Goal: Task Accomplishment & Management: Use online tool/utility

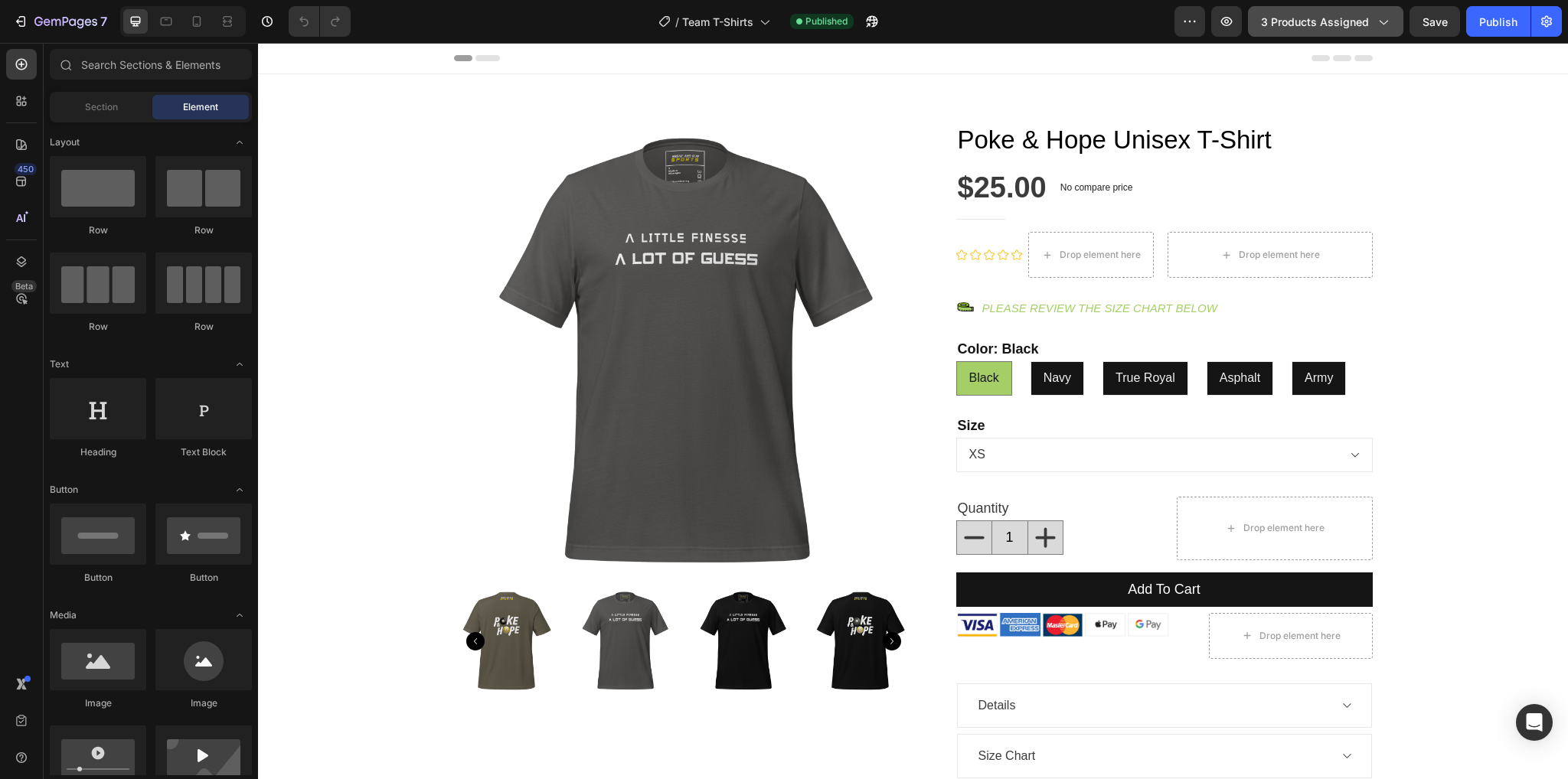
click at [1333, 10] on button "3 products assigned" at bounding box center [1325, 21] width 155 height 31
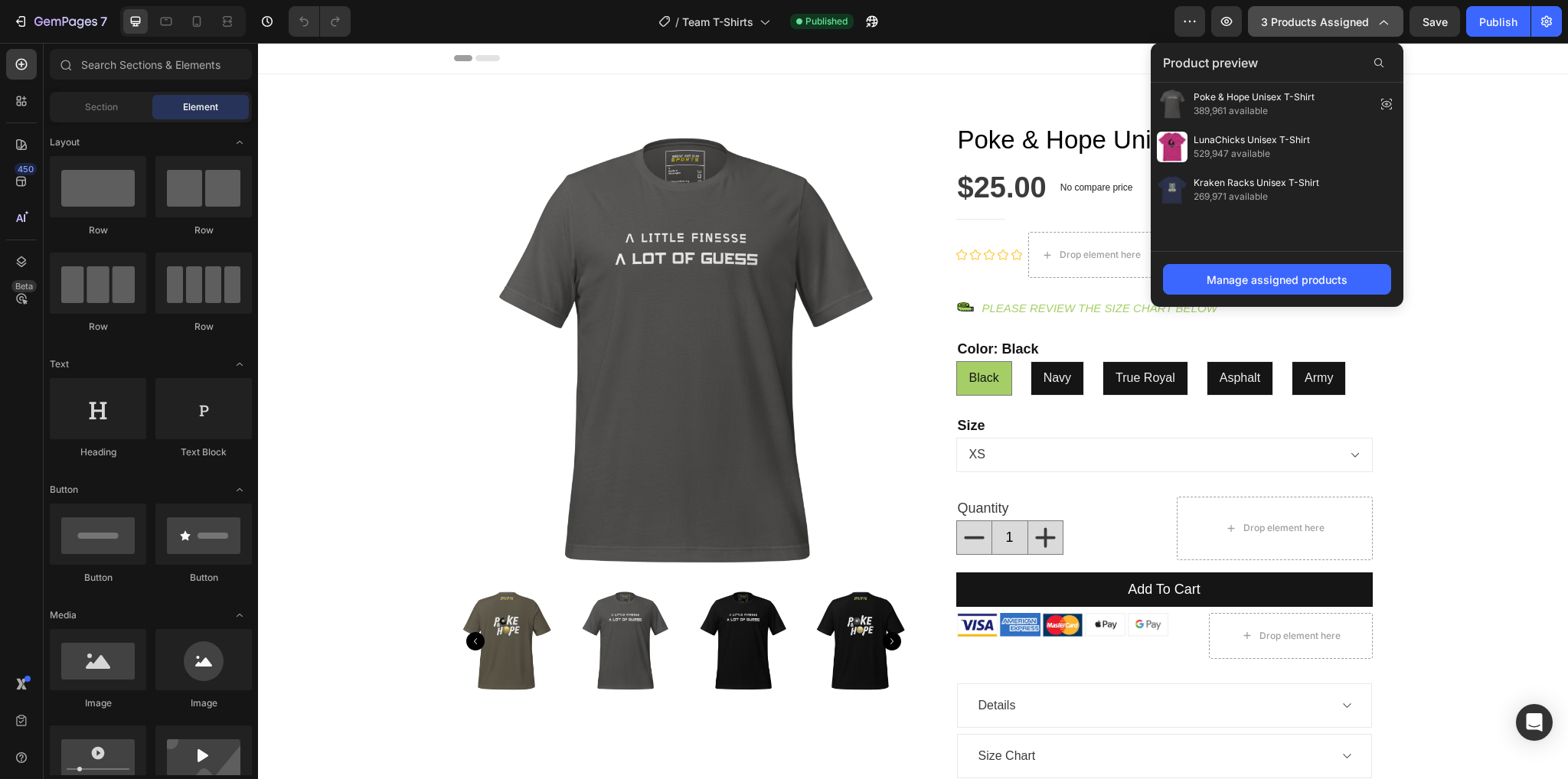
click at [1333, 10] on button "3 products assigned" at bounding box center [1325, 21] width 155 height 31
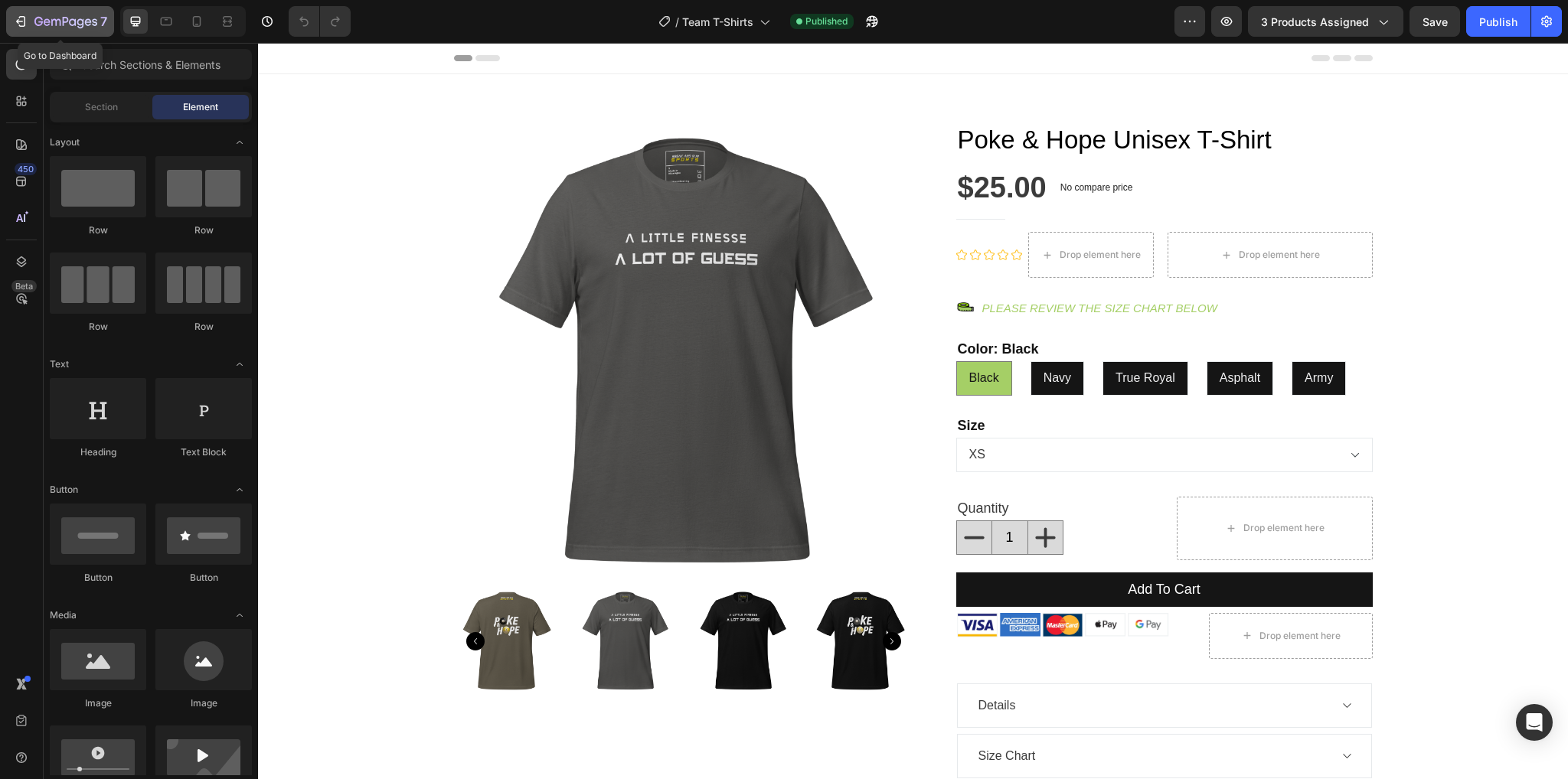
drag, startPoint x: 64, startPoint y: 21, endPoint x: 139, endPoint y: 52, distance: 81.2
click at [64, 21] on icon "button" at bounding box center [66, 23] width 63 height 13
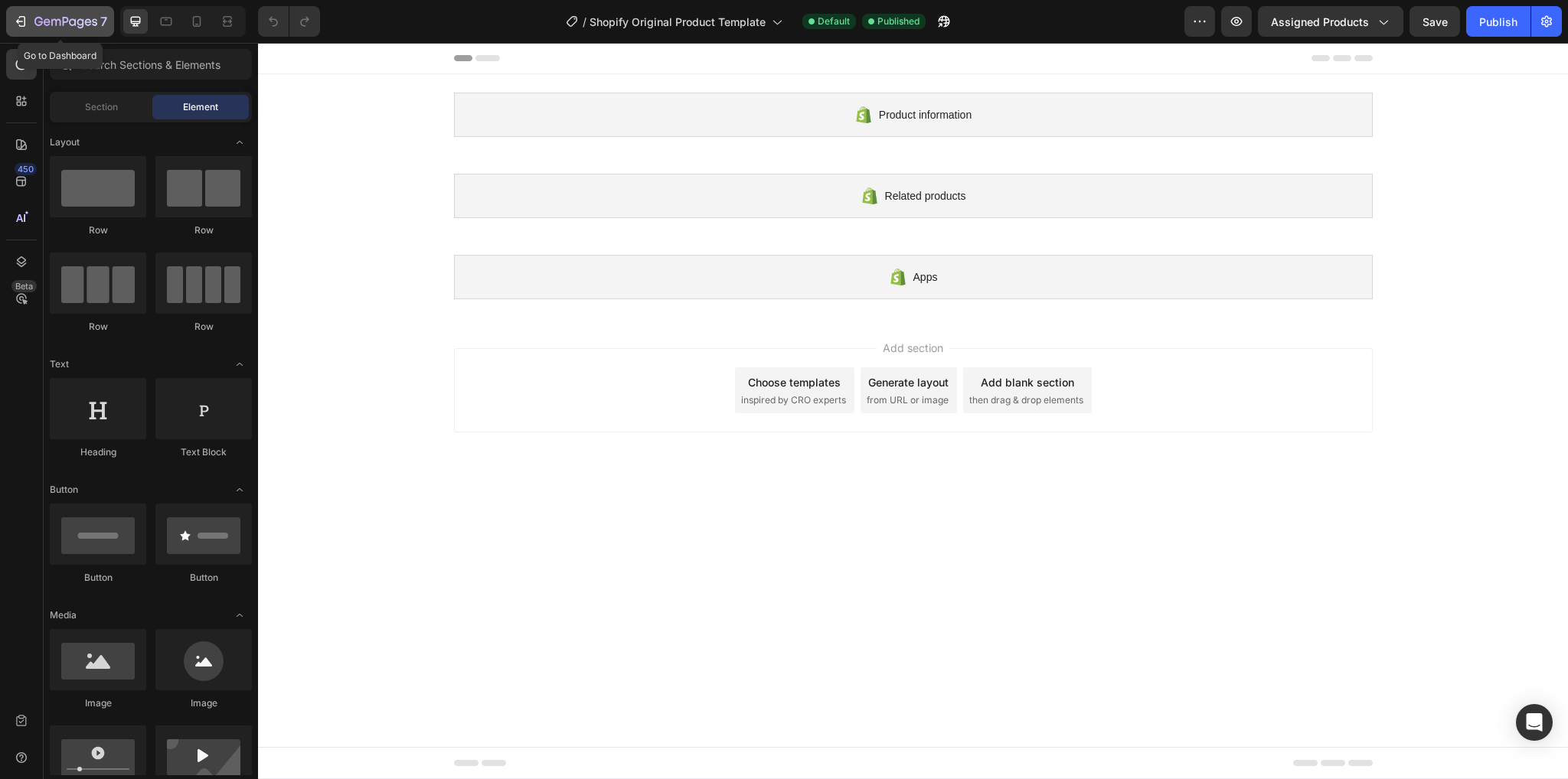
click at [37, 18] on icon "button" at bounding box center [66, 23] width 63 height 13
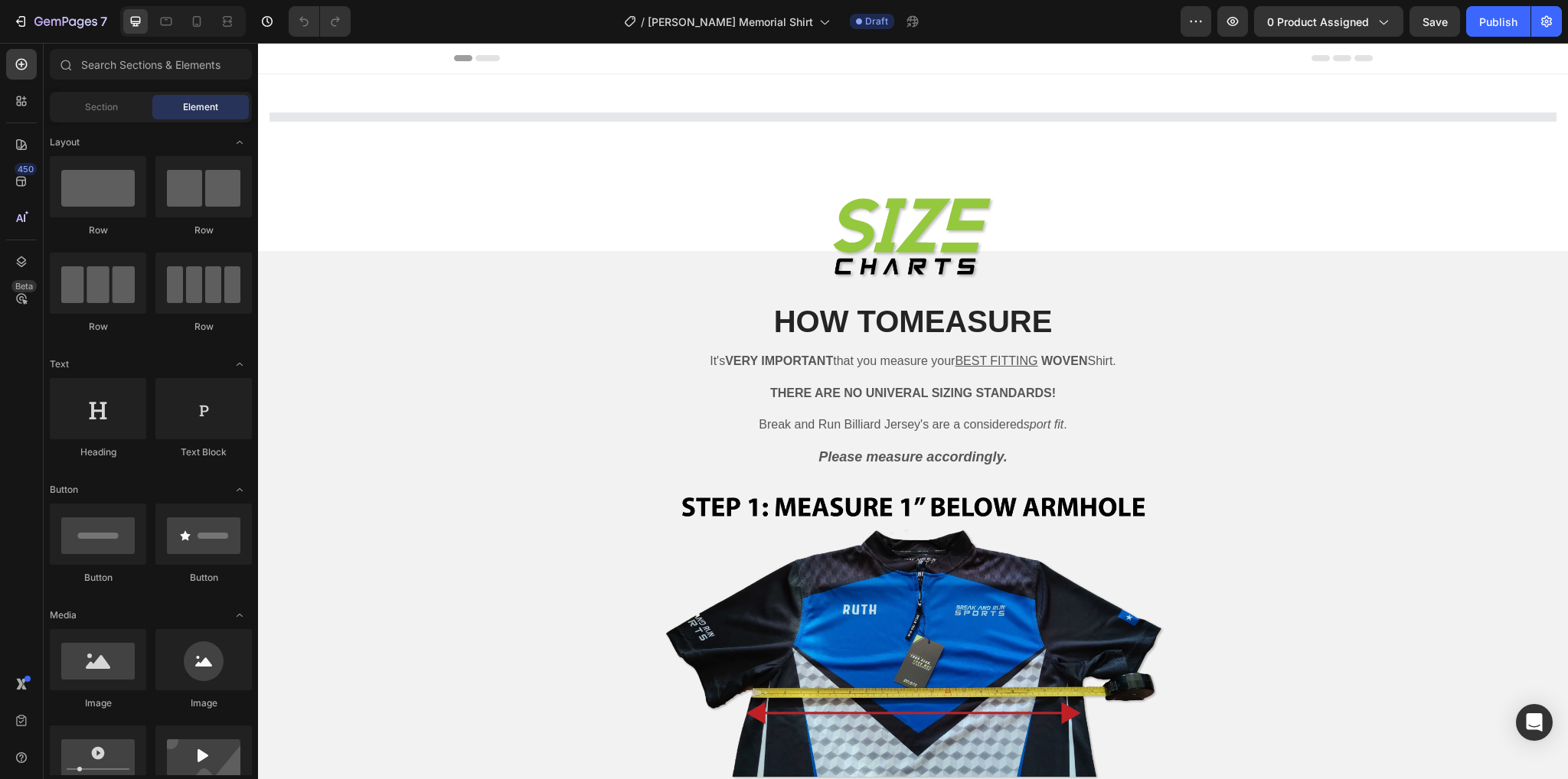
select select "S"
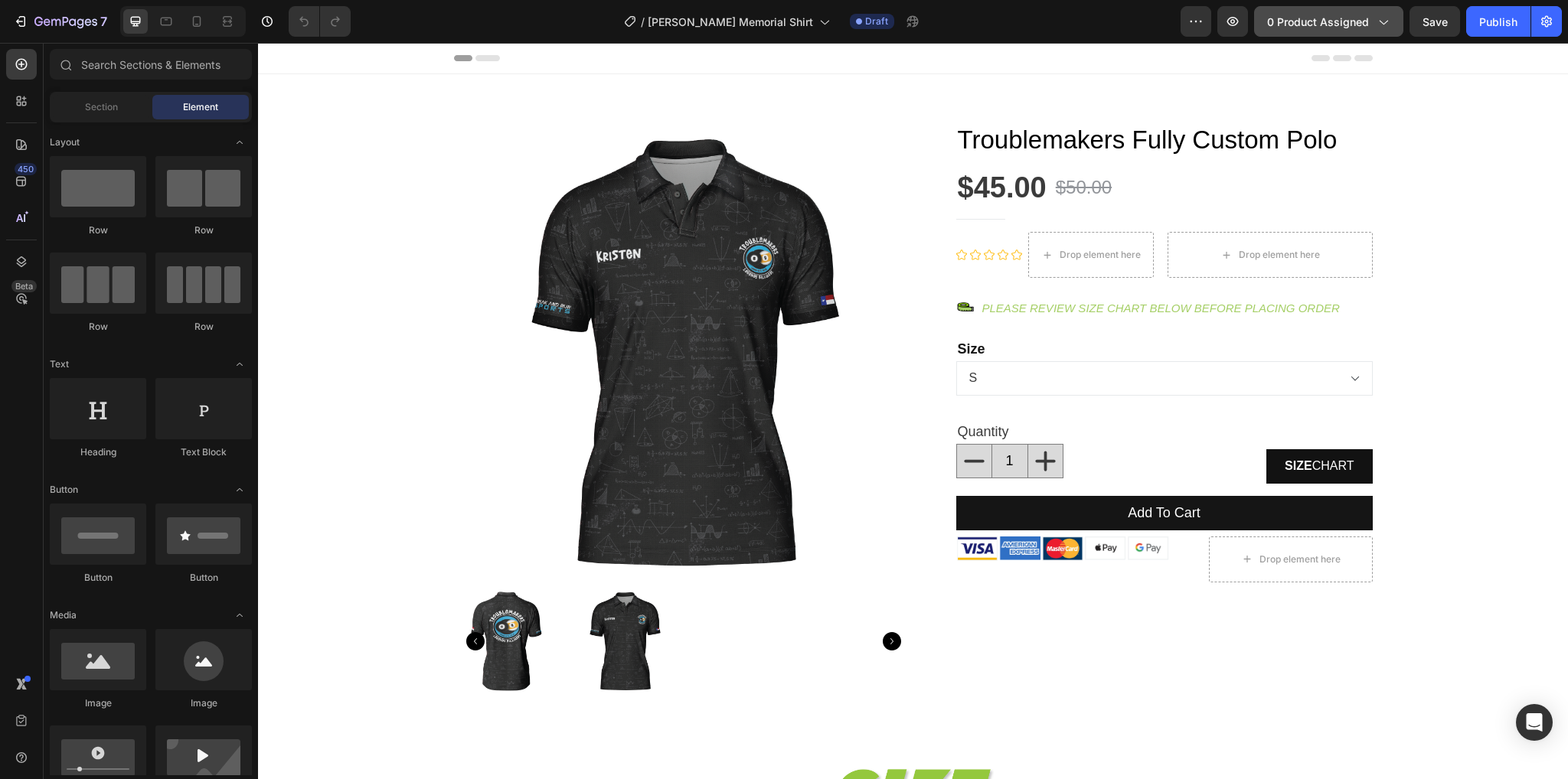
click at [1350, 30] on button "0 product assigned" at bounding box center [1329, 21] width 150 height 31
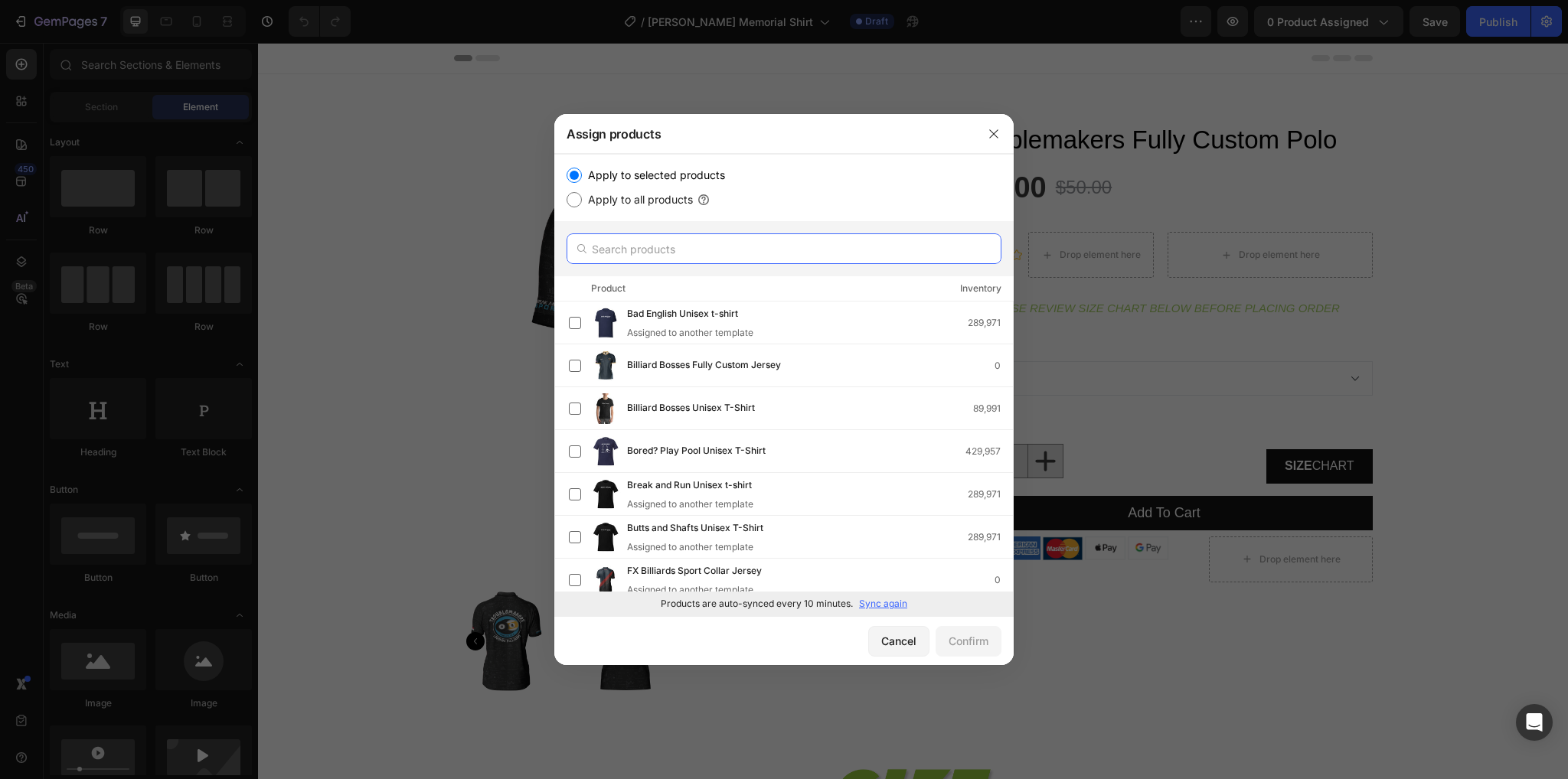
click at [652, 242] on input "text" at bounding box center [784, 249] width 435 height 31
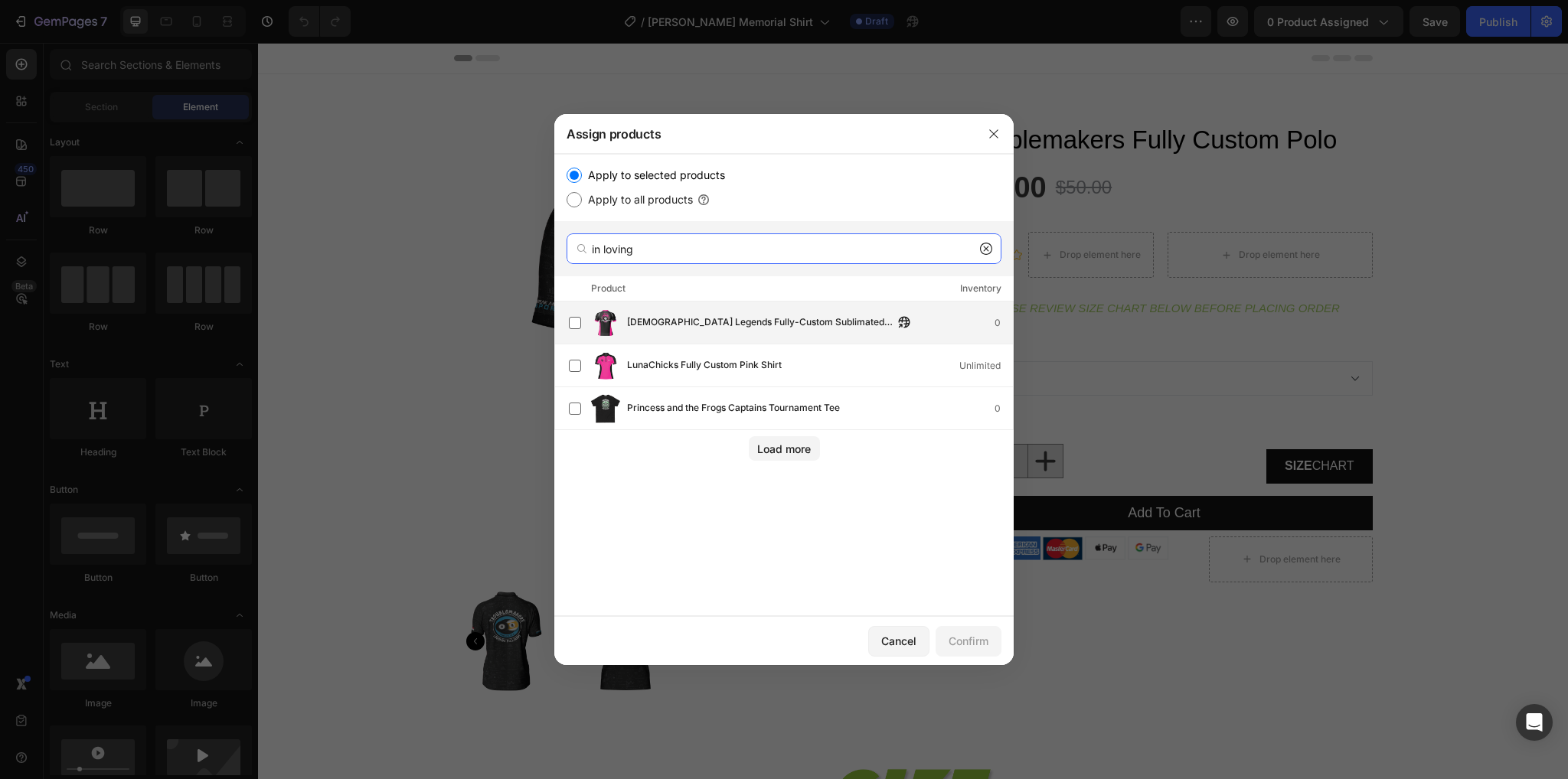
type input "in loving"
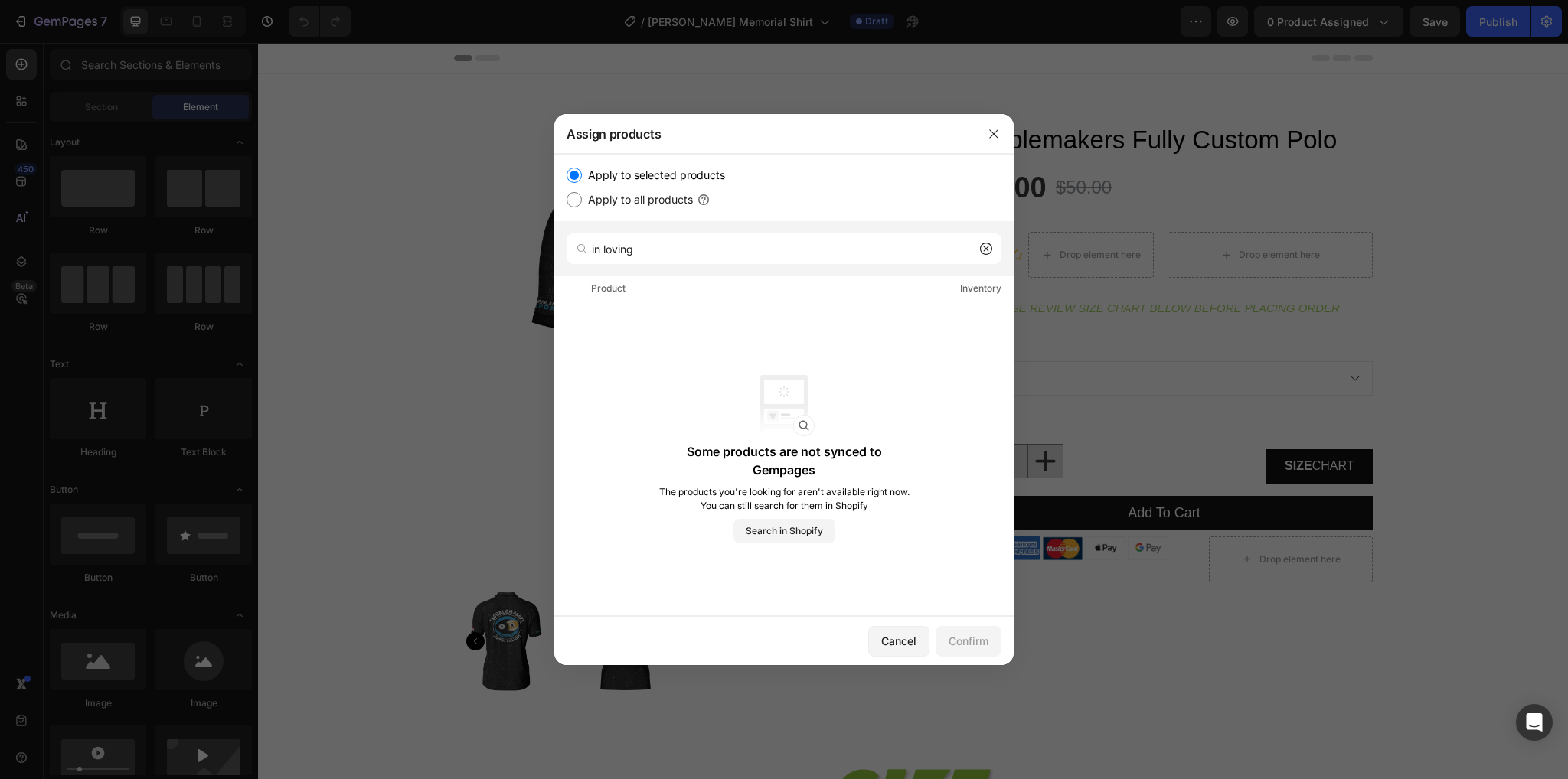
click at [988, 249] on icon at bounding box center [986, 248] width 12 height 12
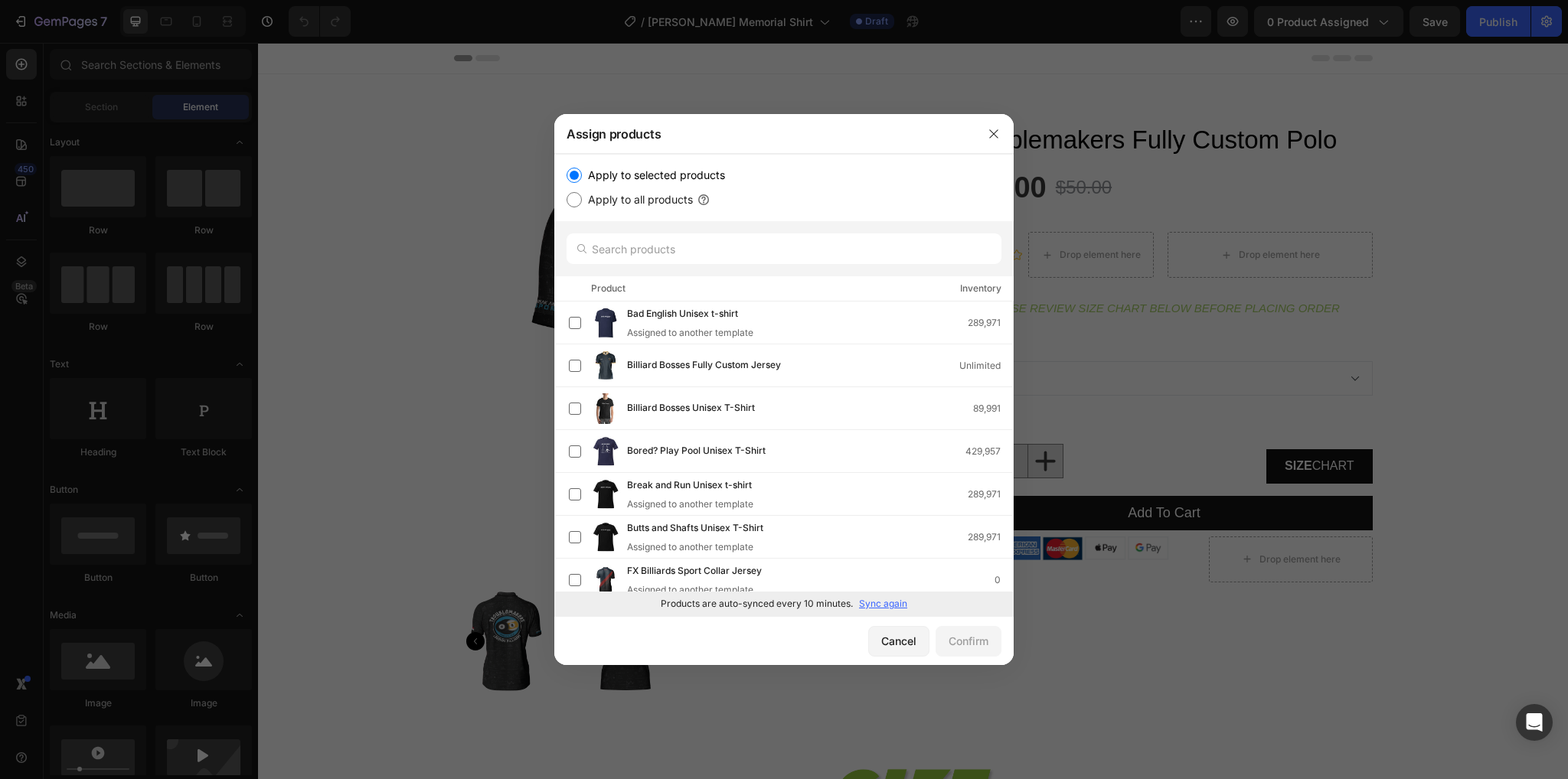
click at [903, 601] on p "Sync again" at bounding box center [883, 604] width 49 height 13
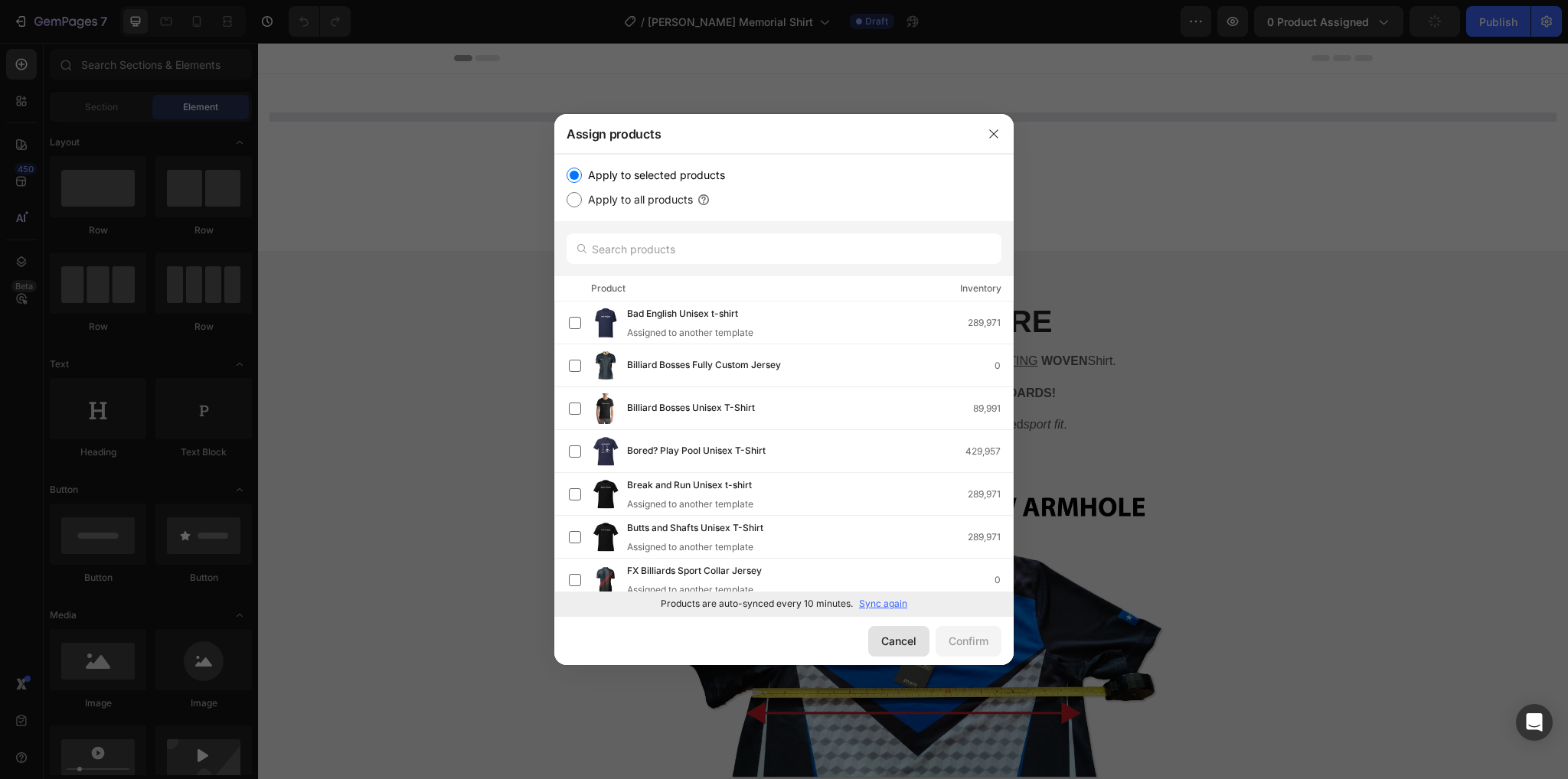
select select "S"
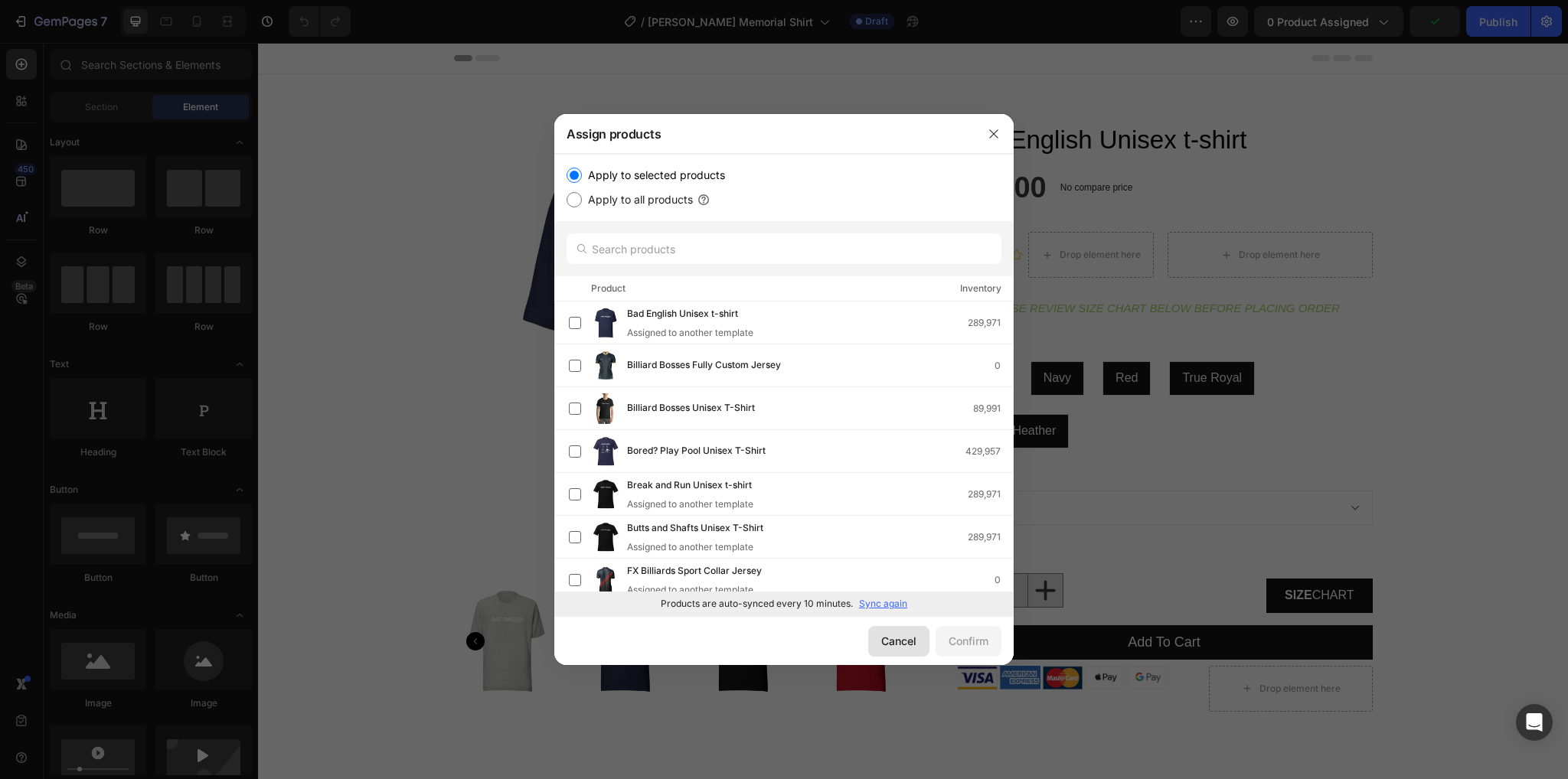
click at [913, 643] on div "Cancel" at bounding box center [898, 641] width 35 height 16
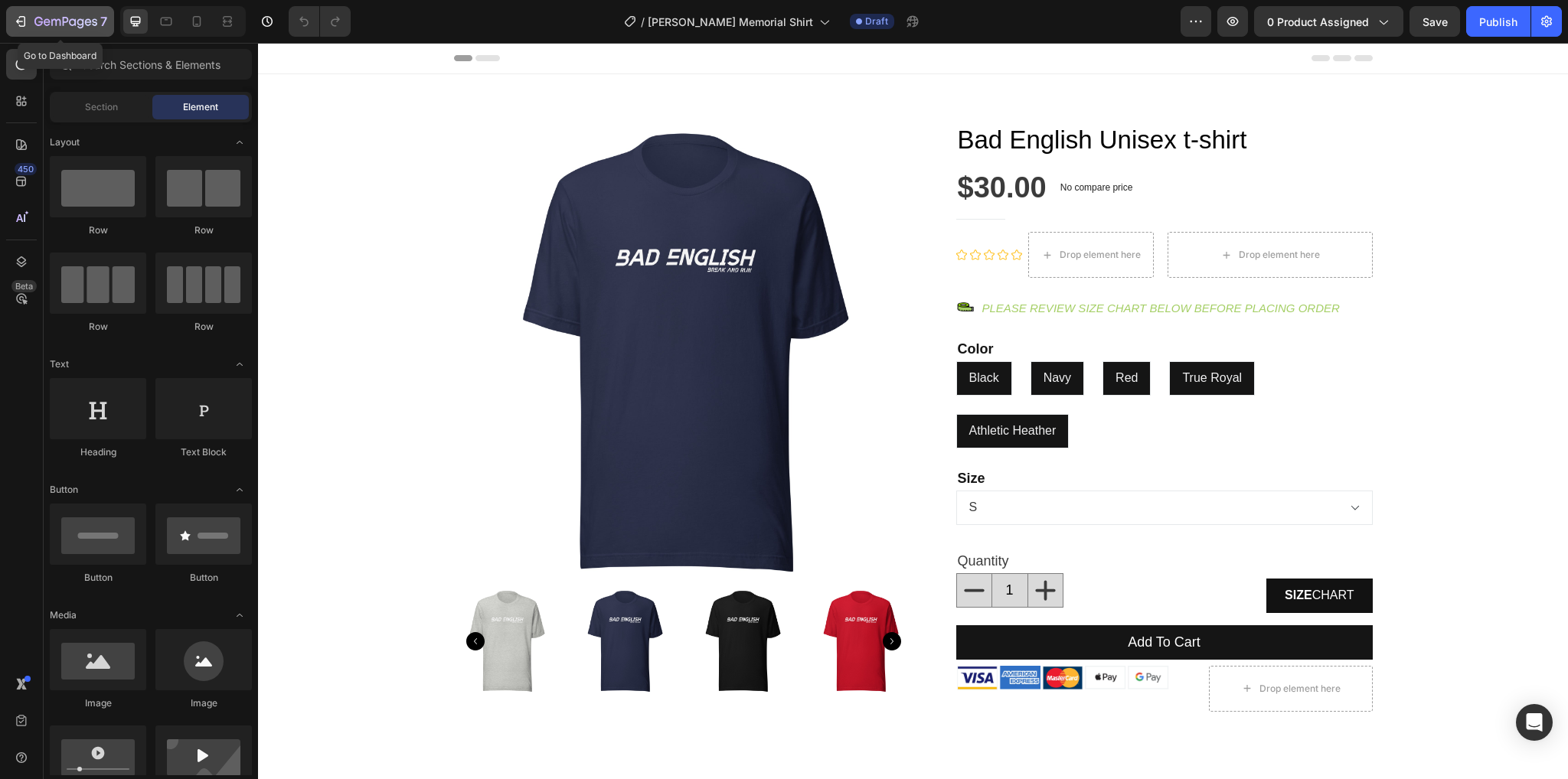
click at [38, 18] on icon "button" at bounding box center [66, 23] width 63 height 13
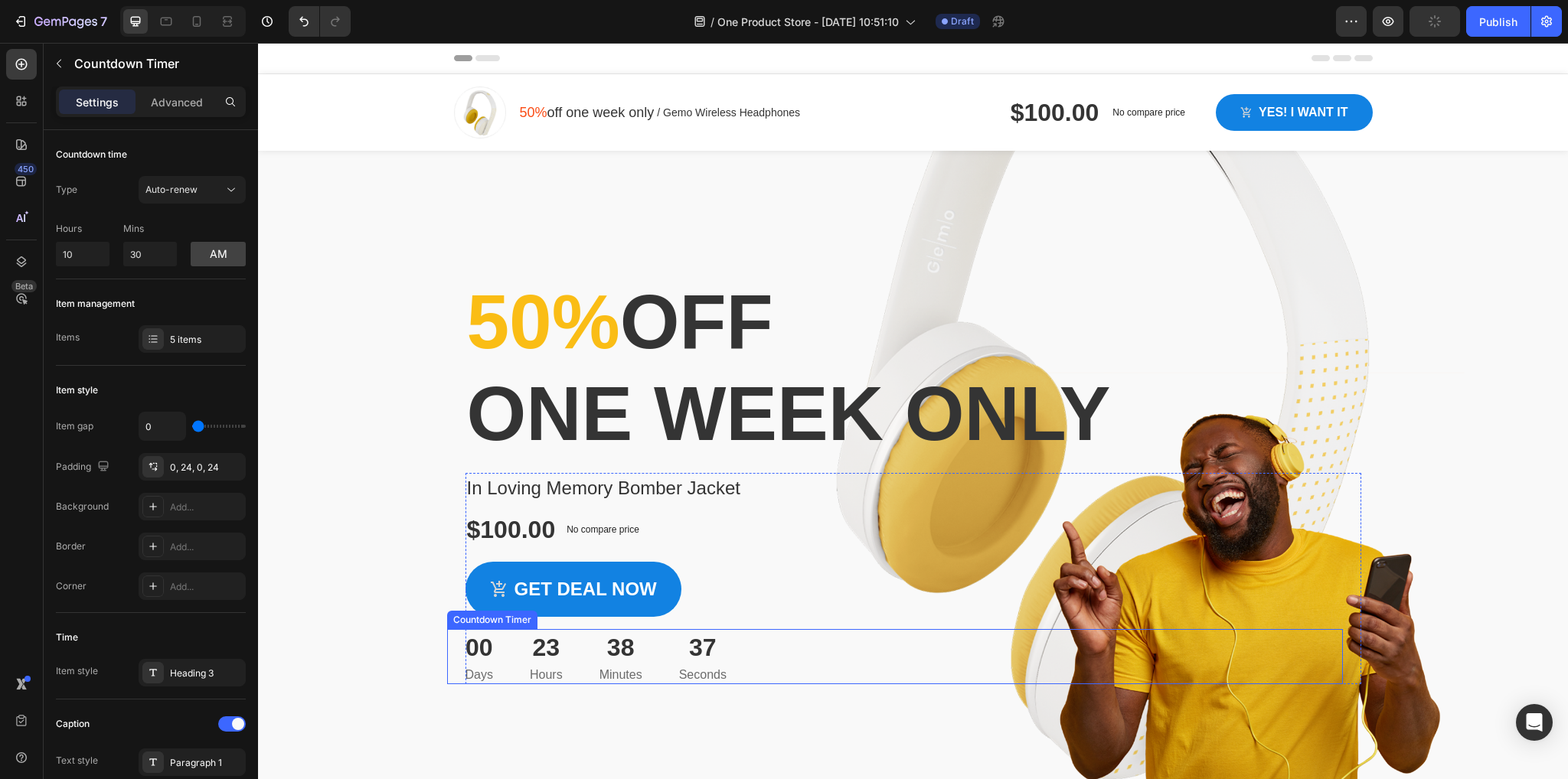
click at [1025, 668] on div "00 Days 23 Hours 38 Minutes 37 Seconds" at bounding box center [895, 657] width 896 height 55
click at [604, 613] on div "Countdown Timer" at bounding box center [530, 615] width 166 height 25
click at [598, 613] on icon at bounding box center [600, 614] width 12 height 12
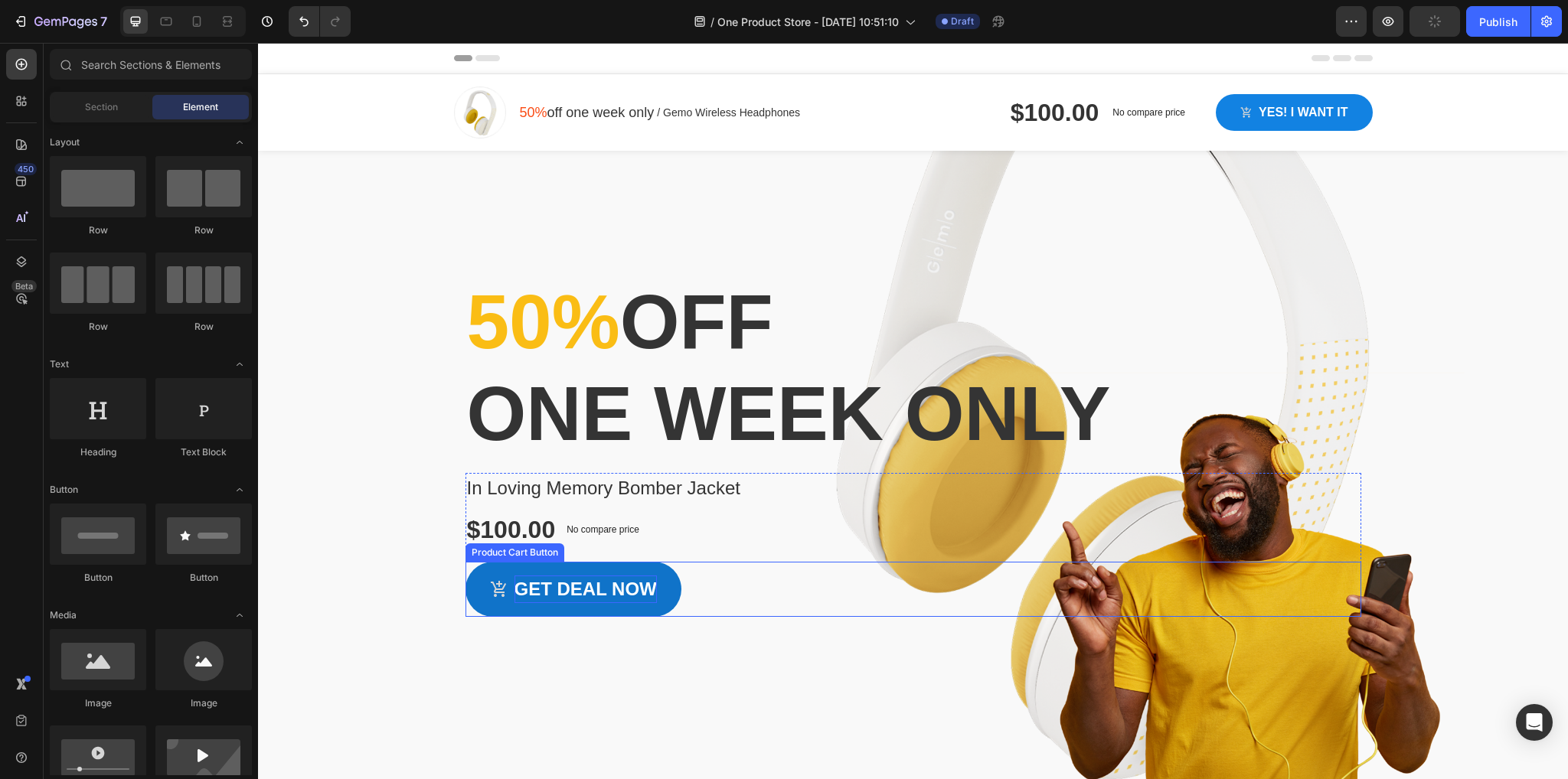
click at [584, 583] on div "Get deal now" at bounding box center [585, 589] width 142 height 28
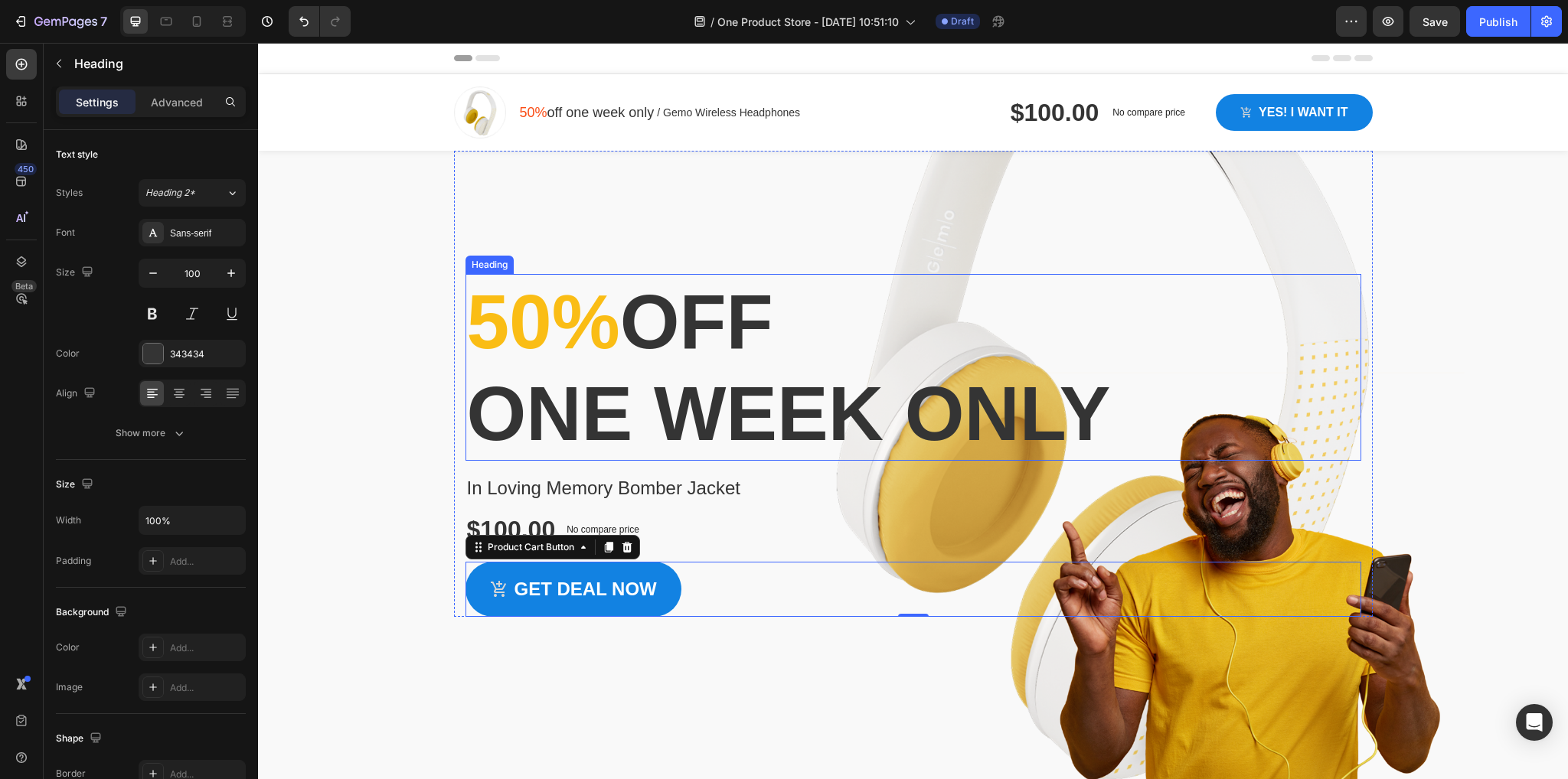
click at [701, 352] on p "50% off one week only" at bounding box center [914, 367] width 893 height 184
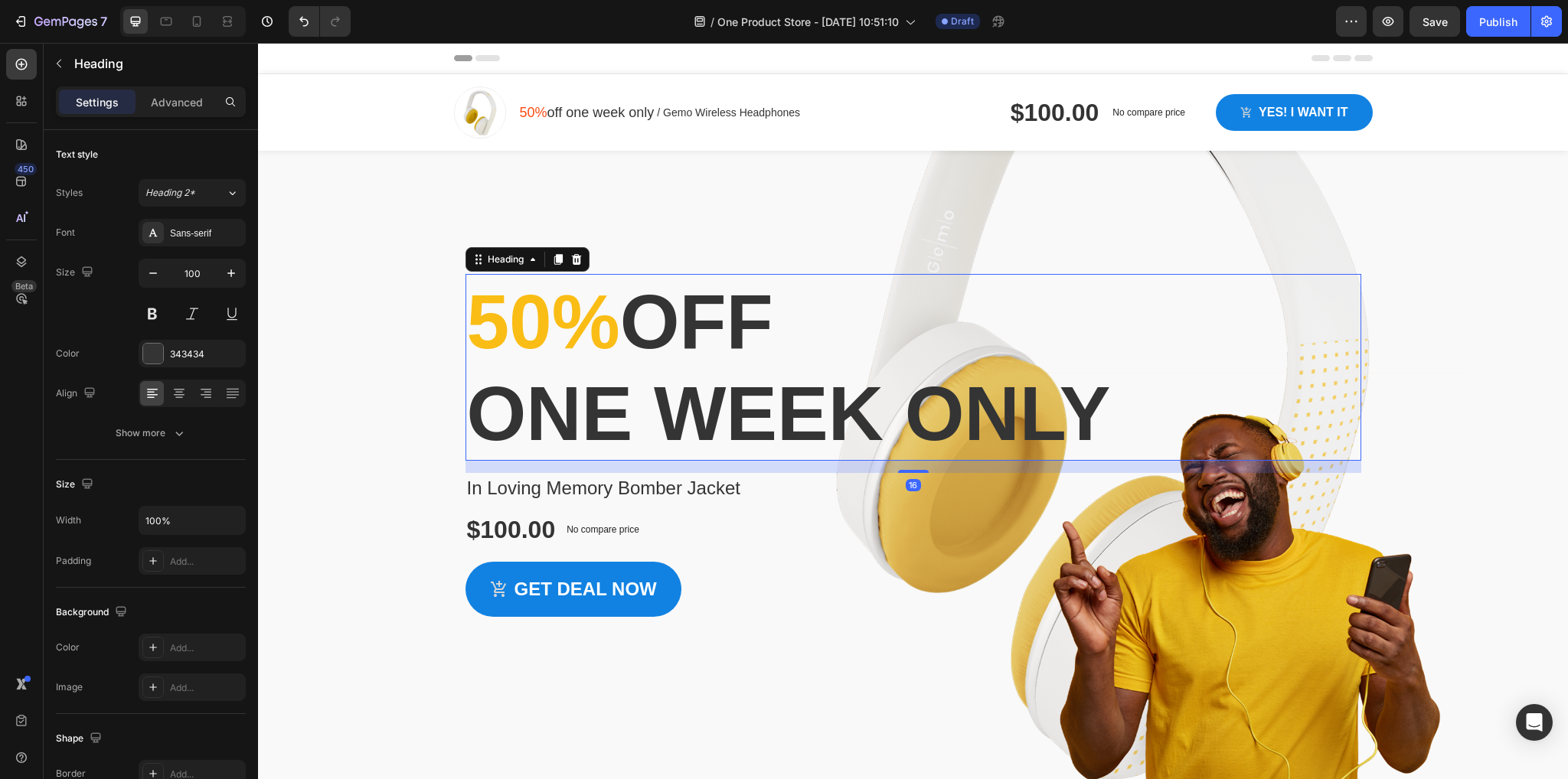
click at [1148, 414] on p "50% off one week only" at bounding box center [914, 367] width 893 height 184
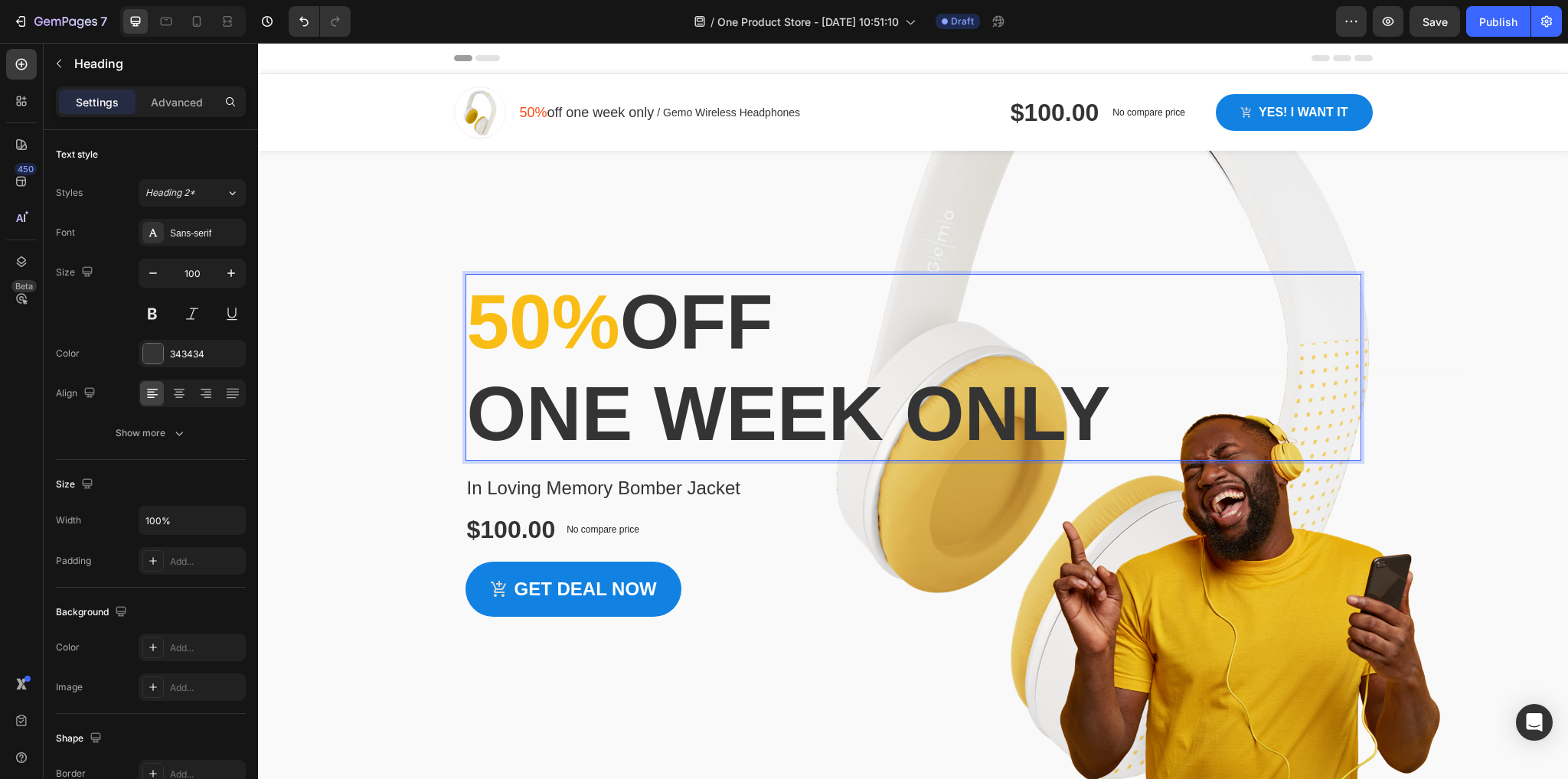
click at [1240, 234] on div "50% off one week only Heading 16 In Loving Memory Bomber Jacket Product Title $…" at bounding box center [913, 383] width 918 height 466
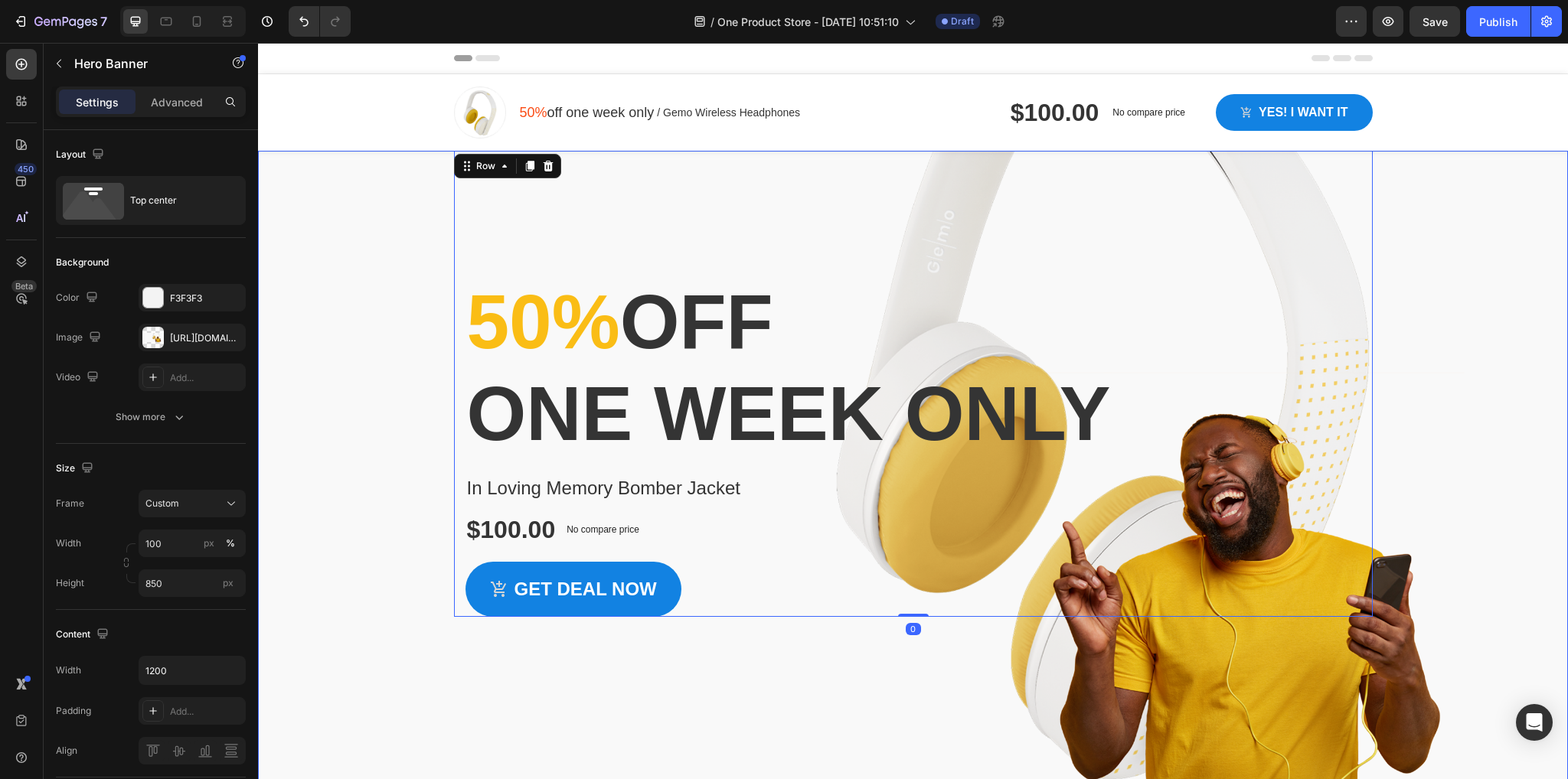
click at [1332, 646] on div "Overlay" at bounding box center [913, 476] width 1310 height 650
click at [1294, 690] on div "Overlay" at bounding box center [913, 476] width 1310 height 650
click at [1414, 632] on div "Overlay" at bounding box center [913, 476] width 1310 height 650
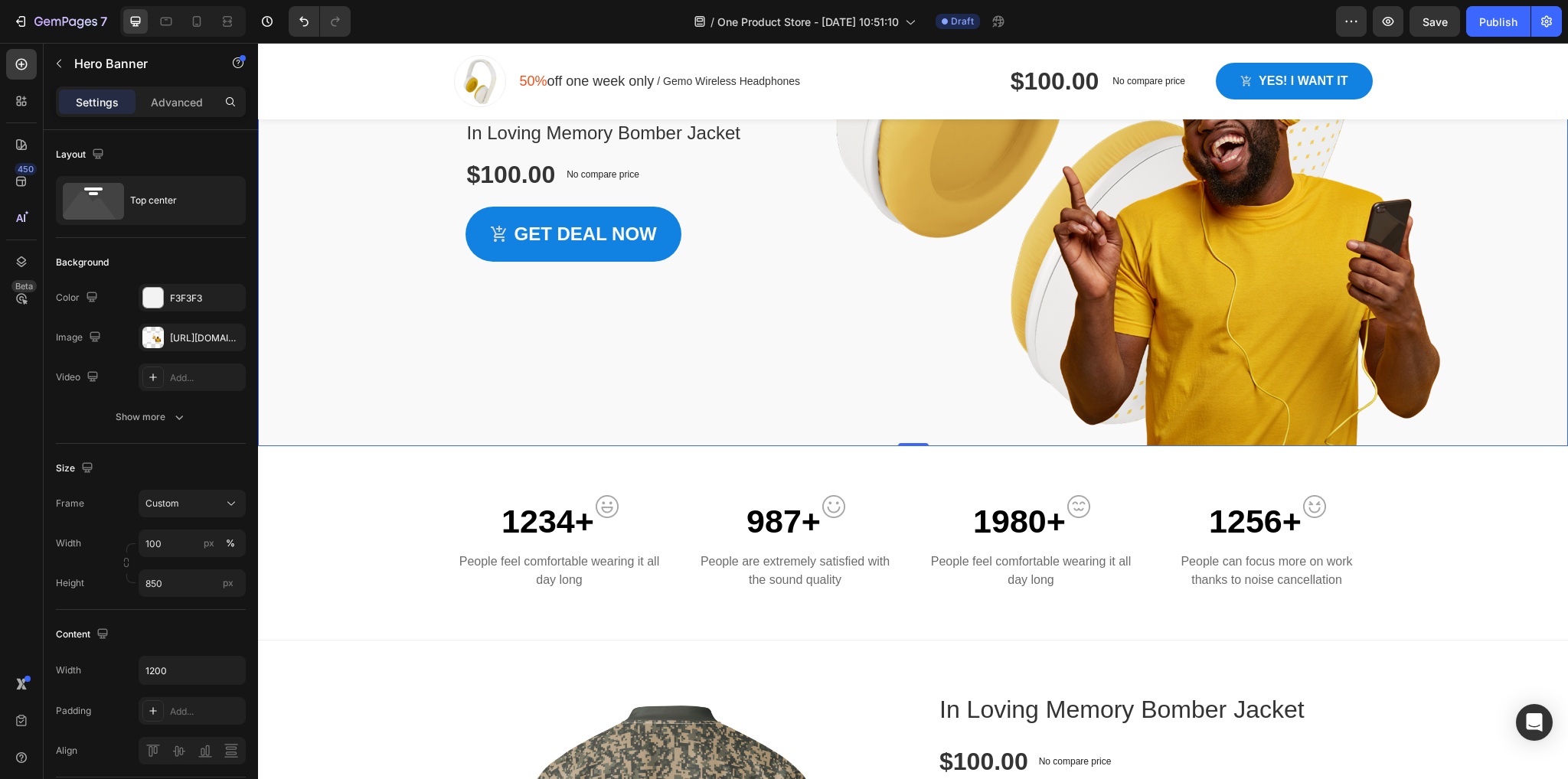
click at [472, 382] on div "Overlay" at bounding box center [913, 121] width 1310 height 650
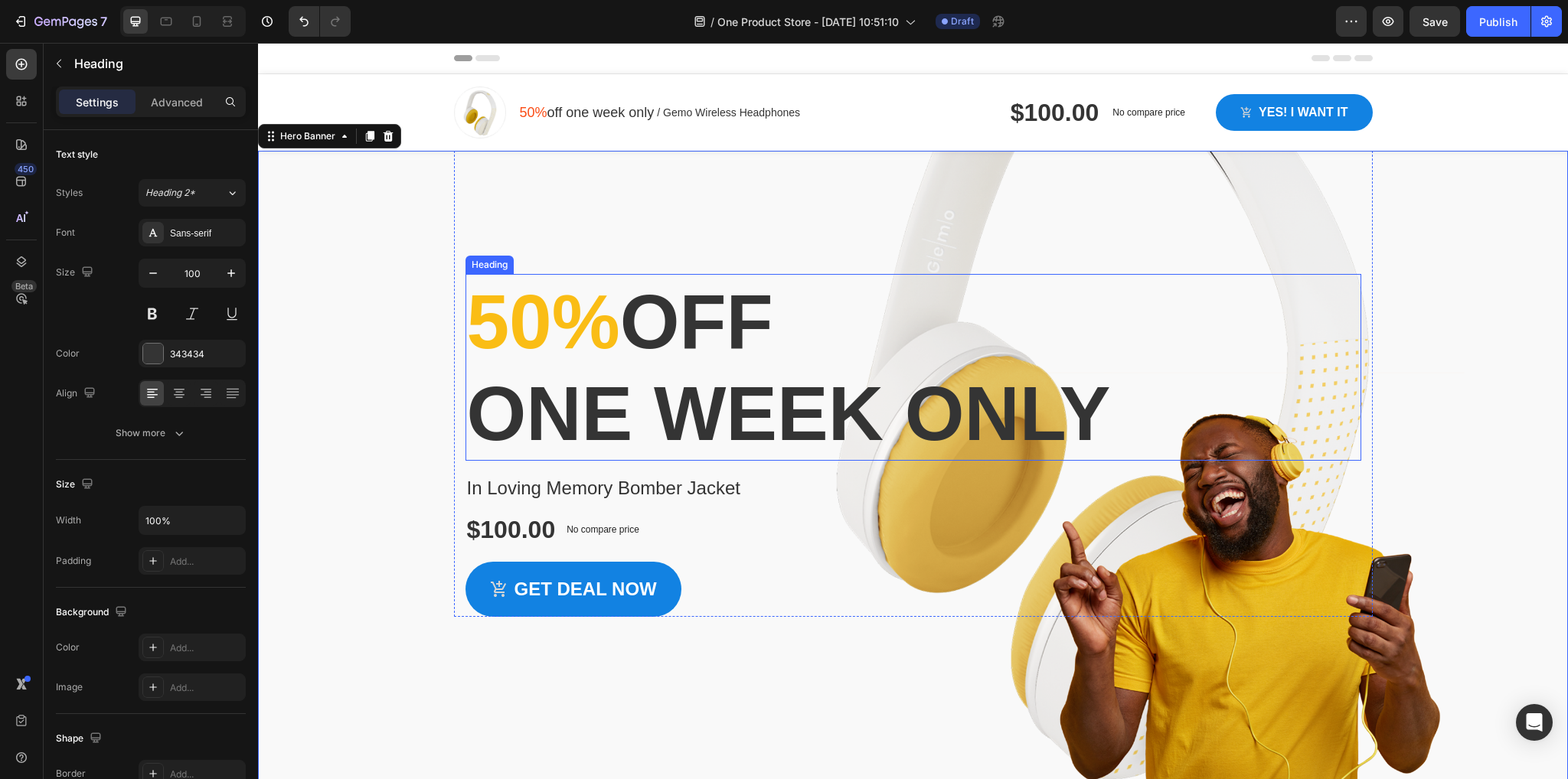
click at [596, 326] on span "50%" at bounding box center [544, 321] width 154 height 86
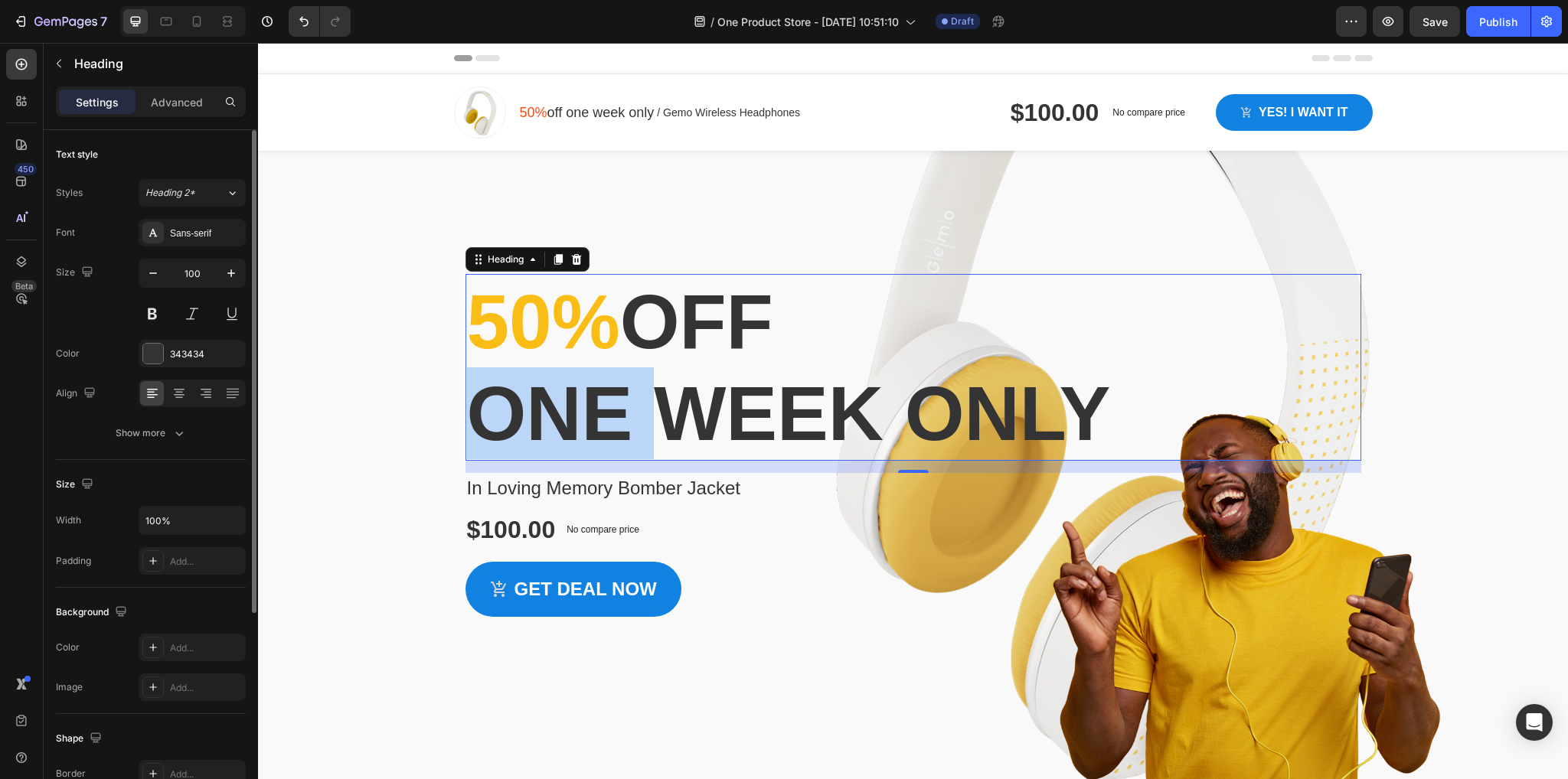
click at [588, 386] on p "50% off one week only" at bounding box center [914, 367] width 893 height 184
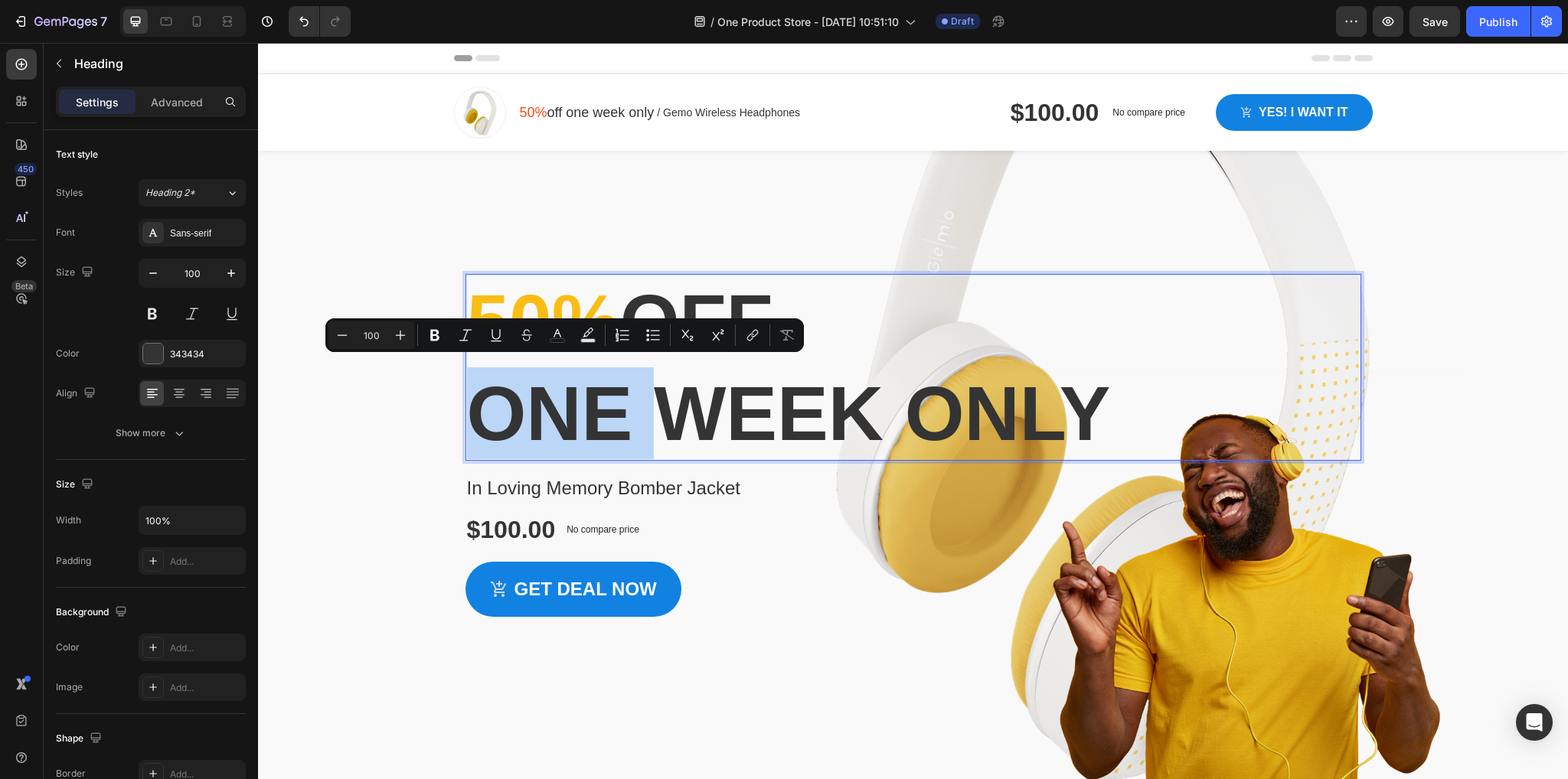
click at [609, 413] on p "50% off one week only" at bounding box center [914, 367] width 893 height 184
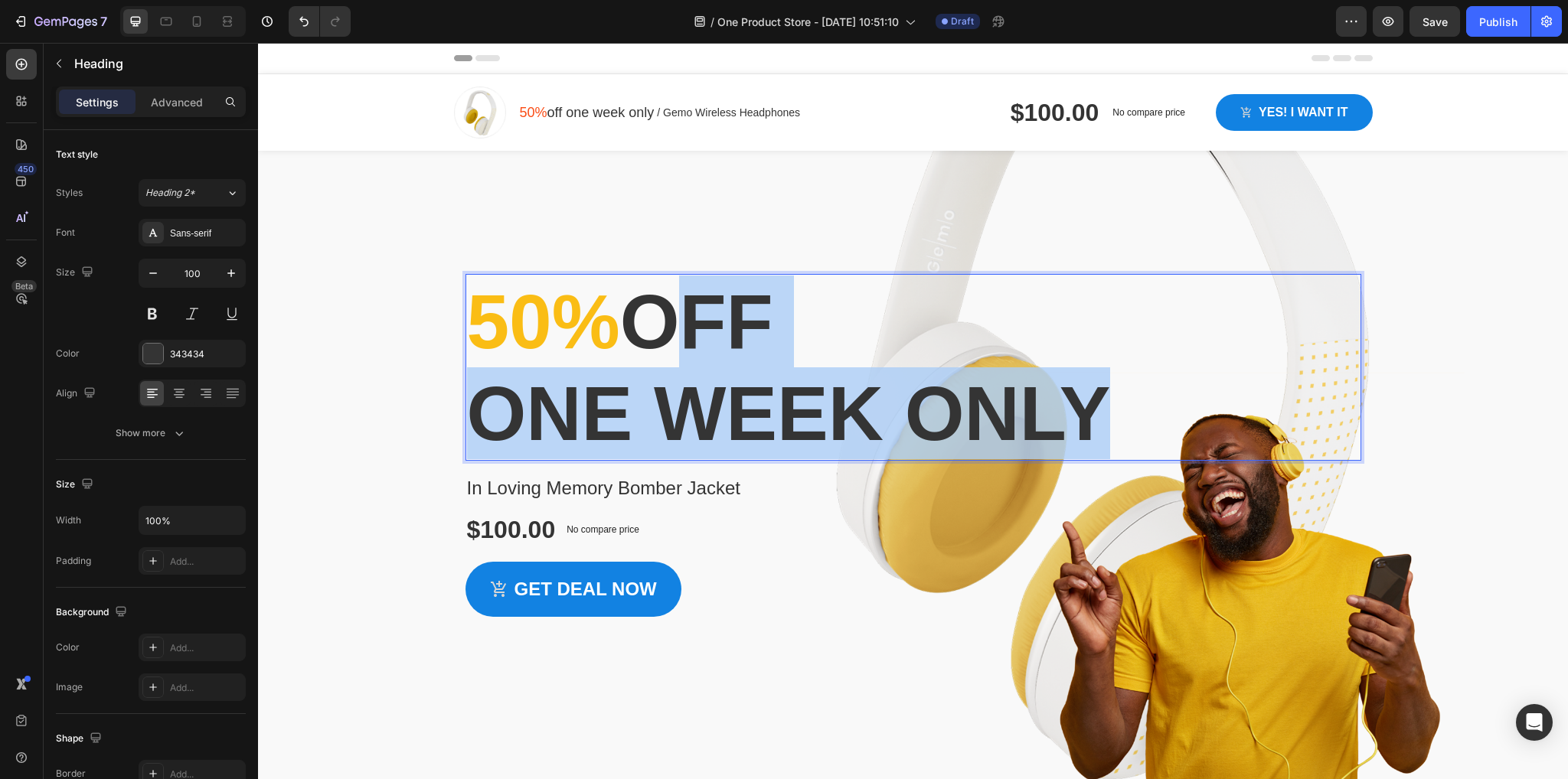
drag, startPoint x: 1179, startPoint y: 414, endPoint x: 662, endPoint y: 318, distance: 525.8
click at [662, 318] on p "50% off one week only" at bounding box center [914, 367] width 893 height 184
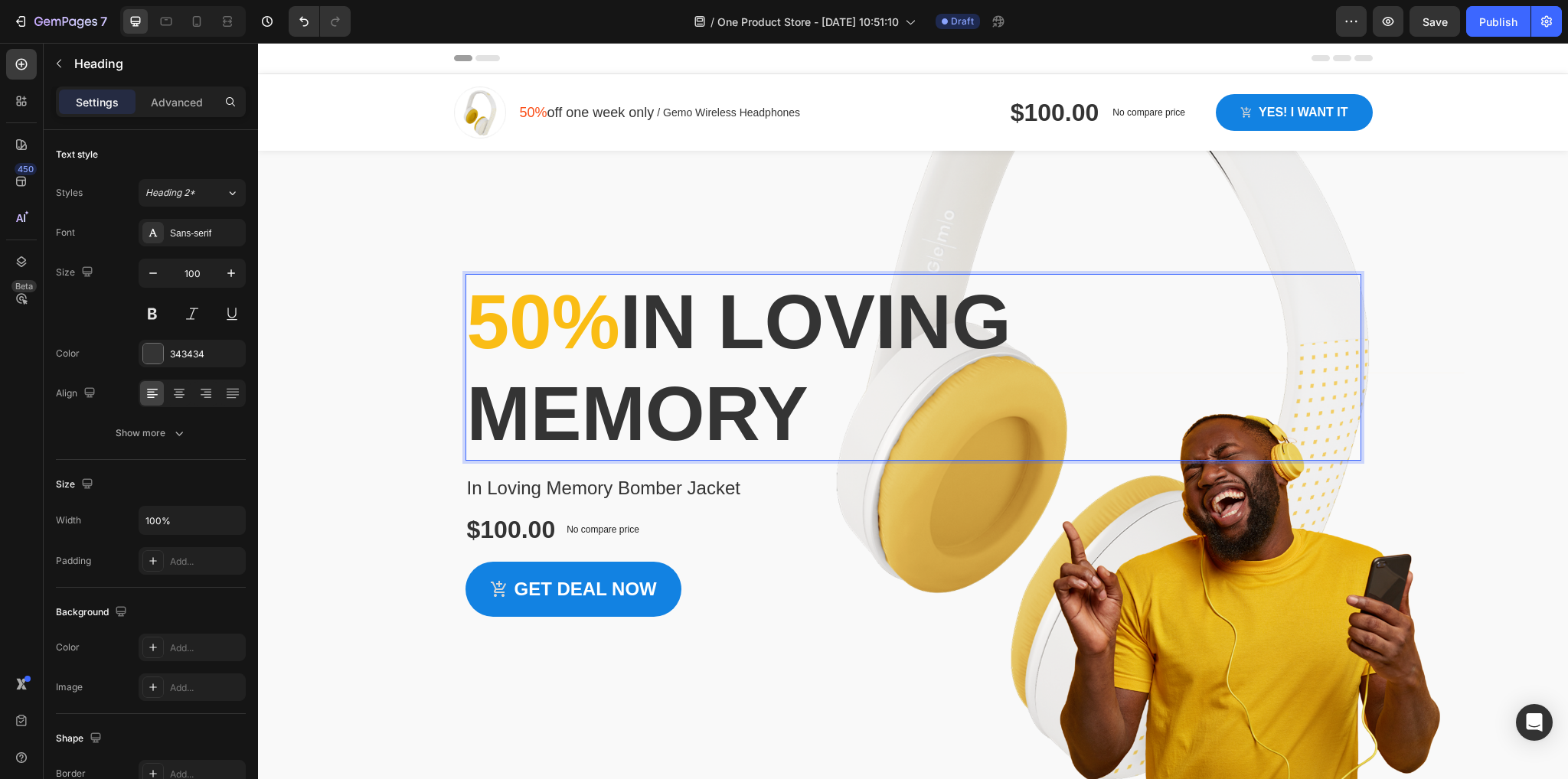
click at [852, 421] on p "50% In Loving Memory" at bounding box center [914, 367] width 893 height 184
drag, startPoint x: 846, startPoint y: 410, endPoint x: 677, endPoint y: 347, distance: 180.4
click at [677, 347] on p "50% In Loving Memory" at bounding box center [914, 367] width 893 height 184
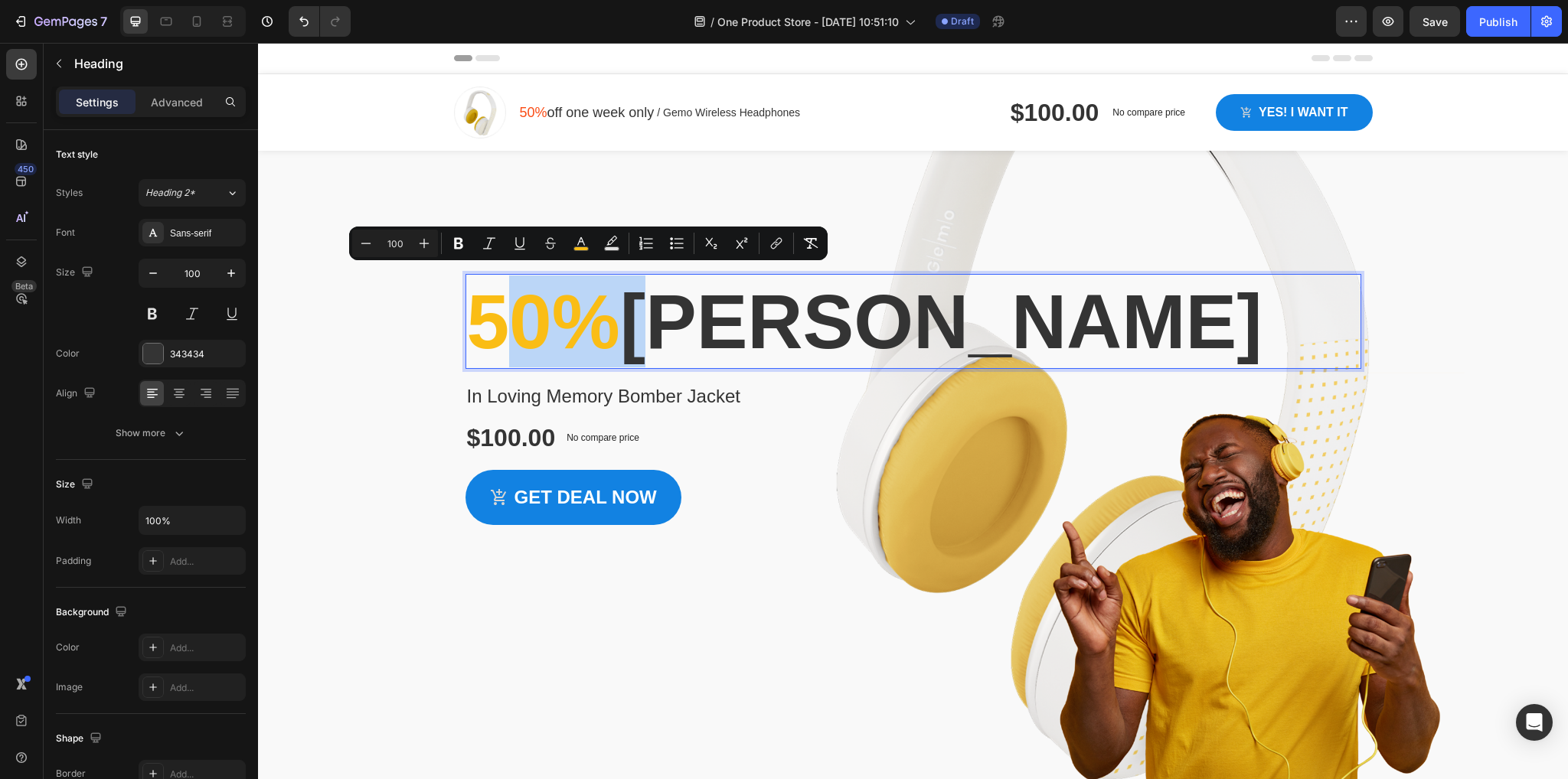
drag, startPoint x: 658, startPoint y: 322, endPoint x: 510, endPoint y: 331, distance: 148.3
click at [510, 331] on p "50% Cameron carpenter" at bounding box center [914, 321] width 893 height 92
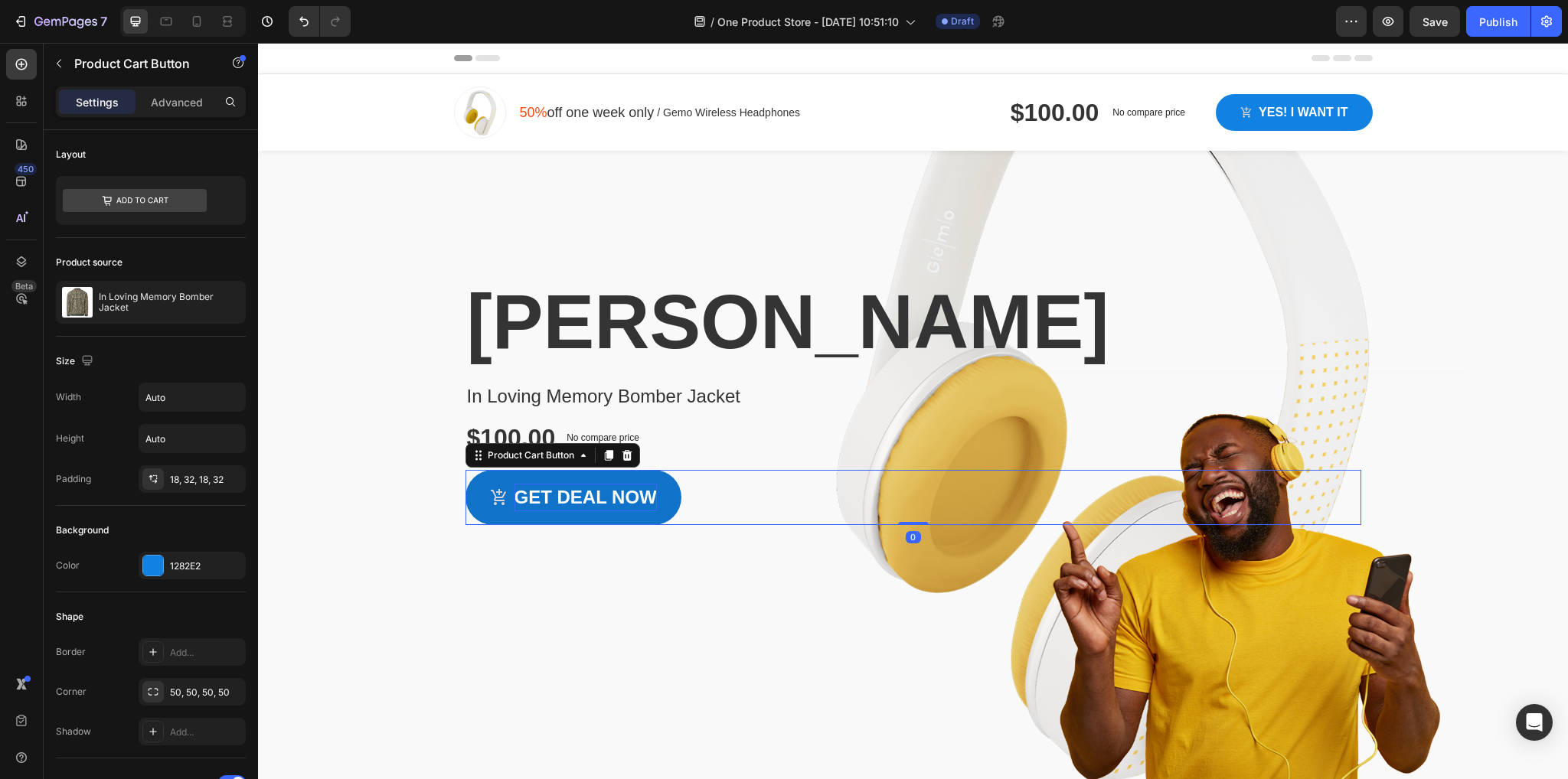
click at [623, 511] on div "Get deal now" at bounding box center [585, 497] width 142 height 28
click at [647, 511] on p "Get deal now" at bounding box center [585, 497] width 142 height 28
drag, startPoint x: 648, startPoint y: 592, endPoint x: 511, endPoint y: 592, distance: 137.0
click at [514, 511] on p "Get deal now" at bounding box center [585, 497] width 142 height 28
click at [465, 470] on button "DONTATE" at bounding box center [545, 498] width 159 height 55
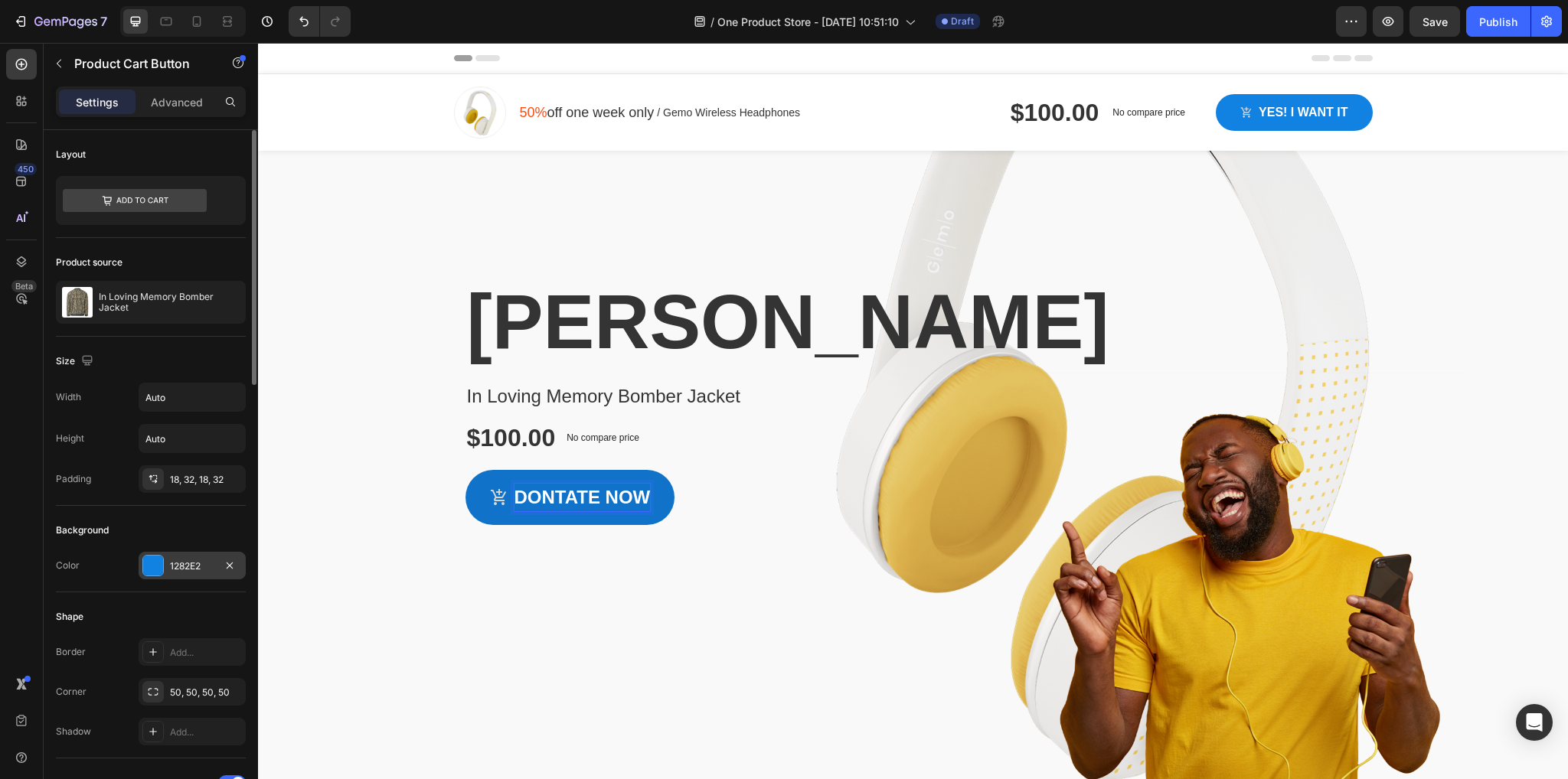
click at [156, 568] on div at bounding box center [153, 565] width 20 height 20
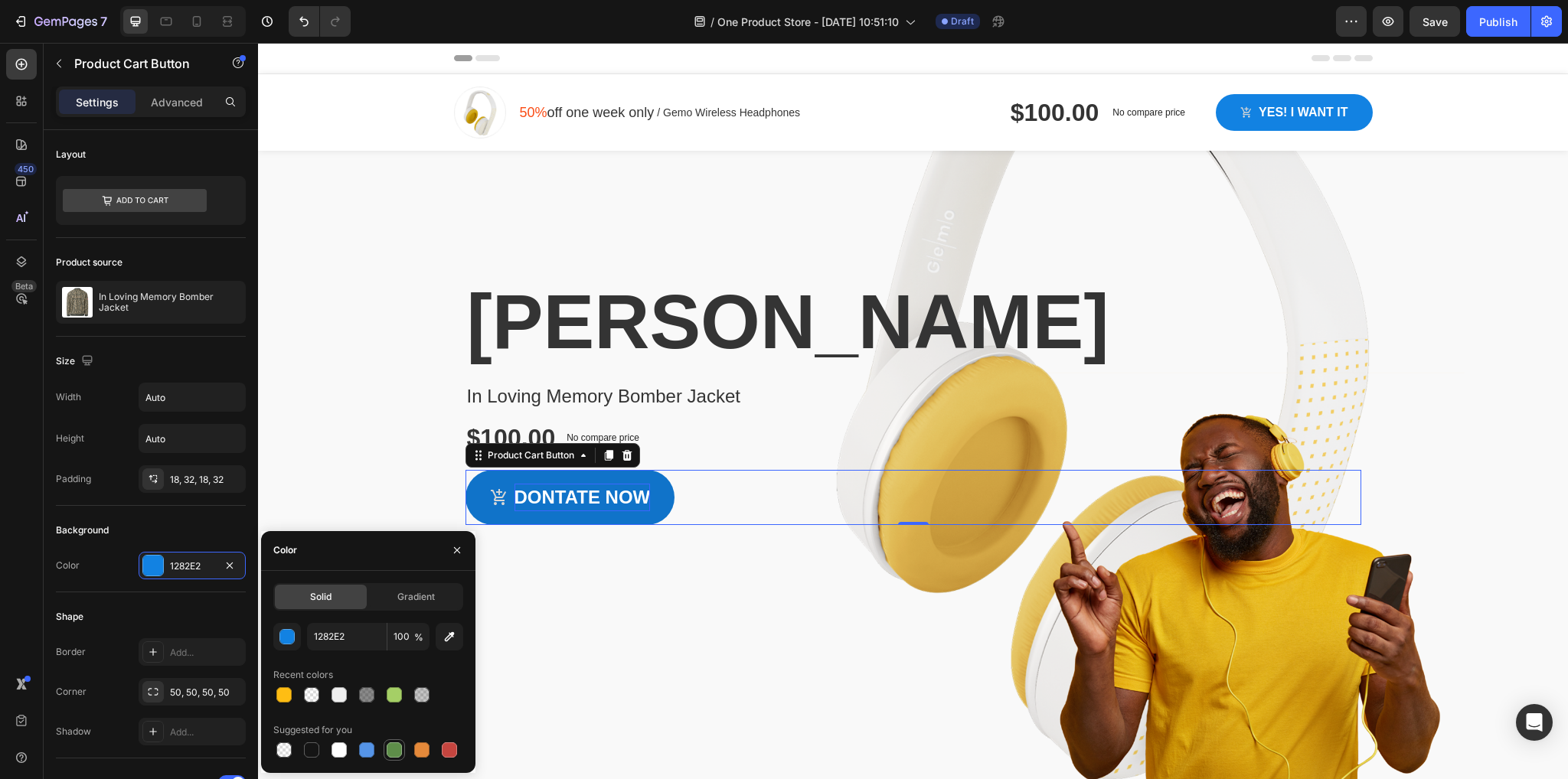
click at [398, 750] on div at bounding box center [394, 750] width 15 height 15
type input "5E8E49"
click at [630, 731] on div "Overlay" at bounding box center [913, 476] width 1310 height 650
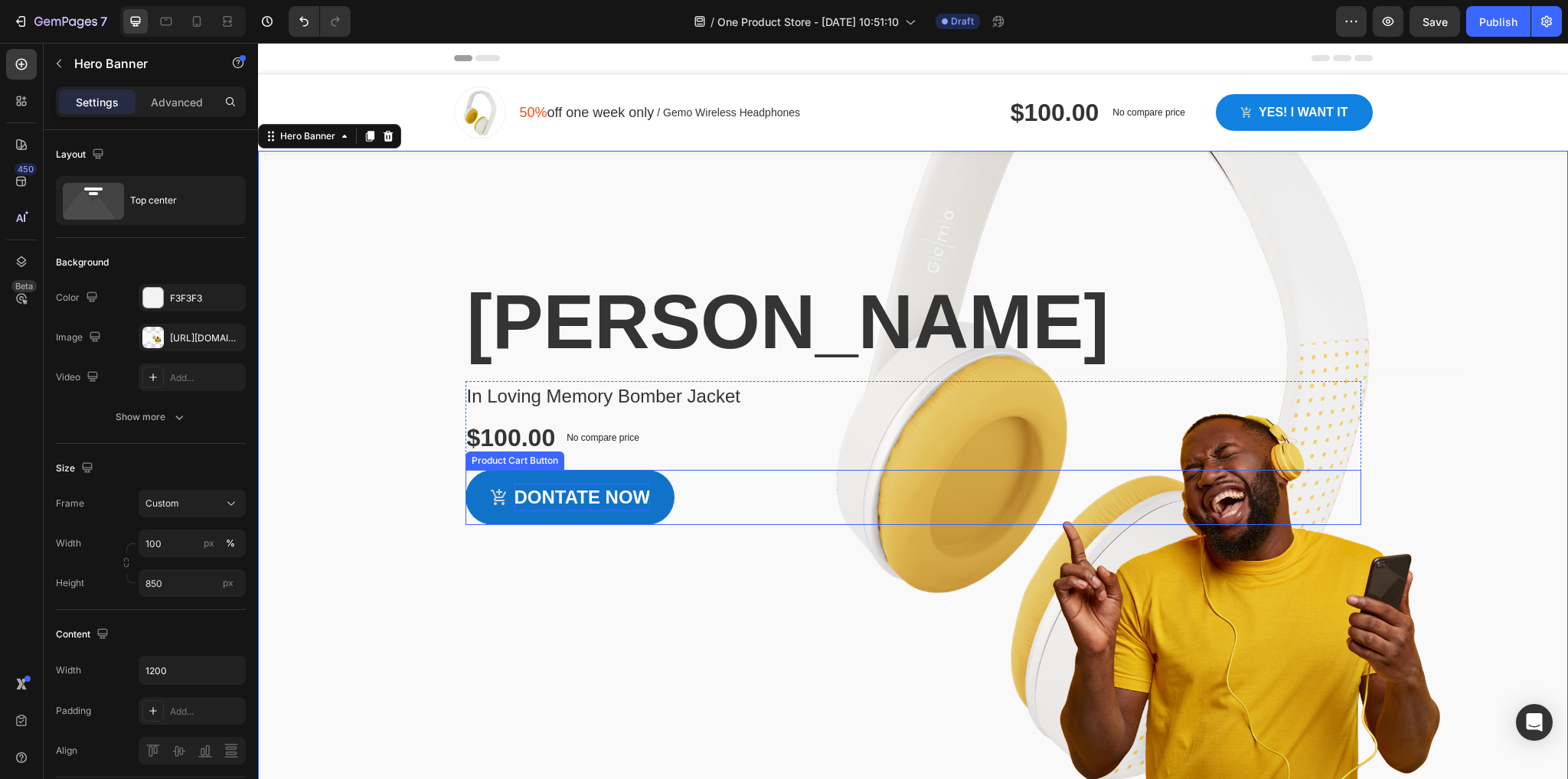
click at [959, 525] on div "DONTATE NOW Product Cart Button" at bounding box center [913, 498] width 896 height 55
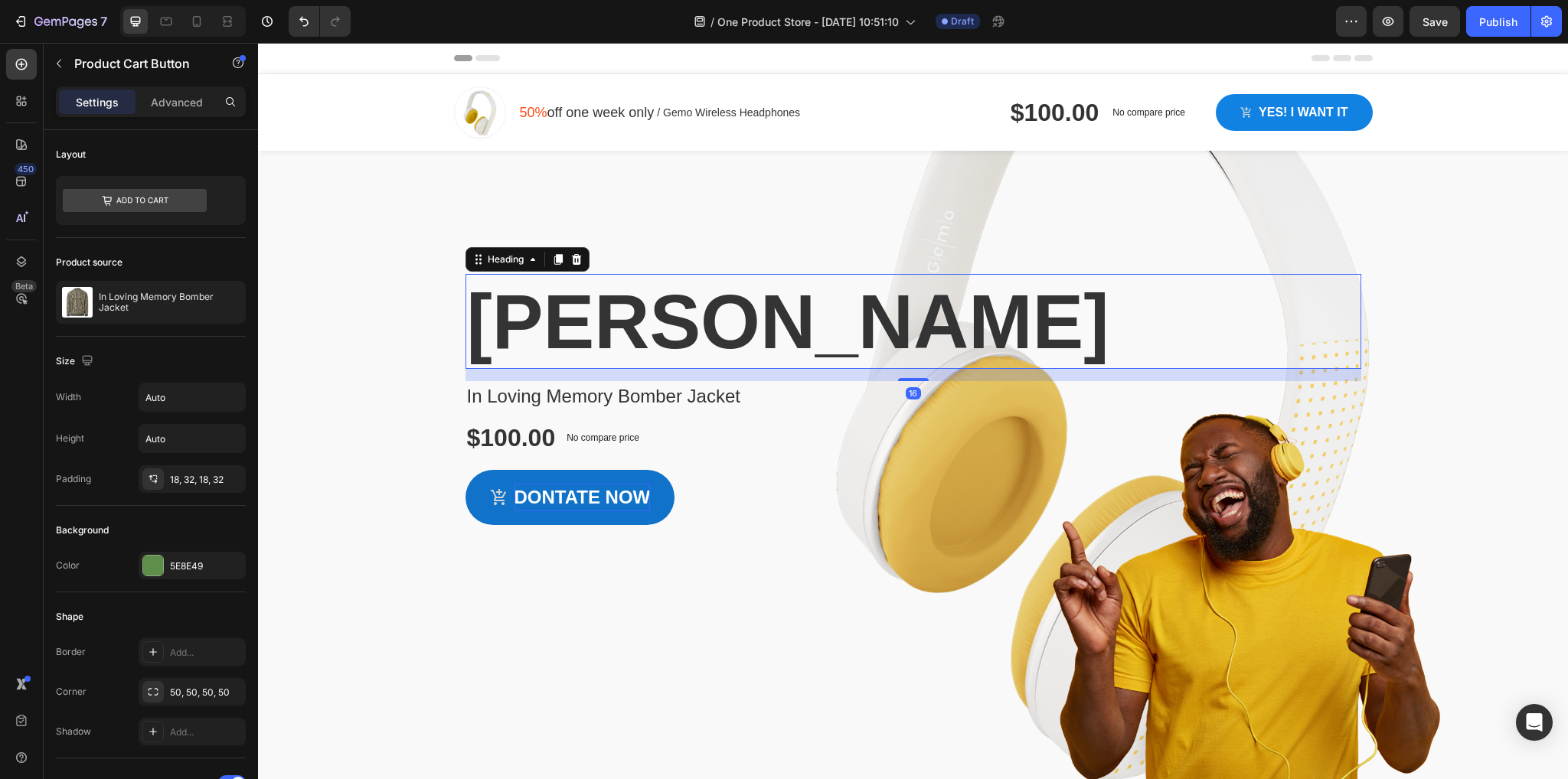
click at [1182, 278] on p "[PERSON_NAME]" at bounding box center [914, 321] width 893 height 92
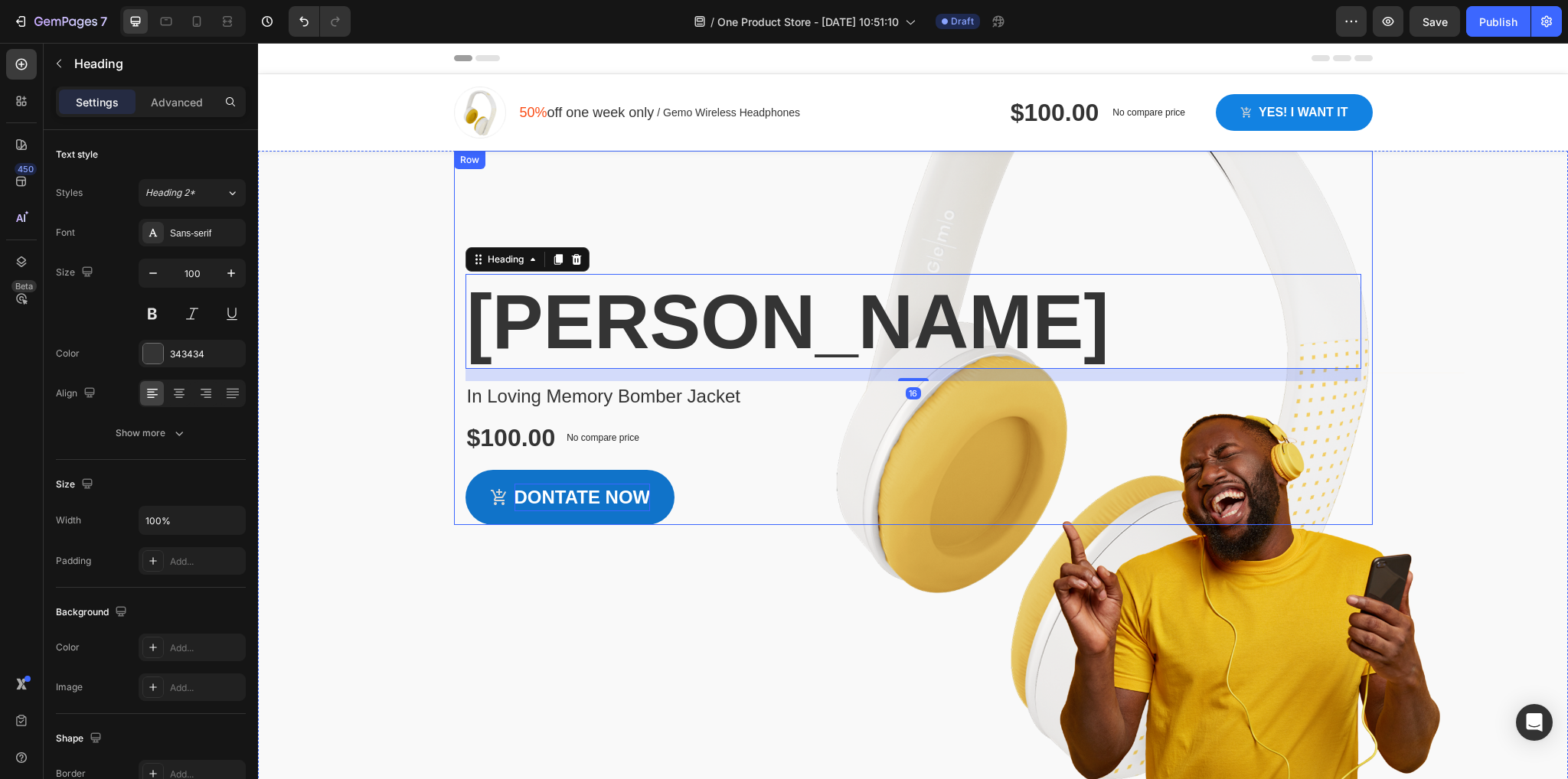
click at [1234, 173] on div "Cameron carpenter Heading 16 In Loving Memory Bomber Jacket Product Title $100.…" at bounding box center [913, 338] width 918 height 375
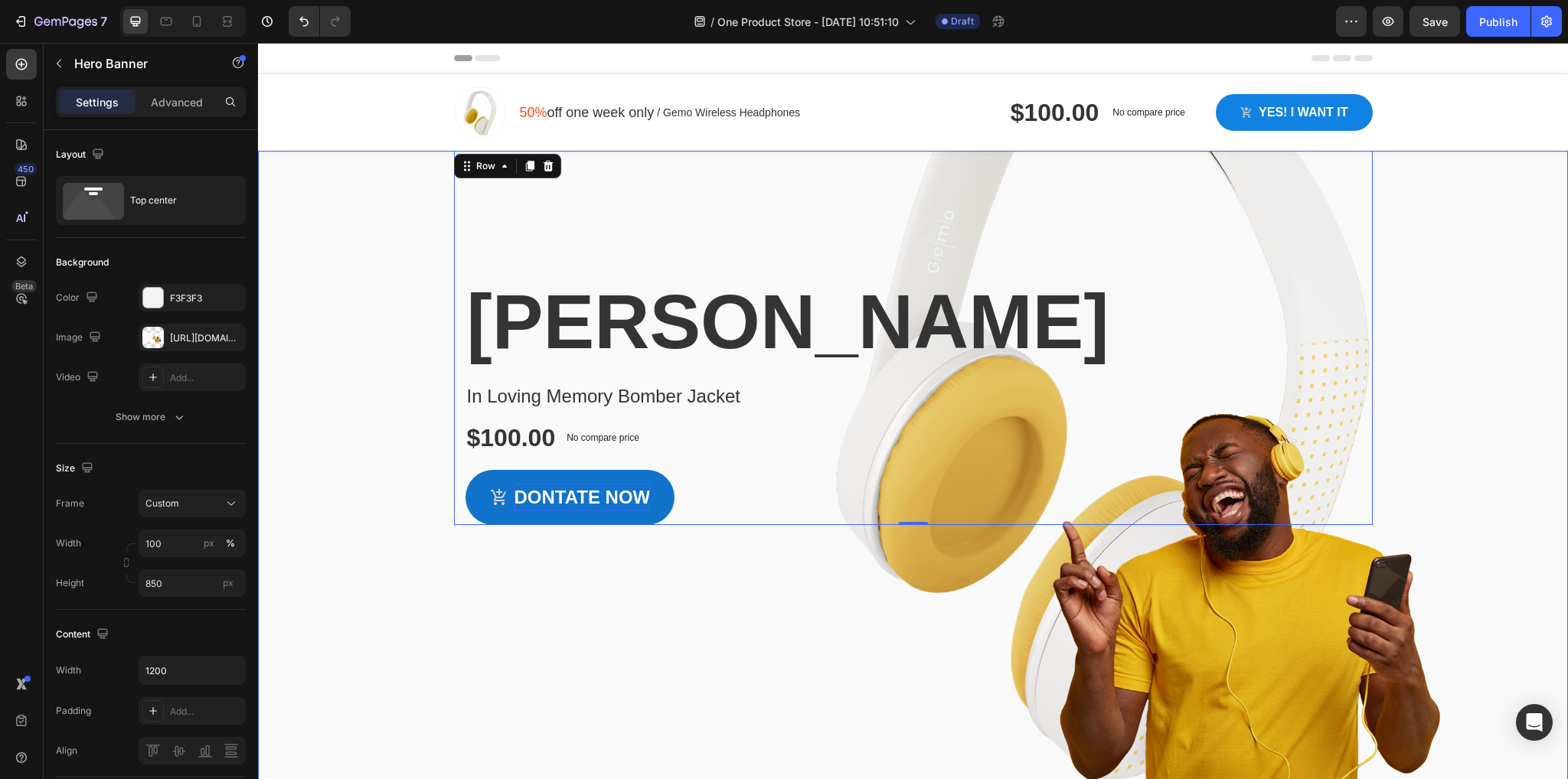
click at [1207, 679] on div "Overlay" at bounding box center [913, 476] width 1310 height 650
click at [392, 685] on div "Overlay" at bounding box center [913, 476] width 1310 height 650
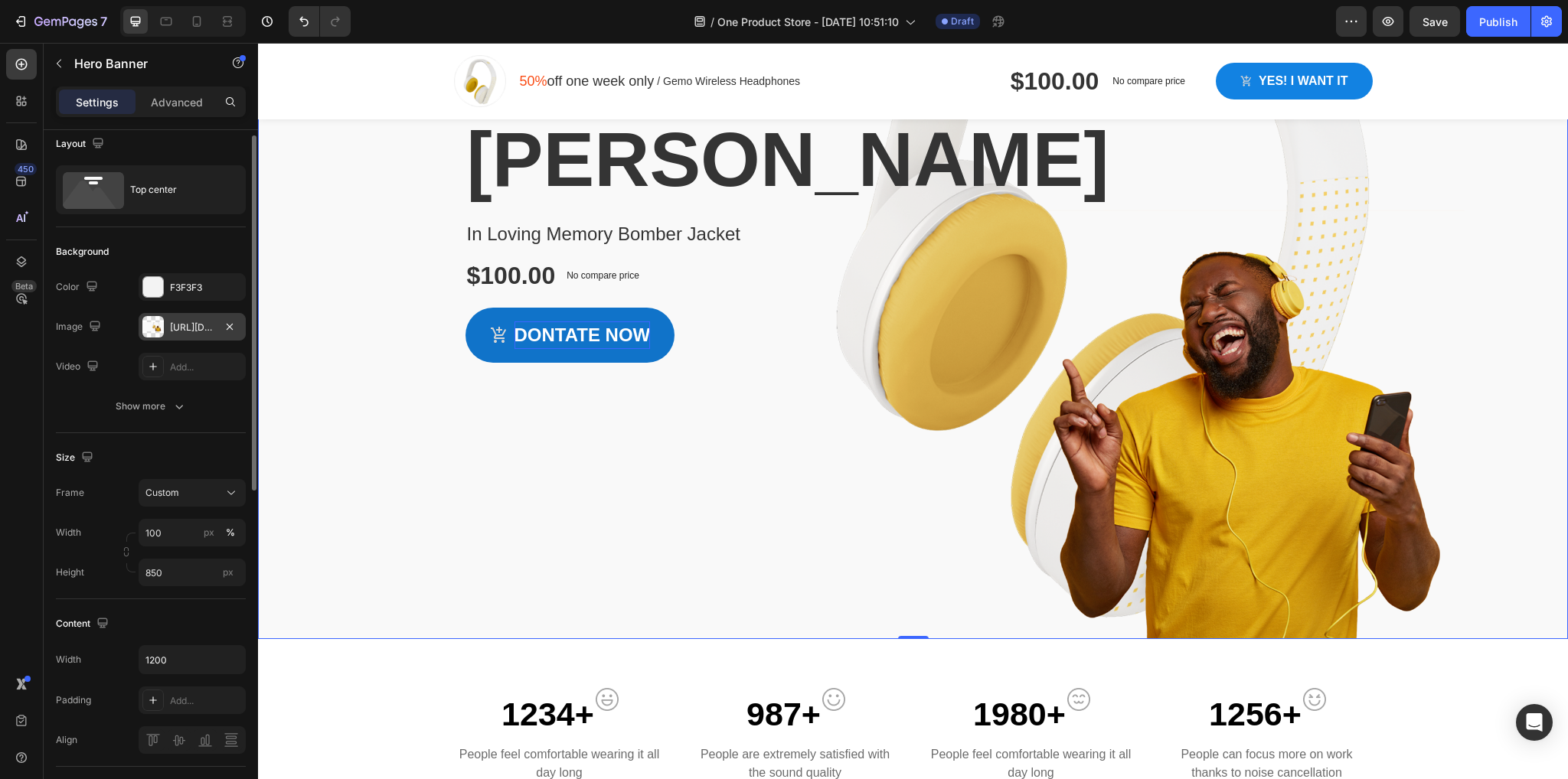
scroll to position [12, 0]
click at [226, 324] on icon "button" at bounding box center [229, 325] width 12 height 12
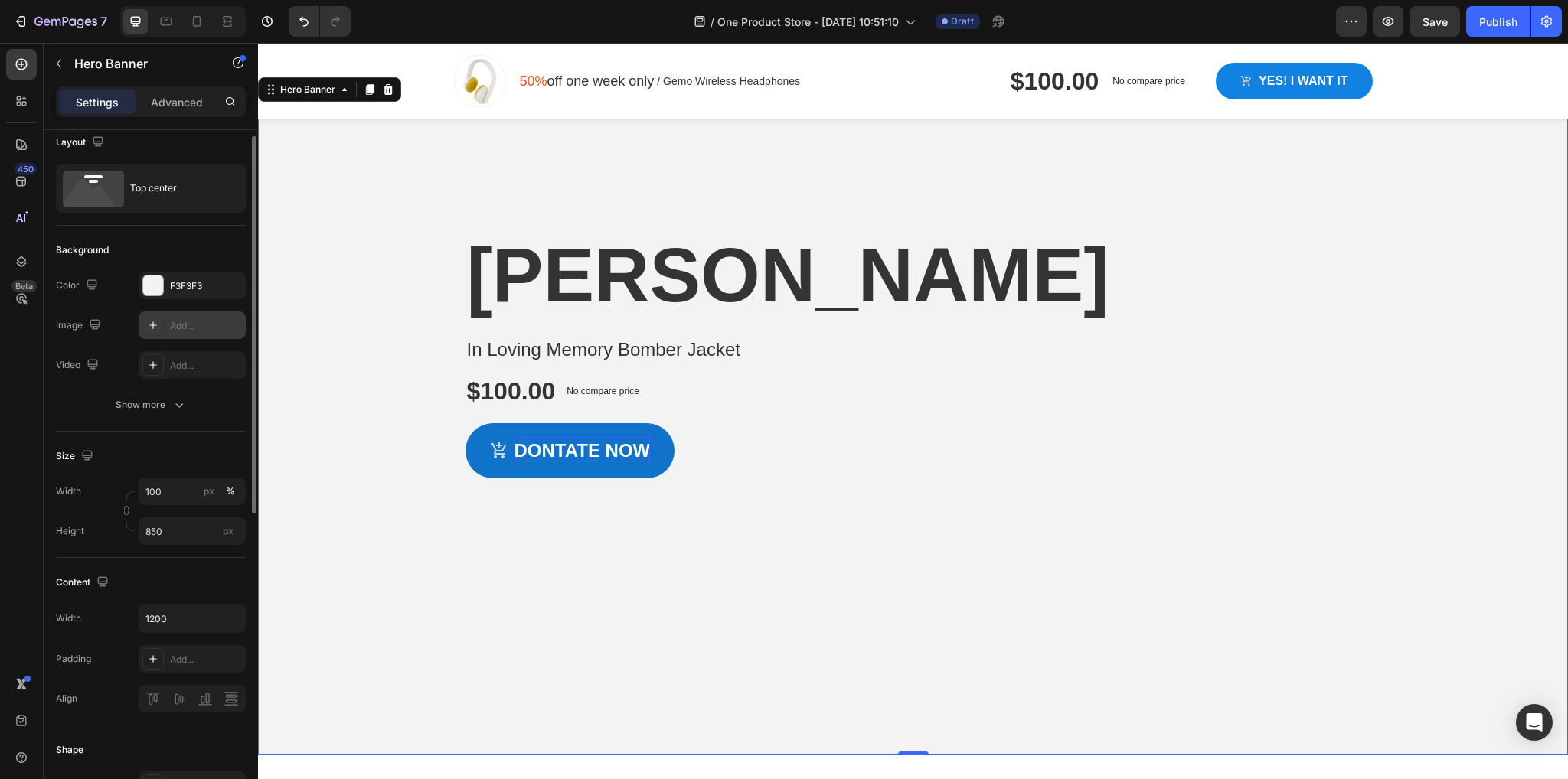
scroll to position [0, 0]
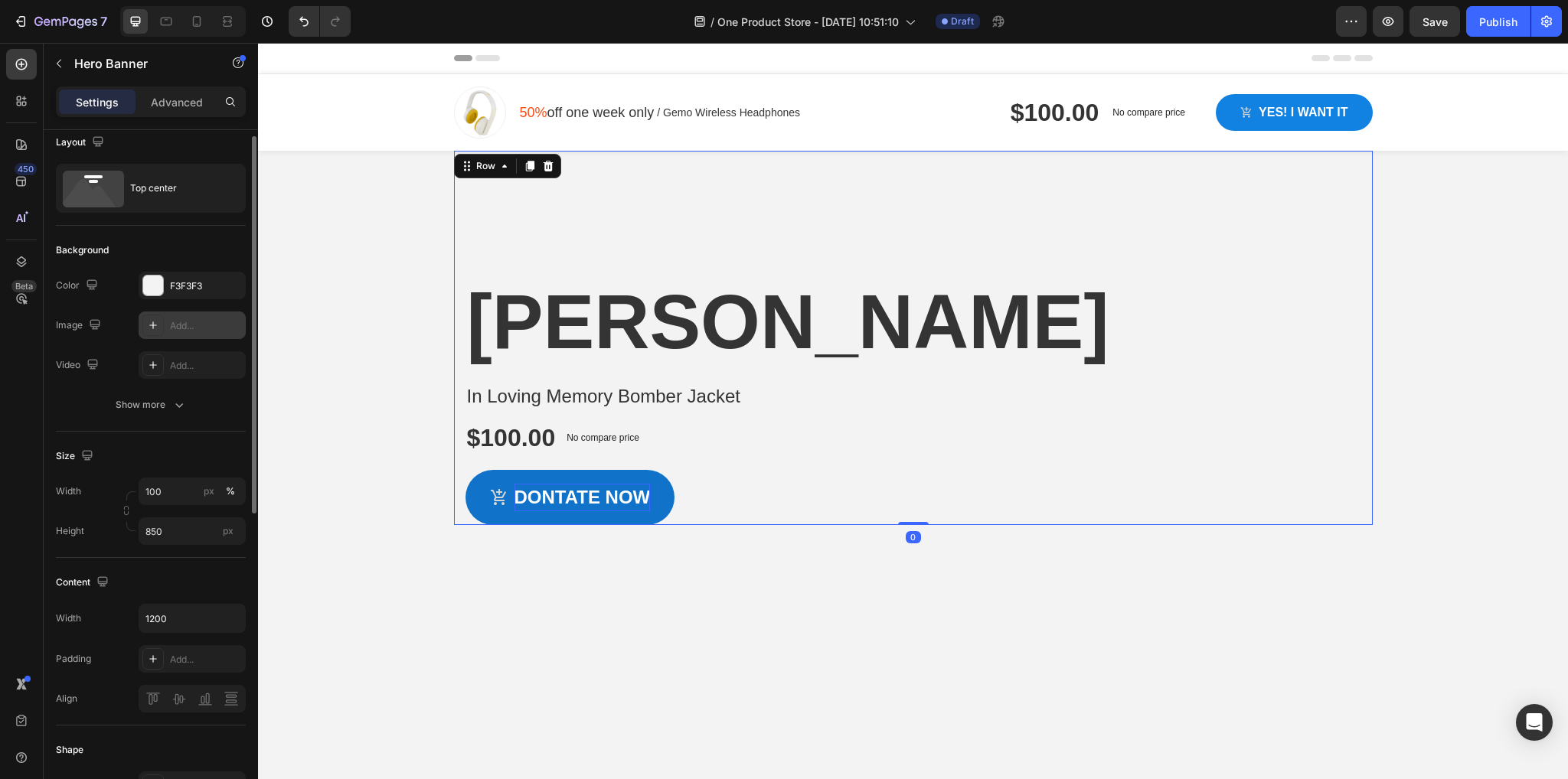
click at [1265, 273] on div "Cameron carpenter Heading In Loving Memory Bomber Jacket Product Title $100.00 …" at bounding box center [913, 338] width 918 height 375
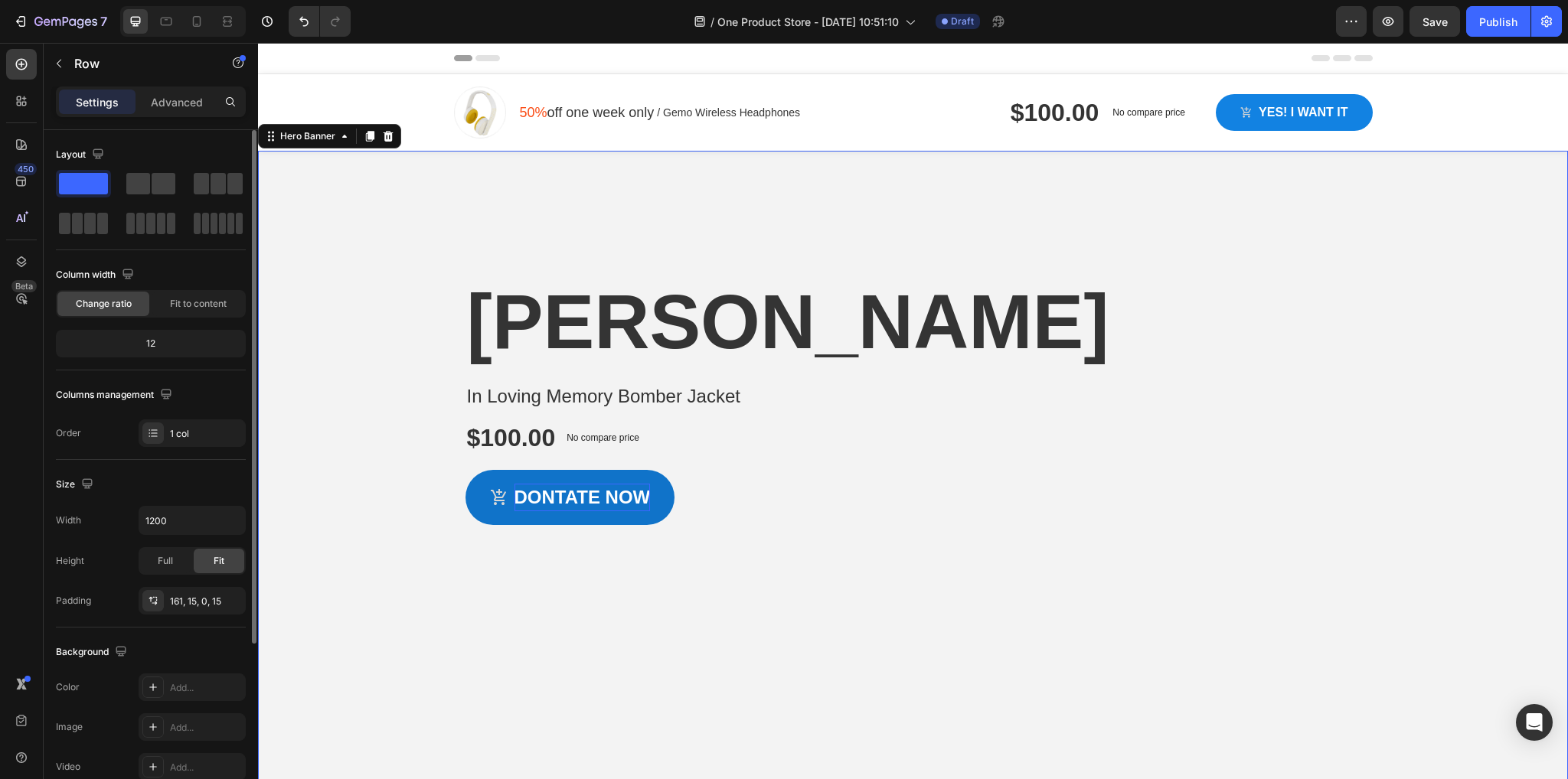
click at [1248, 722] on div "Overlay" at bounding box center [913, 476] width 1310 height 650
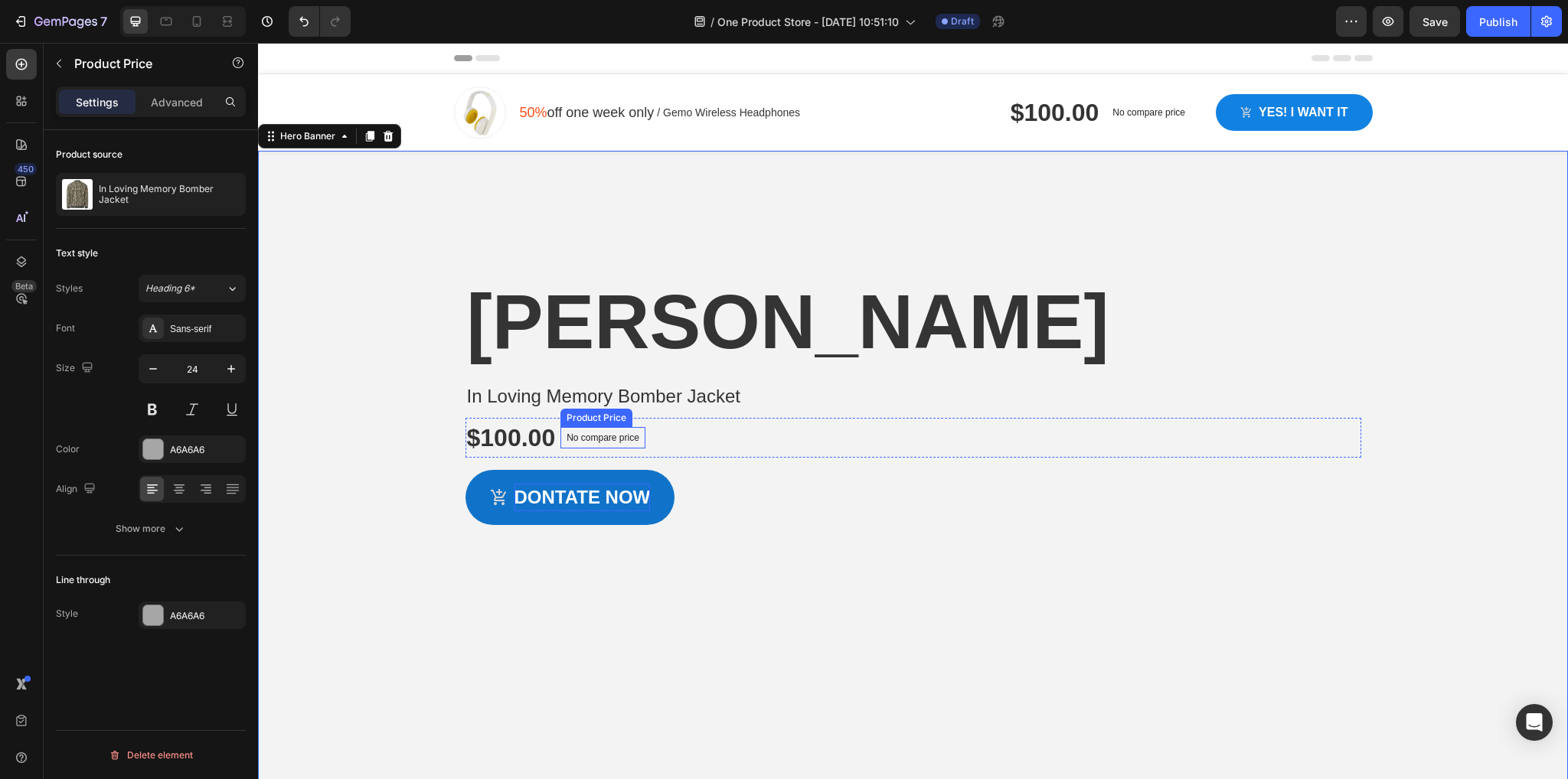
click at [615, 442] on p "No compare price" at bounding box center [603, 438] width 72 height 10
click at [716, 425] on div "Product Price Edit content in Shopify" at bounding box center [644, 413] width 166 height 25
click at [711, 418] on icon at bounding box center [713, 412] width 10 height 10
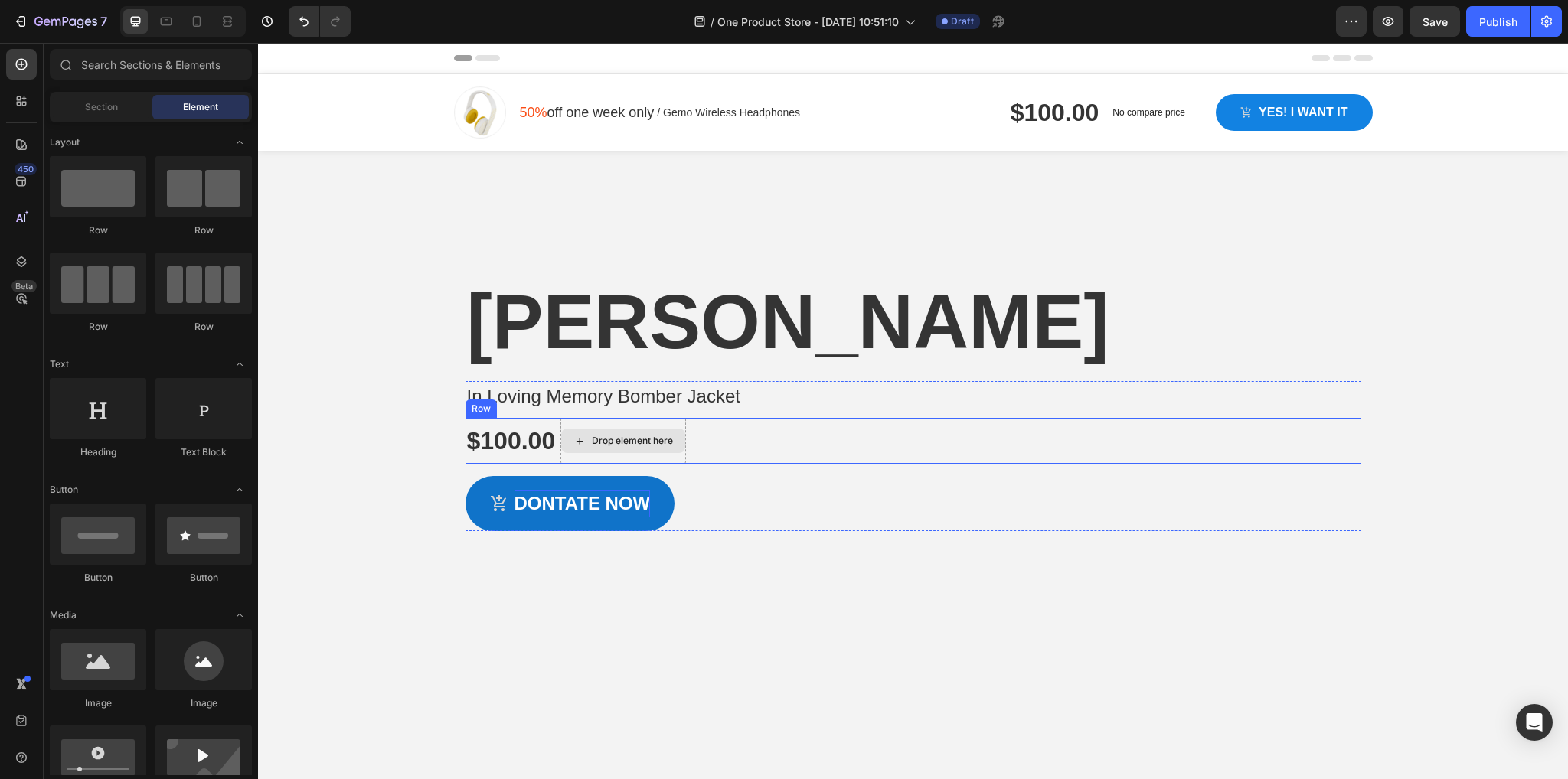
click at [640, 447] on div "Drop element here" at bounding box center [632, 441] width 81 height 12
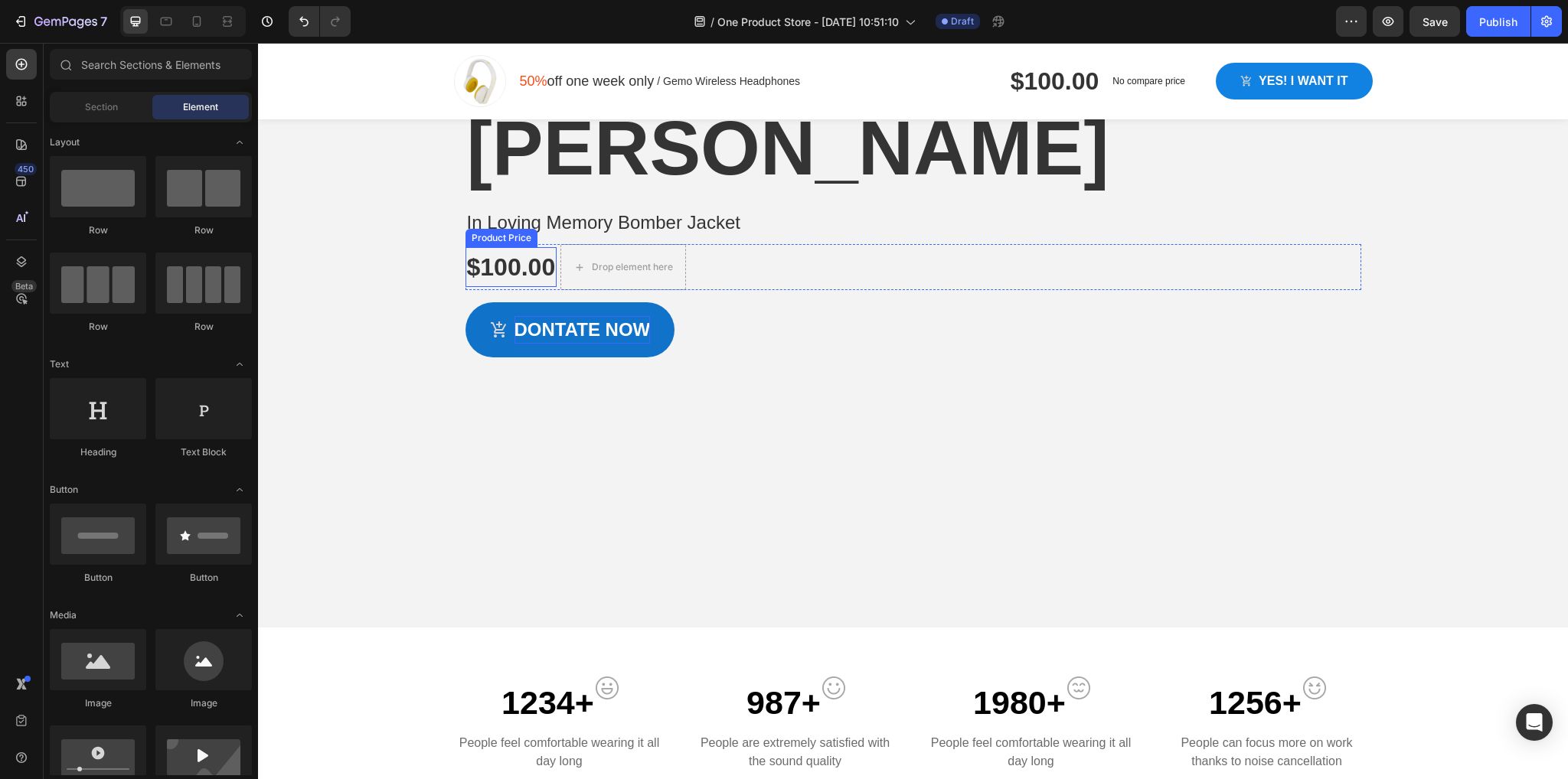
scroll to position [175, 0]
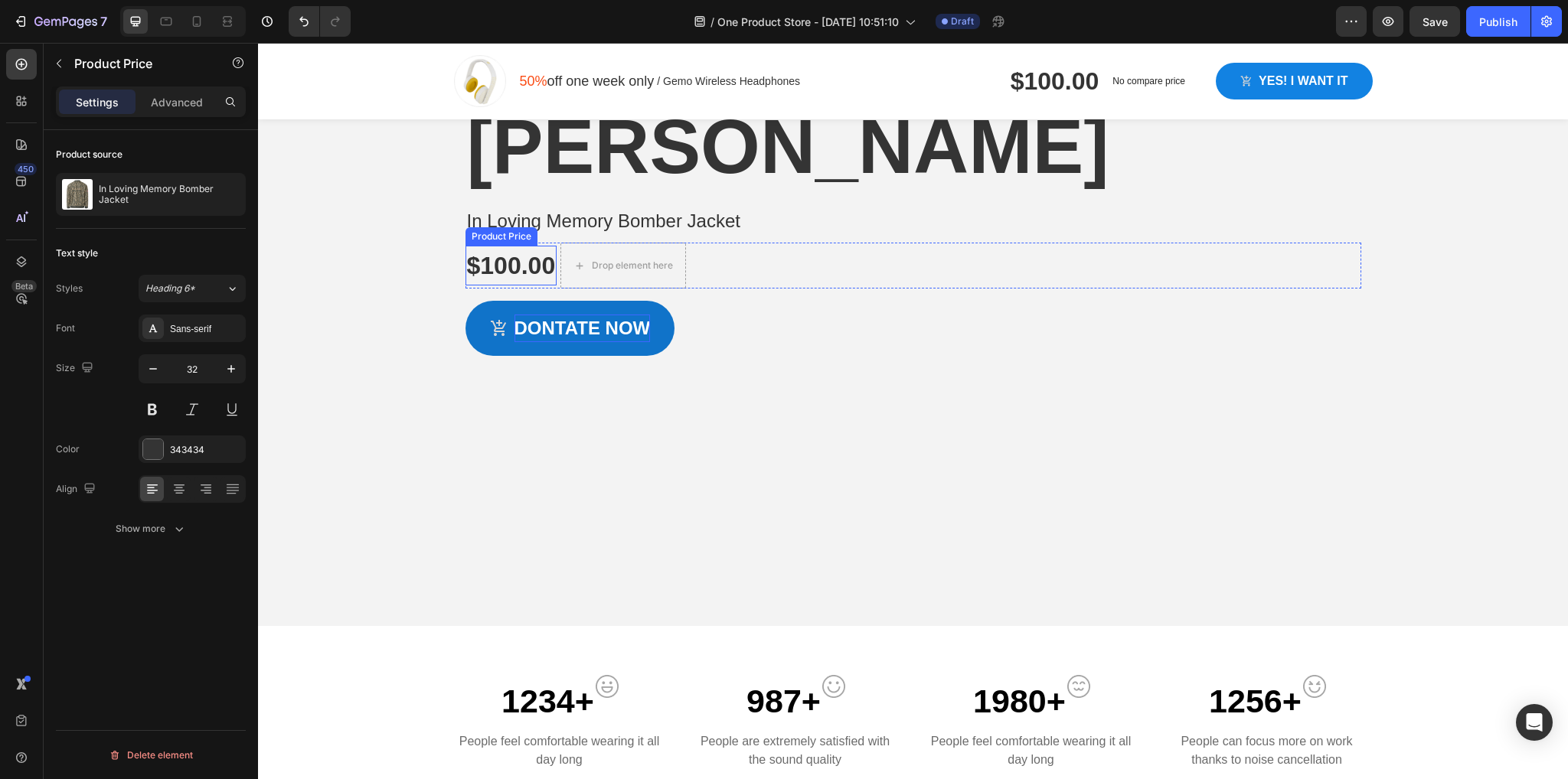
click at [522, 285] on div "$100.00" at bounding box center [511, 266] width 92 height 40
click at [612, 237] on icon at bounding box center [618, 231] width 12 height 12
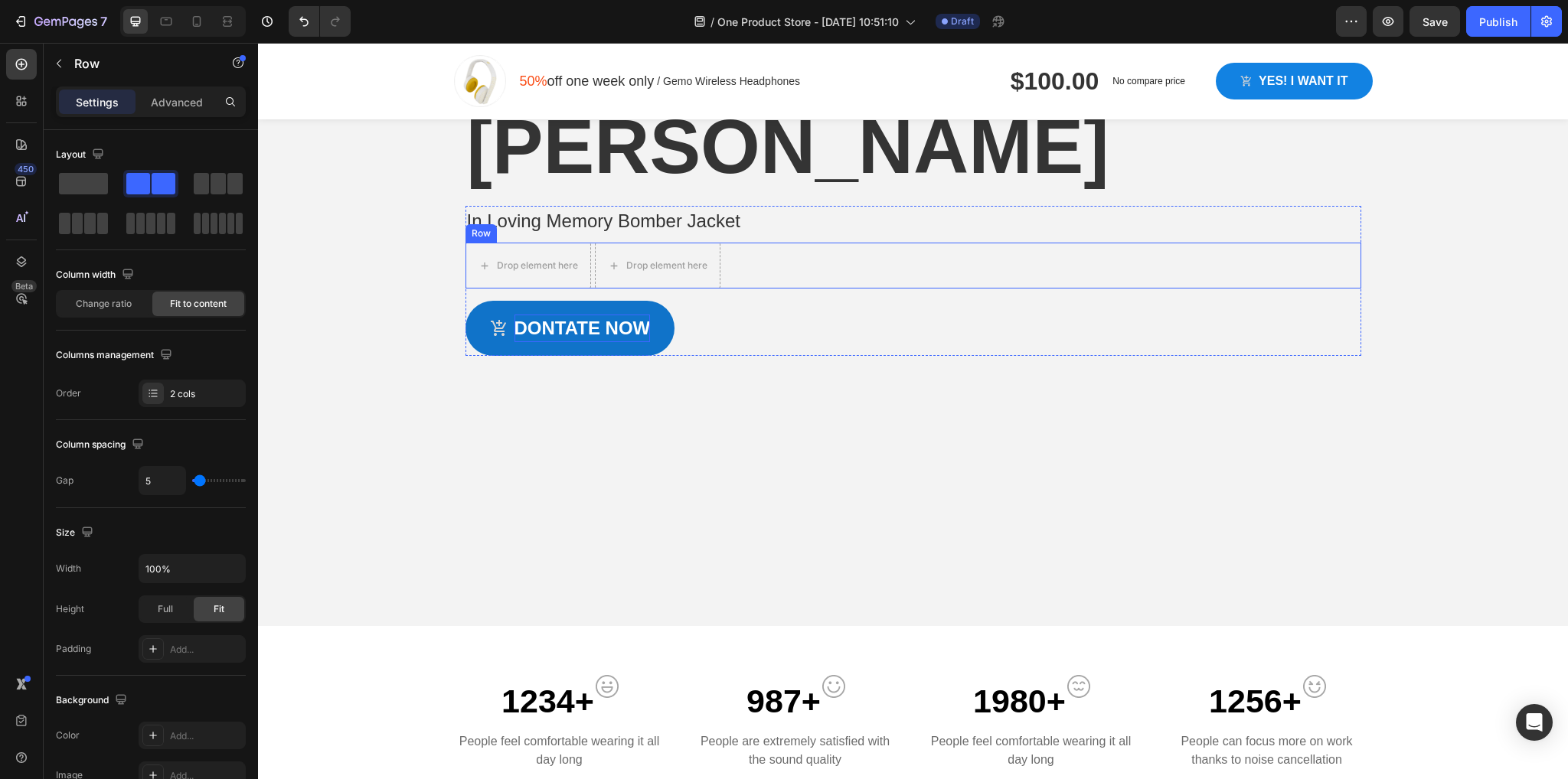
click at [731, 289] on div "Drop element here Drop element here Row" at bounding box center [913, 265] width 896 height 46
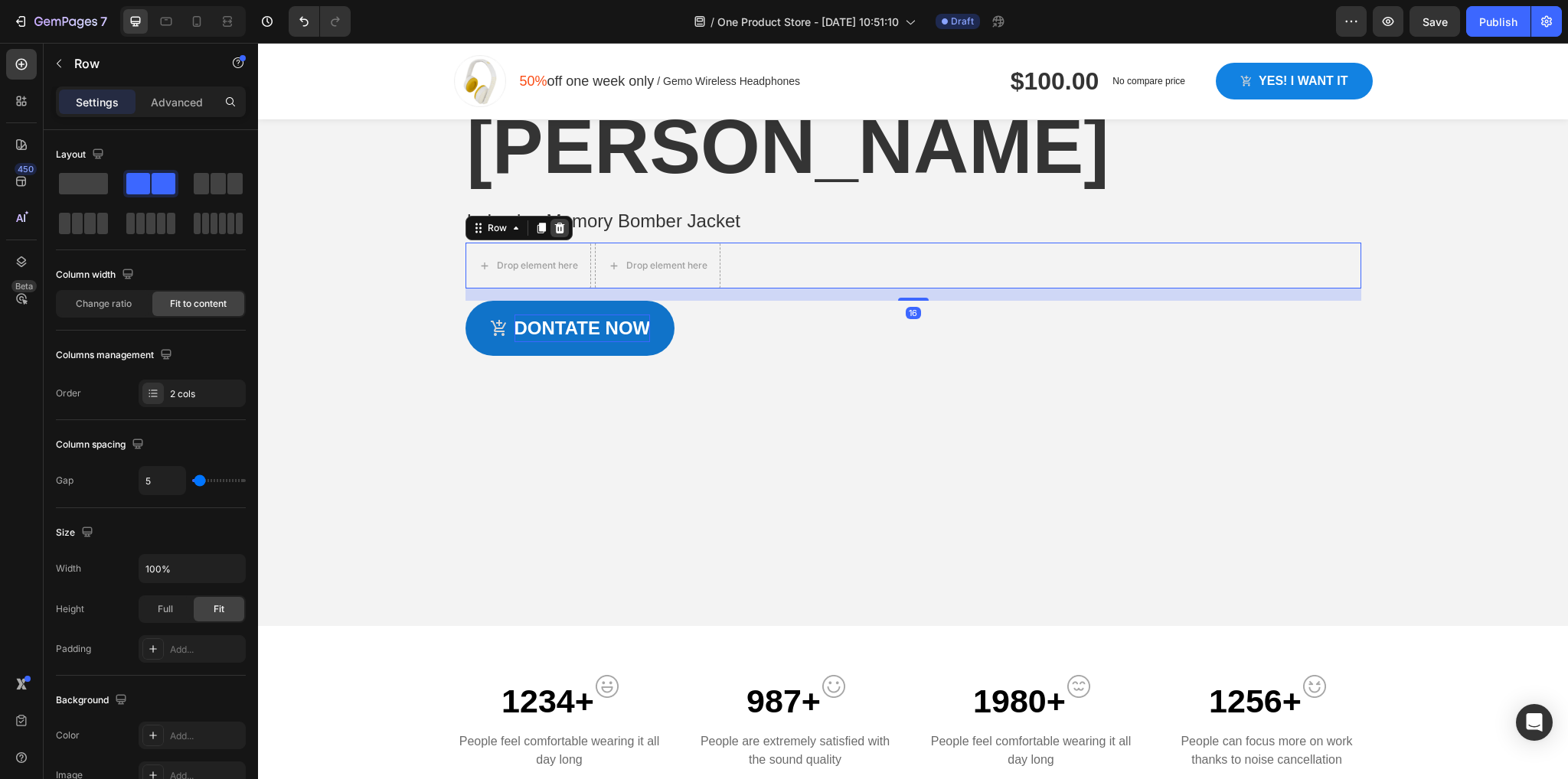
click at [554, 235] on icon at bounding box center [559, 228] width 12 height 12
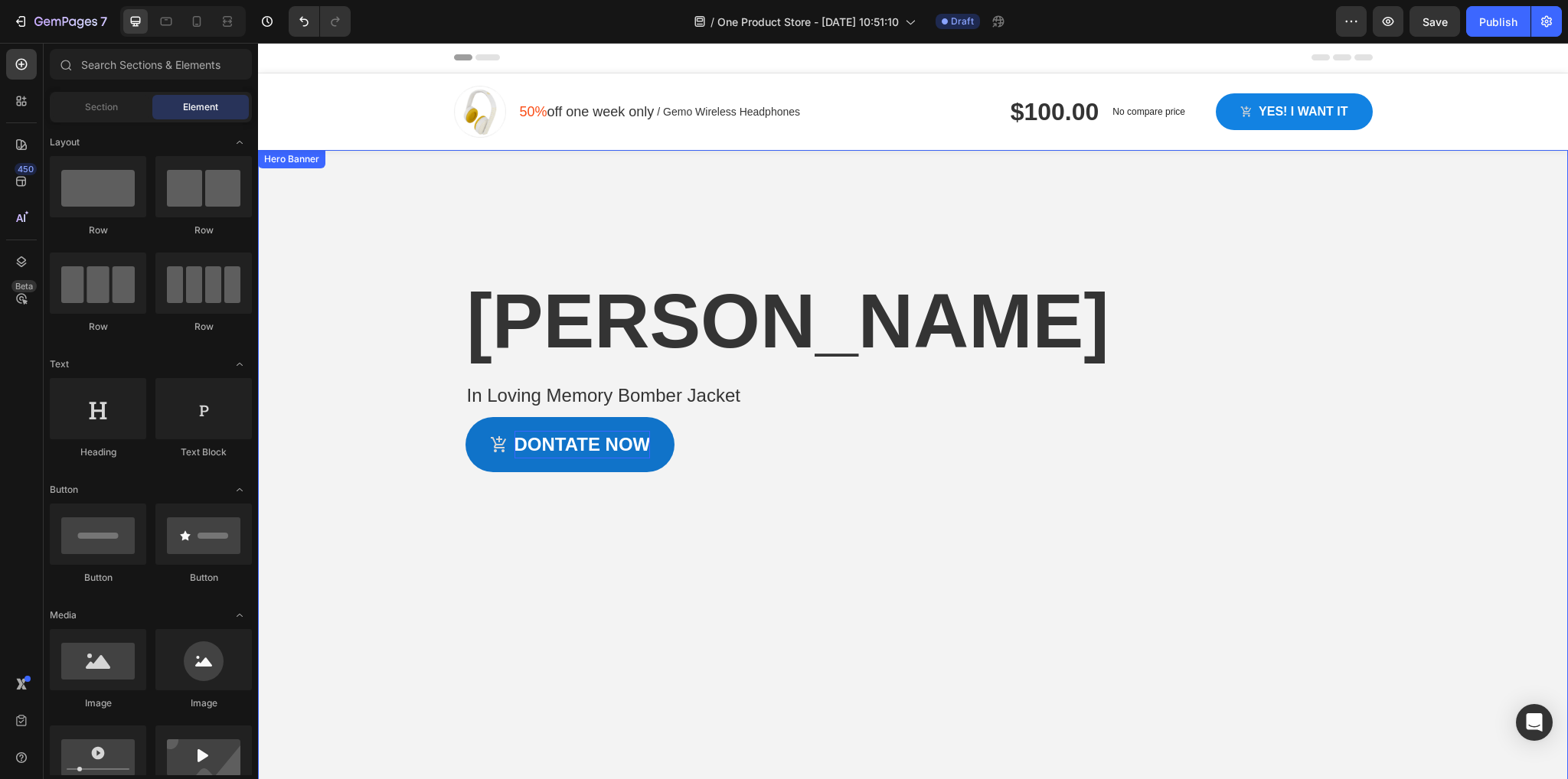
scroll to position [0, 0]
click at [567, 460] on p "DONTATE NOW" at bounding box center [582, 445] width 136 height 28
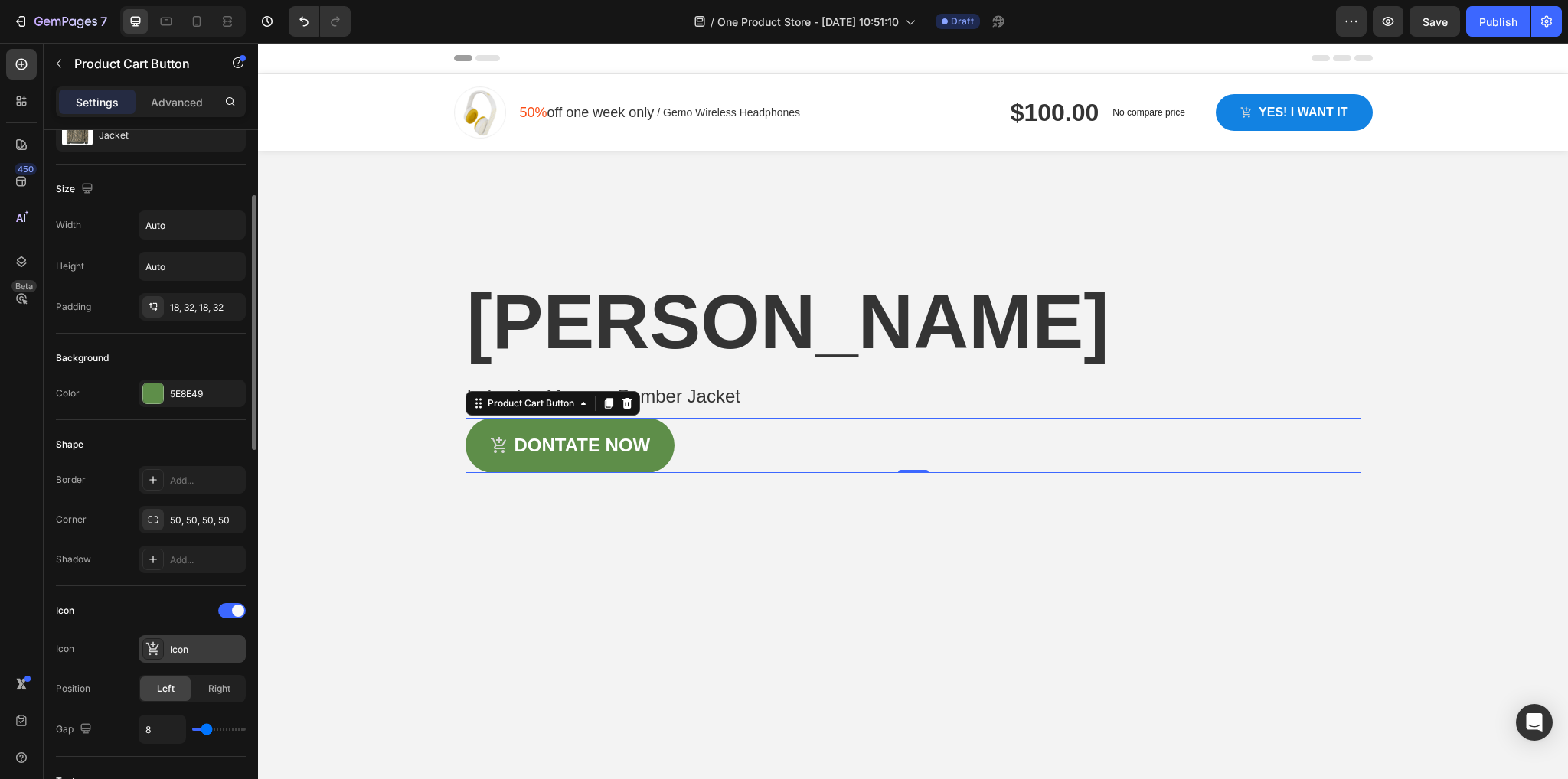
scroll to position [174, 0]
click at [161, 646] on div at bounding box center [153, 647] width 21 height 21
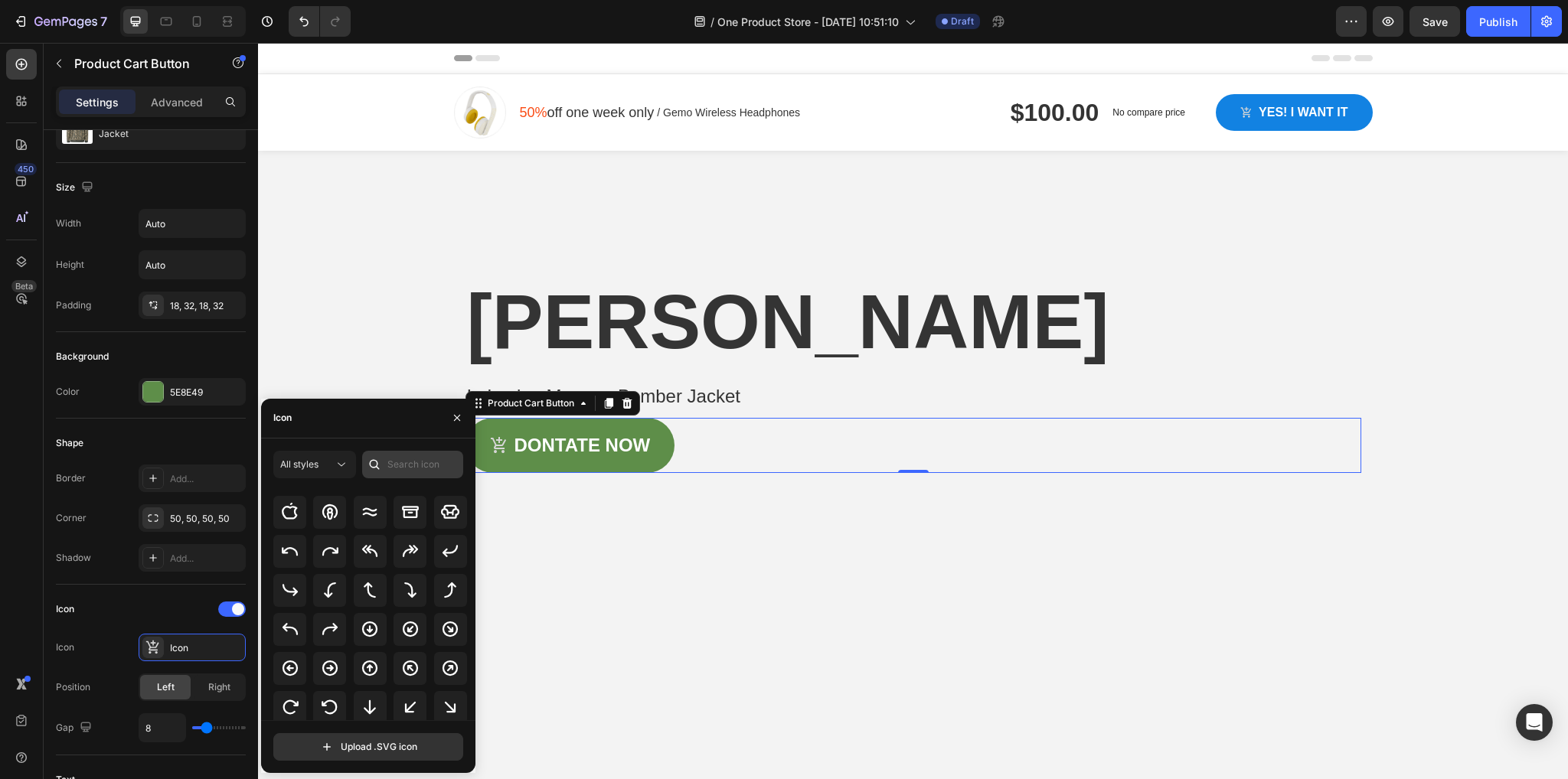
scroll to position [265, 0]
click at [438, 460] on input "text" at bounding box center [413, 464] width 101 height 28
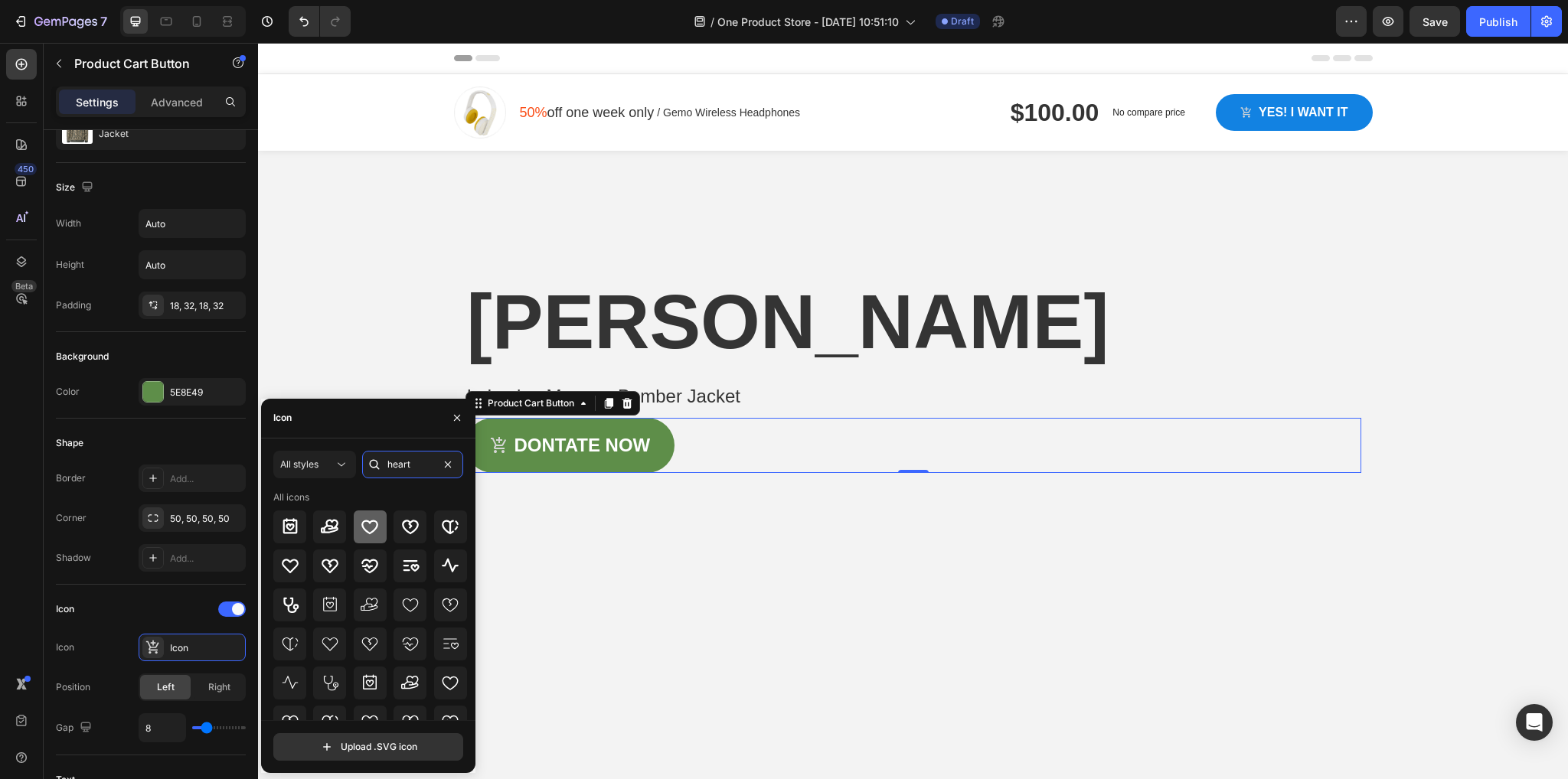
type input "heart"
click at [364, 529] on icon at bounding box center [369, 526] width 18 height 18
click at [712, 708] on div "Overlay" at bounding box center [913, 476] width 1310 height 650
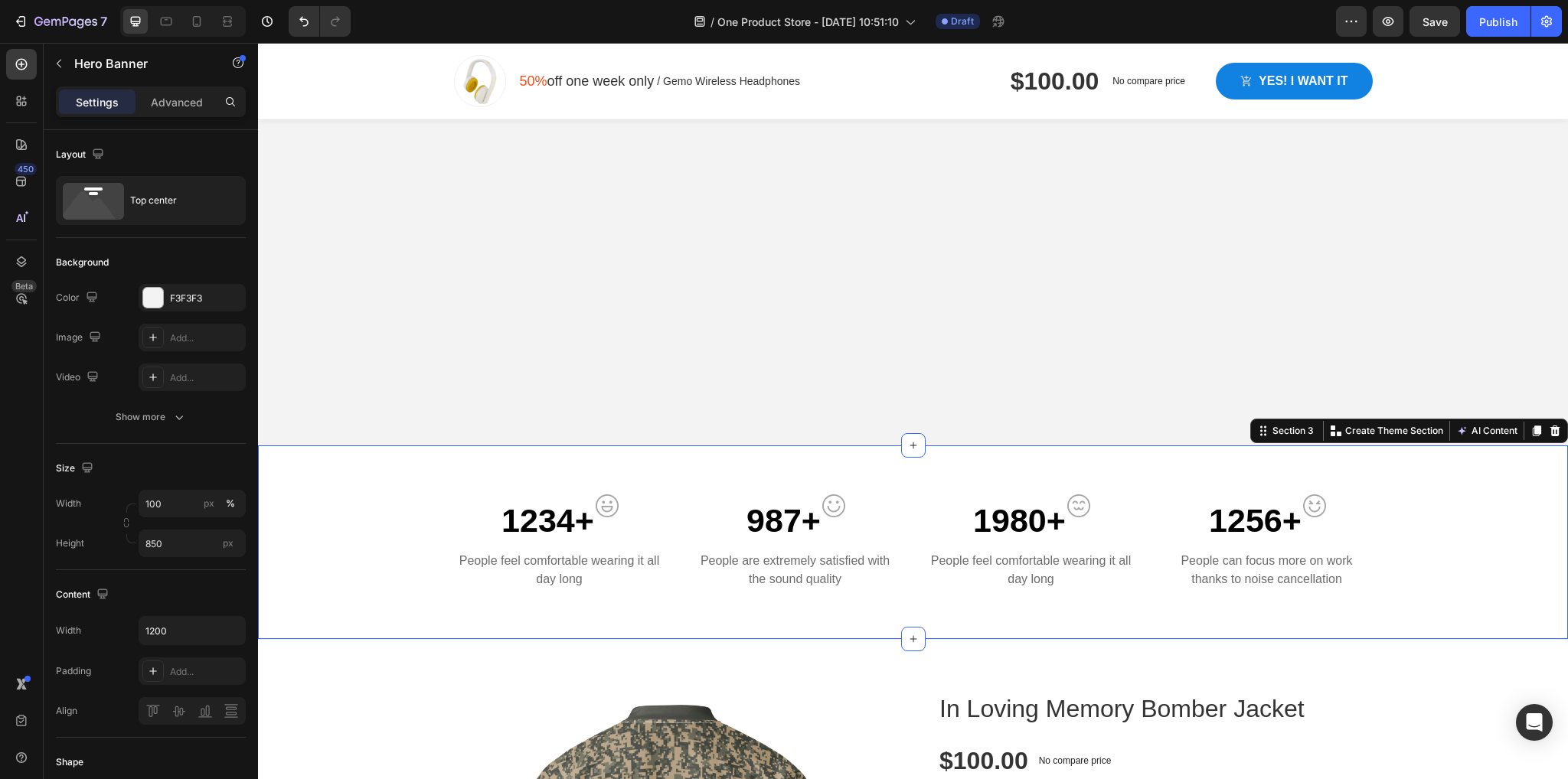
click at [409, 509] on div "1234+ Text block Image Row People feel comfortable wearing it all day long Text…" at bounding box center [913, 548] width 1287 height 108
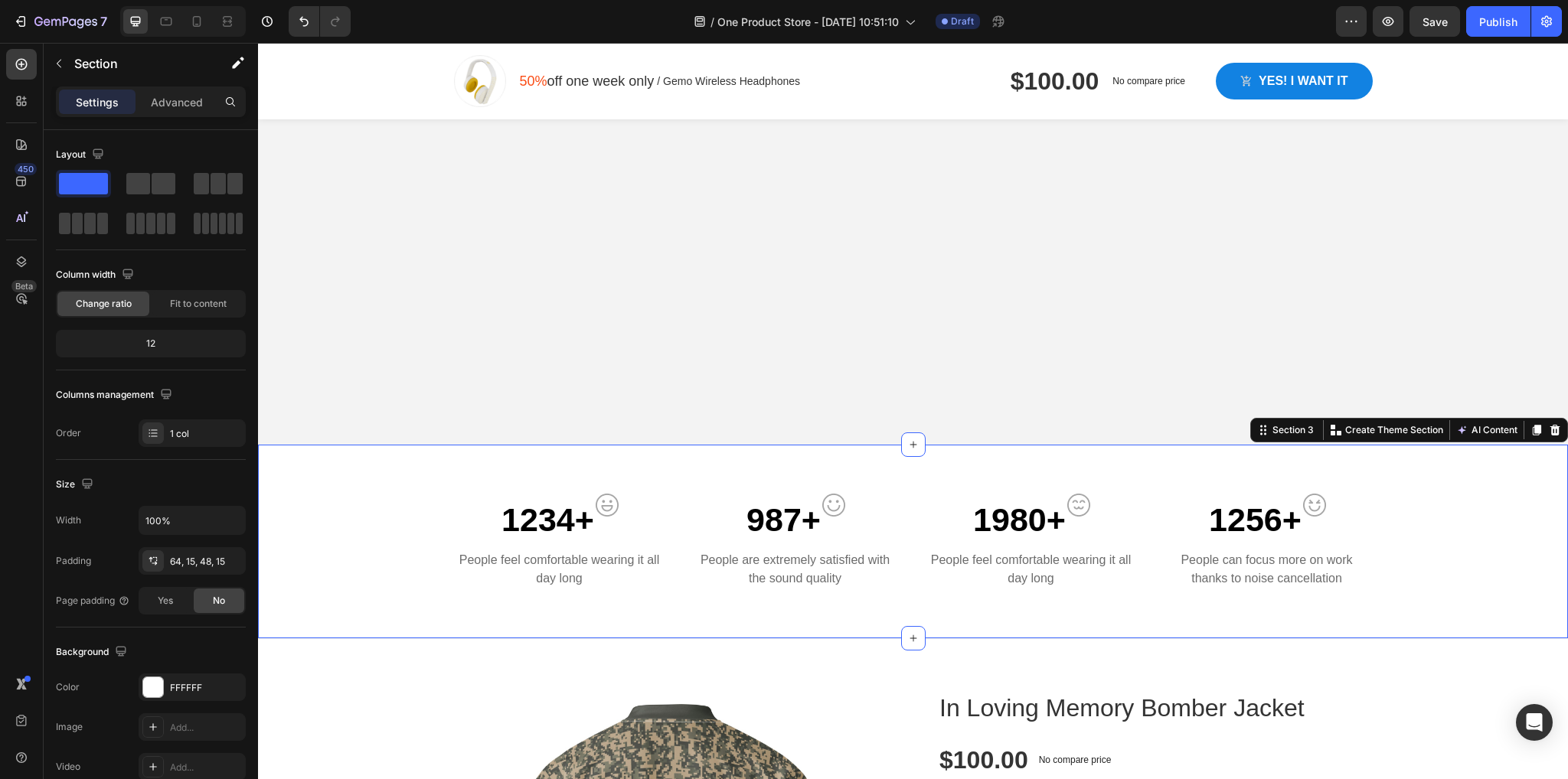
click at [1550, 430] on div at bounding box center [1555, 430] width 18 height 18
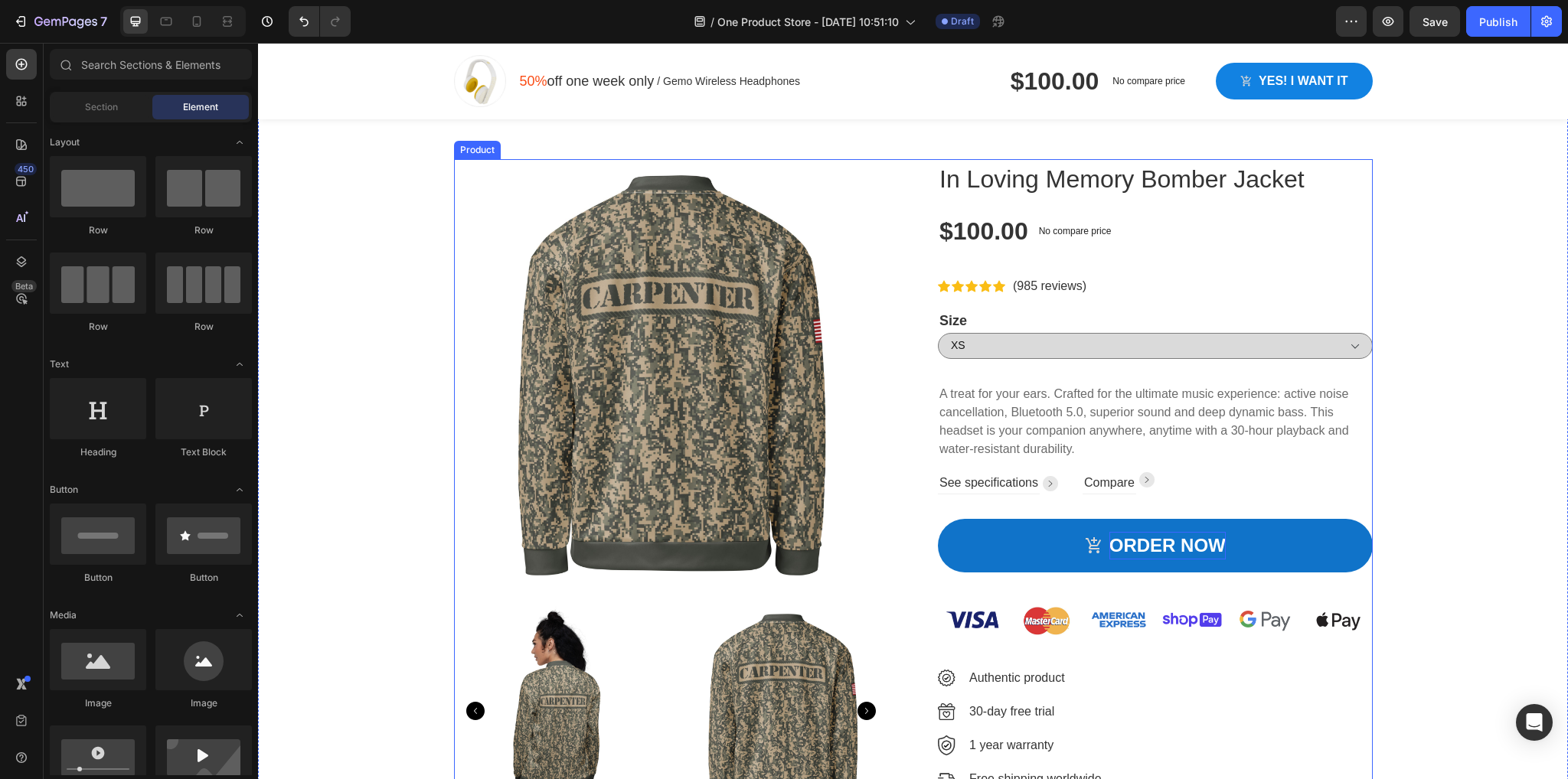
scroll to position [714, 0]
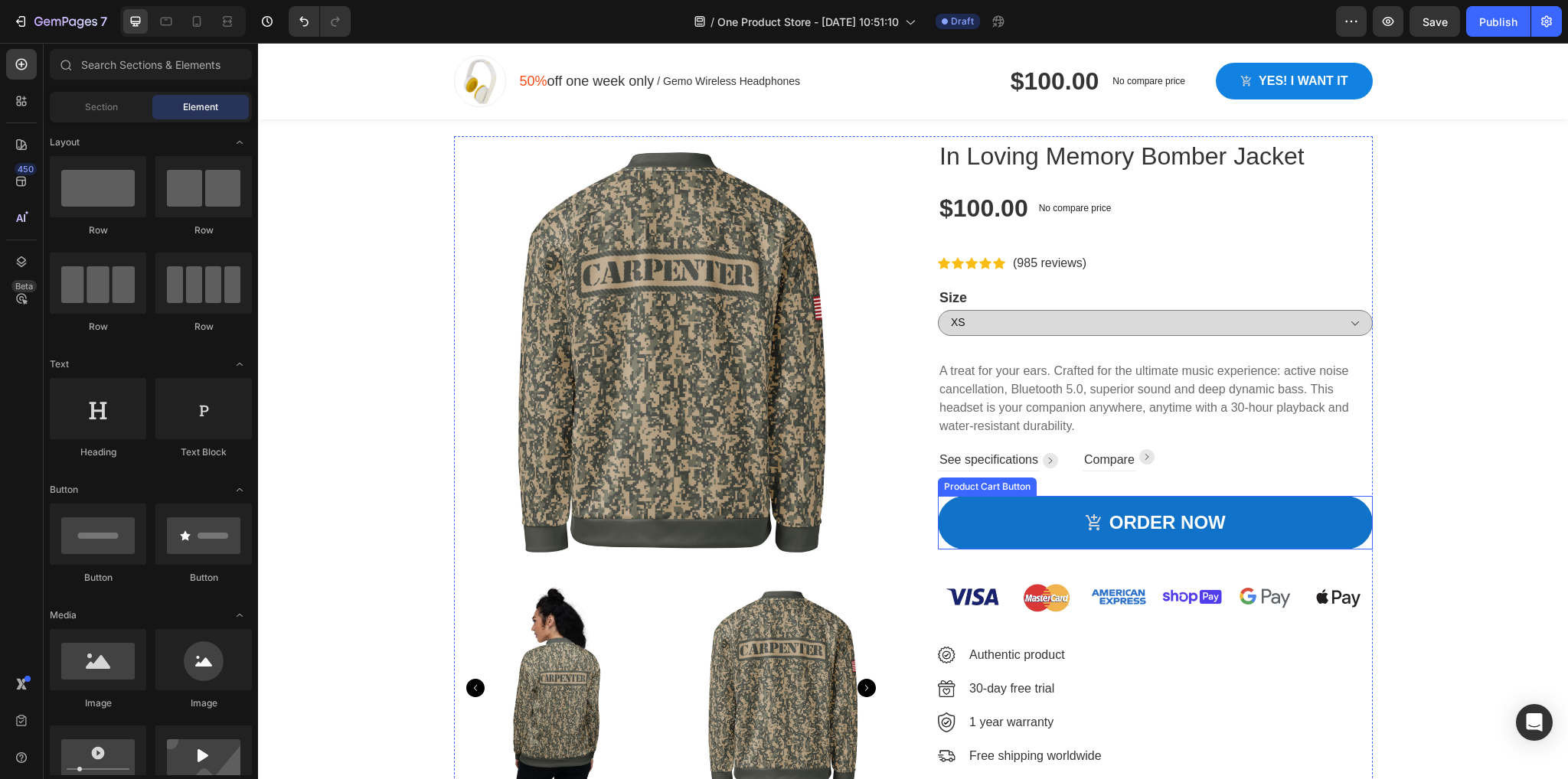
click at [969, 523] on button "ORDER NOW" at bounding box center [1155, 523] width 435 height 53
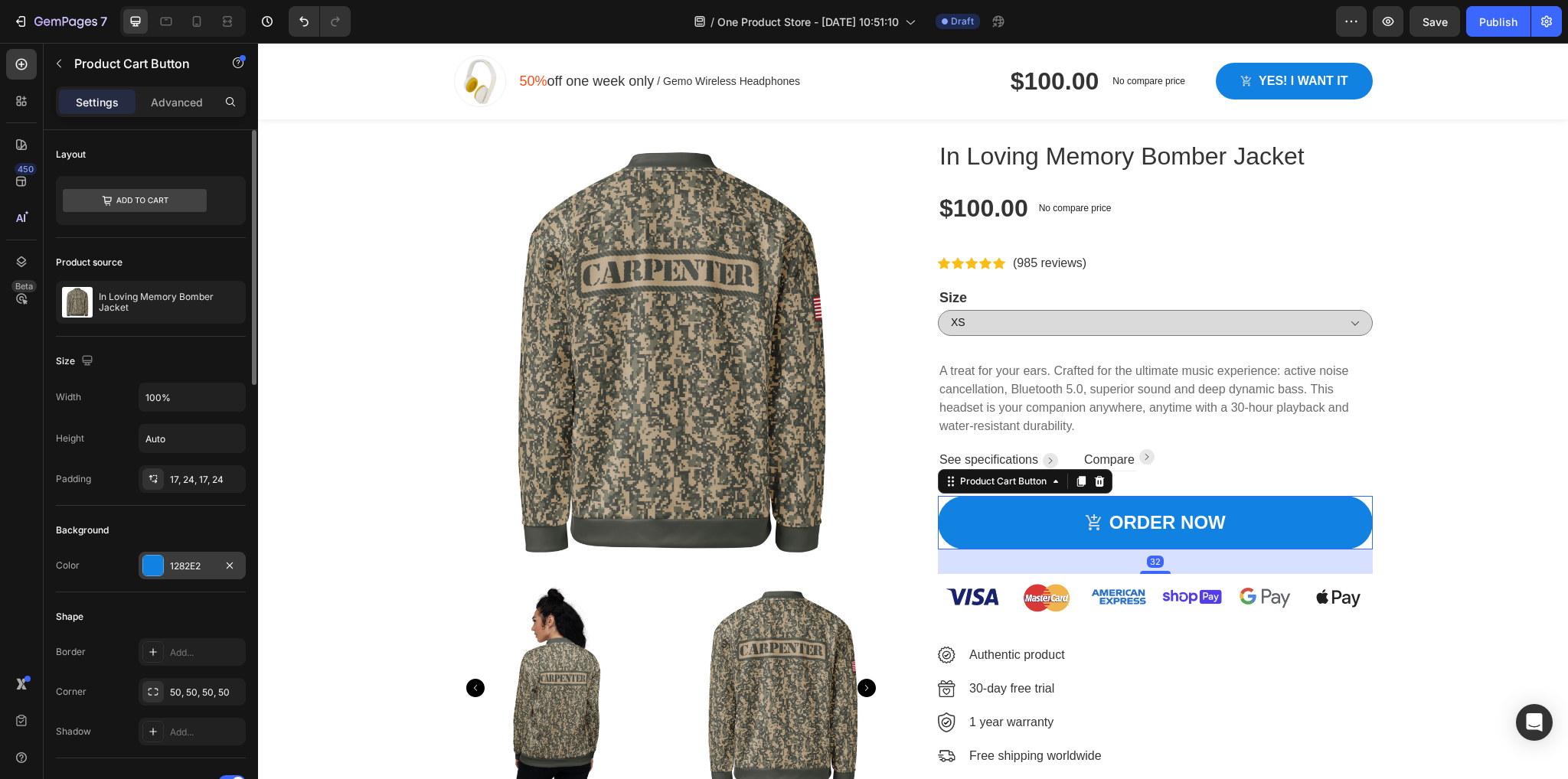
click at [154, 556] on div at bounding box center [153, 565] width 20 height 20
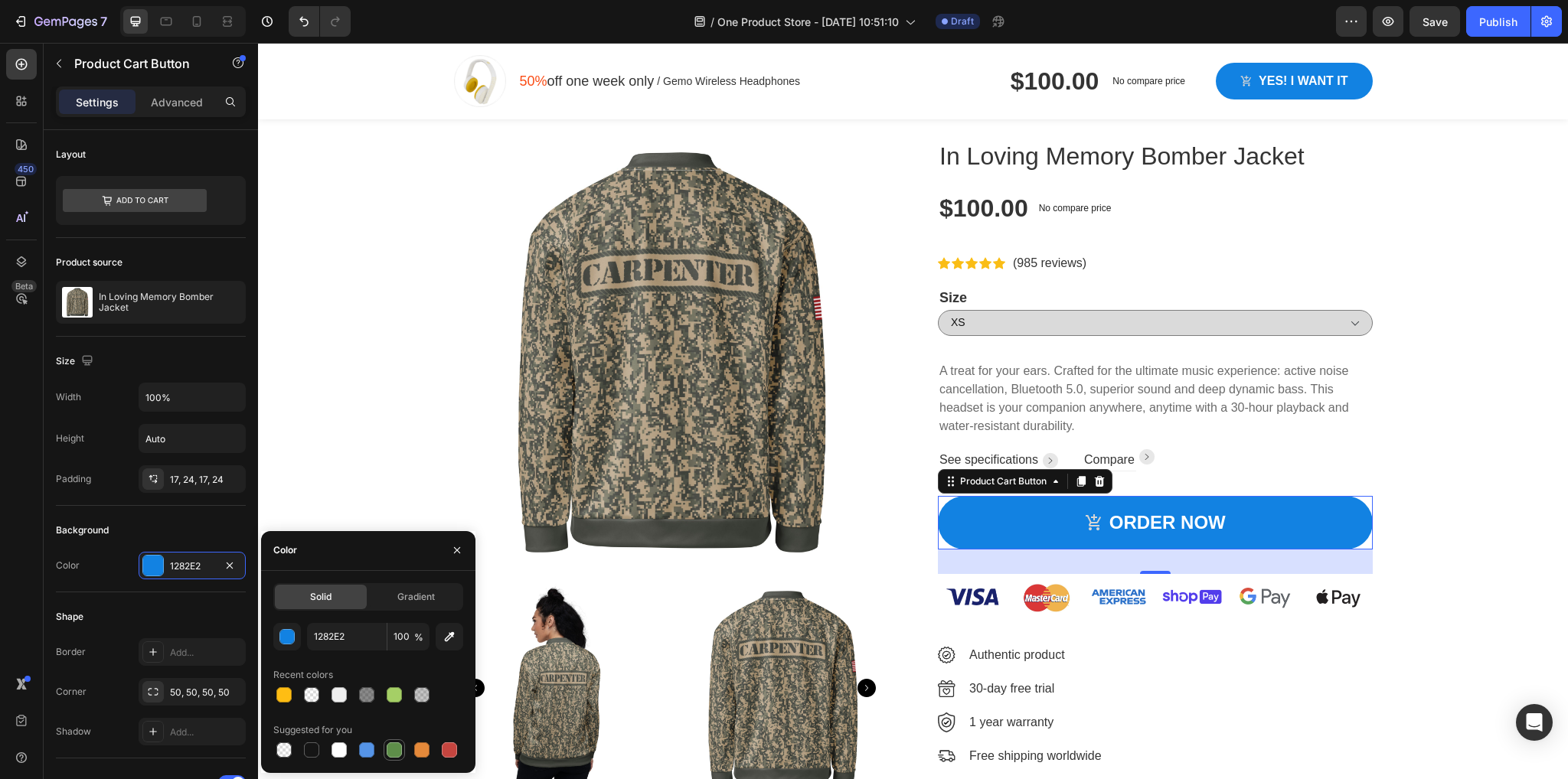
click at [394, 746] on div at bounding box center [394, 750] width 15 height 15
type input "5E8E49"
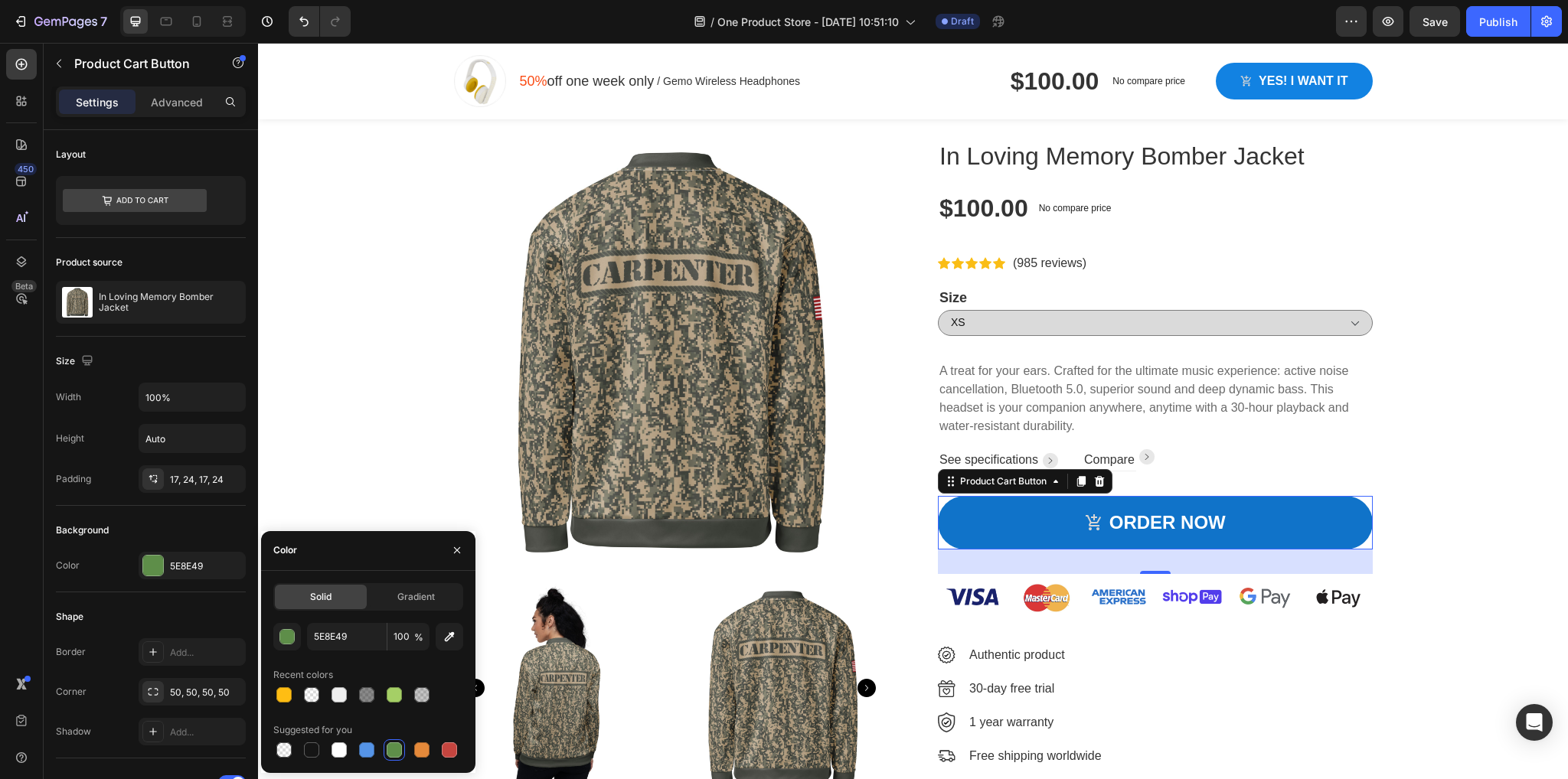
click at [1247, 522] on button "ORDER NOW" at bounding box center [1155, 523] width 435 height 53
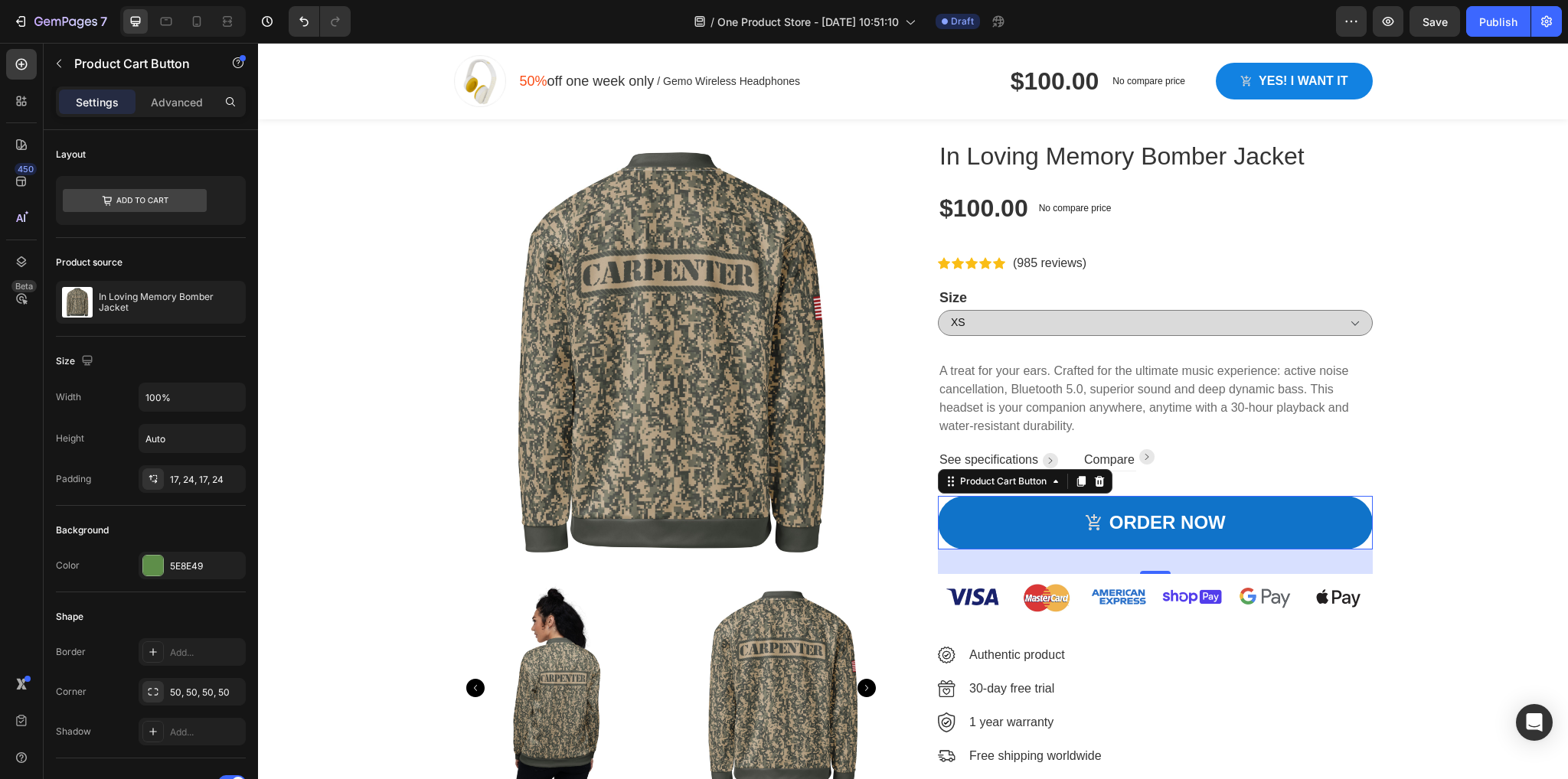
click at [1247, 522] on button "ORDER NOW" at bounding box center [1155, 523] width 435 height 53
click at [1222, 512] on button "ORDER NOW" at bounding box center [1155, 523] width 435 height 53
click at [1200, 522] on div "ORDER NOW" at bounding box center [1167, 523] width 116 height 28
click at [1200, 522] on p "ORDER NOW" at bounding box center [1167, 523] width 116 height 28
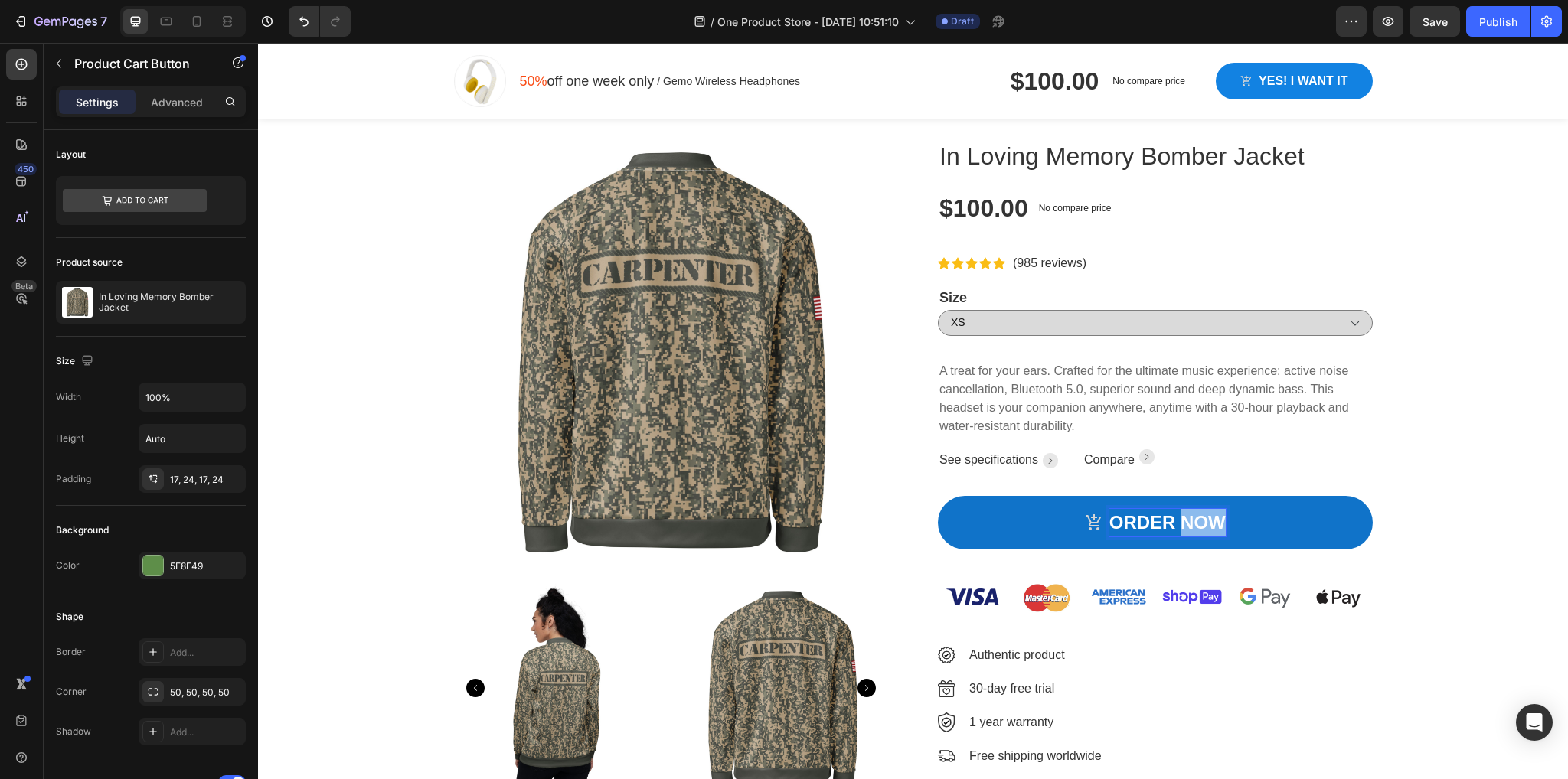
click at [1222, 522] on button "ORDER NOW" at bounding box center [1155, 523] width 435 height 53
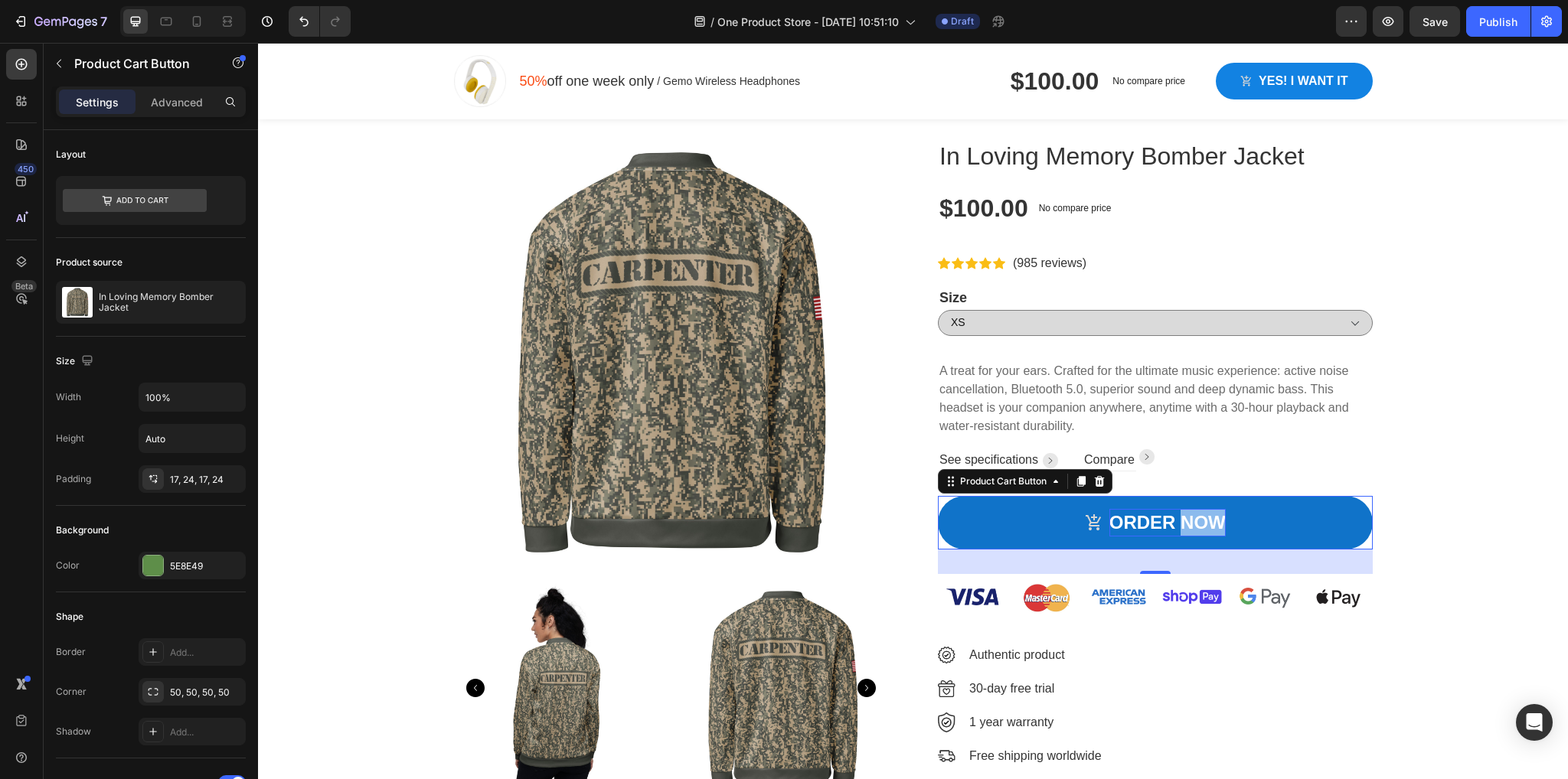
click at [1212, 523] on p "ORDER NOW" at bounding box center [1167, 523] width 116 height 28
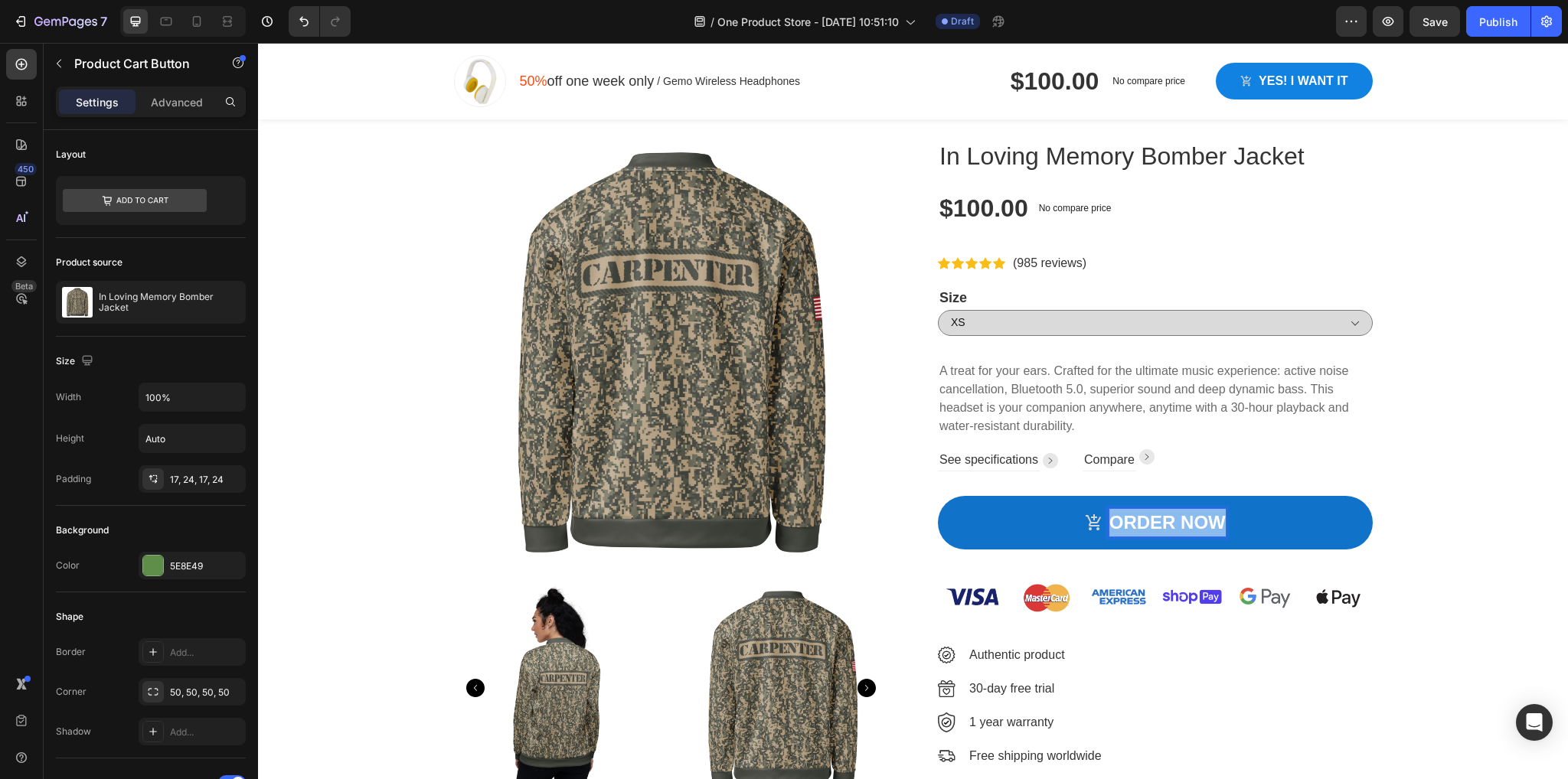
drag, startPoint x: 1219, startPoint y: 522, endPoint x: 1104, endPoint y: 524, distance: 115.0
click at [1109, 524] on p "ORDER NOW" at bounding box center [1167, 523] width 116 height 28
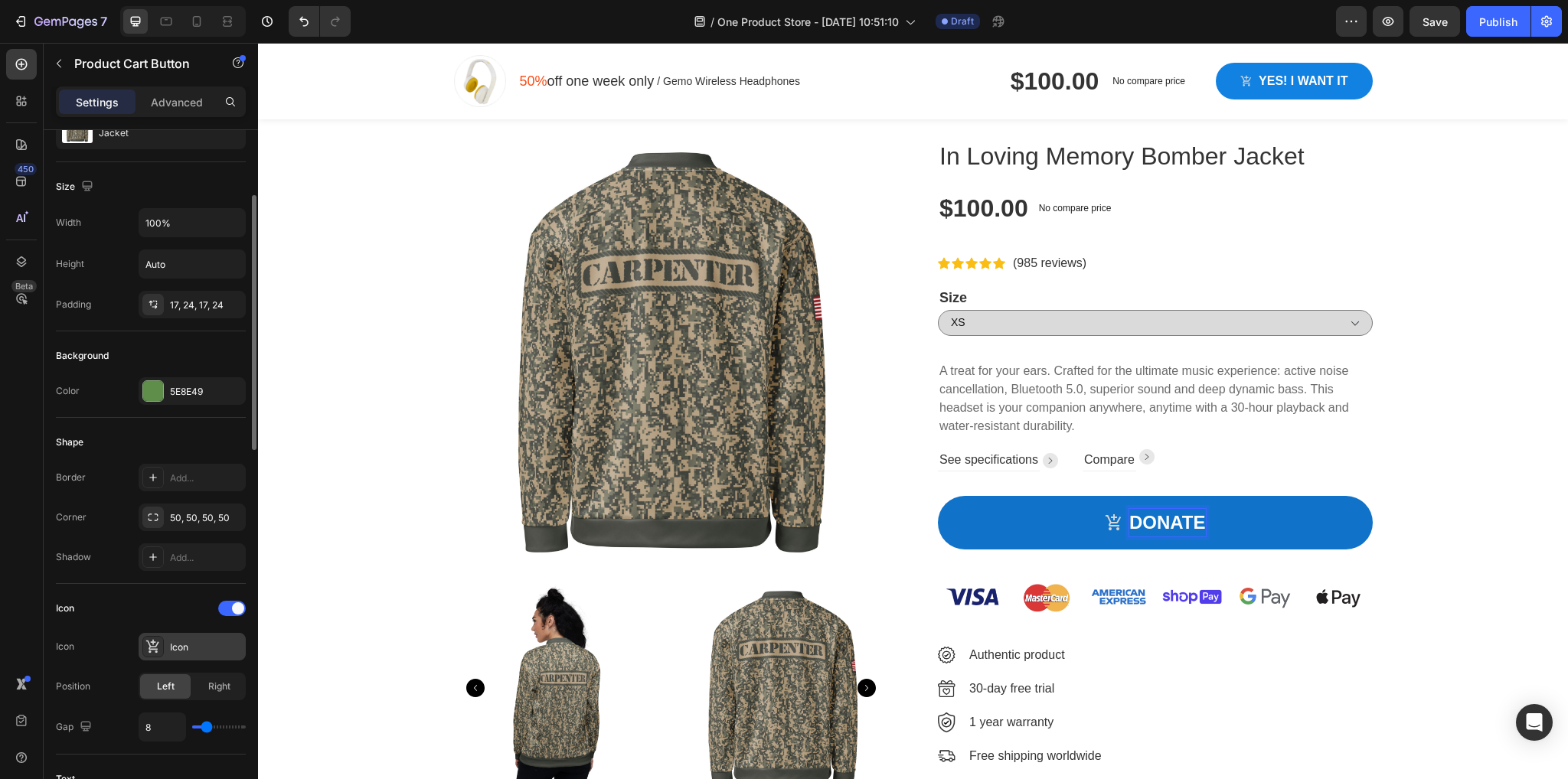
scroll to position [175, 0]
click at [167, 641] on div "Icon" at bounding box center [192, 646] width 107 height 28
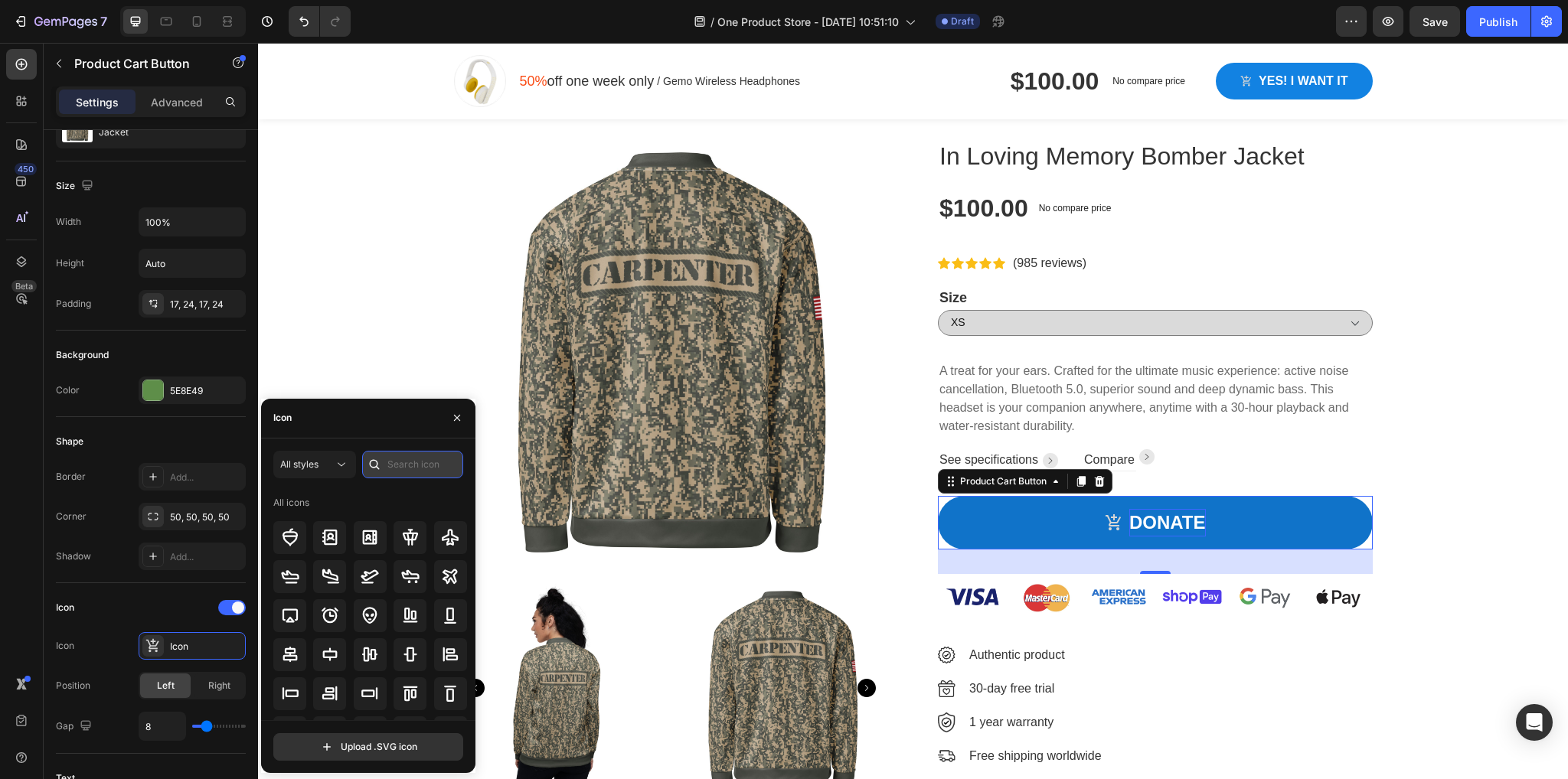
click at [421, 465] on input "text" at bounding box center [413, 464] width 101 height 28
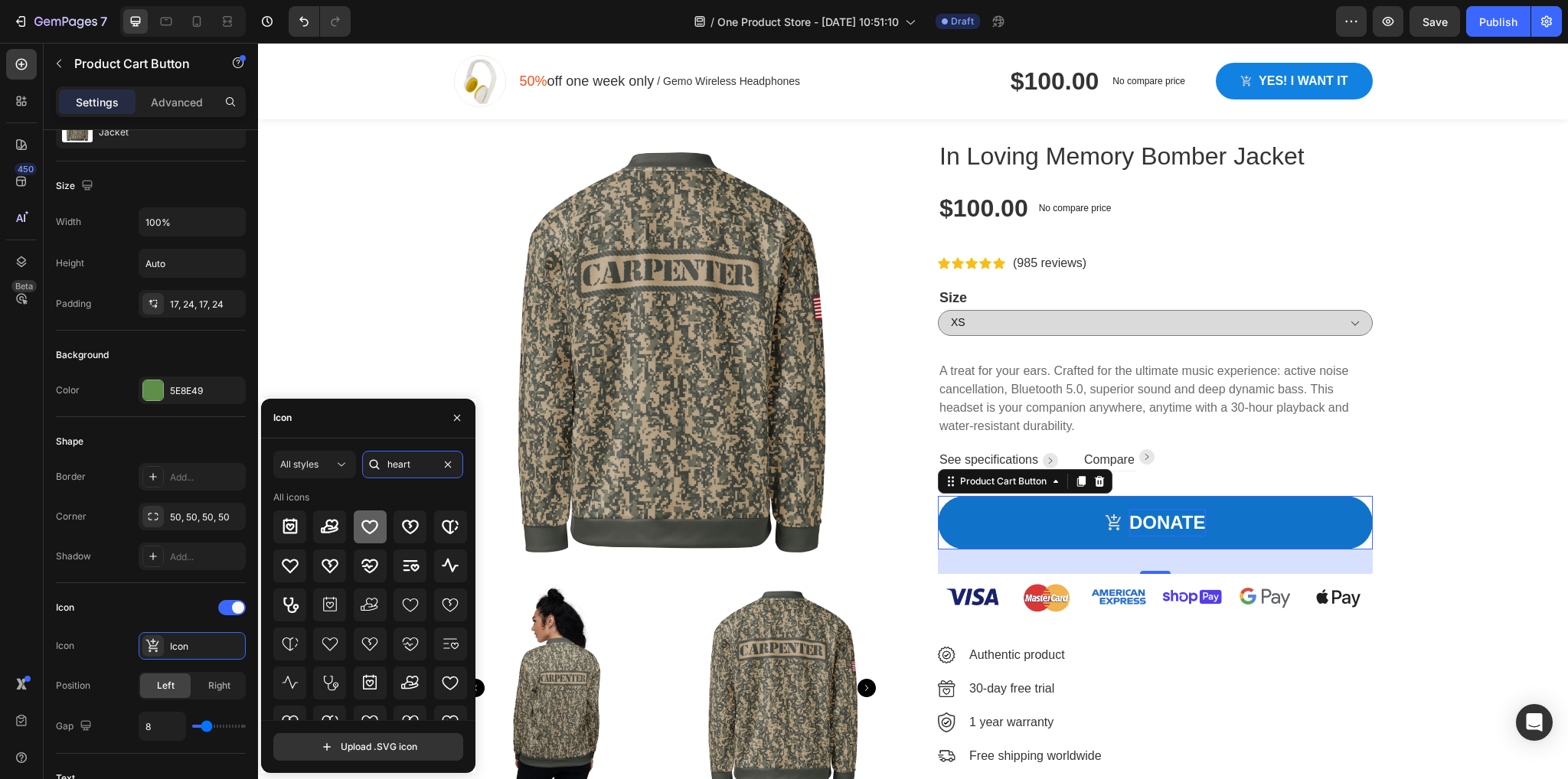
type input "heart"
click at [373, 517] on div at bounding box center [370, 526] width 33 height 33
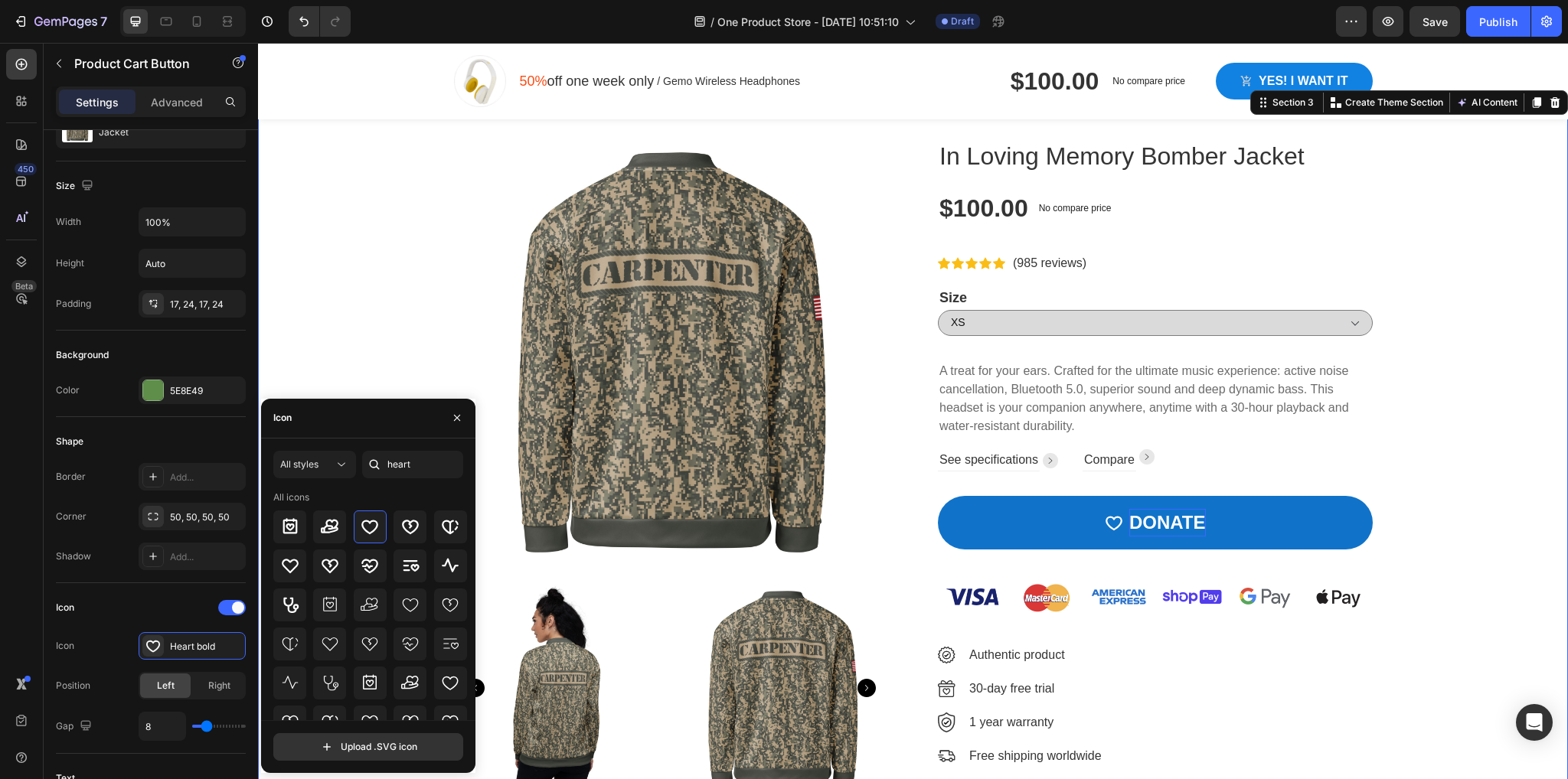
click at [1408, 551] on div "Product Images In Loving Memory Bomber Jacket Product Title $100.00 Product Pri…" at bounding box center [913, 475] width 1287 height 677
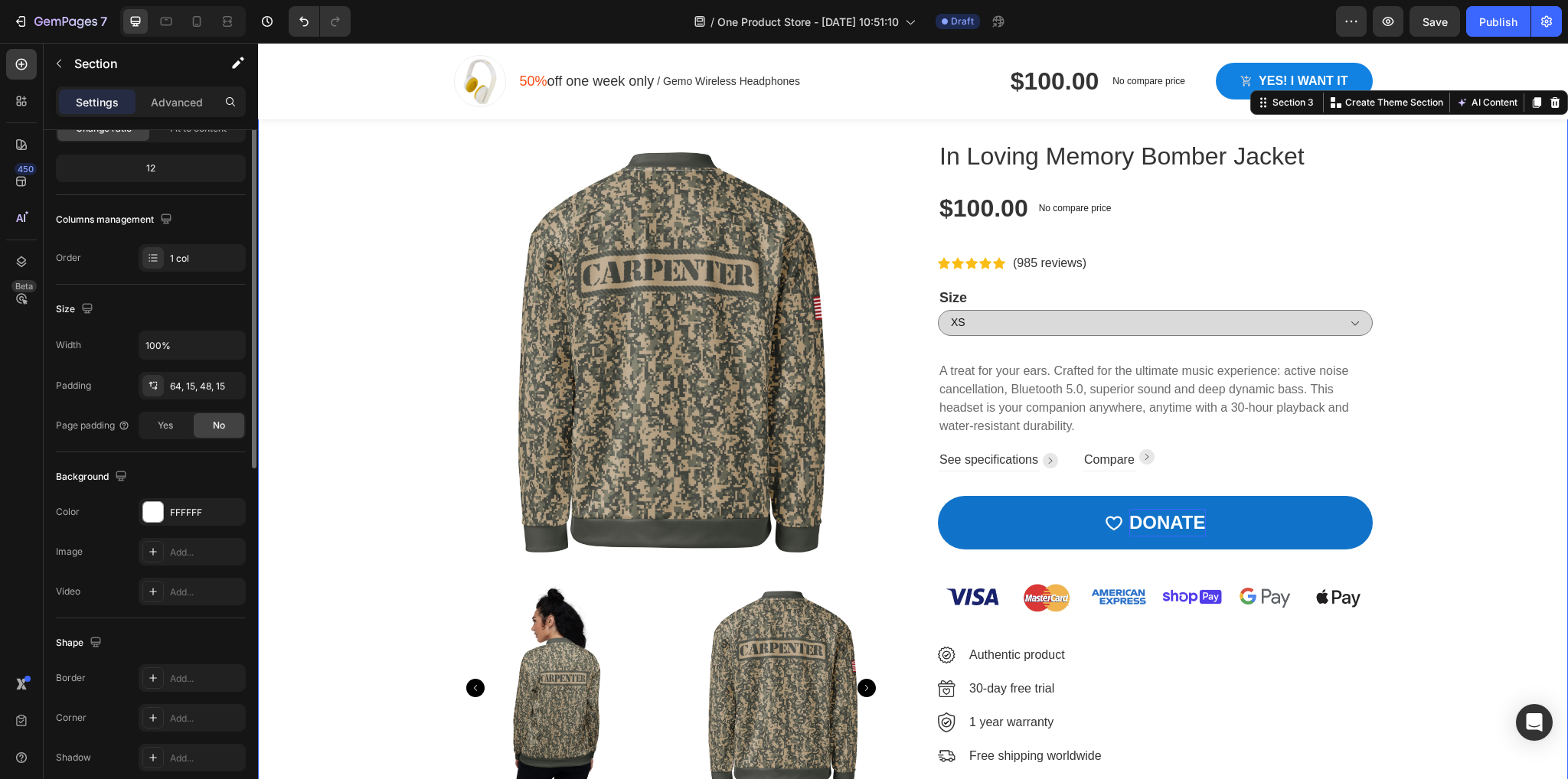
scroll to position [0, 0]
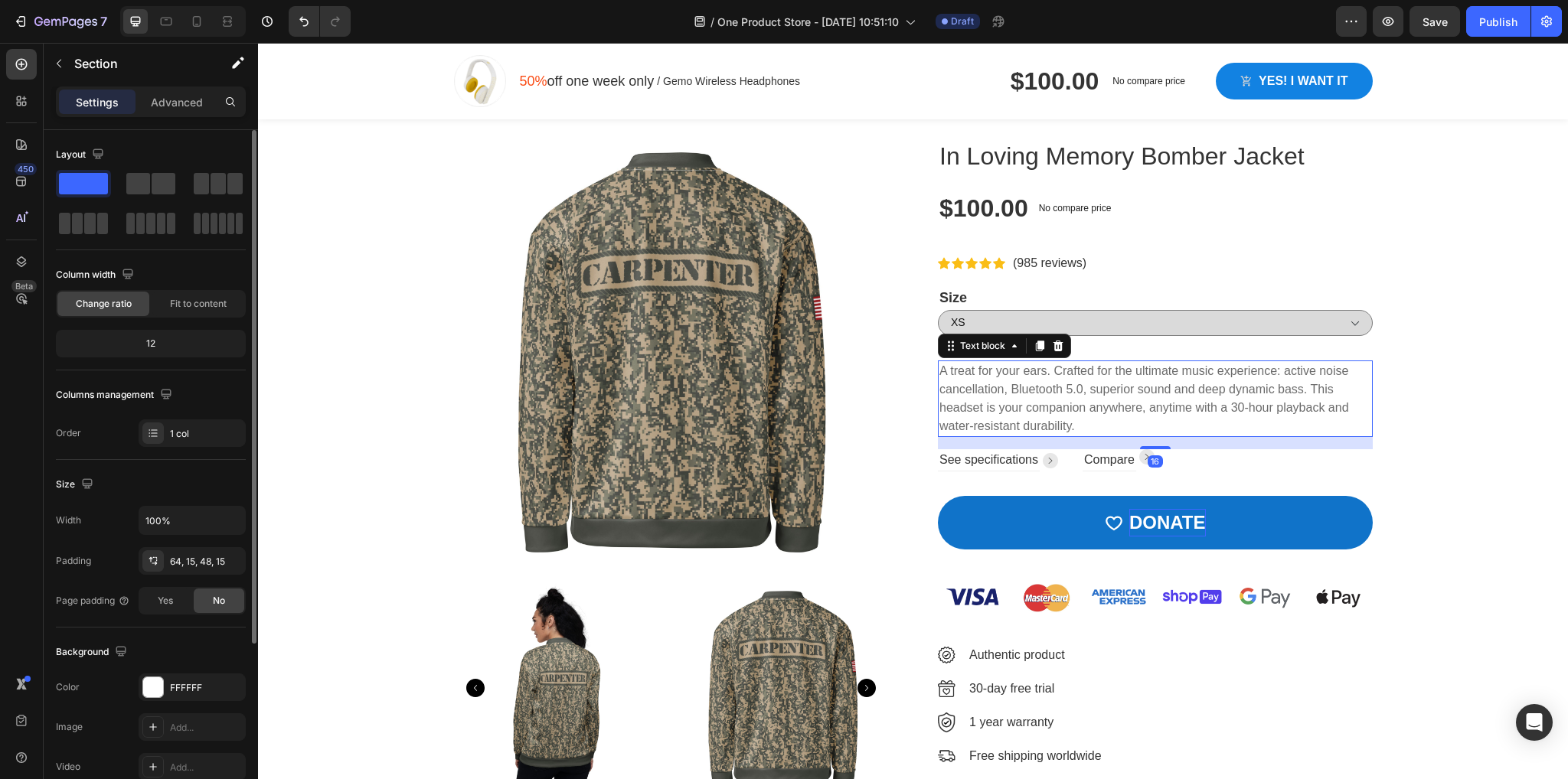
click at [1161, 407] on p "A treat for your ears. Crafted for the ultimate music experience: active noise …" at bounding box center [1155, 399] width 432 height 73
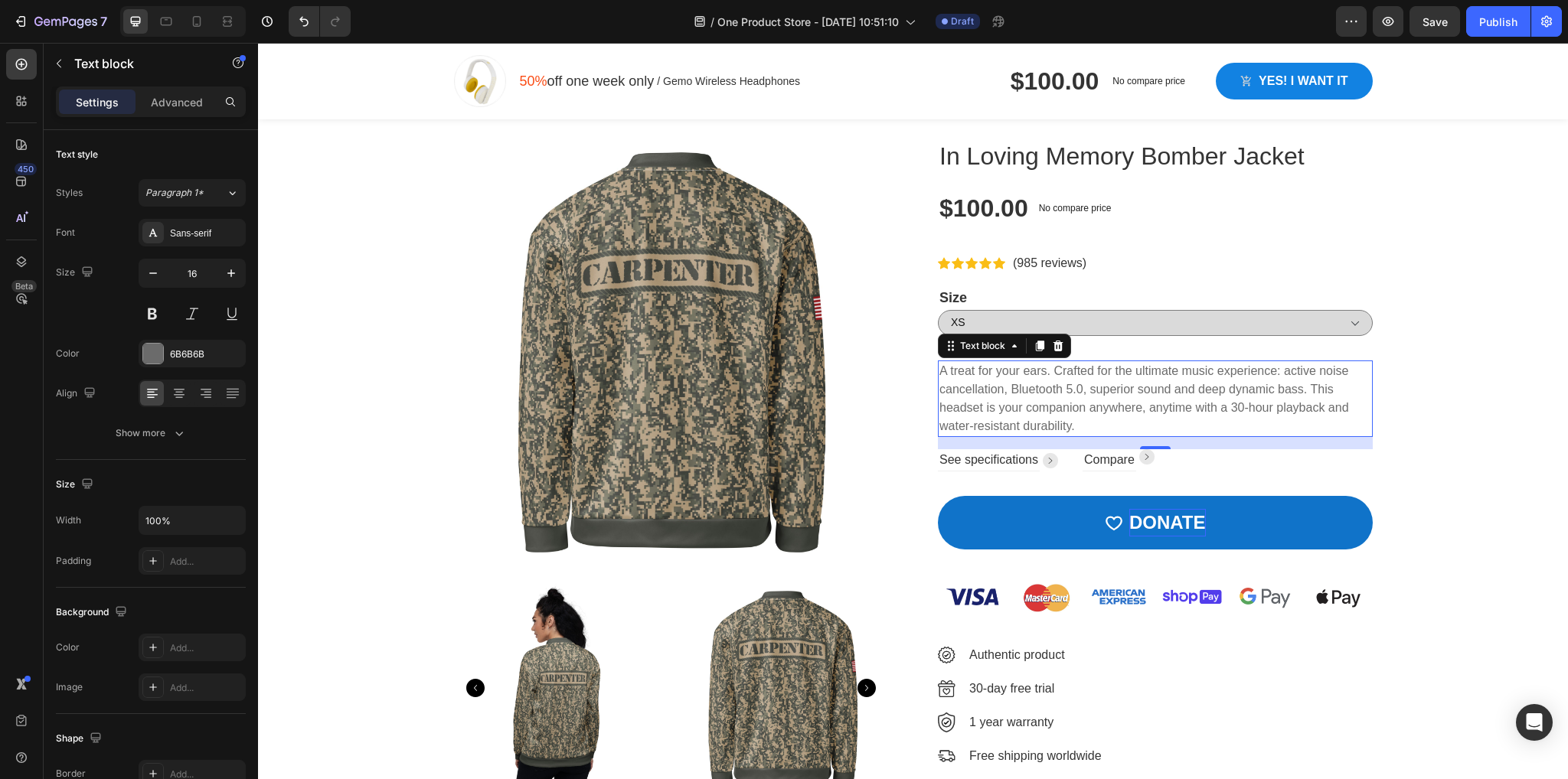
click at [1069, 421] on p "A treat for your ears. Crafted for the ultimate music experience: active noise …" at bounding box center [1155, 399] width 432 height 73
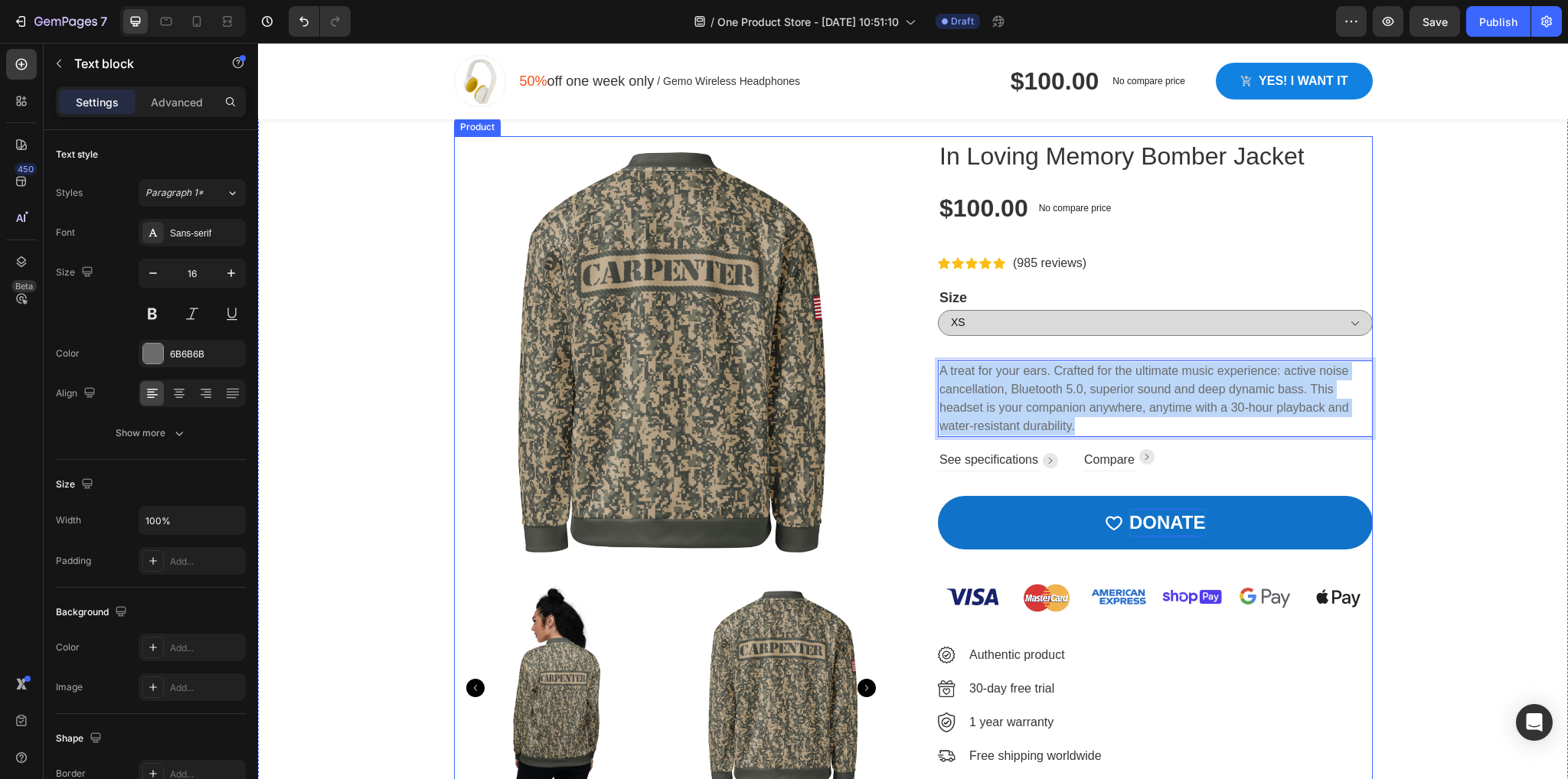
drag, startPoint x: 1077, startPoint y: 421, endPoint x: 918, endPoint y: 373, distance: 166.1
click at [918, 373] on div "Product Images In Loving Memory Bomber Jacket Product Title $100.00 Product Pri…" at bounding box center [913, 475] width 918 height 677
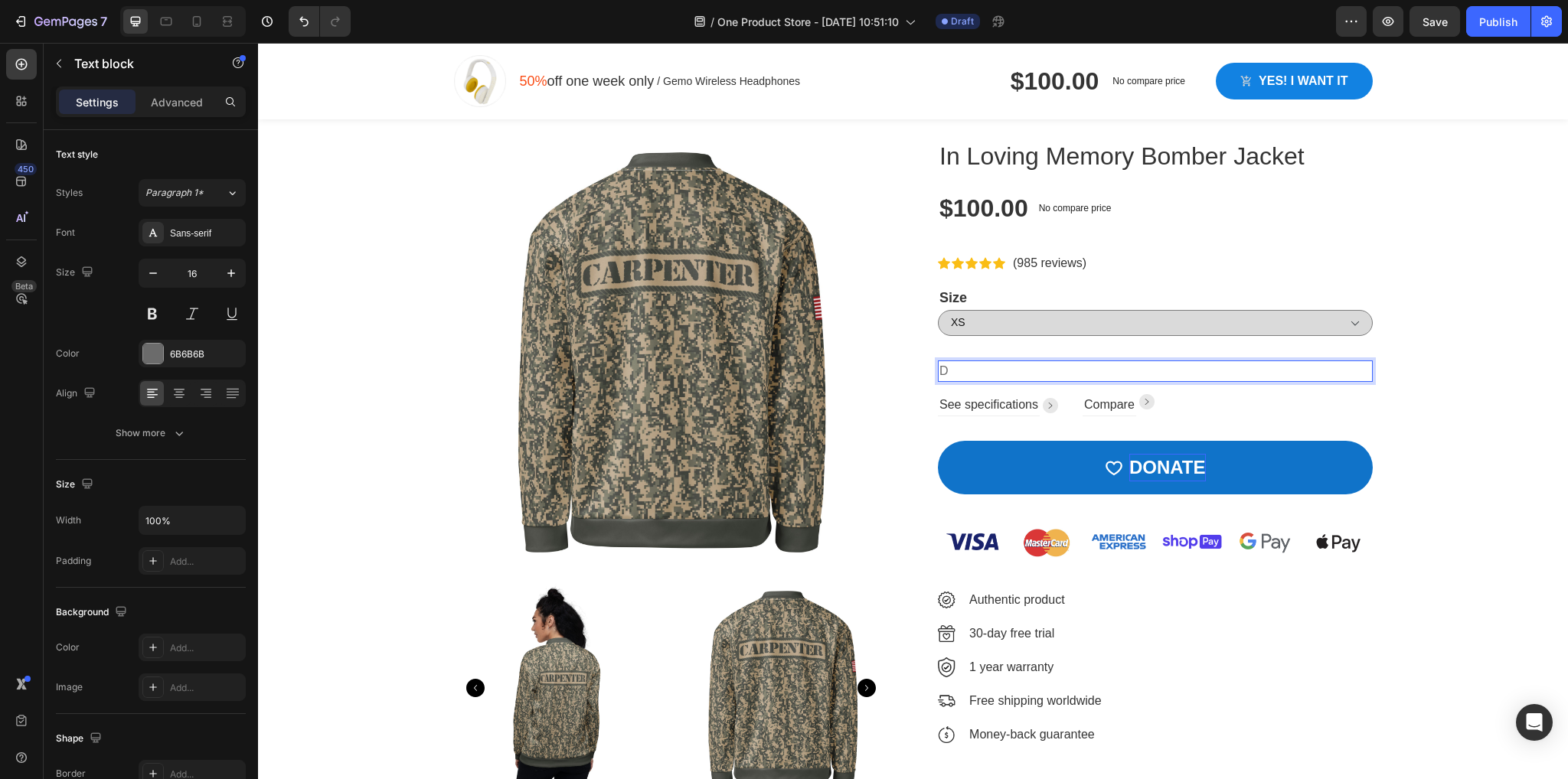
click at [1078, 376] on p "D" at bounding box center [1155, 371] width 432 height 18
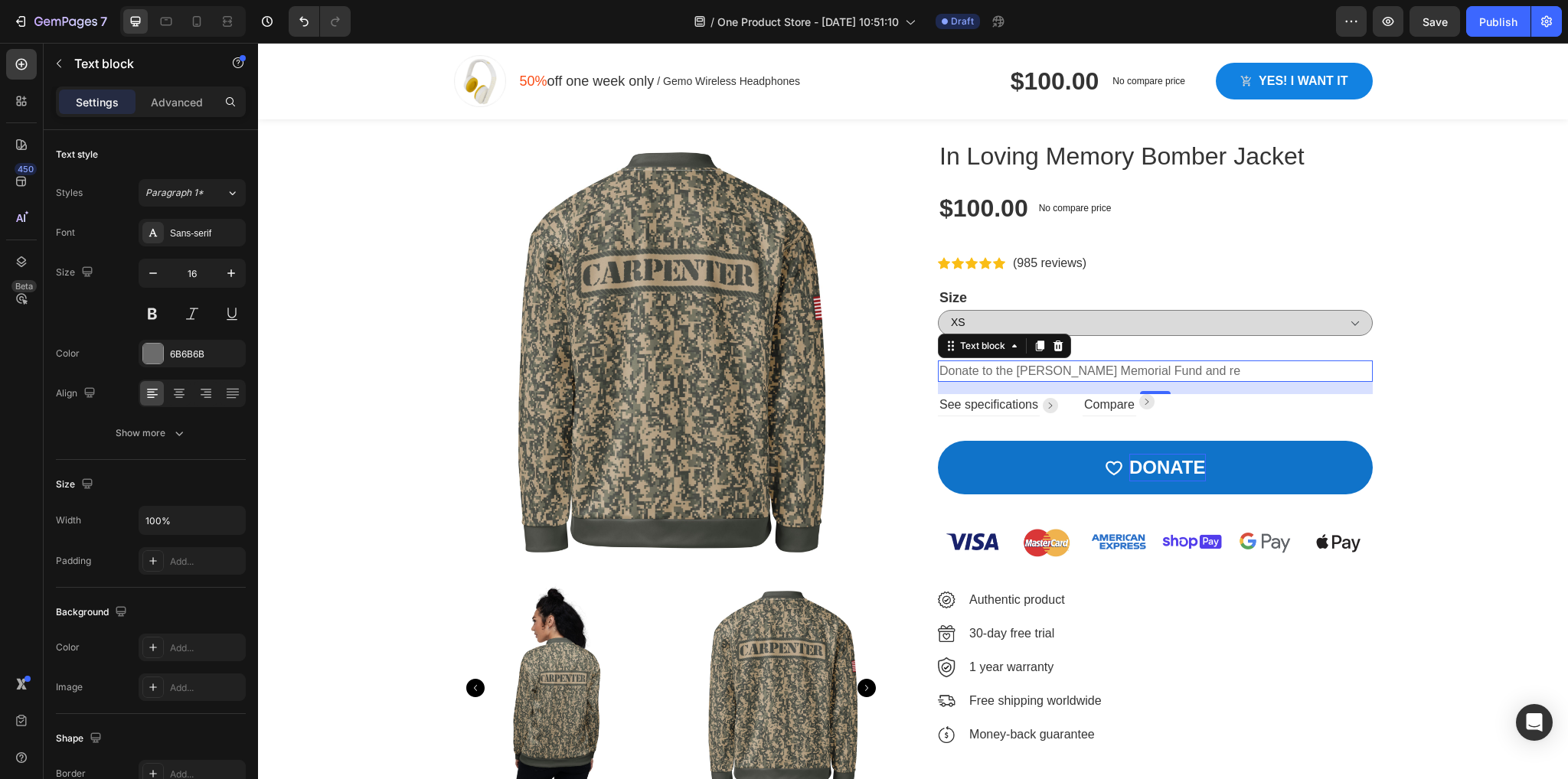
click at [1247, 368] on p "Donate to the Cameron Carpenter Memorial Fund and re" at bounding box center [1155, 371] width 432 height 18
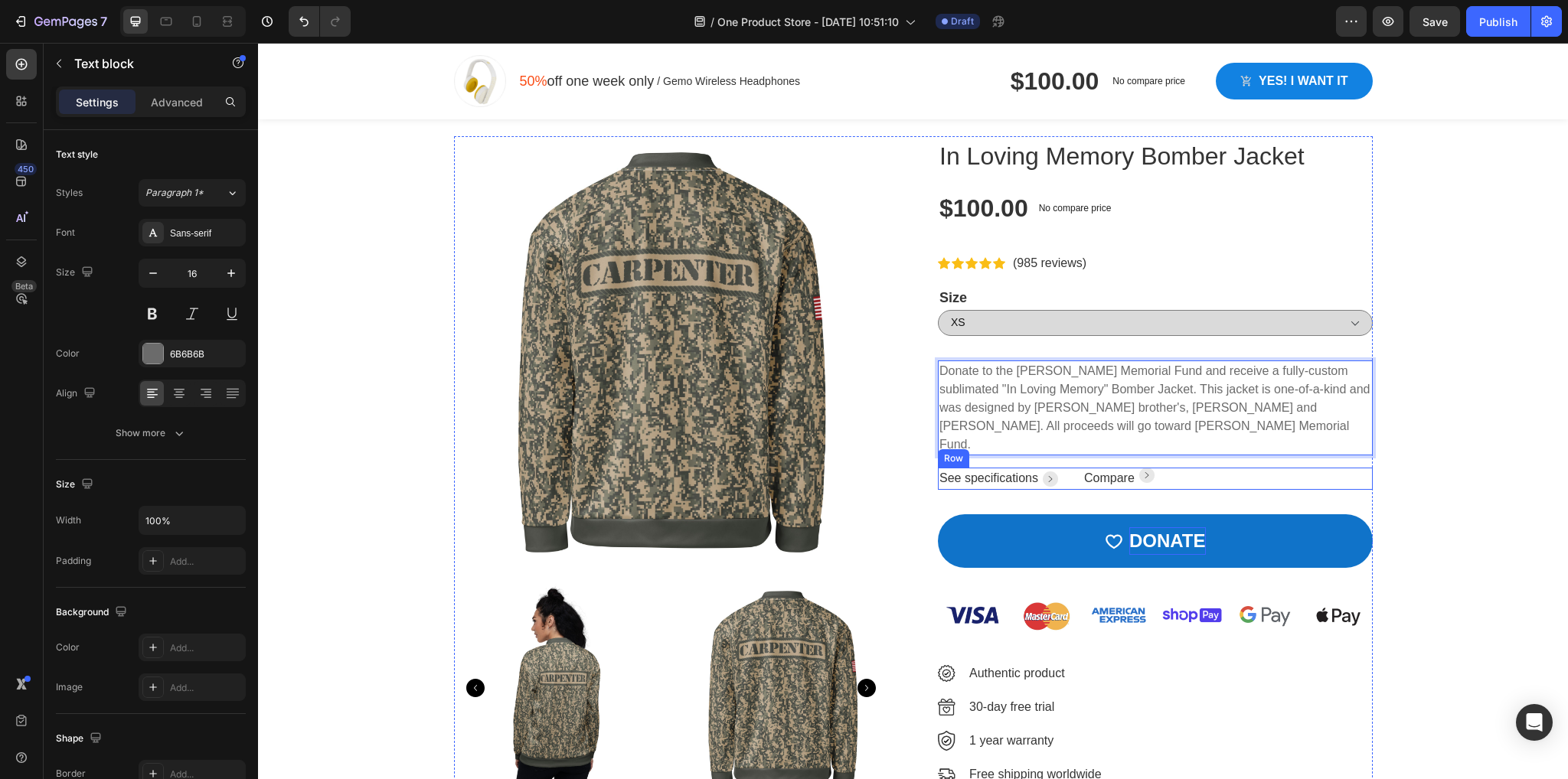
click at [1184, 467] on div "See specifications Text block Image Row Compare Text block Image Row Row" at bounding box center [1155, 478] width 435 height 22
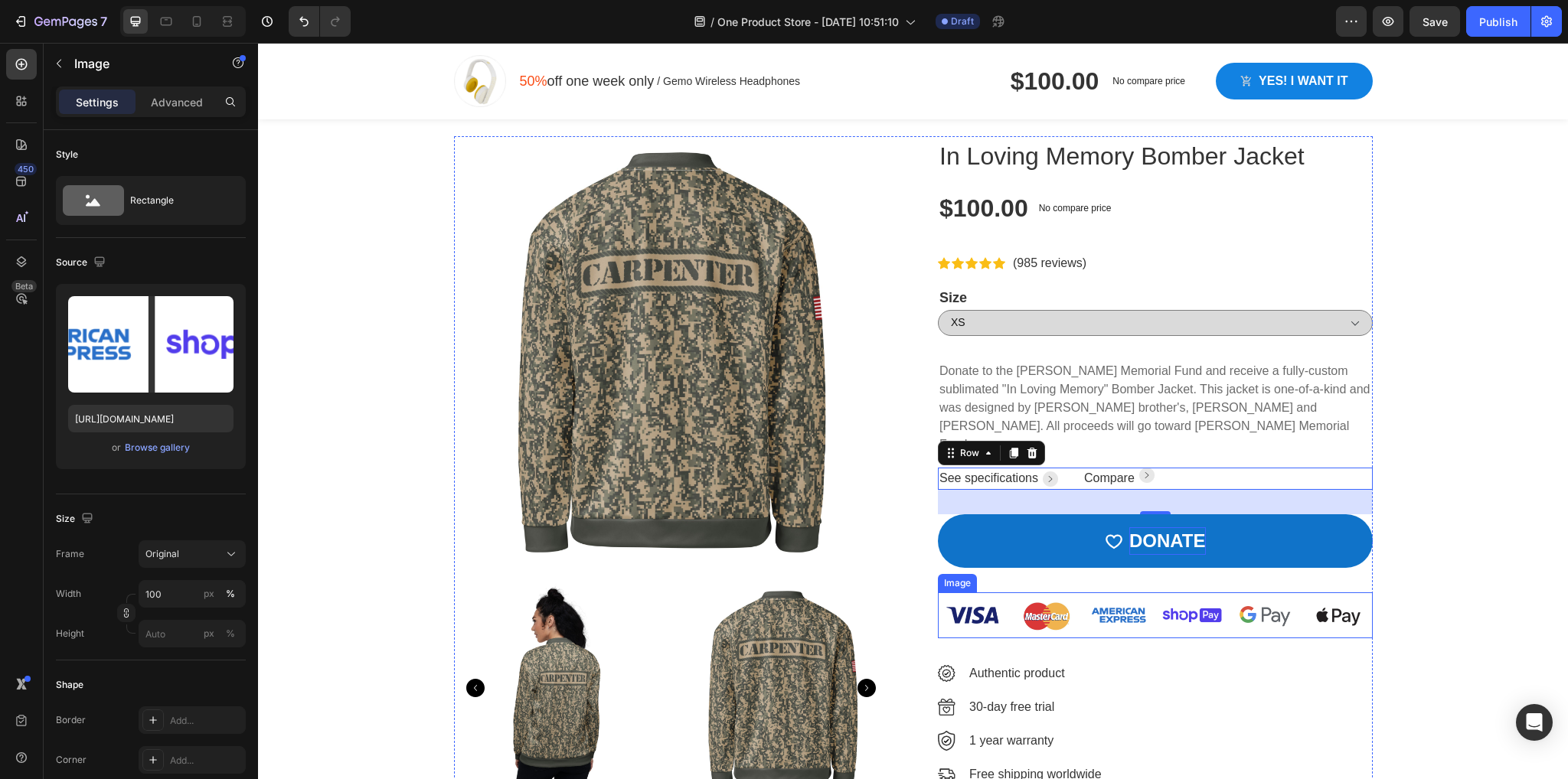
click at [1332, 594] on img at bounding box center [1155, 615] width 435 height 46
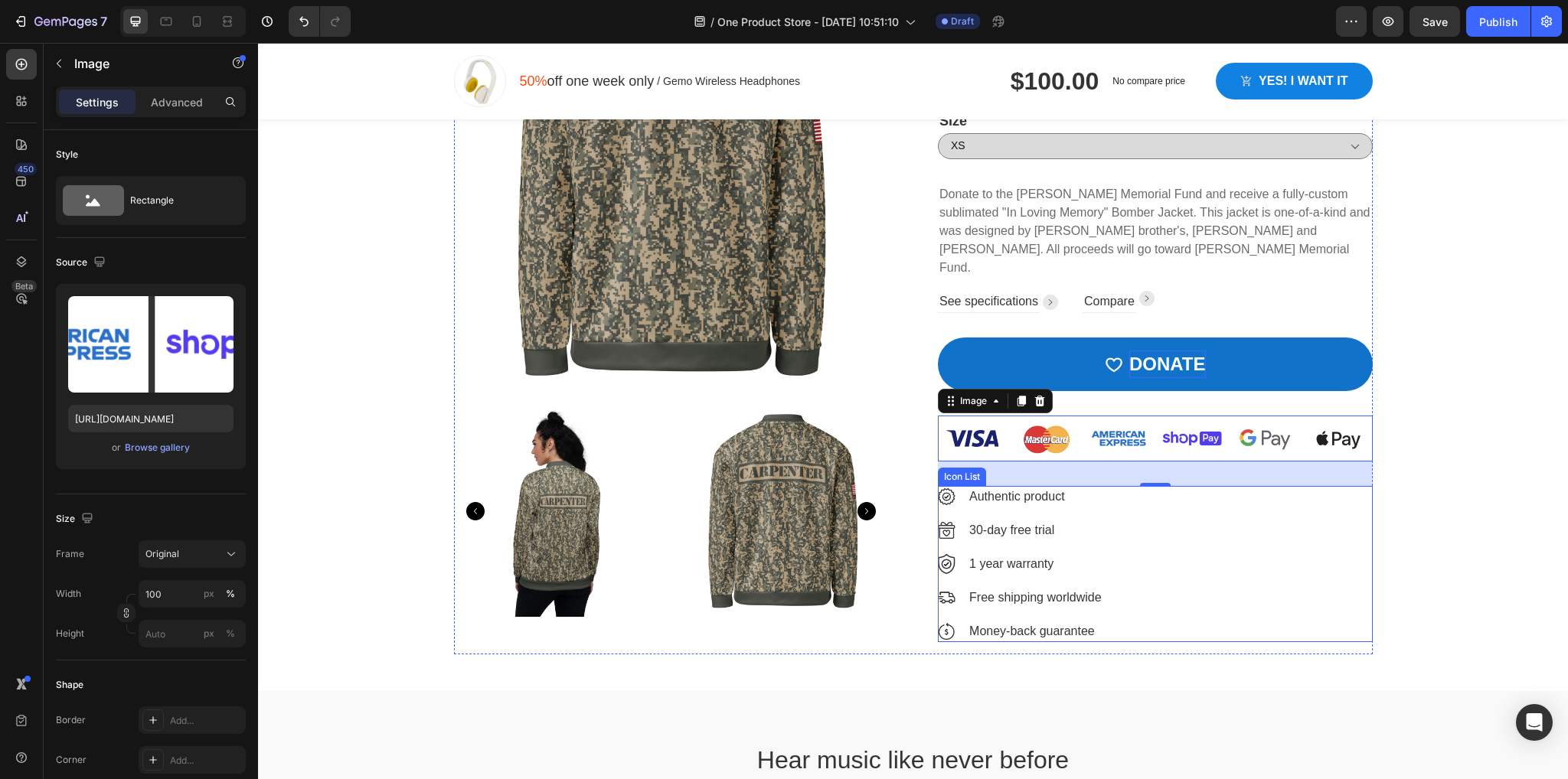
scroll to position [892, 0]
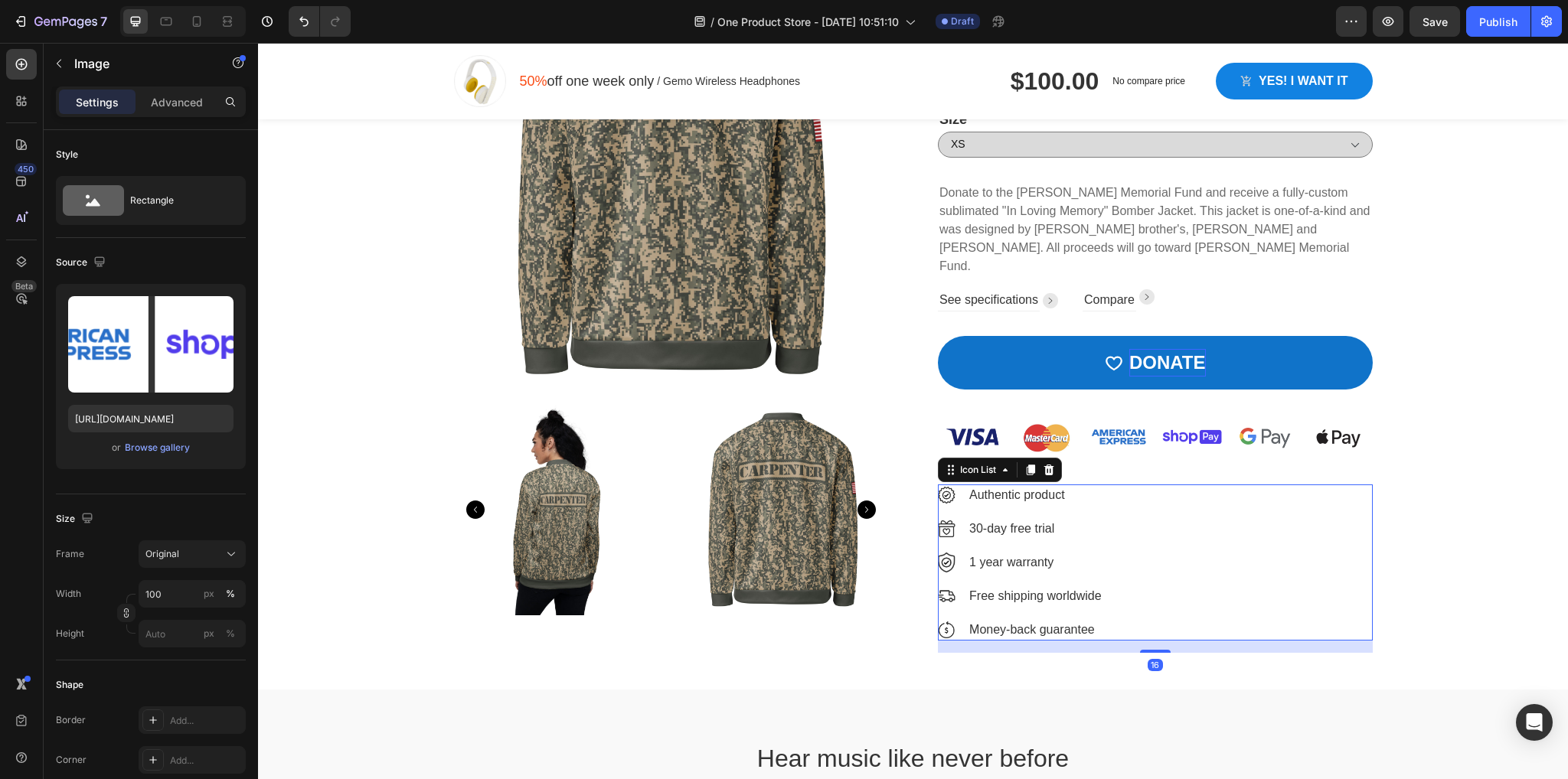
click at [1146, 542] on div "Image Authentic product Text block Image 30-day free trial Text block Image 1 y…" at bounding box center [1155, 563] width 435 height 156
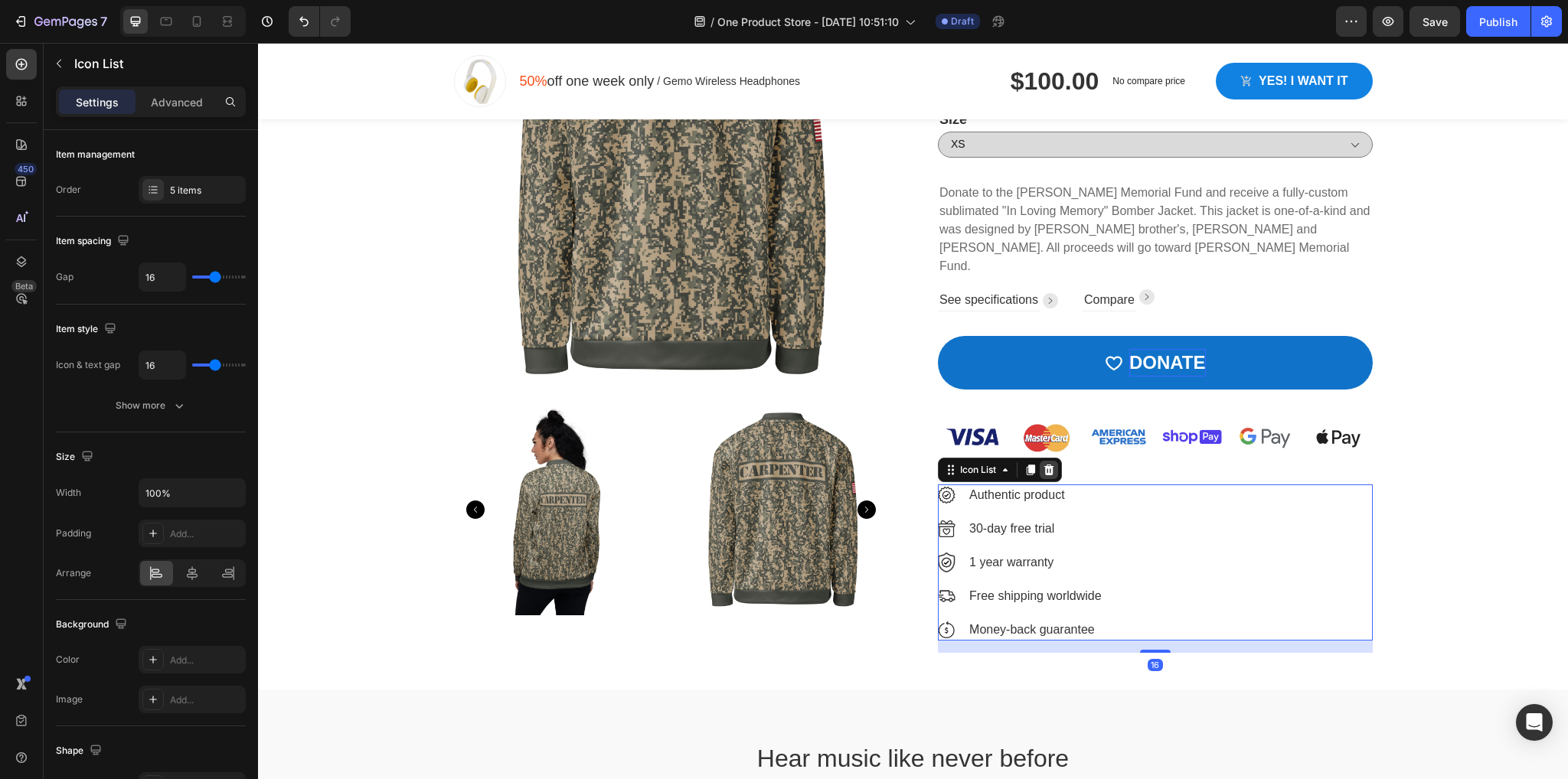
click at [1049, 463] on icon at bounding box center [1048, 469] width 12 height 12
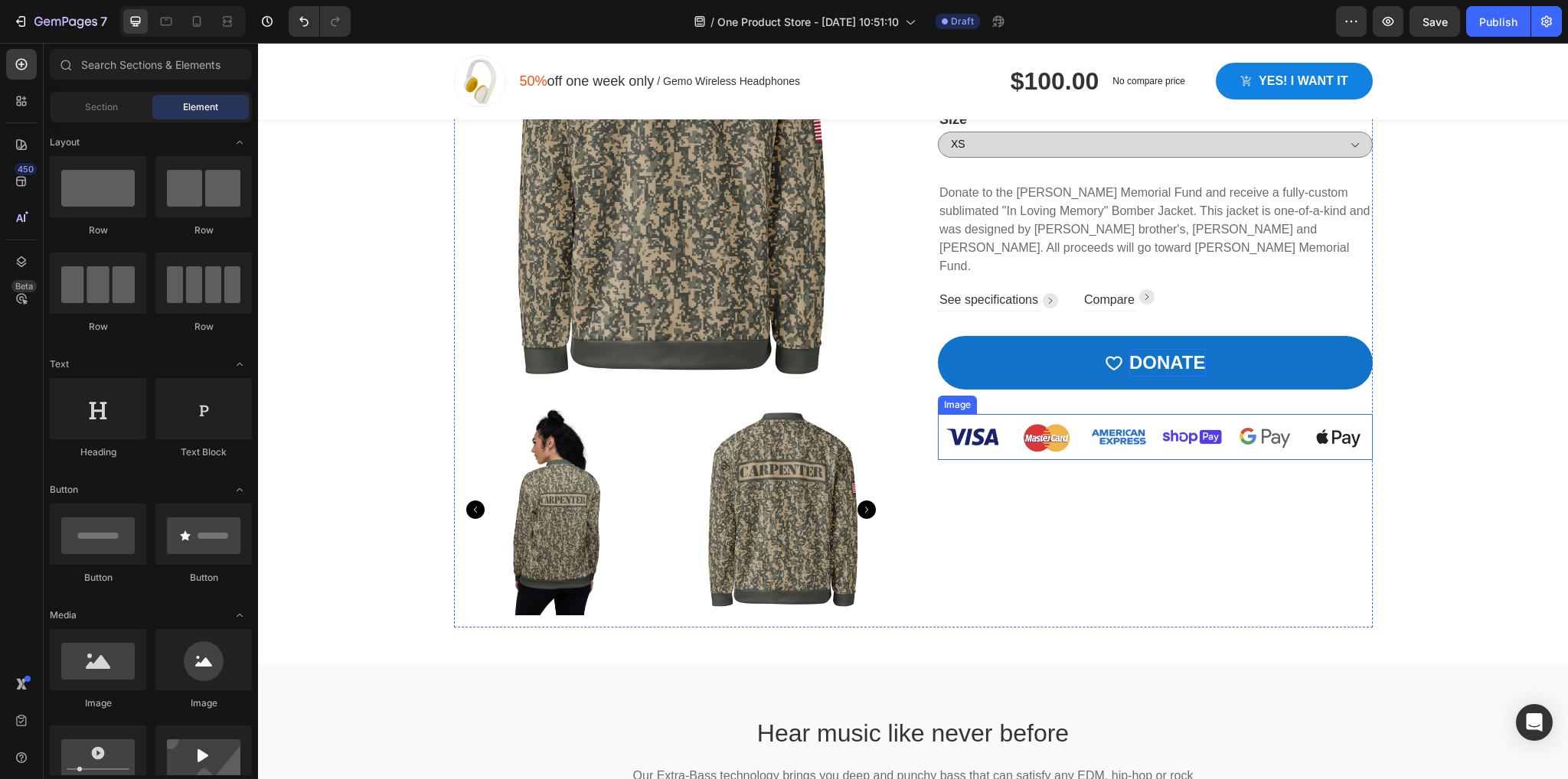
click at [1324, 414] on img at bounding box center [1155, 437] width 435 height 46
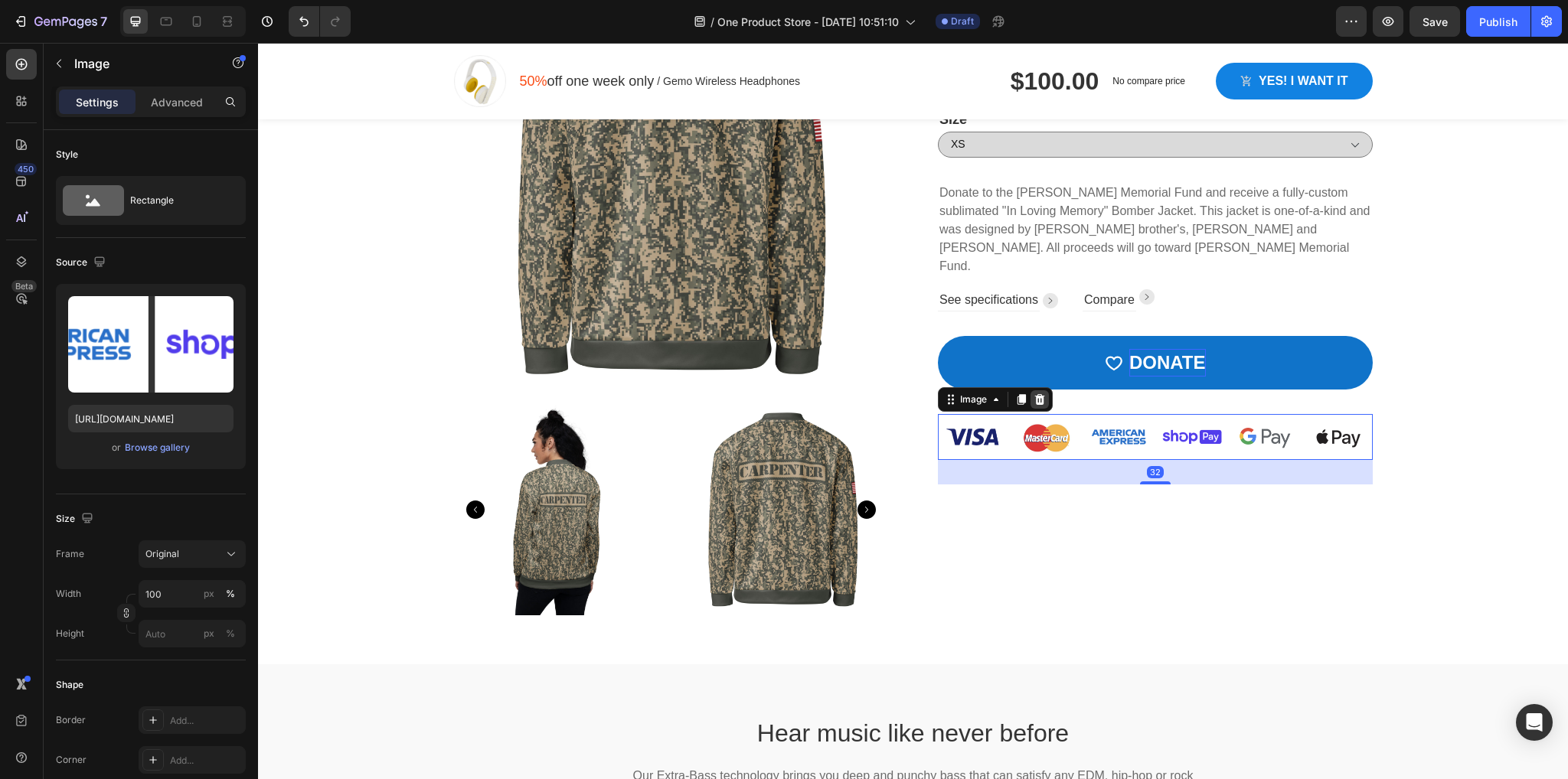
click at [1035, 394] on icon at bounding box center [1040, 399] width 10 height 10
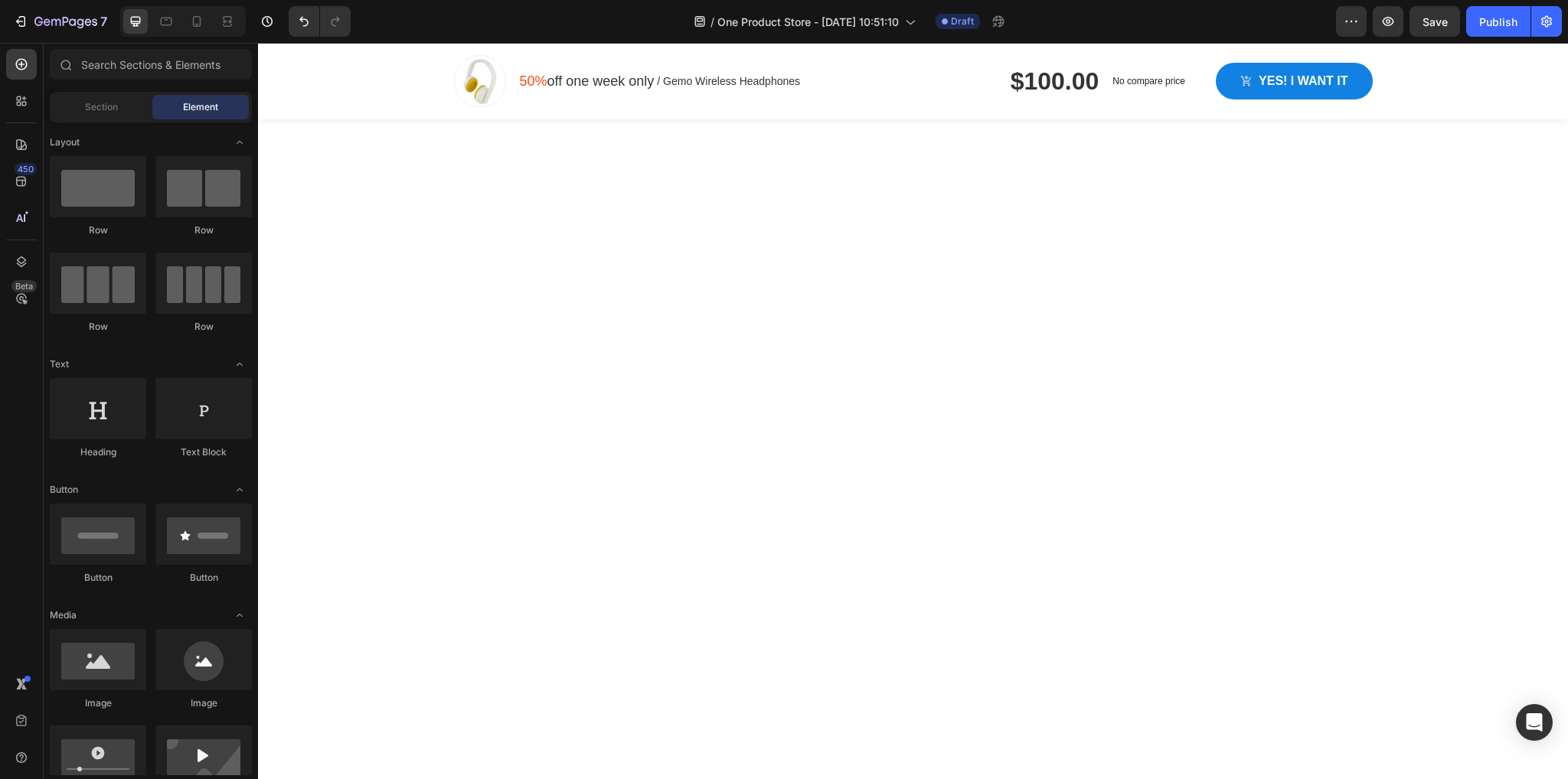
scroll to position [3749, 0]
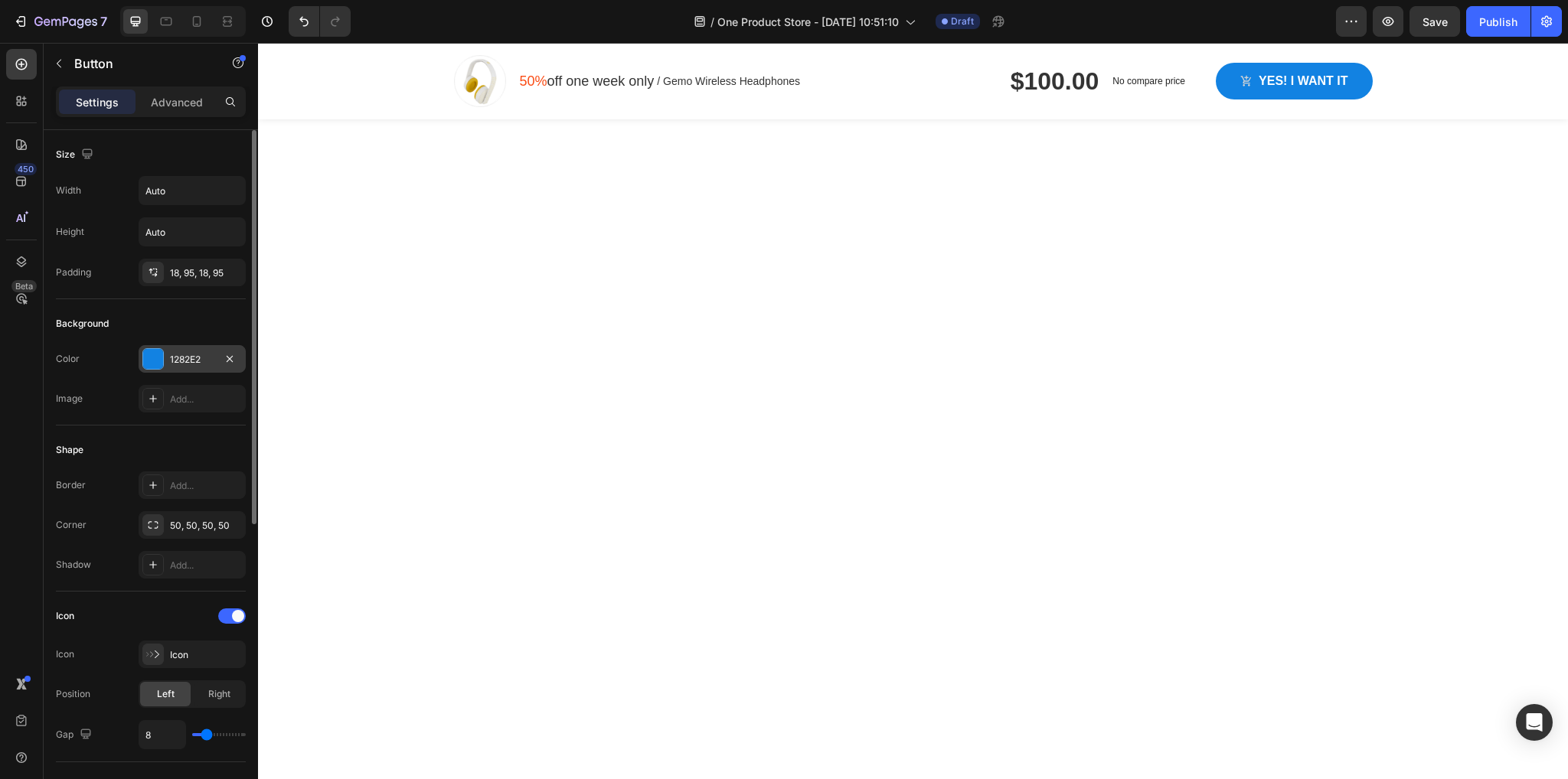
click at [173, 354] on div "1282E2" at bounding box center [192, 359] width 45 height 13
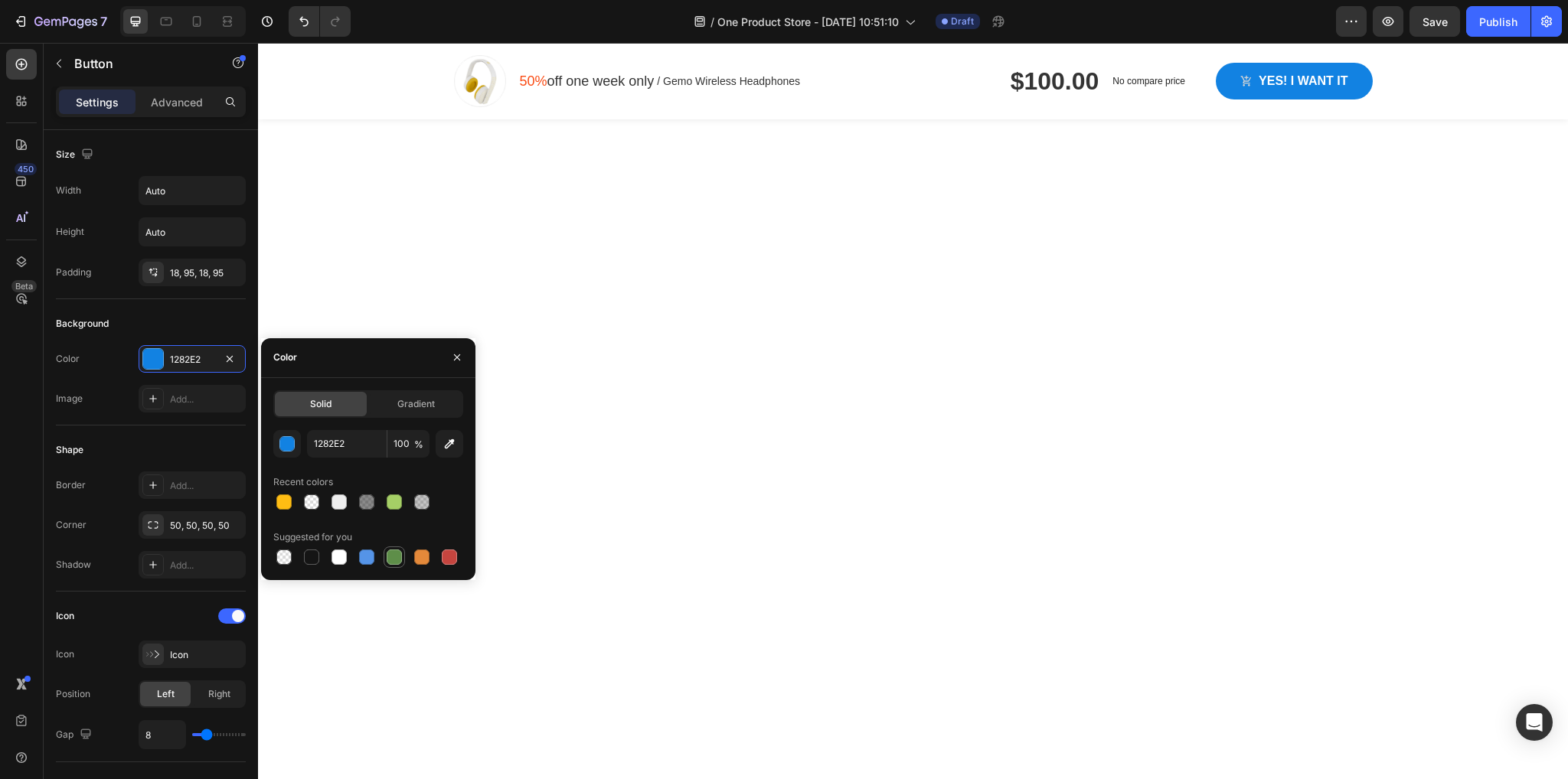
click at [394, 560] on div at bounding box center [394, 557] width 15 height 15
type input "5E8E49"
click at [173, 650] on div "Icon" at bounding box center [205, 655] width 72 height 13
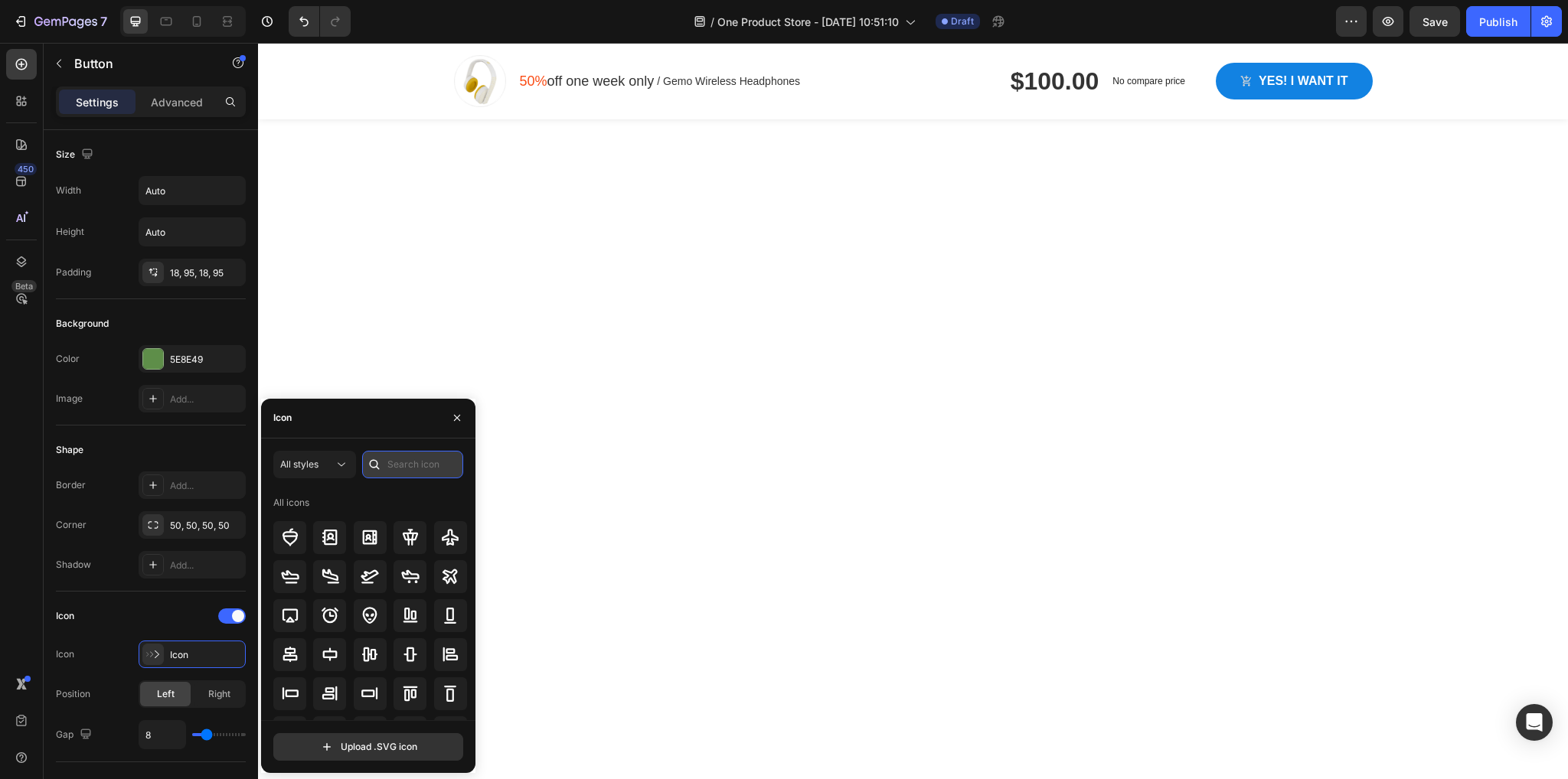
click at [402, 460] on input "text" at bounding box center [413, 464] width 101 height 28
type input "hear"
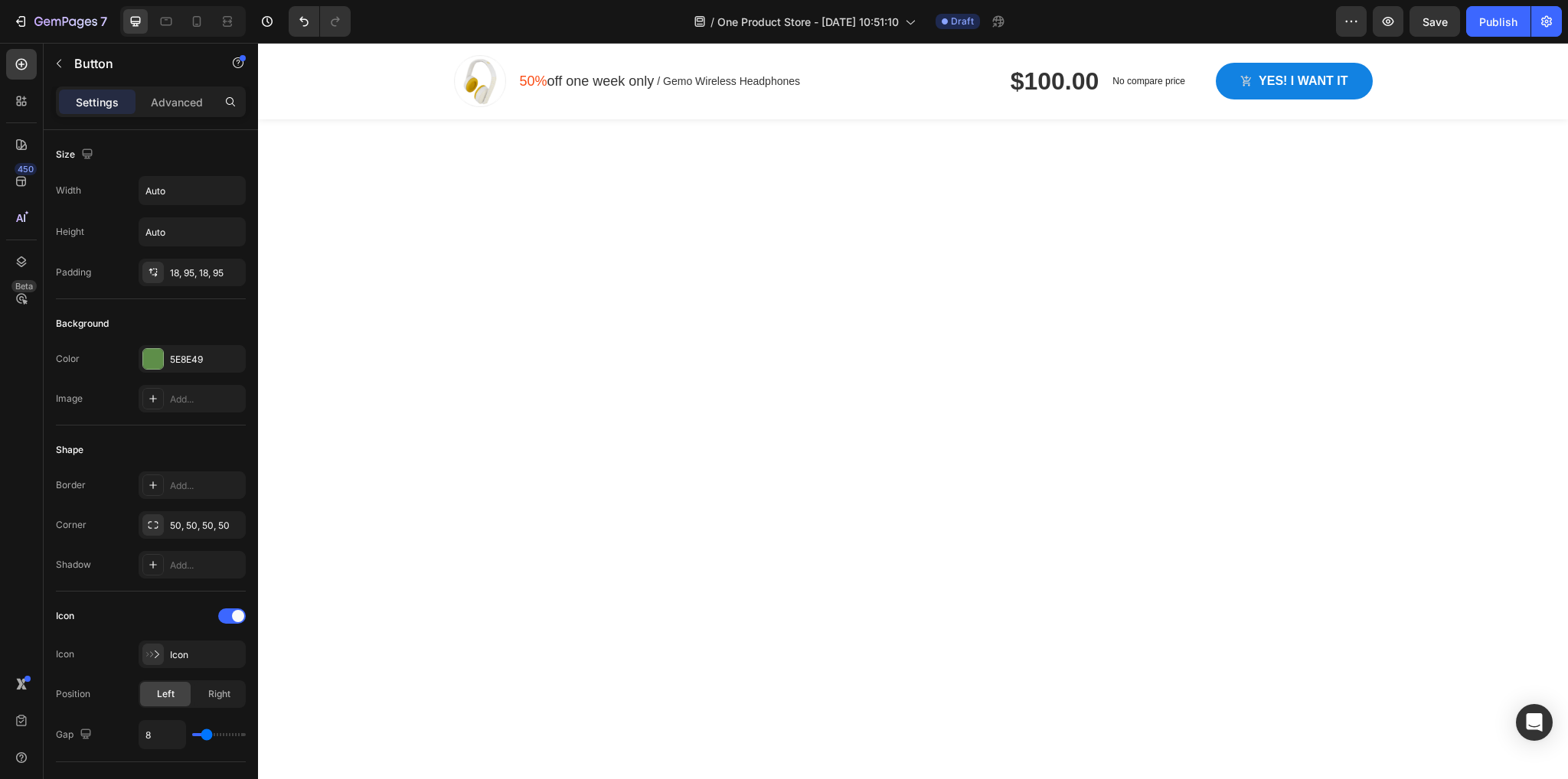
drag, startPoint x: 559, startPoint y: 437, endPoint x: 804, endPoint y: 401, distance: 247.6
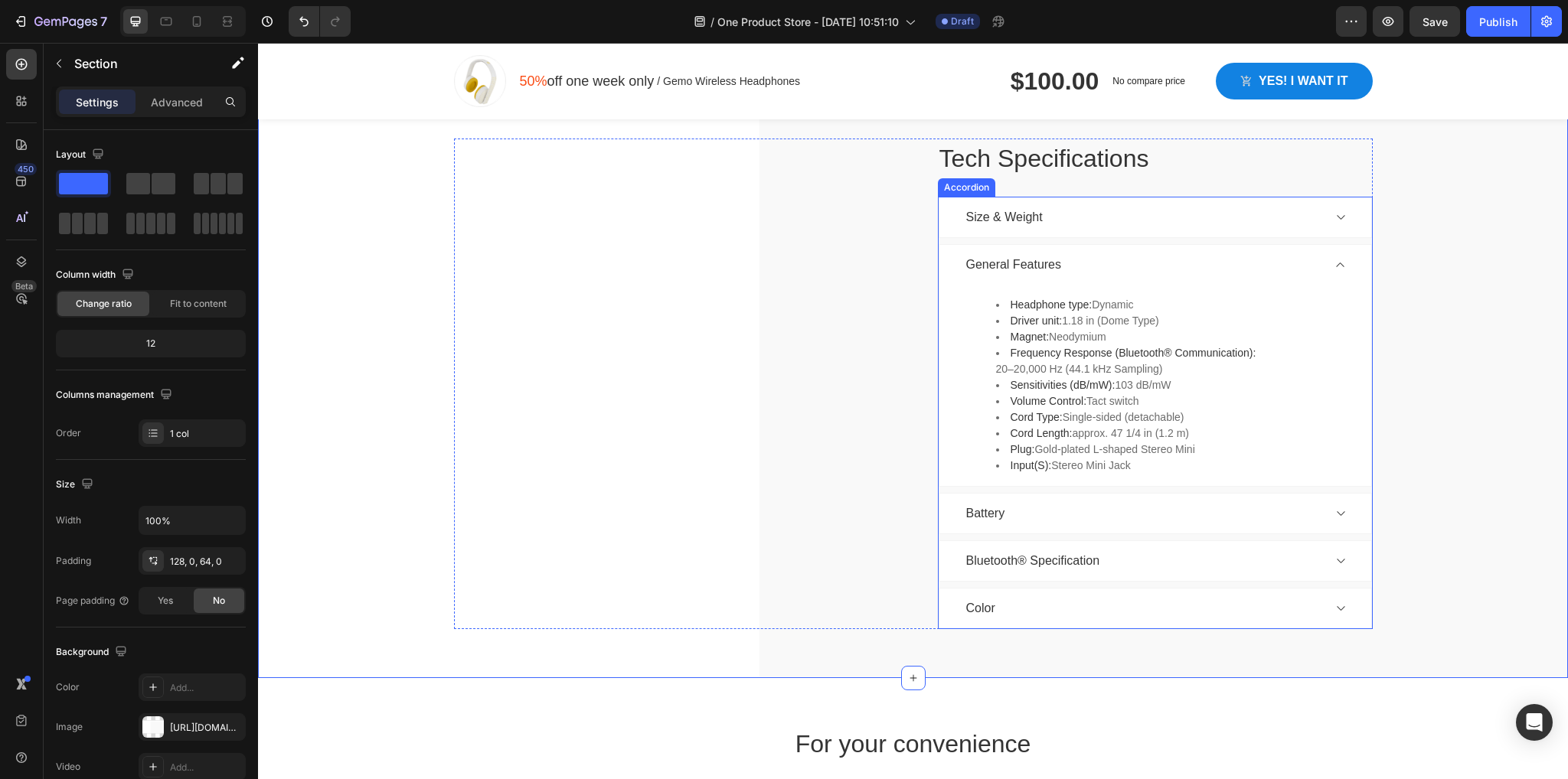
scroll to position [4106, 0]
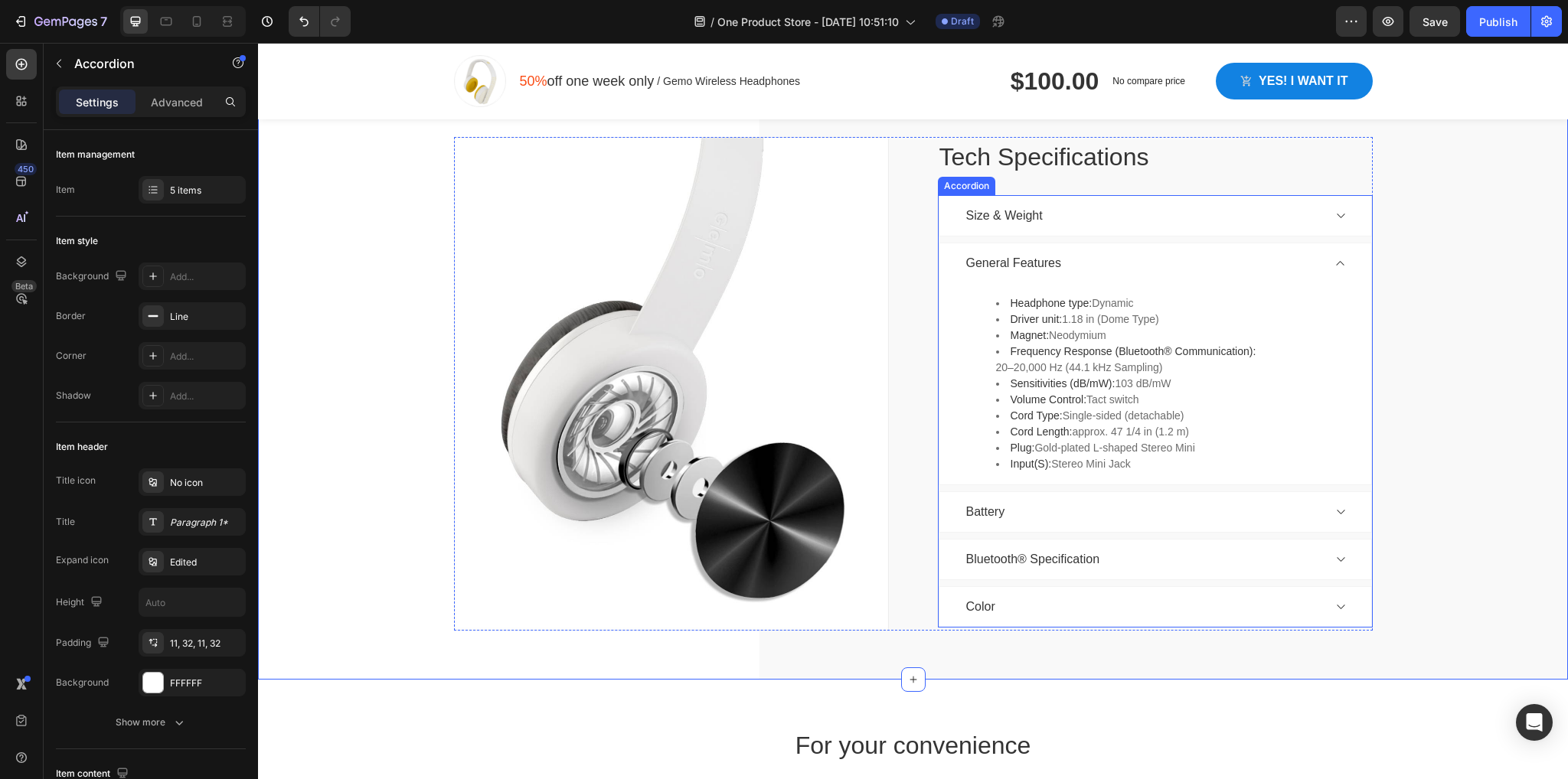
click at [1240, 218] on div "Size & Weight" at bounding box center [1144, 215] width 359 height 23
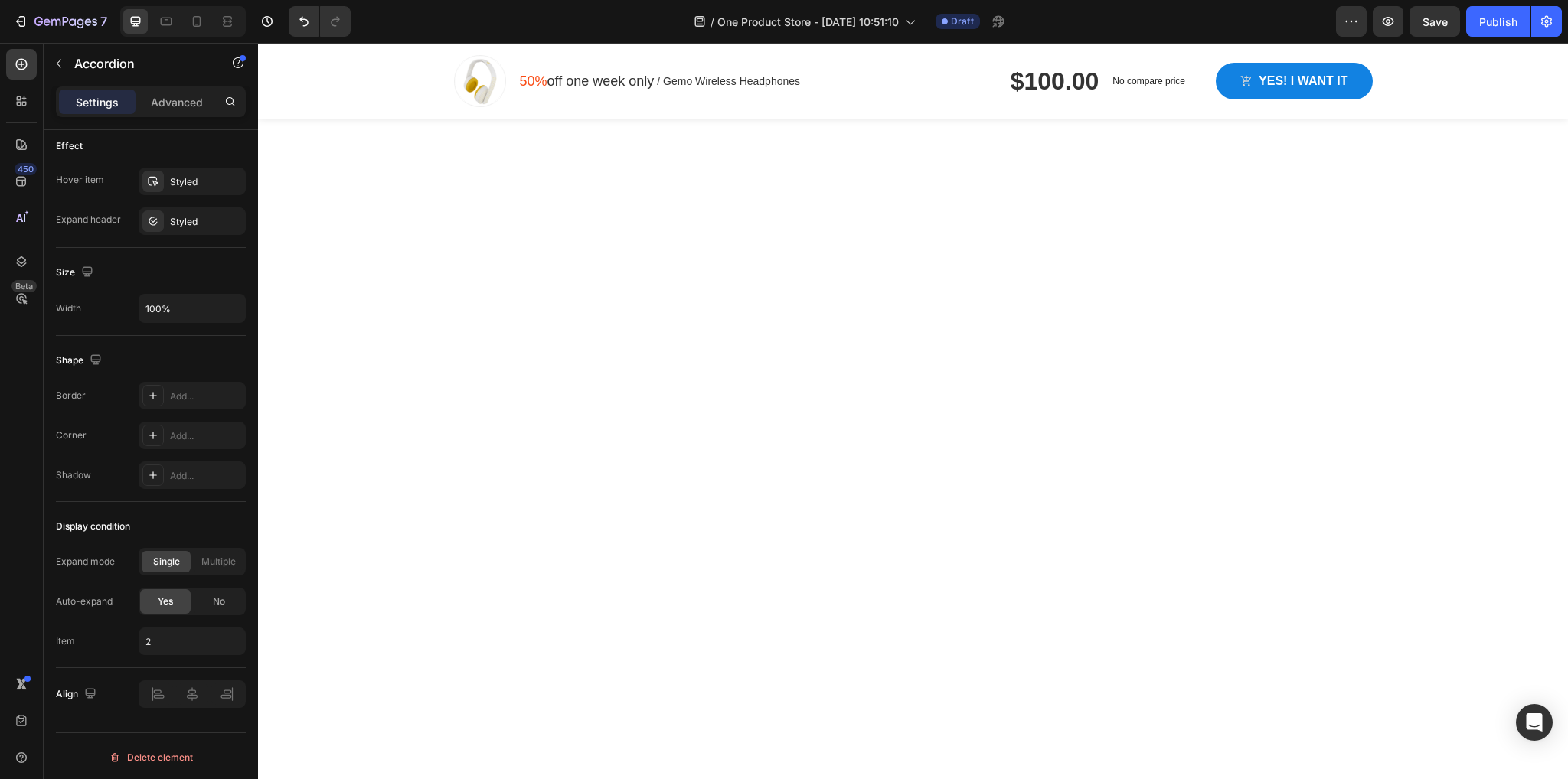
scroll to position [3974, 0]
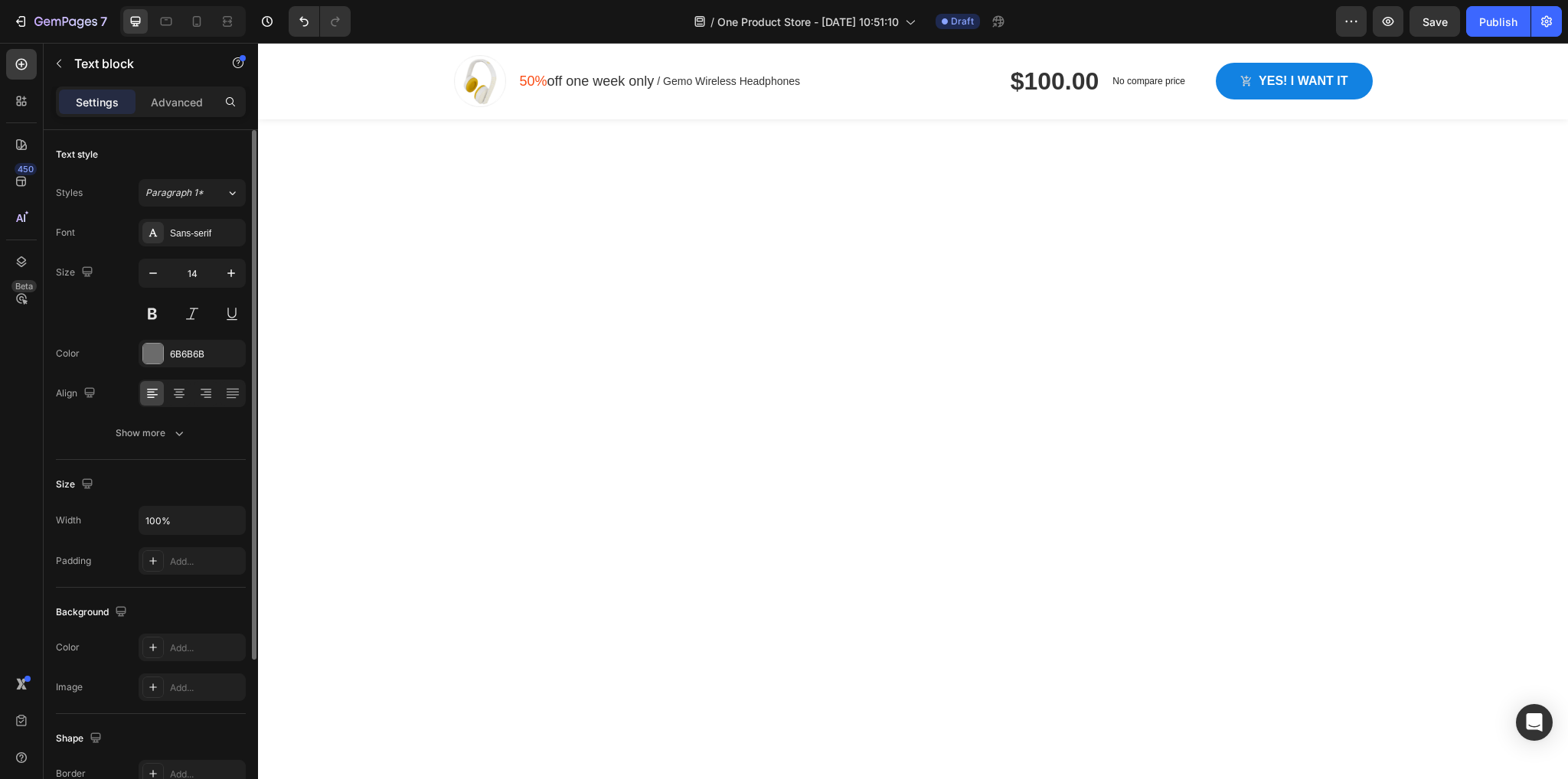
scroll to position [3971, 0]
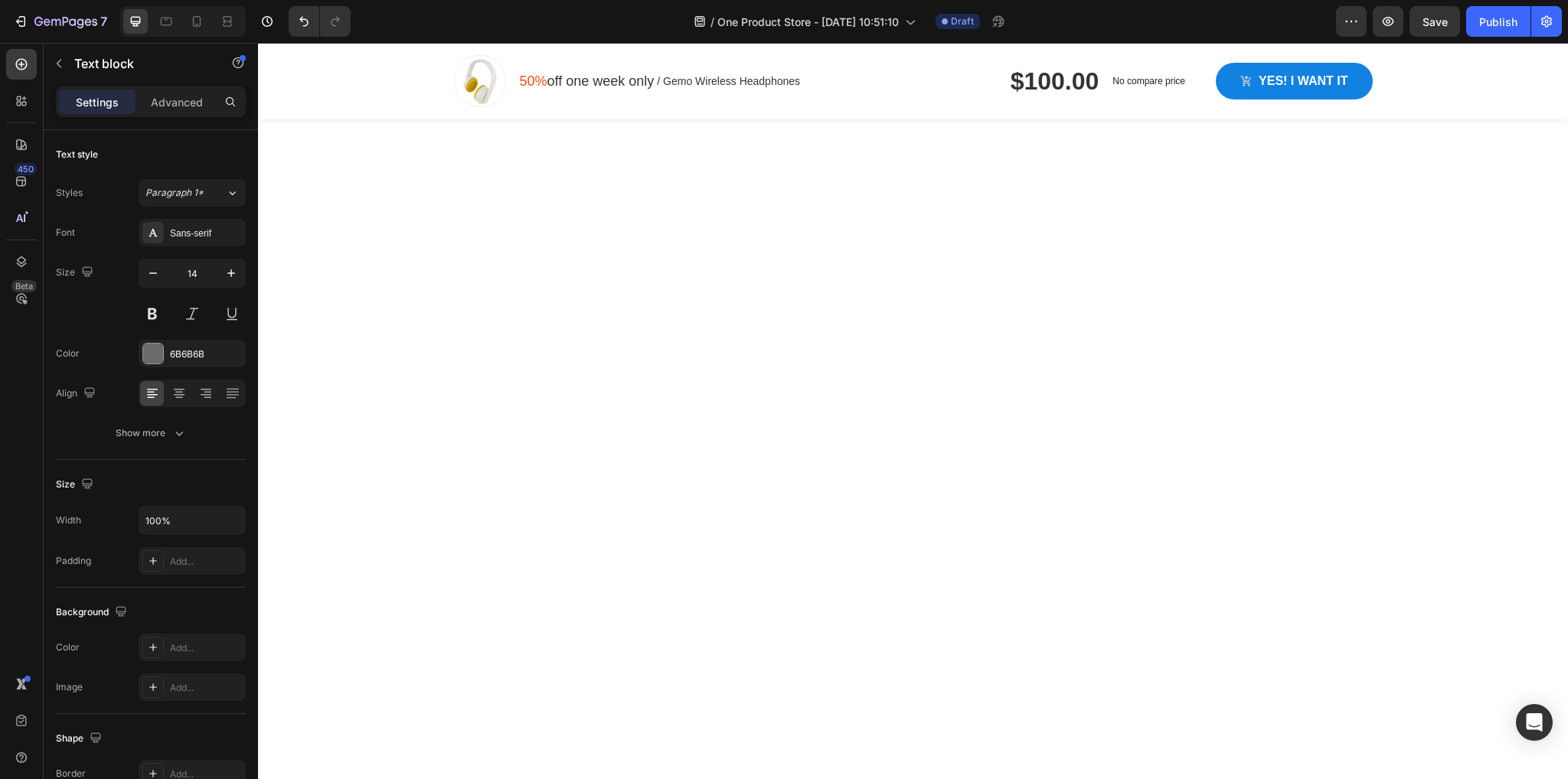
drag, startPoint x: 1127, startPoint y: 595, endPoint x: 999, endPoint y: 432, distance: 207.3
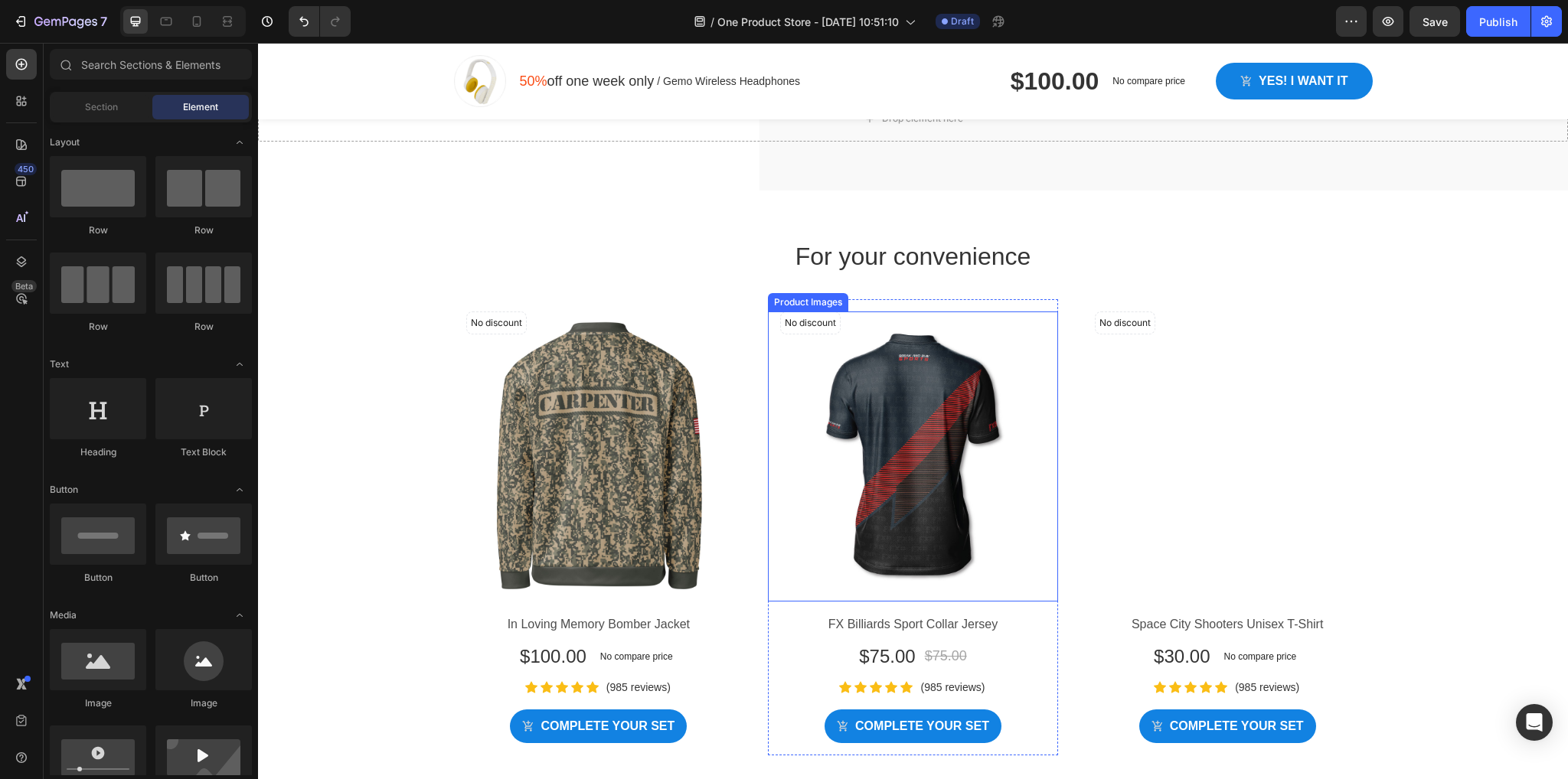
scroll to position [4149, 0]
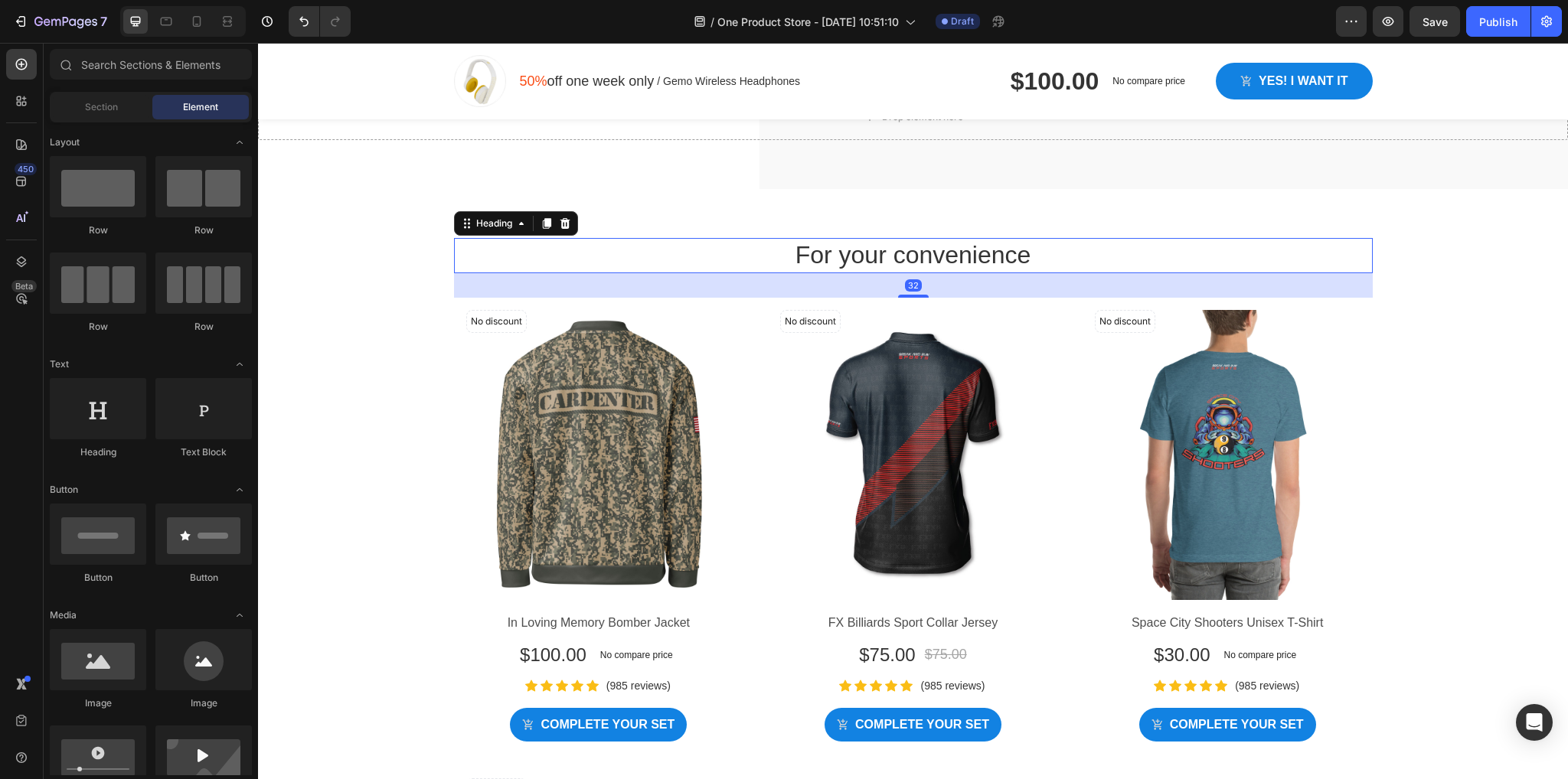
click at [1090, 254] on p "For your convenience" at bounding box center [914, 256] width 916 height 32
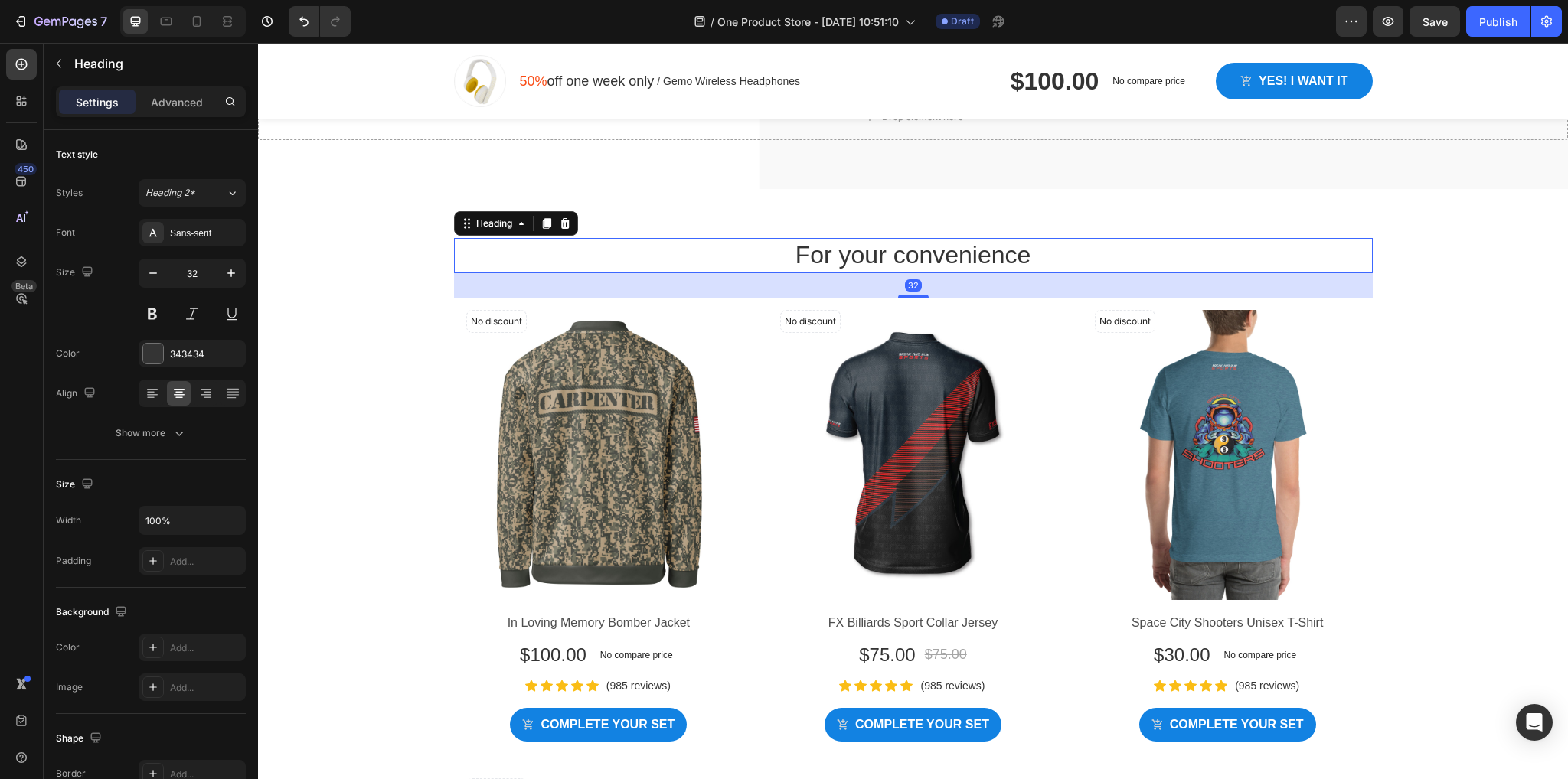
click at [567, 214] on div "Heading" at bounding box center [516, 224] width 124 height 25
click at [565, 217] on icon at bounding box center [565, 223] width 12 height 12
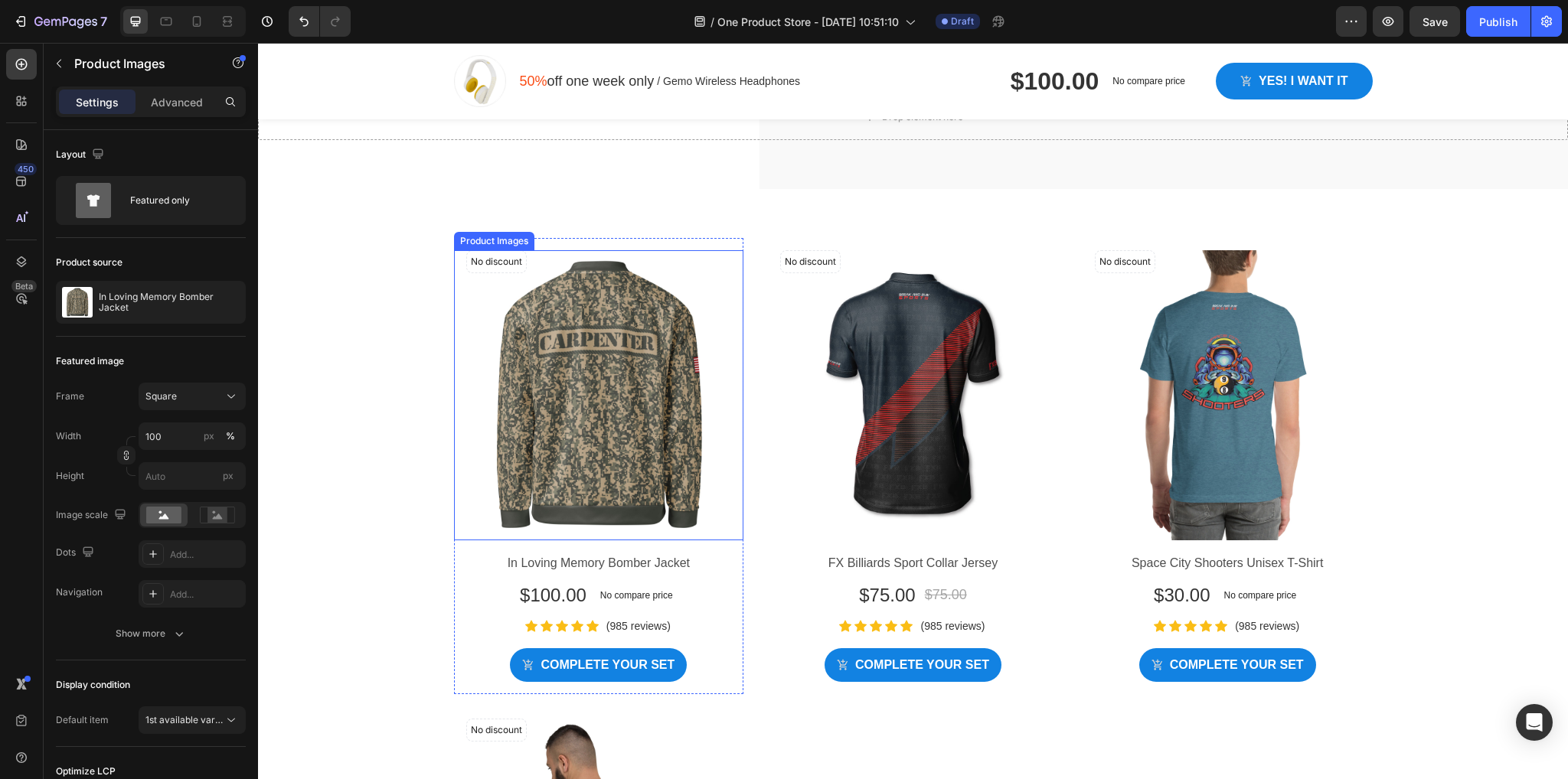
click at [562, 252] on img at bounding box center [599, 395] width 290 height 290
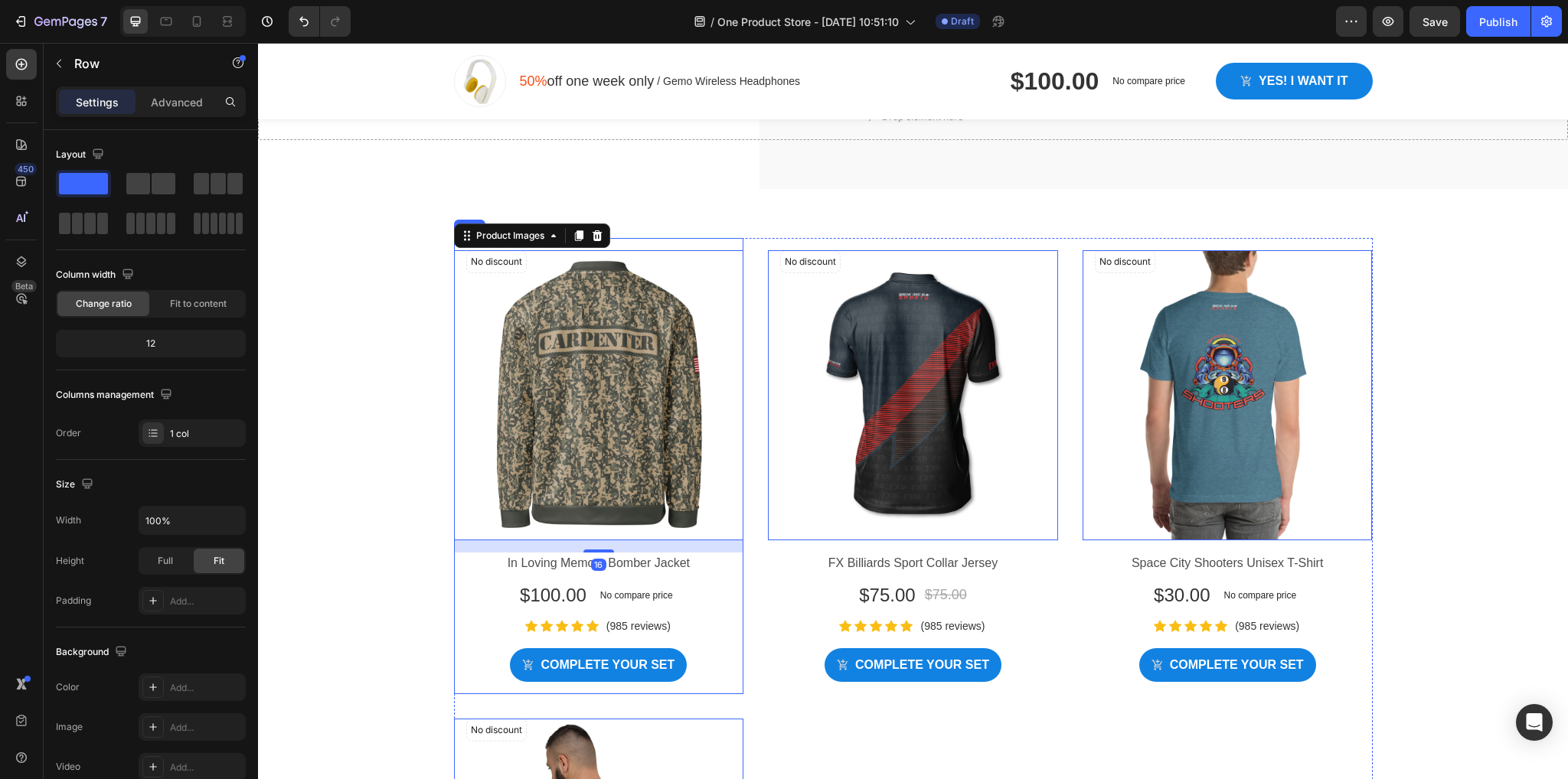
click at [690, 238] on div "No discount Not be displayed when published Product Tag Row Product Images 16 I…" at bounding box center [599, 466] width 290 height 456
click at [543, 221] on icon at bounding box center [547, 223] width 10 height 10
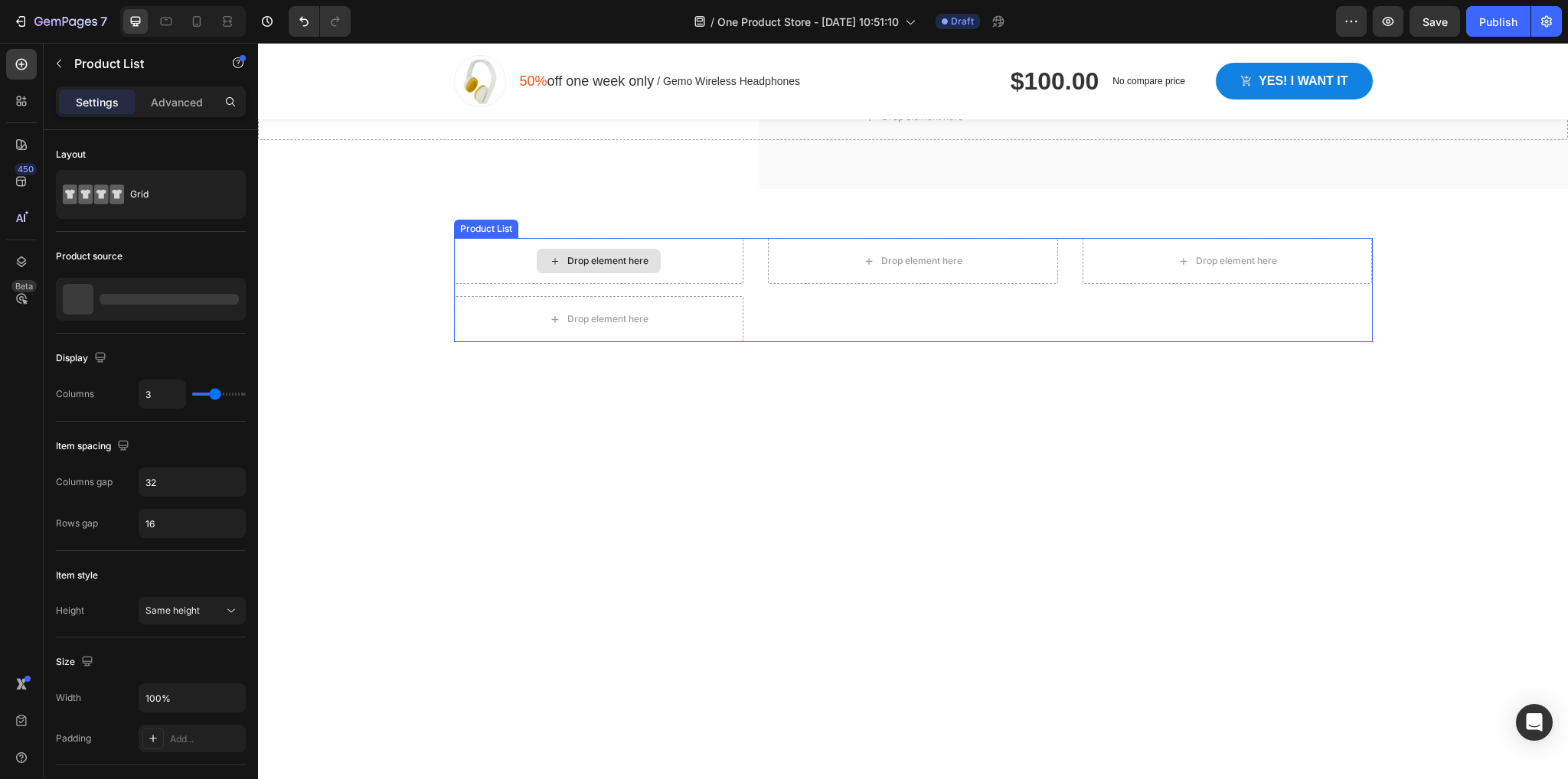
click at [501, 259] on div "Drop element here" at bounding box center [599, 261] width 290 height 46
click at [576, 224] on icon at bounding box center [581, 223] width 10 height 10
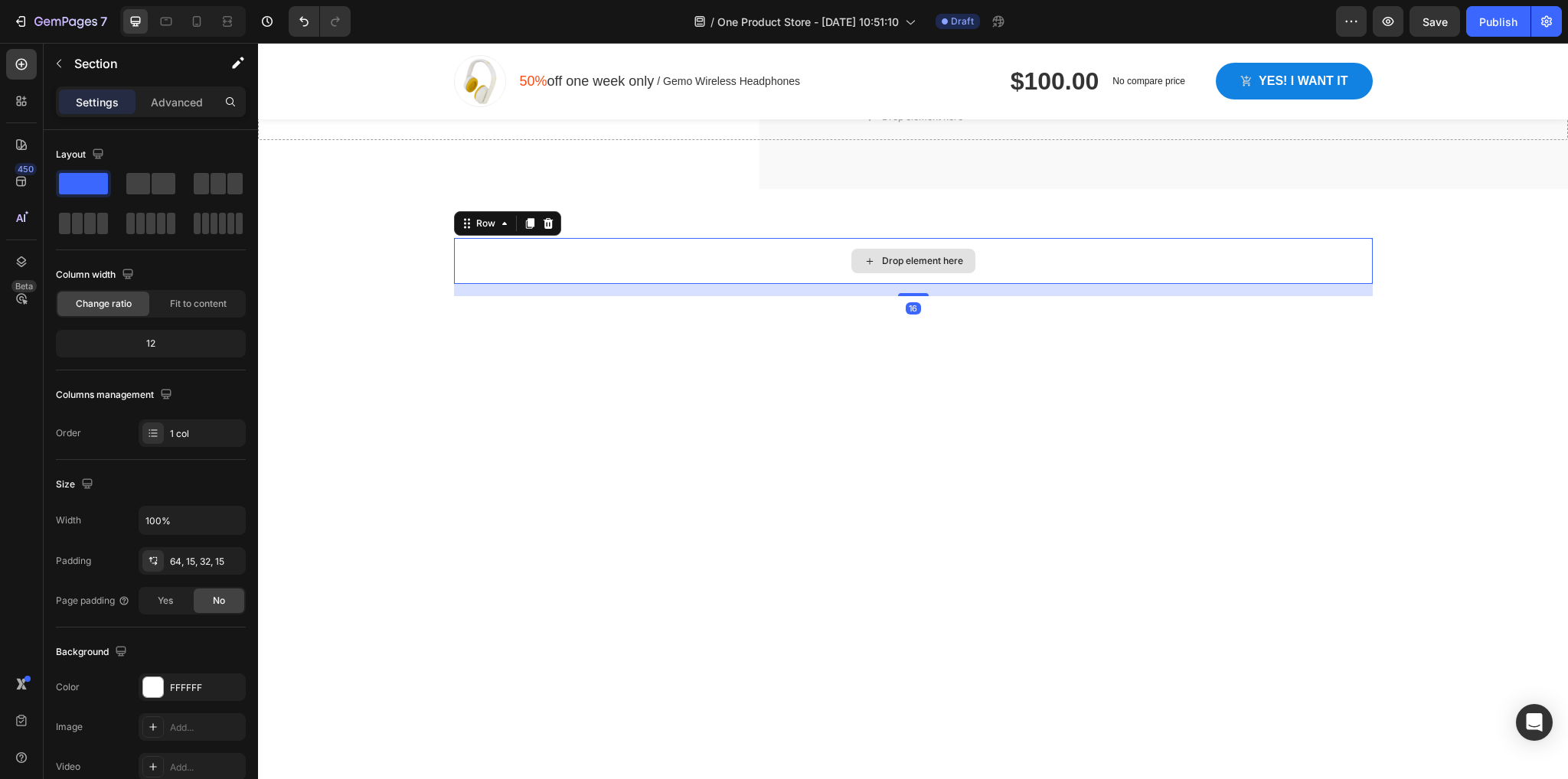
click at [716, 267] on div "Drop element here" at bounding box center [913, 261] width 918 height 46
click at [543, 220] on icon at bounding box center [547, 223] width 10 height 10
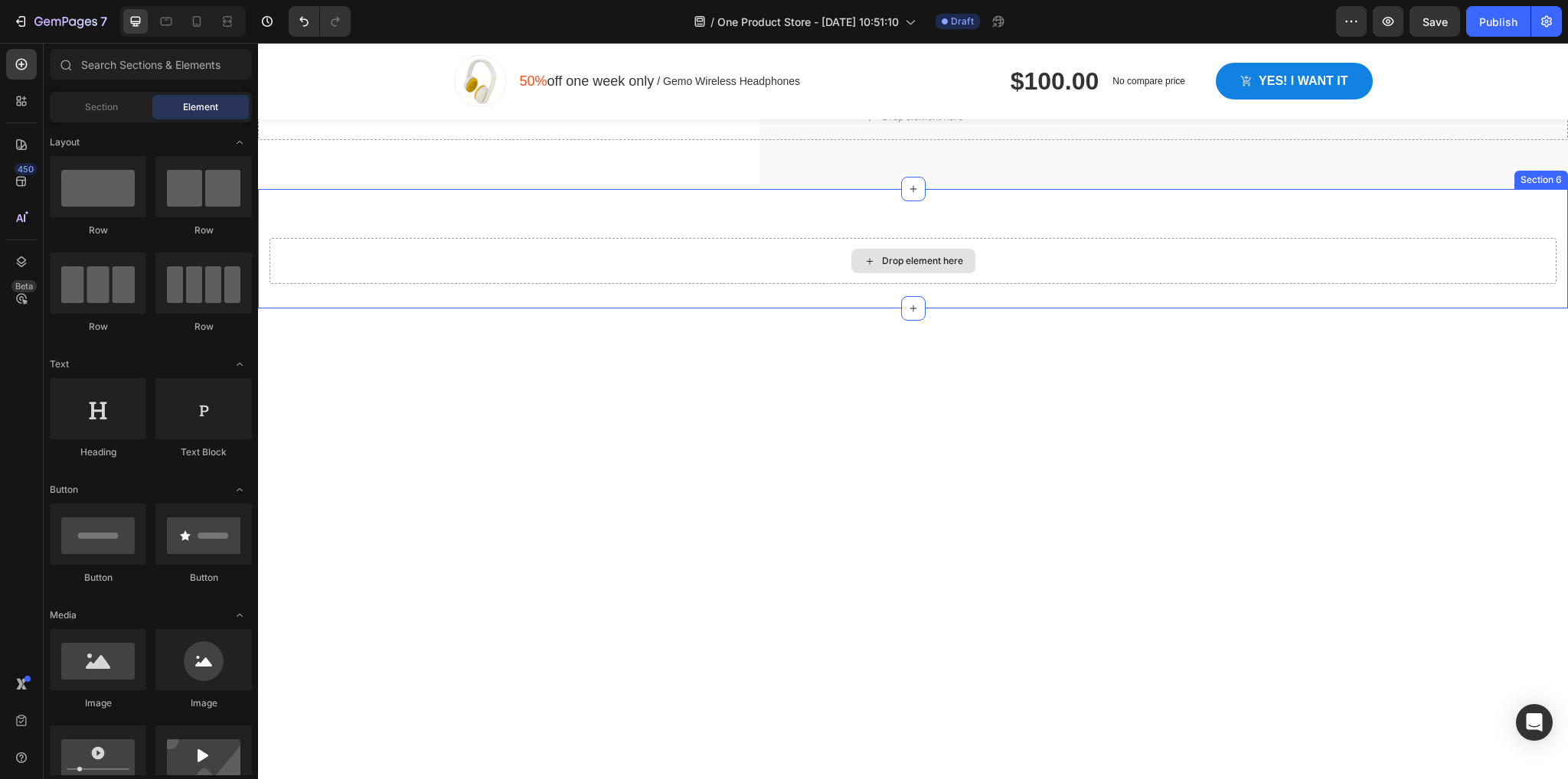
click at [545, 256] on div "Drop element here" at bounding box center [913, 261] width 1287 height 46
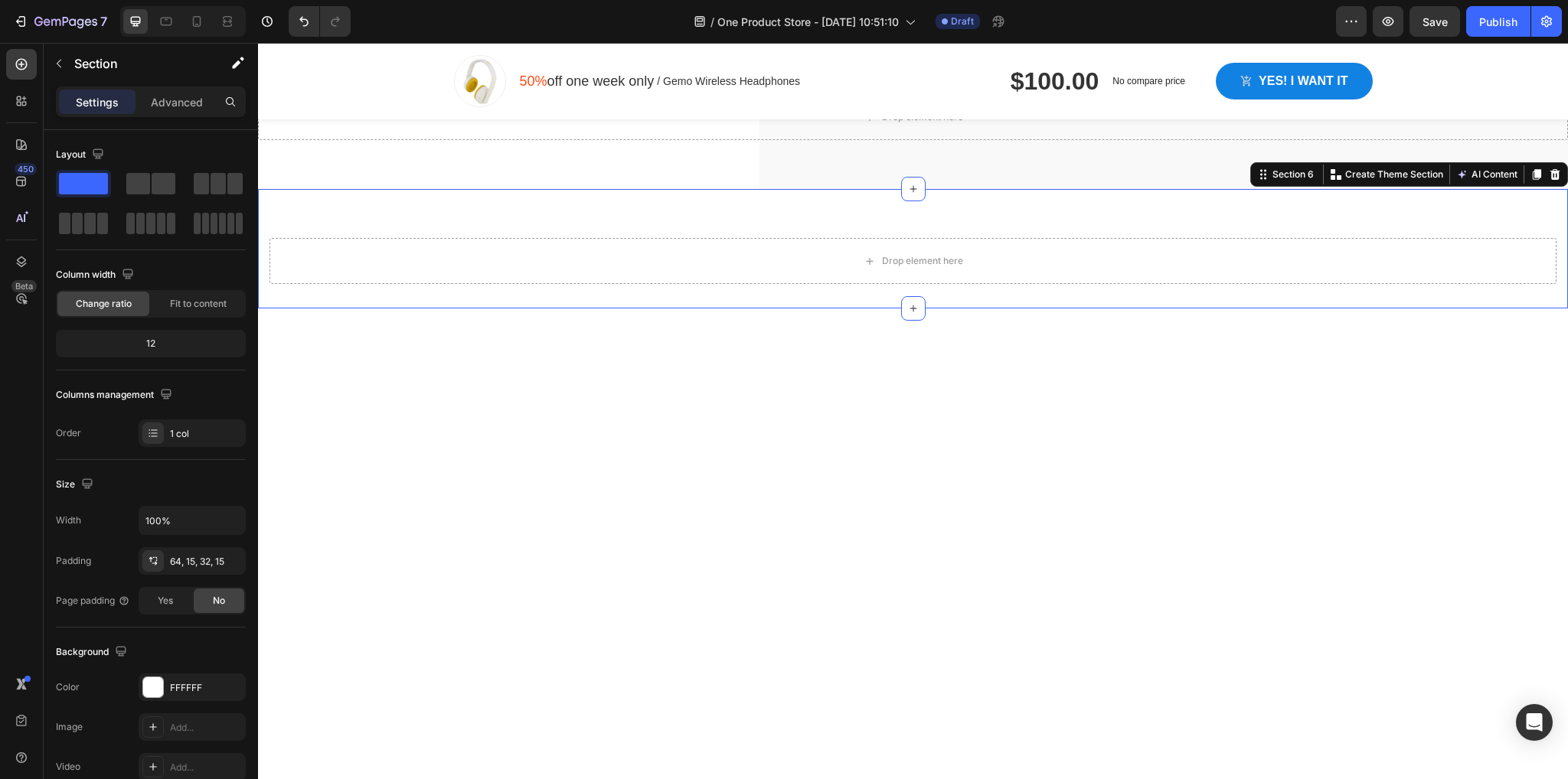
drag, startPoint x: 1550, startPoint y: 174, endPoint x: 1505, endPoint y: 188, distance: 47.1
click at [1549, 174] on icon at bounding box center [1555, 174] width 12 height 12
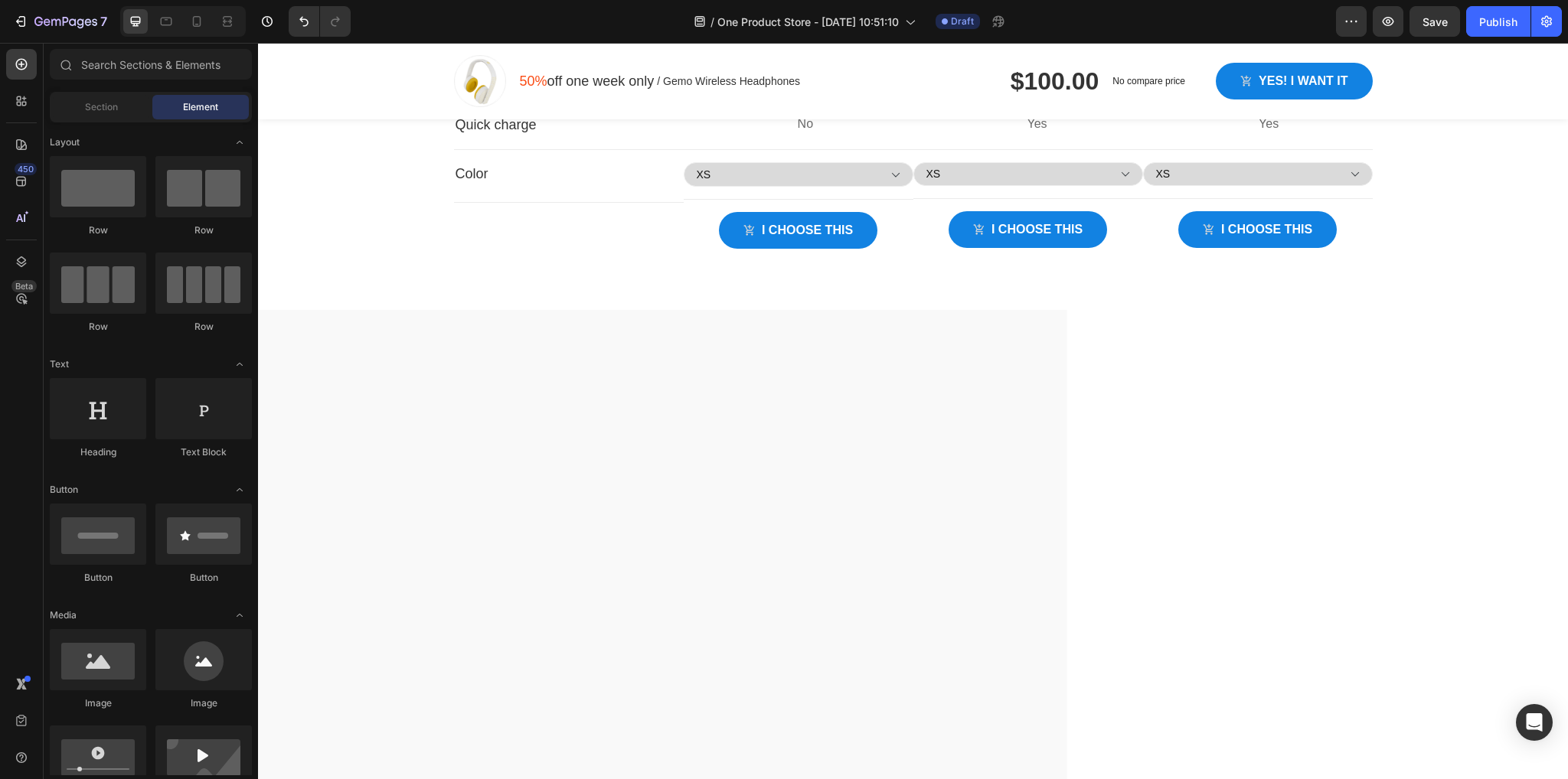
scroll to position [3795, 0]
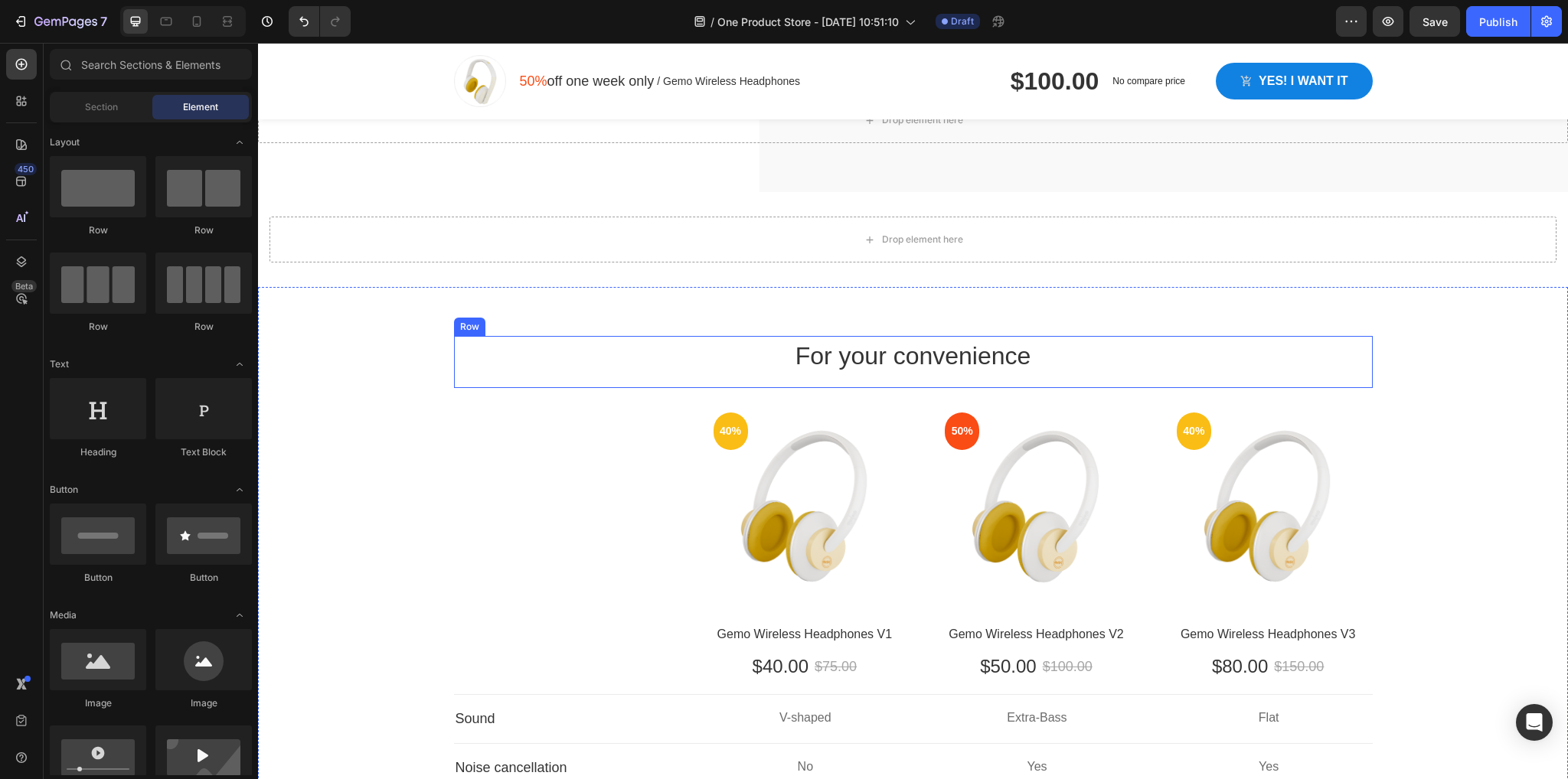
click at [529, 388] on div "For your convenience Heading Row" at bounding box center [913, 361] width 918 height 52
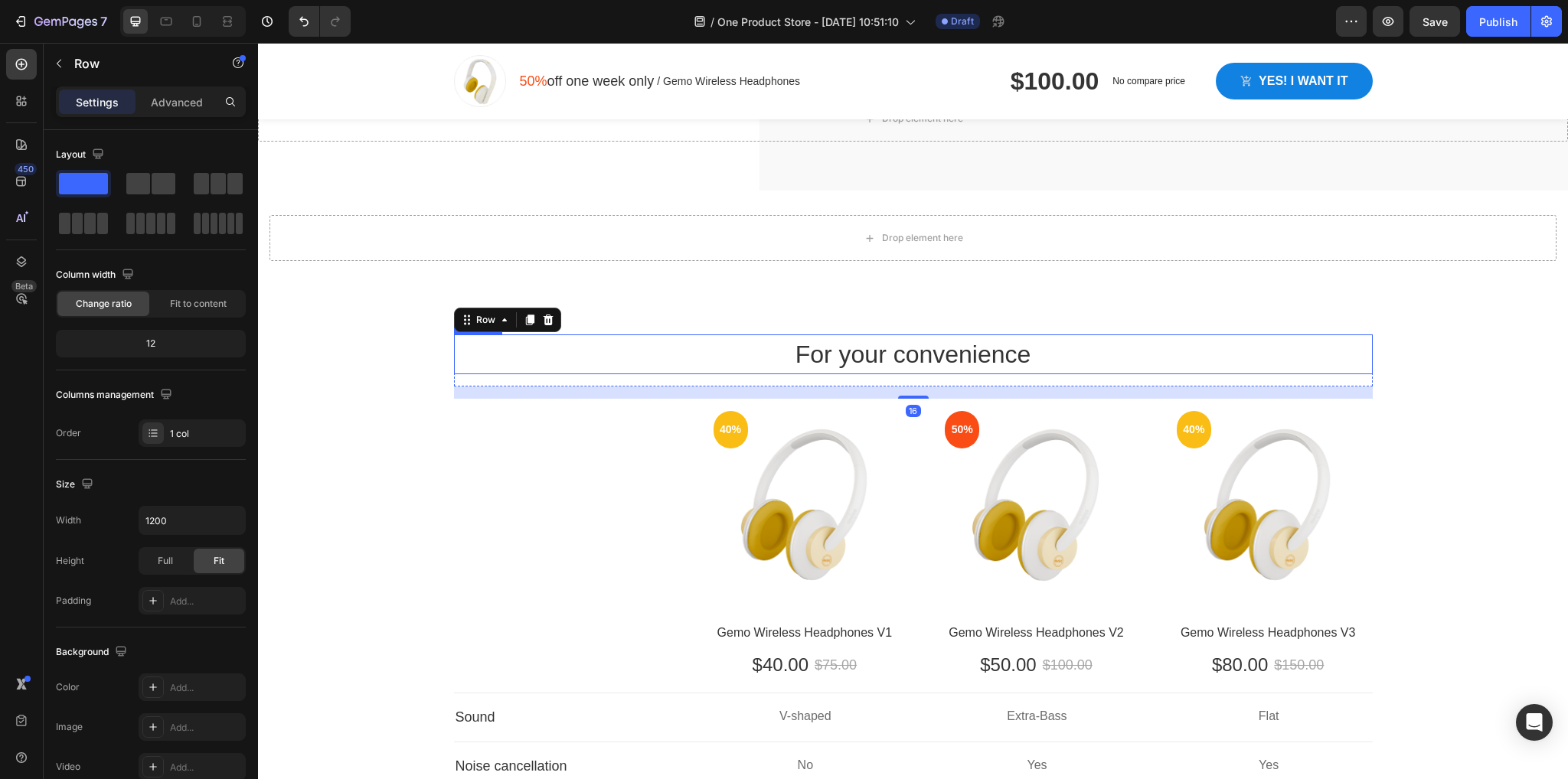
scroll to position [4149, 0]
click at [542, 320] on icon at bounding box center [547, 318] width 12 height 12
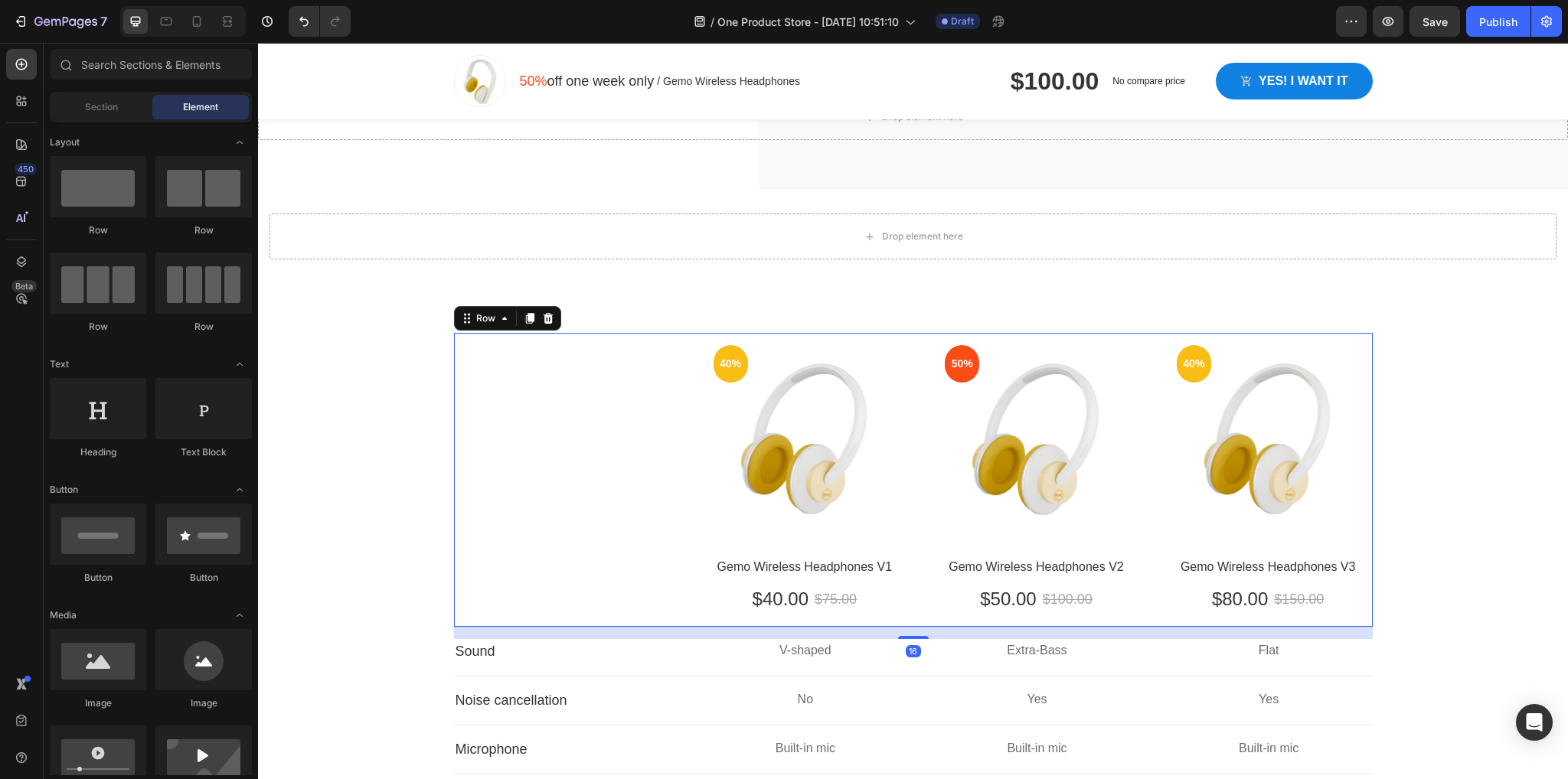
click at [569, 420] on div "40% Text block Row Hero Banner Gemo Wireless Headphones V1 Text block $40.00 Te…" at bounding box center [913, 480] width 918 height 294
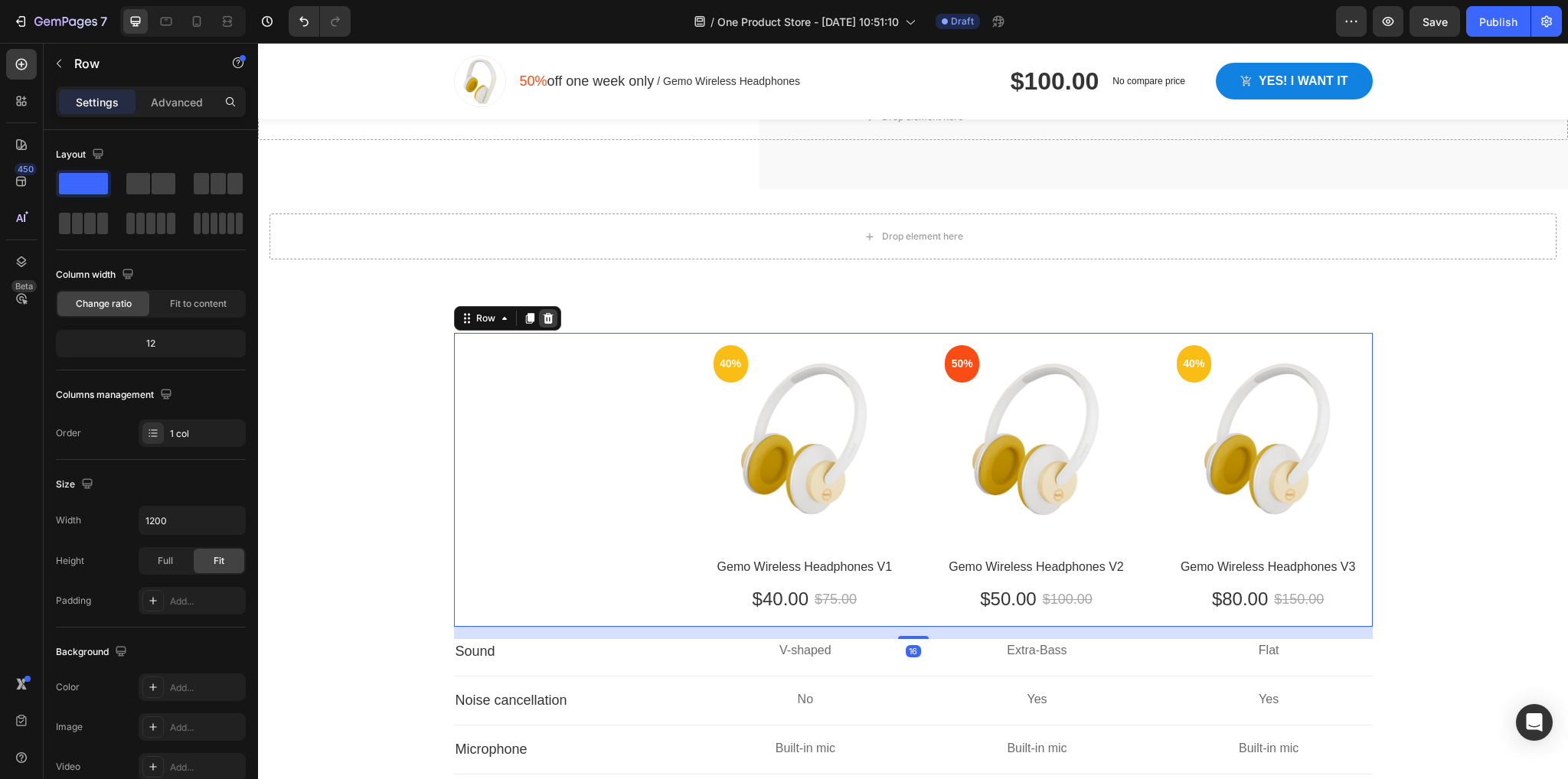
click at [543, 316] on icon at bounding box center [547, 318] width 10 height 10
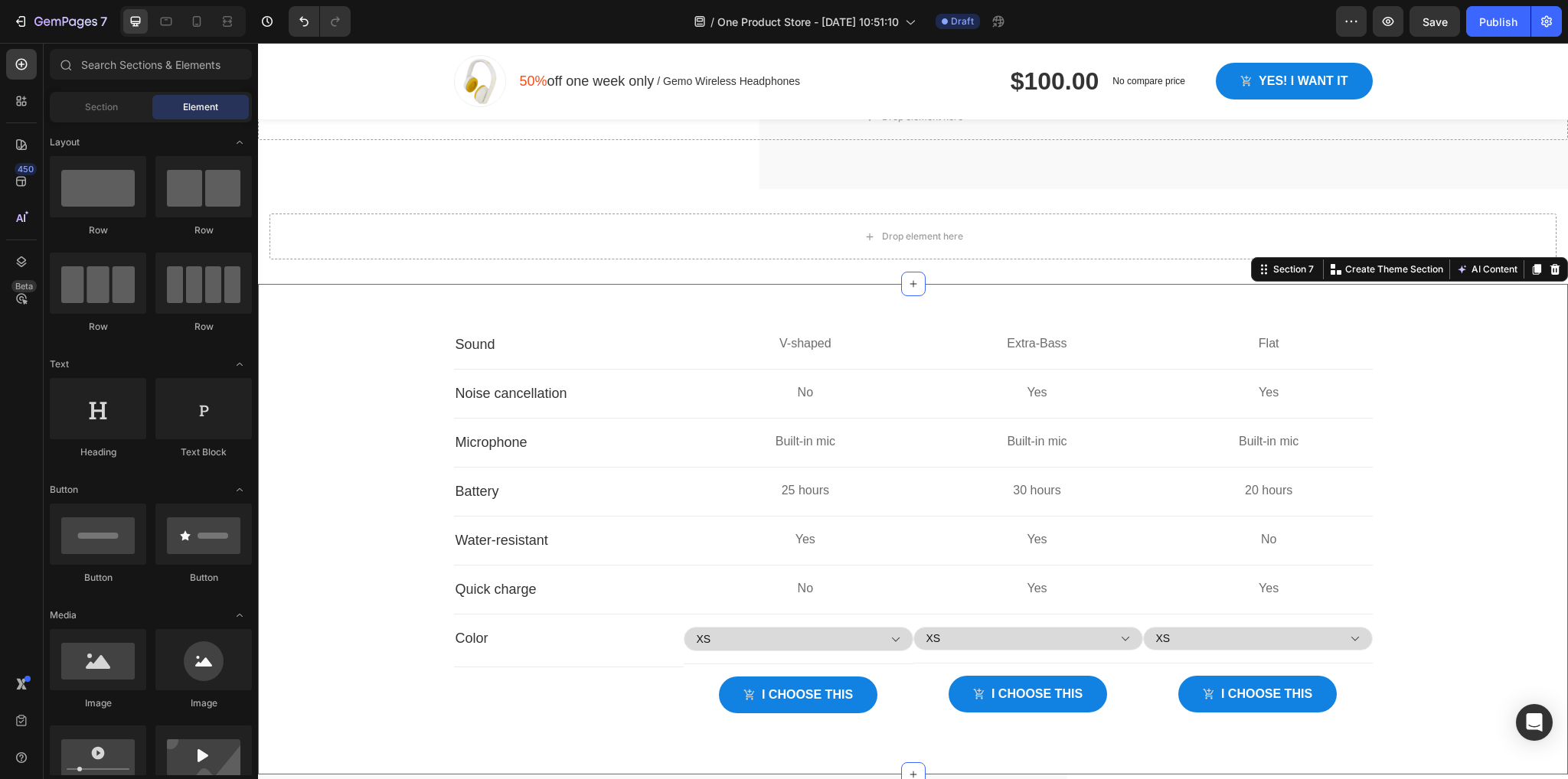
click at [382, 350] on div "Sound Text block V-shaped Text block Extra-Bass Text block Flat Text block Row …" at bounding box center [913, 541] width 1287 height 417
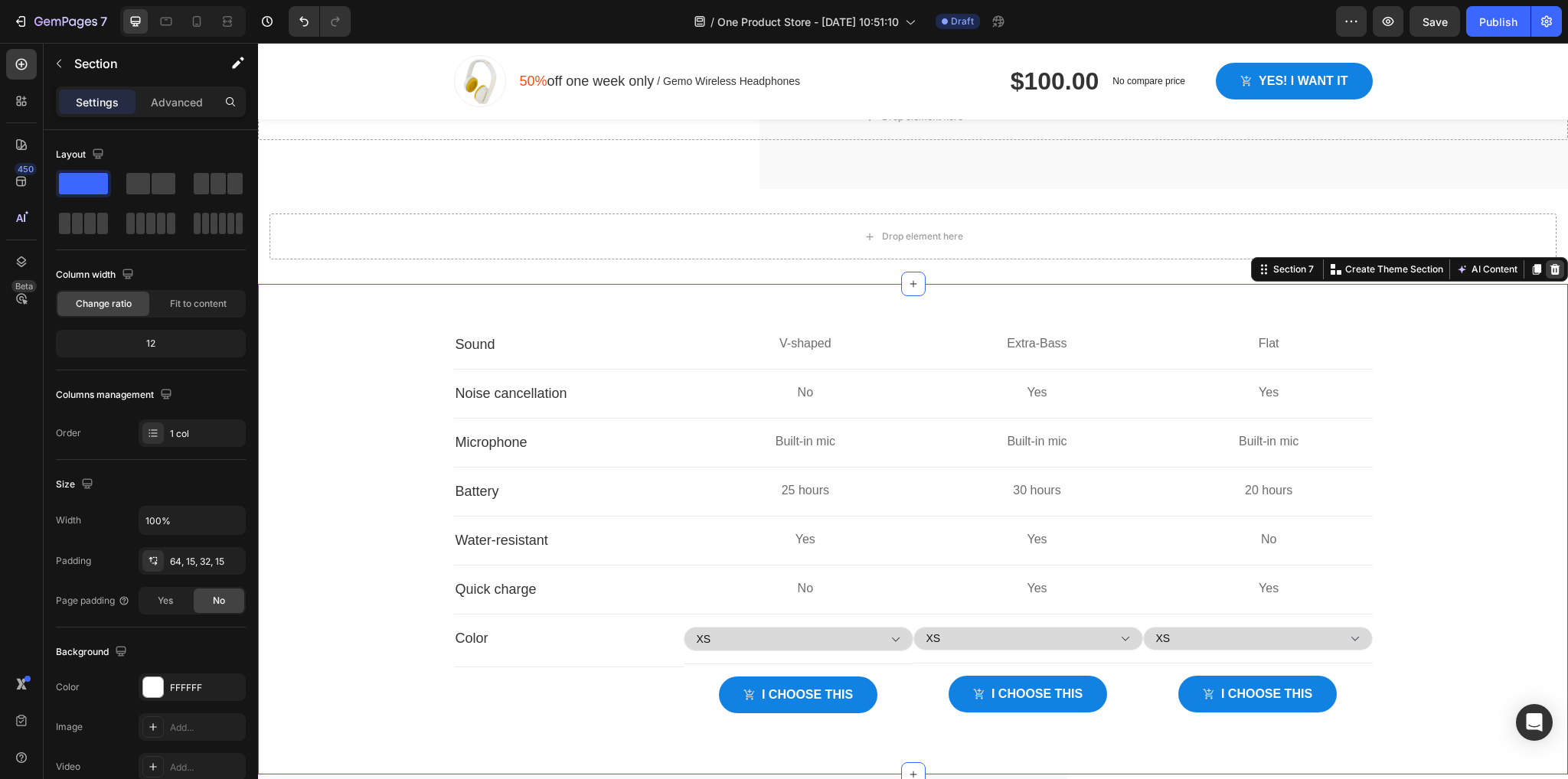
click at [1549, 266] on icon at bounding box center [1555, 269] width 12 height 12
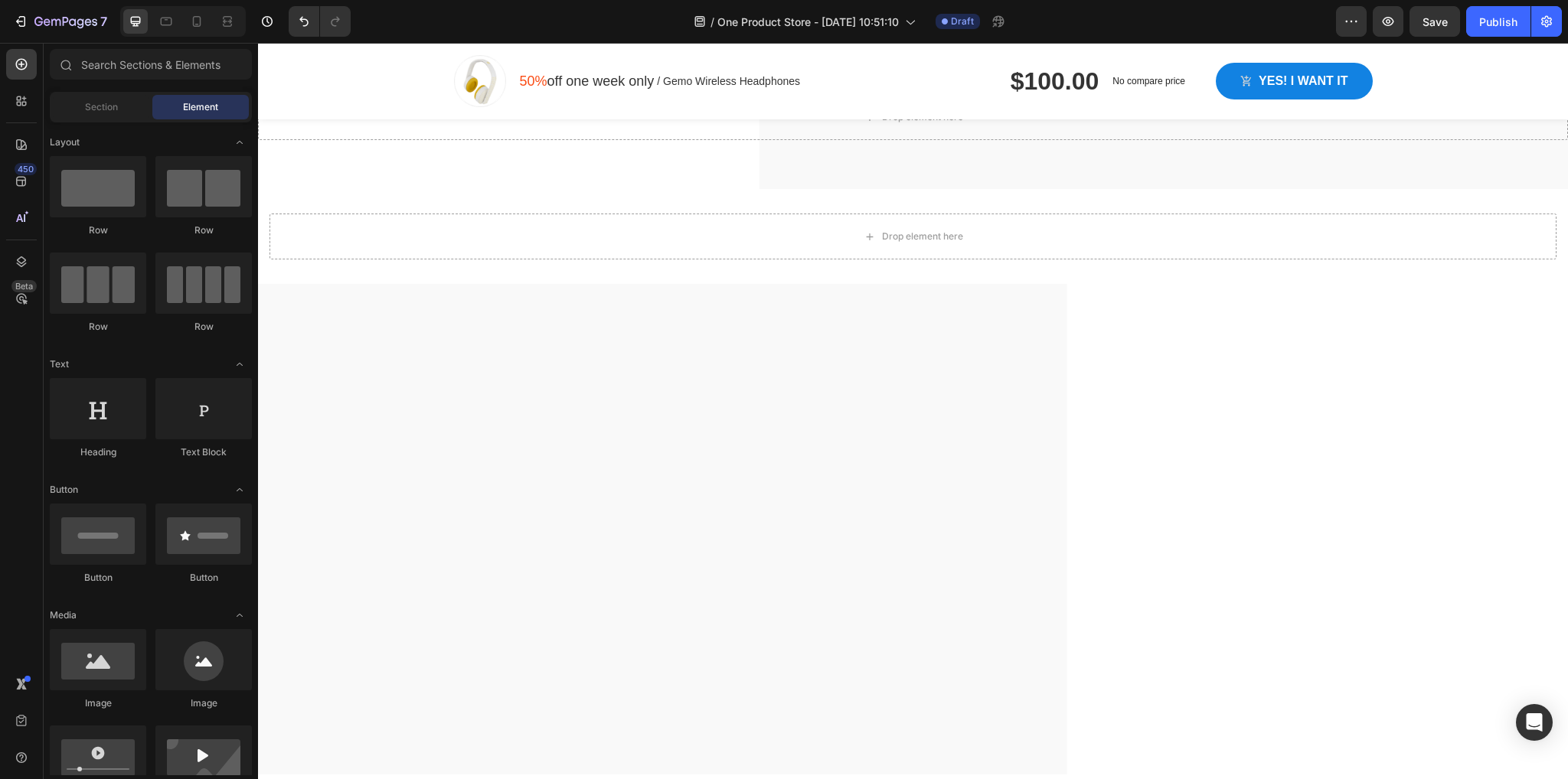
click at [983, 474] on div at bounding box center [913, 535] width 1310 height 404
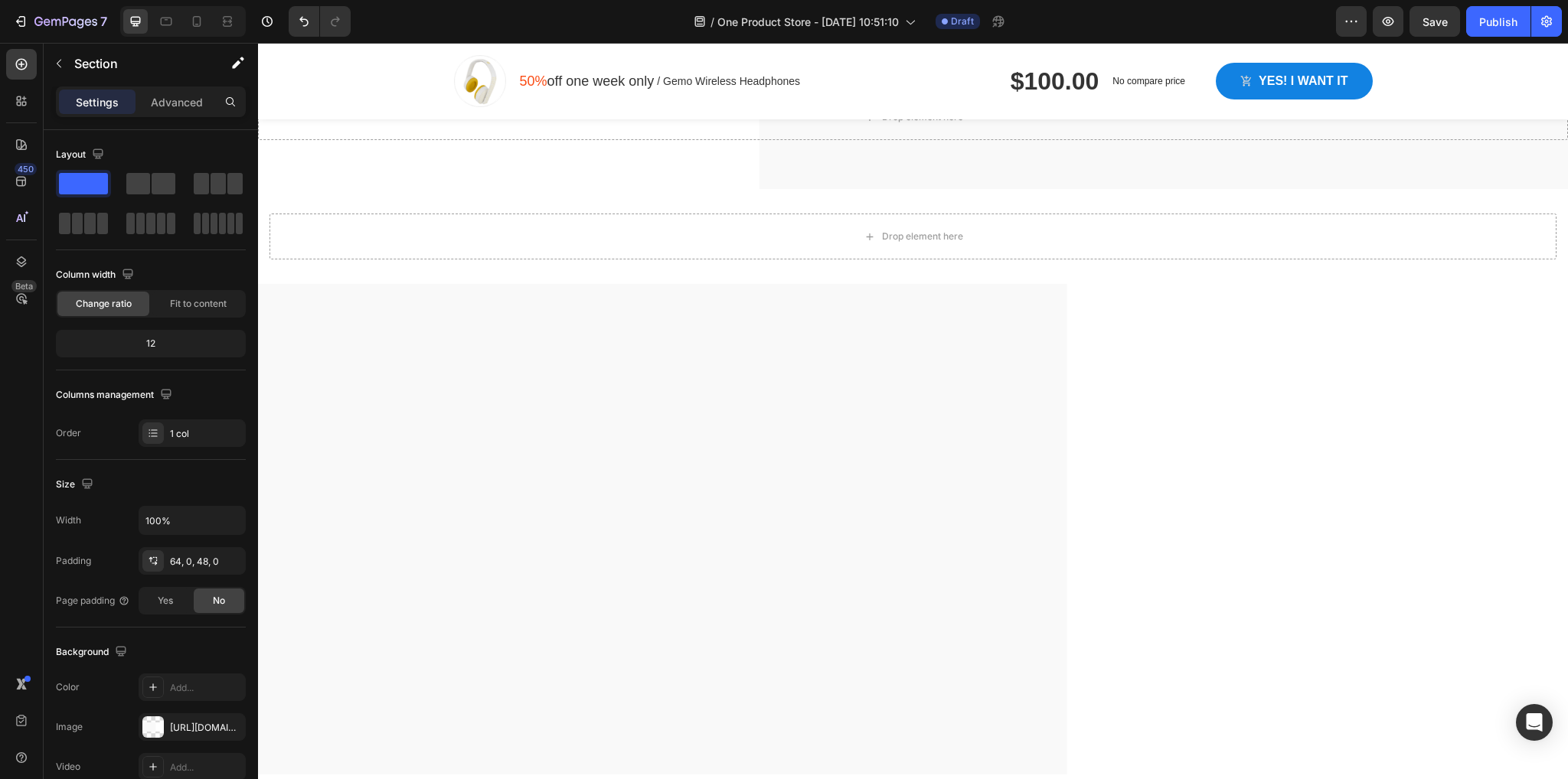
click at [1326, 440] on div at bounding box center [913, 535] width 1310 height 404
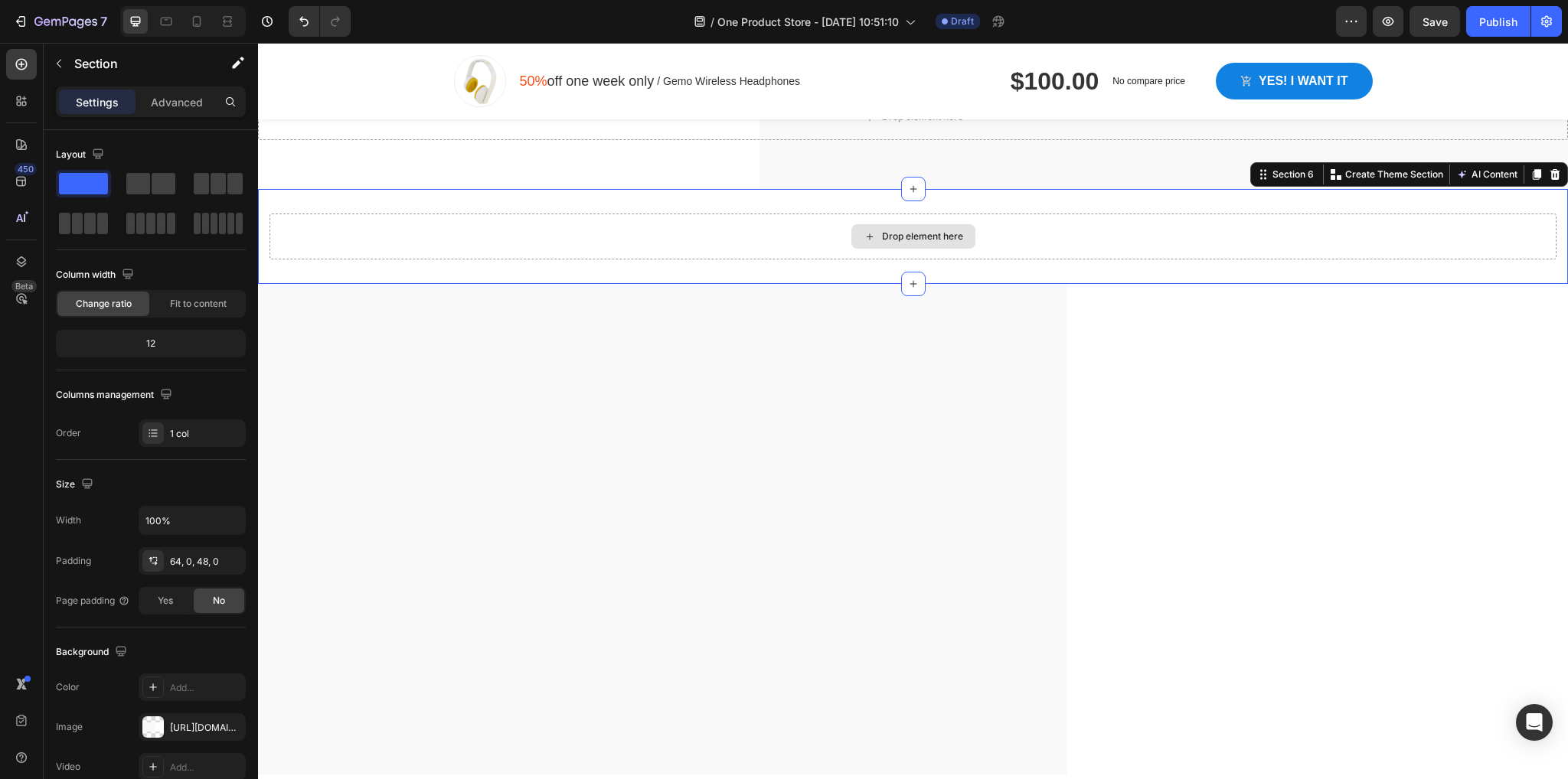
click at [1077, 248] on div "Drop element here" at bounding box center [913, 236] width 1287 height 46
click at [1551, 174] on icon at bounding box center [1556, 174] width 10 height 10
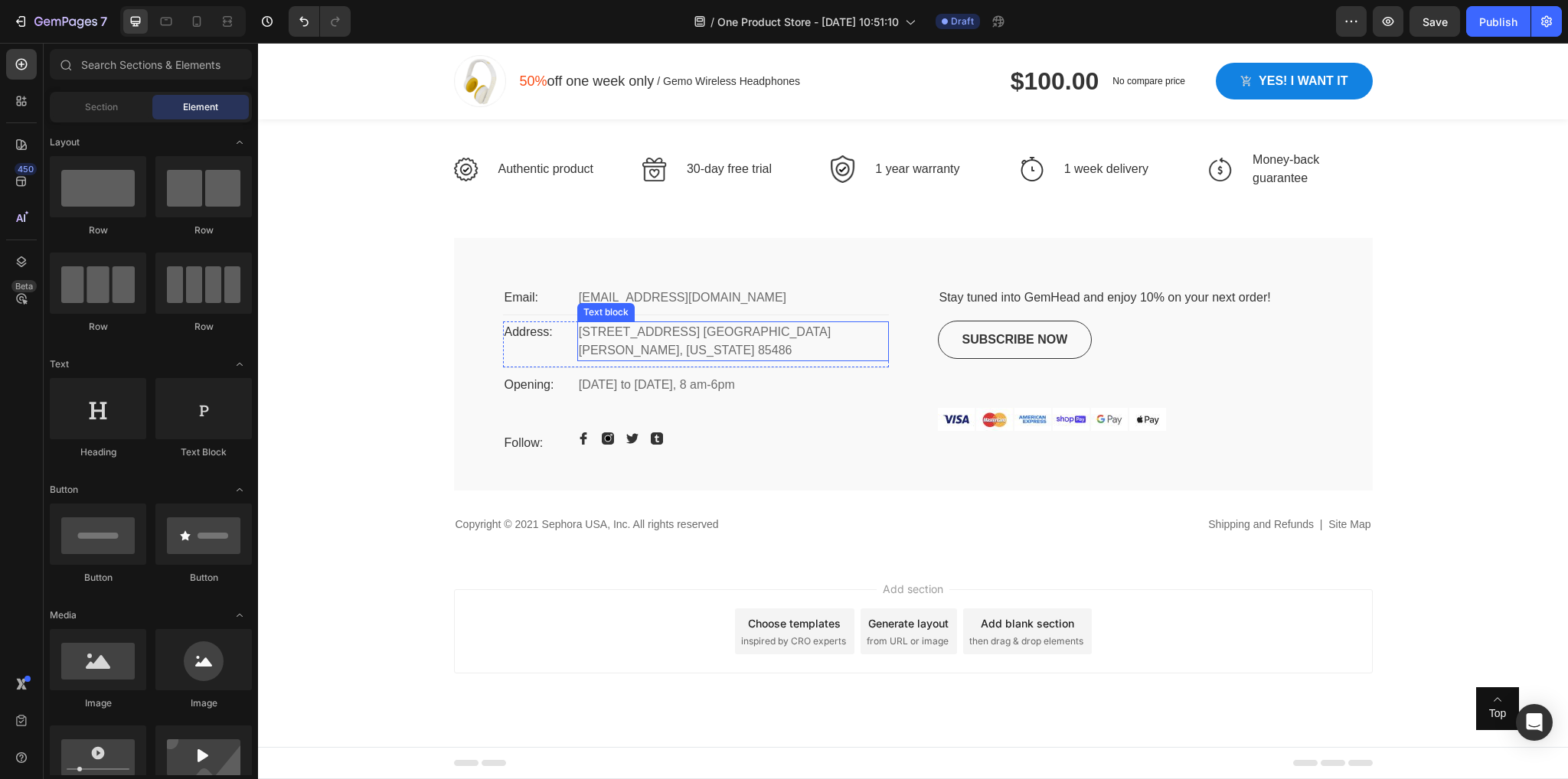
scroll to position [4093, 0]
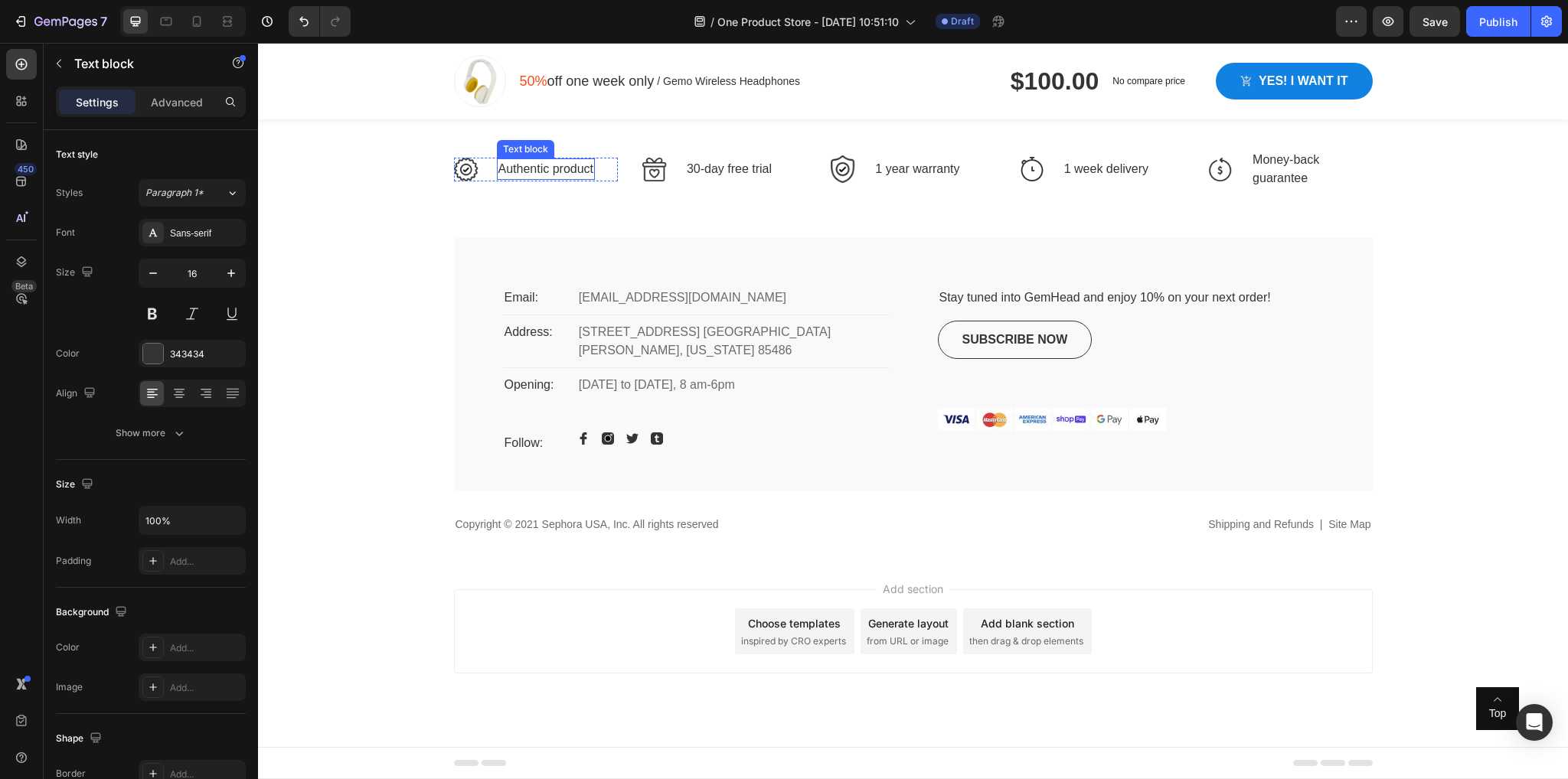
click at [566, 178] on p "Authentic product" at bounding box center [547, 169] width 95 height 18
click at [718, 178] on p "30-day free trial" at bounding box center [729, 169] width 85 height 18
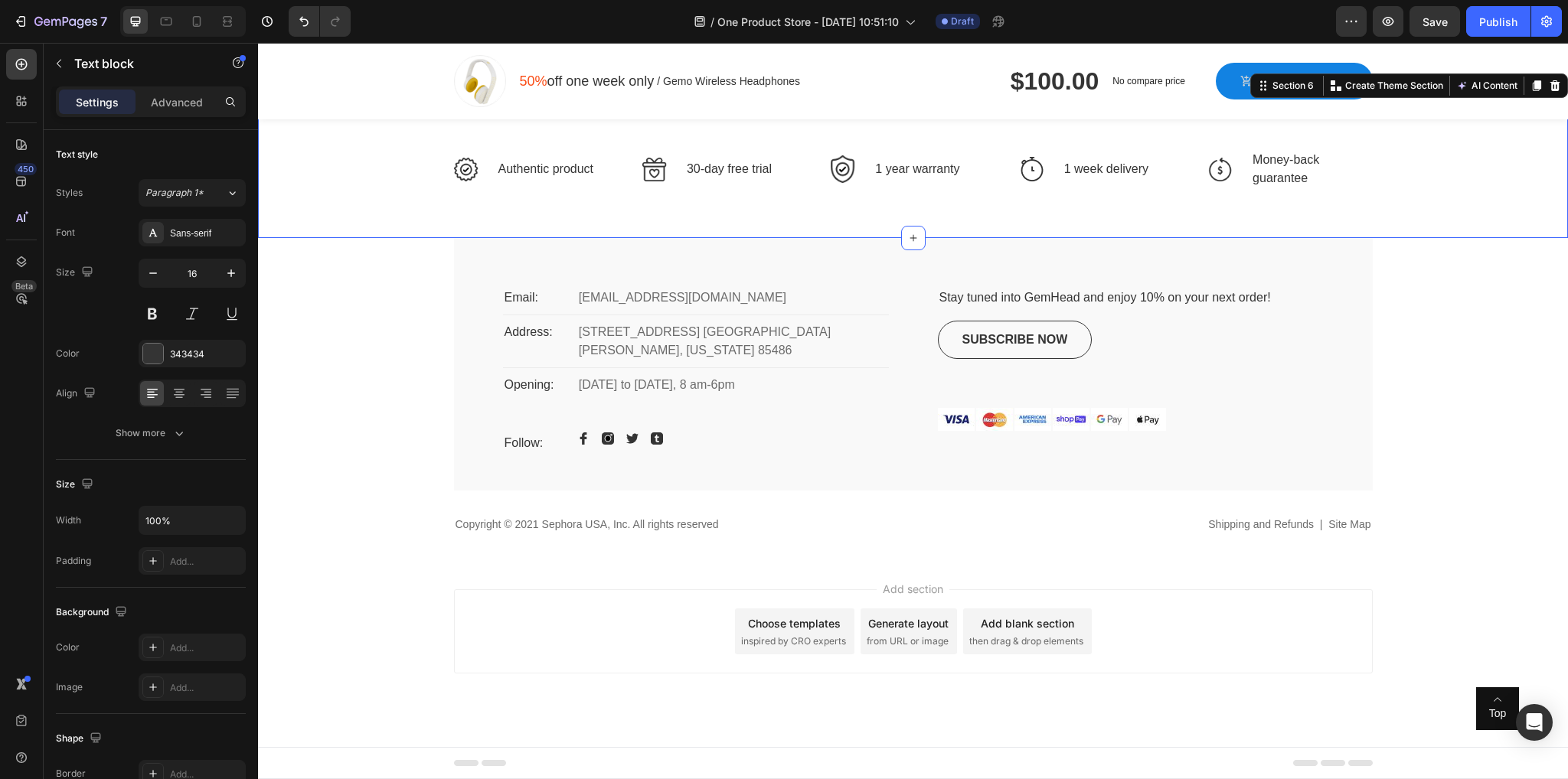
click at [1412, 214] on div "Image Authentic product Text block Row Image 30-day free trial Text block Row I…" at bounding box center [913, 181] width 1287 height 64
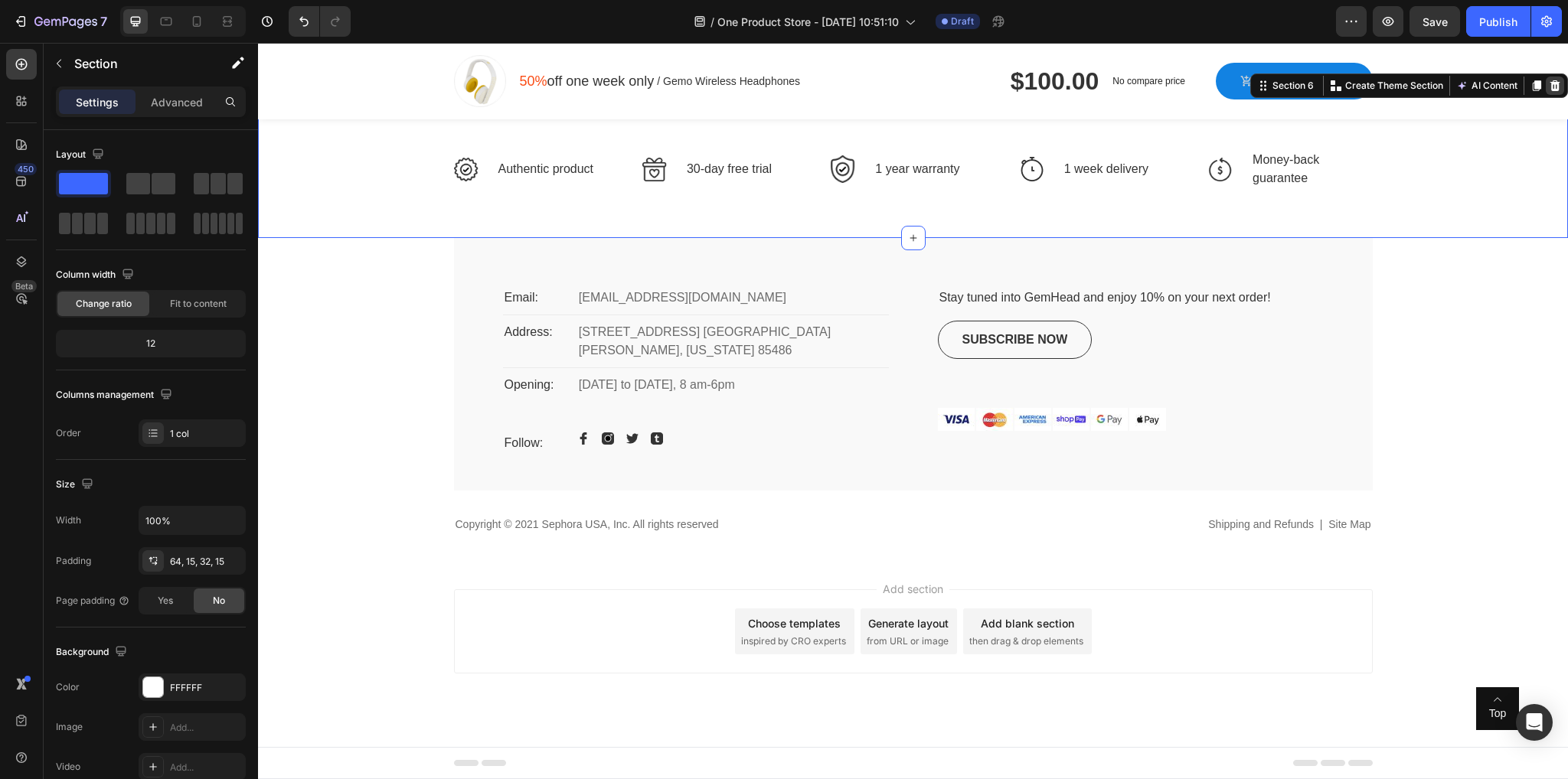
click at [1549, 92] on icon at bounding box center [1555, 85] width 12 height 12
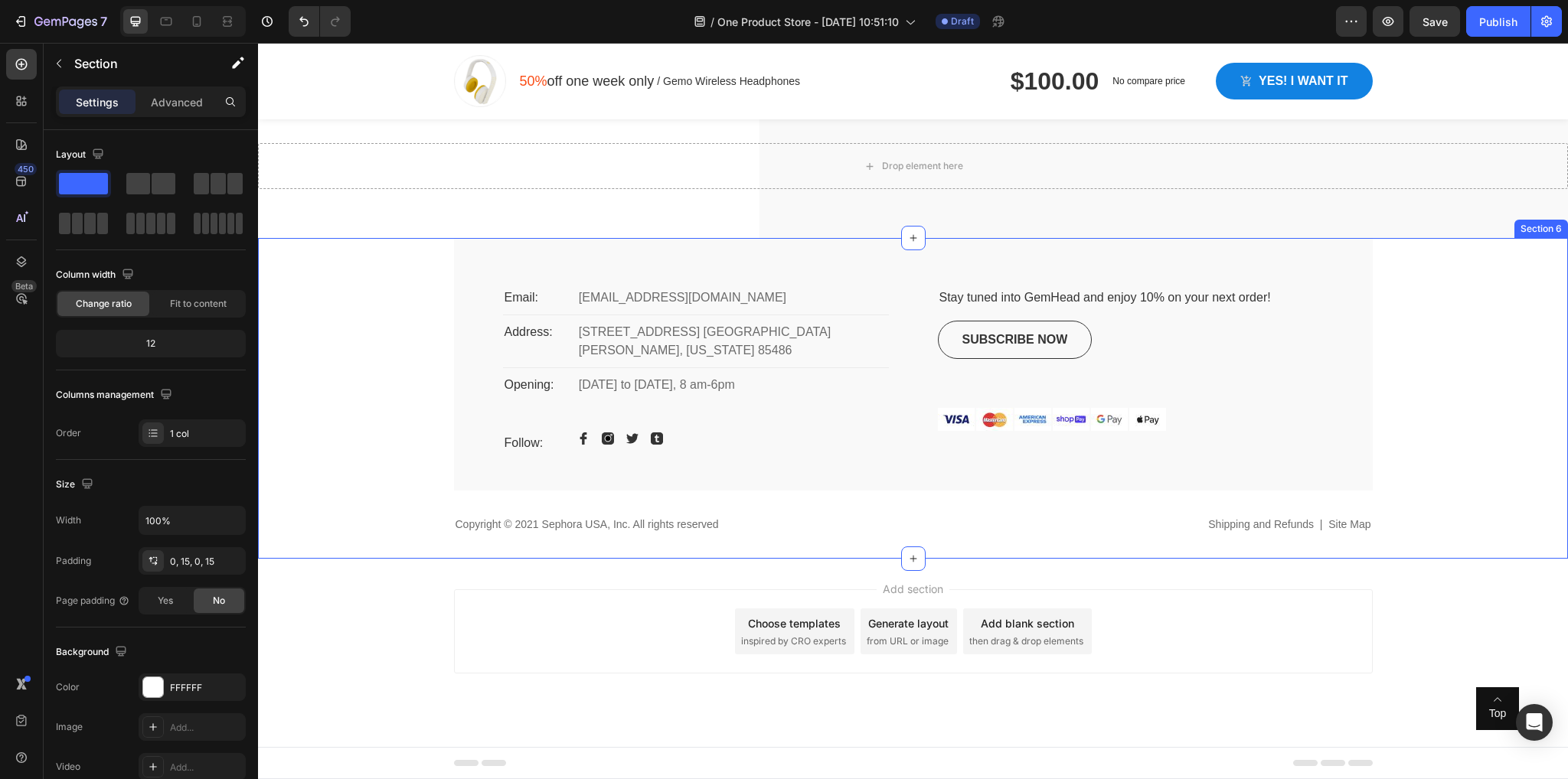
click at [1369, 413] on div "Email: Text block Gemo@gmail.com Text block Row Address: Text block 2972 Westhe…" at bounding box center [913, 399] width 1287 height 320
click at [1551, 229] on icon at bounding box center [1556, 223] width 10 height 10
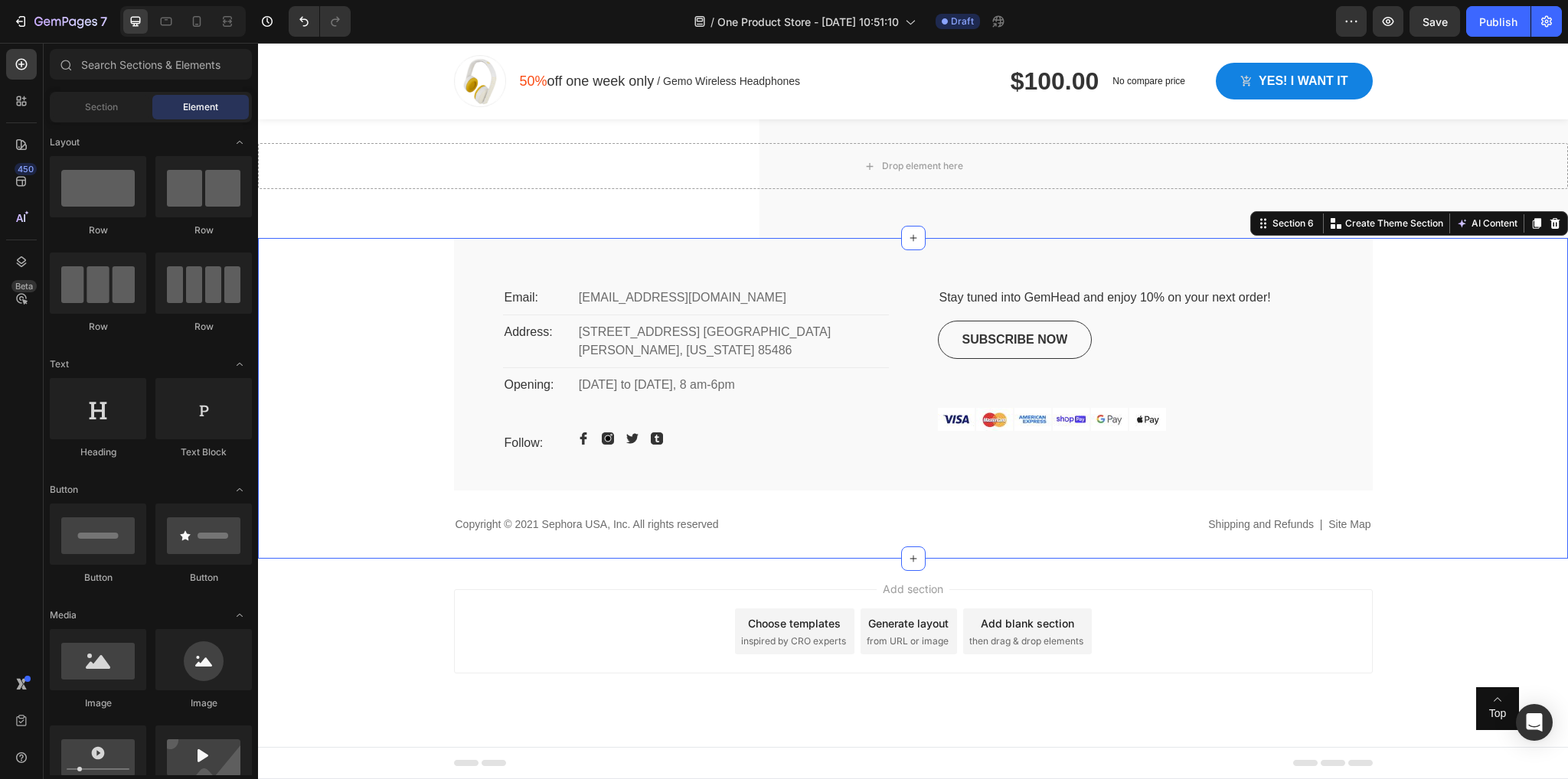
scroll to position [3778, 0]
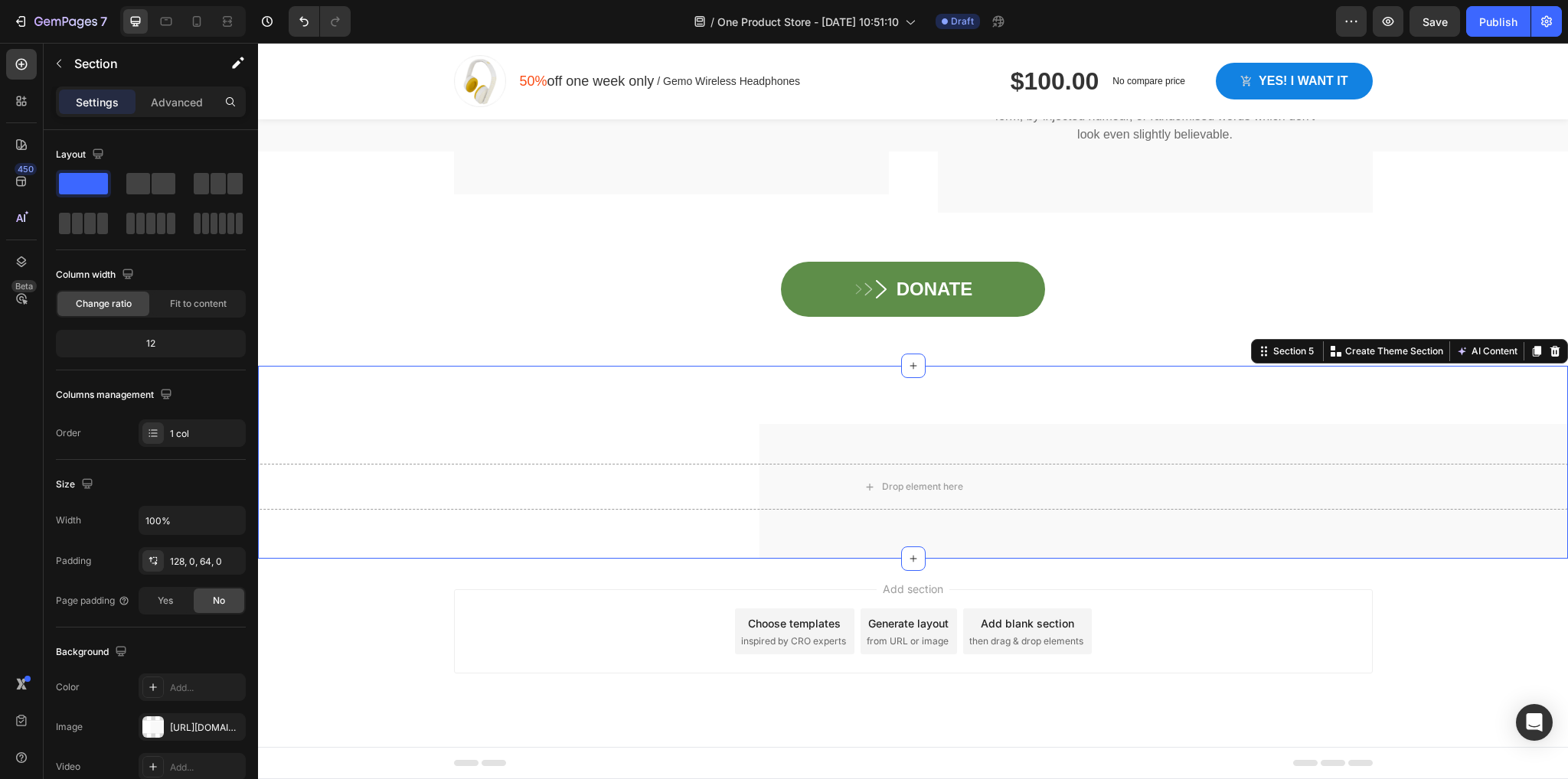
click at [1170, 431] on div "Drop element here Section 5 Create Theme Section AI Content Write with GemAI Wh…" at bounding box center [913, 462] width 1310 height 193
click at [1554, 350] on div "Section 5 Create Theme Section AI Content Write with GemAI What would you like …" at bounding box center [1410, 352] width 317 height 25
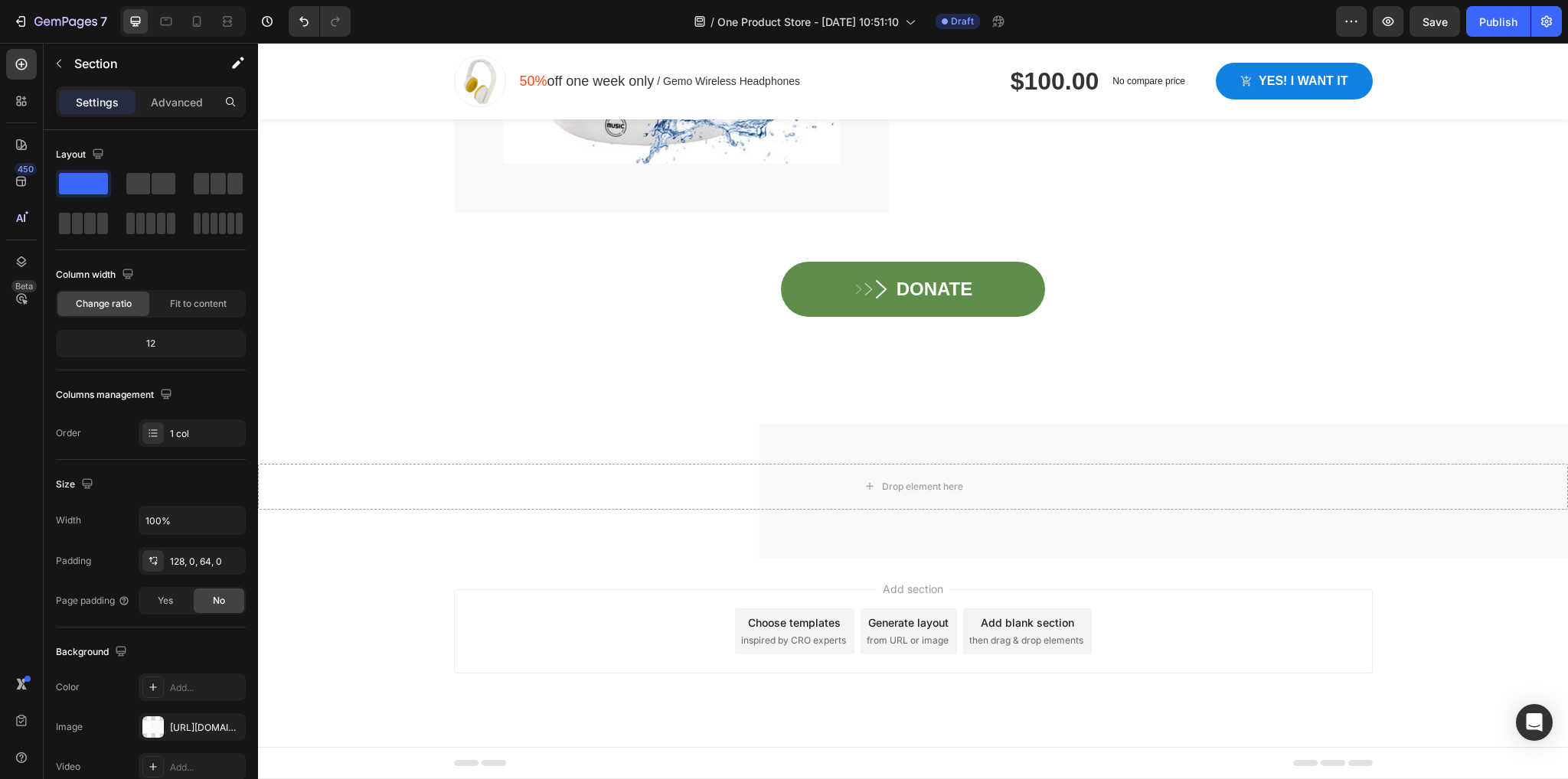
click at [1454, 604] on div "Add section Choose templates inspired by CRO experts Generate layout from URL o…" at bounding box center [913, 652] width 1310 height 188
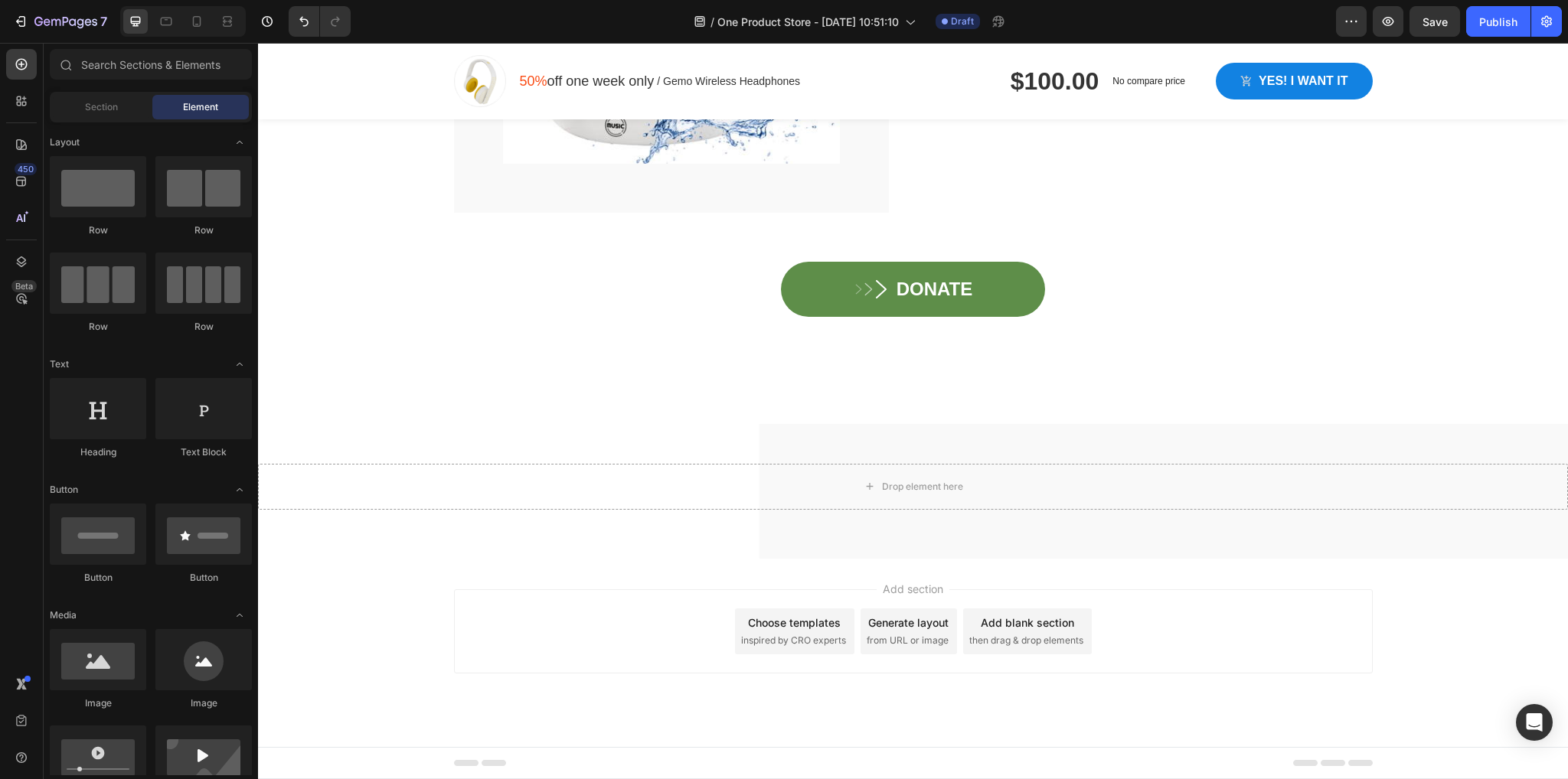
drag, startPoint x: 1429, startPoint y: 631, endPoint x: 1164, endPoint y: 623, distance: 265.1
click at [1427, 631] on div "Add section Choose templates inspired by CRO experts Generate layout from URL o…" at bounding box center [913, 652] width 1310 height 188
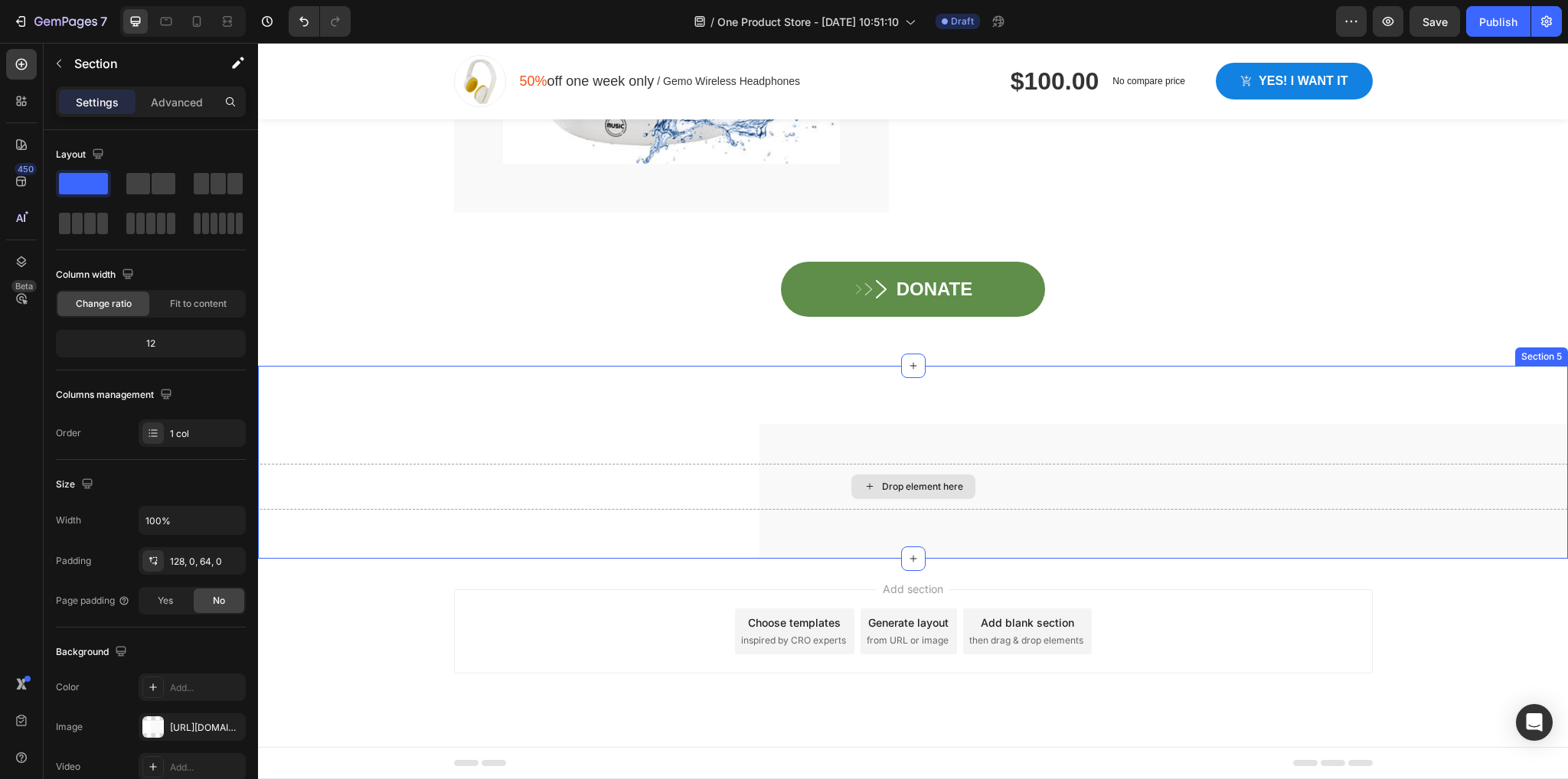
click at [1407, 485] on div "Drop element here" at bounding box center [913, 486] width 1310 height 46
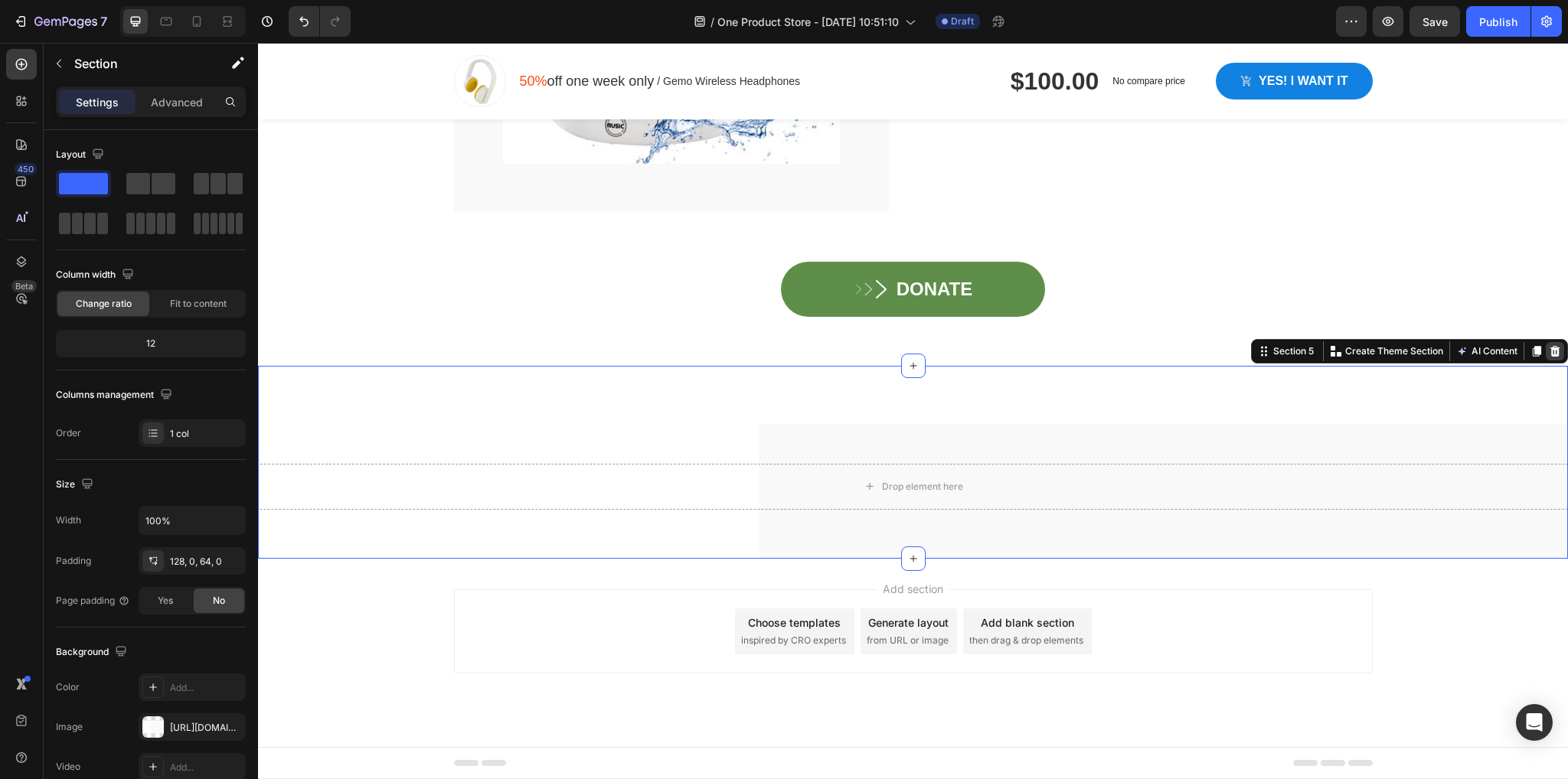
click at [1549, 345] on icon at bounding box center [1555, 351] width 12 height 12
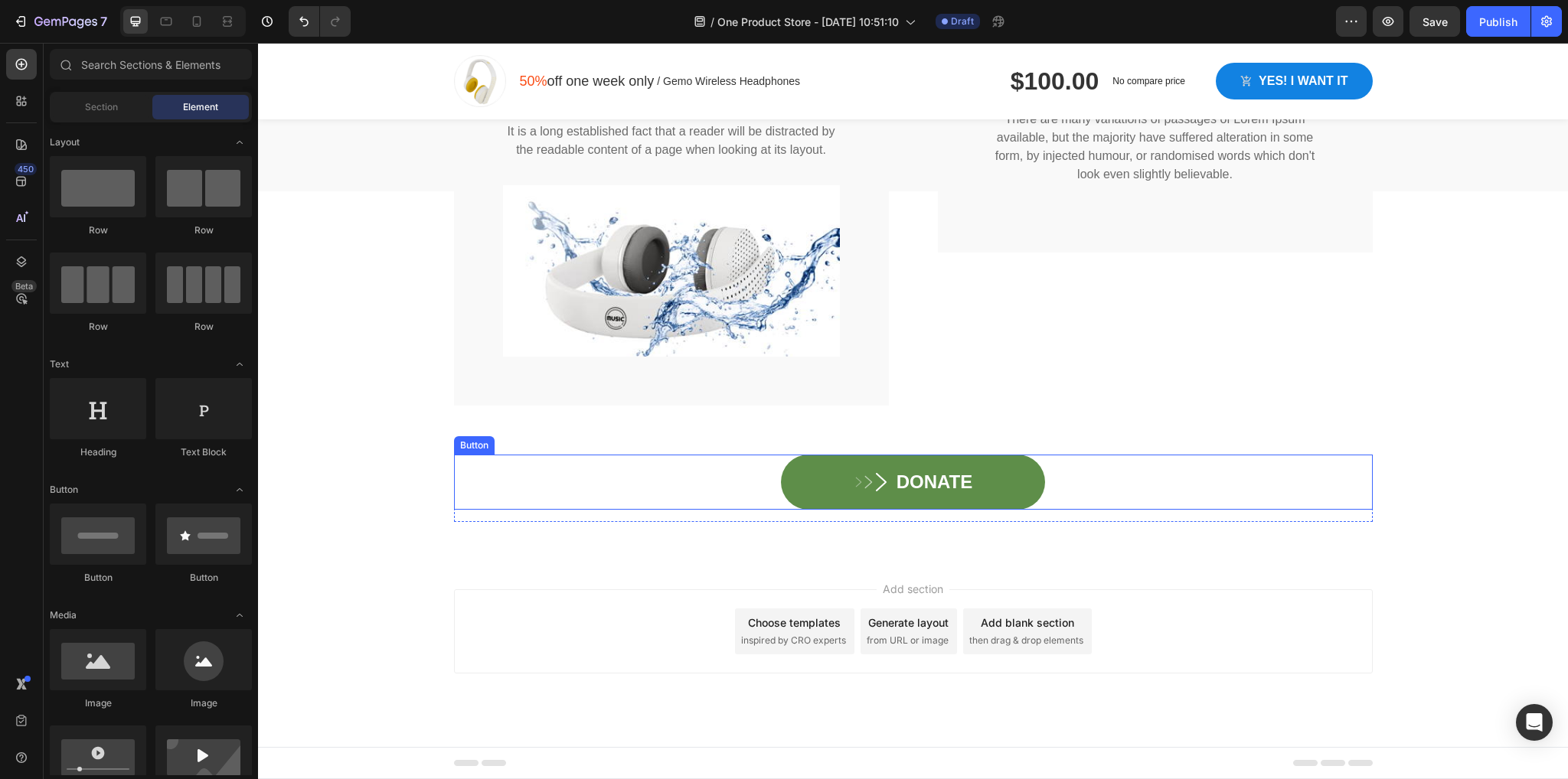
click at [605, 510] on div "DONATE Button" at bounding box center [913, 482] width 918 height 55
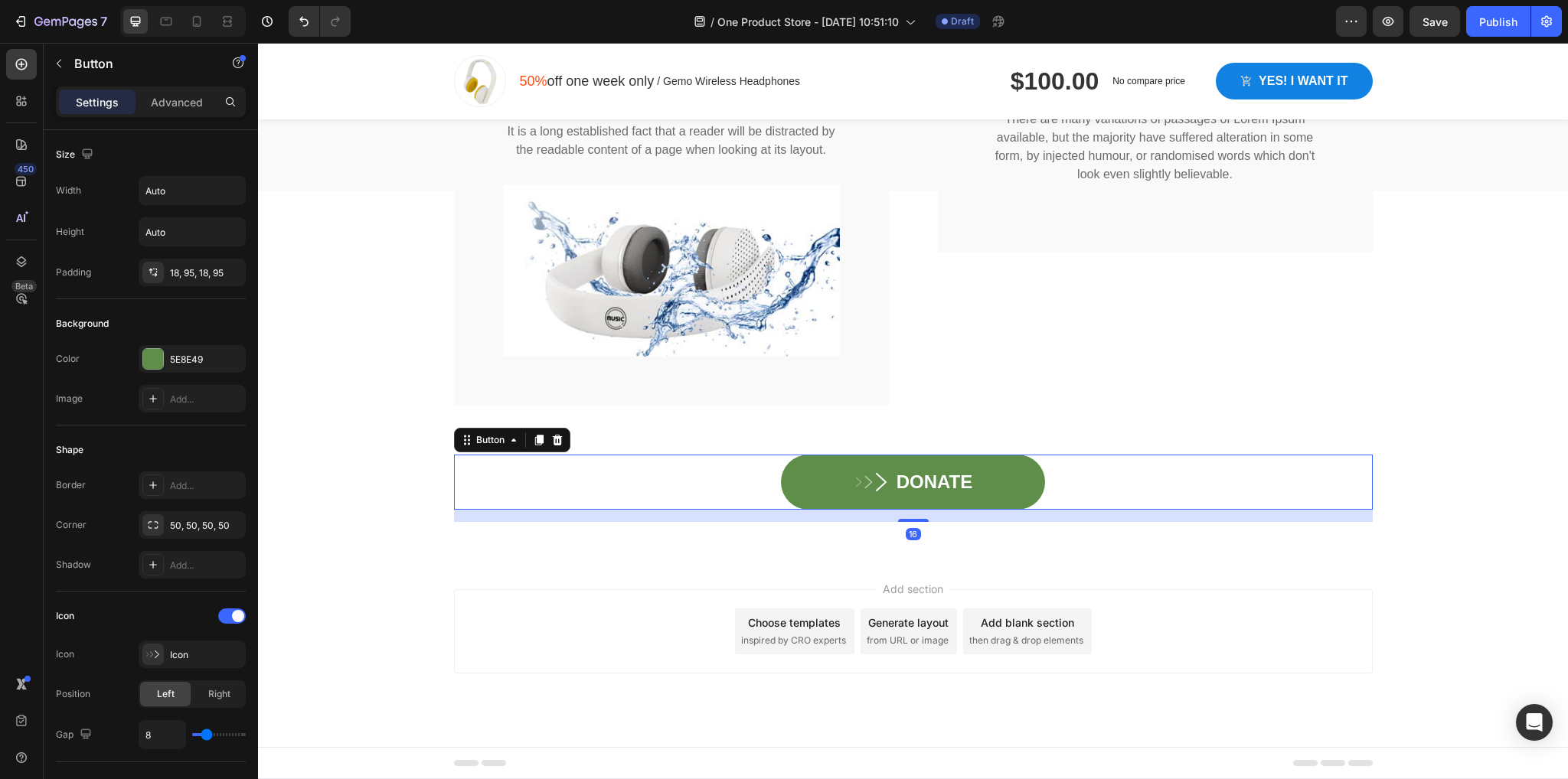
scroll to position [3407, 0]
click at [553, 445] on icon at bounding box center [557, 440] width 10 height 10
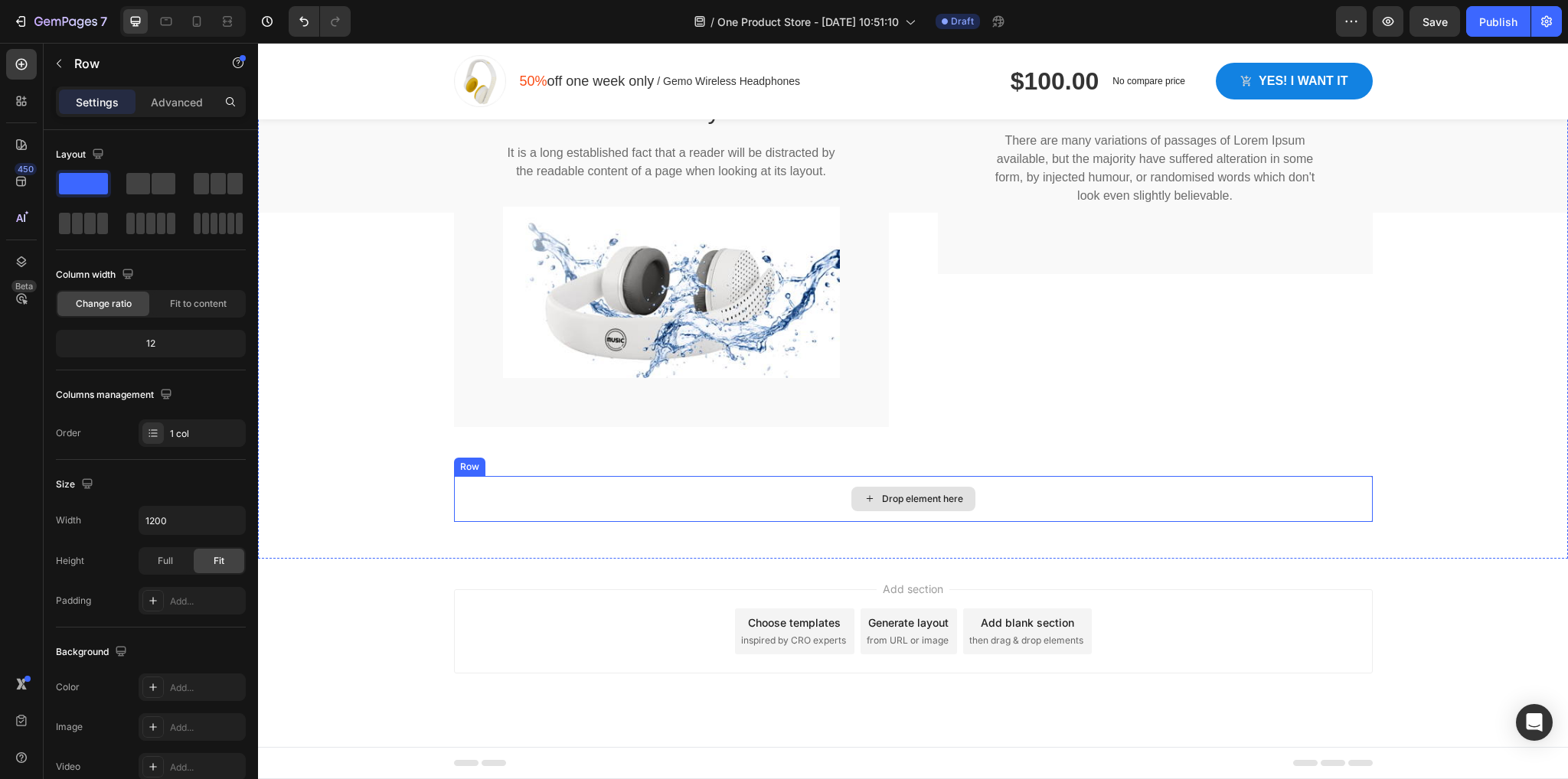
click at [1138, 522] on div "Drop element here" at bounding box center [913, 499] width 918 height 46
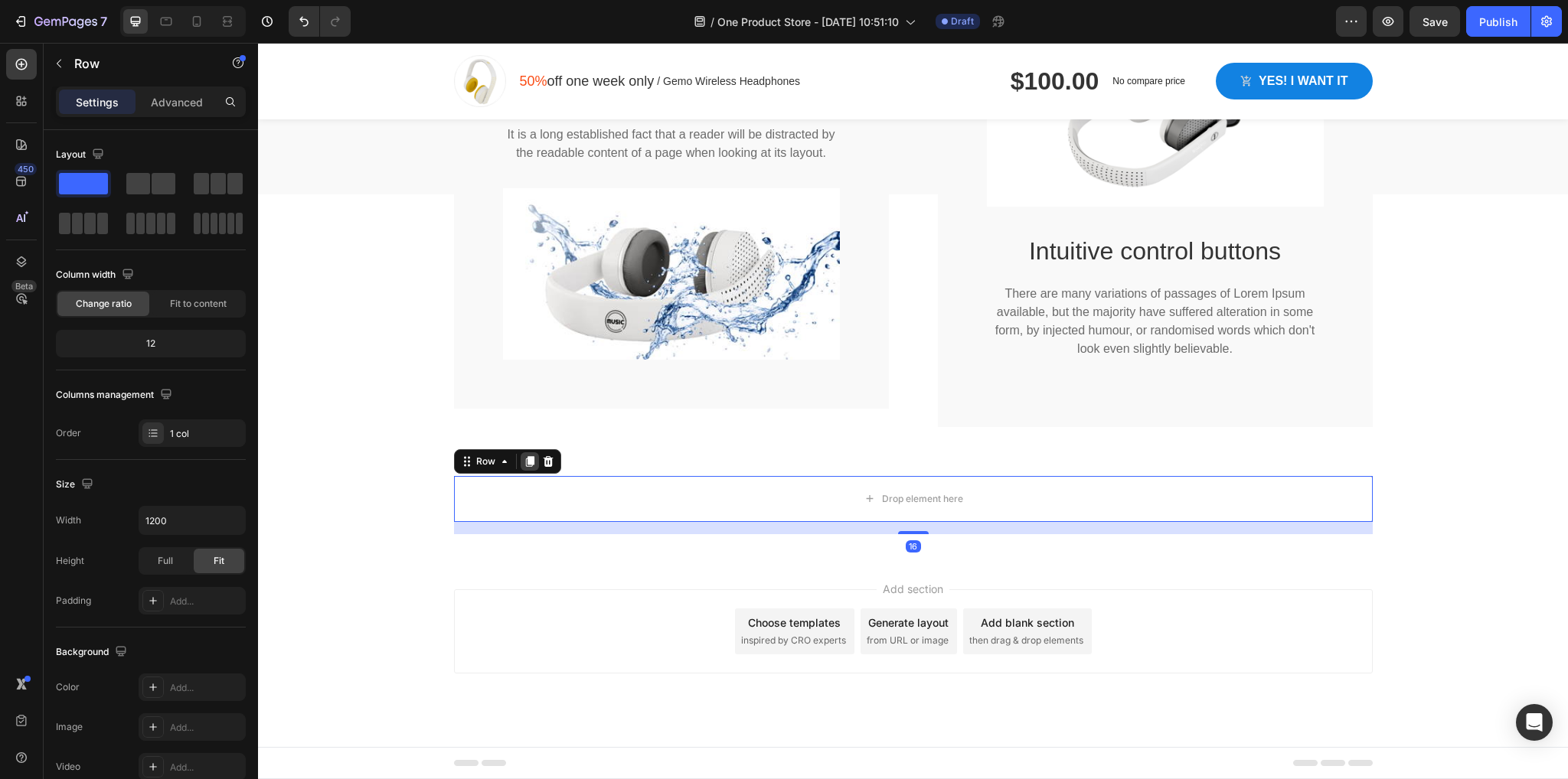
click at [529, 471] on div at bounding box center [529, 461] width 18 height 18
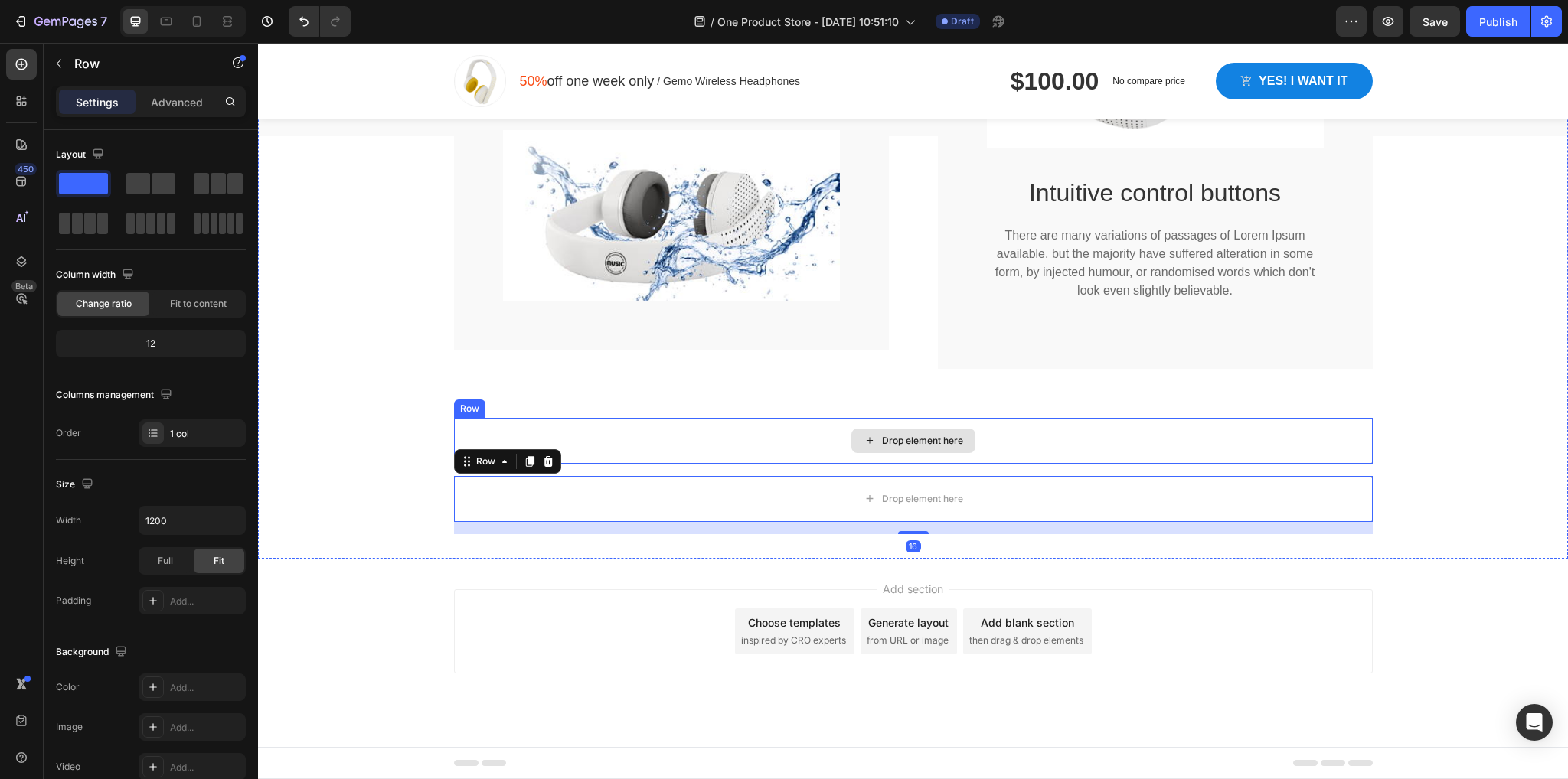
click at [580, 463] on div "Drop element here" at bounding box center [913, 441] width 918 height 46
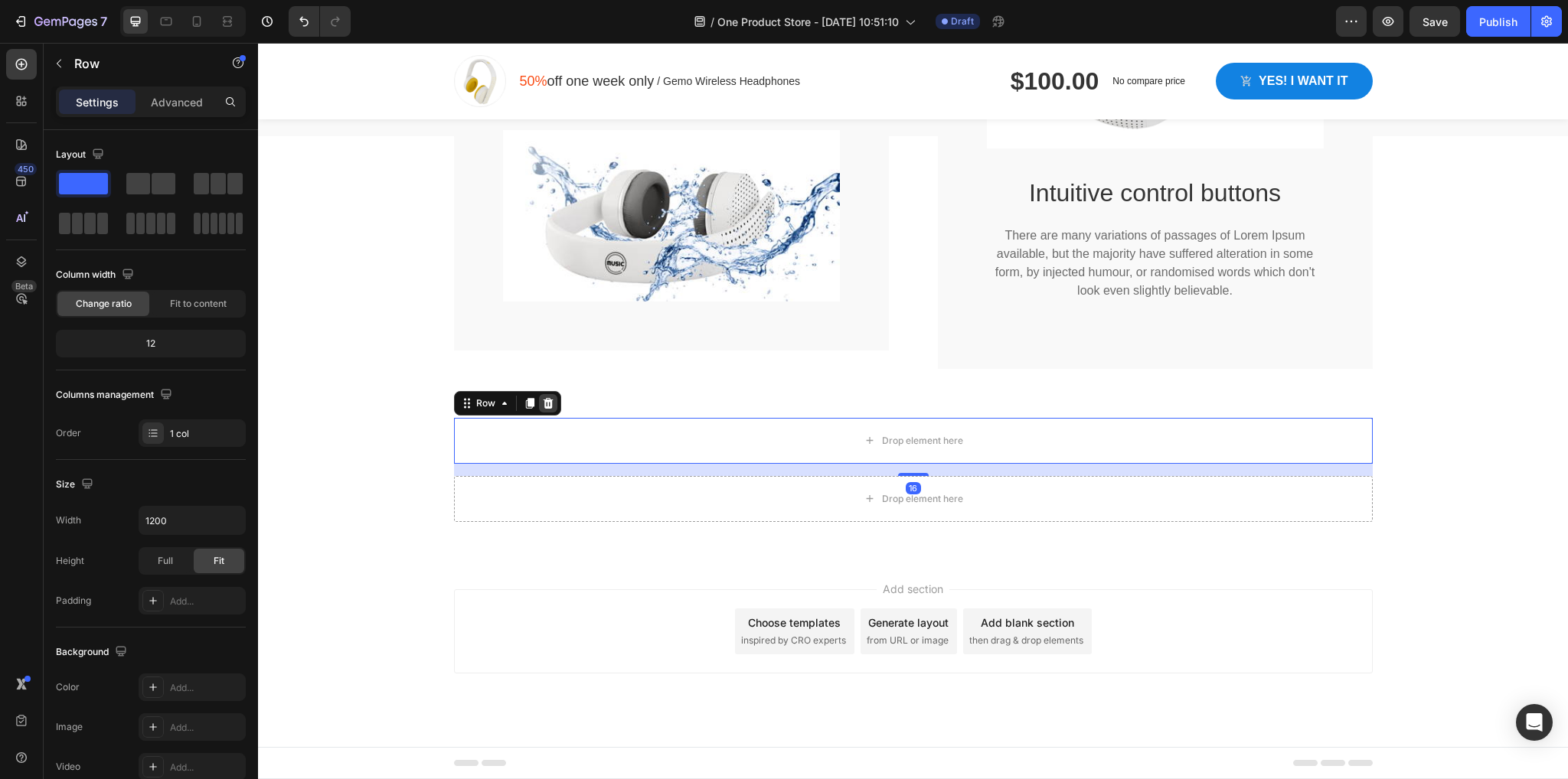
click at [542, 409] on icon at bounding box center [547, 403] width 12 height 12
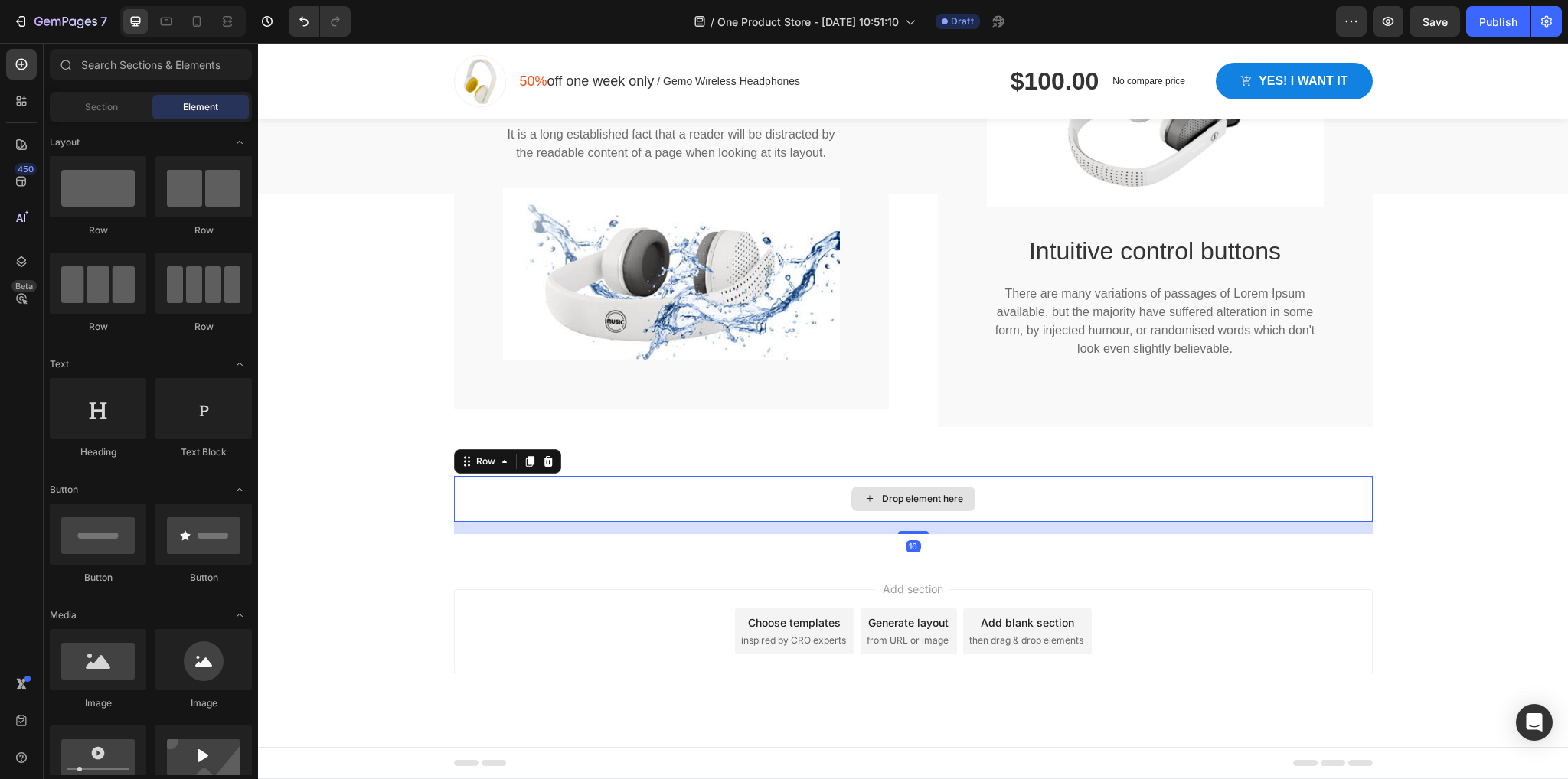
click at [549, 522] on div "Drop element here" at bounding box center [913, 499] width 918 height 46
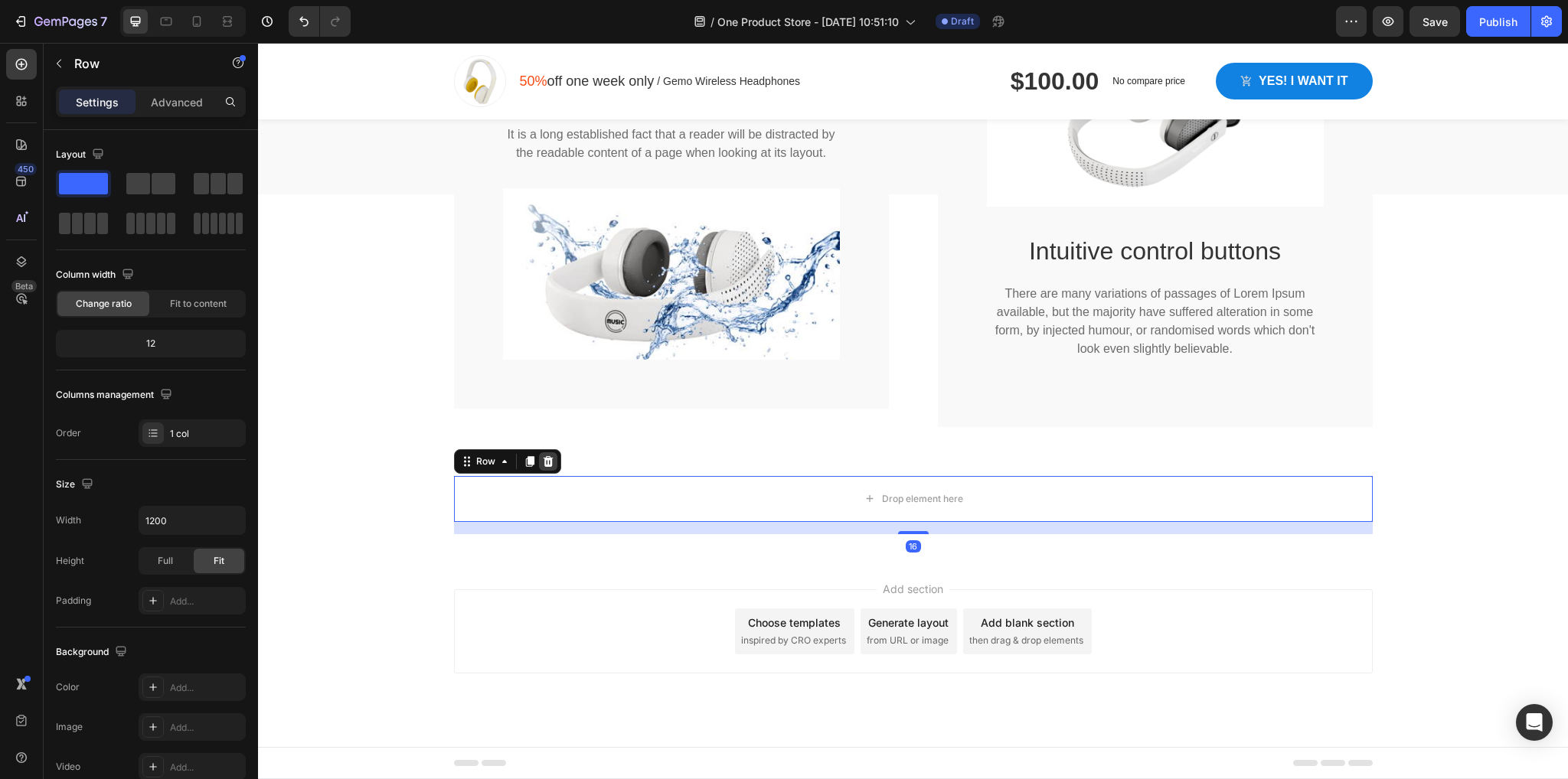
click at [543, 467] on icon at bounding box center [547, 461] width 10 height 10
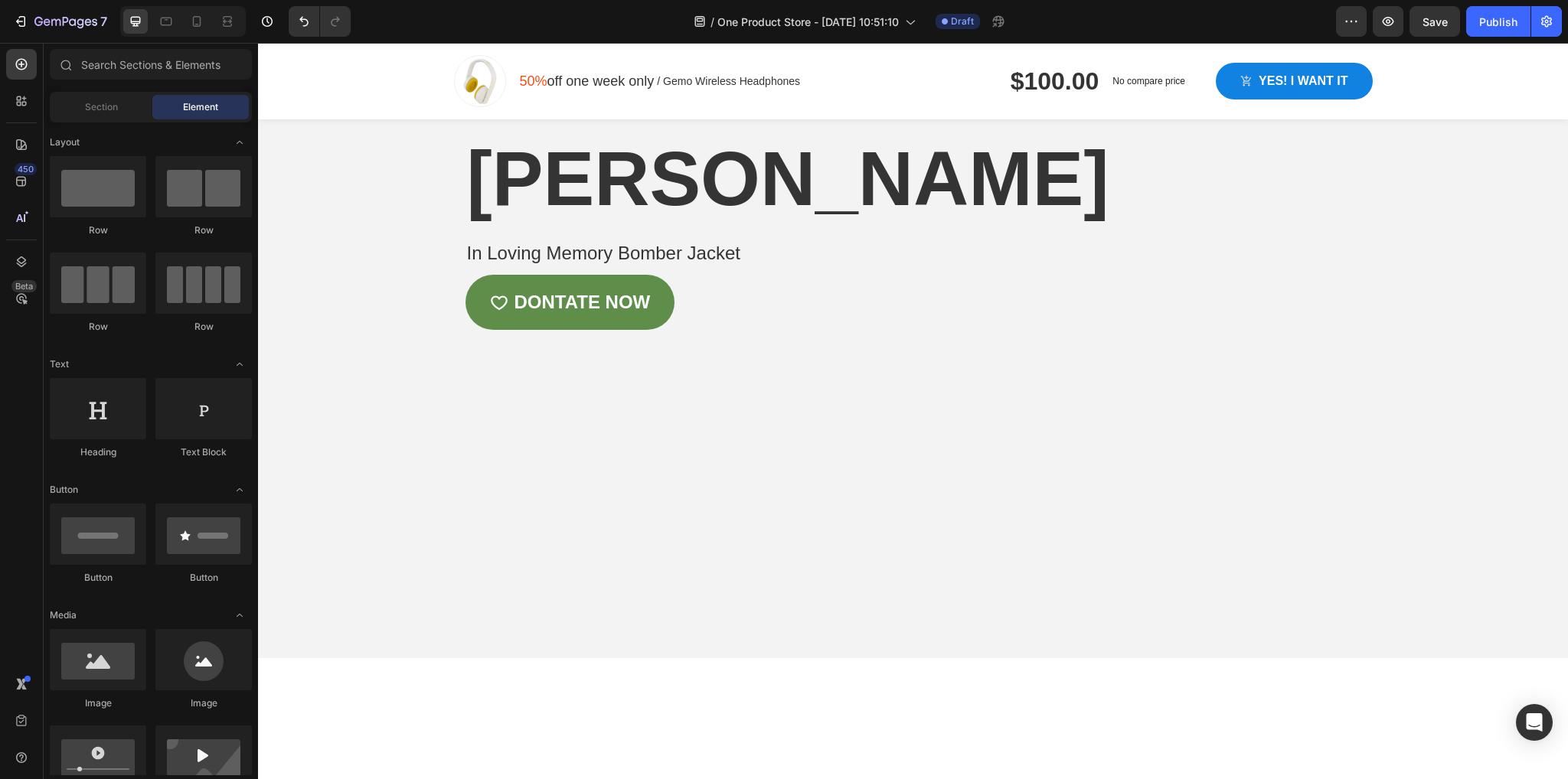
scroll to position [0, 0]
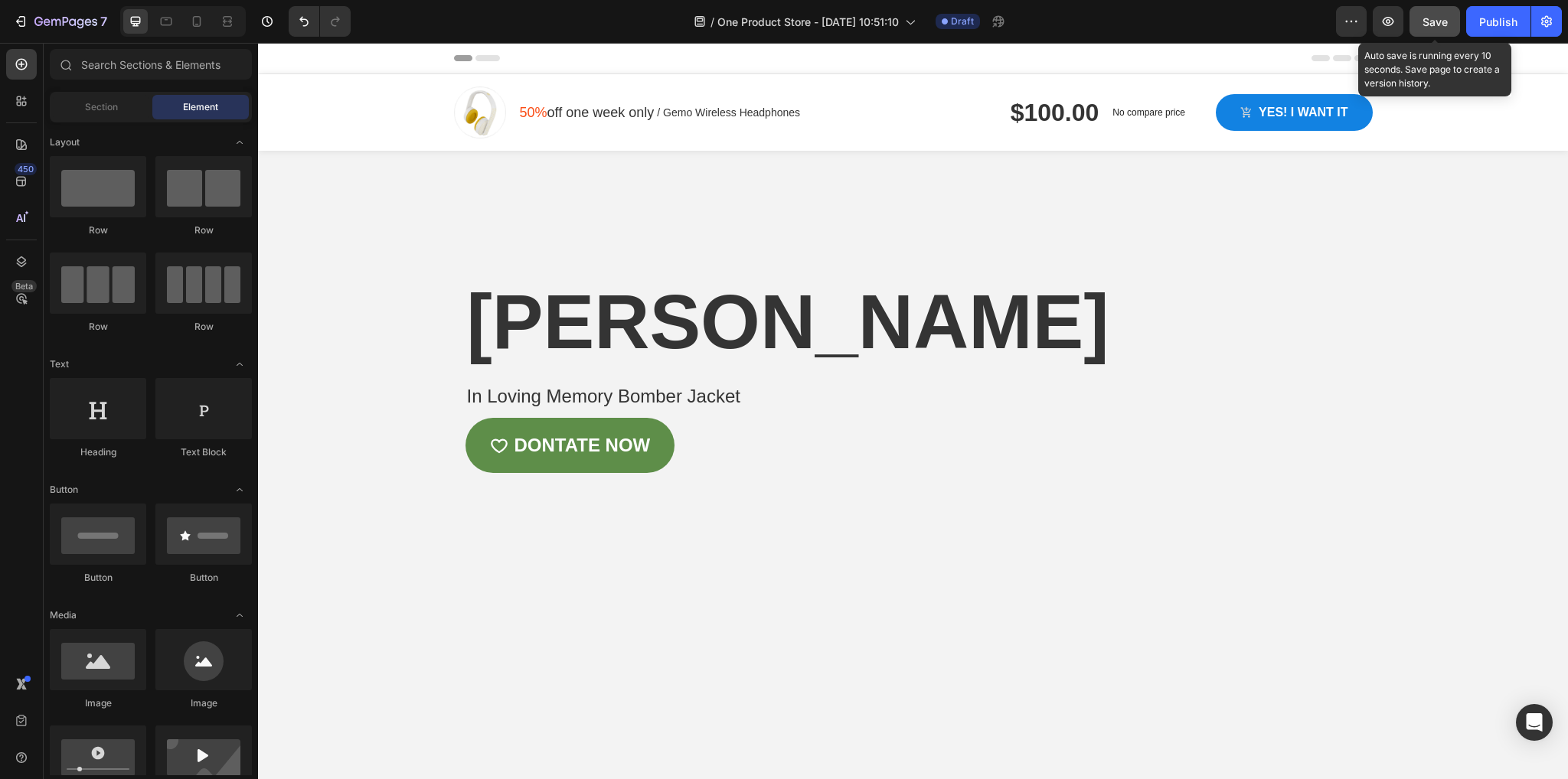
click at [1440, 17] on span "Save" at bounding box center [1434, 22] width 25 height 13
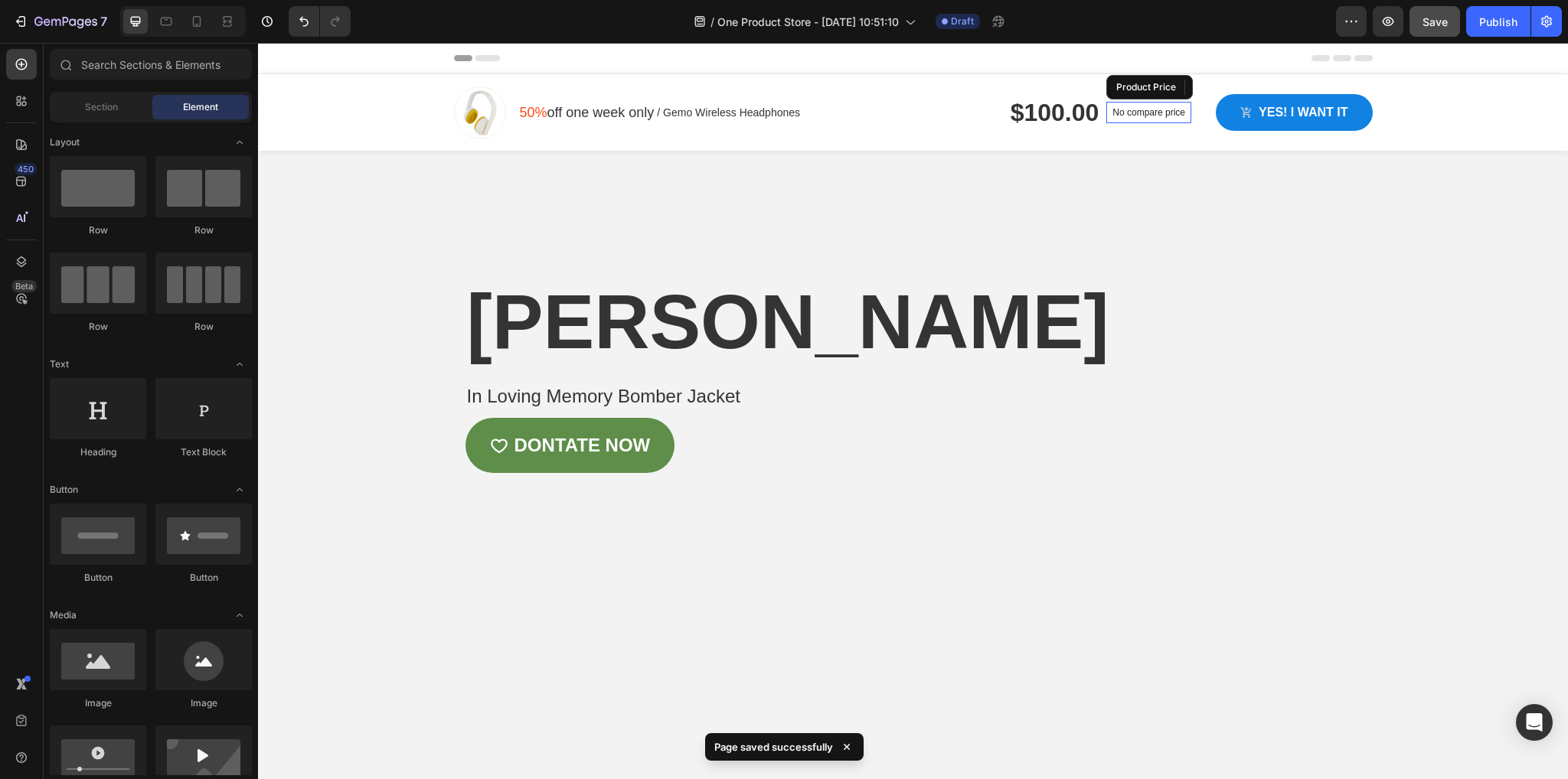
click at [1135, 109] on p "No compare price" at bounding box center [1148, 113] width 72 height 10
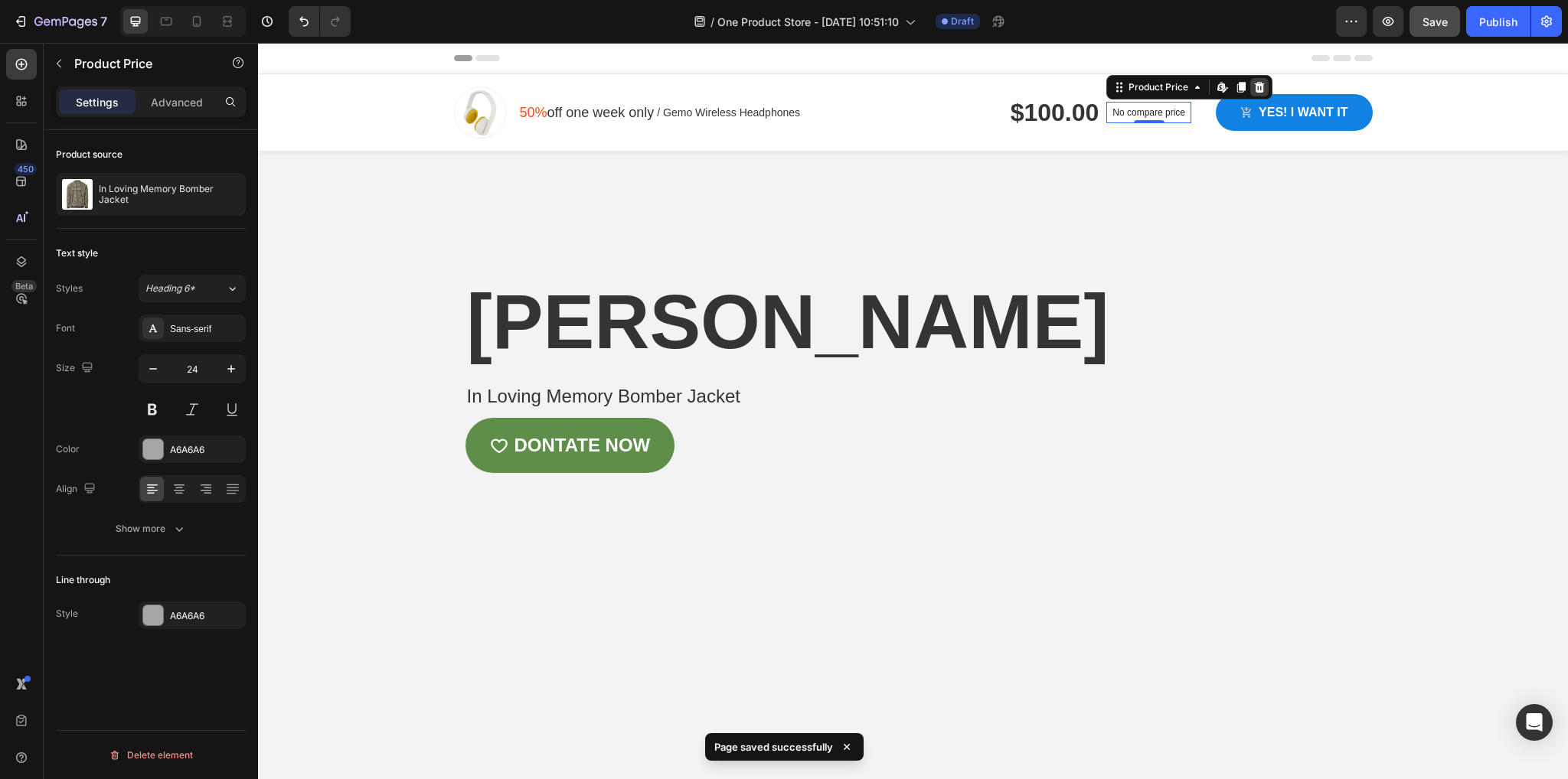
click at [1255, 88] on icon at bounding box center [1259, 87] width 12 height 12
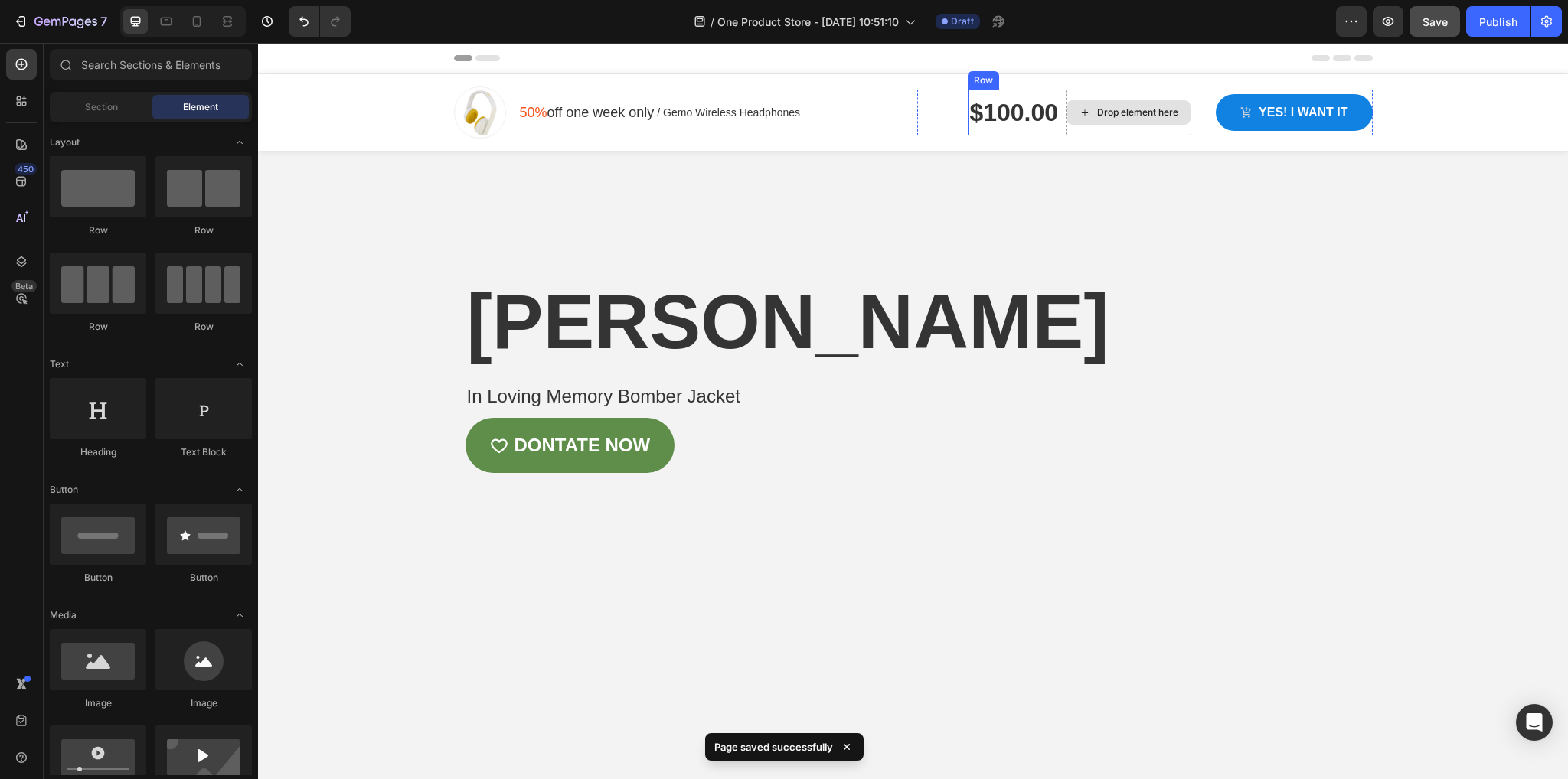
click at [1141, 103] on div "Drop element here" at bounding box center [1128, 113] width 124 height 25
click at [1175, 117] on div "Drop element here" at bounding box center [1128, 113] width 124 height 25
click at [1164, 122] on div "Drop element here" at bounding box center [1128, 113] width 124 height 25
click at [1097, 117] on div "Drop element here" at bounding box center [1137, 113] width 81 height 12
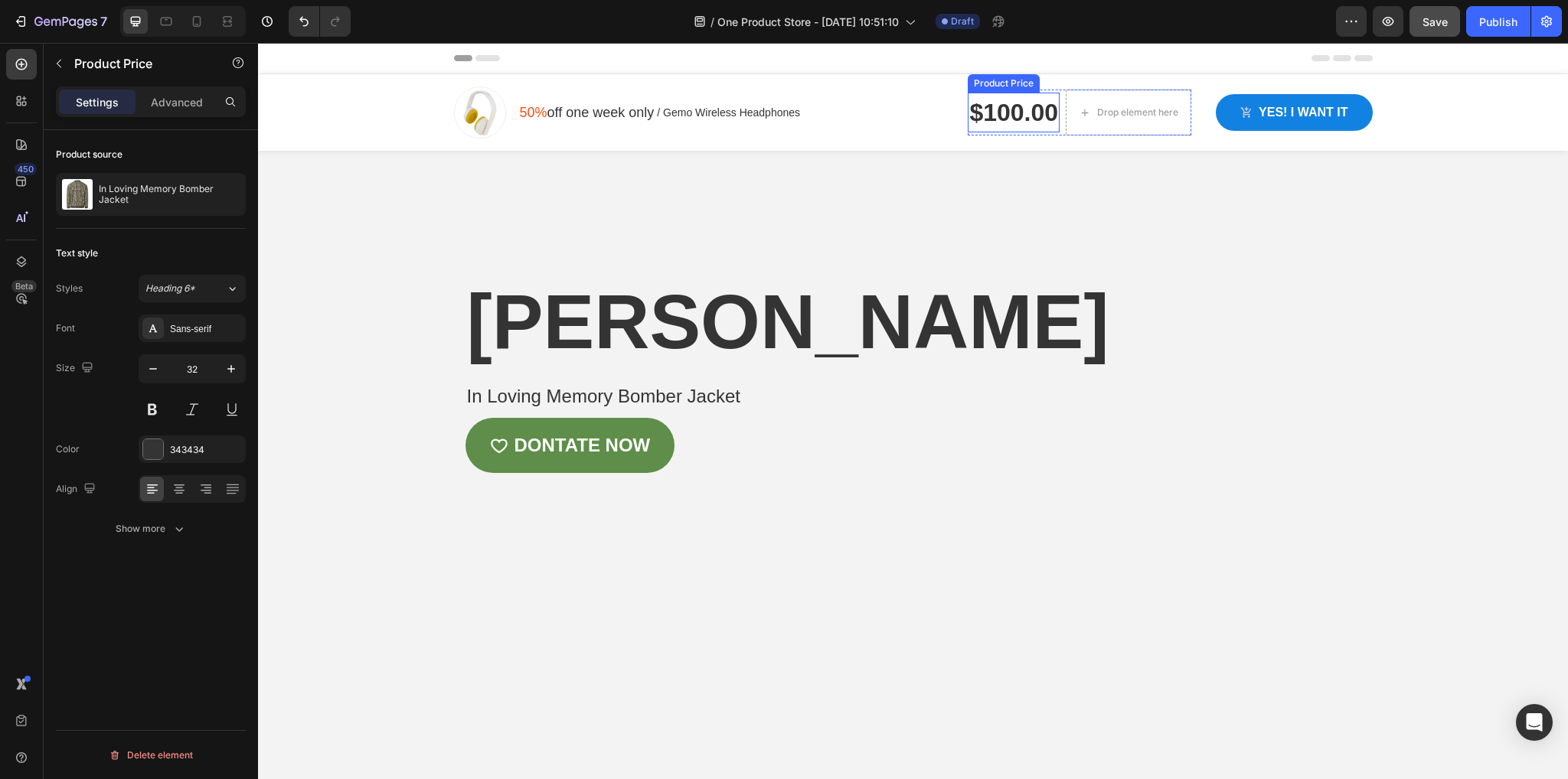
click at [993, 111] on div "$100.00" at bounding box center [1014, 113] width 92 height 40
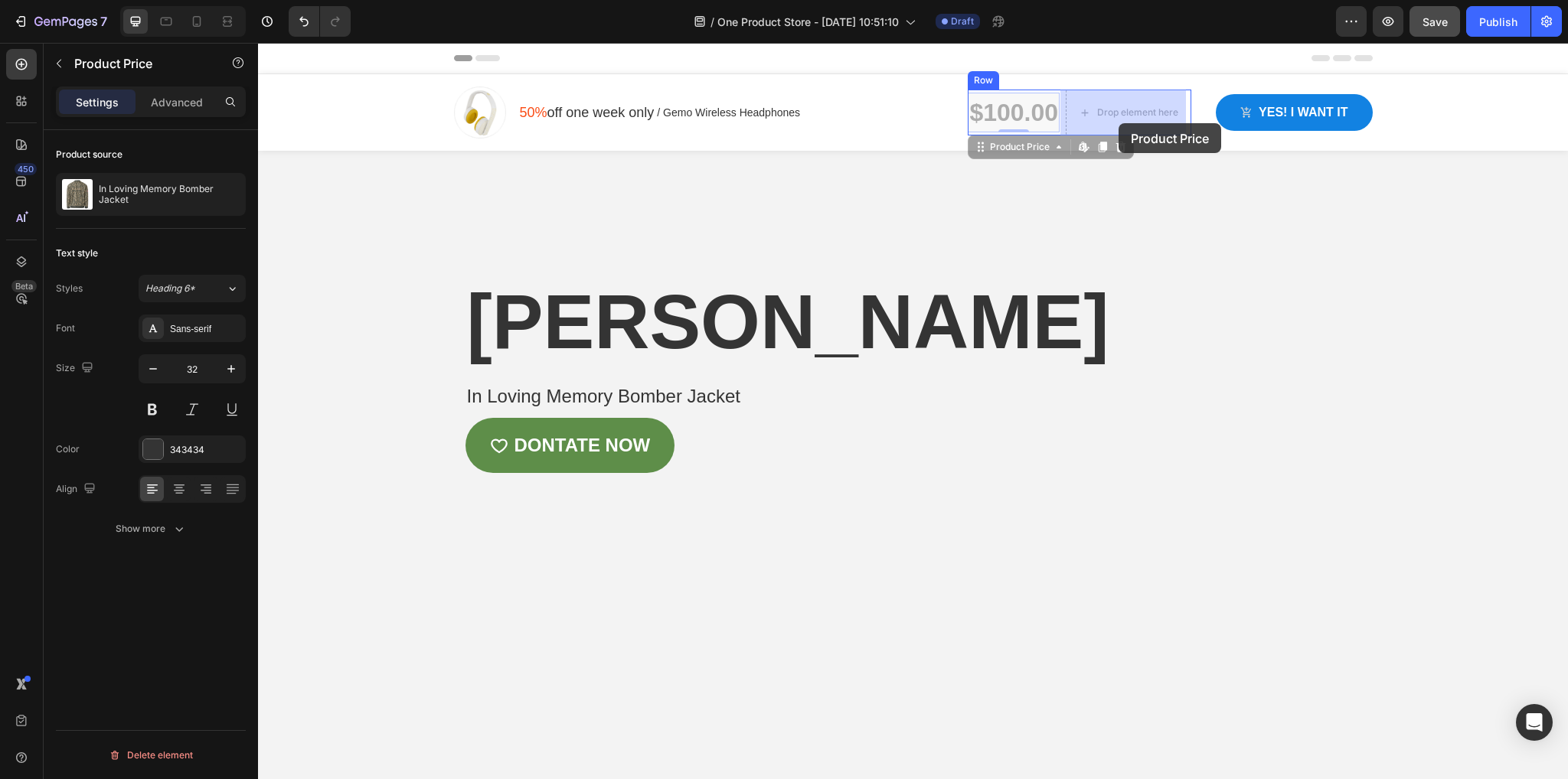
drag, startPoint x: 976, startPoint y: 146, endPoint x: 1072, endPoint y: 134, distance: 96.7
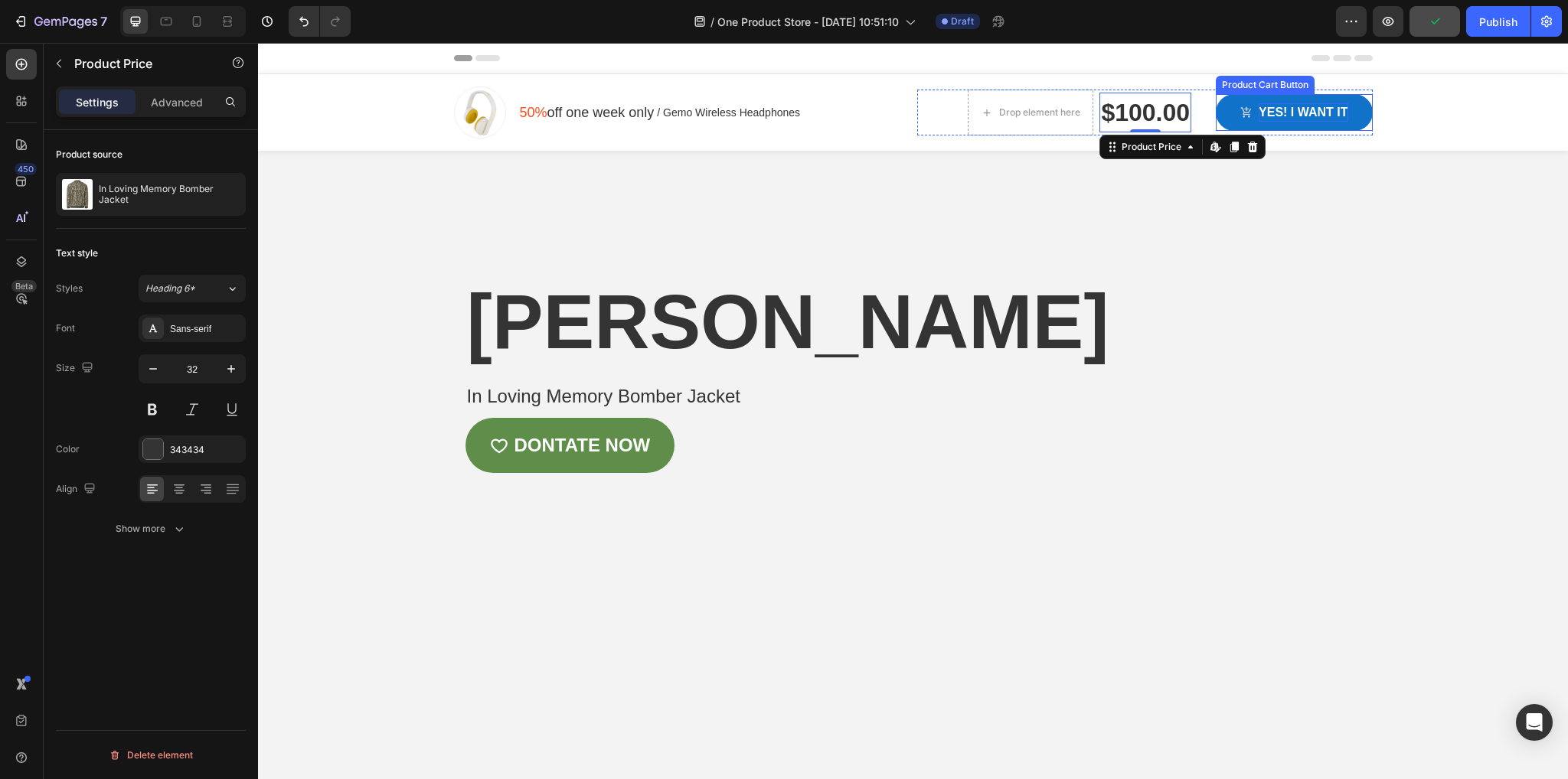
click at [1328, 117] on div "Yes! i want it" at bounding box center [1303, 112] width 89 height 18
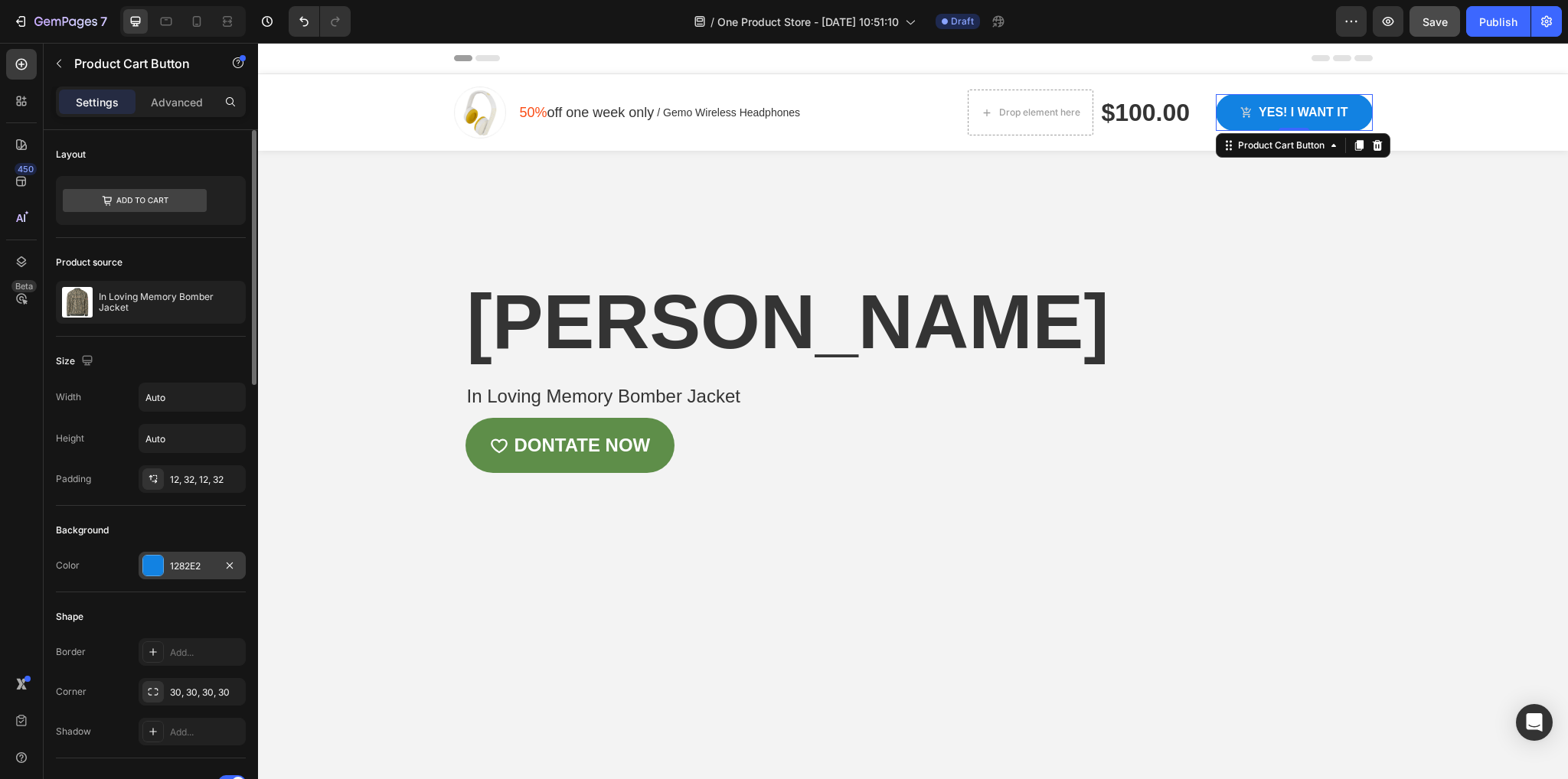
click at [157, 561] on div at bounding box center [153, 565] width 20 height 20
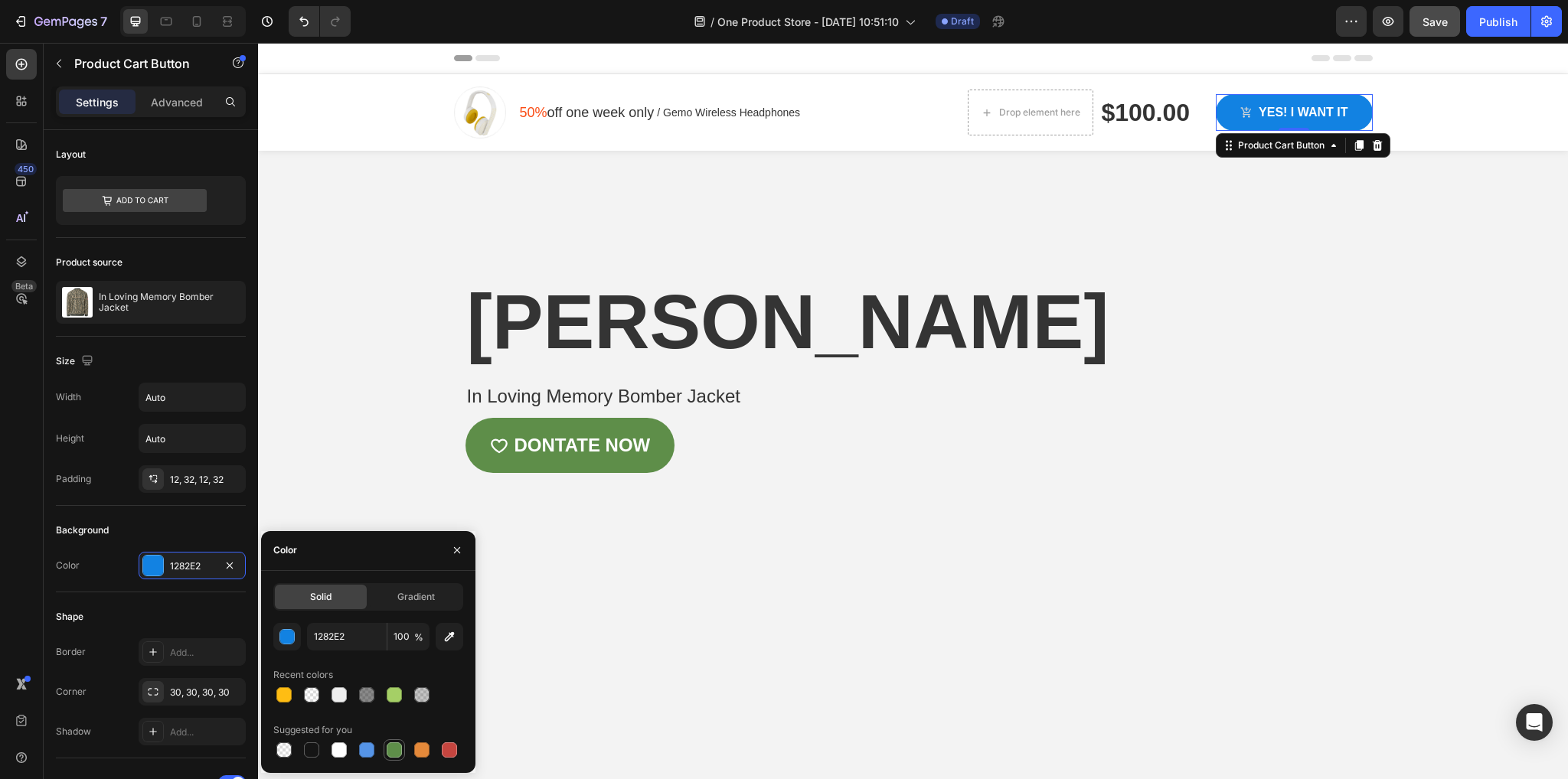
click at [399, 757] on div at bounding box center [394, 749] width 18 height 18
type input "5E8E49"
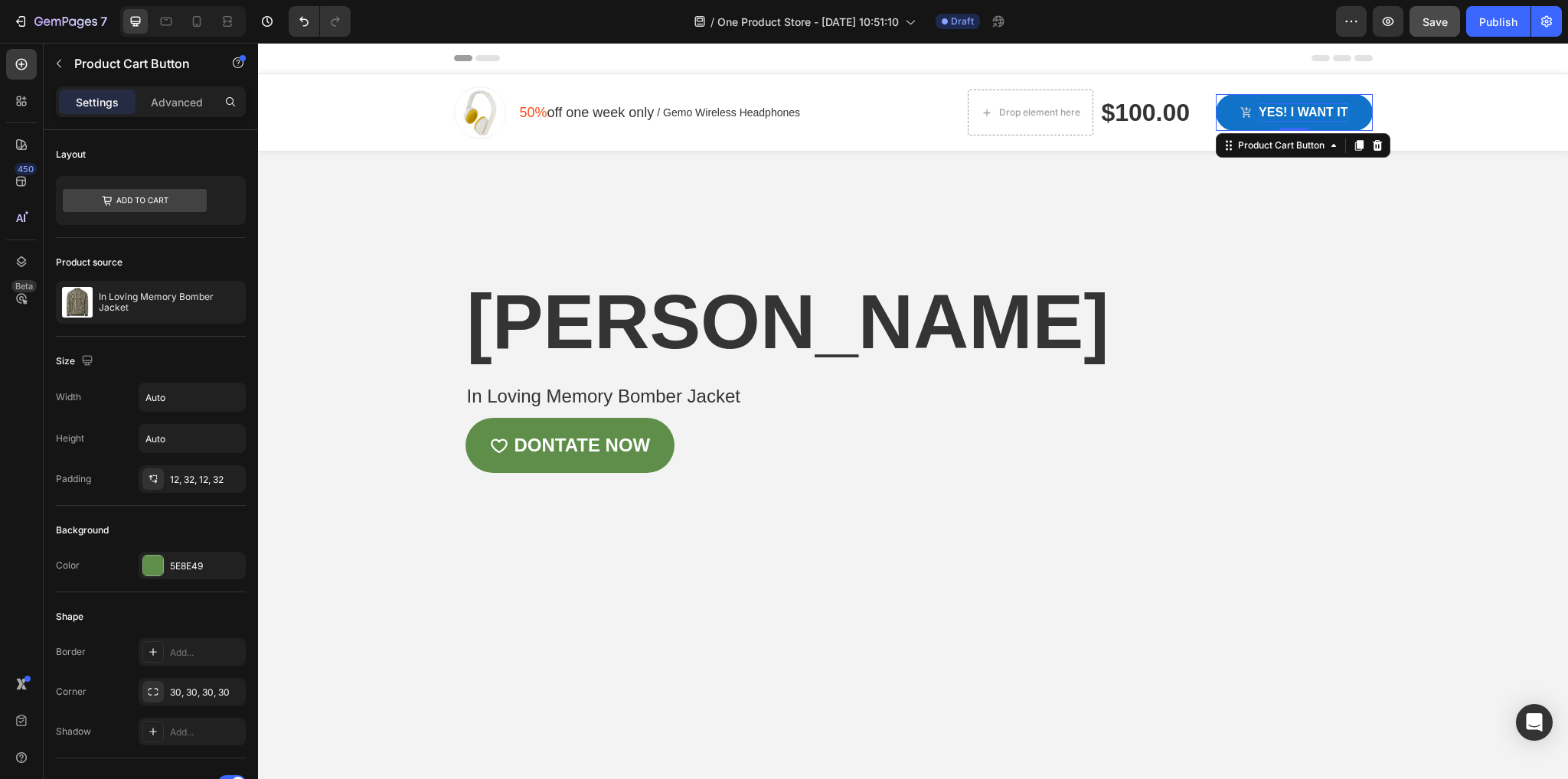
click at [1268, 107] on div "Yes! i want it" at bounding box center [1303, 112] width 89 height 18
click at [1268, 107] on p "Yes! i want it" at bounding box center [1303, 112] width 89 height 18
drag, startPoint x: 1337, startPoint y: 111, endPoint x: 1243, endPoint y: 114, distance: 94.0
click at [1243, 114] on button "! i want it" at bounding box center [1306, 113] width 132 height 37
click at [1337, 109] on p "DONATEt" at bounding box center [1318, 112] width 58 height 18
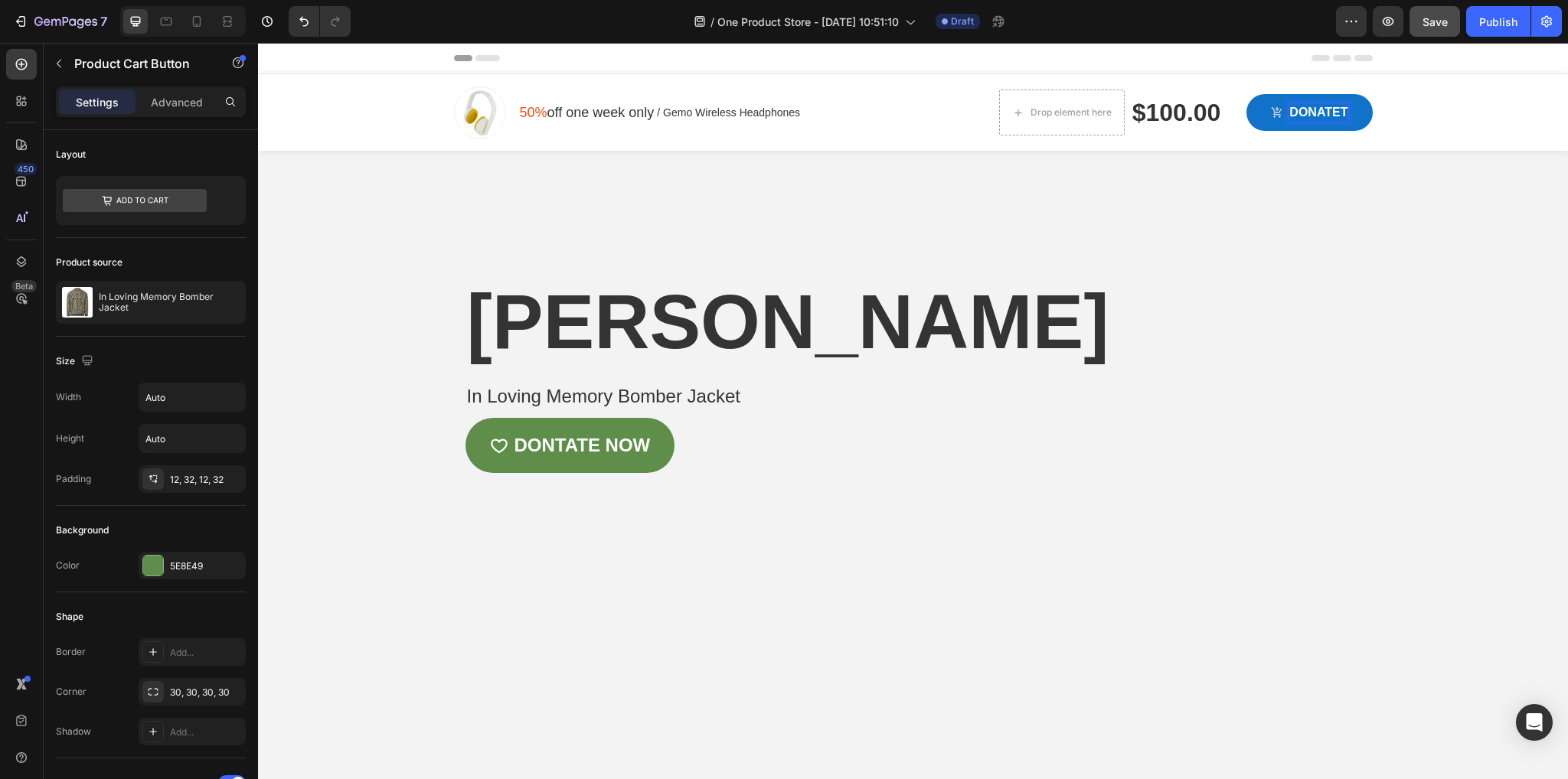
click at [1342, 109] on button "DONATEt" at bounding box center [1310, 113] width 126 height 37
click at [1342, 108] on button "DONATEt" at bounding box center [1310, 113] width 126 height 37
click at [1341, 111] on p "DONATEt" at bounding box center [1318, 112] width 58 height 18
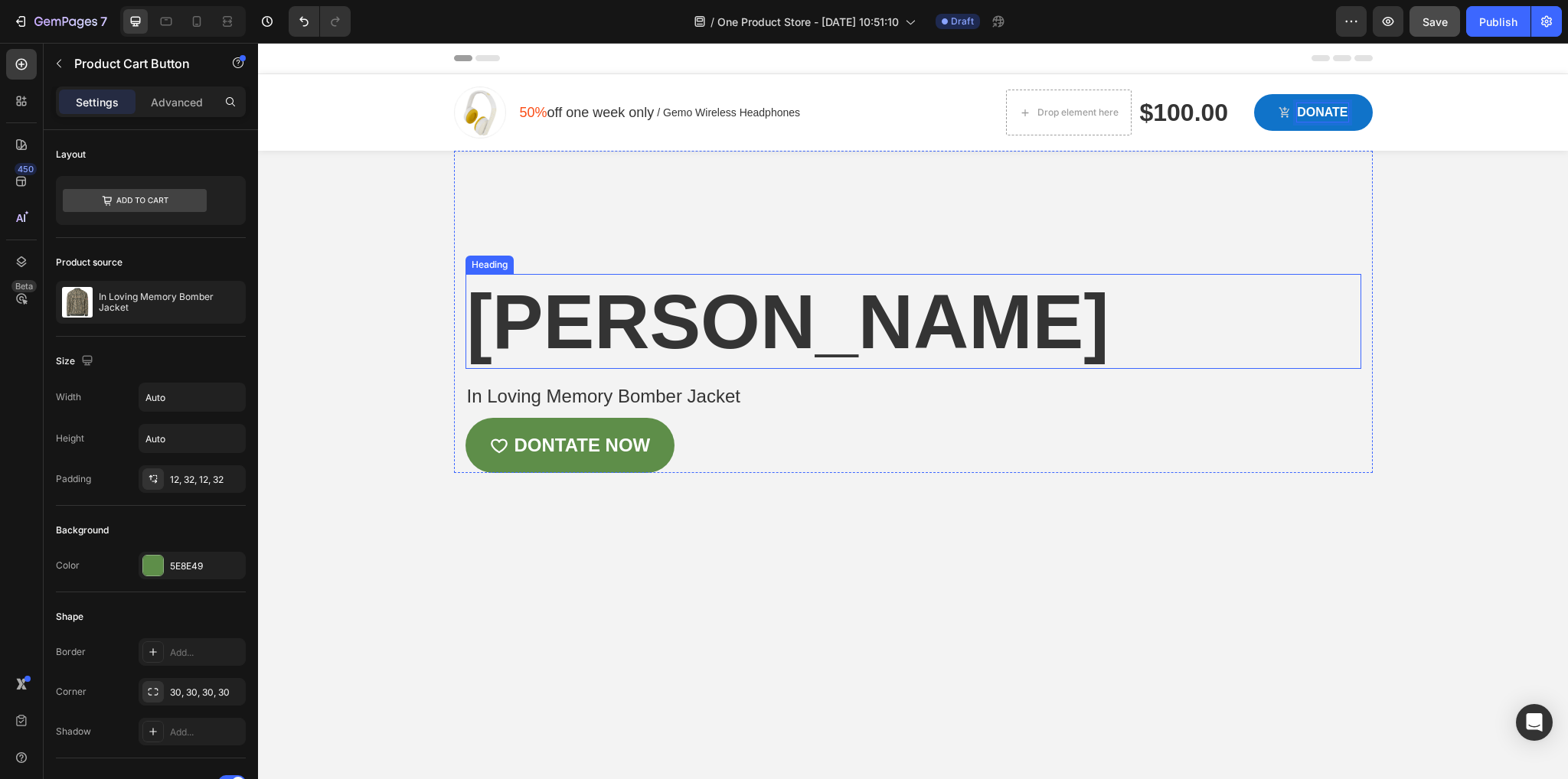
click at [1240, 369] on h2 "[PERSON_NAME]" at bounding box center [913, 321] width 896 height 95
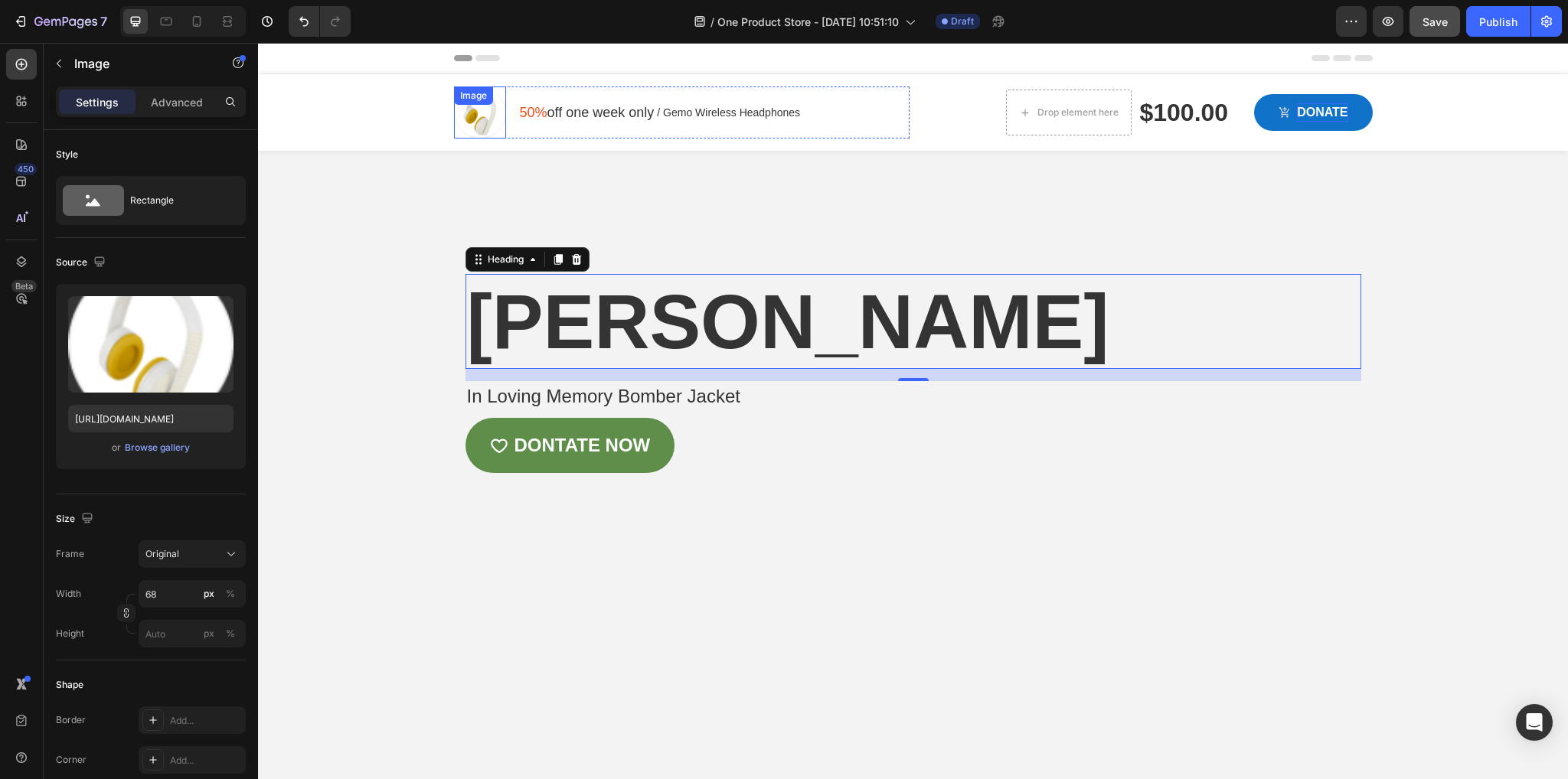
click at [479, 119] on img at bounding box center [480, 113] width 52 height 52
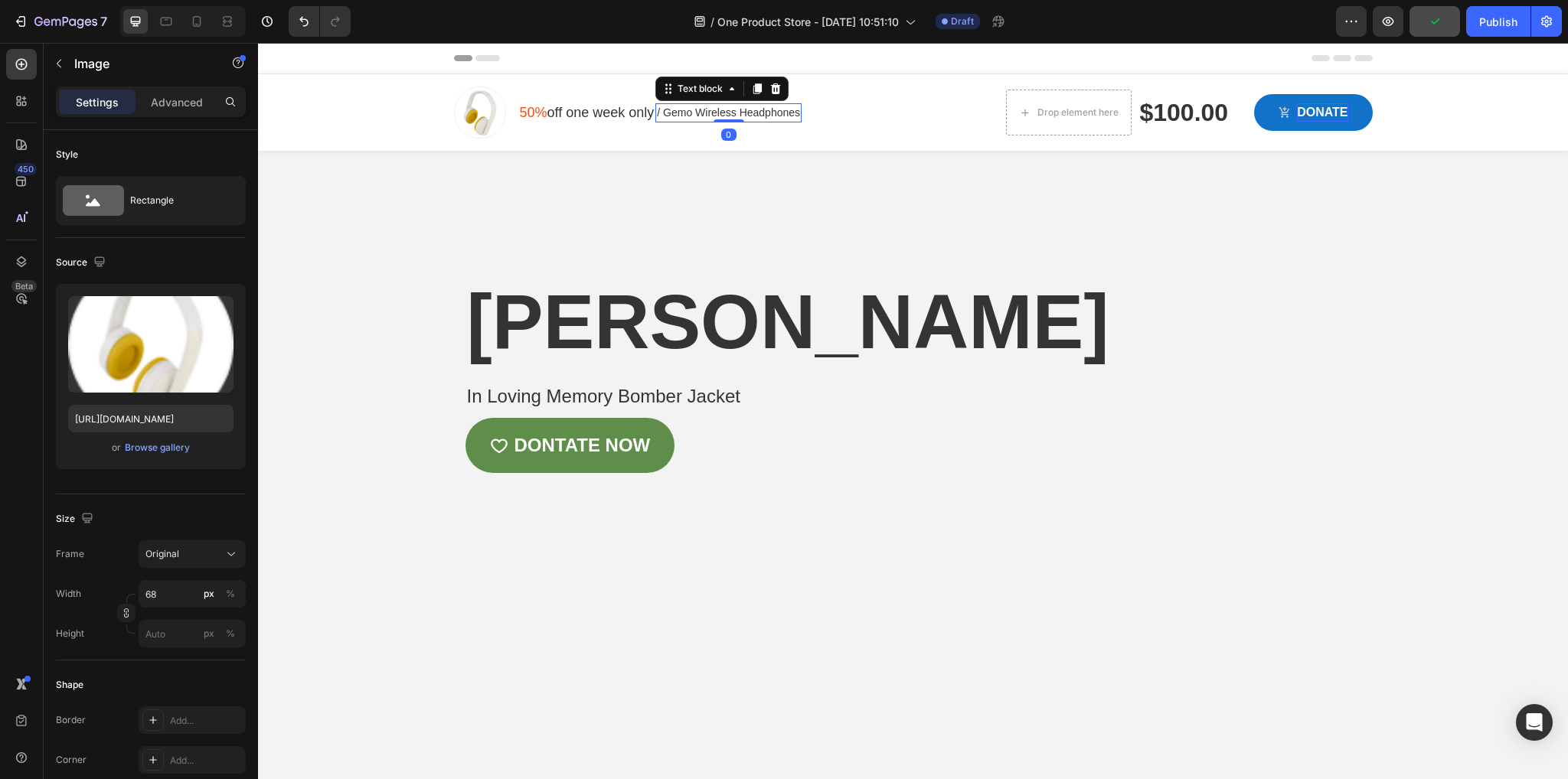
click at [668, 111] on p "/ Gemo Wireless Headphones" at bounding box center [729, 113] width 143 height 16
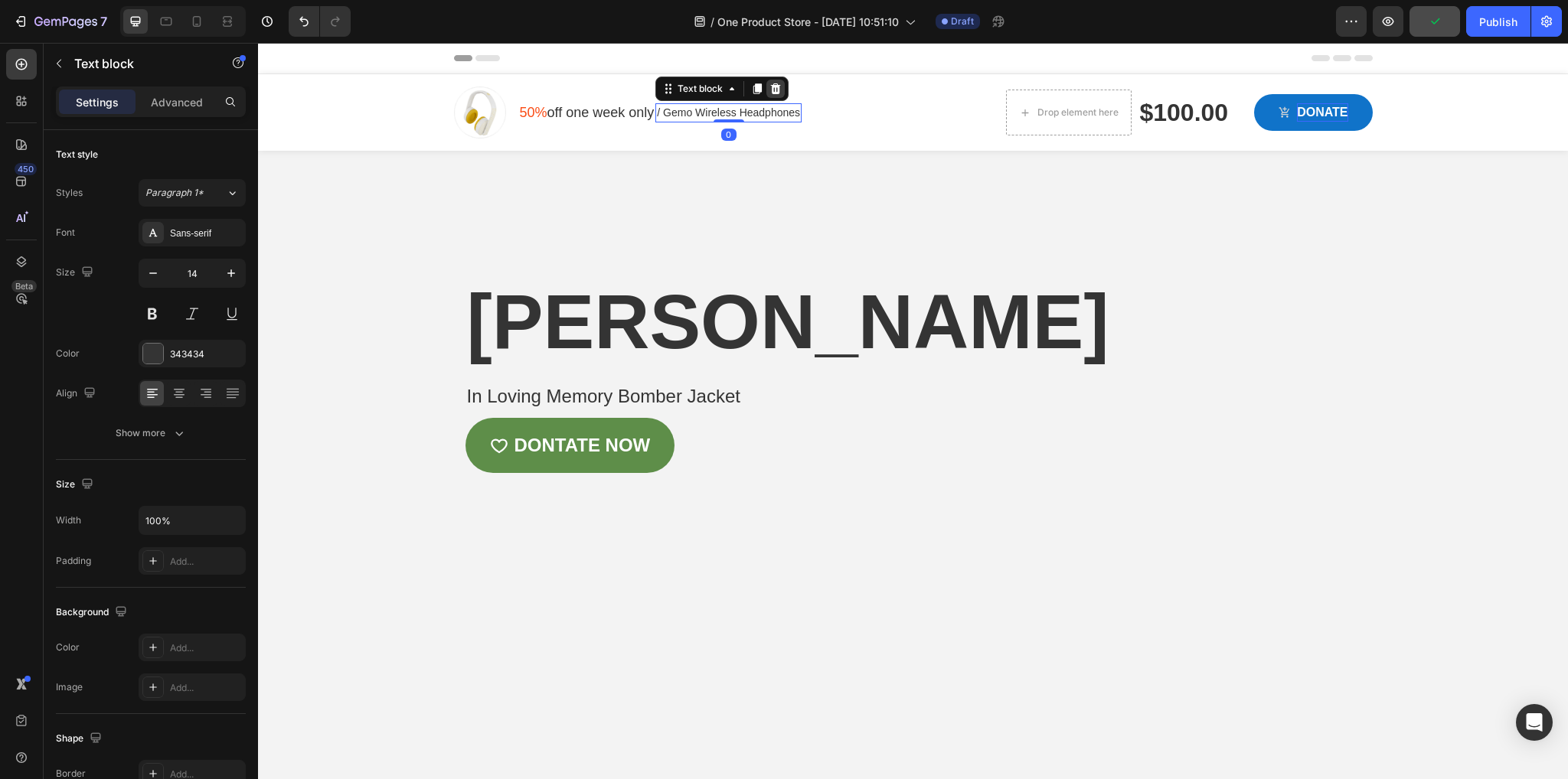
click at [775, 80] on div at bounding box center [775, 88] width 18 height 18
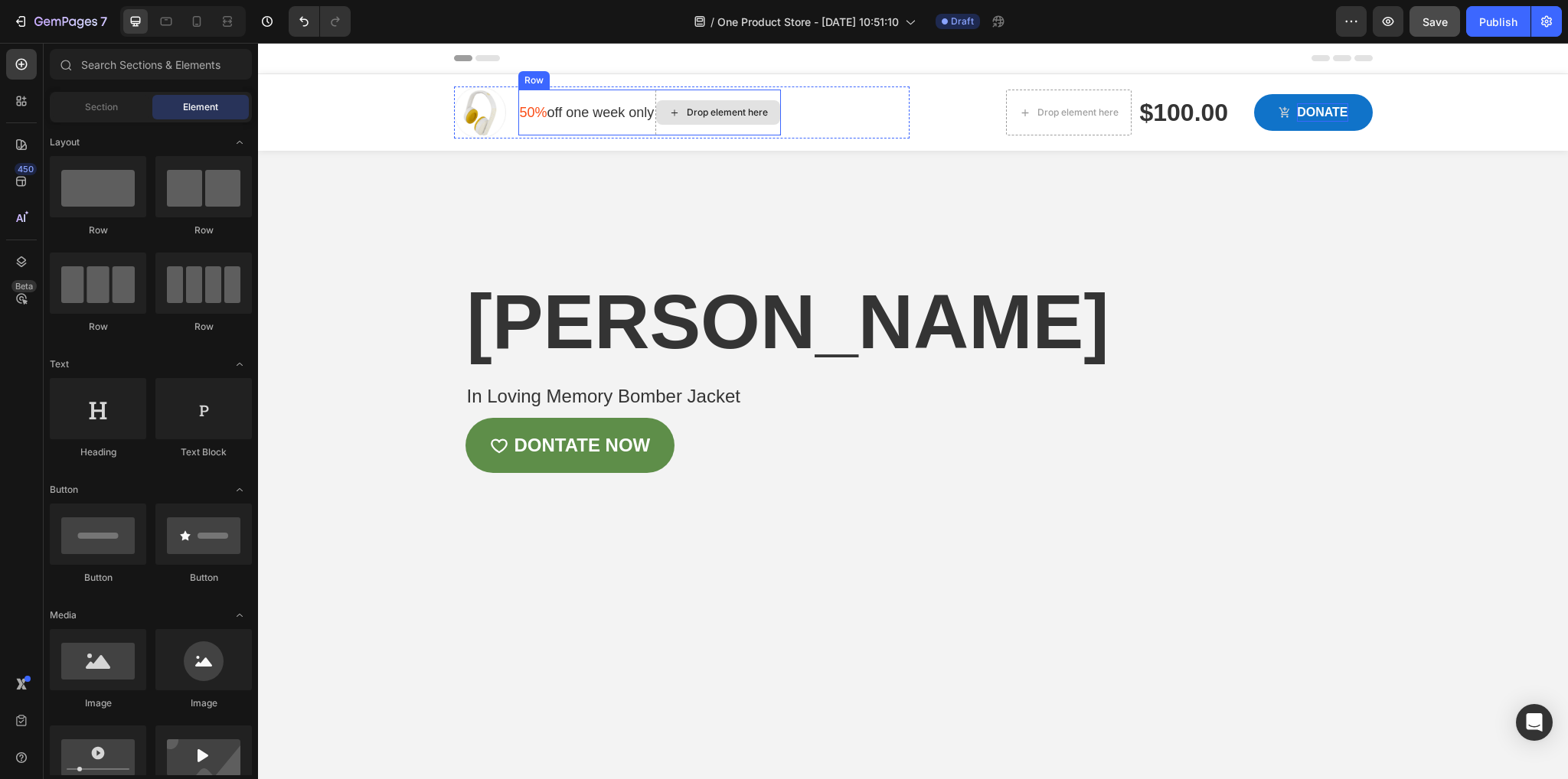
click at [722, 102] on div "Drop element here" at bounding box center [718, 113] width 124 height 25
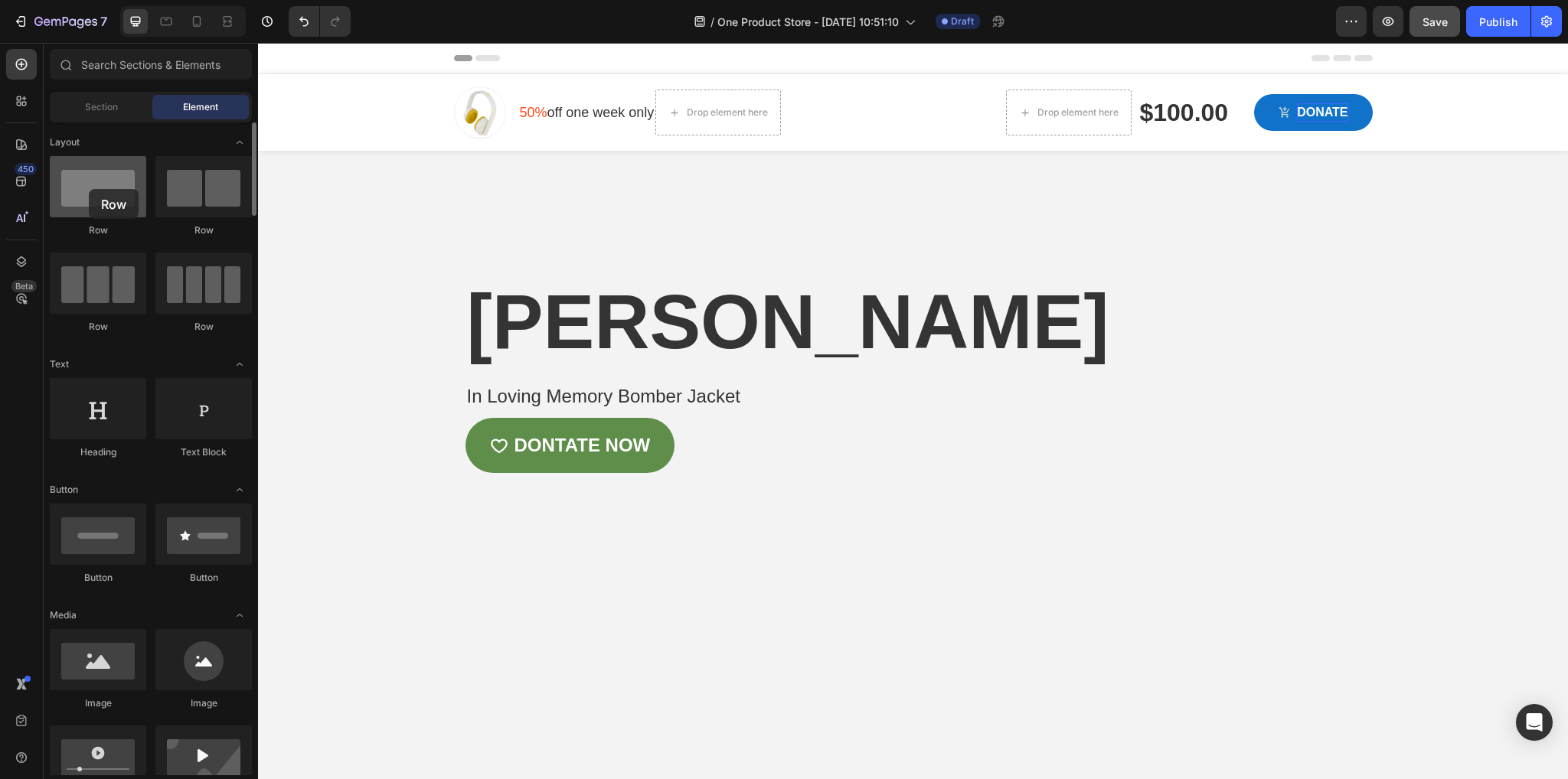
click at [89, 189] on div at bounding box center [97, 187] width 96 height 61
click at [522, 95] on div "50% off one week only Text block" at bounding box center [587, 113] width 137 height 46
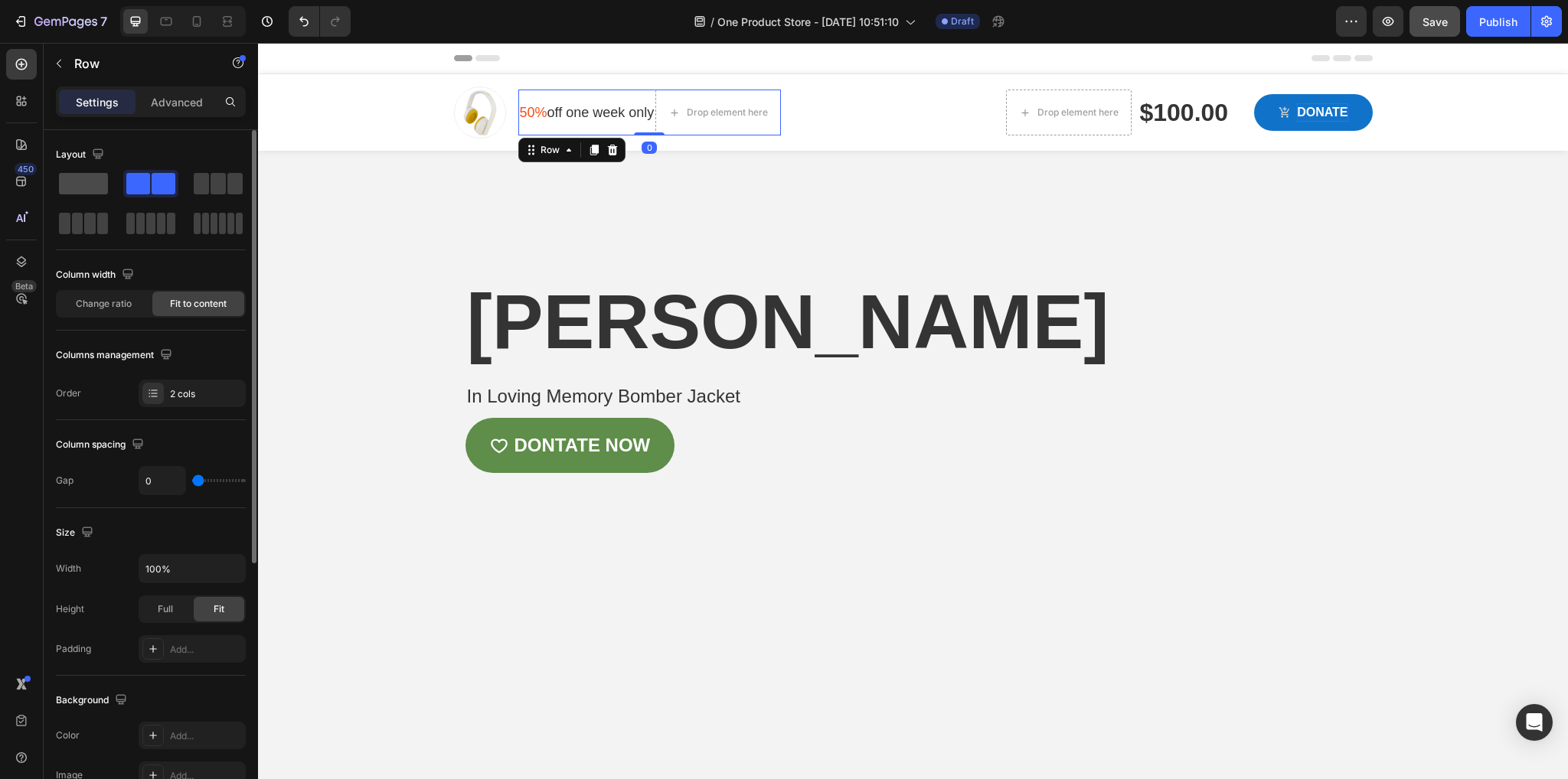
click at [81, 176] on span at bounding box center [83, 183] width 49 height 21
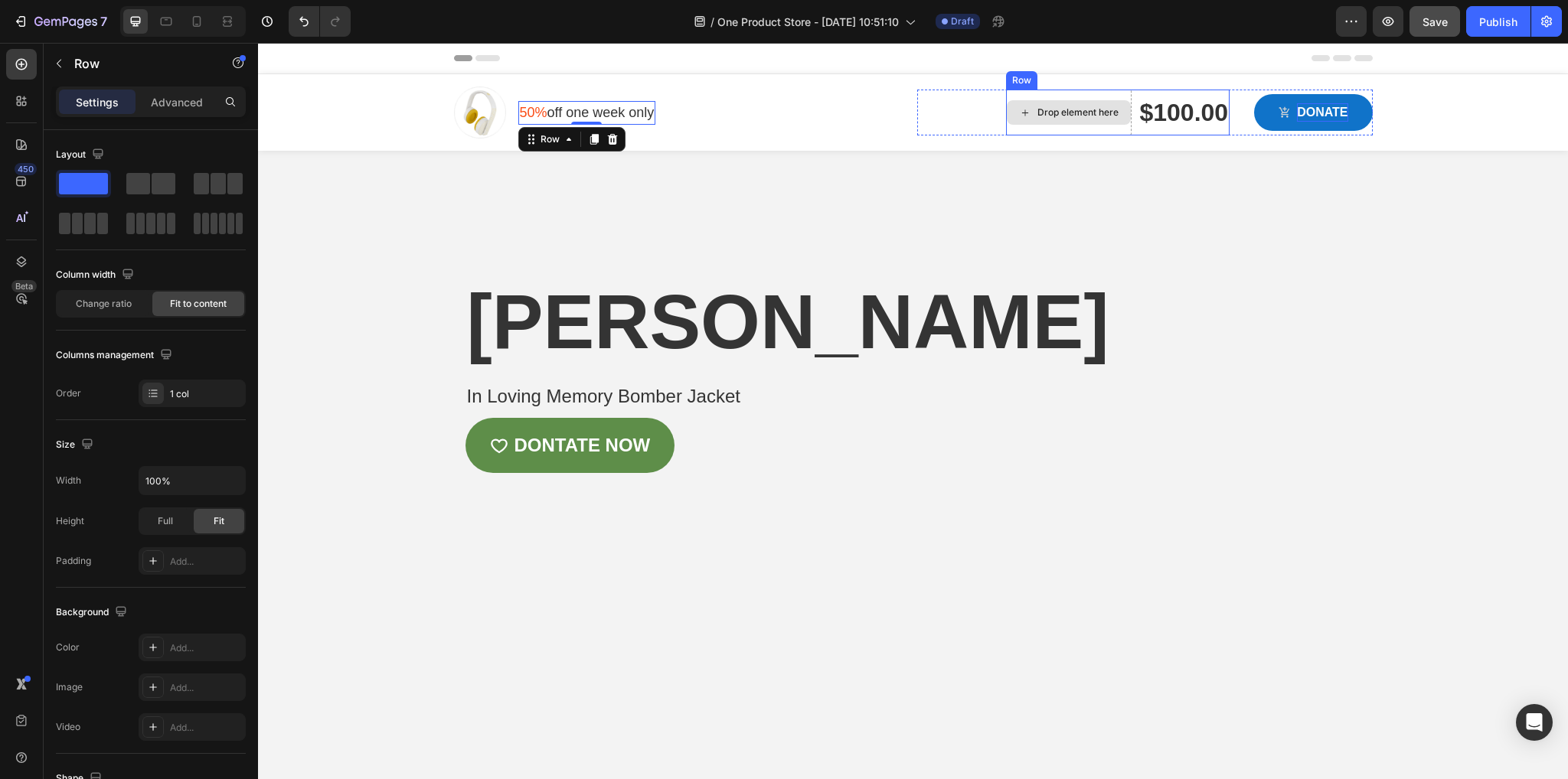
click at [1103, 104] on div "Drop element here" at bounding box center [1069, 113] width 124 height 25
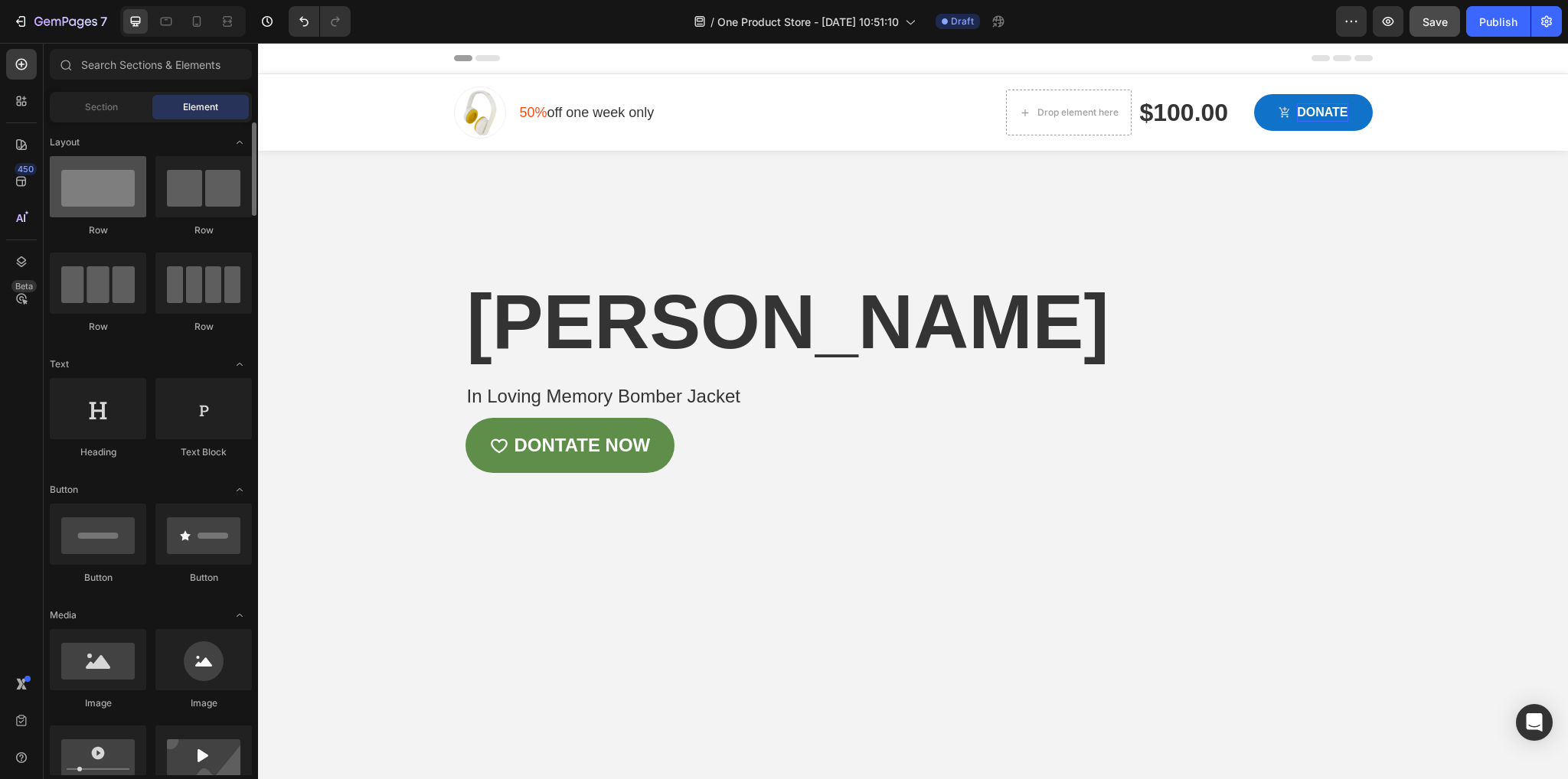
click at [105, 195] on div at bounding box center [97, 187] width 96 height 61
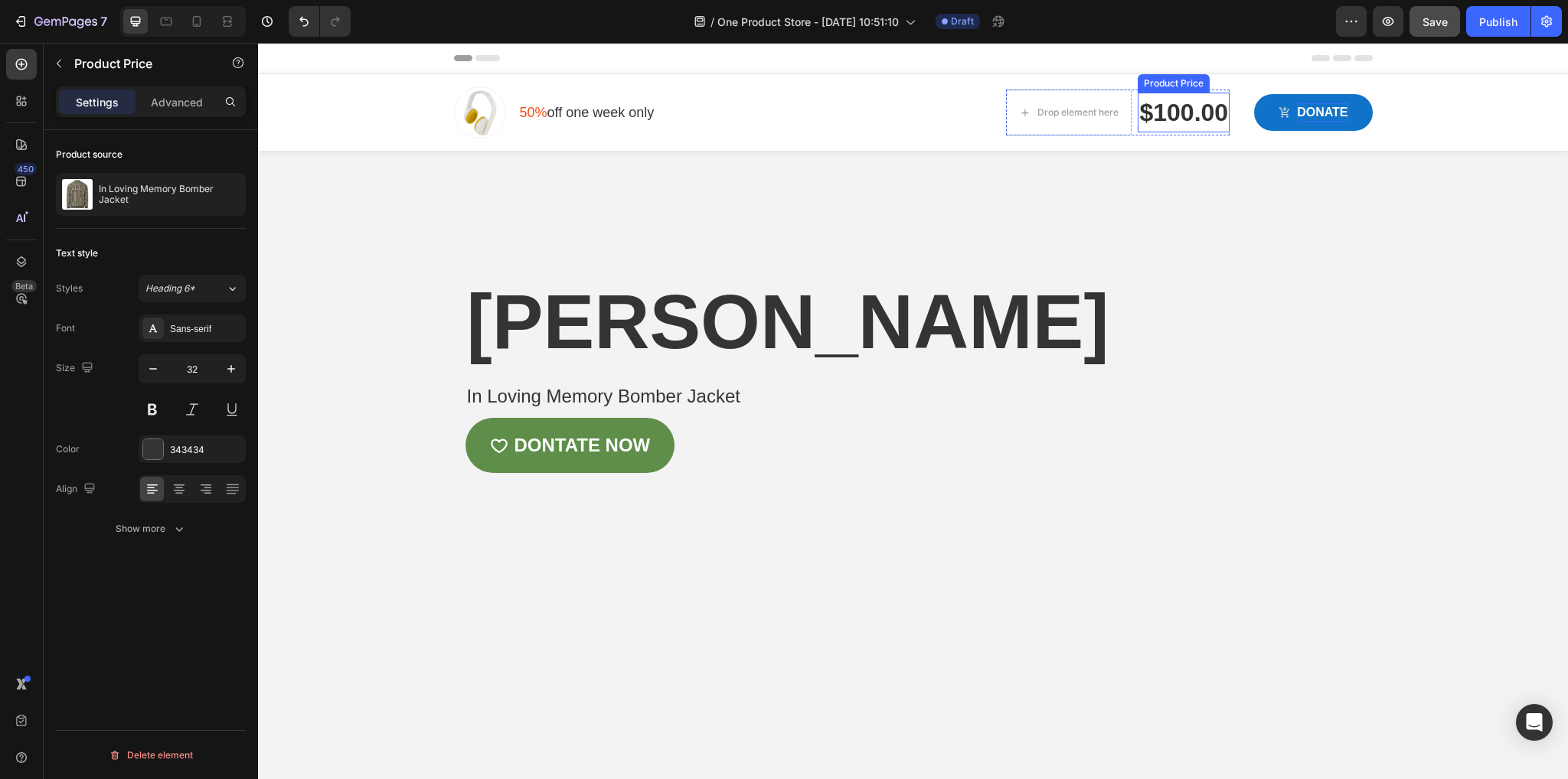
click at [1179, 107] on div "$100.00" at bounding box center [1184, 113] width 92 height 40
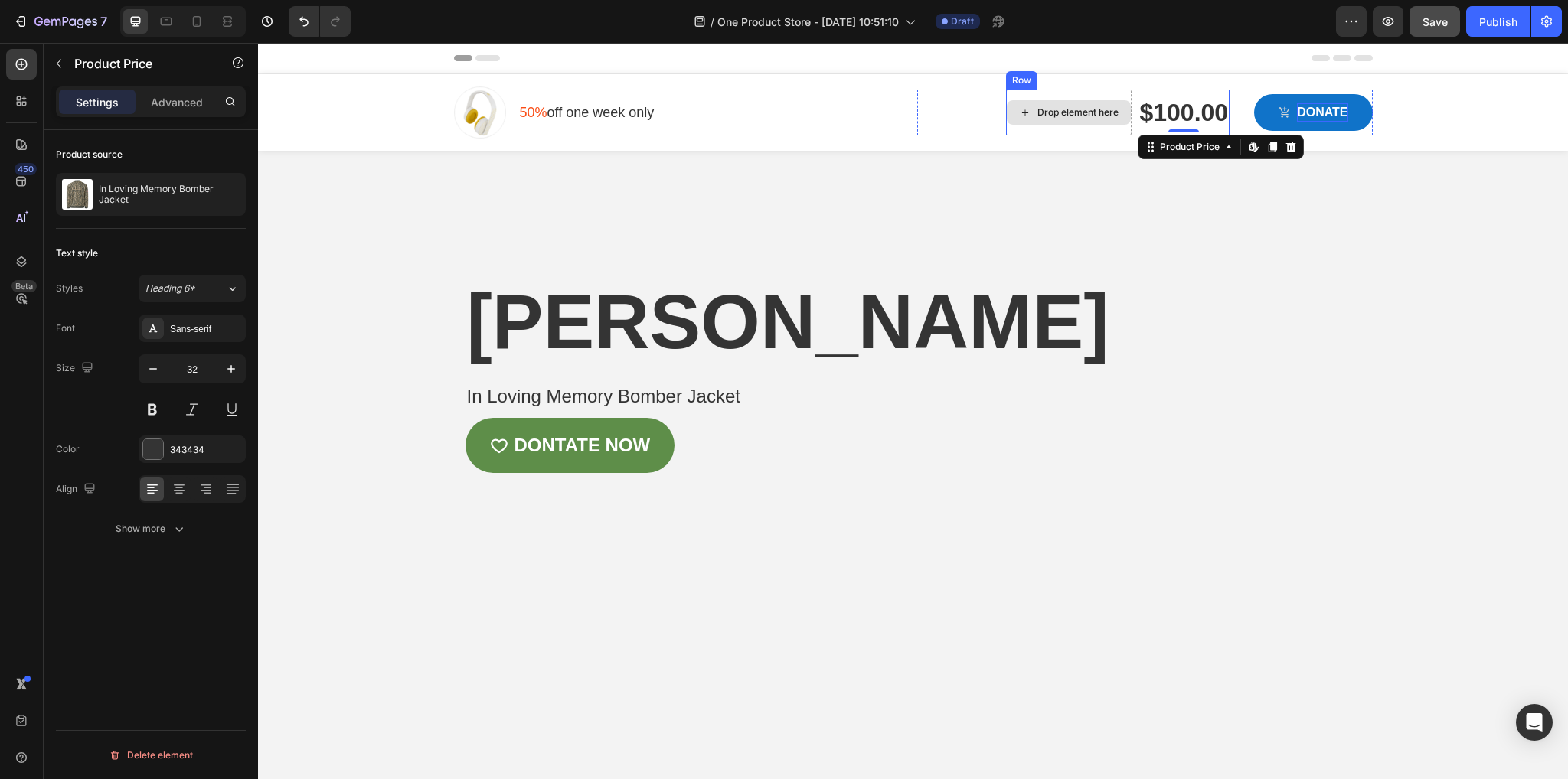
click at [1115, 116] on div "Drop element here" at bounding box center [1069, 113] width 124 height 25
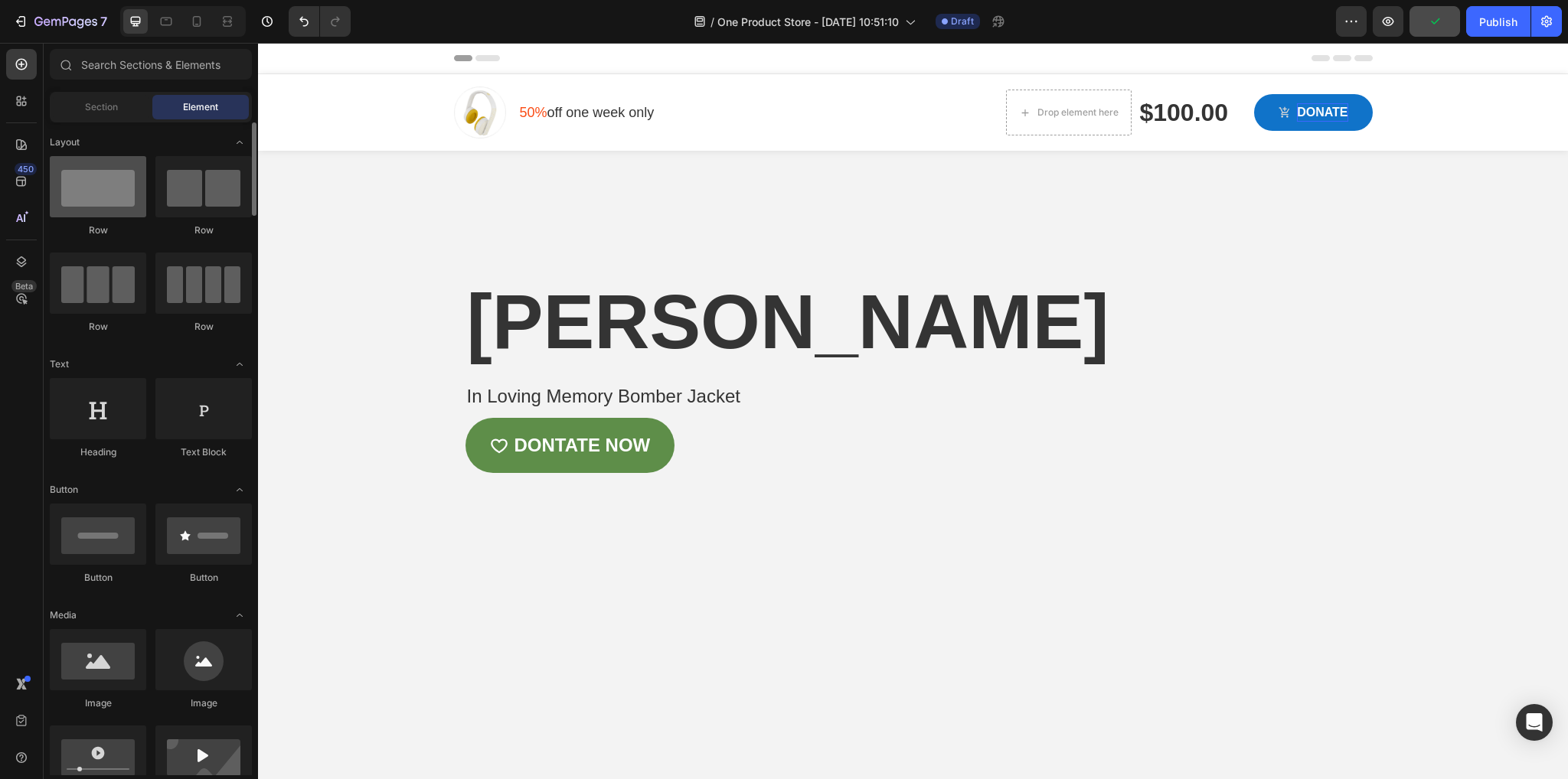
click at [113, 199] on div at bounding box center [97, 187] width 96 height 61
click at [1127, 111] on div "Drop element here $100.00 Product Price Product Price Row" at bounding box center [1118, 113] width 223 height 46
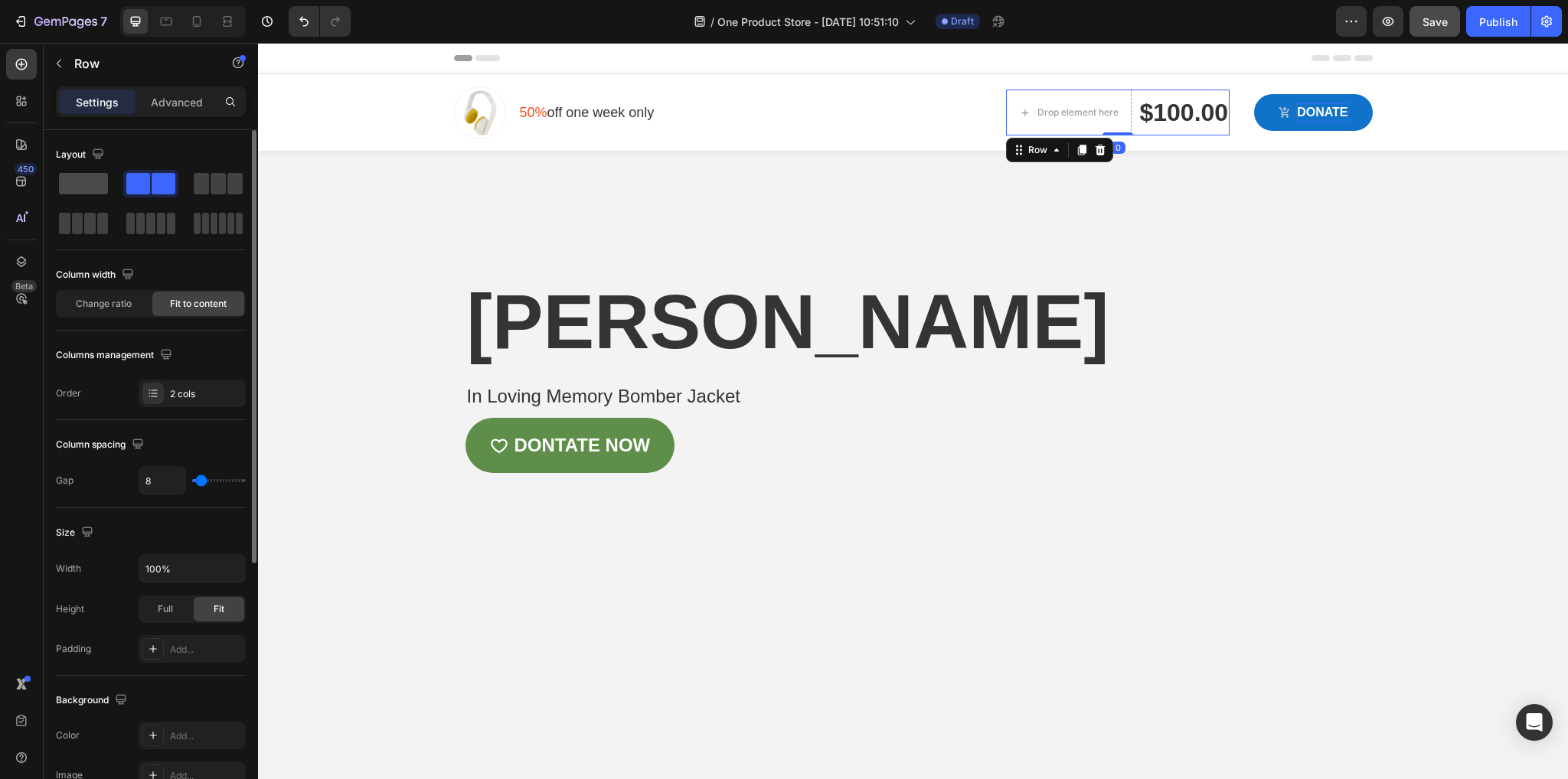
click at [99, 176] on span at bounding box center [83, 183] width 49 height 21
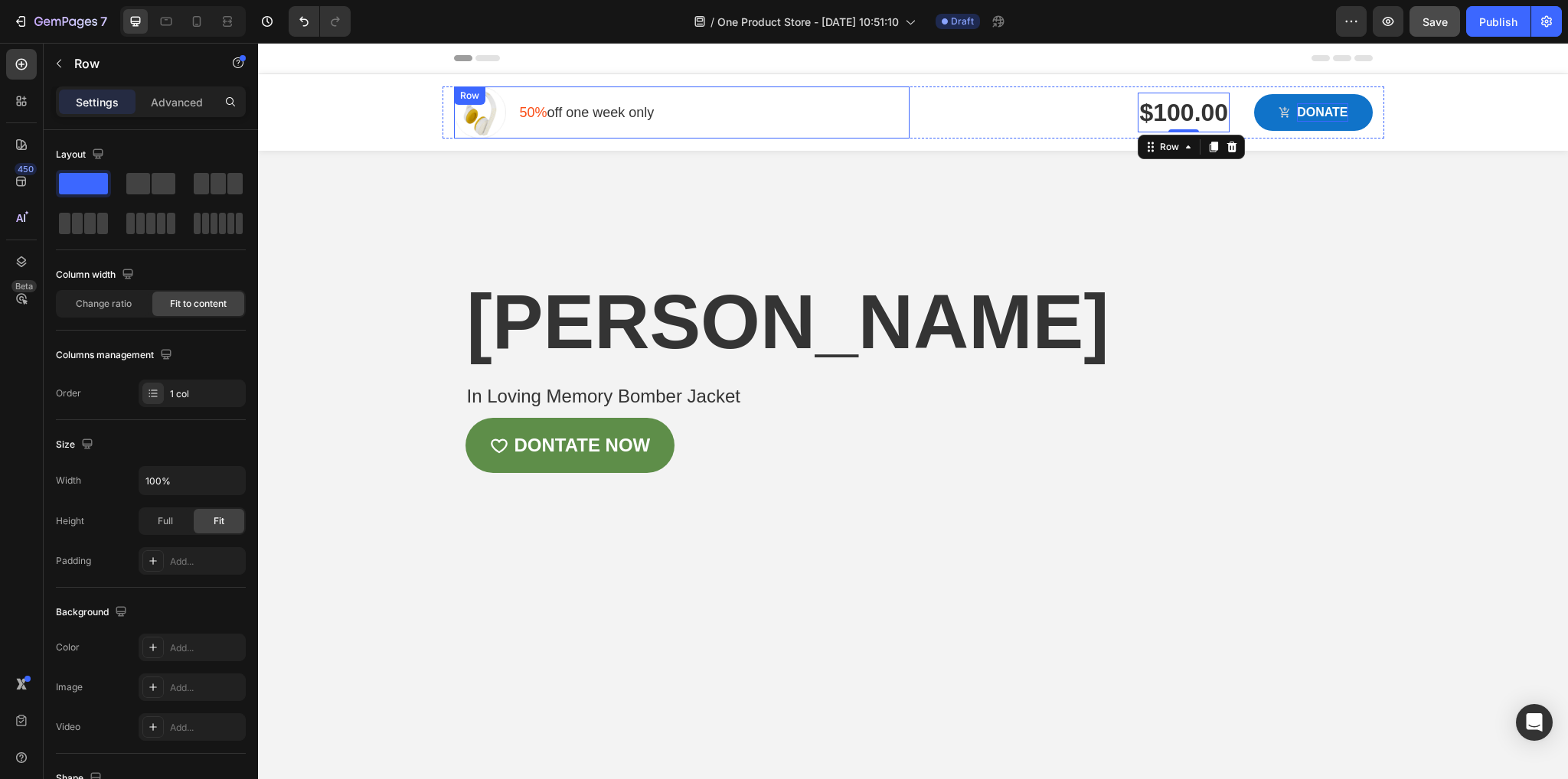
drag, startPoint x: 640, startPoint y: 111, endPoint x: 652, endPoint y: 111, distance: 12.0
click at [643, 111] on p "50% off one week only" at bounding box center [587, 113] width 134 height 21
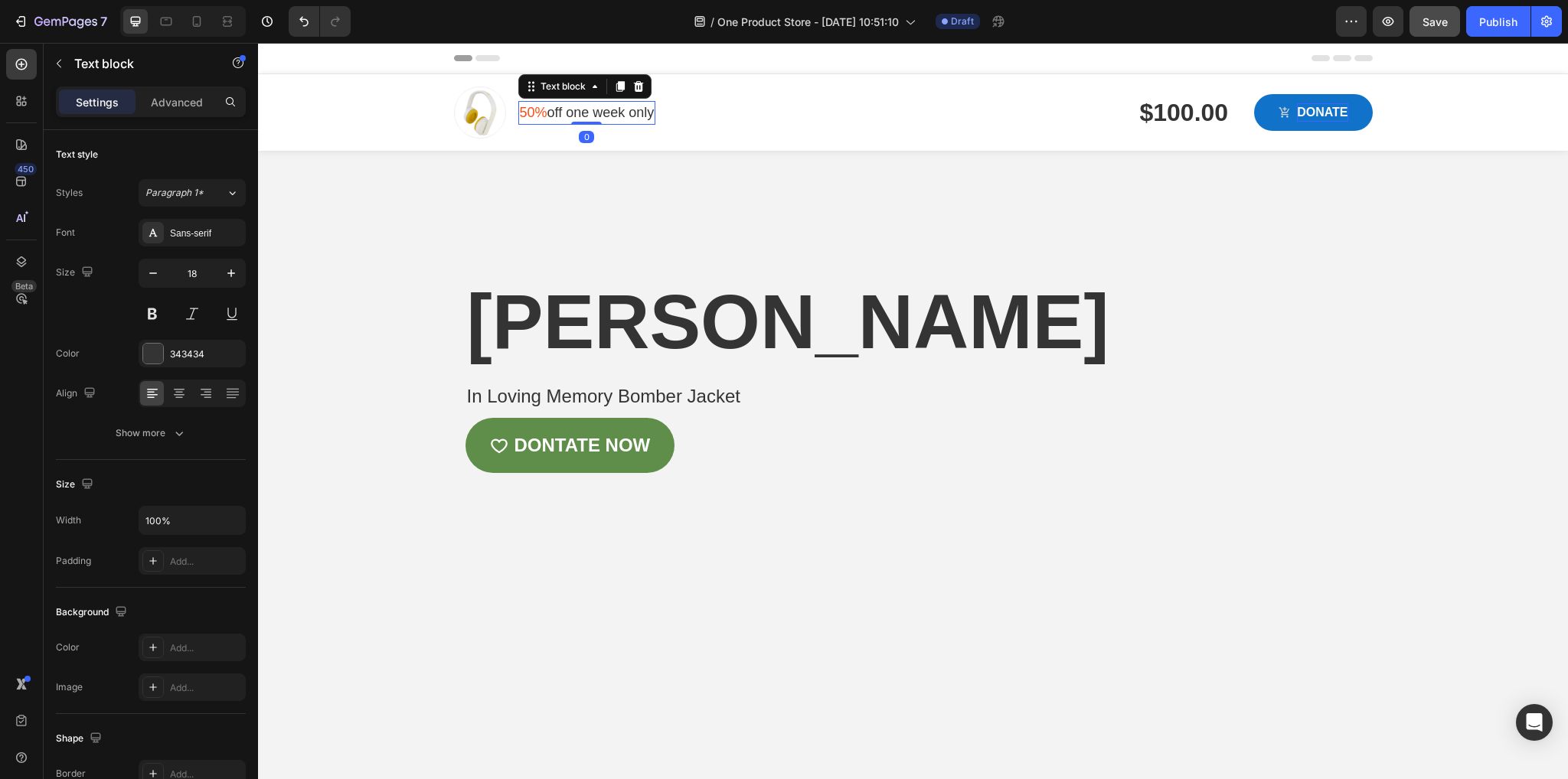
click at [649, 106] on p "50% off one week only" at bounding box center [587, 113] width 134 height 21
click at [647, 116] on p "50% off one week only" at bounding box center [587, 113] width 134 height 21
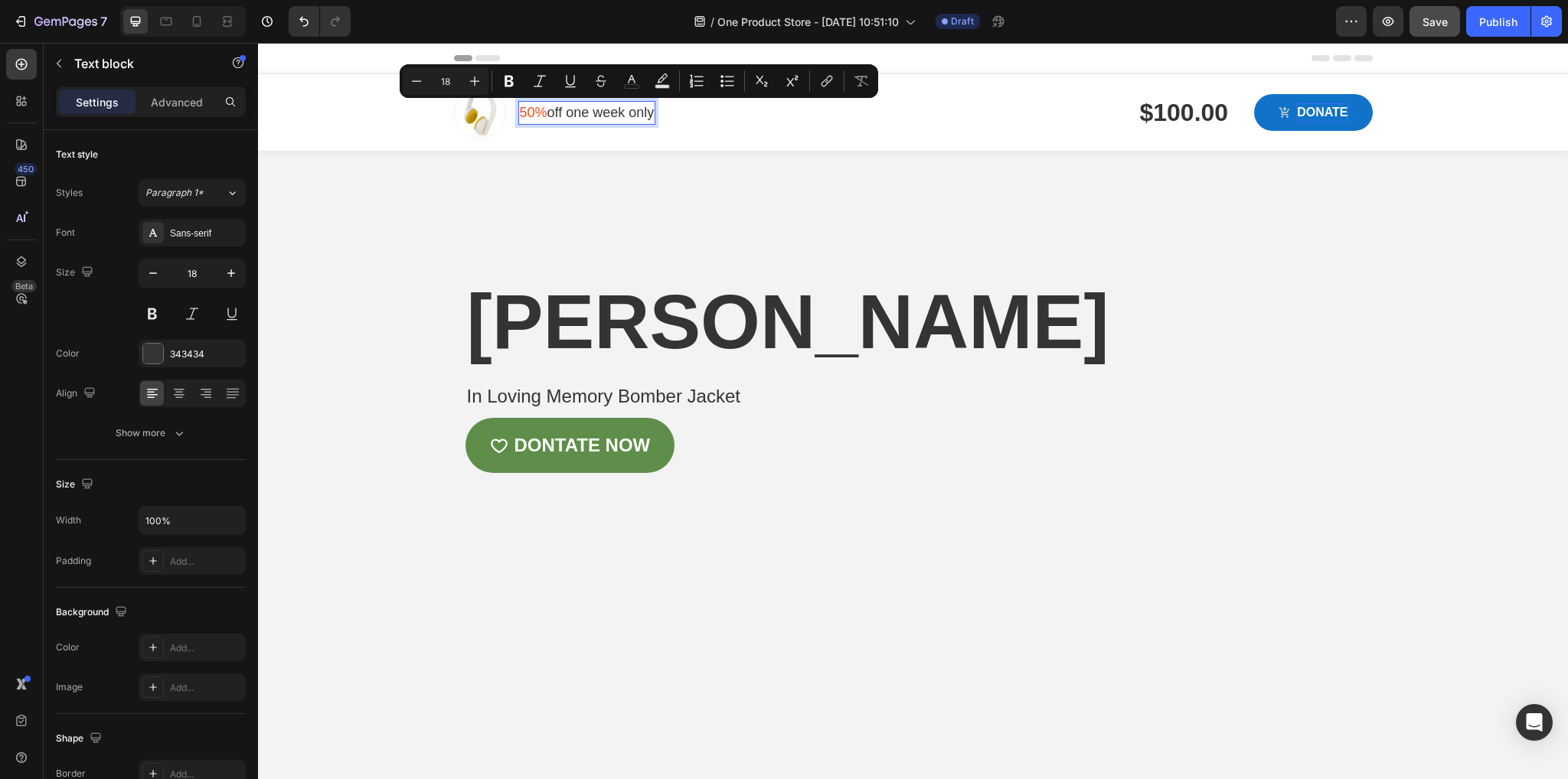
click at [647, 115] on p "50% off one week only" at bounding box center [587, 113] width 134 height 21
click at [530, 104] on p "50% off one week only" at bounding box center [587, 113] width 134 height 21
click at [538, 113] on span "50%" at bounding box center [533, 113] width 28 height 15
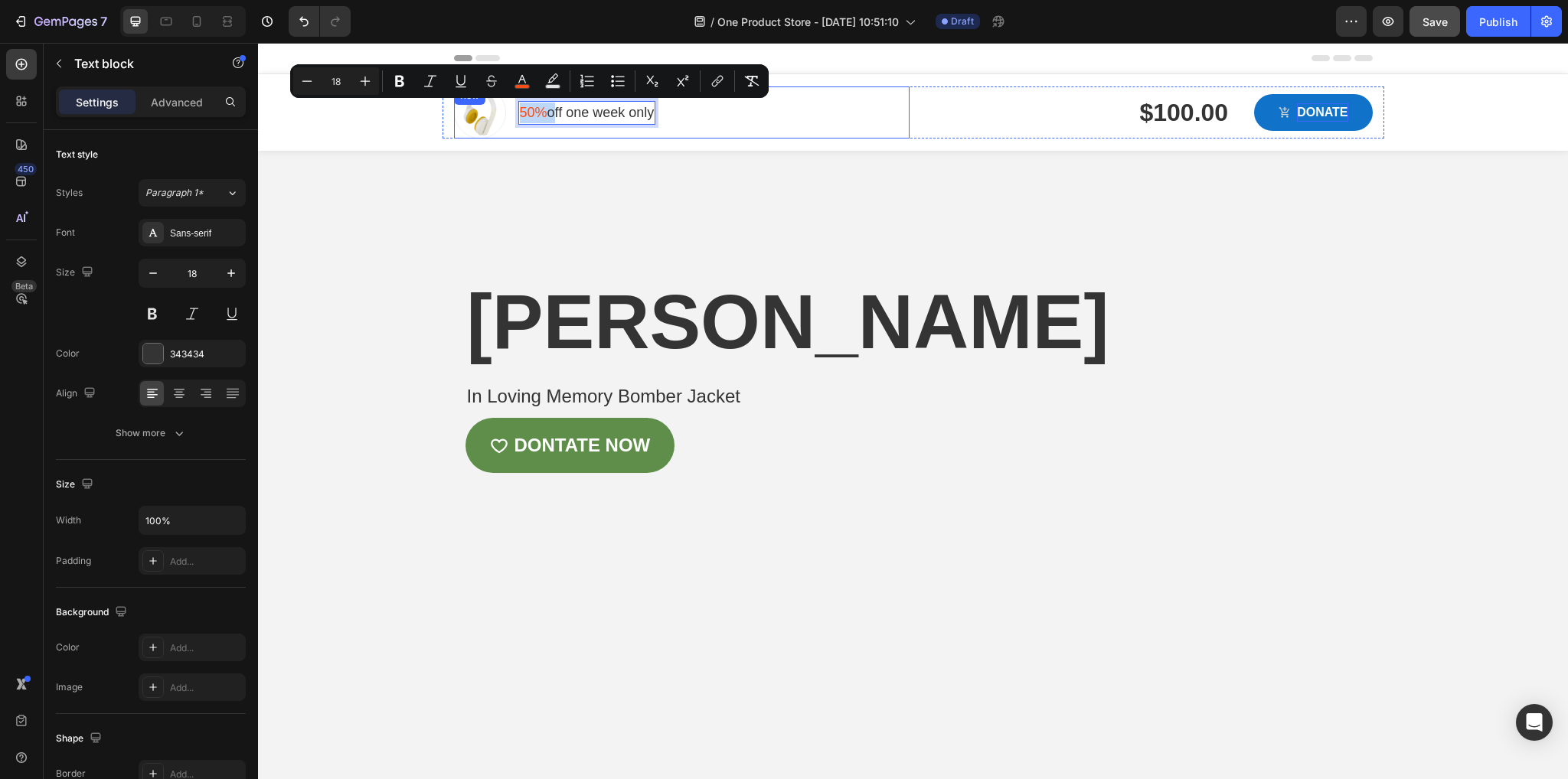
drag, startPoint x: 543, startPoint y: 114, endPoint x: 500, endPoint y: 114, distance: 43.0
click at [500, 114] on div "Image 50% off one week only Text block 0 Row Row" at bounding box center [682, 113] width 456 height 52
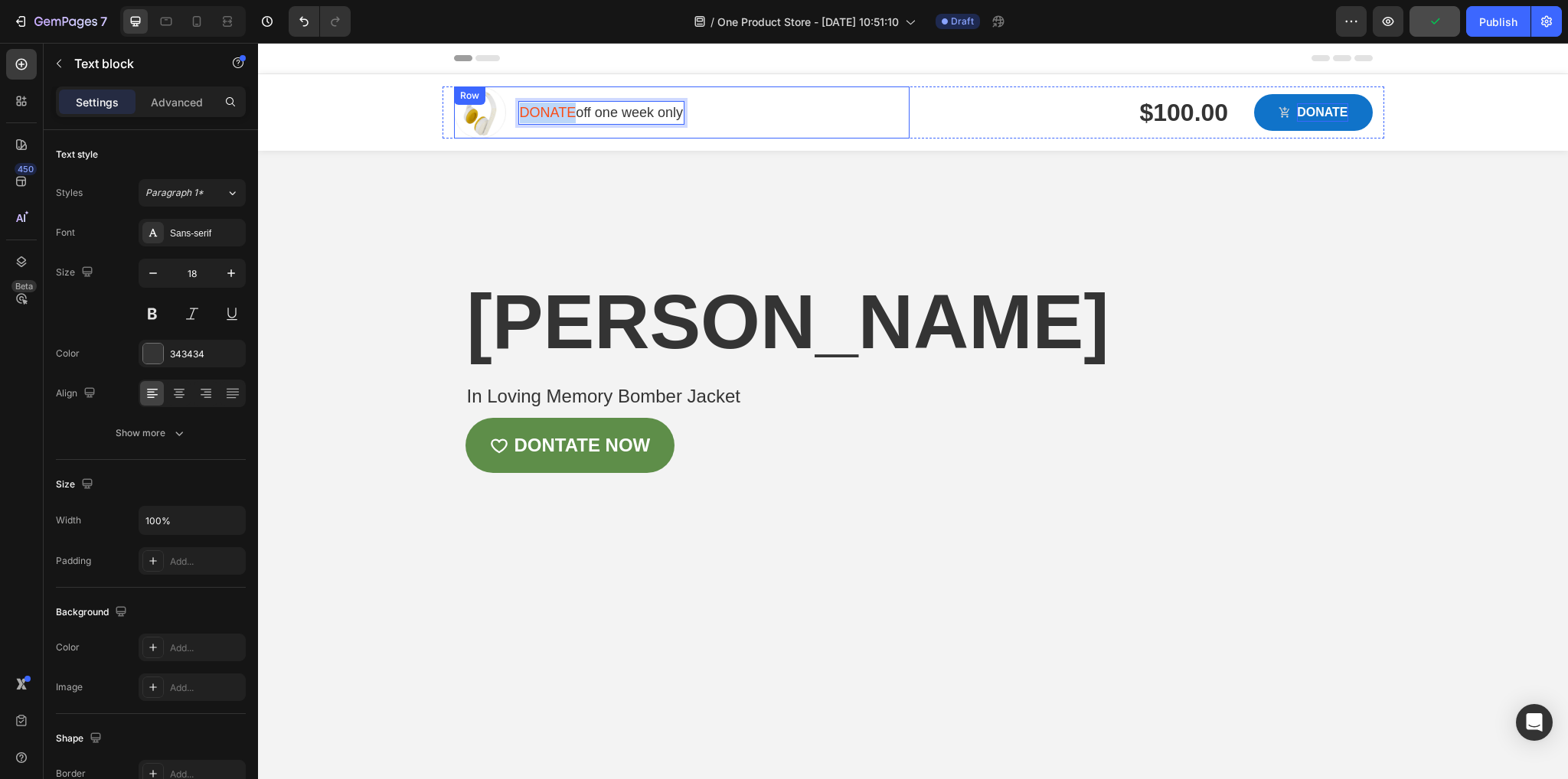
drag, startPoint x: 568, startPoint y: 114, endPoint x: 510, endPoint y: 124, distance: 58.9
click at [510, 124] on div "Image DONATE off one week only Text block 0 Row Row" at bounding box center [682, 113] width 456 height 52
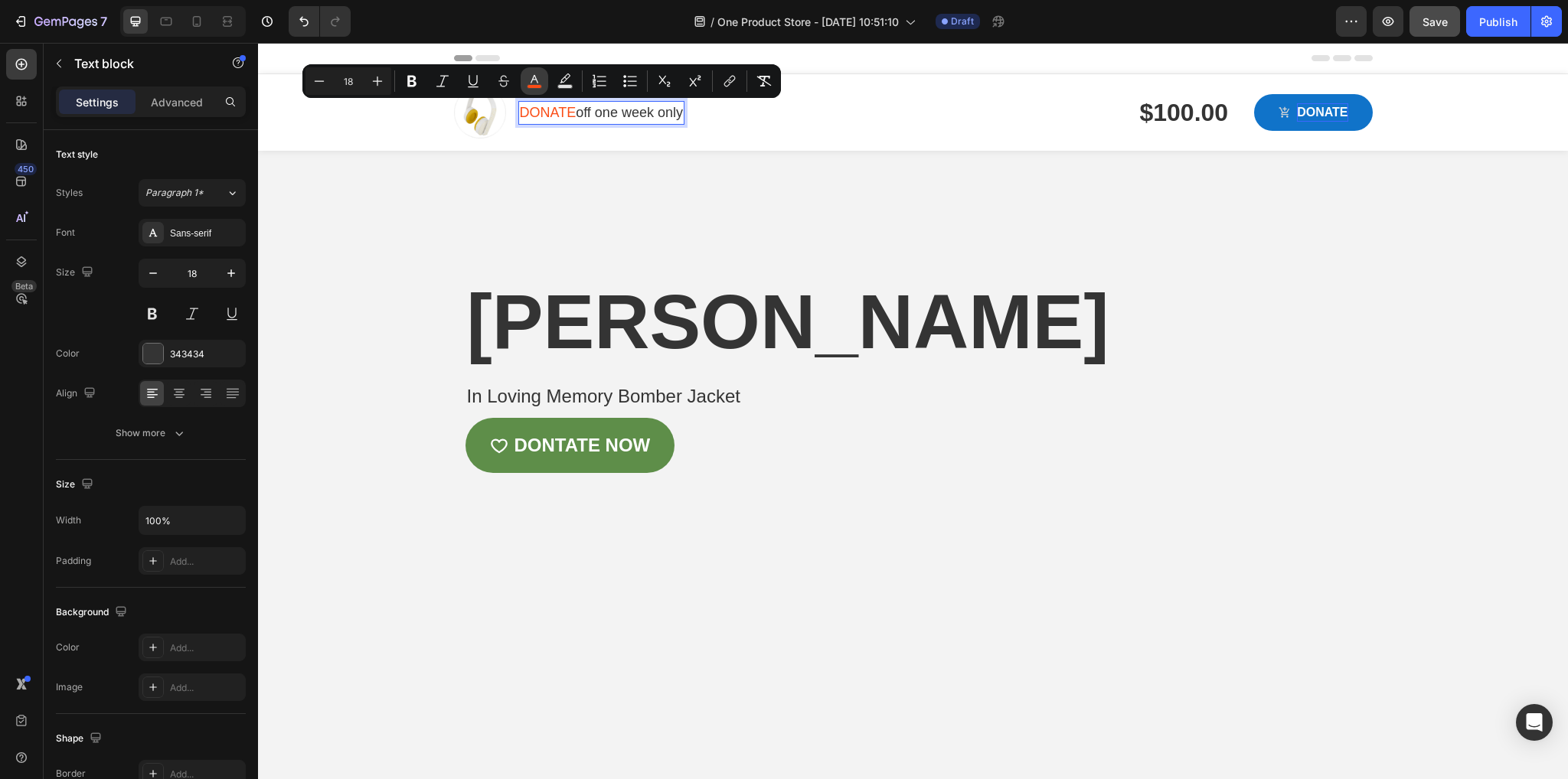
click at [536, 83] on icon "Editor contextual toolbar" at bounding box center [534, 81] width 15 height 15
type input "FA4C15"
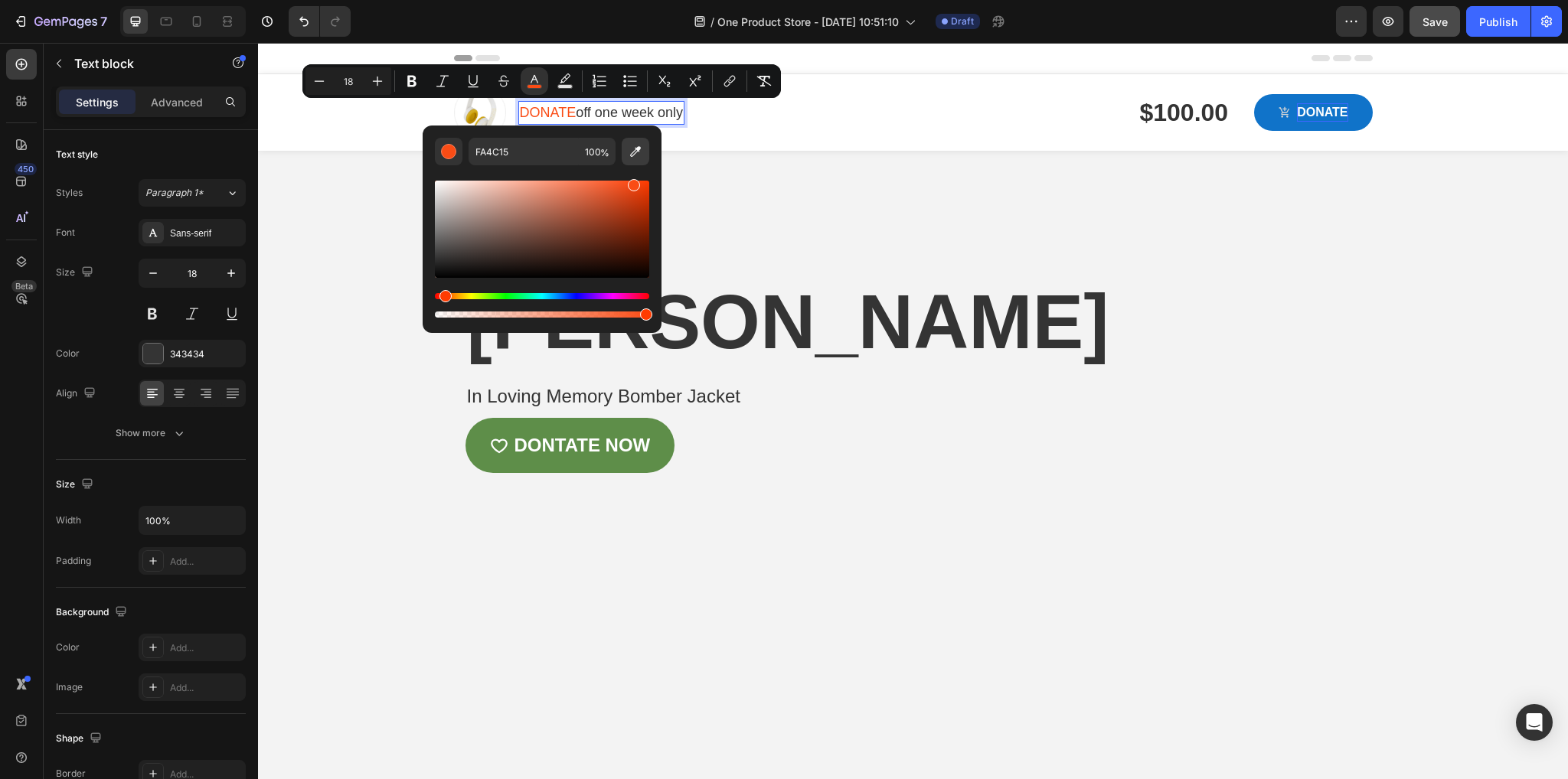
click at [639, 142] on button "Editor contextual toolbar" at bounding box center [635, 151] width 28 height 28
type input "5E8E49"
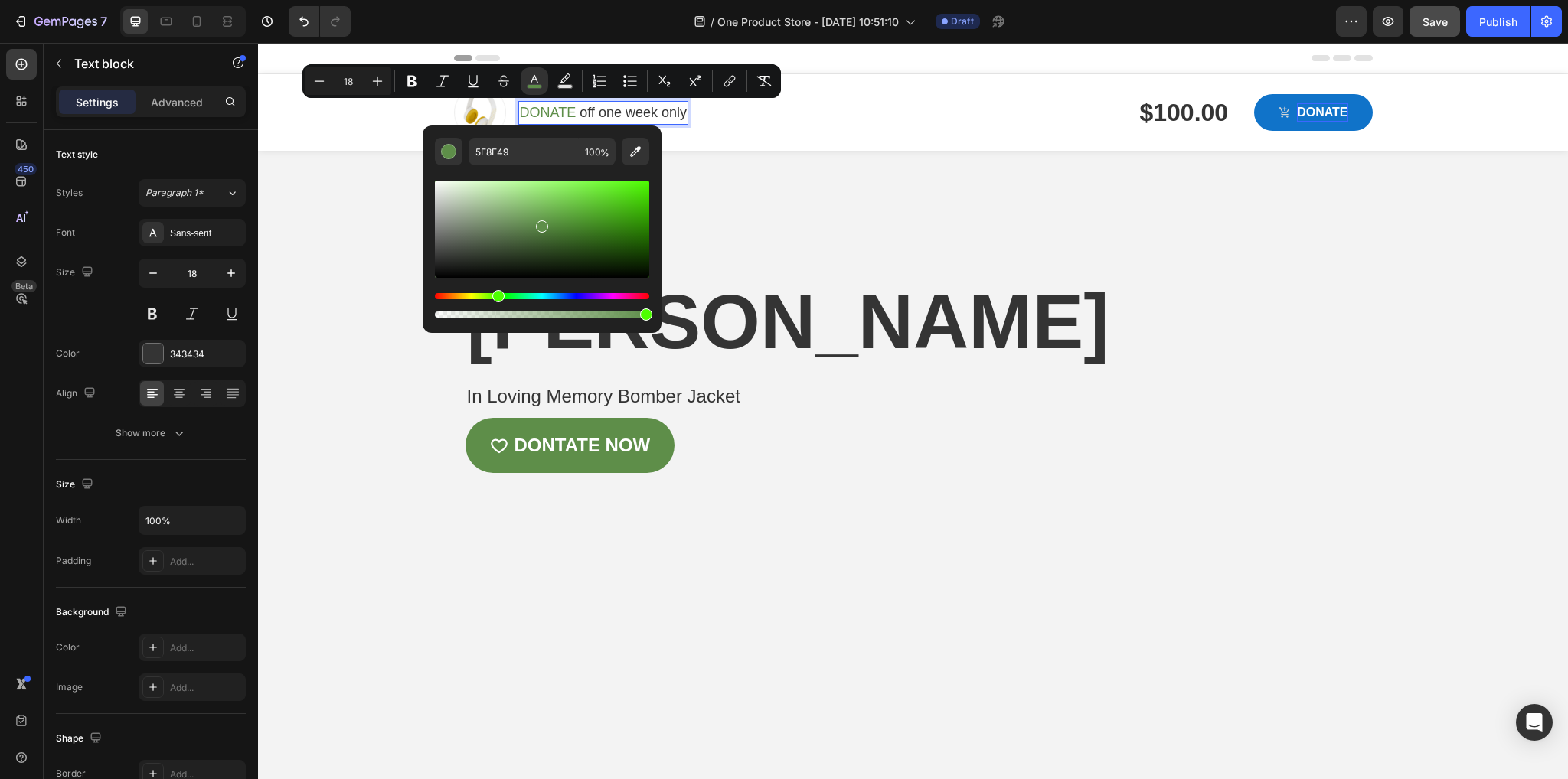
click at [600, 111] on p "DONATE off one week only" at bounding box center [603, 113] width 167 height 21
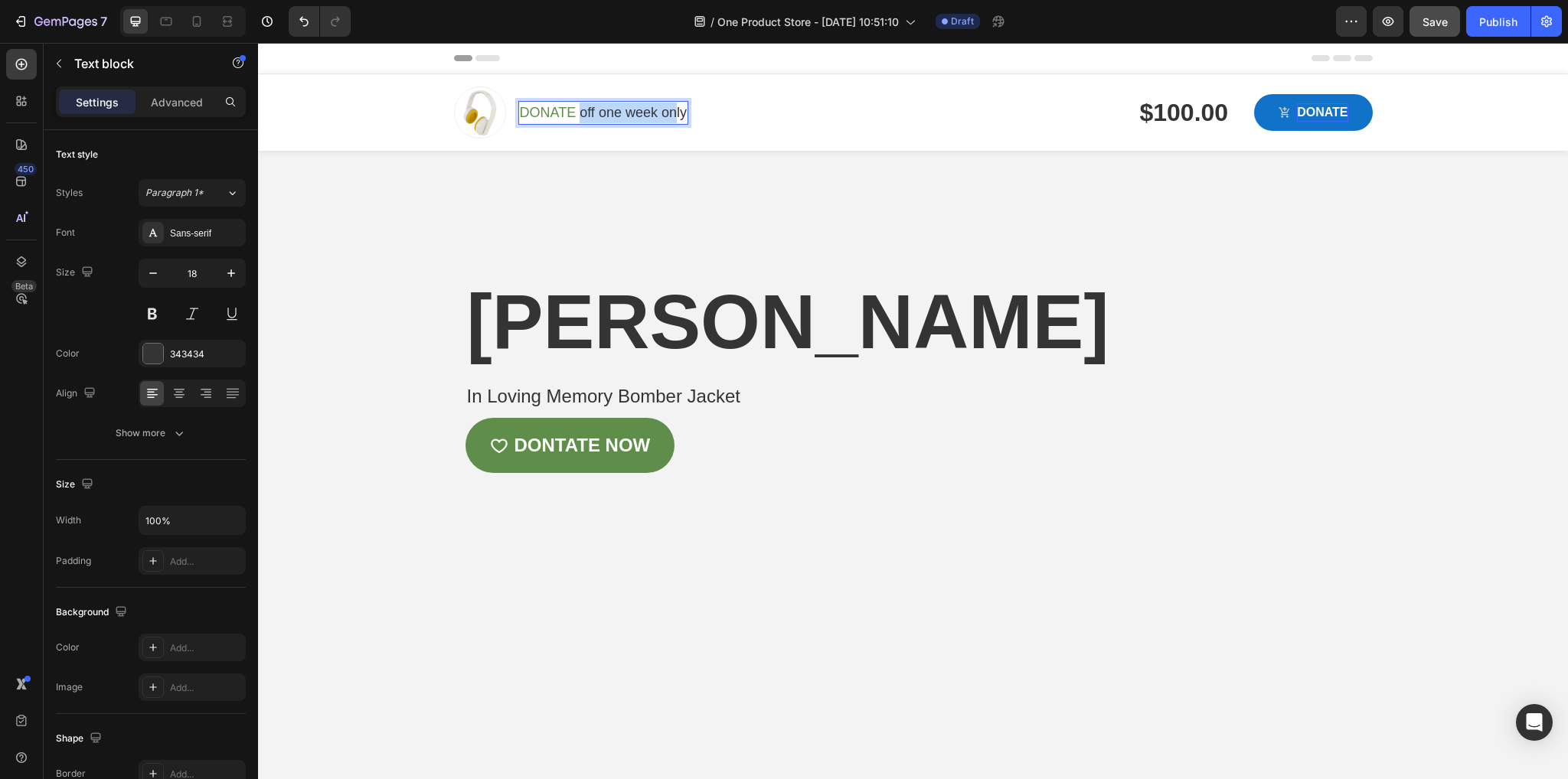
drag, startPoint x: 576, startPoint y: 108, endPoint x: 671, endPoint y: 103, distance: 95.1
click at [671, 103] on p "DONATE off one week only" at bounding box center [603, 113] width 167 height 21
click at [584, 110] on p "DONATE ly" at bounding box center [555, 113] width 71 height 21
drag, startPoint x: 576, startPoint y: 114, endPoint x: 825, endPoint y: 109, distance: 249.1
click at [823, 109] on span "to the Cameron Carpenter Memorial Fund" at bounding box center [699, 113] width 247 height 15
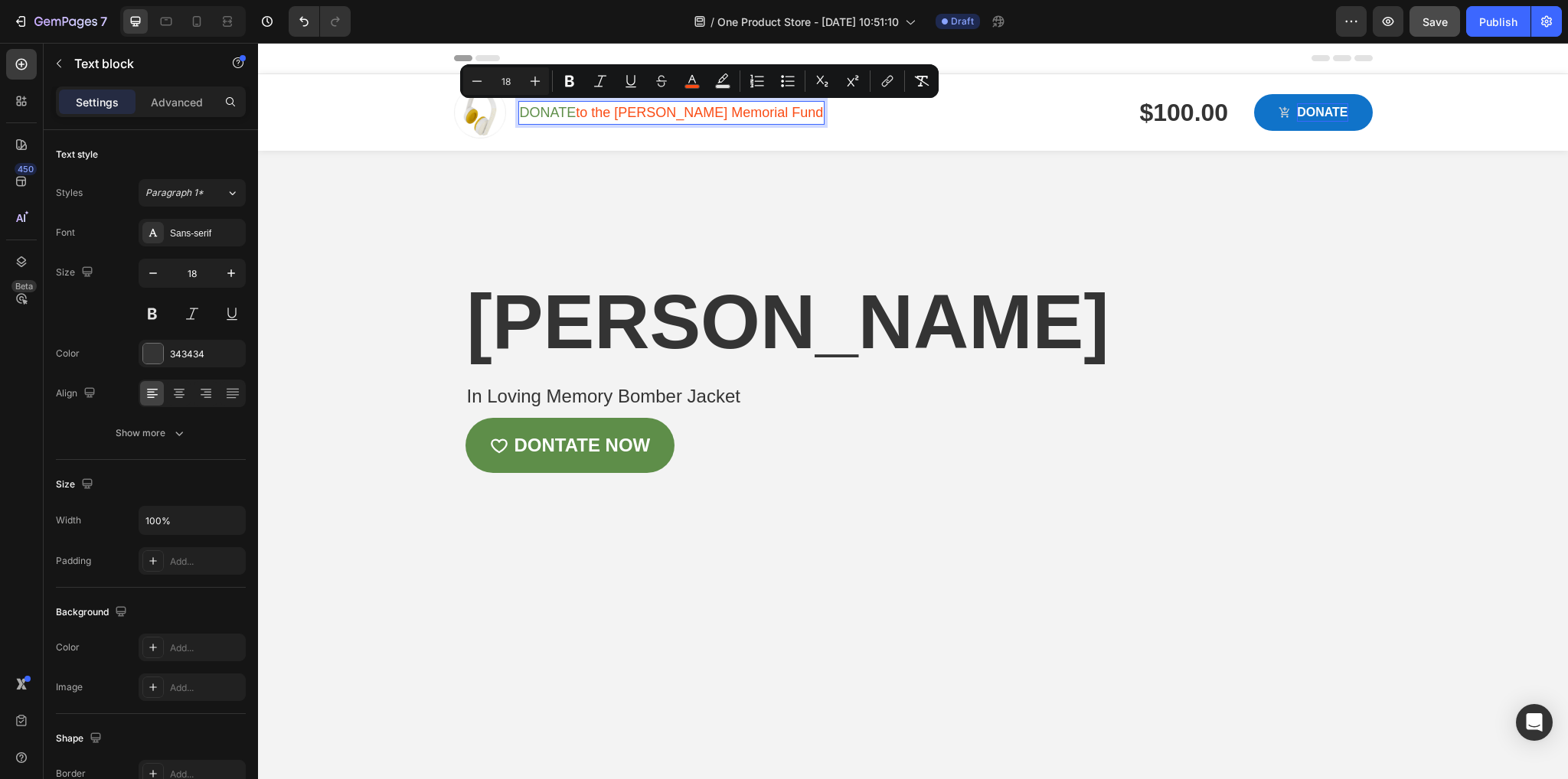
click at [823, 109] on span "to the Cameron Carpenter Memorial Fund" at bounding box center [699, 113] width 247 height 15
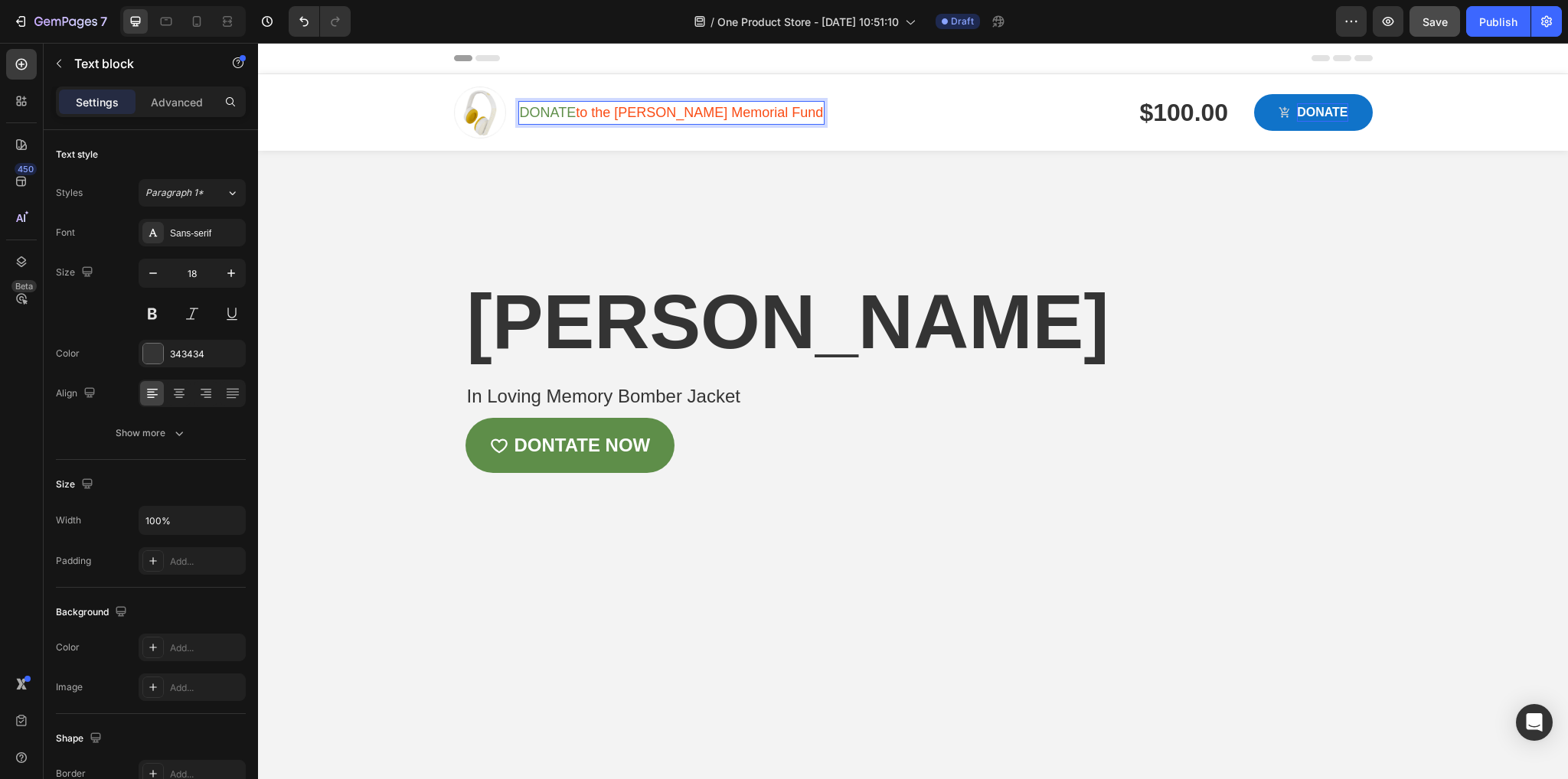
click at [823, 109] on span "to the Cameron Carpenter Memorial Fund" at bounding box center [699, 113] width 247 height 15
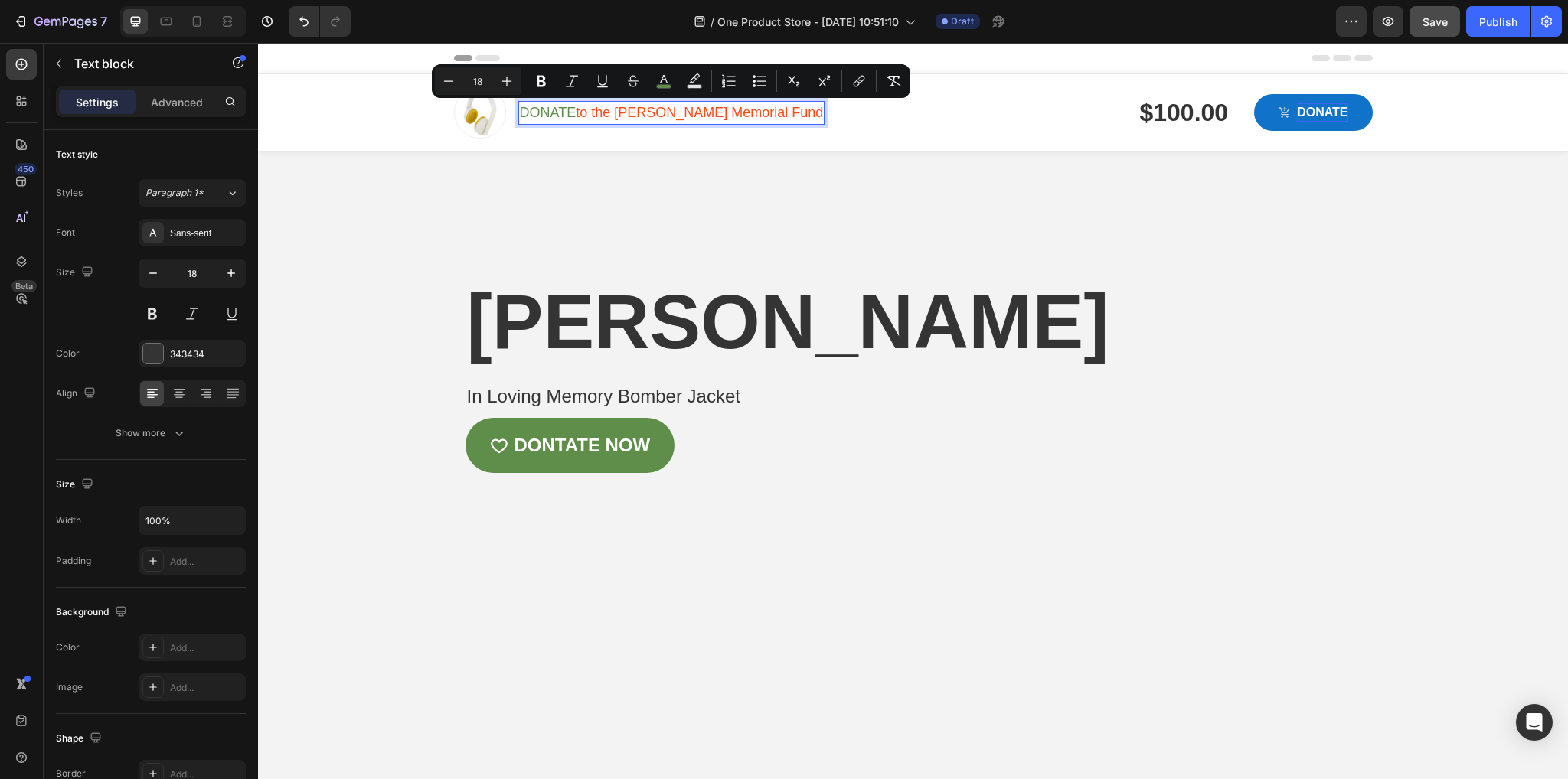
click at [671, 122] on p "DONATE to the Cameron Carpenter Memorial Fund" at bounding box center [671, 113] width 304 height 21
click at [576, 114] on span "to the Cameron Carpenter Memorial Fund" at bounding box center [699, 113] width 247 height 15
drag, startPoint x: 575, startPoint y: 113, endPoint x: 851, endPoint y: 109, distance: 276.0
click at [851, 109] on div "Image DONATE to the Cameron Carpenter Memorial Fund Text block 0 Row Row" at bounding box center [682, 113] width 456 height 52
click at [691, 82] on icon "Editor contextual toolbar" at bounding box center [694, 79] width 8 height 9
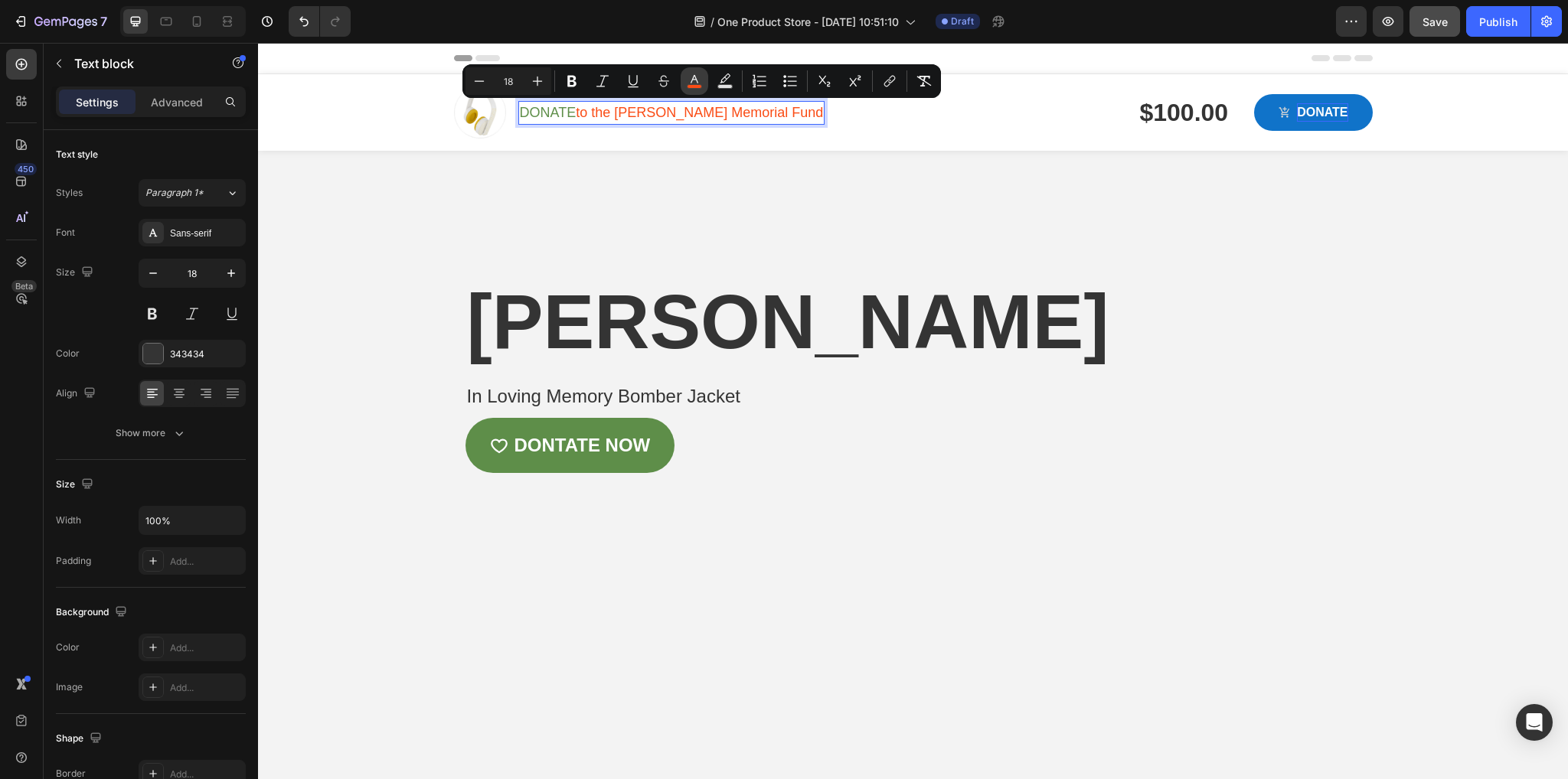
type input "FA4C15"
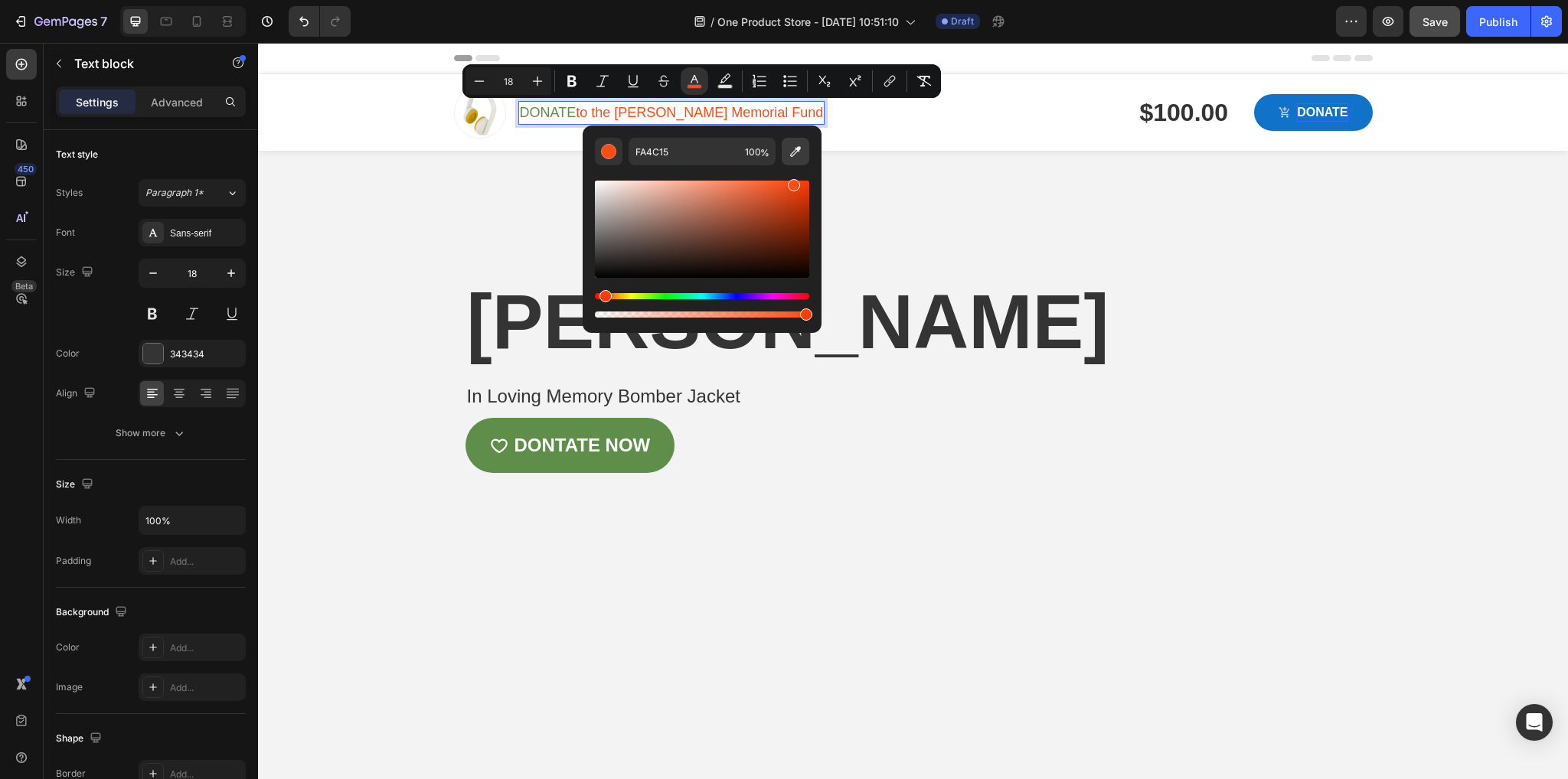
drag, startPoint x: 799, startPoint y: 151, endPoint x: 790, endPoint y: 154, distance: 9.5
click at [799, 151] on icon "Editor contextual toolbar" at bounding box center [795, 152] width 15 height 15
type input "343434"
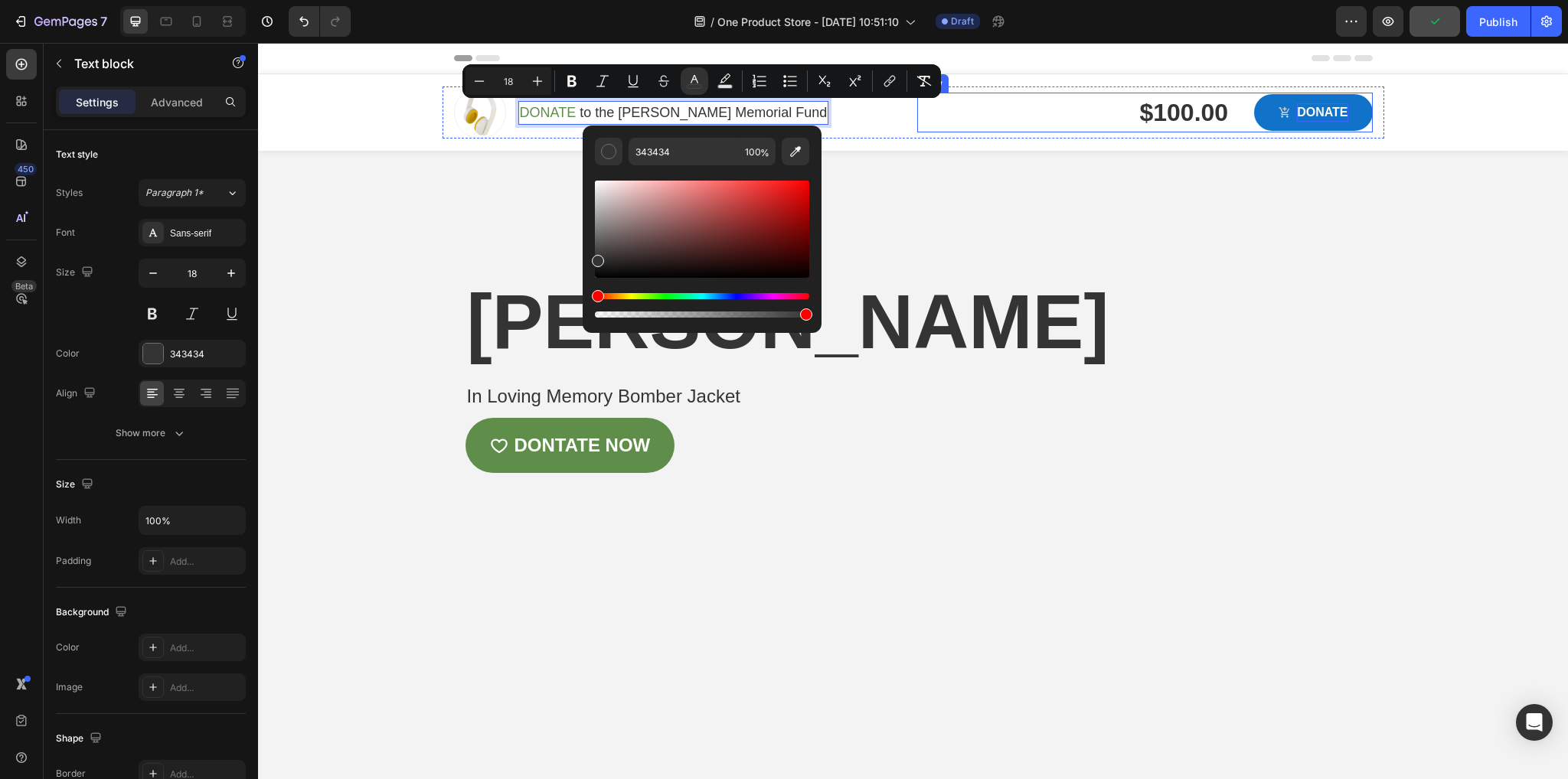
click at [1017, 125] on div "$100.00 Product Price Product Price Row DONATE Product Cart Button Row" at bounding box center [1145, 113] width 456 height 40
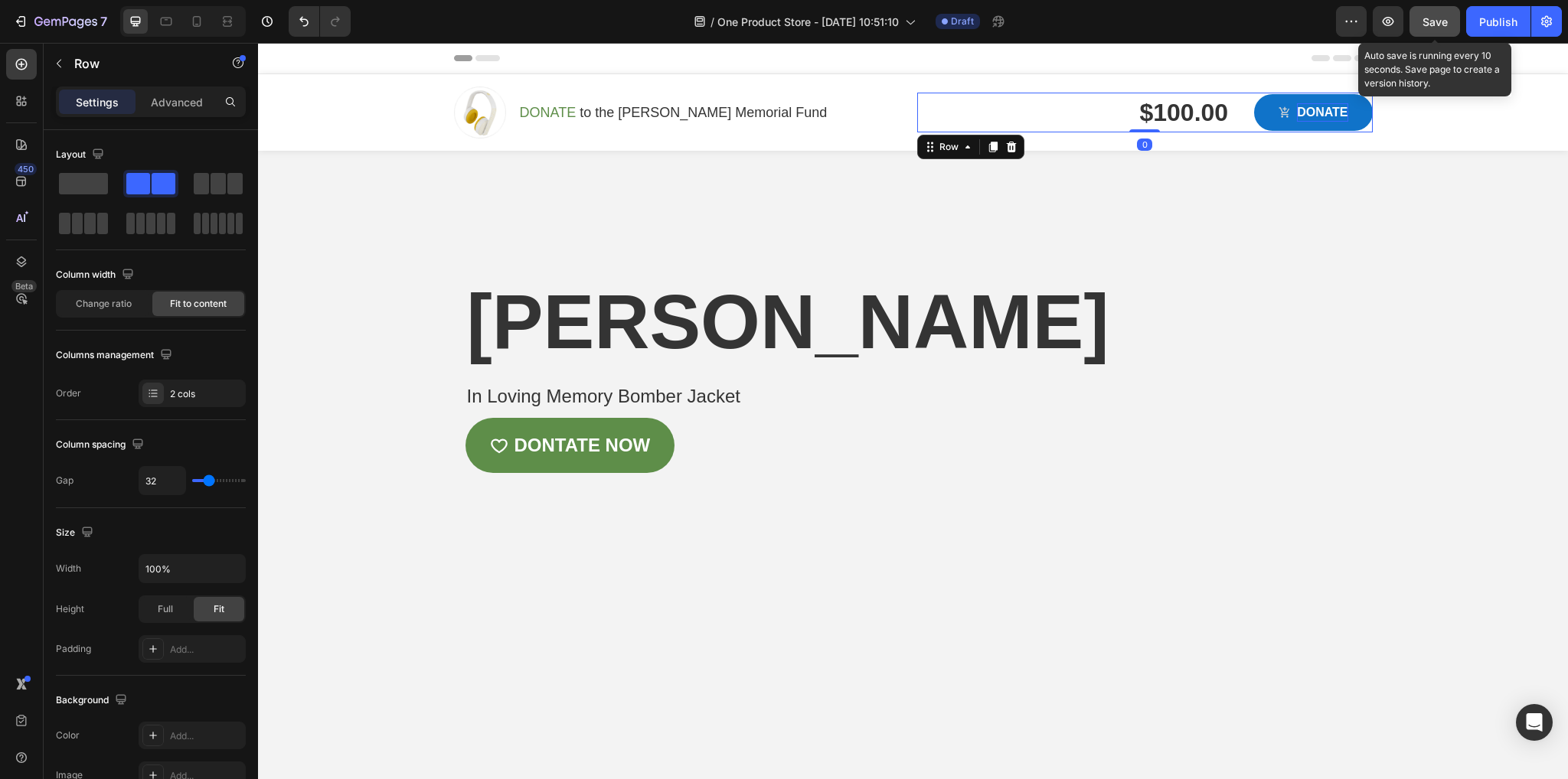
click at [1446, 17] on span "Save" at bounding box center [1434, 22] width 25 height 13
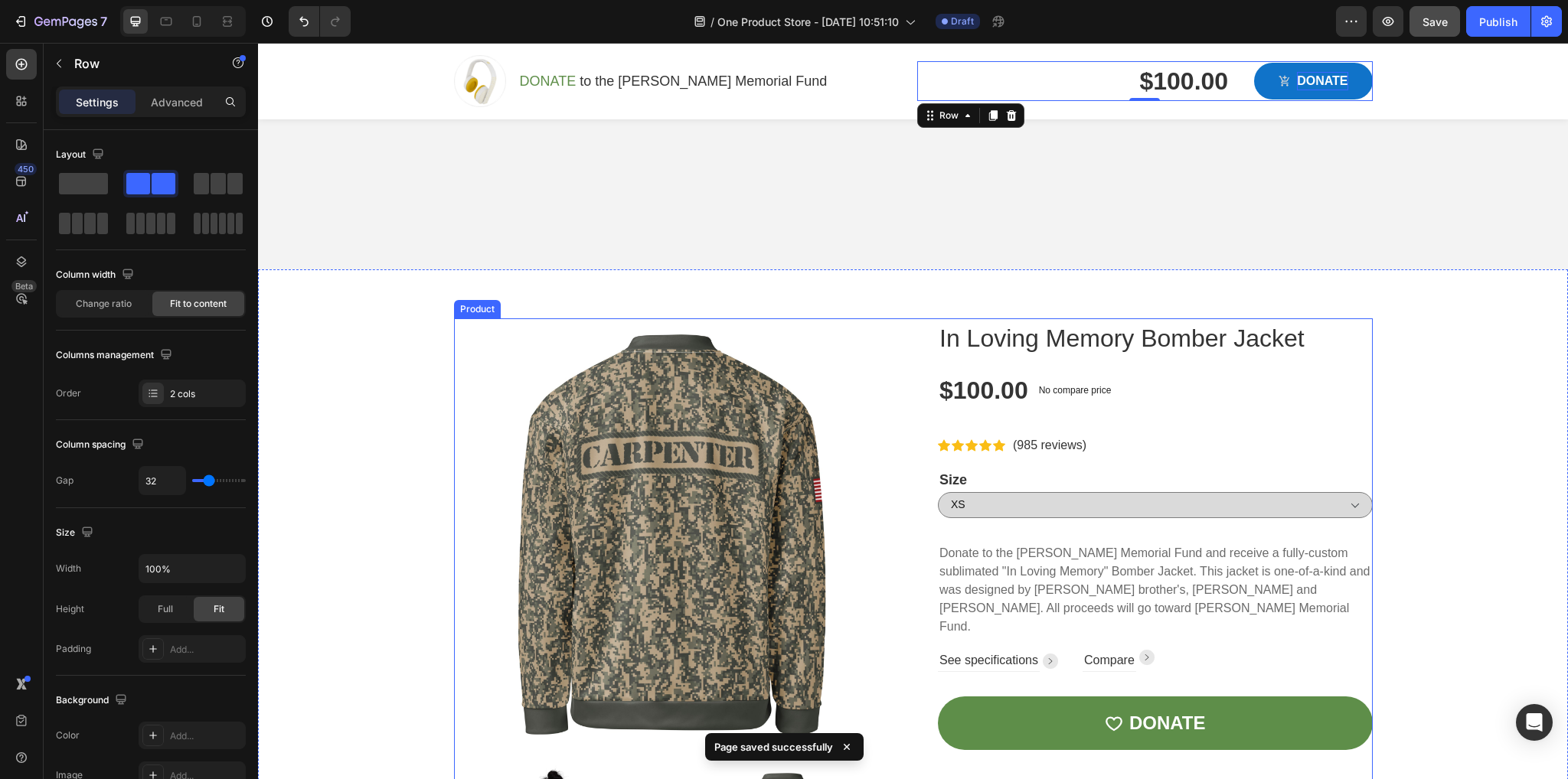
scroll to position [533, 0]
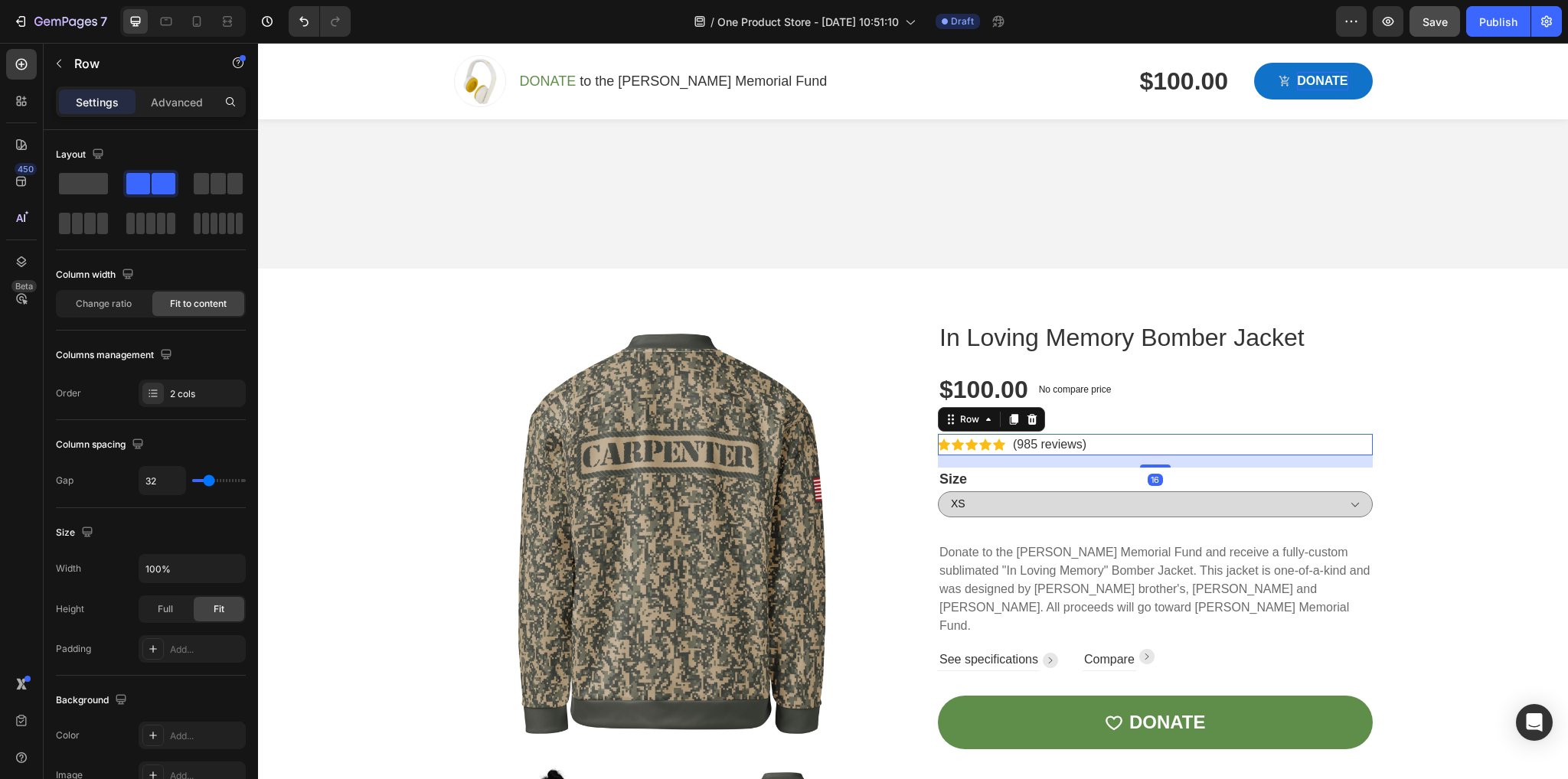
click at [1105, 444] on div "Icon Icon Icon Icon Icon Icon List Hoz (985 reviews) Text block Row 16" at bounding box center [1155, 444] width 435 height 21
click at [1030, 422] on icon at bounding box center [1032, 419] width 12 height 12
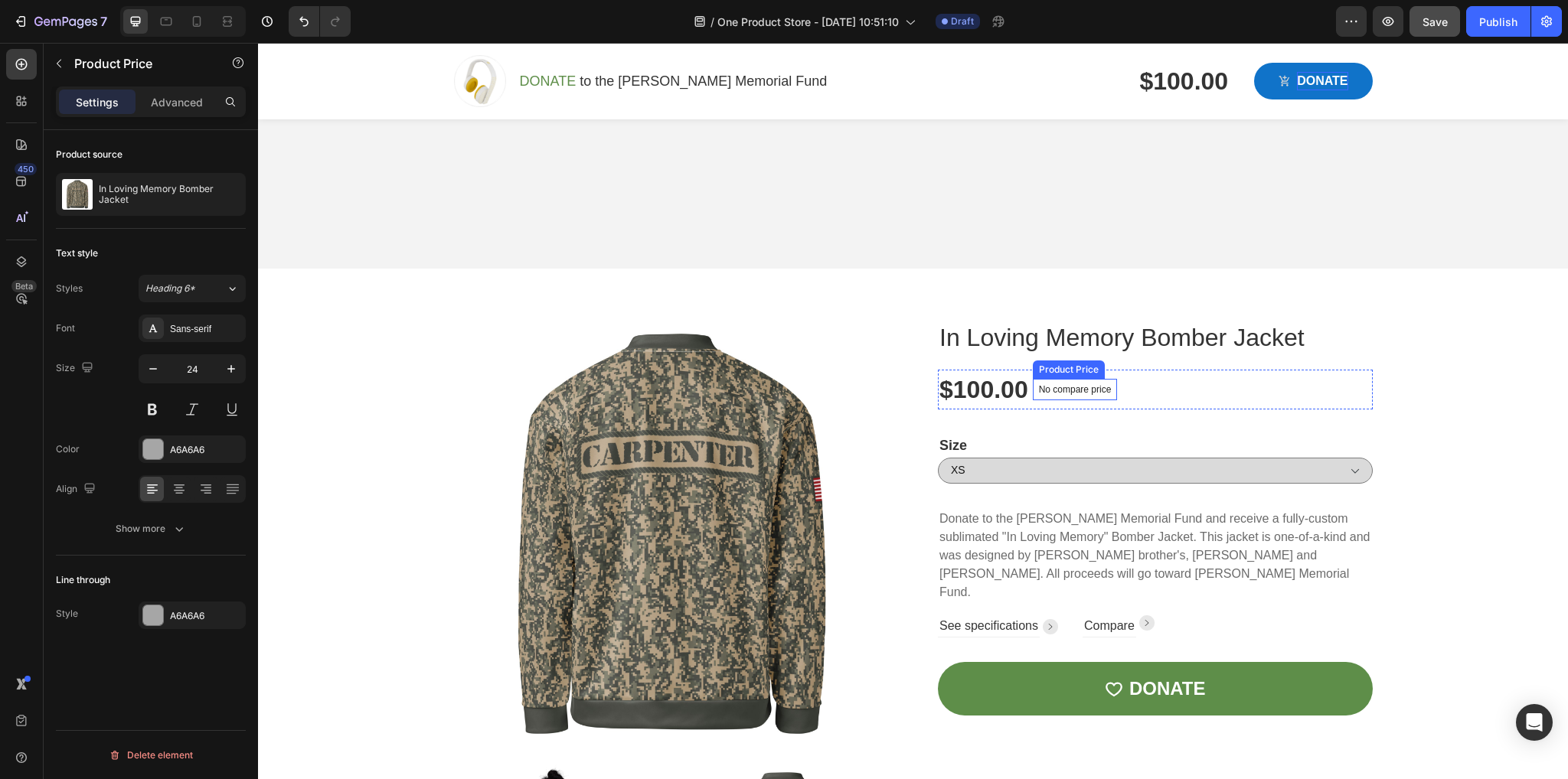
click at [1076, 390] on p "No compare price" at bounding box center [1075, 390] width 72 height 10
drag, startPoint x: 1178, startPoint y: 363, endPoint x: 1170, endPoint y: 363, distance: 8.0
click at [1180, 362] on icon at bounding box center [1186, 364] width 12 height 12
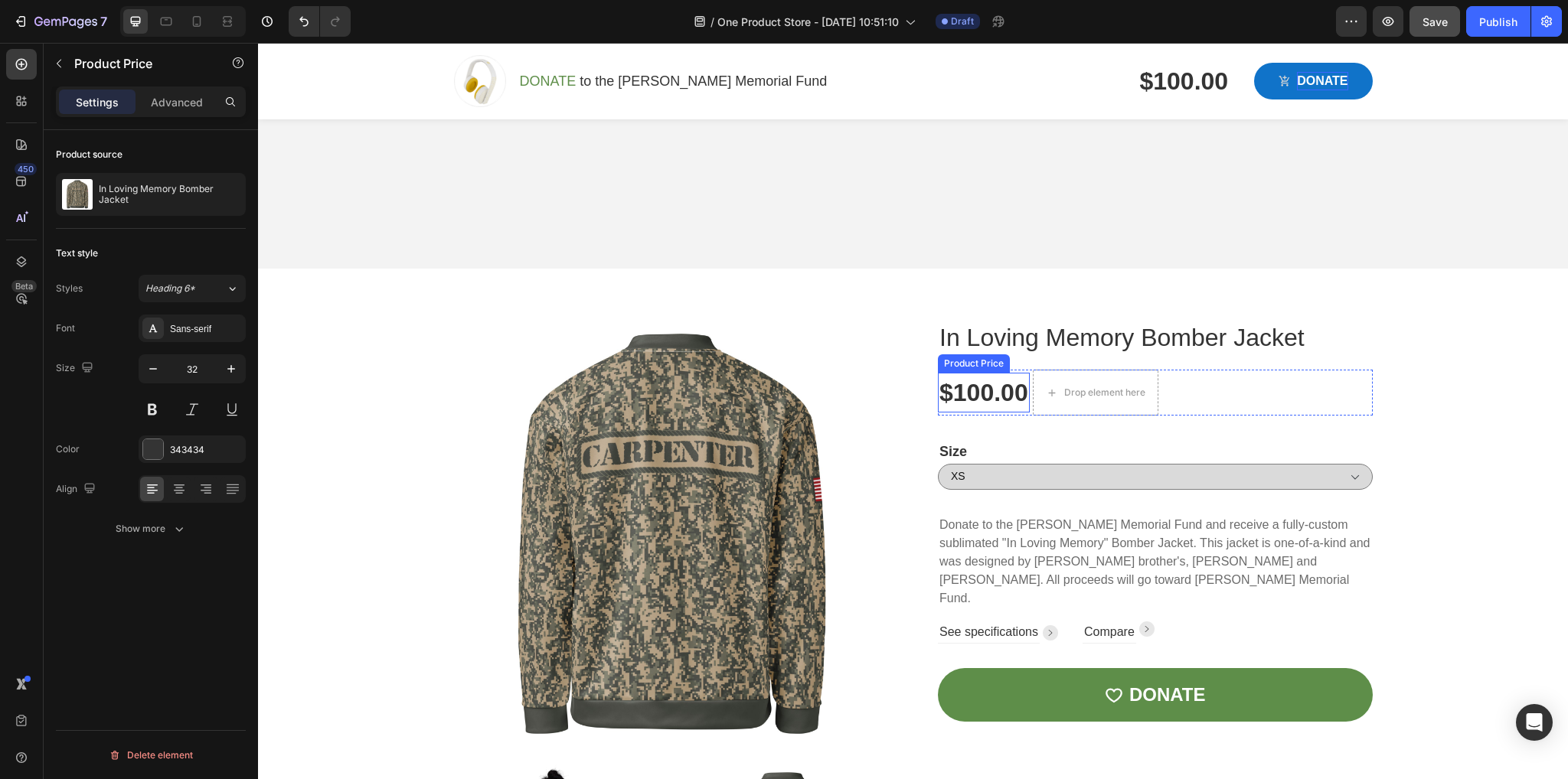
click at [1021, 390] on div "$100.00" at bounding box center [983, 393] width 92 height 40
click at [1106, 390] on div "Drop element here" at bounding box center [1104, 392] width 81 height 12
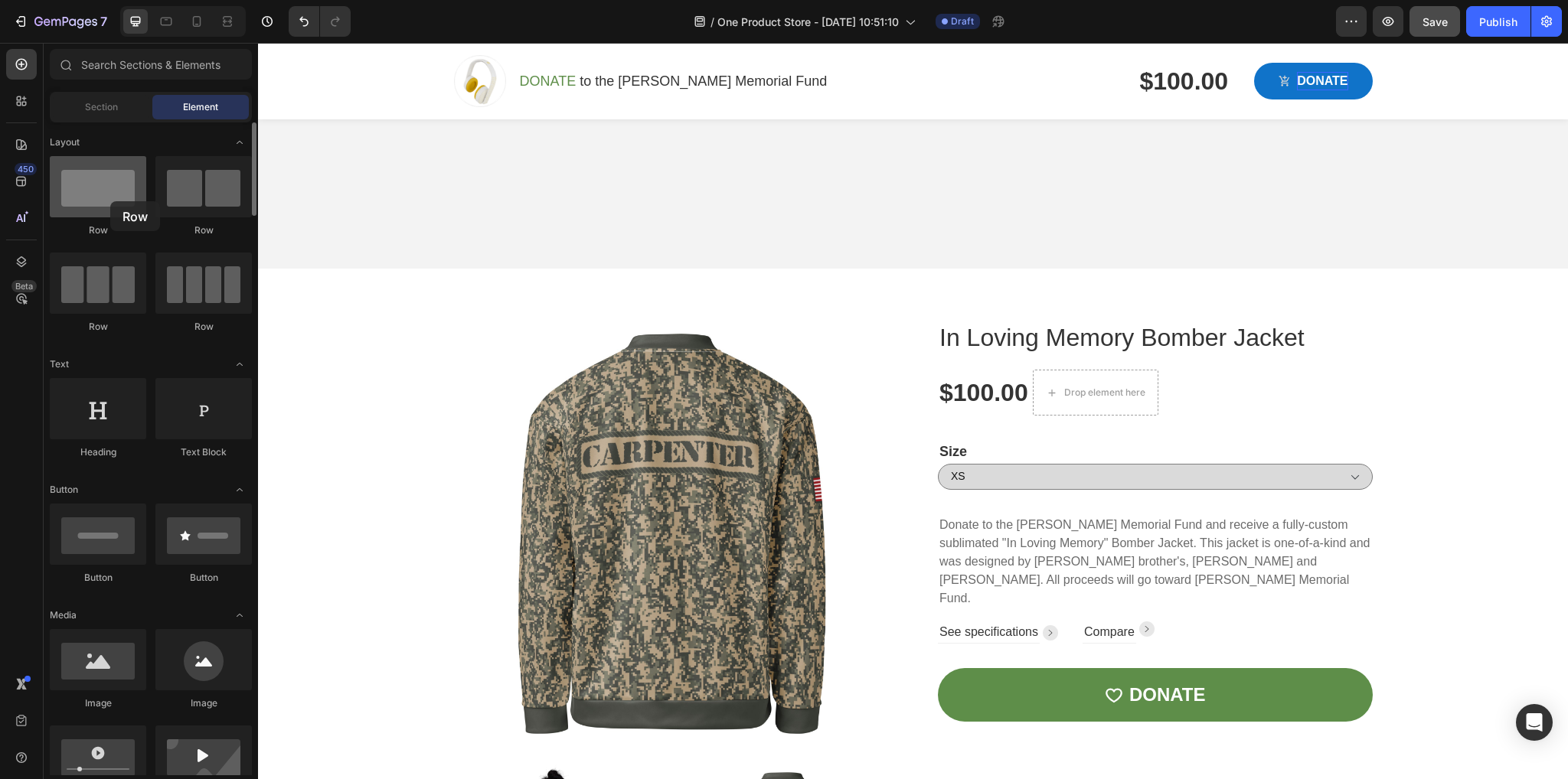
click at [111, 201] on div at bounding box center [97, 187] width 96 height 61
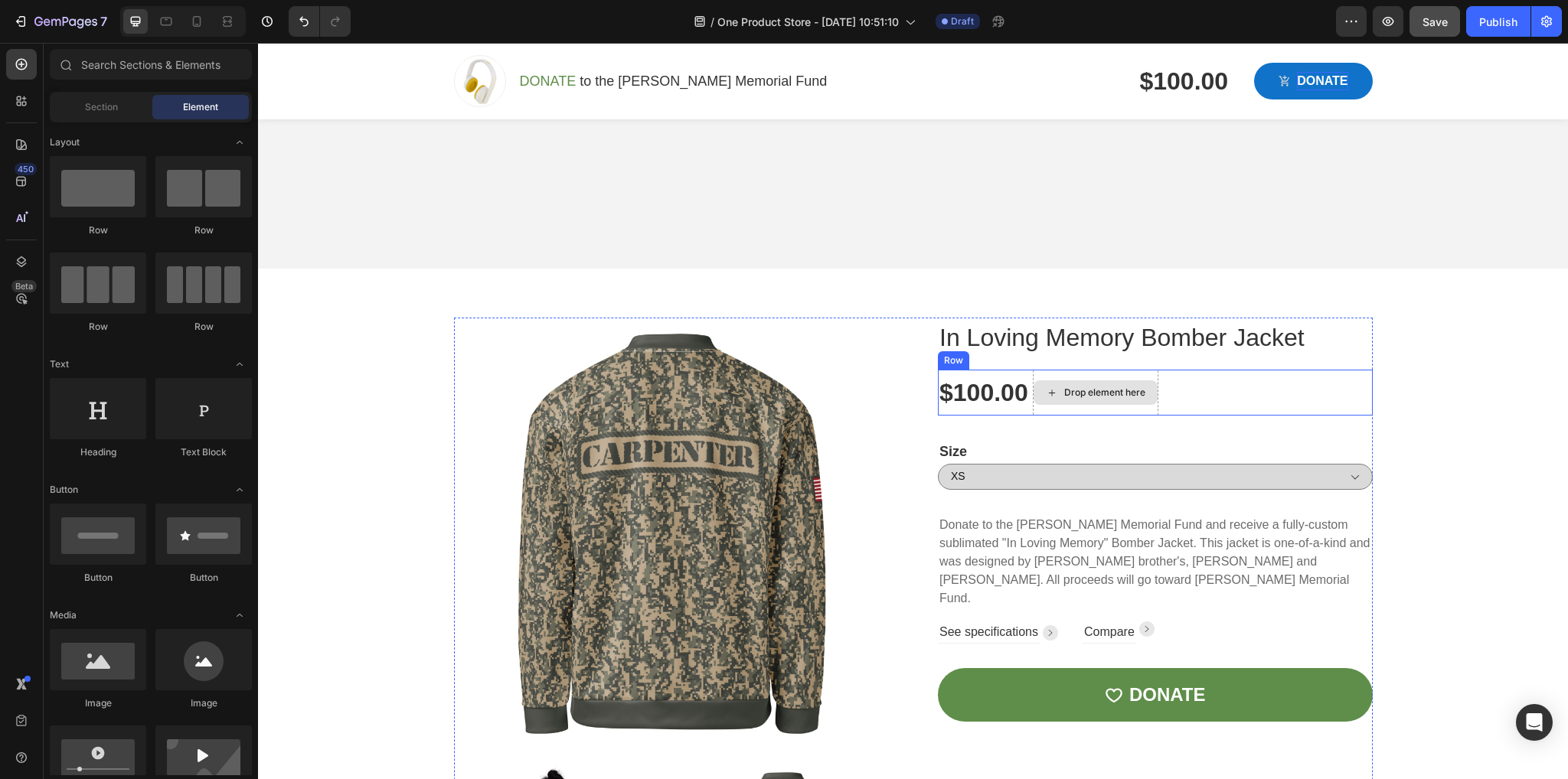
click at [1102, 390] on div "Drop element here" at bounding box center [1104, 392] width 81 height 12
click at [116, 190] on div at bounding box center [97, 187] width 96 height 61
click at [1197, 384] on div "$100.00 Product Price Product Price Drop element here Row" at bounding box center [1155, 393] width 435 height 46
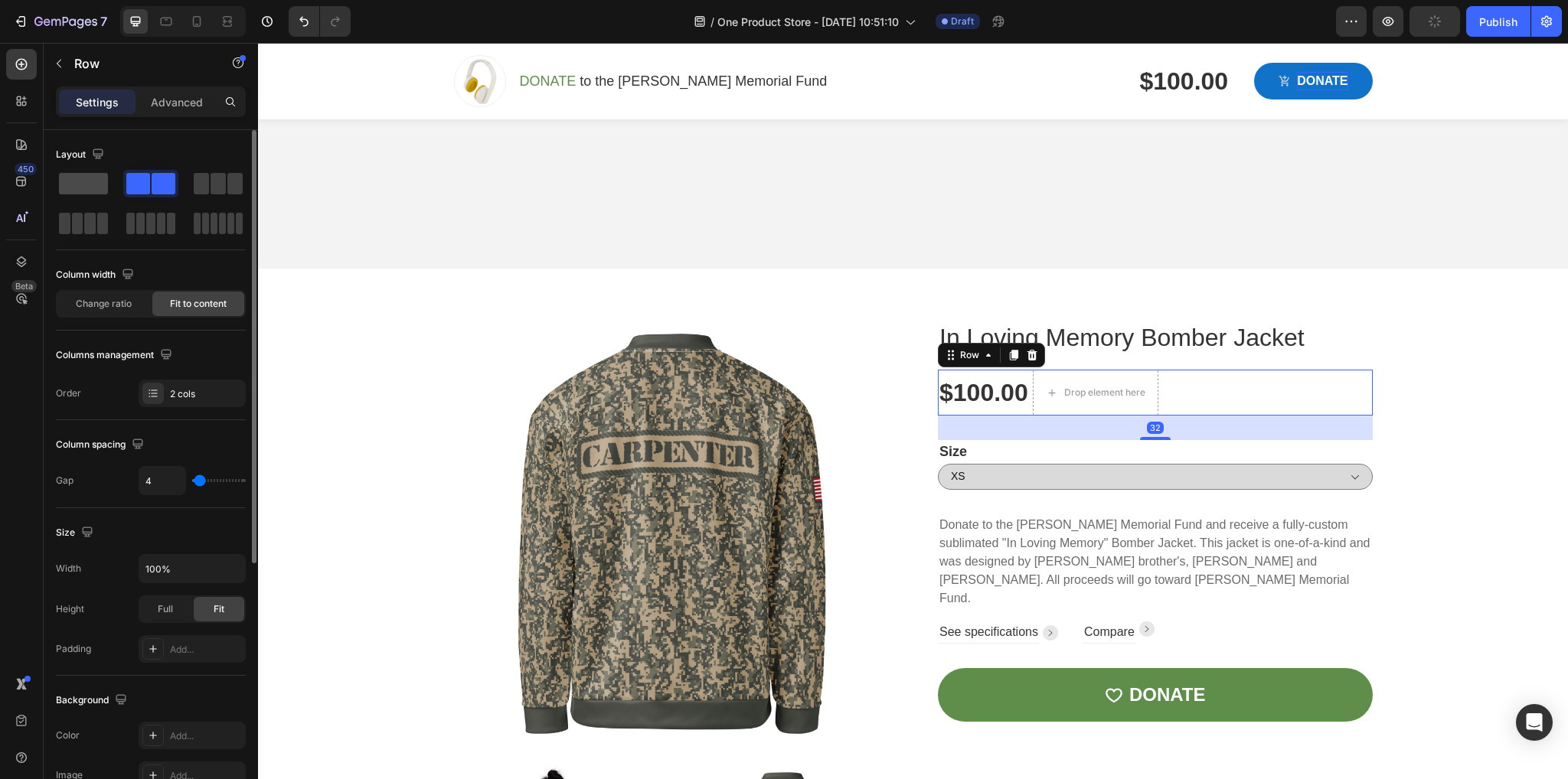
click at [83, 175] on span at bounding box center [83, 183] width 49 height 21
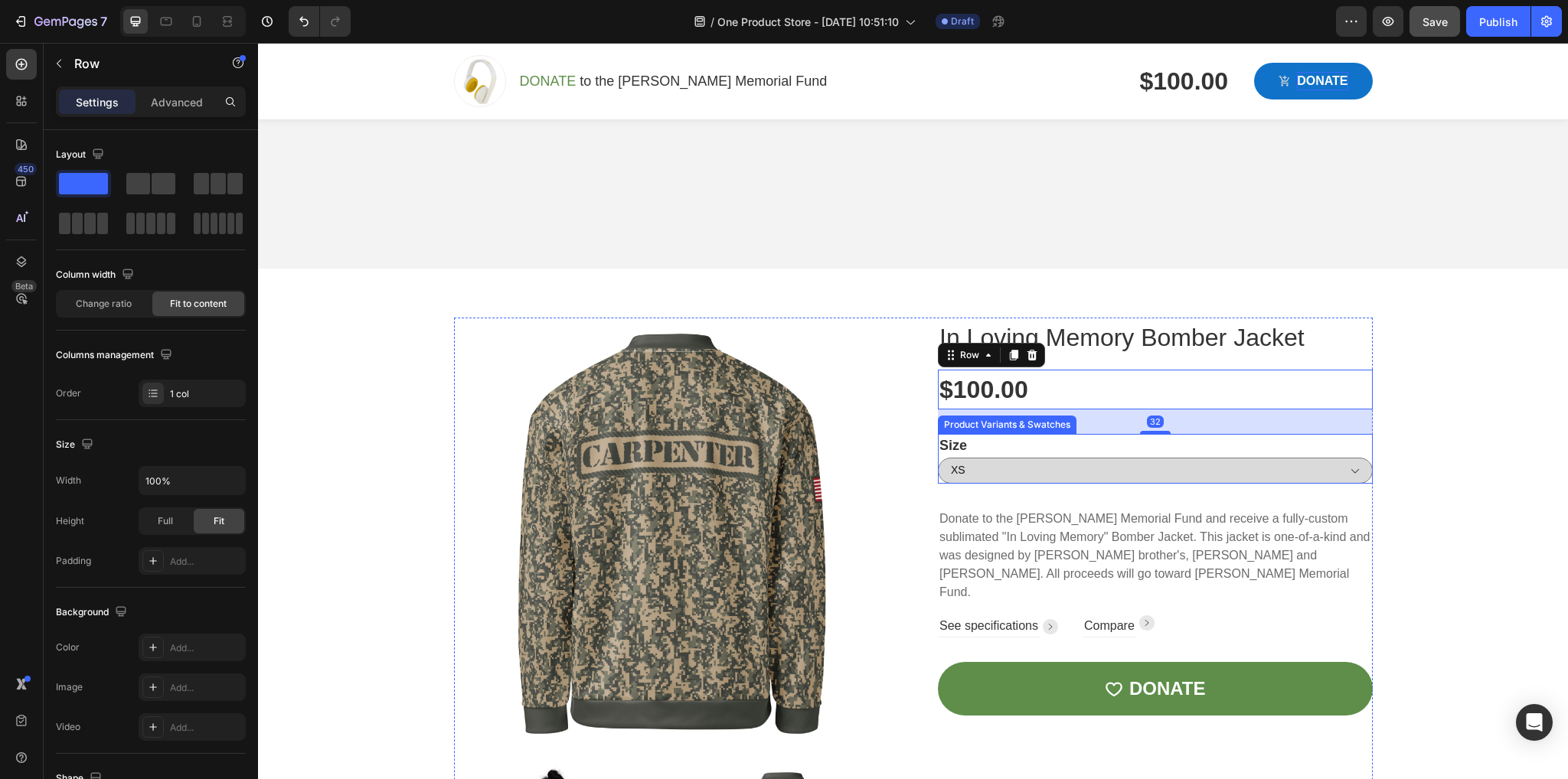
click at [1127, 452] on div "Size XS S M L XL 2XL 3XL" at bounding box center [1155, 459] width 435 height 50
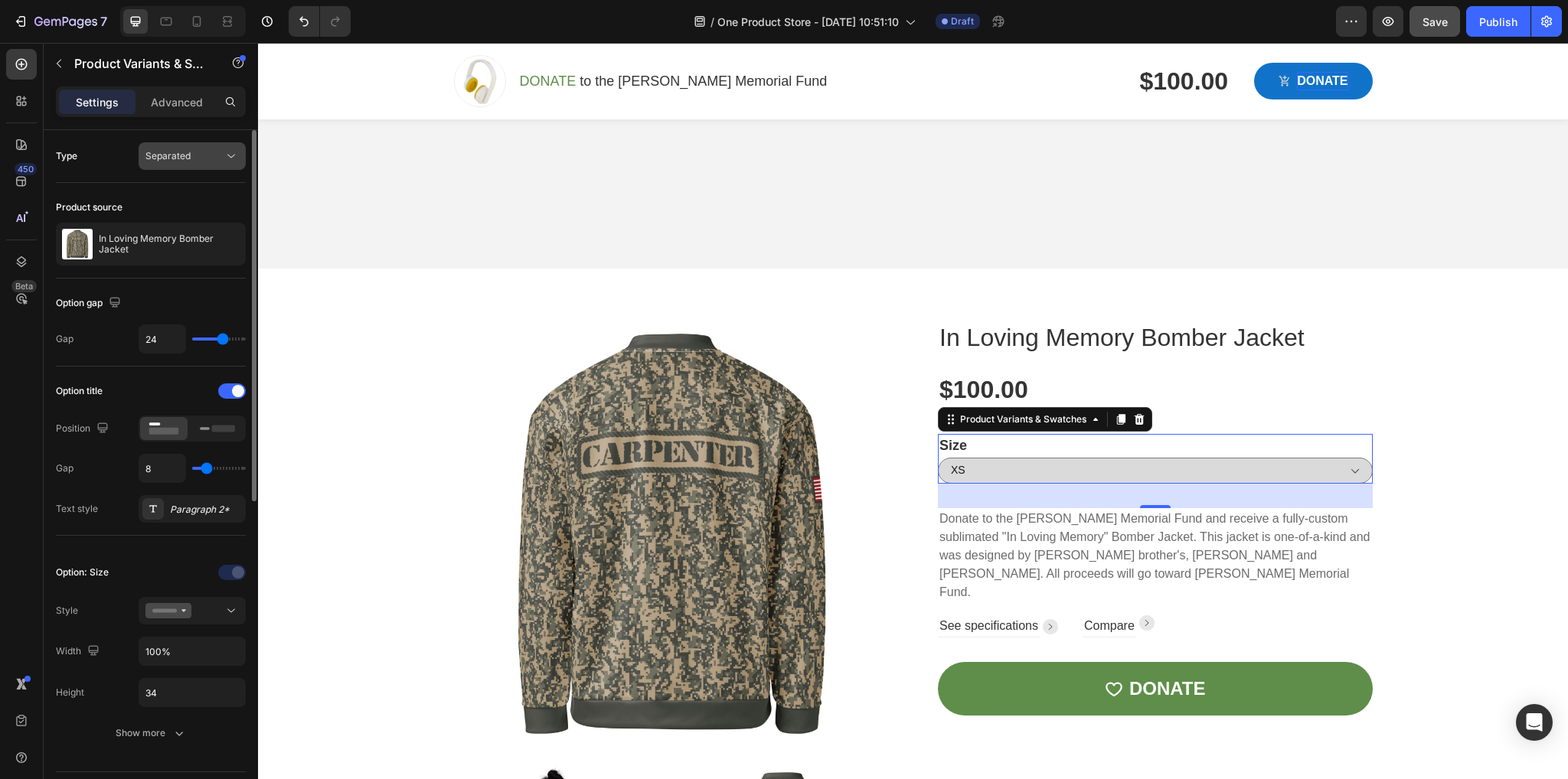
click at [192, 146] on button "Separated" at bounding box center [192, 155] width 107 height 28
click at [1242, 524] on p "Donate to the [PERSON_NAME] Memorial Fund and receive a fully-custom sublimated…" at bounding box center [1155, 556] width 432 height 92
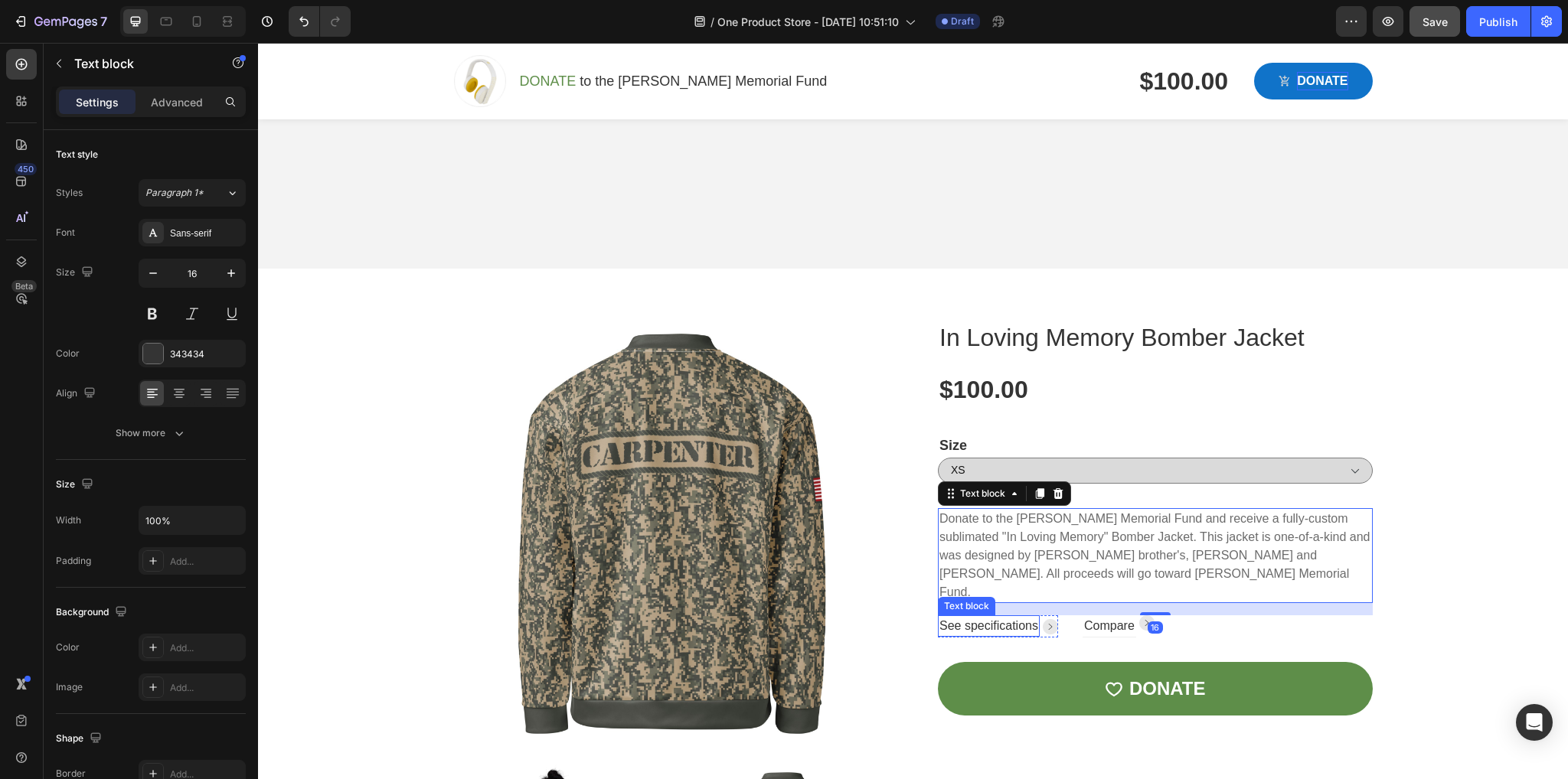
click at [1004, 616] on div "See specifications" at bounding box center [988, 625] width 102 height 21
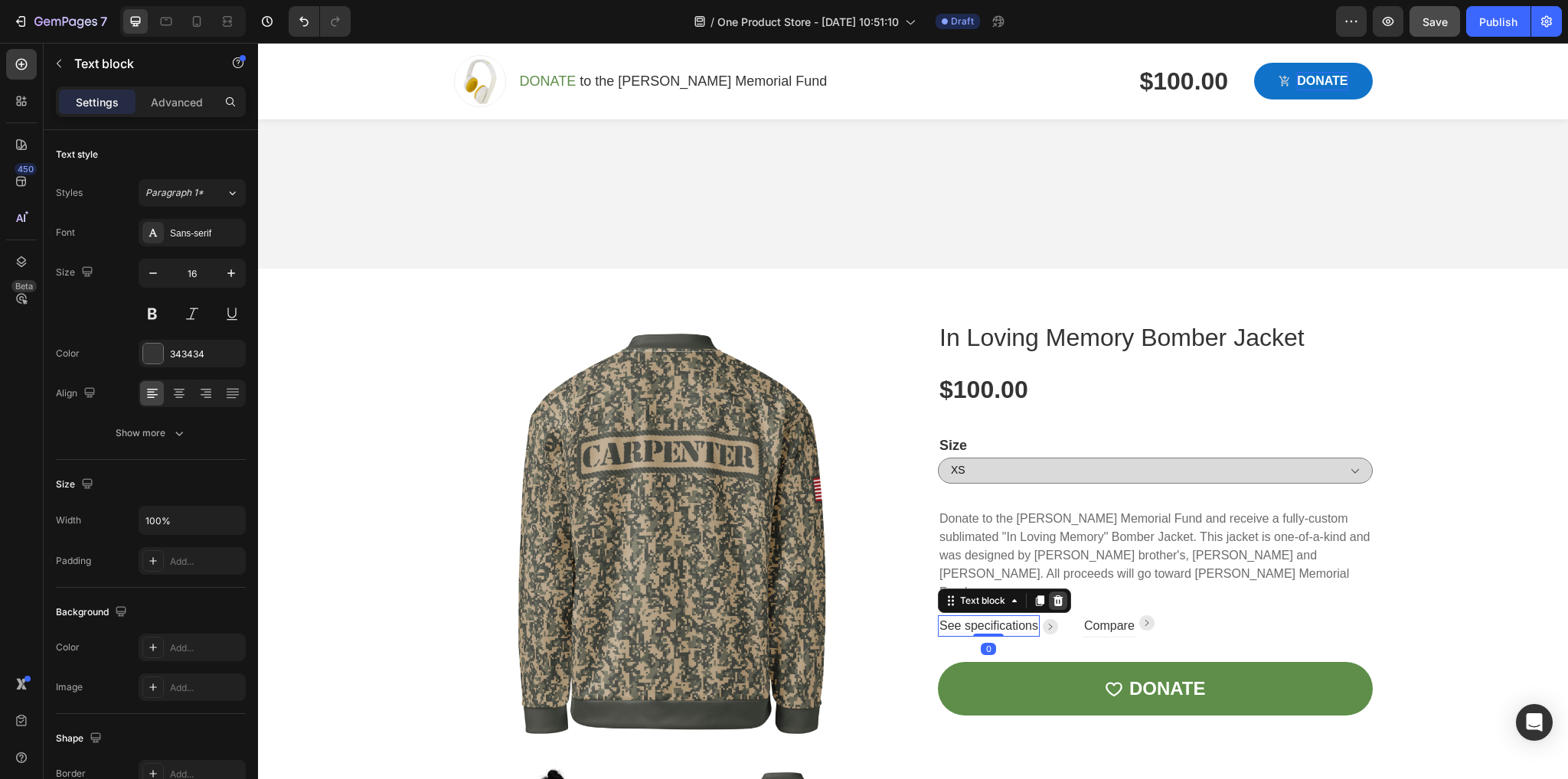
click at [1057, 595] on icon at bounding box center [1058, 601] width 12 height 12
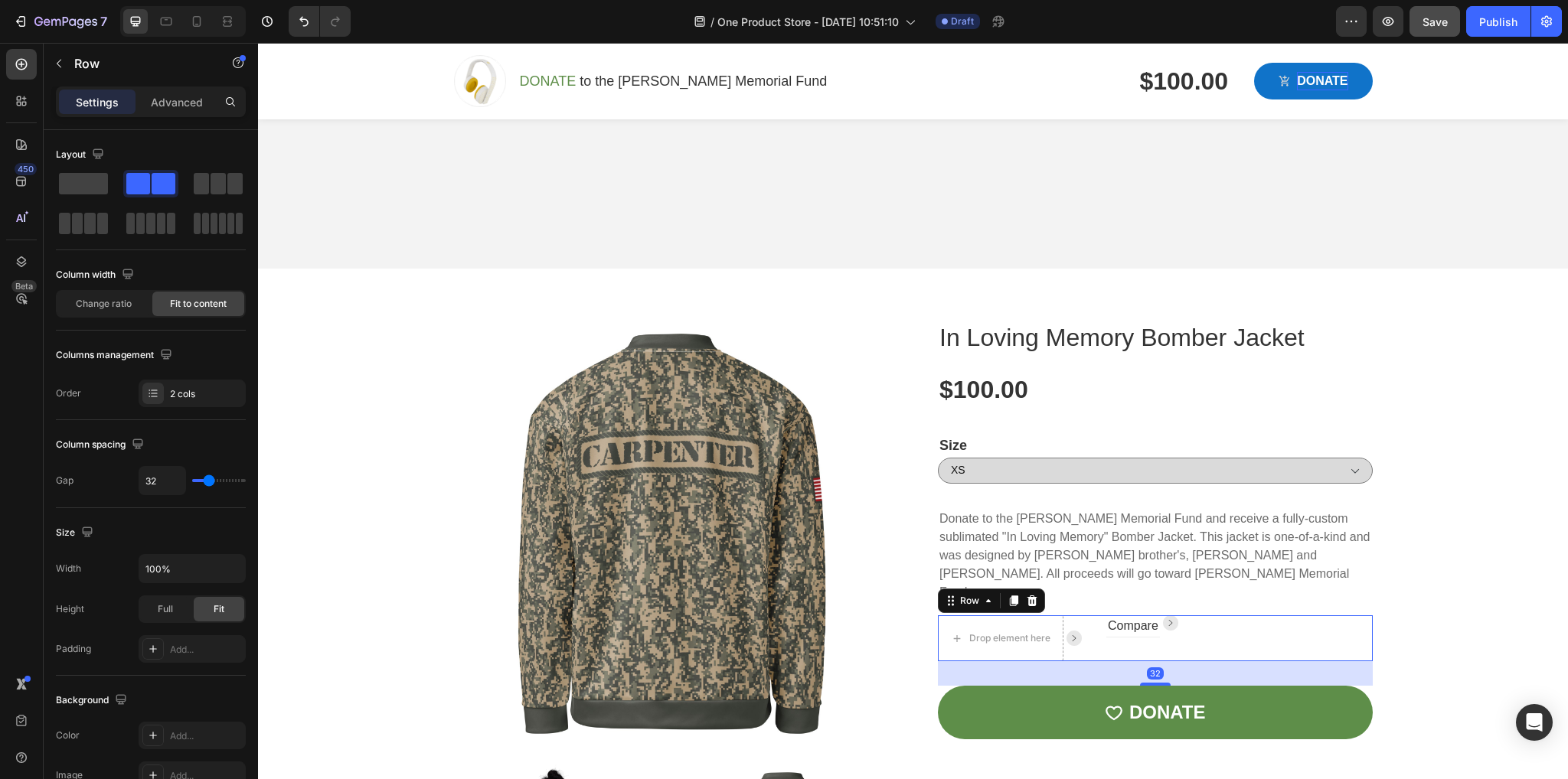
click at [1099, 620] on div "Drop element here Image Row Compare Text block Image Row Row 32" at bounding box center [1155, 638] width 435 height 46
click at [1029, 596] on icon at bounding box center [1032, 601] width 10 height 10
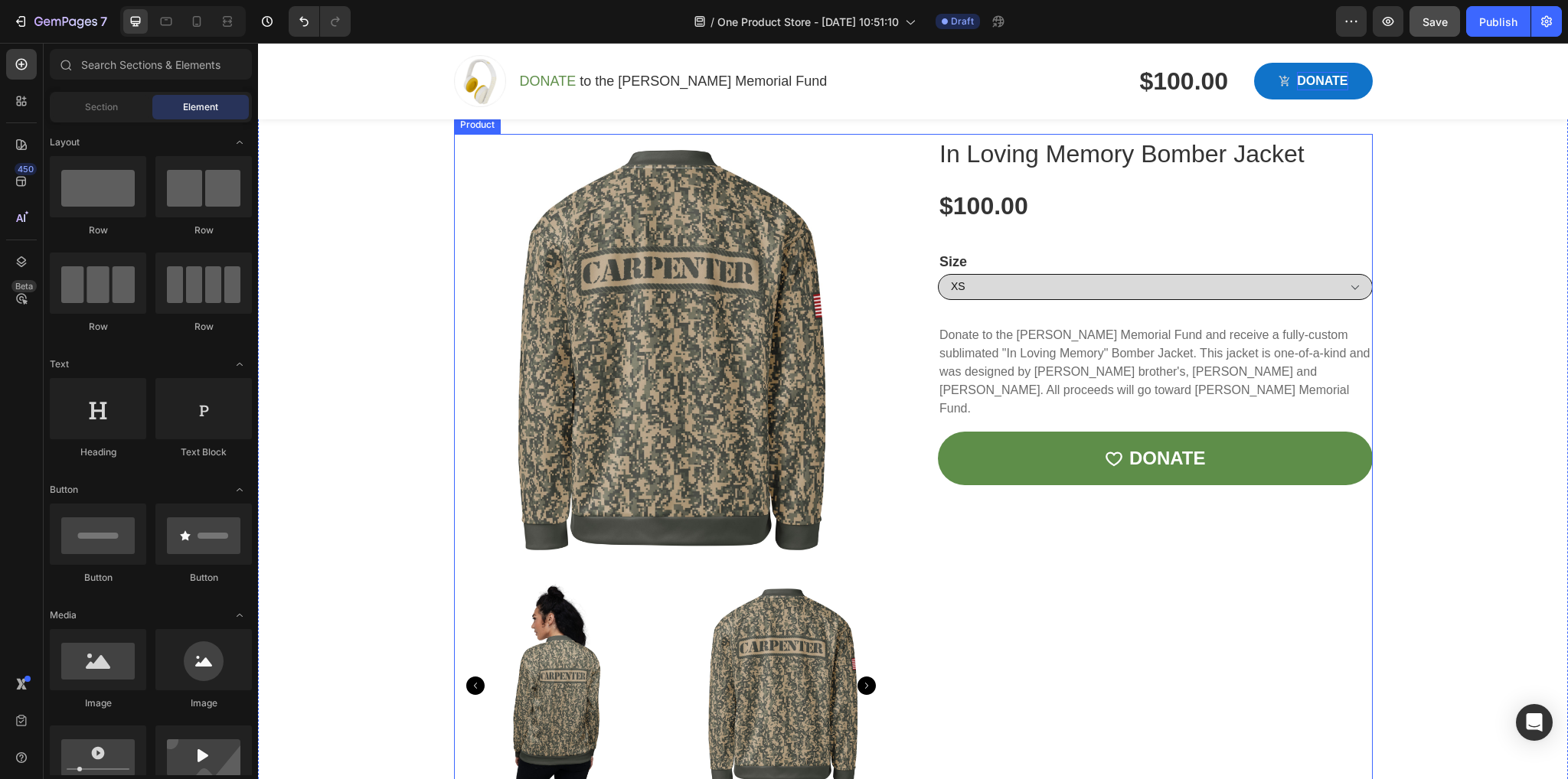
scroll to position [714, 0]
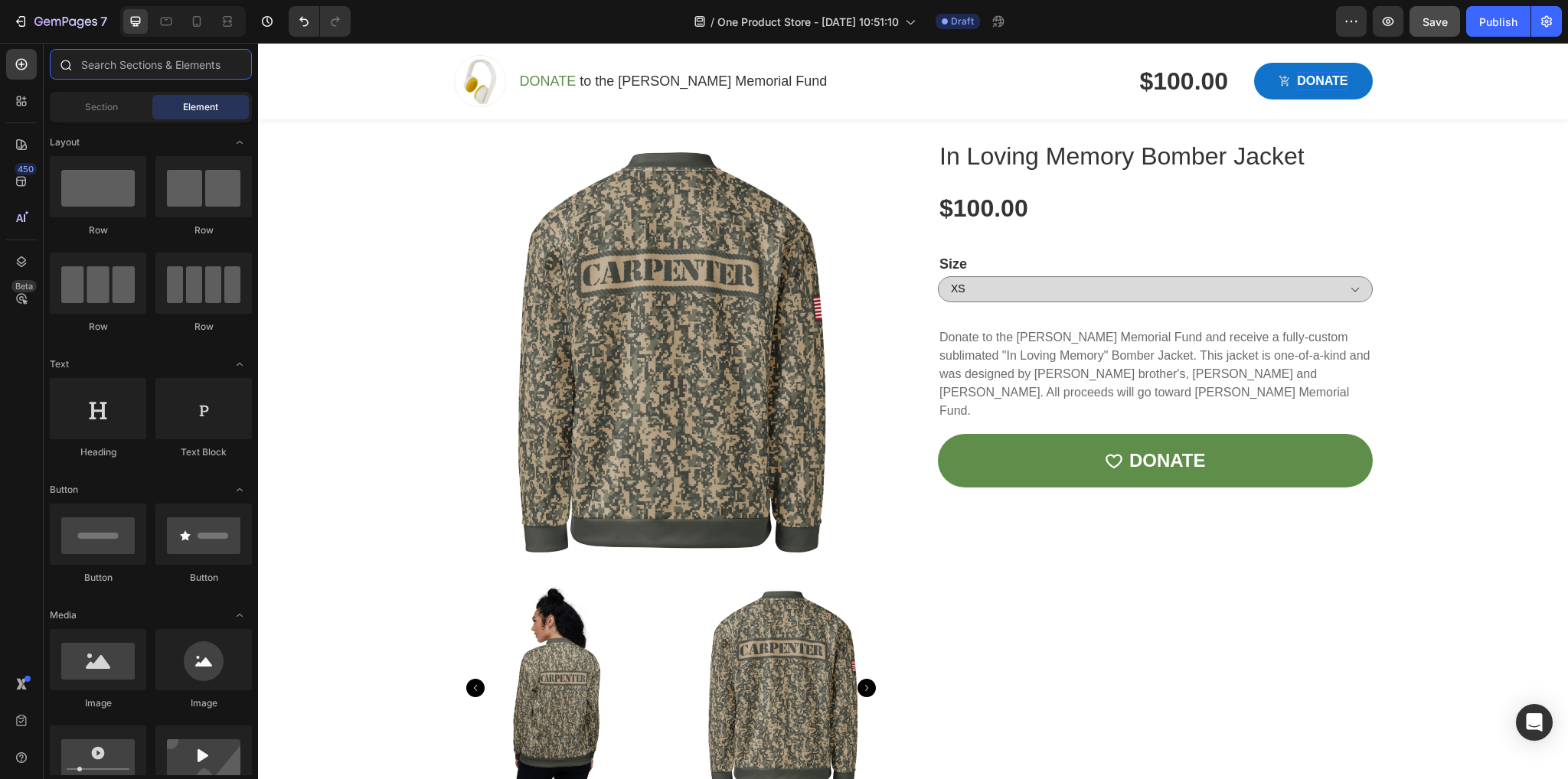
click at [99, 64] on input "text" at bounding box center [151, 64] width 202 height 31
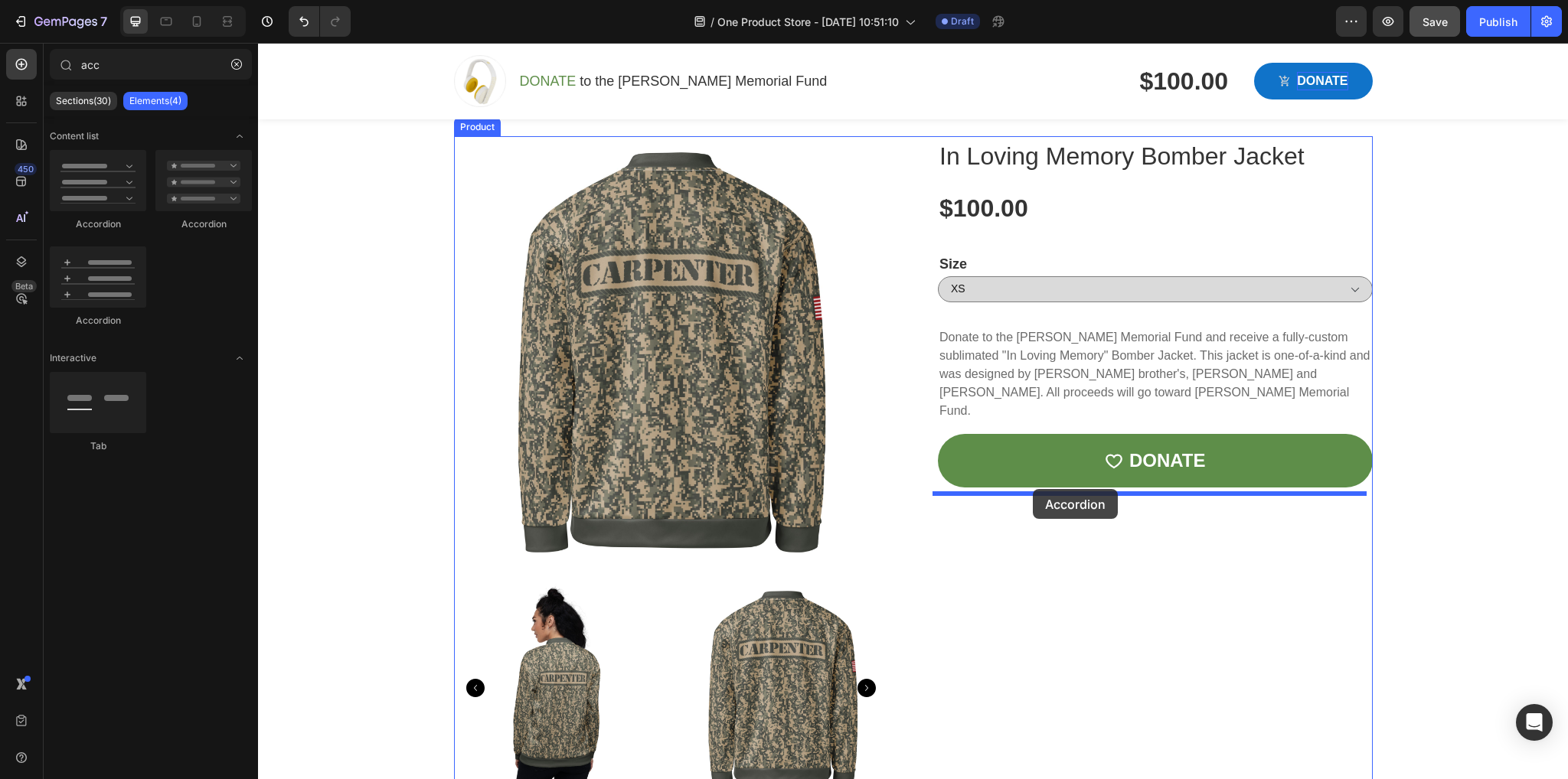
drag, startPoint x: 469, startPoint y: 234, endPoint x: 1033, endPoint y: 487, distance: 618.1
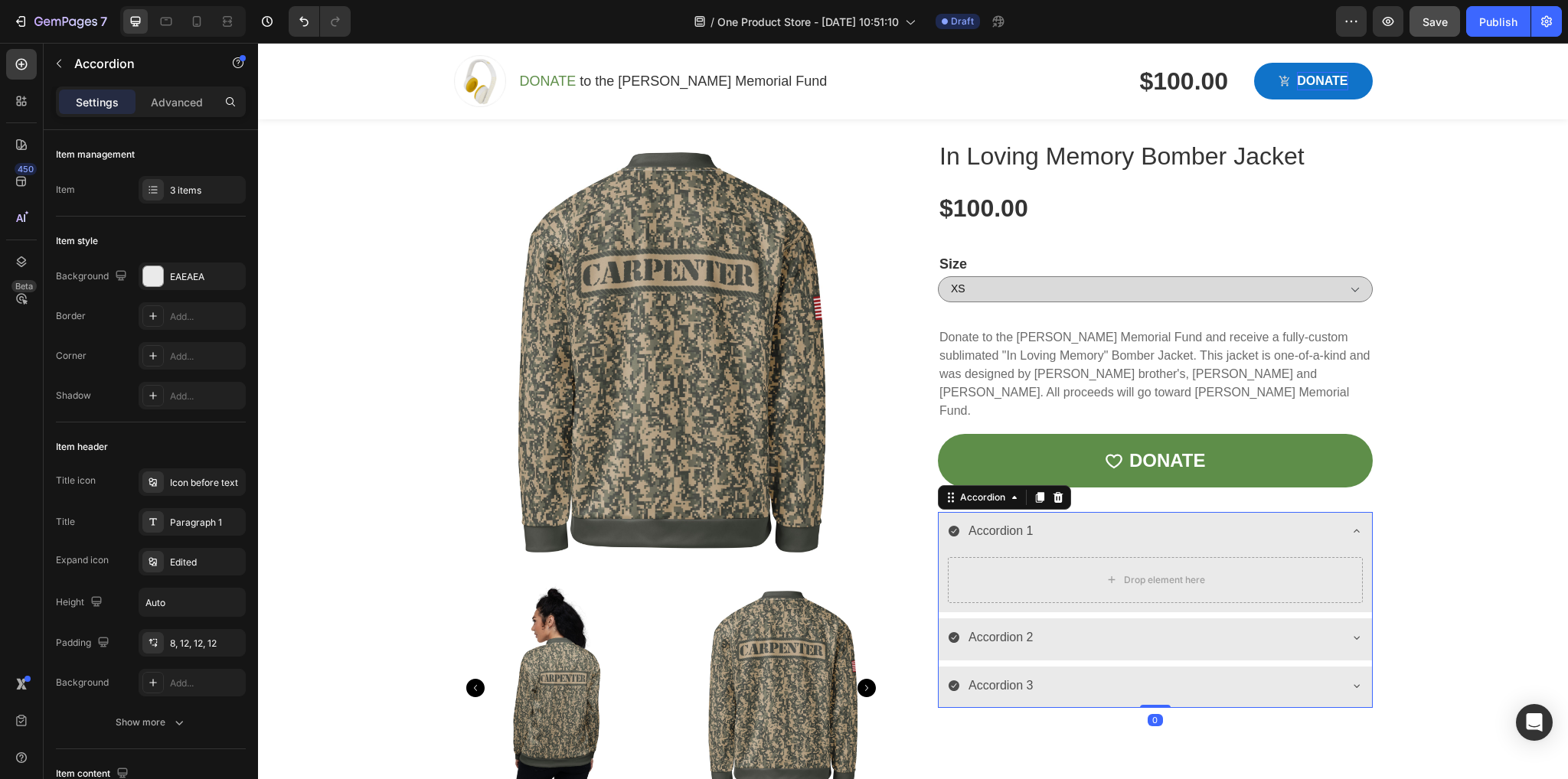
click at [1253, 625] on div "Accordion 2" at bounding box center [1143, 638] width 390 height 27
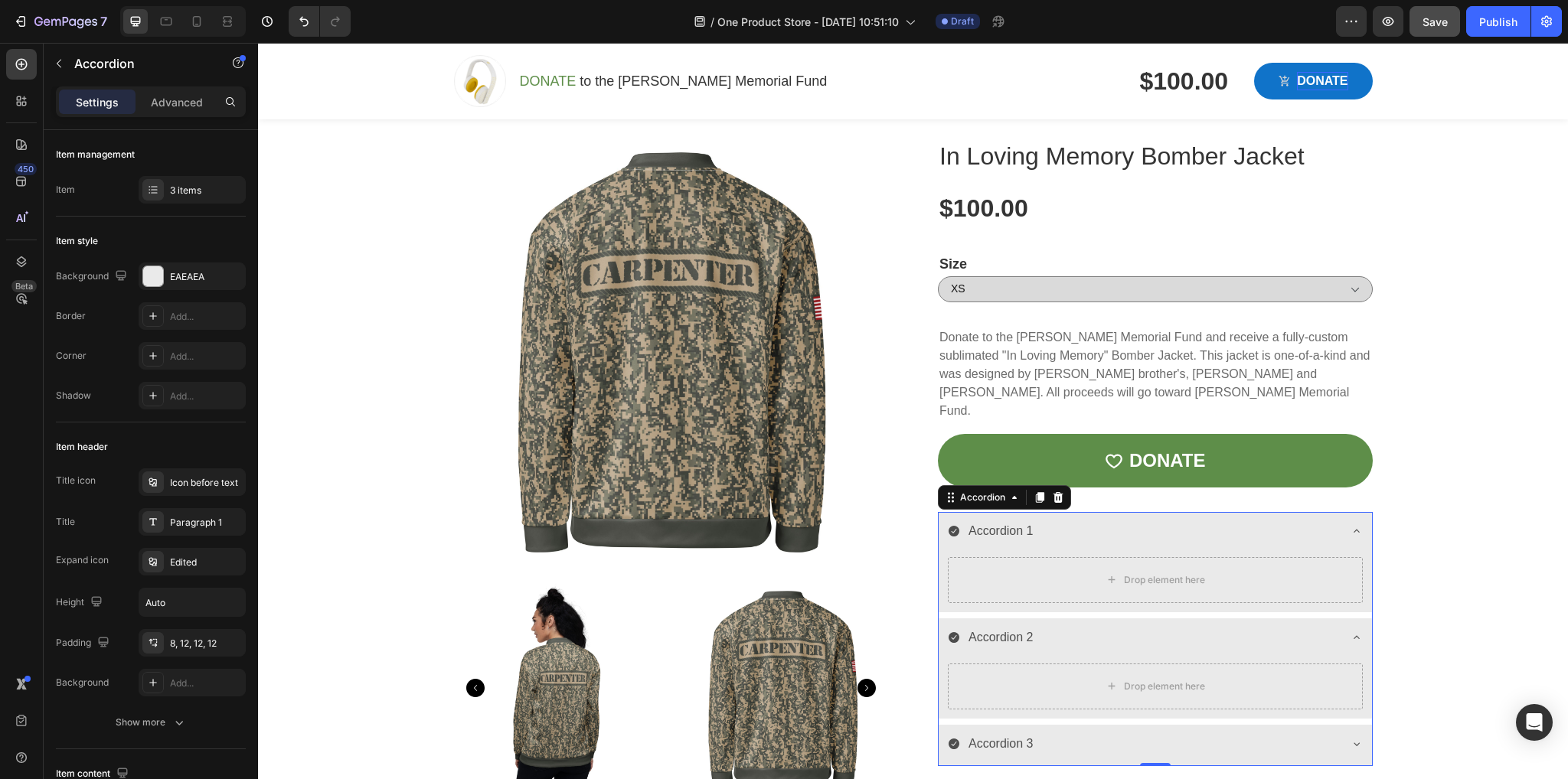
drag, startPoint x: 953, startPoint y: 616, endPoint x: 961, endPoint y: 617, distance: 8.1
click at [954, 631] on icon at bounding box center [954, 637] width 12 height 12
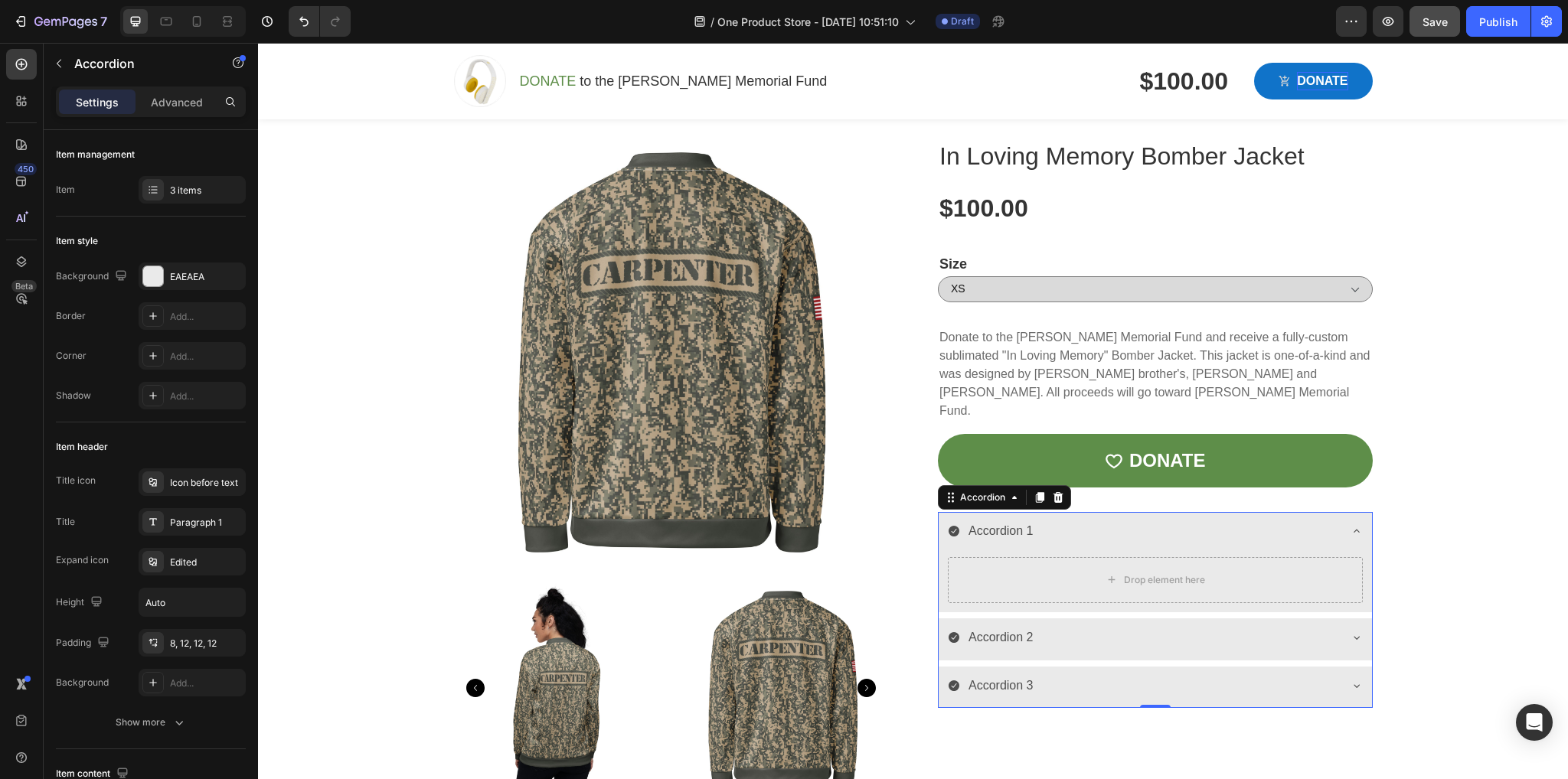
click at [1106, 625] on div "Accordion 2" at bounding box center [1143, 638] width 390 height 27
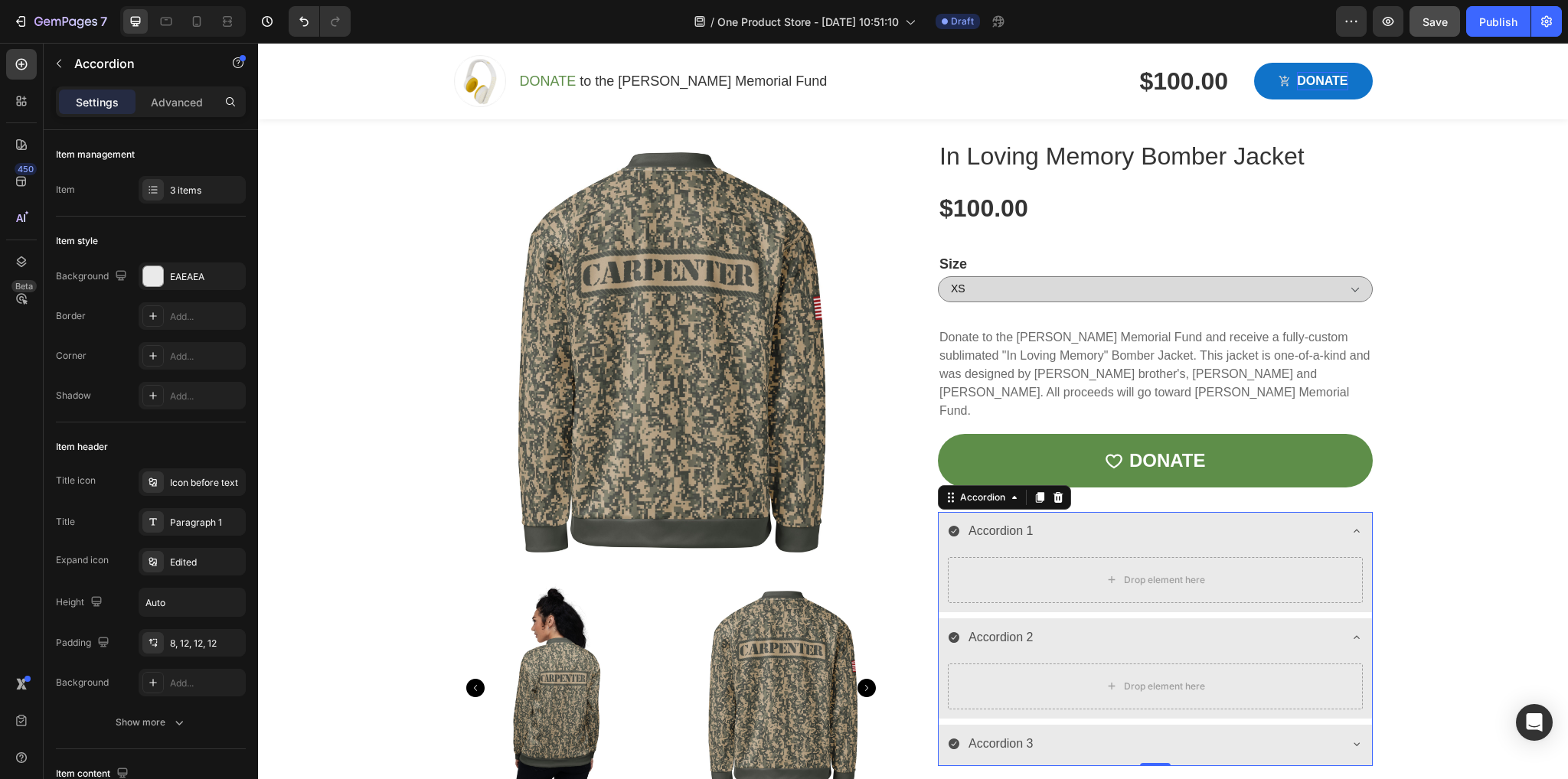
click at [1106, 625] on div "Accordion 2" at bounding box center [1143, 638] width 390 height 27
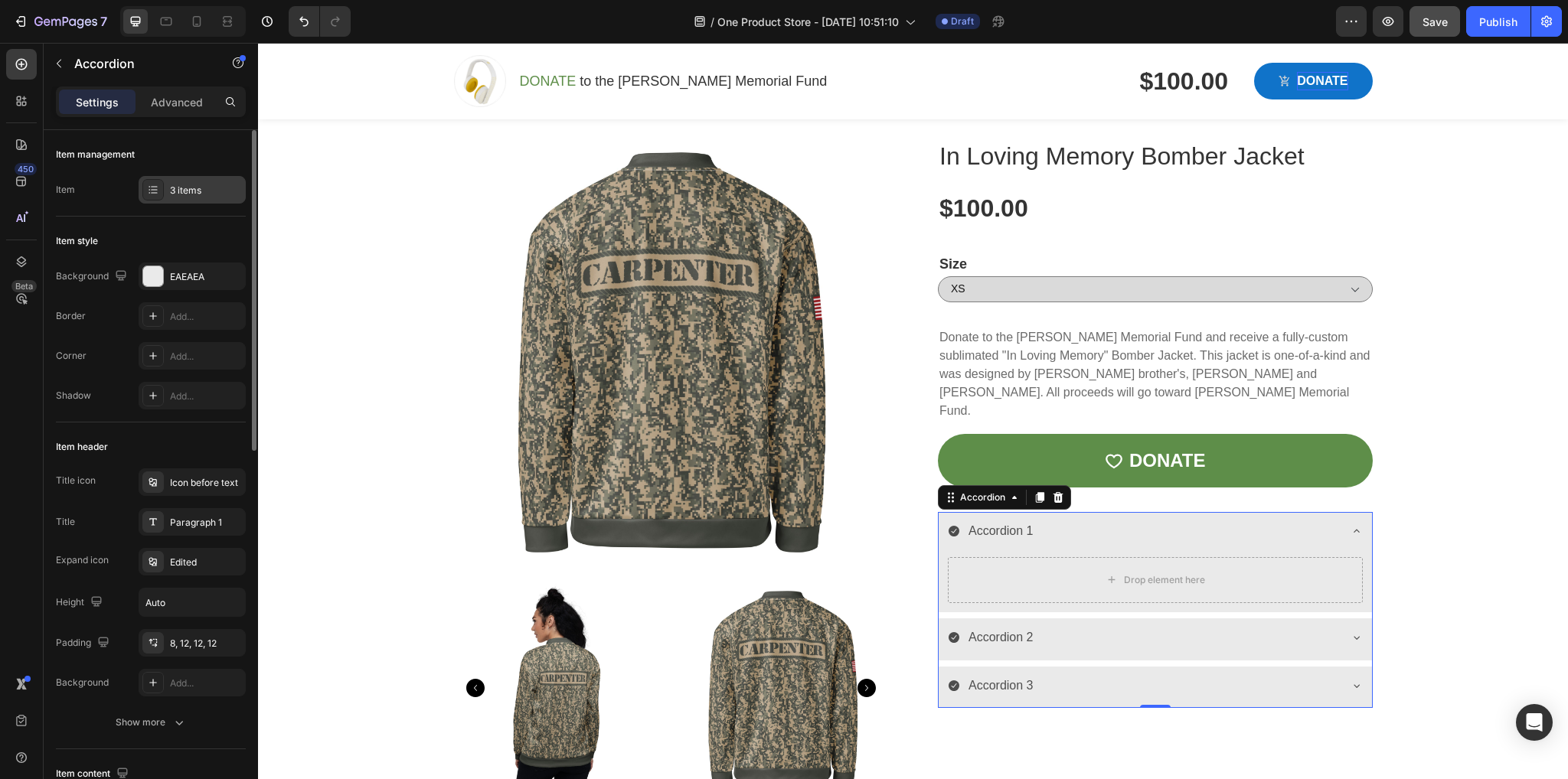
click at [196, 195] on div "3 items" at bounding box center [205, 191] width 72 height 13
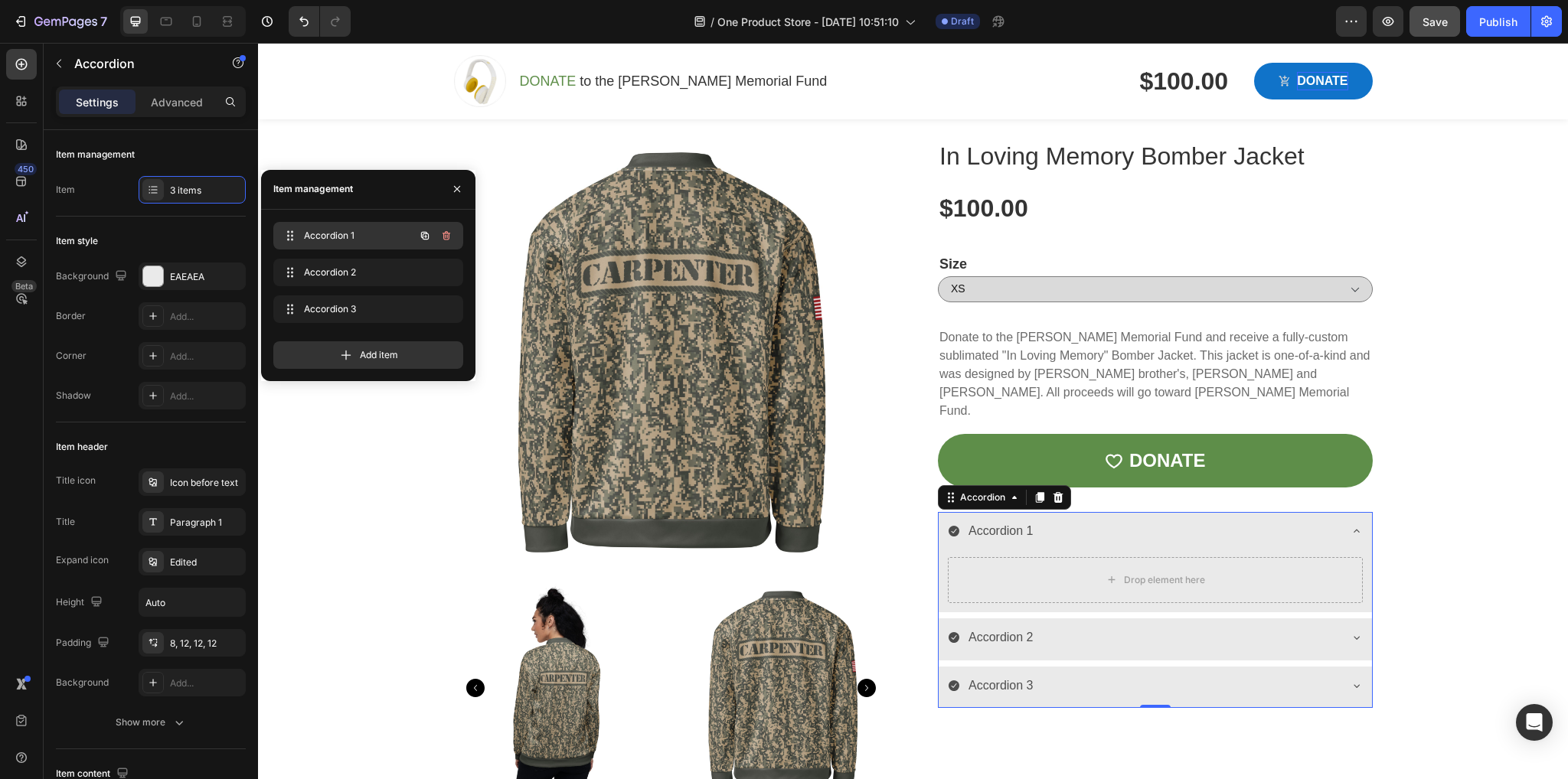
click at [327, 231] on span "Accordion 1" at bounding box center [347, 236] width 87 height 13
click at [444, 309] on icon "button" at bounding box center [446, 309] width 8 height 10
click at [444, 277] on icon "button" at bounding box center [446, 273] width 8 height 10
click at [441, 266] on div "Delete" at bounding box center [436, 273] width 29 height 13
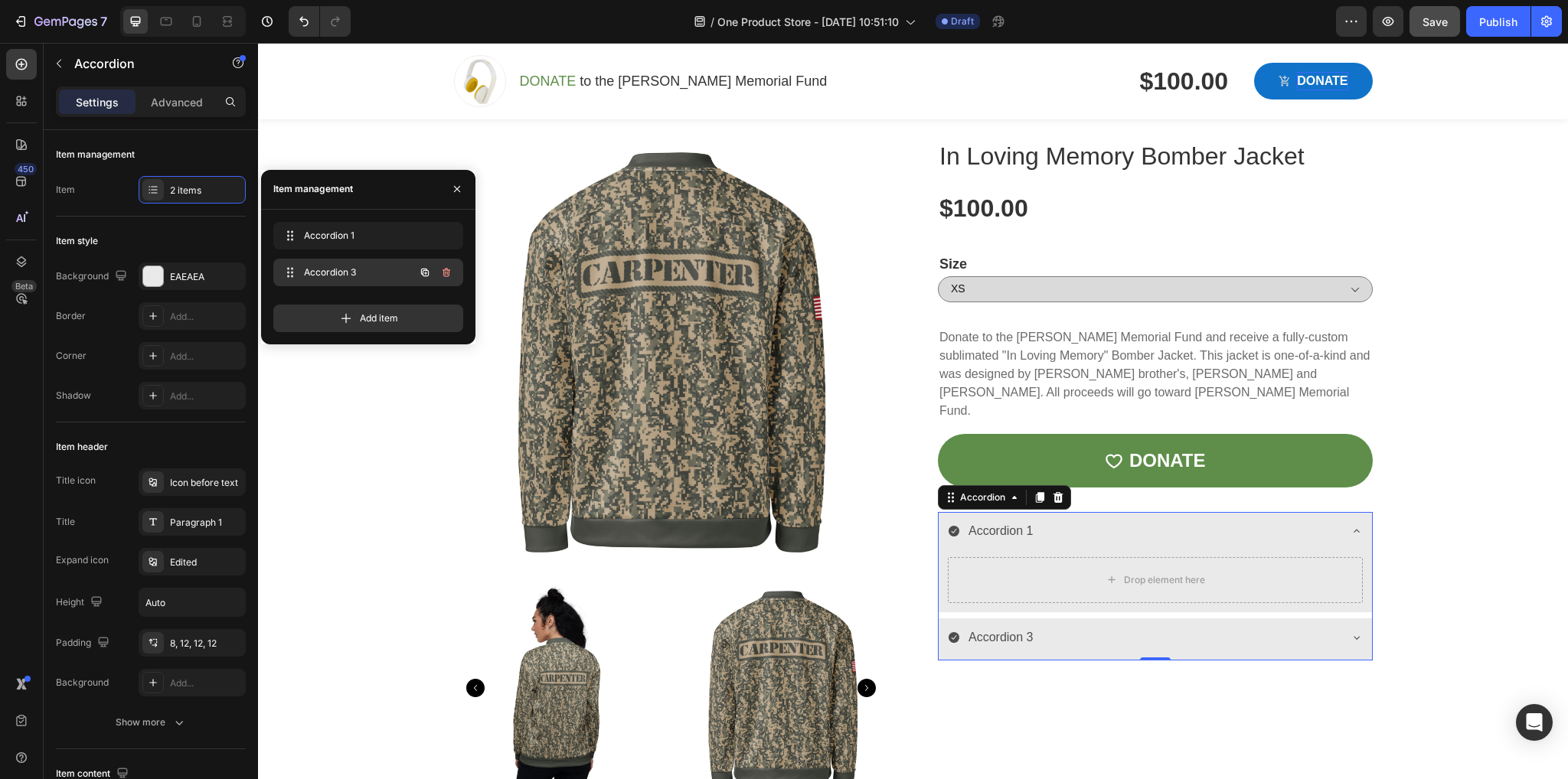
click at [444, 274] on icon "button" at bounding box center [446, 273] width 8 height 10
click at [438, 270] on div "Delete" at bounding box center [436, 273] width 29 height 13
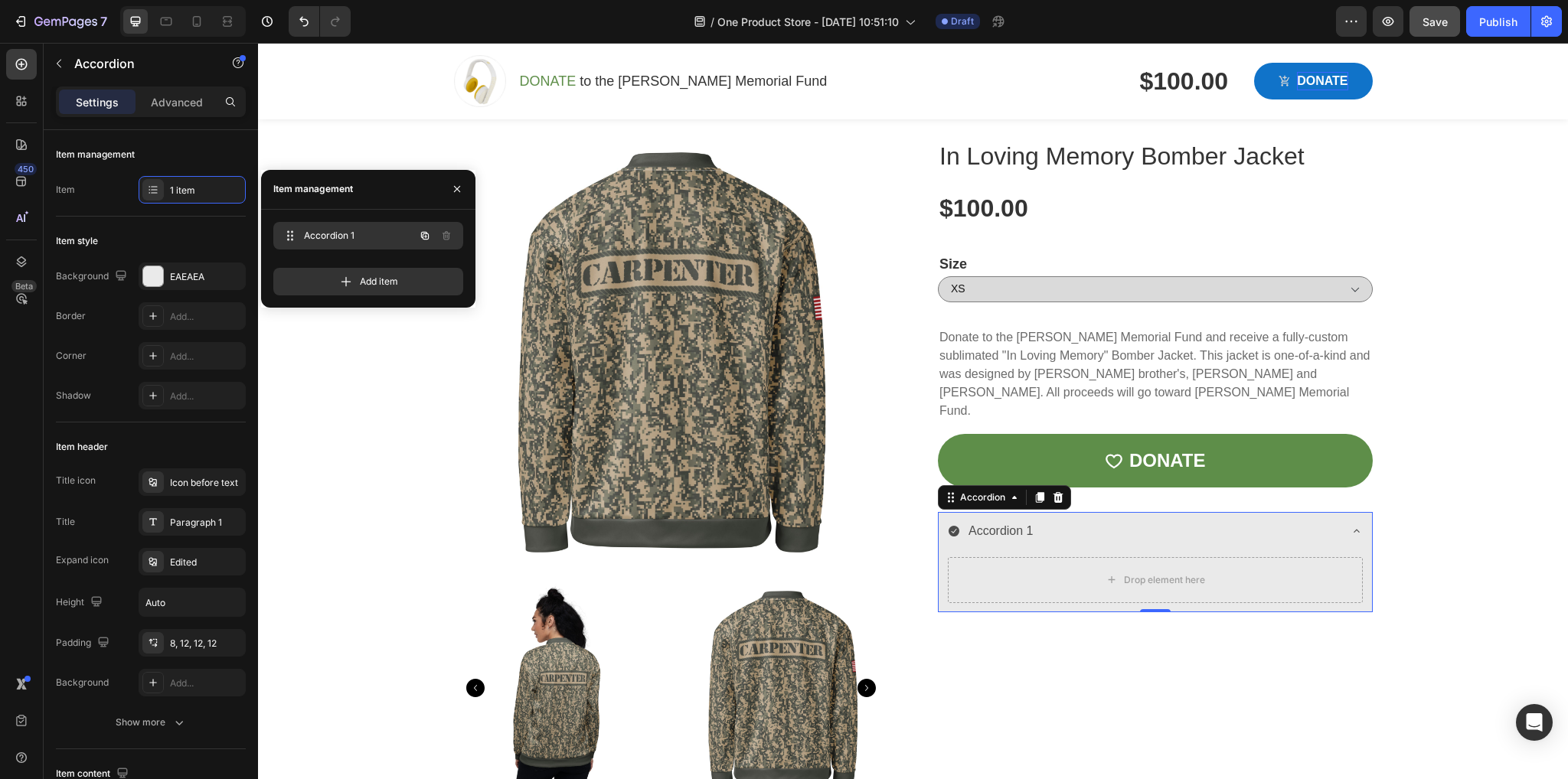
click at [398, 238] on div "Accordion 1 Accordion 1" at bounding box center [346, 236] width 134 height 21
click at [336, 235] on span "Accordion 1" at bounding box center [347, 236] width 87 height 13
click at [1022, 518] on div "Accordion 1" at bounding box center [1001, 531] width 70 height 27
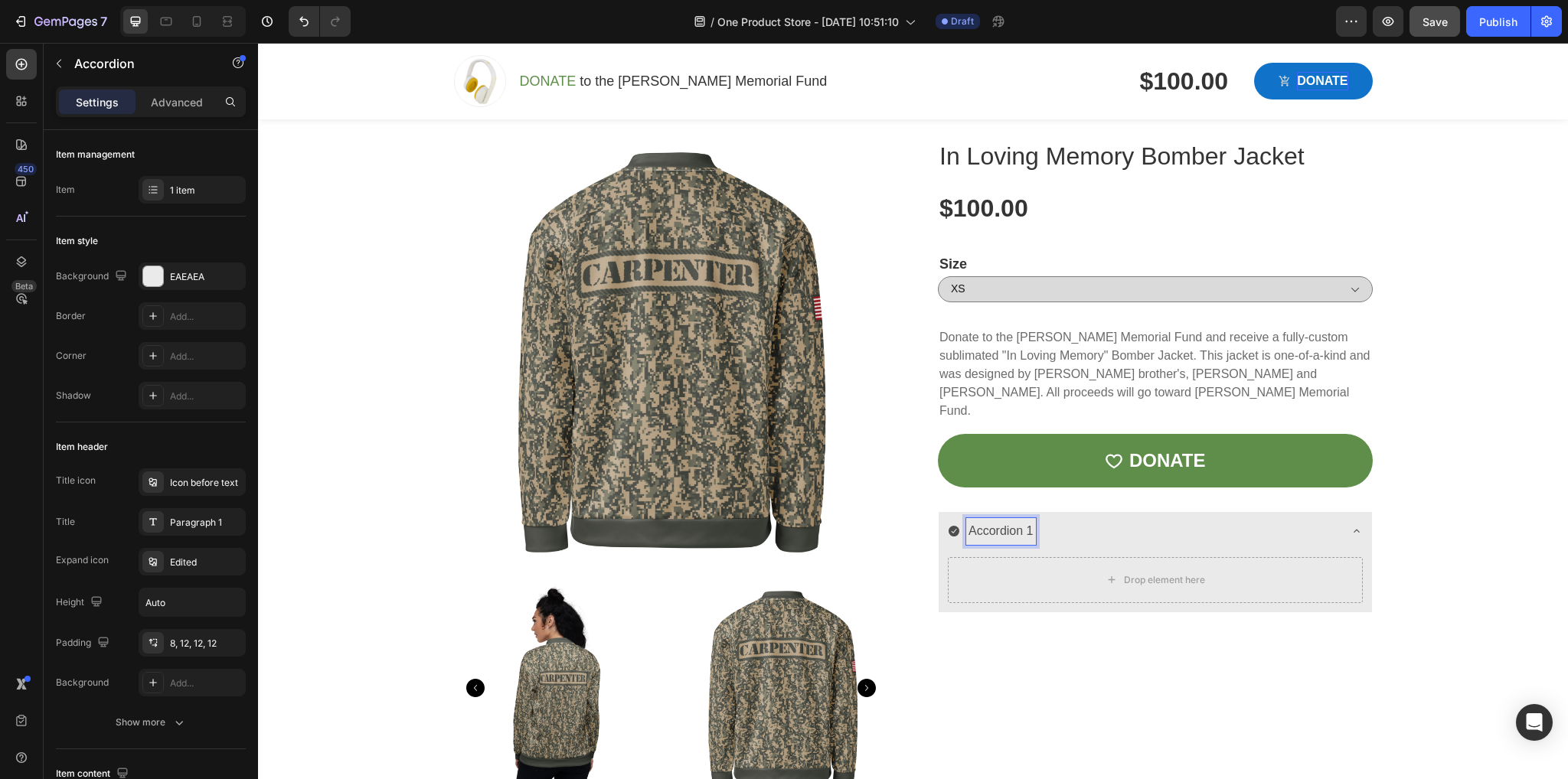
click at [1023, 521] on p "Accordion 1" at bounding box center [1001, 531] width 65 height 22
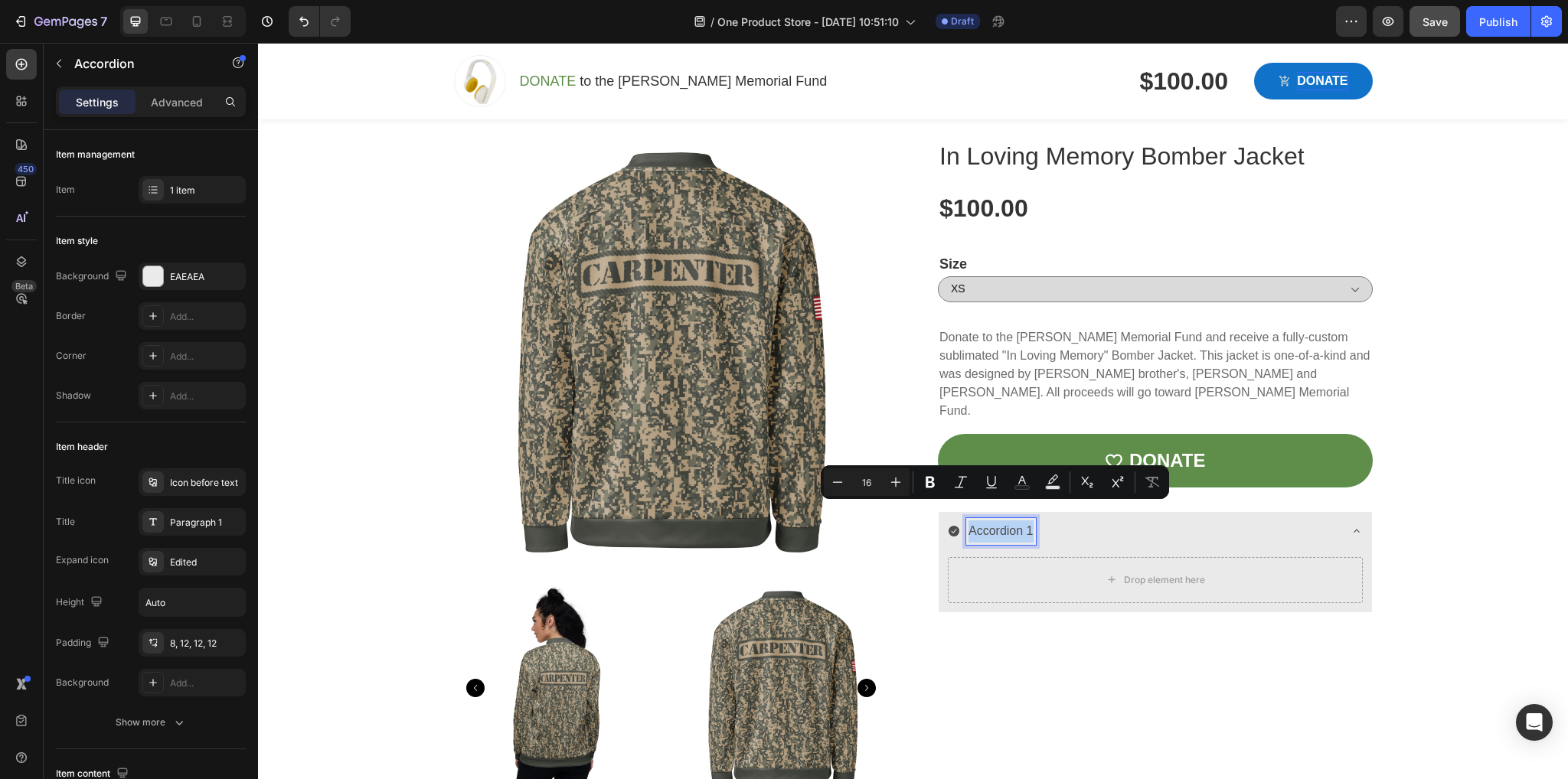
click at [1023, 521] on p "Accordion 1" at bounding box center [1001, 531] width 65 height 22
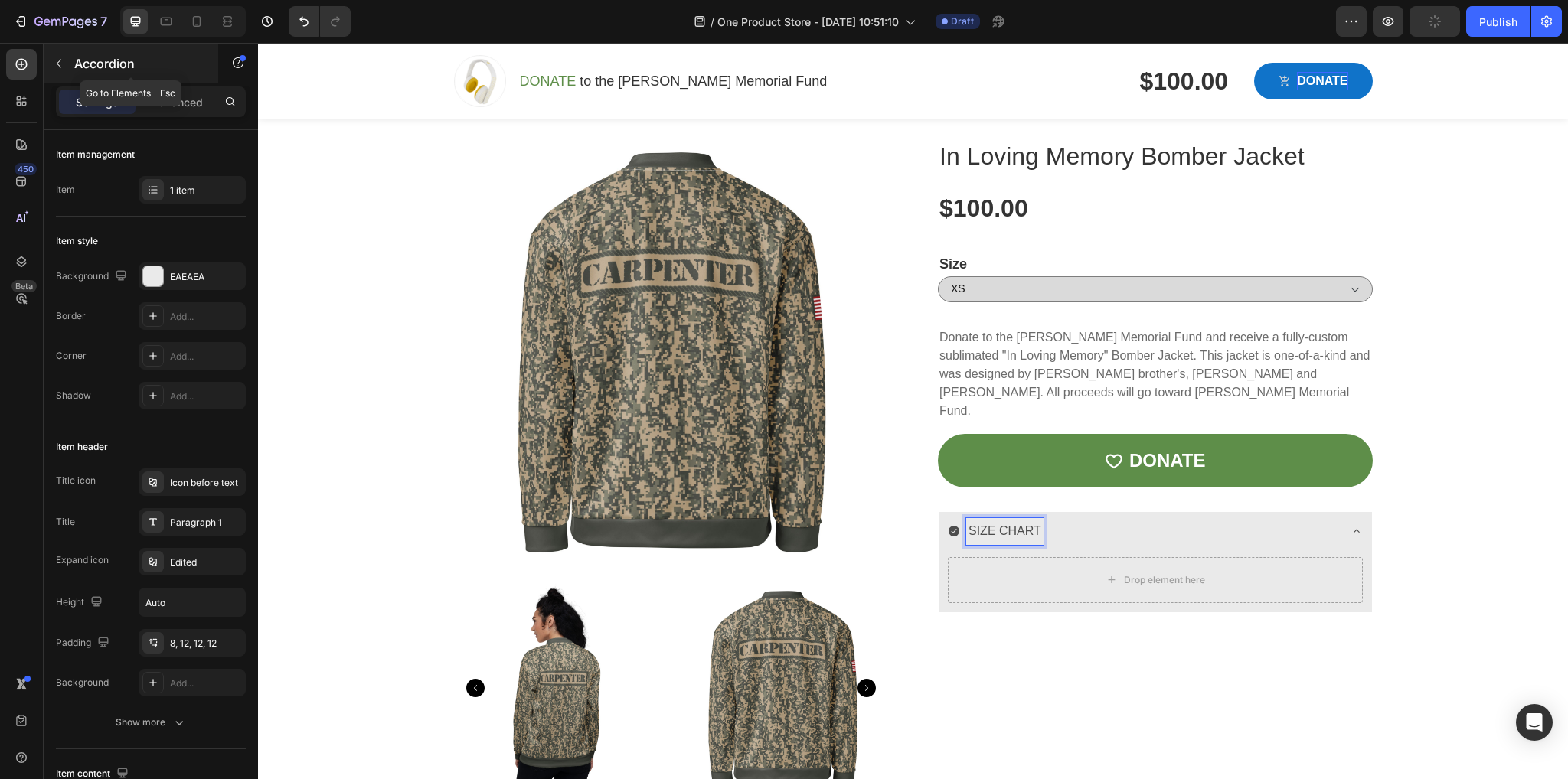
click at [61, 58] on icon "button" at bounding box center [58, 63] width 12 height 12
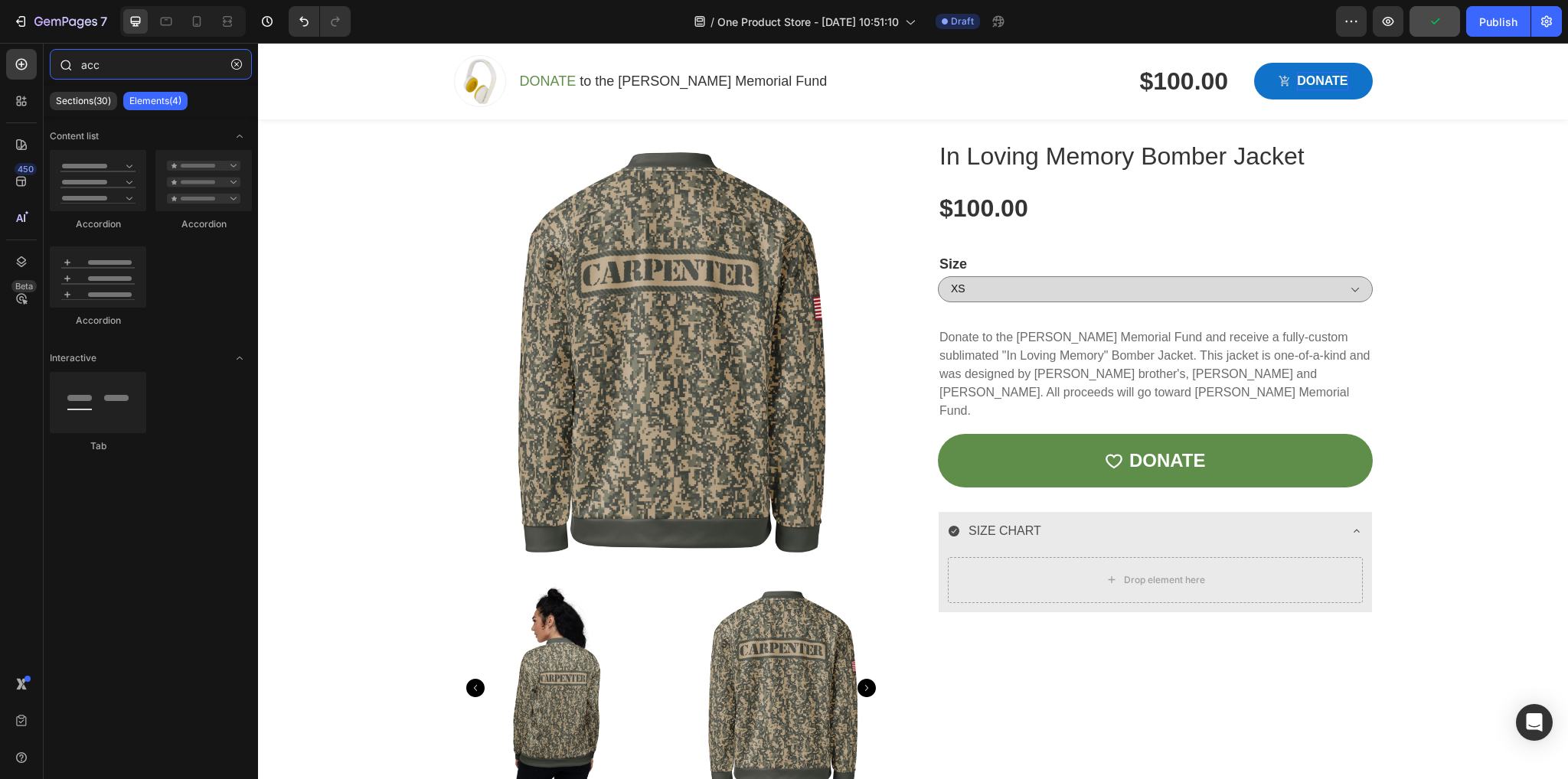
drag, startPoint x: 141, startPoint y: 66, endPoint x: 61, endPoint y: 64, distance: 80.0
click at [61, 64] on div "acc" at bounding box center [151, 67] width 215 height 37
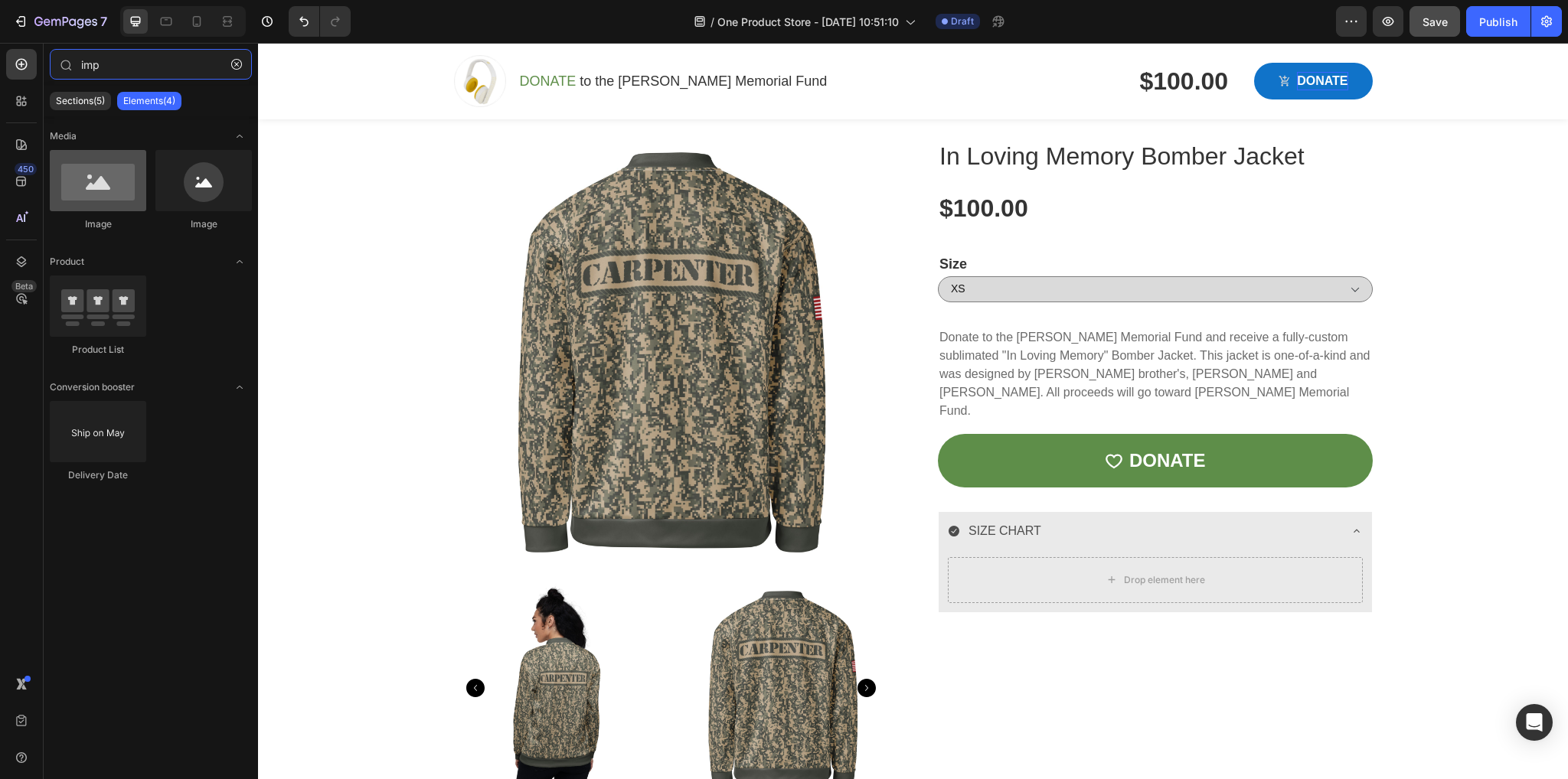
type input "imp"
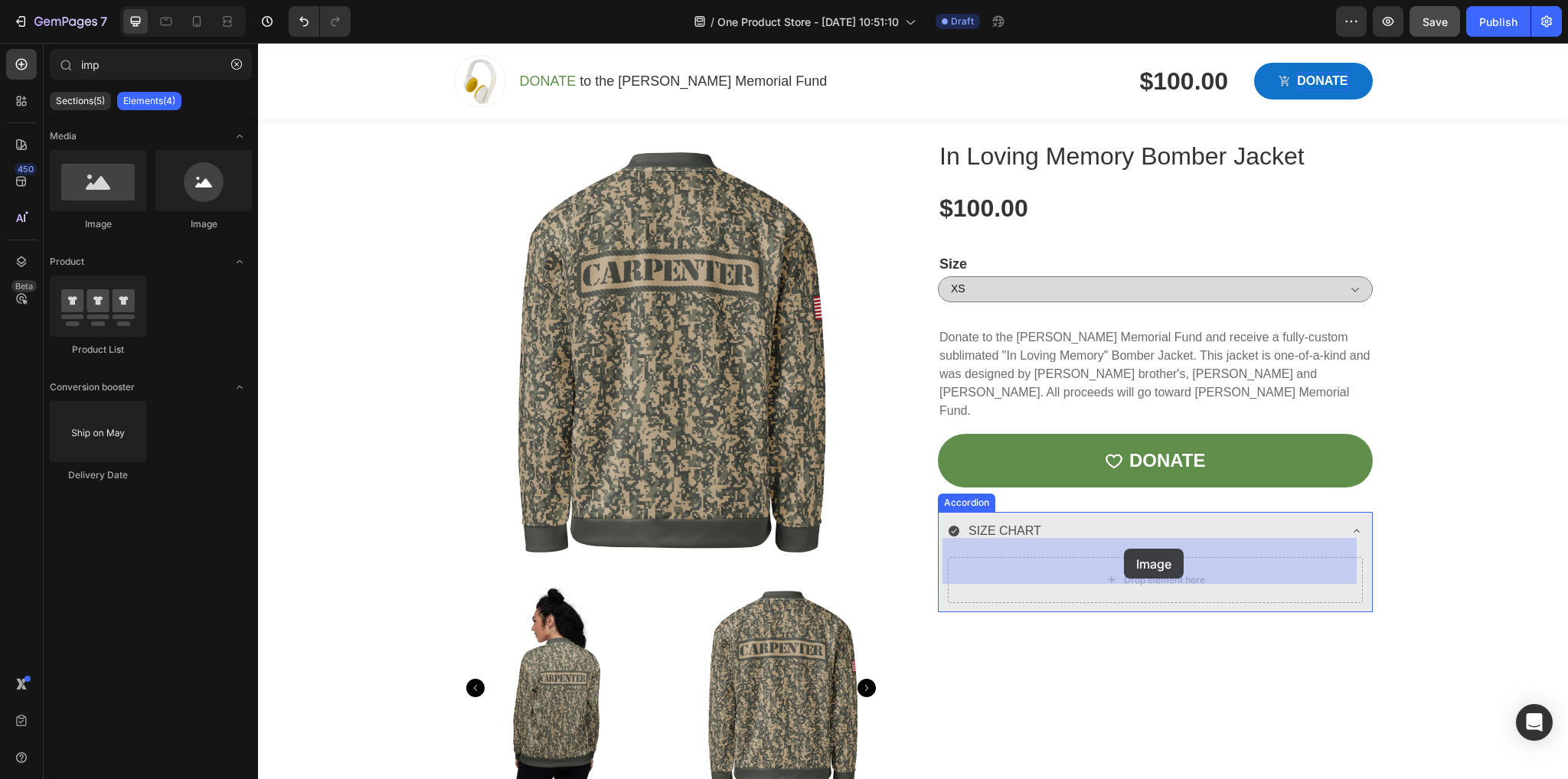
drag, startPoint x: 335, startPoint y: 230, endPoint x: 1124, endPoint y: 549, distance: 851.0
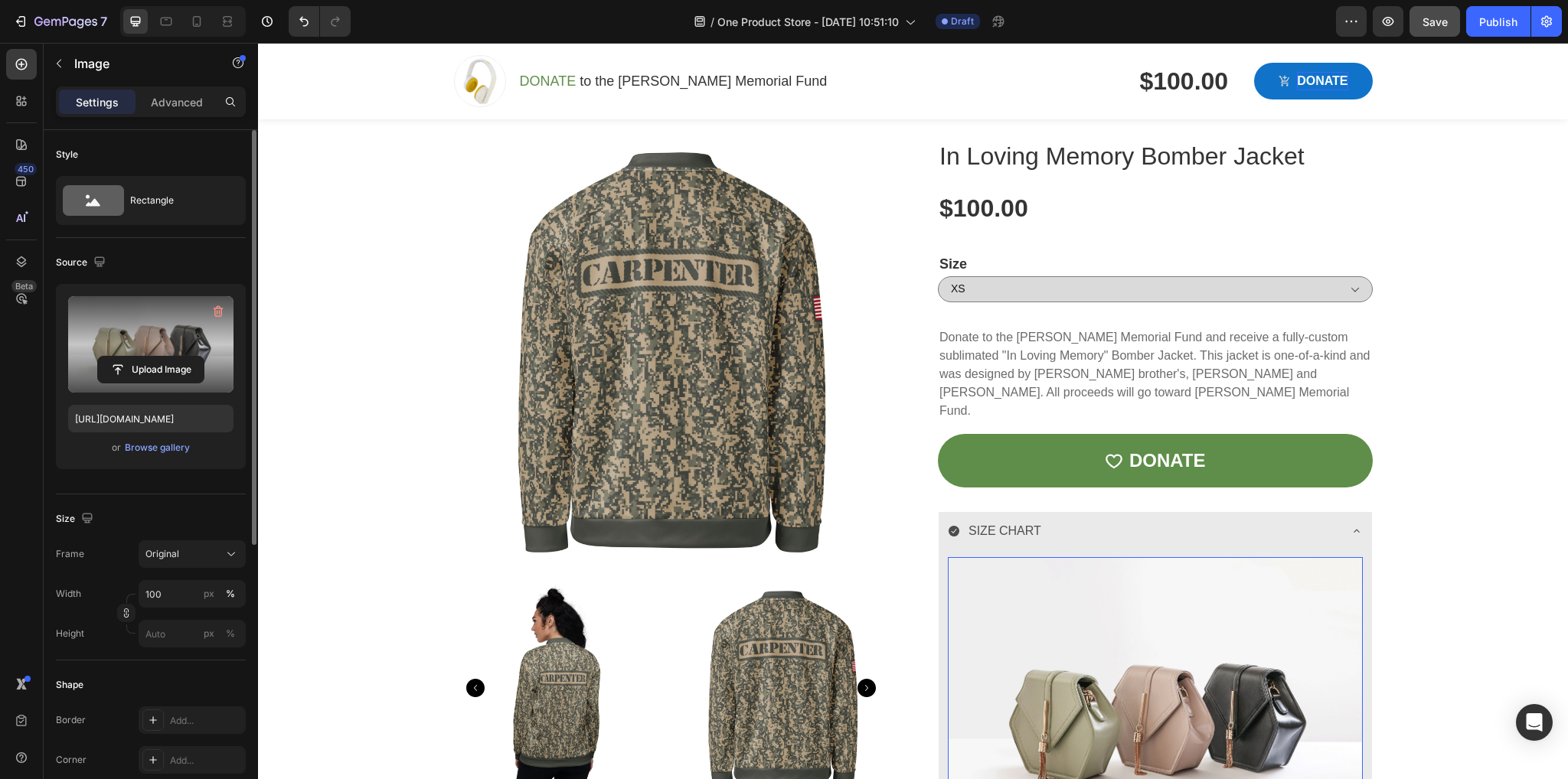
click at [150, 343] on label at bounding box center [150, 344] width 165 height 96
click at [150, 357] on input "file" at bounding box center [151, 369] width 106 height 26
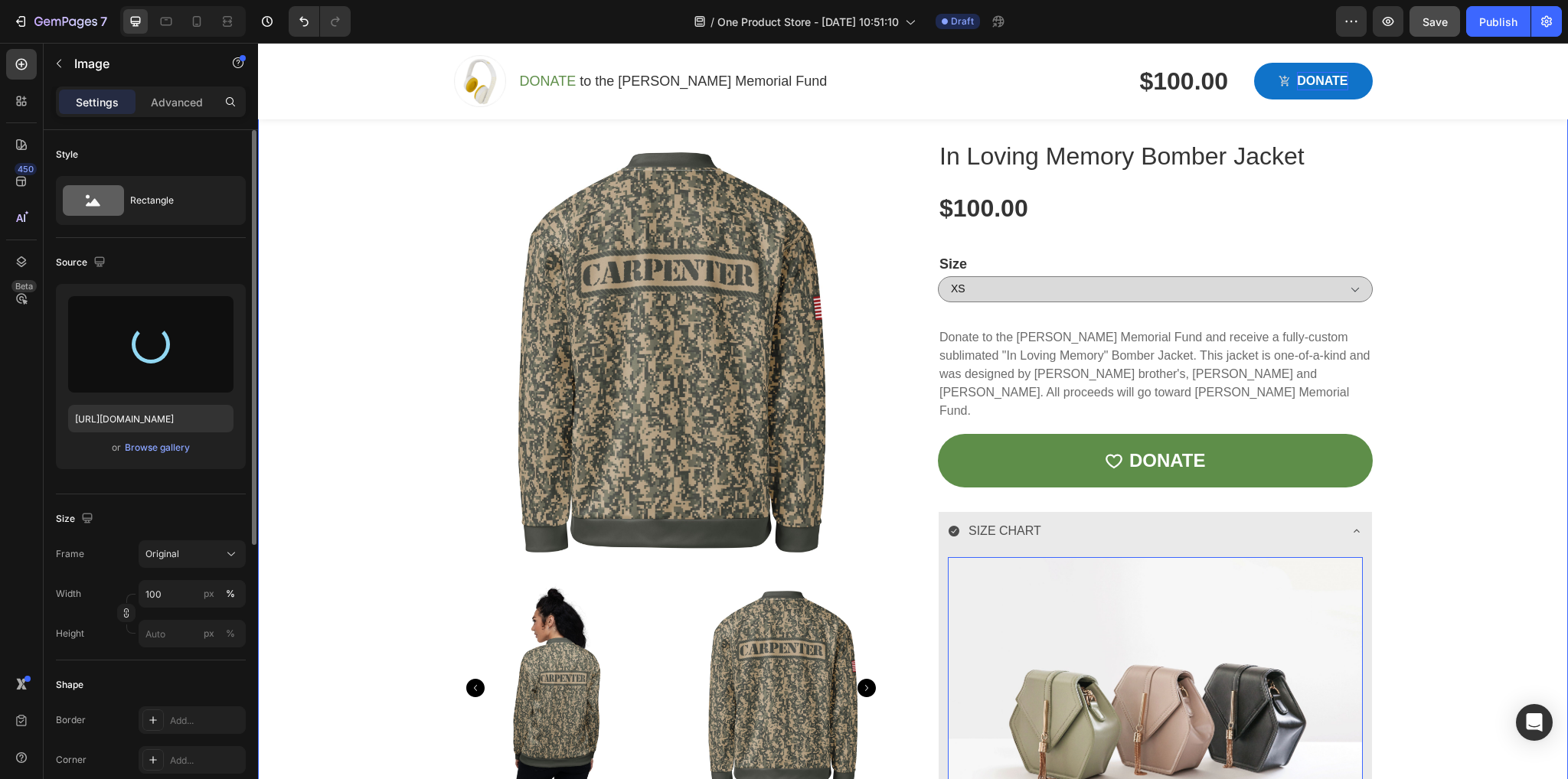
type input "https://cdn.shopify.com/s/files/1/0778/5398/2904/files/gempages_530362253262717…"
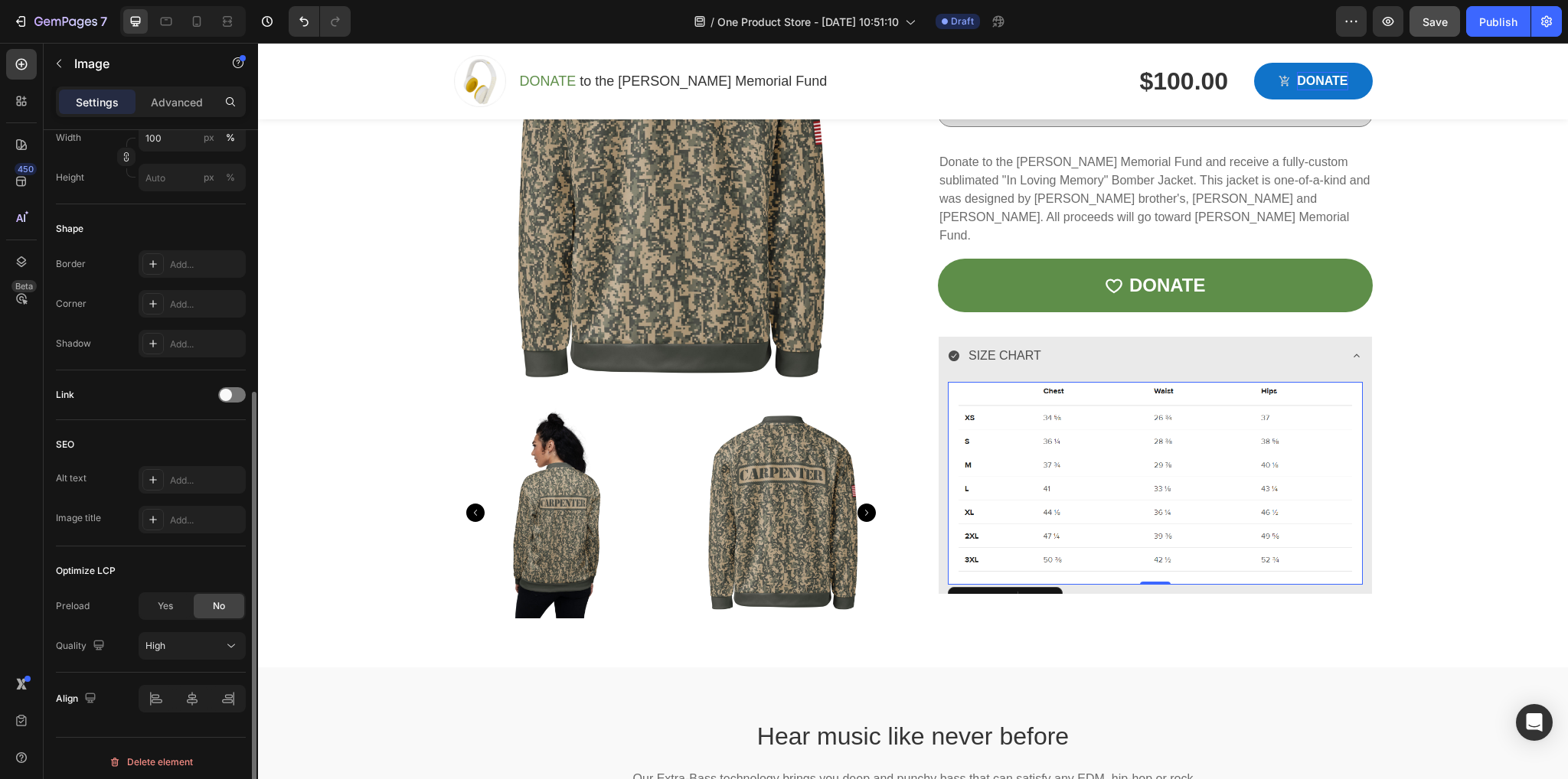
scroll to position [462, 0]
click at [231, 388] on span at bounding box center [225, 388] width 12 height 12
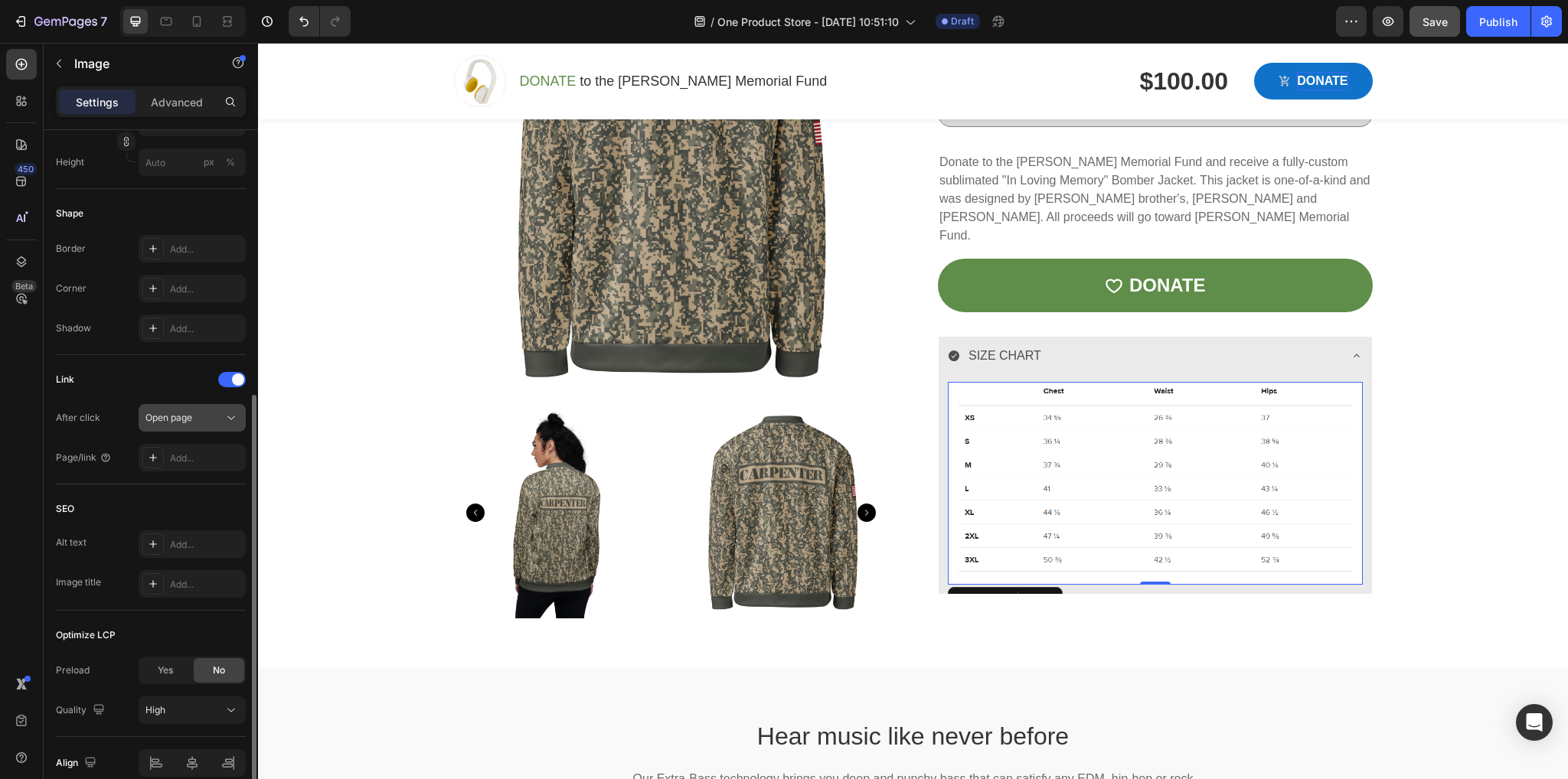
click at [196, 418] on div "Open page" at bounding box center [185, 418] width 78 height 13
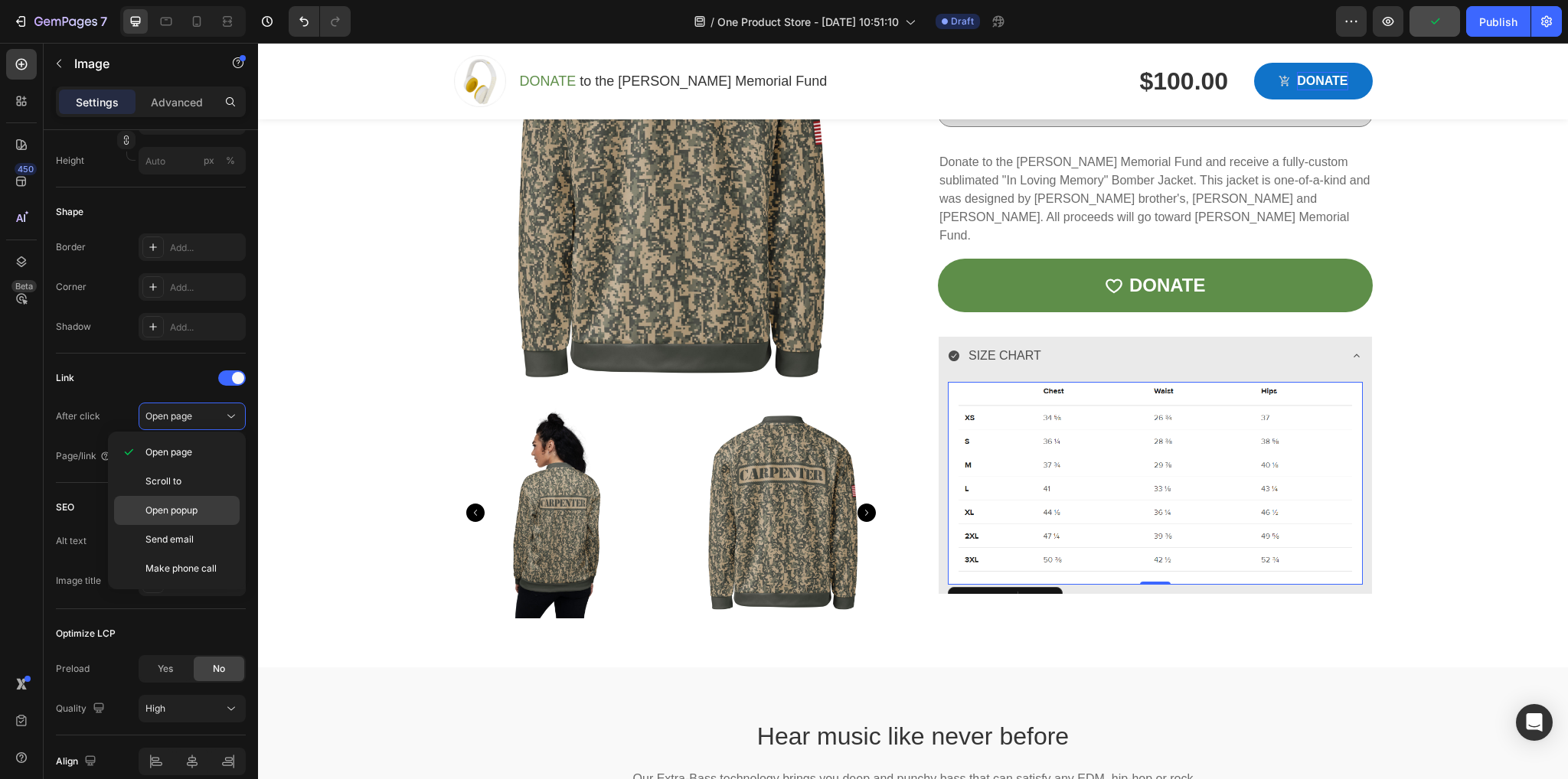
click at [192, 511] on span "Open popup" at bounding box center [172, 510] width 52 height 13
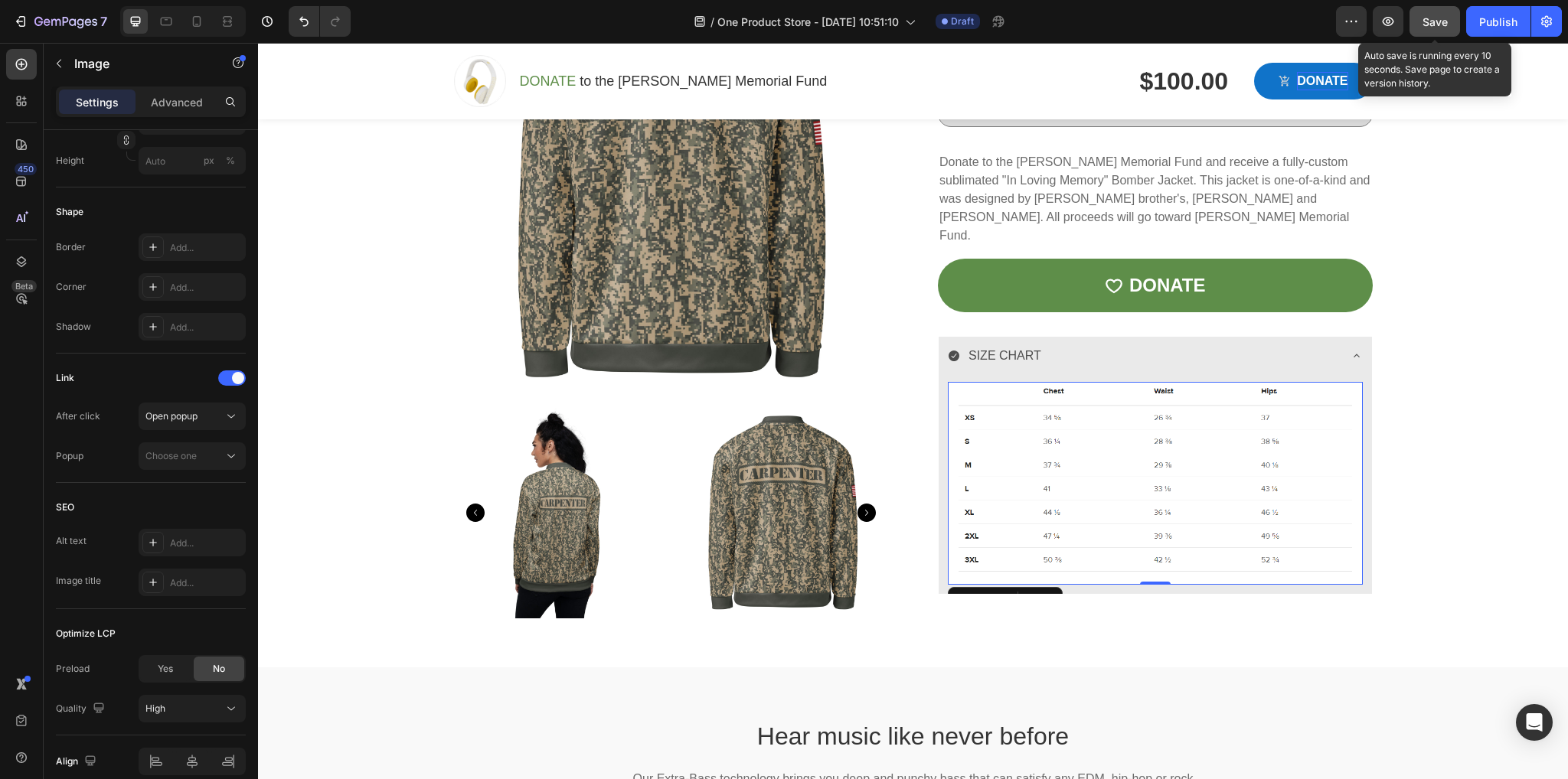
click at [1443, 24] on span "Save" at bounding box center [1434, 22] width 25 height 13
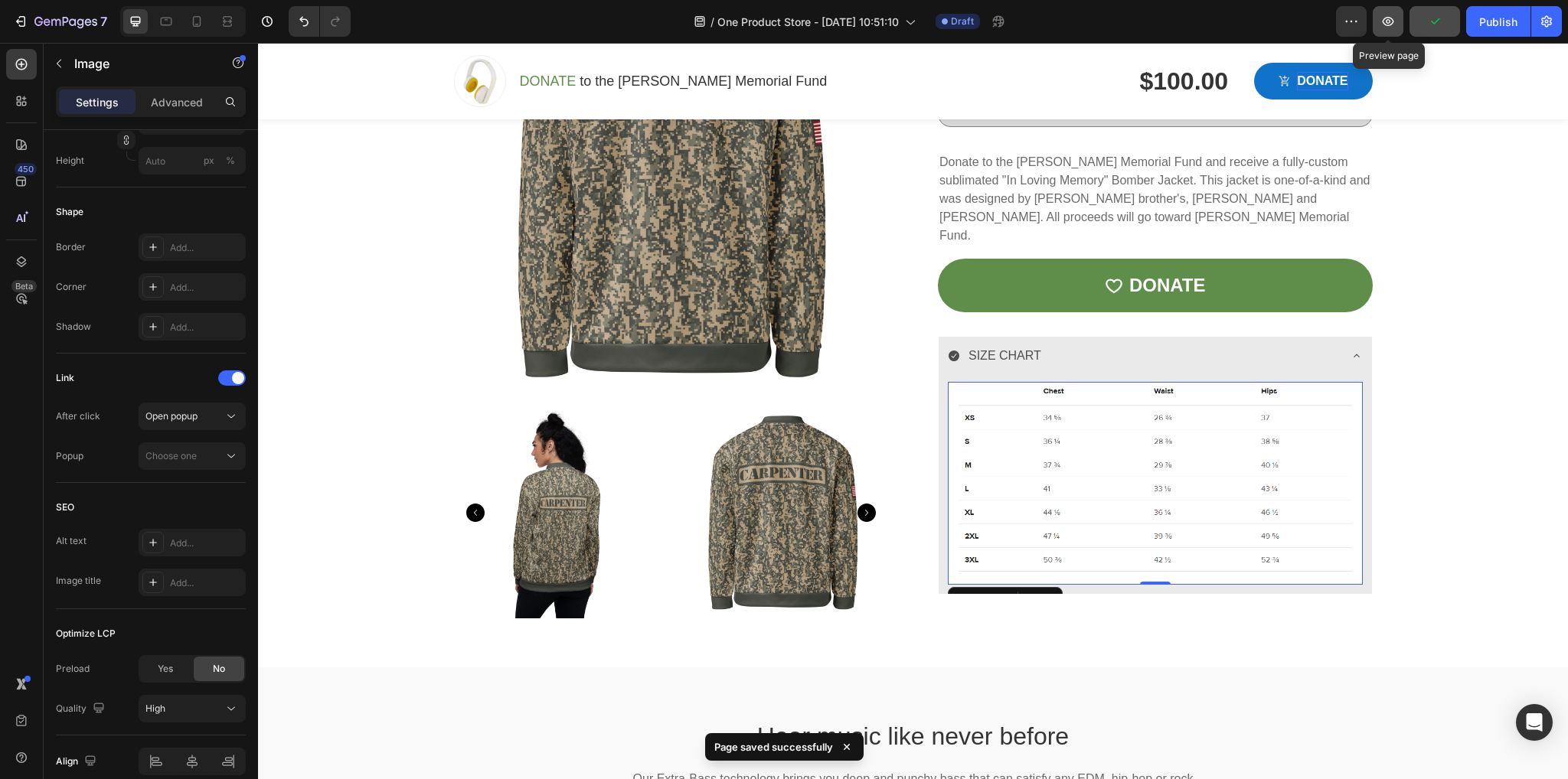
click at [1380, 17] on button "button" at bounding box center [1388, 21] width 31 height 31
click at [1341, 16] on button "button" at bounding box center [1351, 21] width 31 height 31
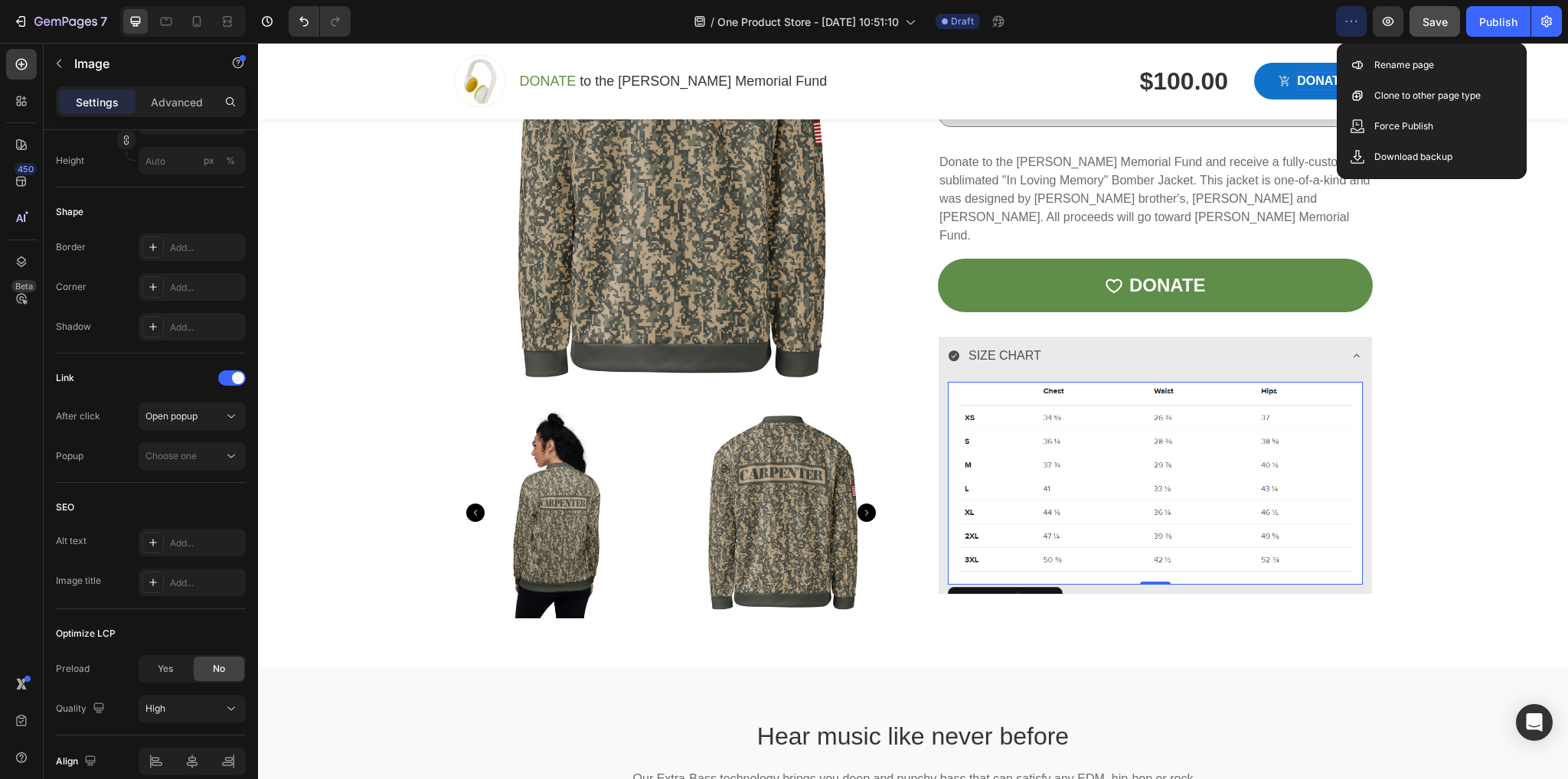
click at [1341, 16] on button "button" at bounding box center [1351, 21] width 31 height 31
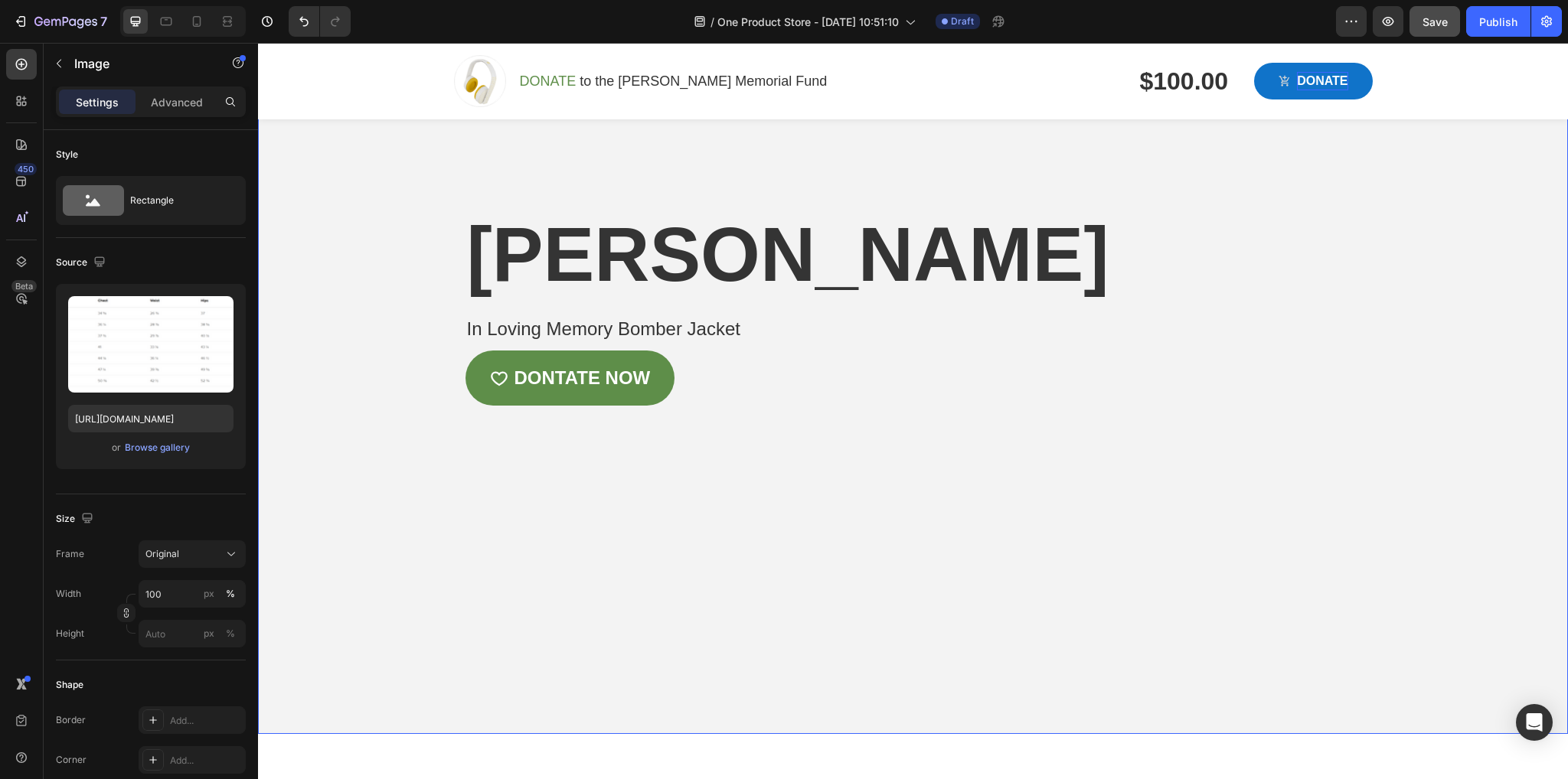
scroll to position [0, 0]
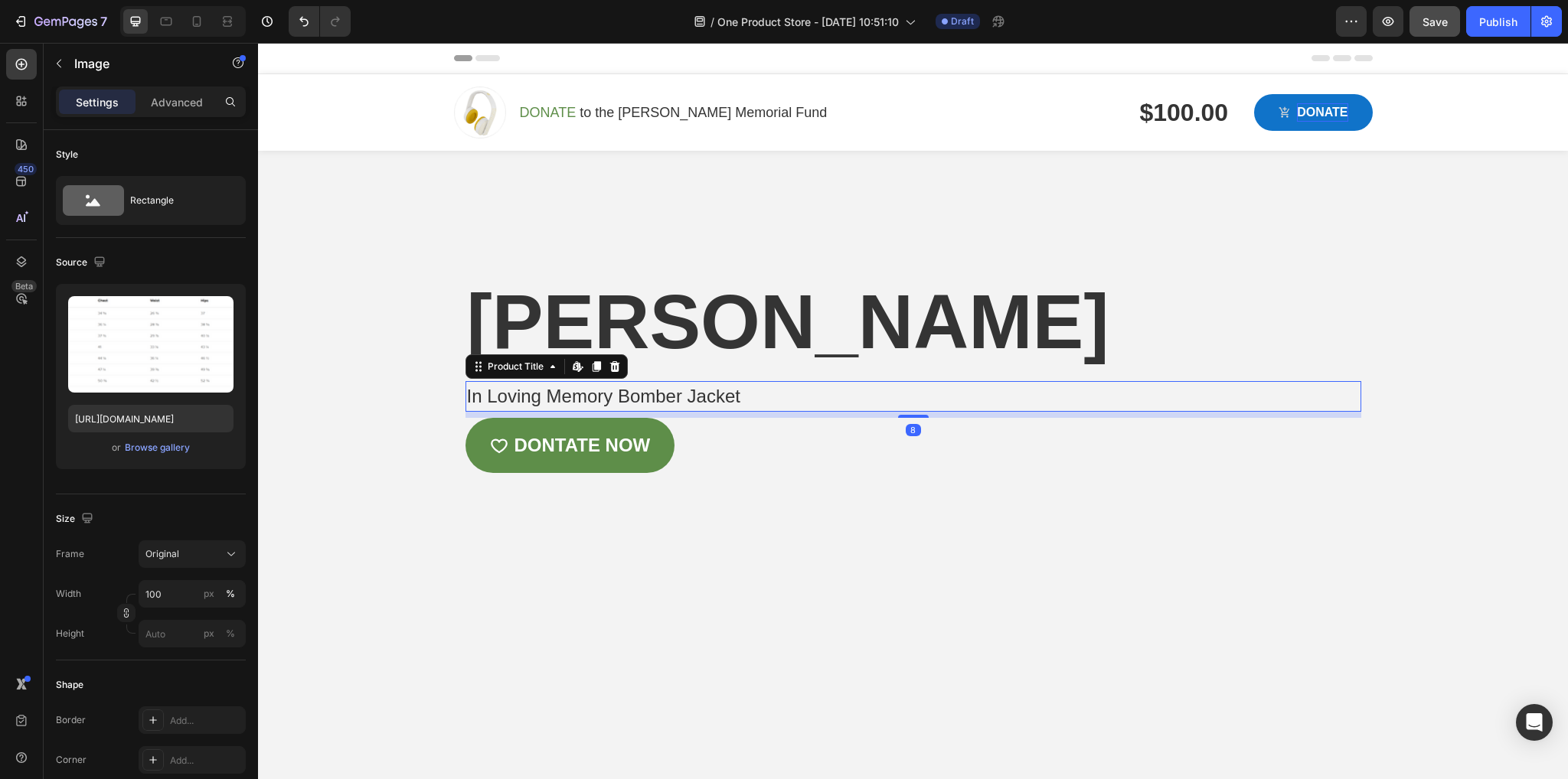
click at [734, 412] on h1 "In Loving Memory Bomber Jacket" at bounding box center [913, 397] width 896 height 31
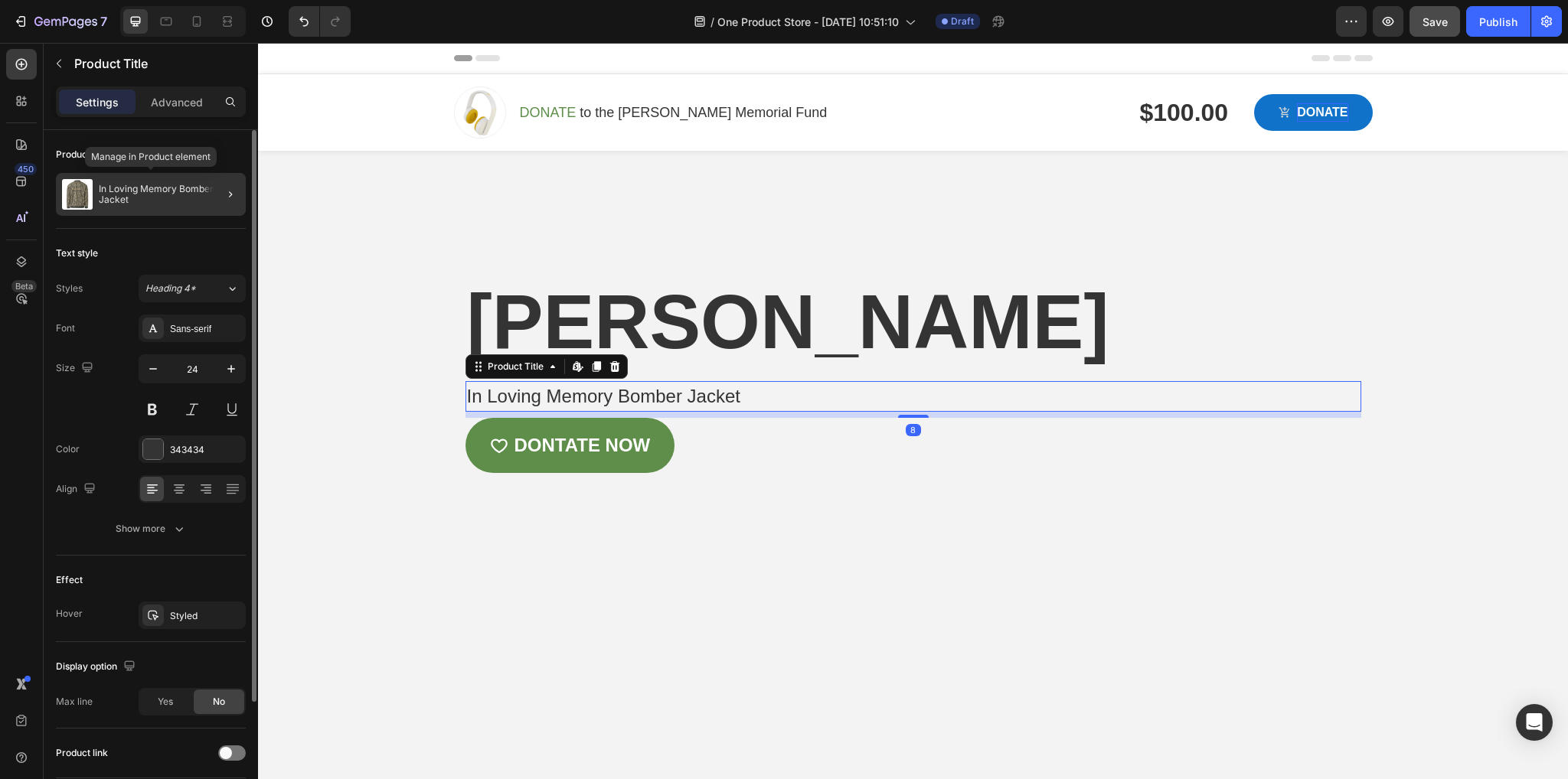
click at [137, 199] on p "In Loving Memory Bomber Jacket" at bounding box center [170, 195] width 141 height 21
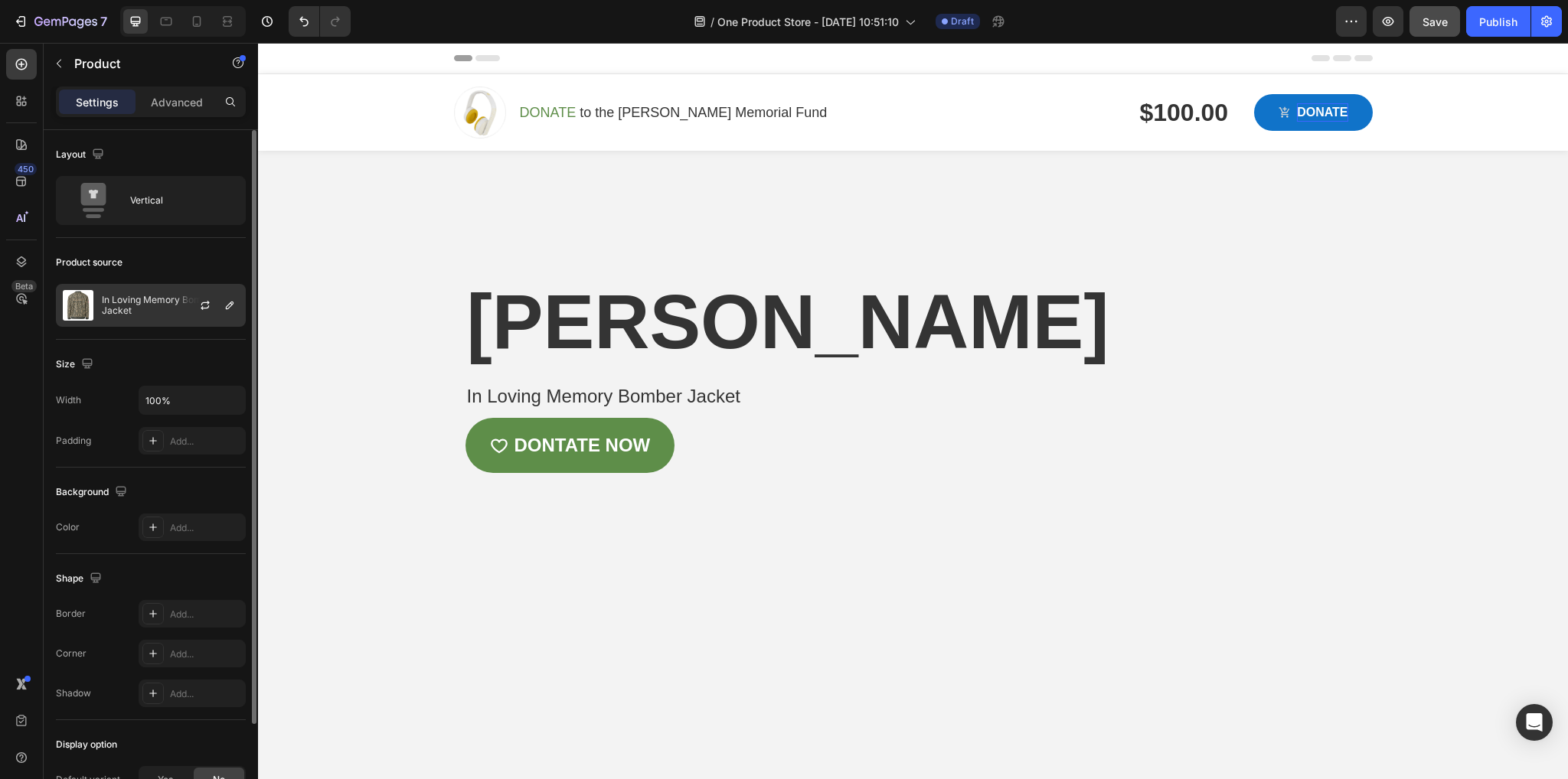
click at [169, 297] on p "In Loving Memory Bomber Jacket" at bounding box center [171, 305] width 137 height 21
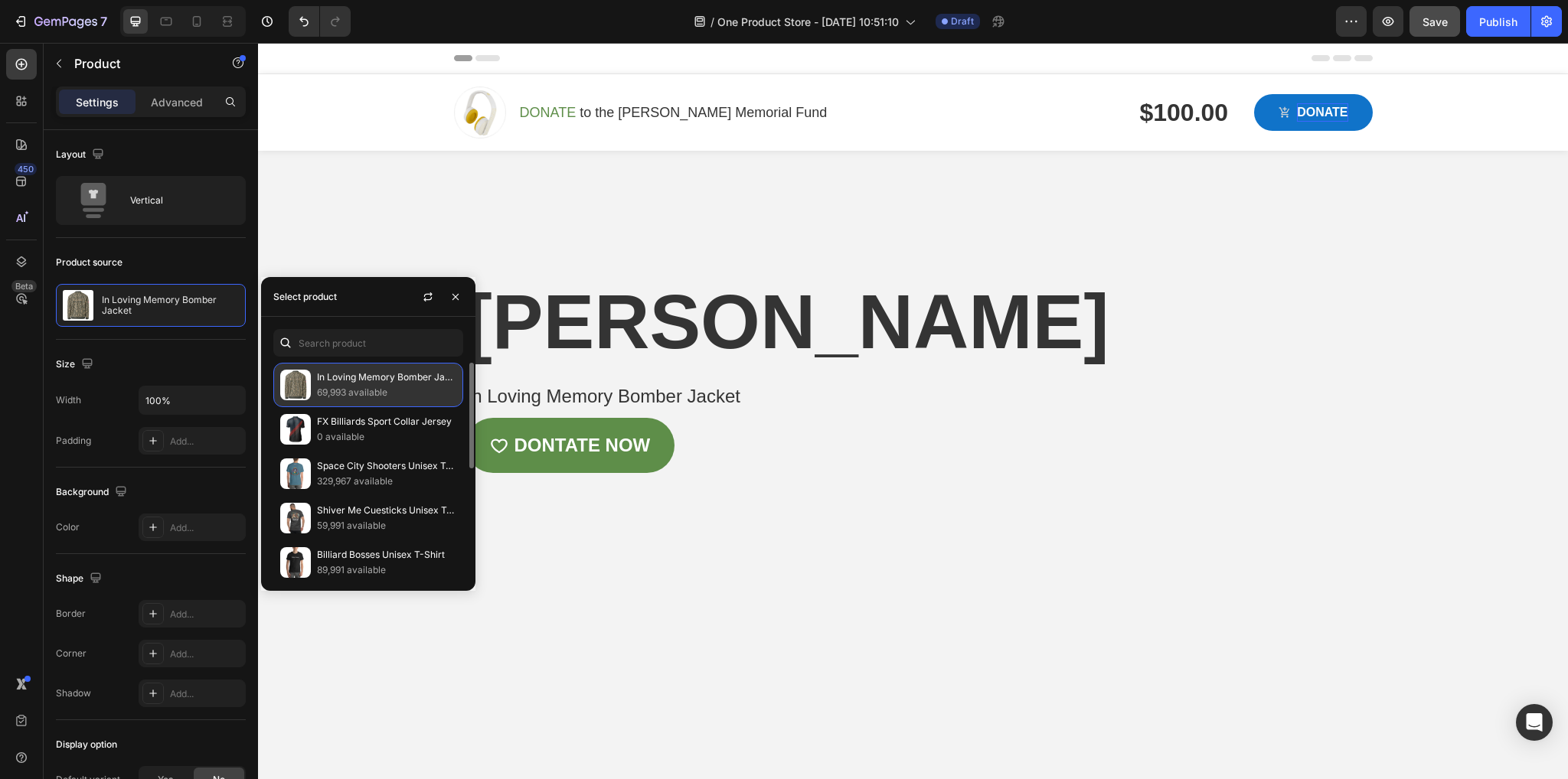
click at [366, 379] on p "In Loving Memory Bomber Jacket" at bounding box center [386, 378] width 139 height 15
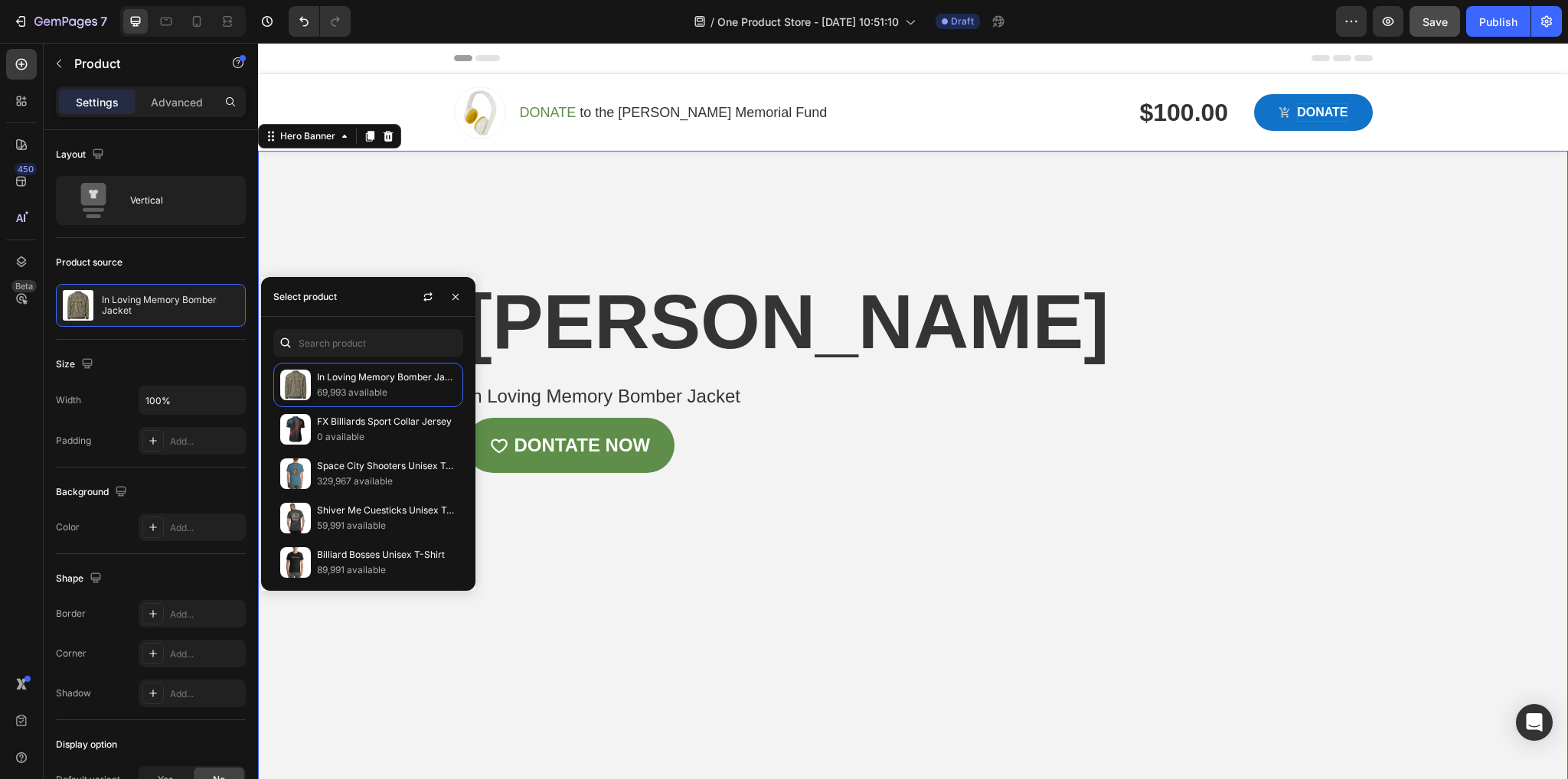
click at [377, 175] on div "Overlay" at bounding box center [913, 476] width 1310 height 650
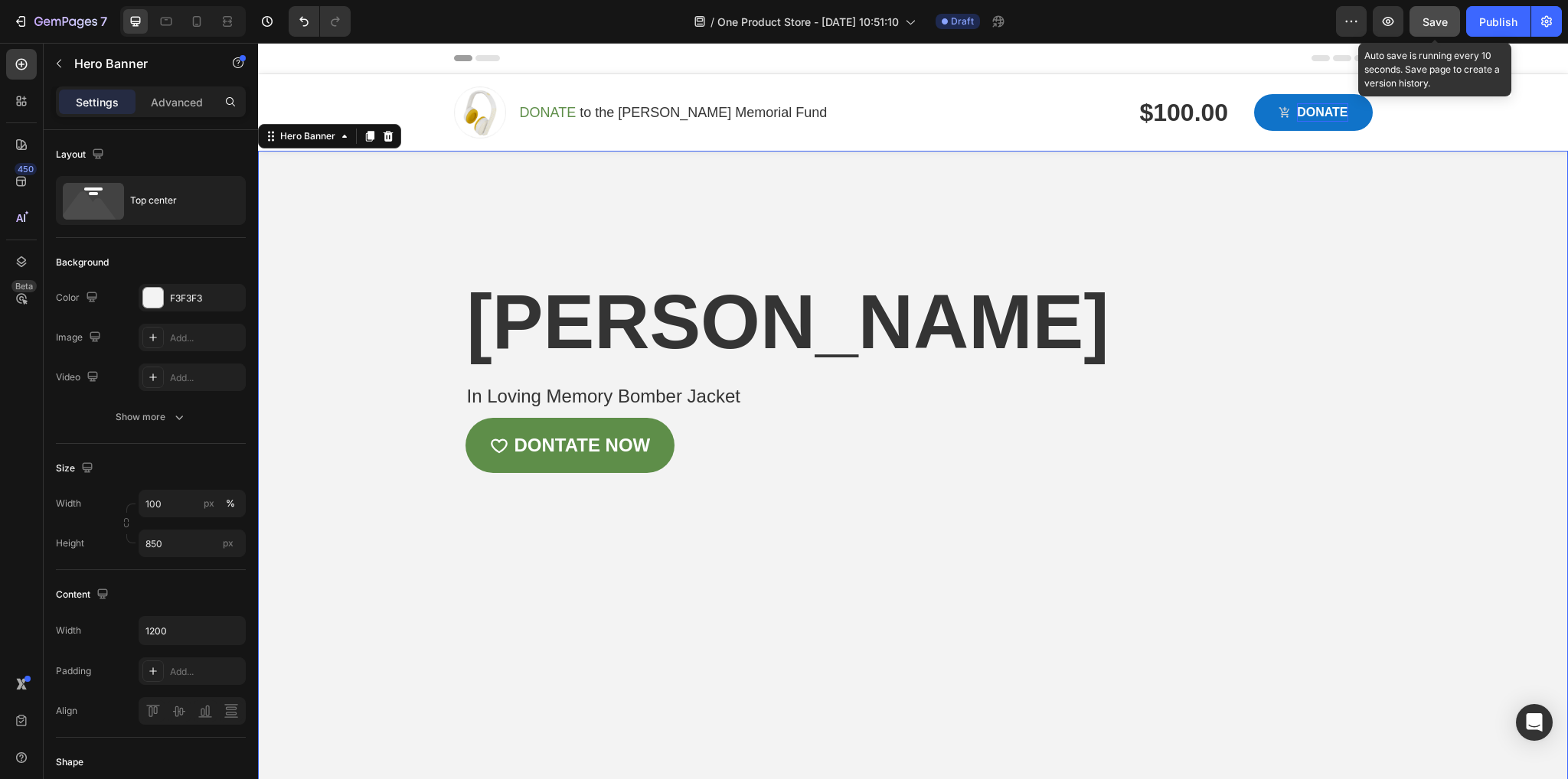
click at [1431, 25] on span "Save" at bounding box center [1434, 22] width 25 height 13
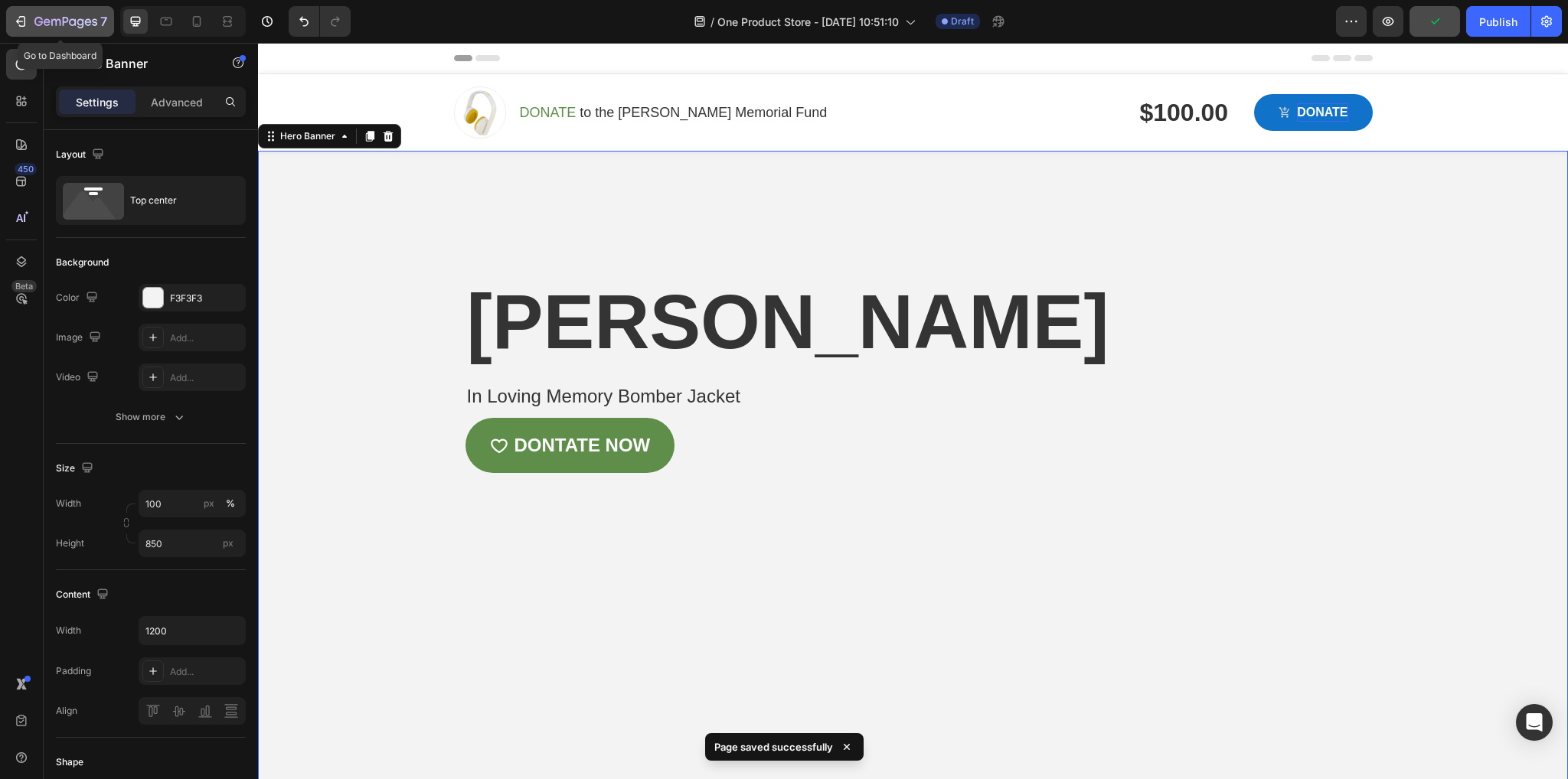
click at [43, 30] on div "7" at bounding box center [71, 21] width 72 height 18
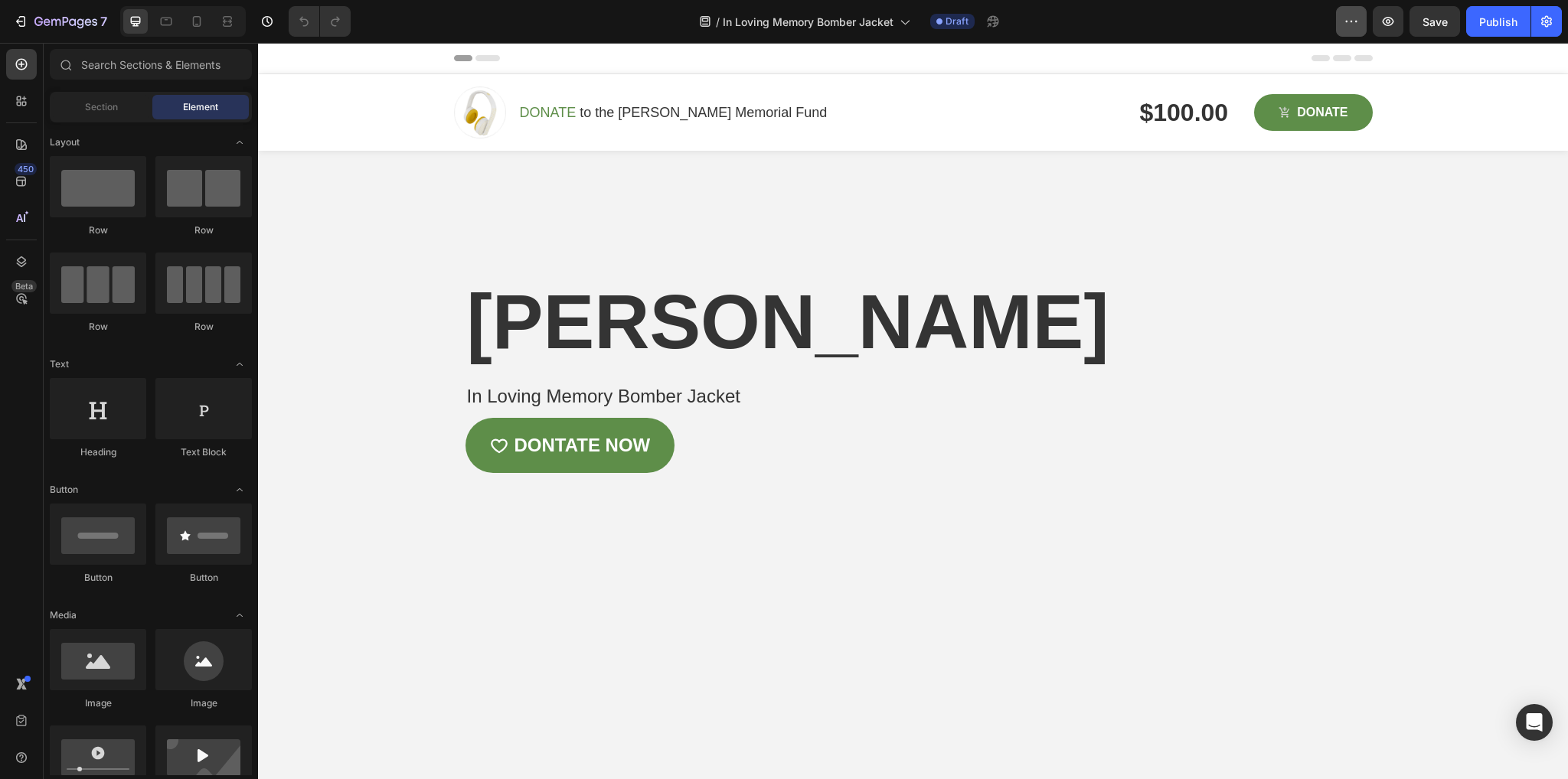
click at [1345, 22] on icon "button" at bounding box center [1351, 21] width 15 height 15
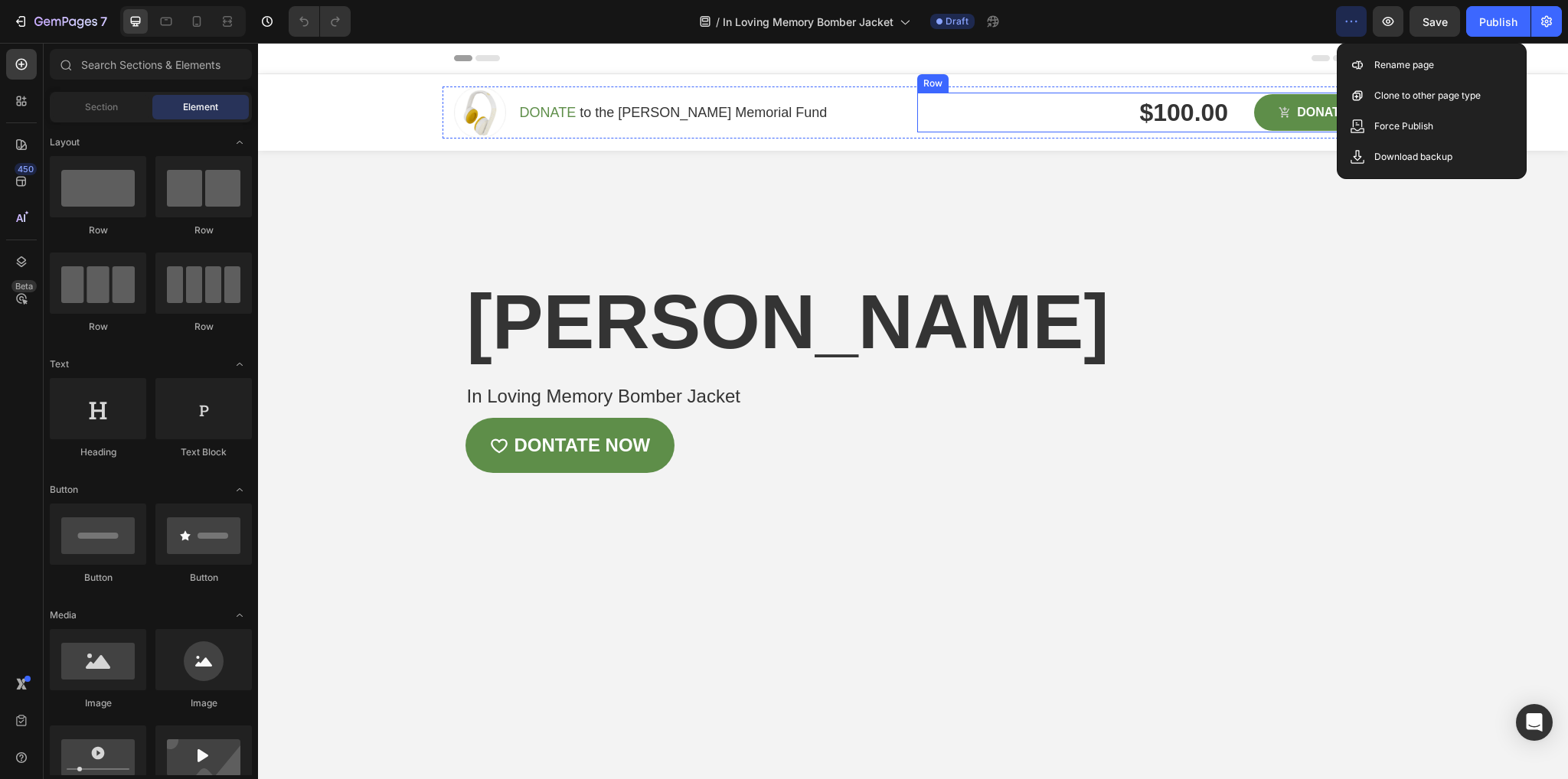
click at [968, 118] on div "$100.00 Product Price Product Price Row DONATE Product Cart Button Row" at bounding box center [1145, 113] width 456 height 40
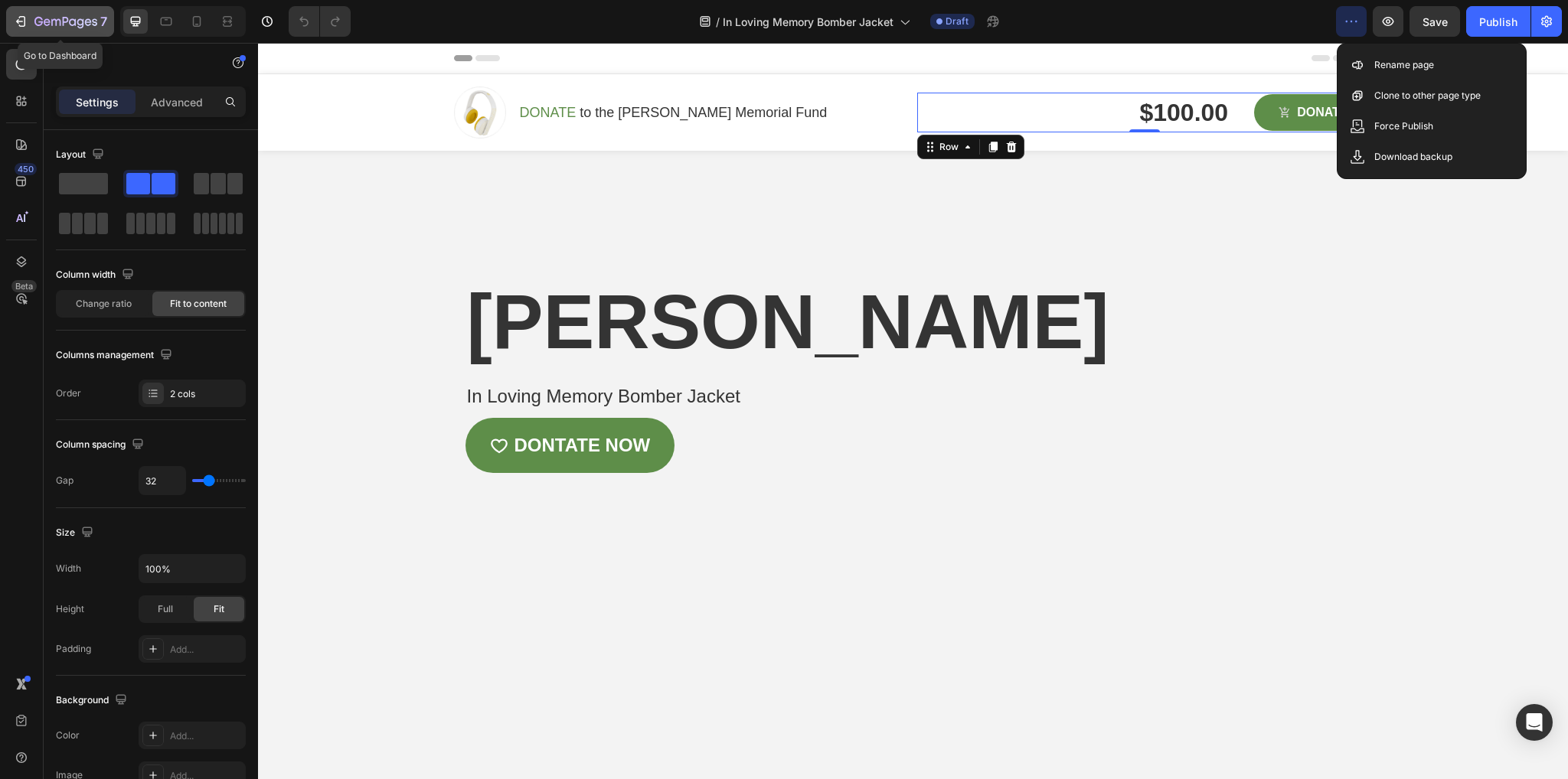
click at [30, 21] on div "7" at bounding box center [60, 21] width 94 height 18
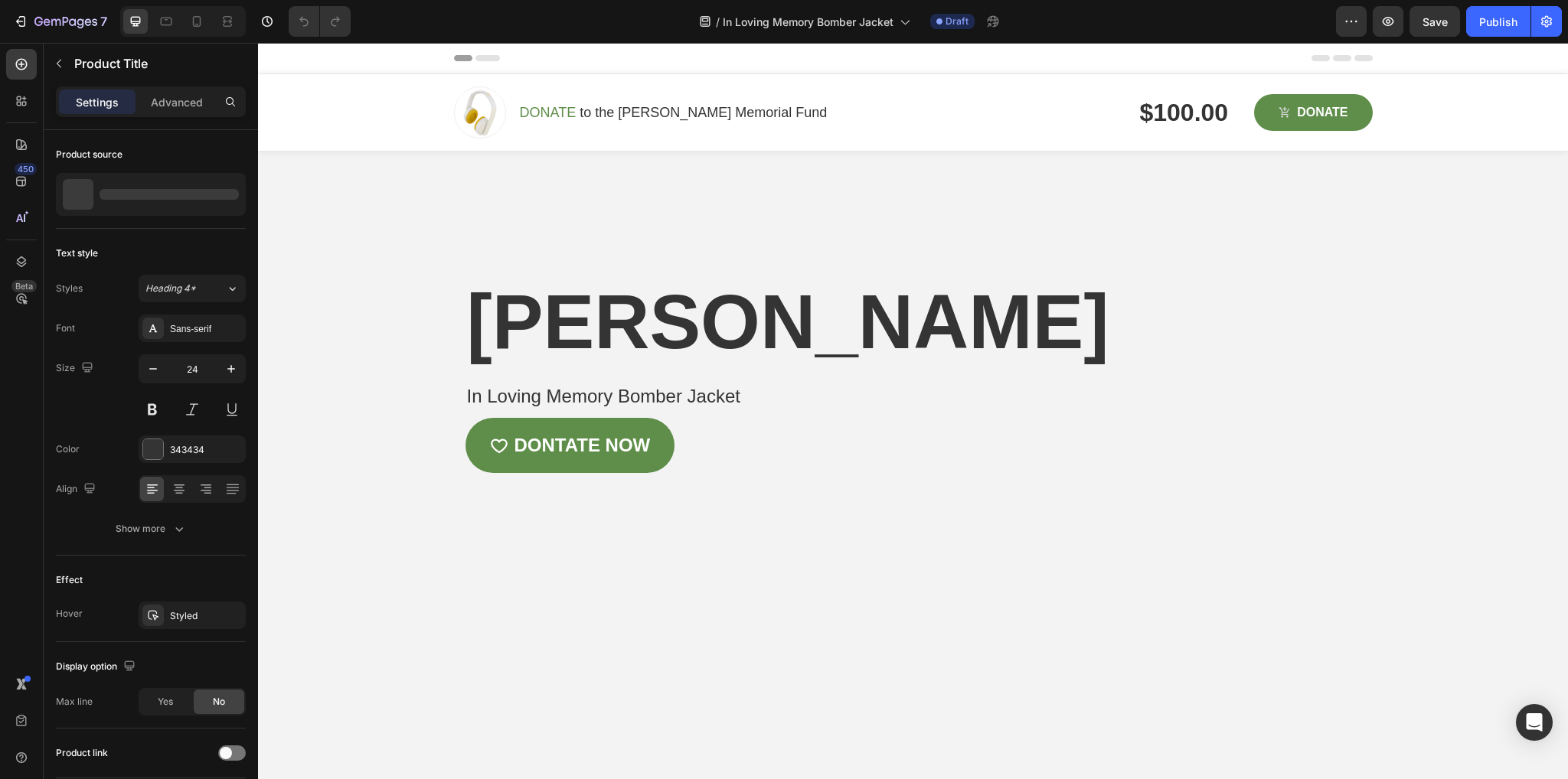
click at [708, 412] on h1 "In Loving Memory Bomber Jacket" at bounding box center [913, 397] width 896 height 31
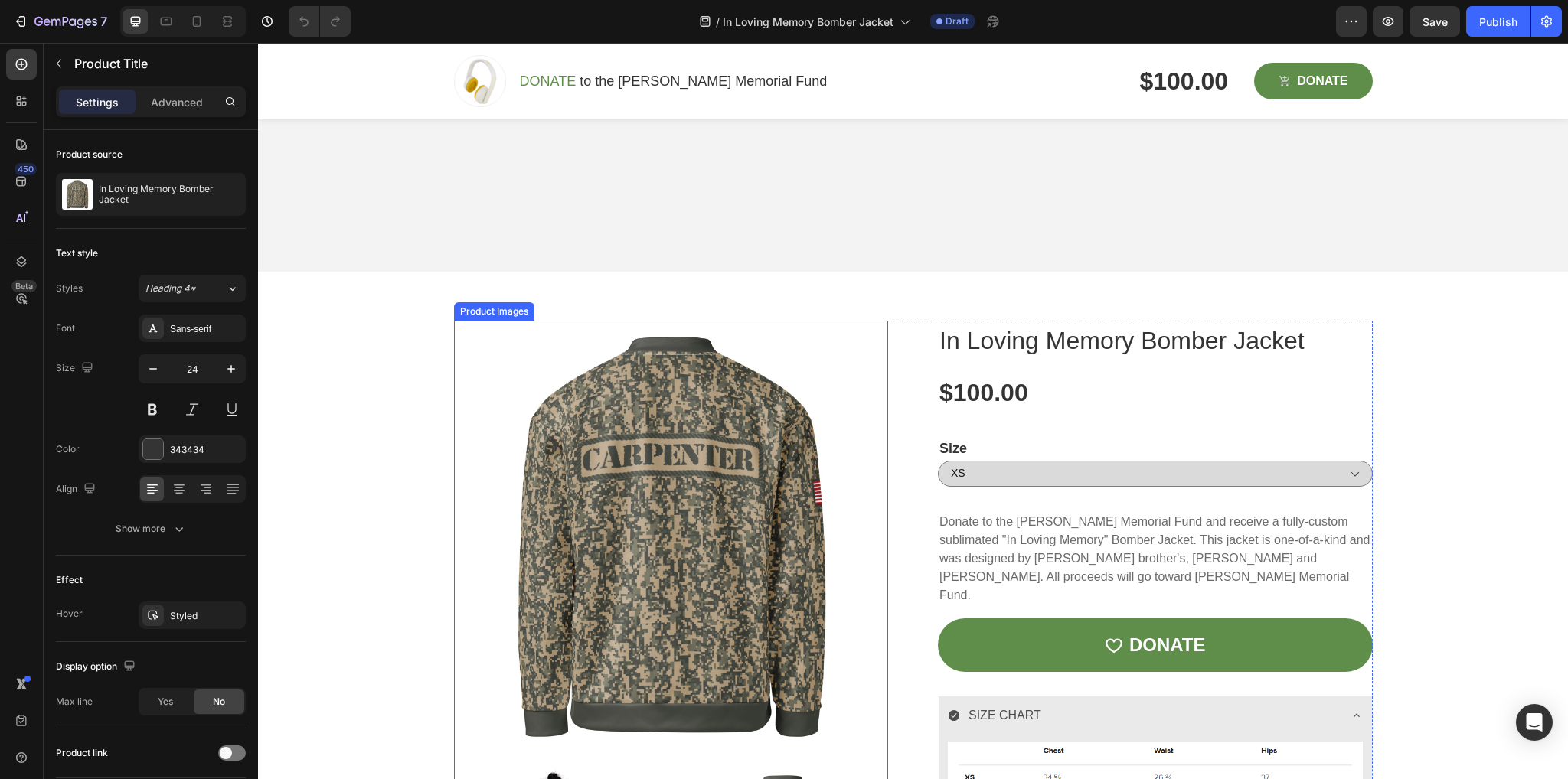
click at [741, 473] on img at bounding box center [671, 538] width 435 height 435
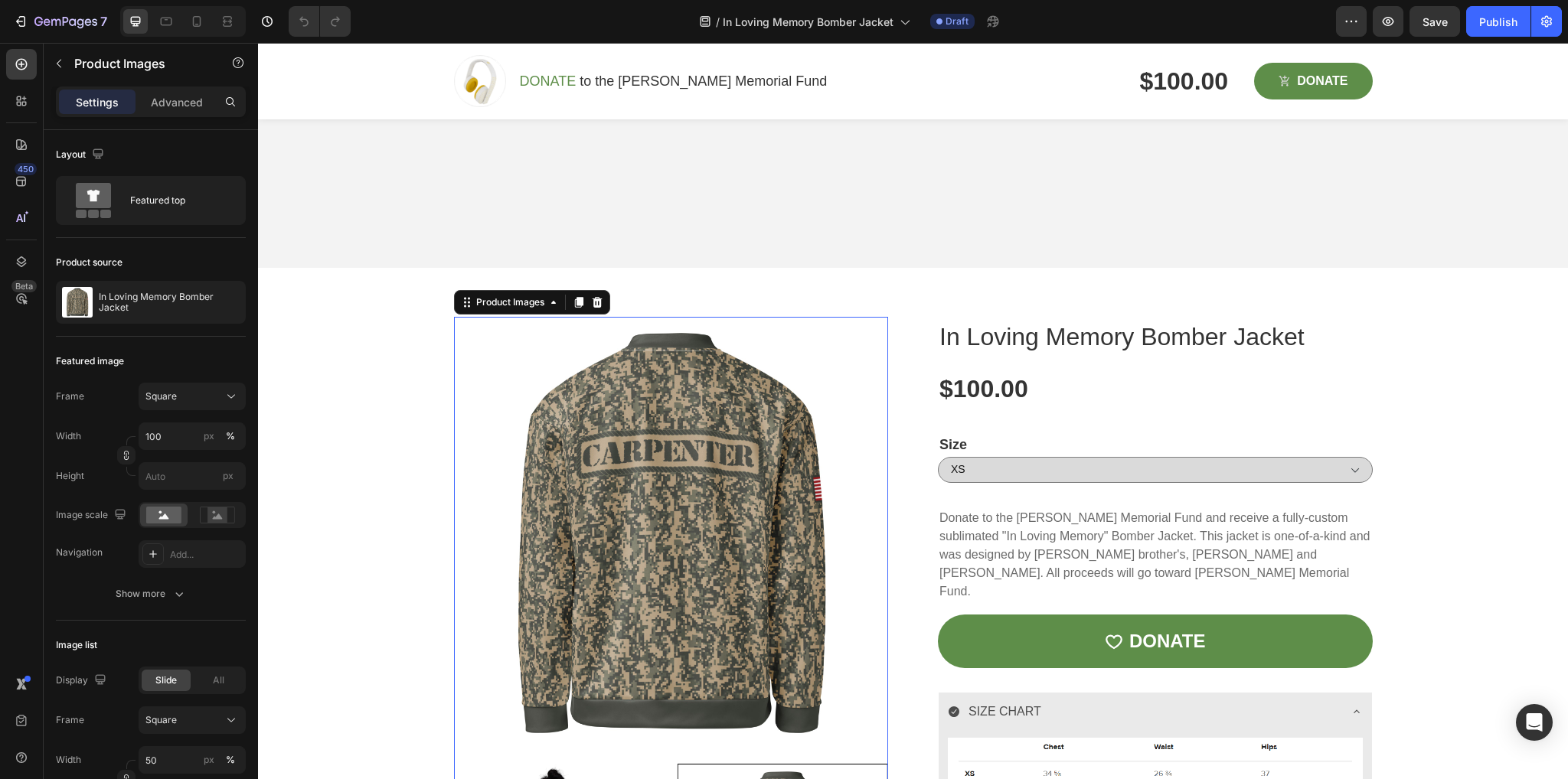
scroll to position [534, 0]
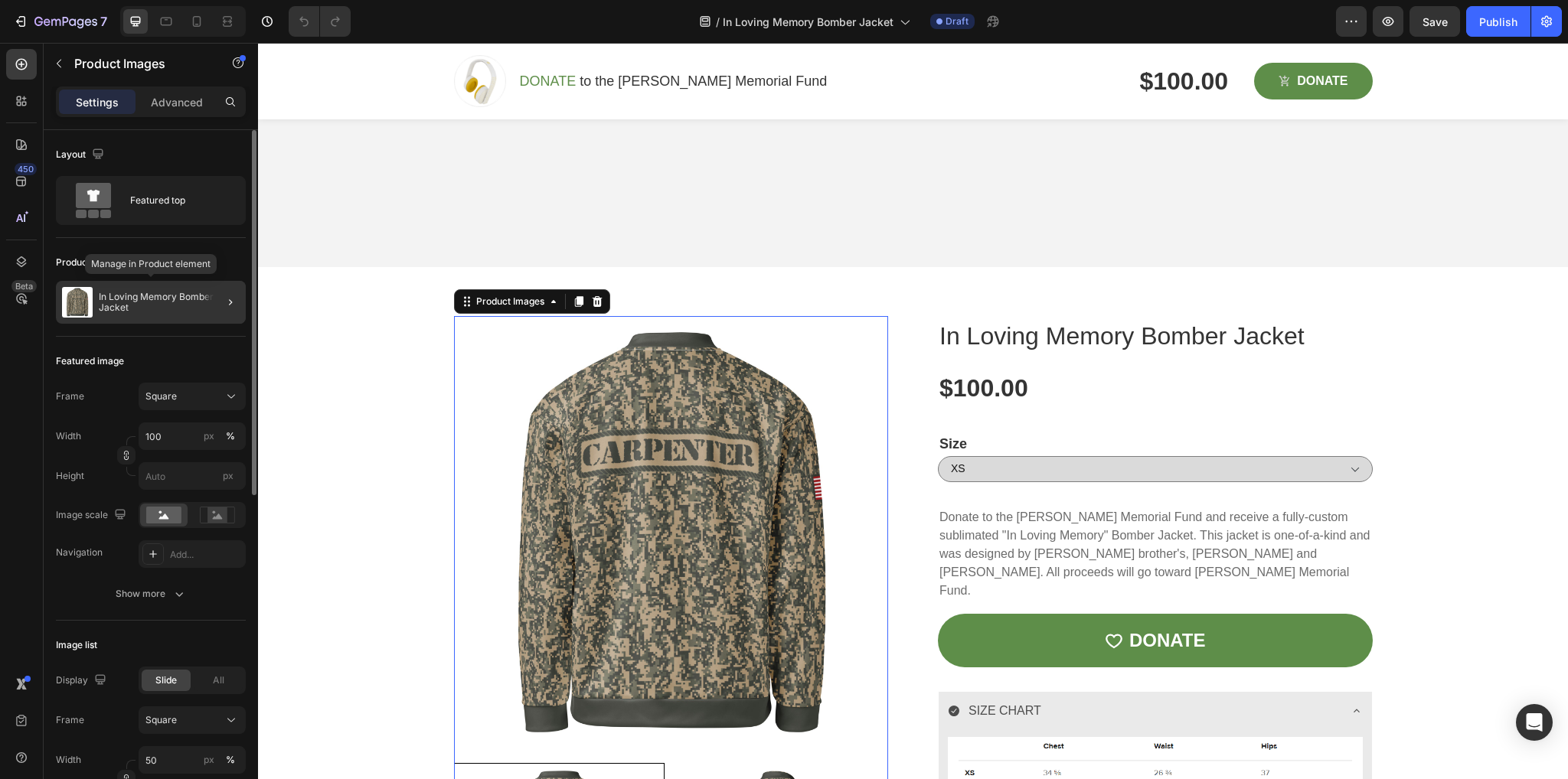
click at [156, 297] on p "In Loving Memory Bomber Jacket" at bounding box center [170, 302] width 141 height 21
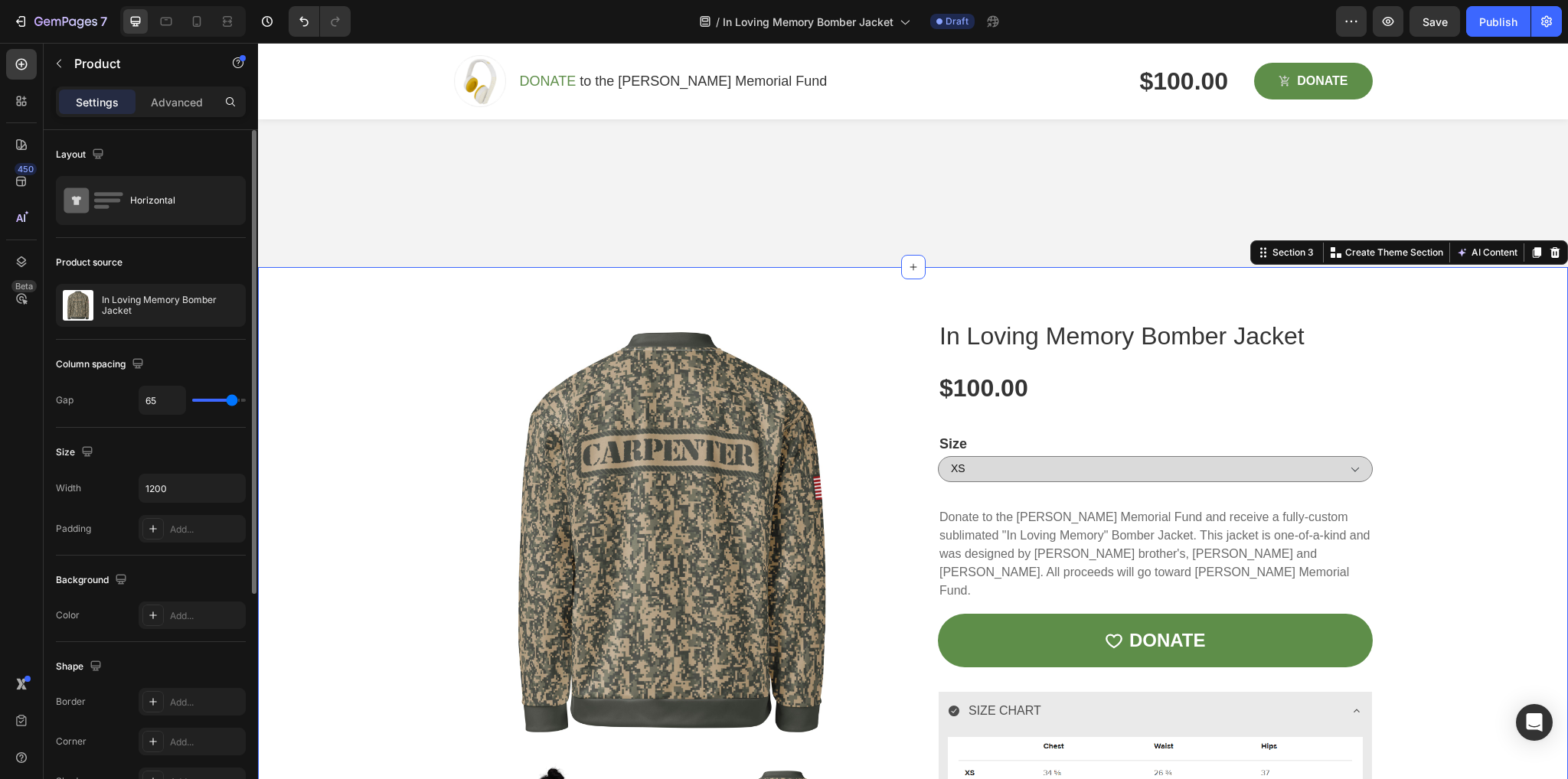
click at [412, 433] on div "Product Images In Loving Memory Bomber Jacket Product Title $100.00 Product Pri…" at bounding box center [913, 651] width 1287 height 669
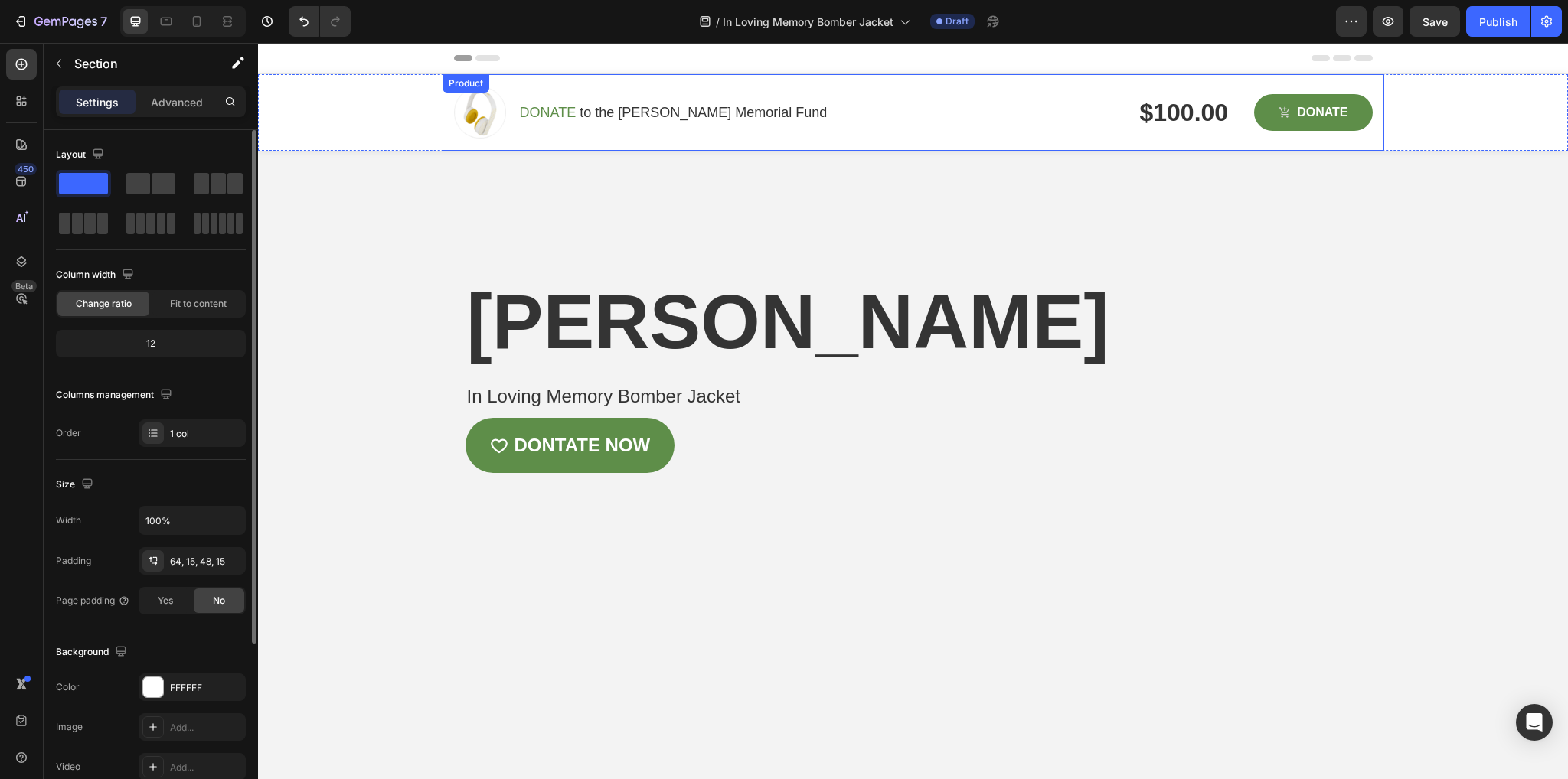
scroll to position [0, 0]
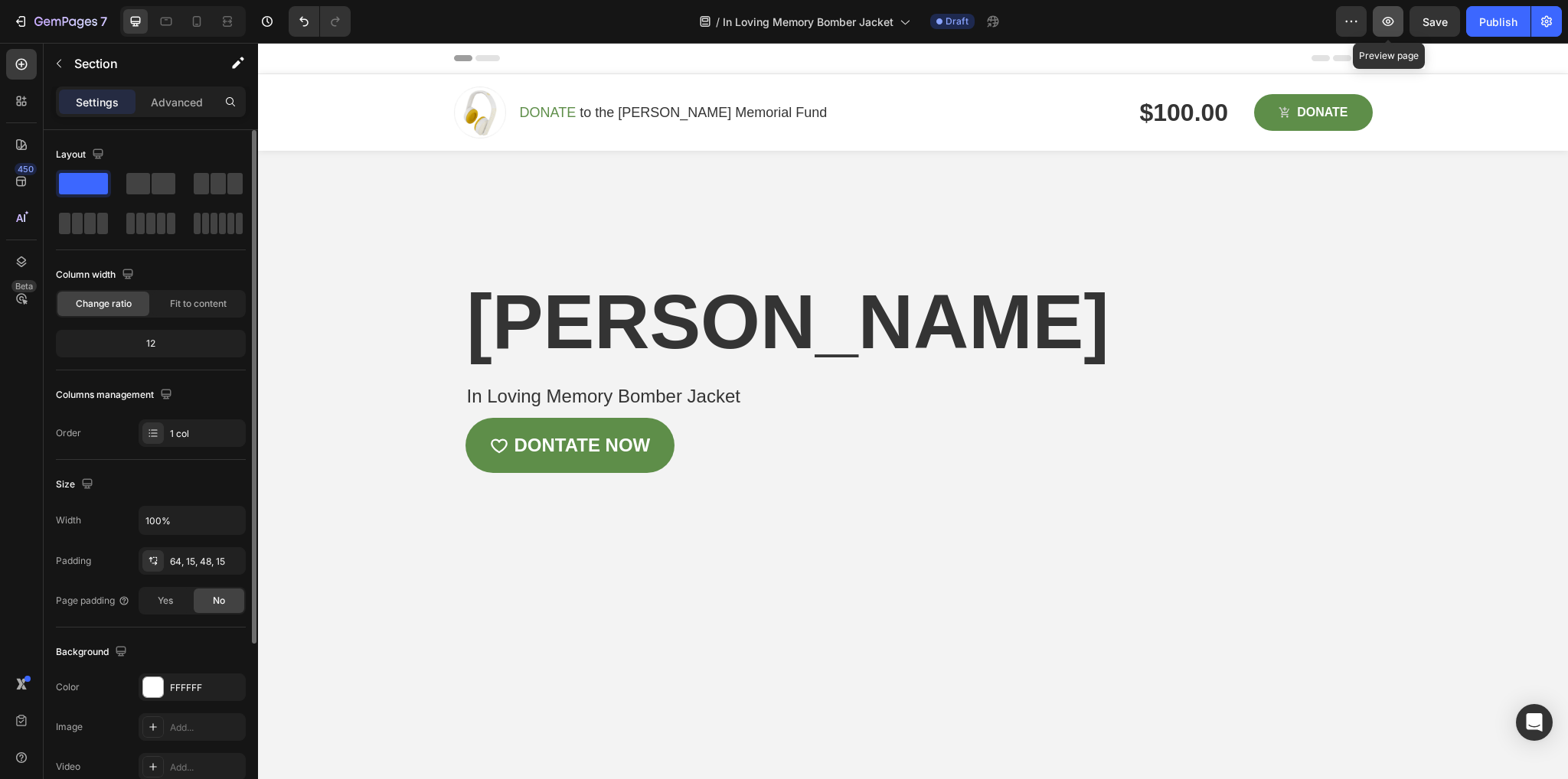
click at [1390, 22] on icon "button" at bounding box center [1389, 22] width 11 height 10
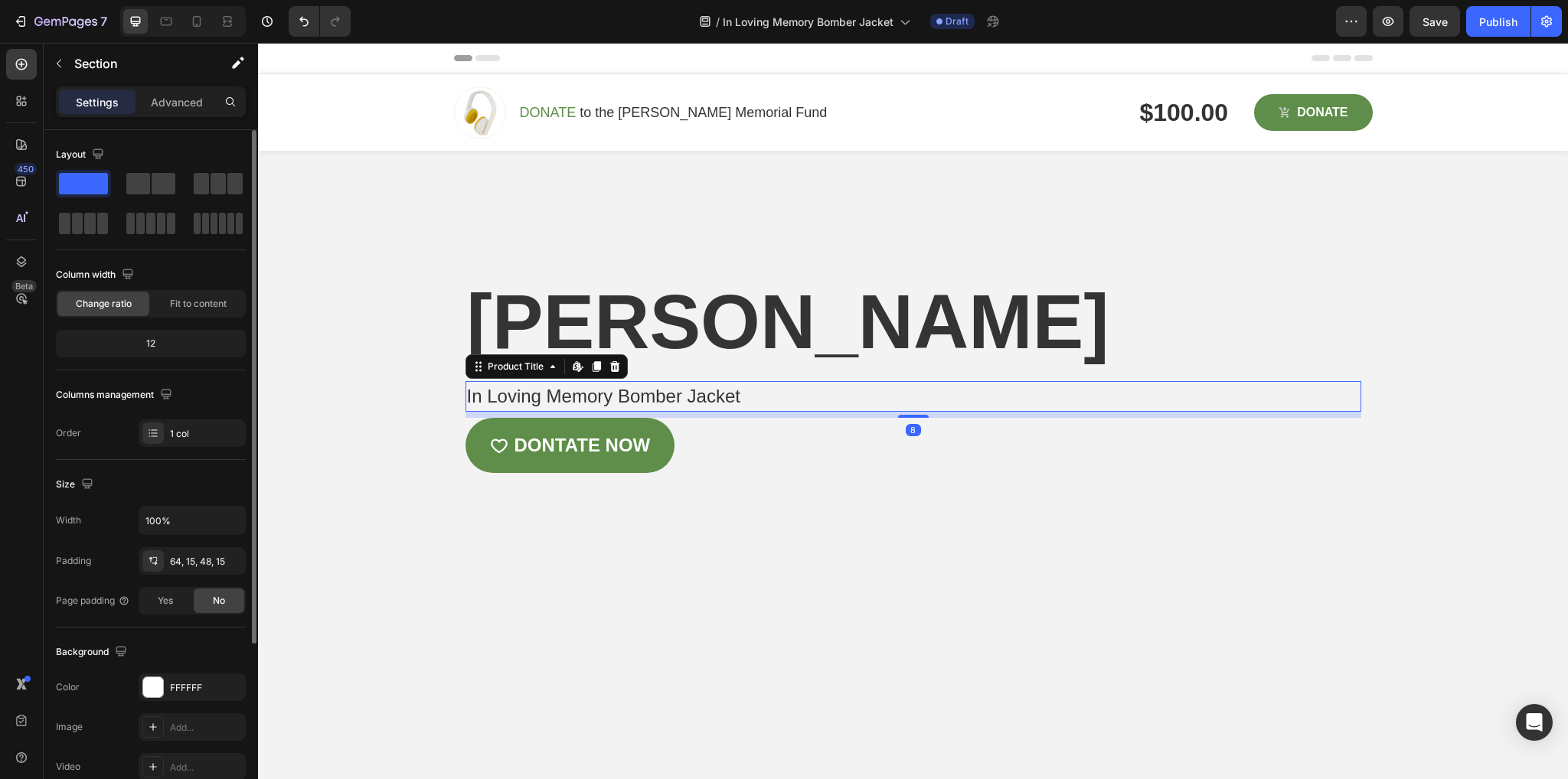
click at [709, 412] on h1 "In Loving Memory Bomber Jacket" at bounding box center [913, 397] width 896 height 31
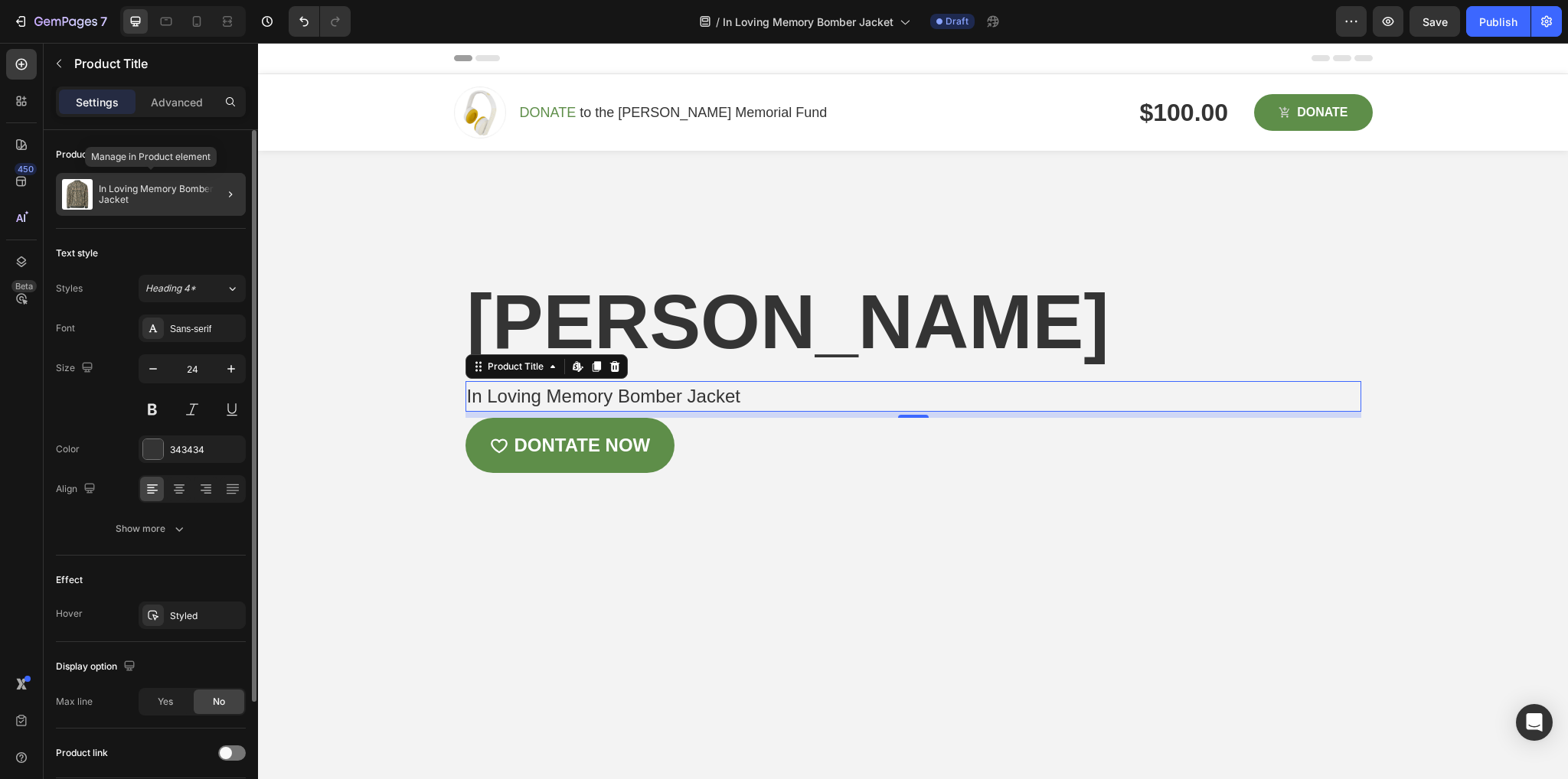
click at [127, 196] on p "In Loving Memory Bomber Jacket" at bounding box center [170, 195] width 141 height 21
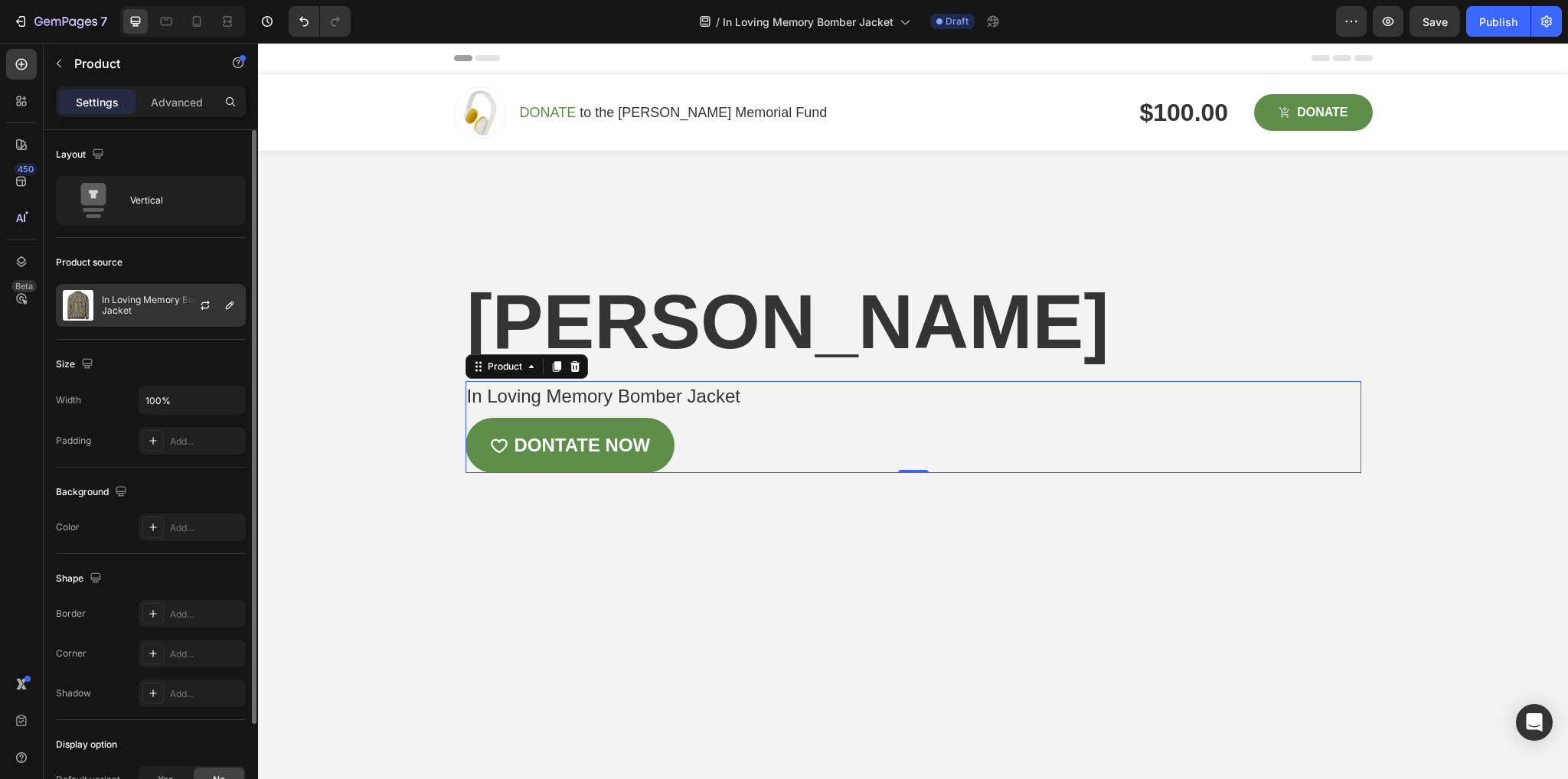
click at [148, 306] on p "In Loving Memory Bomber Jacket" at bounding box center [171, 305] width 137 height 21
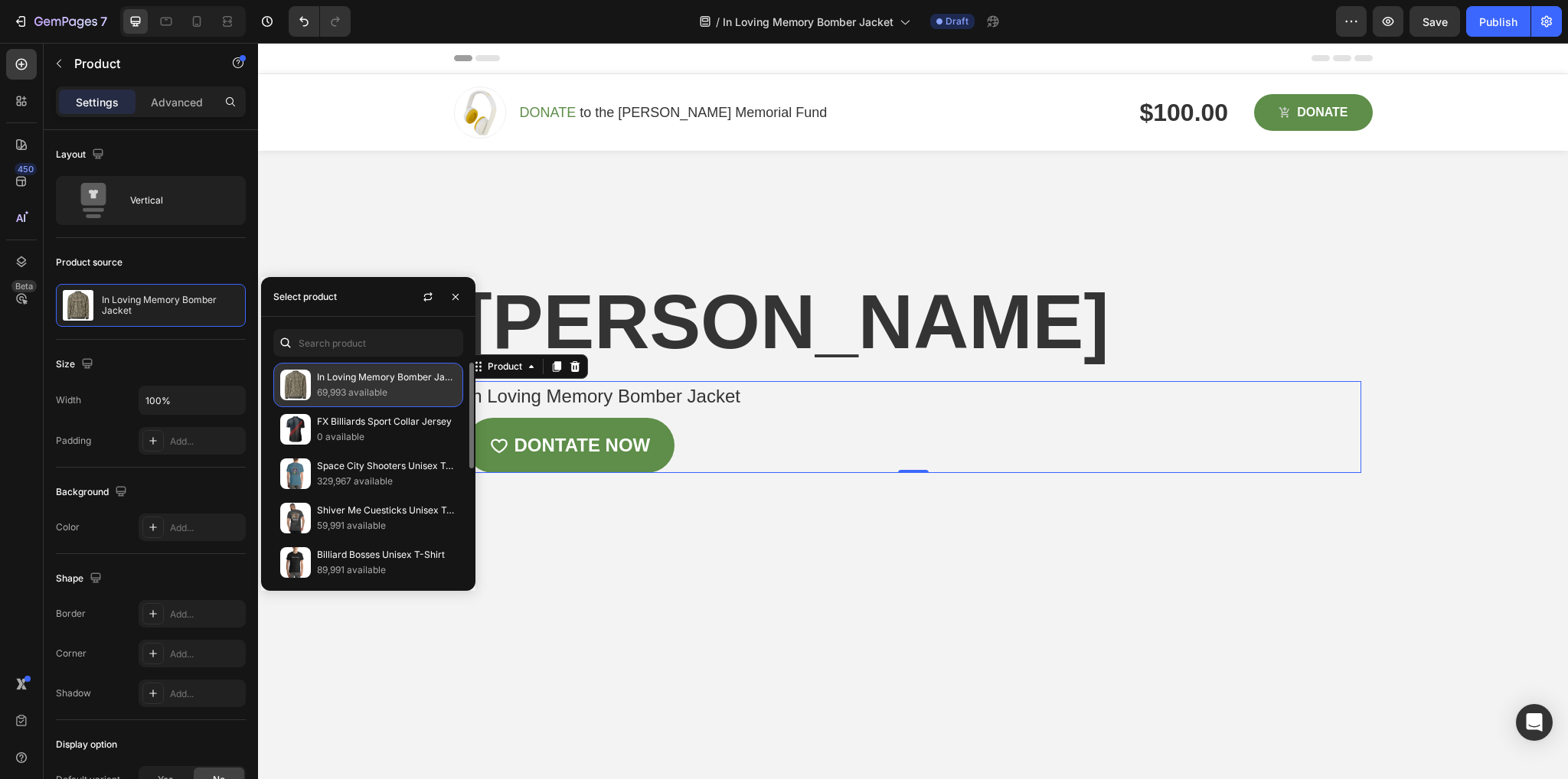
click at [347, 383] on p "In Loving Memory Bomber Jacket" at bounding box center [386, 378] width 139 height 15
click at [461, 294] on icon "button" at bounding box center [455, 297] width 12 height 12
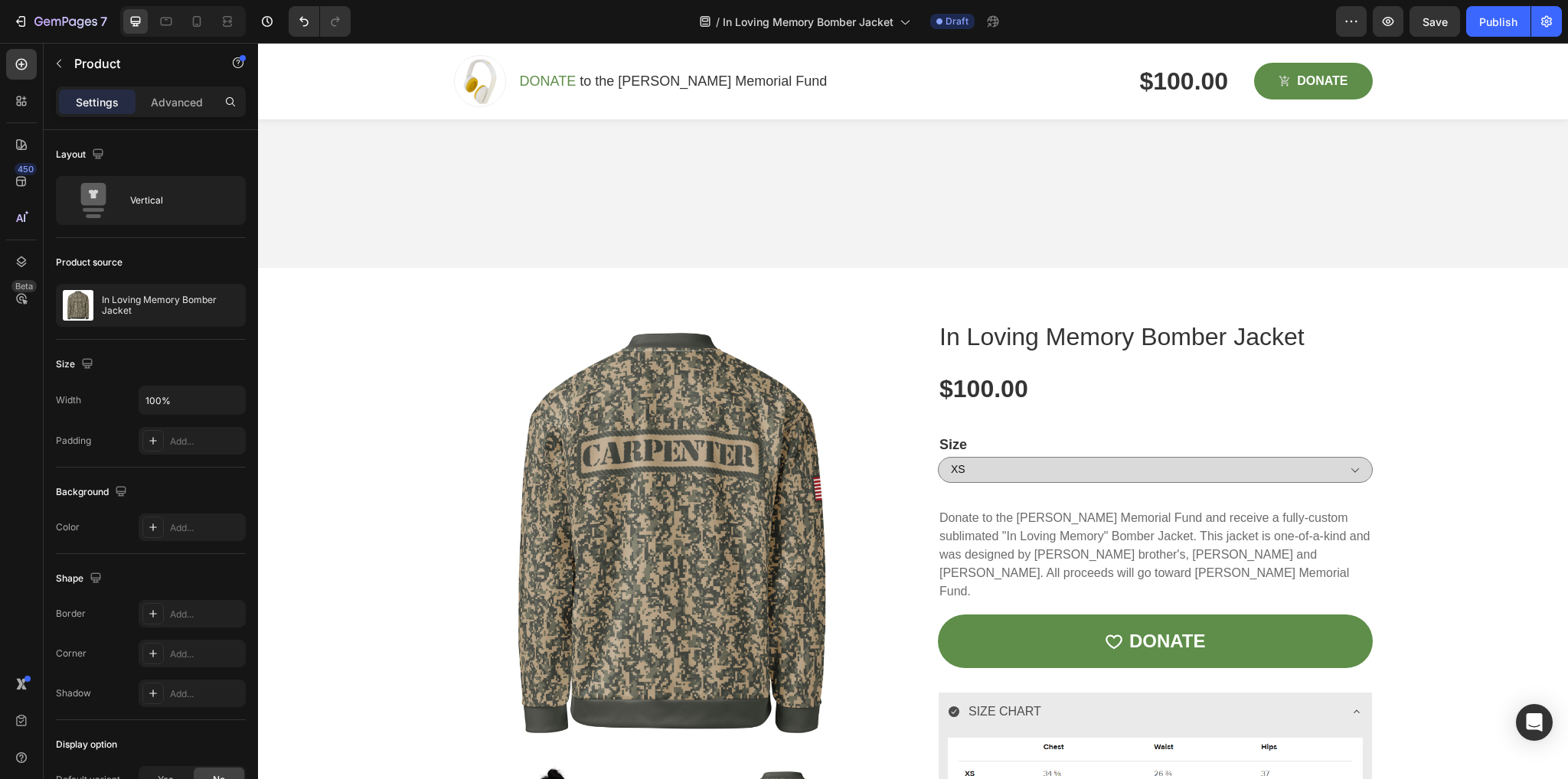
scroll to position [534, 0]
click at [821, 14] on span "In Loving Memory Bomber Jacket" at bounding box center [808, 21] width 171 height 16
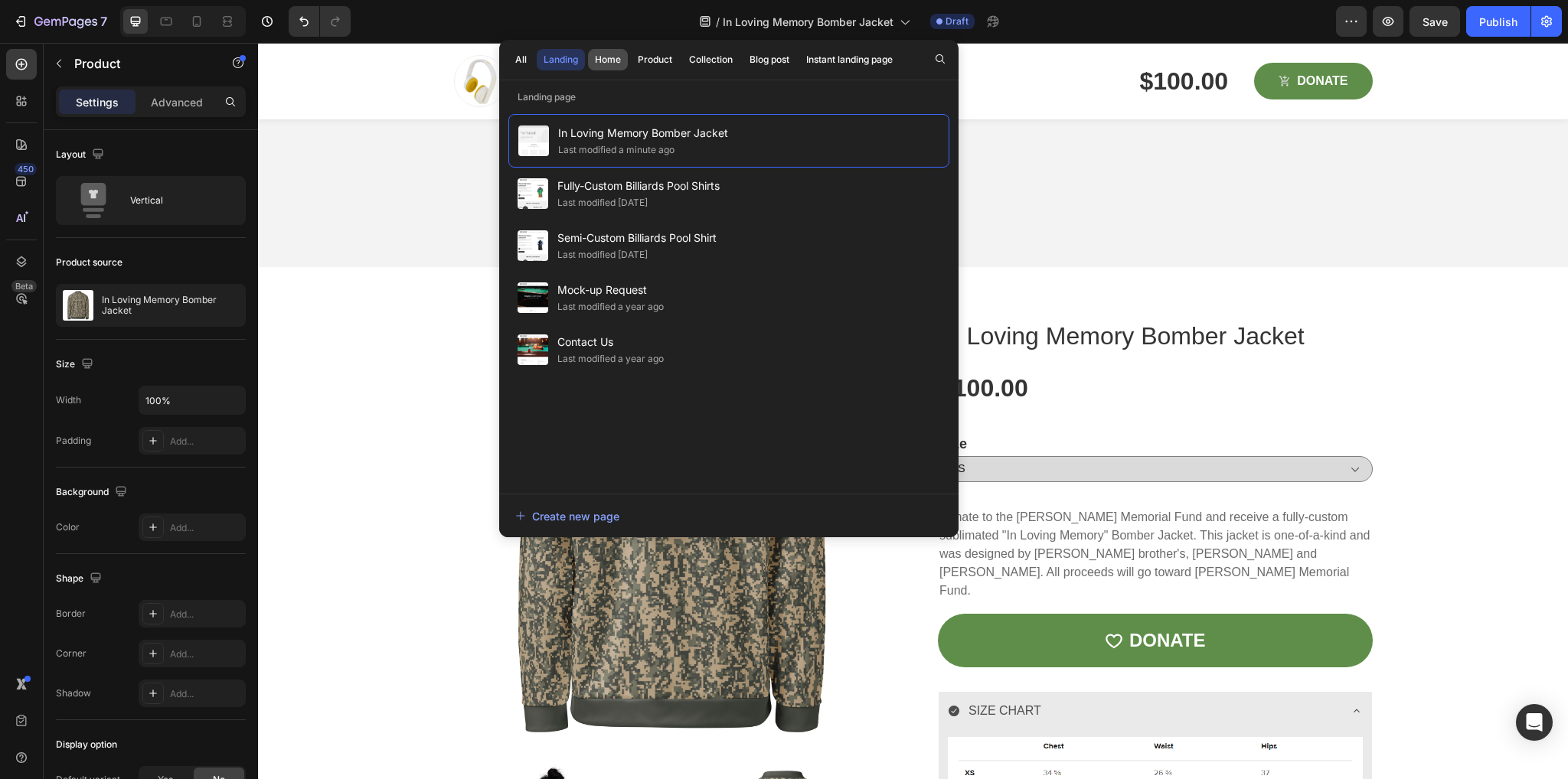
click at [608, 56] on div "Home" at bounding box center [608, 59] width 26 height 13
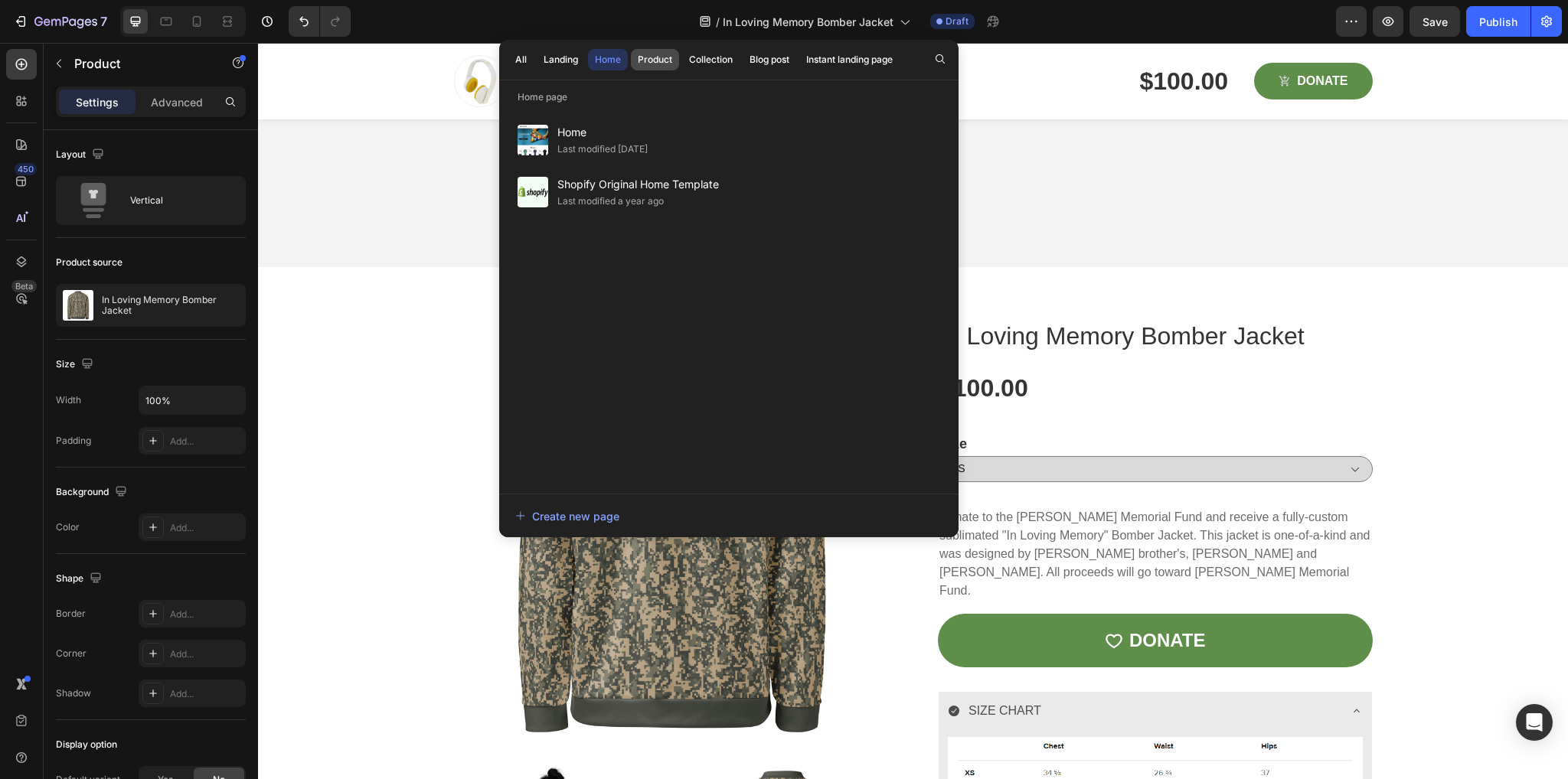
click at [652, 58] on div "Product" at bounding box center [655, 59] width 34 height 13
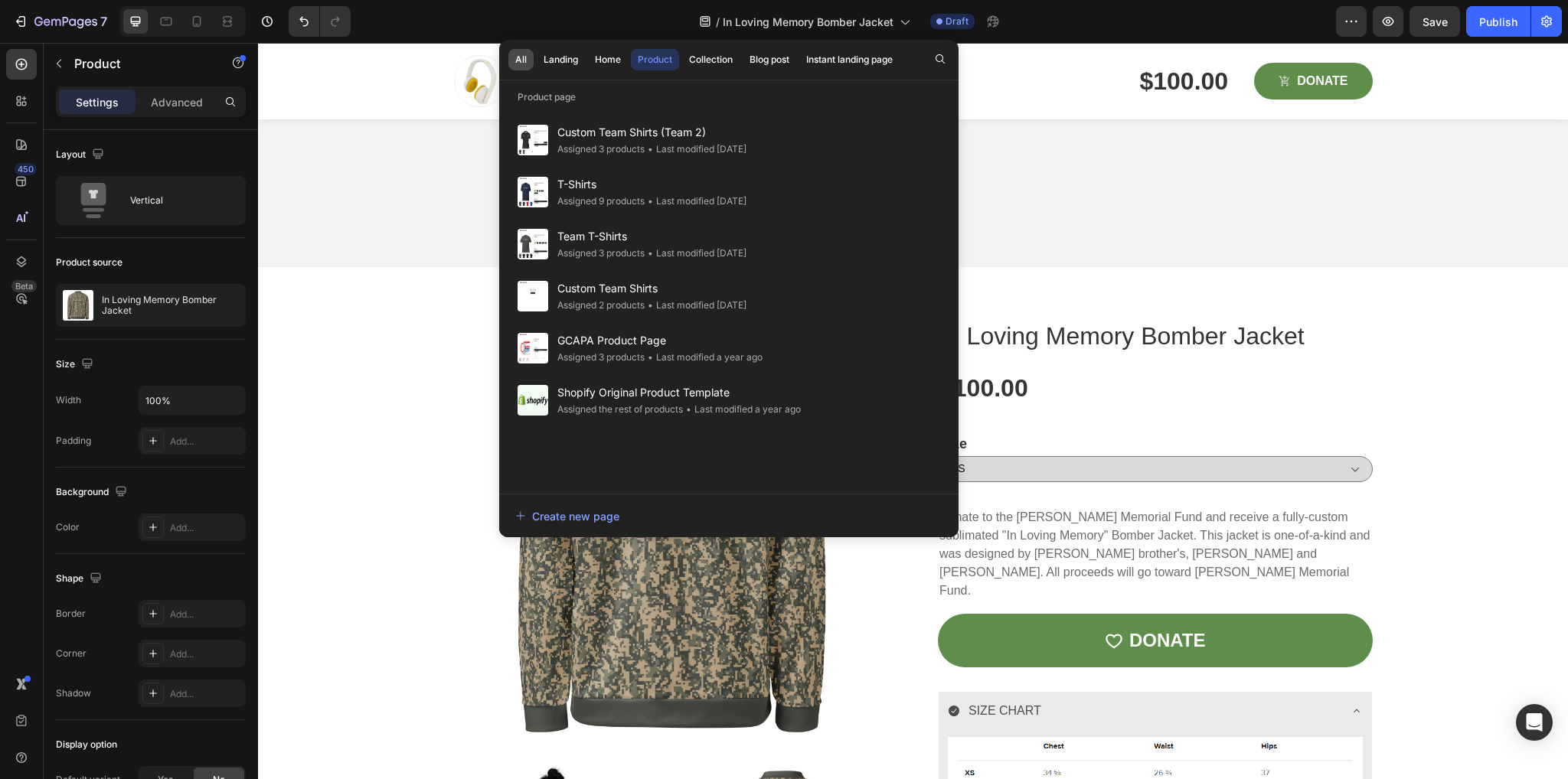
click at [522, 59] on div "All" at bounding box center [521, 59] width 11 height 13
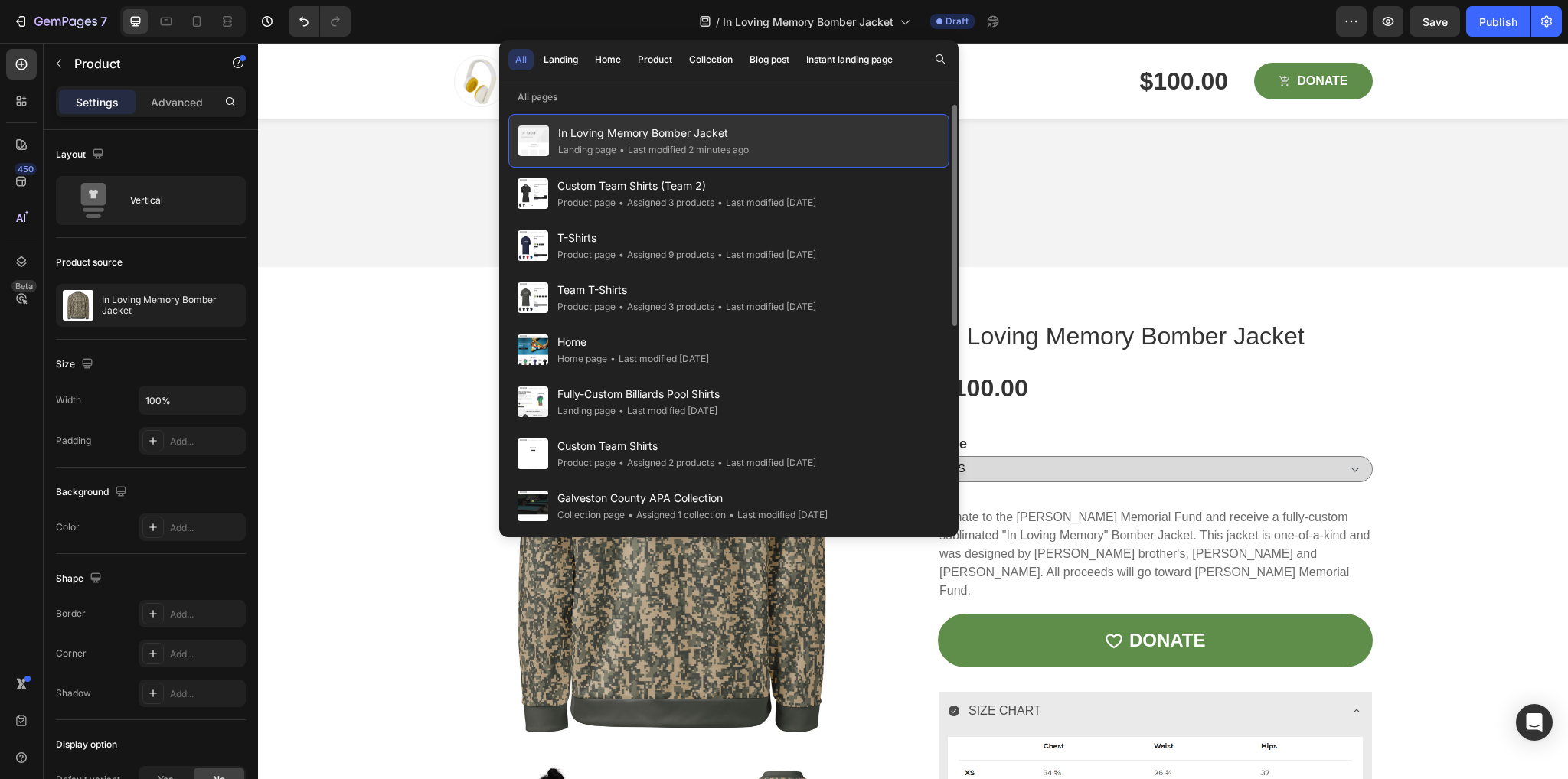
click at [607, 133] on span "In Loving Memory Bomber Jacket" at bounding box center [653, 133] width 191 height 18
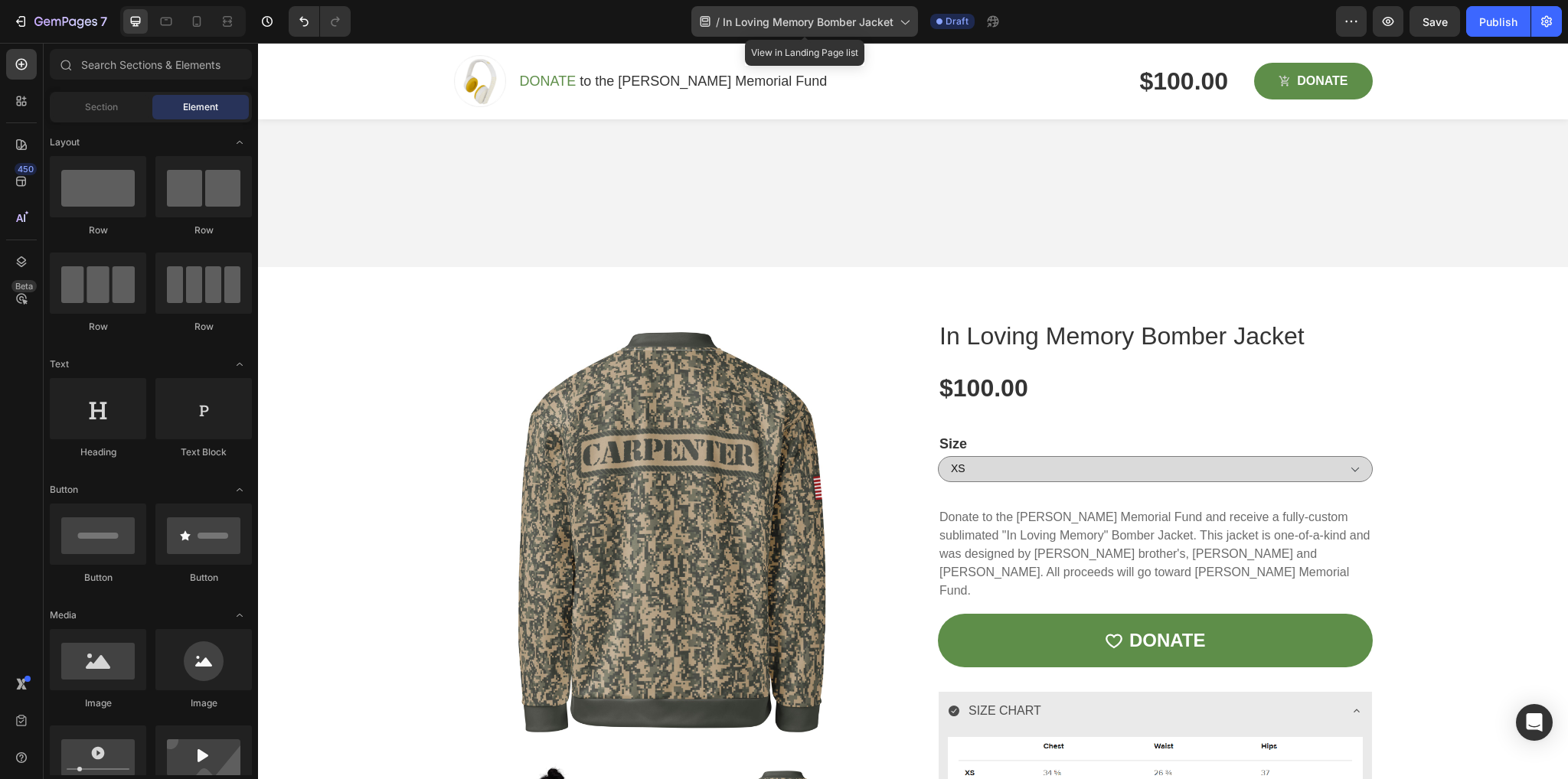
click at [769, 25] on span "In Loving Memory Bomber Jacket" at bounding box center [808, 21] width 171 height 16
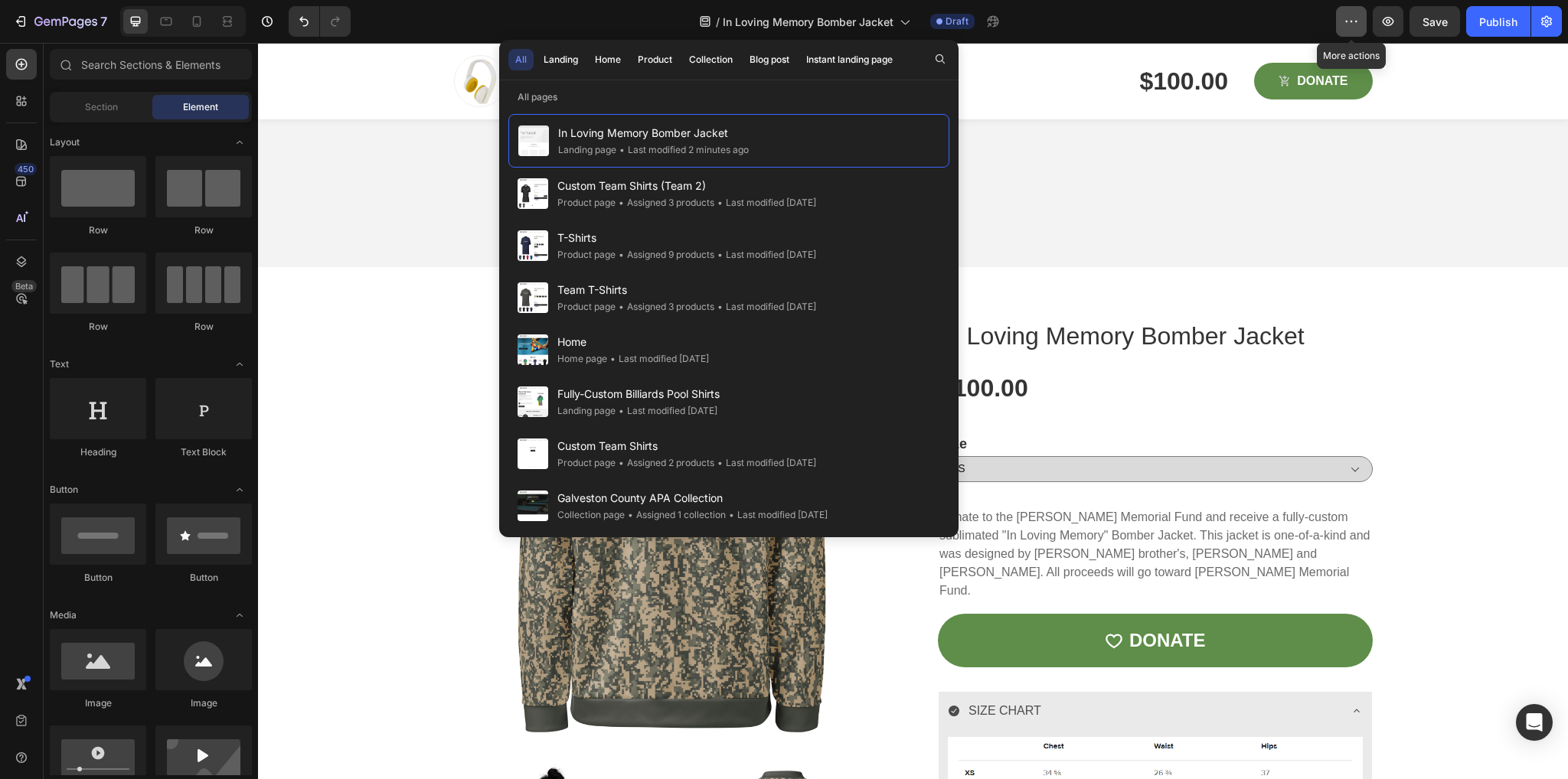
click at [1345, 25] on icon "button" at bounding box center [1351, 21] width 15 height 15
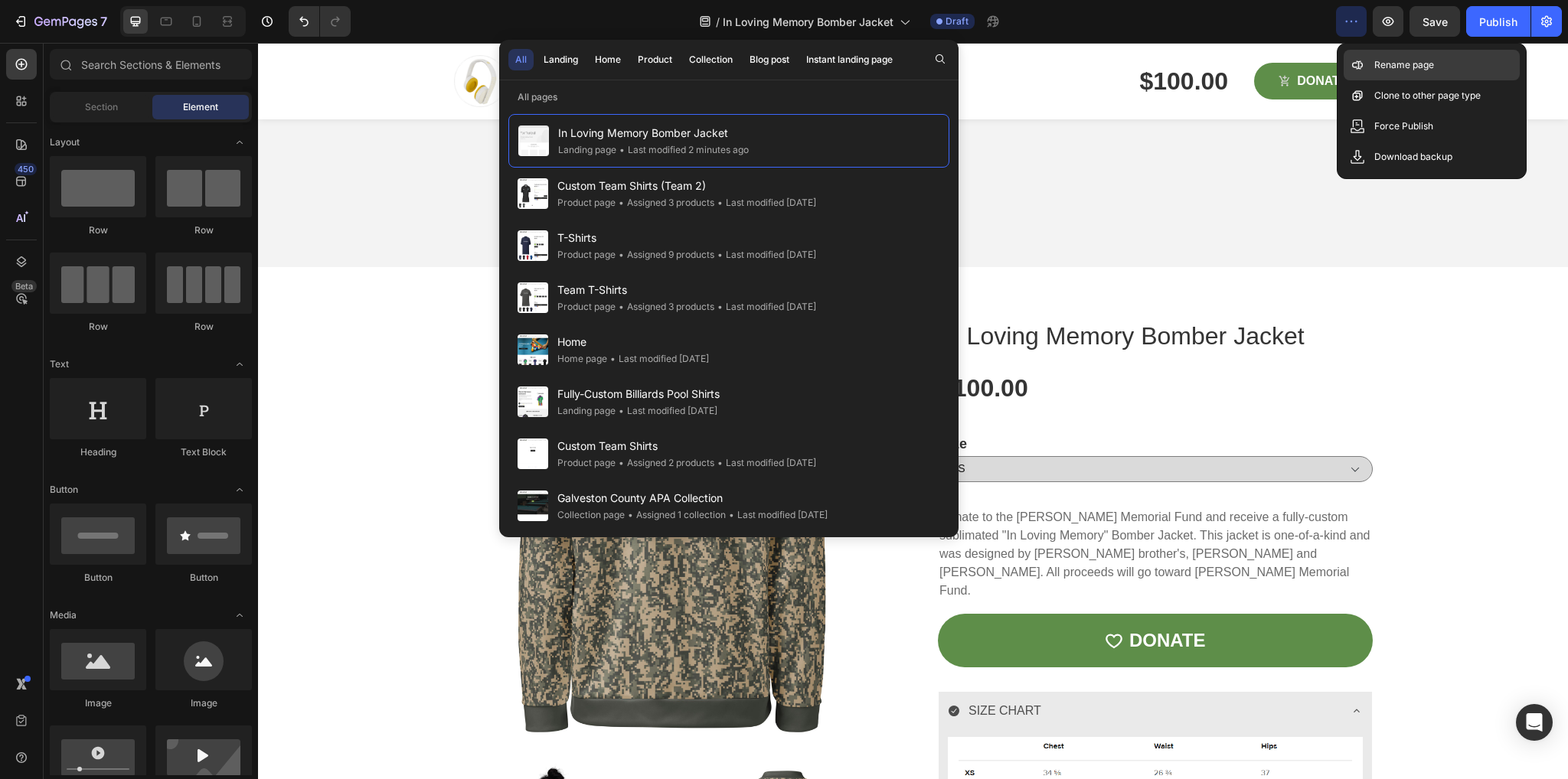
click at [1412, 65] on p "Rename page" at bounding box center [1404, 65] width 60 height 15
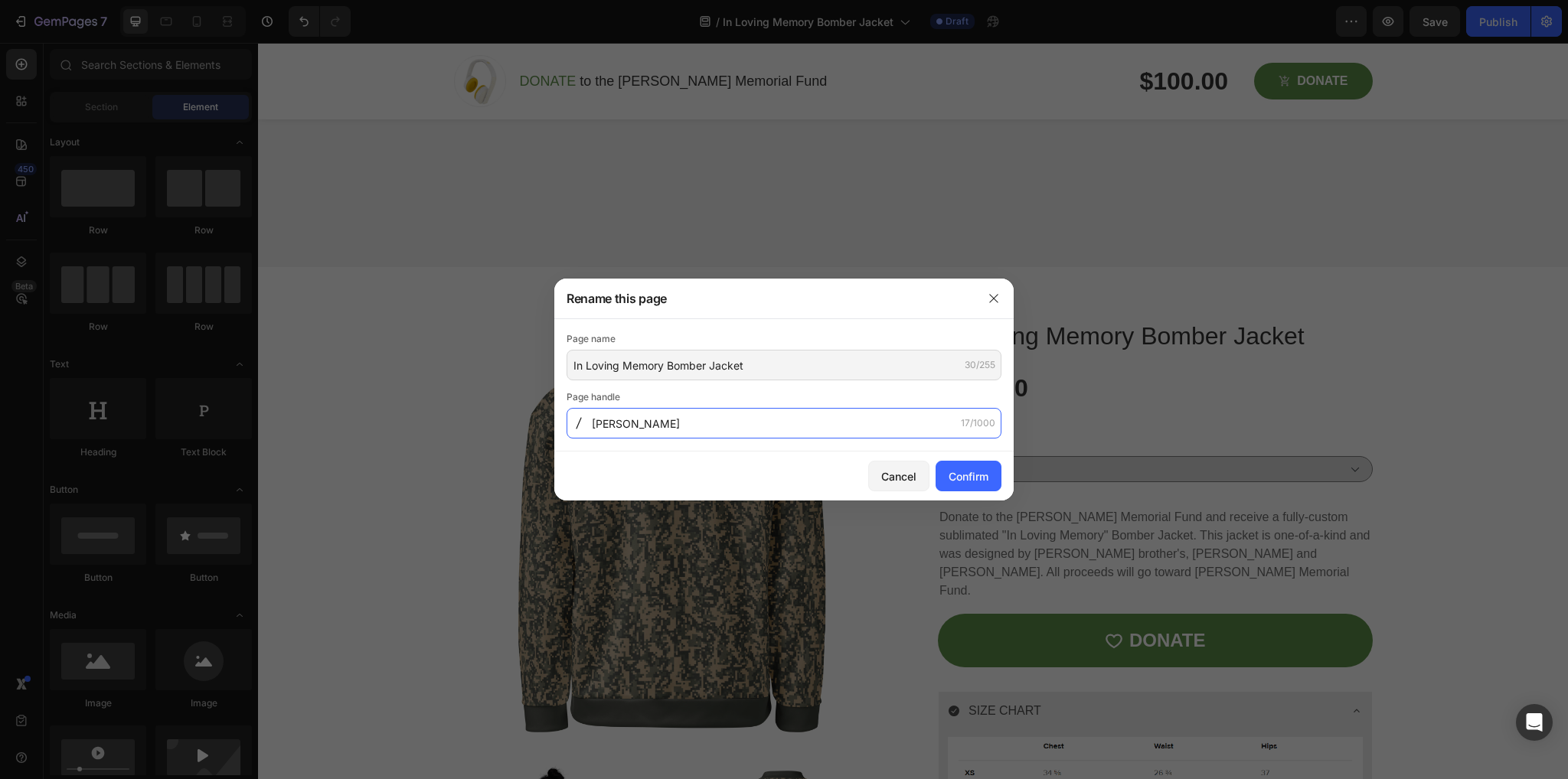
drag, startPoint x: 634, startPoint y: 423, endPoint x: 821, endPoint y: 433, distance: 187.3
click at [821, 433] on input "[PERSON_NAME]" at bounding box center [784, 423] width 435 height 31
type input "[PERSON_NAME]"
click at [977, 468] on div "Confirm" at bounding box center [969, 476] width 40 height 16
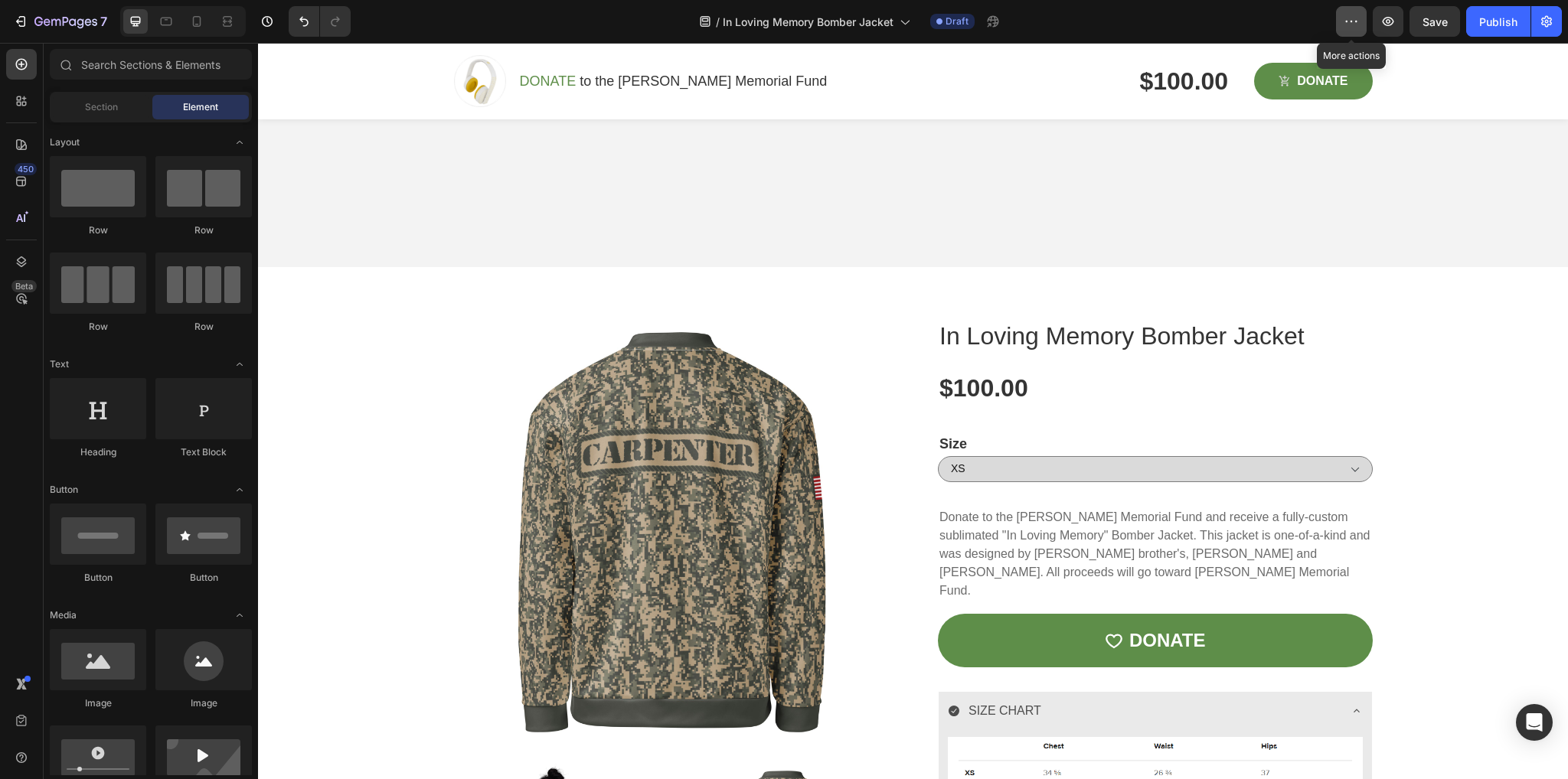
click at [1349, 29] on icon "button" at bounding box center [1351, 21] width 15 height 15
click at [1543, 22] on icon "button" at bounding box center [1547, 21] width 15 height 15
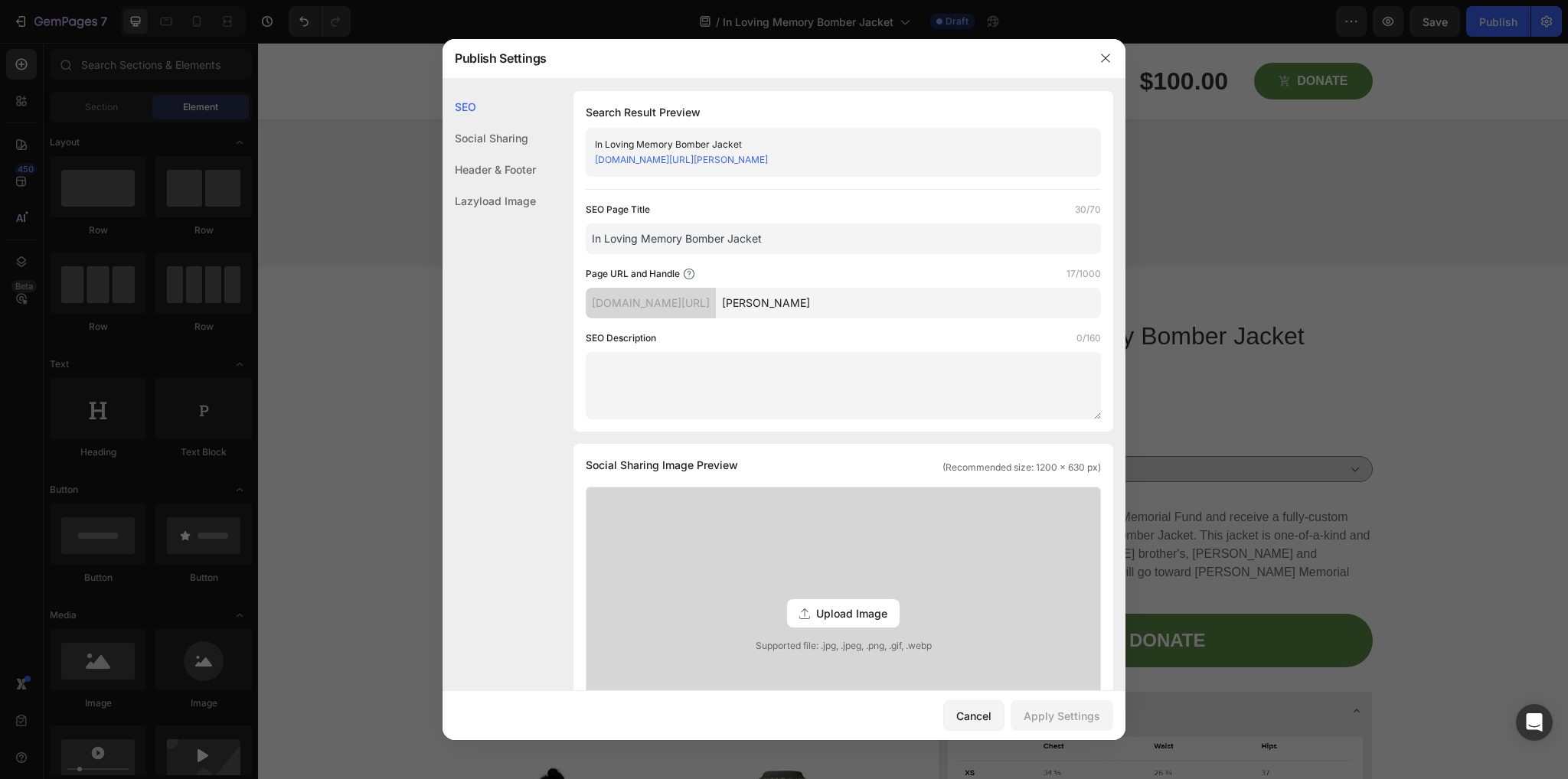
click at [491, 154] on div "Social Sharing" at bounding box center [489, 169] width 93 height 31
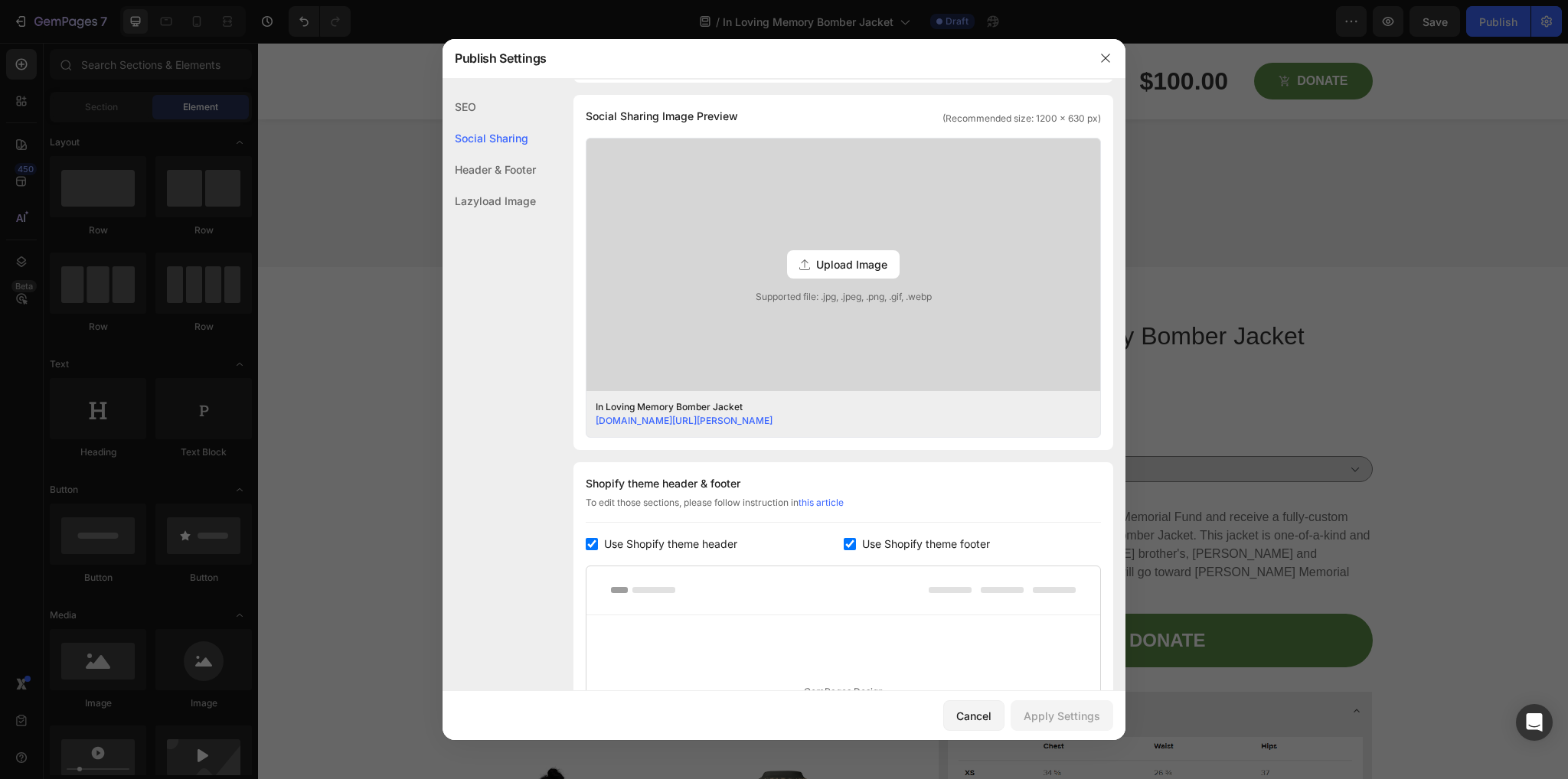
click at [497, 185] on div "Header & Footer" at bounding box center [489, 200] width 93 height 31
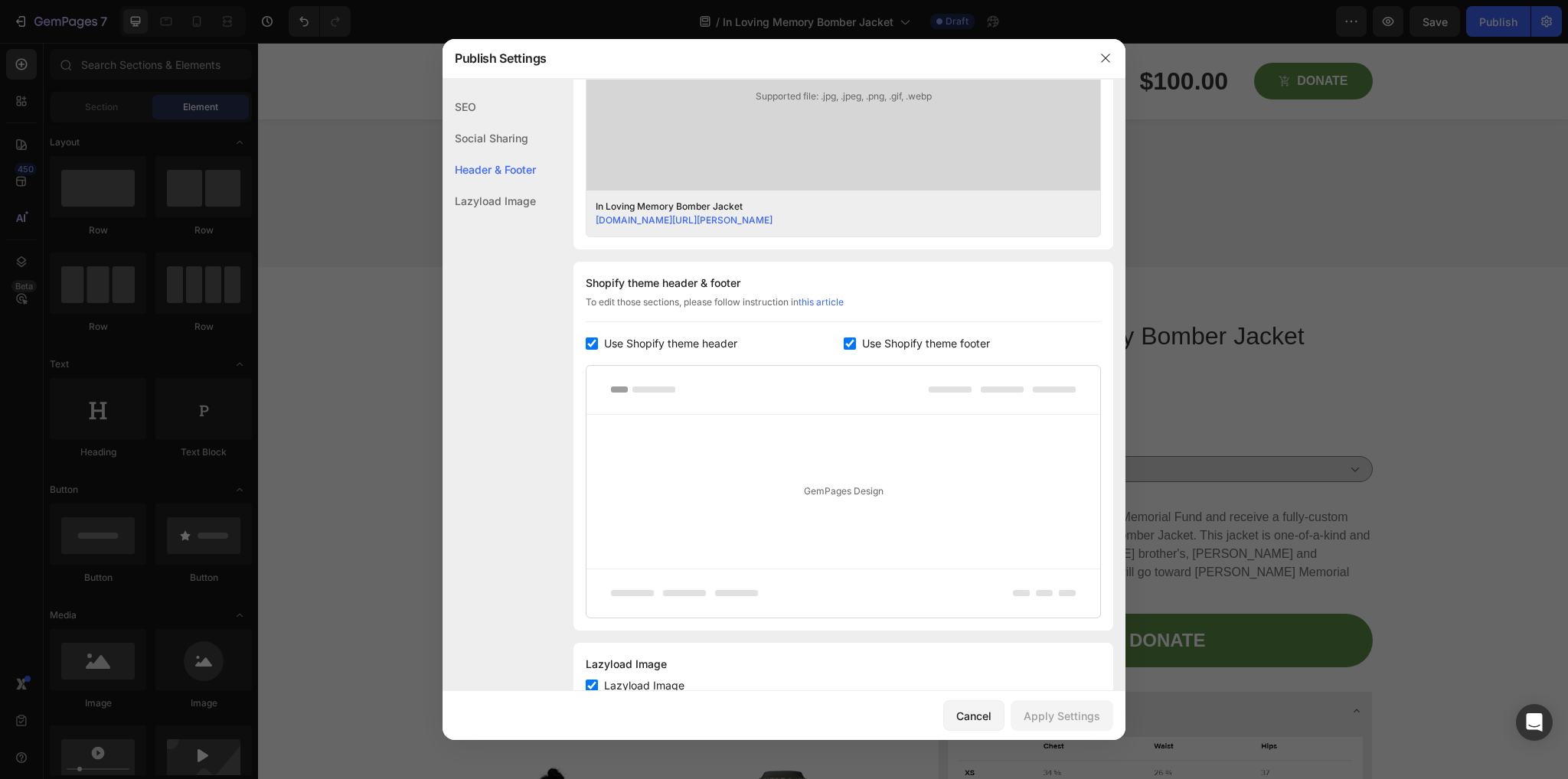
scroll to position [601, 0]
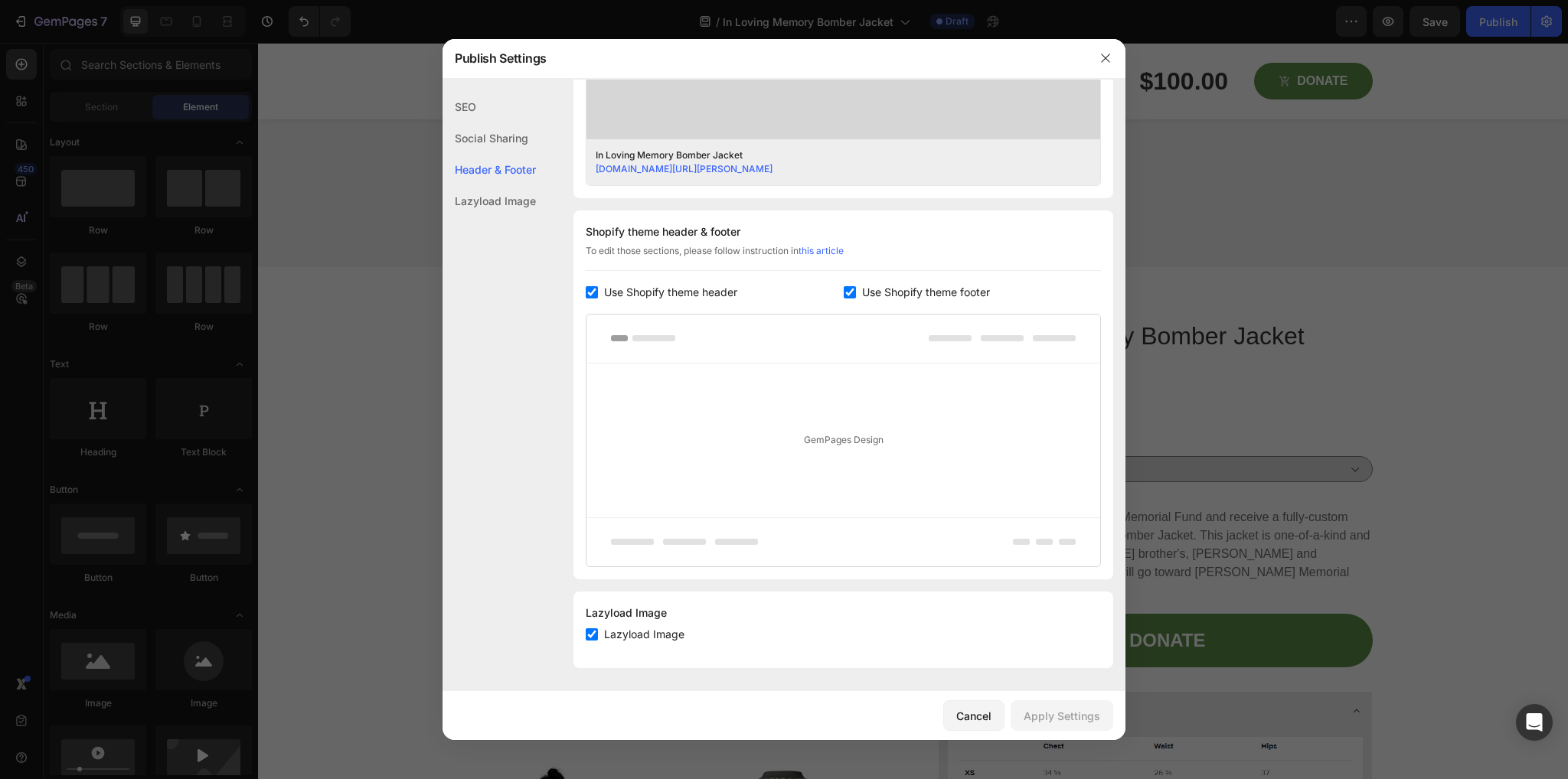
click at [514, 193] on div "Lazyload Image" at bounding box center [489, 200] width 93 height 31
click at [973, 728] on button "Cancel" at bounding box center [974, 716] width 61 height 31
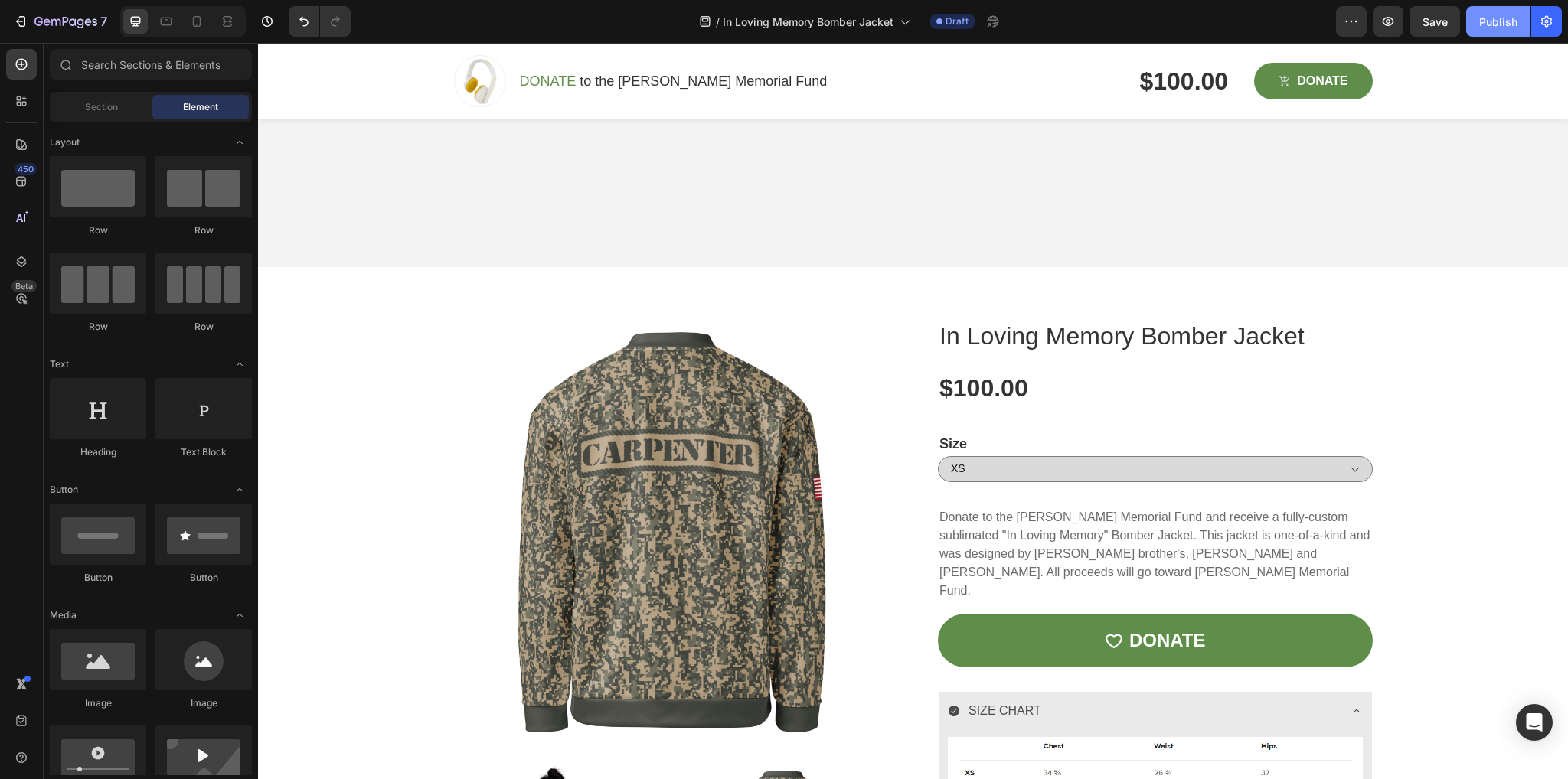
click at [1505, 18] on div "Publish" at bounding box center [1498, 21] width 38 height 16
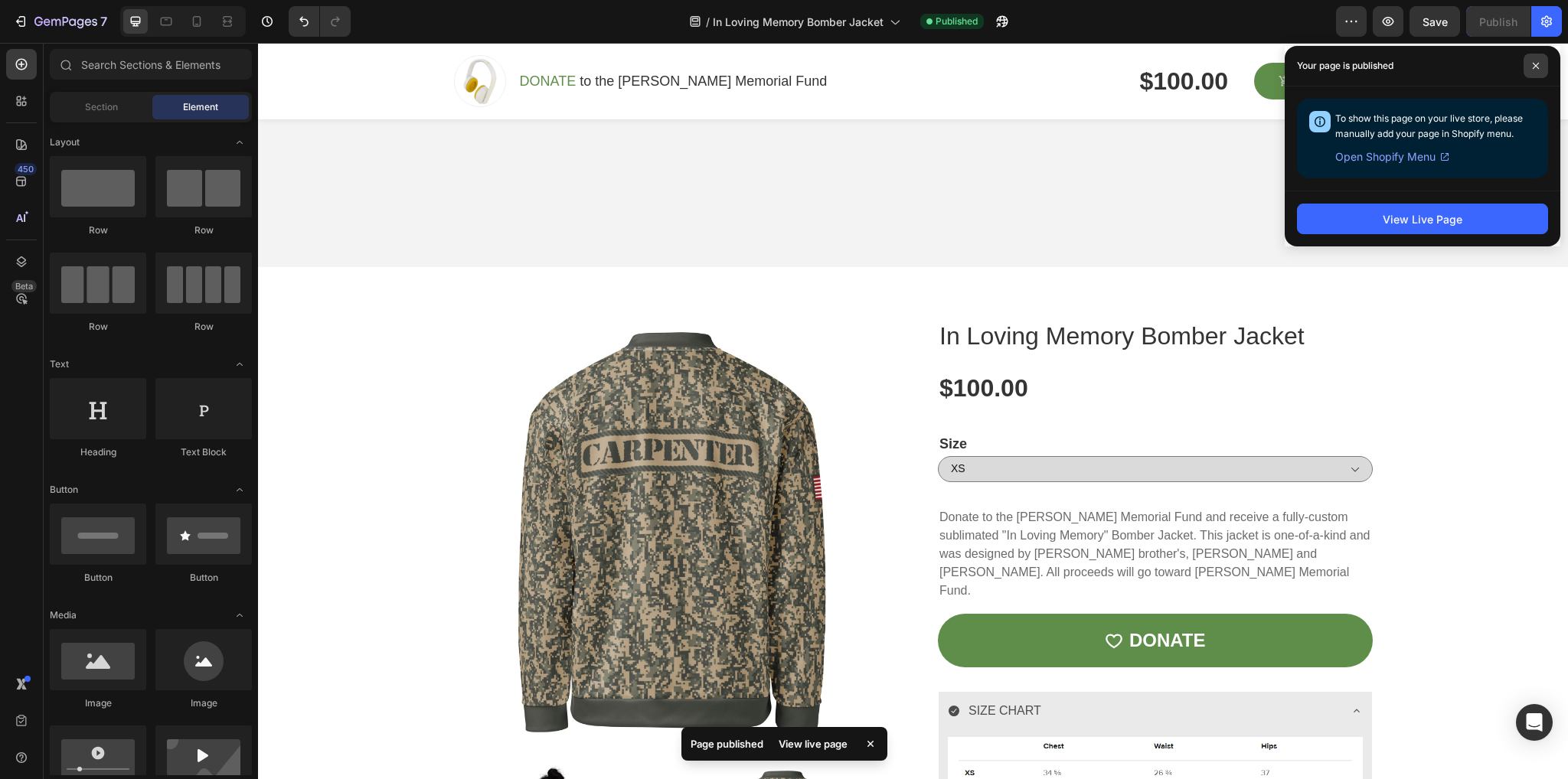
click at [1545, 67] on span at bounding box center [1536, 66] width 25 height 25
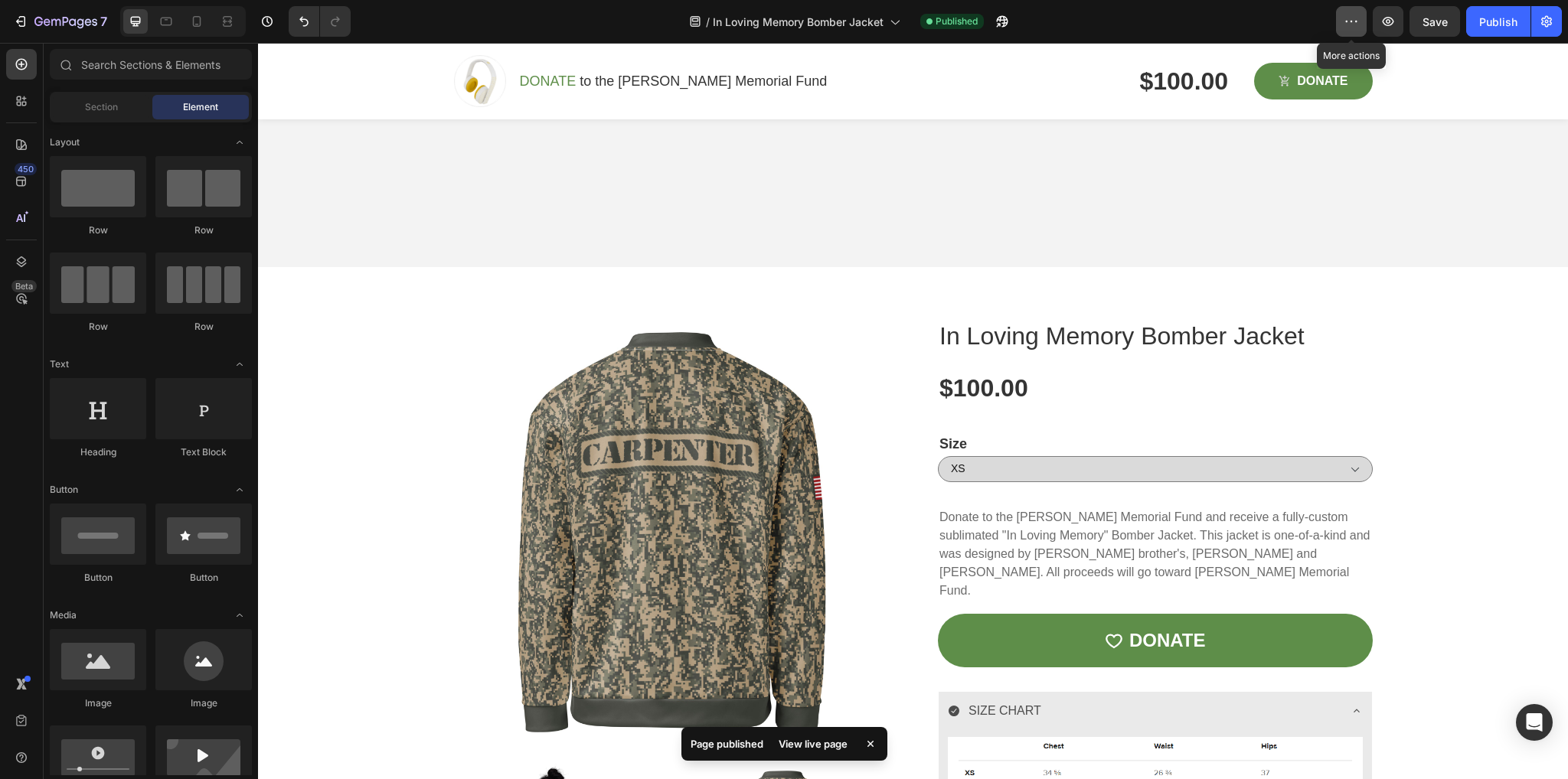
click at [1350, 19] on icon "button" at bounding box center [1351, 21] width 15 height 15
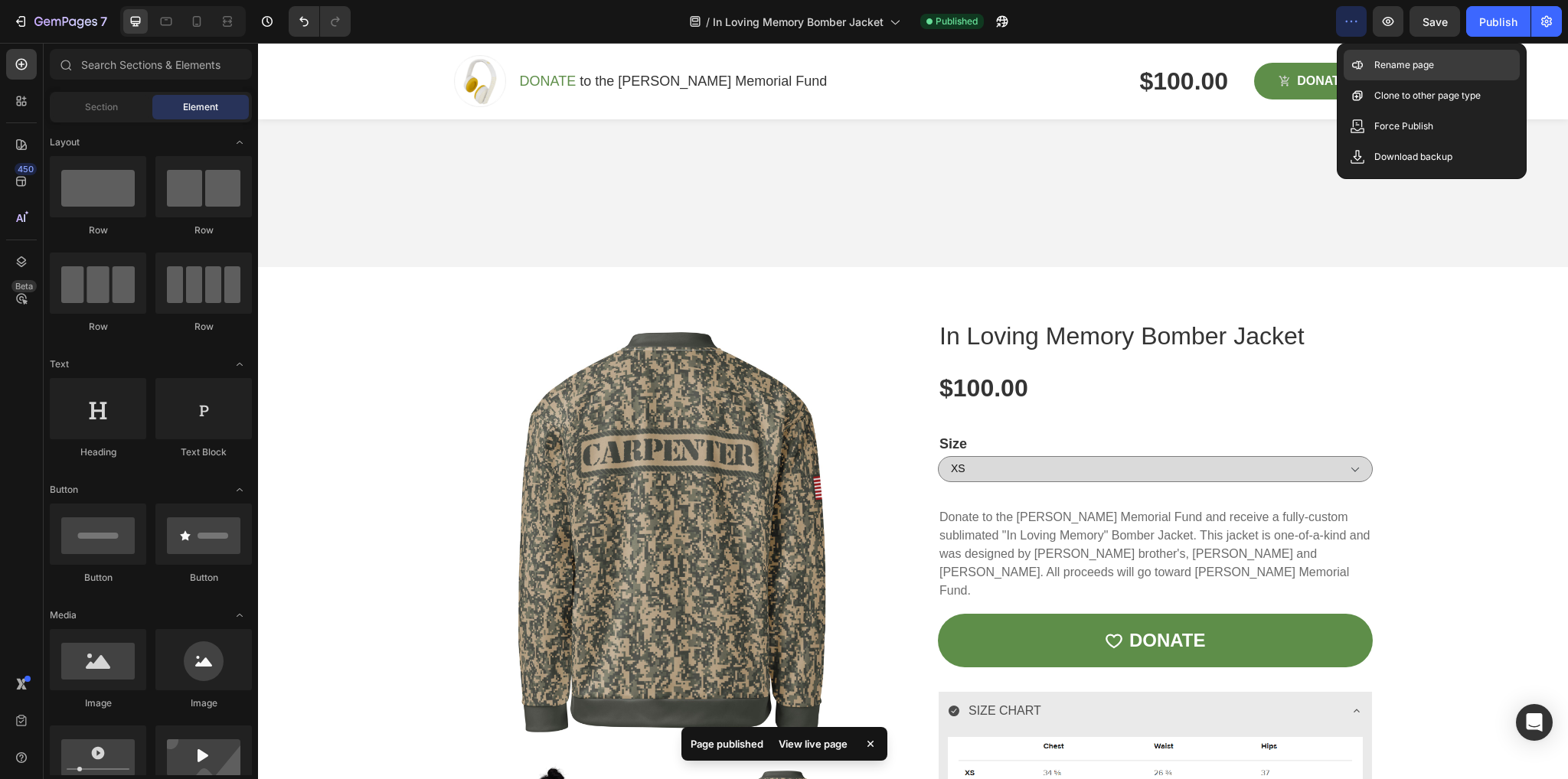
click at [1390, 60] on p "Rename page" at bounding box center [1404, 65] width 60 height 15
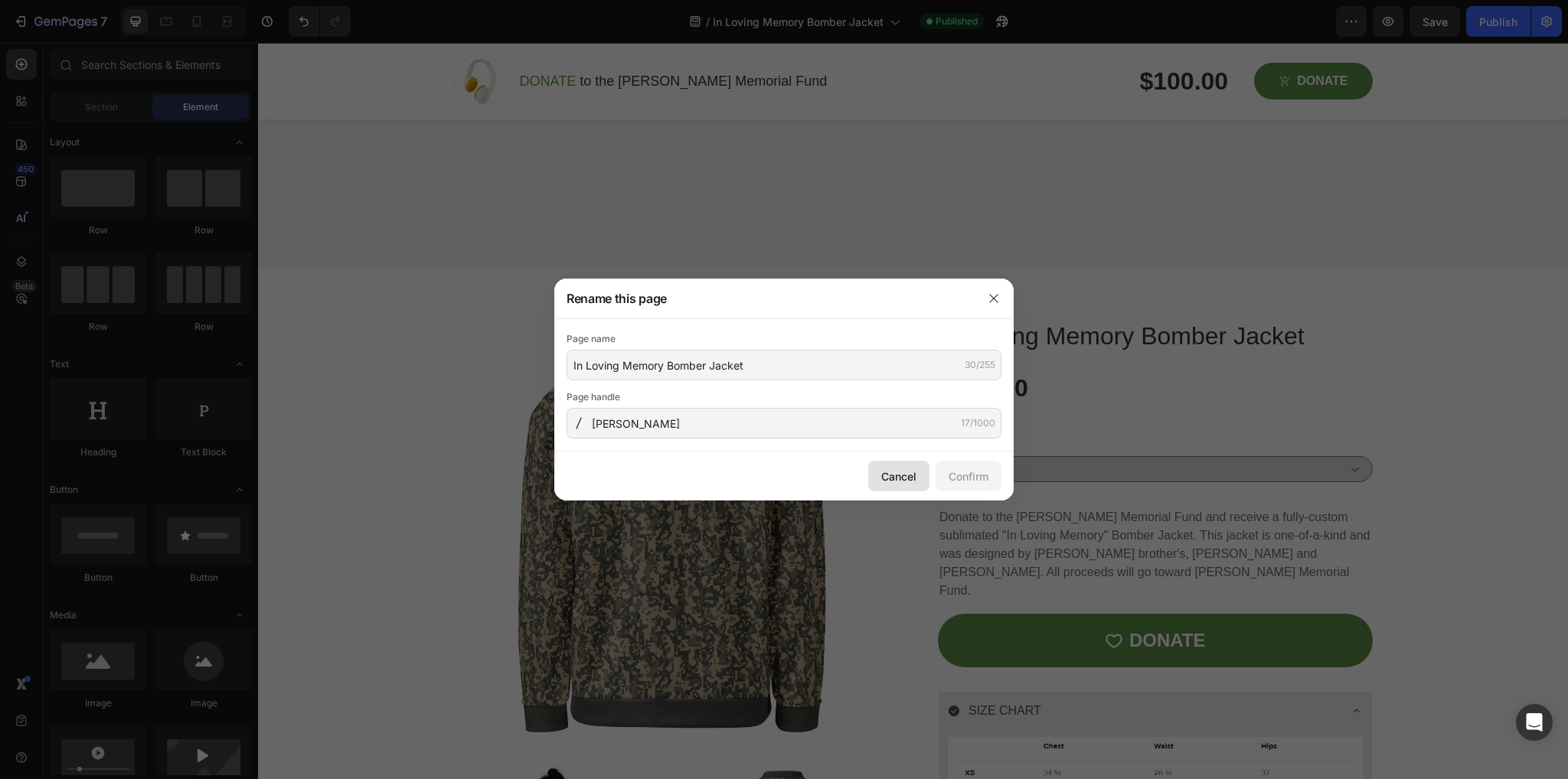
click at [890, 476] on div "Cancel" at bounding box center [898, 476] width 35 height 16
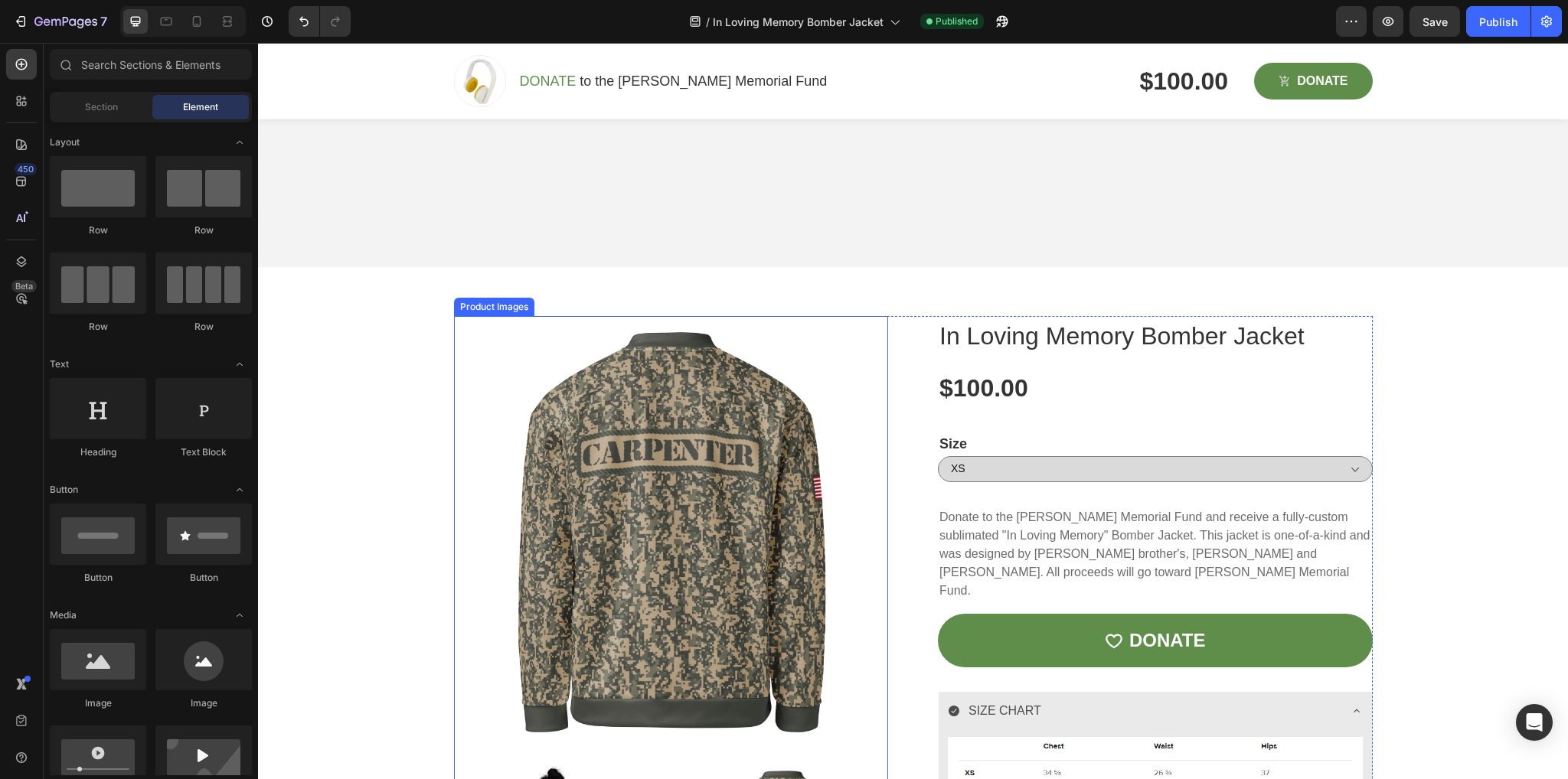
click at [675, 548] on img at bounding box center [671, 534] width 435 height 435
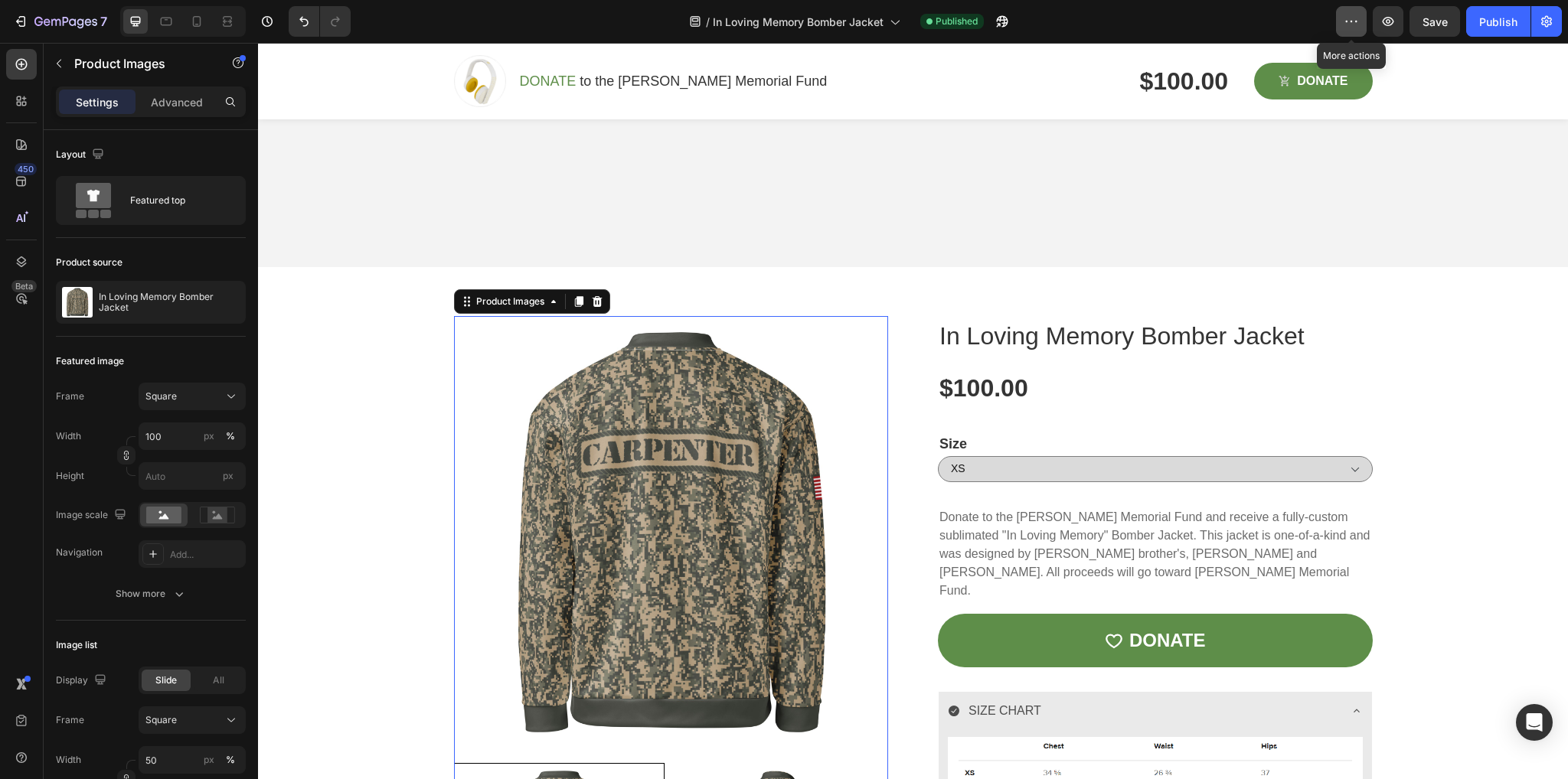
click at [1345, 21] on icon "button" at bounding box center [1351, 21] width 15 height 15
click at [1391, 17] on icon "button" at bounding box center [1389, 22] width 11 height 10
click at [1542, 14] on icon "button" at bounding box center [1547, 21] width 15 height 15
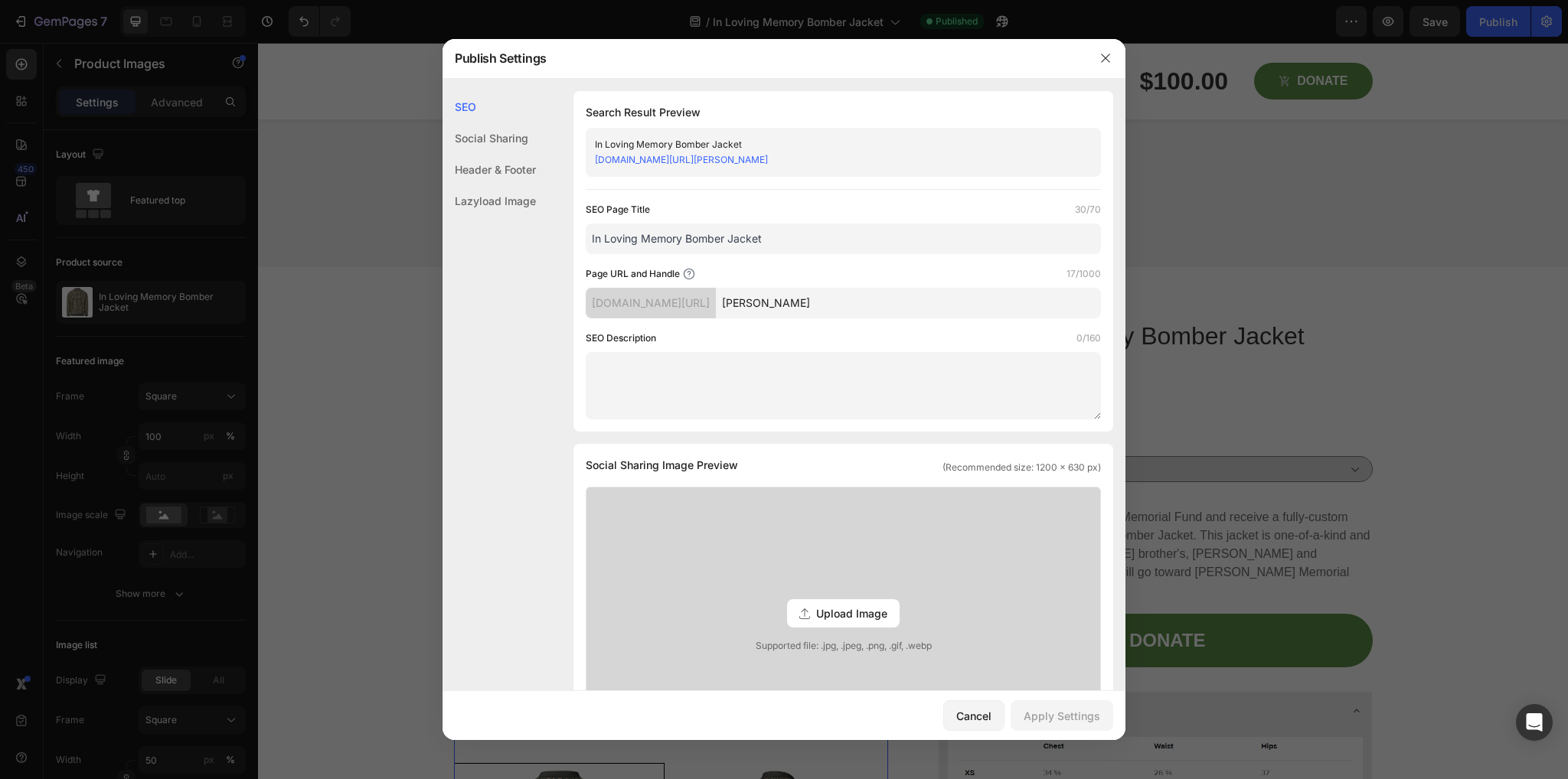
click at [491, 154] on div "Social Sharing" at bounding box center [489, 169] width 93 height 31
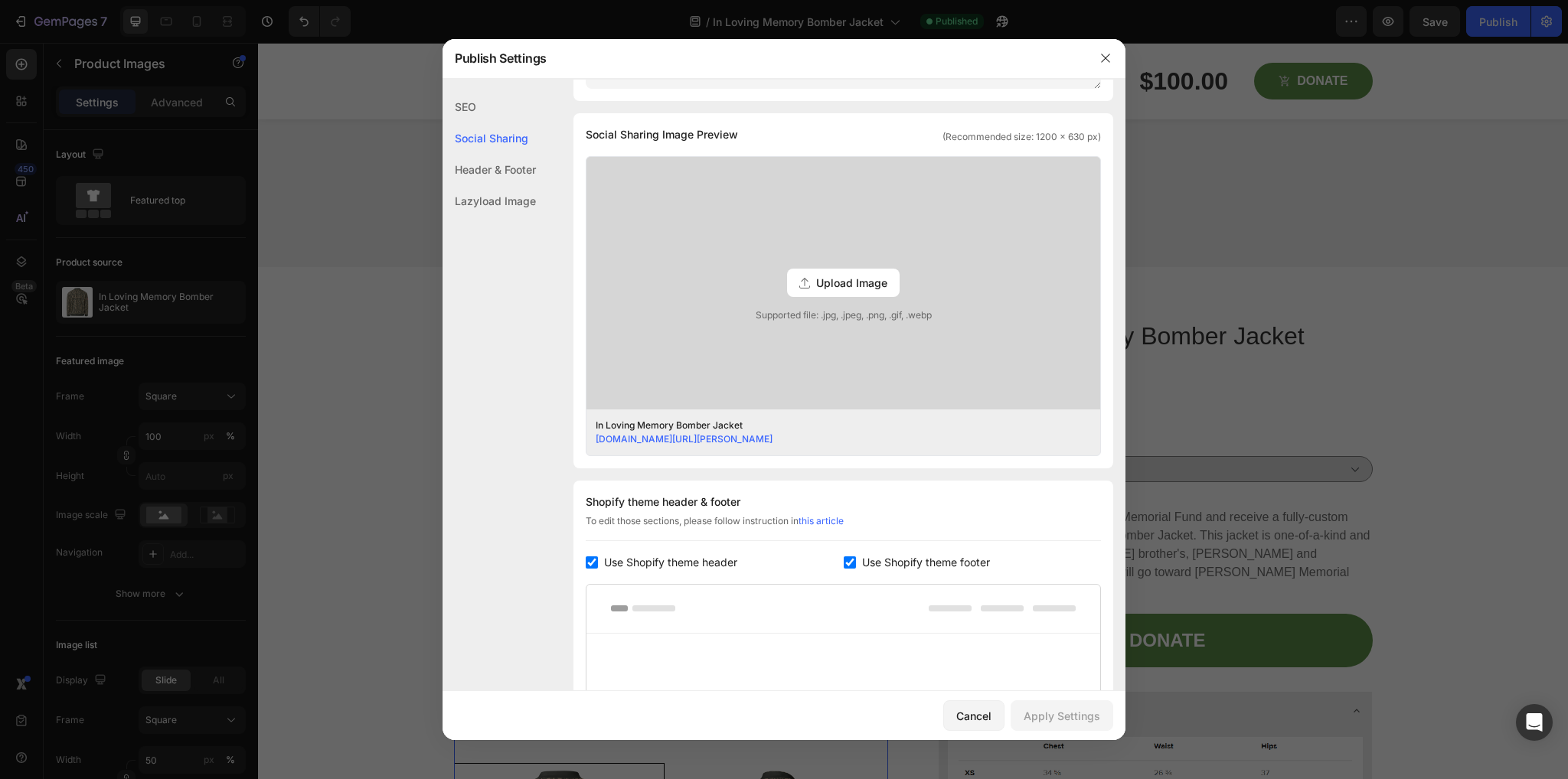
click at [495, 185] on div "Header & Footer" at bounding box center [489, 200] width 93 height 31
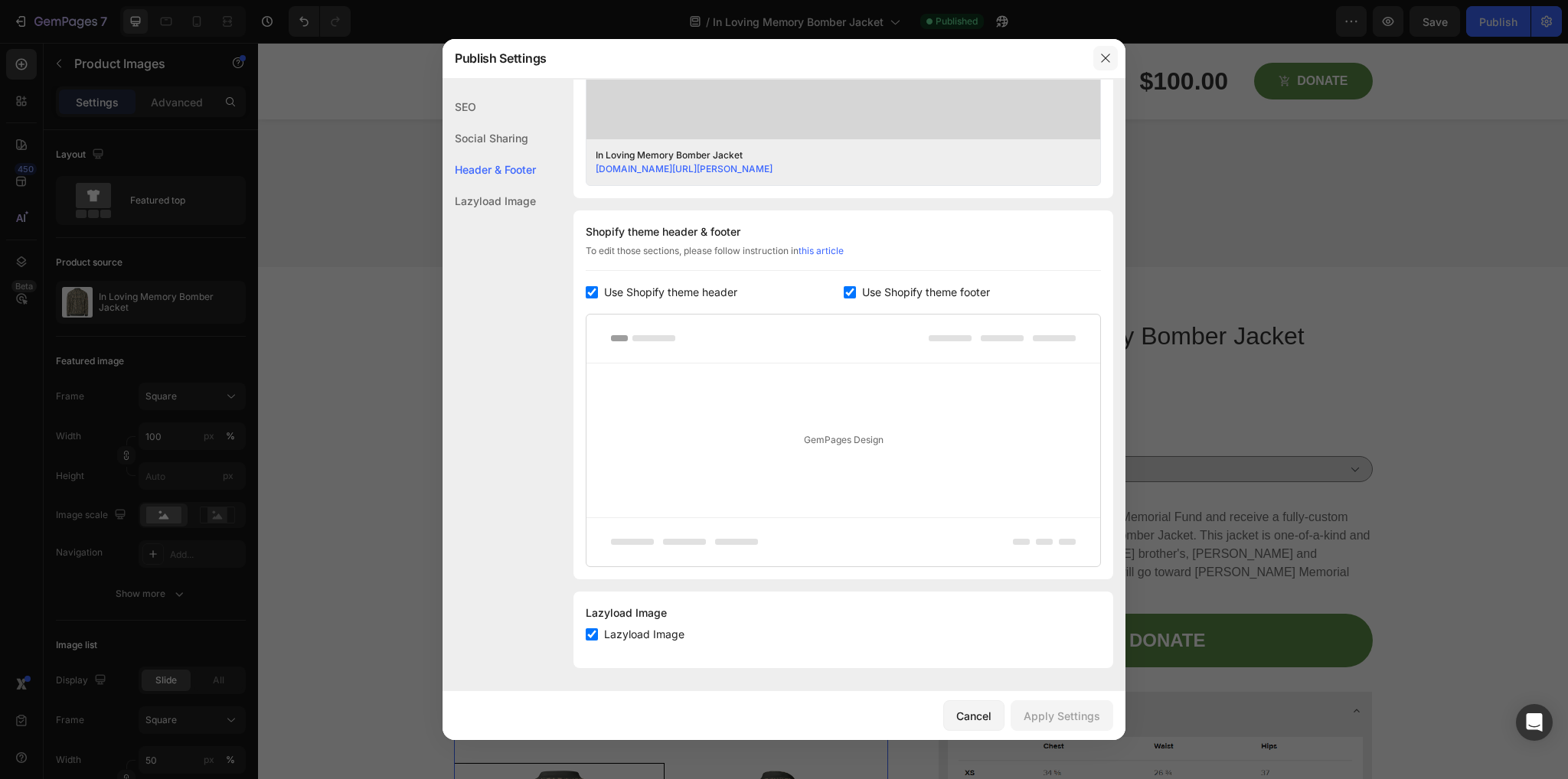
click at [1110, 54] on icon "button" at bounding box center [1105, 58] width 12 height 12
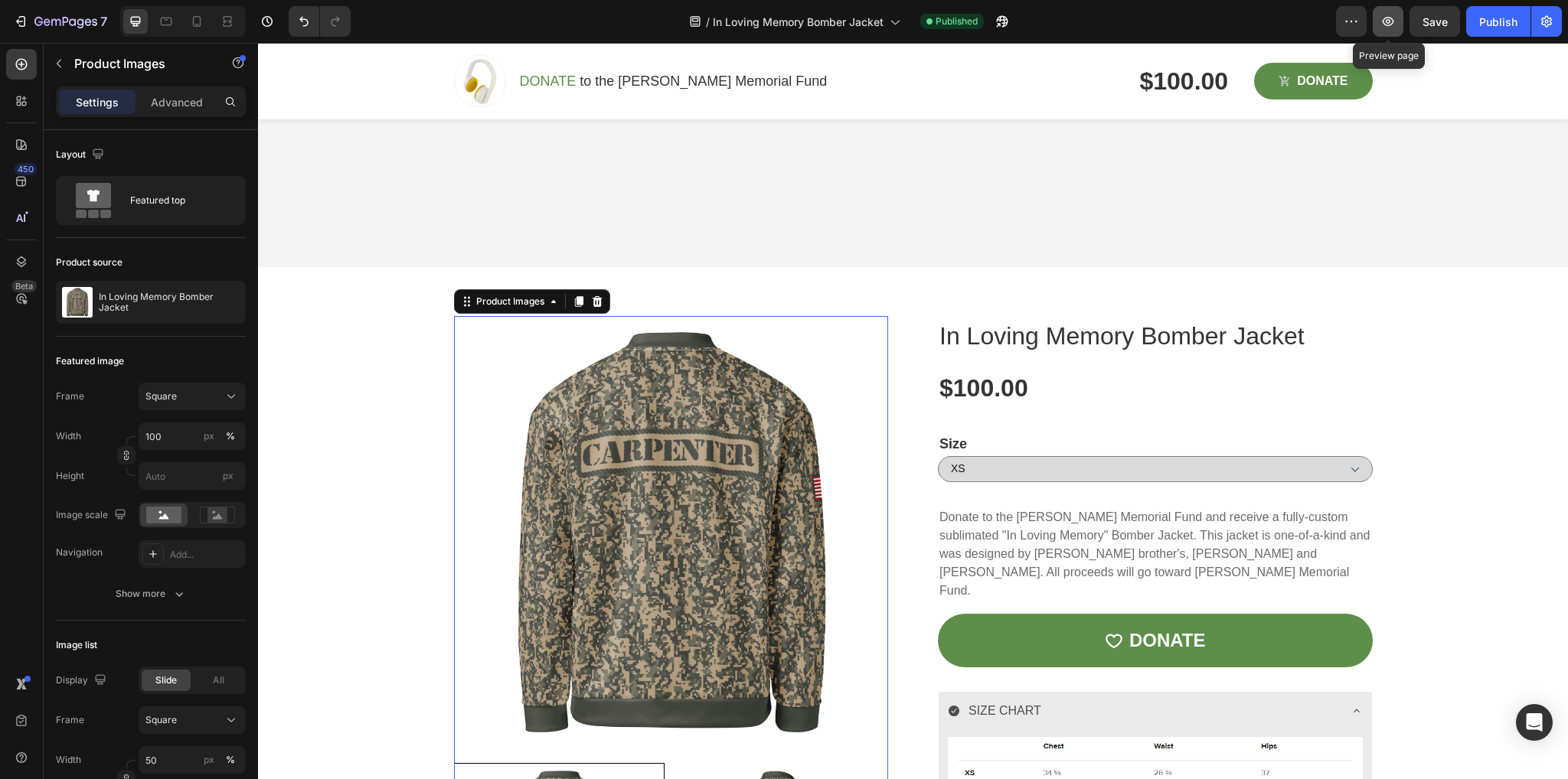
click at [1381, 21] on icon "button" at bounding box center [1388, 21] width 15 height 15
click at [1499, 17] on div "Publish" at bounding box center [1498, 21] width 38 height 16
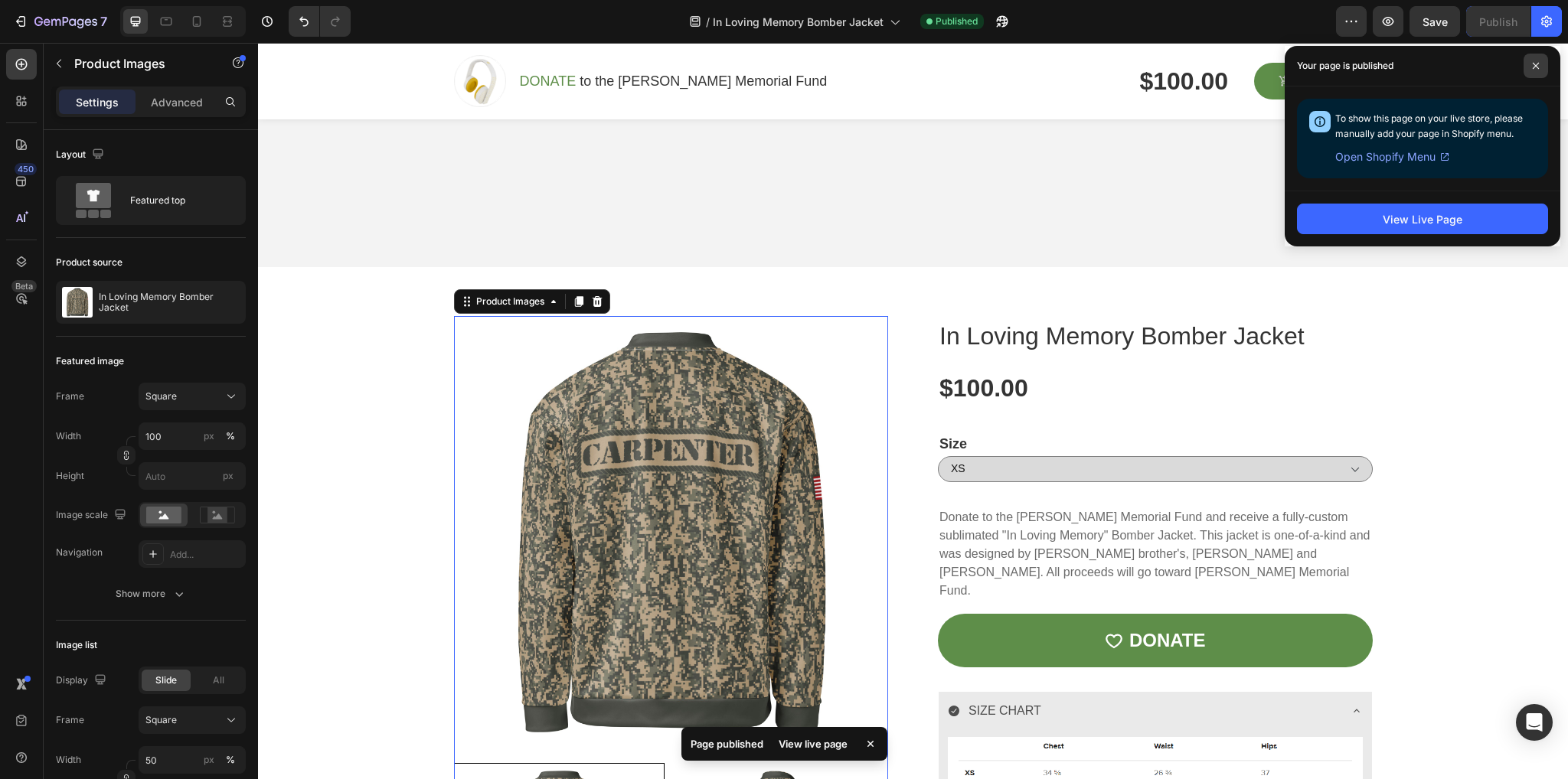
click at [1543, 60] on span at bounding box center [1536, 66] width 25 height 25
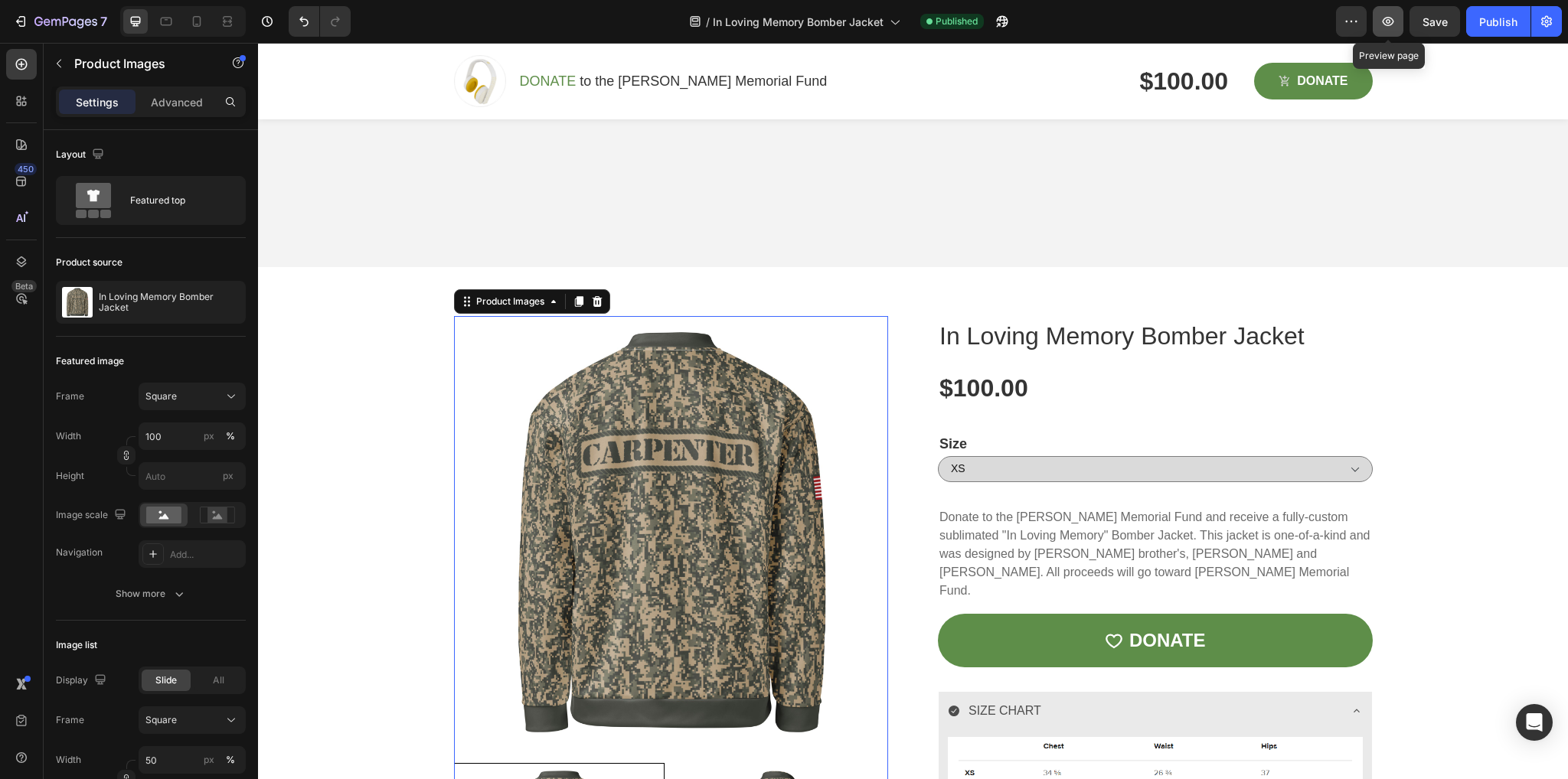
click at [1384, 23] on icon "button" at bounding box center [1389, 22] width 11 height 10
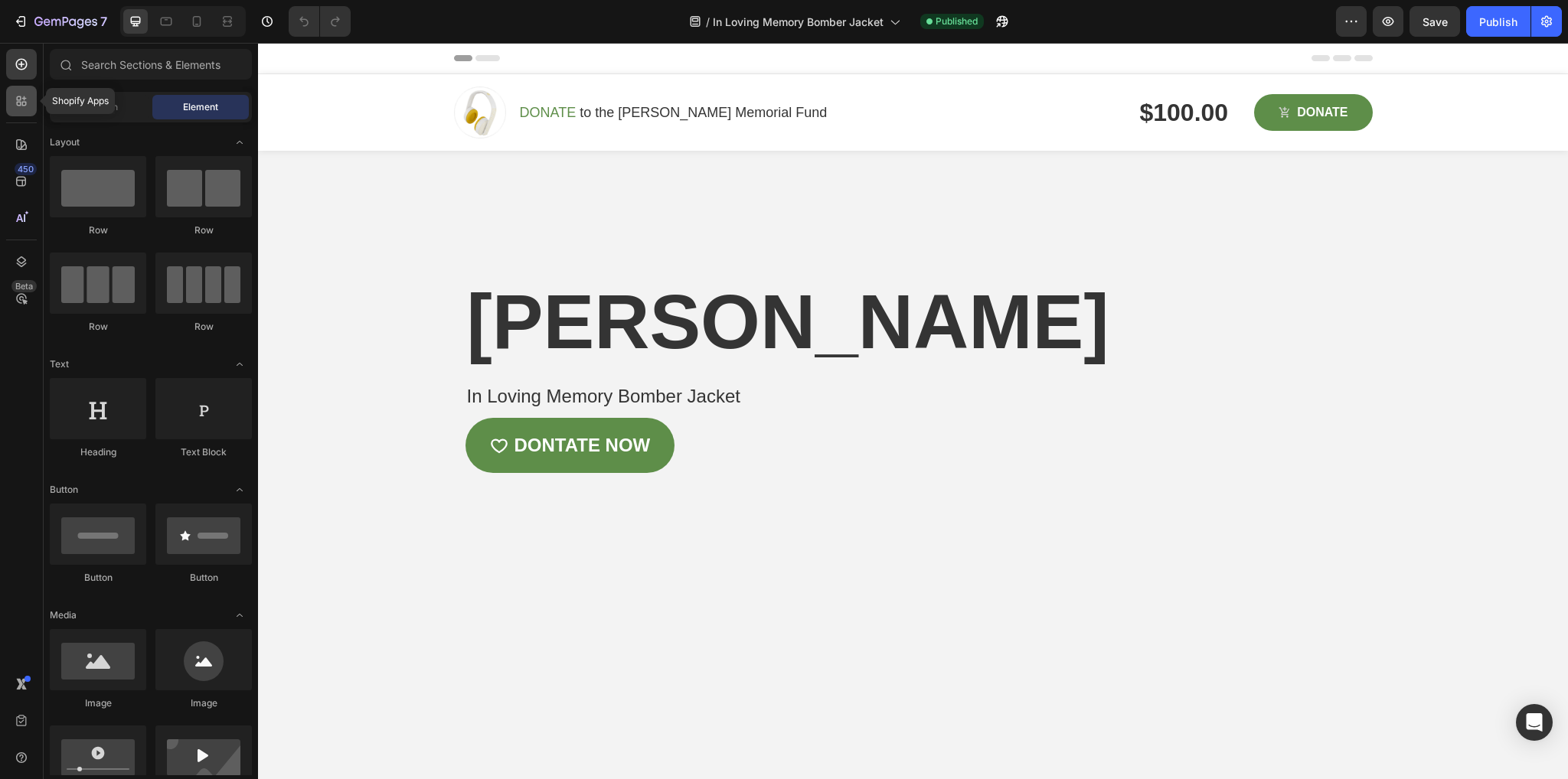
click at [13, 96] on icon at bounding box center [21, 101] width 15 height 15
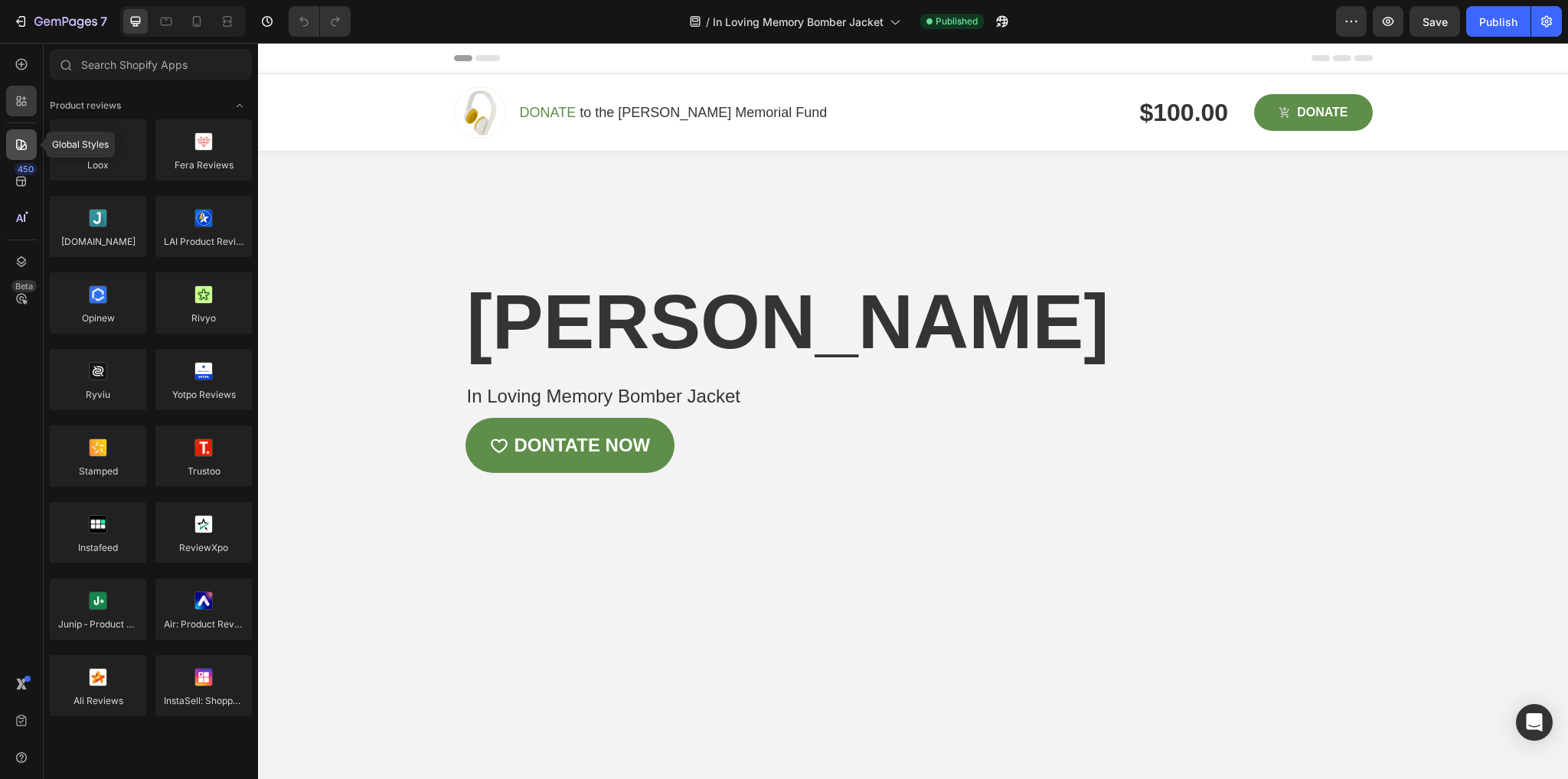
click at [21, 142] on icon at bounding box center [21, 145] width 15 height 15
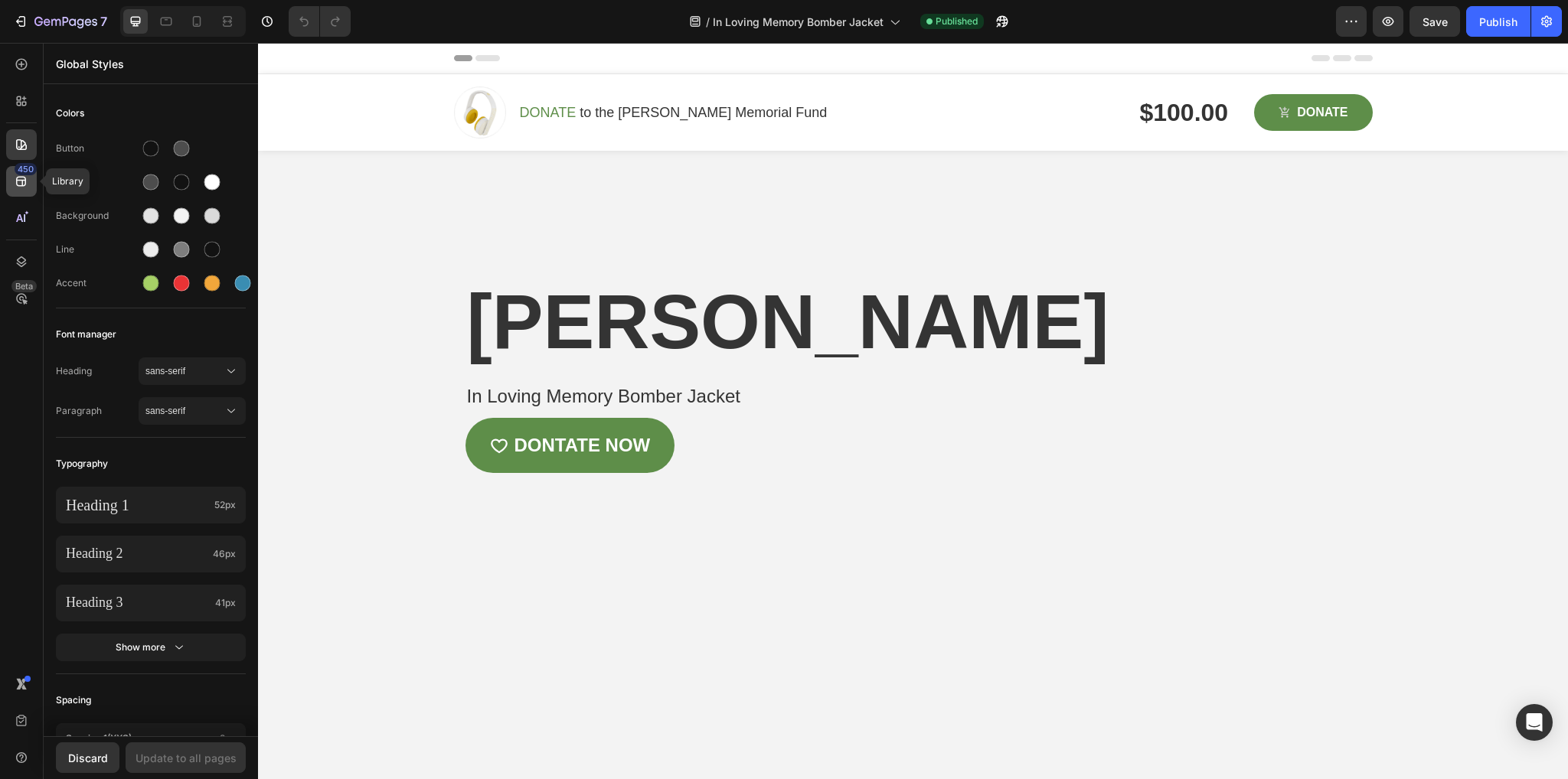
click at [18, 175] on icon at bounding box center [21, 181] width 15 height 15
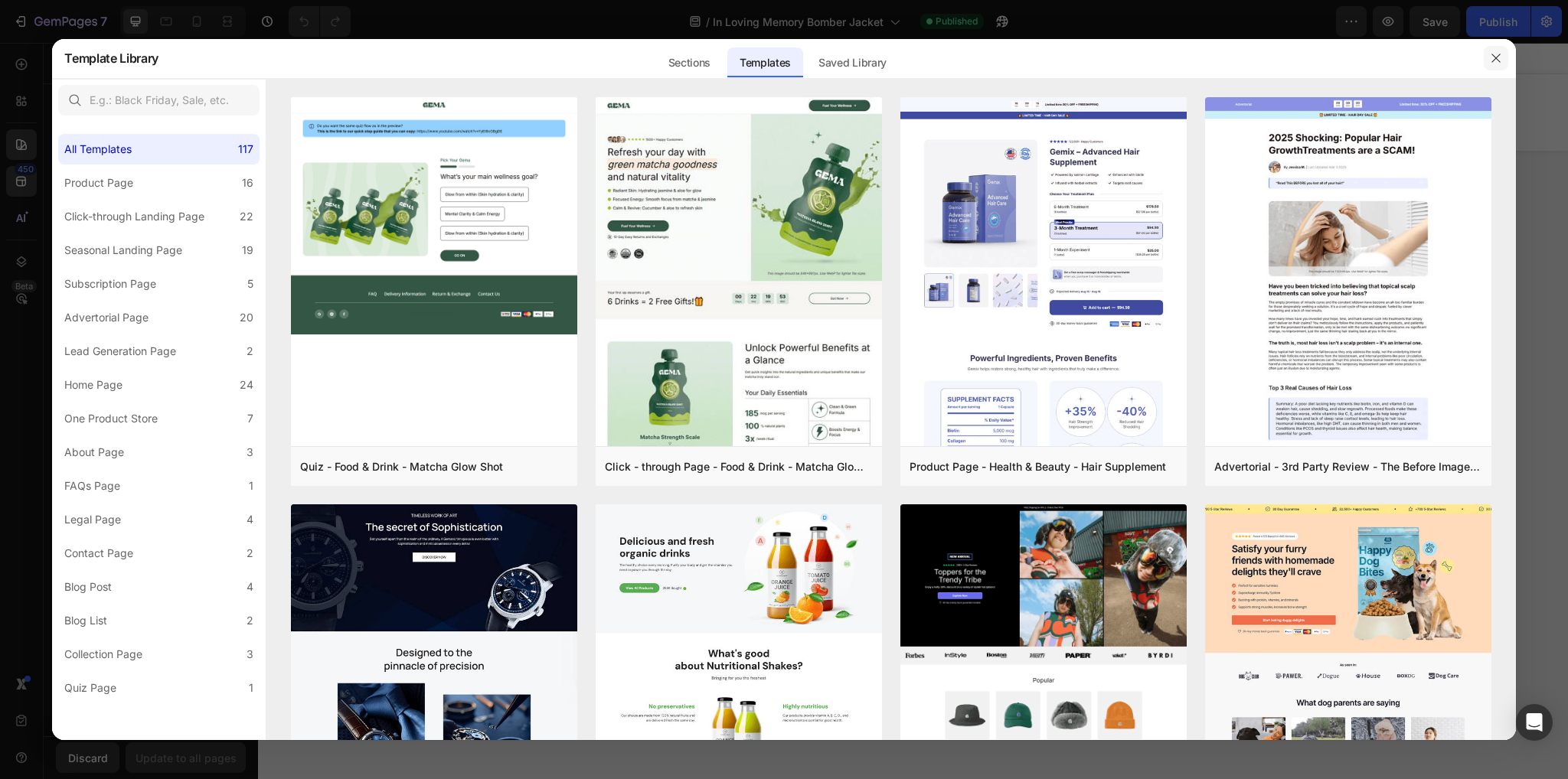
click at [1490, 58] on icon "button" at bounding box center [1496, 58] width 12 height 12
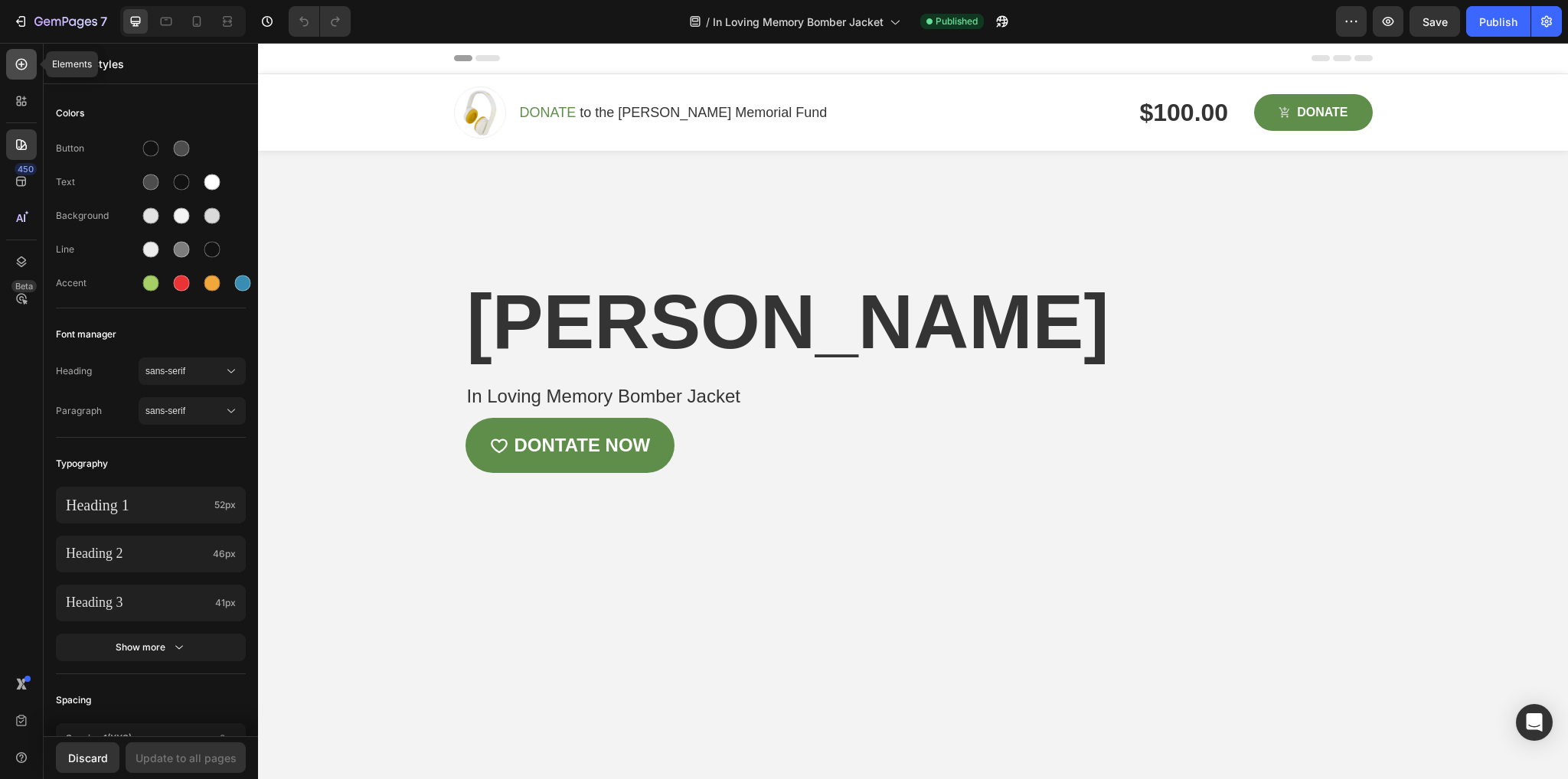
click at [17, 72] on div at bounding box center [21, 64] width 31 height 31
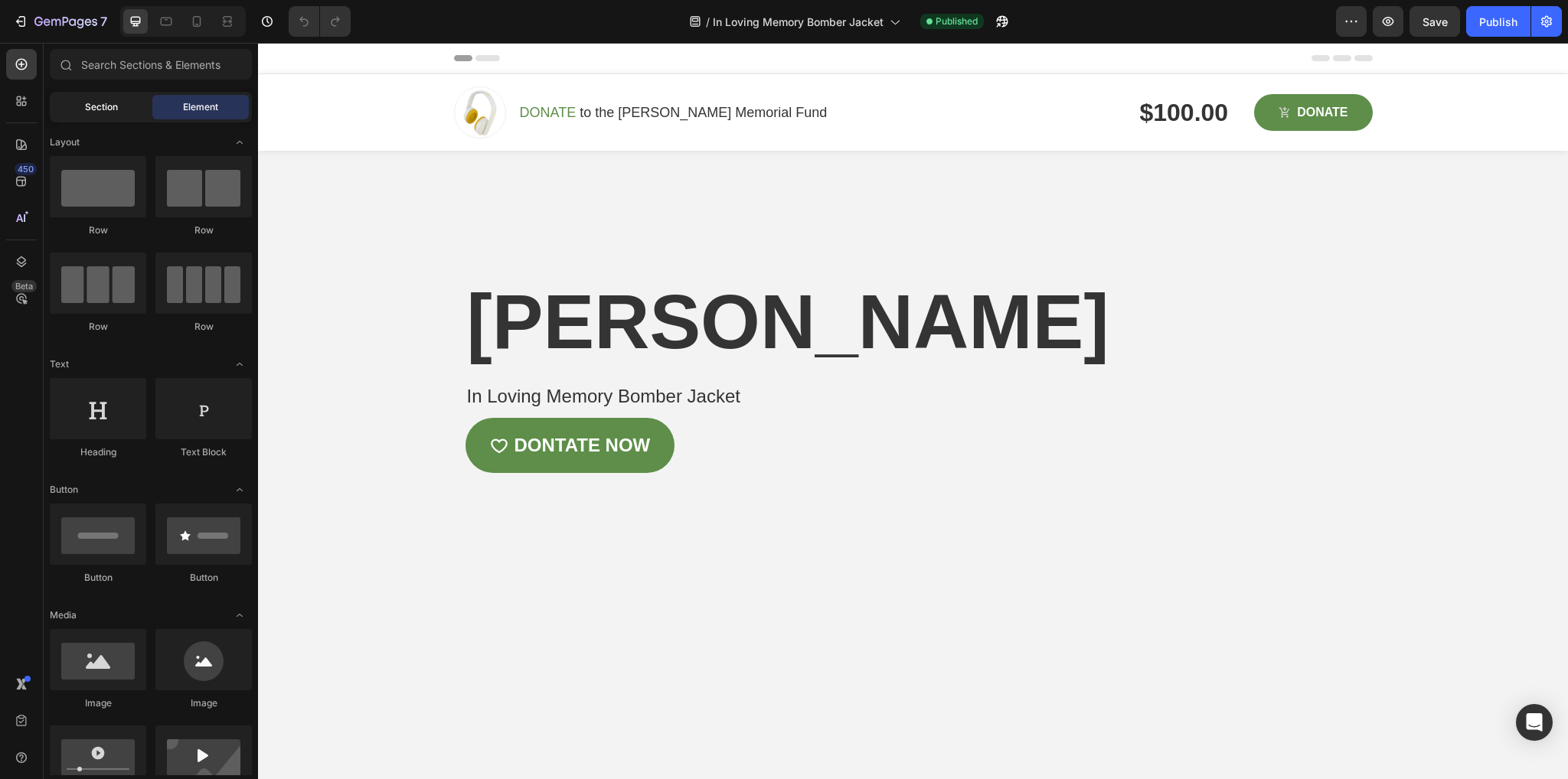
click at [110, 108] on span "Section" at bounding box center [101, 107] width 33 height 13
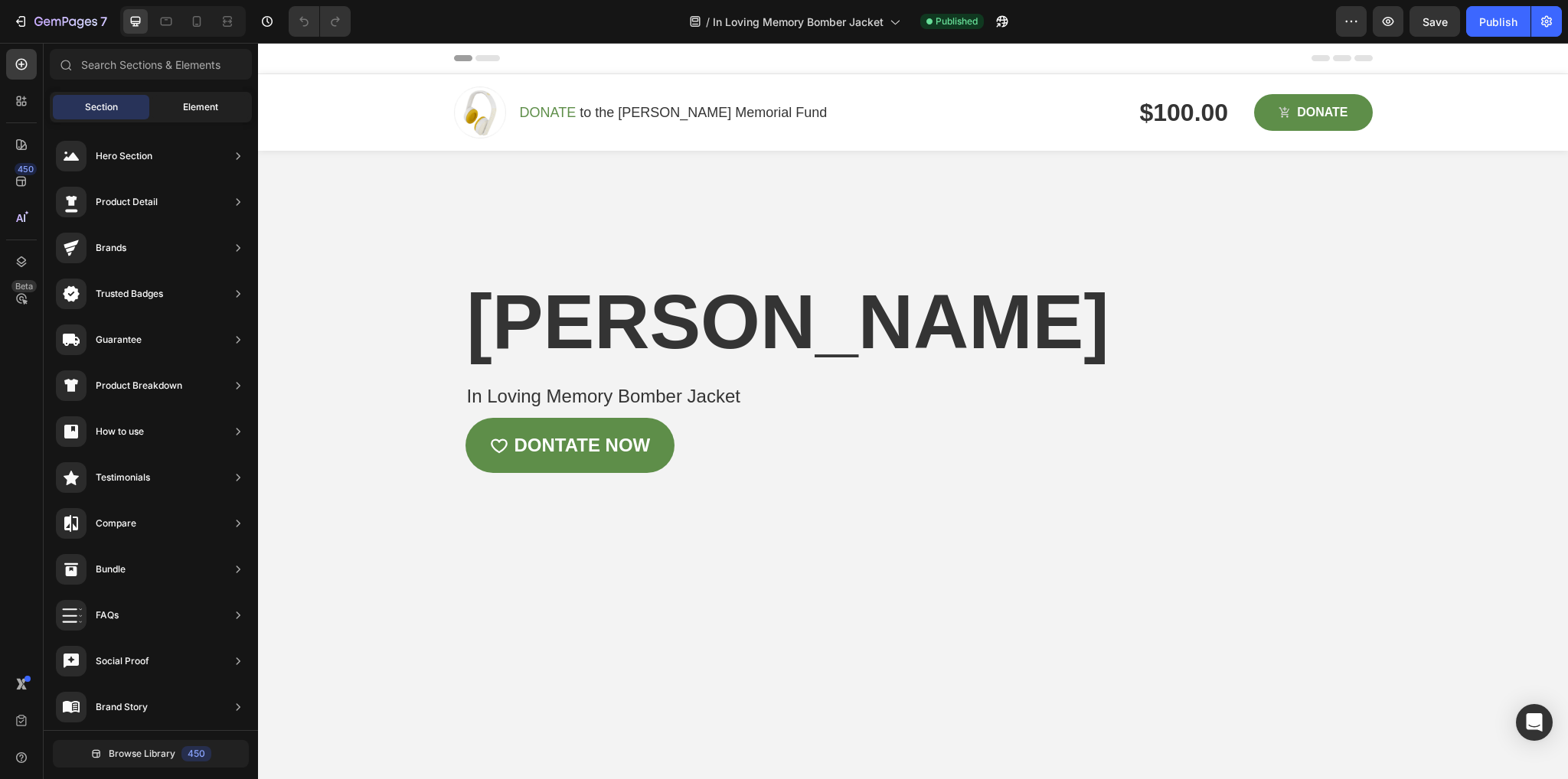
click at [183, 106] on span "Element" at bounding box center [200, 107] width 35 height 13
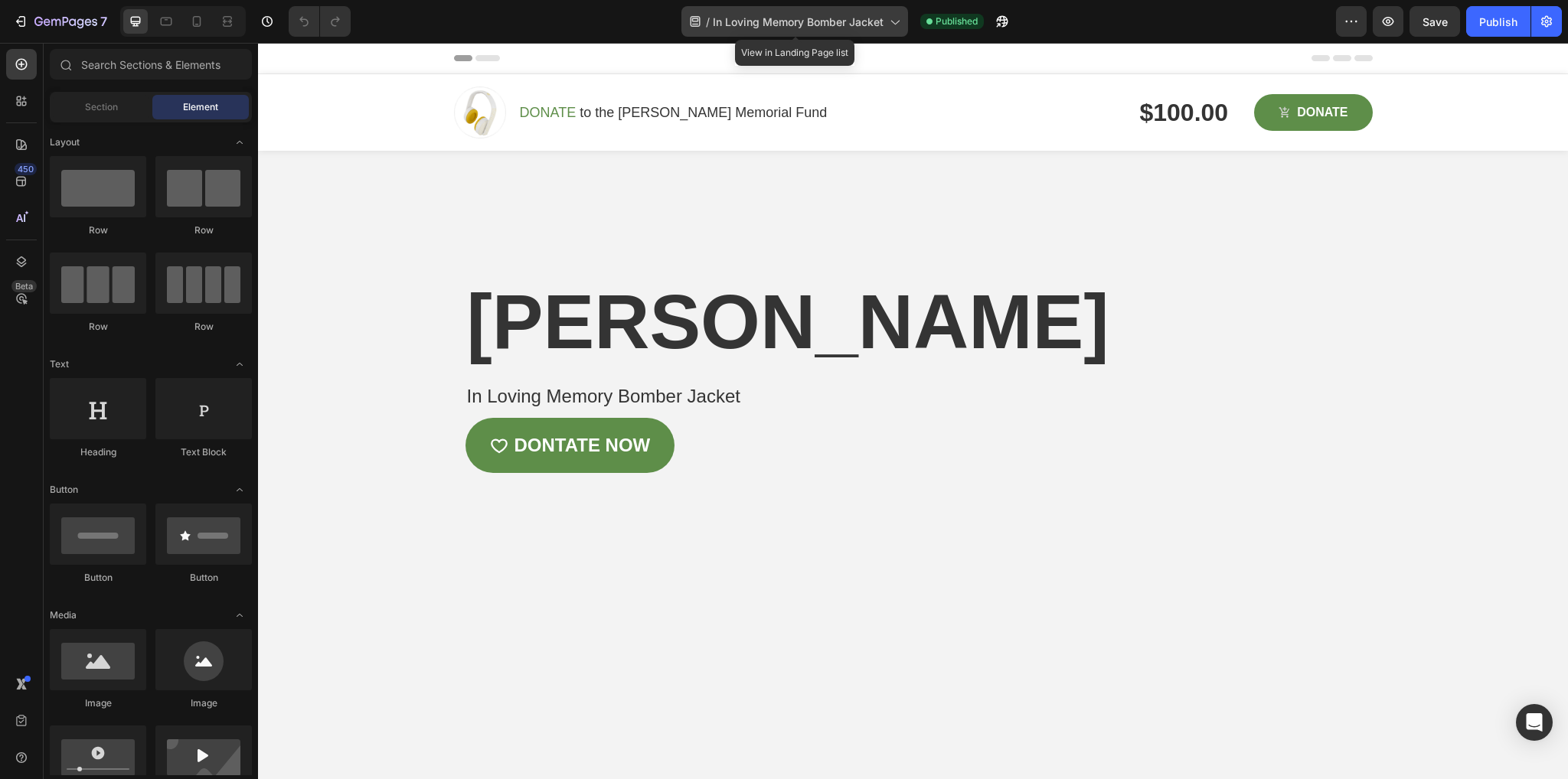
click at [873, 17] on span "In Loving Memory Bomber Jacket" at bounding box center [797, 21] width 171 height 16
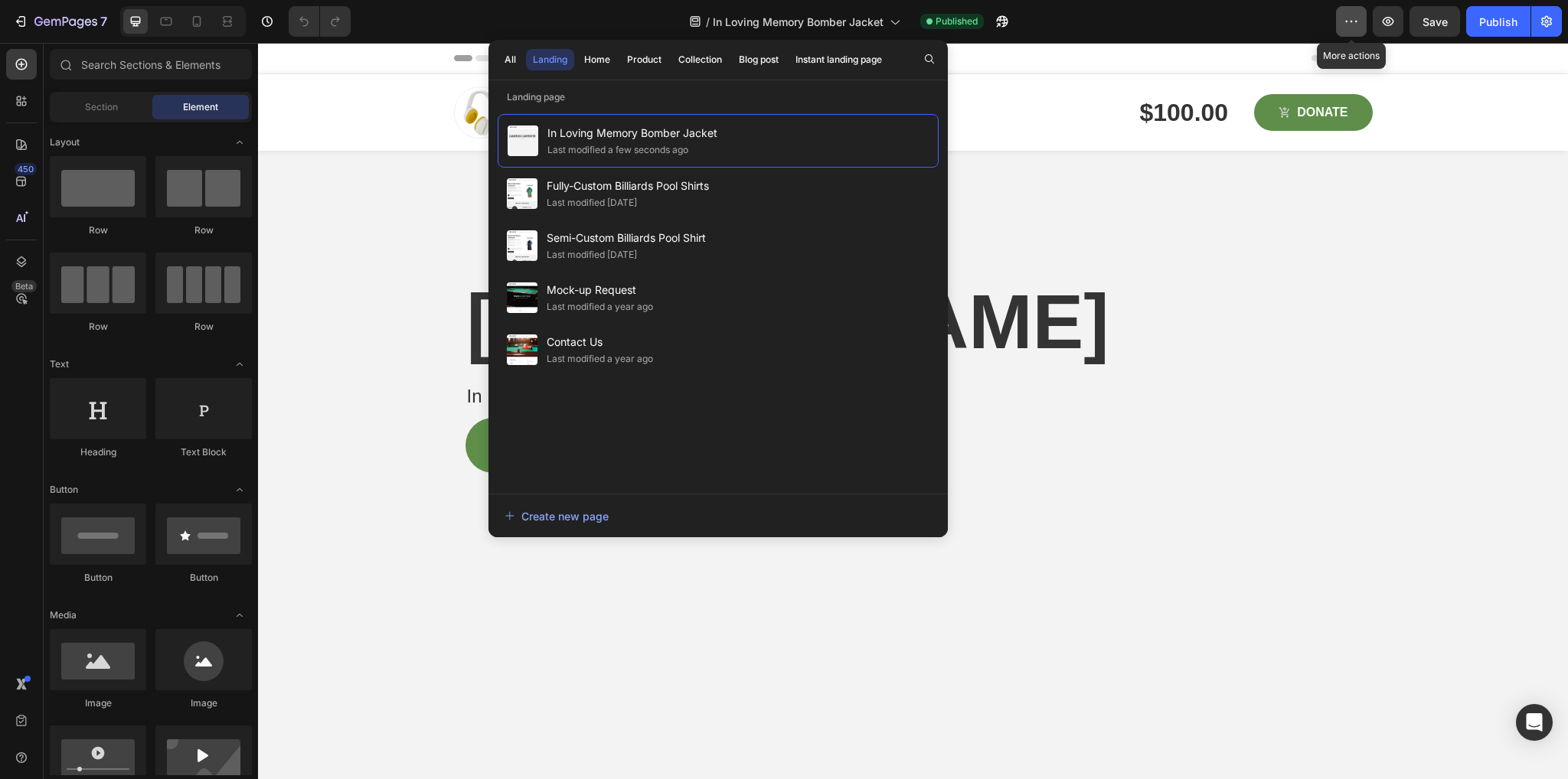
click at [1366, 23] on button "button" at bounding box center [1351, 21] width 31 height 31
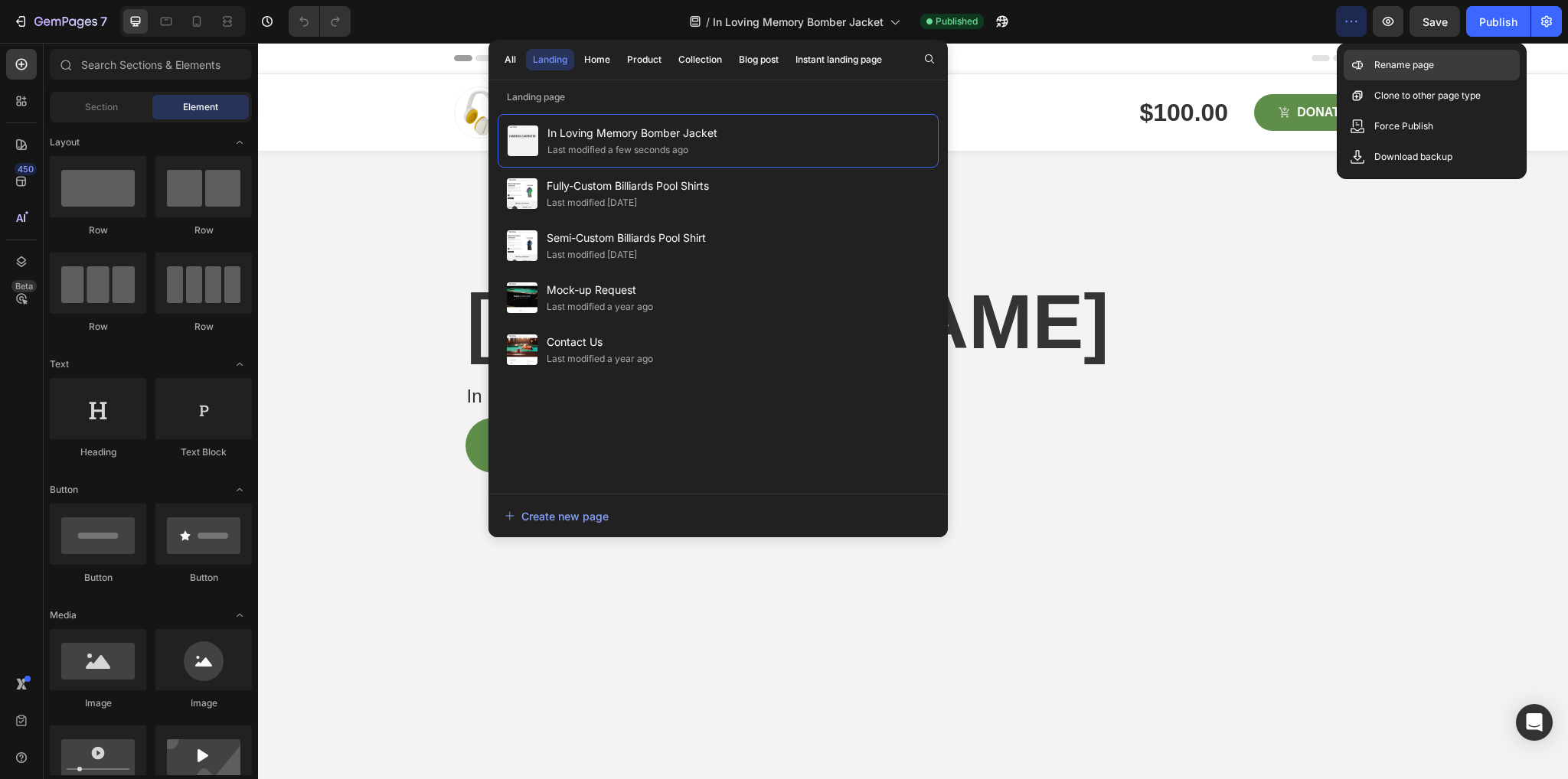
click at [1381, 67] on p "Rename page" at bounding box center [1404, 65] width 60 height 15
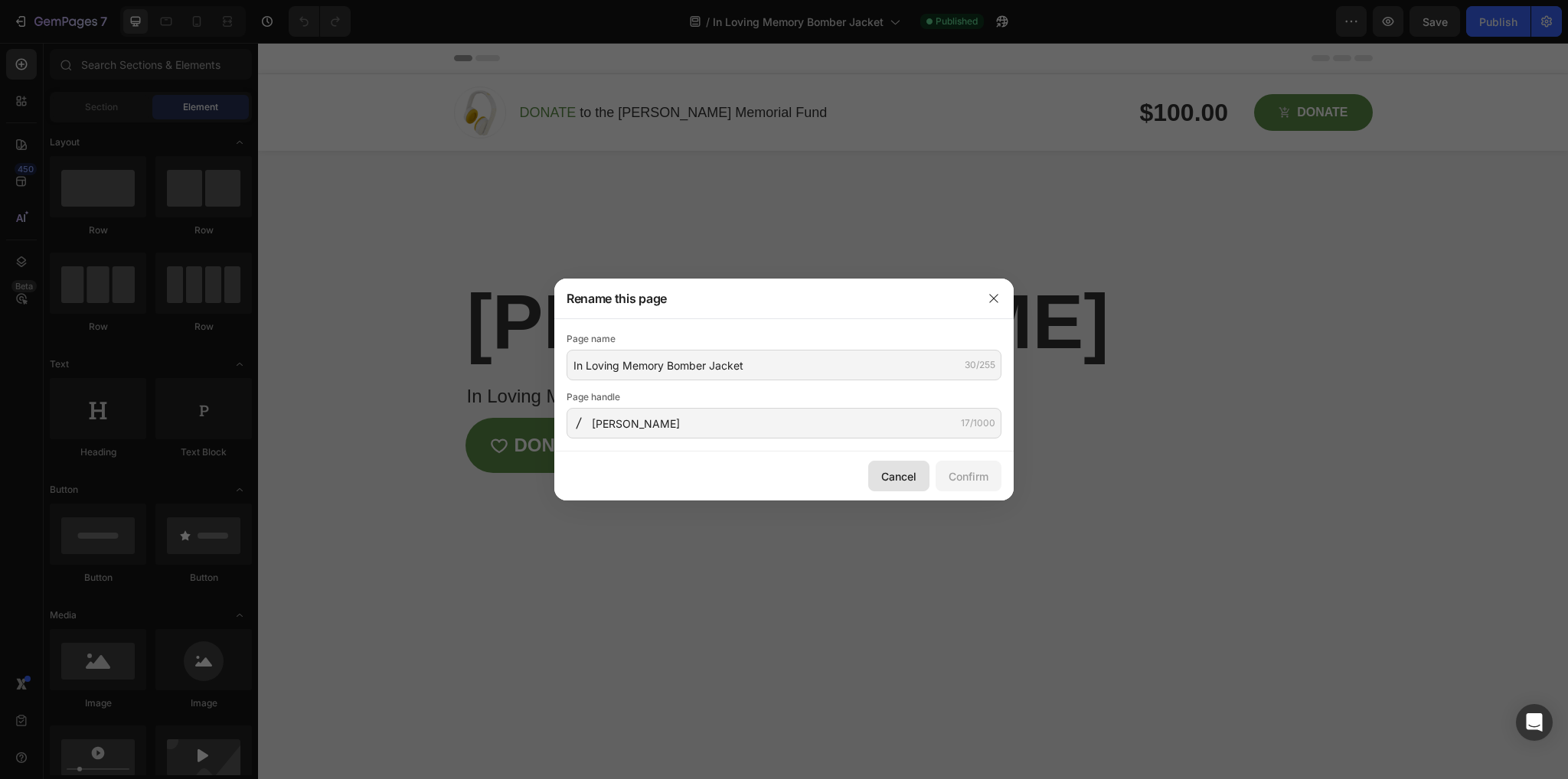
click at [912, 472] on div "Cancel" at bounding box center [898, 476] width 35 height 16
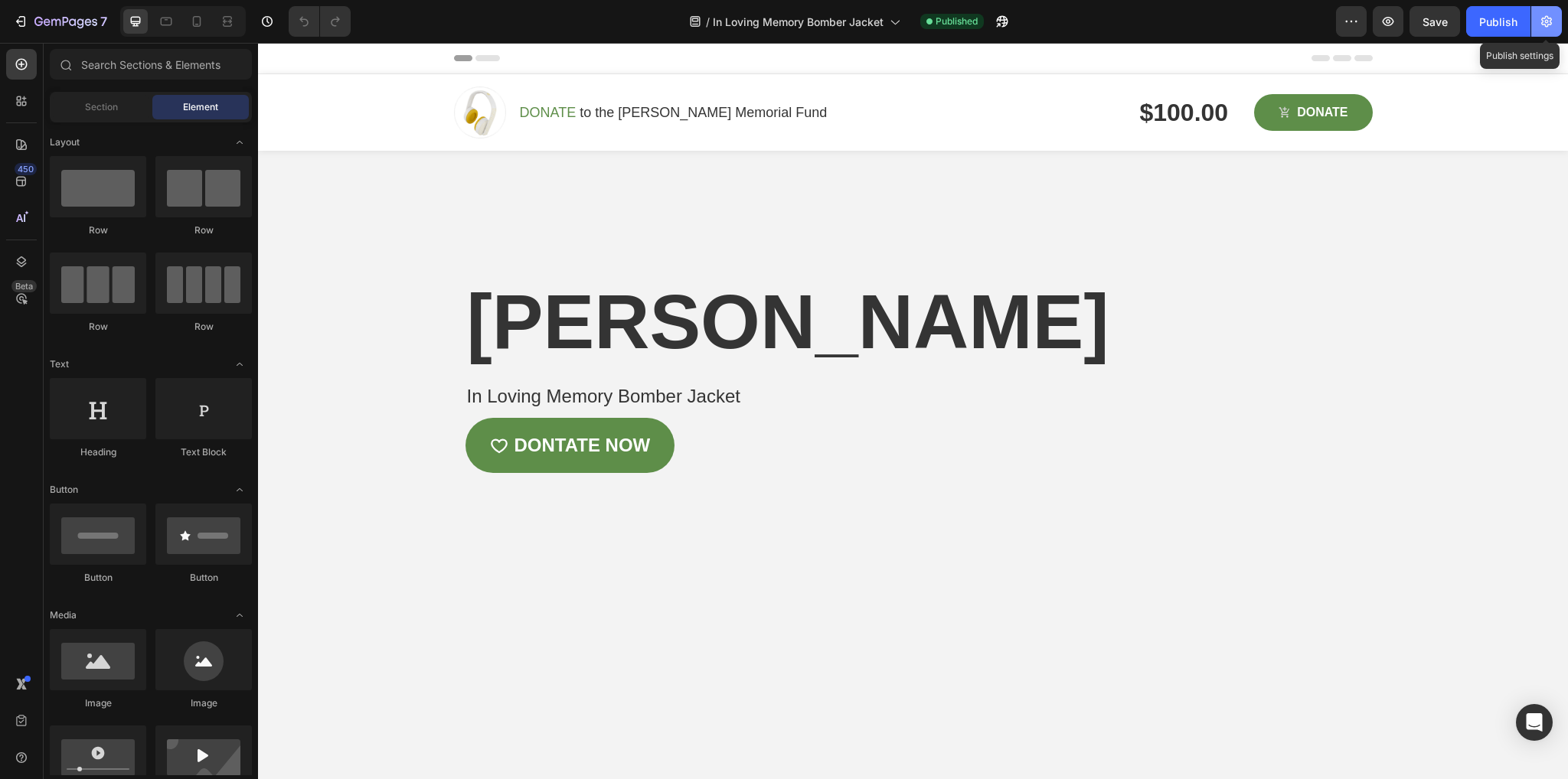
click at [1546, 18] on icon "button" at bounding box center [1547, 21] width 15 height 15
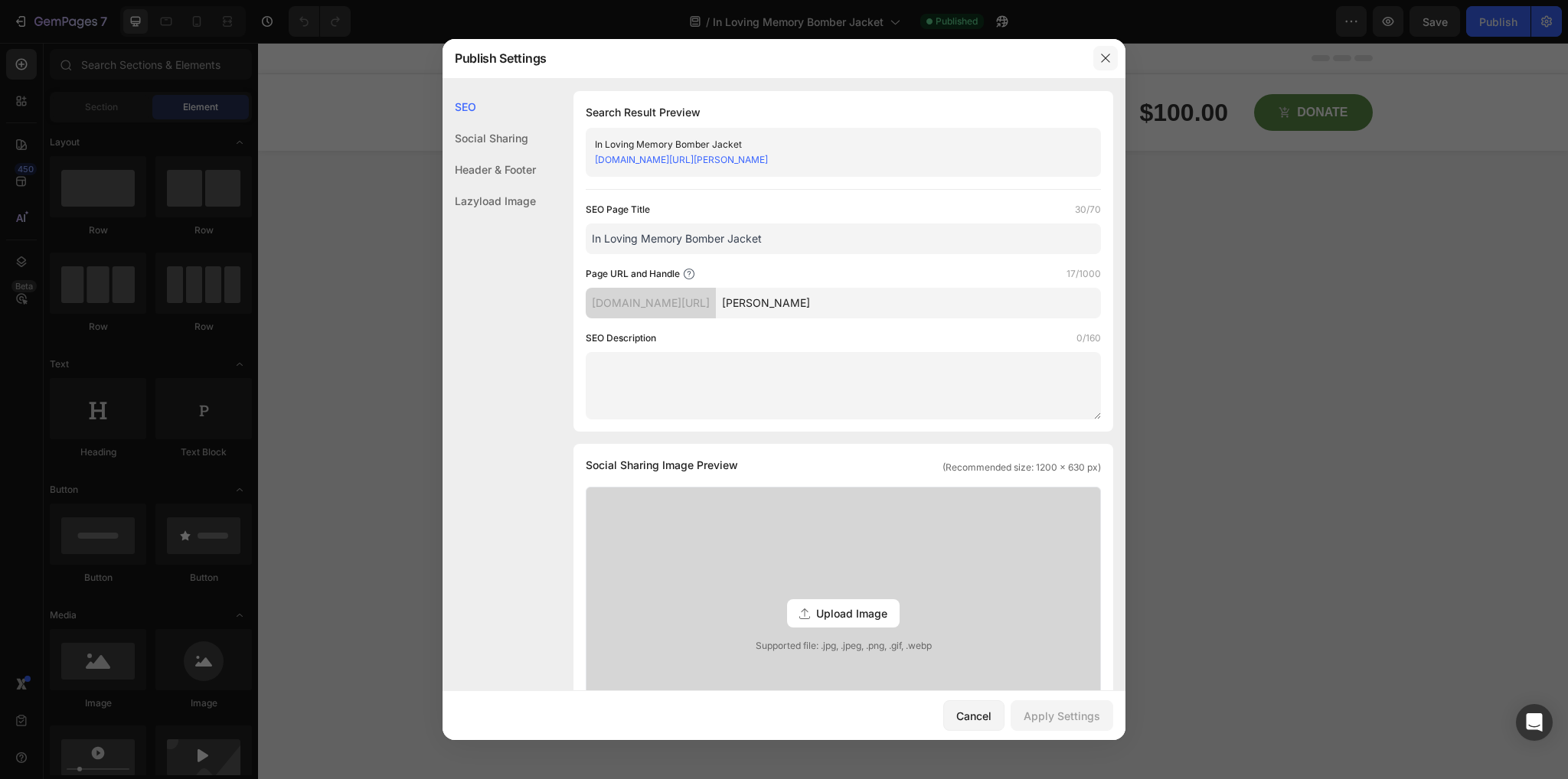
click at [1102, 61] on icon "button" at bounding box center [1105, 58] width 12 height 12
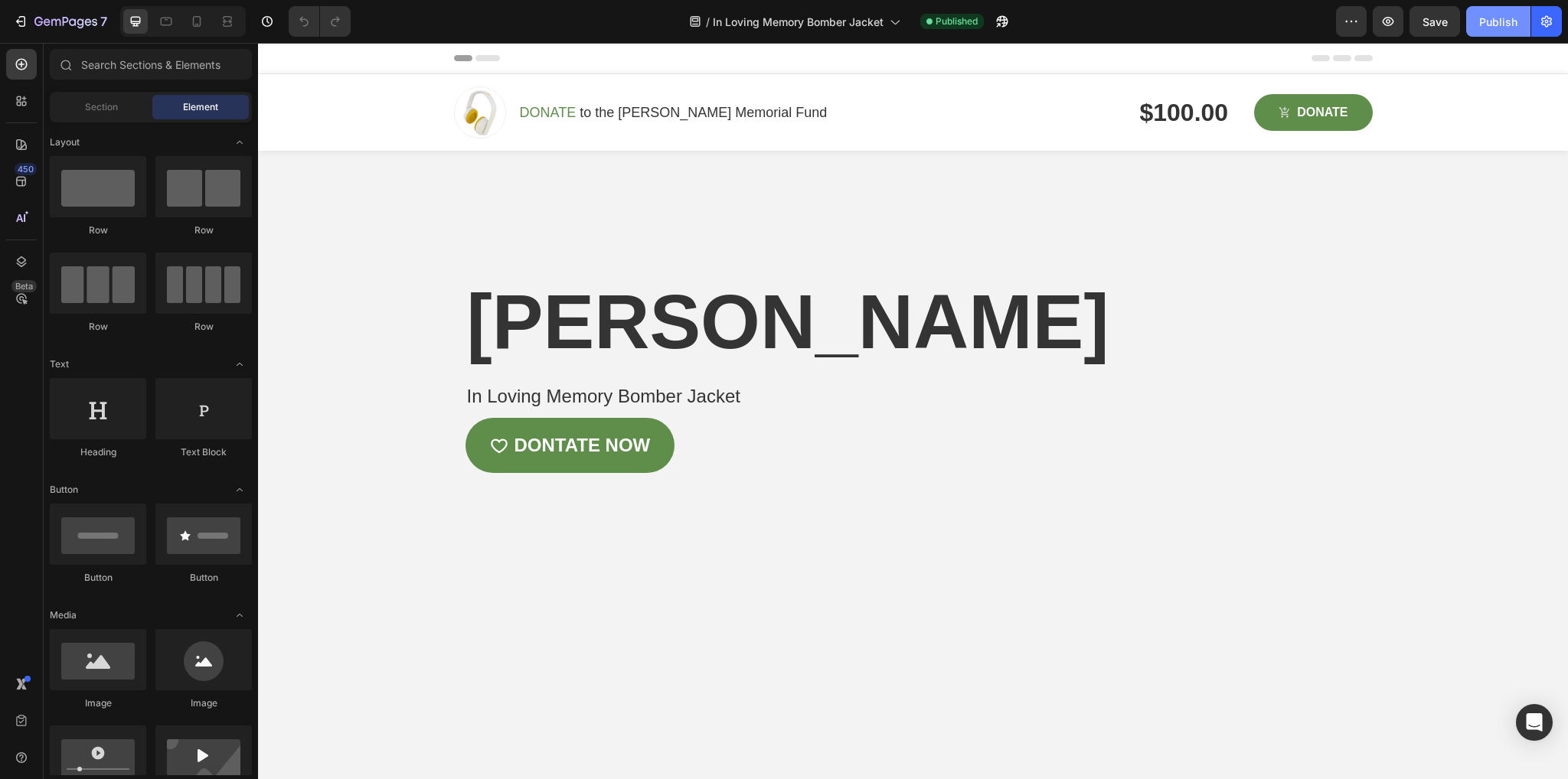
click at [1500, 23] on div "Publish" at bounding box center [1498, 21] width 38 height 16
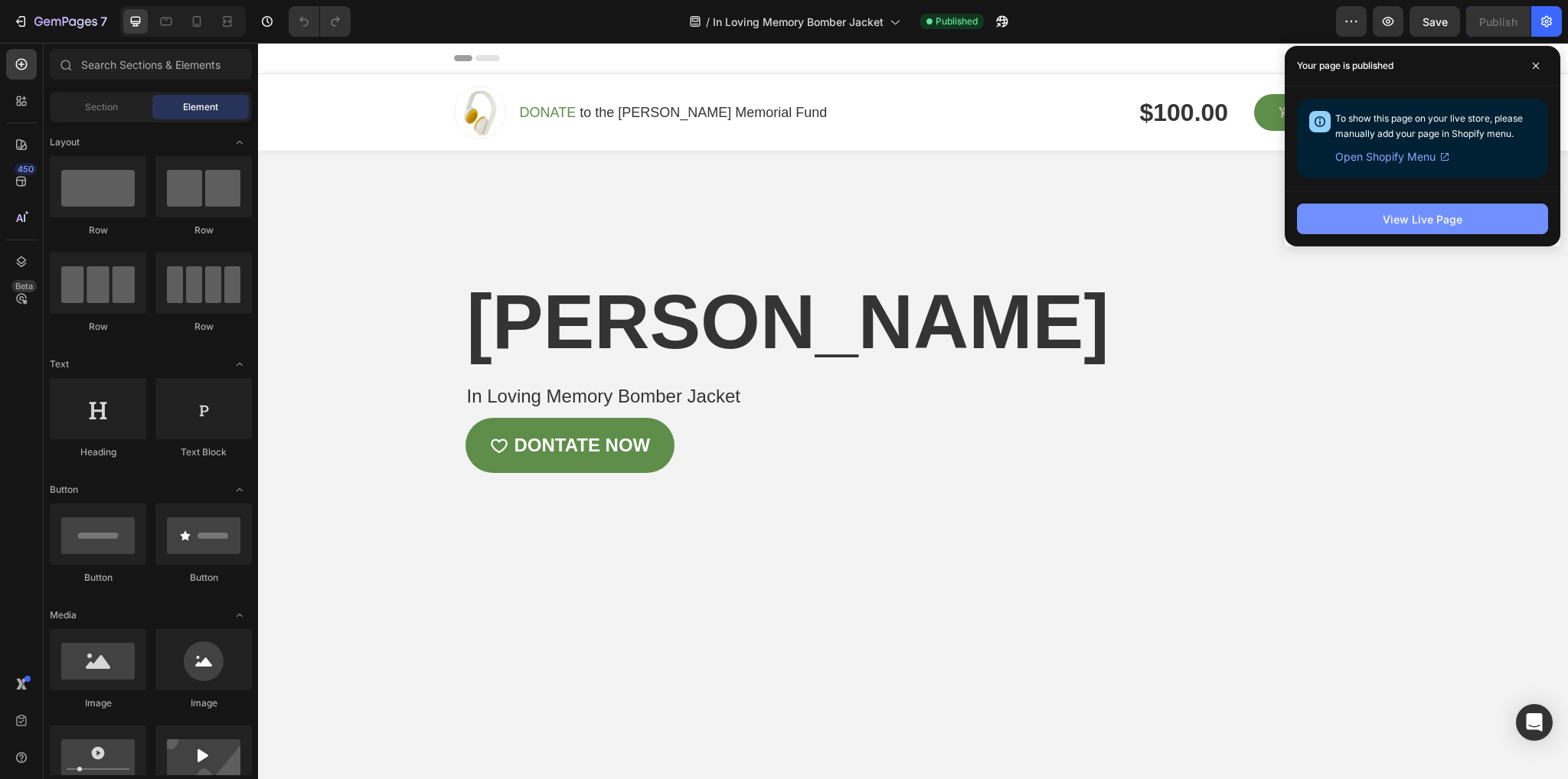
click at [1391, 215] on div "View Live Page" at bounding box center [1422, 219] width 79 height 16
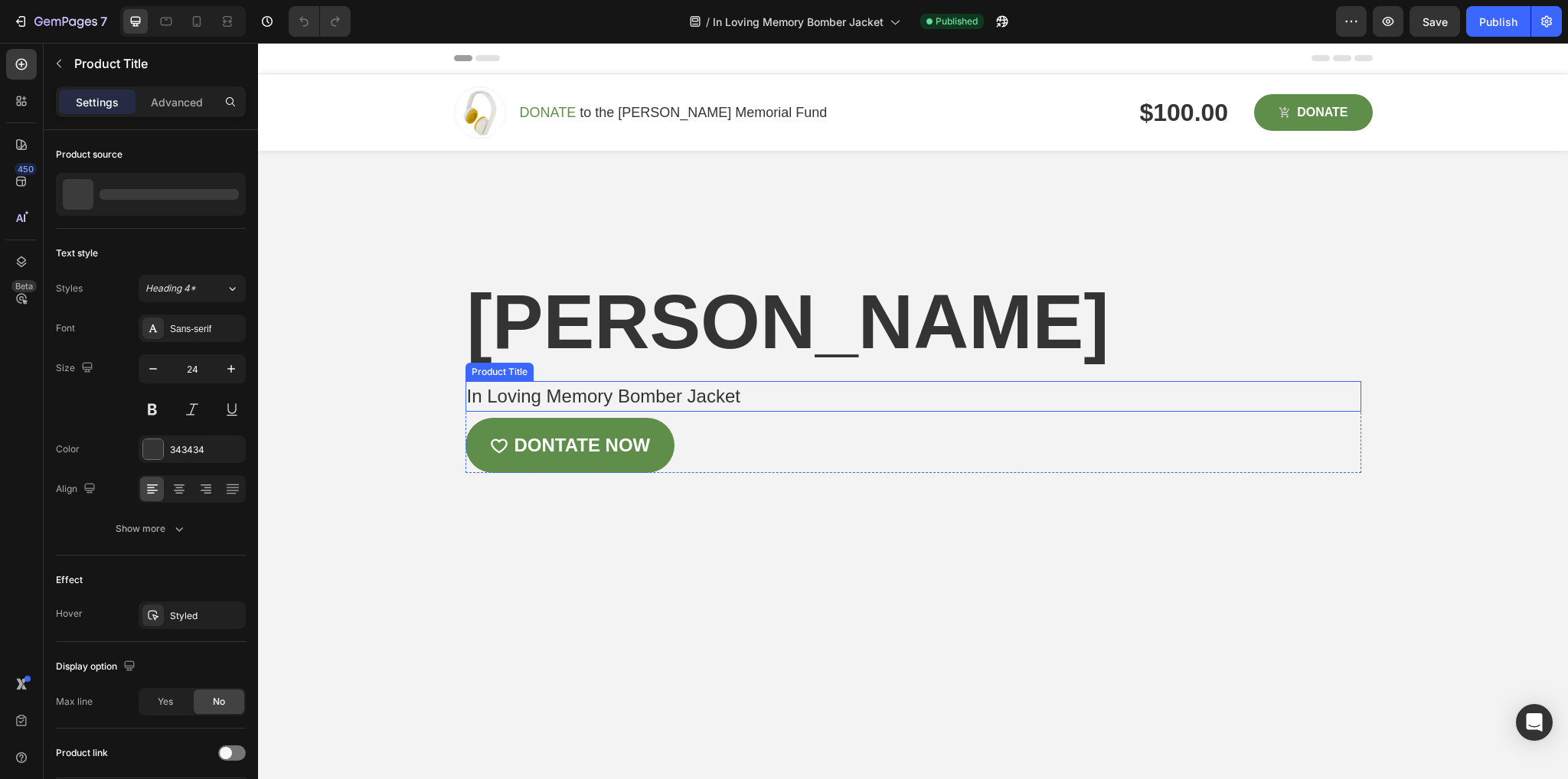
click at [692, 412] on h1 "In Loving Memory Bomber Jacket" at bounding box center [913, 397] width 896 height 31
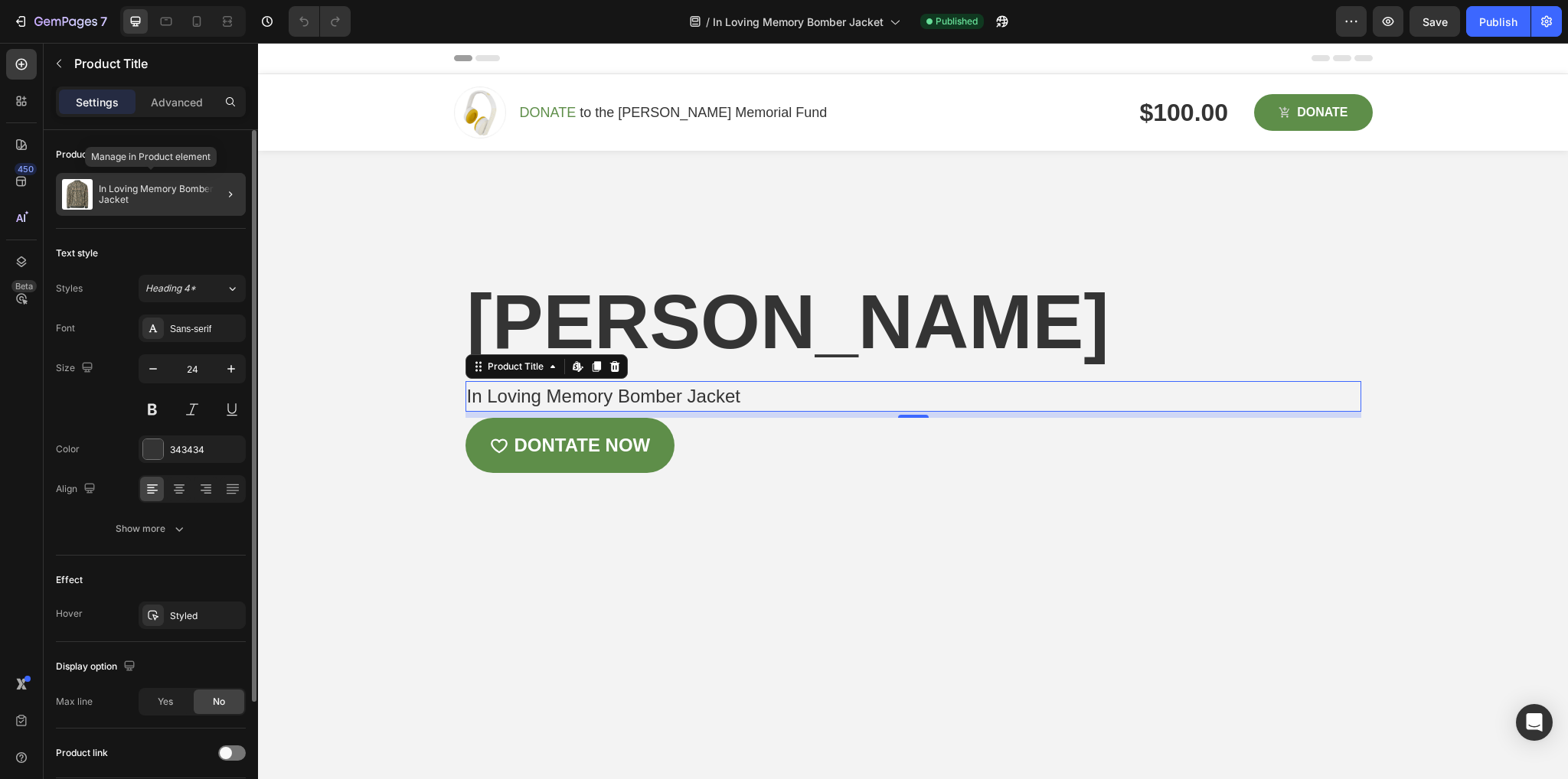
click at [116, 188] on p "In Loving Memory Bomber Jacket" at bounding box center [170, 195] width 141 height 21
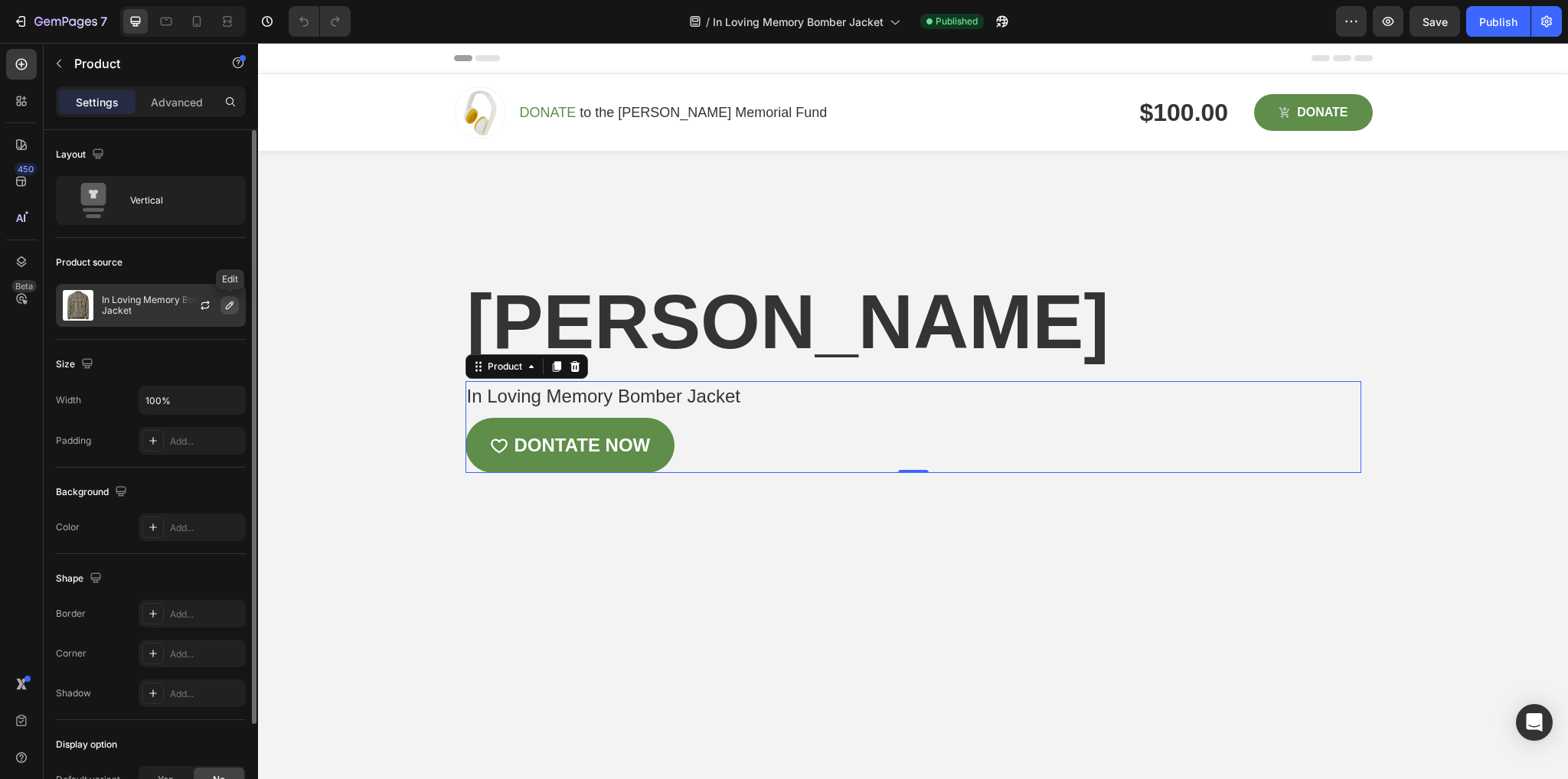
click at [223, 299] on icon "button" at bounding box center [229, 305] width 12 height 12
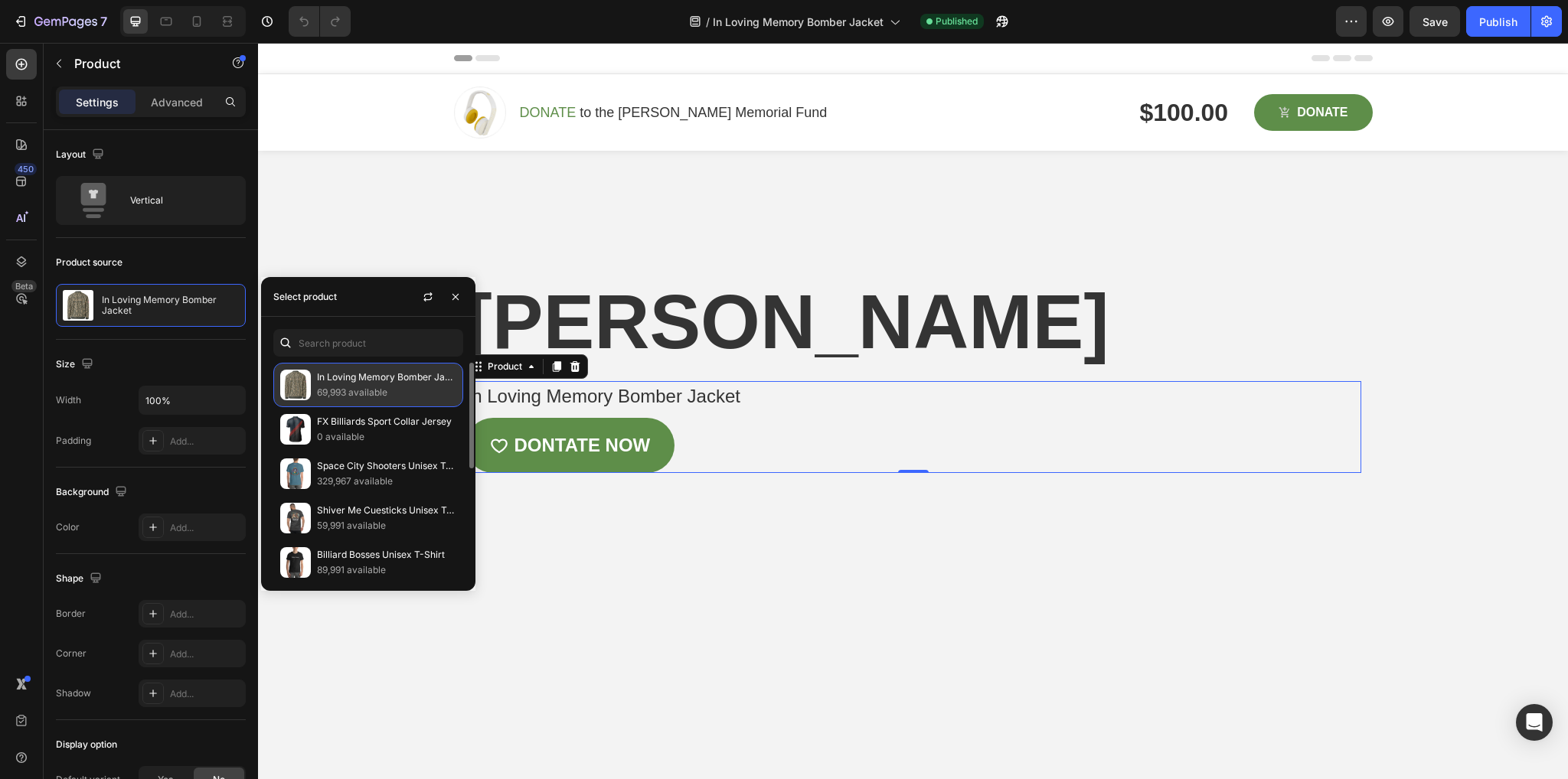
click at [338, 388] on p "69,993 available" at bounding box center [386, 393] width 139 height 15
click at [337, 379] on p "In Loving Memory Bomber Jacket" at bounding box center [386, 378] width 139 height 15
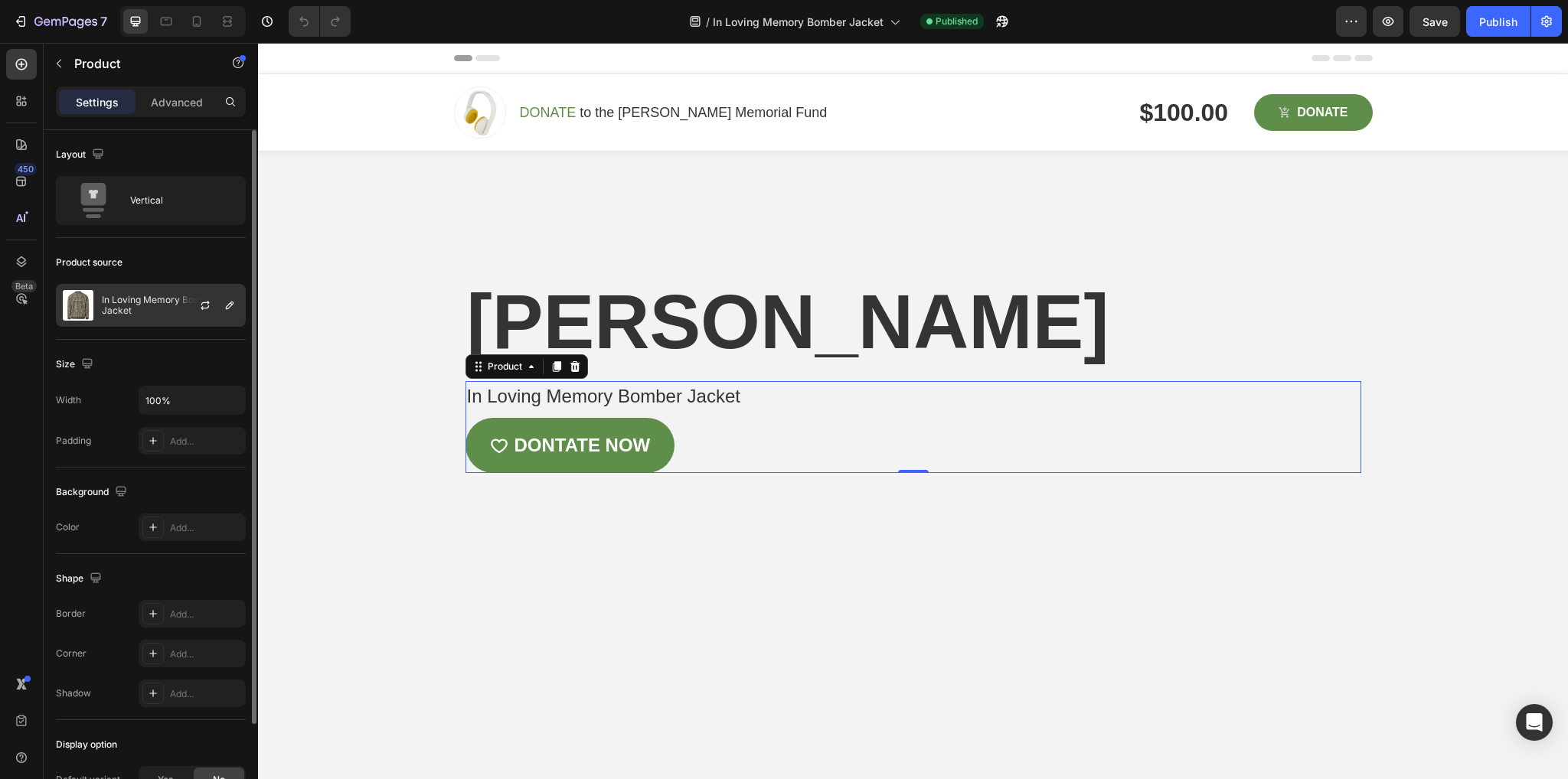
click at [173, 300] on p "In Loving Memory Bomber Jacket" at bounding box center [171, 305] width 137 height 21
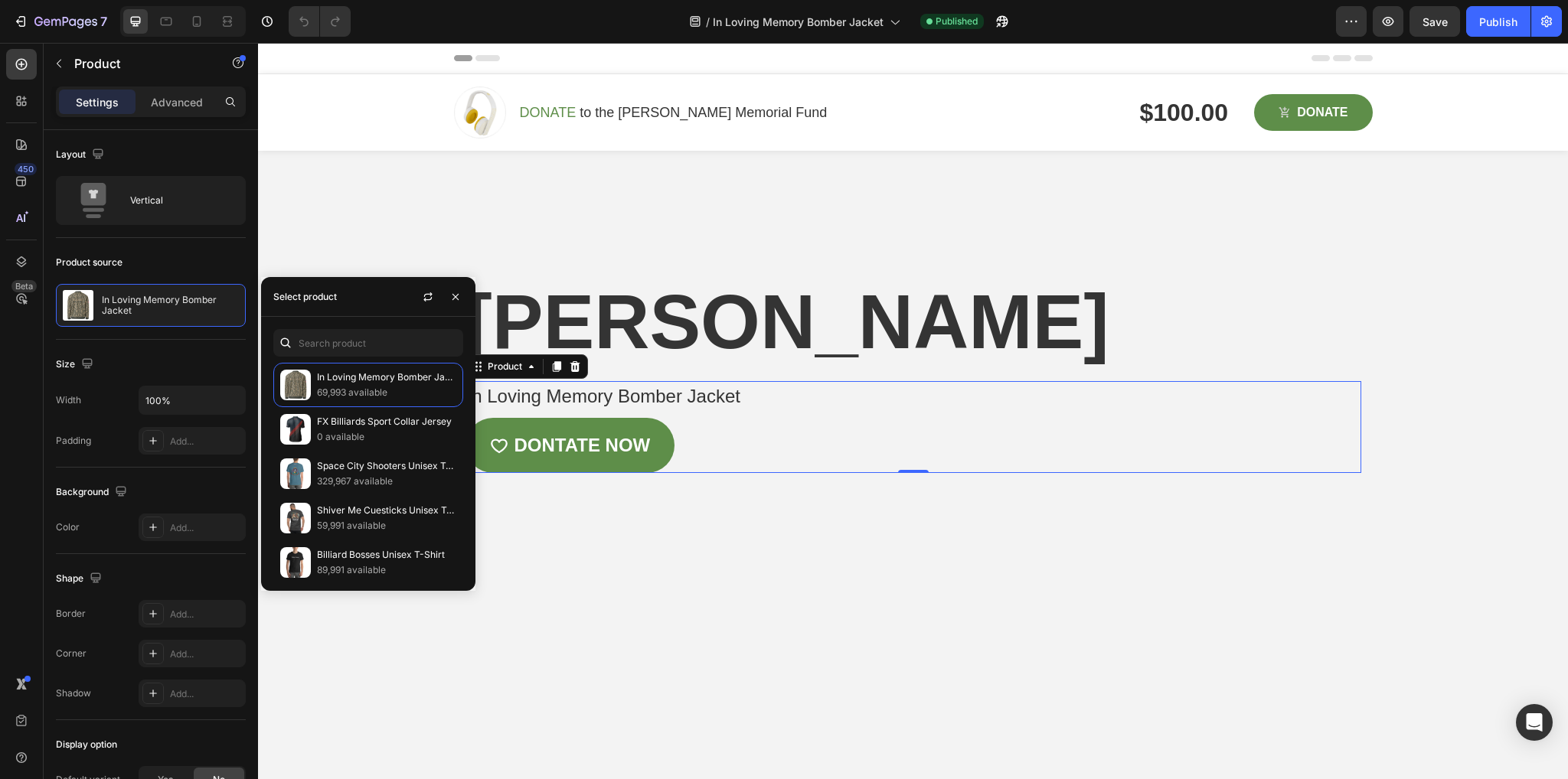
click at [443, 232] on div "Overlay" at bounding box center [913, 476] width 1310 height 650
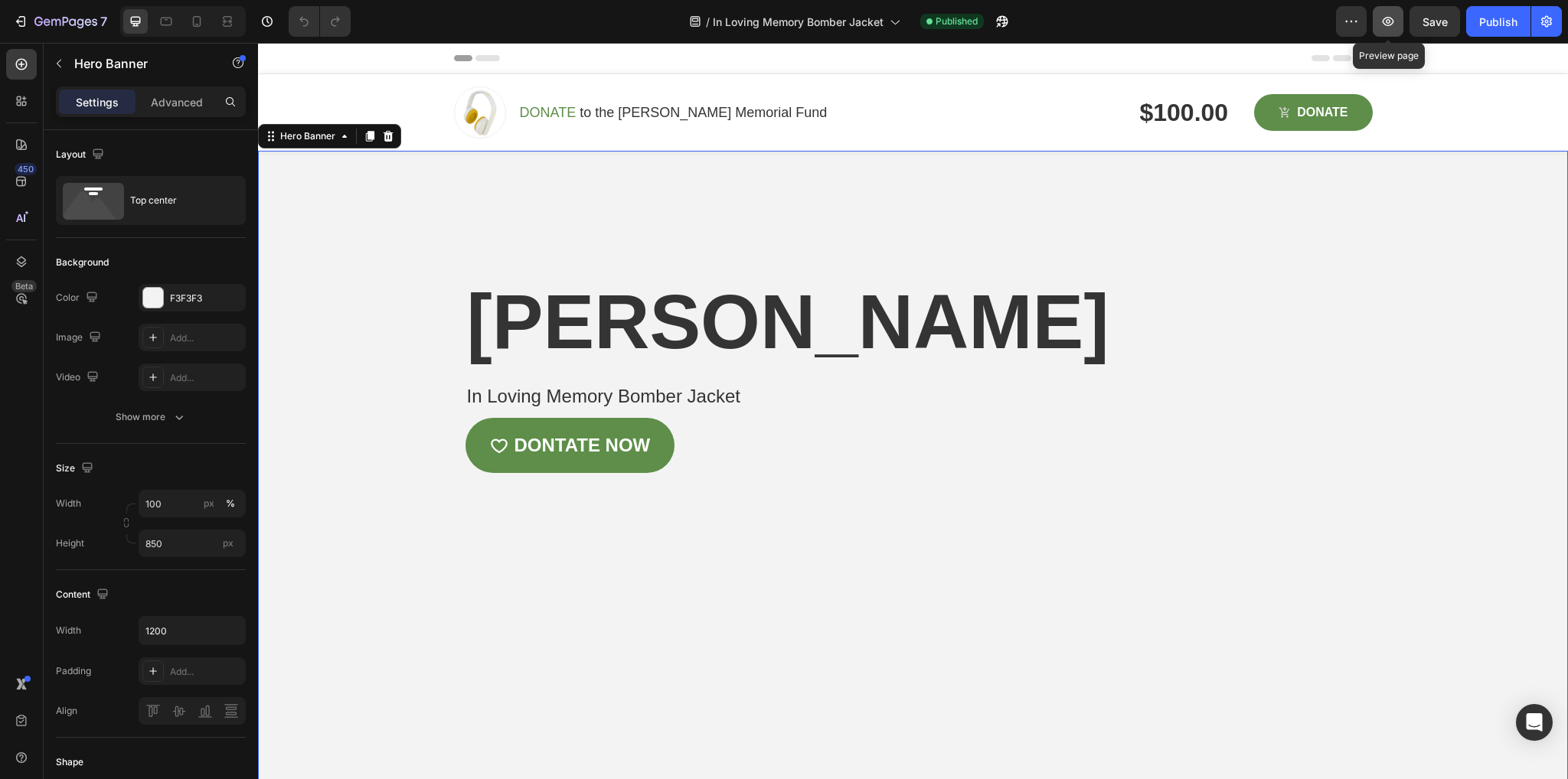
click at [1392, 21] on icon "button" at bounding box center [1388, 21] width 15 height 15
click at [1489, 29] on div "Publish" at bounding box center [1498, 21] width 38 height 16
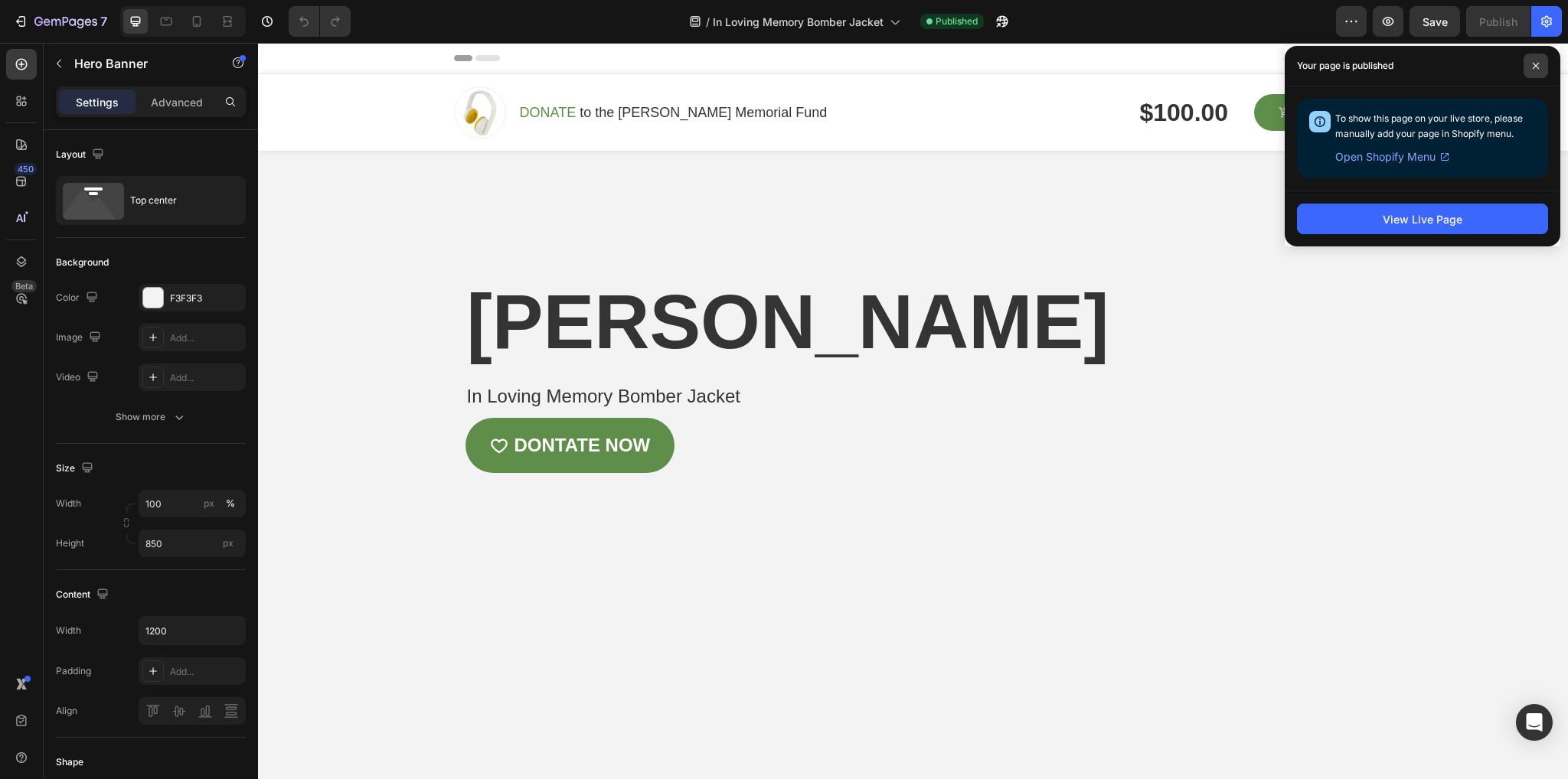
click at [1530, 62] on span at bounding box center [1536, 66] width 25 height 25
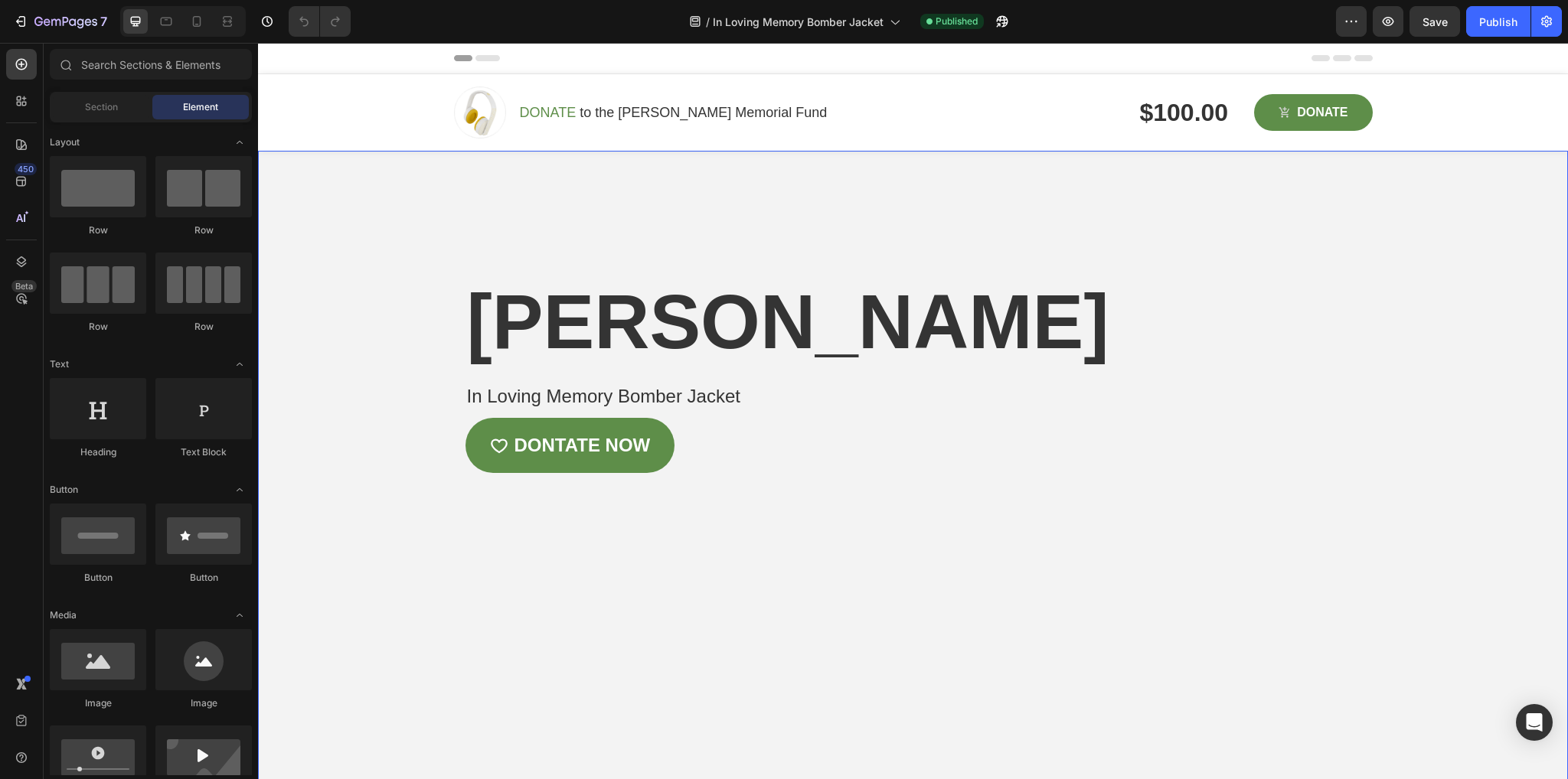
click at [378, 206] on div "Overlay" at bounding box center [913, 476] width 1310 height 650
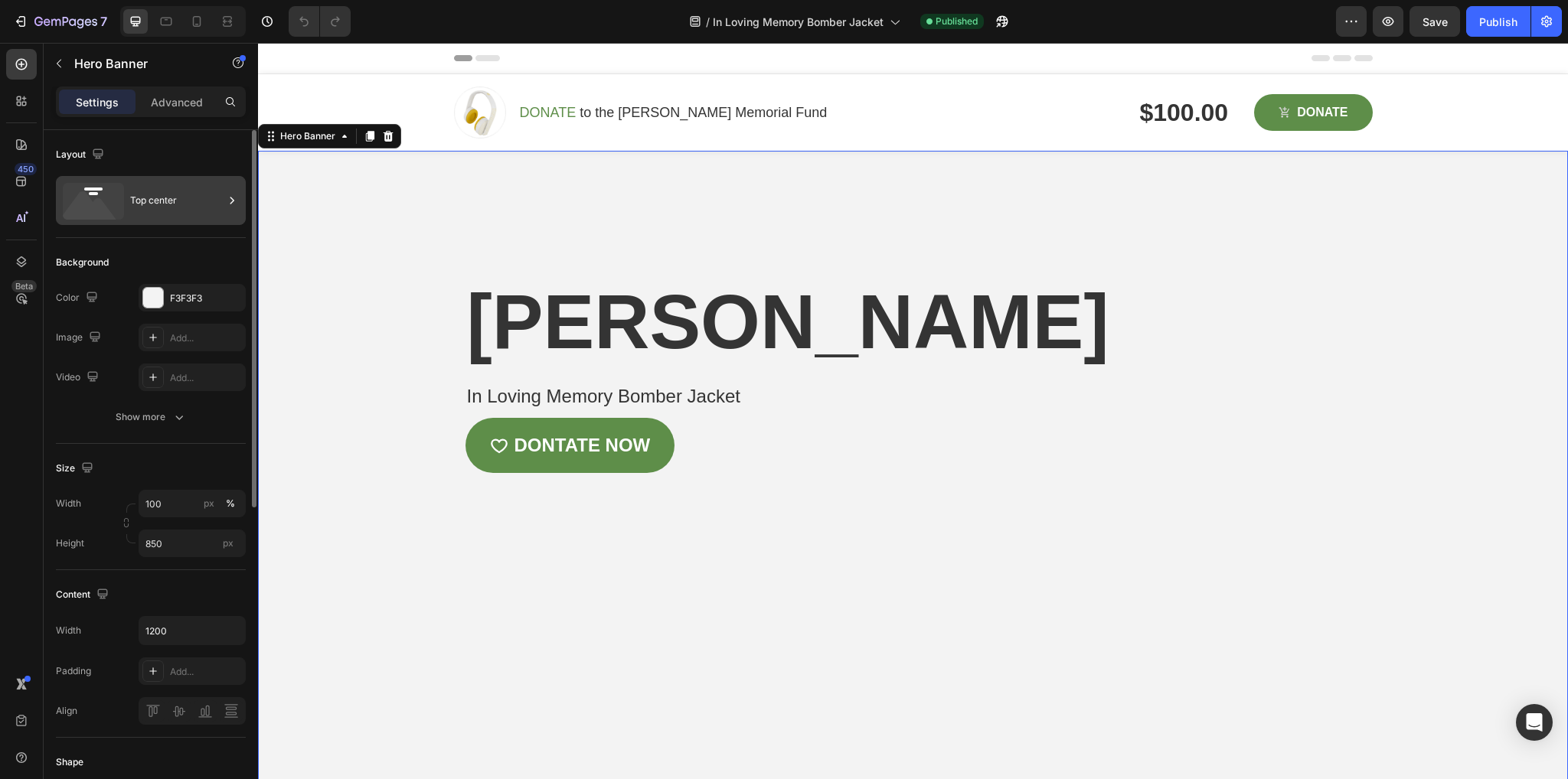
click at [144, 192] on div "Top center" at bounding box center [176, 200] width 93 height 35
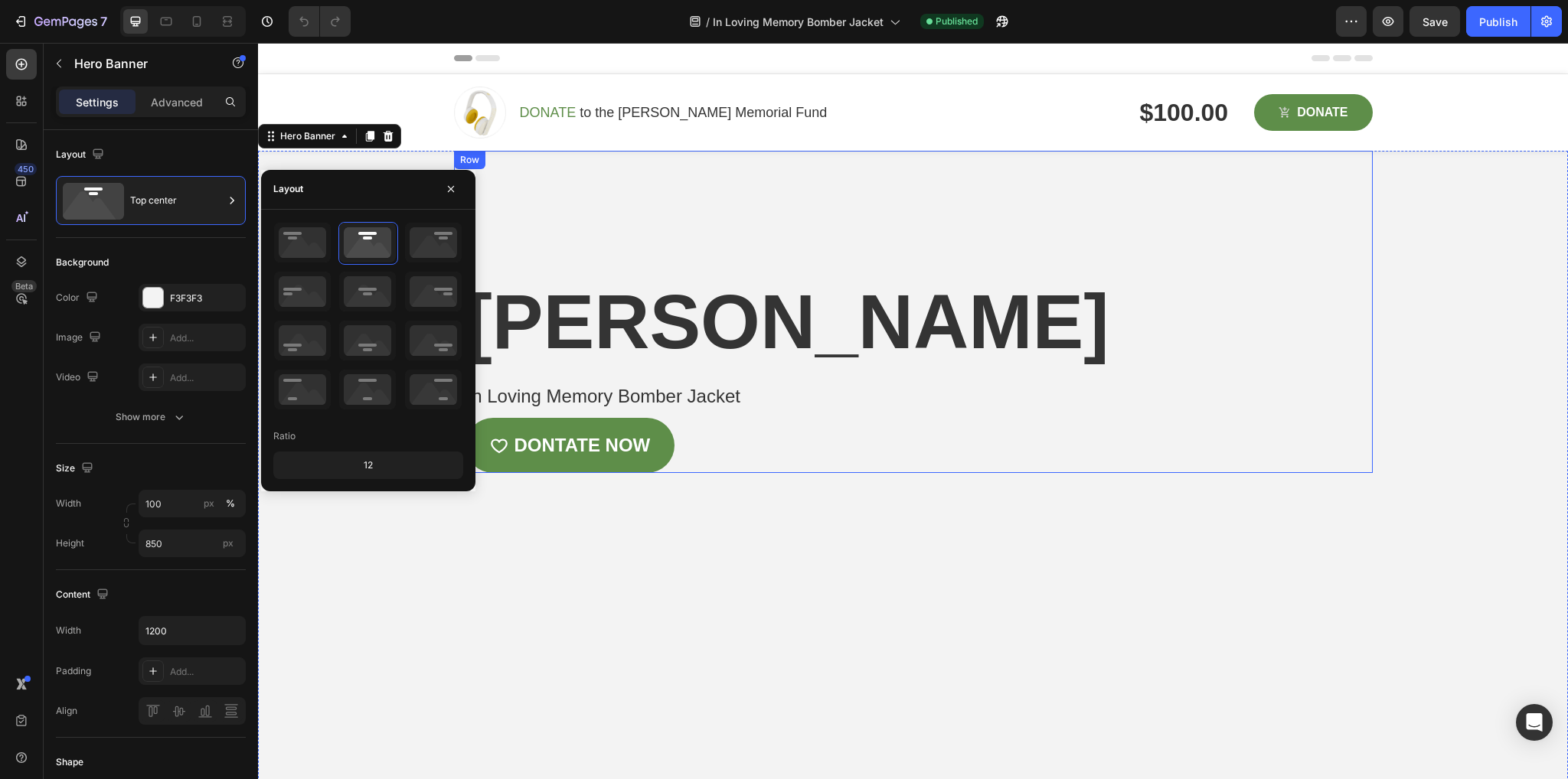
click at [612, 215] on div "[PERSON_NAME] Heading In Loving Memory Bomber Jacket Product Title DONTATE NOW …" at bounding box center [913, 312] width 918 height 322
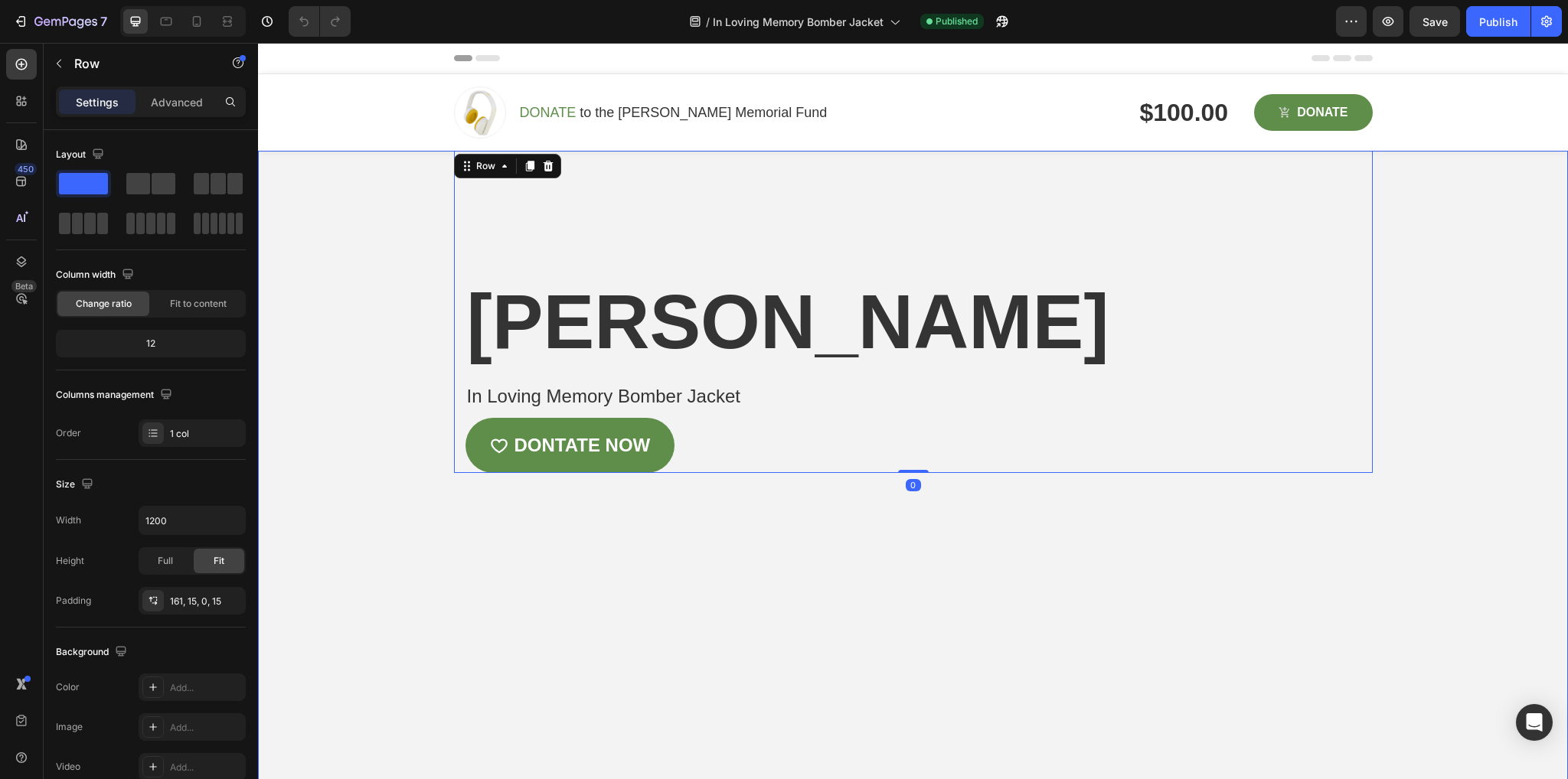
click at [379, 641] on div "Overlay" at bounding box center [913, 476] width 1310 height 650
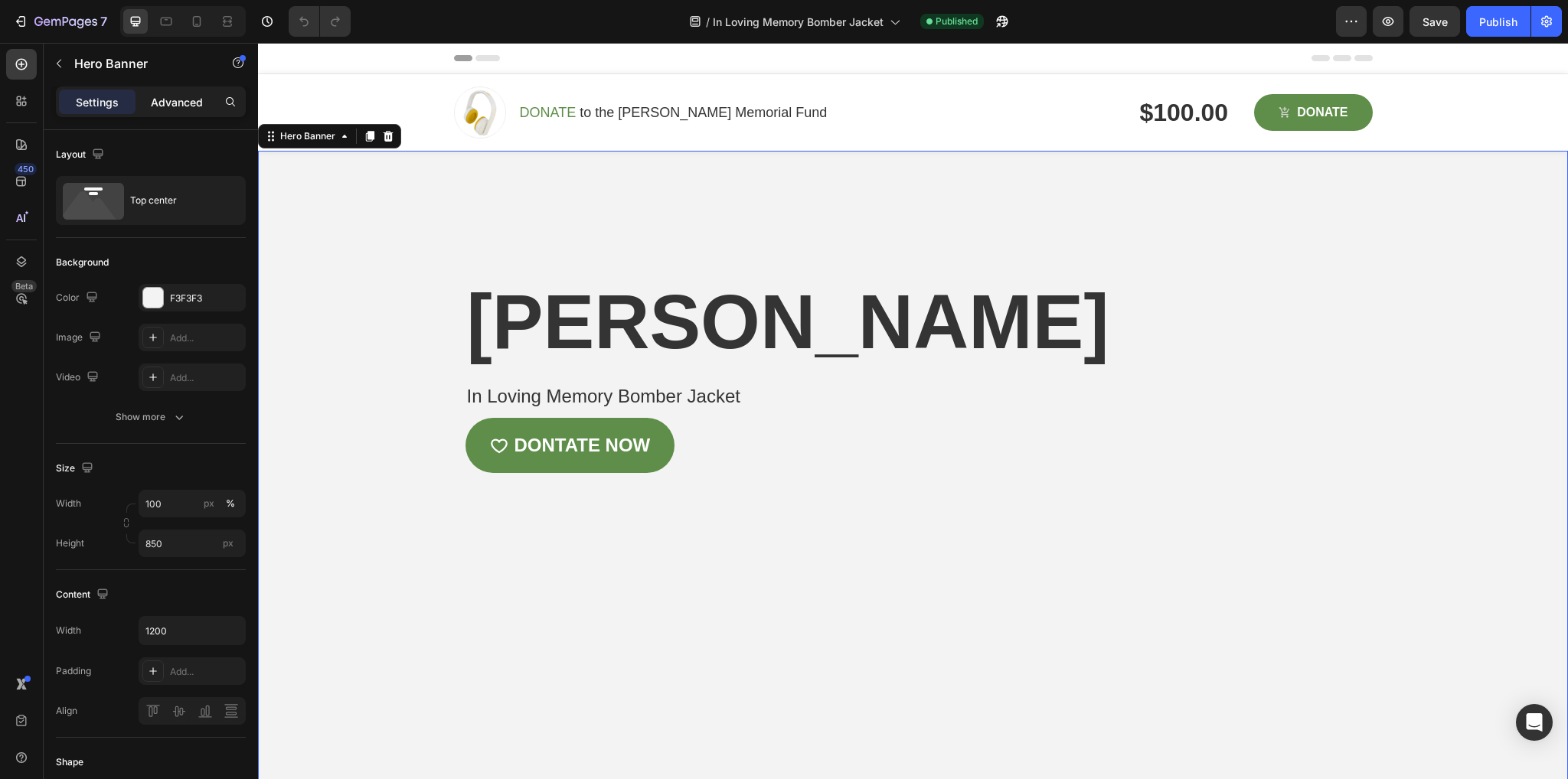
click at [174, 92] on div "Advanced" at bounding box center [176, 102] width 76 height 25
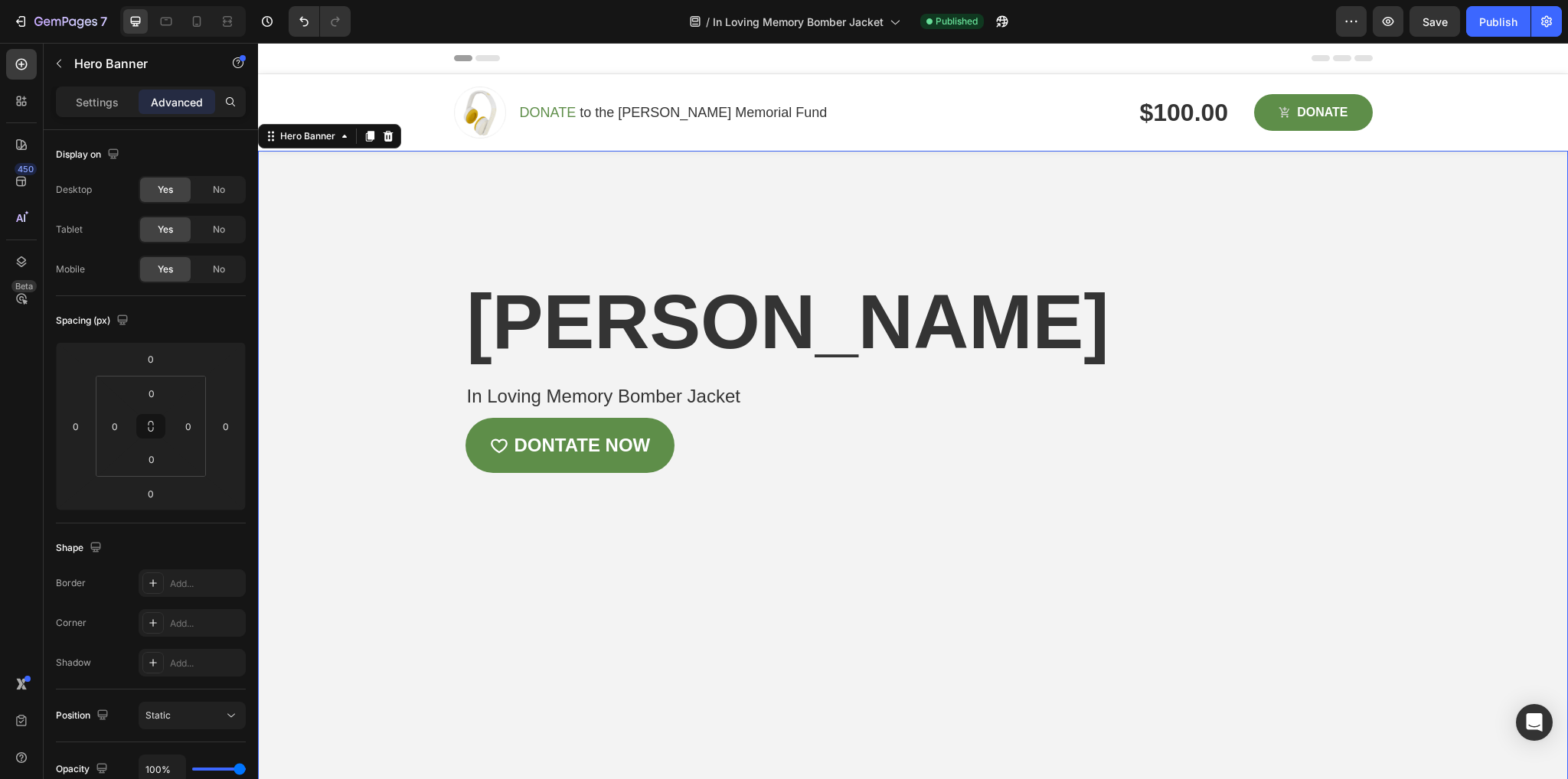
click at [176, 92] on div "Advanced" at bounding box center [176, 102] width 76 height 25
click at [85, 102] on p "Settings" at bounding box center [96, 102] width 43 height 16
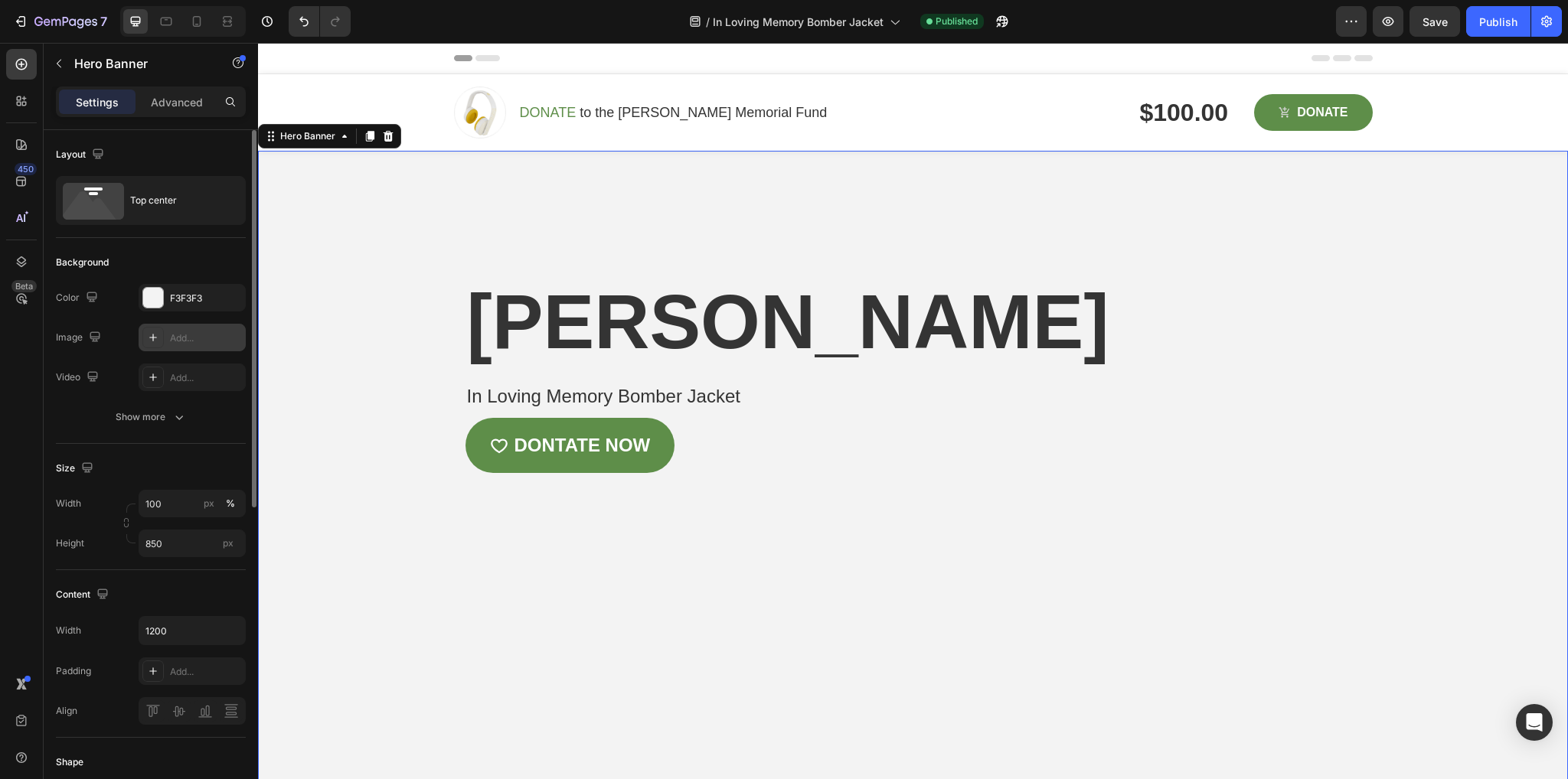
click at [154, 337] on icon at bounding box center [154, 338] width 8 height 8
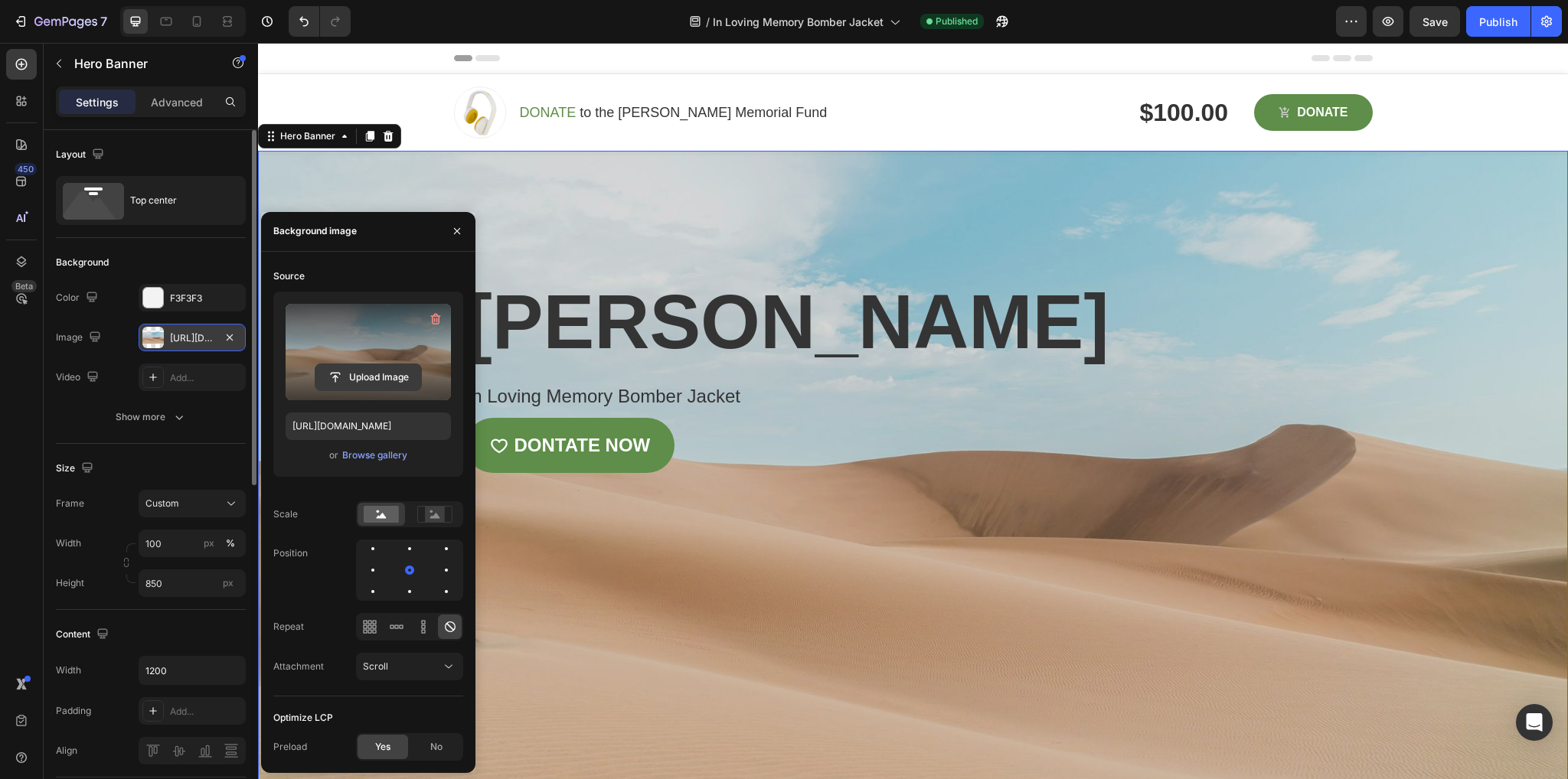
click at [352, 368] on input "file" at bounding box center [368, 377] width 106 height 26
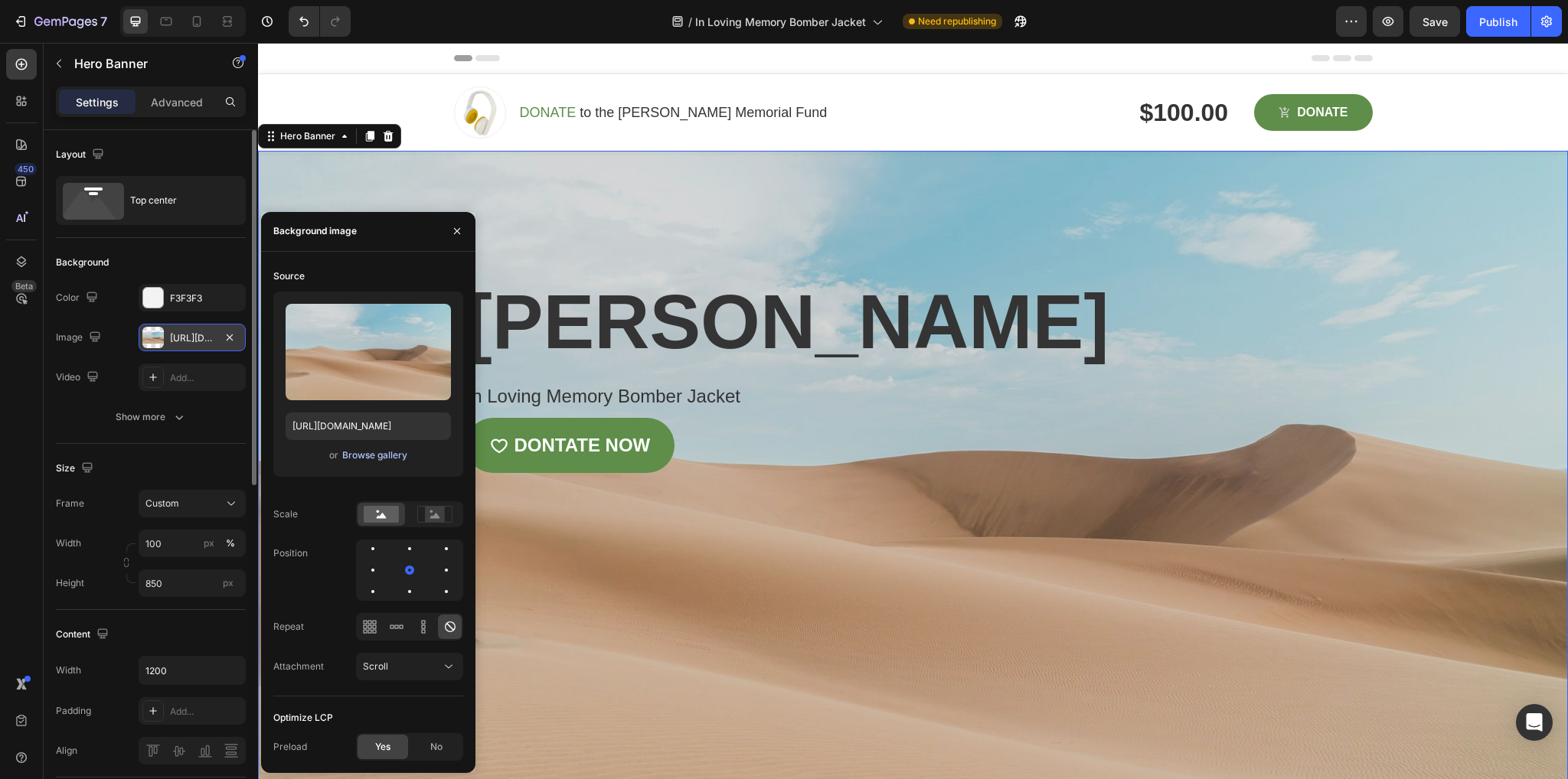
click at [360, 456] on div "Browse gallery" at bounding box center [375, 455] width 65 height 13
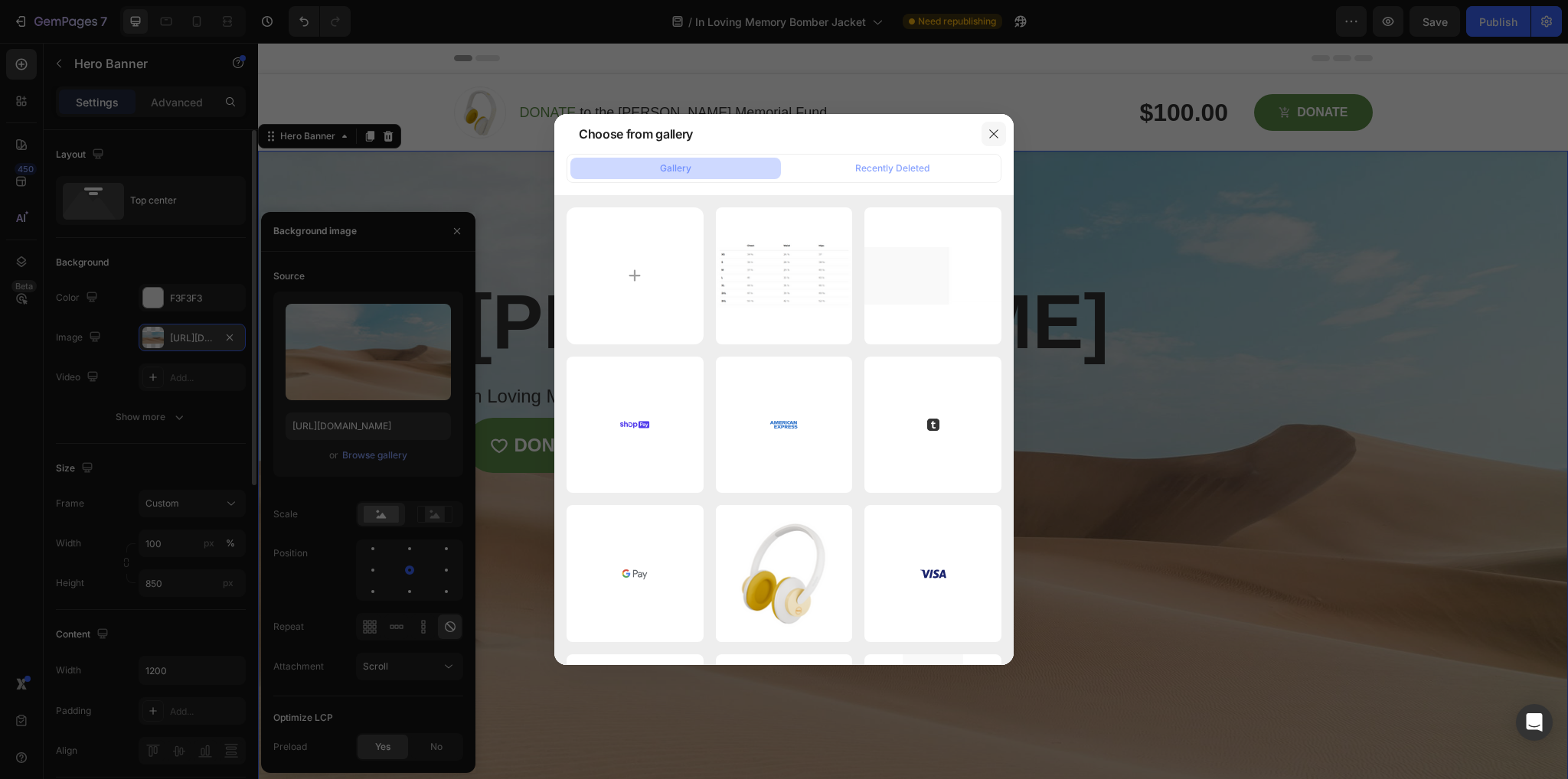
click at [1000, 132] on button "button" at bounding box center [994, 134] width 25 height 25
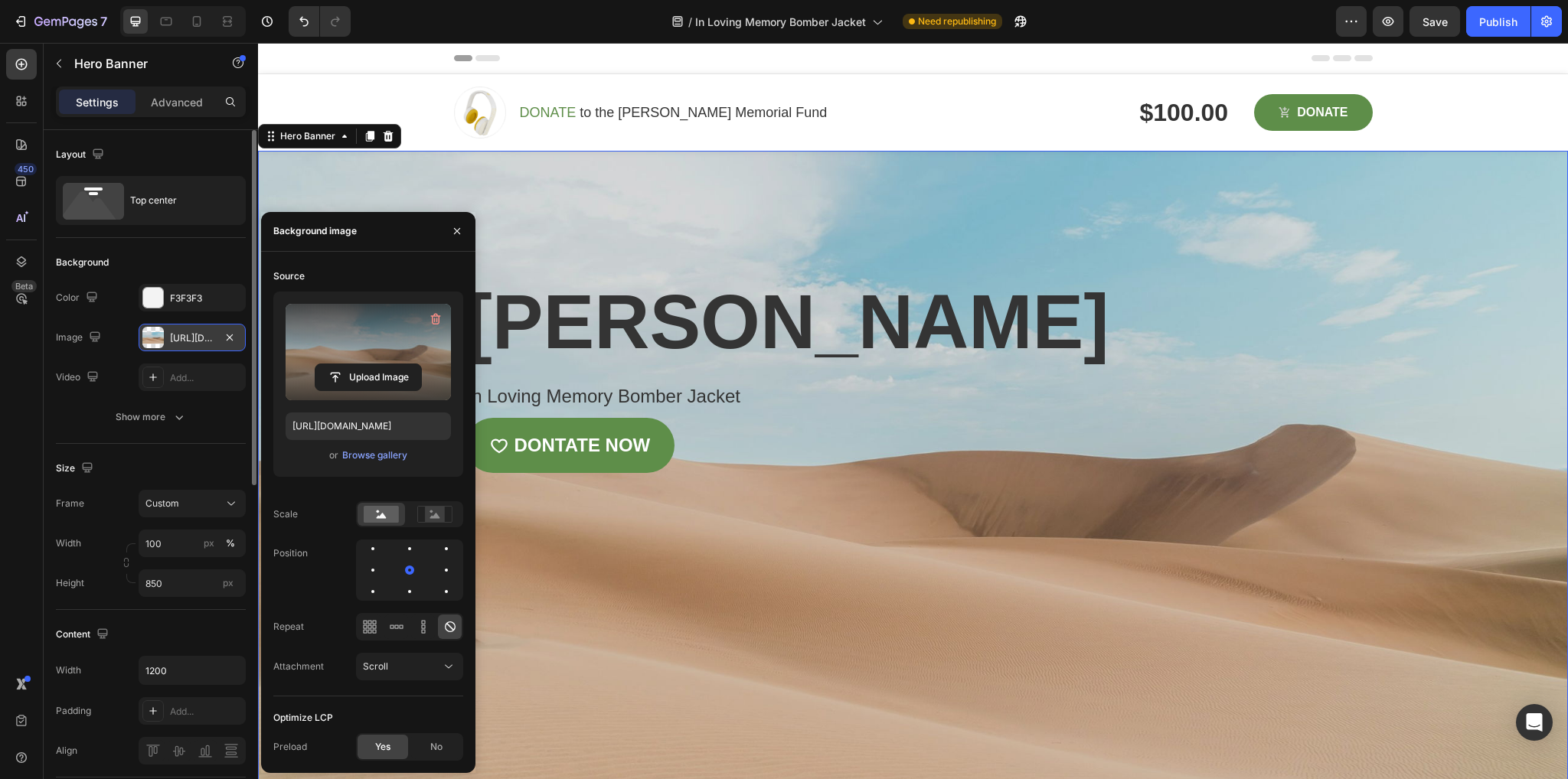
click at [361, 359] on label at bounding box center [367, 352] width 165 height 96
click at [361, 364] on input "file" at bounding box center [368, 377] width 106 height 26
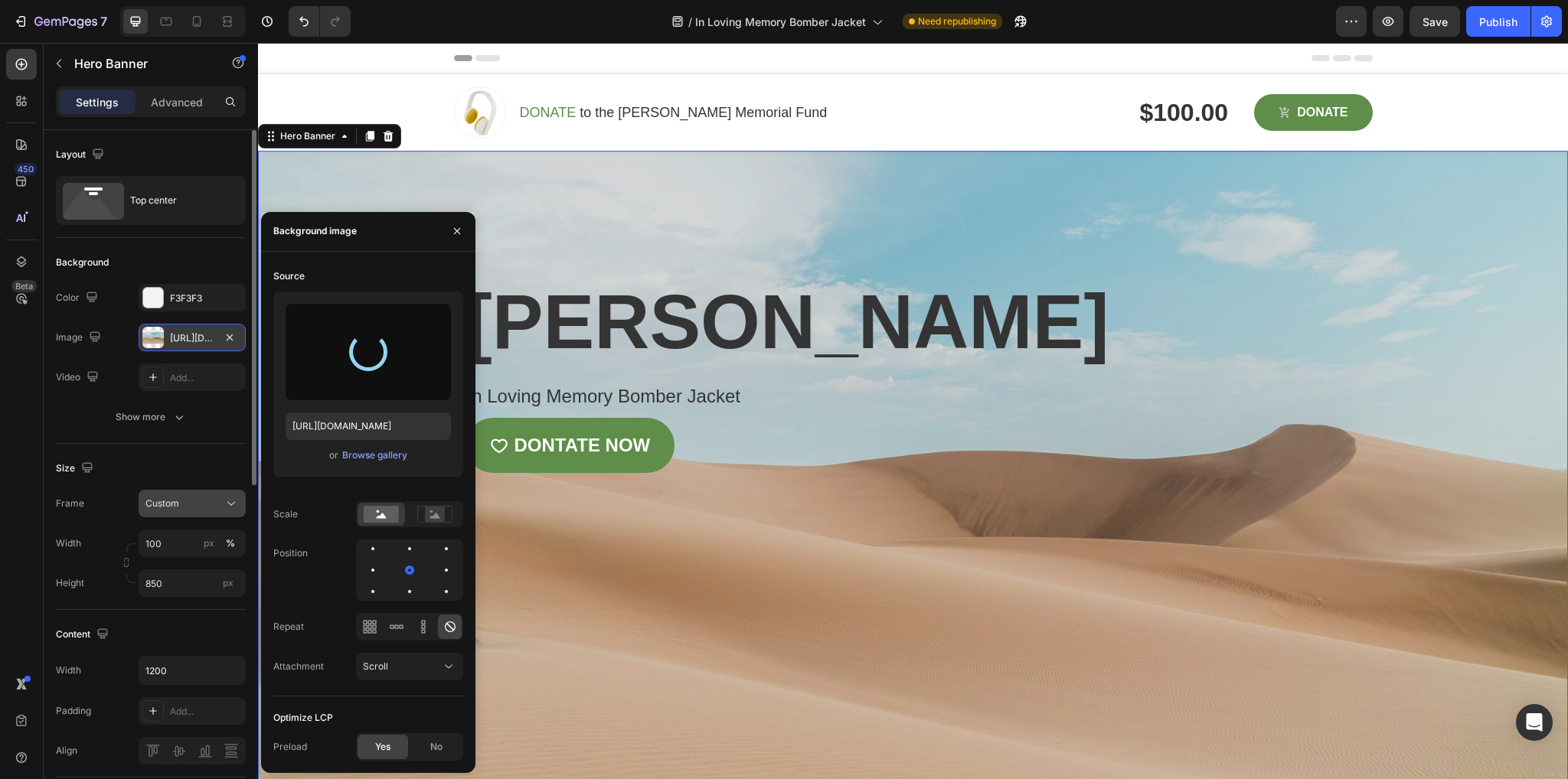
type input "[URL][DOMAIN_NAME]"
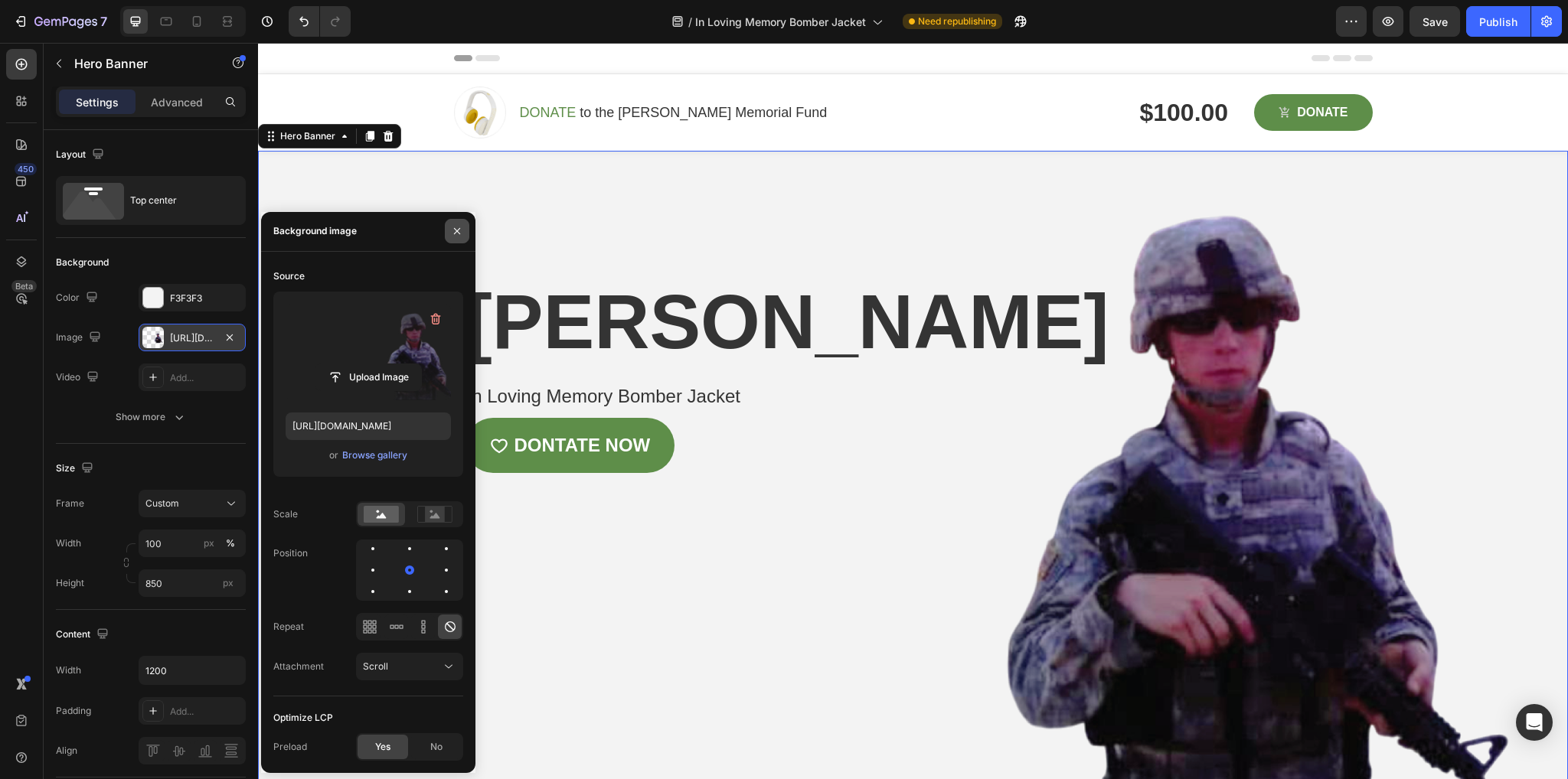
click at [456, 225] on icon "button" at bounding box center [457, 231] width 12 height 12
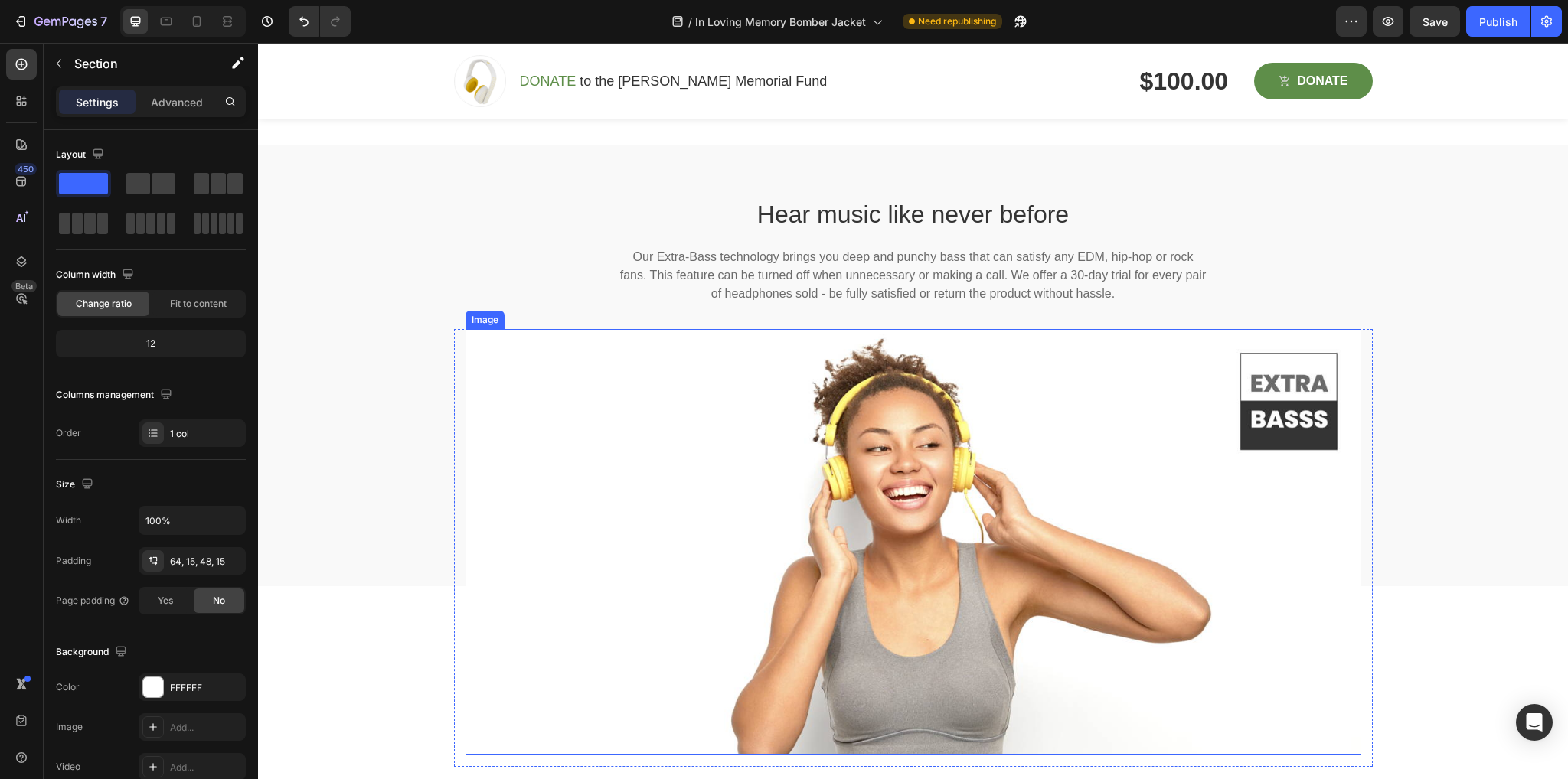
scroll to position [1412, 0]
click at [899, 602] on img at bounding box center [913, 541] width 896 height 425
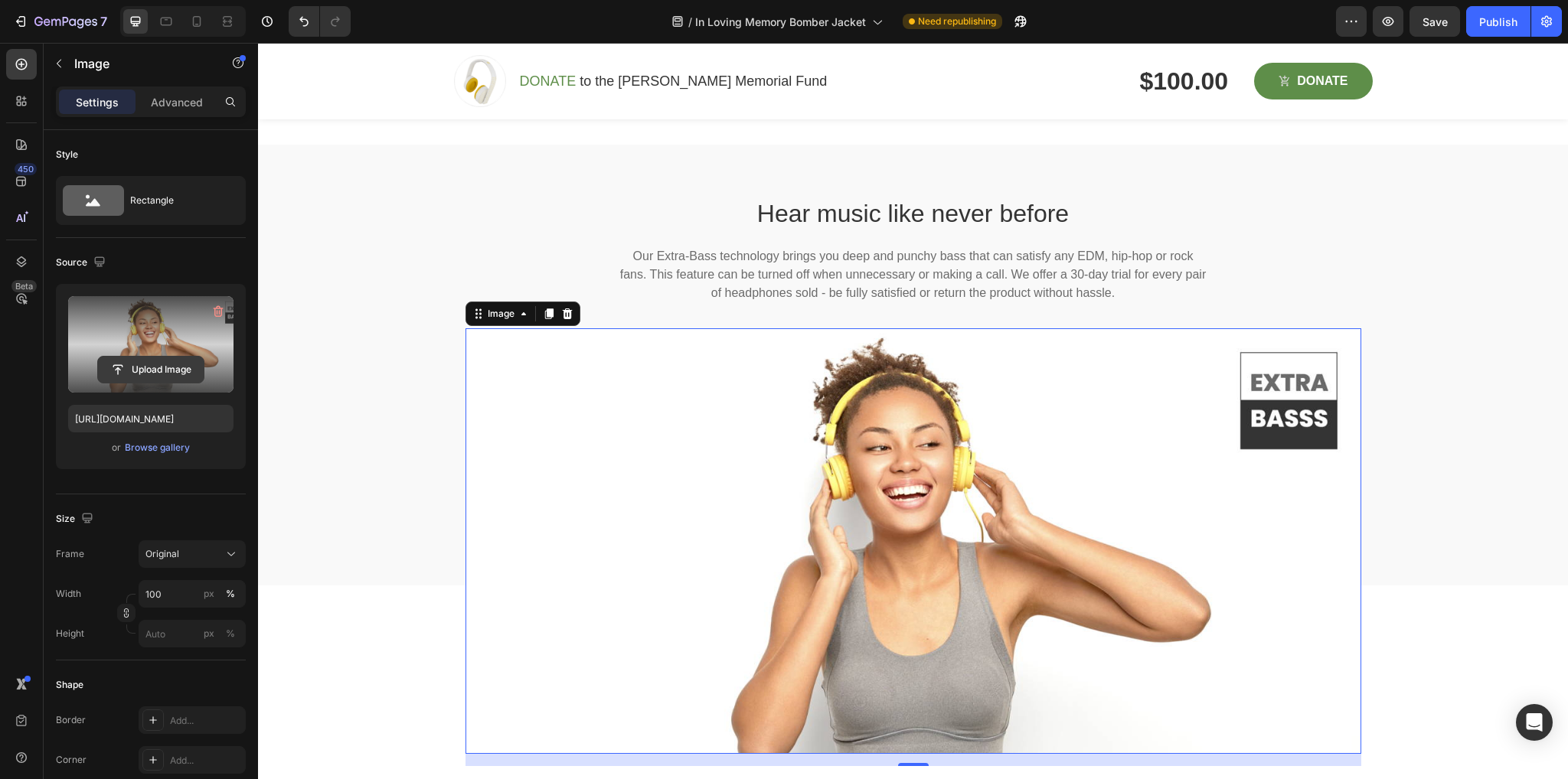
click at [135, 374] on input "file" at bounding box center [151, 369] width 106 height 26
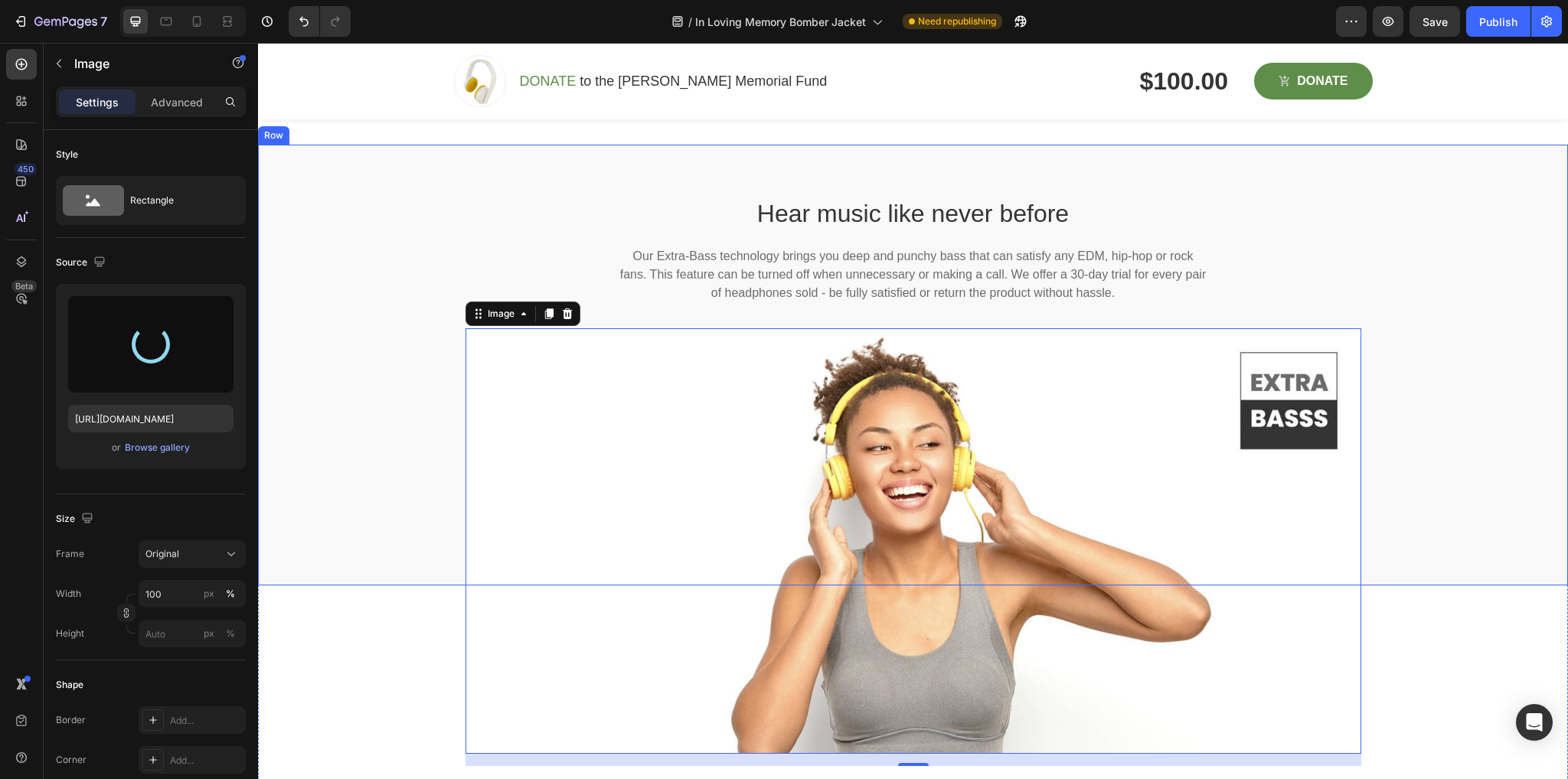
type input "[URL][DOMAIN_NAME]"
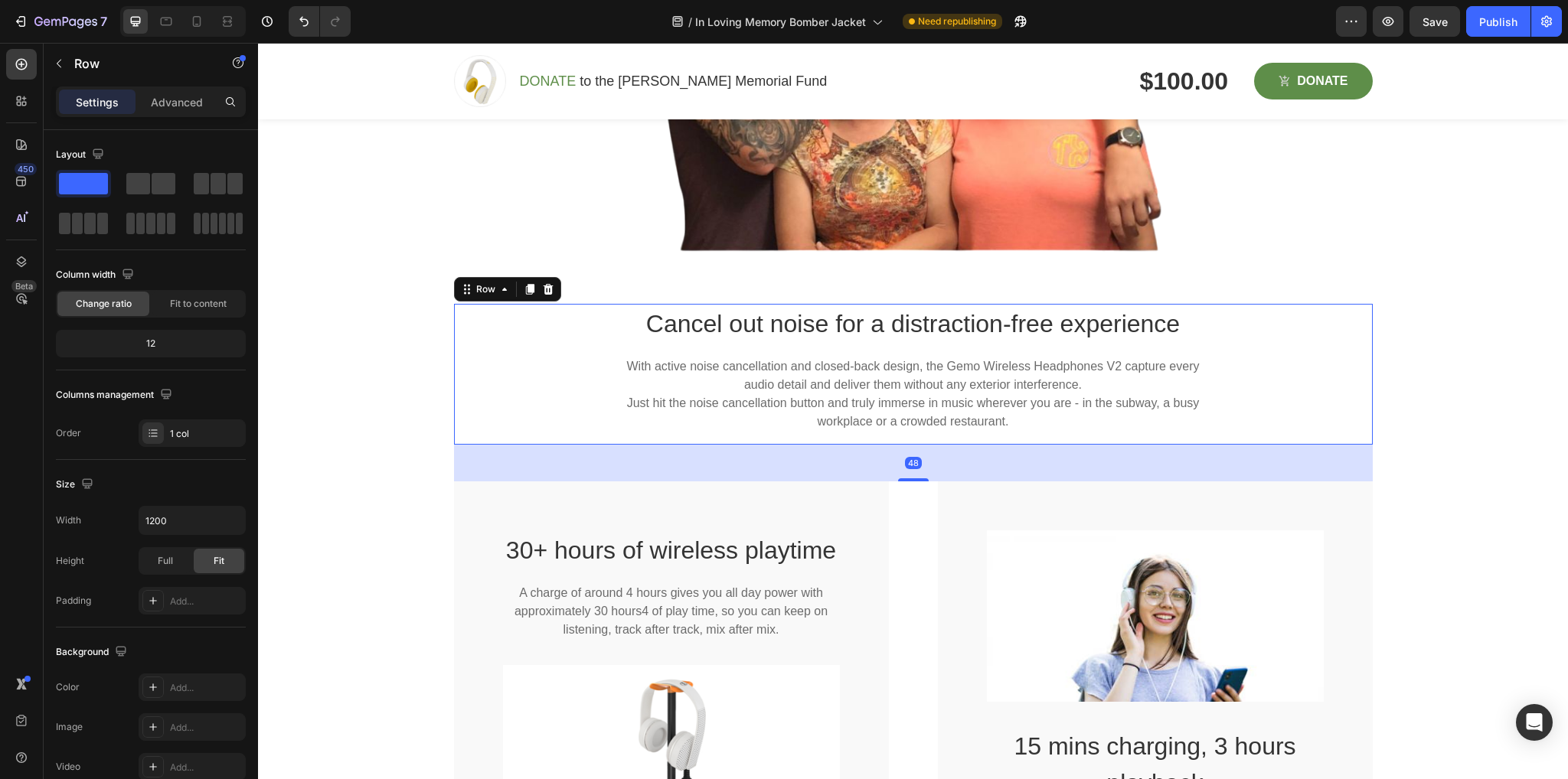
click at [1280, 400] on div "Cancel out noise for a distraction-free experience Heading With active noise ca…" at bounding box center [913, 375] width 918 height 141
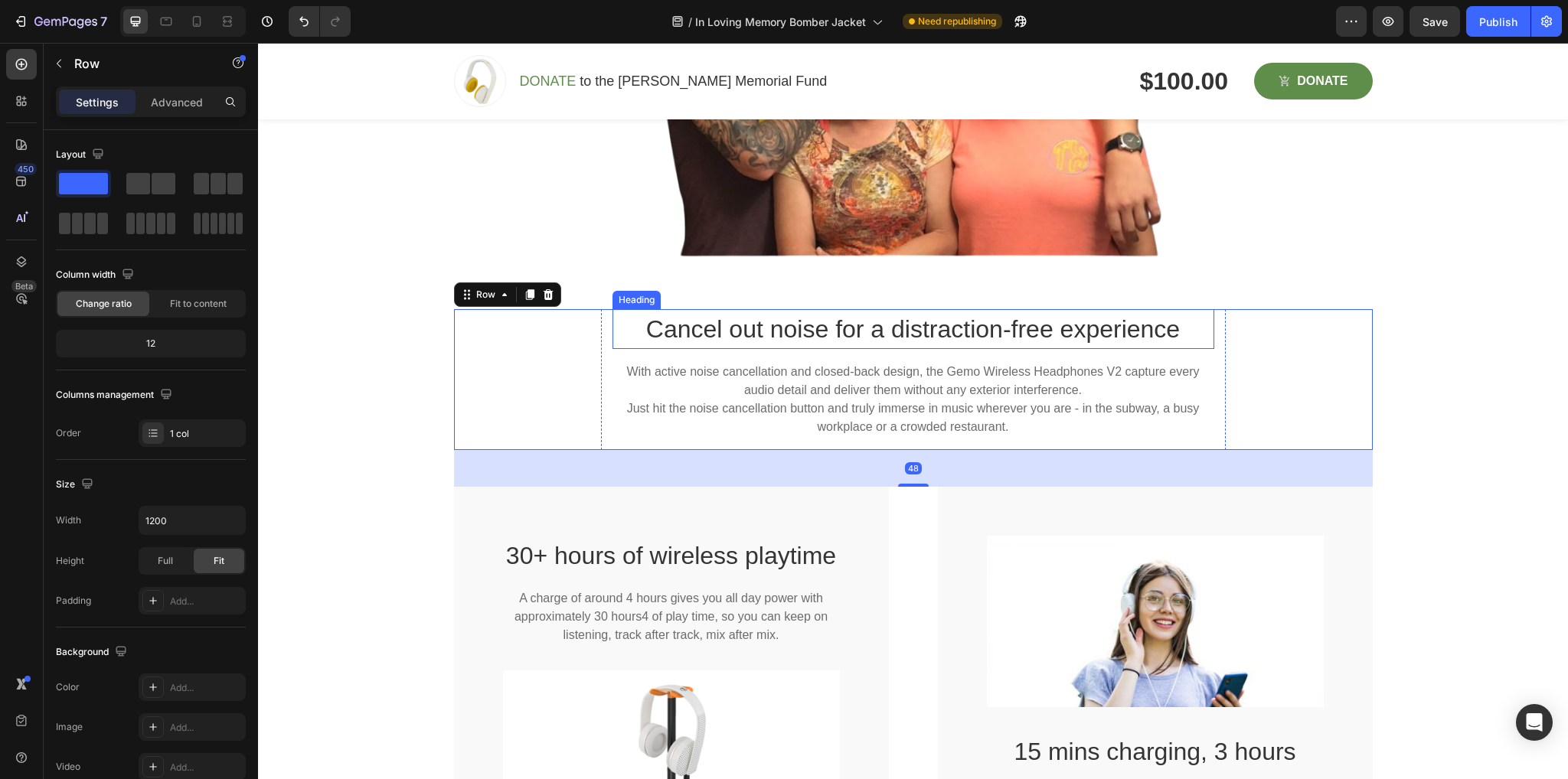
scroll to position [1950, 0]
click at [543, 292] on icon at bounding box center [547, 295] width 10 height 10
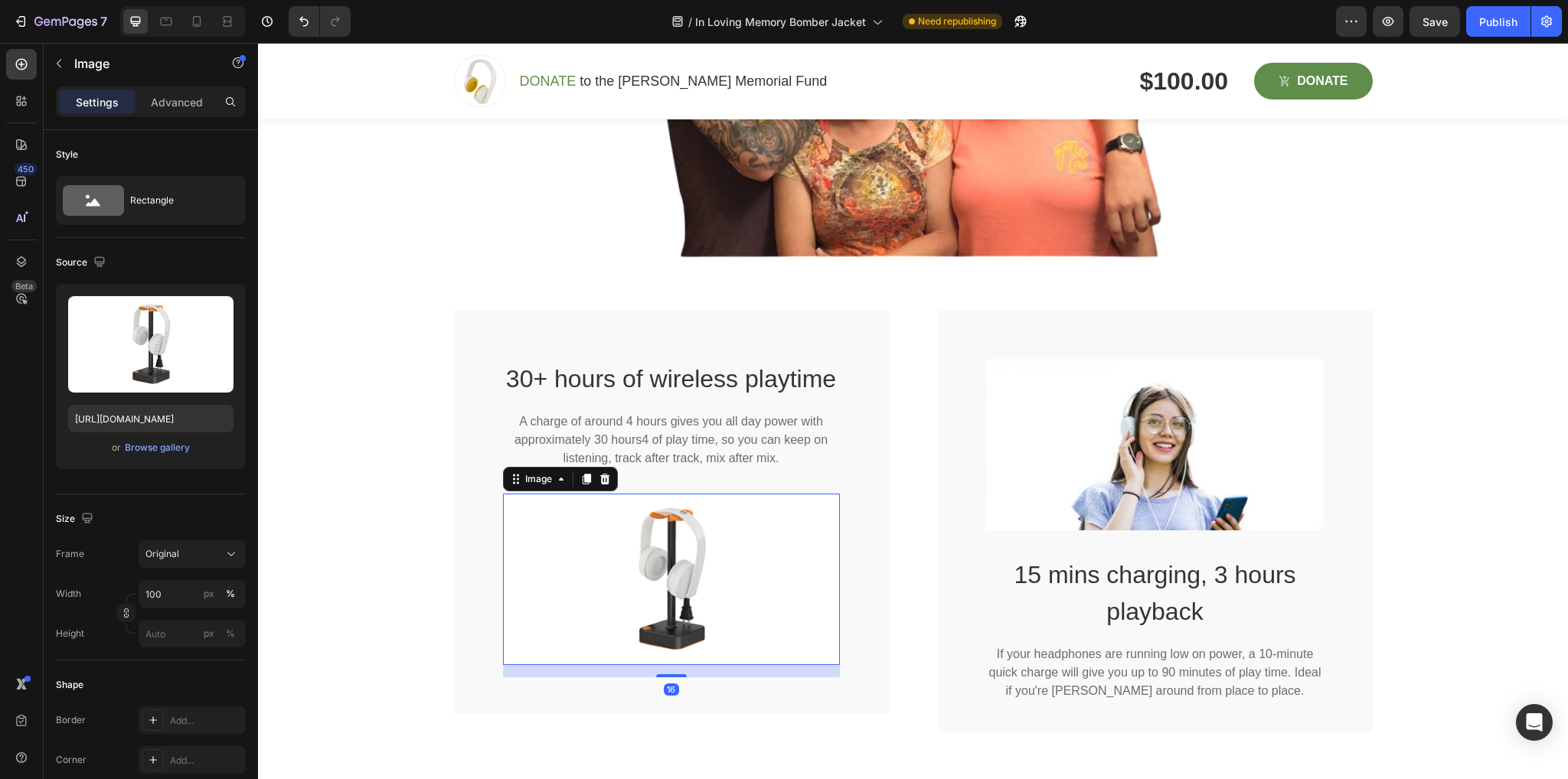
click at [666, 584] on img at bounding box center [671, 580] width 337 height 172
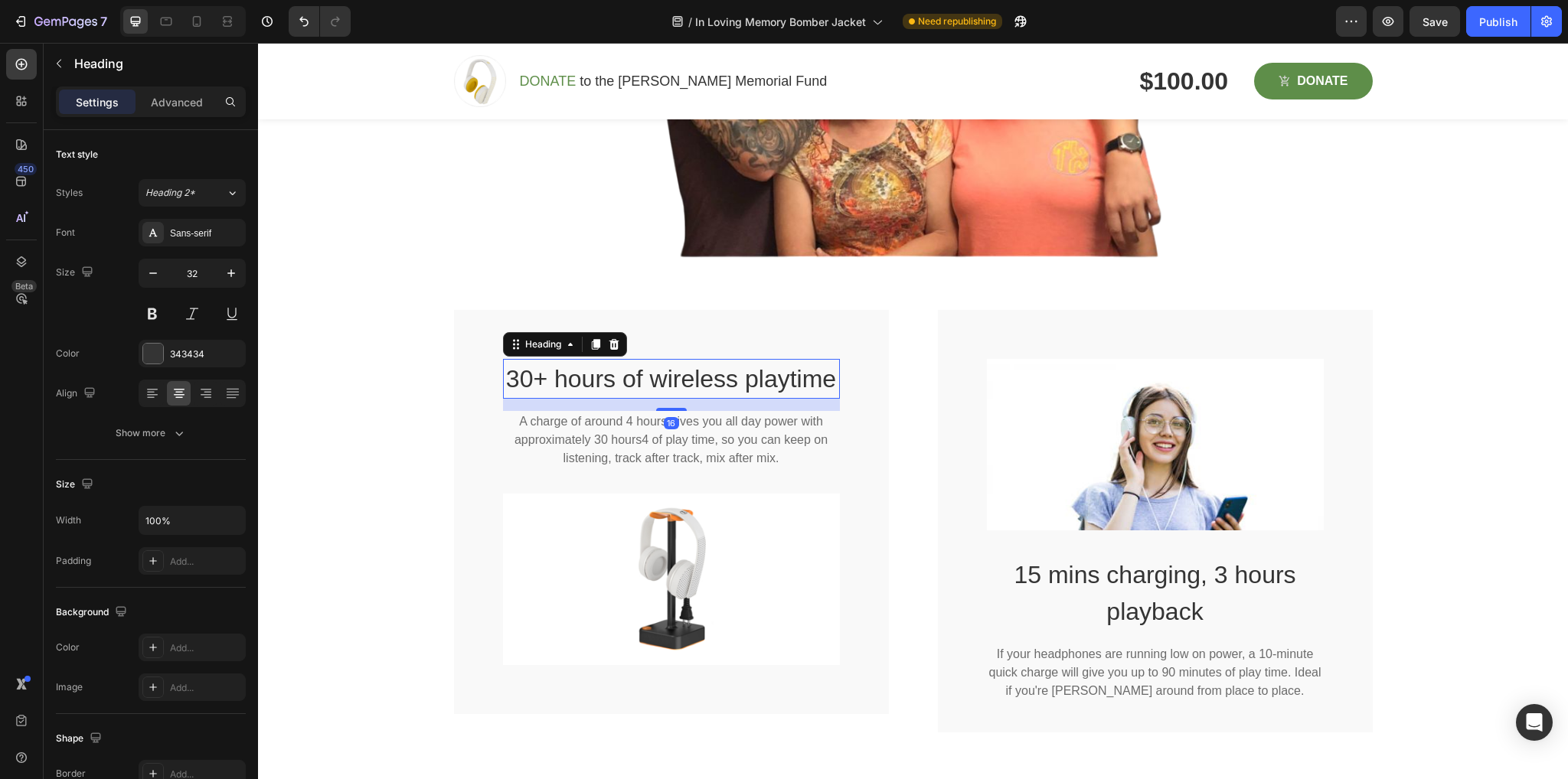
click at [592, 370] on p "30+ hours of wireless playtime" at bounding box center [671, 379] width 334 height 37
click at [613, 338] on icon at bounding box center [613, 344] width 12 height 12
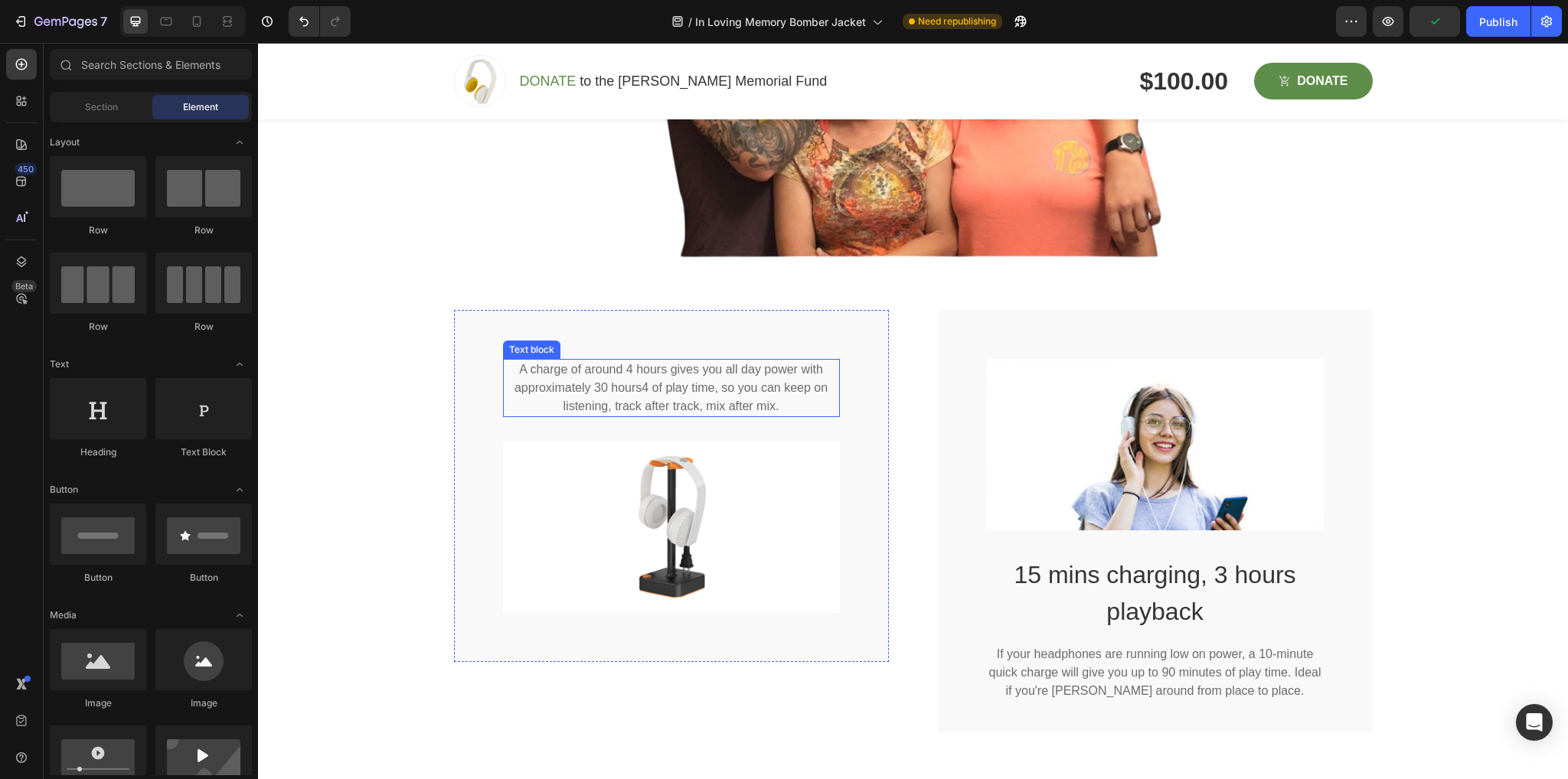
click at [662, 390] on p "A charge of around 4 hours gives you all day power with approximately 30 hours4…" at bounding box center [671, 388] width 334 height 55
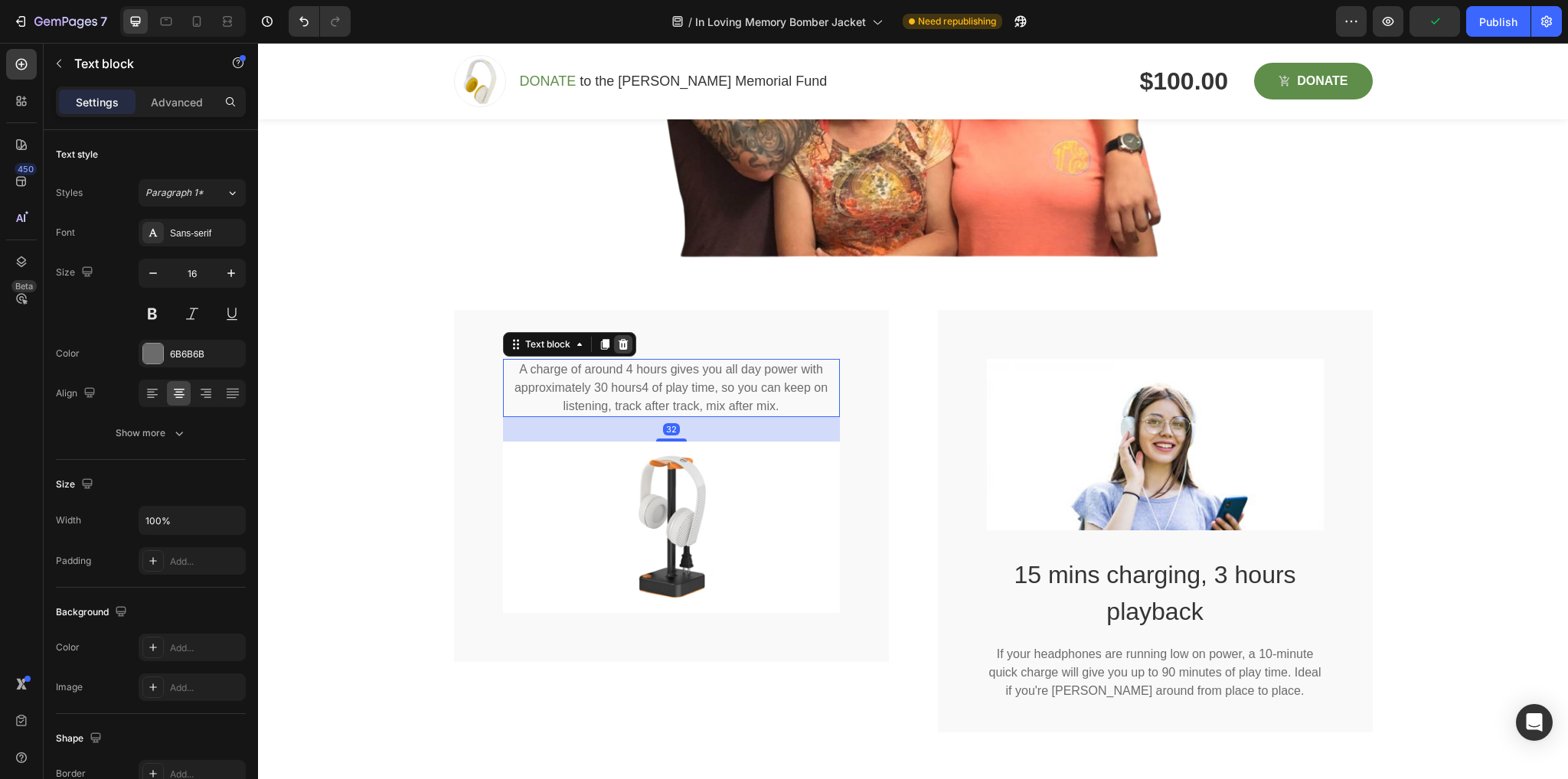
click at [625, 344] on div at bounding box center [623, 344] width 18 height 18
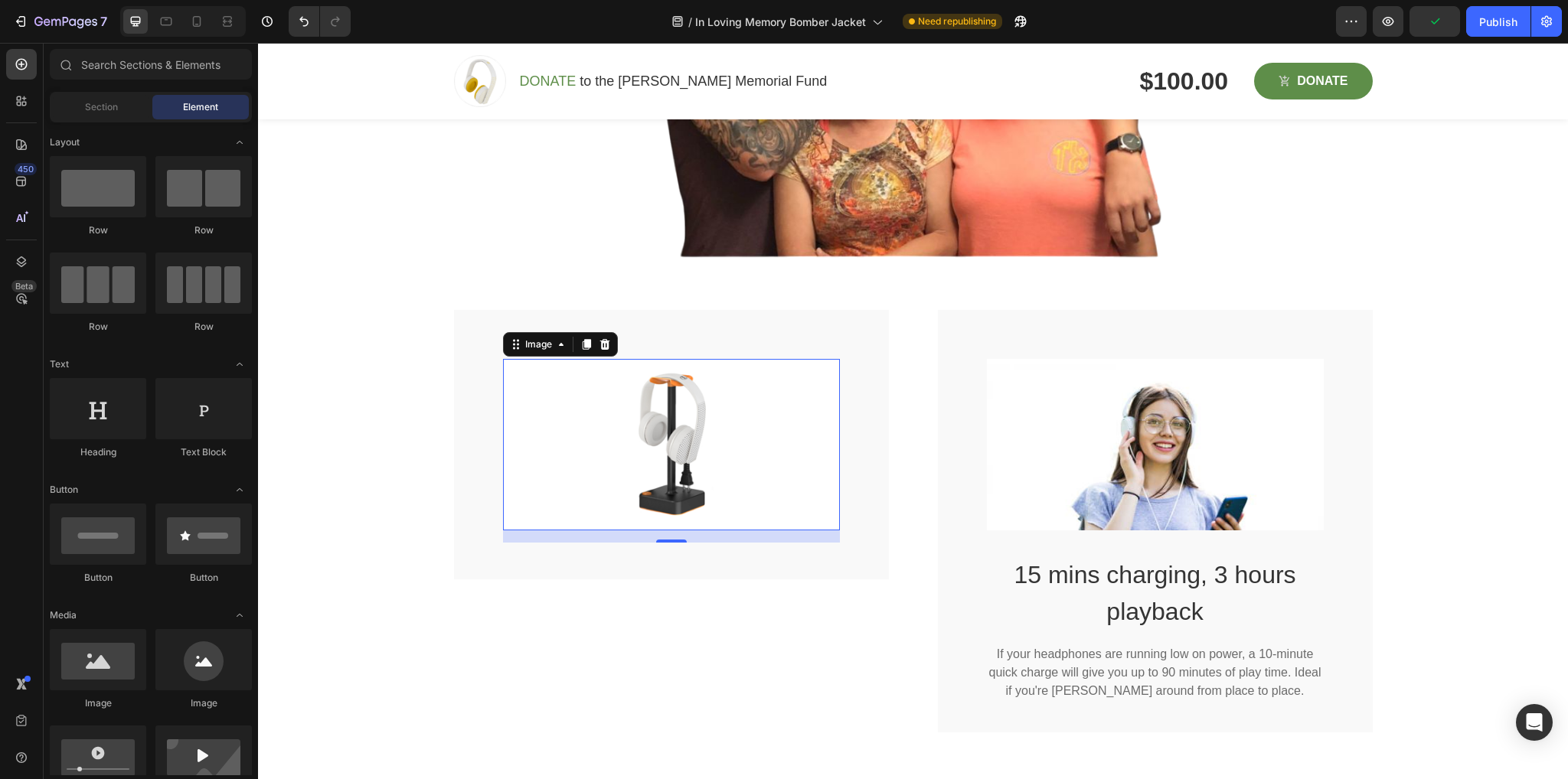
click at [658, 435] on img at bounding box center [671, 444] width 337 height 172
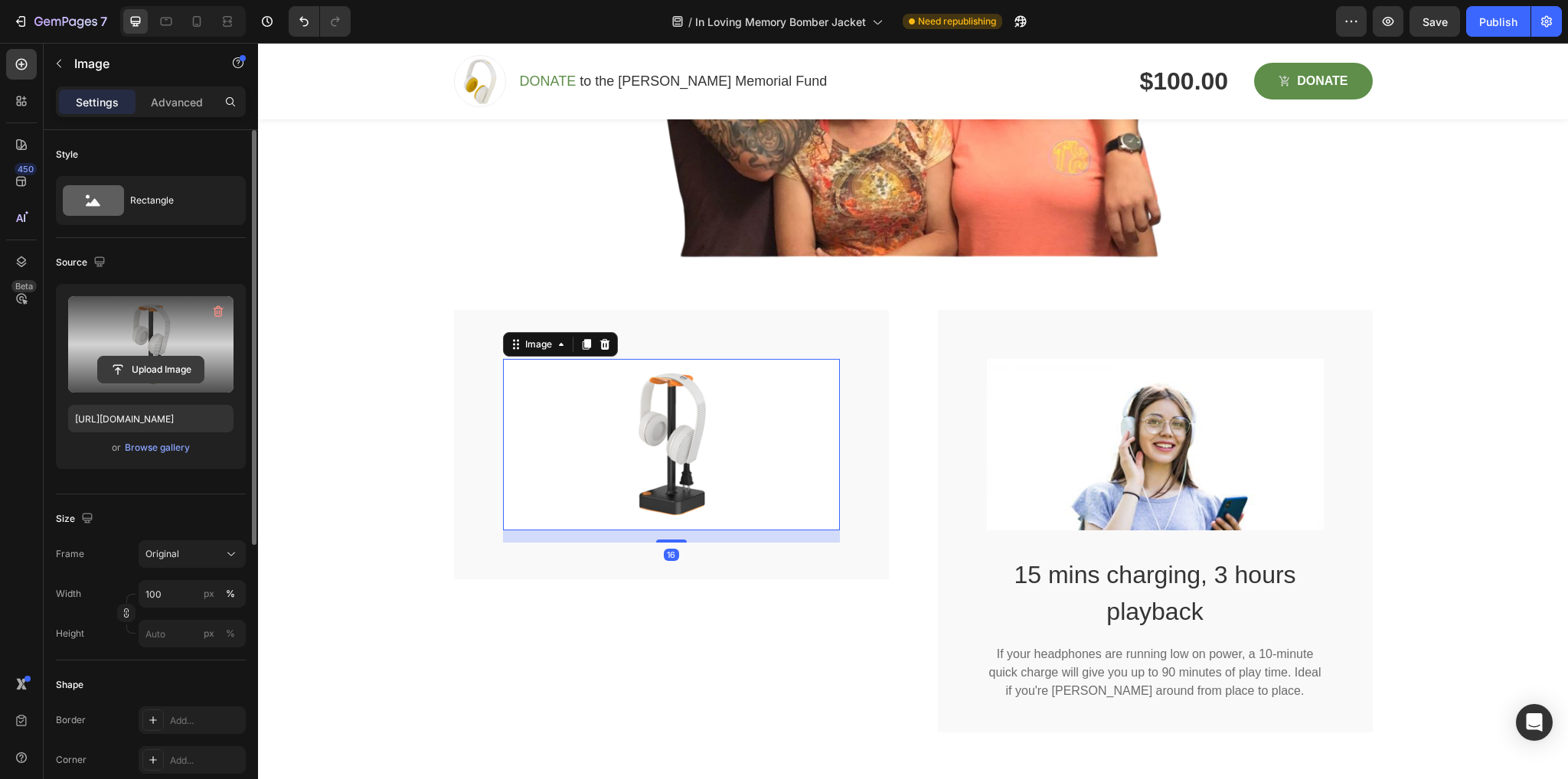
click at [153, 362] on input "file" at bounding box center [151, 369] width 106 height 26
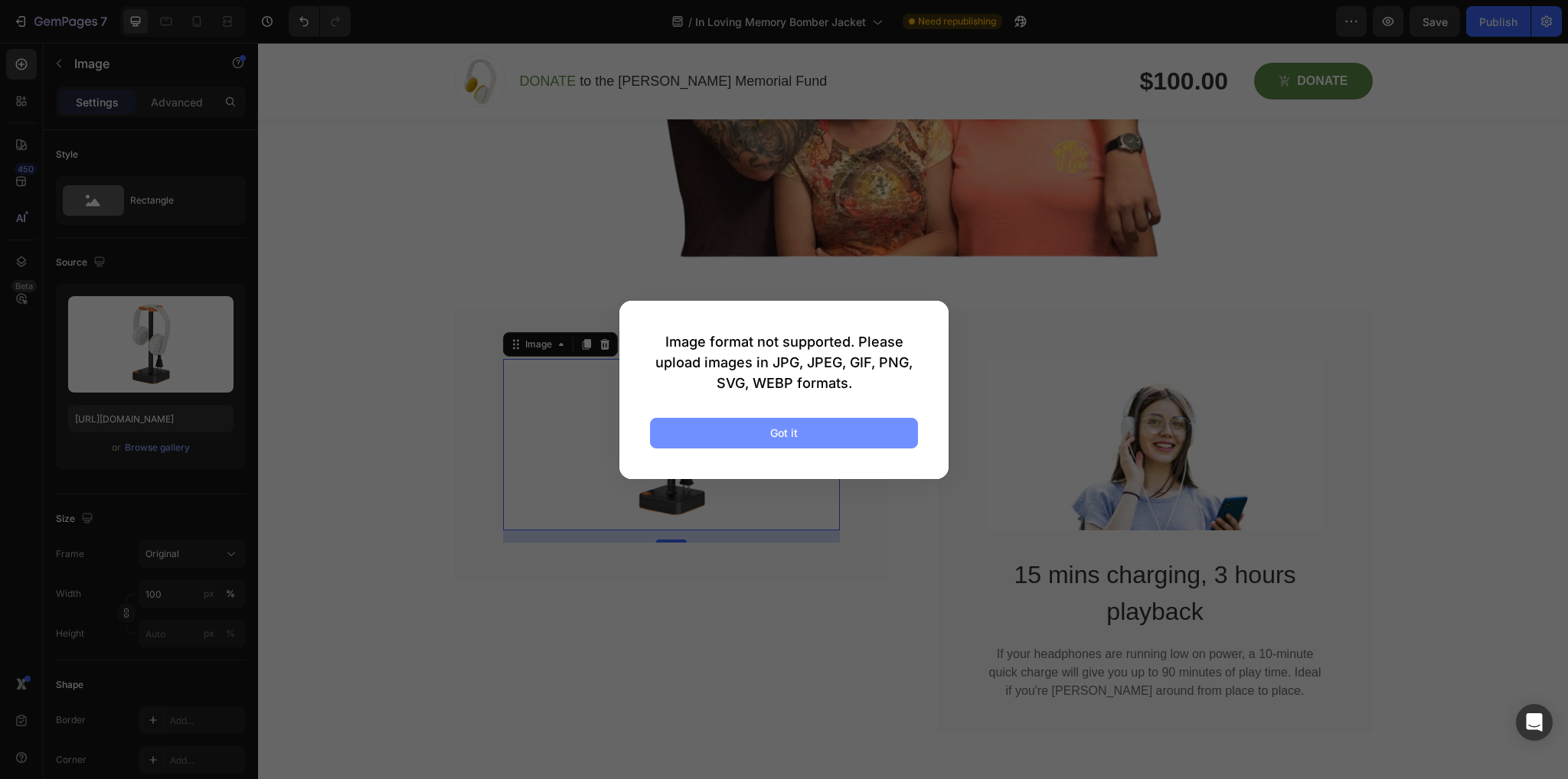
click at [756, 435] on button "Got it" at bounding box center [784, 433] width 268 height 31
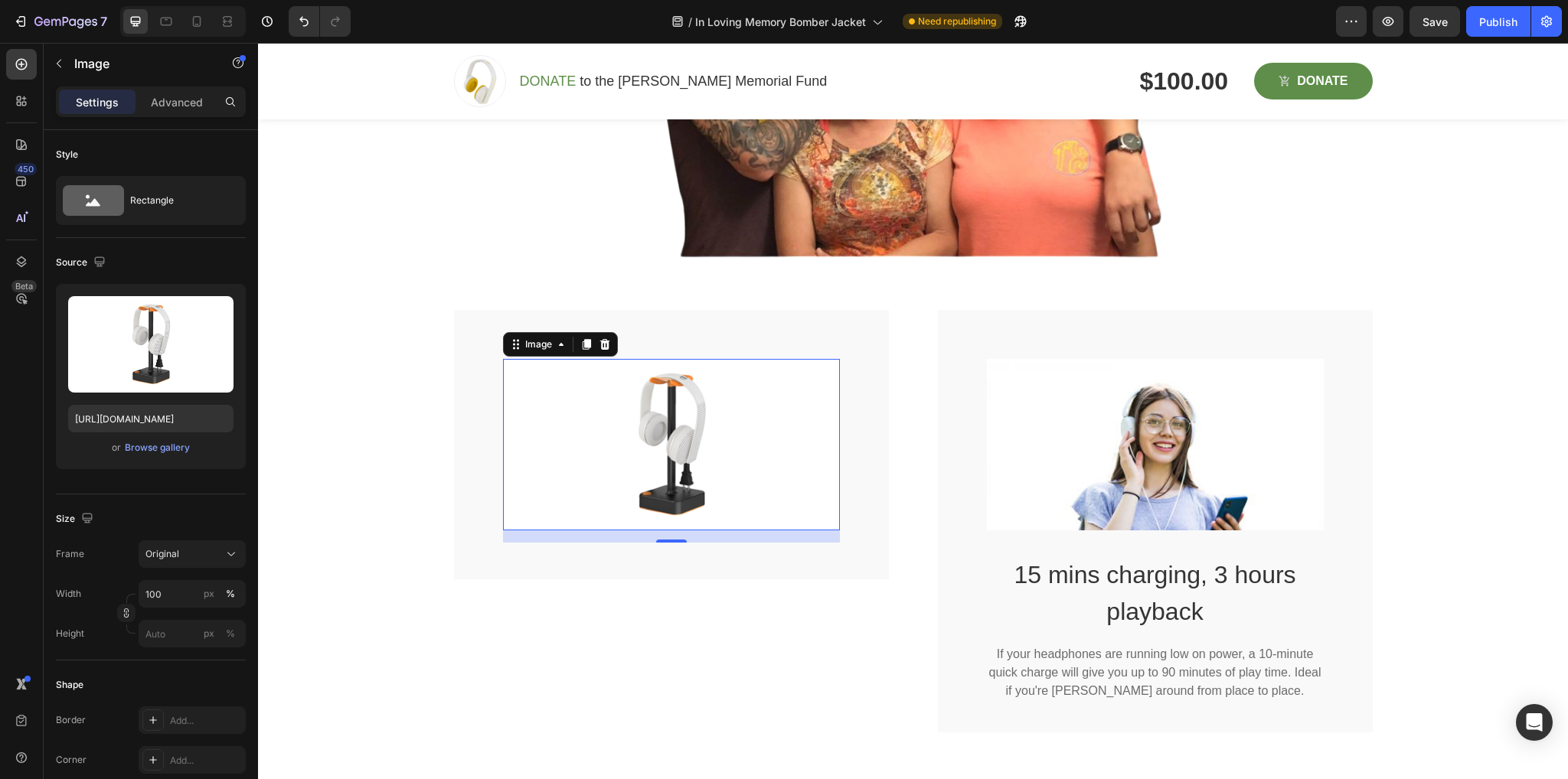
click at [691, 459] on img at bounding box center [671, 444] width 337 height 172
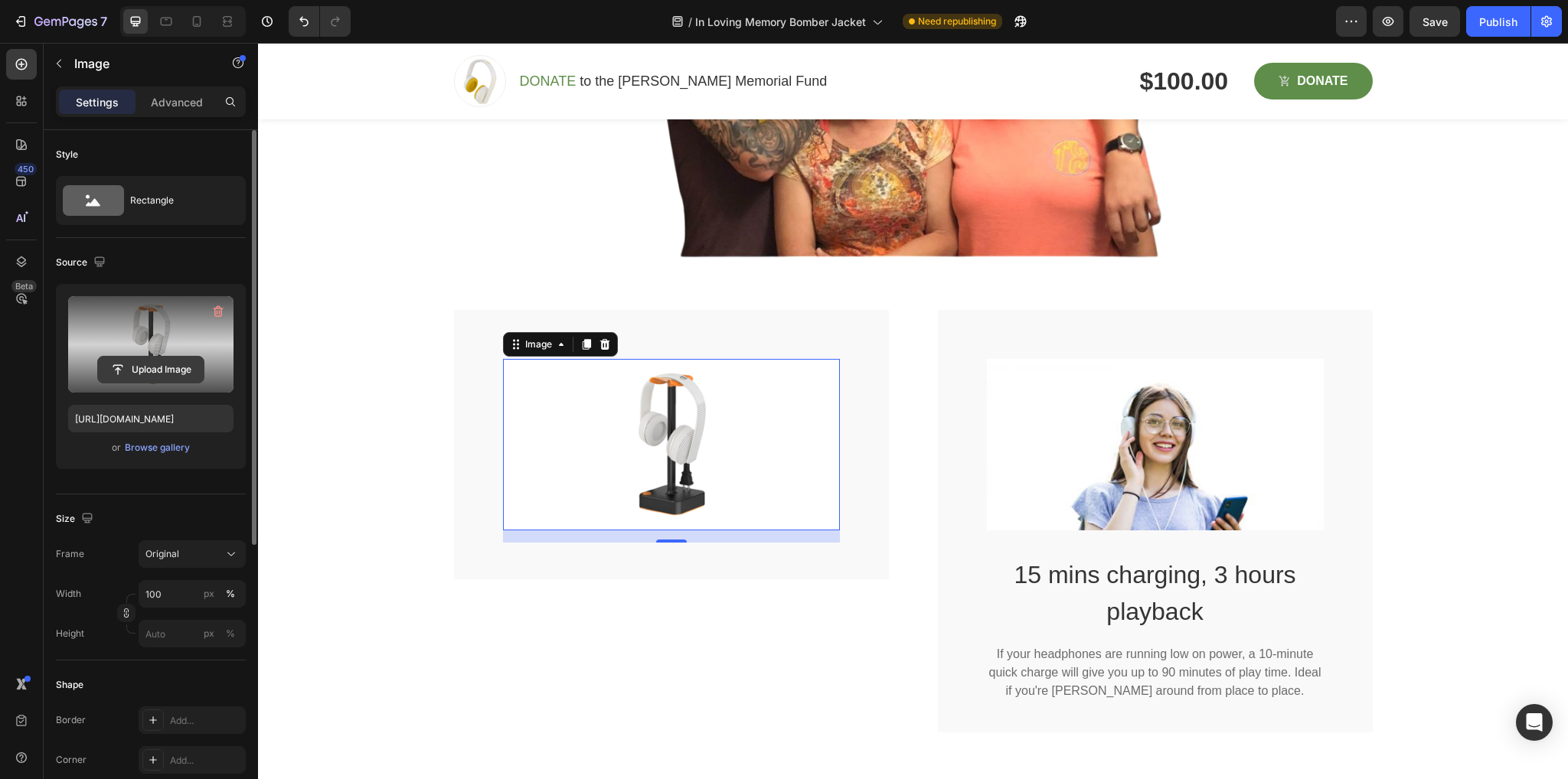
click at [151, 367] on input "file" at bounding box center [151, 369] width 106 height 26
click at [179, 358] on input "file" at bounding box center [151, 369] width 106 height 26
type input "C:\fakepath\1756226499678.jpg.heic"
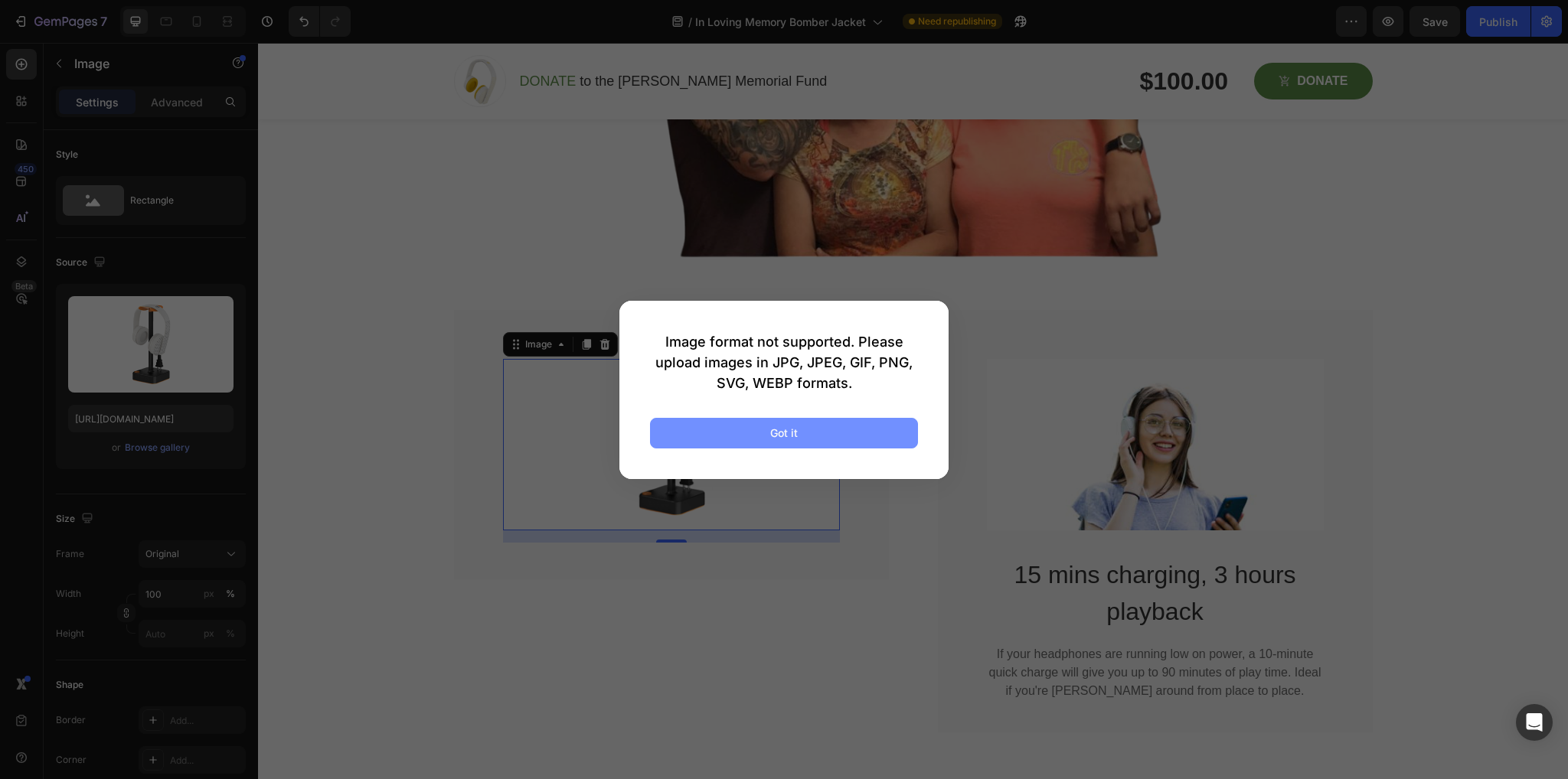
click at [759, 428] on button "Got it" at bounding box center [784, 433] width 268 height 31
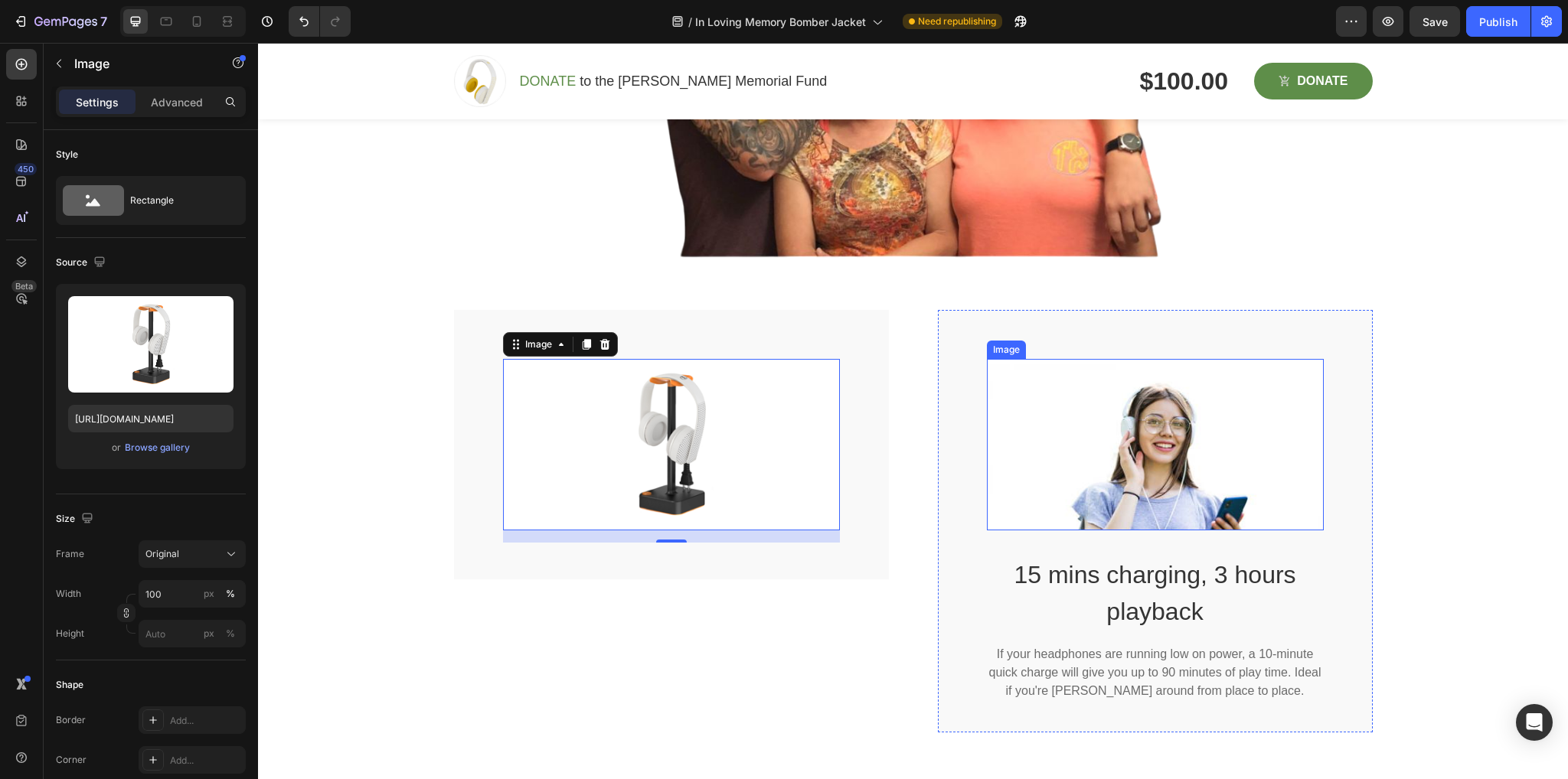
click at [1072, 441] on img at bounding box center [1155, 444] width 337 height 172
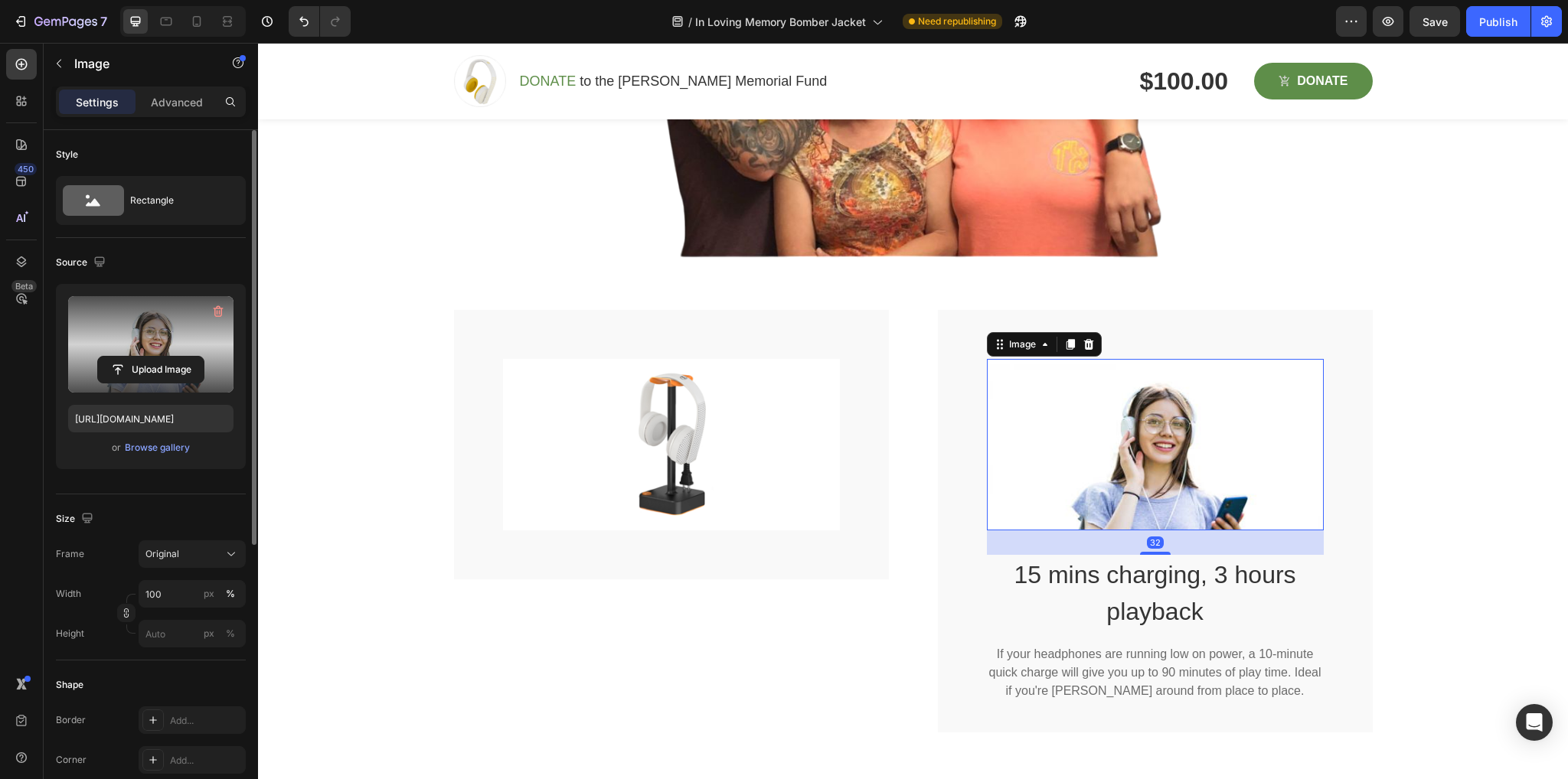
click at [95, 343] on label at bounding box center [150, 344] width 165 height 96
click at [98, 357] on input "file" at bounding box center [151, 369] width 106 height 26
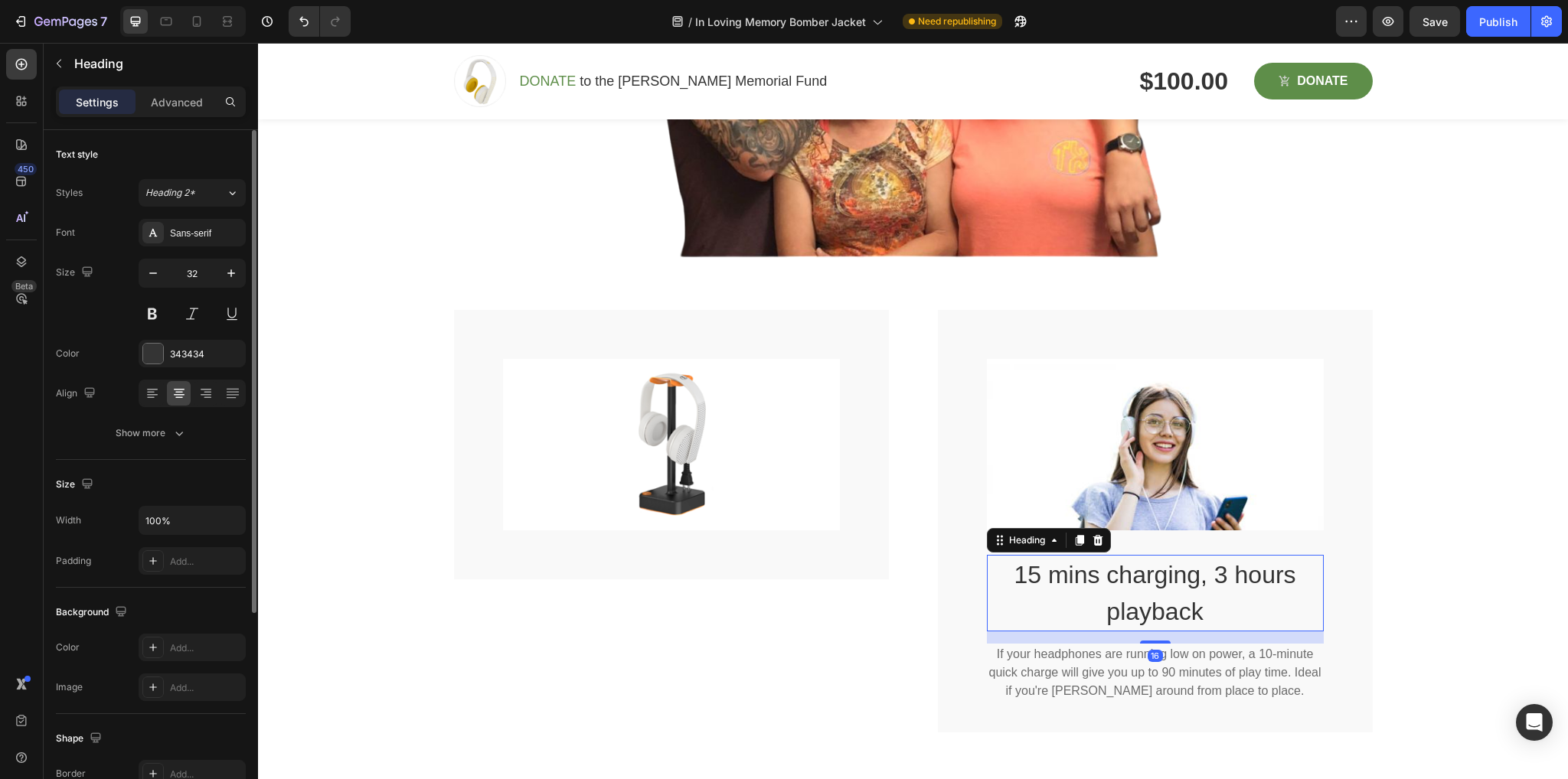
click at [1185, 604] on p "15 mins charging, 3 hours playback" at bounding box center [1155, 593] width 334 height 73
click at [1093, 536] on icon at bounding box center [1098, 540] width 10 height 10
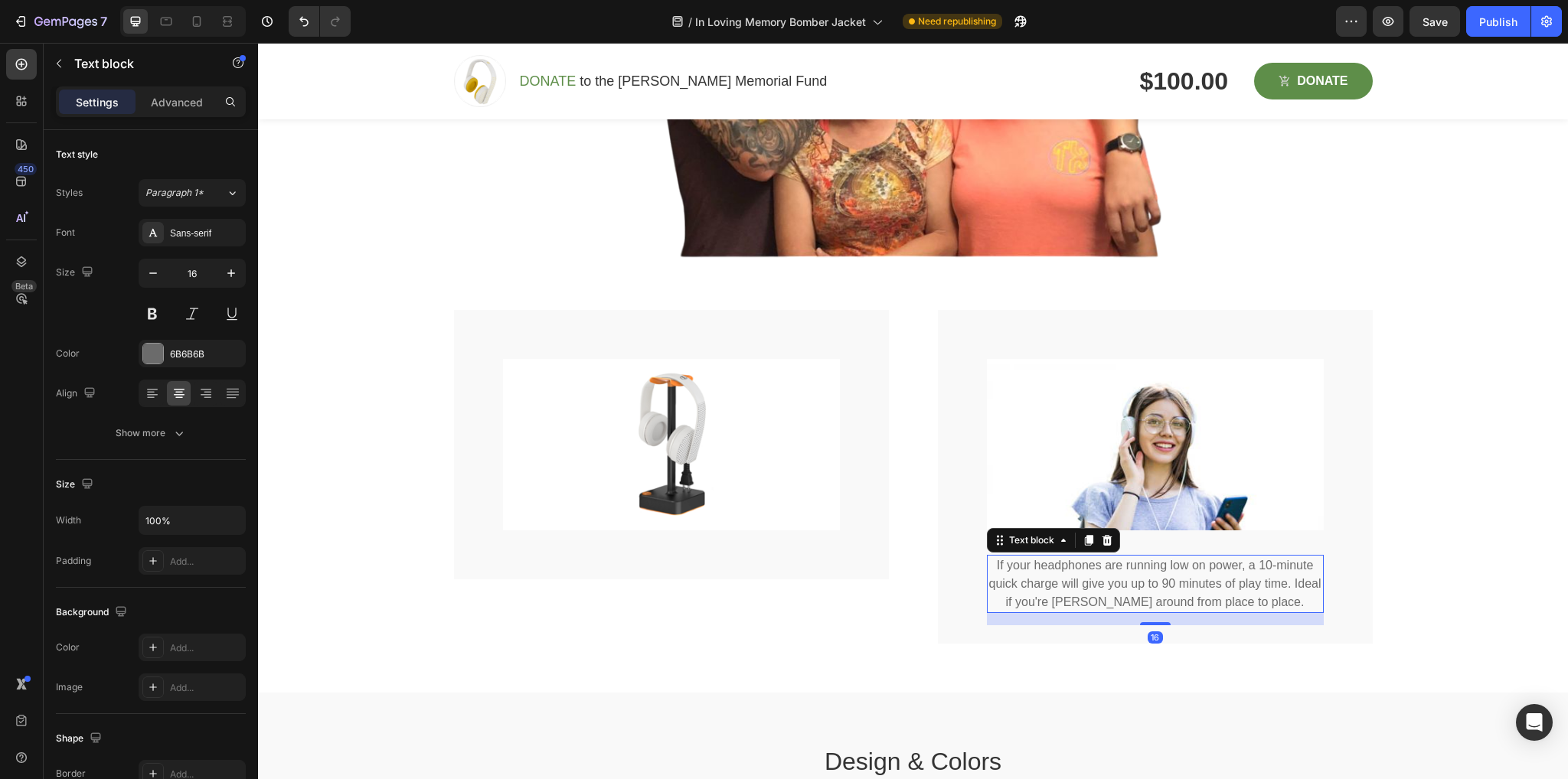
drag, startPoint x: 1193, startPoint y: 598, endPoint x: 1247, endPoint y: 563, distance: 64.4
click at [1194, 598] on p "If your headphones are running low on power, a 10-minute quick charge will give…" at bounding box center [1155, 584] width 334 height 55
click at [1104, 540] on icon at bounding box center [1106, 540] width 10 height 10
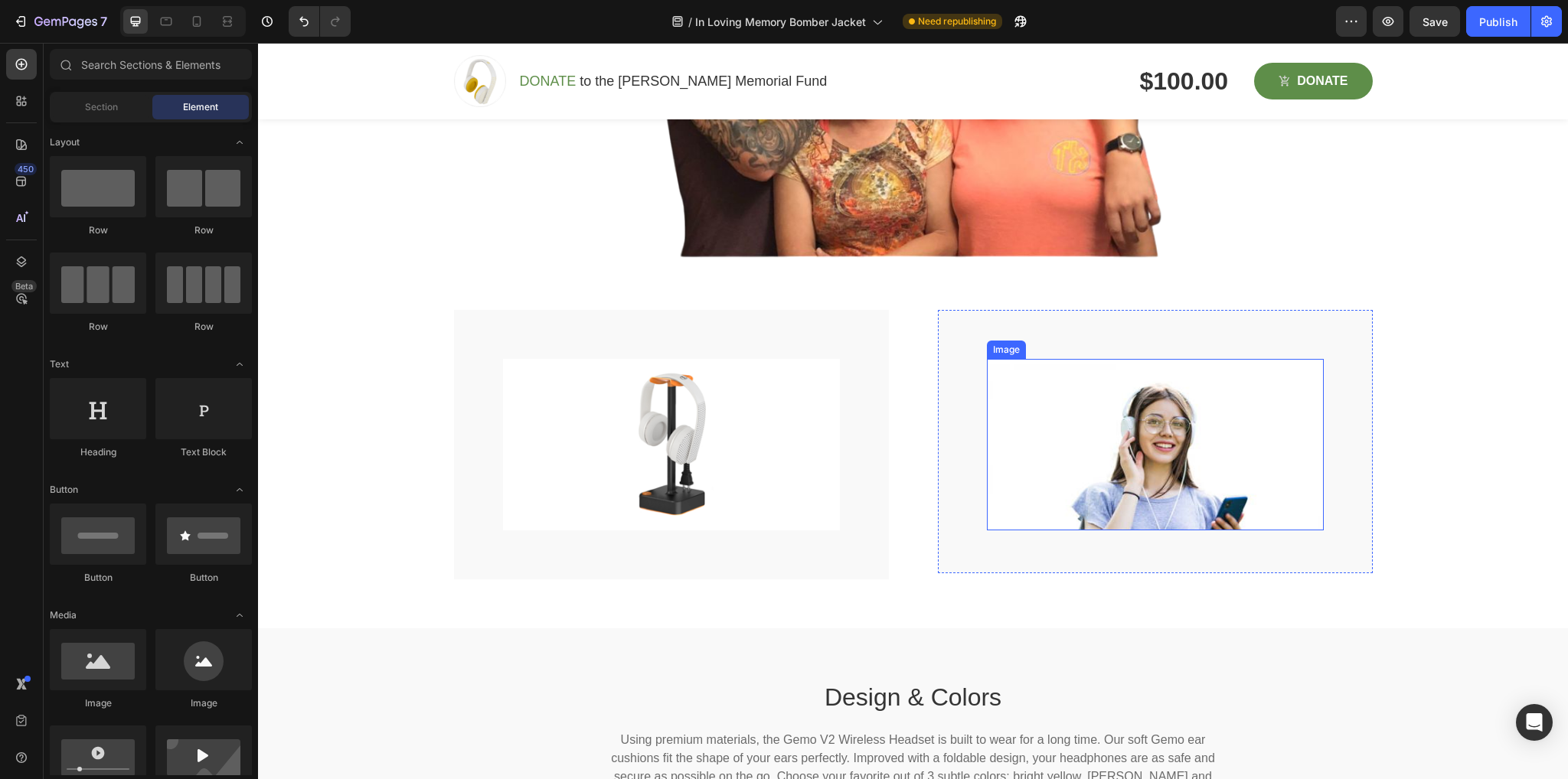
click at [1131, 440] on img at bounding box center [1155, 444] width 337 height 172
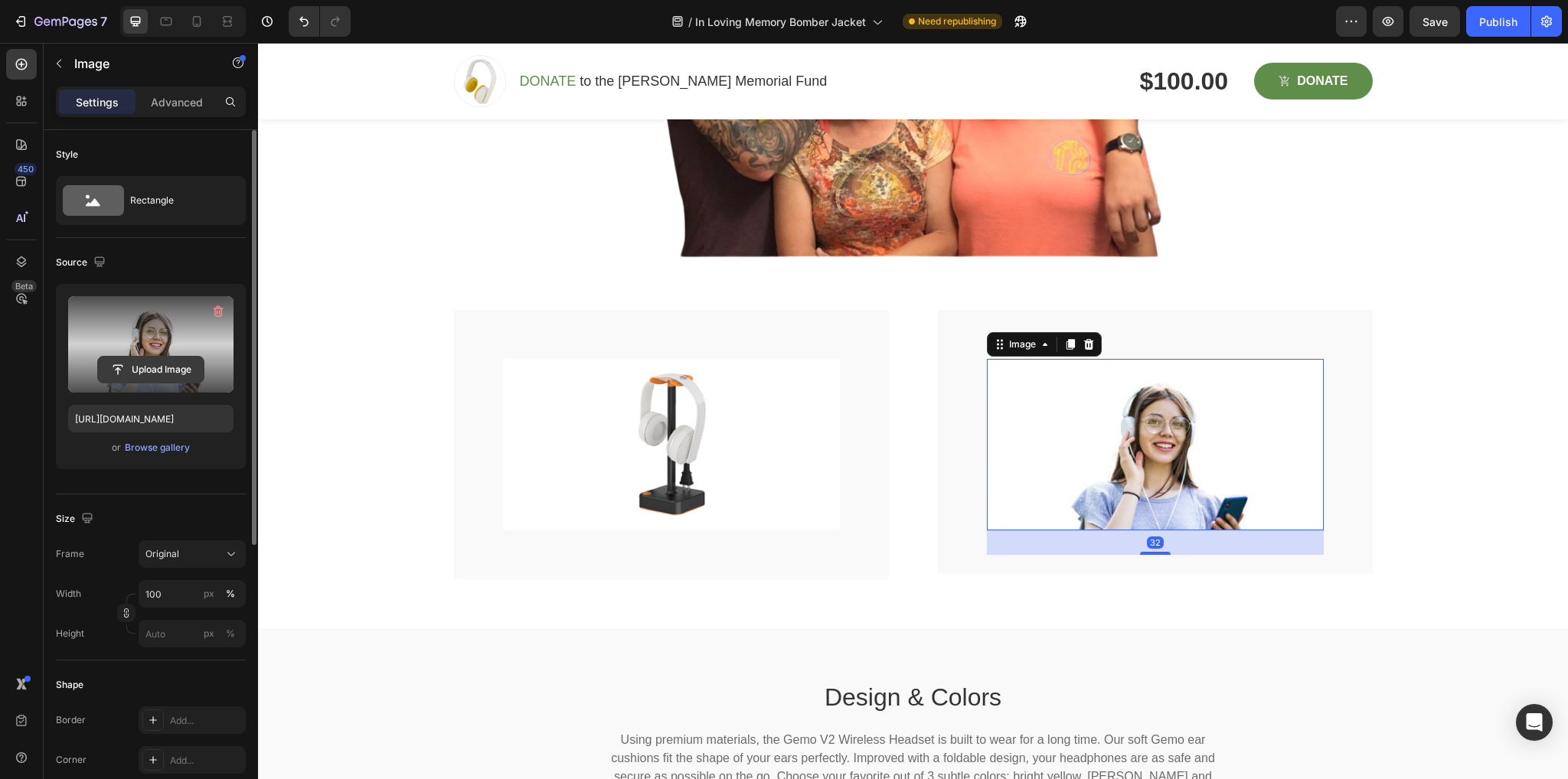
click at [153, 359] on input "file" at bounding box center [151, 369] width 106 height 26
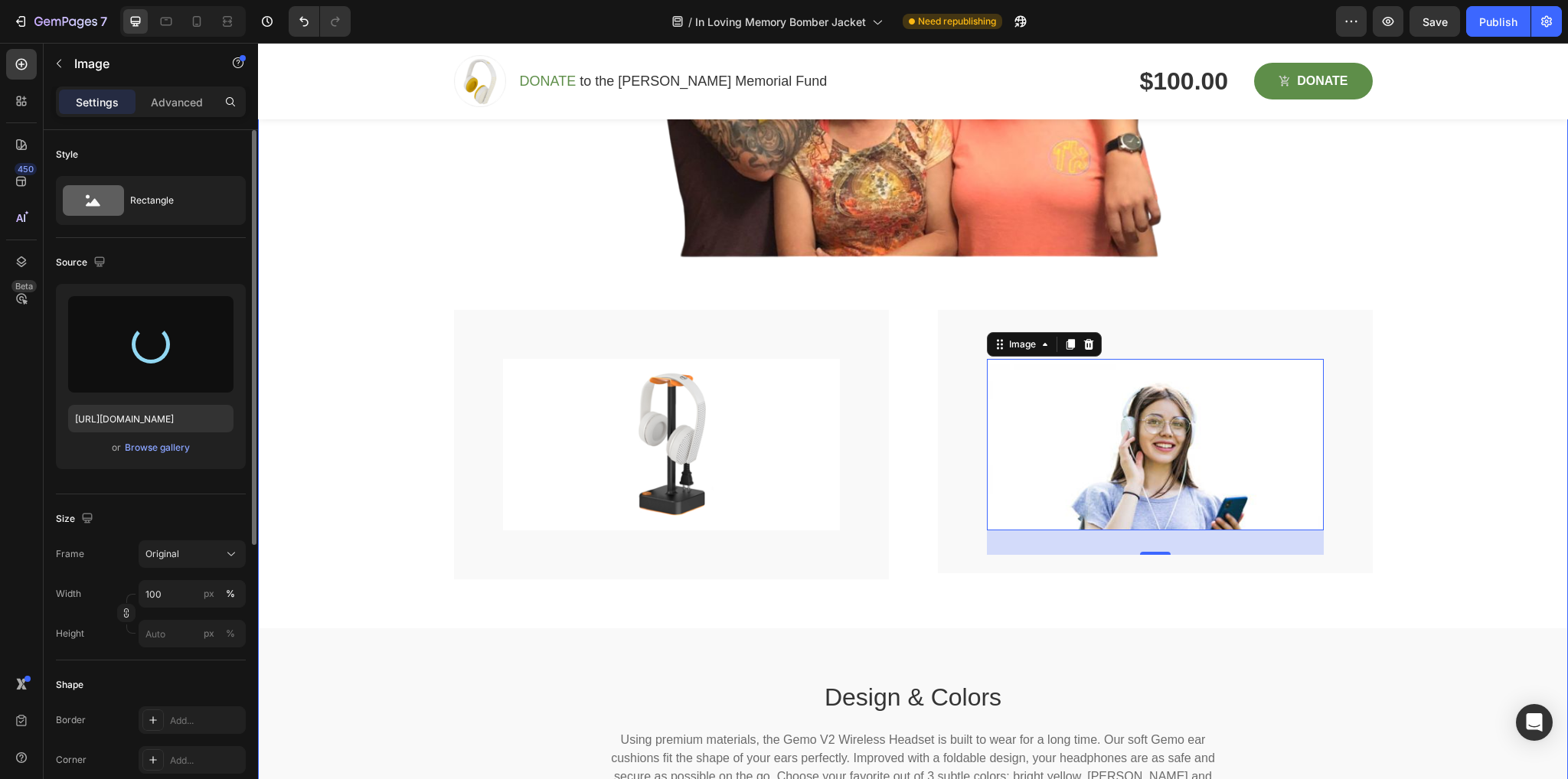
type input "[URL][DOMAIN_NAME]"
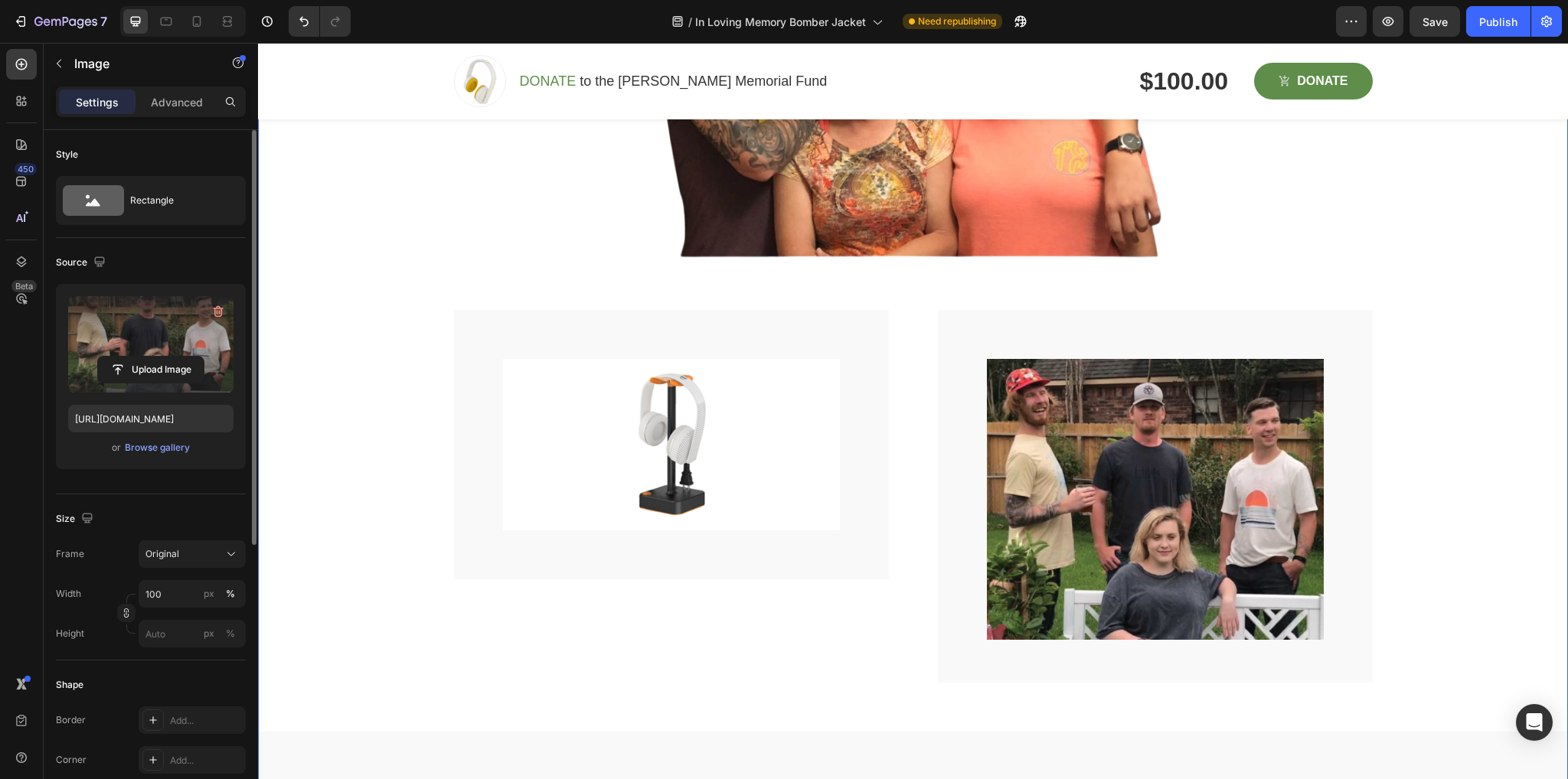
click at [859, 688] on div "Hear music like never before Heading Our Extra-Bass technology brings you deep …" at bounding box center [913, 453] width 1310 height 1693
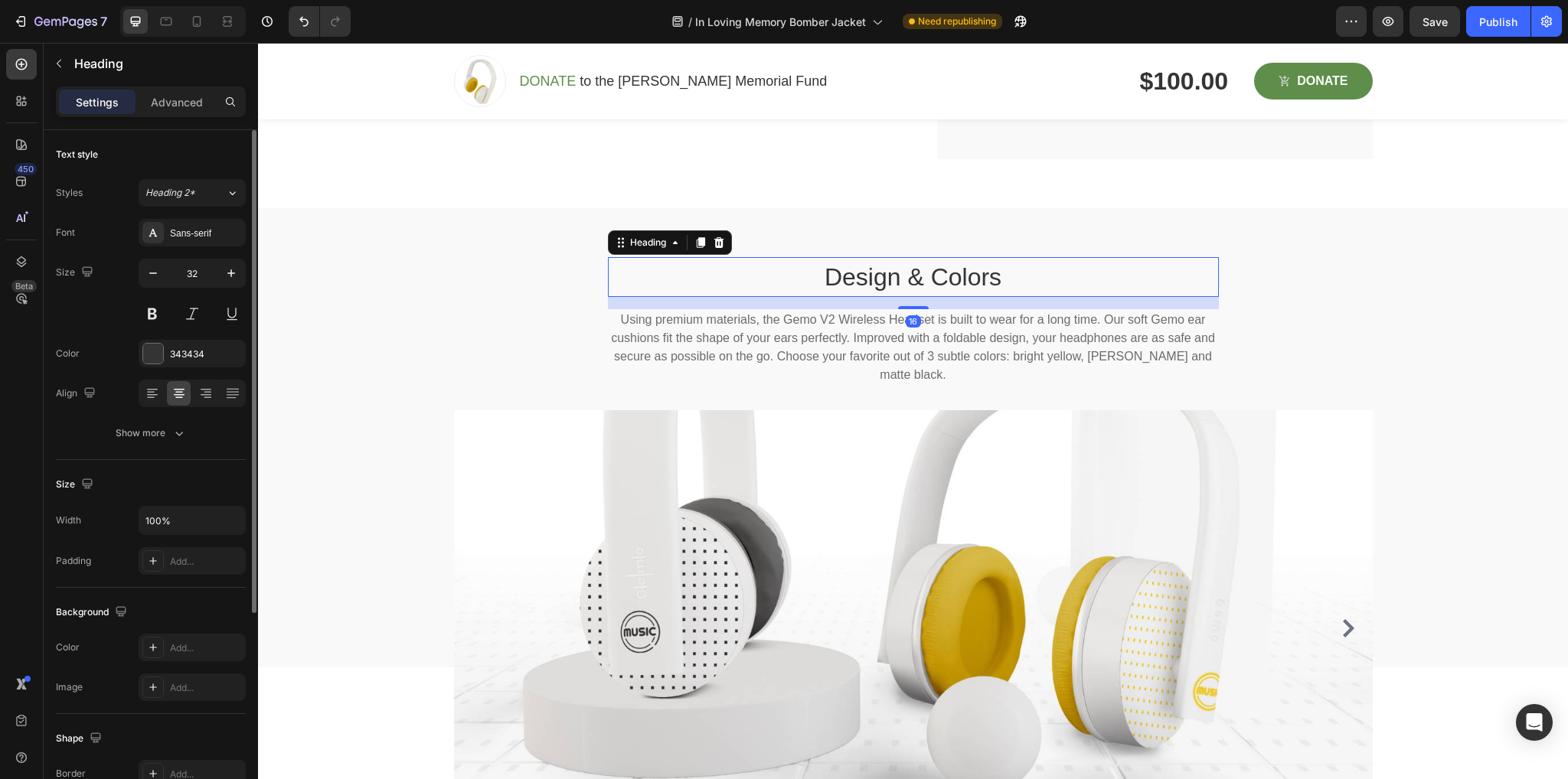
click at [1077, 272] on p "Design & Colors" at bounding box center [913, 277] width 608 height 37
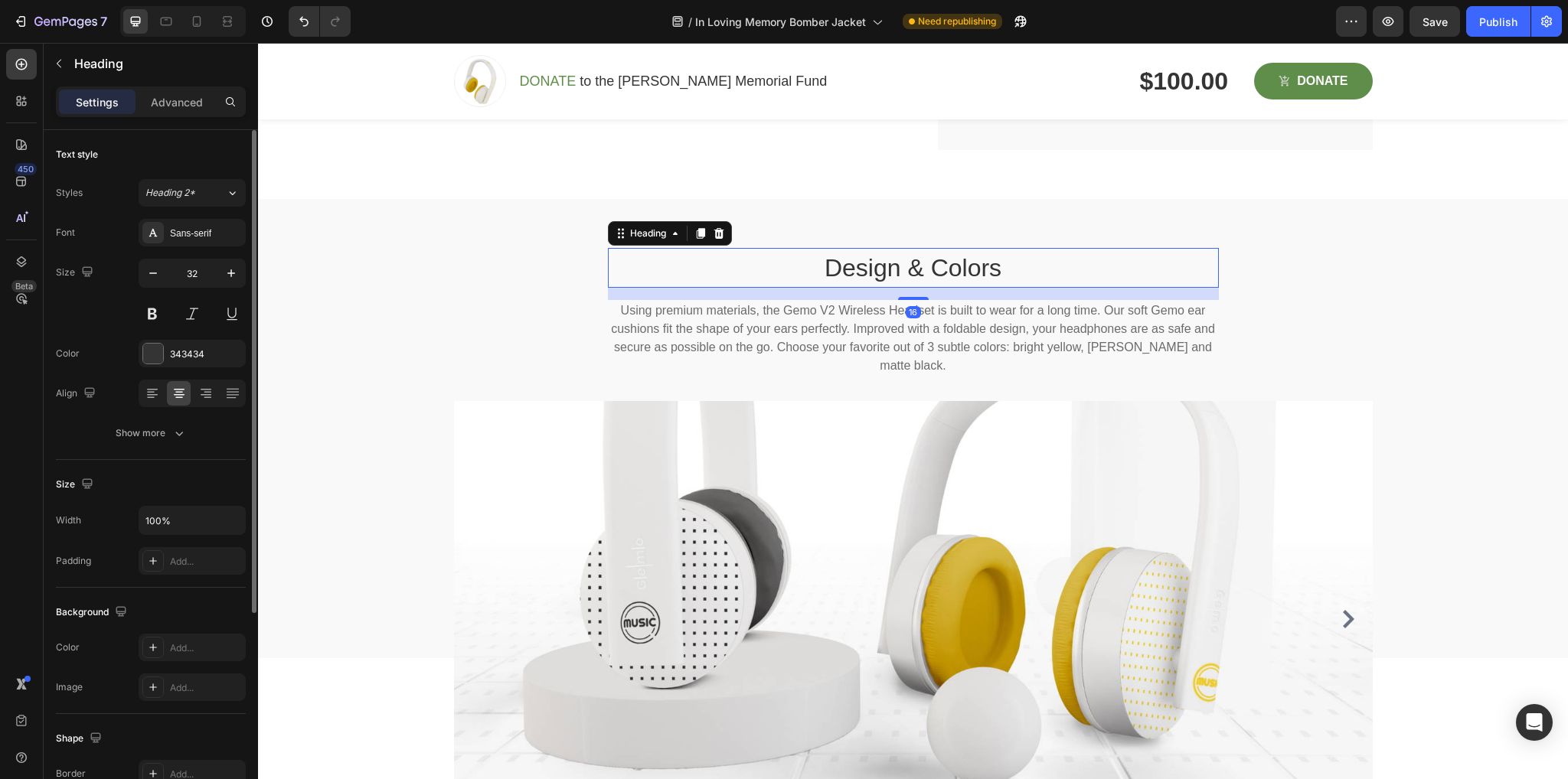
scroll to position [2484, 0]
click at [713, 235] on icon at bounding box center [718, 232] width 10 height 10
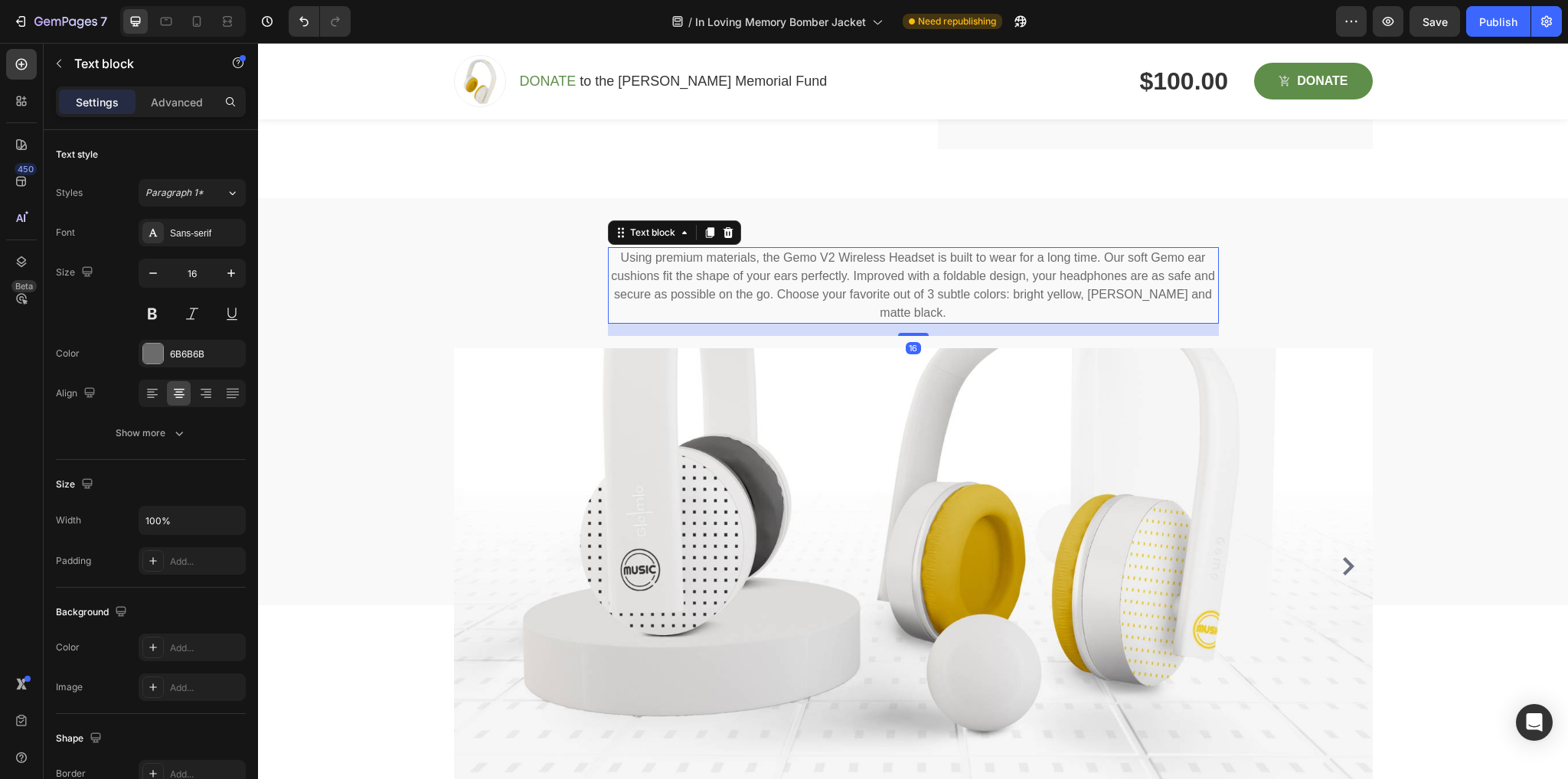
click at [932, 281] on p "Using premium materials, the Gemo V2 Wireless Headset is built to wear for a lo…" at bounding box center [913, 285] width 608 height 73
click at [723, 233] on icon at bounding box center [728, 232] width 10 height 10
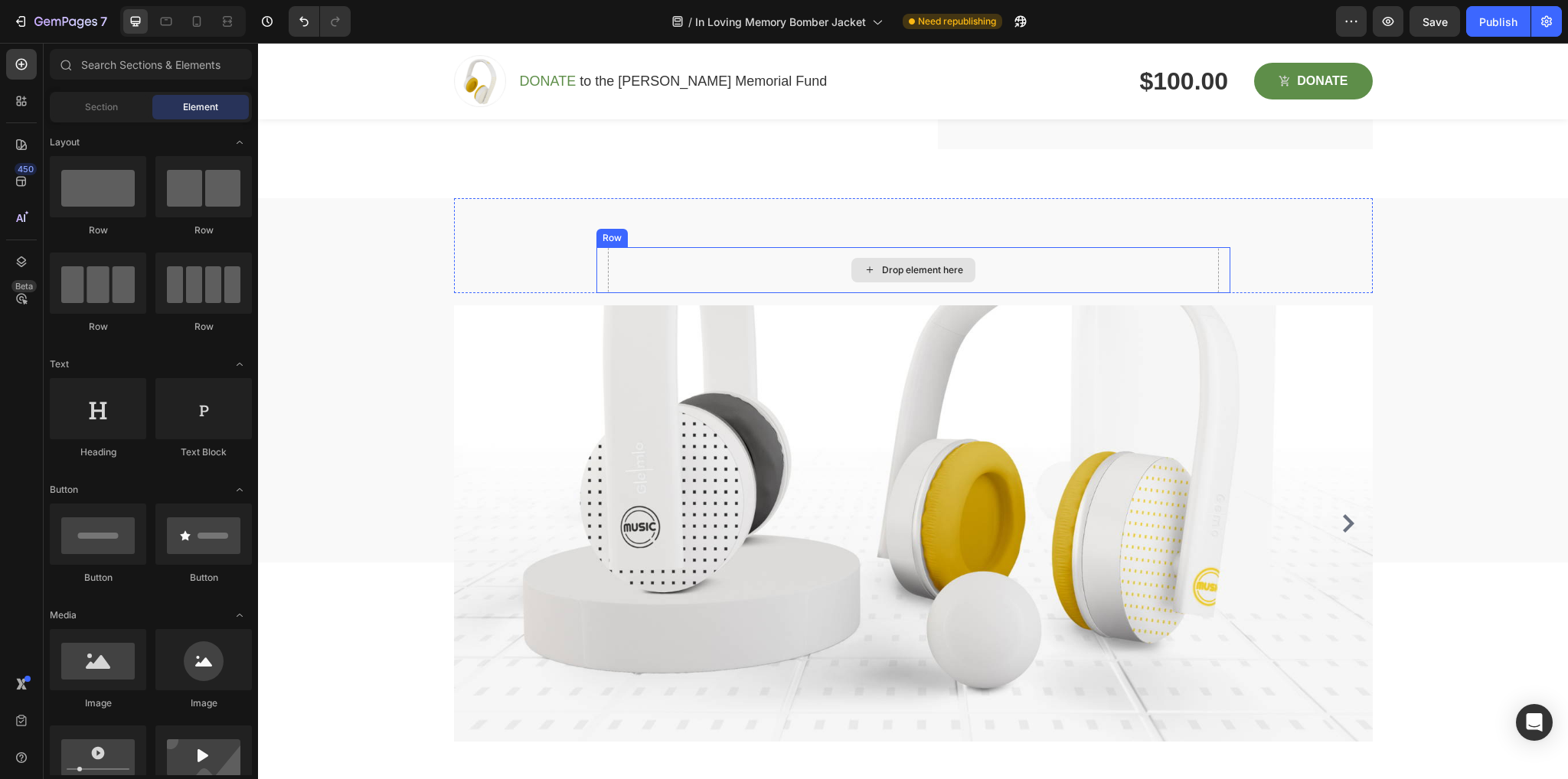
click at [968, 267] on div "Drop element here" at bounding box center [914, 271] width 124 height 25
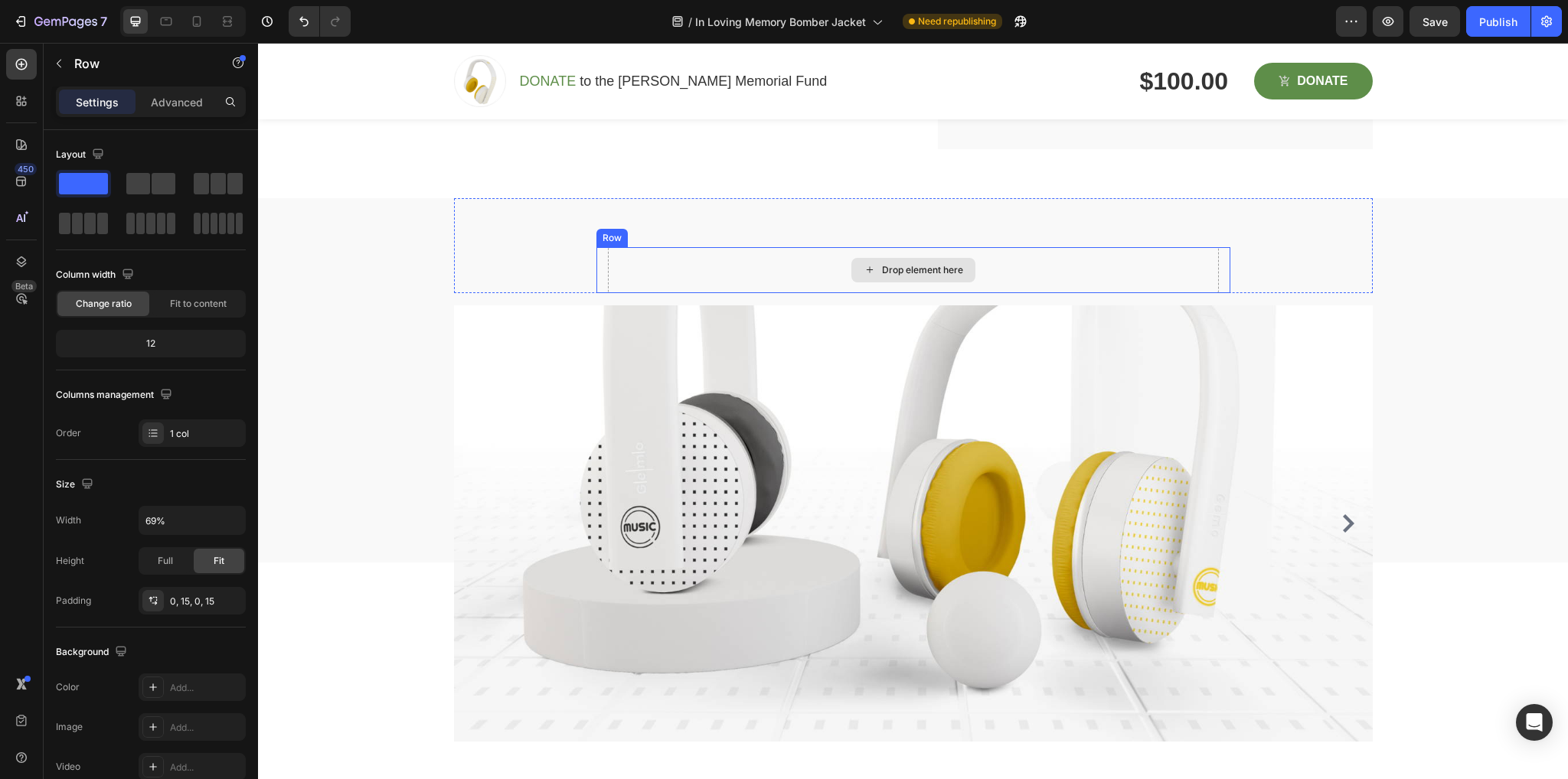
click at [684, 267] on div "Drop element here" at bounding box center [913, 270] width 611 height 46
click at [686, 230] on icon at bounding box center [690, 232] width 10 height 10
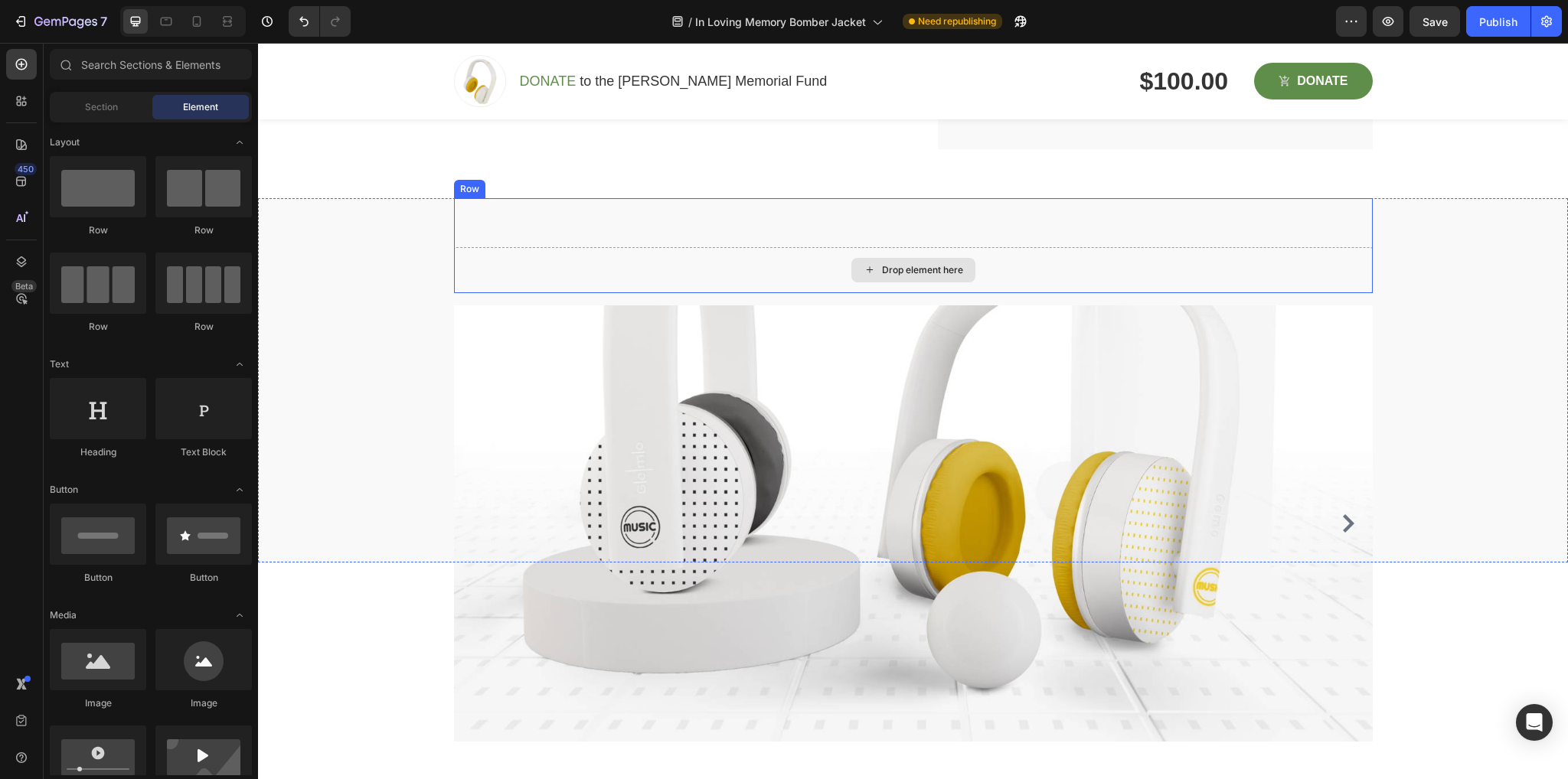
click at [737, 289] on div "Drop element here" at bounding box center [913, 270] width 918 height 46
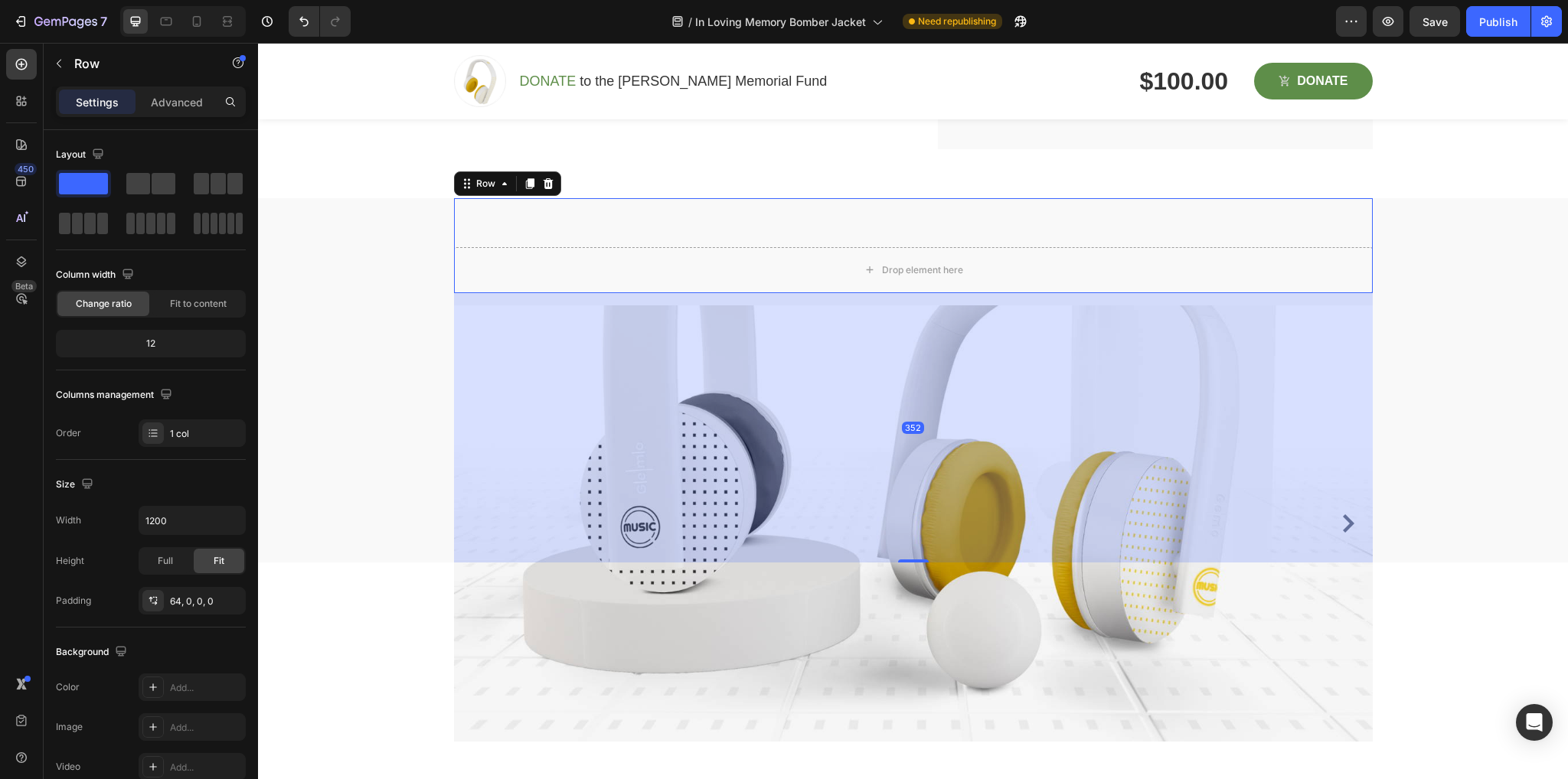
click at [588, 249] on div "Drop element here" at bounding box center [913, 270] width 918 height 46
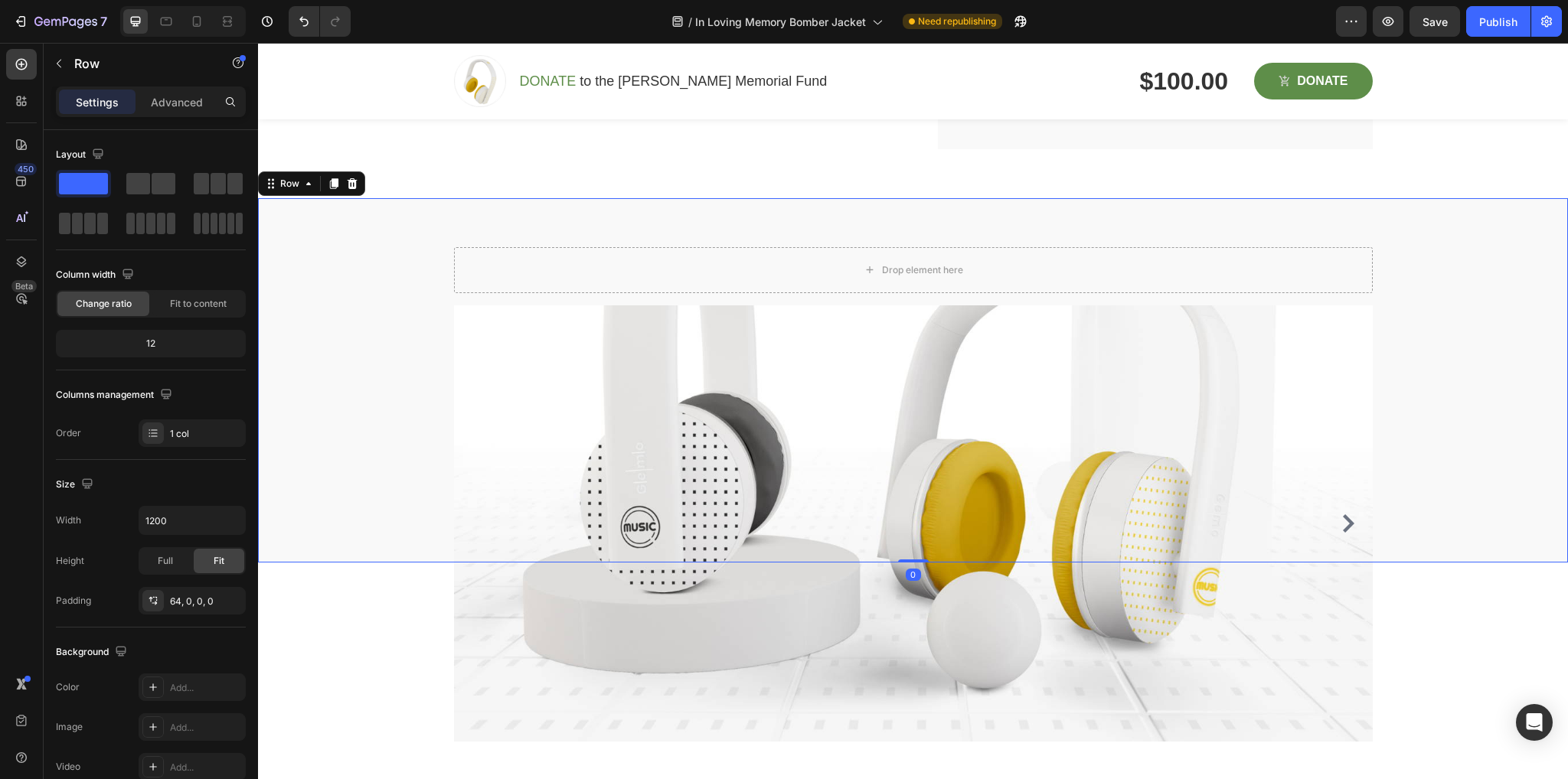
drag, startPoint x: 341, startPoint y: 263, endPoint x: 364, endPoint y: 263, distance: 23.0
click at [346, 263] on div "Drop element here Row" at bounding box center [913, 380] width 1287 height 364
click at [526, 265] on div "Drop element here" at bounding box center [913, 270] width 918 height 46
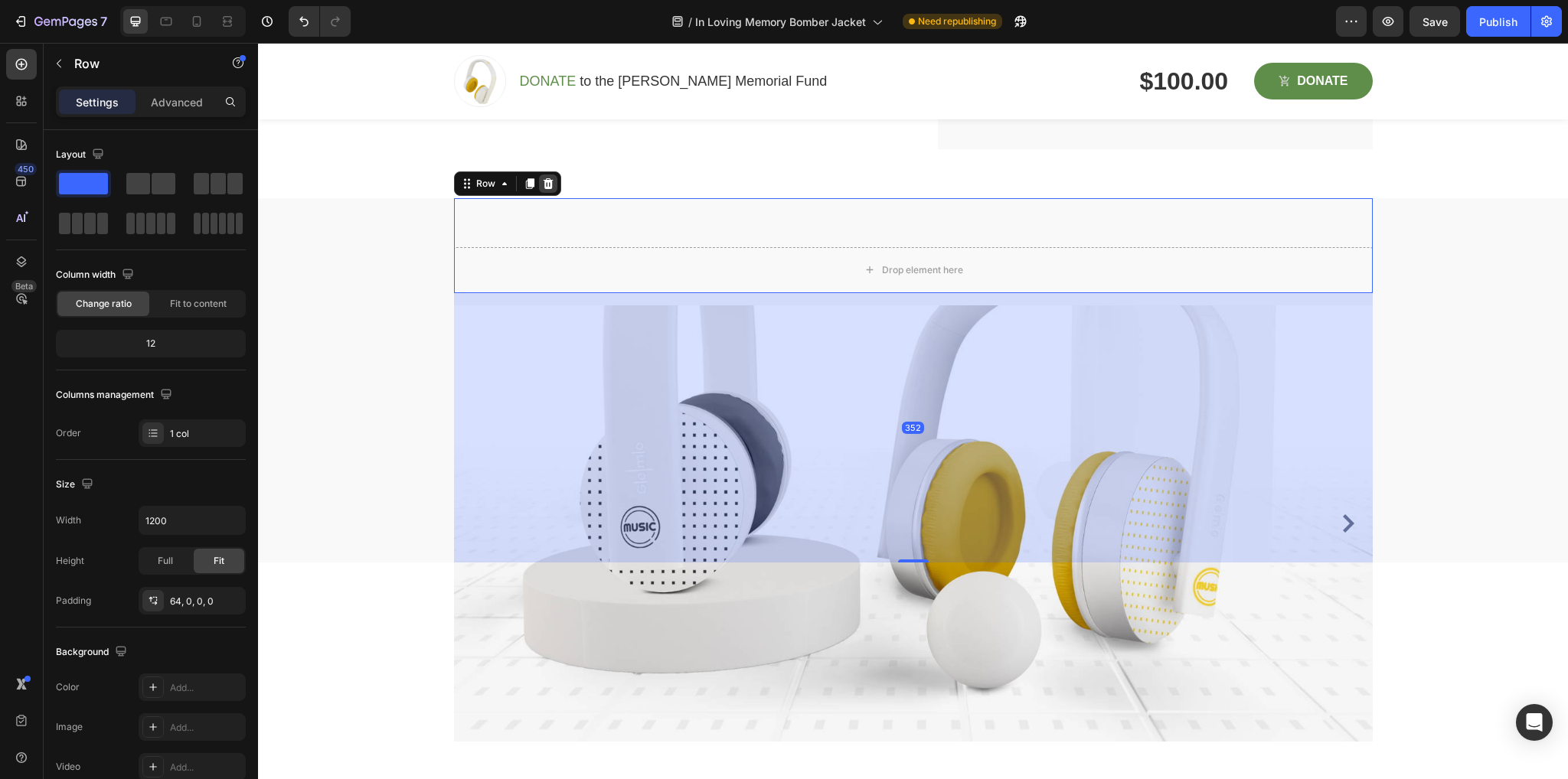
click at [543, 179] on icon at bounding box center [547, 183] width 10 height 10
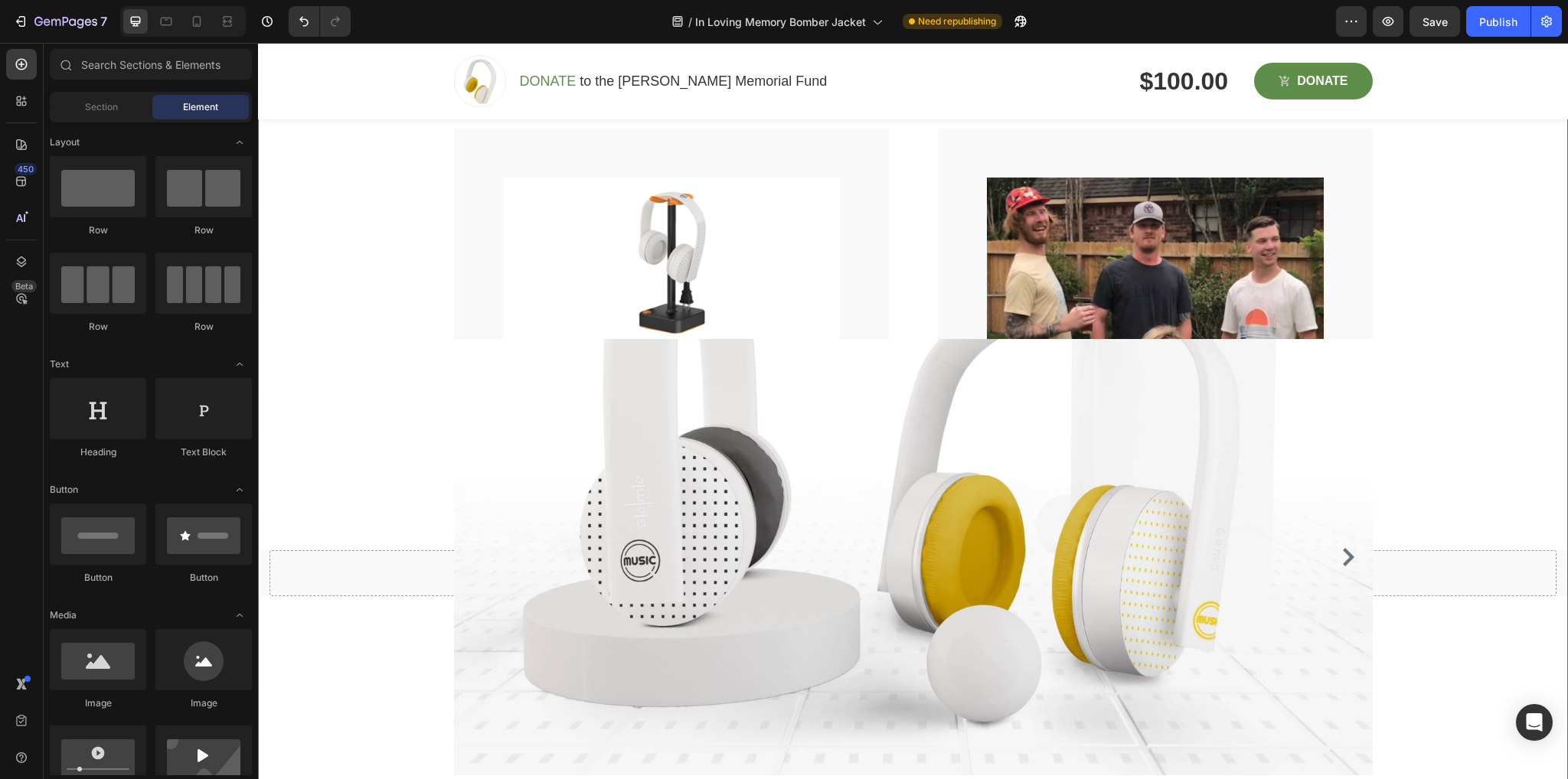
click at [368, 389] on div "Hear music like never before Heading Our Extra-Bass technology brings you deep …" at bounding box center [913, 369] width 1310 height 1888
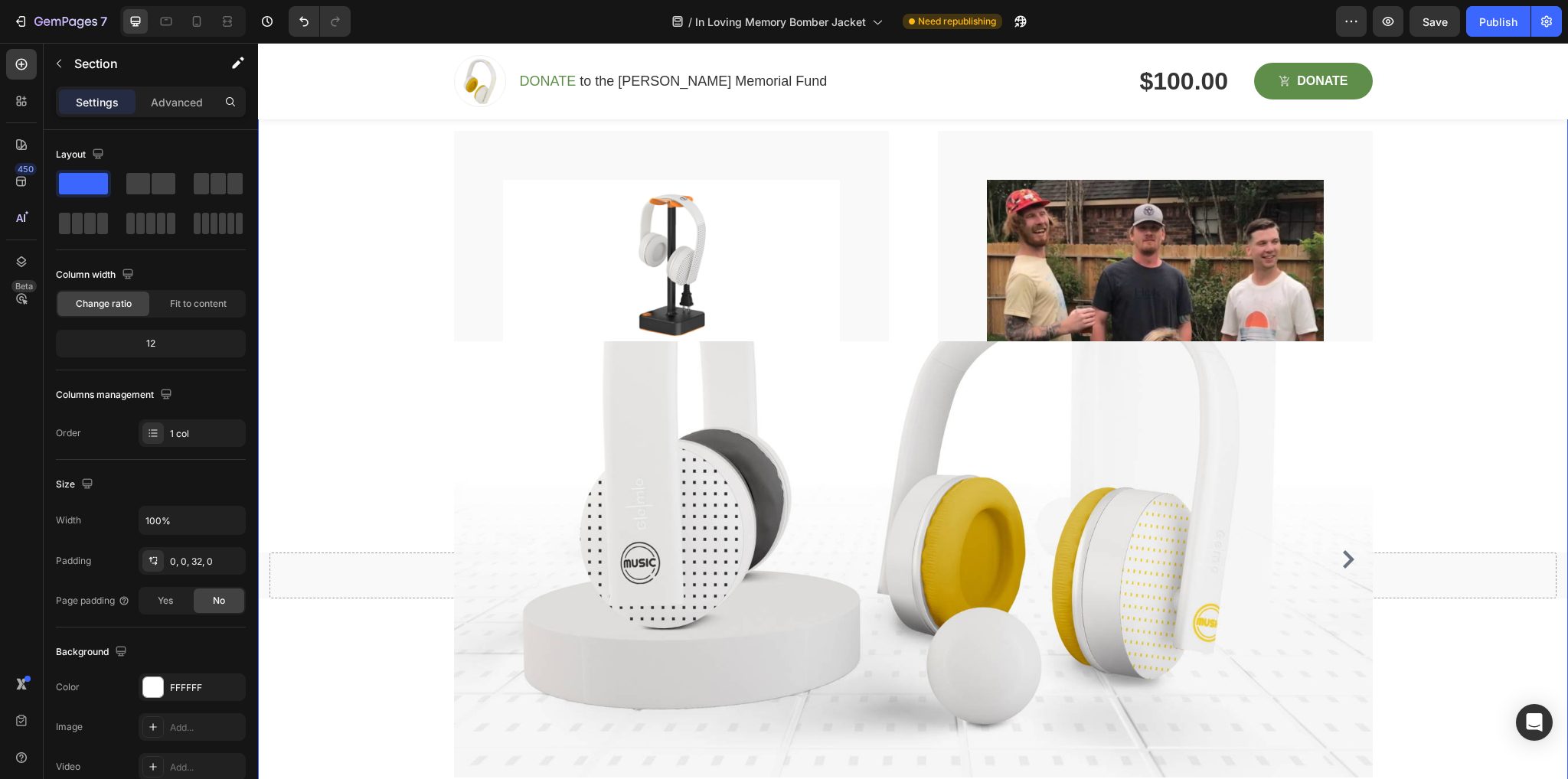
scroll to position [2128, 0]
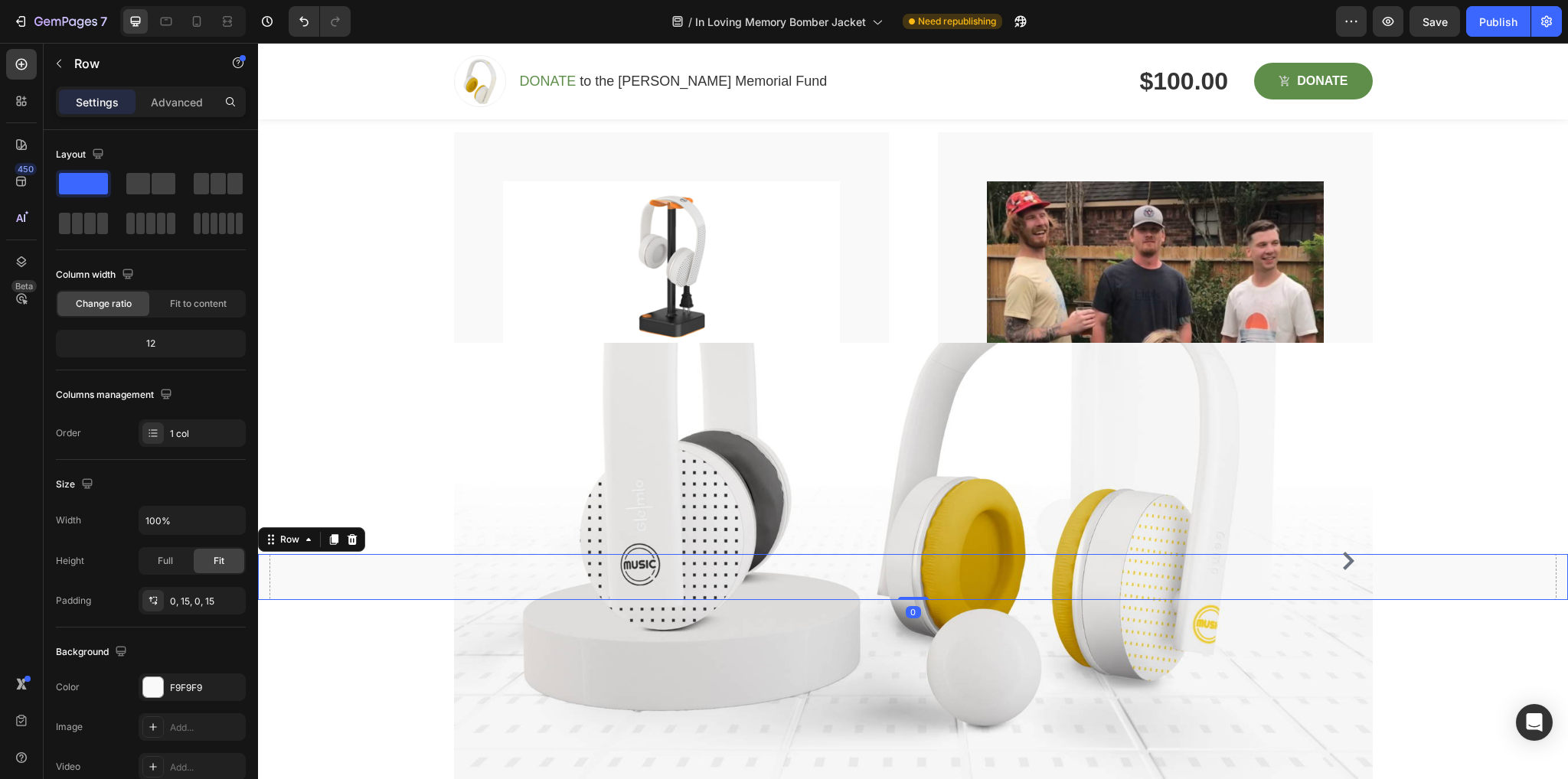
click at [378, 562] on div "Drop element here" at bounding box center [913, 577] width 1287 height 46
click at [352, 539] on icon at bounding box center [352, 539] width 10 height 10
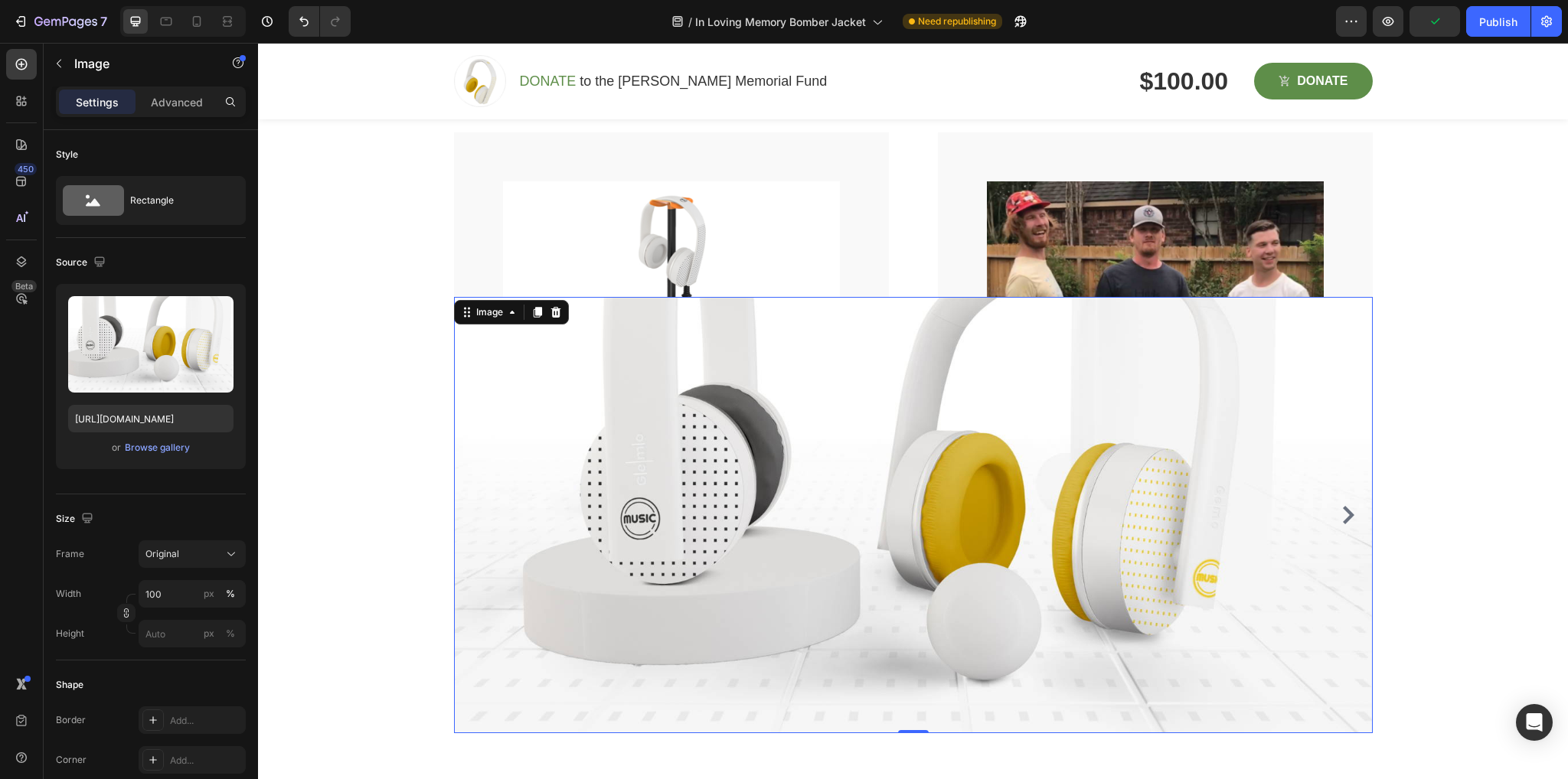
click at [687, 470] on img at bounding box center [913, 515] width 918 height 437
click at [550, 310] on icon at bounding box center [555, 312] width 10 height 10
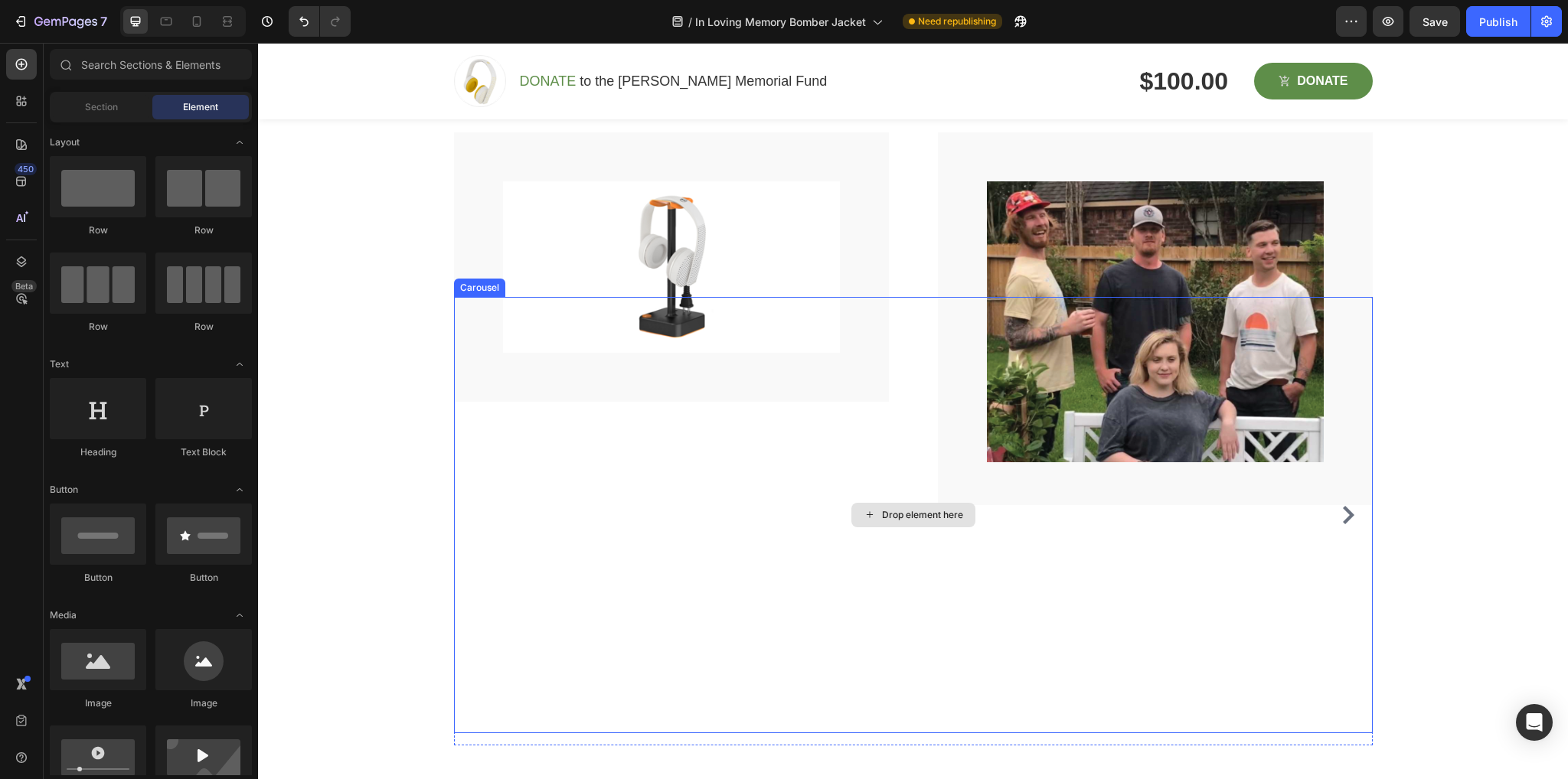
click at [685, 572] on div "Drop element here" at bounding box center [913, 515] width 918 height 437
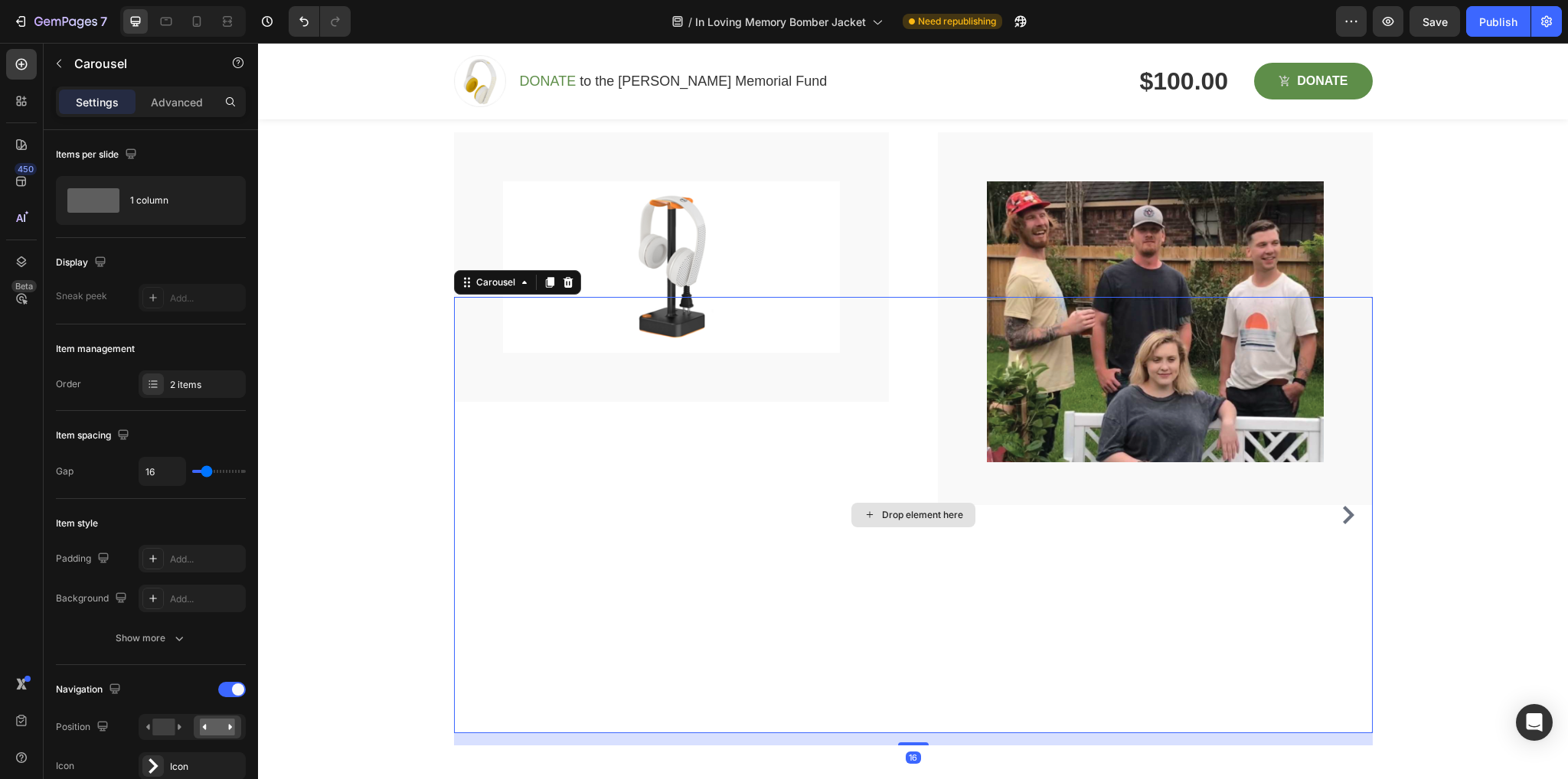
click at [875, 518] on div "Drop element here" at bounding box center [914, 515] width 124 height 25
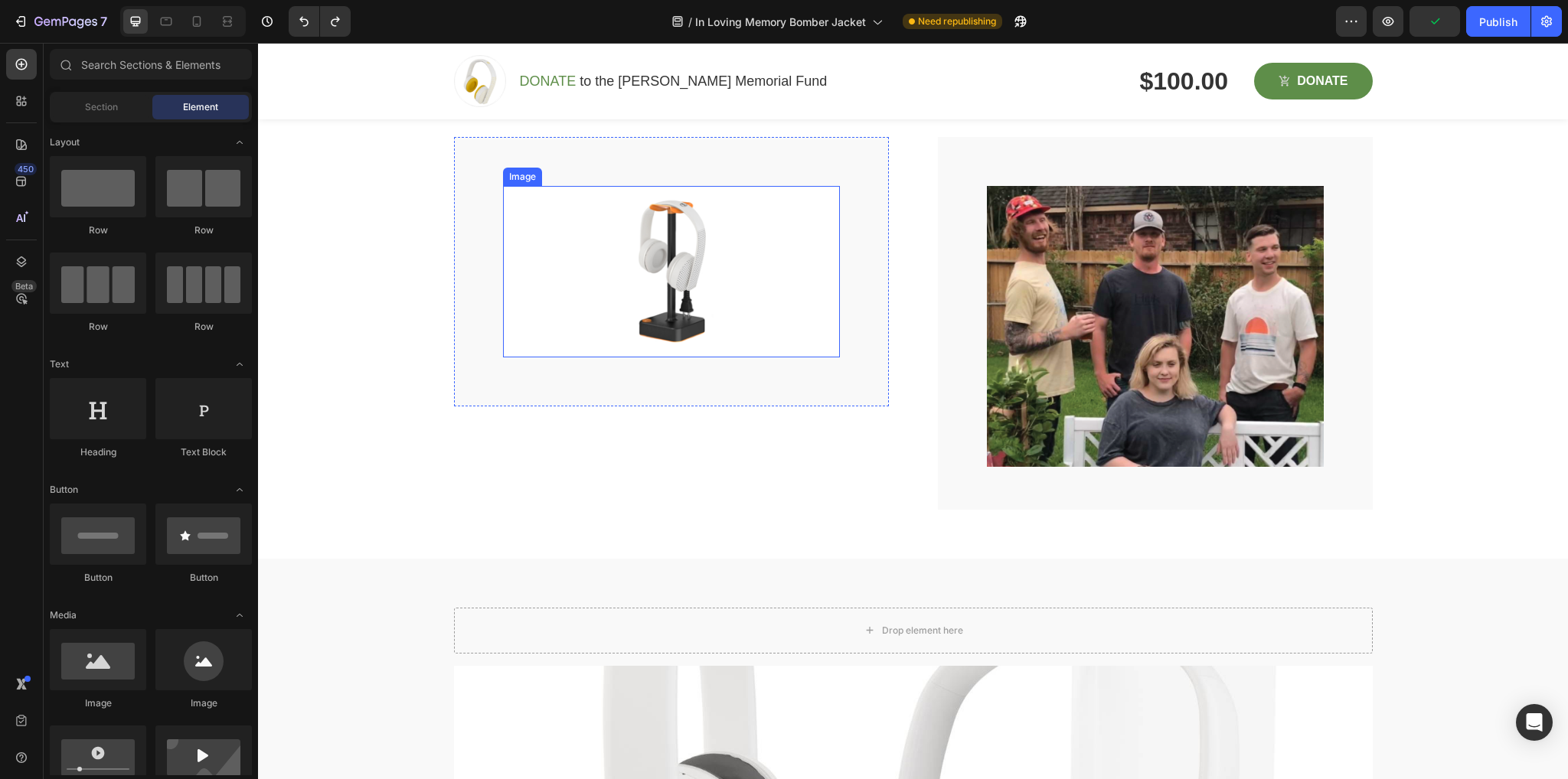
scroll to position [2124, 0]
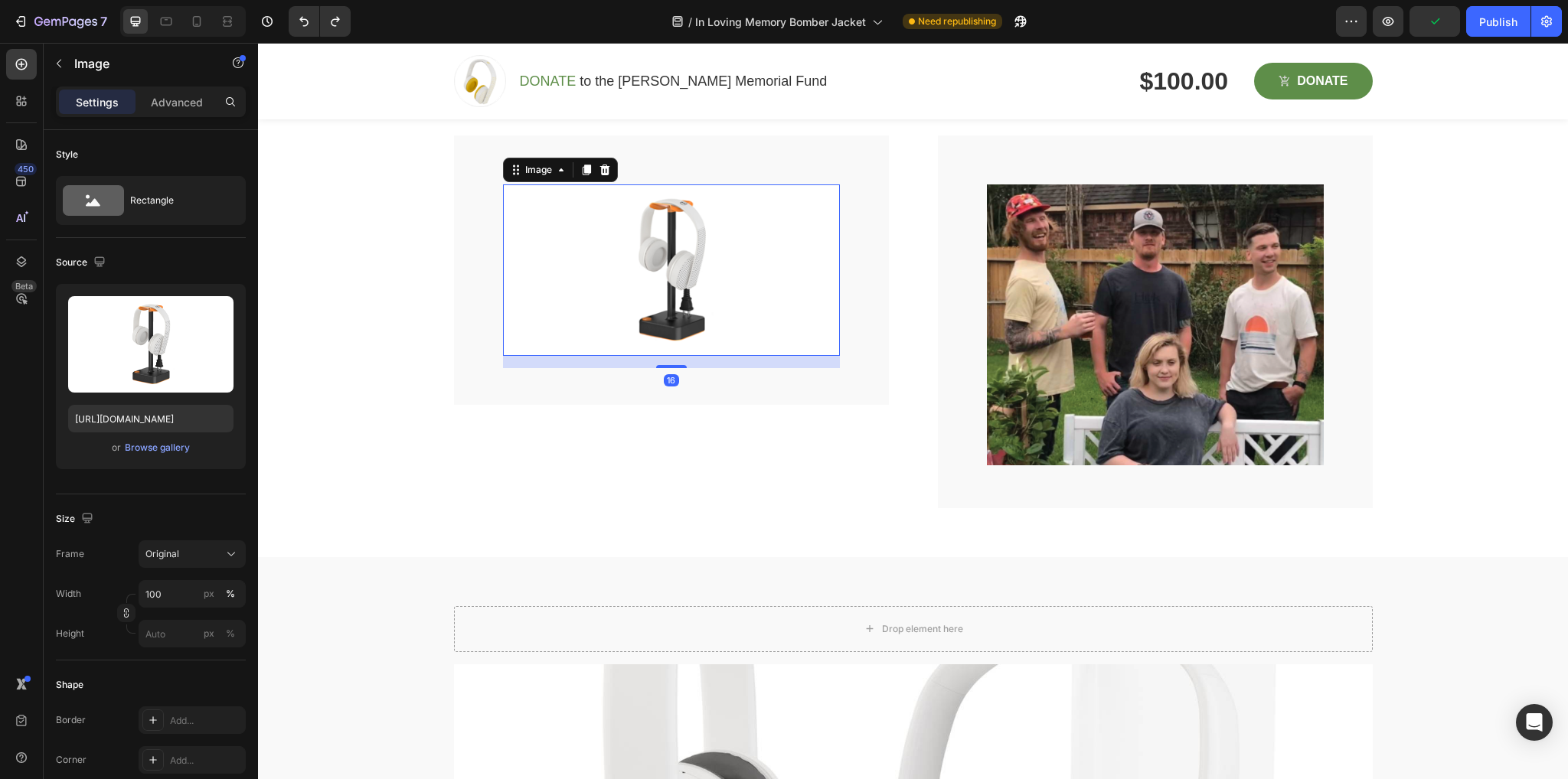
click at [739, 303] on img at bounding box center [671, 270] width 337 height 172
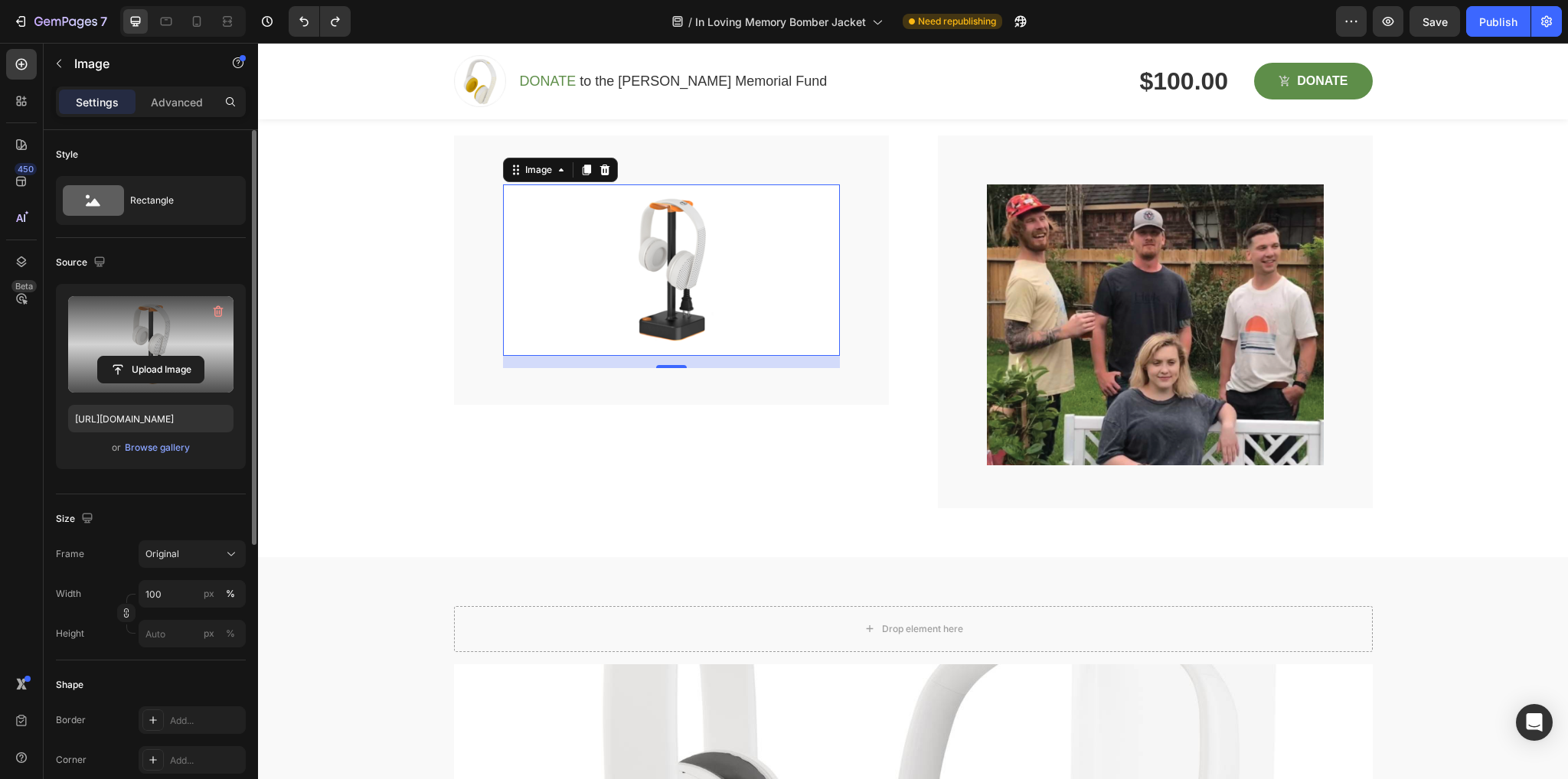
click at [136, 343] on label at bounding box center [150, 344] width 165 height 96
click at [136, 357] on input "file" at bounding box center [151, 369] width 106 height 26
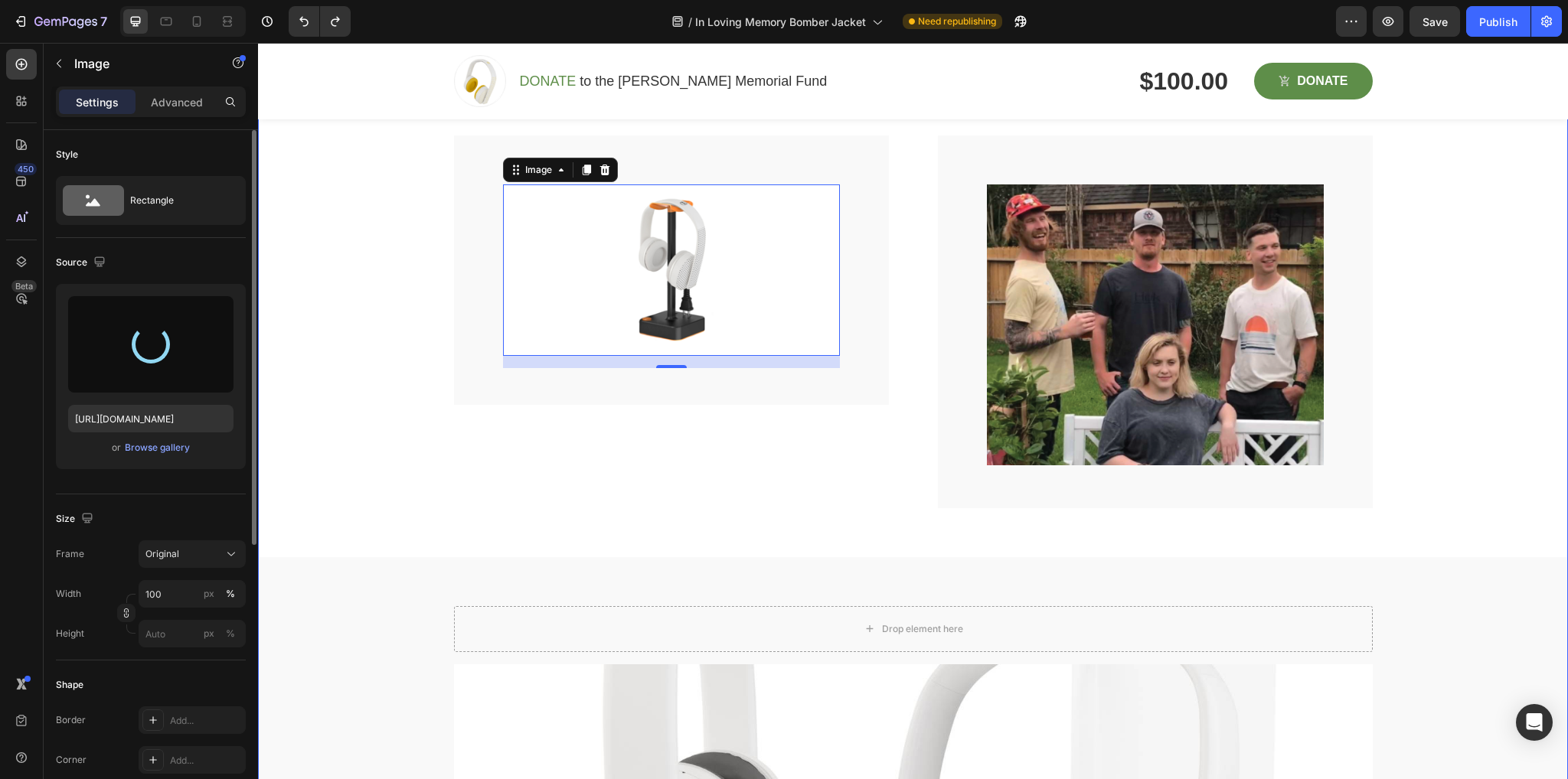
type input "[URL][DOMAIN_NAME]"
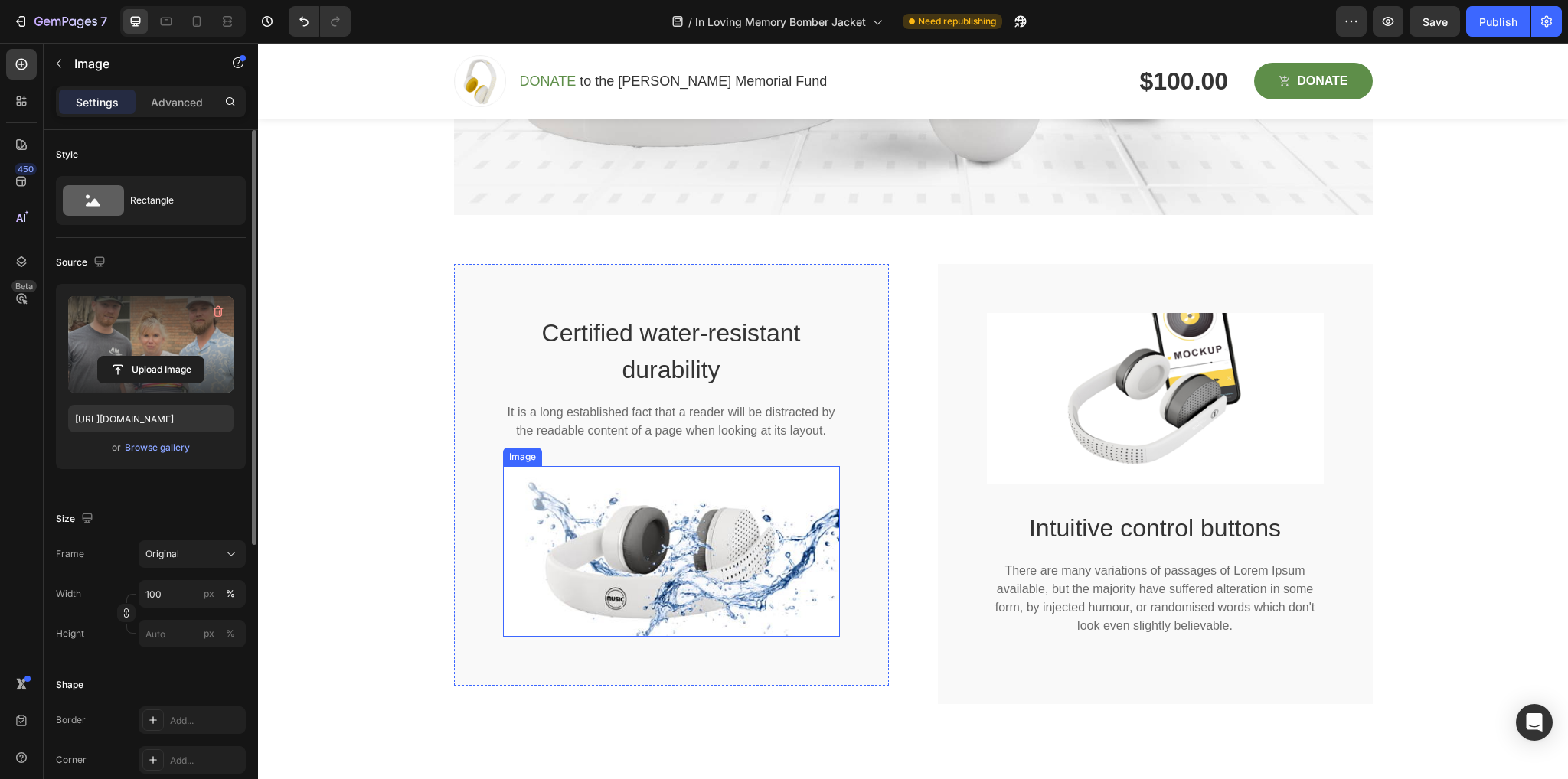
scroll to position [3018, 0]
click at [521, 286] on div "Certified water-resistant durability Heading It is a long established fact that…" at bounding box center [671, 473] width 435 height 422
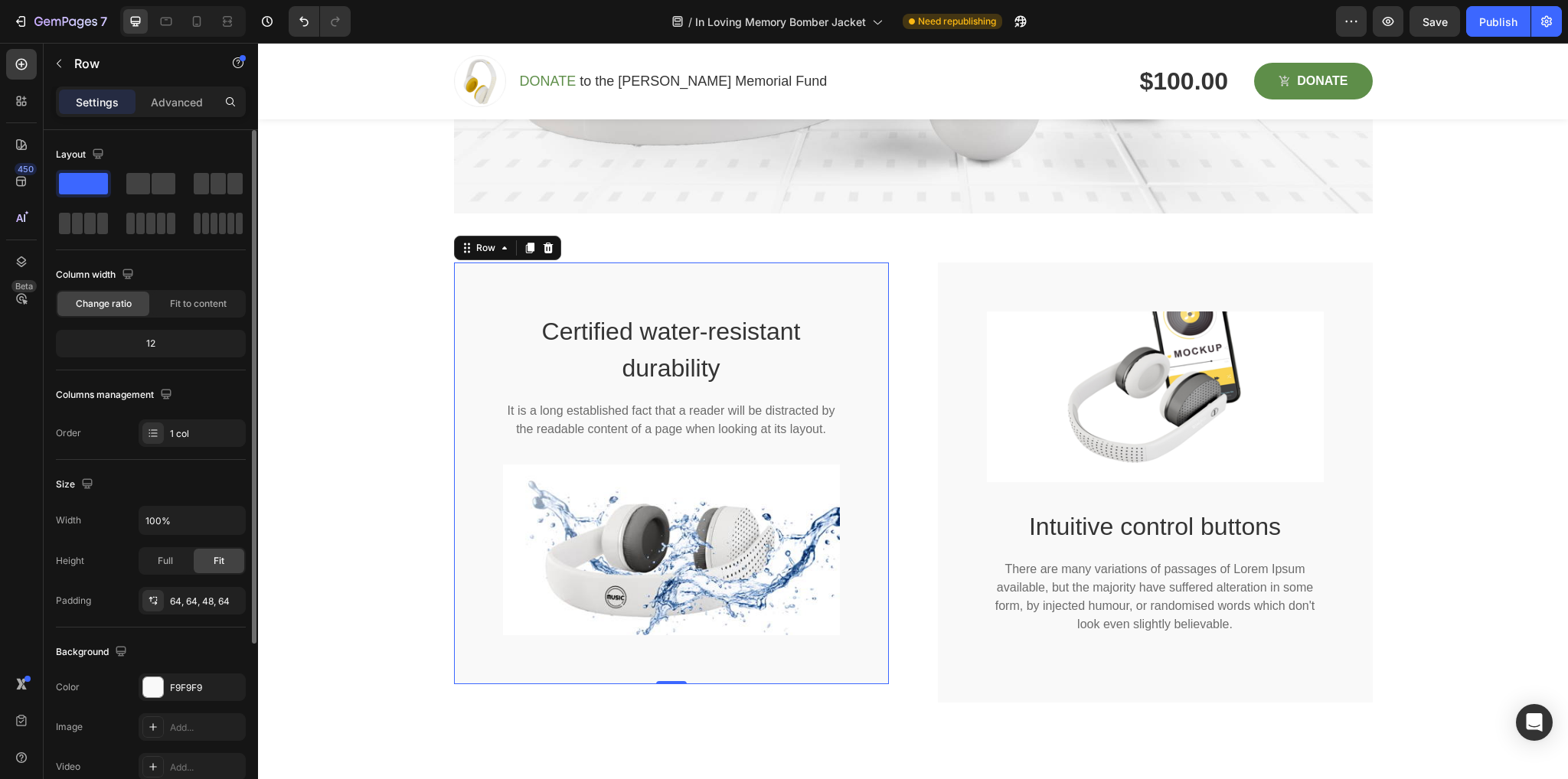
drag, startPoint x: 544, startPoint y: 250, endPoint x: 574, endPoint y: 261, distance: 32.0
click at [545, 250] on icon at bounding box center [547, 247] width 10 height 10
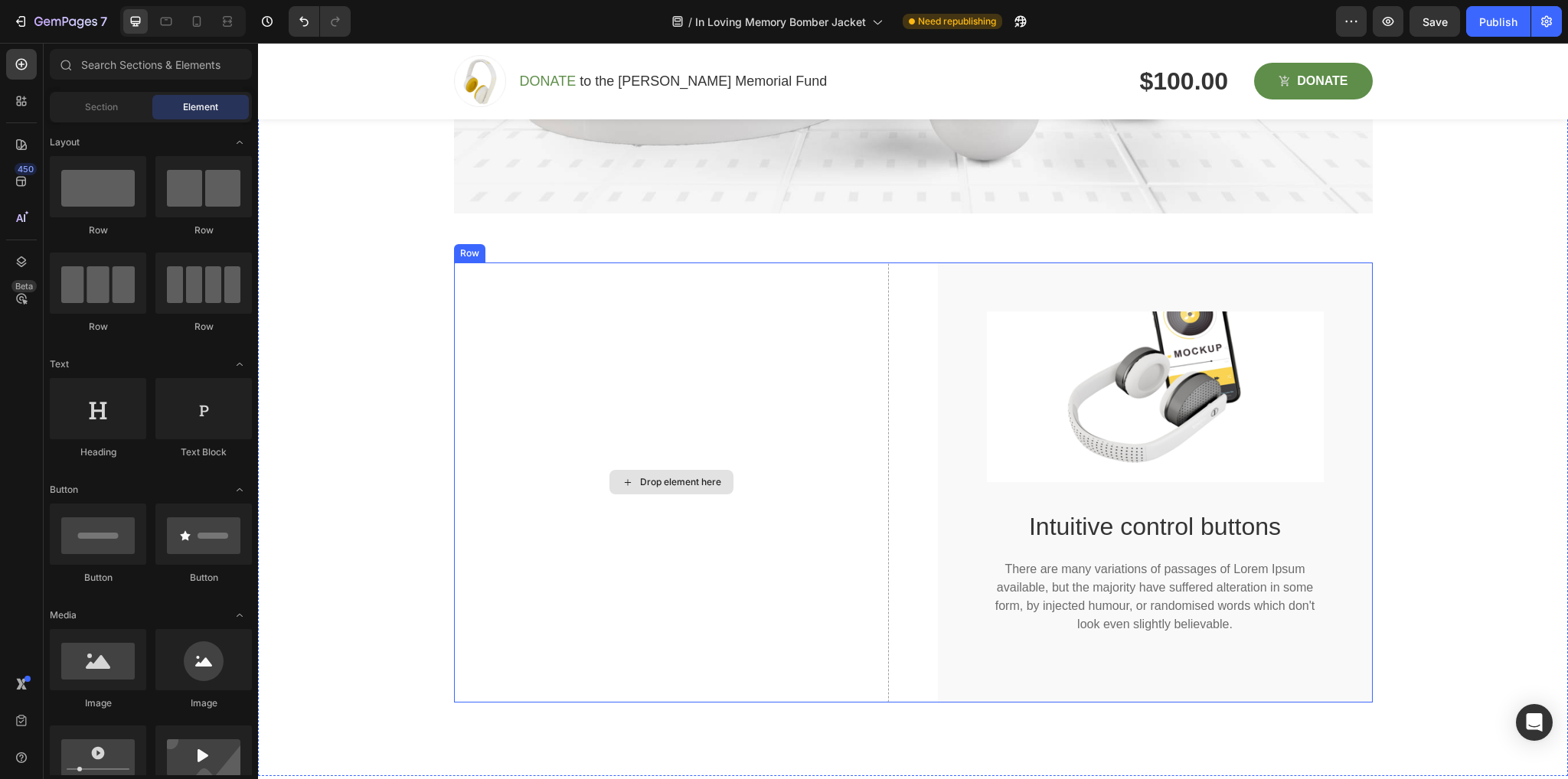
click at [735, 310] on div "Drop element here" at bounding box center [671, 482] width 435 height 441
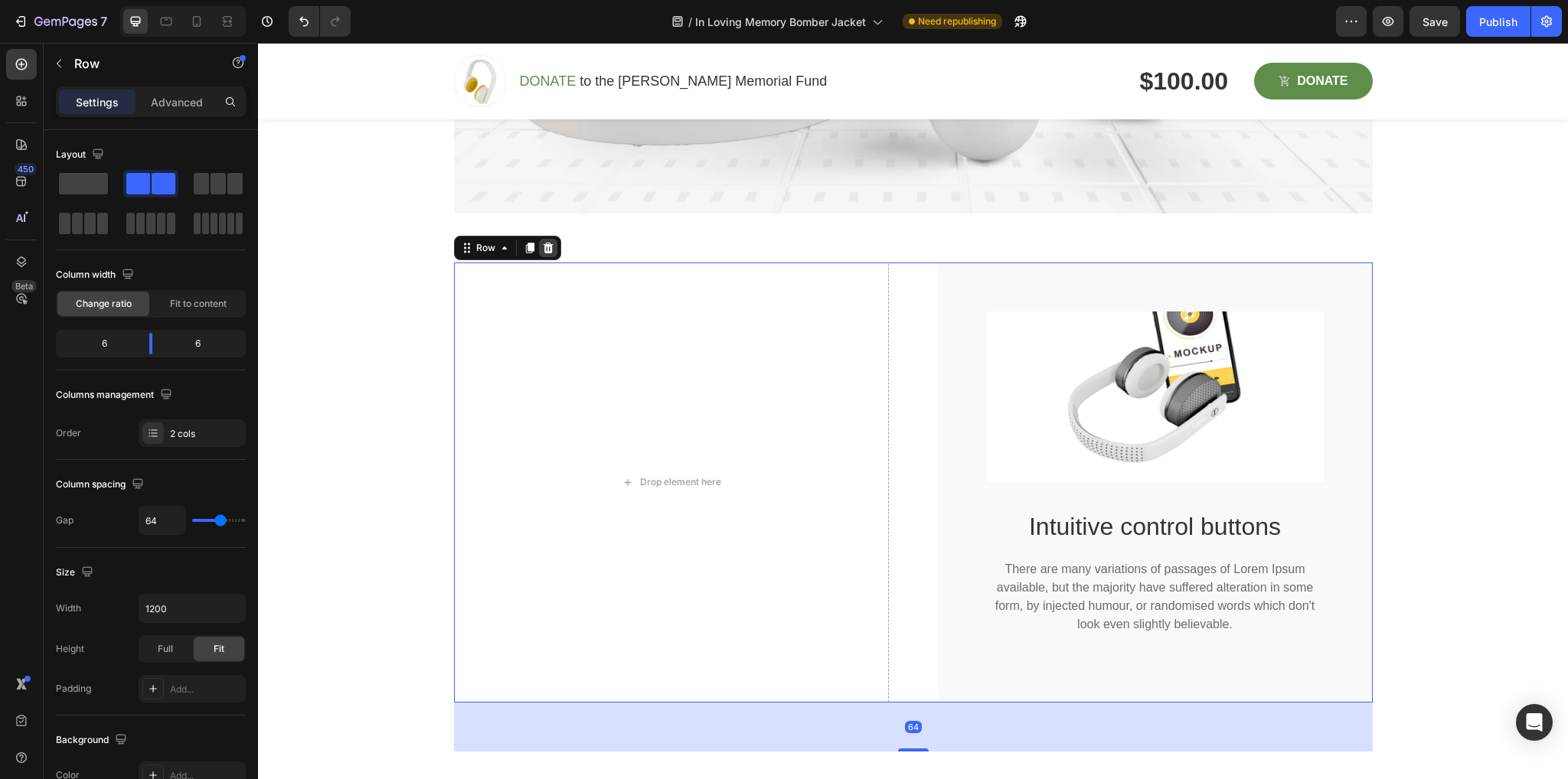
click at [548, 247] on div at bounding box center [547, 247] width 18 height 18
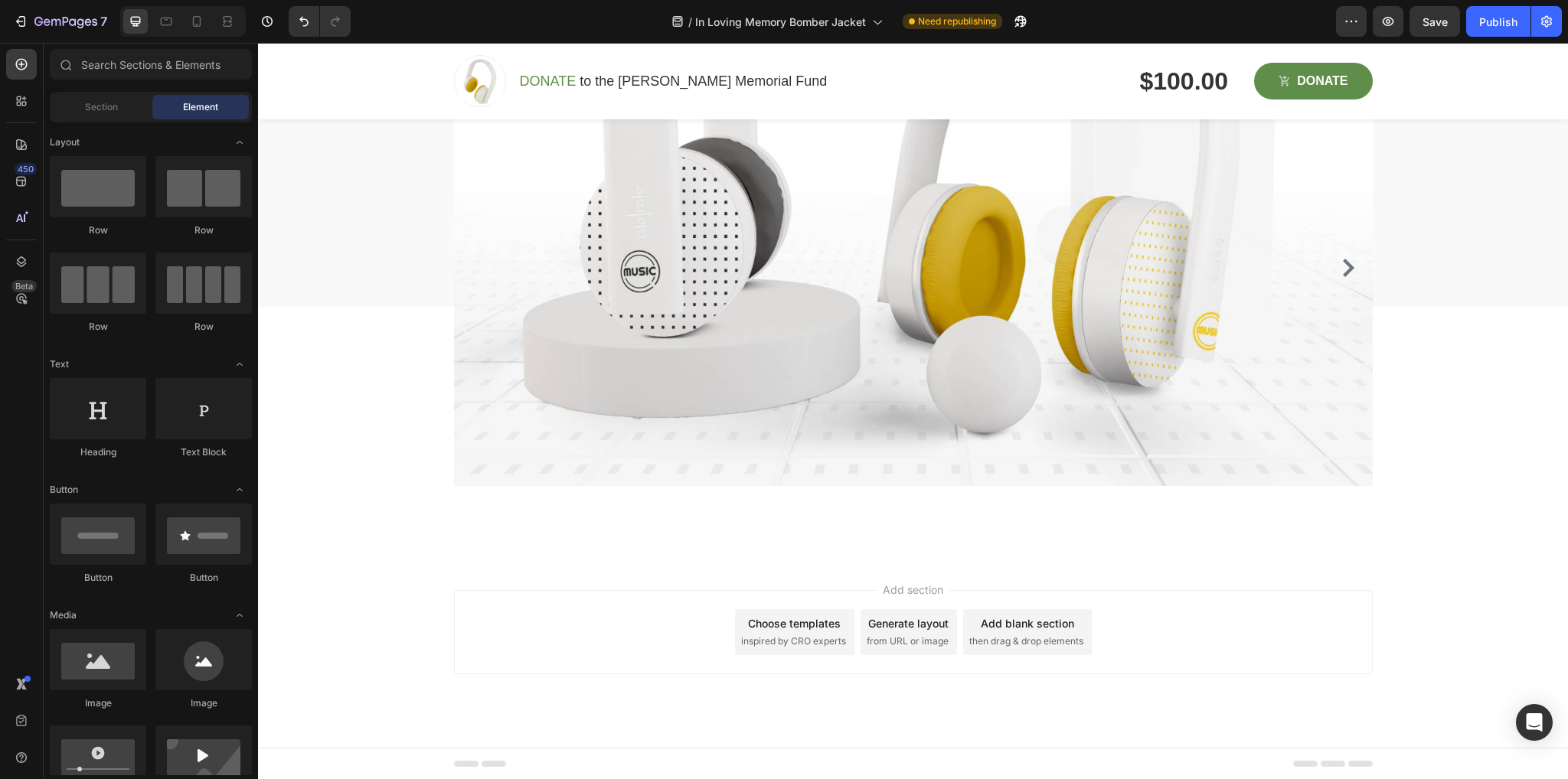
click at [691, 617] on div "Add section Choose templates inspired by CRO experts Generate layout from URL o…" at bounding box center [913, 632] width 918 height 84
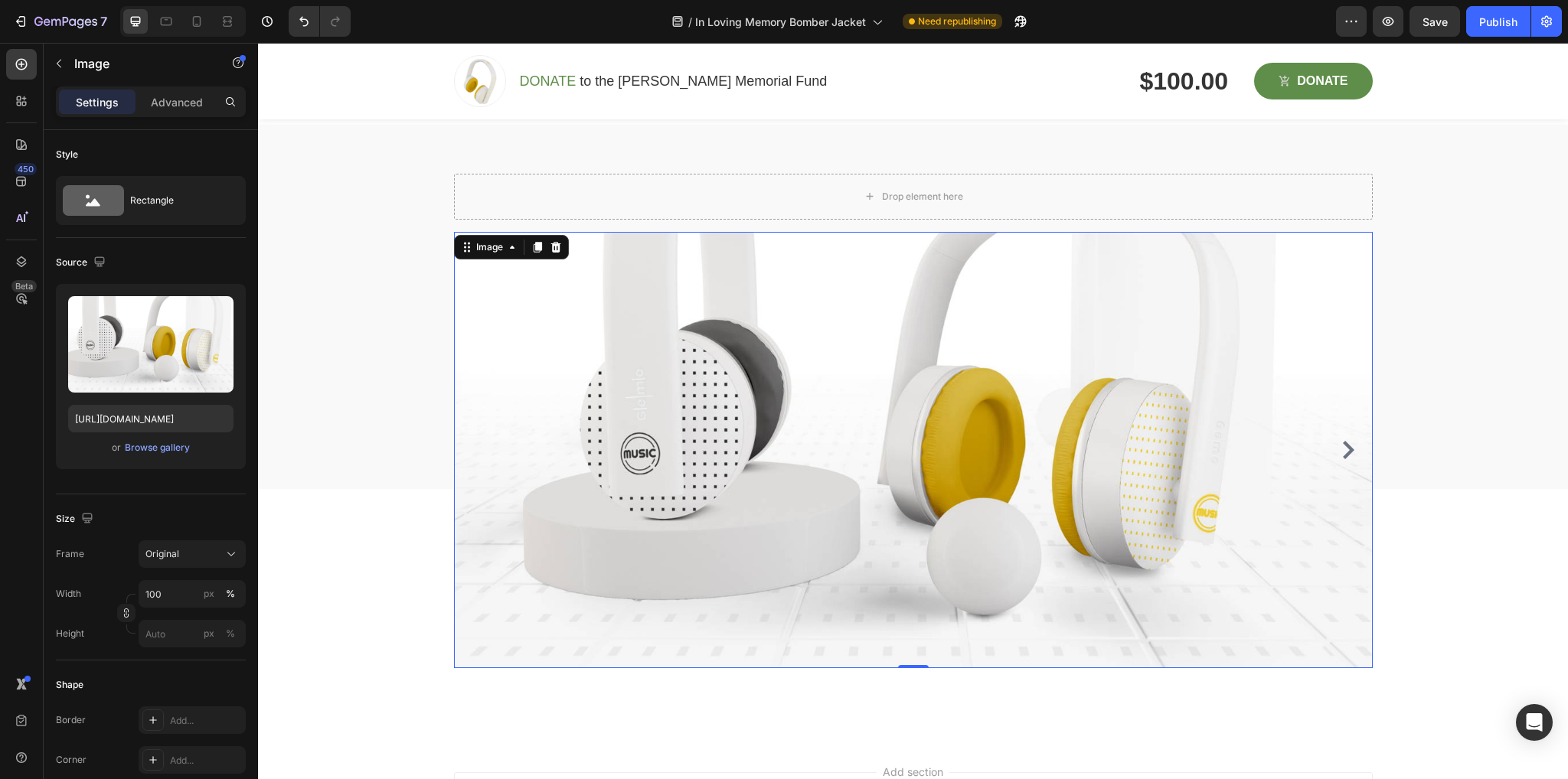
scroll to position [2566, 0]
click at [1100, 397] on img at bounding box center [913, 448] width 918 height 437
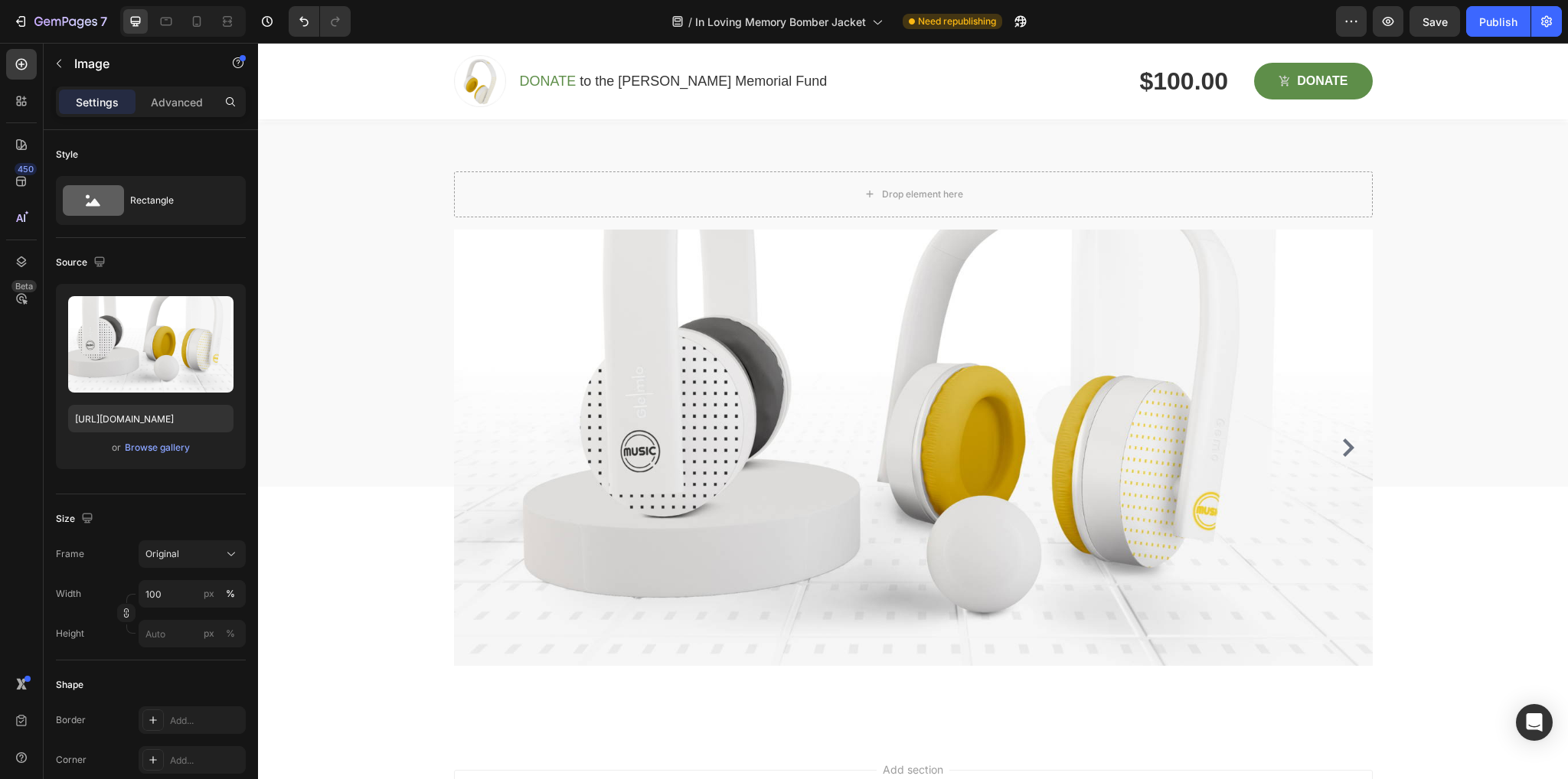
click at [1022, 446] on img at bounding box center [913, 448] width 918 height 437
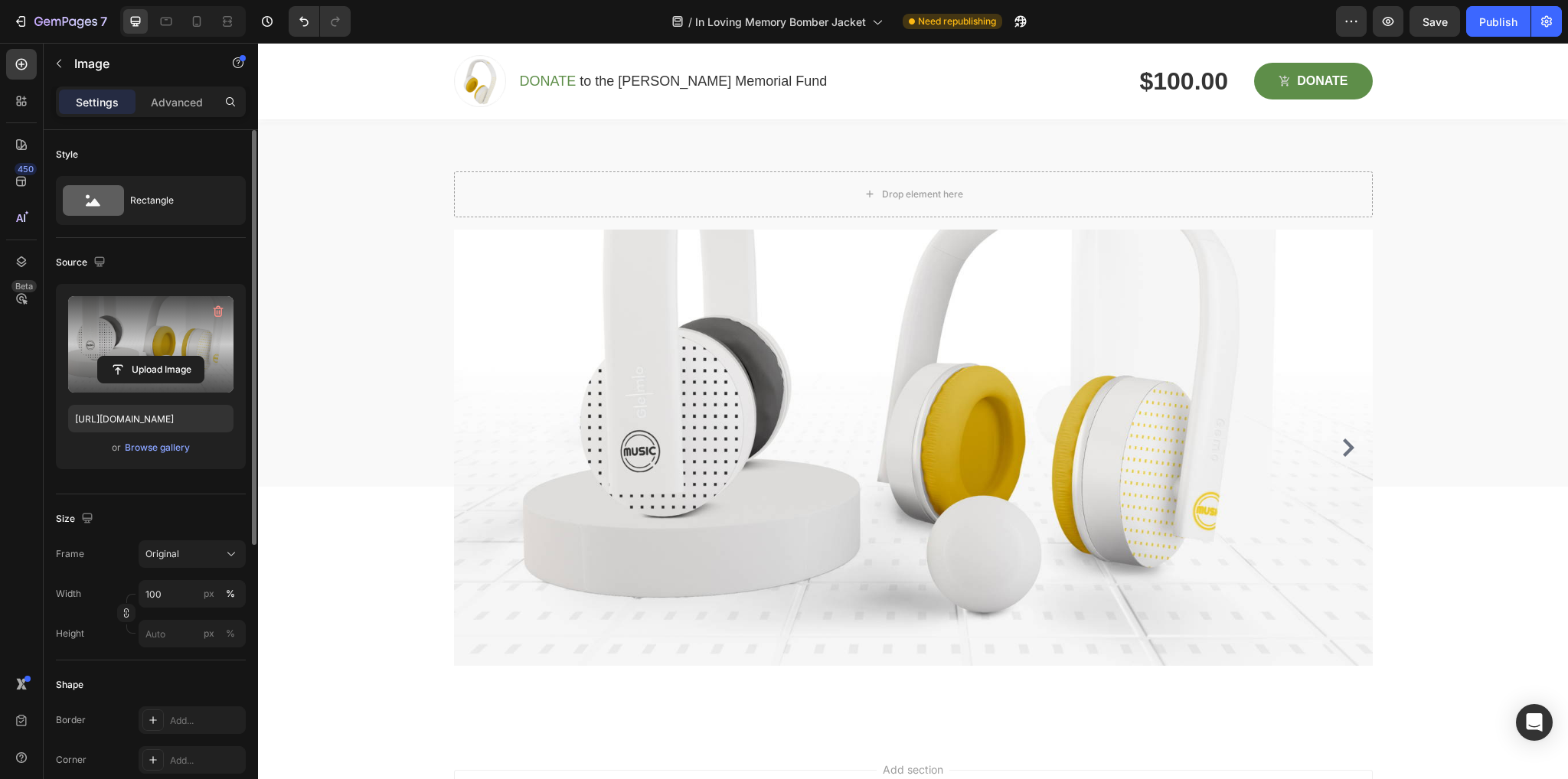
click at [148, 330] on label at bounding box center [150, 344] width 165 height 96
click at [148, 357] on input "file" at bounding box center [151, 369] width 106 height 26
type input "C:\fakepath\1756226499678.jpg.heic"
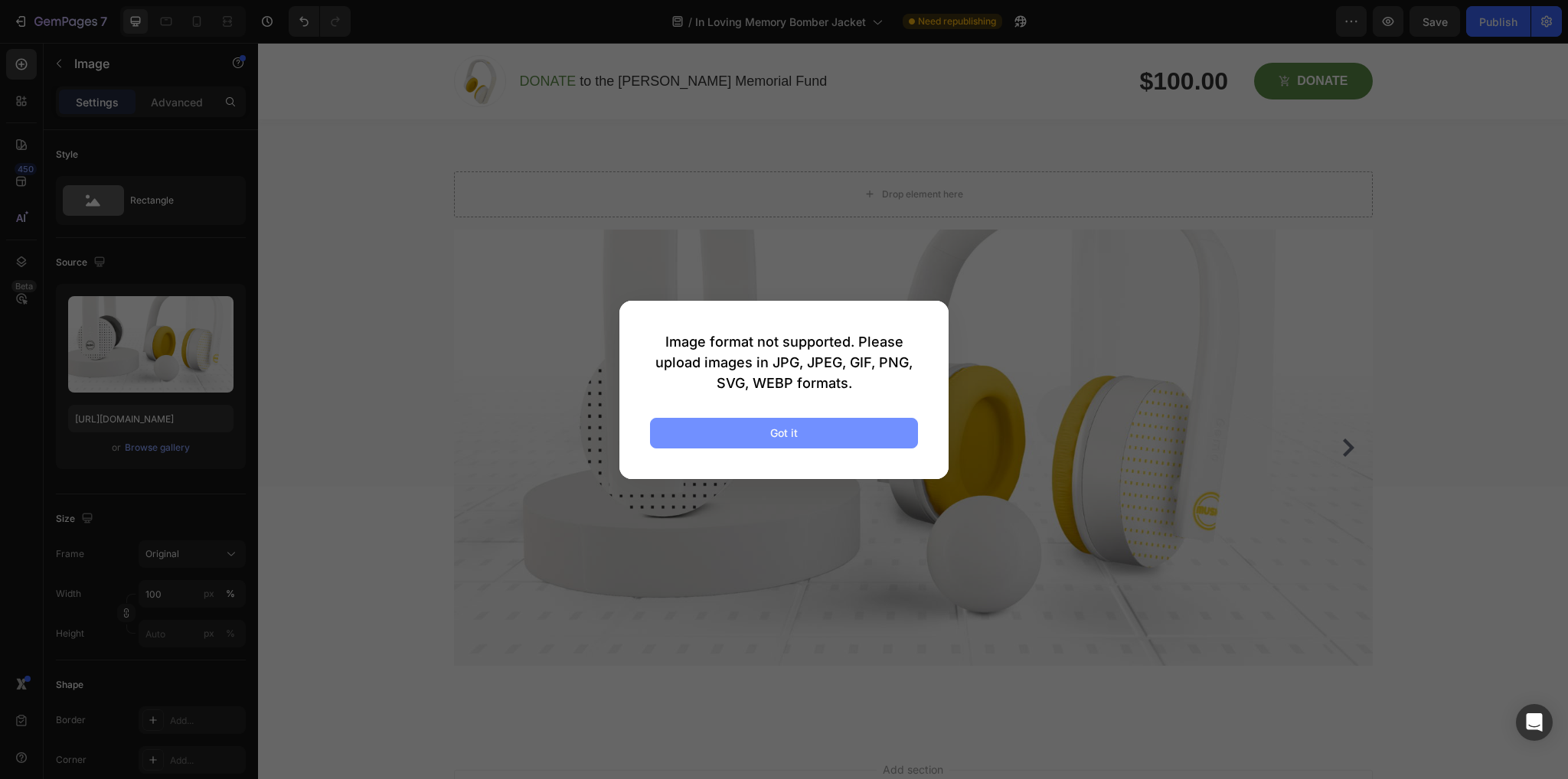
click at [883, 429] on button "Got it" at bounding box center [784, 433] width 268 height 31
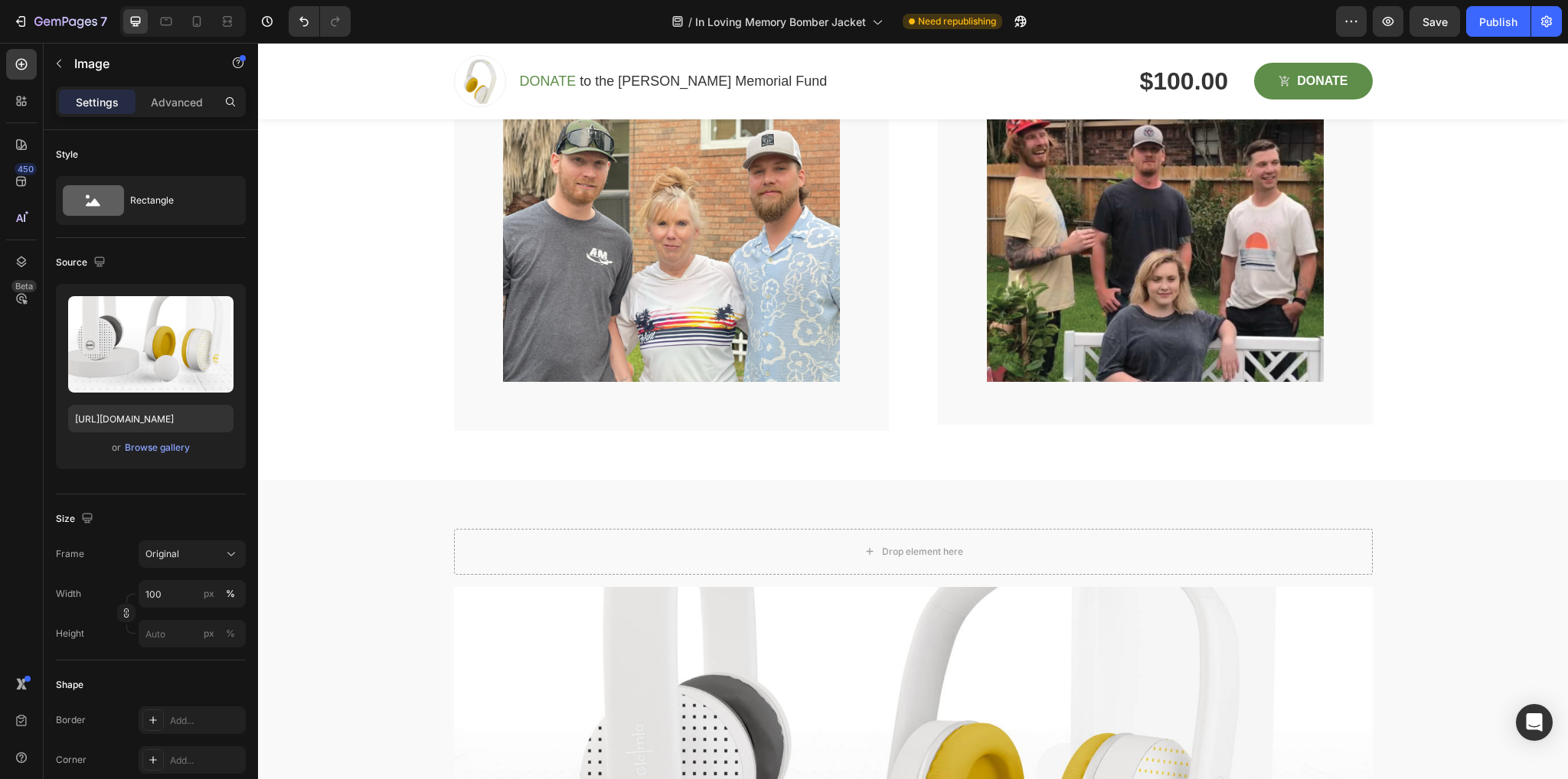
scroll to position [2387, 0]
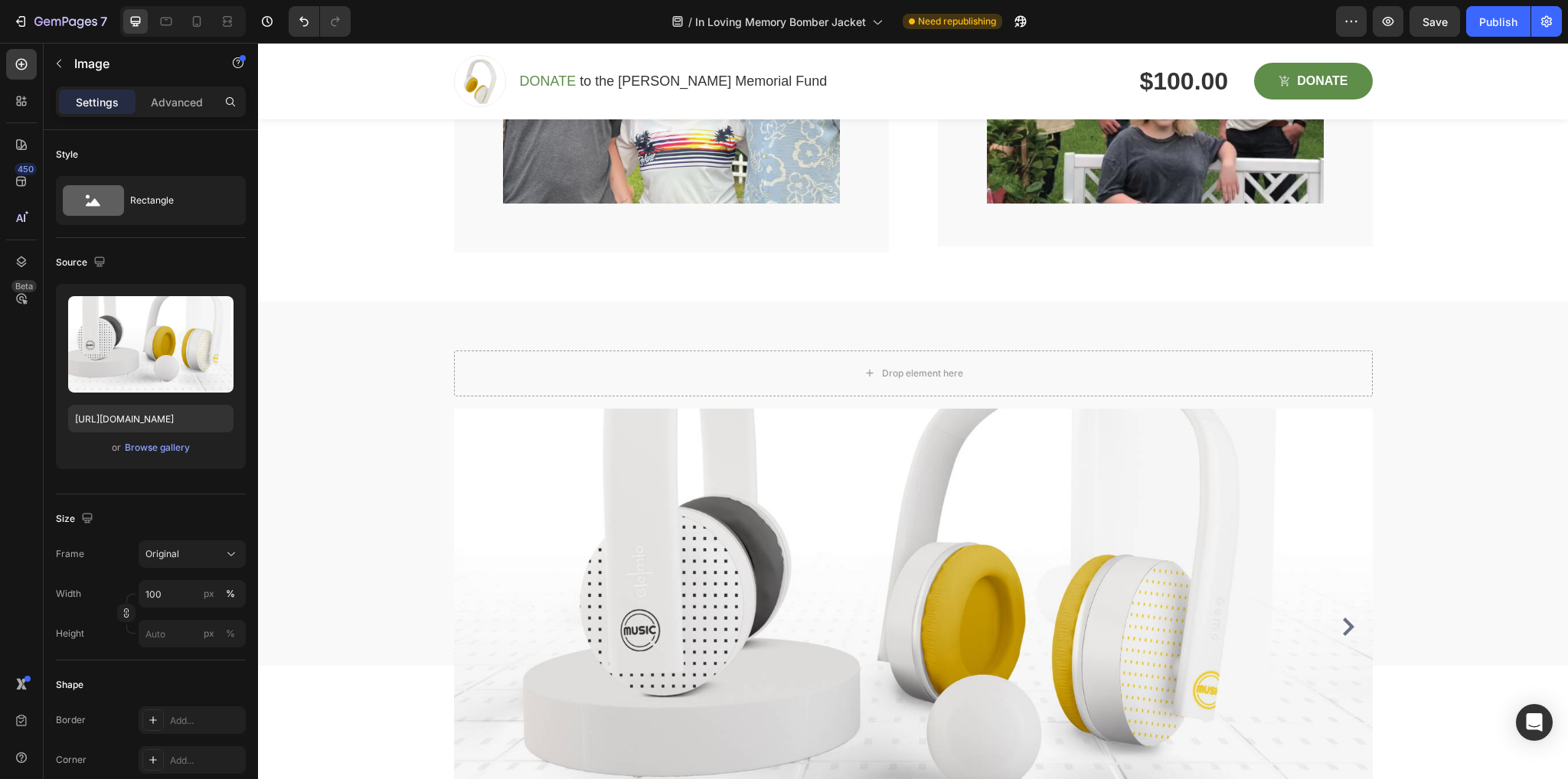
click at [1096, 561] on img at bounding box center [913, 627] width 918 height 437
click at [355, 373] on div "Drop element here Row" at bounding box center [913, 483] width 1287 height 364
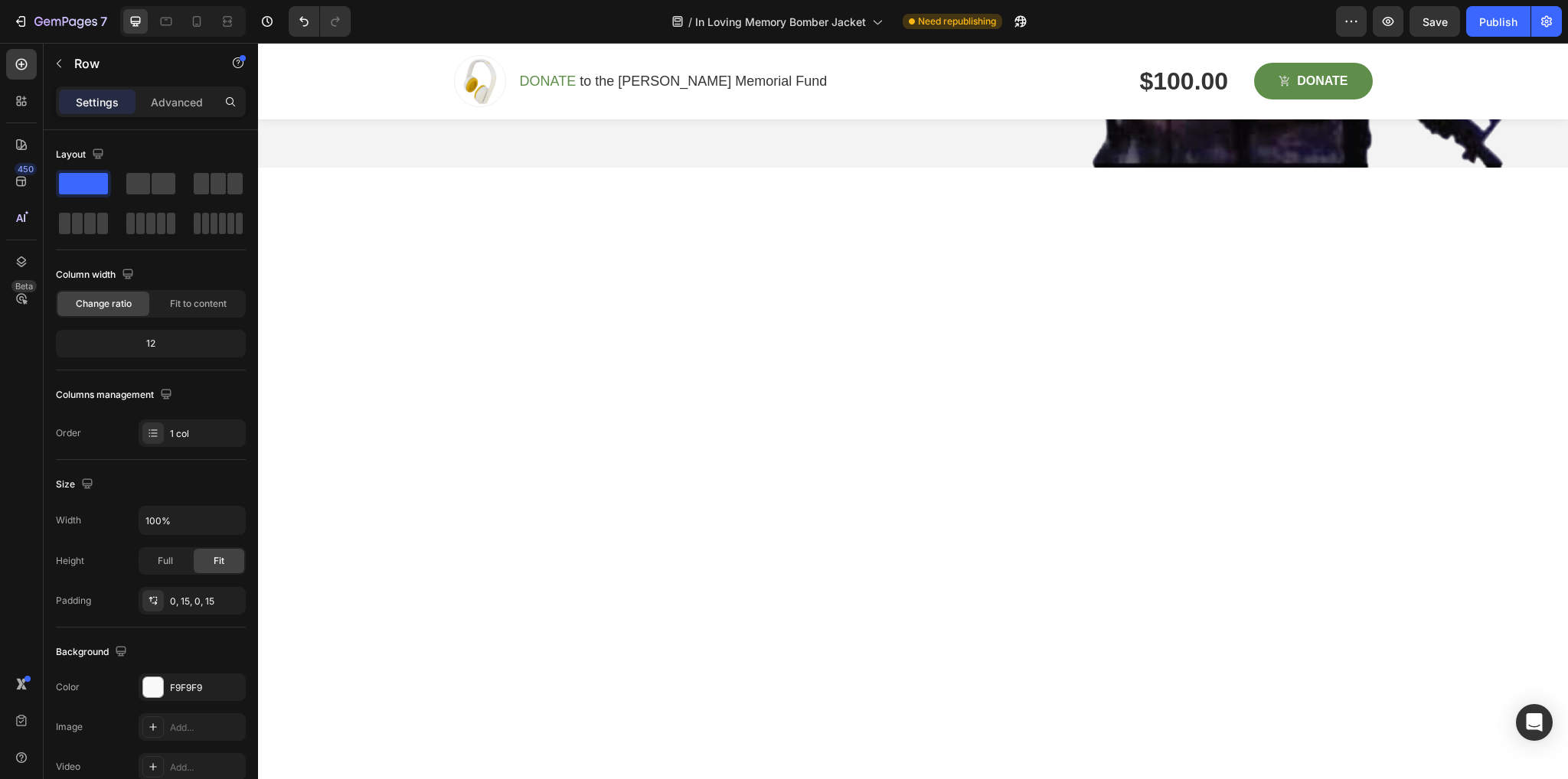
scroll to position [0, 0]
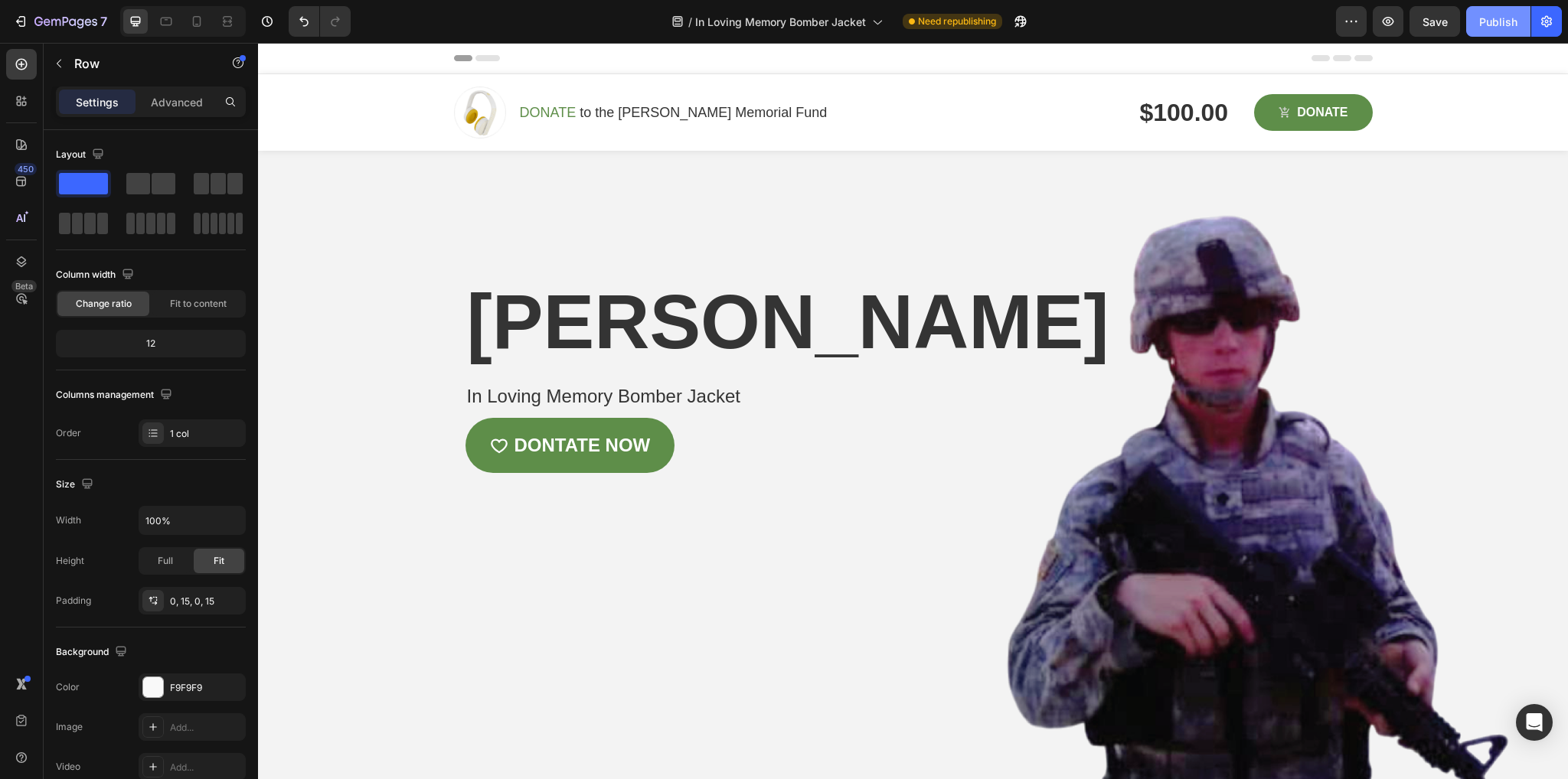
click at [1489, 23] on div "Publish" at bounding box center [1498, 21] width 38 height 16
click at [1385, 19] on icon "button" at bounding box center [1389, 22] width 11 height 10
click at [1392, 23] on icon "button" at bounding box center [1388, 21] width 15 height 15
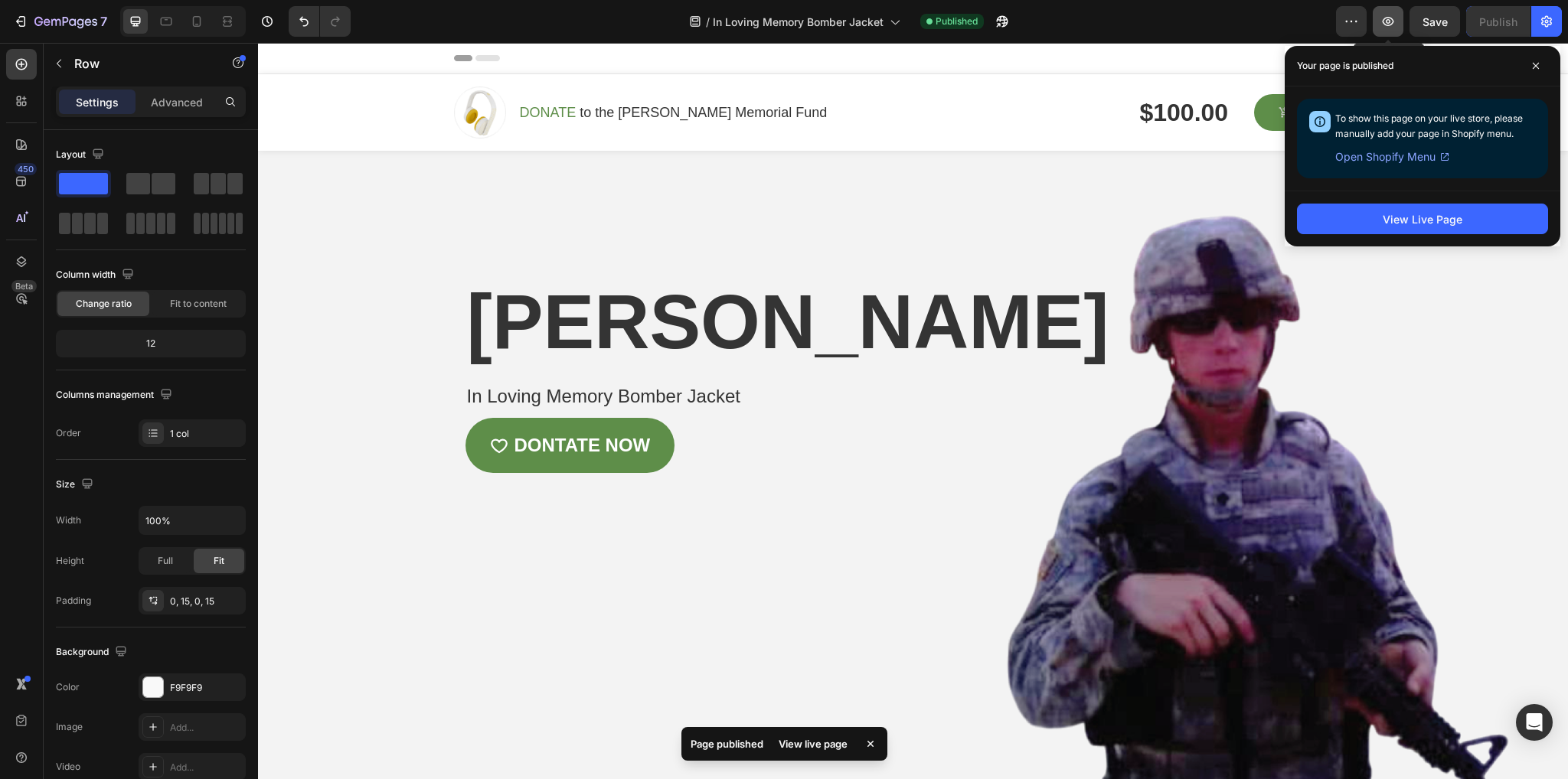
click at [1384, 17] on icon "button" at bounding box center [1388, 21] width 15 height 15
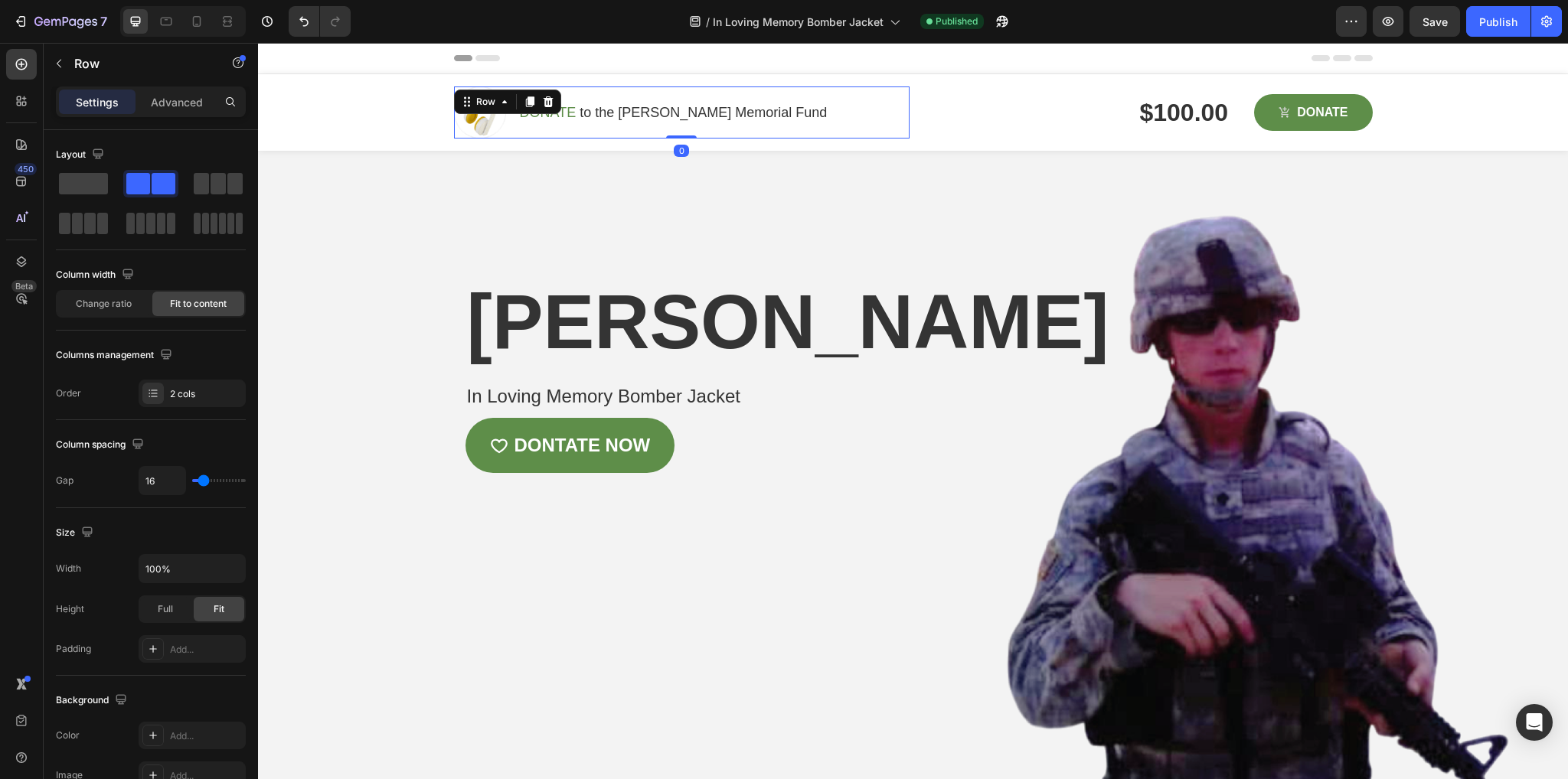
click at [500, 117] on div "Image DONATE to the Cameron Carpenter Memorial Fund Text block Row Row 0" at bounding box center [682, 113] width 456 height 52
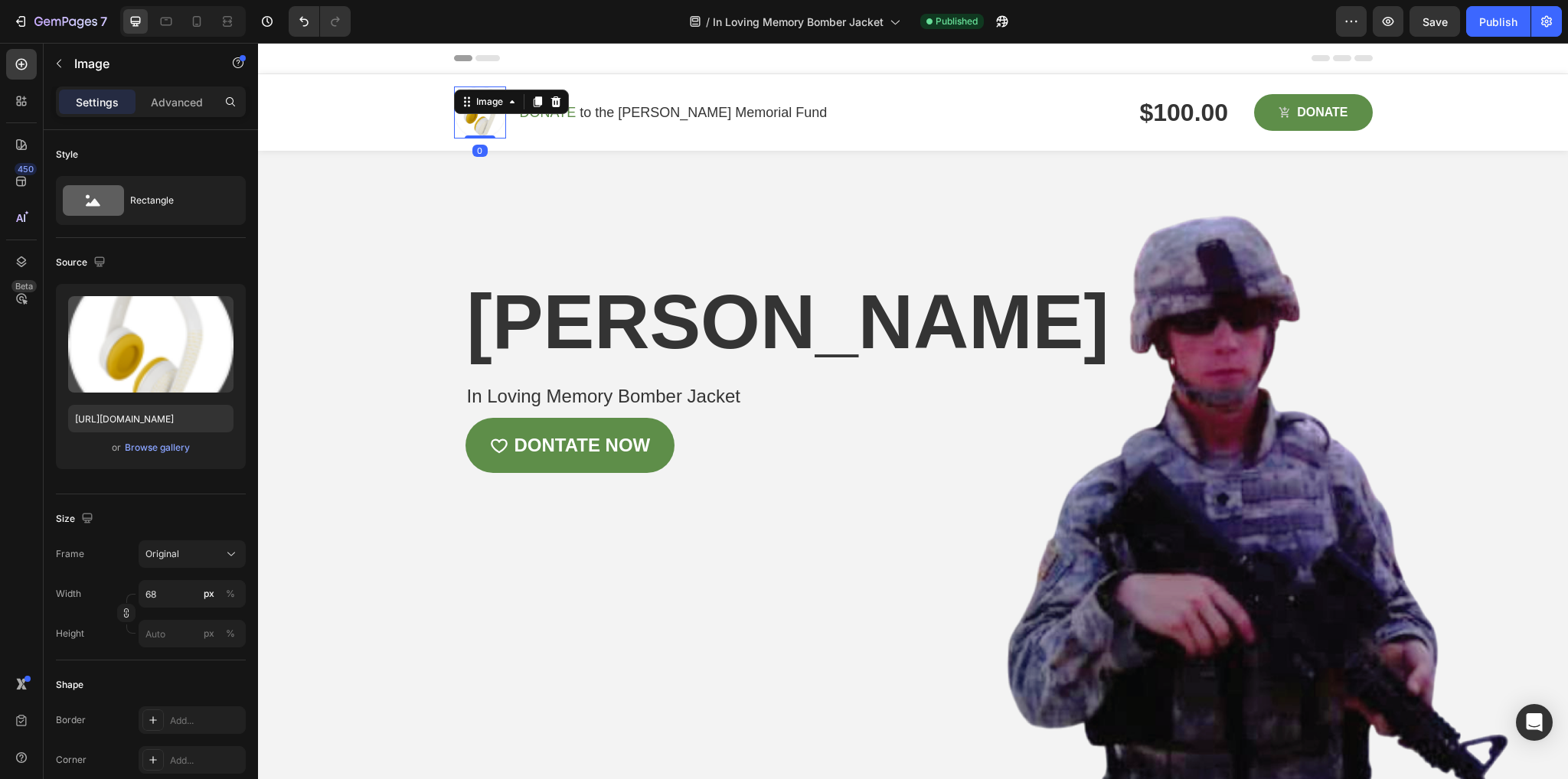
click at [465, 128] on img at bounding box center [480, 113] width 52 height 52
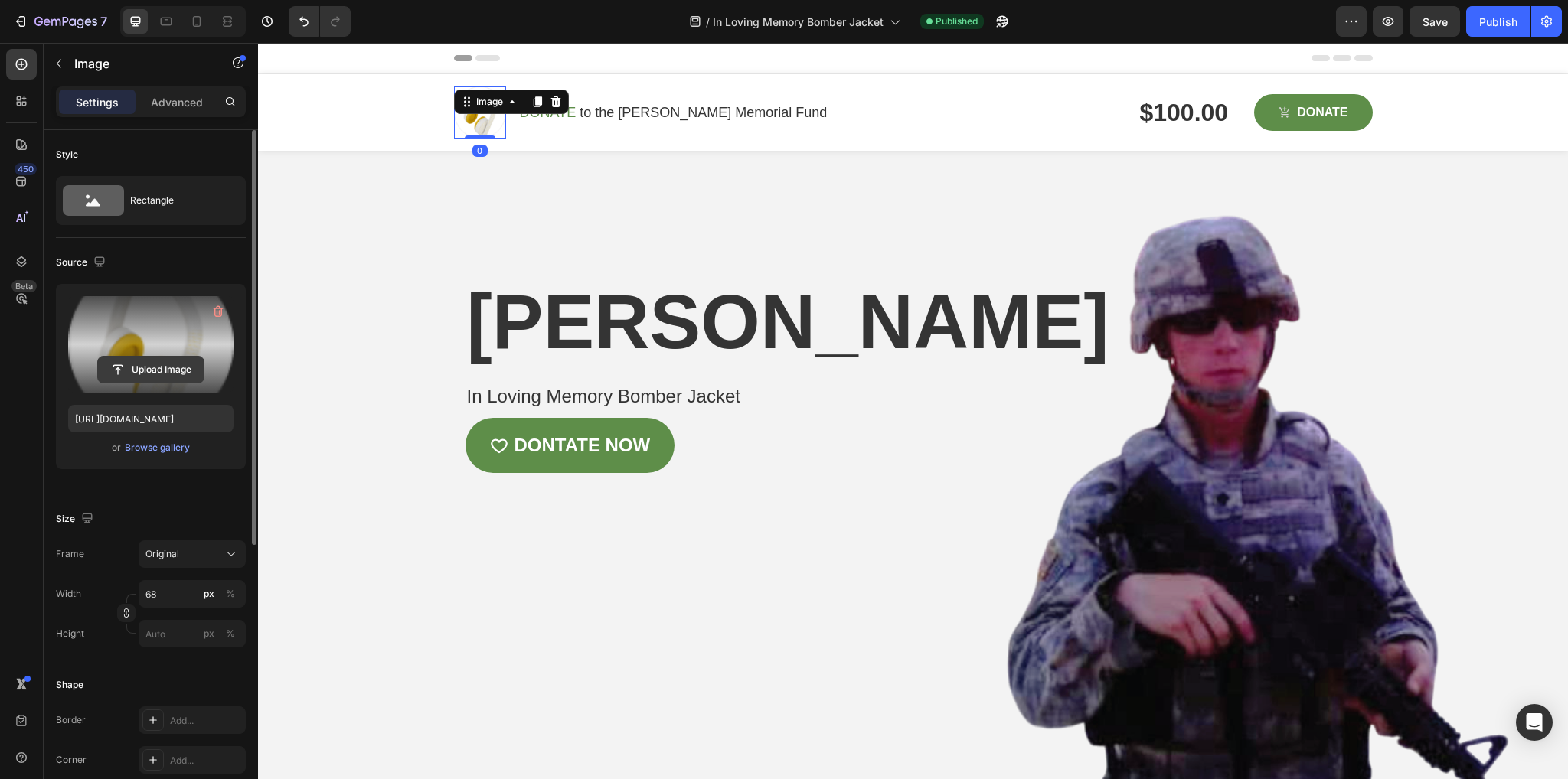
click at [136, 374] on input "file" at bounding box center [151, 369] width 106 height 26
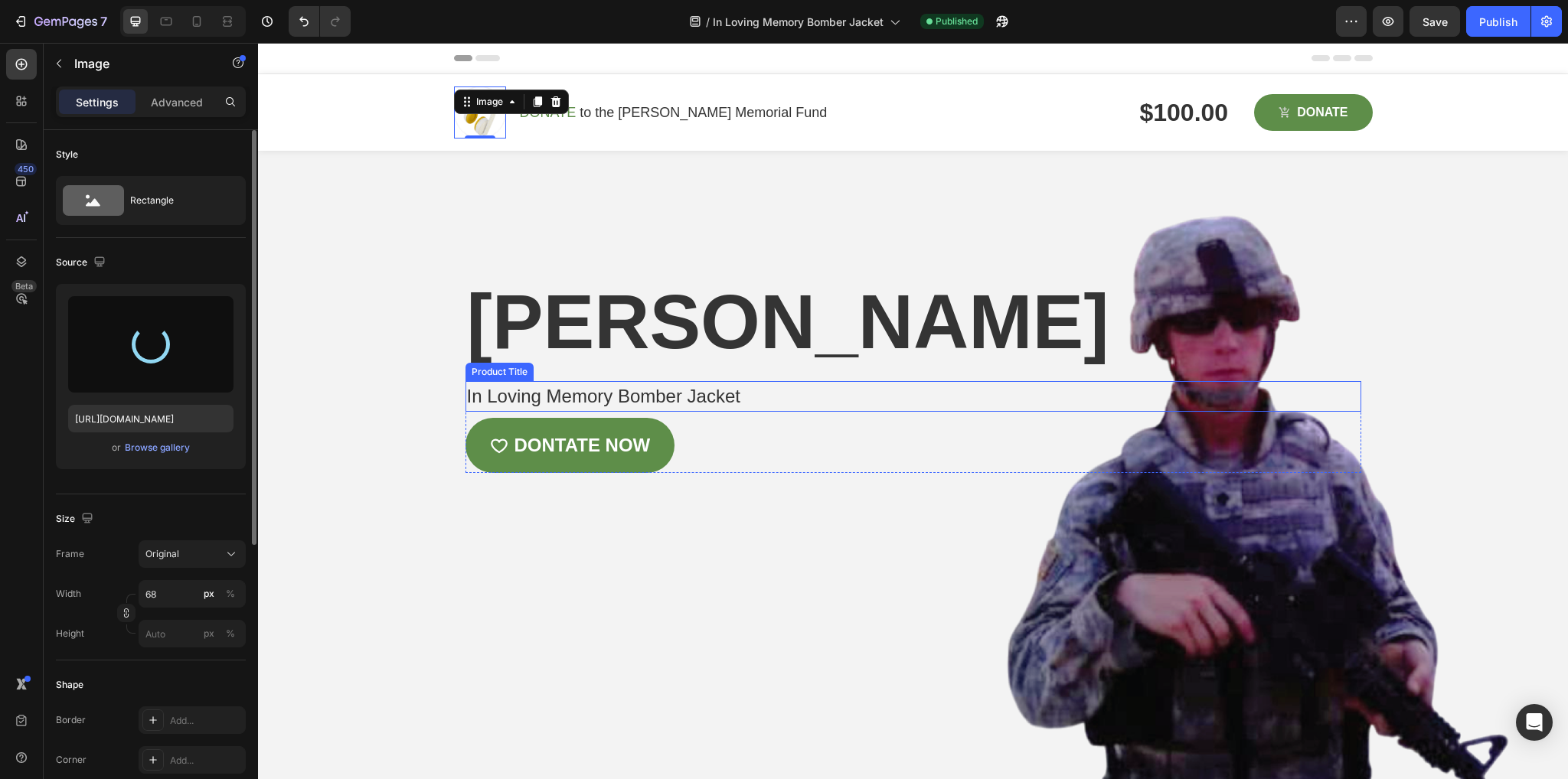
type input "https://cdn.shopify.com/s/files/1/0778/5398/2904/files/gempages_530362253262717…"
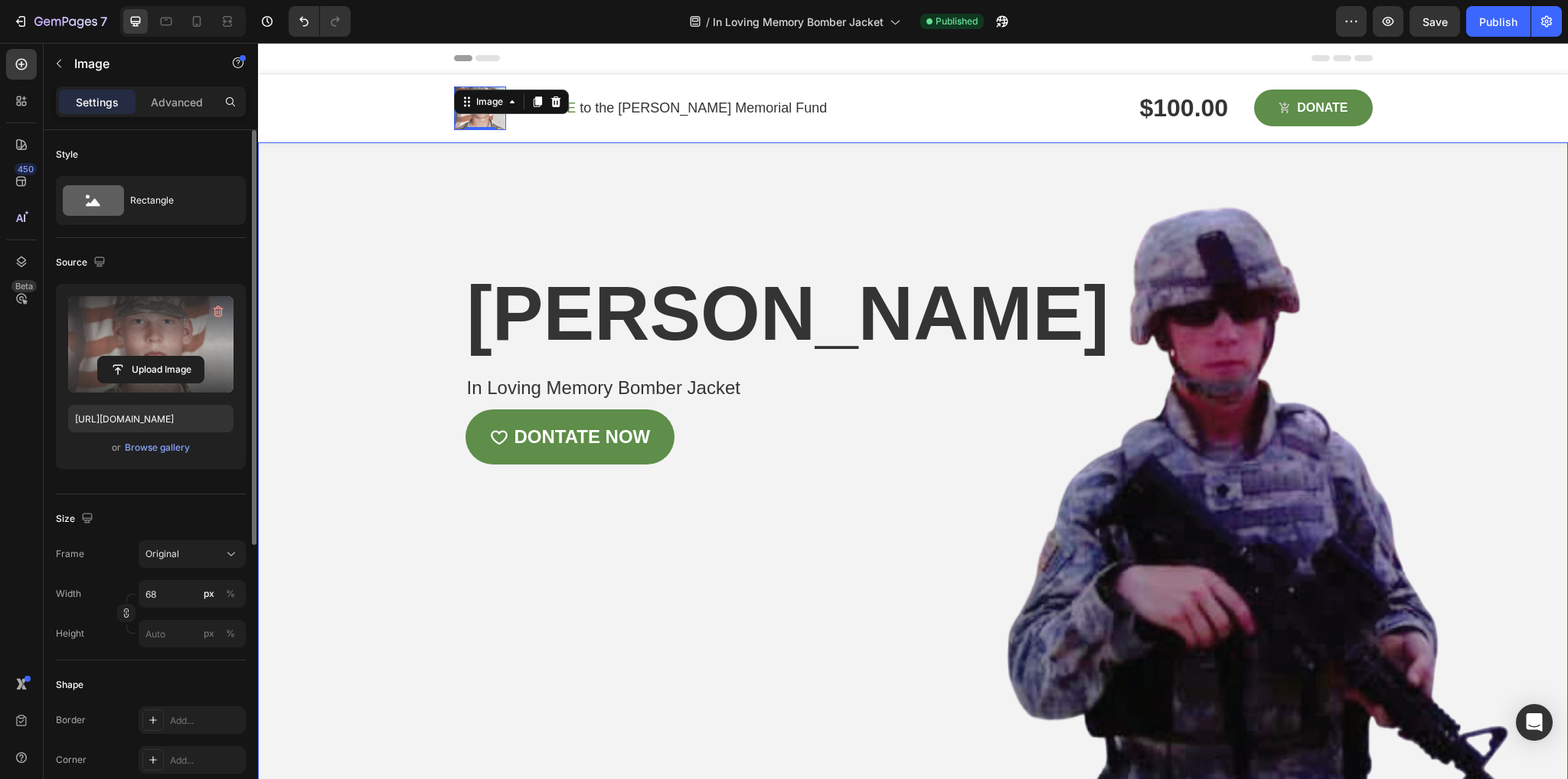
click at [388, 524] on div "Overlay" at bounding box center [913, 467] width 1310 height 650
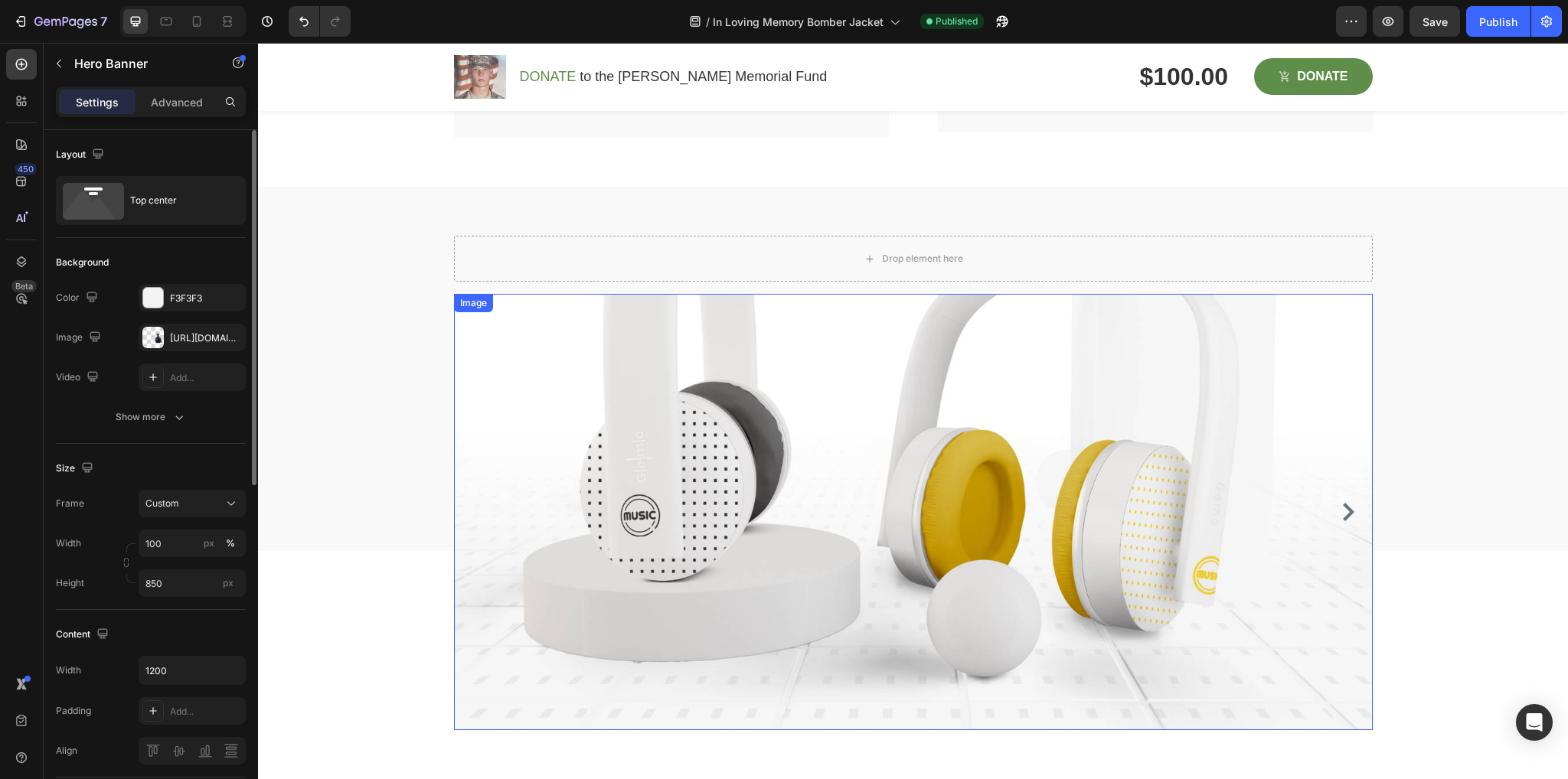
scroll to position [2497, 0]
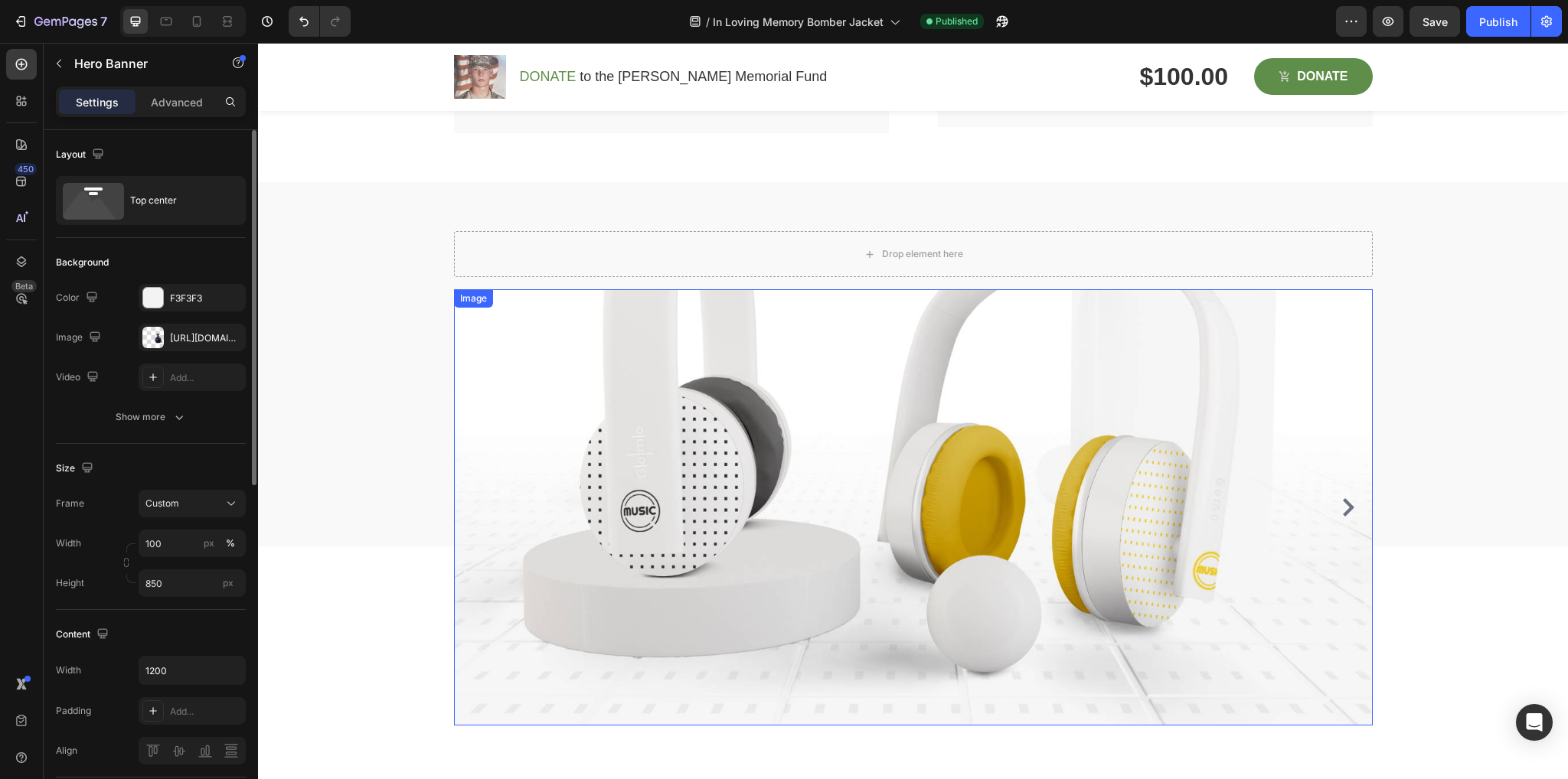
click at [883, 473] on img at bounding box center [913, 507] width 918 height 437
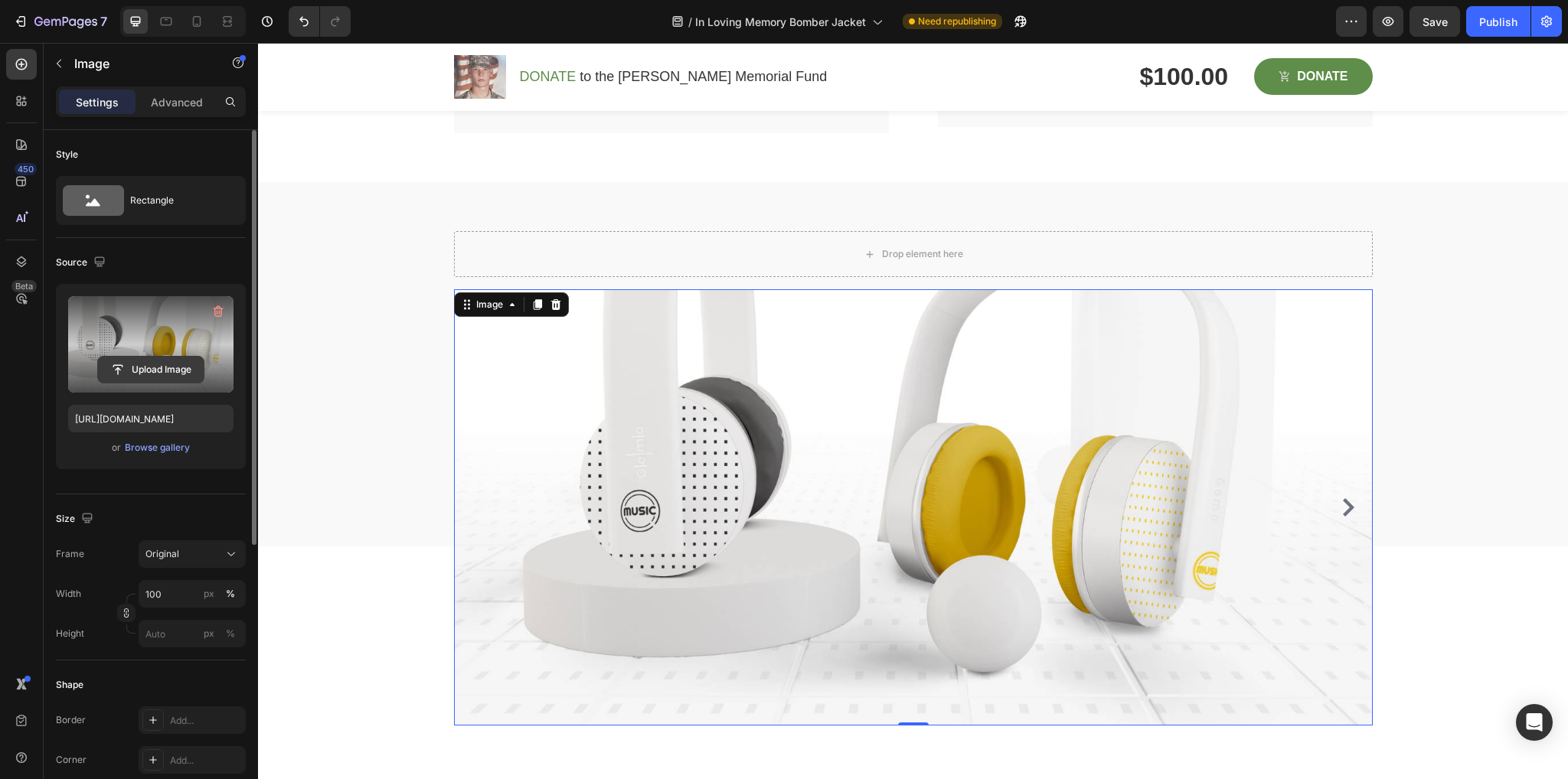
click at [150, 374] on input "file" at bounding box center [151, 369] width 106 height 26
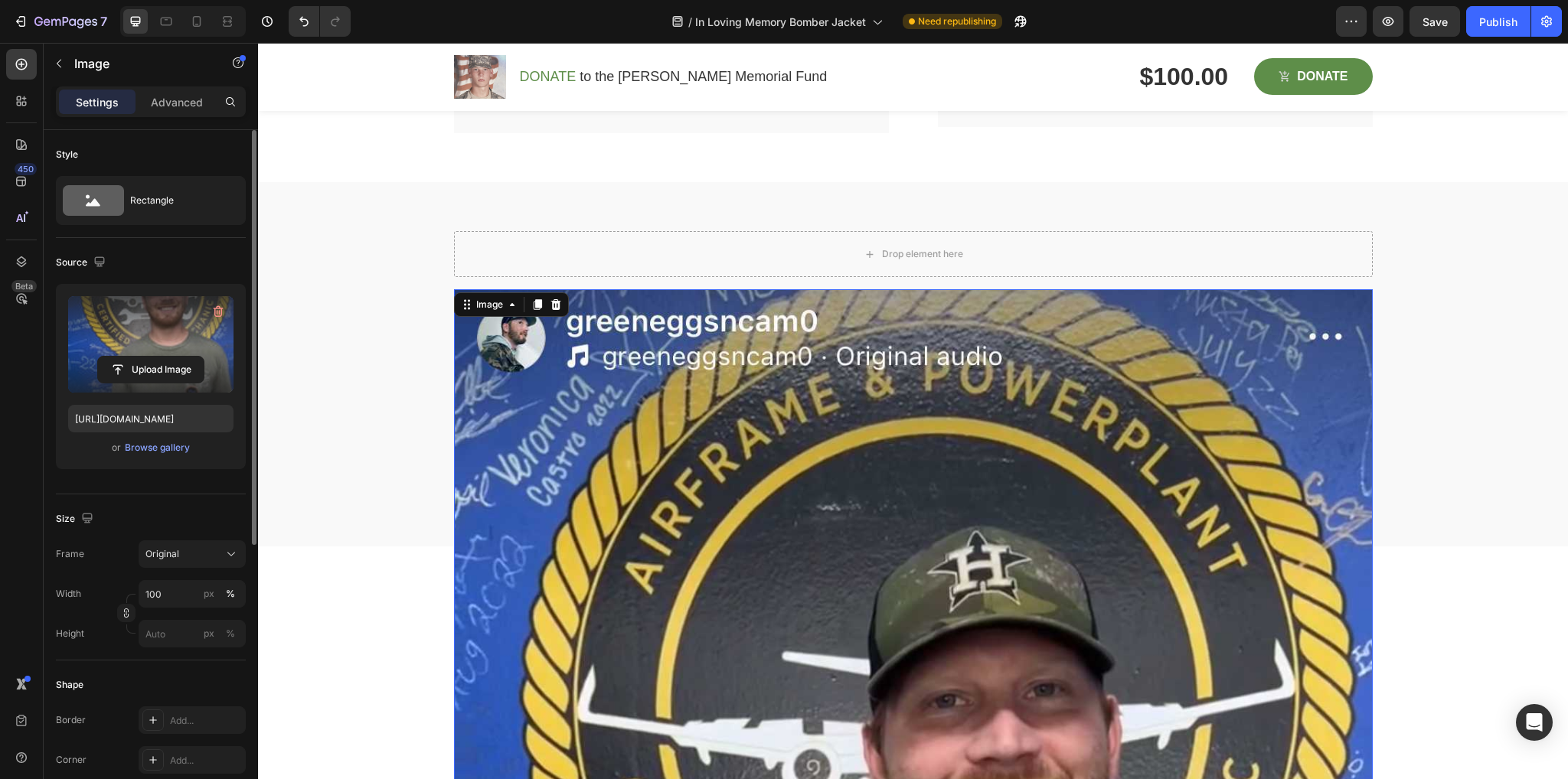
click at [147, 358] on input "file" at bounding box center [151, 369] width 106 height 26
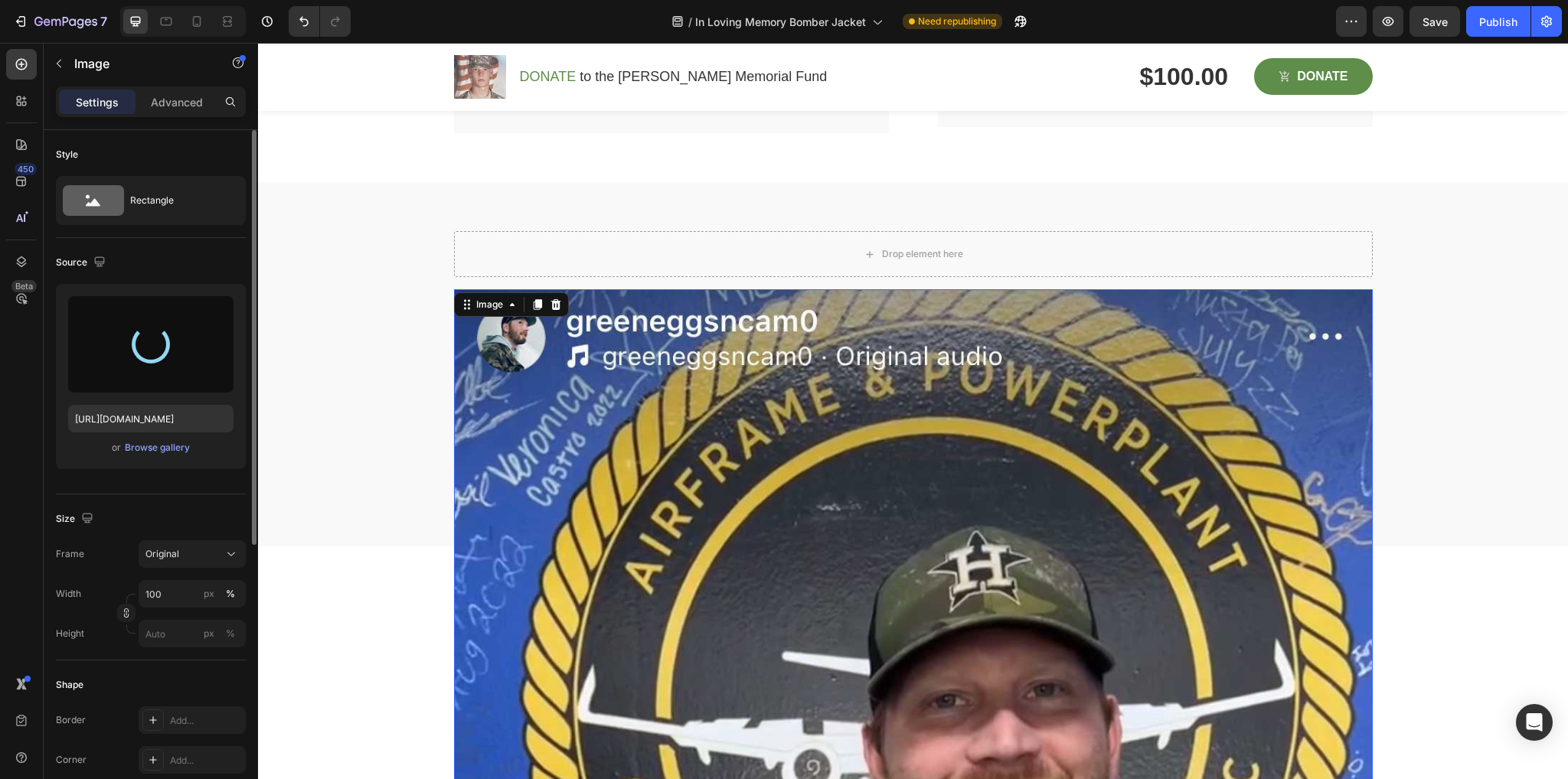
type input "https://cdn.shopify.com/s/files/1/0778/5398/2904/files/gempages_530362253262717…"
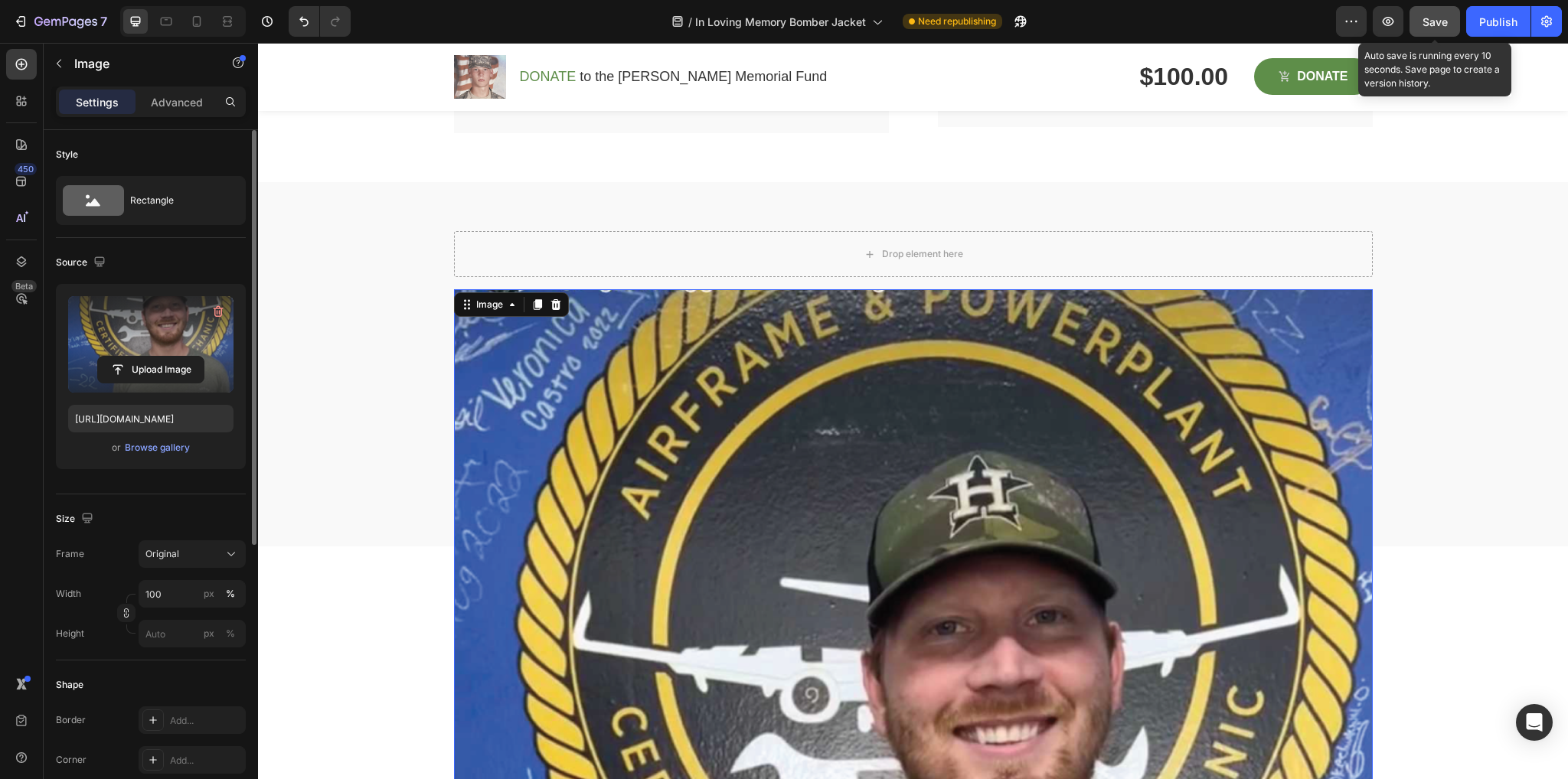
click at [1438, 21] on span "Save" at bounding box center [1434, 22] width 25 height 13
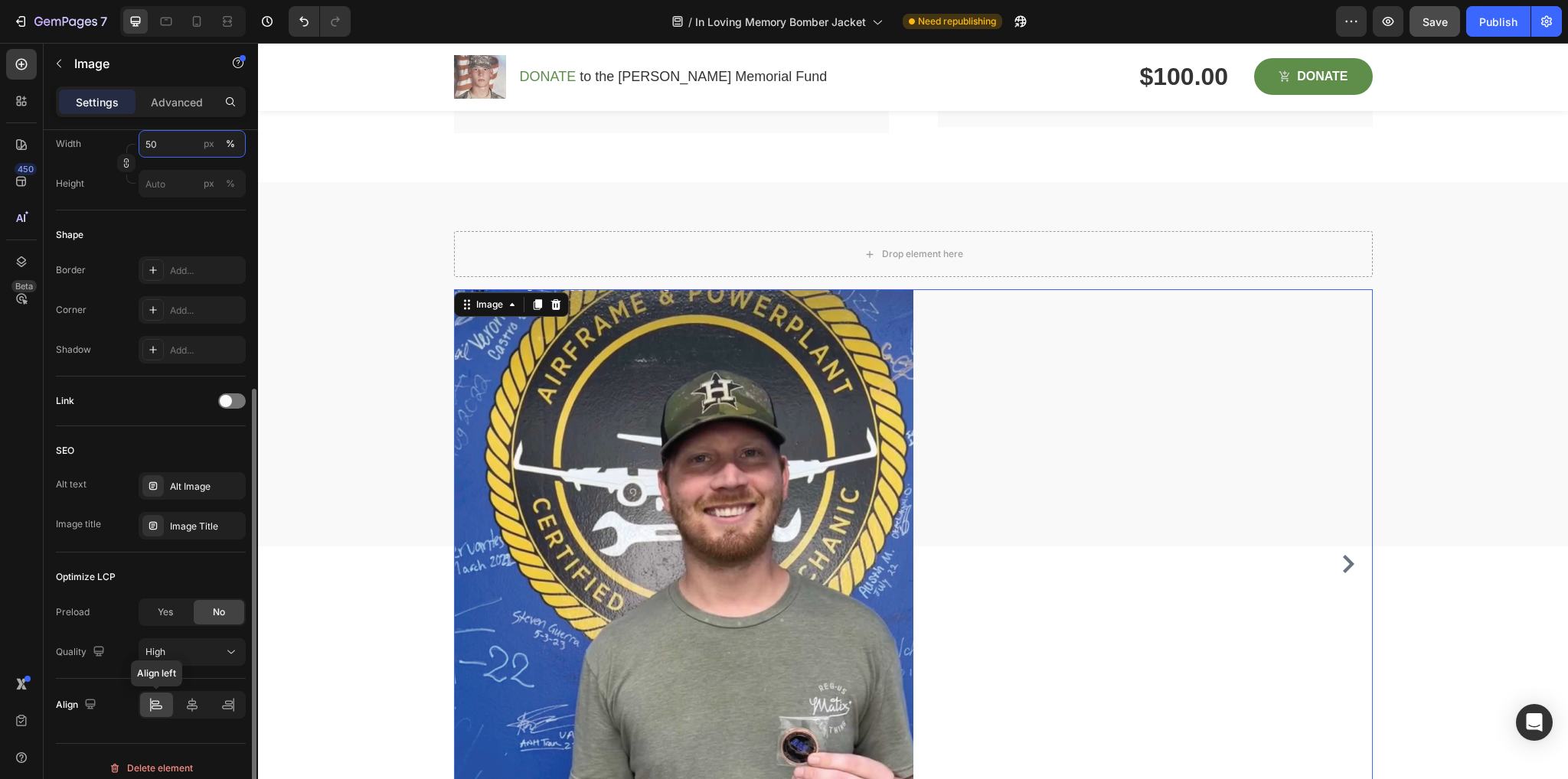
scroll to position [462, 0]
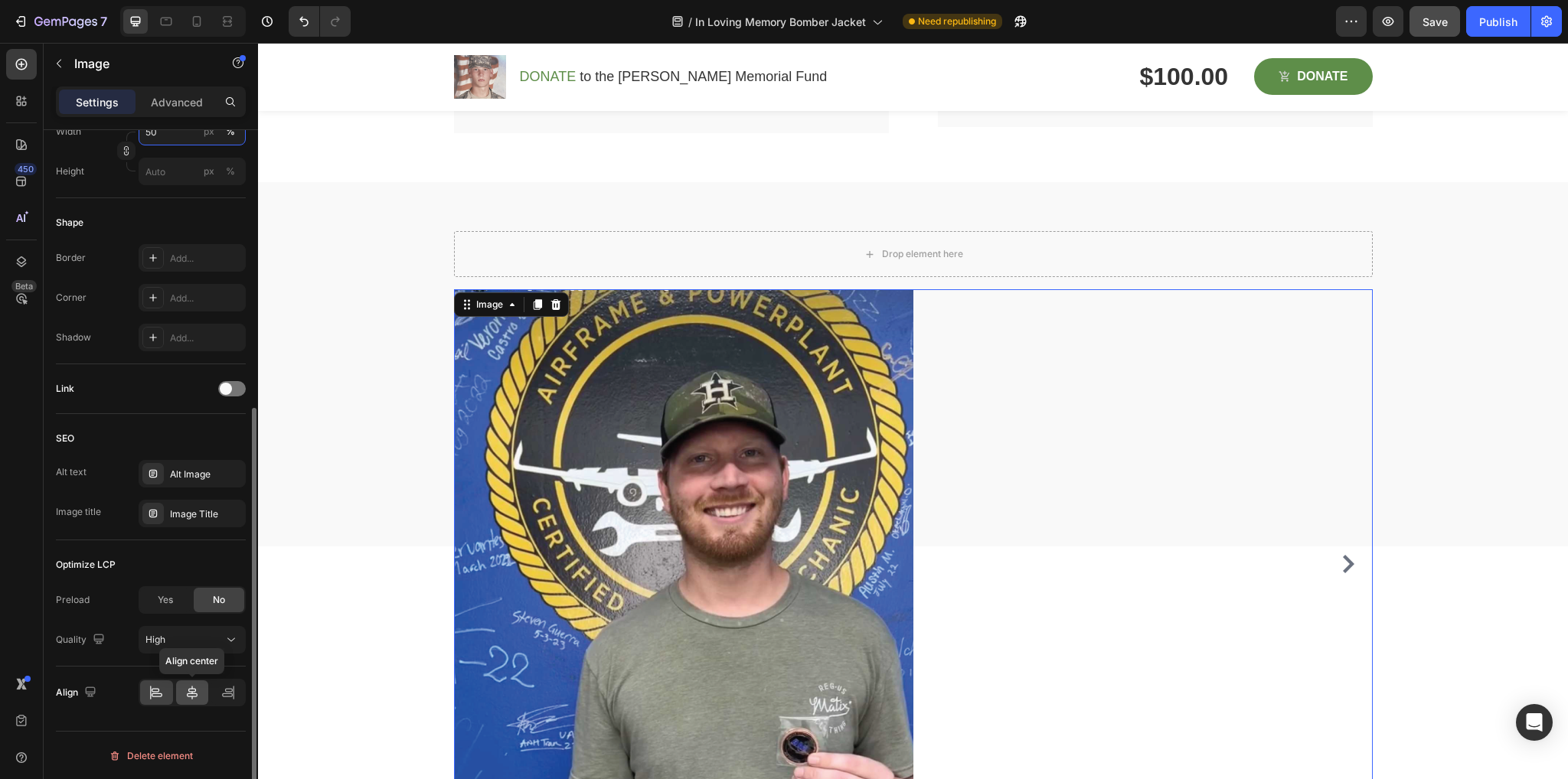
type input "50"
click at [188, 696] on icon at bounding box center [192, 692] width 15 height 15
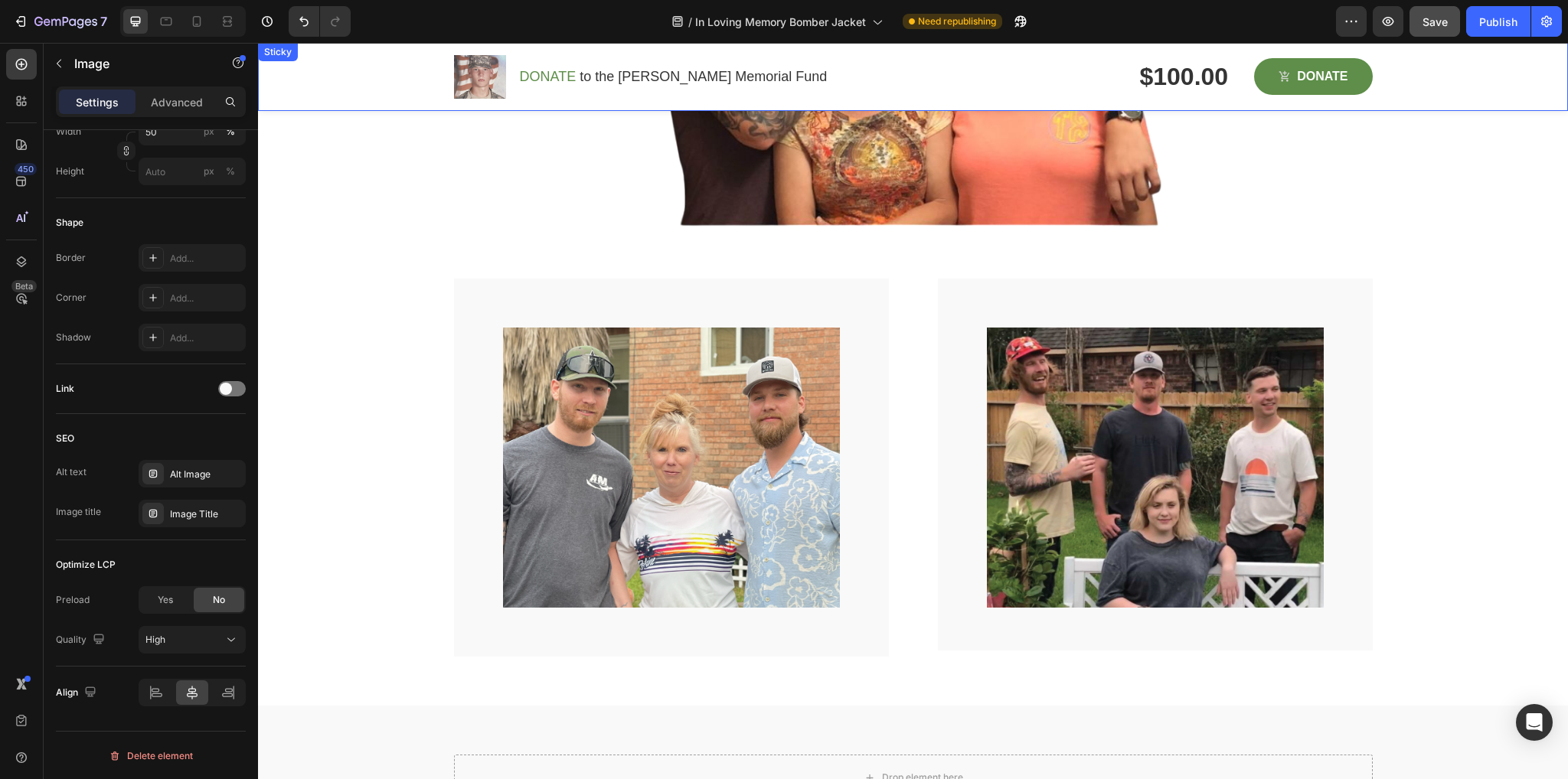
scroll to position [1972, 0]
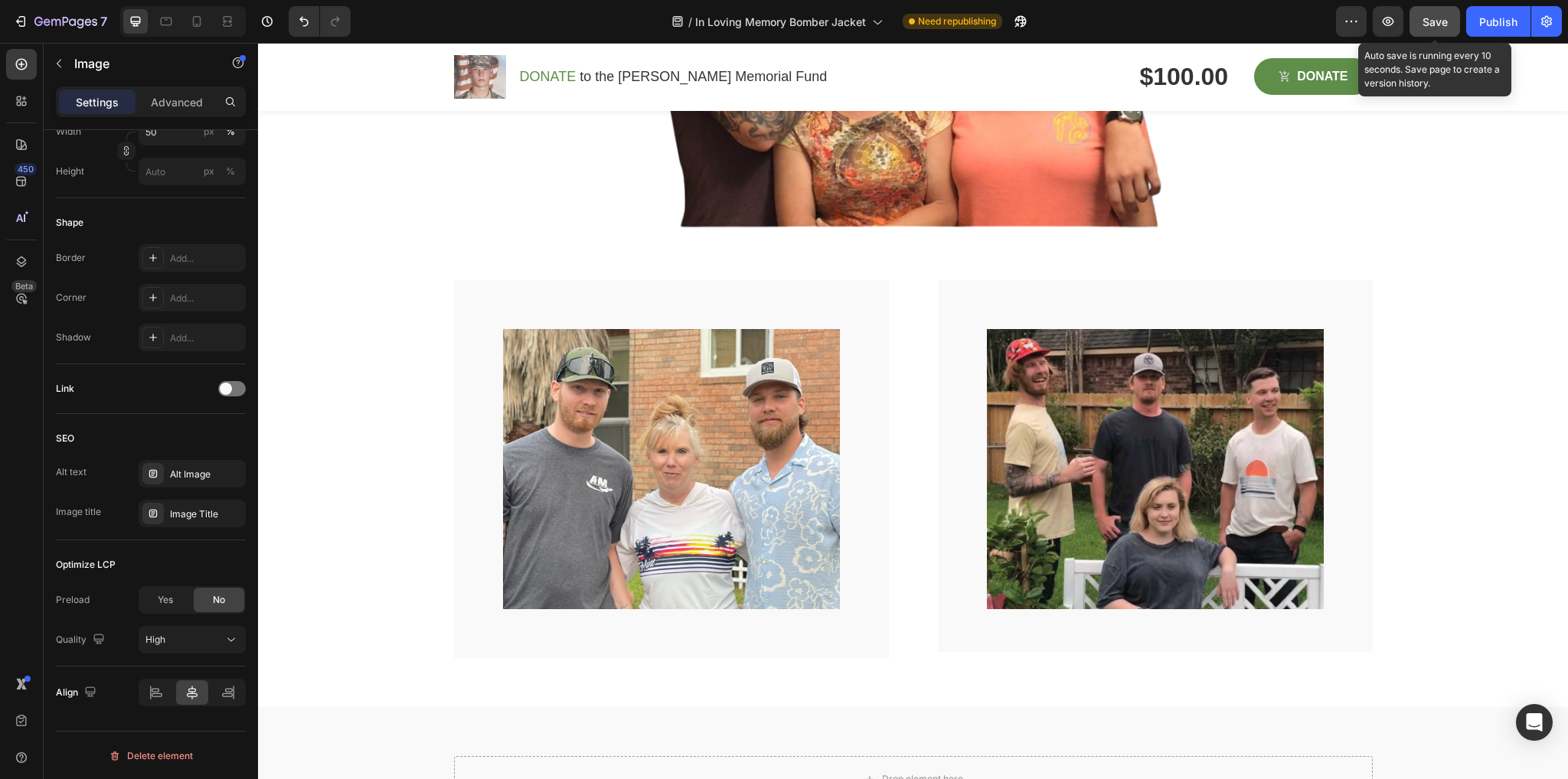
click at [1454, 13] on button "Save" at bounding box center [1434, 21] width 51 height 31
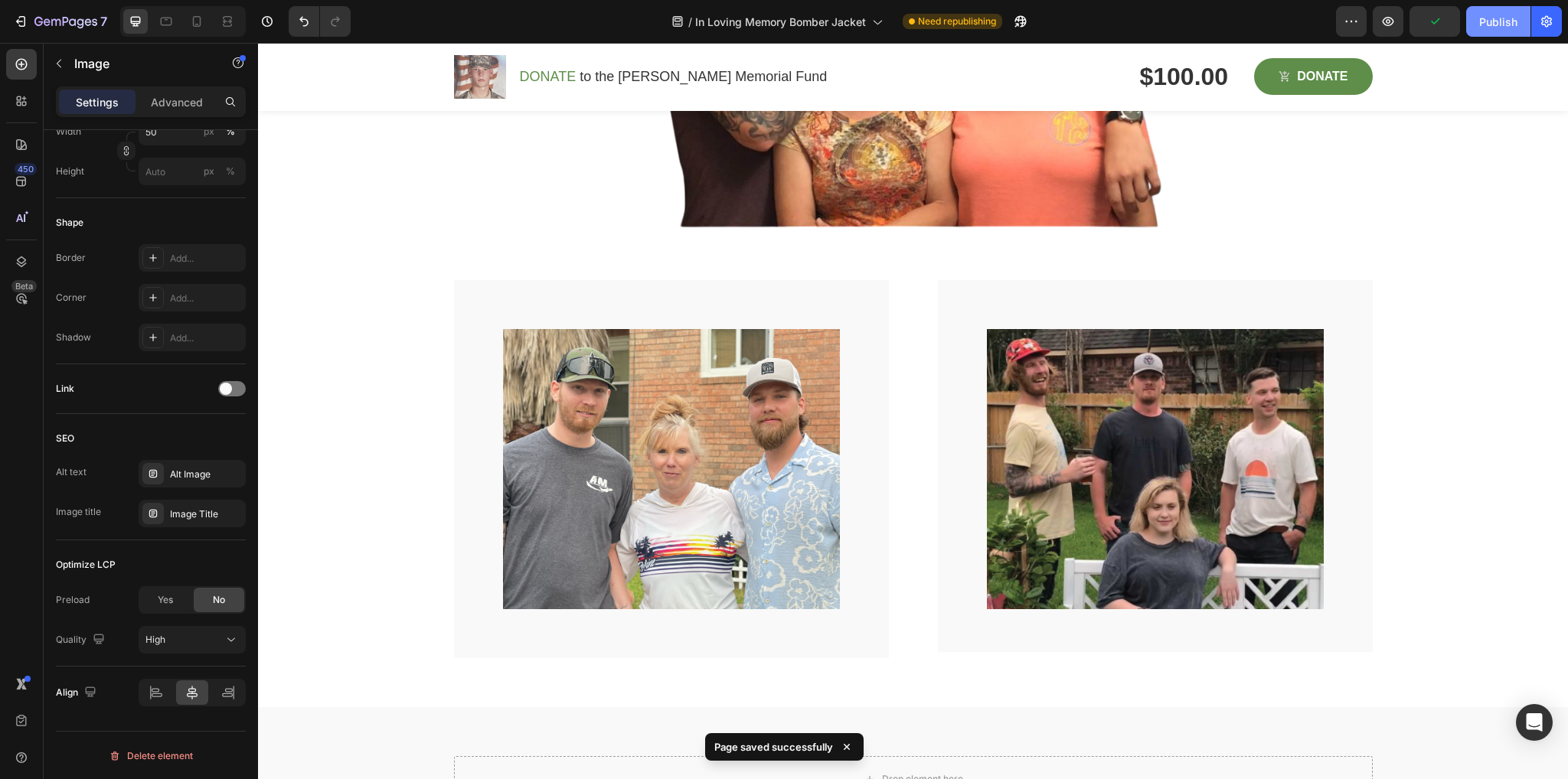
click at [1489, 17] on div "Publish" at bounding box center [1498, 21] width 38 height 16
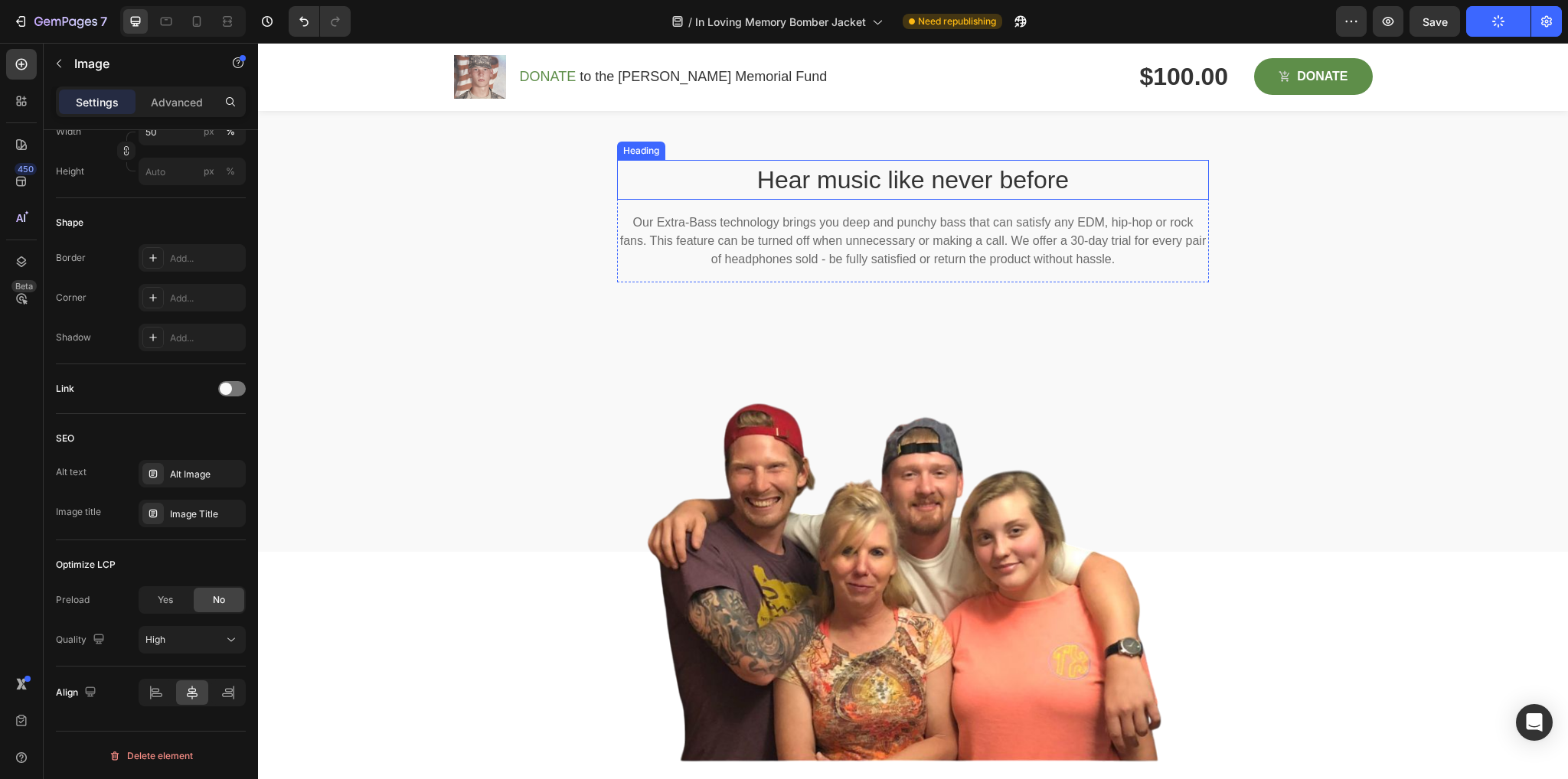
scroll to position [1436, 0]
click at [928, 196] on p "Hear music like never before" at bounding box center [913, 181] width 588 height 37
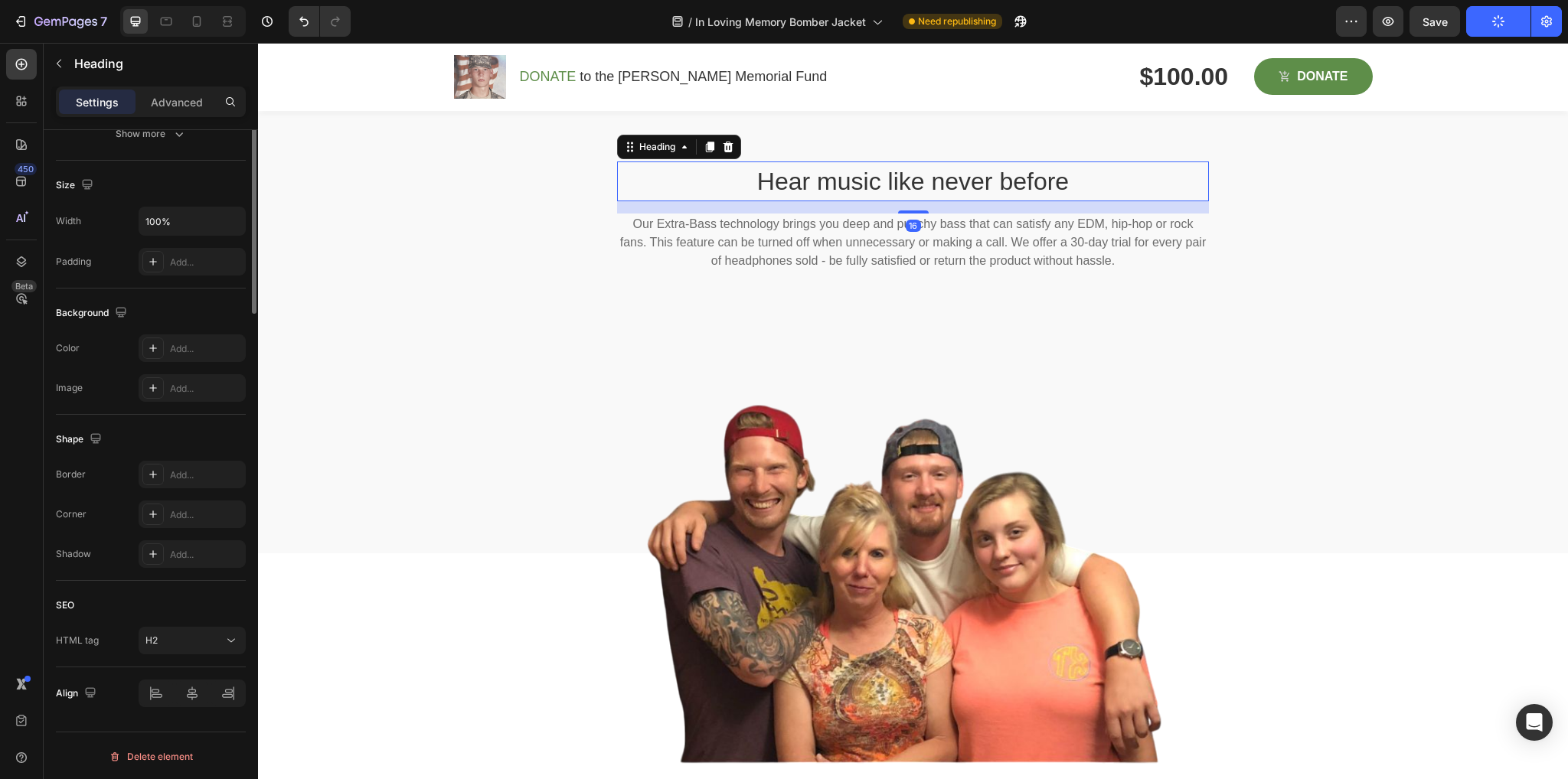
scroll to position [0, 0]
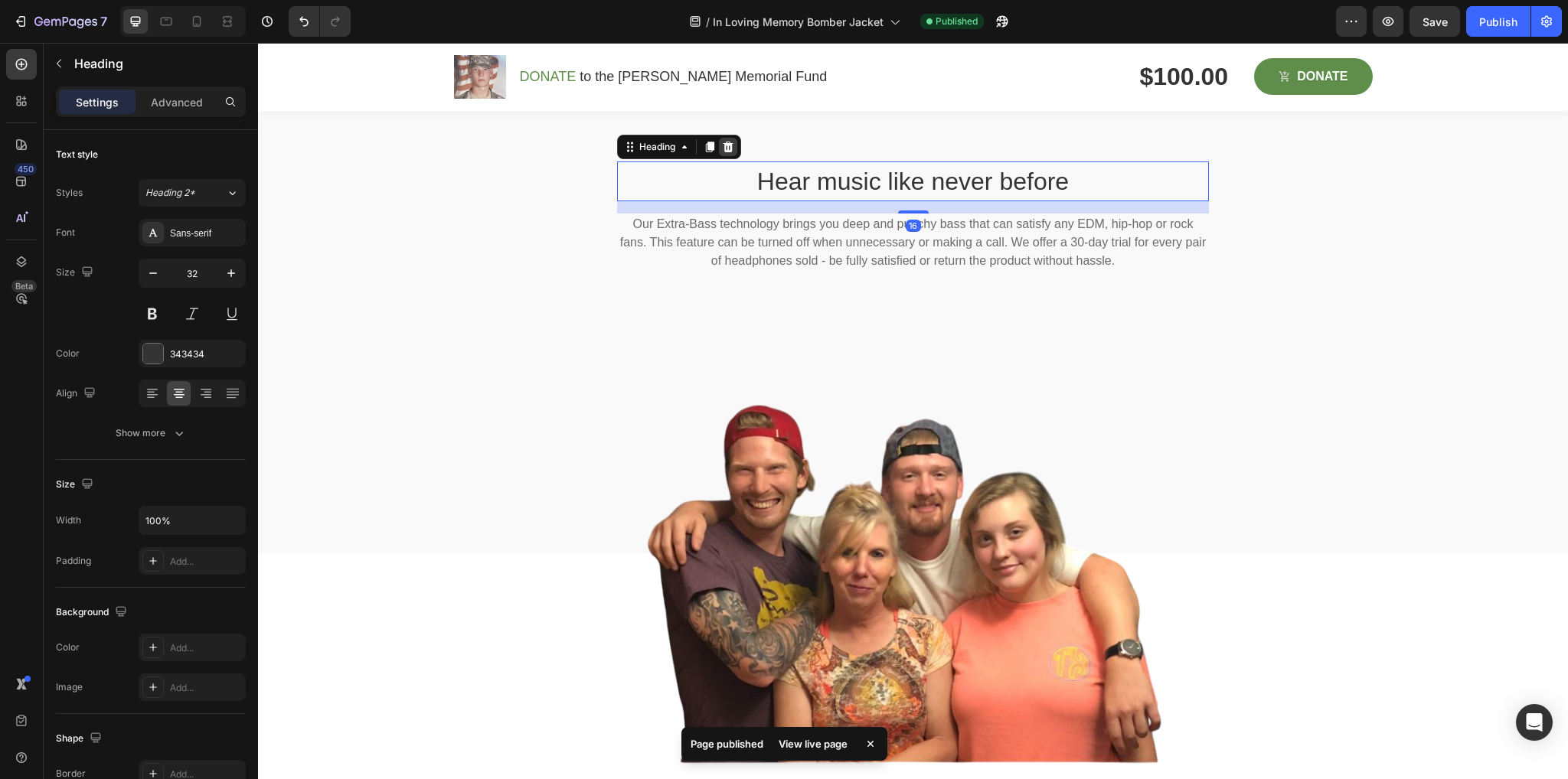
click at [722, 145] on icon at bounding box center [728, 147] width 12 height 12
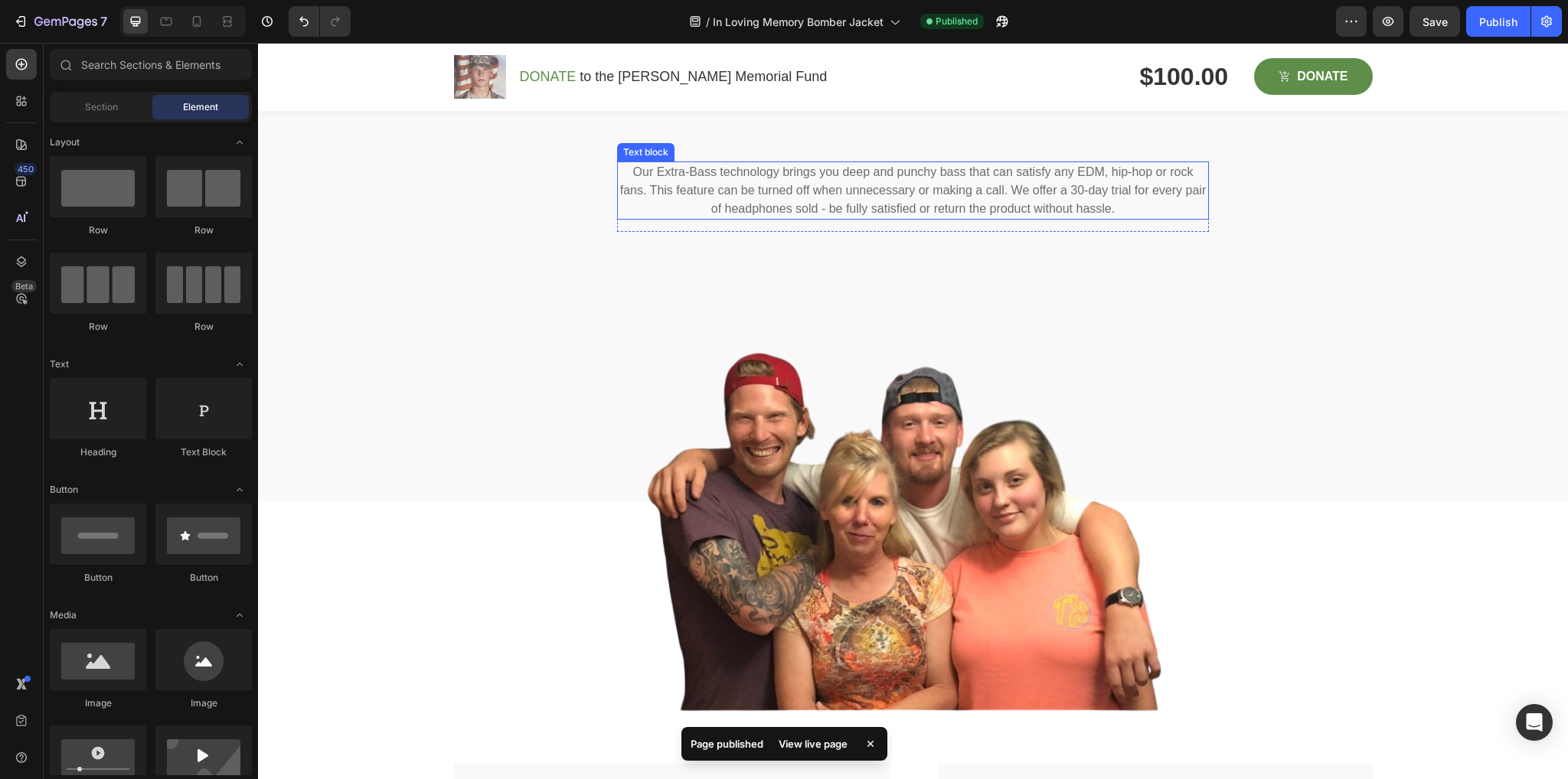
click at [812, 183] on p "Our Extra-Bass technology brings you deep and punchy bass that can satisfy any …" at bounding box center [913, 191] width 588 height 55
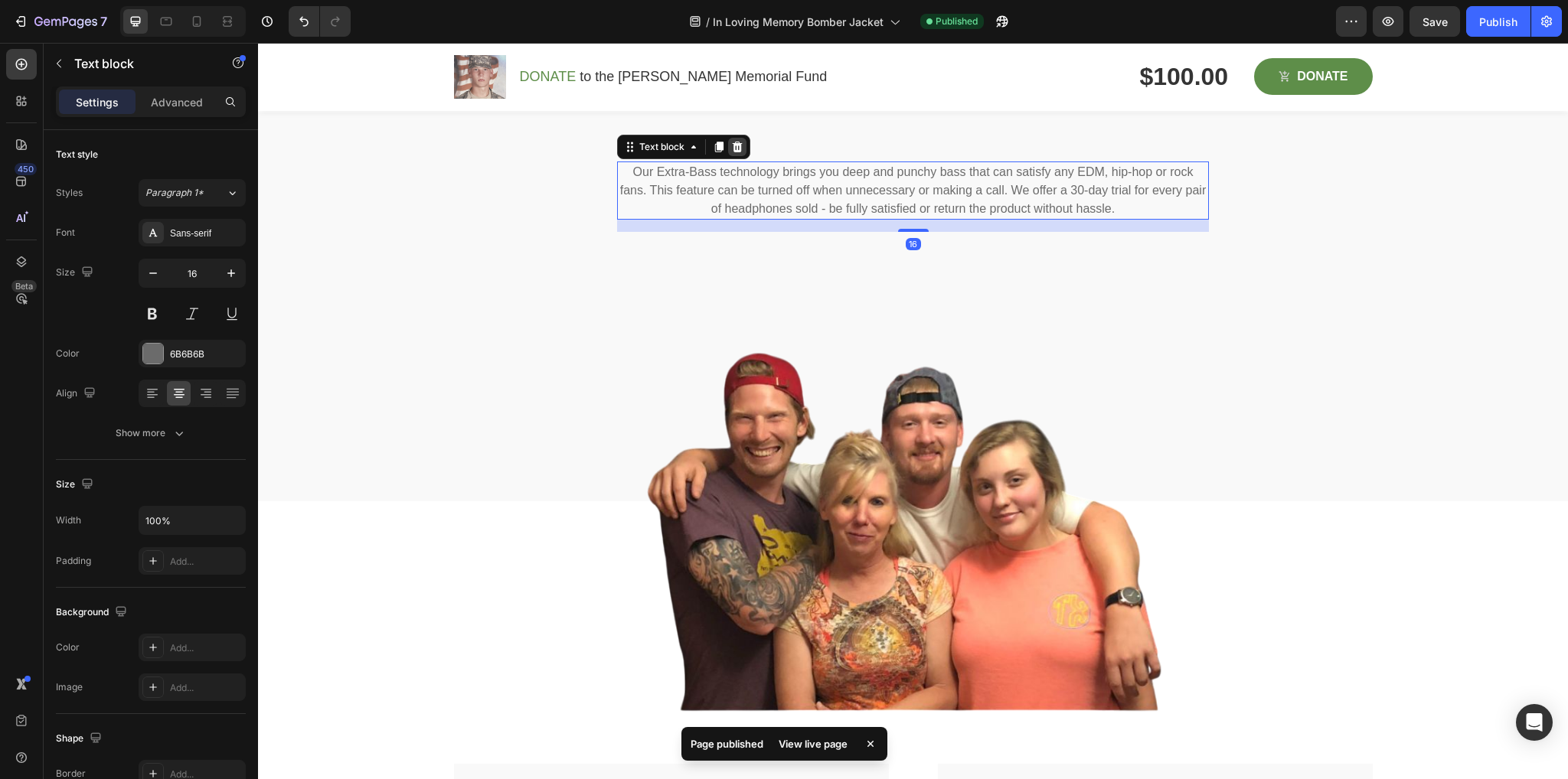
click at [735, 139] on div at bounding box center [736, 146] width 18 height 18
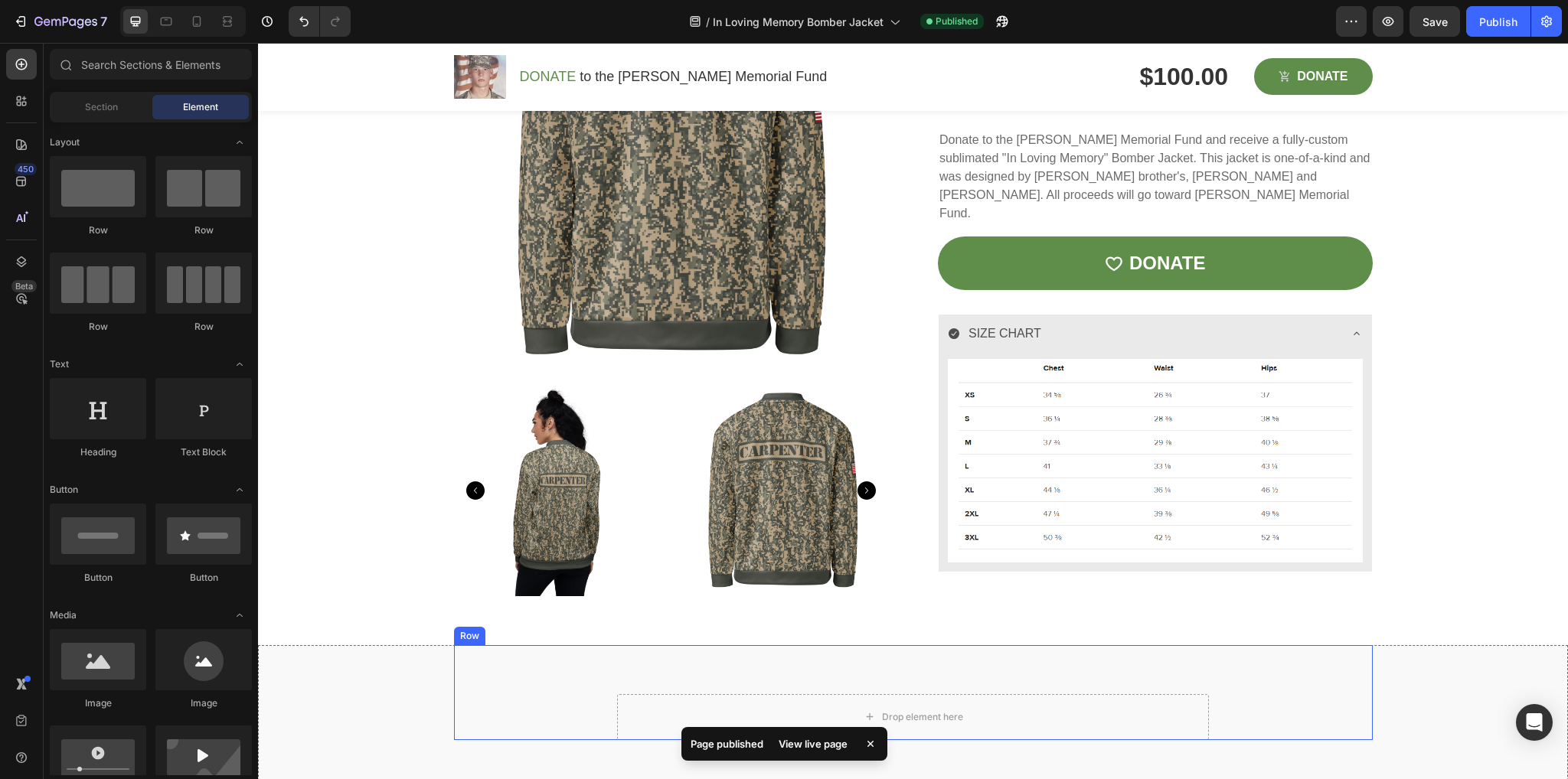
scroll to position [902, 0]
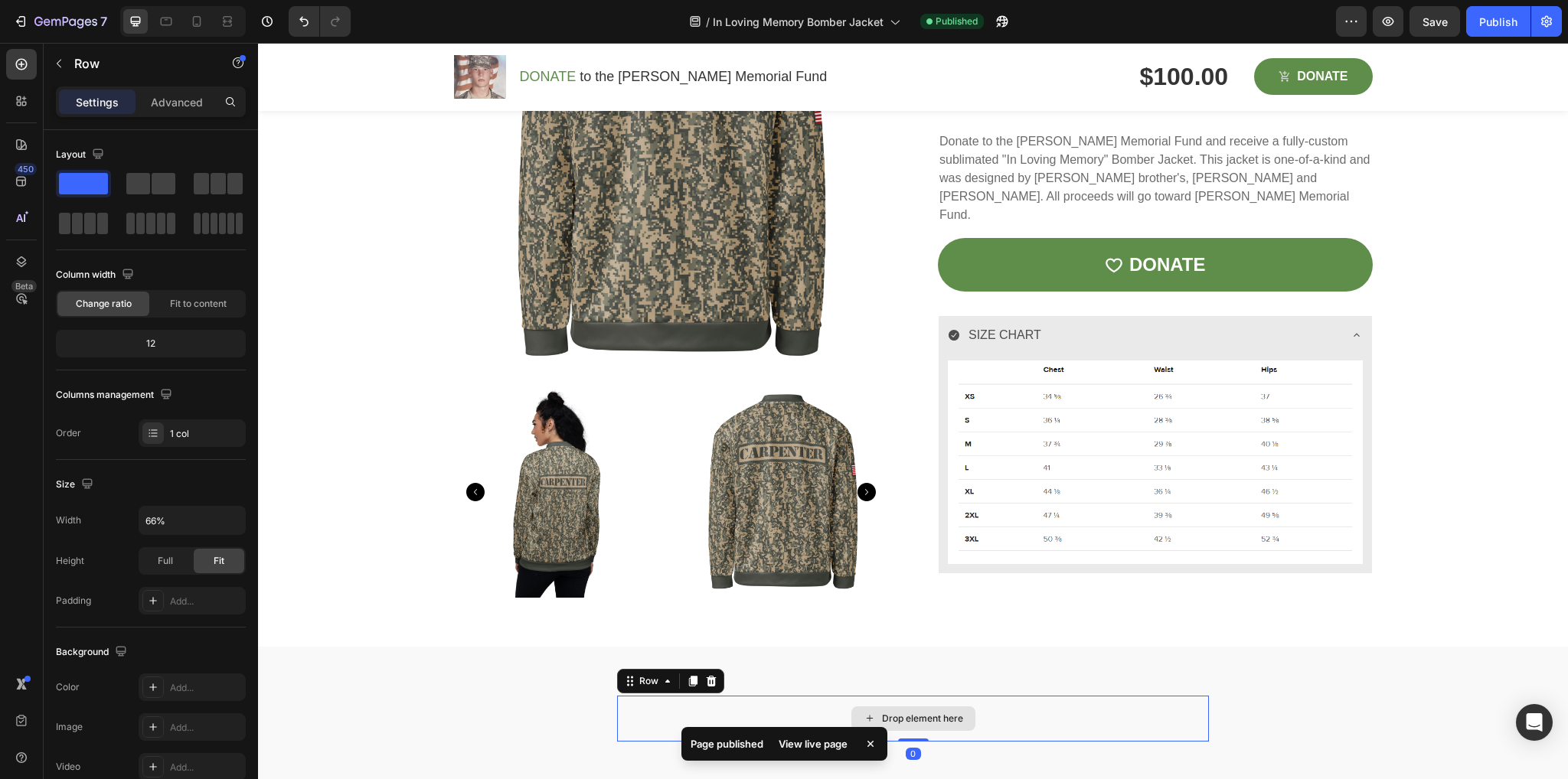
click at [1003, 705] on div "Drop element here" at bounding box center [913, 719] width 591 height 46
drag, startPoint x: 708, startPoint y: 677, endPoint x: 745, endPoint y: 678, distance: 37.0
click at [709, 677] on icon at bounding box center [712, 681] width 10 height 10
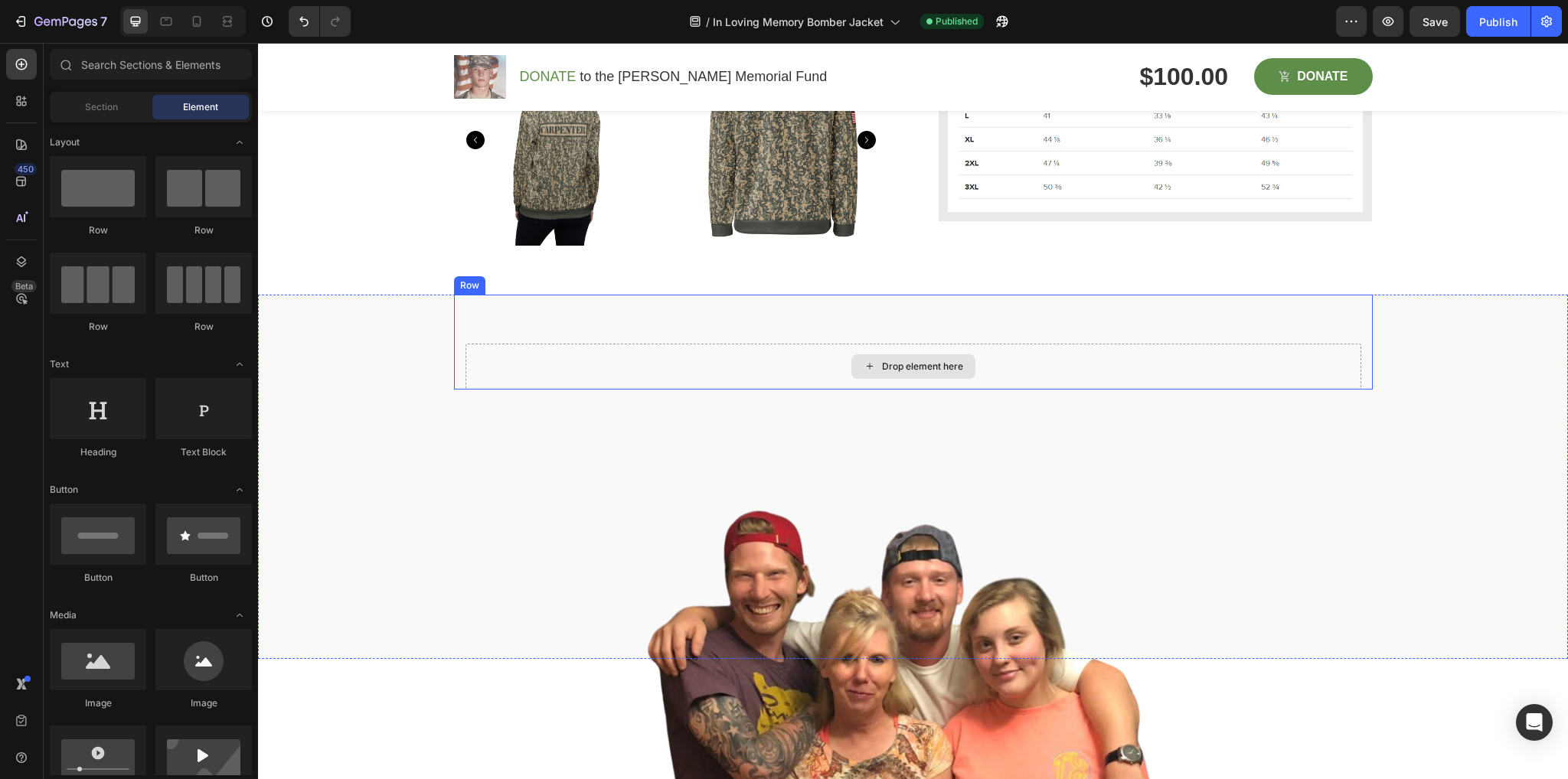
click at [743, 354] on div "Drop element here" at bounding box center [913, 366] width 896 height 46
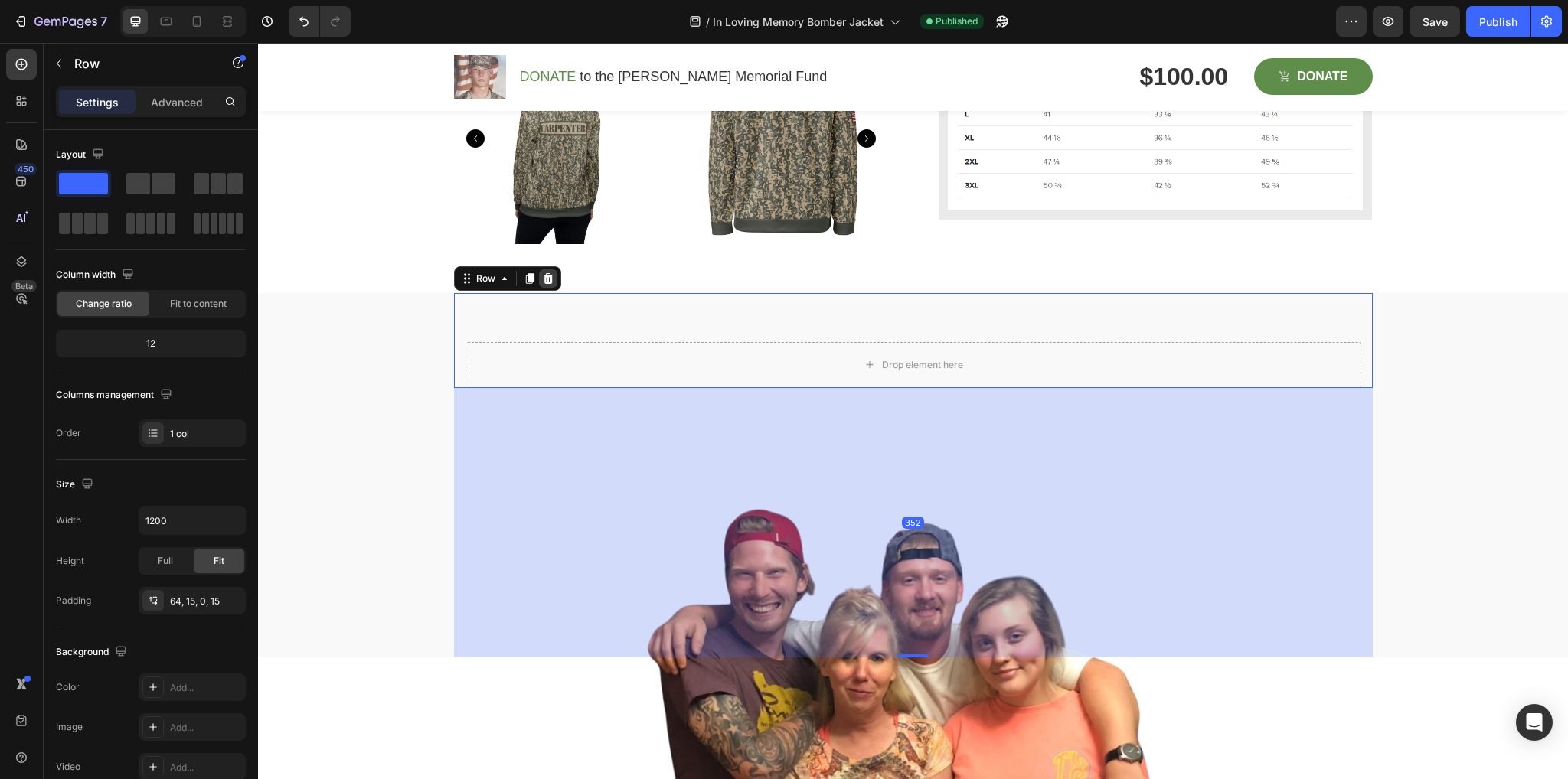
click at [543, 275] on icon at bounding box center [547, 278] width 10 height 10
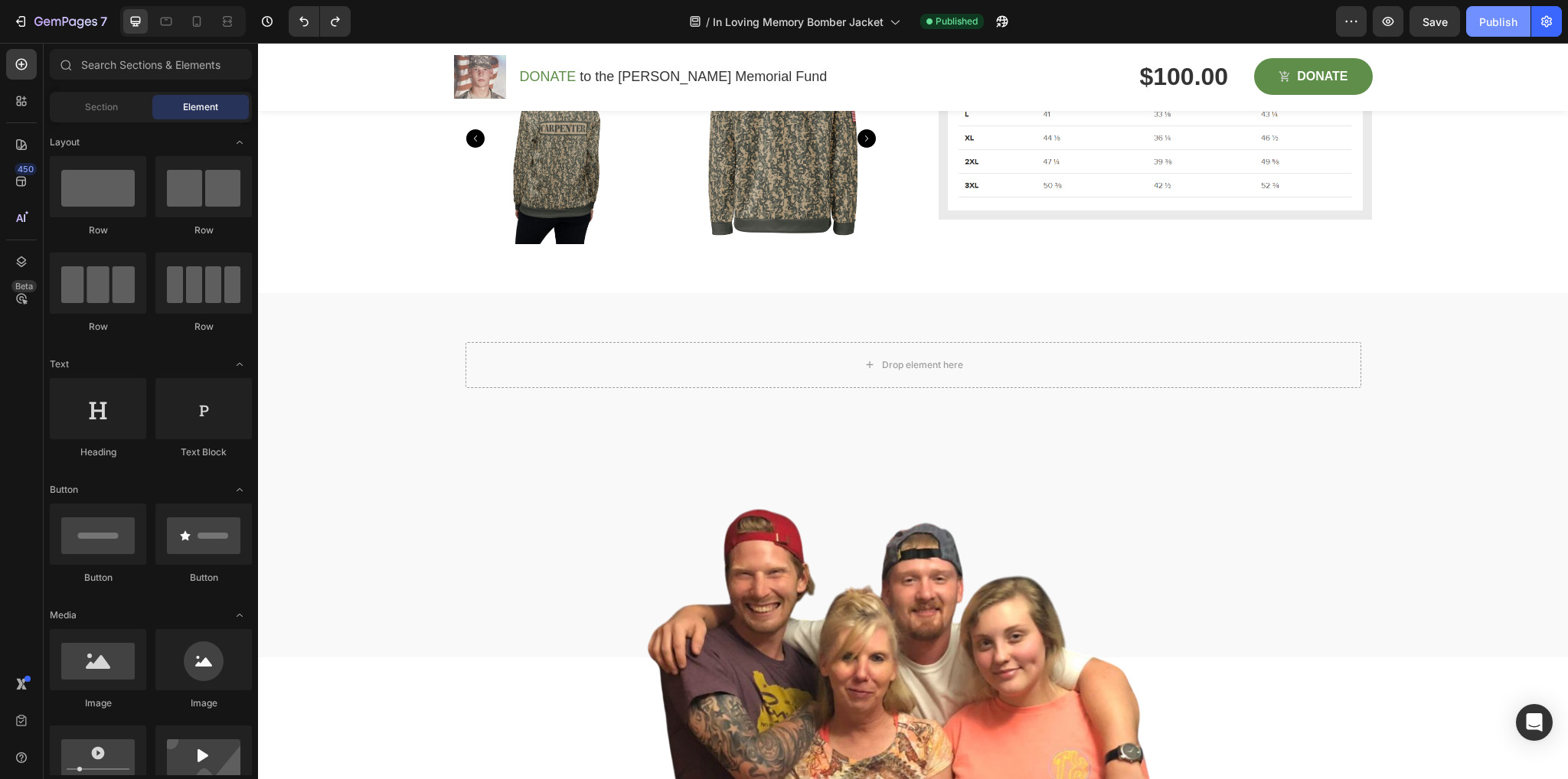
click at [1481, 30] on button "Publish" at bounding box center [1497, 21] width 64 height 31
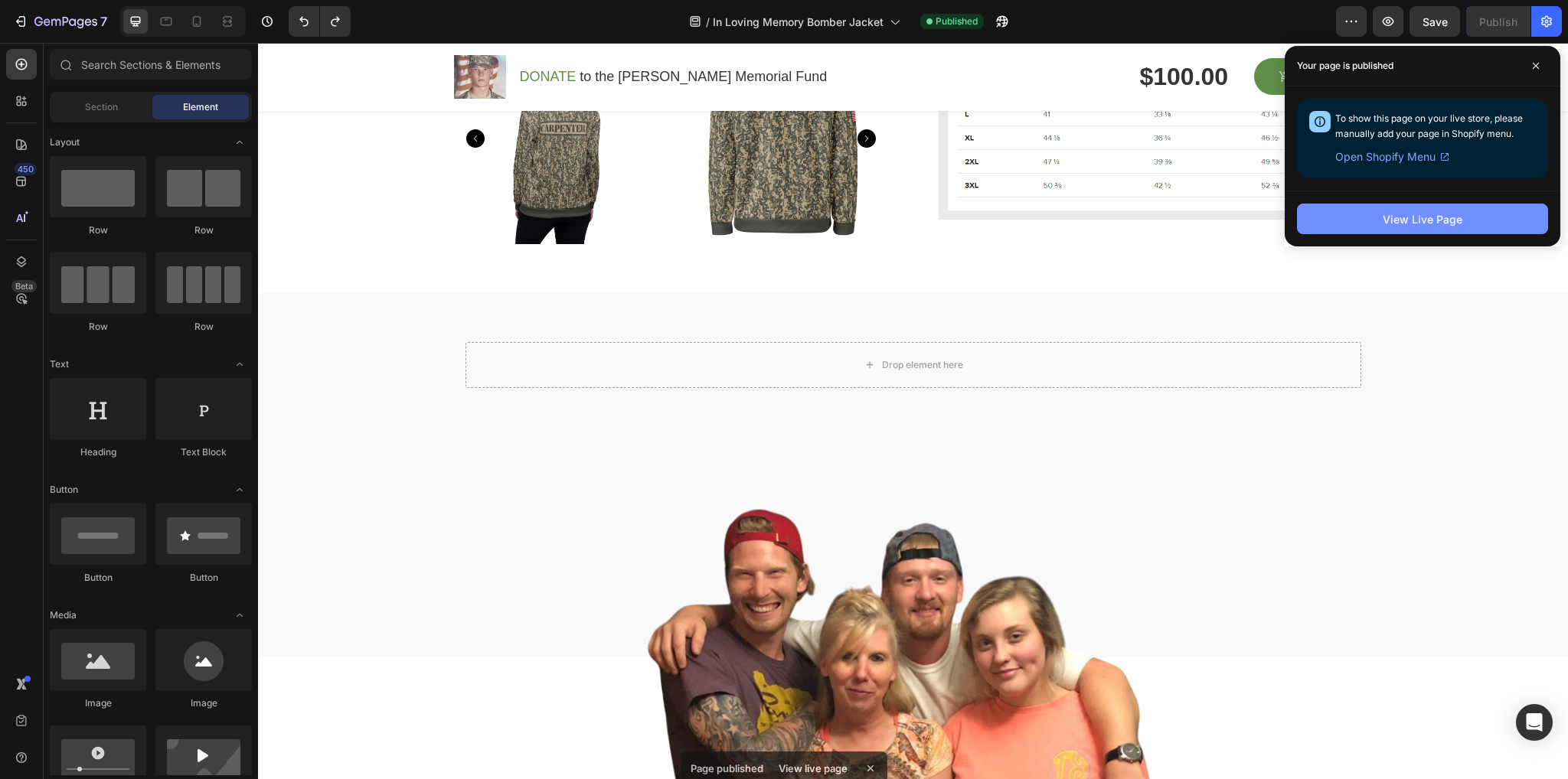
click at [1411, 222] on div "View Live Page" at bounding box center [1422, 219] width 79 height 16
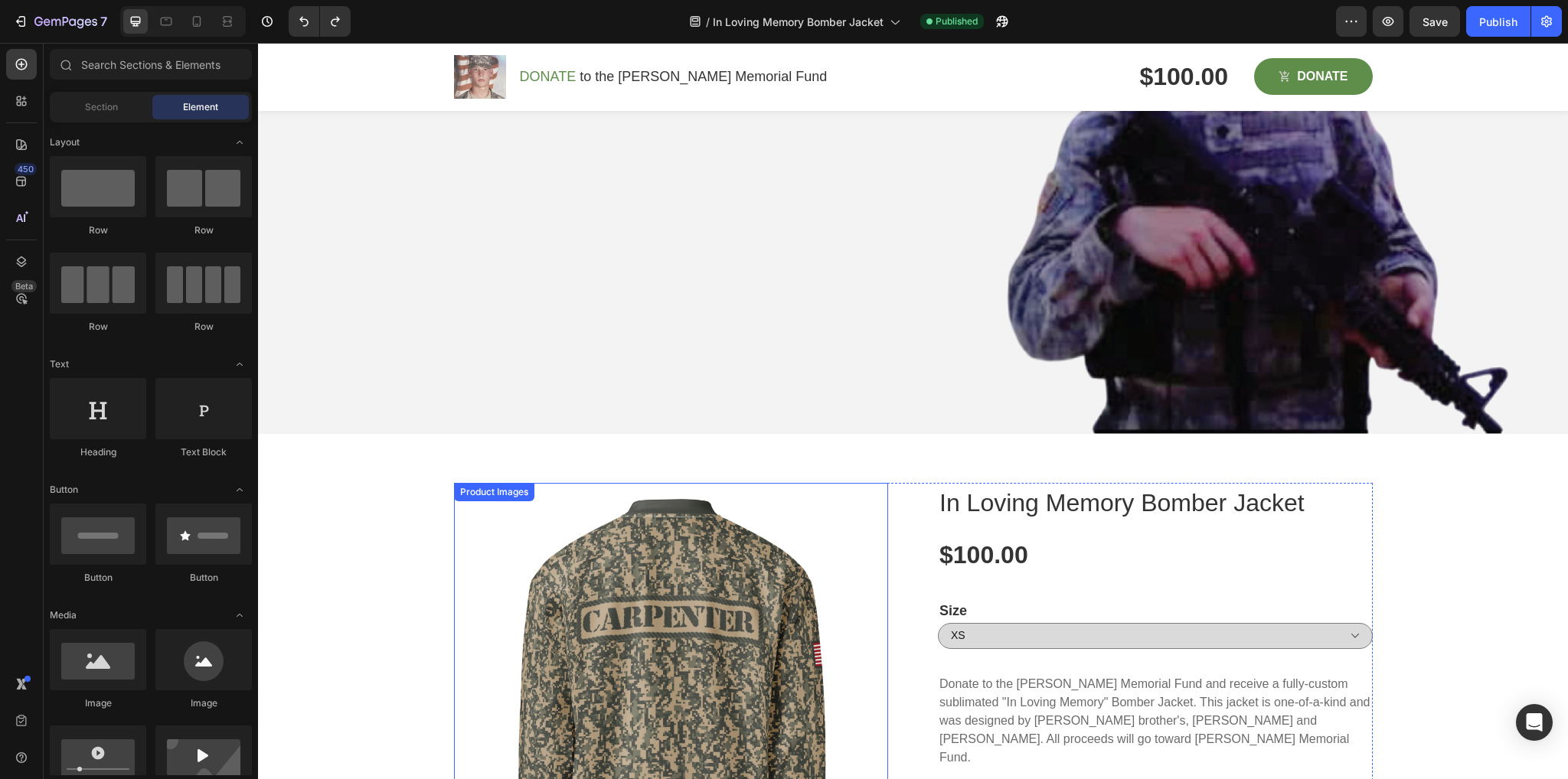
scroll to position [0, 0]
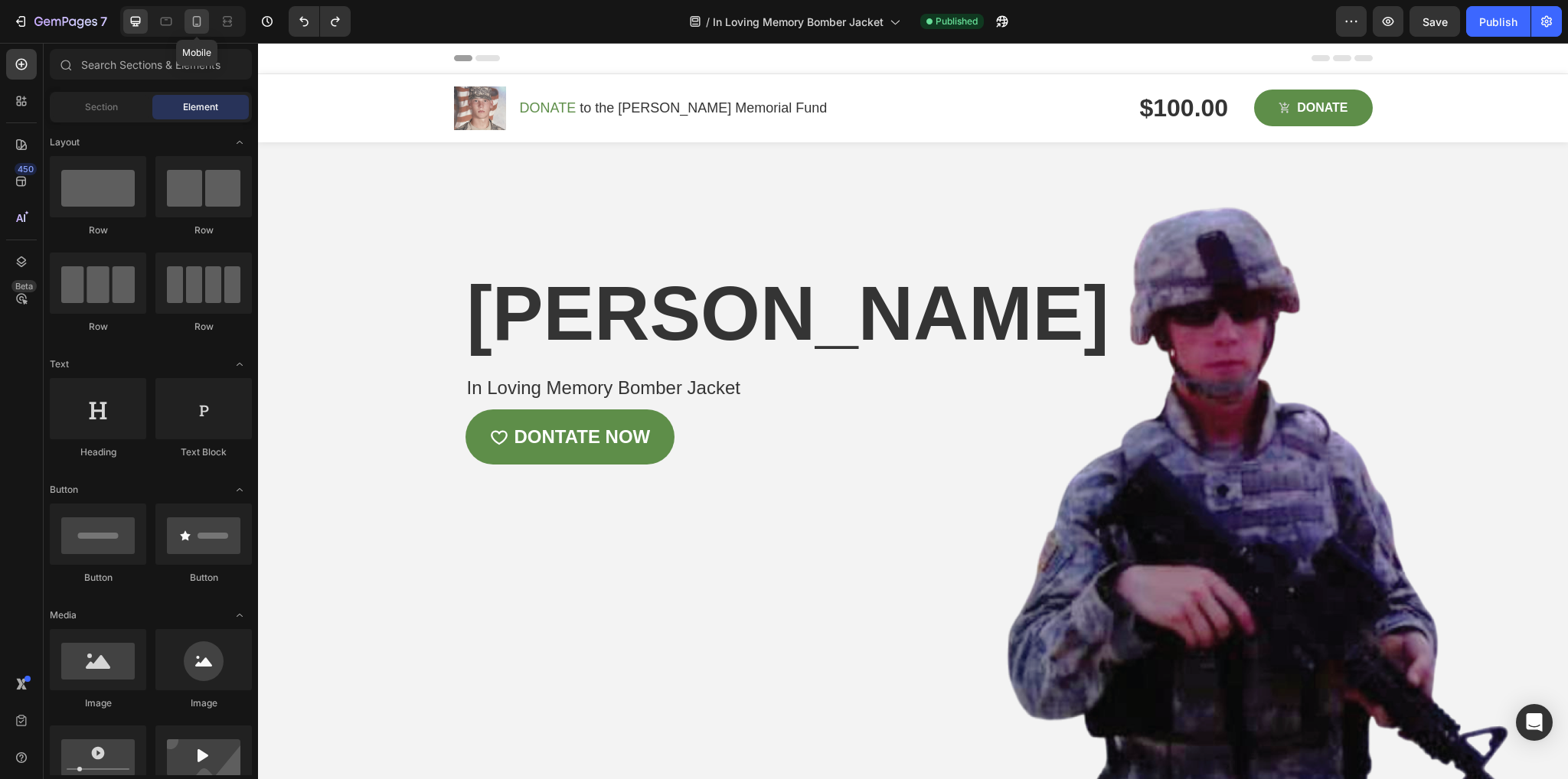
click at [193, 15] on icon at bounding box center [196, 21] width 15 height 15
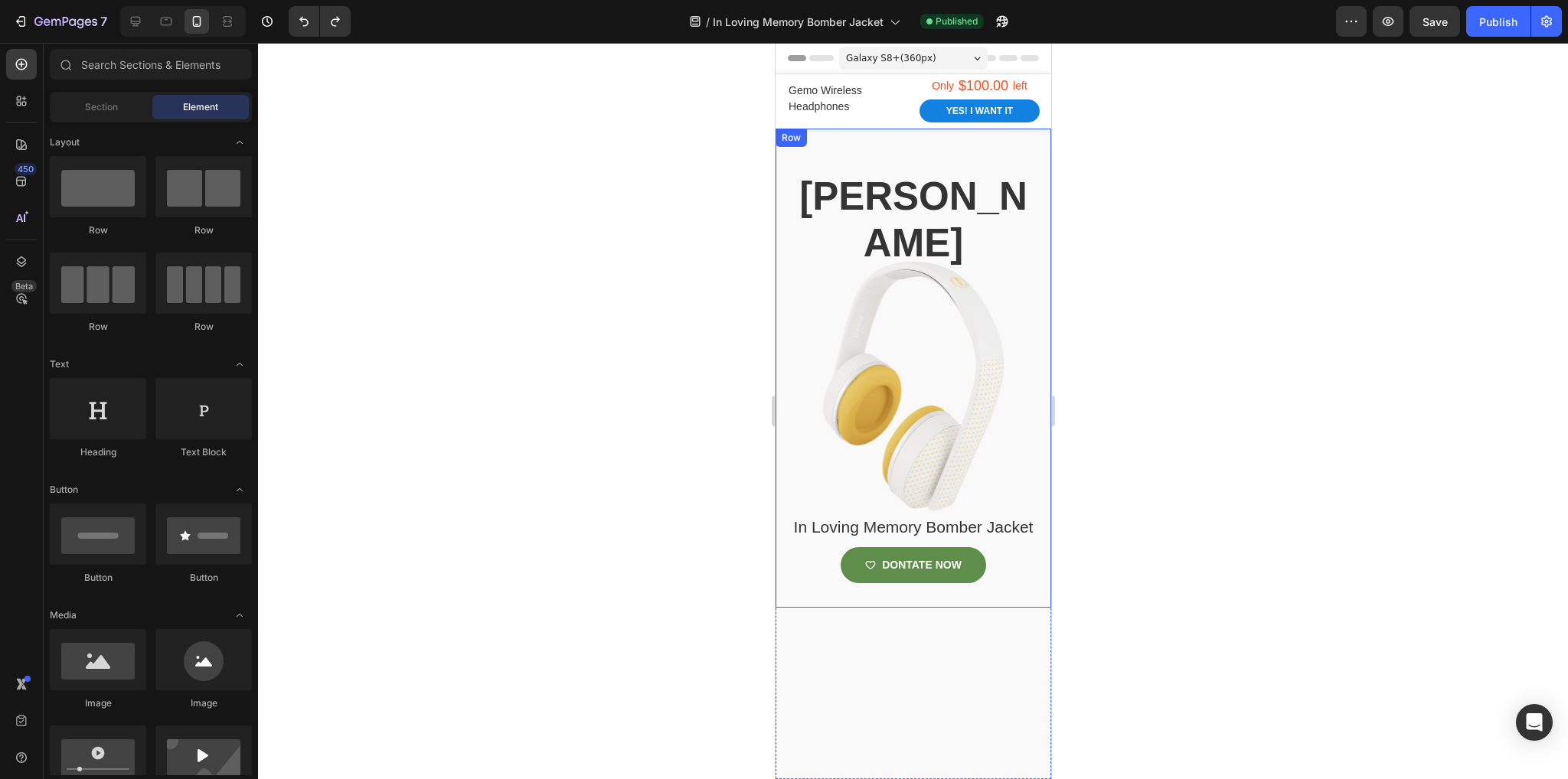
click at [932, 413] on div "Cameron carpenter Heading In Loving Memory Bomber Jacket Product Title DONTATE …" at bounding box center [912, 390] width 253 height 437
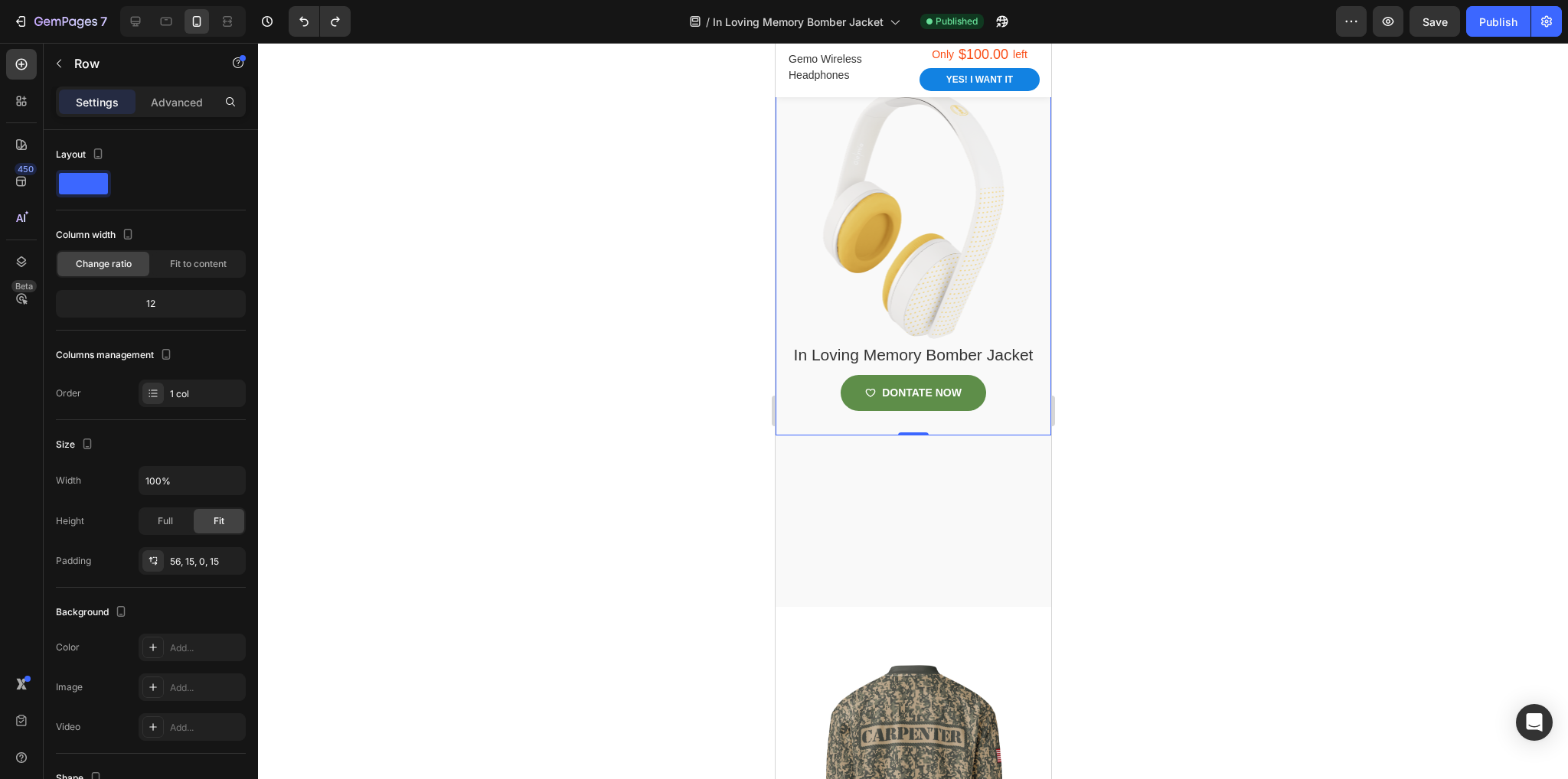
click at [927, 394] on div "Cameron carpenter Heading In Loving Memory Bomber Jacket Product Title DONTATE …" at bounding box center [912, 217] width 253 height 437
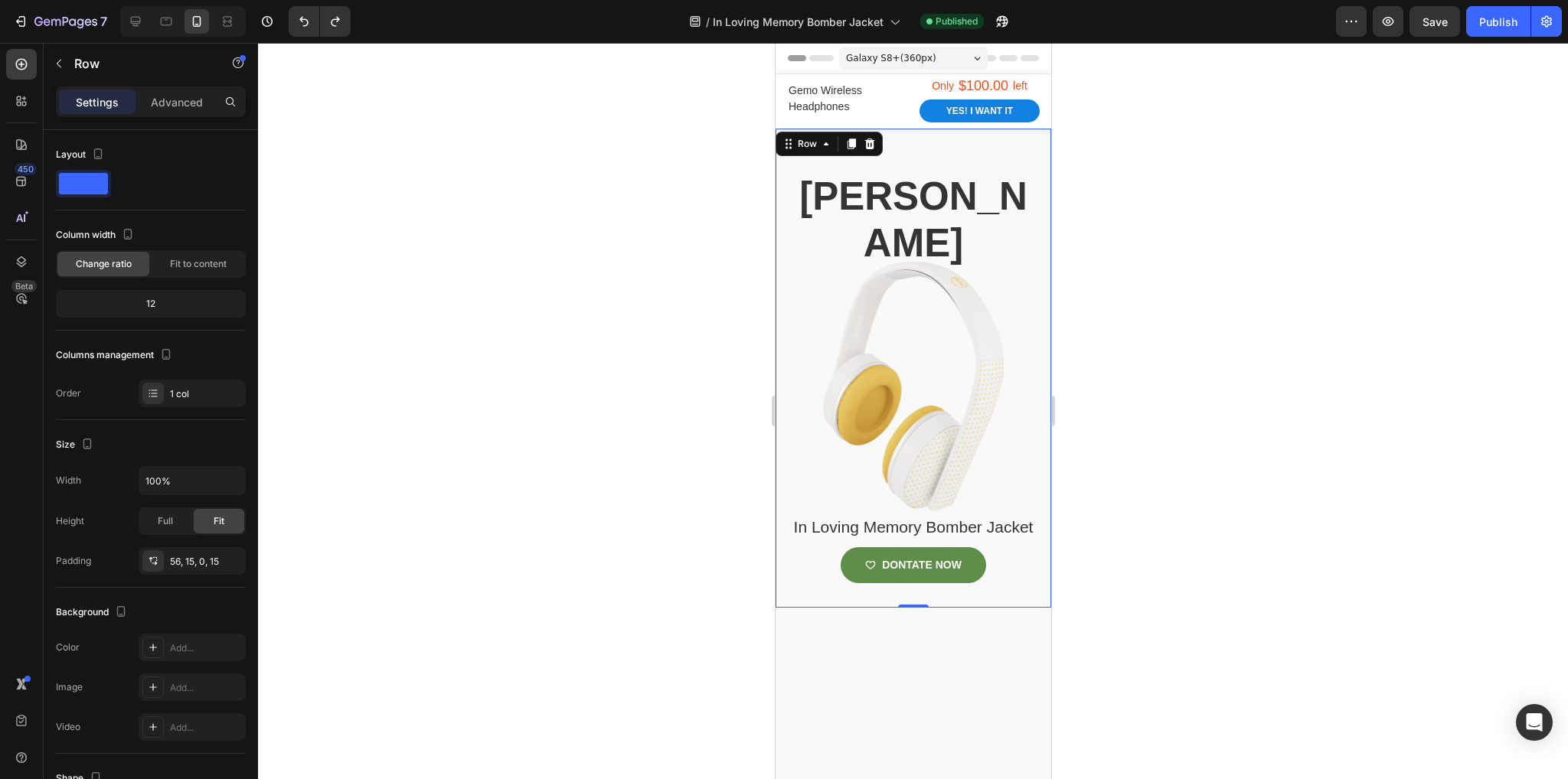
click at [891, 423] on div "Cameron carpenter Heading In Loving Memory Bomber Jacket Product Title DONTATE …" at bounding box center [912, 390] width 253 height 437
click at [225, 267] on span "Fit to content" at bounding box center [197, 264] width 56 height 13
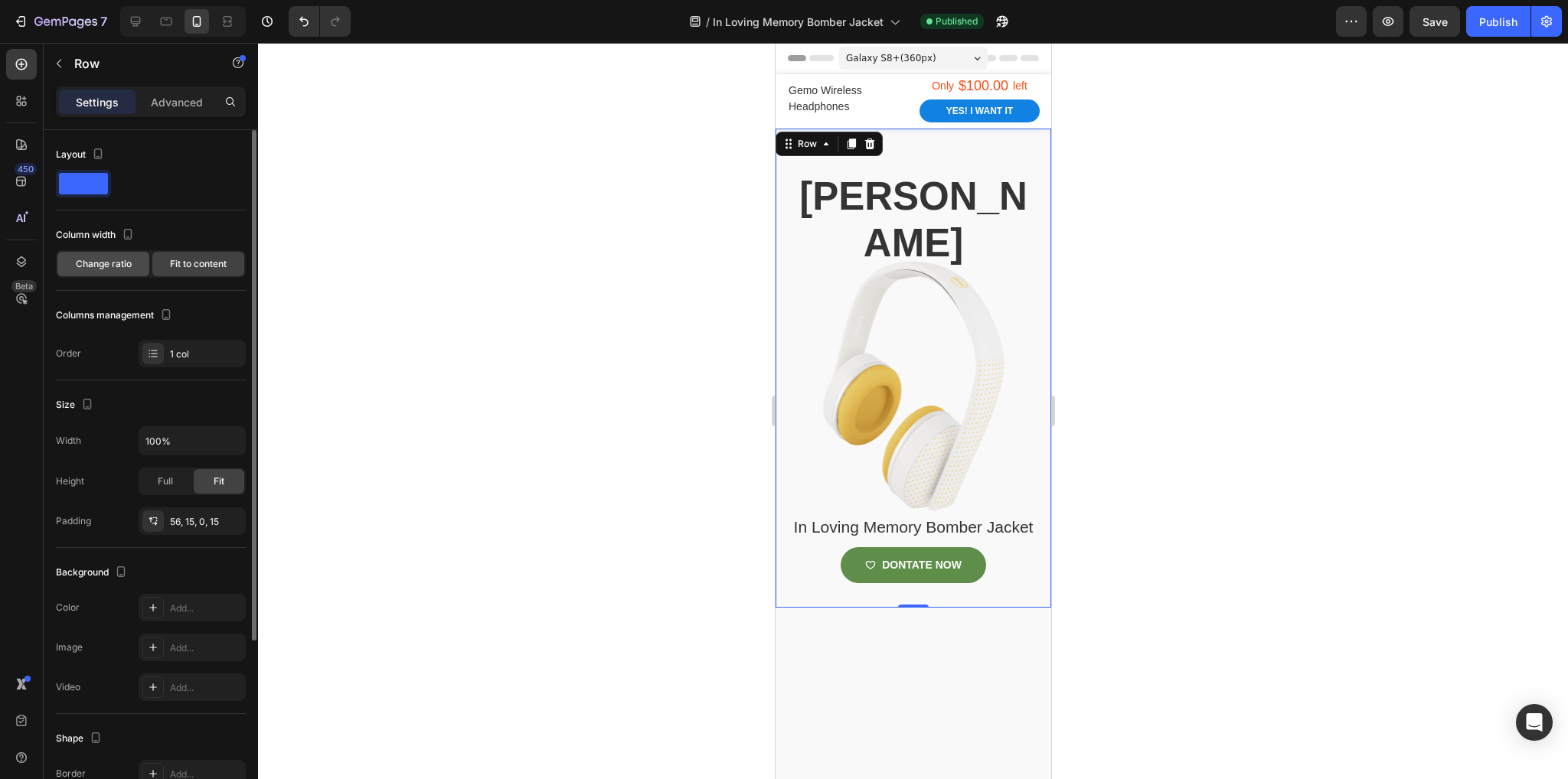
click at [97, 264] on span "Change ratio" at bounding box center [103, 264] width 56 height 13
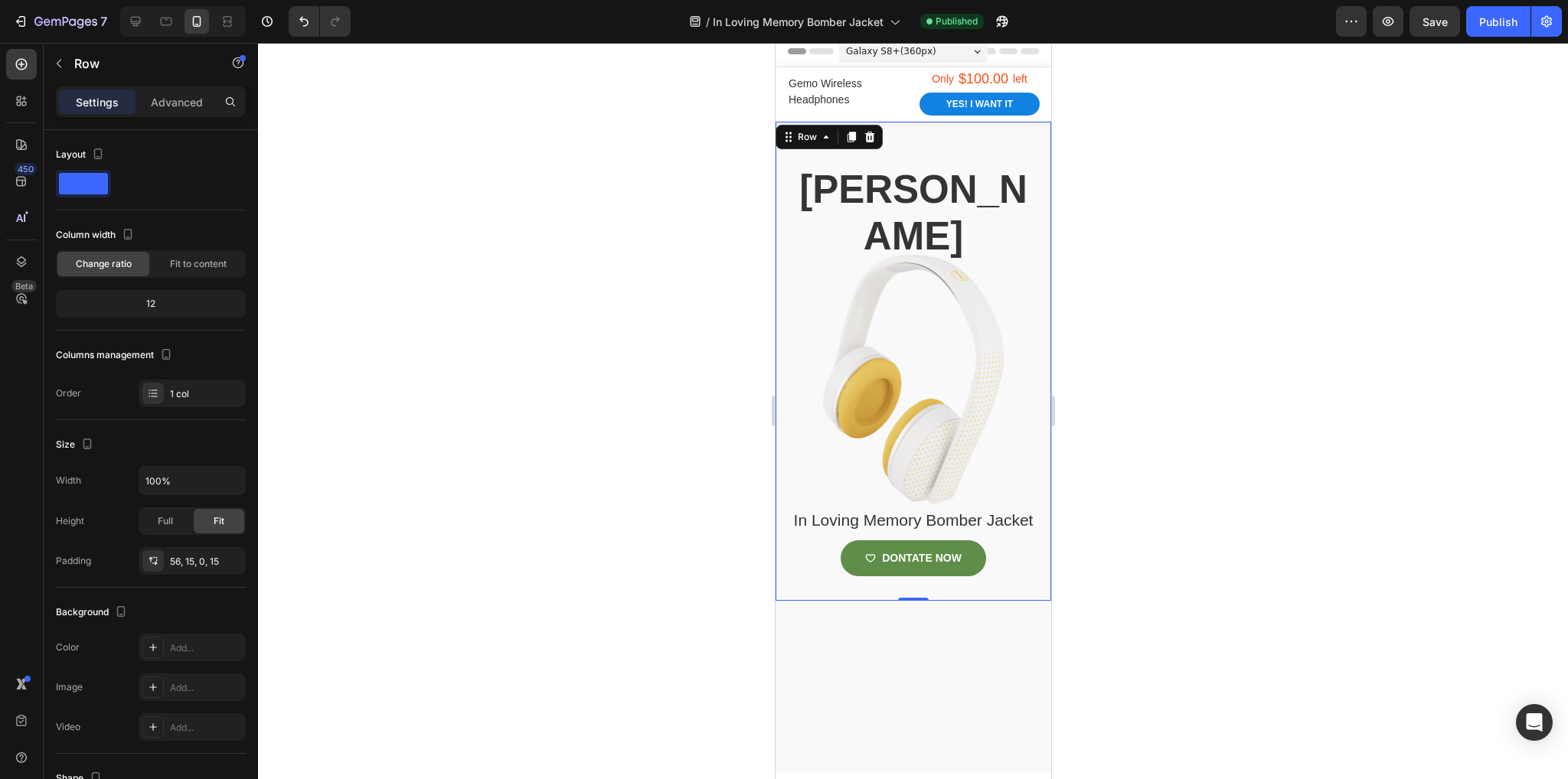
click at [879, 491] on div "Cameron carpenter Heading In Loving Memory Bomber Jacket Product Title DONTATE …" at bounding box center [912, 383] width 253 height 437
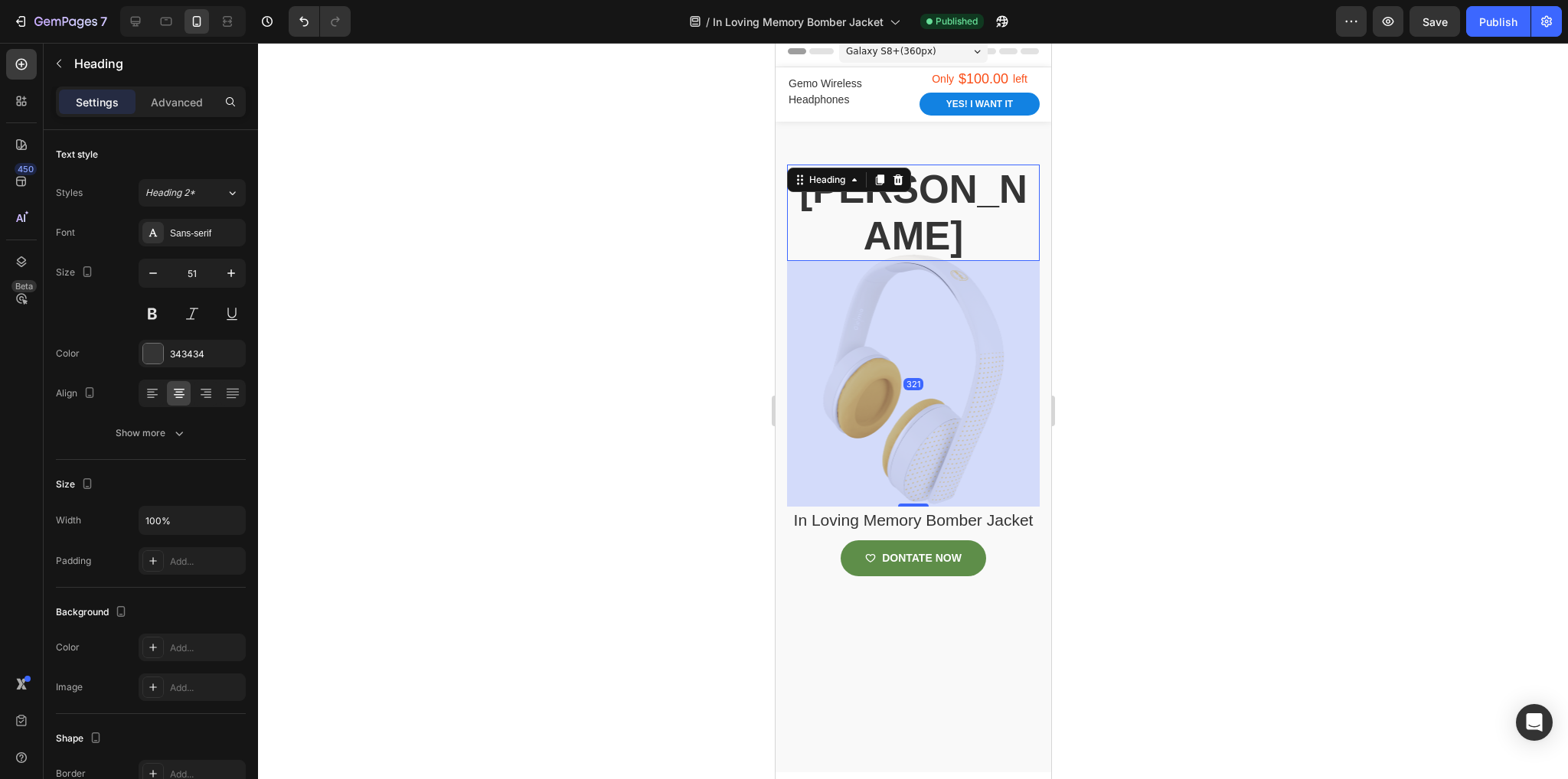
click at [953, 261] on h2 "[PERSON_NAME]" at bounding box center [912, 213] width 253 height 96
click at [959, 380] on div "321" at bounding box center [912, 384] width 253 height 246
click at [834, 477] on div "321" at bounding box center [912, 384] width 253 height 246
click at [830, 261] on h2 "[PERSON_NAME]" at bounding box center [912, 213] width 253 height 96
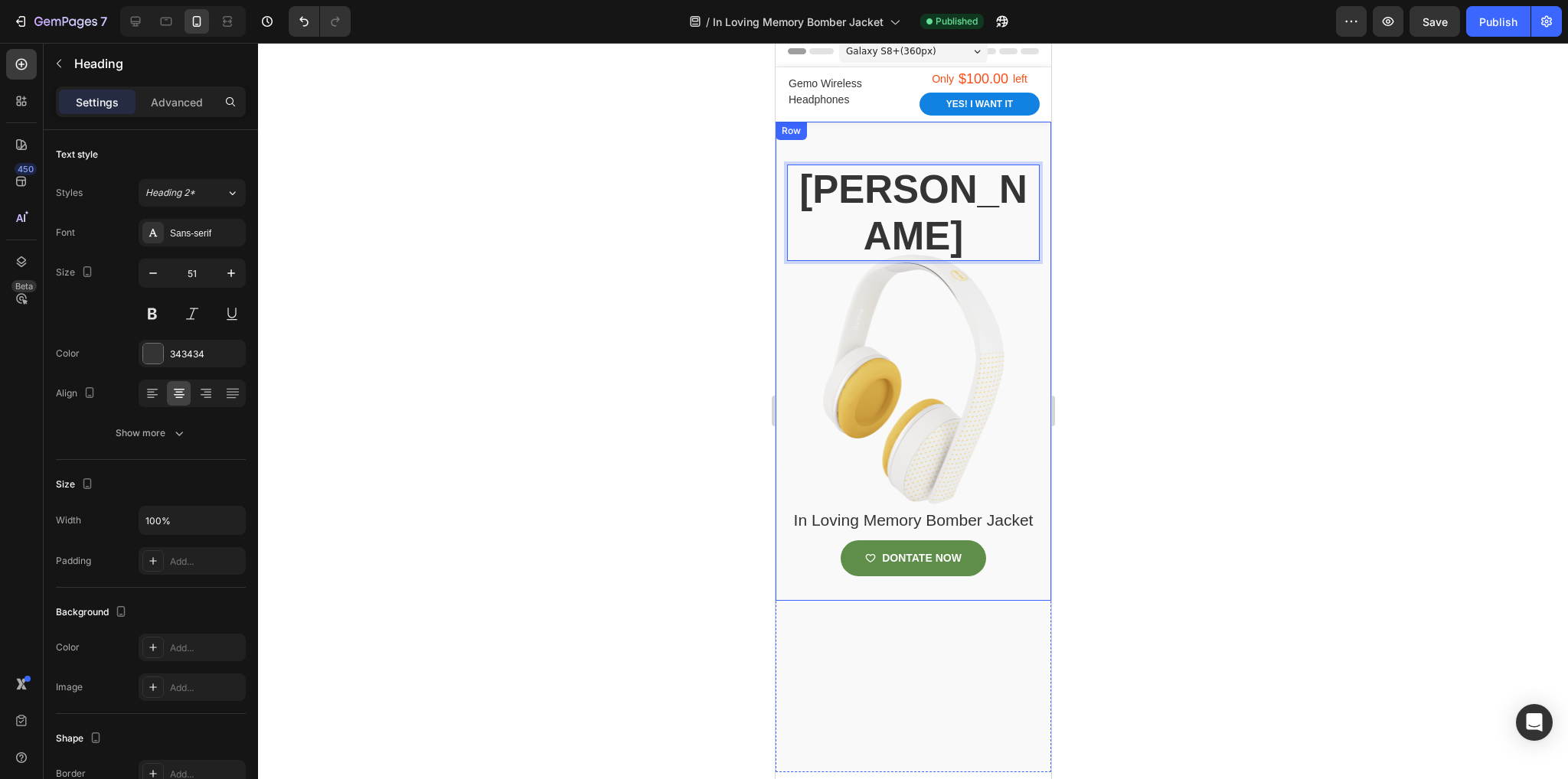
click at [913, 444] on div "Cameron carpenter Heading 321 In Loving Memory Bomber Jacket Product Title DONT…" at bounding box center [912, 383] width 253 height 437
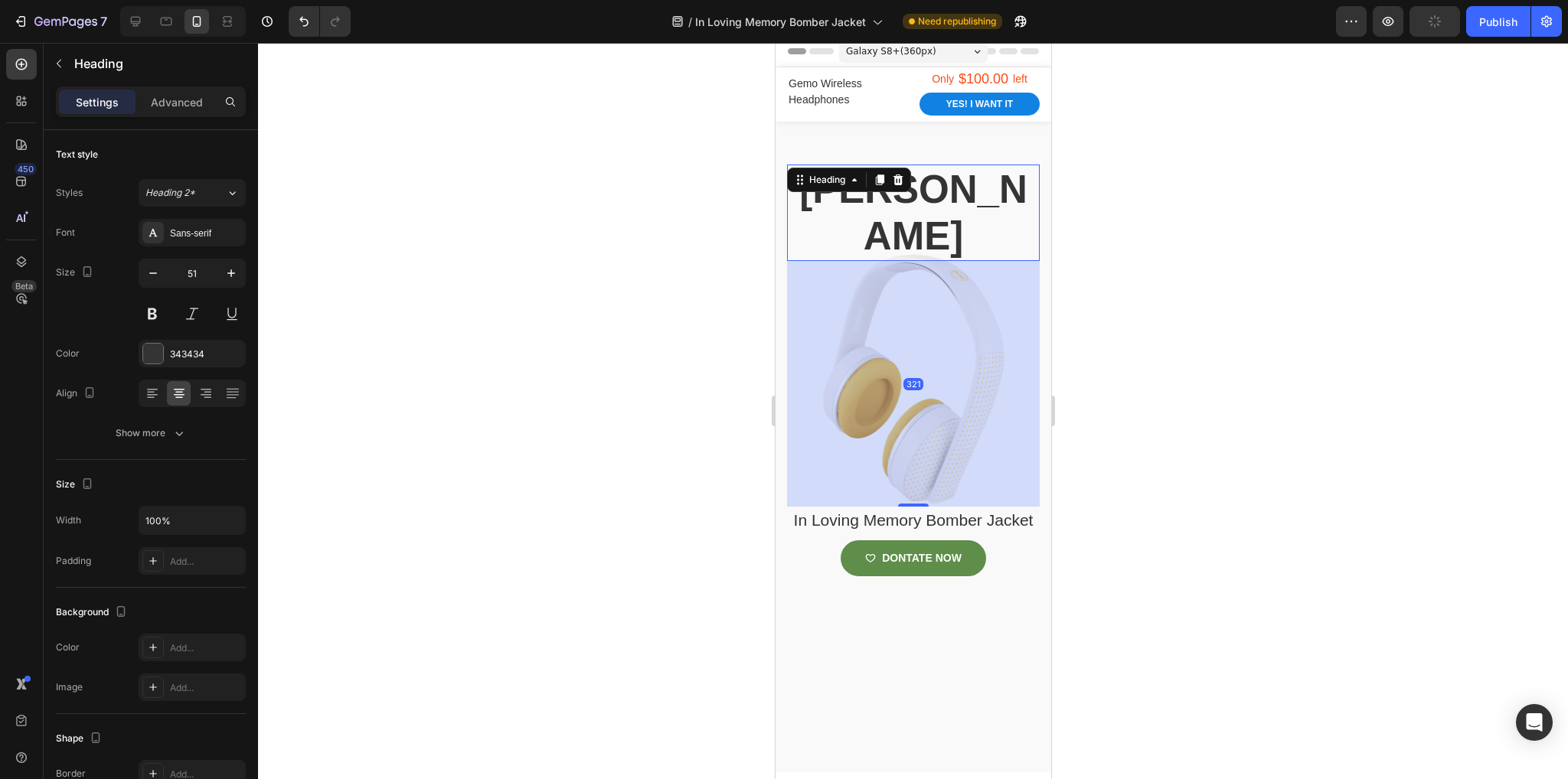
click at [930, 259] on p "[PERSON_NAME]" at bounding box center [913, 213] width 250 height 93
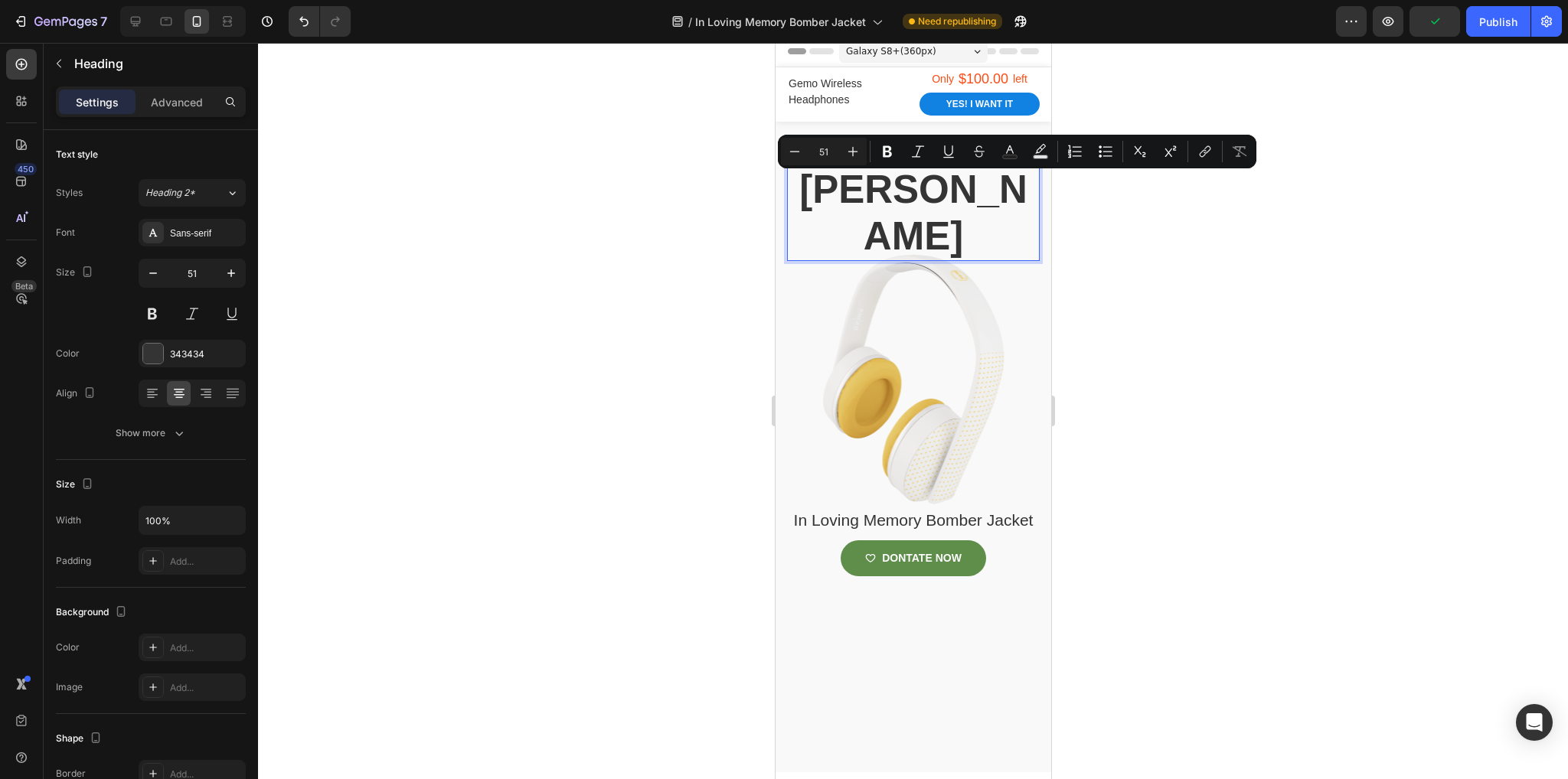
drag, startPoint x: 918, startPoint y: 299, endPoint x: 784, endPoint y: 215, distance: 158.2
click at [784, 215] on div "Cameron carpenter Heading 321 In Loving Memory Bomber Jacket Product Title DONT…" at bounding box center [912, 361] width 276 height 480
click at [234, 185] on icon at bounding box center [233, 193] width 13 height 15
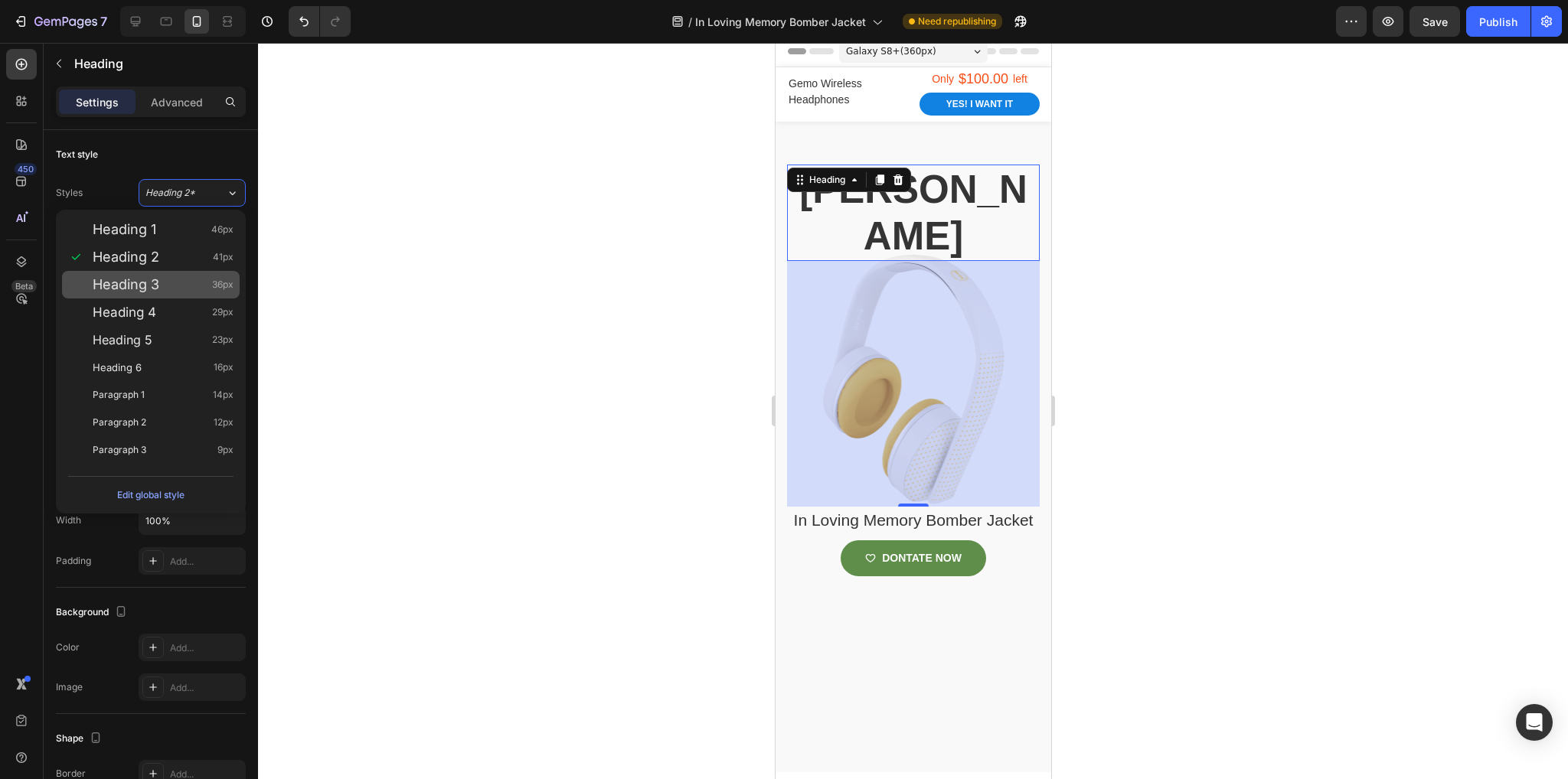
click at [153, 279] on span "Heading 3" at bounding box center [126, 285] width 67 height 15
type input "36"
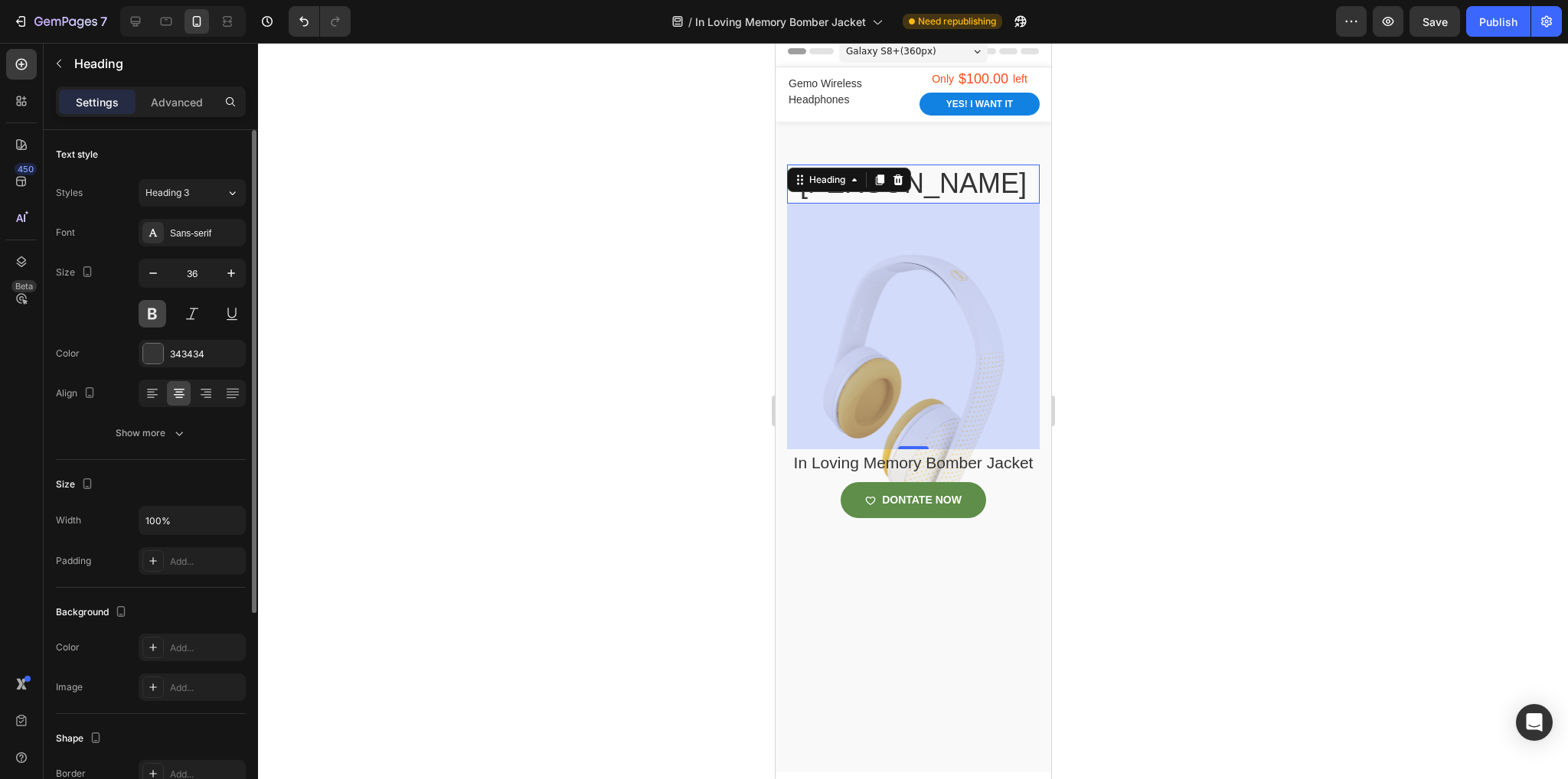
click at [162, 307] on button at bounding box center [152, 314] width 28 height 28
click at [496, 363] on div at bounding box center [913, 411] width 1310 height 736
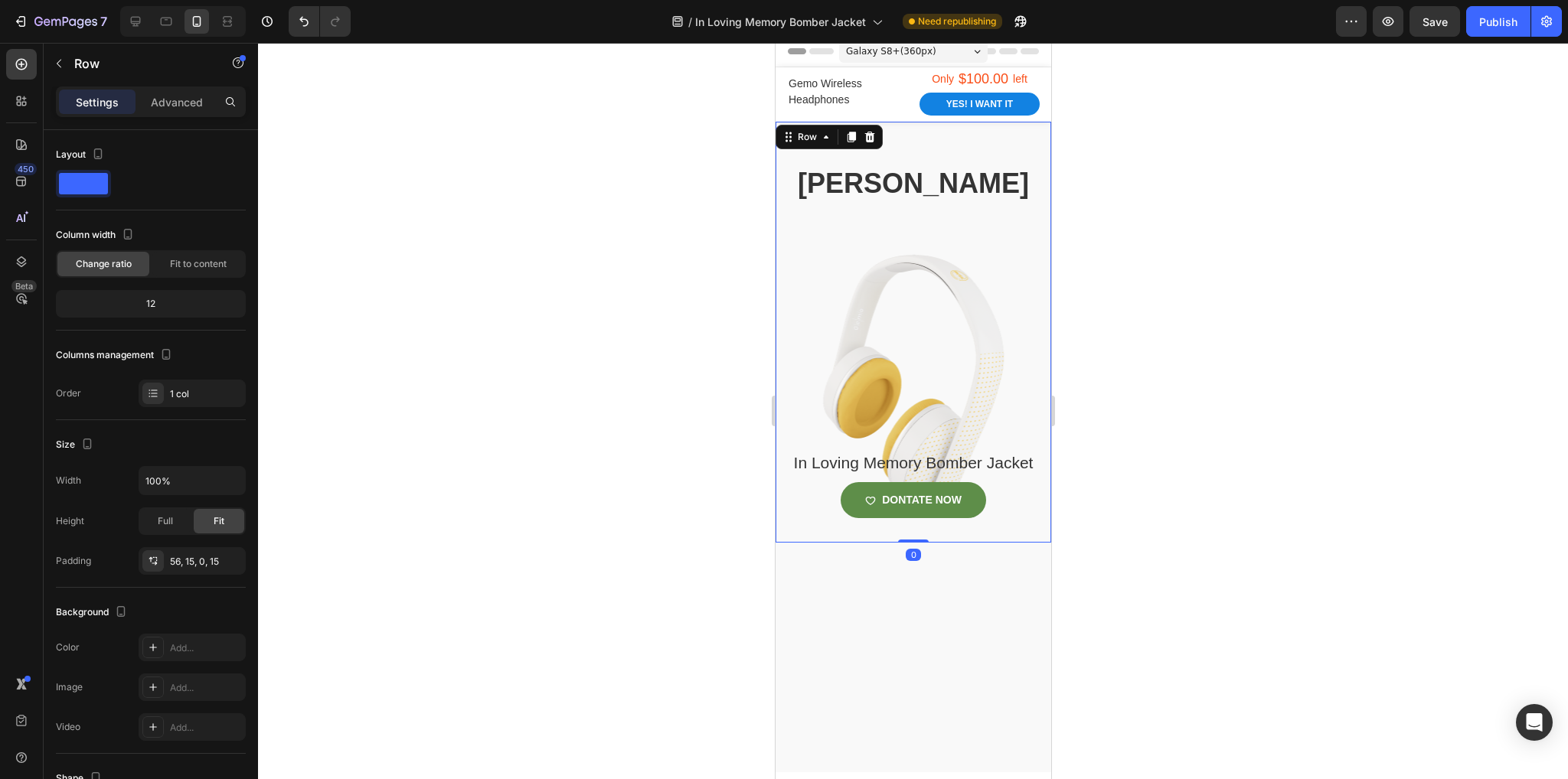
click at [929, 332] on div "Cameron carpenter Heading In Loving Memory Bomber Jacket Product Title DONTATE …" at bounding box center [912, 354] width 253 height 379
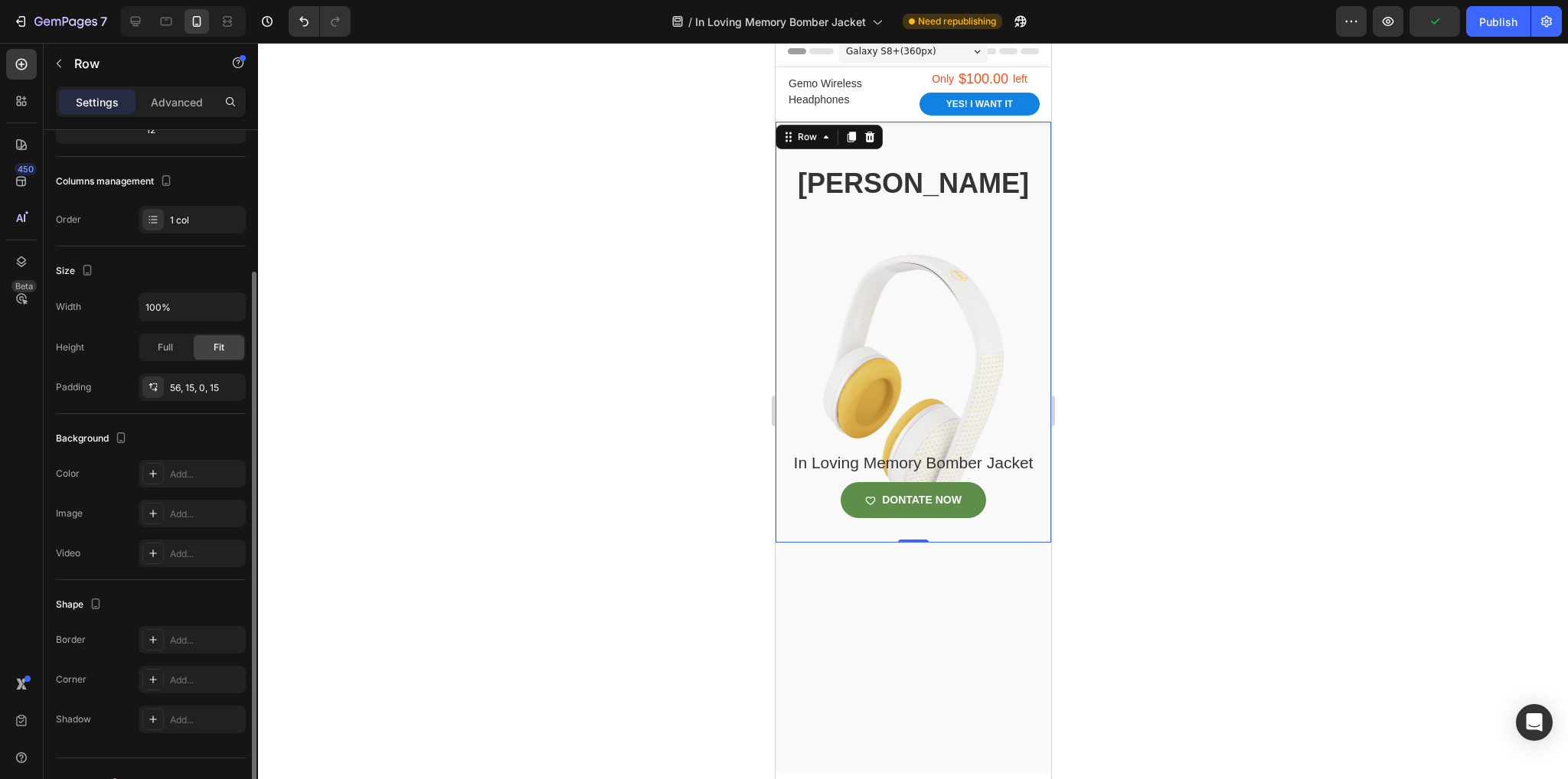
scroll to position [200, 0]
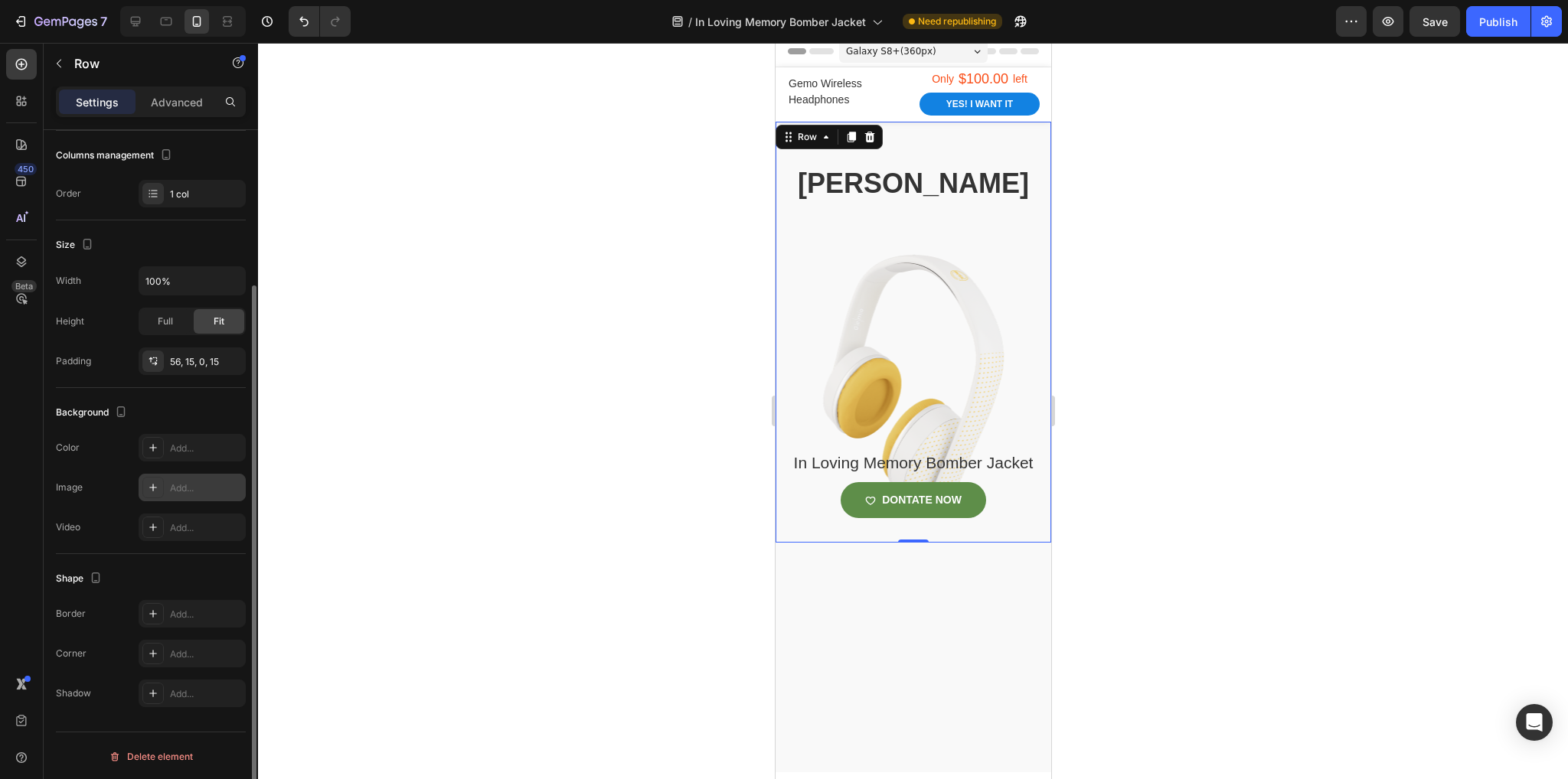
click at [161, 487] on div at bounding box center [153, 487] width 21 height 21
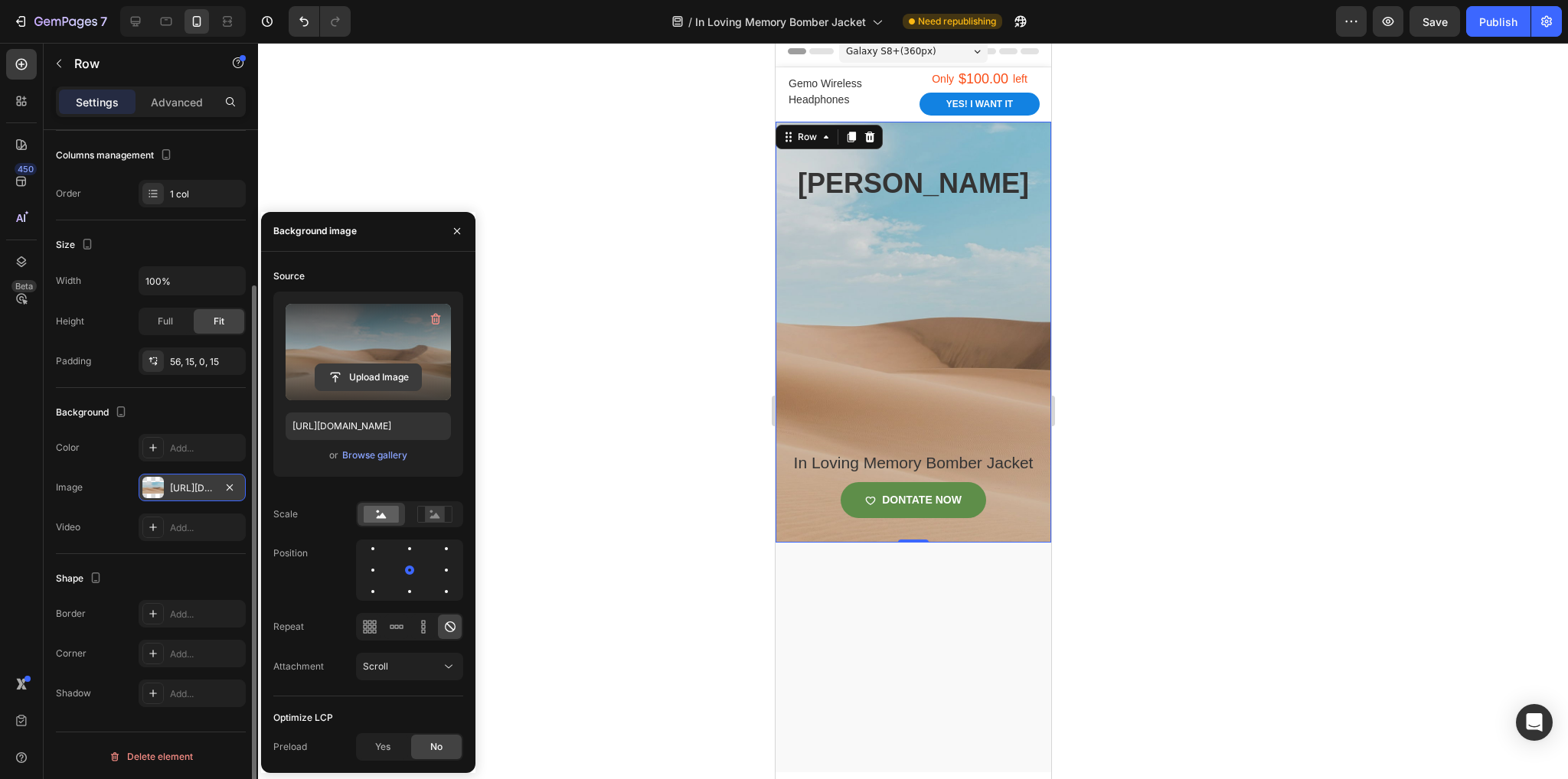
click at [367, 373] on input "file" at bounding box center [368, 377] width 106 height 26
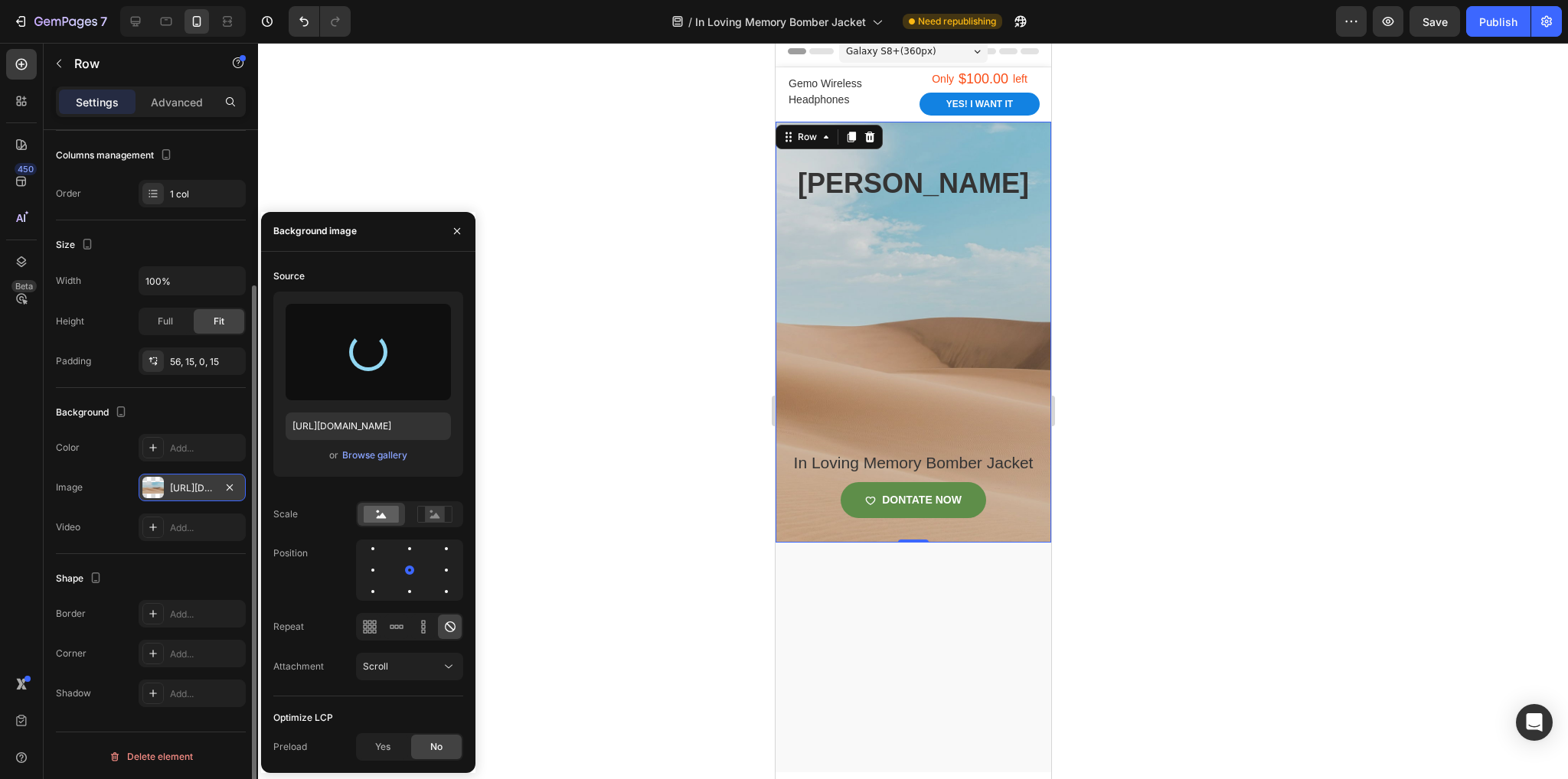
type input "[URL][DOMAIN_NAME]"
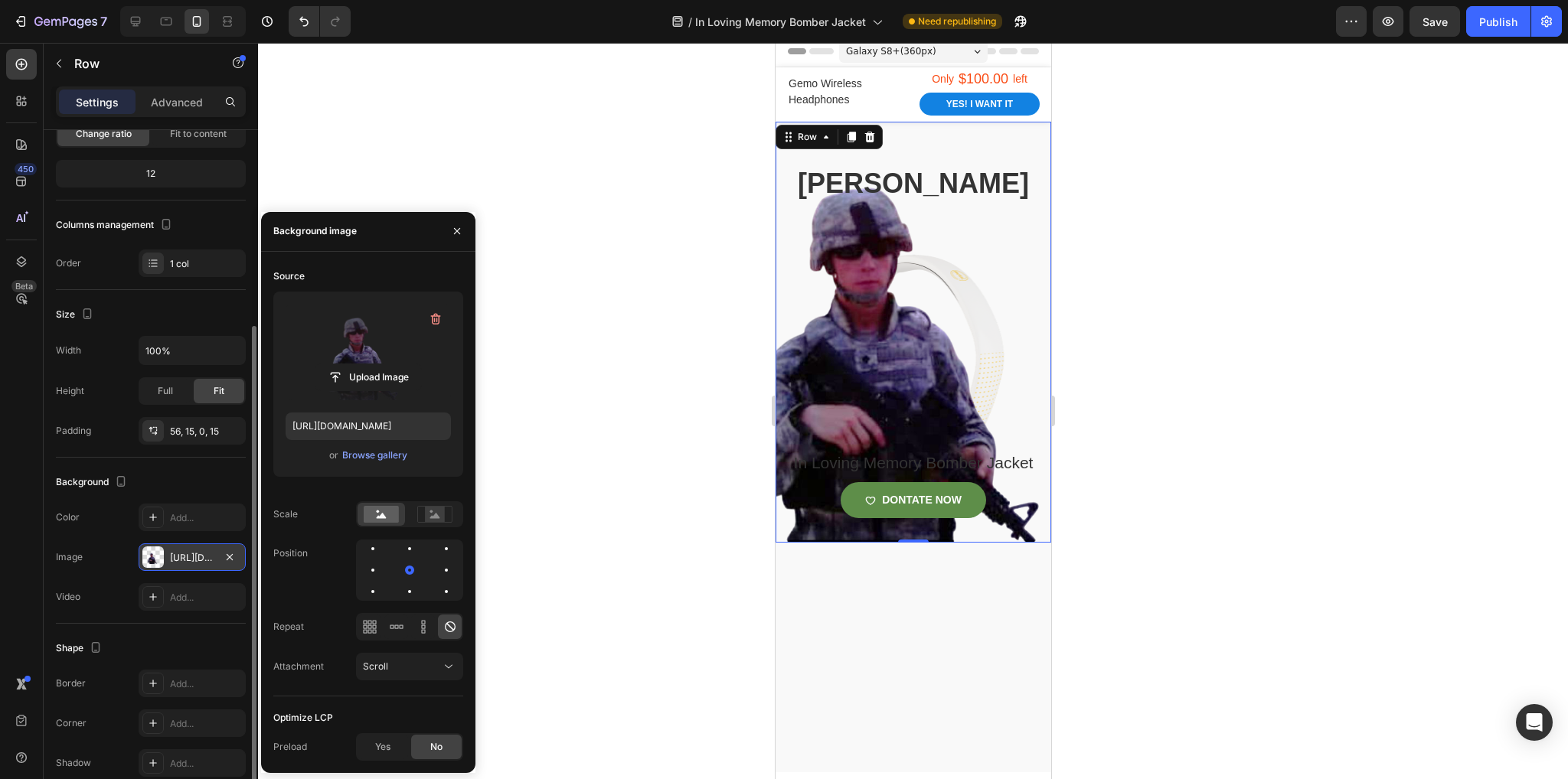
scroll to position [0, 0]
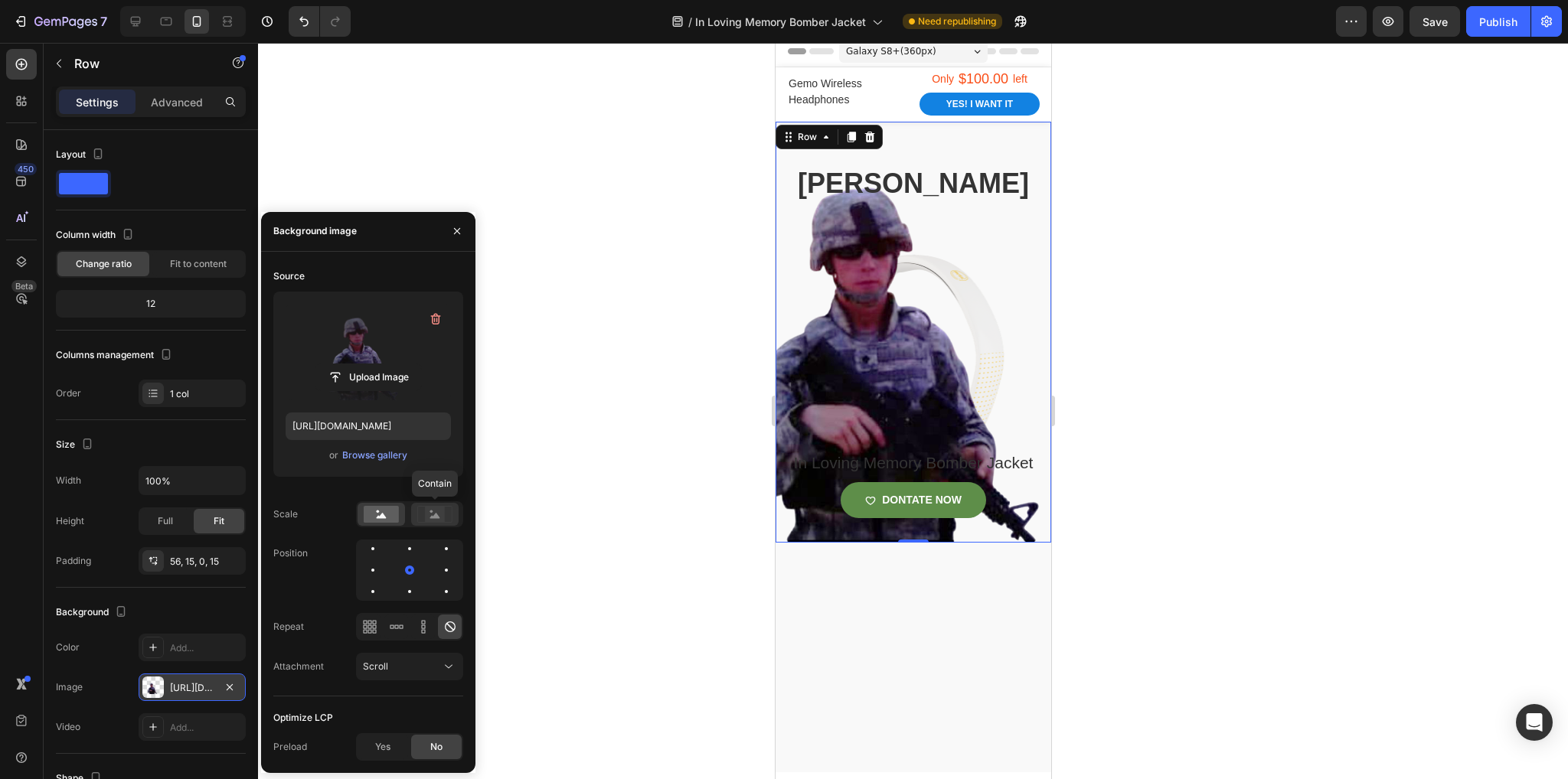
click at [436, 511] on rect at bounding box center [435, 514] width 20 height 15
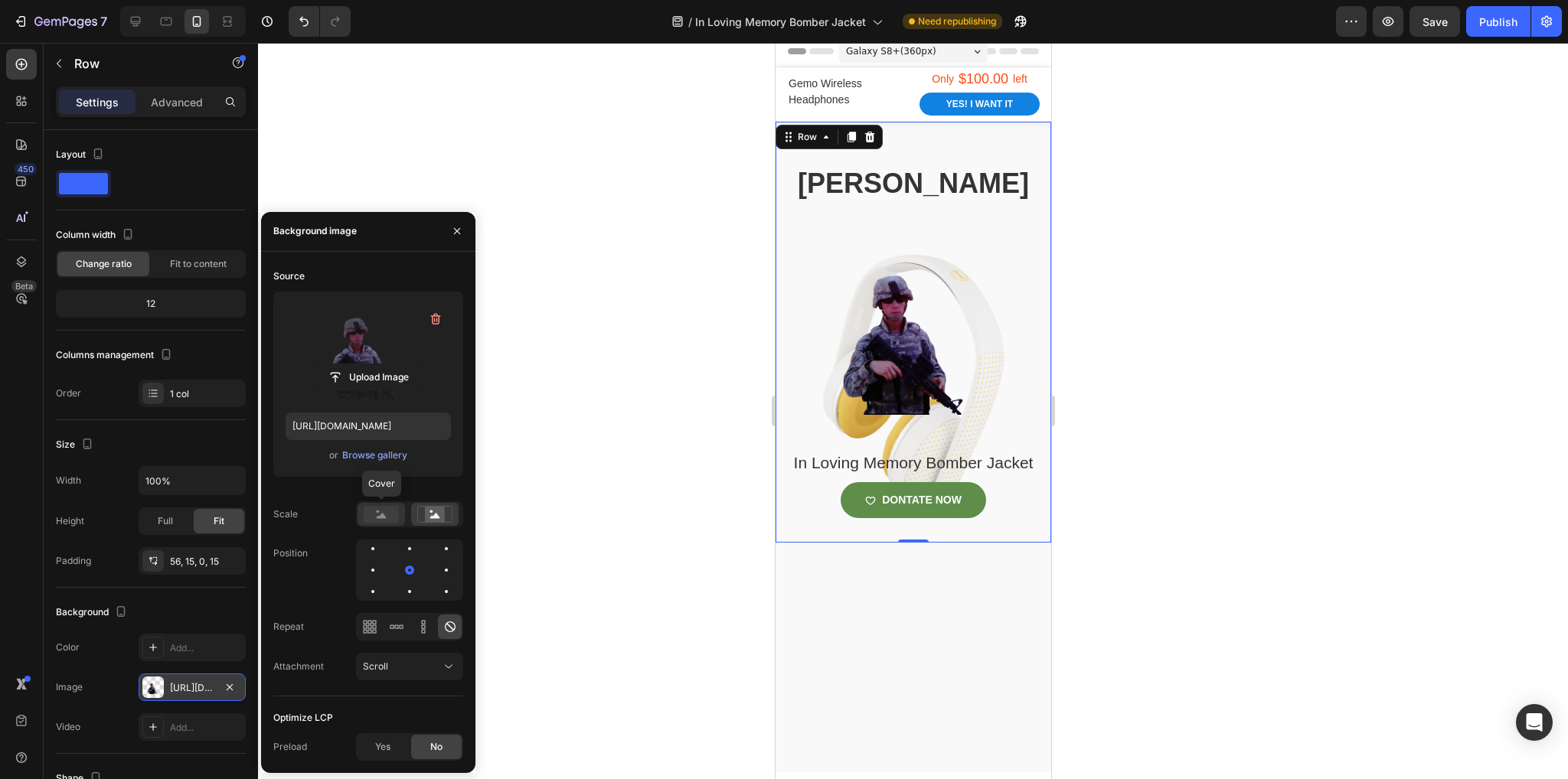
click at [369, 513] on rect at bounding box center [381, 515] width 35 height 17
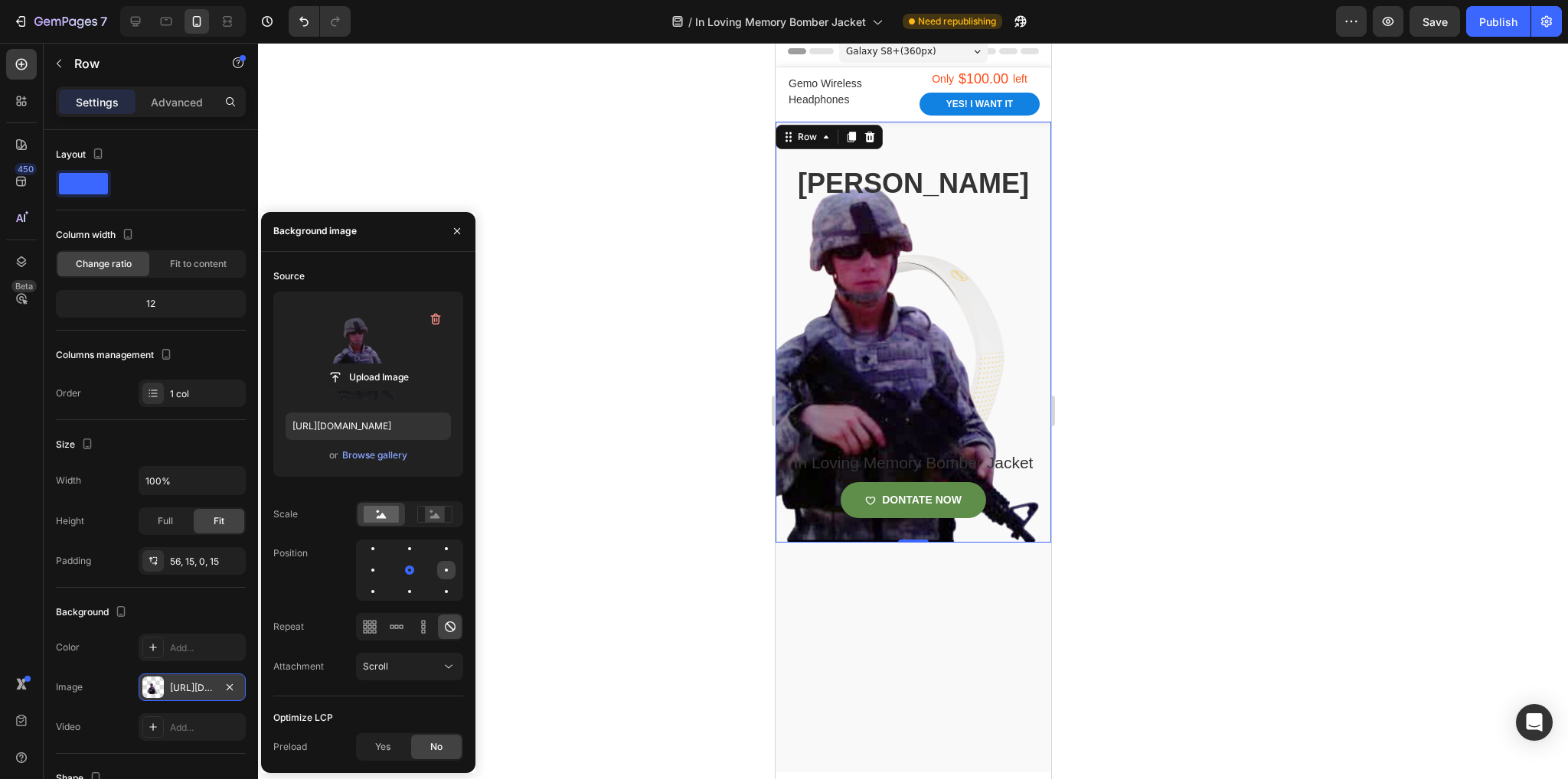
click at [444, 569] on div at bounding box center [445, 569] width 3 height 3
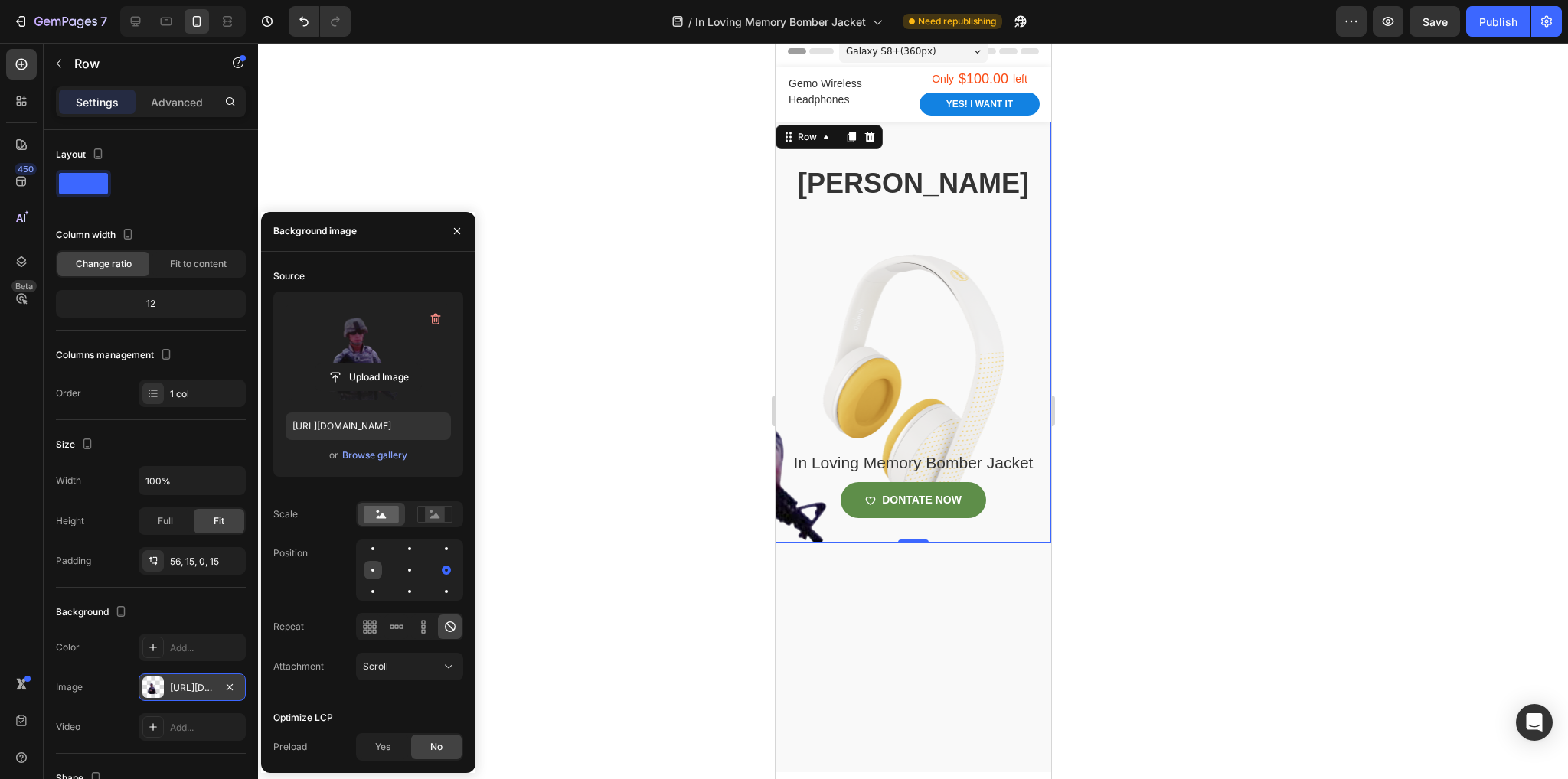
click at [401, 566] on div at bounding box center [409, 569] width 18 height 18
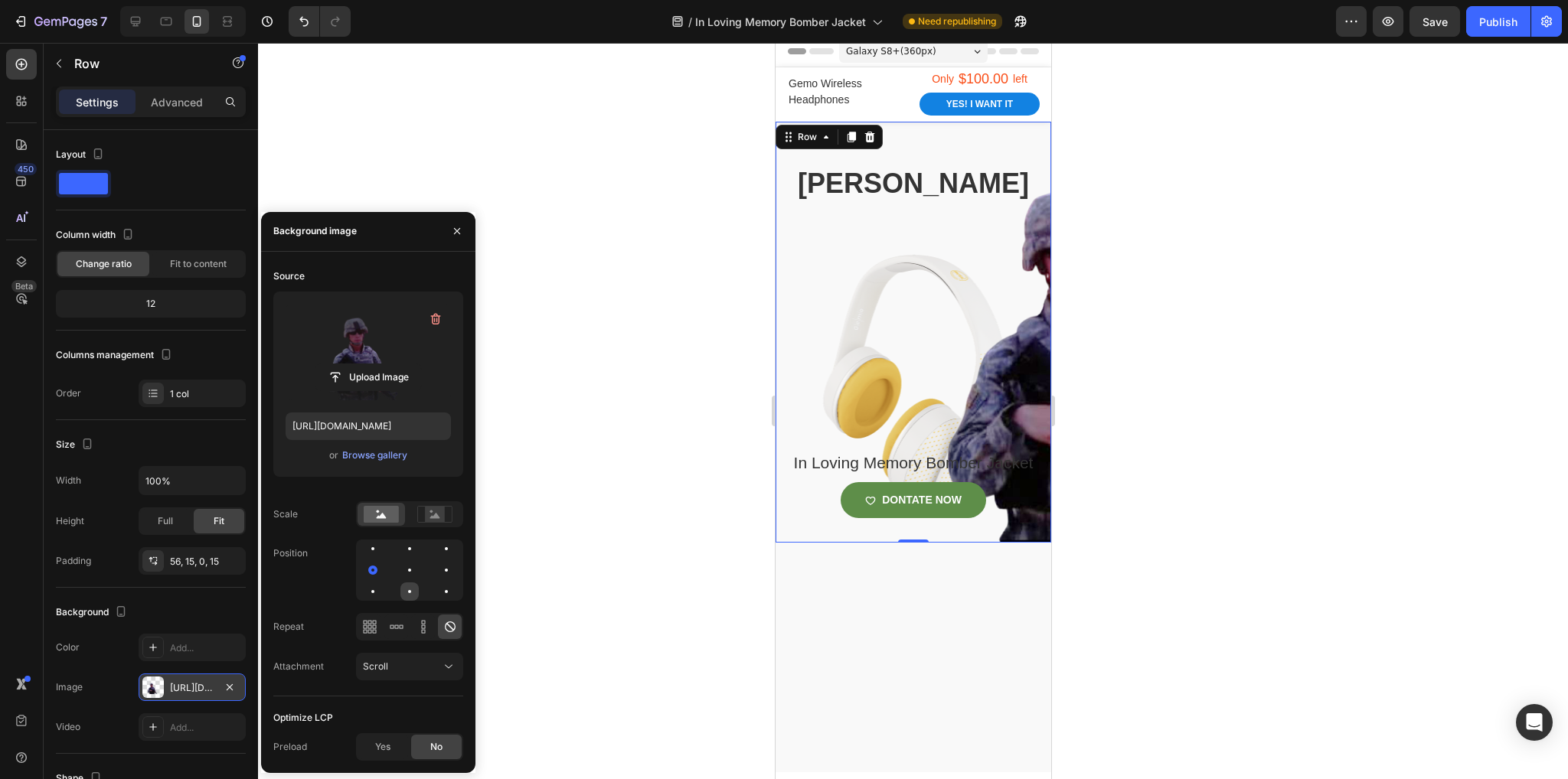
click at [437, 592] on div at bounding box center [445, 591] width 18 height 18
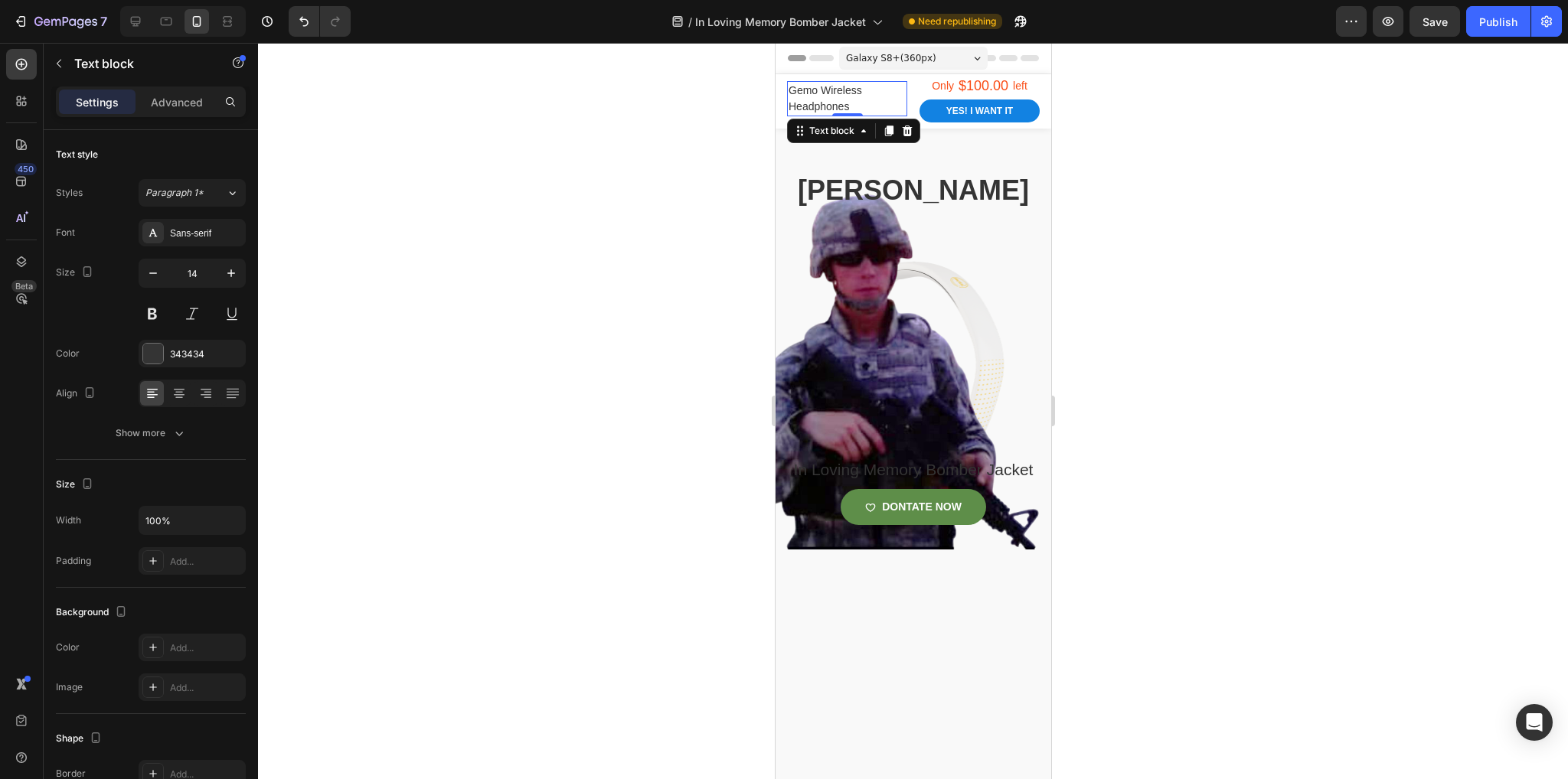
click at [850, 114] on p "Gemo Wireless Headphones" at bounding box center [846, 99] width 117 height 32
click at [838, 108] on p "Gemo Wireless Headphones" at bounding box center [846, 99] width 117 height 32
click at [1021, 121] on button "Yes! i want it" at bounding box center [979, 111] width 120 height 23
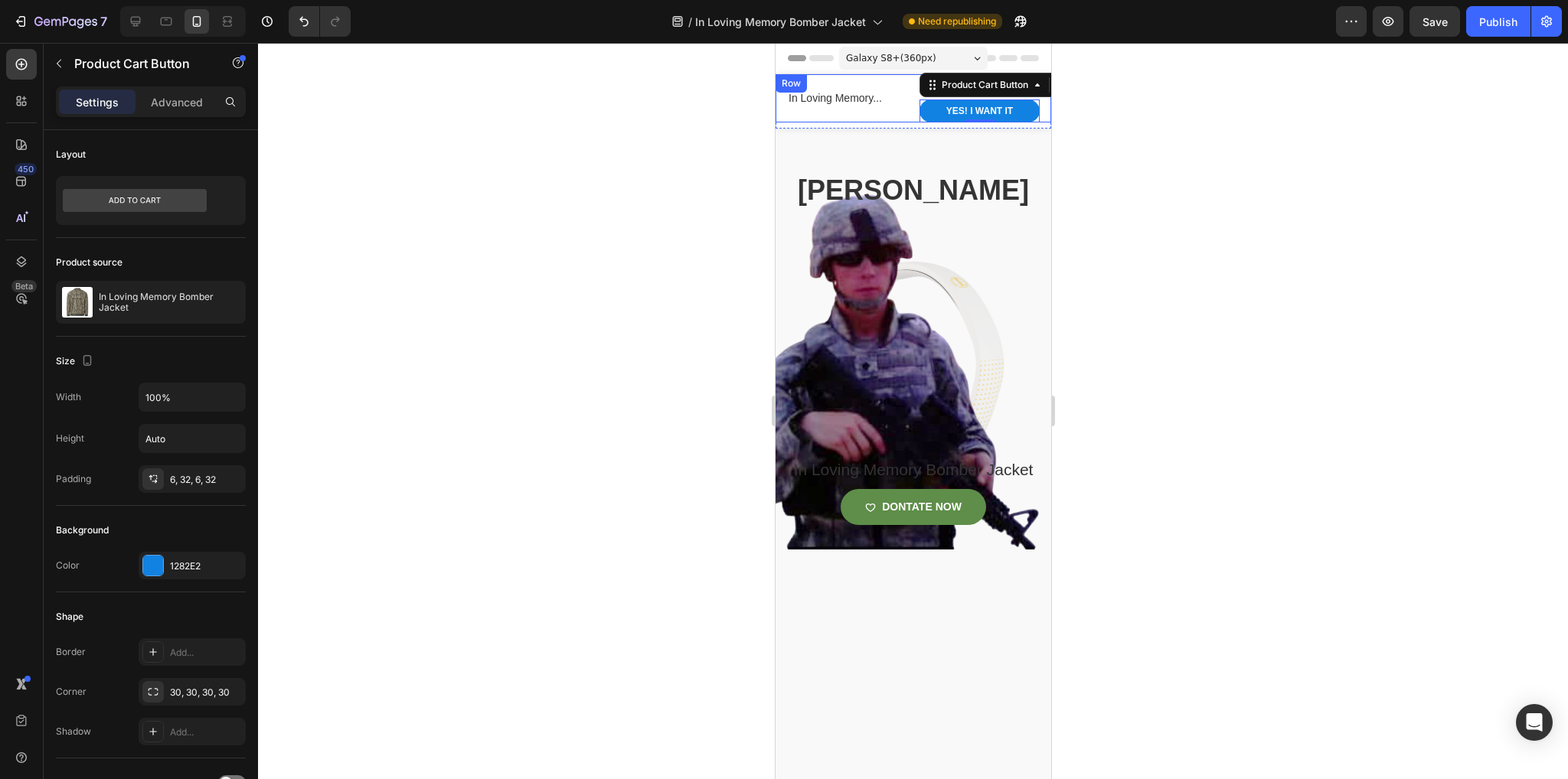
click at [788, 122] on div "In Loving Memory... Text block" at bounding box center [846, 98] width 120 height 49
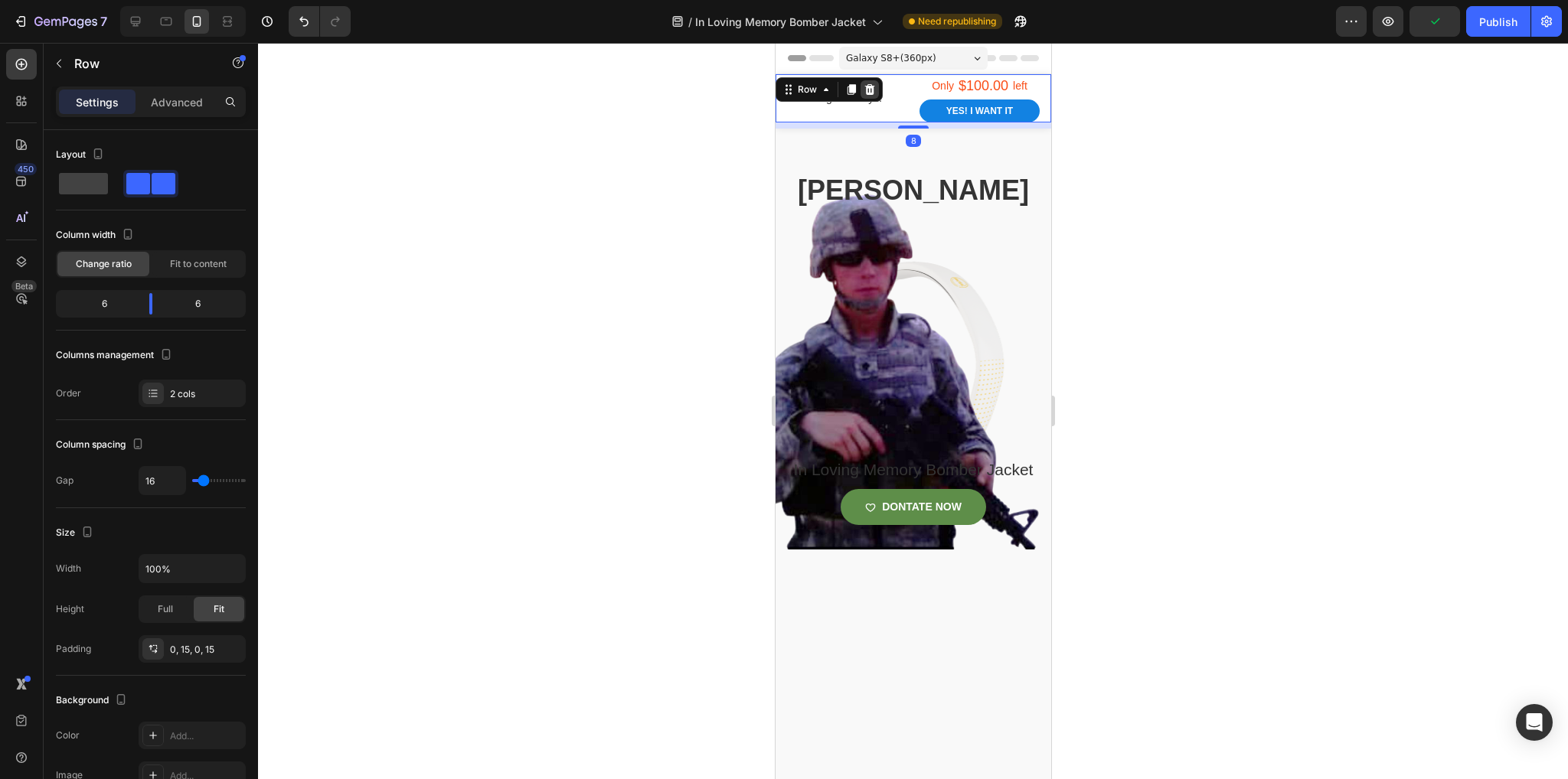
click at [876, 88] on div at bounding box center [868, 89] width 18 height 18
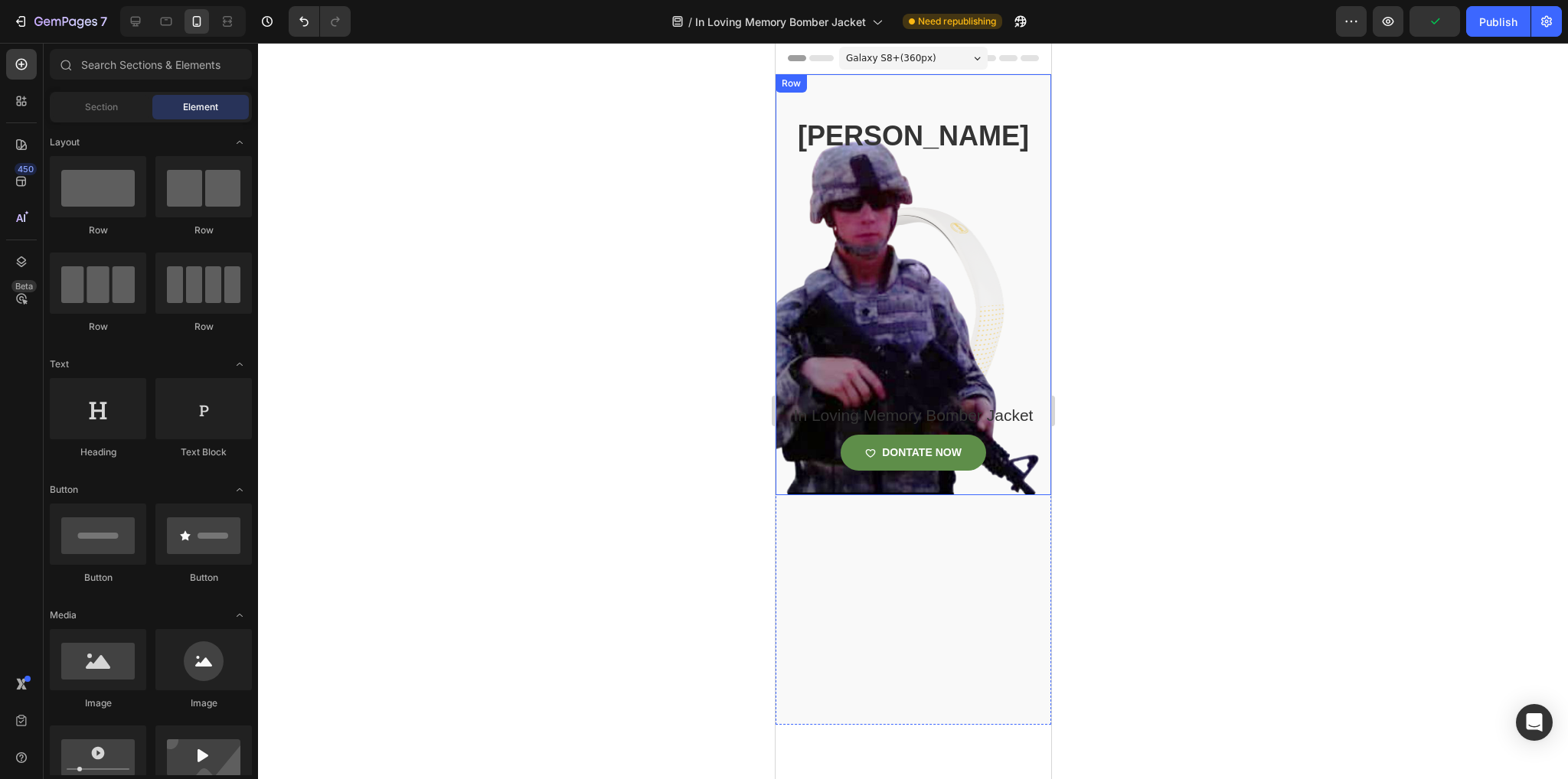
click at [958, 79] on div "Cameron carpenter Heading In Loving Memory Bomber Jacket Product Title DONTATE …" at bounding box center [912, 285] width 276 height 421
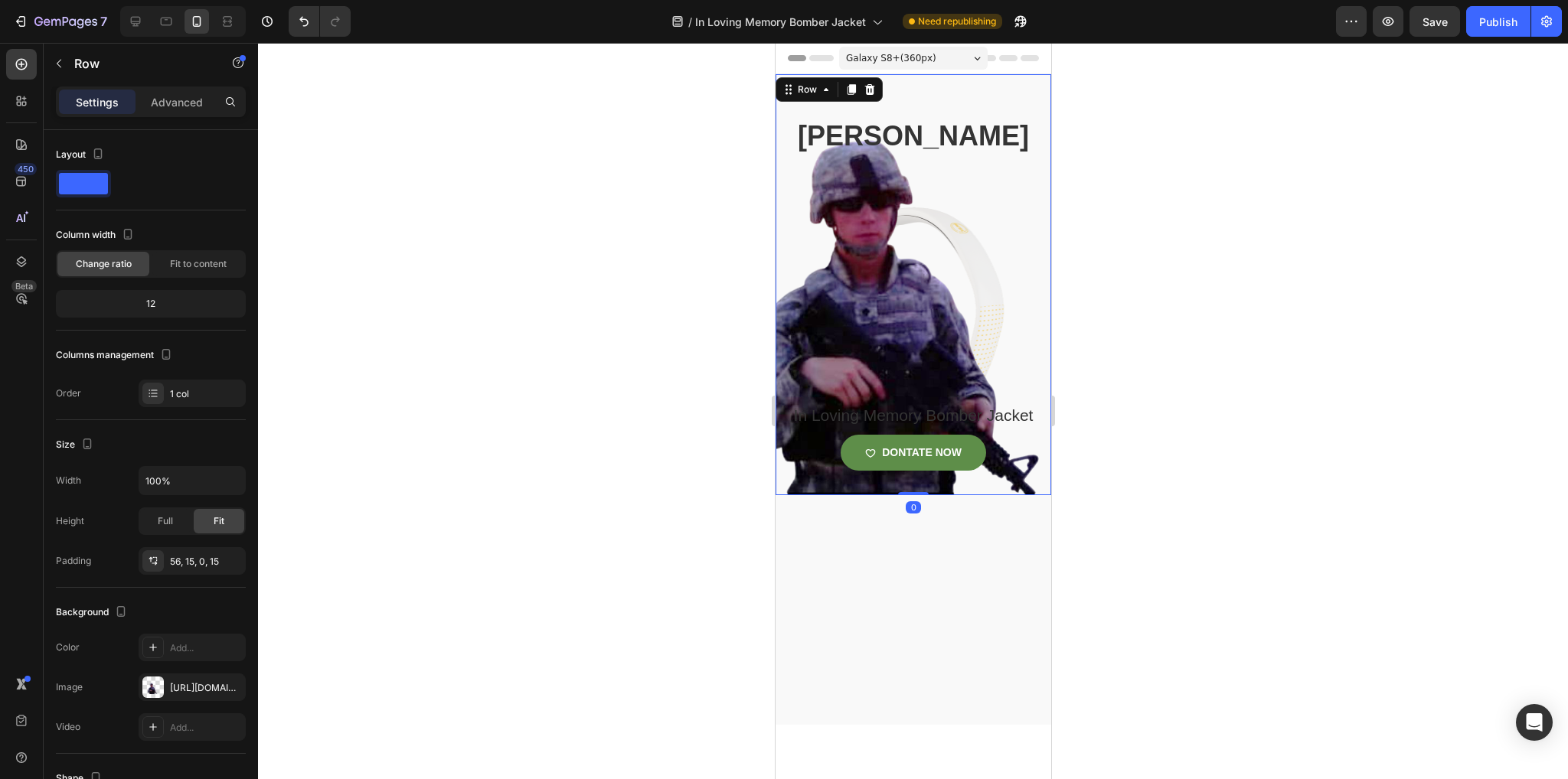
click at [913, 243] on div "Cameron carpenter Heading In Loving Memory Bomber Jacket Product Title DONTATE …" at bounding box center [912, 306] width 253 height 379
click at [980, 256] on div "Cameron carpenter Heading In Loving Memory Bomber Jacket Product Title DONTATE …" at bounding box center [912, 306] width 253 height 379
click at [191, 99] on p "Advanced" at bounding box center [176, 102] width 52 height 16
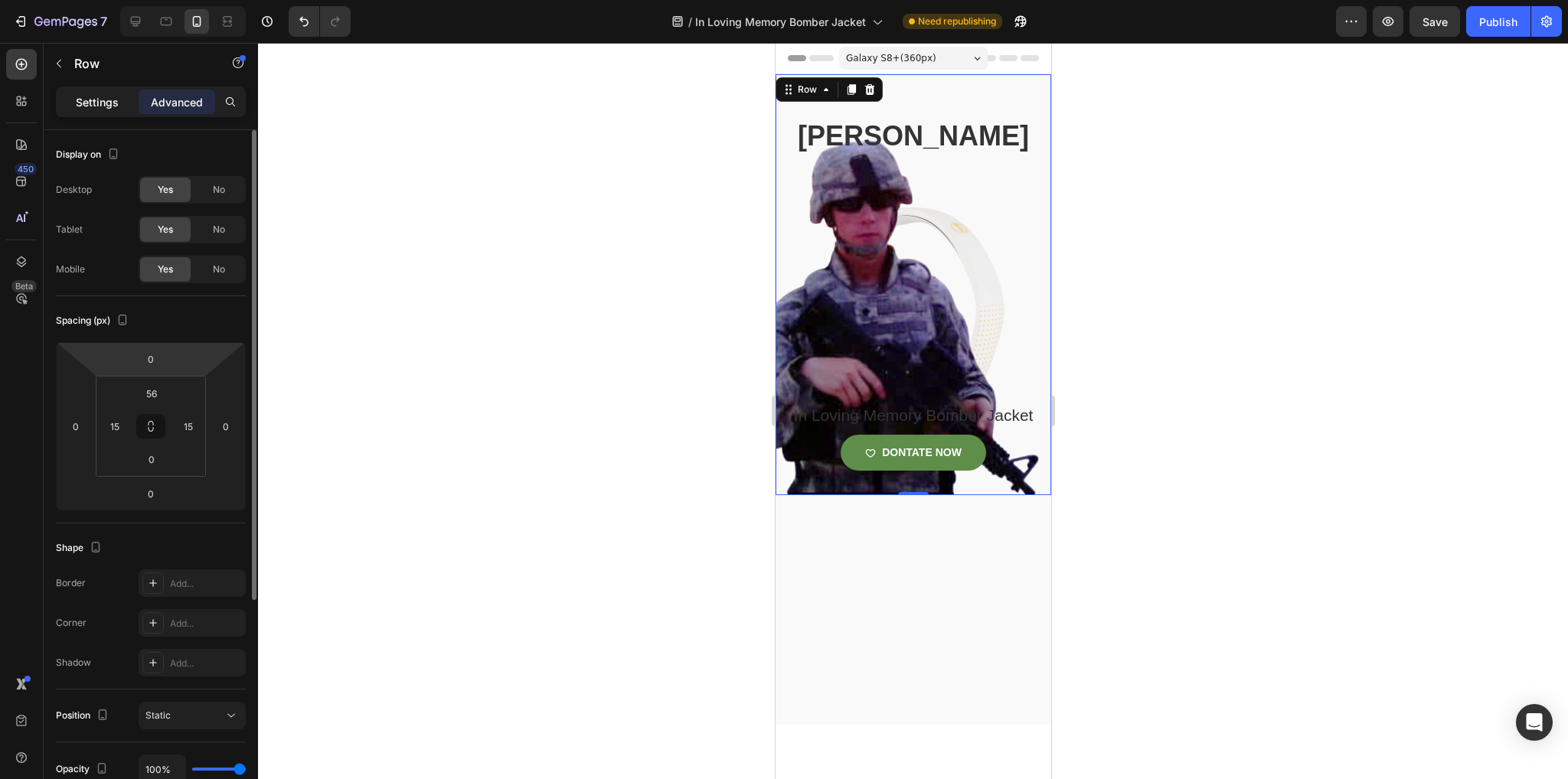
click at [95, 95] on p "Settings" at bounding box center [96, 102] width 43 height 16
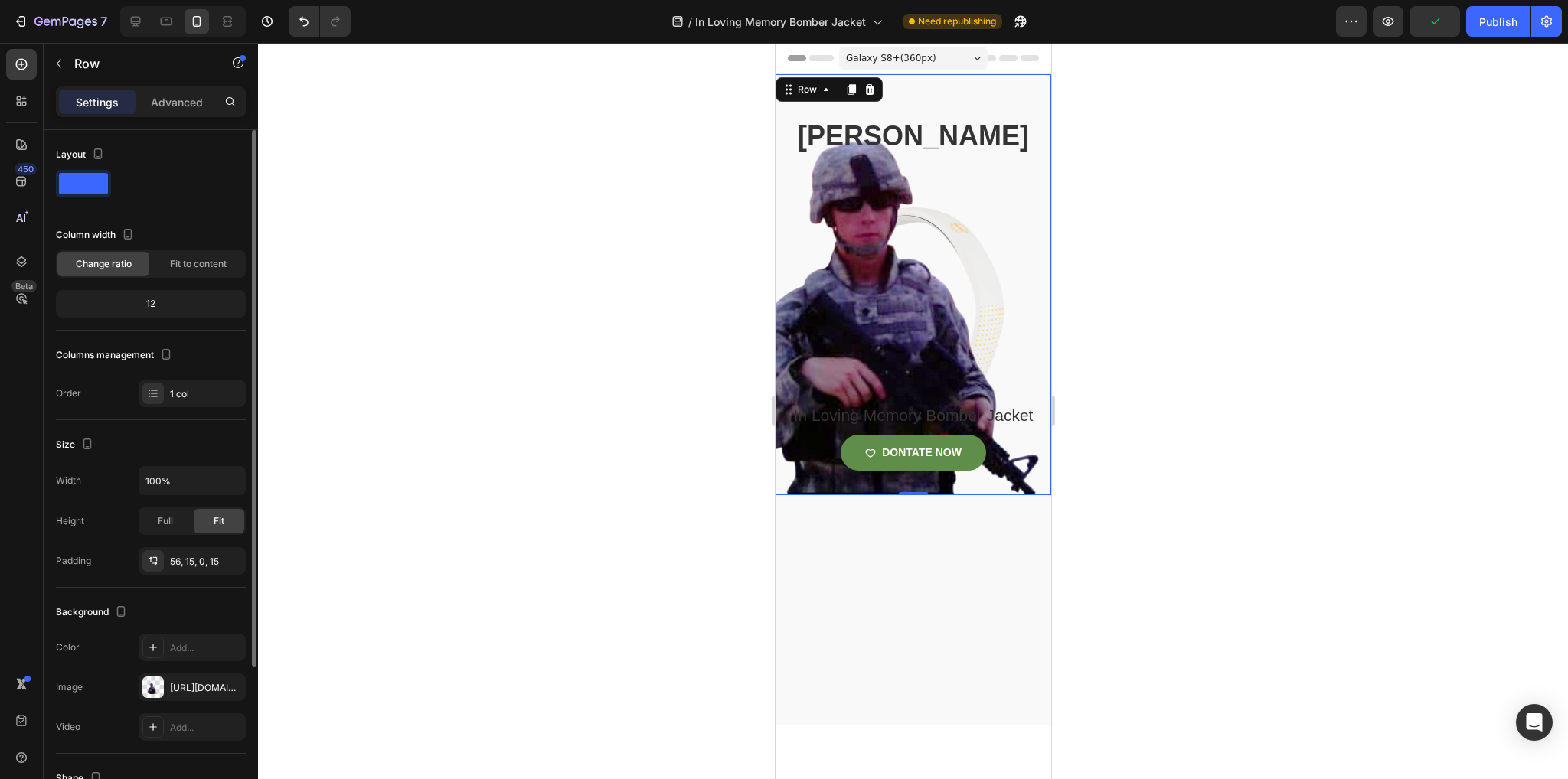
click at [95, 180] on span at bounding box center [83, 183] width 49 height 21
click at [192, 255] on div "Fit to content" at bounding box center [198, 264] width 92 height 25
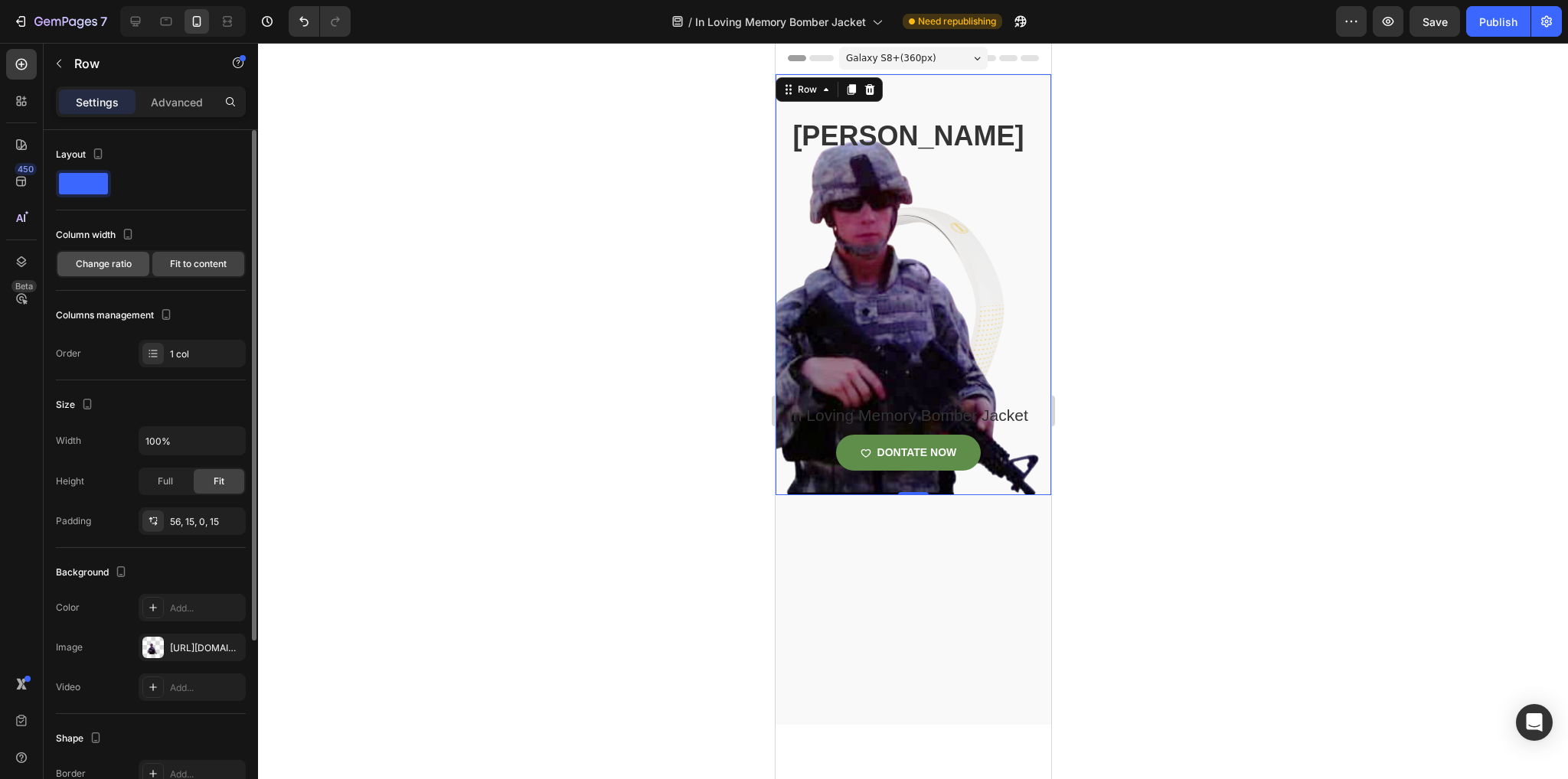
click at [112, 258] on span "Change ratio" at bounding box center [103, 264] width 56 height 13
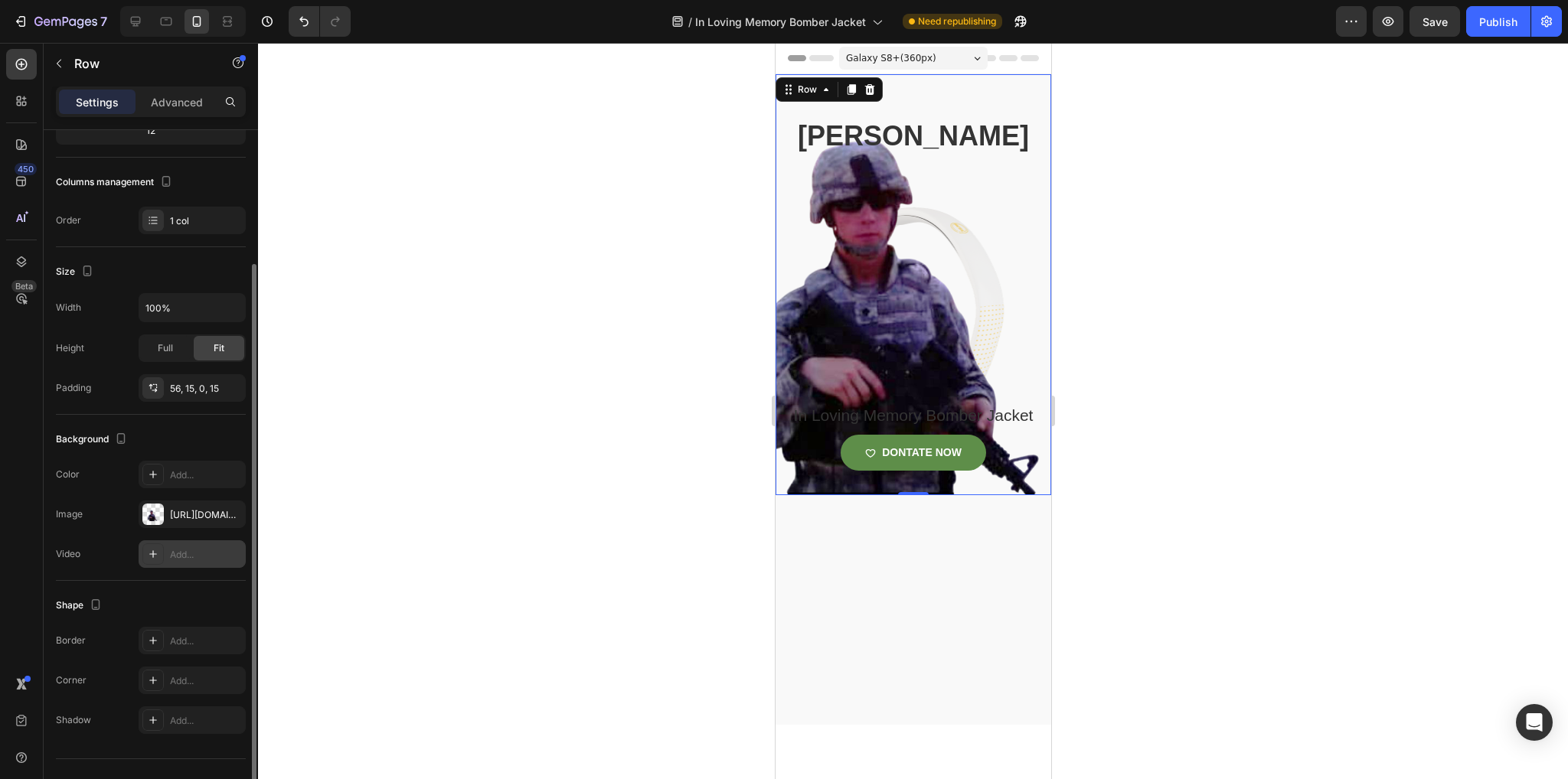
scroll to position [200, 0]
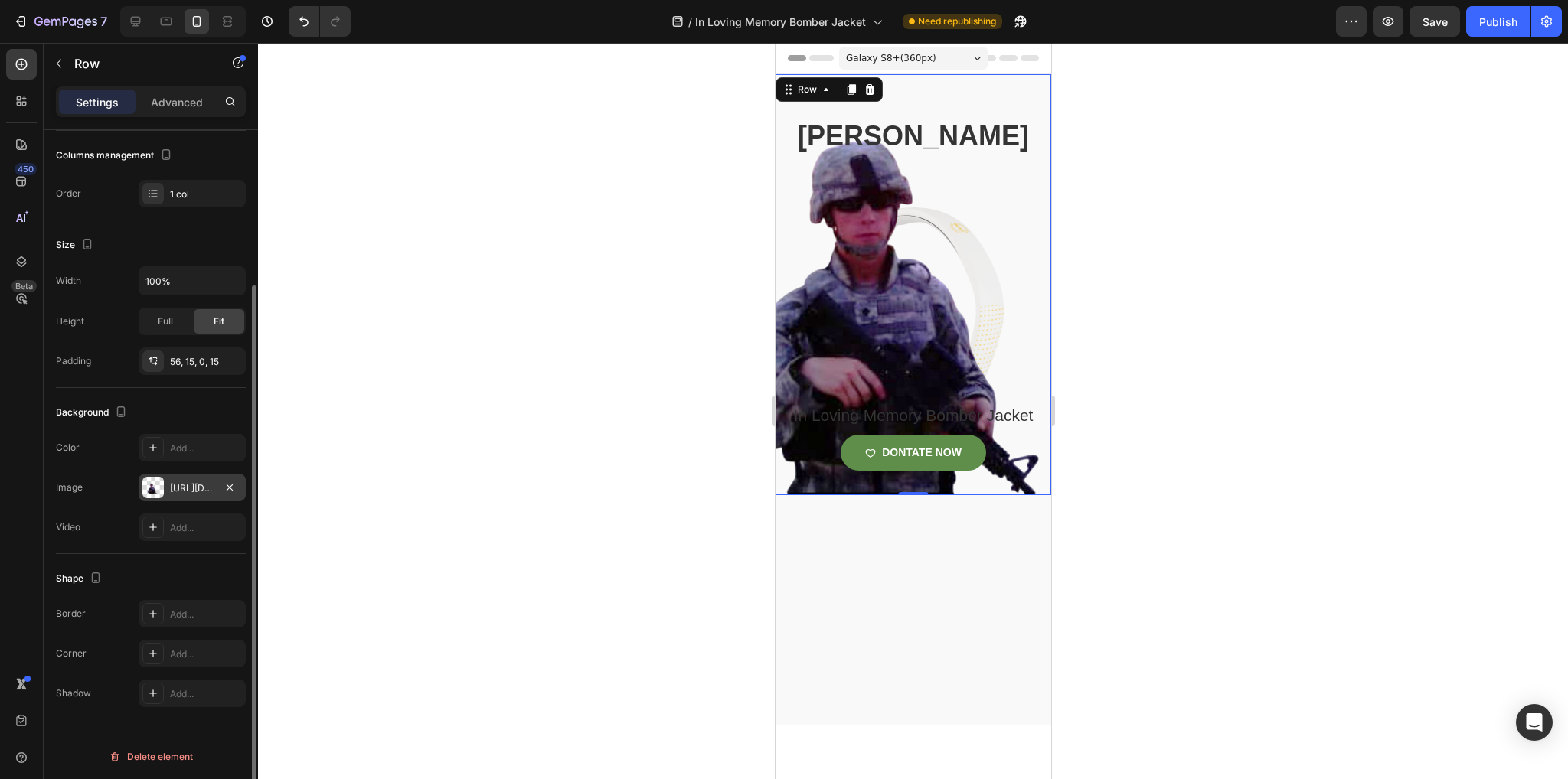
click at [180, 482] on div "[URL][DOMAIN_NAME]" at bounding box center [192, 488] width 45 height 13
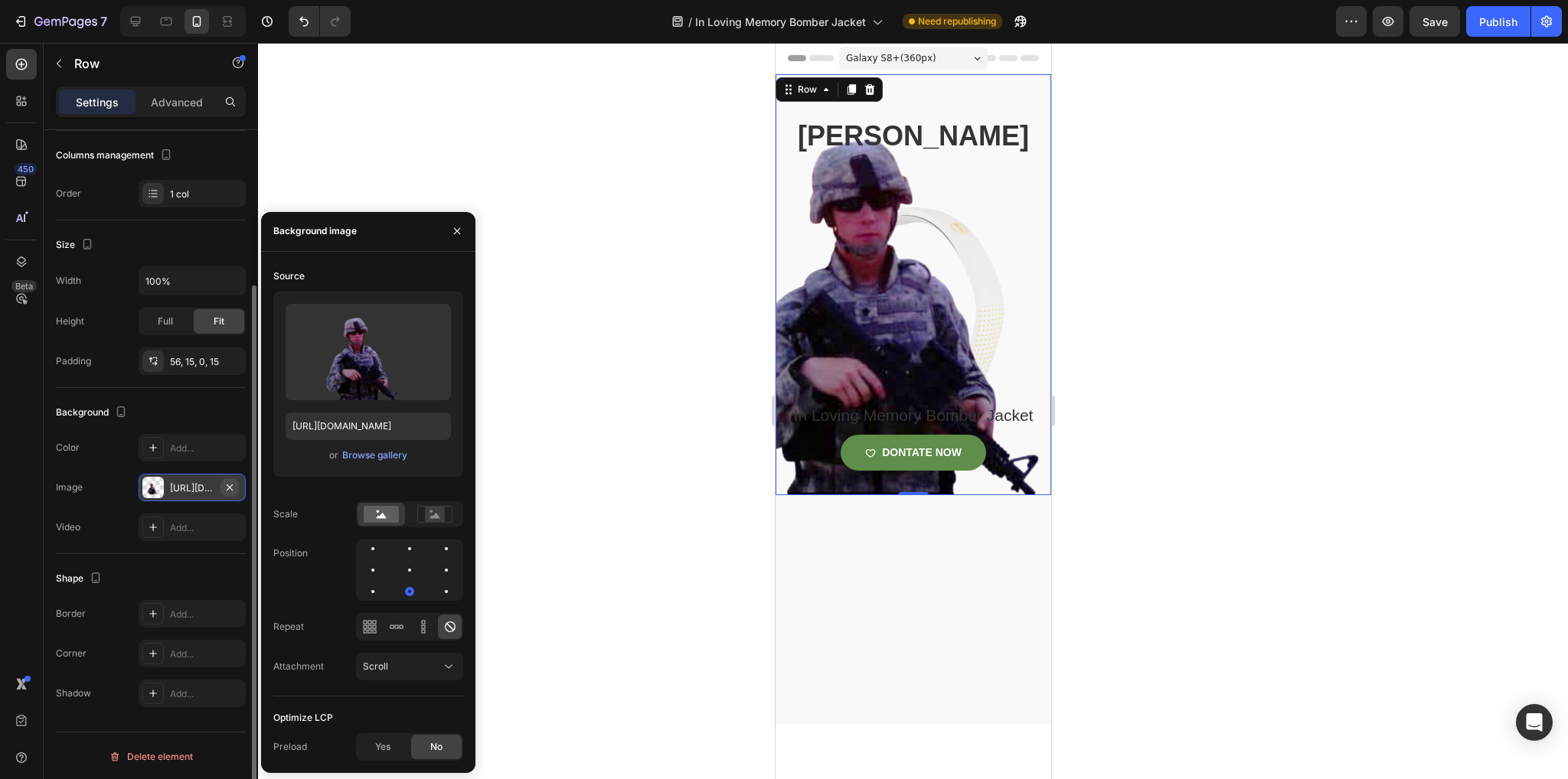
click at [236, 483] on button "button" at bounding box center [229, 487] width 18 height 18
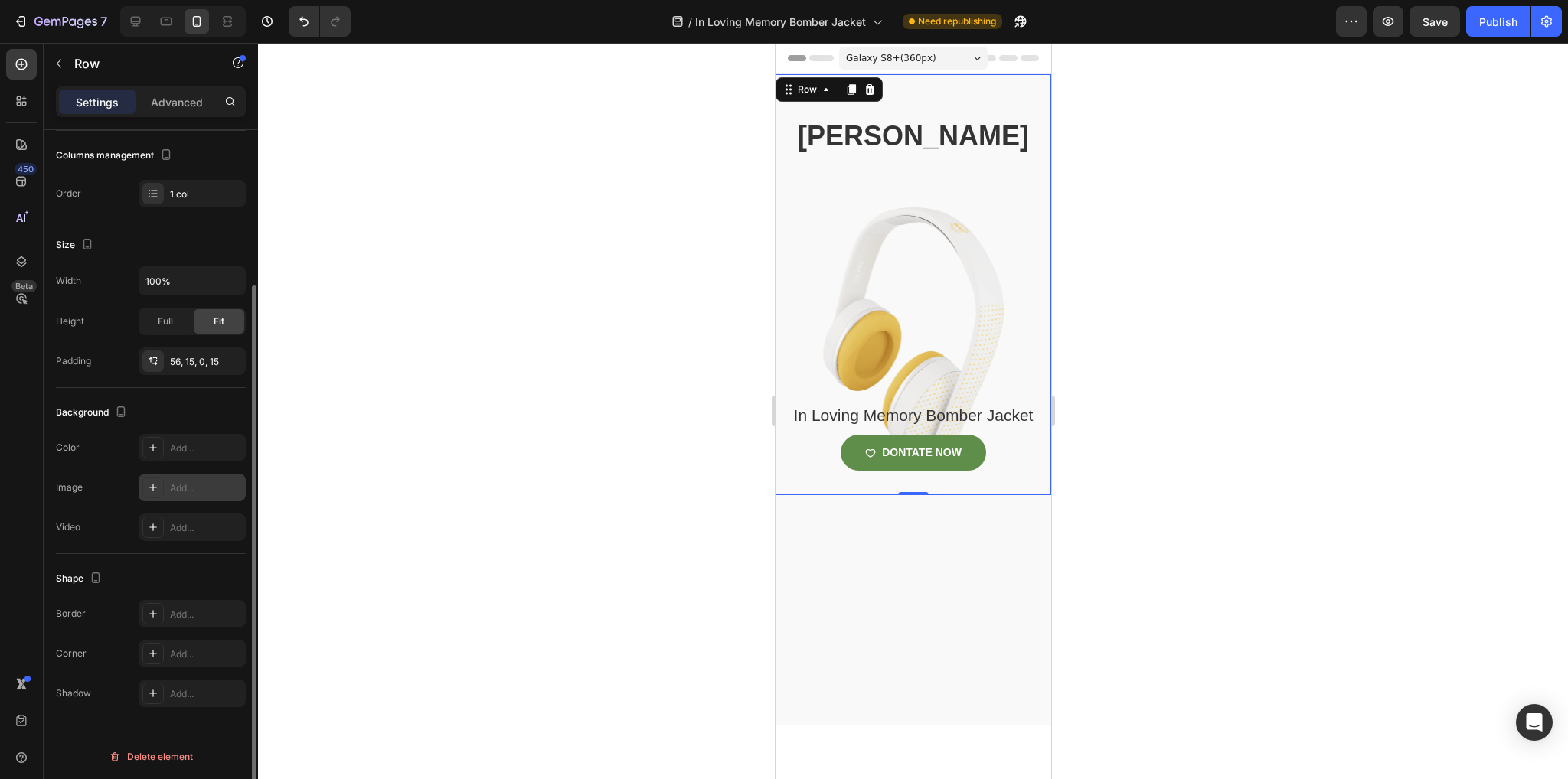
click at [894, 383] on div "Cameron carpenter Heading In Loving Memory Bomber Jacket Product Title DONTATE …" at bounding box center [912, 306] width 253 height 379
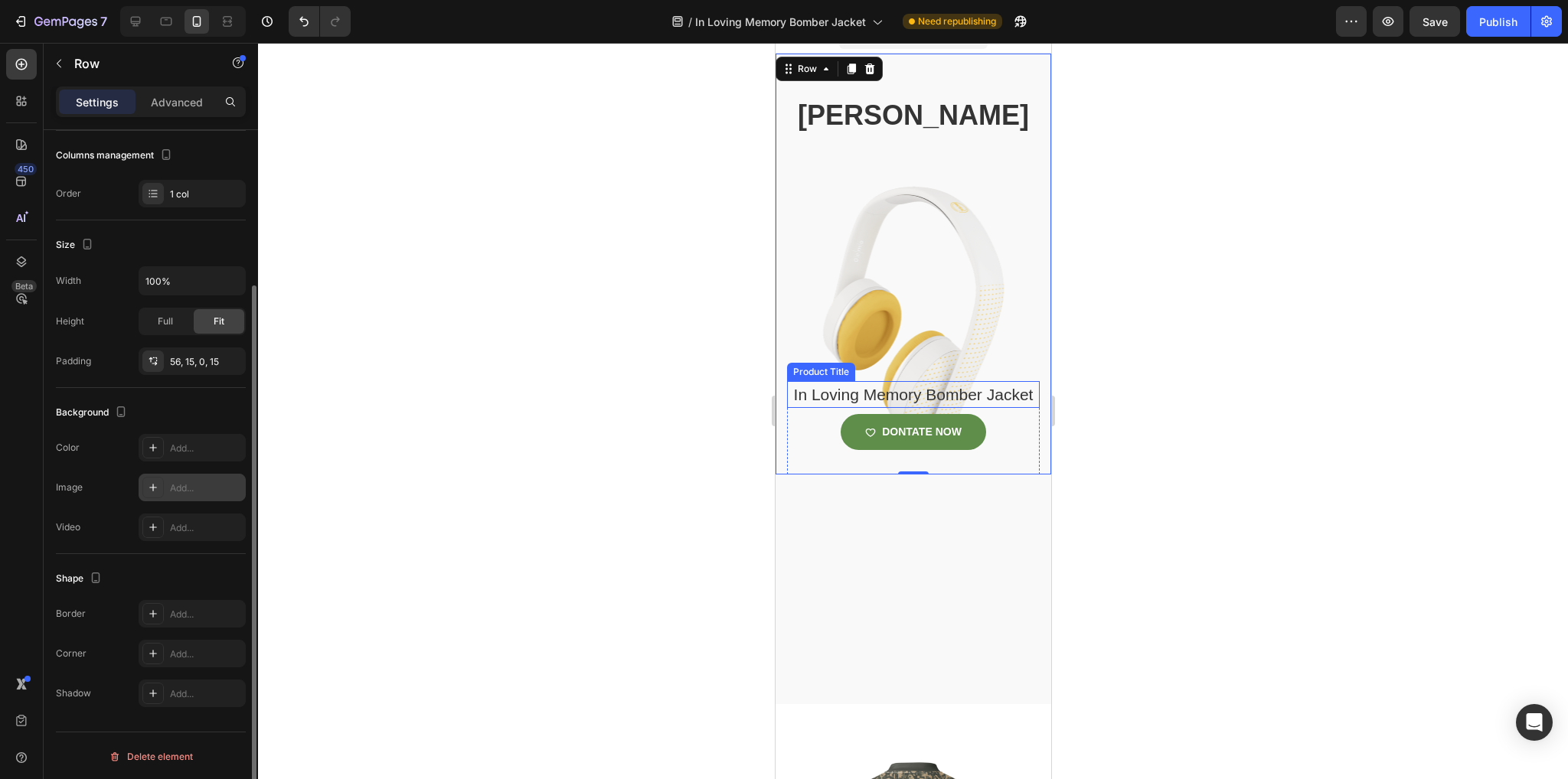
scroll to position [0, 0]
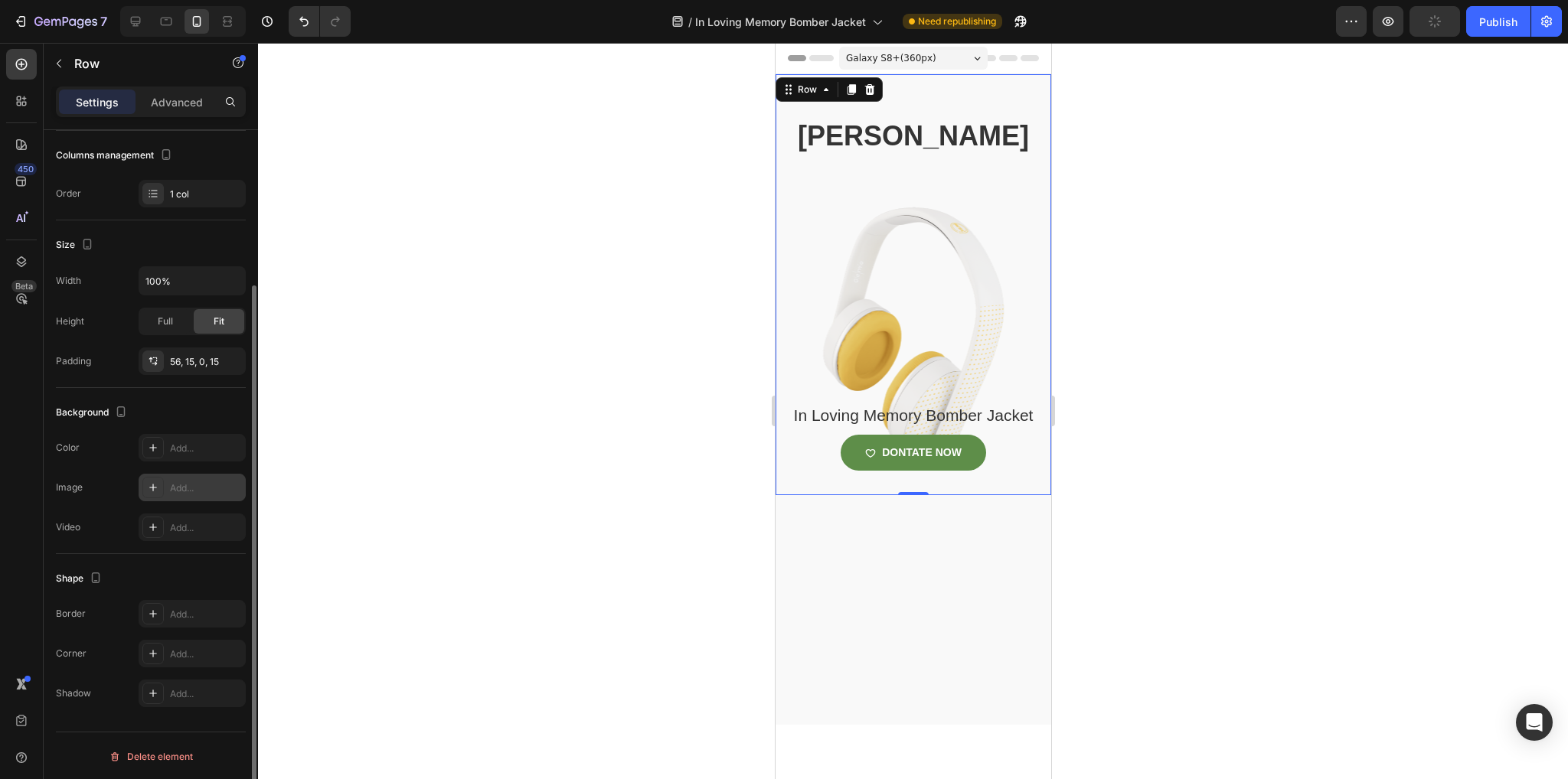
click at [918, 300] on div "Cameron carpenter Heading In Loving Memory Bomber Jacket Product Title DONTATE …" at bounding box center [912, 306] width 253 height 379
click at [980, 362] on div "Cameron carpenter Heading In Loving Memory Bomber Jacket Product Title DONTATE …" at bounding box center [912, 306] width 253 height 379
click at [980, 359] on div "Cameron carpenter Heading In Loving Memory Bomber Jacket Product Title DONTATE …" at bounding box center [912, 306] width 253 height 379
click at [979, 359] on div "Cameron carpenter Heading In Loving Memory Bomber Jacket Product Title DONTATE …" at bounding box center [912, 306] width 253 height 379
click at [976, 359] on div "Cameron carpenter Heading In Loving Memory Bomber Jacket Product Title DONTATE …" at bounding box center [912, 306] width 253 height 379
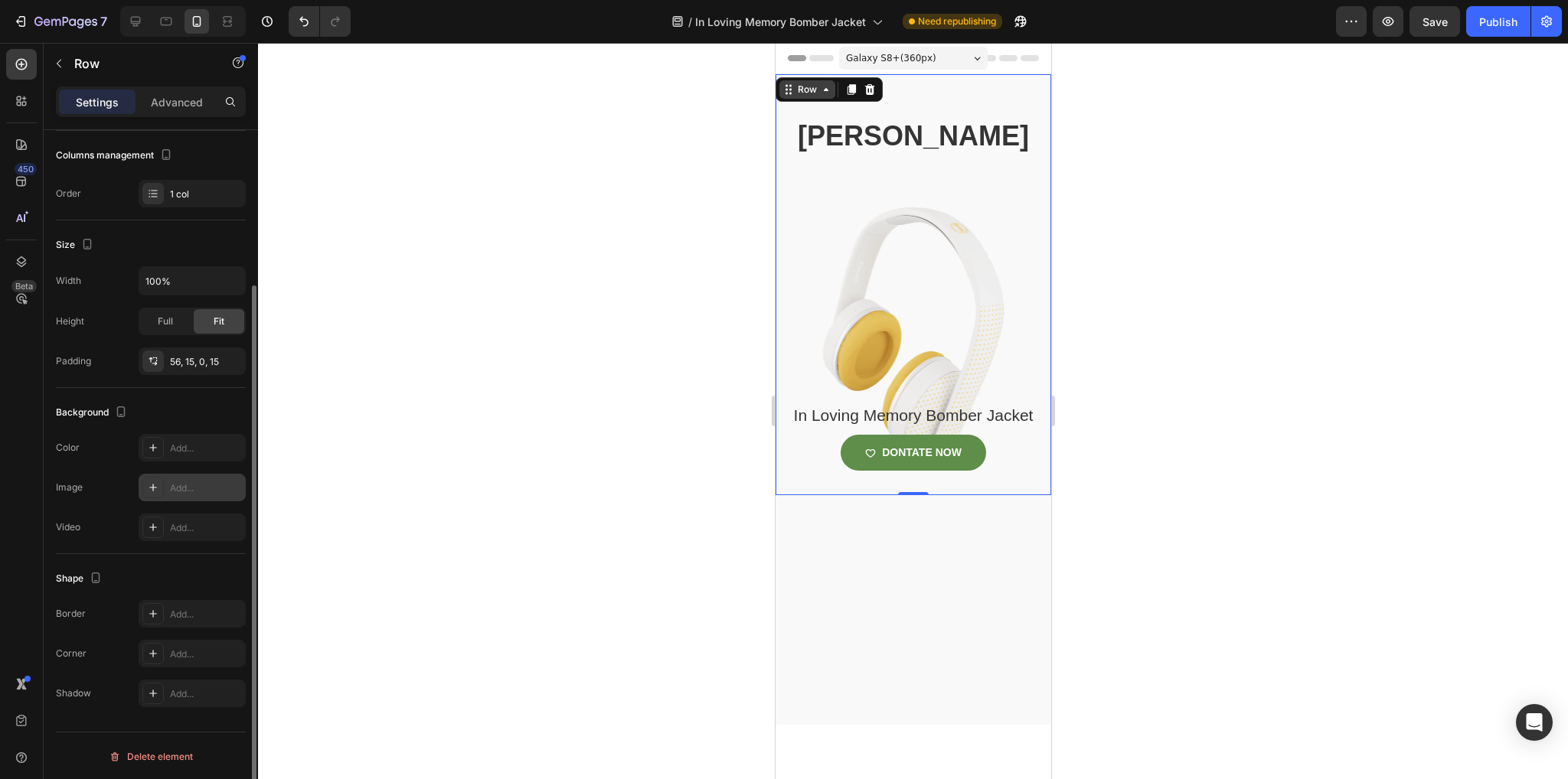
click at [809, 92] on div "Row" at bounding box center [806, 90] width 25 height 13
click at [889, 335] on div "Cameron carpenter Heading In Loving Memory Bomber Jacket Product Title DONTATE …" at bounding box center [912, 306] width 253 height 379
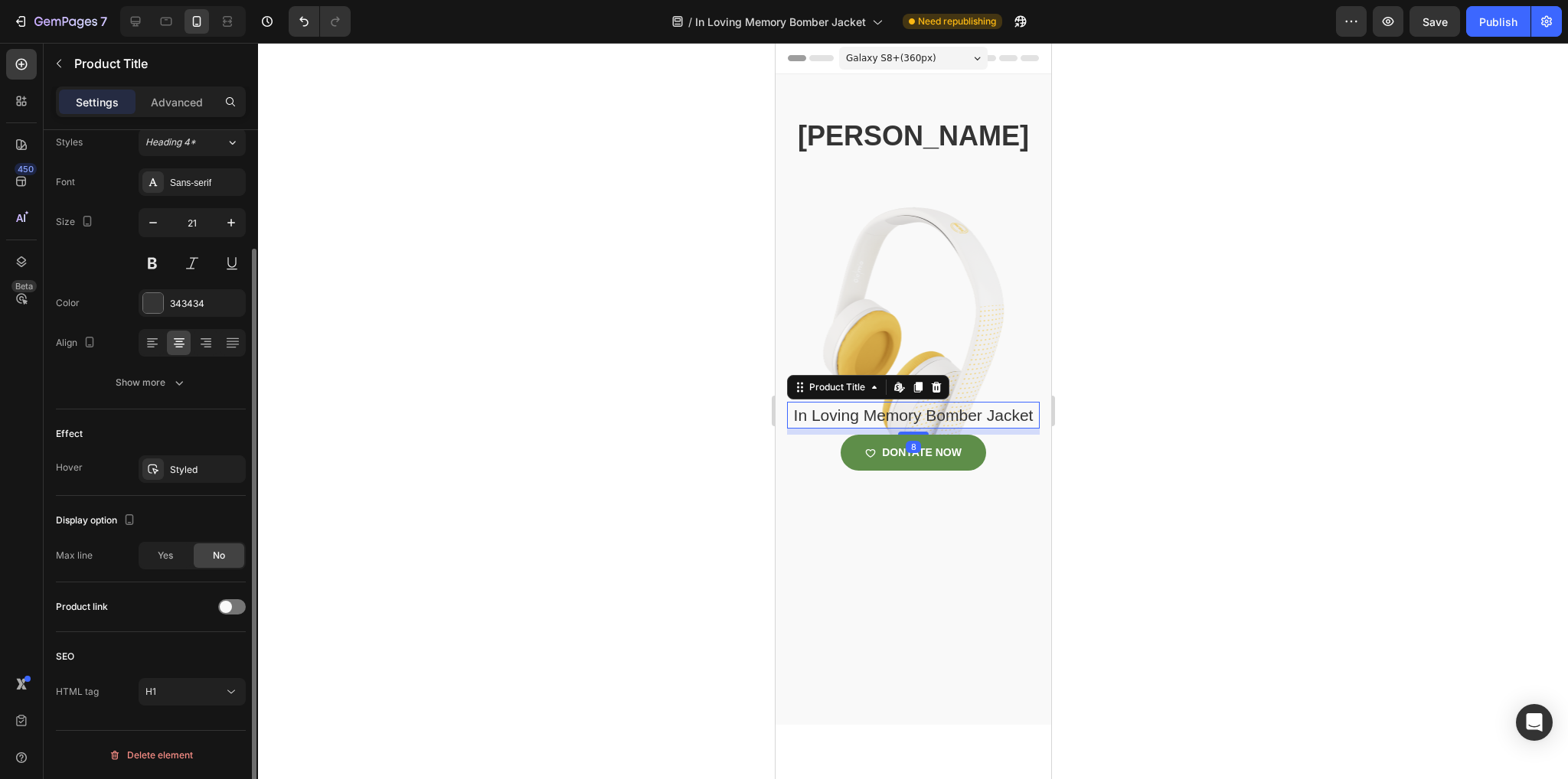
drag, startPoint x: 996, startPoint y: 447, endPoint x: 1026, endPoint y: 433, distance: 33.1
click at [996, 429] on h1 "In Loving Memory Bomber Jacket" at bounding box center [912, 415] width 253 height 28
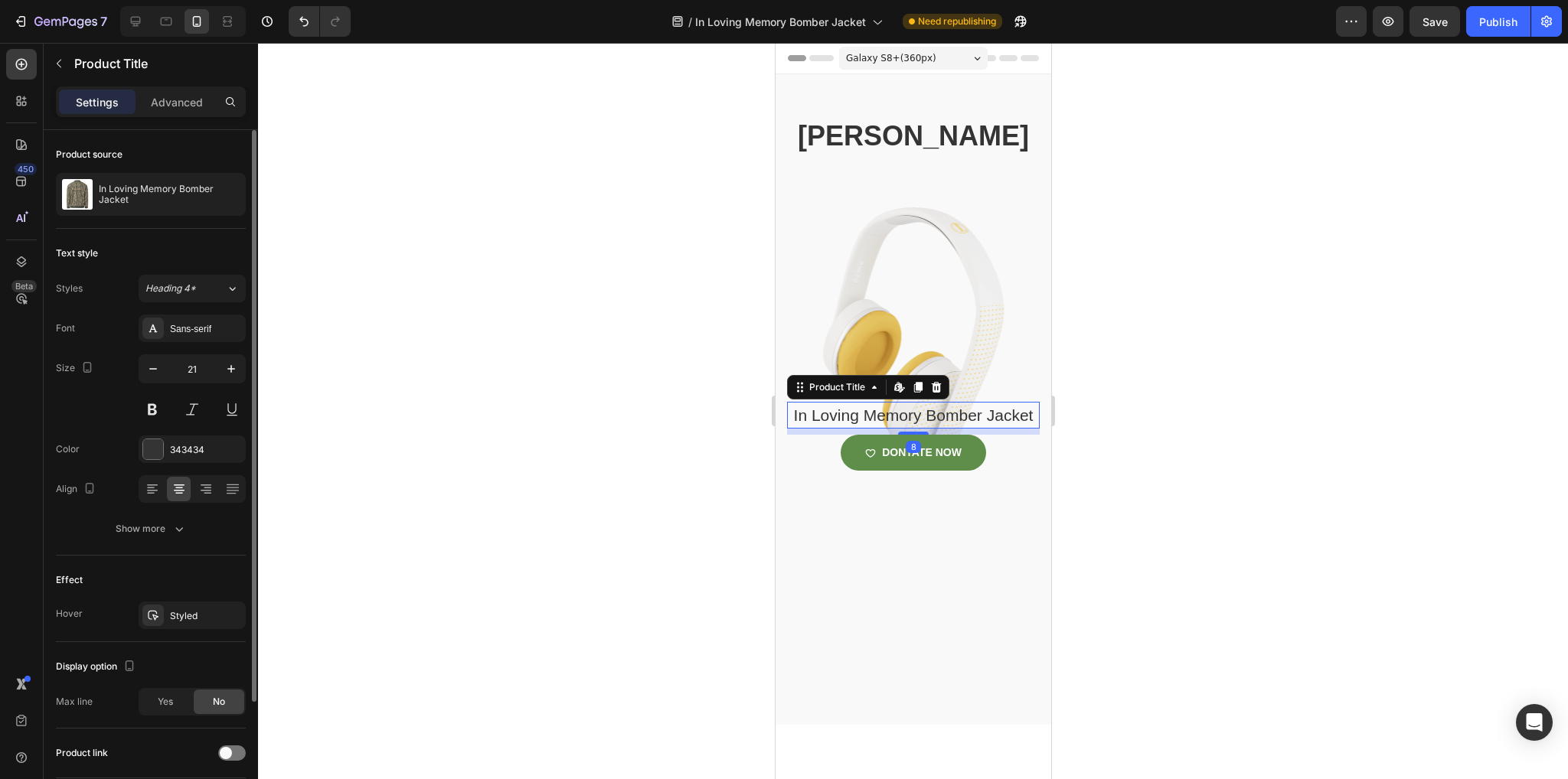
drag, startPoint x: 1186, startPoint y: 364, endPoint x: 1148, endPoint y: 363, distance: 38.0
click at [1186, 363] on div at bounding box center [913, 411] width 1310 height 736
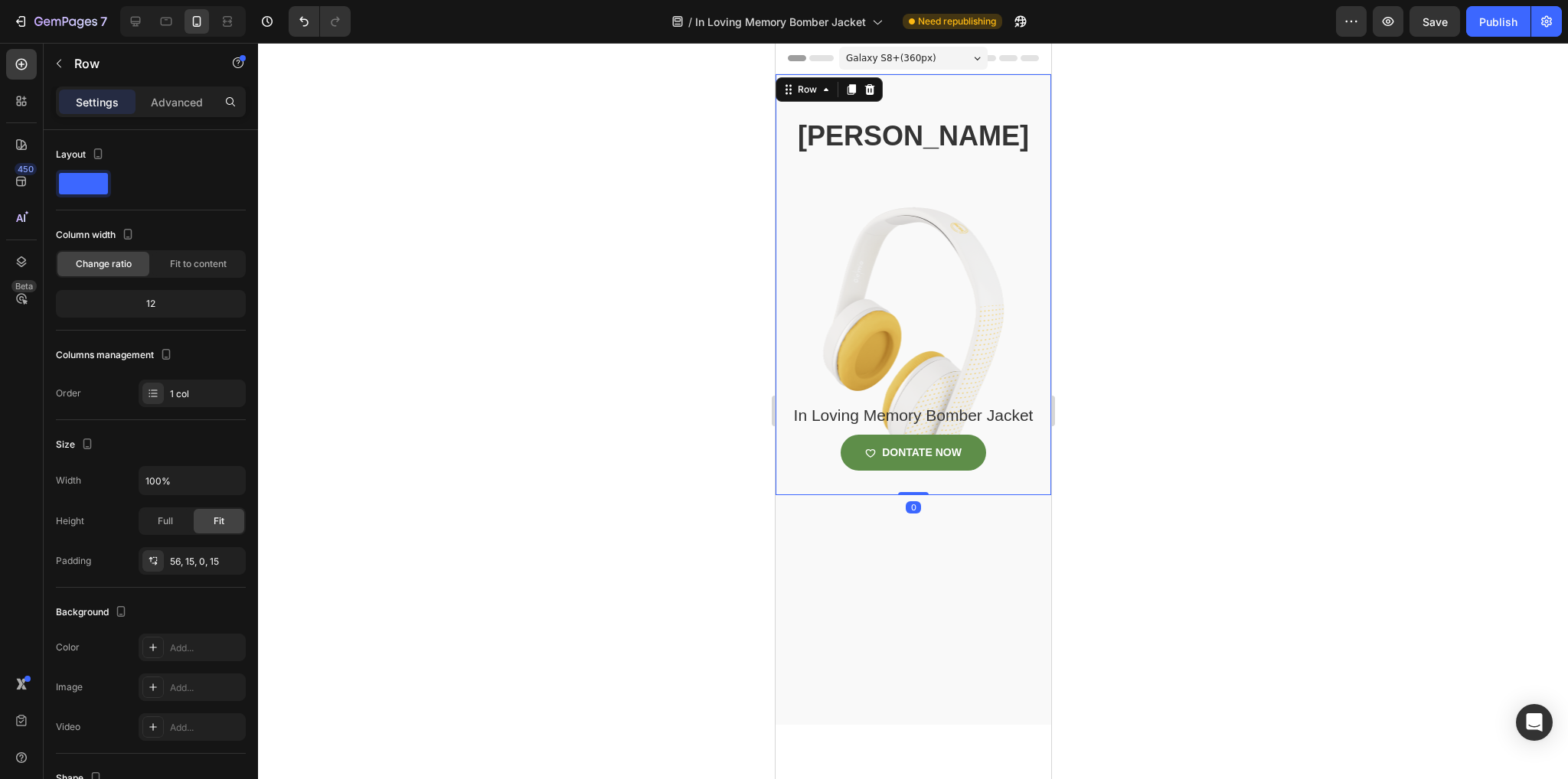
click at [933, 322] on div "Cameron carpenter Heading In Loving Memory Bomber Jacket Product Title DONTATE …" at bounding box center [912, 306] width 253 height 379
click at [195, 110] on div "Advanced" at bounding box center [176, 102] width 76 height 25
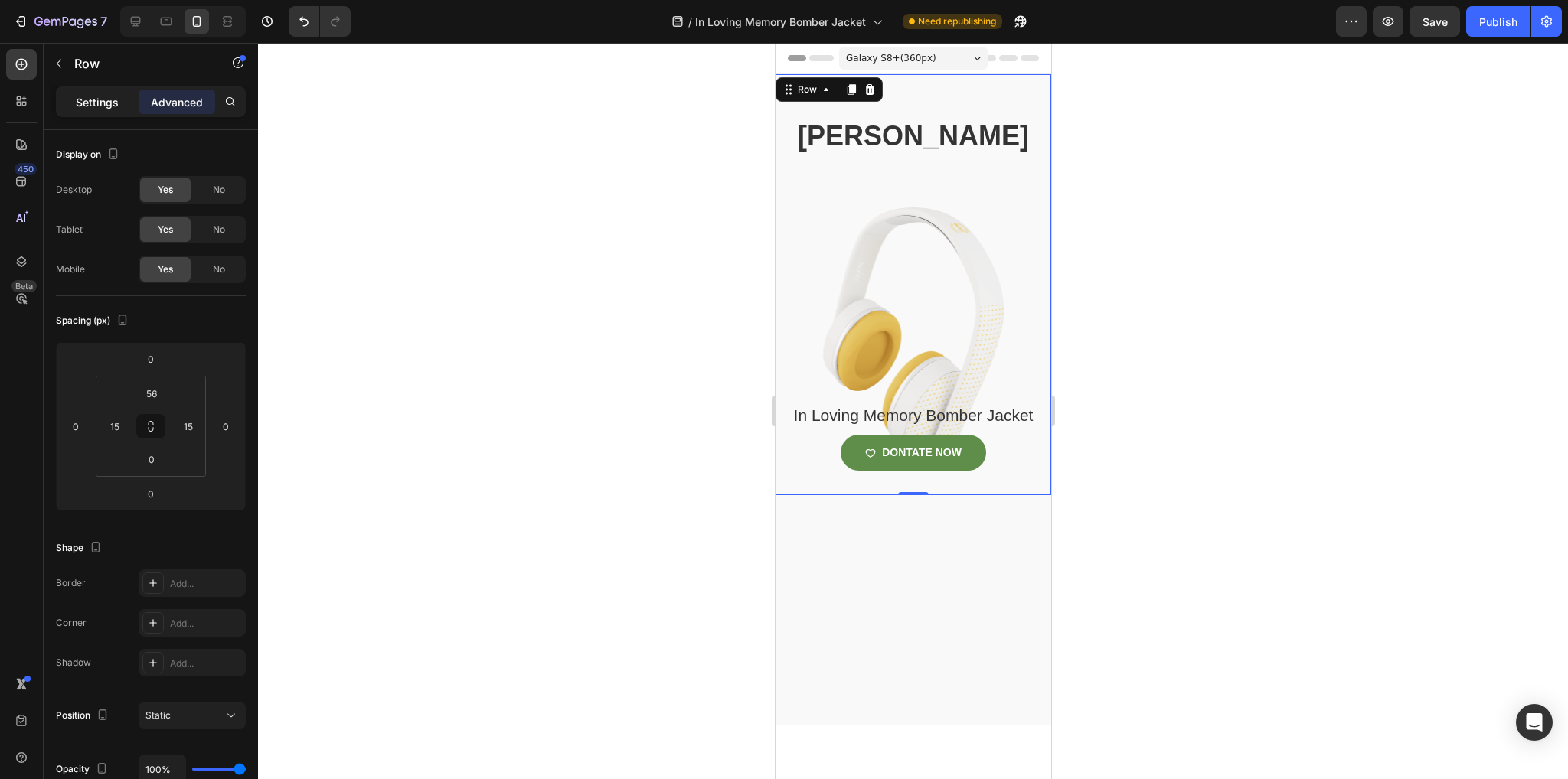
click at [93, 108] on p "Settings" at bounding box center [96, 102] width 43 height 16
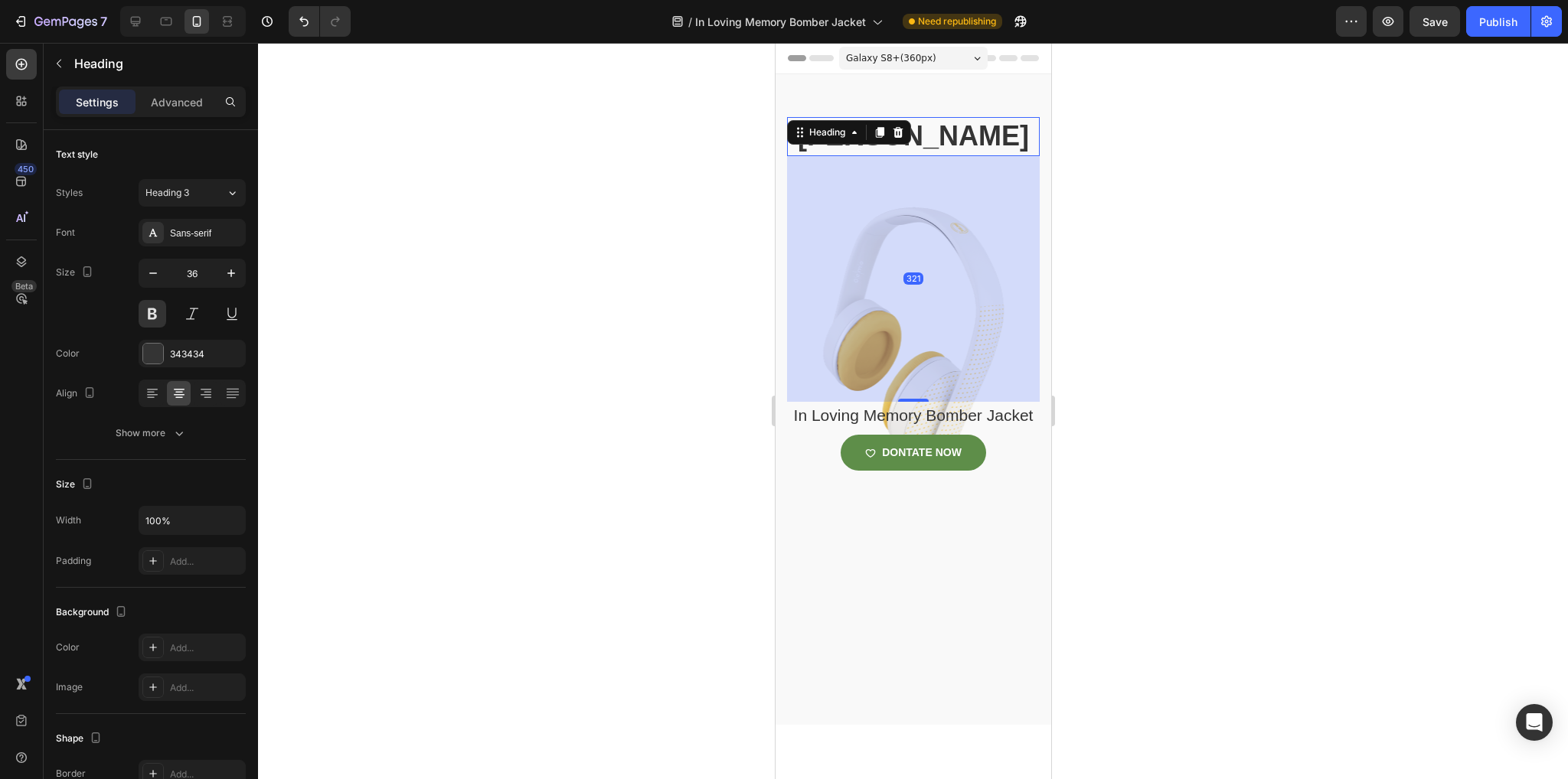
click at [903, 154] on p "[PERSON_NAME]" at bounding box center [913, 136] width 250 height 36
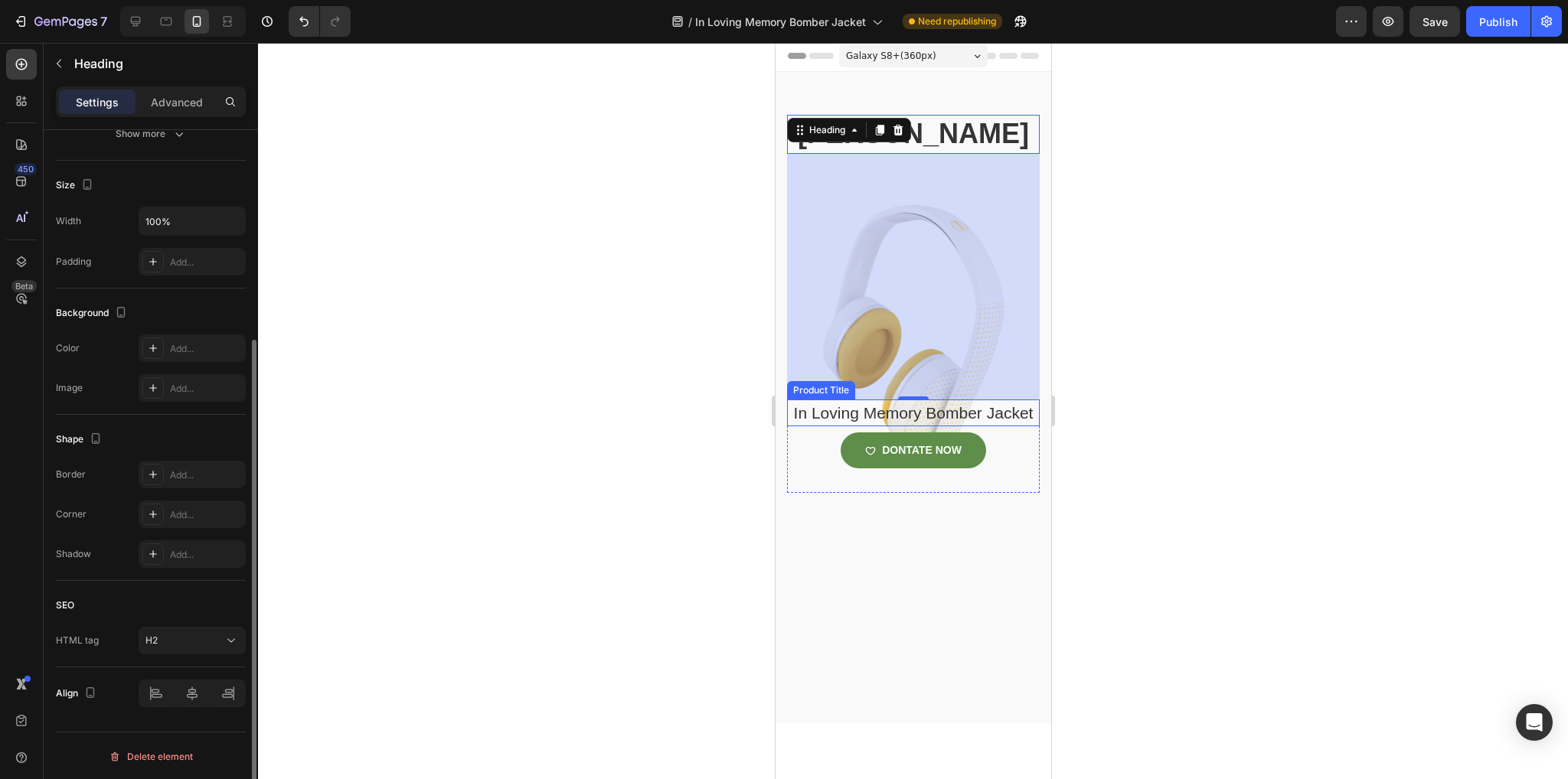
scroll to position [3, 0]
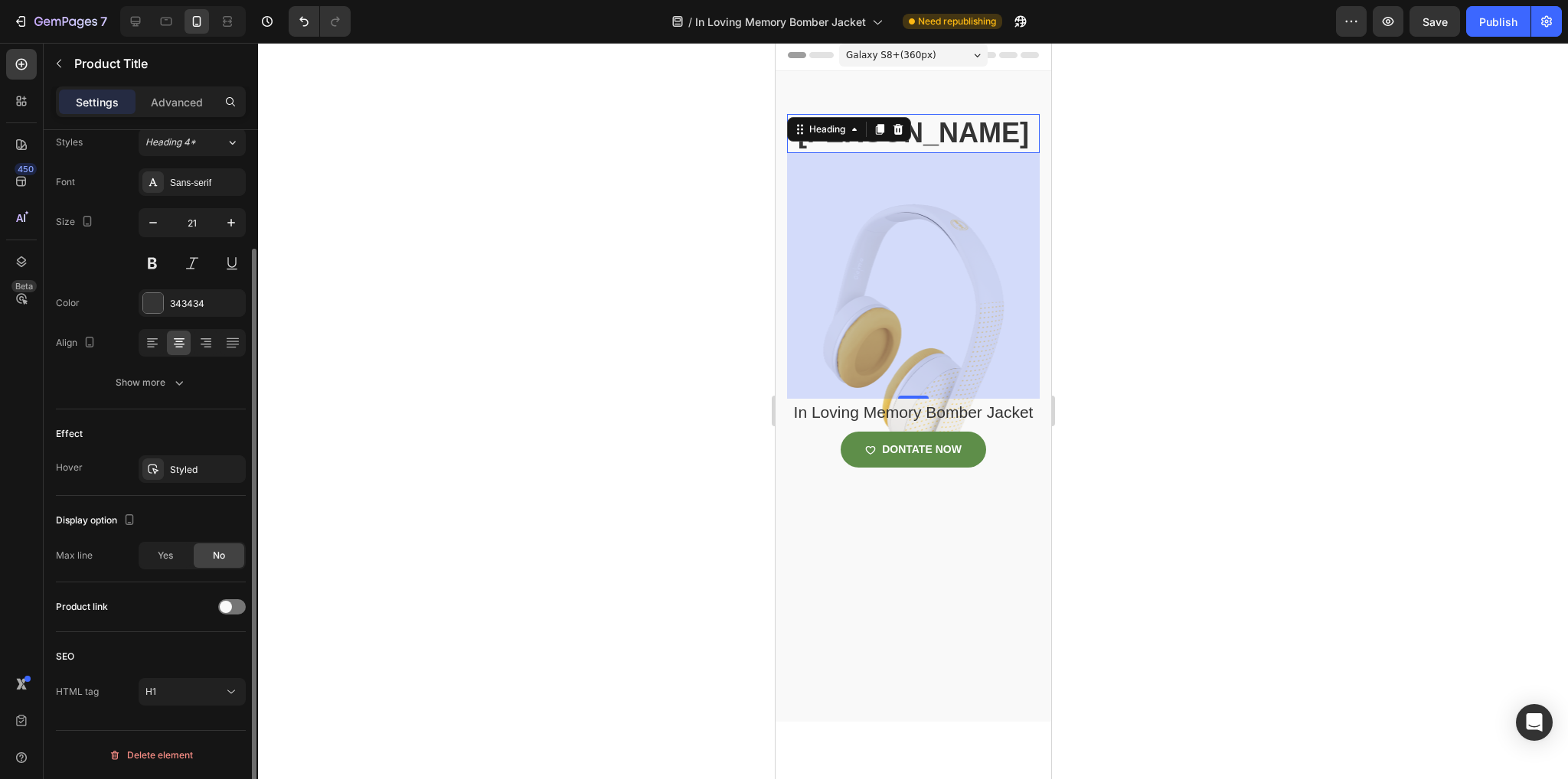
click at [958, 426] on h1 "In Loving Memory Bomber Jacket" at bounding box center [912, 412] width 253 height 28
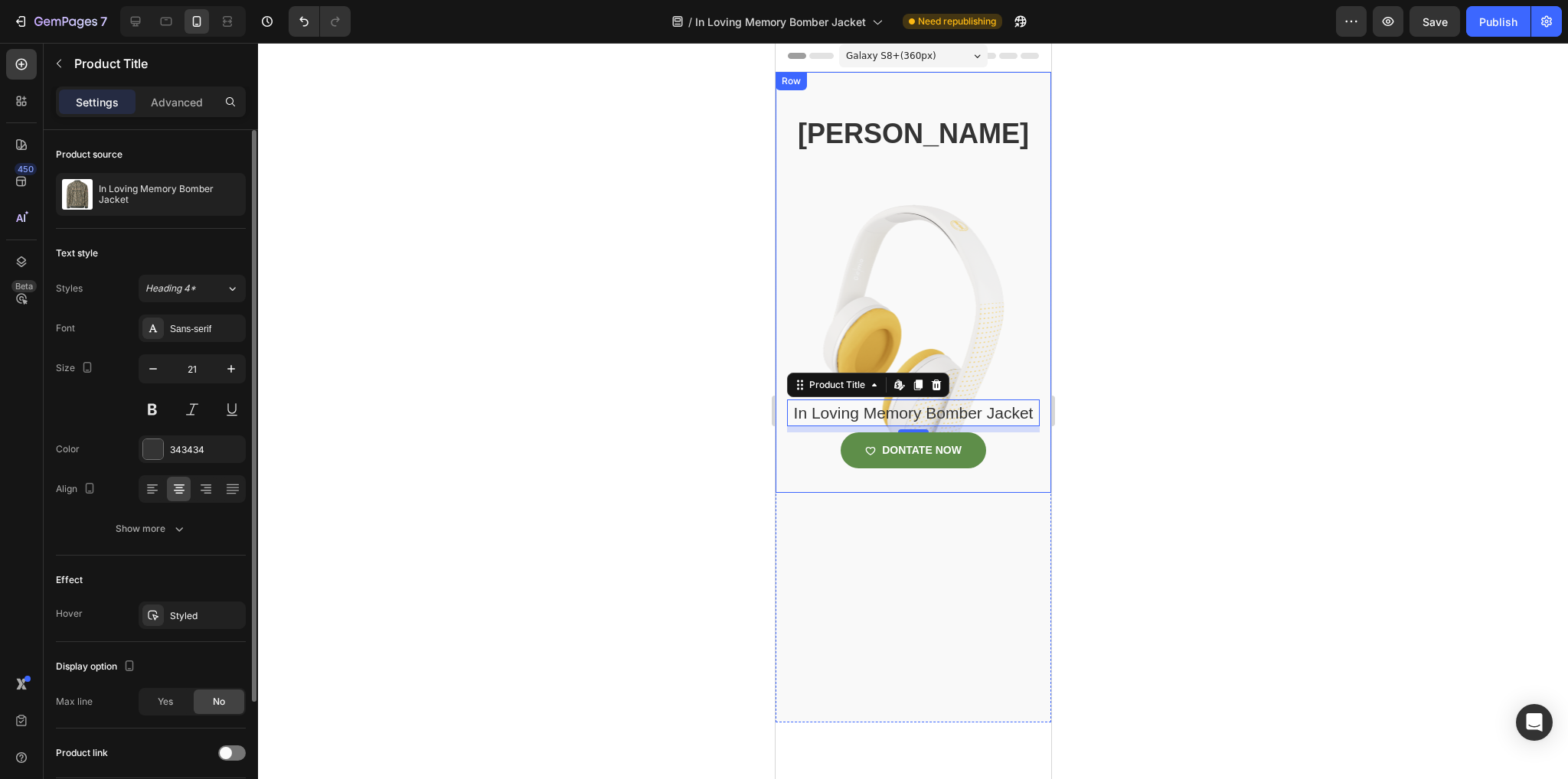
scroll to position [0, 0]
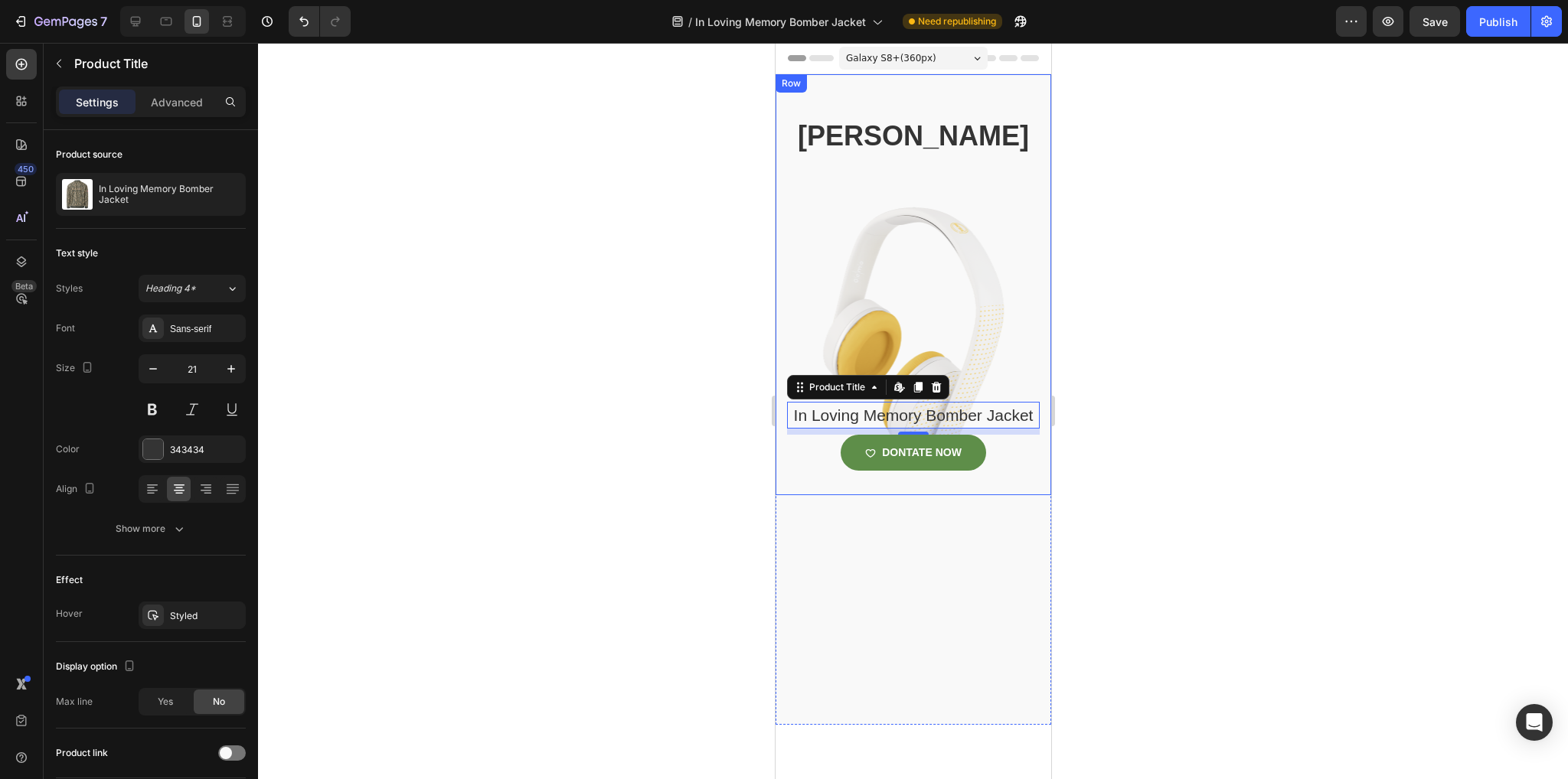
click at [952, 351] on div "Cameron carpenter Heading In Loving Memory Bomber Jacket Product Title Edit con…" at bounding box center [912, 306] width 253 height 379
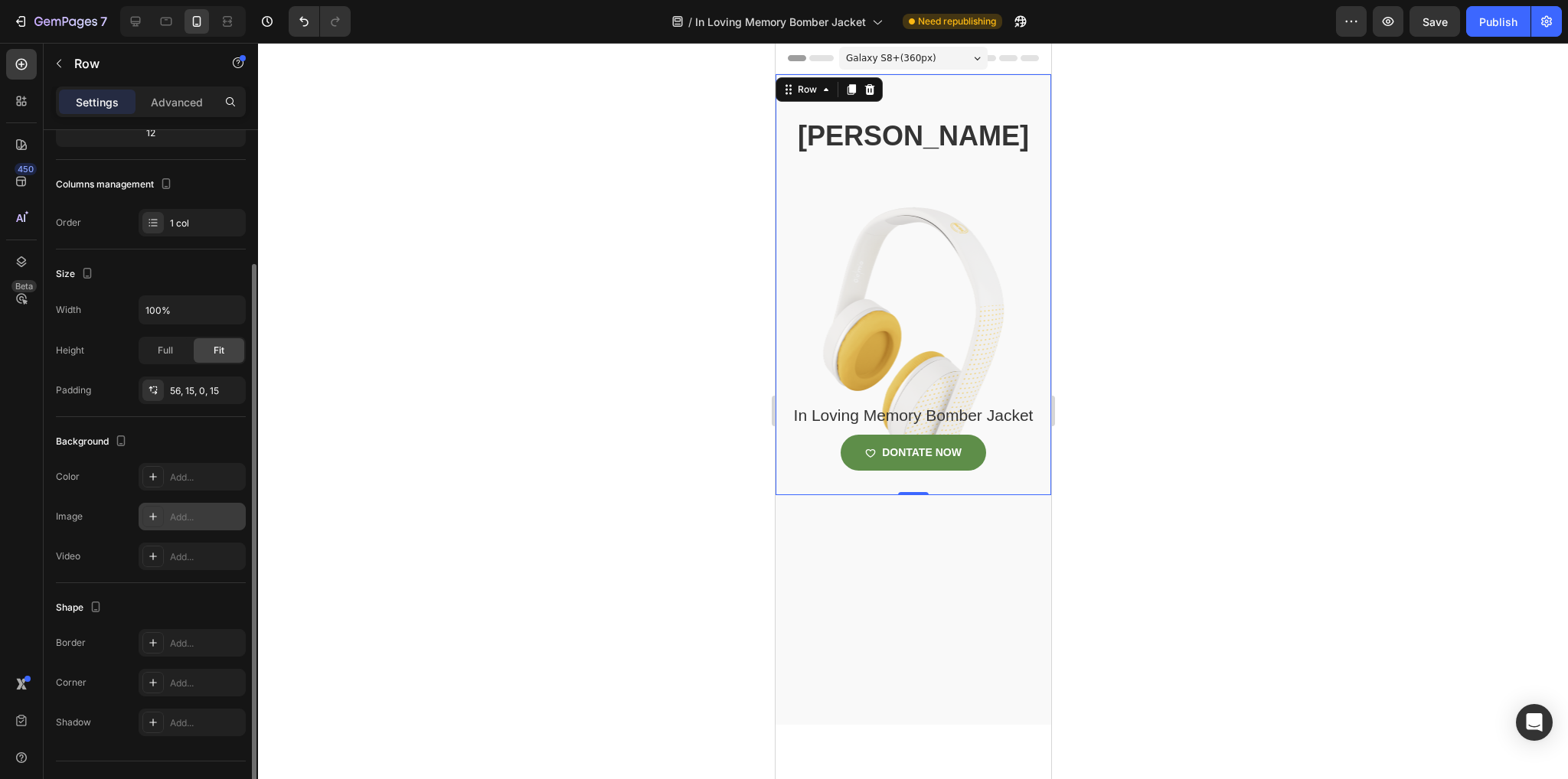
scroll to position [173, 0]
click at [154, 510] on icon at bounding box center [154, 514] width 8 height 8
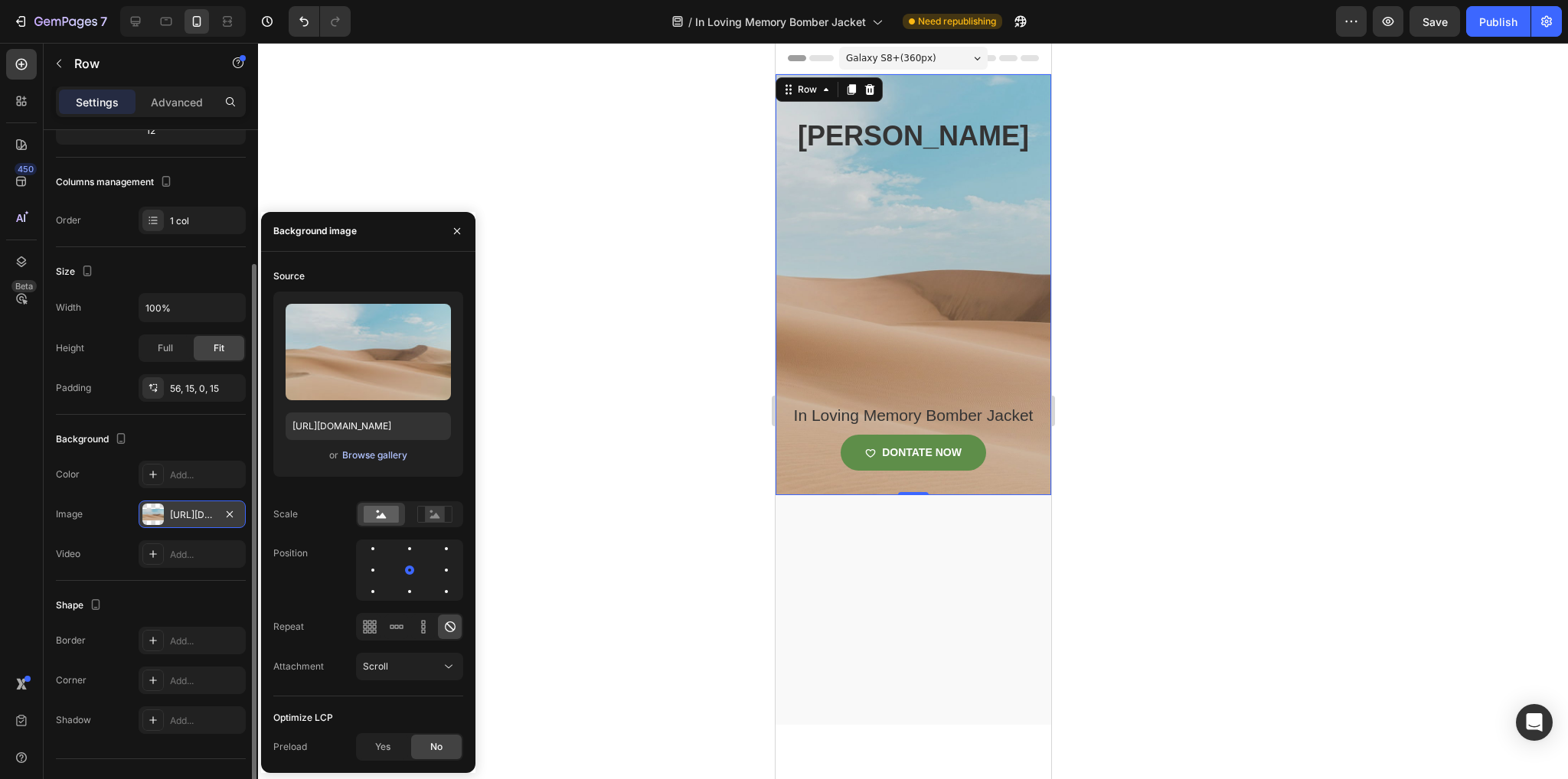
click at [365, 456] on div "Browse gallery" at bounding box center [375, 455] width 65 height 13
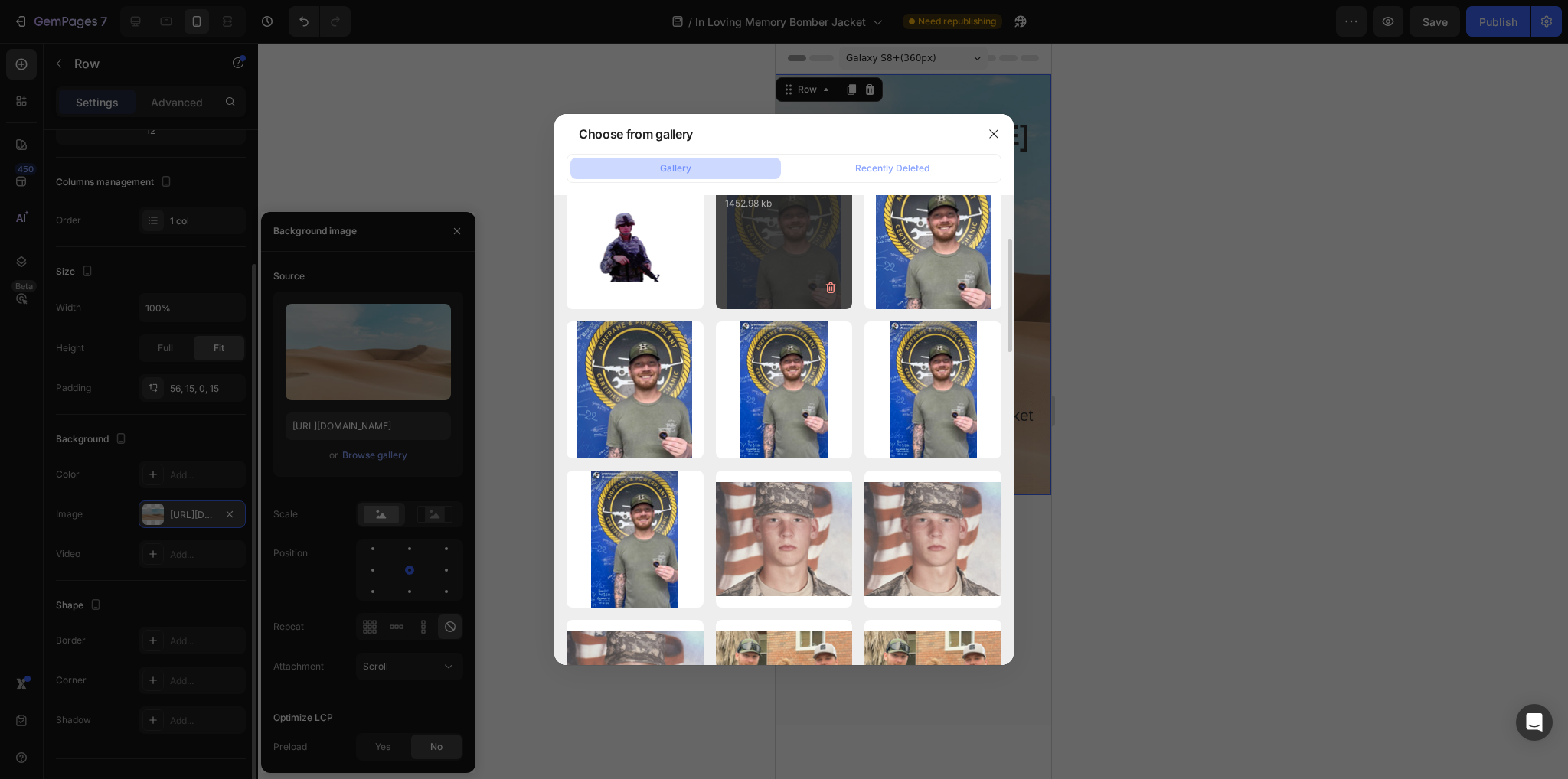
scroll to position [182, 0]
click at [789, 258] on div "image-4.png 1452.98 kb" at bounding box center [785, 243] width 137 height 137
type input "https://cdn.shopify.com/s/files/1/0778/5398/2904/files/gempages_530362253262717…"
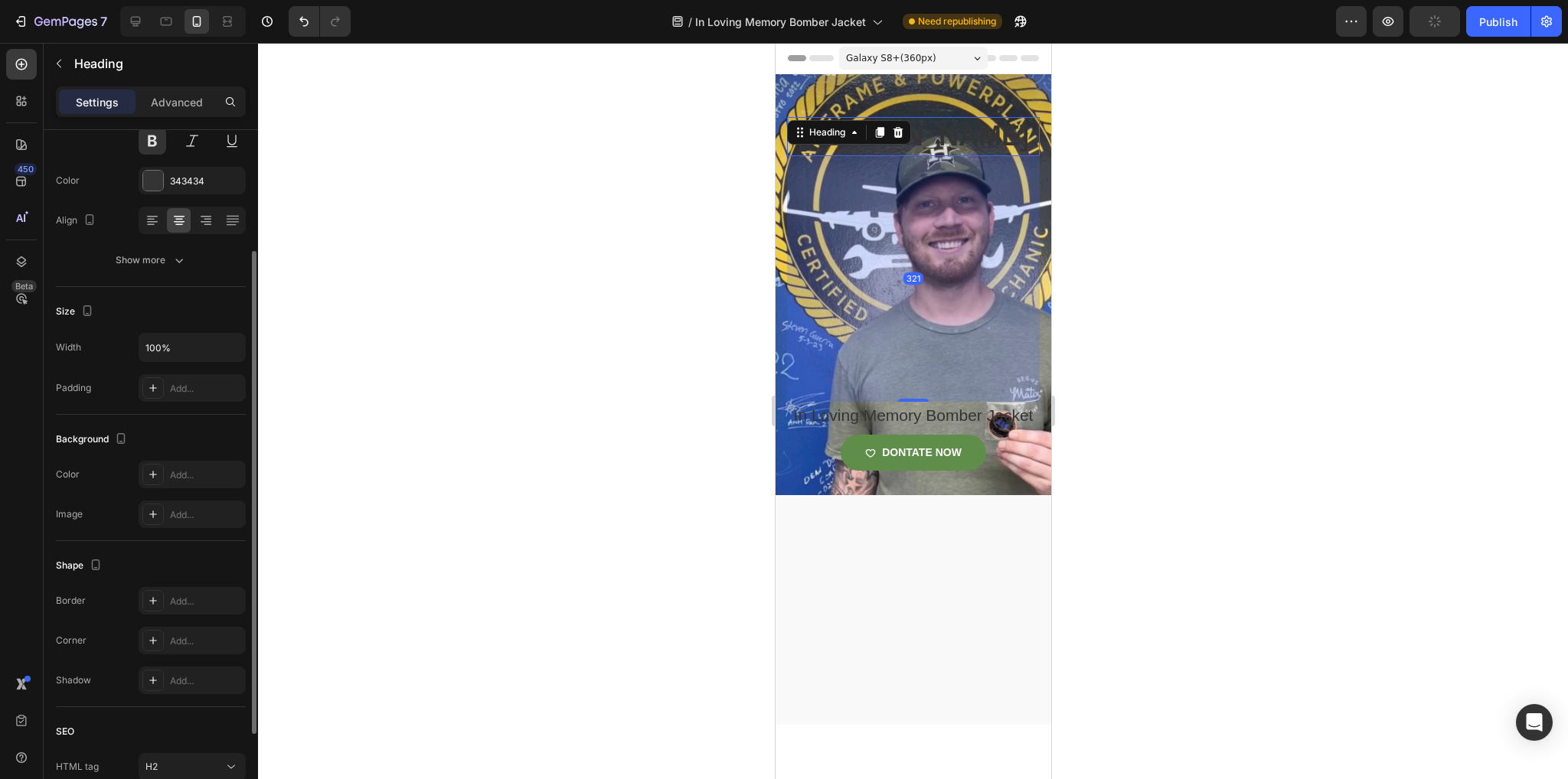
click at [949, 154] on p "[PERSON_NAME]" at bounding box center [913, 136] width 250 height 36
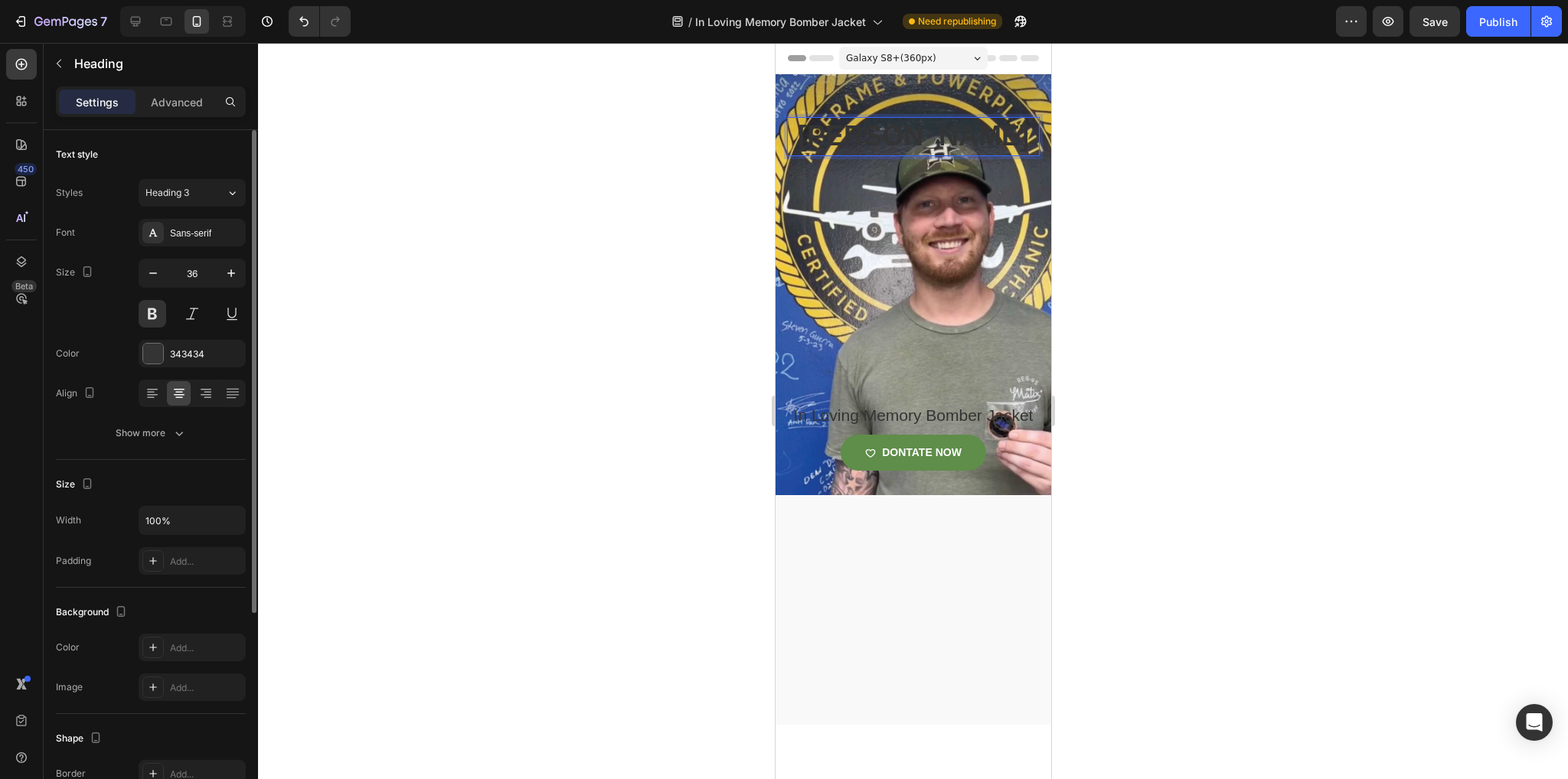
click at [856, 154] on p "[PERSON_NAME]" at bounding box center [913, 136] width 250 height 36
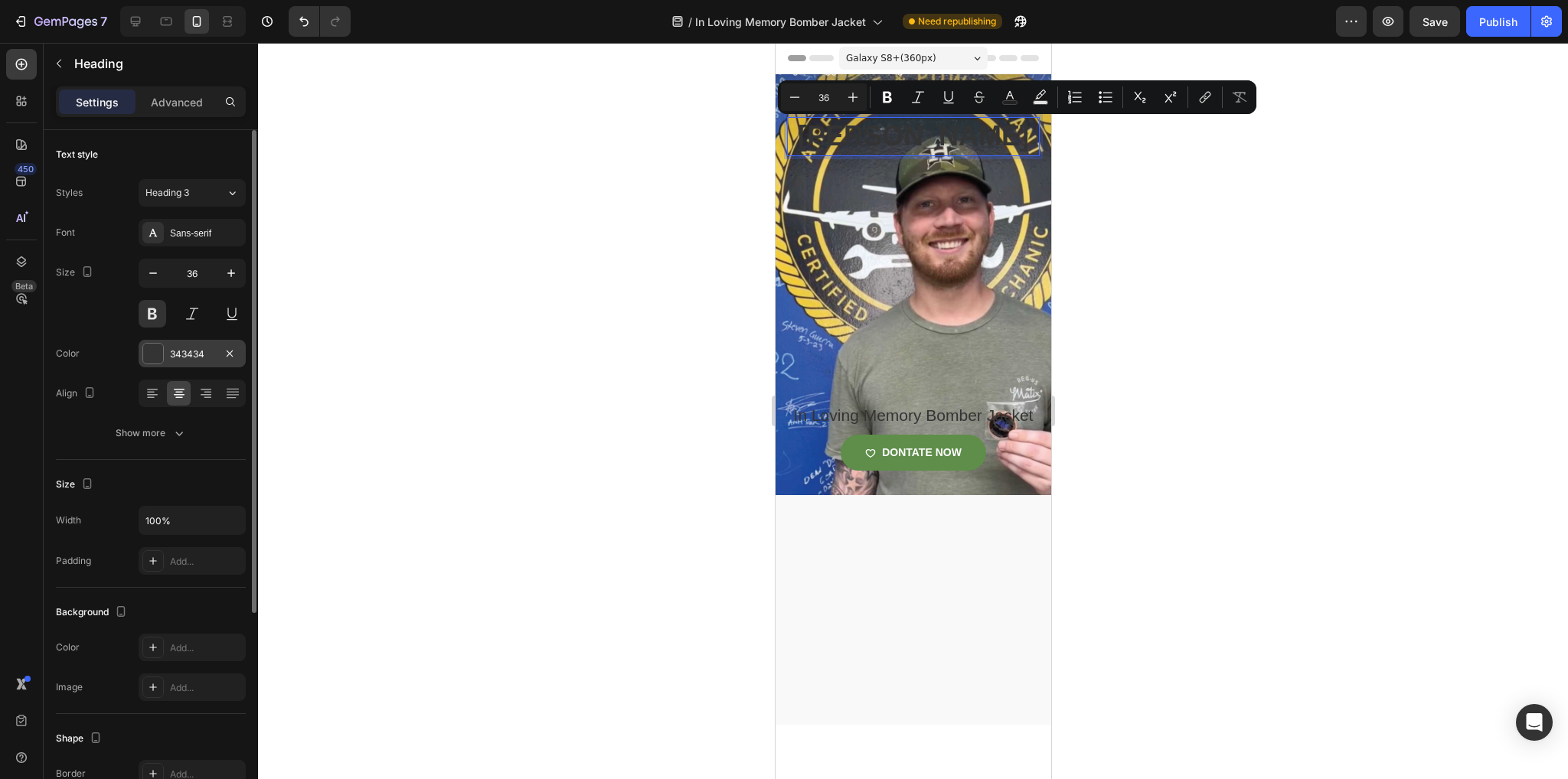
click at [159, 357] on div at bounding box center [153, 353] width 20 height 20
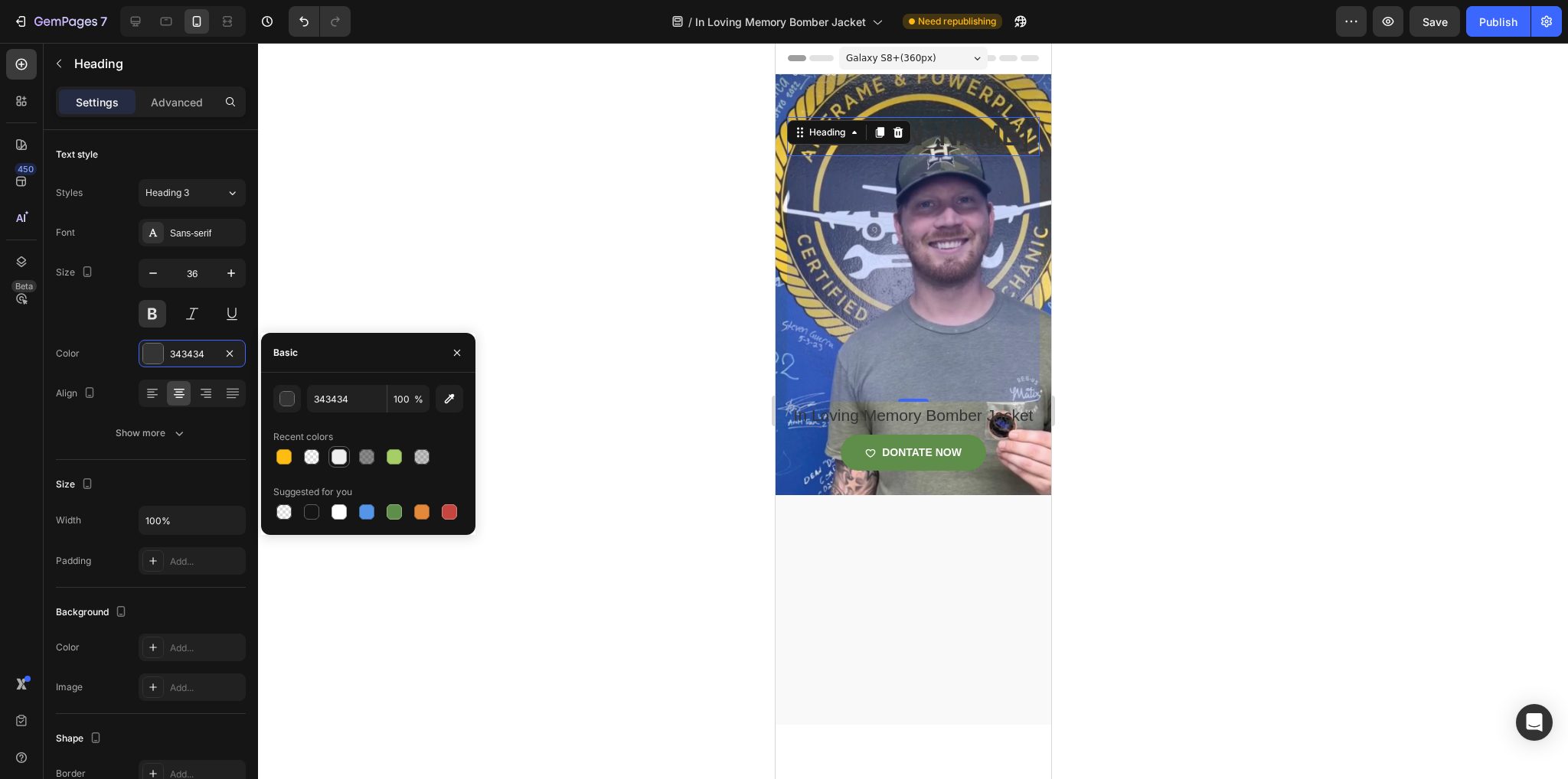
click at [338, 463] on div at bounding box center [340, 457] width 15 height 15
type input "EFEFEF"
click at [458, 349] on icon "button" at bounding box center [457, 353] width 12 height 12
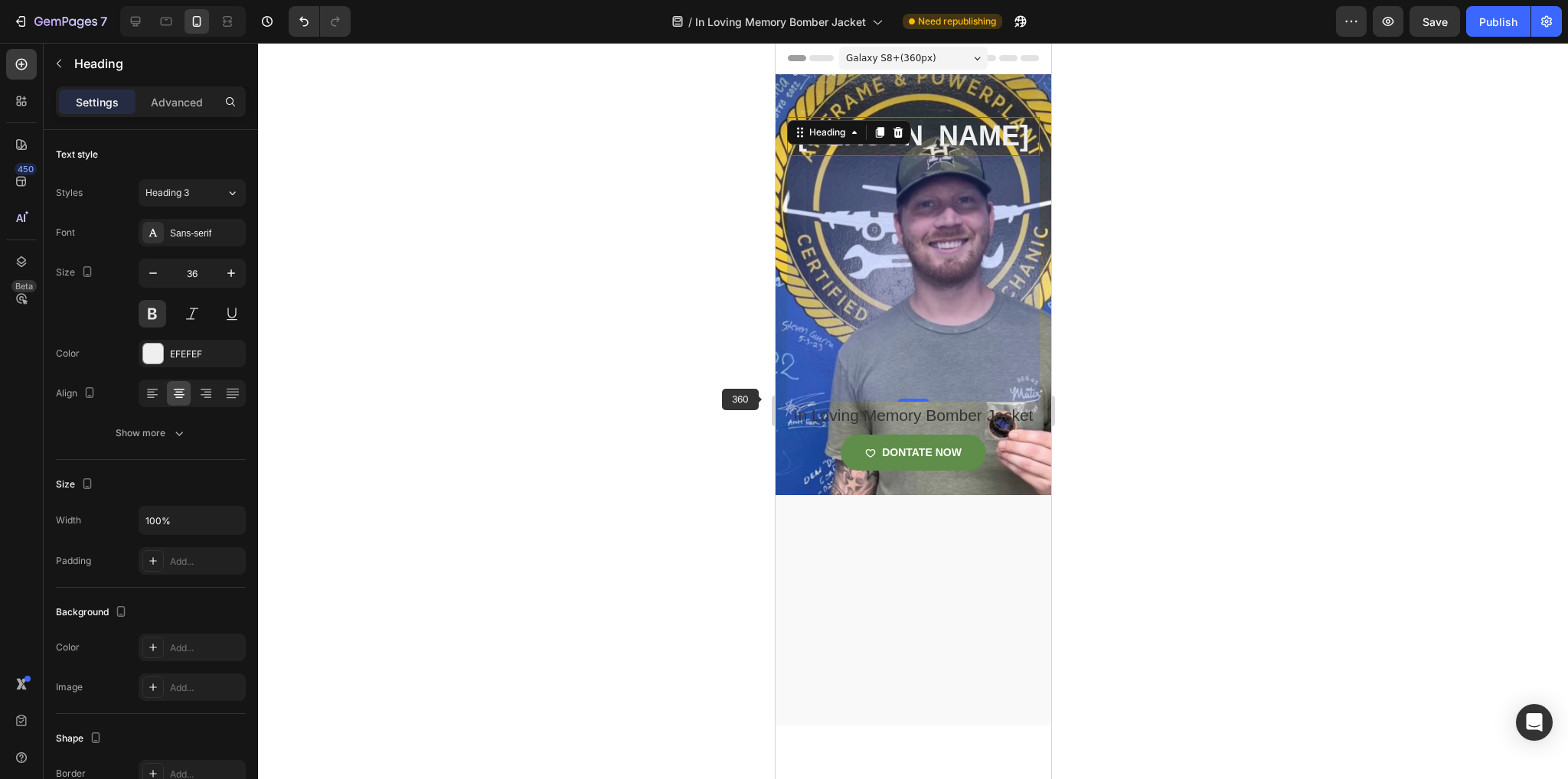
click at [937, 391] on div "321" at bounding box center [912, 279] width 253 height 246
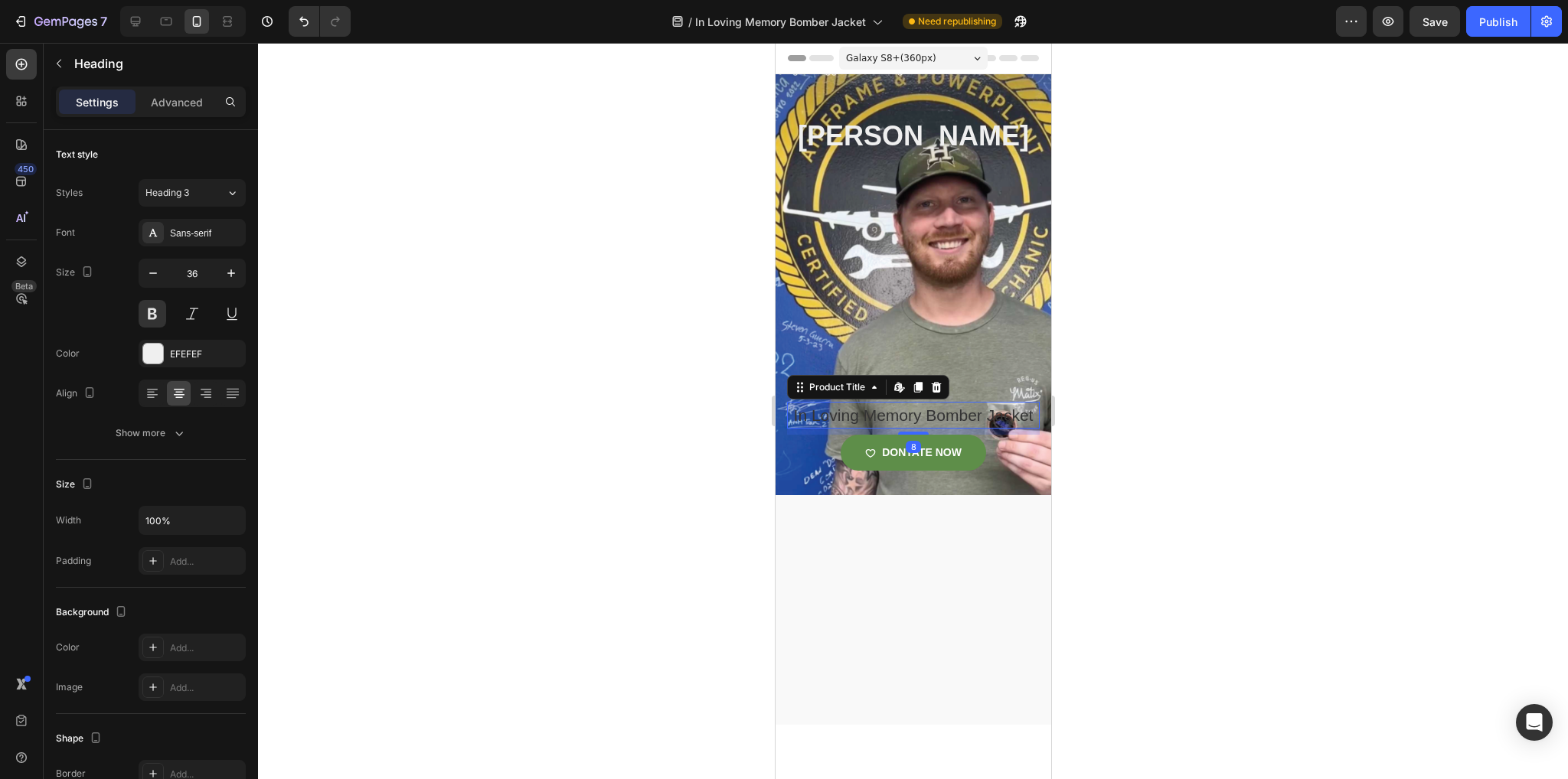
click at [963, 429] on h1 "In Loving Memory Bomber Jacket" at bounding box center [912, 415] width 253 height 28
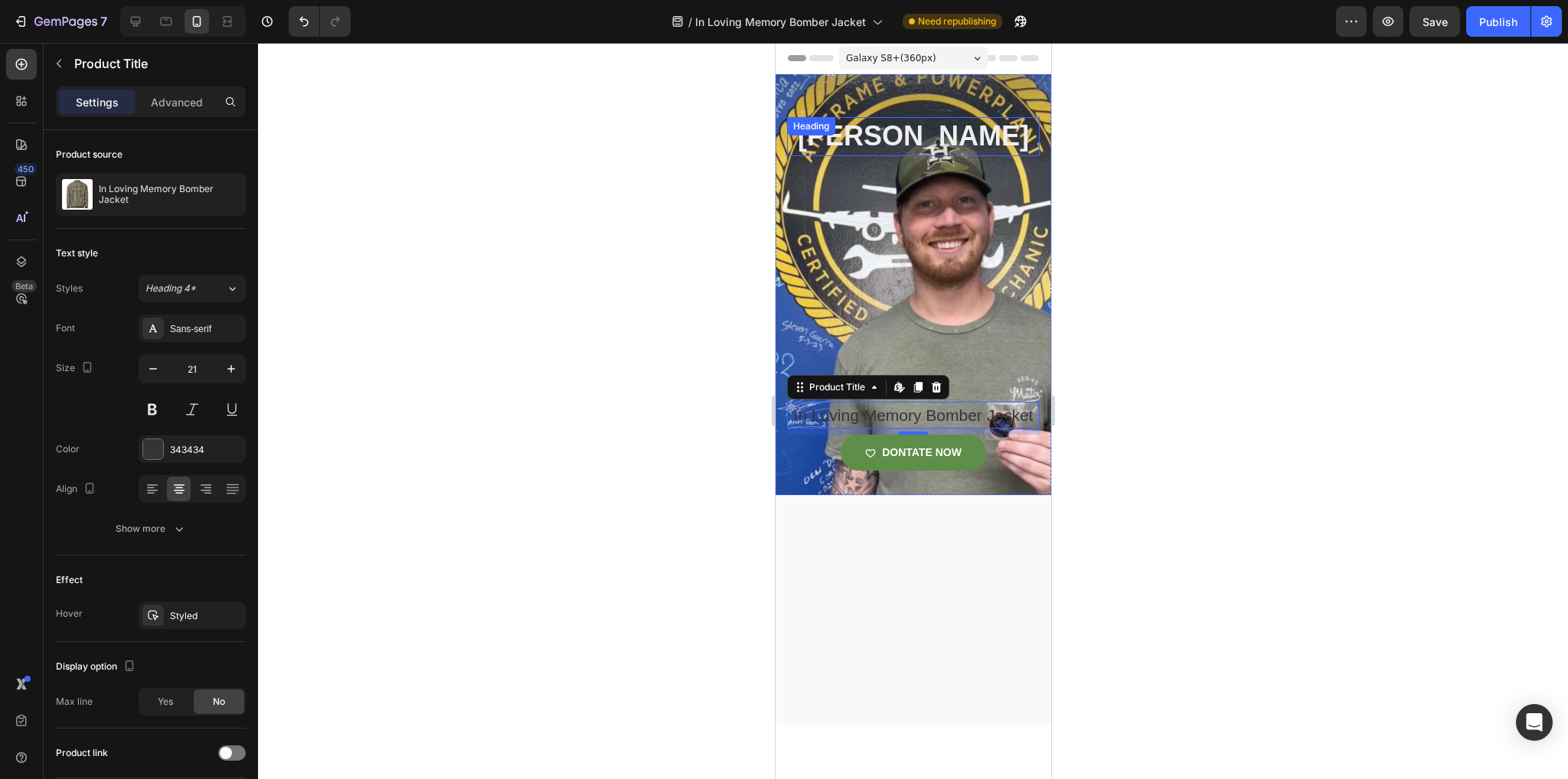
click at [906, 154] on p "[PERSON_NAME]" at bounding box center [913, 136] width 250 height 36
click at [939, 429] on h1 "In Loving Memory Bomber Jacket" at bounding box center [912, 415] width 253 height 28
click at [917, 429] on h1 "In Loving Memory Bomber Jacket" at bounding box center [912, 415] width 253 height 28
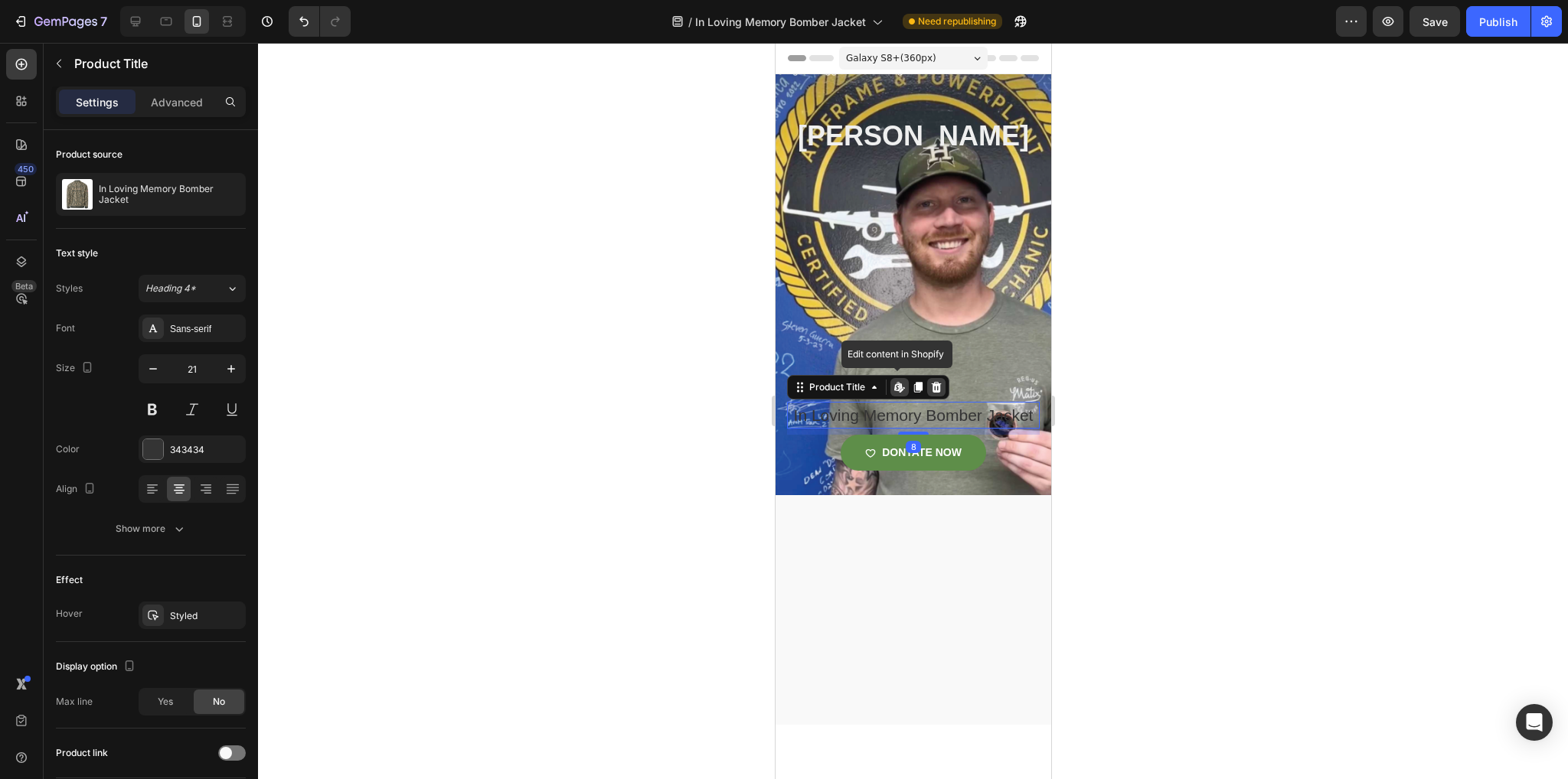
click at [930, 394] on icon at bounding box center [936, 387] width 12 height 12
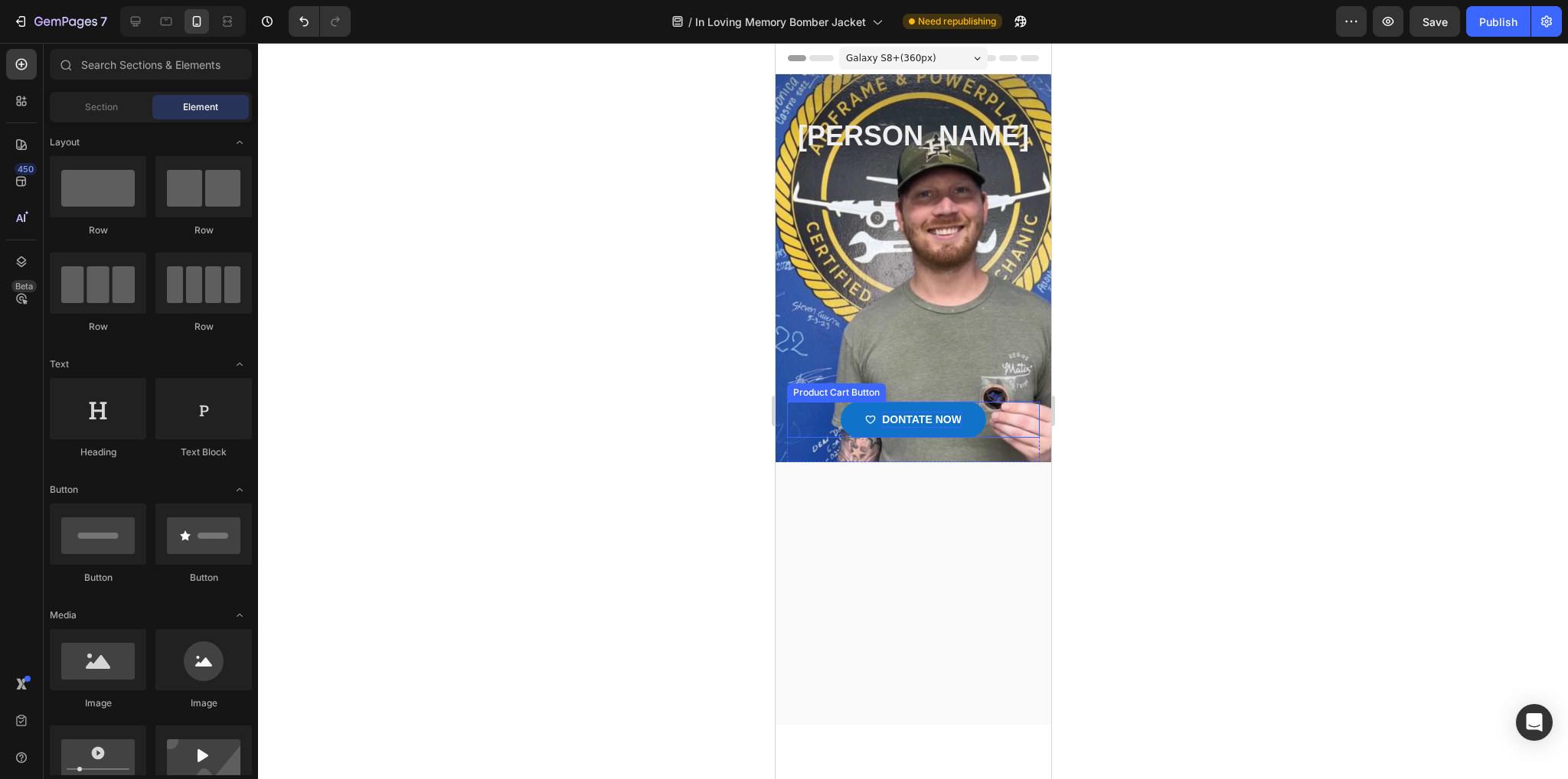
click at [933, 428] on div "DONTATE NOW" at bounding box center [920, 420] width 79 height 16
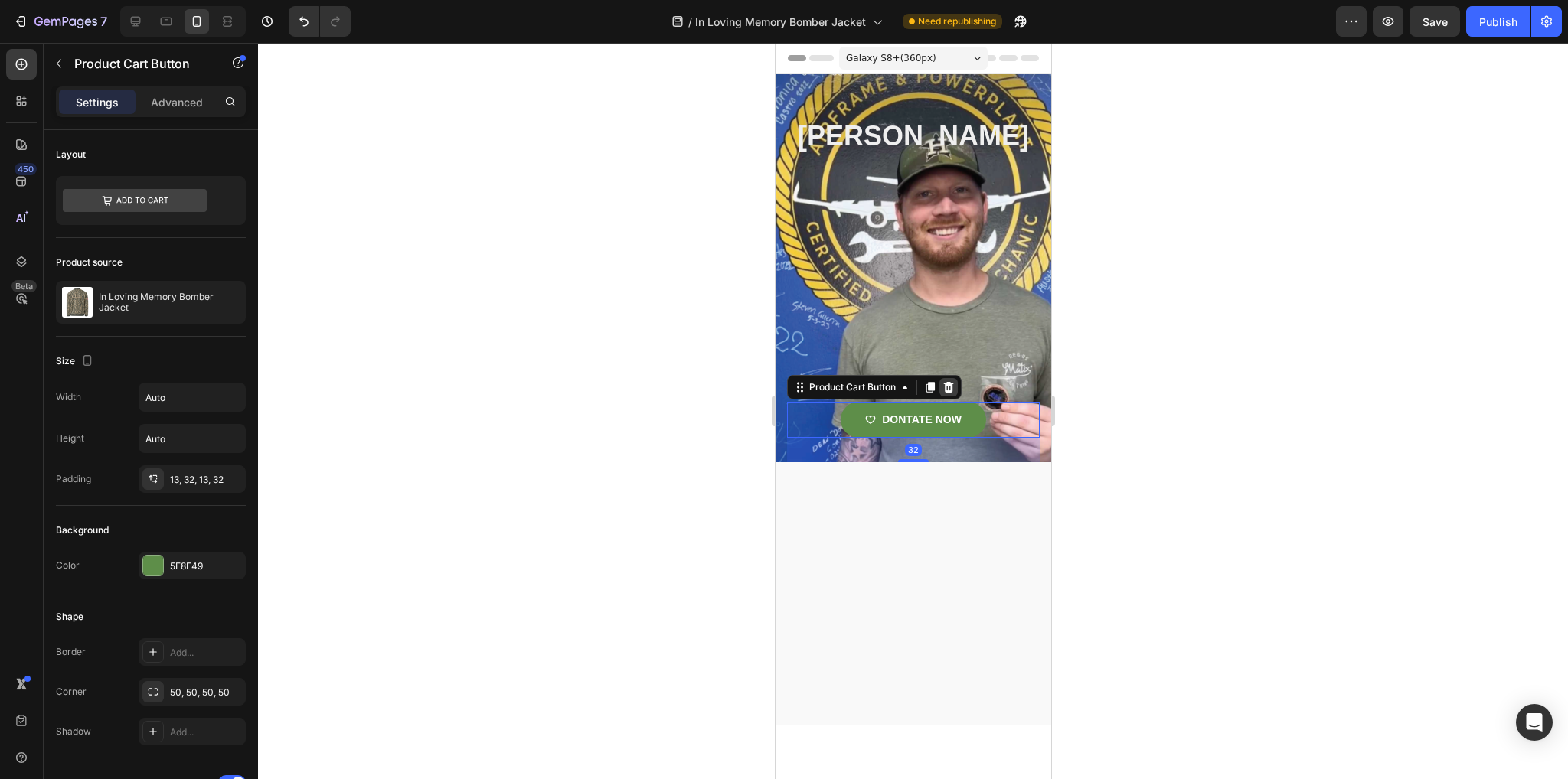
click at [945, 394] on icon at bounding box center [947, 387] width 12 height 12
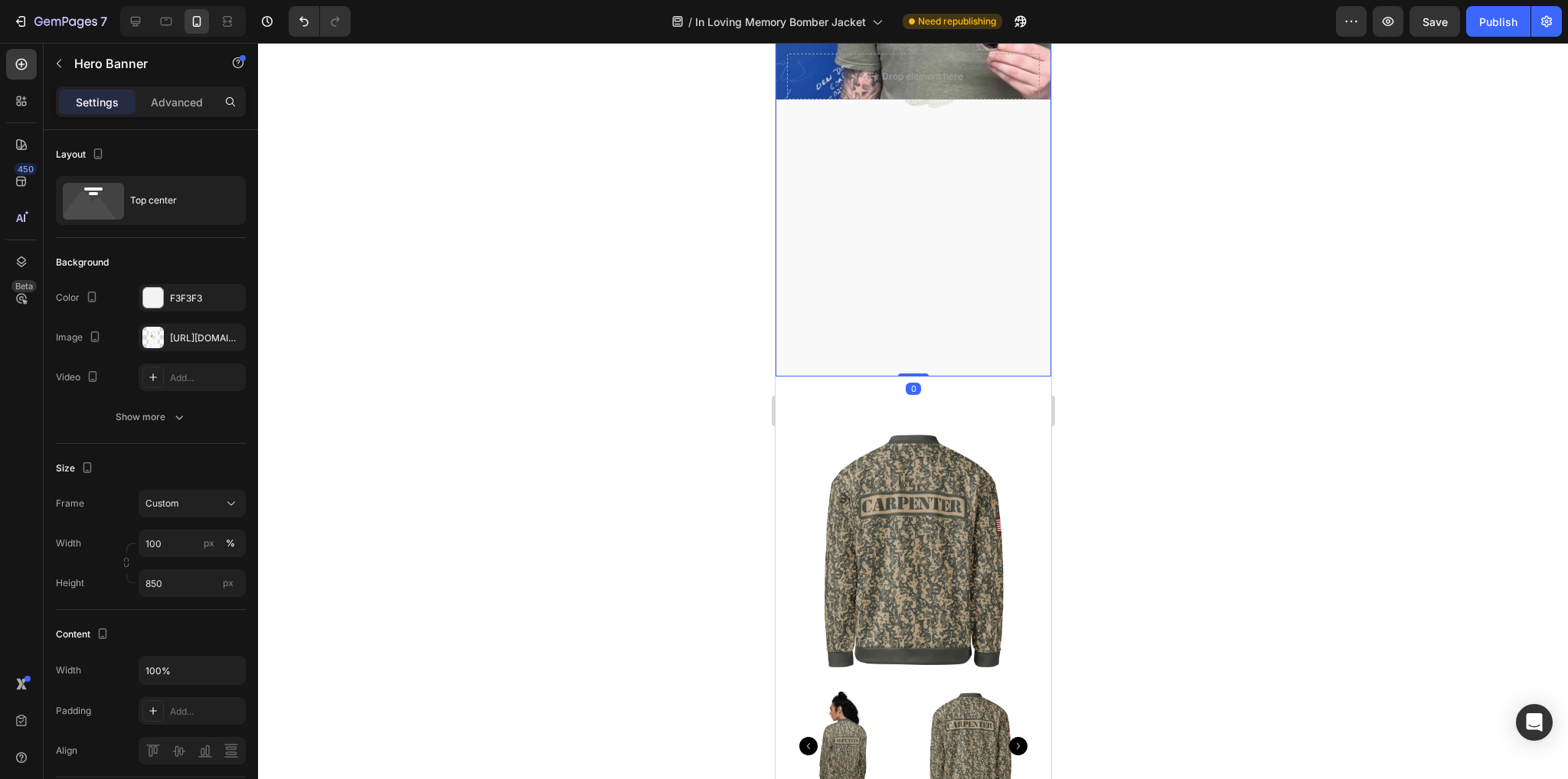
click at [923, 261] on div "Overlay" at bounding box center [912, 51] width 276 height 650
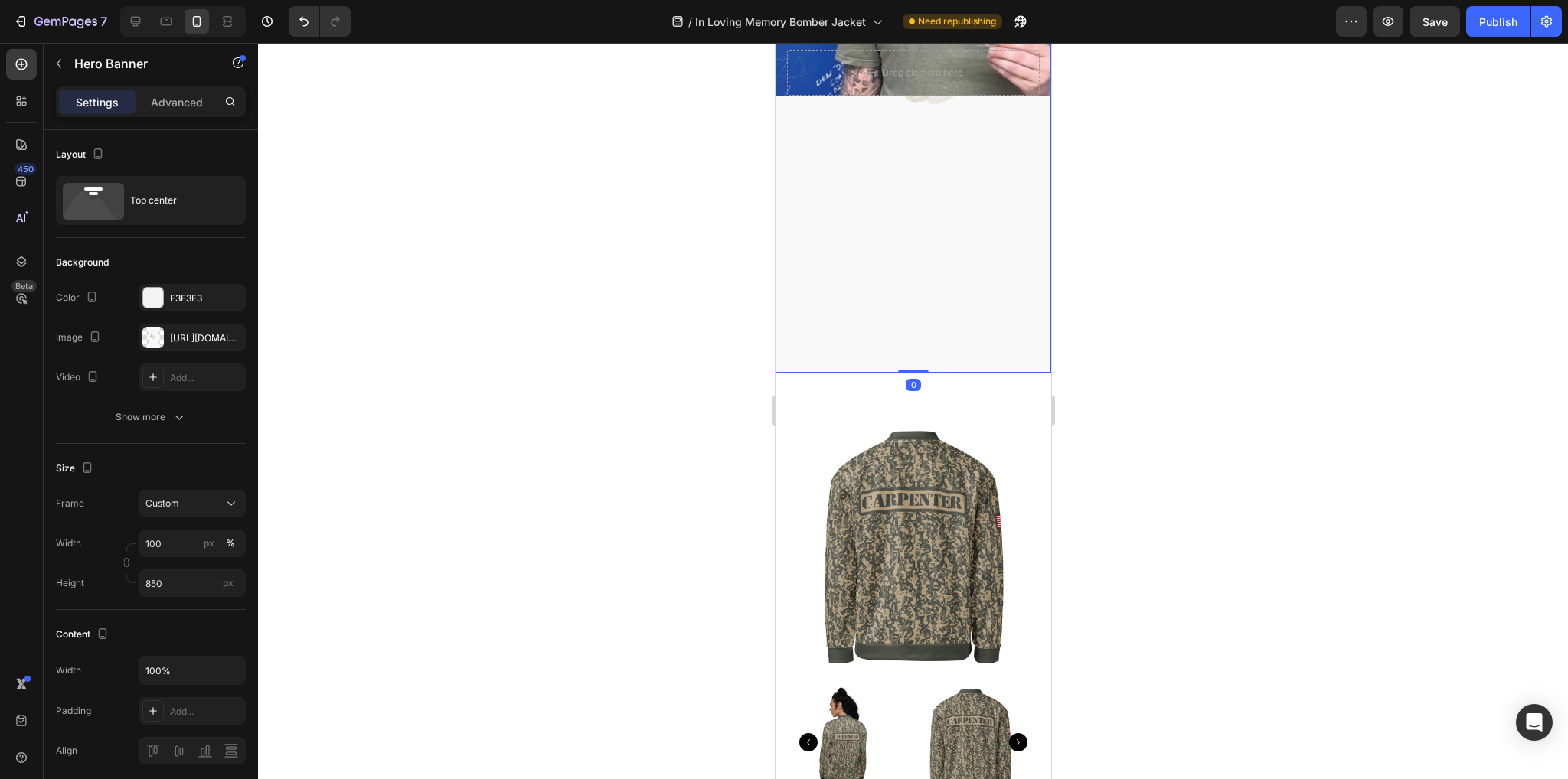
scroll to position [354, 0]
drag, startPoint x: 904, startPoint y: 368, endPoint x: 906, endPoint y: 173, distance: 195.0
click at [906, 173] on div "Cameron carpenter Heading Drop element here Product Row Hero Banner 0" at bounding box center [912, 46] width 276 height 650
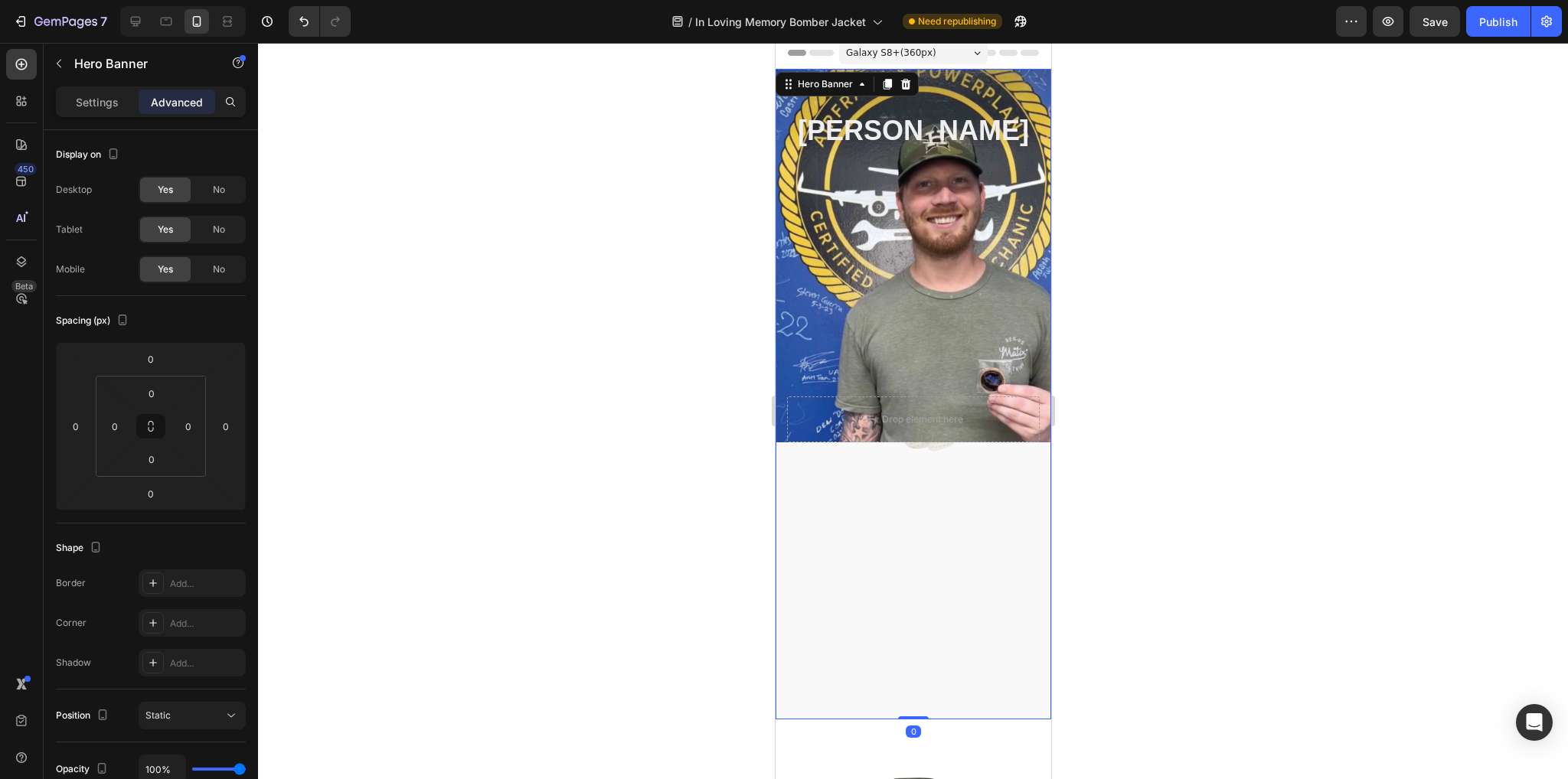
scroll to position [0, 0]
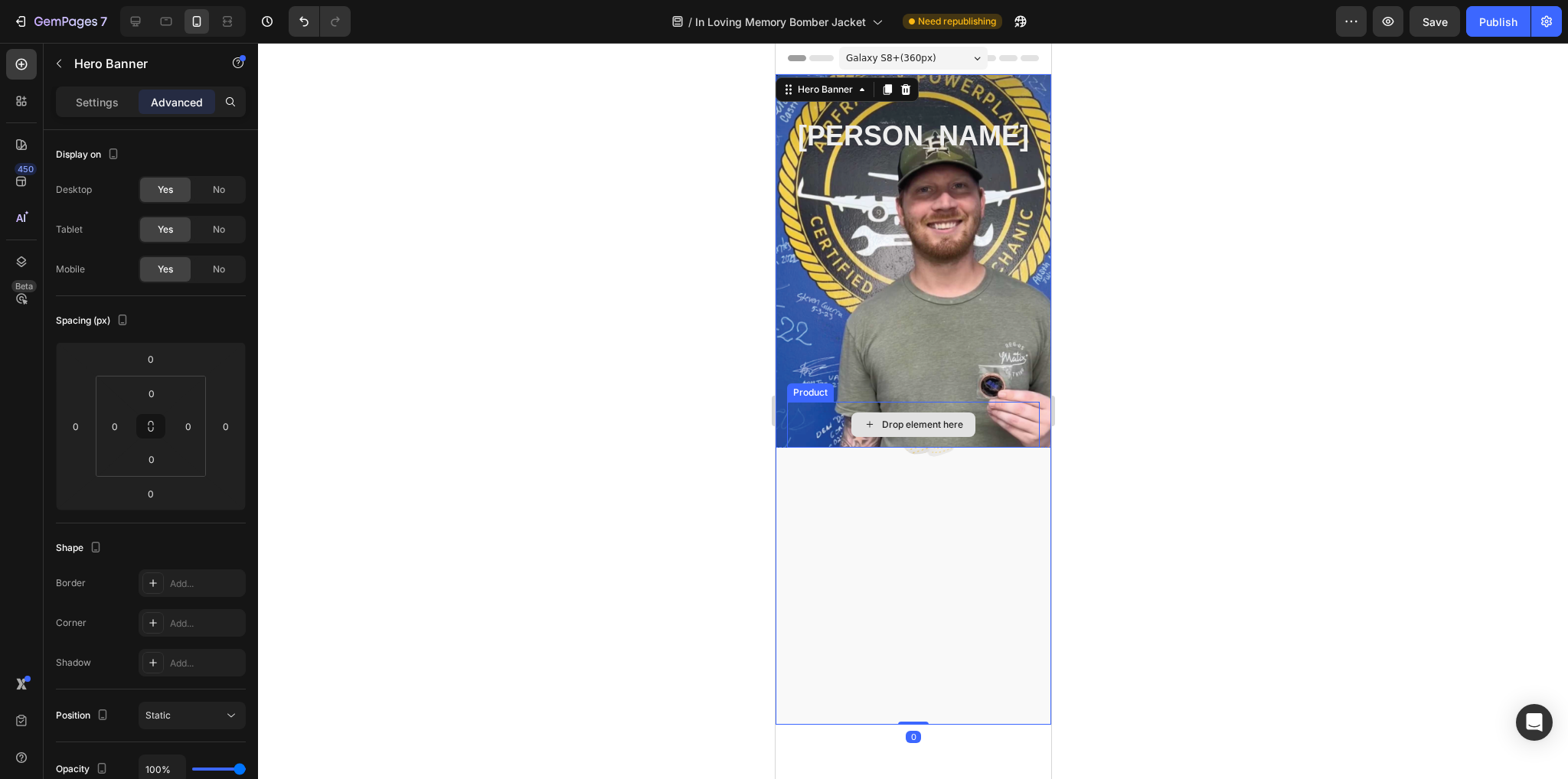
click at [938, 448] on div "Drop element here" at bounding box center [912, 424] width 253 height 46
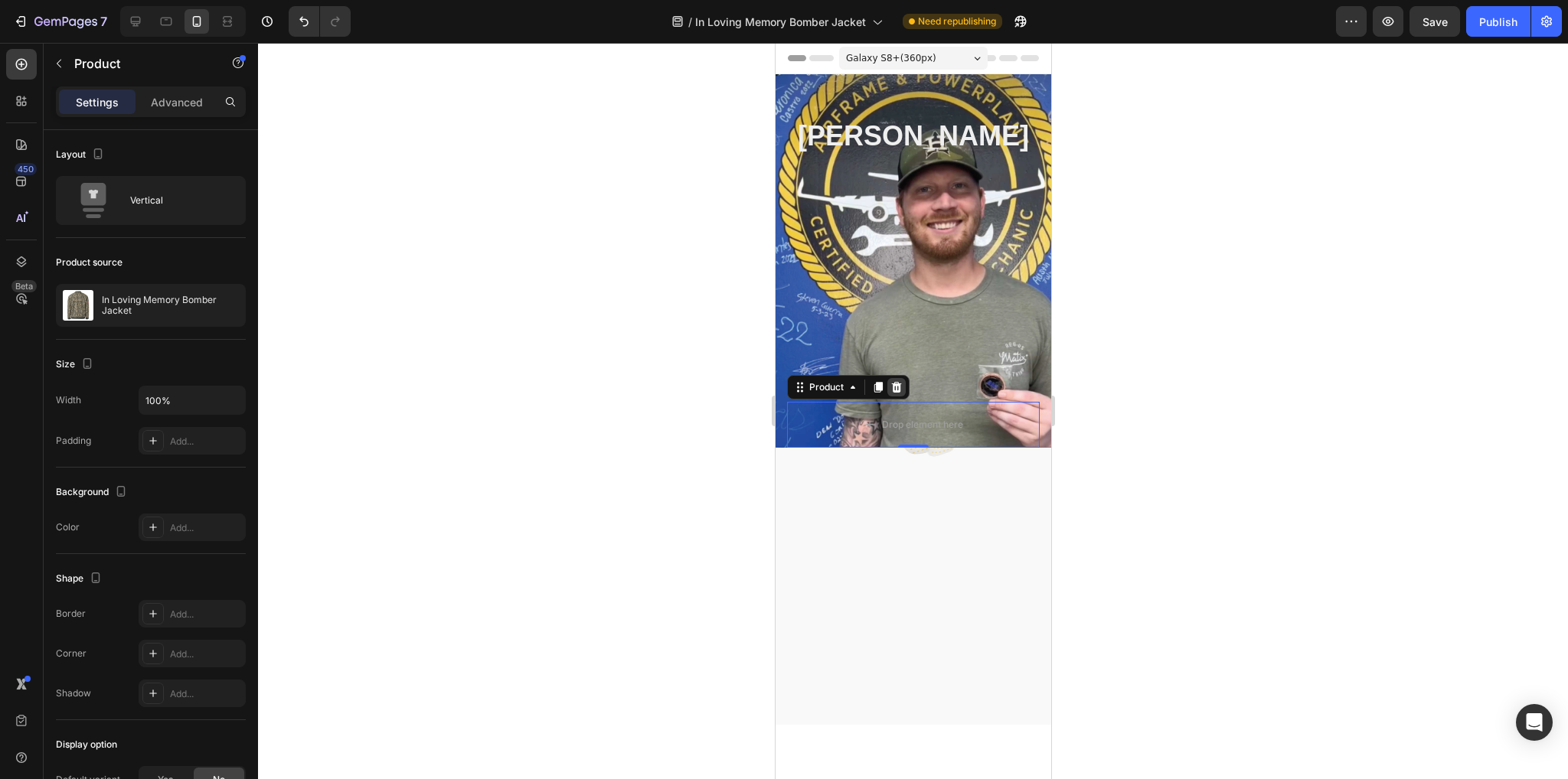
click at [898, 394] on icon at bounding box center [896, 387] width 12 height 12
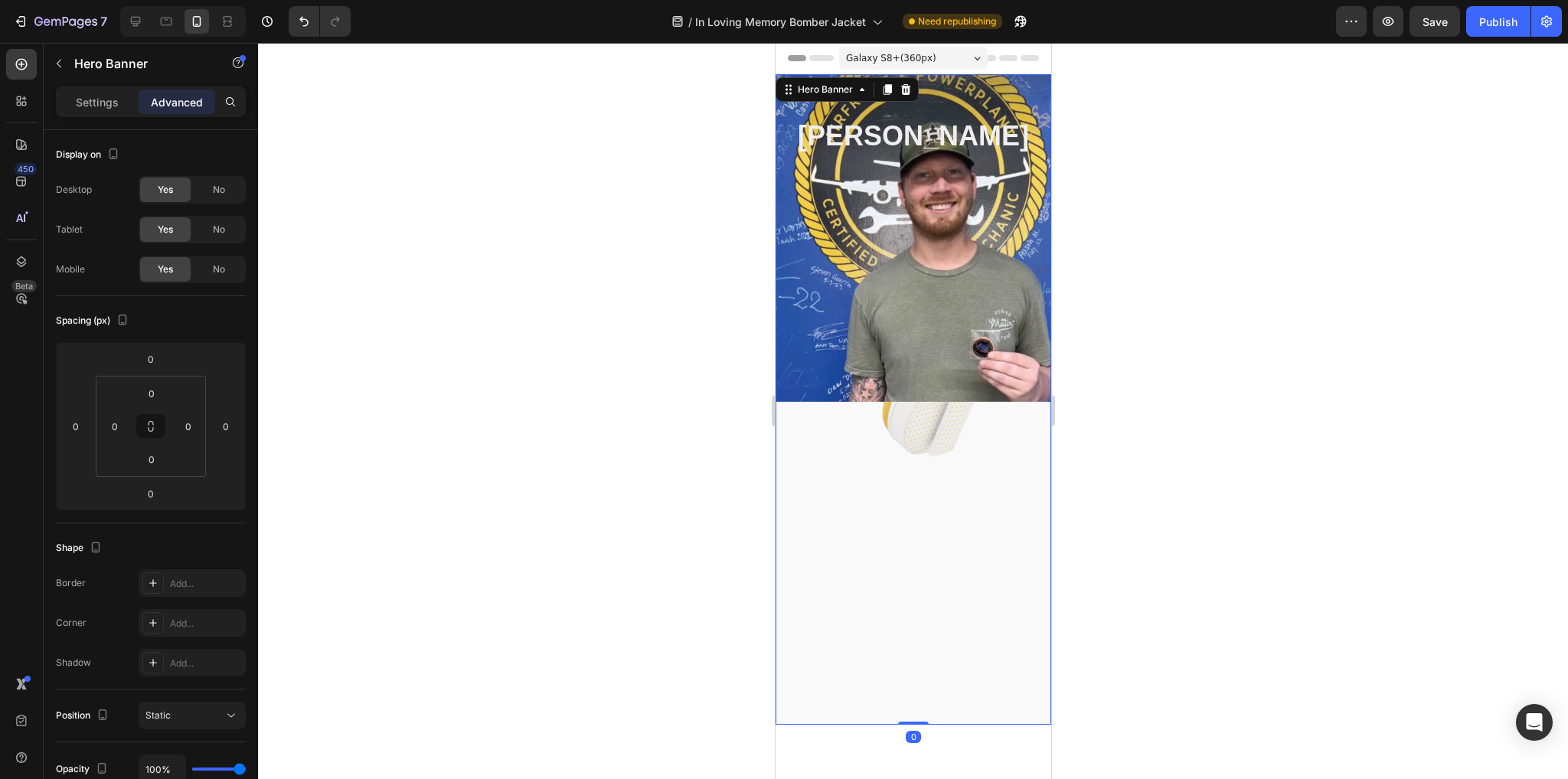
click at [936, 548] on div "Overlay" at bounding box center [912, 400] width 276 height 650
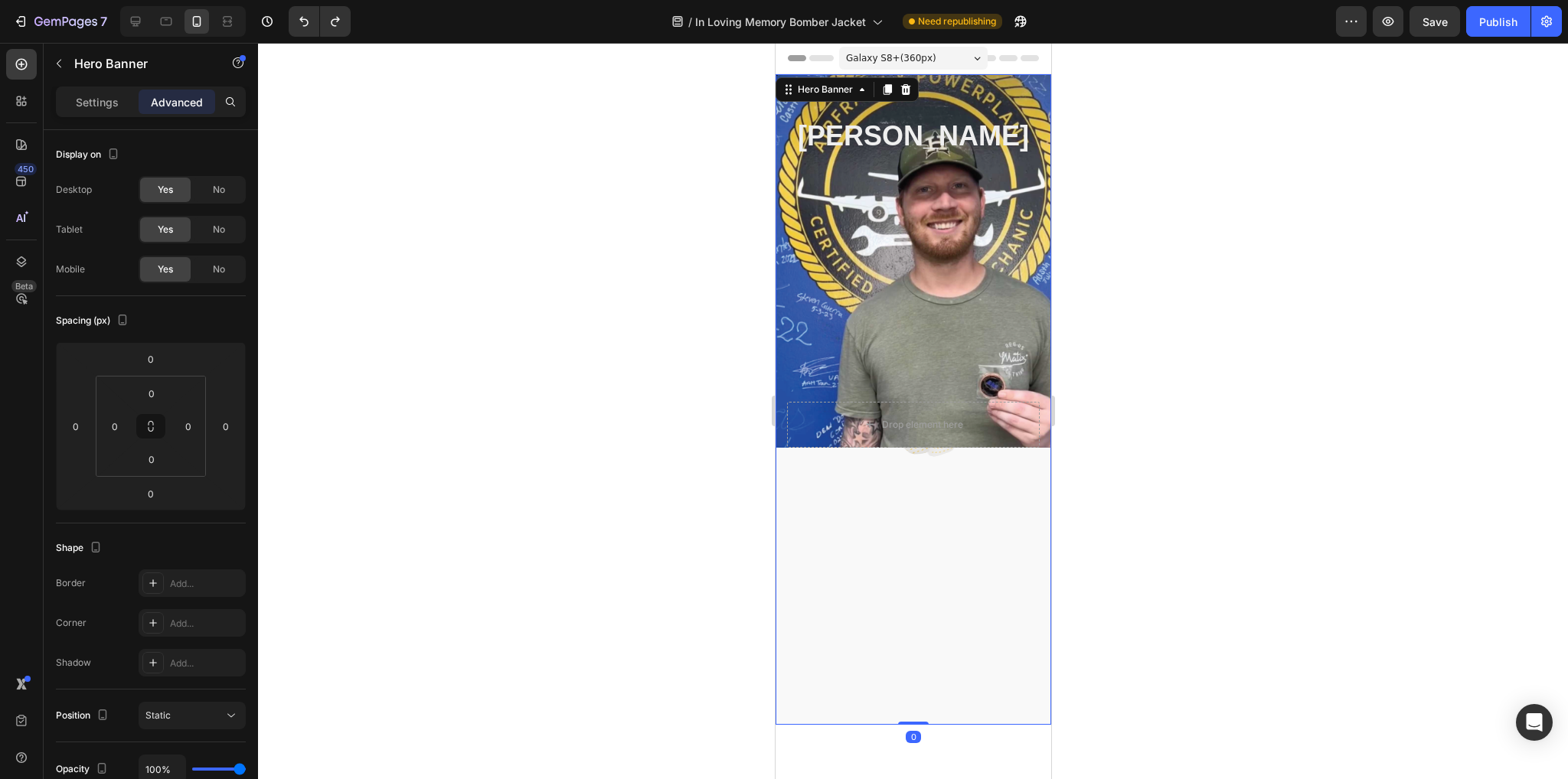
click at [919, 527] on div "Overlay" at bounding box center [912, 400] width 276 height 650
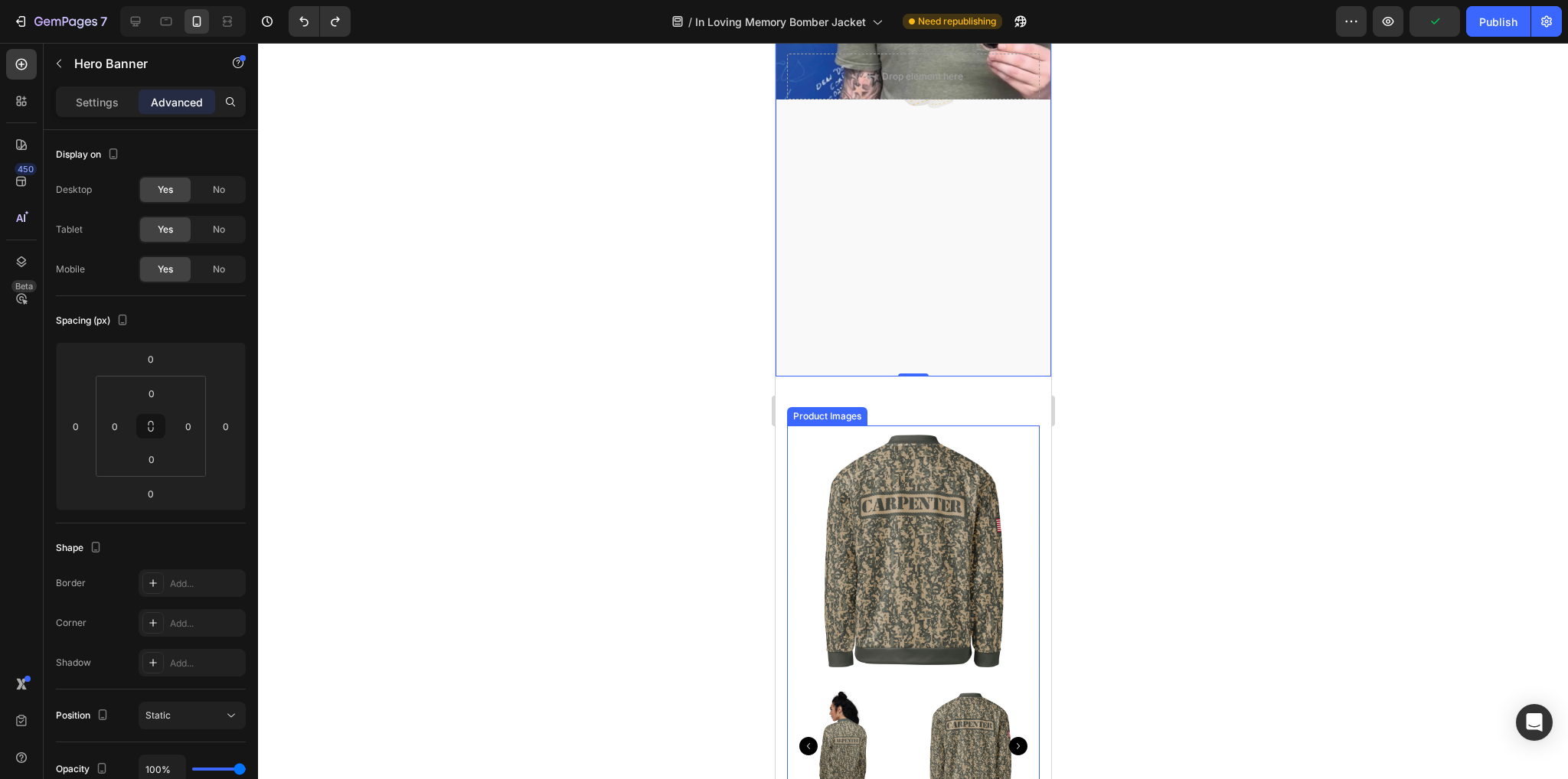
click at [958, 518] on img at bounding box center [912, 551] width 253 height 253
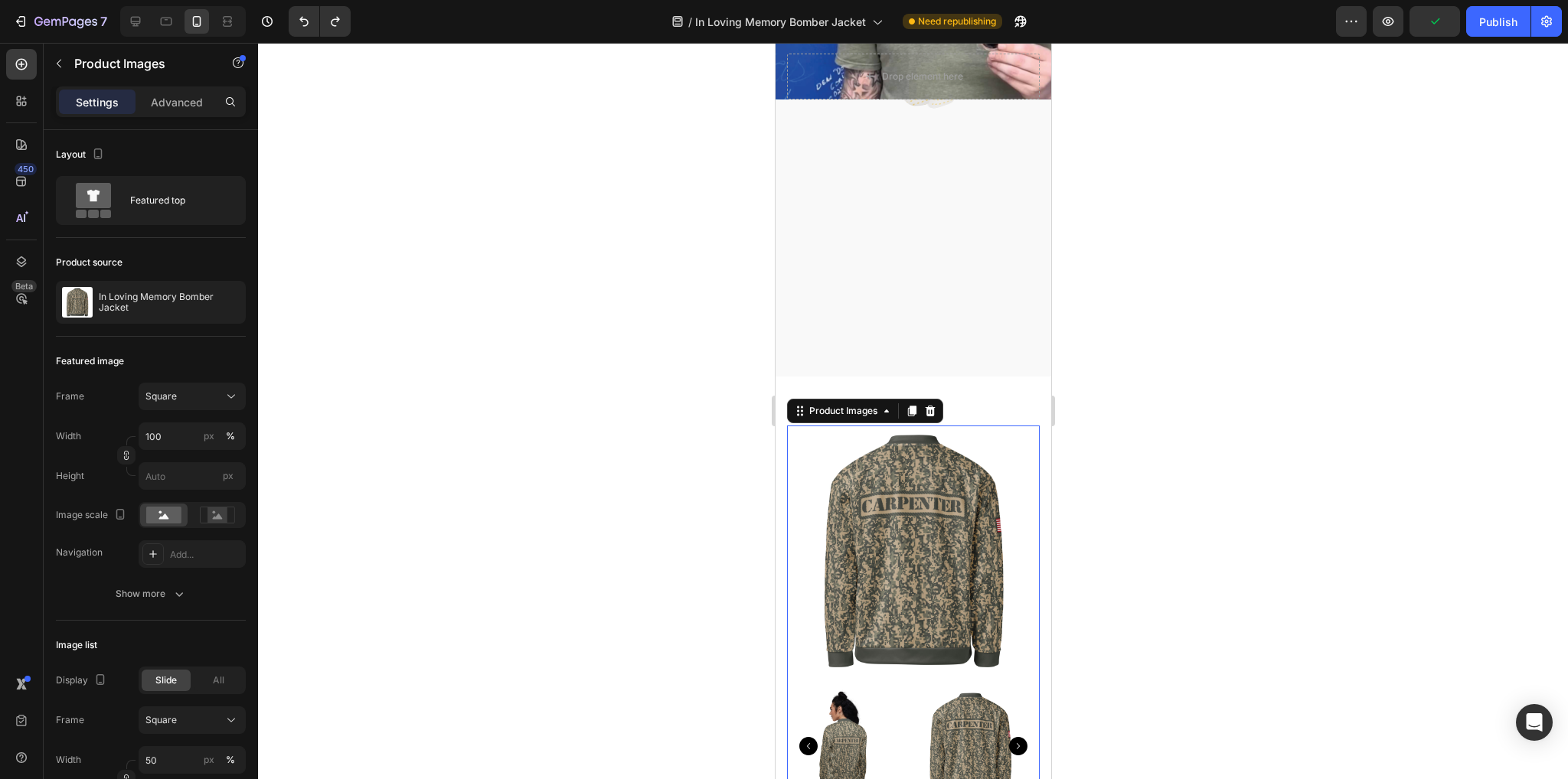
scroll to position [355, 0]
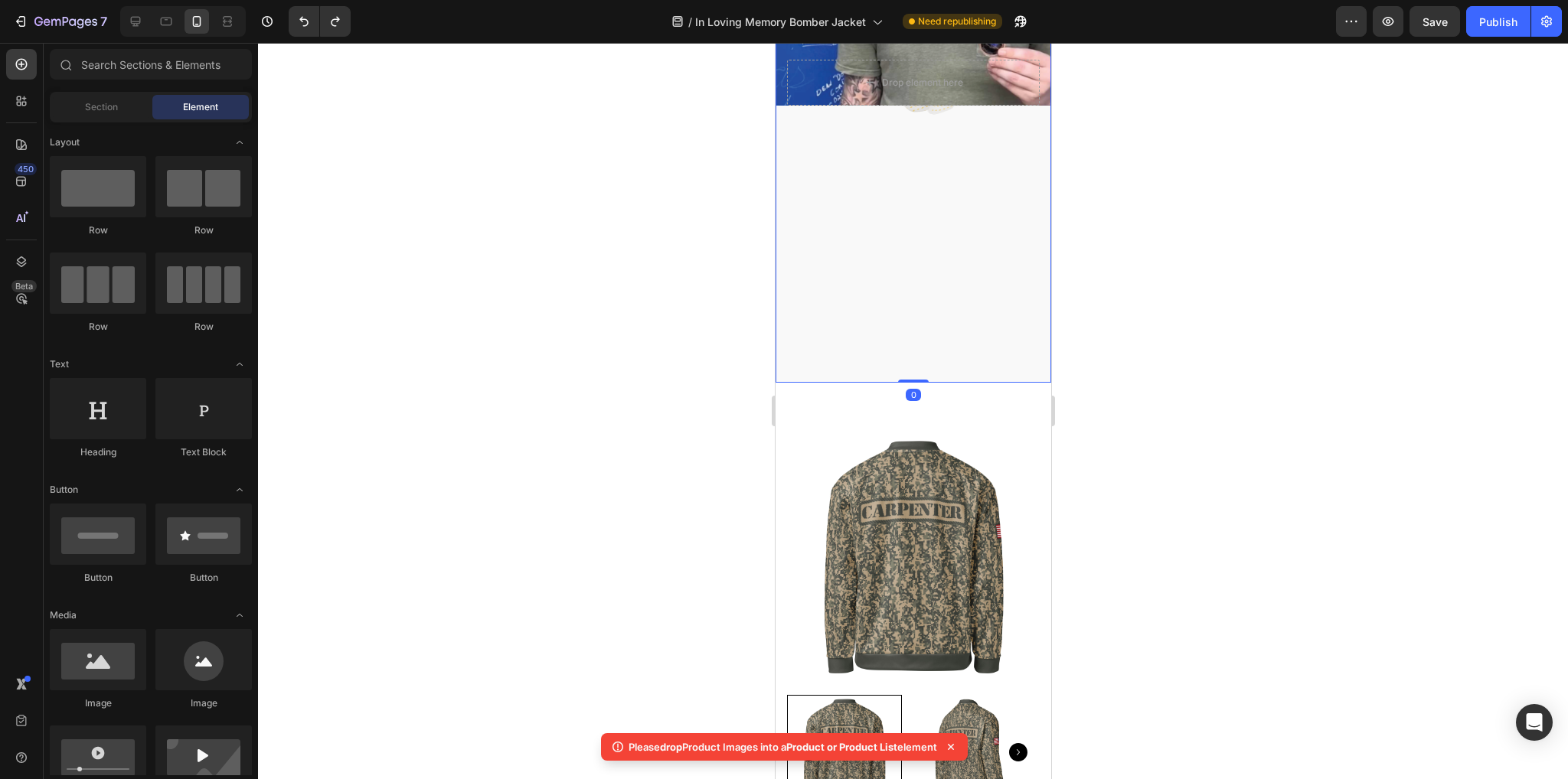
click at [951, 184] on div "Overlay" at bounding box center [912, 57] width 276 height 650
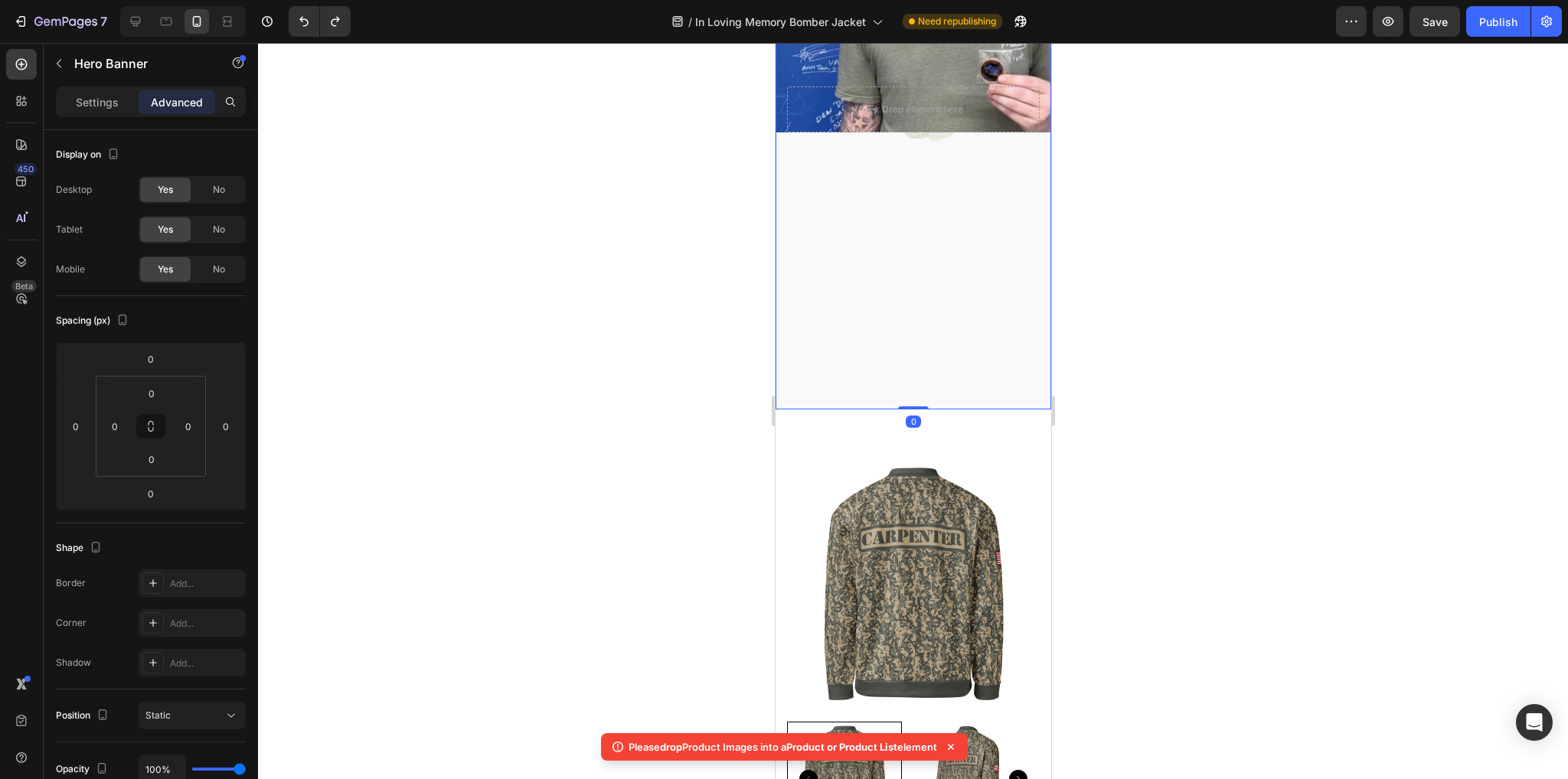
scroll to position [316, 0]
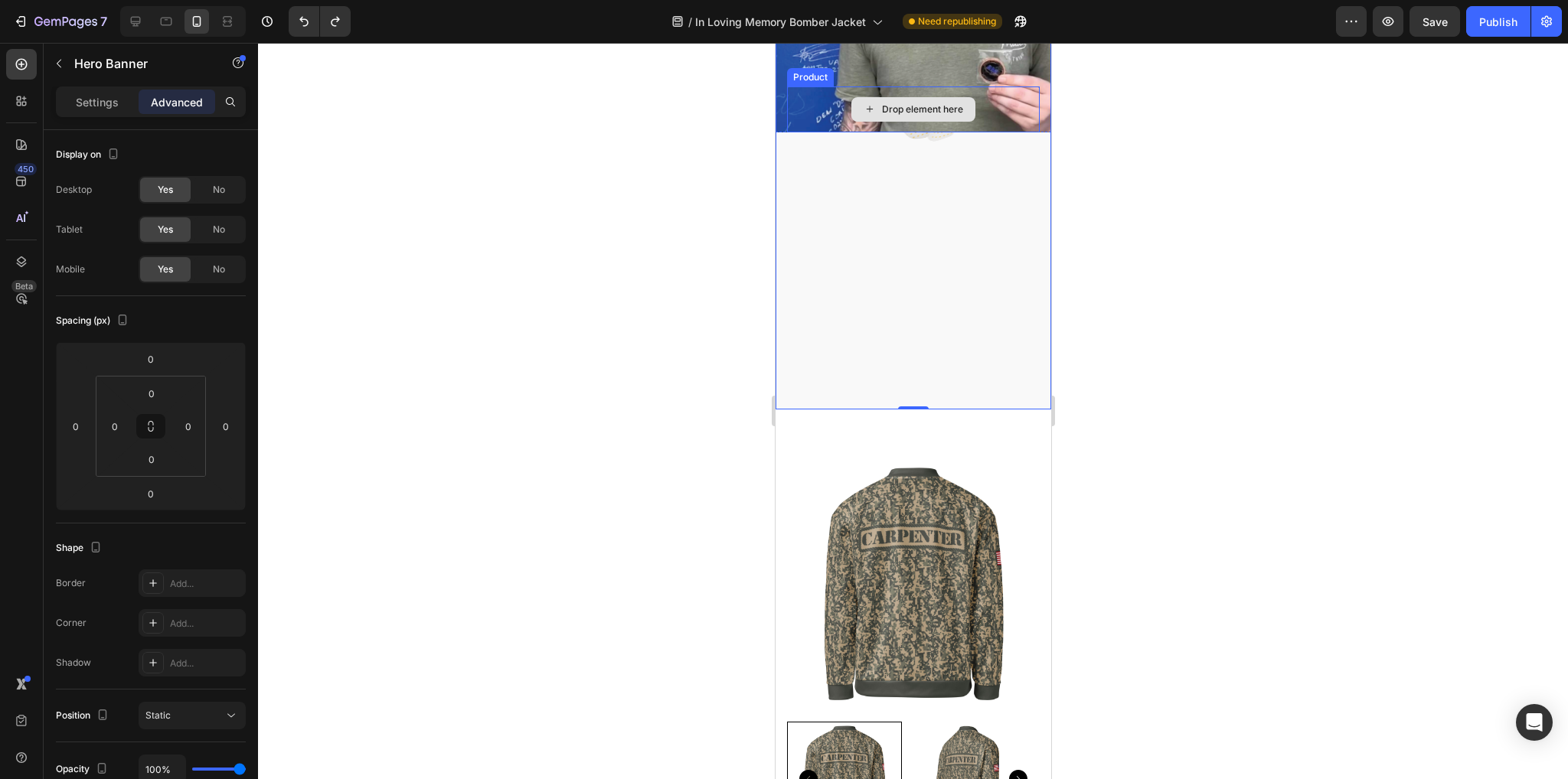
click at [953, 122] on div "Drop element here" at bounding box center [913, 110] width 124 height 25
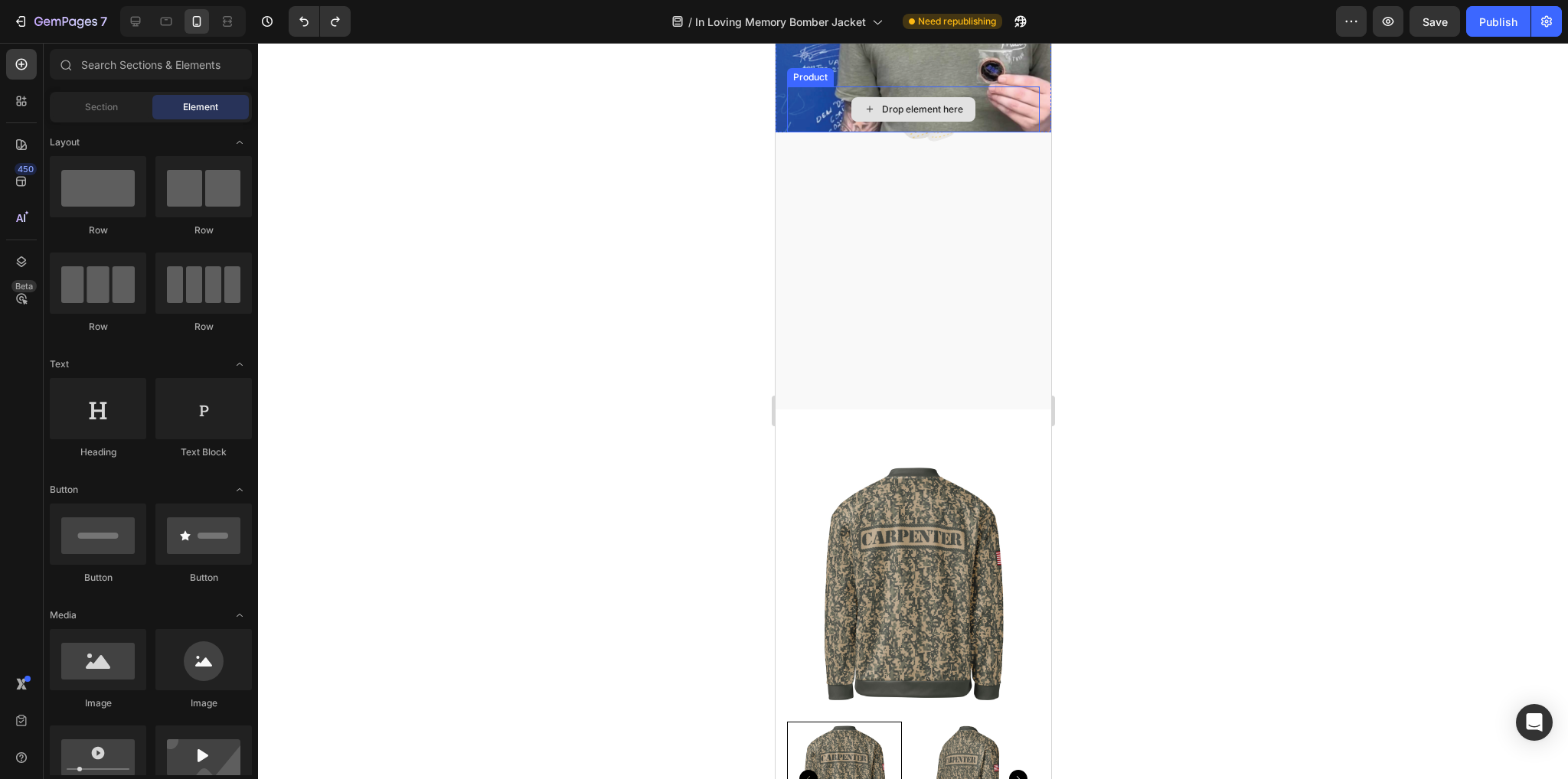
click at [994, 133] on div "Drop element here" at bounding box center [912, 110] width 253 height 46
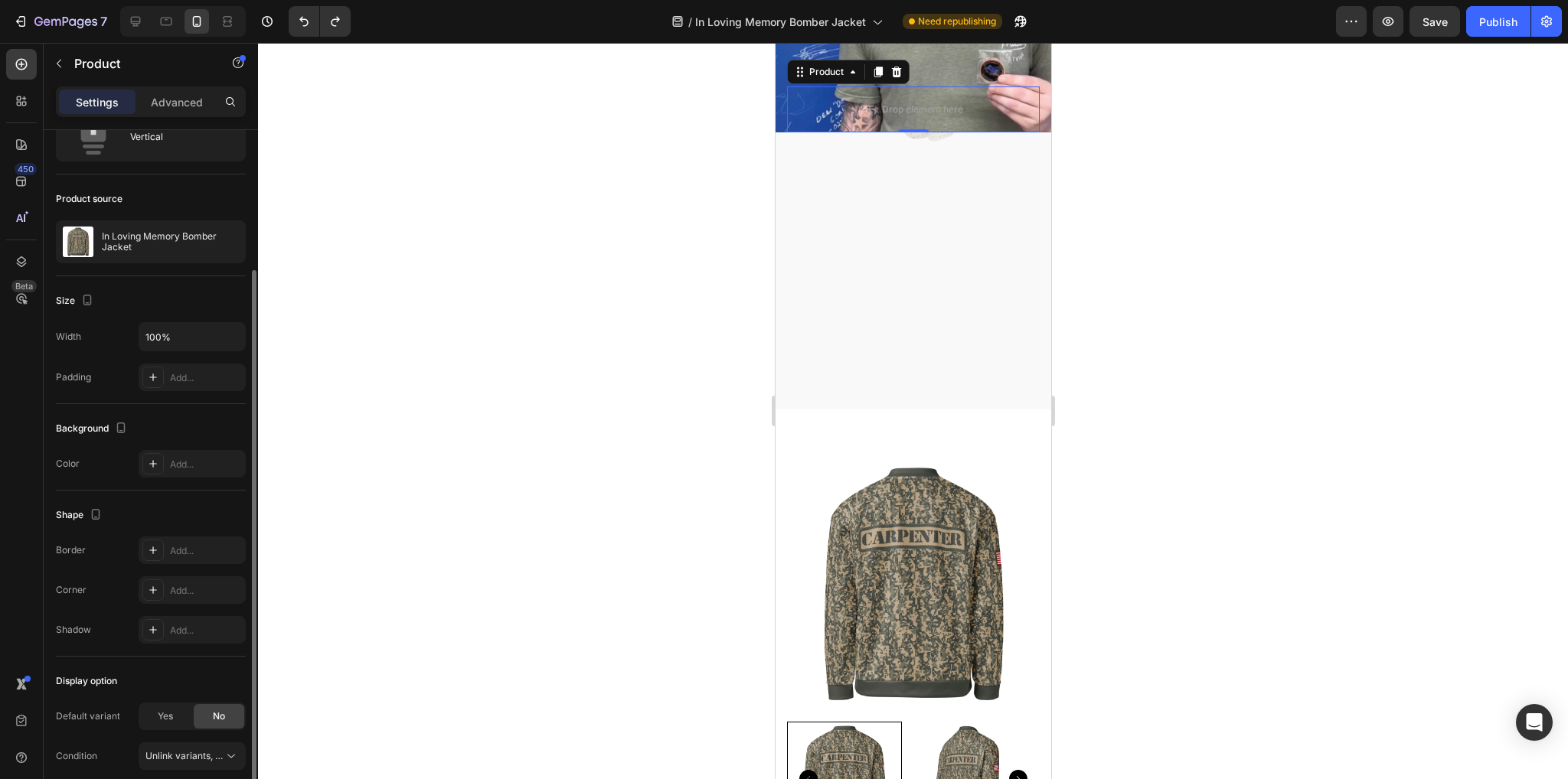
scroll to position [126, 0]
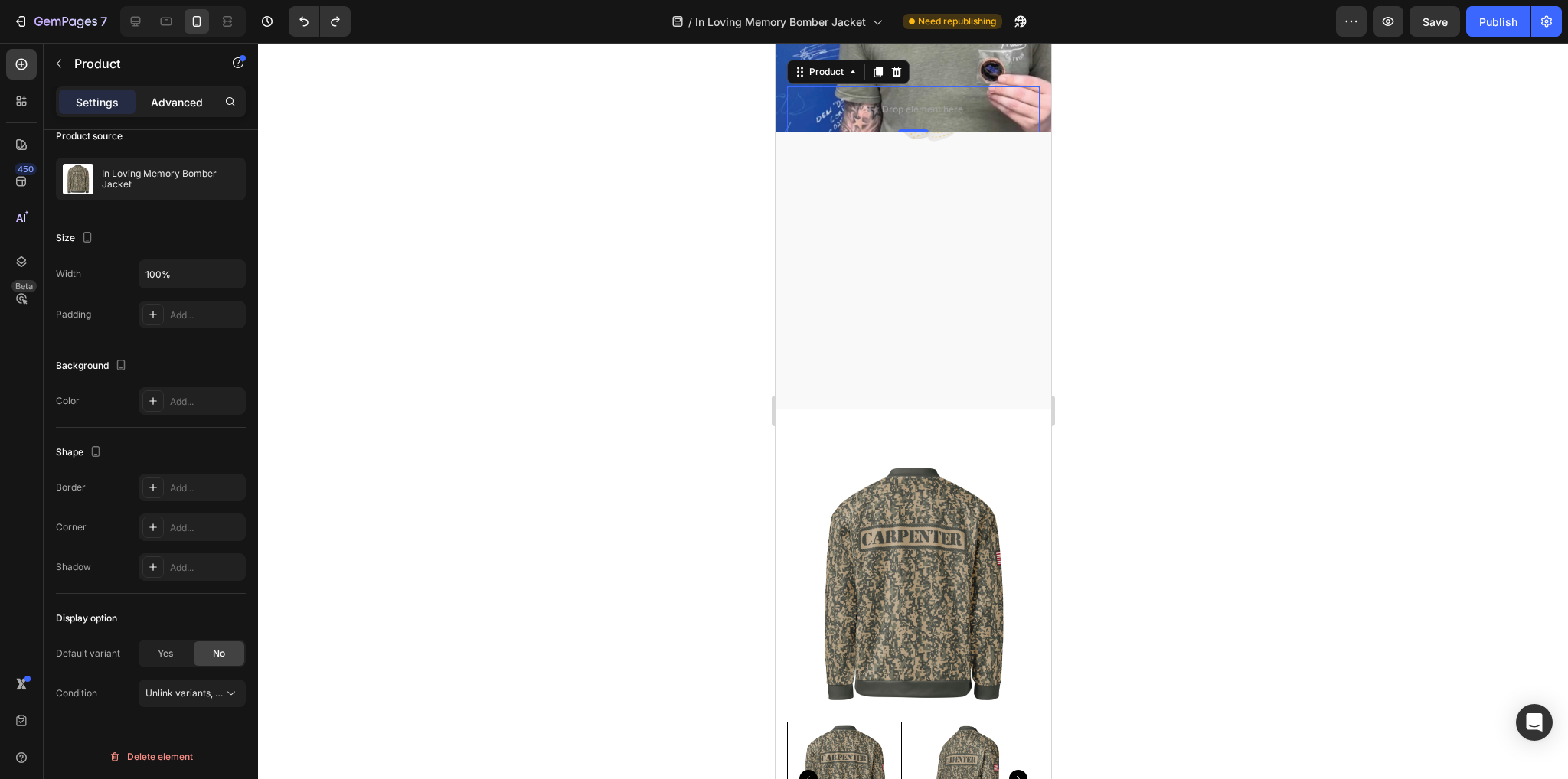
click at [188, 103] on p "Advanced" at bounding box center [176, 102] width 52 height 16
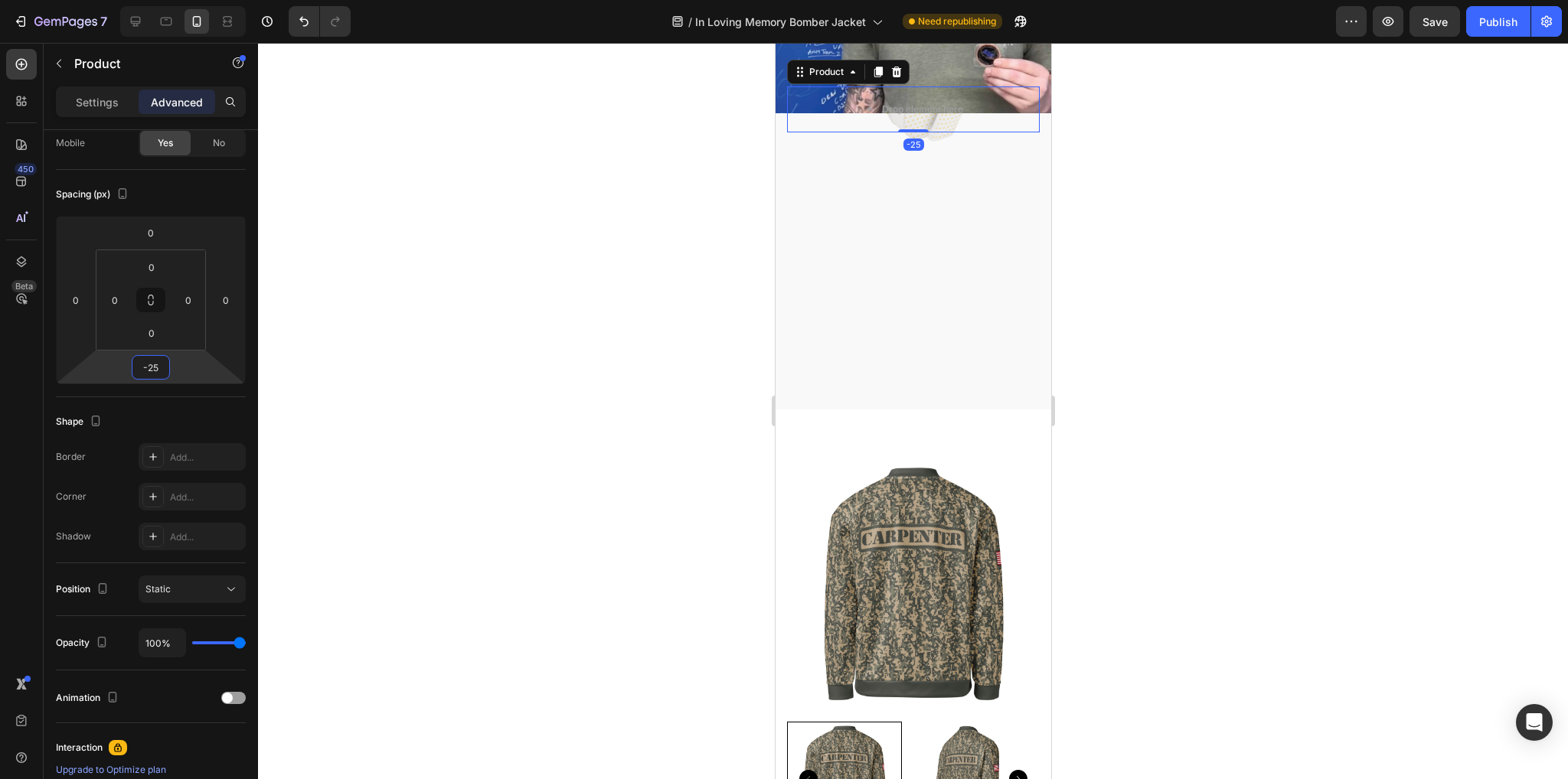
type input "0"
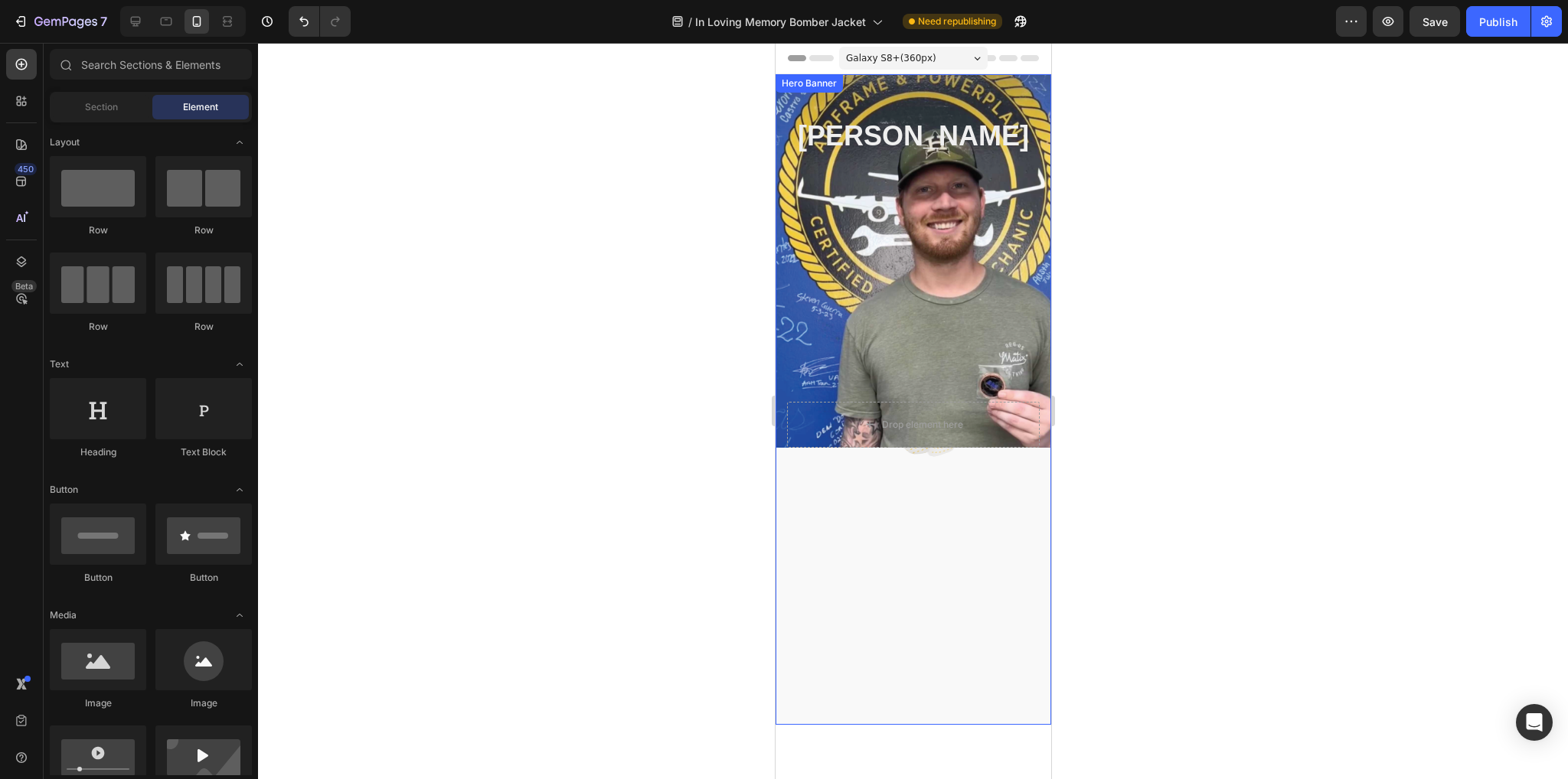
scroll to position [0, 0]
click at [910, 666] on div "Overlay" at bounding box center [912, 400] width 276 height 650
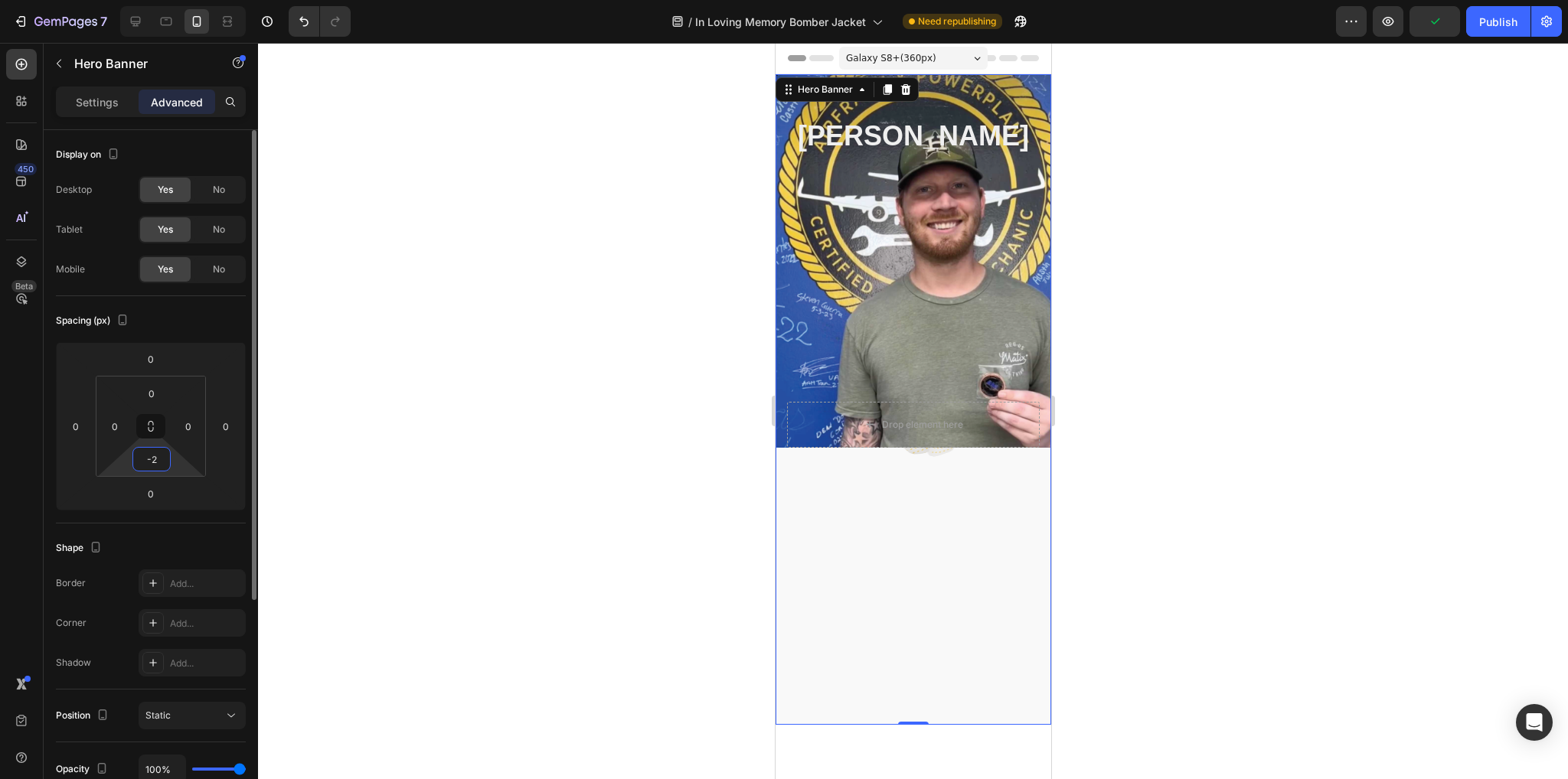
type input "-25"
drag, startPoint x: 166, startPoint y: 457, endPoint x: 141, endPoint y: 459, distance: 25.1
click at [141, 459] on input "-25" at bounding box center [152, 460] width 31 height 23
type input "0"
click at [324, 472] on div at bounding box center [913, 411] width 1310 height 736
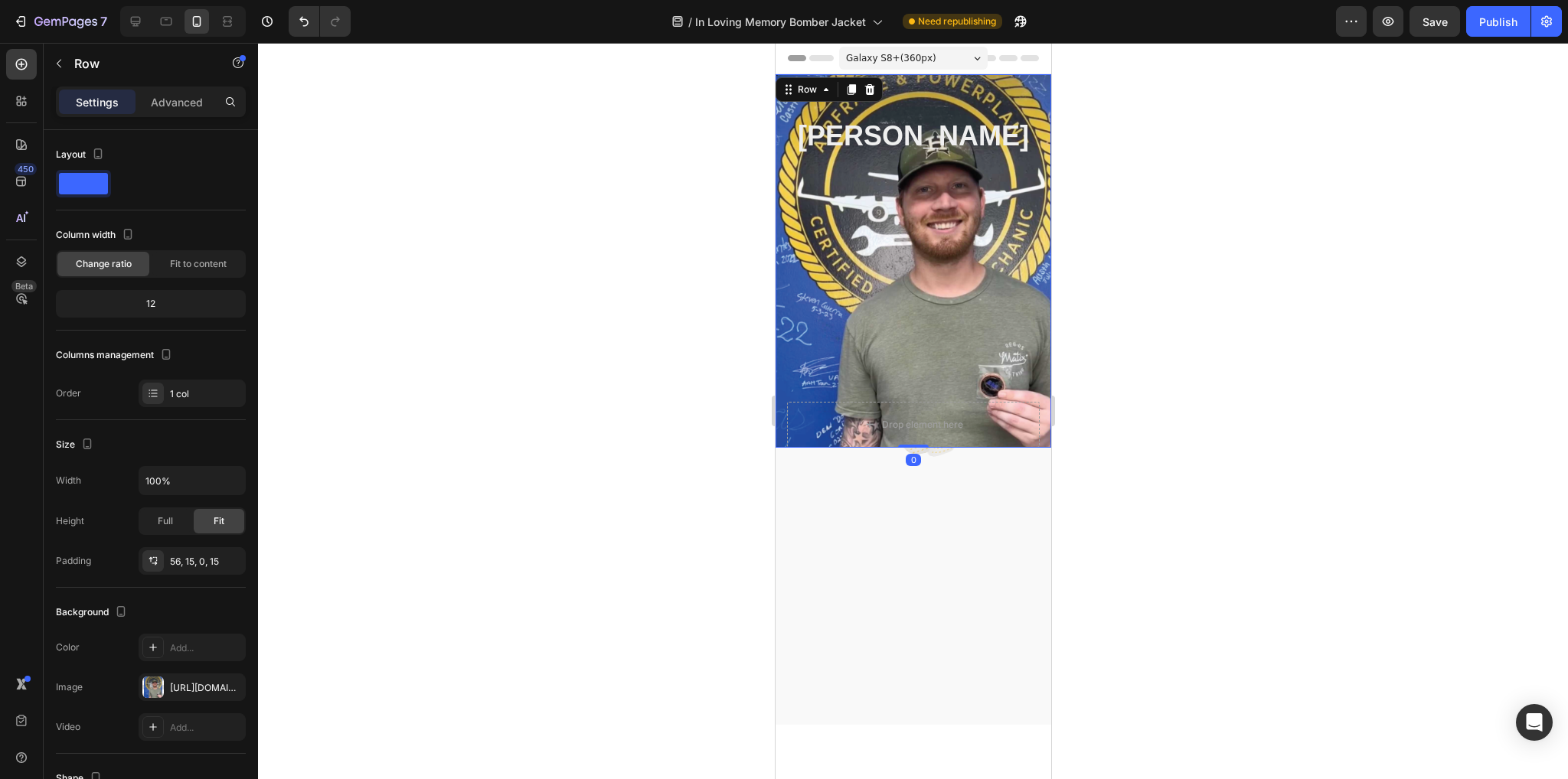
click at [932, 409] on div "Cameron carpenter Heading Drop element here Product" at bounding box center [912, 282] width 253 height 331
click at [873, 85] on icon at bounding box center [869, 89] width 12 height 12
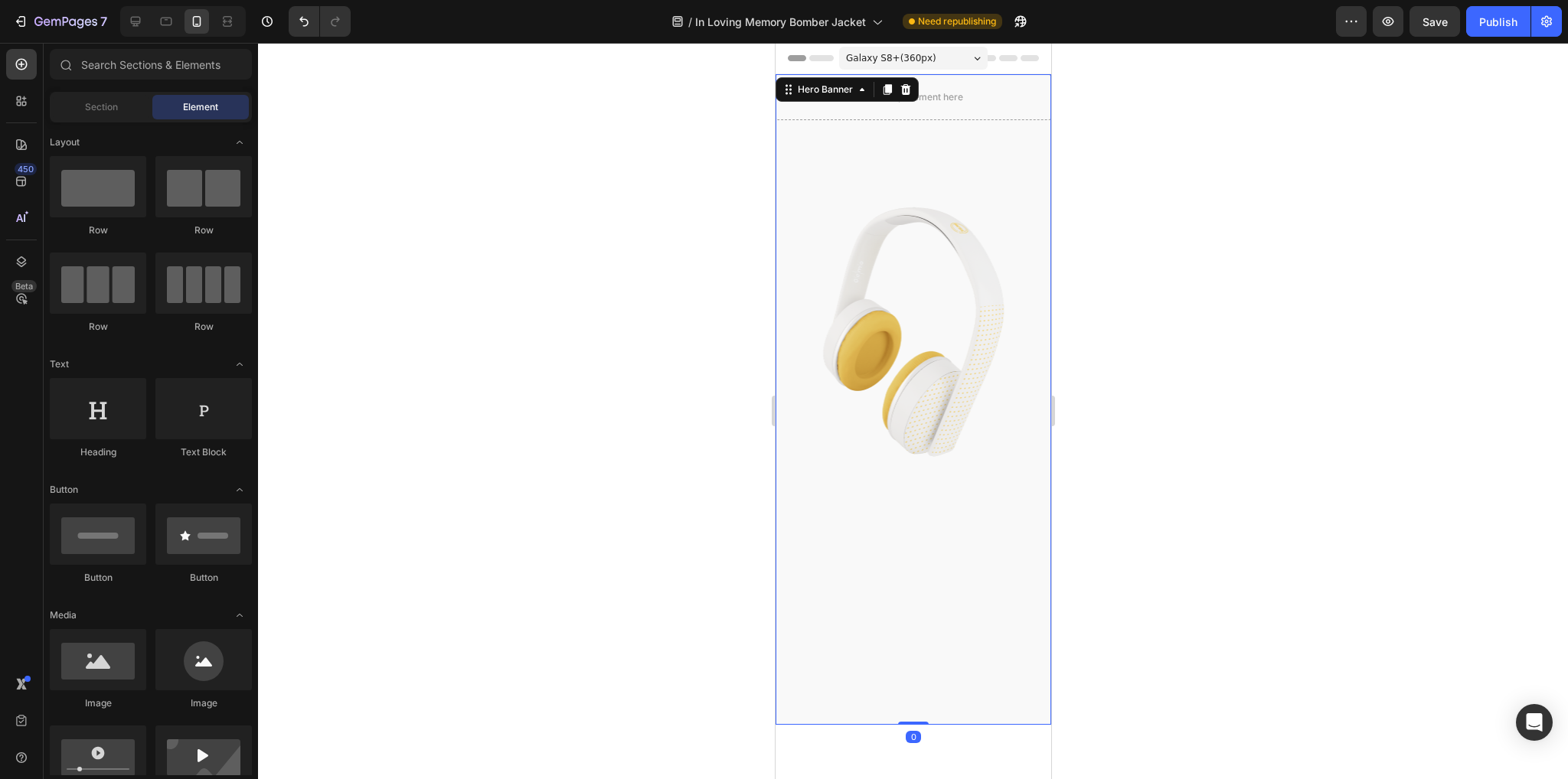
drag, startPoint x: 910, startPoint y: 340, endPoint x: 960, endPoint y: 338, distance: 50.0
click at [910, 340] on div "Overlay" at bounding box center [912, 400] width 276 height 650
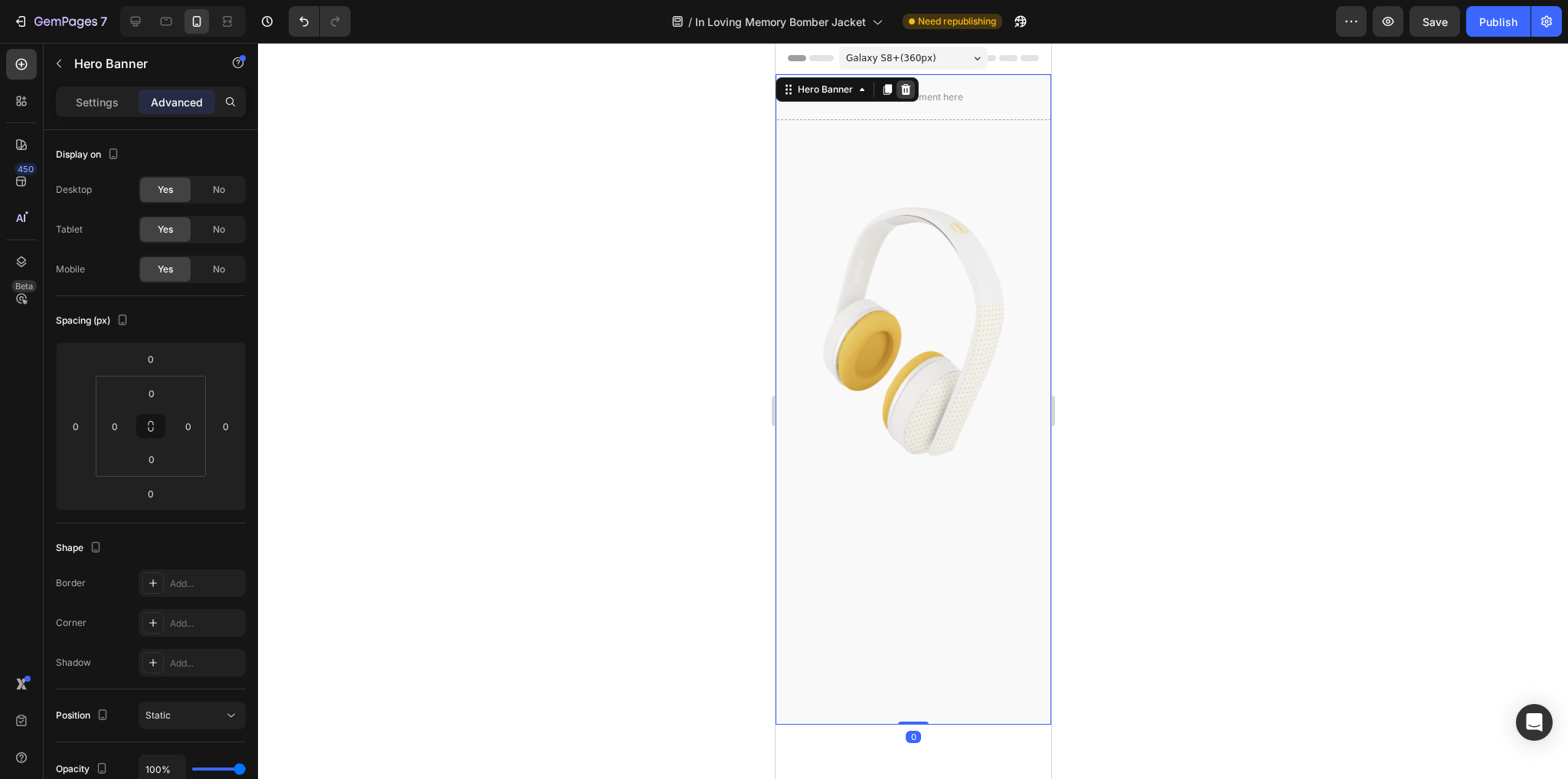
click at [906, 84] on icon at bounding box center [905, 89] width 10 height 10
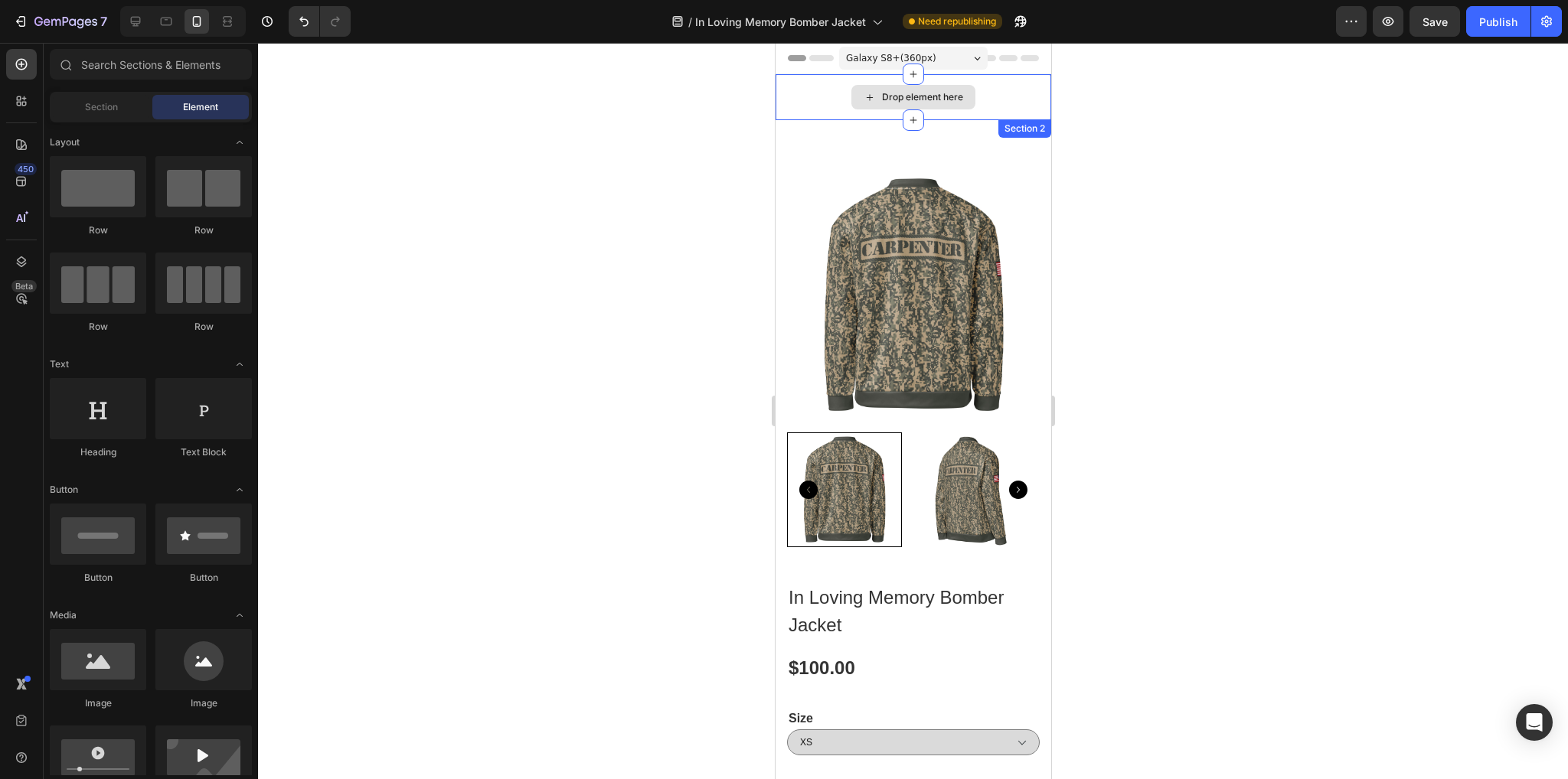
click at [903, 95] on div "Drop element here" at bounding box center [921, 97] width 81 height 12
drag, startPoint x: 955, startPoint y: 92, endPoint x: 975, endPoint y: 92, distance: 20.0
click at [960, 92] on div "Drop element here" at bounding box center [913, 97] width 124 height 25
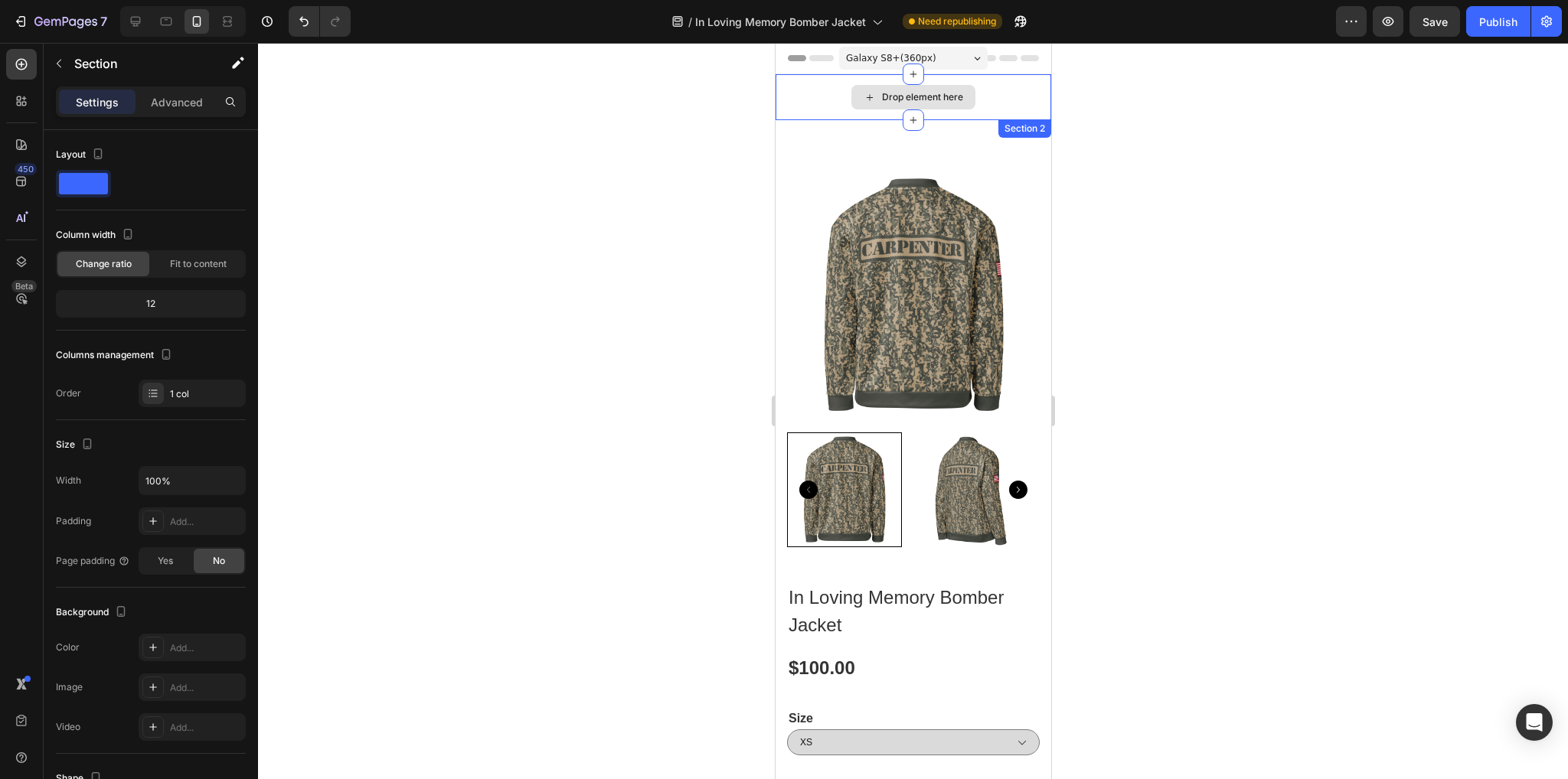
click at [1006, 92] on div "Drop element here" at bounding box center [912, 97] width 276 height 46
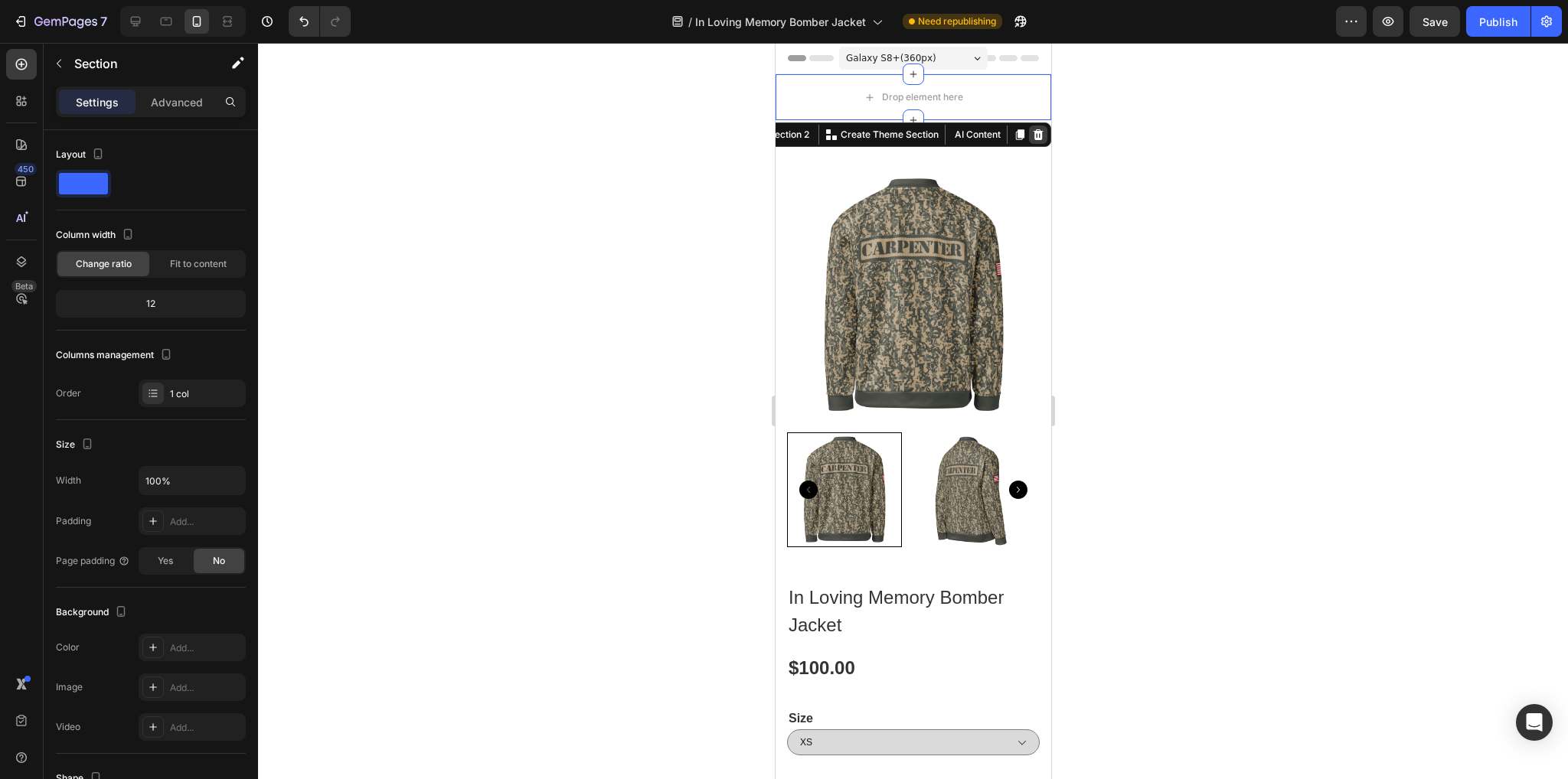
click at [1031, 130] on icon at bounding box center [1037, 134] width 12 height 12
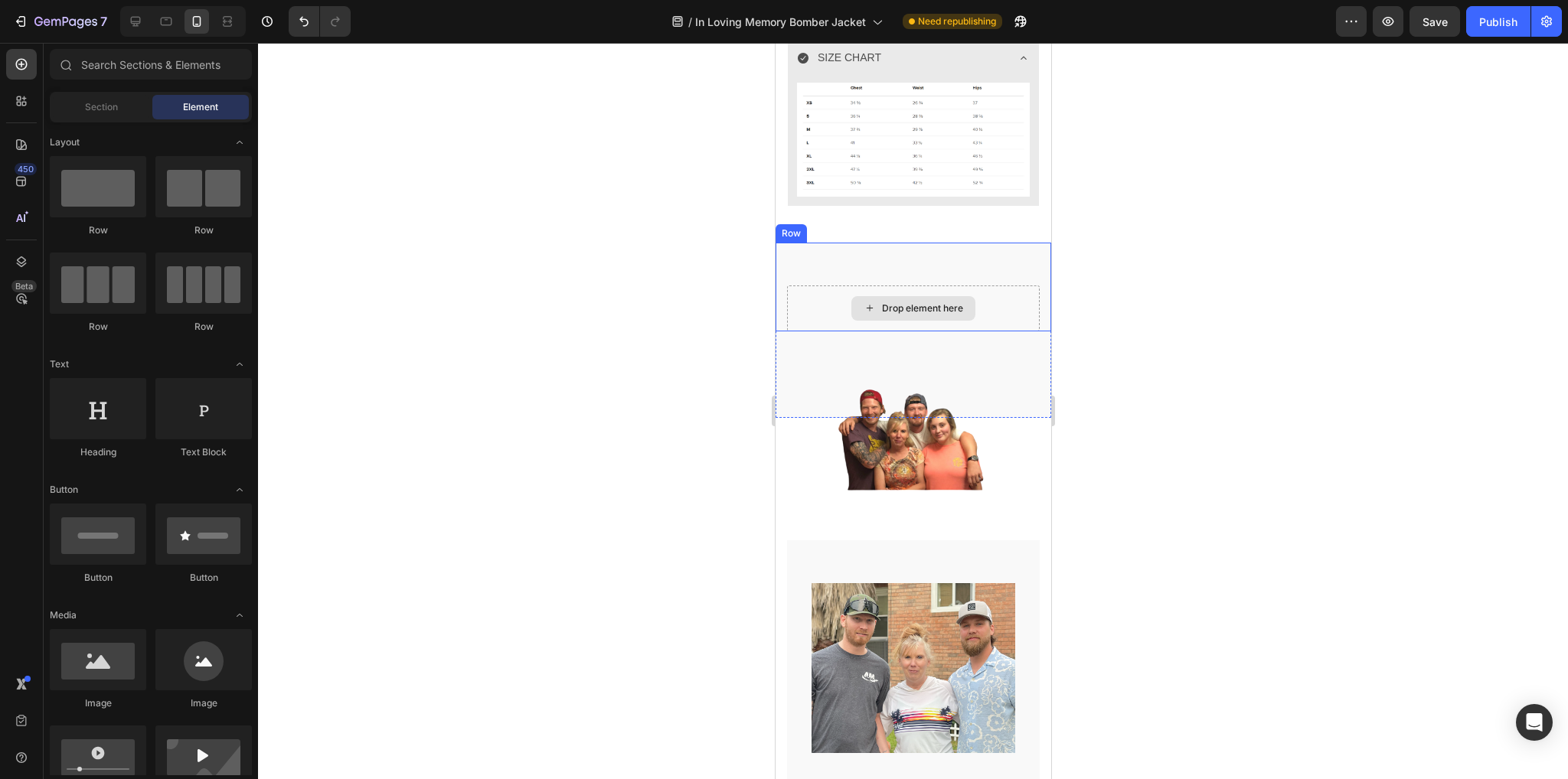
click at [913, 302] on div "Drop element here" at bounding box center [921, 308] width 81 height 12
click at [983, 285] on div "Drop element here" at bounding box center [912, 308] width 253 height 46
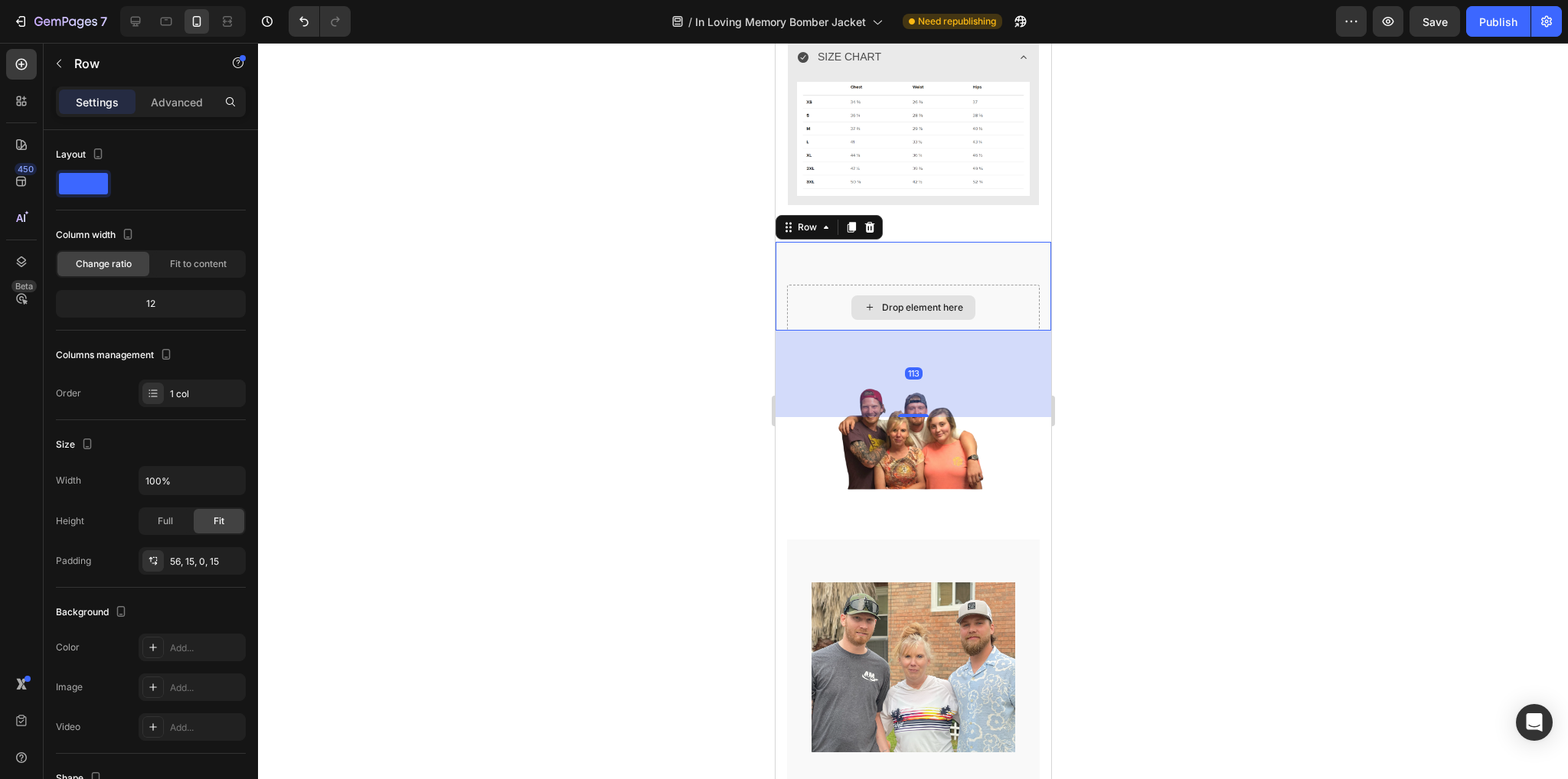
click at [959, 296] on div "Drop element here" at bounding box center [913, 308] width 124 height 25
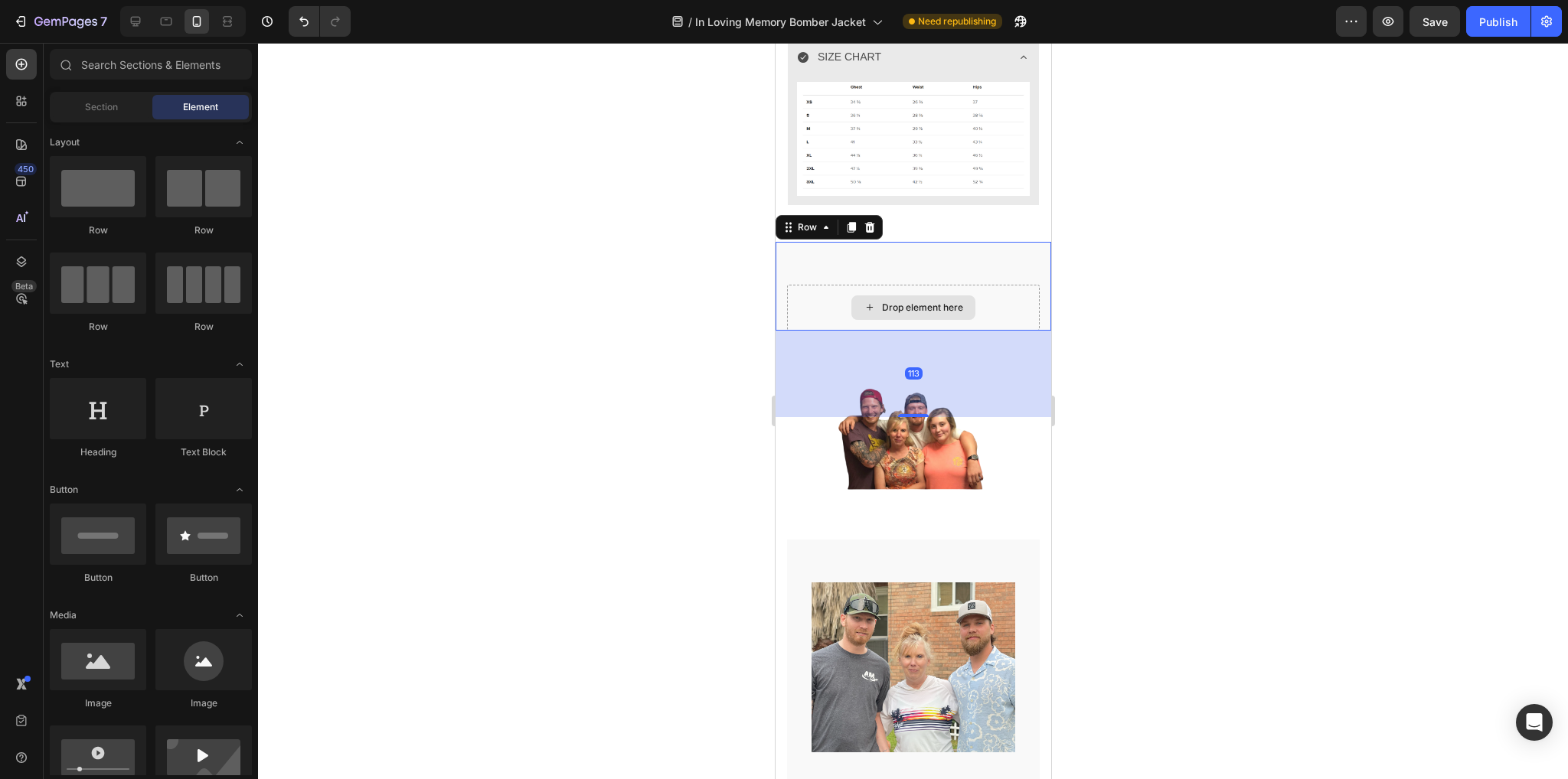
click at [990, 285] on div "Drop element here" at bounding box center [912, 308] width 253 height 46
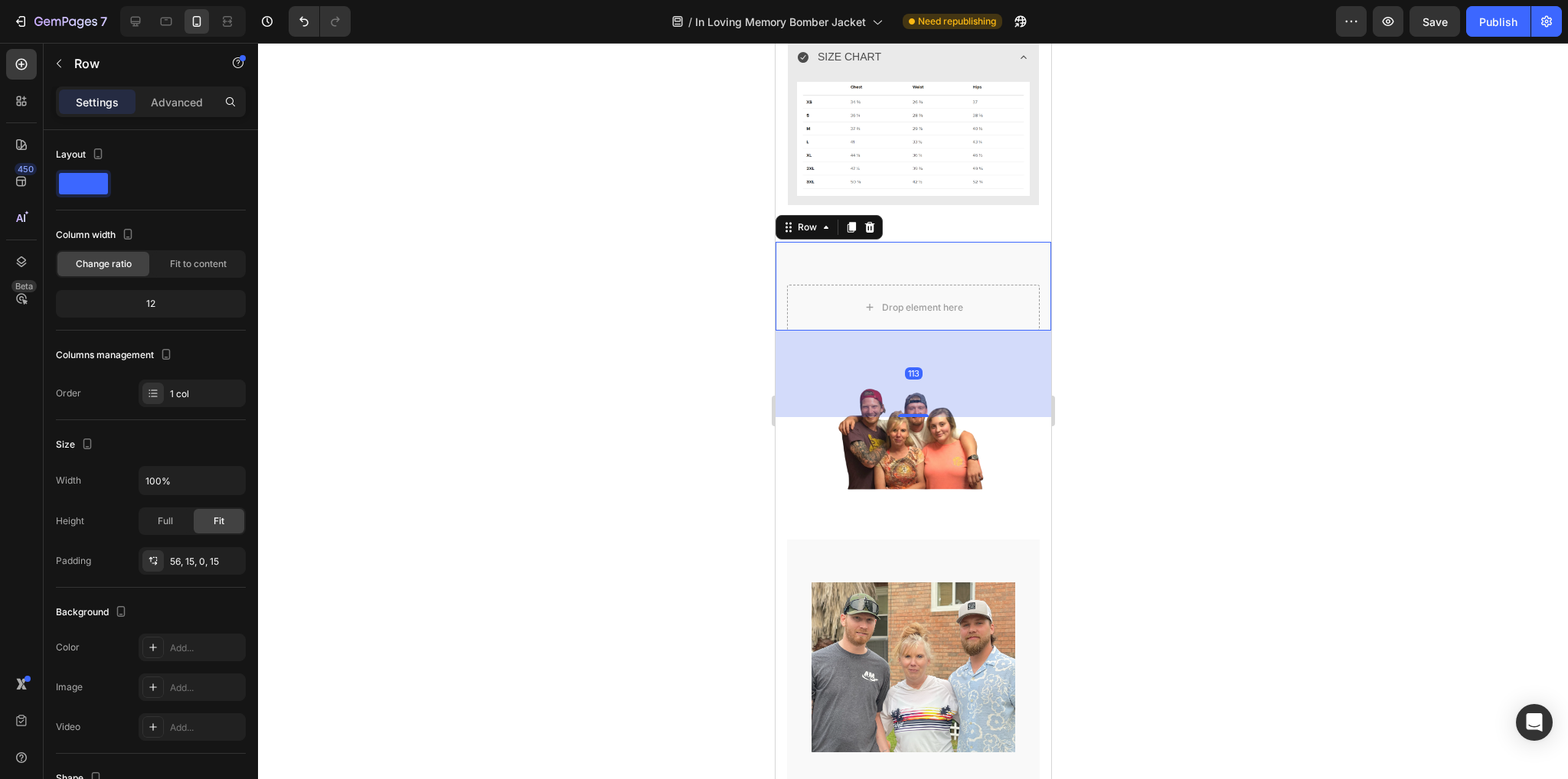
click at [870, 221] on icon at bounding box center [869, 227] width 12 height 12
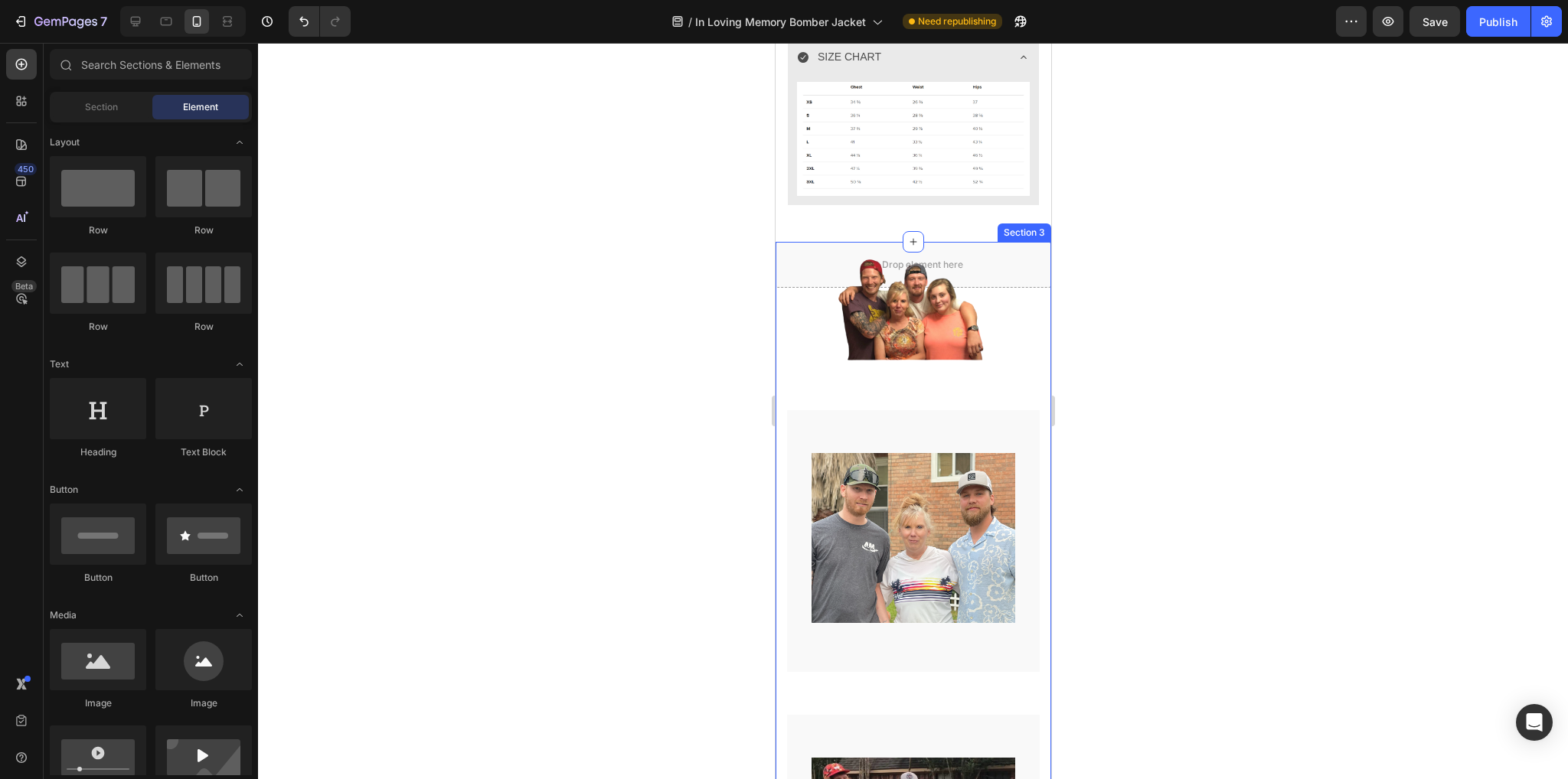
click at [1171, 362] on div at bounding box center [913, 411] width 1310 height 736
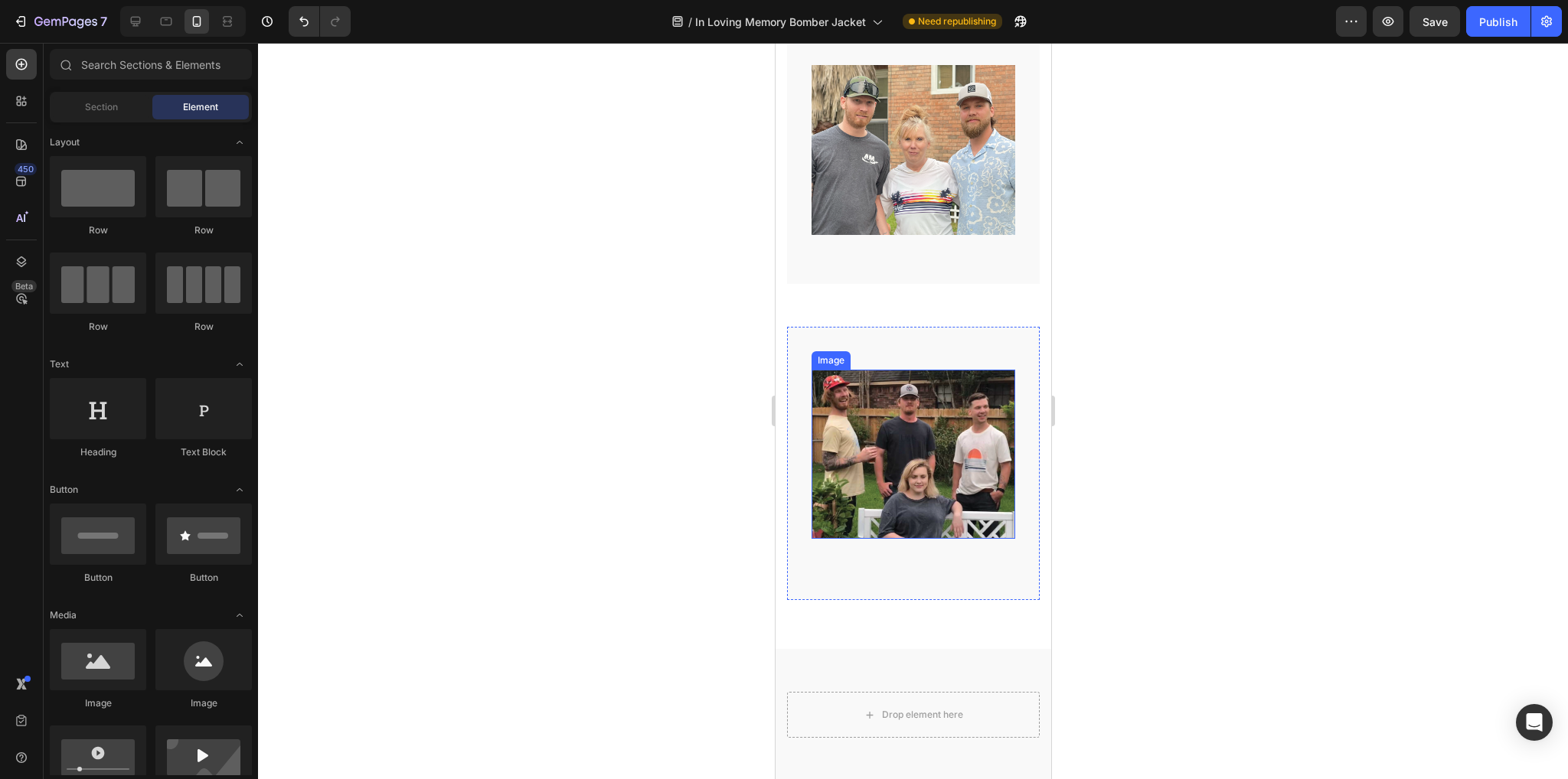
scroll to position [1245, 0]
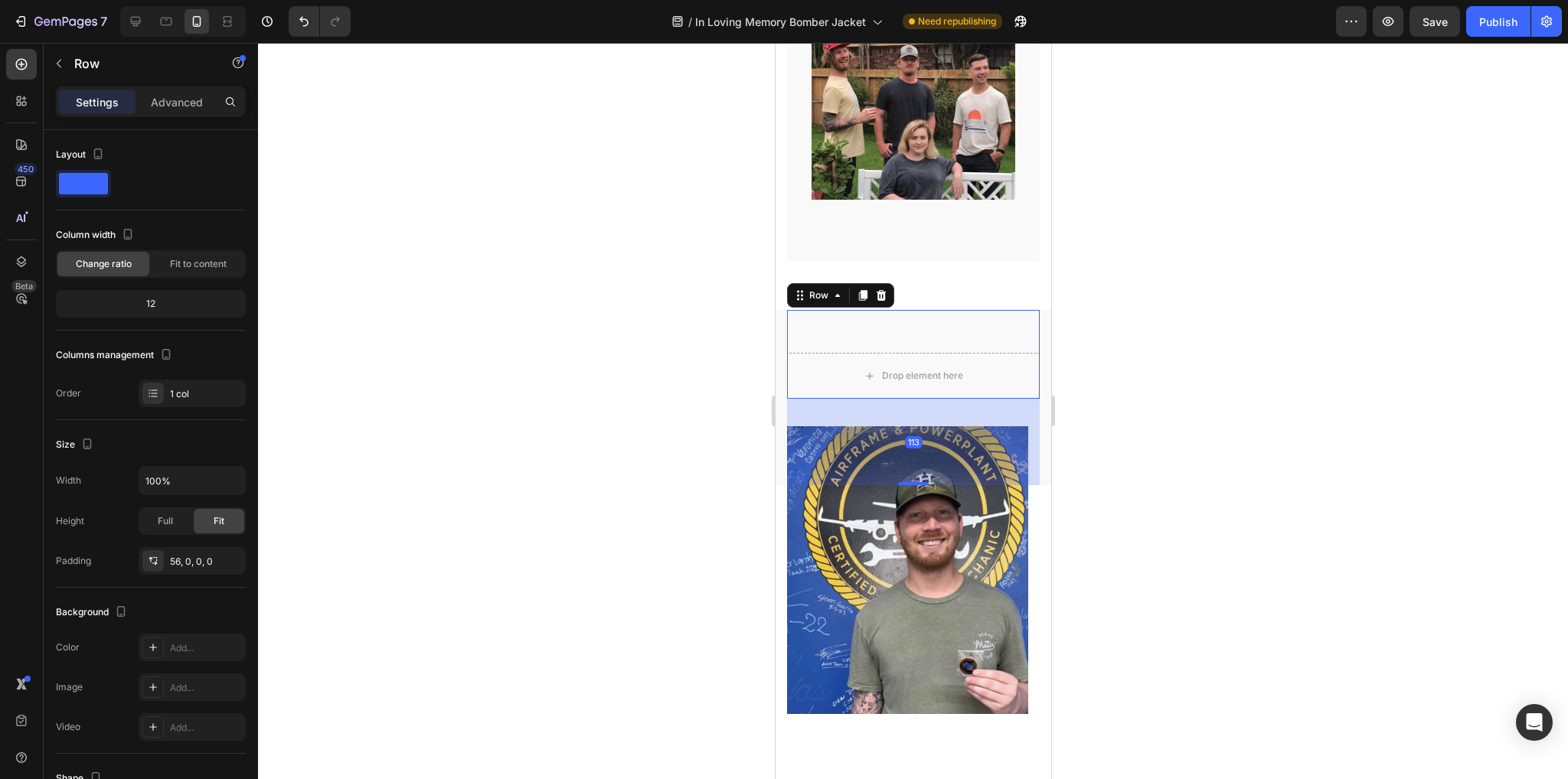
click at [943, 320] on div "Drop element here Row 113" at bounding box center [912, 354] width 253 height 89
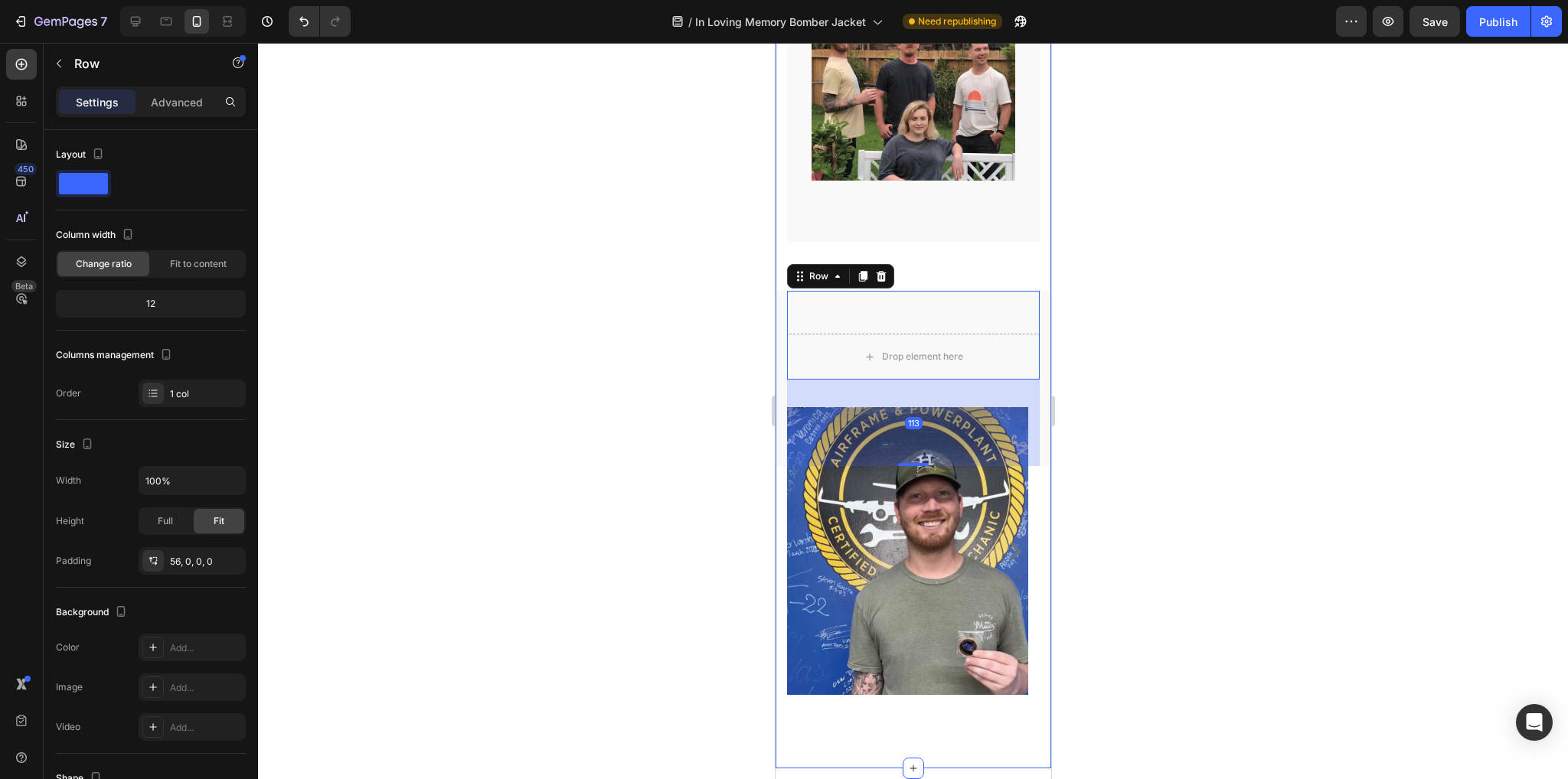
scroll to position [1603, 0]
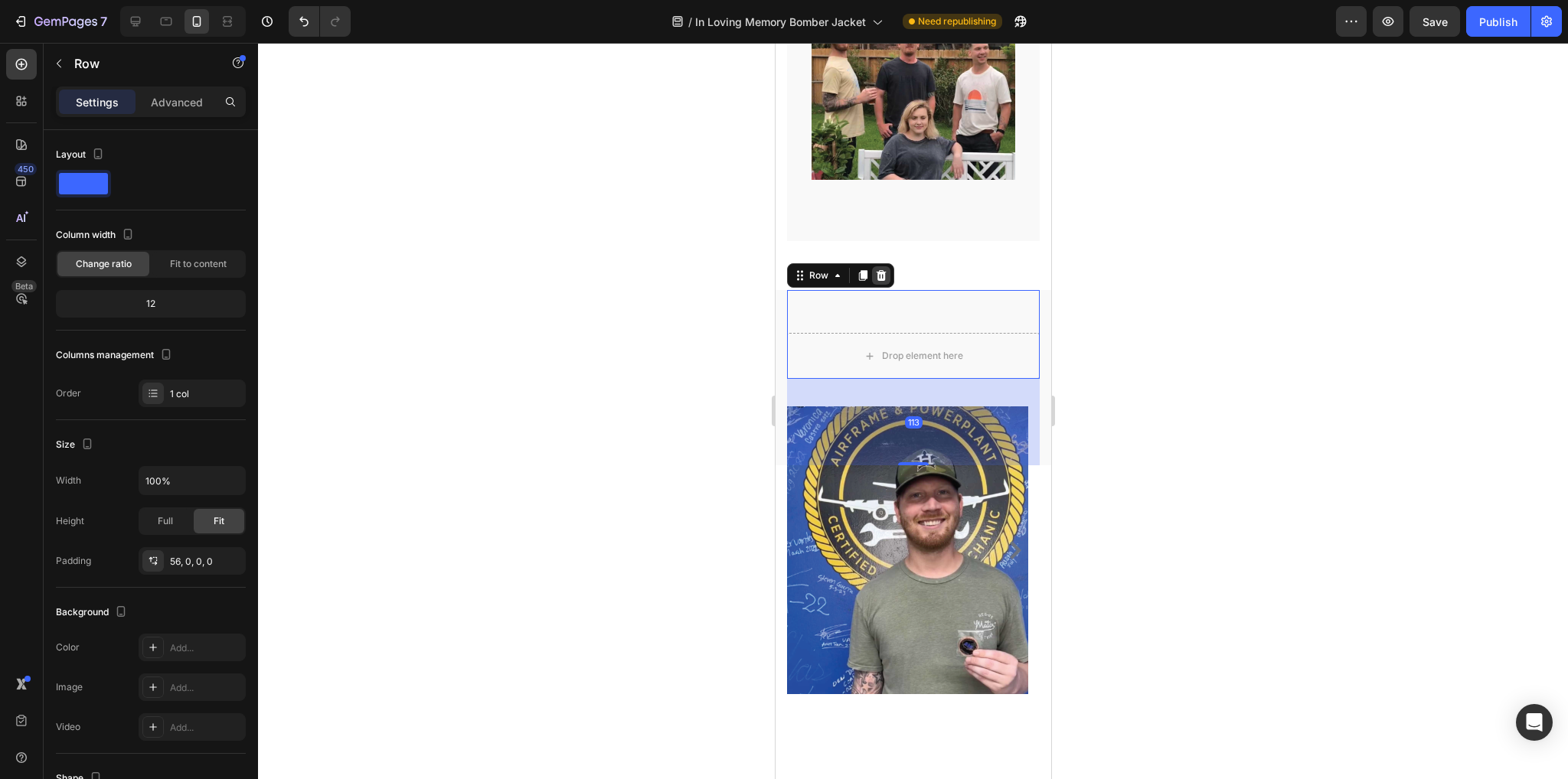
click at [878, 270] on icon at bounding box center [880, 276] width 12 height 12
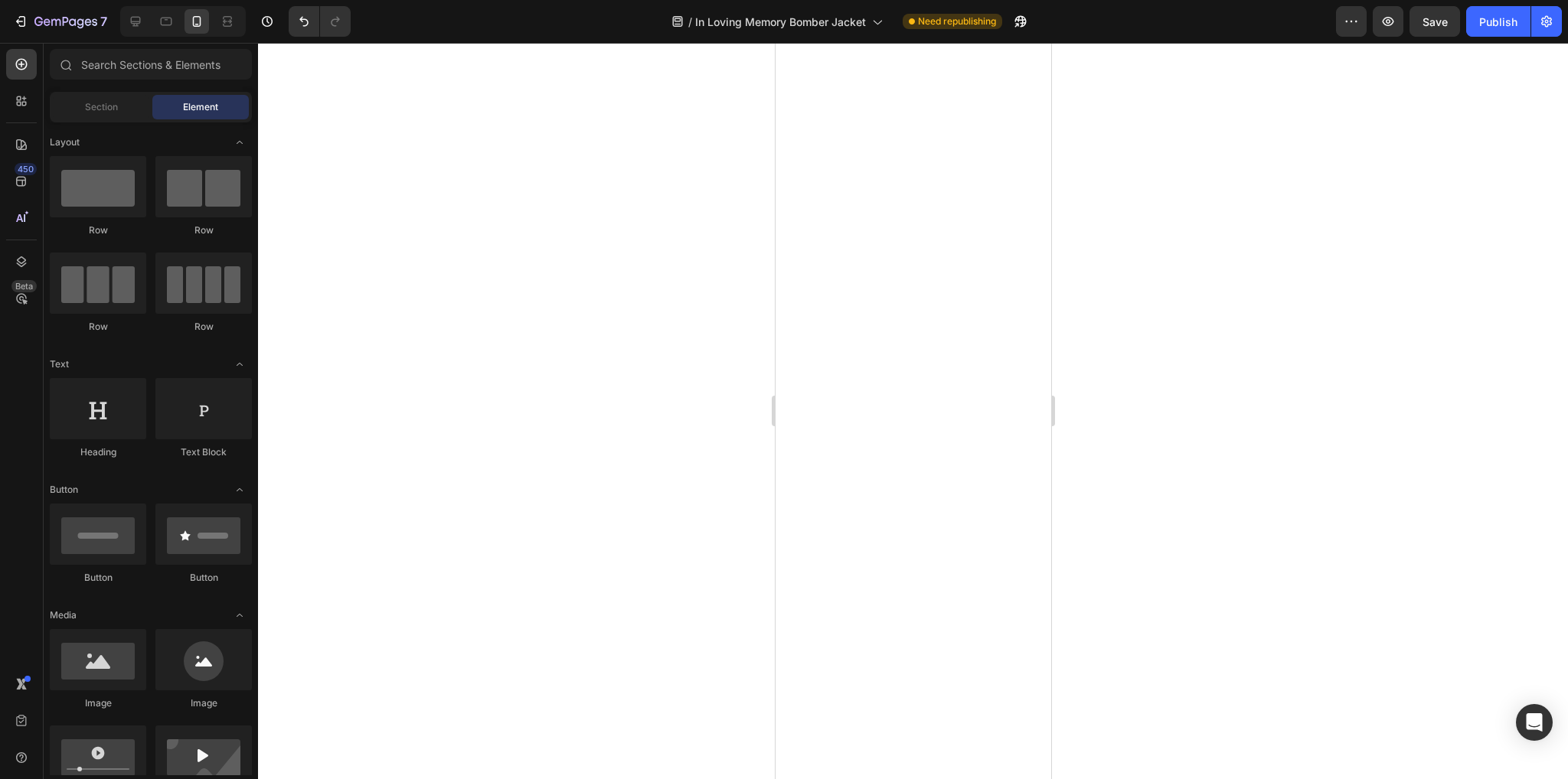
scroll to position [0, 0]
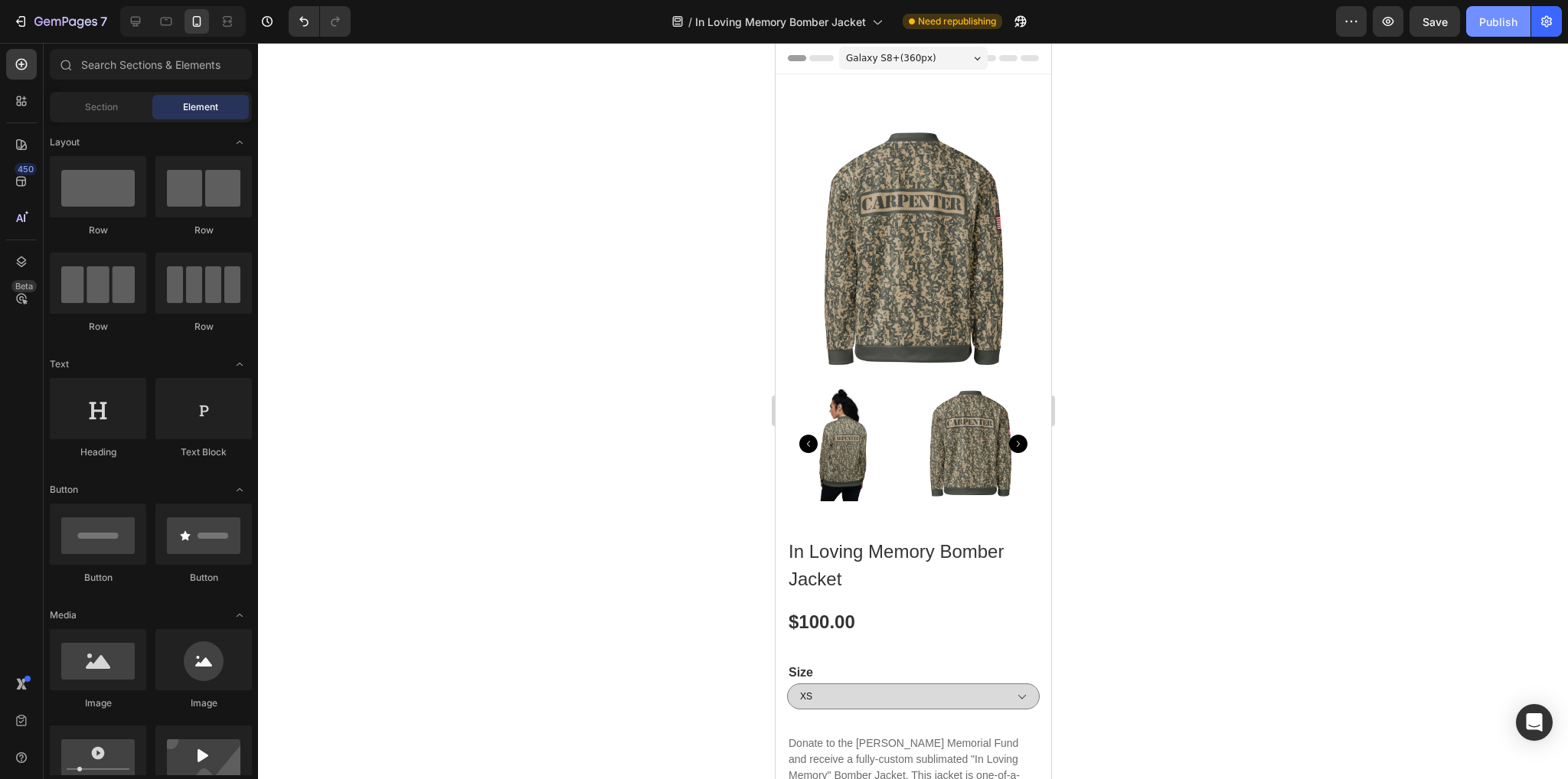
click at [1476, 16] on button "Publish" at bounding box center [1497, 21] width 64 height 31
click at [134, 23] on icon at bounding box center [135, 22] width 10 height 10
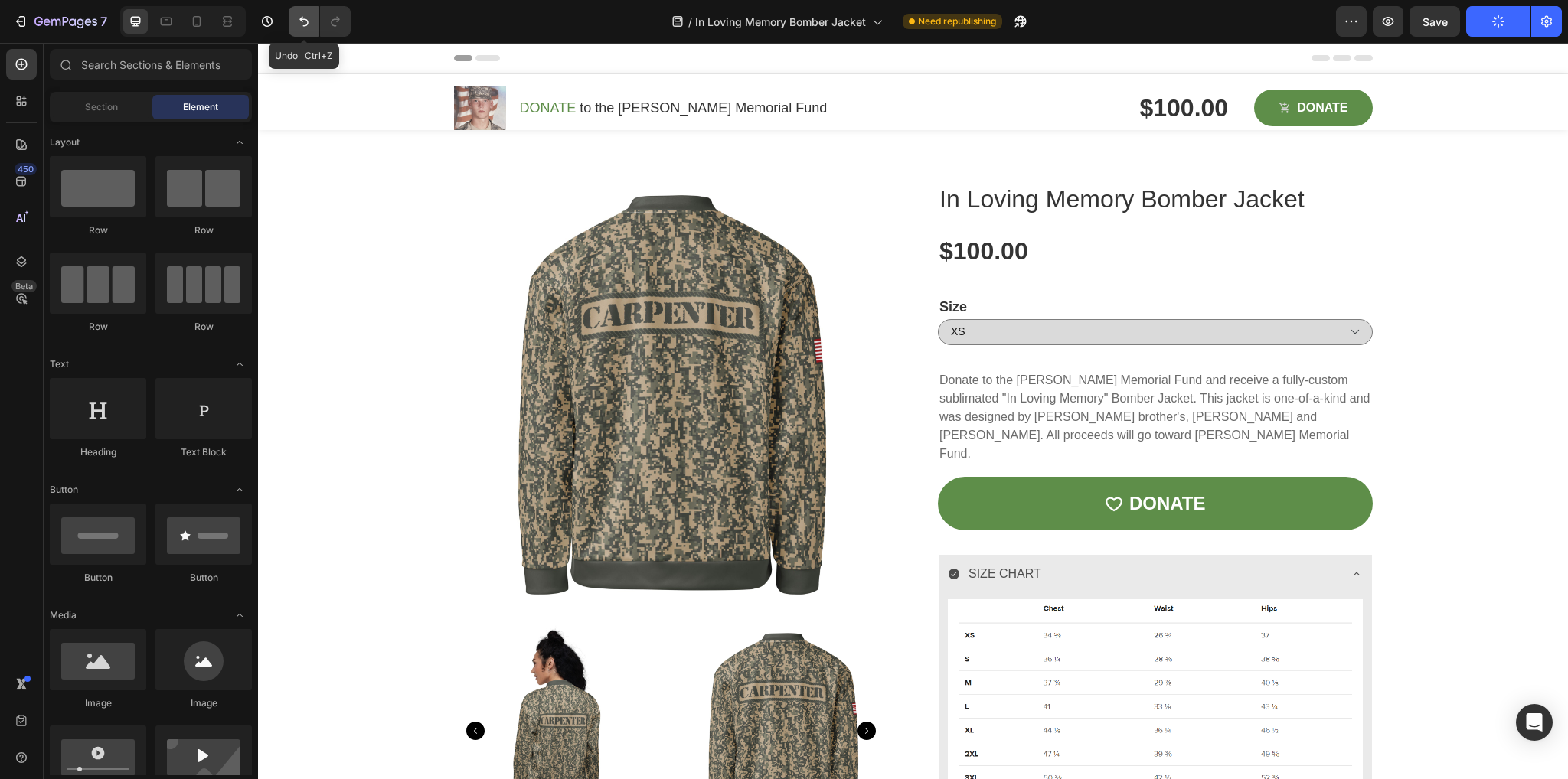
click at [306, 28] on icon "Undo/Redo" at bounding box center [304, 21] width 15 height 15
click at [300, 17] on icon "Undo/Redo" at bounding box center [304, 22] width 10 height 10
click at [487, 61] on div "Header" at bounding box center [913, 58] width 918 height 31
click at [269, 56] on div "Header" at bounding box center [295, 57] width 56 height 18
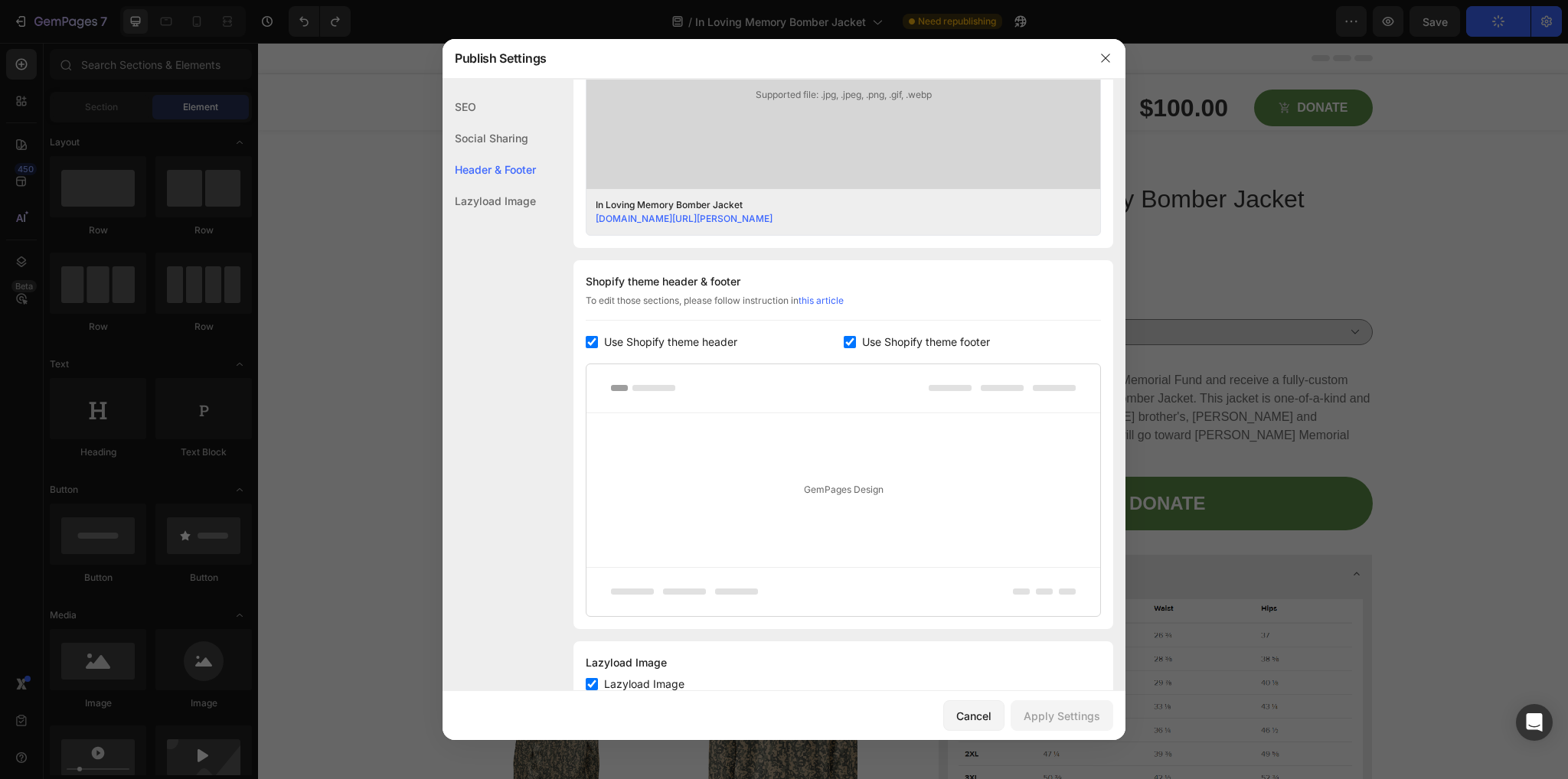
scroll to position [601, 0]
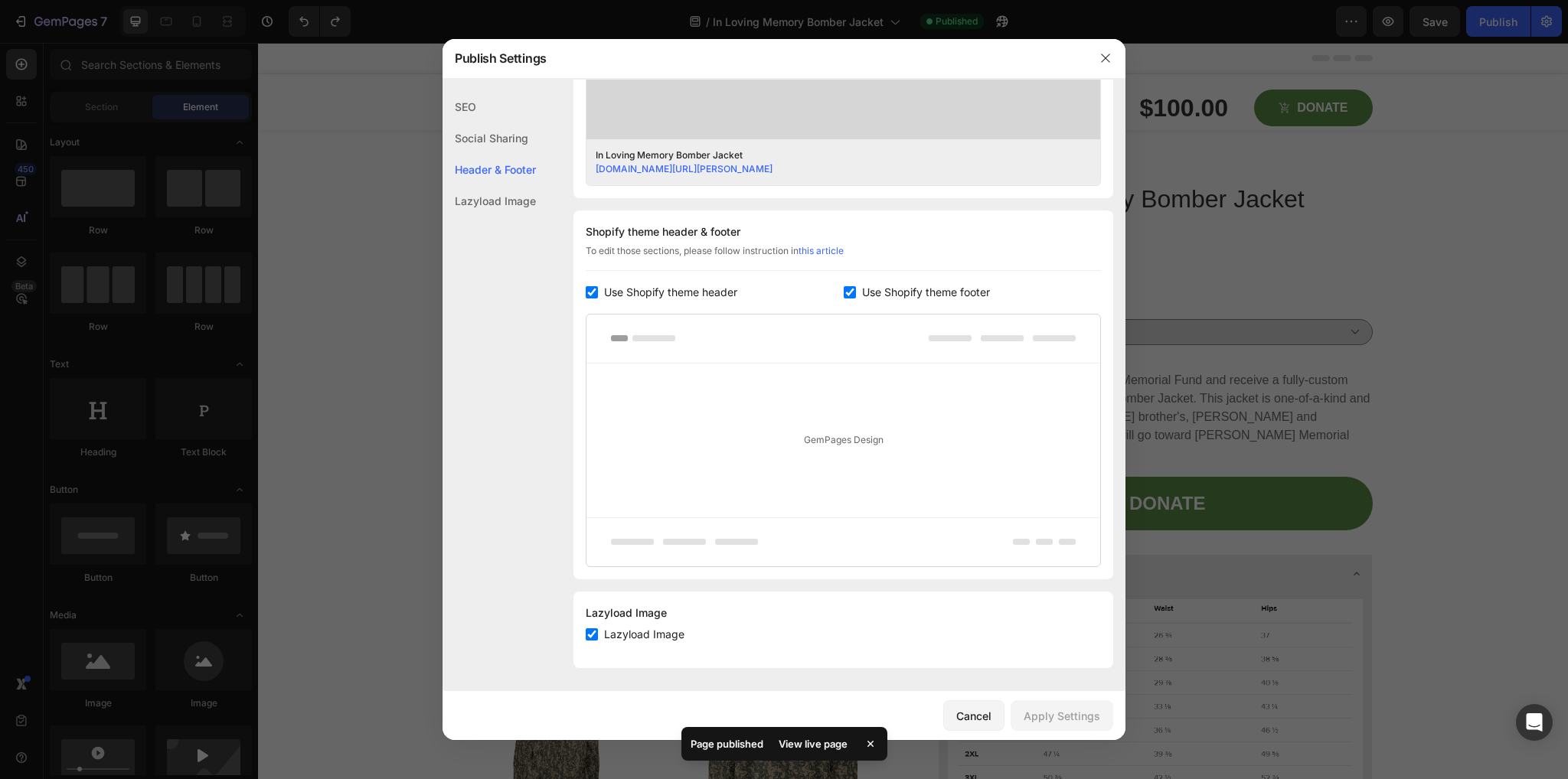
click at [588, 292] on input "checkbox" at bounding box center [591, 292] width 12 height 12
checkbox input "false"
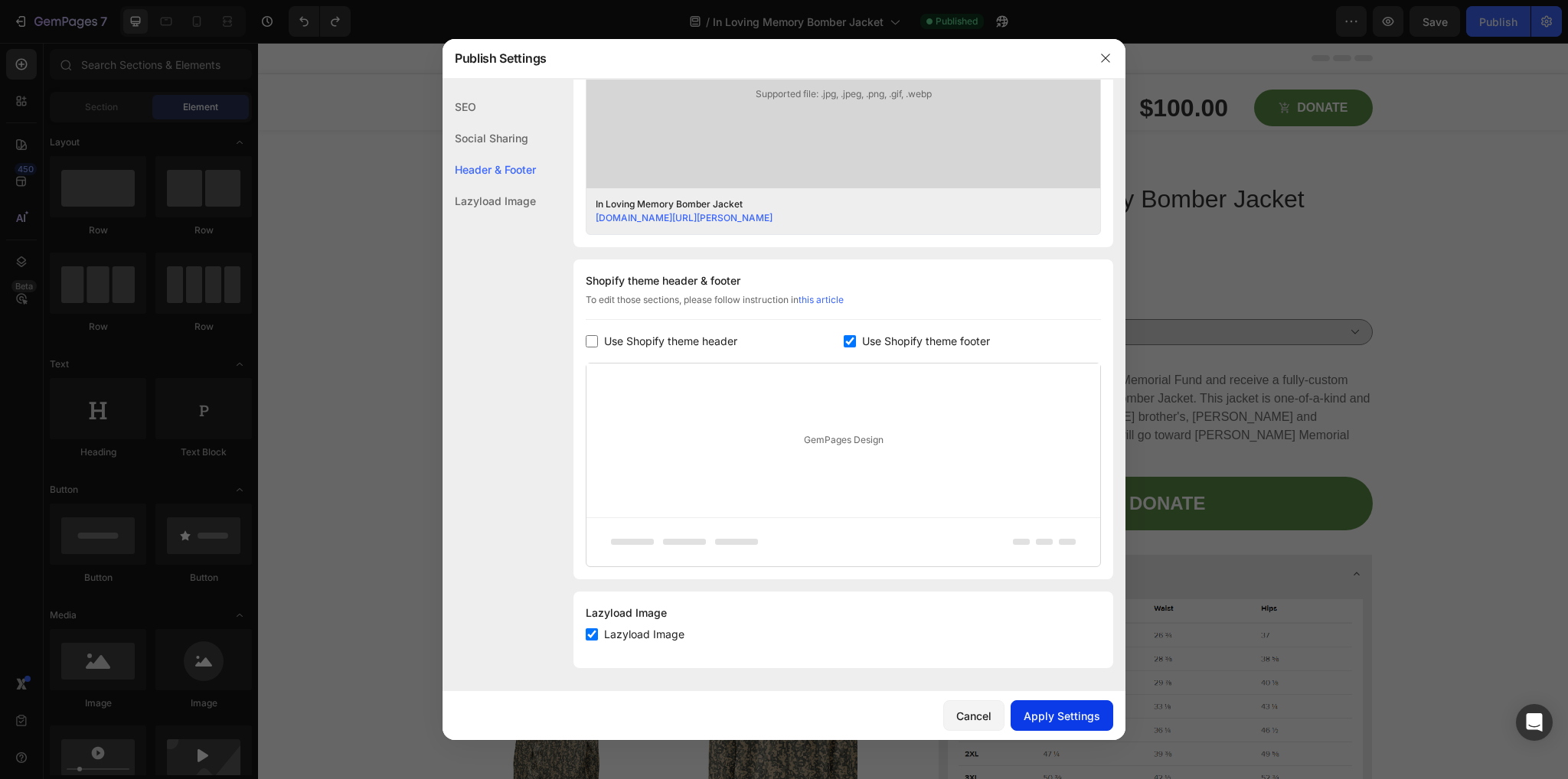
click at [1050, 713] on div "Apply Settings" at bounding box center [1062, 716] width 76 height 16
click at [1104, 56] on icon "button" at bounding box center [1105, 58] width 12 height 12
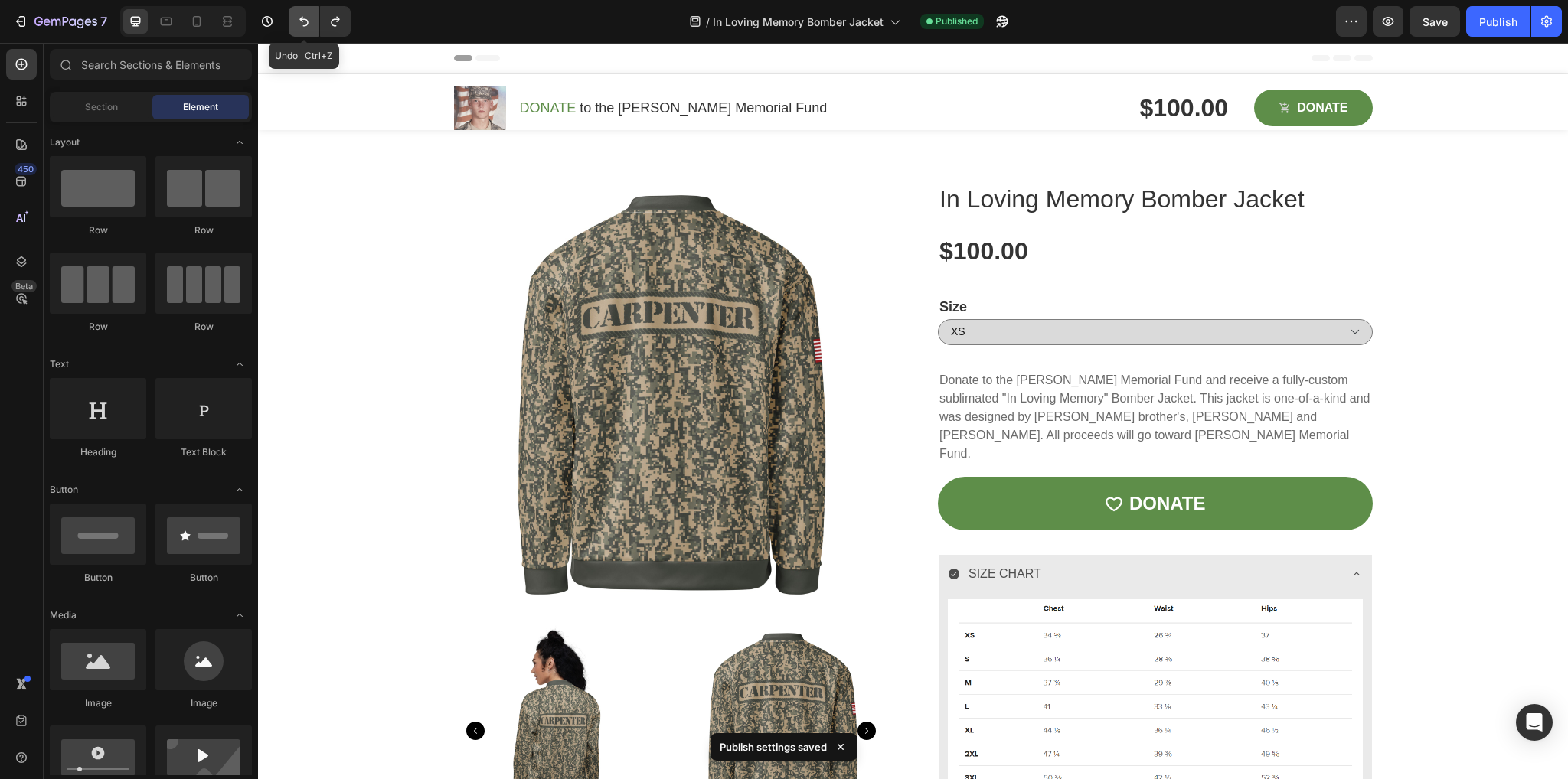
click at [309, 17] on icon "Undo/Redo" at bounding box center [304, 21] width 15 height 15
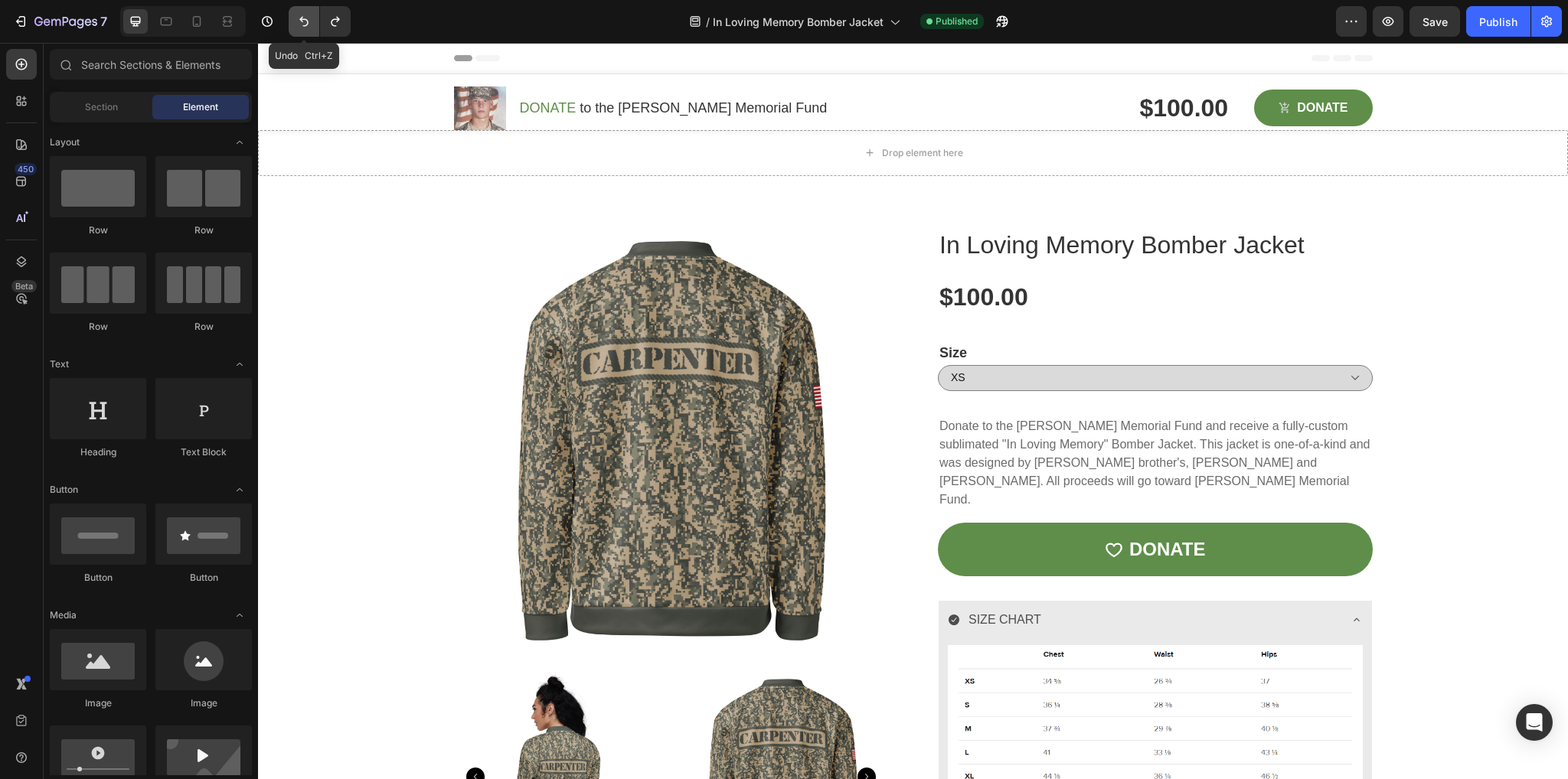
click at [306, 18] on icon "Undo/Redo" at bounding box center [304, 21] width 15 height 15
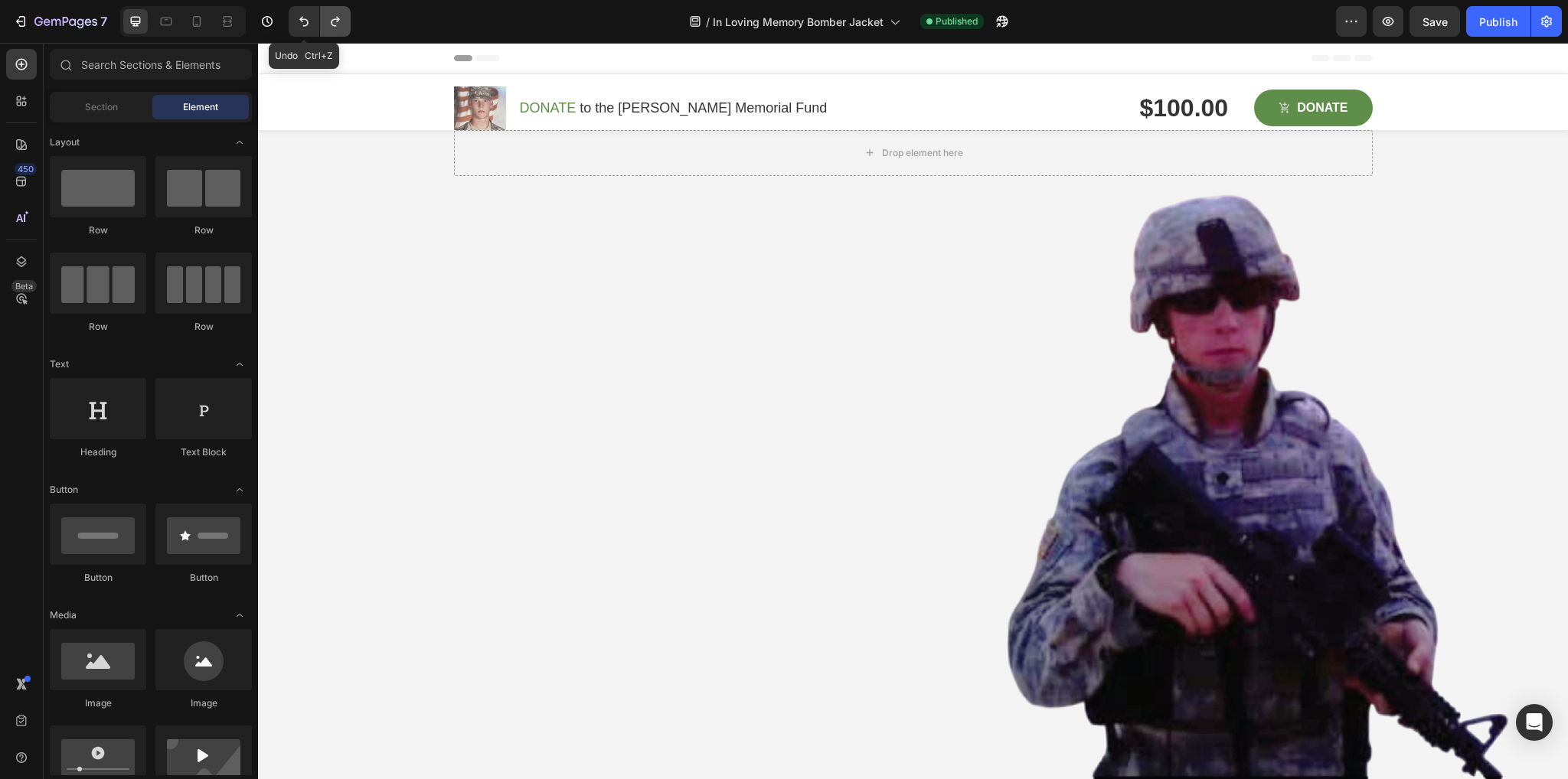
drag, startPoint x: 317, startPoint y: 22, endPoint x: 331, endPoint y: 23, distance: 14.0
click at [323, 23] on div "Undo Ctrl+Z" at bounding box center [320, 21] width 62 height 31
click at [300, 18] on icon "Undo/Redo" at bounding box center [304, 22] width 10 height 10
click at [300, 30] on button "Undo/Redo" at bounding box center [304, 21] width 31 height 31
click at [295, 21] on button "Undo/Redo" at bounding box center [304, 21] width 31 height 31
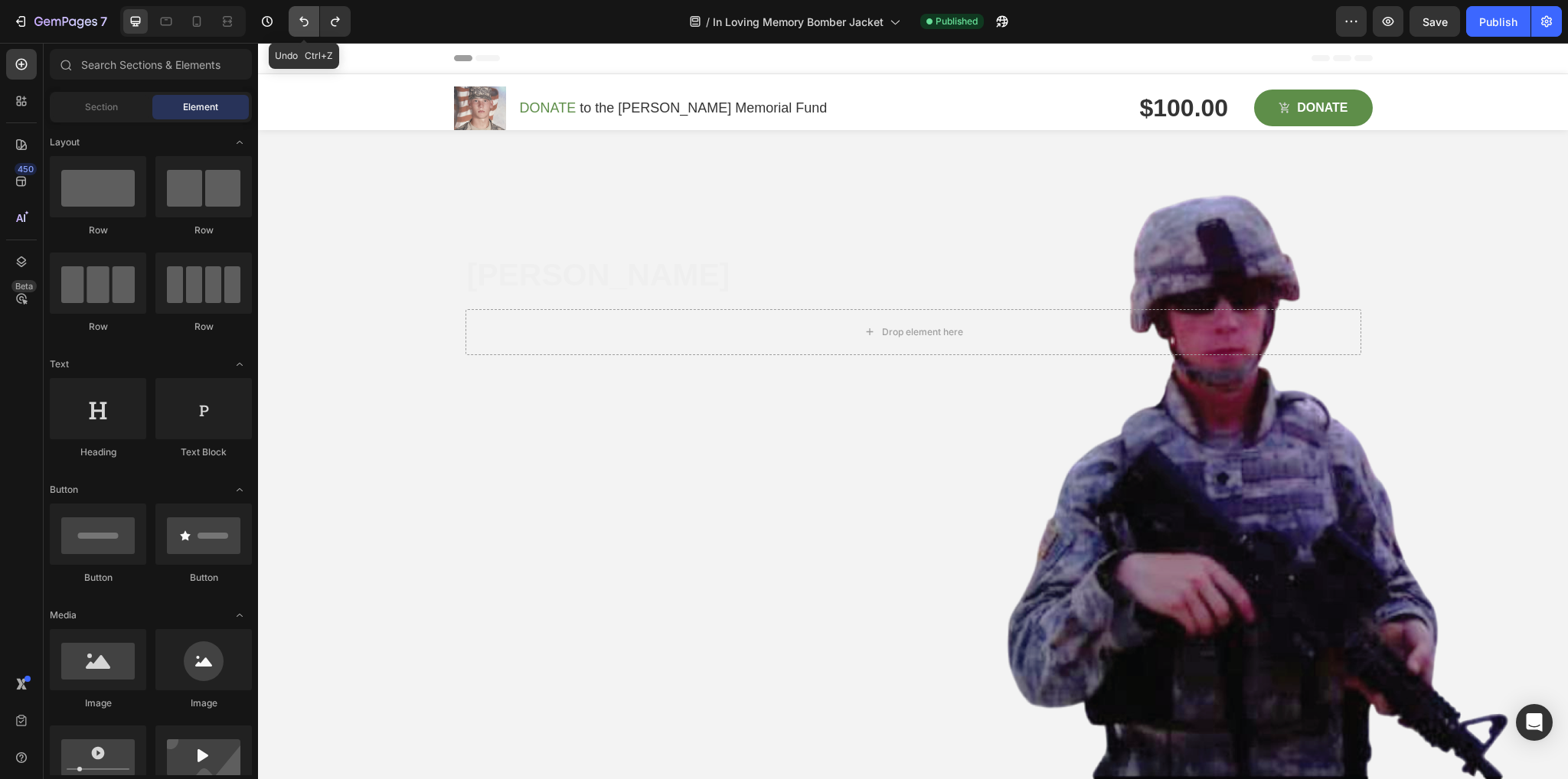
click at [304, 18] on icon "Undo/Redo" at bounding box center [304, 21] width 15 height 15
click at [301, 17] on icon "Undo/Redo" at bounding box center [304, 22] width 10 height 10
click at [306, 18] on icon "Undo/Redo" at bounding box center [304, 21] width 15 height 15
click at [303, 20] on icon "Undo/Redo" at bounding box center [304, 21] width 15 height 15
drag, startPoint x: 304, startPoint y: 10, endPoint x: 304, endPoint y: 30, distance: 20.0
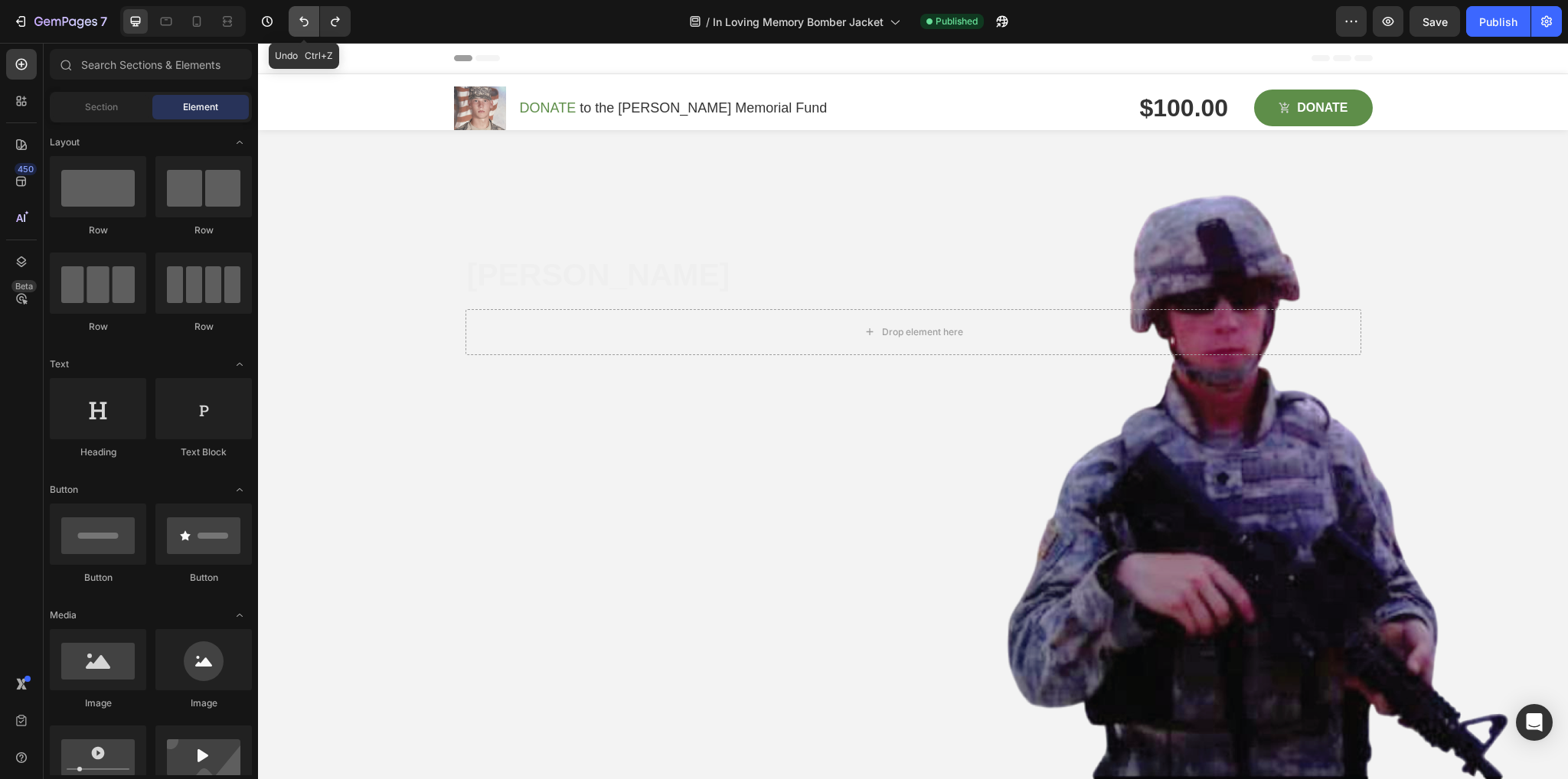
click at [304, 16] on button "Undo/Redo" at bounding box center [304, 21] width 31 height 31
click at [304, 22] on icon "Undo/Redo" at bounding box center [304, 21] width 15 height 15
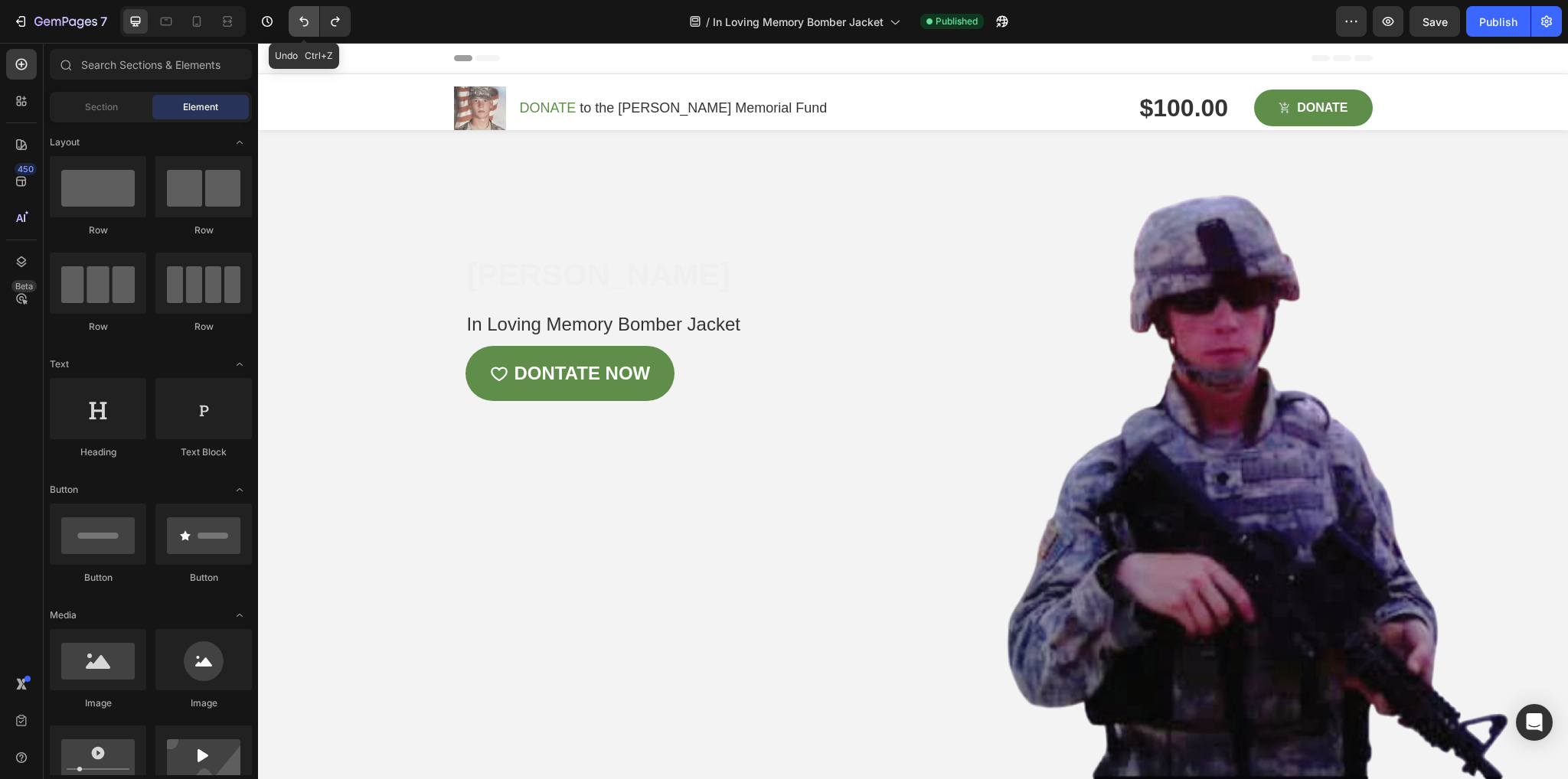
click at [304, 22] on icon "Undo/Redo" at bounding box center [304, 21] width 15 height 15
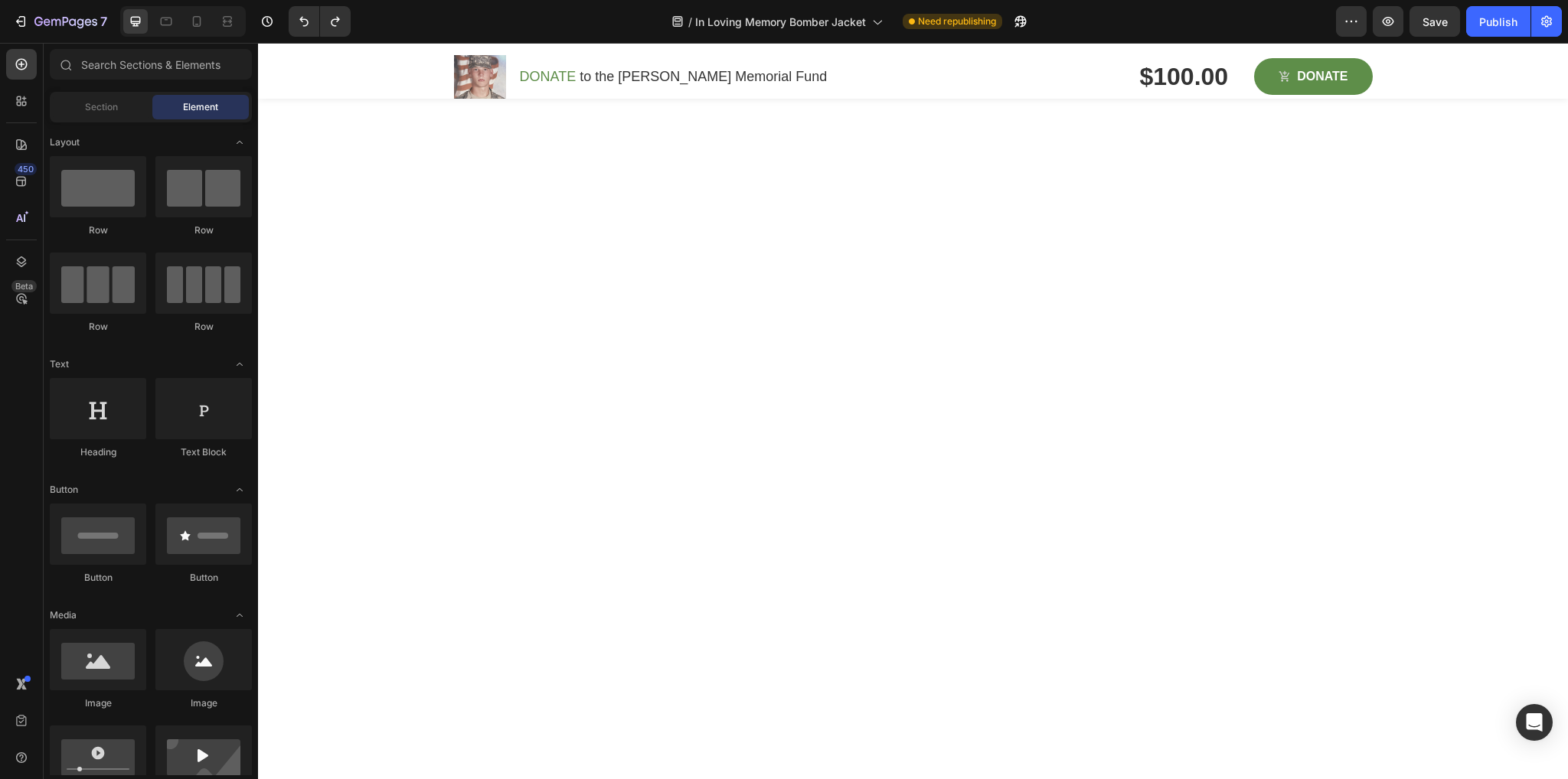
scroll to position [0, 0]
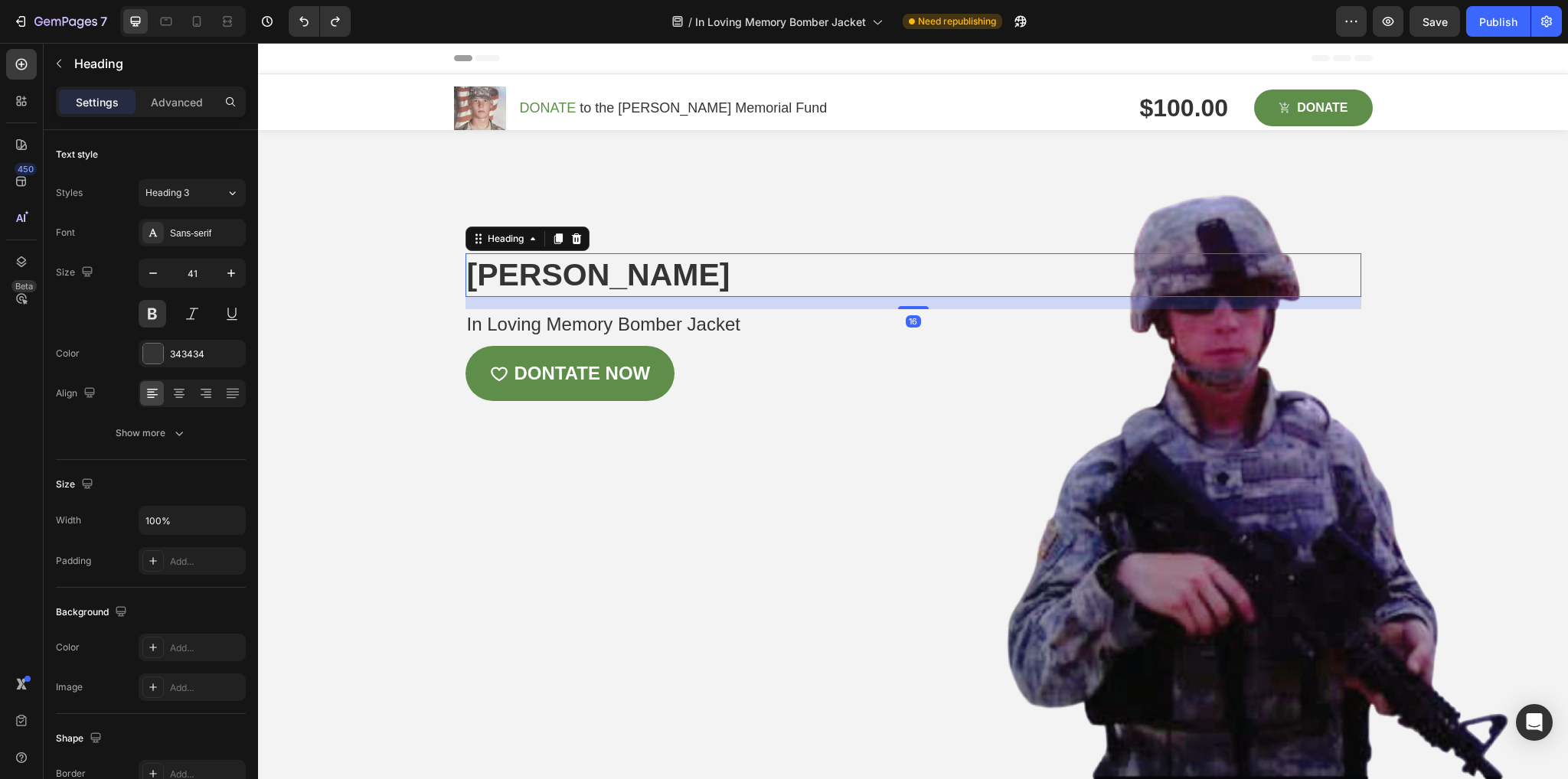
click at [639, 282] on h2 "[PERSON_NAME]" at bounding box center [913, 276] width 896 height 44
click at [309, 16] on icon "Undo/Redo" at bounding box center [304, 21] width 15 height 15
click at [311, 25] on icon "Undo/Redo" at bounding box center [304, 21] width 15 height 15
click at [306, 17] on icon "Undo/Redo" at bounding box center [304, 21] width 15 height 15
click at [301, 24] on icon "Undo/Redo" at bounding box center [304, 21] width 15 height 15
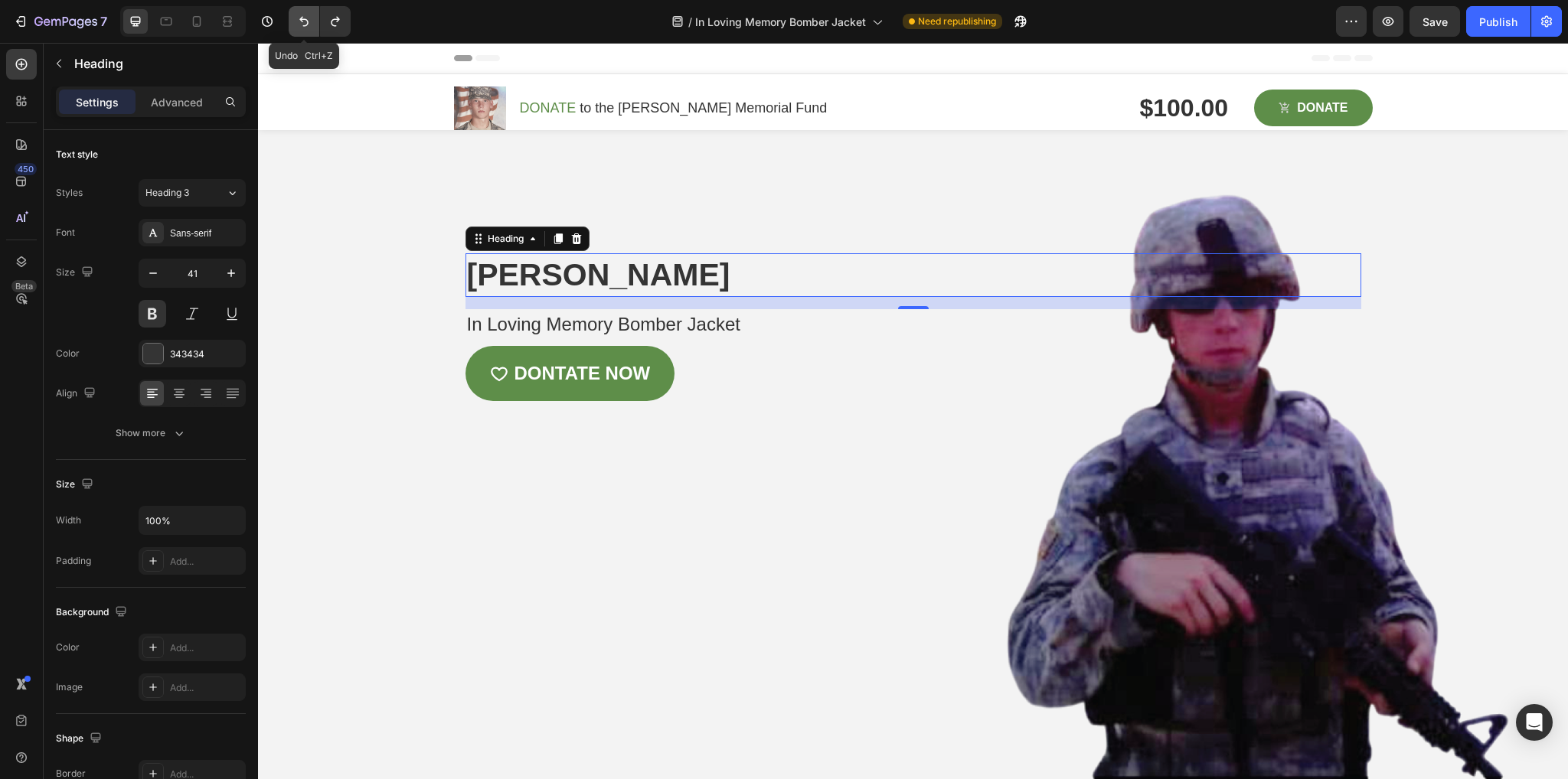
click at [307, 19] on icon "Undo/Redo" at bounding box center [304, 21] width 15 height 15
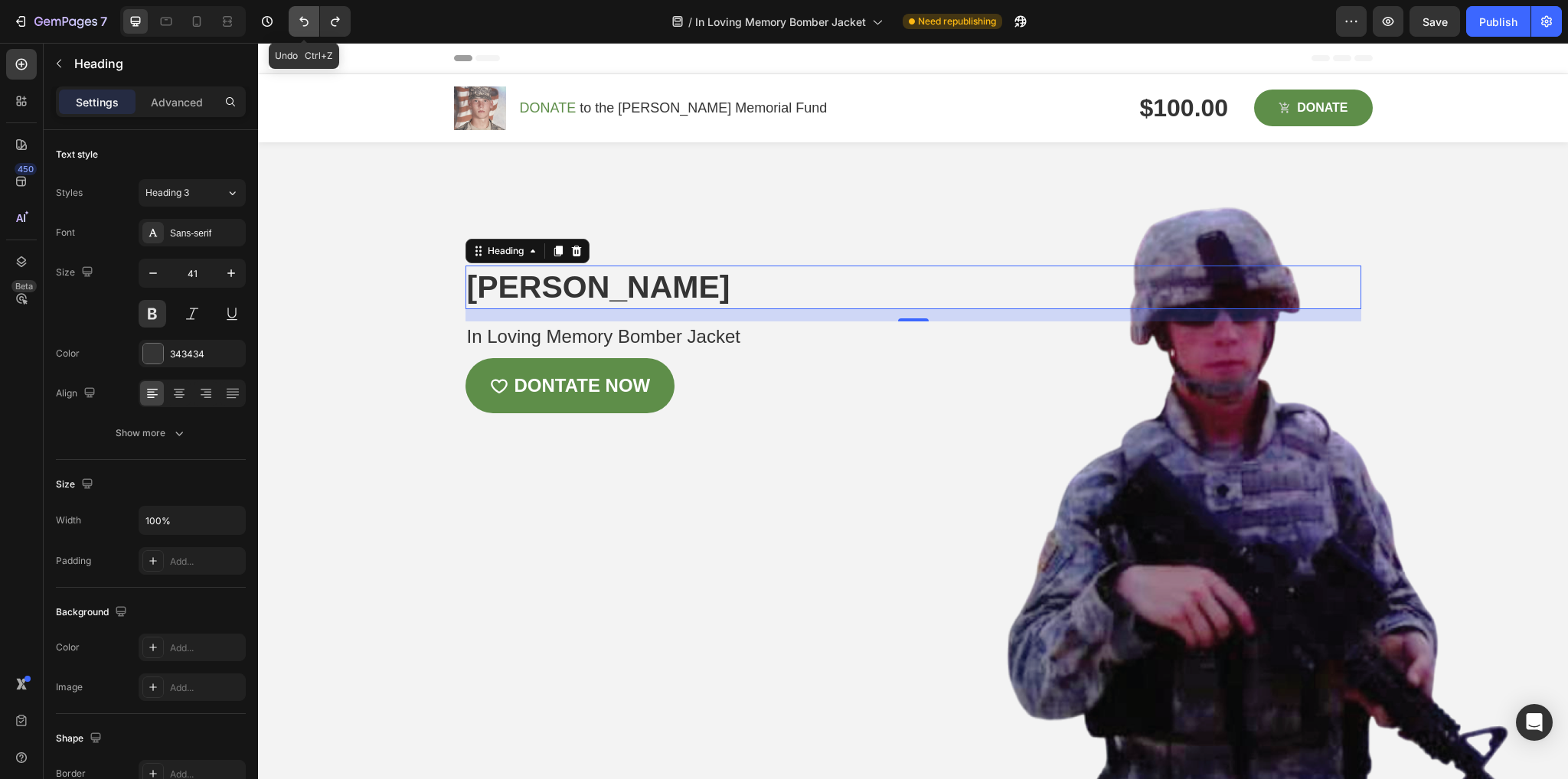
click at [313, 17] on button "Undo/Redo" at bounding box center [304, 21] width 31 height 31
click at [300, 22] on icon "Undo/Redo" at bounding box center [304, 21] width 15 height 15
click at [300, 23] on icon "Undo/Redo" at bounding box center [304, 21] width 15 height 15
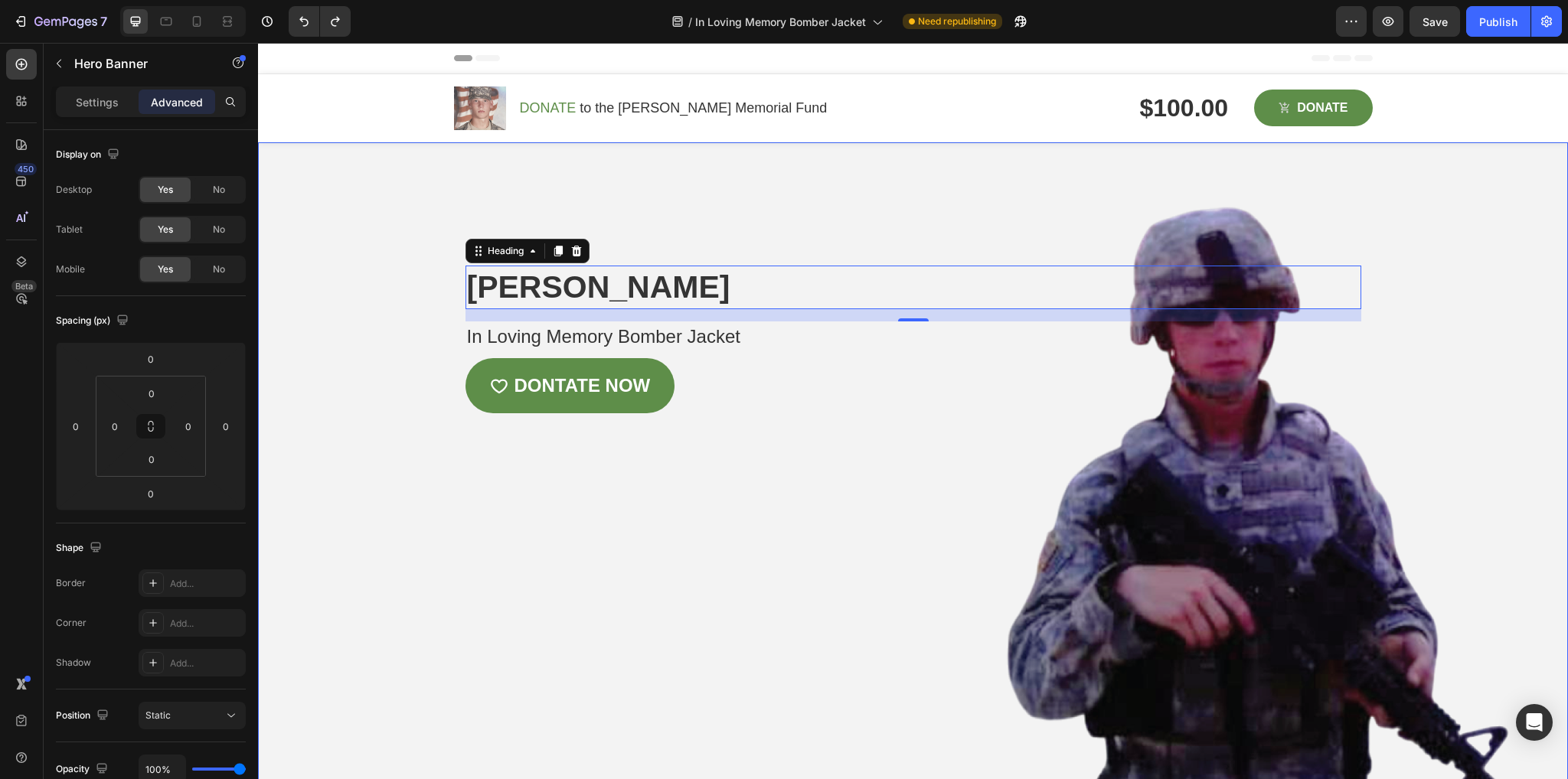
click at [622, 534] on div "Overlay" at bounding box center [913, 467] width 1310 height 650
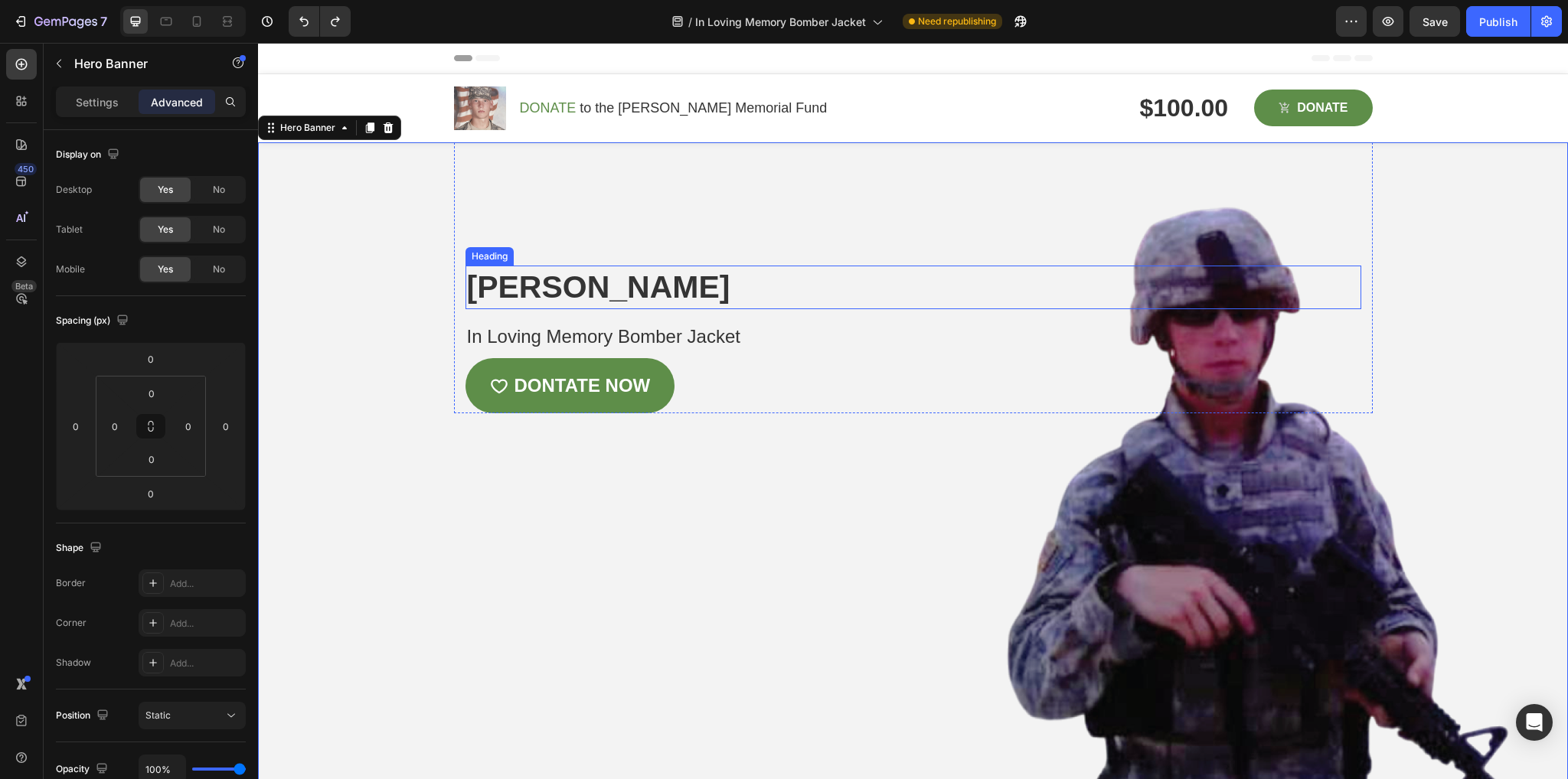
click at [810, 278] on h2 "[PERSON_NAME]" at bounding box center [913, 288] width 896 height 44
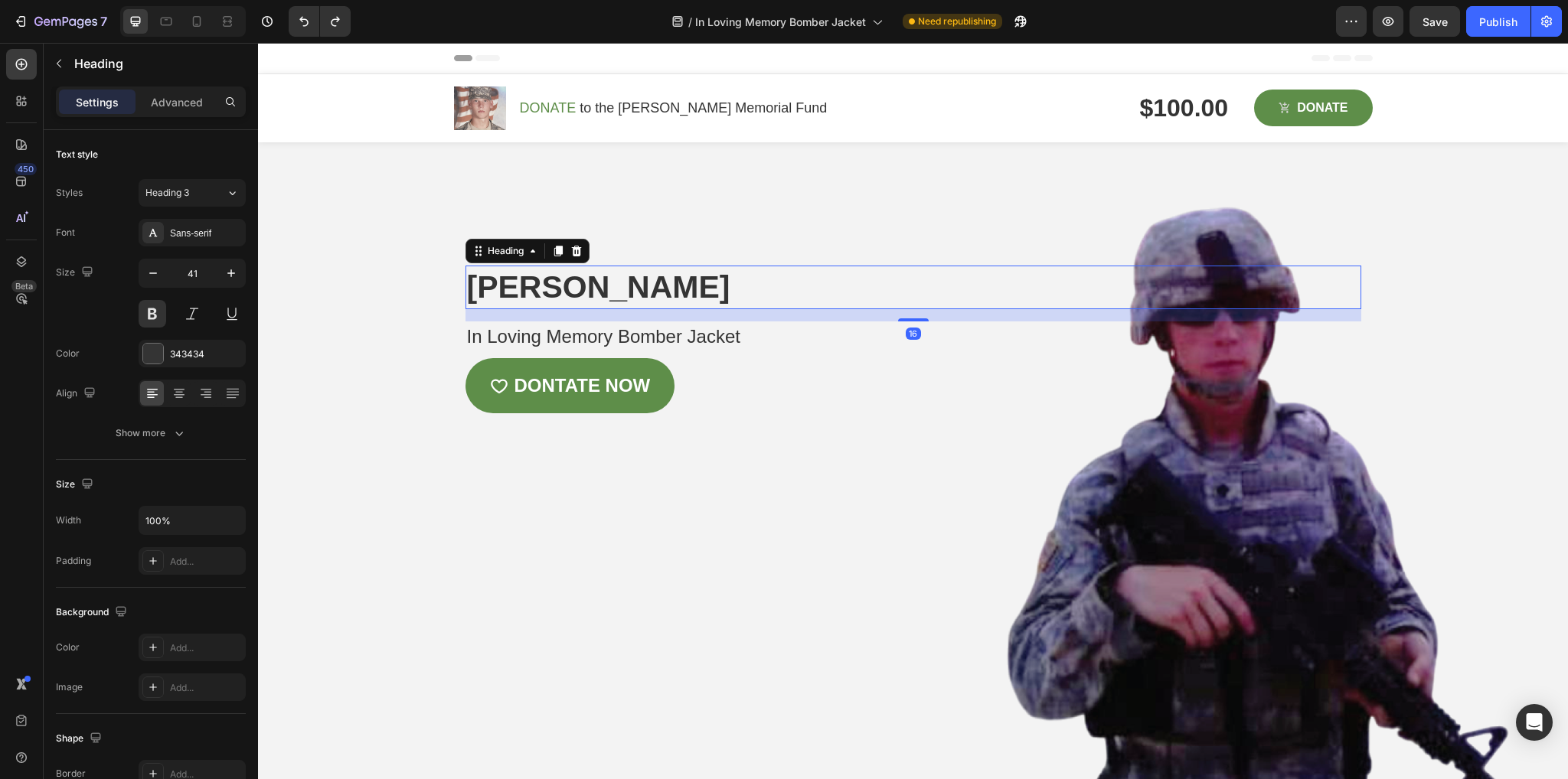
click at [810, 278] on h2 "[PERSON_NAME]" at bounding box center [913, 288] width 896 height 44
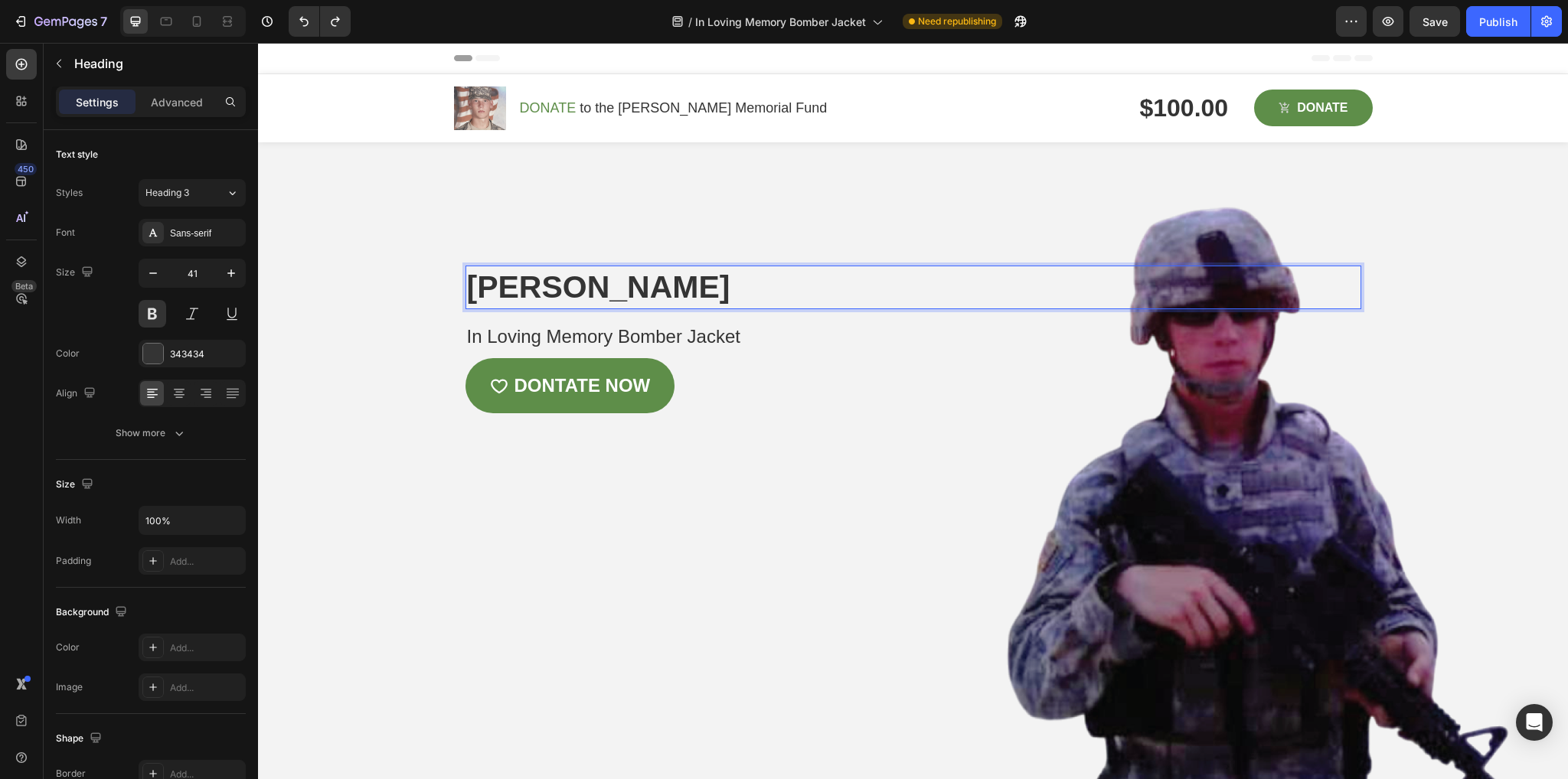
click at [810, 278] on p "[PERSON_NAME]" at bounding box center [914, 287] width 893 height 41
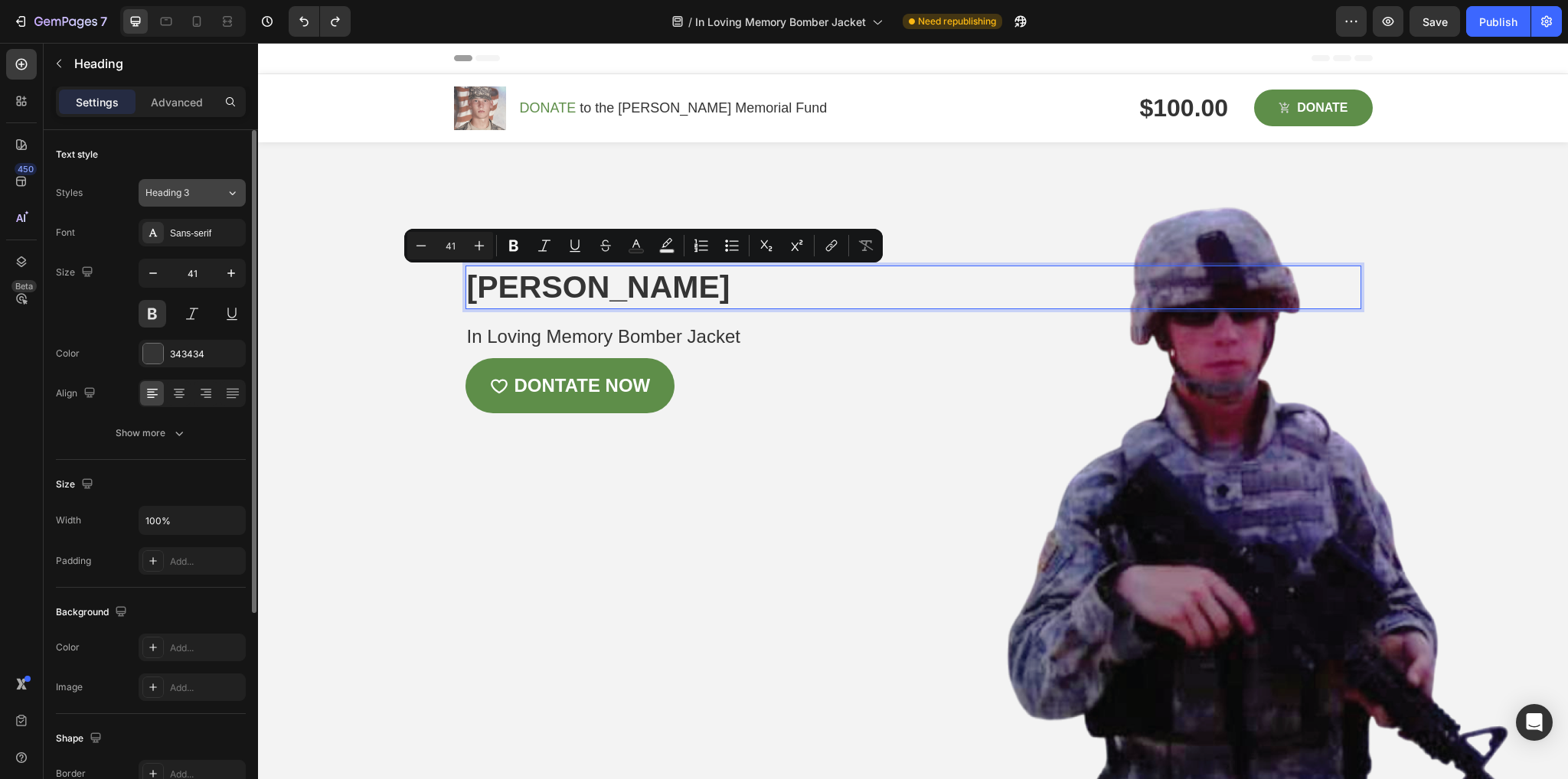
click at [194, 188] on div "Heading 3" at bounding box center [176, 193] width 62 height 13
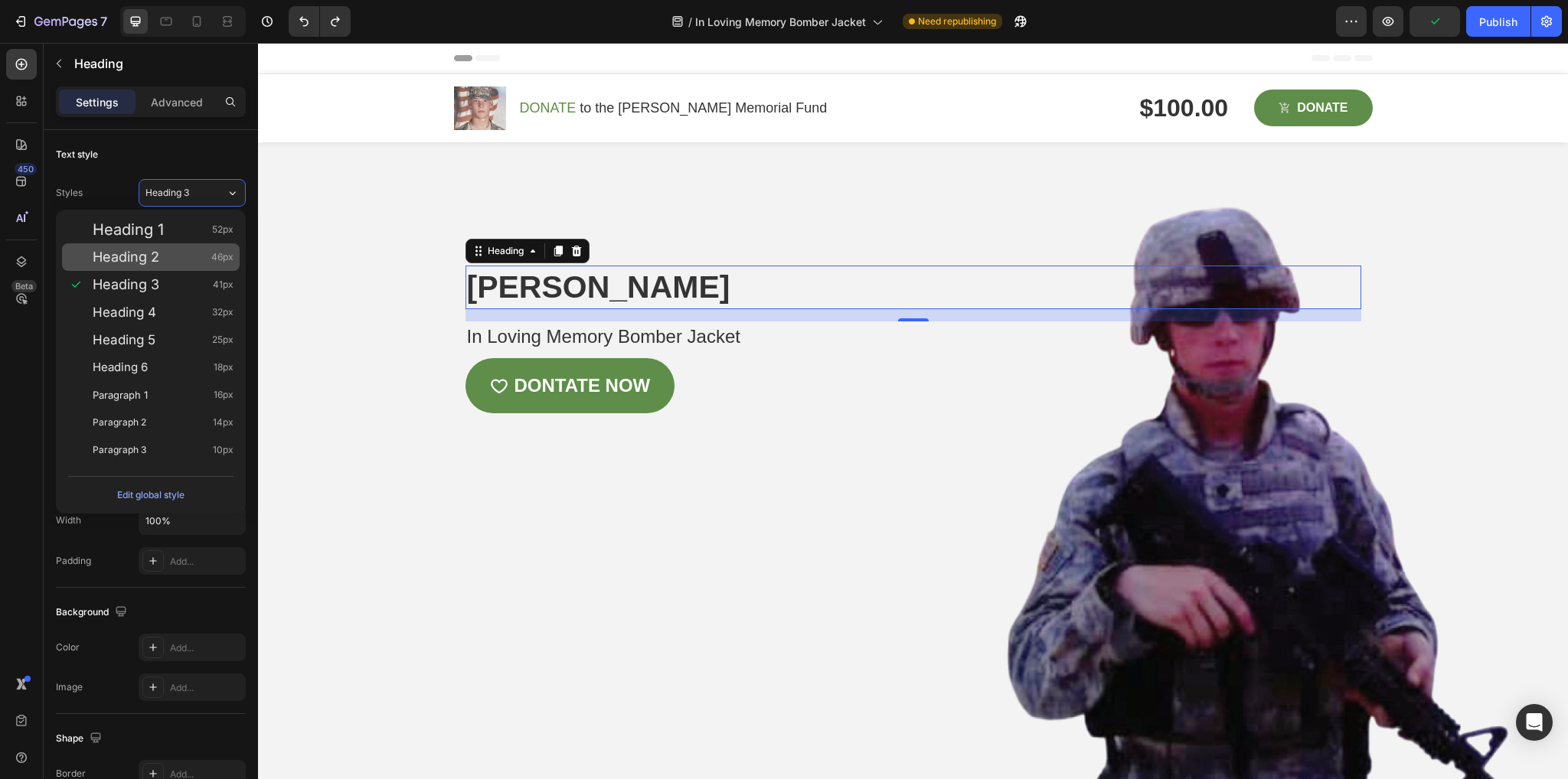
click at [186, 247] on div "Heading 2 46px" at bounding box center [151, 256] width 177 height 28
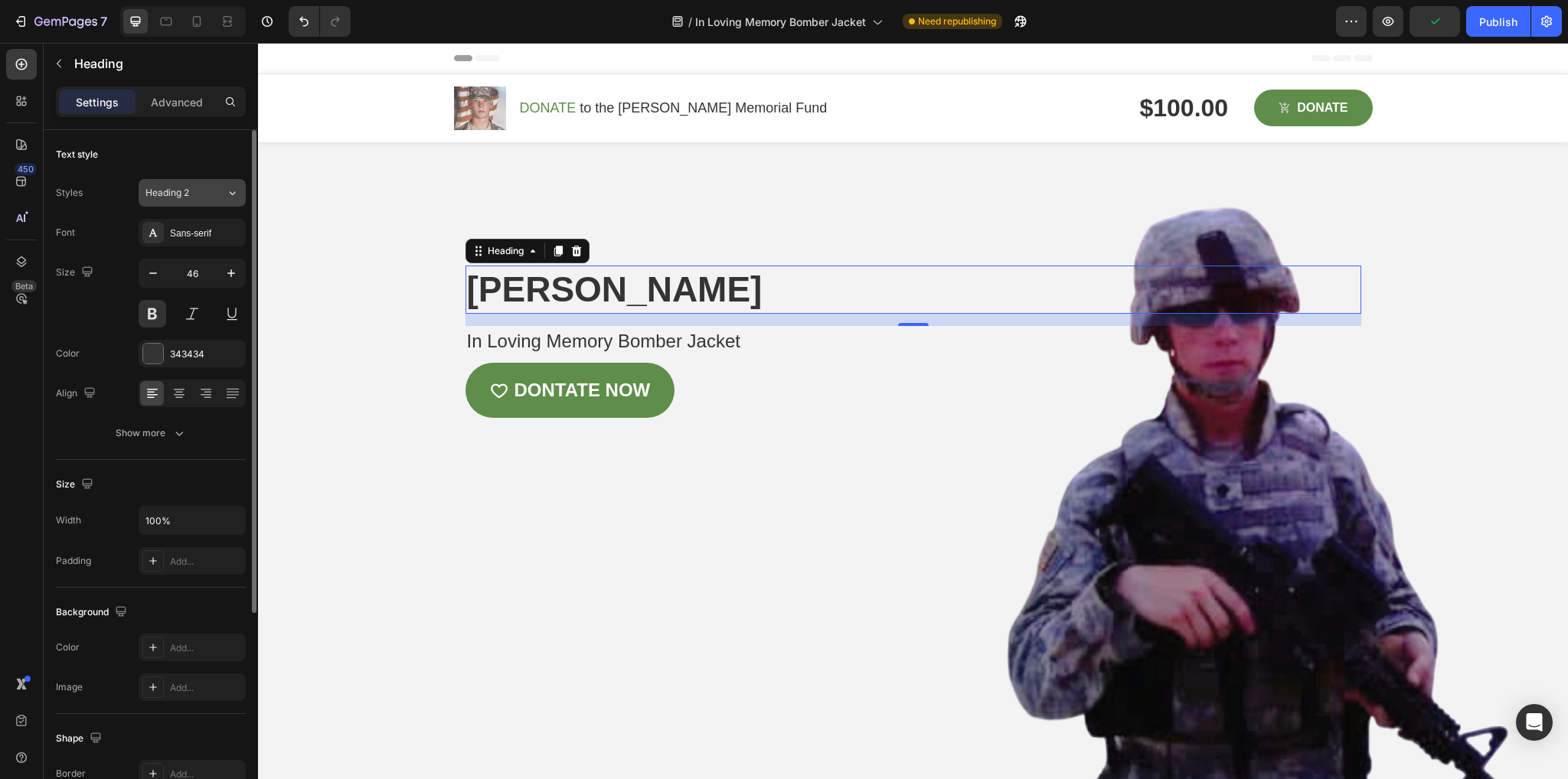
click at [167, 192] on span "Heading 2" at bounding box center [168, 193] width 44 height 13
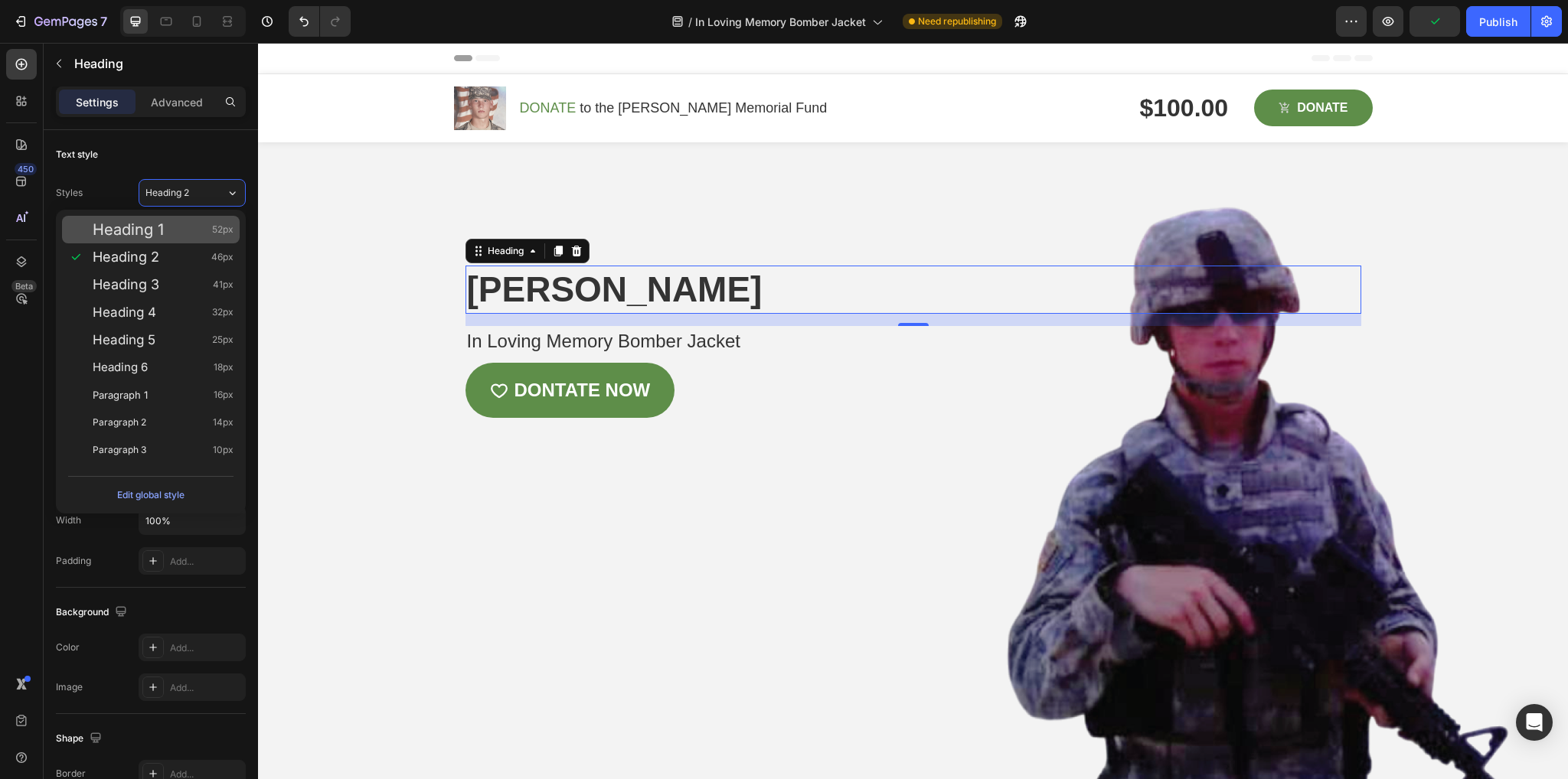
click at [188, 218] on div "Heading 1 52px" at bounding box center [151, 229] width 177 height 28
type input "52"
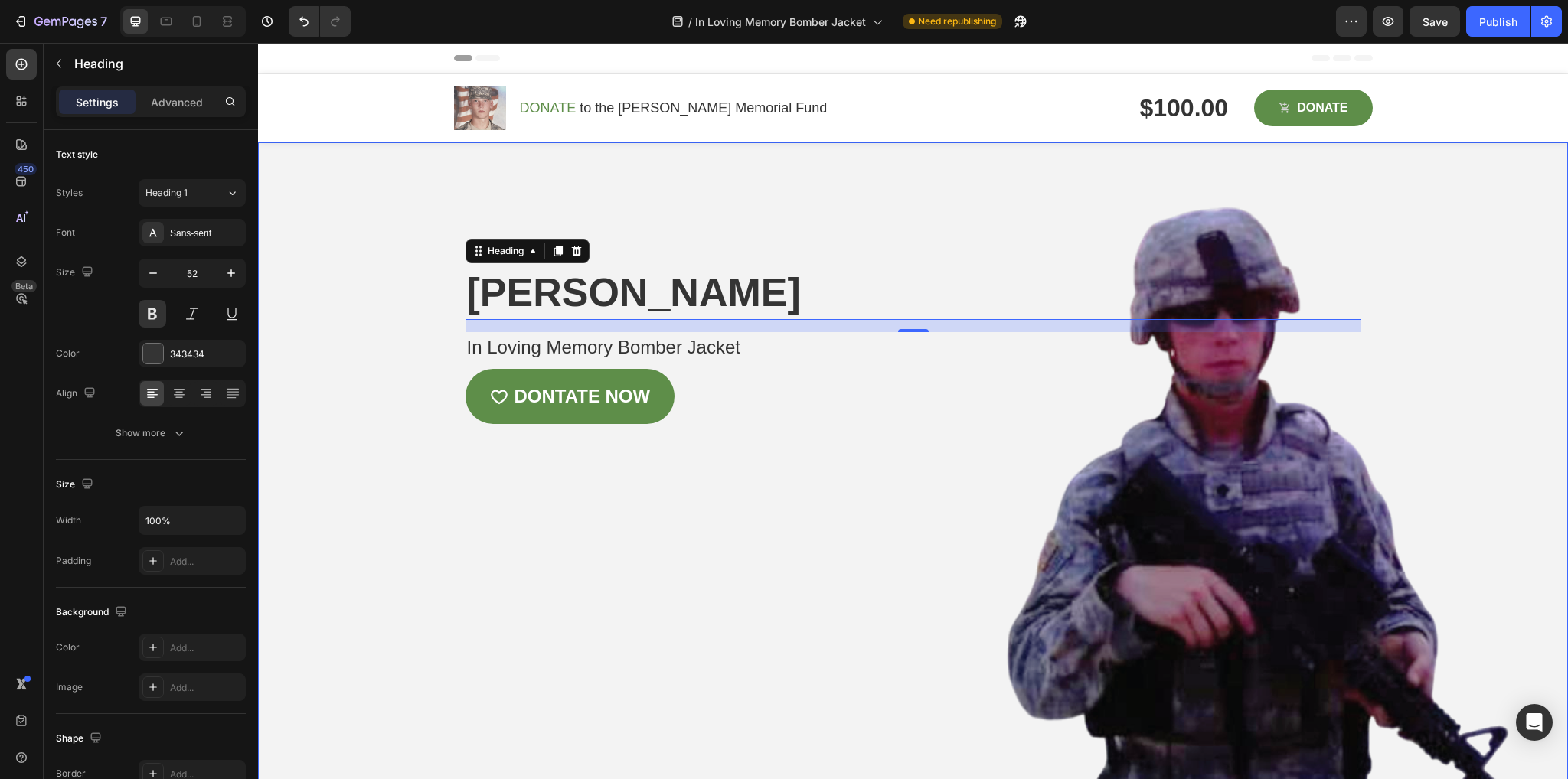
click at [553, 513] on div "Overlay" at bounding box center [913, 467] width 1310 height 650
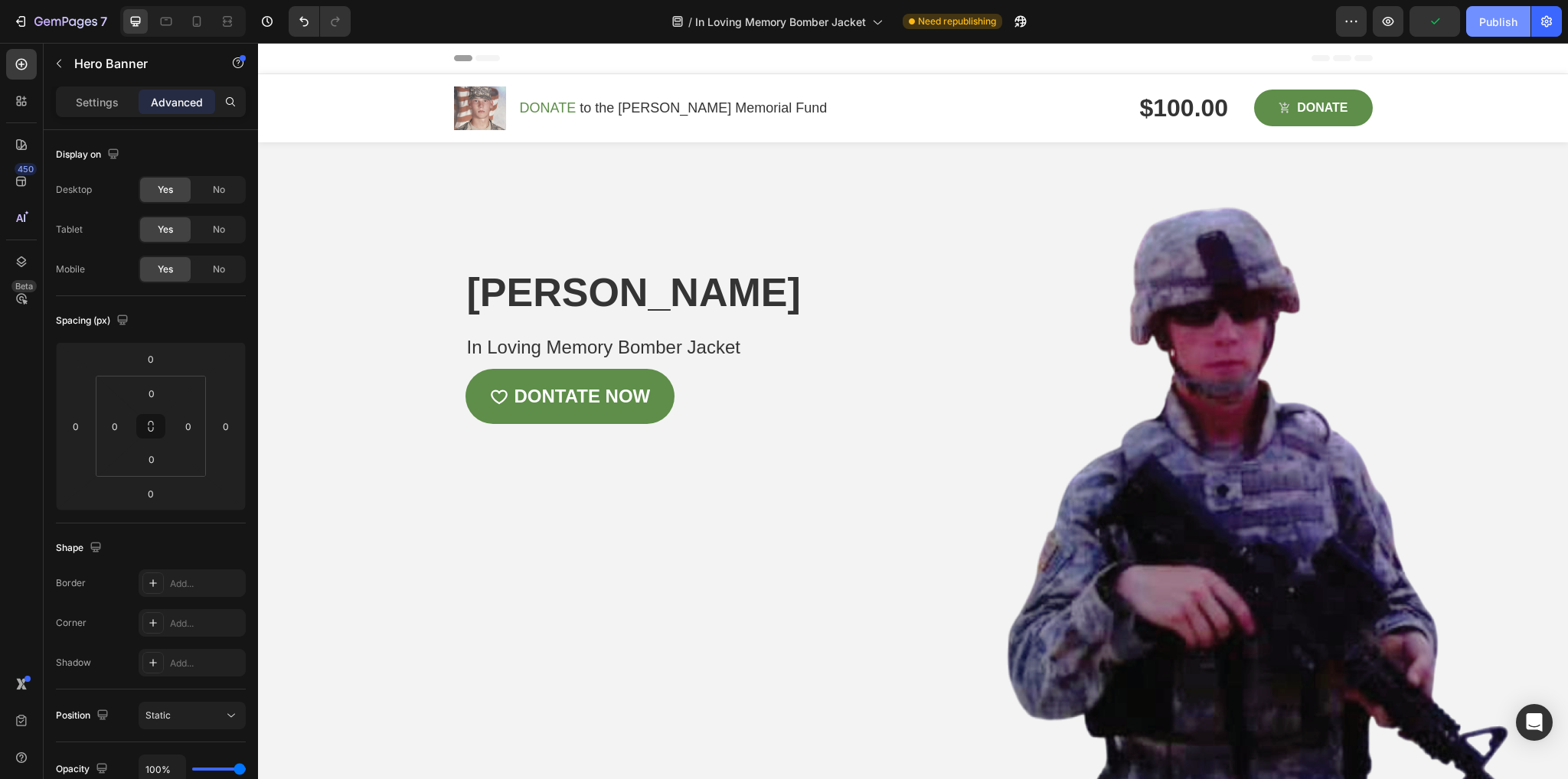
click at [1500, 22] on div "Publish" at bounding box center [1498, 21] width 38 height 16
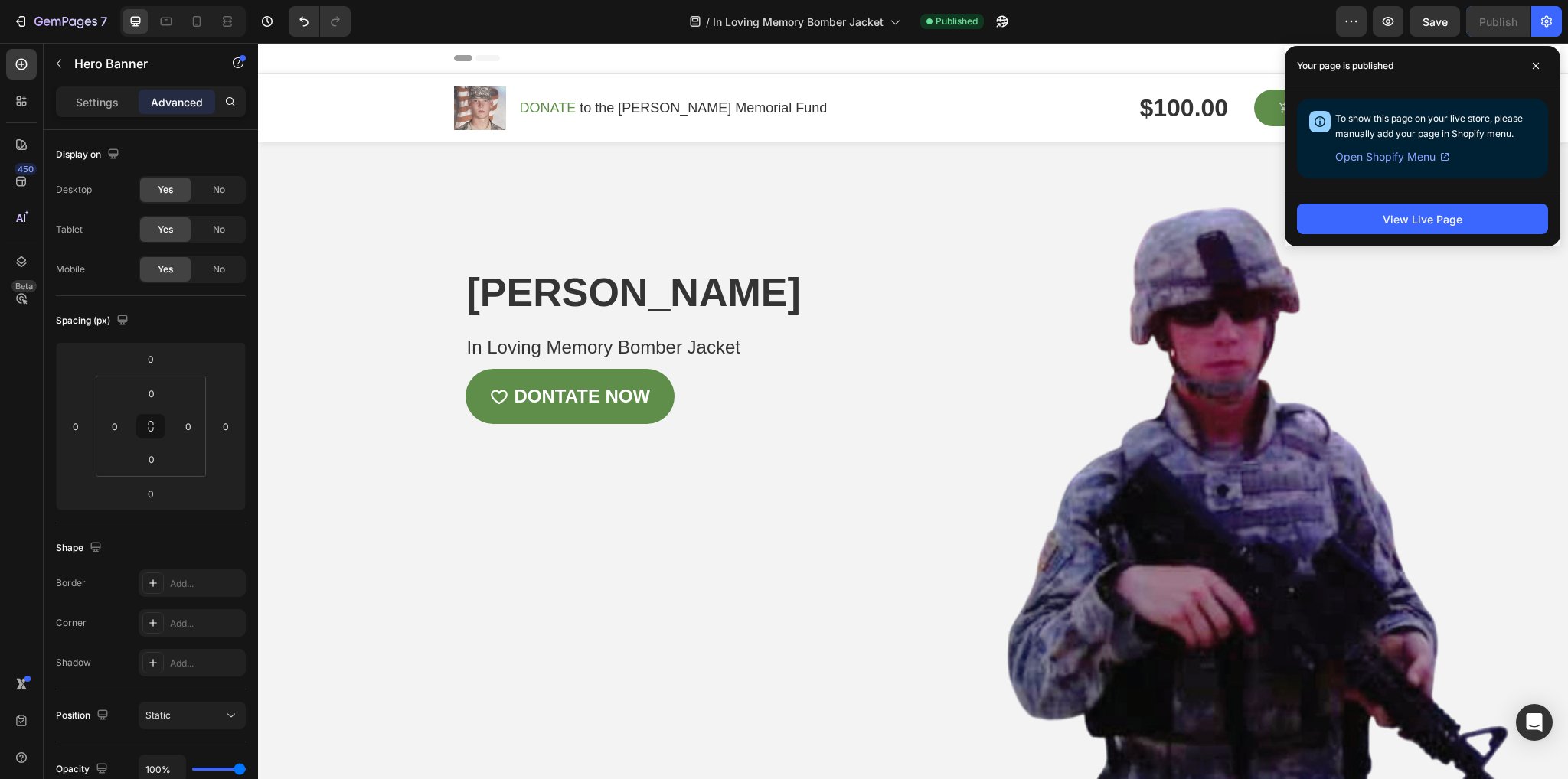
click at [760, 525] on div "Overlay" at bounding box center [913, 467] width 1310 height 650
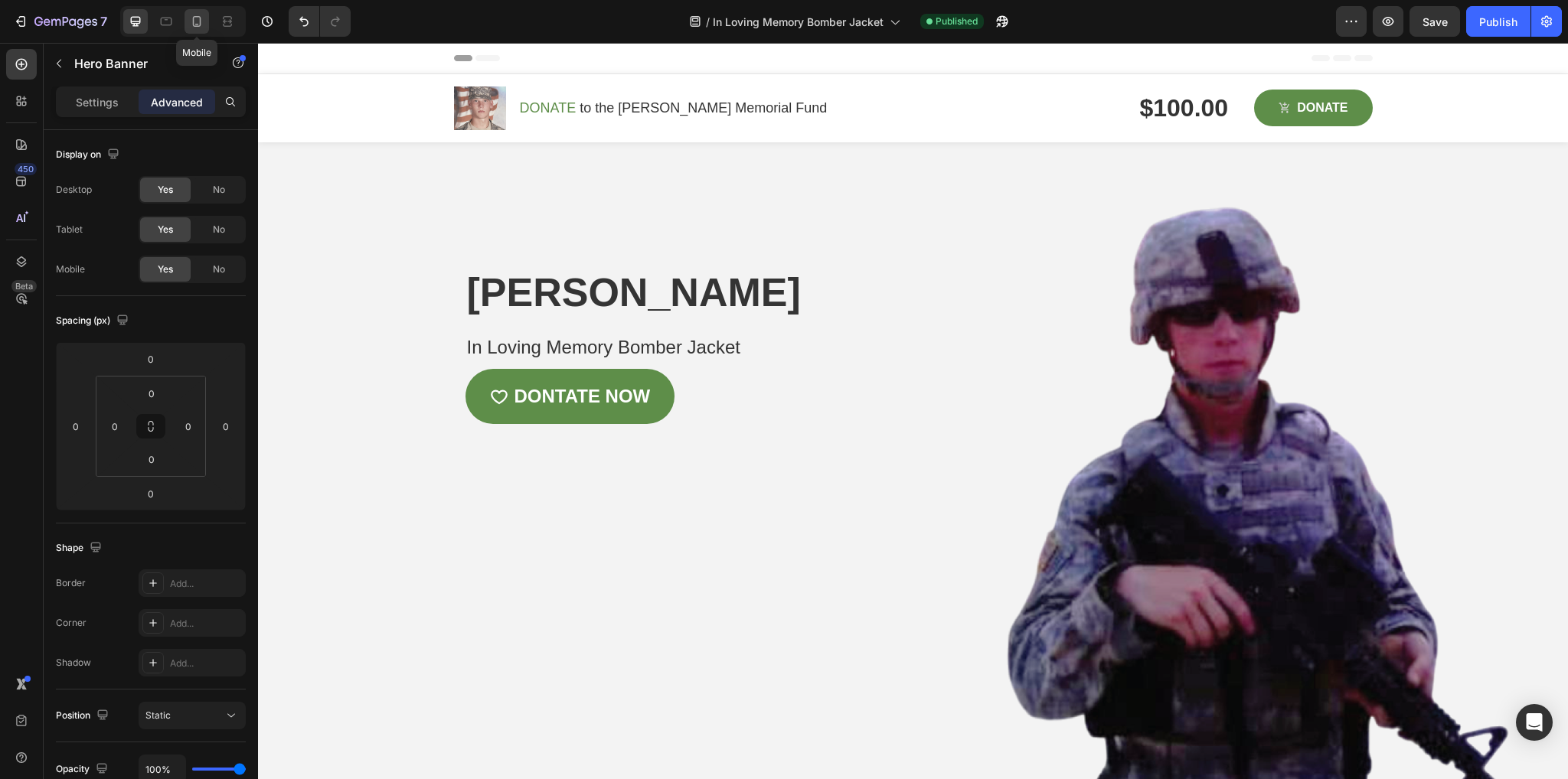
click at [195, 23] on icon at bounding box center [196, 21] width 15 height 15
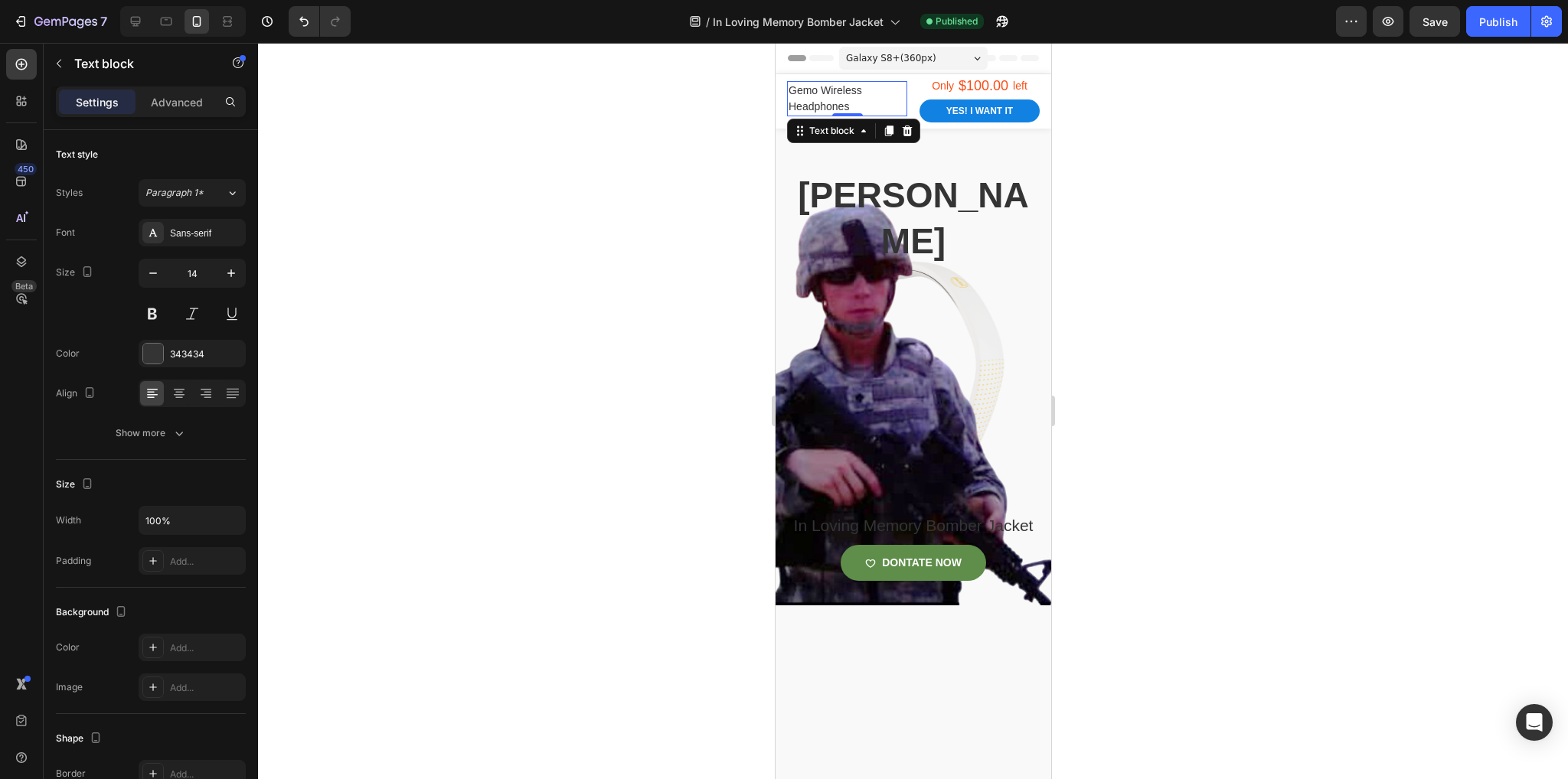
click at [856, 111] on p "Gemo Wireless Headphones" at bounding box center [846, 99] width 117 height 32
click at [836, 105] on p "Gemo Wireless Headphones" at bounding box center [846, 99] width 117 height 32
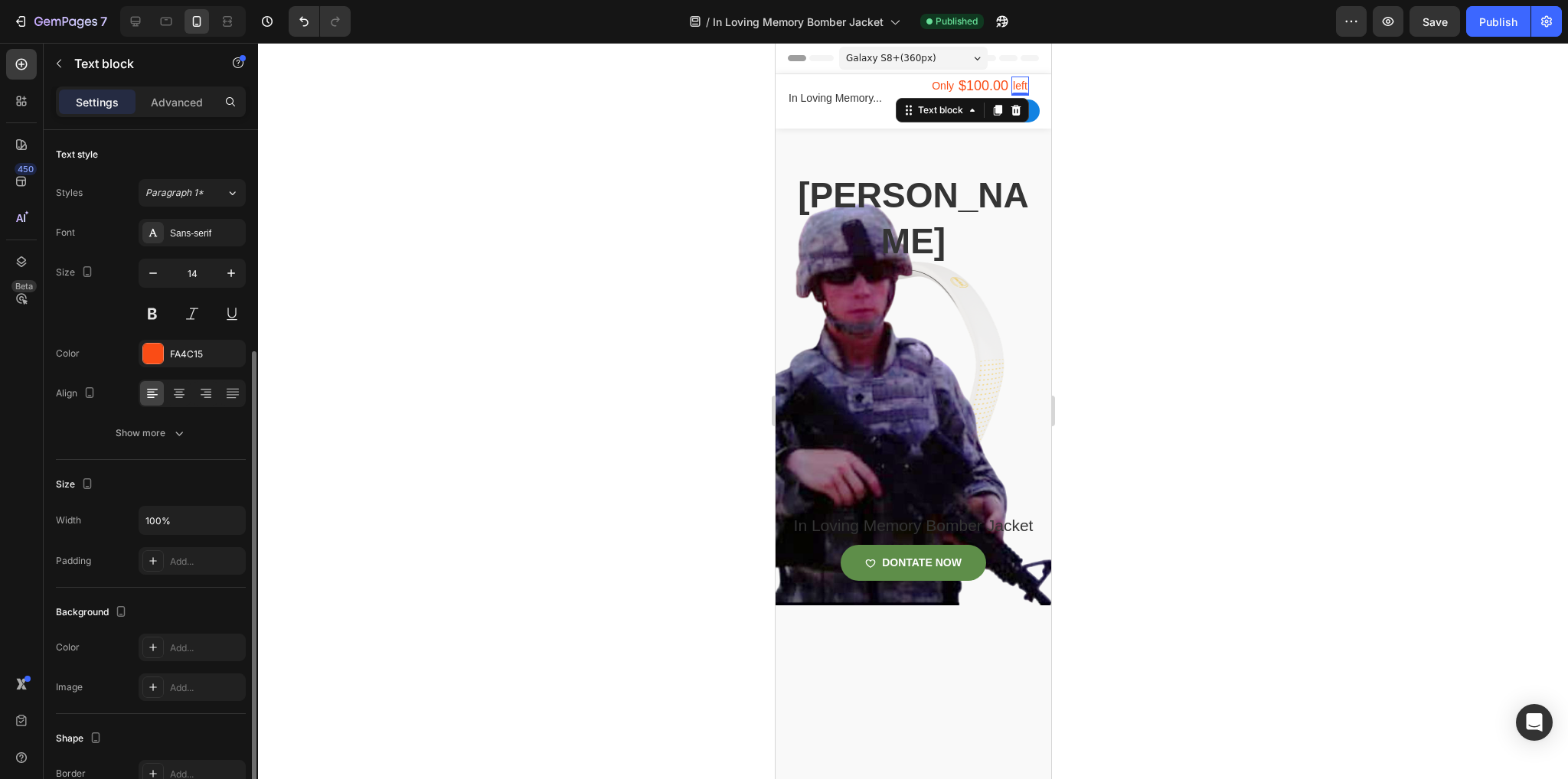
scroll to position [126, 0]
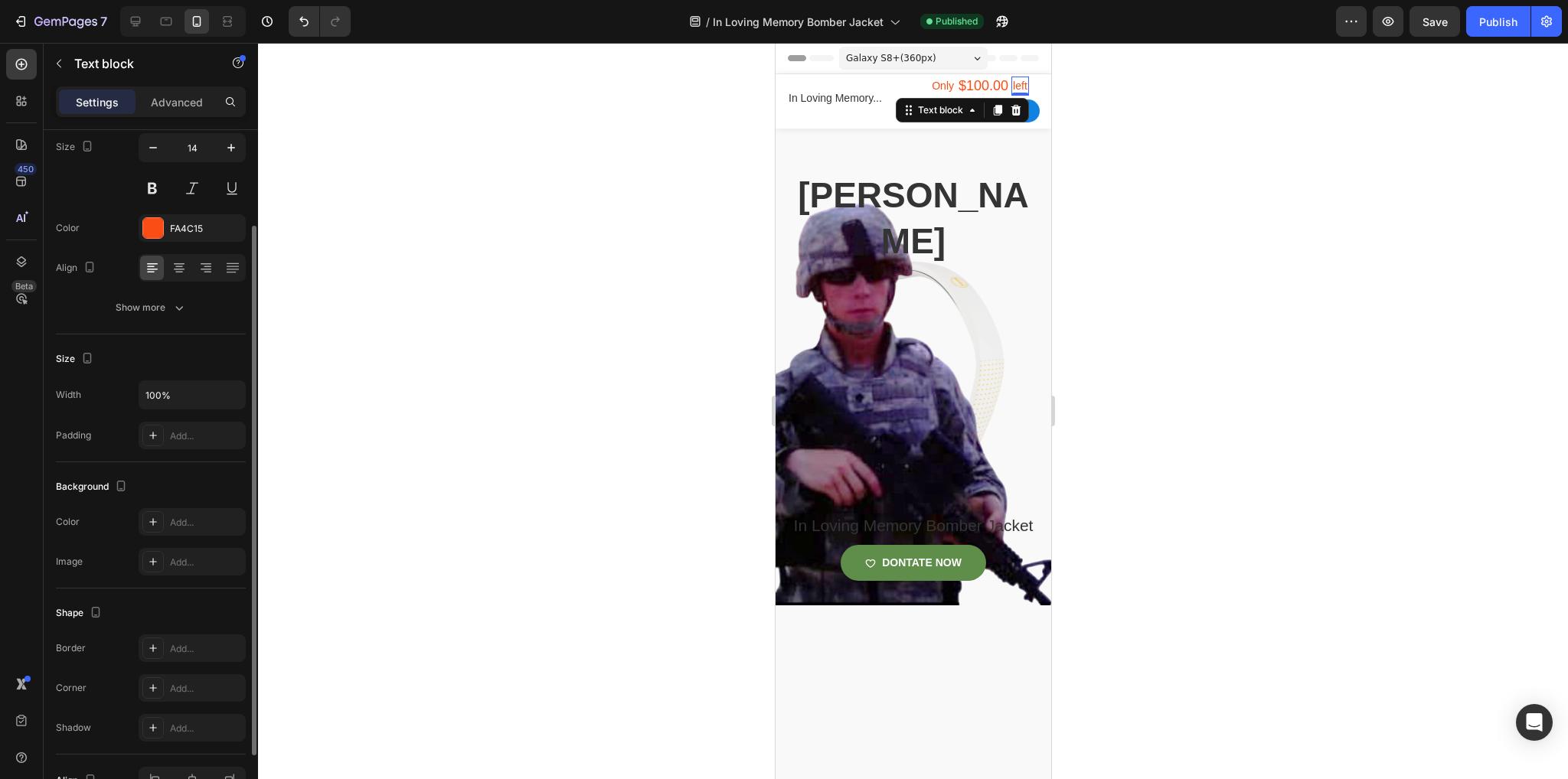
click at [1012, 87] on p "left" at bounding box center [1019, 86] width 14 height 16
click at [1010, 108] on icon at bounding box center [1015, 110] width 10 height 10
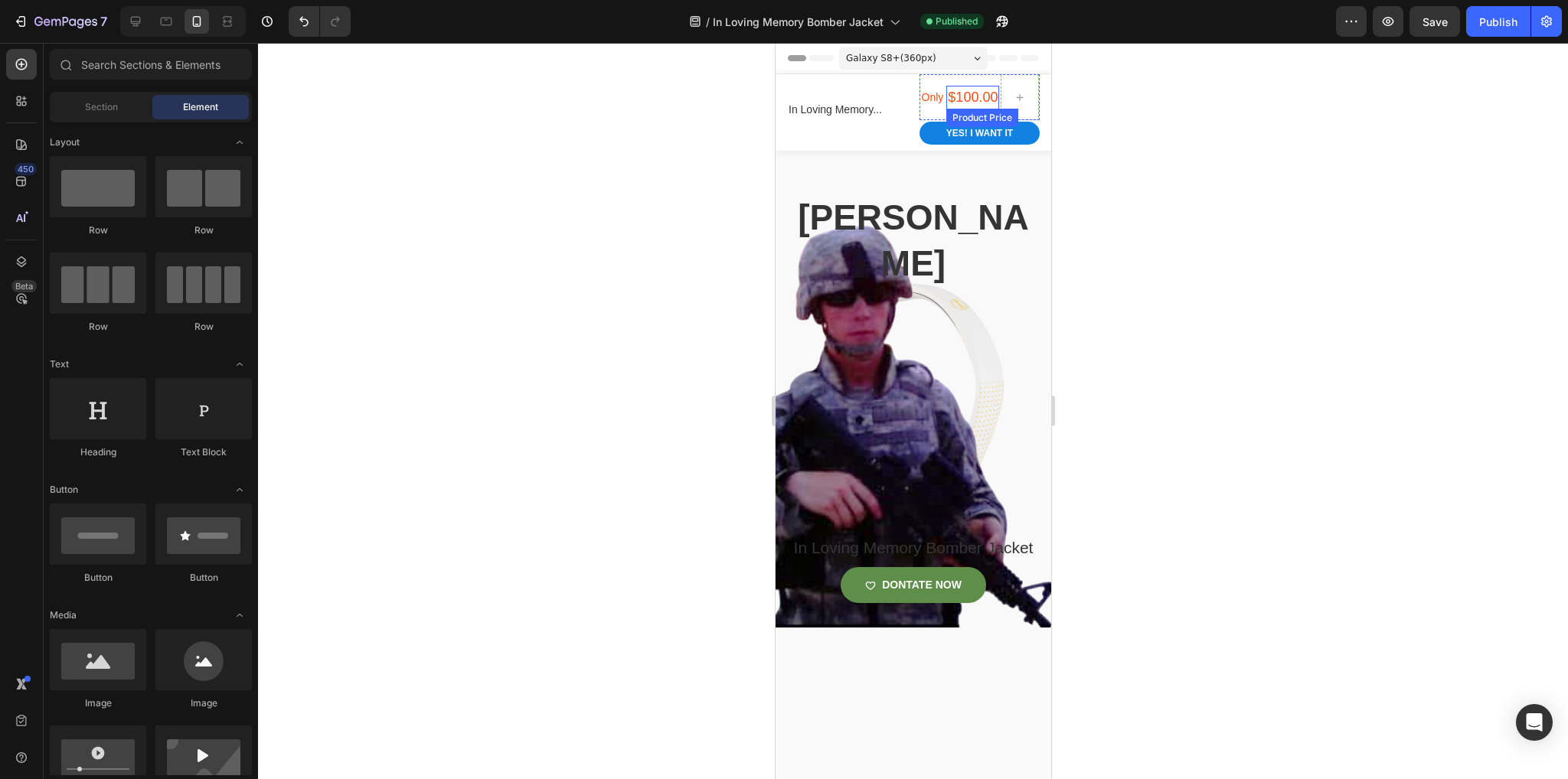
click at [975, 87] on div "$100.00" at bounding box center [971, 97] width 52 height 24
click at [1003, 103] on div at bounding box center [1019, 97] width 37 height 25
click at [975, 90] on div "$100.00" at bounding box center [971, 97] width 52 height 24
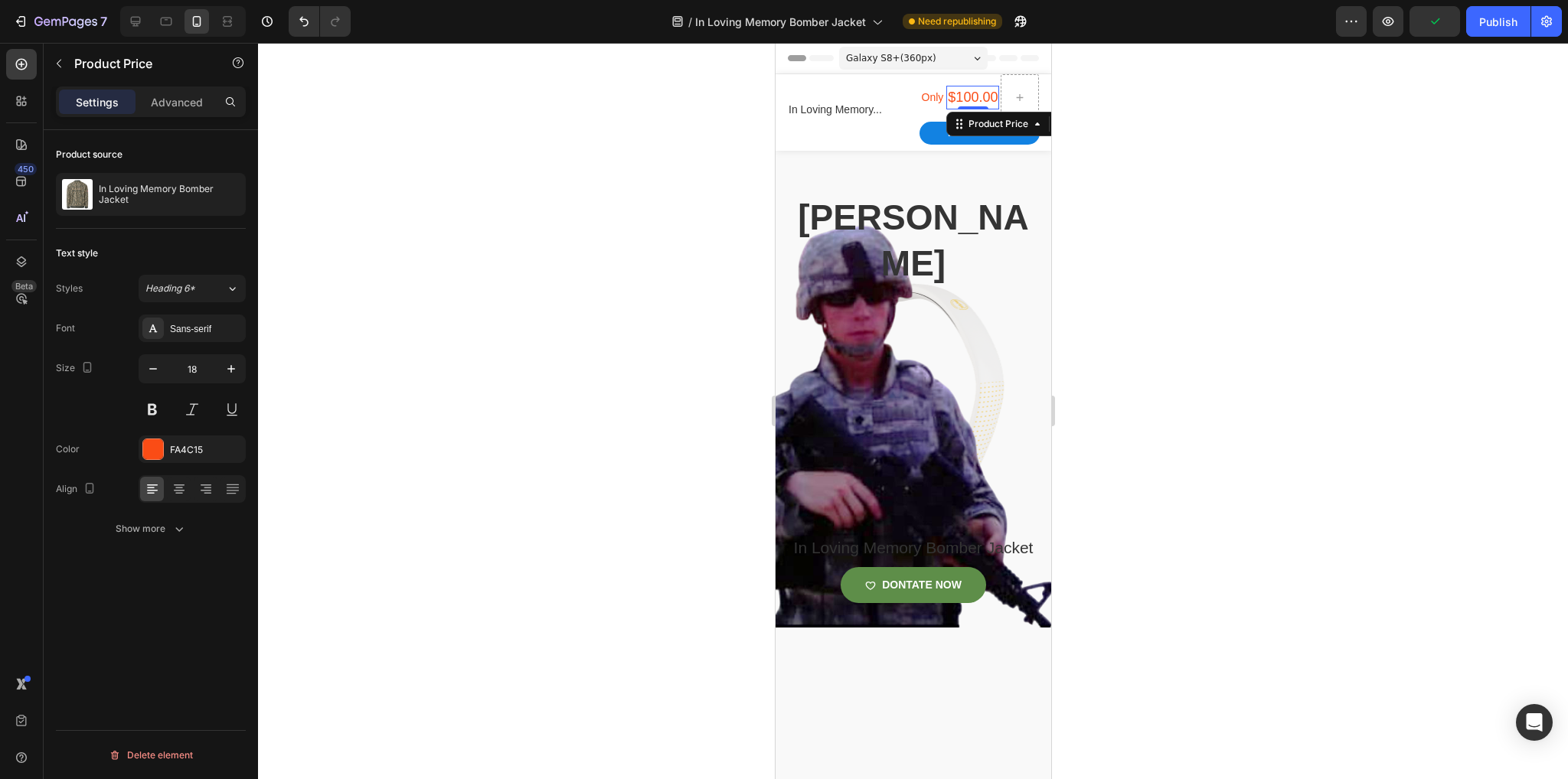
click at [968, 87] on div "$100.00" at bounding box center [971, 97] width 52 height 24
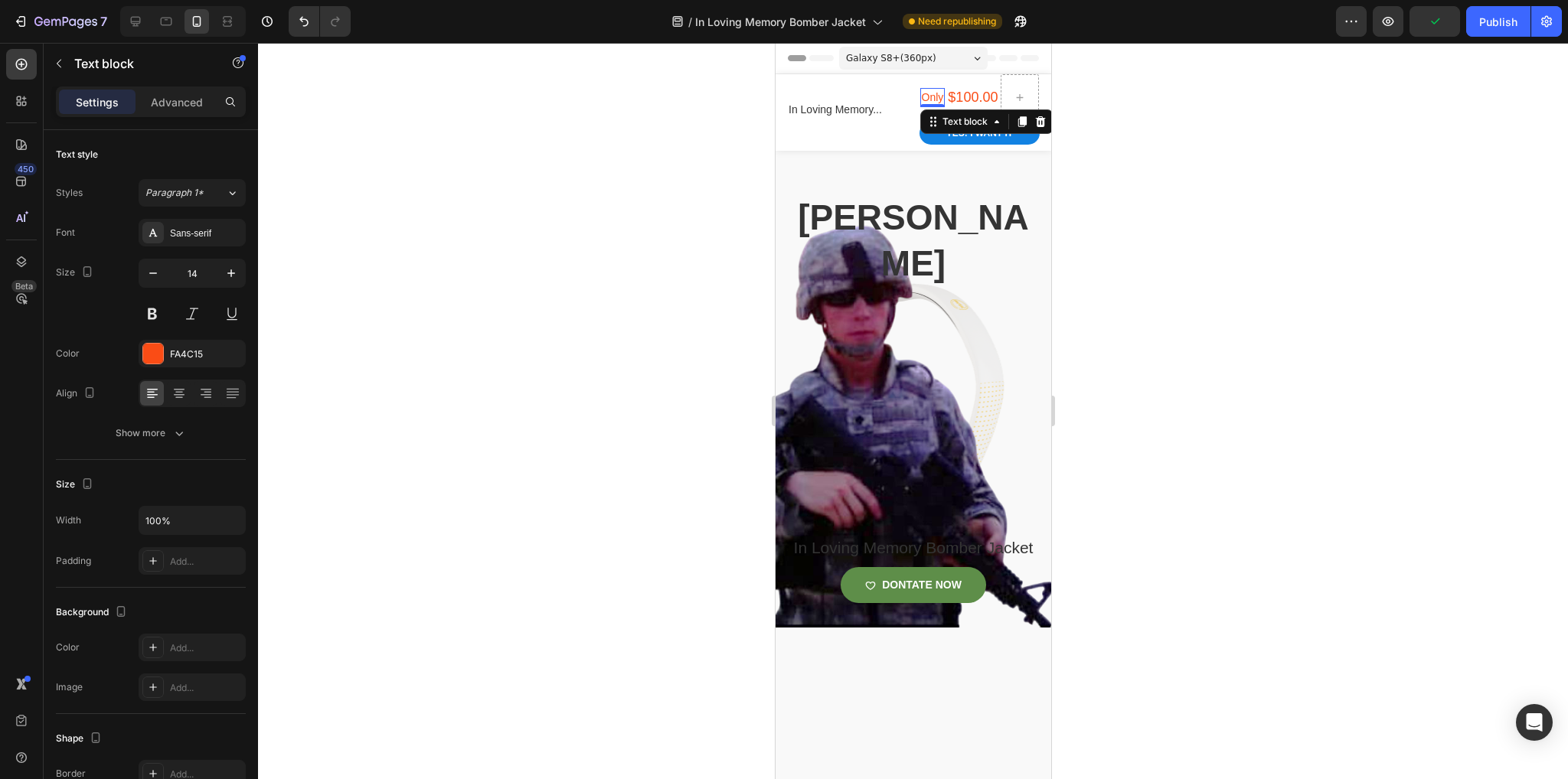
click at [921, 95] on p "Only" at bounding box center [932, 97] width 22 height 16
click at [1036, 123] on icon at bounding box center [1040, 120] width 10 height 10
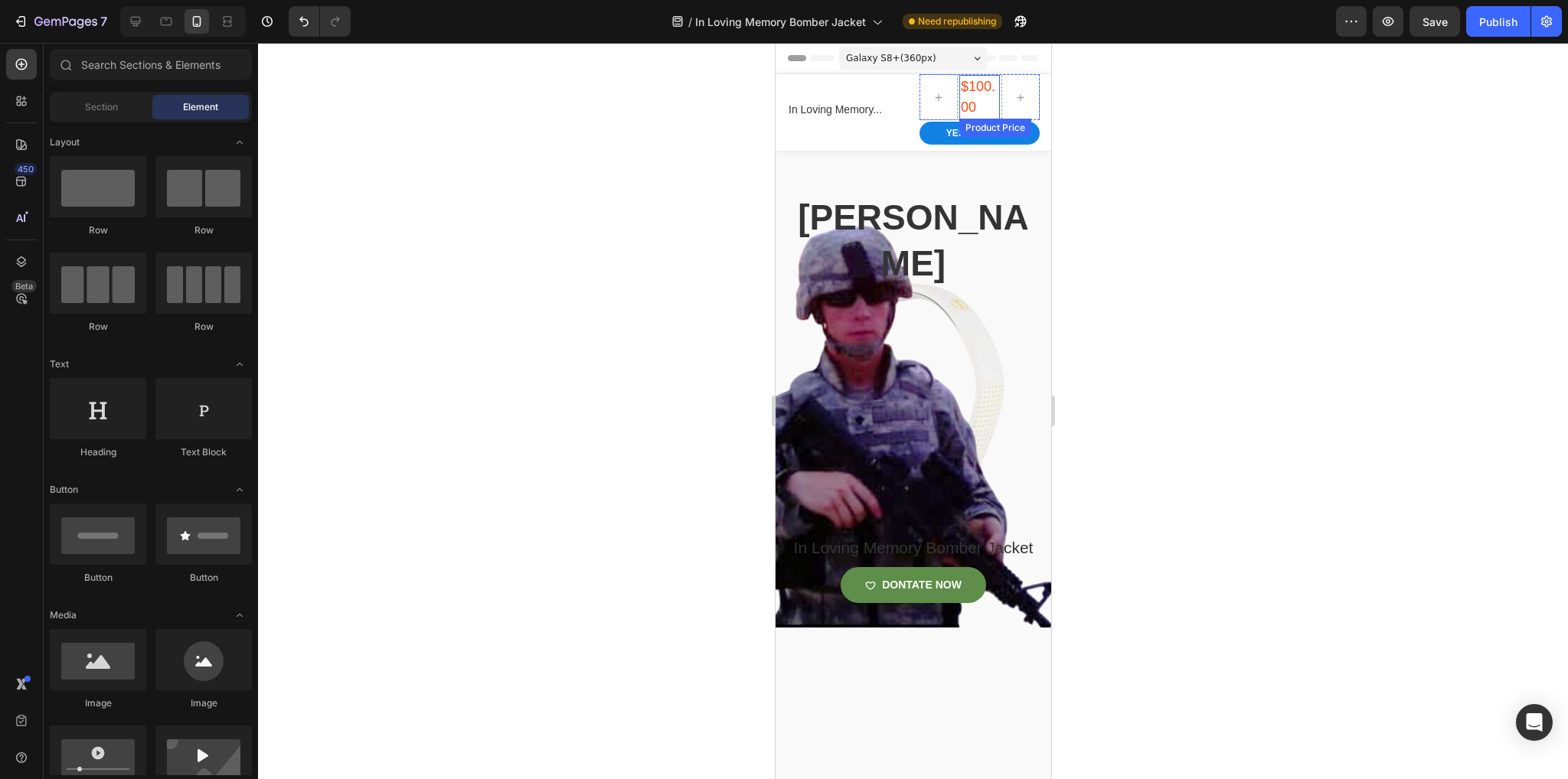
click at [972, 95] on div "$100.00" at bounding box center [979, 97] width 41 height 45
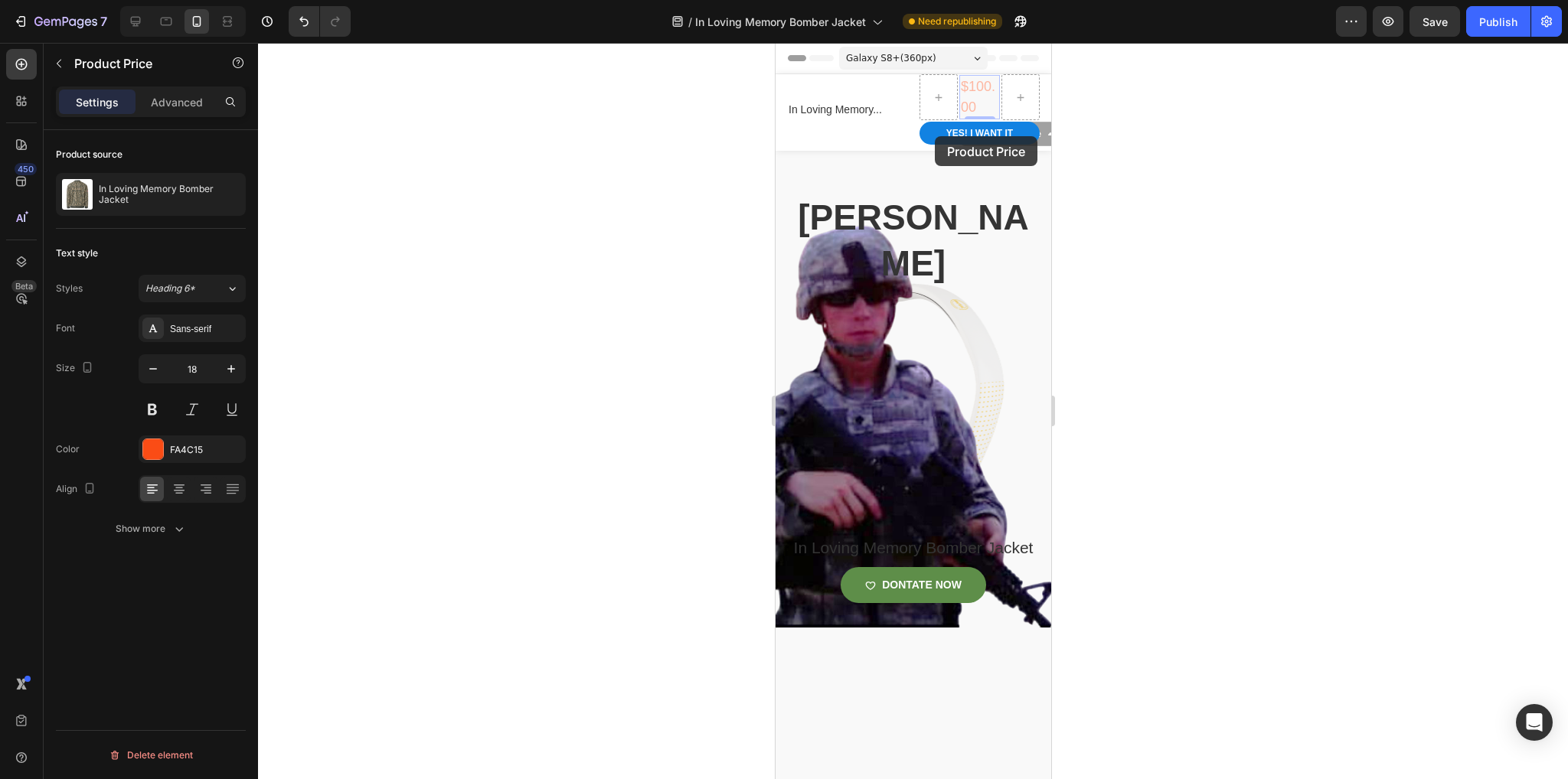
drag, startPoint x: 972, startPoint y: 134, endPoint x: 919, endPoint y: 135, distance: 53.0
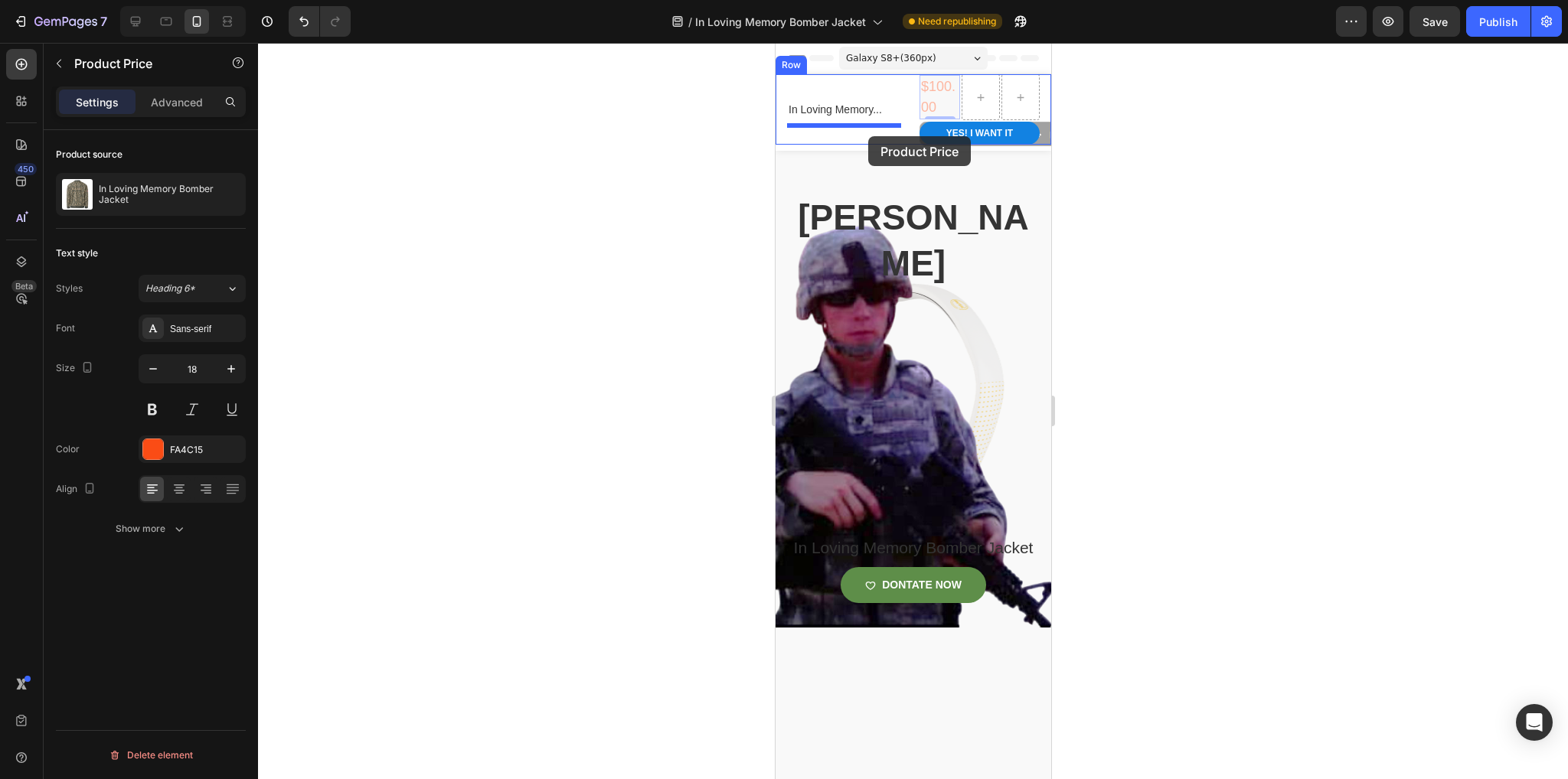
drag, startPoint x: 926, startPoint y: 133, endPoint x: 856, endPoint y: 136, distance: 70.1
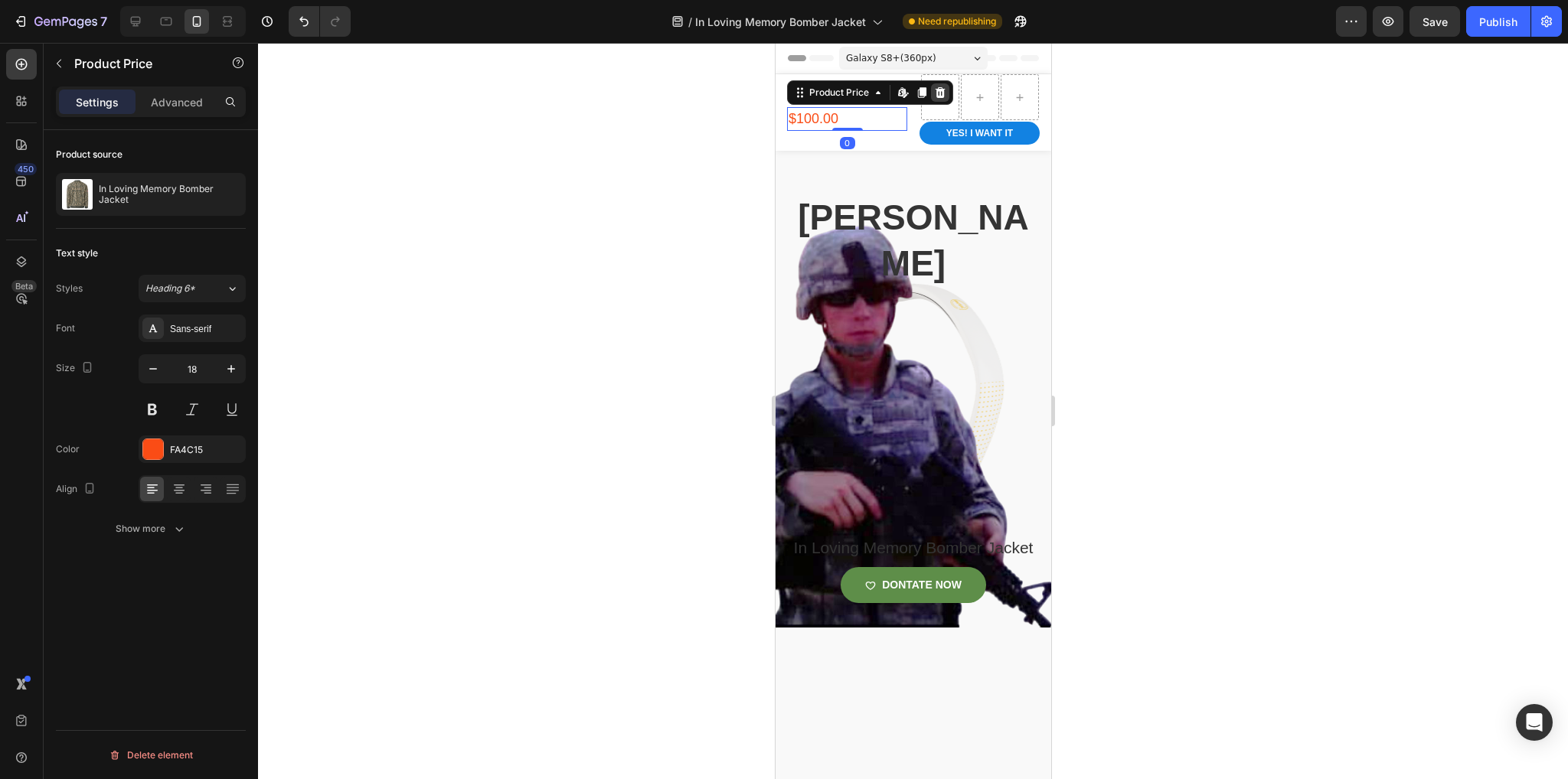
click at [939, 92] on div at bounding box center [939, 92] width 18 height 18
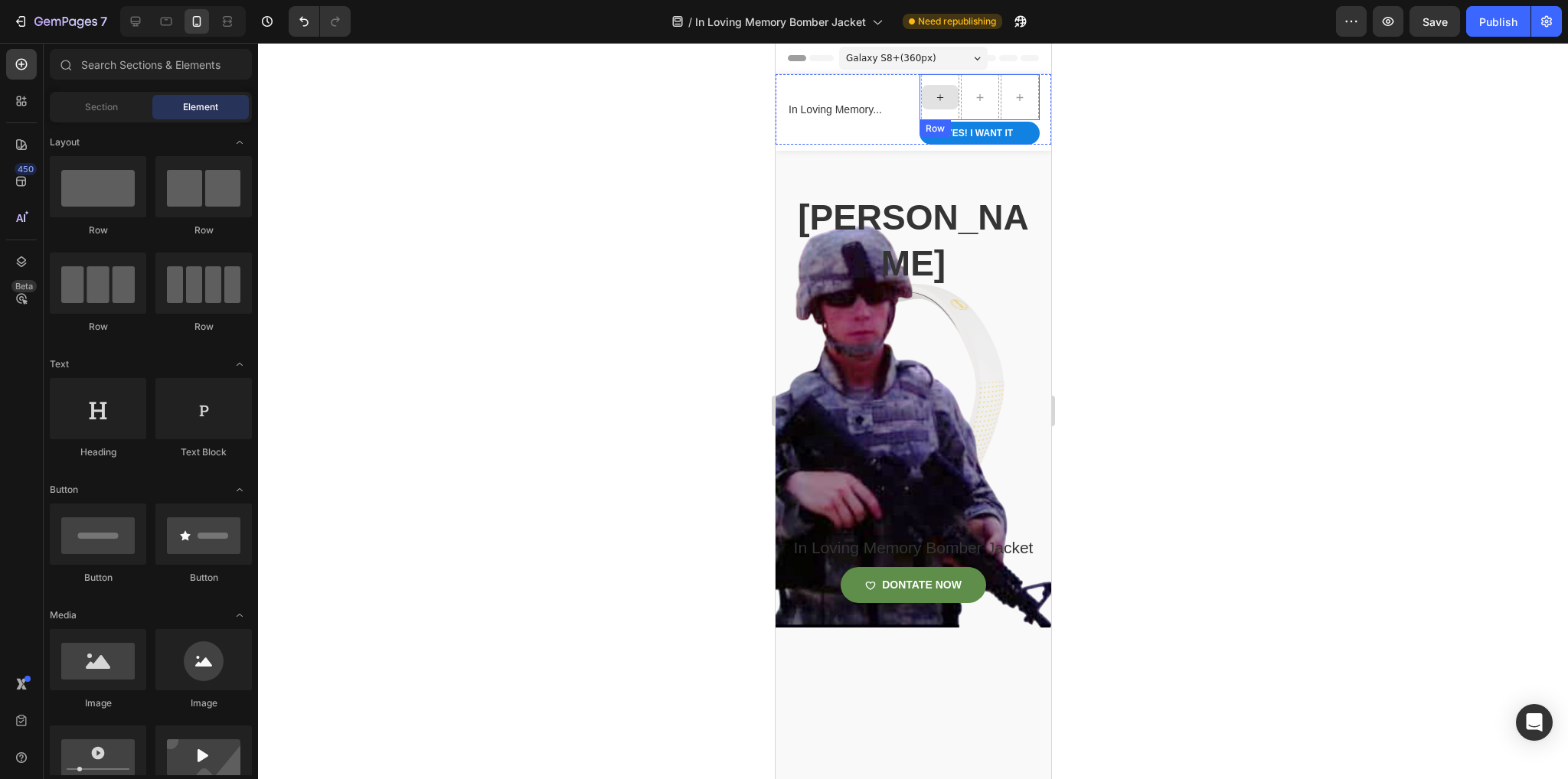
click at [939, 93] on div at bounding box center [939, 97] width 37 height 25
click at [981, 102] on div at bounding box center [979, 97] width 37 height 25
click at [1013, 98] on icon at bounding box center [1019, 98] width 12 height 13
click at [1003, 145] on button "Yes! i want it" at bounding box center [979, 133] width 120 height 23
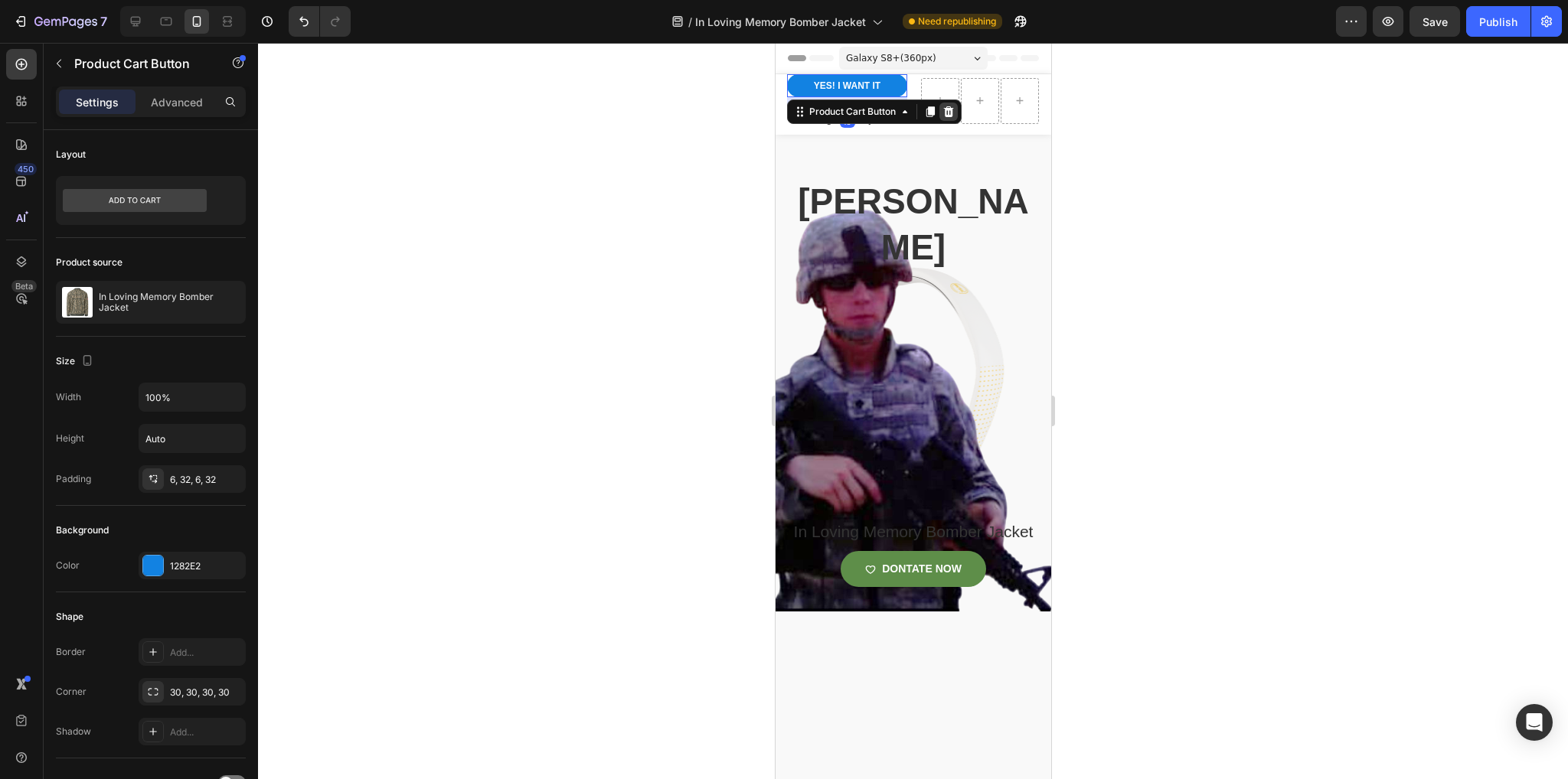
click at [949, 118] on icon at bounding box center [947, 112] width 12 height 12
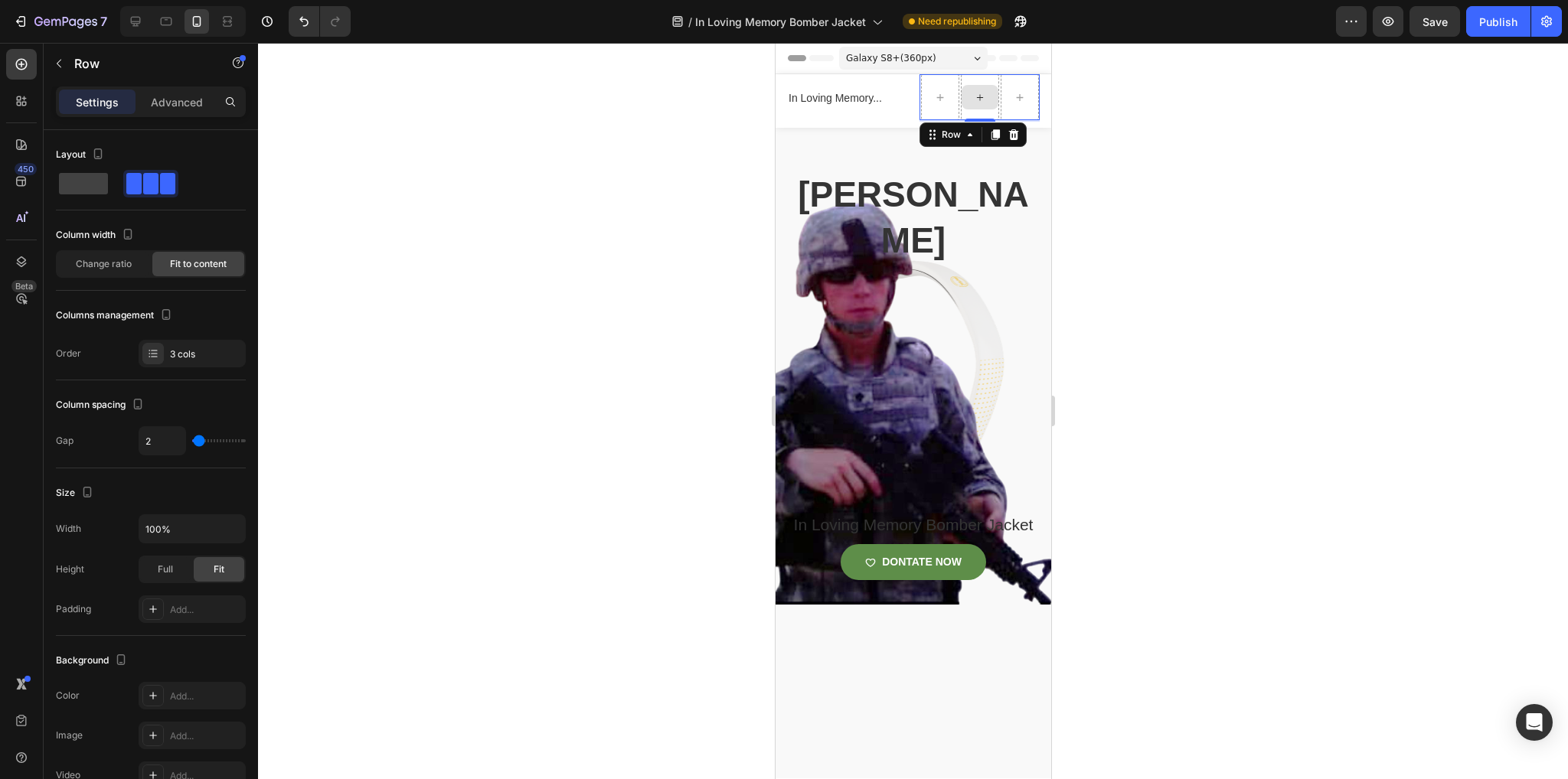
click at [980, 111] on div at bounding box center [980, 97] width 38 height 46
click at [1008, 129] on icon at bounding box center [1013, 134] width 12 height 12
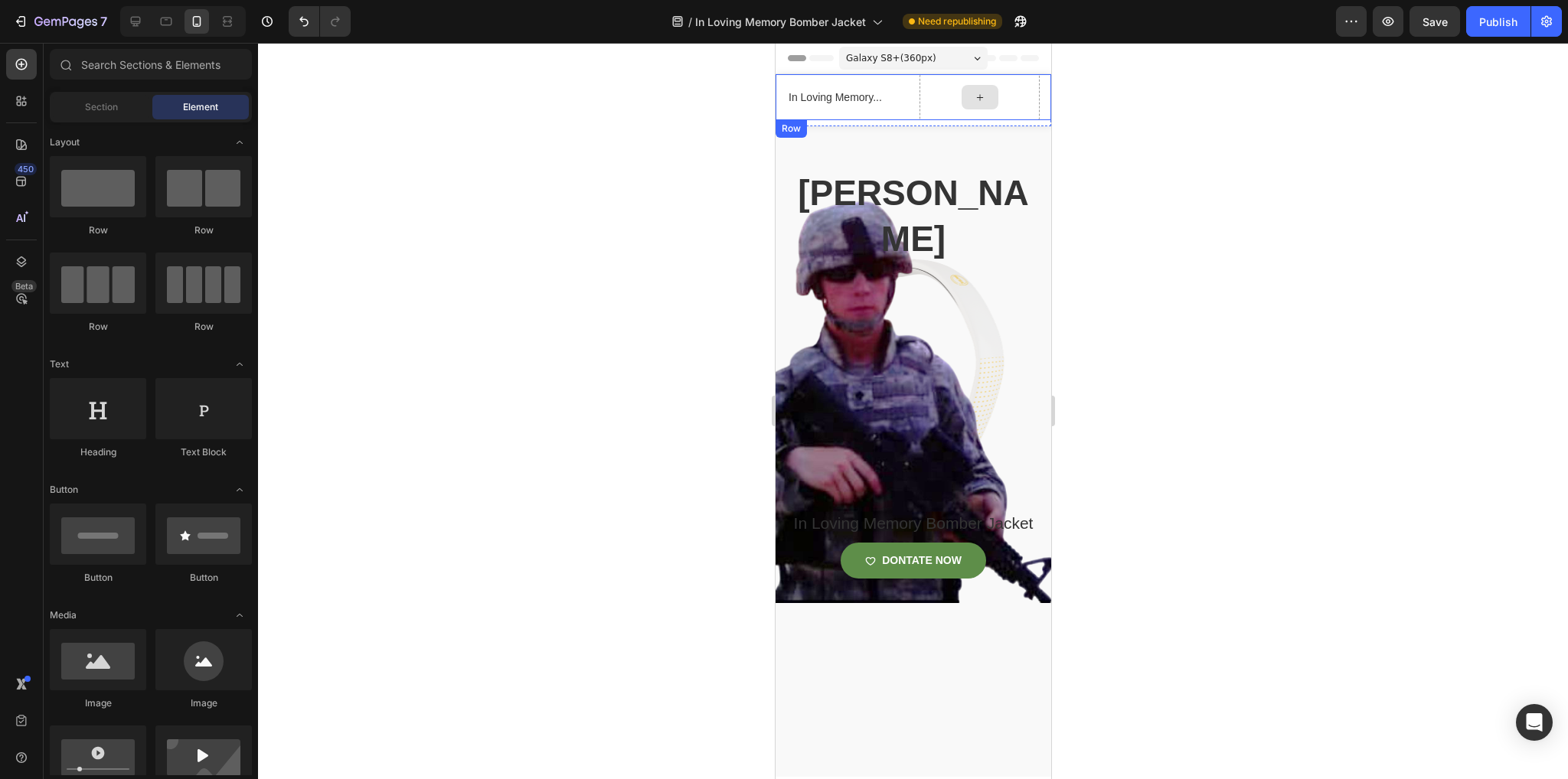
click at [973, 92] on icon at bounding box center [979, 98] width 12 height 13
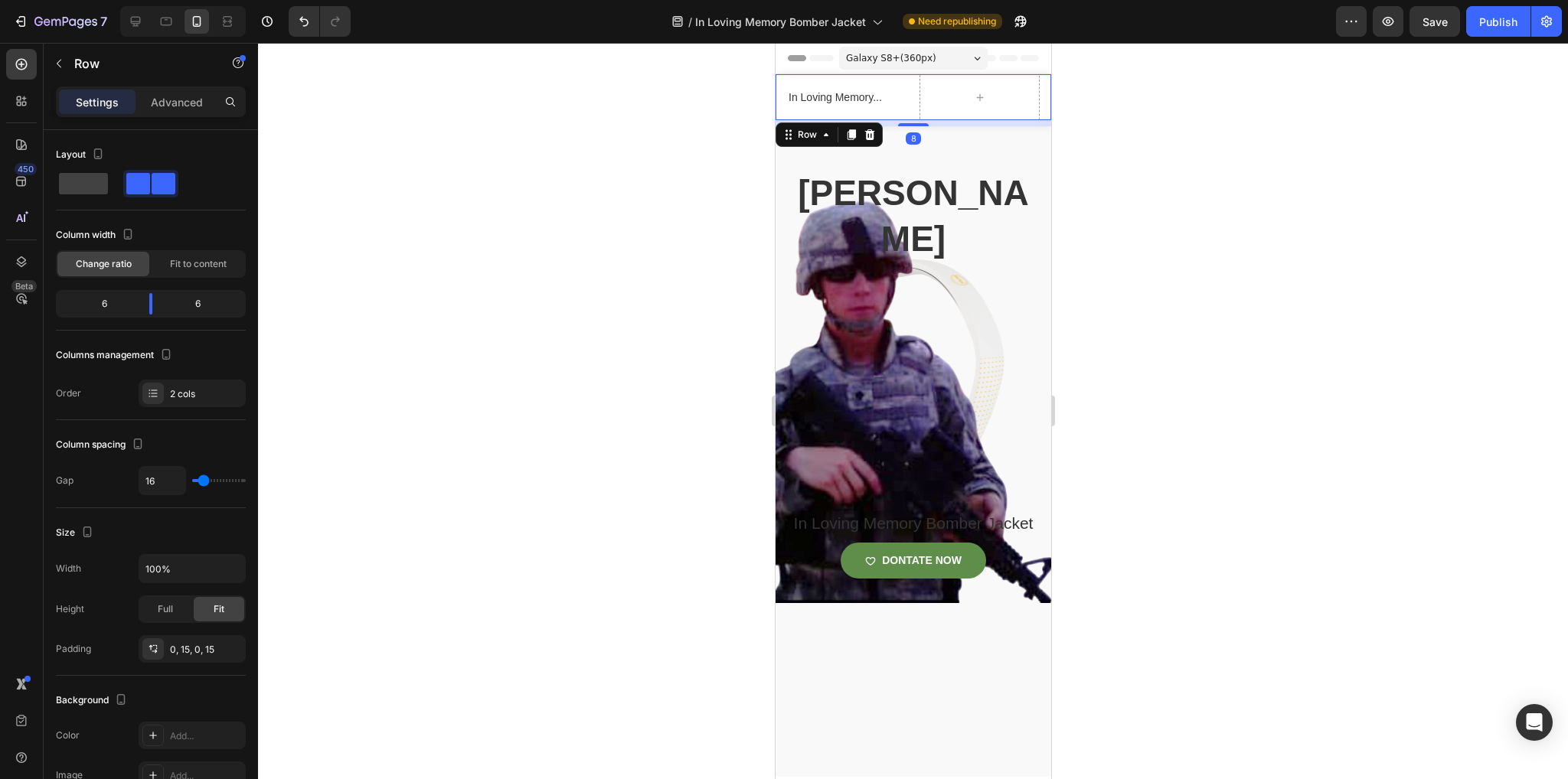
click at [1037, 103] on div "In Loving Memory... Text block Row 8" at bounding box center [912, 97] width 276 height 46
click at [973, 92] on icon at bounding box center [979, 98] width 12 height 13
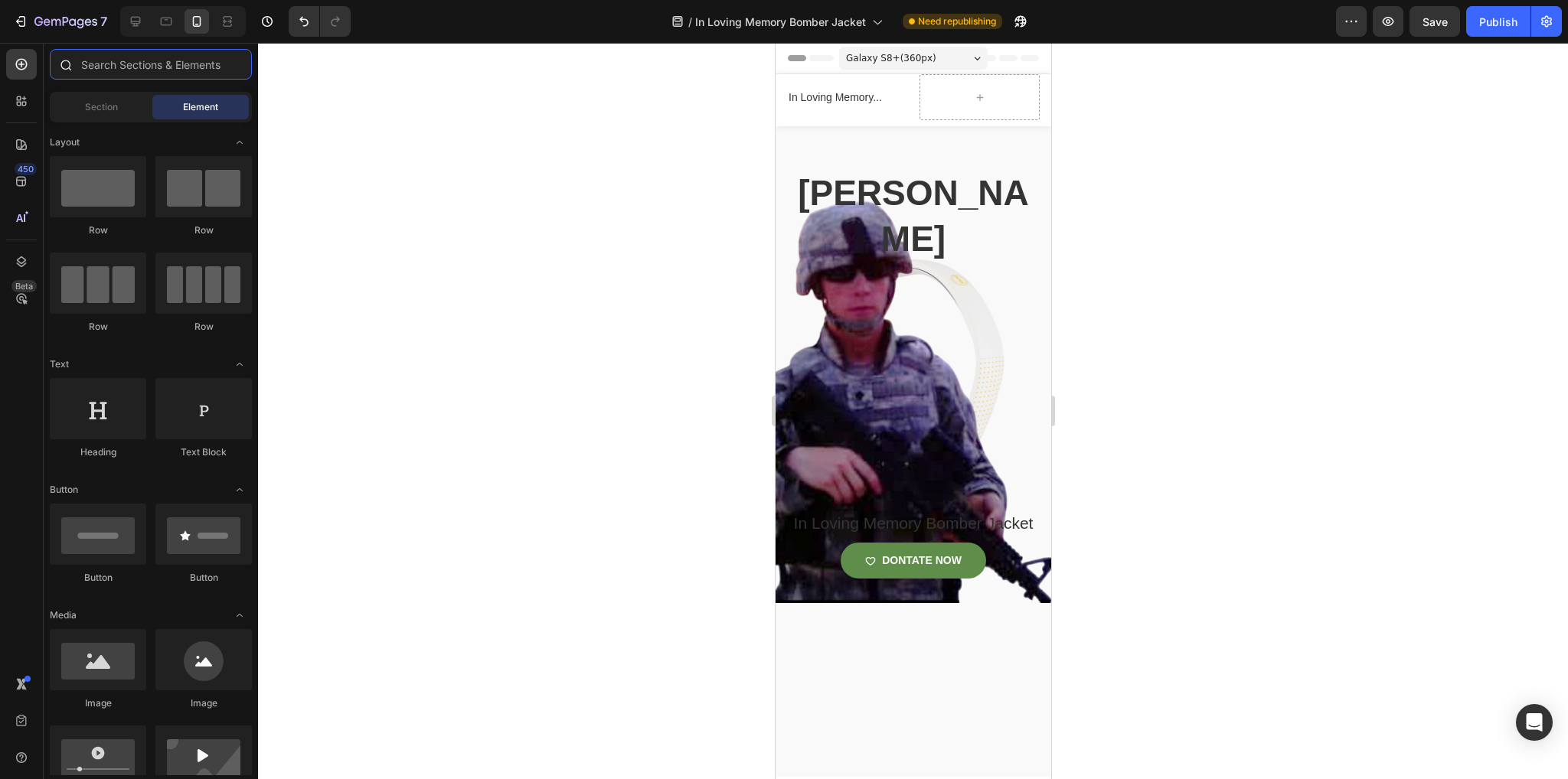
click at [113, 60] on input "text" at bounding box center [151, 64] width 202 height 31
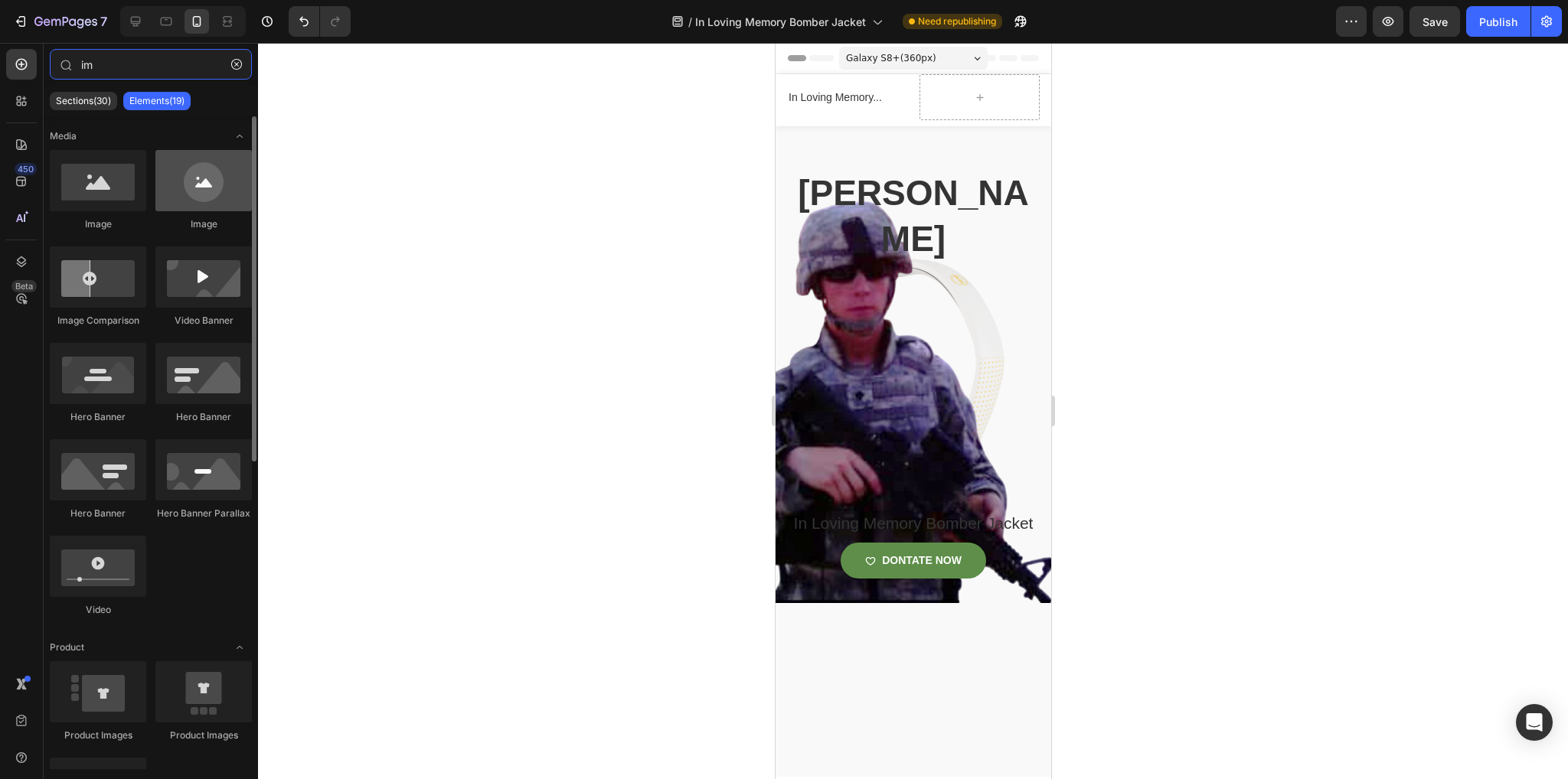
type input "im"
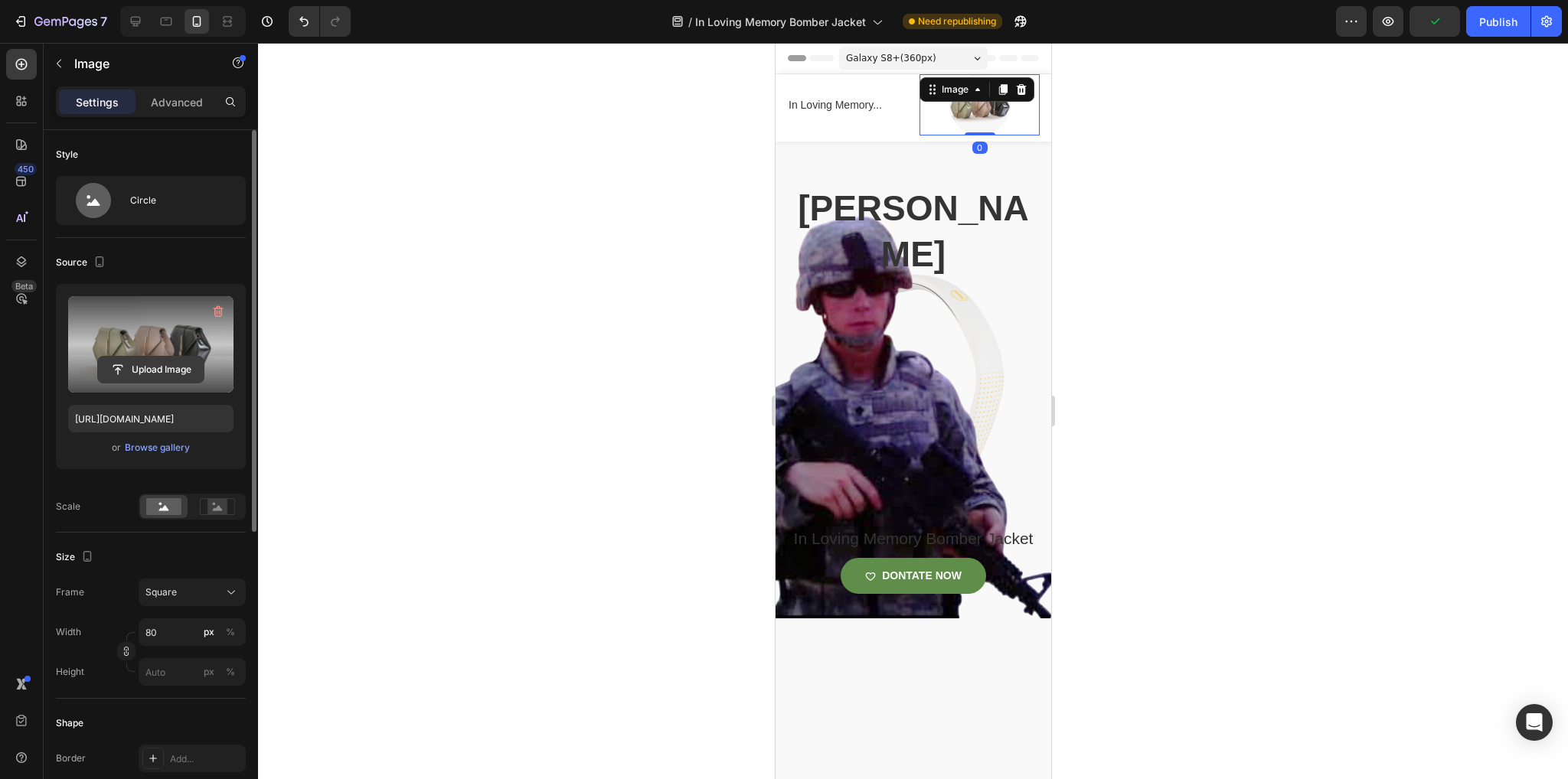
click at [137, 357] on input "file" at bounding box center [151, 369] width 106 height 26
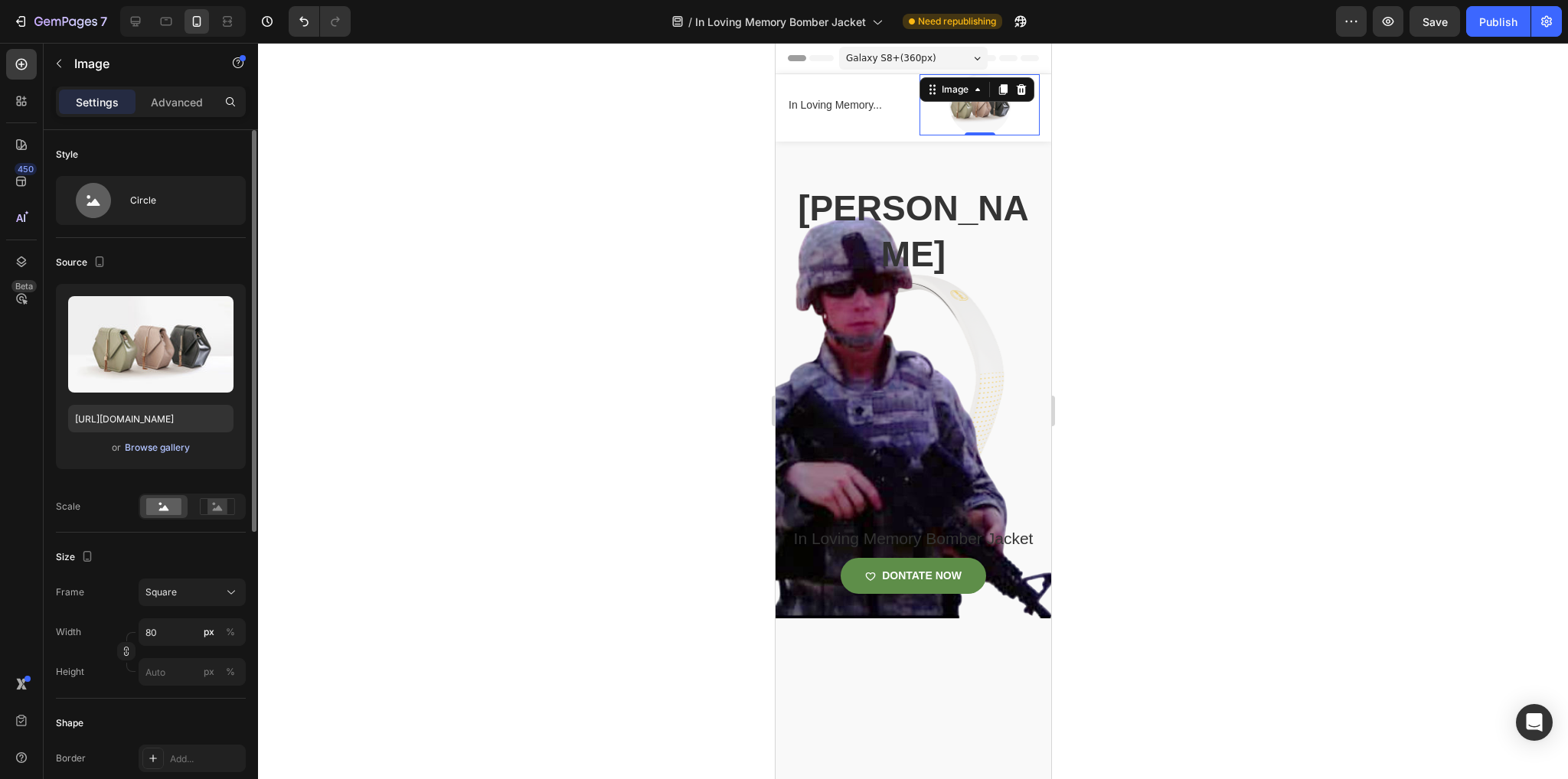
click at [146, 452] on div "Browse gallery" at bounding box center [157, 447] width 65 height 13
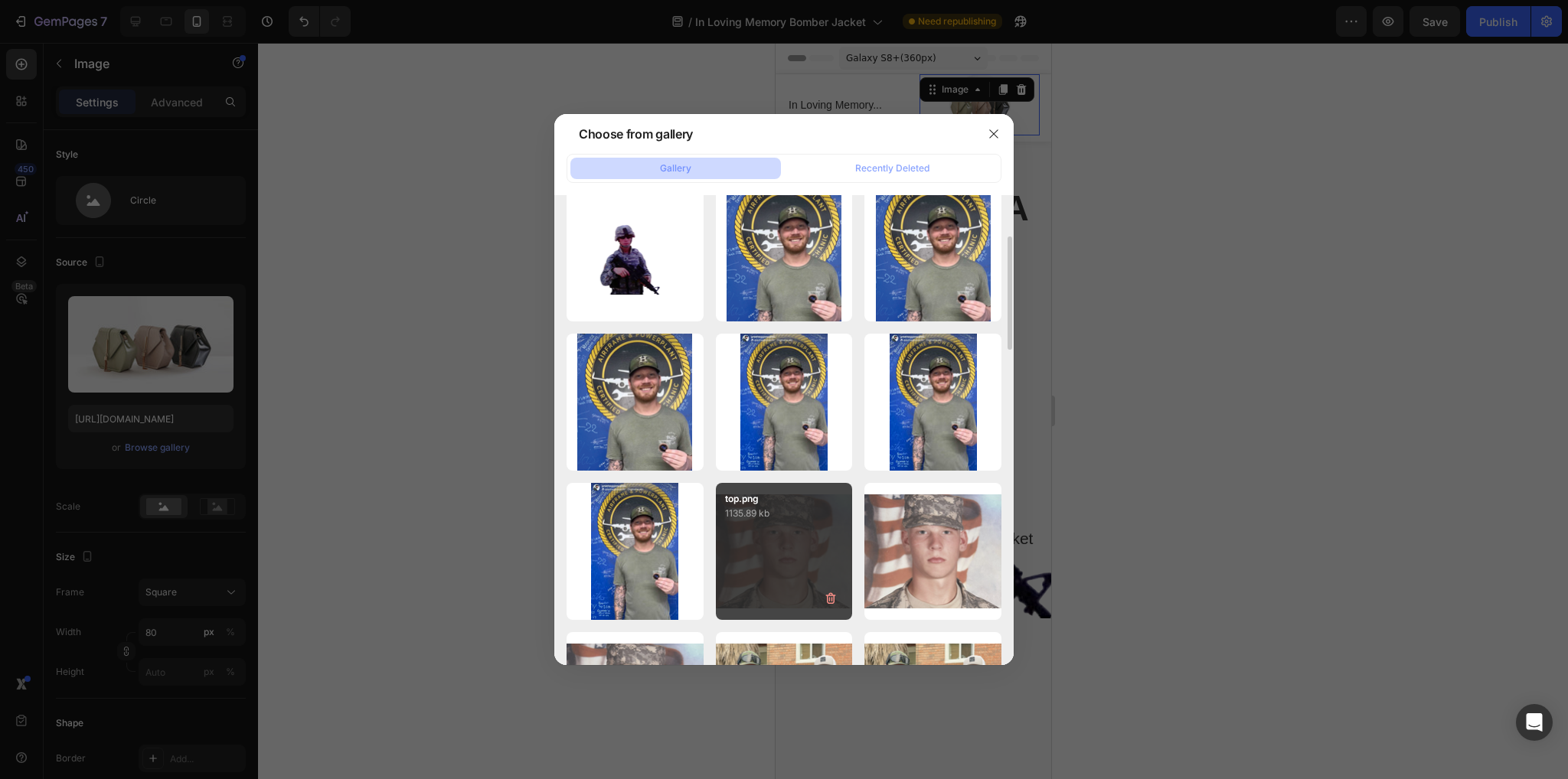
scroll to position [174, 0]
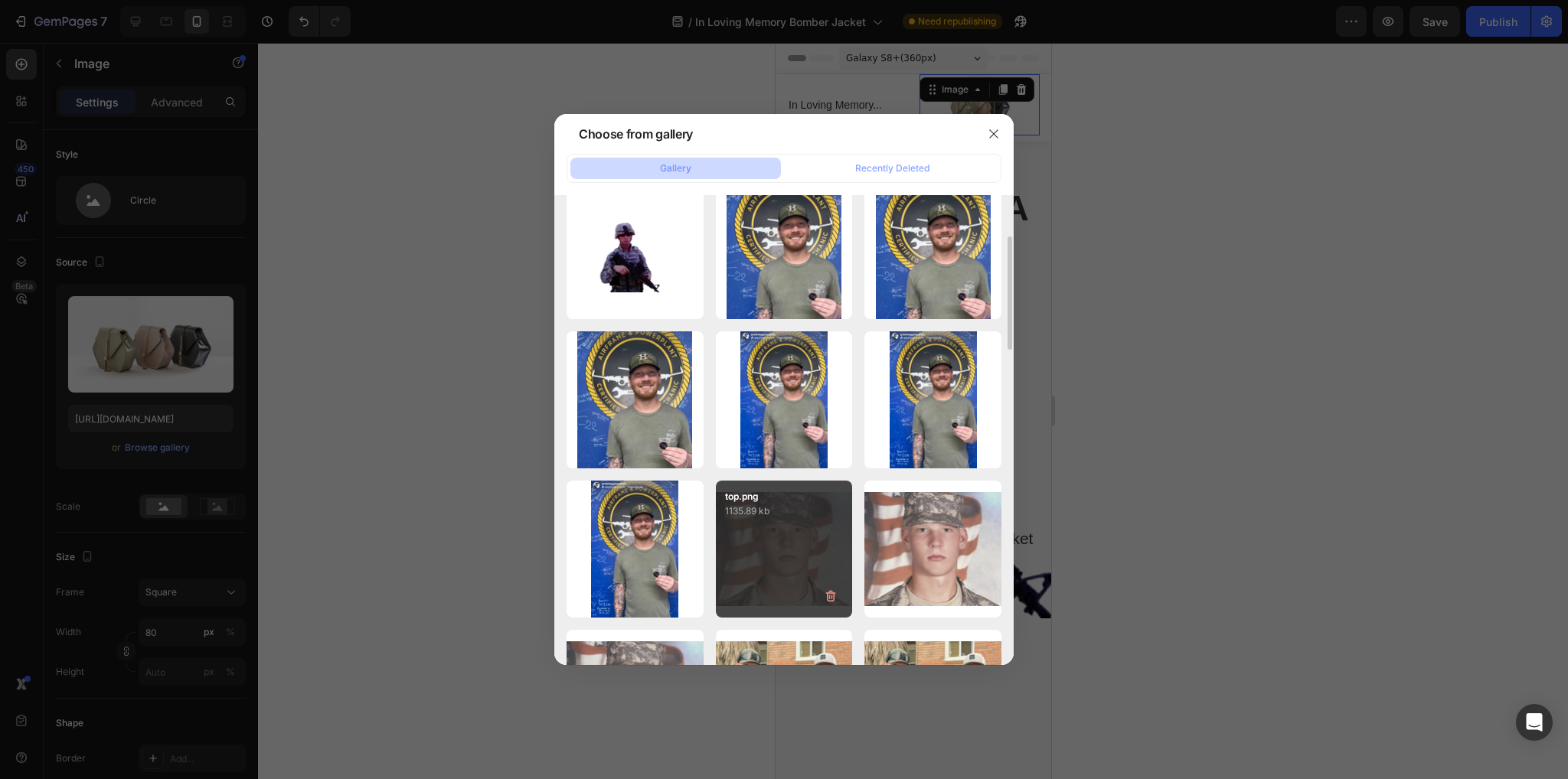
click at [772, 549] on div "top.png 1135.89 kb" at bounding box center [785, 549] width 137 height 137
type input "https://cdn.shopify.com/s/files/1/0778/5398/2904/files/gempages_530362253262717…"
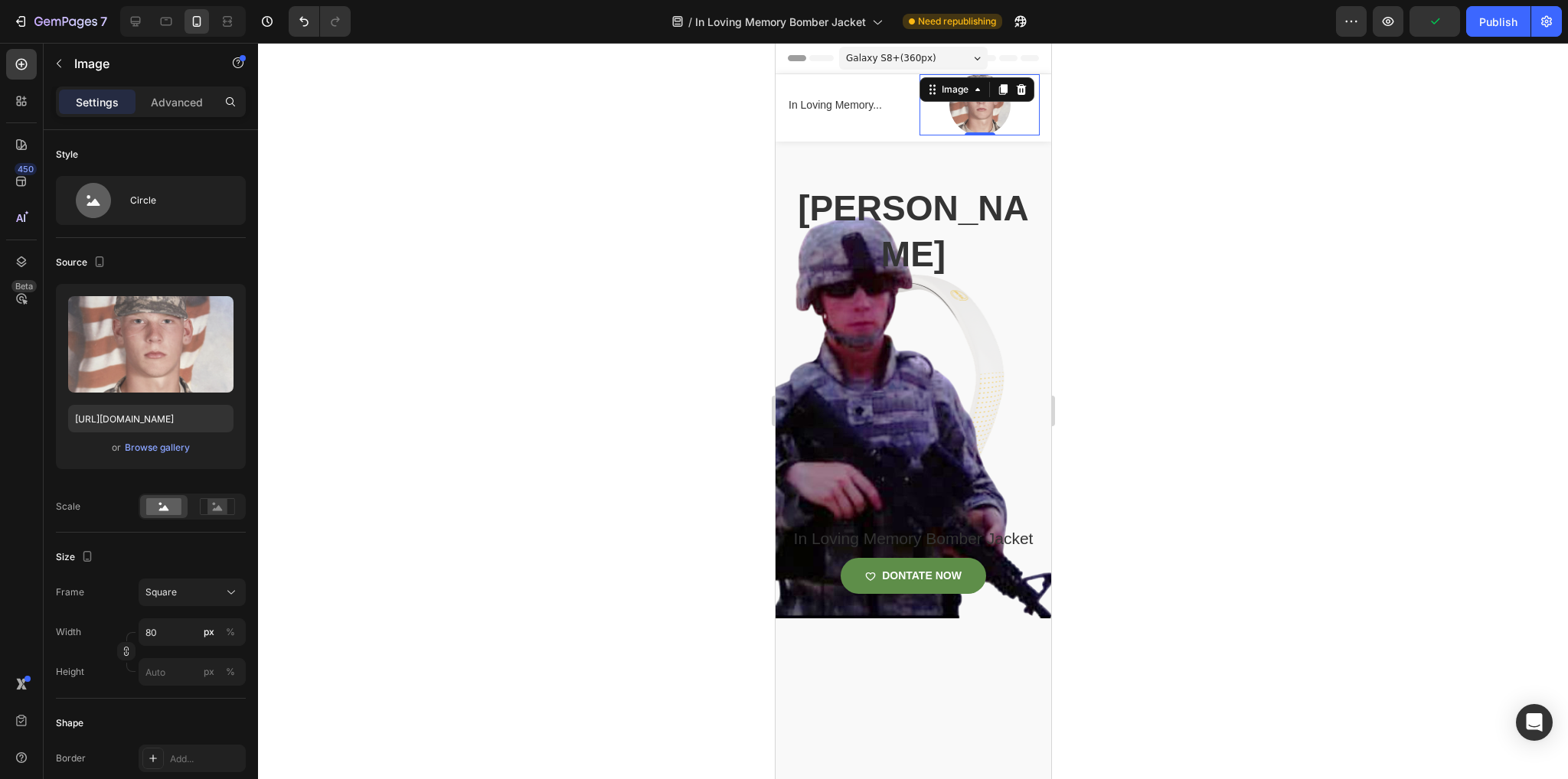
click at [598, 418] on div at bounding box center [913, 411] width 1310 height 736
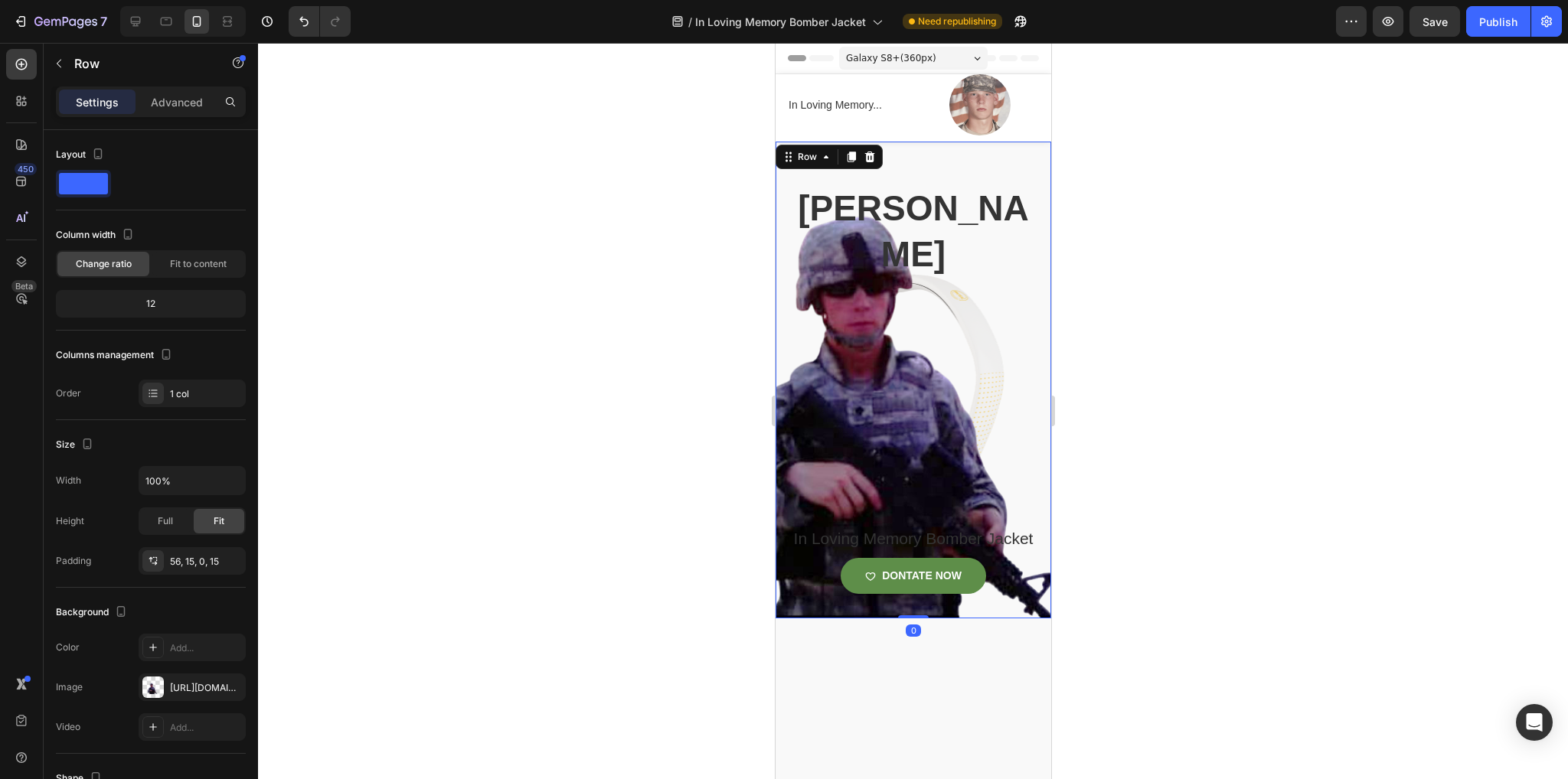
click at [962, 301] on div "Cameron carpenter Heading In Loving Memory Bomber Jacket Product Title DONTATE …" at bounding box center [912, 400] width 253 height 434
click at [76, 176] on span at bounding box center [83, 183] width 49 height 21
click at [152, 390] on icon at bounding box center [154, 390] width 6 height 1
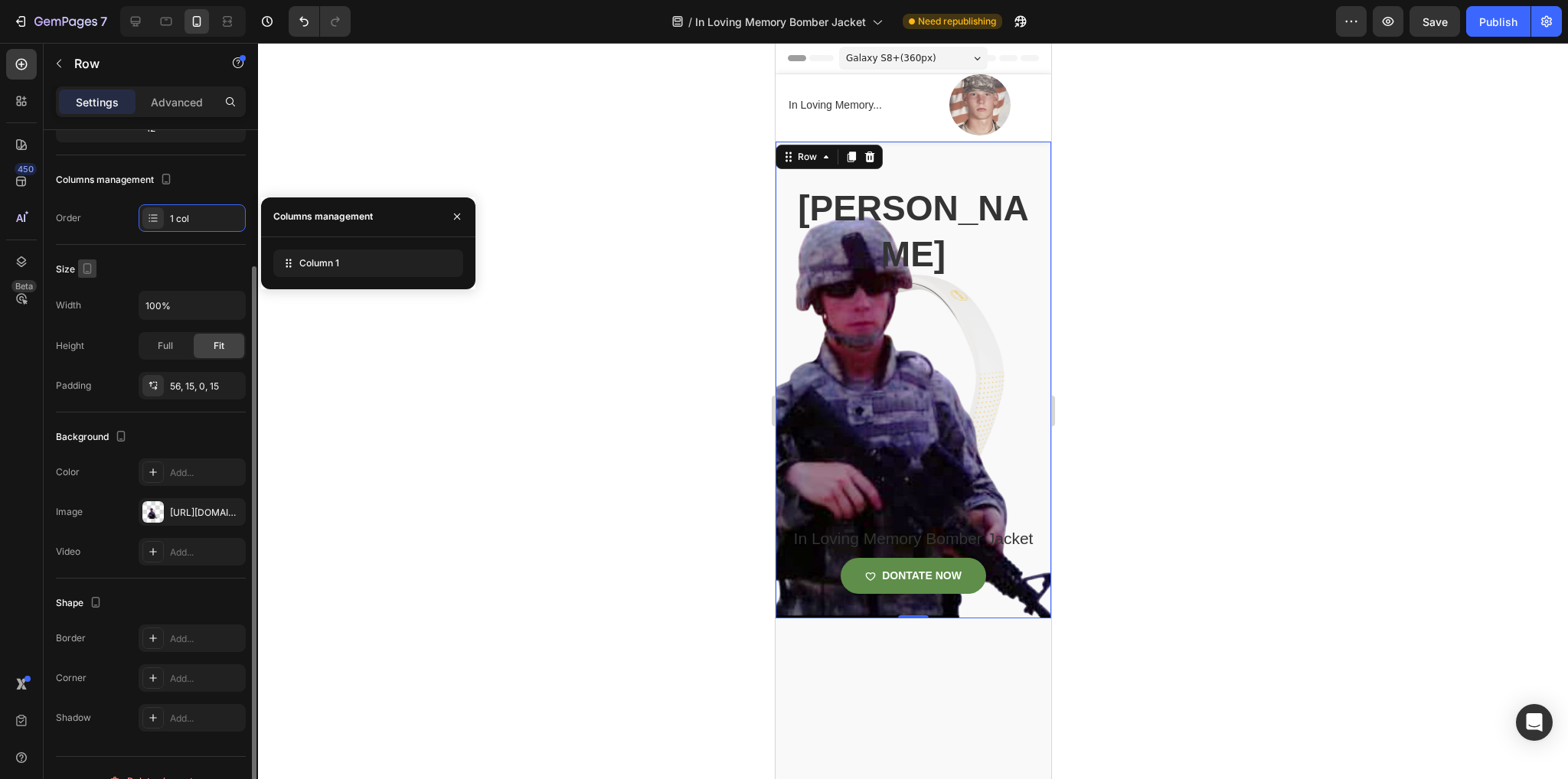
scroll to position [176, 0]
click at [156, 473] on icon at bounding box center [153, 470] width 12 height 12
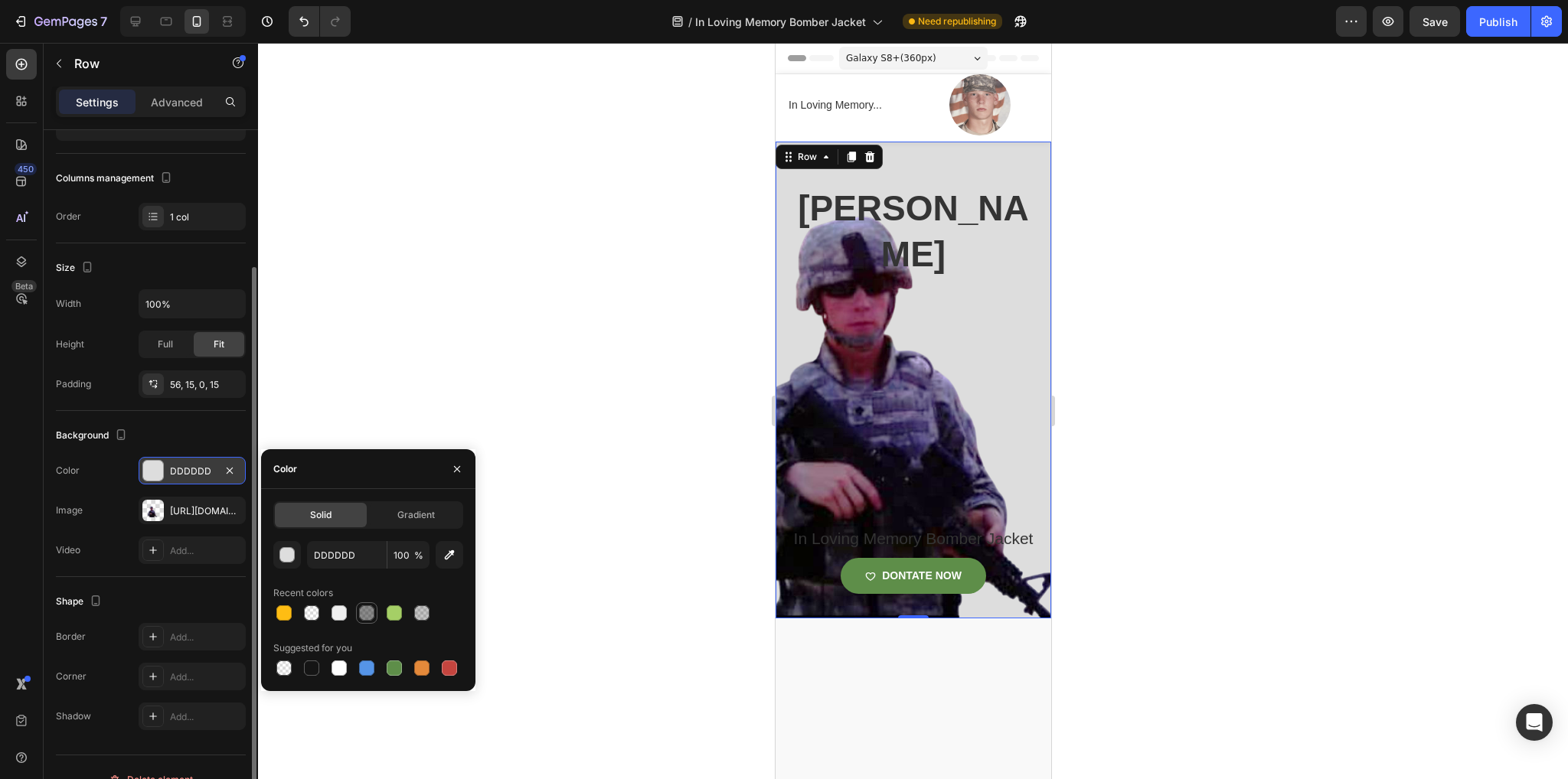
click at [366, 613] on div at bounding box center [366, 613] width 15 height 15
type input "151515"
type input "50"
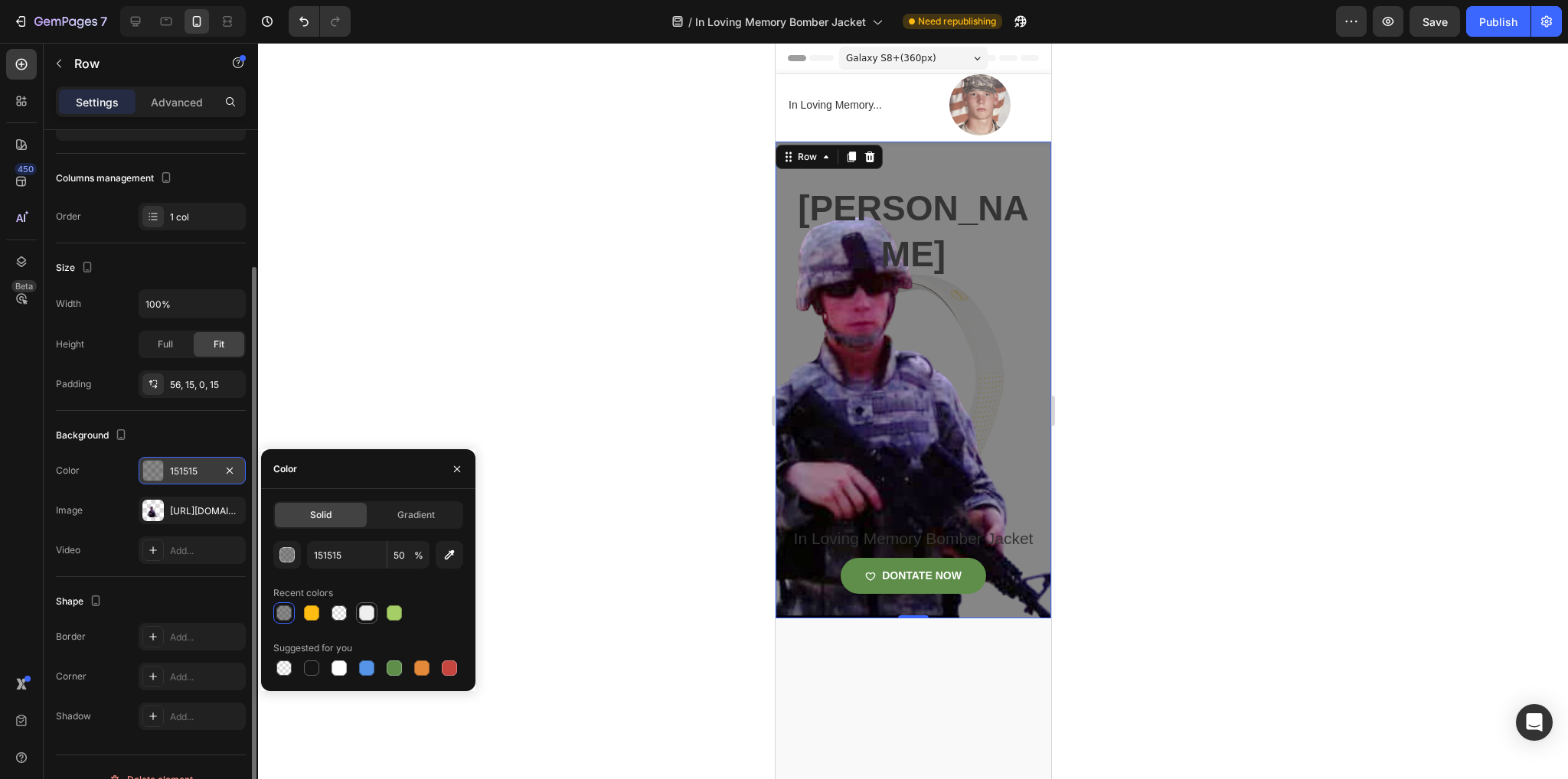
click at [369, 616] on div at bounding box center [366, 613] width 15 height 15
type input "EFEFEF"
type input "100"
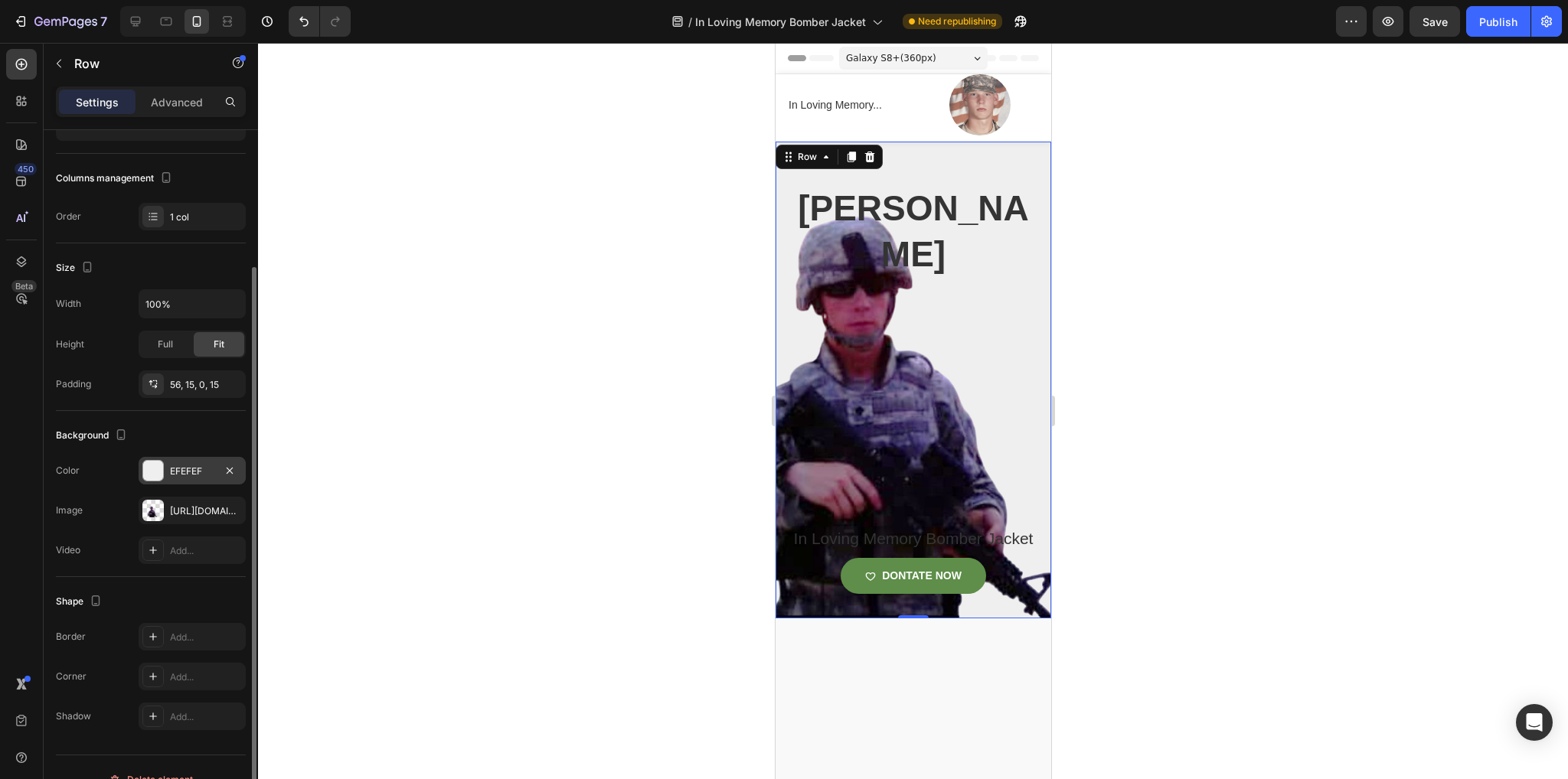
click at [524, 354] on div at bounding box center [913, 411] width 1310 height 736
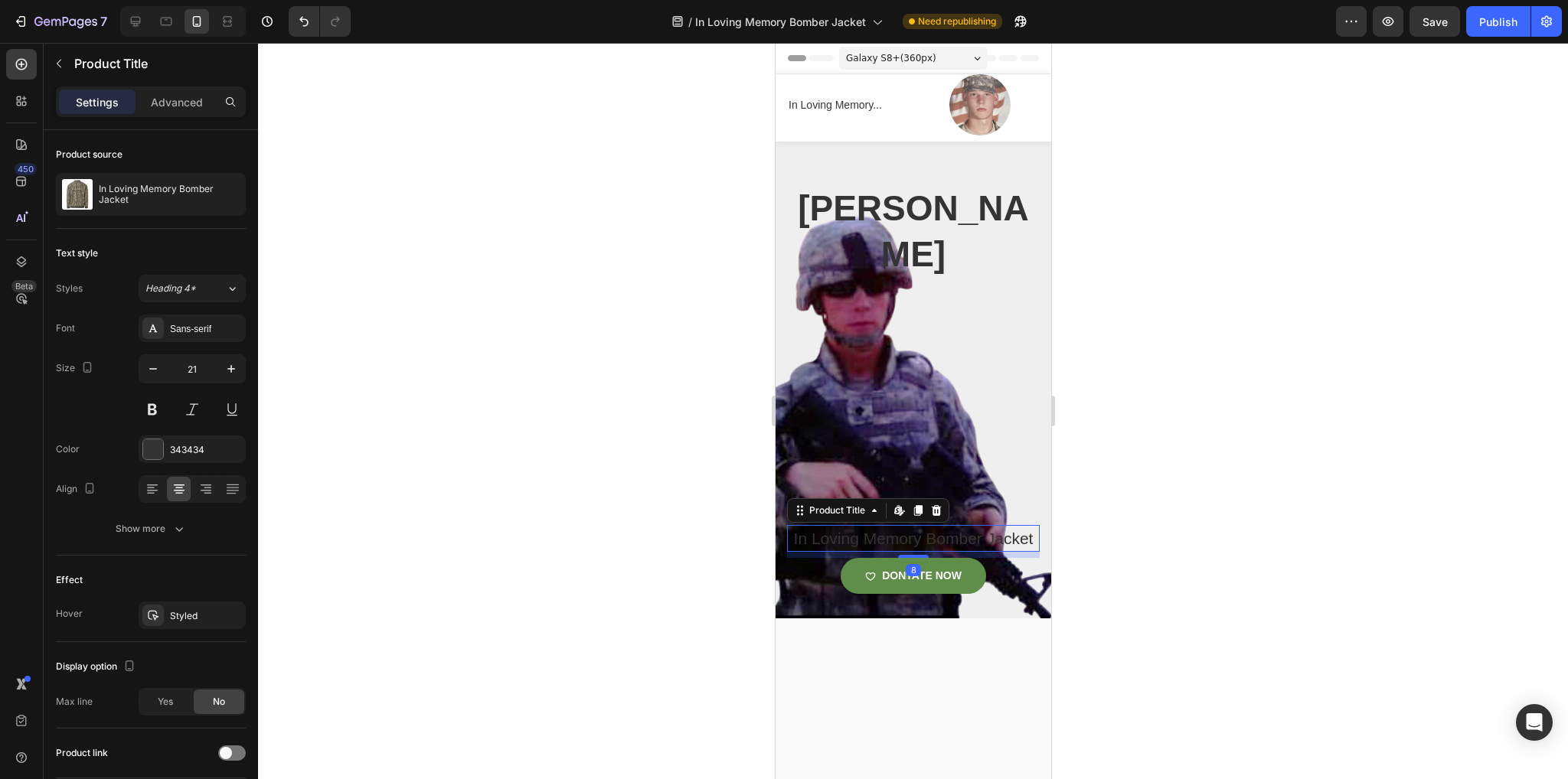
click at [938, 553] on h1 "In Loving Memory Bomber Jacket" at bounding box center [912, 539] width 253 height 28
click at [869, 407] on div "Cameron carpenter Heading In Loving Memory Bomber Jacket Product Title Edit con…" at bounding box center [912, 400] width 253 height 434
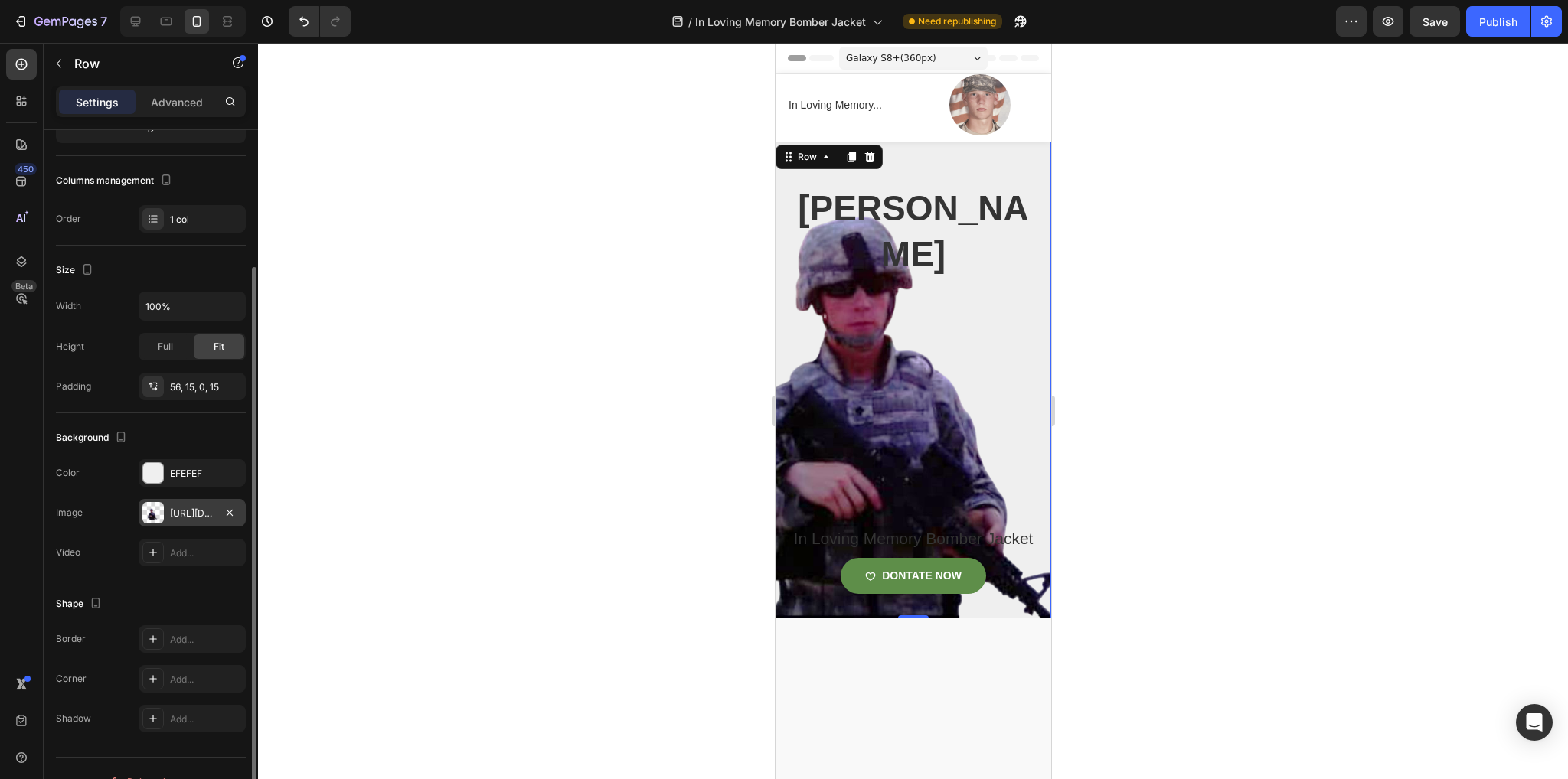
click at [196, 518] on div "[URL][DOMAIN_NAME]" at bounding box center [192, 512] width 107 height 28
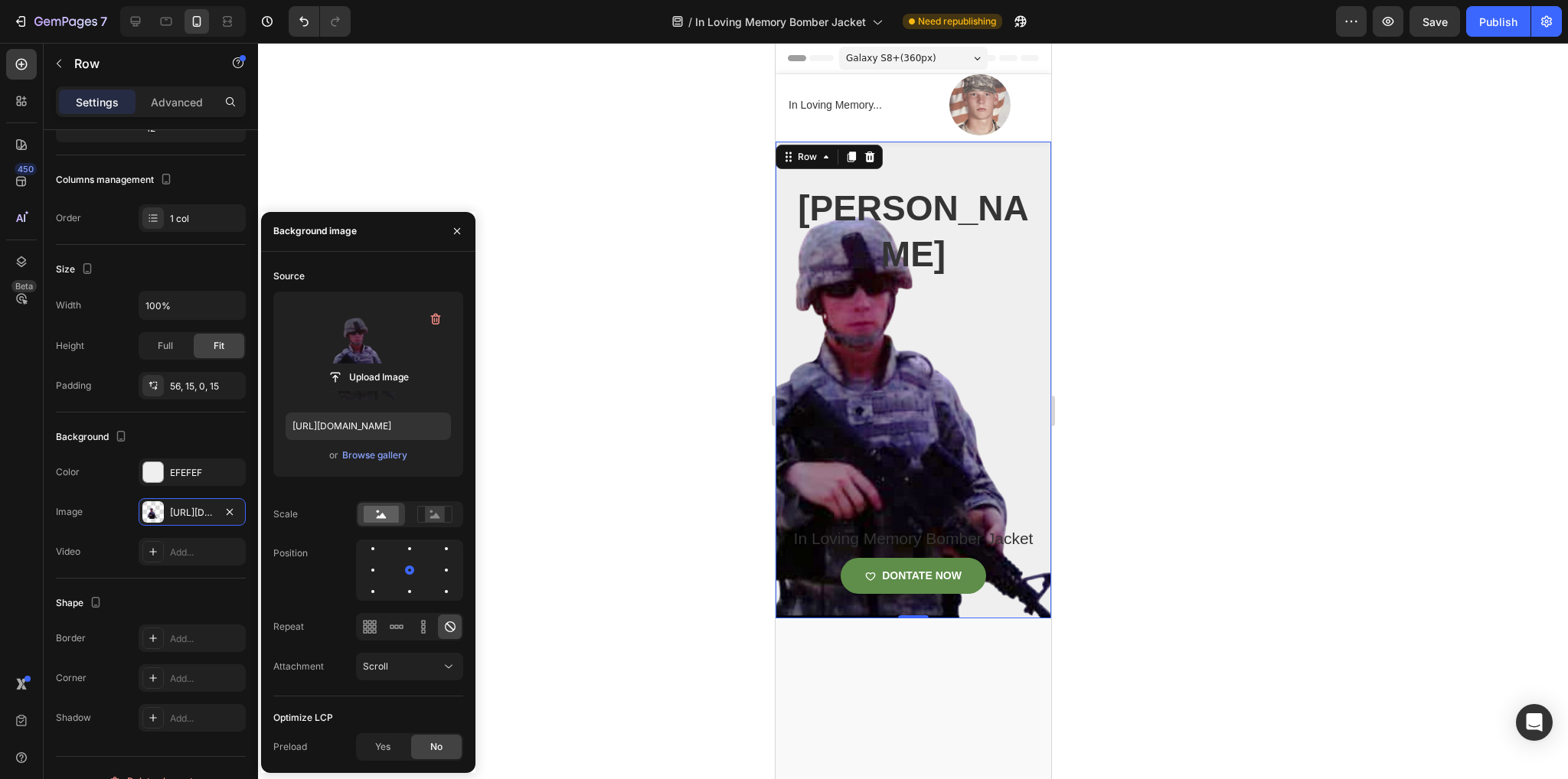
click at [367, 327] on label at bounding box center [367, 352] width 165 height 96
click at [367, 364] on input "file" at bounding box center [368, 377] width 106 height 26
click at [371, 458] on div "Browse gallery" at bounding box center [375, 455] width 65 height 13
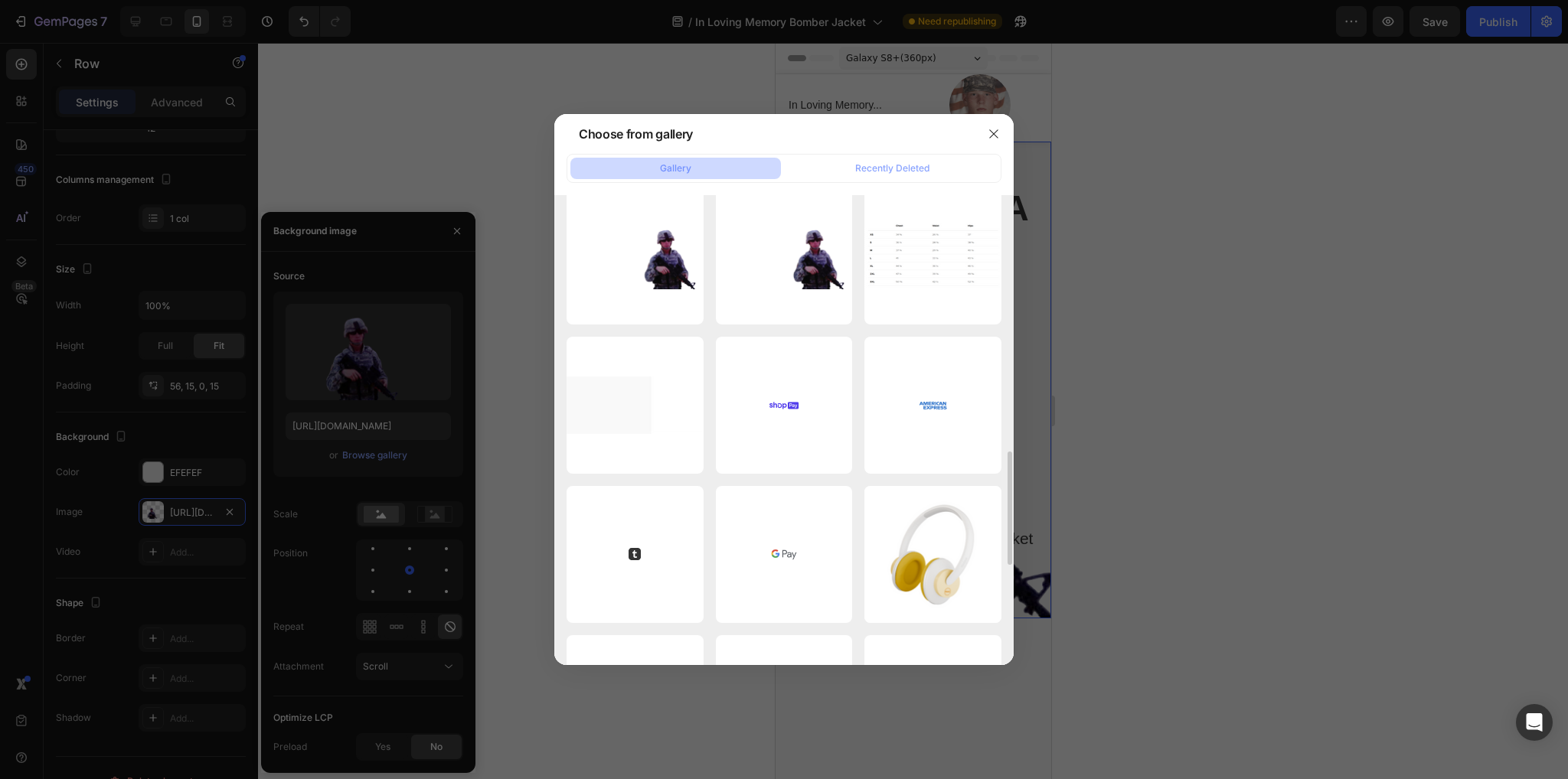
scroll to position [1063, 0]
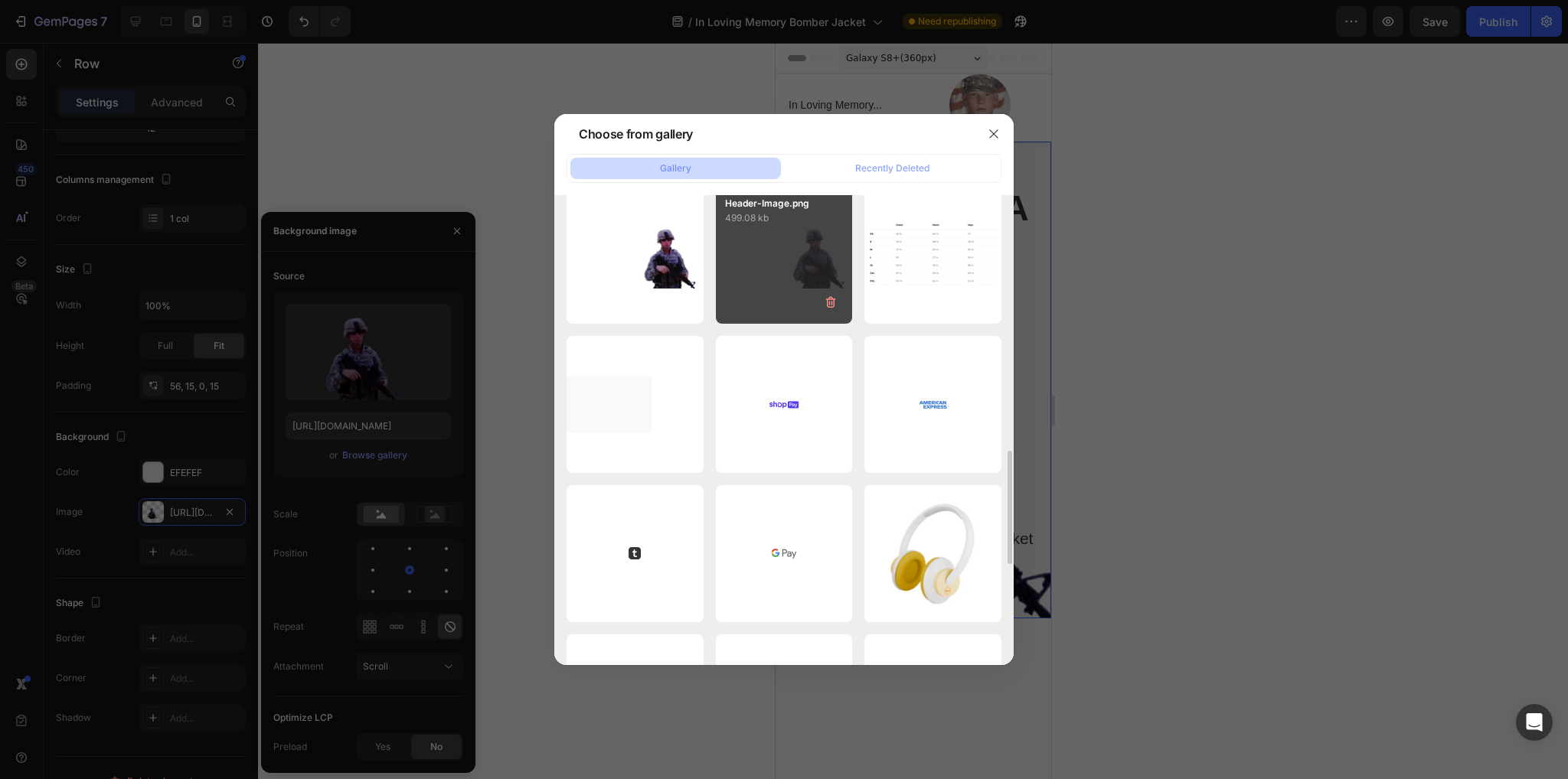
click at [786, 258] on div "Header-Image.png 499.08 kb" at bounding box center [785, 256] width 137 height 137
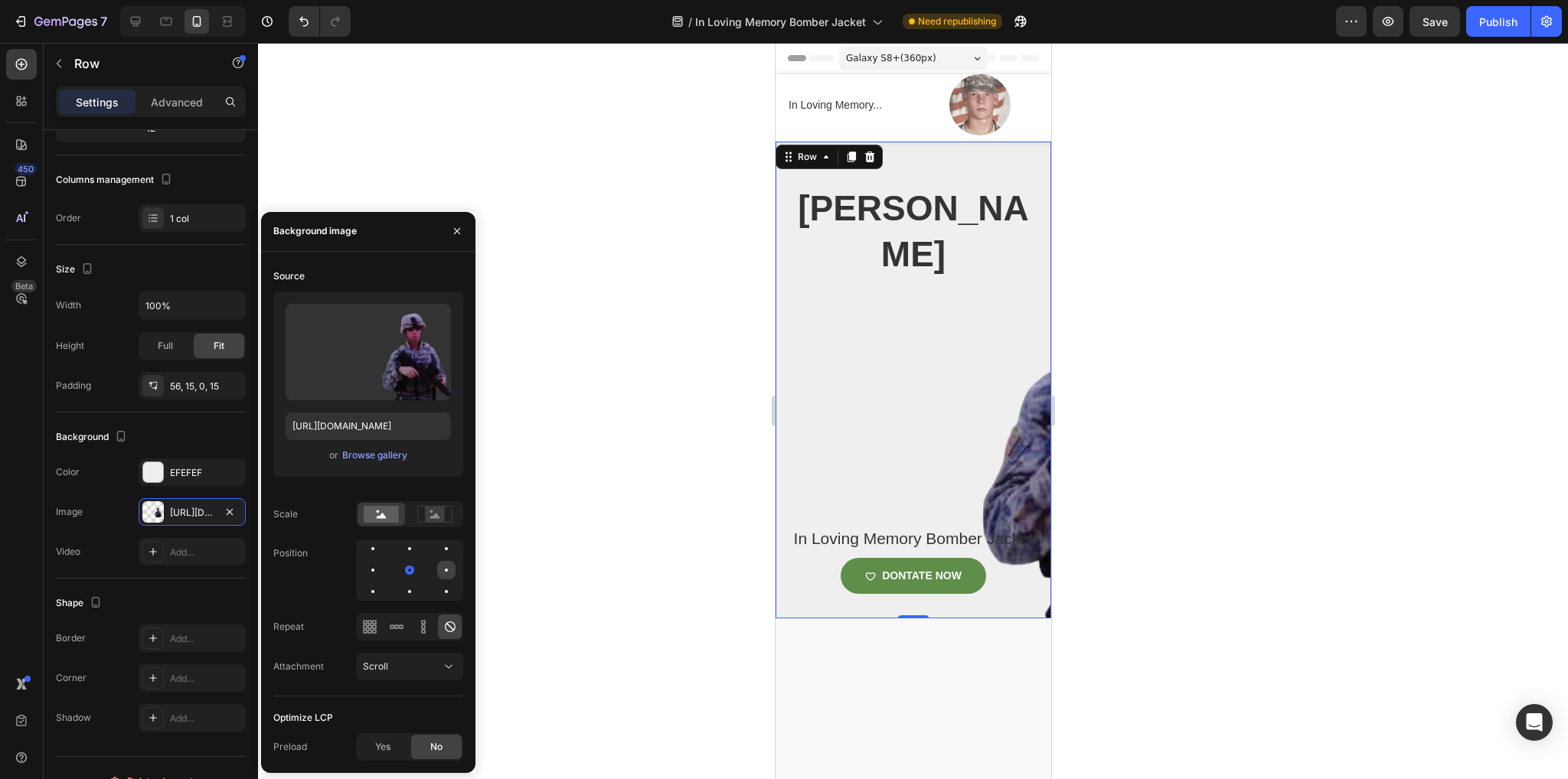
click at [382, 583] on div at bounding box center [372, 591] width 18 height 18
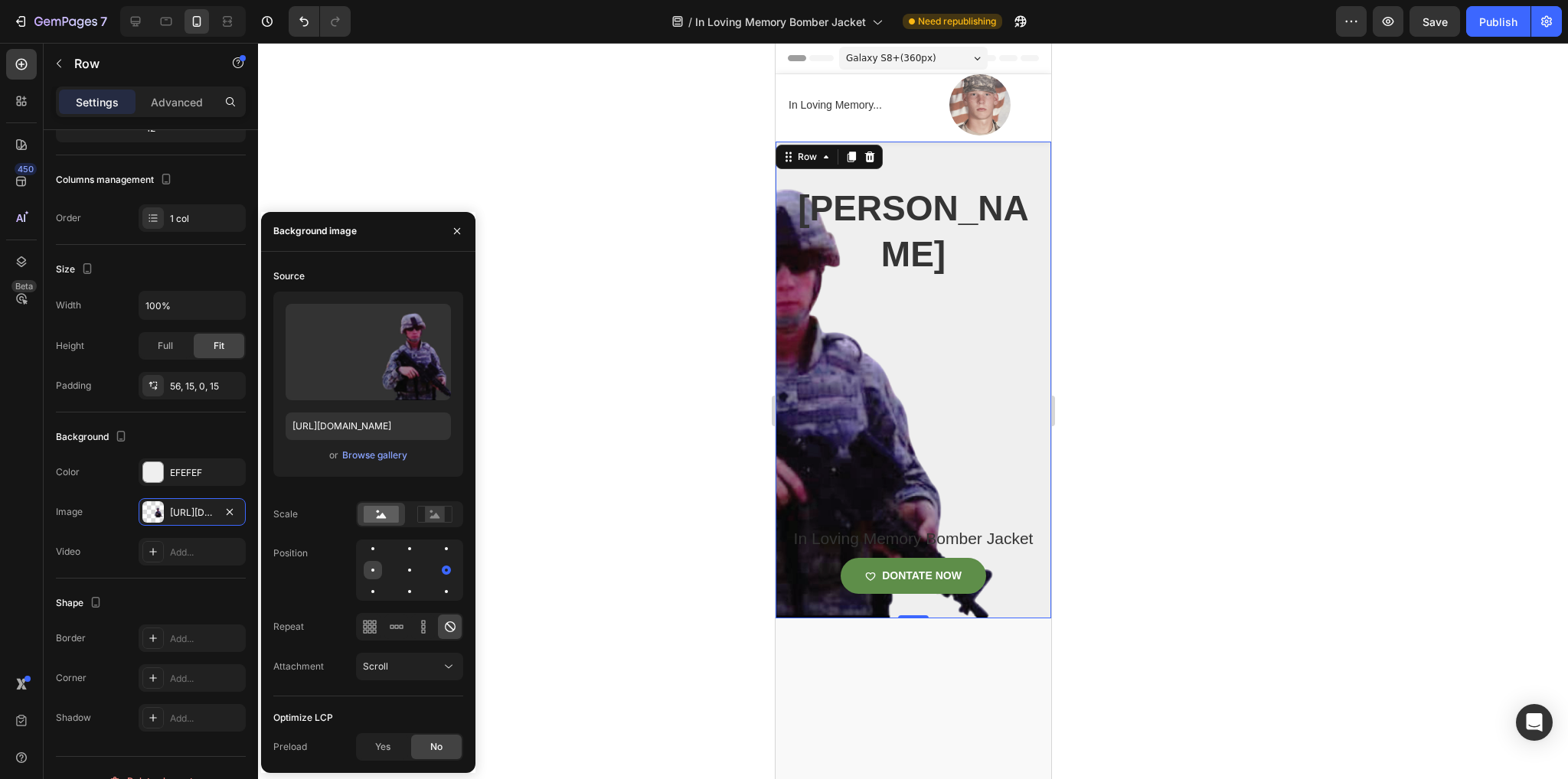
click at [401, 569] on div at bounding box center [409, 569] width 18 height 18
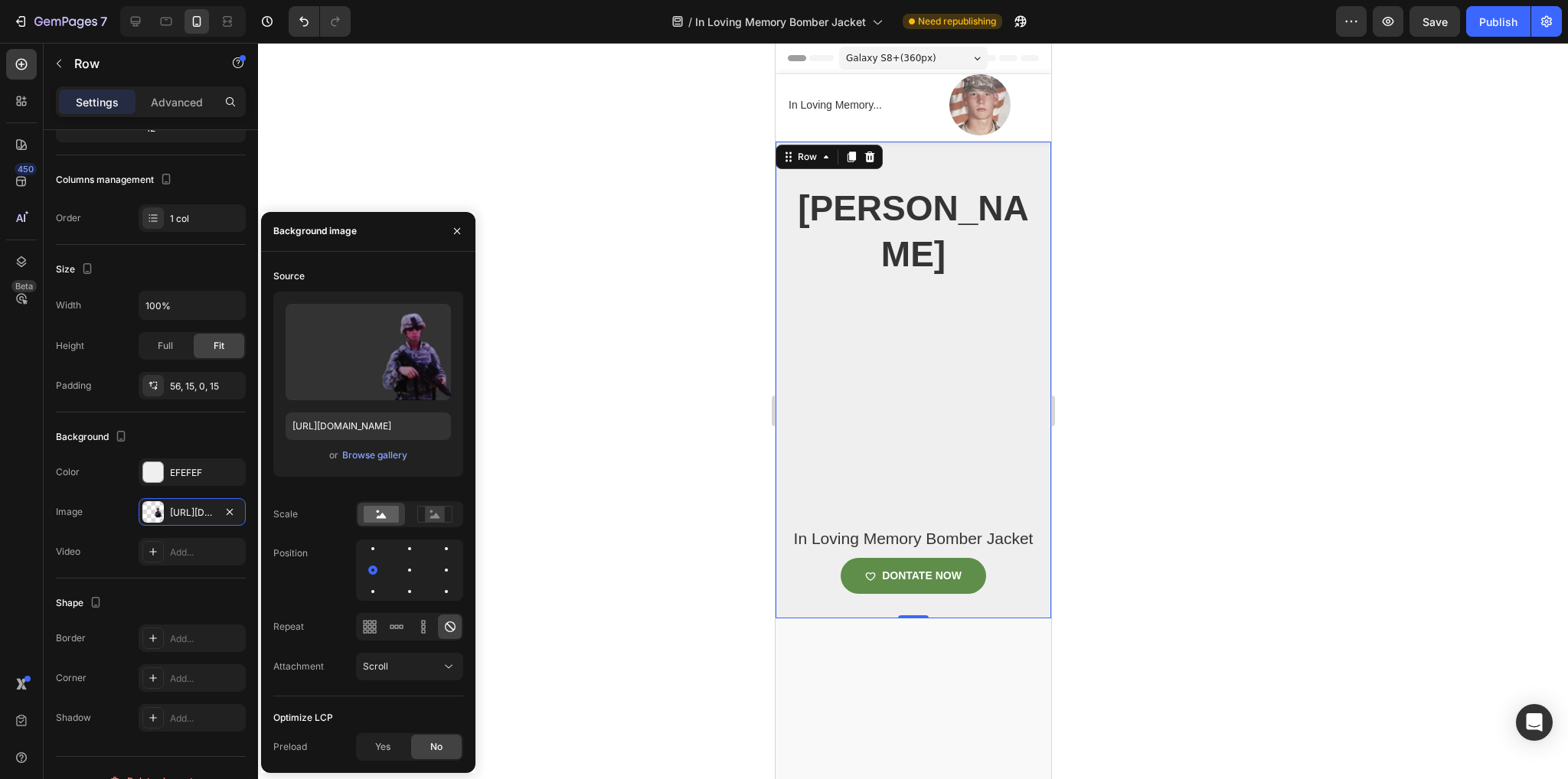
click at [397, 569] on div at bounding box center [409, 570] width 107 height 61
click at [437, 567] on div at bounding box center [445, 569] width 18 height 18
click at [437, 543] on div at bounding box center [445, 548] width 18 height 18
click at [437, 592] on div at bounding box center [445, 591] width 18 height 18
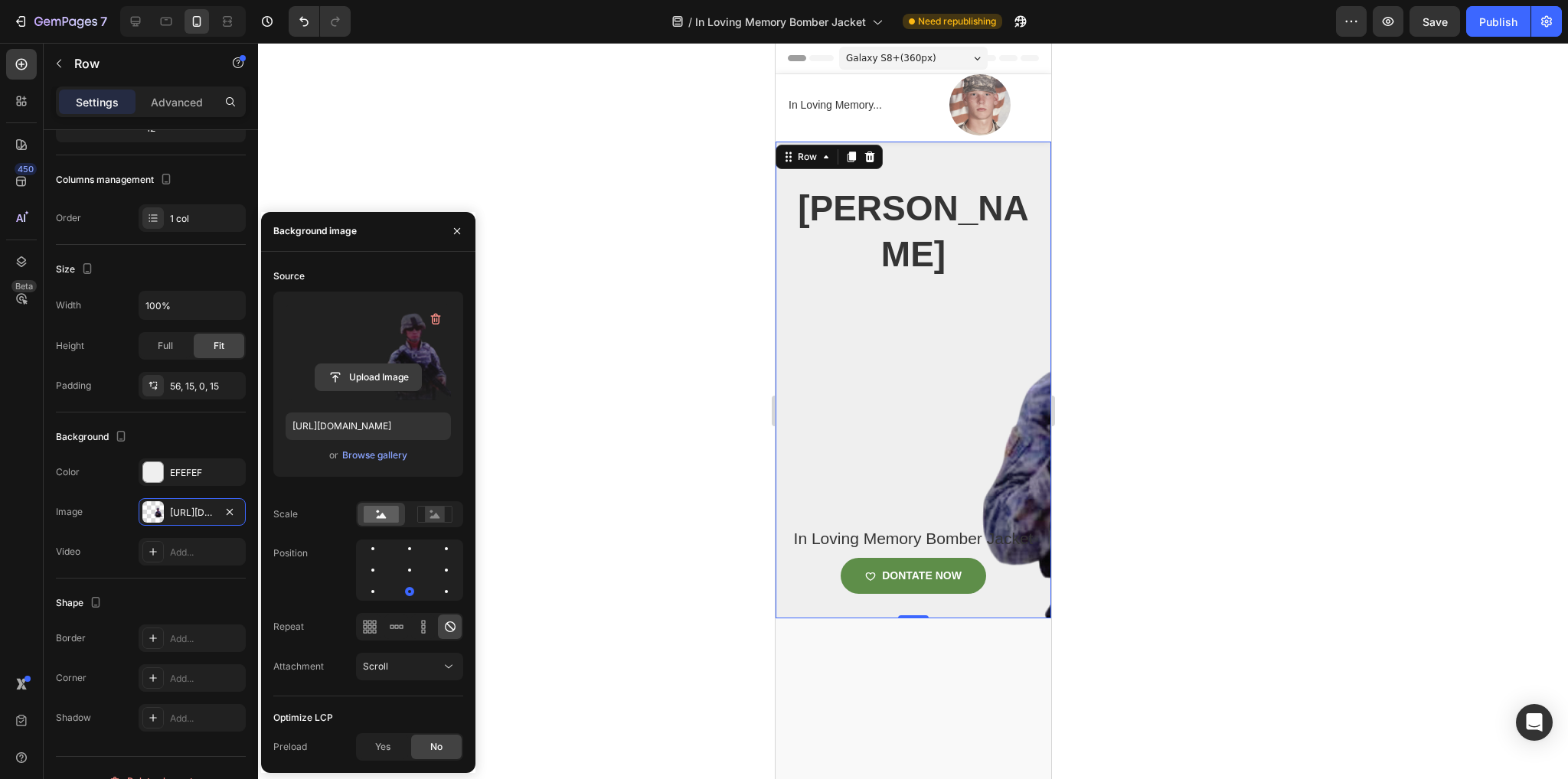
click at [404, 375] on input "file" at bounding box center [368, 377] width 106 height 26
click at [363, 456] on div "Browse gallery" at bounding box center [375, 455] width 65 height 13
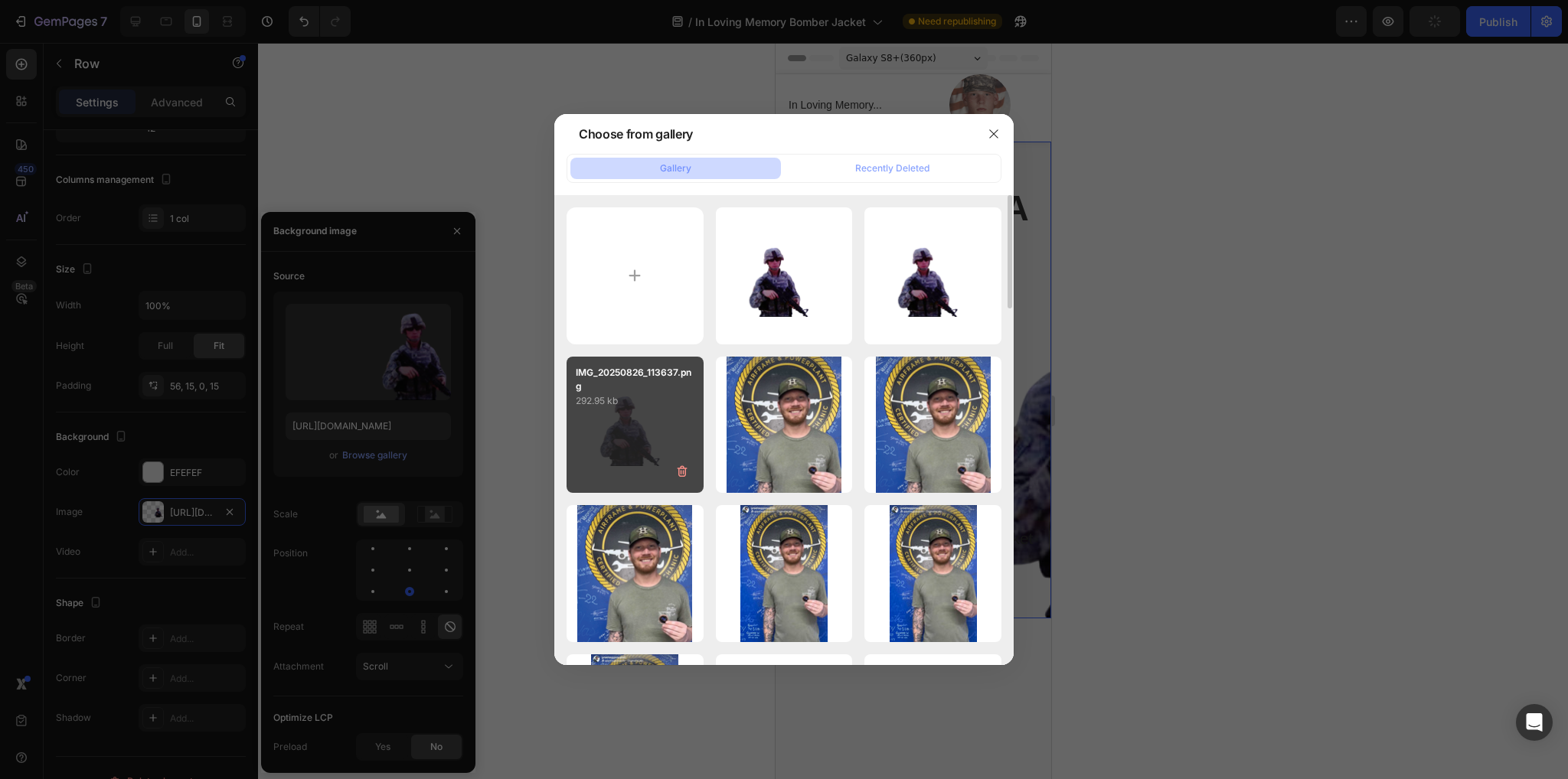
click at [650, 429] on div "IMG_20250826_113637.png 292.95 kb" at bounding box center [635, 425] width 137 height 137
type input "[URL][DOMAIN_NAME]"
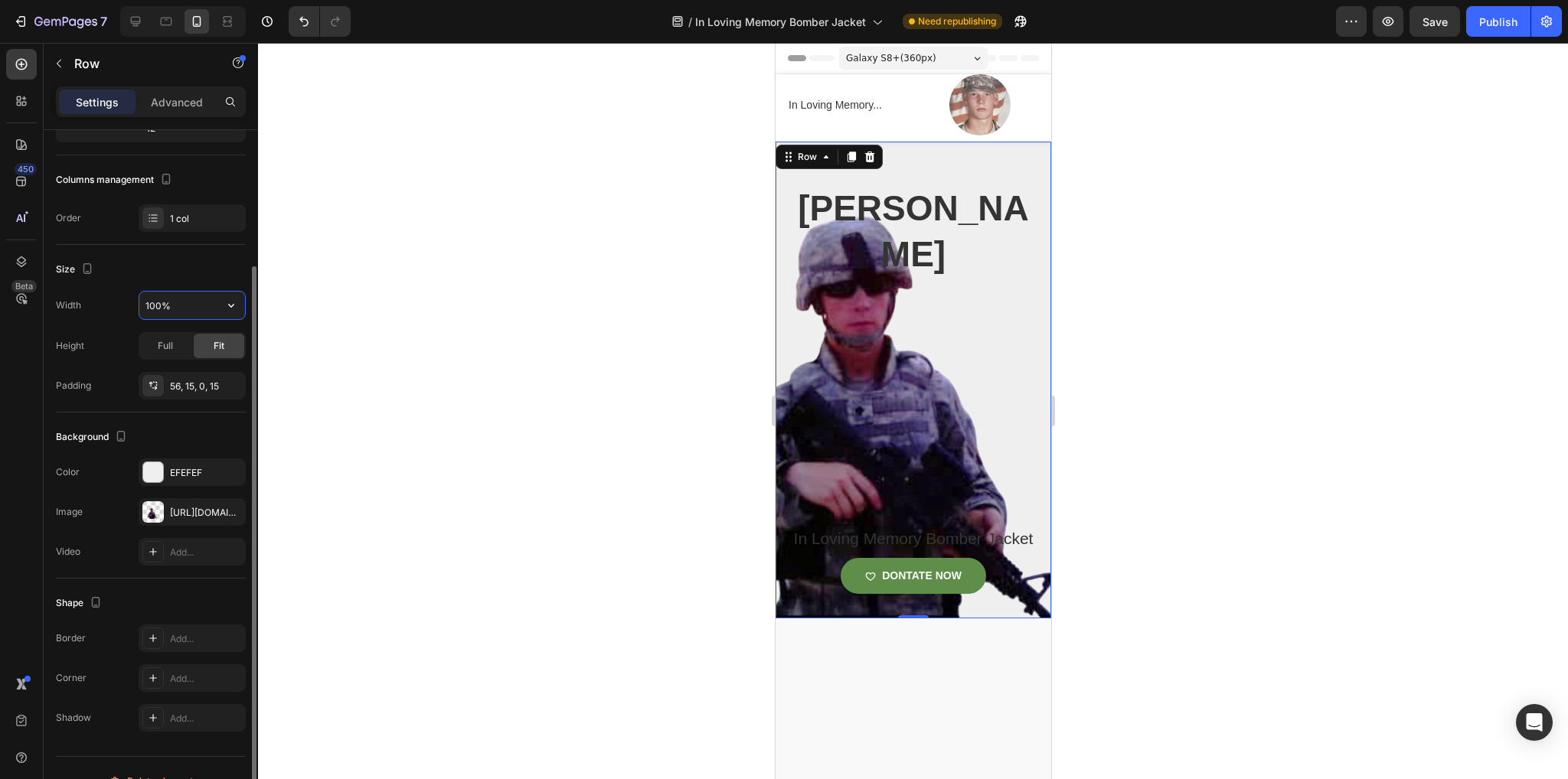
click at [196, 308] on input "100%" at bounding box center [192, 305] width 106 height 28
click at [223, 301] on button "button" at bounding box center [231, 305] width 28 height 28
click at [186, 361] on div "Full 100%" at bounding box center [176, 372] width 126 height 30
click at [200, 309] on input "100%" at bounding box center [192, 305] width 106 height 28
click at [230, 307] on icon "button" at bounding box center [231, 305] width 15 height 15
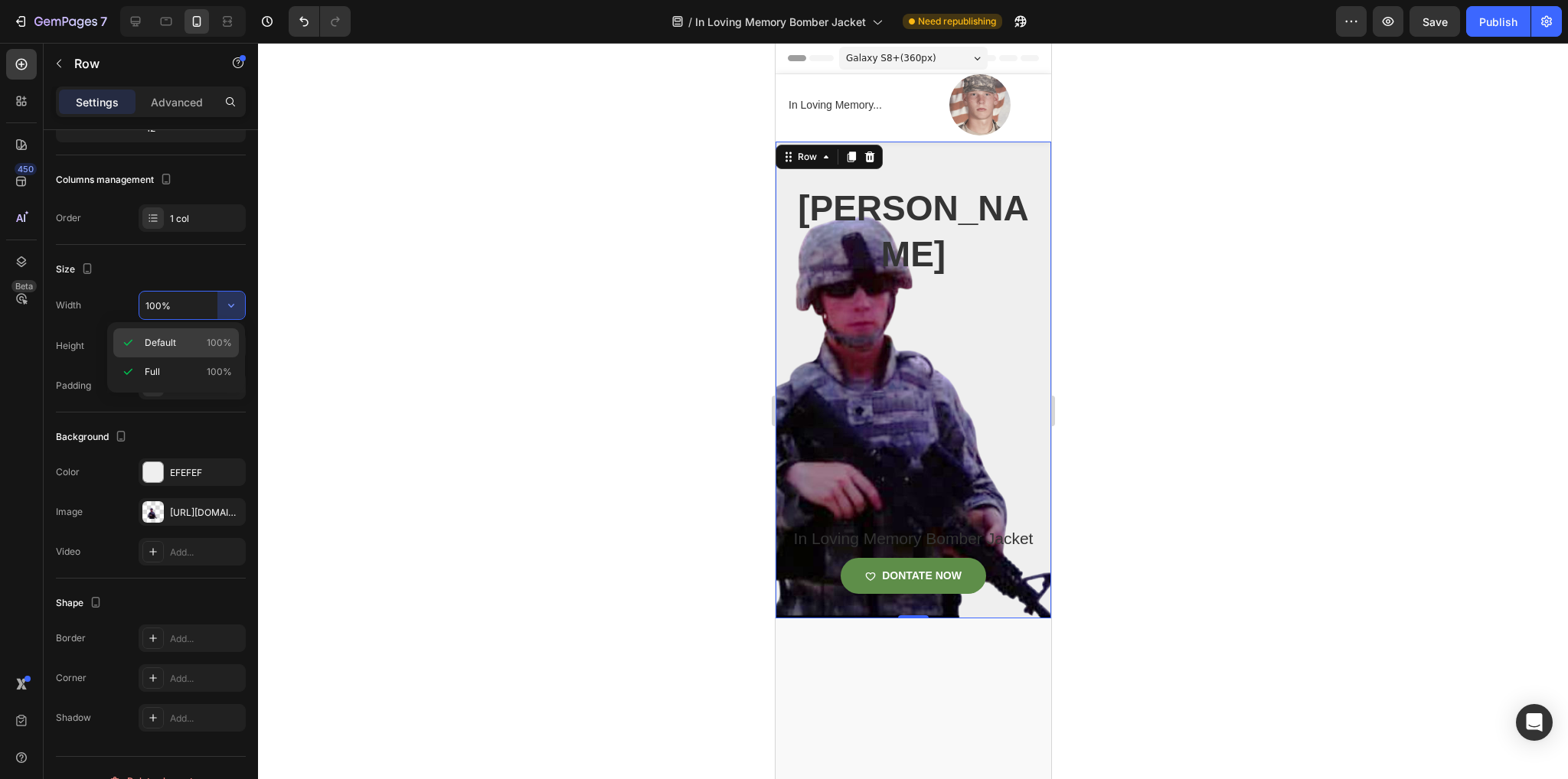
click at [187, 358] on div "Default 100%" at bounding box center [176, 372] width 126 height 30
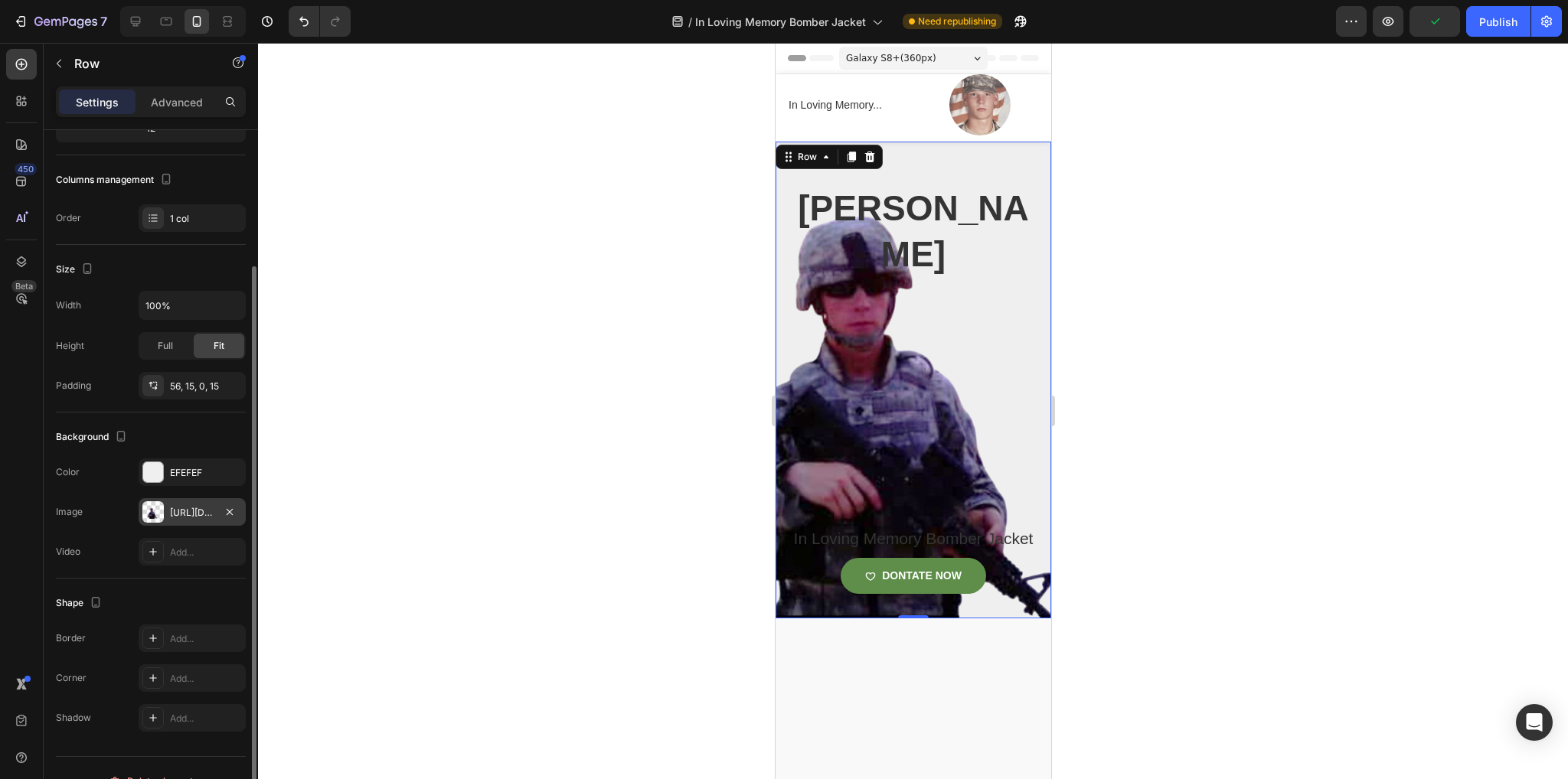
click at [182, 512] on div "[URL][DOMAIN_NAME]" at bounding box center [192, 513] width 45 height 13
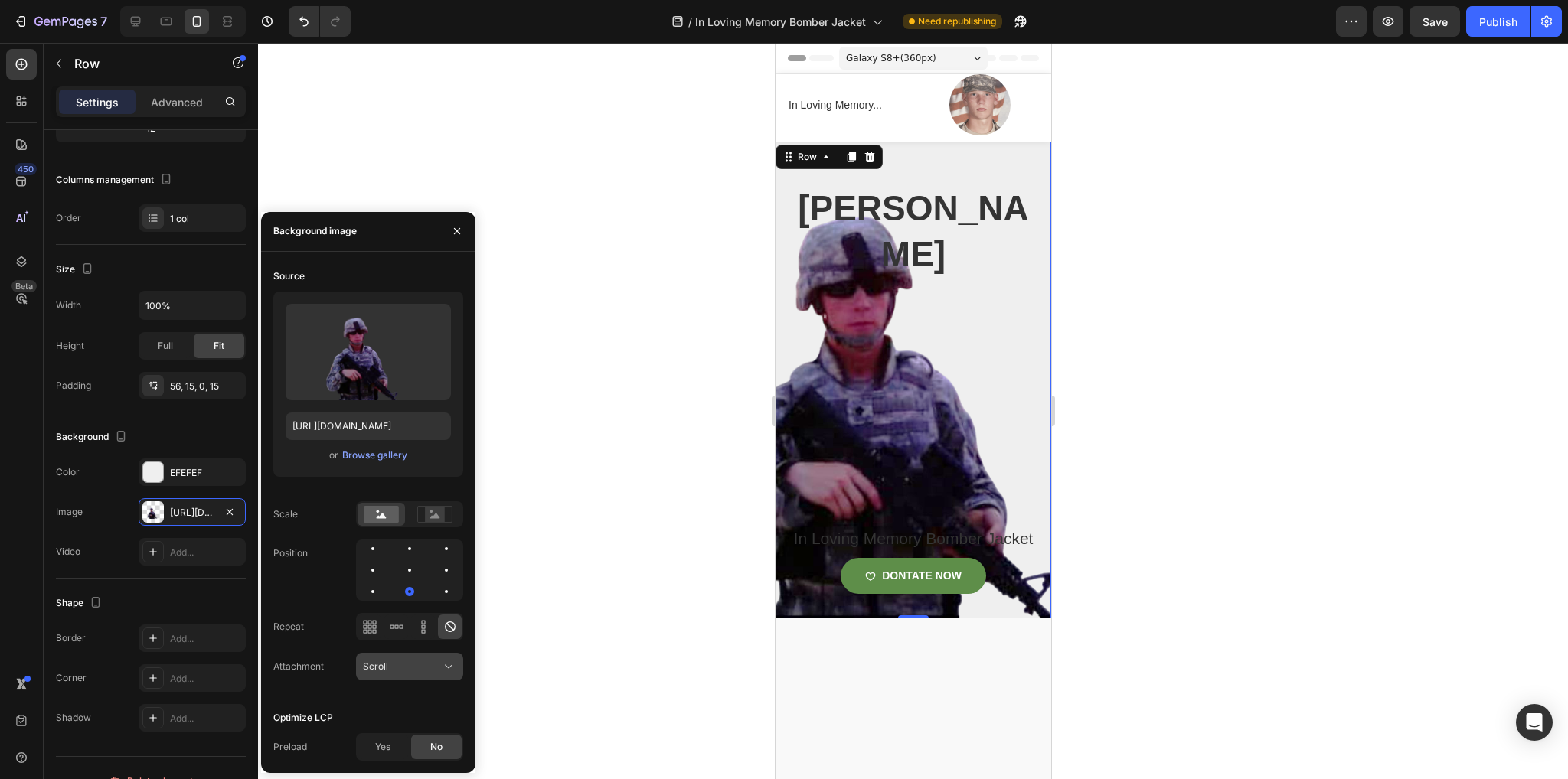
click at [453, 662] on icon at bounding box center [448, 666] width 15 height 15
click at [457, 234] on icon "button" at bounding box center [457, 231] width 12 height 12
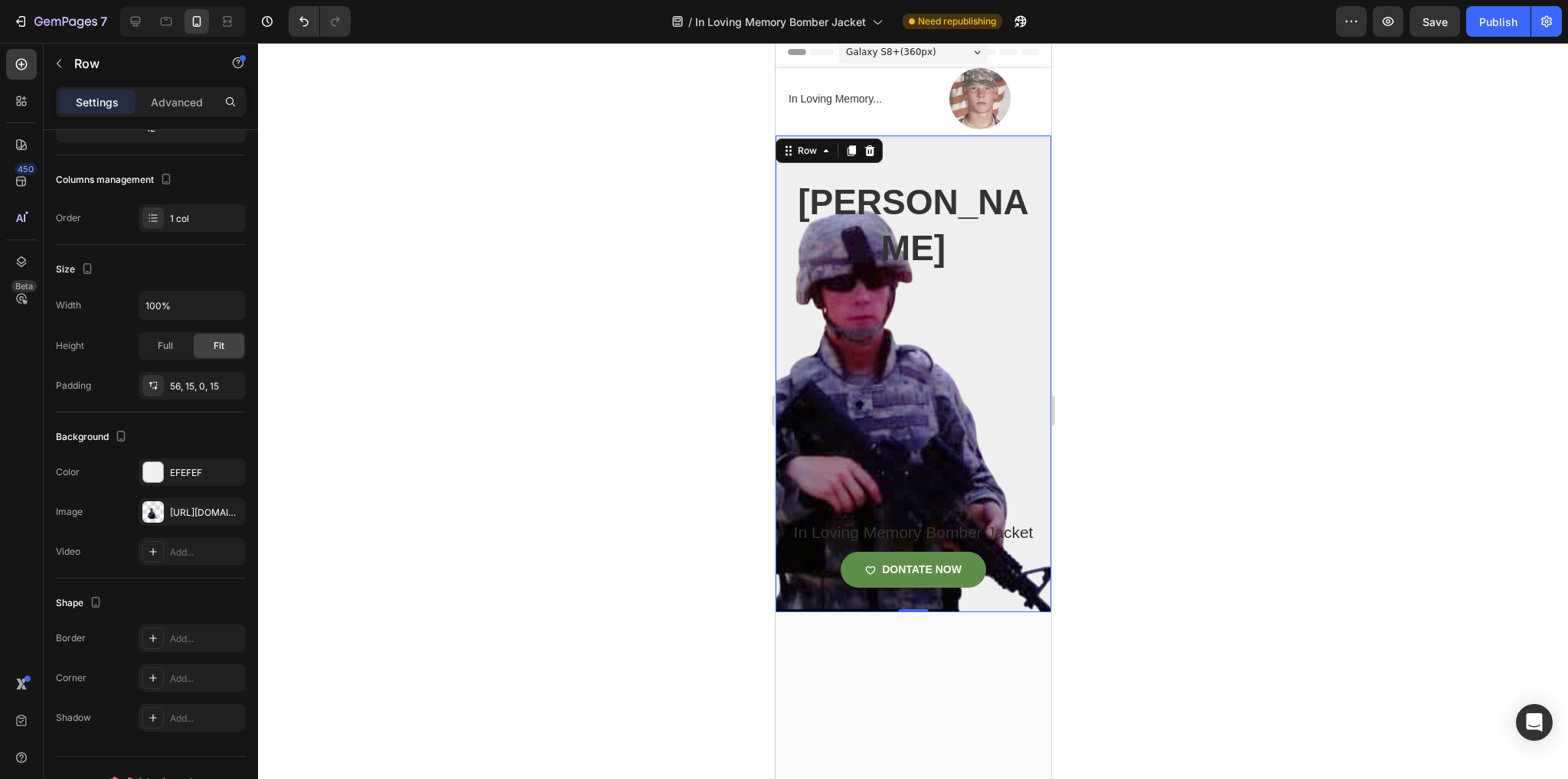
scroll to position [10, 0]
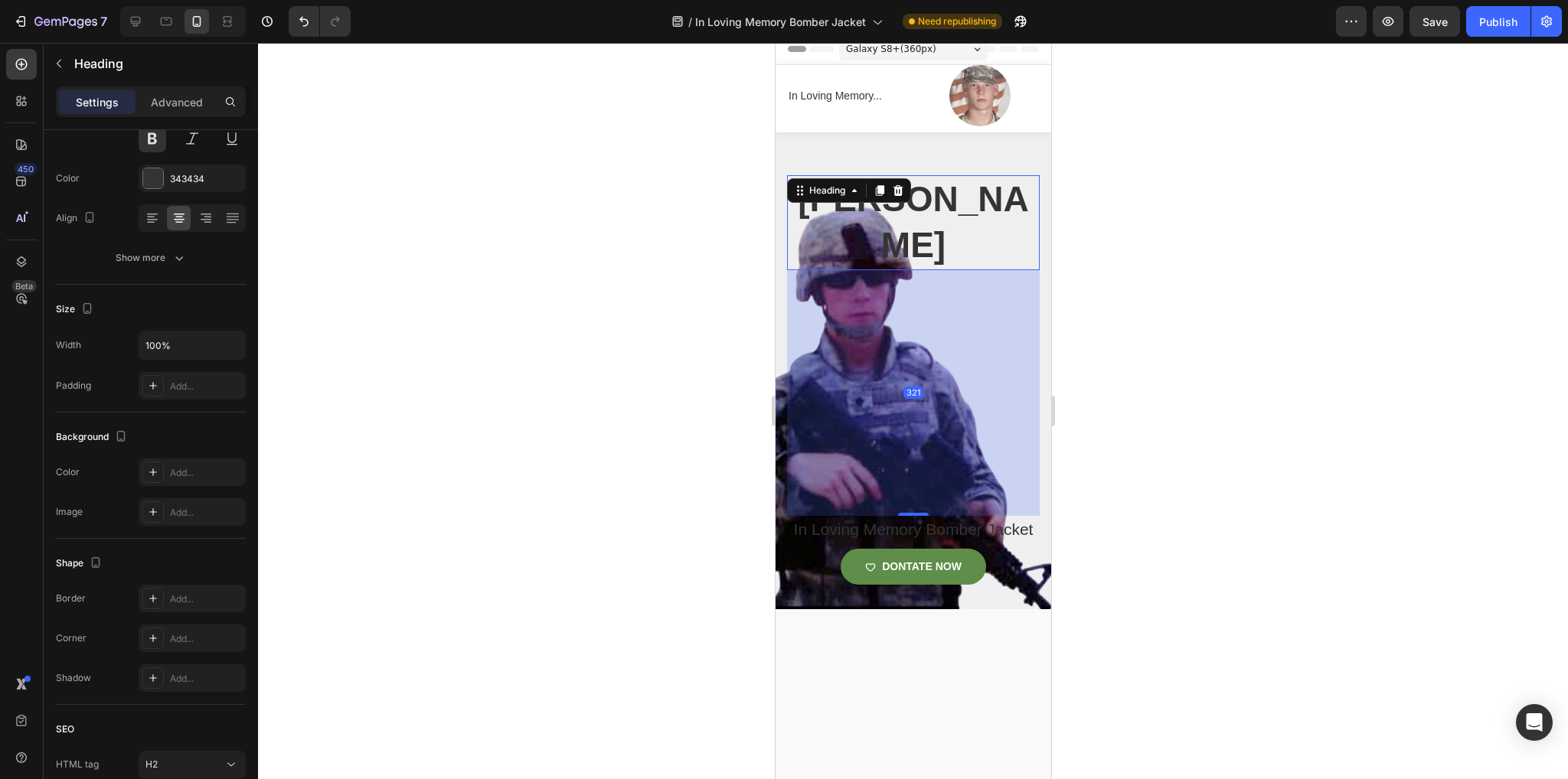
click at [898, 236] on h2 "[PERSON_NAME]" at bounding box center [912, 223] width 253 height 95
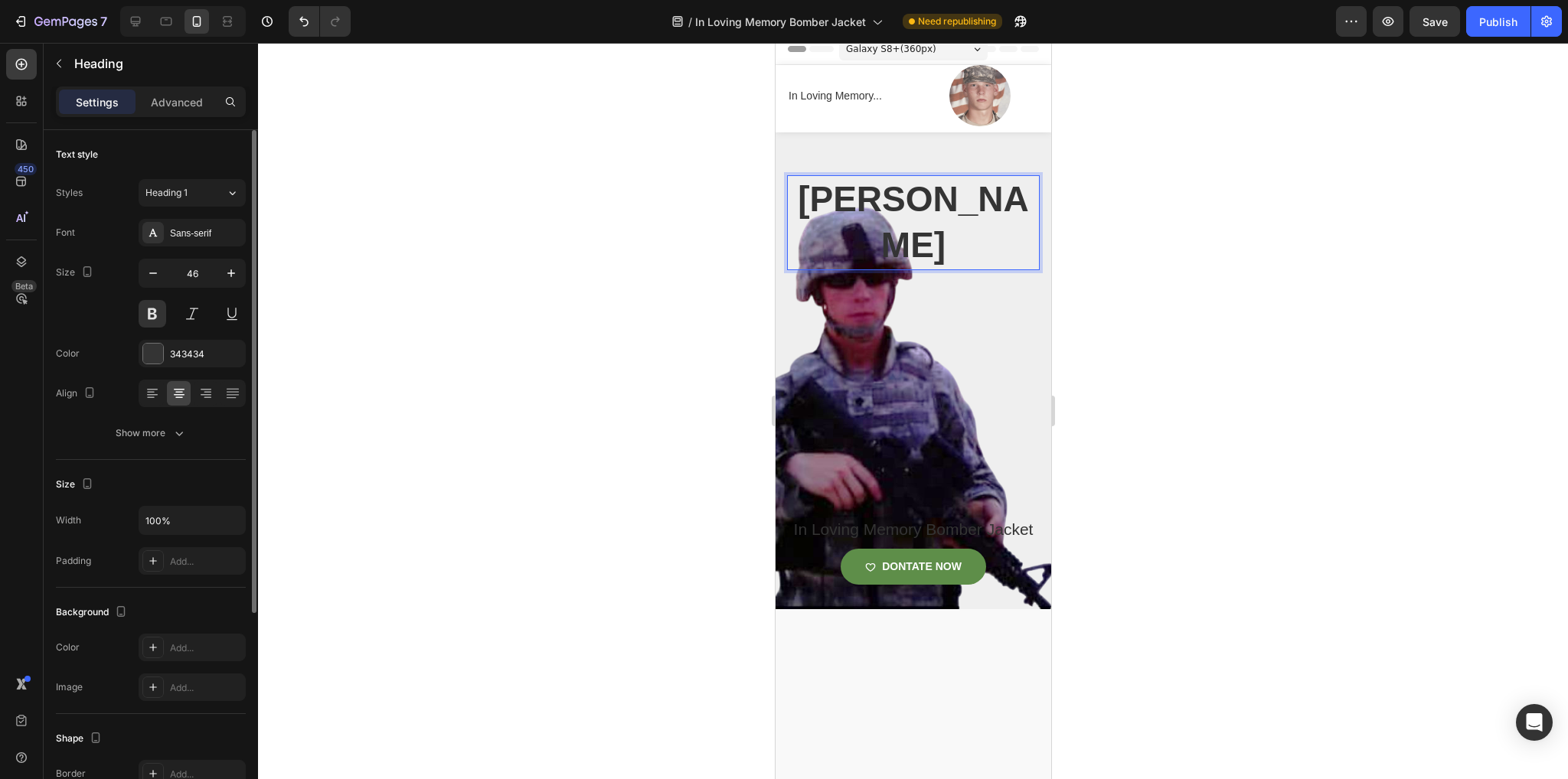
click at [906, 208] on h2 "[PERSON_NAME]" at bounding box center [912, 223] width 253 height 95
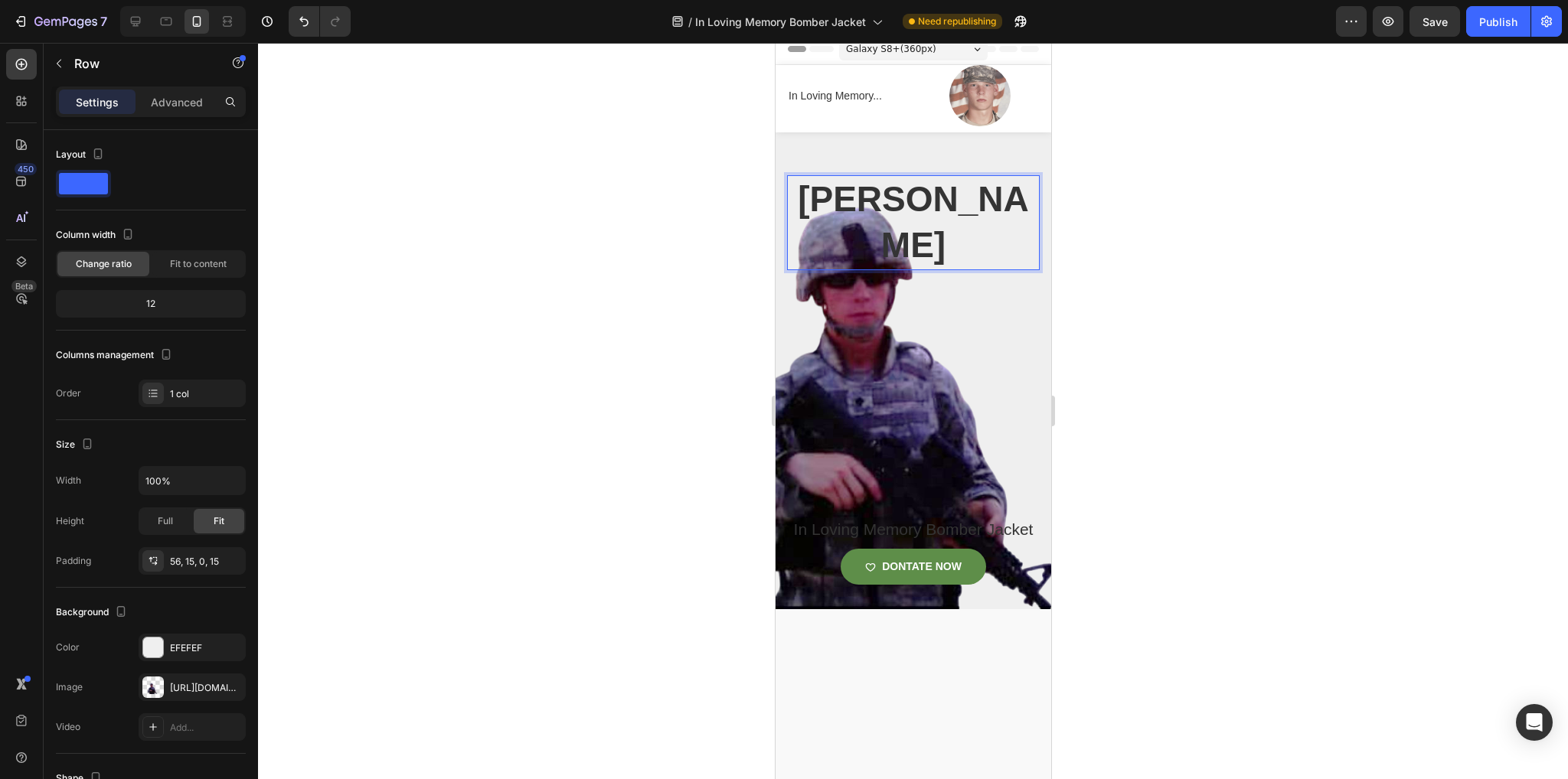
click at [934, 374] on div "[PERSON_NAME] Heading 321 In Loving Memory Bomber Jacket Product Title DONTATE …" at bounding box center [912, 392] width 253 height 434
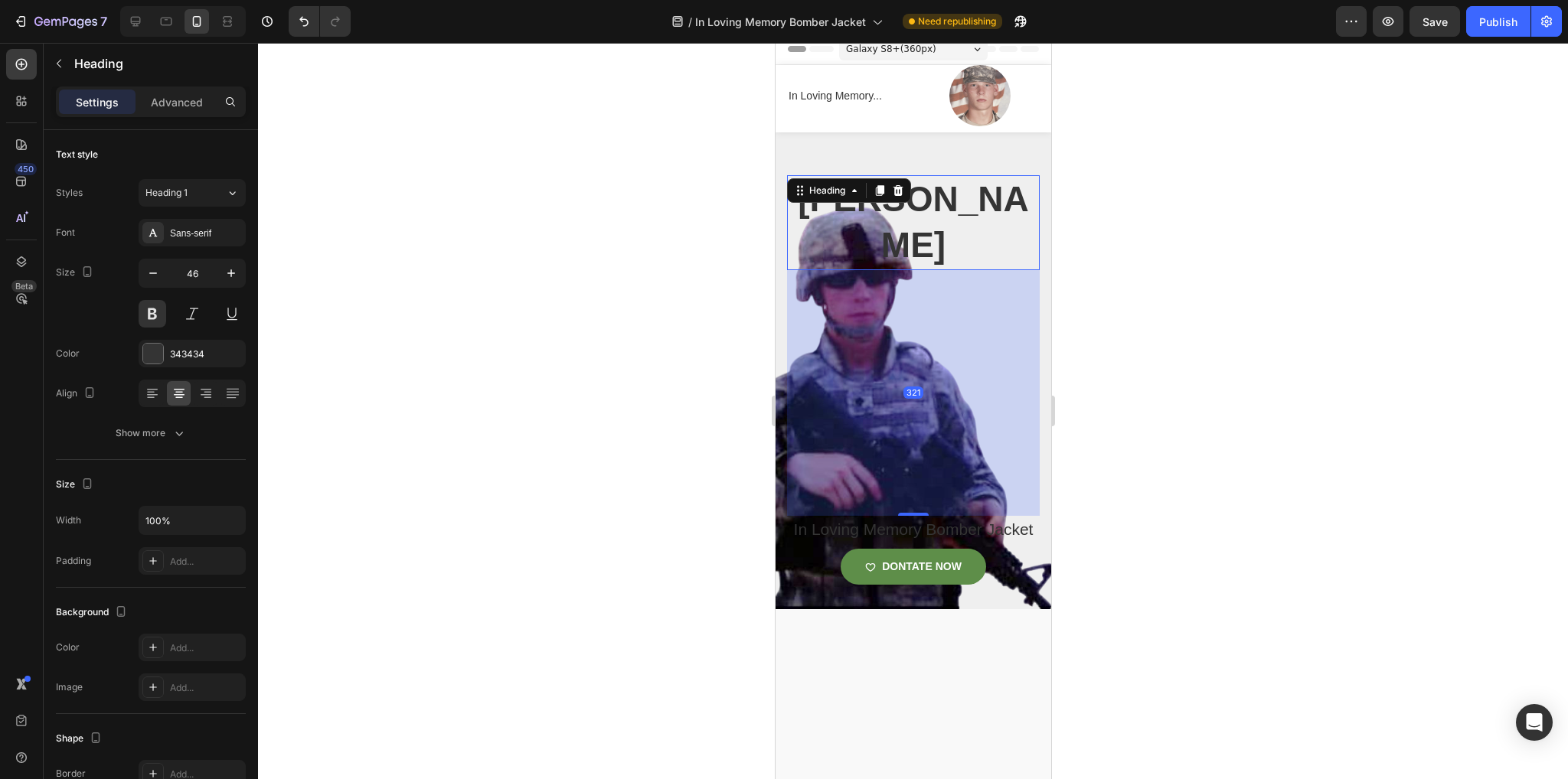
click at [881, 270] on div "[PERSON_NAME] Heading 321" at bounding box center [912, 223] width 253 height 95
click at [185, 104] on p "Advanced" at bounding box center [176, 102] width 52 height 16
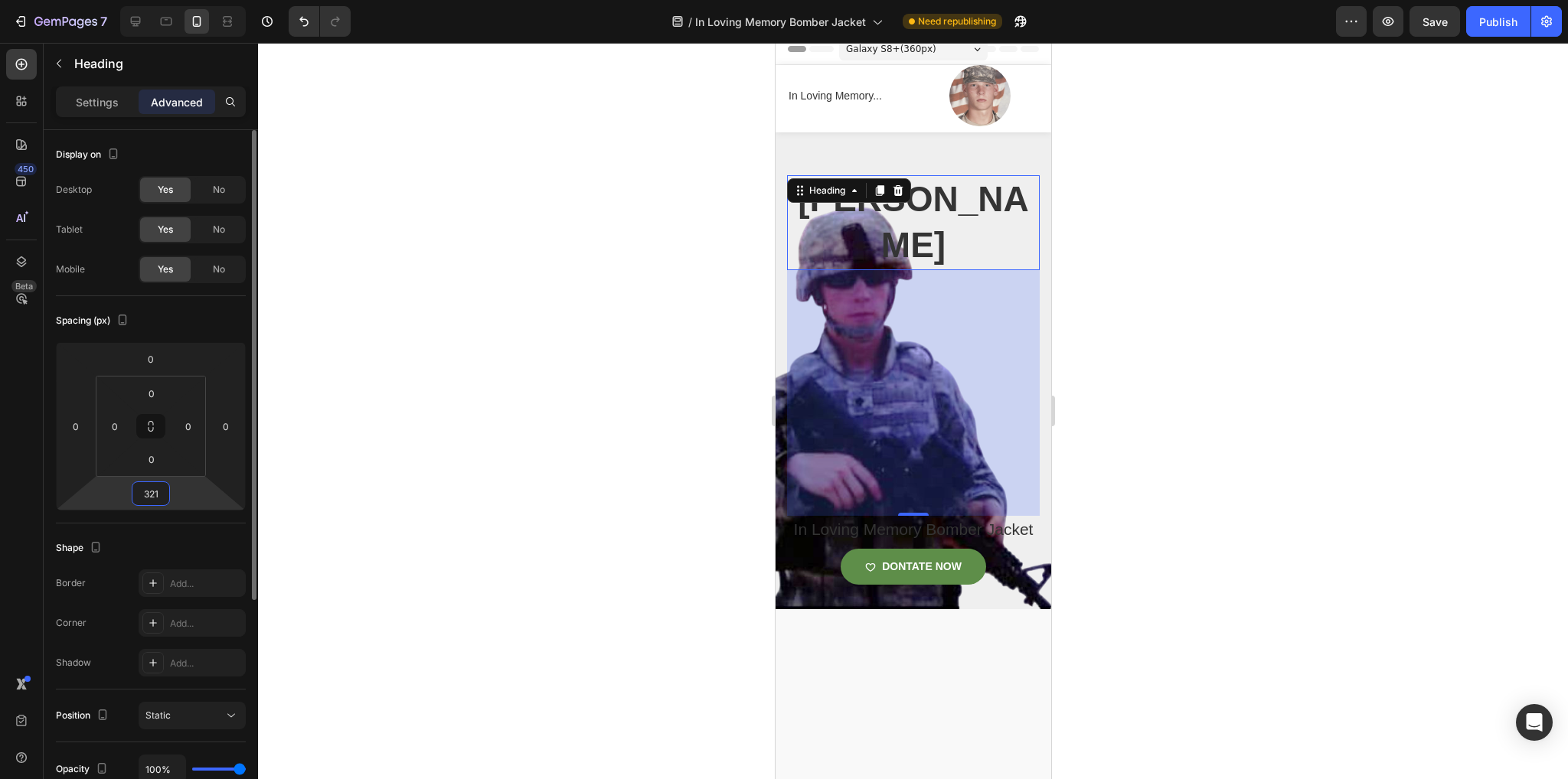
drag, startPoint x: 159, startPoint y: 487, endPoint x: 130, endPoint y: 494, distance: 29.8
click at [130, 494] on div "0 0 321 0" at bounding box center [151, 426] width 190 height 169
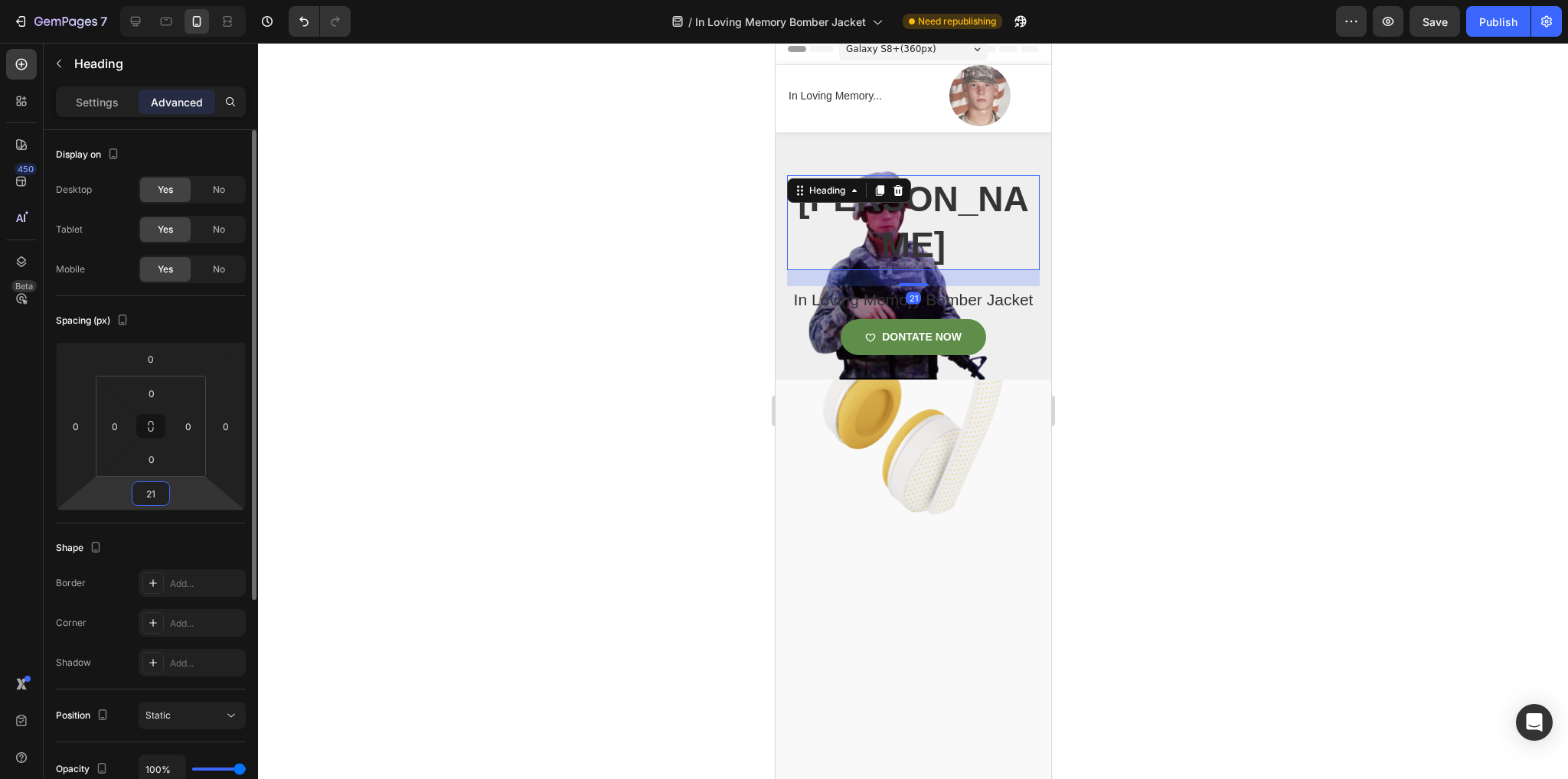
type input "1"
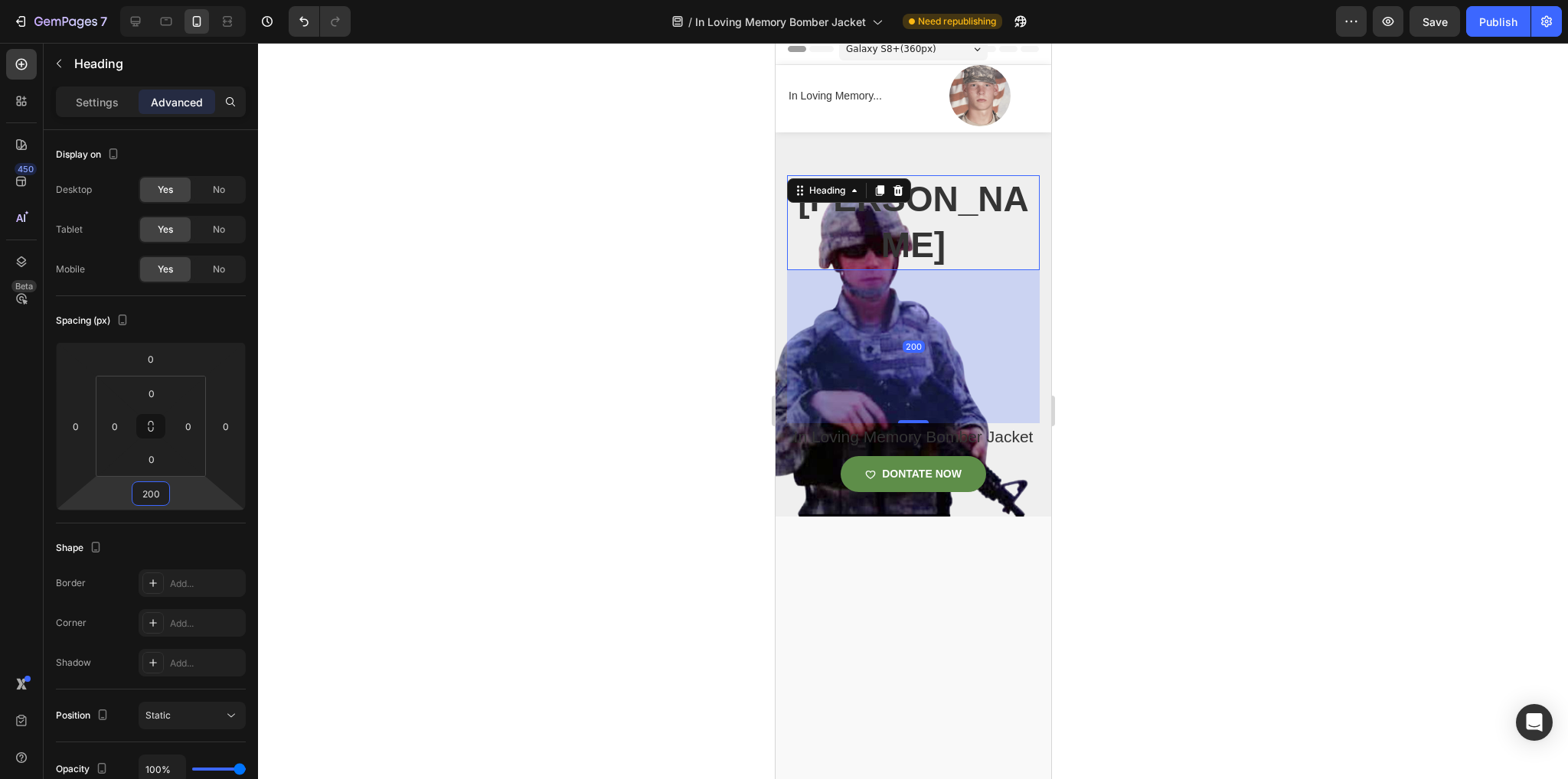
type input "200"
click at [538, 450] on div at bounding box center [913, 411] width 1310 height 736
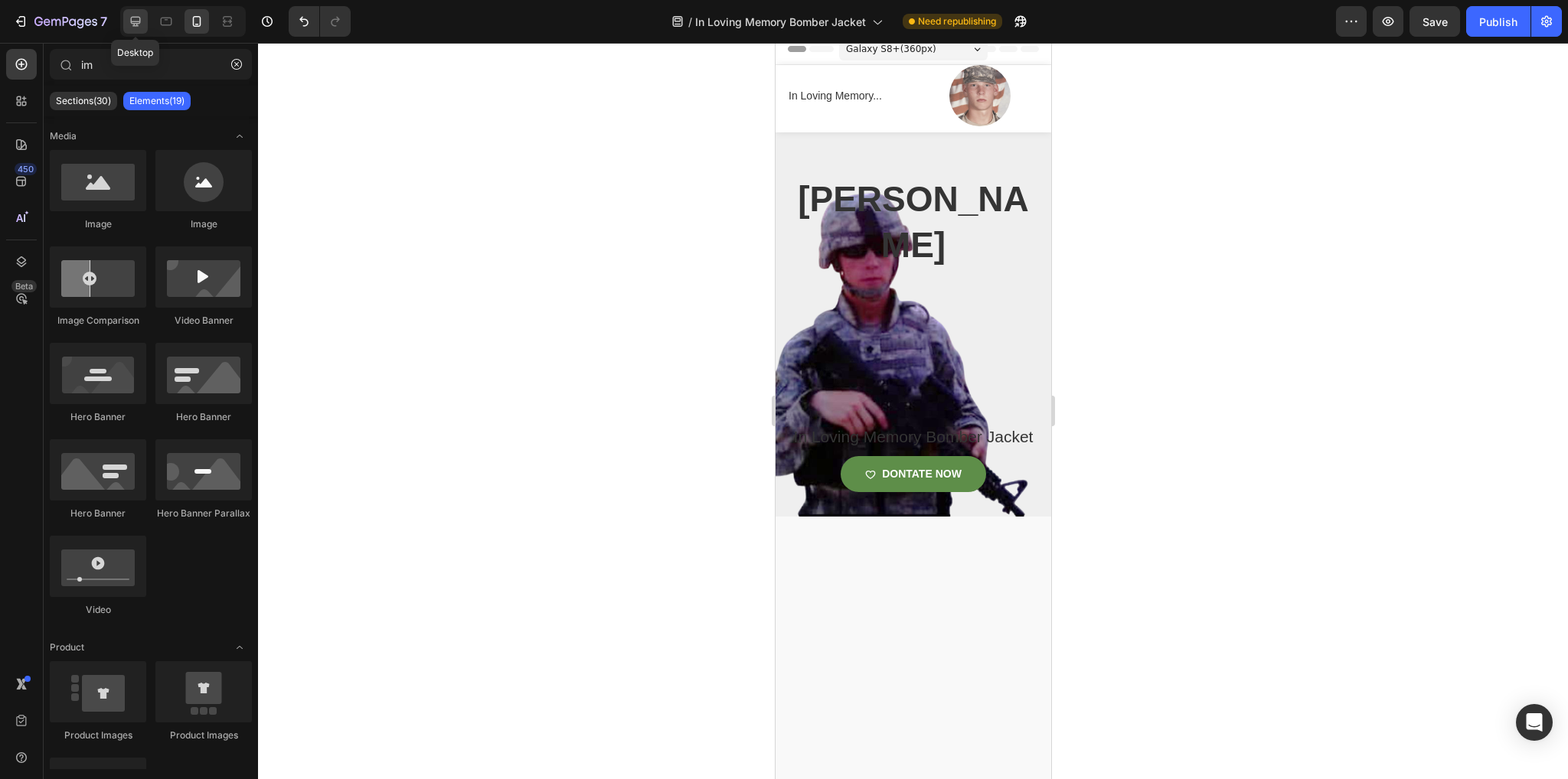
click at [140, 27] on icon at bounding box center [135, 21] width 15 height 15
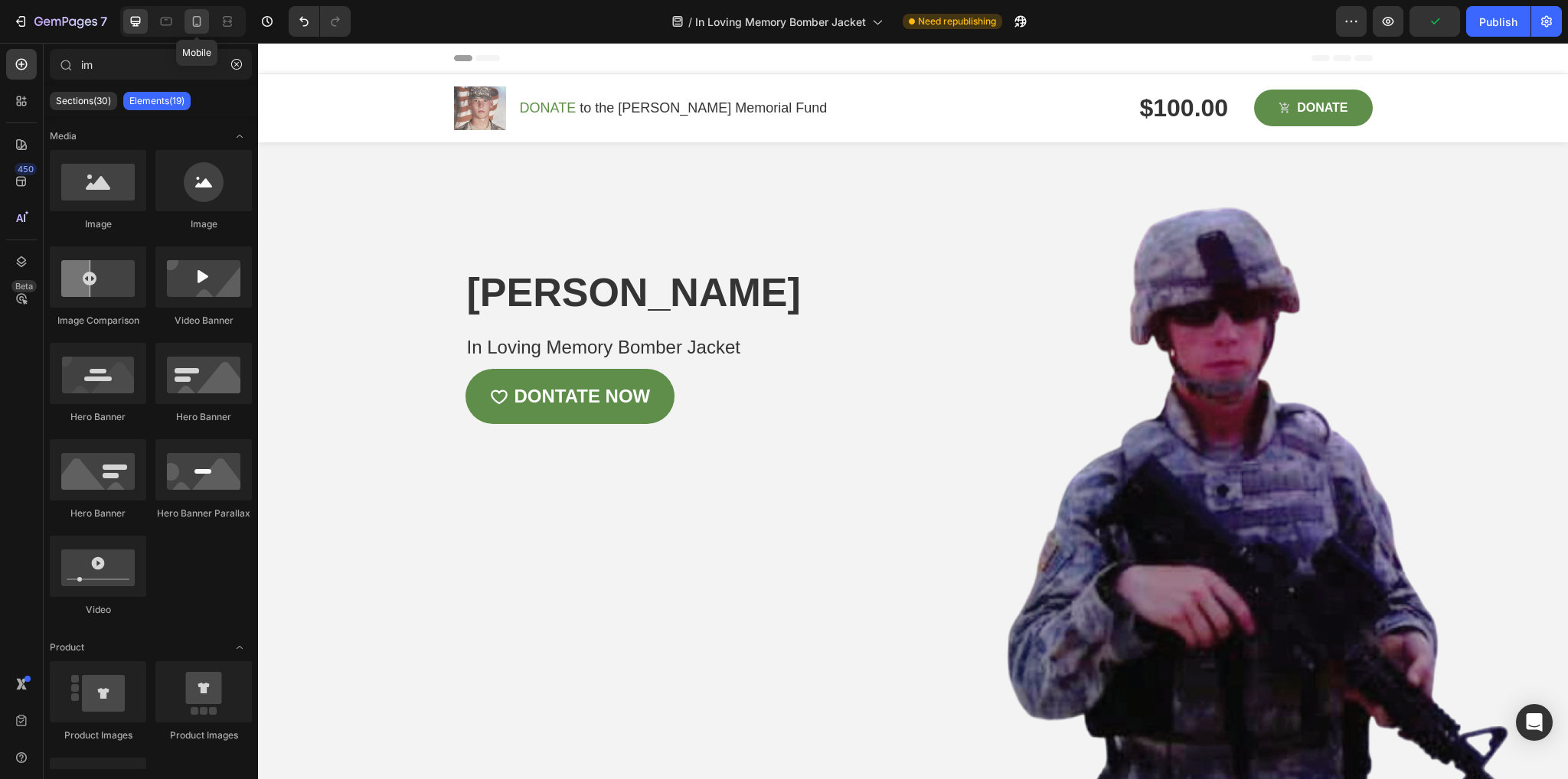
click at [196, 17] on icon at bounding box center [196, 21] width 15 height 15
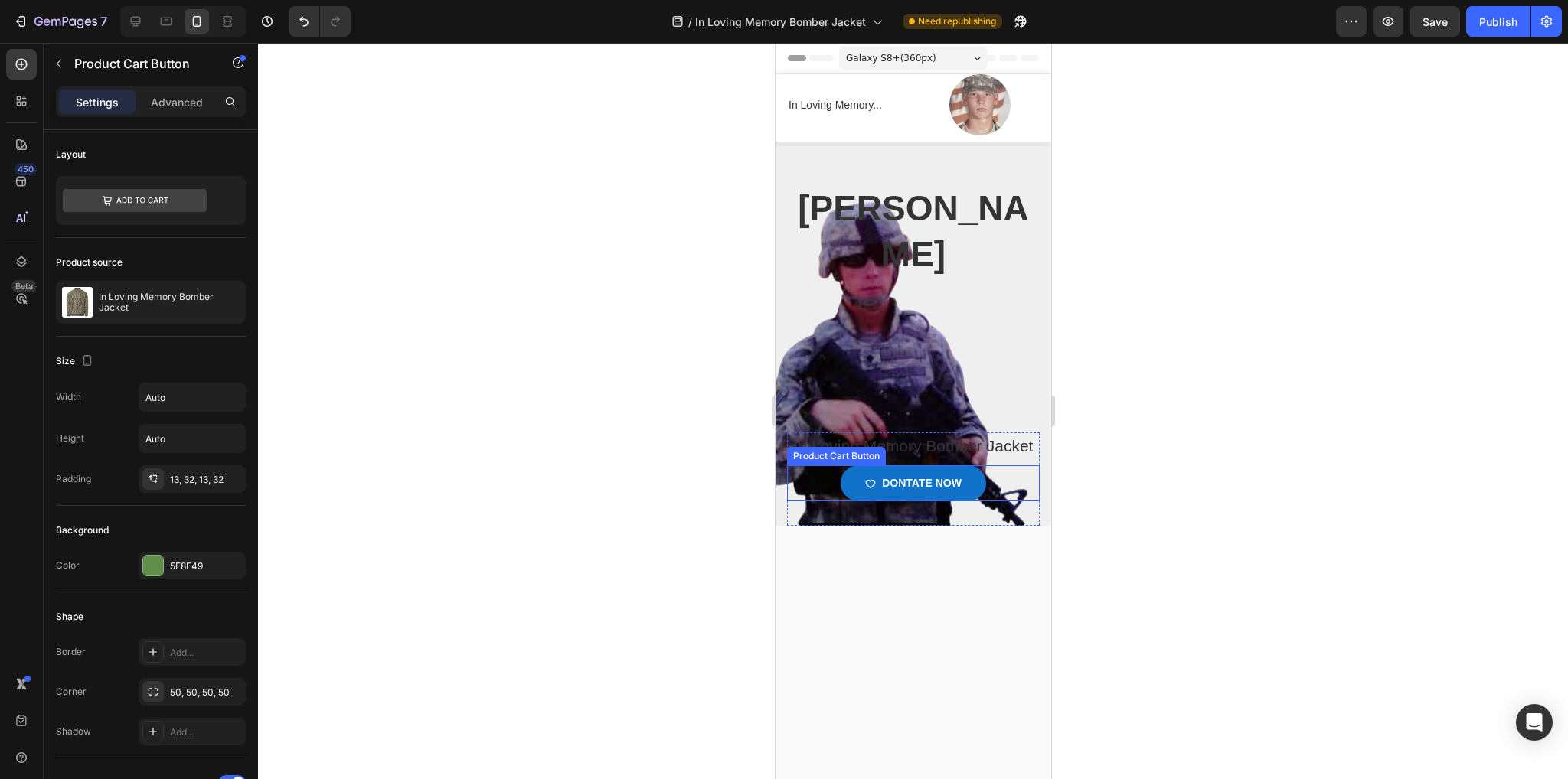
click at [864, 489] on icon "DONTATE NOW" at bounding box center [869, 483] width 10 height 10
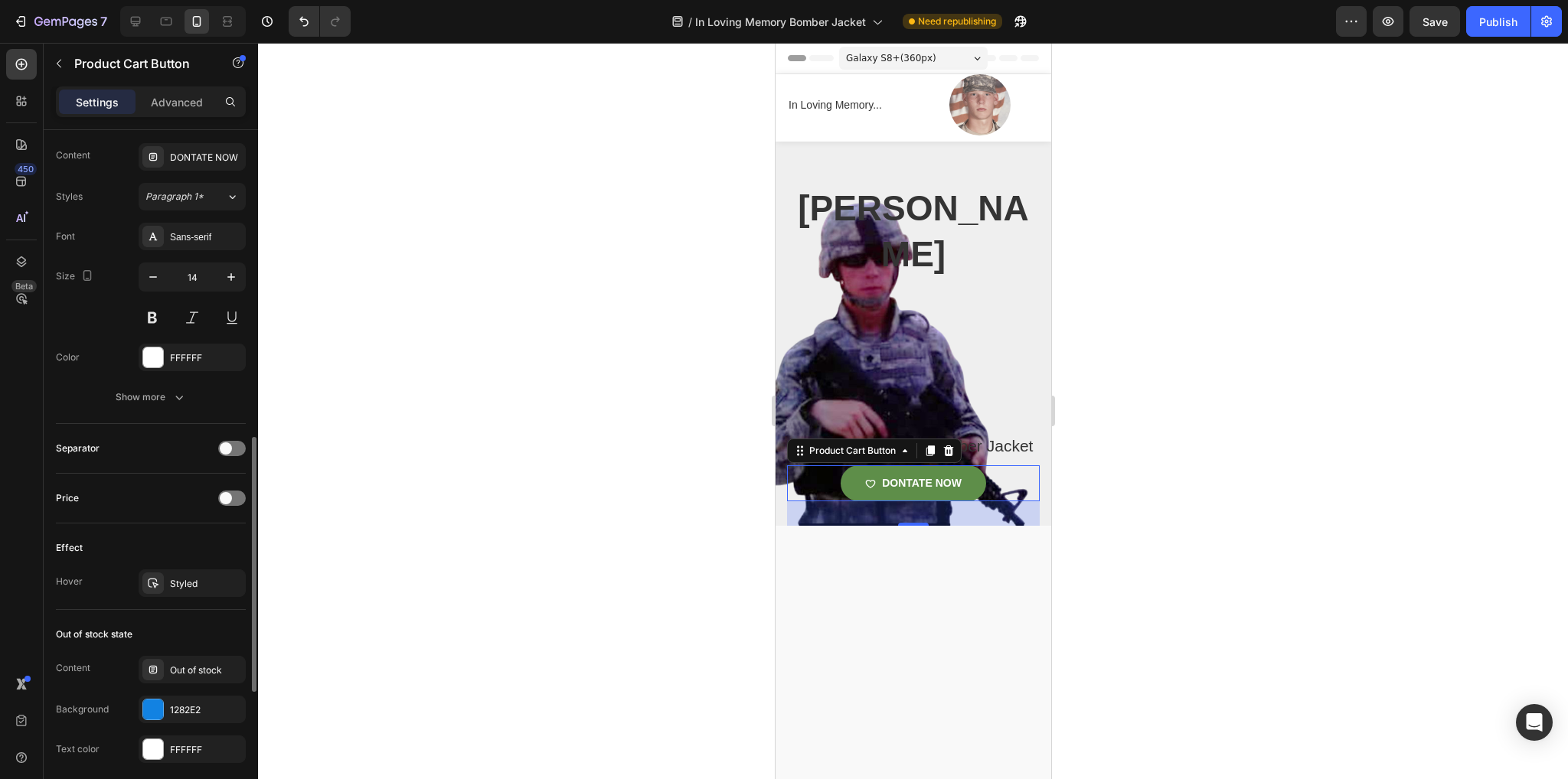
click at [157, 401] on button "Show more" at bounding box center [151, 397] width 190 height 28
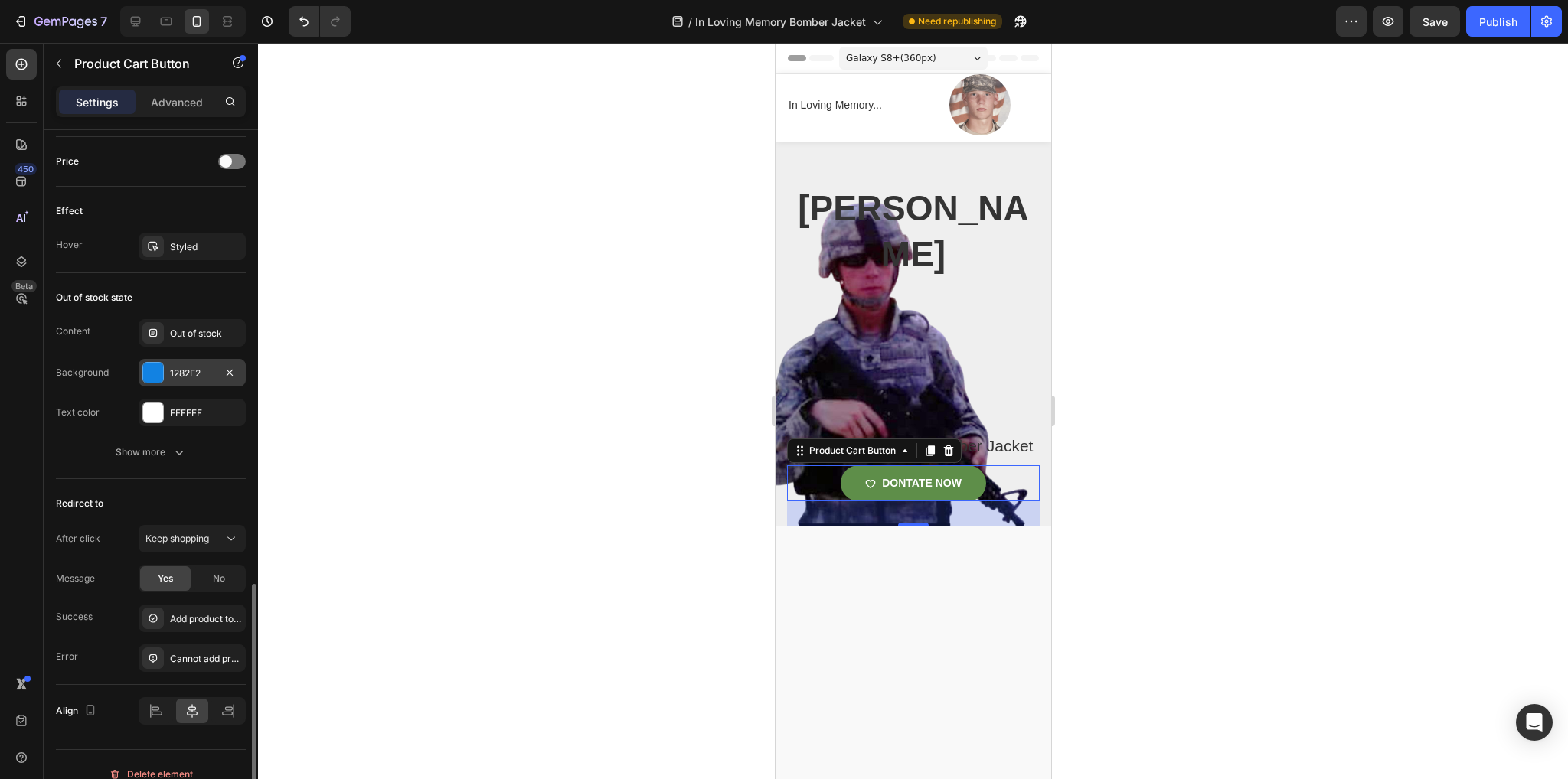
click at [189, 368] on div "1282E2" at bounding box center [192, 374] width 45 height 13
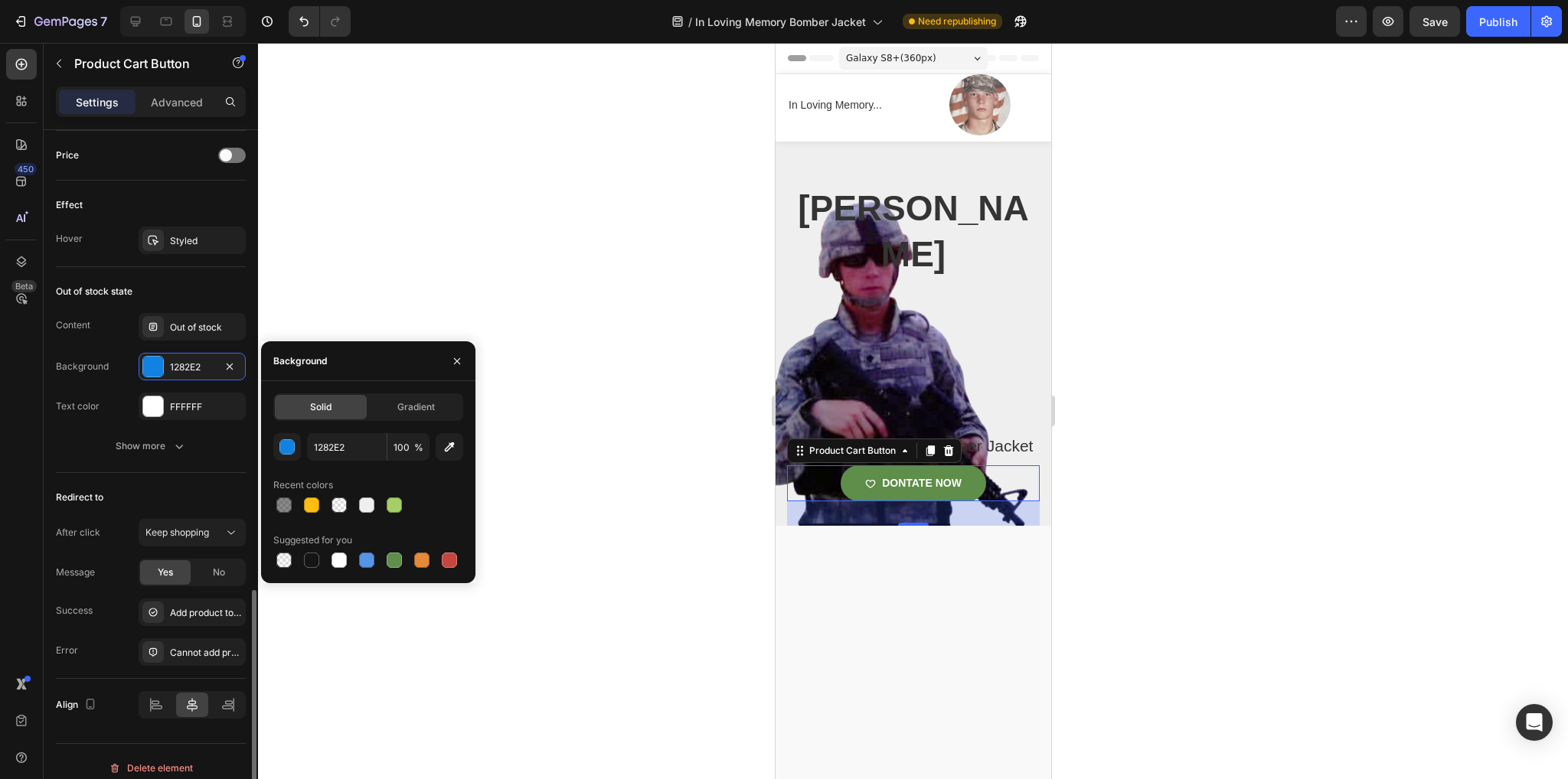
scroll to position [1378, 0]
click at [395, 498] on div at bounding box center [394, 505] width 15 height 15
type input "A5CF66"
click at [454, 364] on icon "button" at bounding box center [457, 360] width 12 height 12
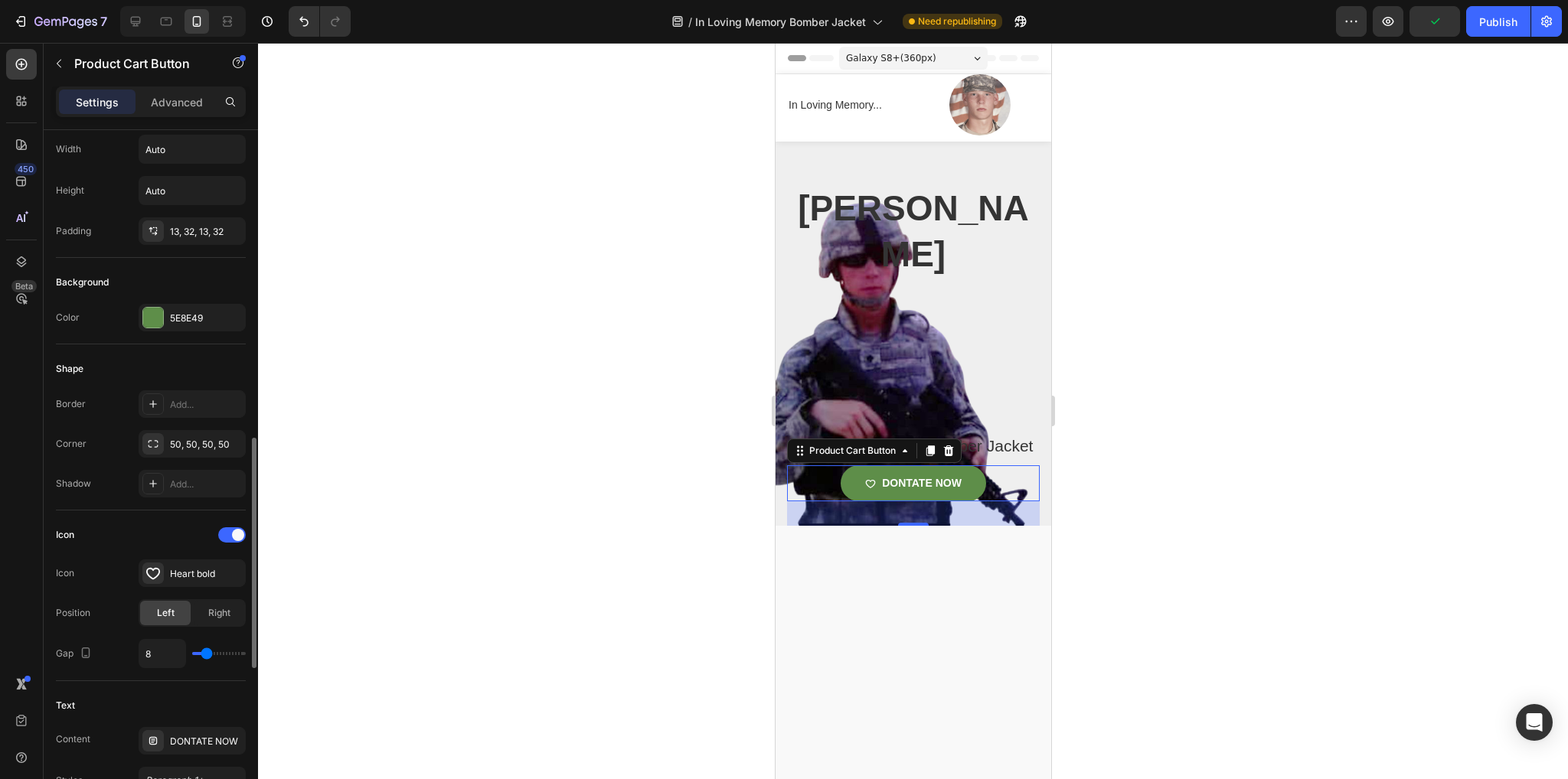
scroll to position [0, 0]
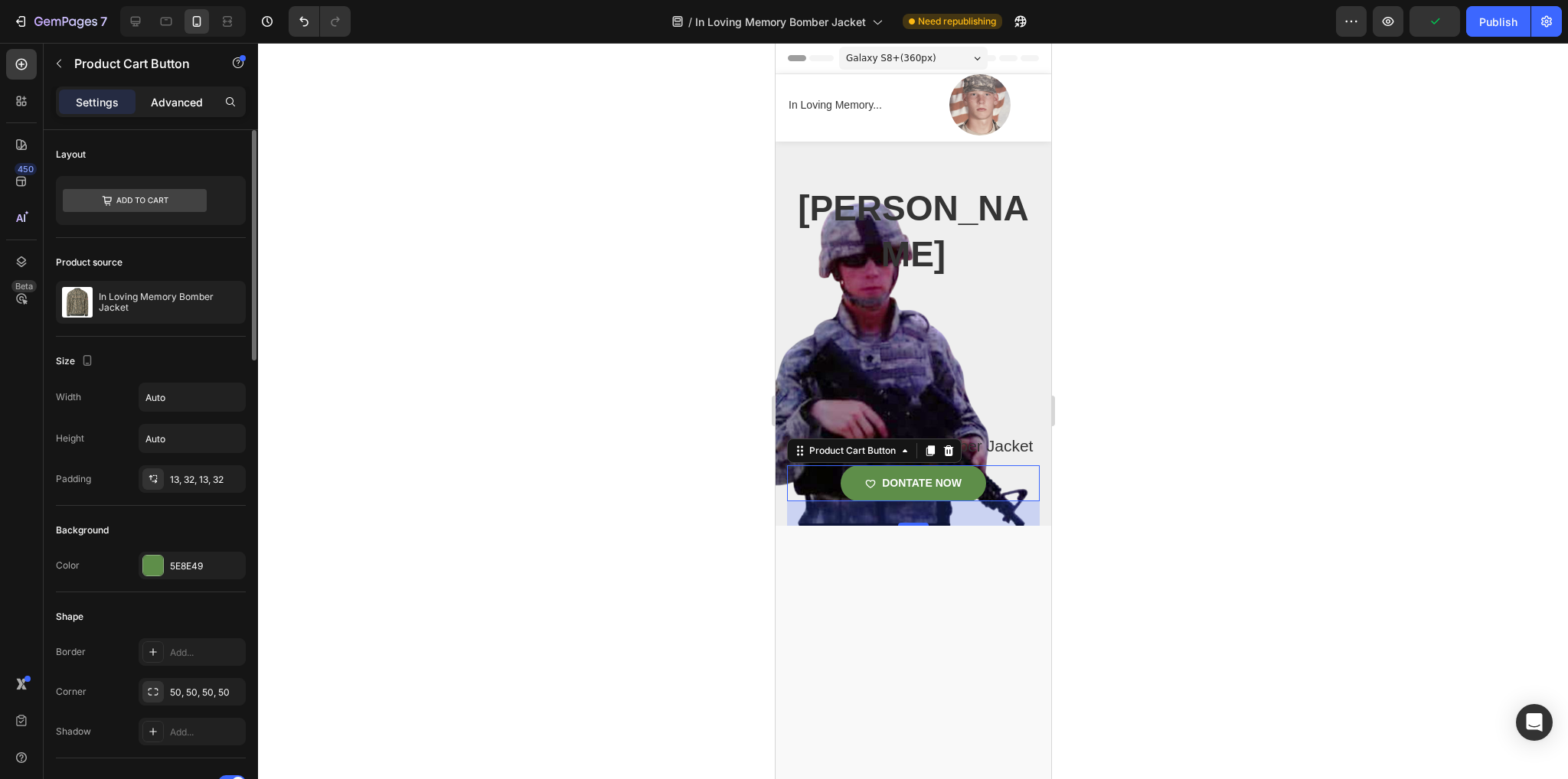
click at [179, 104] on p "Advanced" at bounding box center [176, 102] width 52 height 16
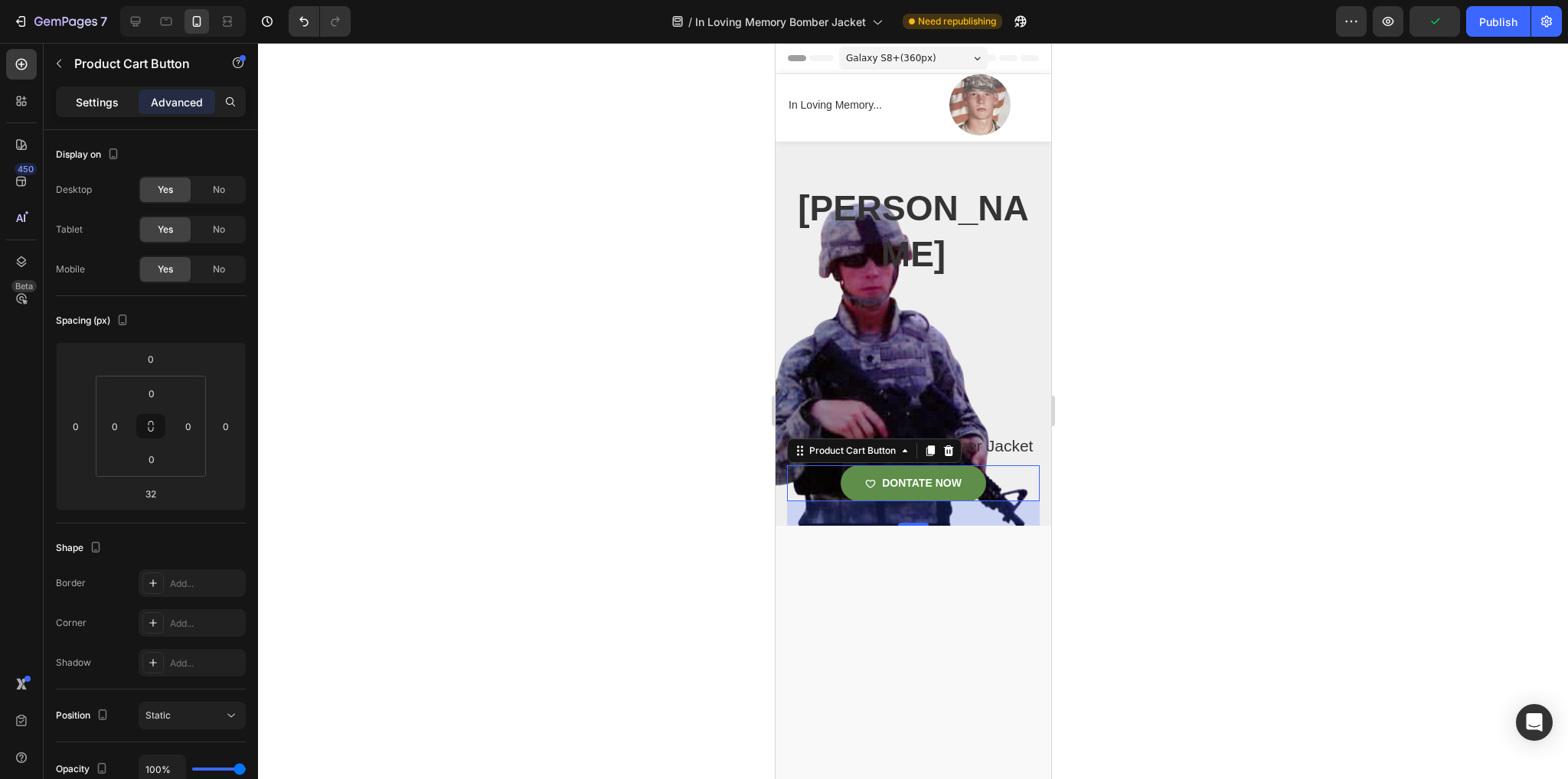
click at [116, 95] on p "Settings" at bounding box center [96, 102] width 43 height 16
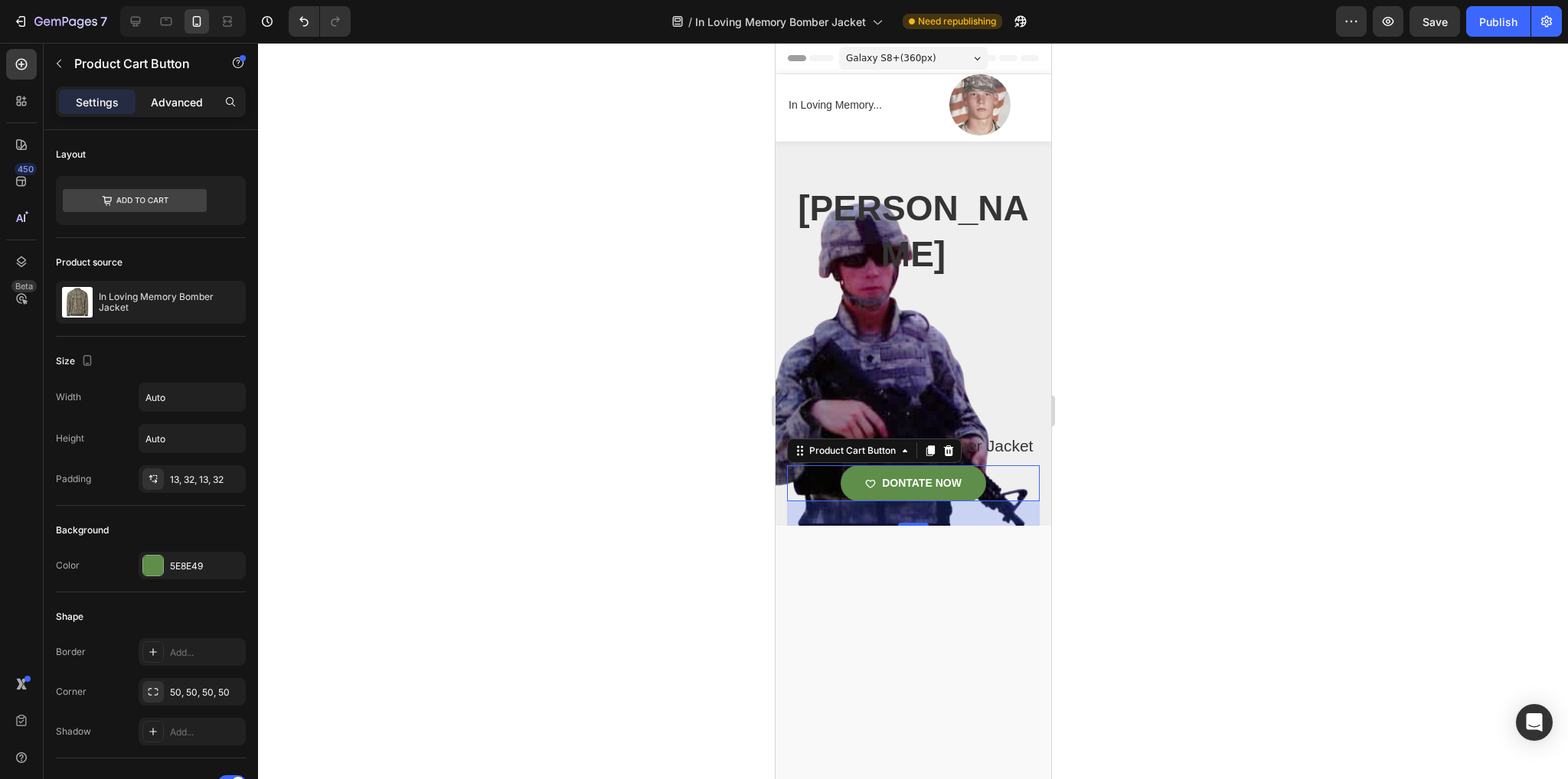
click at [209, 98] on div "Advanced" at bounding box center [176, 102] width 76 height 25
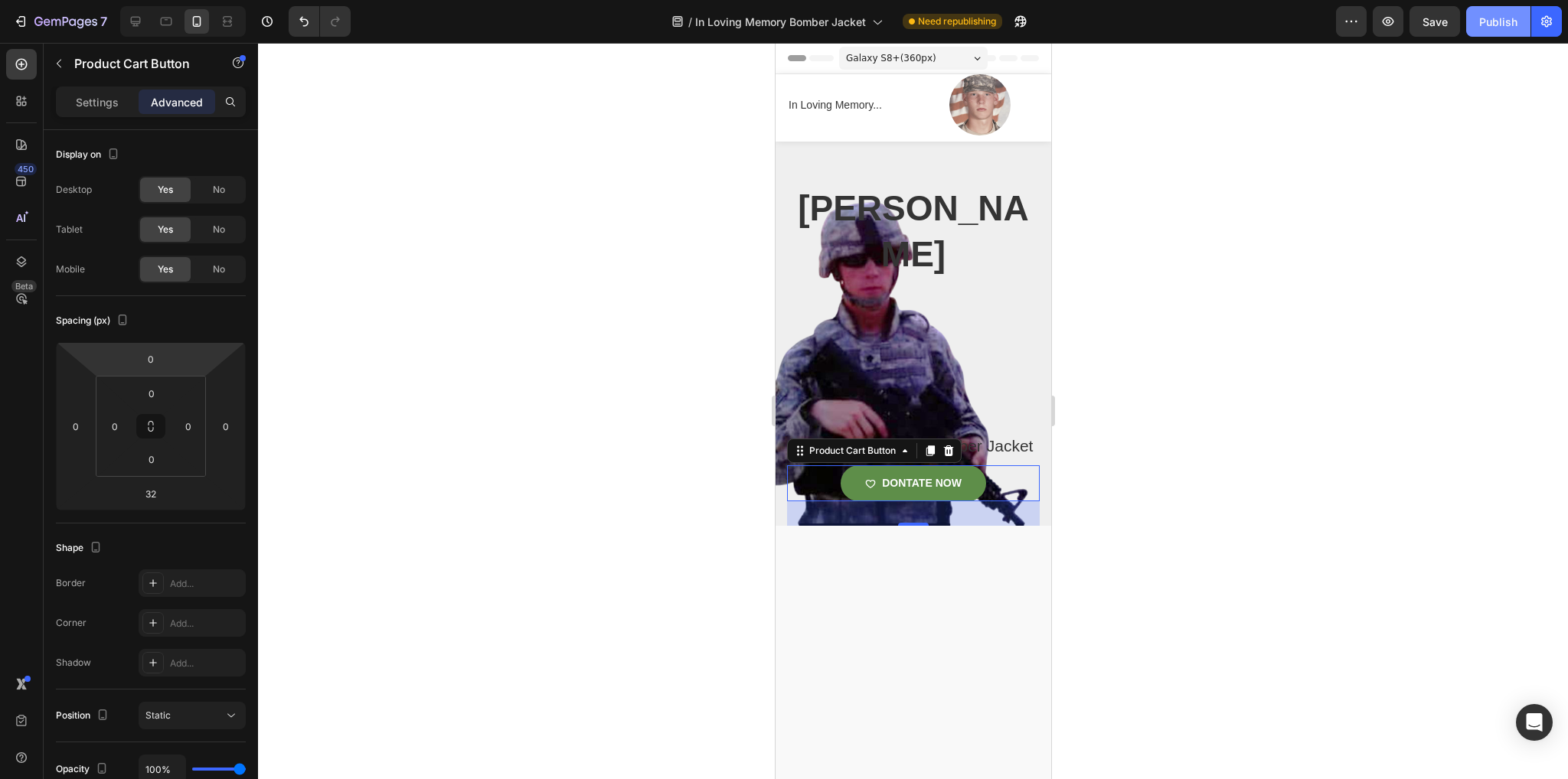
click at [1472, 30] on button "Publish" at bounding box center [1497, 21] width 64 height 31
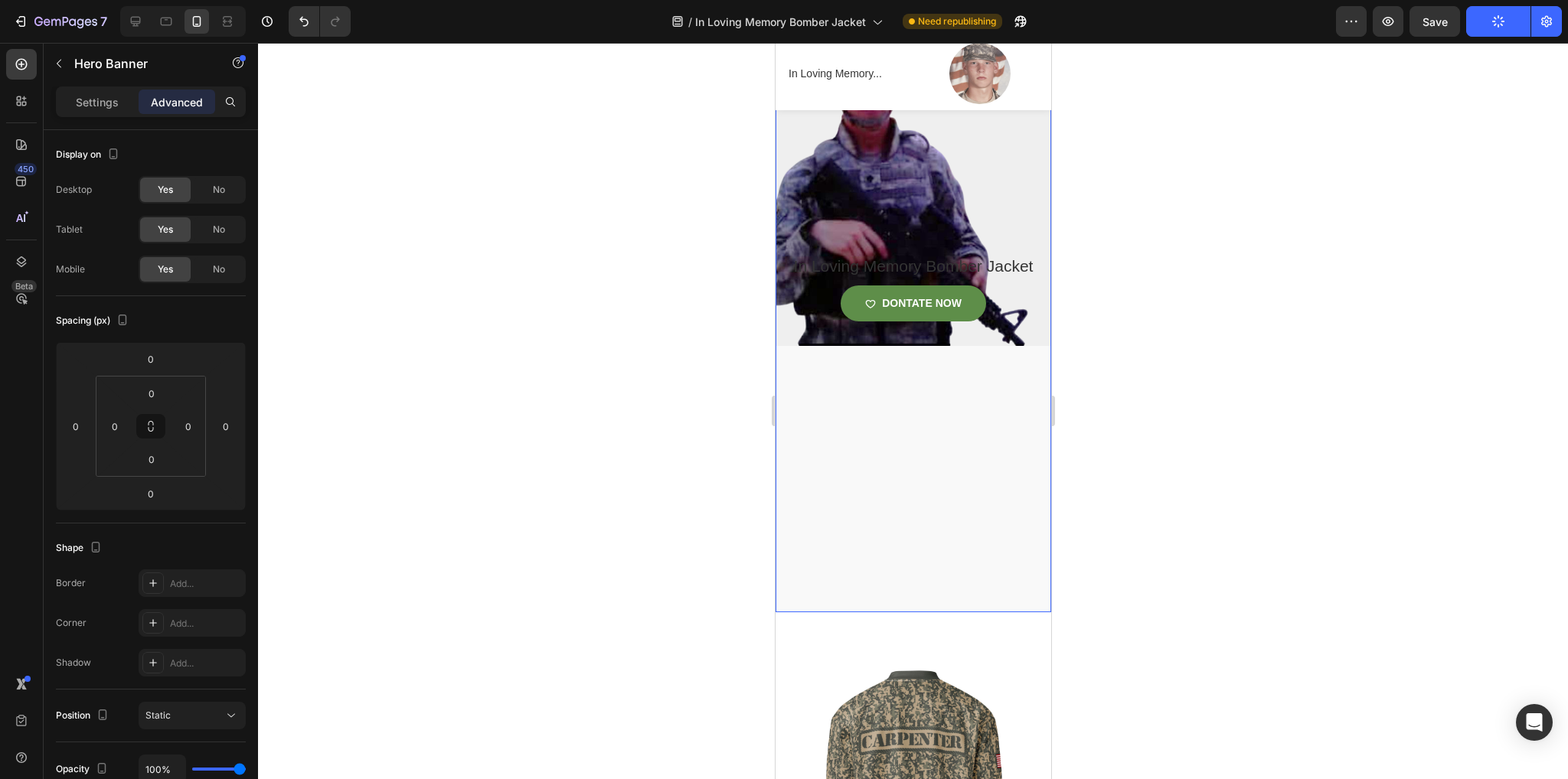
click at [906, 456] on div "Overlay" at bounding box center [912, 287] width 276 height 650
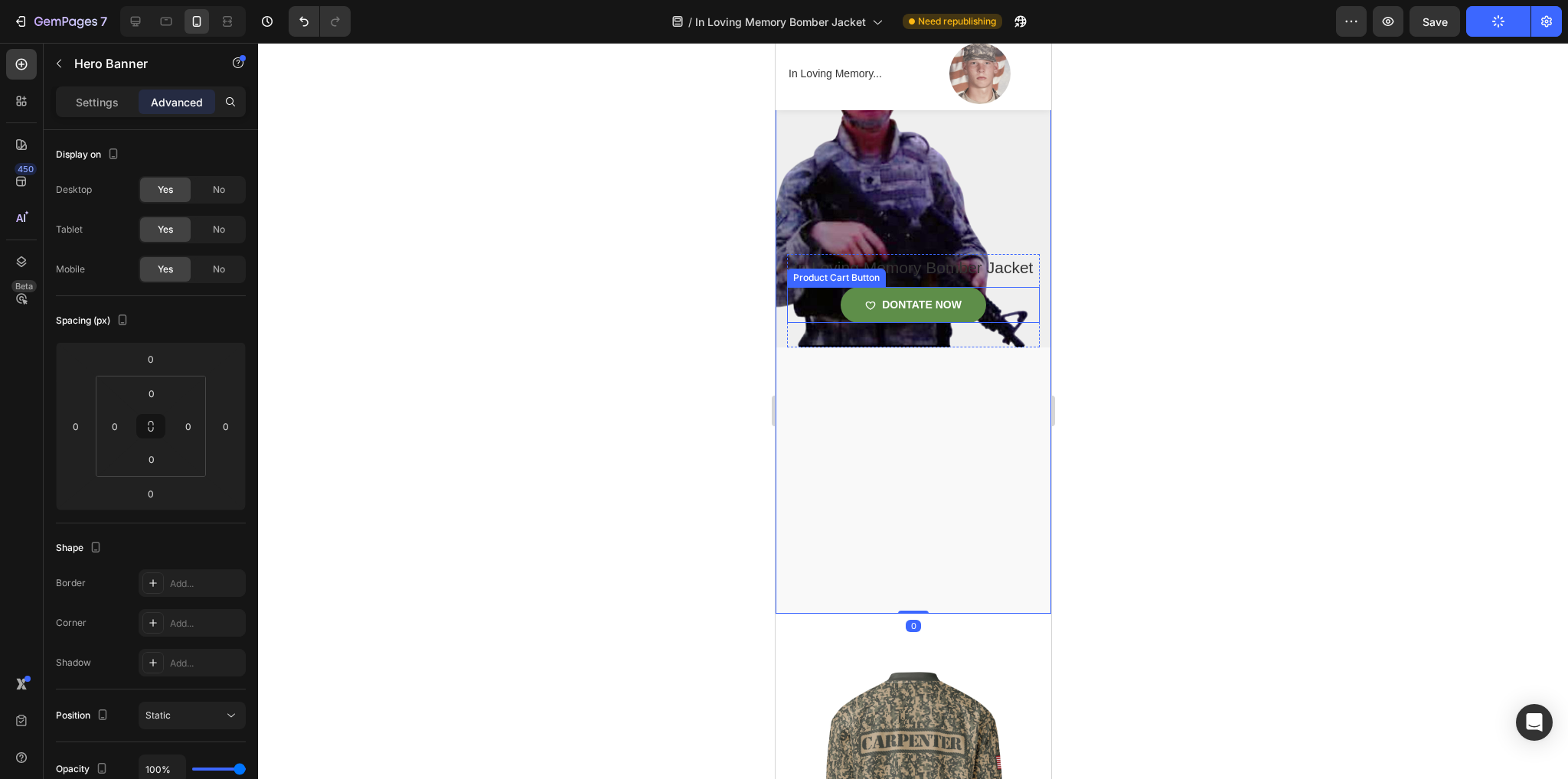
click at [811, 323] on div "DONTATE NOW Product Cart Button" at bounding box center [912, 305] width 253 height 36
click at [839, 419] on div "Overlay" at bounding box center [912, 288] width 276 height 650
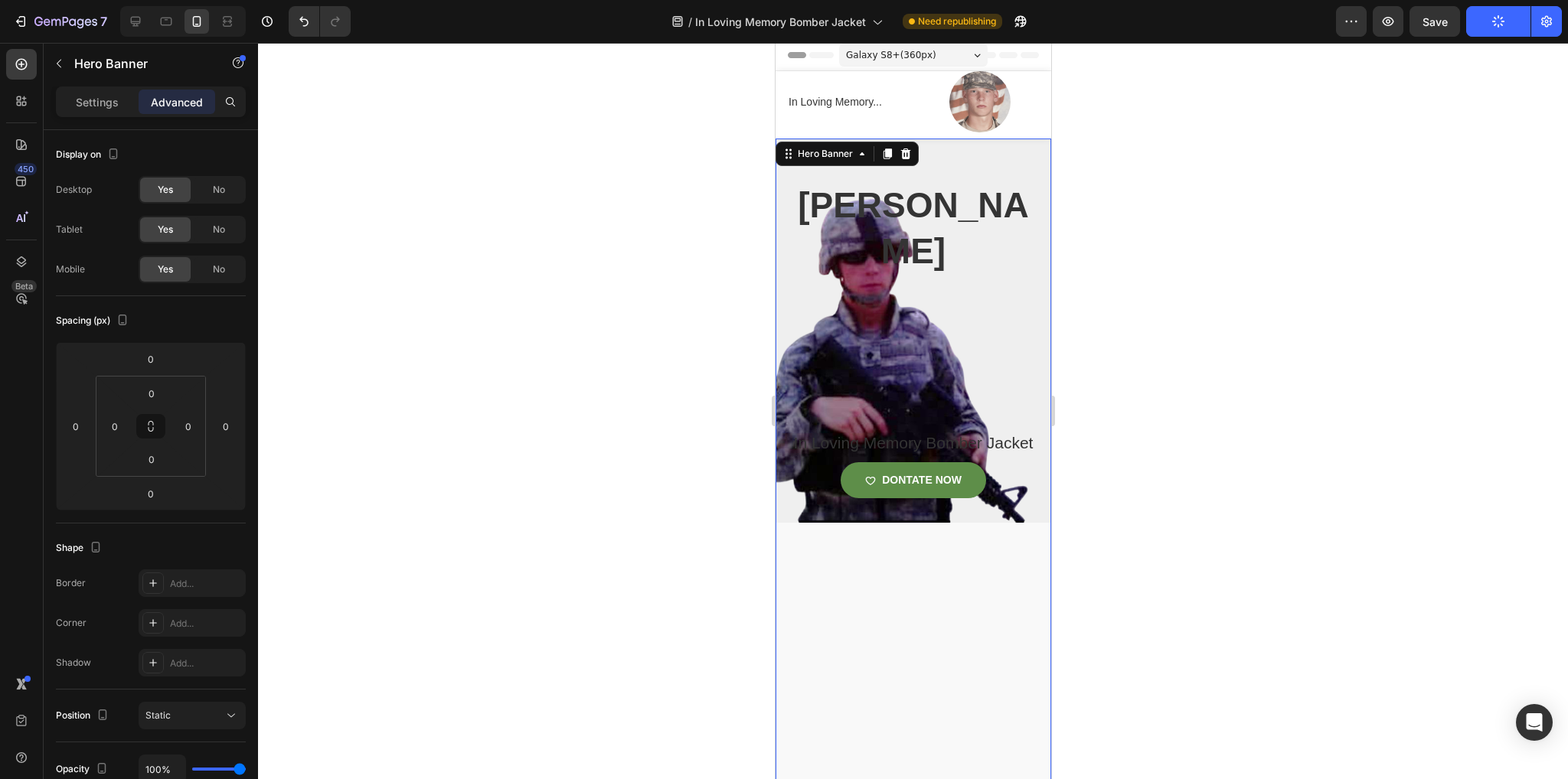
scroll to position [0, 0]
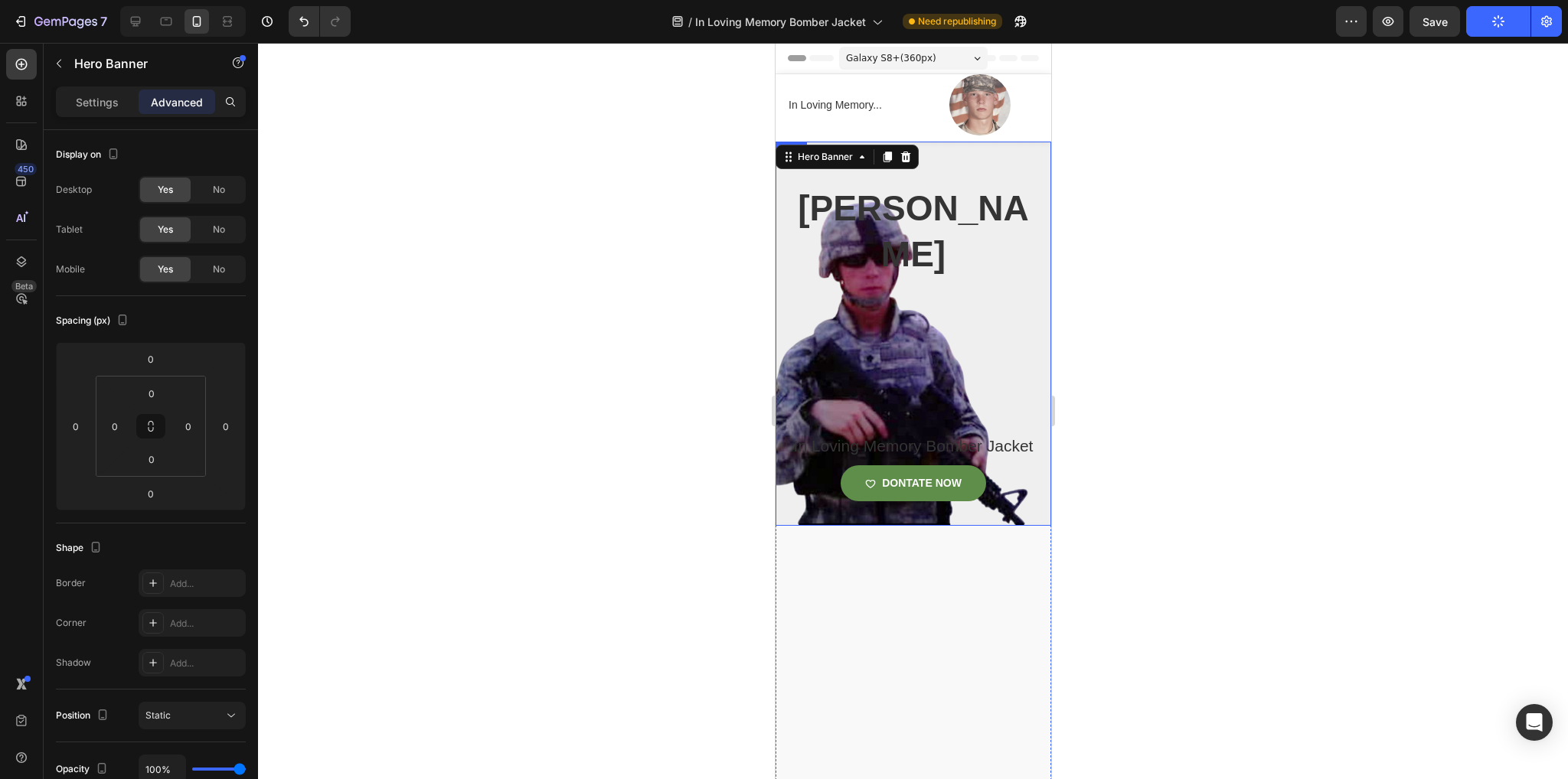
click at [965, 166] on div "Cameron carpenter Heading In Loving Memory Bomber Jacket Product Title DONTATE …" at bounding box center [912, 334] width 276 height 384
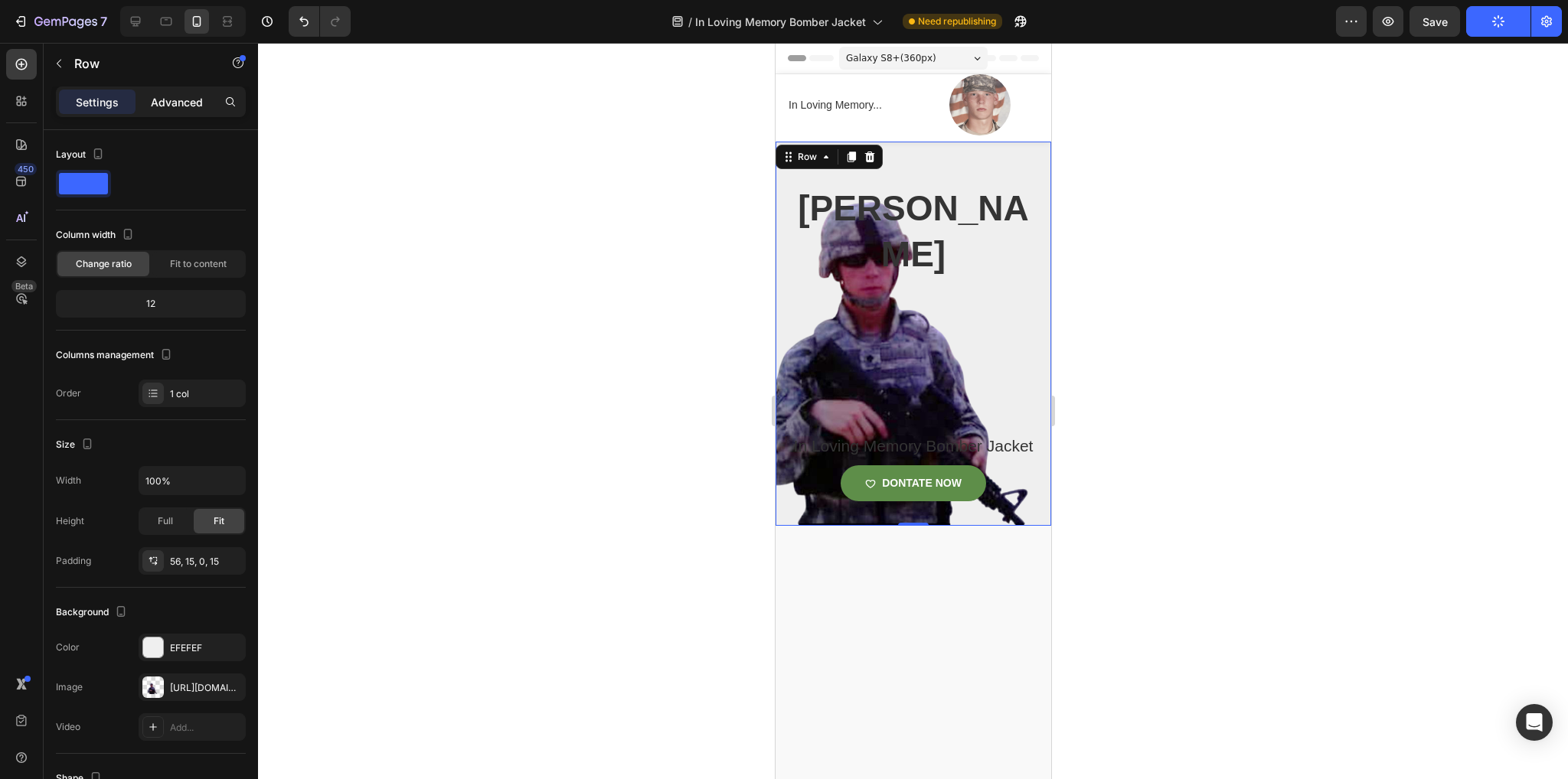
click at [188, 95] on p "Advanced" at bounding box center [176, 102] width 52 height 16
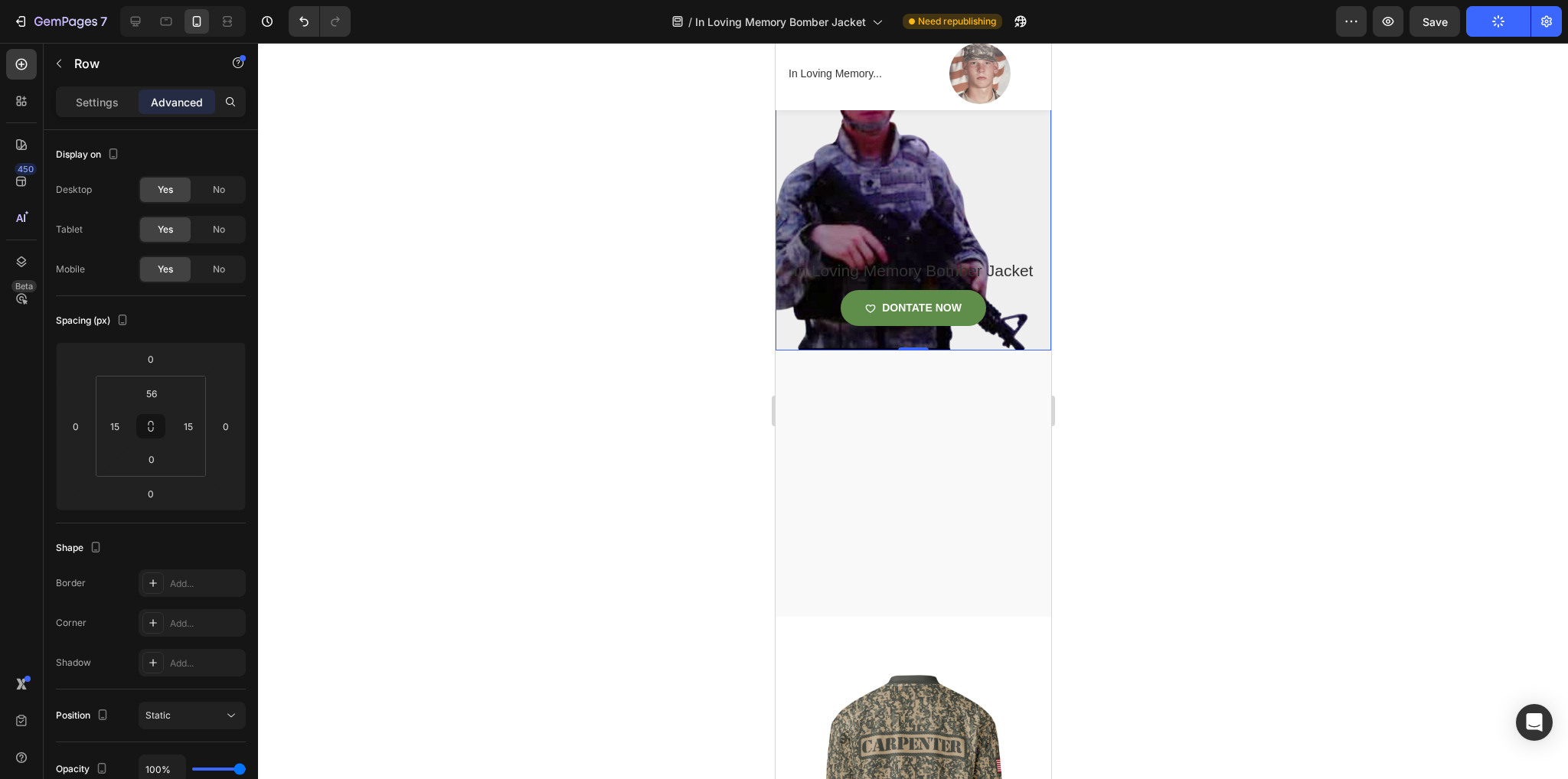
scroll to position [176, 0]
click at [1007, 174] on div "Cameron carpenter Heading In Loving Memory Bomber Jacket Product Title DONTATE …" at bounding box center [912, 178] width 253 height 341
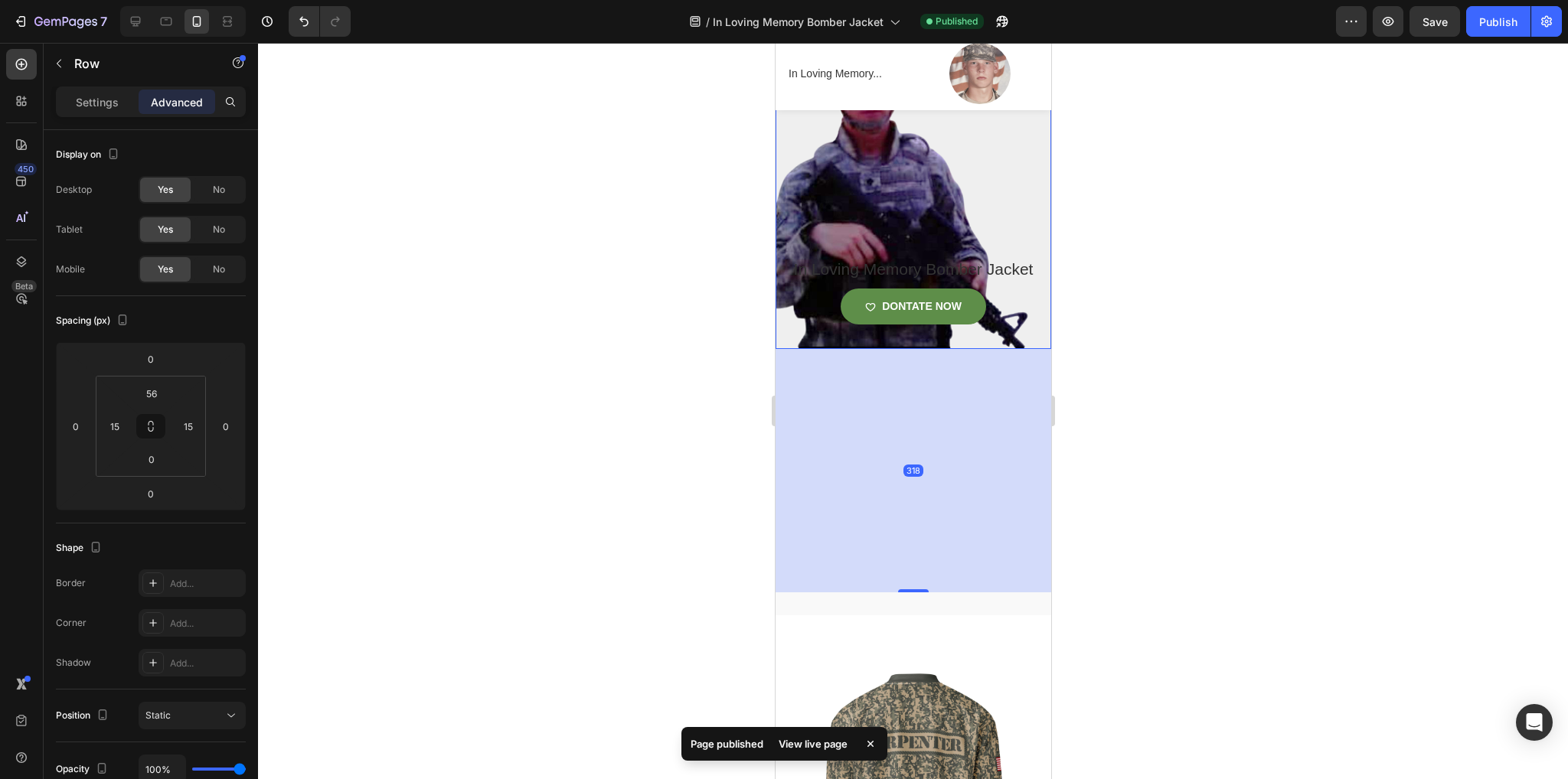
drag, startPoint x: 914, startPoint y: 371, endPoint x: 907, endPoint y: 615, distance: 244.1
click at [907, 592] on div at bounding box center [913, 590] width 31 height 3
type input "318"
click at [1154, 591] on div at bounding box center [913, 411] width 1310 height 736
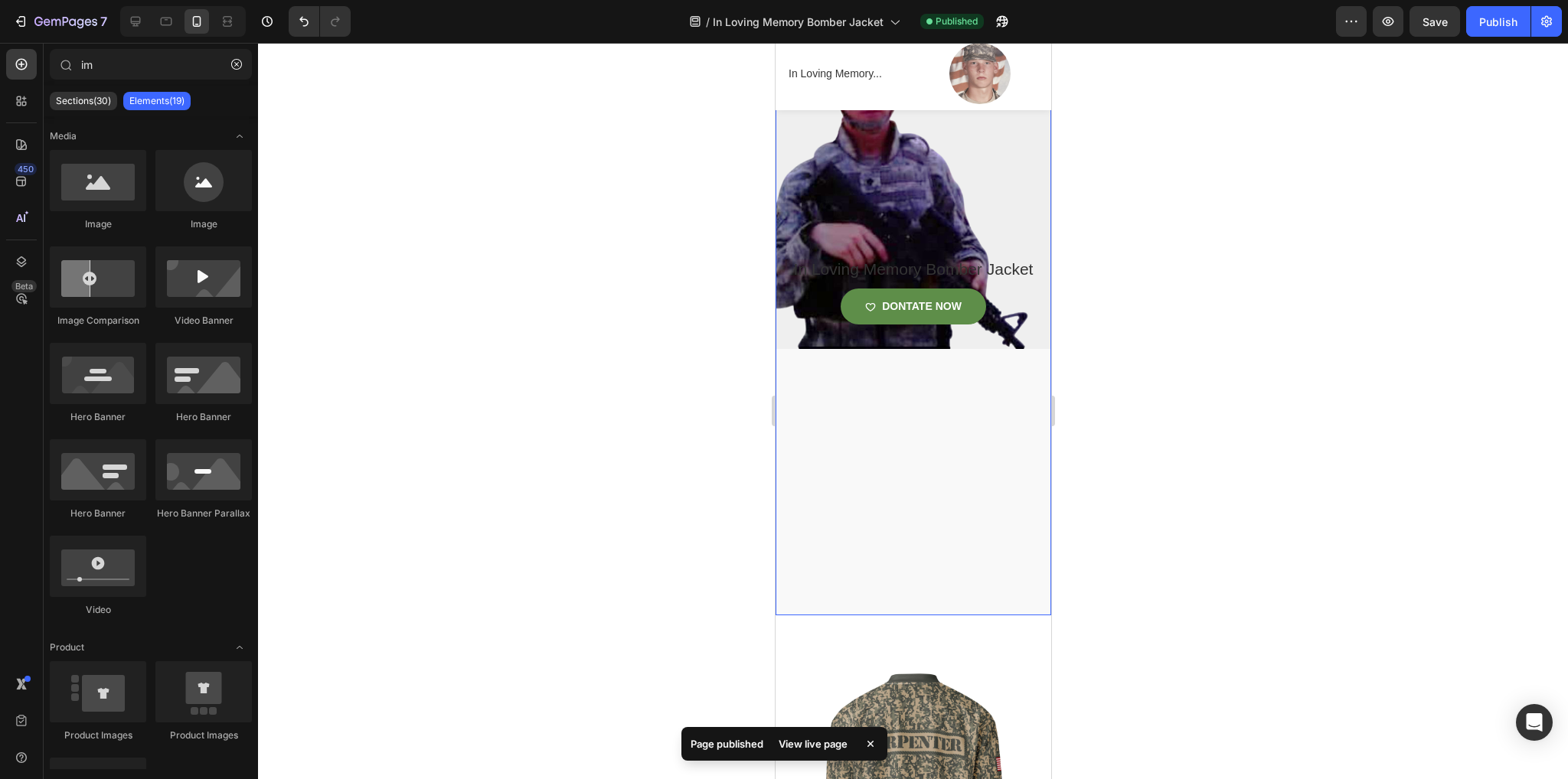
click at [907, 513] on div "Cameron carpenter Heading In Loving Memory Bomber Jacket Product Title DONTATE …" at bounding box center [912, 278] width 276 height 627
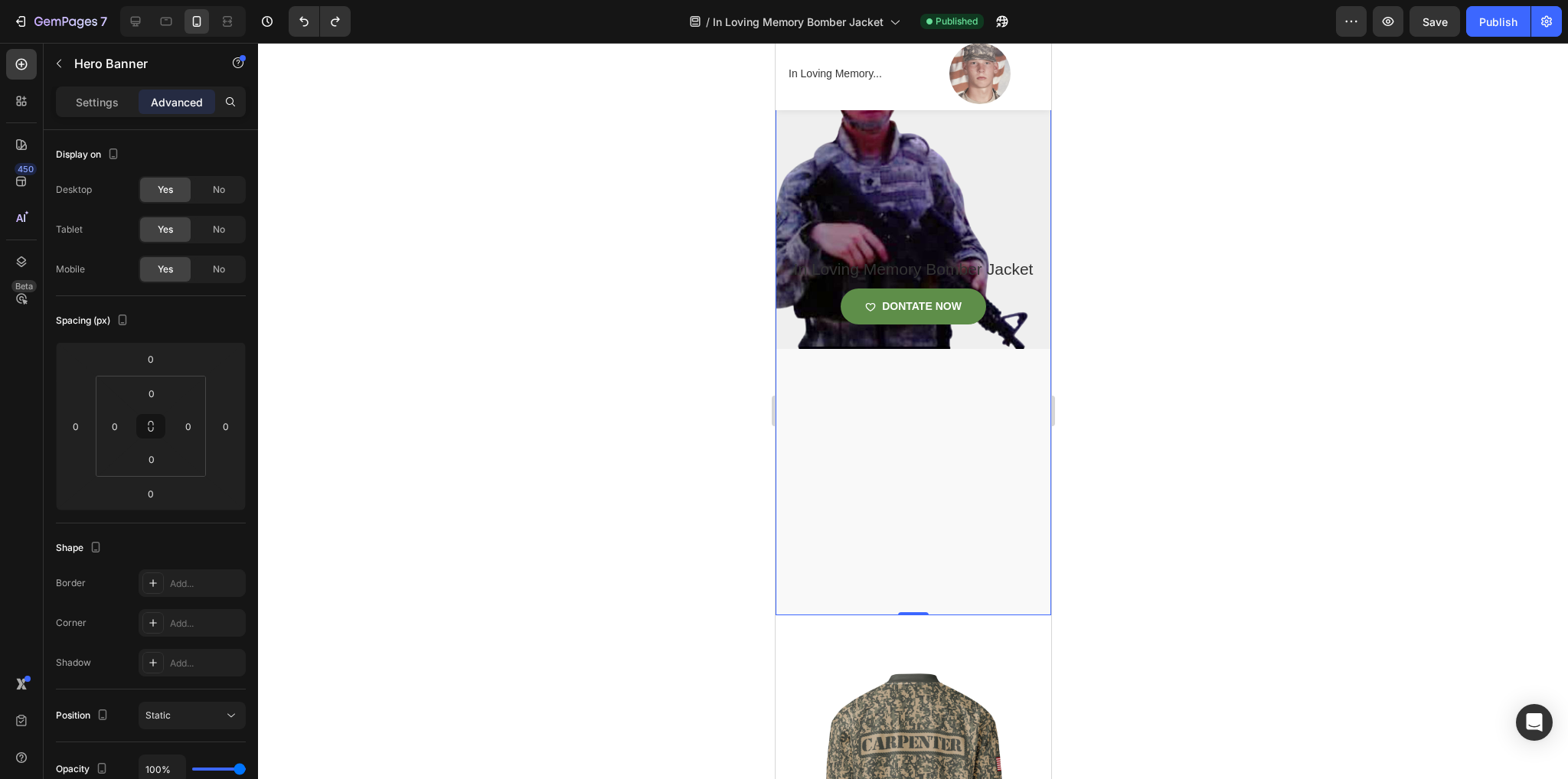
click at [1238, 484] on div at bounding box center [913, 411] width 1310 height 736
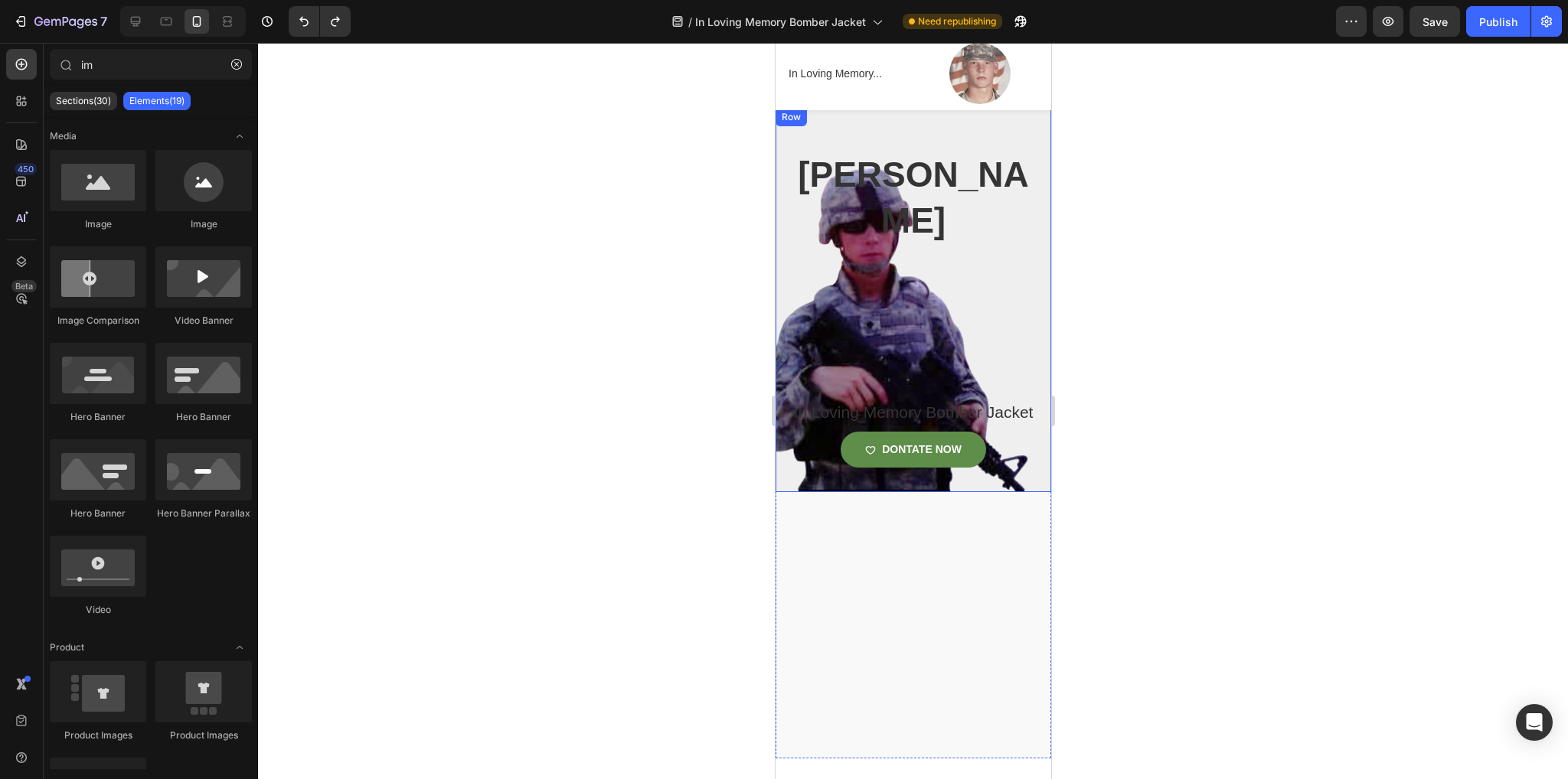
scroll to position [0, 0]
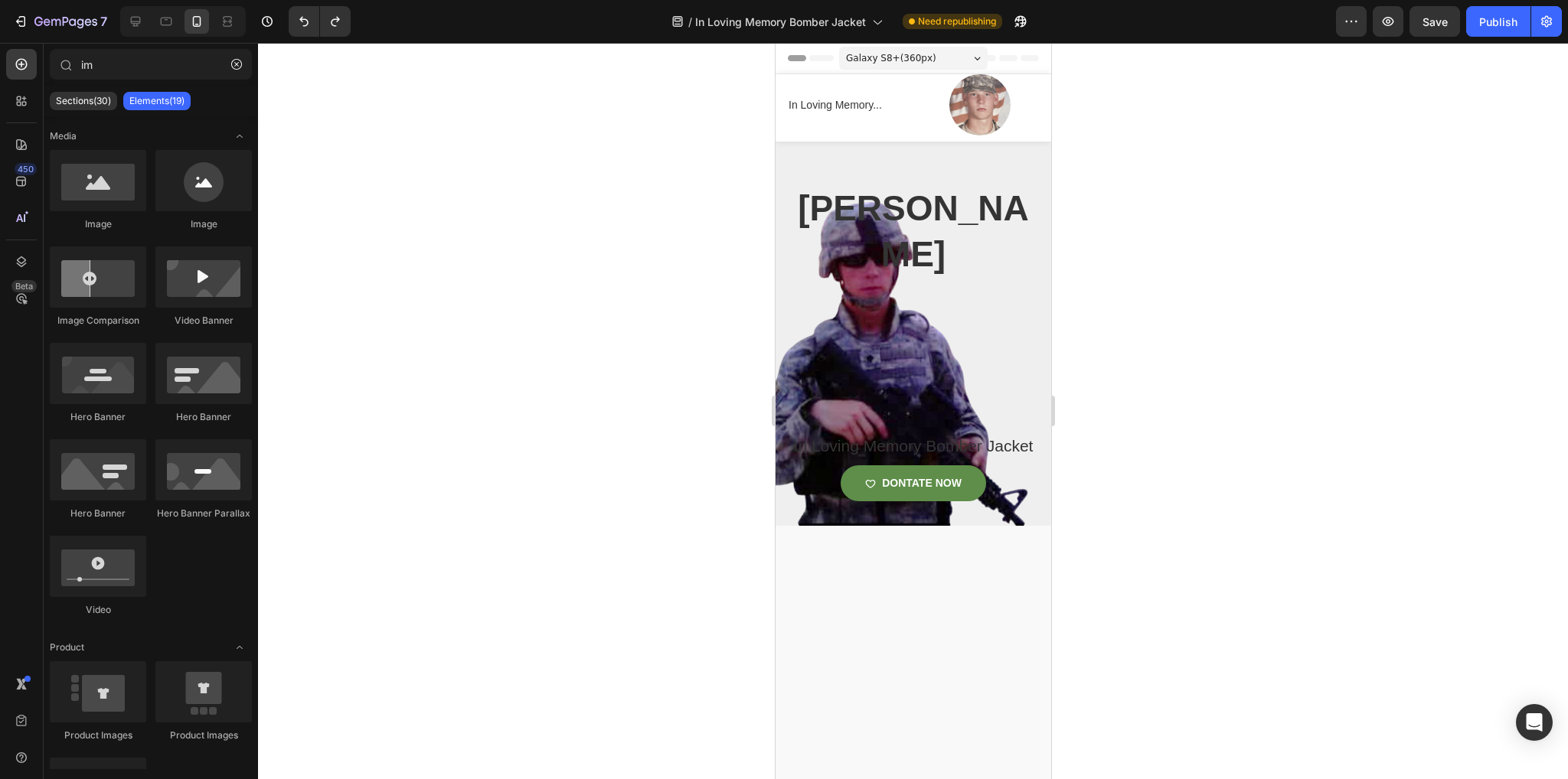
click at [952, 63] on div "Galaxy S8+ ( 360 px)" at bounding box center [913, 58] width 149 height 23
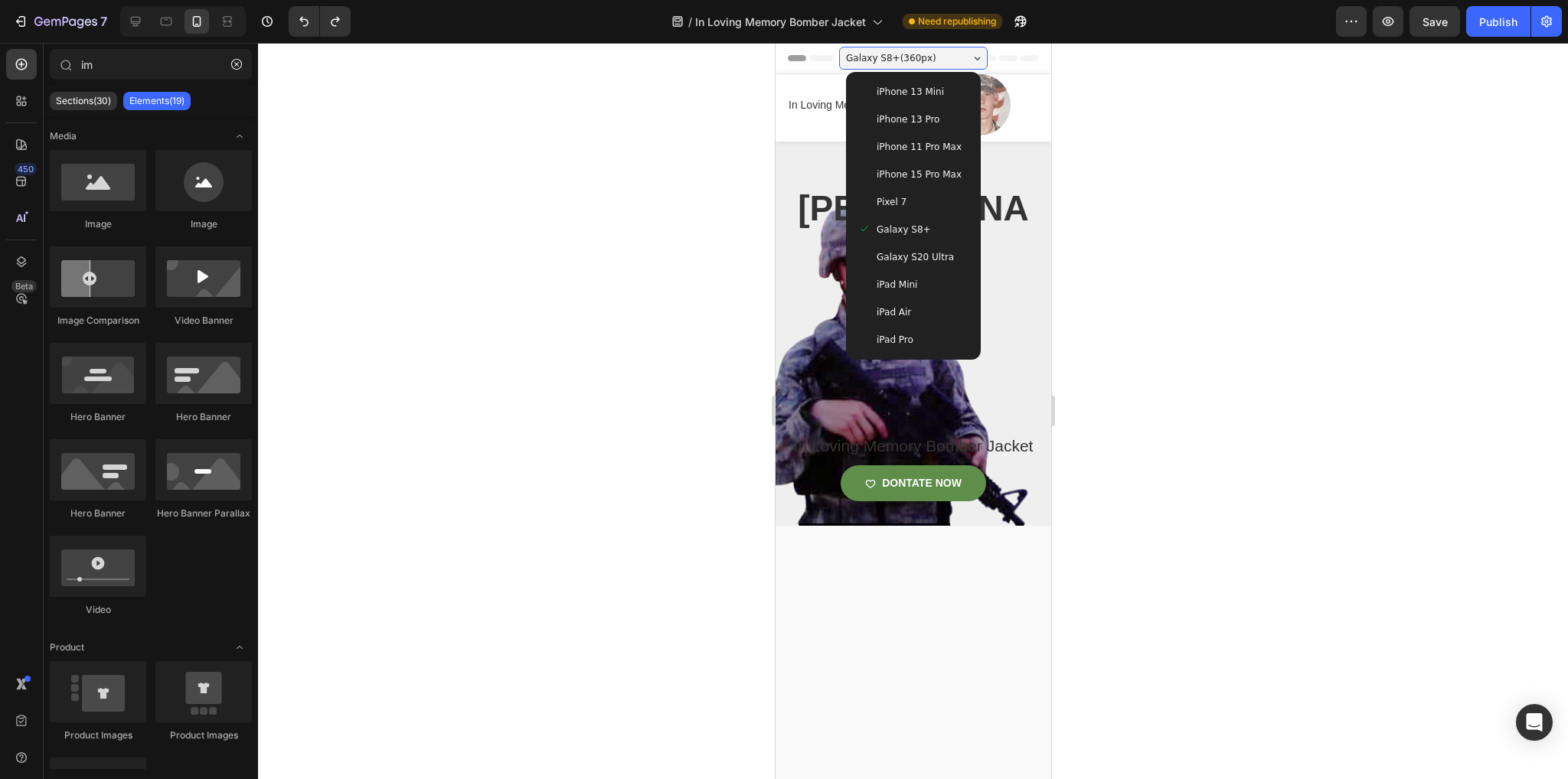
click at [930, 256] on span "Galaxy S20 Ultra" at bounding box center [914, 257] width 77 height 15
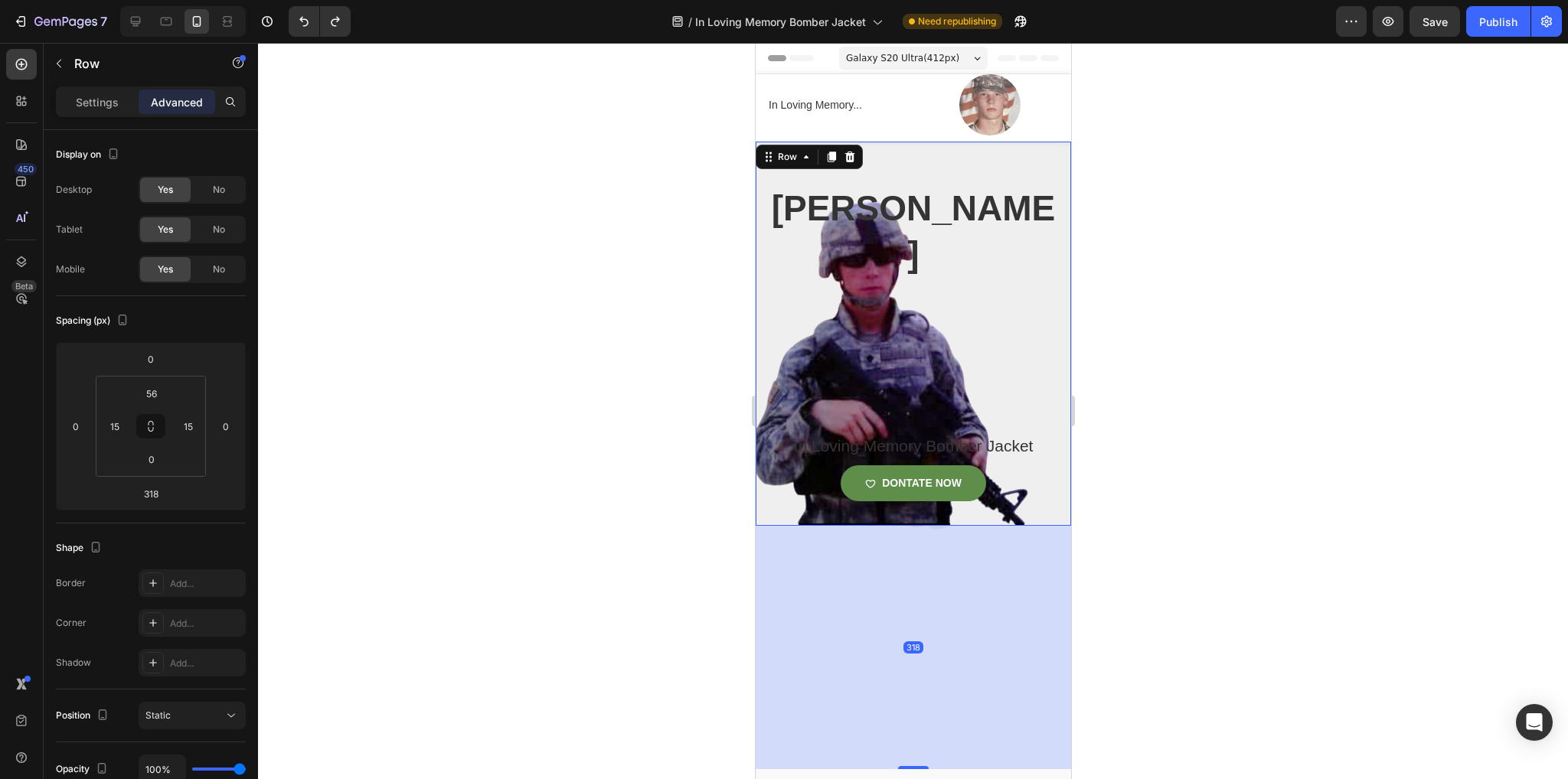
click at [962, 343] on div "Cameron carpenter Heading In Loving Memory Bomber Jacket Product Title DONTATE …" at bounding box center [913, 355] width 293 height 341
click at [904, 359] on div "Cameron carpenter Heading In Loving Memory Bomber Jacket Product Title DONTATE …" at bounding box center [913, 355] width 293 height 341
click at [854, 627] on div "318" at bounding box center [913, 646] width 316 height 243
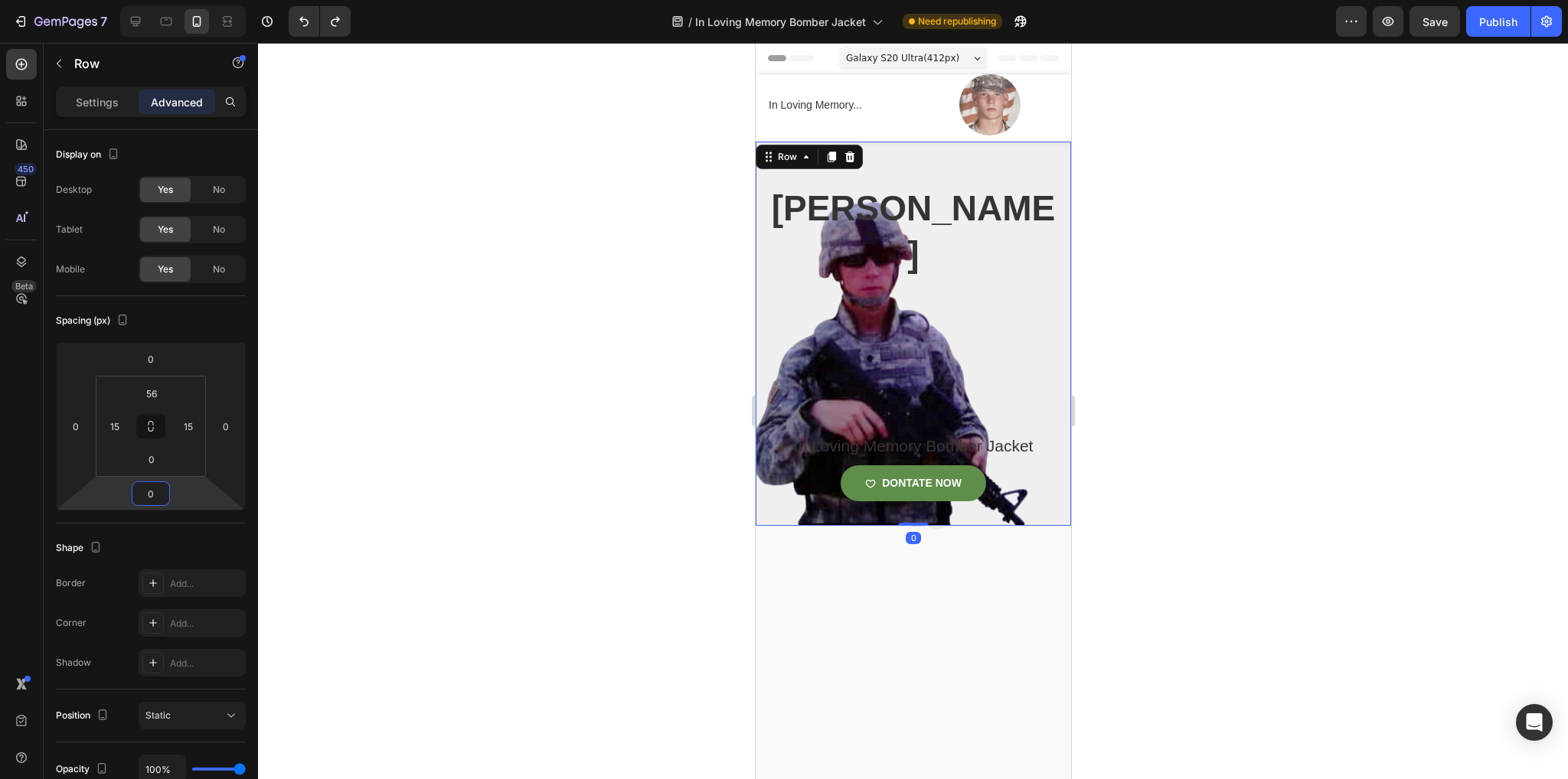
type input "0"
click at [511, 480] on div at bounding box center [913, 411] width 1310 height 736
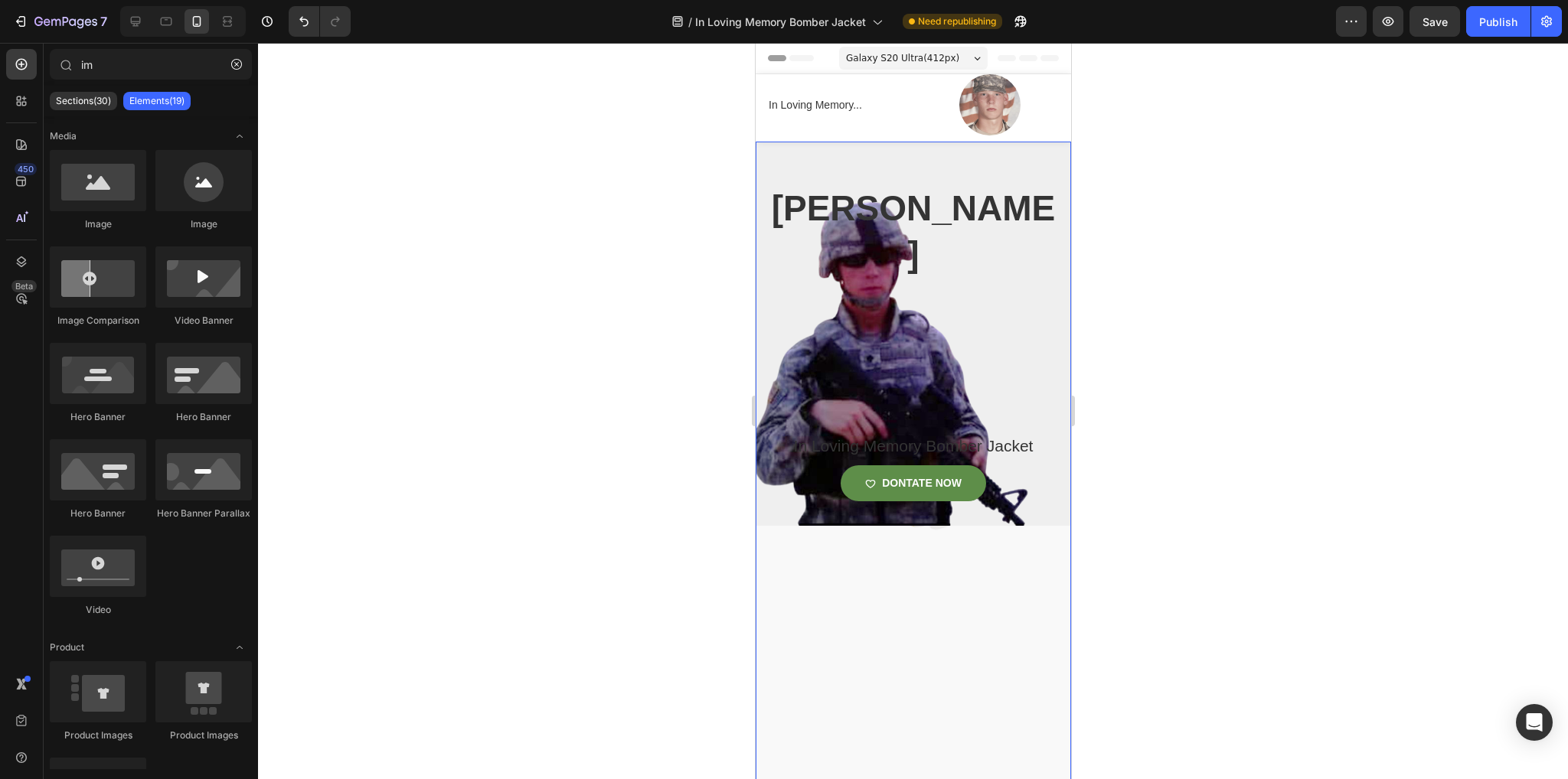
click at [939, 634] on div "Overlay" at bounding box center [913, 467] width 316 height 650
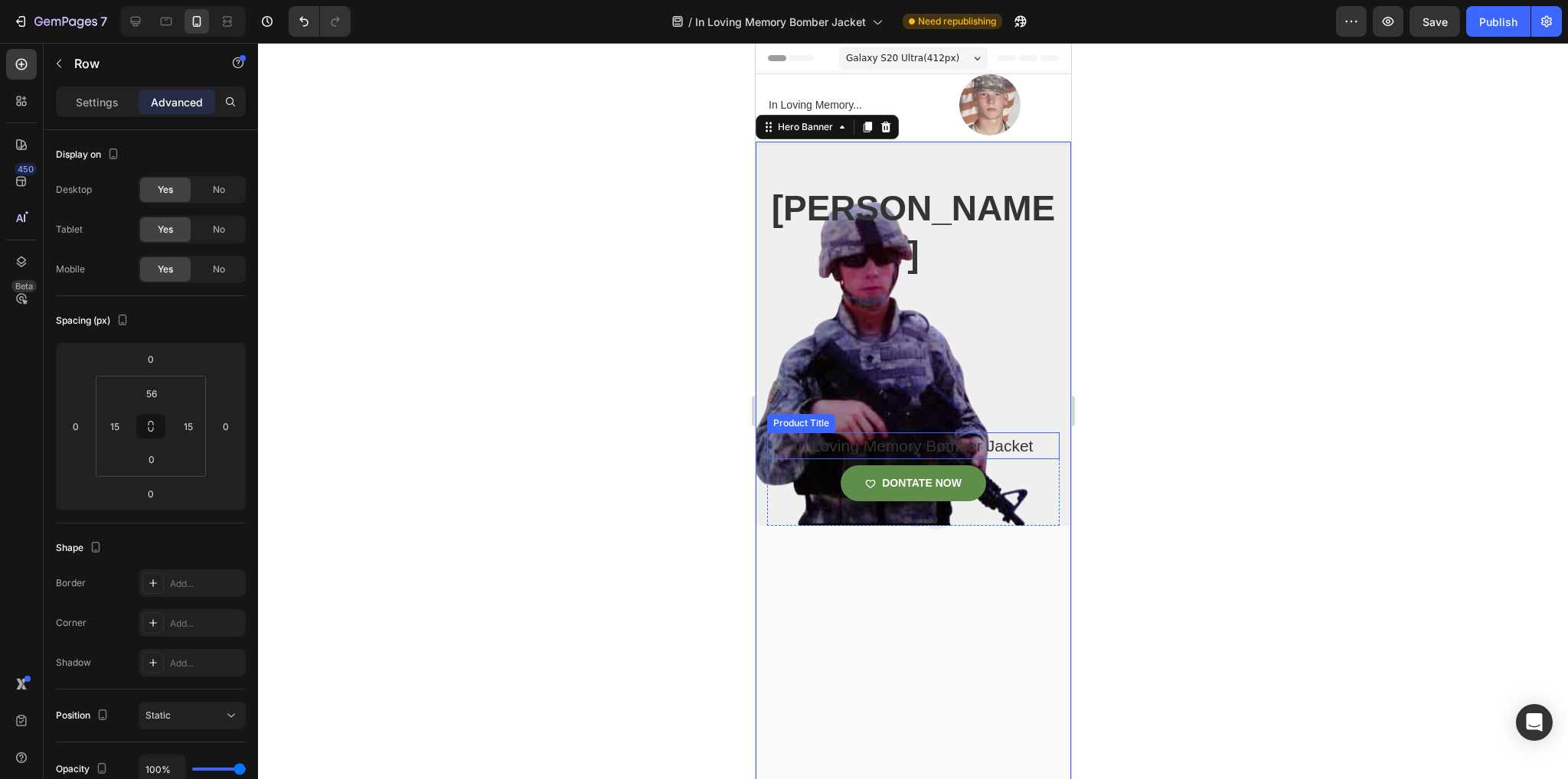
click at [955, 284] on div "Cameron carpenter Heading In Loving Memory Bomber Jacket Product Title DONTATE …" at bounding box center [913, 355] width 293 height 341
click at [909, 592] on div "Overlay" at bounding box center [913, 467] width 316 height 650
click at [950, 344] on div "Cameron carpenter Heading In Loving Memory Bomber Jacket Product Title DONTATE …" at bounding box center [913, 355] width 293 height 341
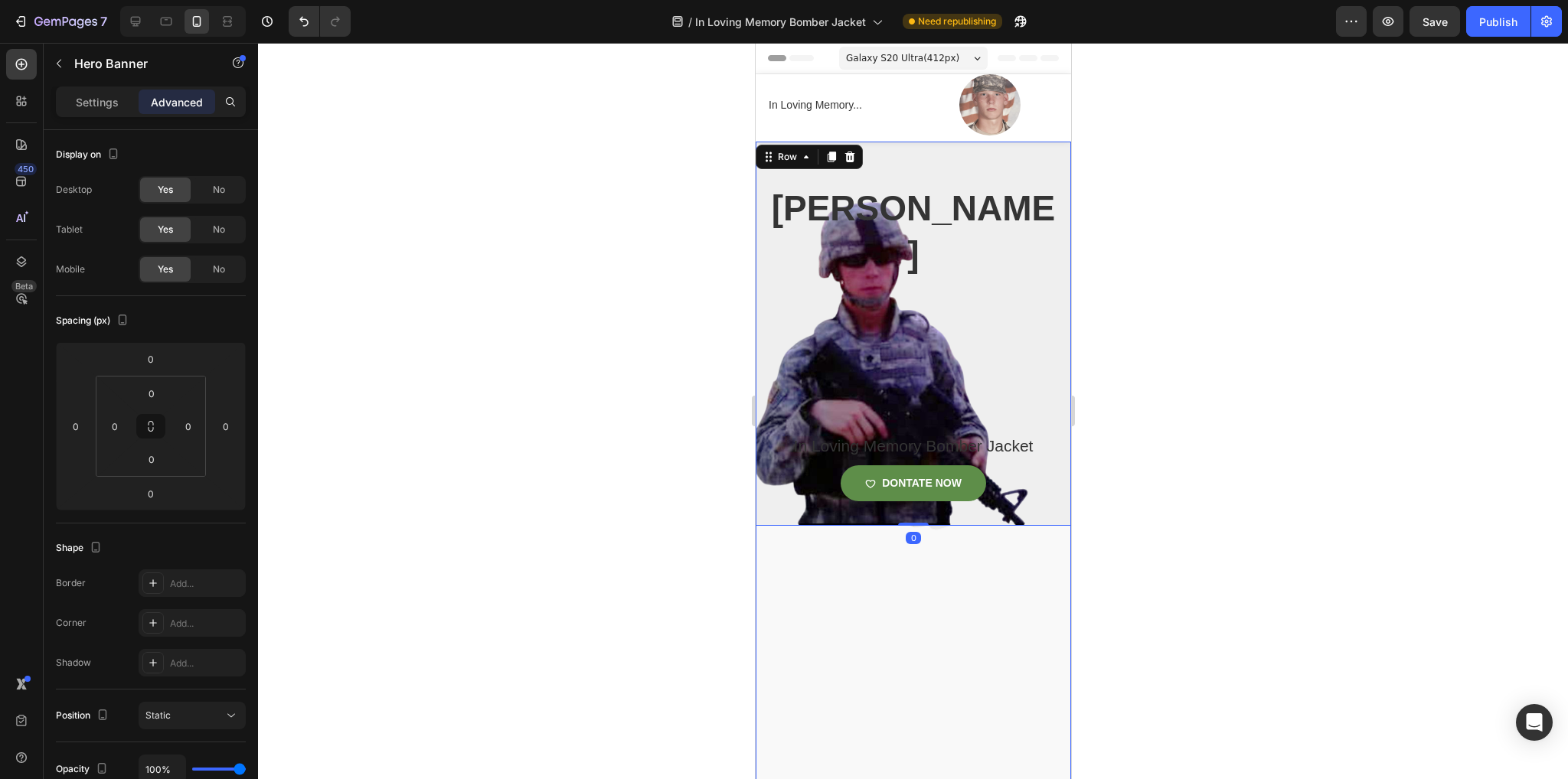
click at [820, 670] on div "Overlay" at bounding box center [913, 467] width 316 height 650
click at [931, 325] on div "Cameron carpenter Heading In Loving Memory Bomber Jacket Product Title DONTATE …" at bounding box center [913, 355] width 293 height 341
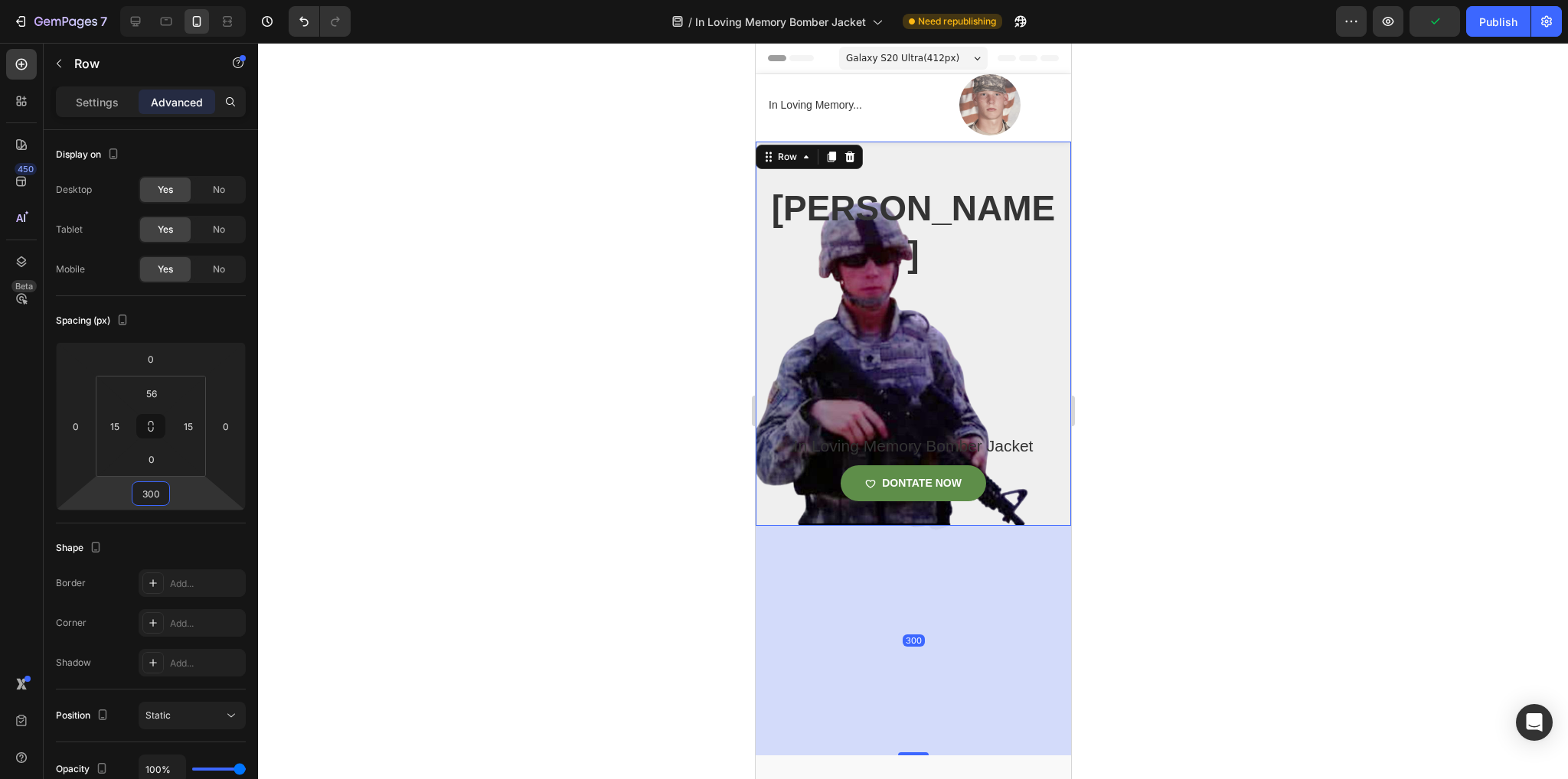
type input "300"
click at [476, 564] on div at bounding box center [913, 411] width 1310 height 736
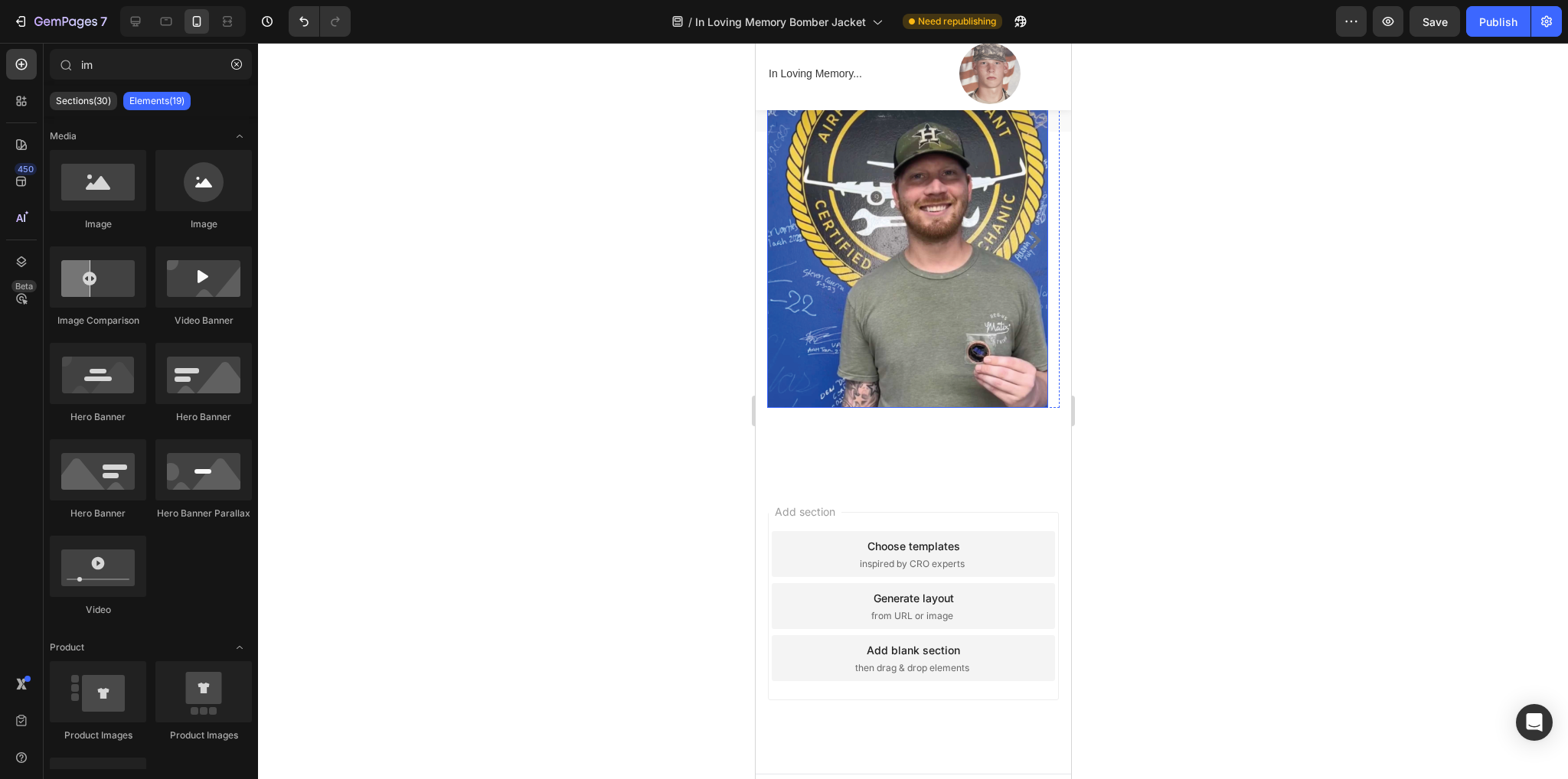
scroll to position [2551, 0]
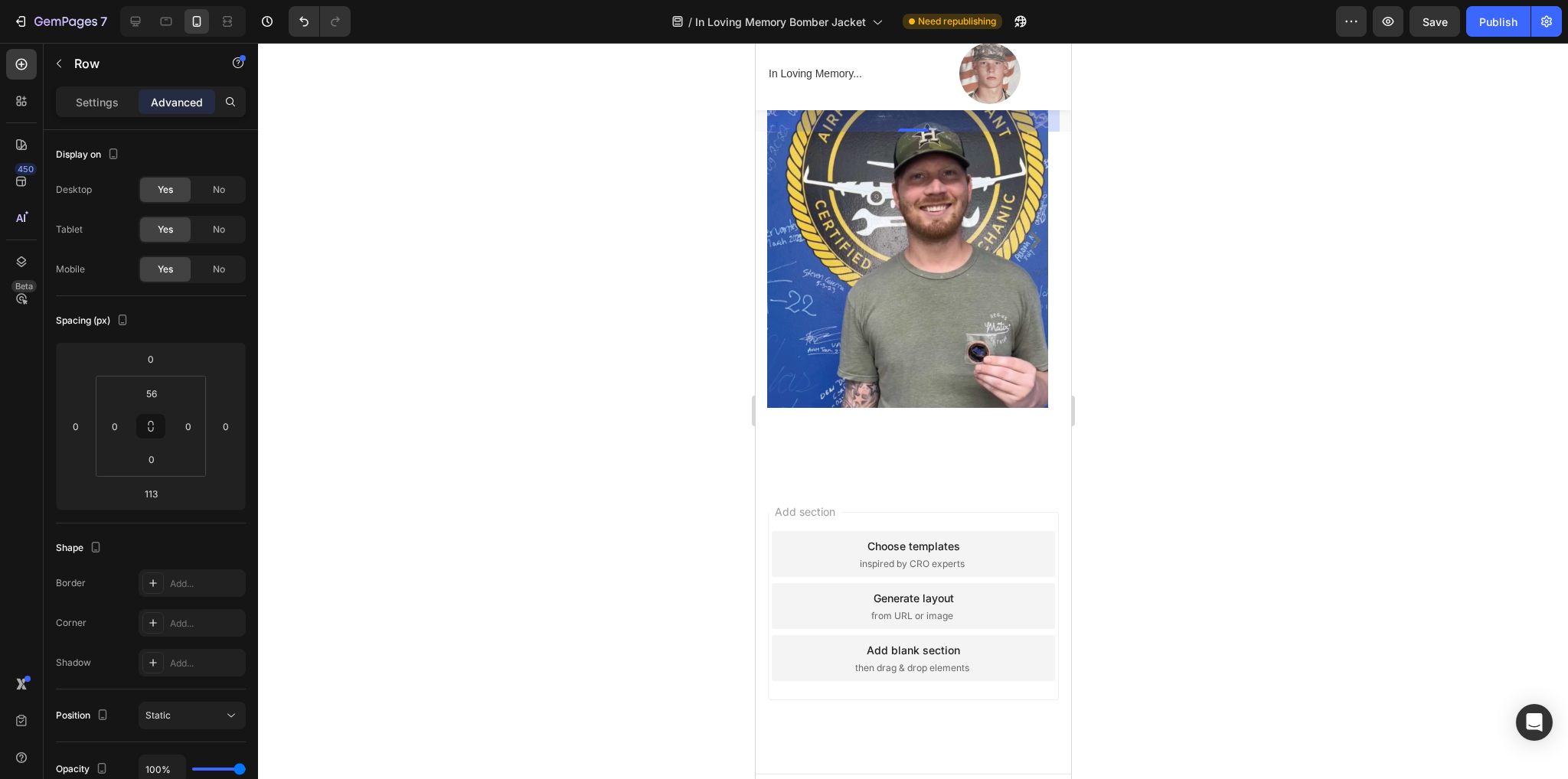
click at [1030, 45] on div "Drop element here" at bounding box center [913, 22] width 293 height 46
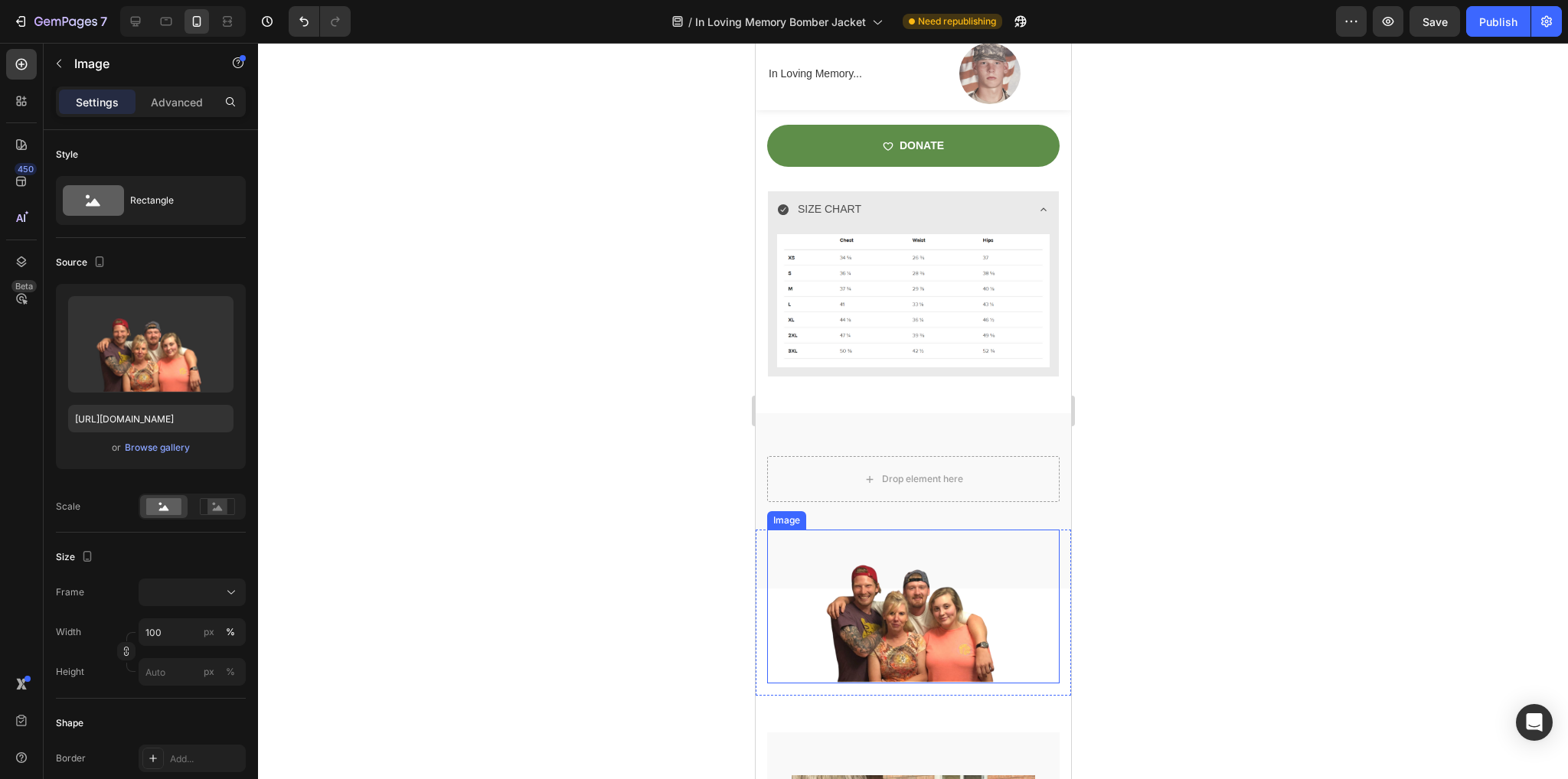
click at [902, 577] on img at bounding box center [913, 605] width 293 height 154
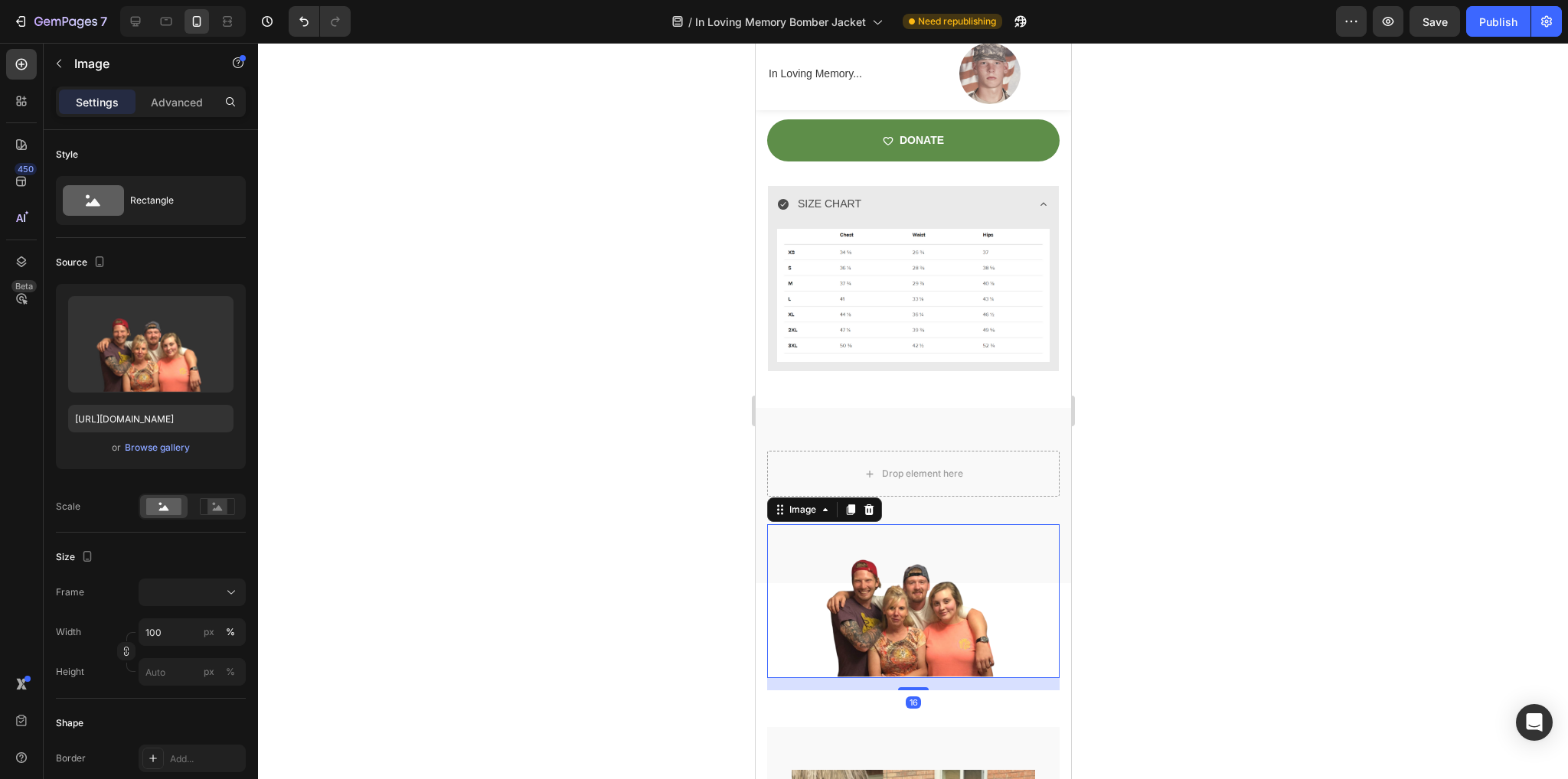
scroll to position [1478, 0]
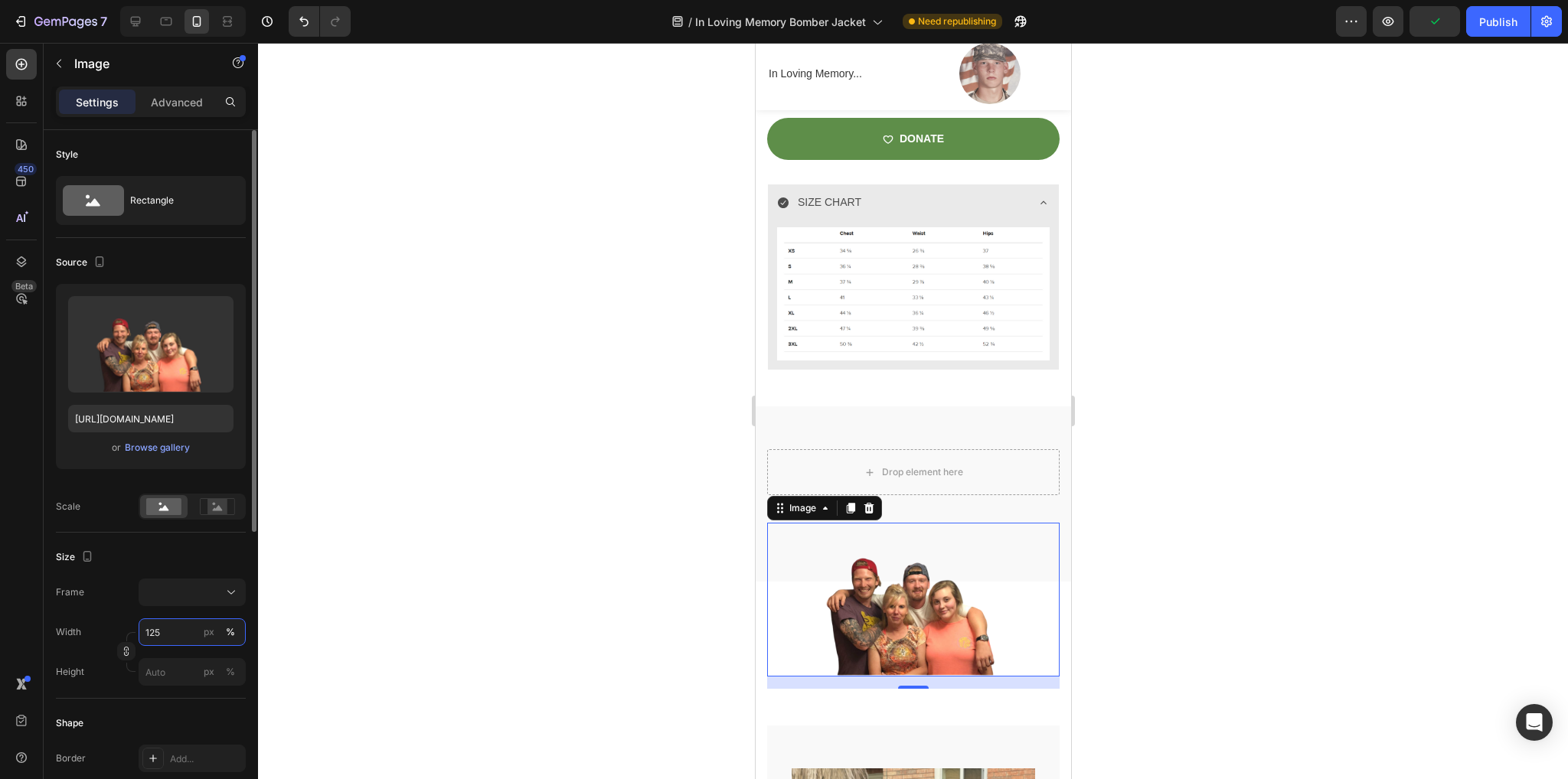
drag, startPoint x: 168, startPoint y: 625, endPoint x: 130, endPoint y: 626, distance: 38.0
click at [130, 626] on div "Width 125 px %" at bounding box center [151, 632] width 190 height 28
click at [107, 600] on div "Frame" at bounding box center [151, 592] width 190 height 28
type input "100"
click at [144, 553] on div "Size" at bounding box center [151, 558] width 190 height 25
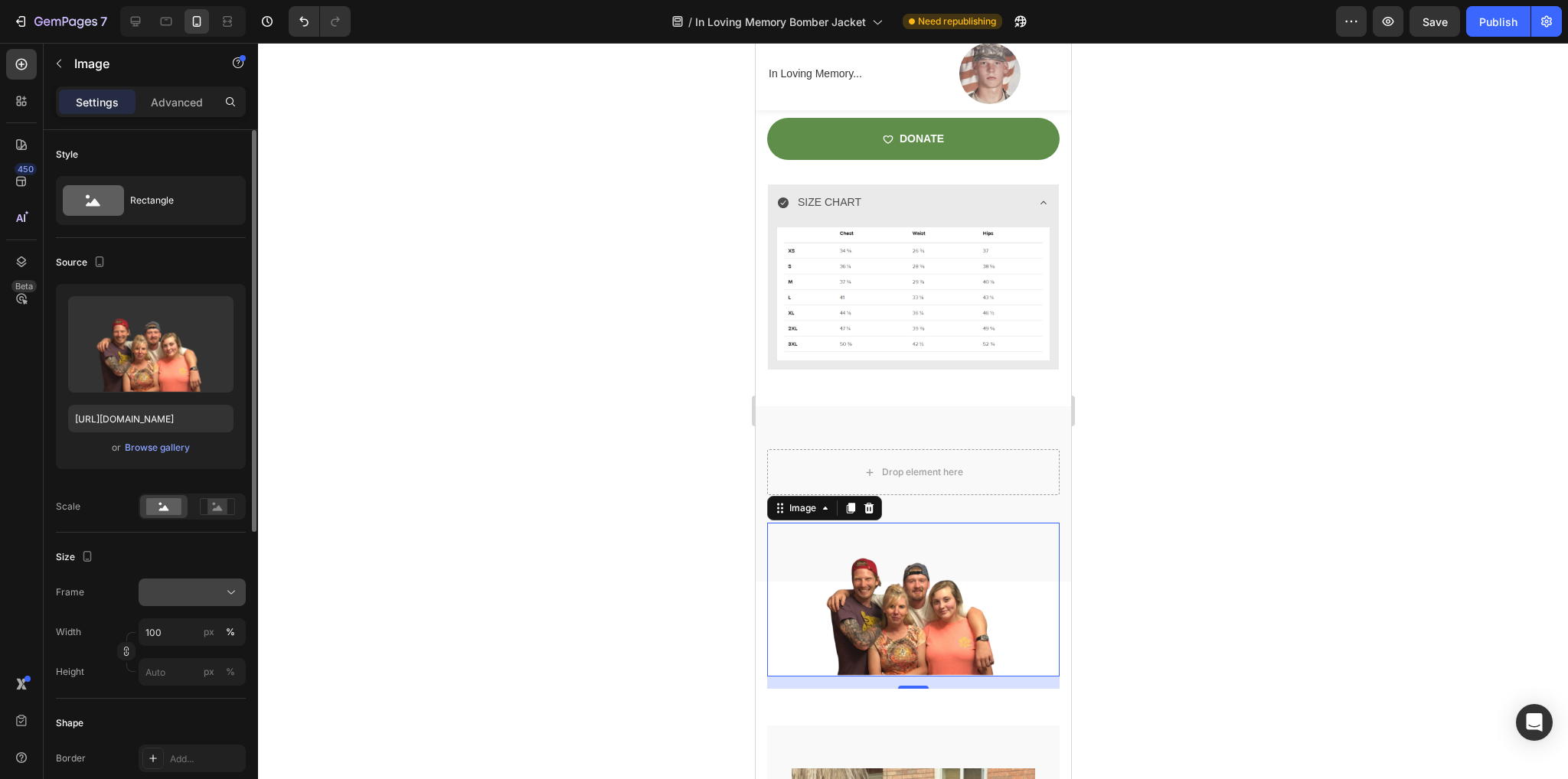
click at [185, 588] on div at bounding box center [193, 592] width 93 height 15
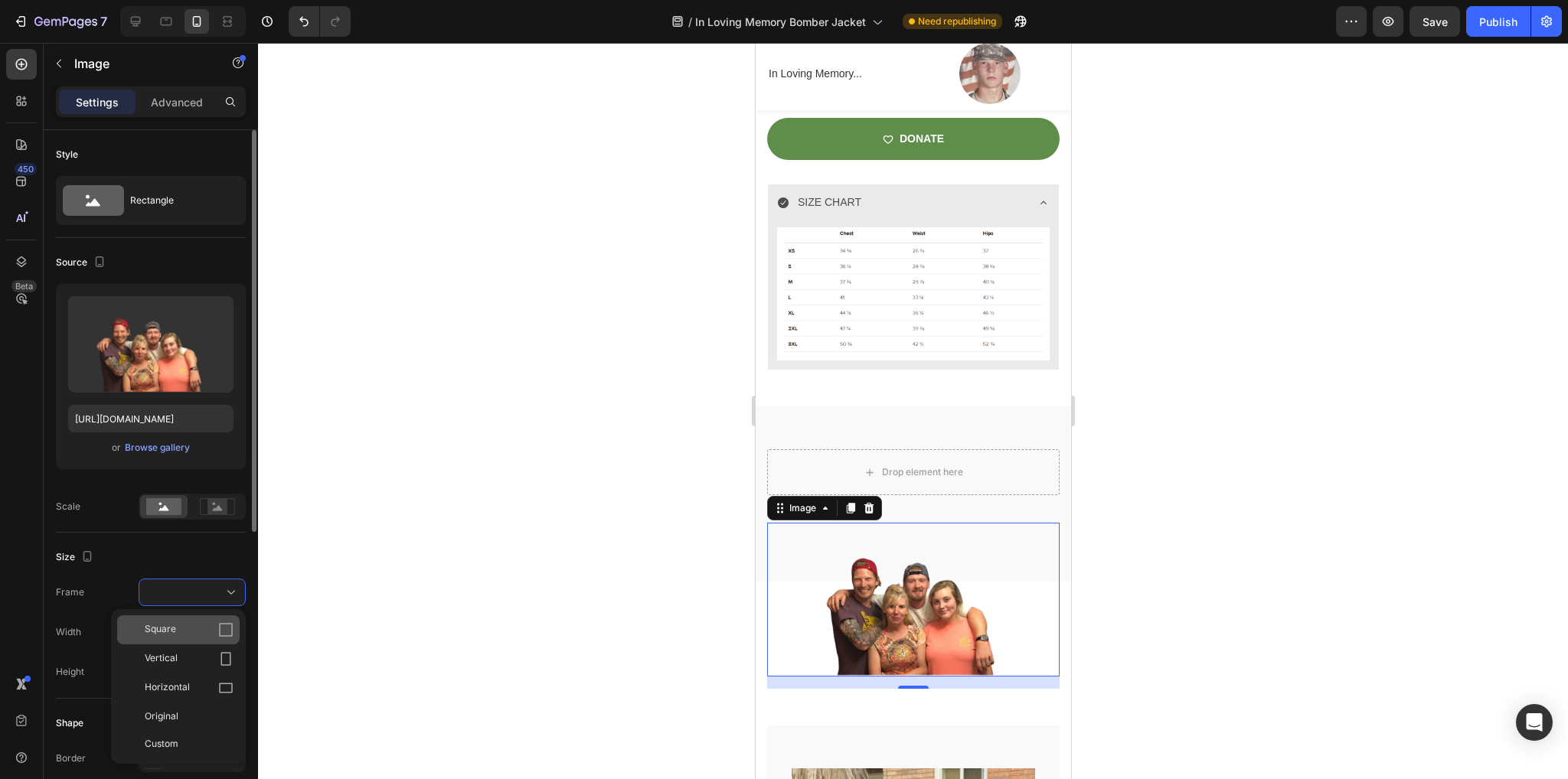
click at [228, 625] on icon at bounding box center [226, 630] width 15 height 15
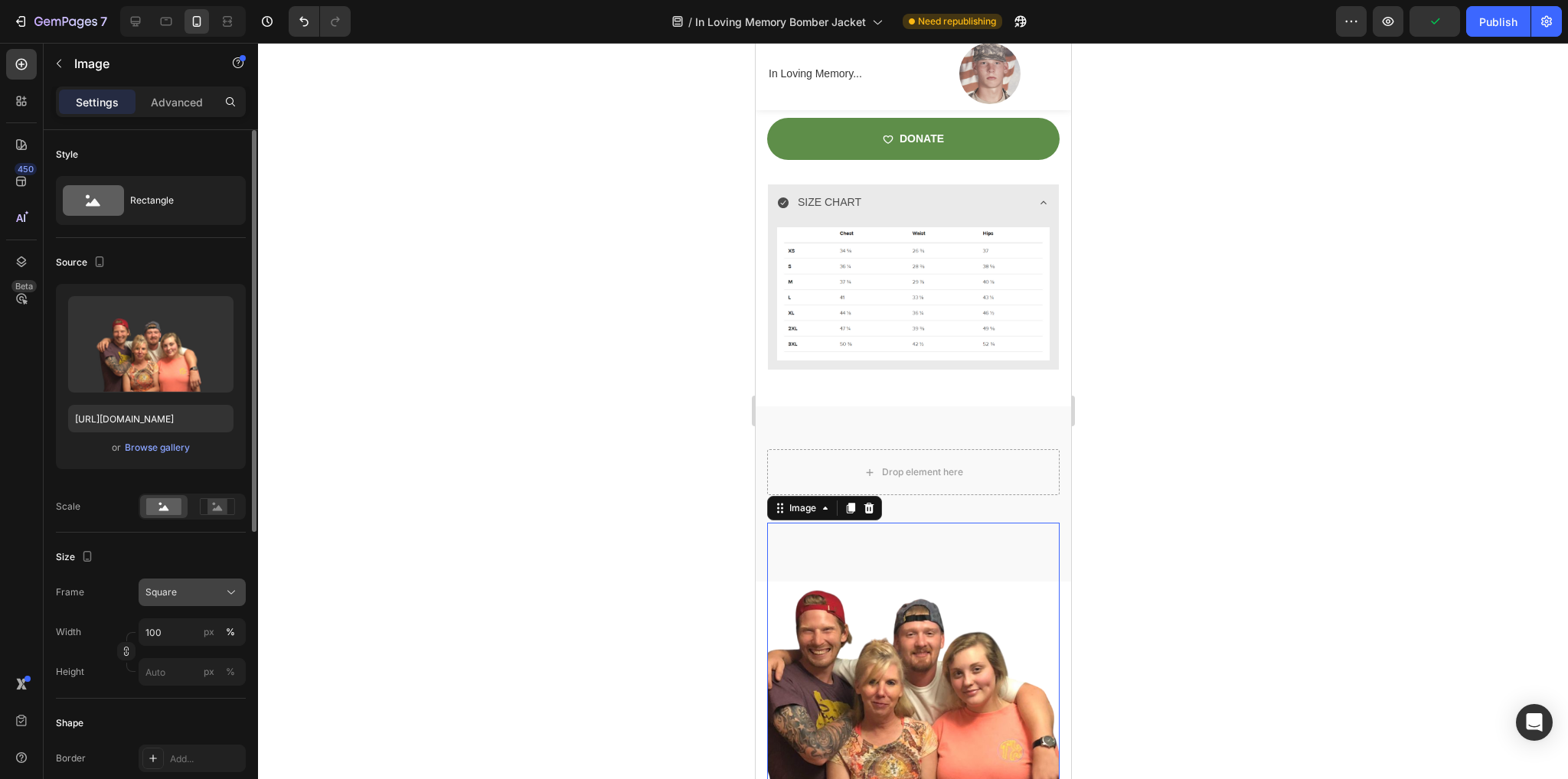
click at [215, 589] on div "Square" at bounding box center [183, 592] width 75 height 13
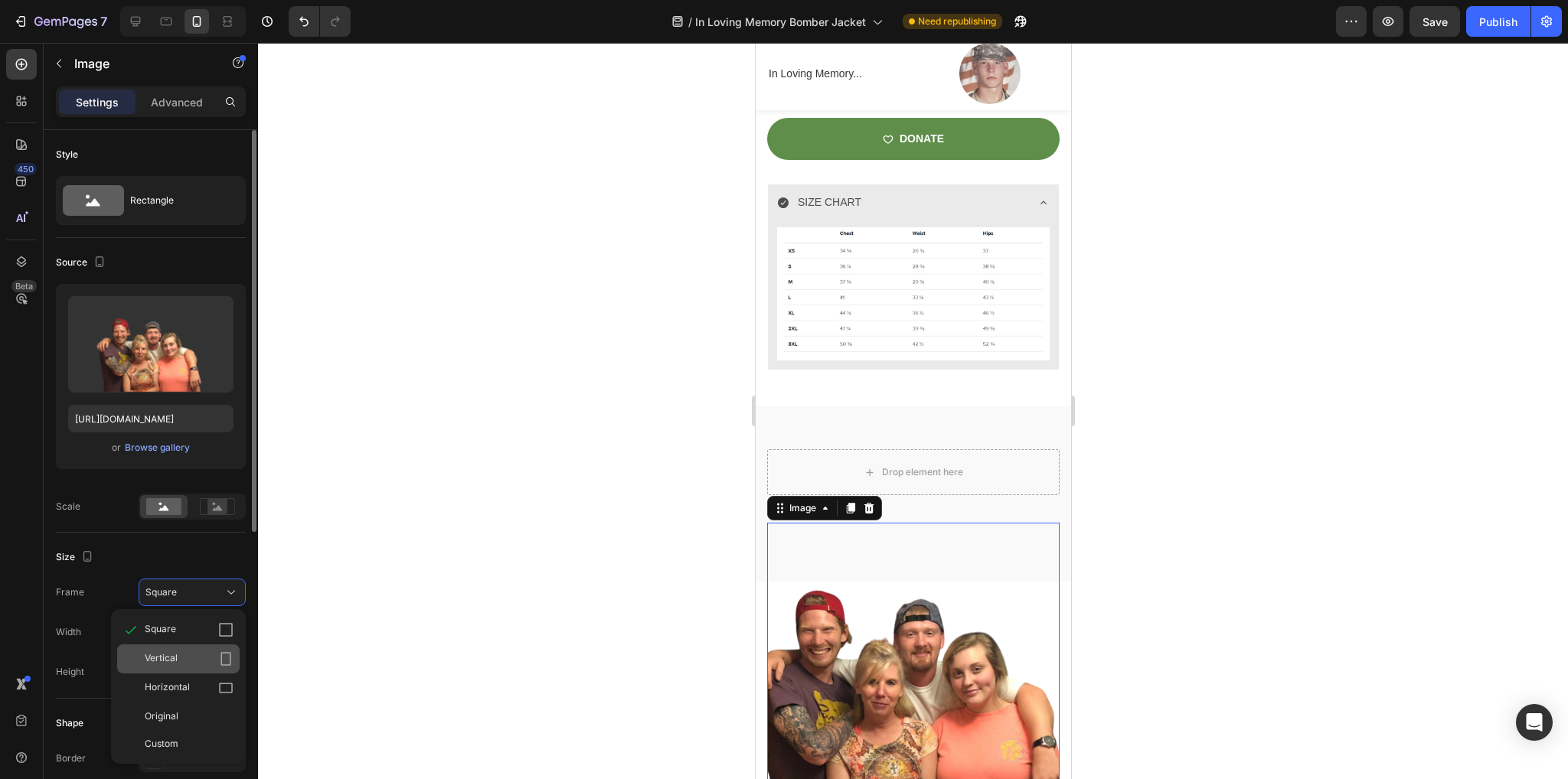
click at [197, 647] on div "Vertical" at bounding box center [178, 659] width 122 height 30
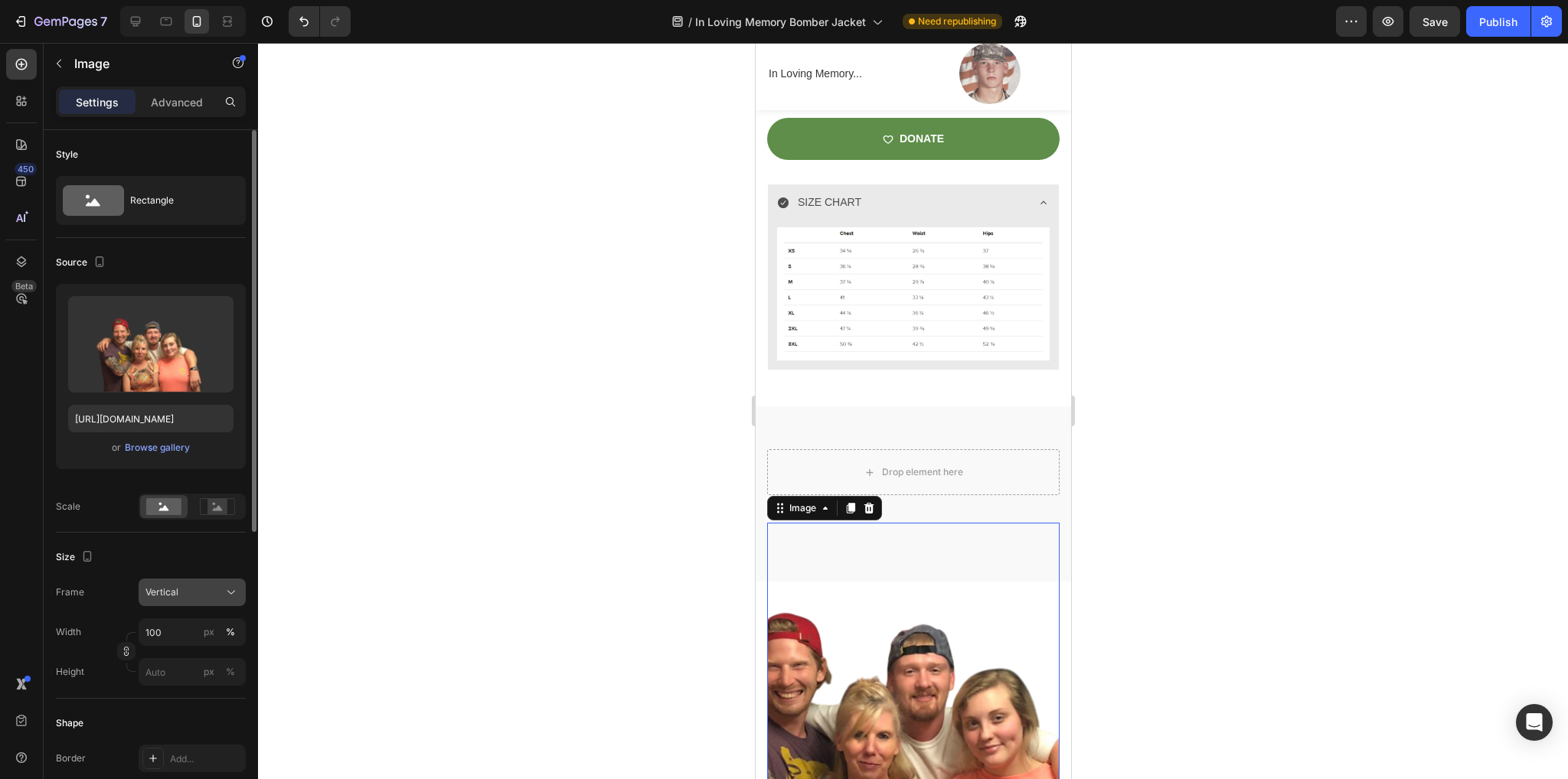
click at [222, 583] on button "Vertical" at bounding box center [192, 592] width 107 height 28
click at [209, 679] on div "Horizontal" at bounding box center [178, 687] width 122 height 30
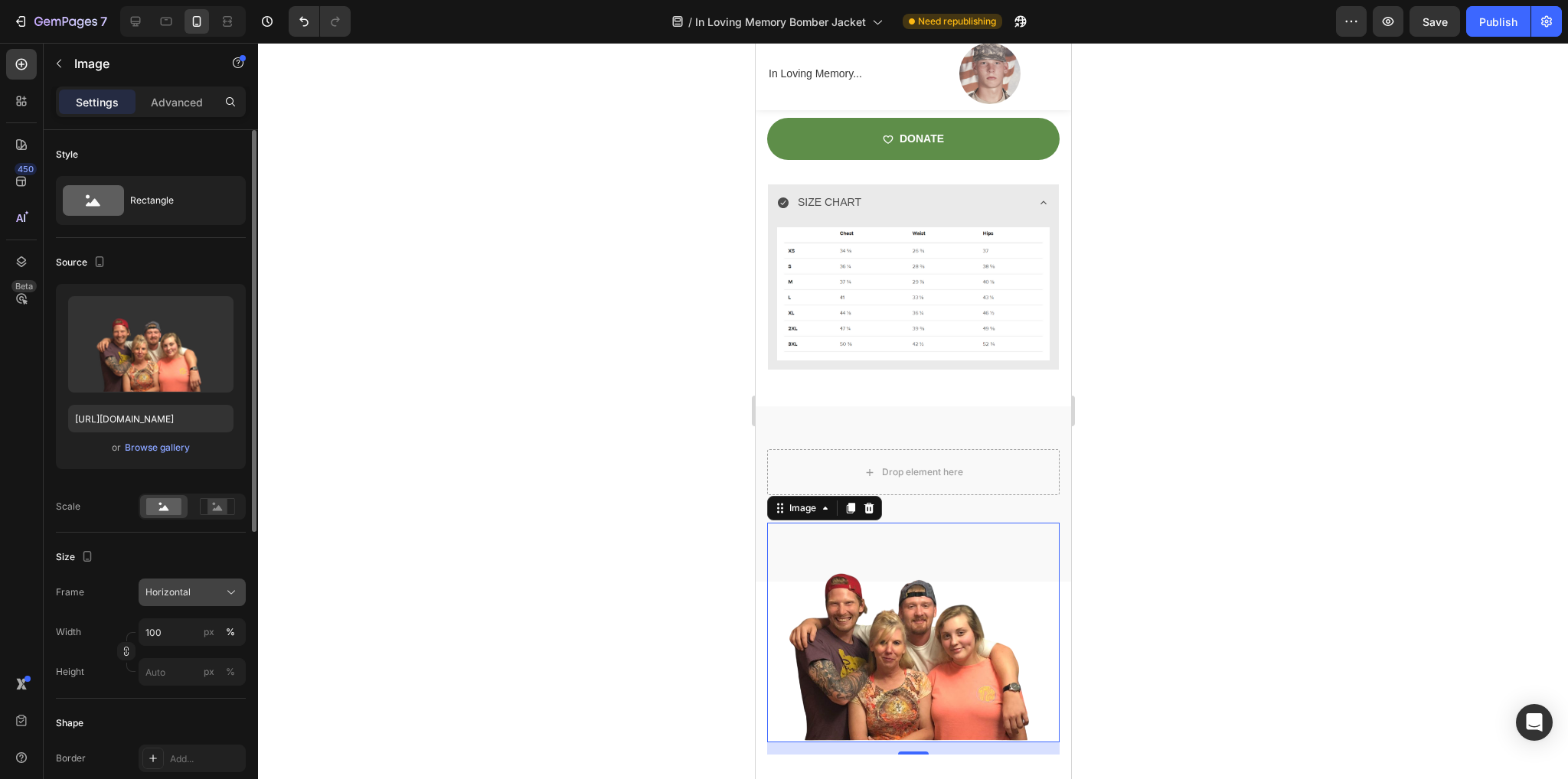
click at [202, 596] on div "Horizontal" at bounding box center [183, 592] width 75 height 13
click at [125, 579] on div "Frame Horizontal" at bounding box center [151, 592] width 190 height 28
click at [130, 21] on icon at bounding box center [135, 21] width 15 height 15
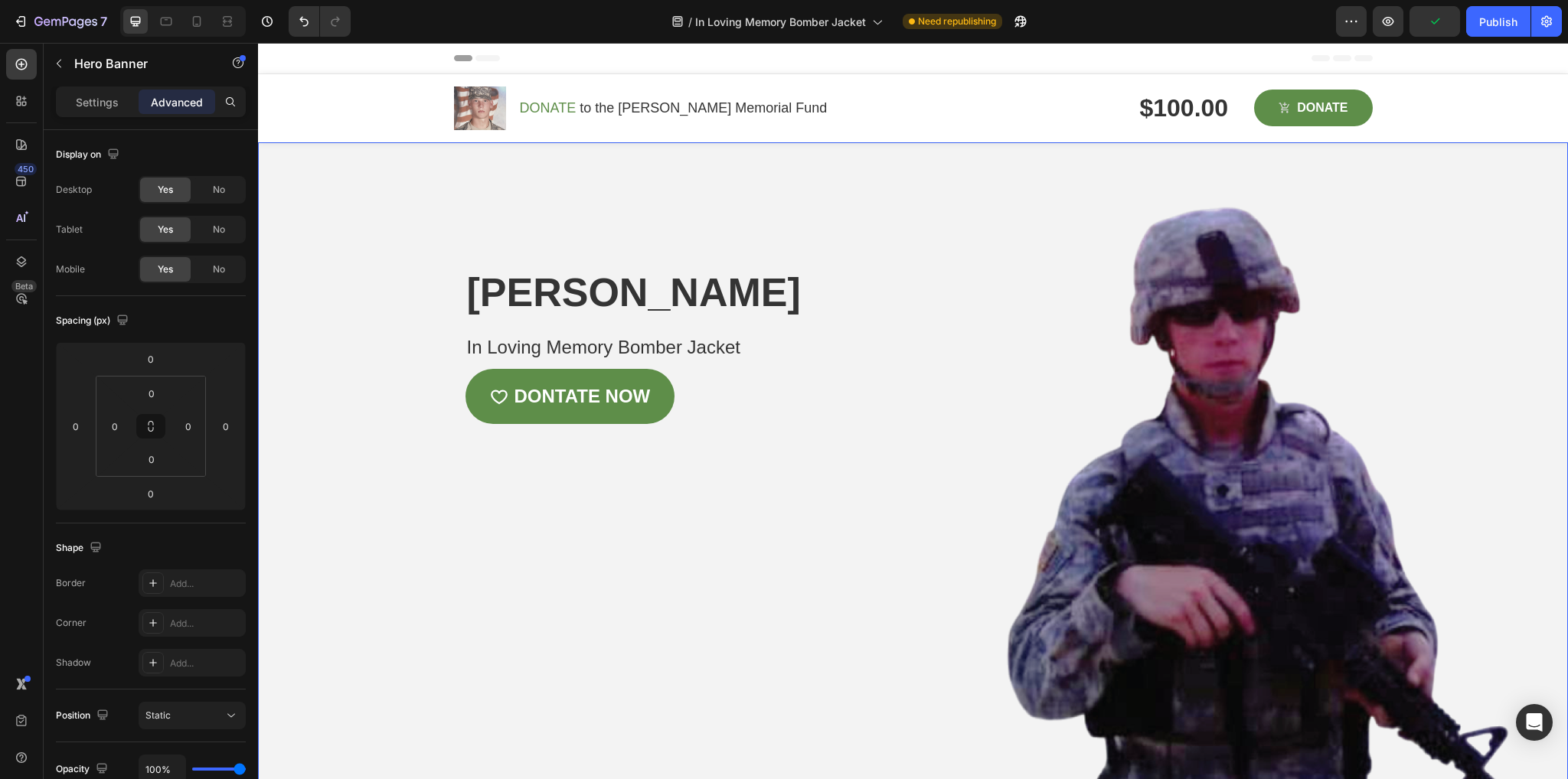
click at [770, 625] on div "Overlay" at bounding box center [913, 467] width 1310 height 650
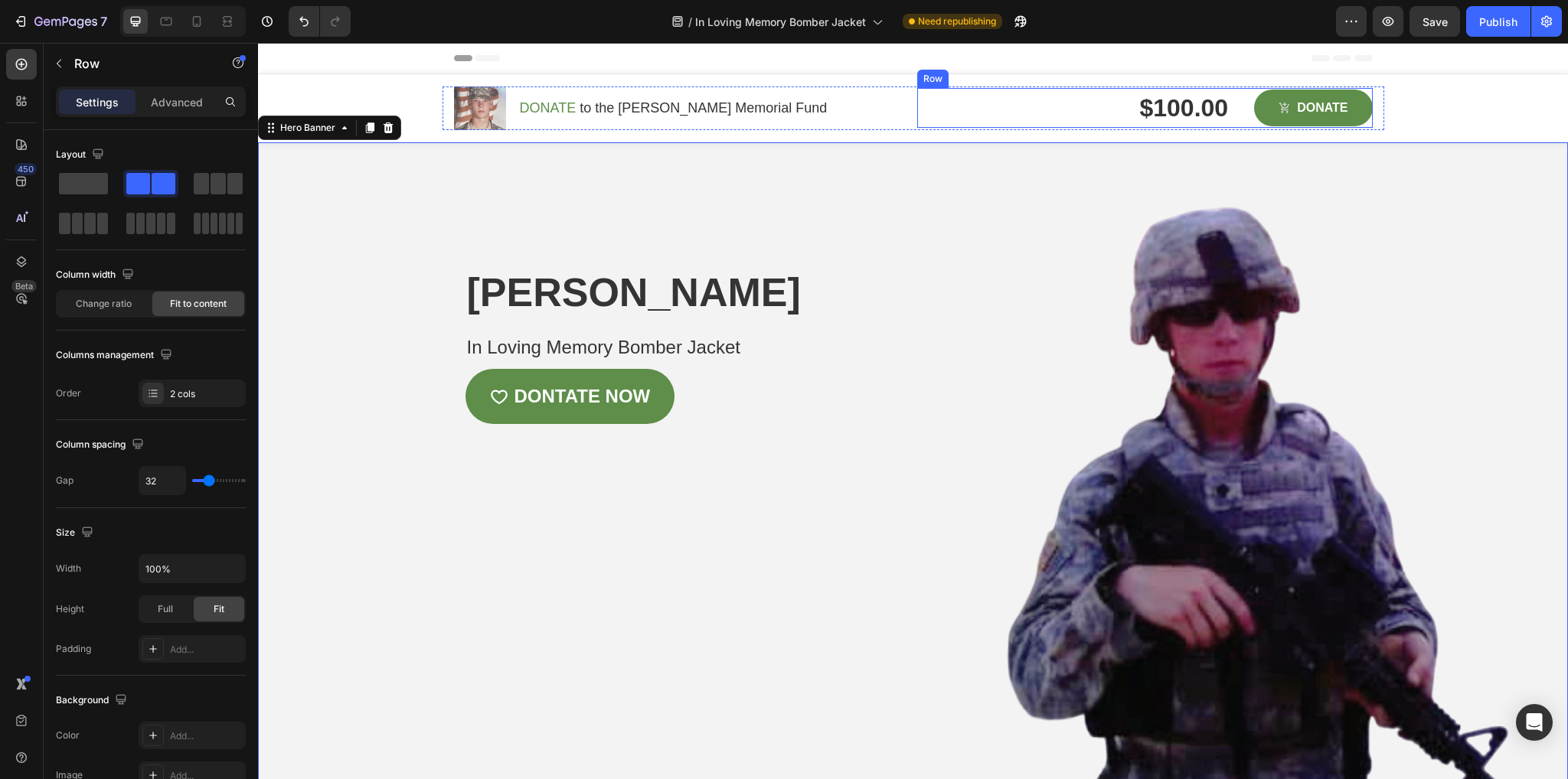
click at [1020, 97] on div "$100.00 Product Price Product Price Row DONATE Product Cart Button Row" at bounding box center [1145, 108] width 456 height 40
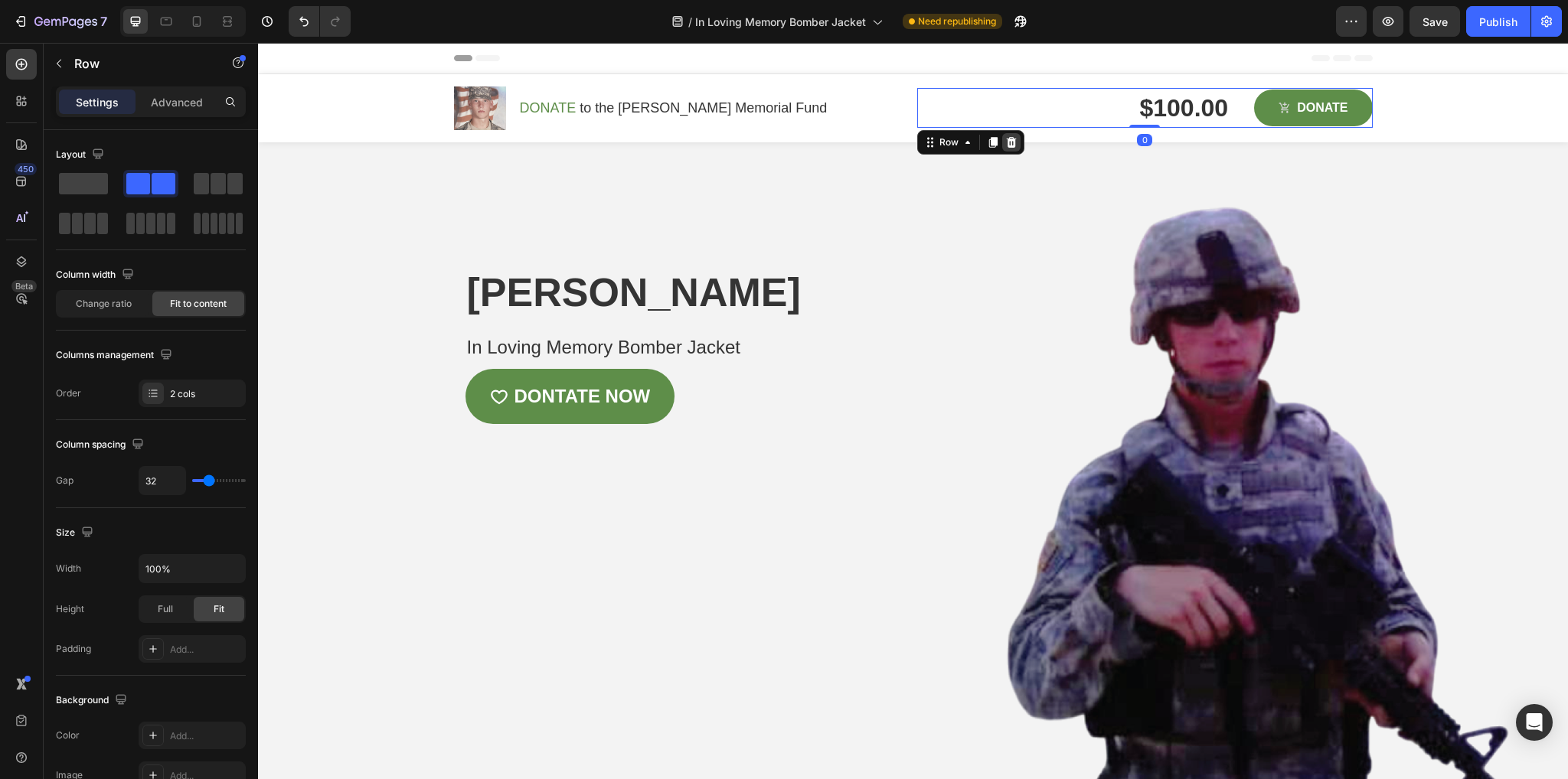
click at [1007, 143] on icon at bounding box center [1011, 142] width 10 height 10
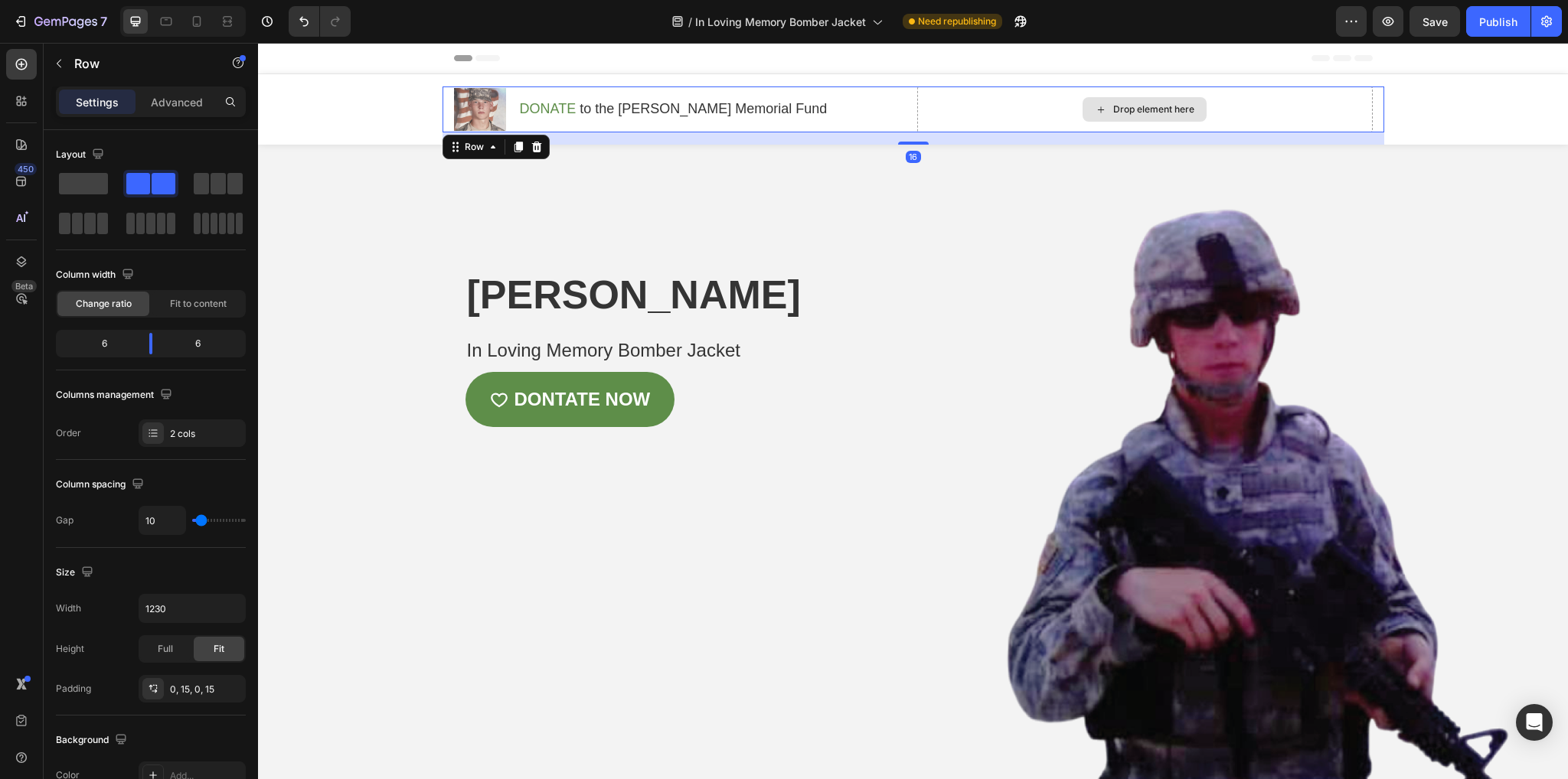
click at [1019, 114] on div "Drop element here" at bounding box center [1145, 110] width 456 height 46
click at [83, 184] on span at bounding box center [83, 183] width 49 height 21
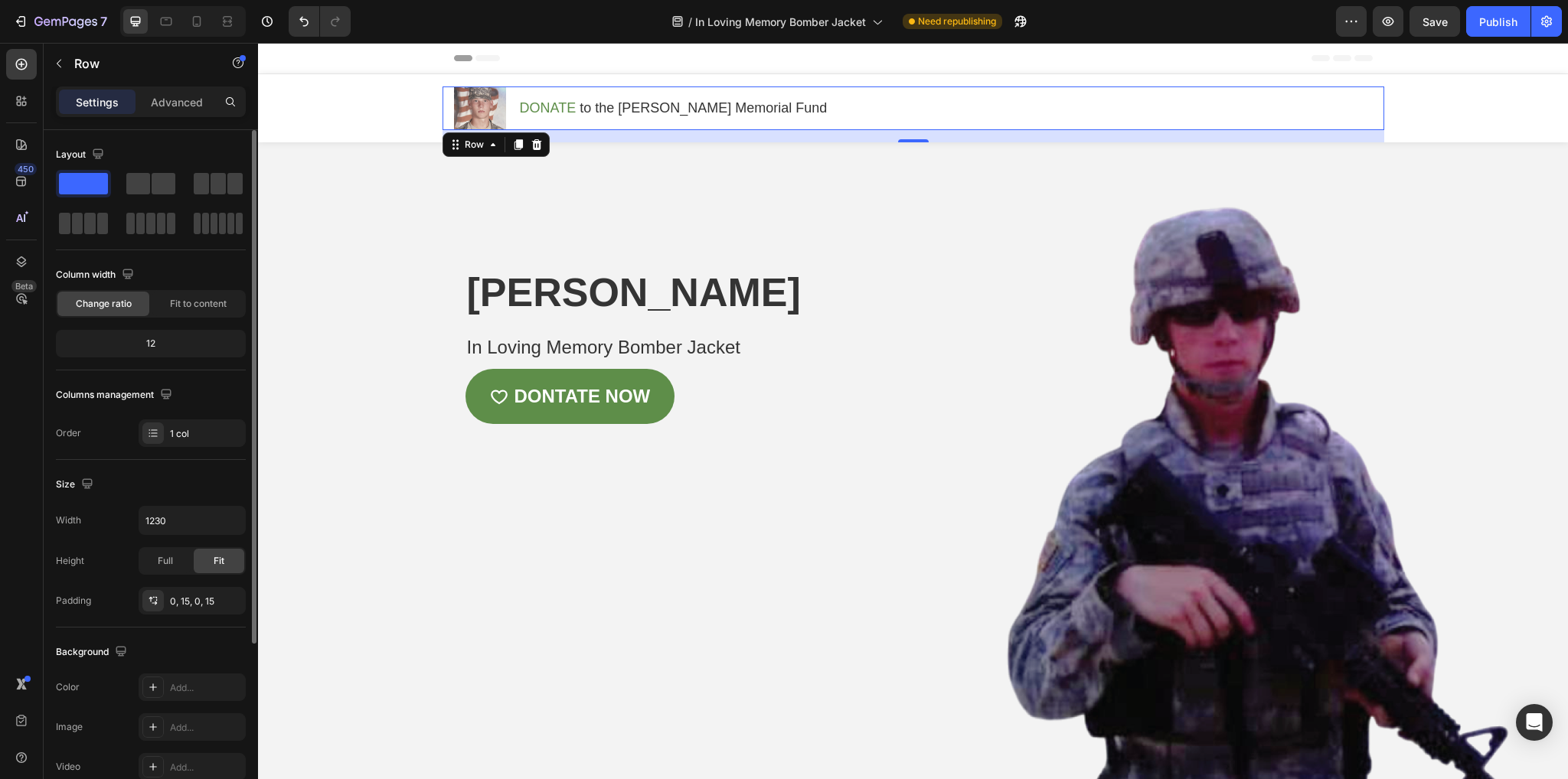
click at [86, 175] on span at bounding box center [83, 183] width 49 height 21
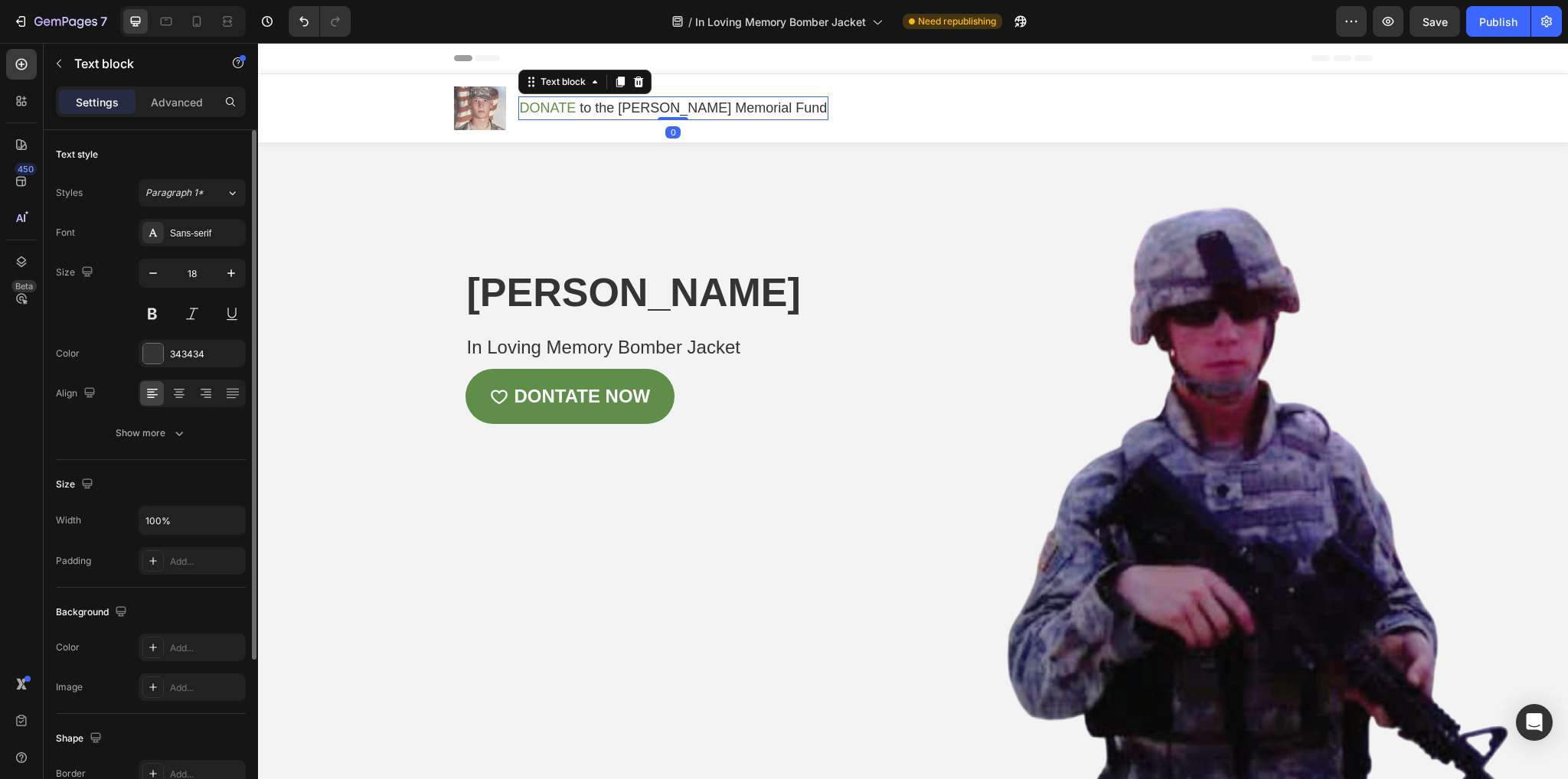
click at [776, 109] on span "to the Cameron Carpenter Memorial Fund" at bounding box center [703, 108] width 247 height 15
click at [184, 396] on icon at bounding box center [179, 394] width 15 height 15
click at [155, 396] on icon at bounding box center [153, 394] width 15 height 15
click at [409, 261] on div "Overlay" at bounding box center [913, 467] width 1310 height 650
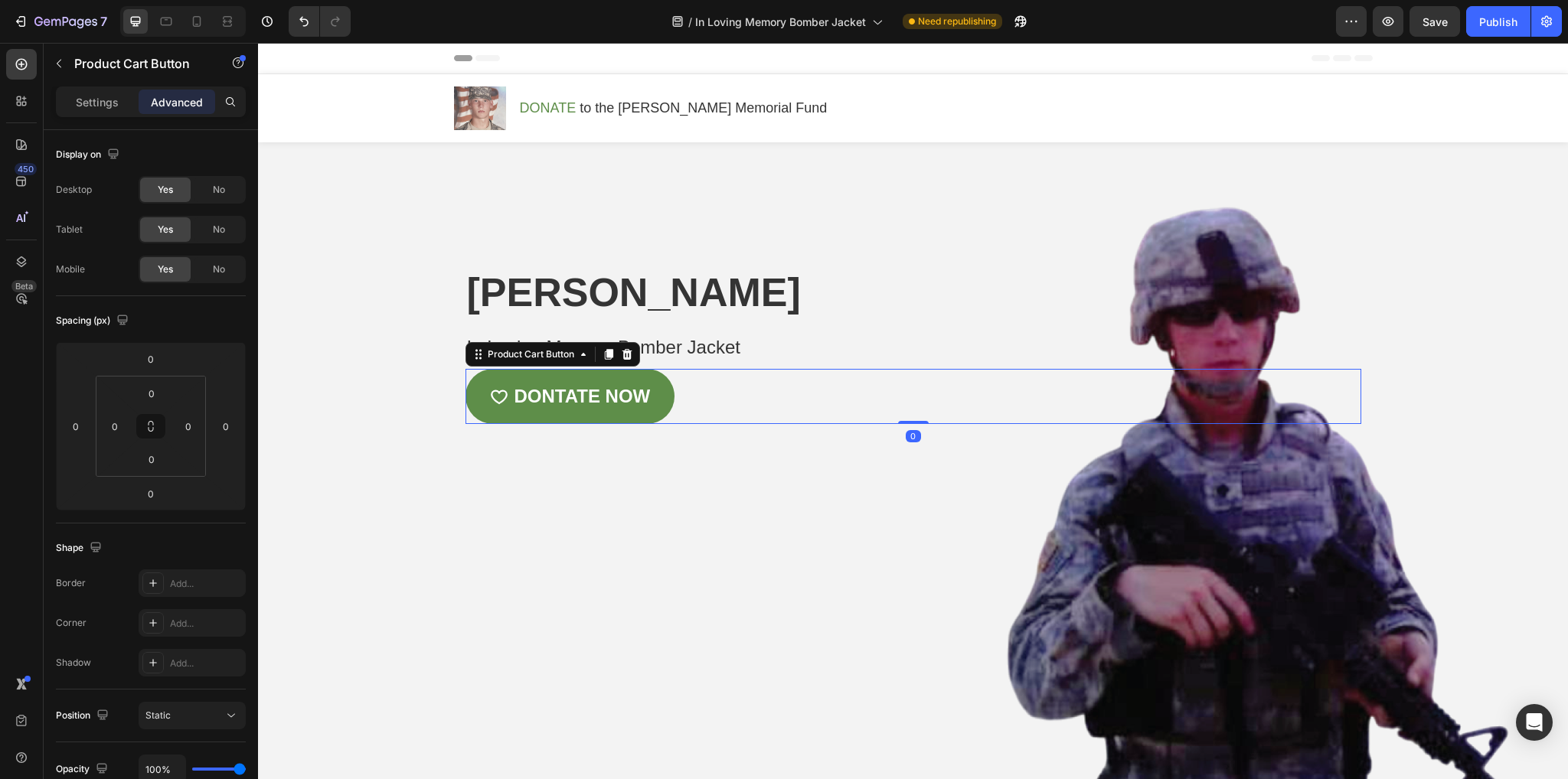
click at [741, 400] on div "DONTATE NOW Product Cart Button 0" at bounding box center [913, 397] width 896 height 55
click at [622, 350] on icon at bounding box center [627, 354] width 12 height 12
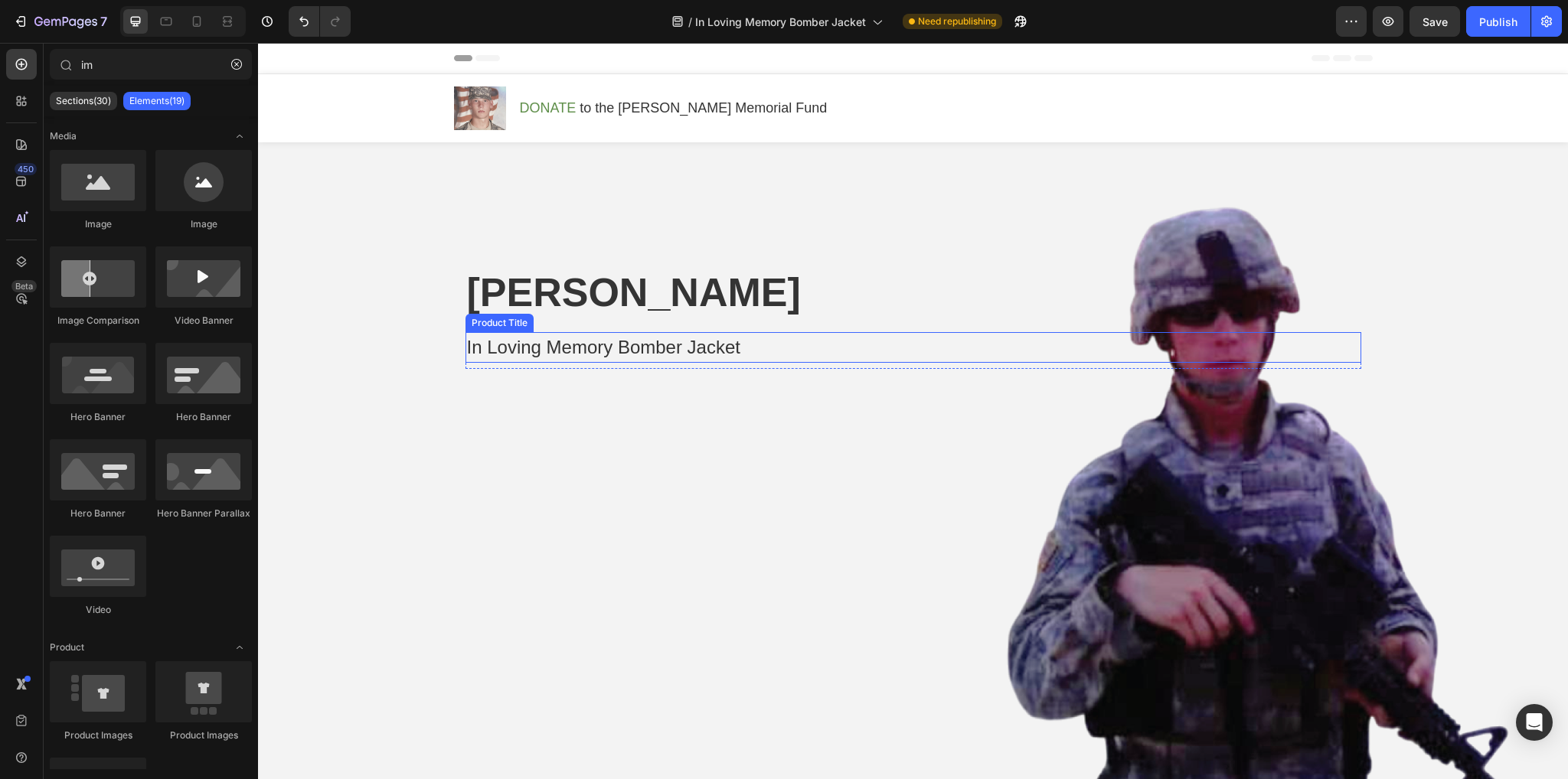
click at [698, 343] on h1 "In Loving Memory Bomber Jacket" at bounding box center [913, 347] width 896 height 31
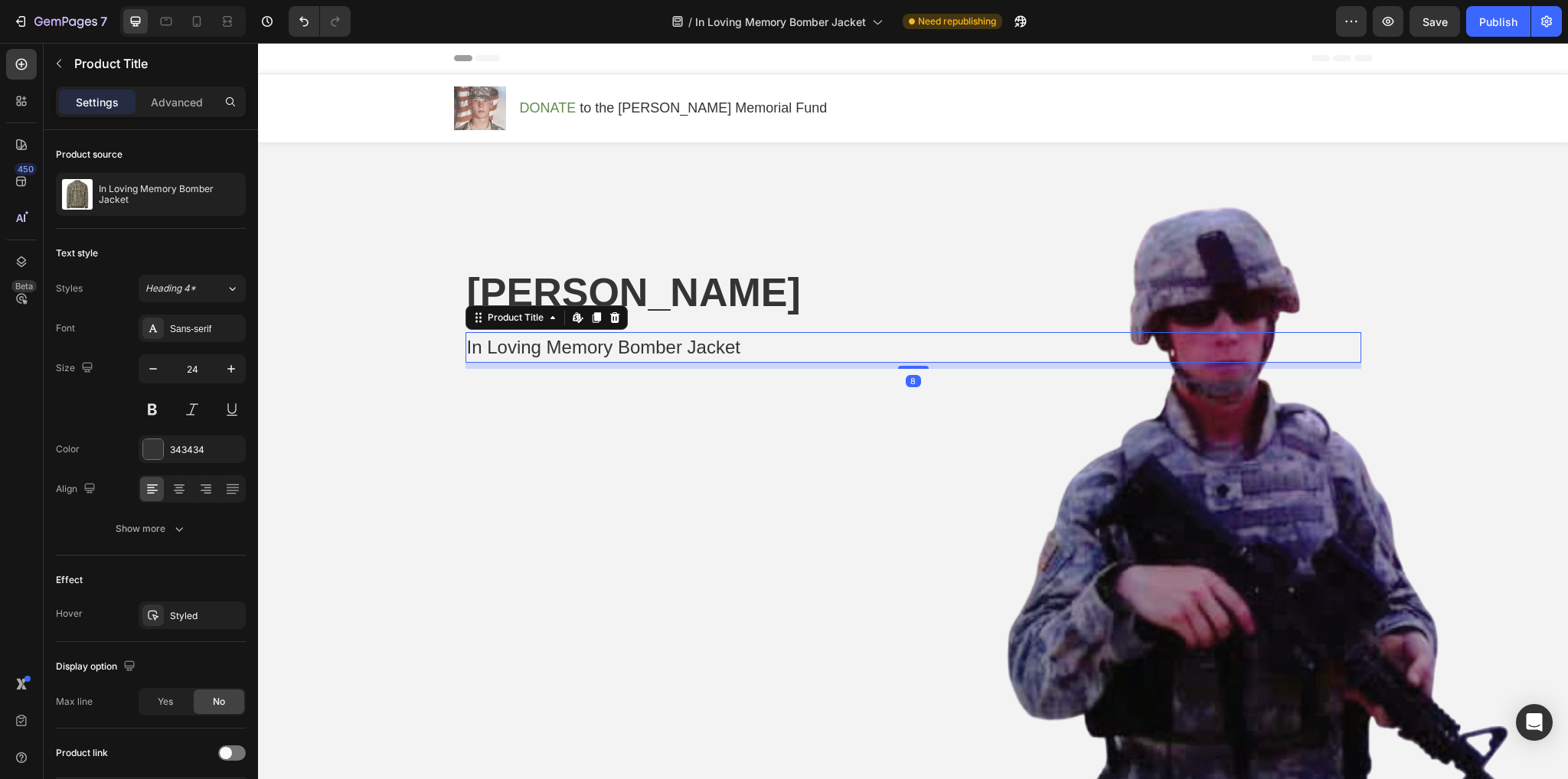
click at [729, 347] on h1 "In Loving Memory Bomber Jacket" at bounding box center [913, 347] width 896 height 31
click at [744, 348] on h1 "In Loving Memory Bomber Jacket" at bounding box center [913, 347] width 896 height 31
click at [734, 343] on h1 "In Loving Memory Bomber Jacket" at bounding box center [913, 347] width 896 height 31
click at [728, 352] on h1 "In Loving Memory Bomber Jacket" at bounding box center [913, 347] width 896 height 31
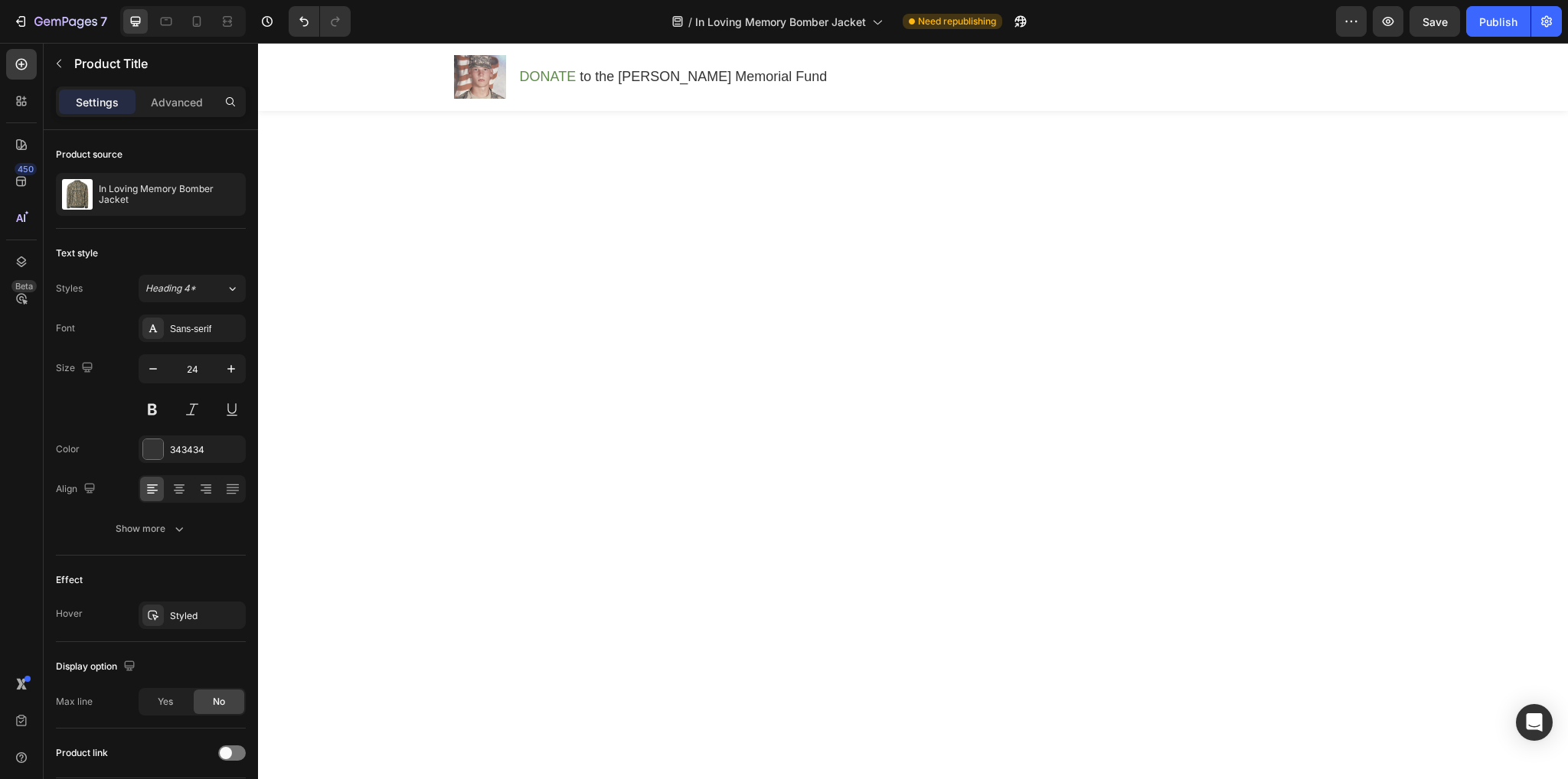
scroll to position [226, 0]
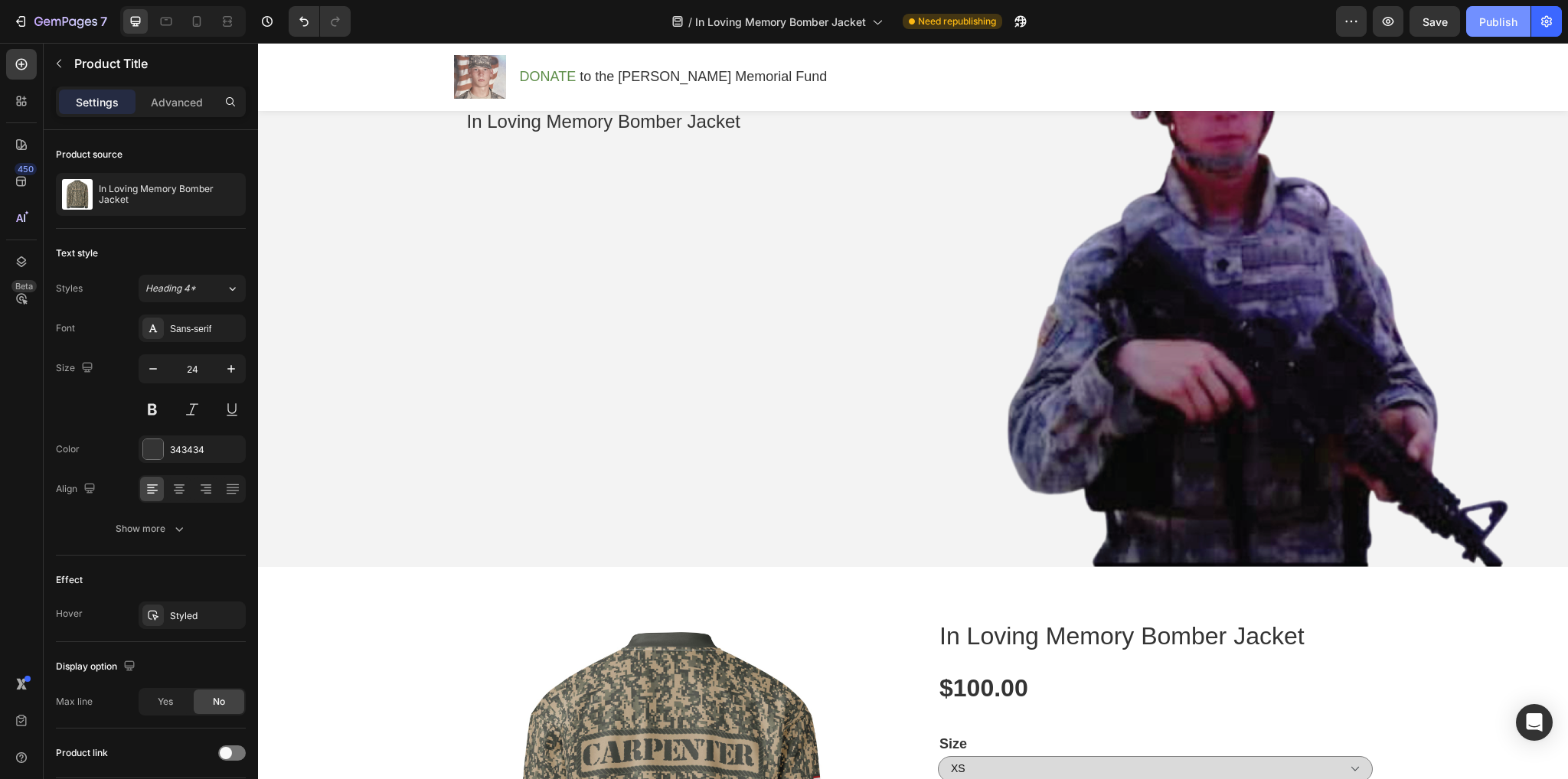
click at [1495, 30] on button "Publish" at bounding box center [1497, 21] width 64 height 31
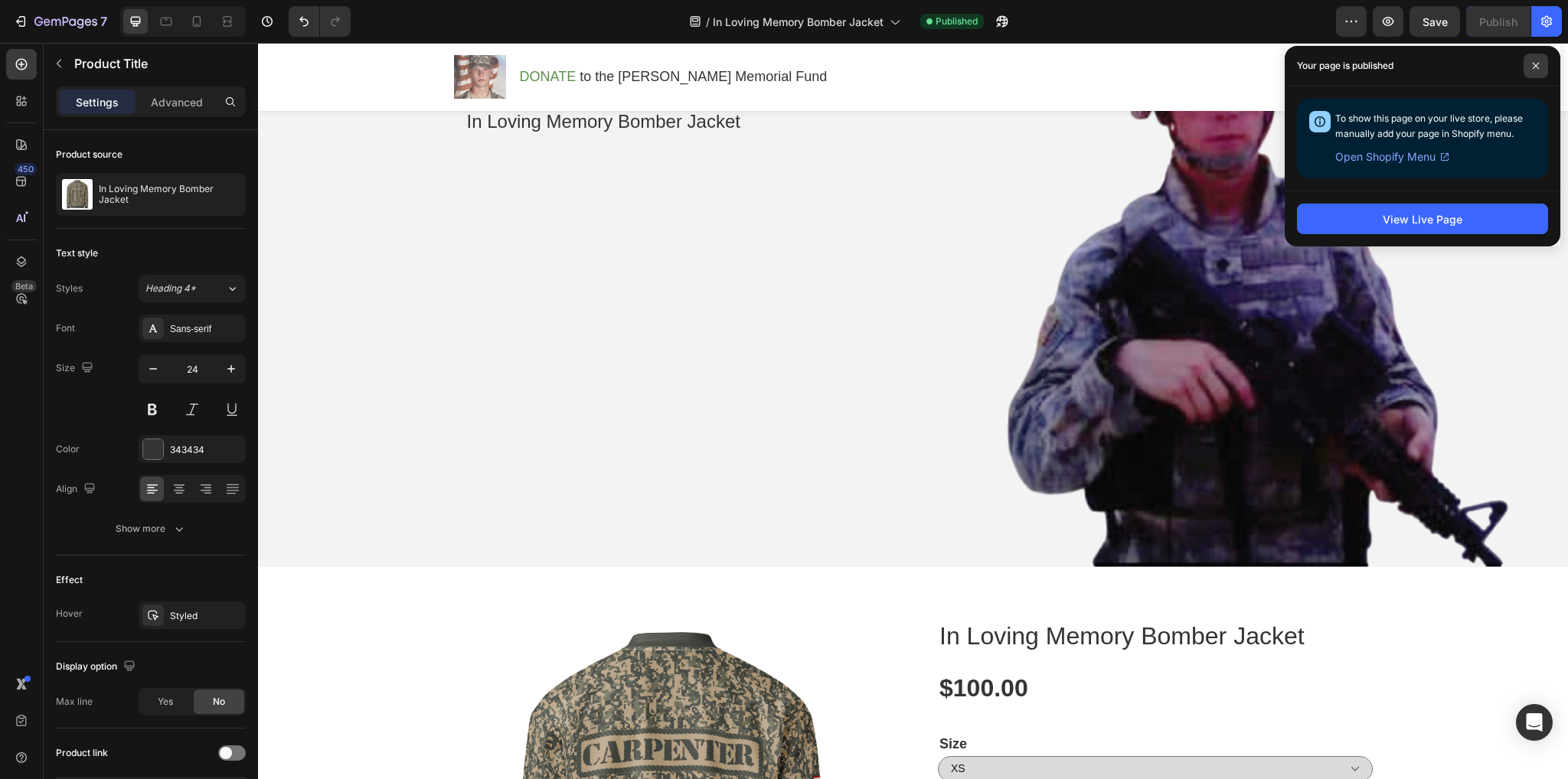
click at [1531, 62] on span at bounding box center [1536, 66] width 25 height 25
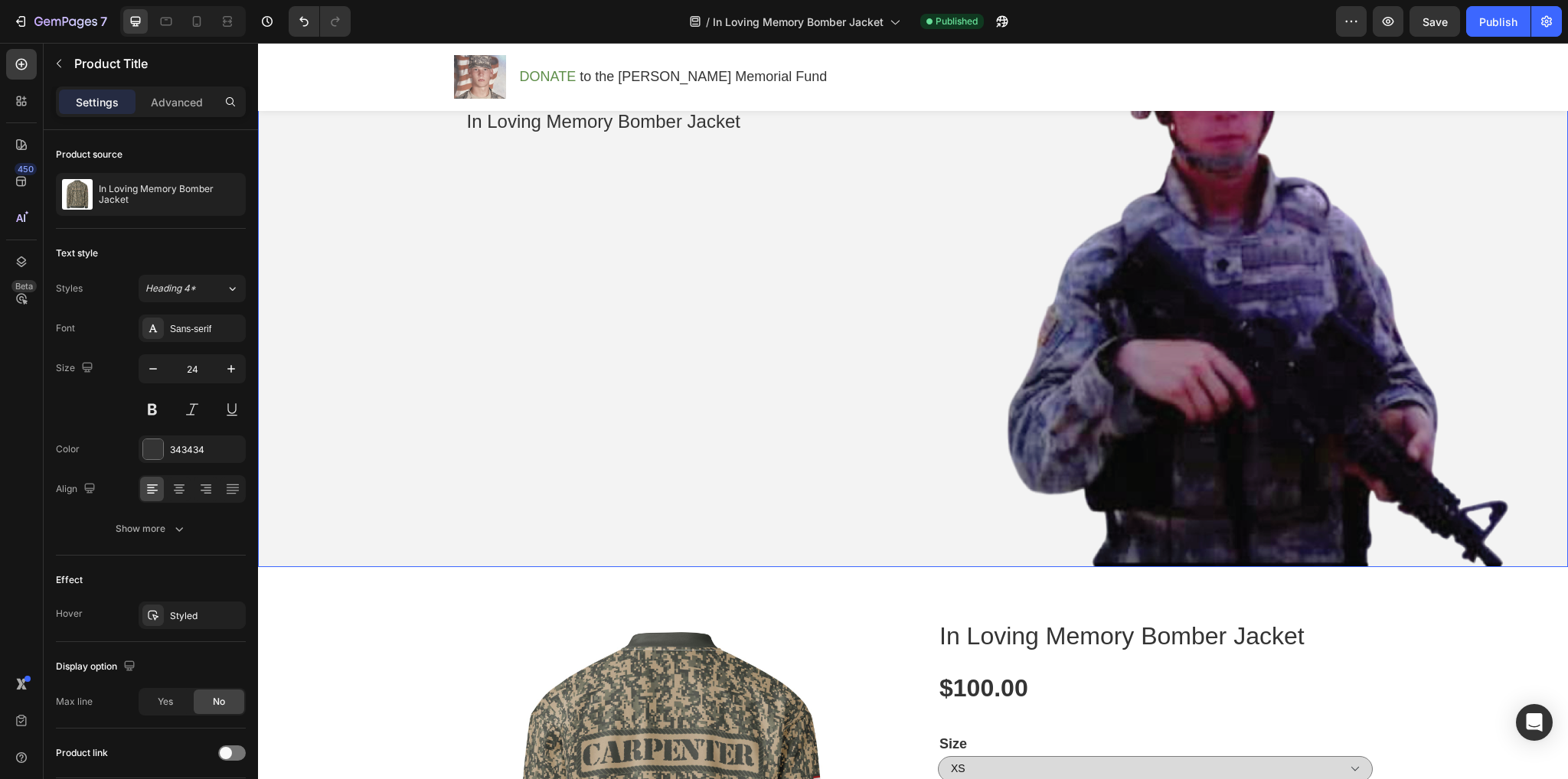
click at [685, 327] on div "Overlay" at bounding box center [913, 242] width 1310 height 650
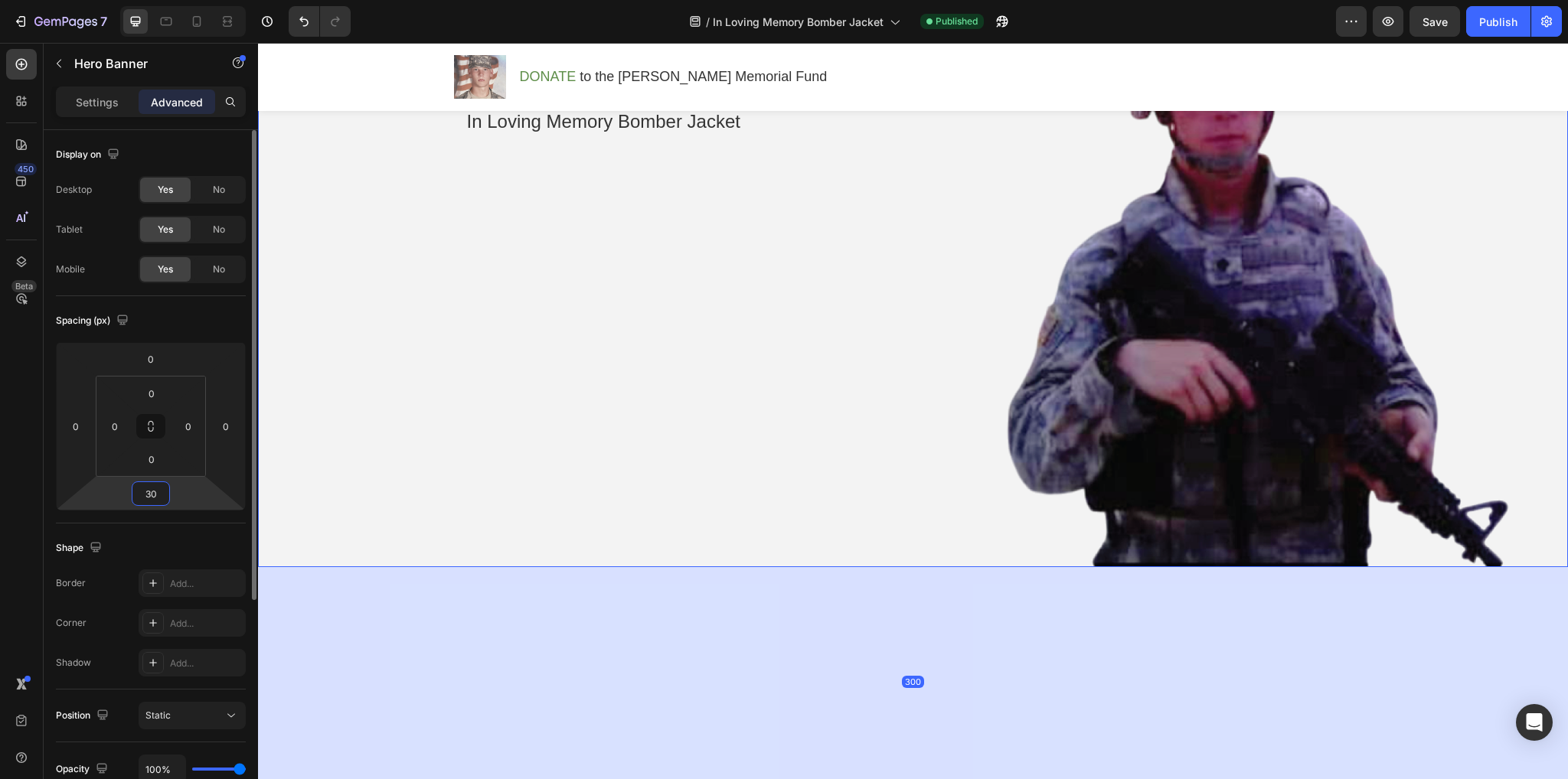
type input "3"
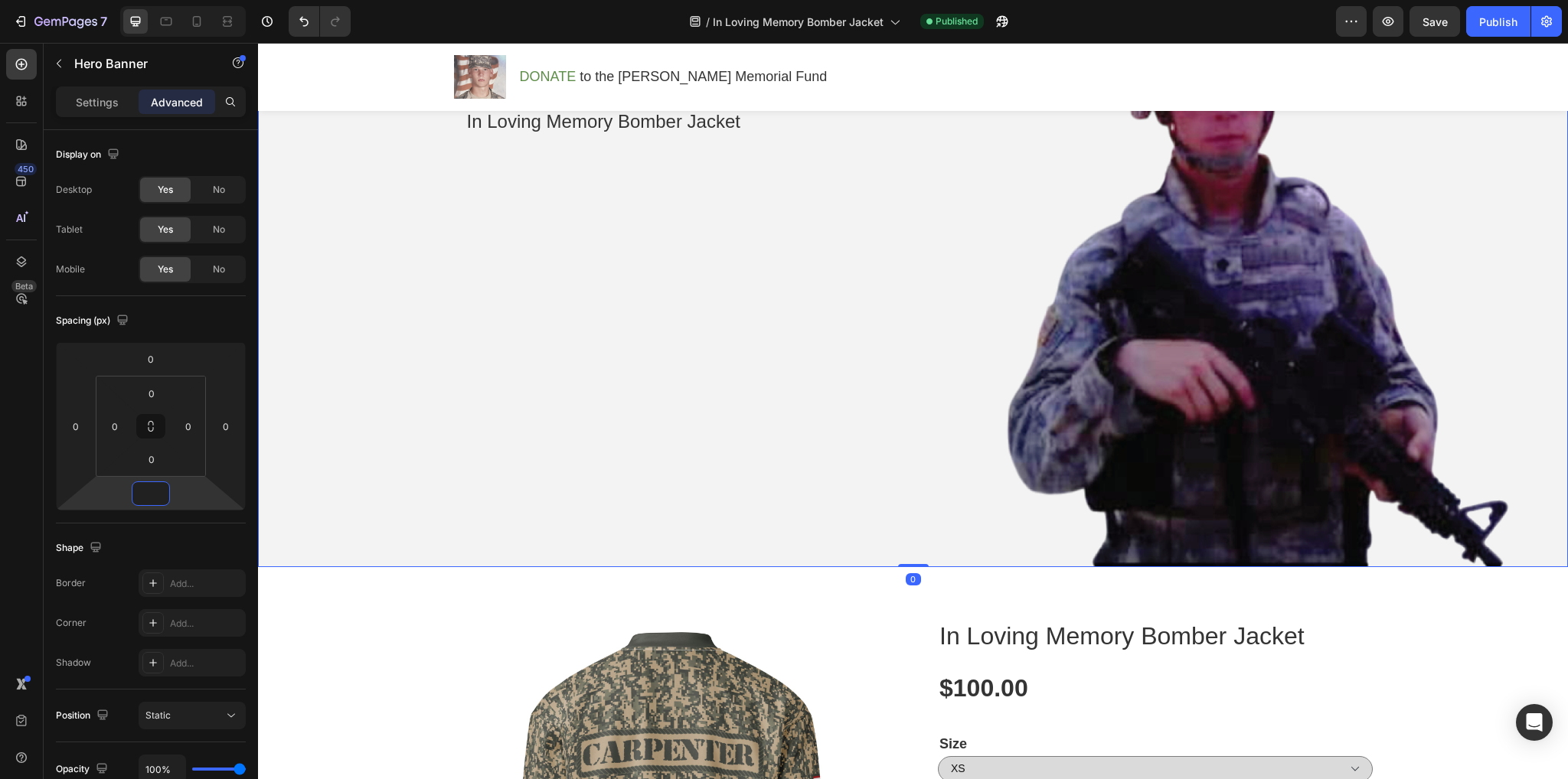
type input "0"
click at [535, 441] on div "Overlay" at bounding box center [913, 242] width 1310 height 650
click at [198, 19] on icon at bounding box center [196, 21] width 15 height 15
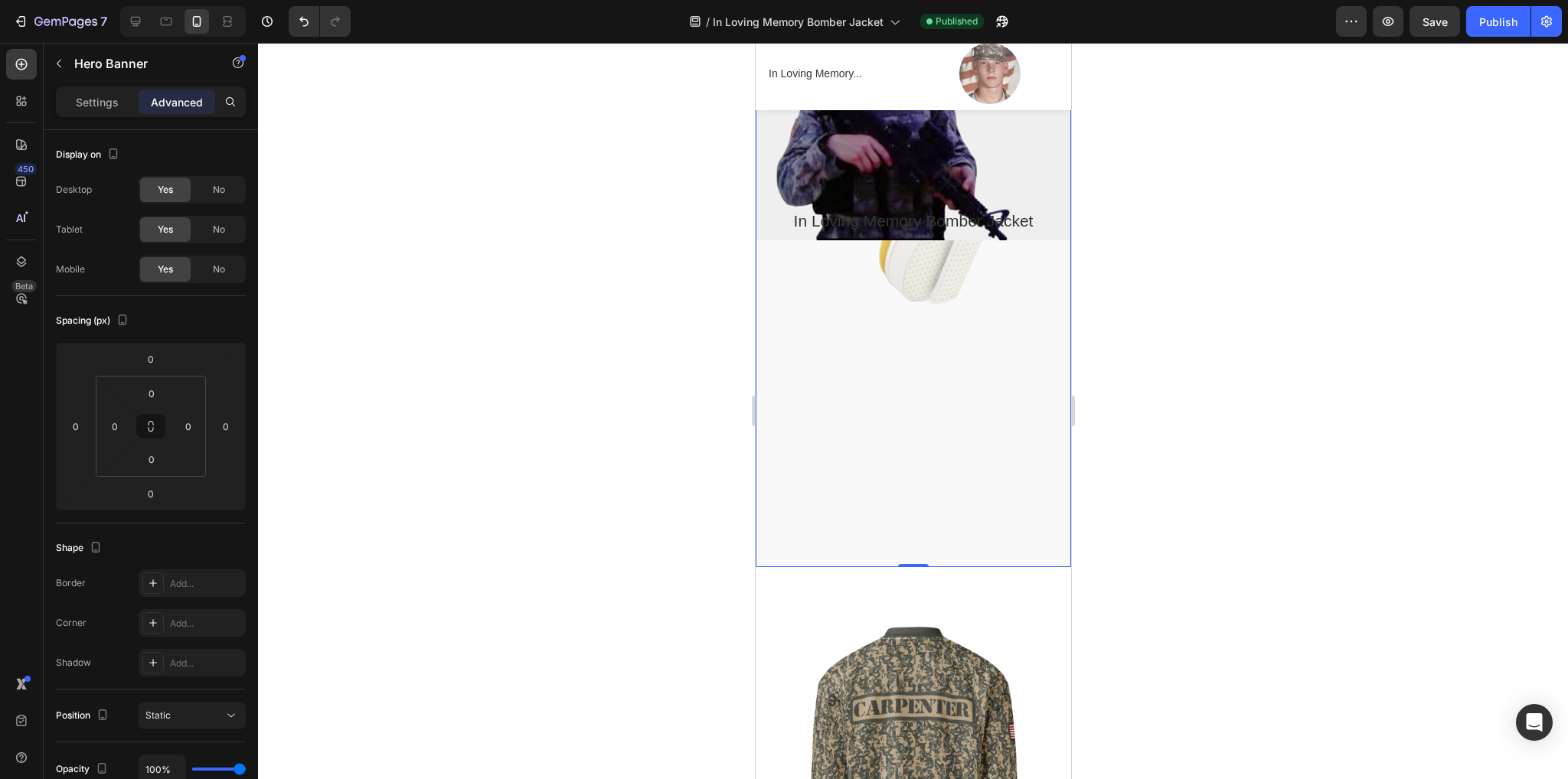
scroll to position [45, 0]
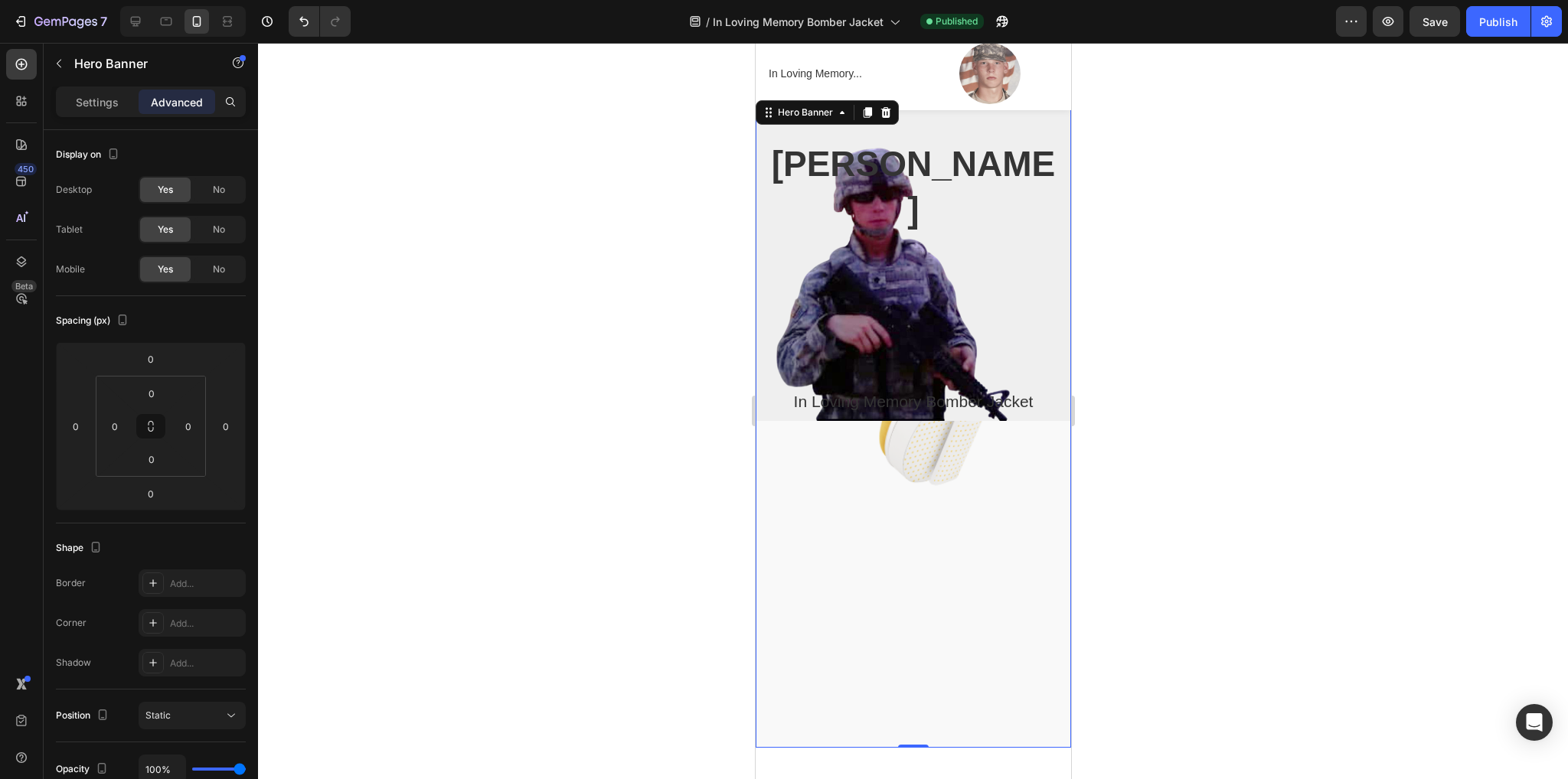
click at [922, 497] on div "Cameron carpenter Heading In Loving Memory Bomber Jacket Product Title Product …" at bounding box center [913, 374] width 316 height 553
click at [905, 303] on div "Cameron carpenter Heading In Loving Memory Bomber Jacket Product Title Product" at bounding box center [913, 280] width 293 height 281
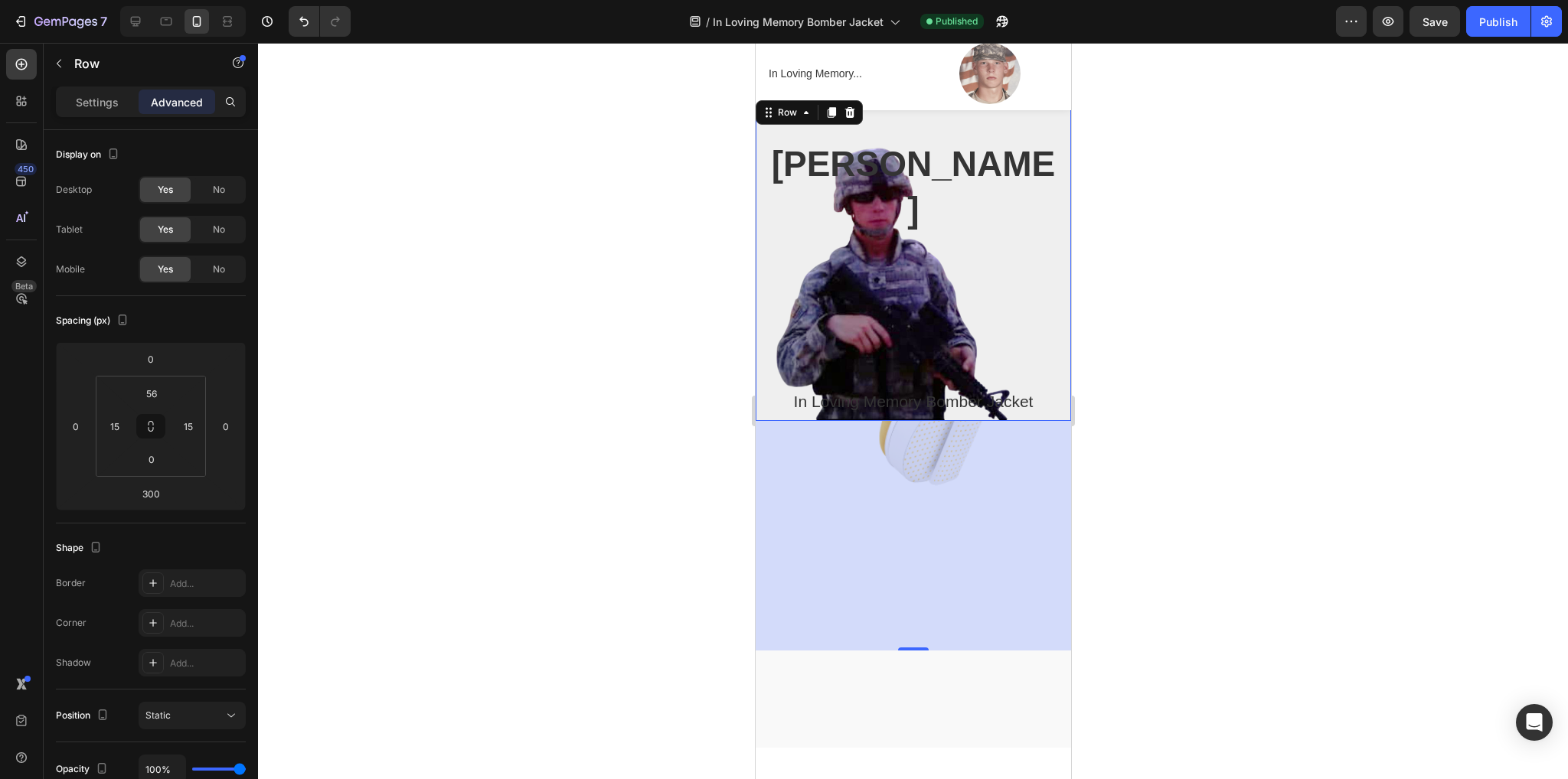
click at [788, 553] on div "300" at bounding box center [913, 536] width 316 height 230
click at [904, 284] on div "Cameron carpenter Heading In Loving Memory Bomber Jacket Product Title Product" at bounding box center [913, 280] width 293 height 281
click at [585, 613] on div at bounding box center [913, 411] width 1310 height 736
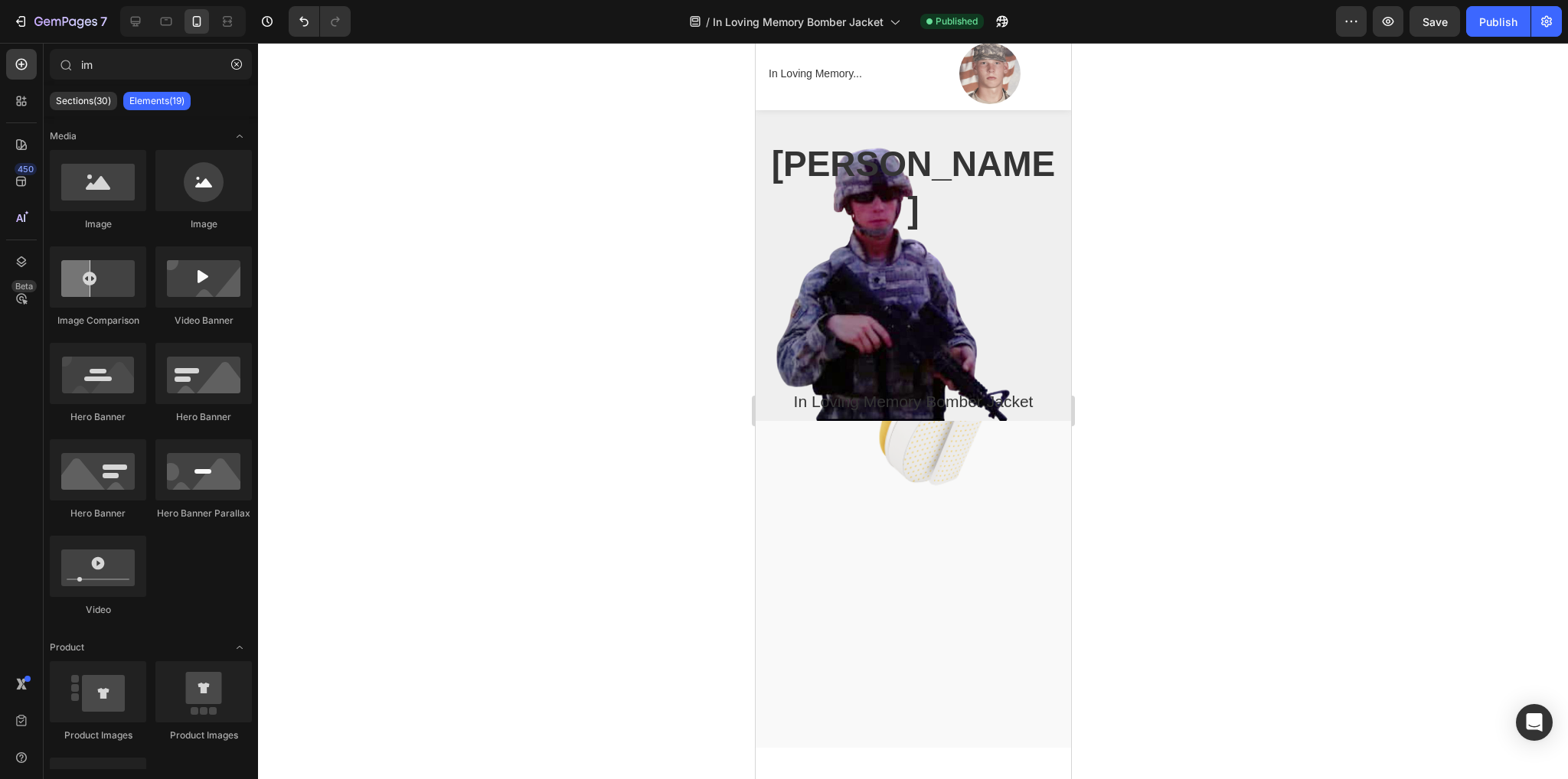
click at [809, 289] on div "Cameron carpenter Heading In Loving Memory Bomber Jacket Product Title Product" at bounding box center [913, 280] width 293 height 281
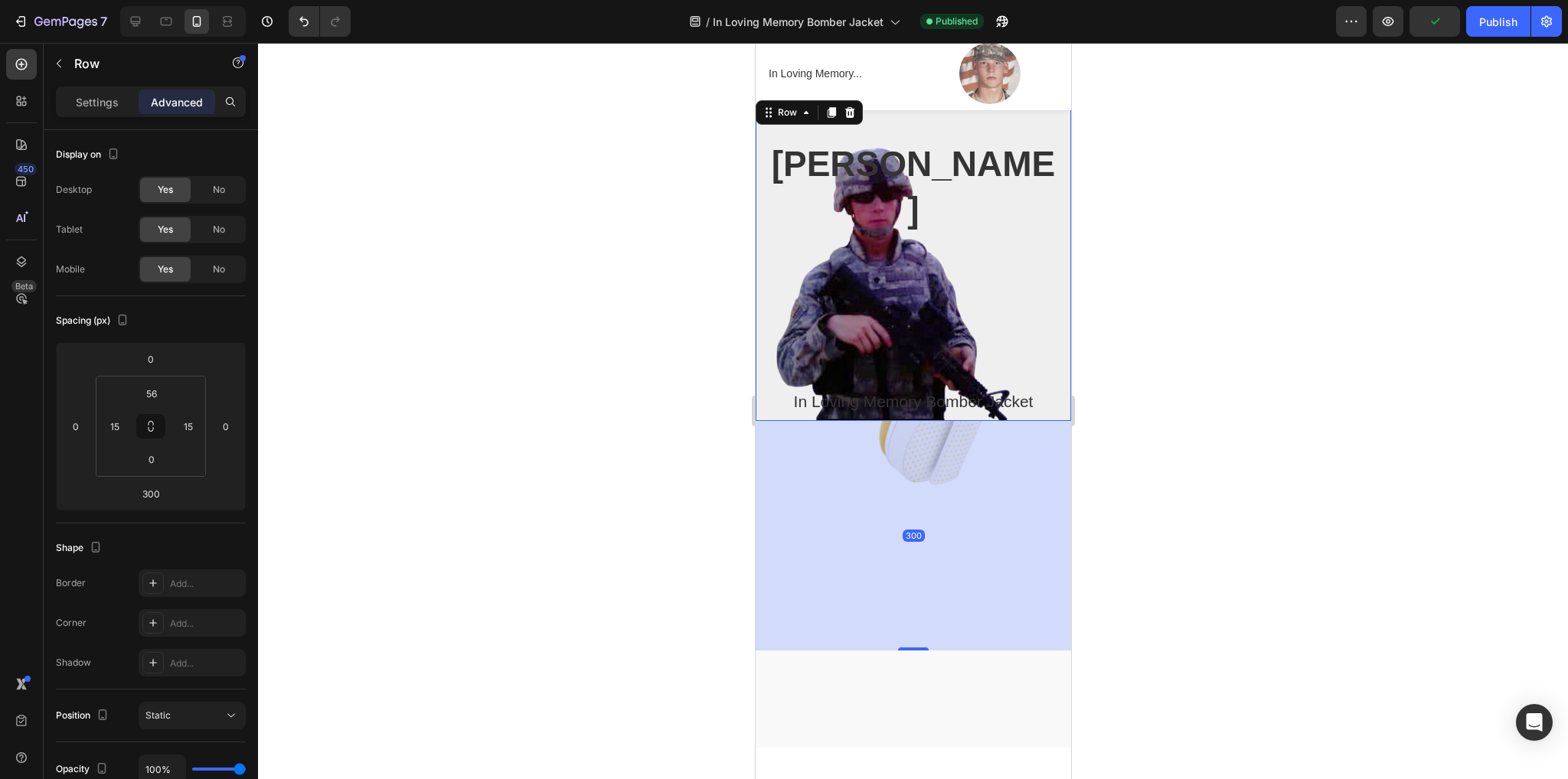
click at [949, 534] on div "300" at bounding box center [913, 536] width 316 height 230
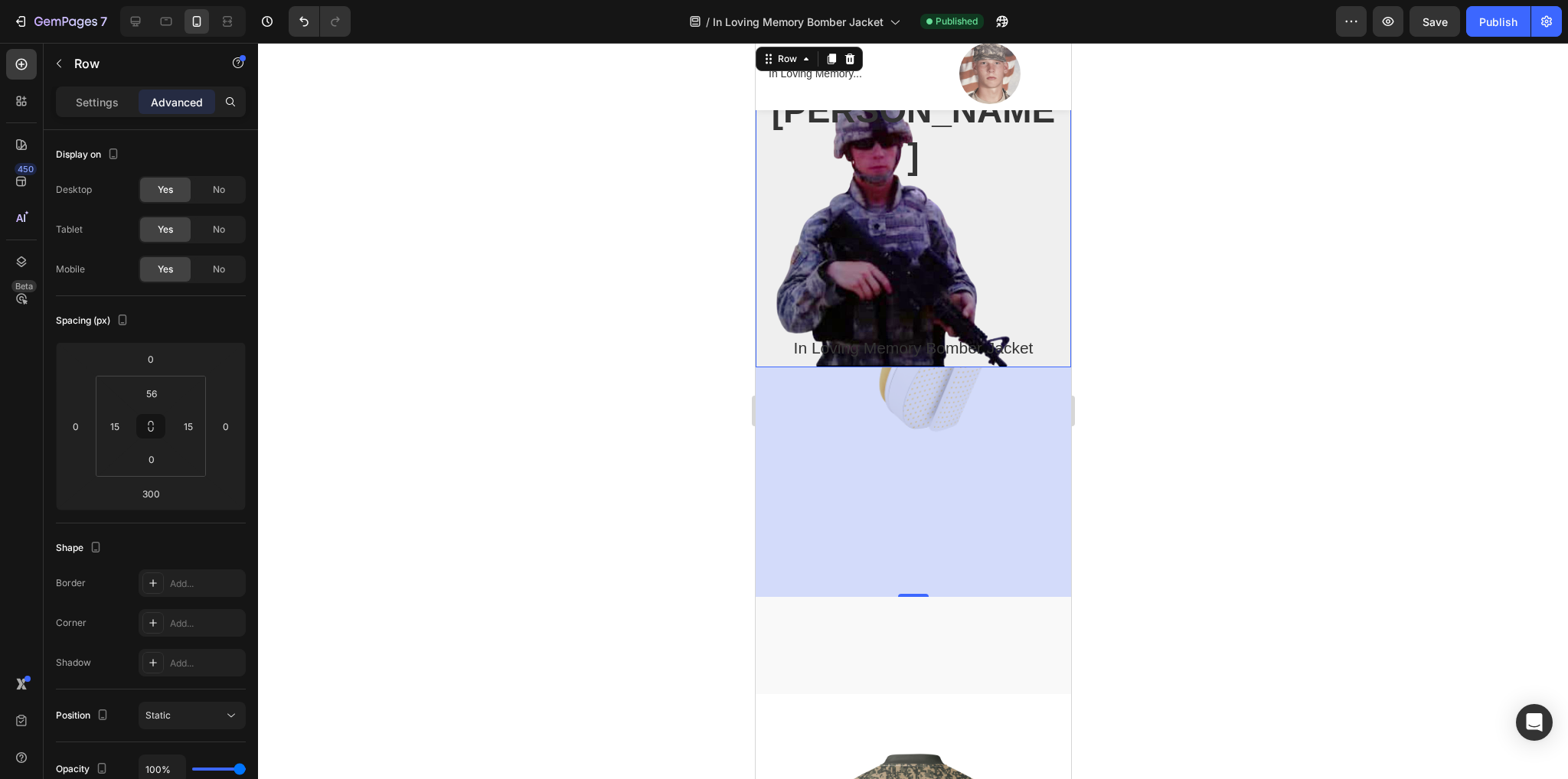
click at [1002, 396] on div "300" at bounding box center [913, 482] width 316 height 230
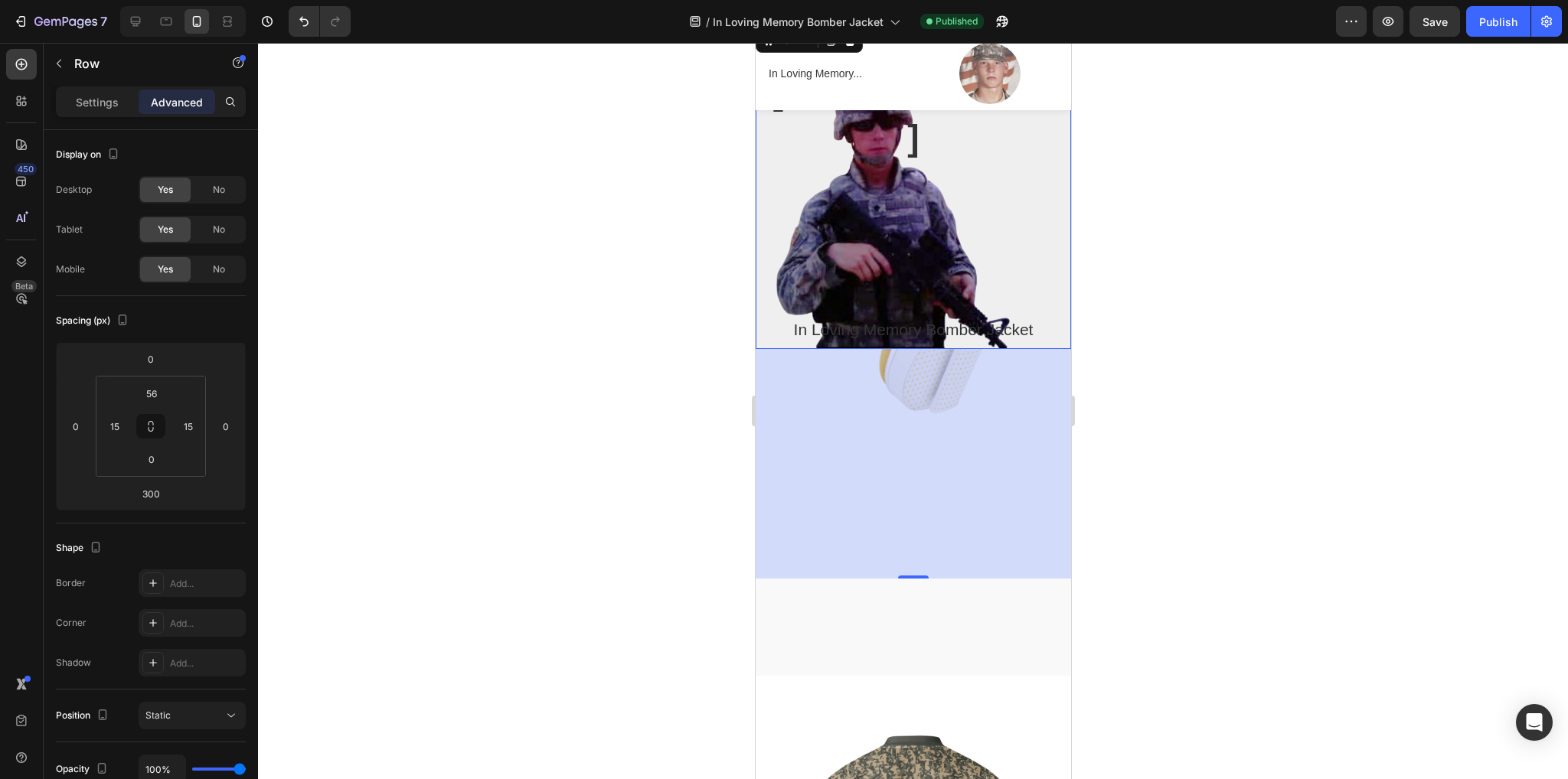
scroll to position [118, 0]
click at [993, 397] on div "300" at bounding box center [913, 461] width 316 height 230
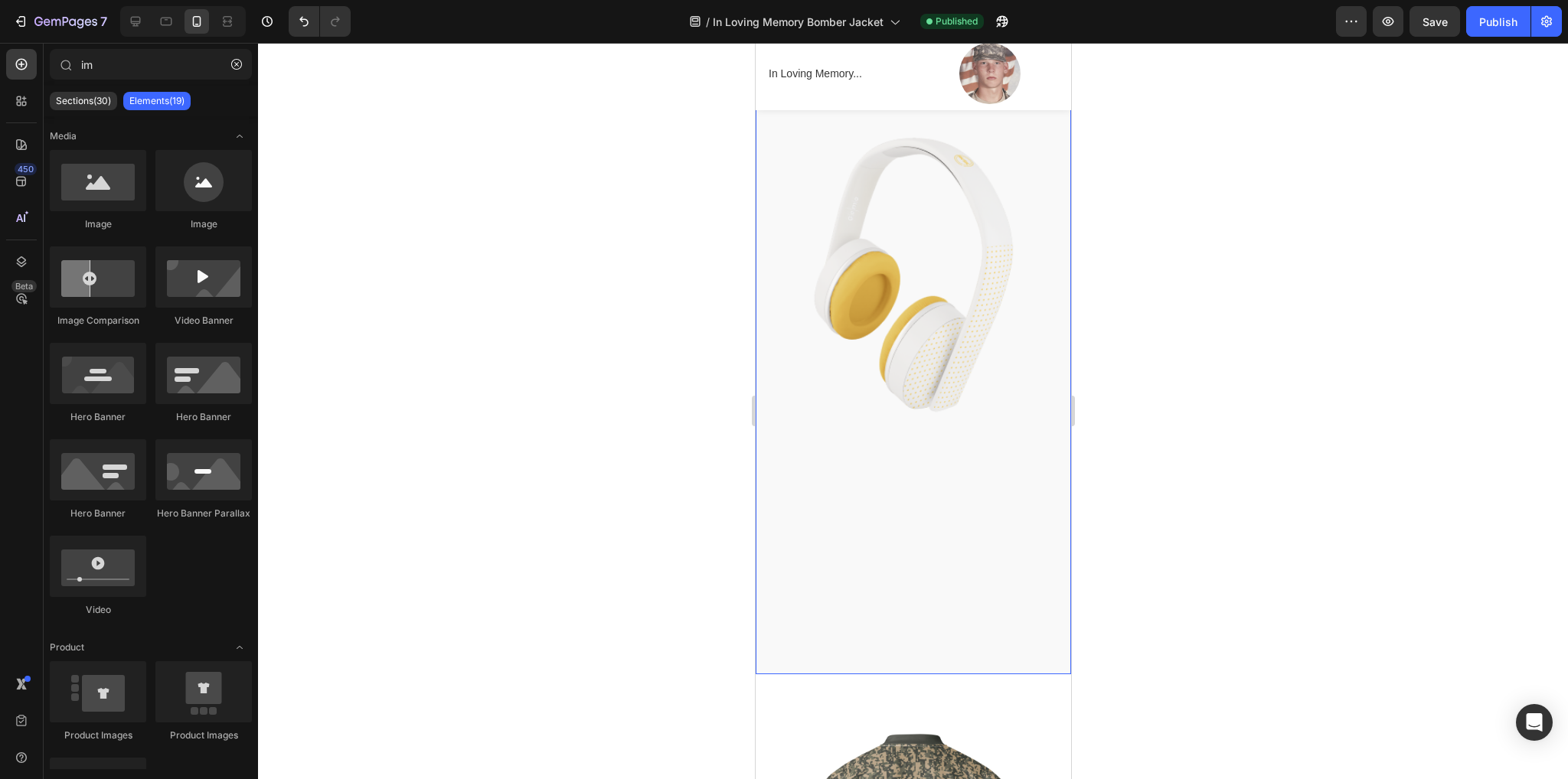
scroll to position [0, 0]
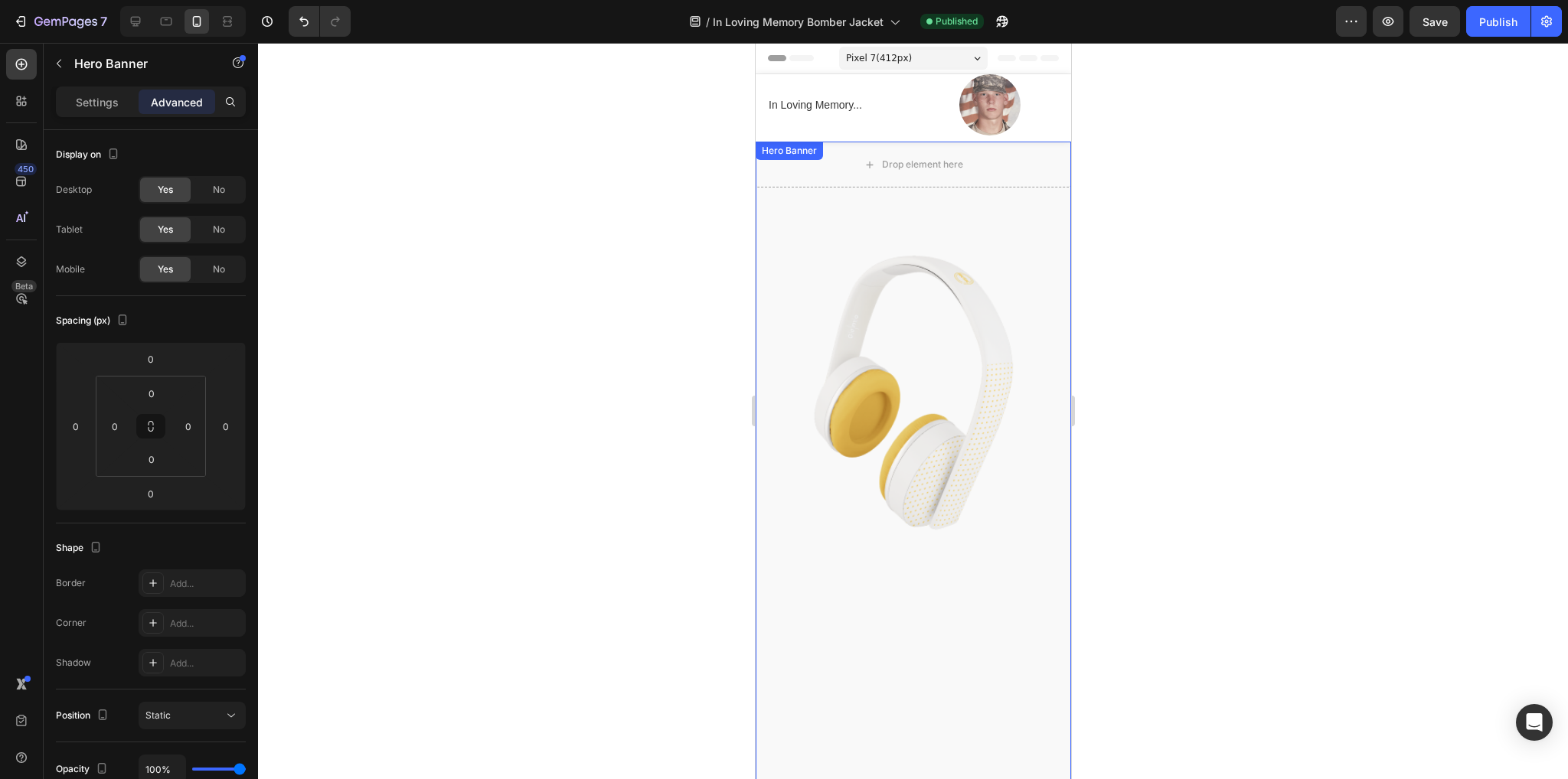
drag, startPoint x: 938, startPoint y: 497, endPoint x: 957, endPoint y: 501, distance: 19.4
click at [957, 501] on div "Overlay" at bounding box center [913, 467] width 316 height 650
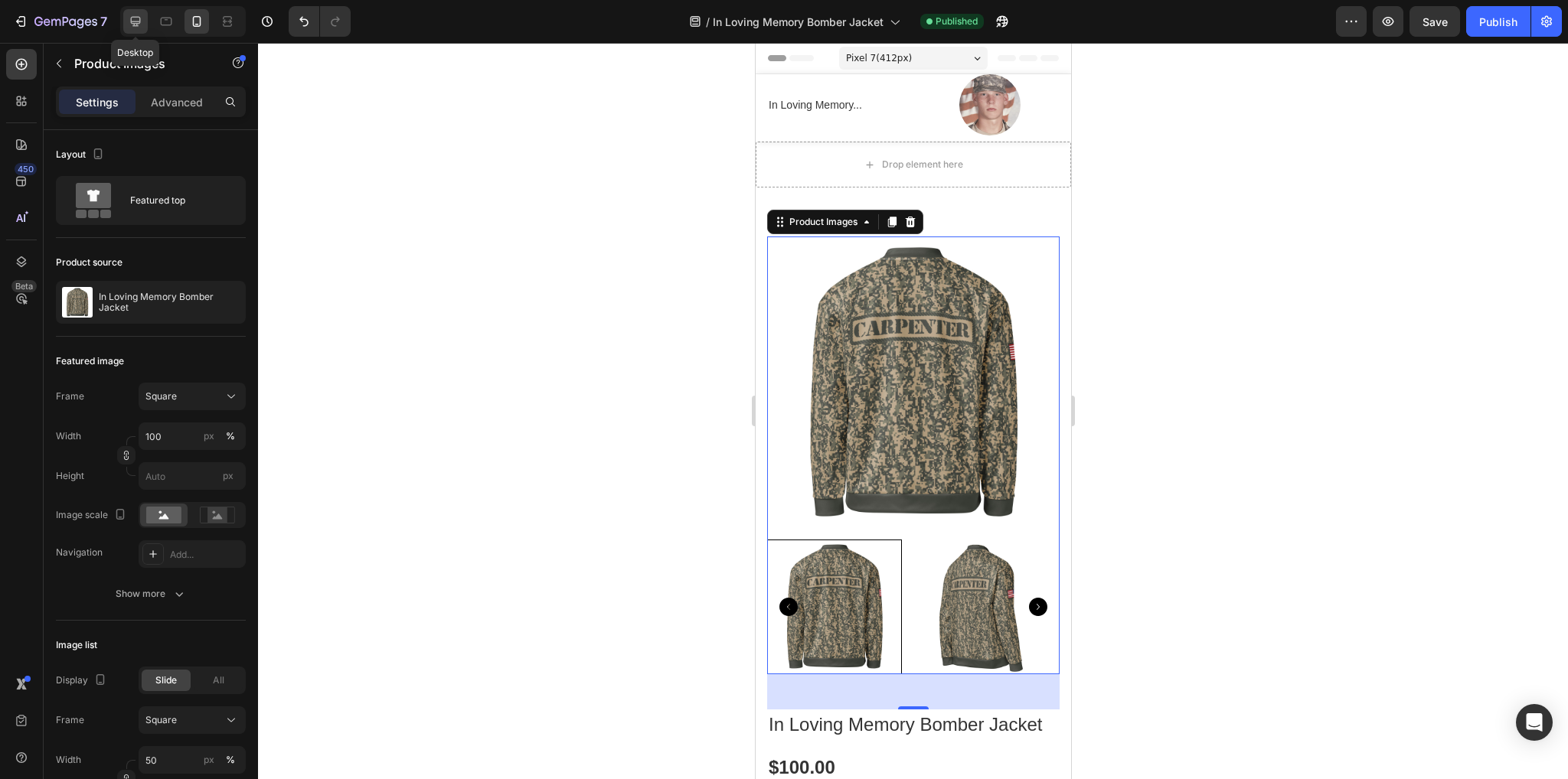
click at [129, 14] on icon at bounding box center [135, 21] width 15 height 15
type input "16"
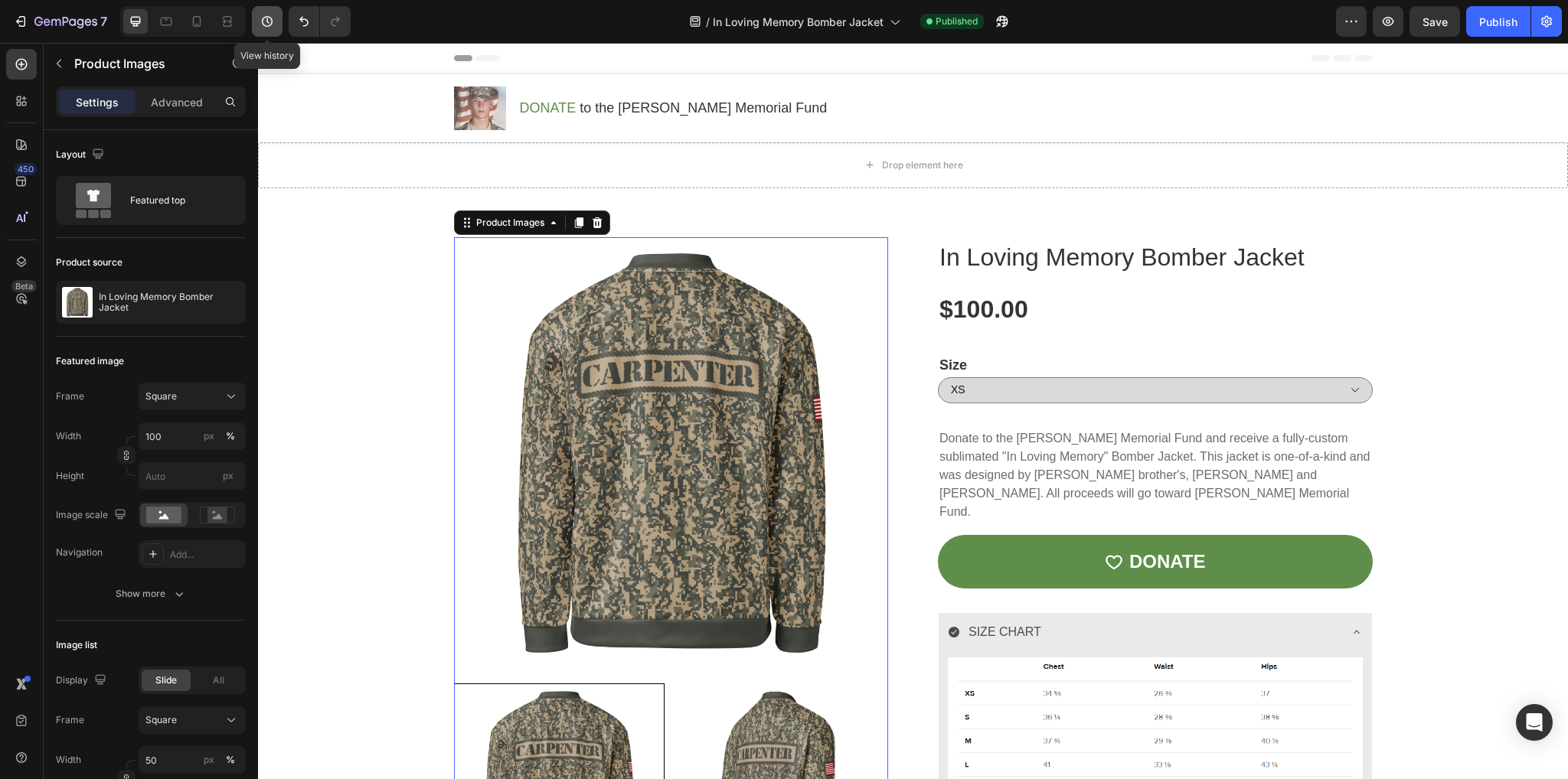
click at [273, 16] on icon "button" at bounding box center [267, 21] width 15 height 15
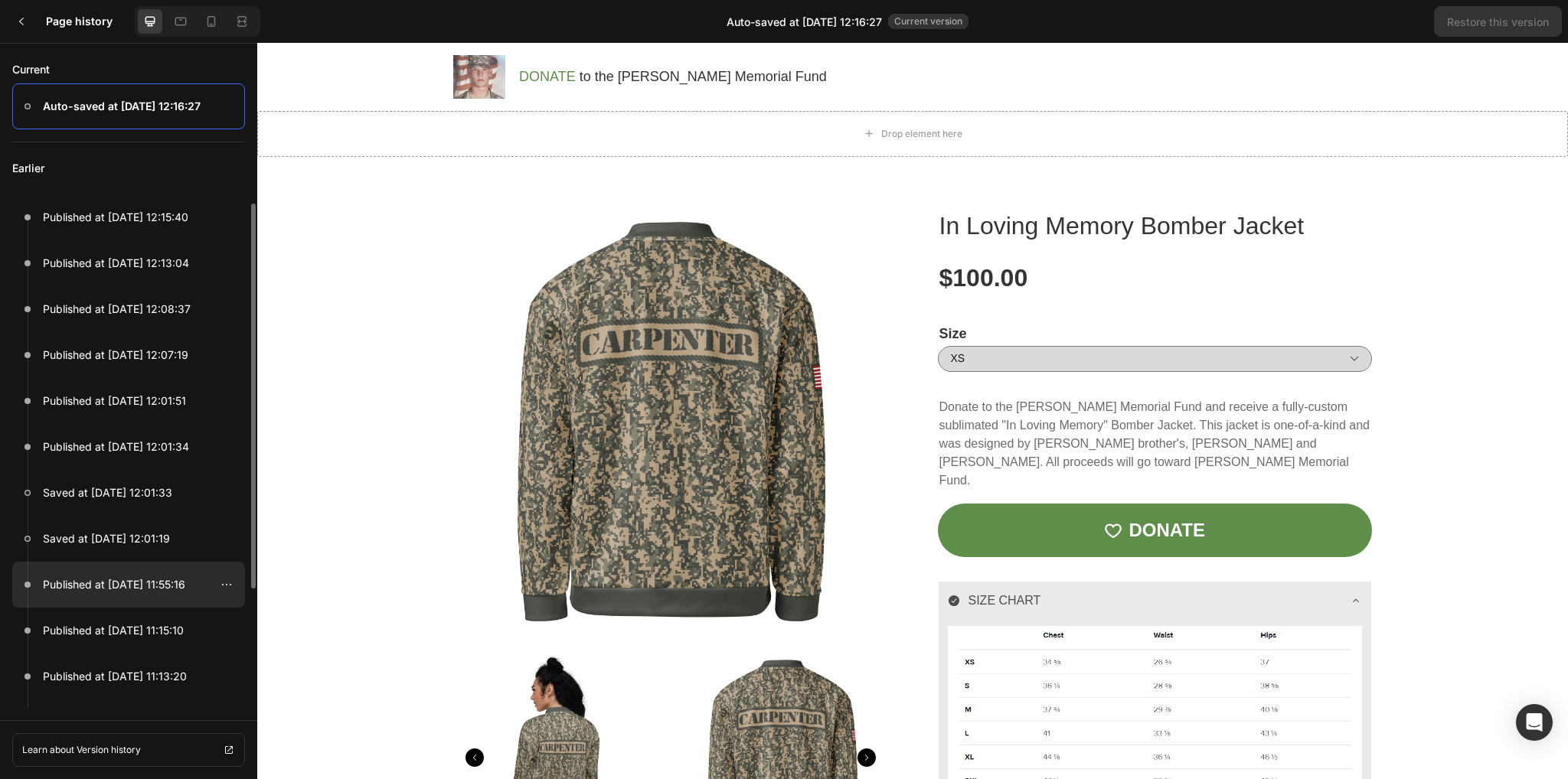
click at [154, 579] on p "Published at Aug 26, 11:55:16" at bounding box center [113, 584] width 142 height 18
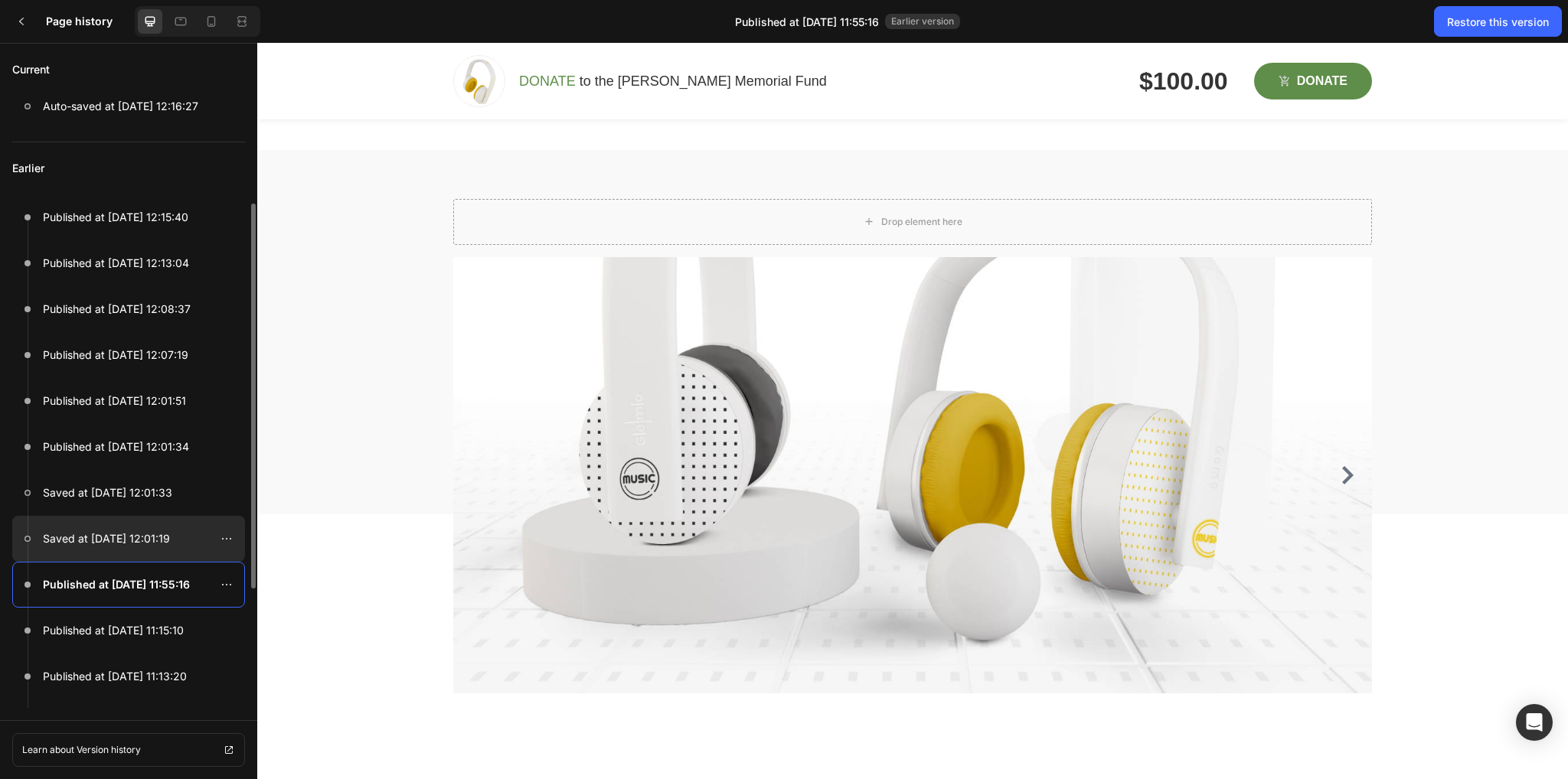
scroll to position [1, 0]
click at [134, 544] on p "Saved at Aug 26, 12:01:19" at bounding box center [106, 538] width 127 height 18
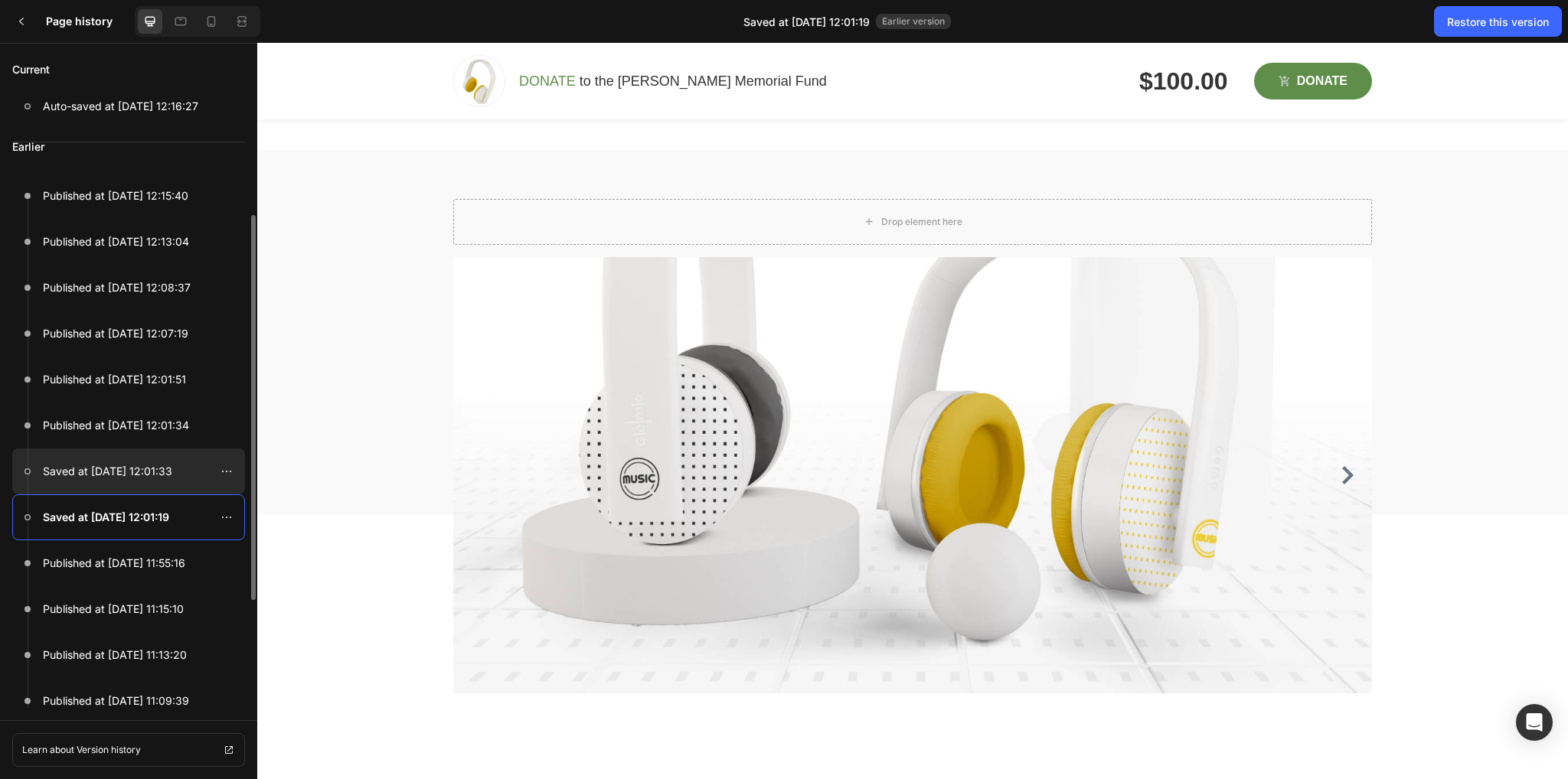
scroll to position [22, 0]
drag, startPoint x: 126, startPoint y: 450, endPoint x: 161, endPoint y: 456, distance: 35.5
click at [129, 451] on div at bounding box center [129, 471] width 233 height 46
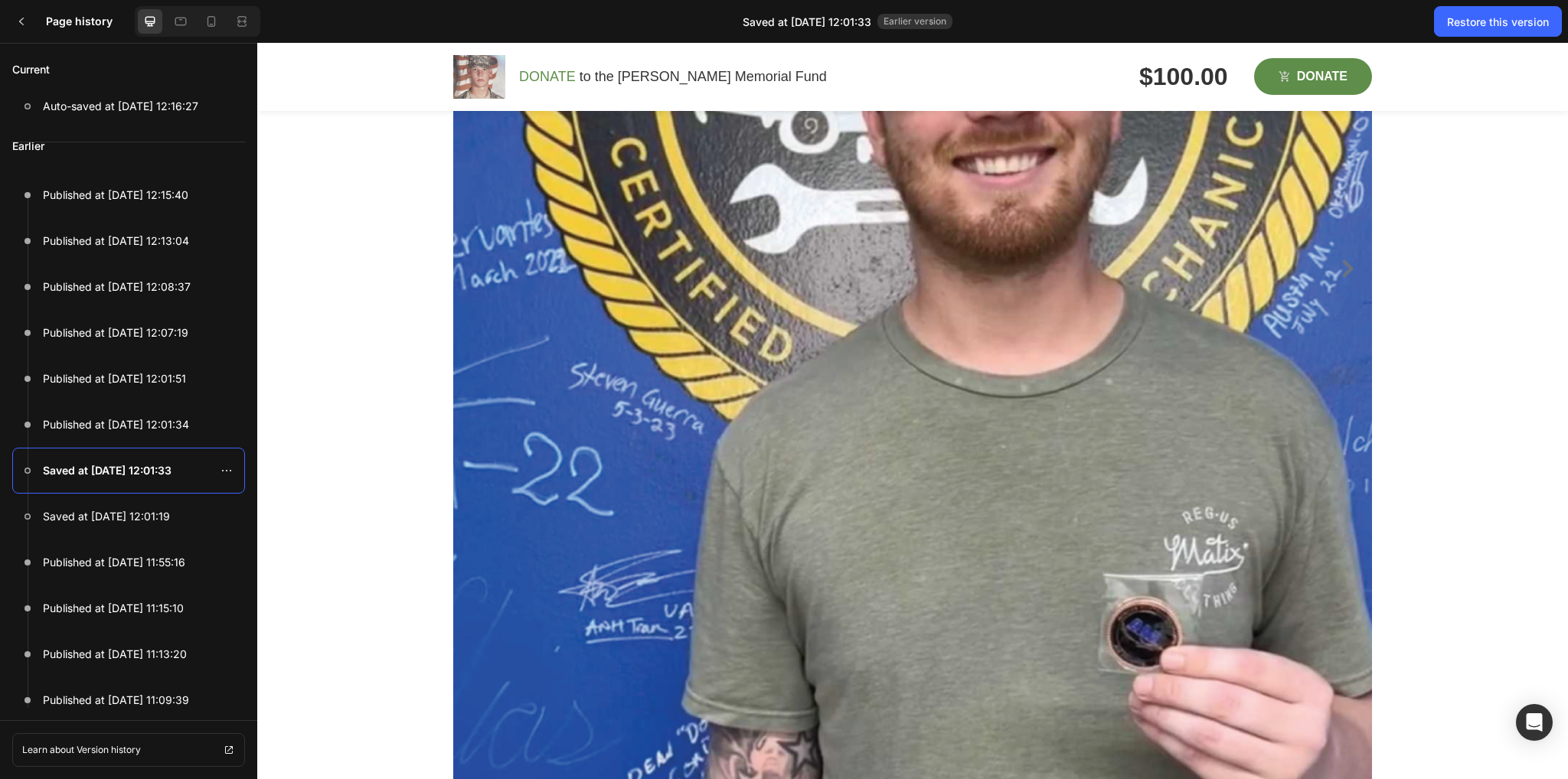
scroll to position [3036, 0]
click at [57, 411] on div at bounding box center [129, 424] width 233 height 46
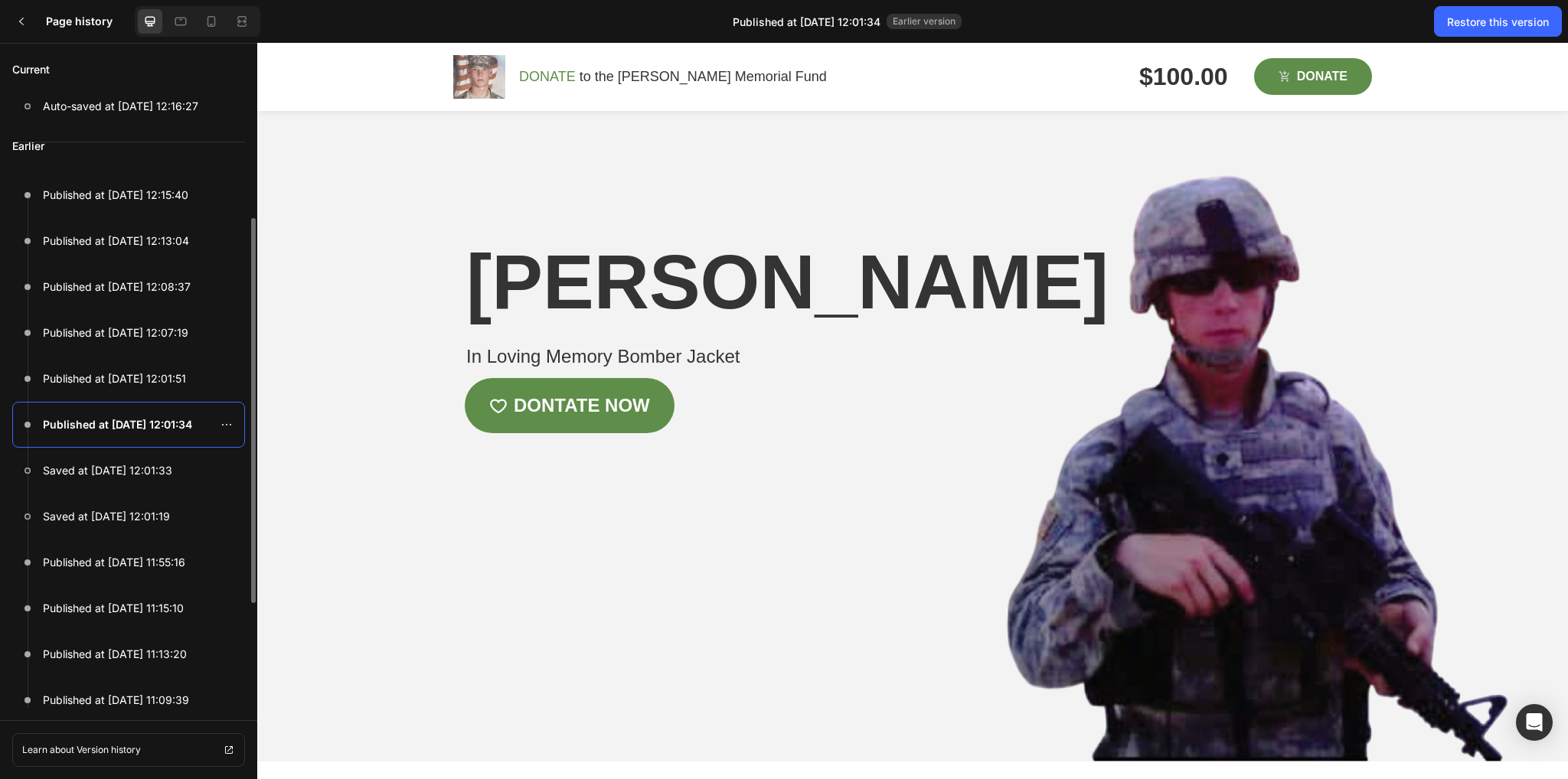
scroll to position [0, 0]
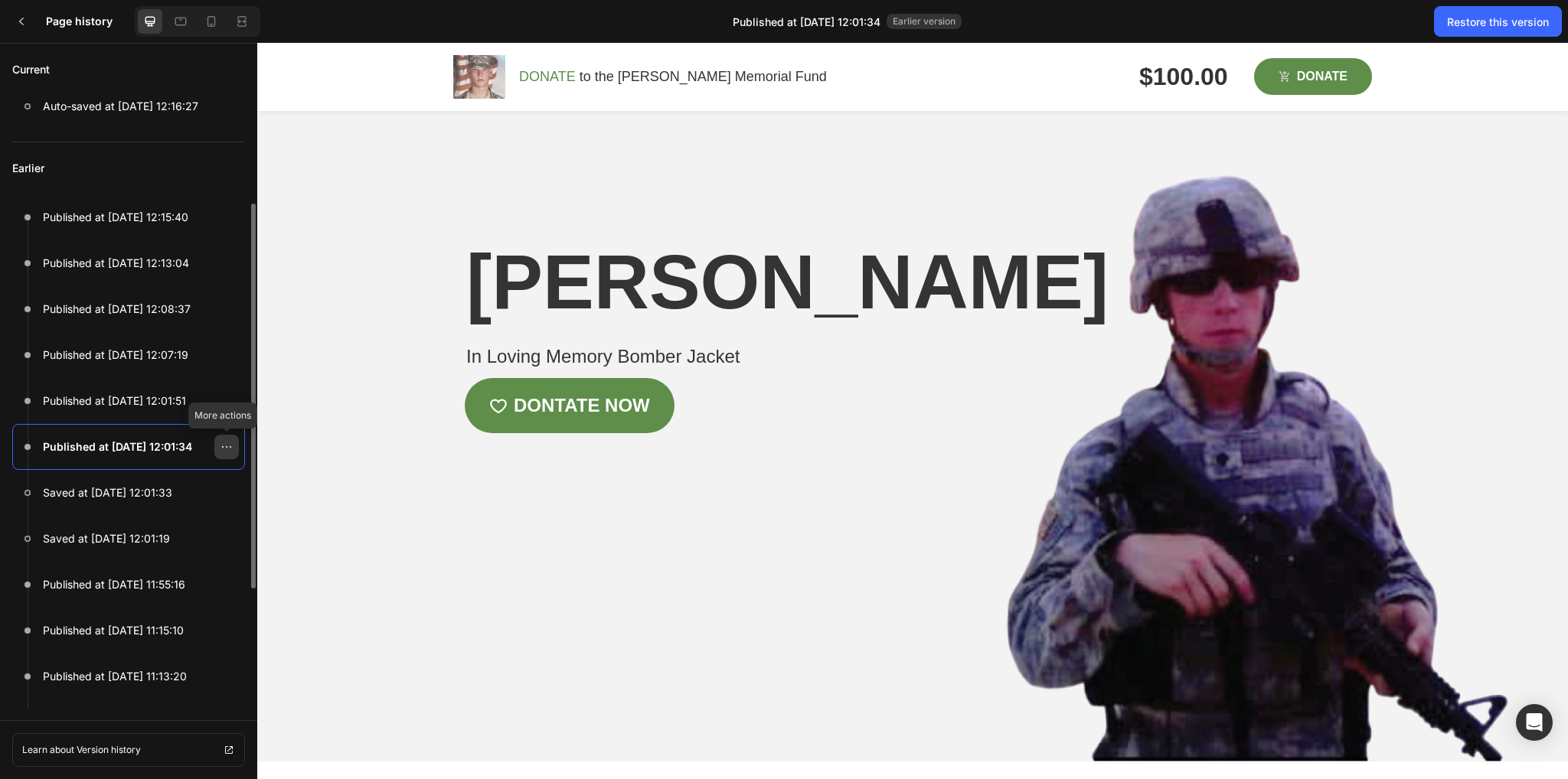
click at [226, 445] on icon at bounding box center [226, 446] width 12 height 12
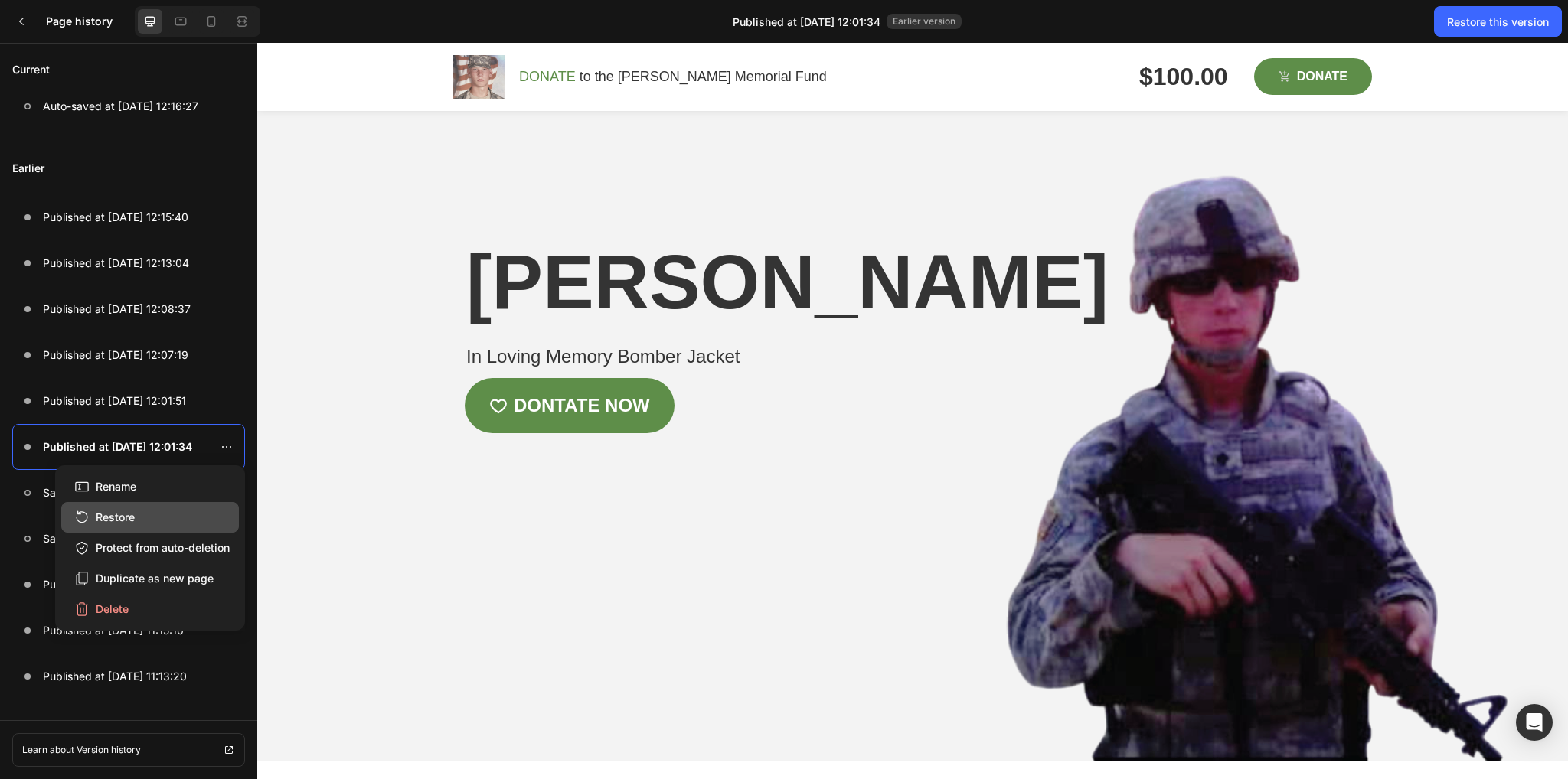
click at [159, 509] on button "Restore" at bounding box center [150, 518] width 177 height 31
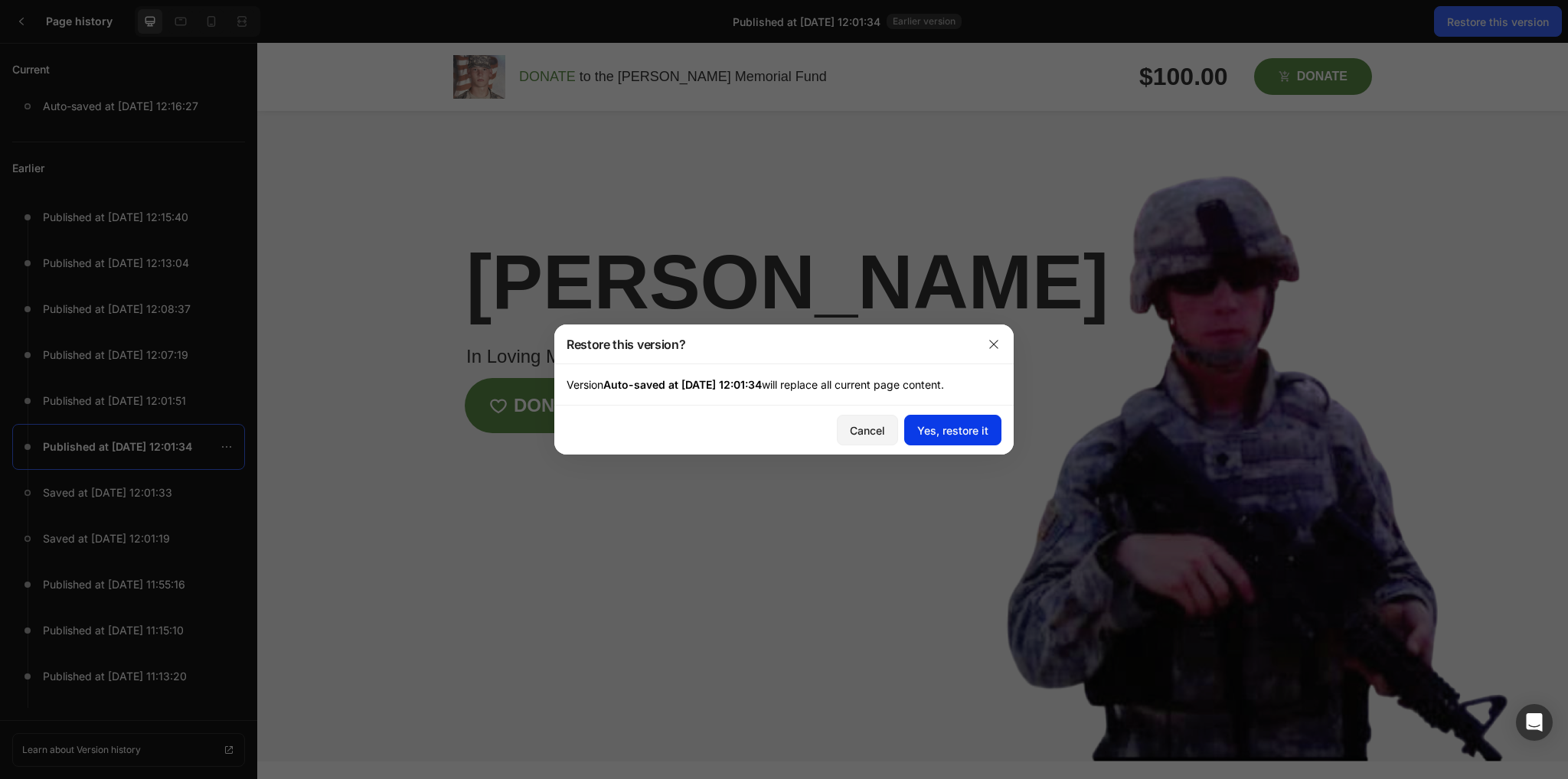
click at [949, 426] on div "Yes, restore it" at bounding box center [953, 430] width 72 height 16
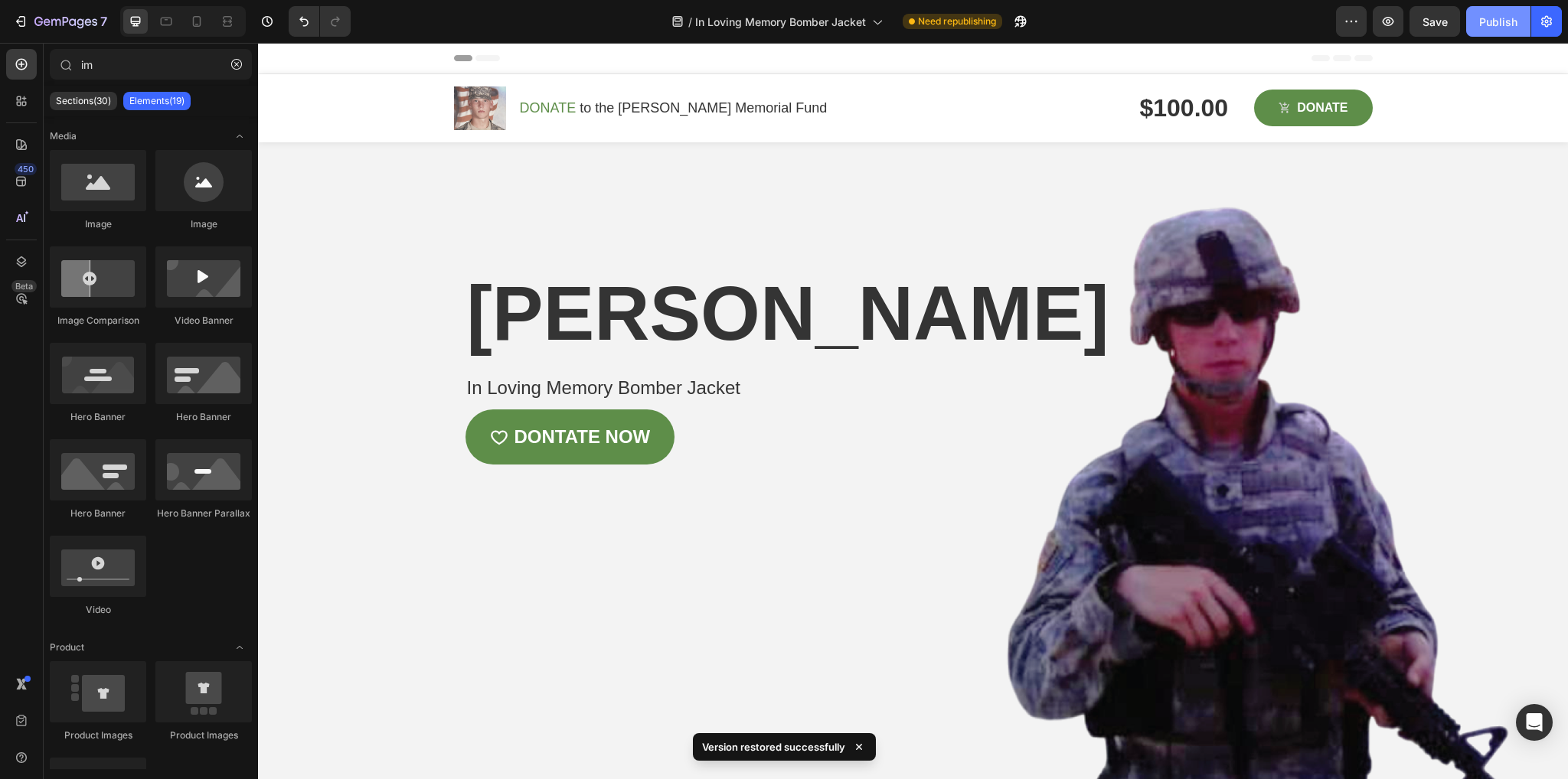
click at [1484, 16] on div "Publish" at bounding box center [1498, 21] width 38 height 16
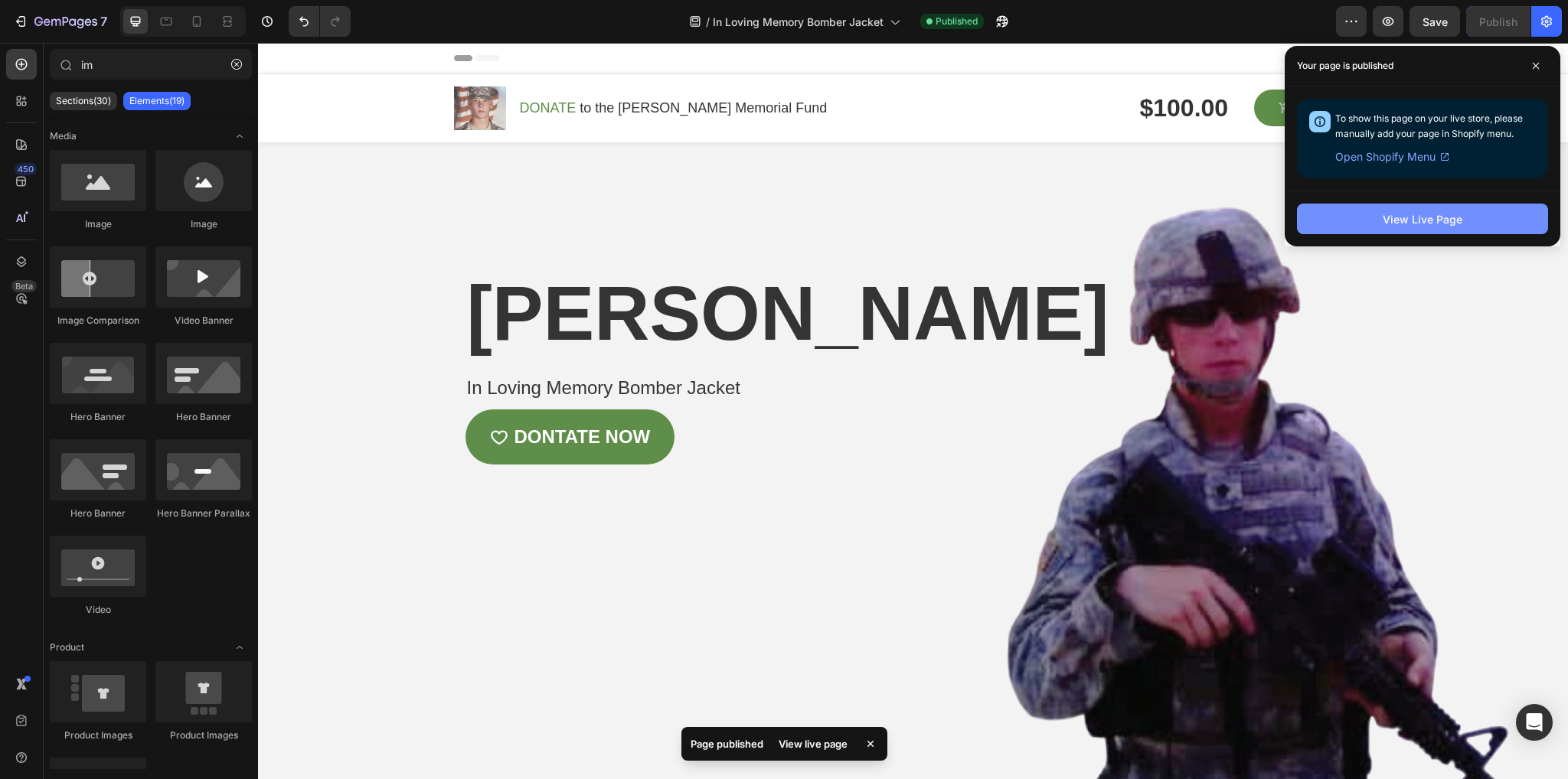
click at [1417, 212] on div "View Live Page" at bounding box center [1422, 219] width 79 height 16
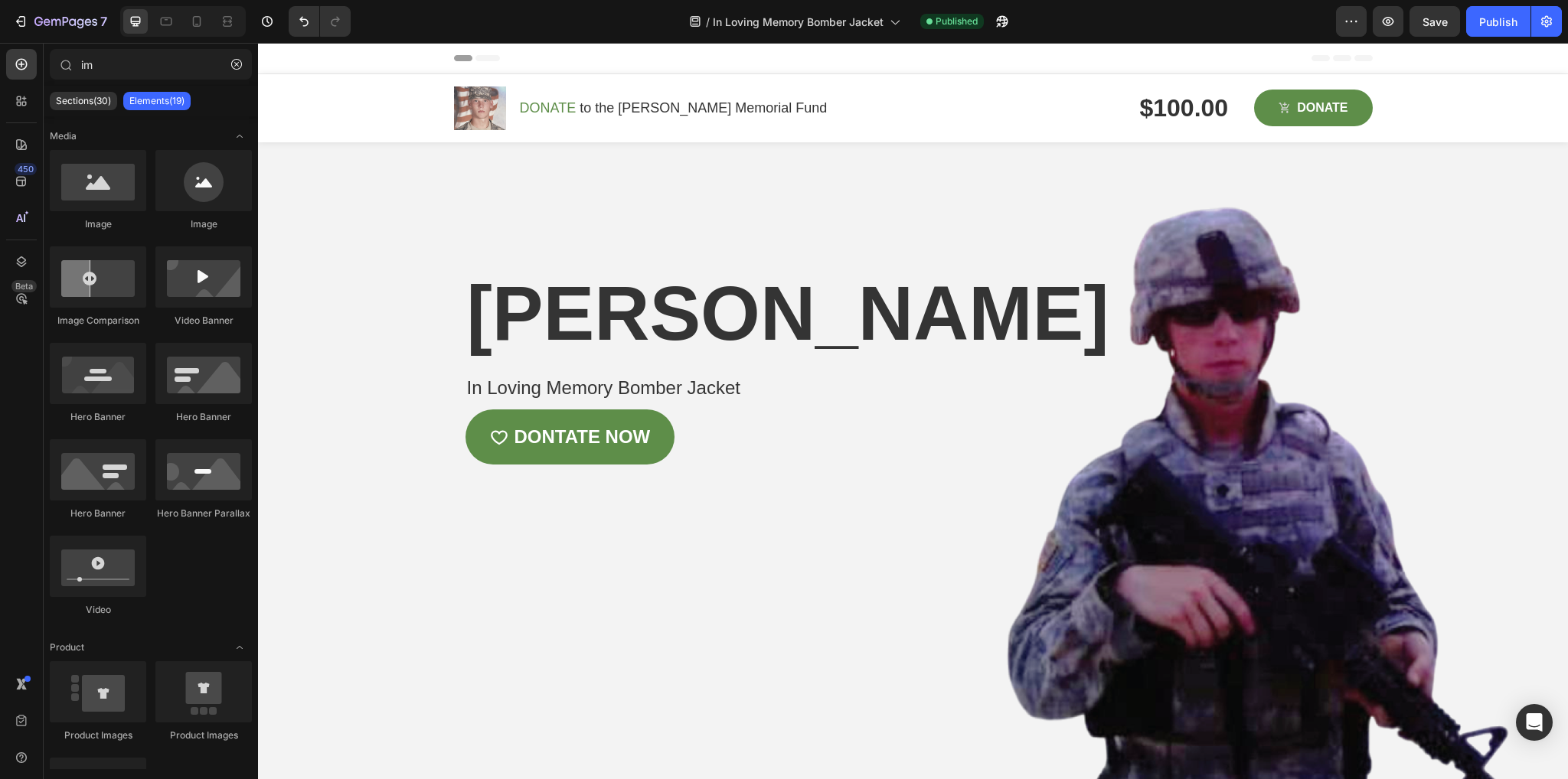
click at [276, 58] on icon at bounding box center [275, 57] width 10 height 10
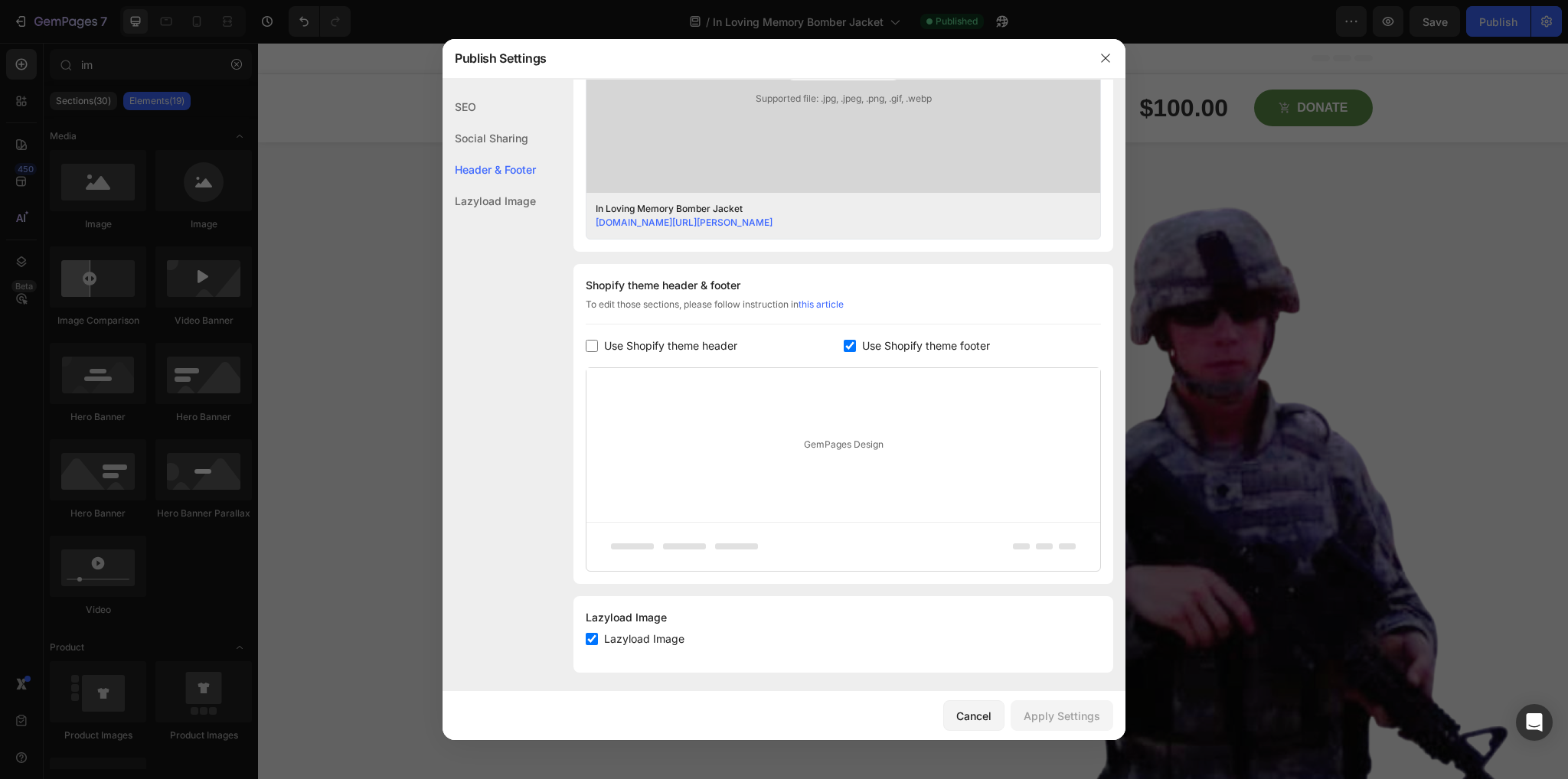
scroll to position [552, 0]
click at [844, 338] on input "checkbox" at bounding box center [850, 341] width 12 height 12
checkbox input "false"
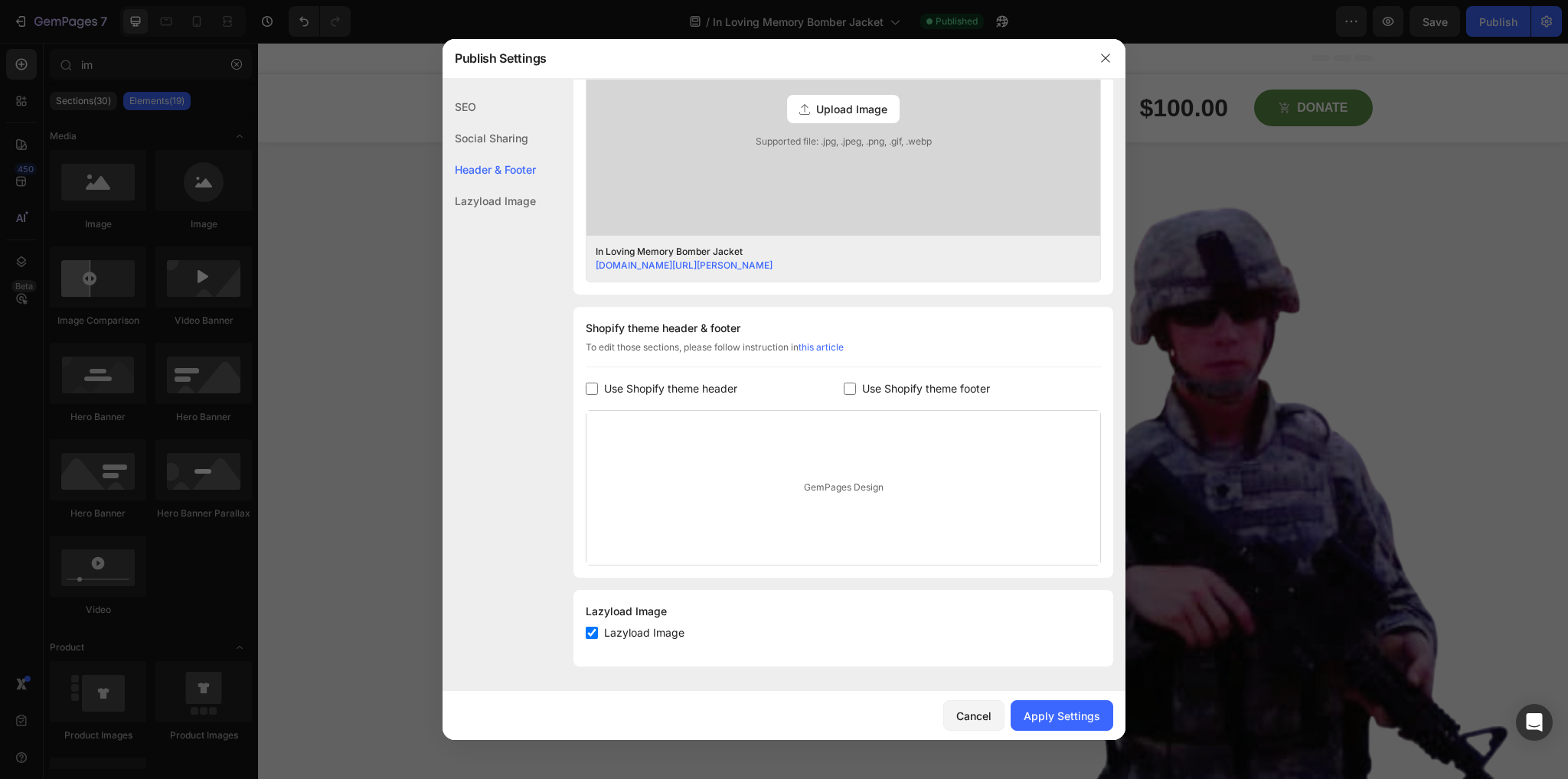
scroll to position [502, 0]
click at [1091, 720] on div "Apply Settings" at bounding box center [1062, 716] width 76 height 16
click at [1113, 52] on button "button" at bounding box center [1105, 58] width 25 height 25
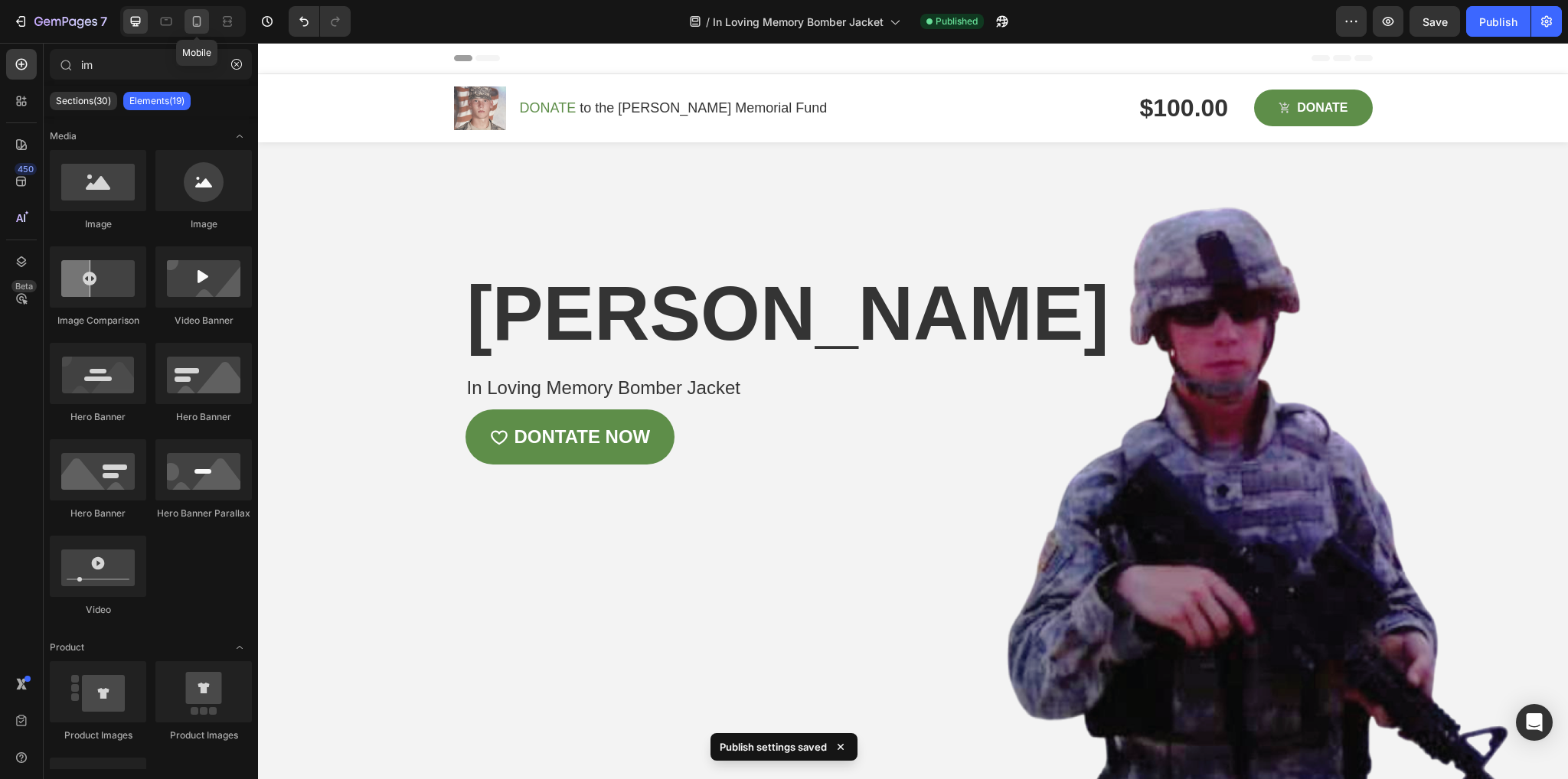
drag, startPoint x: 191, startPoint y: 14, endPoint x: 167, endPoint y: 81, distance: 71.2
click at [191, 14] on icon at bounding box center [196, 21] width 15 height 15
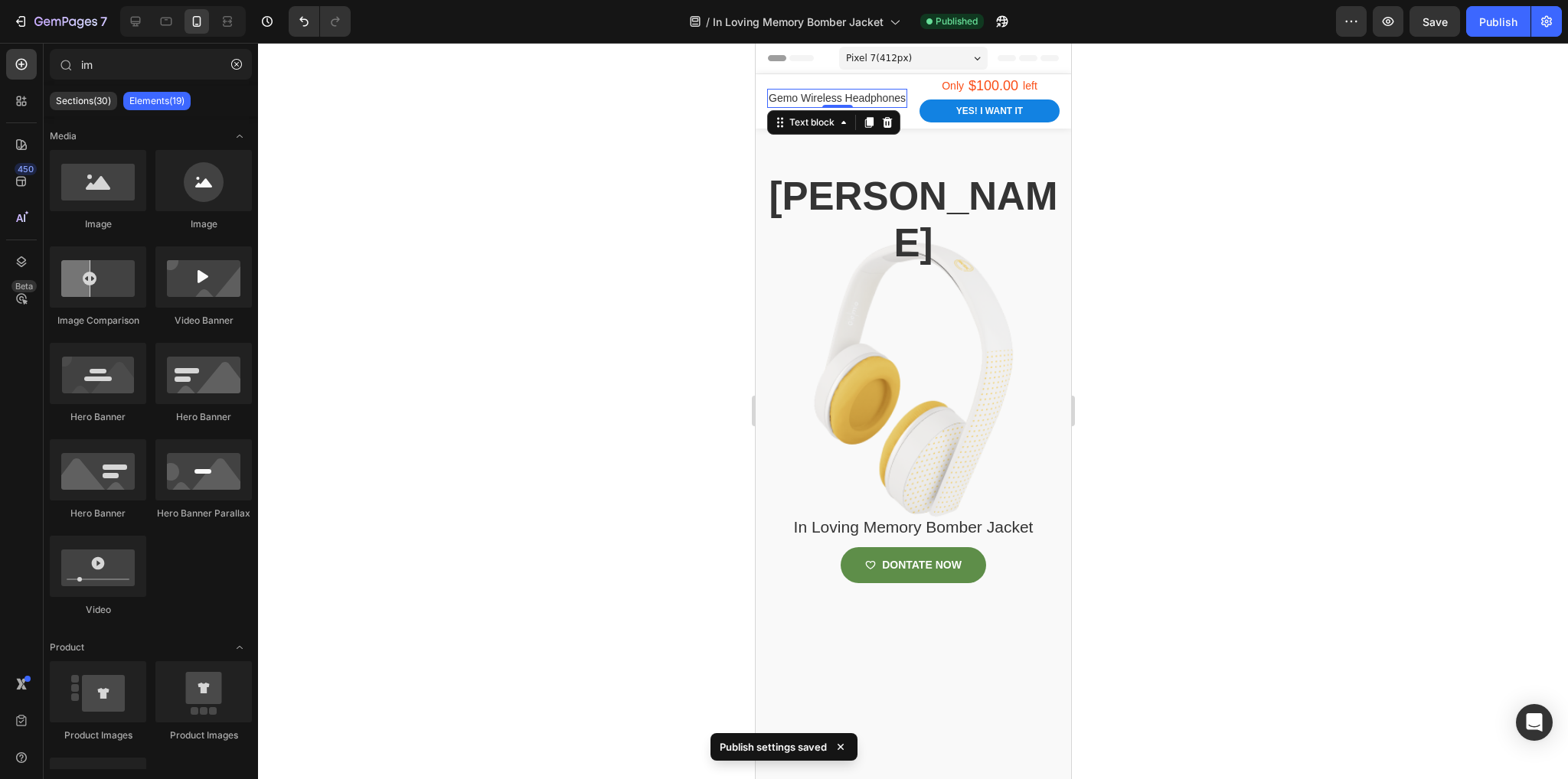
click at [837, 91] on p "Gemo Wireless Headphones" at bounding box center [836, 98] width 137 height 16
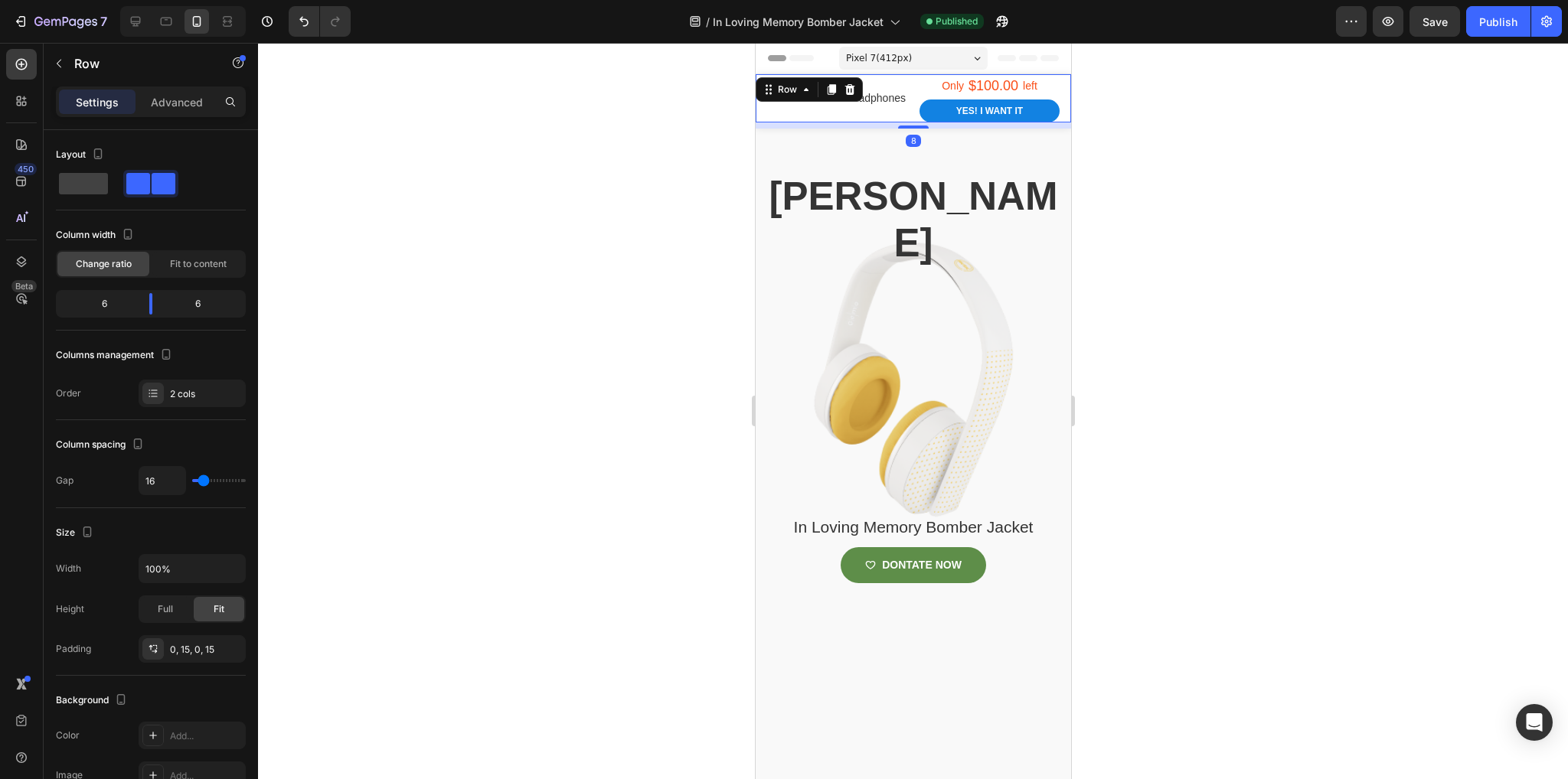
click at [907, 84] on div "Gemo Wireless Headphones Text block Only Text block $100.00 Product Price Produ…" at bounding box center [913, 98] width 316 height 49
click at [852, 88] on icon at bounding box center [849, 89] width 10 height 10
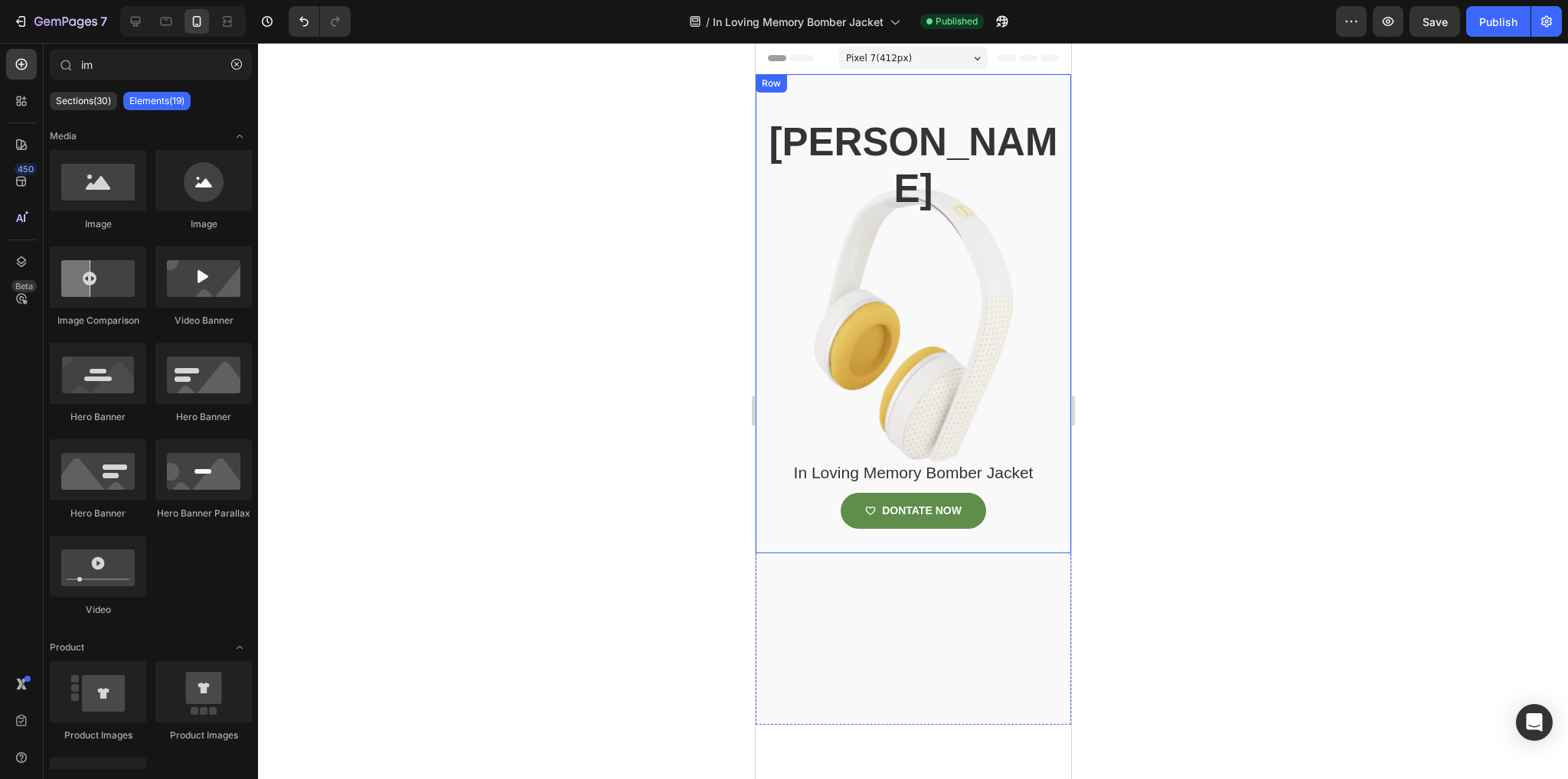
click at [907, 332] on div "Cameron carpenter Heading In Loving Memory Bomber Jacket Product Title DONTATE …" at bounding box center [913, 336] width 293 height 437
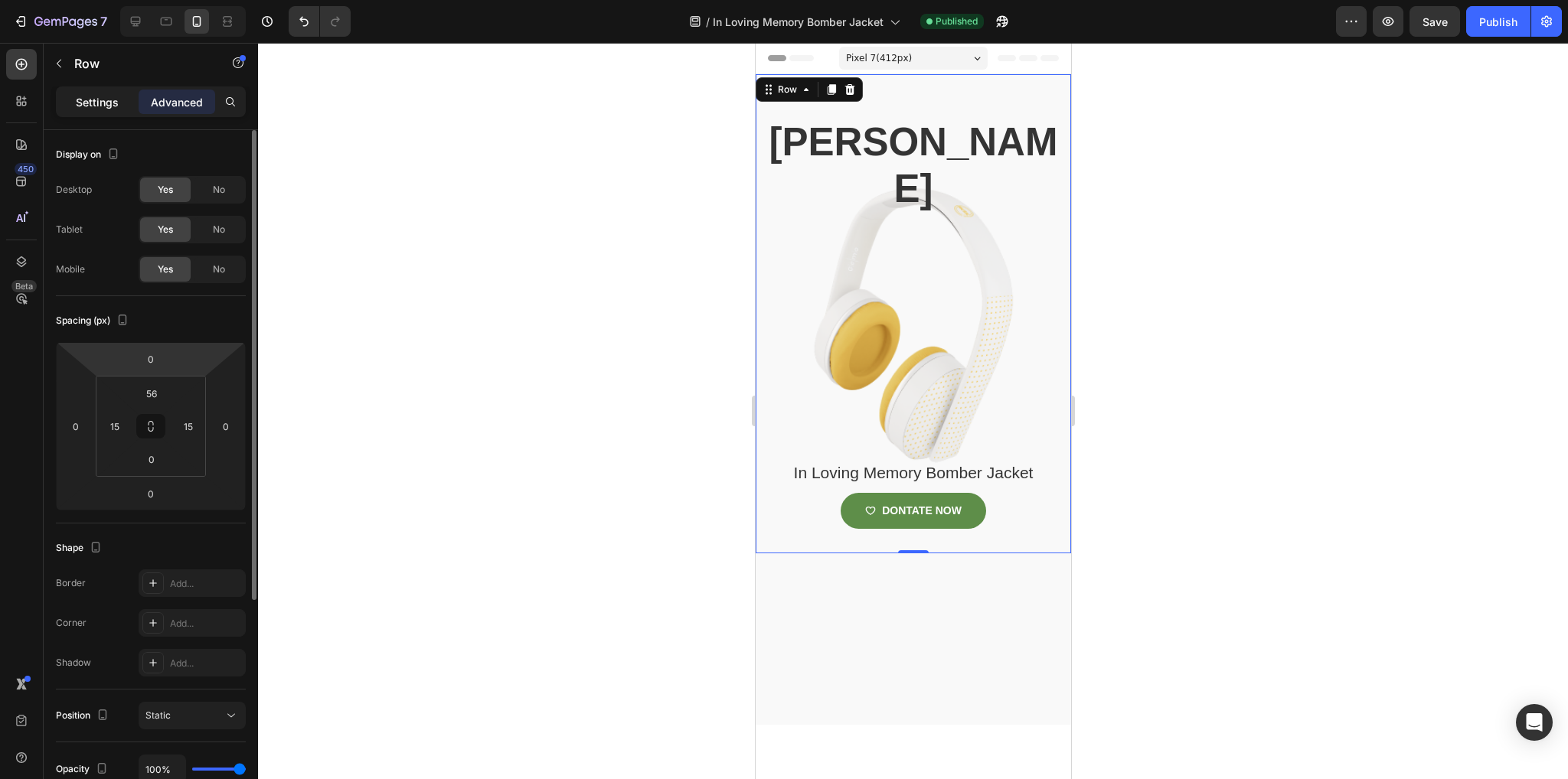
click at [94, 100] on p "Settings" at bounding box center [96, 102] width 43 height 16
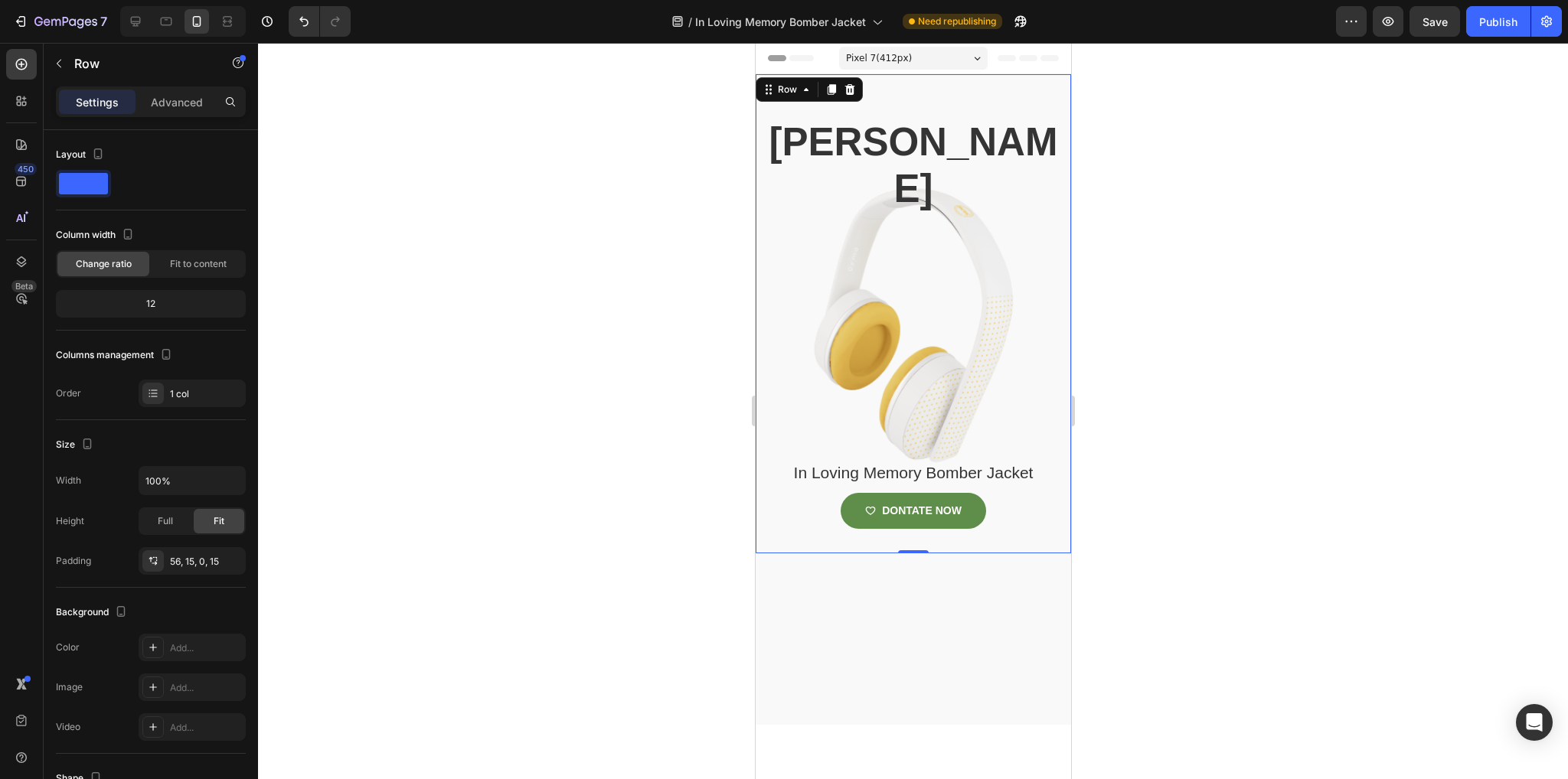
click at [821, 394] on div "Cameron carpenter Heading In Loving Memory Bomber Jacket Product Title DONTATE …" at bounding box center [913, 336] width 293 height 437
click at [200, 271] on div "Fit to content" at bounding box center [198, 264] width 92 height 25
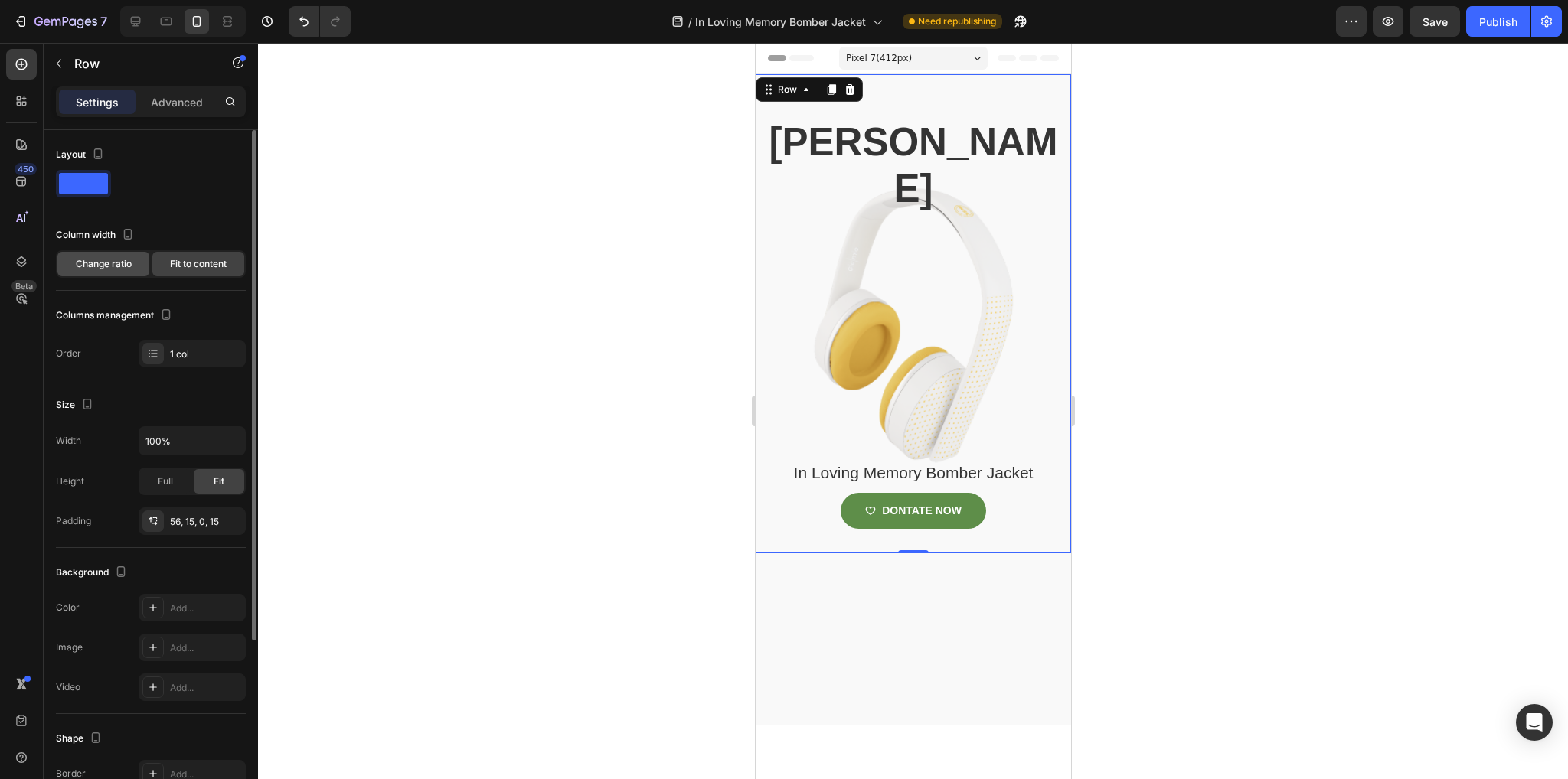
click at [104, 258] on span "Change ratio" at bounding box center [103, 264] width 56 height 13
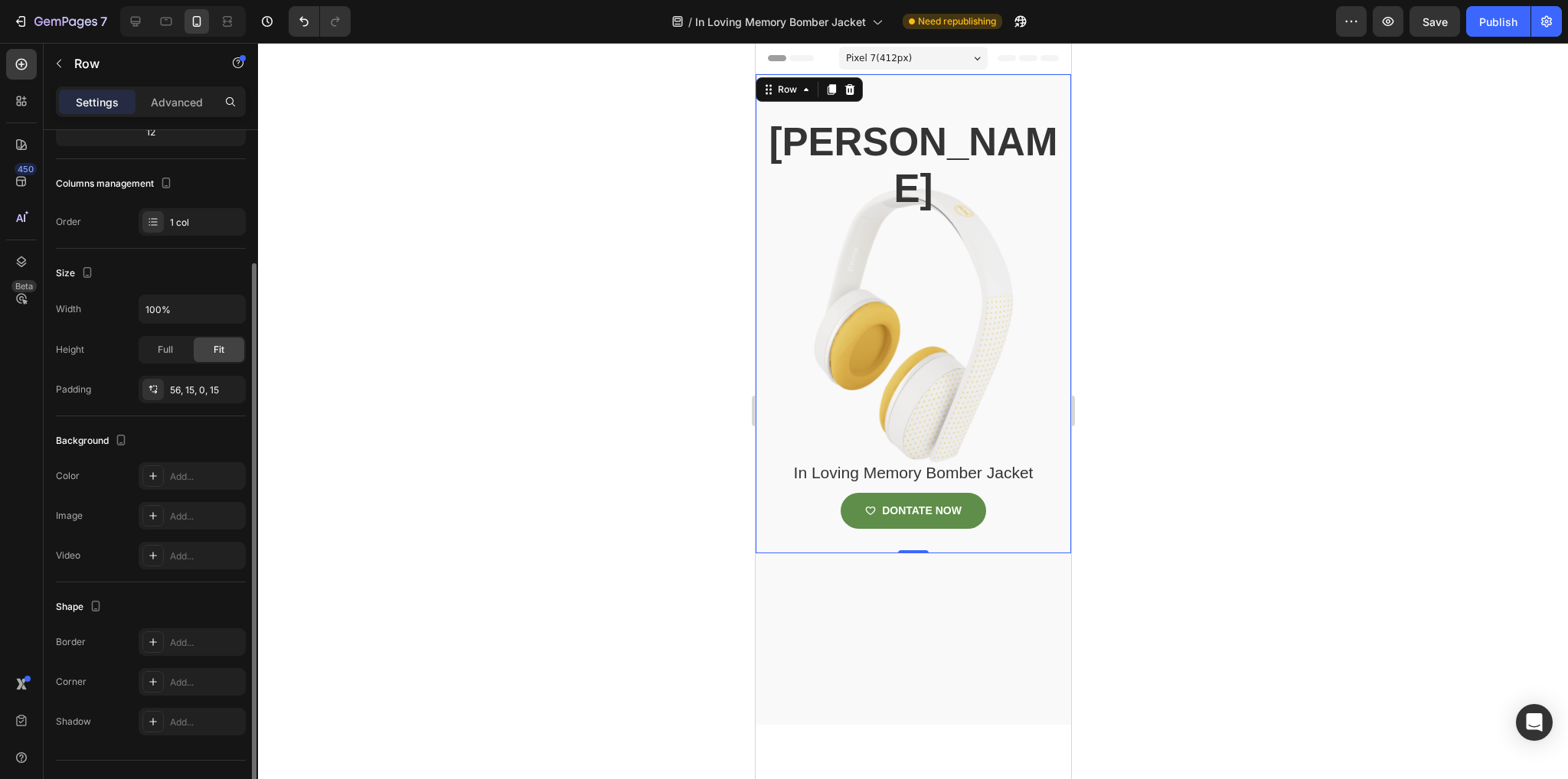
scroll to position [174, 0]
click at [934, 379] on div "Cameron carpenter Heading In Loving Memory Bomber Jacket Product Title DONTATE …" at bounding box center [913, 336] width 293 height 437
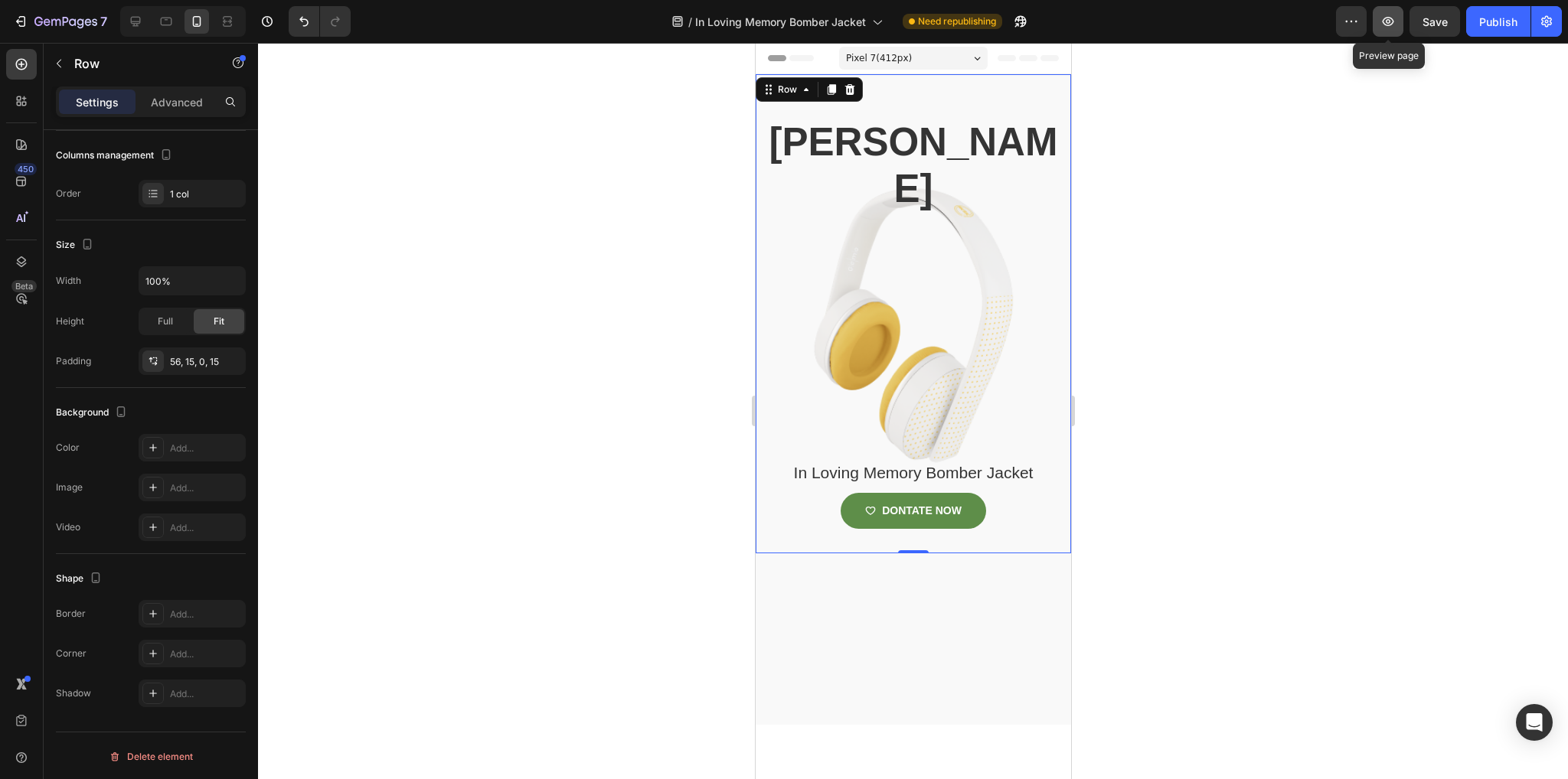
click at [1387, 29] on icon "button" at bounding box center [1388, 21] width 15 height 15
click at [150, 482] on icon at bounding box center [153, 487] width 12 height 12
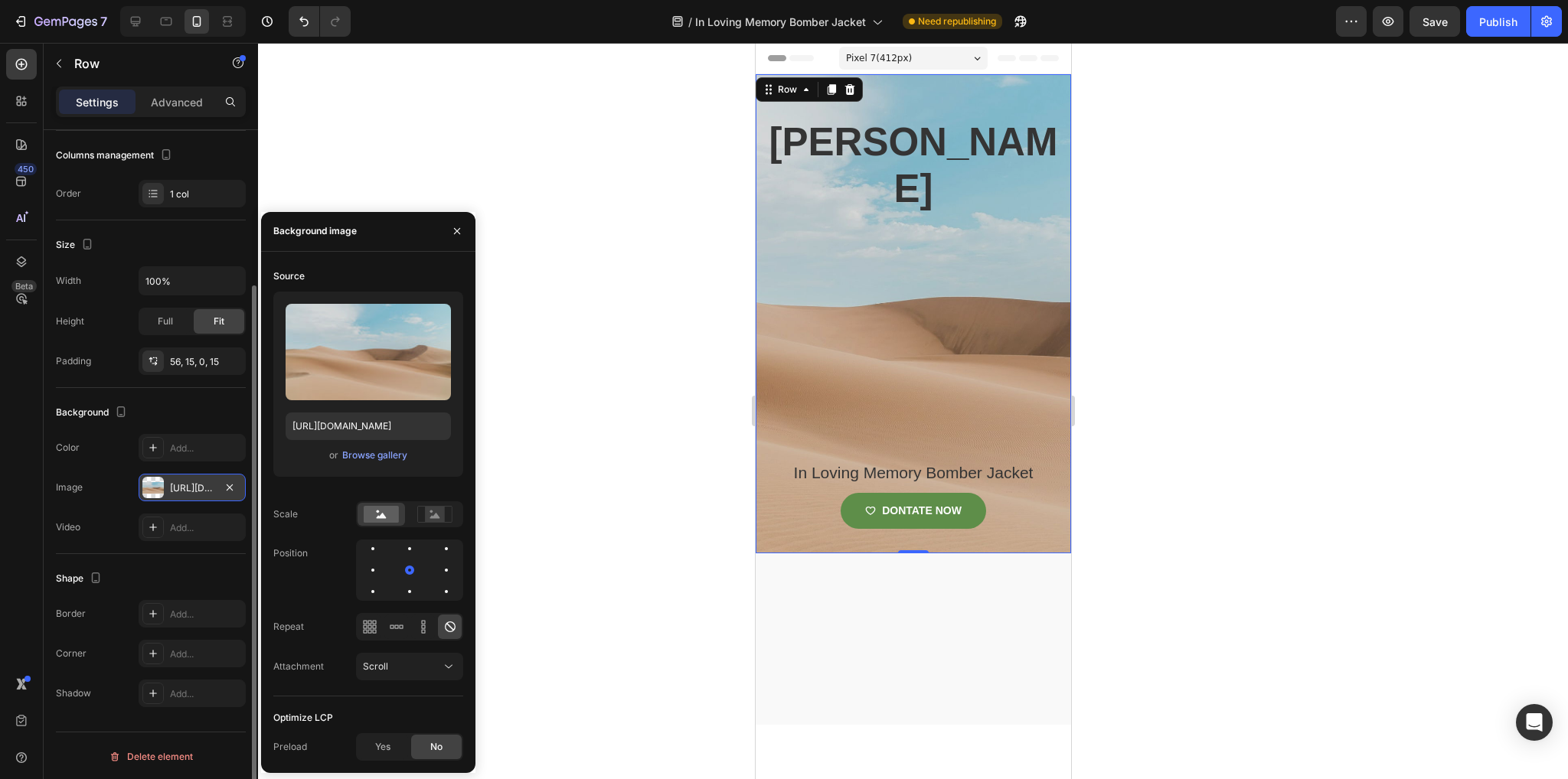
click at [382, 465] on div "Upload Image https://cdn.shopify.com/s/files/1/2005/9307/files/background_setti…" at bounding box center [368, 384] width 190 height 185
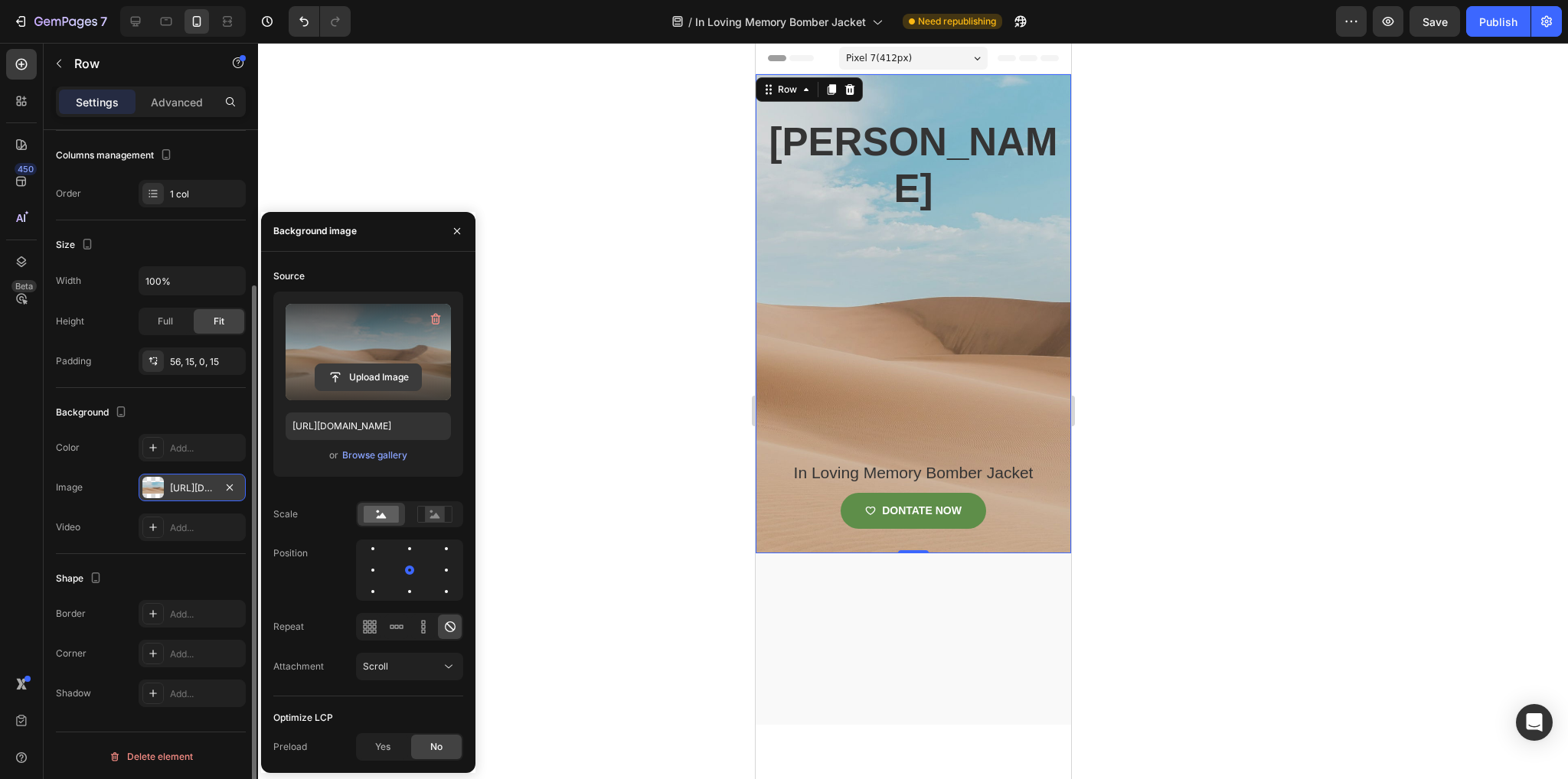
click at [371, 367] on input "file" at bounding box center [368, 377] width 106 height 26
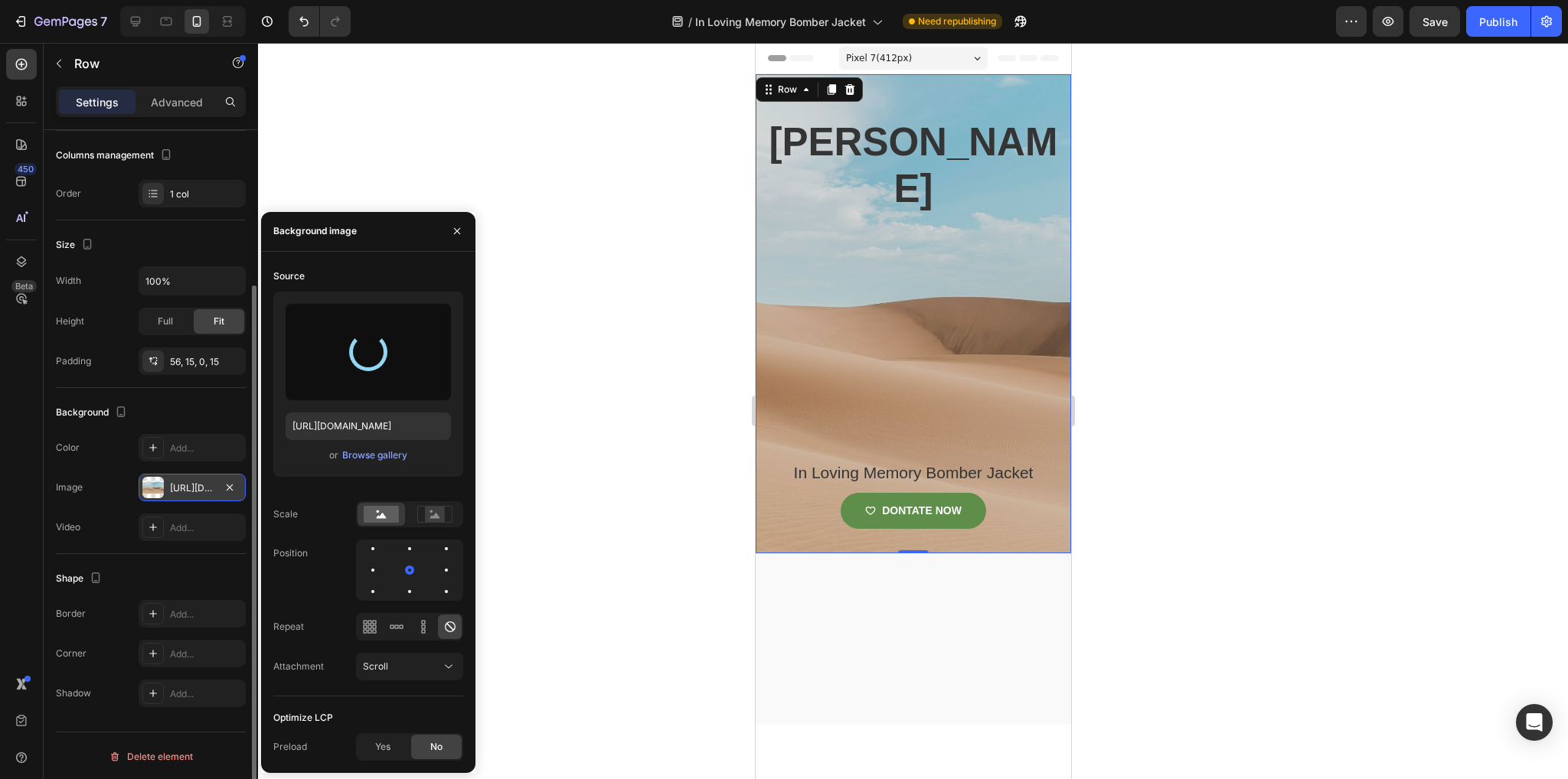
type input "[URL][DOMAIN_NAME]"
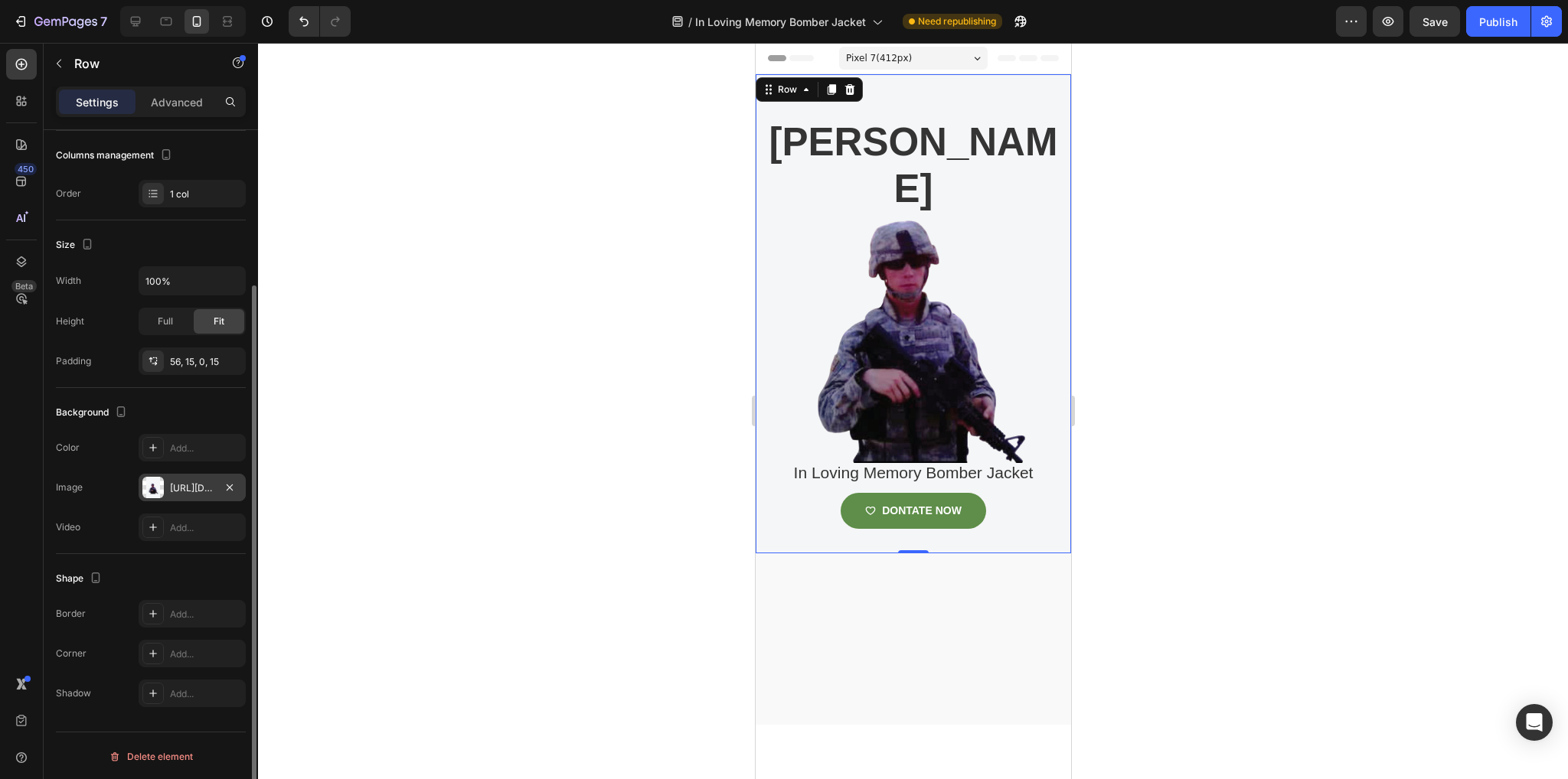
click at [599, 619] on div at bounding box center [913, 411] width 1310 height 736
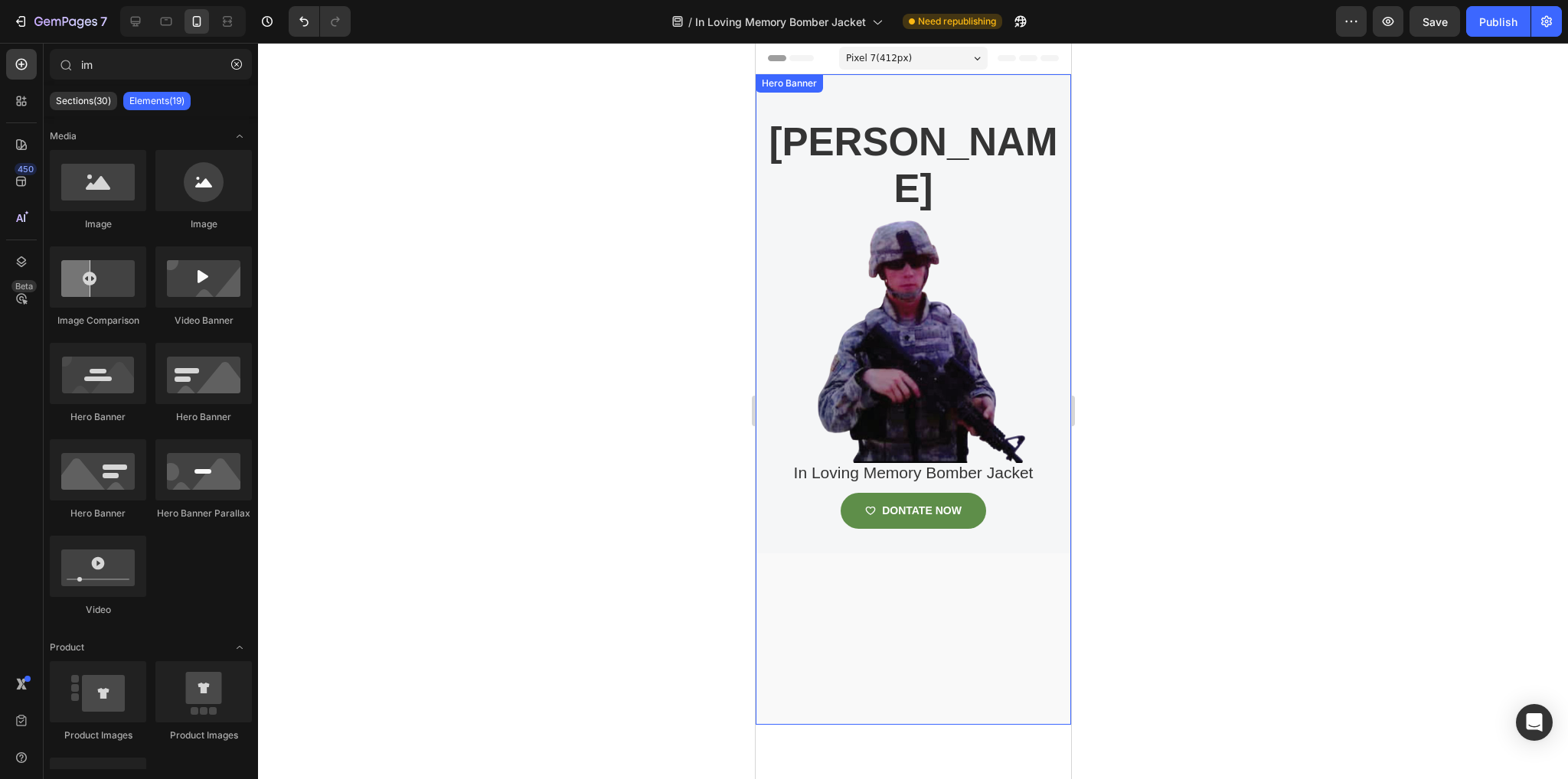
click at [946, 634] on div "Overlay" at bounding box center [913, 400] width 316 height 650
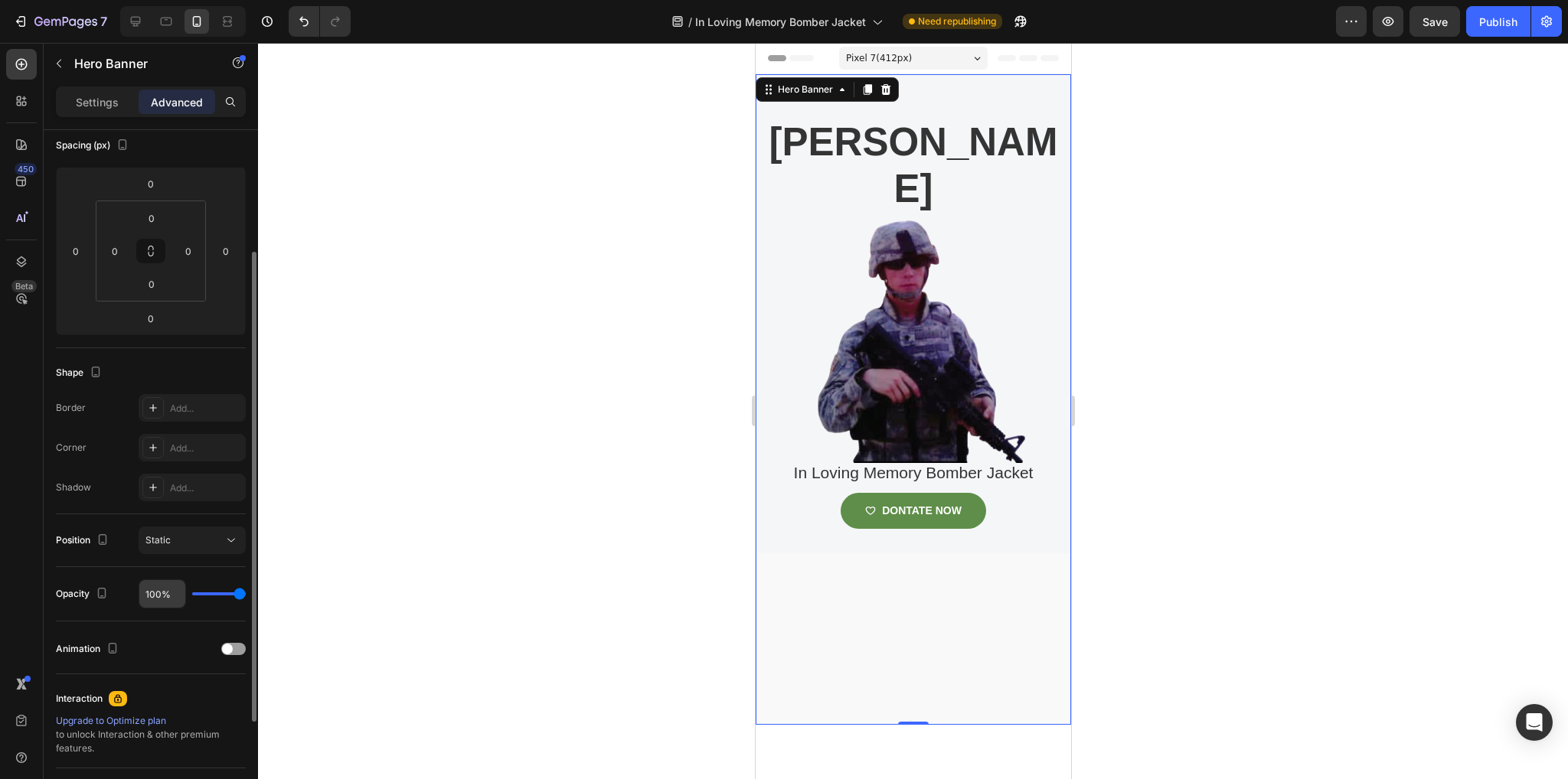
scroll to position [176, 0]
type input "98%"
type input "98"
type input "95%"
type input "95"
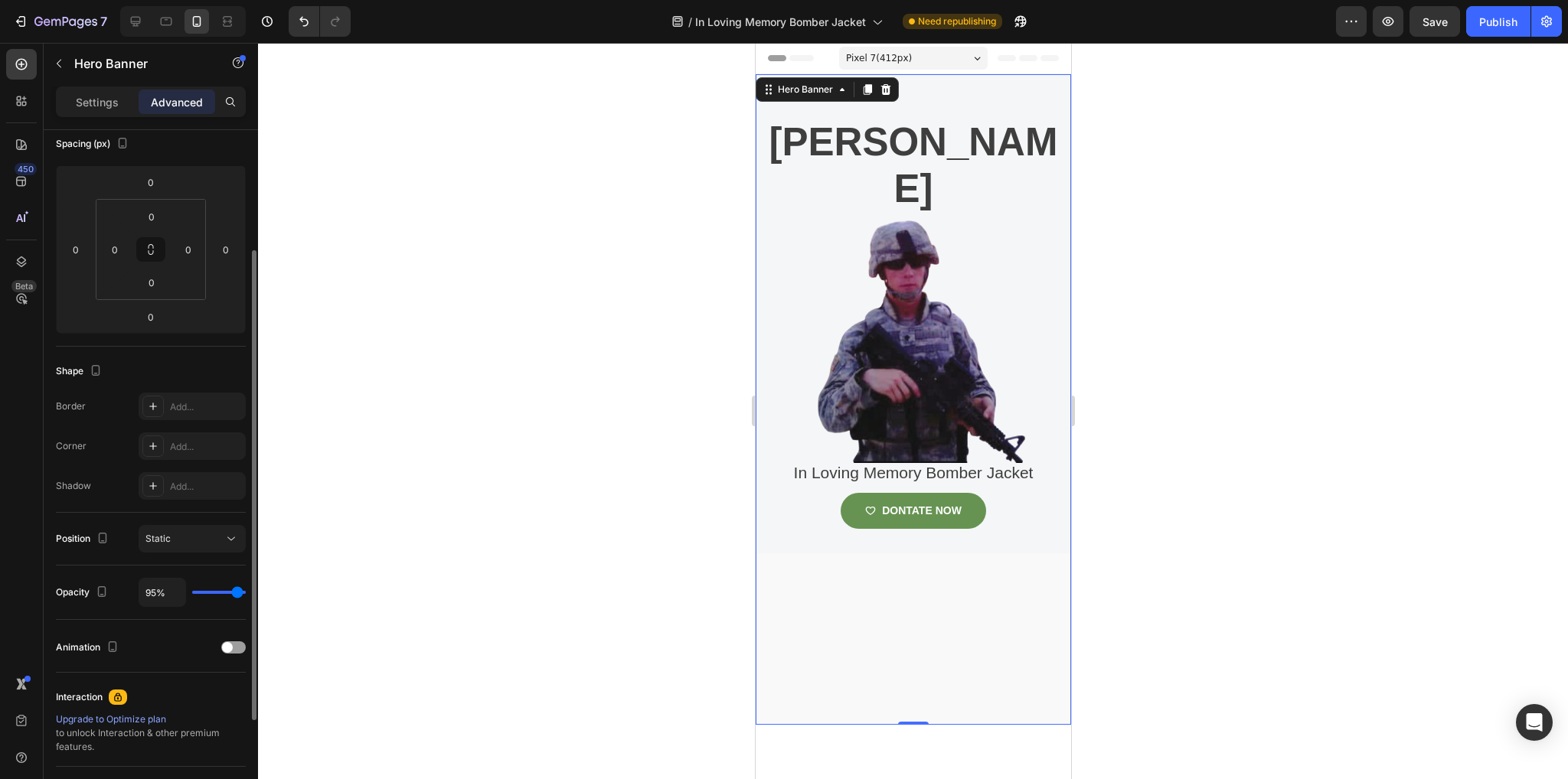
type input "92%"
type input "92"
type input "79%"
type input "79"
type input "73%"
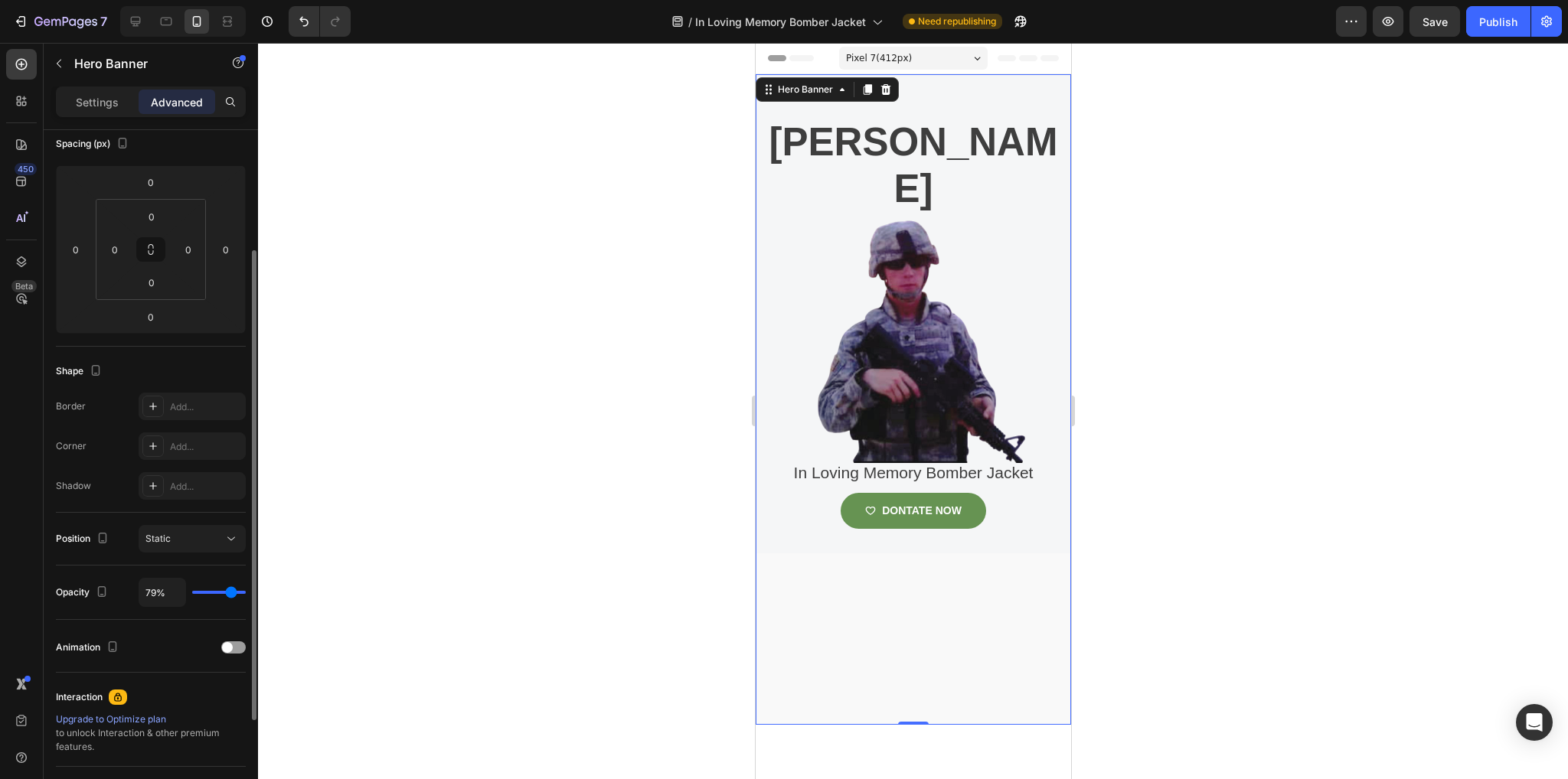
type input "73"
type input "63%"
type input "63"
type input "60%"
type input "60"
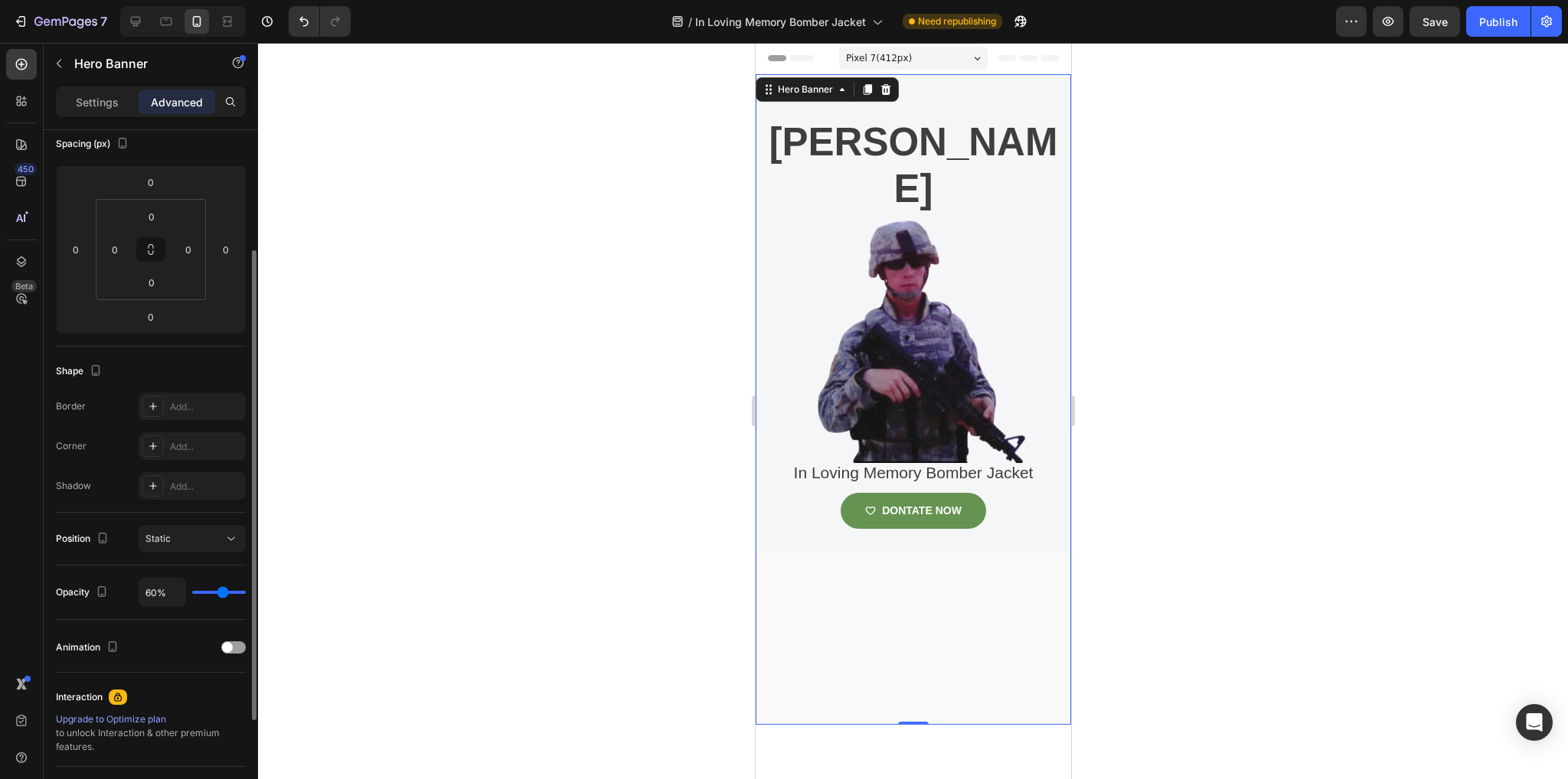
type input "57%"
type input "57"
type input "49%"
type input "49"
type input "43%"
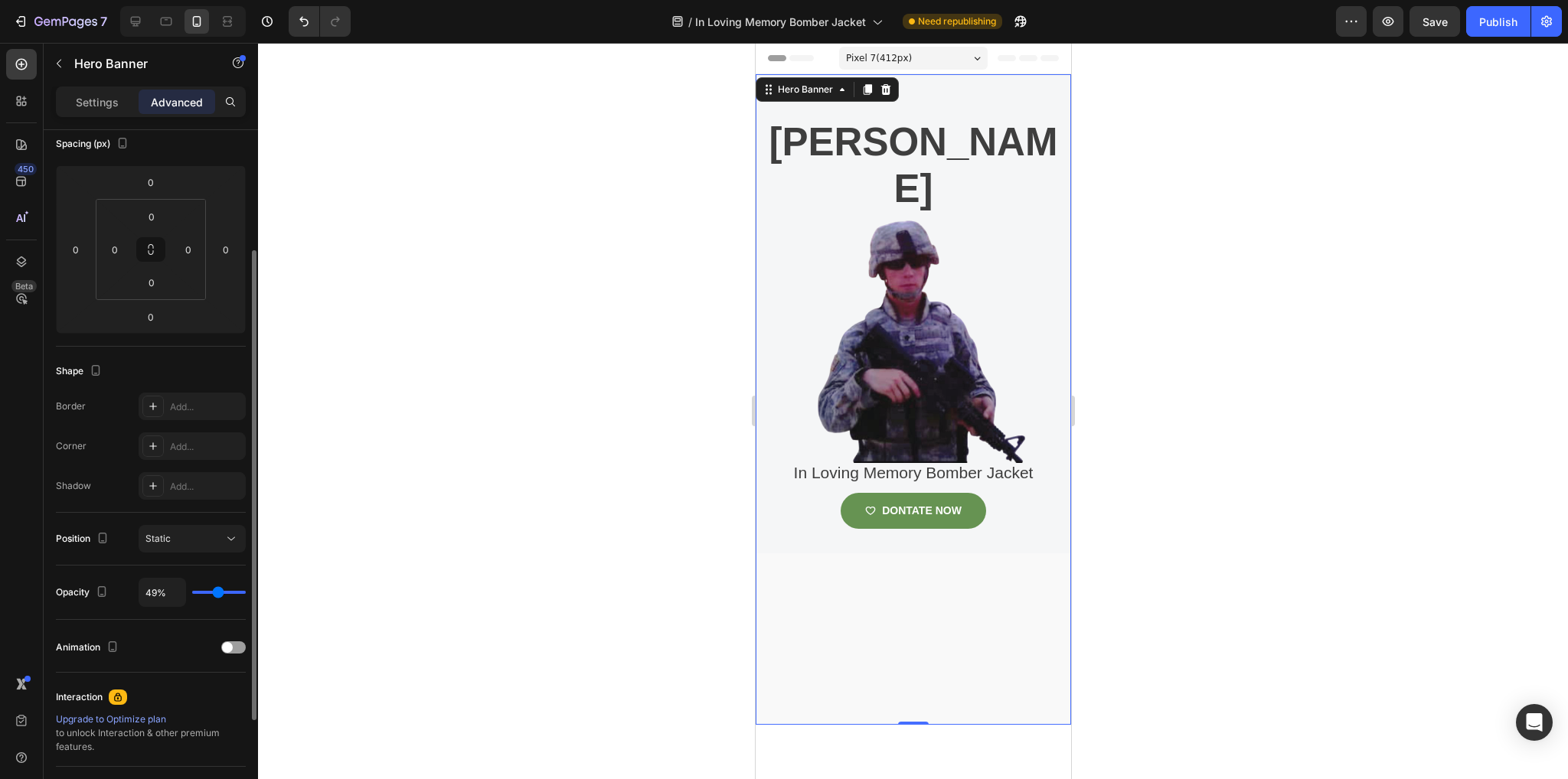
type input "43"
type input "40%"
type input "40"
type input "36%"
type input "36"
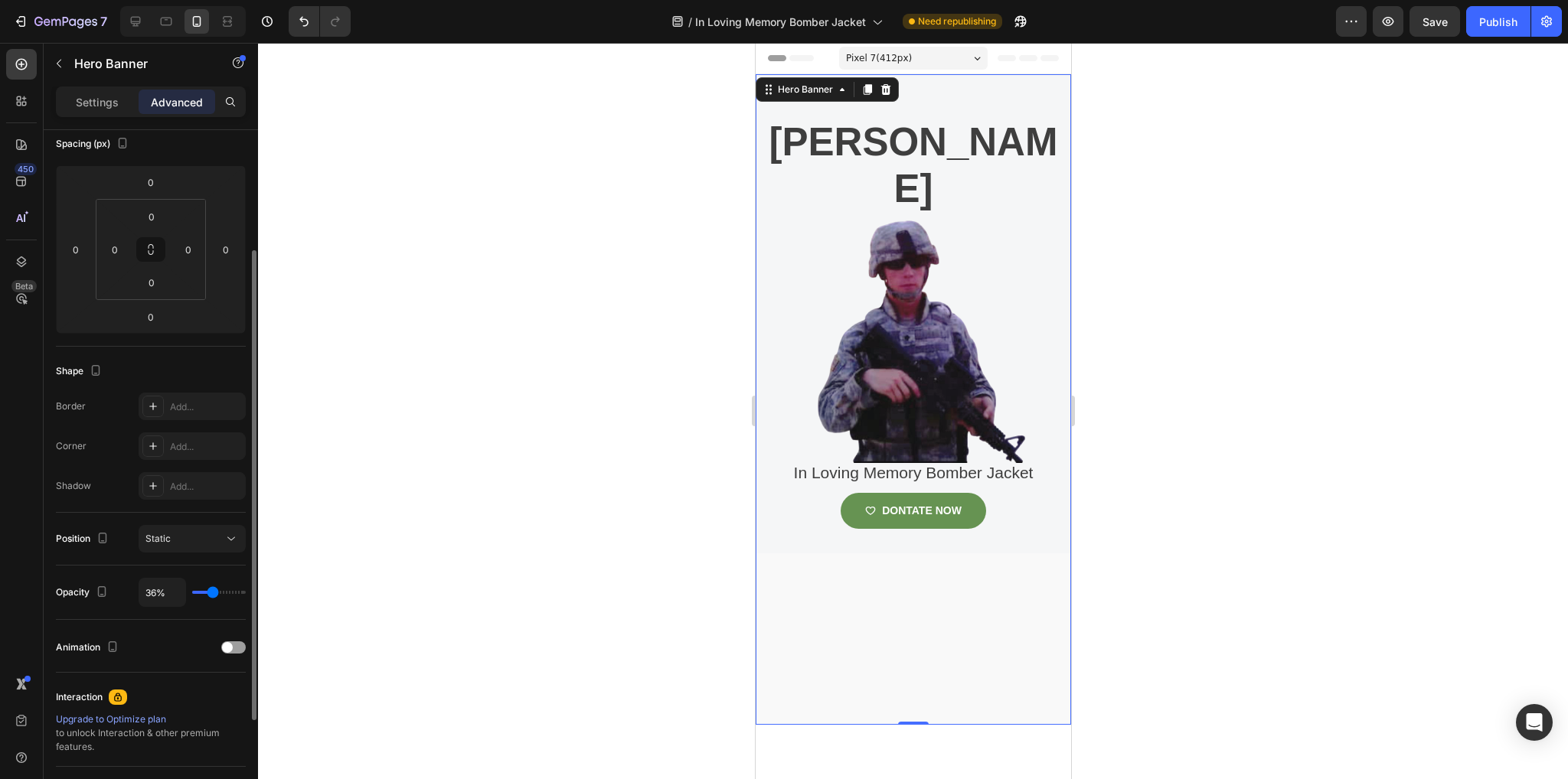
type input "33%"
type input "33"
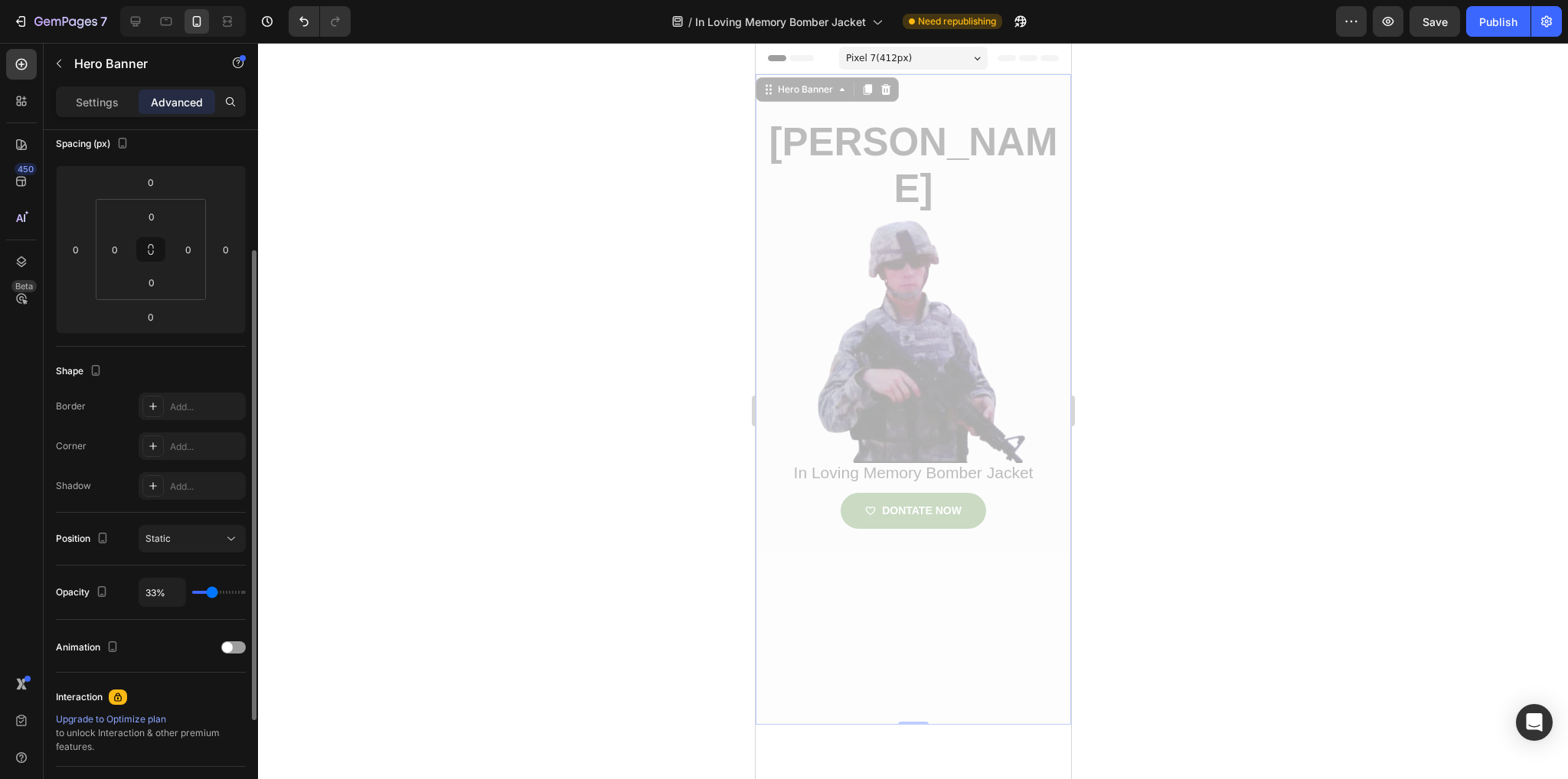
type input "30%"
type input "30"
type input "24%"
type input "24"
type input "17%"
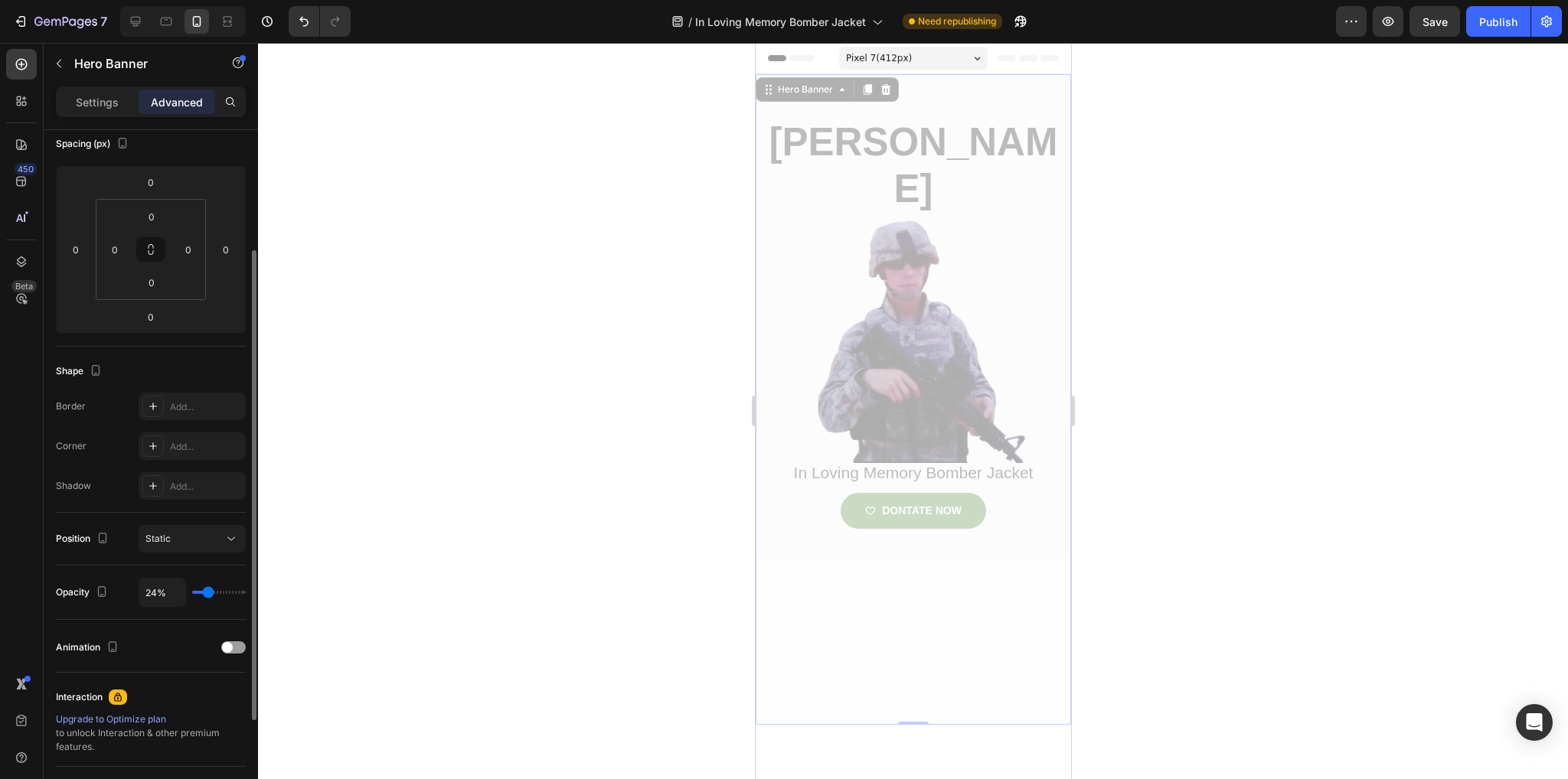
type input "17"
type input "14%"
type input "14"
type input "11%"
type input "11"
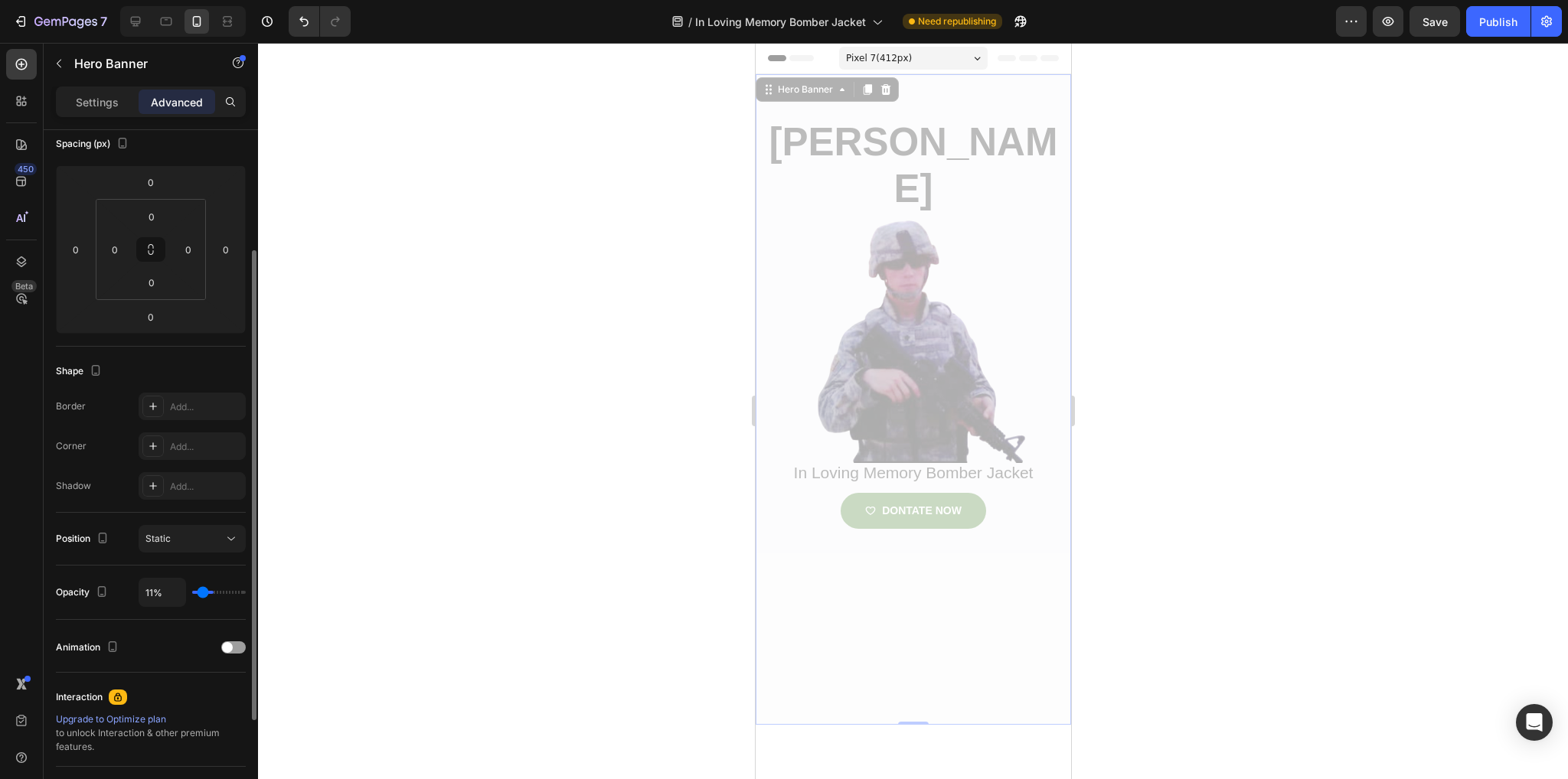
type input "0%"
type input "0"
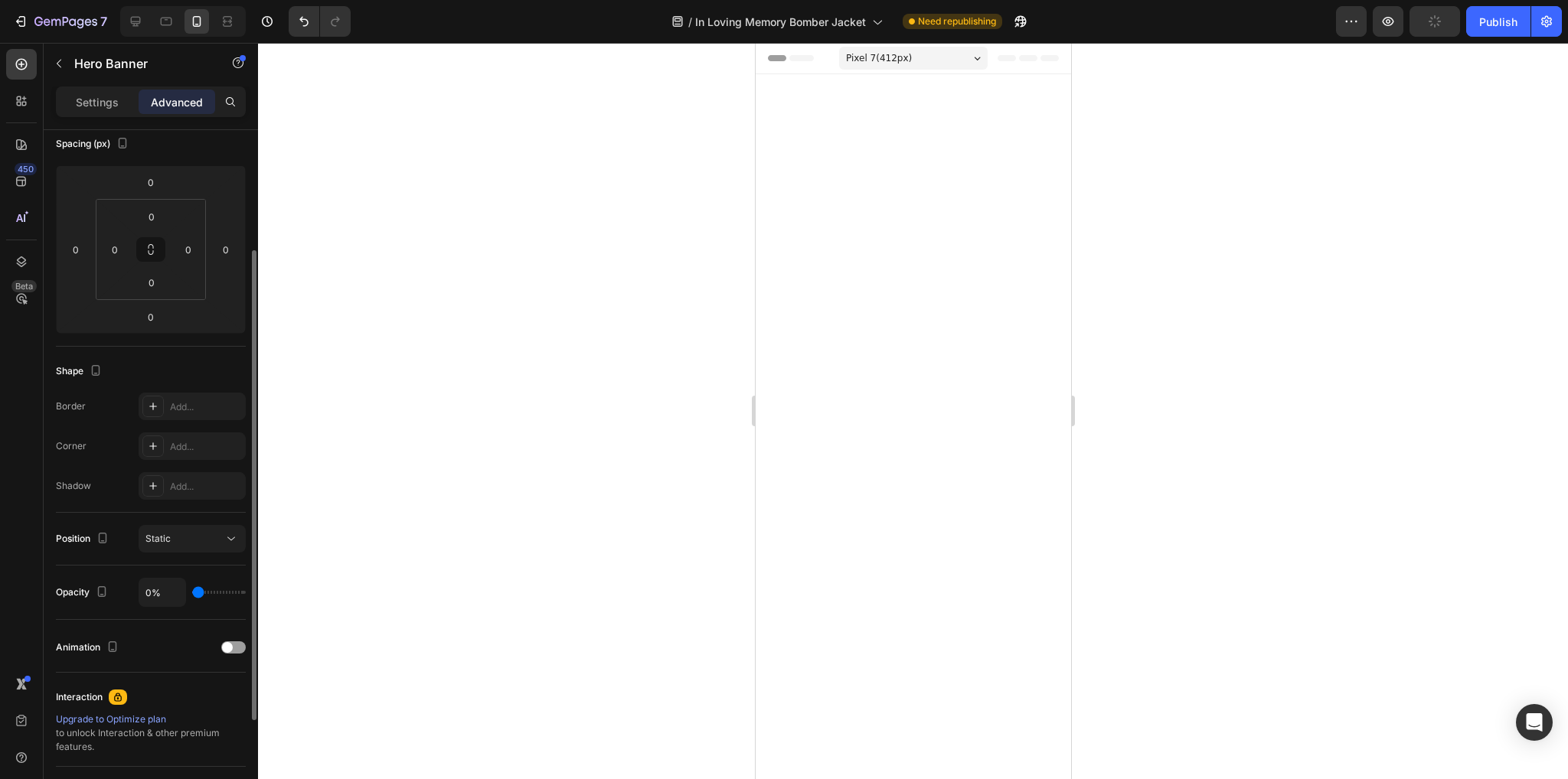
type input "6%"
type input "6"
type input "29%"
type input "29"
type input "67%"
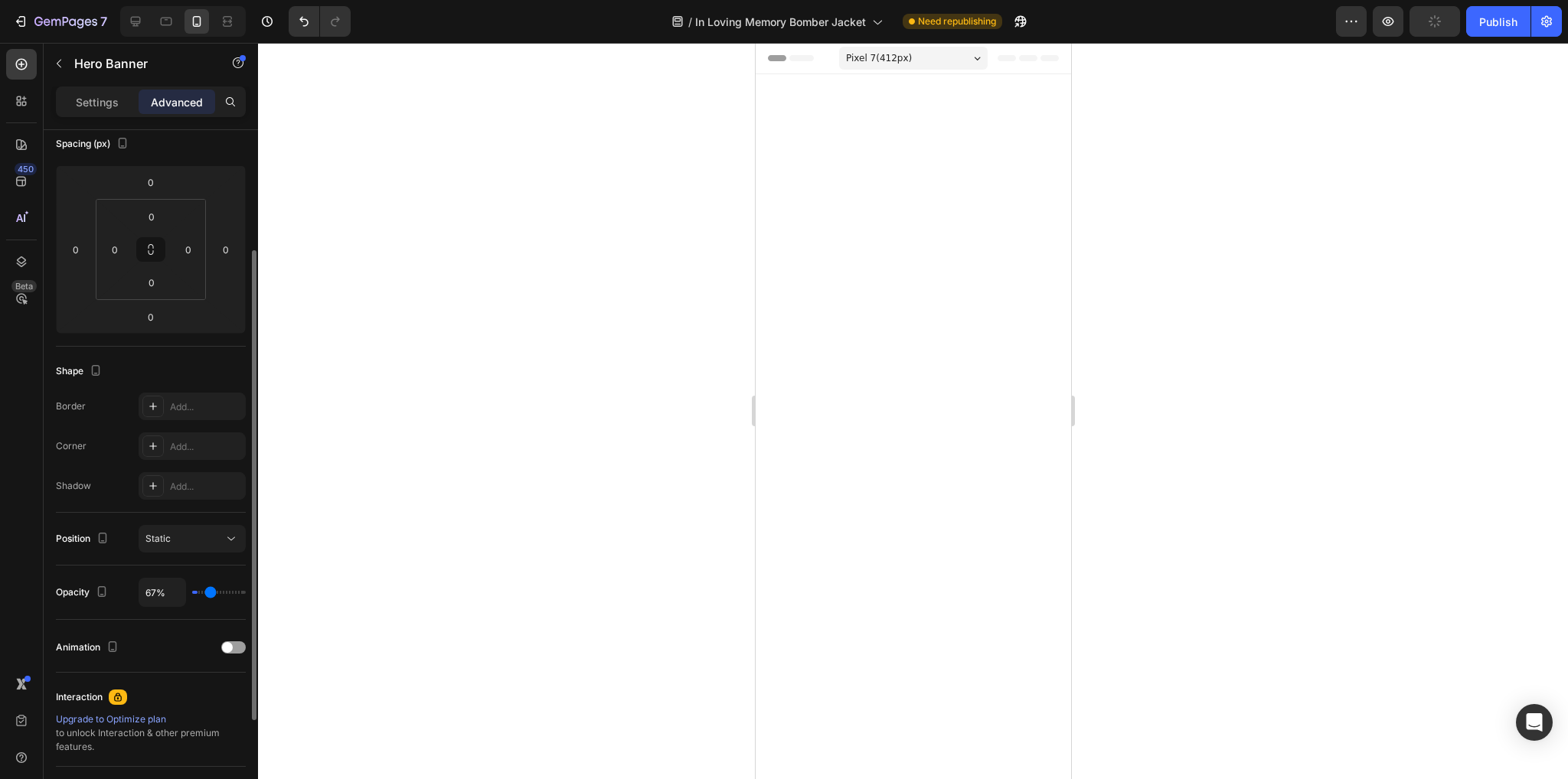
type input "67"
type input "100%"
type input "100"
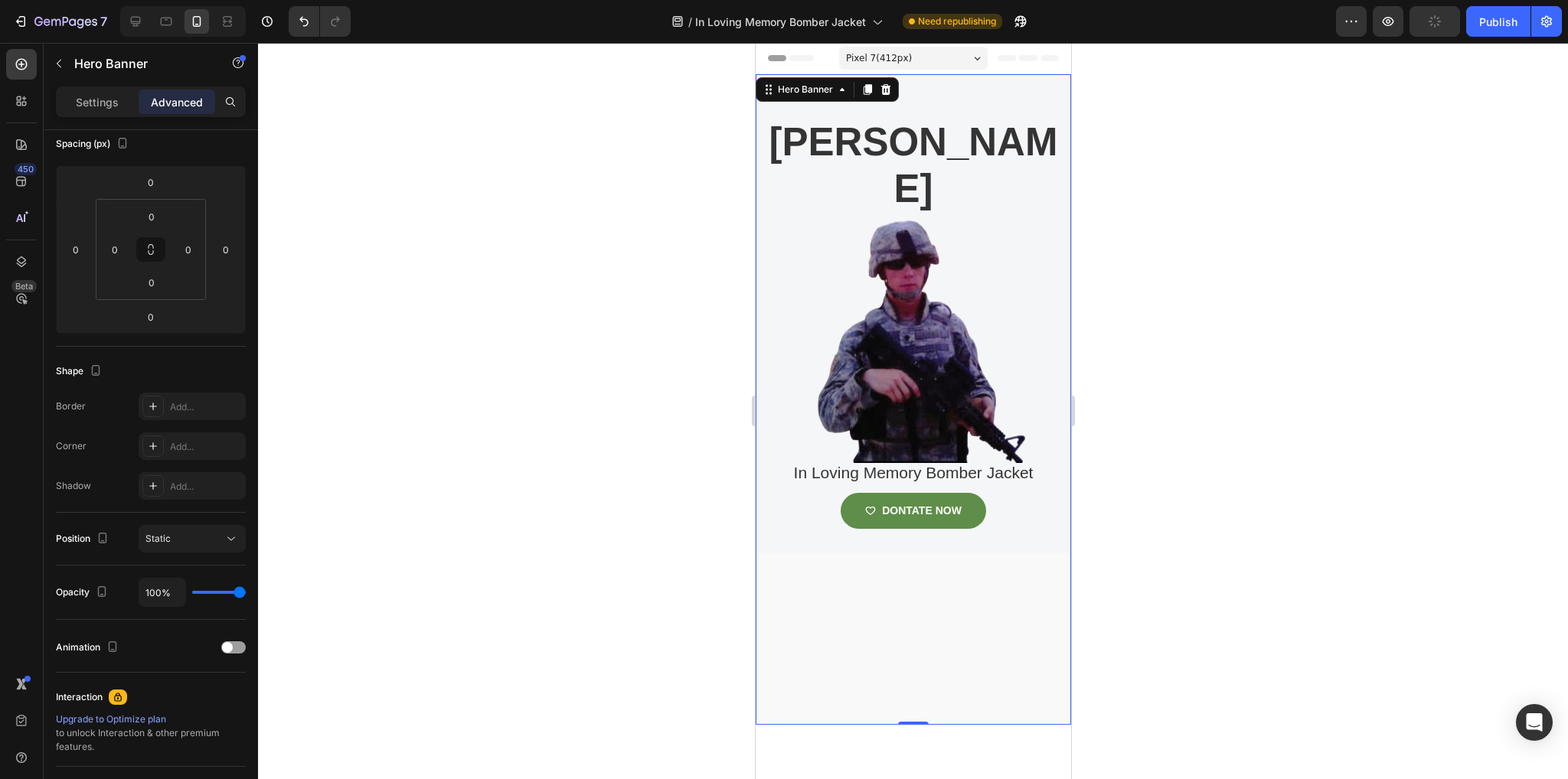
drag, startPoint x: 242, startPoint y: 590, endPoint x: 288, endPoint y: 614, distance: 51.9
click at [246, 594] on input "range" at bounding box center [218, 592] width 53 height 3
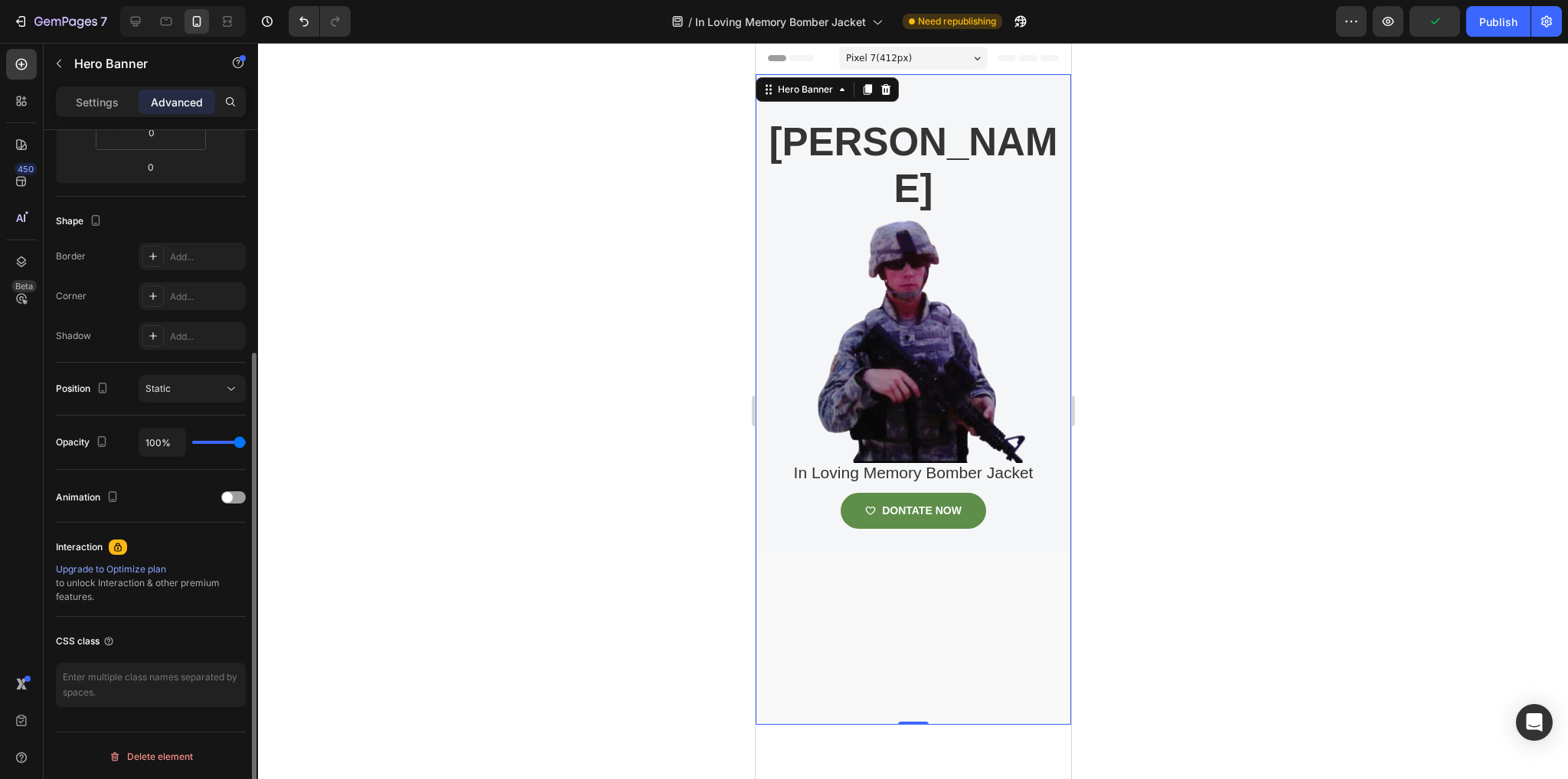
scroll to position [0, 0]
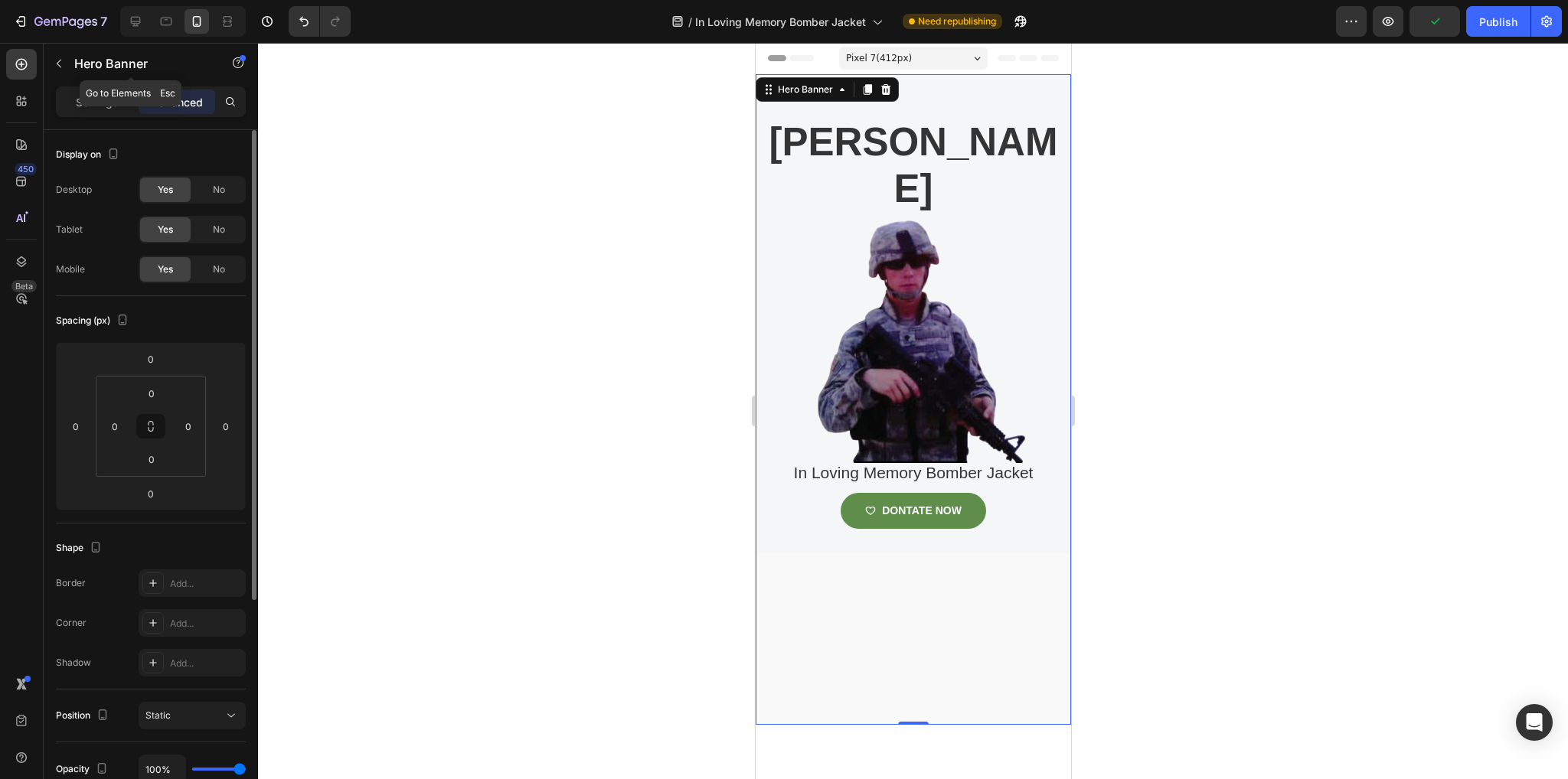
click at [104, 83] on div "Hero Banner" at bounding box center [131, 65] width 175 height 44
click at [90, 99] on p "Settings" at bounding box center [96, 102] width 43 height 16
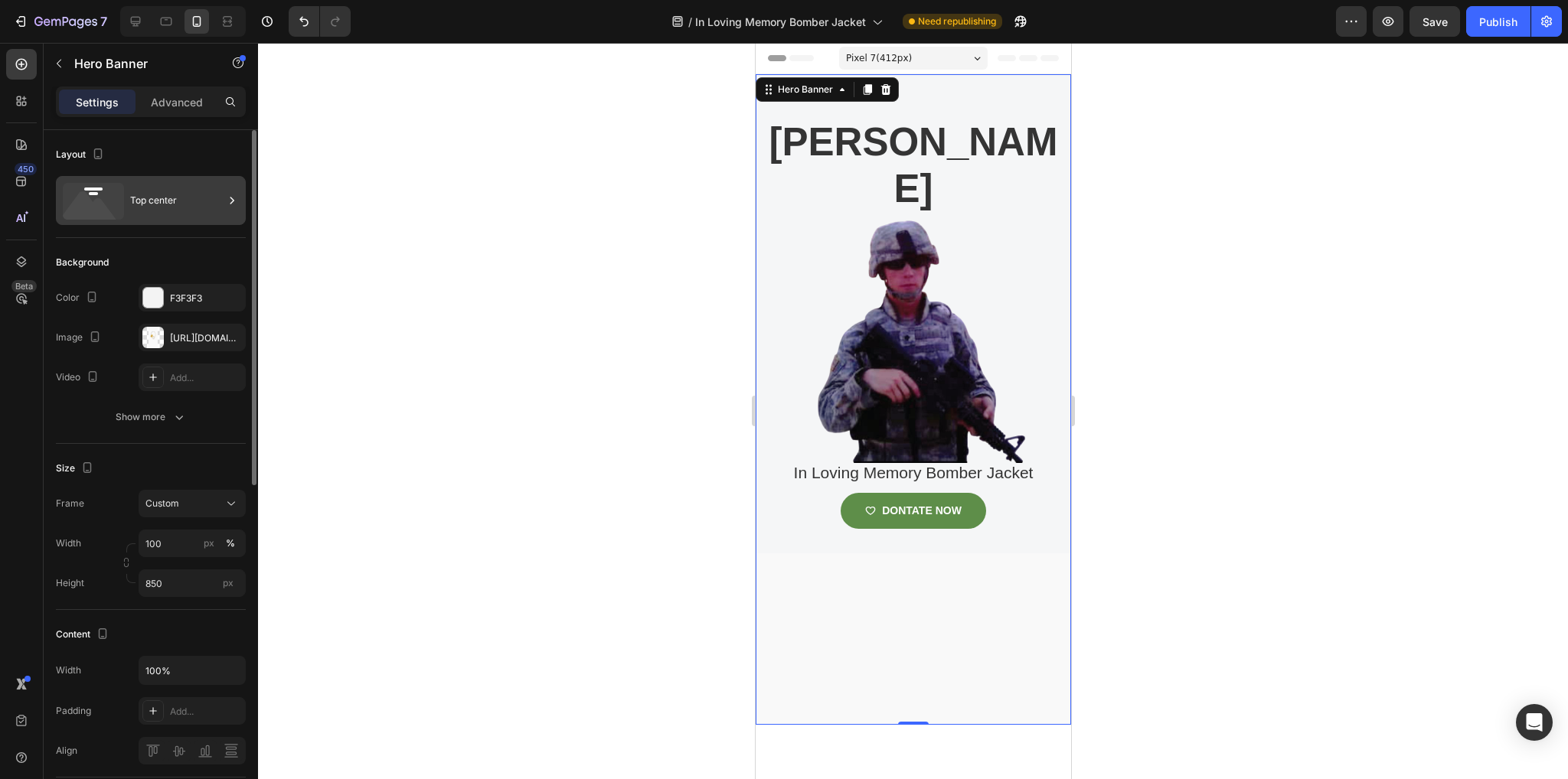
click at [196, 200] on div "Top center" at bounding box center [176, 200] width 93 height 35
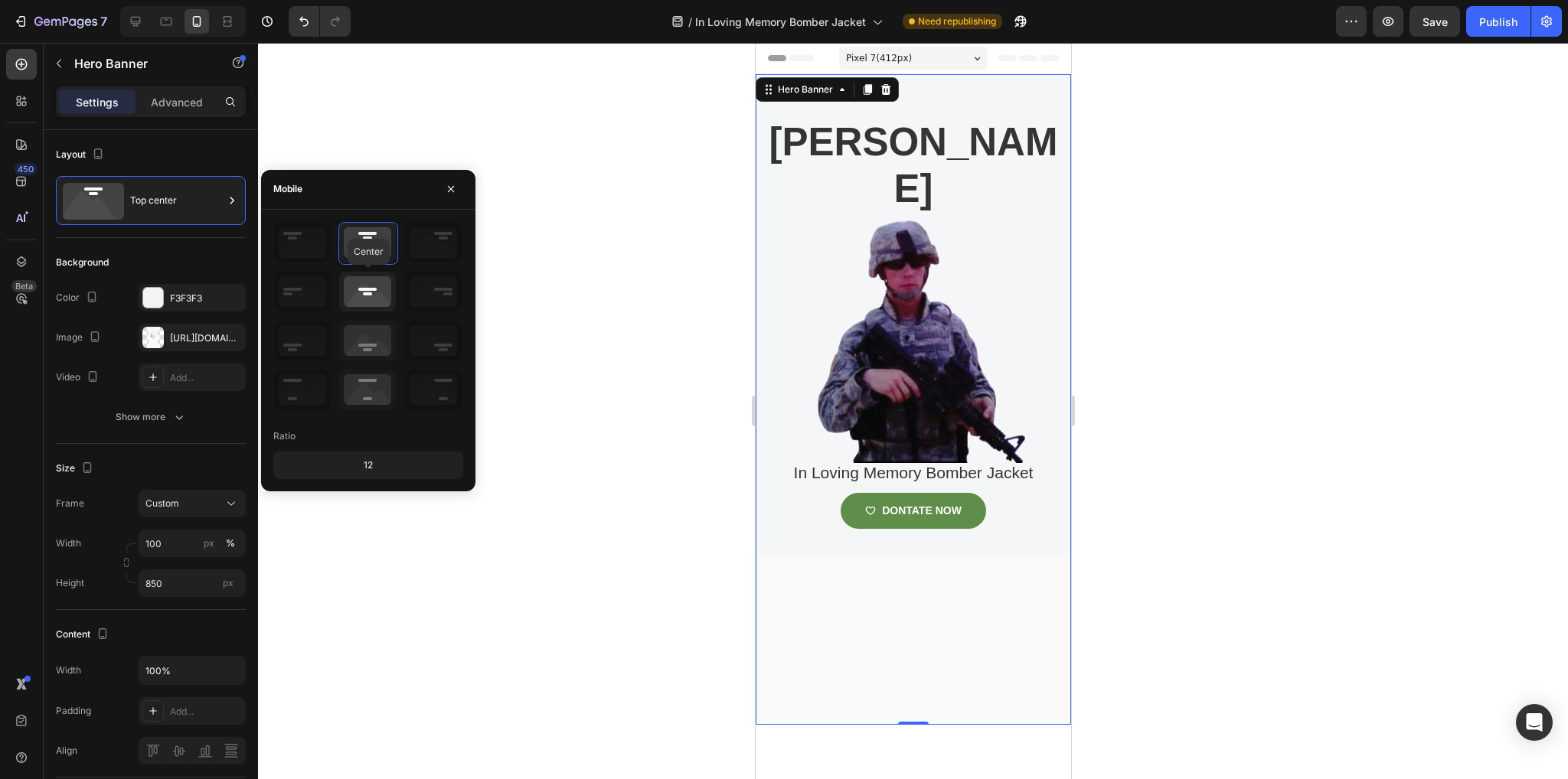
click at [380, 287] on icon at bounding box center [367, 292] width 56 height 40
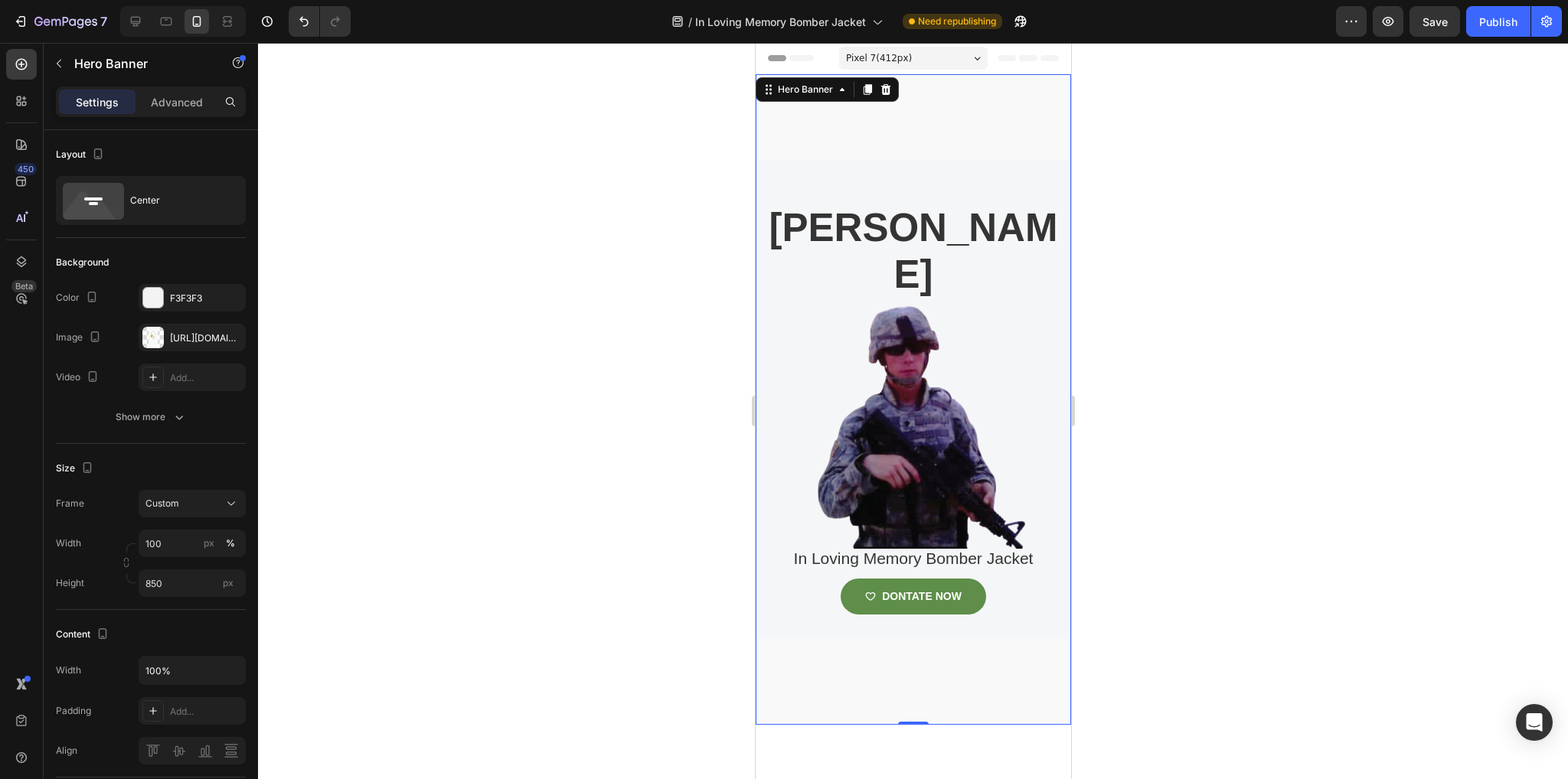
click at [604, 584] on div at bounding box center [913, 411] width 1310 height 736
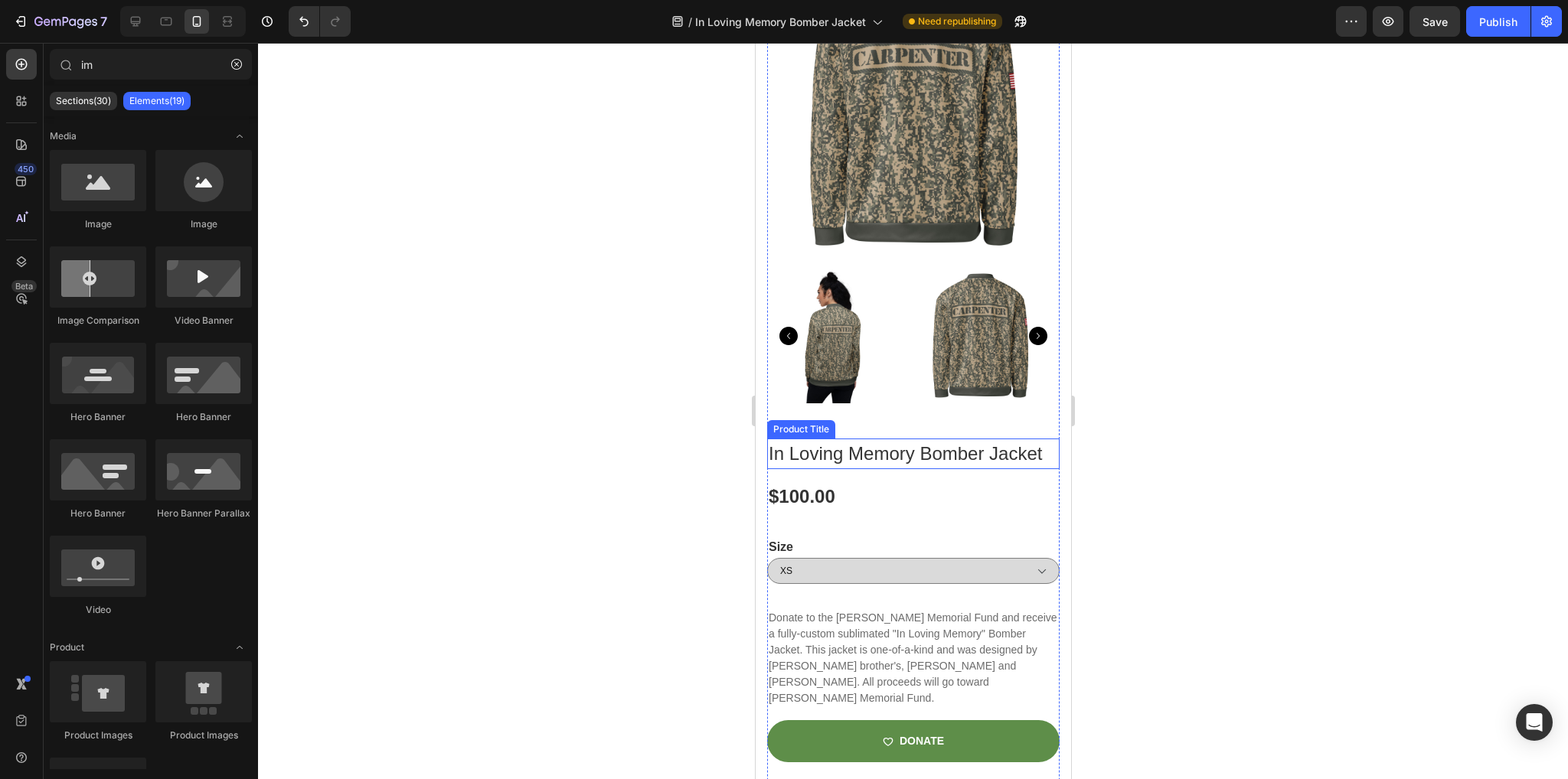
click at [926, 451] on h1 "In Loving Memory Bomber Jacket" at bounding box center [913, 454] width 293 height 31
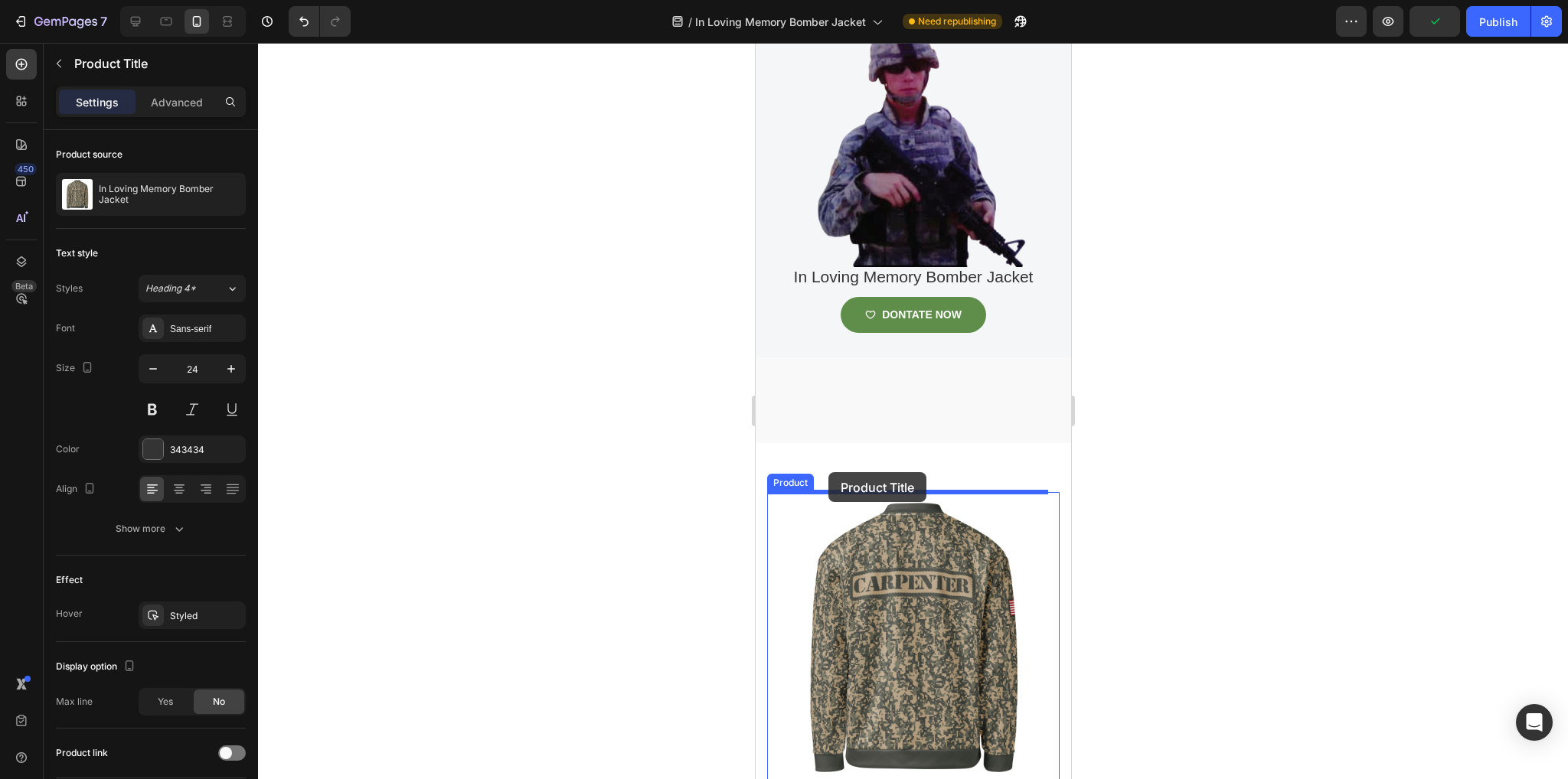
scroll to position [279, 0]
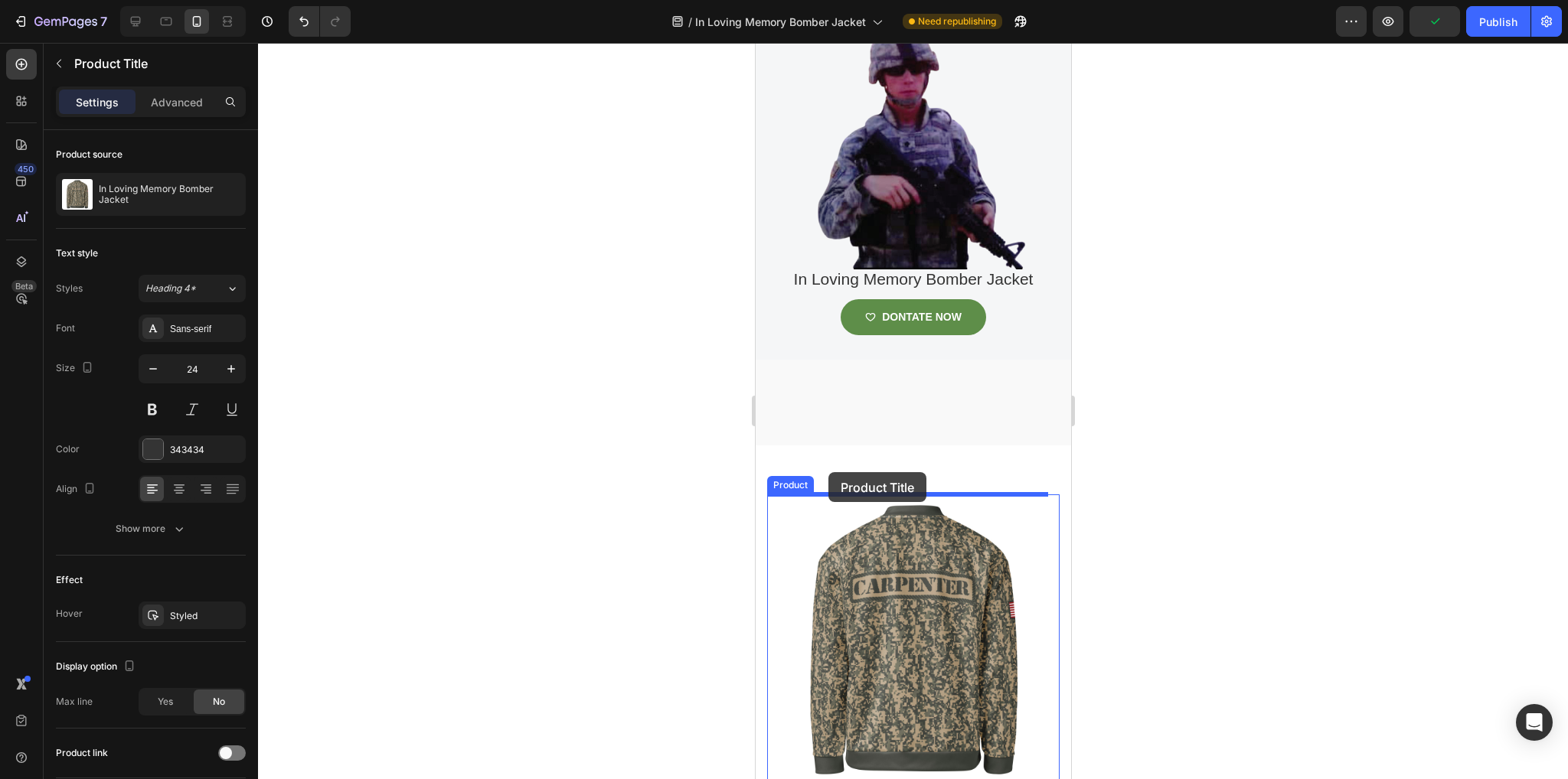
drag, startPoint x: 778, startPoint y: 416, endPoint x: 828, endPoint y: 472, distance: 75.1
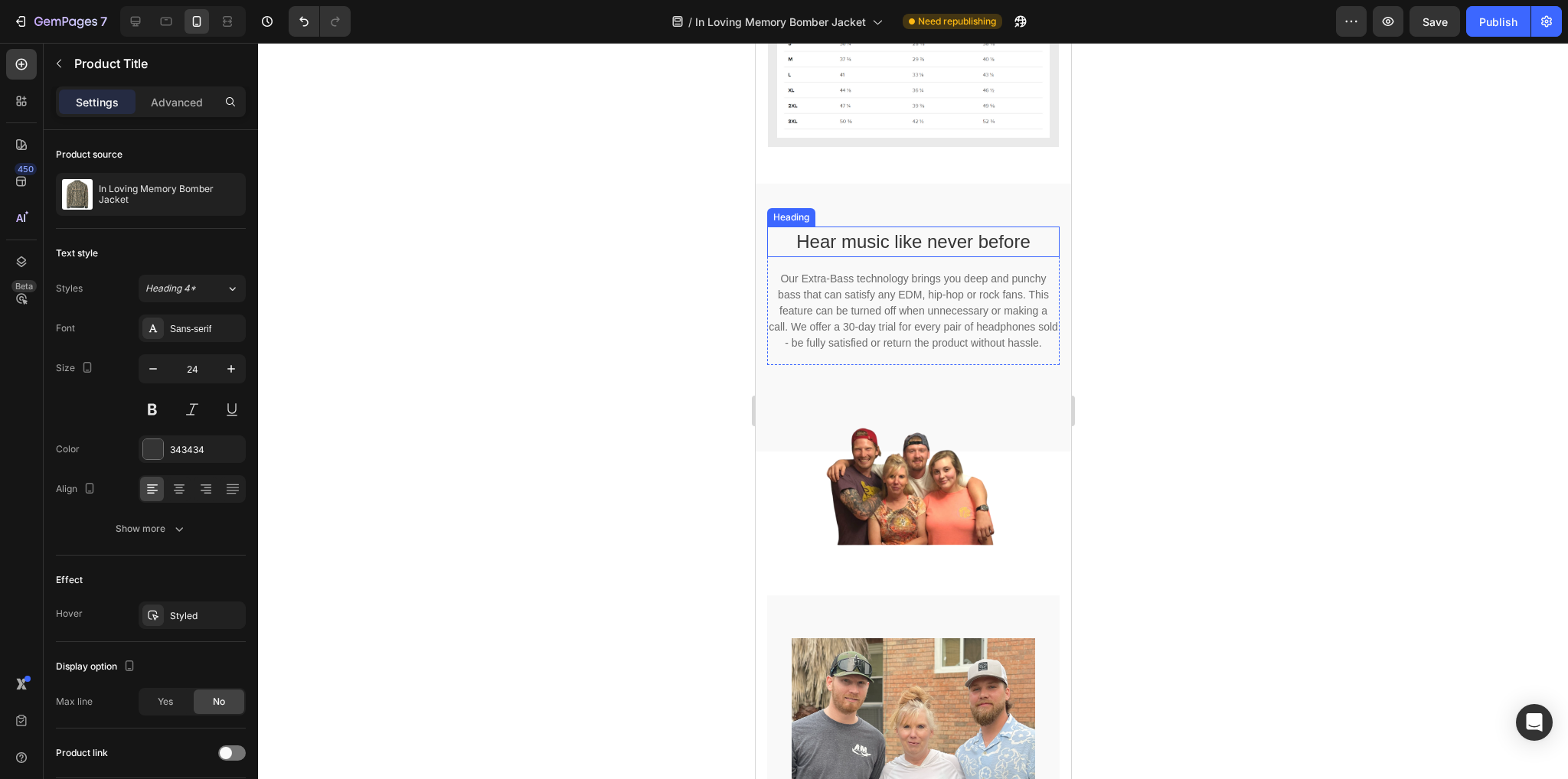
scroll to position [1634, 0]
click at [131, 16] on icon at bounding box center [135, 21] width 15 height 15
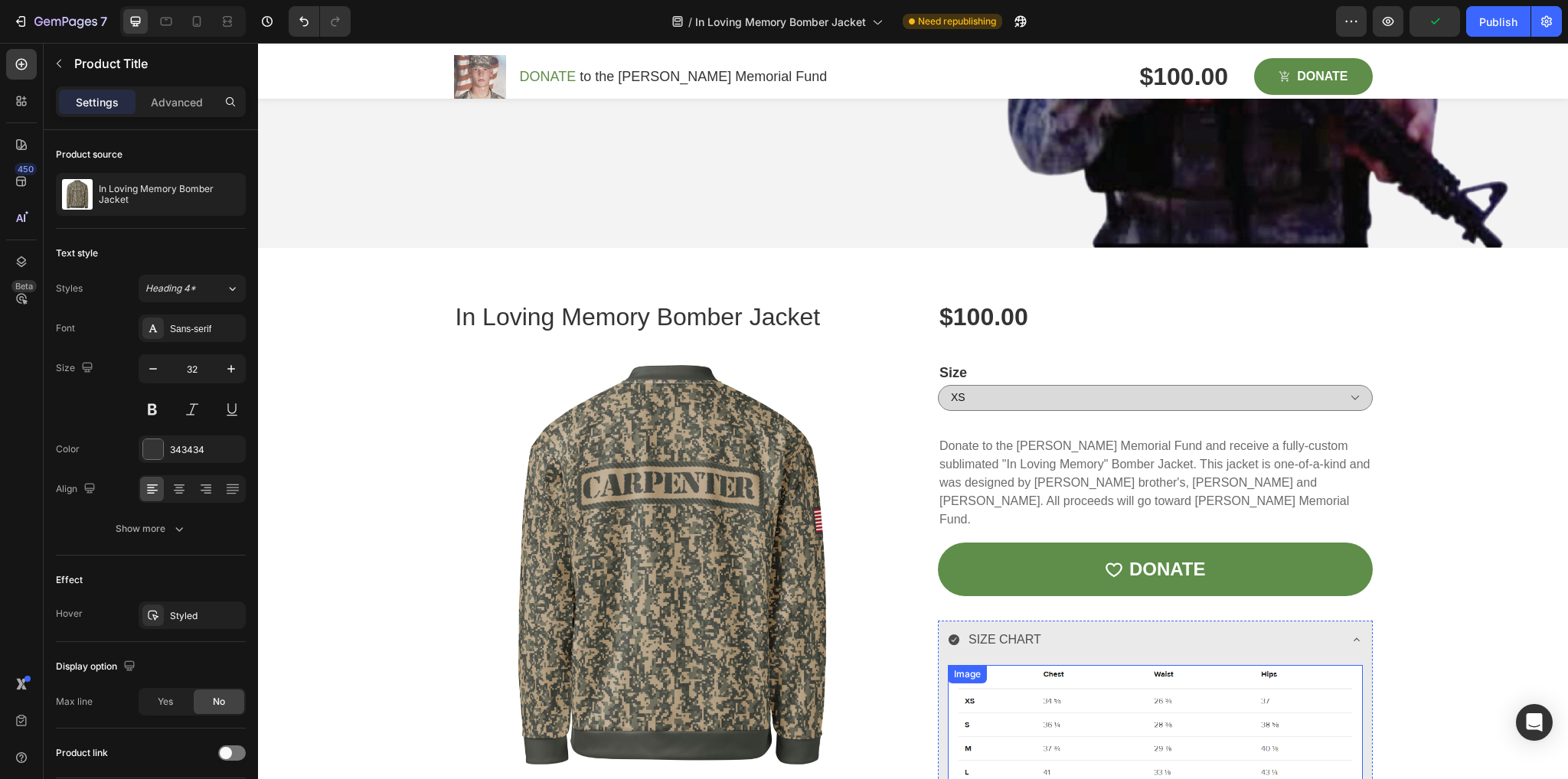
scroll to position [533, 0]
click at [738, 317] on h1 "In Loving Memory Bomber Jacket" at bounding box center [671, 317] width 435 height 40
click at [630, 317] on h1 "In Loving Memory Bomber Jacket" at bounding box center [671, 317] width 435 height 40
click at [454, 320] on h1 "In Loving Memory Bomber Jacket" at bounding box center [671, 317] width 435 height 40
click at [817, 319] on h1 "In Loving Memory Bomber Jacket" at bounding box center [671, 317] width 435 height 40
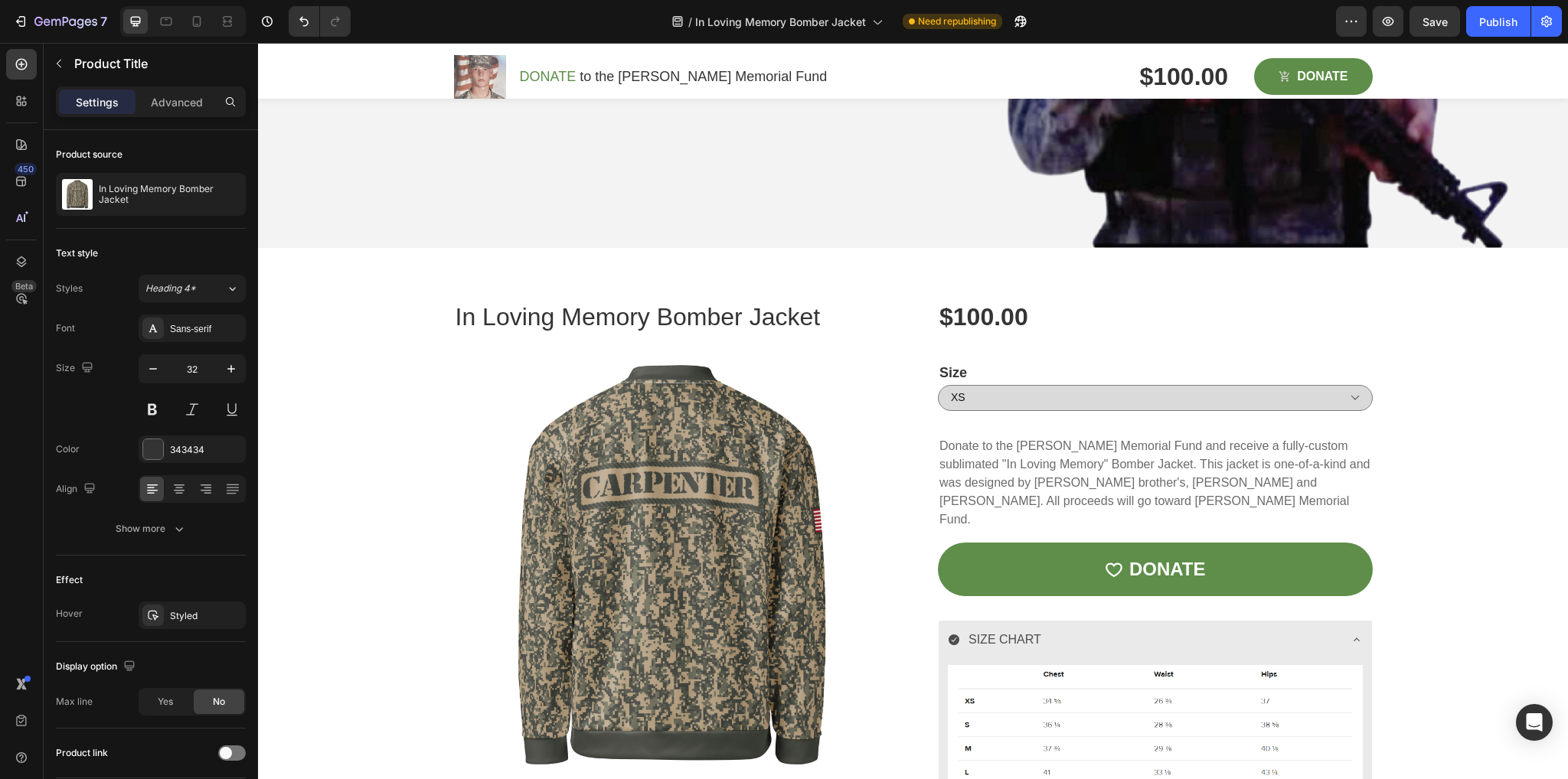
click at [809, 320] on h1 "In Loving Memory Bomber Jacket" at bounding box center [671, 317] width 435 height 40
click at [204, 20] on div at bounding box center [196, 22] width 25 height 25
type input "24"
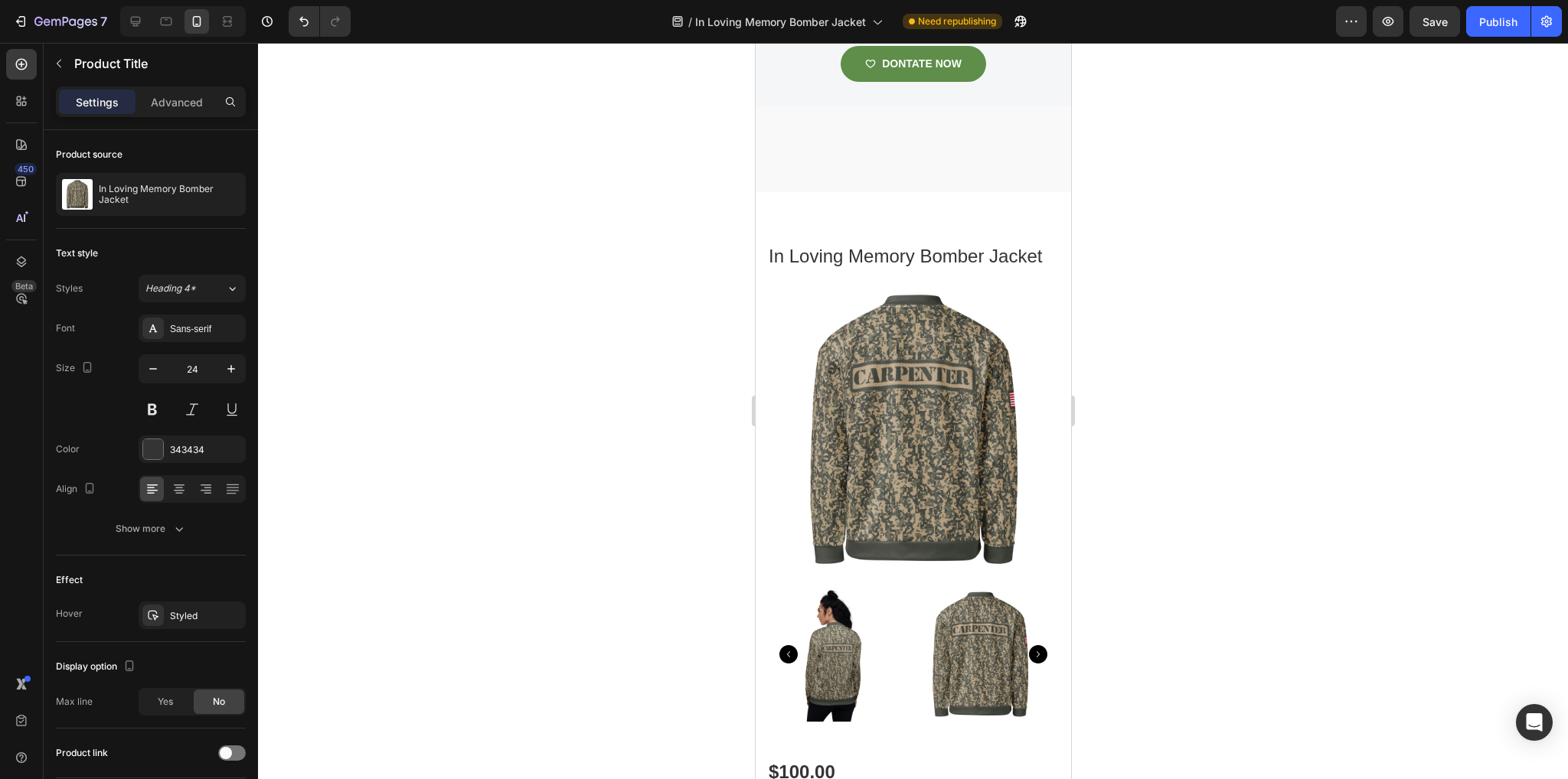
click at [864, 300] on div "In Loving Memory Bomber Jacket Product Title Product Images" at bounding box center [913, 499] width 293 height 516
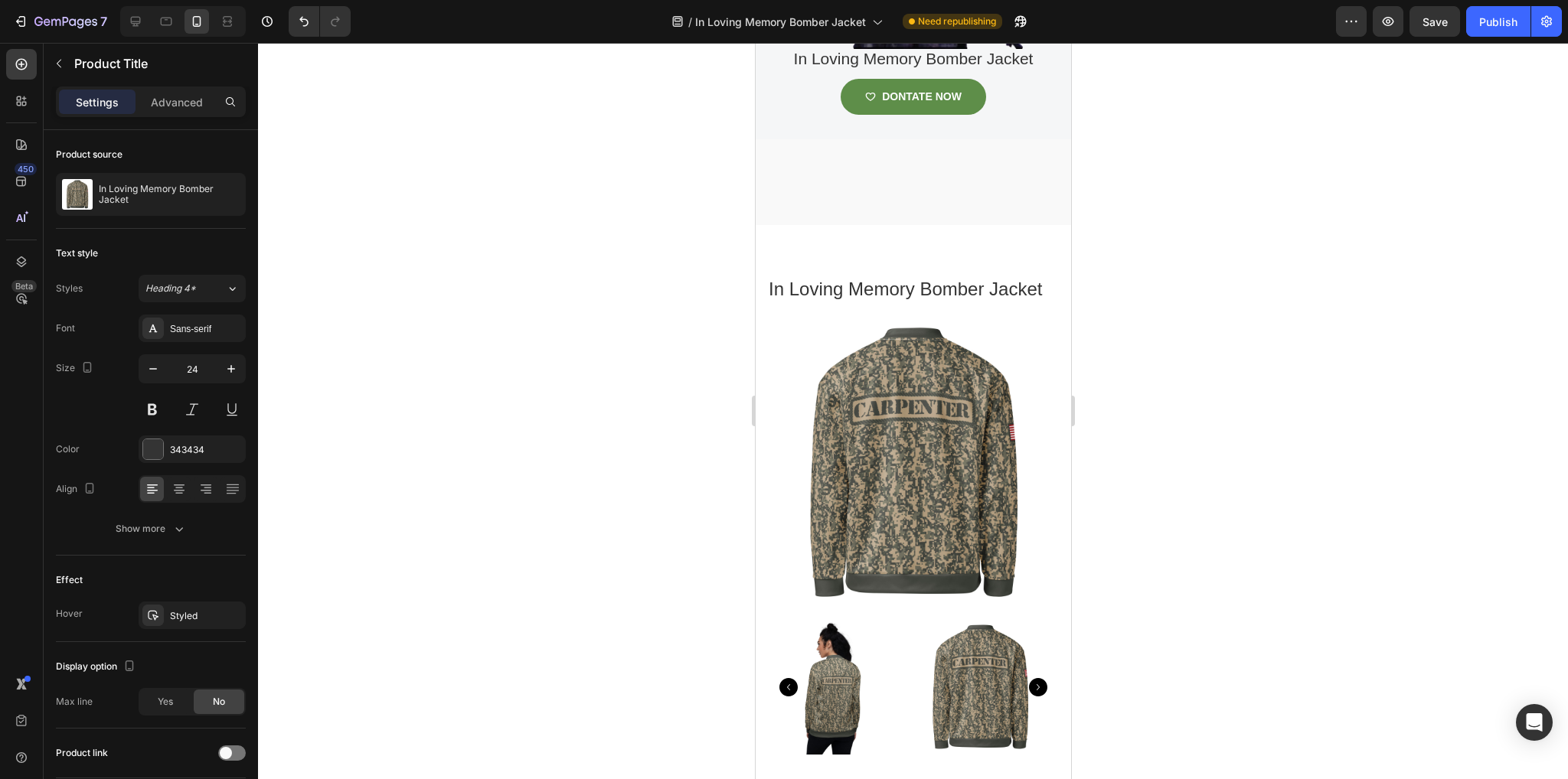
click at [925, 277] on h1 "In Loving Memory Bomber Jacket" at bounding box center [913, 289] width 293 height 31
click at [939, 291] on h1 "In Loving Memory Bomber Jacket" at bounding box center [913, 291] width 293 height 31
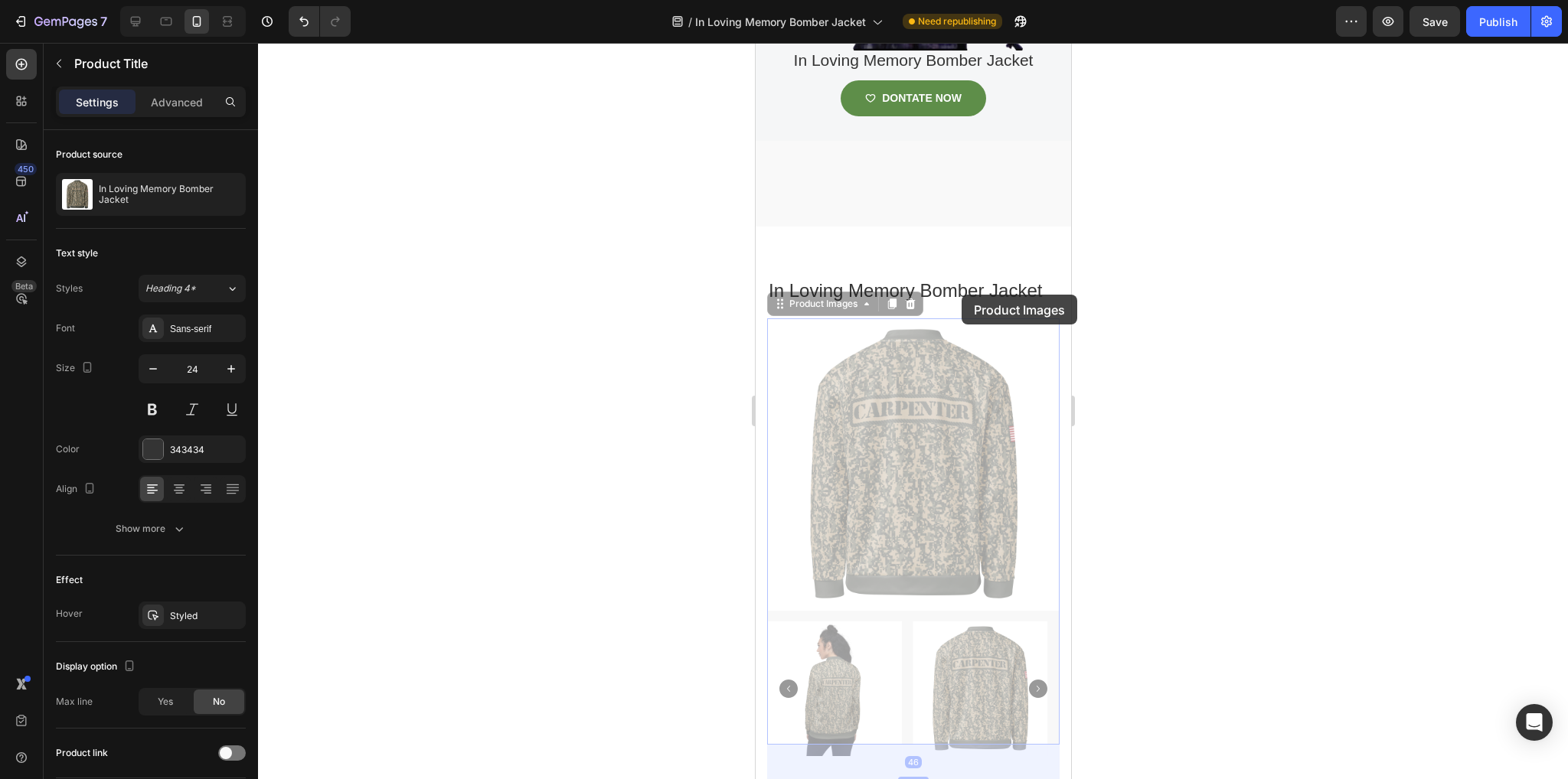
click at [960, 295] on h1 "In Loving Memory Bomber Jacket" at bounding box center [913, 291] width 293 height 31
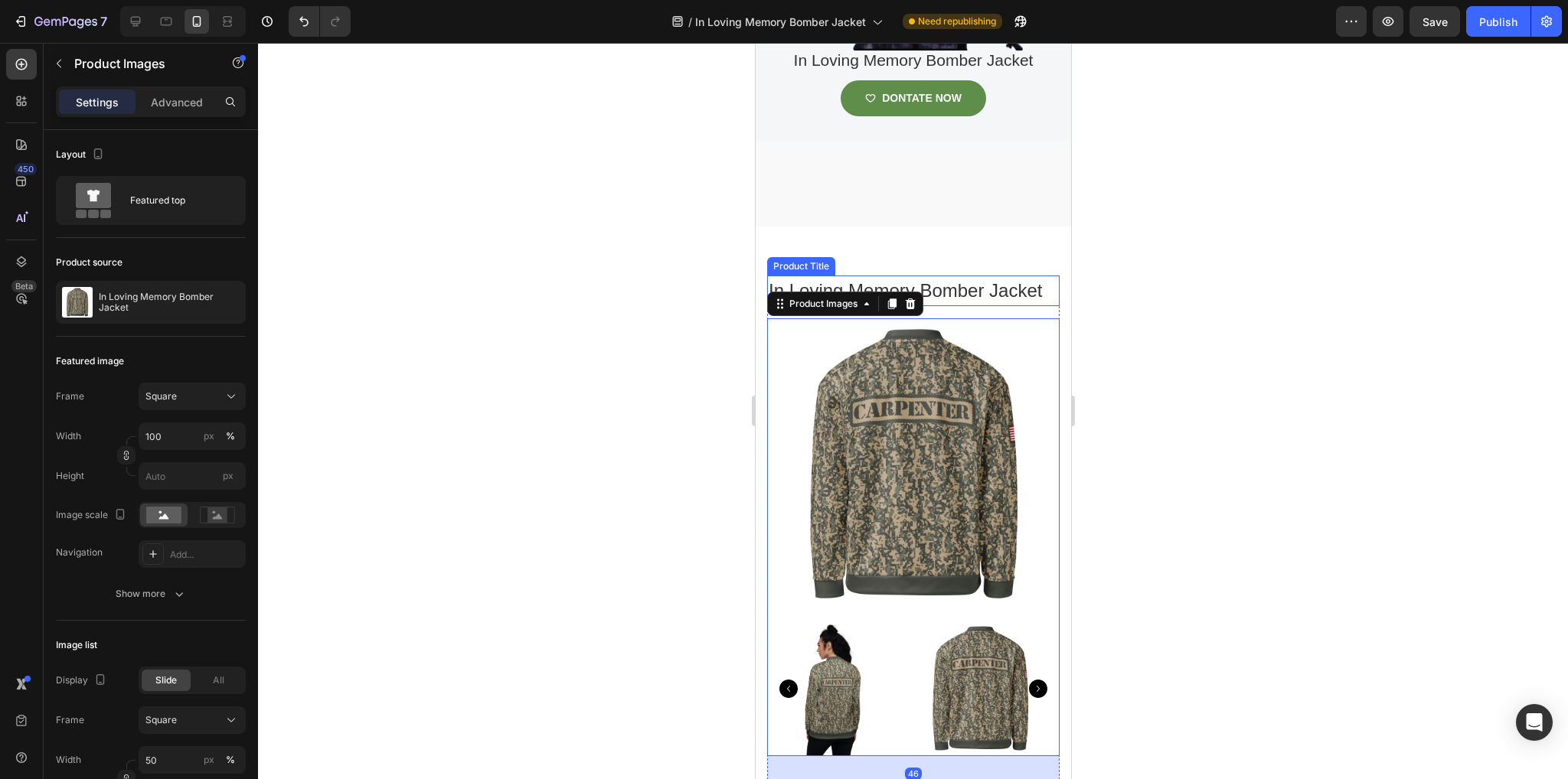
click at [919, 279] on h1 "In Loving Memory Bomber Jacket" at bounding box center [913, 291] width 293 height 31
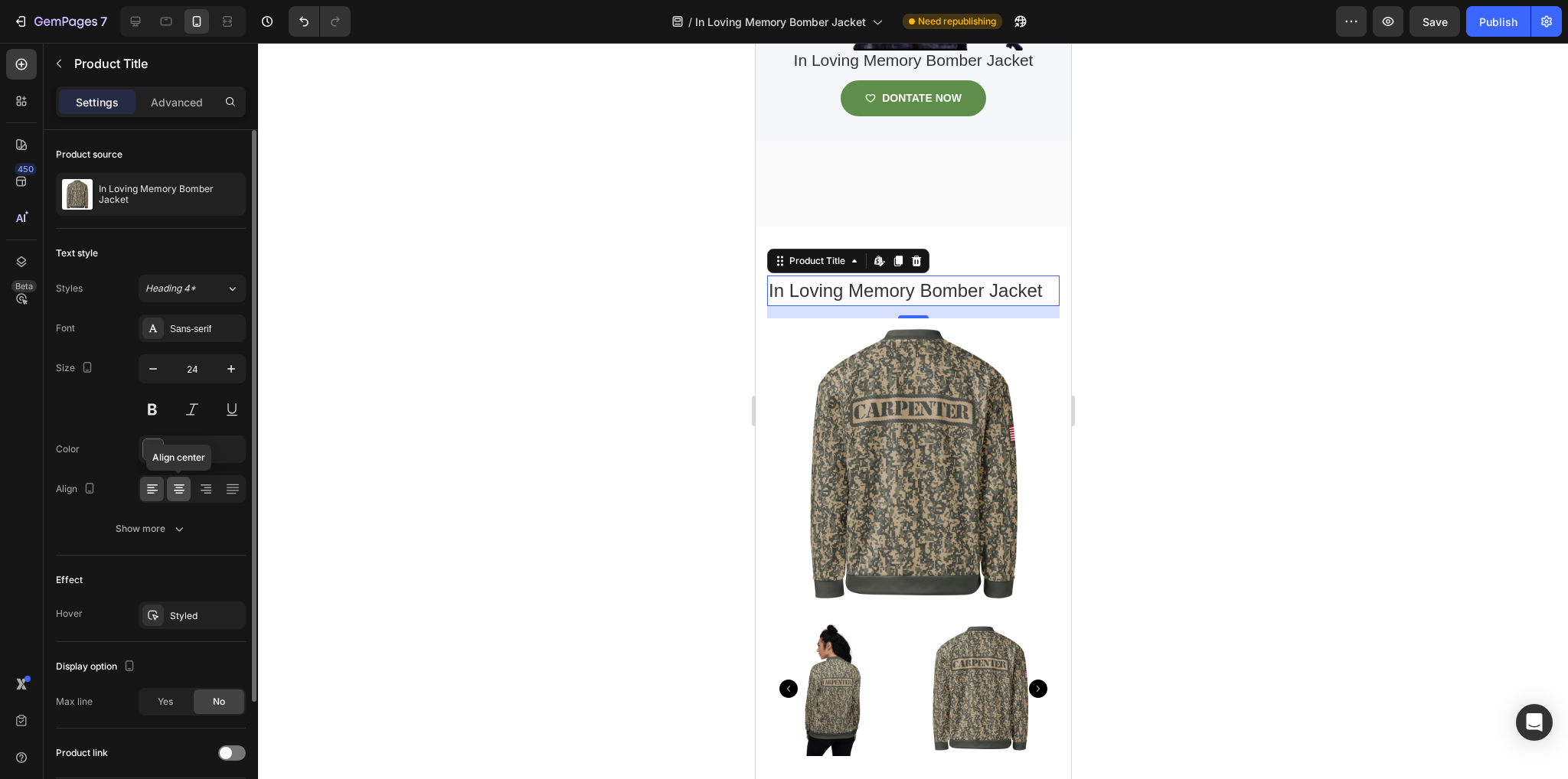
click at [169, 483] on div at bounding box center [178, 489] width 24 height 25
click at [142, 21] on icon at bounding box center [135, 21] width 15 height 15
type input "32"
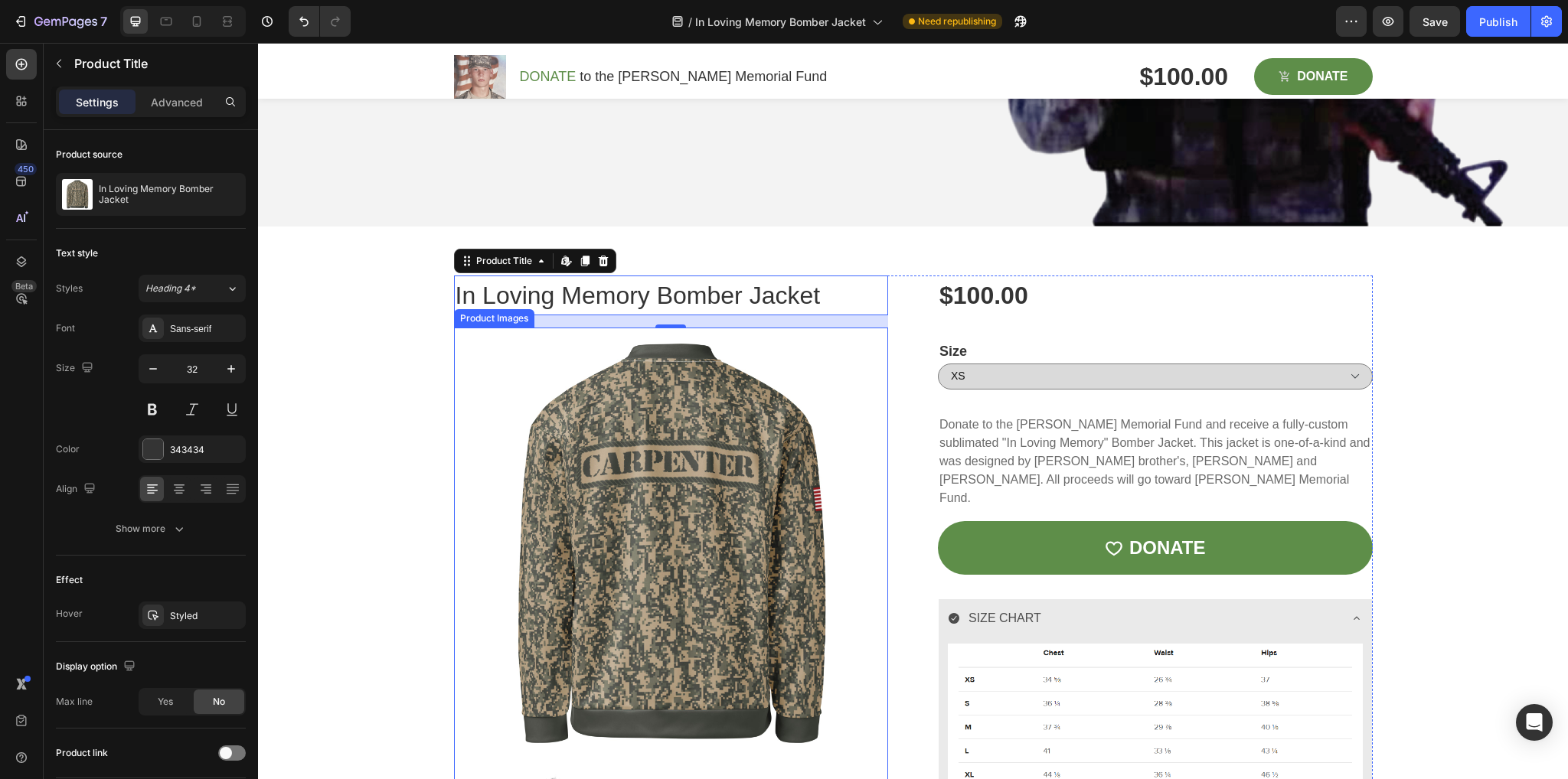
scroll to position [732, 0]
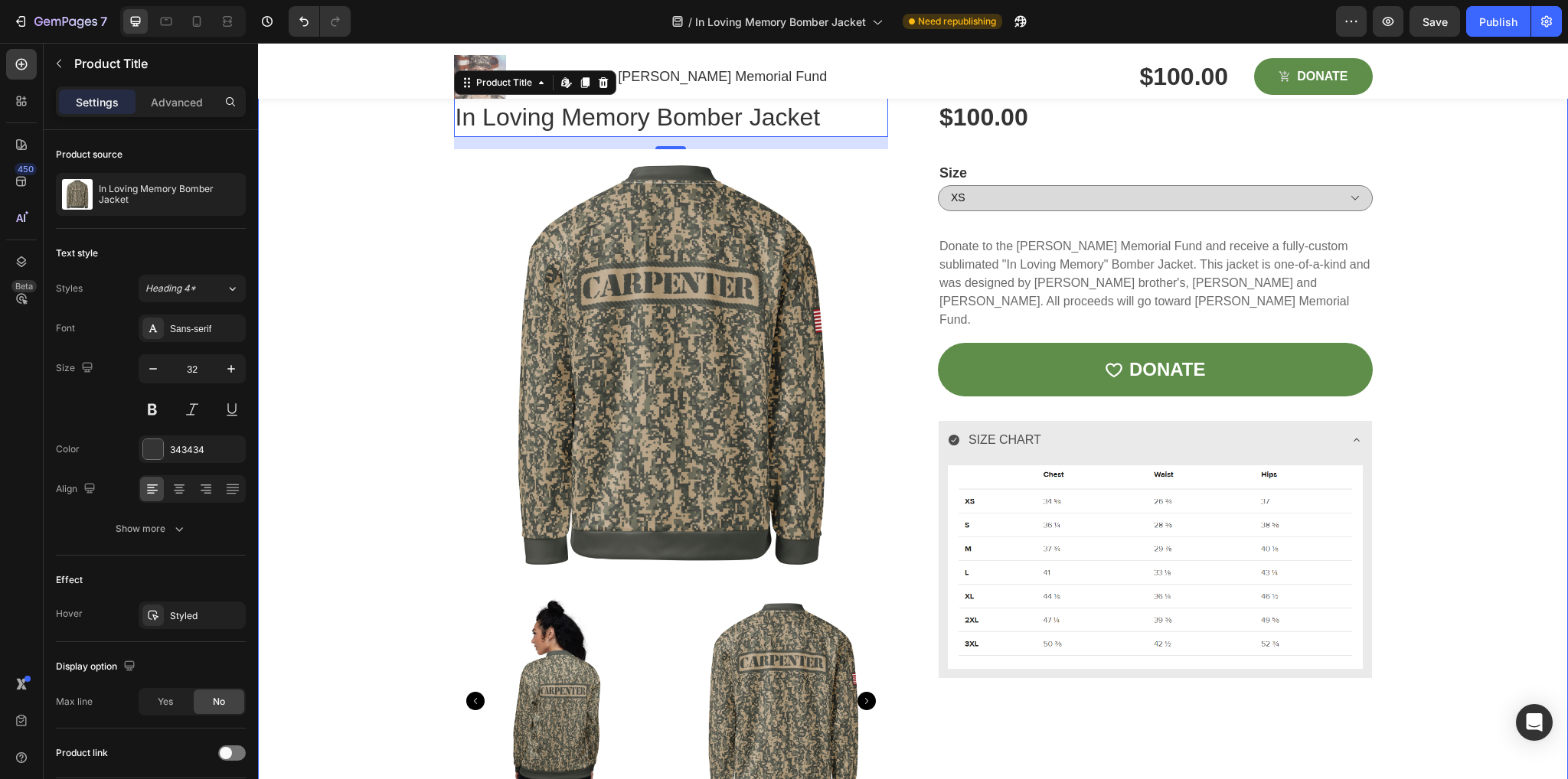
click at [328, 462] on div "In Loving Memory Bomber Jacket Product Title Edit content in Shopify 16 Product…" at bounding box center [913, 458] width 1287 height 722
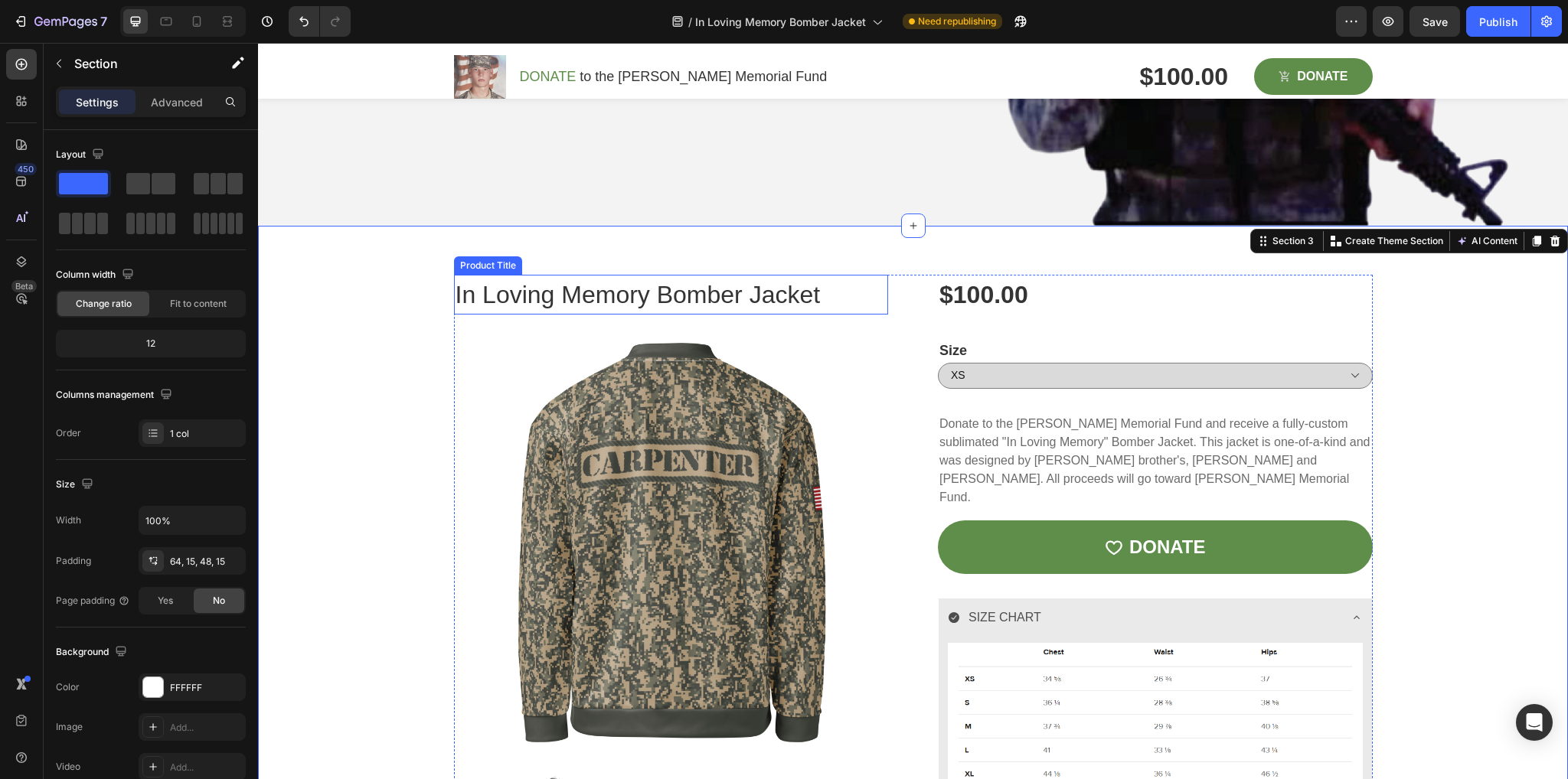
scroll to position [554, 0]
click at [695, 296] on h1 "In Loving Memory Bomber Jacket" at bounding box center [671, 296] width 435 height 40
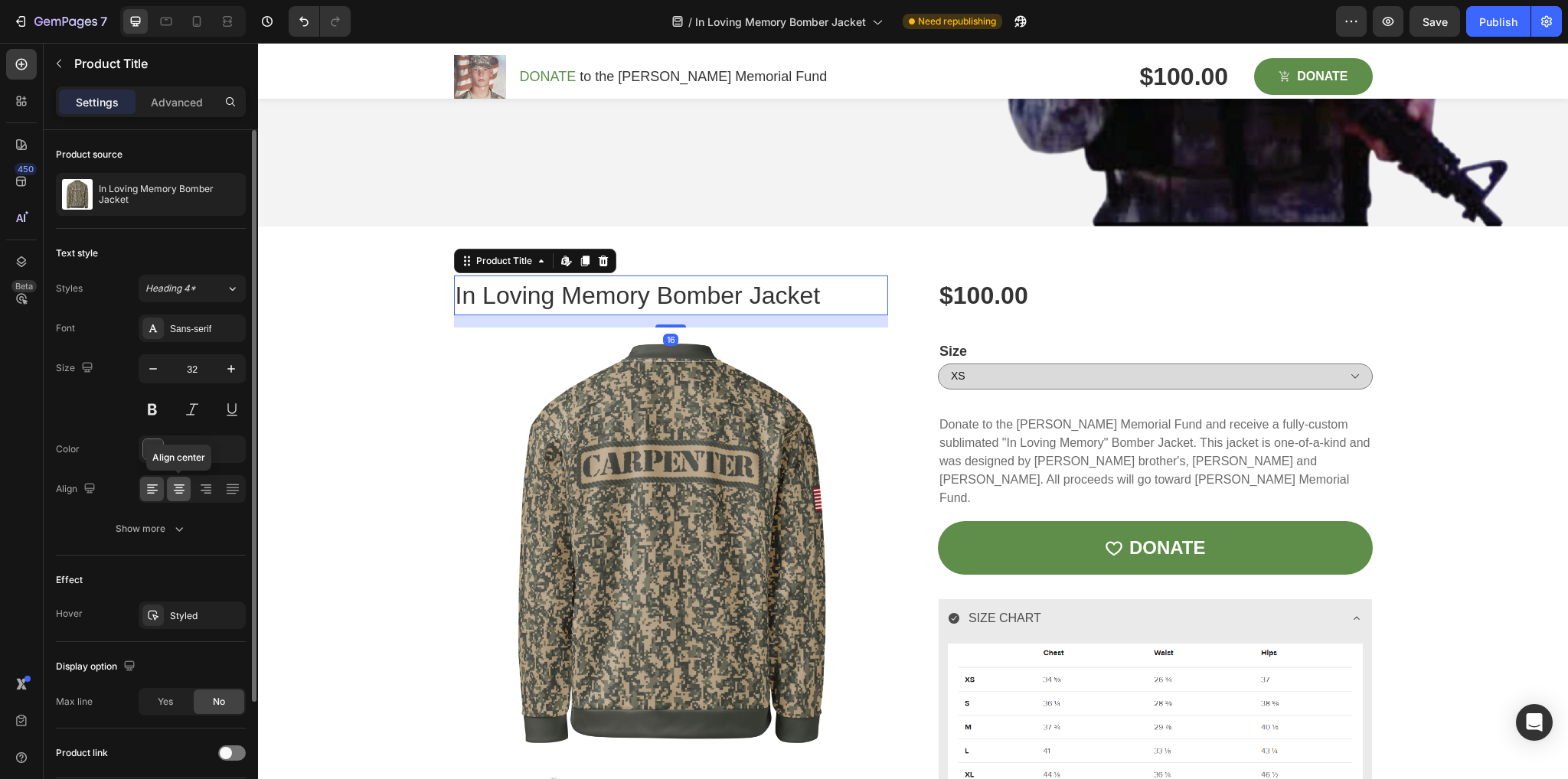
click at [176, 488] on icon at bounding box center [179, 489] width 15 height 15
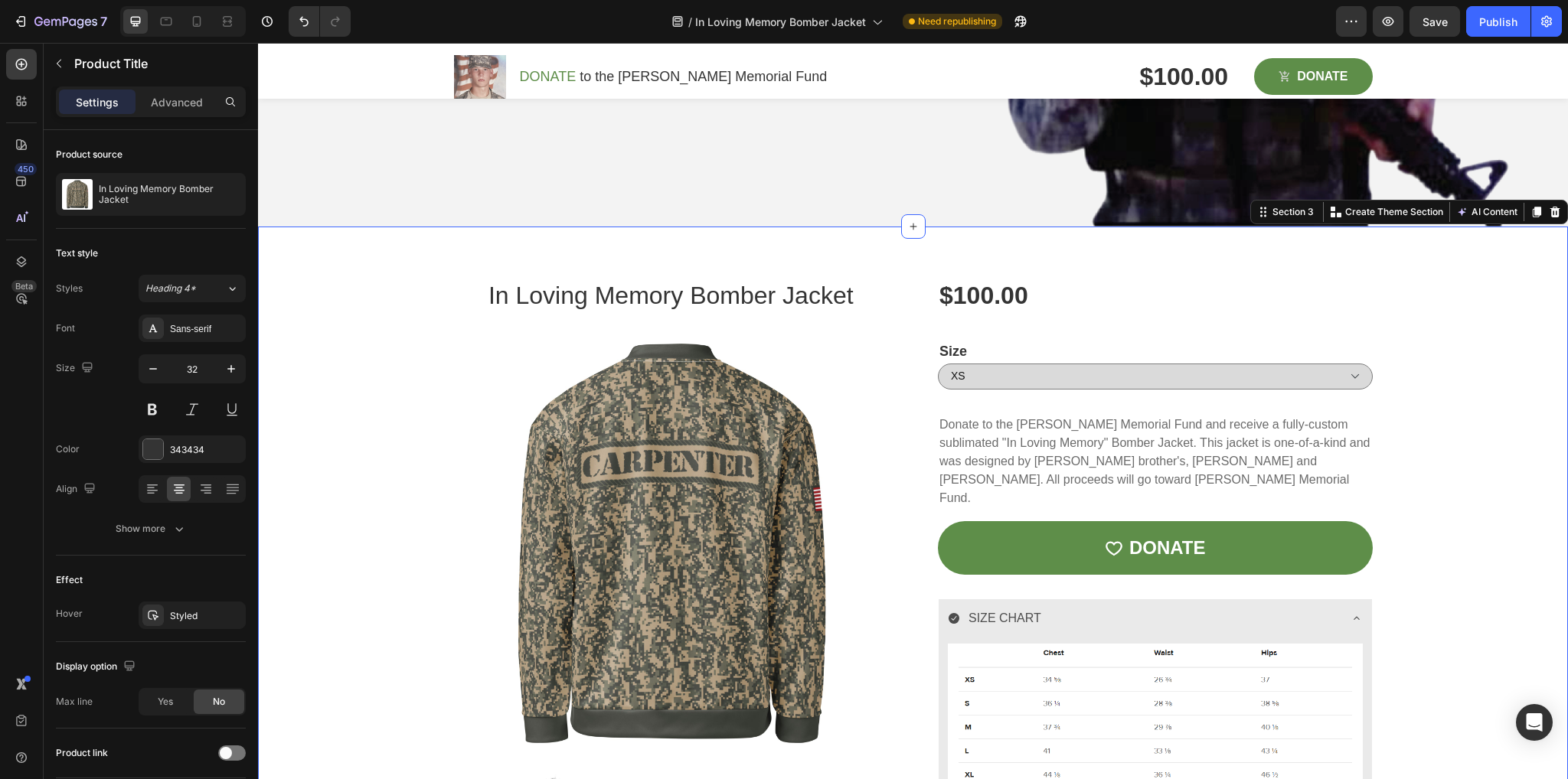
click at [421, 523] on div "In Loving Memory Bomber Jacket Product Title Product Images $100.00 Product Pri…" at bounding box center [913, 636] width 1287 height 722
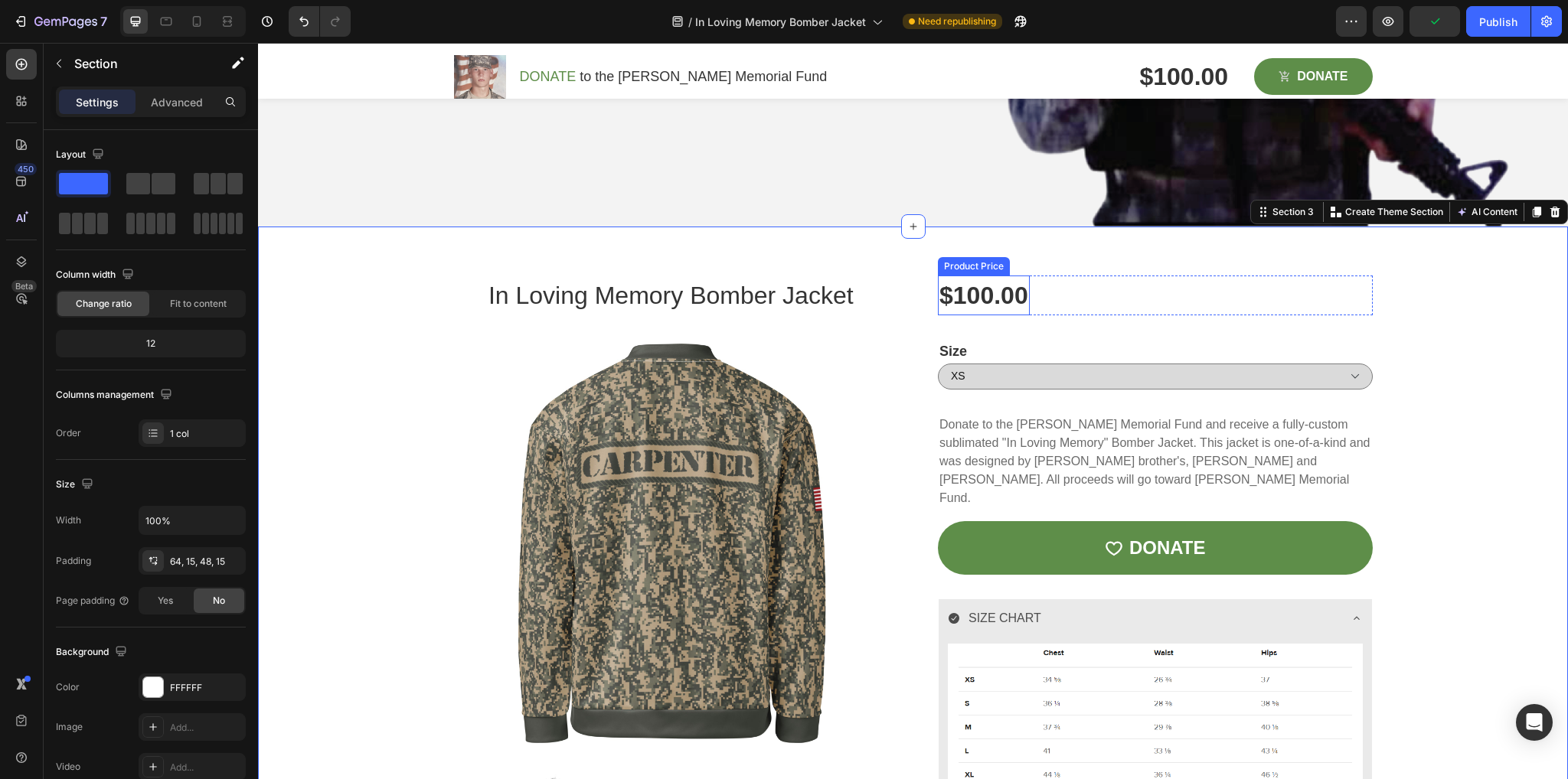
click at [982, 294] on div "$100.00" at bounding box center [983, 296] width 92 height 40
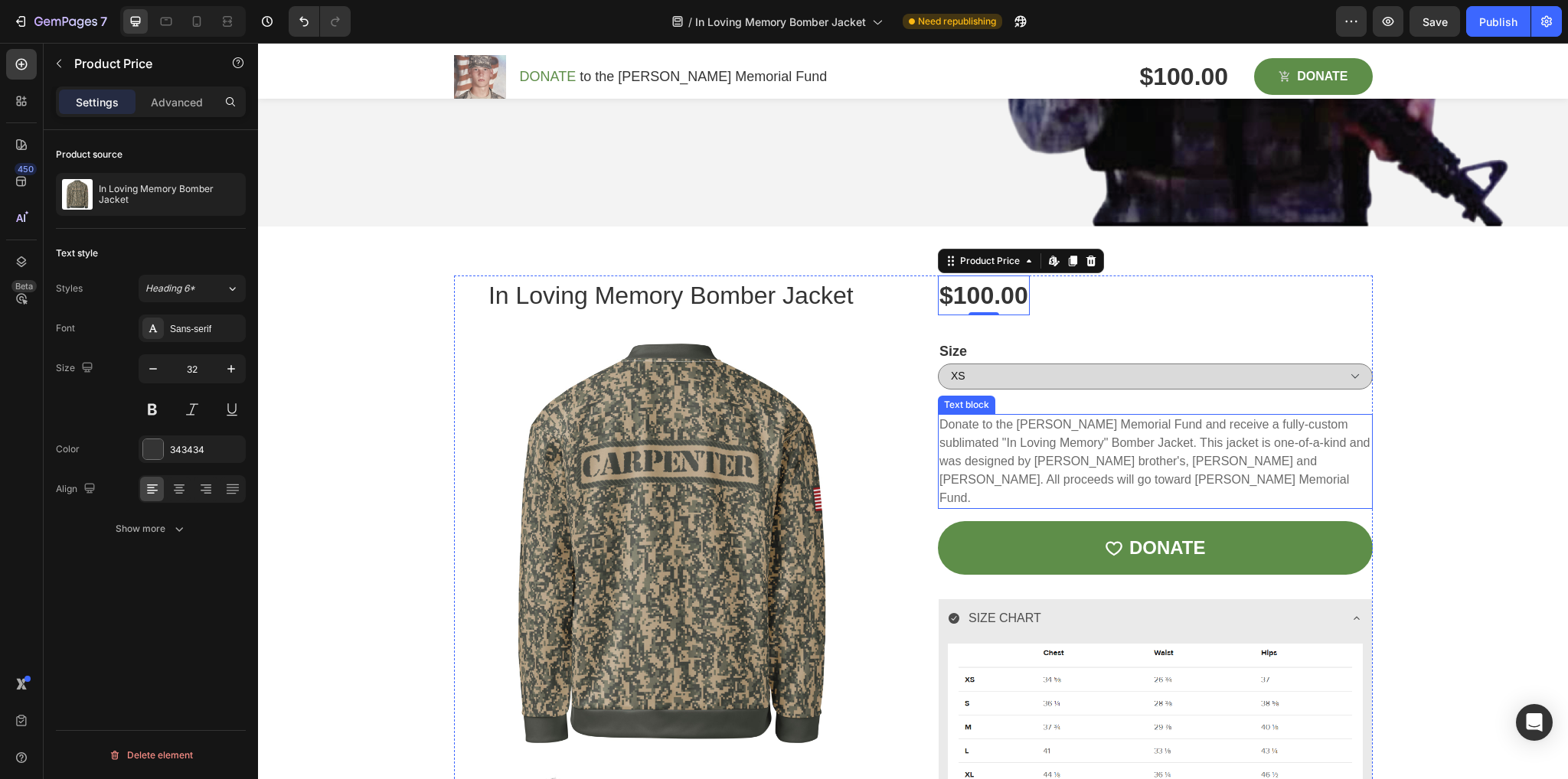
click at [1060, 450] on p "Donate to the [PERSON_NAME] Memorial Fund and receive a fully-custom sublimated…" at bounding box center [1155, 461] width 432 height 92
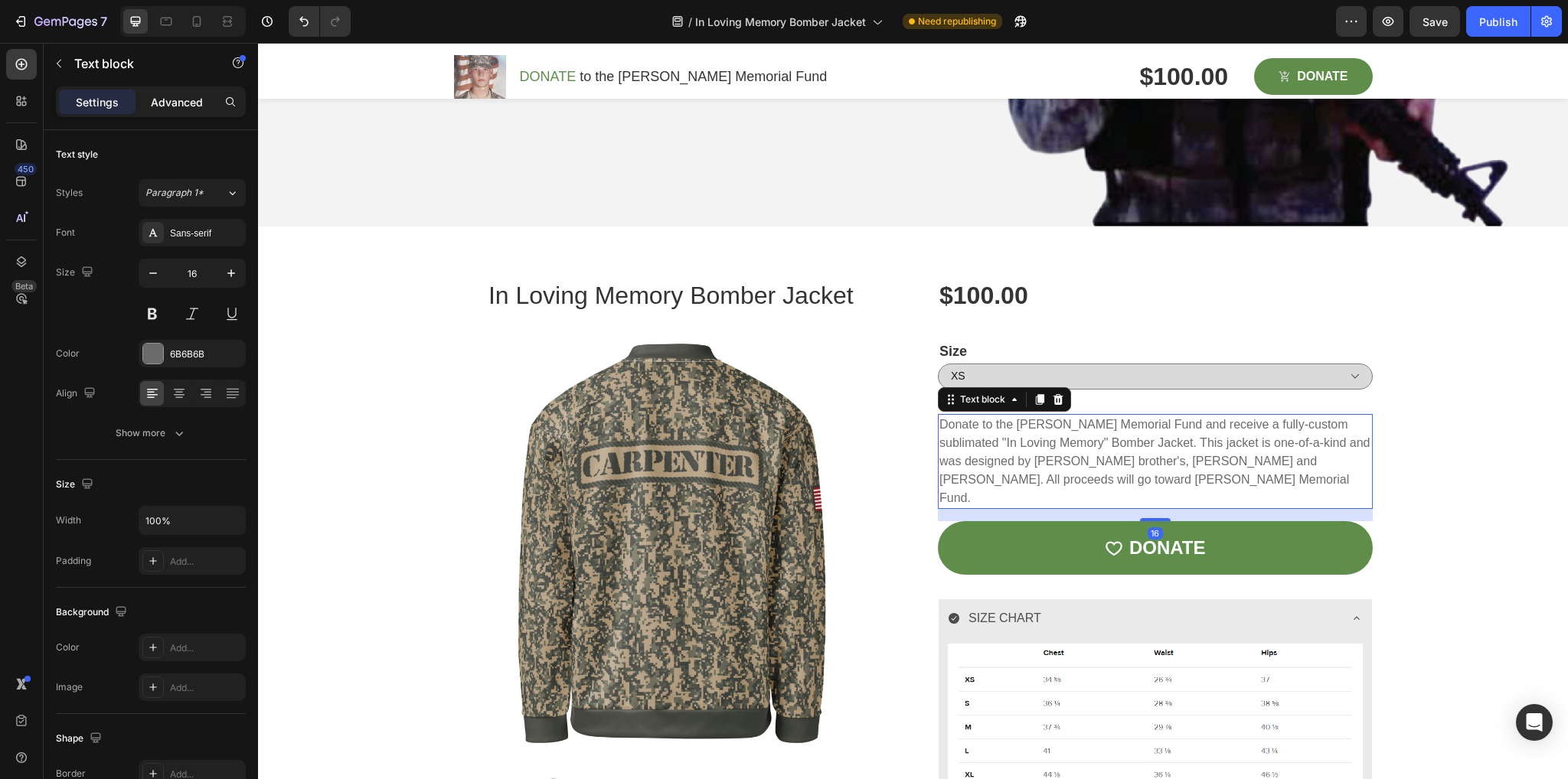
click at [184, 97] on p "Advanced" at bounding box center [176, 102] width 52 height 16
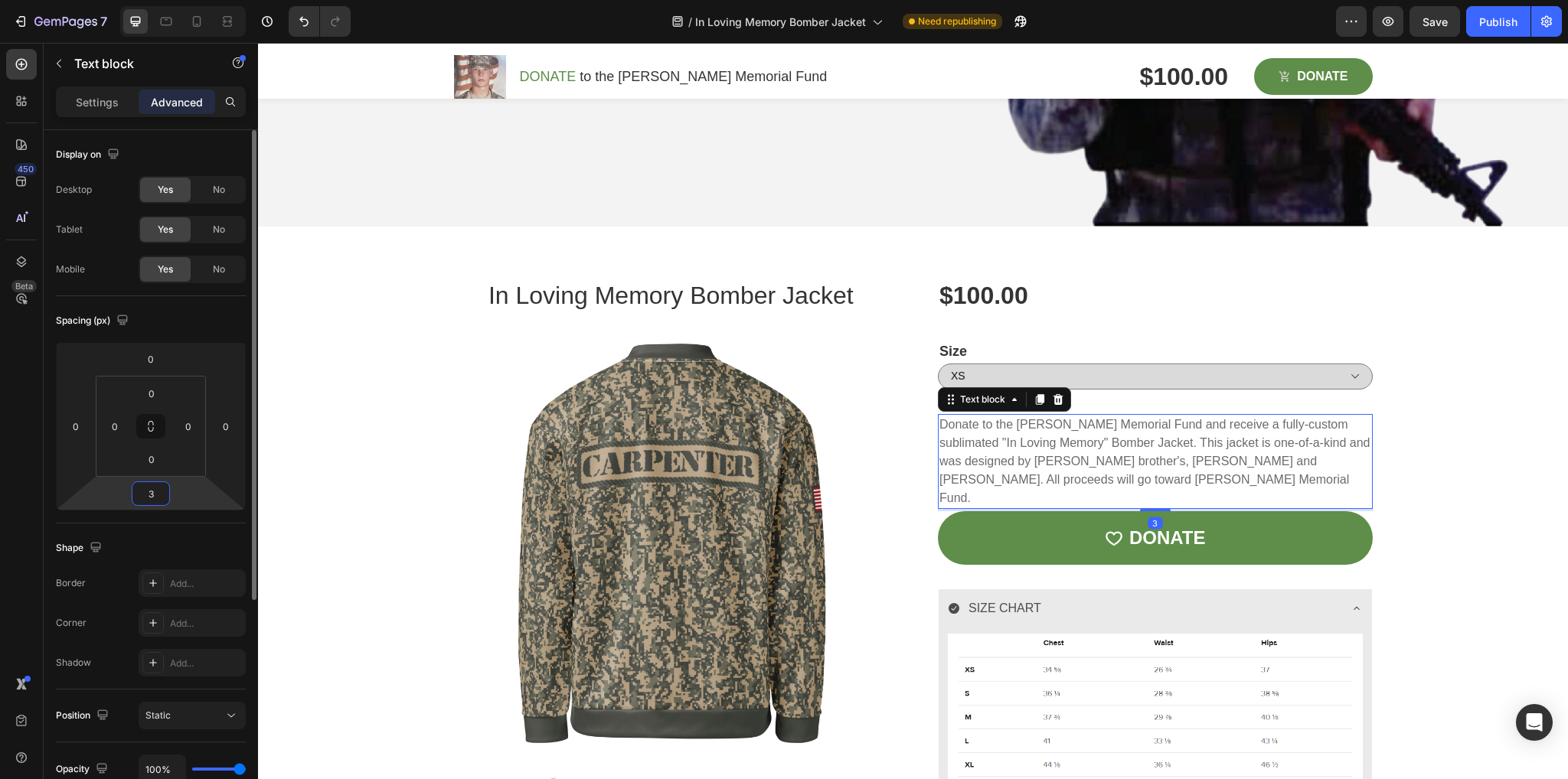
type input "35"
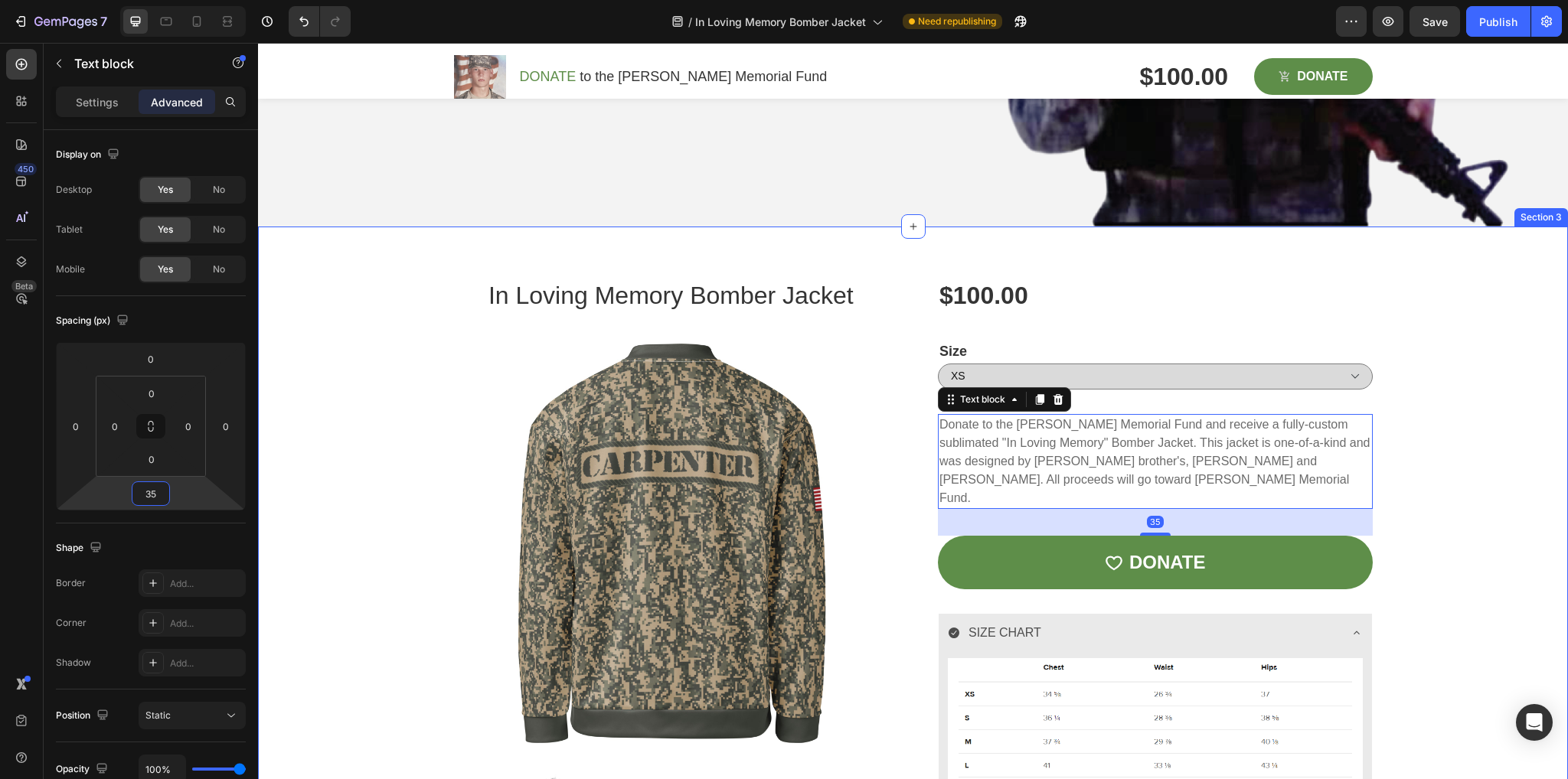
click at [465, 543] on img at bounding box center [671, 545] width 435 height 435
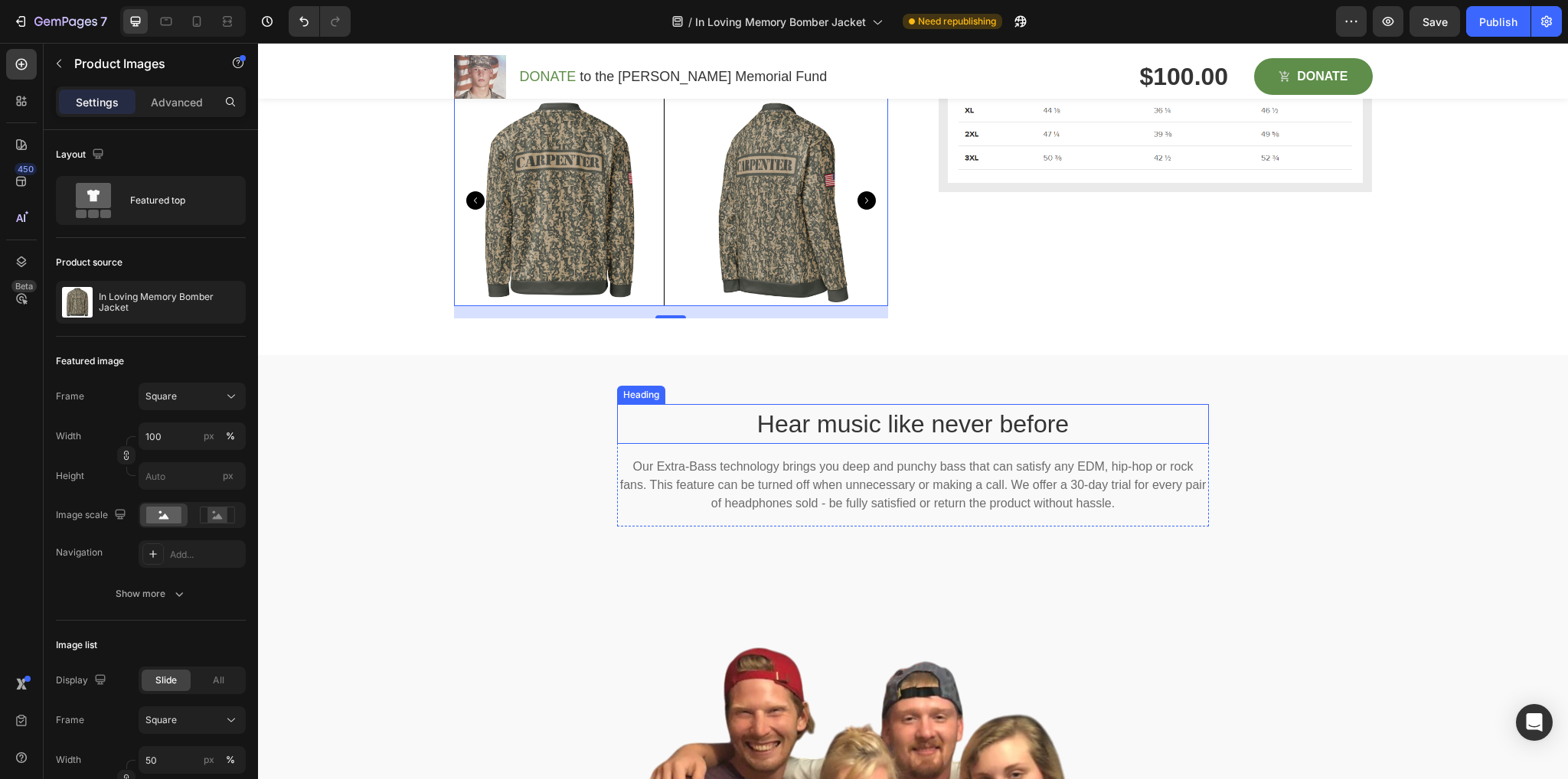
click at [1060, 423] on p "Hear music like never before" at bounding box center [913, 423] width 588 height 37
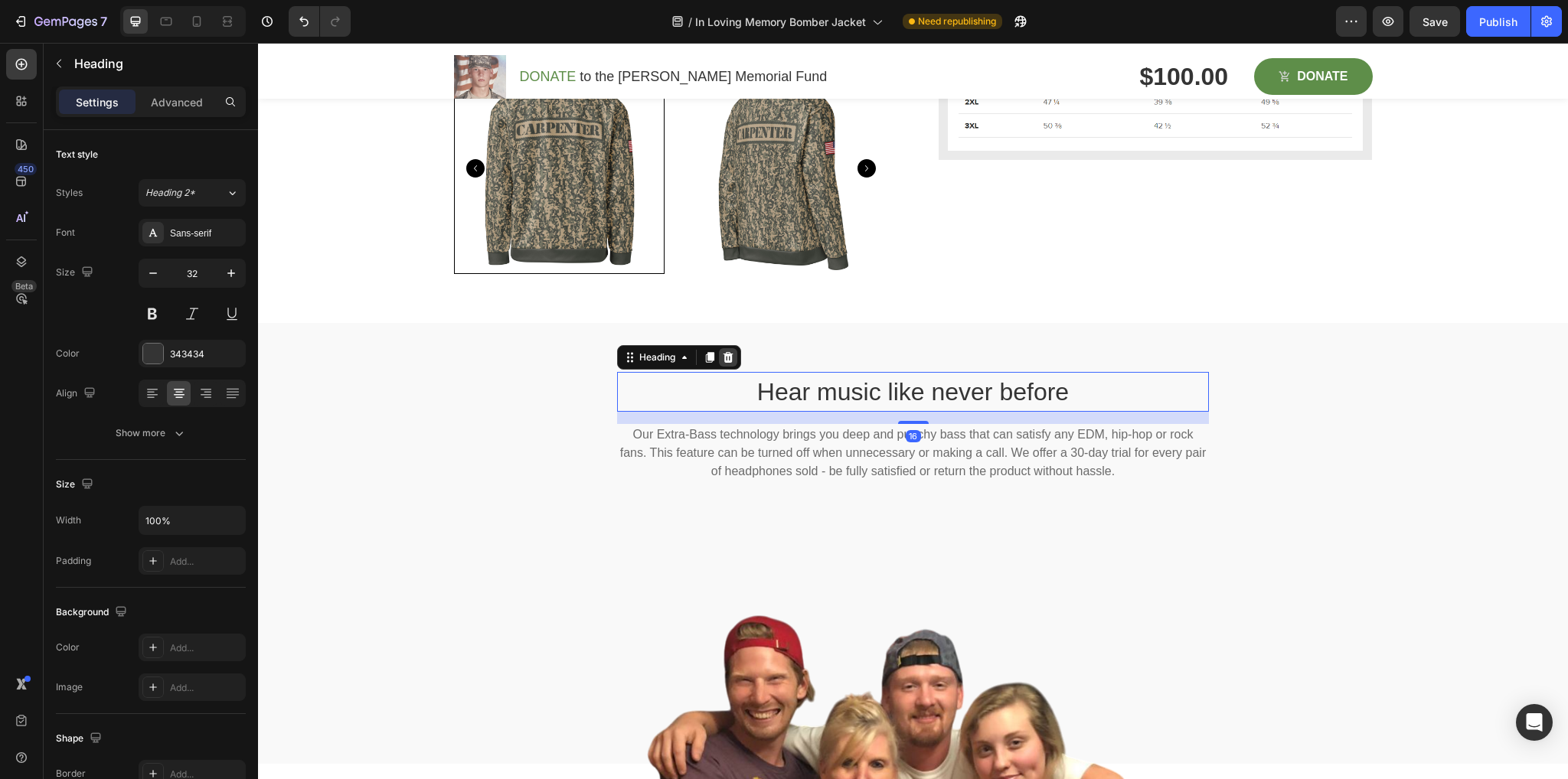
click at [728, 359] on icon at bounding box center [728, 357] width 12 height 12
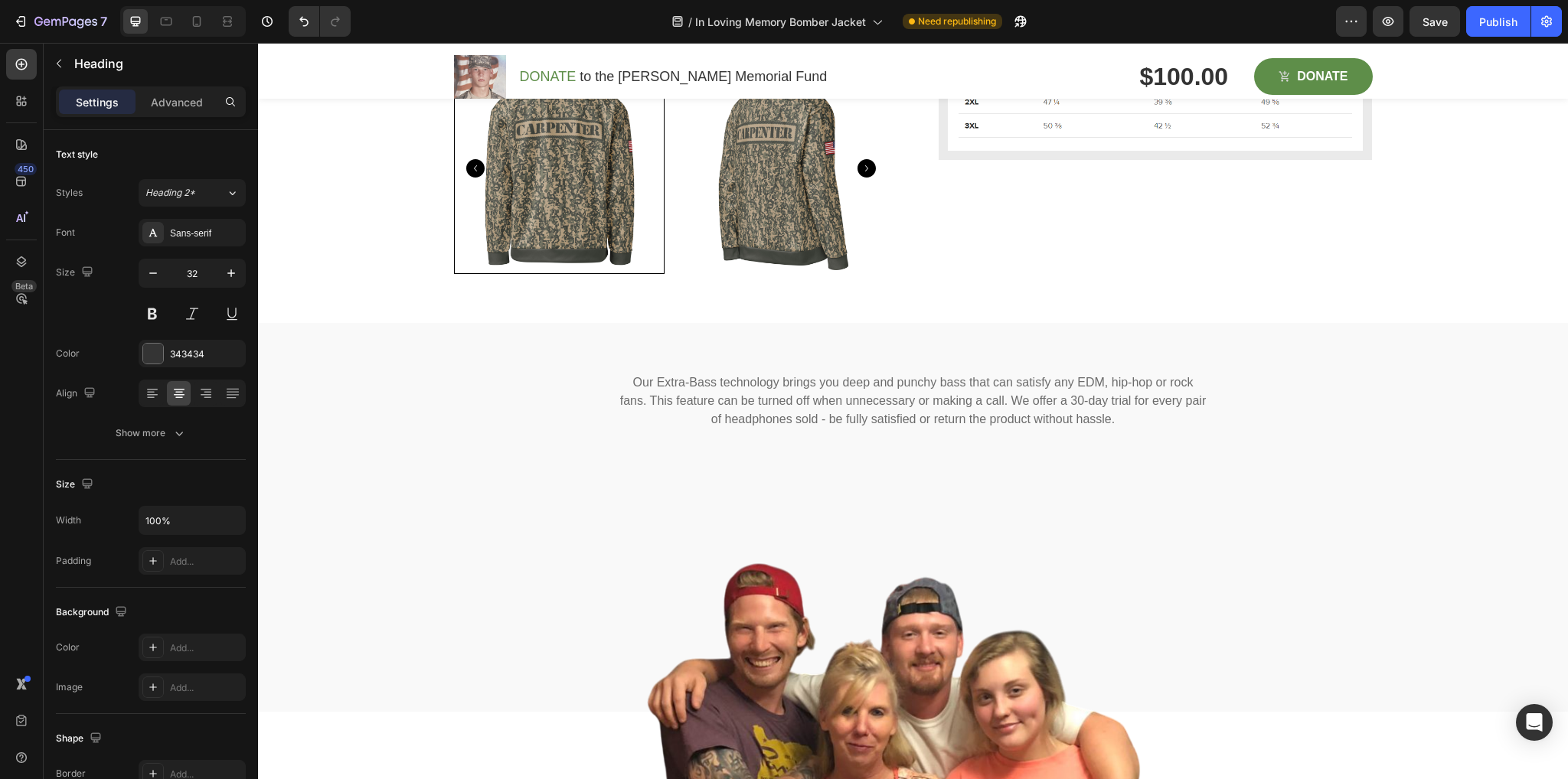
scroll to position [1266, 0]
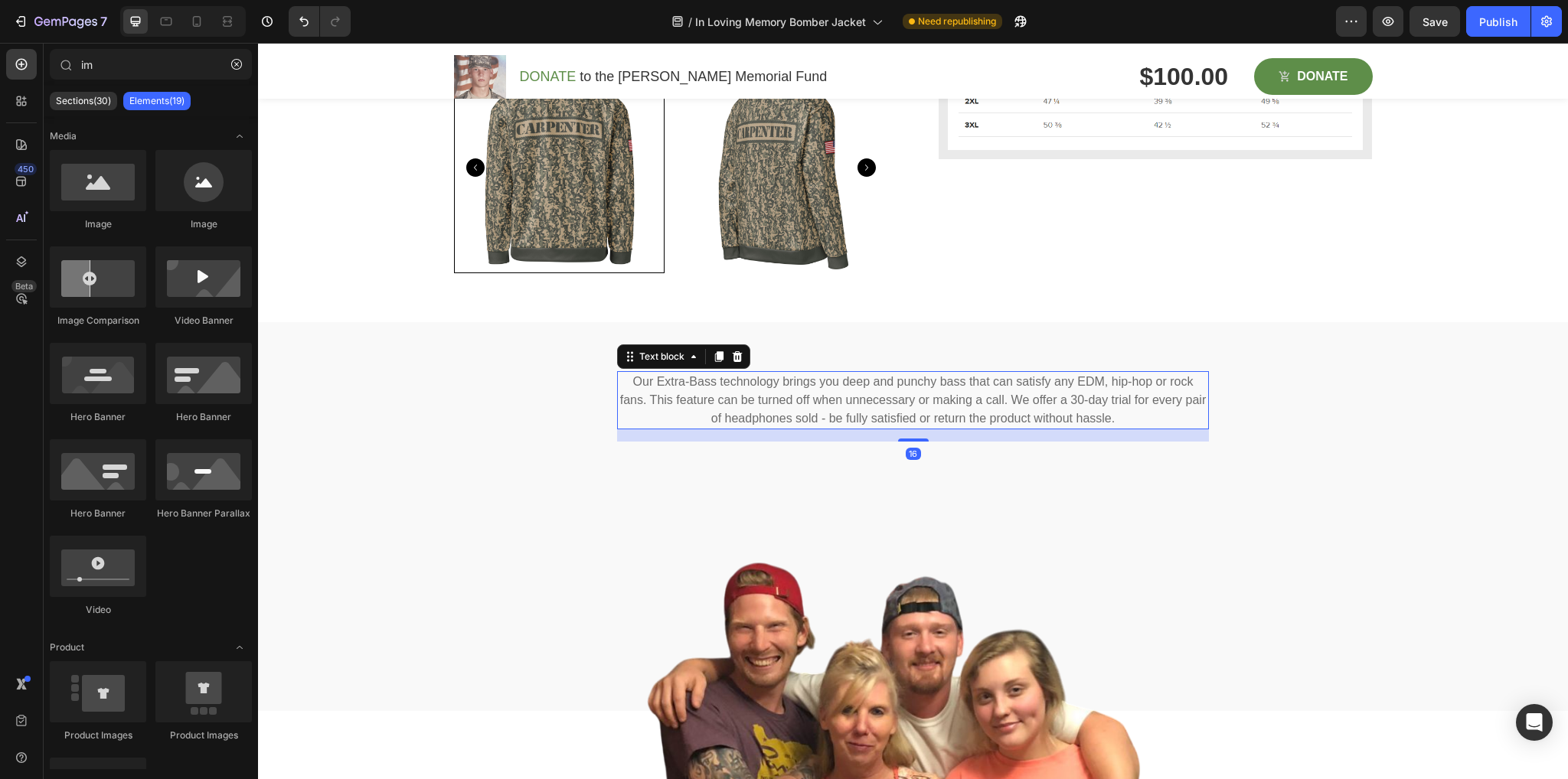
drag, startPoint x: 801, startPoint y: 390, endPoint x: 852, endPoint y: 381, distance: 51.8
click at [802, 390] on p "Our Extra-Bass technology brings you deep and punchy bass that can satisfy any …" at bounding box center [913, 400] width 588 height 55
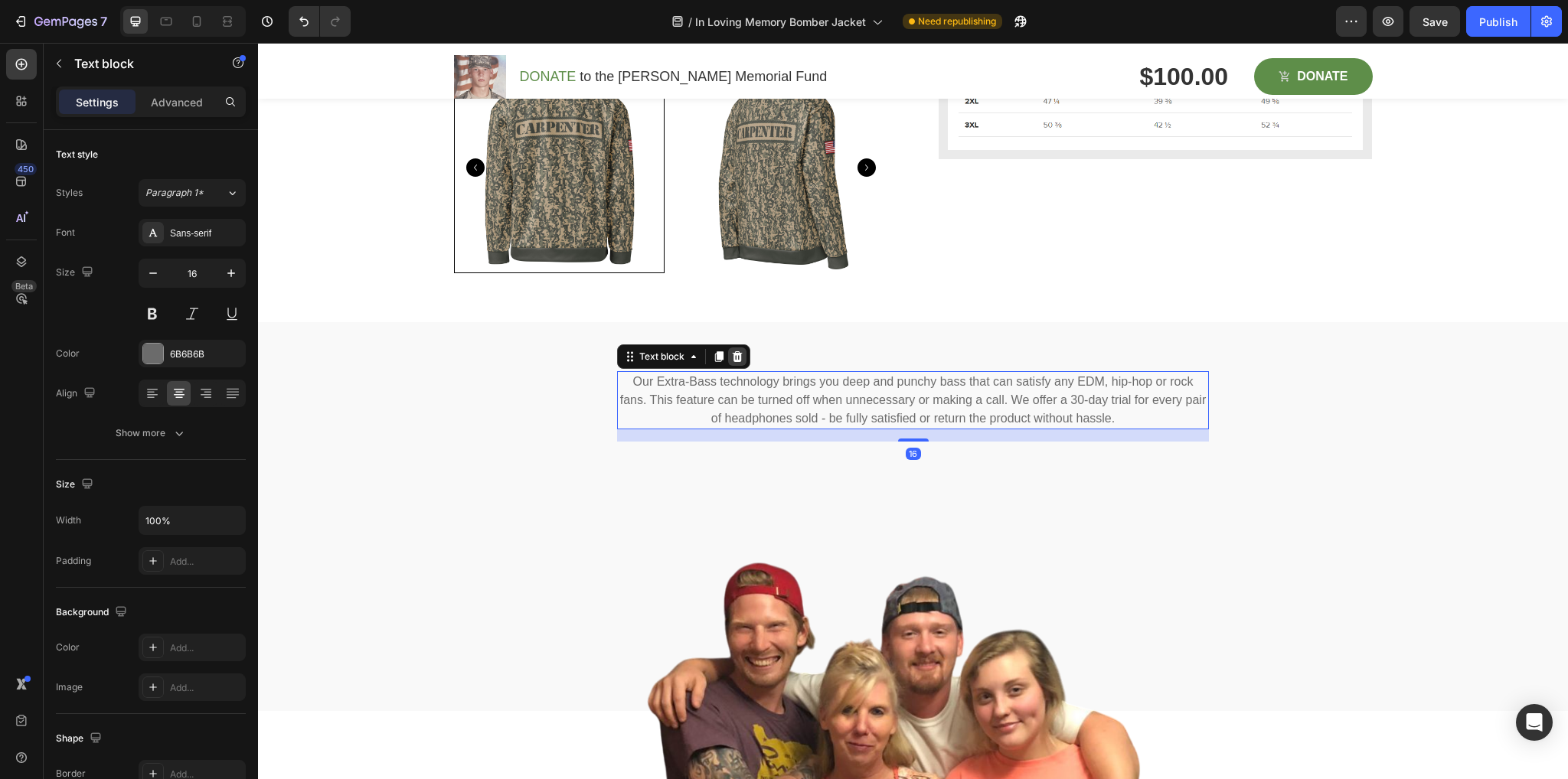
click at [738, 359] on div at bounding box center [736, 356] width 18 height 18
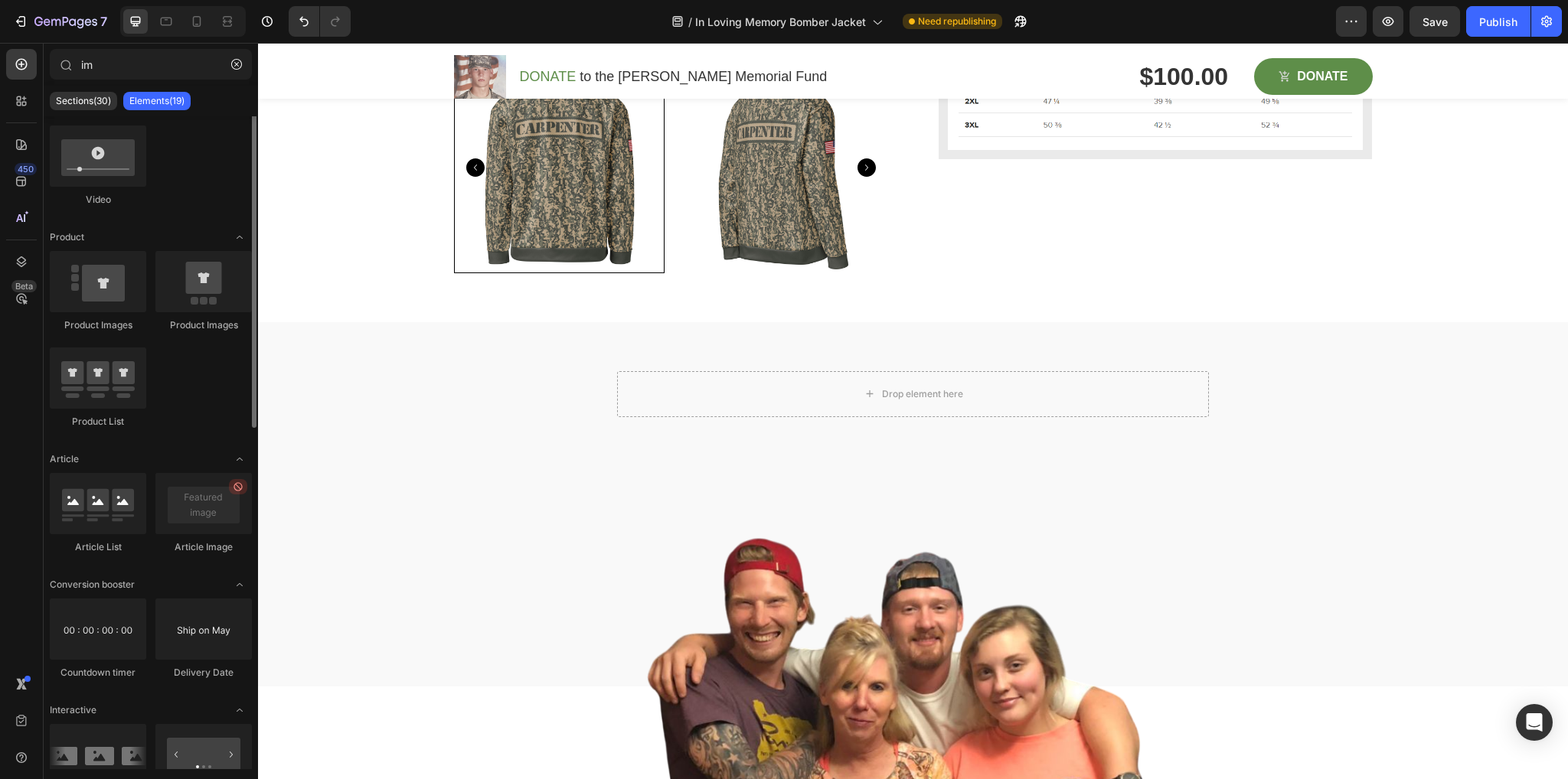
scroll to position [0, 0]
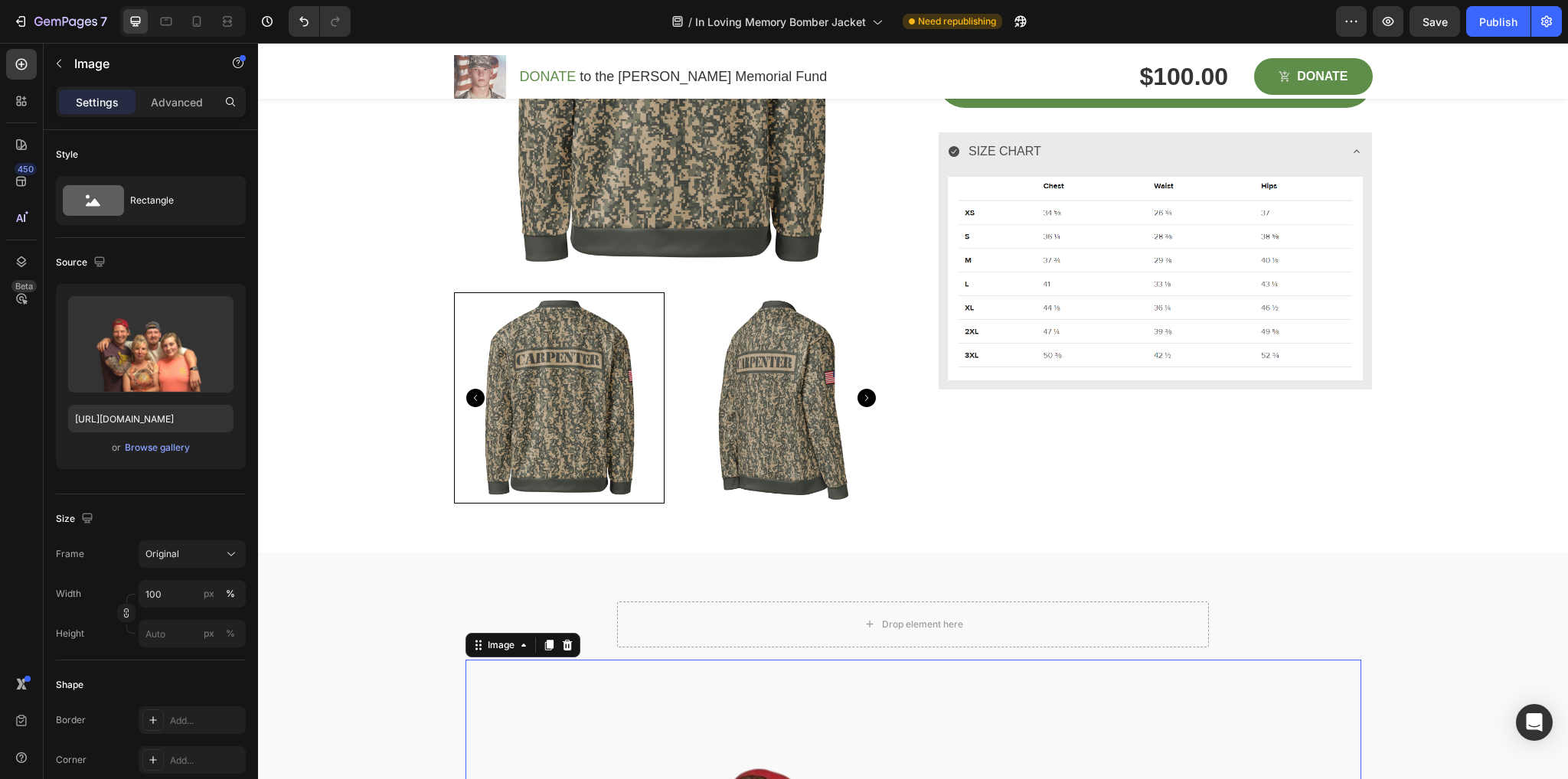
scroll to position [1035, 0]
click at [181, 98] on p "Advanced" at bounding box center [176, 102] width 52 height 16
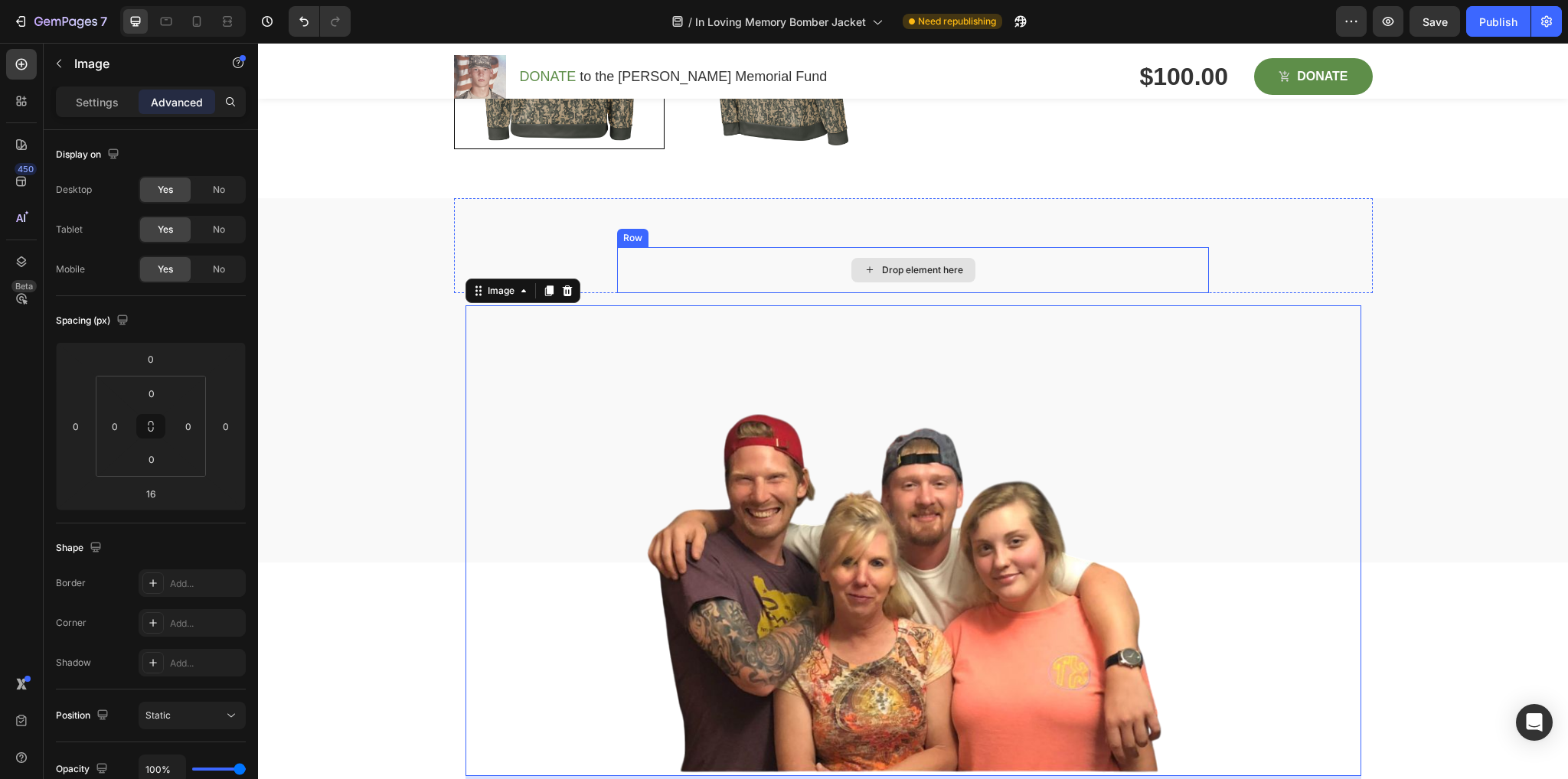
scroll to position [1391, 0]
click at [1029, 261] on div "Drop element here" at bounding box center [913, 269] width 591 height 46
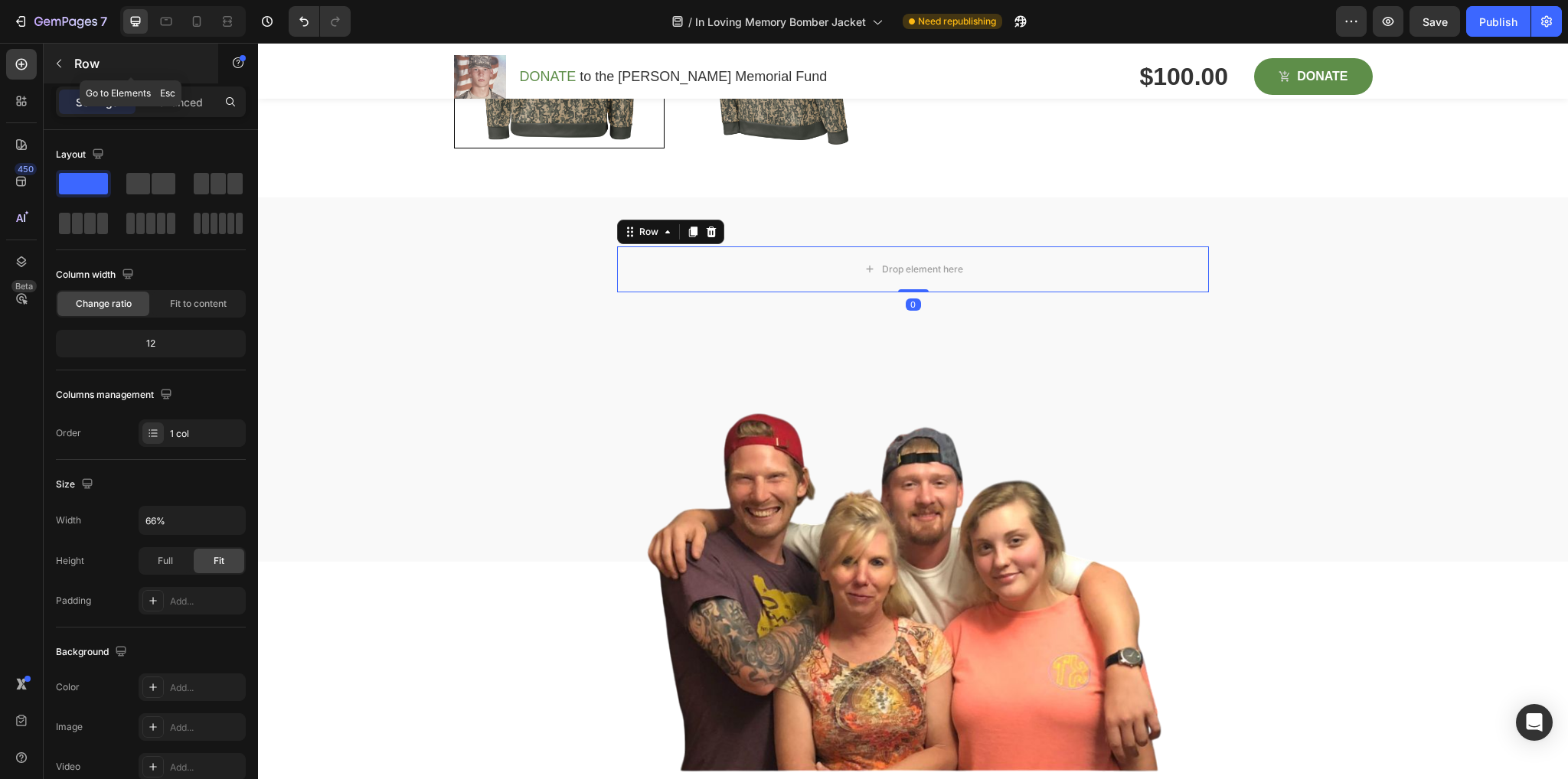
click at [176, 79] on div "Row" at bounding box center [131, 64] width 175 height 40
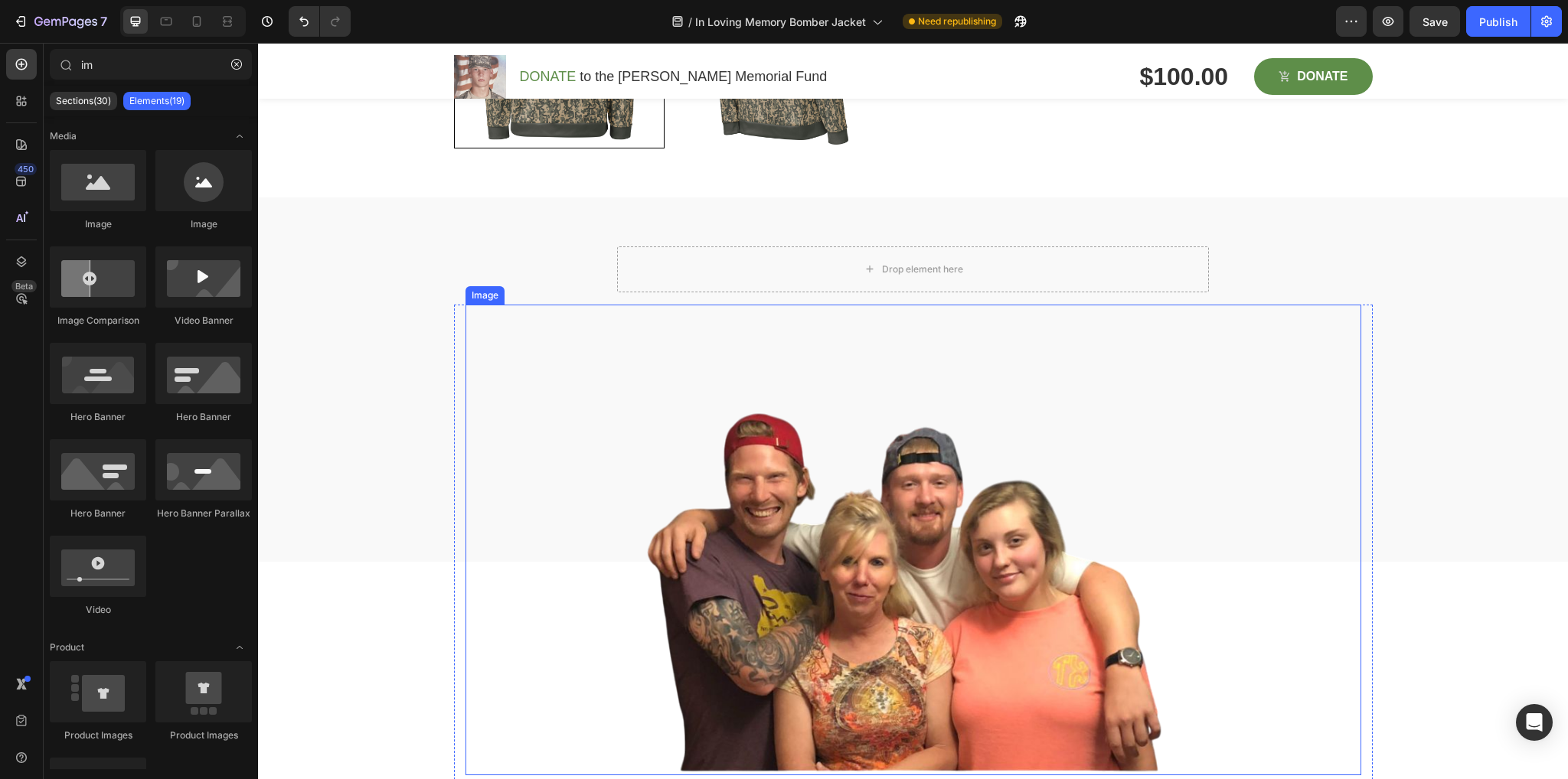
click at [747, 408] on img at bounding box center [913, 540] width 896 height 471
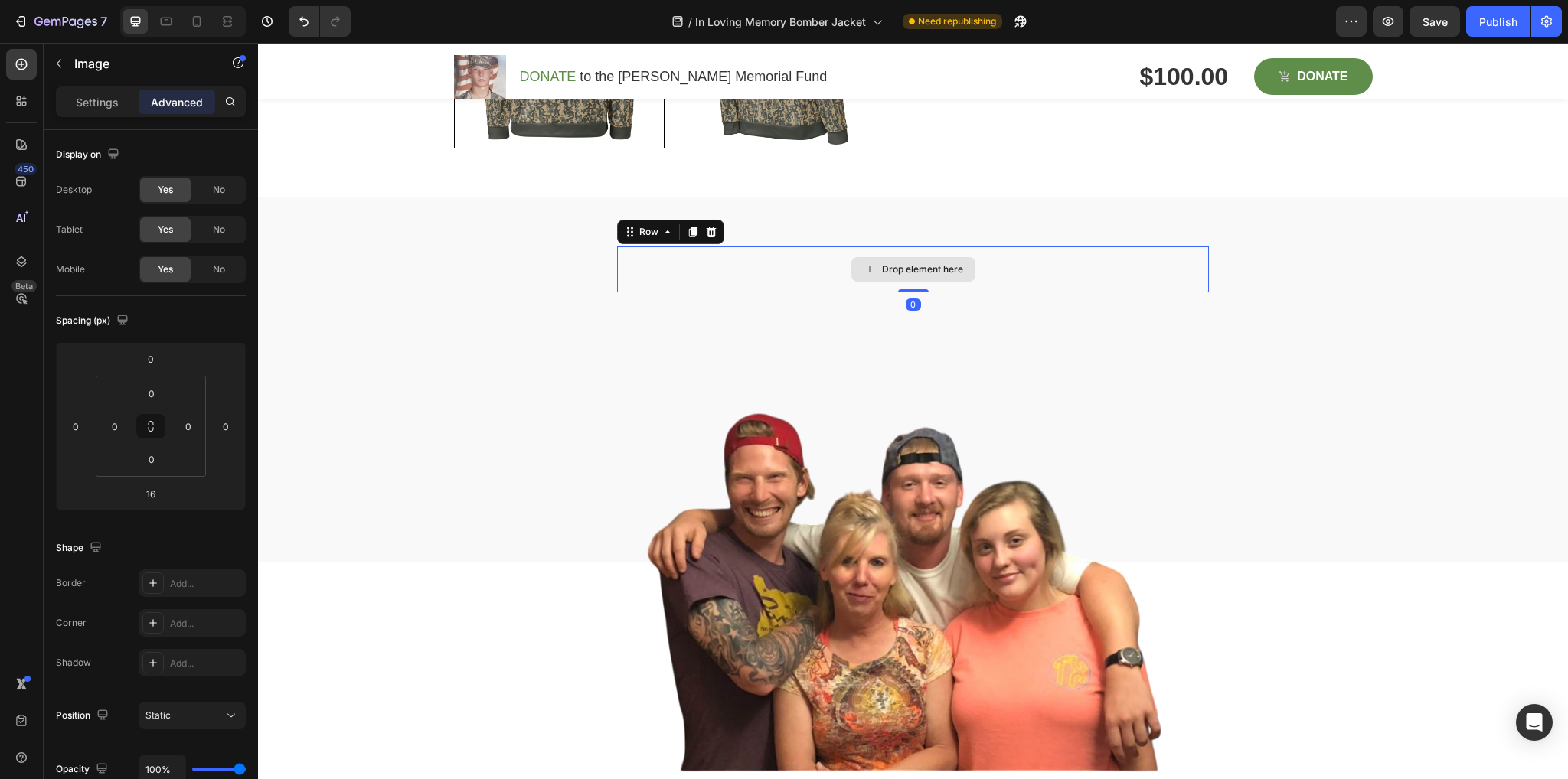
click at [759, 274] on div "Drop element here" at bounding box center [913, 269] width 591 height 46
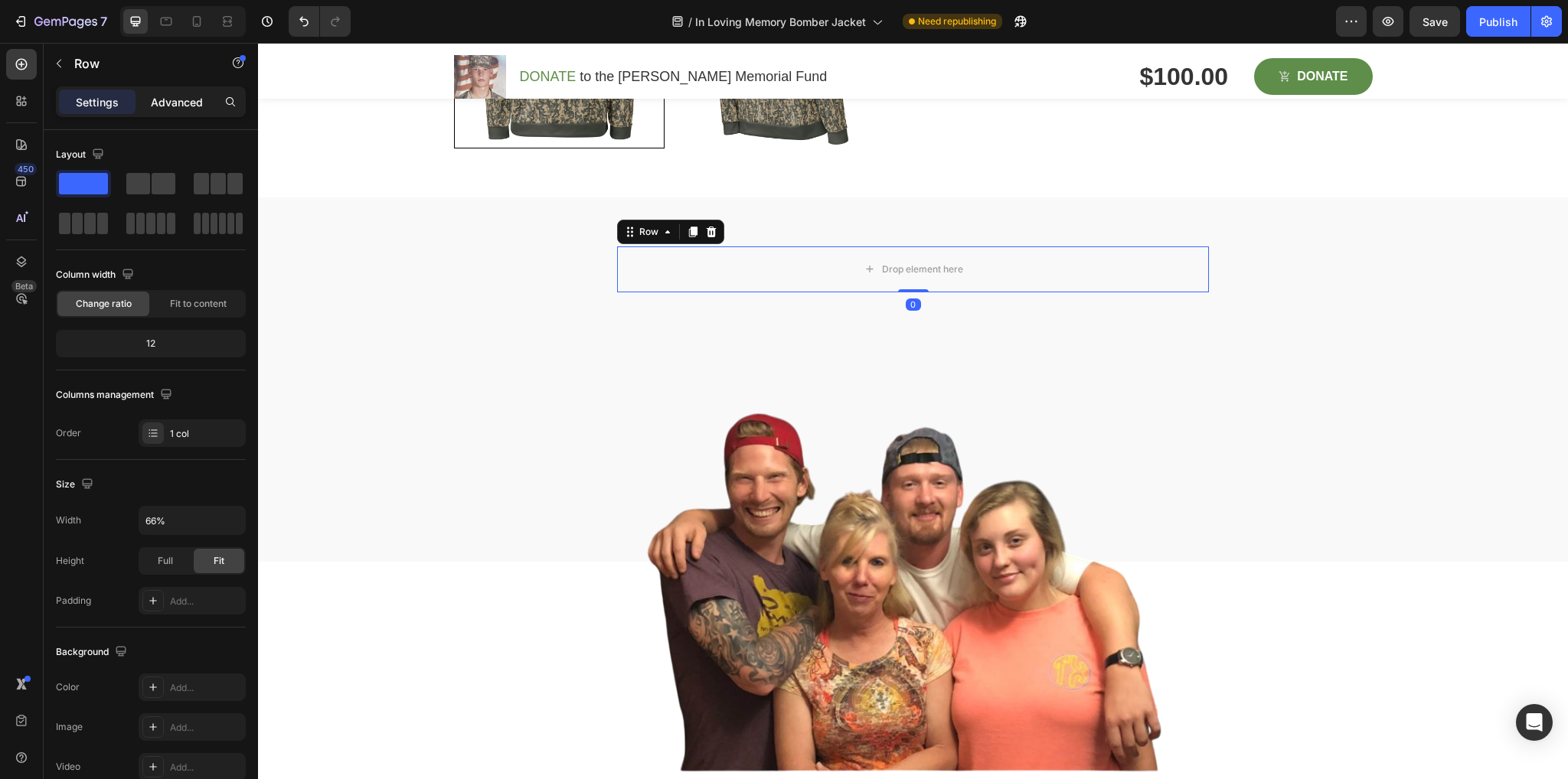
click at [180, 103] on p "Advanced" at bounding box center [176, 102] width 52 height 16
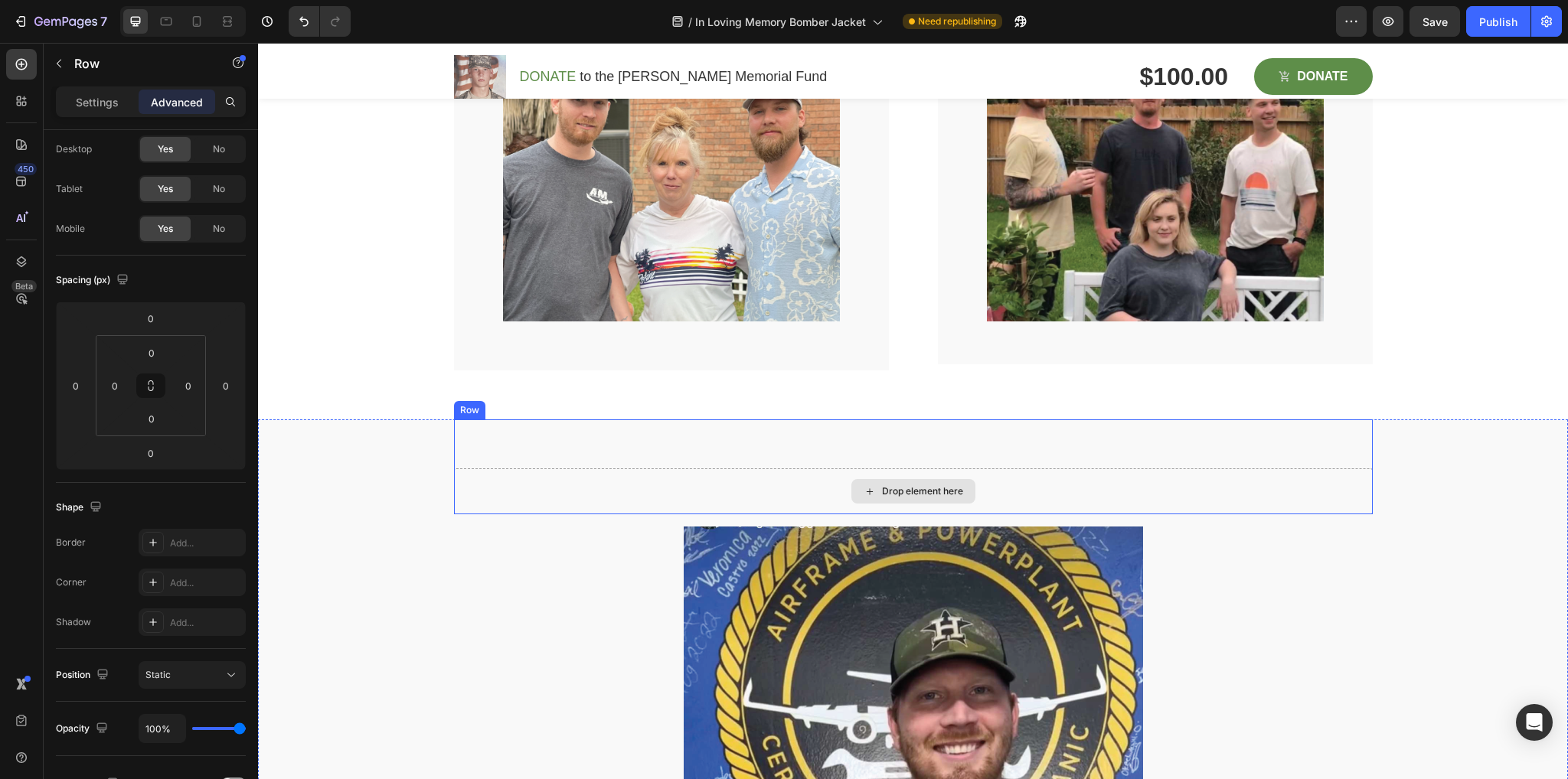
scroll to position [2225, 0]
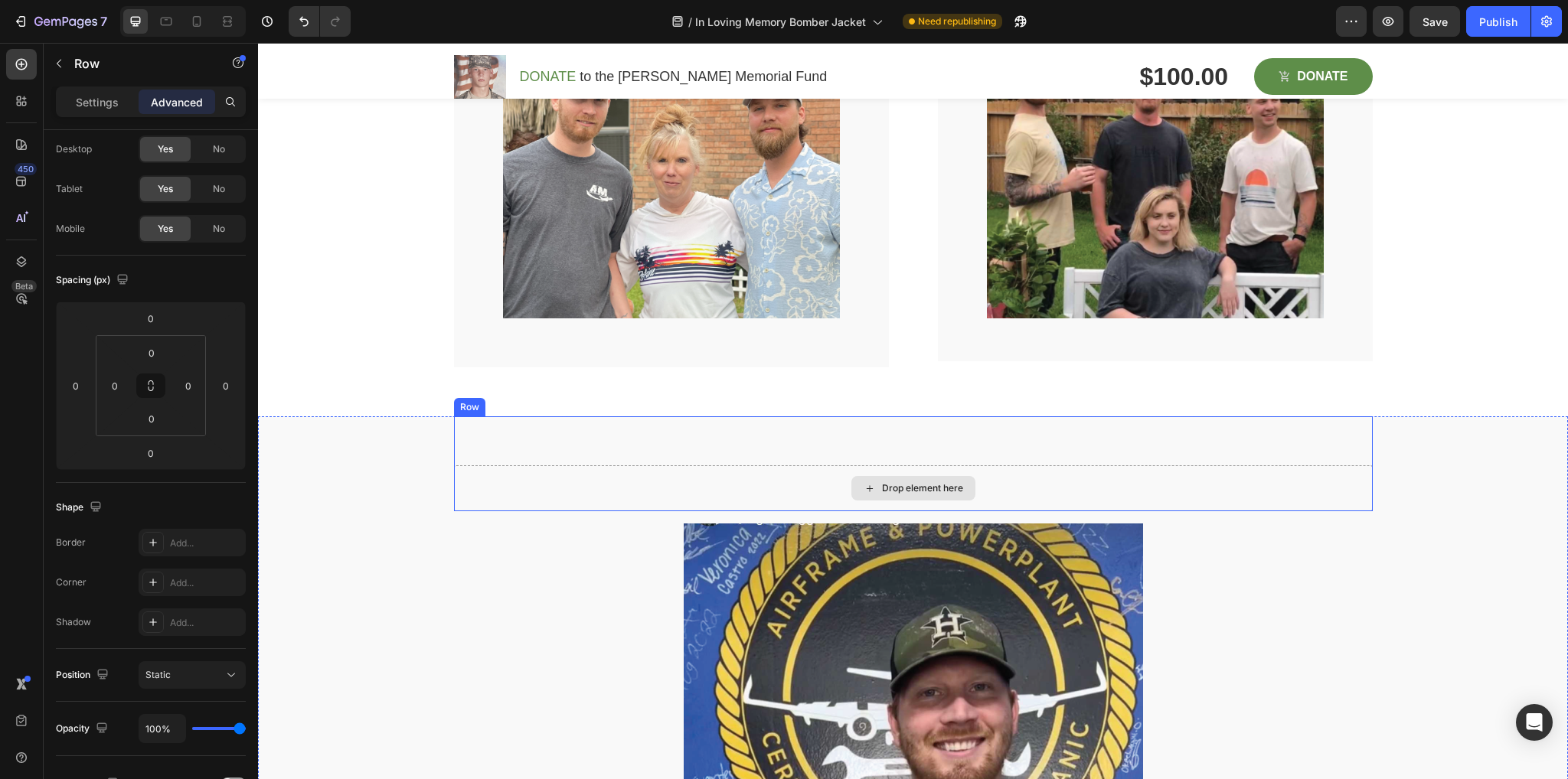
click at [620, 474] on div "Drop element here" at bounding box center [913, 488] width 918 height 46
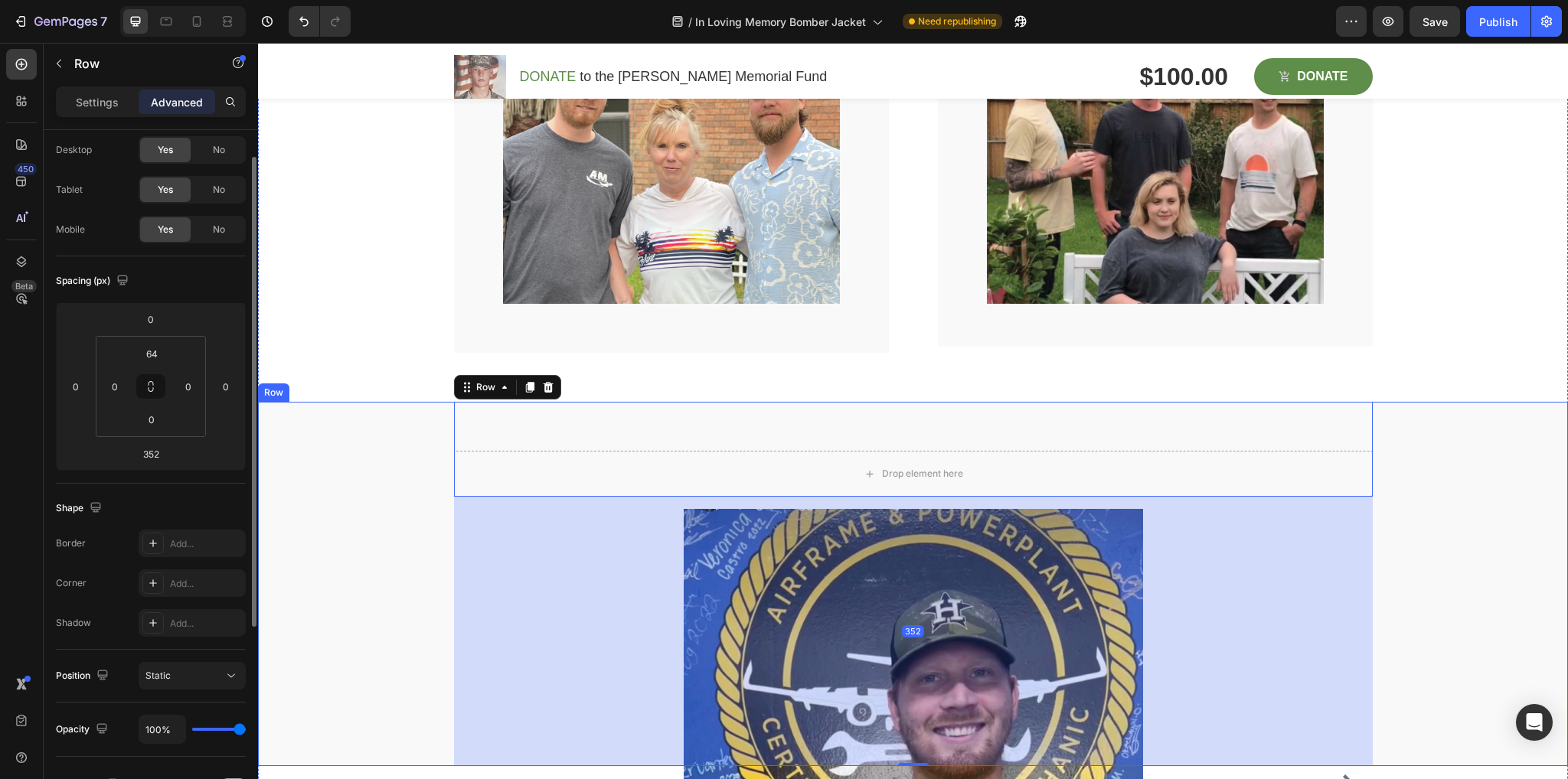
scroll to position [2241, 0]
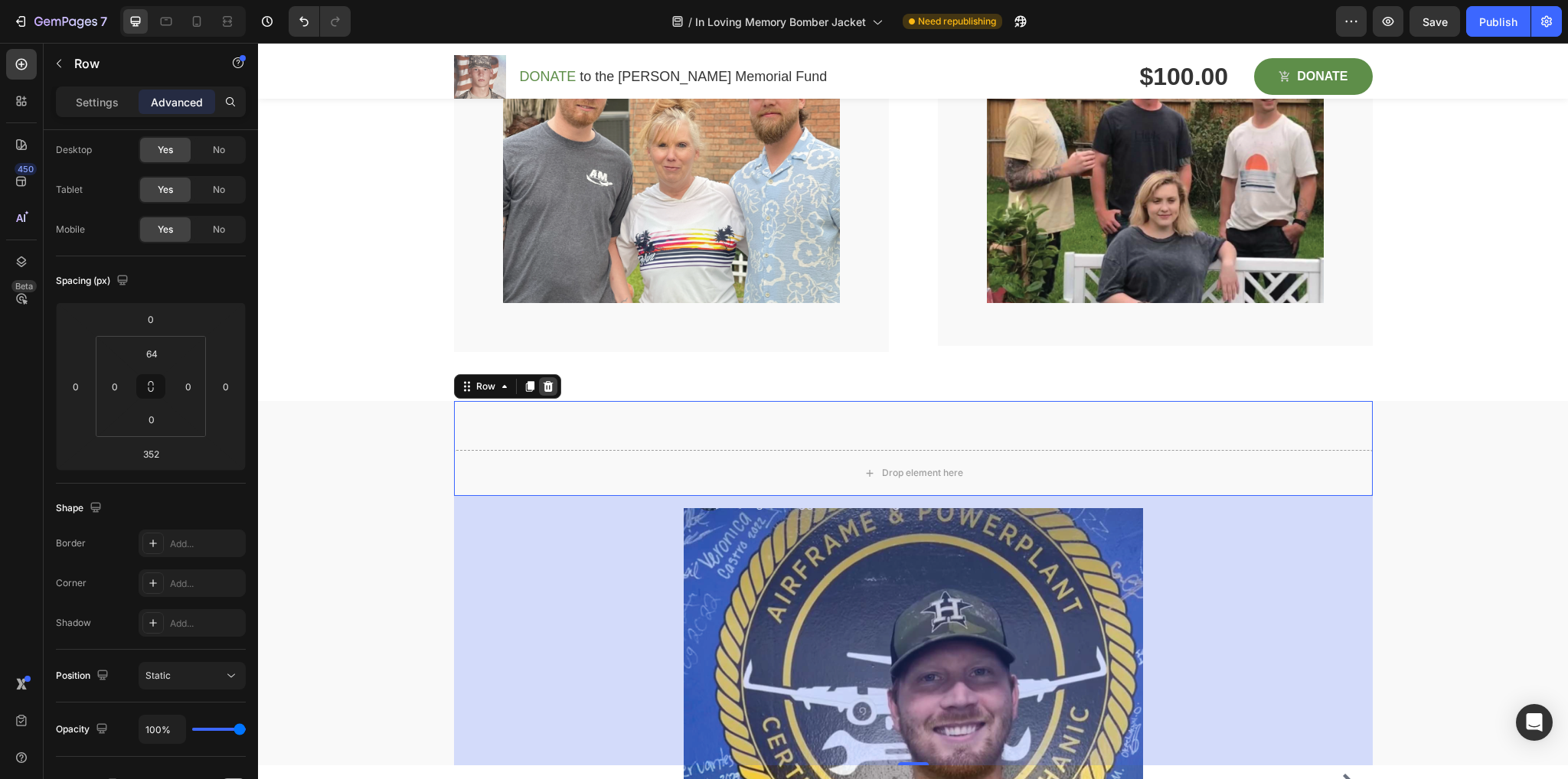
click at [542, 386] on icon at bounding box center [547, 386] width 12 height 12
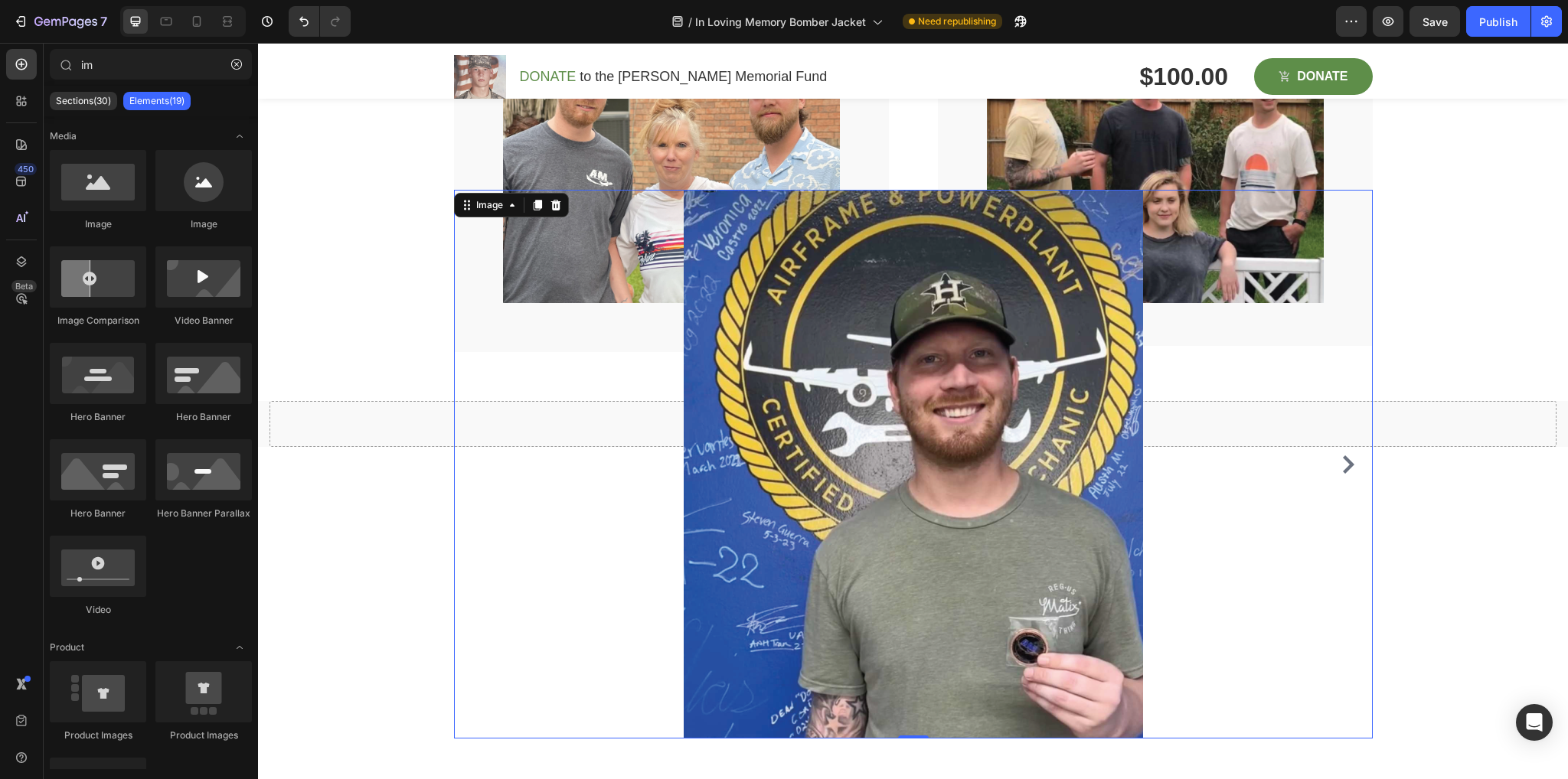
click at [774, 527] on img at bounding box center [914, 464] width 460 height 549
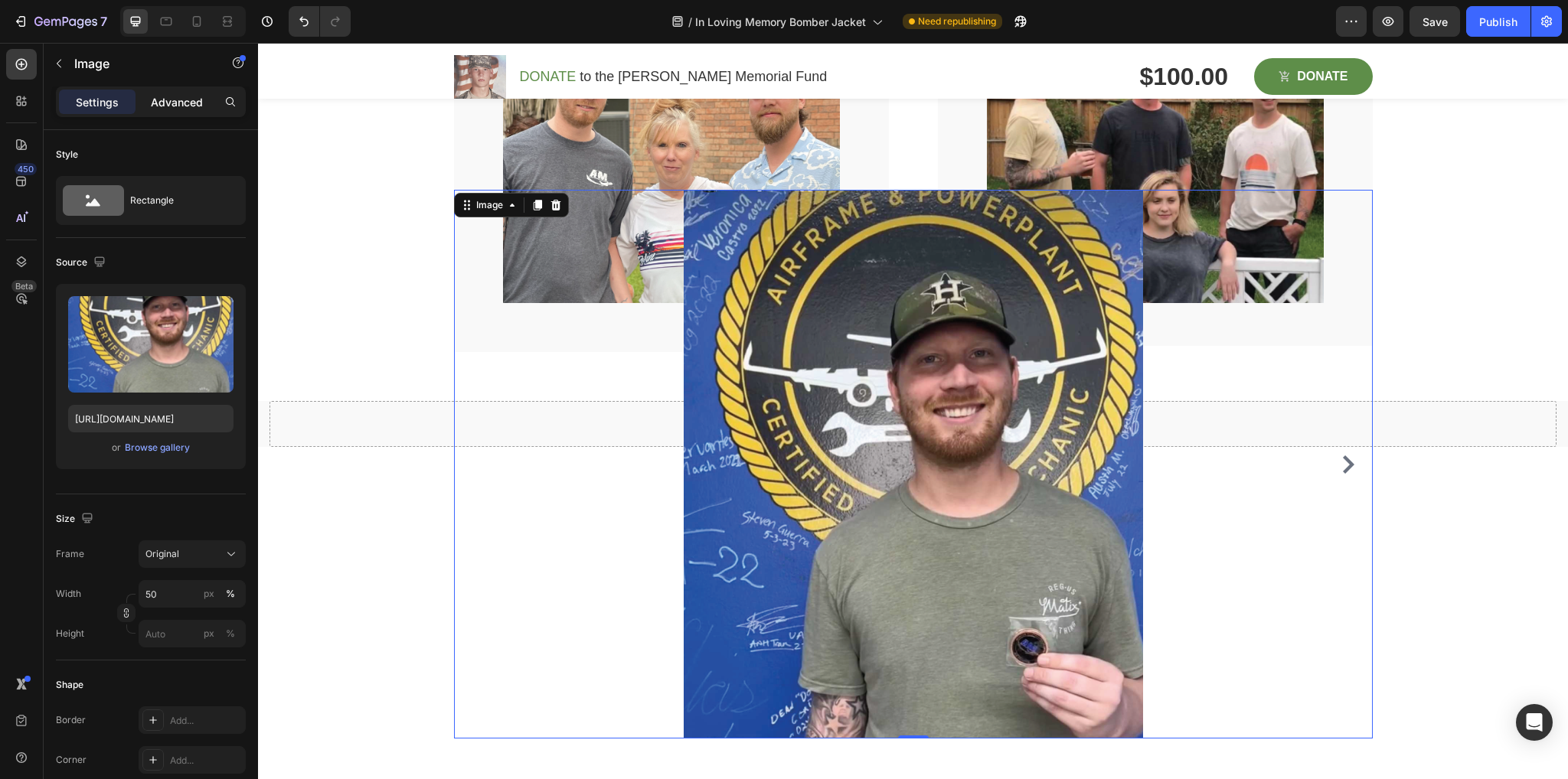
click at [167, 98] on p "Advanced" at bounding box center [176, 102] width 52 height 16
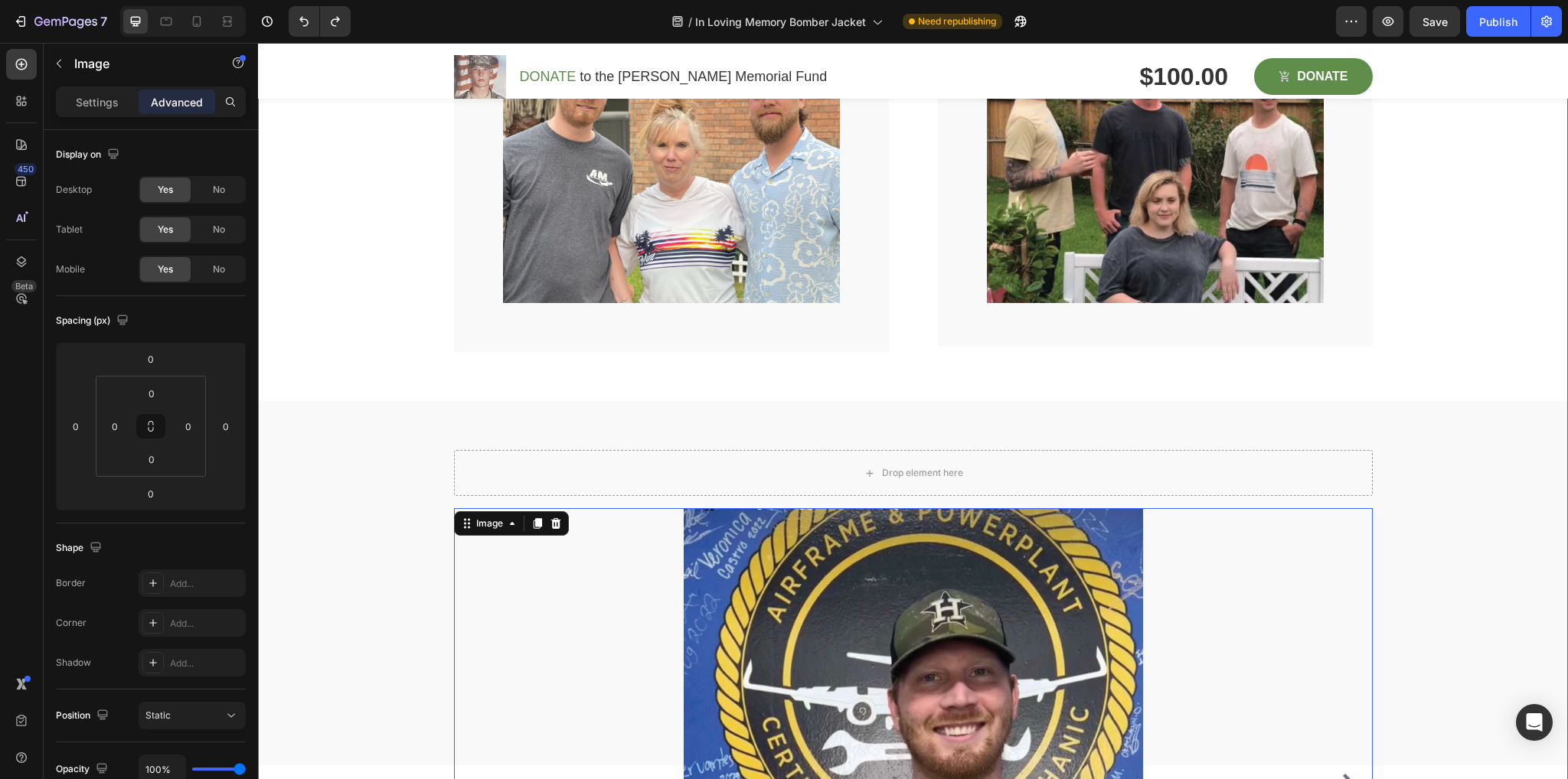
click at [397, 378] on div "Drop element here Row Row Row Image Row Image Row Image Row Row Drop element he…" at bounding box center [913, 226] width 1310 height 1759
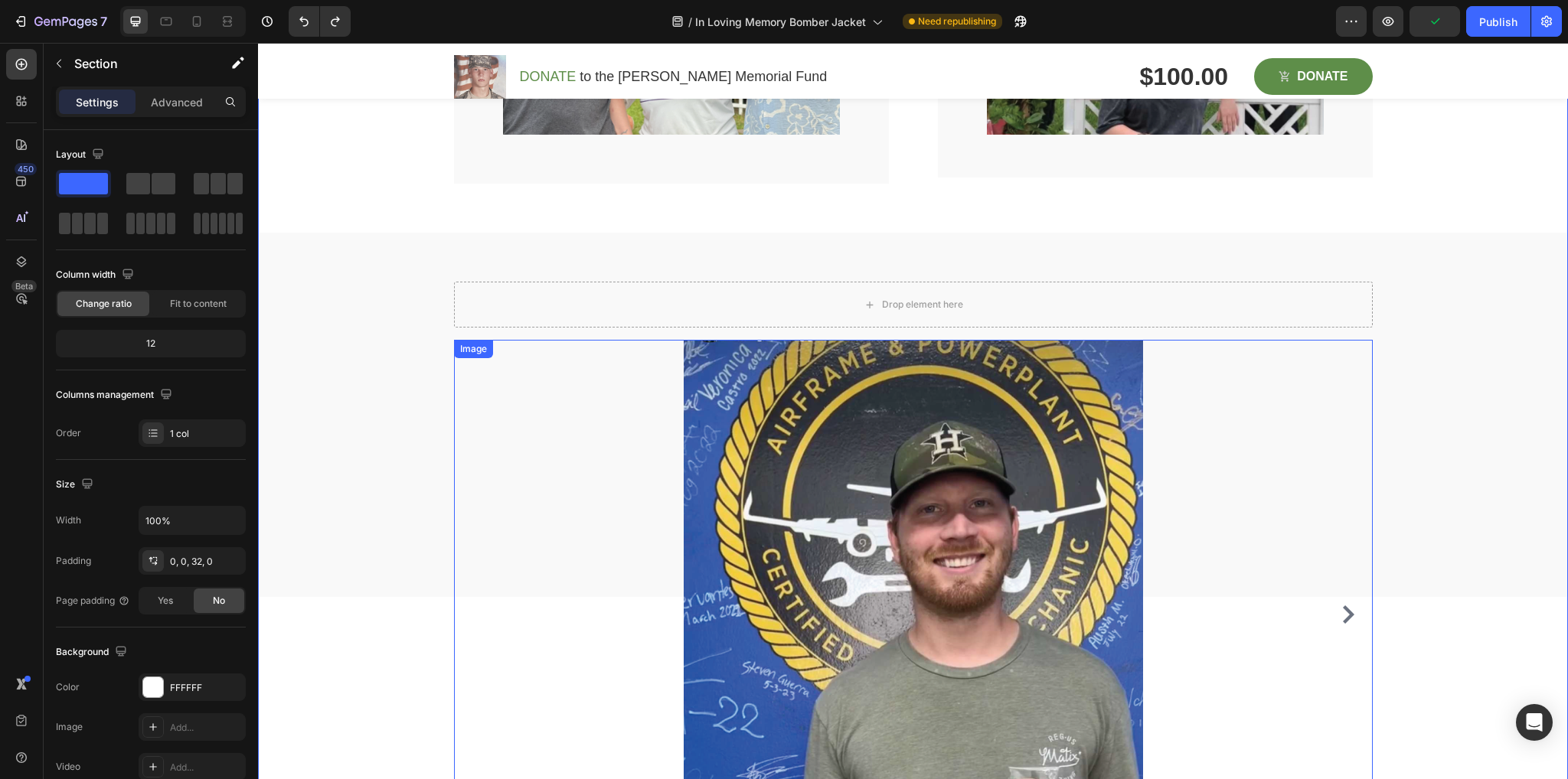
scroll to position [2776, 0]
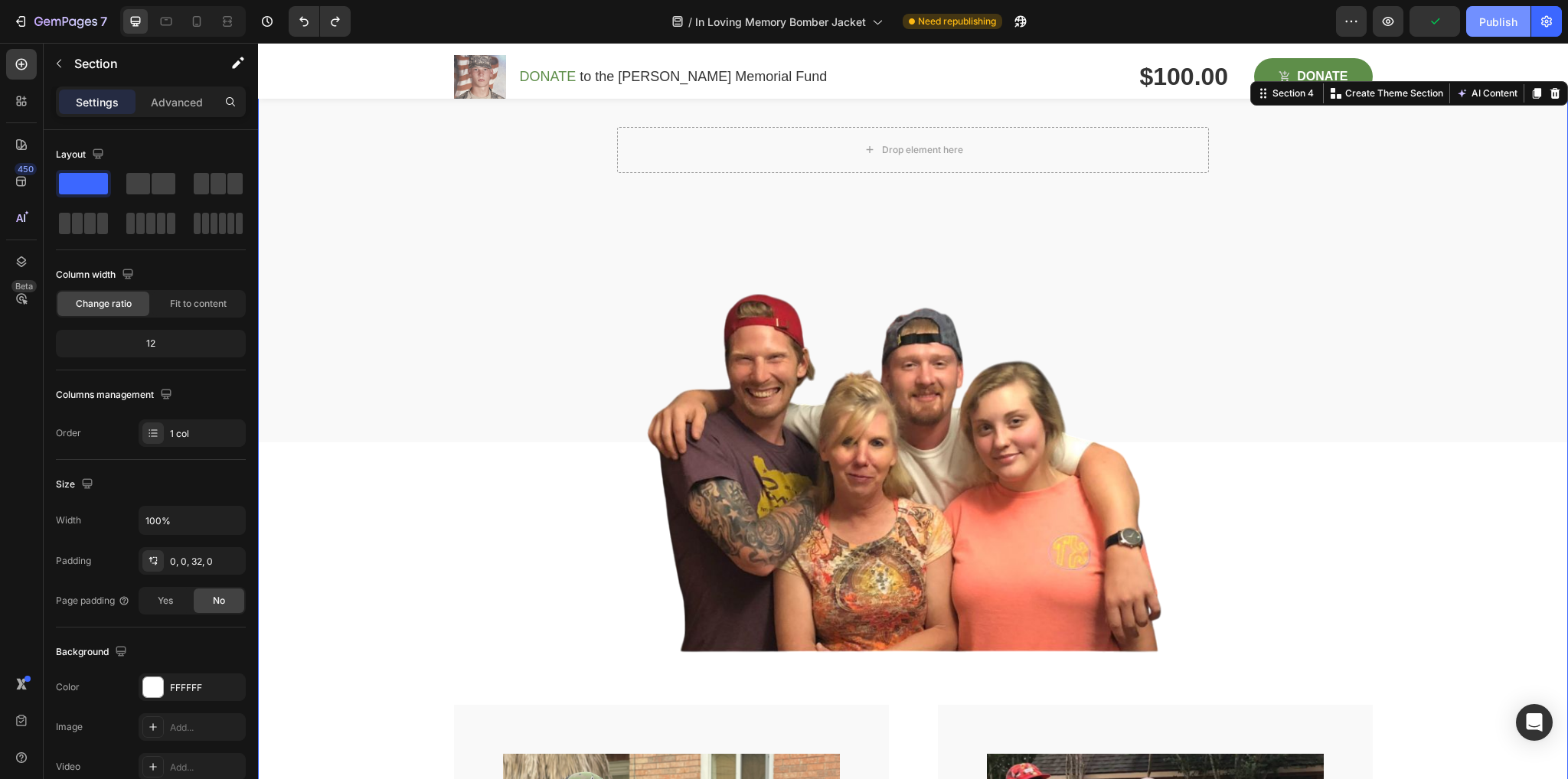
click at [1490, 33] on button "Publish" at bounding box center [1497, 21] width 64 height 31
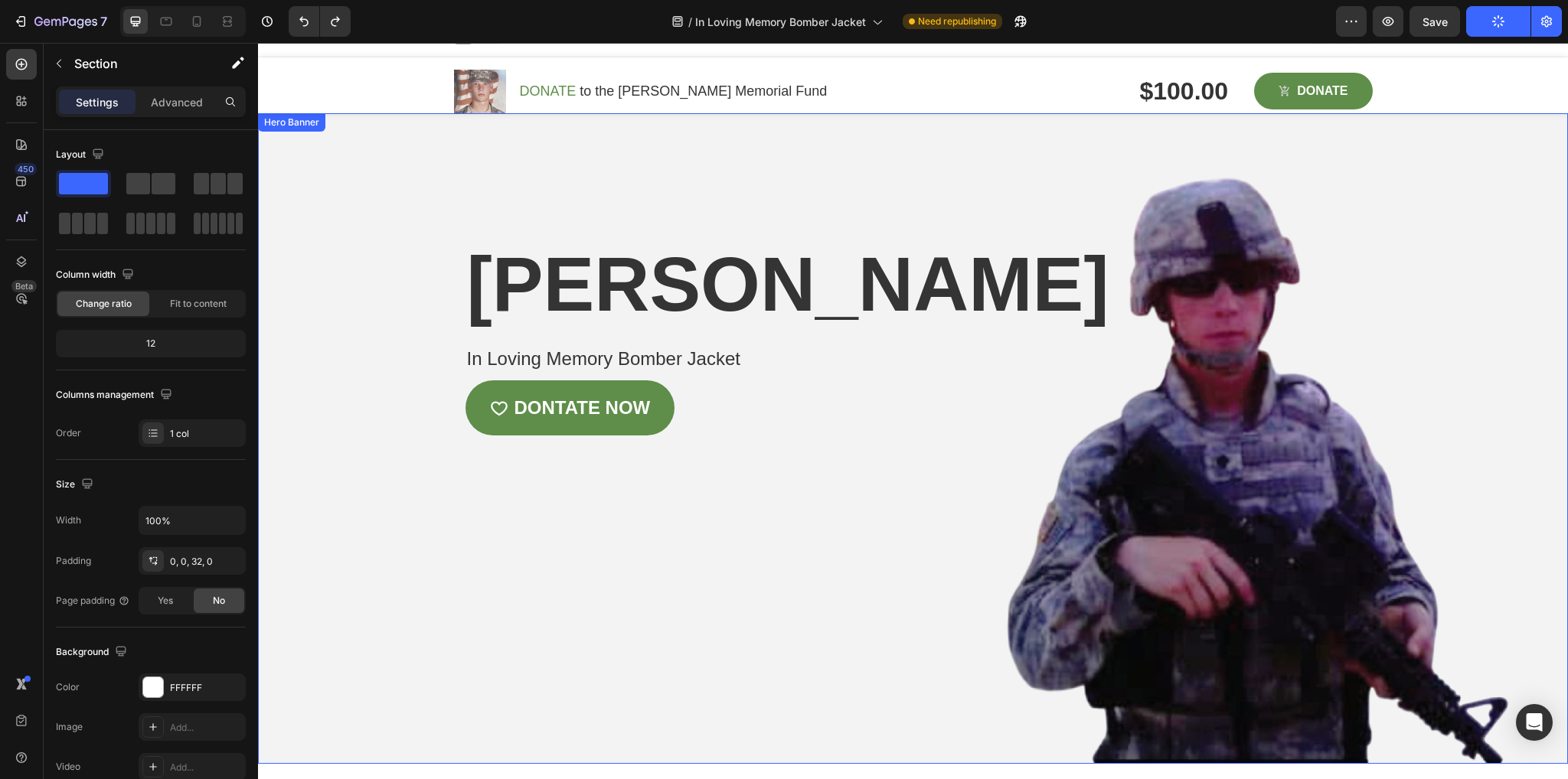
scroll to position [0, 0]
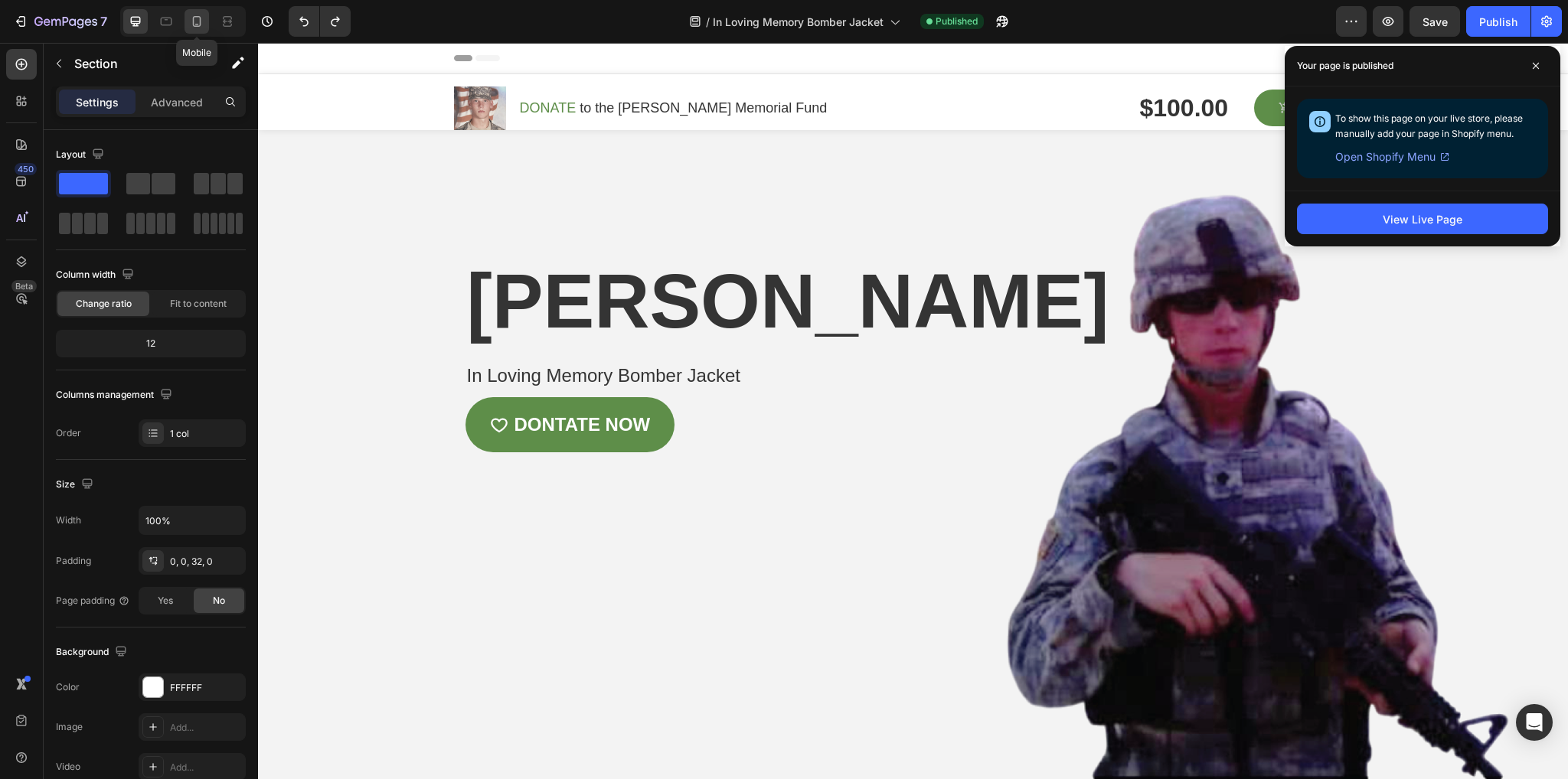
click at [193, 13] on div at bounding box center [196, 22] width 25 height 25
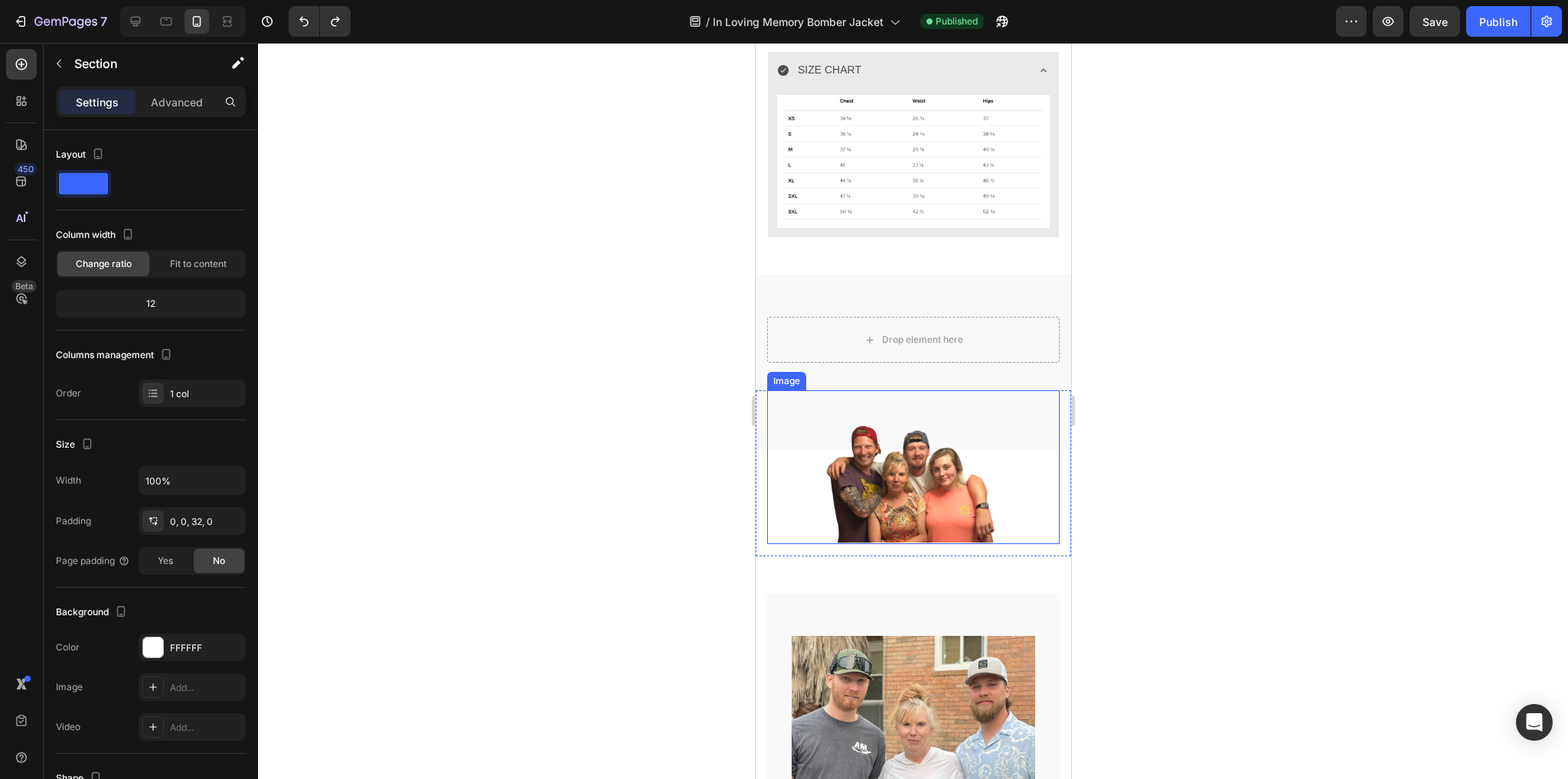
click at [922, 450] on img at bounding box center [913, 466] width 293 height 154
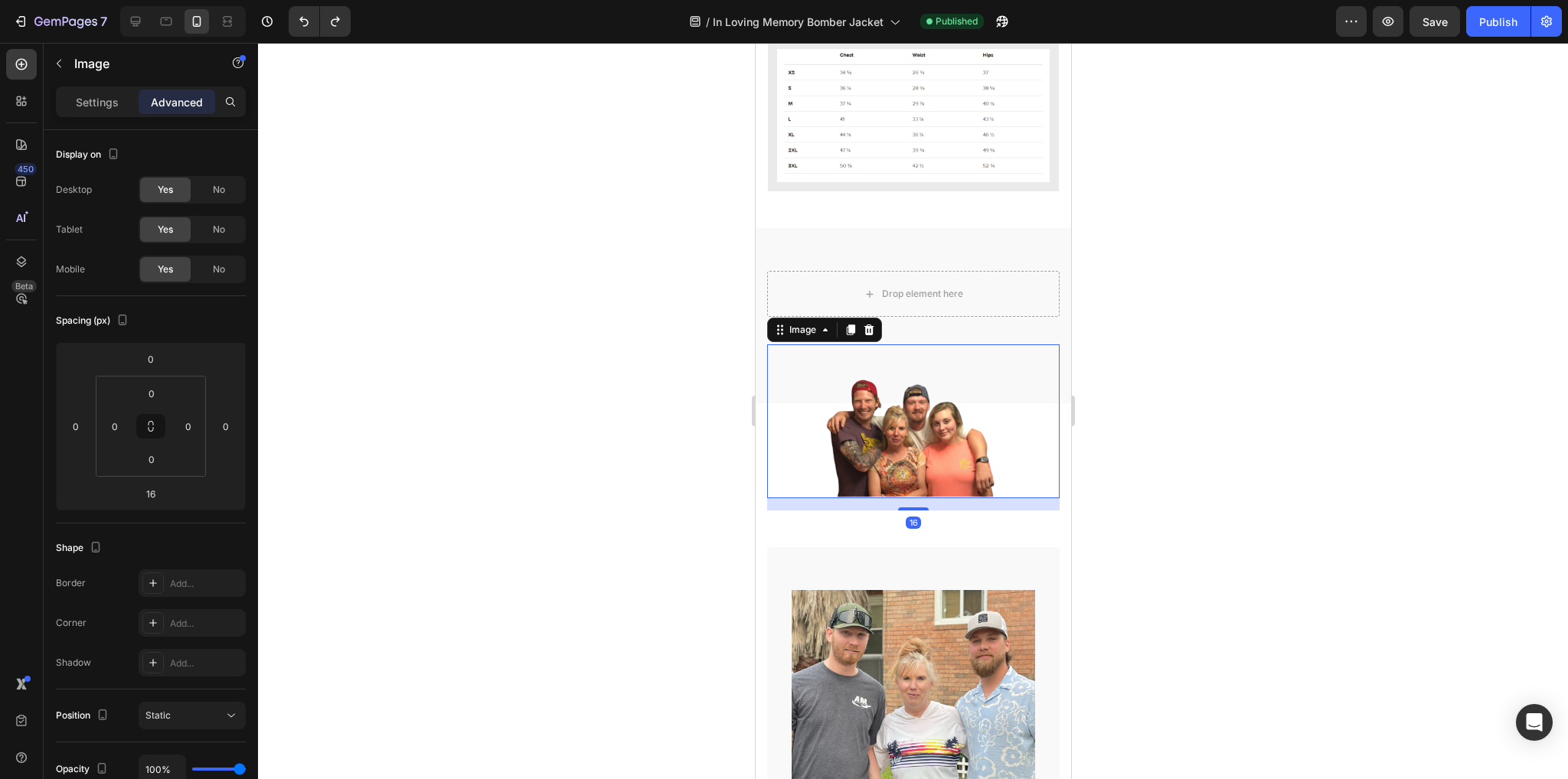
scroll to position [1605, 0]
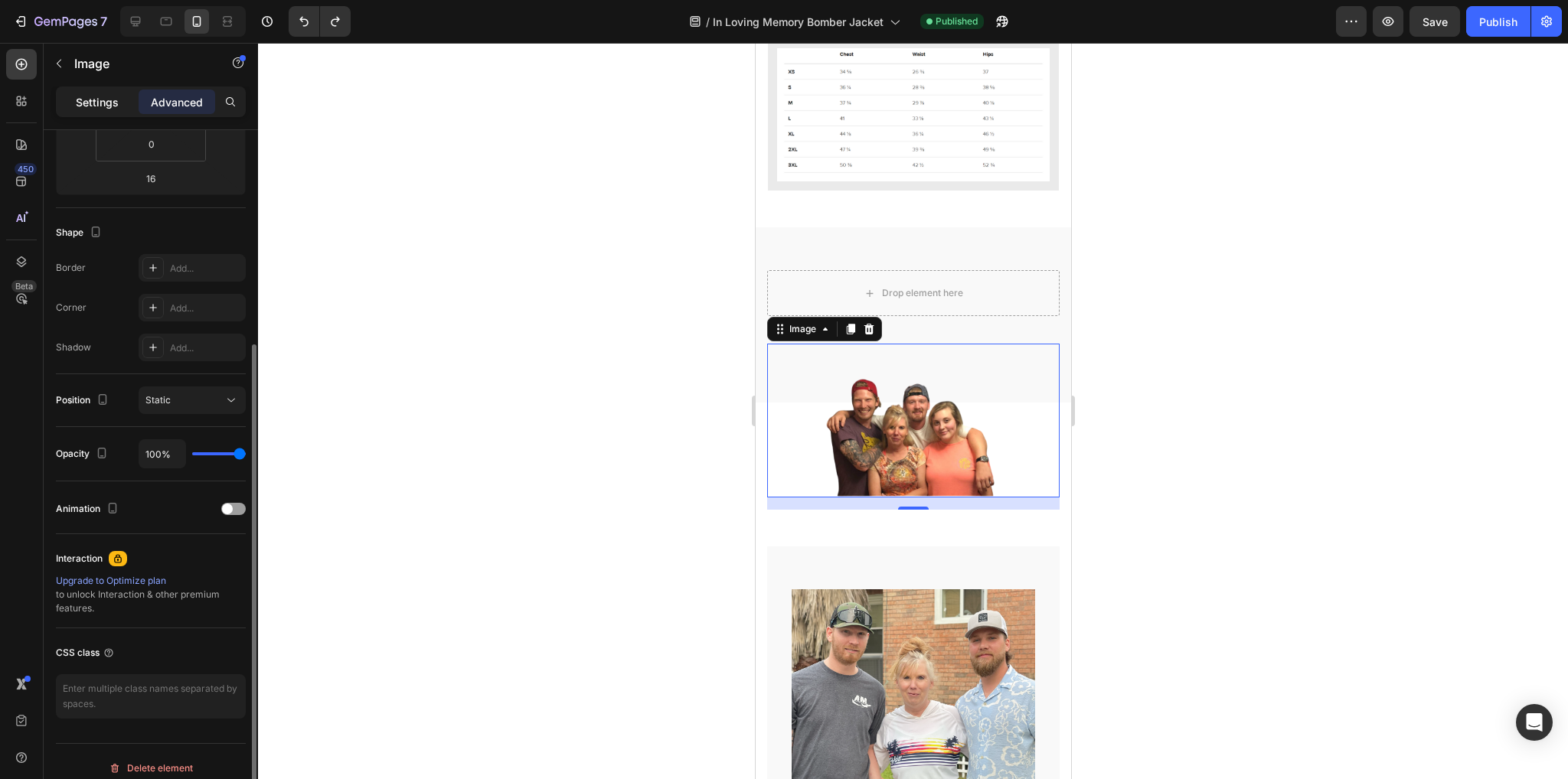
click at [96, 94] on p "Settings" at bounding box center [96, 102] width 43 height 16
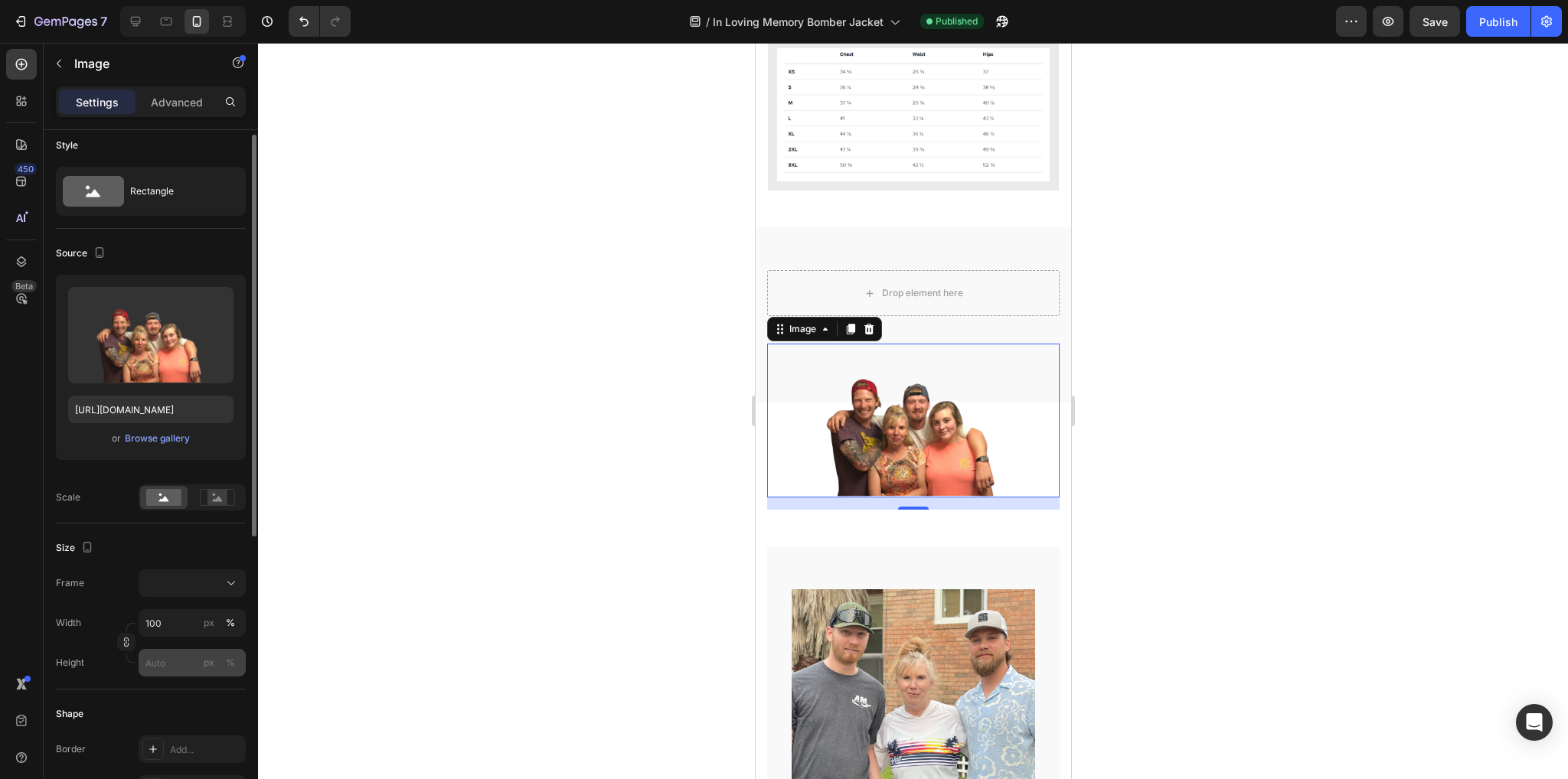
scroll to position [0, 0]
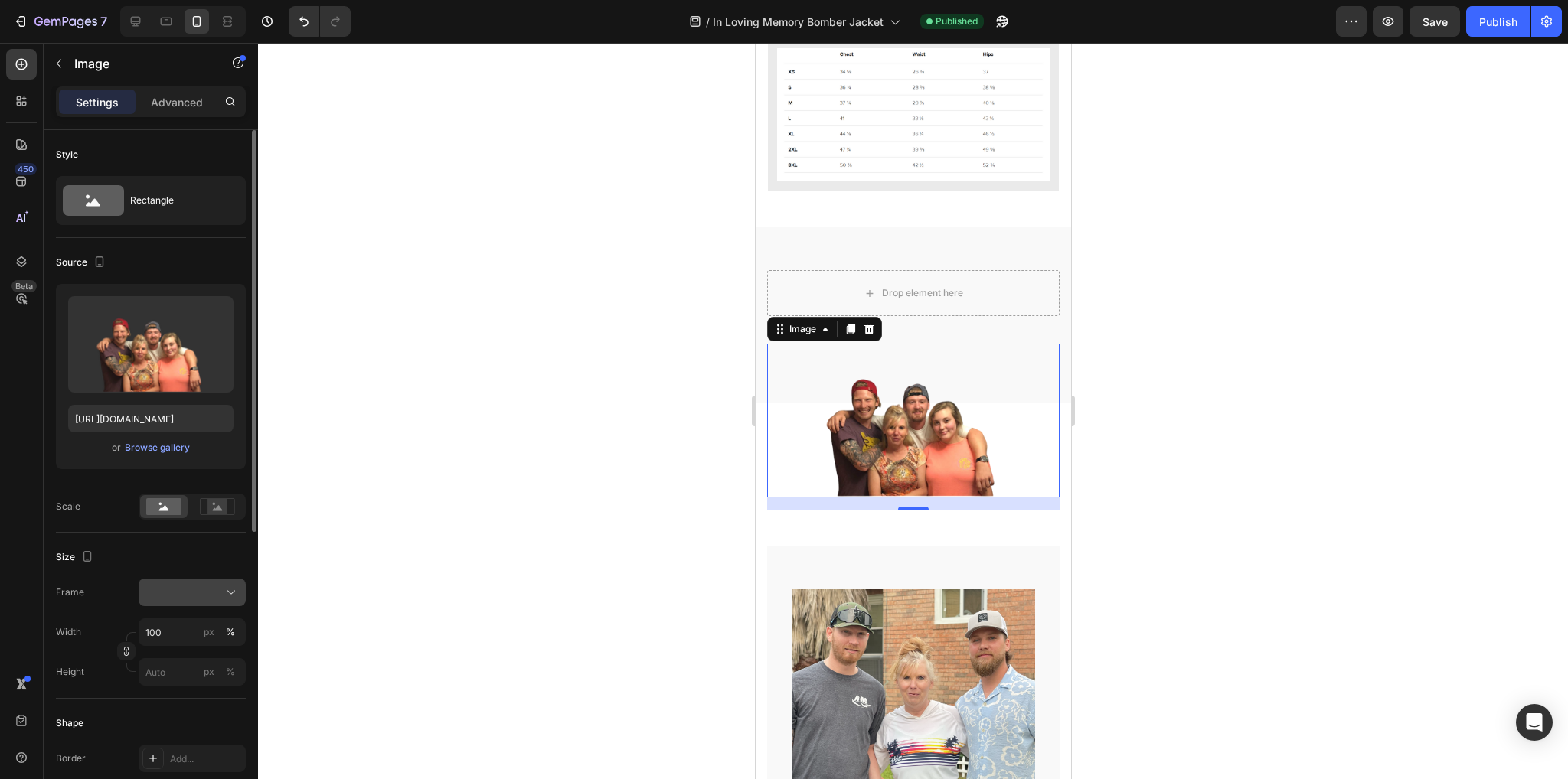
click at [196, 588] on div at bounding box center [193, 592] width 93 height 15
click at [179, 687] on span "Horizontal" at bounding box center [167, 688] width 45 height 15
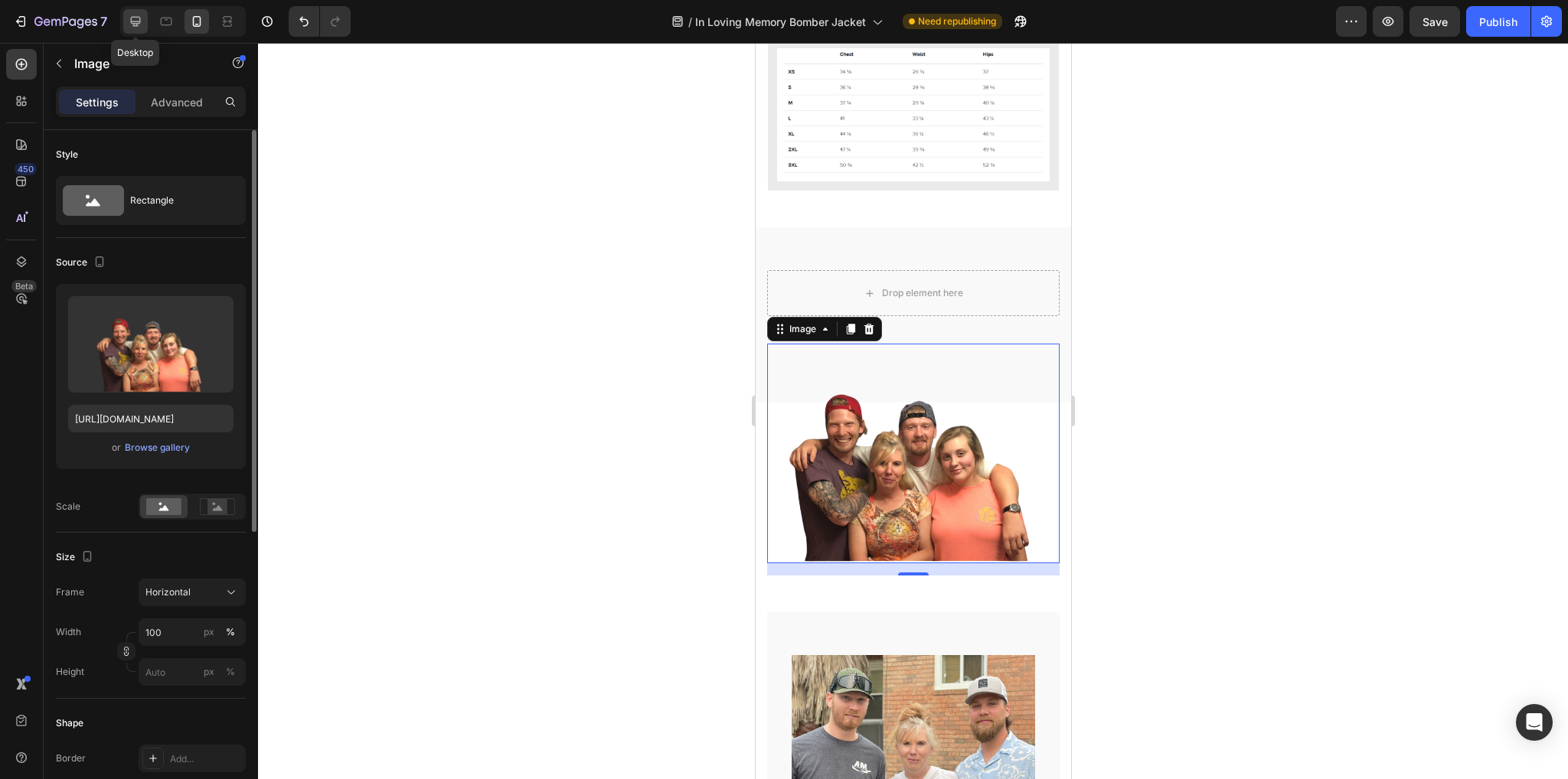
click at [132, 21] on icon at bounding box center [135, 22] width 10 height 10
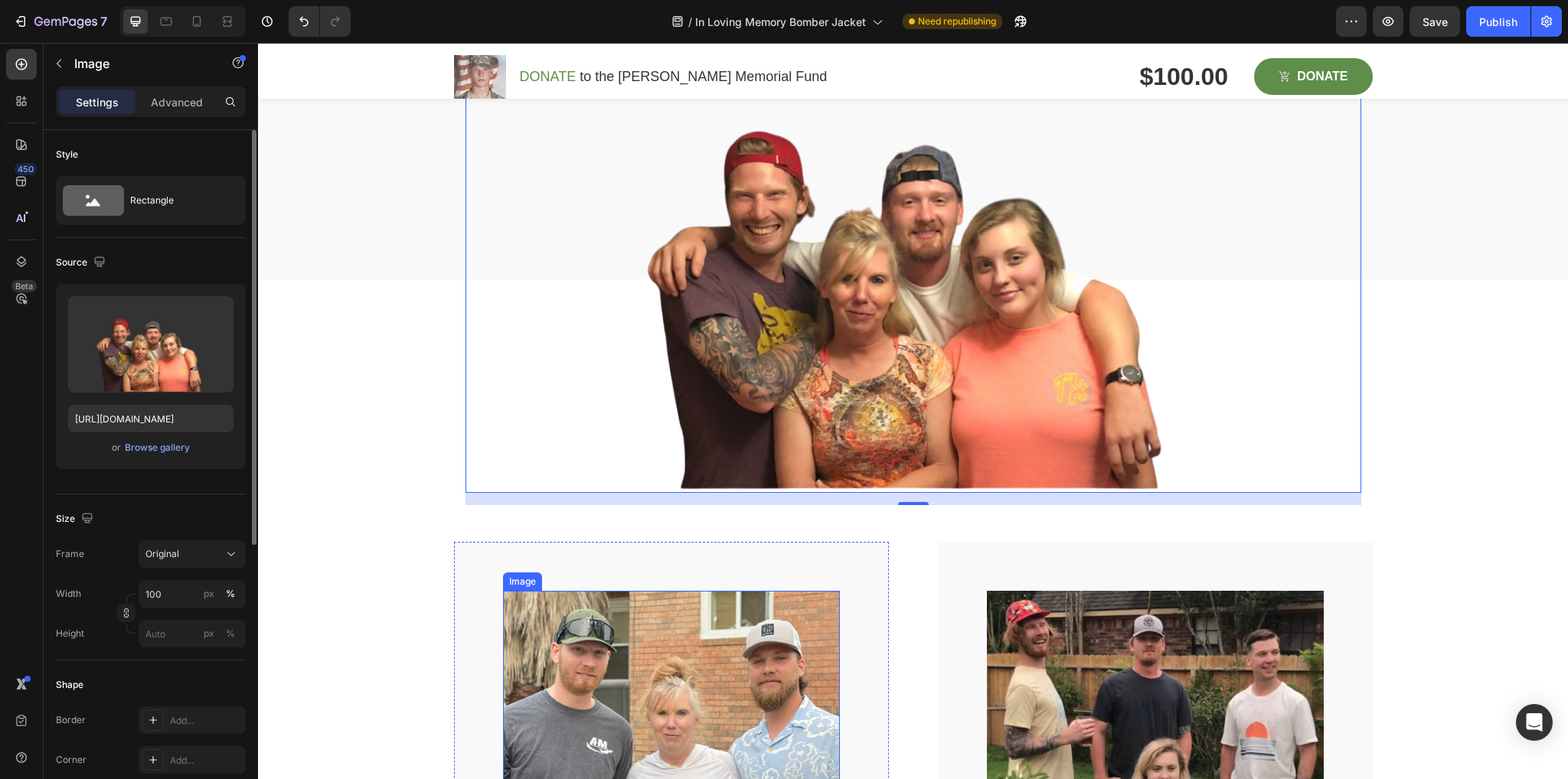
scroll to position [1598, 0]
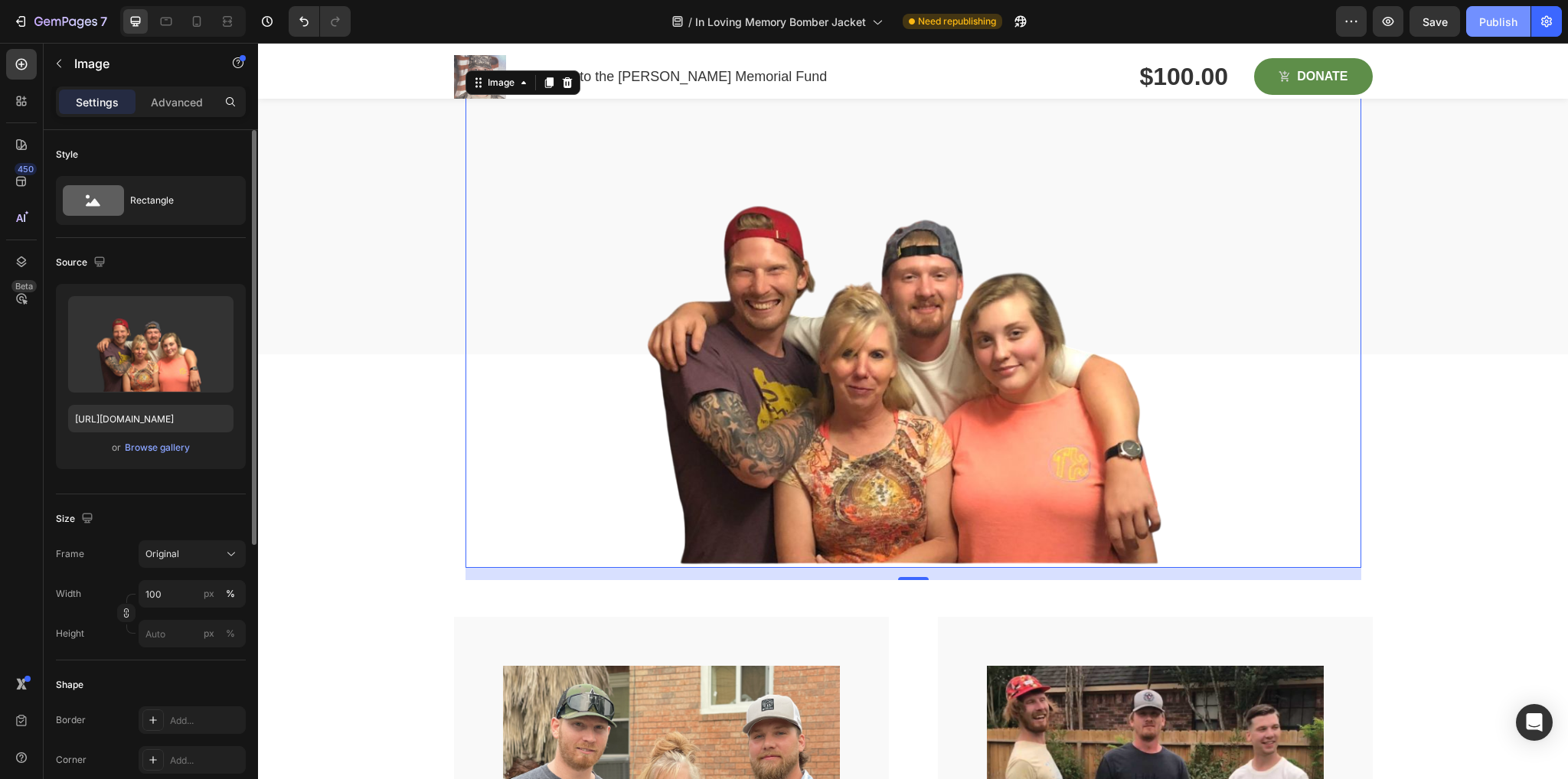
click at [1501, 10] on button "Publish" at bounding box center [1497, 21] width 64 height 31
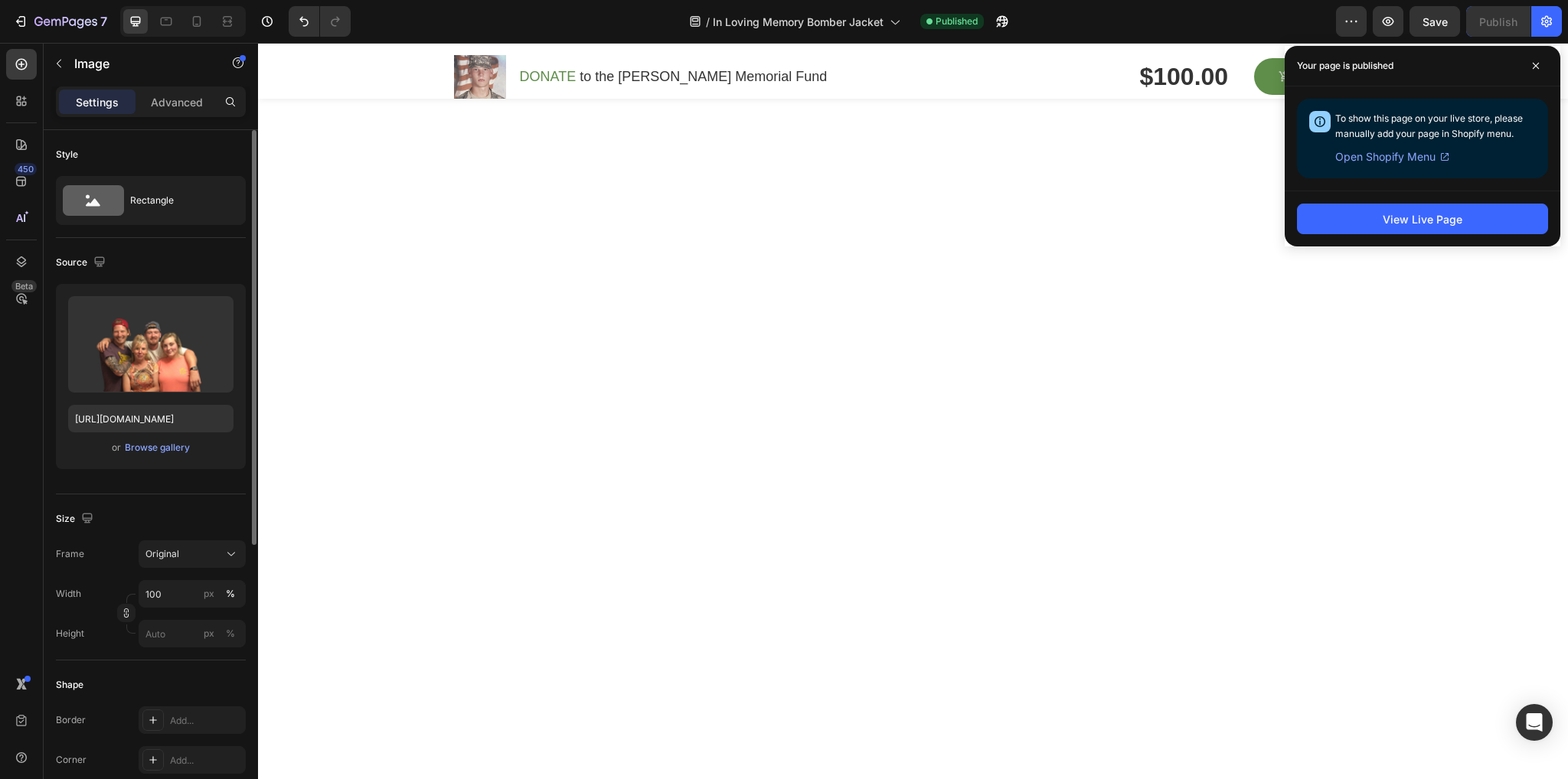
scroll to position [0, 0]
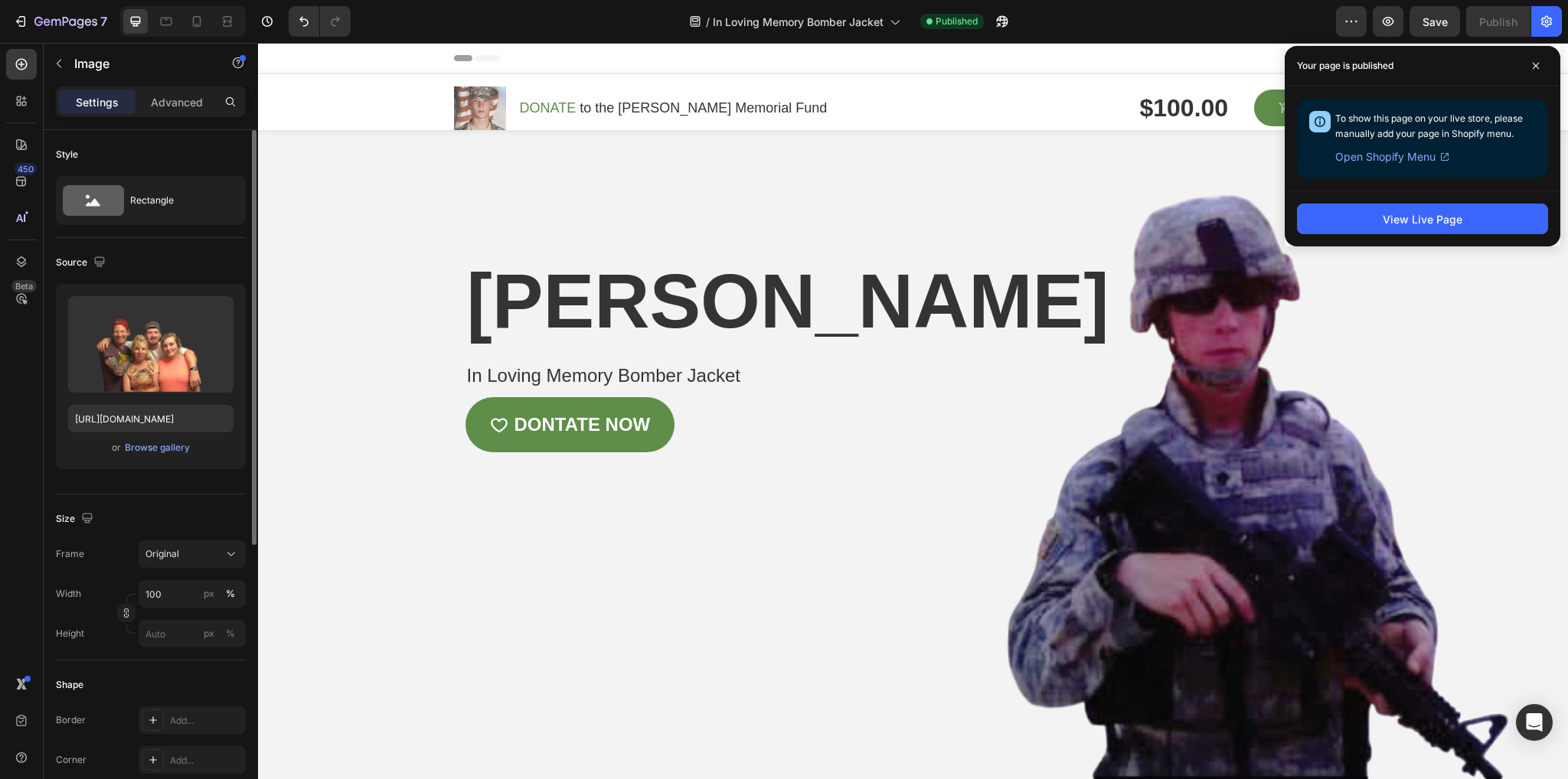
drag, startPoint x: 1540, startPoint y: 65, endPoint x: 1499, endPoint y: 106, distance: 58.0
click at [1540, 65] on span at bounding box center [1536, 66] width 25 height 25
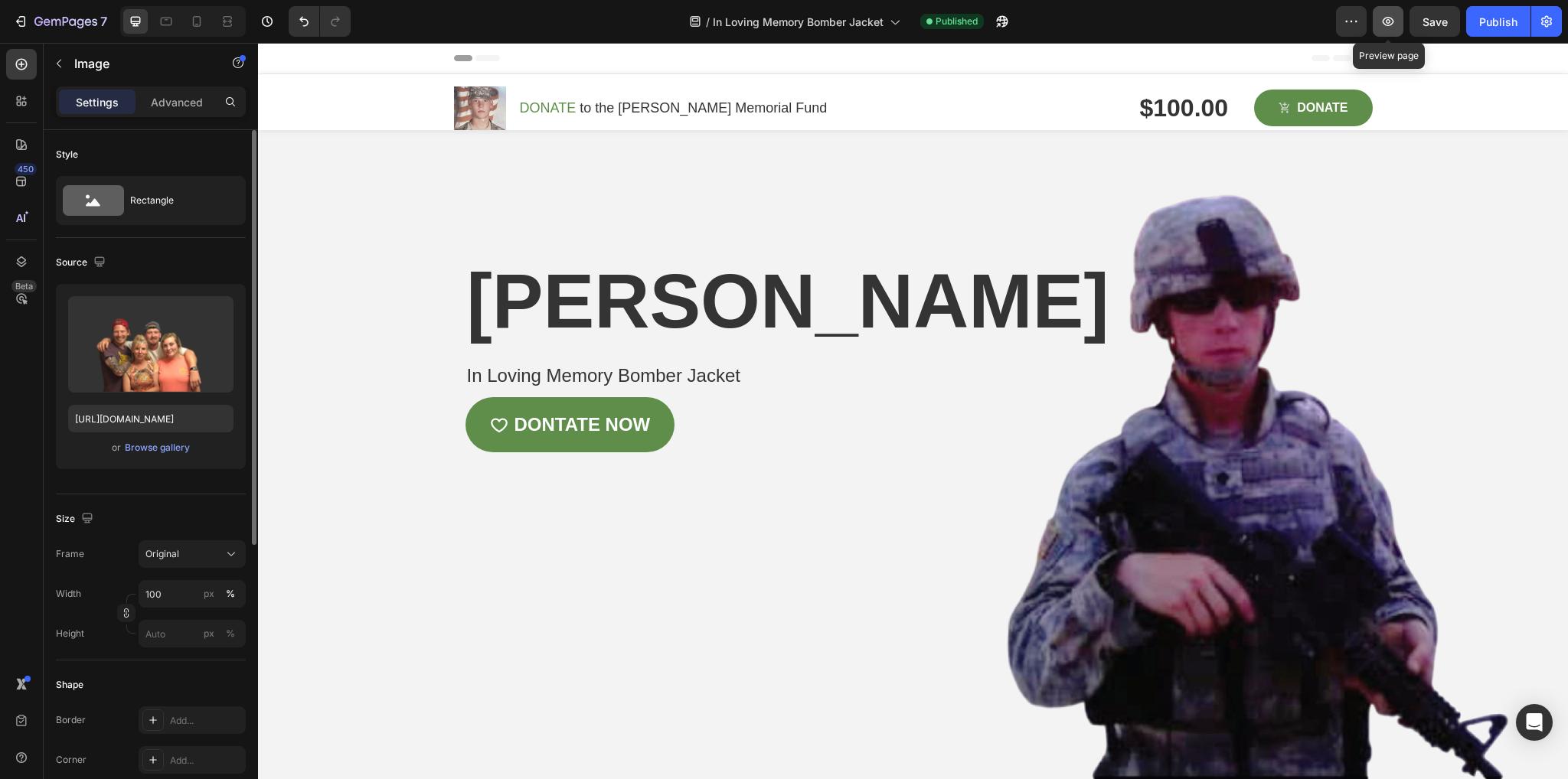
click at [1386, 14] on icon "button" at bounding box center [1388, 21] width 15 height 15
click at [199, 12] on div at bounding box center [196, 22] width 25 height 25
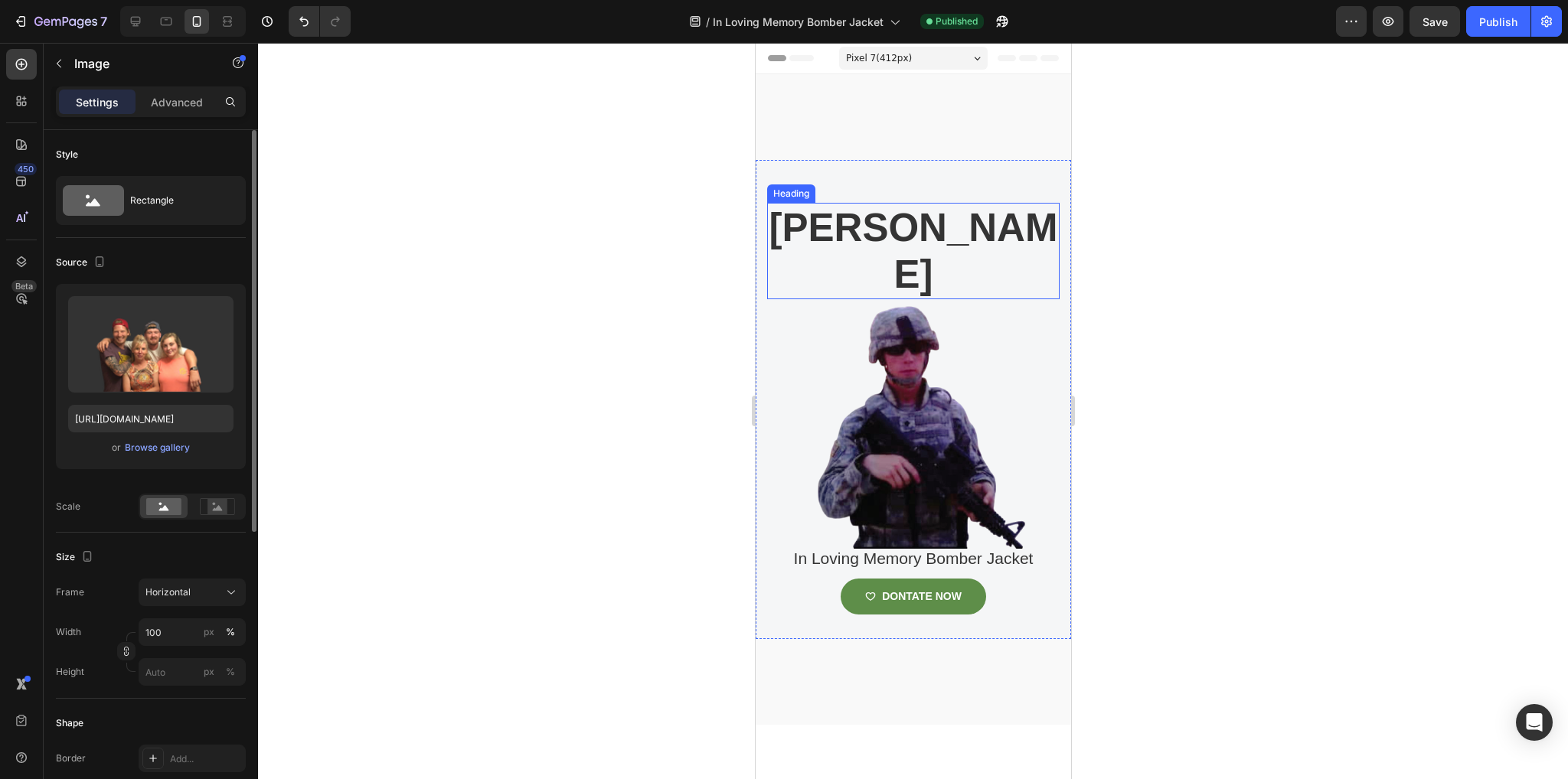
click at [990, 285] on h2 "[PERSON_NAME]" at bounding box center [913, 251] width 293 height 96
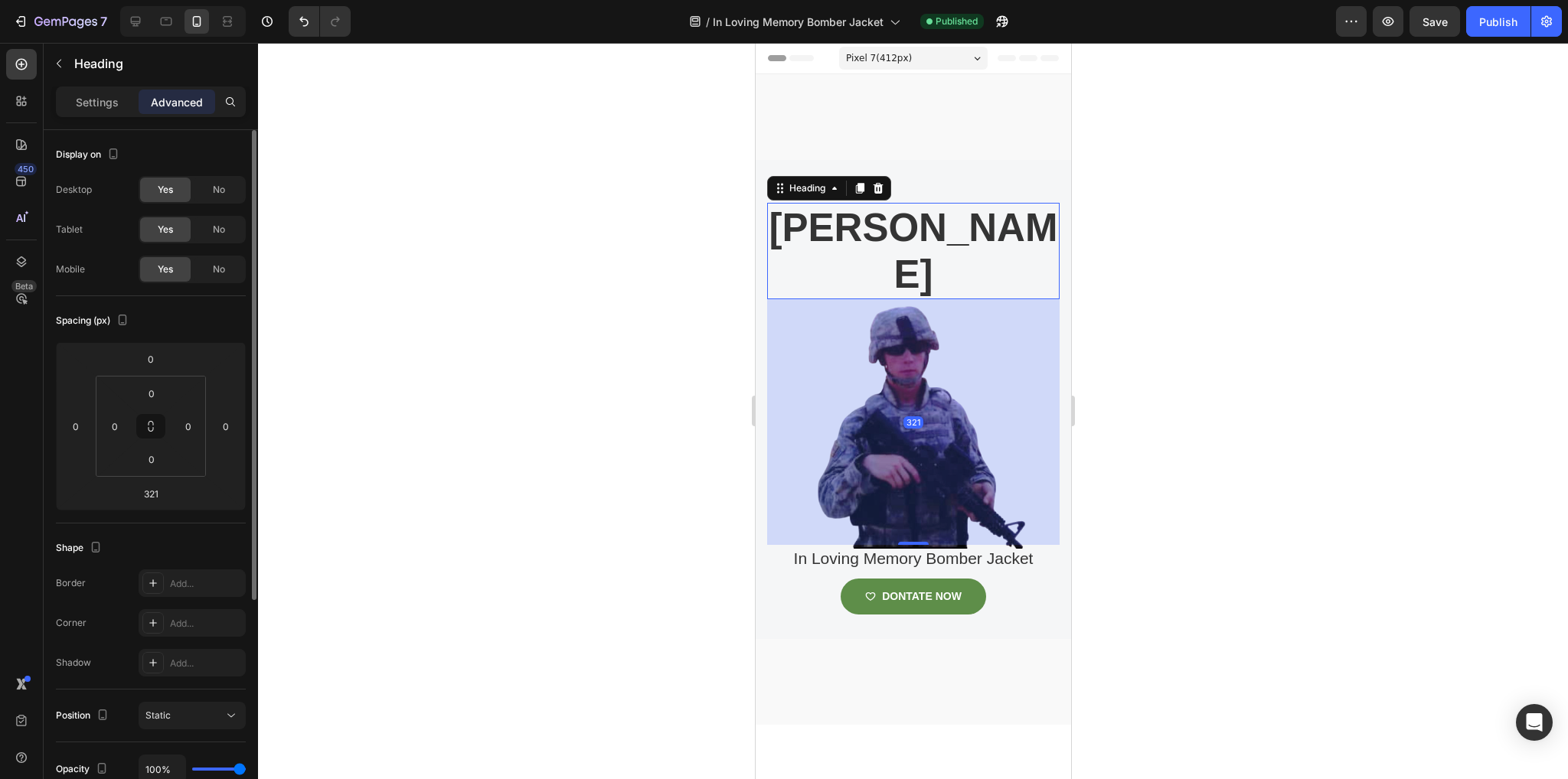
click at [1003, 376] on div "321" at bounding box center [913, 422] width 293 height 246
click at [948, 174] on div "Cameron carpenter Heading 321 In Loving Memory Bomber Jacket Product Title DONT…" at bounding box center [913, 400] width 316 height 480
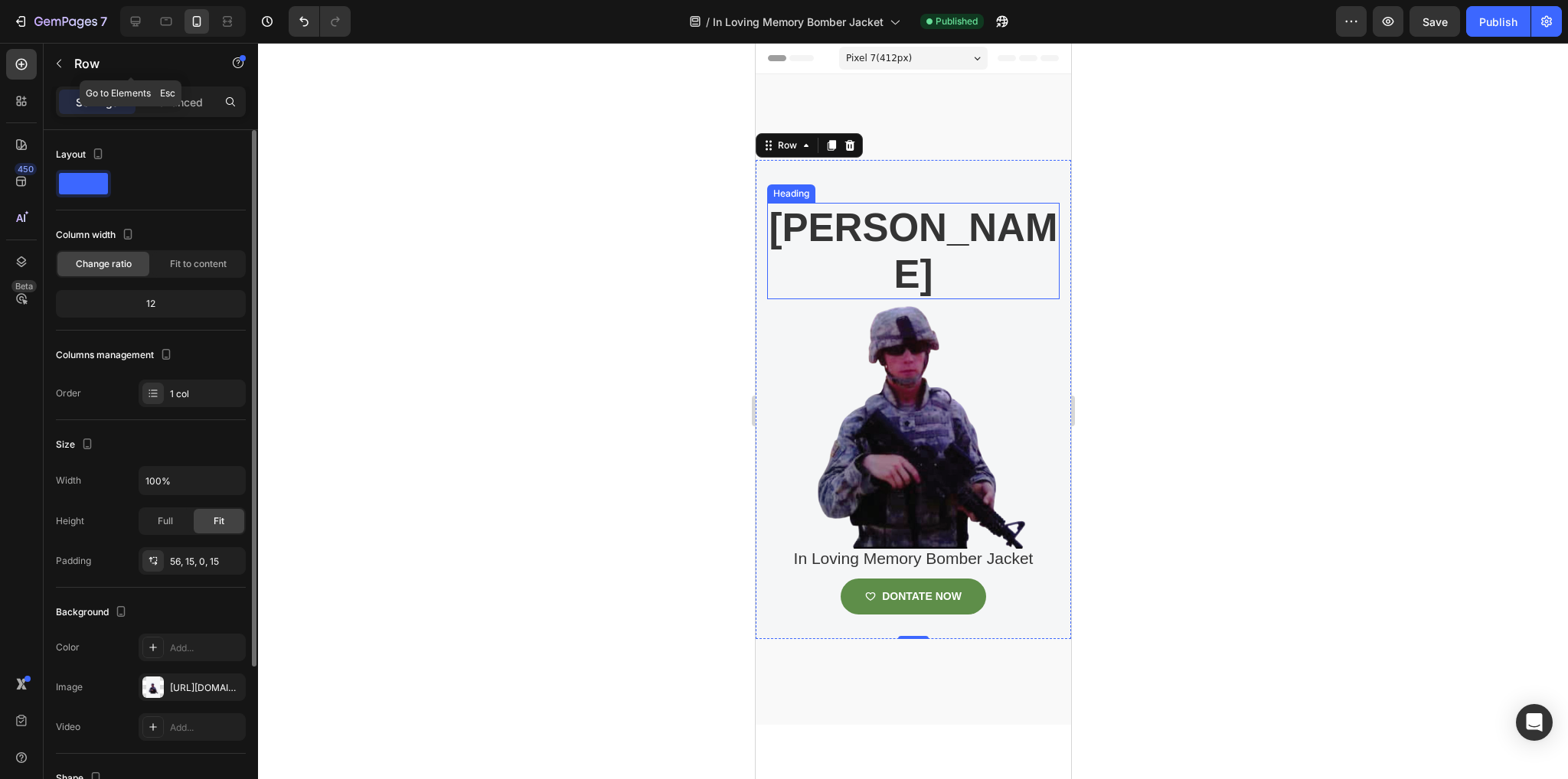
click at [187, 84] on div "Row" at bounding box center [131, 65] width 175 height 44
click at [180, 104] on p "Advanced" at bounding box center [176, 102] width 52 height 16
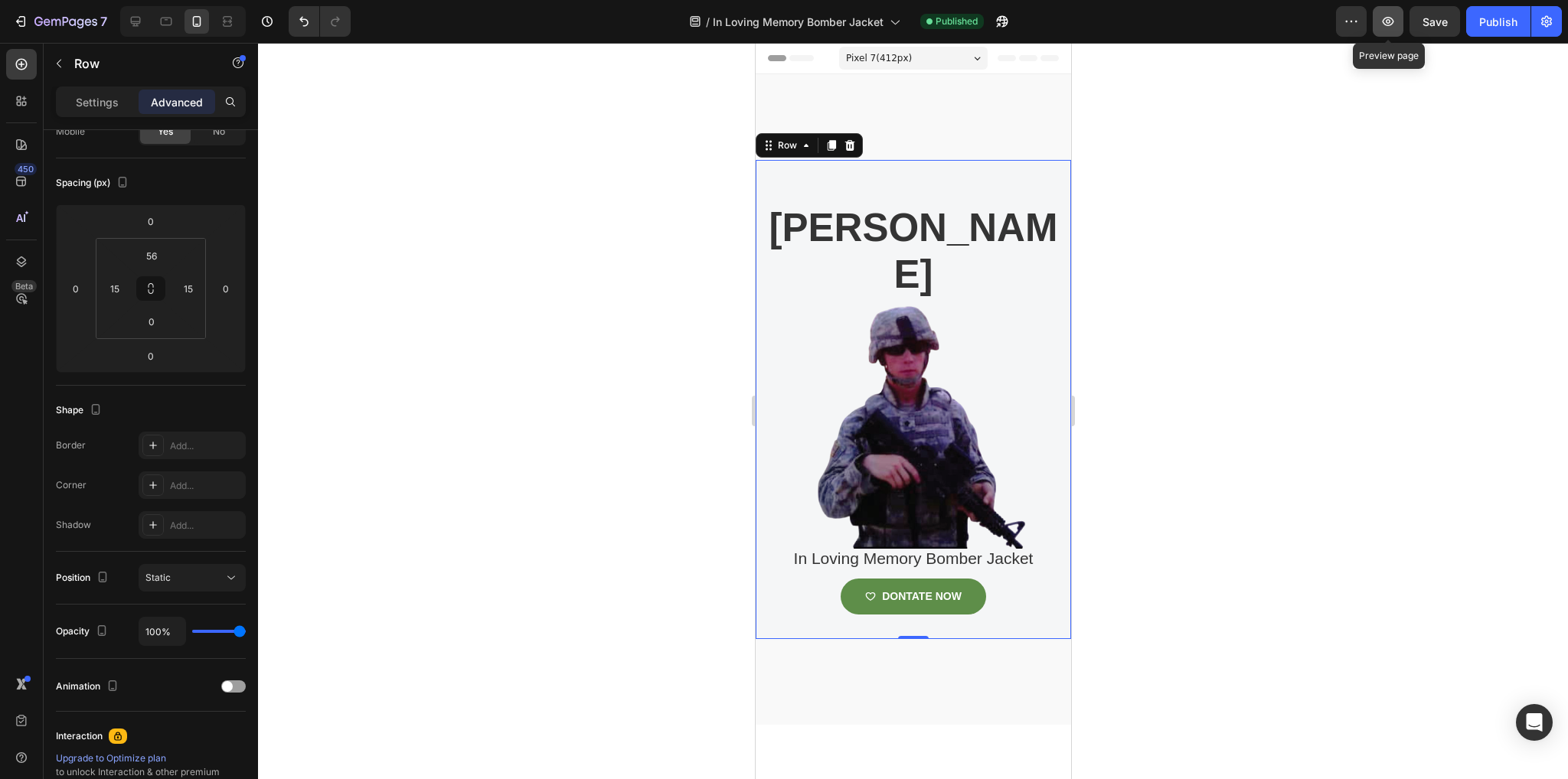
click at [1380, 13] on button "button" at bounding box center [1388, 21] width 31 height 31
click at [1357, 15] on icon "button" at bounding box center [1351, 21] width 15 height 15
drag, startPoint x: 397, startPoint y: 126, endPoint x: 564, endPoint y: 247, distance: 206.2
click at [398, 126] on div at bounding box center [913, 411] width 1310 height 736
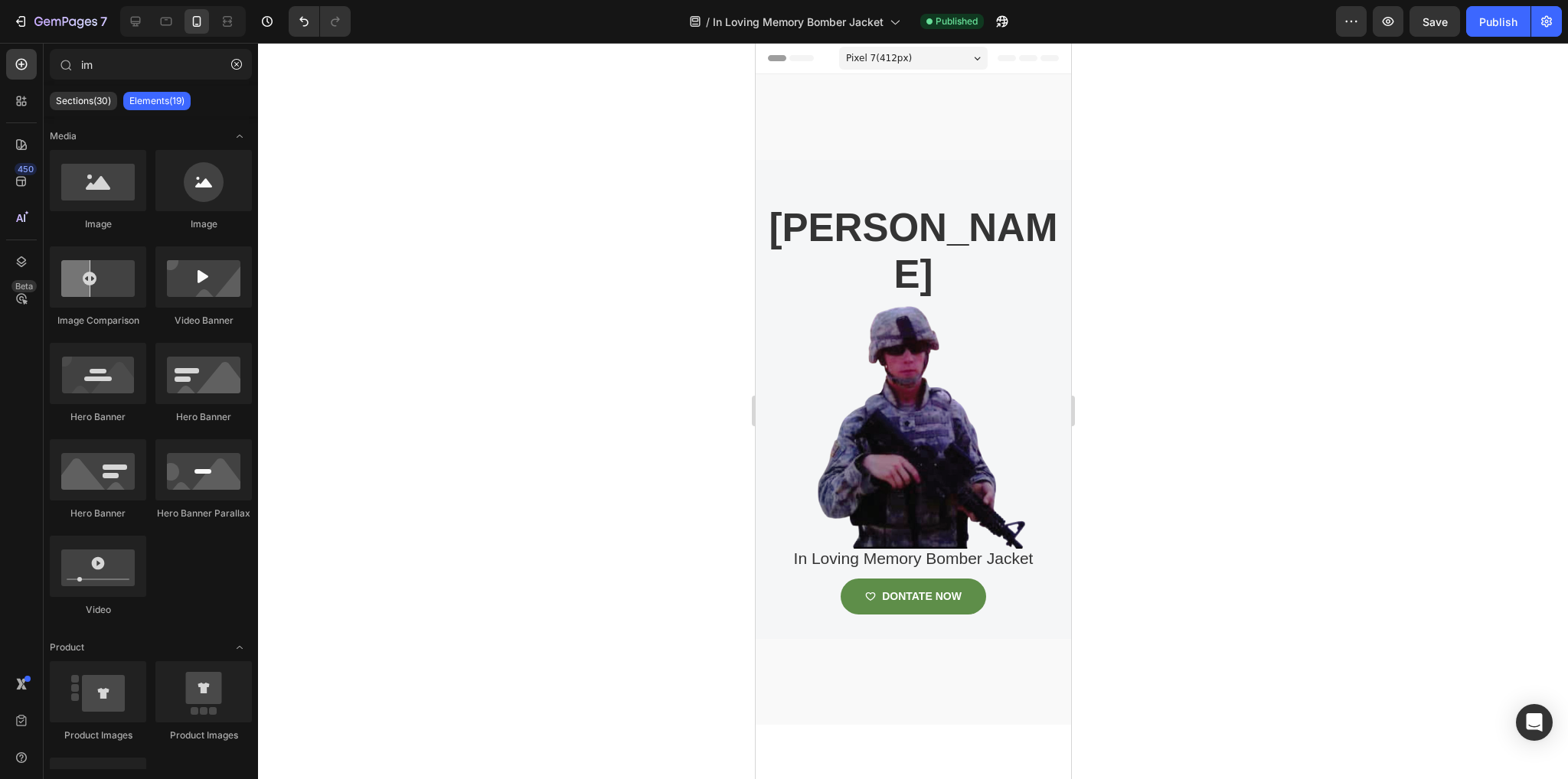
click at [149, 20] on div at bounding box center [183, 21] width 126 height 31
click at [134, 20] on icon at bounding box center [135, 21] width 15 height 15
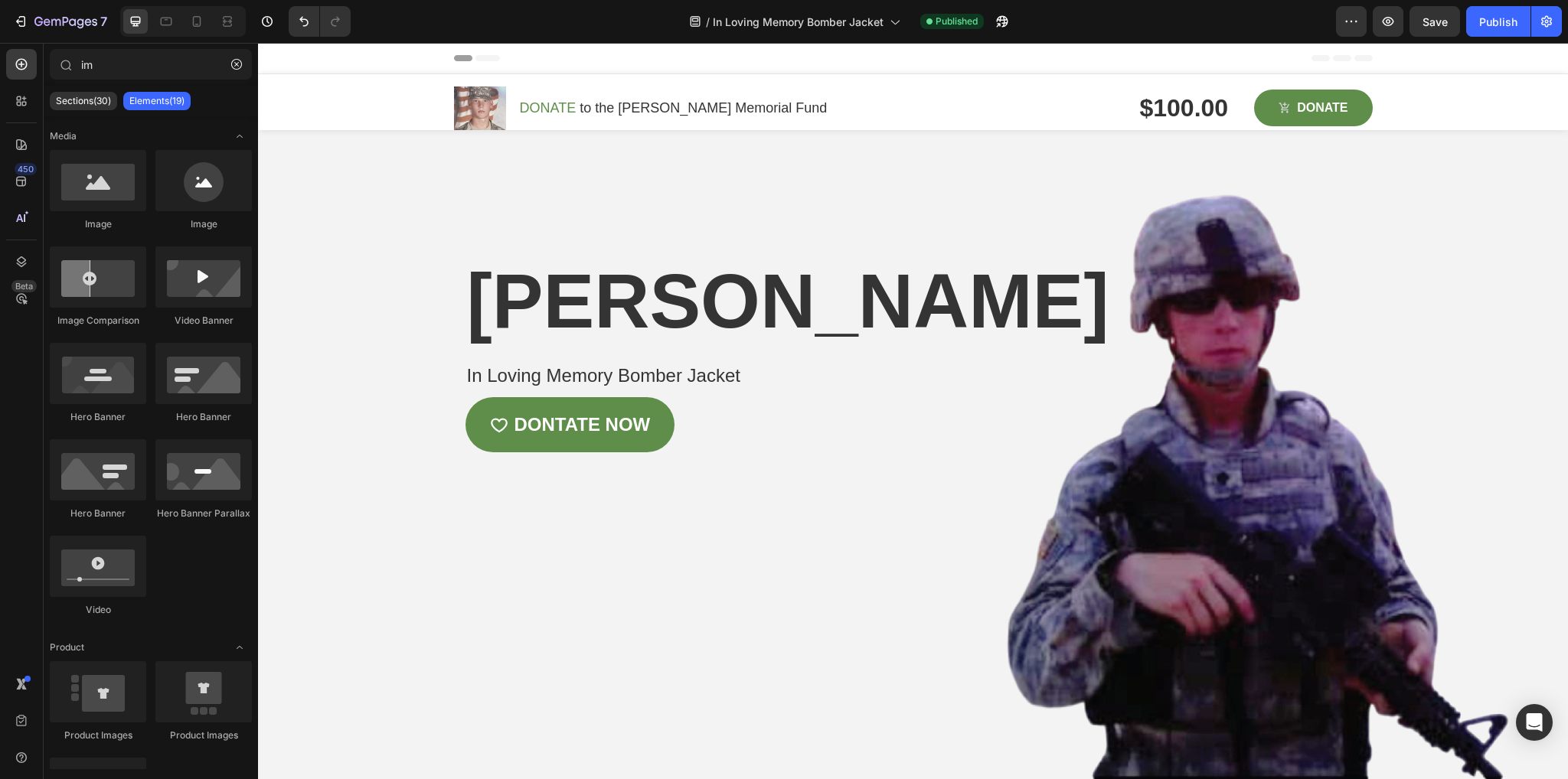
click at [271, 58] on icon at bounding box center [275, 57] width 10 height 10
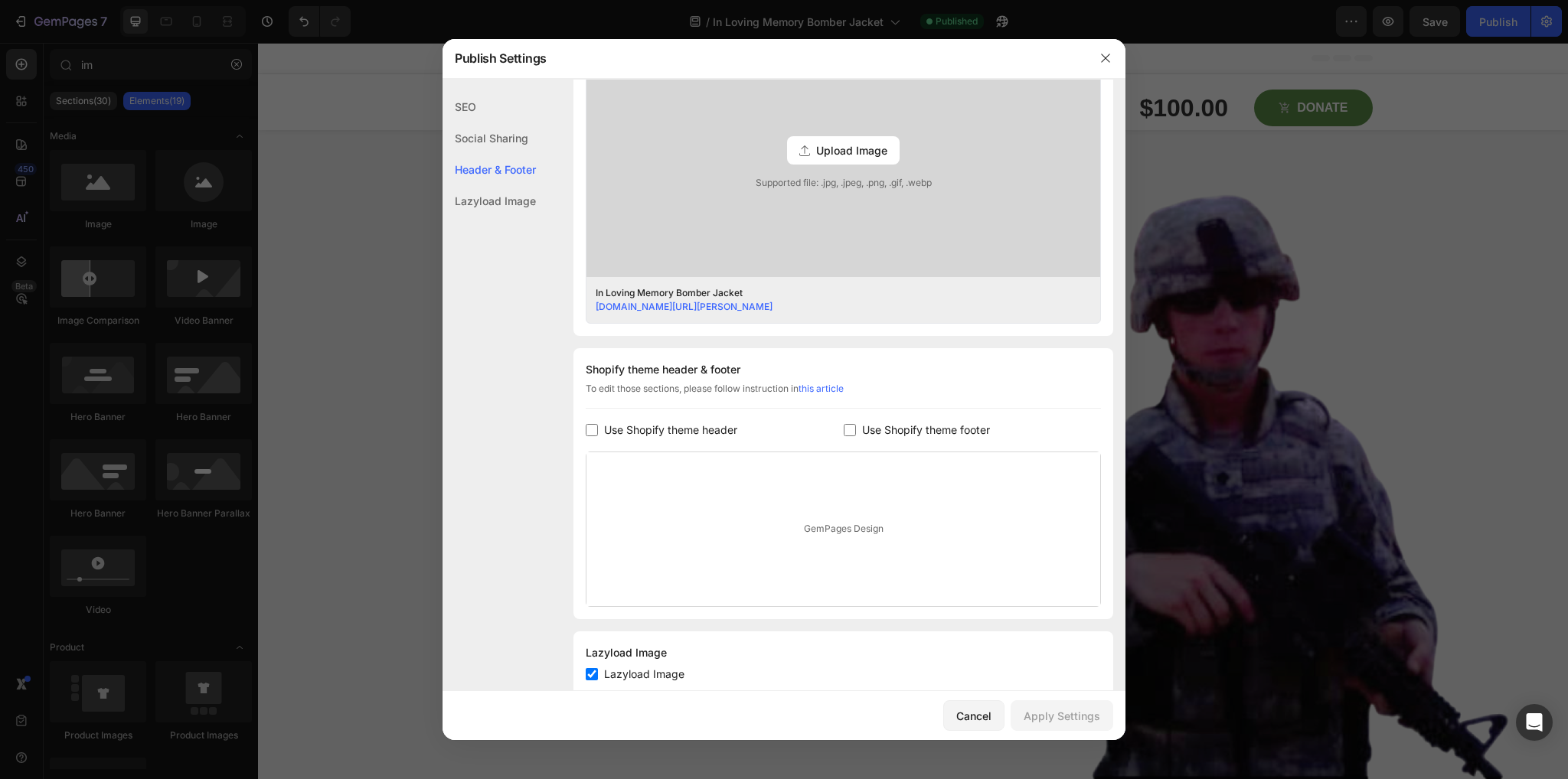
scroll to position [502, 0]
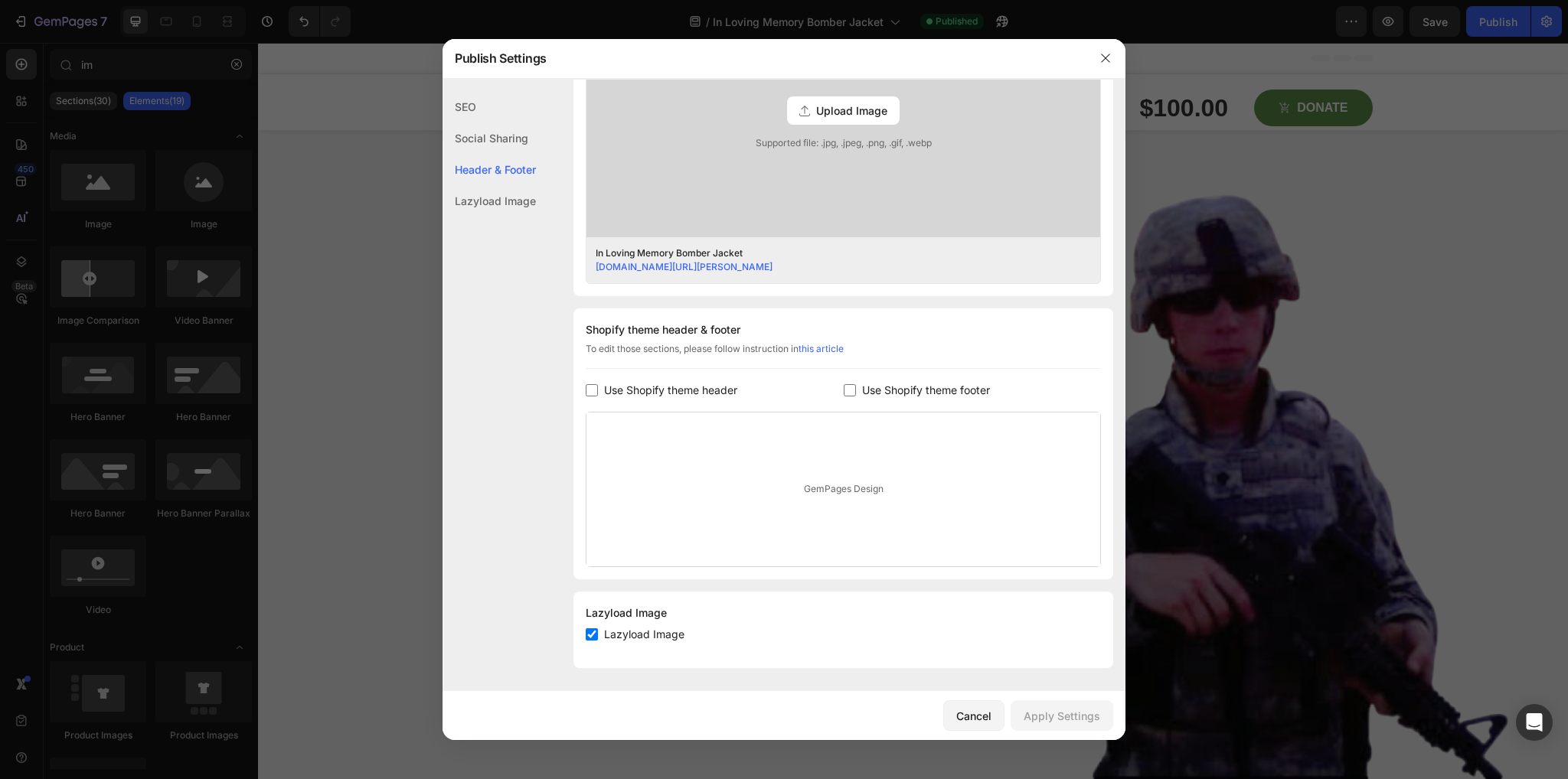
click at [592, 391] on input "checkbox" at bounding box center [591, 390] width 12 height 12
checkbox input "true"
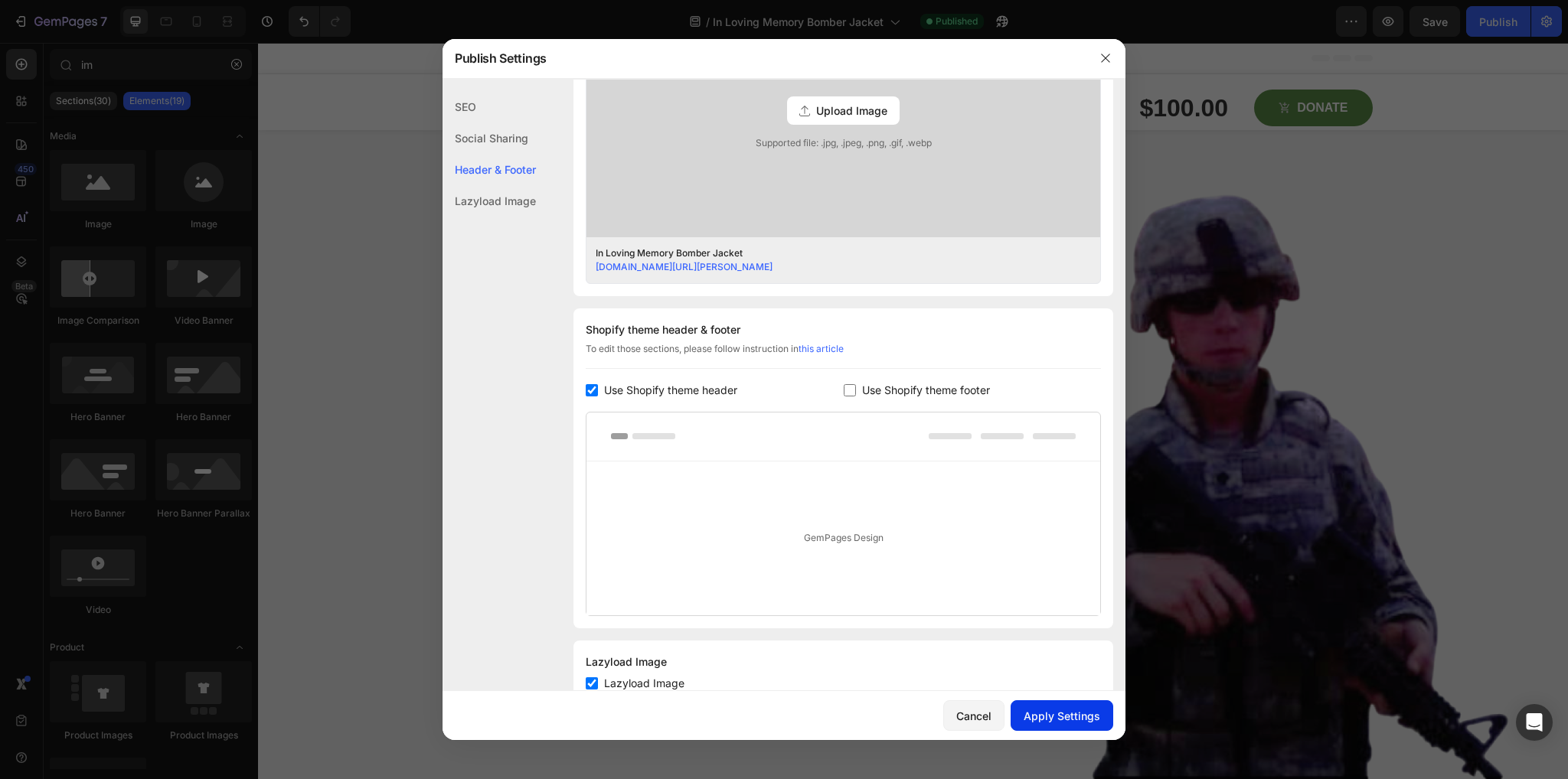
click at [1049, 705] on button "Apply Settings" at bounding box center [1063, 716] width 103 height 31
click at [1103, 56] on icon "button" at bounding box center [1104, 58] width 9 height 9
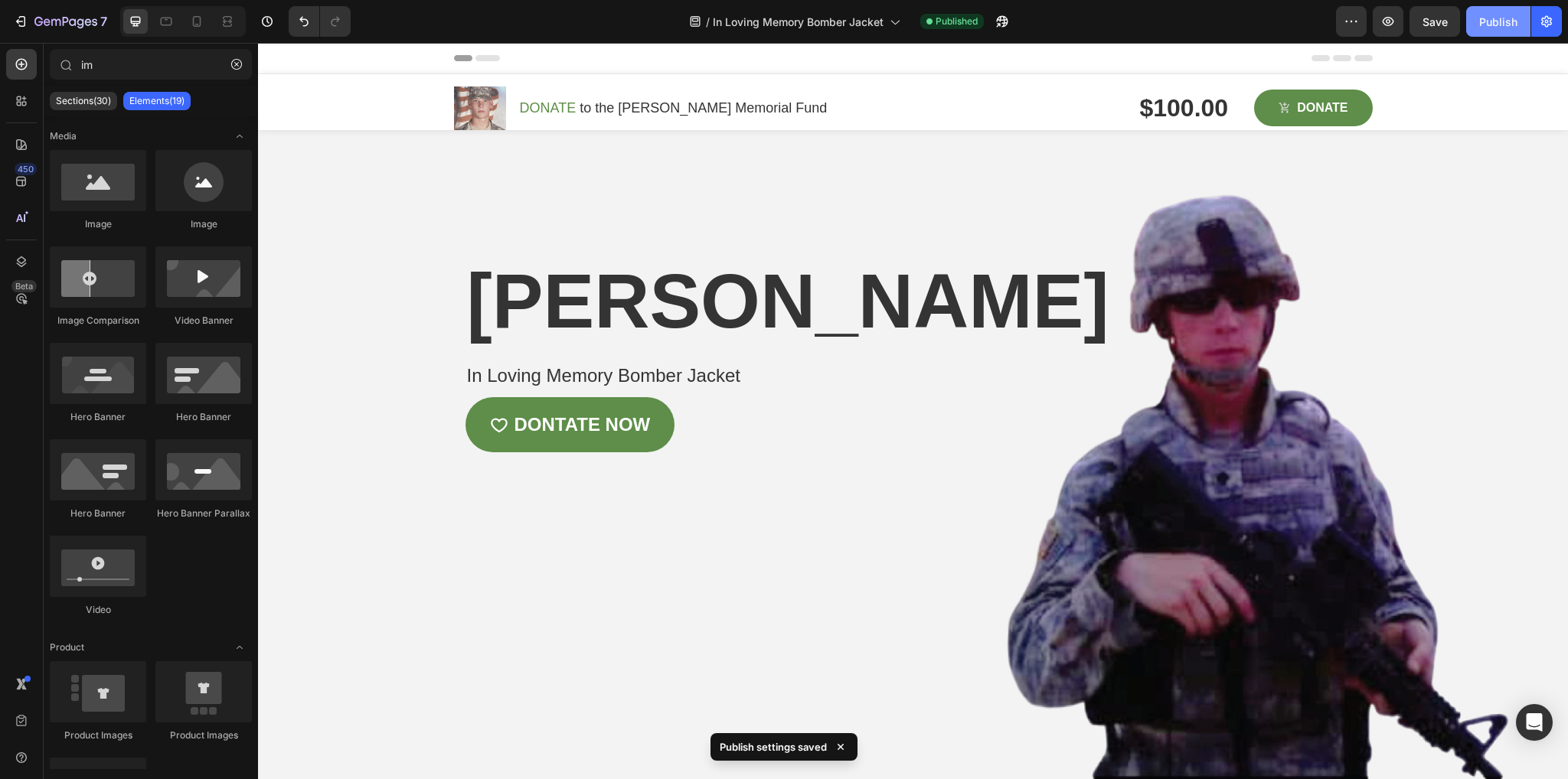
click at [1512, 10] on button "Publish" at bounding box center [1497, 21] width 64 height 31
click at [1390, 20] on icon "button" at bounding box center [1389, 22] width 11 height 10
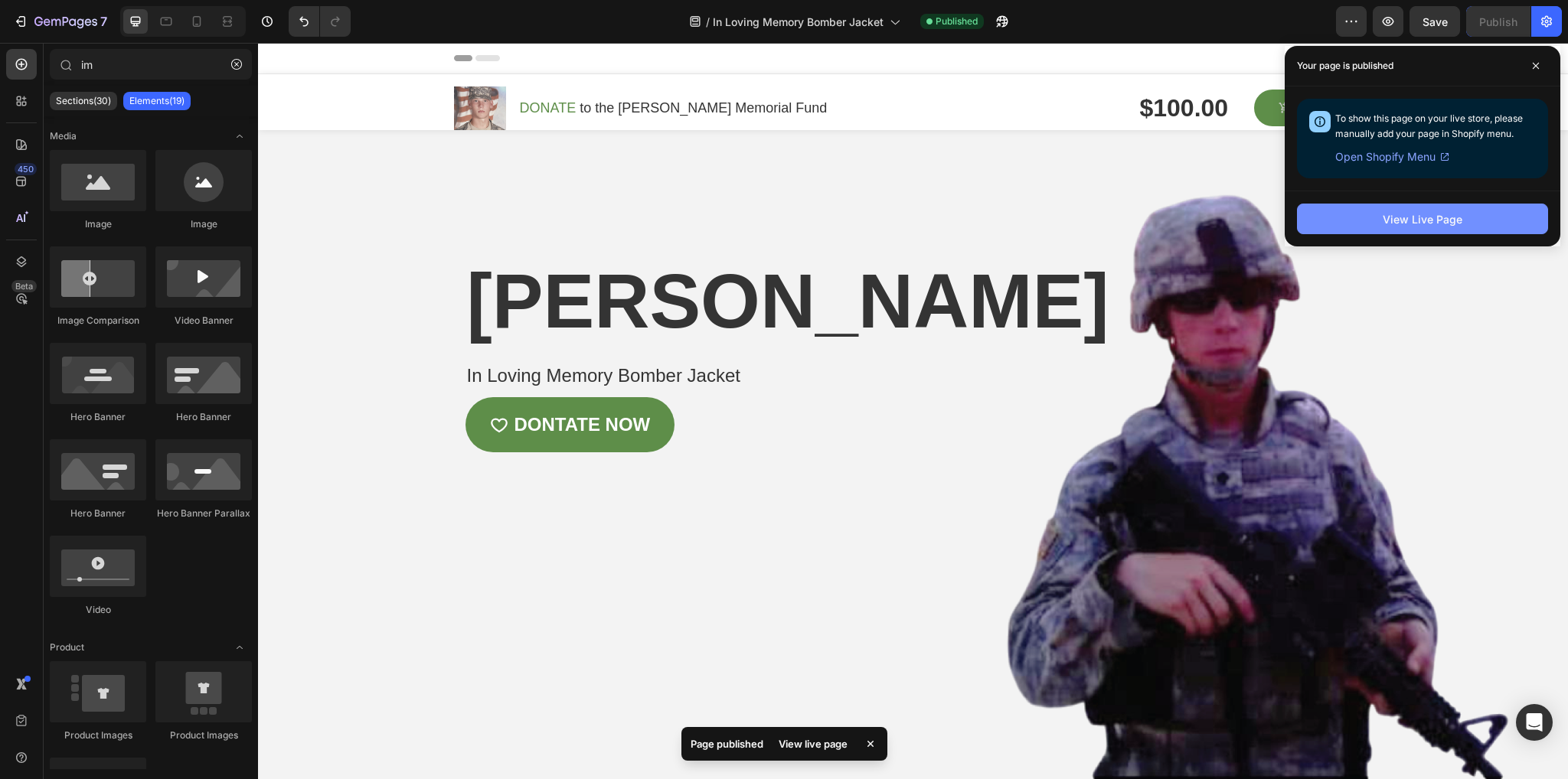
click at [1431, 233] on button "View Live Page" at bounding box center [1422, 219] width 251 height 31
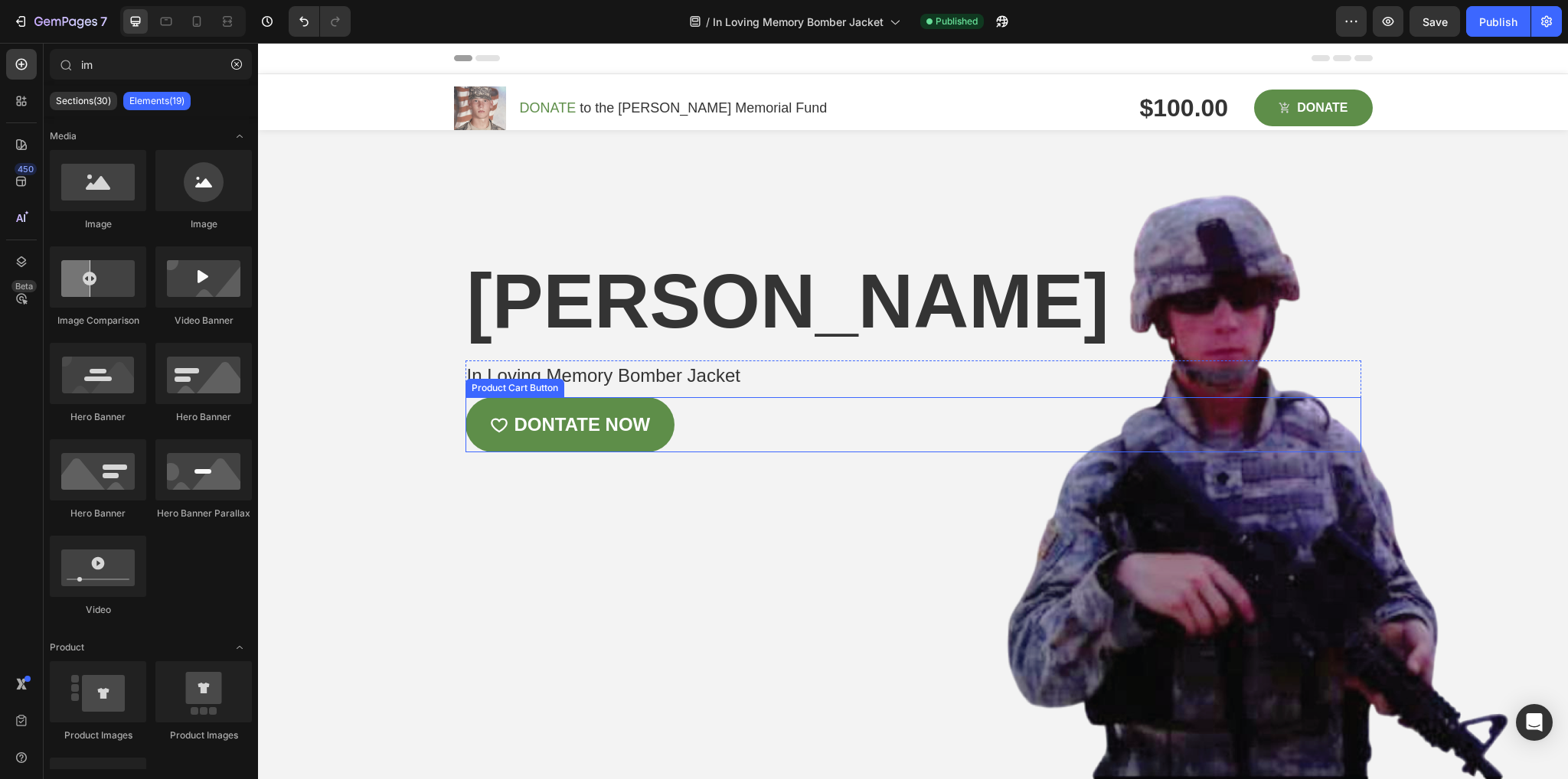
click at [687, 452] on div "DONTATE NOW Product Cart Button" at bounding box center [913, 425] width 896 height 55
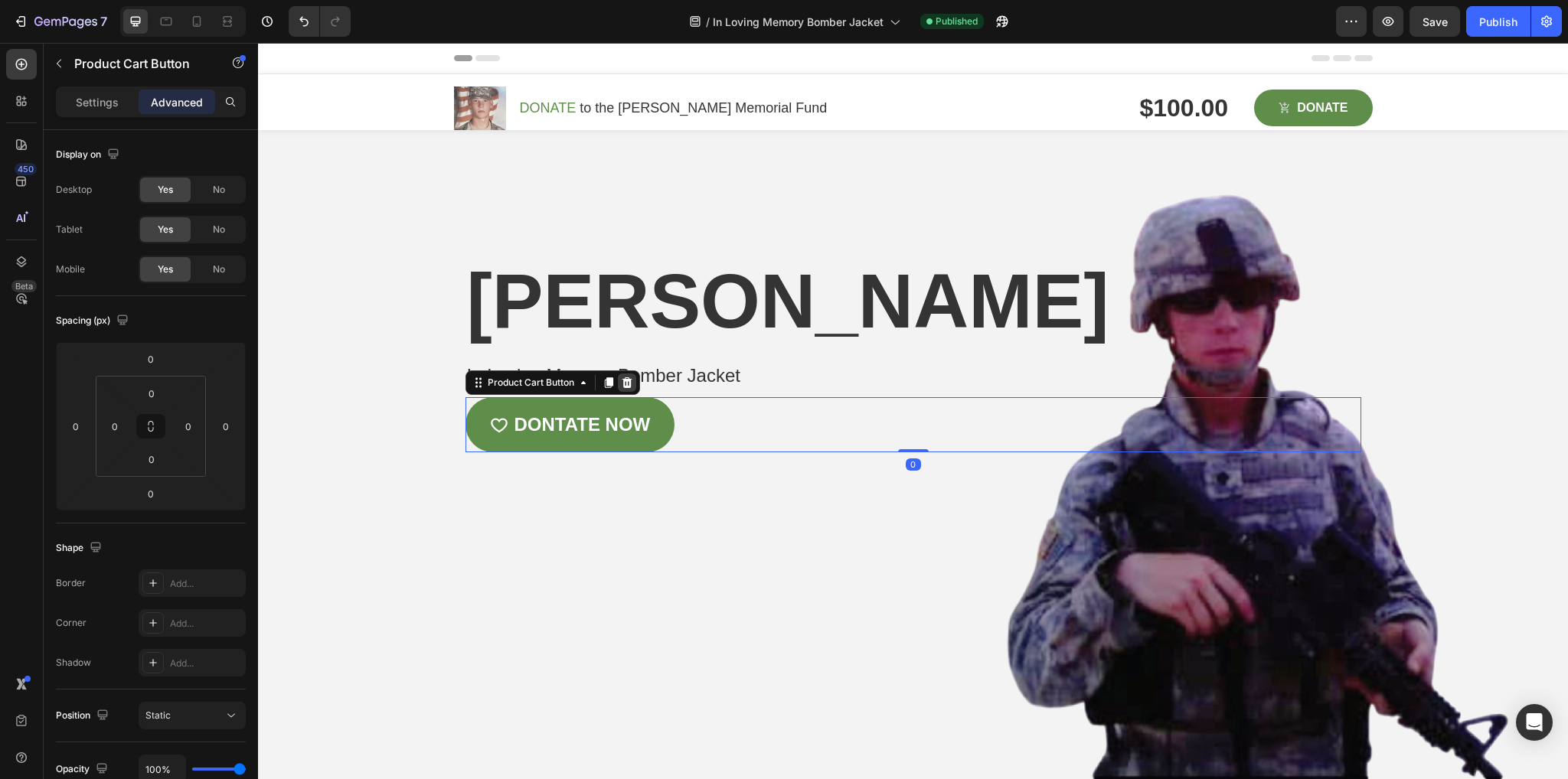
click at [622, 387] on icon at bounding box center [627, 381] width 10 height 10
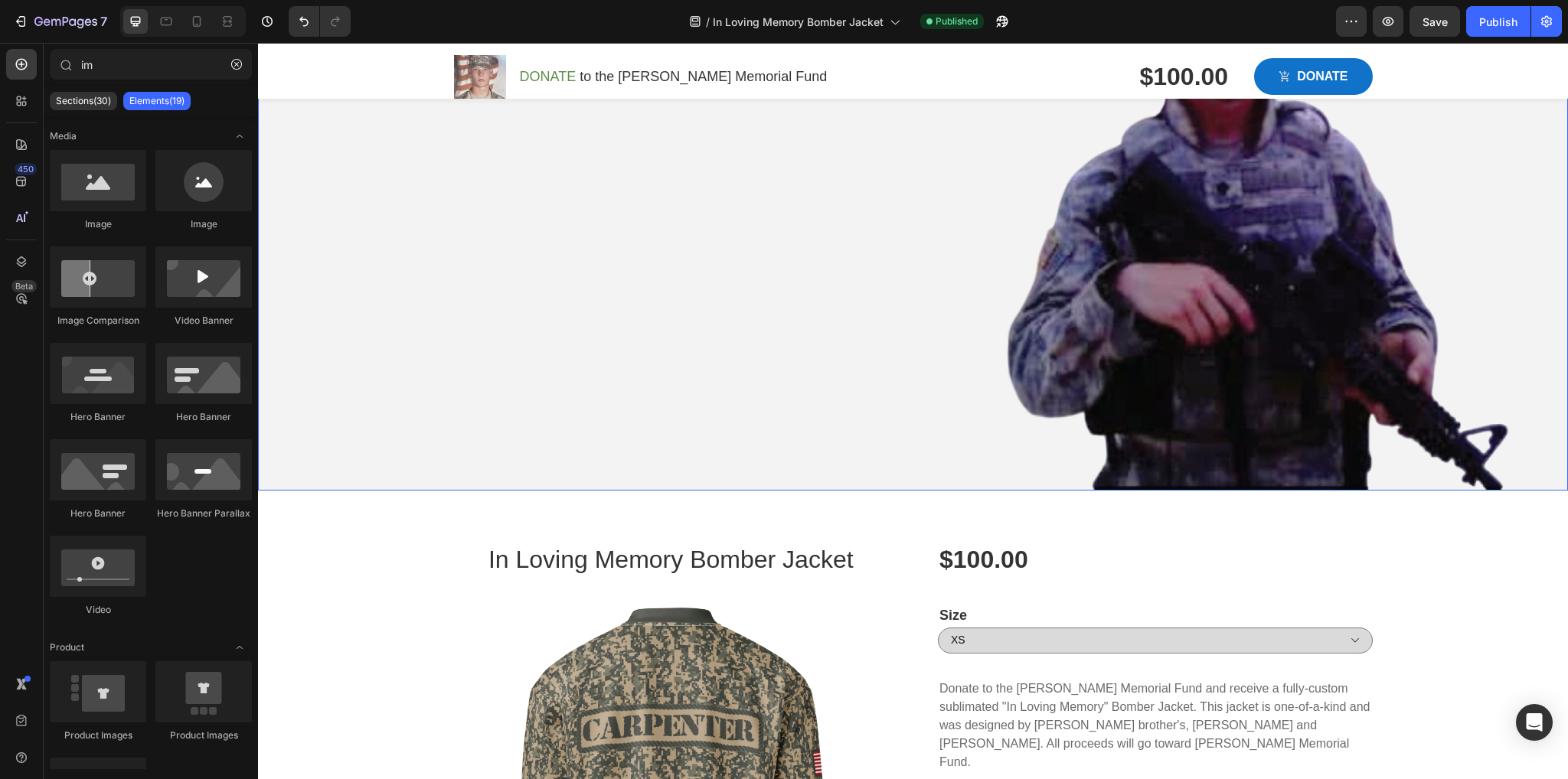
scroll to position [0, 0]
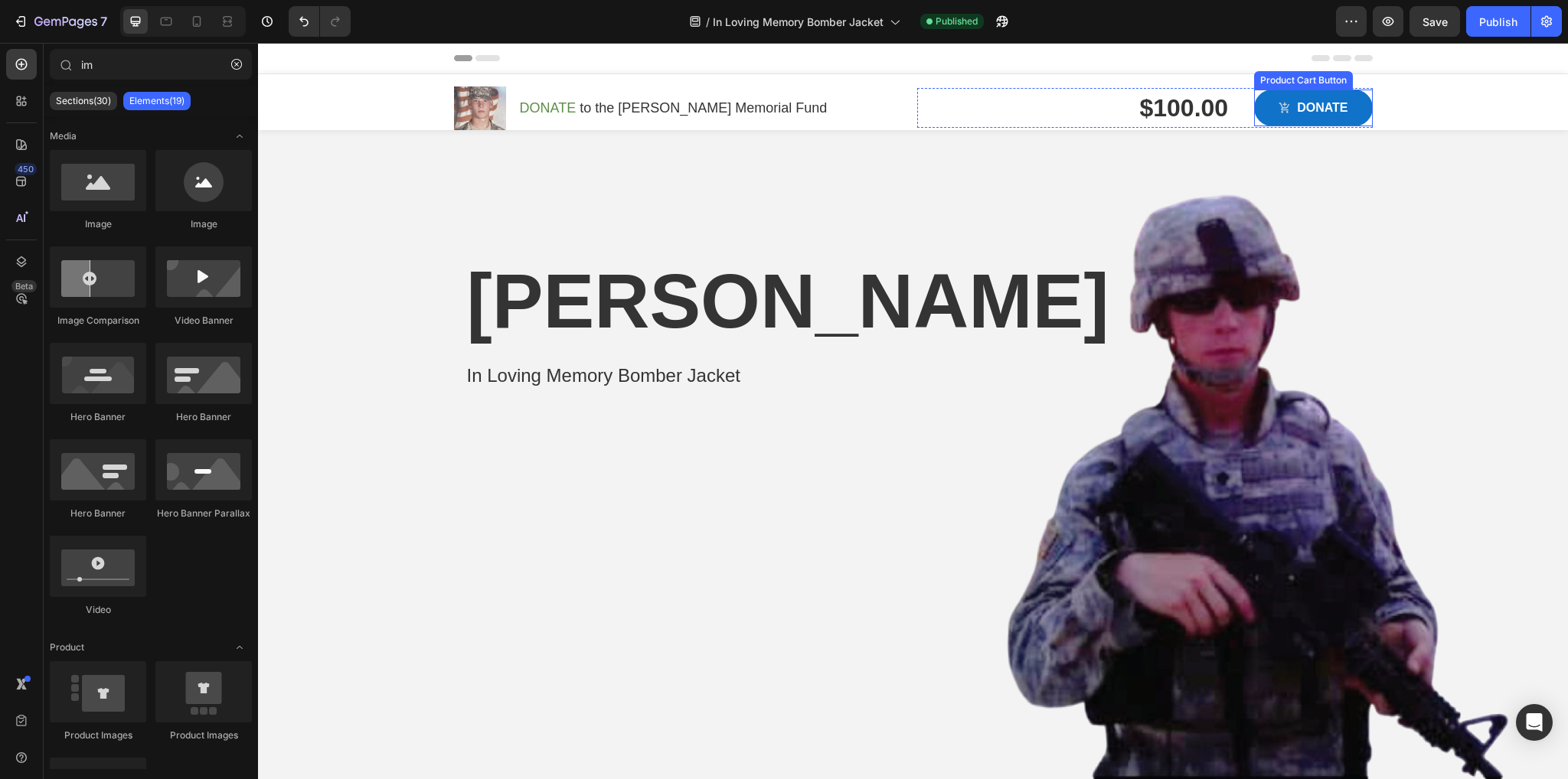
click at [1361, 99] on button "DONATE" at bounding box center [1313, 108] width 118 height 37
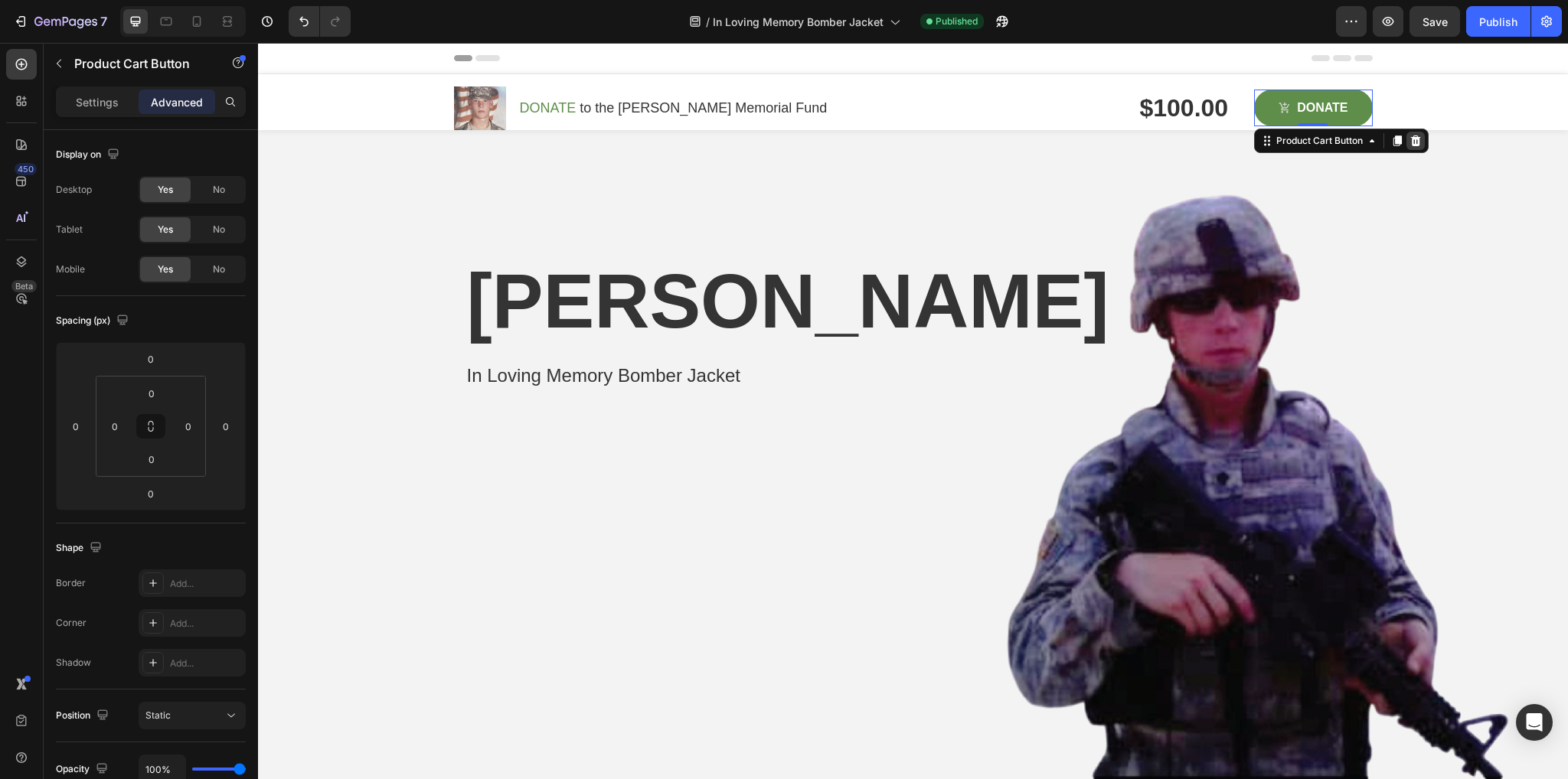
click at [1411, 140] on icon at bounding box center [1415, 140] width 10 height 10
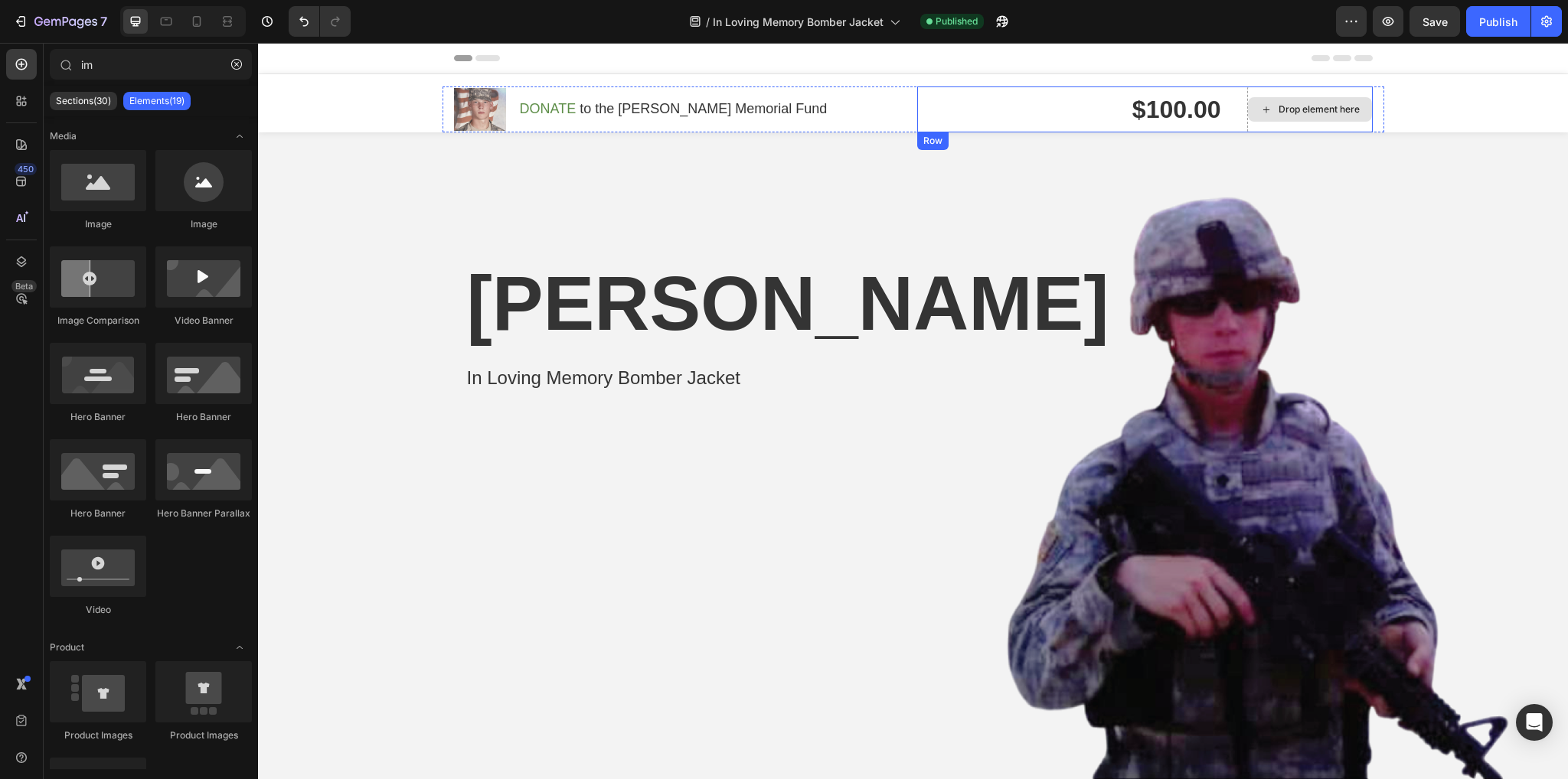
click at [1341, 87] on div "Drop element here" at bounding box center [1310, 110] width 126 height 46
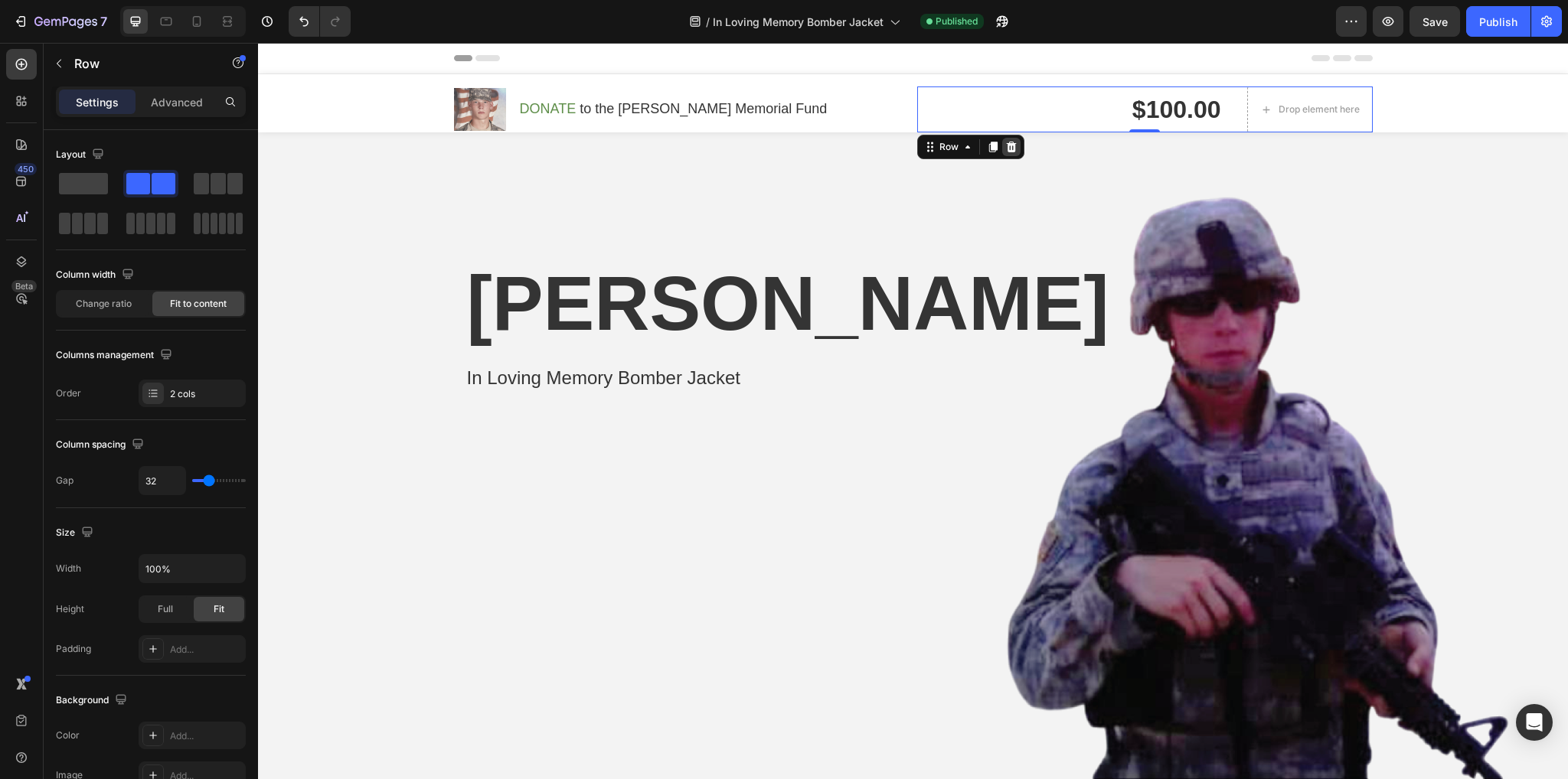
click at [1007, 147] on icon at bounding box center [1011, 147] width 10 height 10
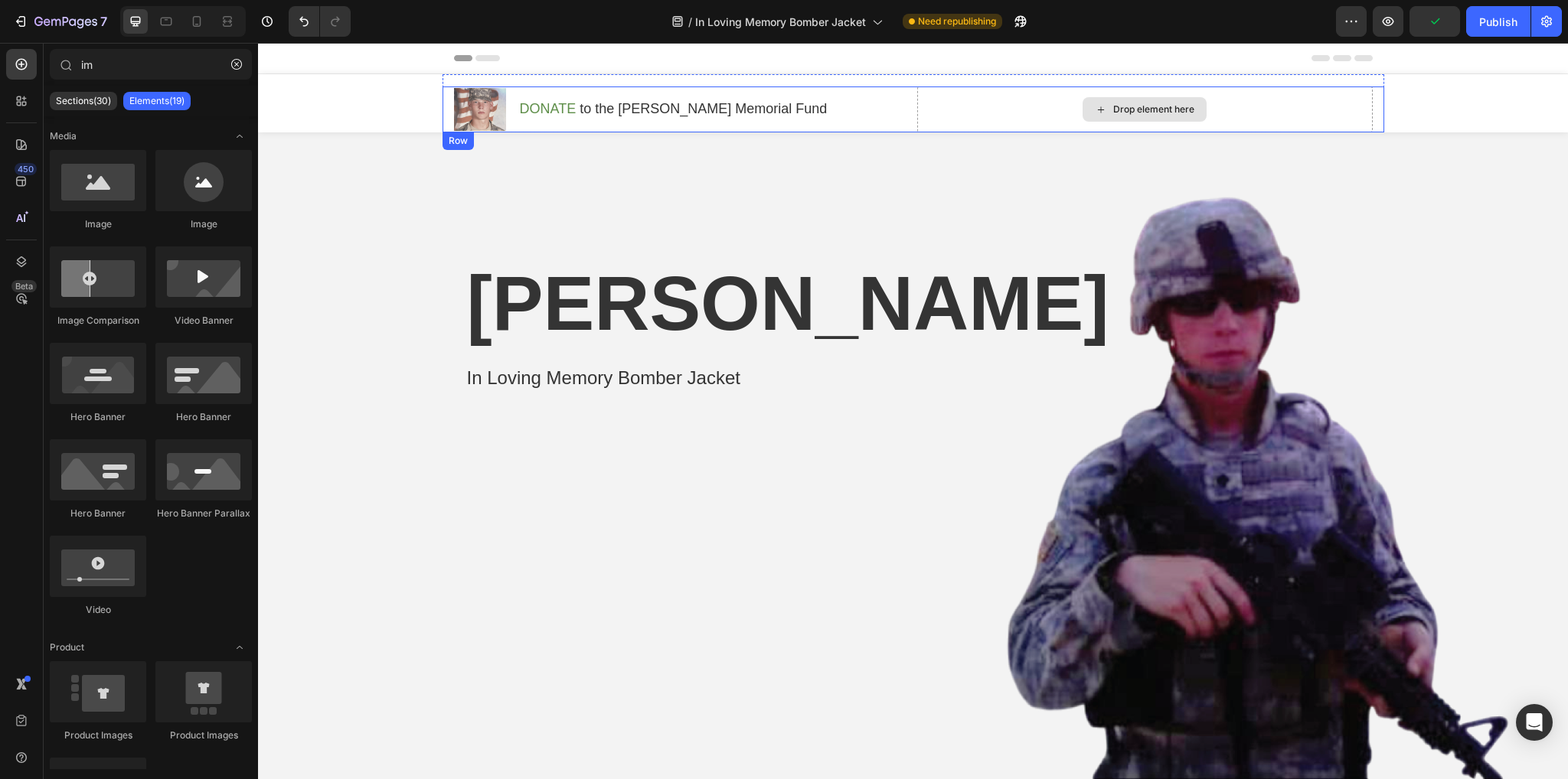
click at [1149, 106] on div "Drop element here" at bounding box center [1153, 109] width 81 height 12
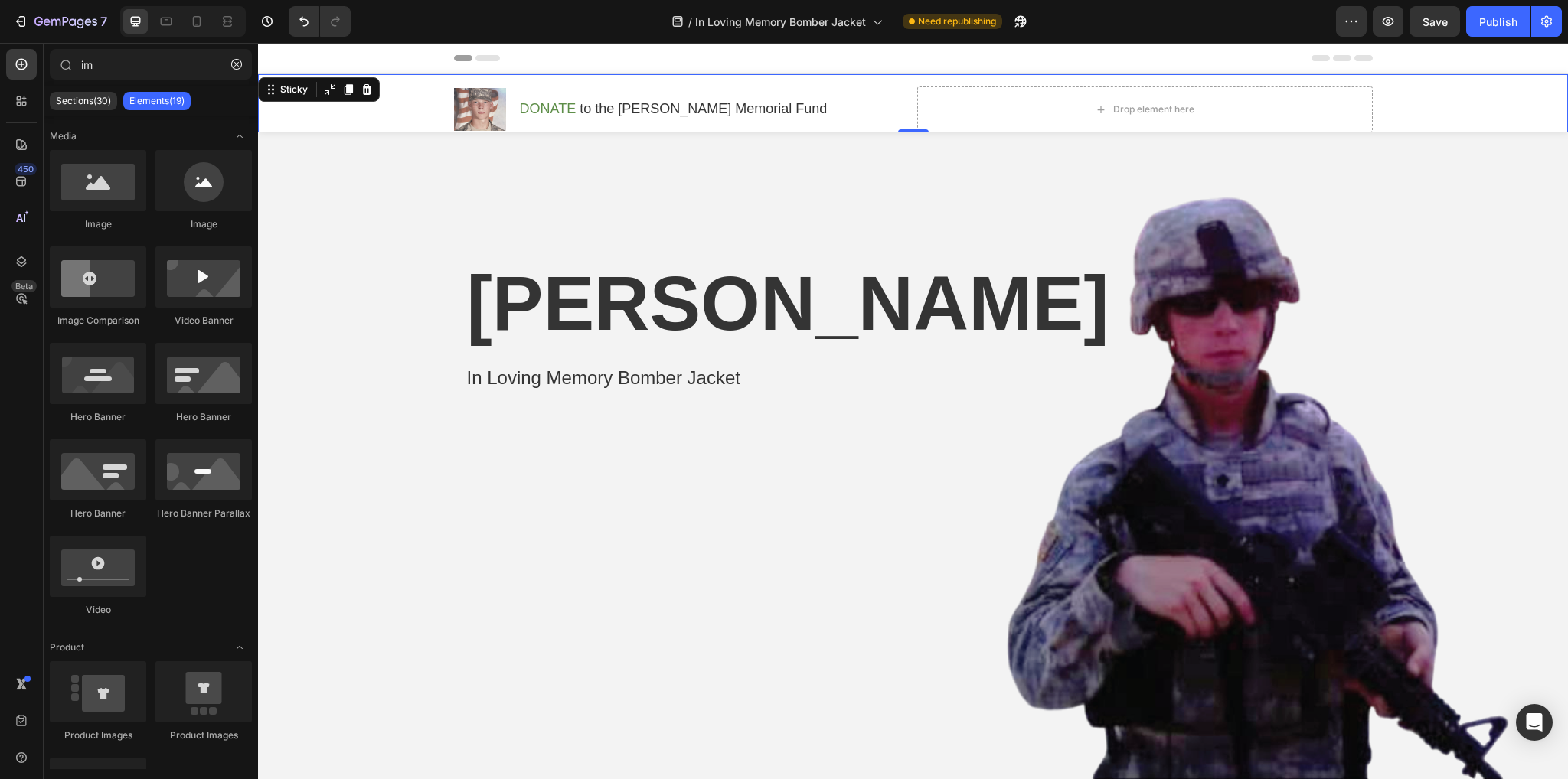
click at [368, 115] on div "Image DONATE to the Cameron Carpenter Memorial Fund Text block Row Row Drop ele…" at bounding box center [913, 103] width 1310 height 58
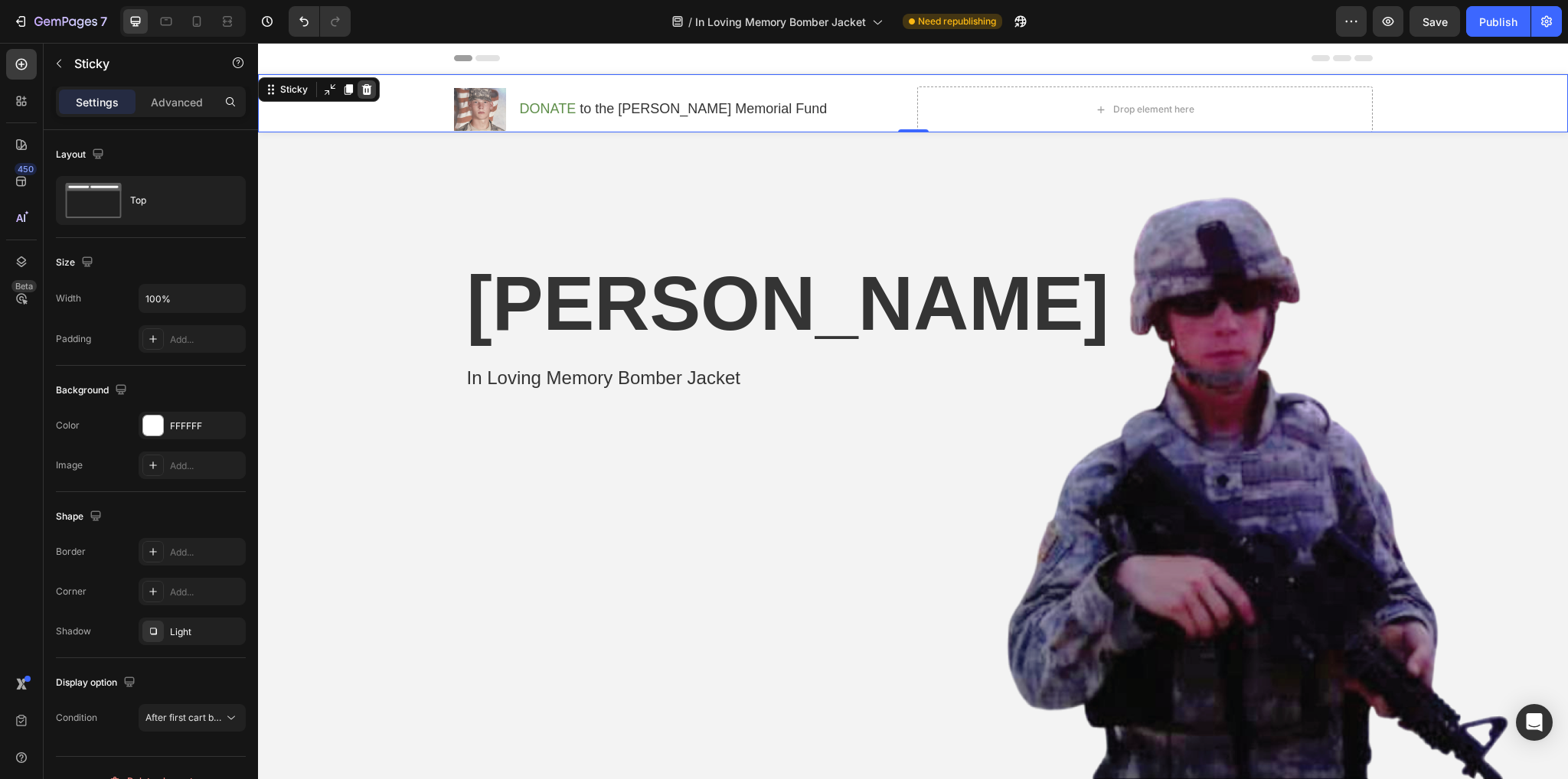
click at [363, 88] on icon at bounding box center [367, 89] width 10 height 10
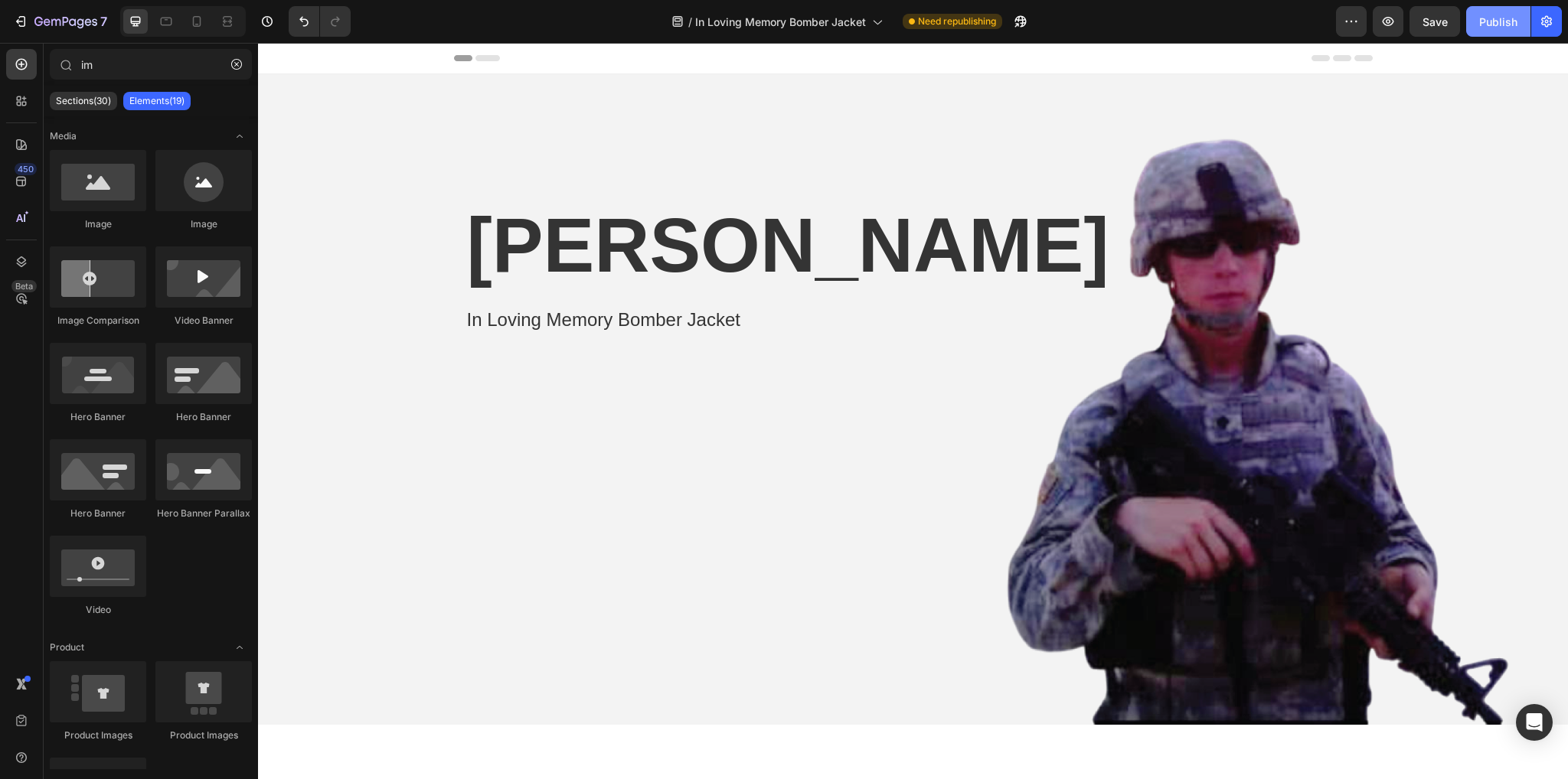
click at [1512, 25] on div "Publish" at bounding box center [1498, 21] width 38 height 16
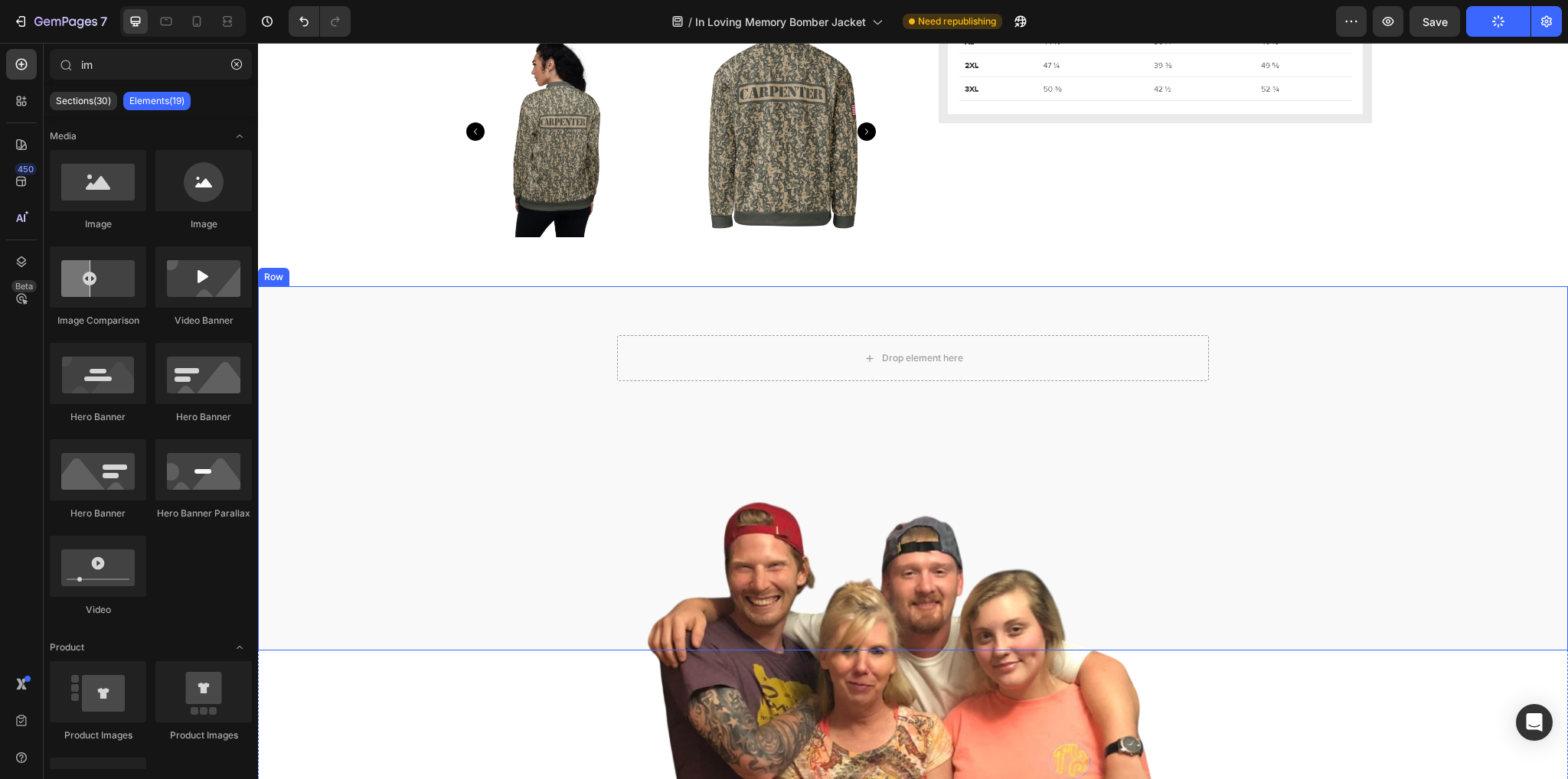
scroll to position [1248, 0]
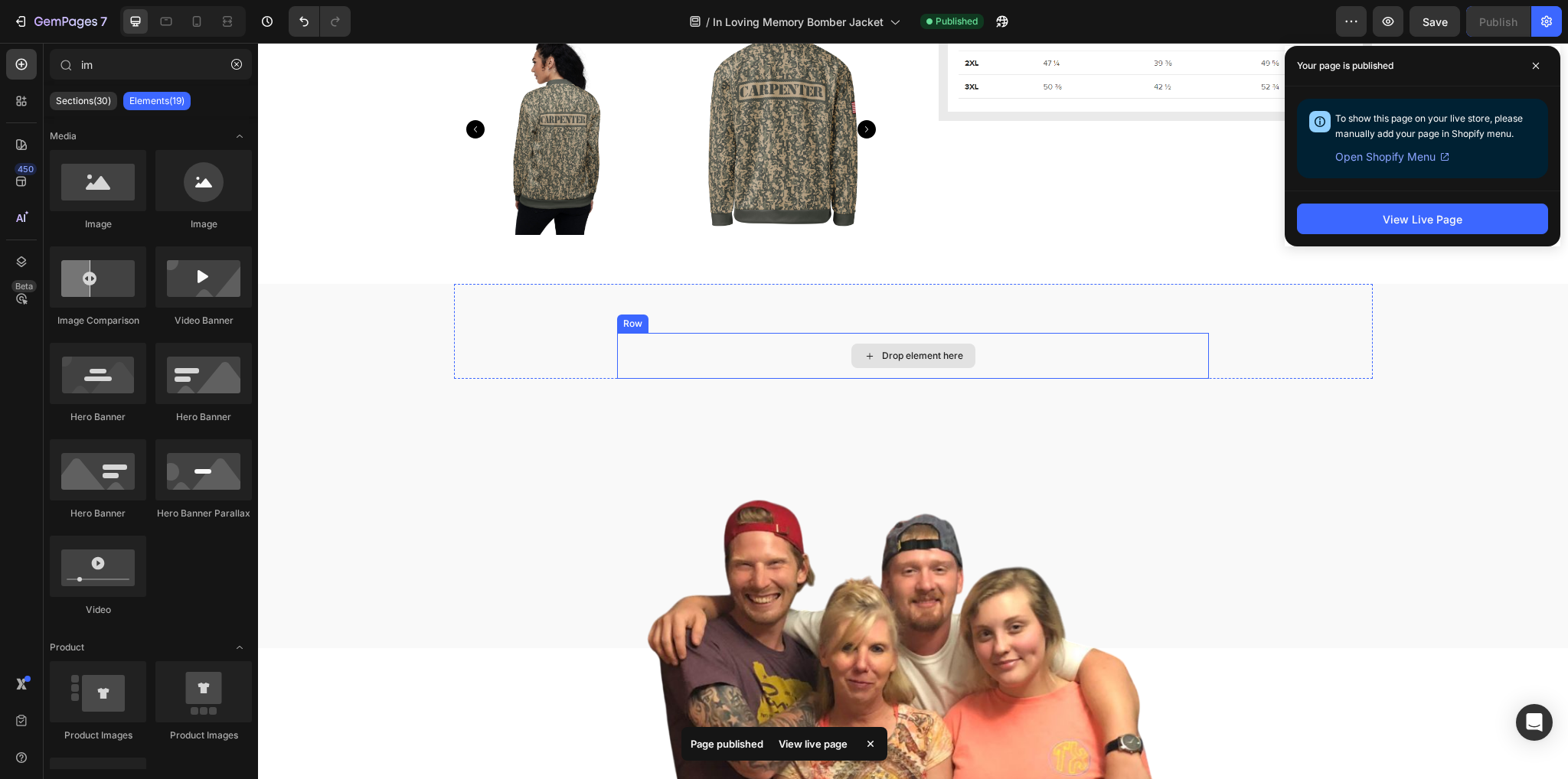
click at [731, 353] on div "Drop element here" at bounding box center [913, 356] width 591 height 46
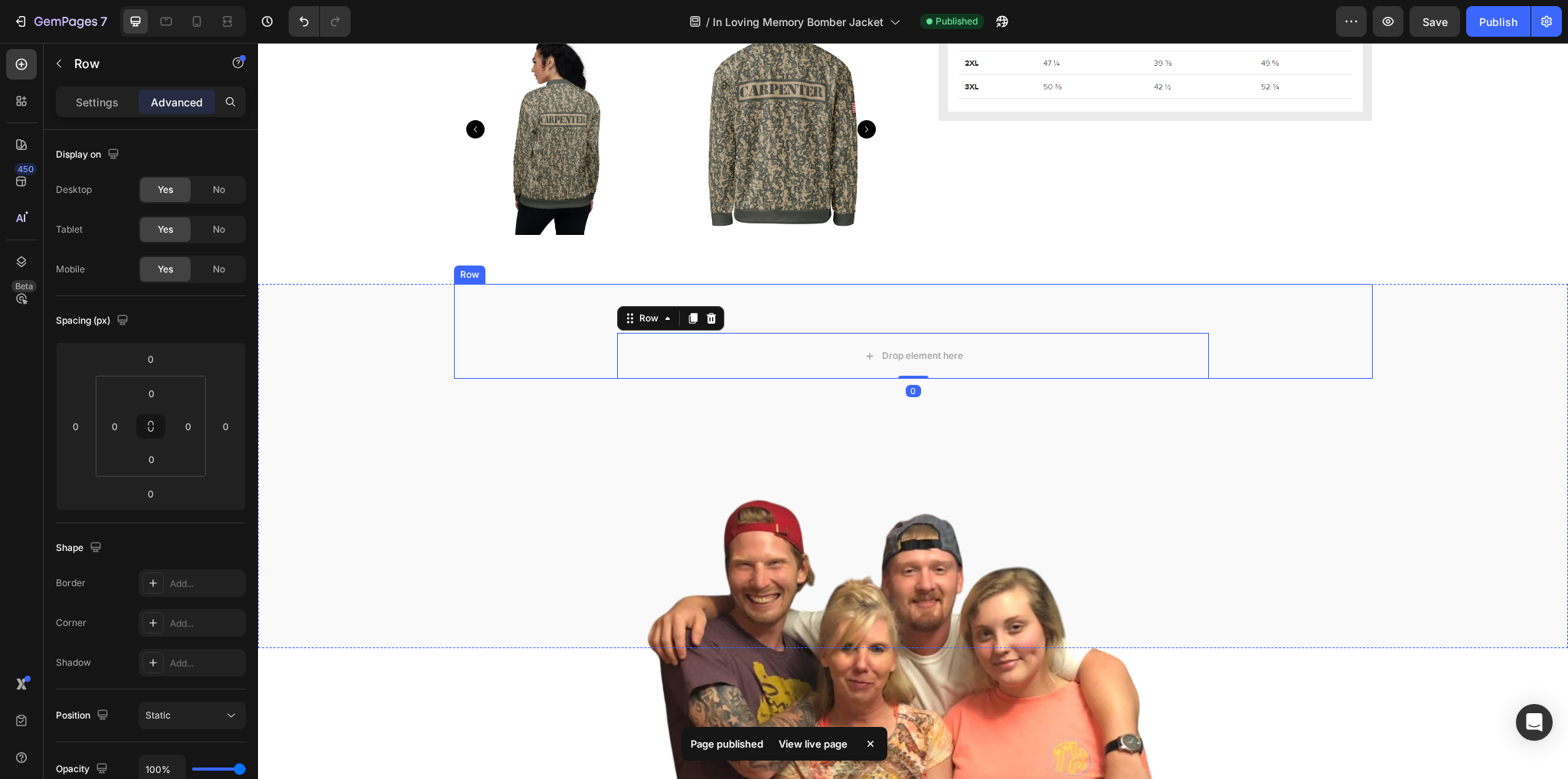
click at [518, 312] on div "Drop element here Row 0 Row" at bounding box center [913, 332] width 918 height 95
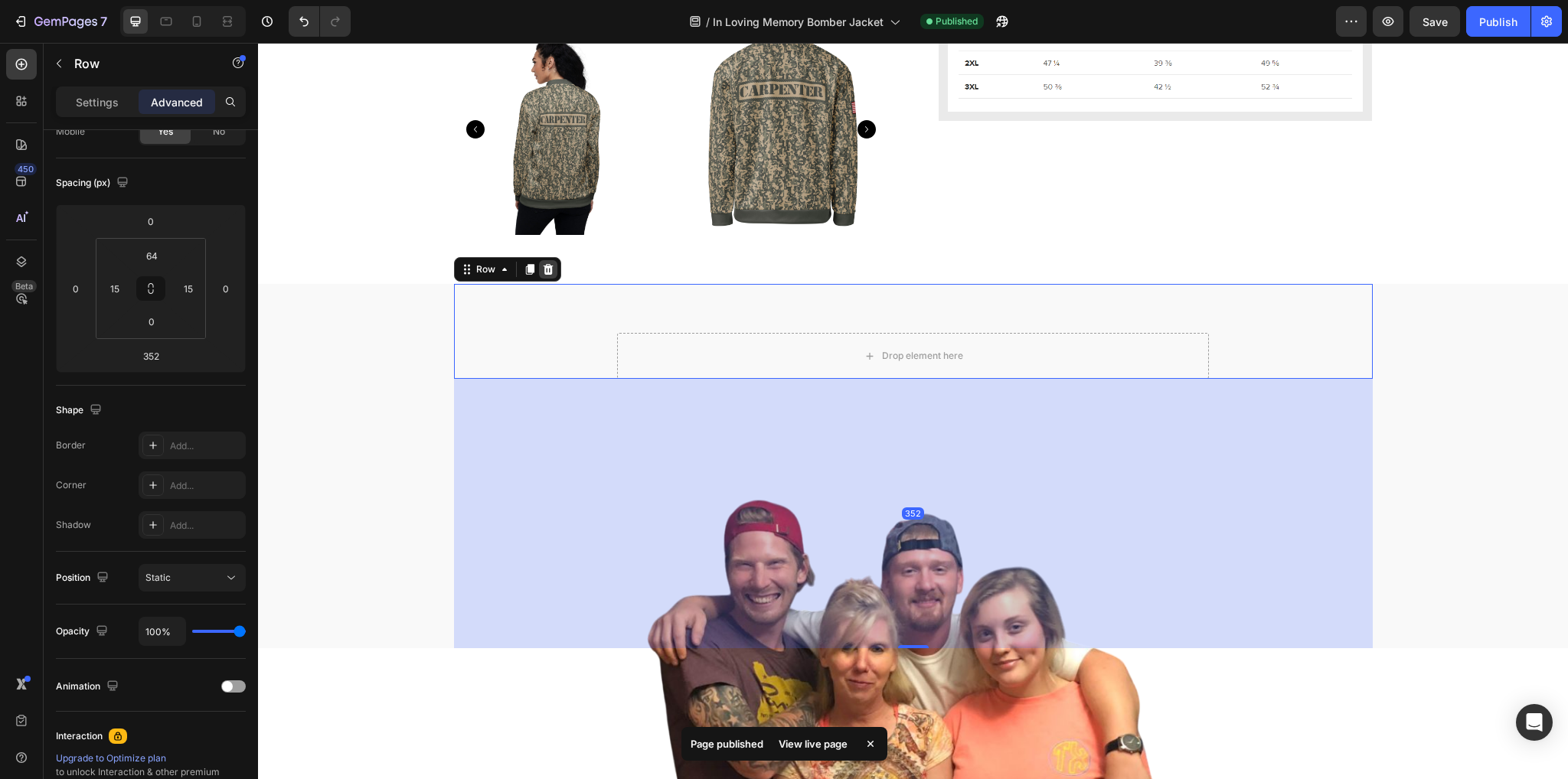
click at [543, 266] on icon at bounding box center [547, 269] width 10 height 10
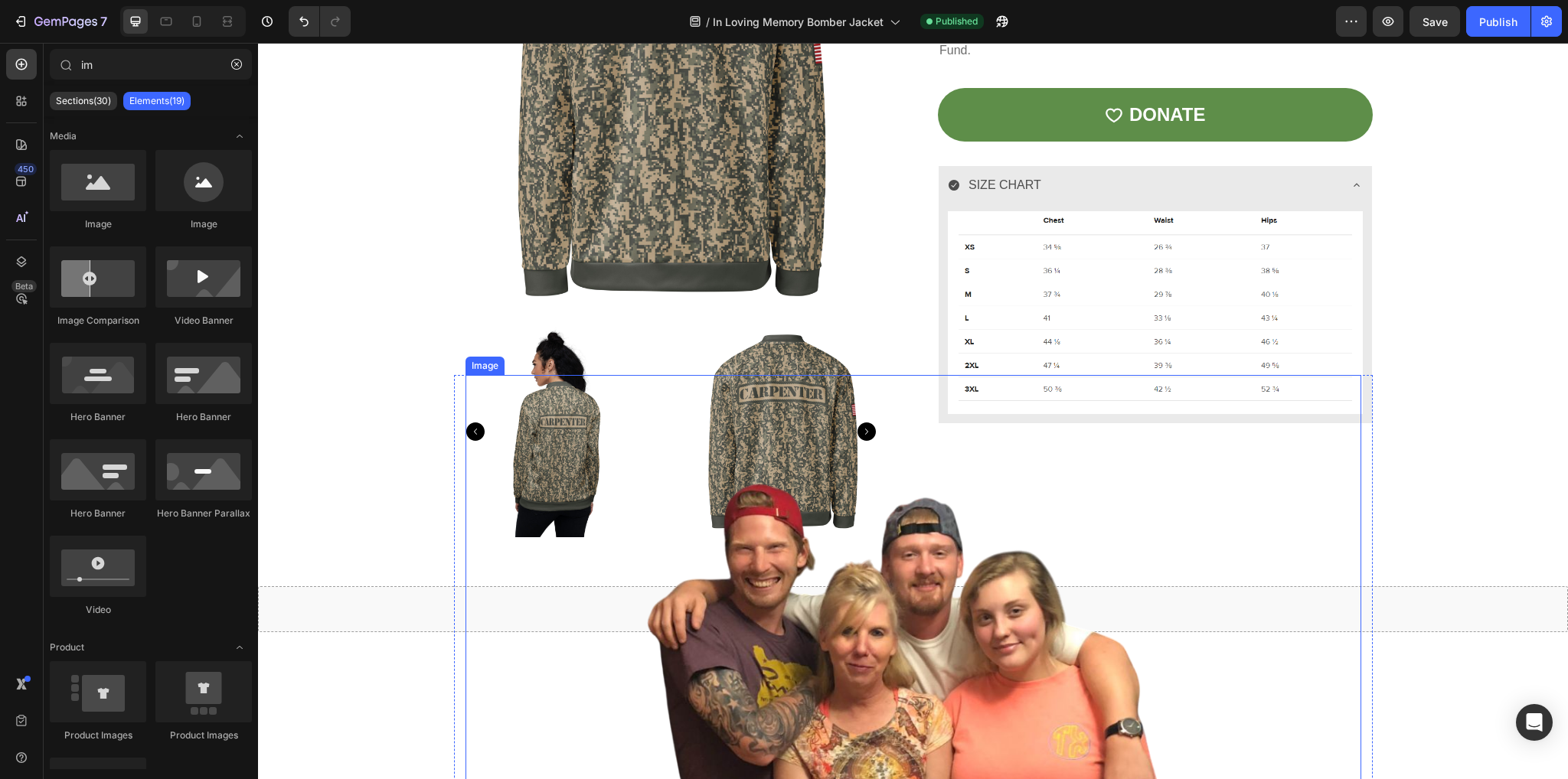
click at [945, 699] on img at bounding box center [913, 610] width 896 height 471
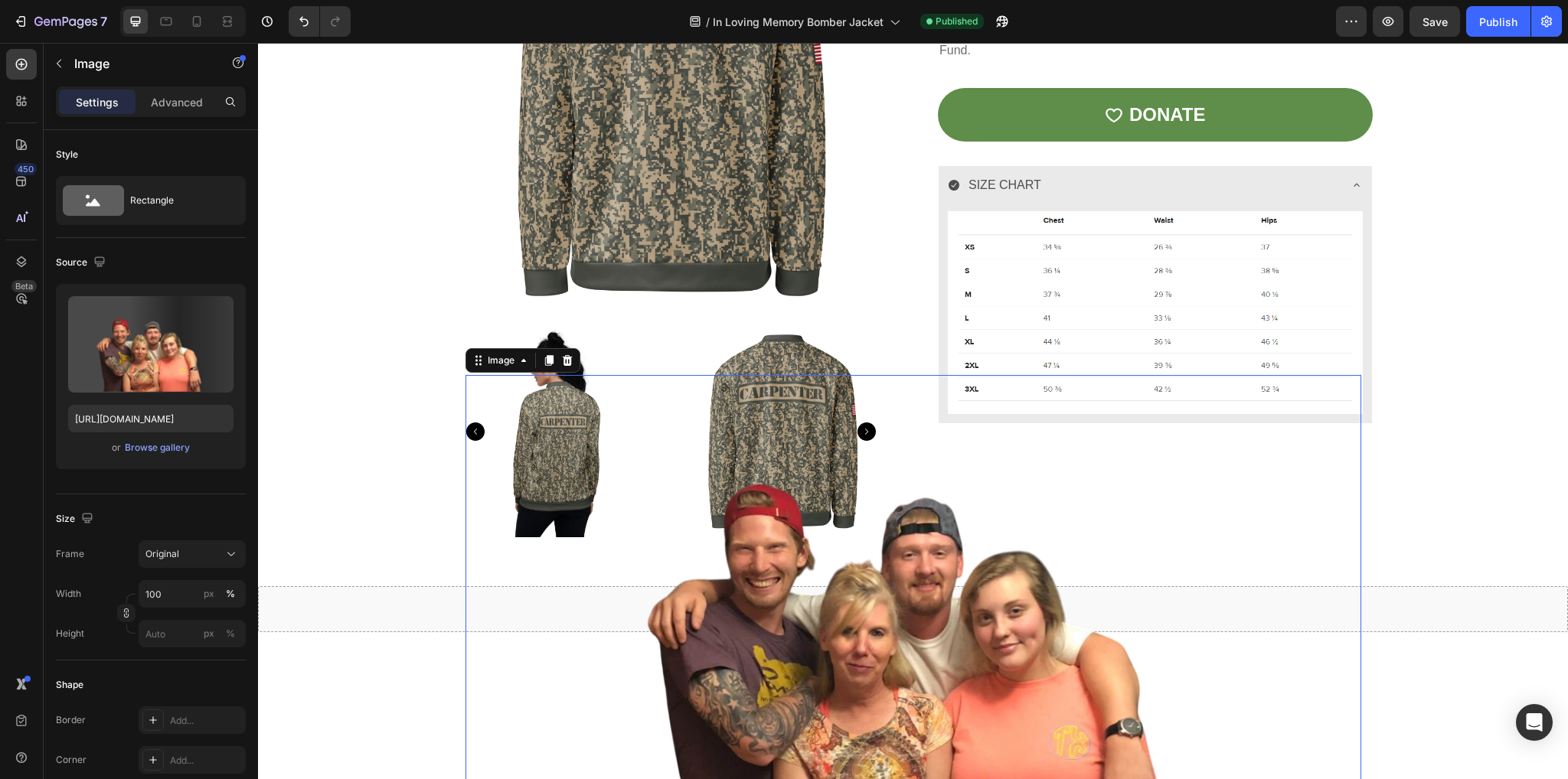
scroll to position [948, 0]
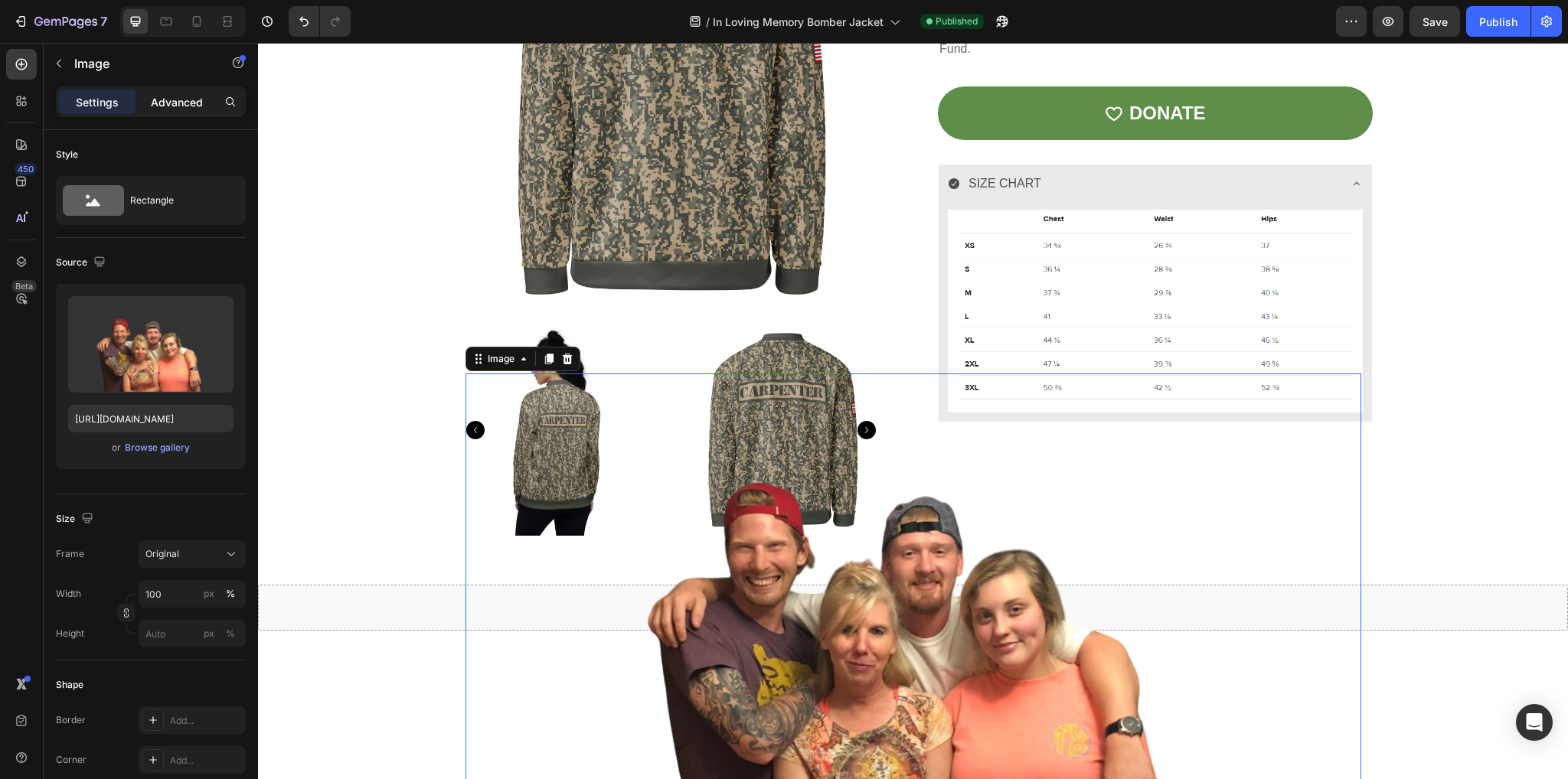
click at [180, 105] on p "Advanced" at bounding box center [176, 102] width 52 height 16
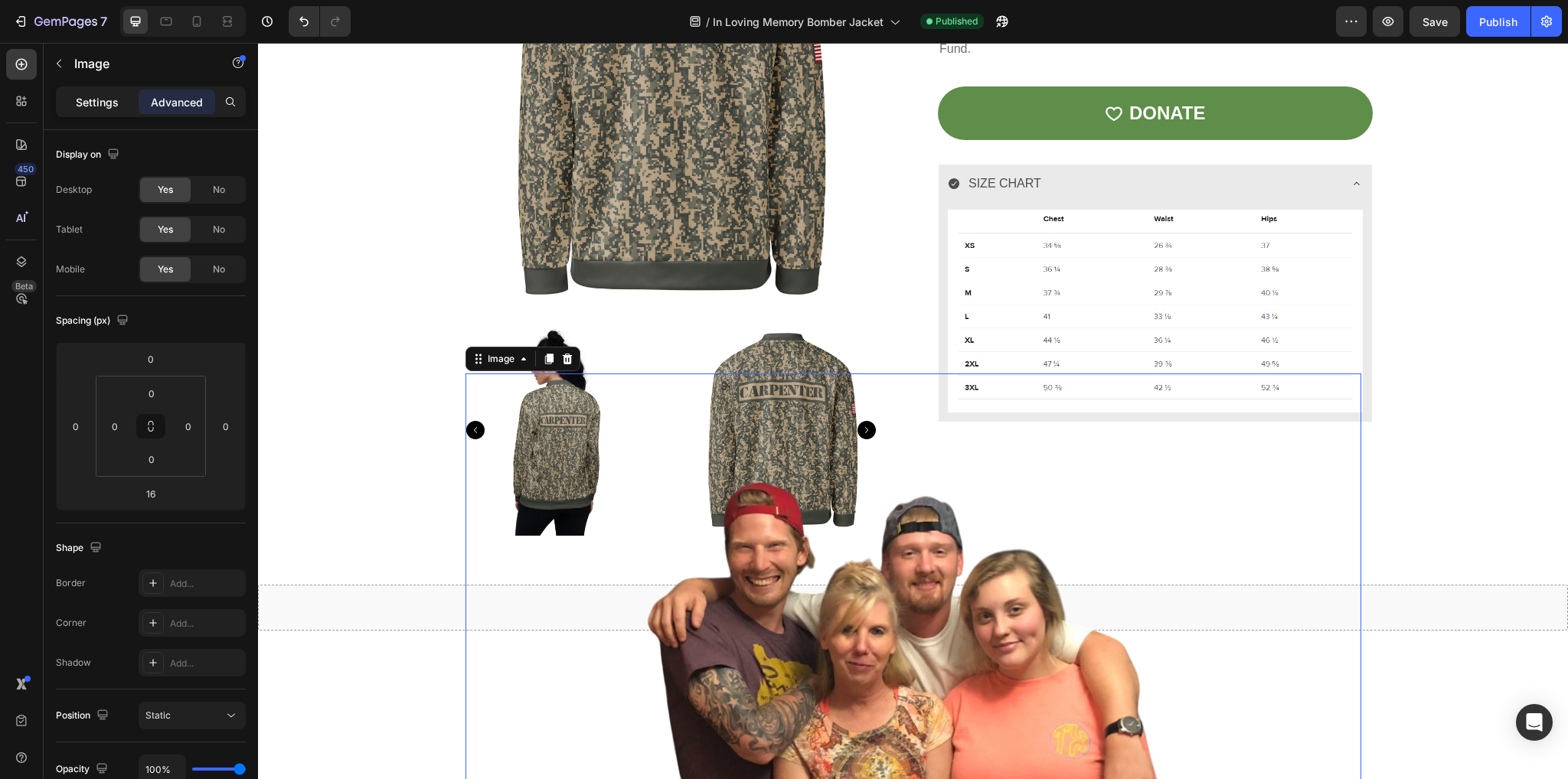
click at [94, 103] on p "Settings" at bounding box center [96, 102] width 43 height 16
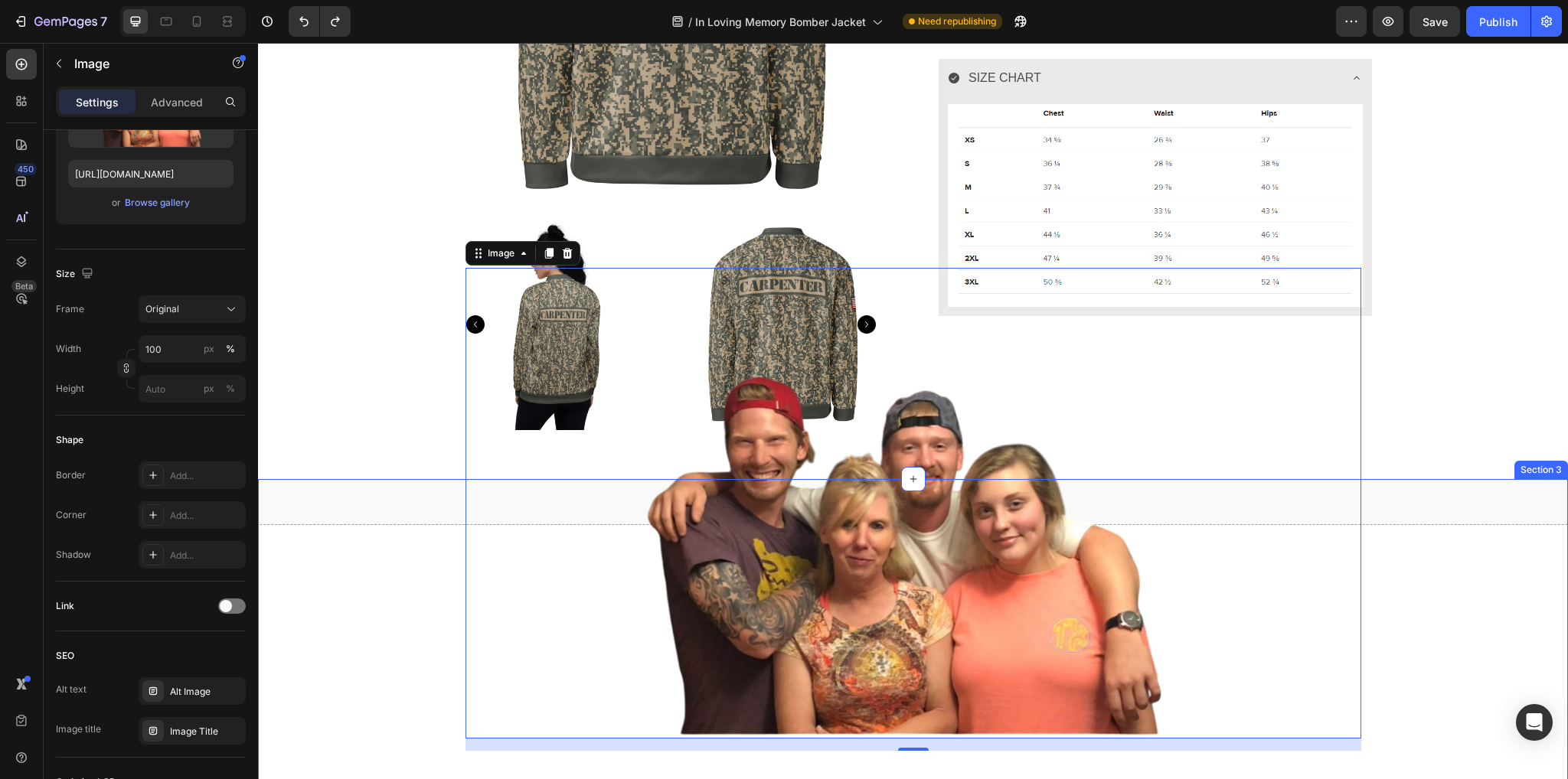
scroll to position [1055, 0]
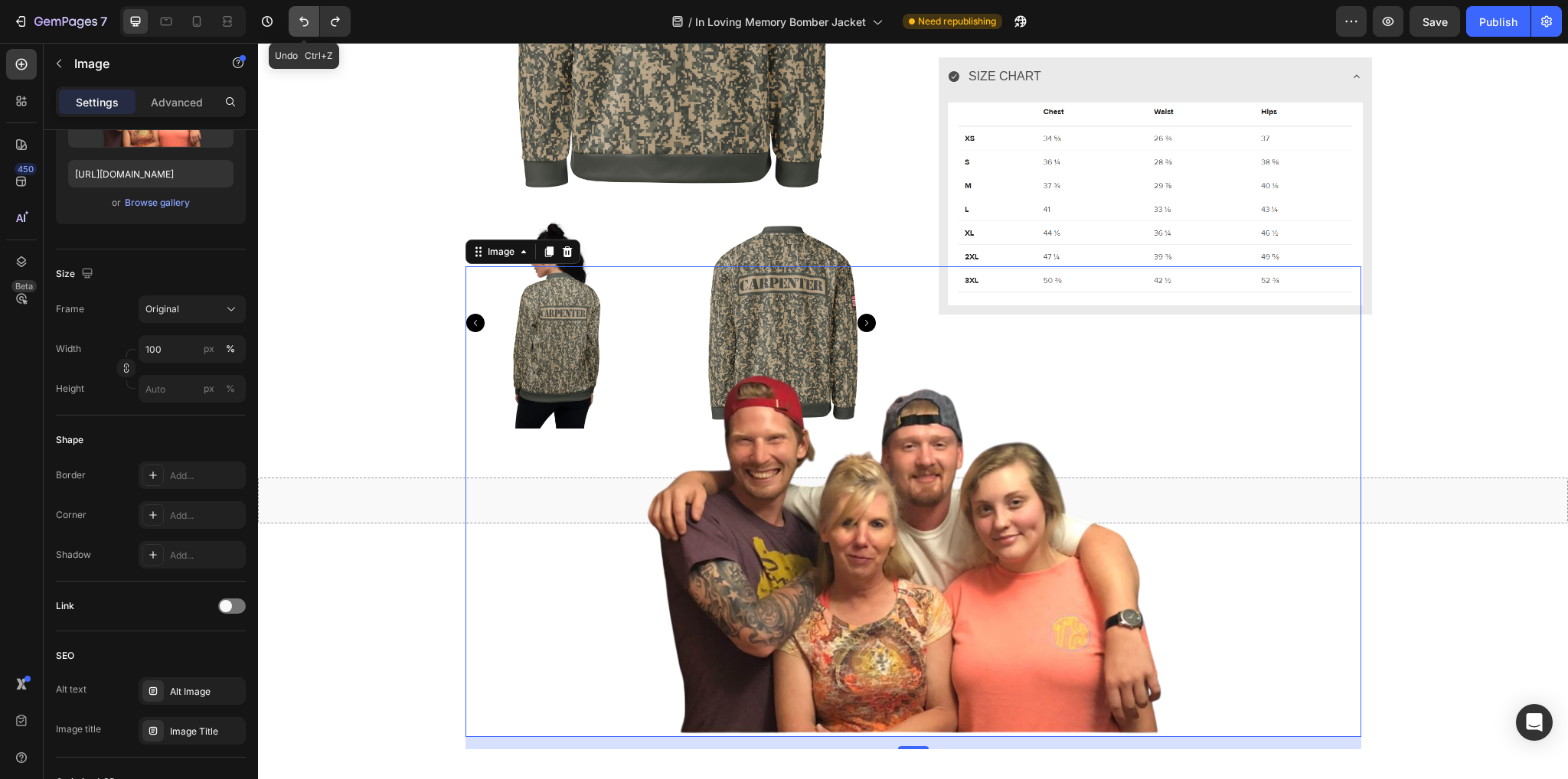
click at [303, 25] on icon "Undo/Redo" at bounding box center [304, 21] width 15 height 15
click at [299, 19] on icon "Undo/Redo" at bounding box center [304, 21] width 15 height 15
click at [299, 16] on icon "Undo/Redo" at bounding box center [304, 21] width 15 height 15
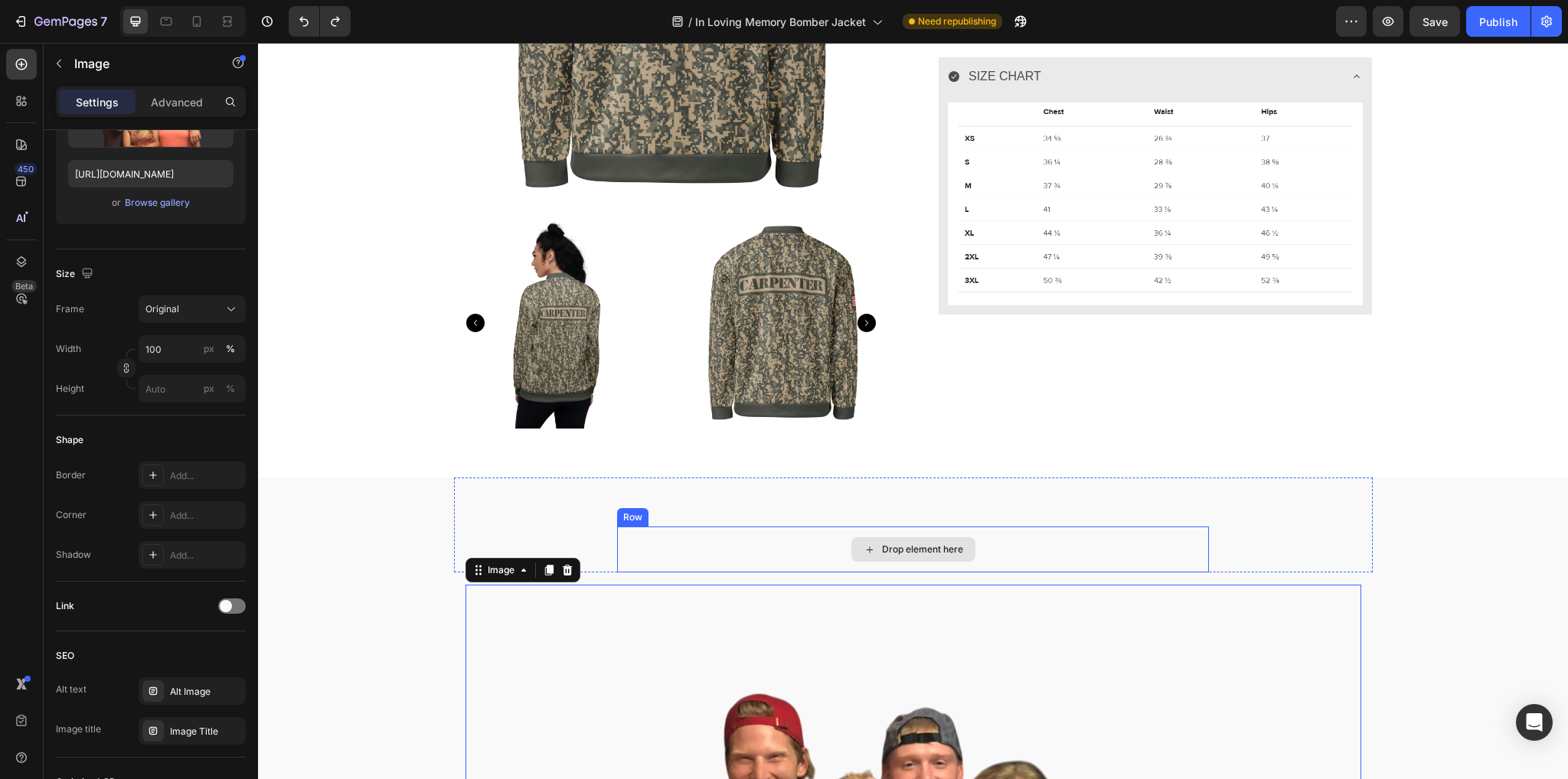
click at [588, 520] on div "Drop element here Row Row" at bounding box center [913, 525] width 918 height 95
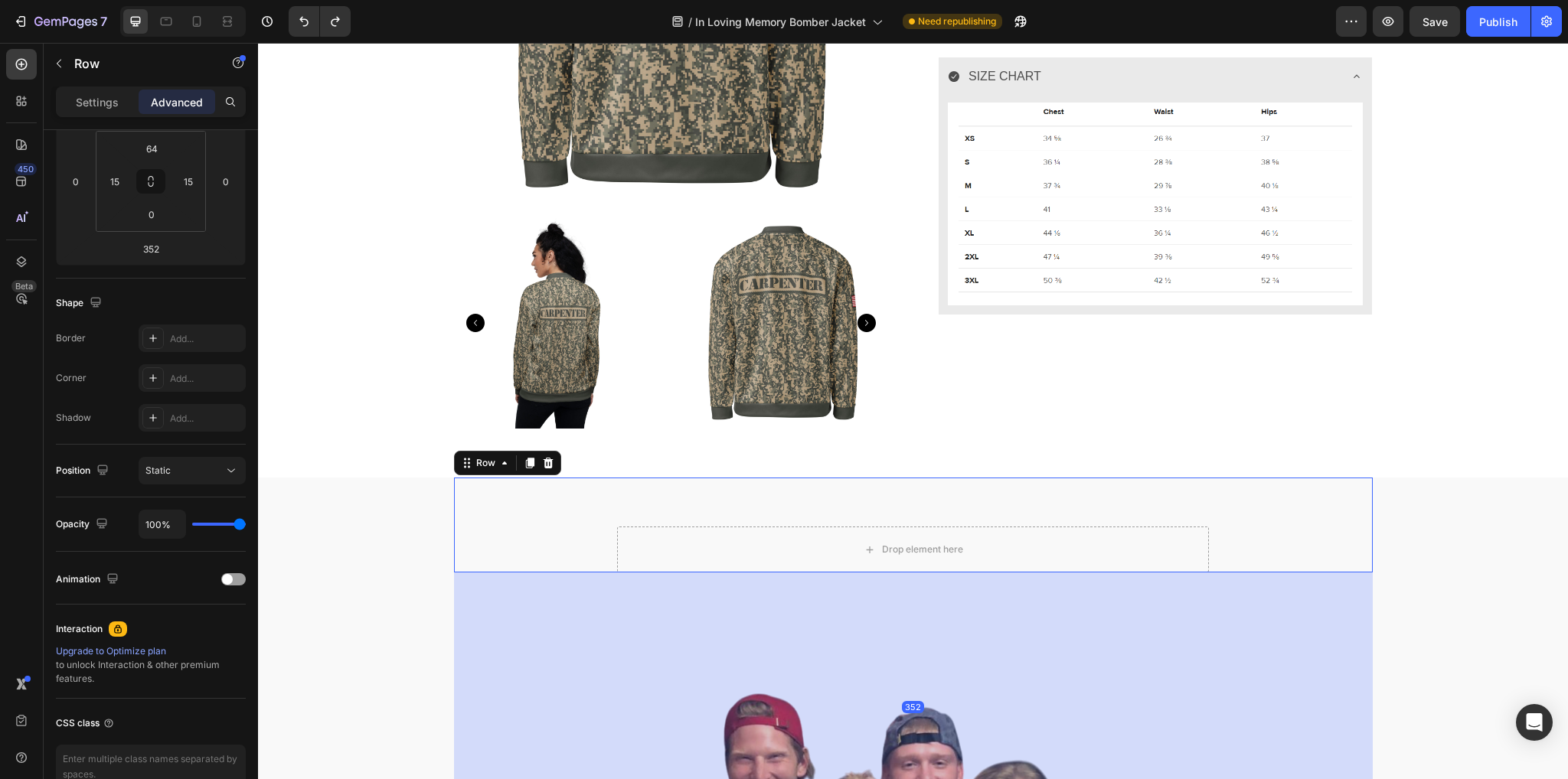
scroll to position [0, 0]
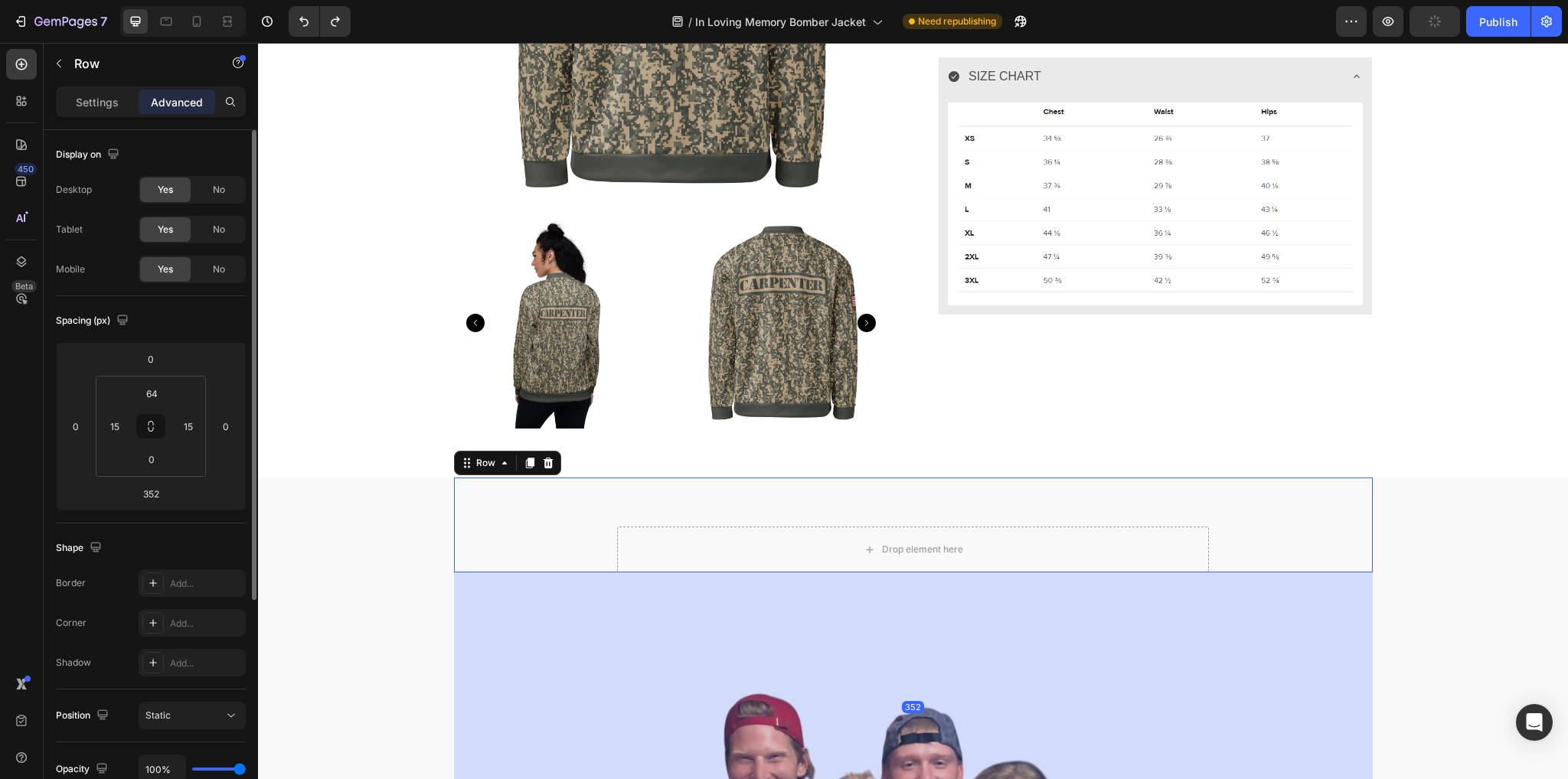
click at [395, 580] on div "Drop element here Row Row 352" at bounding box center [913, 660] width 1310 height 364
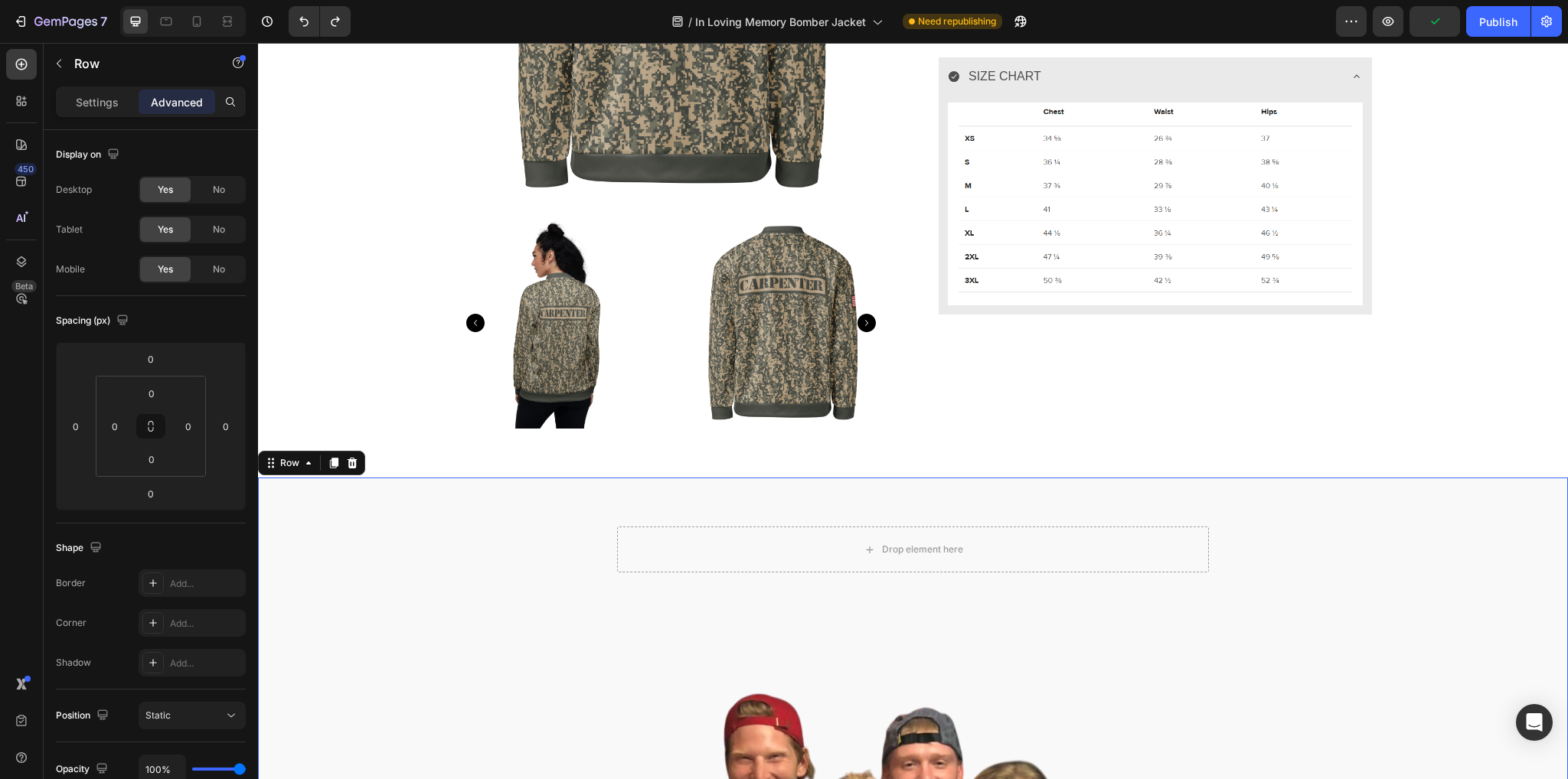
click at [345, 555] on div "Drop element here Row Row" at bounding box center [913, 660] width 1310 height 364
click at [681, 538] on div "Drop element here" at bounding box center [913, 549] width 591 height 46
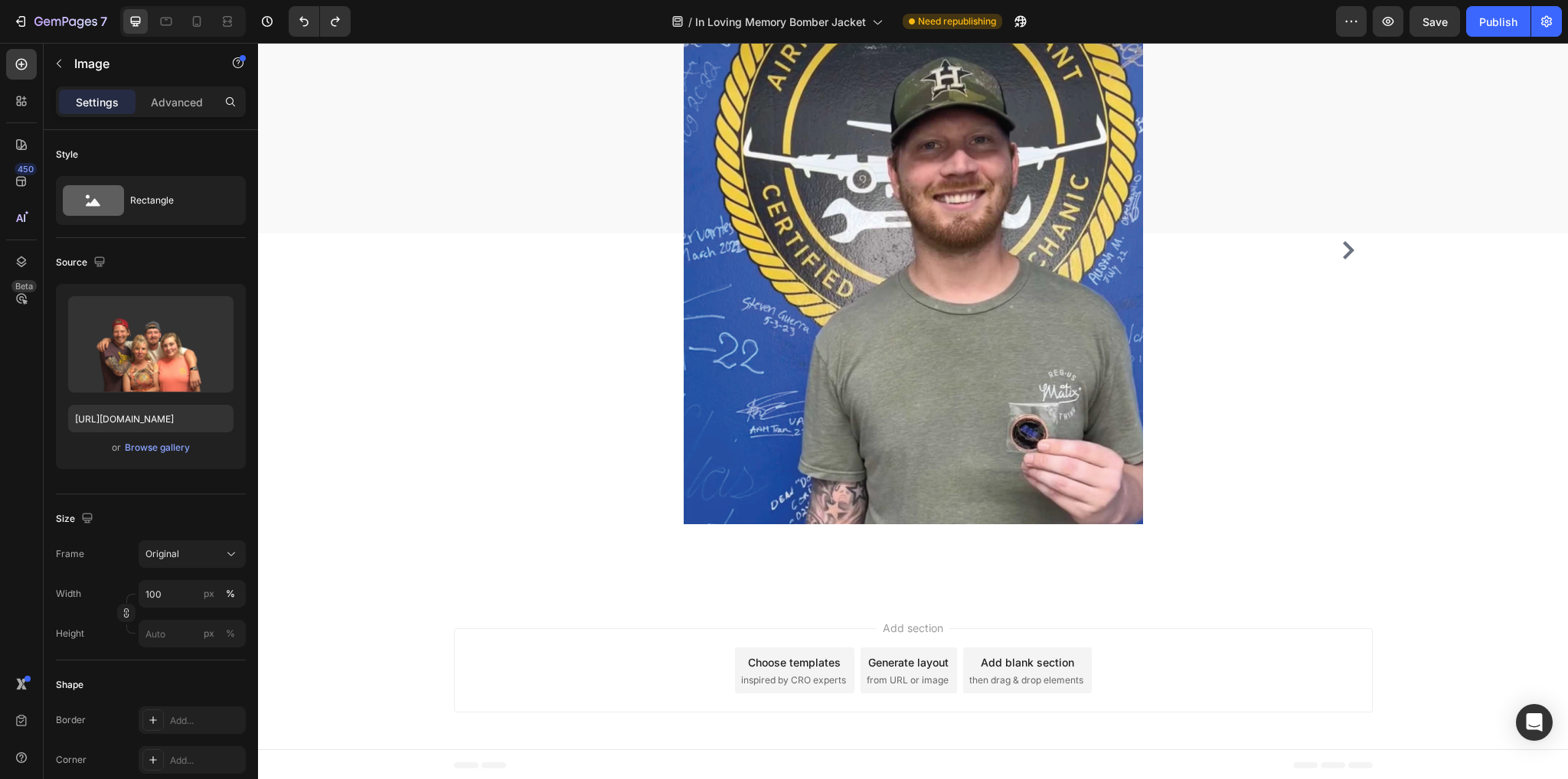
scroll to position [2719, 0]
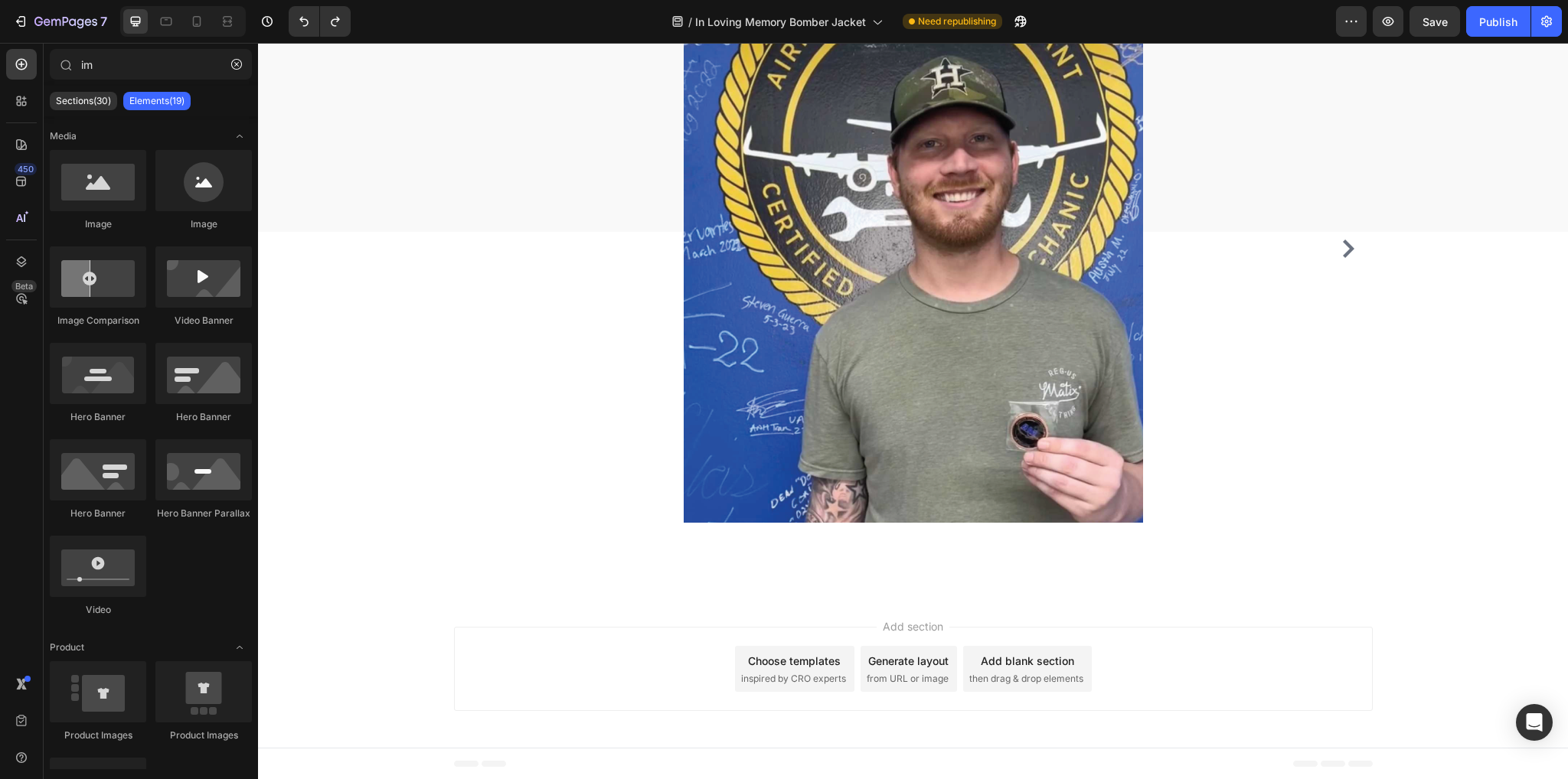
click at [554, 662] on div "Add section Choose templates inspired by CRO experts Generate layout from URL o…" at bounding box center [913, 668] width 918 height 84
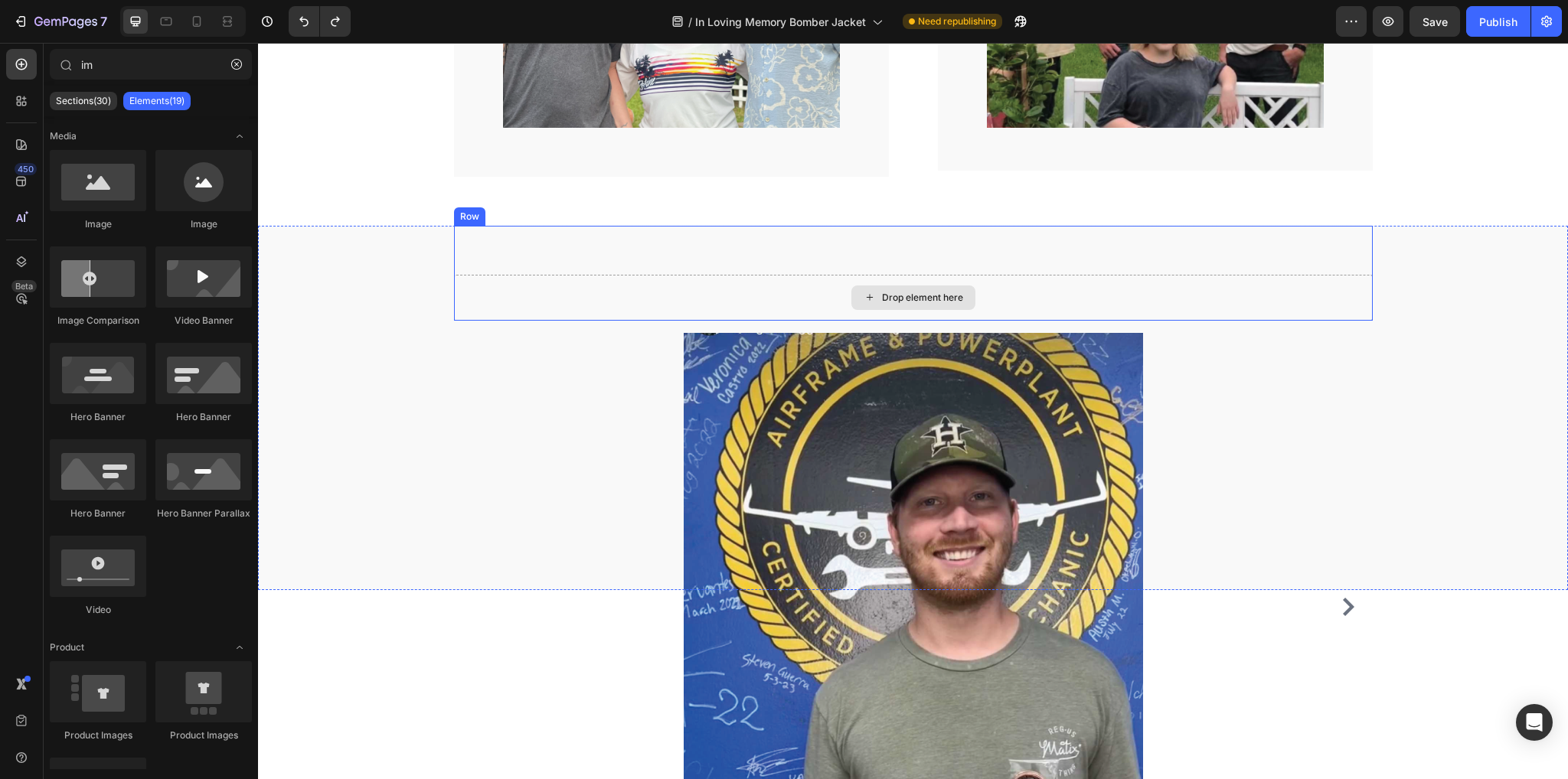
click at [683, 304] on div "Drop element here" at bounding box center [913, 297] width 918 height 46
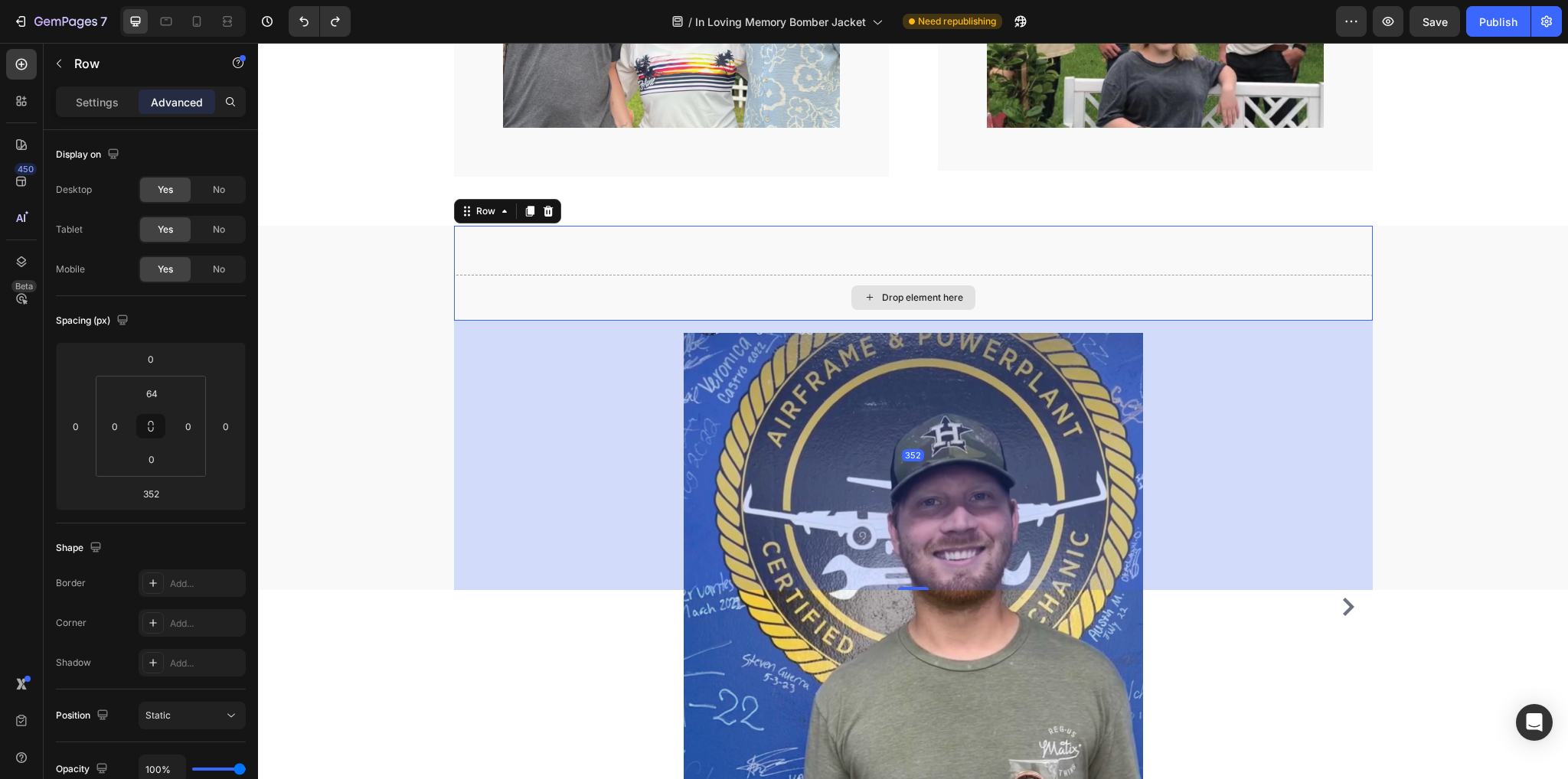
scroll to position [2363, 0]
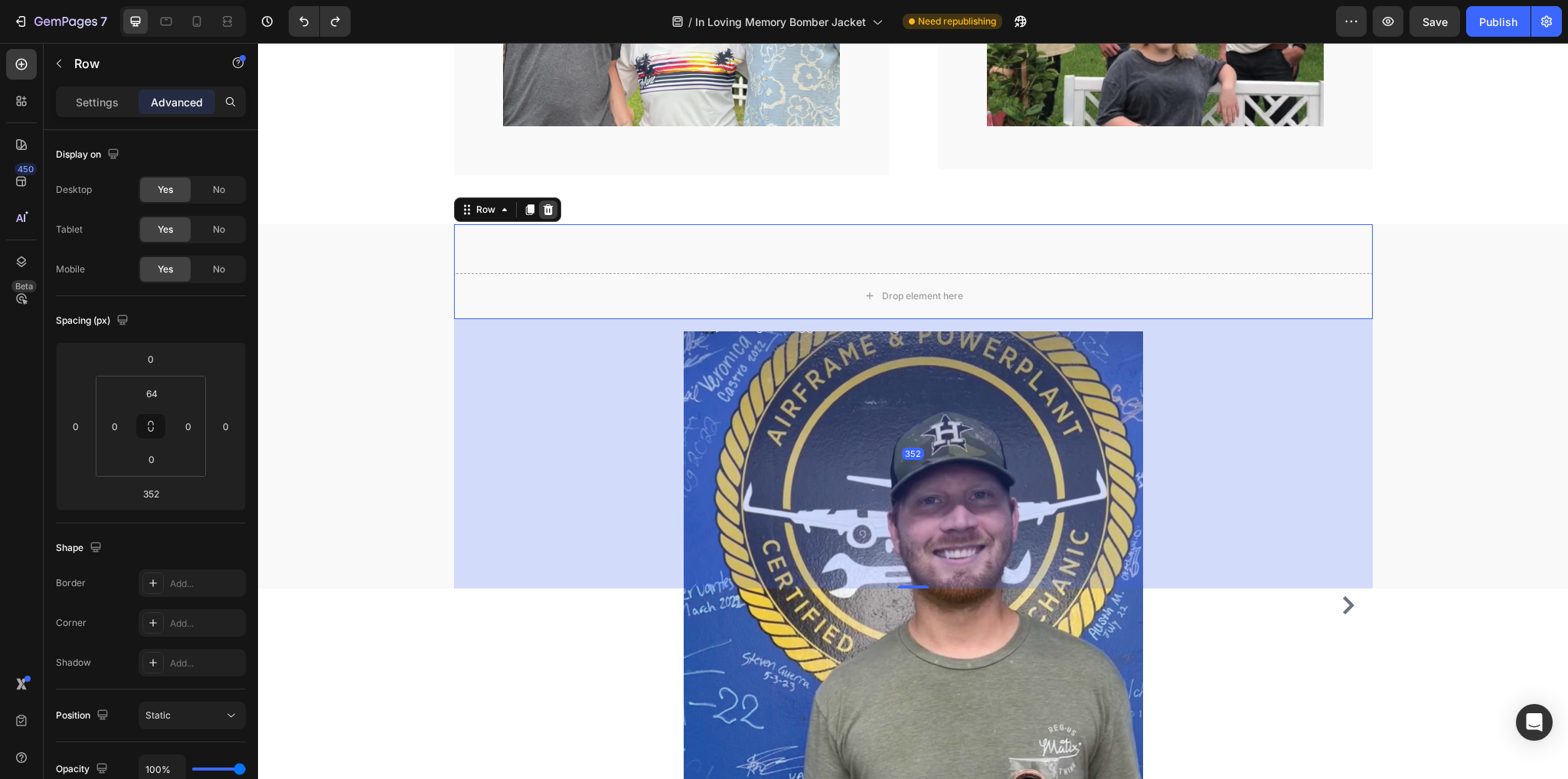
click at [543, 204] on icon at bounding box center [547, 209] width 10 height 10
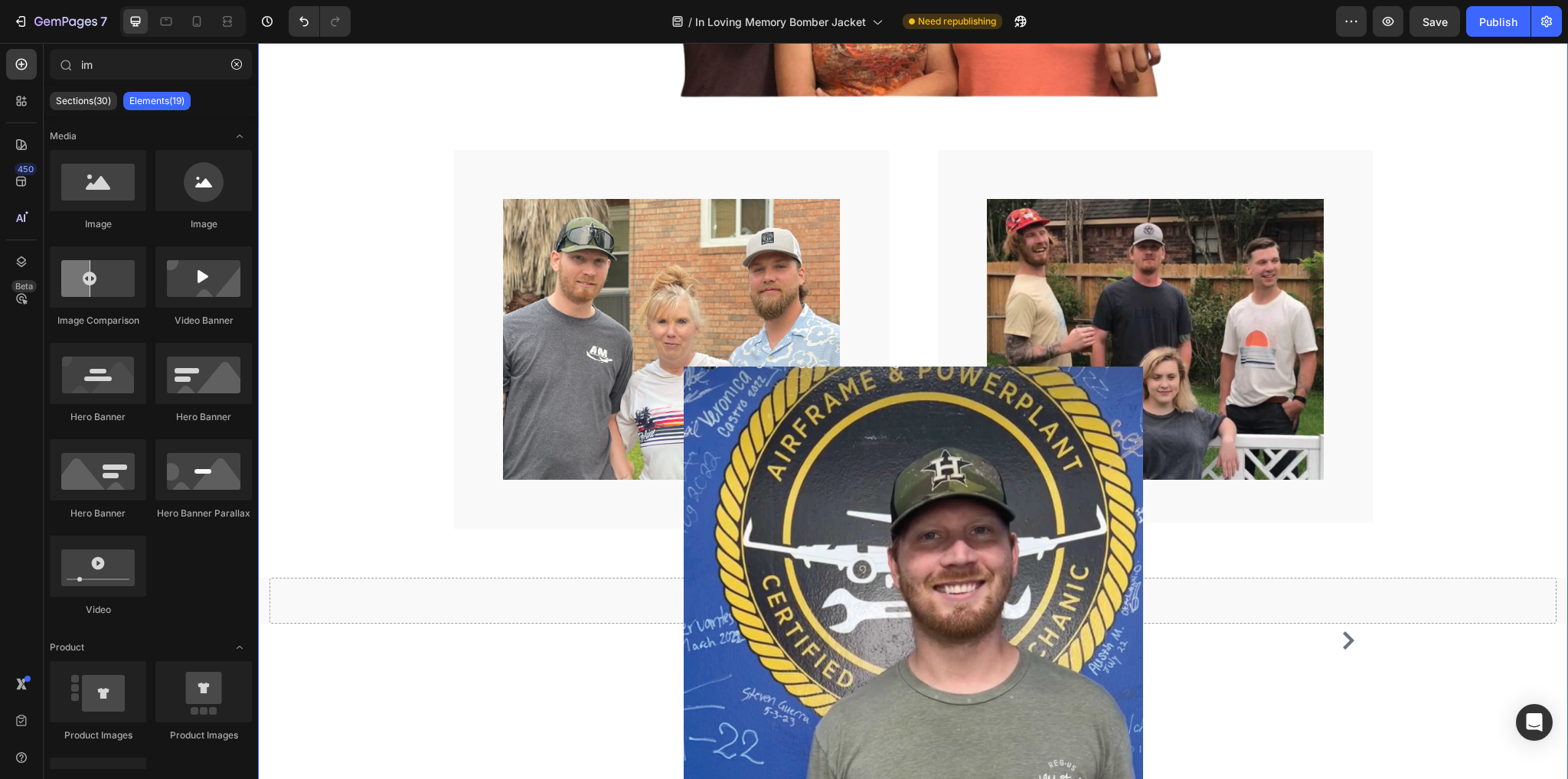
scroll to position [2007, 0]
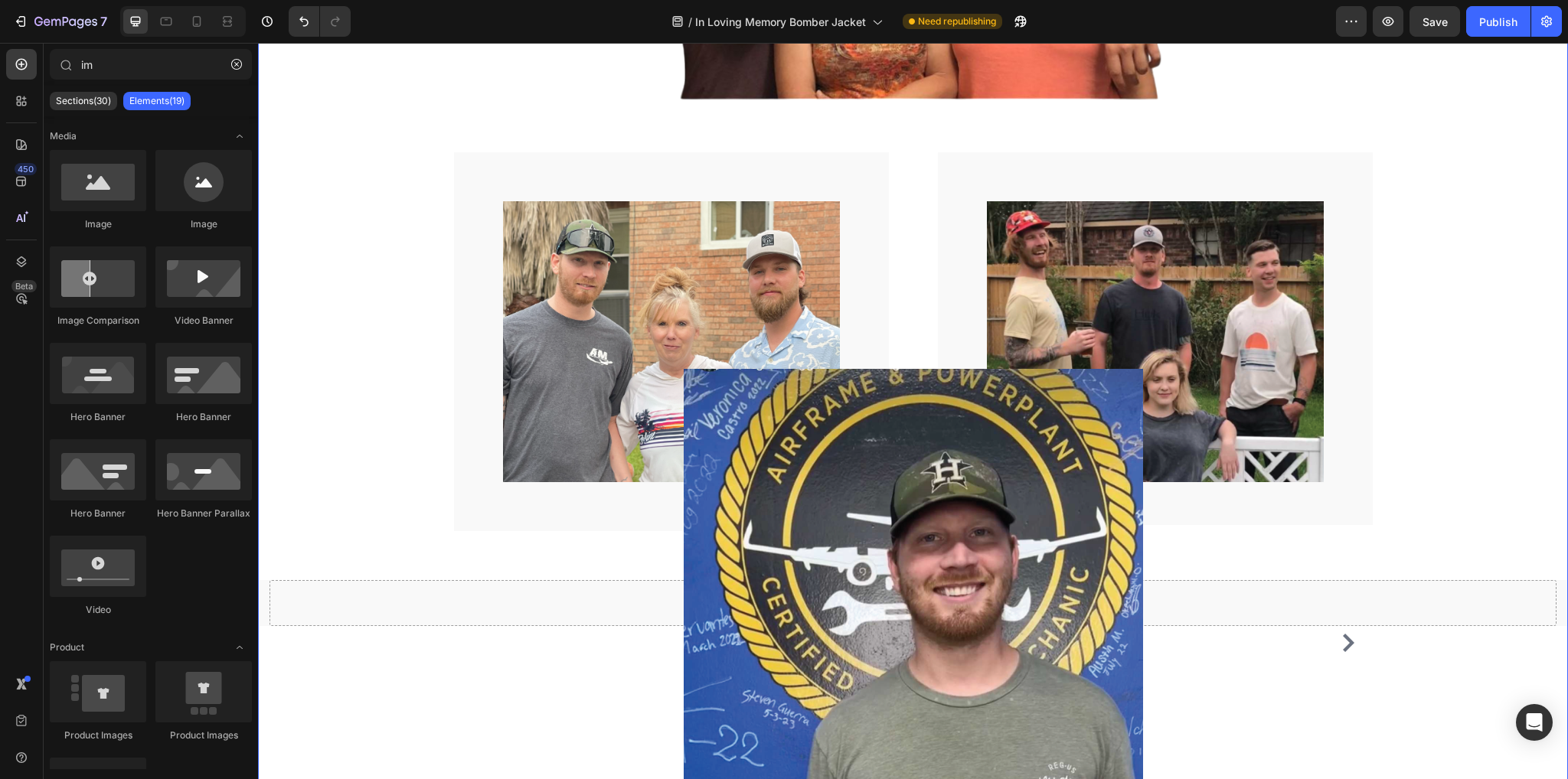
click at [964, 545] on img at bounding box center [914, 644] width 460 height 549
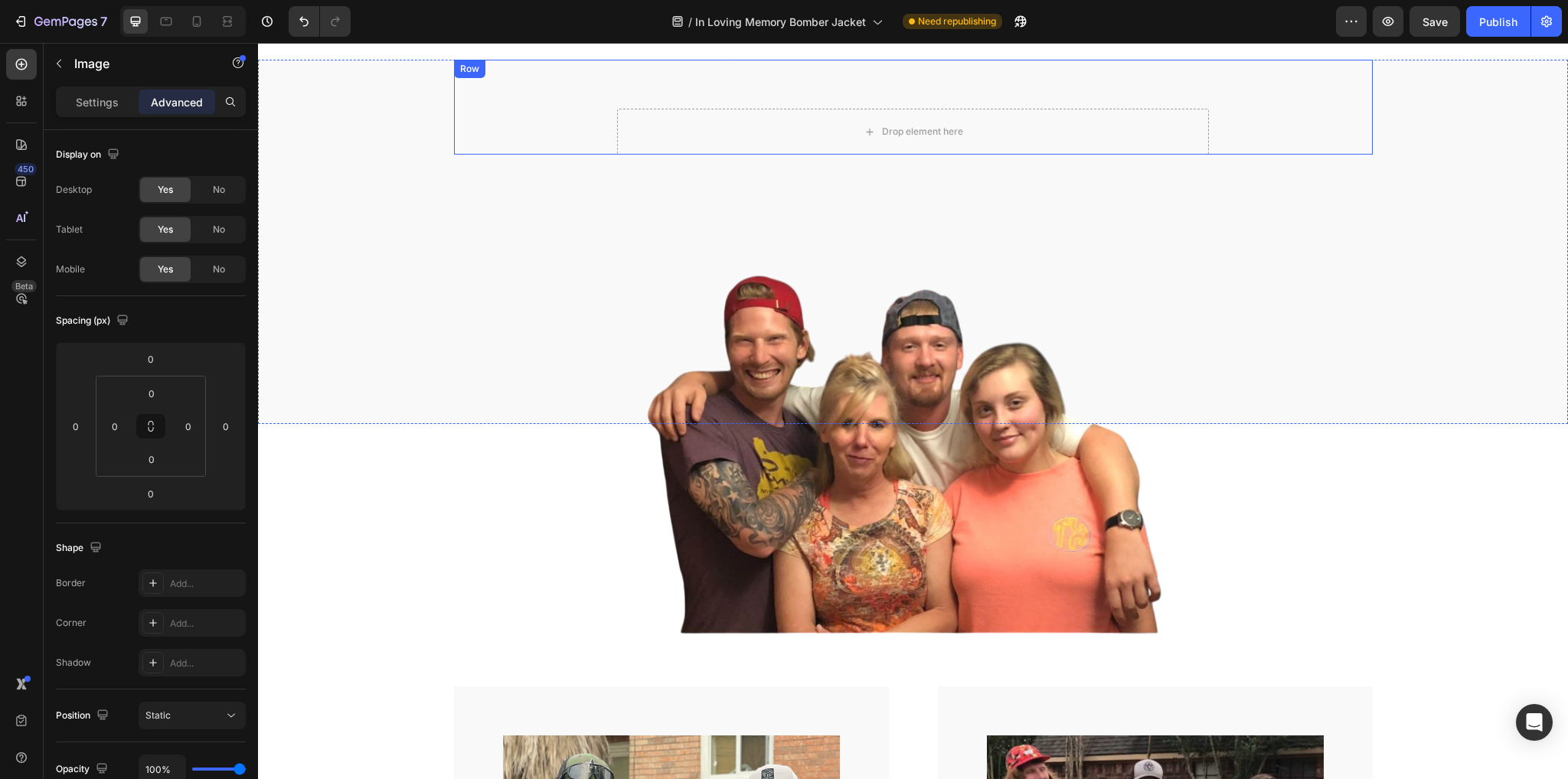
click at [886, 102] on div "Drop element here Row Row" at bounding box center [913, 108] width 918 height 95
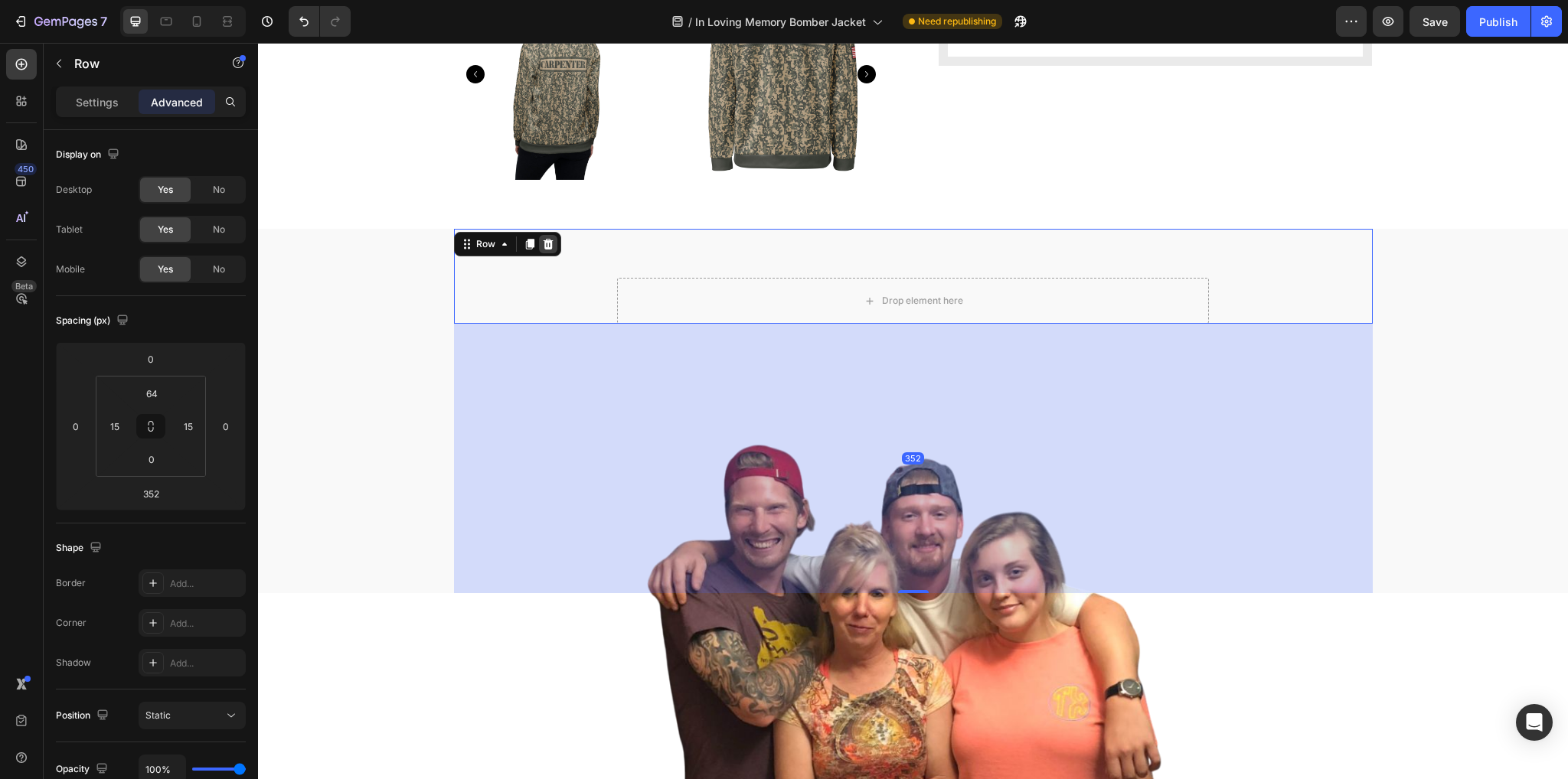
click at [544, 236] on div at bounding box center [547, 243] width 18 height 18
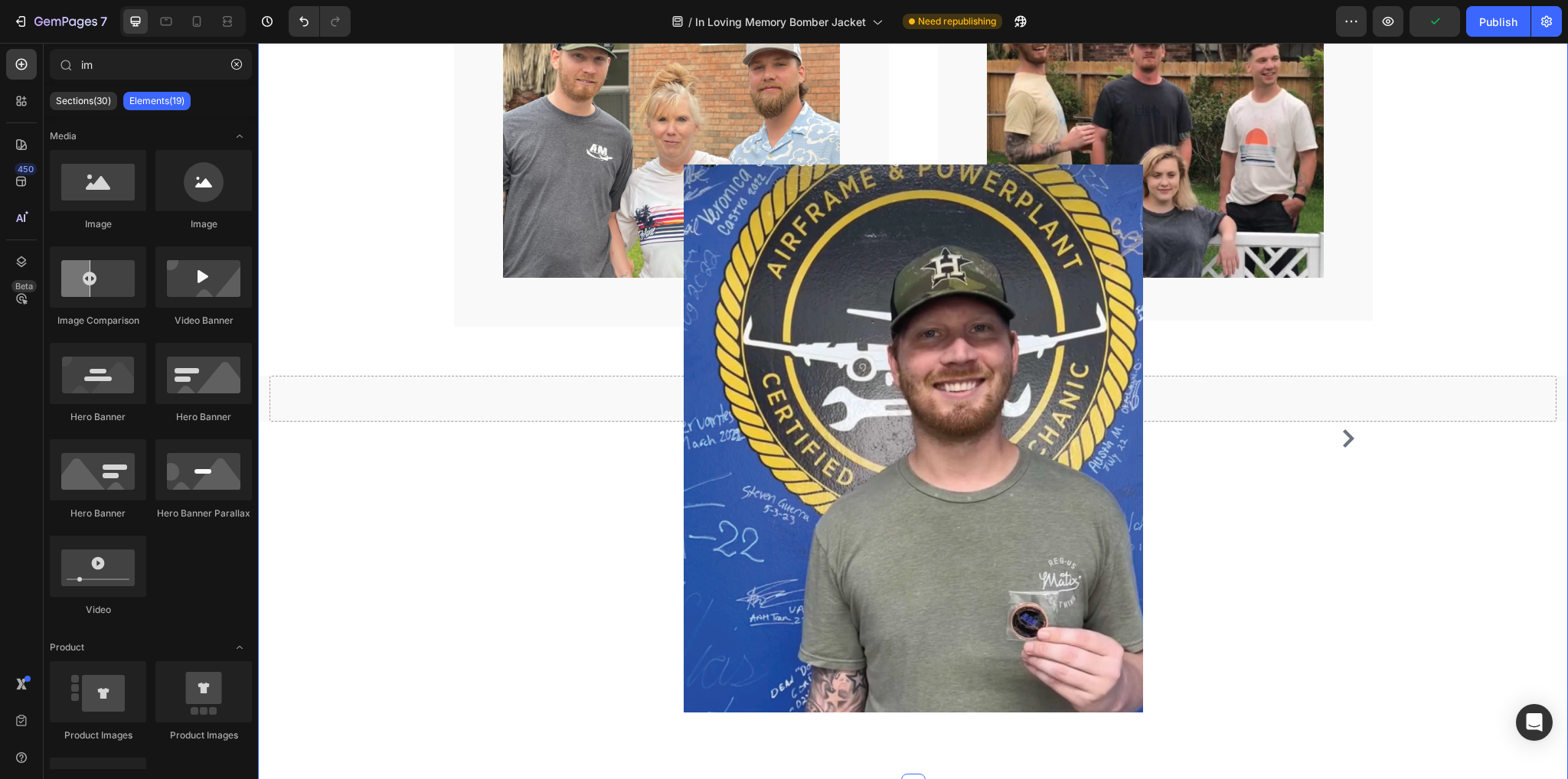
click at [845, 623] on img at bounding box center [914, 440] width 460 height 549
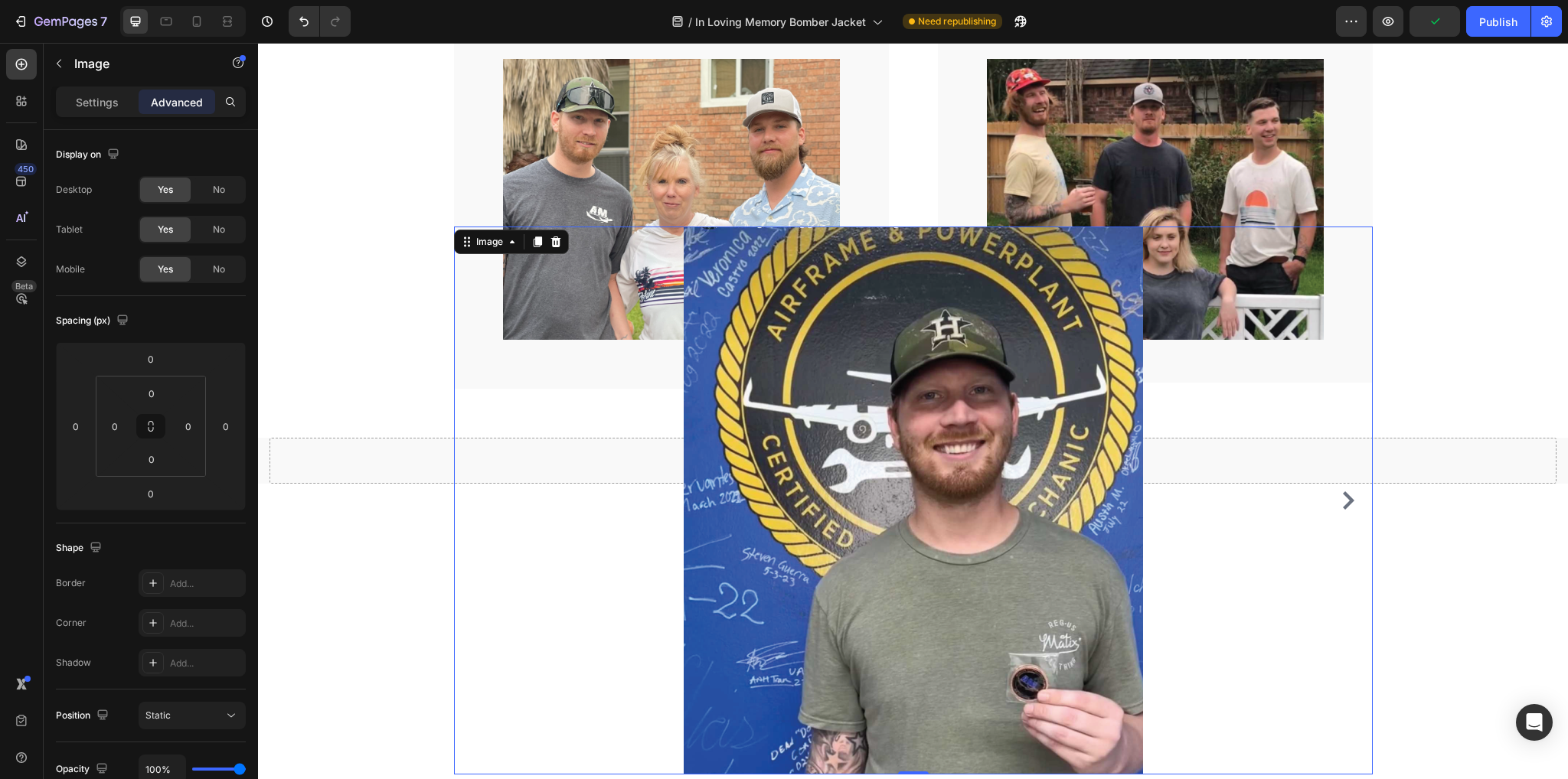
scroll to position [1830, 0]
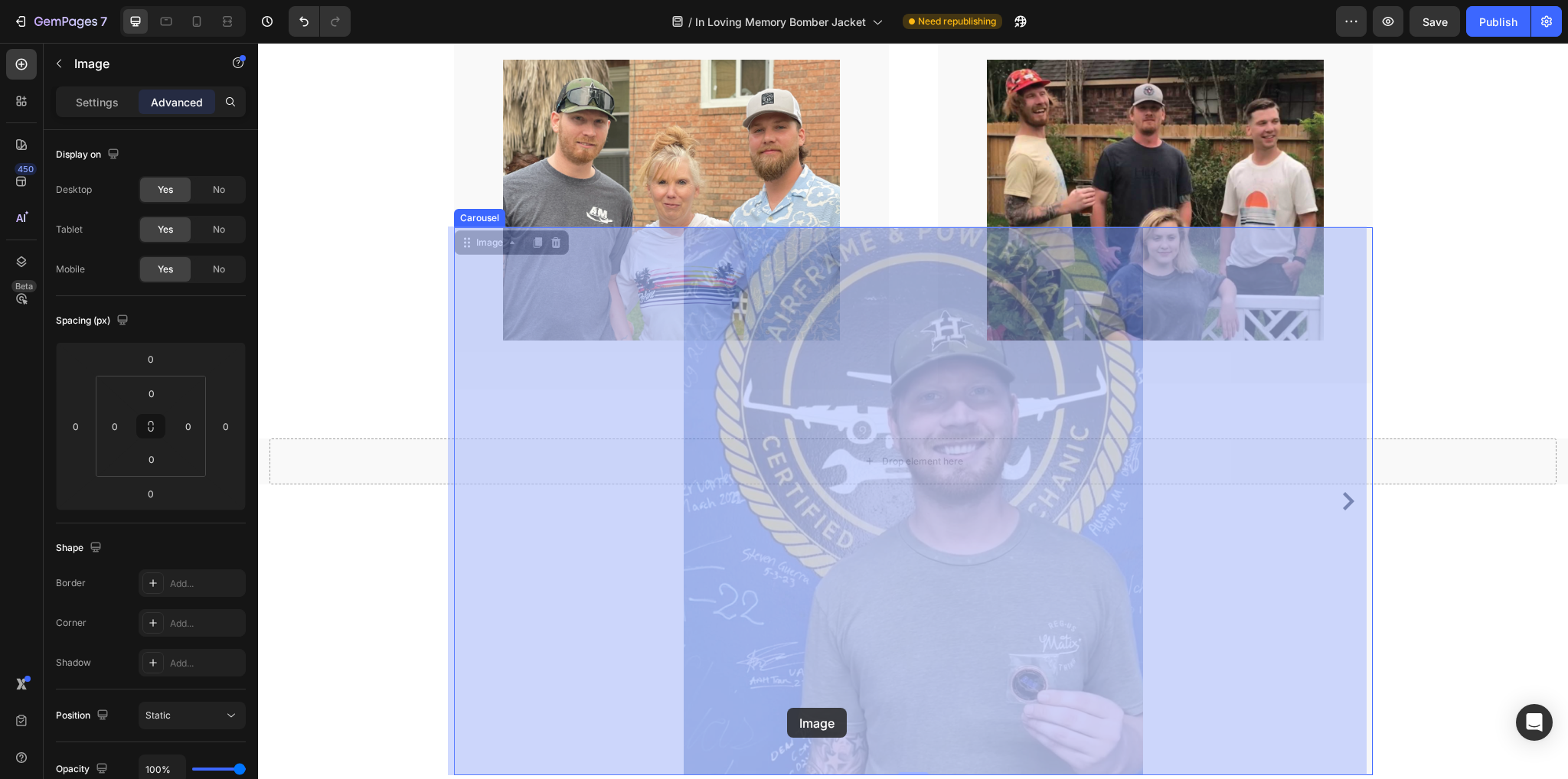
drag, startPoint x: 779, startPoint y: 522, endPoint x: 787, endPoint y: 702, distance: 180.2
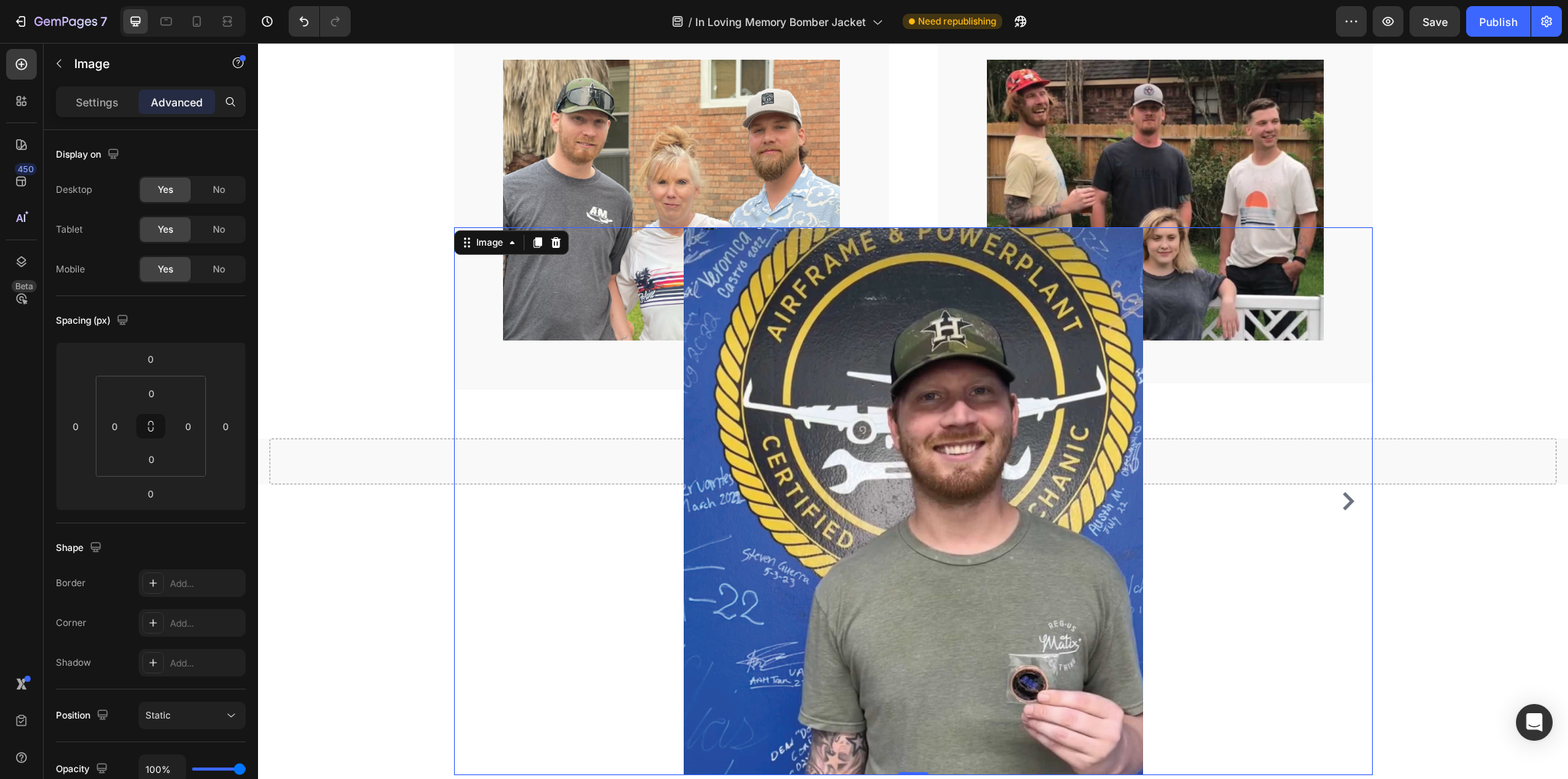
click at [528, 542] on div at bounding box center [913, 502] width 918 height 549
click at [529, 454] on div at bounding box center [913, 502] width 918 height 549
drag, startPoint x: 231, startPoint y: 476, endPoint x: 246, endPoint y: 479, distance: 15.3
click at [246, 0] on html "7 Version history / In Loving Memory Bomber Jacket Need republishing Preview Sa…" at bounding box center [784, 0] width 1568 height 0
click at [300, 16] on icon "Undo/Redo" at bounding box center [304, 21] width 15 height 15
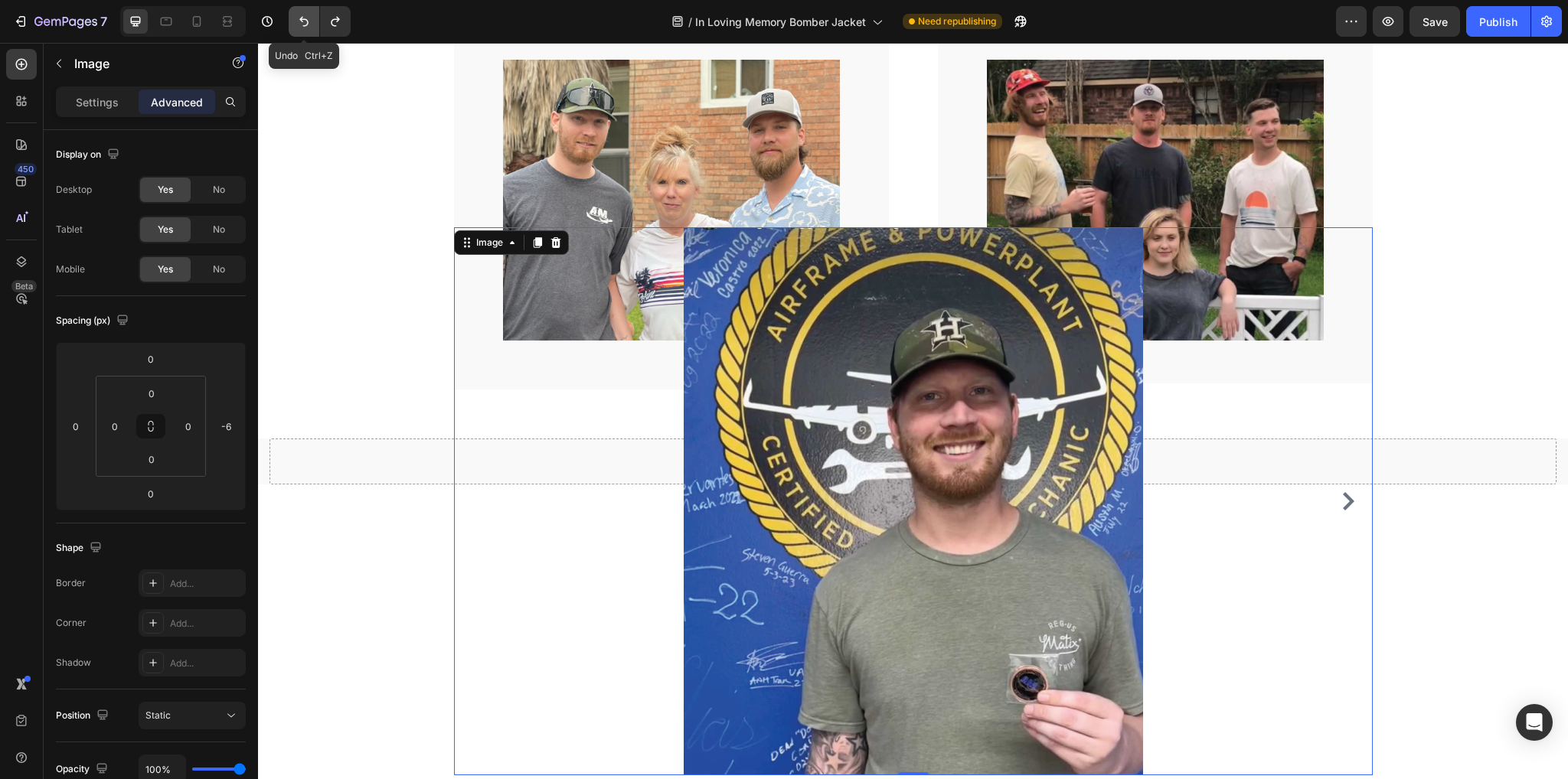
click at [300, 16] on icon "Undo/Redo" at bounding box center [304, 21] width 15 height 15
type input "0"
click at [297, 23] on icon "Undo/Redo" at bounding box center [304, 21] width 15 height 15
click at [304, 19] on icon "Undo/Redo" at bounding box center [304, 22] width 10 height 10
click at [299, 17] on icon "Undo/Redo" at bounding box center [304, 21] width 15 height 15
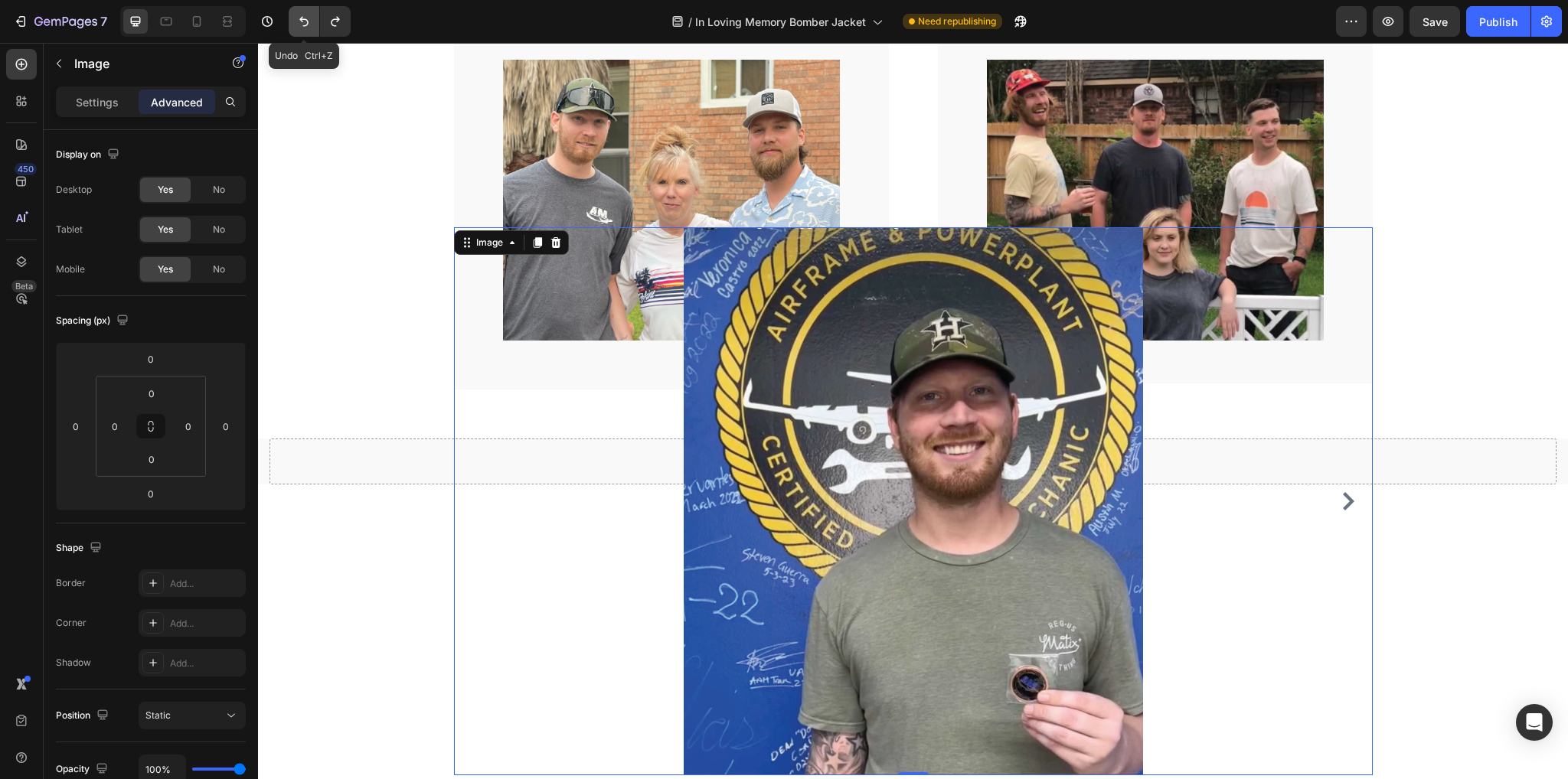
click at [304, 22] on icon "Undo/Redo" at bounding box center [304, 21] width 15 height 15
click at [309, 19] on icon "Undo/Redo" at bounding box center [304, 21] width 15 height 15
drag, startPoint x: 306, startPoint y: 17, endPoint x: 53, endPoint y: 2, distance: 253.4
click at [306, 17] on icon "Undo/Redo" at bounding box center [304, 21] width 15 height 15
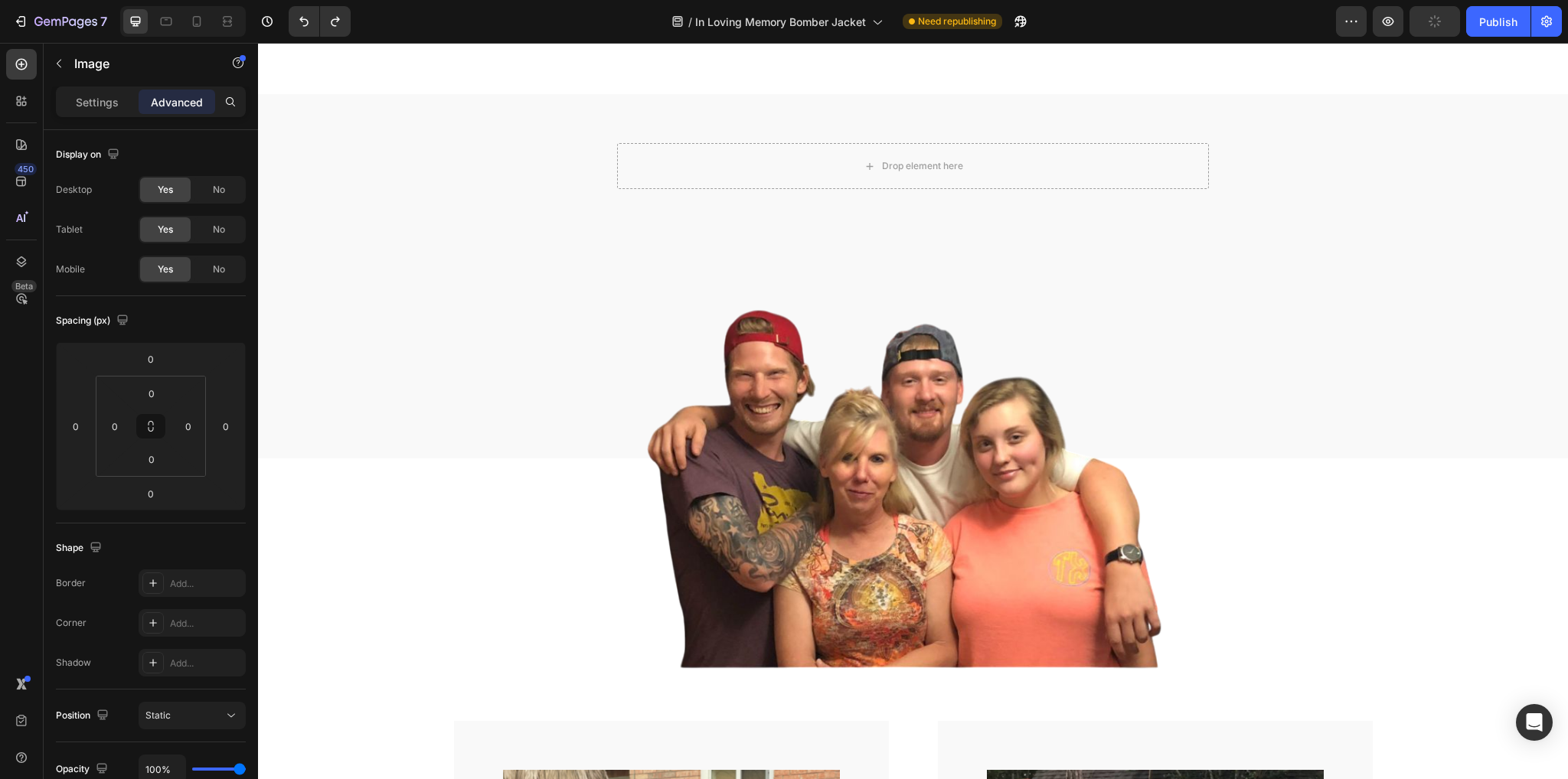
scroll to position [1435, 0]
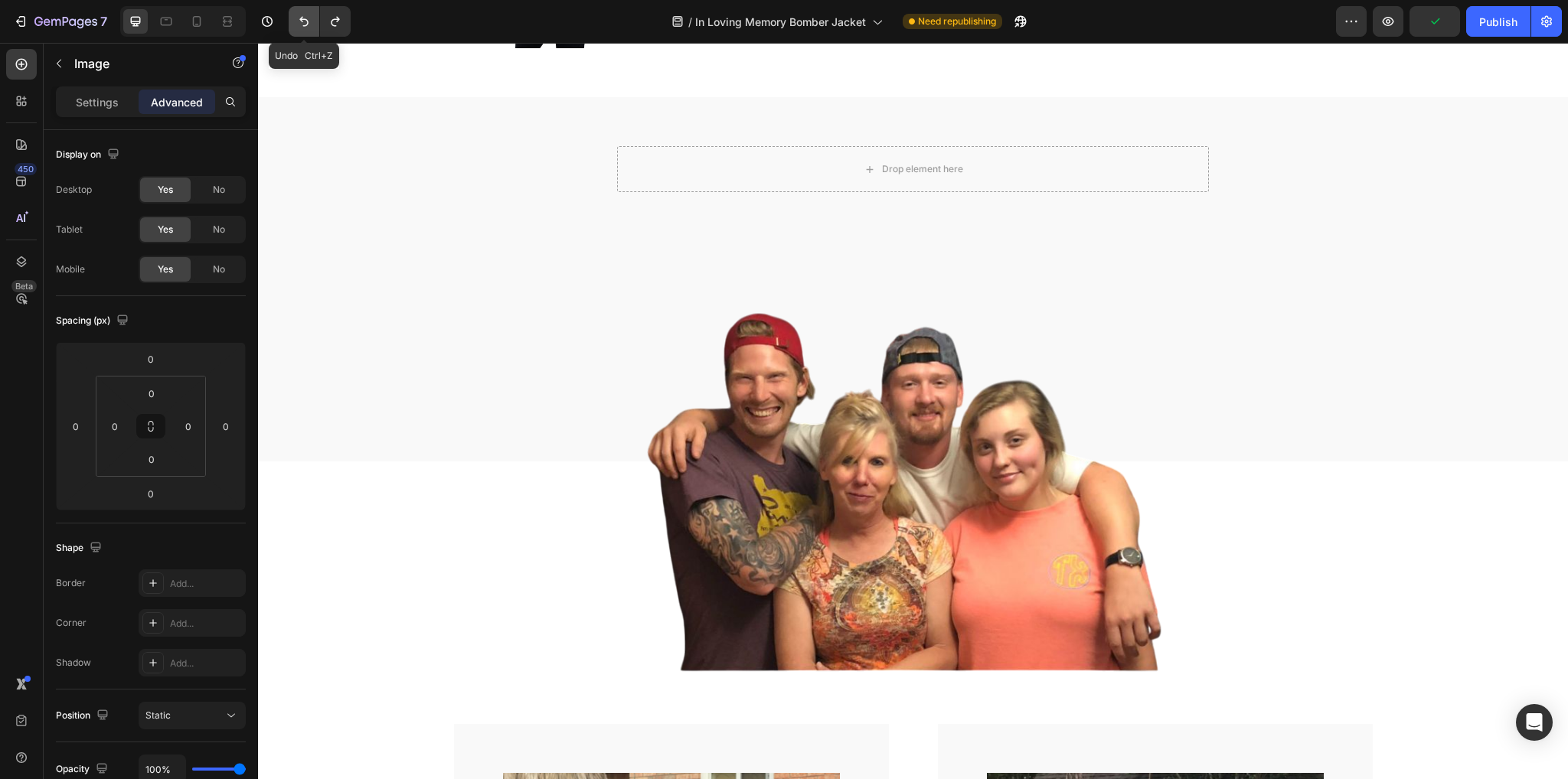
click at [297, 17] on icon "Undo/Redo" at bounding box center [304, 21] width 15 height 15
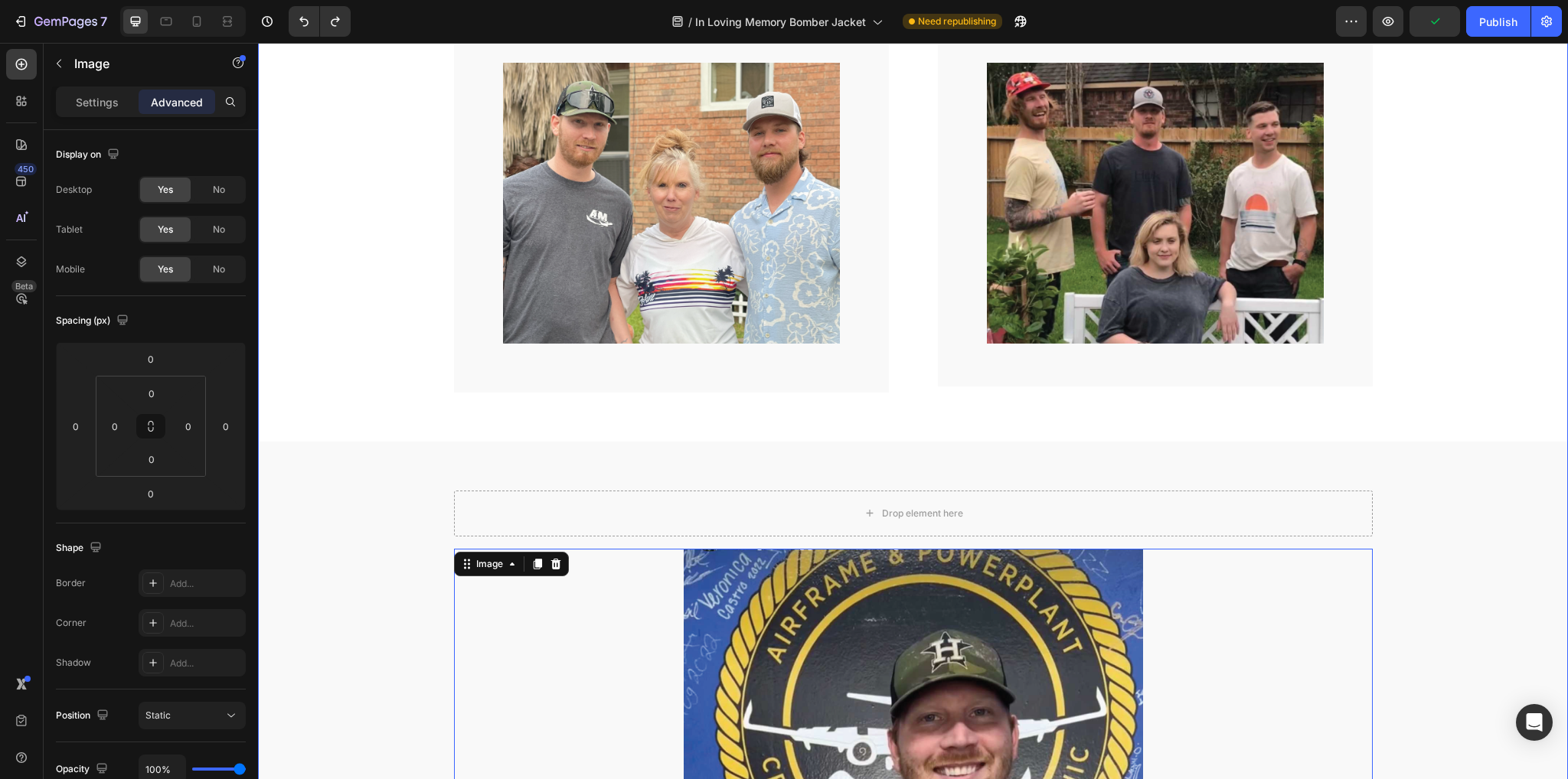
scroll to position [2146, 0]
click at [365, 719] on div "Drop element here Row" at bounding box center [913, 623] width 1287 height 364
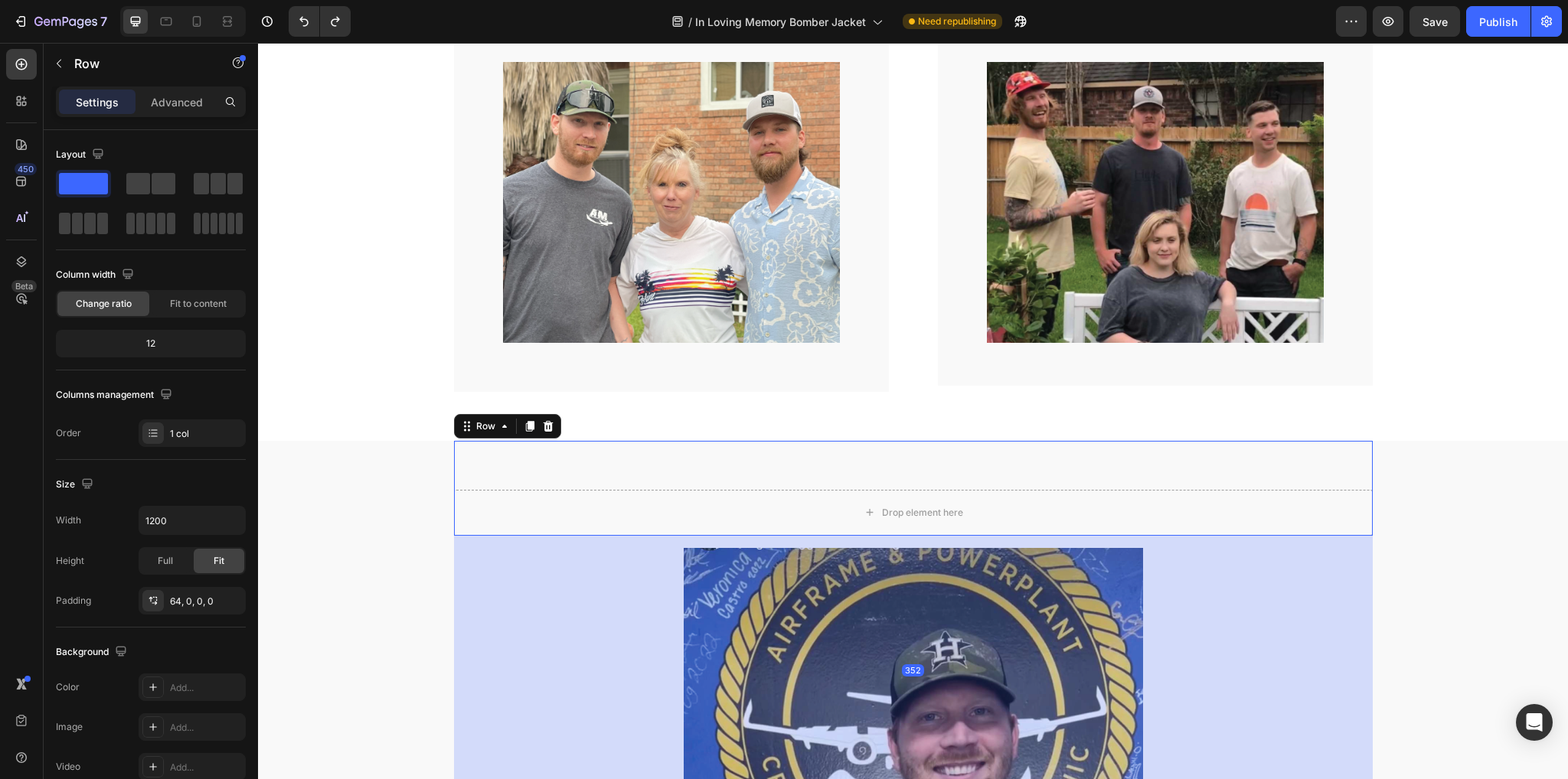
click at [551, 474] on div "Drop element here Row 352" at bounding box center [913, 488] width 918 height 95
click at [772, 453] on div "Drop element here Row 352" at bounding box center [913, 488] width 918 height 95
click at [718, 476] on div "Drop element here Row 352" at bounding box center [913, 488] width 918 height 95
click at [174, 102] on p "Advanced" at bounding box center [176, 102] width 52 height 16
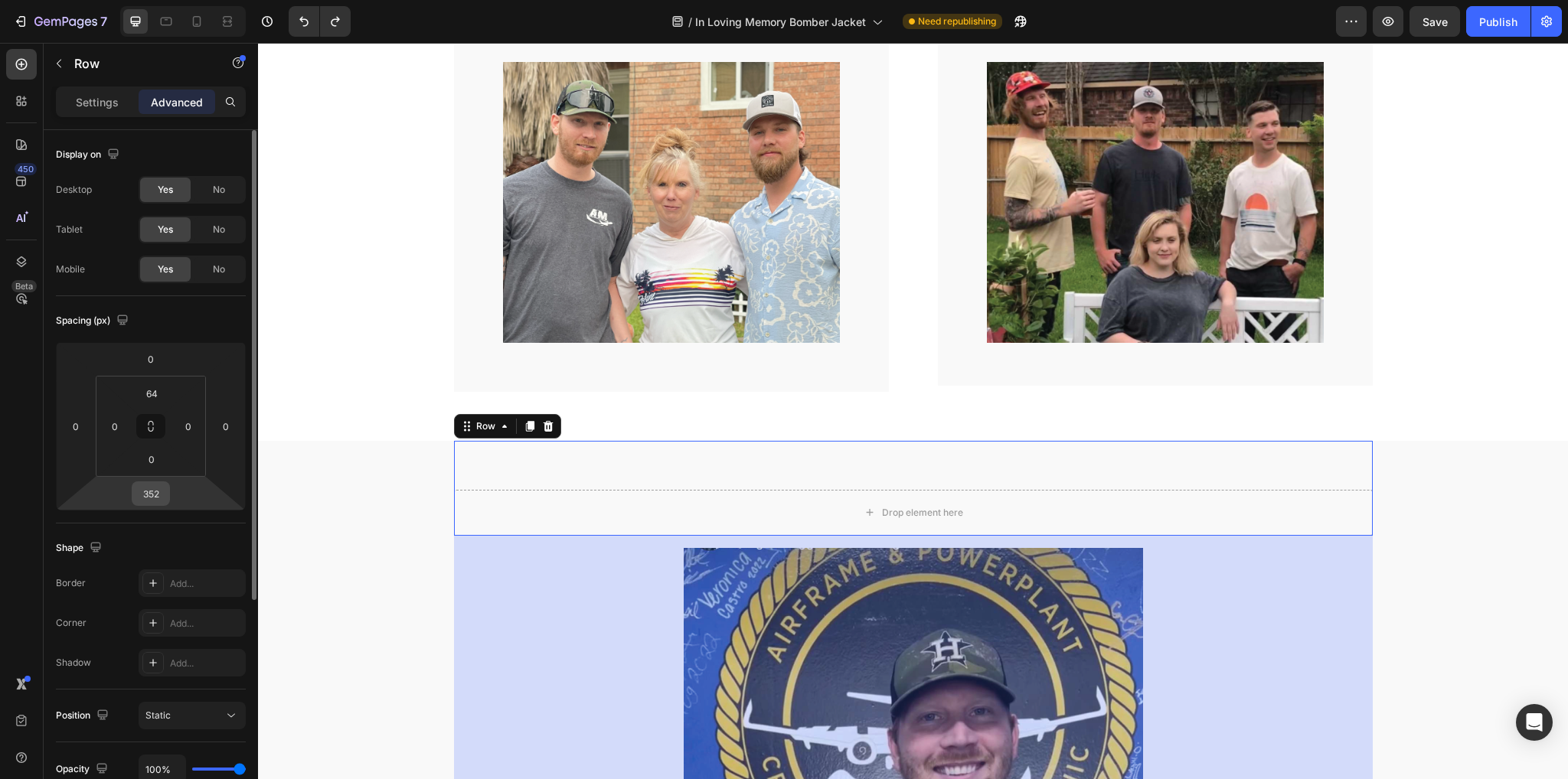
click at [165, 496] on input "352" at bounding box center [151, 494] width 31 height 23
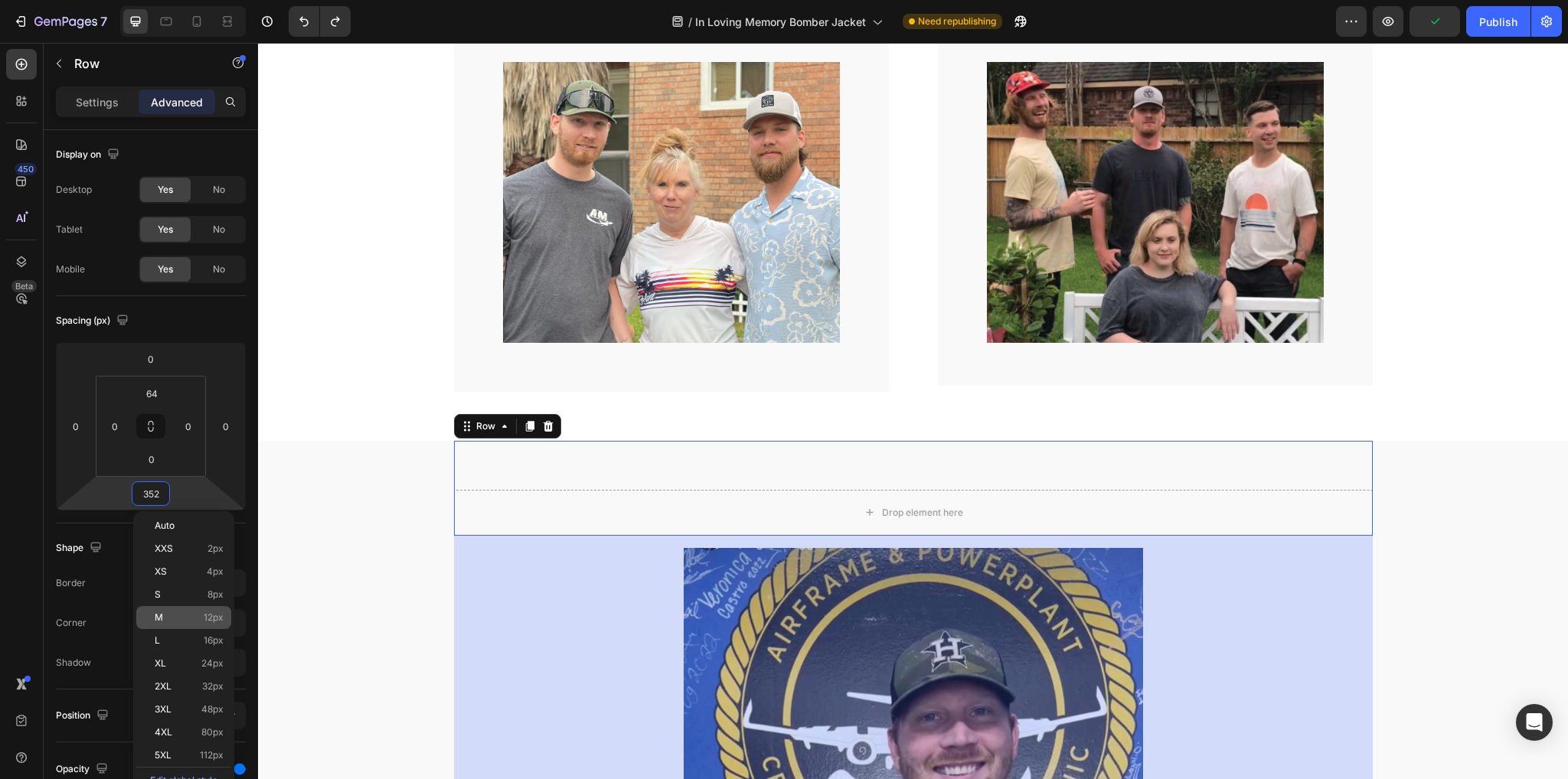
click at [169, 617] on p "M 12px" at bounding box center [189, 617] width 69 height 10
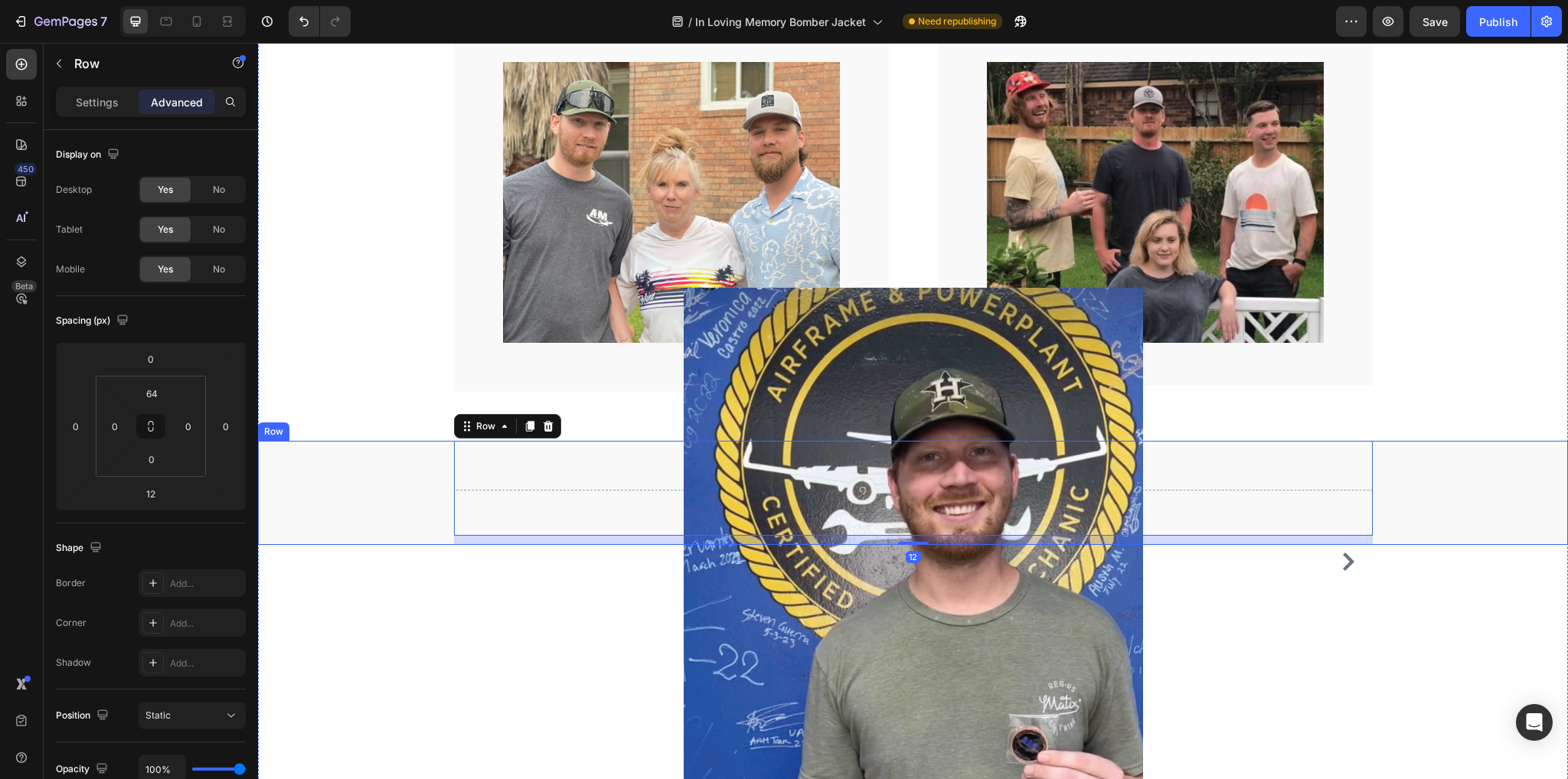
type input "352"
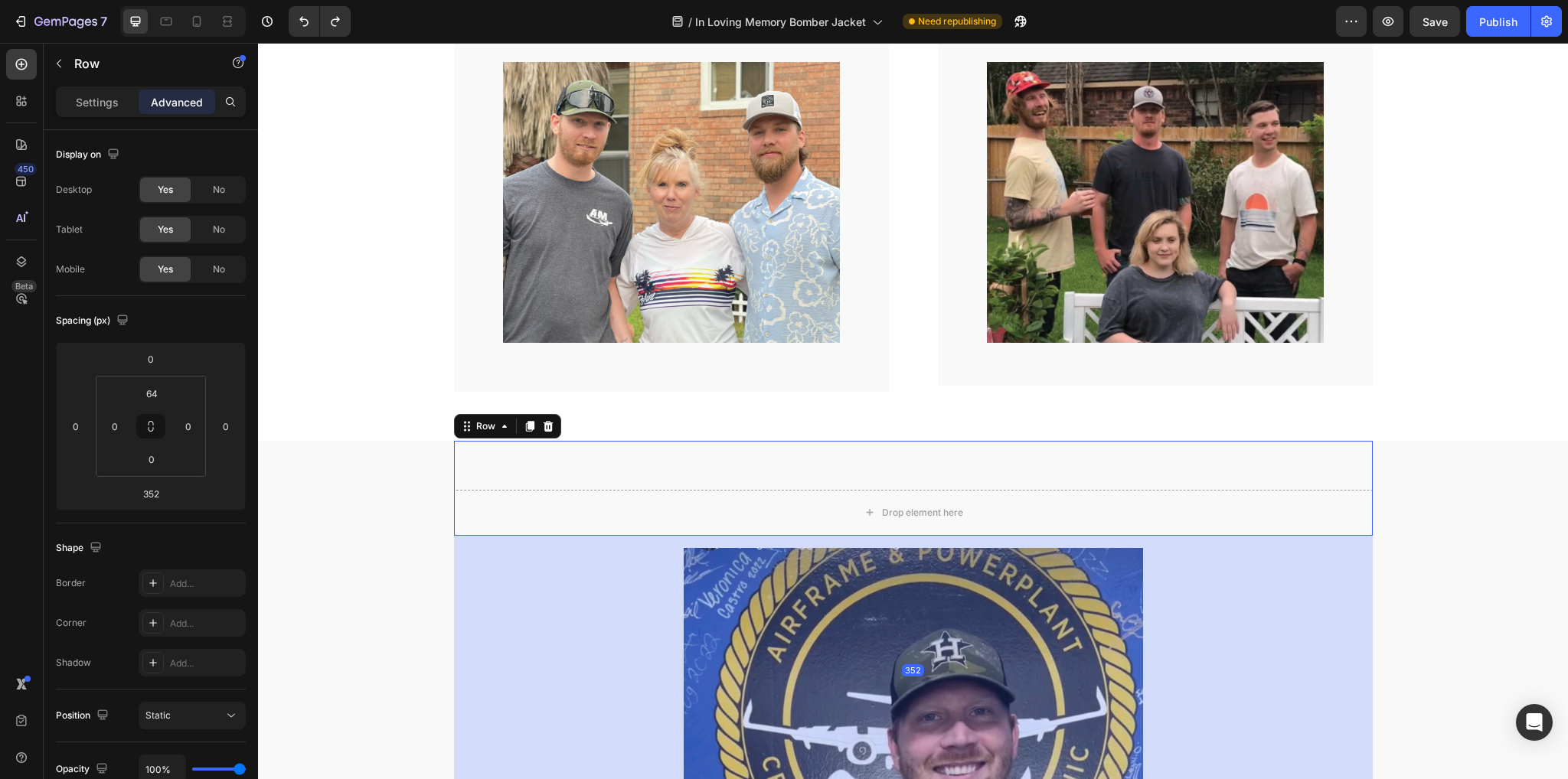
click at [542, 628] on div "352" at bounding box center [913, 670] width 918 height 270
click at [669, 505] on div "Drop element here" at bounding box center [913, 513] width 918 height 46
click at [330, 584] on div "Drop element here Row 352" at bounding box center [913, 623] width 1287 height 364
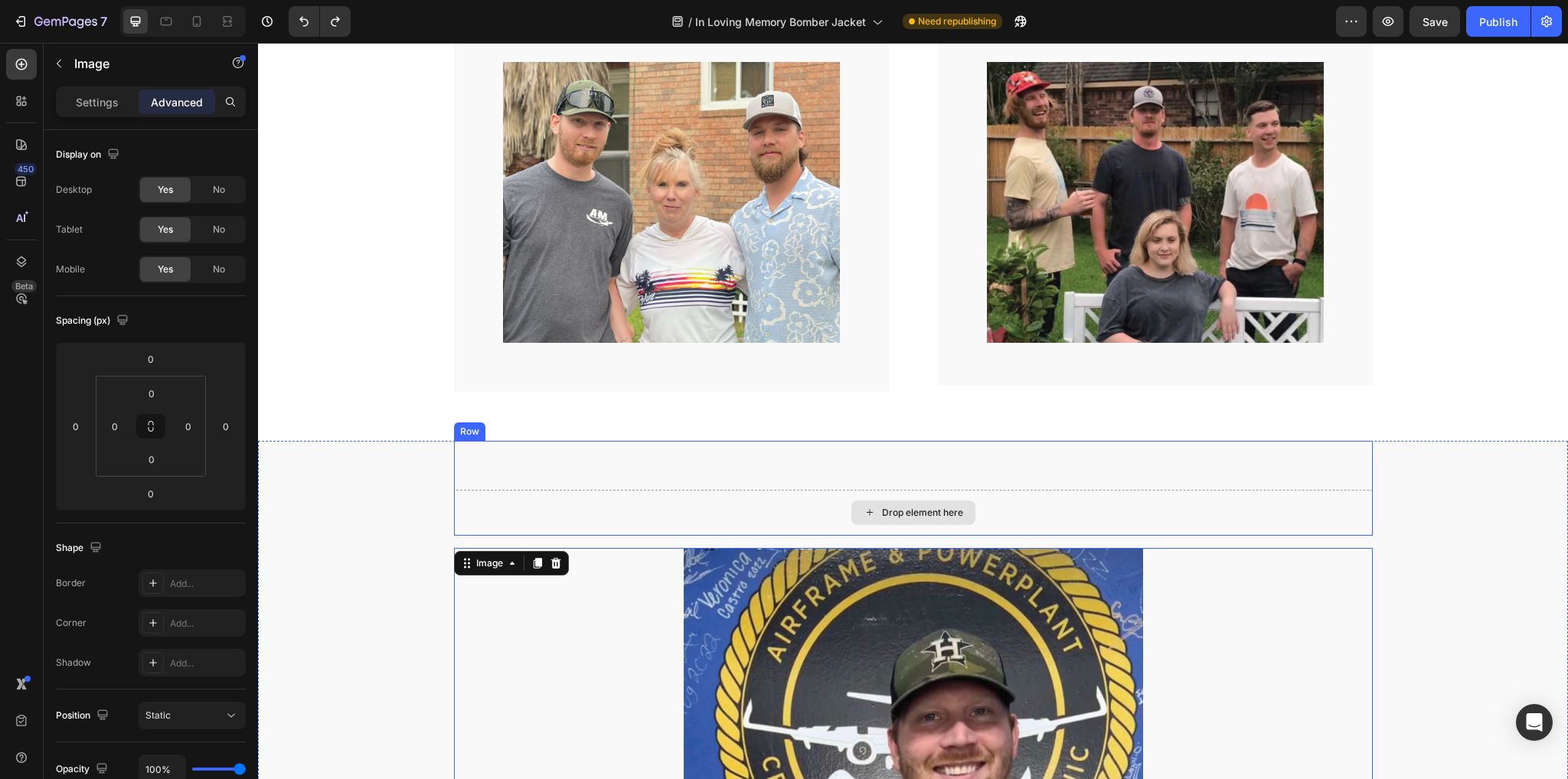
click at [637, 505] on div "Drop element here" at bounding box center [913, 513] width 918 height 46
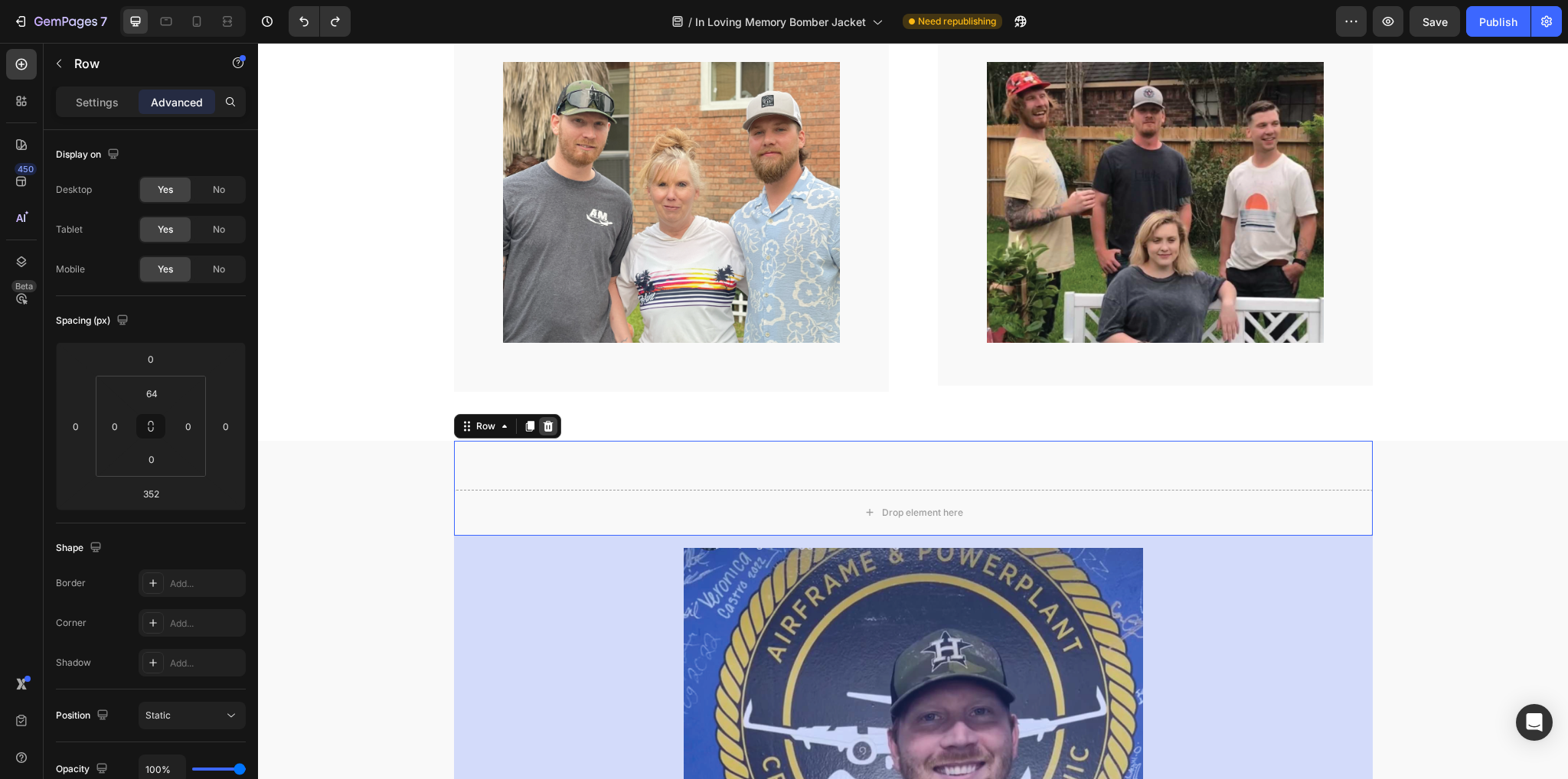
click at [543, 429] on icon at bounding box center [547, 426] width 10 height 10
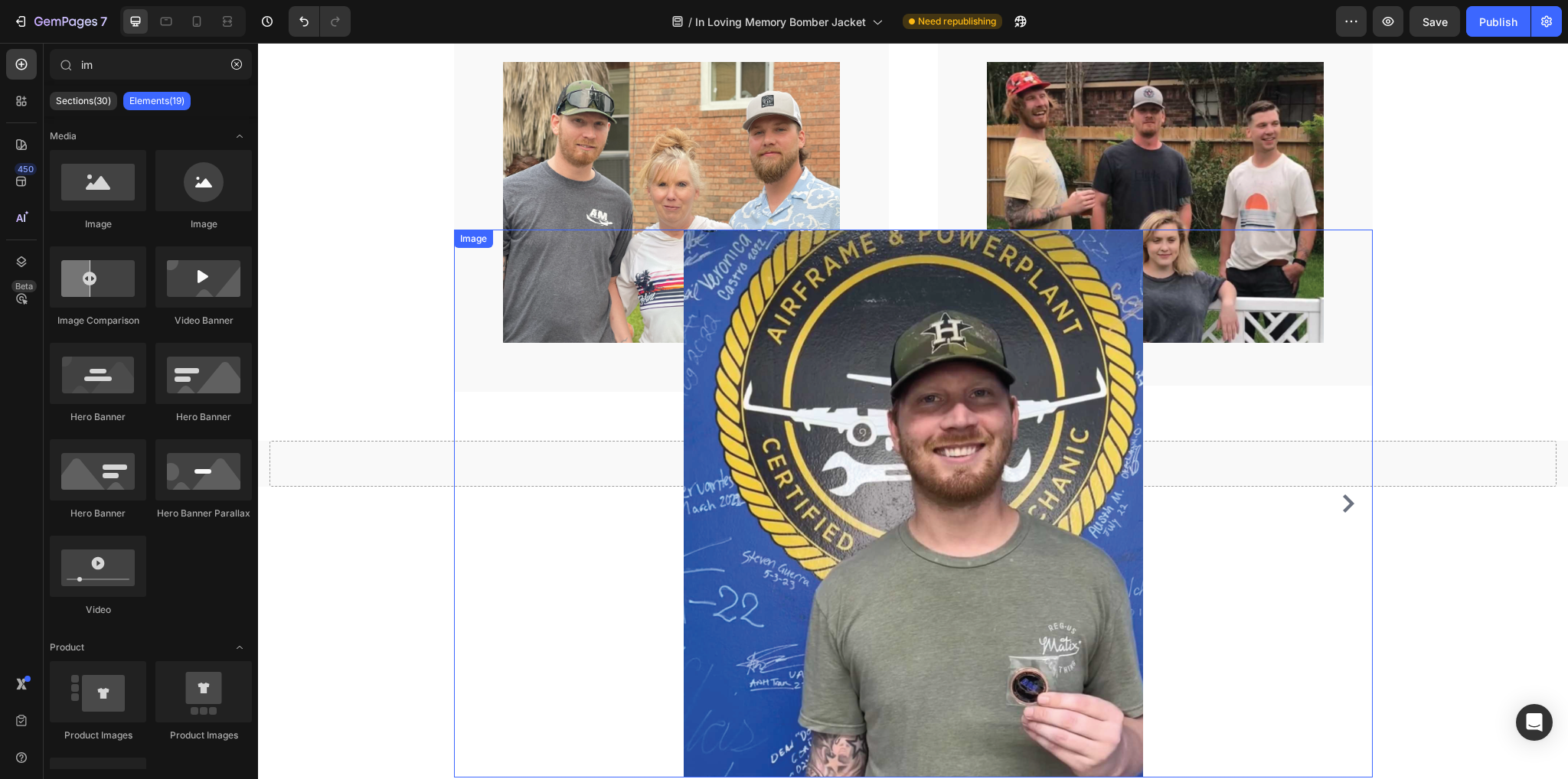
click at [829, 569] on img at bounding box center [914, 504] width 460 height 549
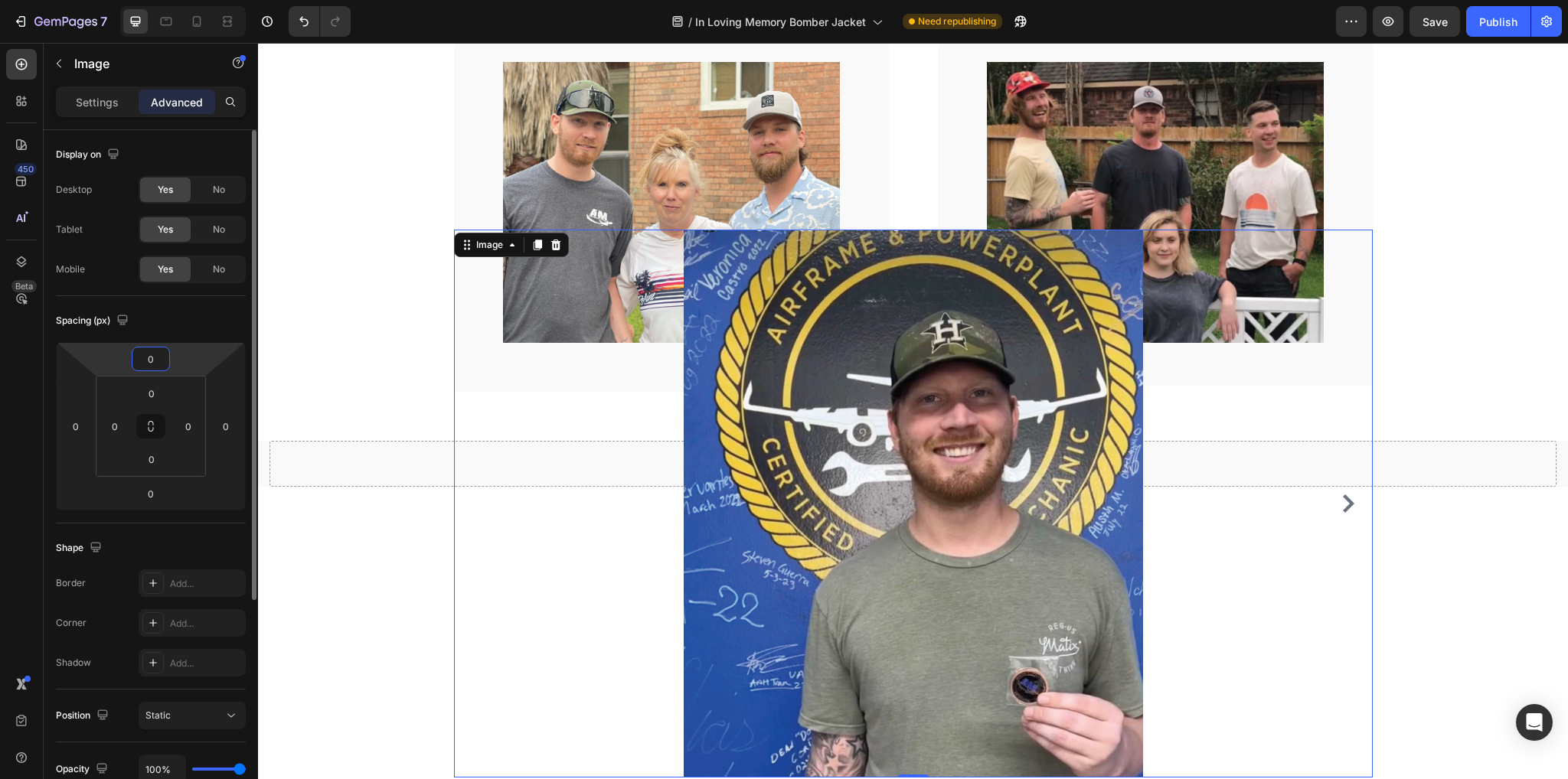
click at [155, 362] on input "0" at bounding box center [151, 359] width 31 height 23
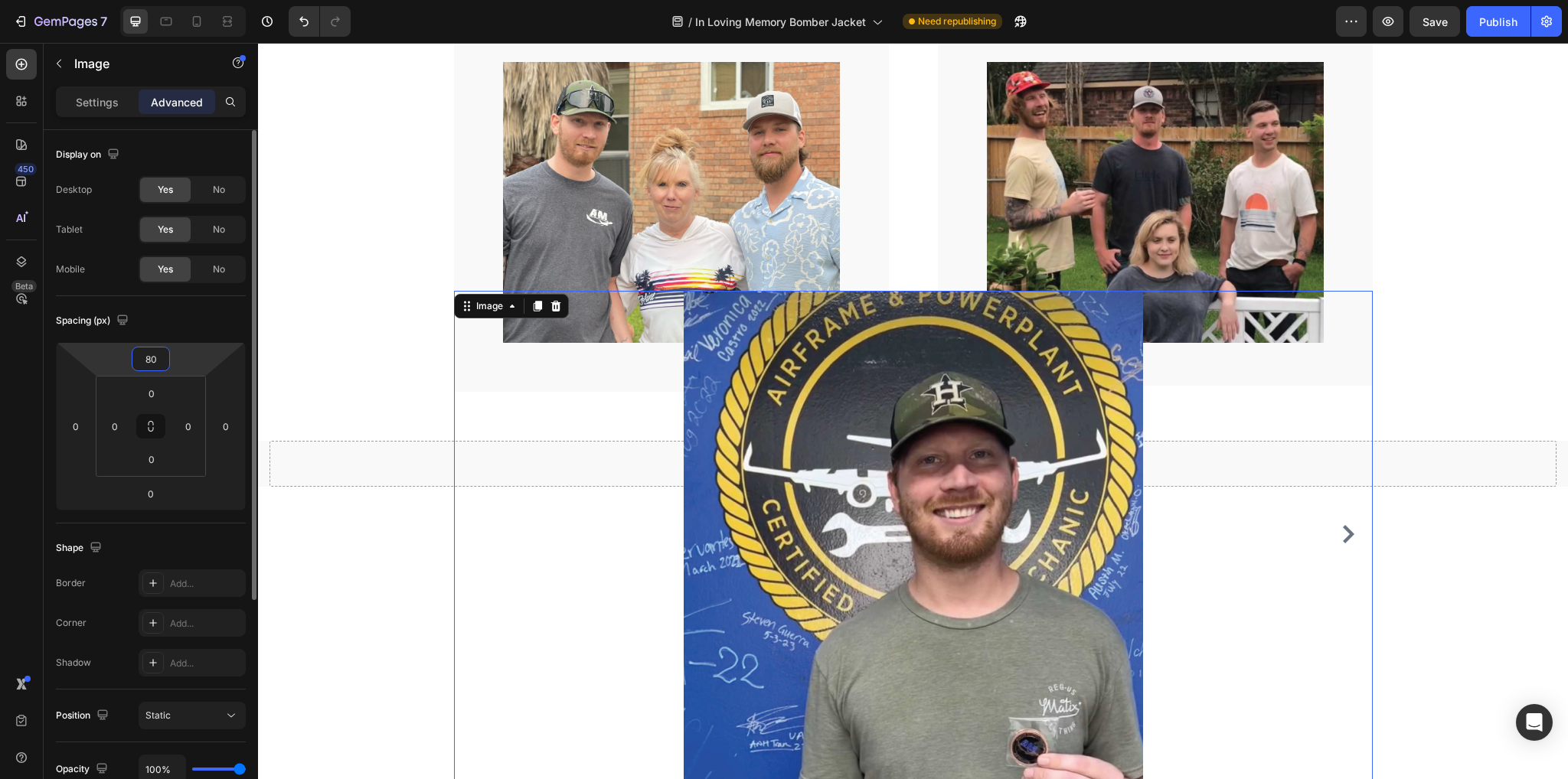
type input "8"
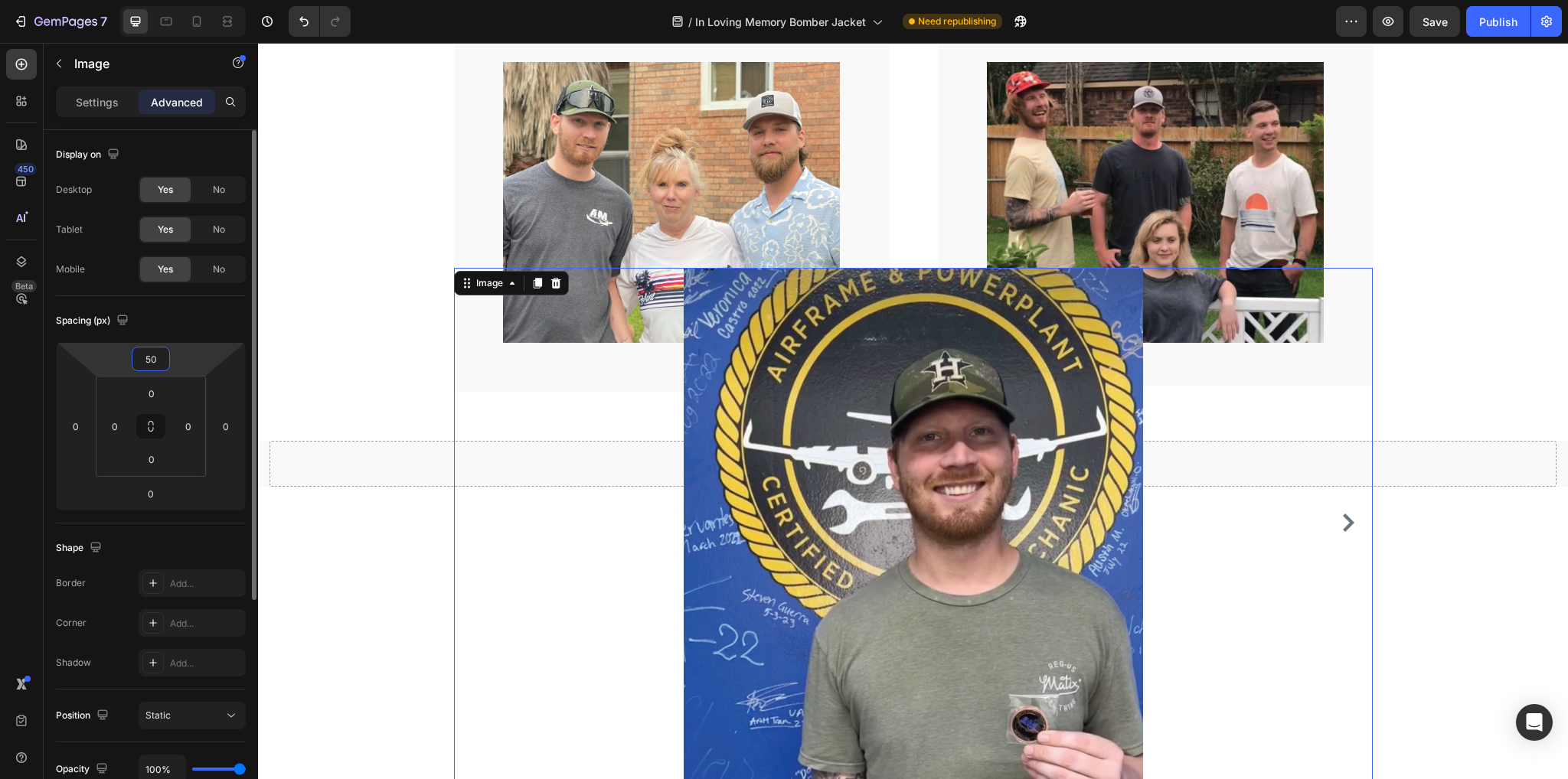
type input "5"
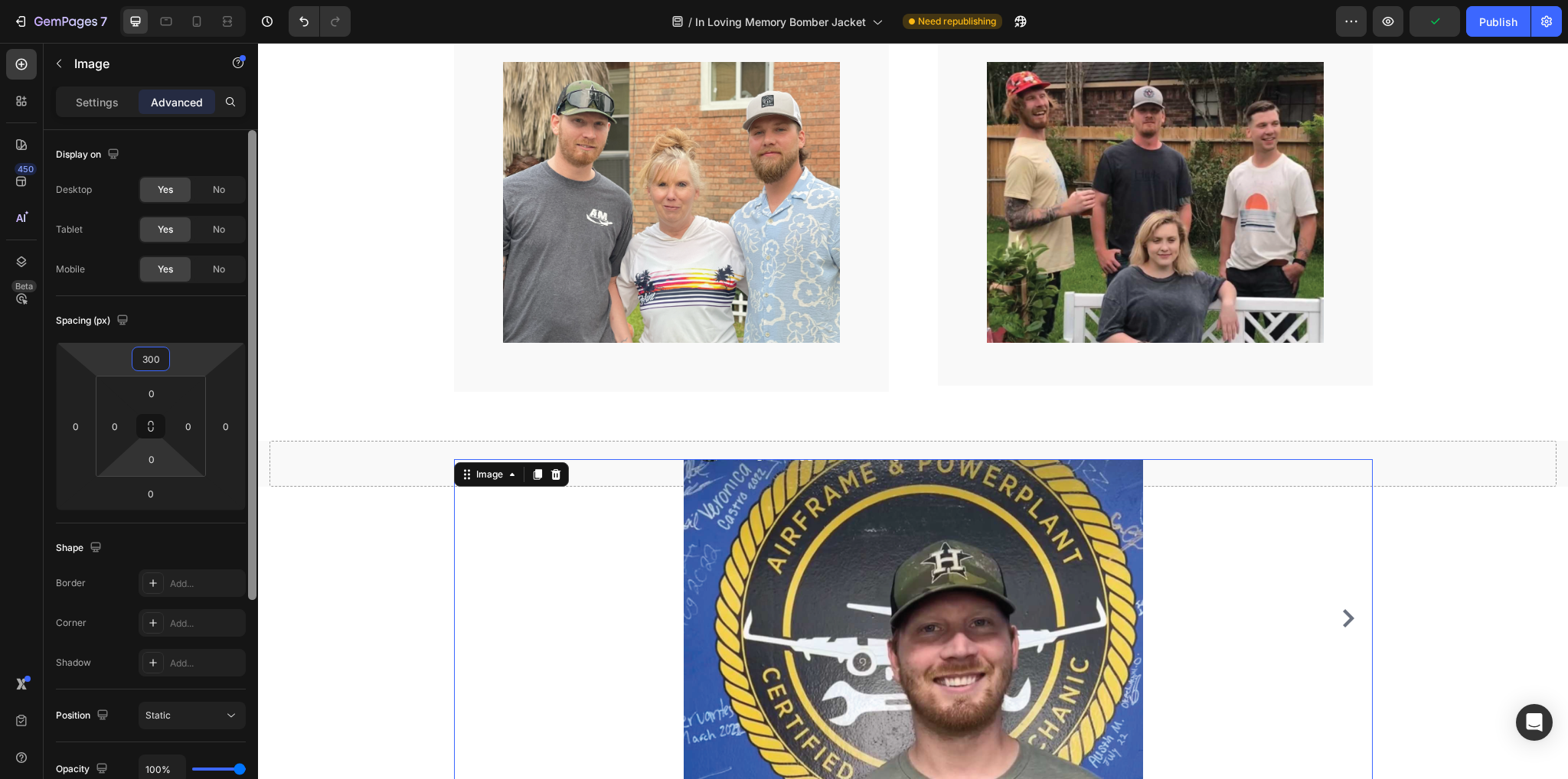
type input "300"
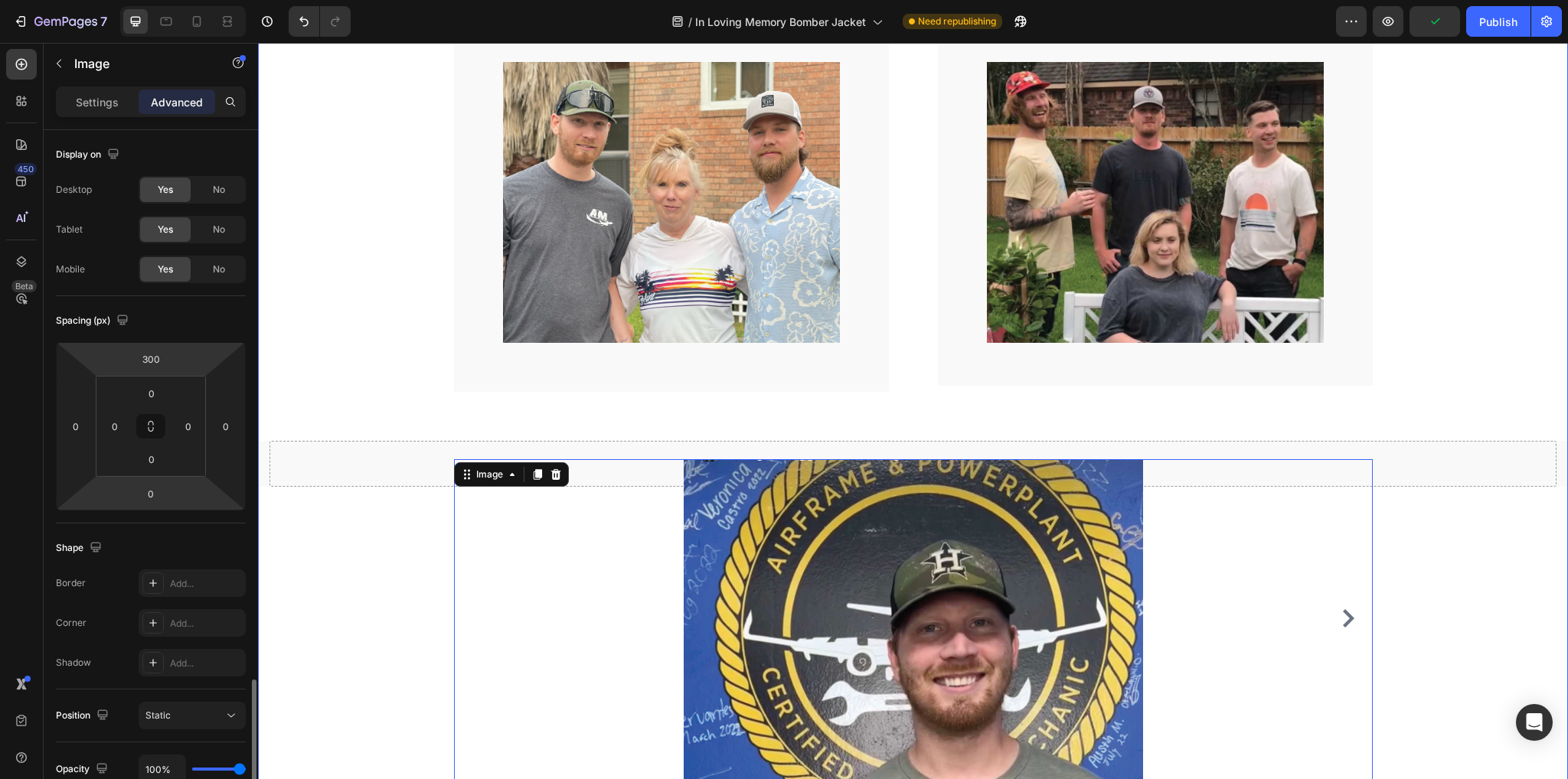
scroll to position [327, 0]
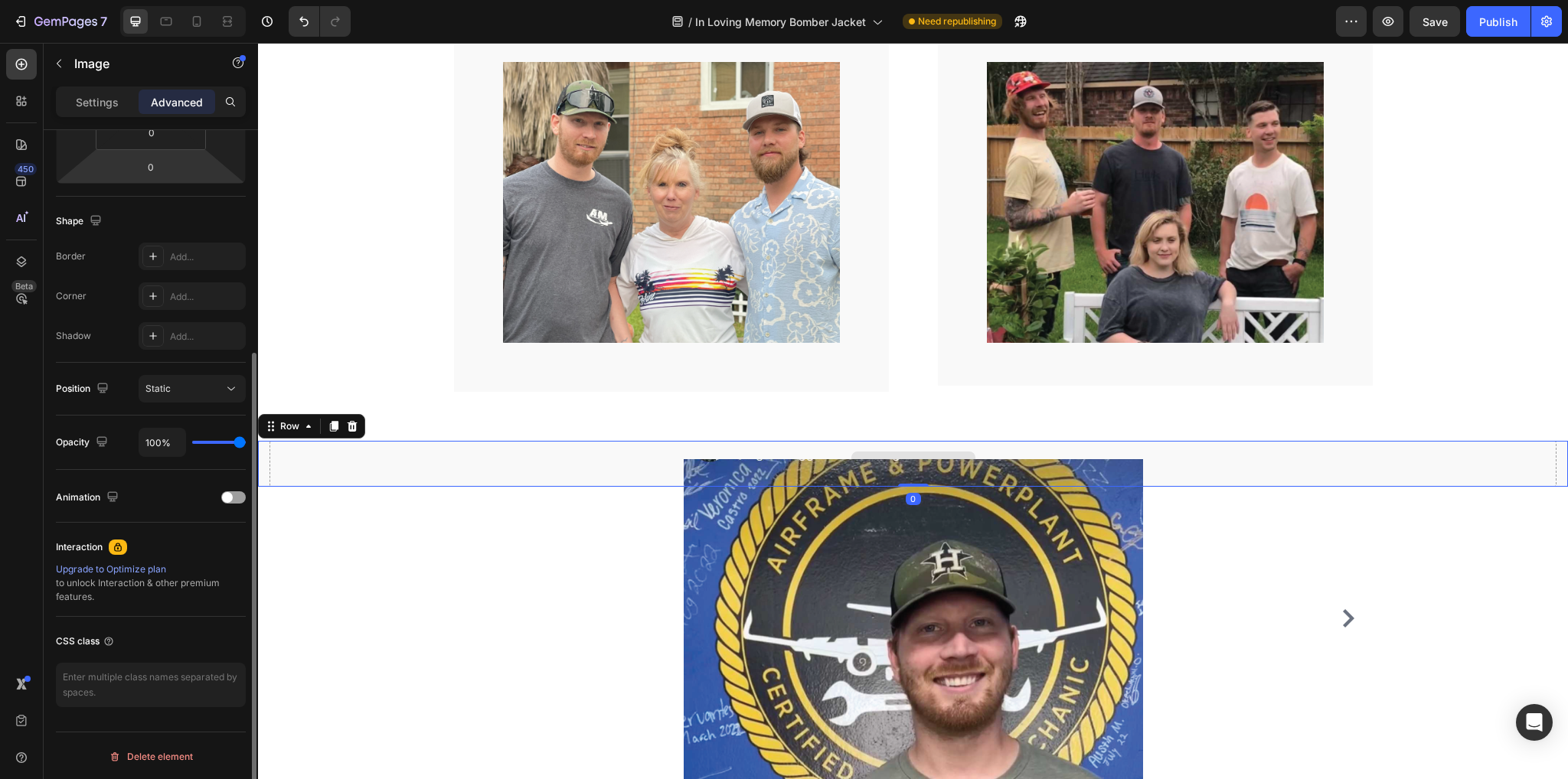
click at [386, 448] on div "Drop element here" at bounding box center [913, 463] width 1287 height 46
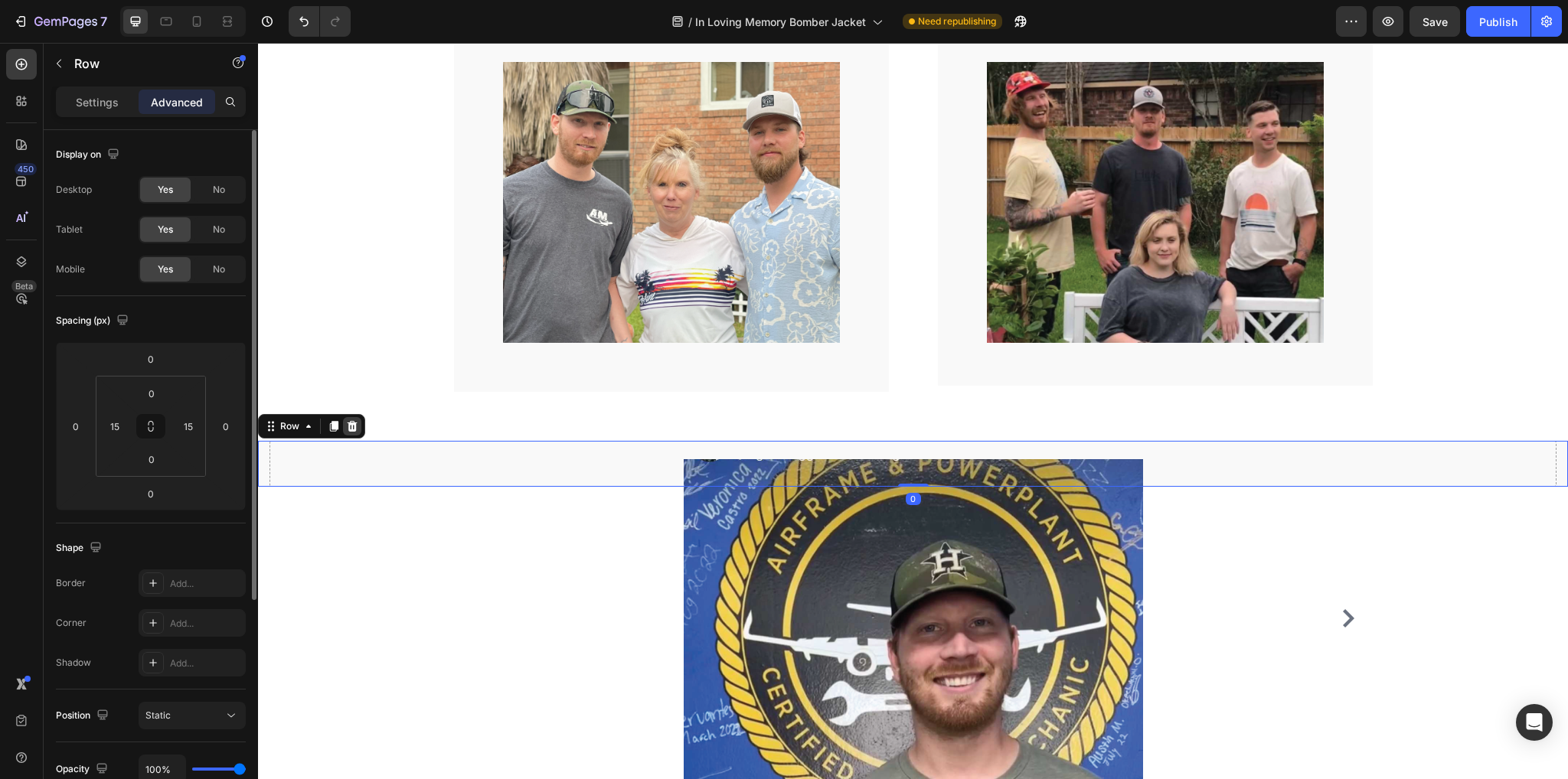
click at [351, 426] on icon at bounding box center [352, 426] width 10 height 10
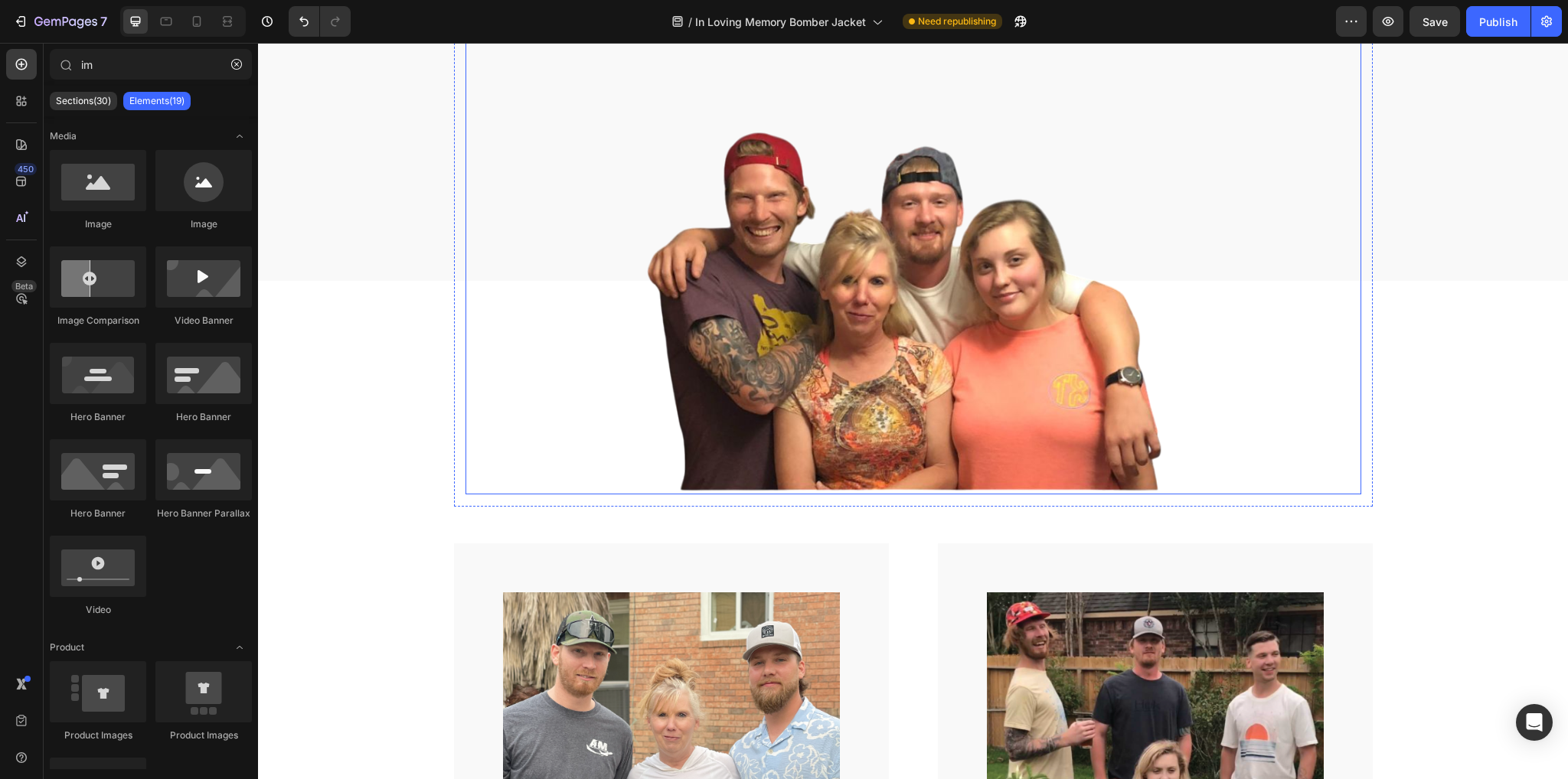
click at [934, 420] on img at bounding box center [913, 259] width 896 height 471
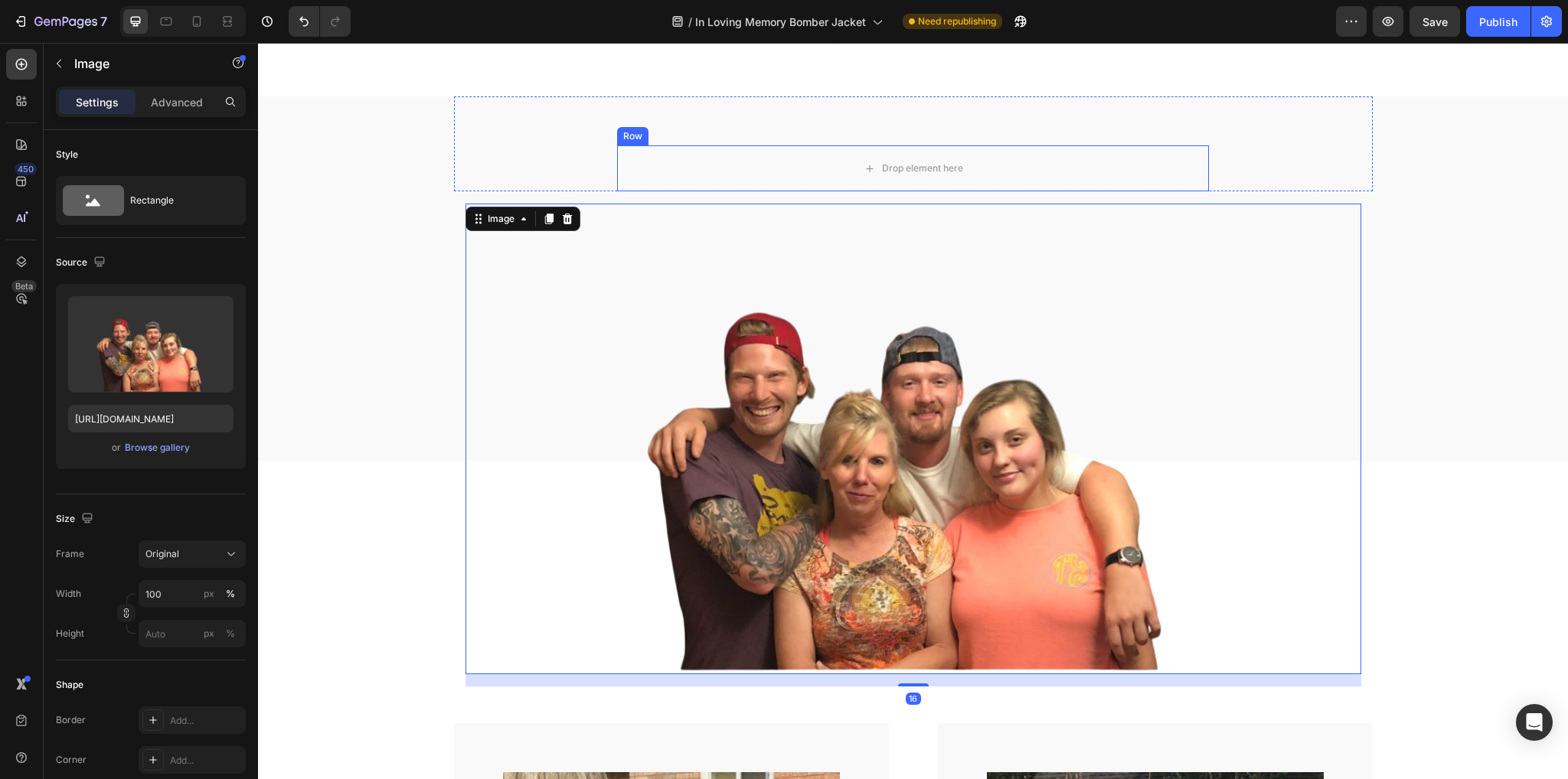
click at [786, 159] on div "Drop element here" at bounding box center [913, 169] width 591 height 46
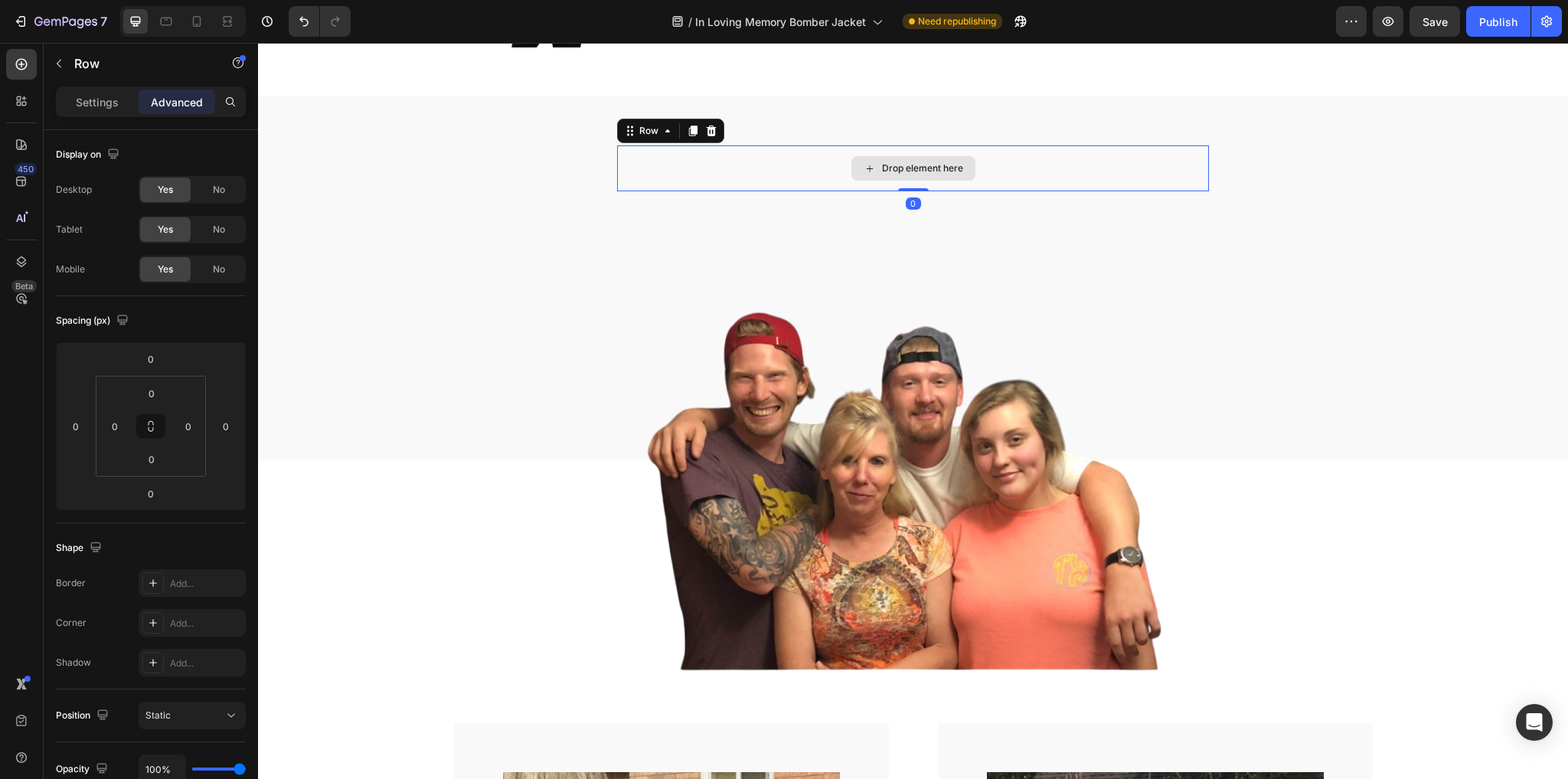
scroll to position [1435, 0]
click at [707, 133] on icon at bounding box center [712, 131] width 10 height 10
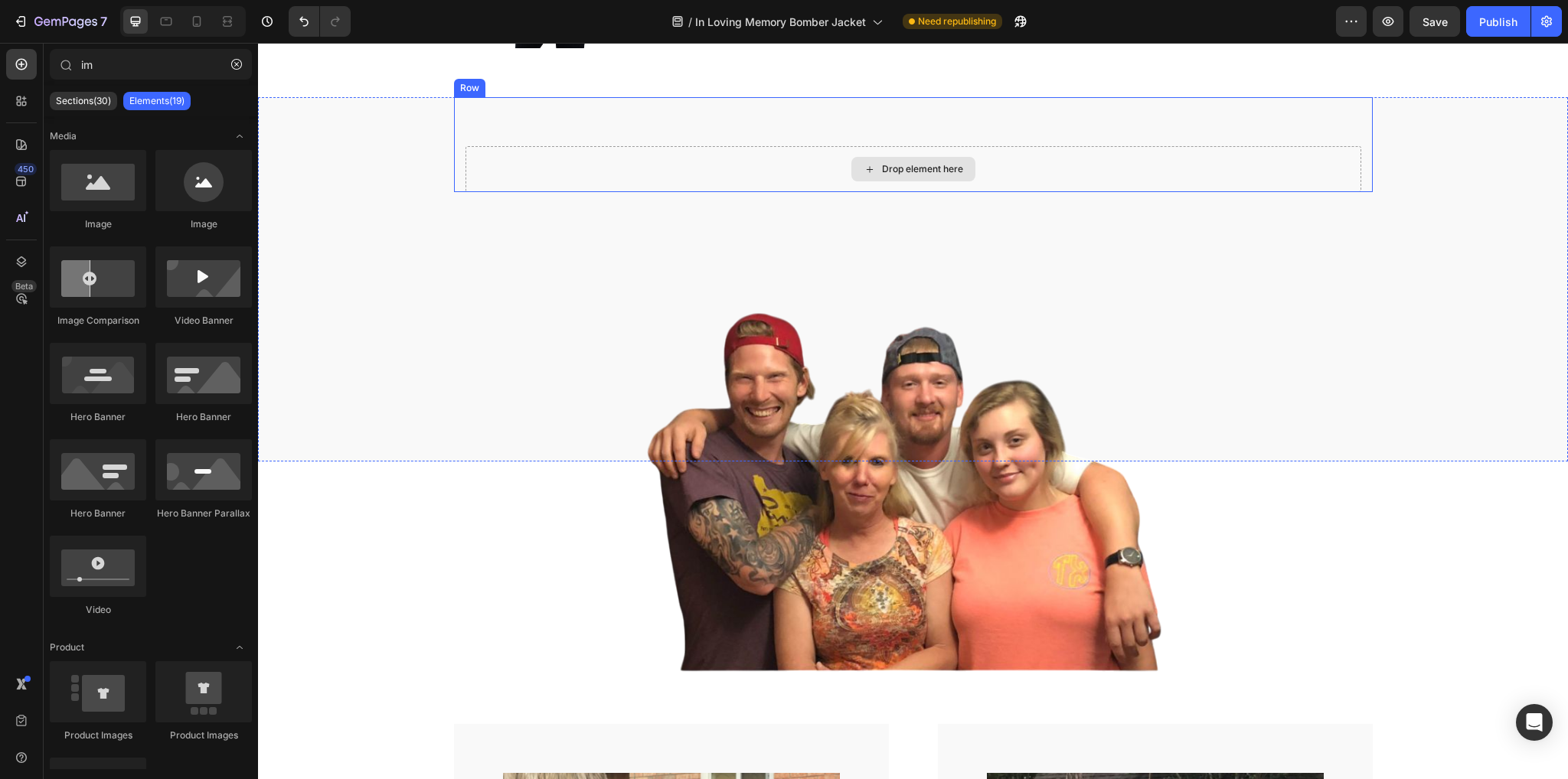
click at [774, 168] on div "Drop element here" at bounding box center [913, 169] width 896 height 46
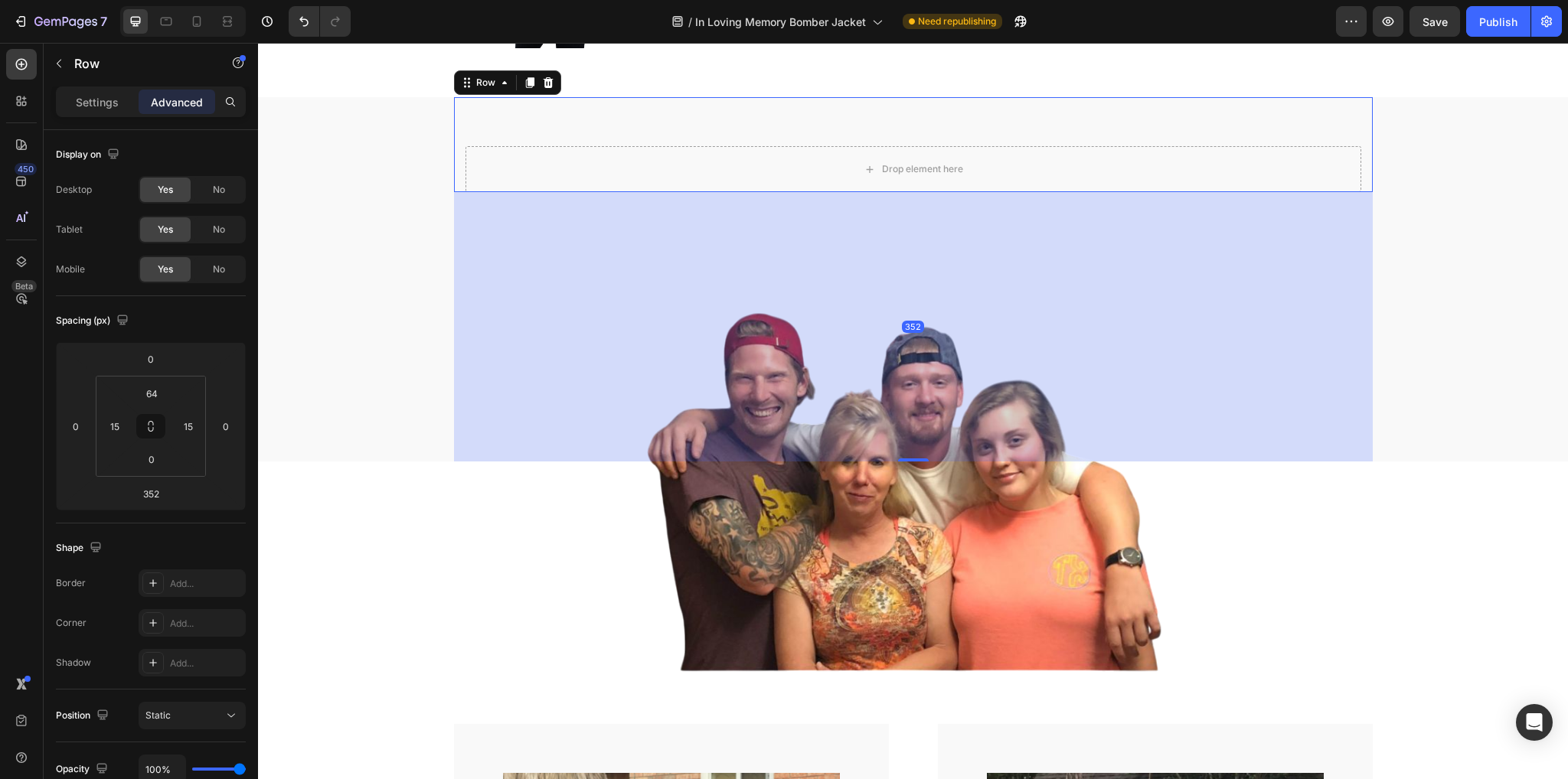
click at [539, 153] on div "Drop element here" at bounding box center [913, 169] width 896 height 46
click at [546, 76] on icon at bounding box center [547, 82] width 12 height 12
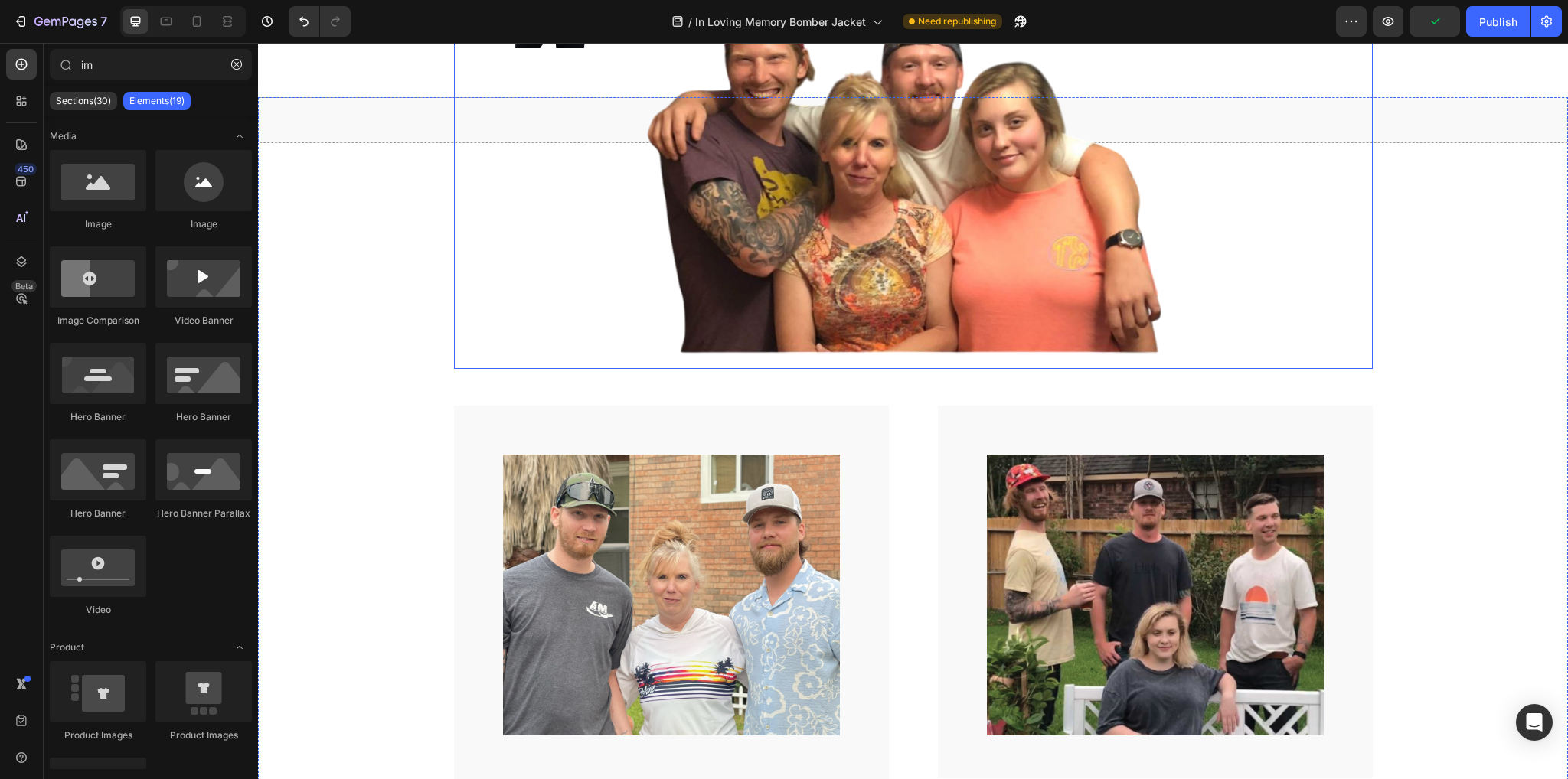
click at [828, 280] on img at bounding box center [913, 121] width 896 height 471
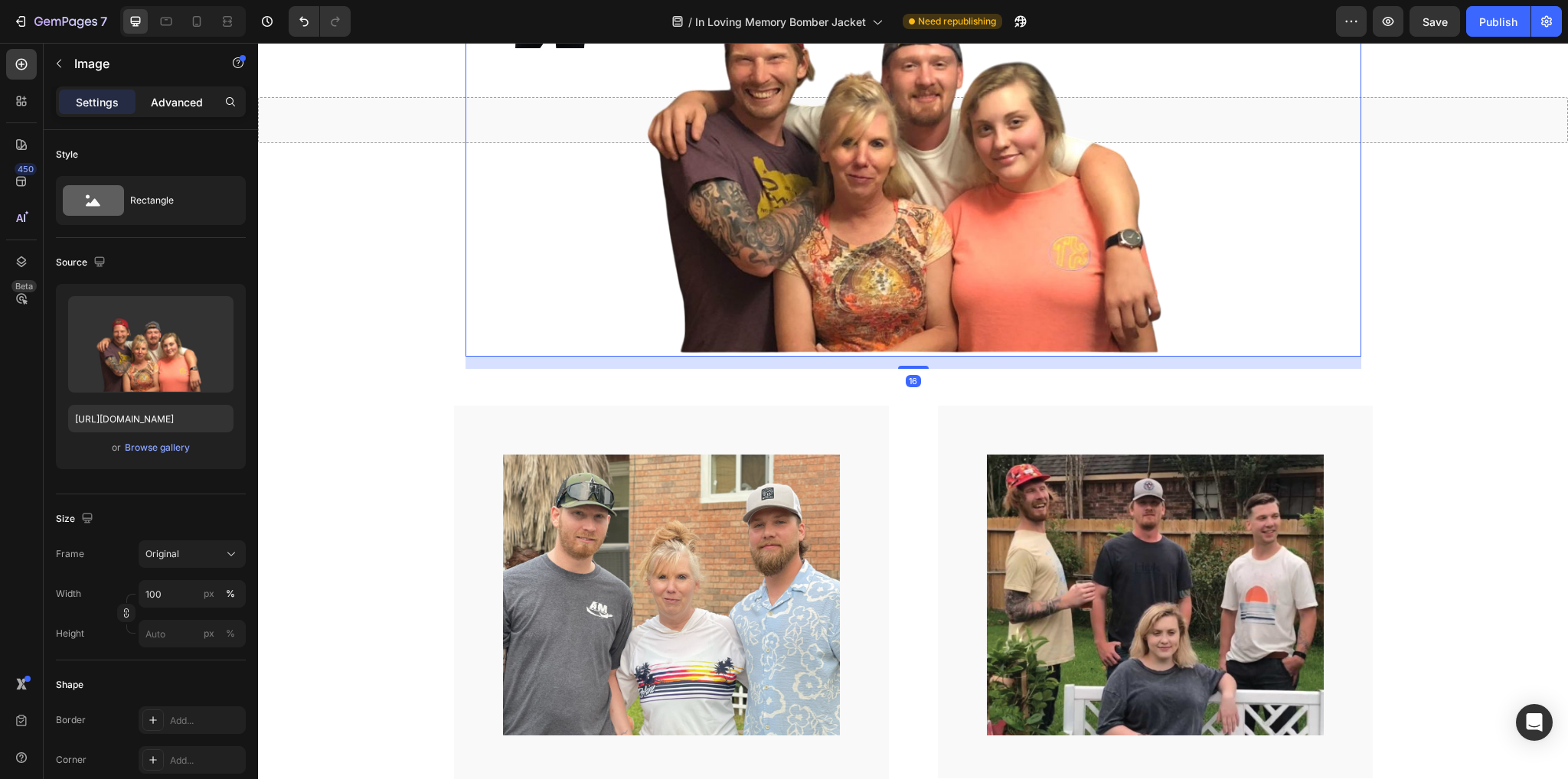
click at [184, 95] on p "Advanced" at bounding box center [176, 102] width 52 height 16
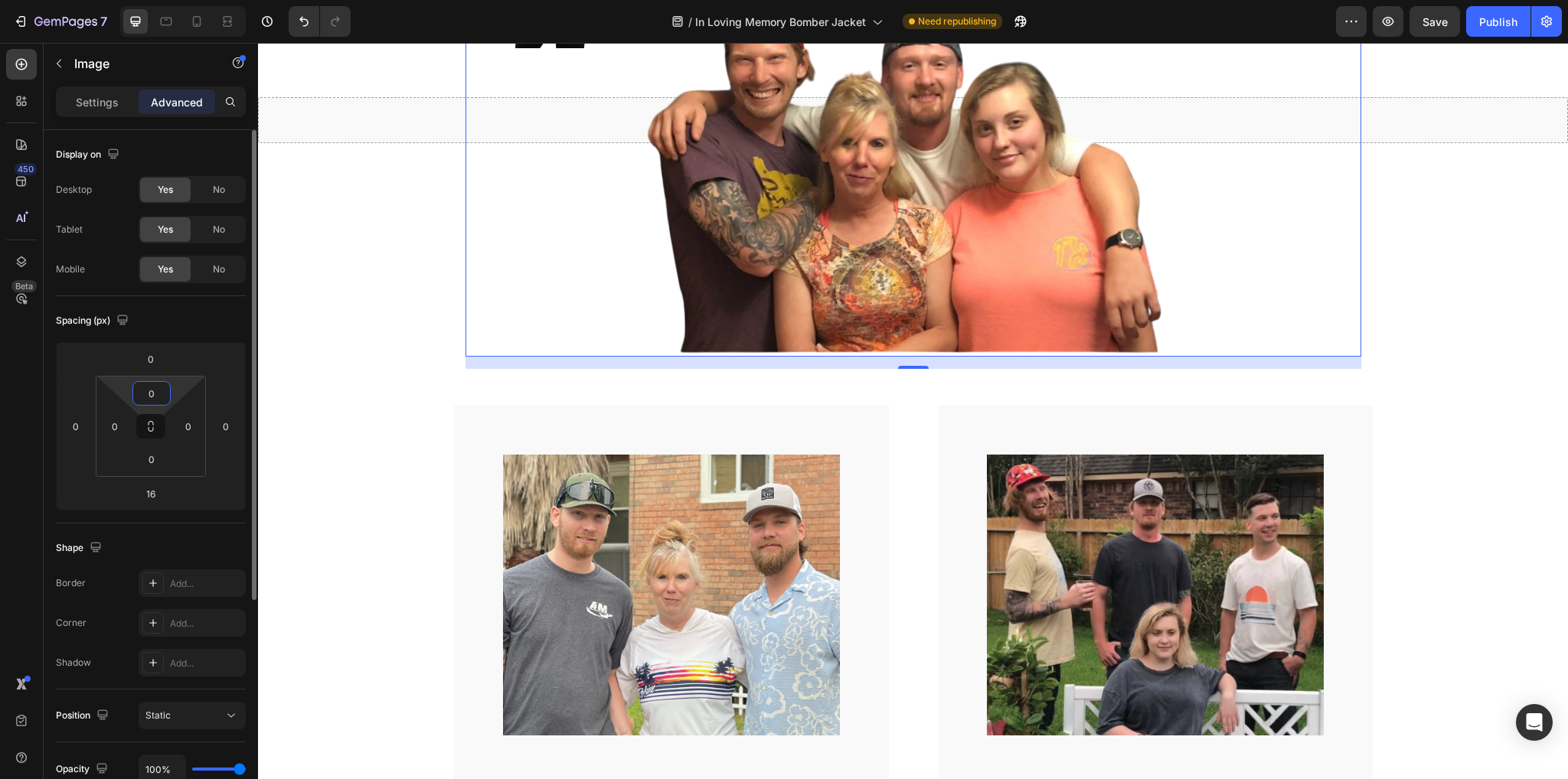
click at [153, 390] on input "0" at bounding box center [152, 394] width 31 height 23
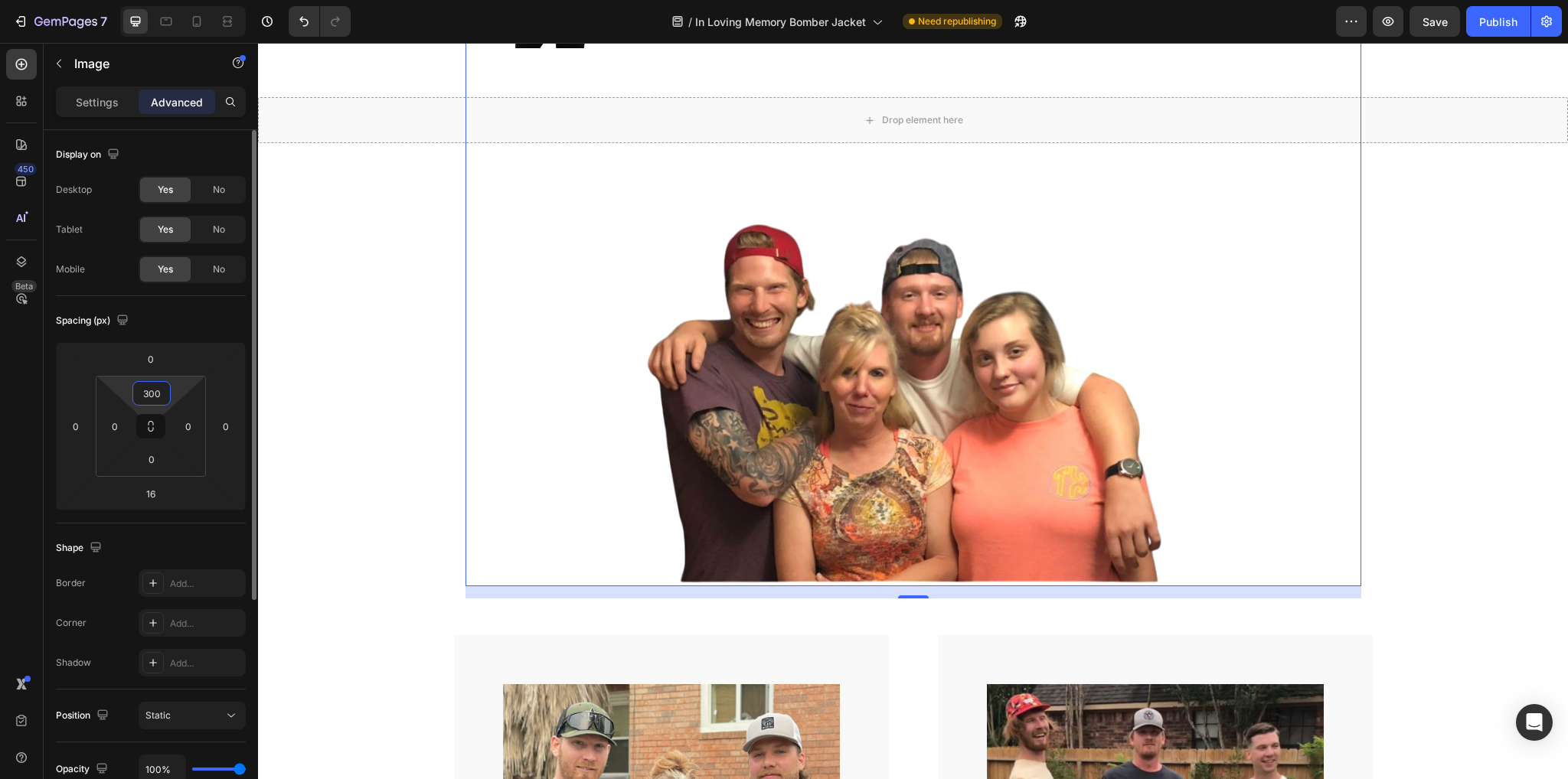
drag, startPoint x: 162, startPoint y: 389, endPoint x: 127, endPoint y: 386, distance: 35.1
click at [129, 387] on div "300 0 0 0" at bounding box center [151, 426] width 111 height 101
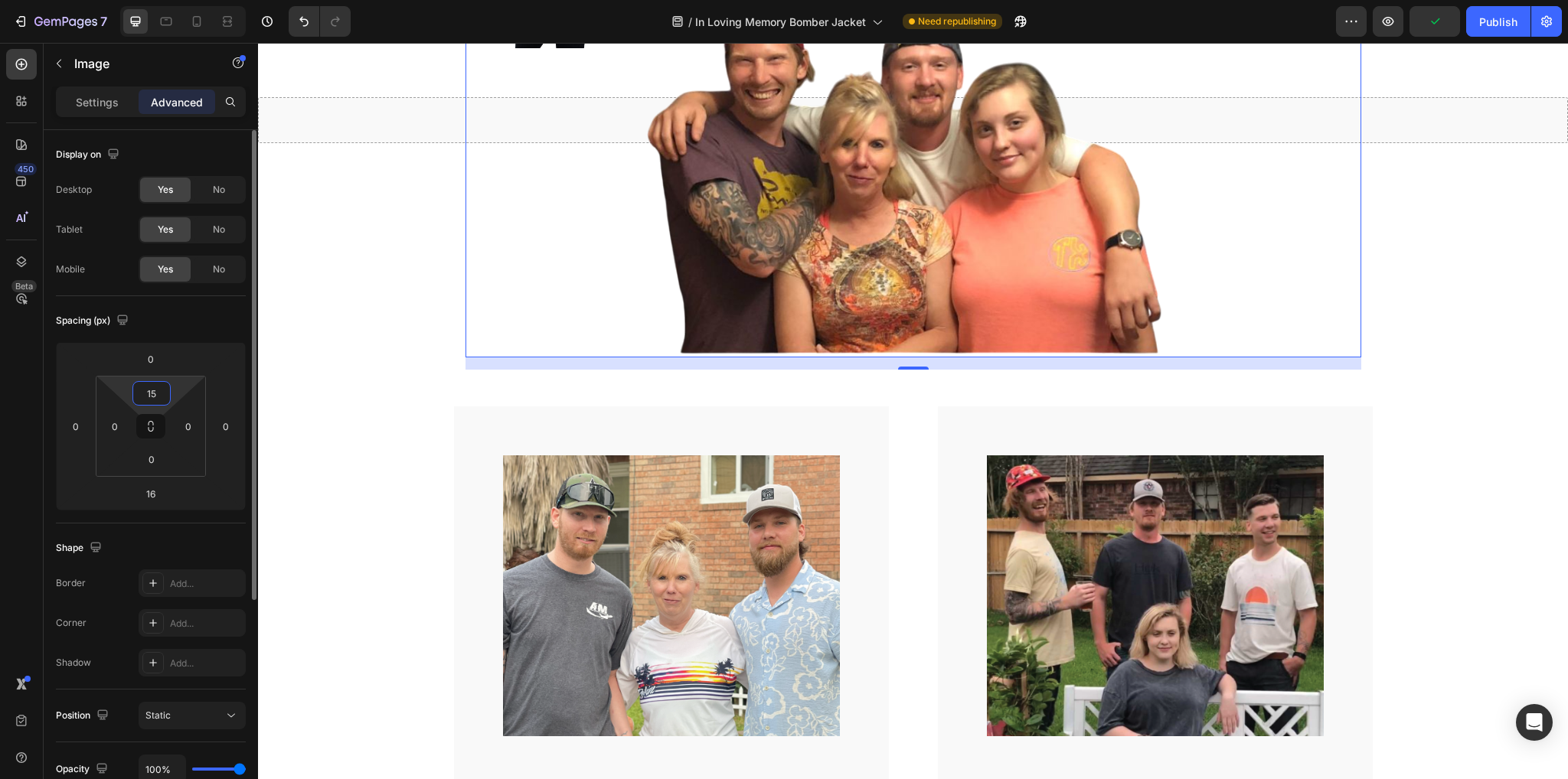
type input "150"
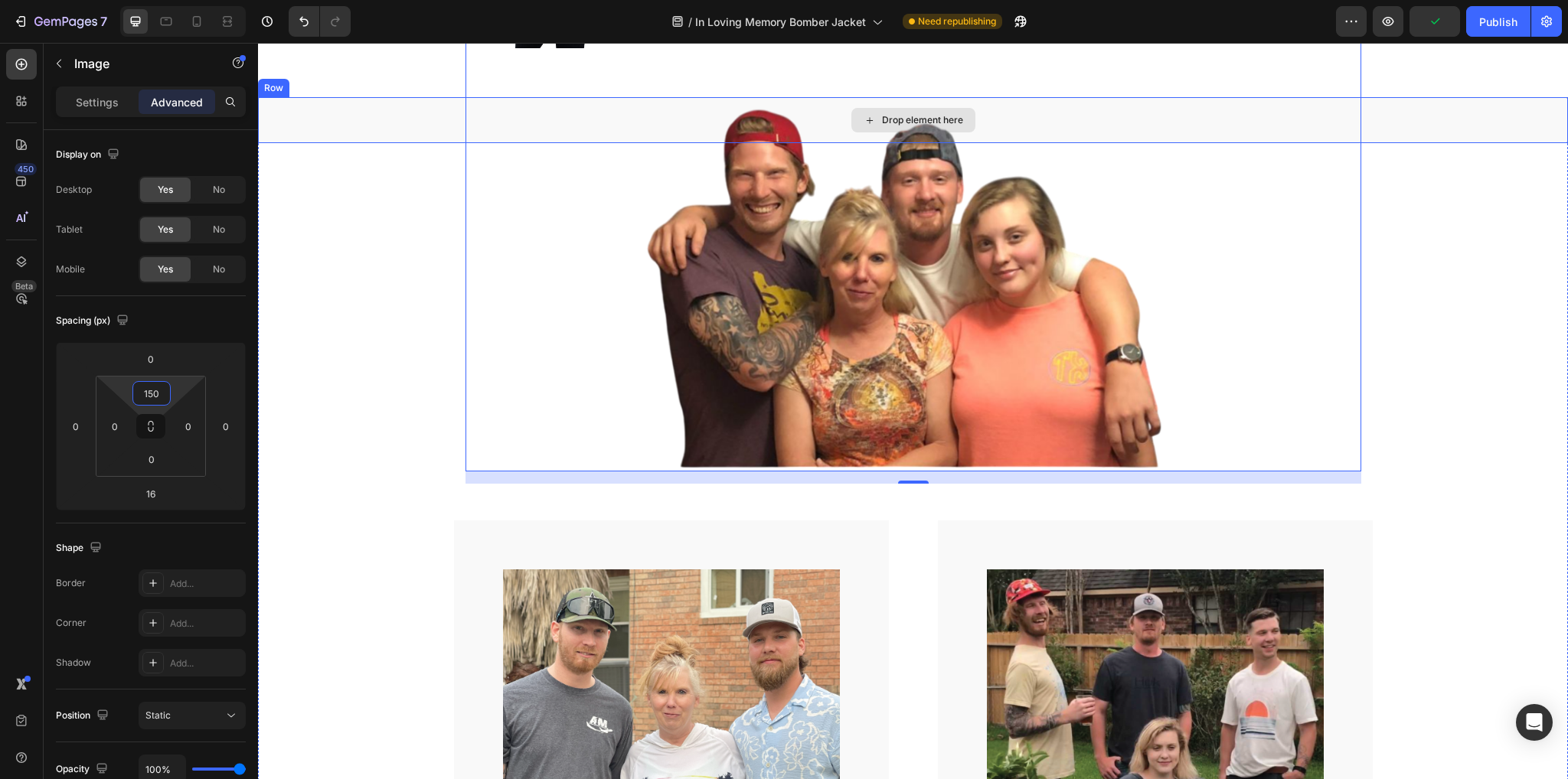
click at [328, 133] on div "Drop element here" at bounding box center [913, 120] width 1310 height 46
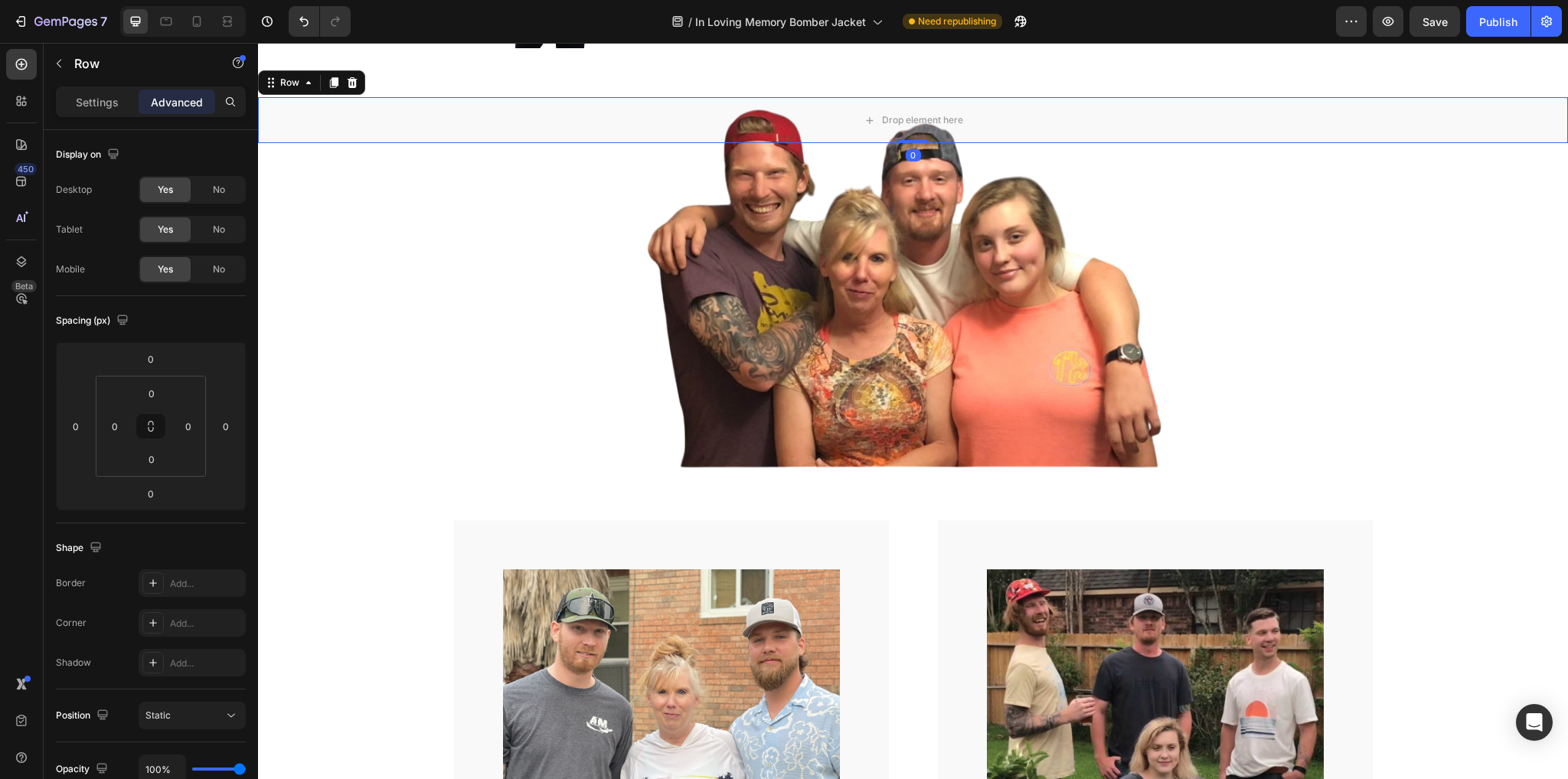
drag, startPoint x: 350, startPoint y: 80, endPoint x: 359, endPoint y: 88, distance: 12.0
click at [351, 81] on icon at bounding box center [352, 82] width 10 height 10
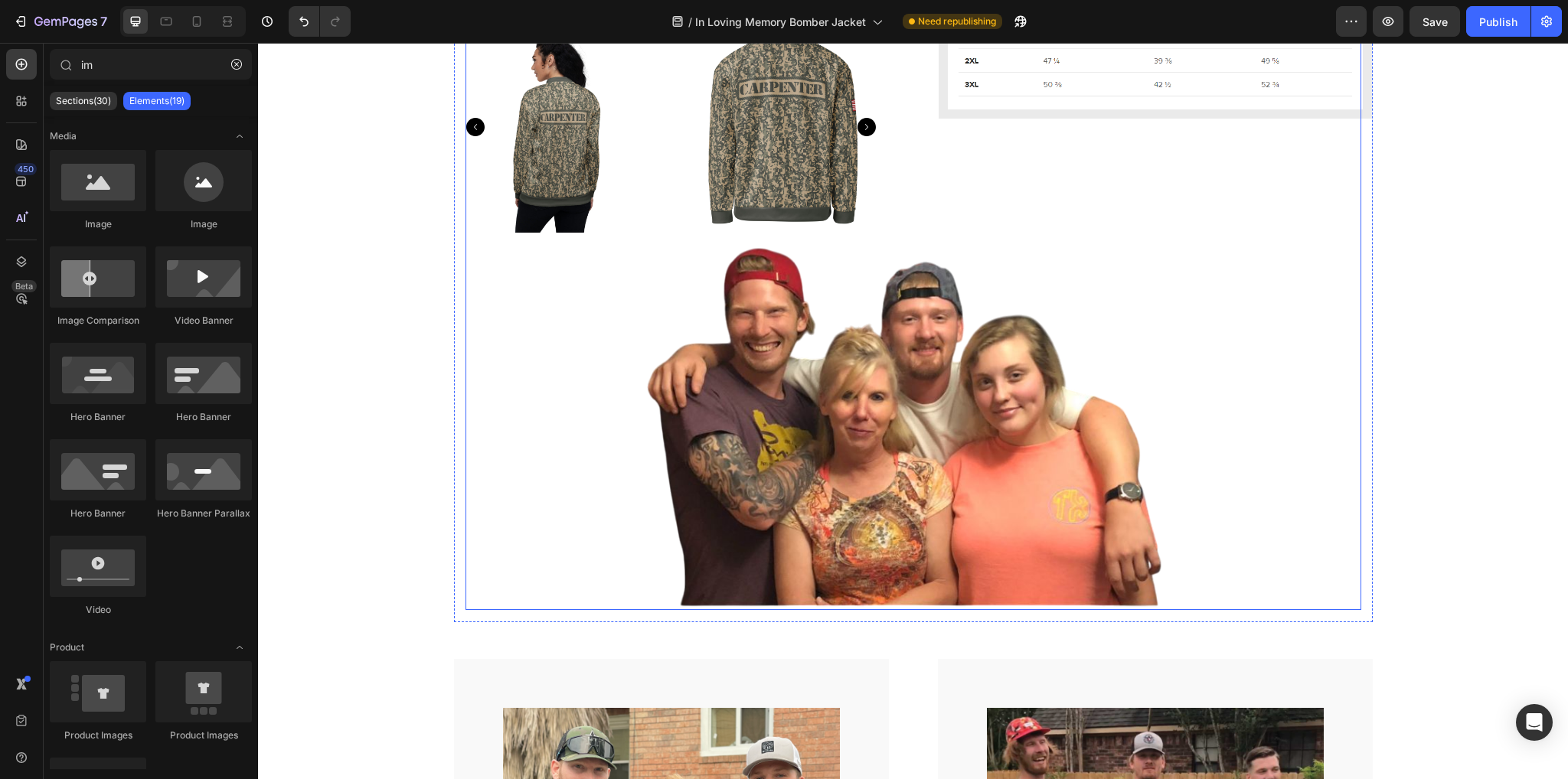
scroll to position [1255, 0]
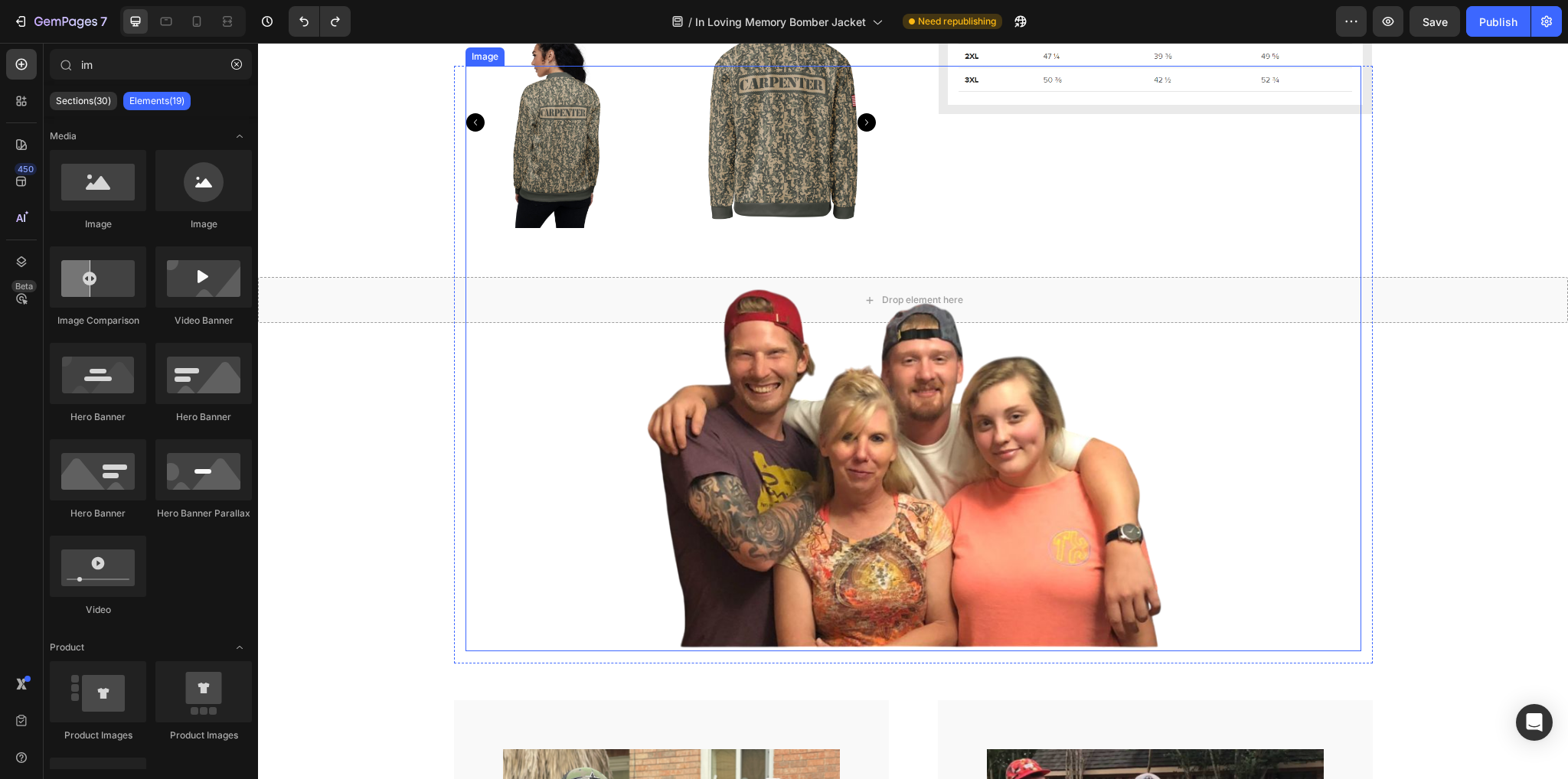
click at [499, 505] on img at bounding box center [913, 416] width 896 height 471
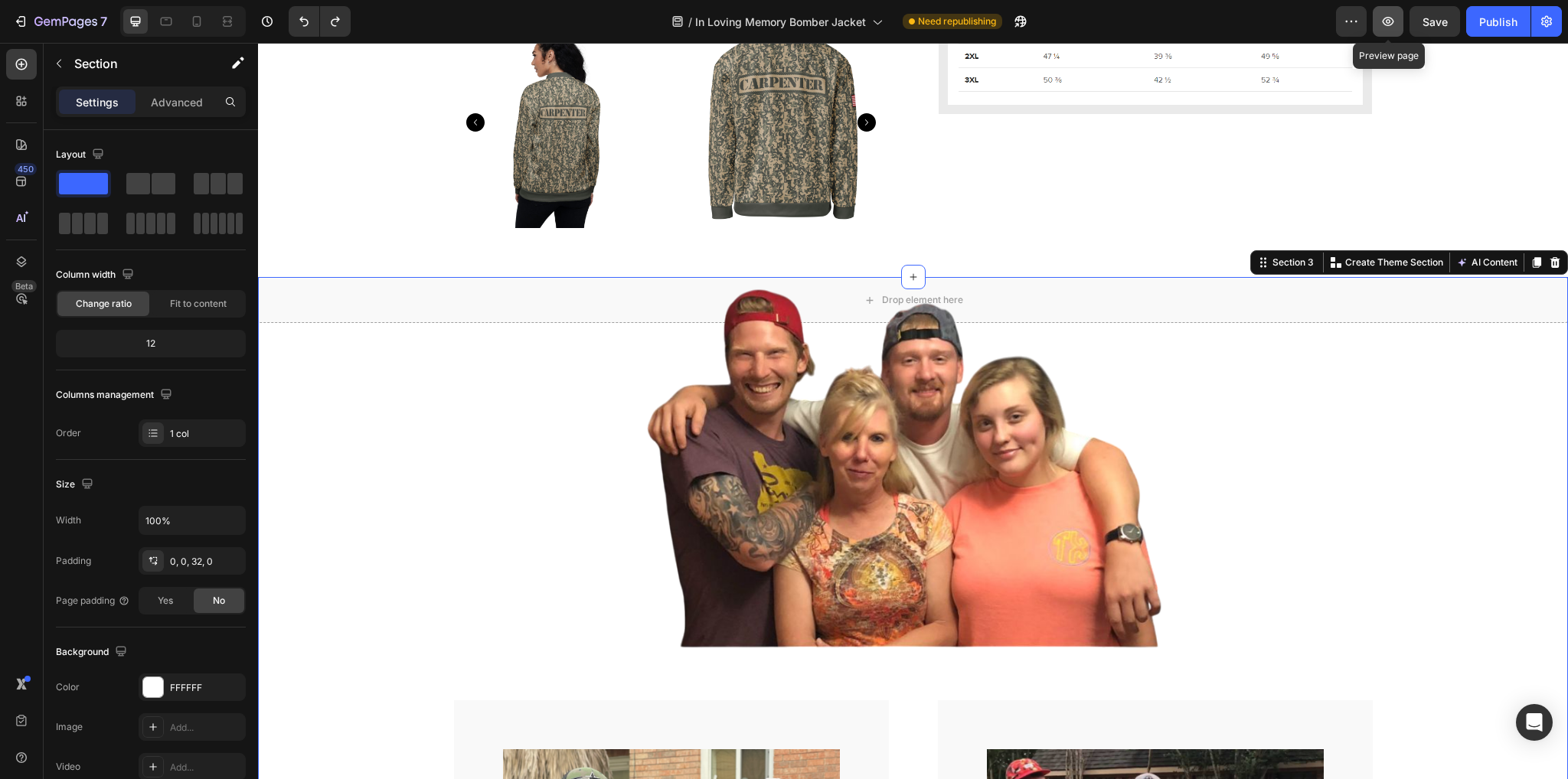
click at [1395, 19] on icon "button" at bounding box center [1388, 21] width 15 height 15
click at [200, 21] on icon at bounding box center [196, 21] width 15 height 15
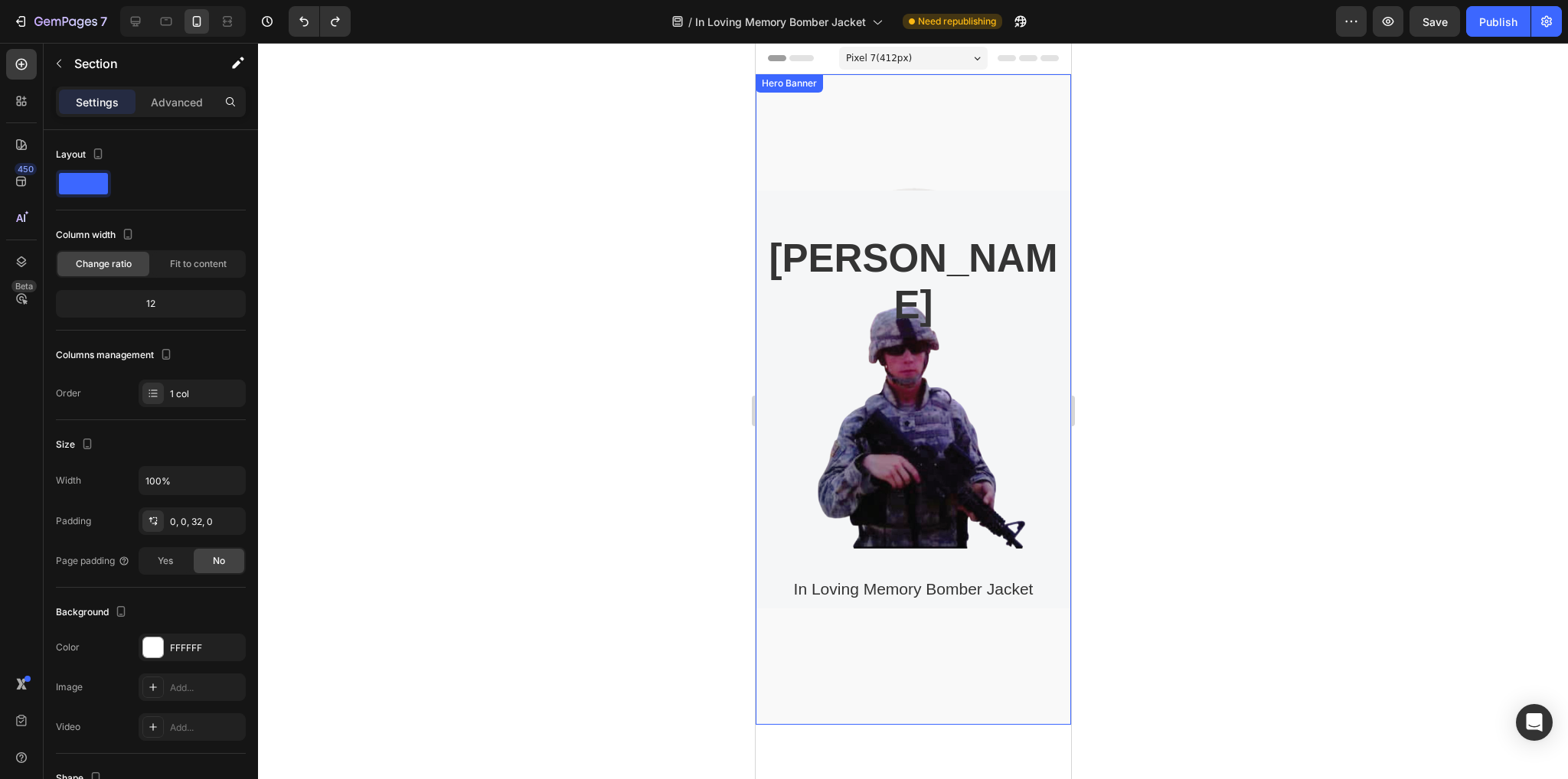
click at [937, 122] on div "Overlay" at bounding box center [913, 400] width 316 height 650
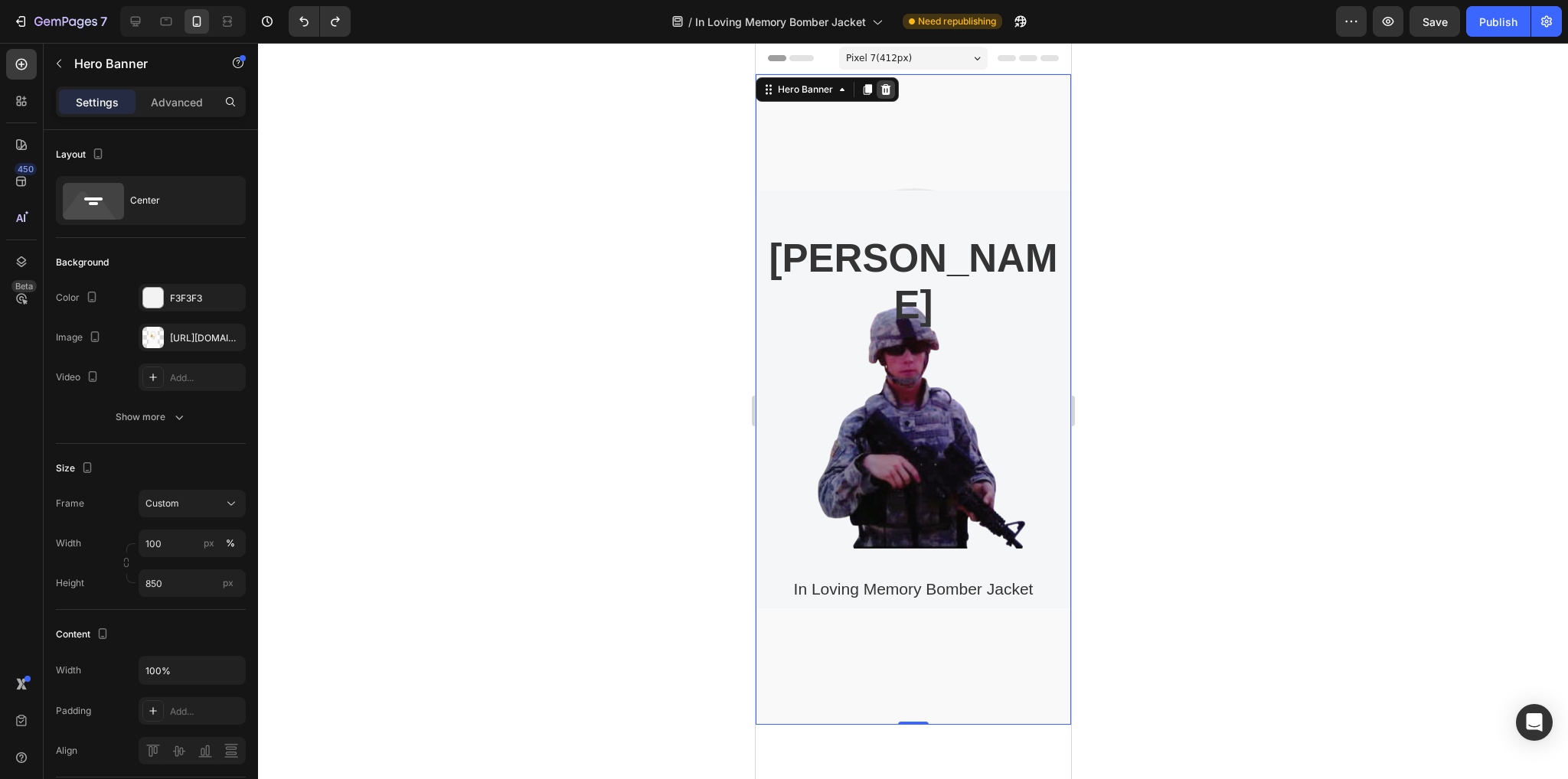
click at [889, 92] on icon at bounding box center [885, 89] width 12 height 12
click at [910, 142] on div "Overlay" at bounding box center [913, 400] width 316 height 650
click at [192, 102] on p "Advanced" at bounding box center [176, 102] width 52 height 16
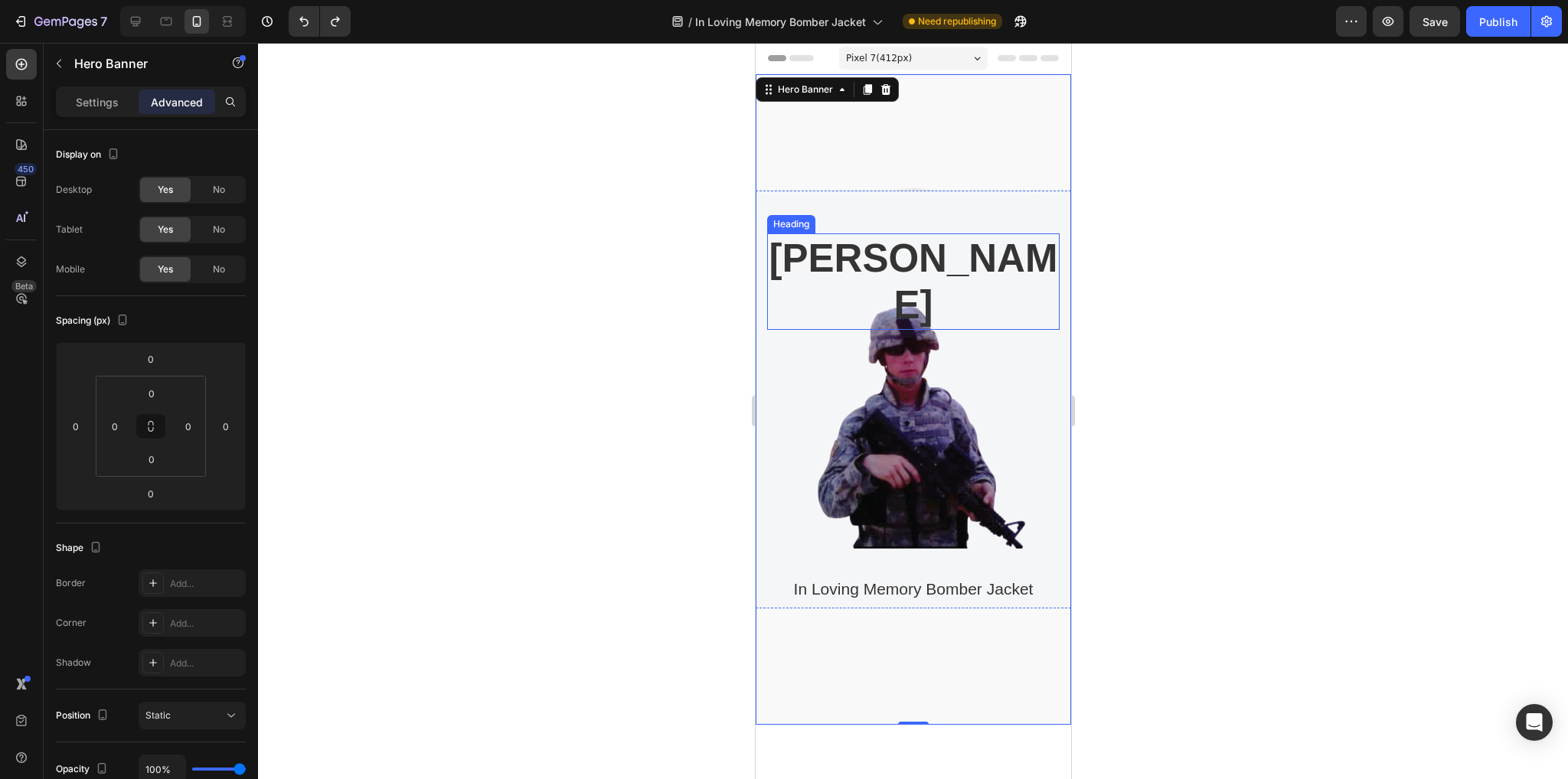
click at [876, 277] on h2 "[PERSON_NAME]" at bounding box center [913, 281] width 293 height 96
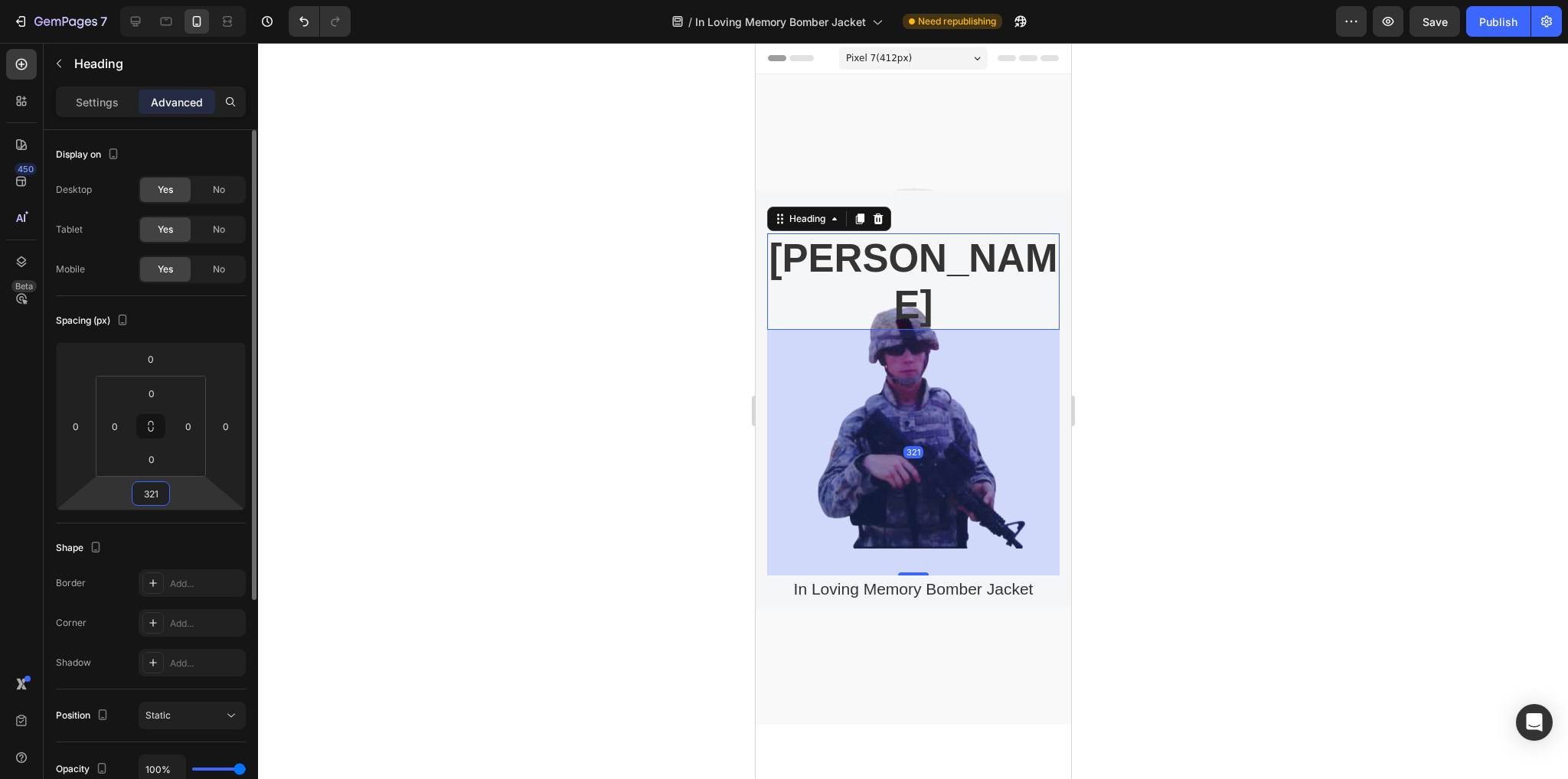
click at [156, 497] on input "321" at bounding box center [151, 494] width 31 height 23
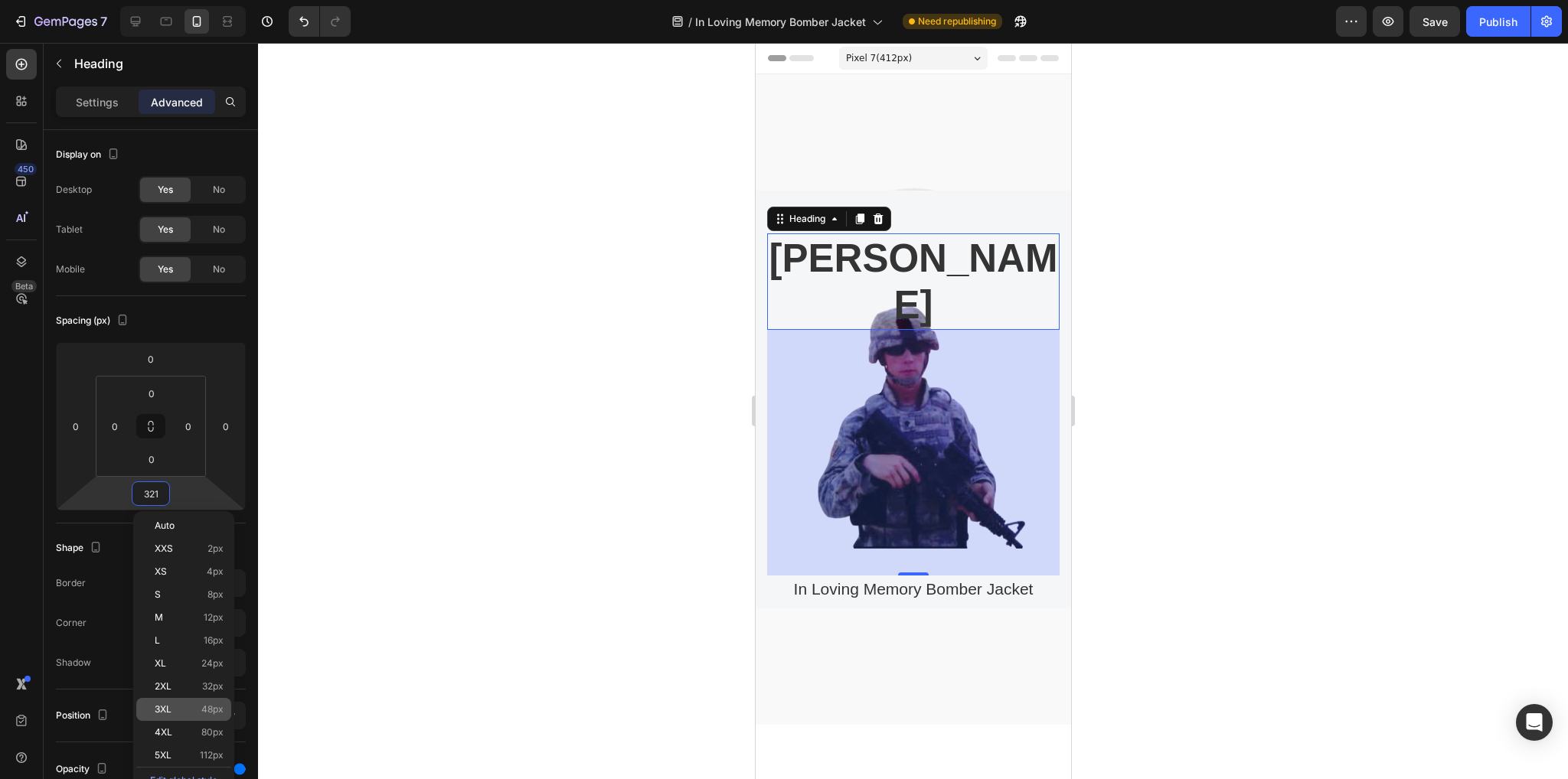
click at [180, 709] on p "3XL 48px" at bounding box center [189, 709] width 69 height 10
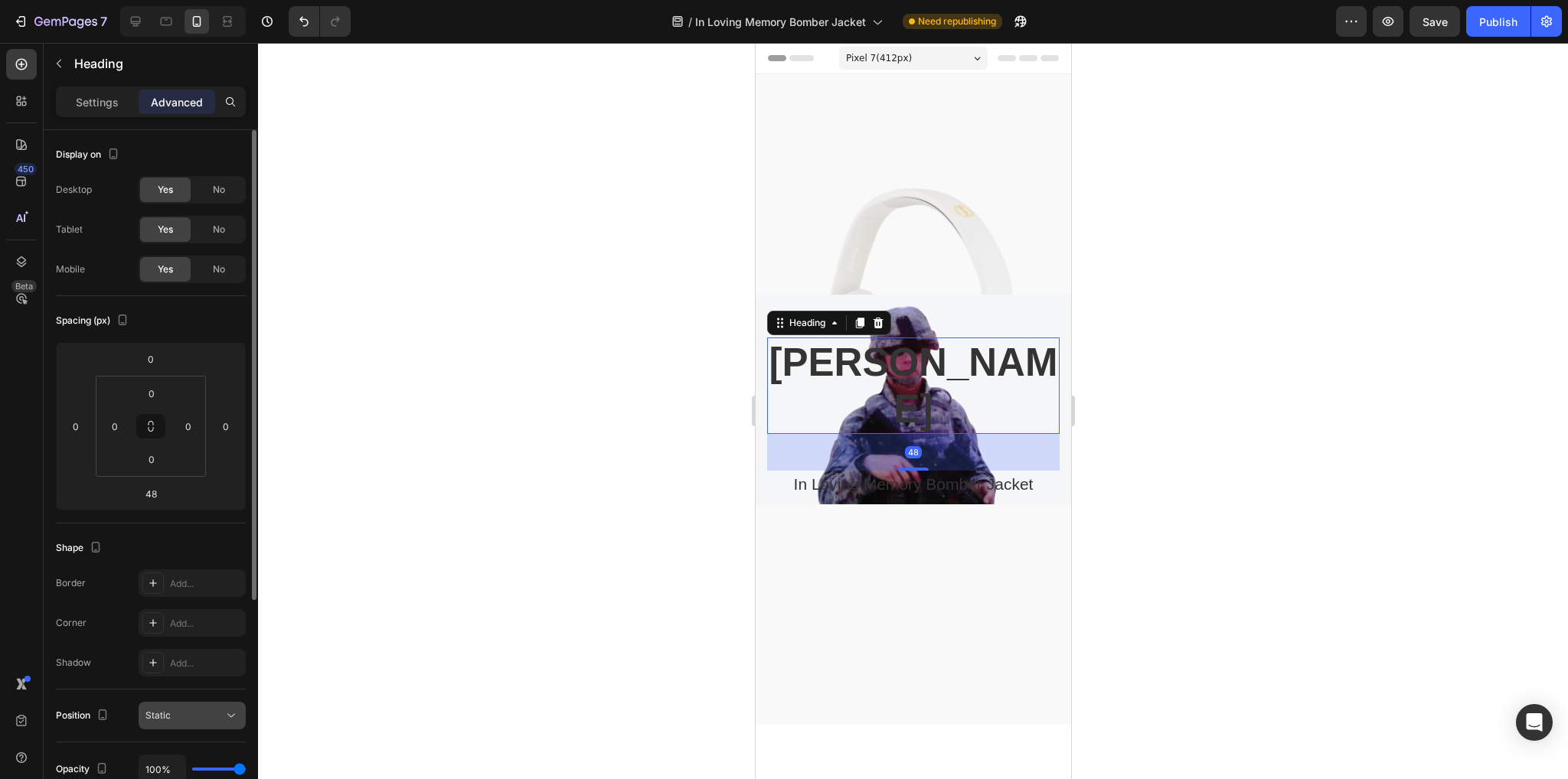
type input "321"
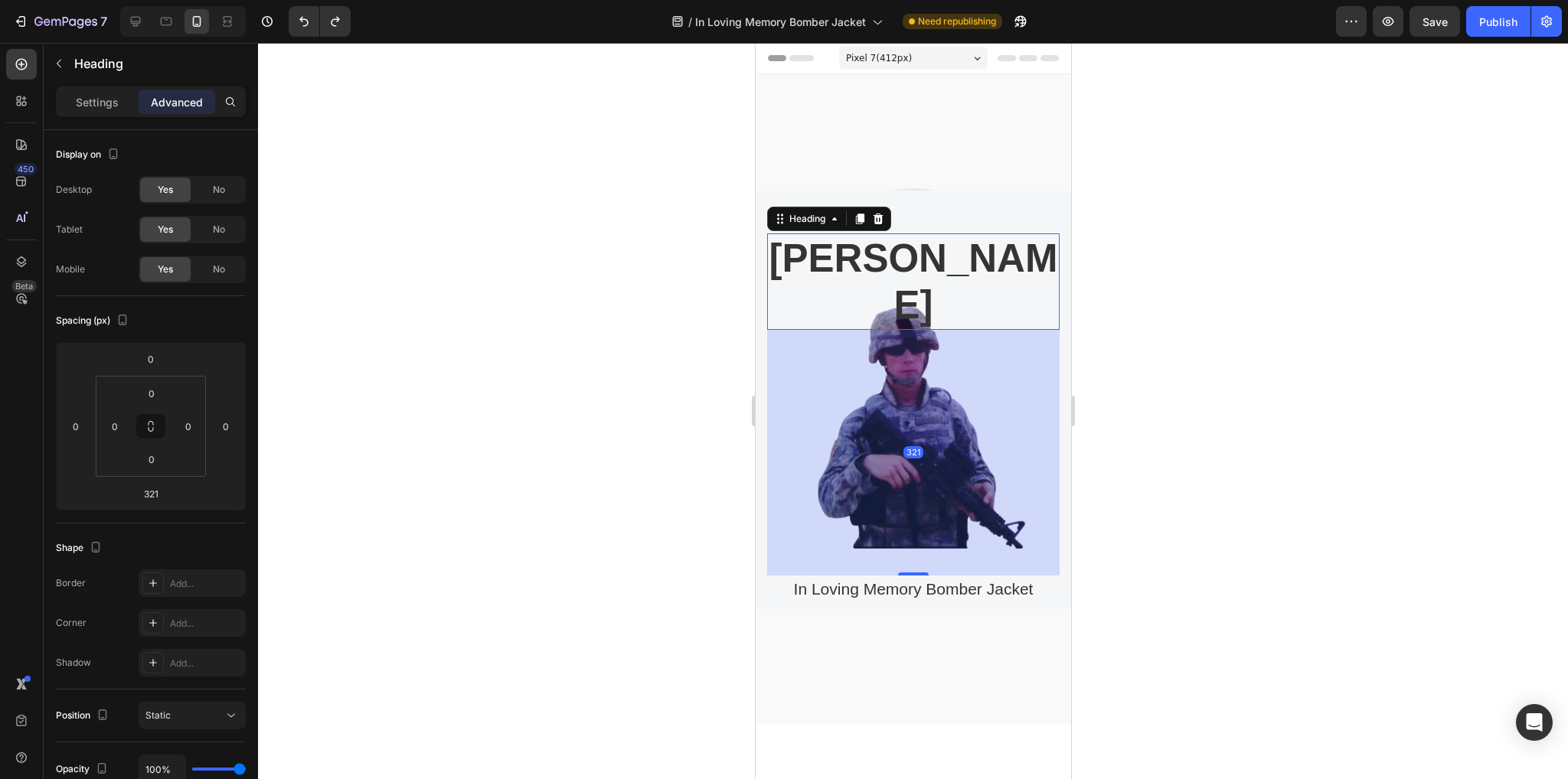
click at [923, 476] on div "321" at bounding box center [913, 453] width 293 height 246
drag, startPoint x: 538, startPoint y: 530, endPoint x: 625, endPoint y: 557, distance: 91.1
click at [541, 530] on div at bounding box center [913, 411] width 1310 height 736
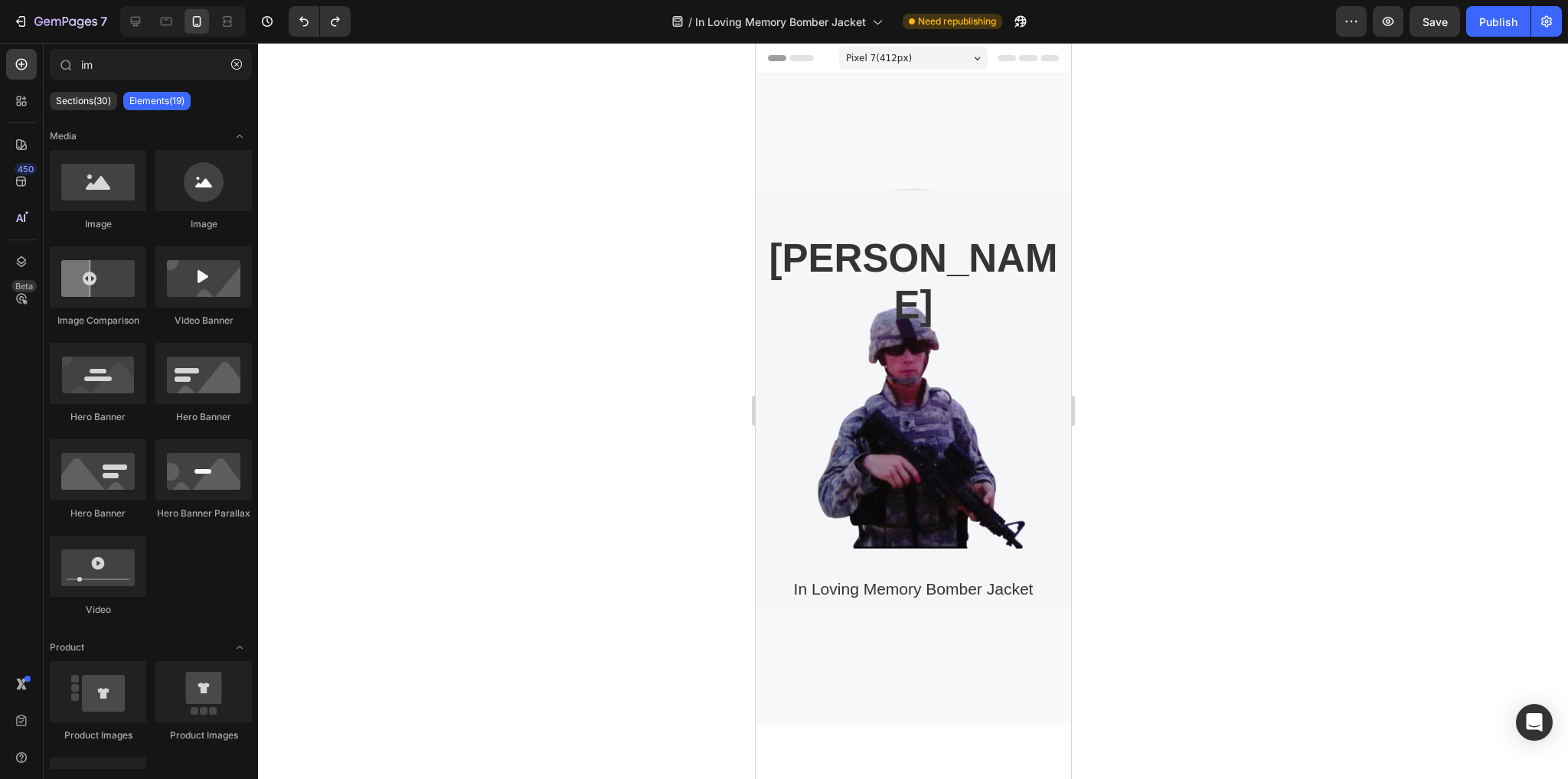
click at [601, 448] on div at bounding box center [913, 411] width 1310 height 736
click at [305, 17] on icon "Undo/Redo" at bounding box center [304, 21] width 15 height 15
click at [836, 228] on div "Cameron carpenter Heading In Loving Memory Bomber Jacket Product Title Product …" at bounding box center [913, 400] width 316 height 419
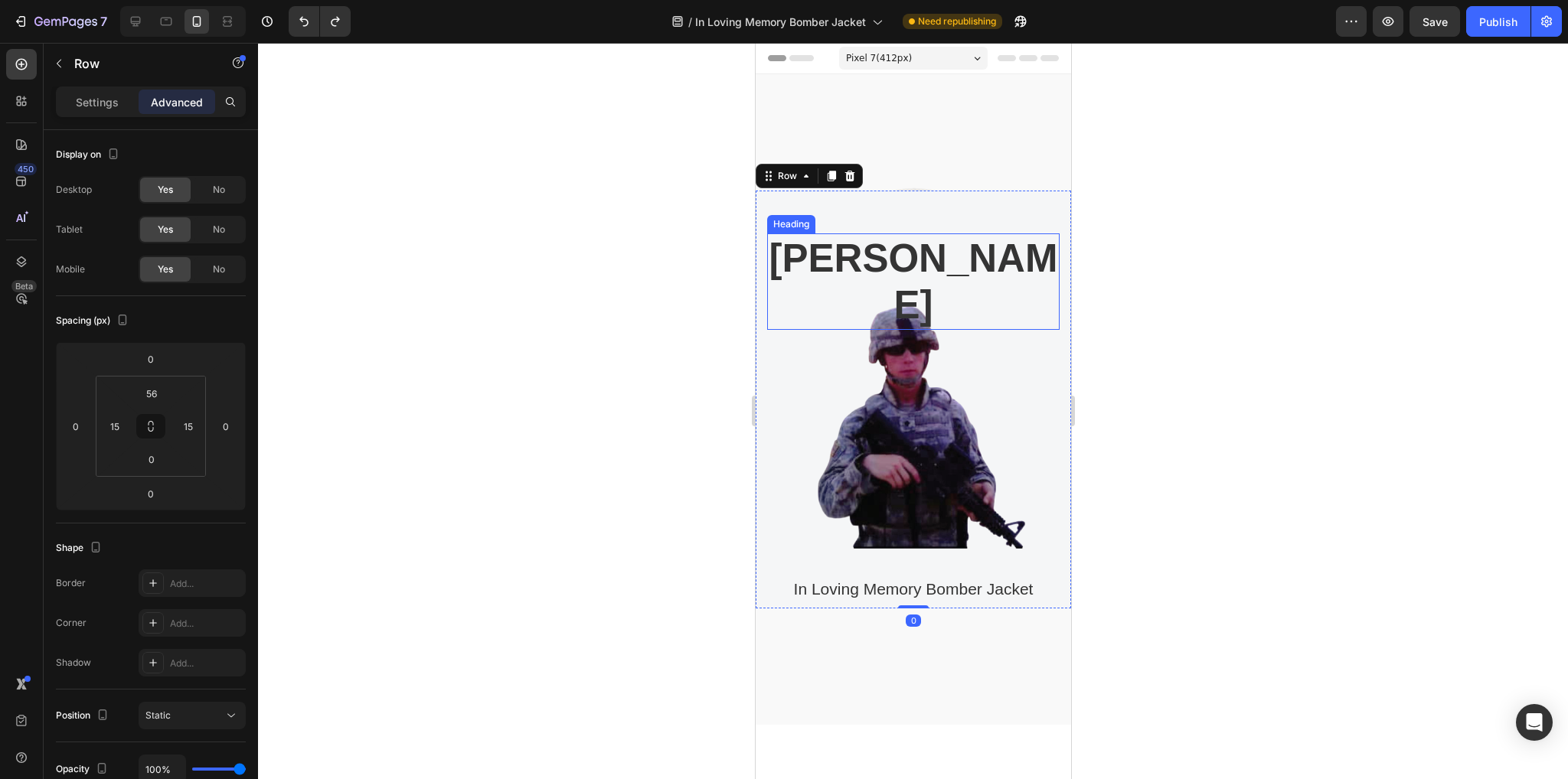
click at [866, 276] on h2 "[PERSON_NAME]" at bounding box center [913, 281] width 293 height 96
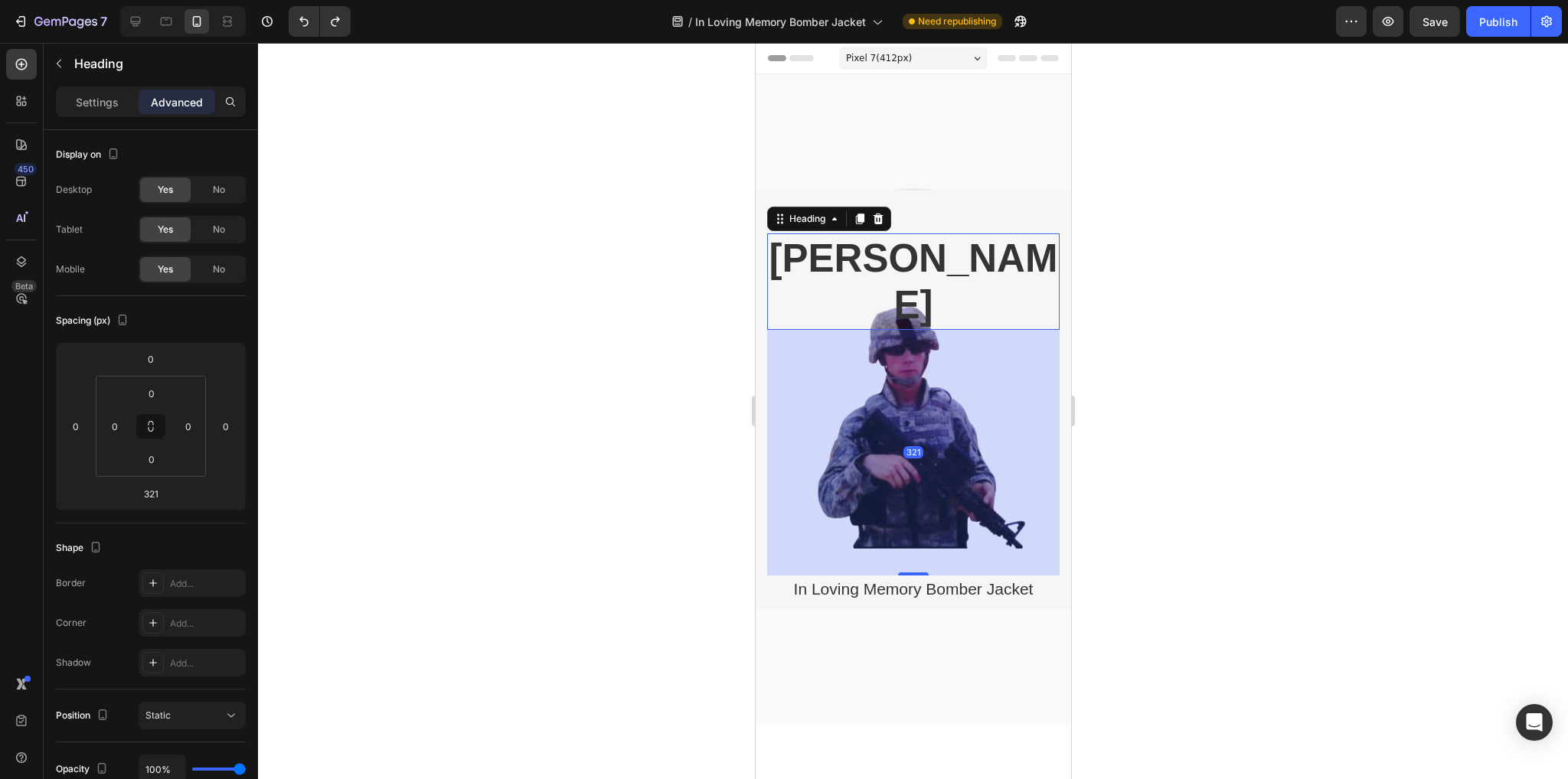
click at [865, 252] on h2 "[PERSON_NAME]" at bounding box center [913, 281] width 293 height 96
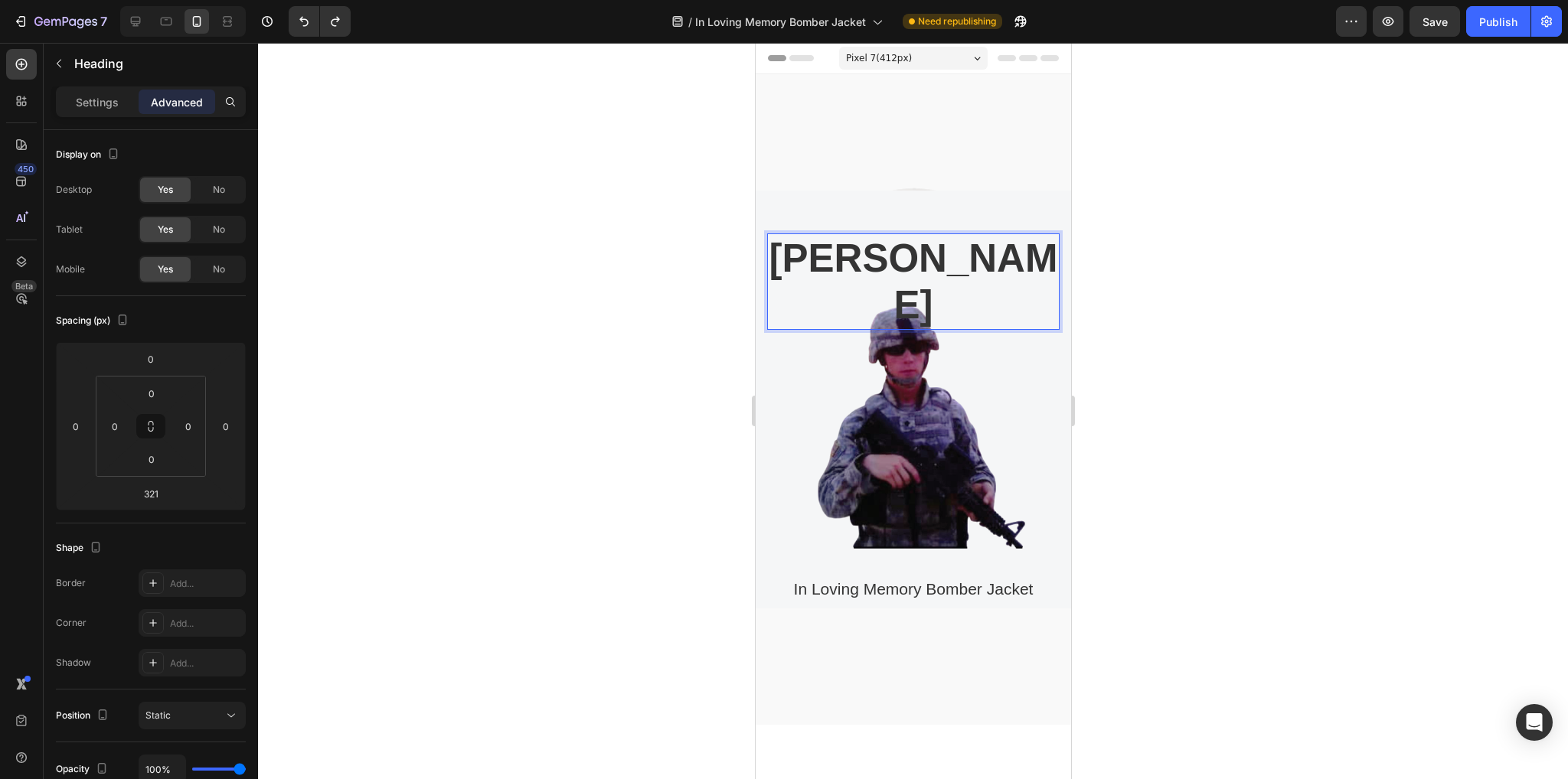
click at [921, 463] on div "Cameron carpenter Heading 321 In Loving Memory Bomber Jacket Product Title Prod…" at bounding box center [913, 421] width 293 height 376
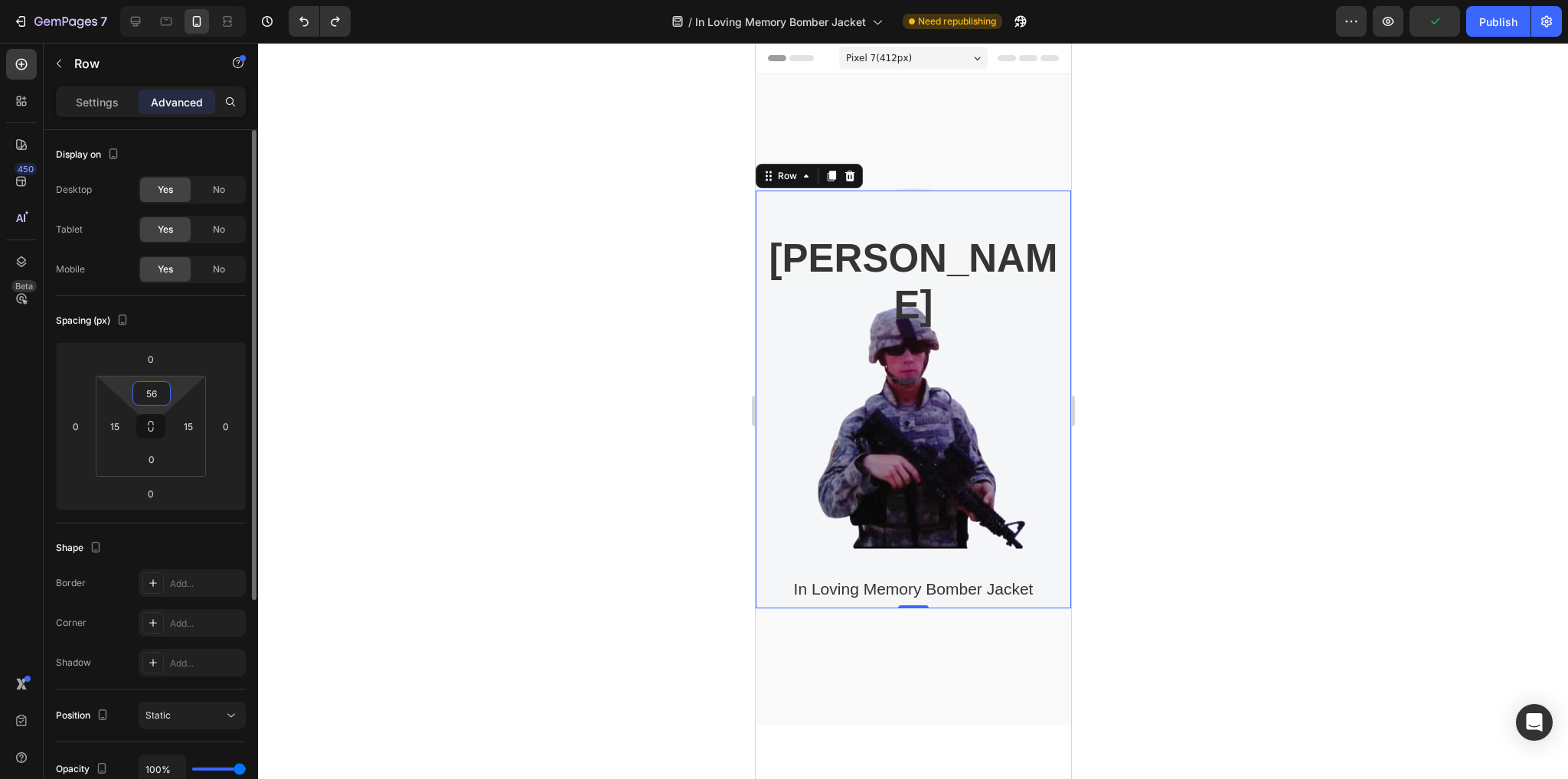
type input "0"
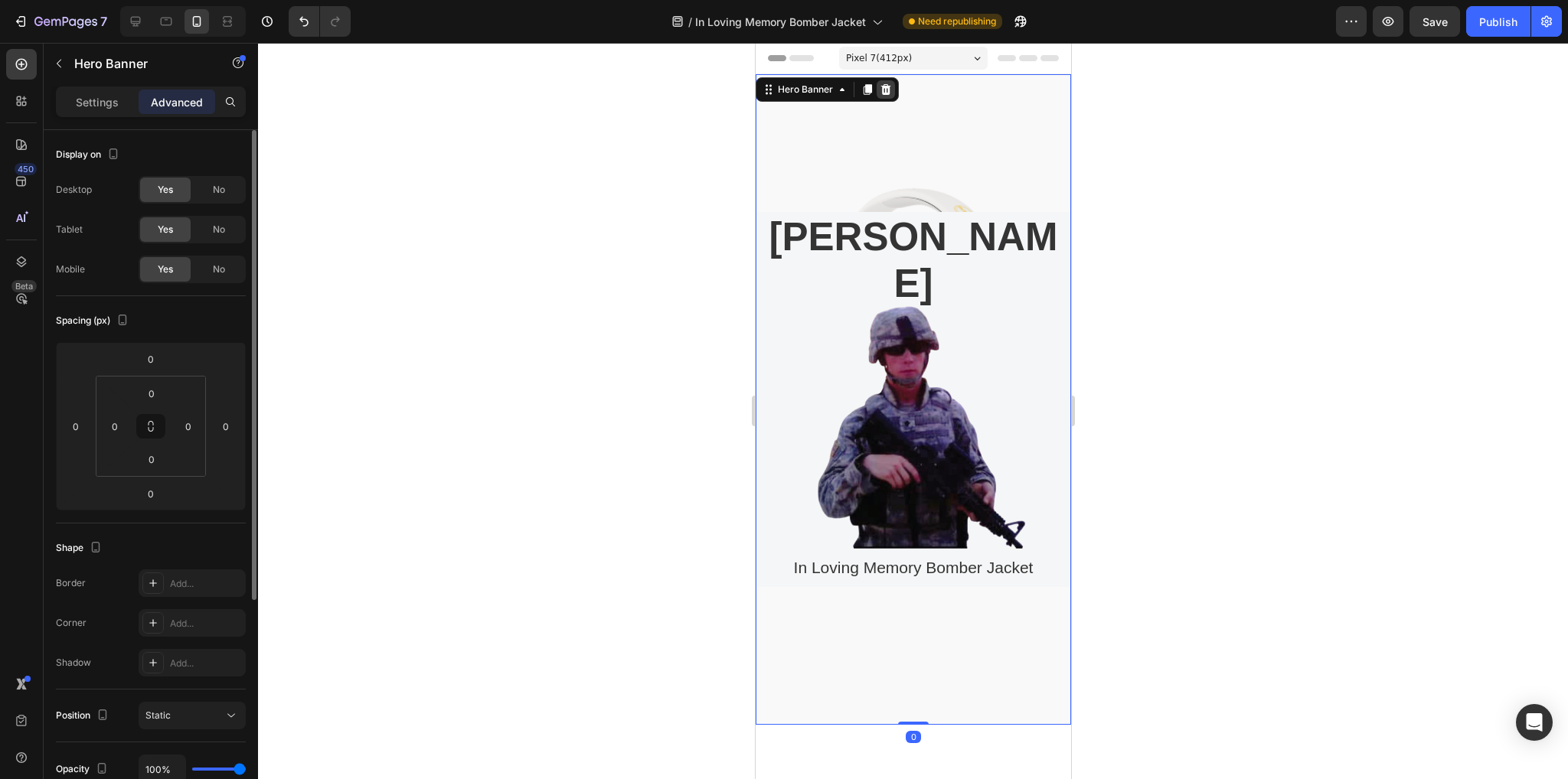
click at [885, 85] on icon at bounding box center [885, 89] width 12 height 12
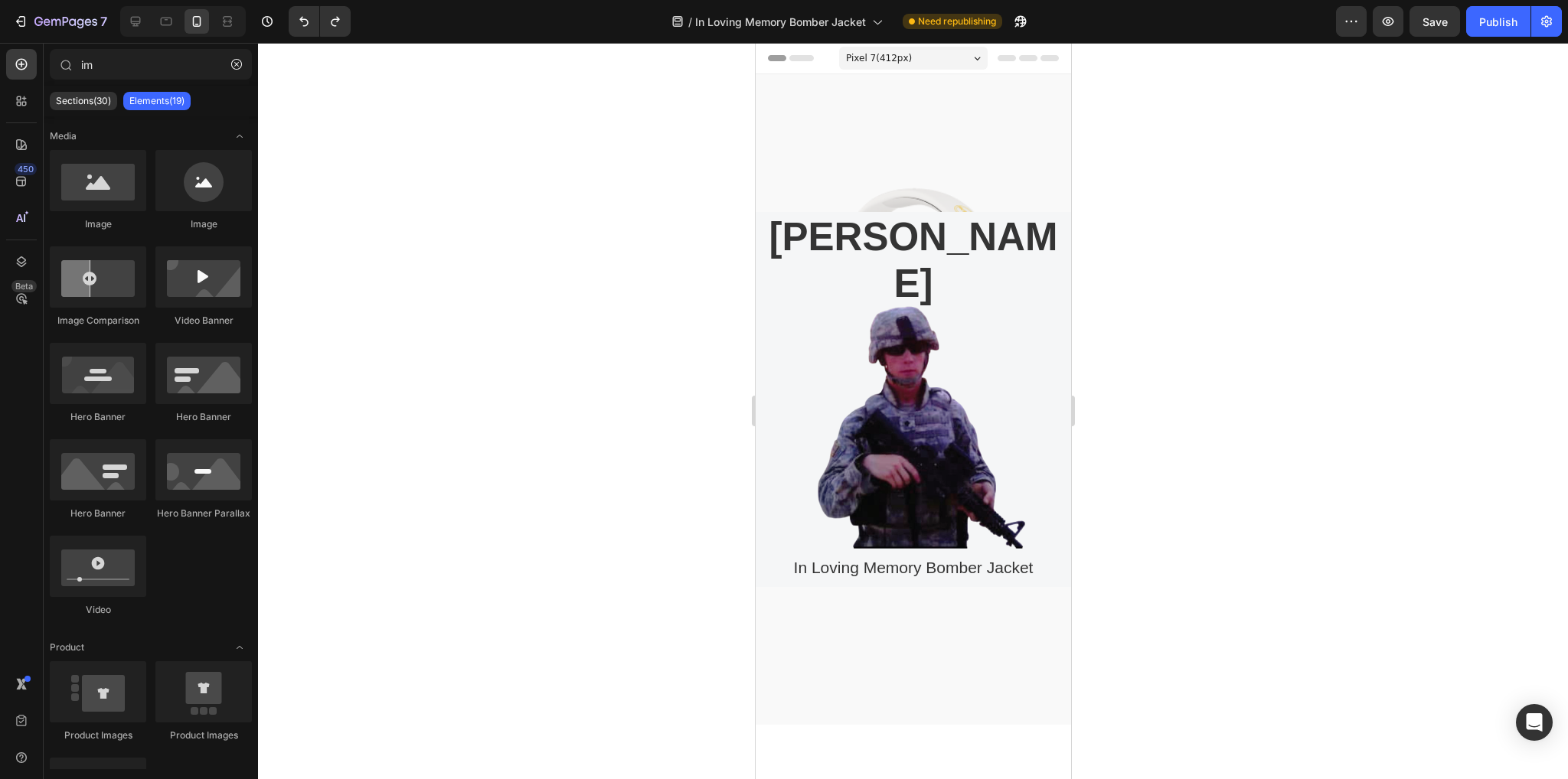
click at [553, 600] on div at bounding box center [913, 411] width 1310 height 736
click at [944, 643] on div "Overlay" at bounding box center [913, 400] width 316 height 650
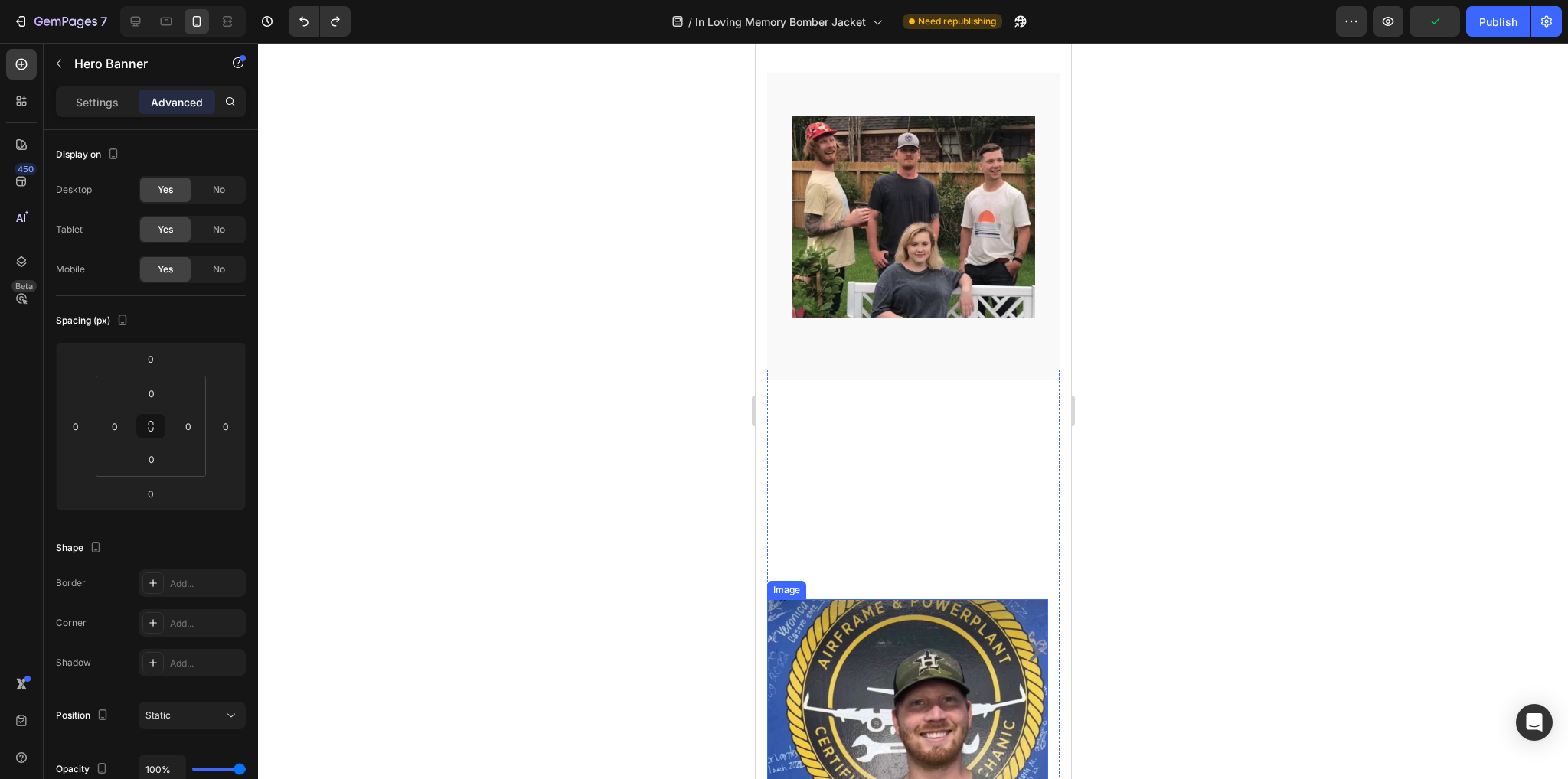
scroll to position [2319, 0]
click at [908, 421] on div "Image" at bounding box center [907, 651] width 281 height 564
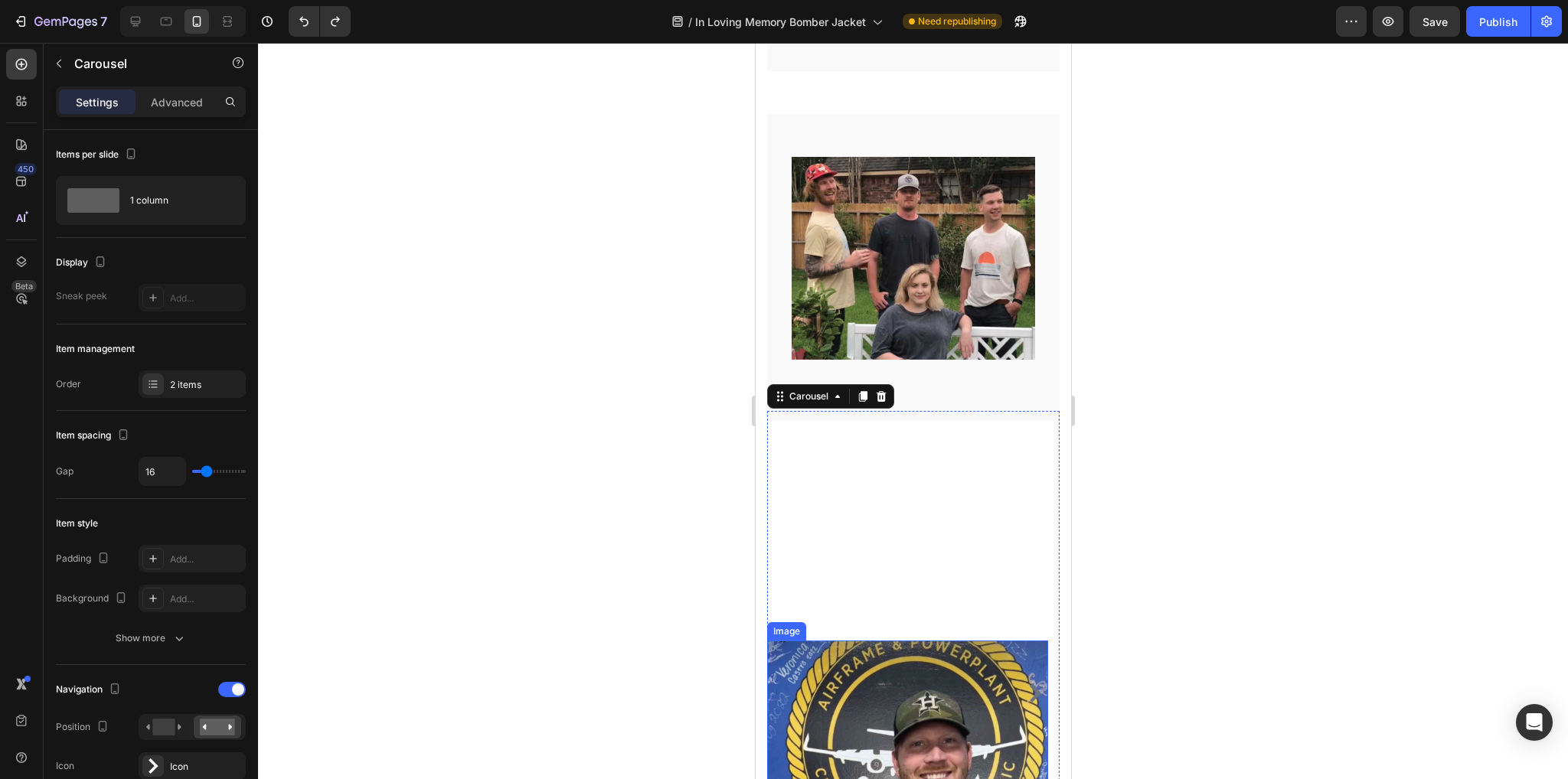
scroll to position [2280, 0]
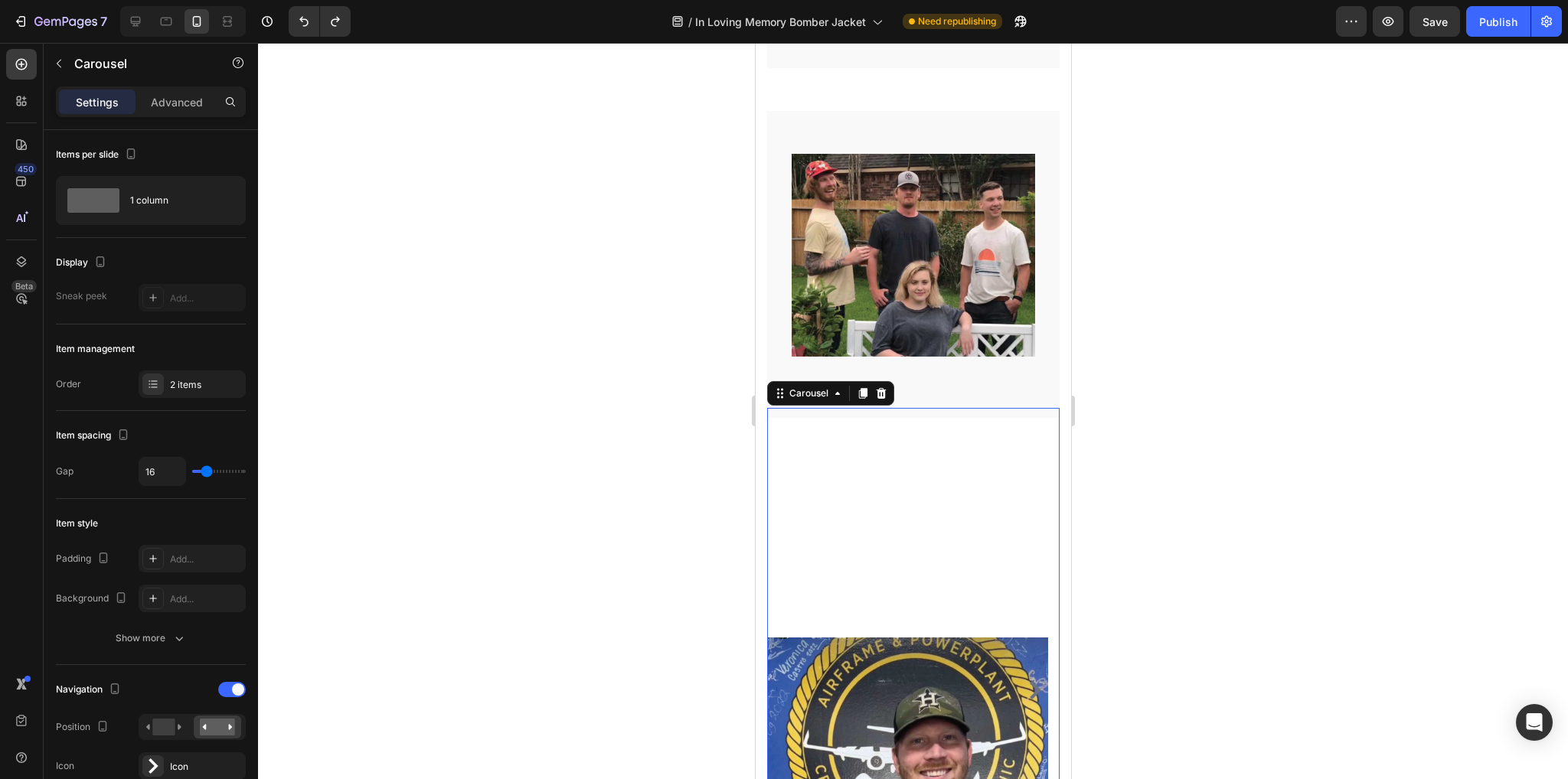
click at [917, 499] on div "Image" at bounding box center [907, 690] width 281 height 564
drag, startPoint x: 885, startPoint y: 361, endPoint x: 1919, endPoint y: 522, distance: 1046.5
click at [885, 387] on icon at bounding box center [880, 393] width 12 height 12
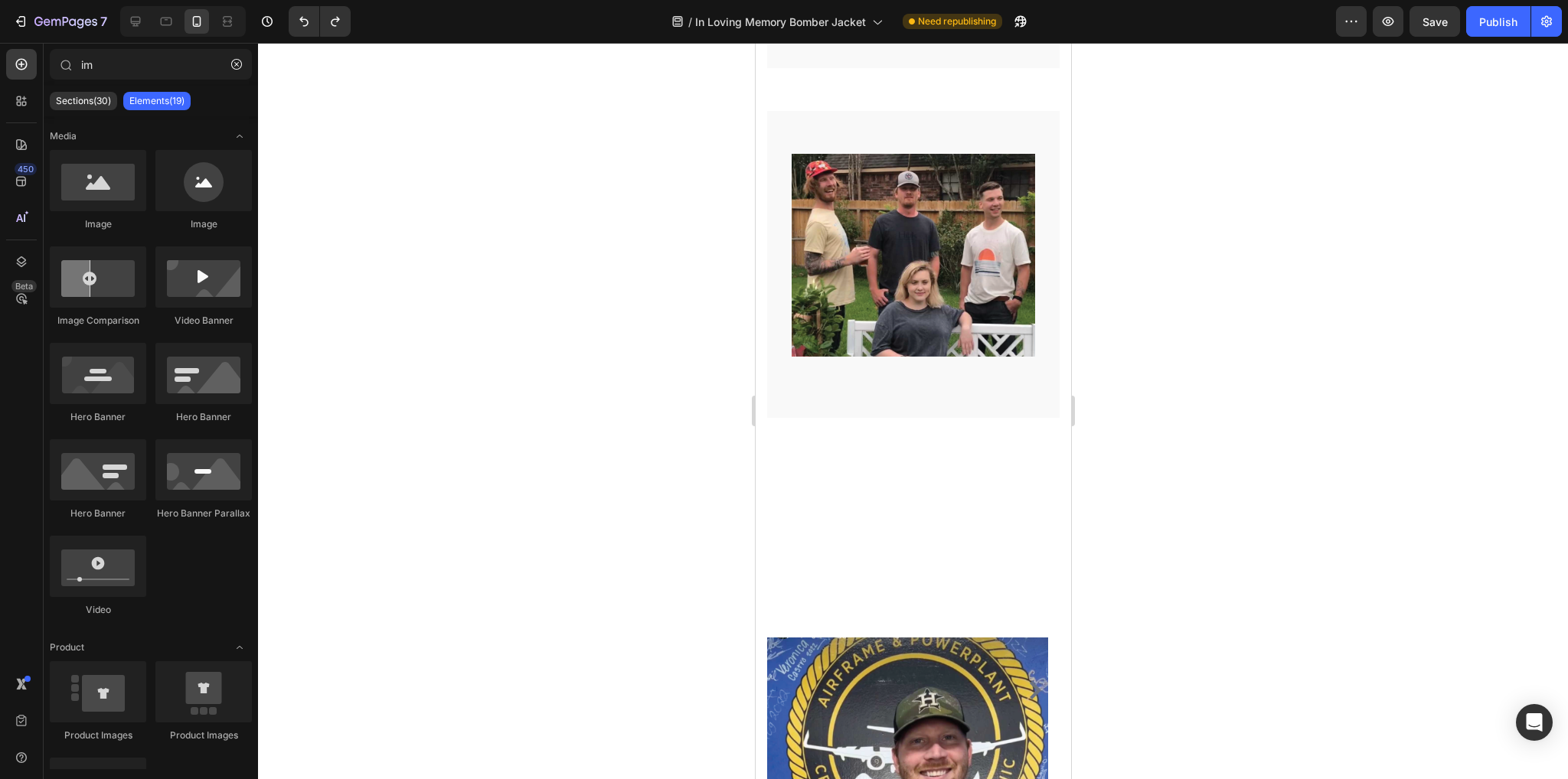
click at [1254, 691] on div at bounding box center [913, 411] width 1310 height 736
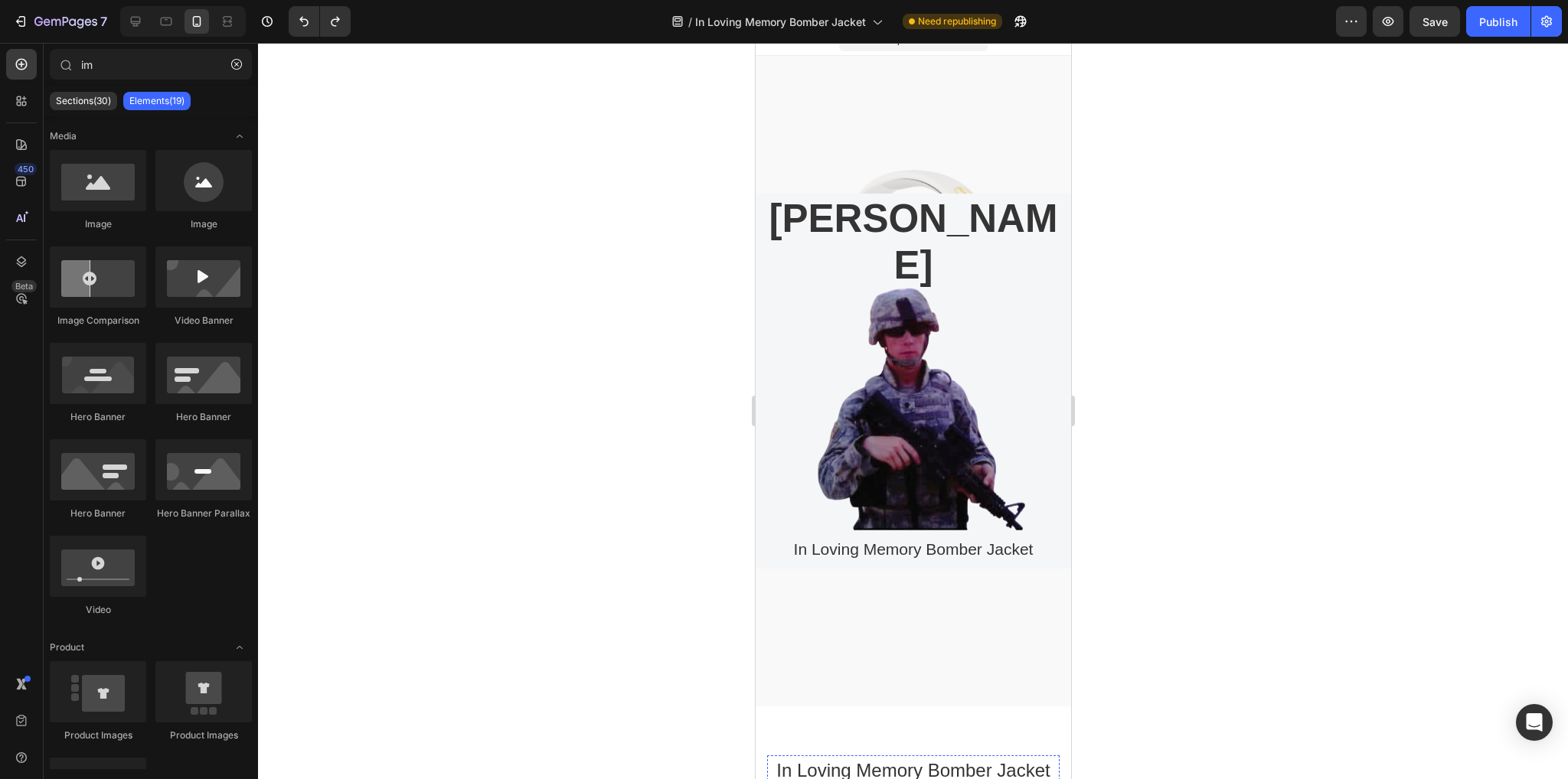
scroll to position [0, 0]
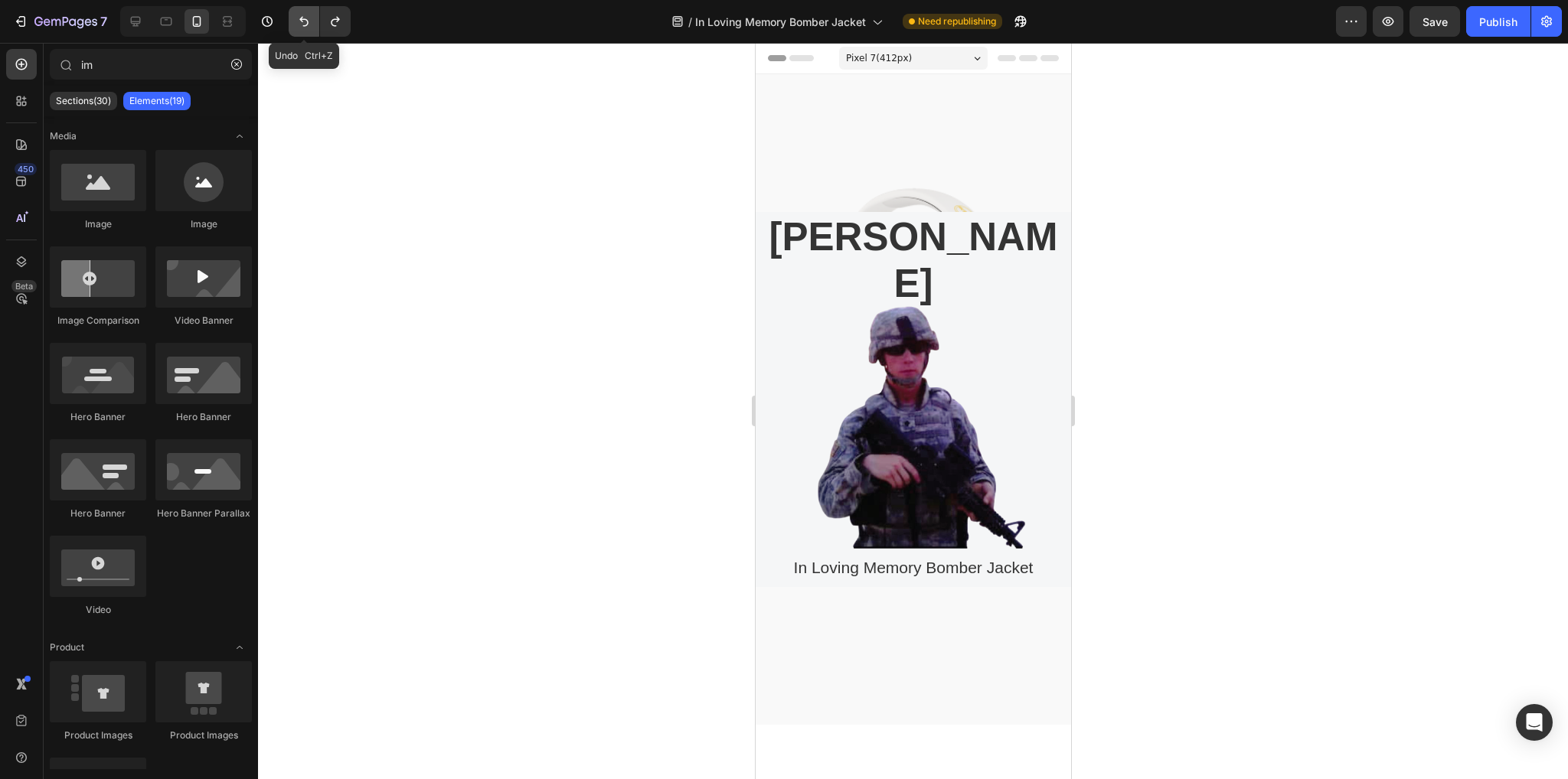
click at [297, 25] on icon "Undo/Redo" at bounding box center [304, 21] width 15 height 15
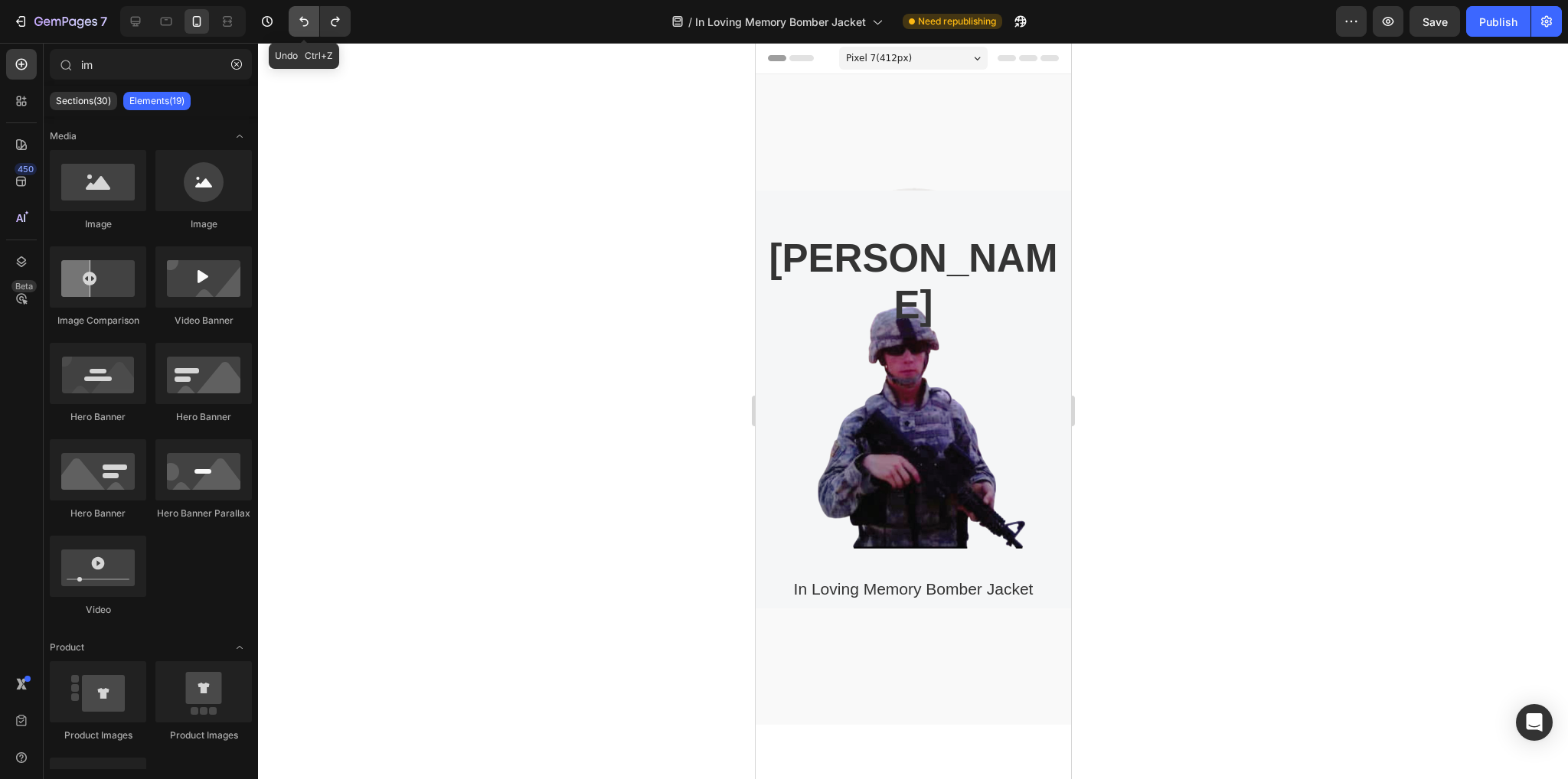
click at [297, 20] on icon "Undo/Redo" at bounding box center [304, 21] width 15 height 15
click at [299, 17] on icon "Undo/Redo" at bounding box center [304, 21] width 15 height 15
click at [299, 21] on icon "Undo/Redo" at bounding box center [304, 21] width 15 height 15
click at [297, 27] on icon "Undo/Redo" at bounding box center [304, 21] width 15 height 15
click at [300, 22] on icon "Undo/Redo" at bounding box center [304, 21] width 15 height 15
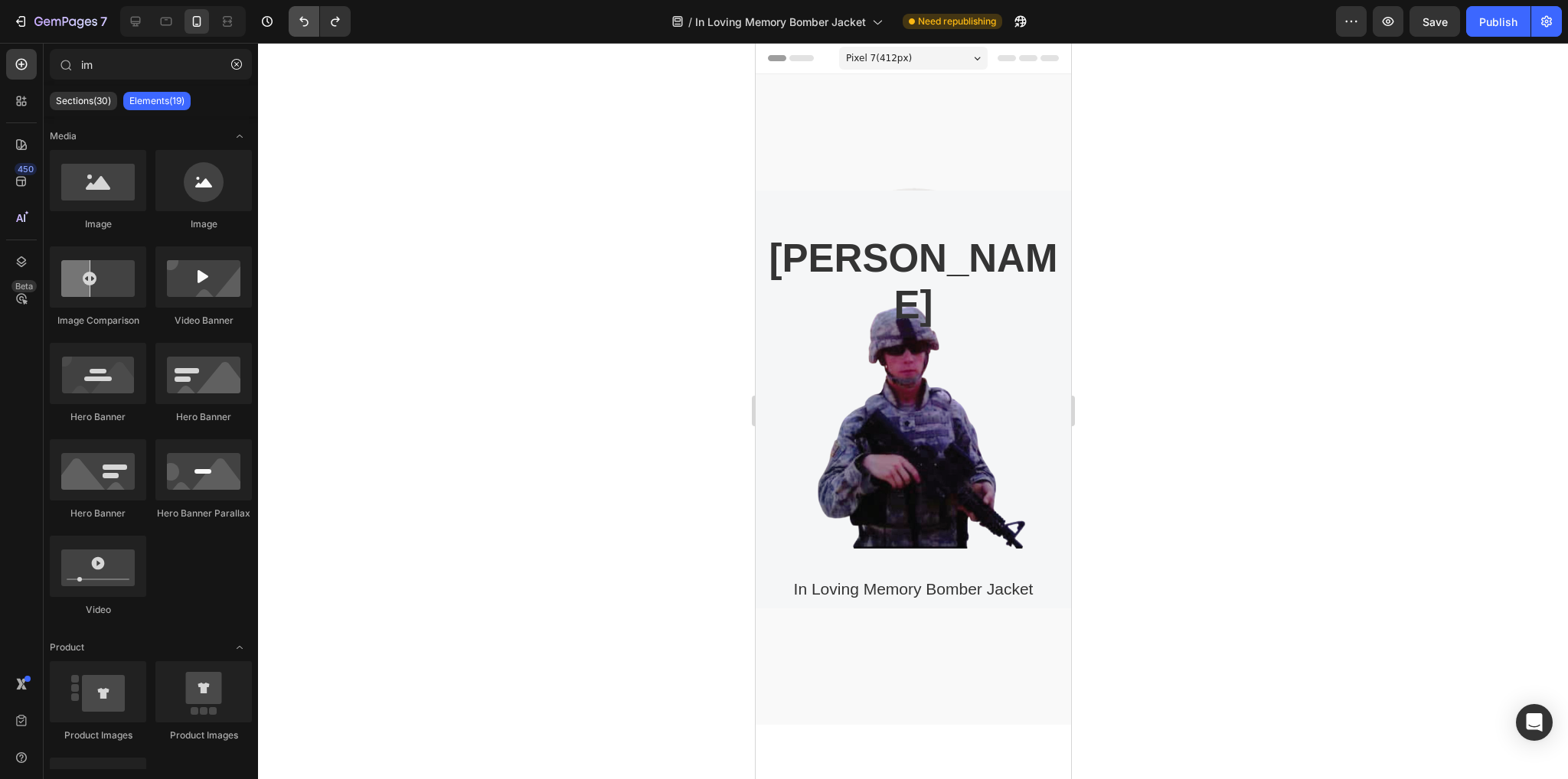
click at [309, 13] on icon "Undo/Redo" at bounding box center [304, 21] width 15 height 15
drag, startPoint x: 309, startPoint y: 21, endPoint x: 293, endPoint y: 120, distance: 100.3
click at [309, 22] on icon "Undo/Redo" at bounding box center [304, 21] width 15 height 15
drag, startPoint x: 304, startPoint y: 17, endPoint x: 297, endPoint y: 85, distance: 68.4
click at [304, 29] on icon "Undo/Redo" at bounding box center [304, 21] width 15 height 15
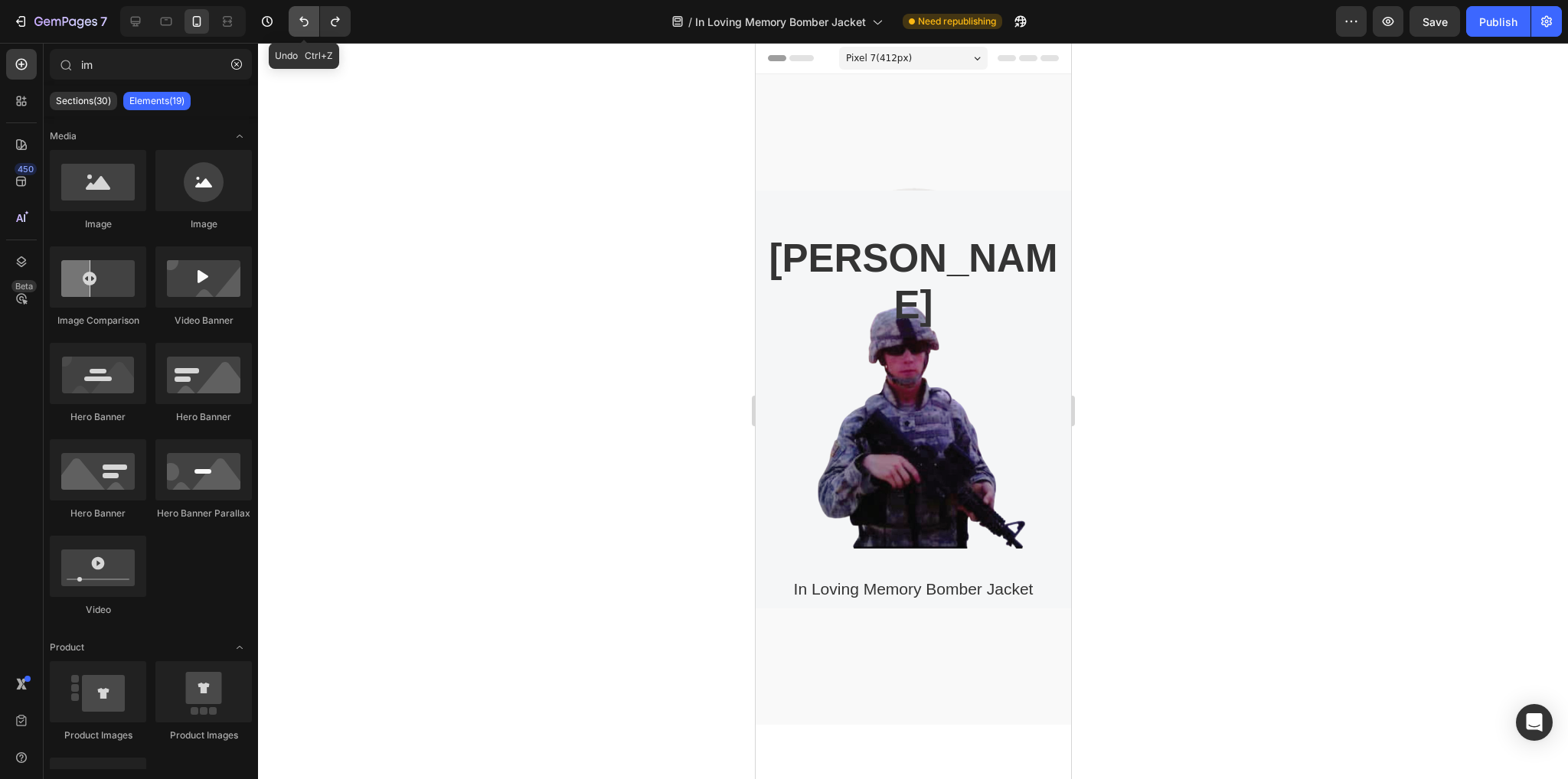
drag, startPoint x: 301, startPoint y: 14, endPoint x: 306, endPoint y: 87, distance: 73.2
click at [301, 16] on icon "Undo/Redo" at bounding box center [304, 21] width 15 height 15
click at [301, 24] on icon "Undo/Redo" at bounding box center [304, 21] width 15 height 15
click at [303, 14] on icon "Undo/Redo" at bounding box center [304, 21] width 15 height 15
click at [302, 25] on icon "Undo/Redo" at bounding box center [304, 21] width 15 height 15
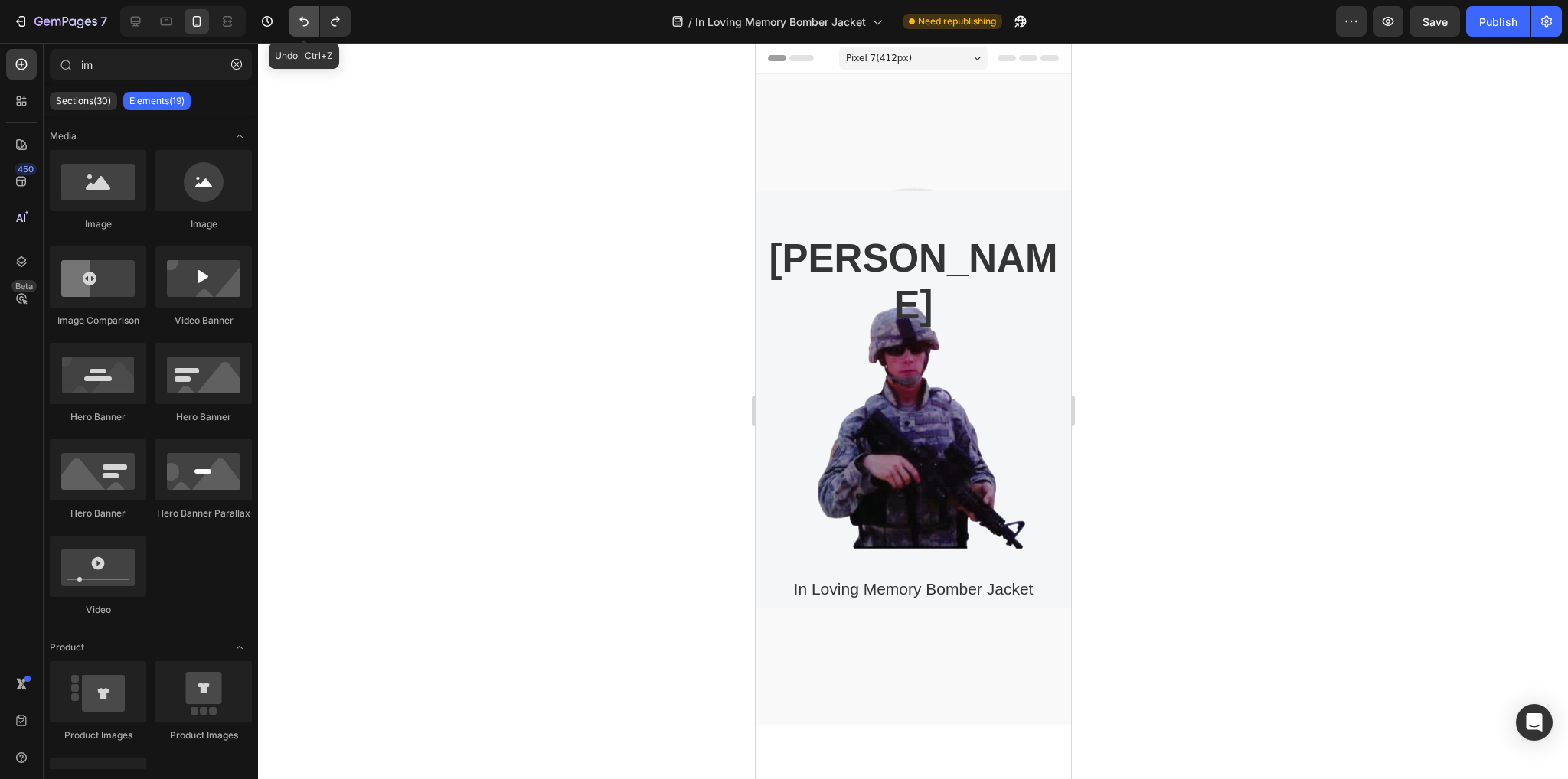
click at [302, 25] on icon "Undo/Redo" at bounding box center [304, 21] width 15 height 15
click at [953, 292] on h2 "[PERSON_NAME]" at bounding box center [913, 281] width 293 height 96
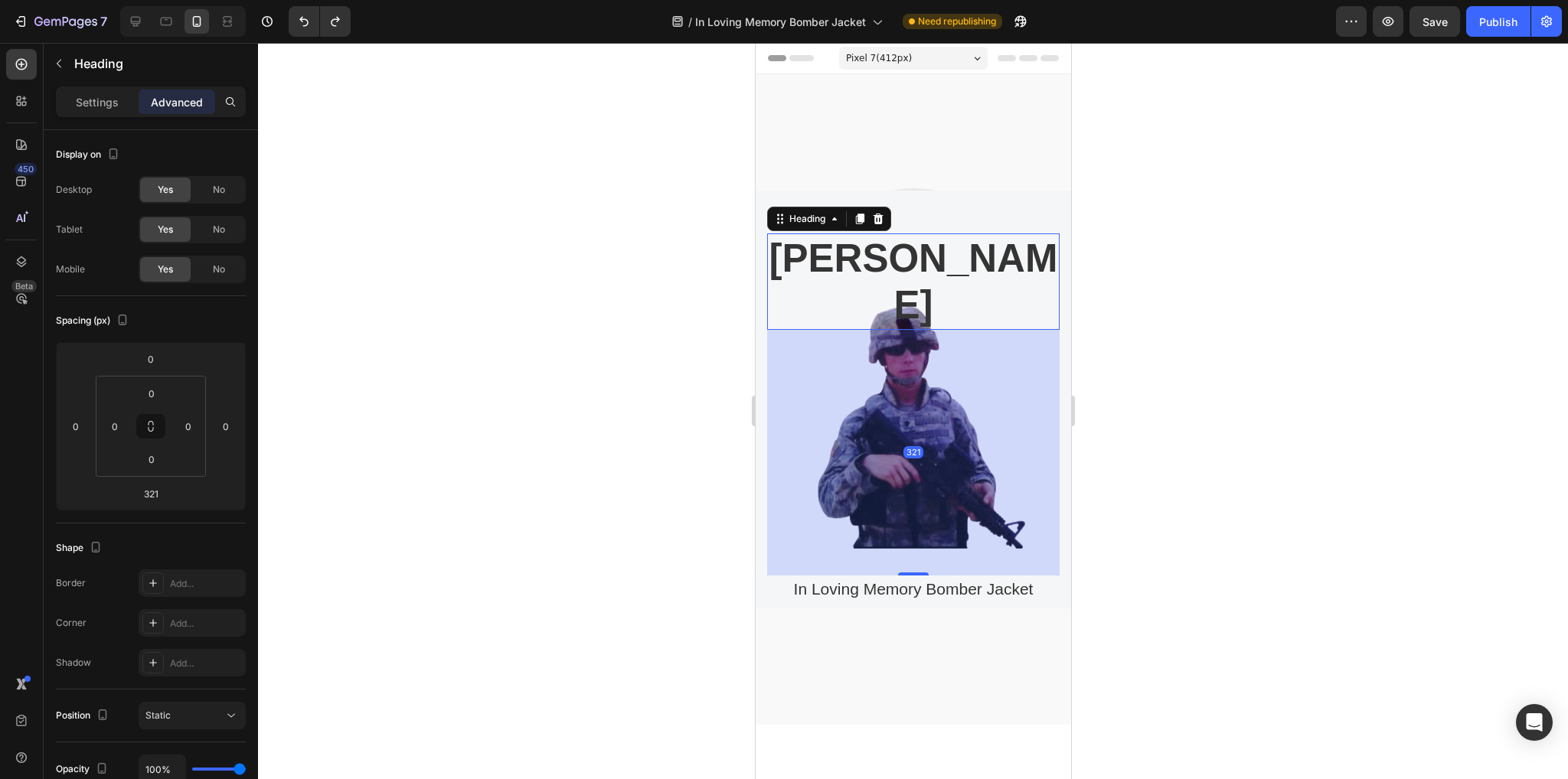
click at [987, 277] on h2 "[PERSON_NAME]" at bounding box center [913, 281] width 293 height 96
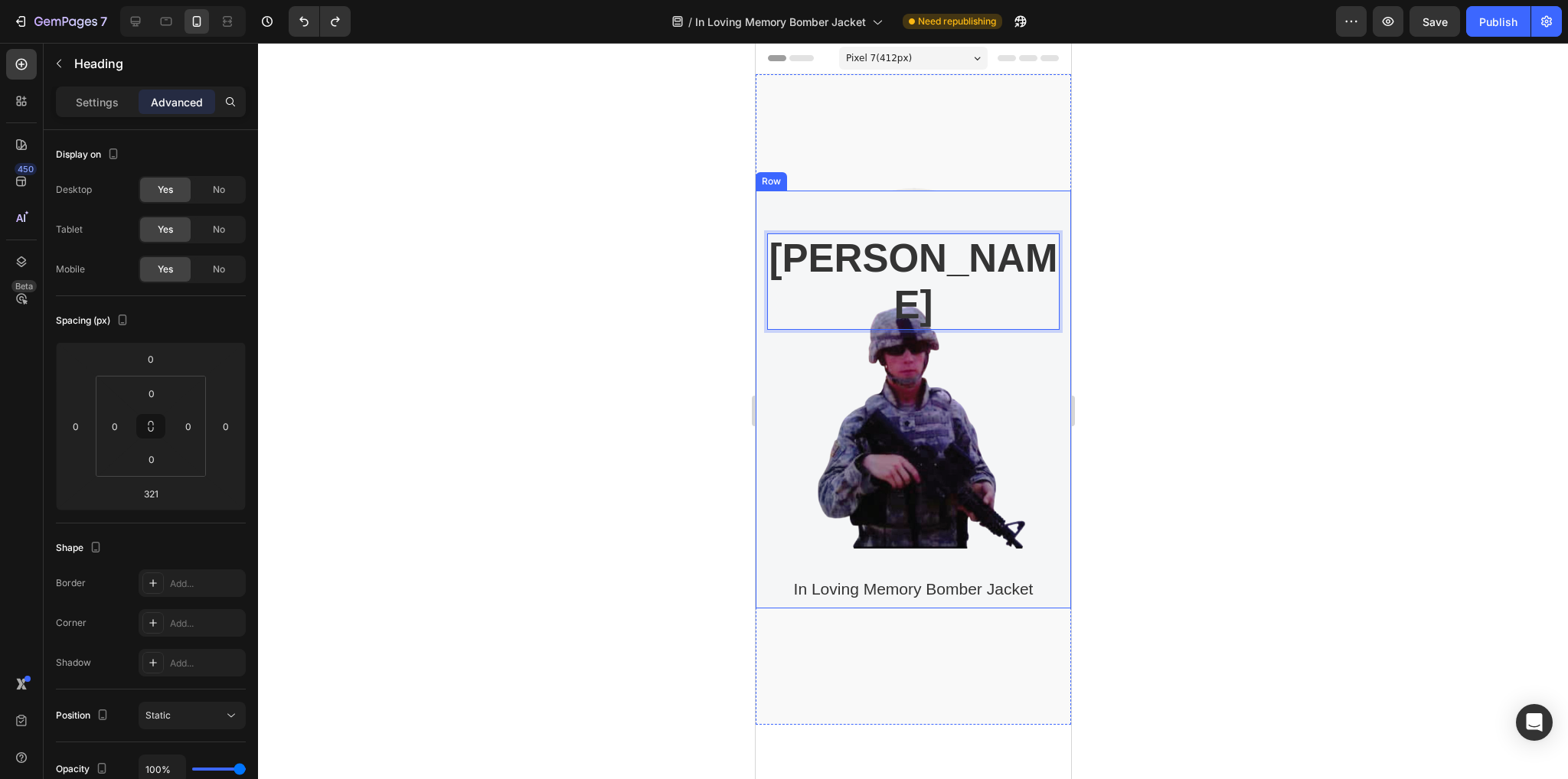
drag, startPoint x: 961, startPoint y: 428, endPoint x: 962, endPoint y: 383, distance: 45.0
click at [961, 427] on div "Cameron carpenter Heading 321 In Loving Memory Bomber Jacket Product Title Prod…" at bounding box center [913, 421] width 293 height 376
click at [949, 285] on p "[PERSON_NAME]" at bounding box center [912, 281] width 289 height 93
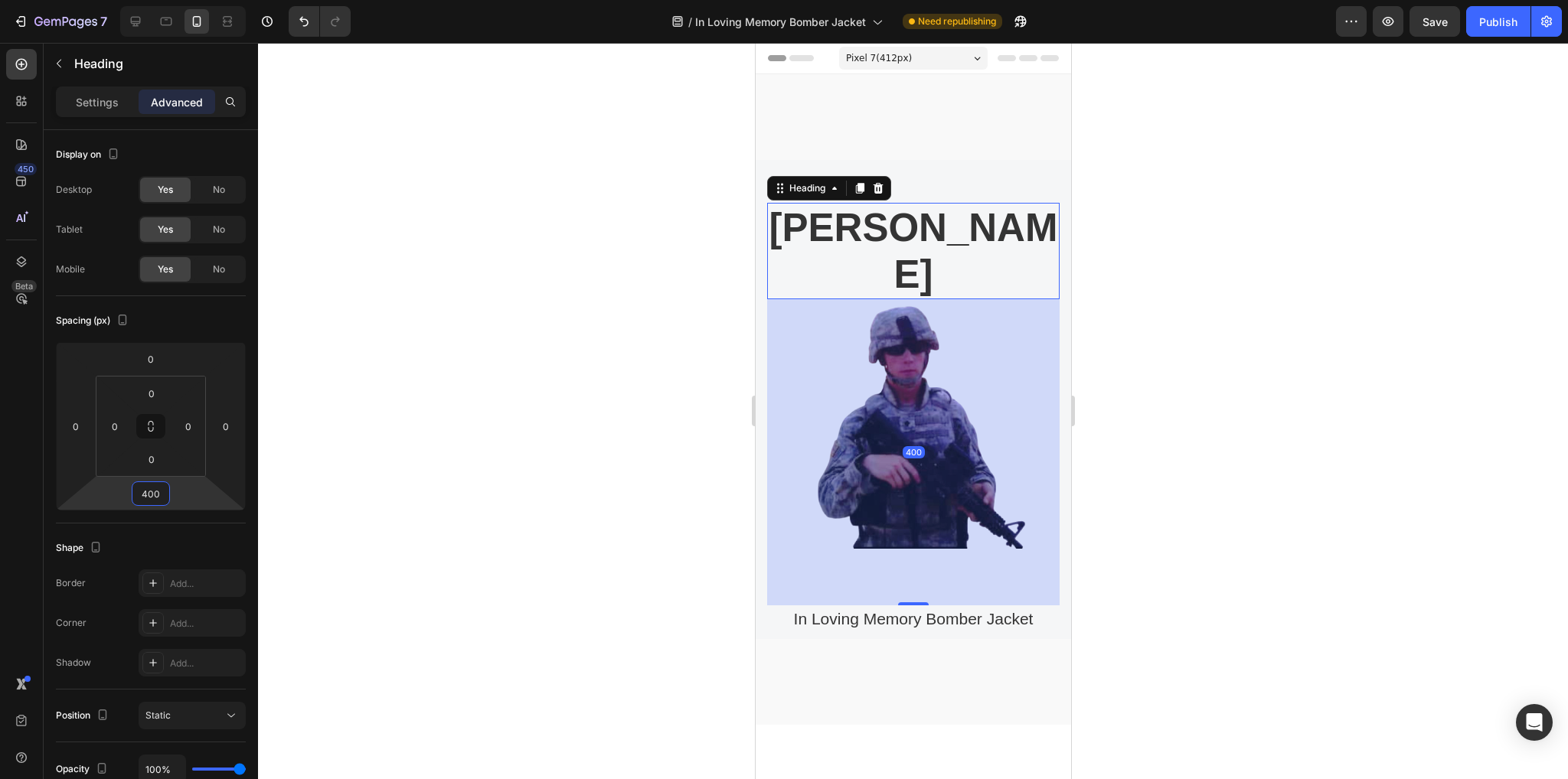
type input "400"
click at [319, 598] on div at bounding box center [913, 411] width 1310 height 736
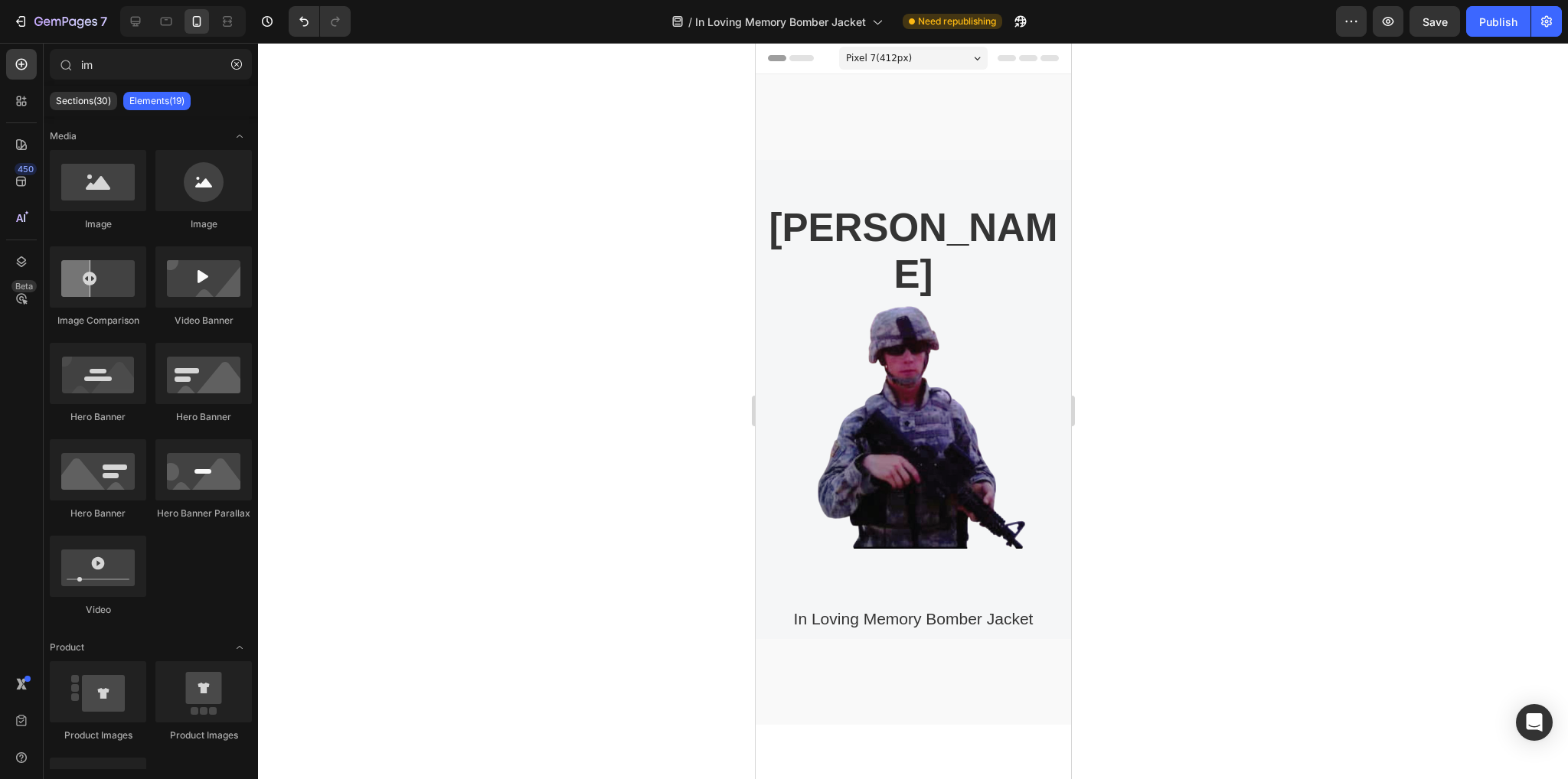
click at [516, 628] on div at bounding box center [913, 411] width 1310 height 736
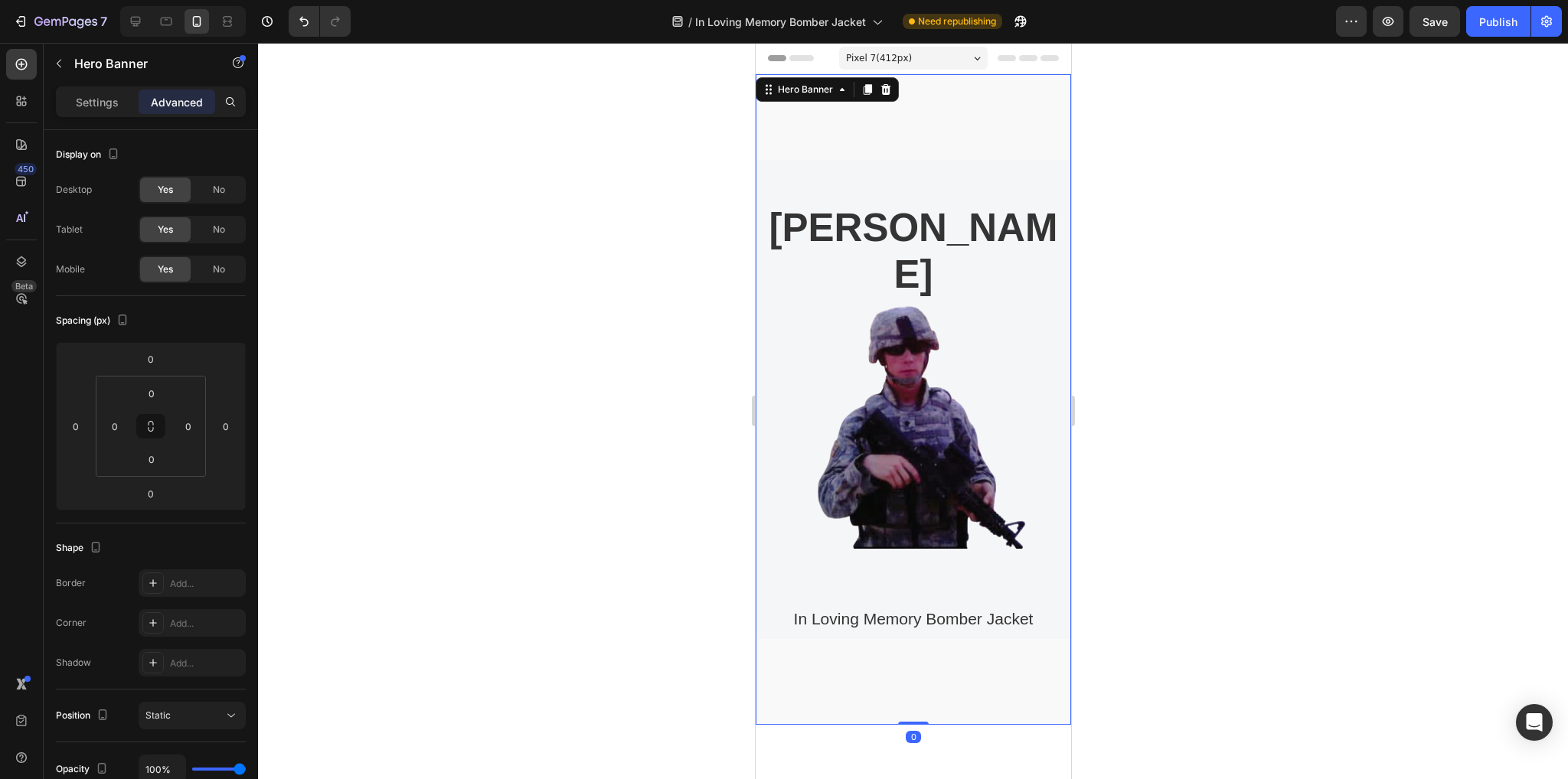
click at [1010, 681] on div "Overlay" at bounding box center [913, 400] width 316 height 650
click at [101, 99] on p "Settings" at bounding box center [96, 102] width 43 height 16
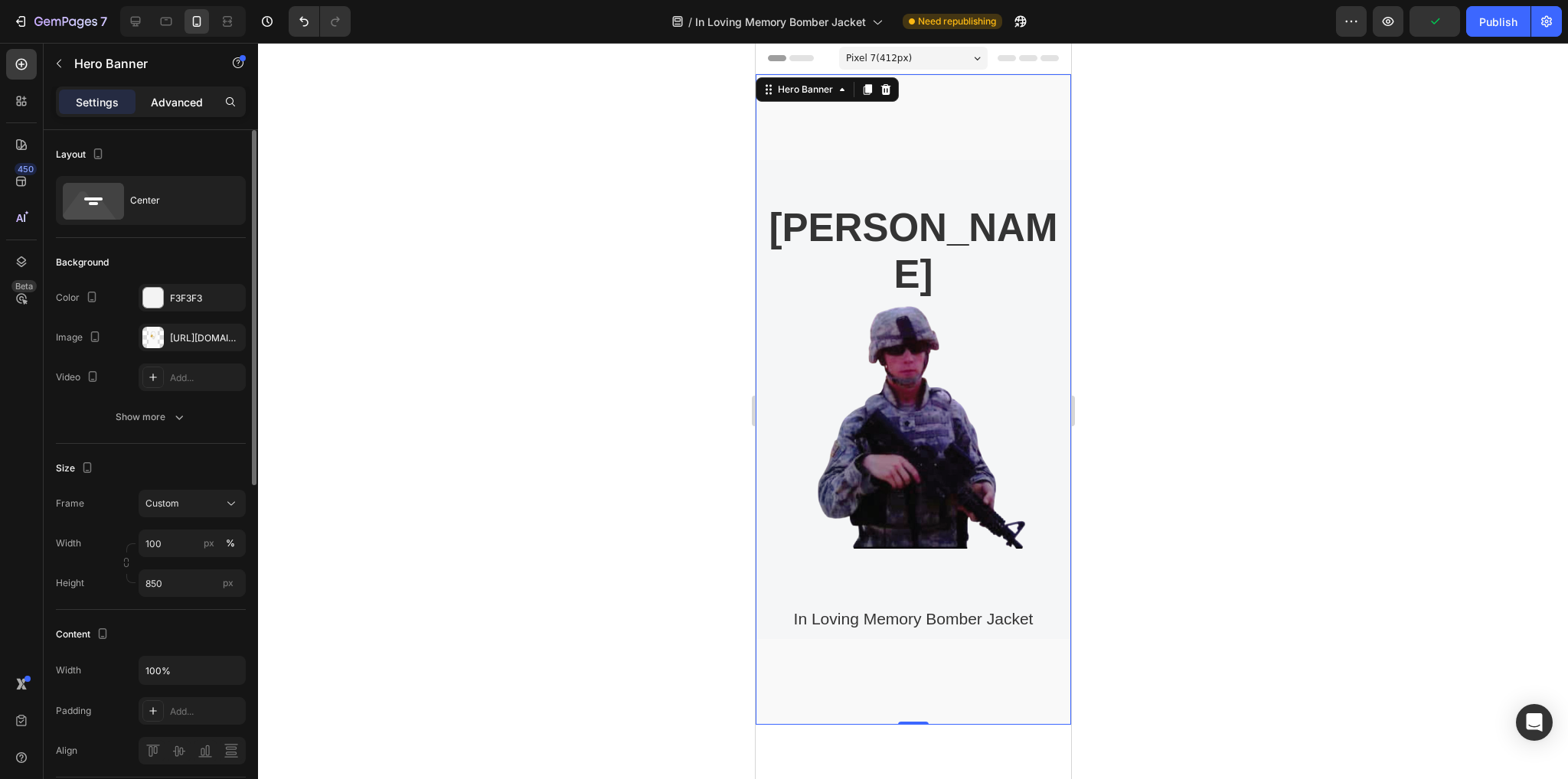
click at [174, 102] on p "Advanced" at bounding box center [176, 102] width 52 height 16
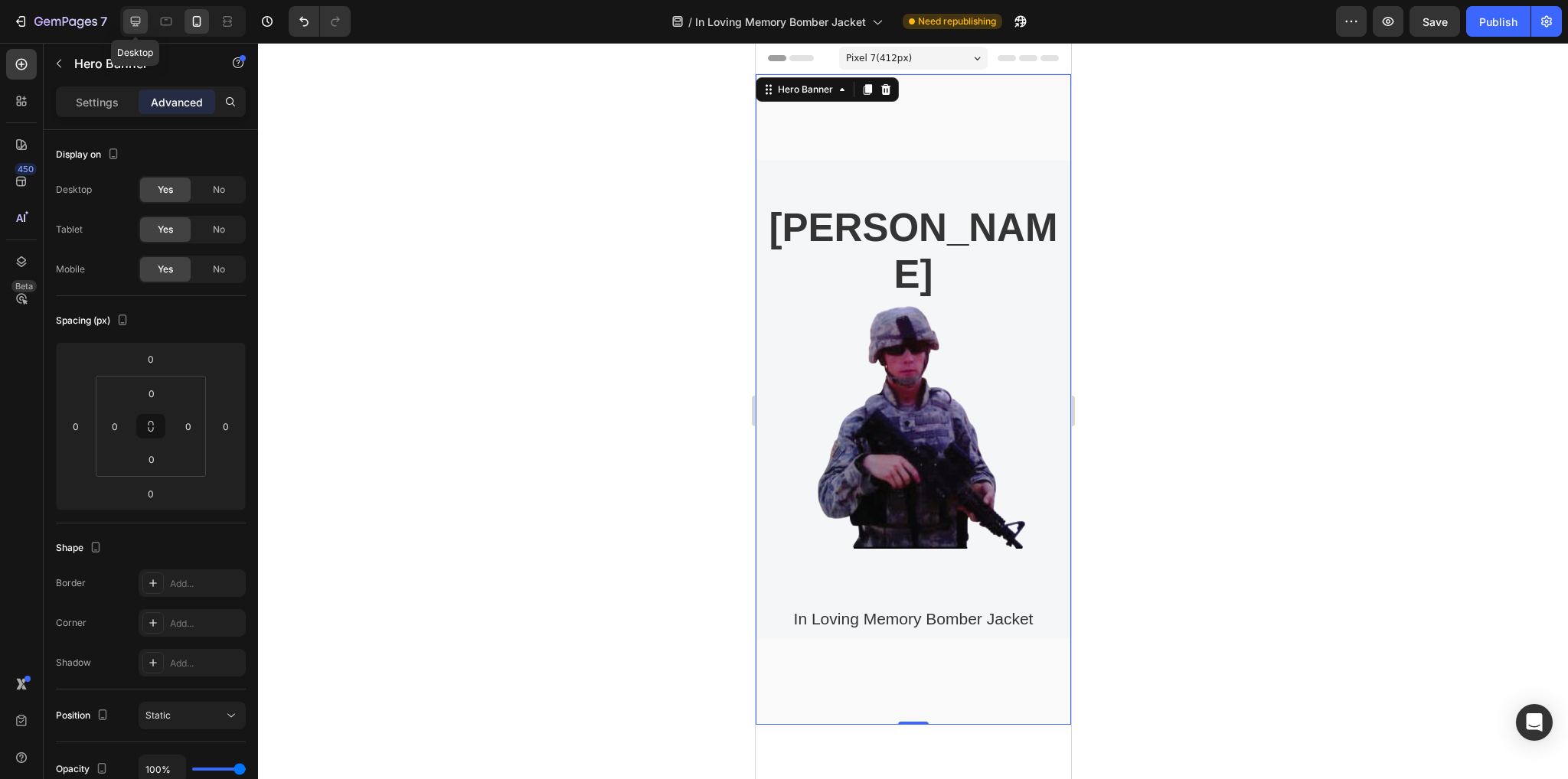
click at [142, 21] on icon at bounding box center [135, 21] width 15 height 15
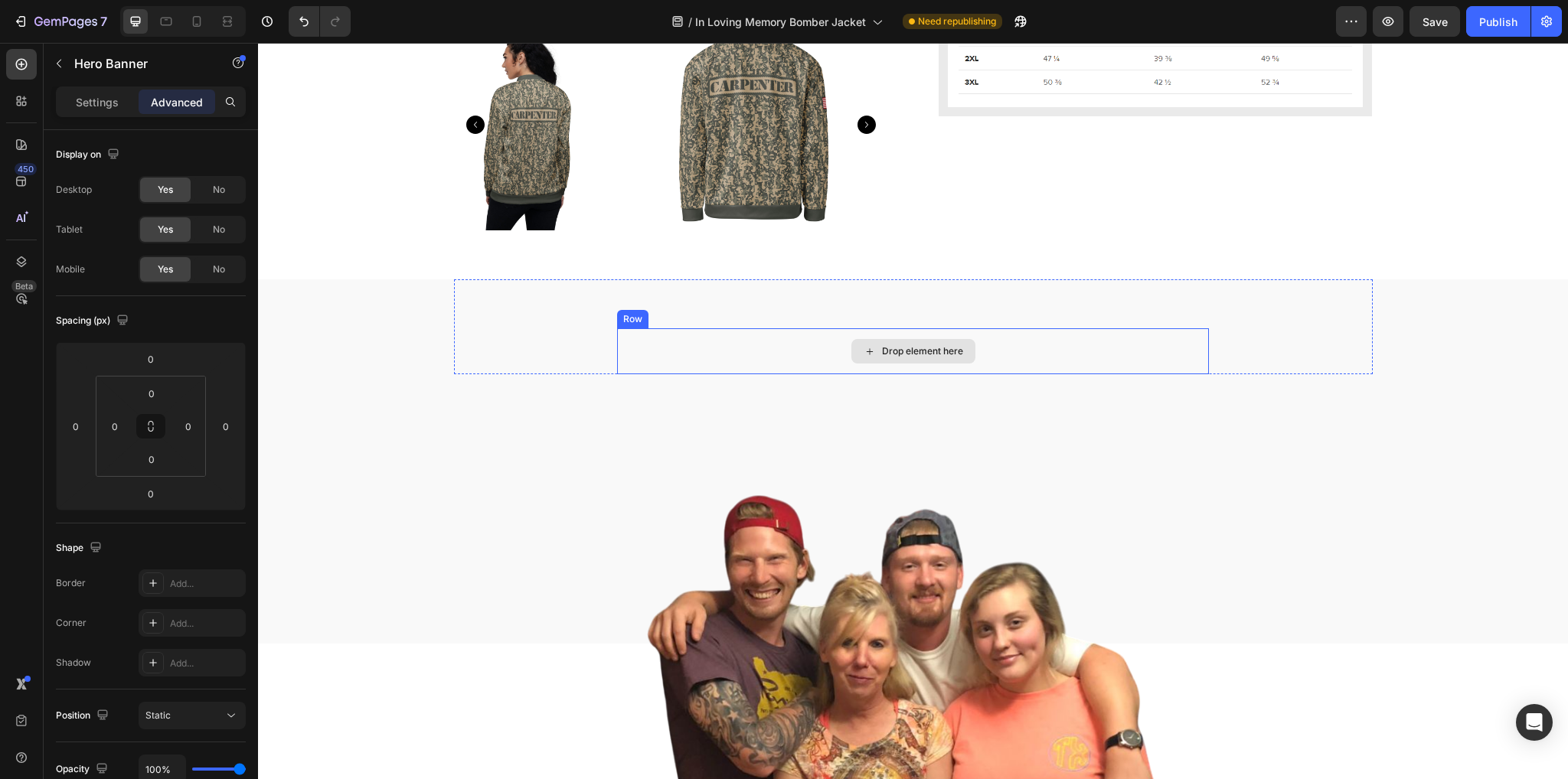
click at [1061, 355] on div "Drop element here" at bounding box center [913, 351] width 591 height 46
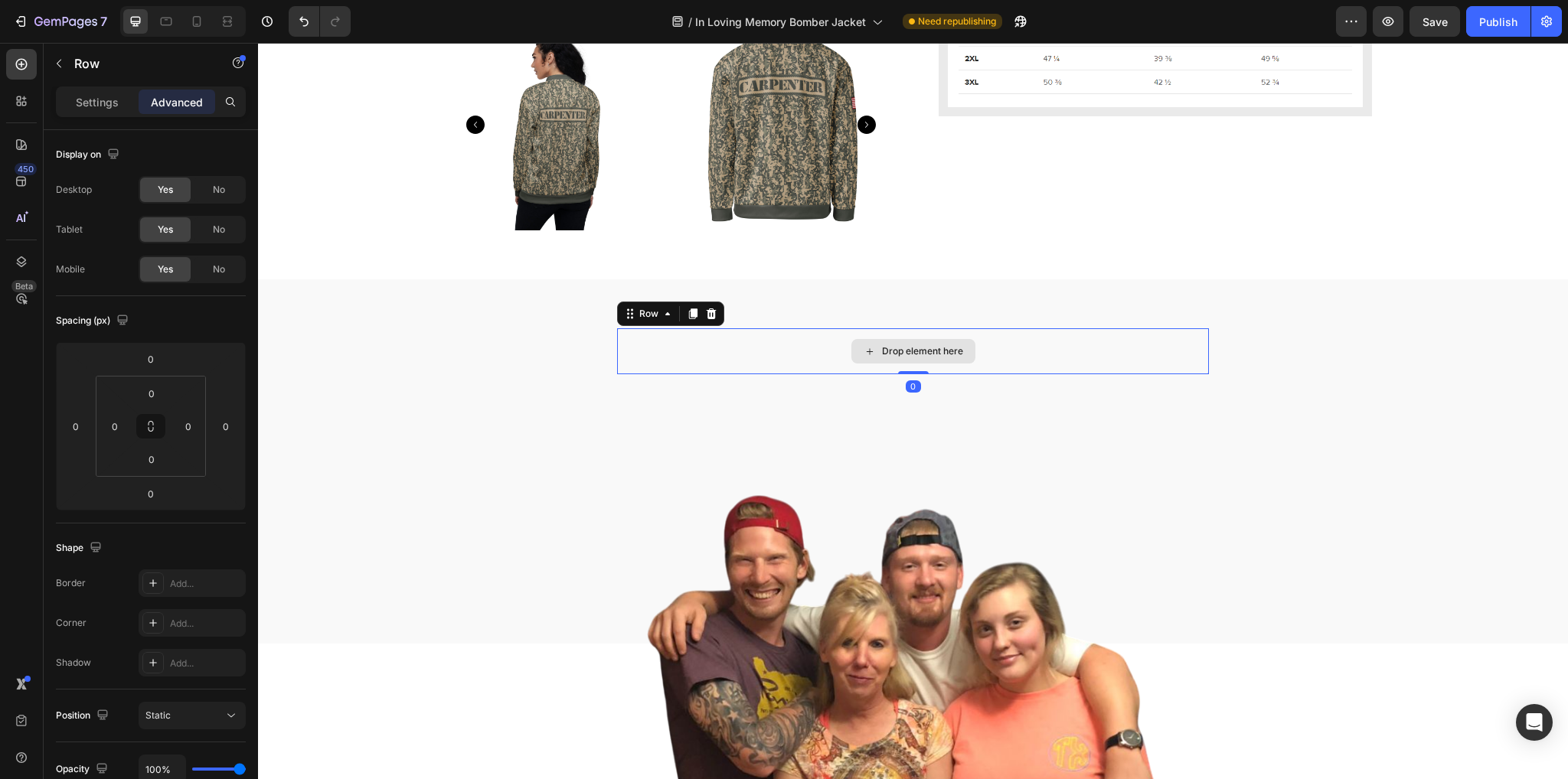
scroll to position [1251, 0]
click at [707, 313] on icon at bounding box center [712, 315] width 10 height 10
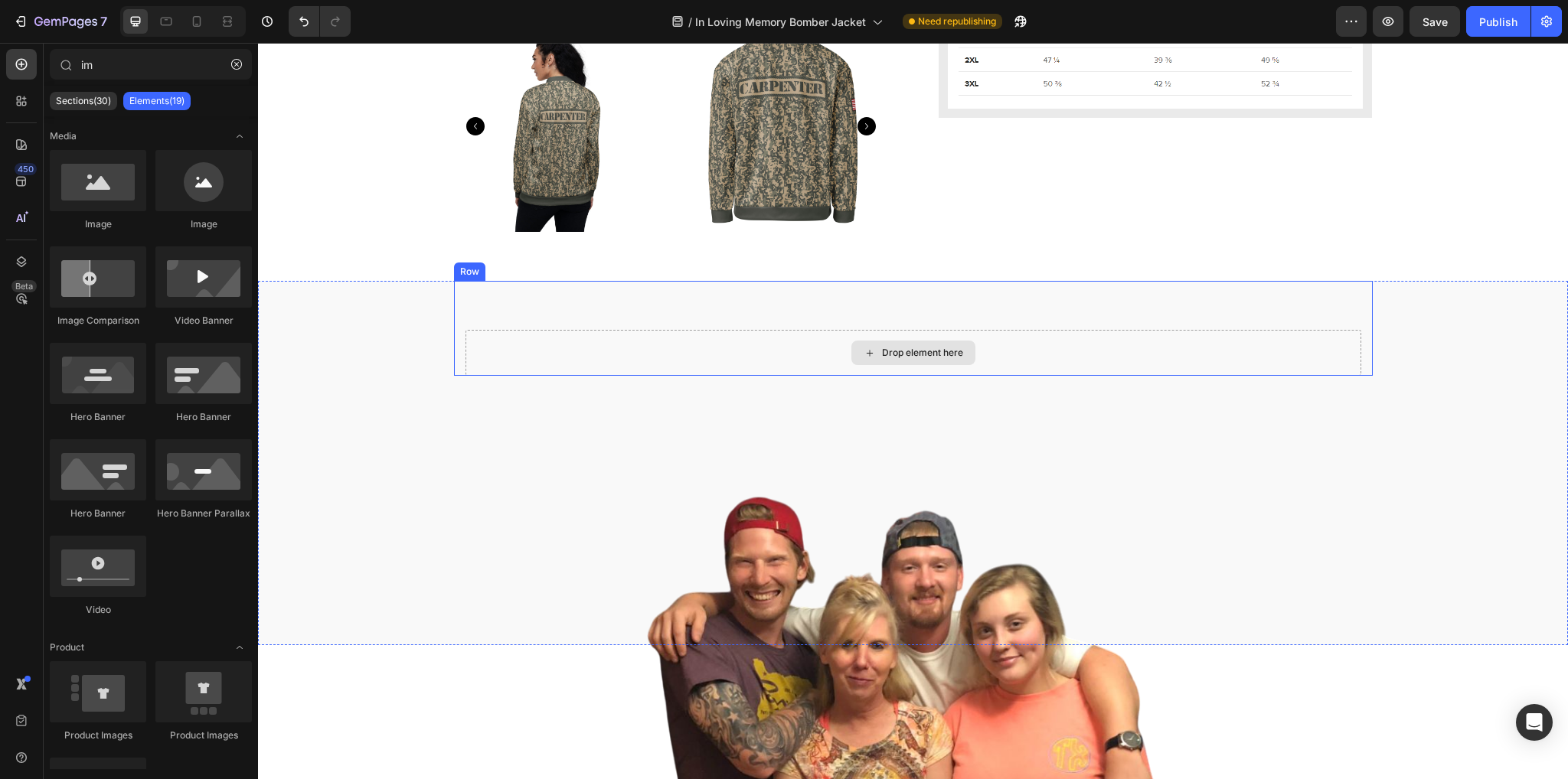
click at [802, 365] on div "Drop element here" at bounding box center [913, 353] width 896 height 46
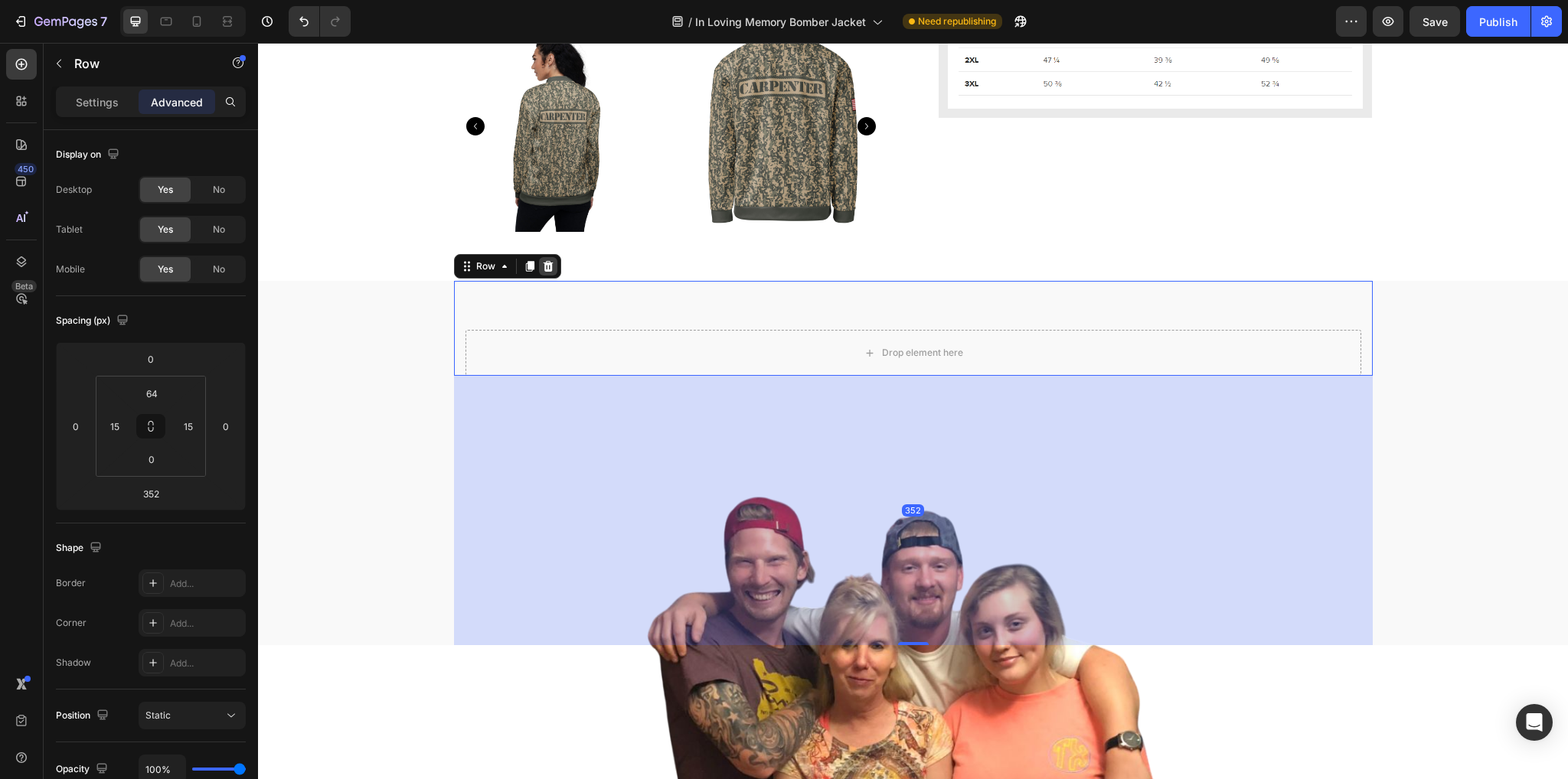
click at [549, 271] on div at bounding box center [547, 266] width 18 height 18
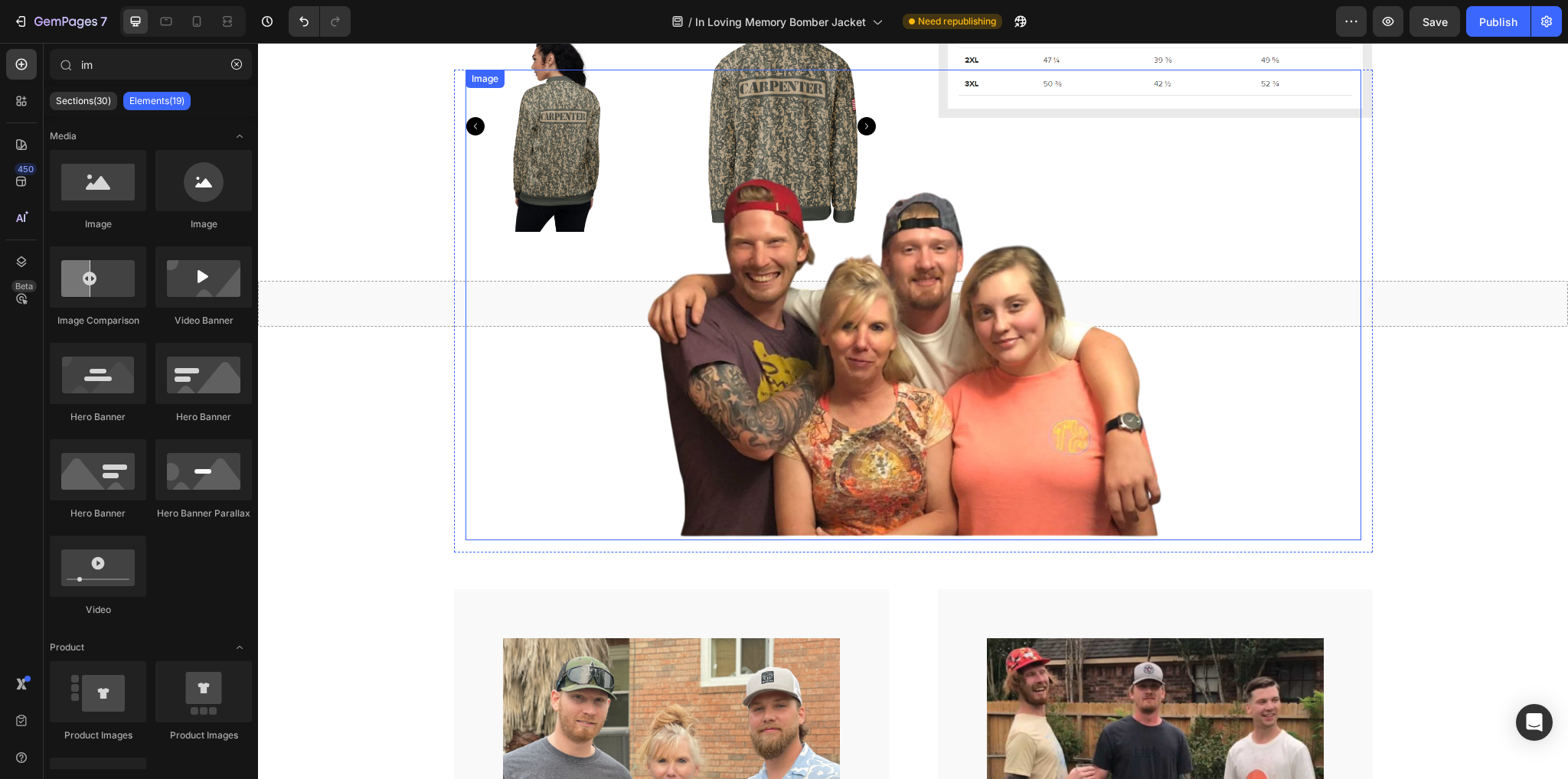
click at [703, 380] on img at bounding box center [913, 305] width 896 height 471
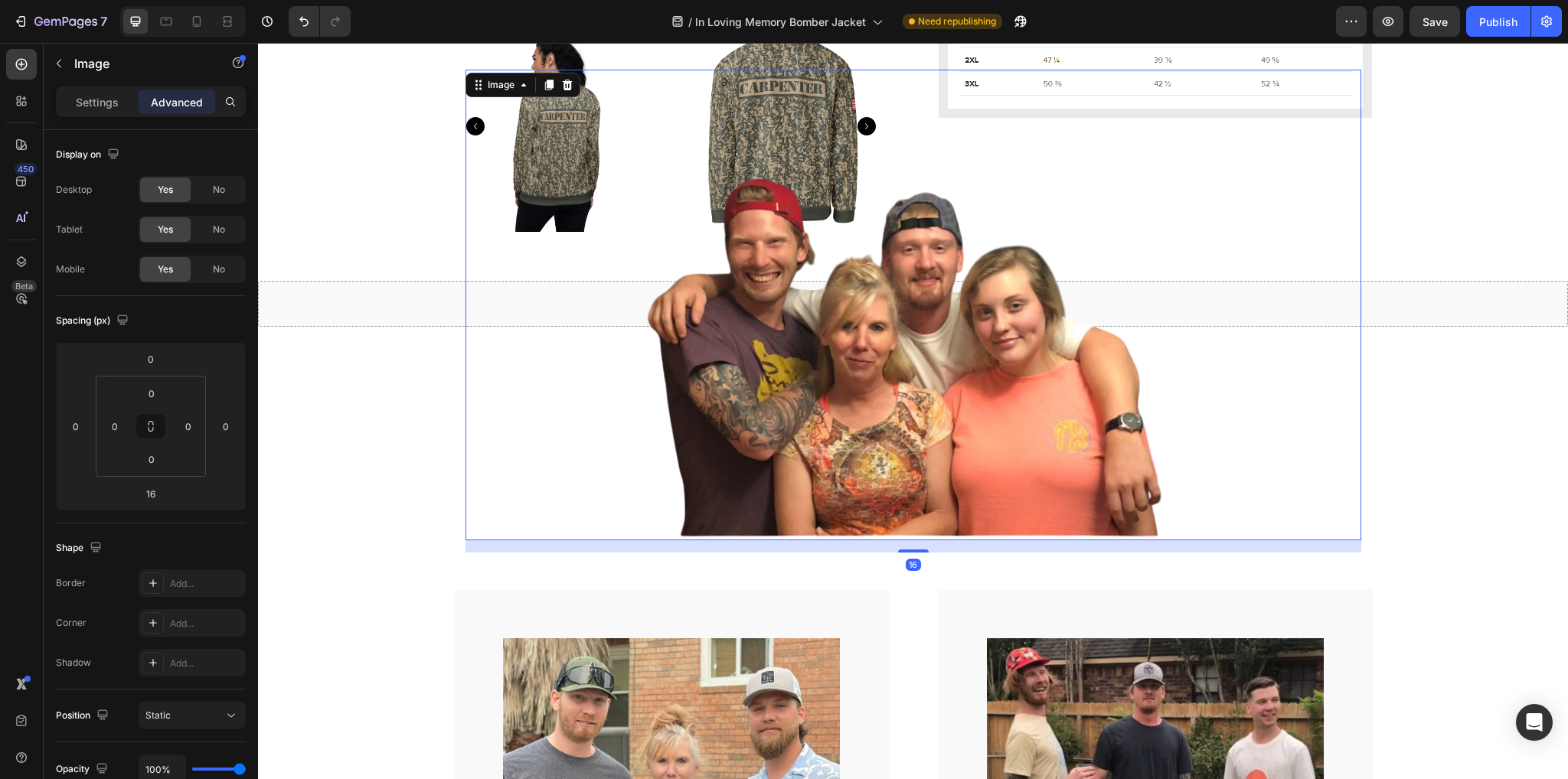
click at [173, 97] on p "Advanced" at bounding box center [176, 102] width 52 height 16
type input "150"
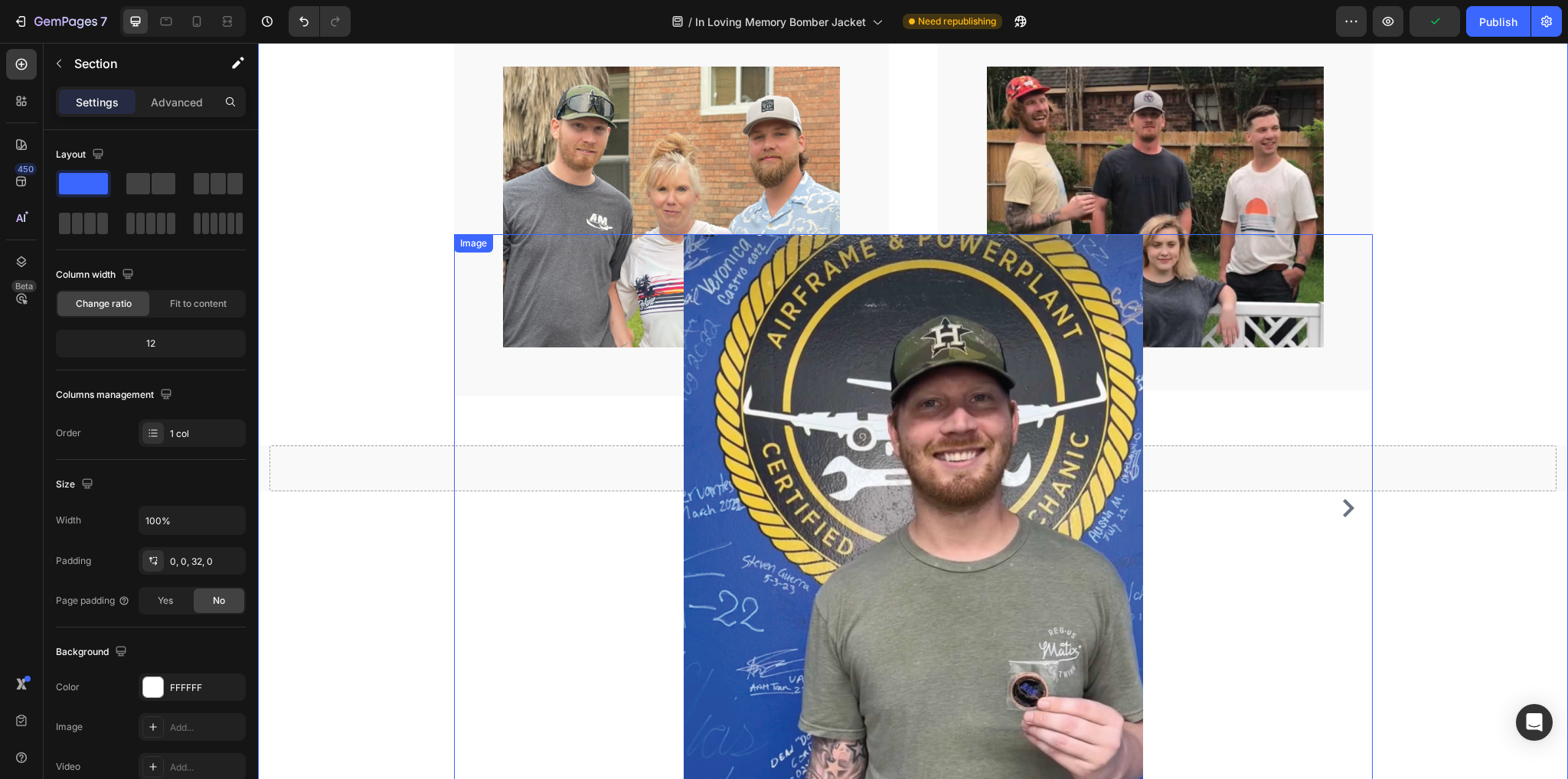
click at [930, 515] on img at bounding box center [914, 509] width 460 height 549
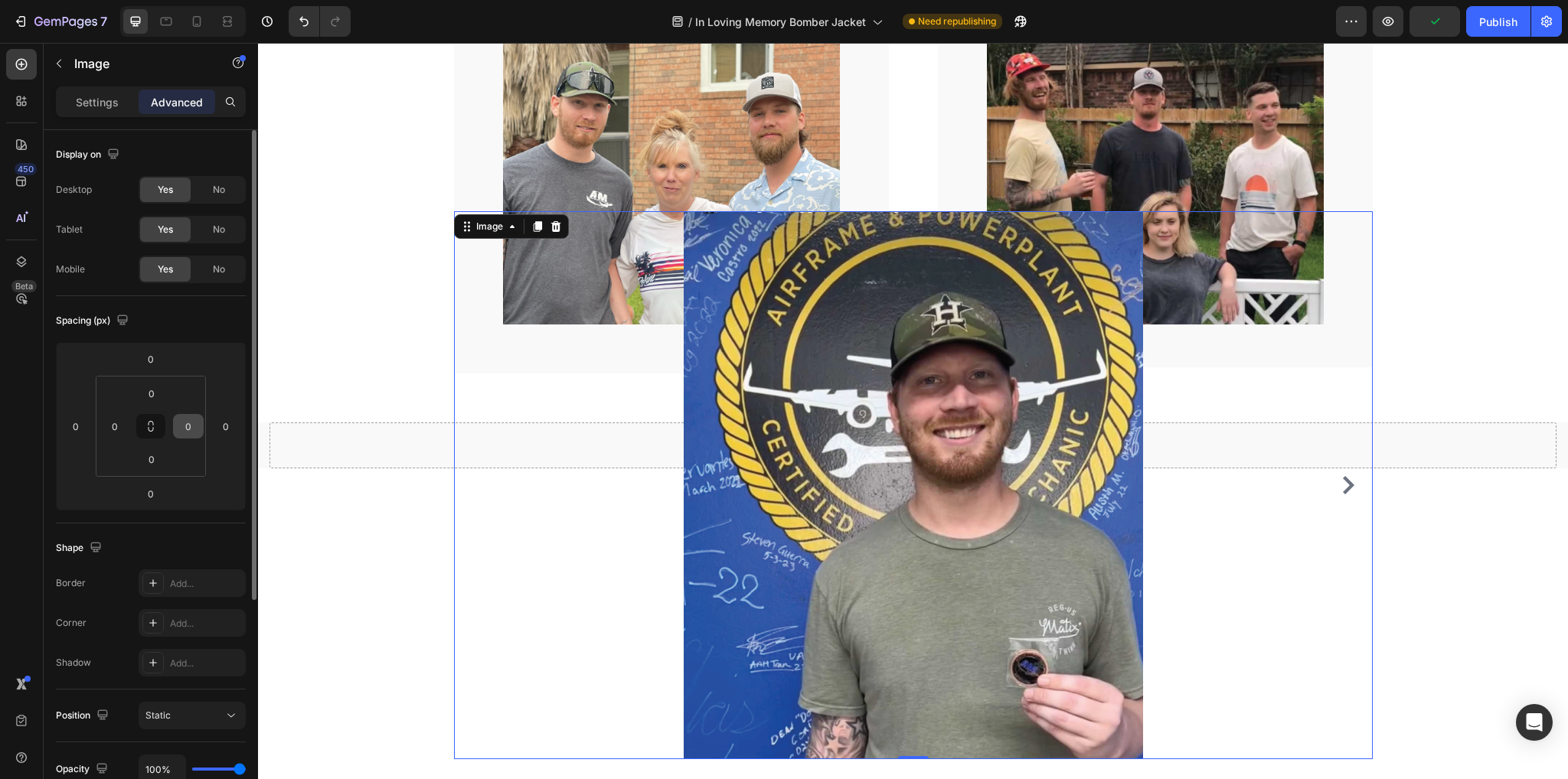
scroll to position [1962, 0]
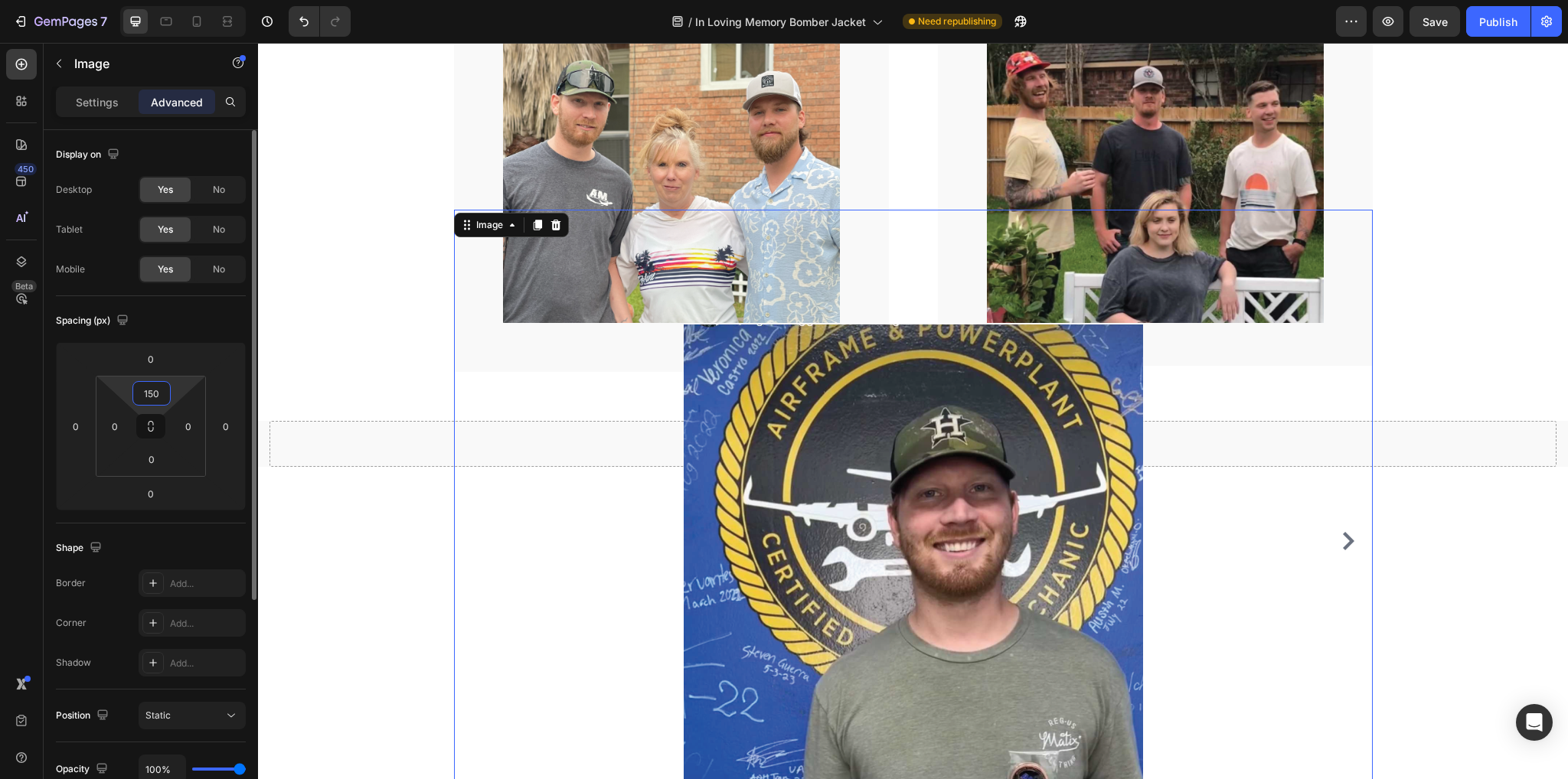
drag, startPoint x: 163, startPoint y: 396, endPoint x: 141, endPoint y: 399, distance: 22.2
click at [141, 399] on input "150" at bounding box center [152, 394] width 31 height 23
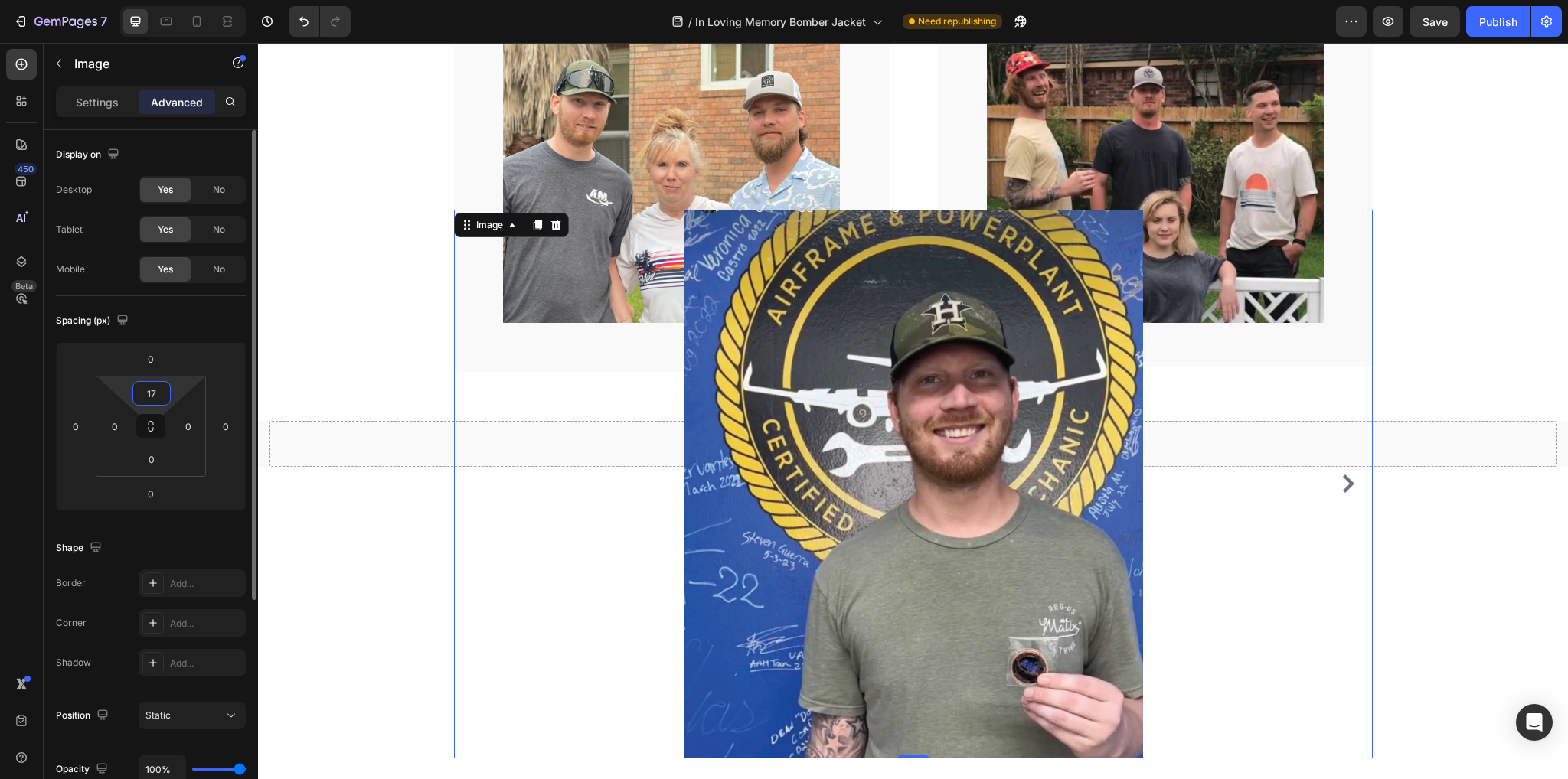
type input "175"
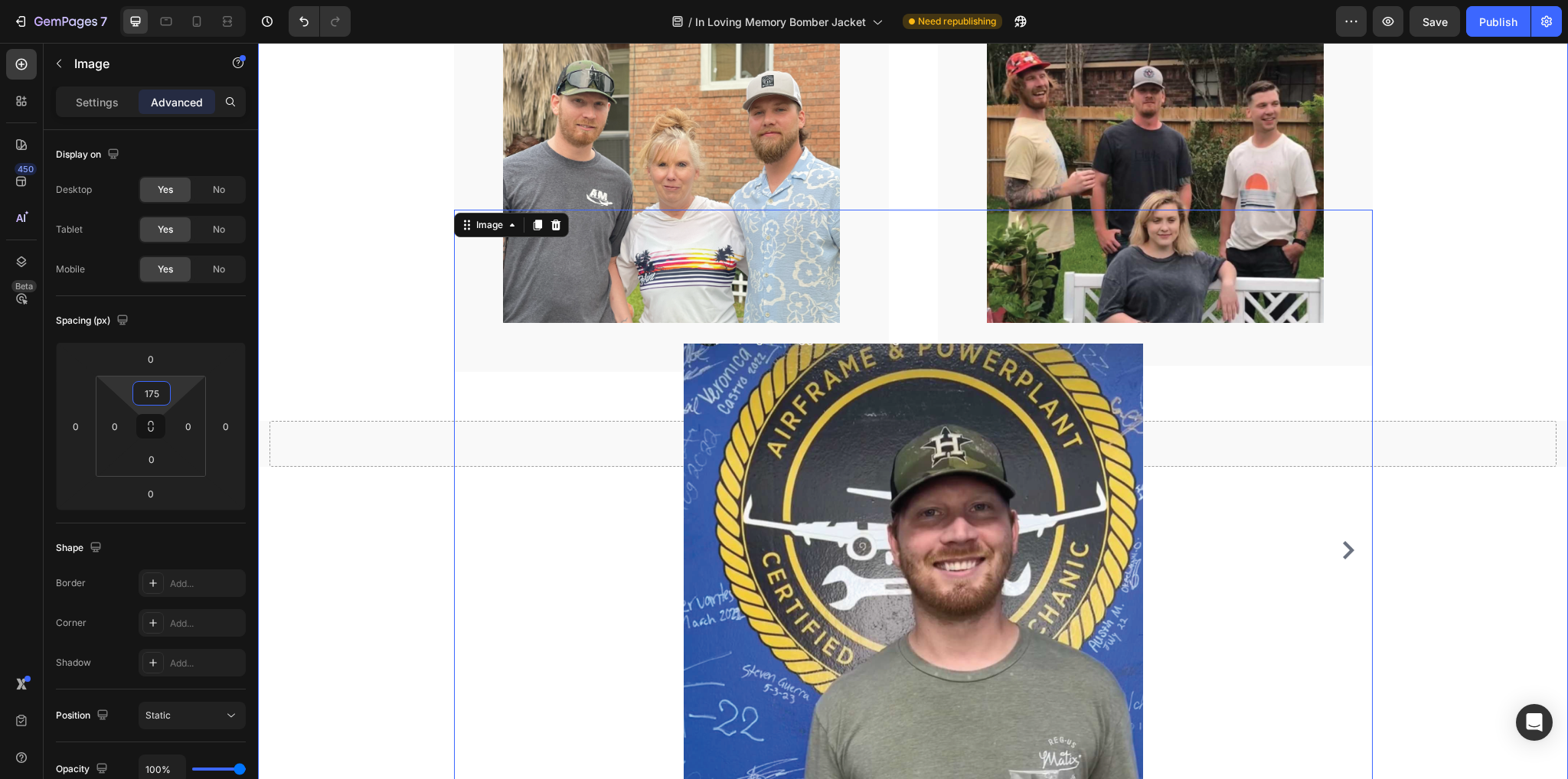
click at [433, 431] on div "Drop element here" at bounding box center [913, 444] width 1287 height 46
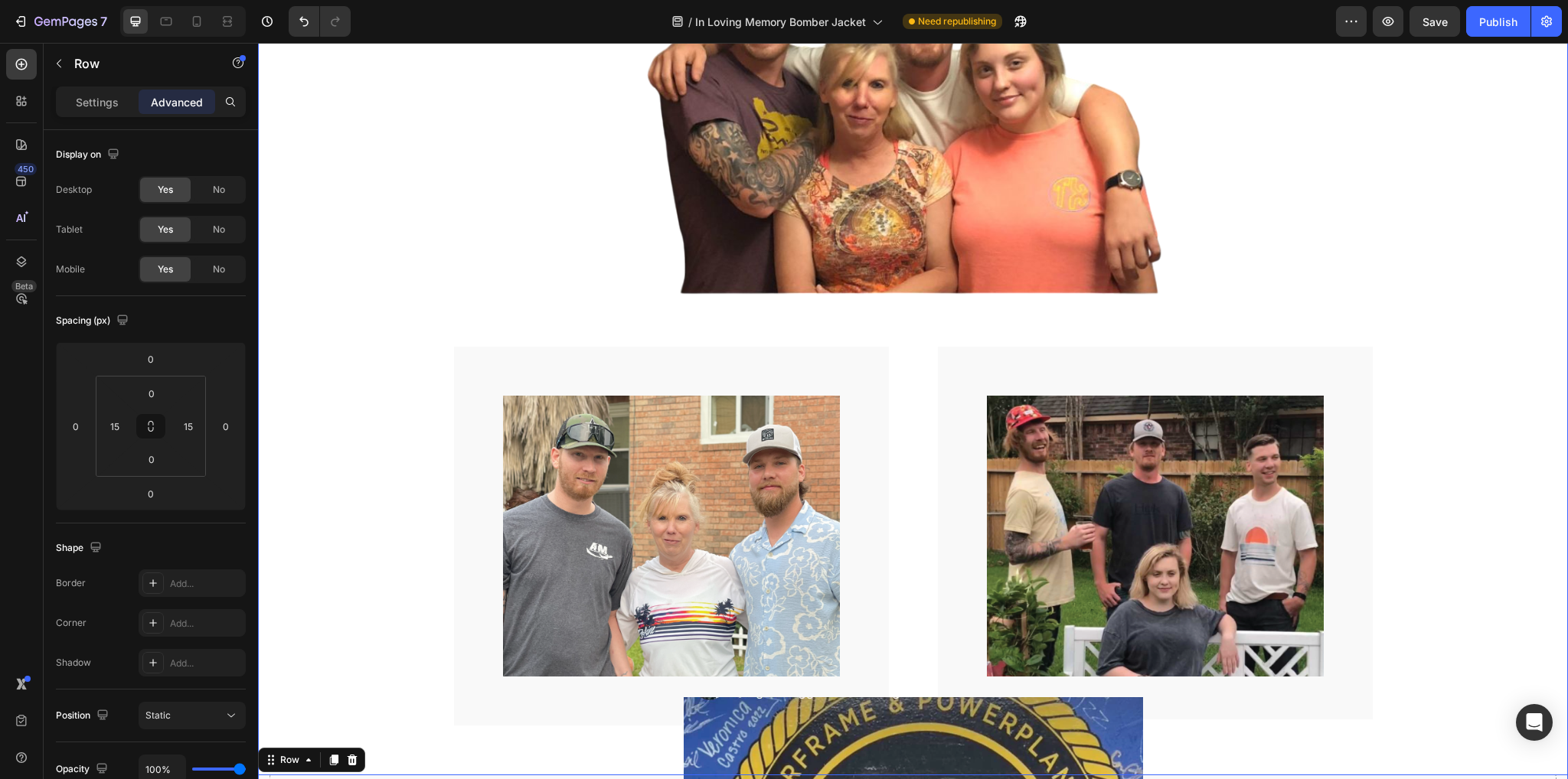
scroll to position [1609, 0]
click at [845, 394] on div "Image Row" at bounding box center [671, 536] width 435 height 379
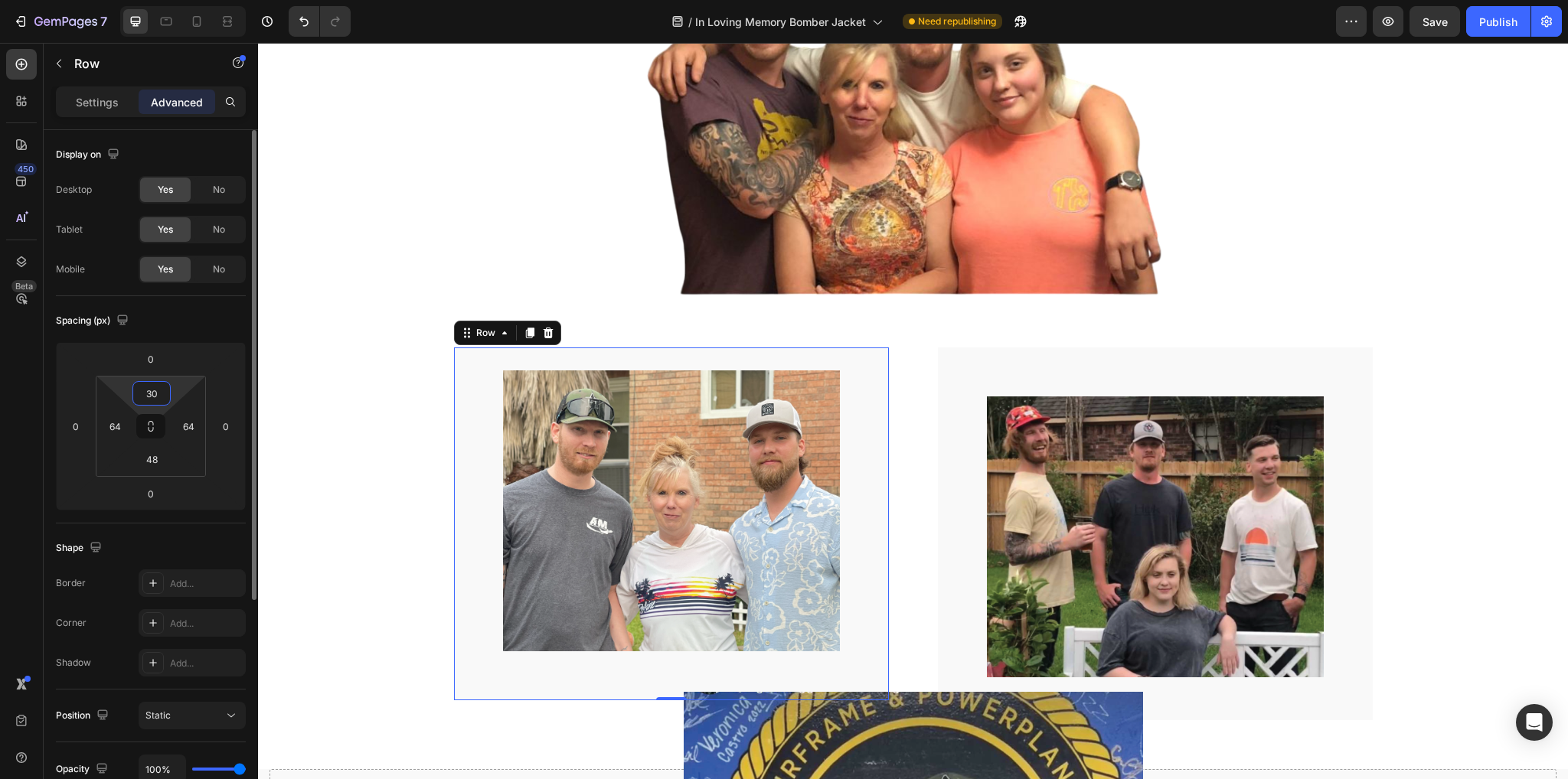
type input "64"
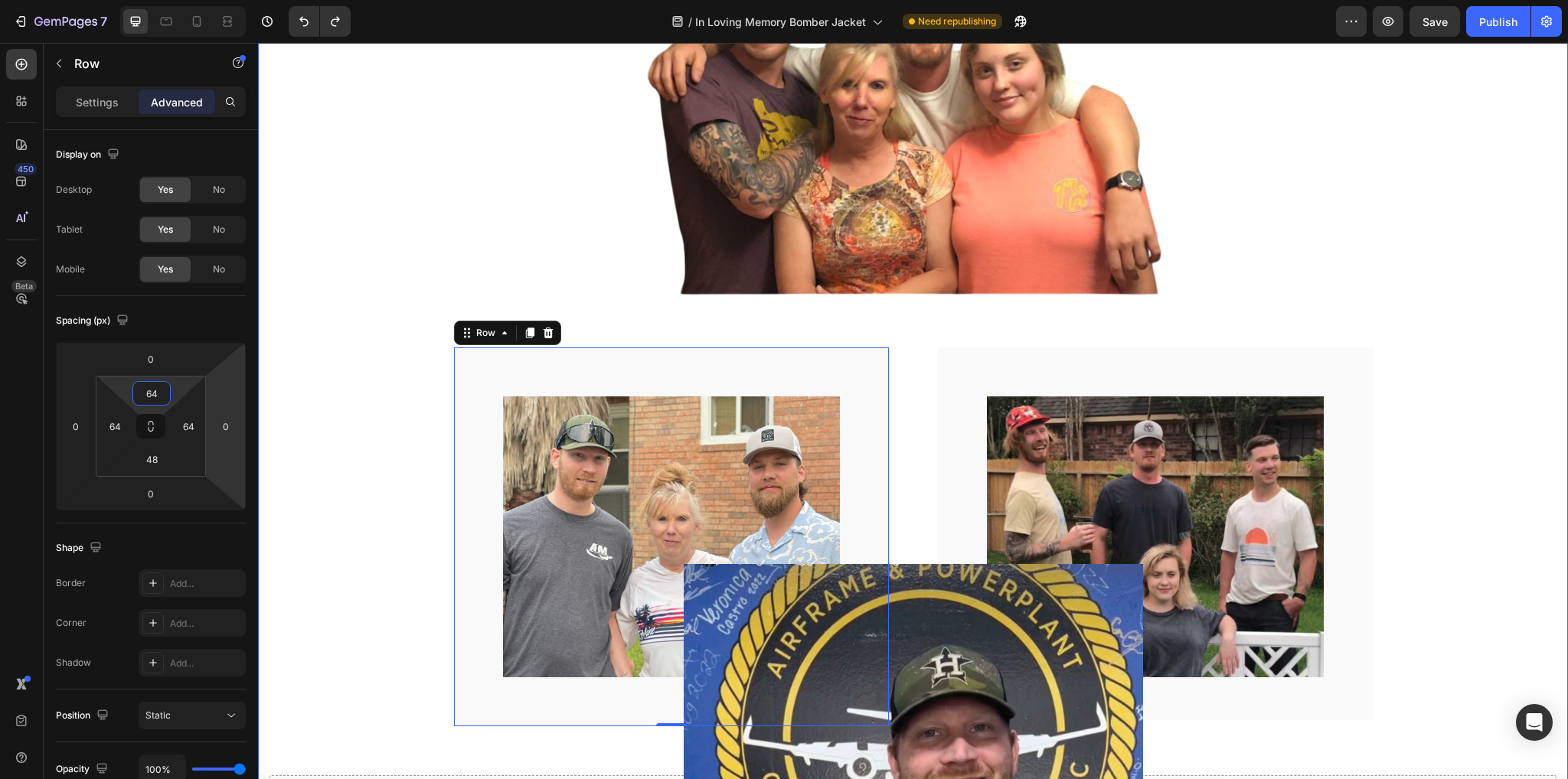
click at [644, 476] on img at bounding box center [671, 537] width 337 height 280
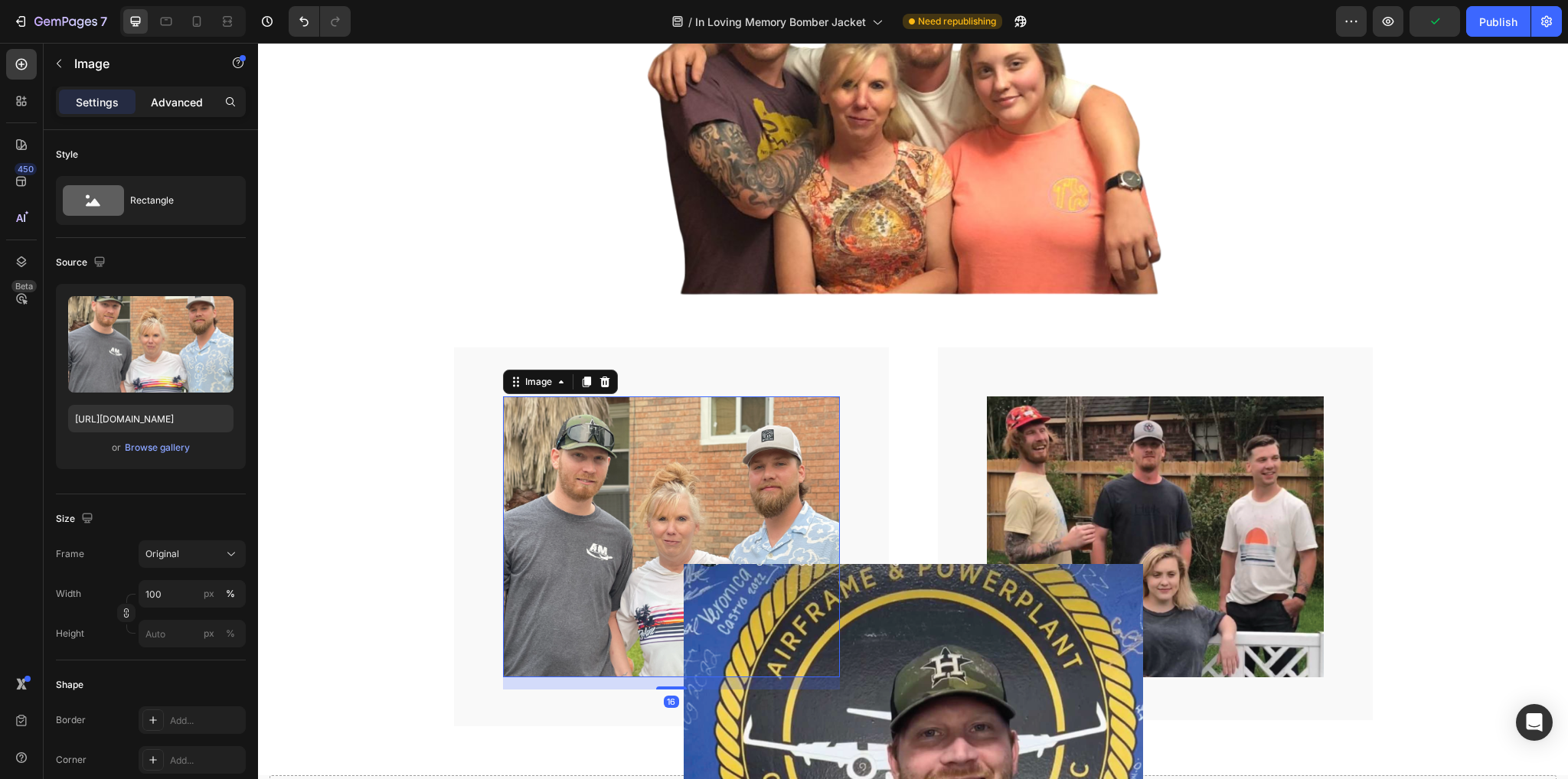
click at [180, 99] on p "Advanced" at bounding box center [176, 102] width 52 height 16
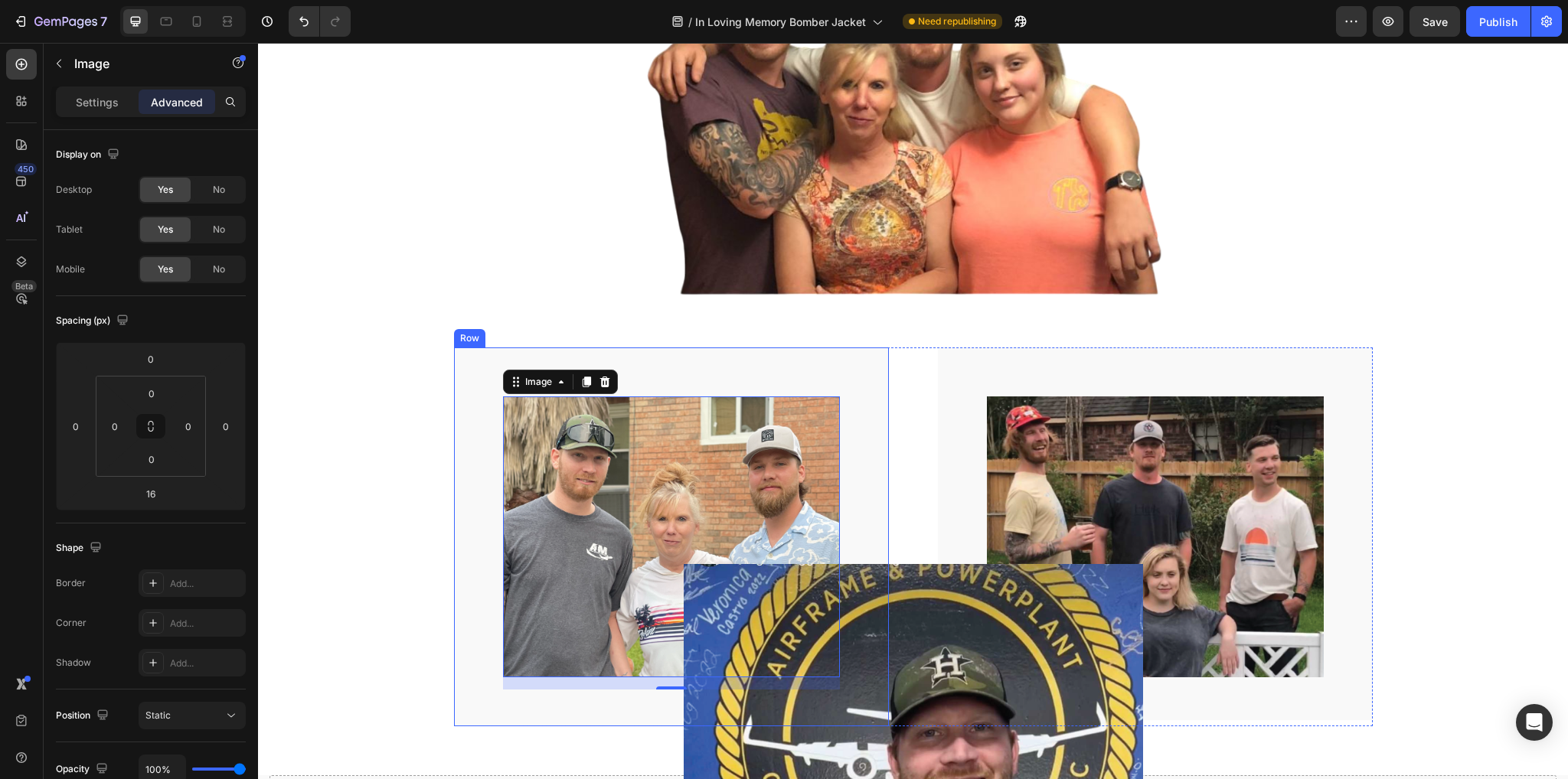
click at [457, 363] on div "Image 16 Row" at bounding box center [671, 536] width 435 height 379
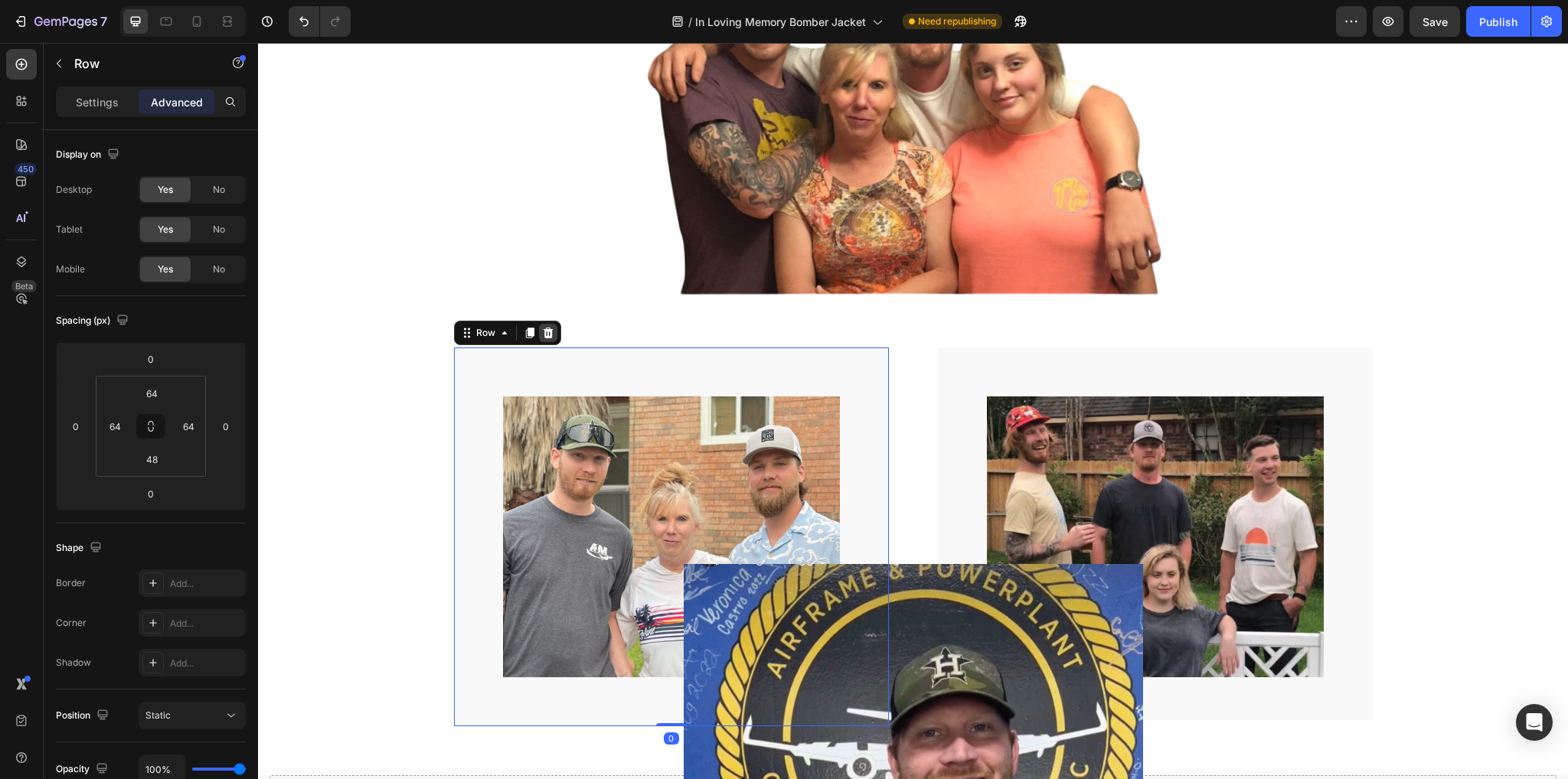
click at [543, 328] on icon at bounding box center [547, 333] width 10 height 10
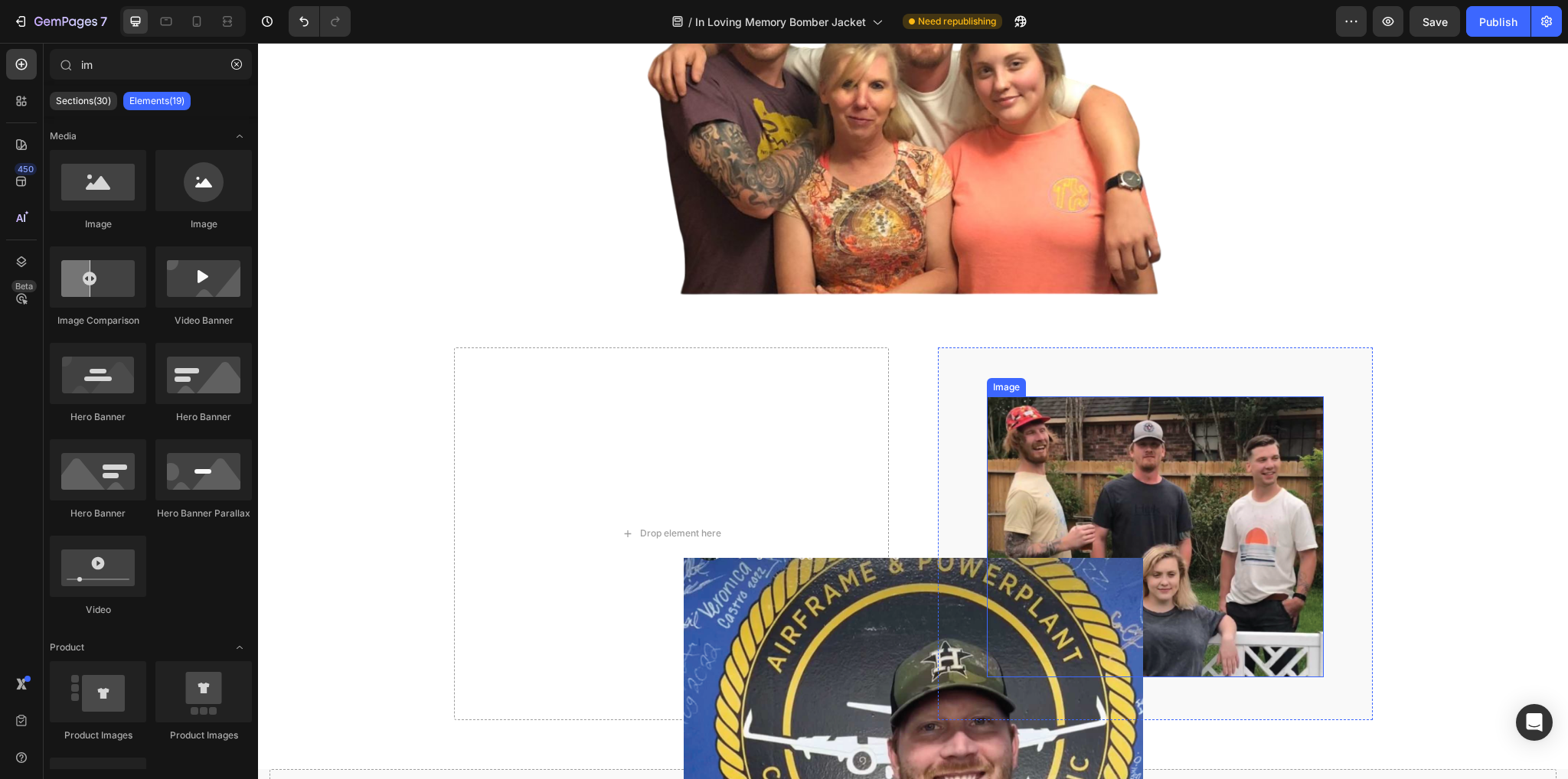
click at [1176, 423] on img at bounding box center [1155, 537] width 337 height 280
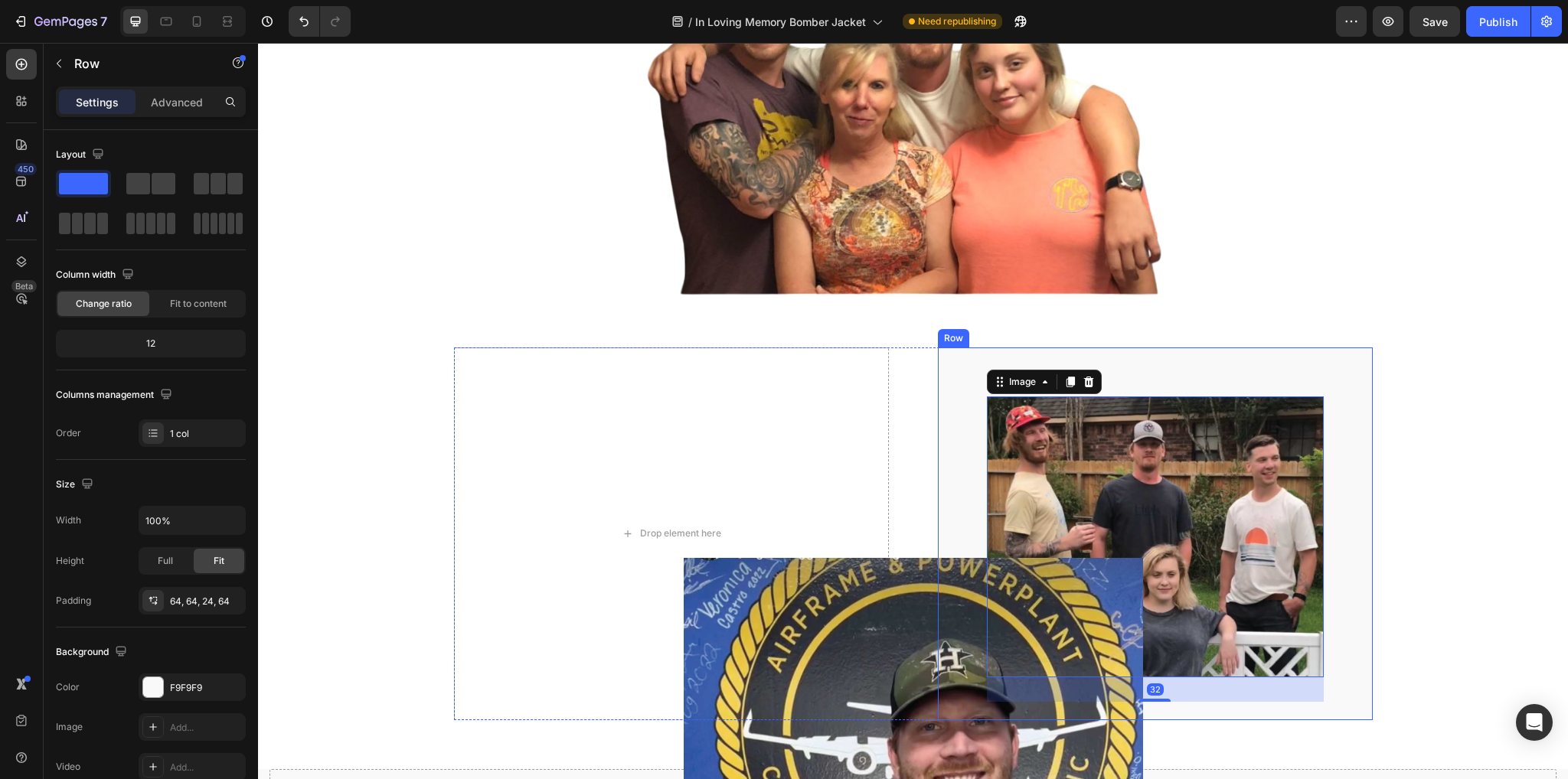
click at [1227, 359] on div "Image 32 Row" at bounding box center [1155, 533] width 435 height 372
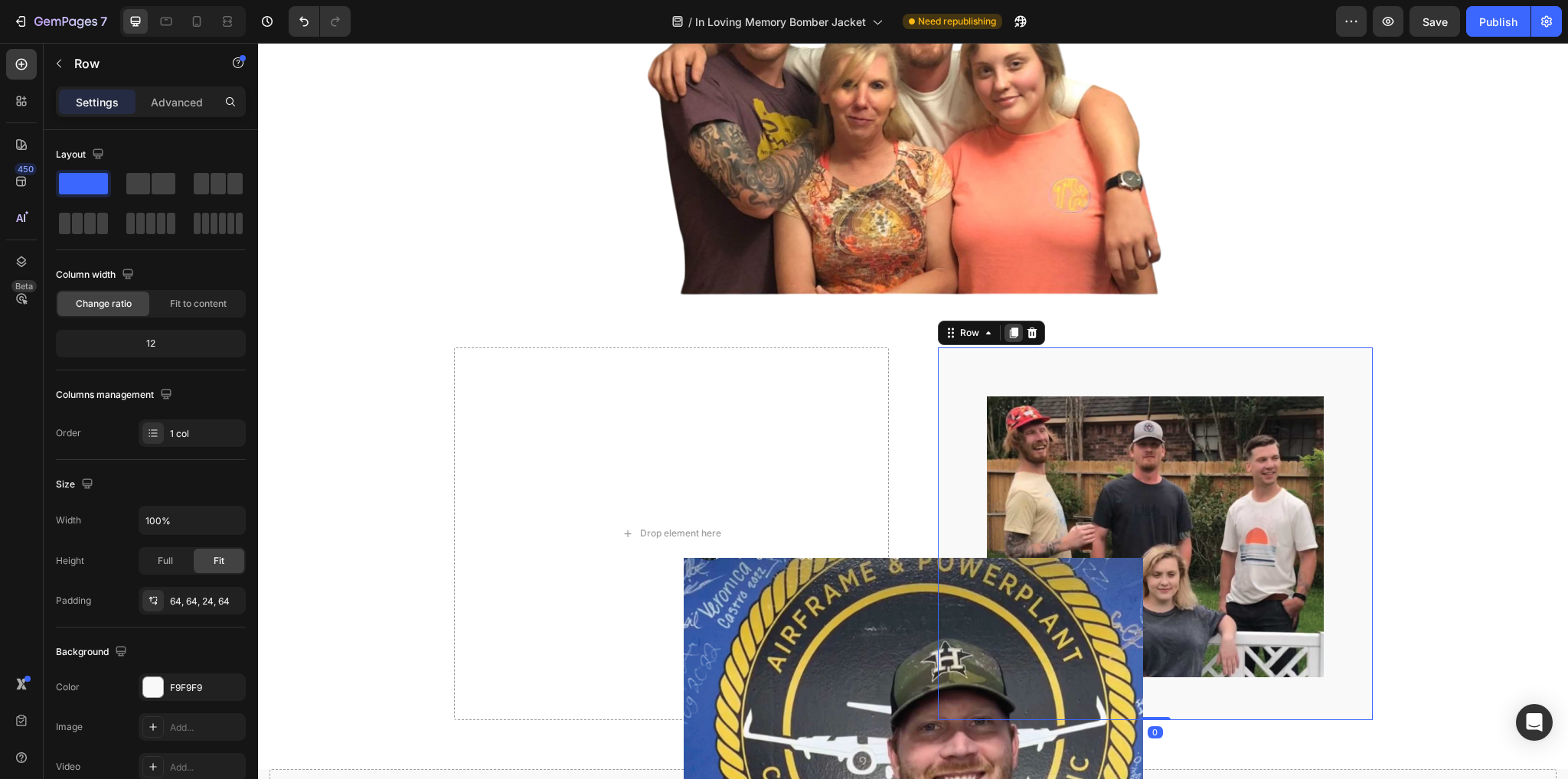
click at [1011, 328] on icon at bounding box center [1013, 333] width 12 height 12
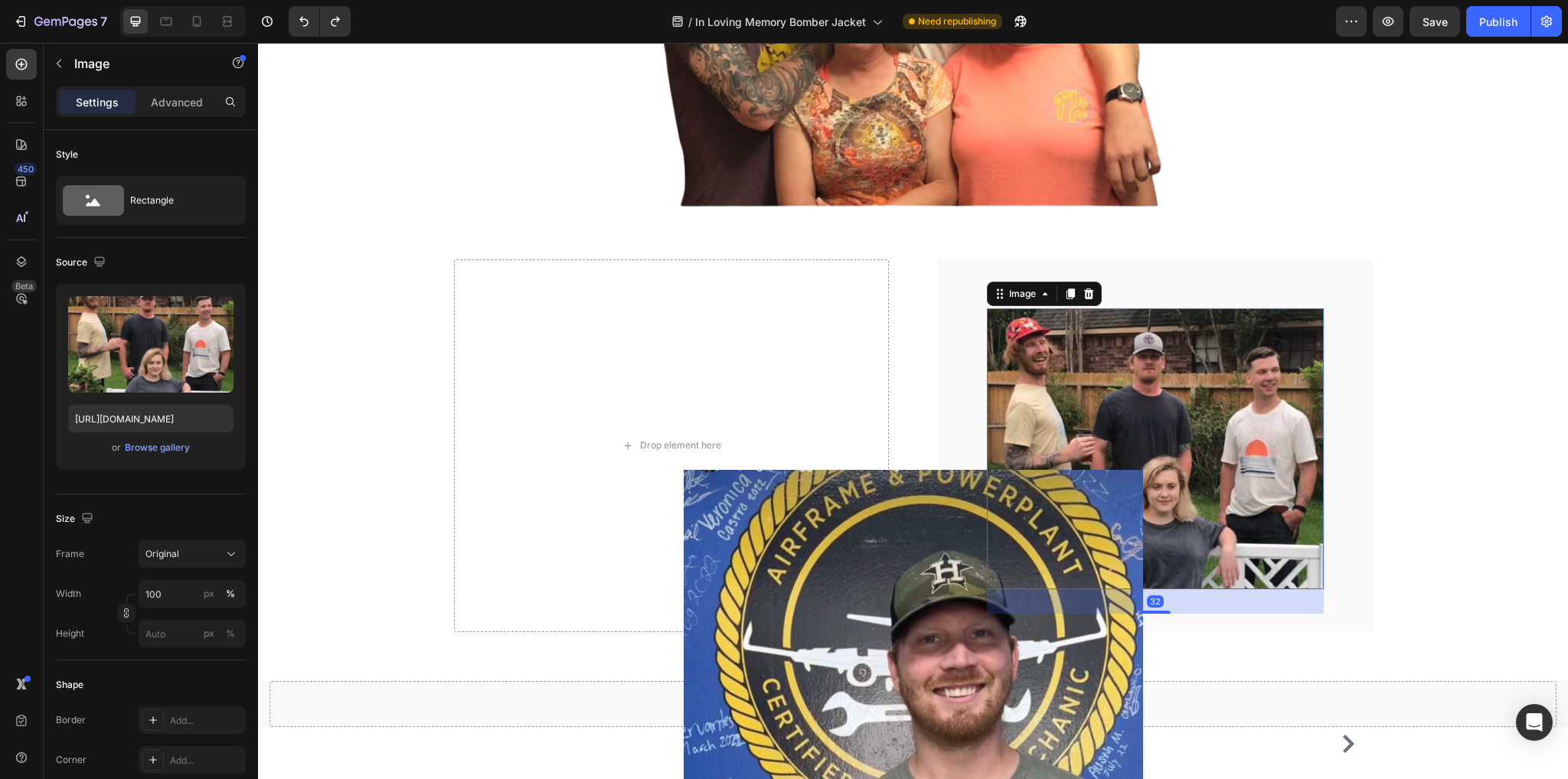
click at [1194, 335] on img at bounding box center [1155, 449] width 337 height 280
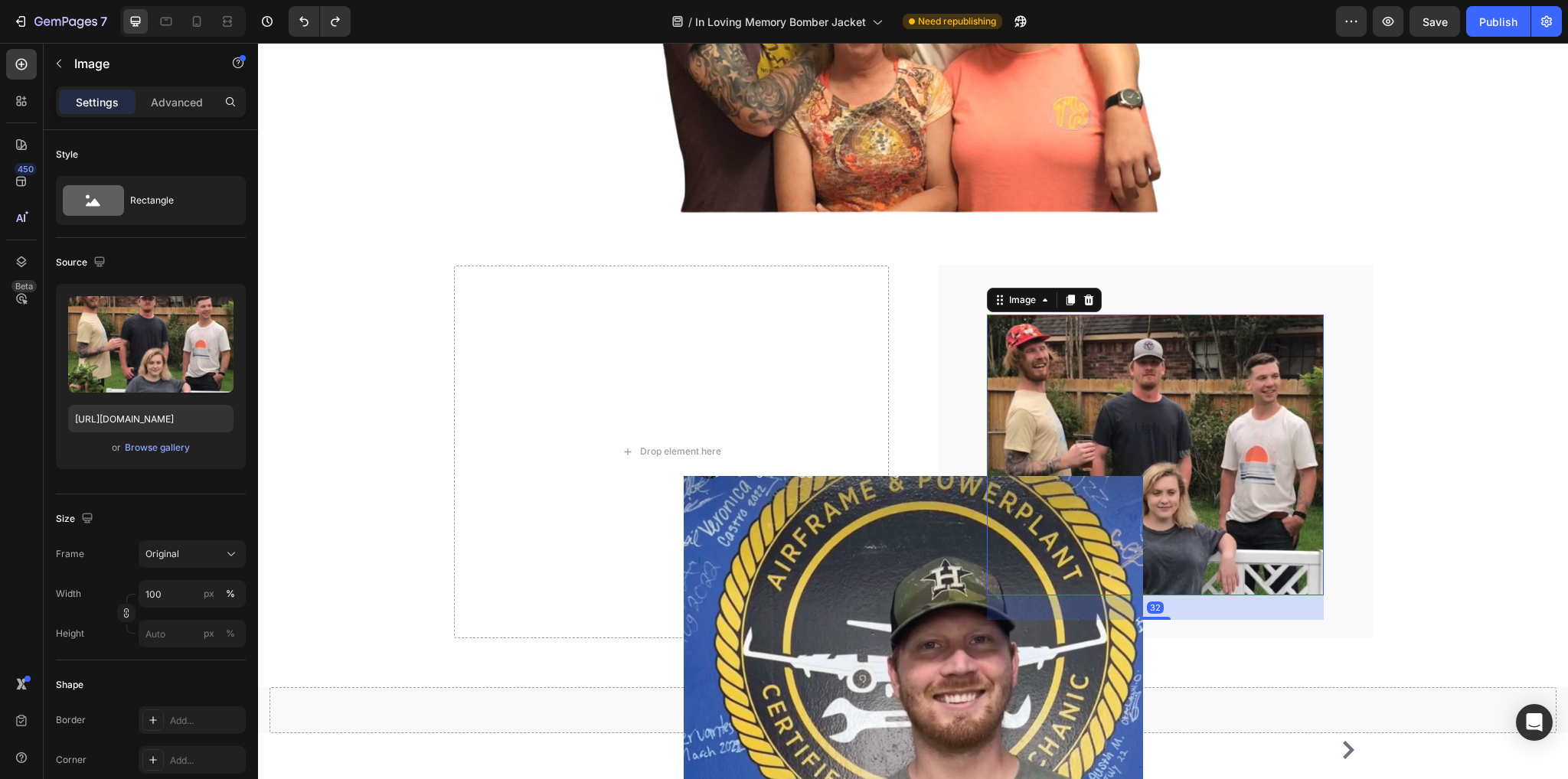
scroll to position [1688, 0]
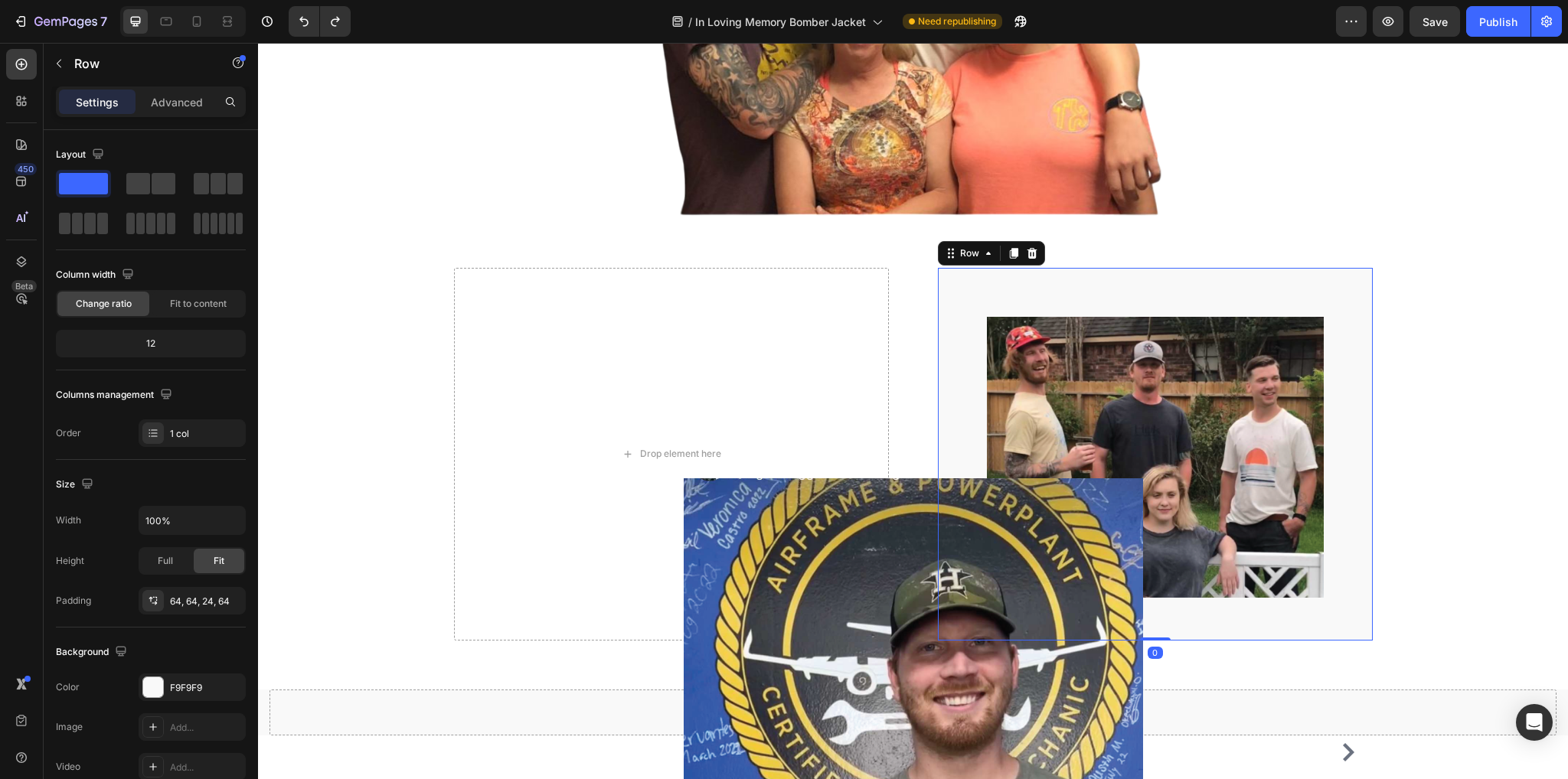
click at [972, 277] on div "Image Row 0" at bounding box center [1155, 454] width 435 height 372
click at [1026, 249] on icon at bounding box center [1031, 253] width 10 height 10
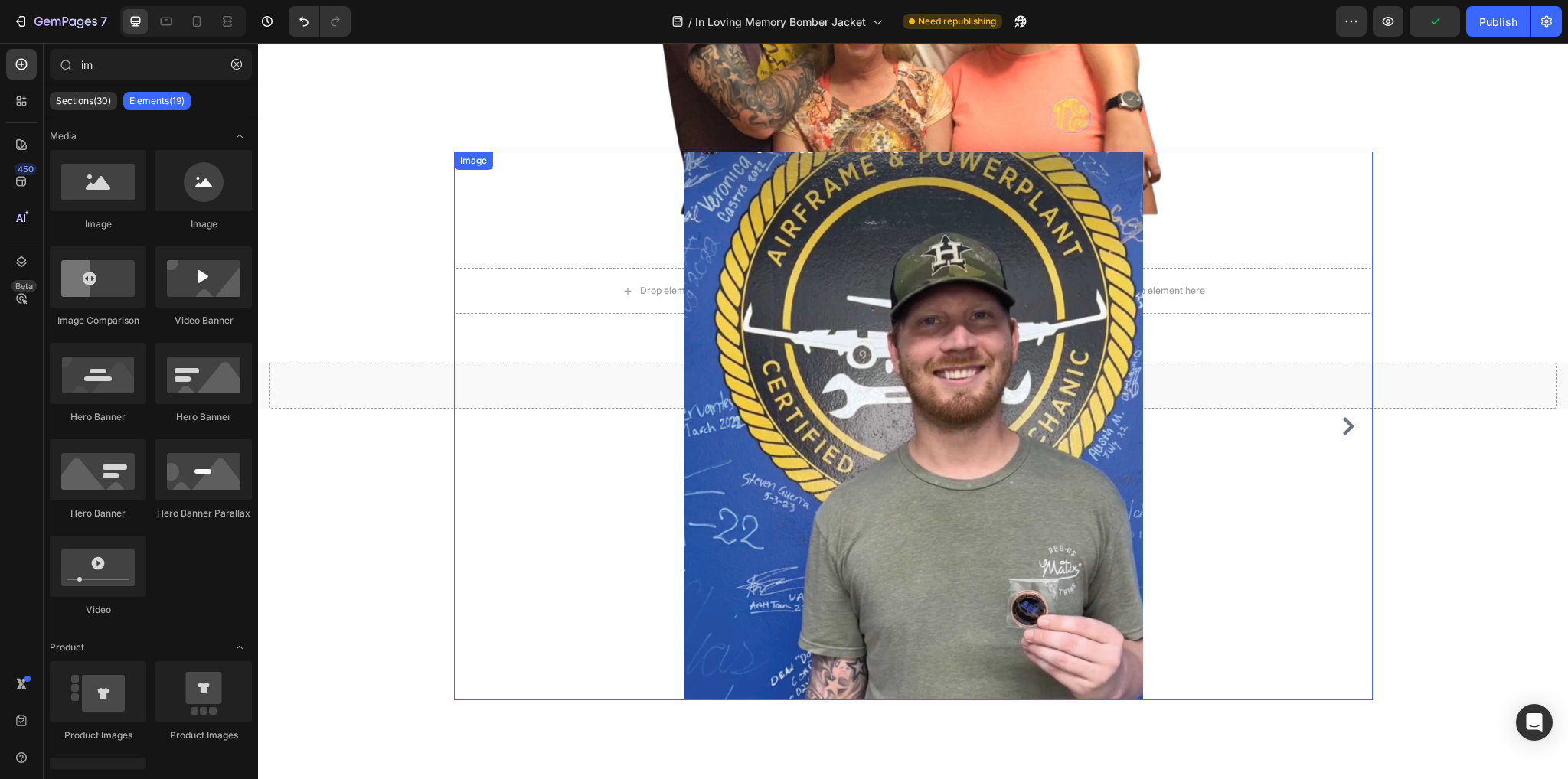
click at [906, 324] on img at bounding box center [914, 426] width 460 height 549
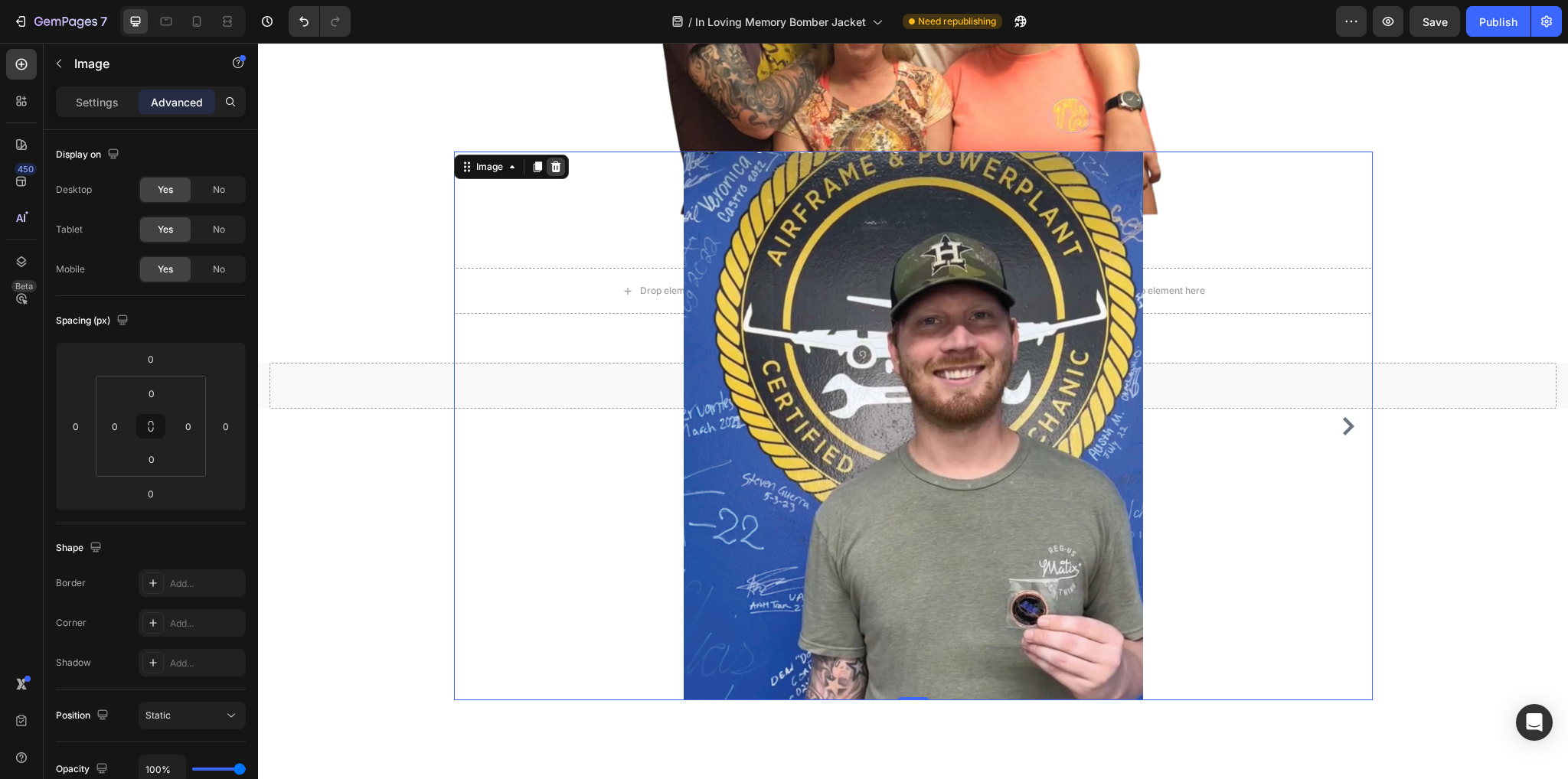
click at [550, 164] on icon at bounding box center [555, 166] width 10 height 10
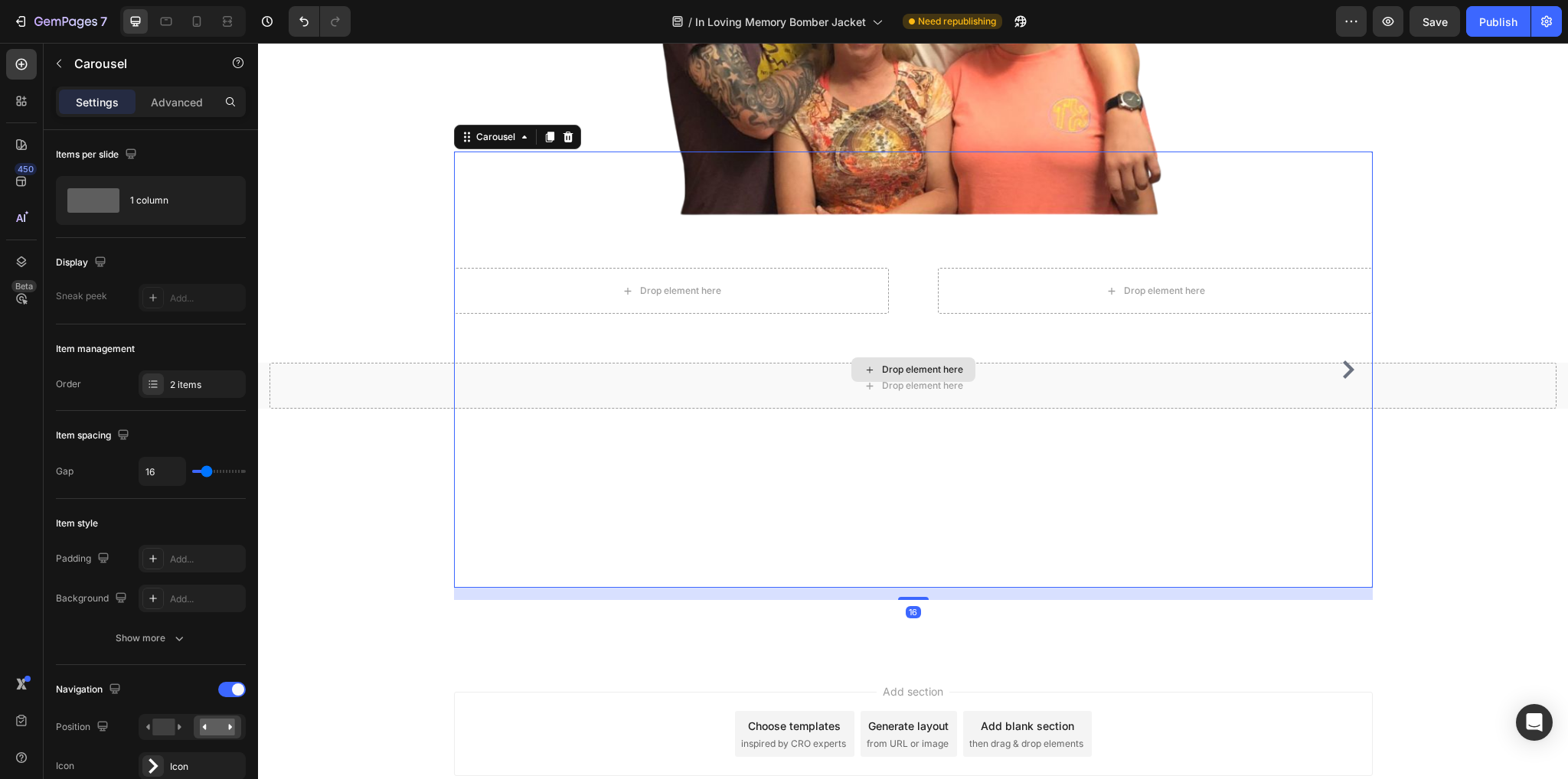
click at [888, 382] on div "Drop element here" at bounding box center [913, 370] width 918 height 437
click at [563, 136] on icon at bounding box center [567, 136] width 12 height 12
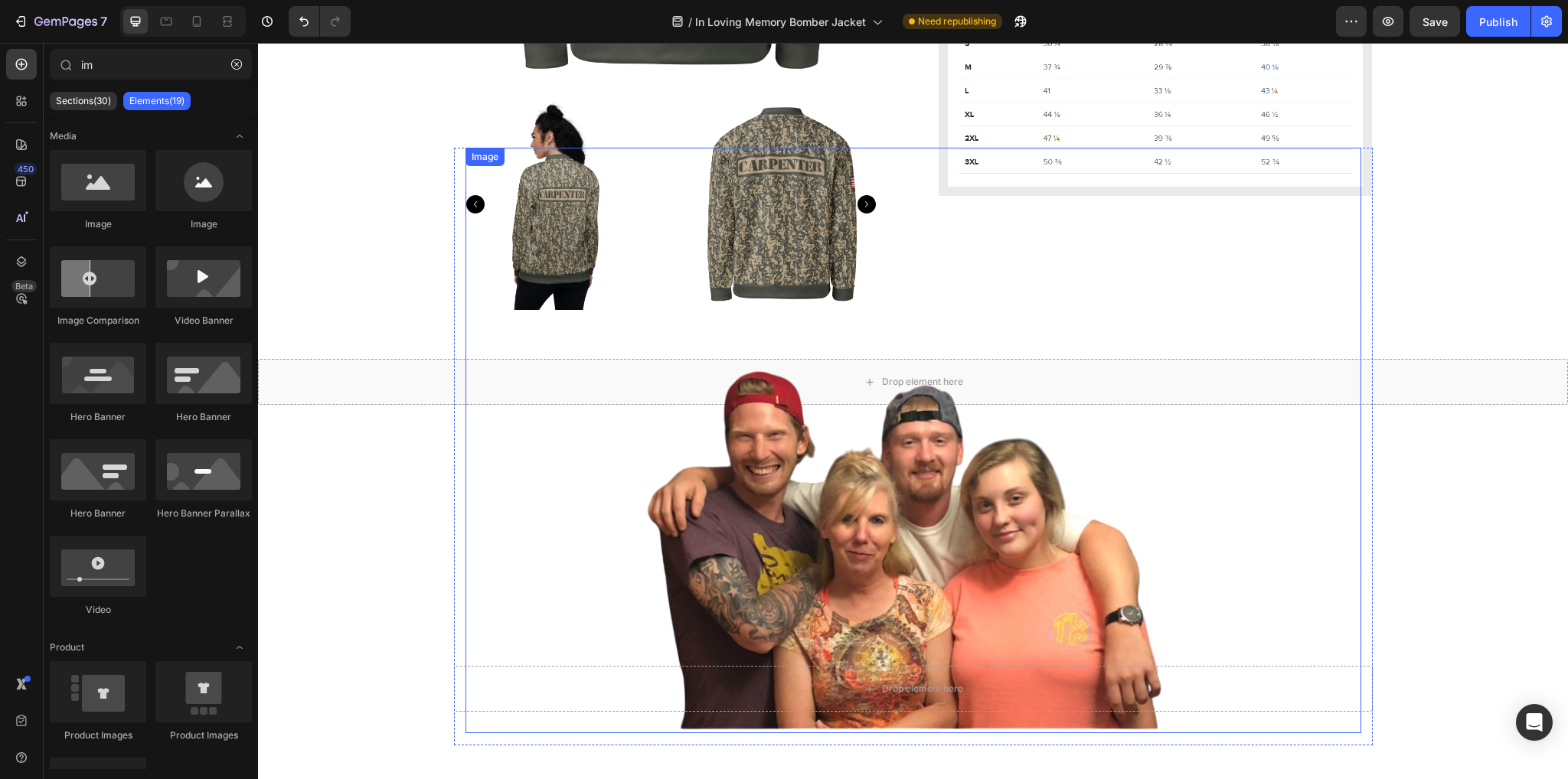
click at [1135, 374] on img at bounding box center [913, 498] width 896 height 471
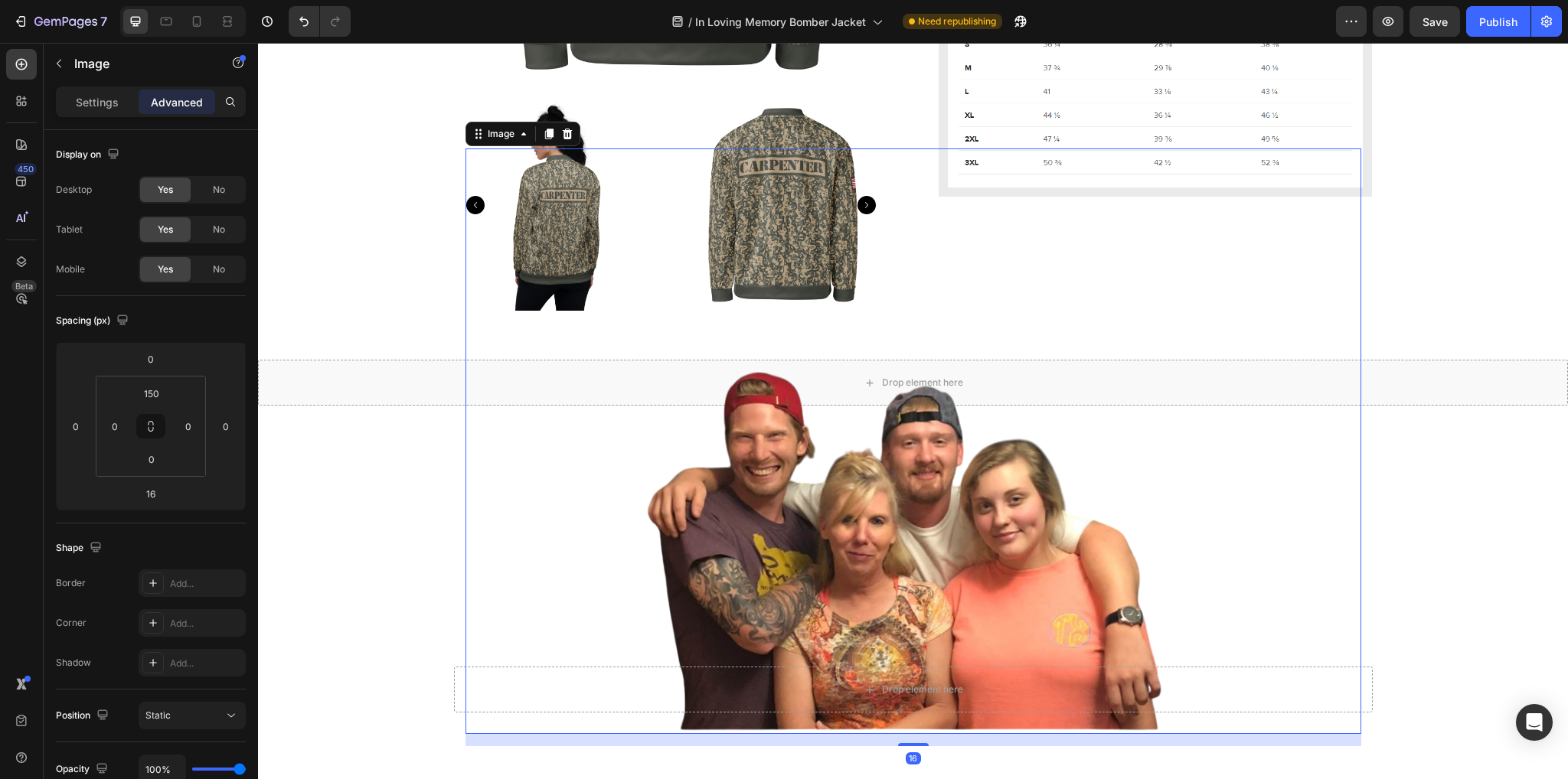
scroll to position [1172, 0]
drag, startPoint x: 887, startPoint y: 573, endPoint x: 1087, endPoint y: 527, distance: 205.2
click at [914, 576] on img at bounding box center [913, 500] width 896 height 471
click at [567, 140] on div at bounding box center [567, 134] width 18 height 18
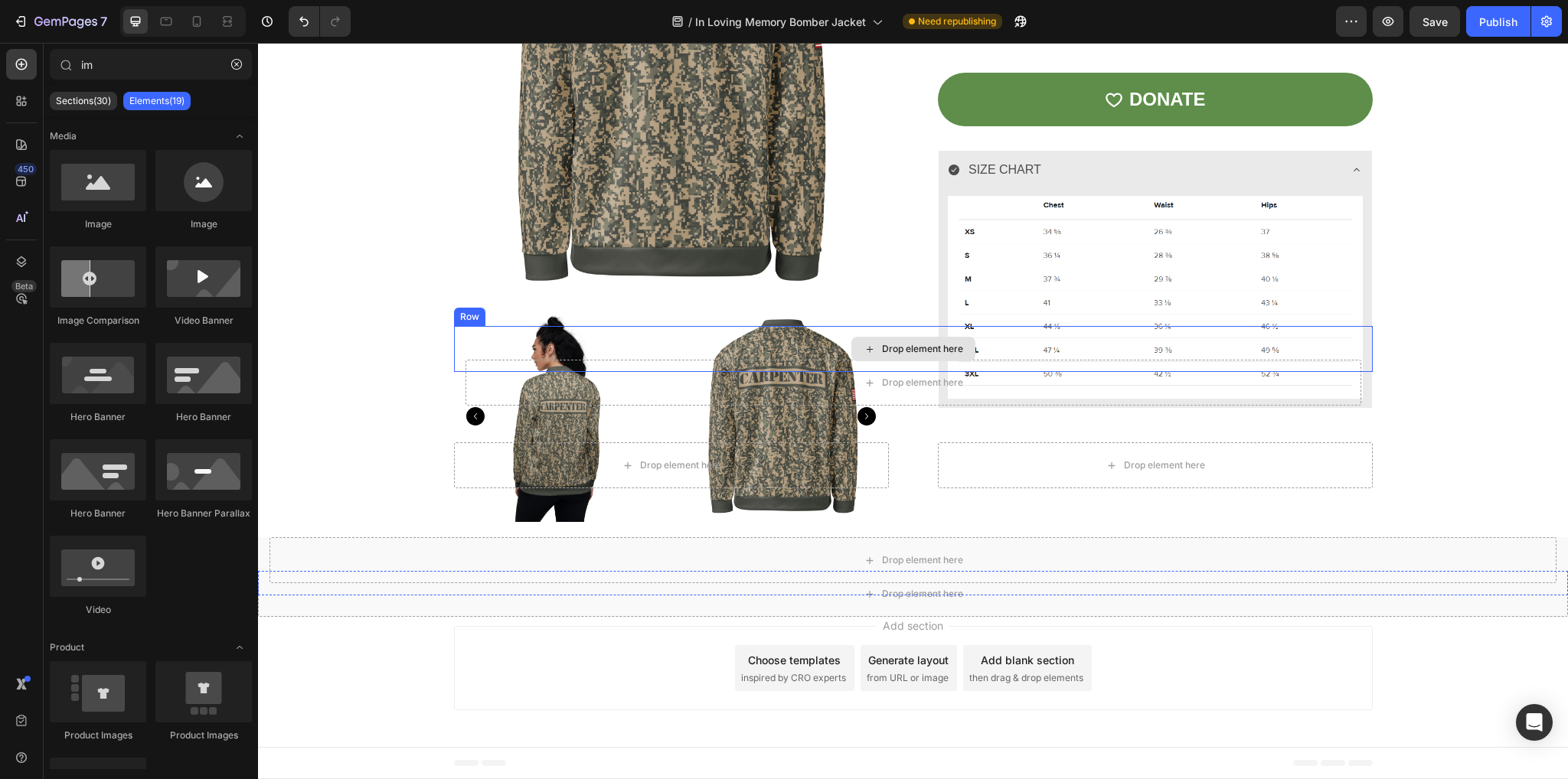
click at [1294, 338] on div "Drop element here" at bounding box center [913, 349] width 918 height 46
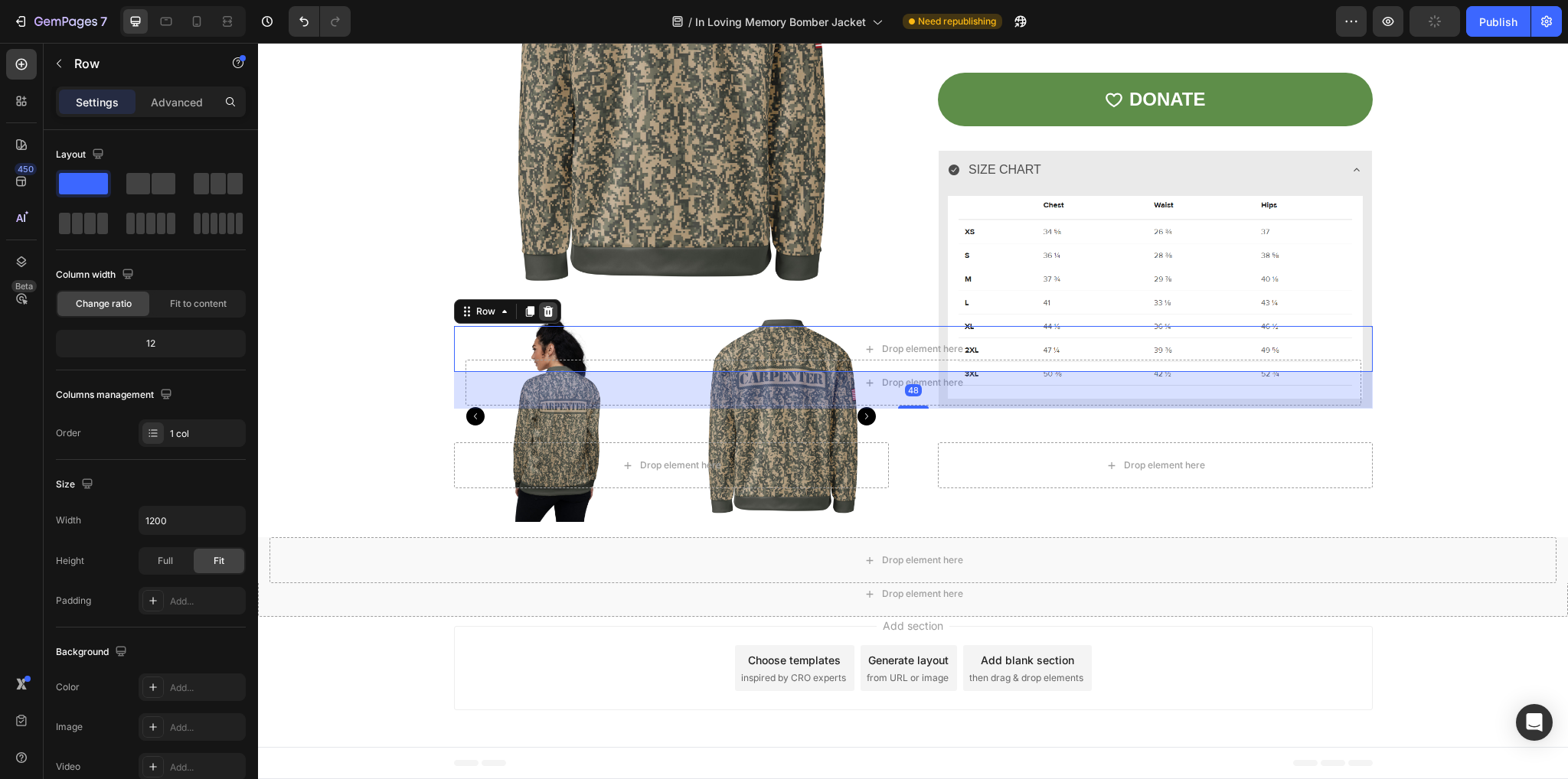
click at [543, 309] on icon at bounding box center [547, 311] width 10 height 10
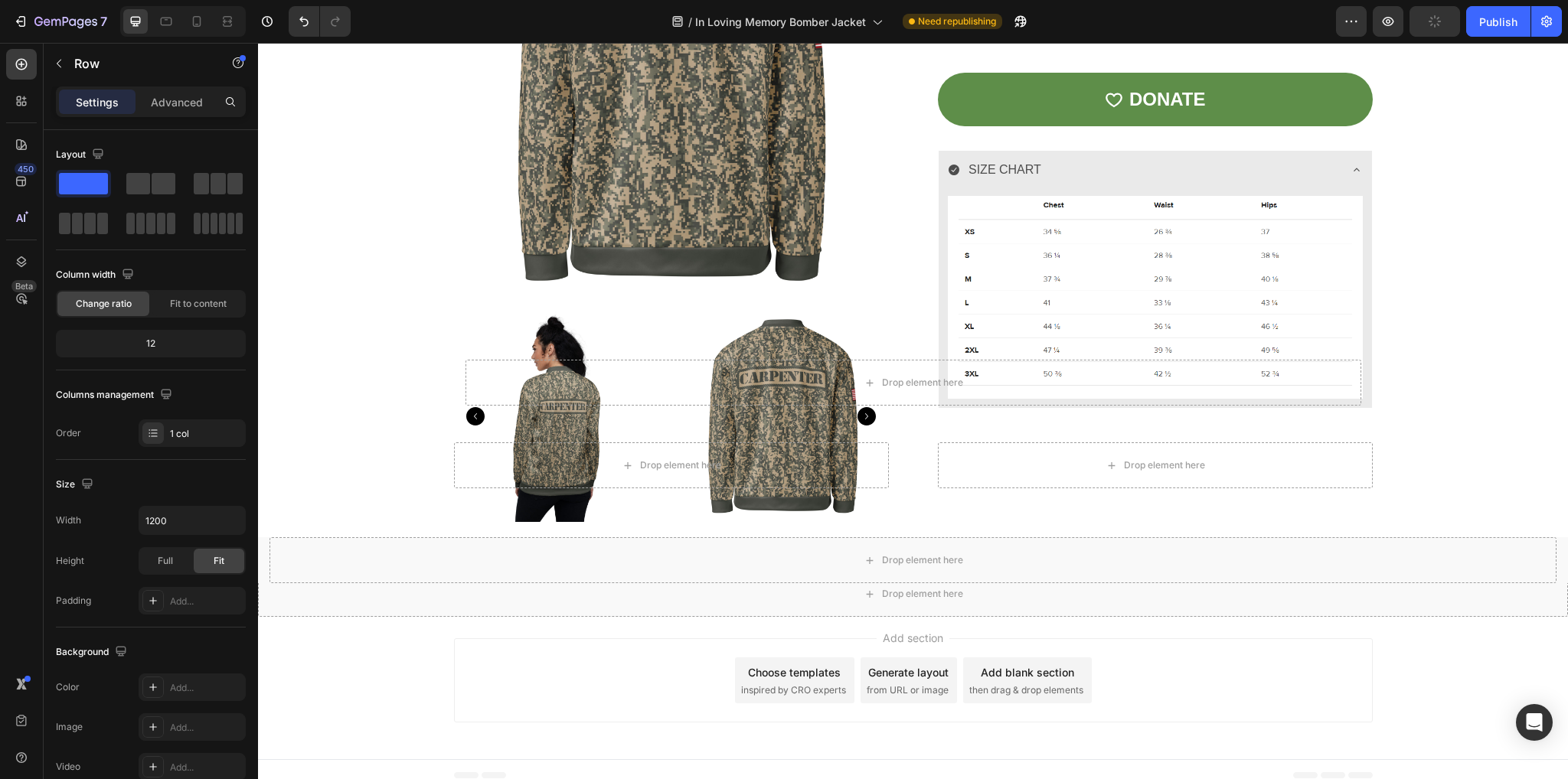
scroll to position [974, 0]
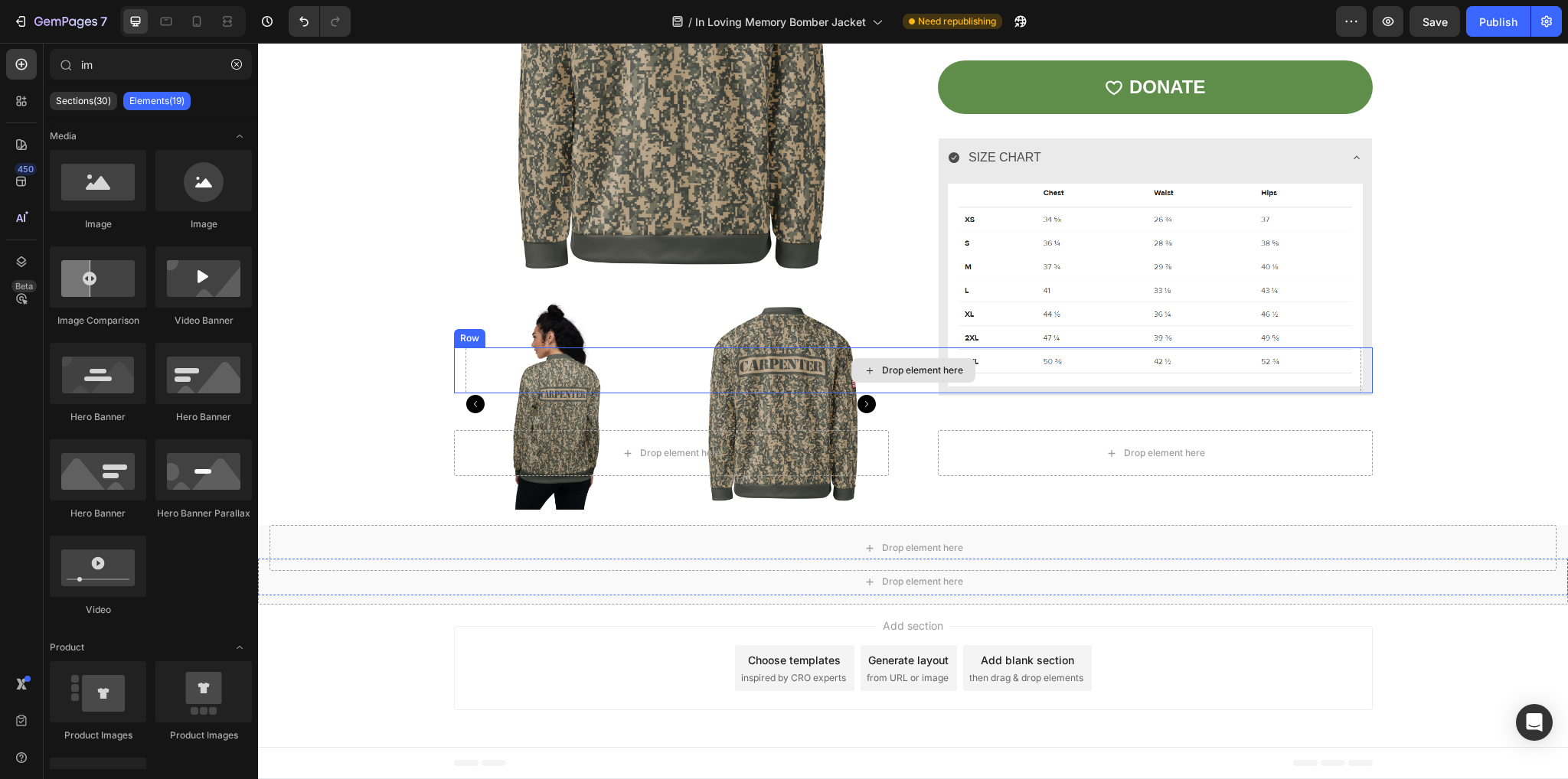
click at [929, 367] on div "Drop element here" at bounding box center [922, 370] width 81 height 12
click at [1141, 375] on div "Drop element here" at bounding box center [913, 370] width 896 height 46
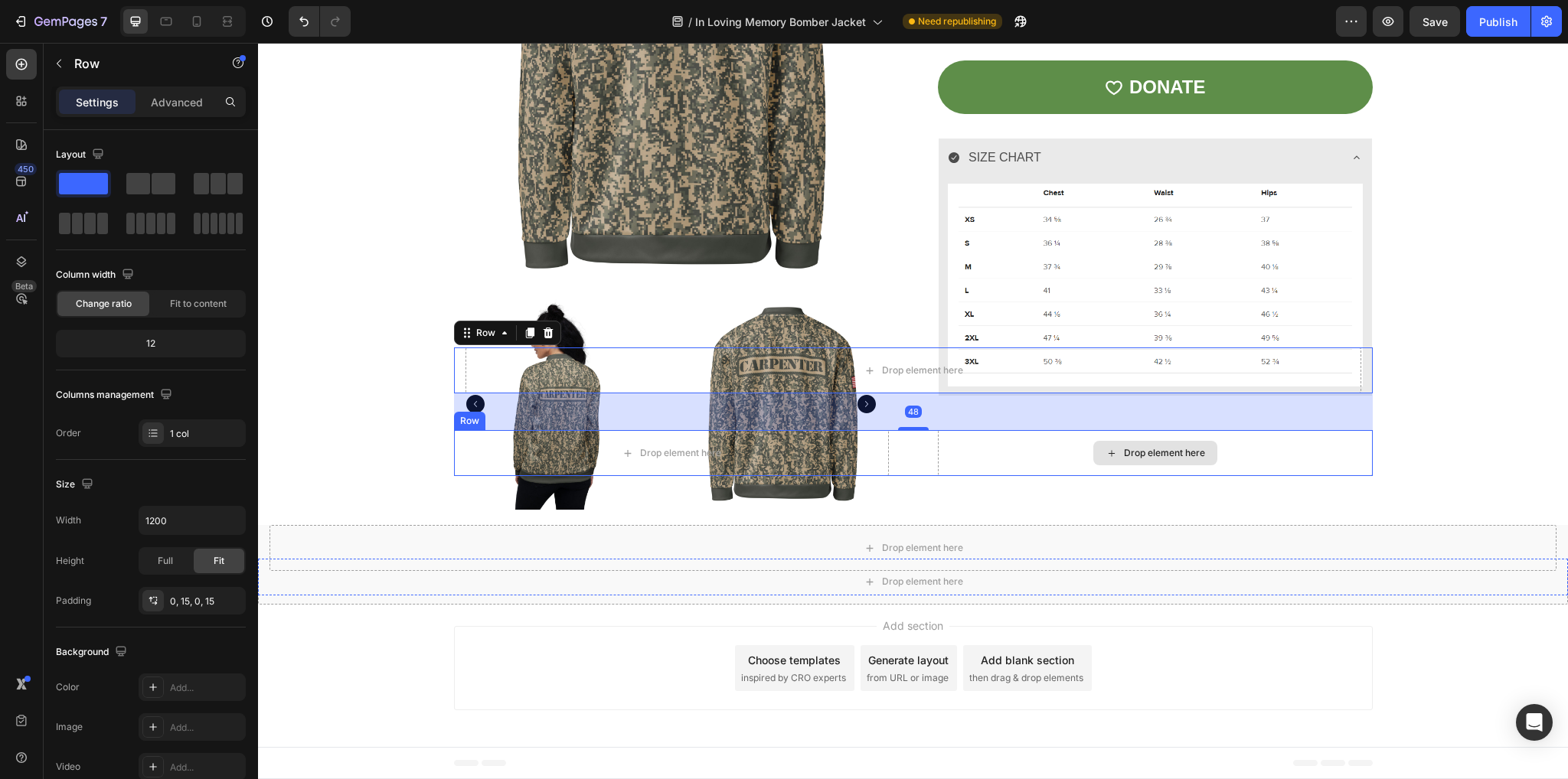
click at [996, 451] on div "Drop element here" at bounding box center [1155, 453] width 435 height 46
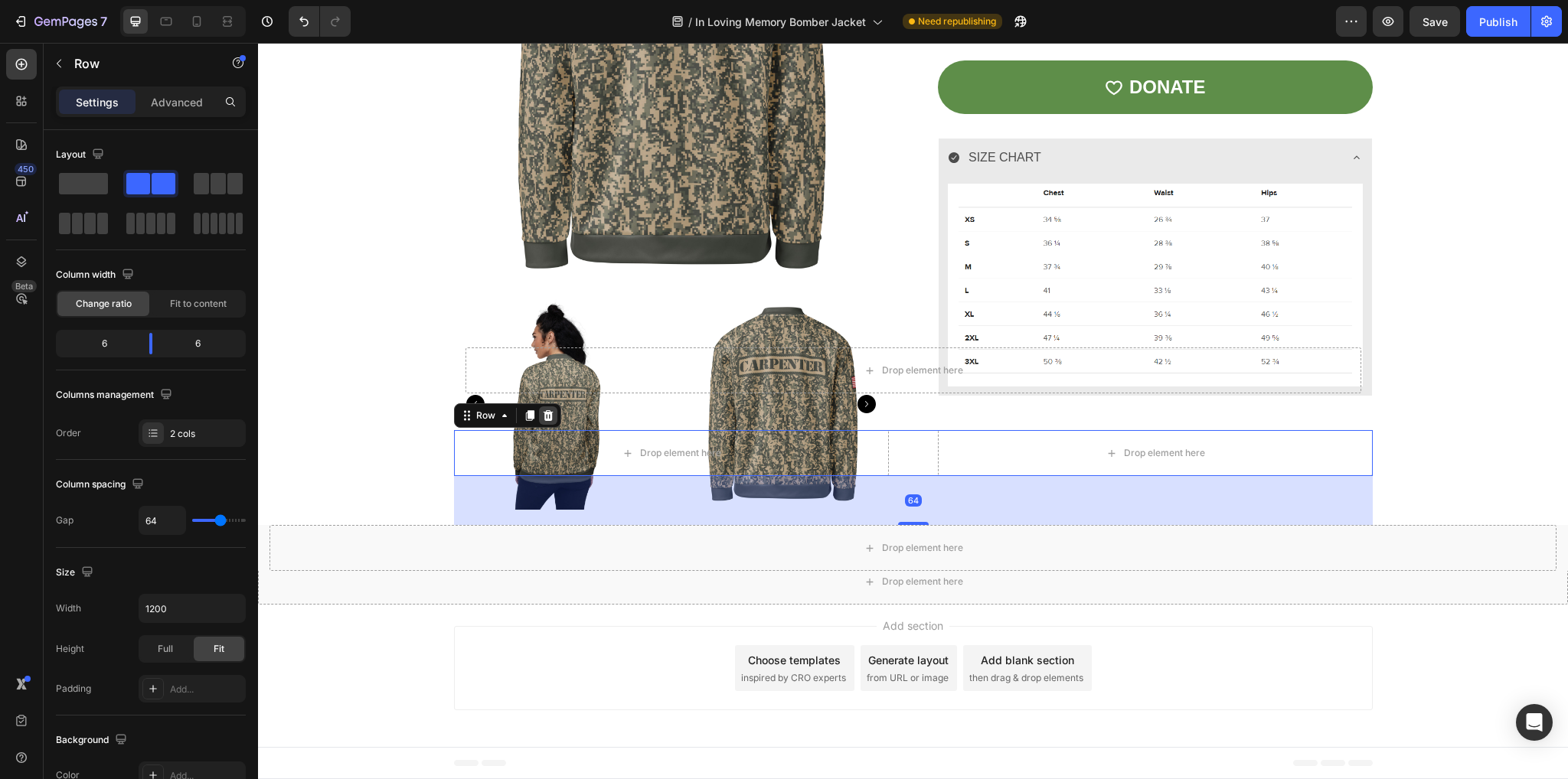
click at [545, 410] on icon at bounding box center [547, 415] width 12 height 12
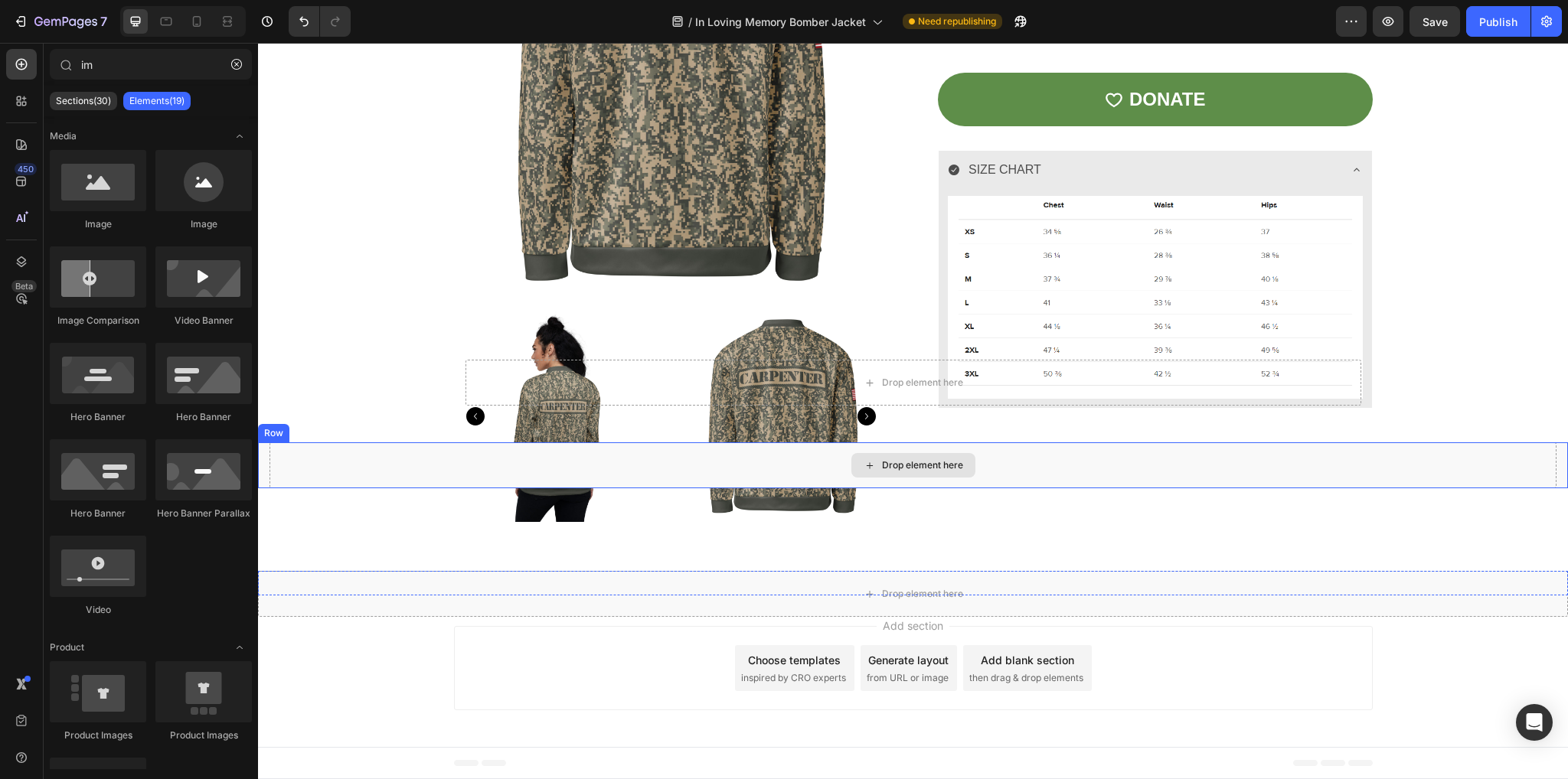
click at [955, 460] on div "Drop element here" at bounding box center [922, 465] width 81 height 12
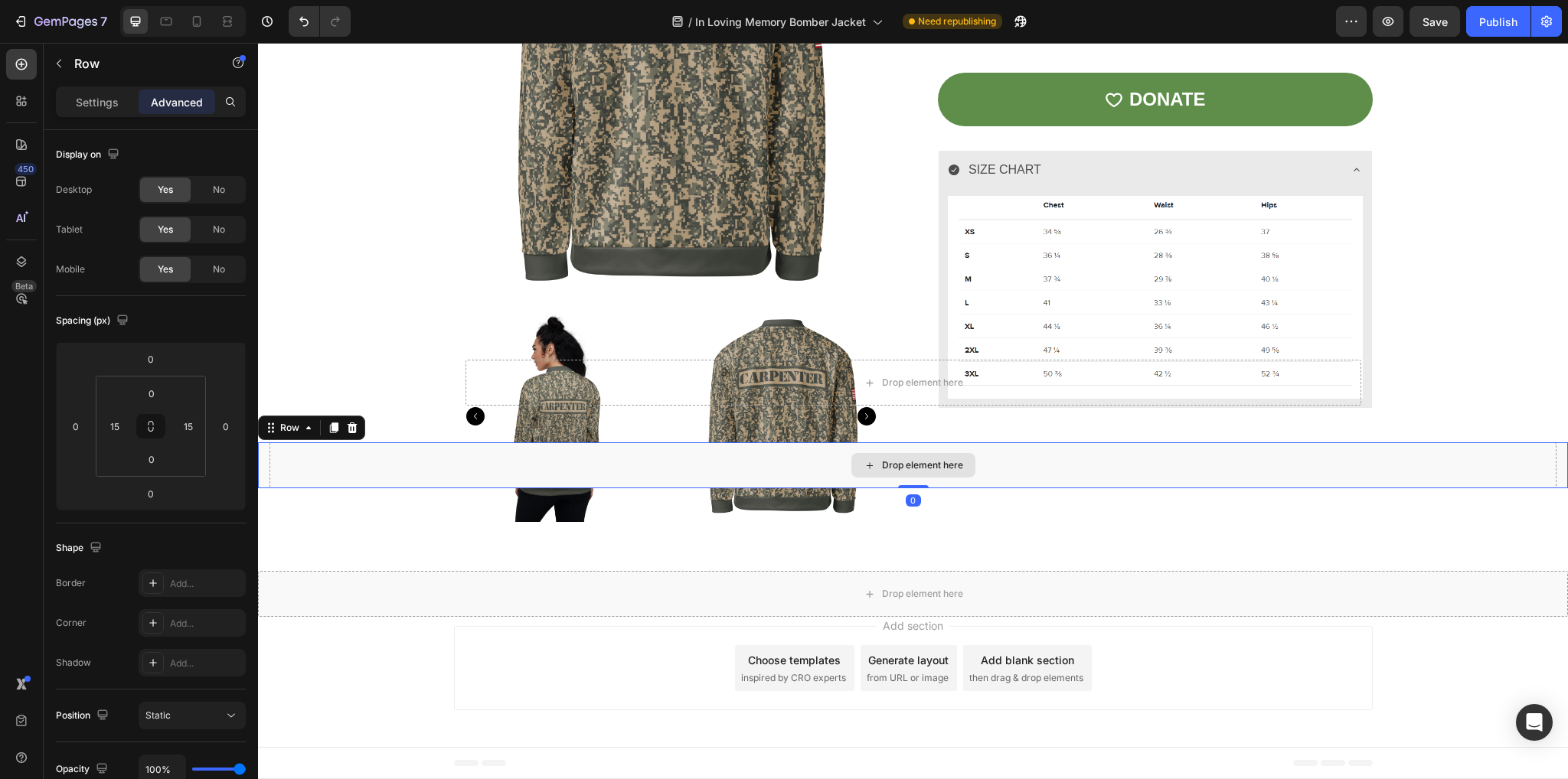
click at [366, 471] on div "Drop element here" at bounding box center [913, 465] width 1287 height 46
click at [351, 427] on icon at bounding box center [352, 427] width 12 height 12
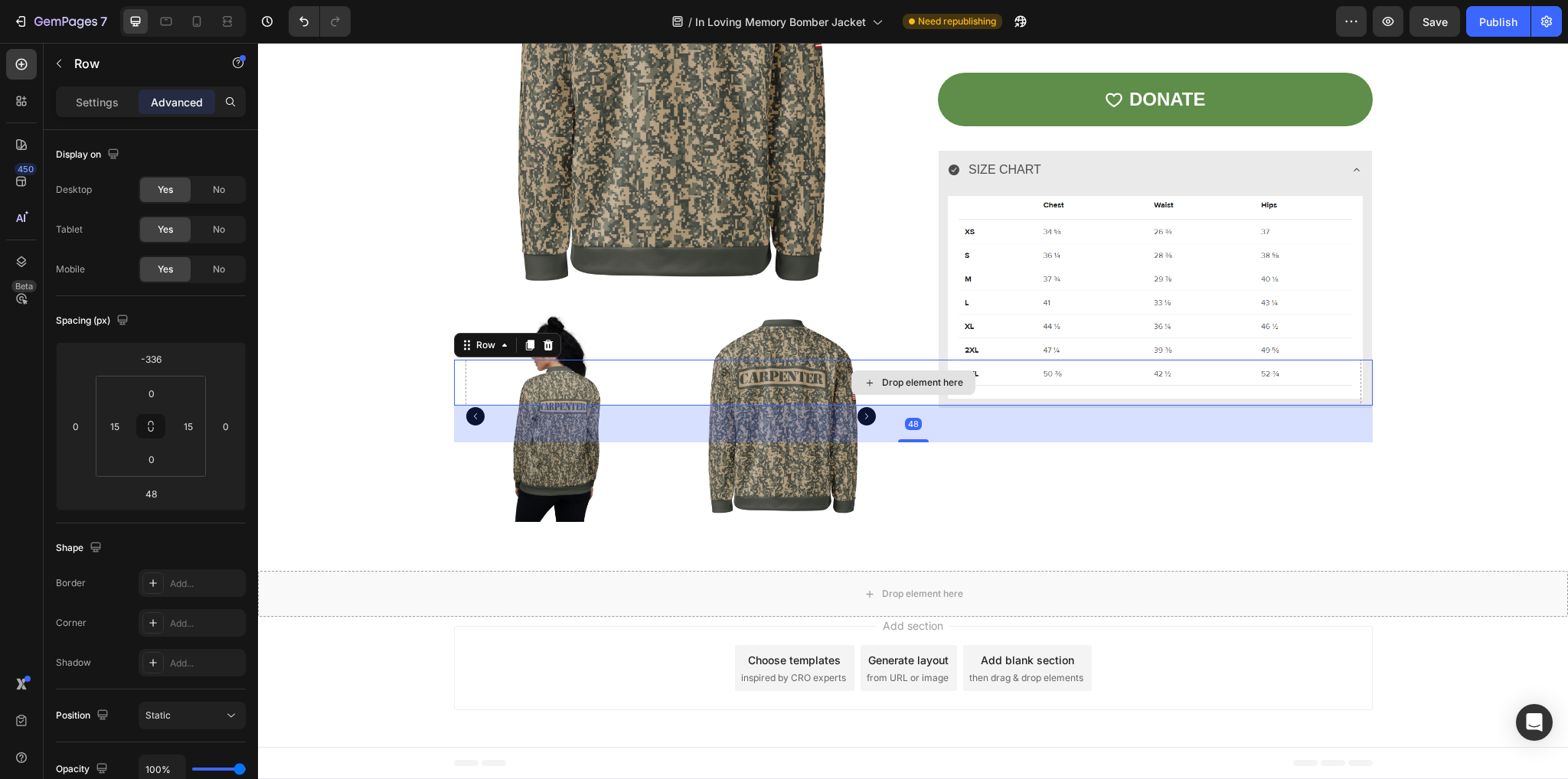
click at [478, 383] on div "Drop element here" at bounding box center [913, 382] width 896 height 46
click at [542, 345] on icon at bounding box center [547, 345] width 12 height 12
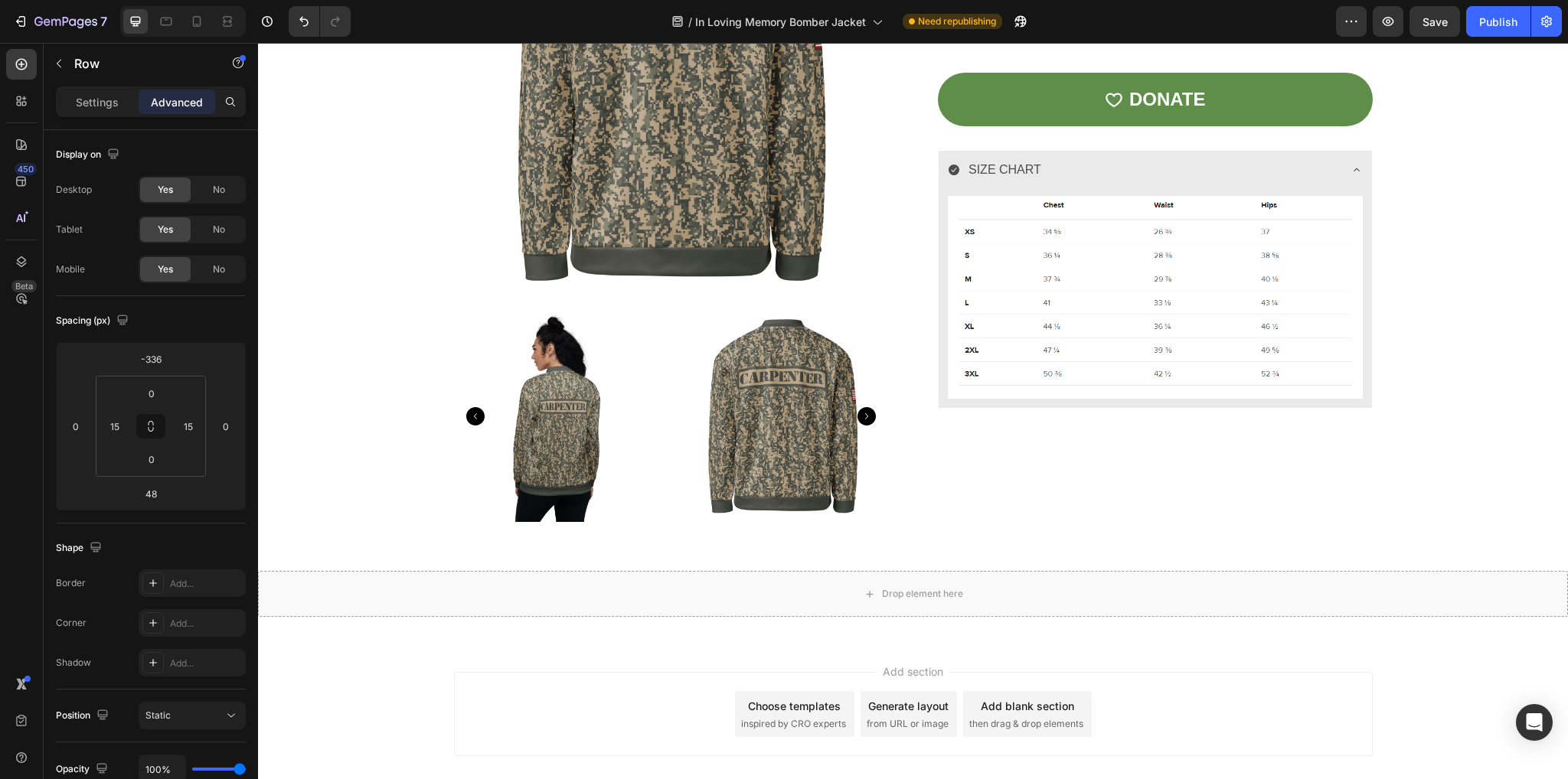
scroll to position [1007, 0]
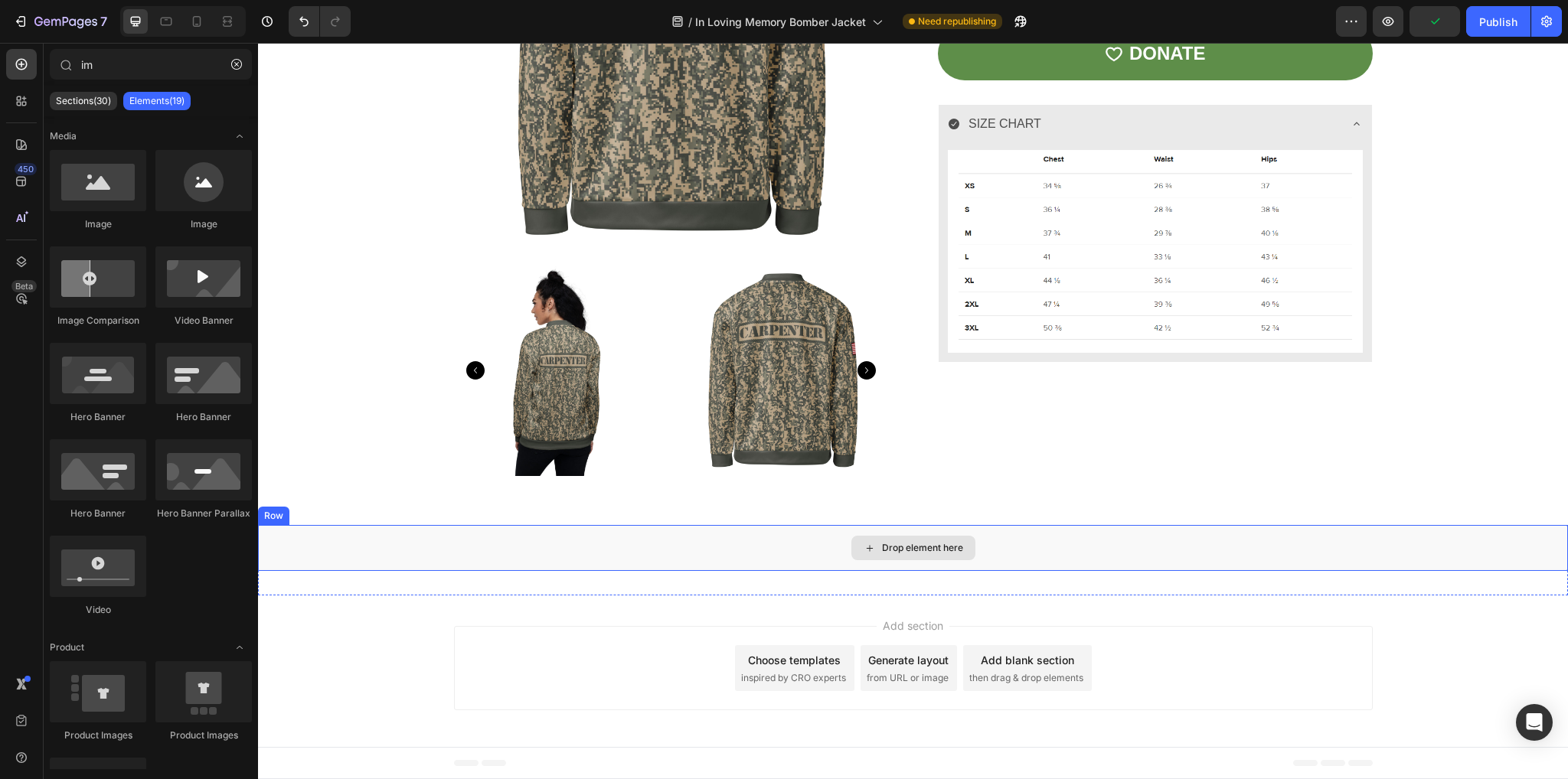
click at [792, 557] on div "Drop element here" at bounding box center [913, 548] width 1310 height 46
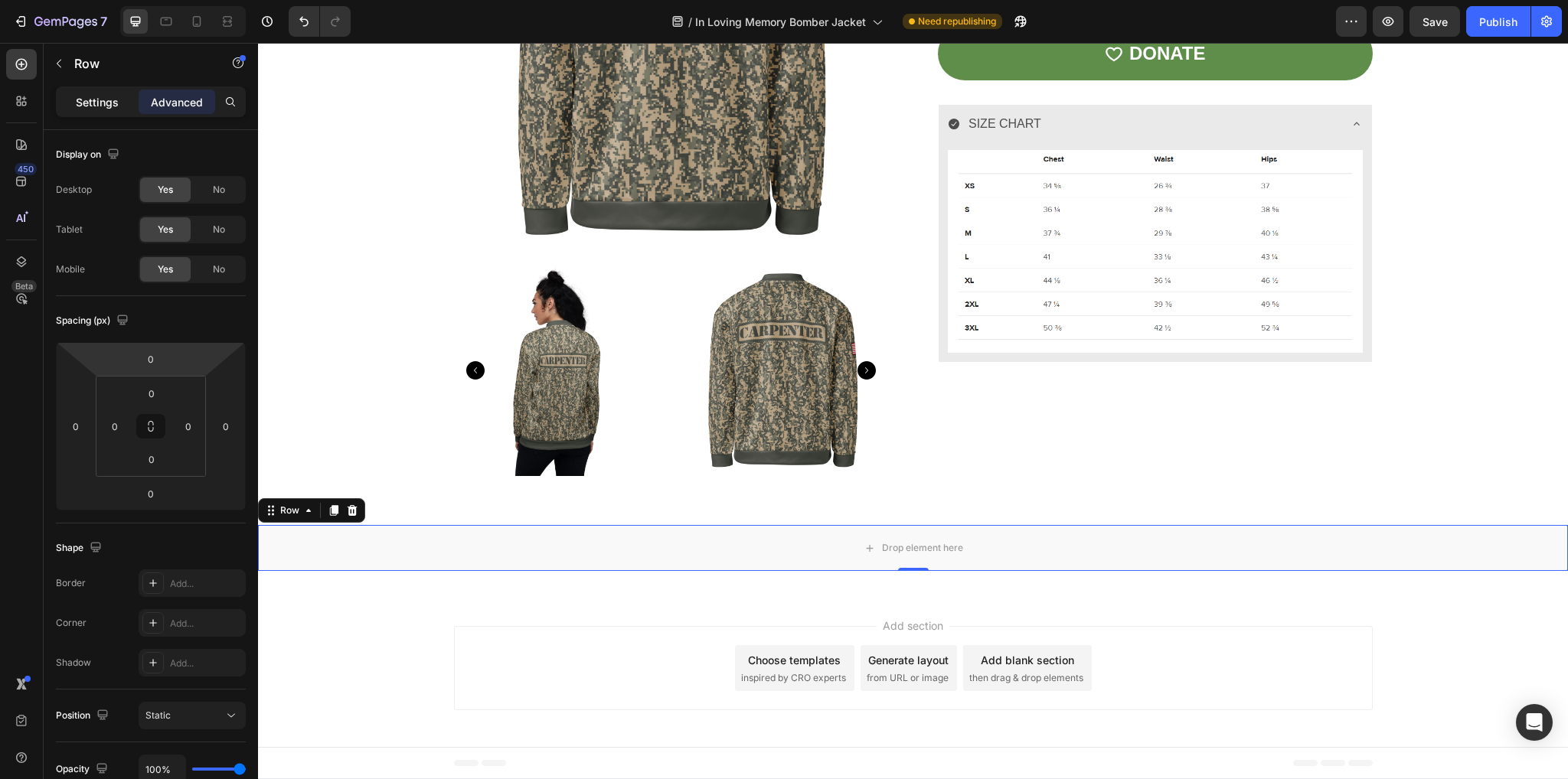
click at [88, 95] on p "Settings" at bounding box center [96, 102] width 43 height 16
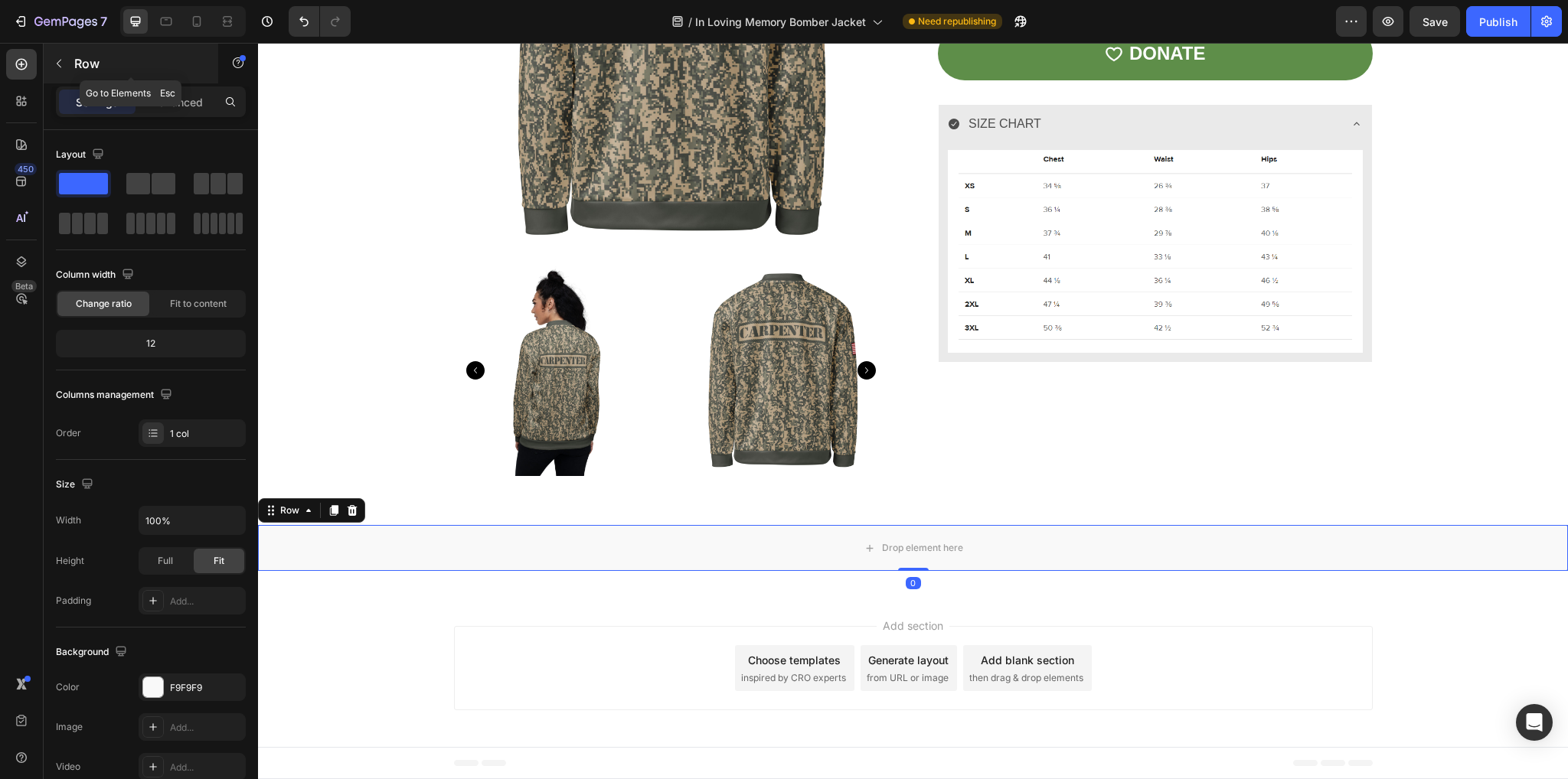
click at [63, 61] on icon "button" at bounding box center [58, 63] width 12 height 12
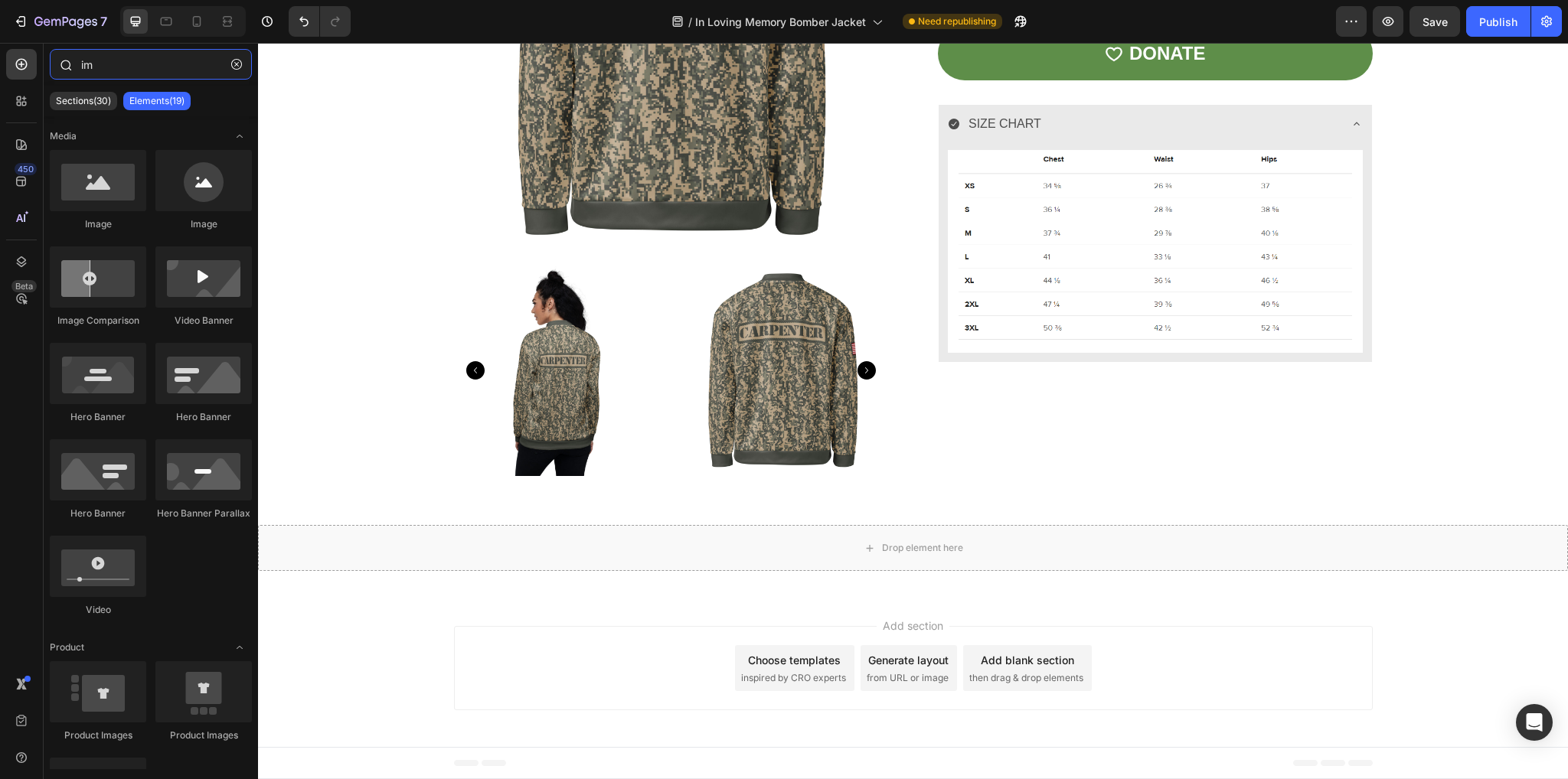
drag, startPoint x: 117, startPoint y: 67, endPoint x: 60, endPoint y: 60, distance: 57.4
click at [60, 60] on div "im" at bounding box center [151, 67] width 215 height 37
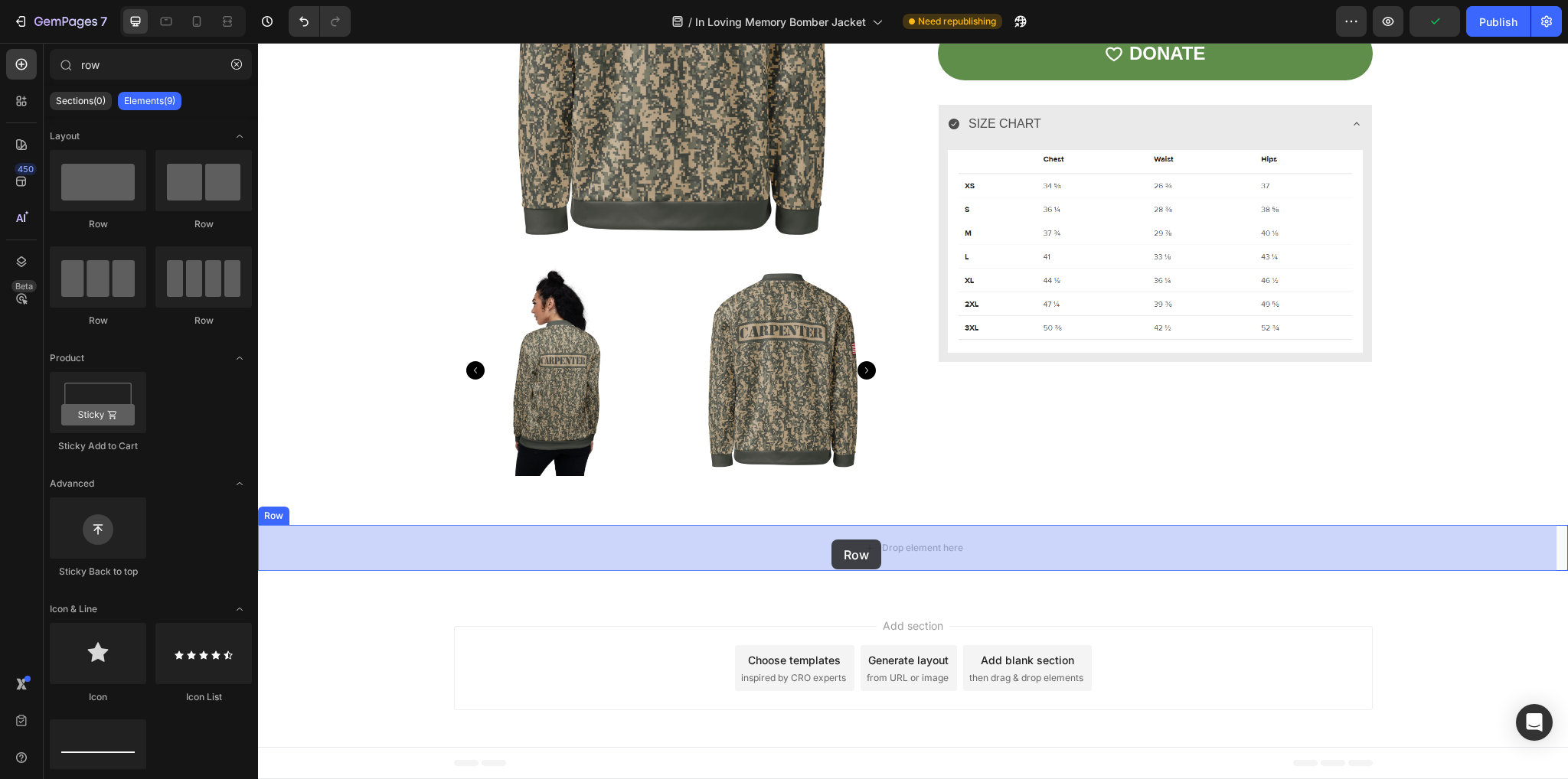
drag, startPoint x: 362, startPoint y: 317, endPoint x: 832, endPoint y: 540, distance: 520.2
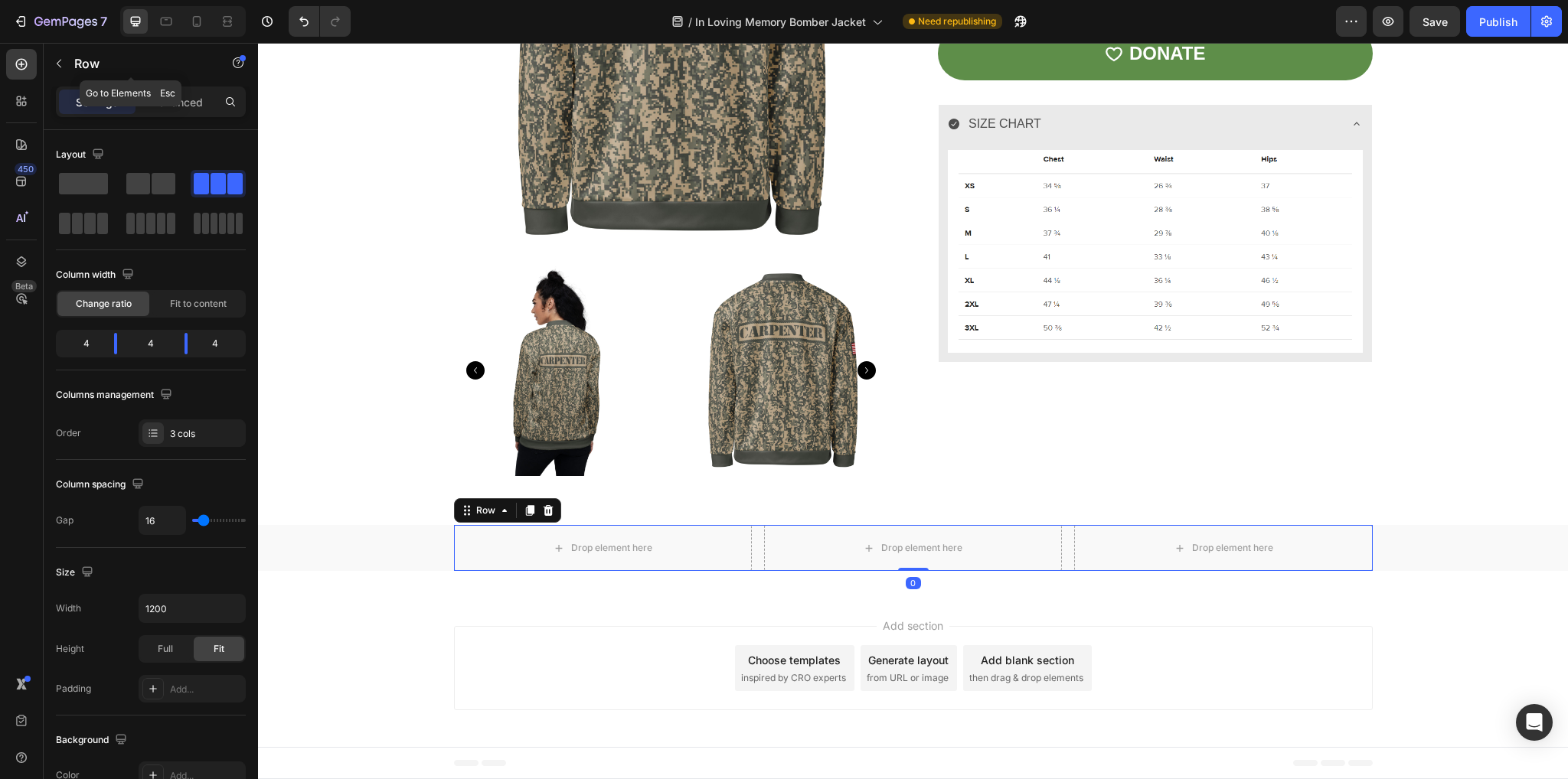
click at [64, 61] on icon "button" at bounding box center [58, 63] width 12 height 12
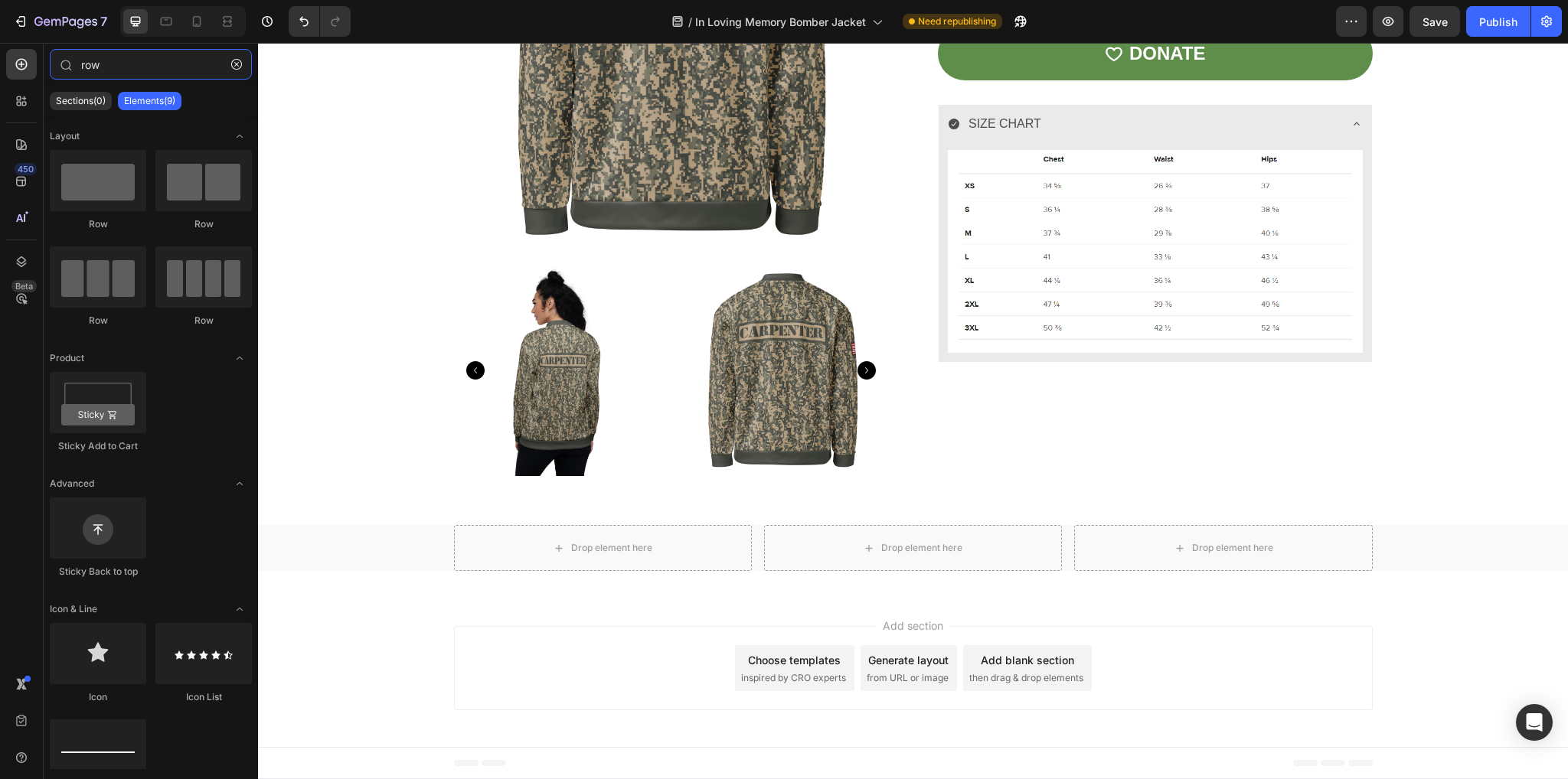
drag, startPoint x: 134, startPoint y: 65, endPoint x: 0, endPoint y: 53, distance: 134.5
click at [0, 53] on div "450 Beta row Sections(0) Elements(9) We couldn’t find any matches for “row” Sug…" at bounding box center [129, 411] width 258 height 736
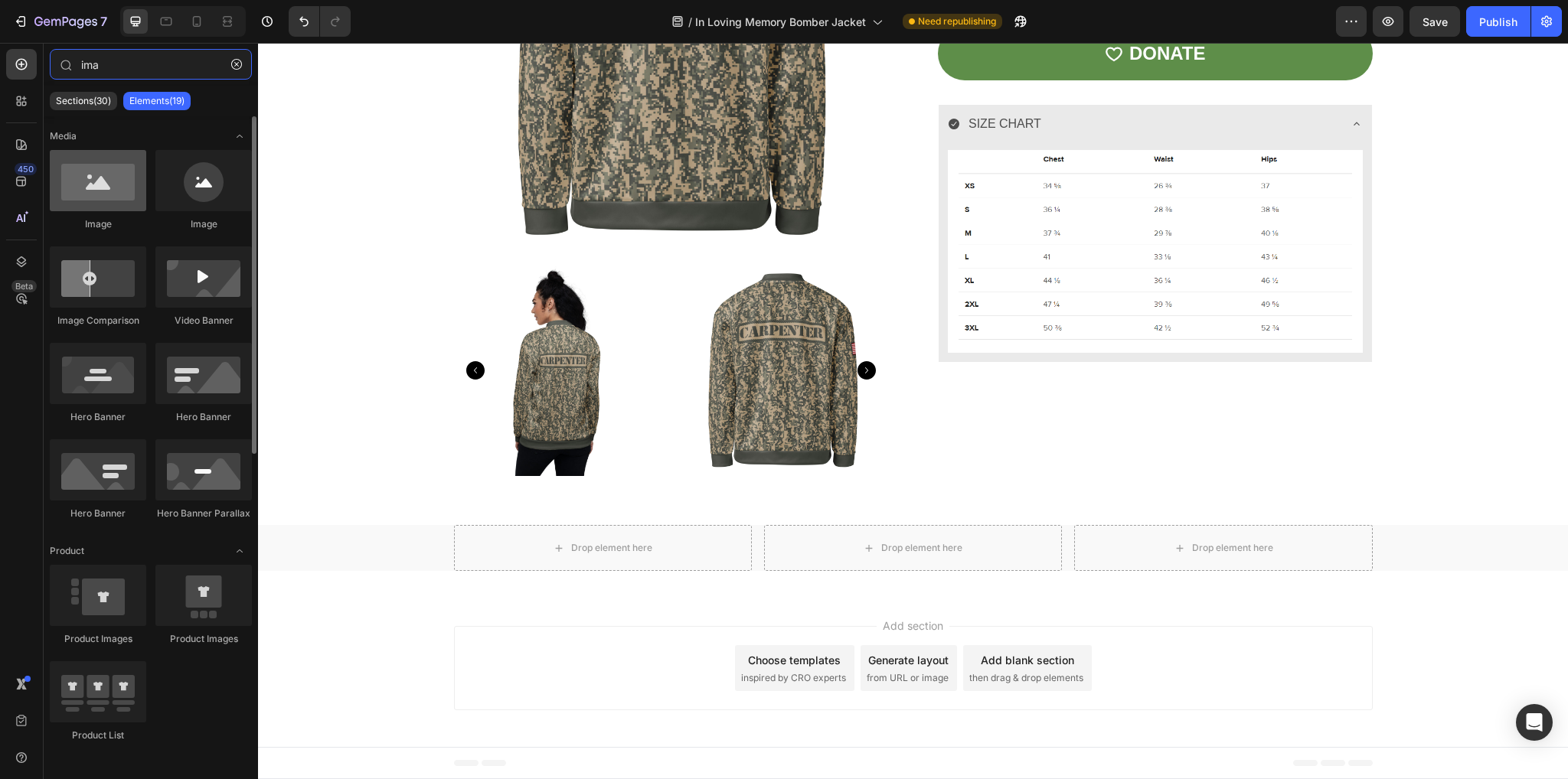
type input "ima"
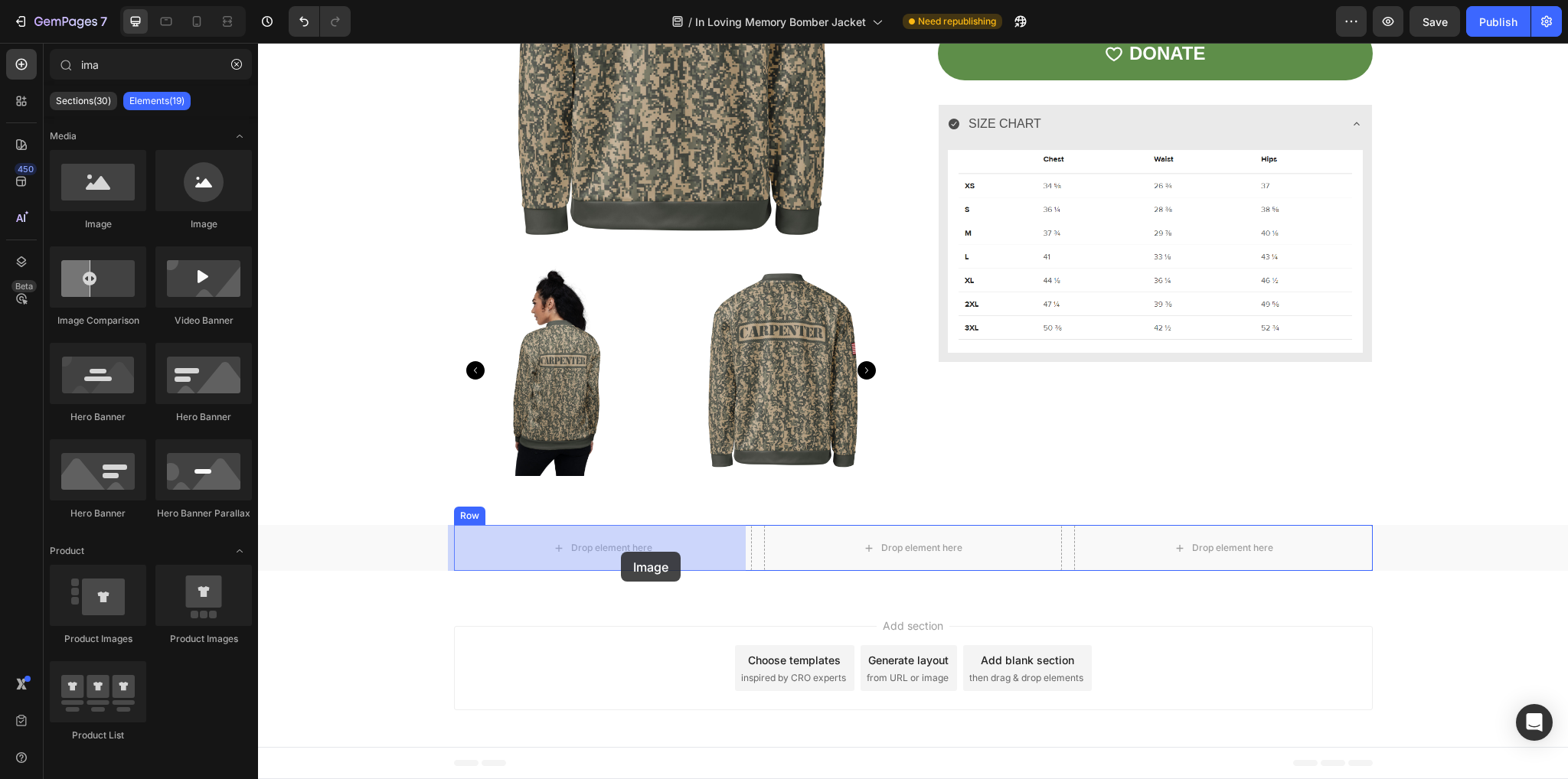
drag, startPoint x: 343, startPoint y: 227, endPoint x: 621, endPoint y: 552, distance: 427.7
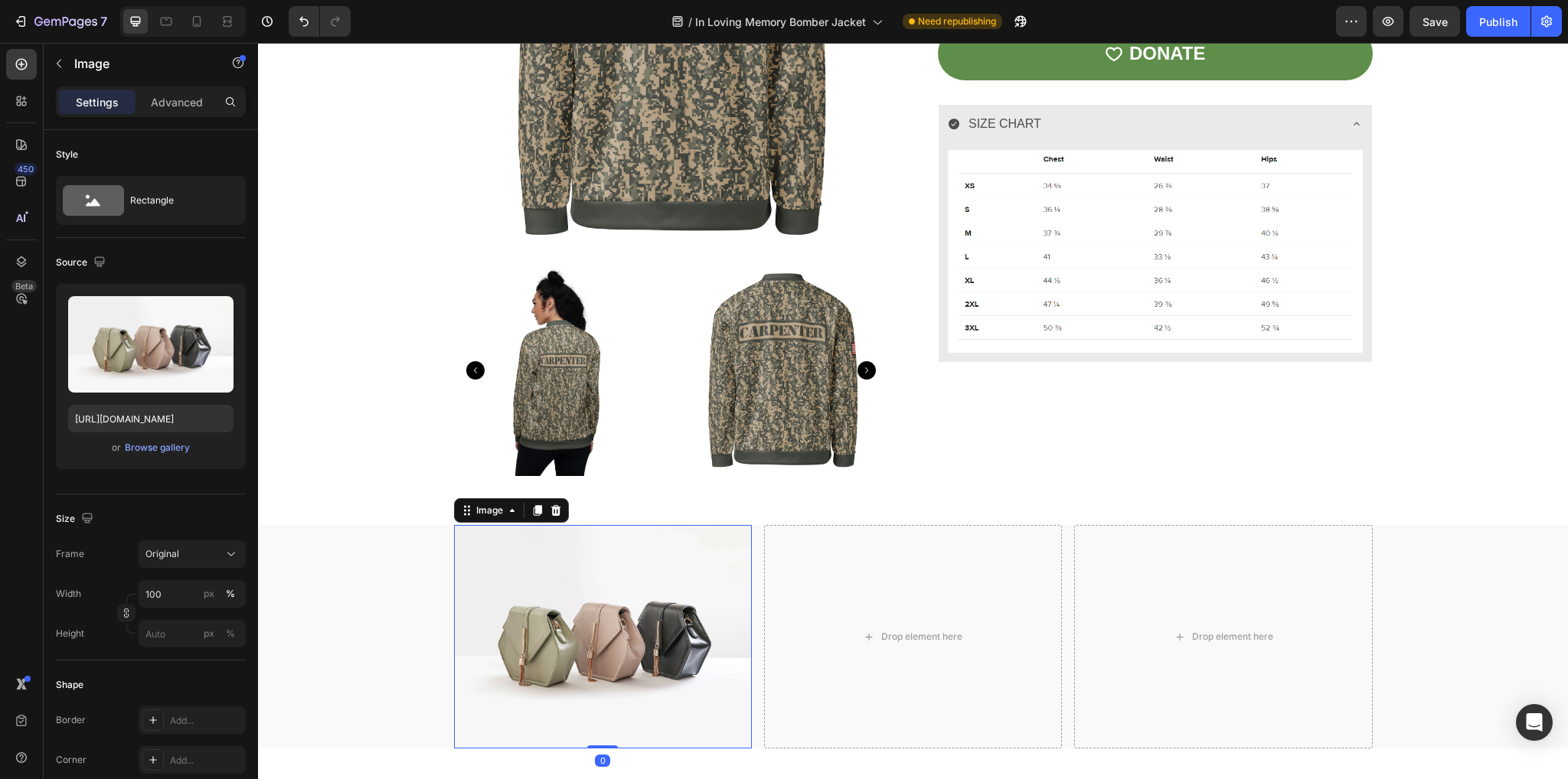
scroll to position [1172, 0]
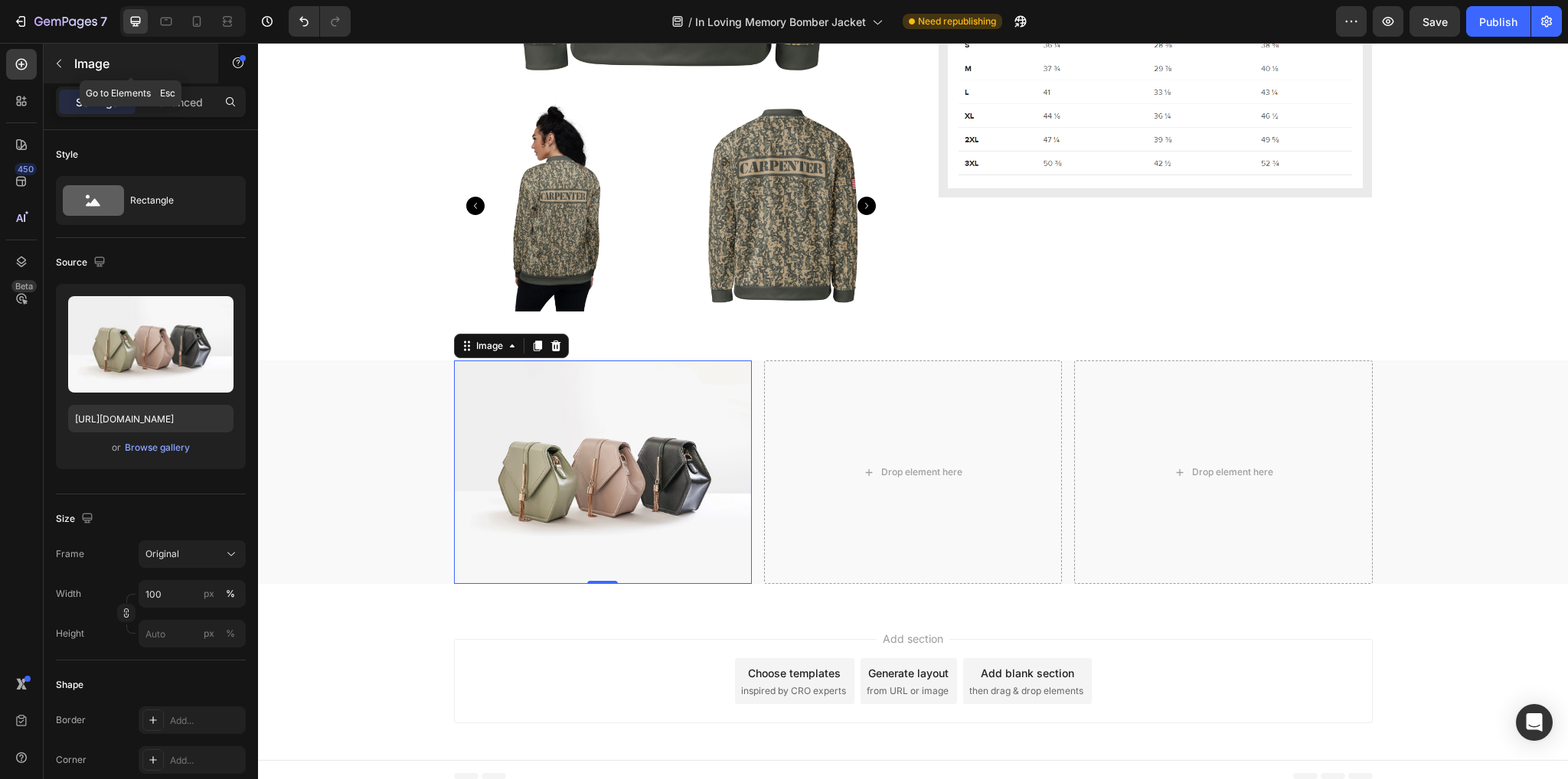
drag, startPoint x: 54, startPoint y: 52, endPoint x: 101, endPoint y: 112, distance: 76.2
click at [55, 52] on button "button" at bounding box center [59, 64] width 25 height 25
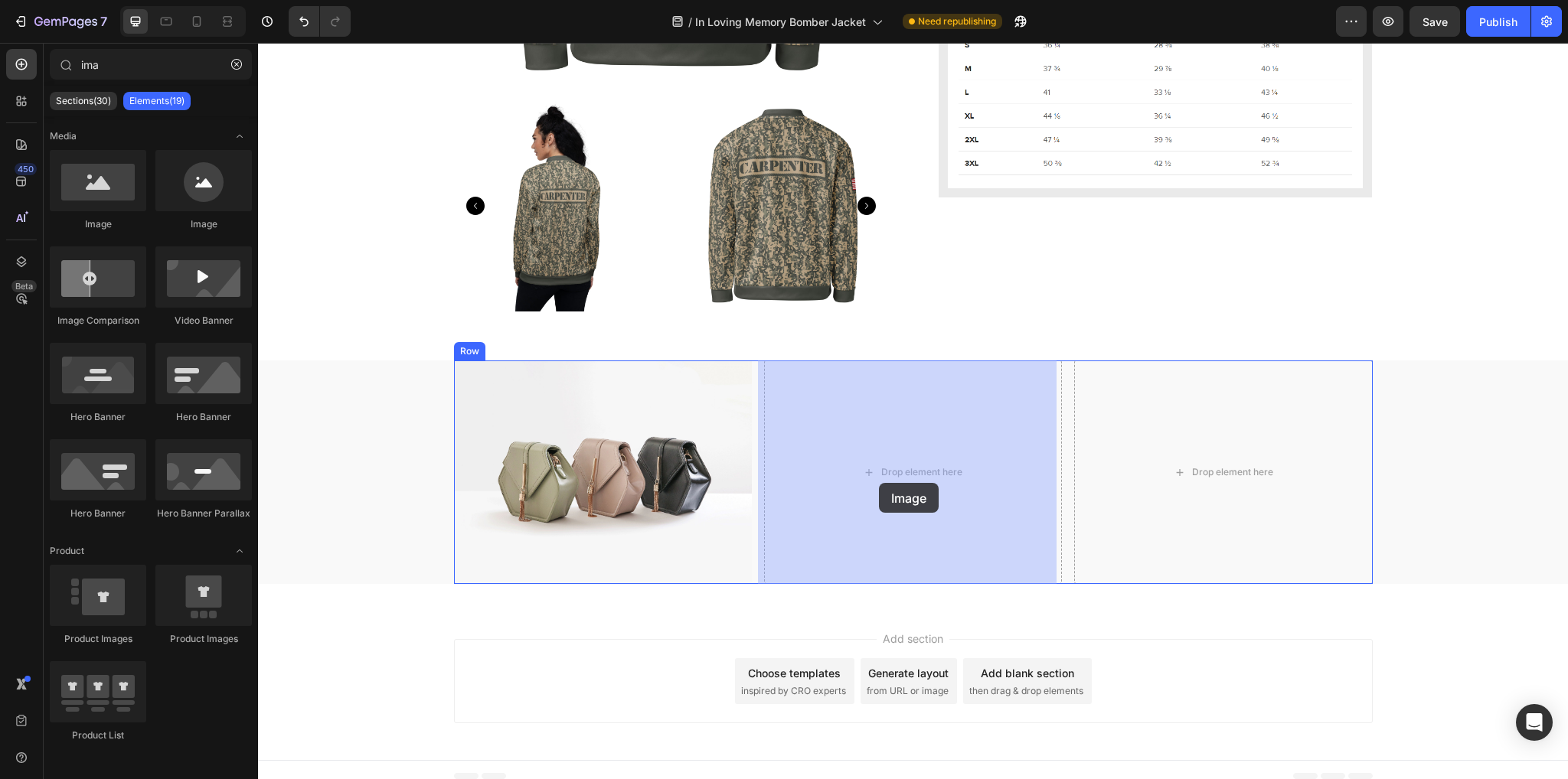
drag, startPoint x: 371, startPoint y: 232, endPoint x: 418, endPoint y: 325, distance: 104.2
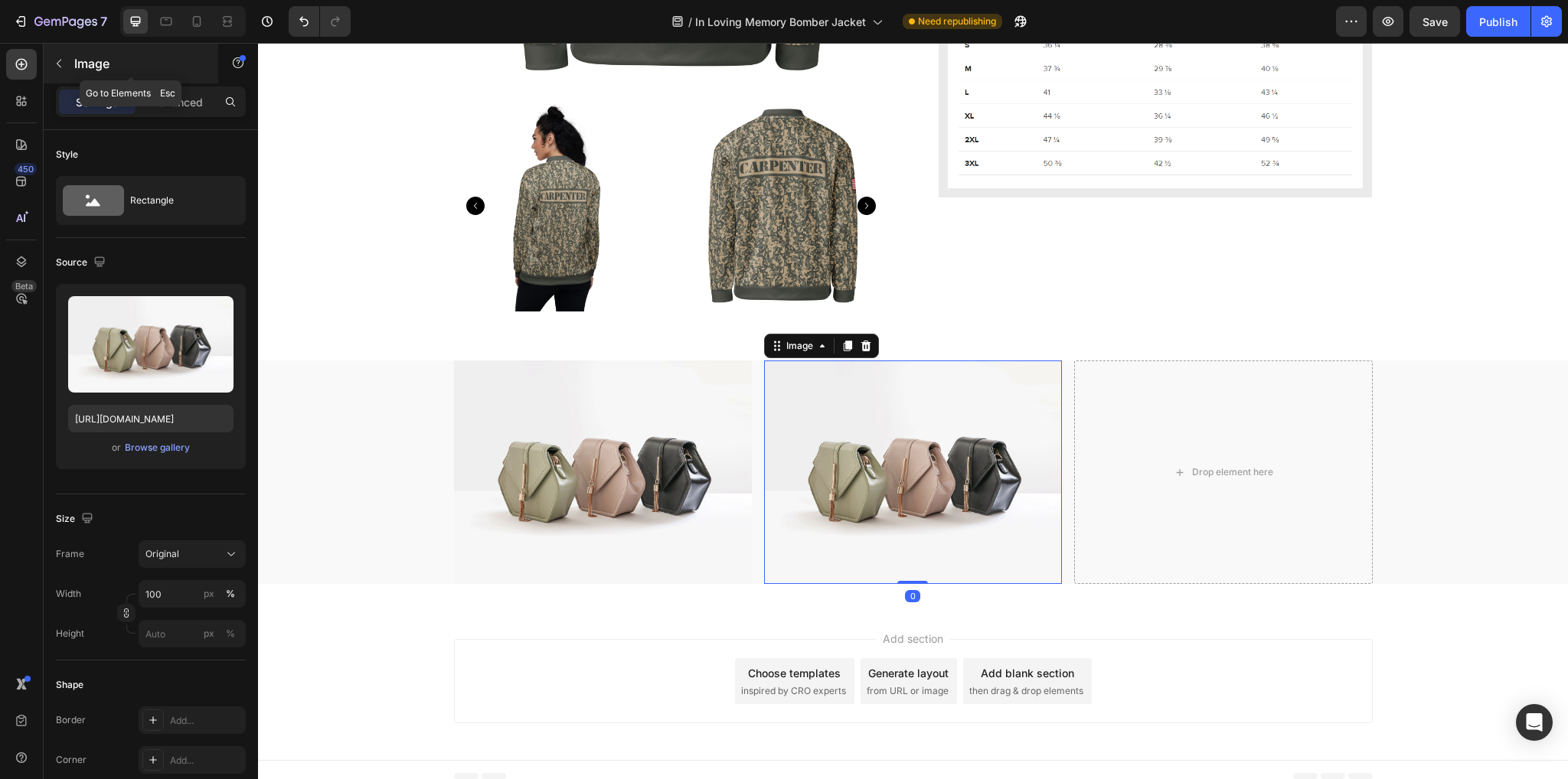
click at [60, 51] on button "button" at bounding box center [59, 64] width 25 height 25
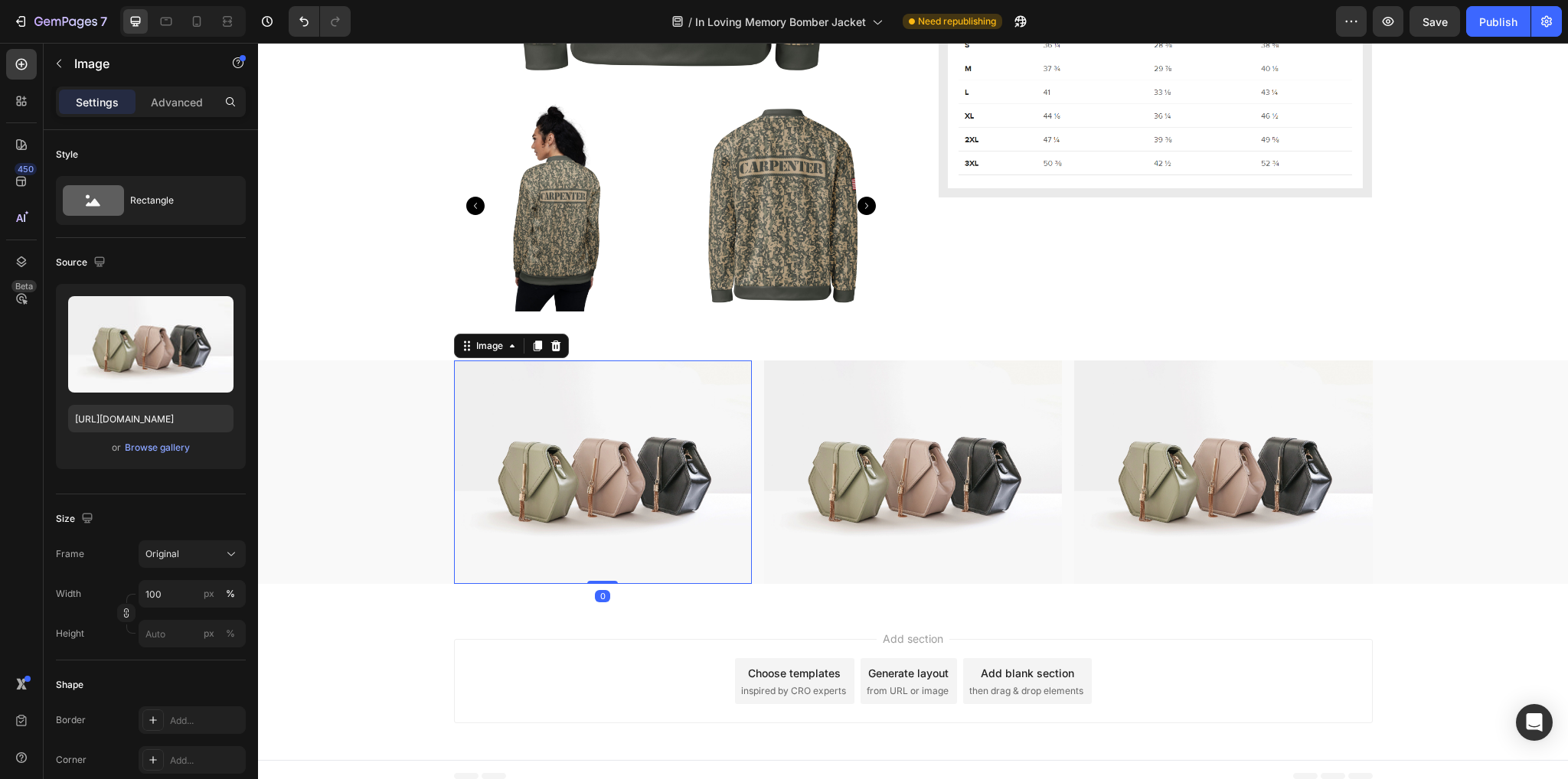
click at [608, 474] on img at bounding box center [603, 472] width 298 height 223
click at [136, 451] on div "Browse gallery" at bounding box center [157, 447] width 65 height 13
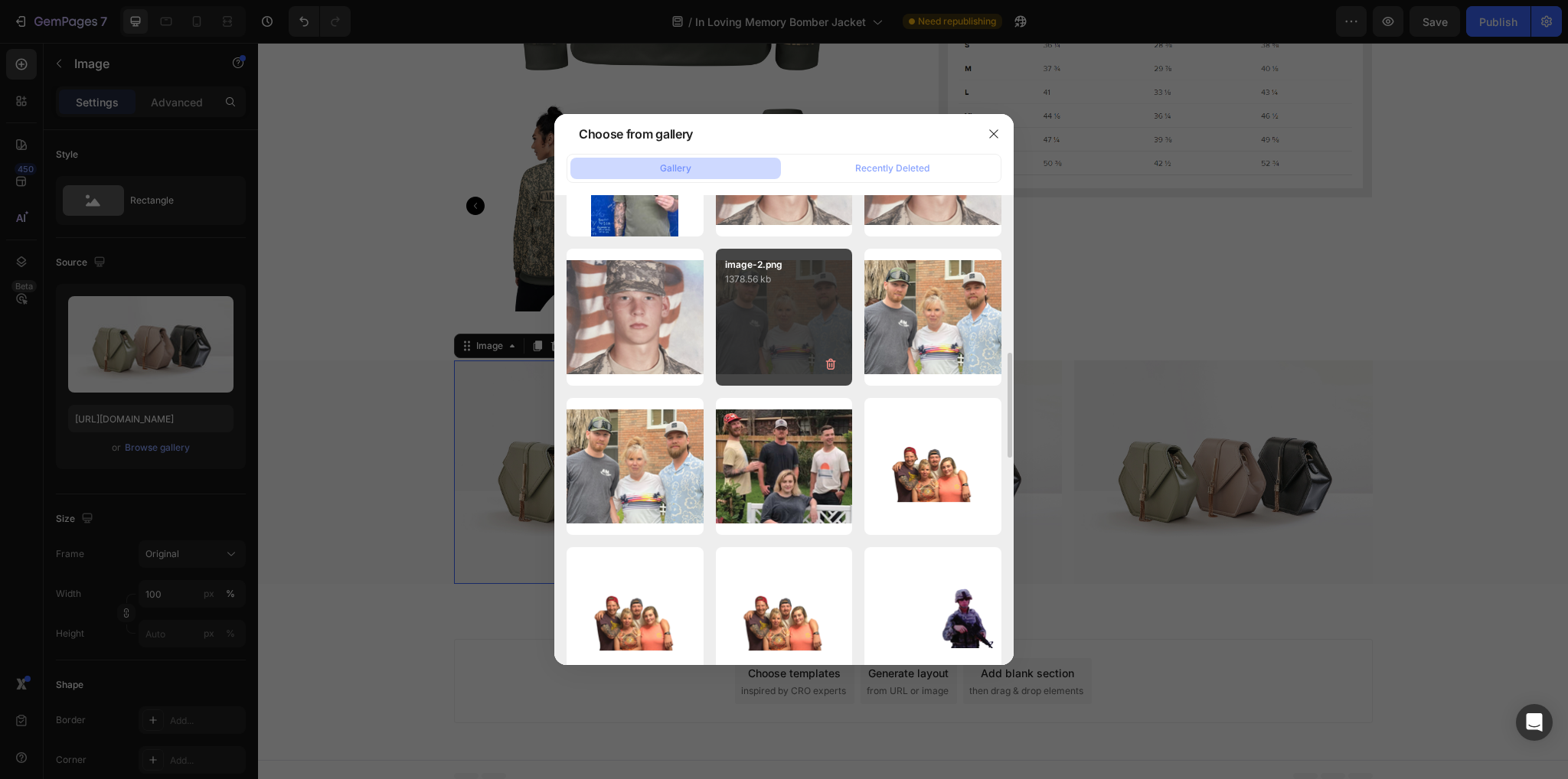
scroll to position [705, 0]
click at [749, 306] on div "image-2.png 1378.56 kb" at bounding box center [785, 317] width 137 height 137
type input "[URL][DOMAIN_NAME]"
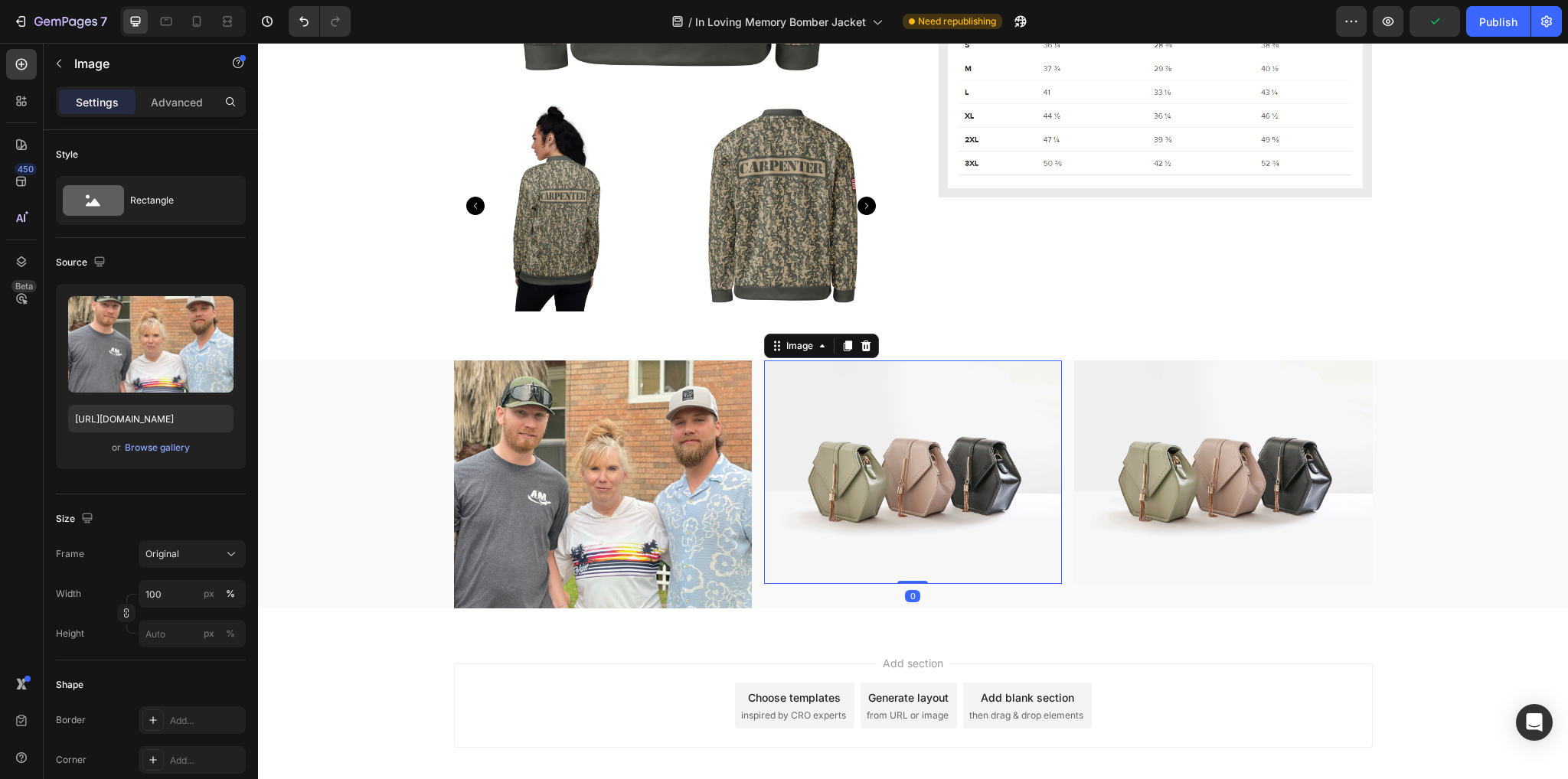
click at [948, 484] on img at bounding box center [913, 472] width 298 height 223
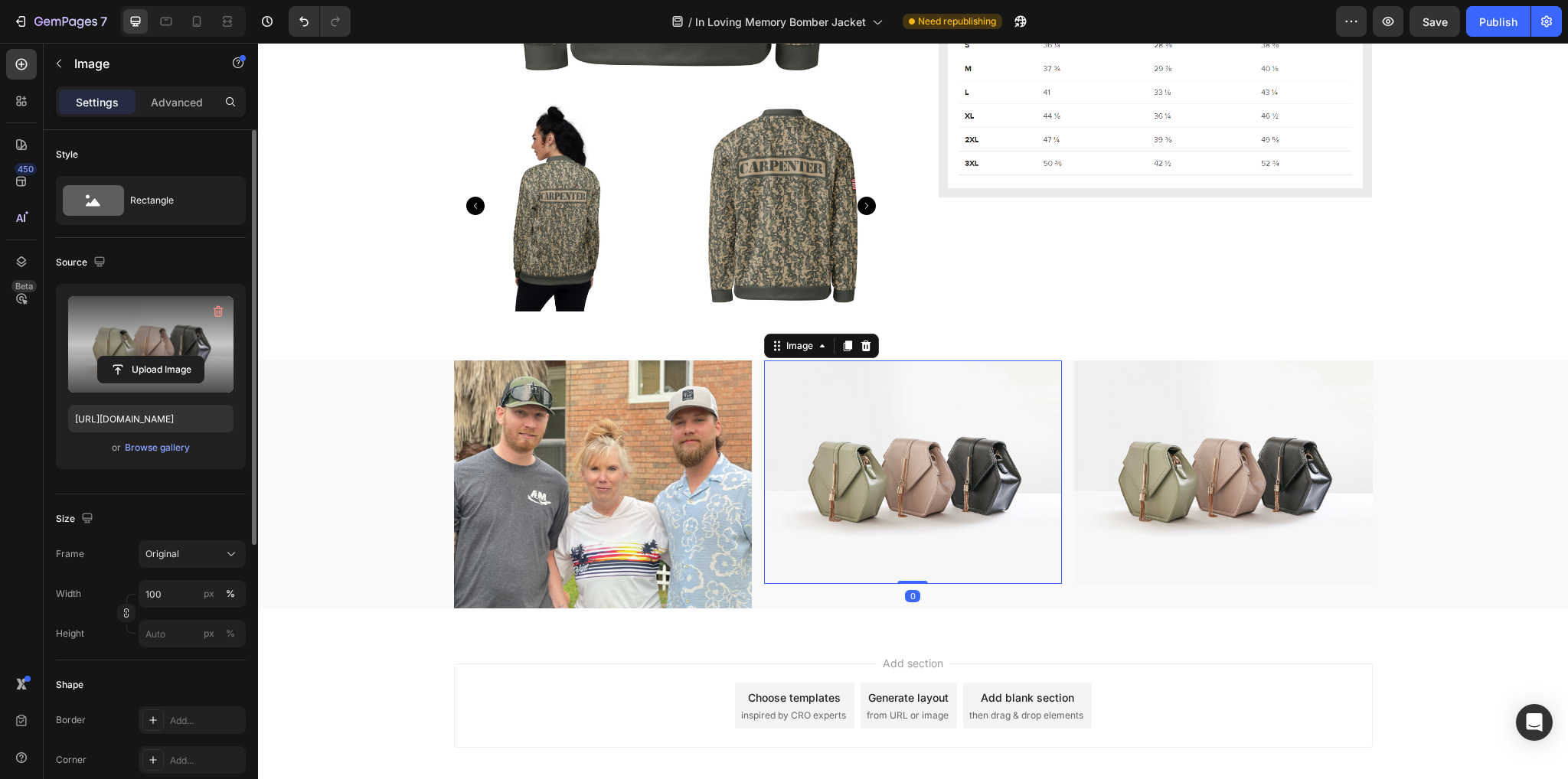
click at [130, 340] on label at bounding box center [150, 344] width 165 height 96
click at [130, 357] on input "file" at bounding box center [151, 369] width 106 height 26
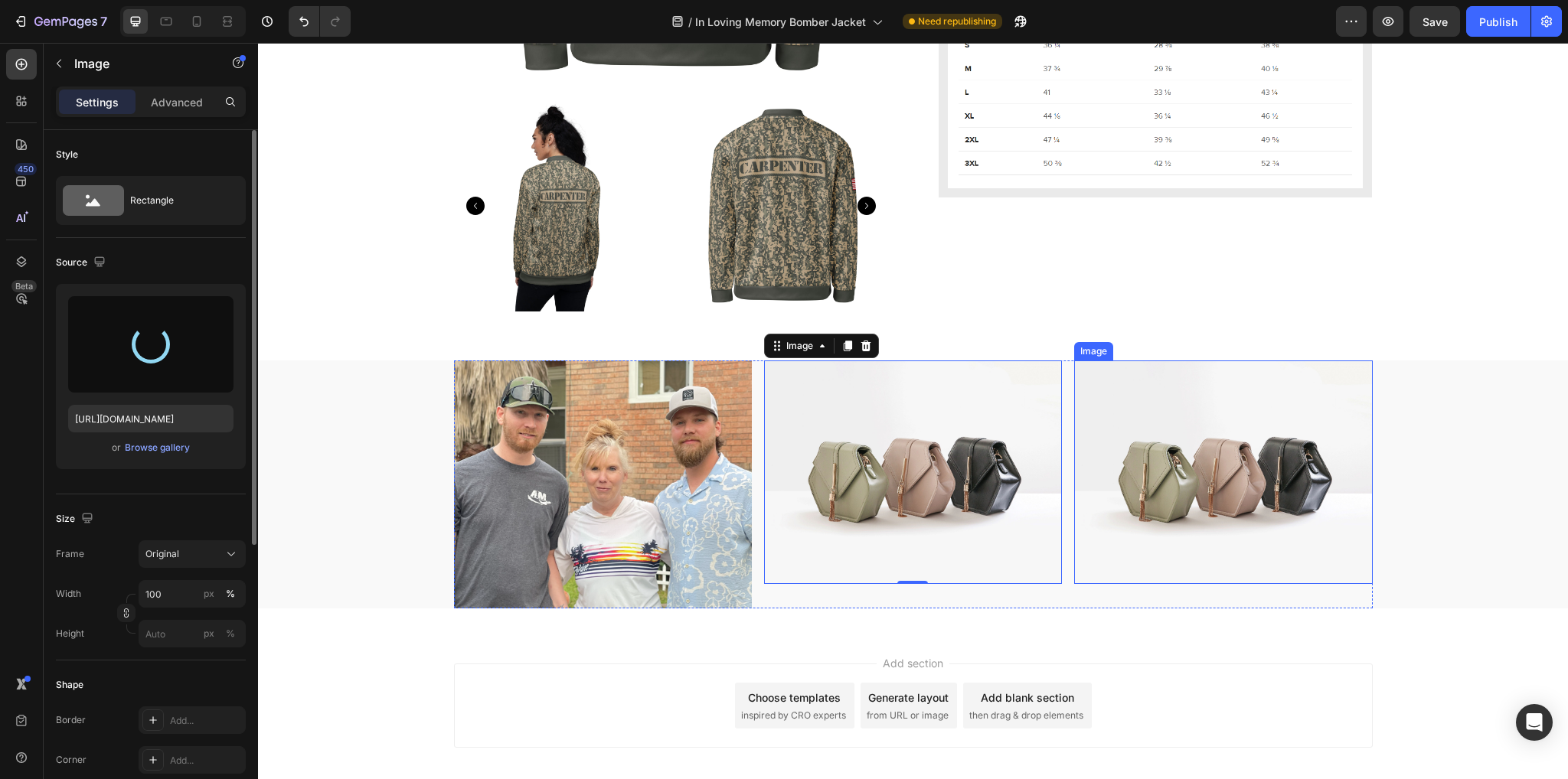
type input "[URL][DOMAIN_NAME]"
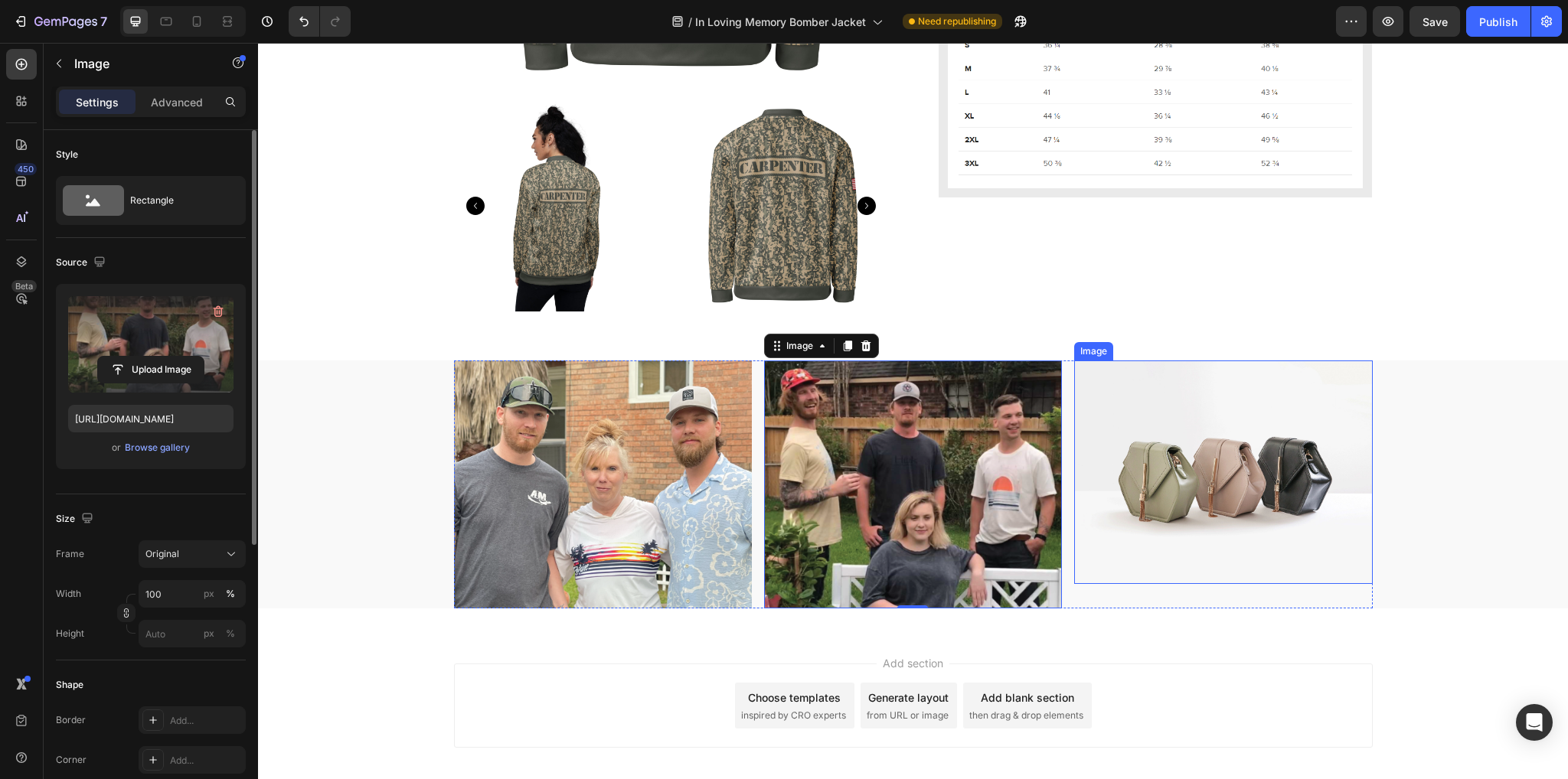
click at [1228, 497] on img at bounding box center [1223, 472] width 298 height 223
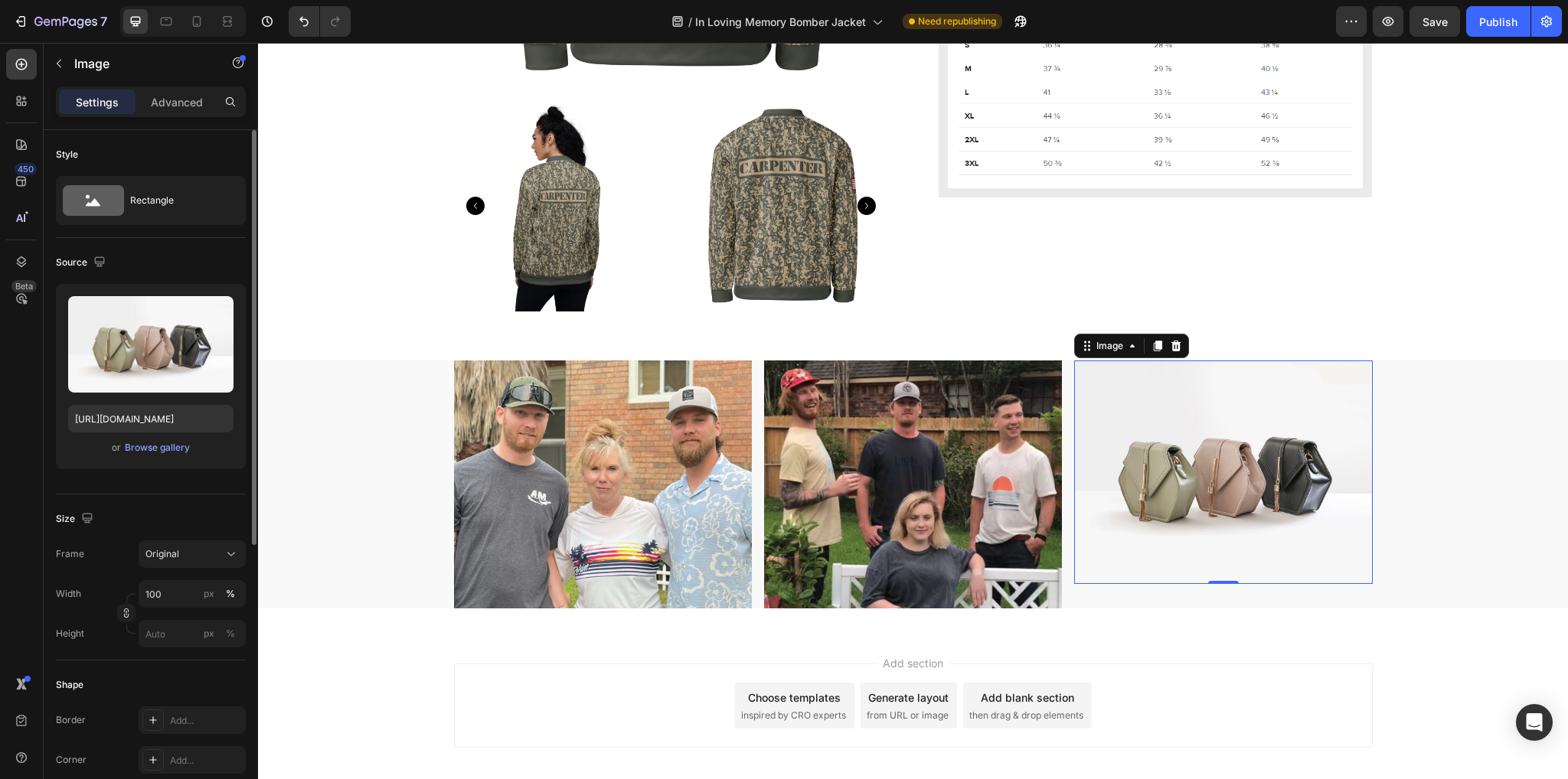
click at [156, 457] on div "Upload Image [URL][DOMAIN_NAME] or Browse gallery" at bounding box center [151, 377] width 190 height 185
click at [161, 448] on div "Browse gallery" at bounding box center [157, 447] width 65 height 13
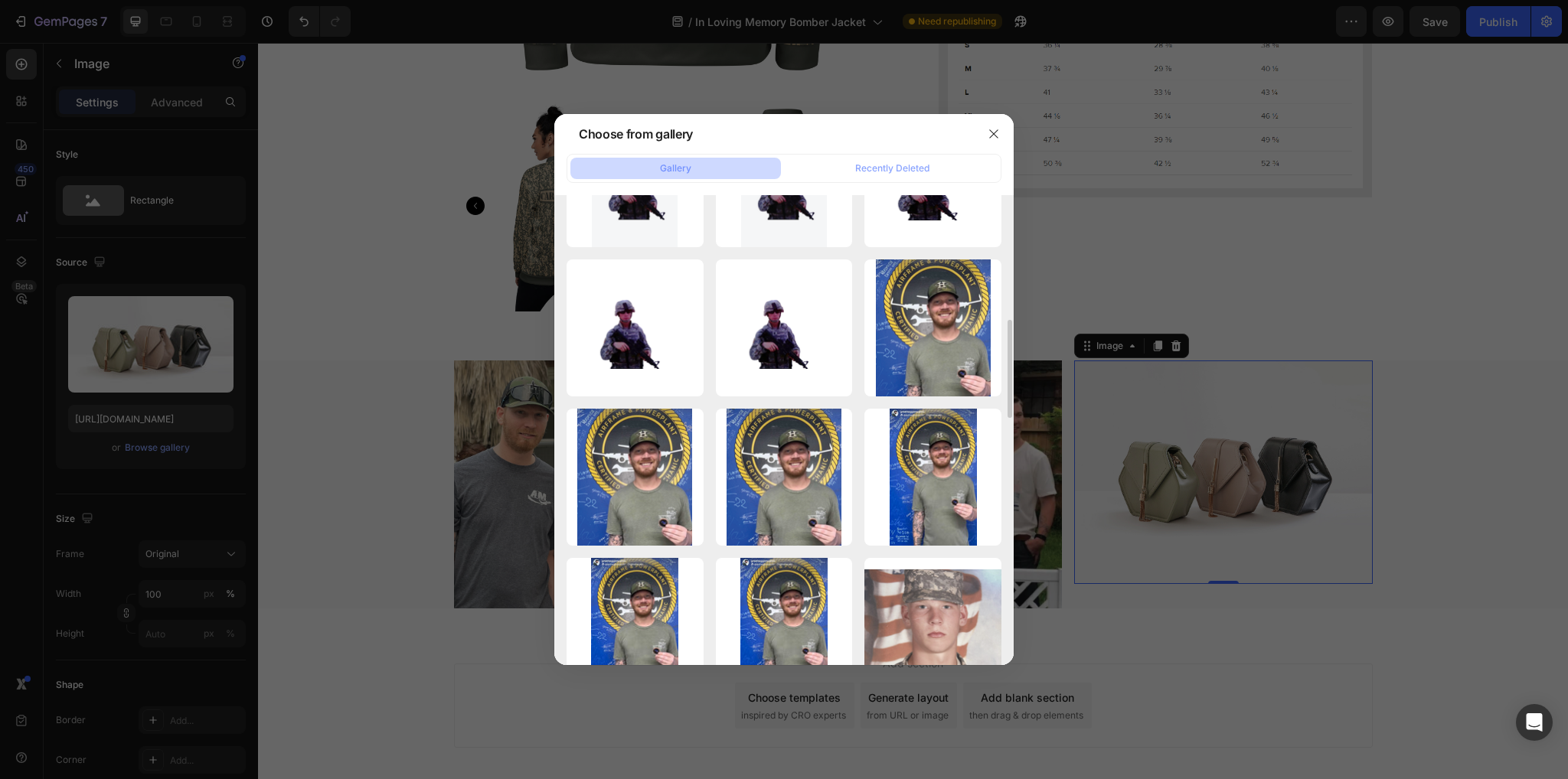
scroll to position [233, 0]
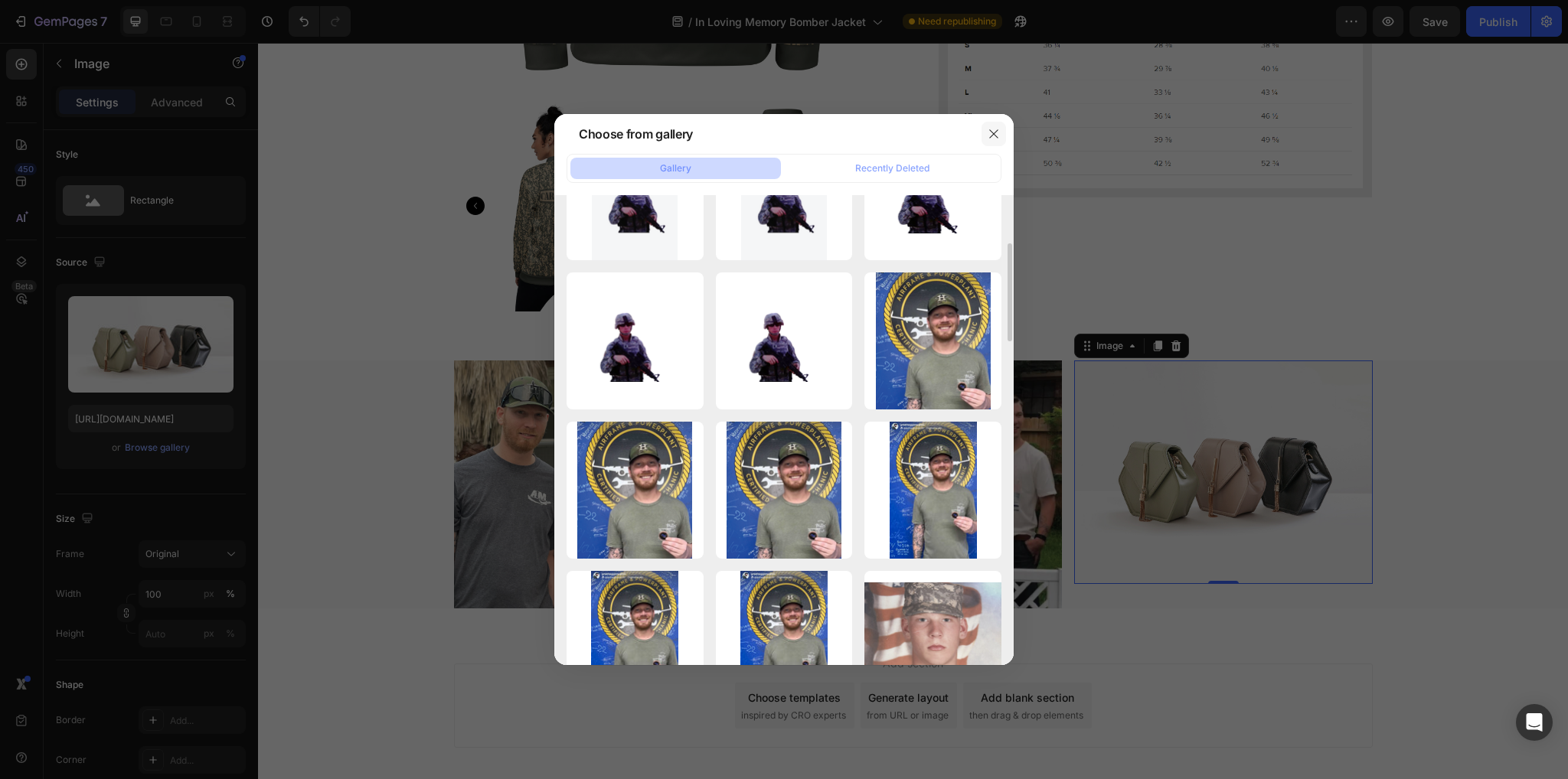
click at [993, 138] on icon "button" at bounding box center [994, 133] width 12 height 12
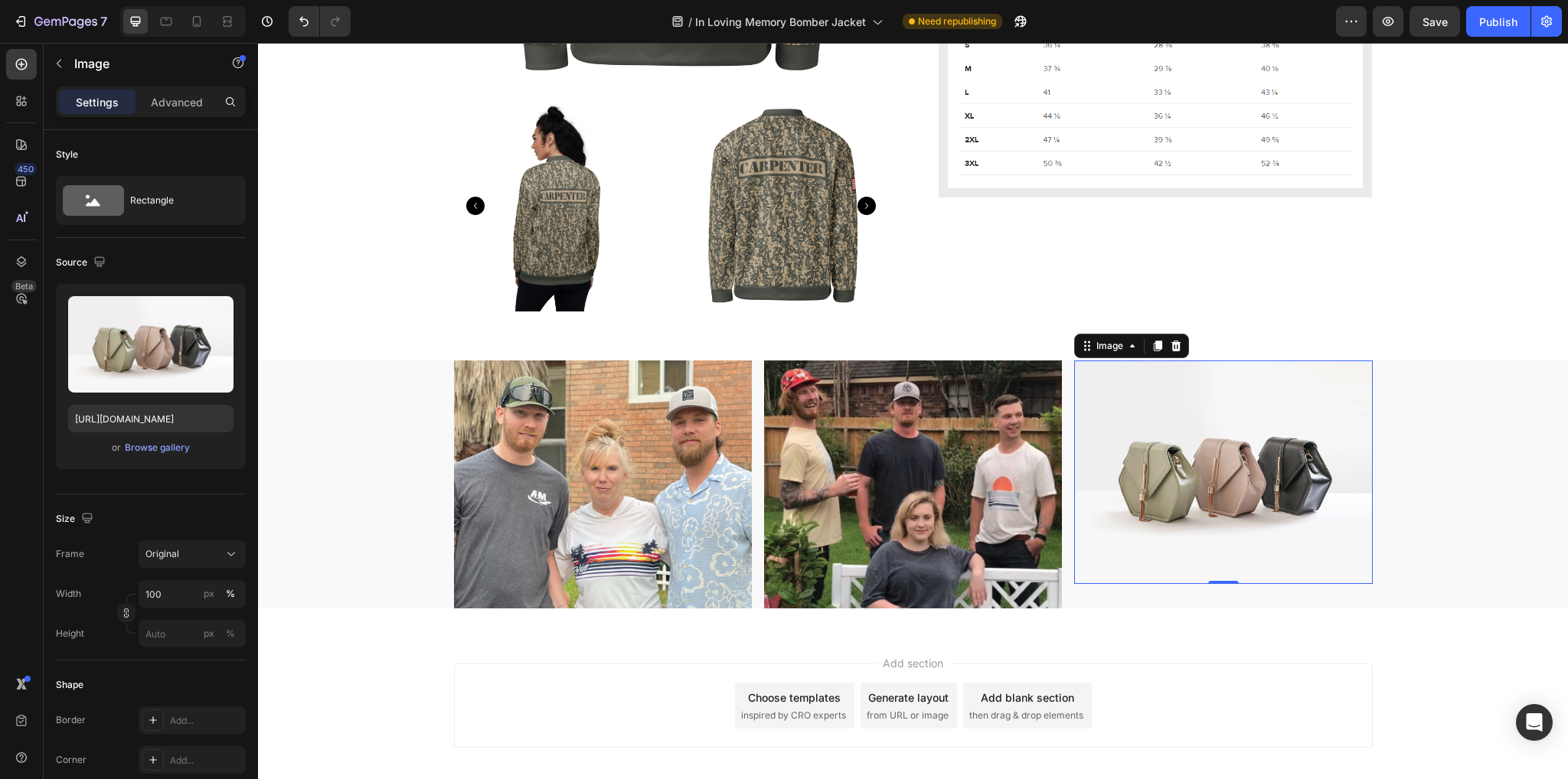
click at [1249, 511] on img at bounding box center [1223, 472] width 298 height 223
click at [1171, 347] on icon at bounding box center [1176, 345] width 12 height 12
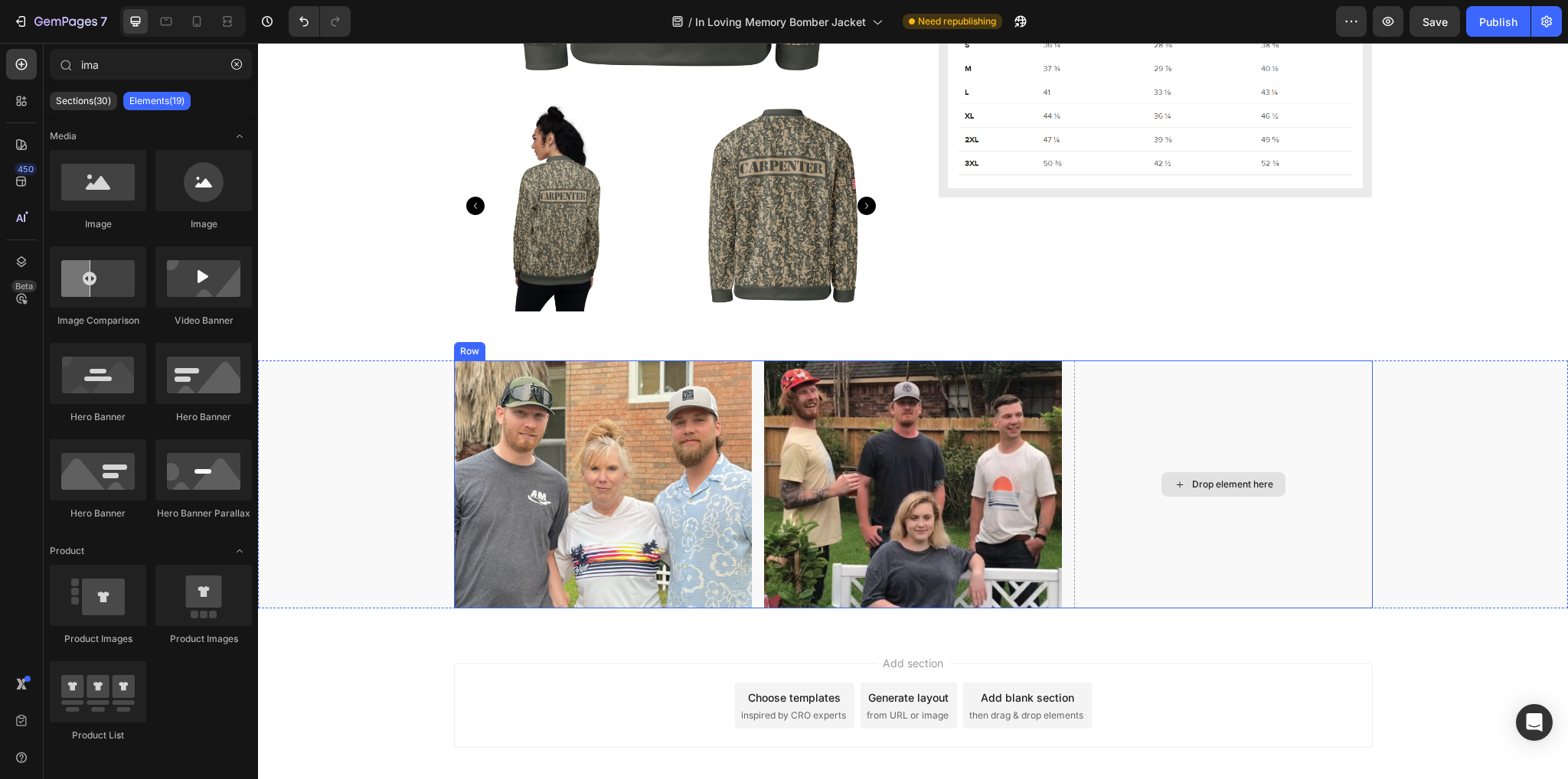
click at [1164, 496] on div "Drop element here" at bounding box center [1224, 484] width 124 height 25
drag, startPoint x: 236, startPoint y: 62, endPoint x: 208, endPoint y: 68, distance: 28.6
click at [238, 62] on icon "button" at bounding box center [236, 64] width 10 height 10
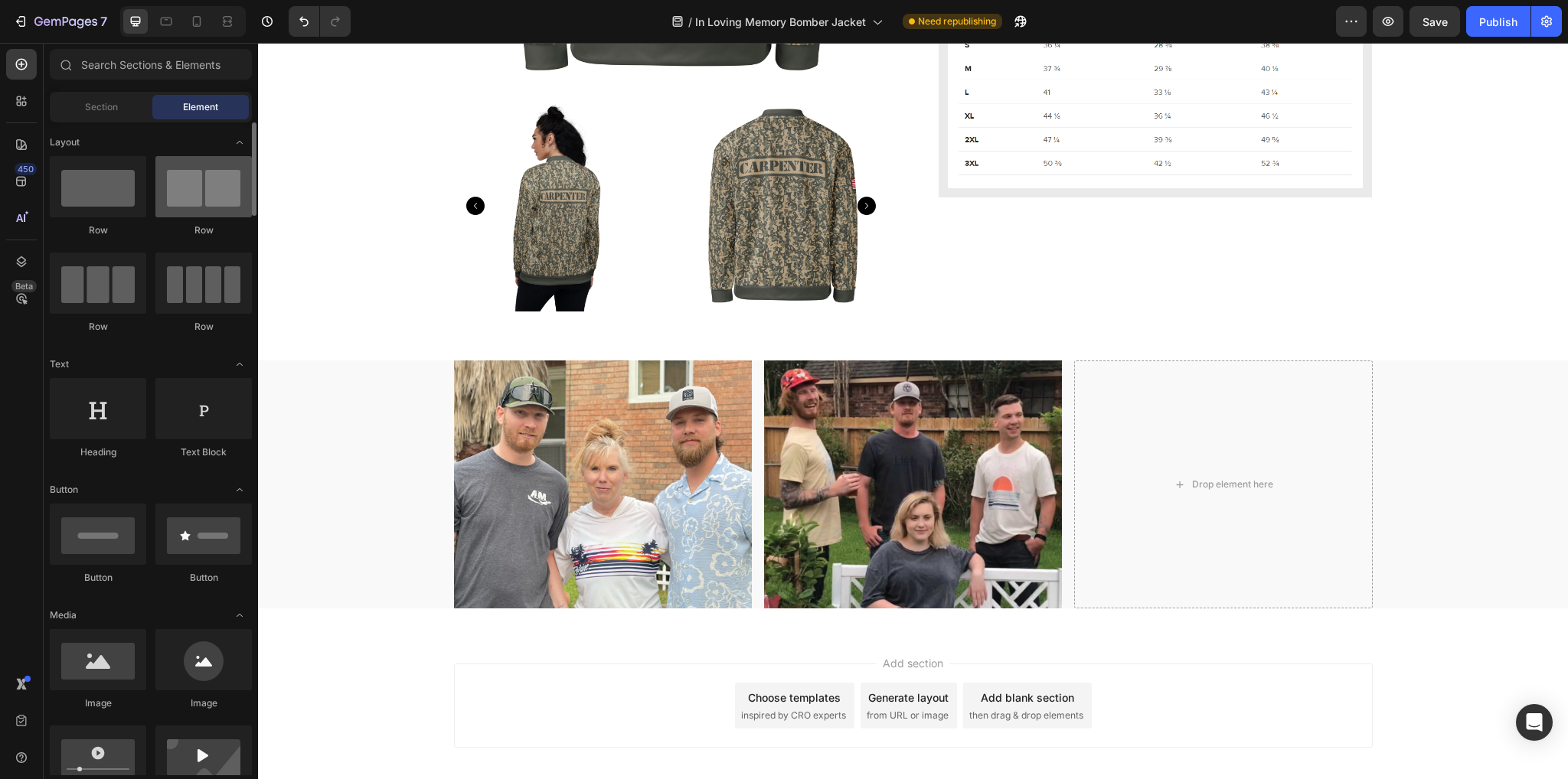
click at [215, 190] on div at bounding box center [203, 187] width 96 height 61
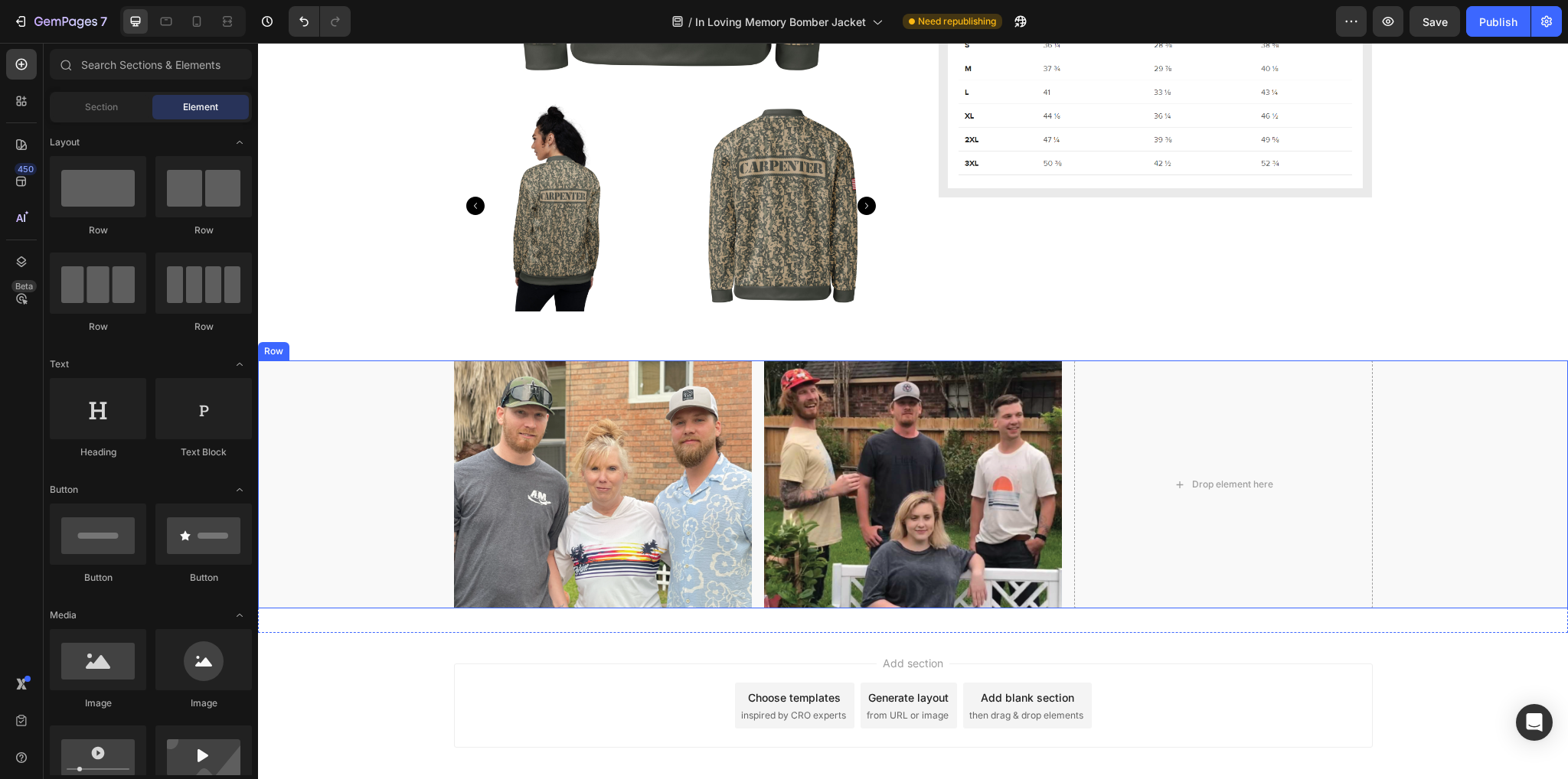
click at [370, 568] on div "Image Image Drop element here Row" at bounding box center [913, 484] width 1310 height 248
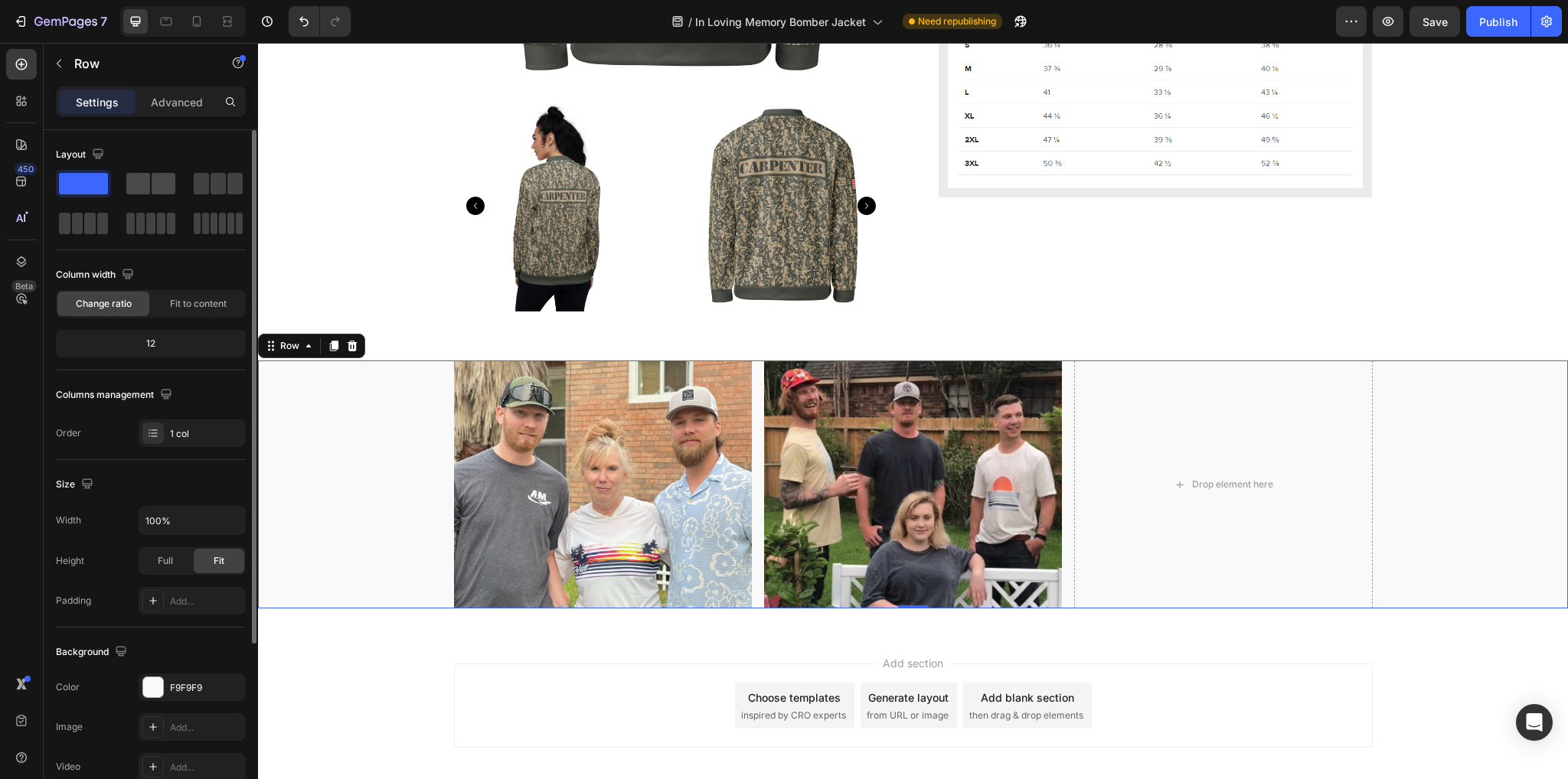
click at [134, 183] on span at bounding box center [137, 183] width 24 height 21
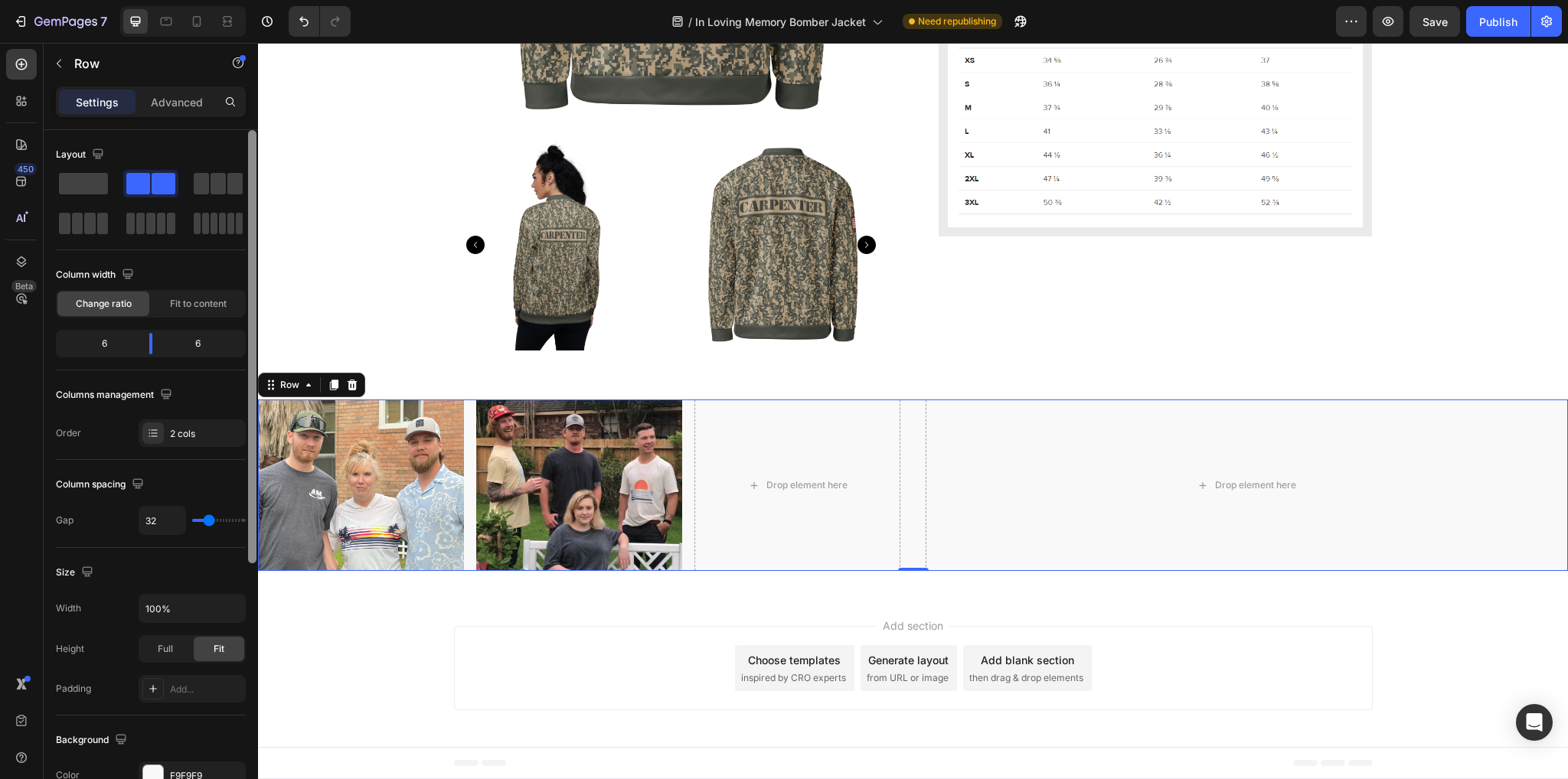
scroll to position [1131, 0]
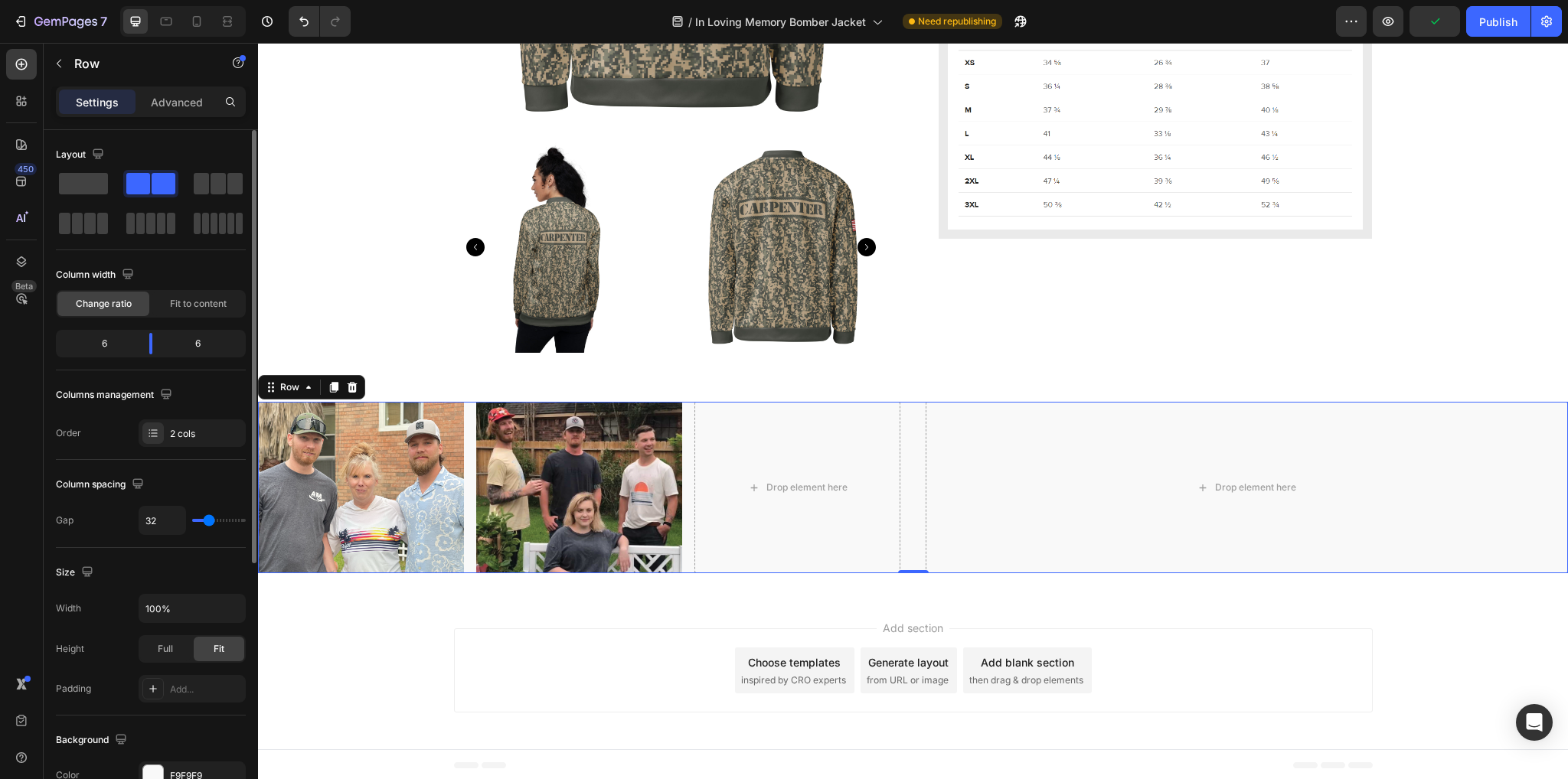
click at [152, 181] on span at bounding box center [163, 183] width 24 height 21
click at [809, 487] on div "Drop element here" at bounding box center [807, 487] width 81 height 12
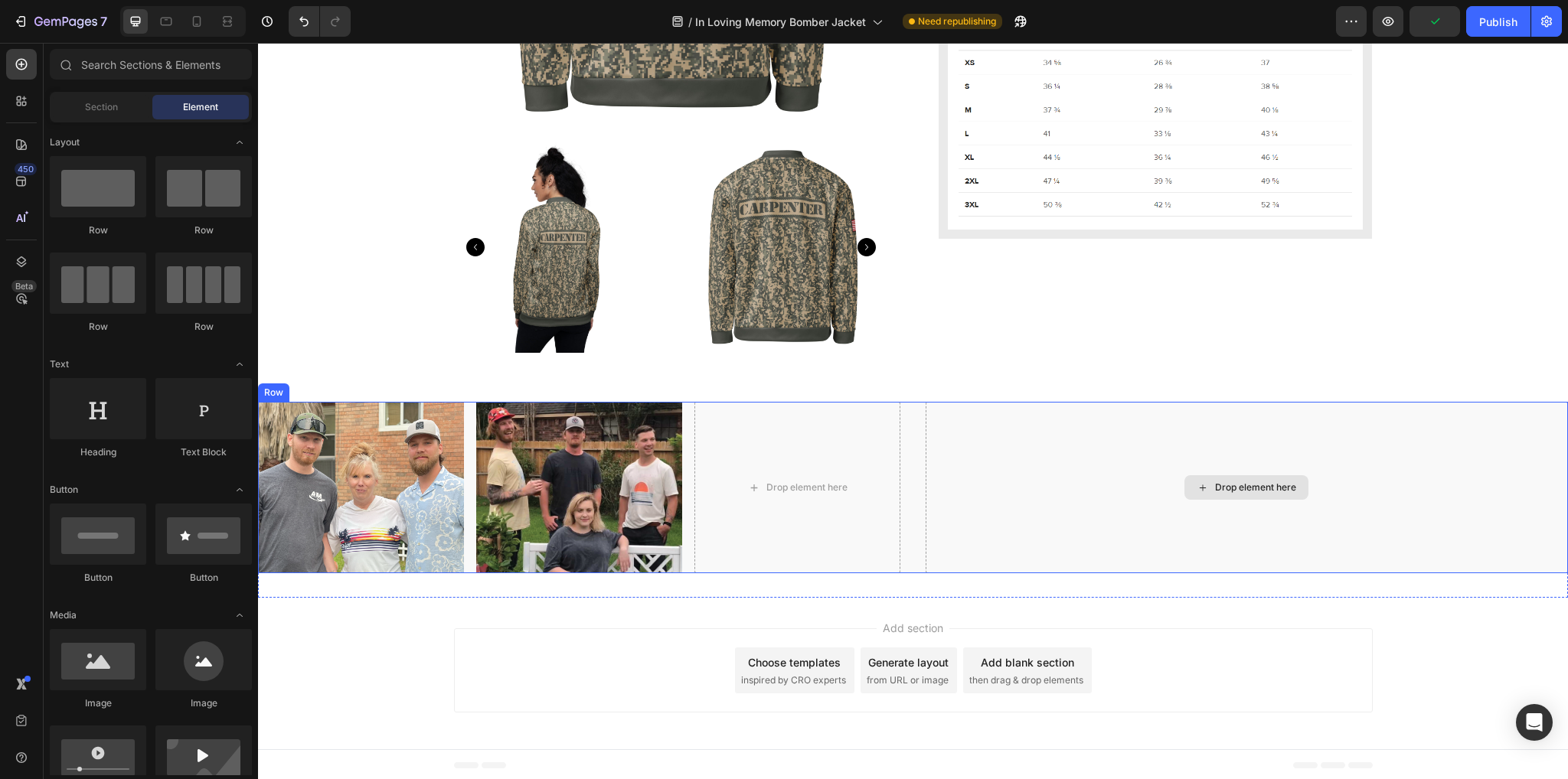
click at [1028, 454] on div "Drop element here" at bounding box center [1248, 487] width 643 height 172
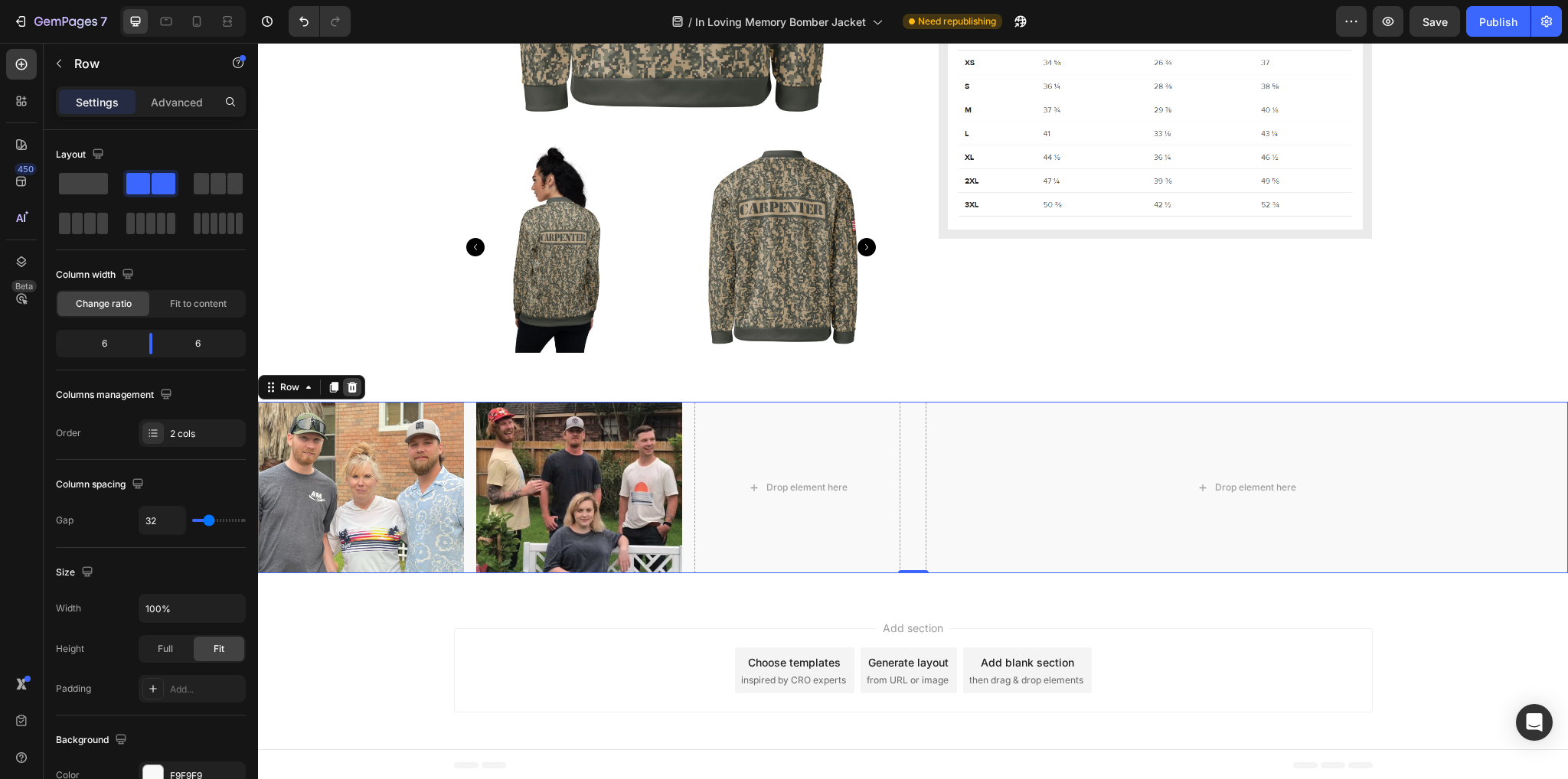
click at [351, 382] on icon at bounding box center [352, 387] width 10 height 10
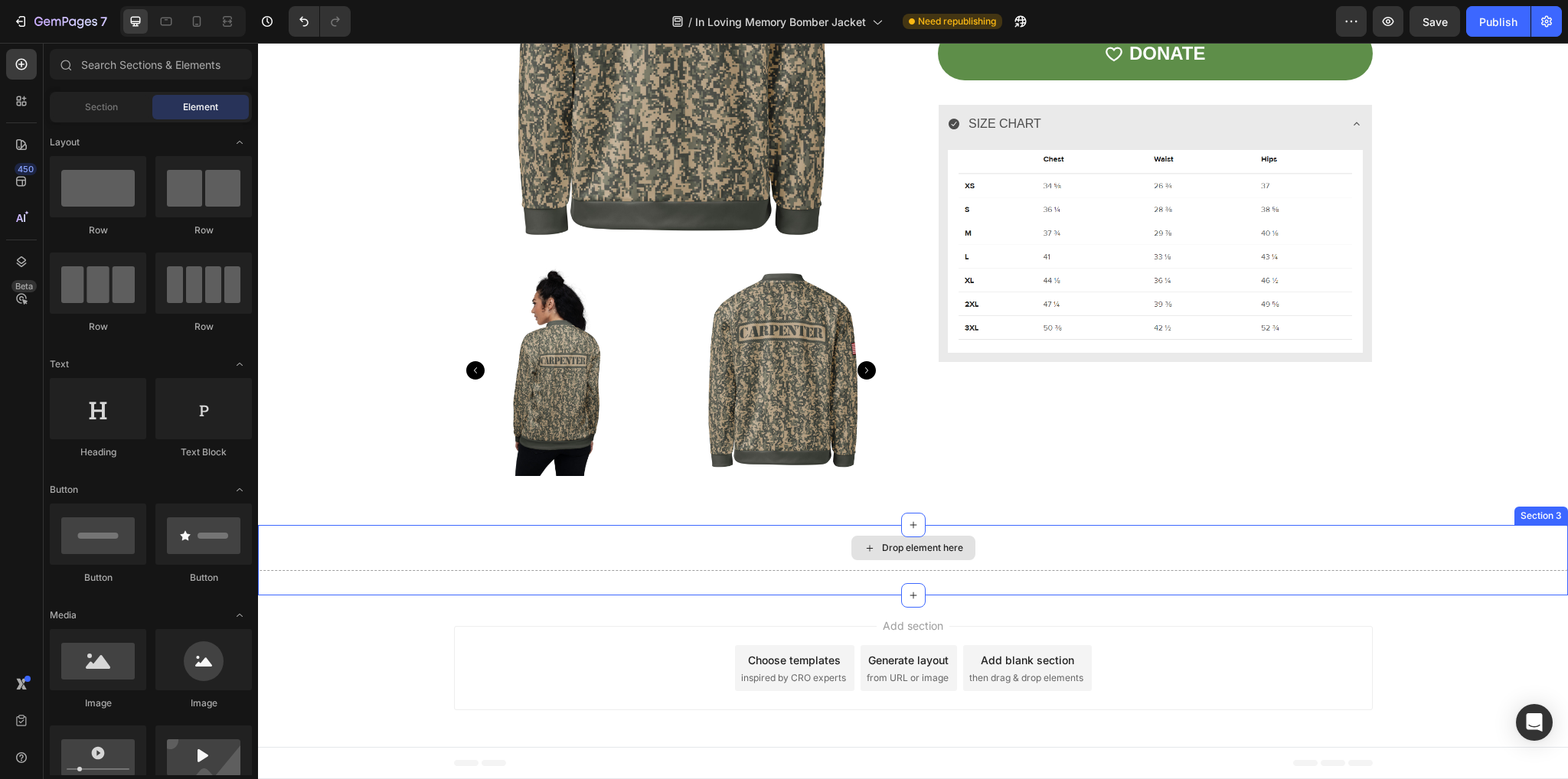
click at [886, 549] on div "Drop element here" at bounding box center [922, 547] width 81 height 12
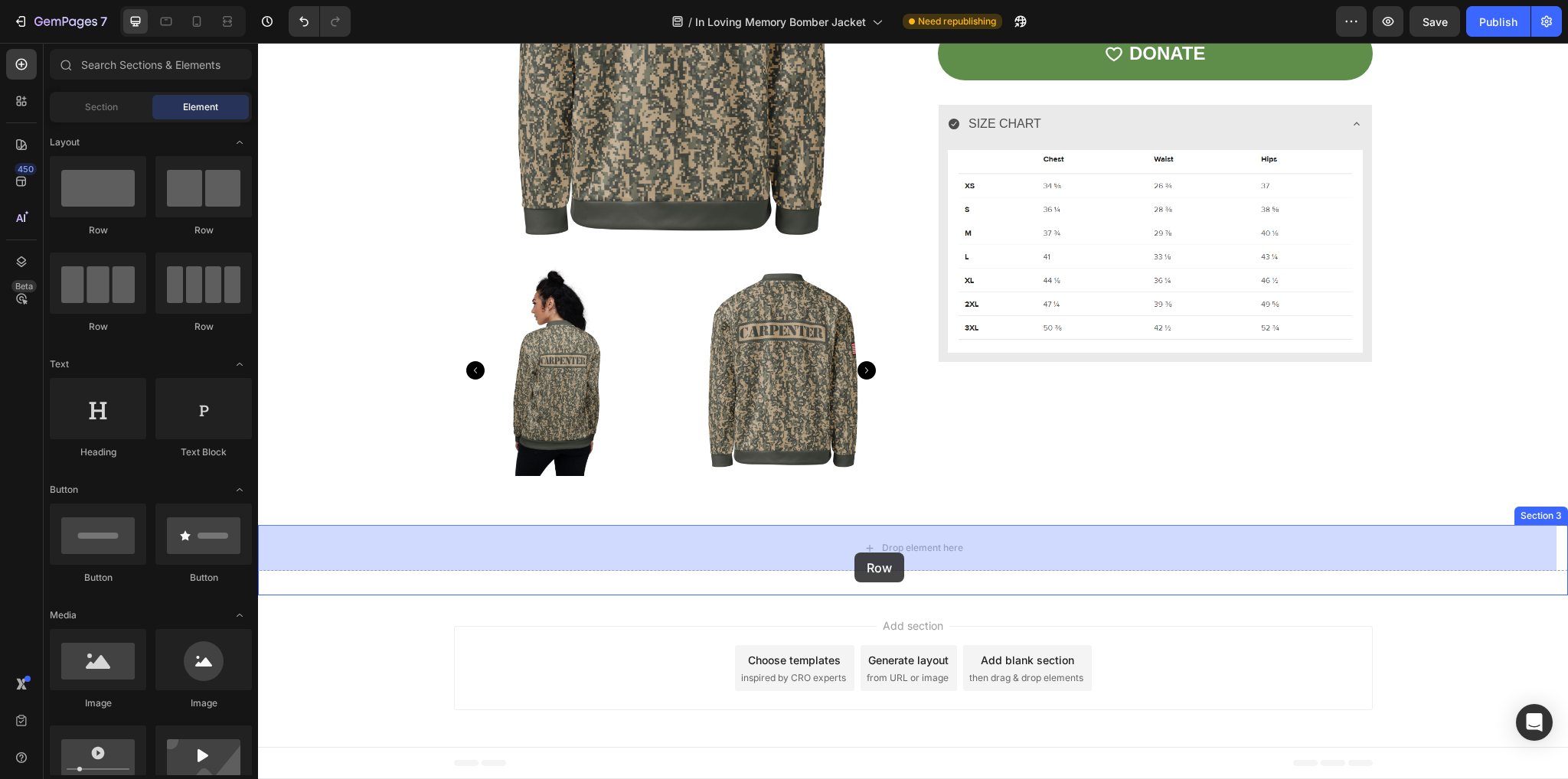
drag, startPoint x: 444, startPoint y: 233, endPoint x: 855, endPoint y: 553, distance: 520.9
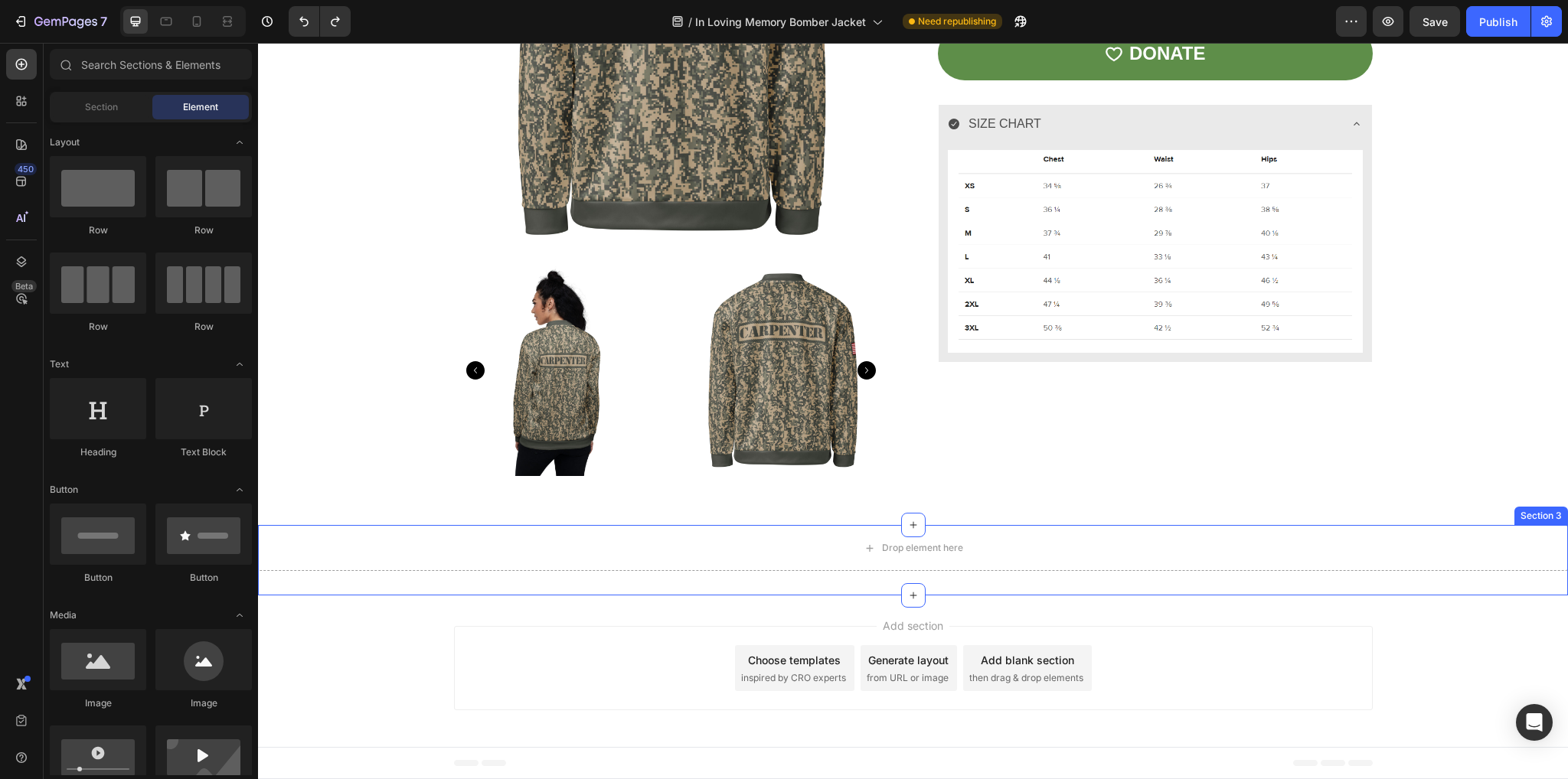
scroll to position [1131, 0]
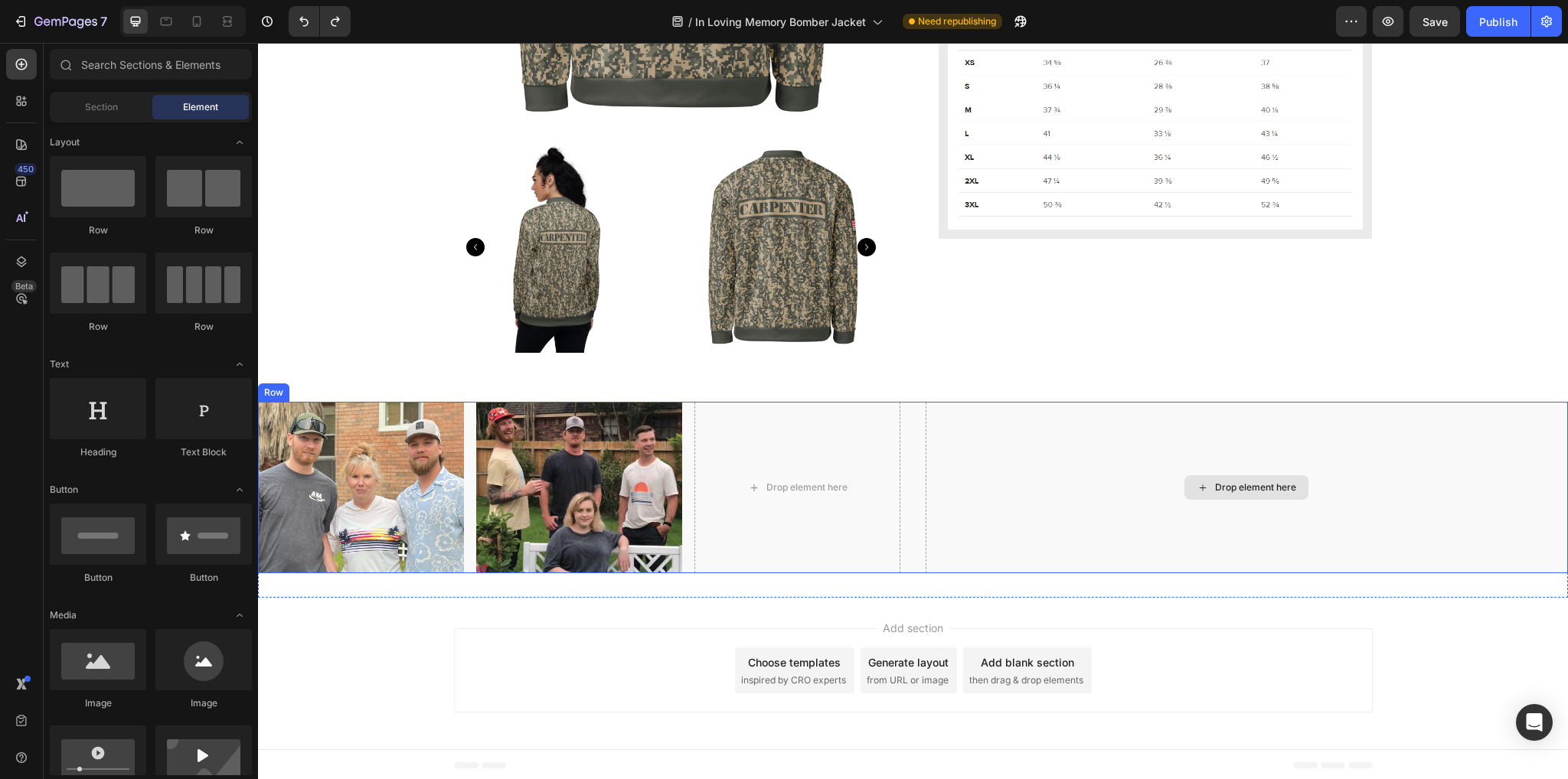
click at [1033, 506] on div "Drop element here" at bounding box center [1248, 487] width 643 height 172
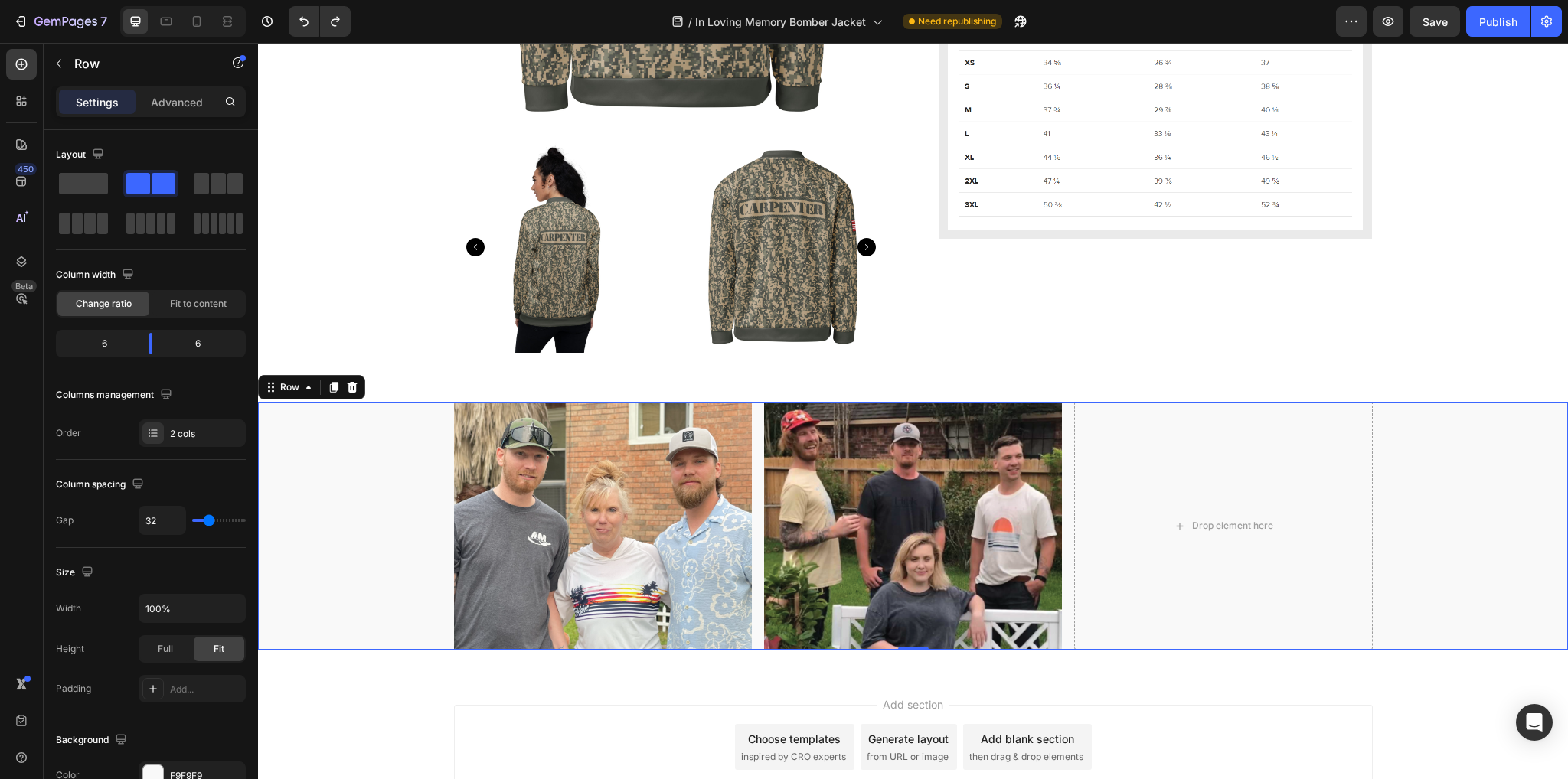
scroll to position [1172, 0]
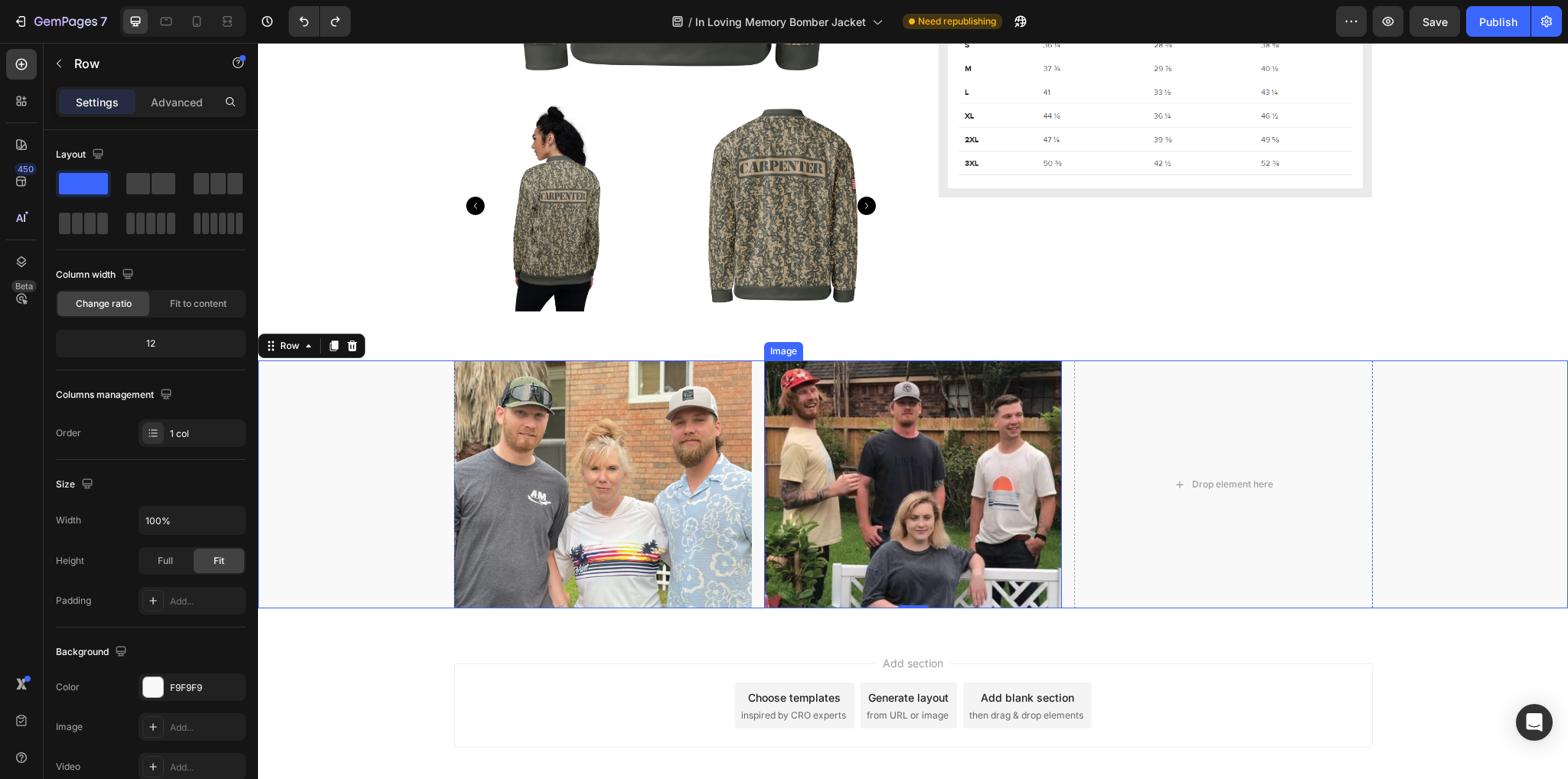
click at [1134, 456] on div "Drop element here" at bounding box center [1223, 484] width 298 height 248
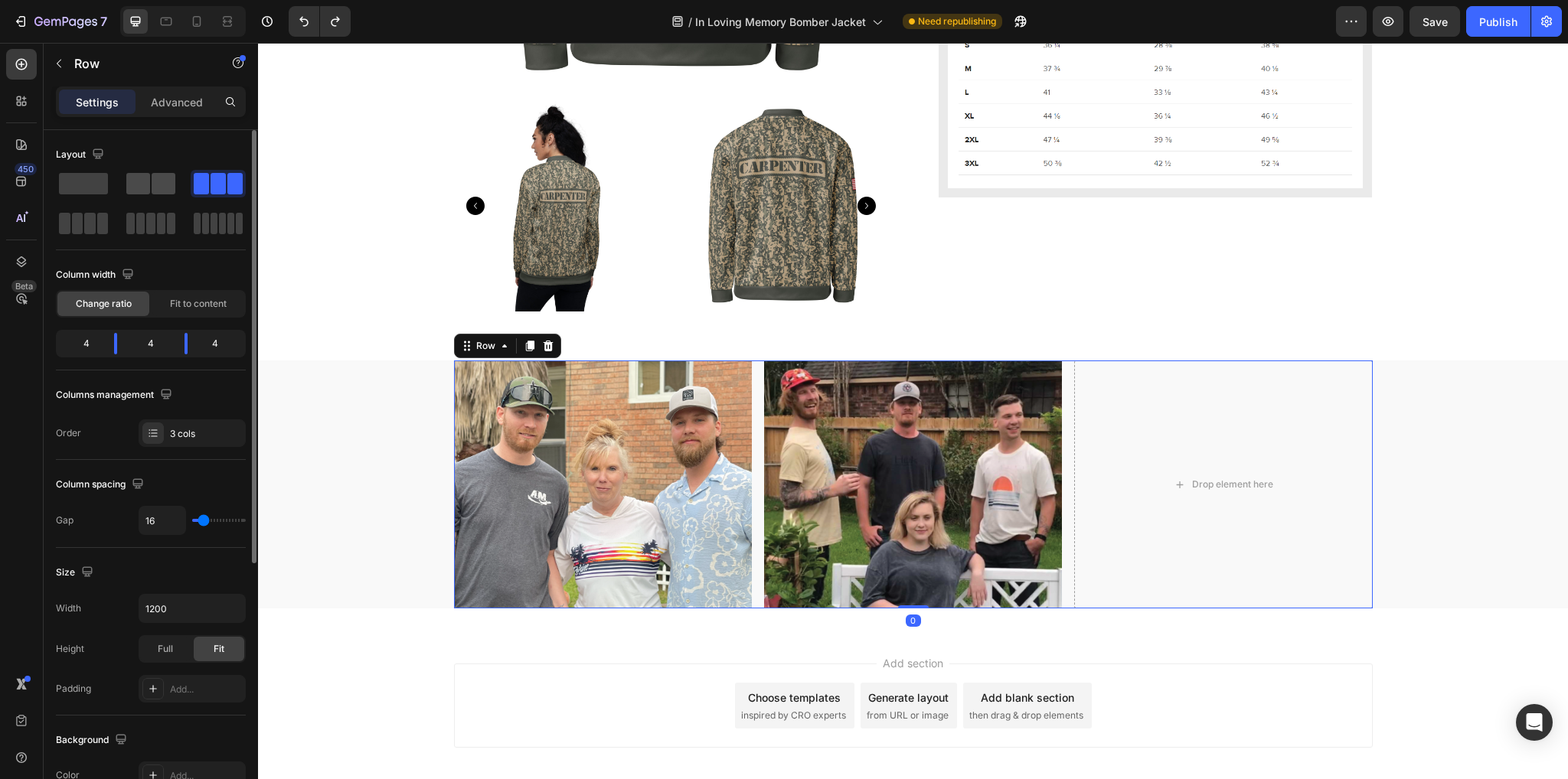
click at [141, 181] on span at bounding box center [137, 183] width 24 height 21
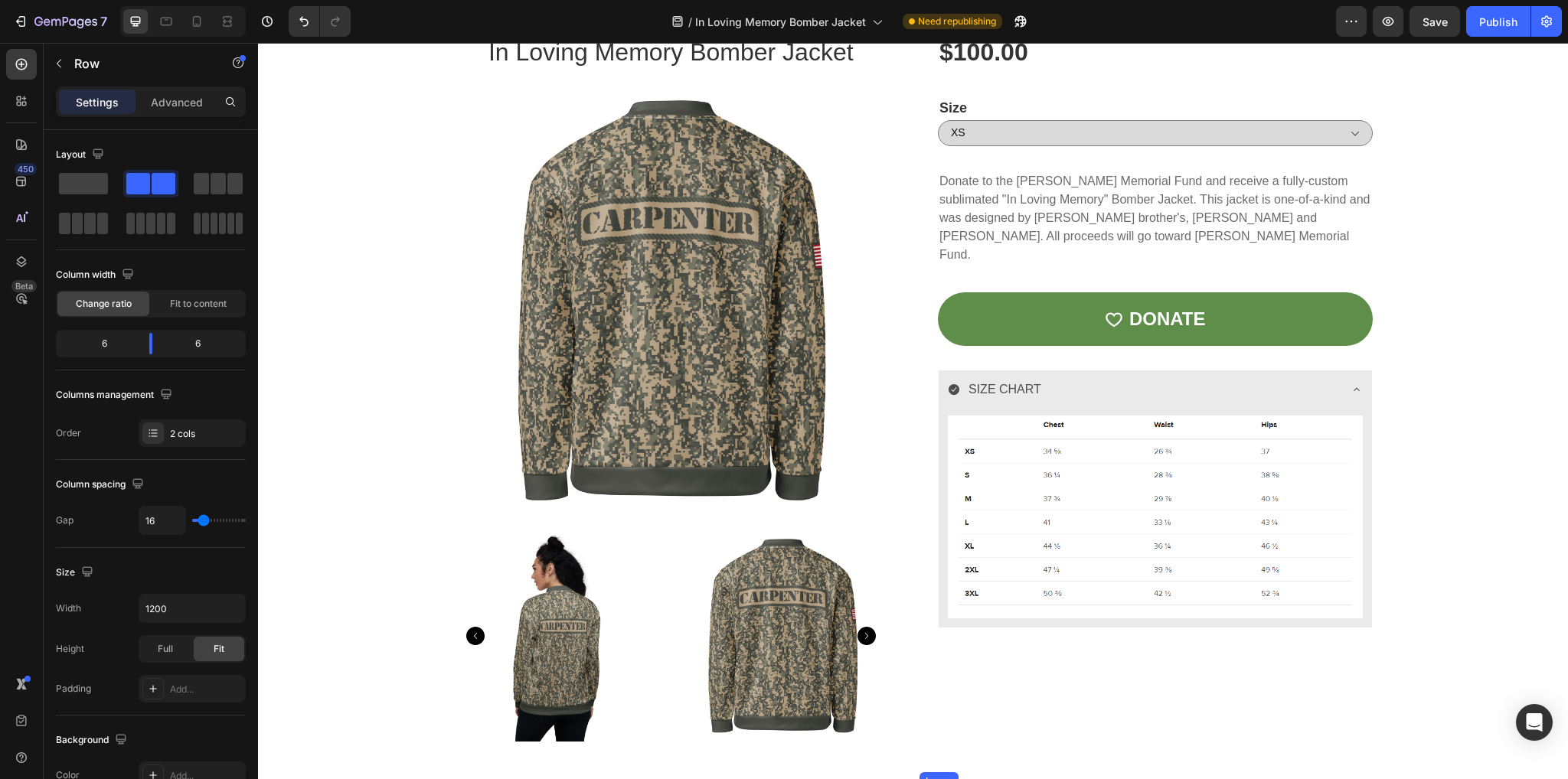
scroll to position [1338, 0]
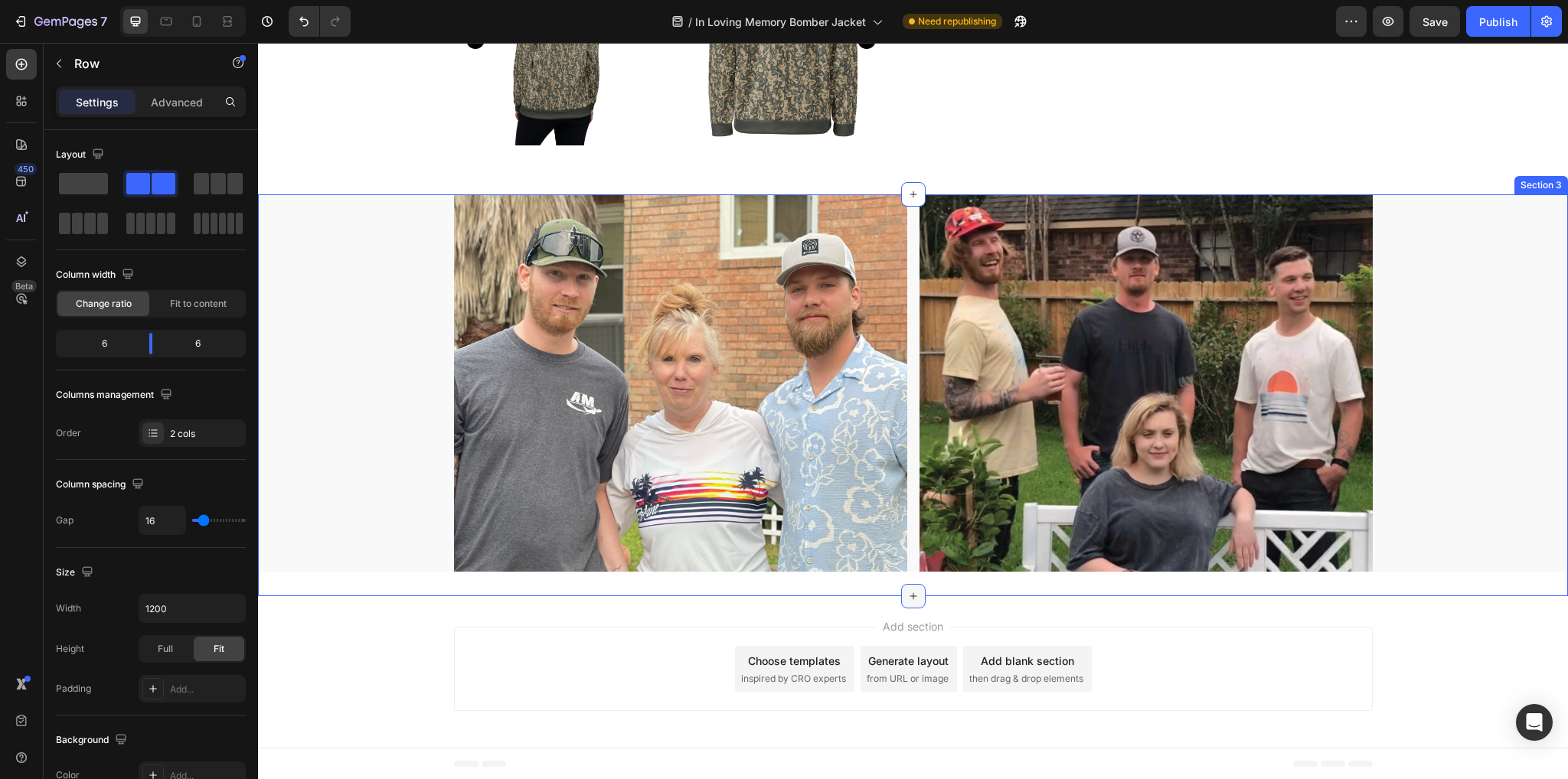
click at [910, 597] on icon at bounding box center [913, 596] width 7 height 7
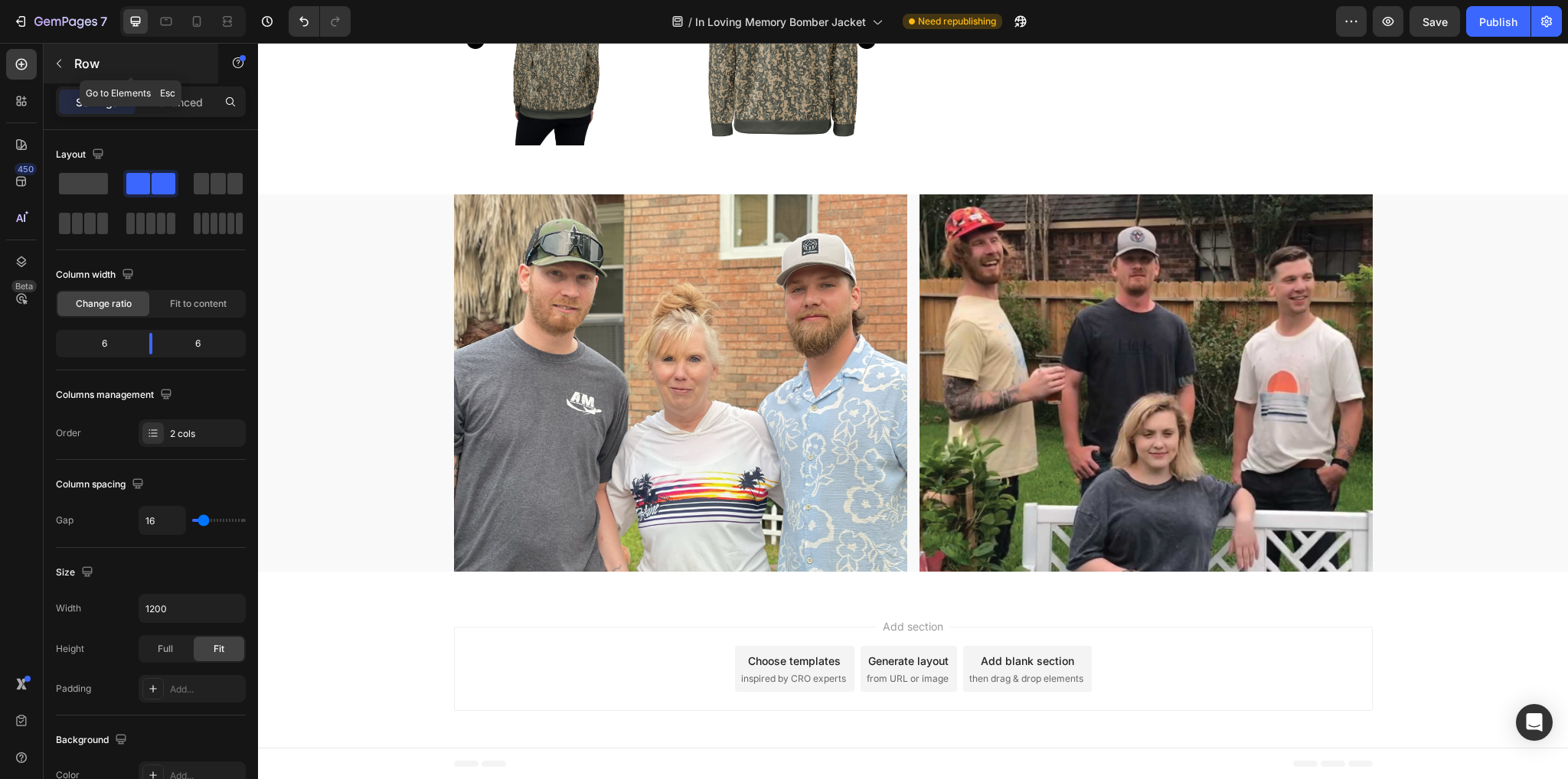
click at [84, 59] on p "Row" at bounding box center [139, 63] width 130 height 18
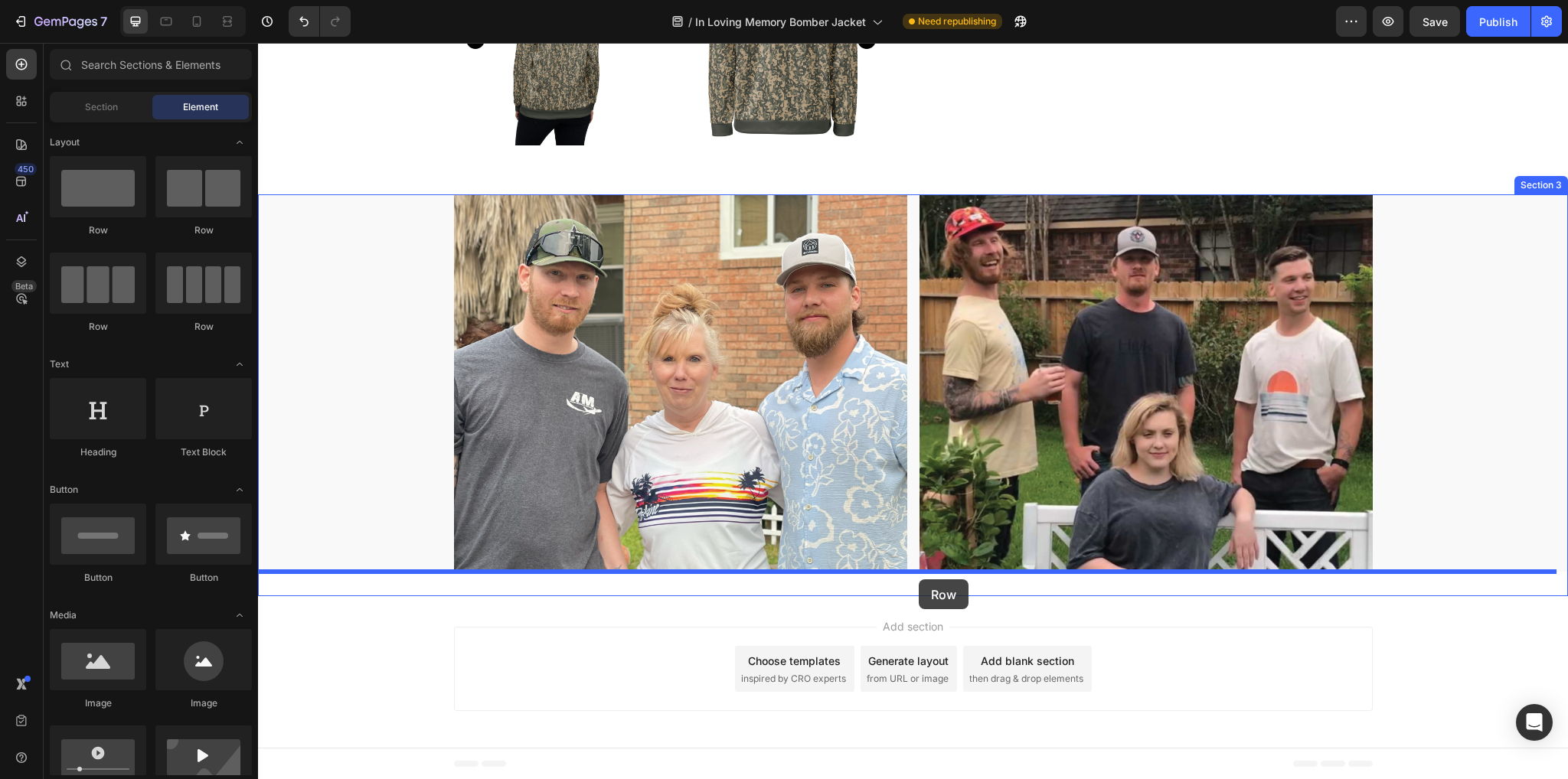
drag, startPoint x: 402, startPoint y: 252, endPoint x: 918, endPoint y: 580, distance: 611.4
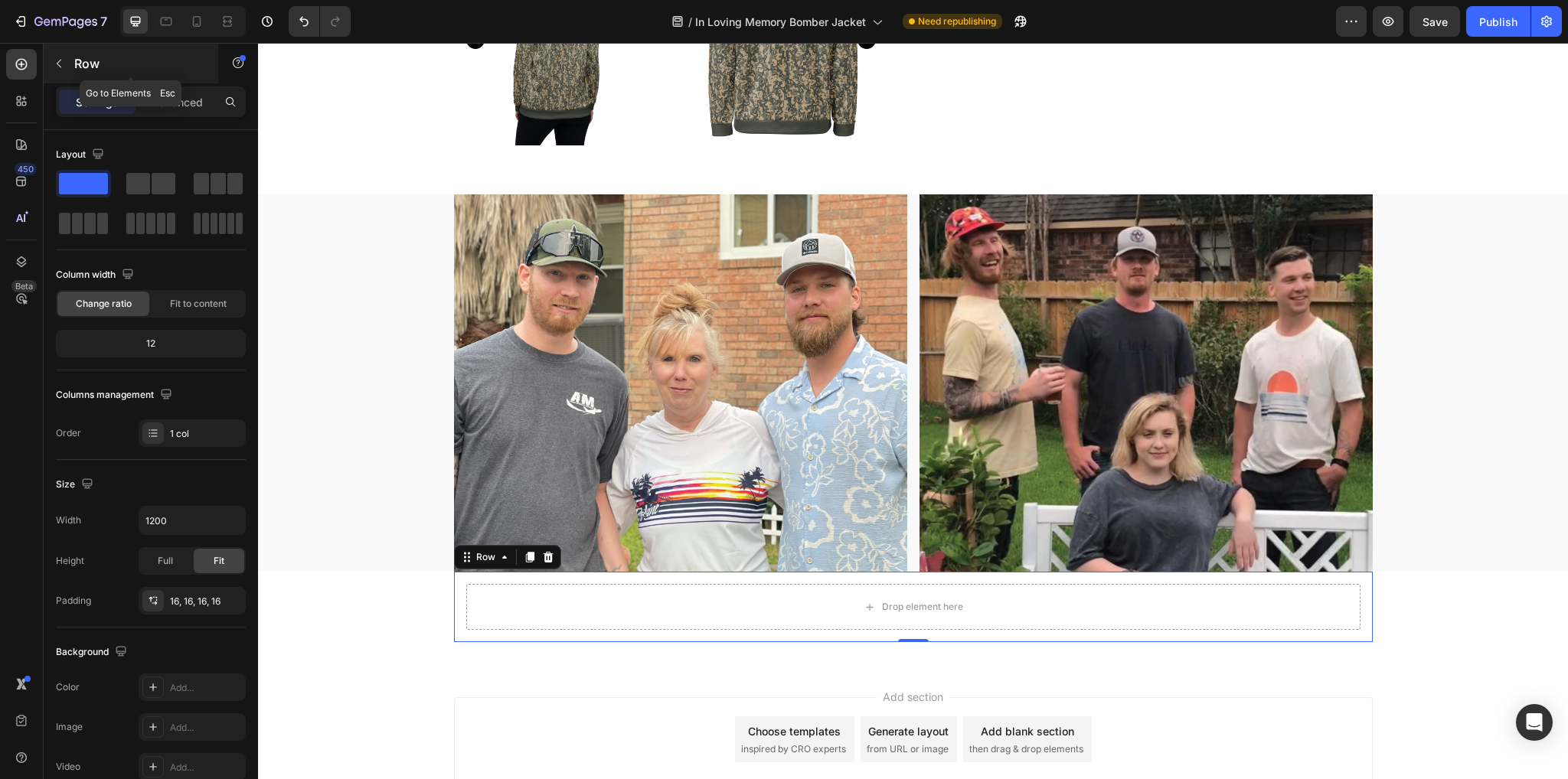
click at [61, 65] on icon "button" at bounding box center [58, 63] width 12 height 12
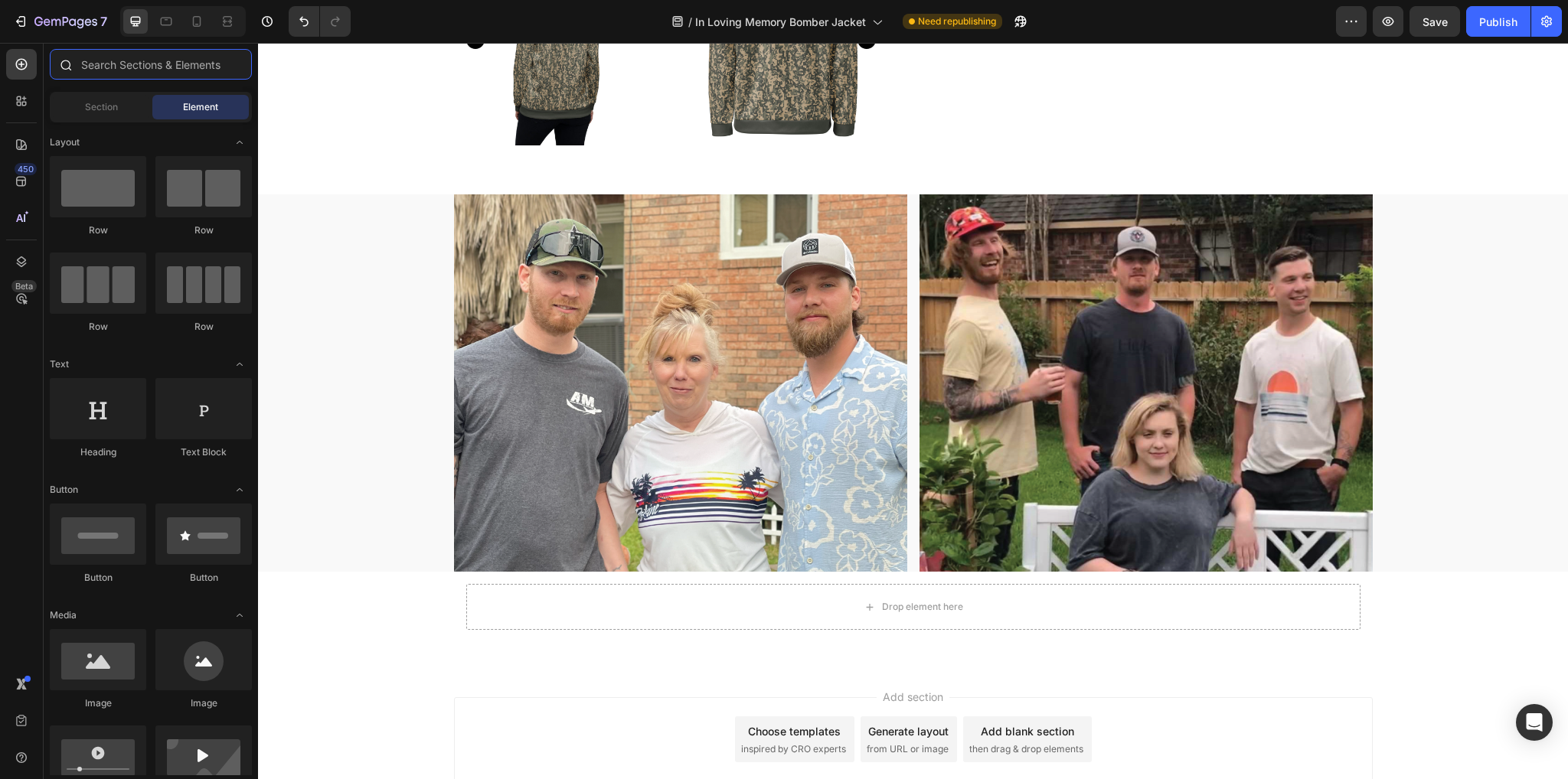
click at [113, 68] on input "text" at bounding box center [151, 64] width 202 height 31
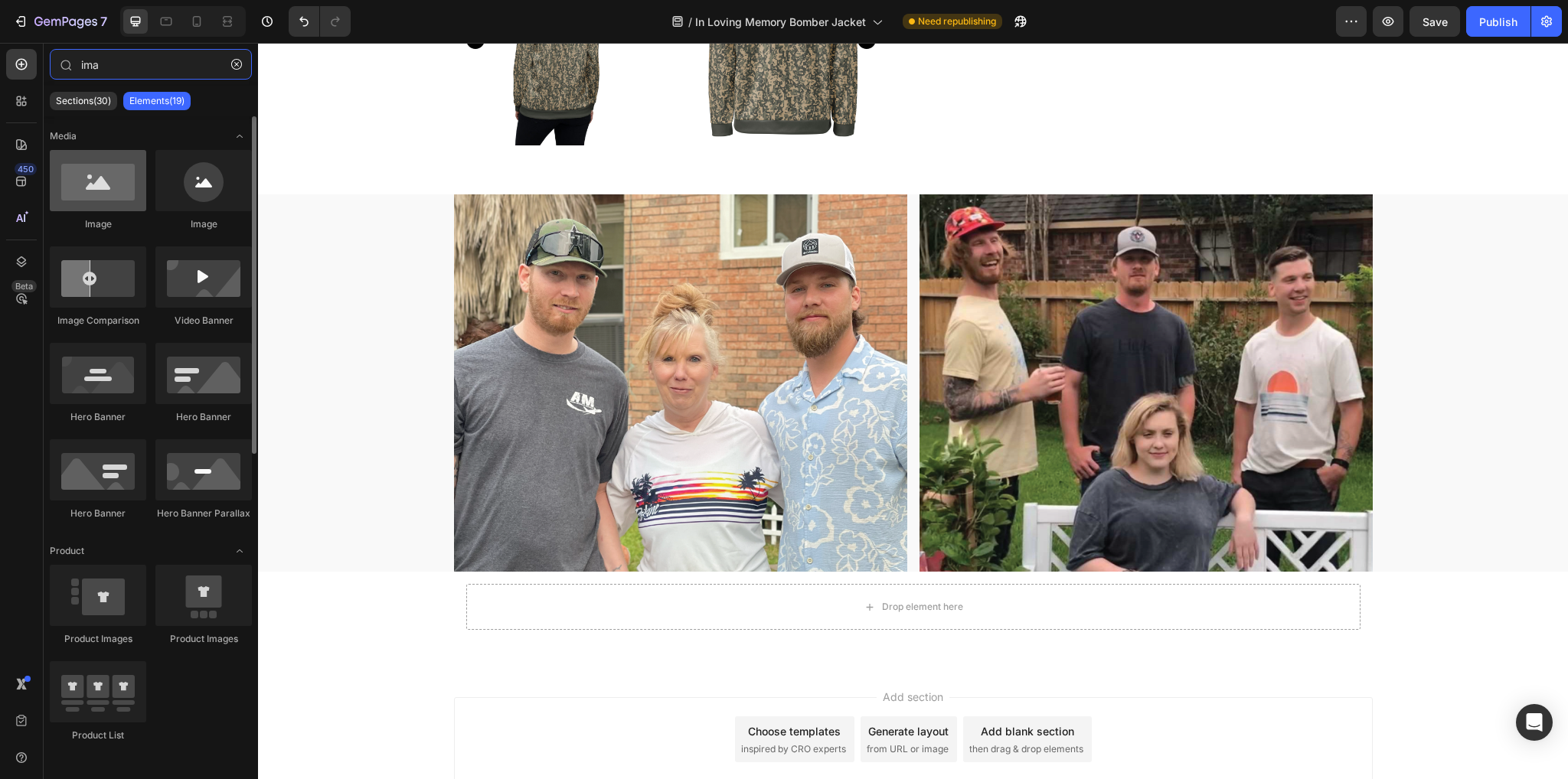
type input "ima"
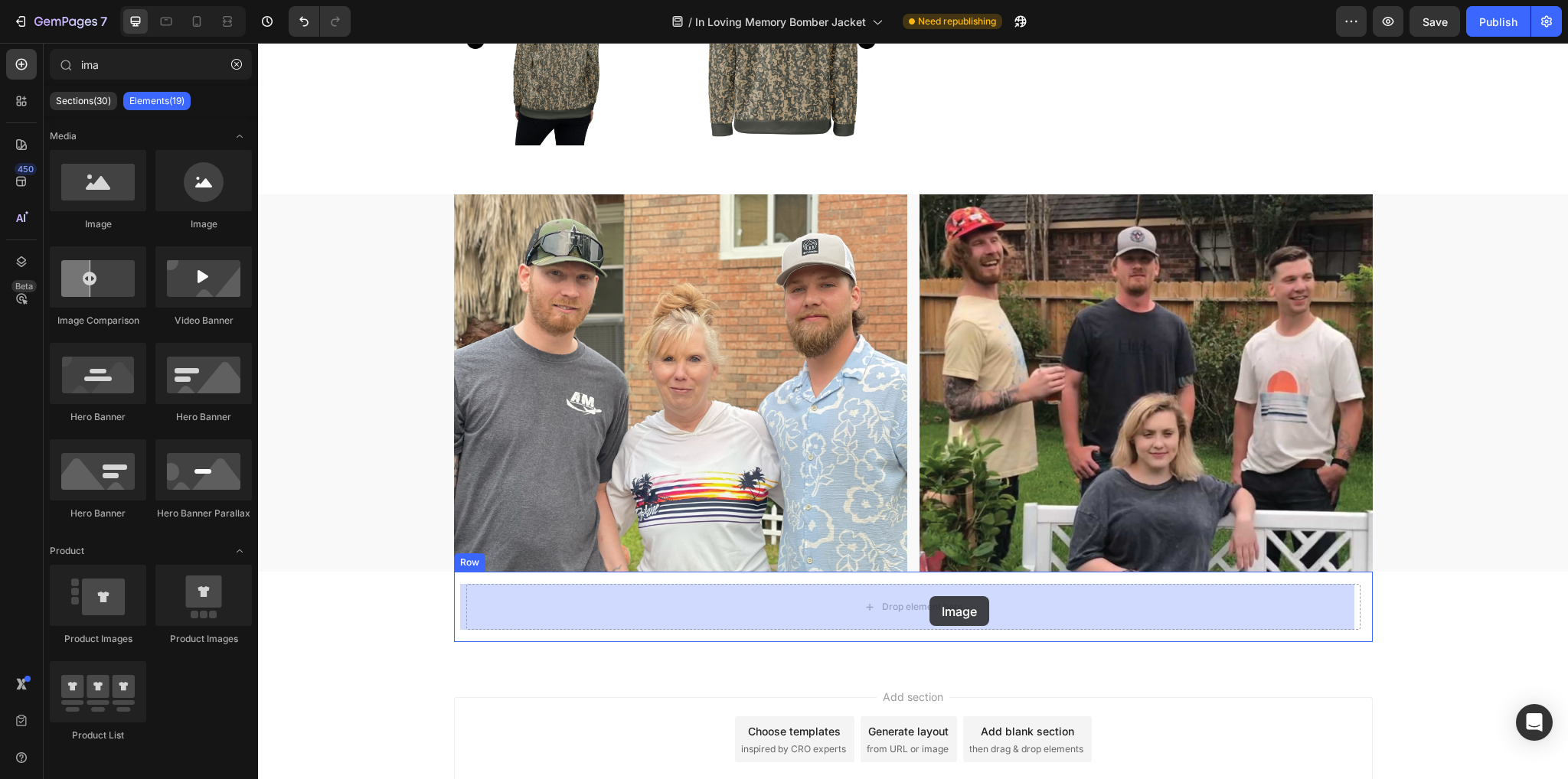
drag, startPoint x: 371, startPoint y: 224, endPoint x: 930, endPoint y: 596, distance: 671.5
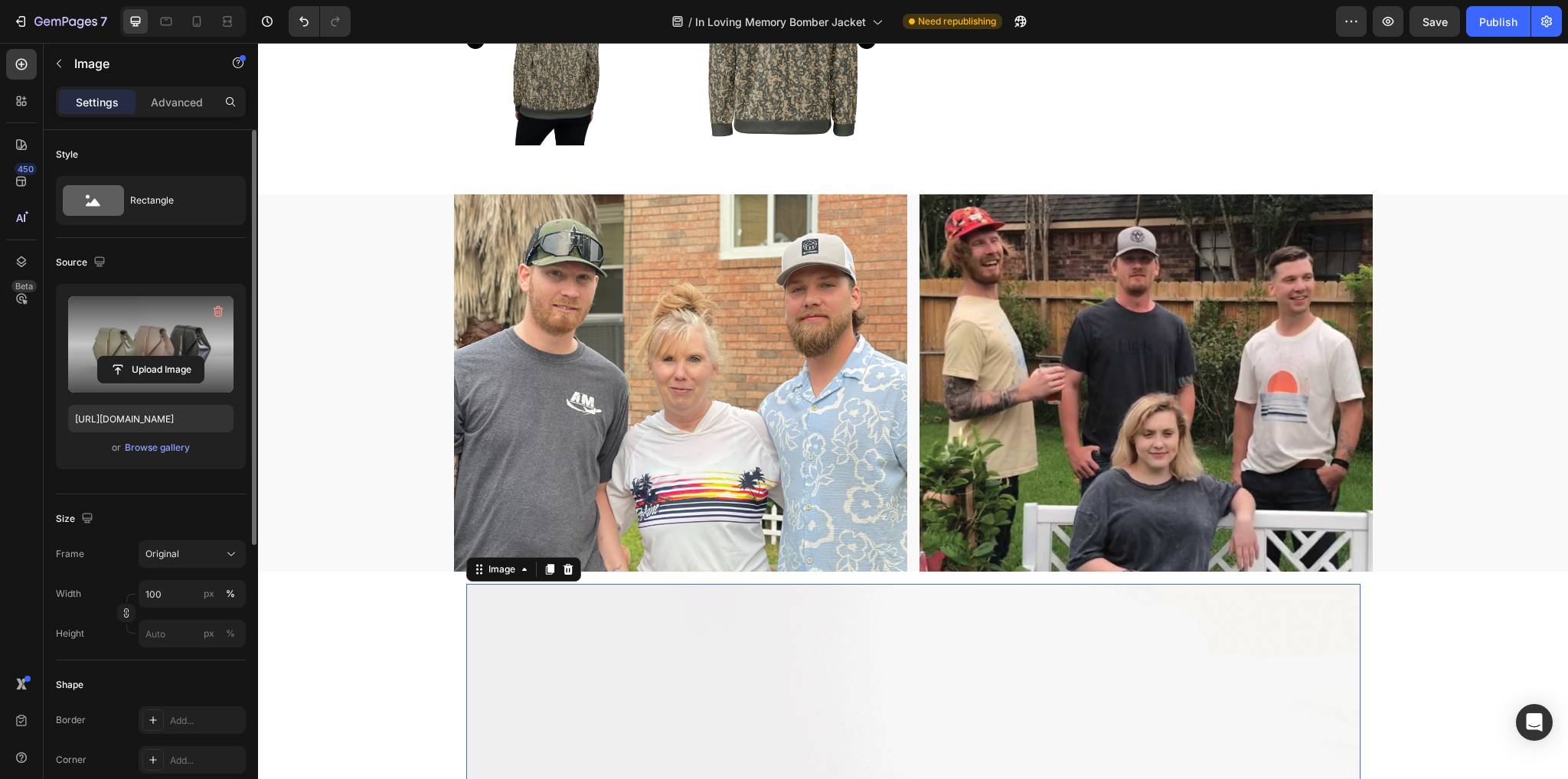
click at [184, 328] on label at bounding box center [150, 344] width 165 height 96
click at [184, 357] on input "file" at bounding box center [151, 369] width 106 height 26
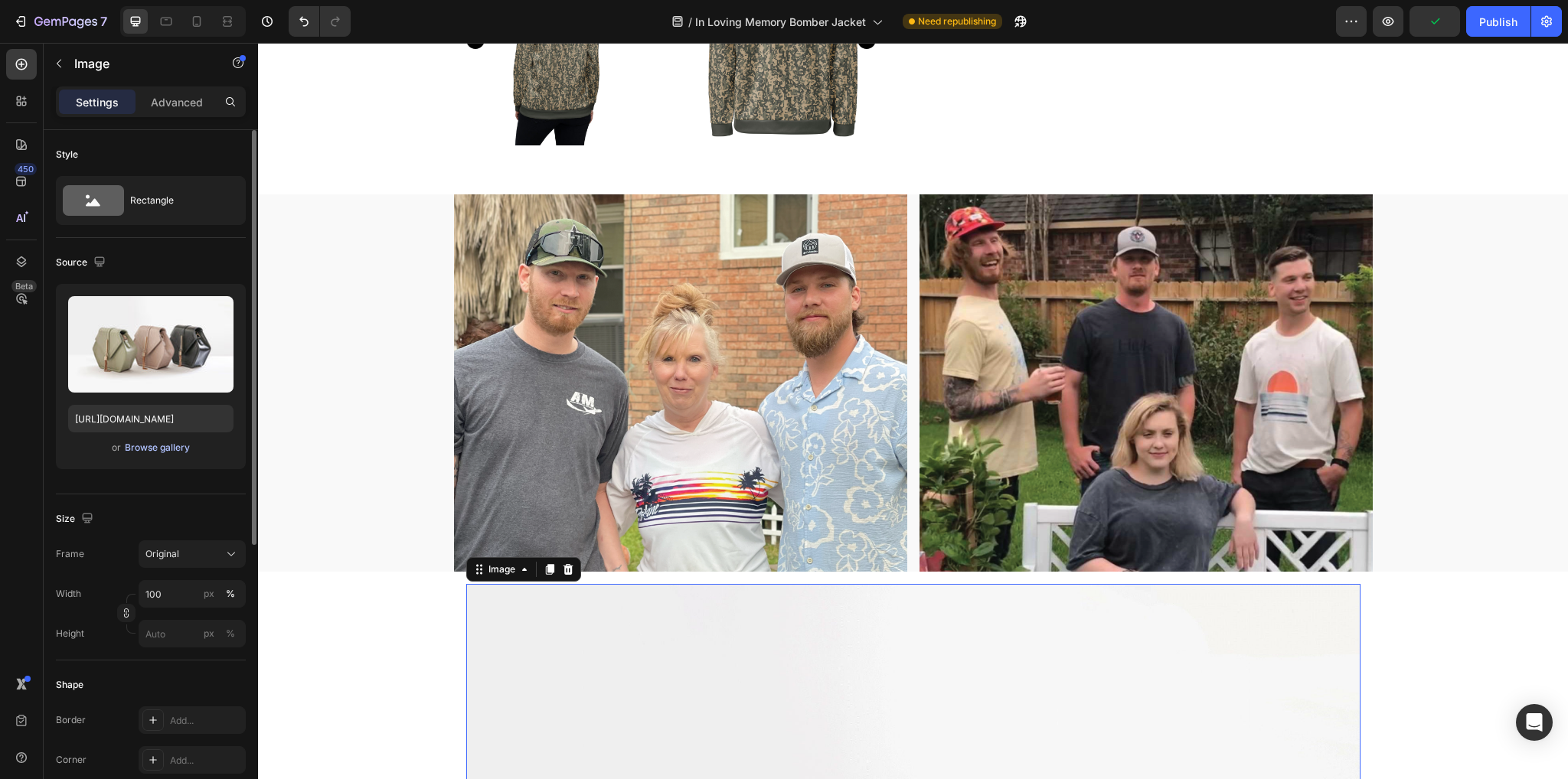
click at [155, 447] on div "Browse gallery" at bounding box center [157, 447] width 65 height 13
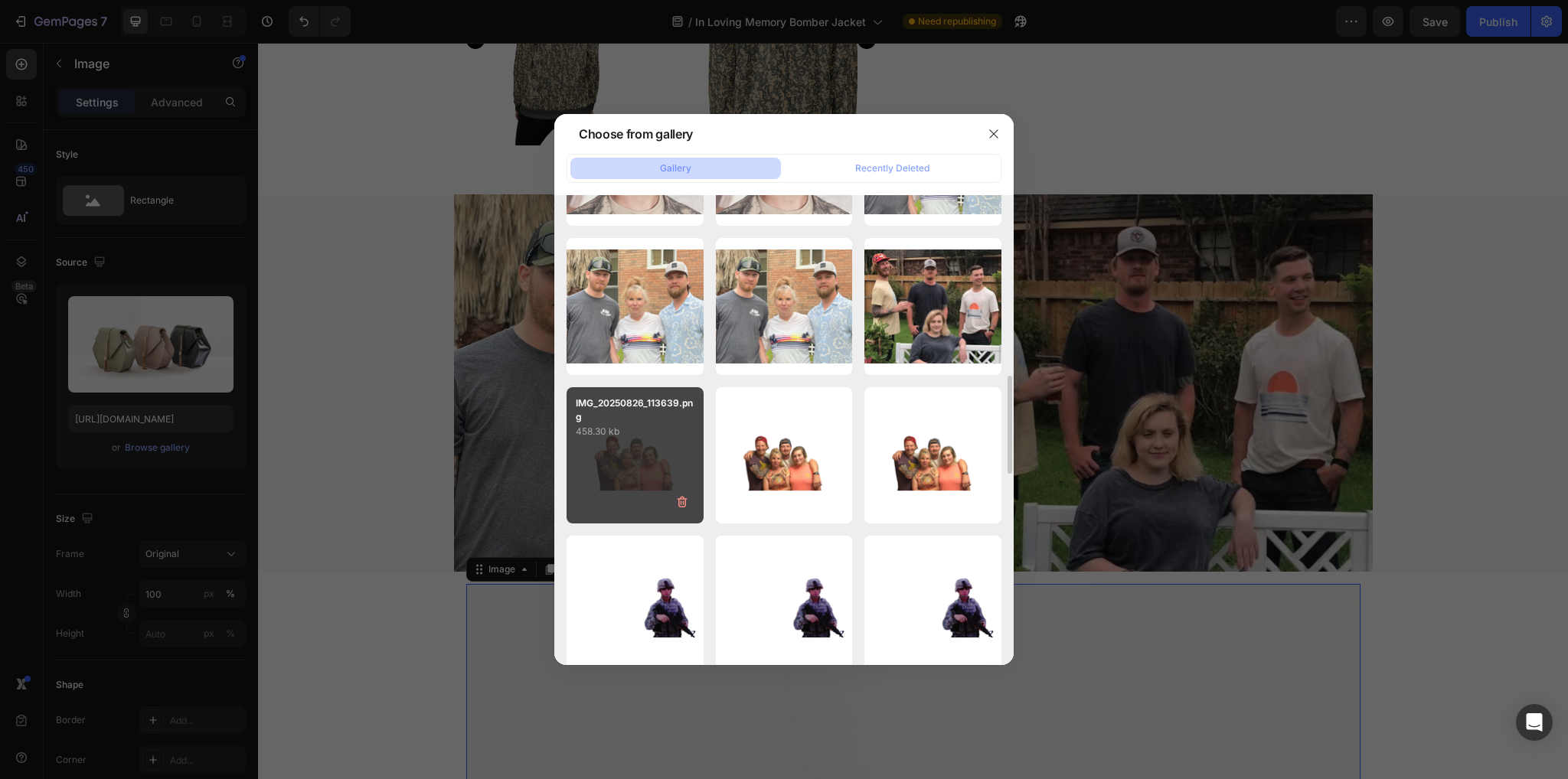
drag, startPoint x: 658, startPoint y: 456, endPoint x: 657, endPoint y: 487, distance: 31.0
click at [658, 454] on div "IMG_20250826_113639.png 458.30 kb" at bounding box center [635, 456] width 137 height 137
type input "[URL][DOMAIN_NAME]"
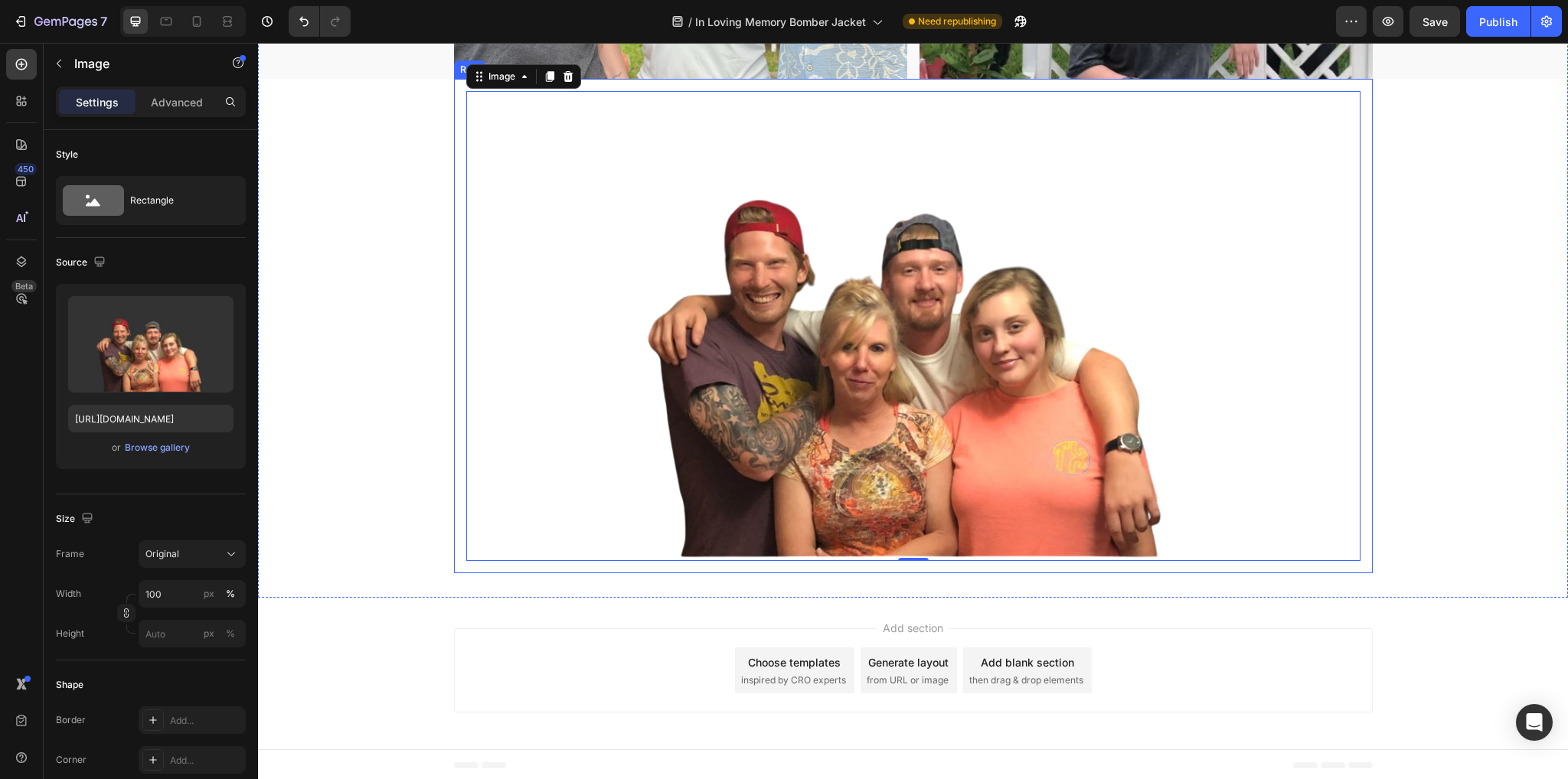
scroll to position [1833, 0]
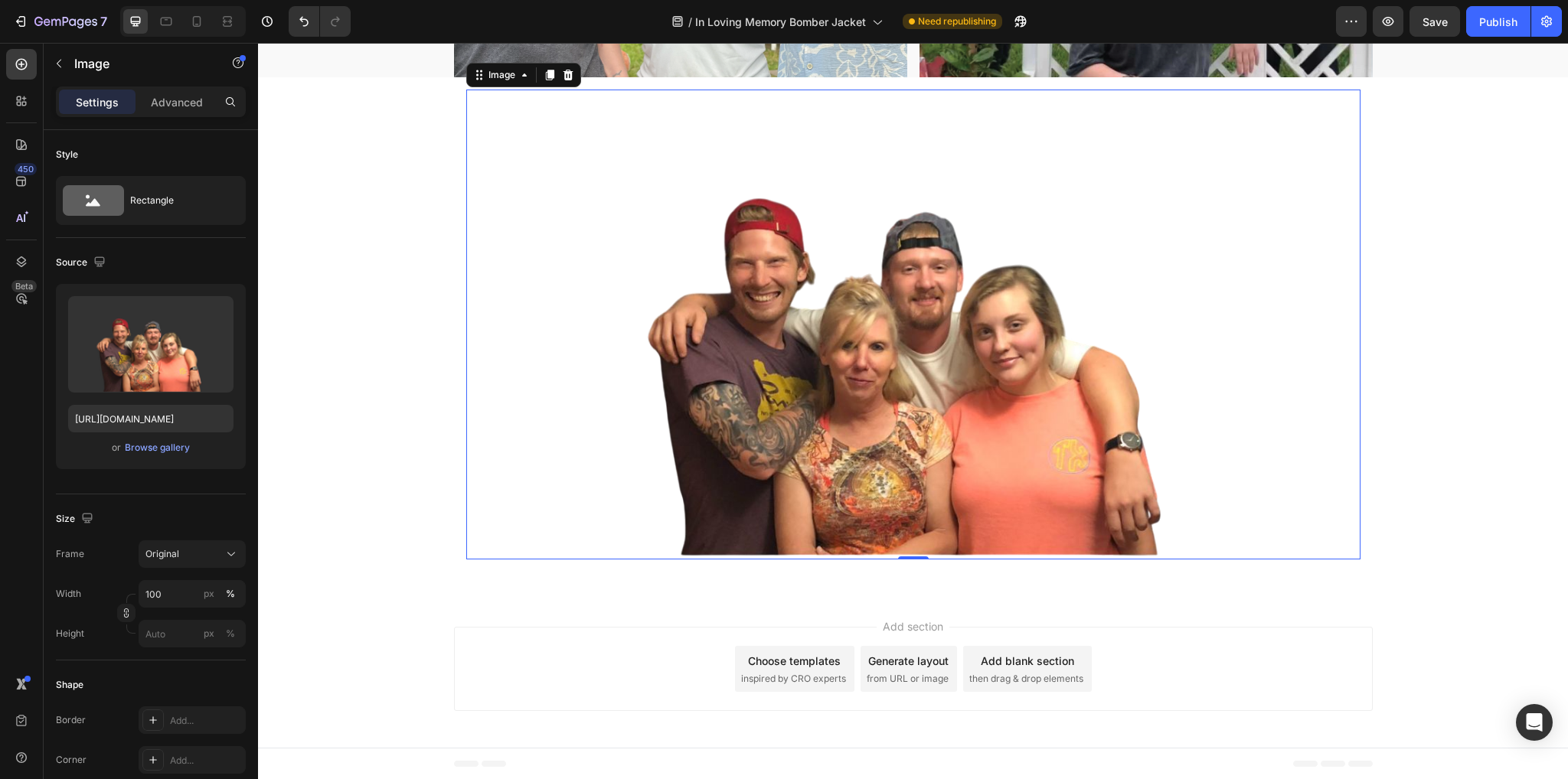
drag, startPoint x: 412, startPoint y: 653, endPoint x: 484, endPoint y: 707, distance: 90.0
click at [416, 653] on div "Add section Choose templates inspired by CRO experts Generate layout from URL o…" at bounding box center [913, 671] width 1310 height 152
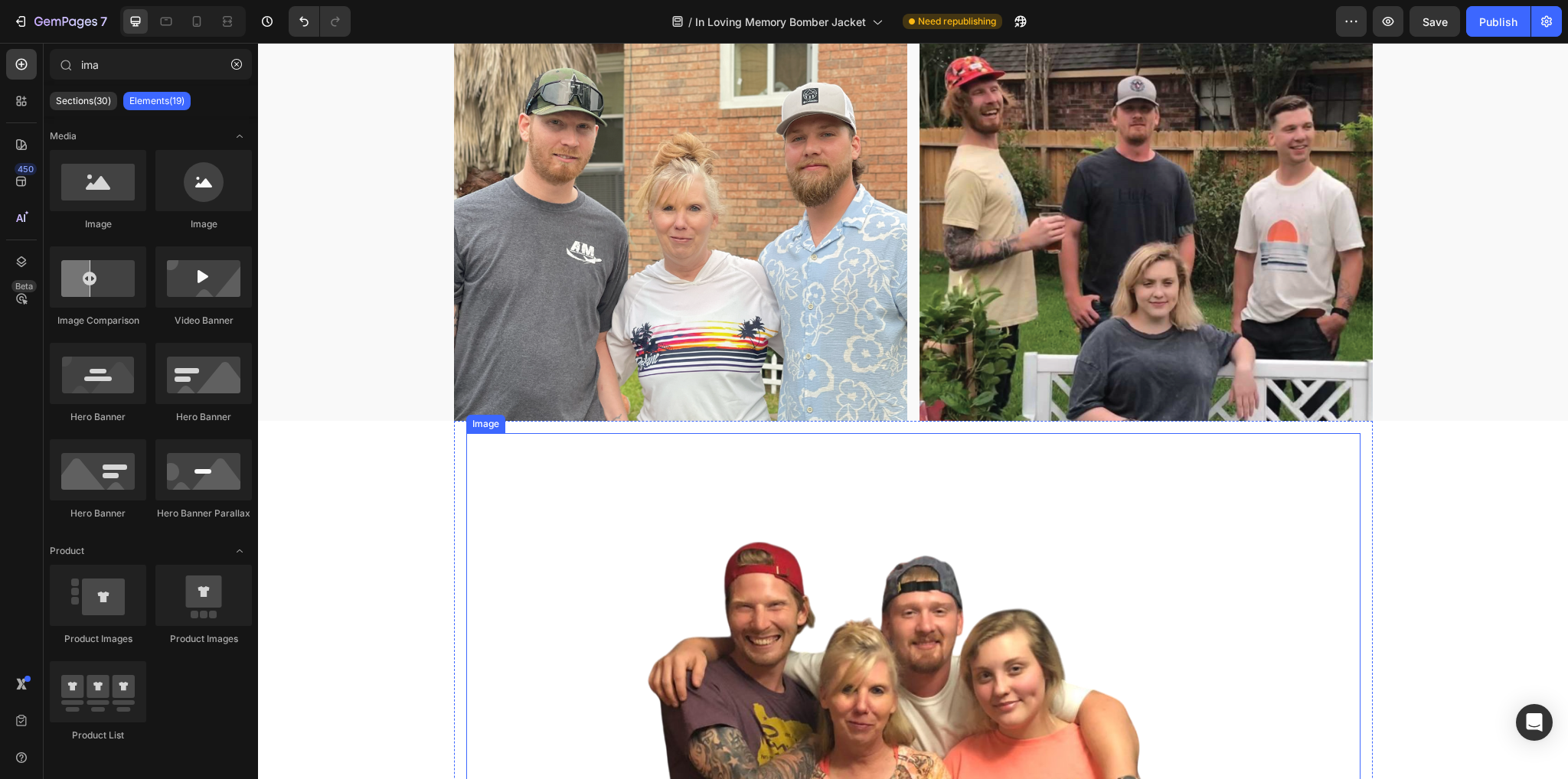
scroll to position [1479, 0]
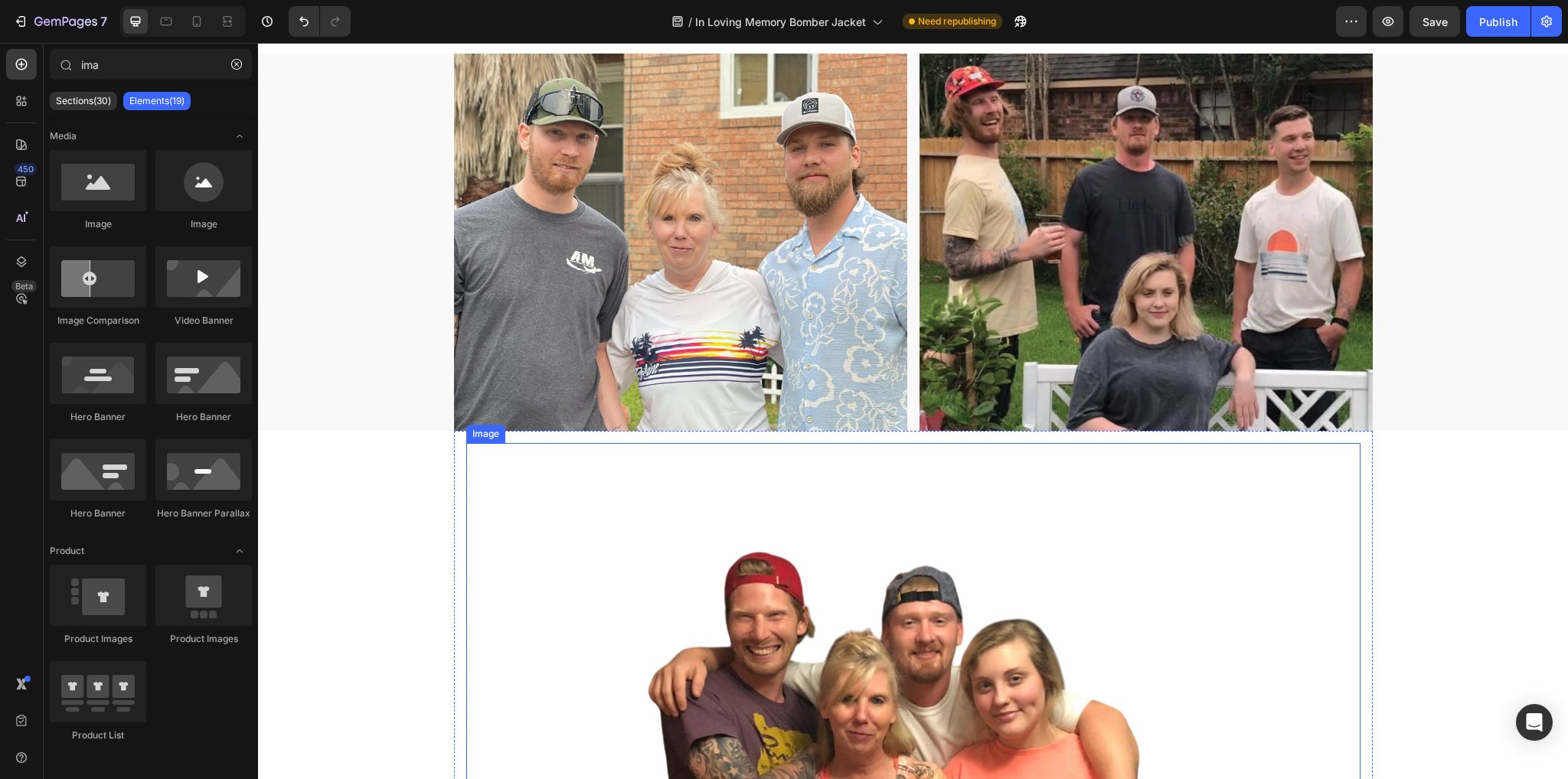
click at [549, 644] on img at bounding box center [914, 678] width 895 height 470
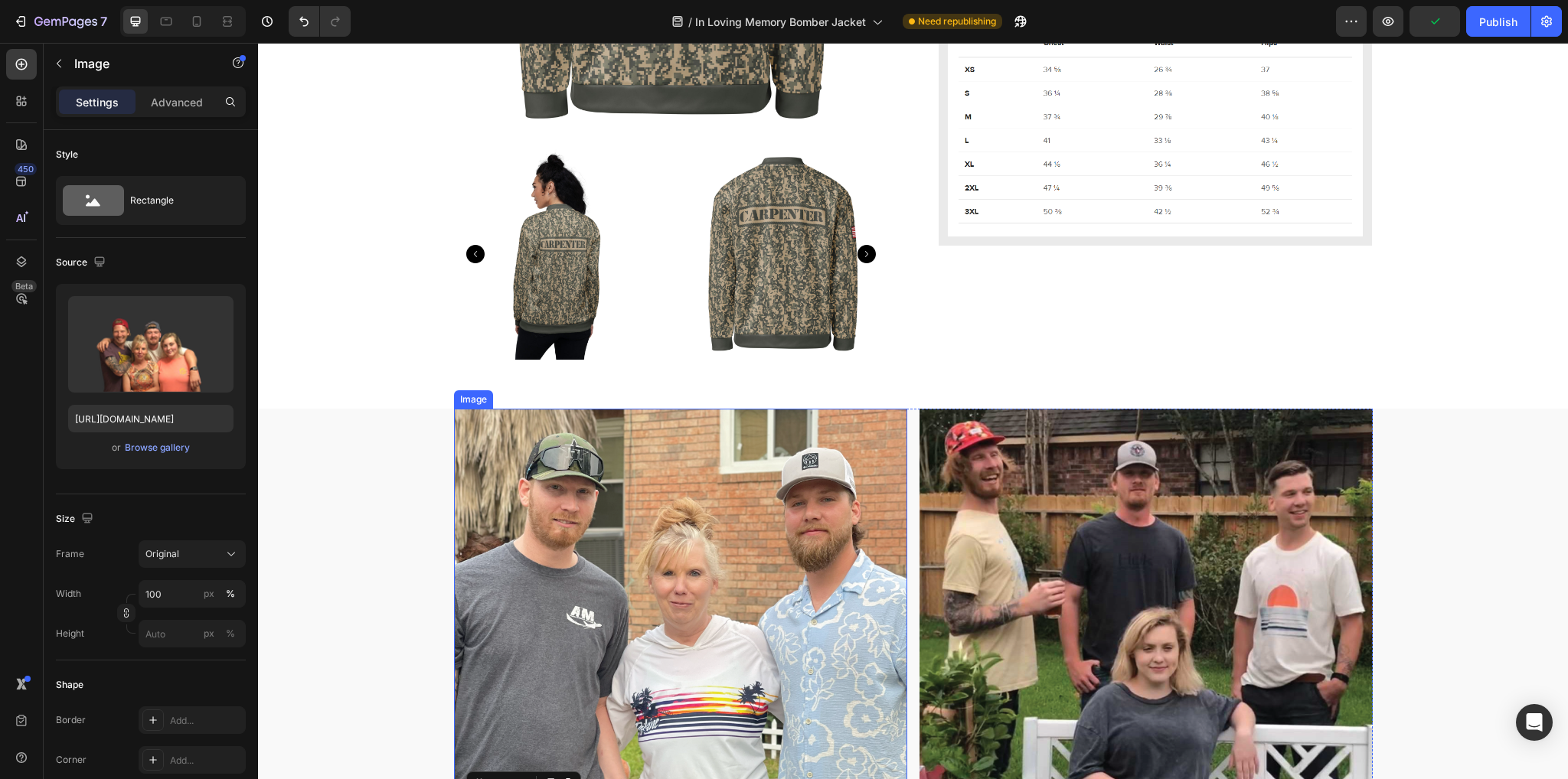
scroll to position [1123, 0]
click at [68, 60] on button "button" at bounding box center [59, 64] width 25 height 25
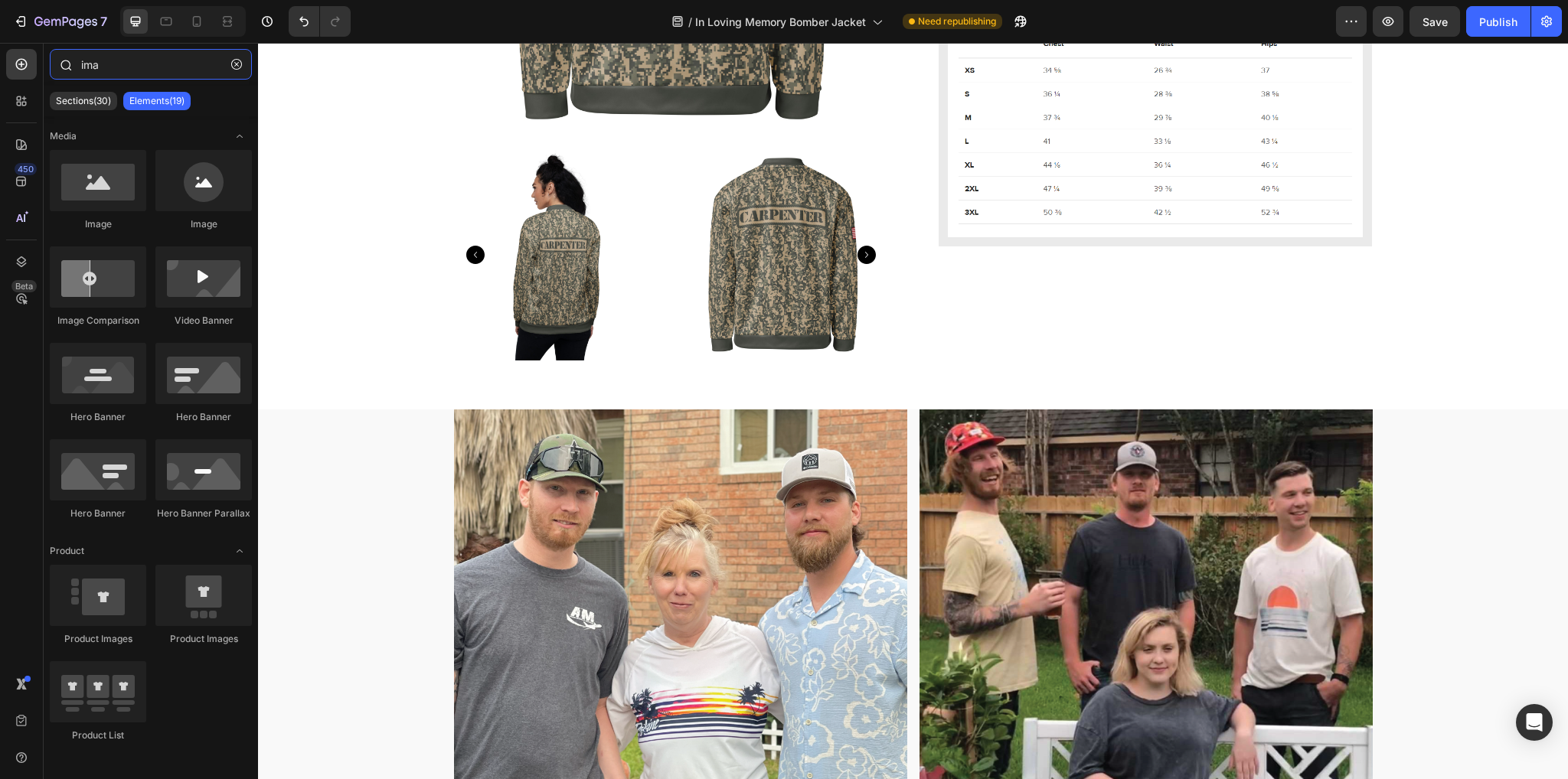
drag, startPoint x: 140, startPoint y: 65, endPoint x: 55, endPoint y: 61, distance: 85.1
click at [55, 61] on div "ima" at bounding box center [151, 67] width 215 height 37
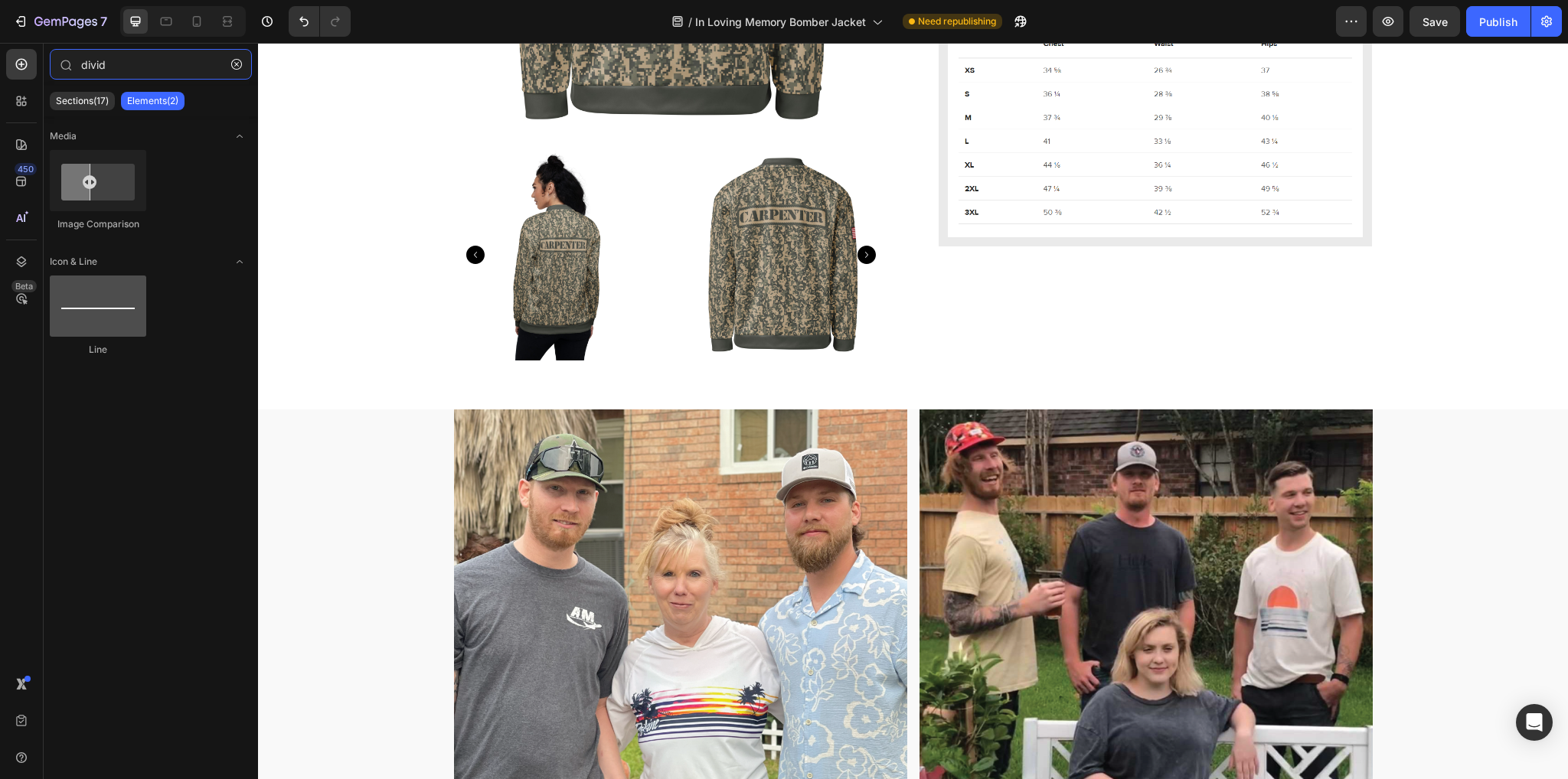
type input "divid"
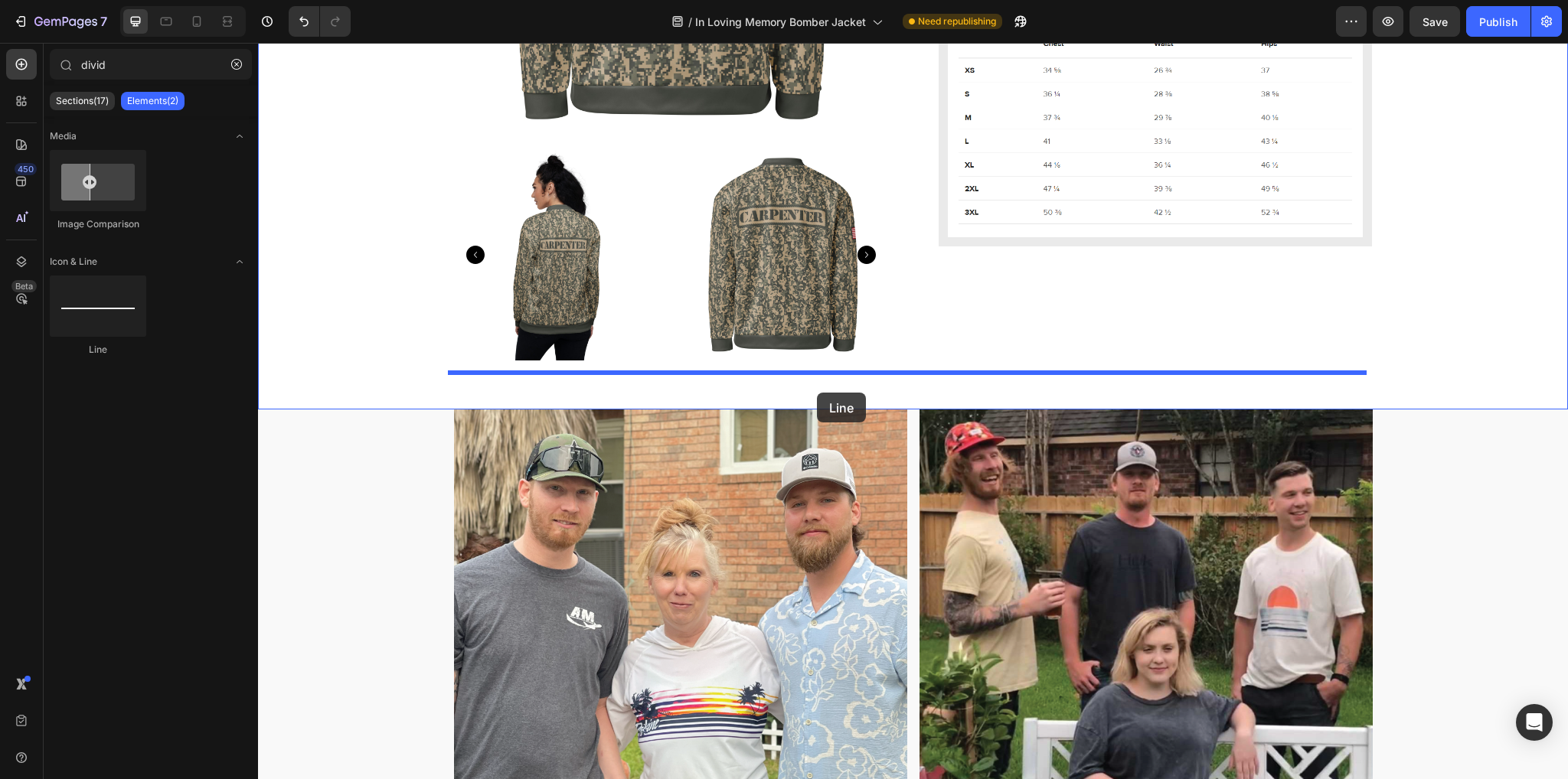
drag, startPoint x: 331, startPoint y: 346, endPoint x: 955, endPoint y: 460, distance: 634.3
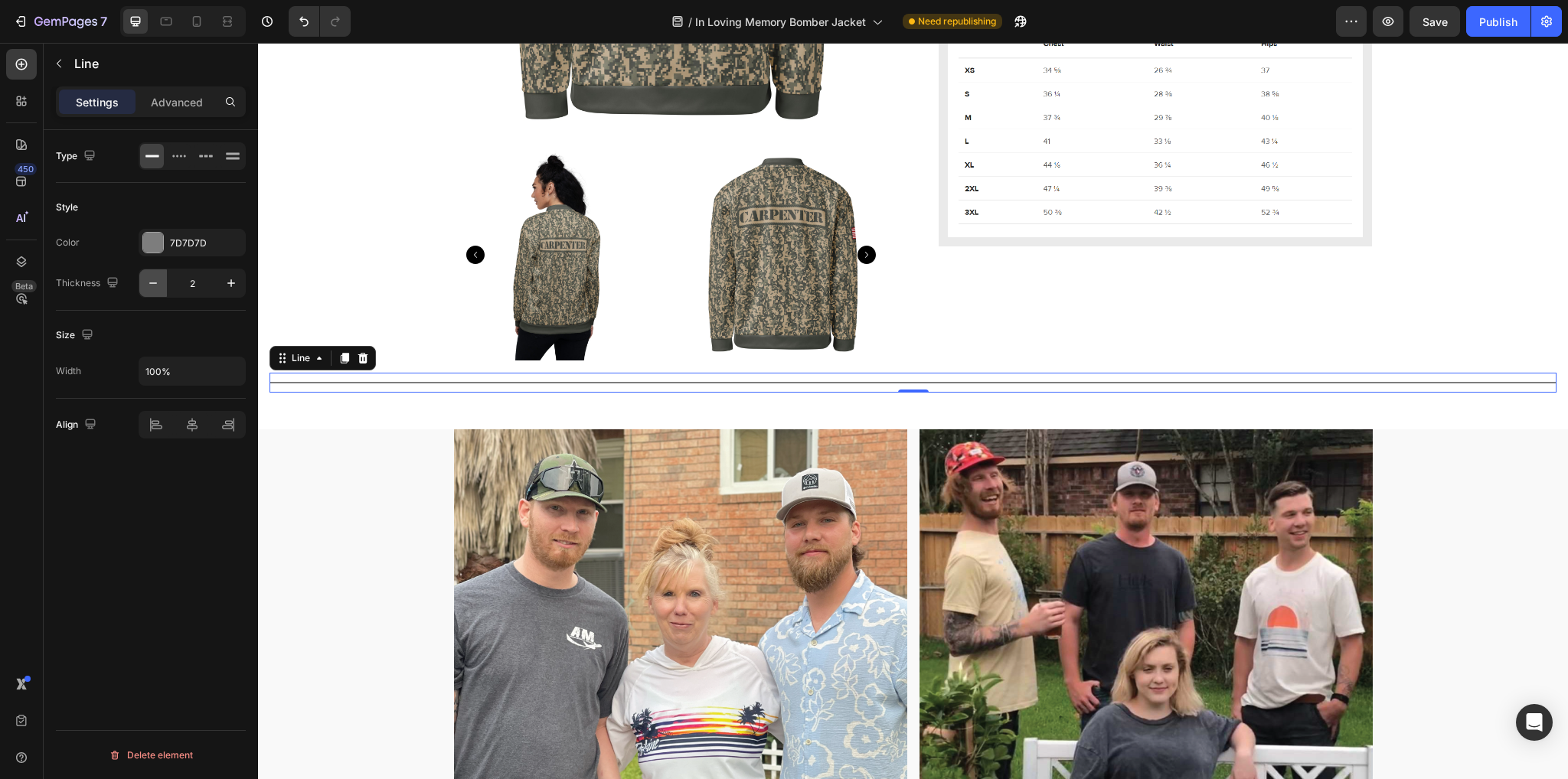
click at [151, 279] on icon "button" at bounding box center [154, 283] width 15 height 15
type input "1"
click at [324, 617] on div "Image Image Row" at bounding box center [913, 618] width 1310 height 378
click at [615, 378] on div "Title Line 0" at bounding box center [913, 382] width 1287 height 19
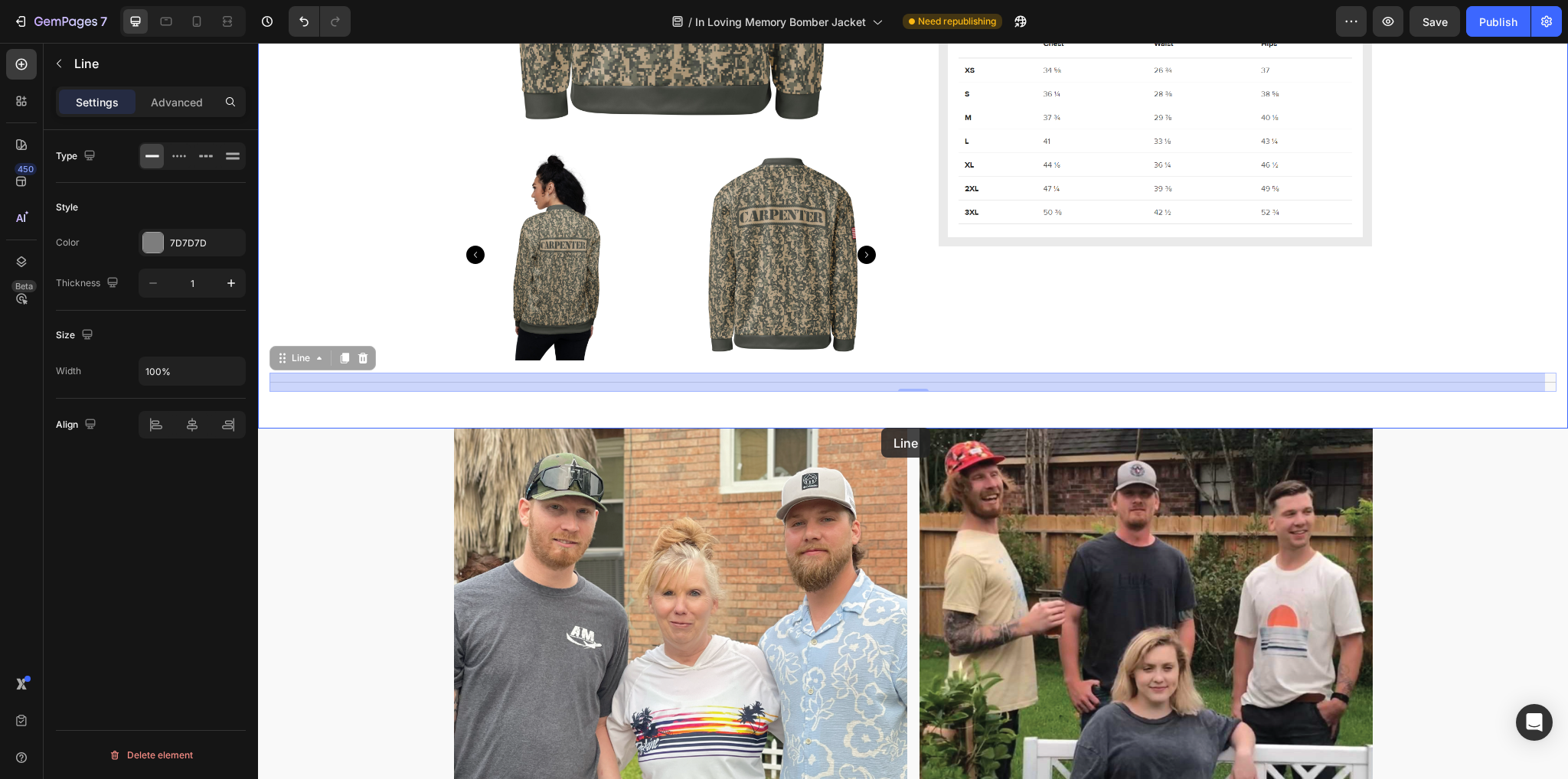
drag, startPoint x: 870, startPoint y: 379, endPoint x: 881, endPoint y: 428, distance: 50.2
click at [881, 428] on div "Header In Loving Memory Bomber Jacket Product Title Product Images $100.00 Prod…" at bounding box center [913, 214] width 1310 height 2589
drag, startPoint x: 283, startPoint y: 357, endPoint x: 303, endPoint y: 417, distance: 63.2
click at [303, 417] on div "Header In Loving Memory Bomber Jacket Product Title Product Images $100.00 Prod…" at bounding box center [913, 214] width 1310 height 2589
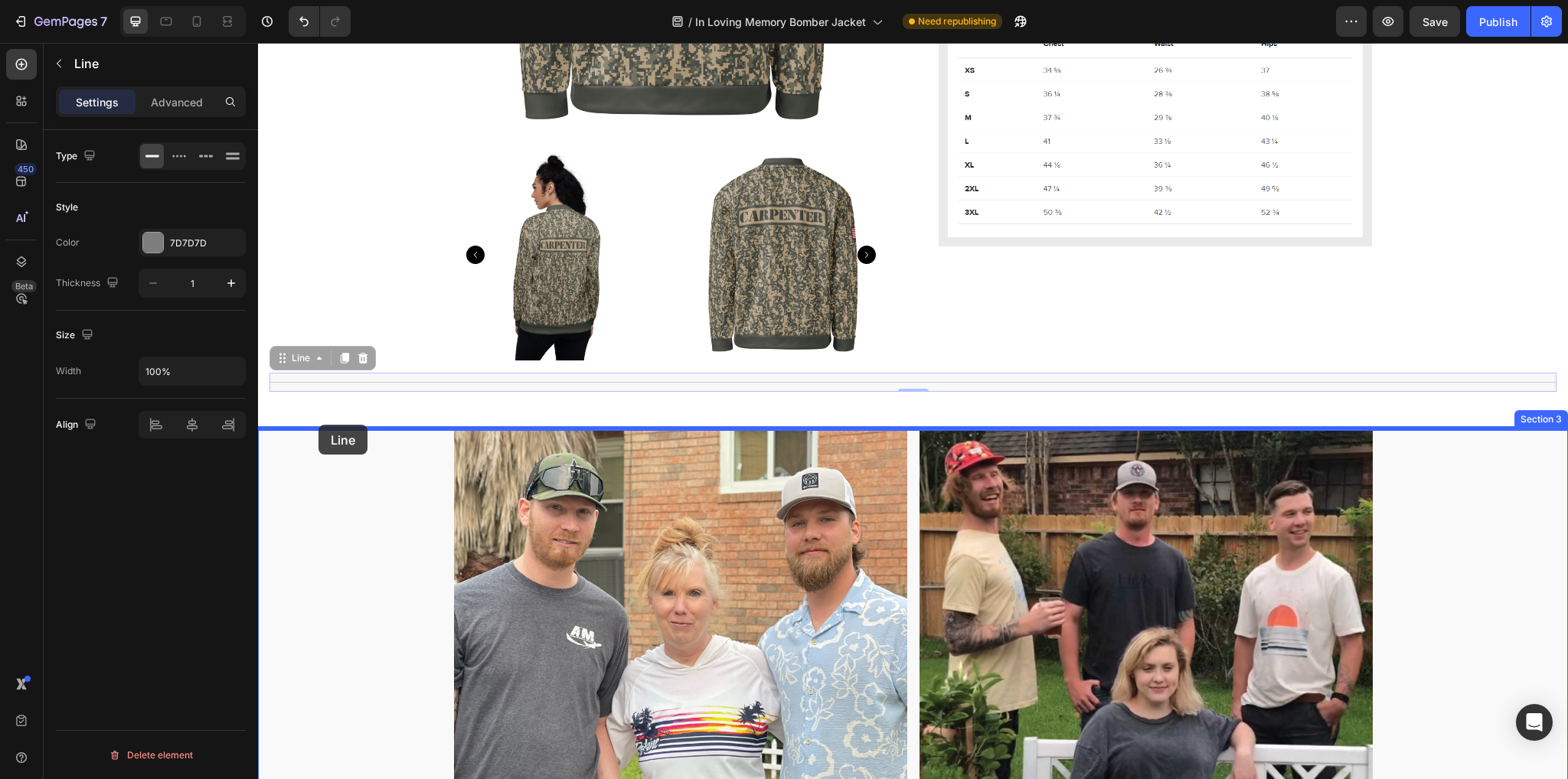
drag, startPoint x: 279, startPoint y: 355, endPoint x: 319, endPoint y: 425, distance: 80.6
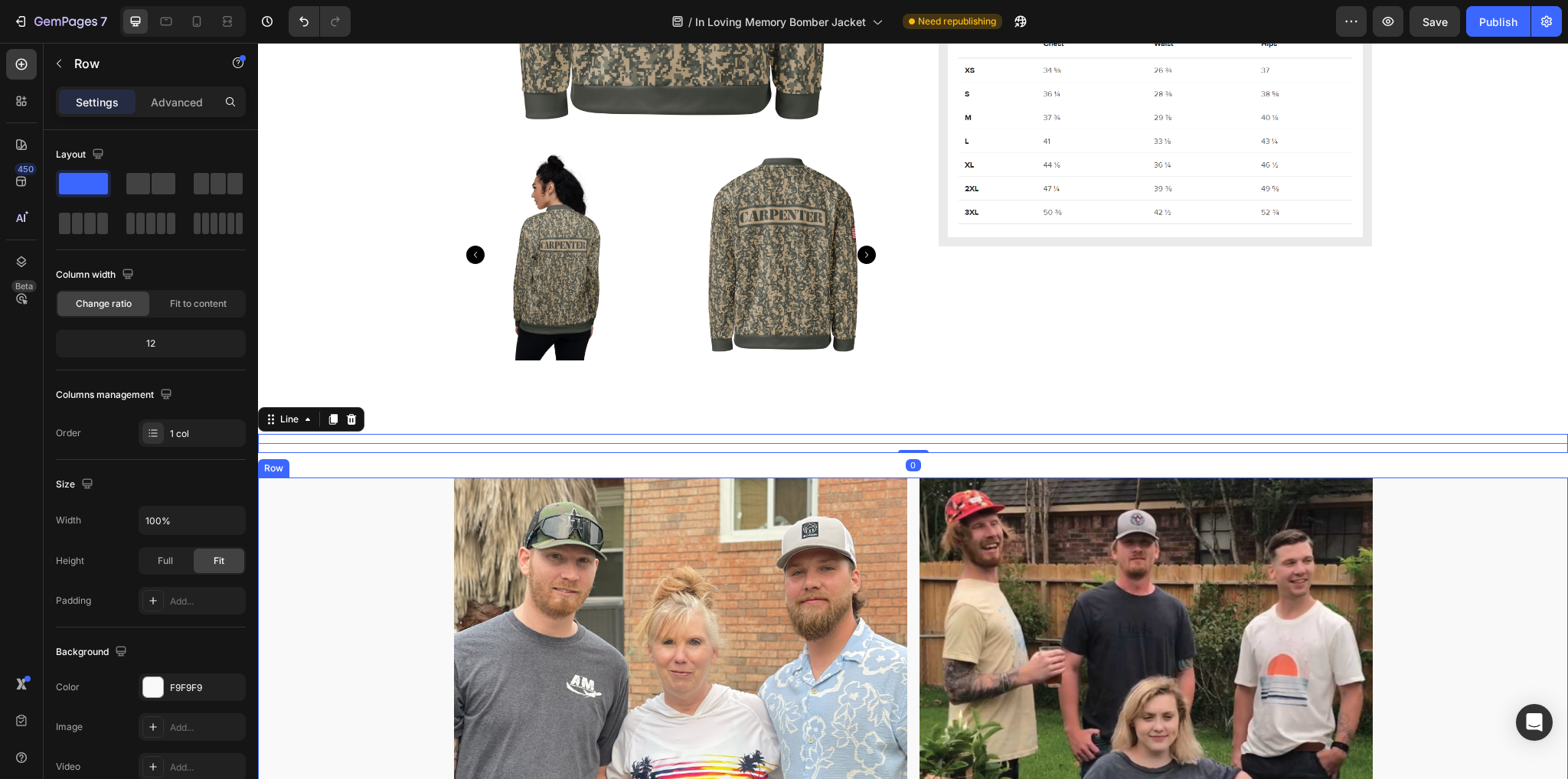
click at [339, 583] on div "Image Image Row" at bounding box center [913, 666] width 1310 height 378
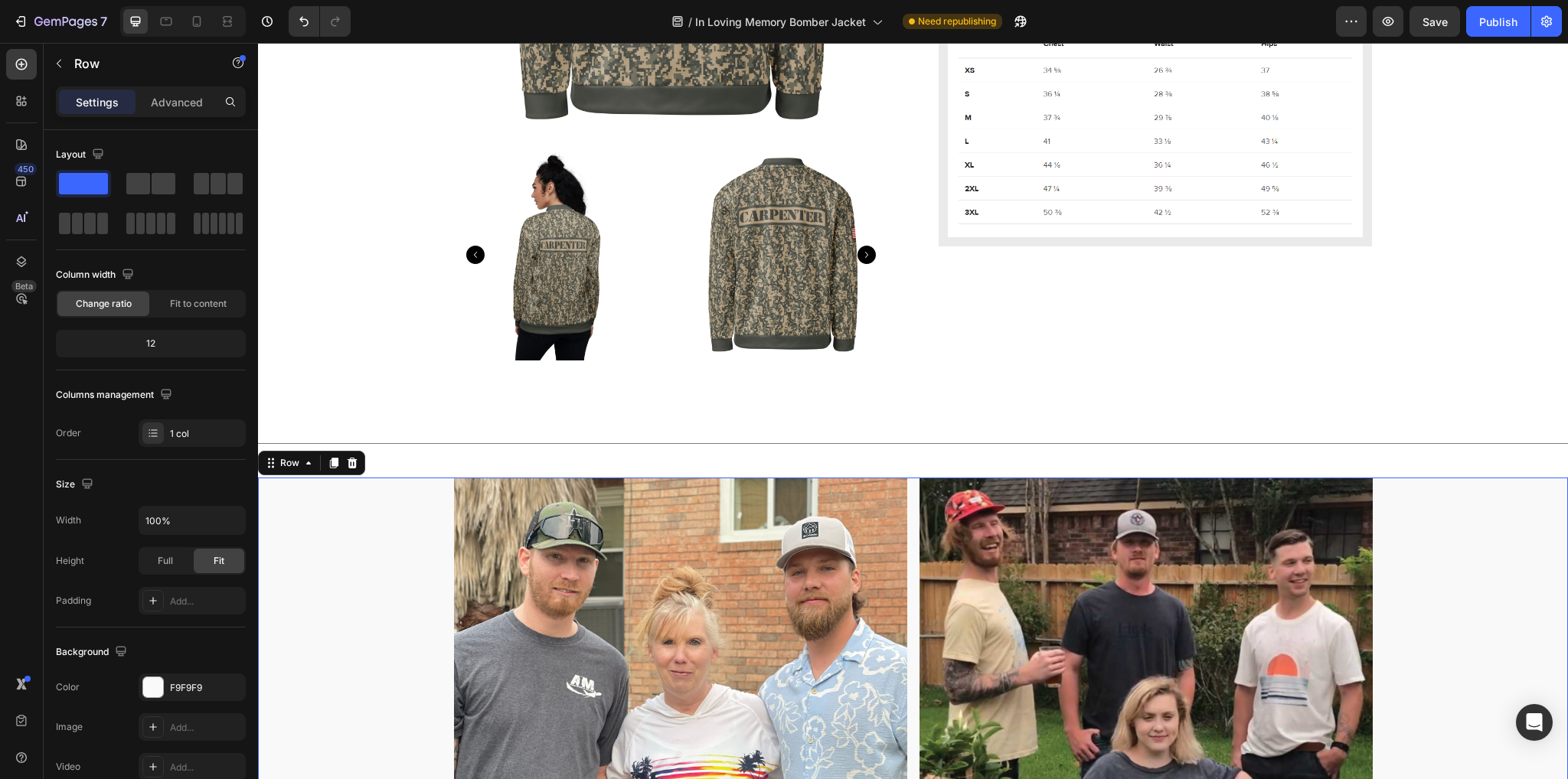
click at [1465, 584] on div "Image Image Row" at bounding box center [913, 666] width 1310 height 378
click at [1461, 340] on div "In Loving Memory Bomber Jacket Product Title Product Images $100.00 Product Pri…" at bounding box center [913, 11] width 1287 height 722
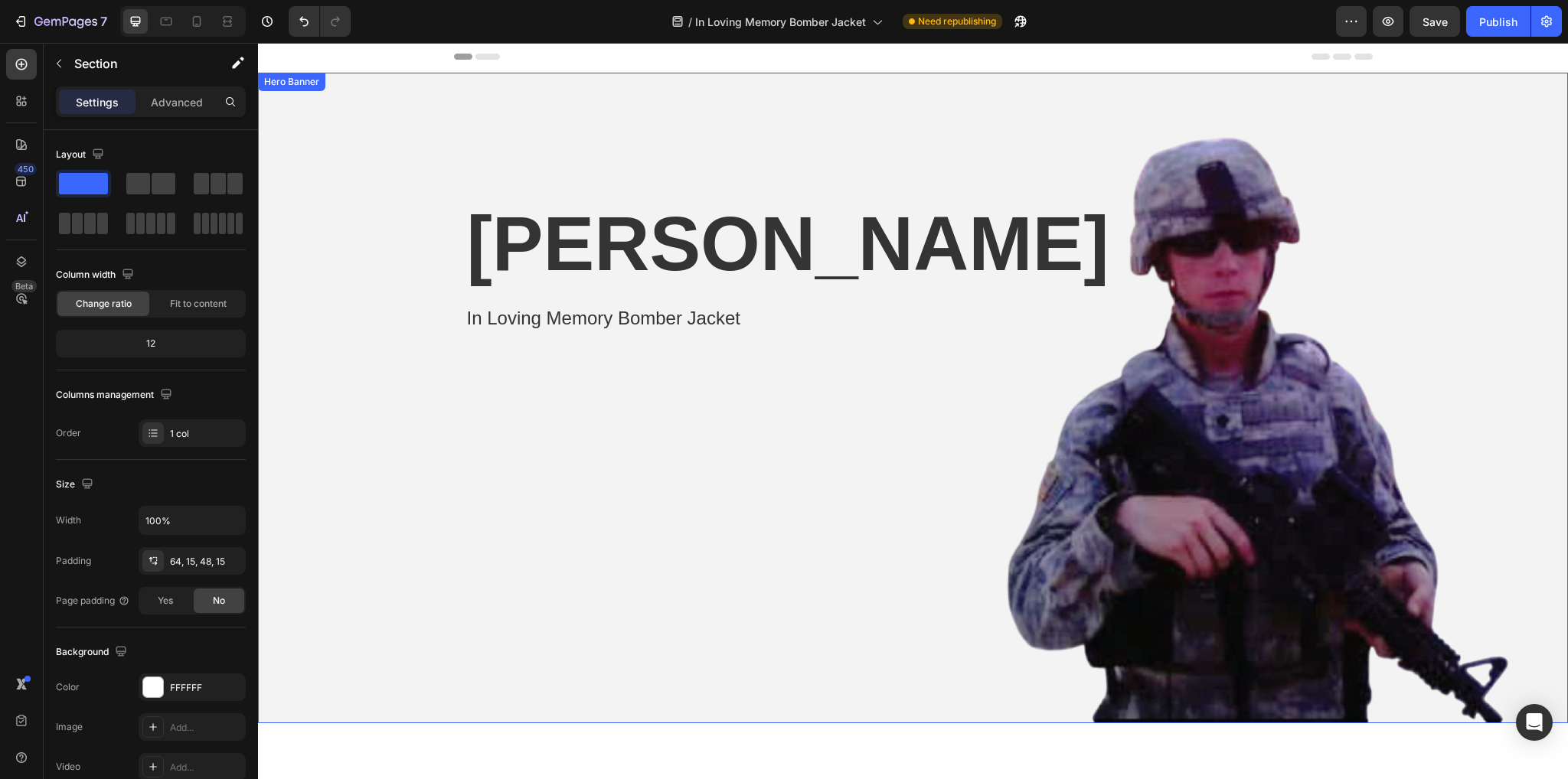
scroll to position [0, 0]
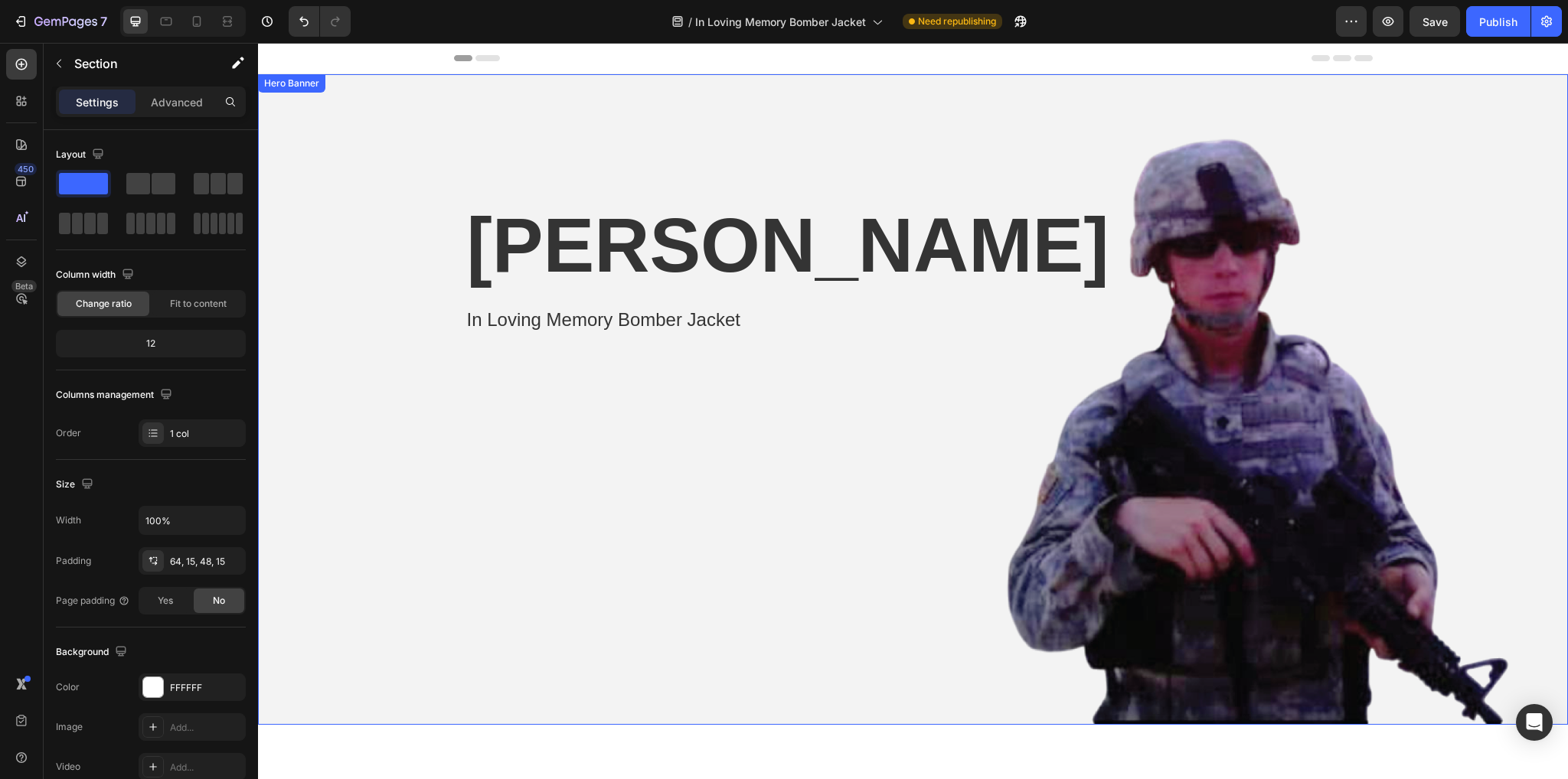
click at [697, 519] on div "Overlay" at bounding box center [913, 400] width 1310 height 650
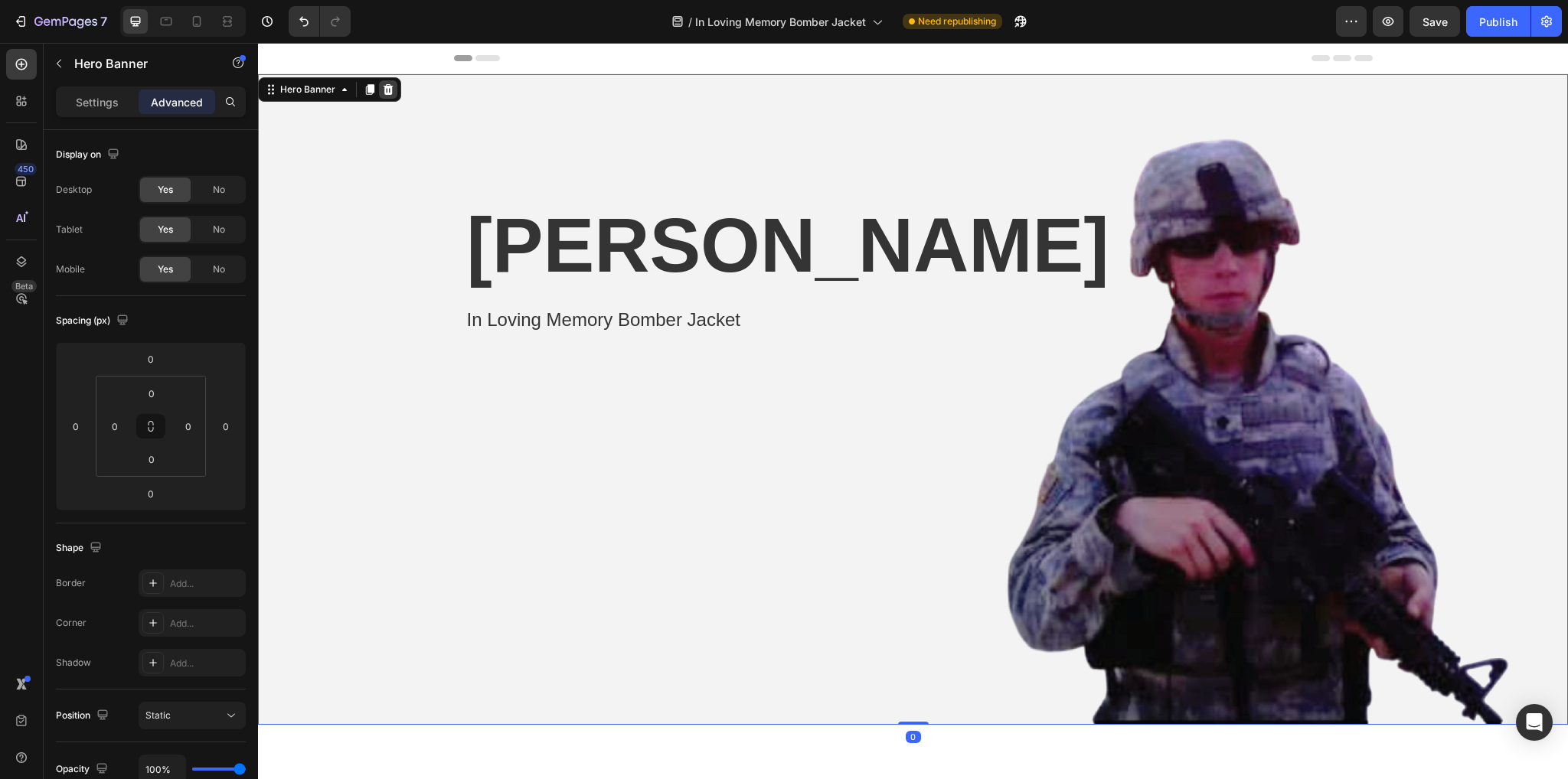
click at [386, 90] on icon at bounding box center [388, 89] width 12 height 12
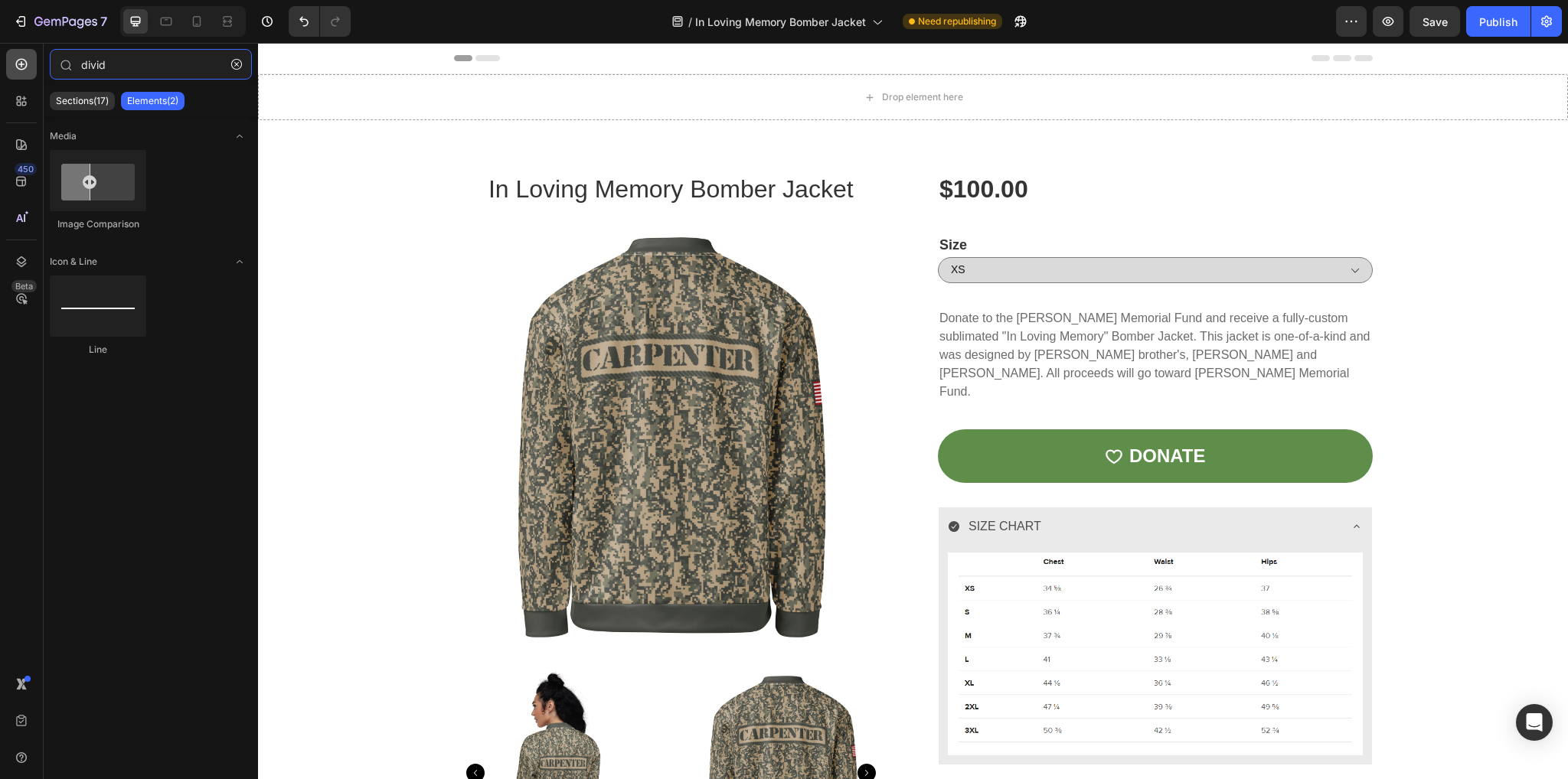
drag, startPoint x: 140, startPoint y: 57, endPoint x: 20, endPoint y: 60, distance: 120.0
click at [20, 60] on div "450 Beta divid Sections(17) Elements(2) Media Image Comparison Icon & Line Line…" at bounding box center [129, 411] width 258 height 736
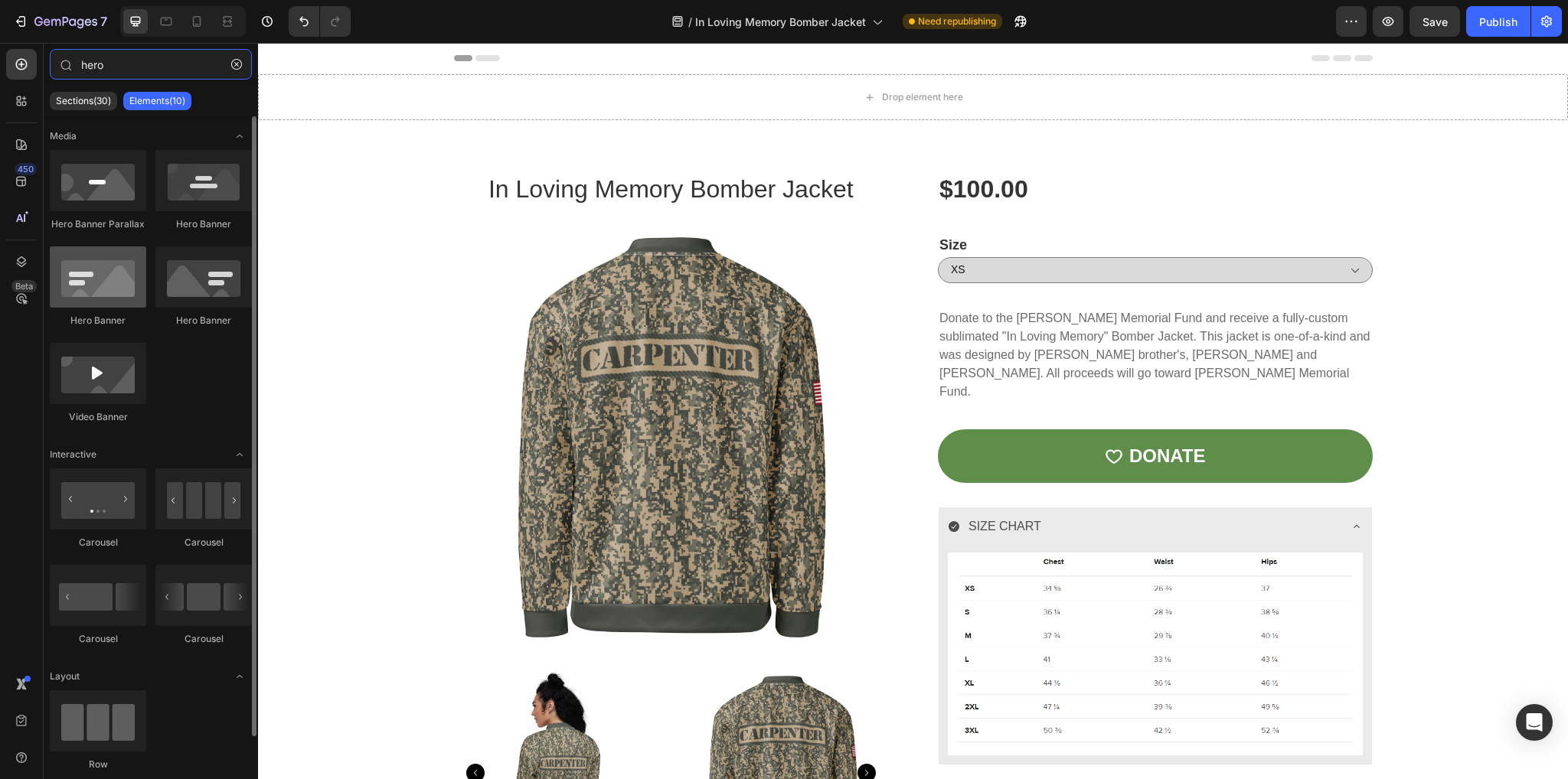
type input "hero"
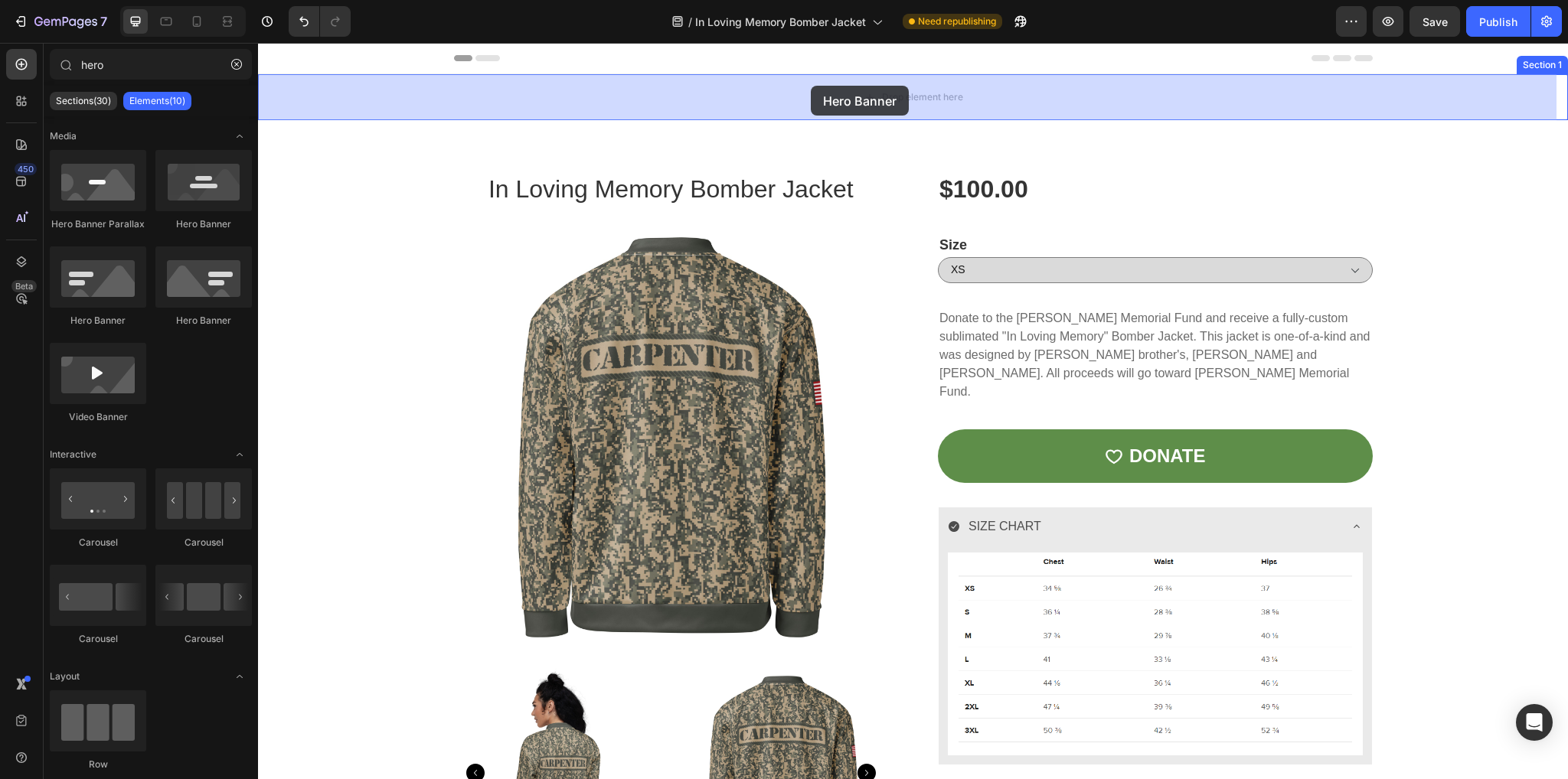
drag, startPoint x: 344, startPoint y: 328, endPoint x: 811, endPoint y: 86, distance: 526.0
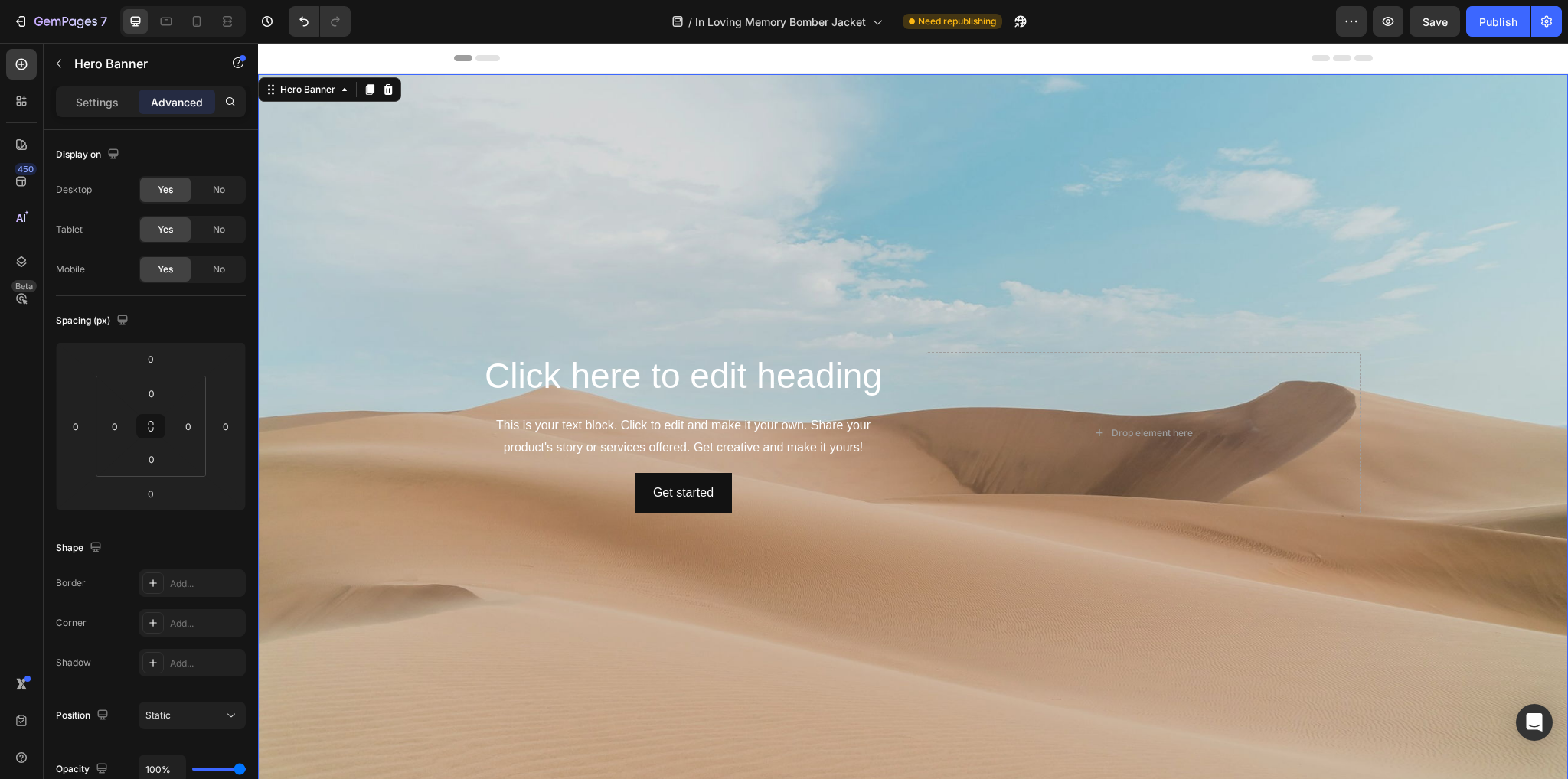
click at [1130, 536] on div "Background Image" at bounding box center [913, 433] width 1310 height 717
click at [1219, 375] on div "Drop element here" at bounding box center [1144, 432] width 435 height 161
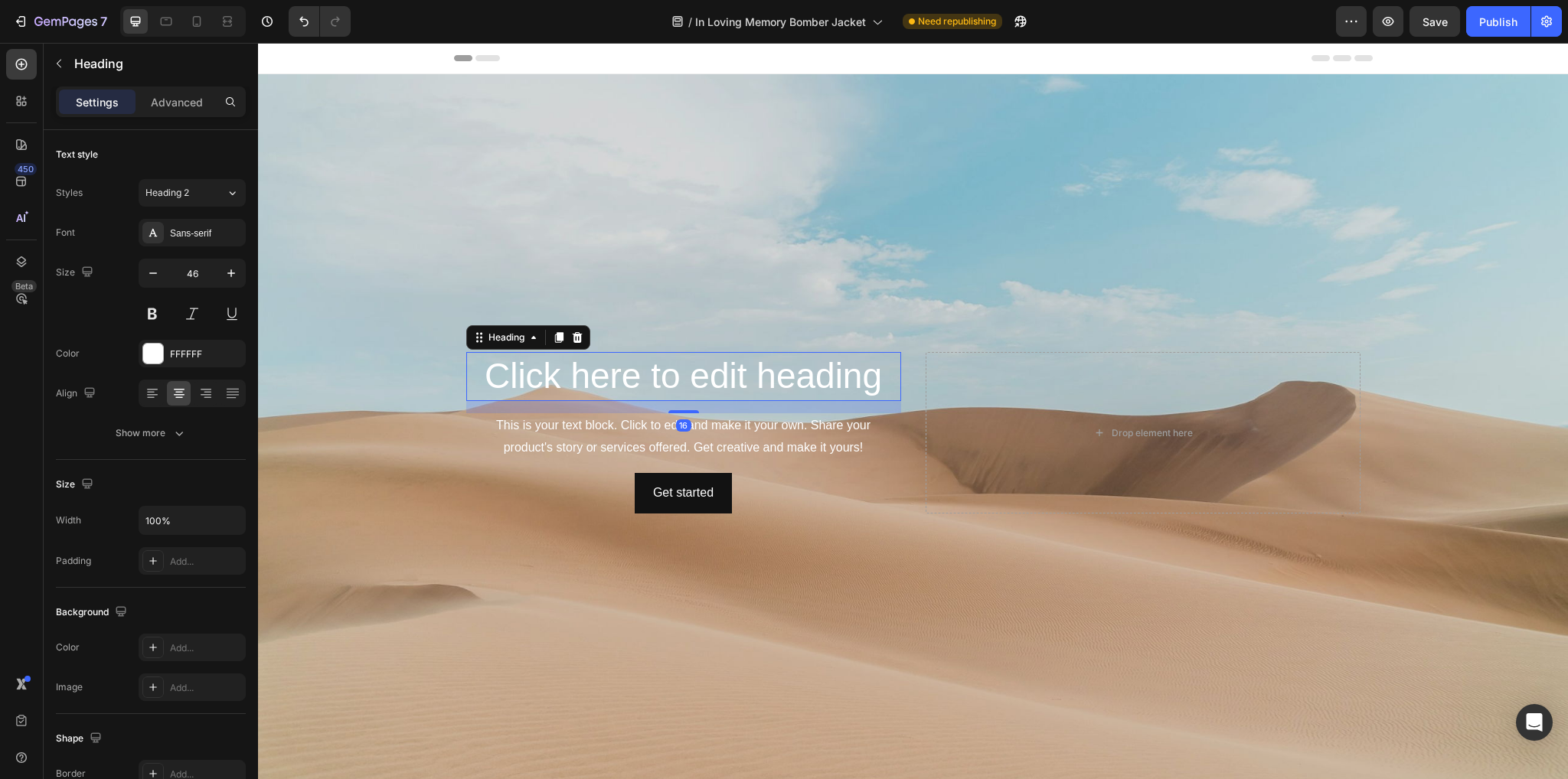
click at [842, 364] on h2 "Click here to edit heading" at bounding box center [684, 376] width 435 height 49
click at [944, 378] on div "Drop element here" at bounding box center [1144, 432] width 435 height 161
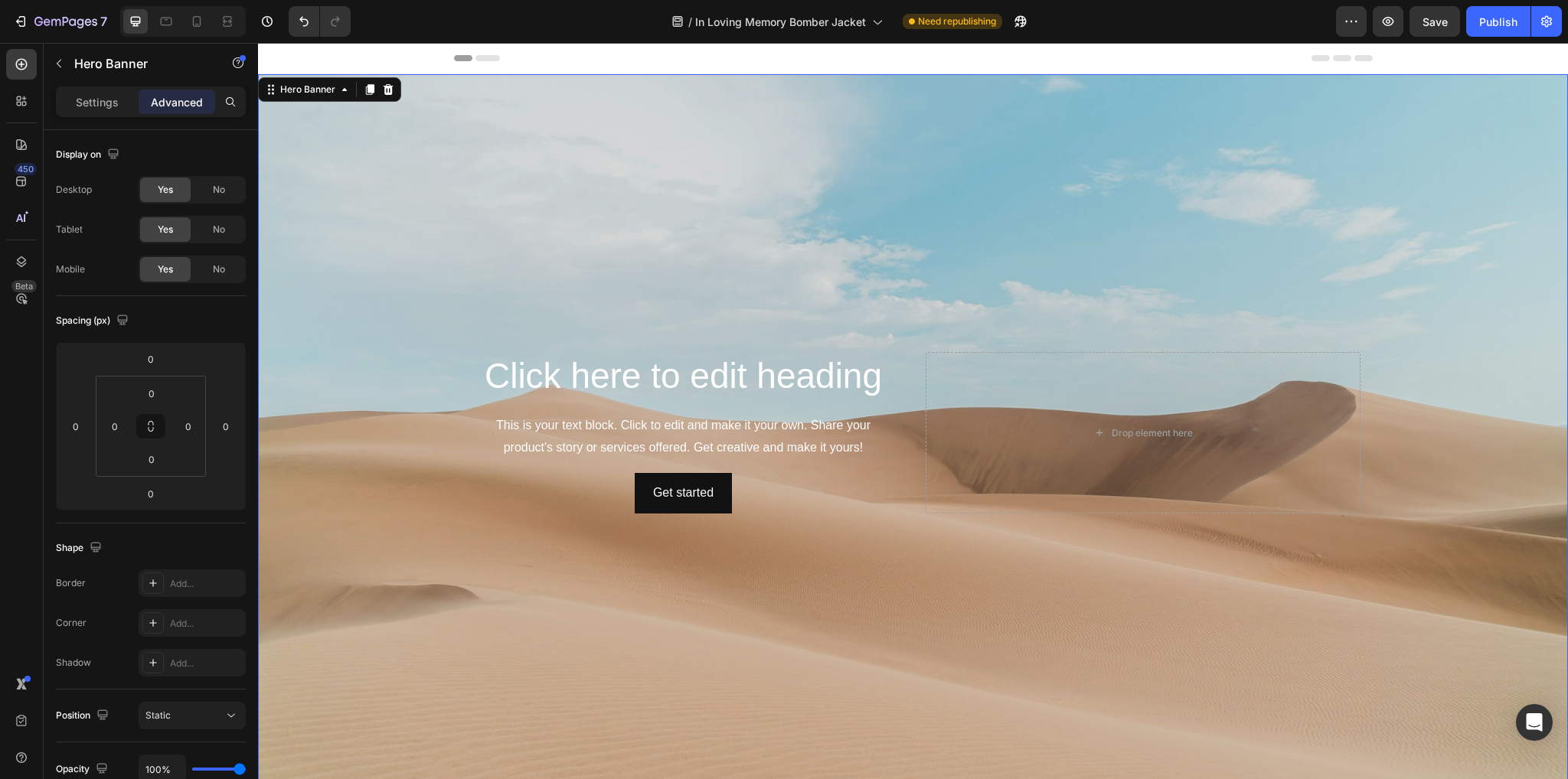
click at [895, 457] on div "Click here to edit heading Heading This is your text block. Click to edit and m…" at bounding box center [684, 432] width 435 height 161
click at [103, 92] on div "Settings" at bounding box center [97, 102] width 76 height 25
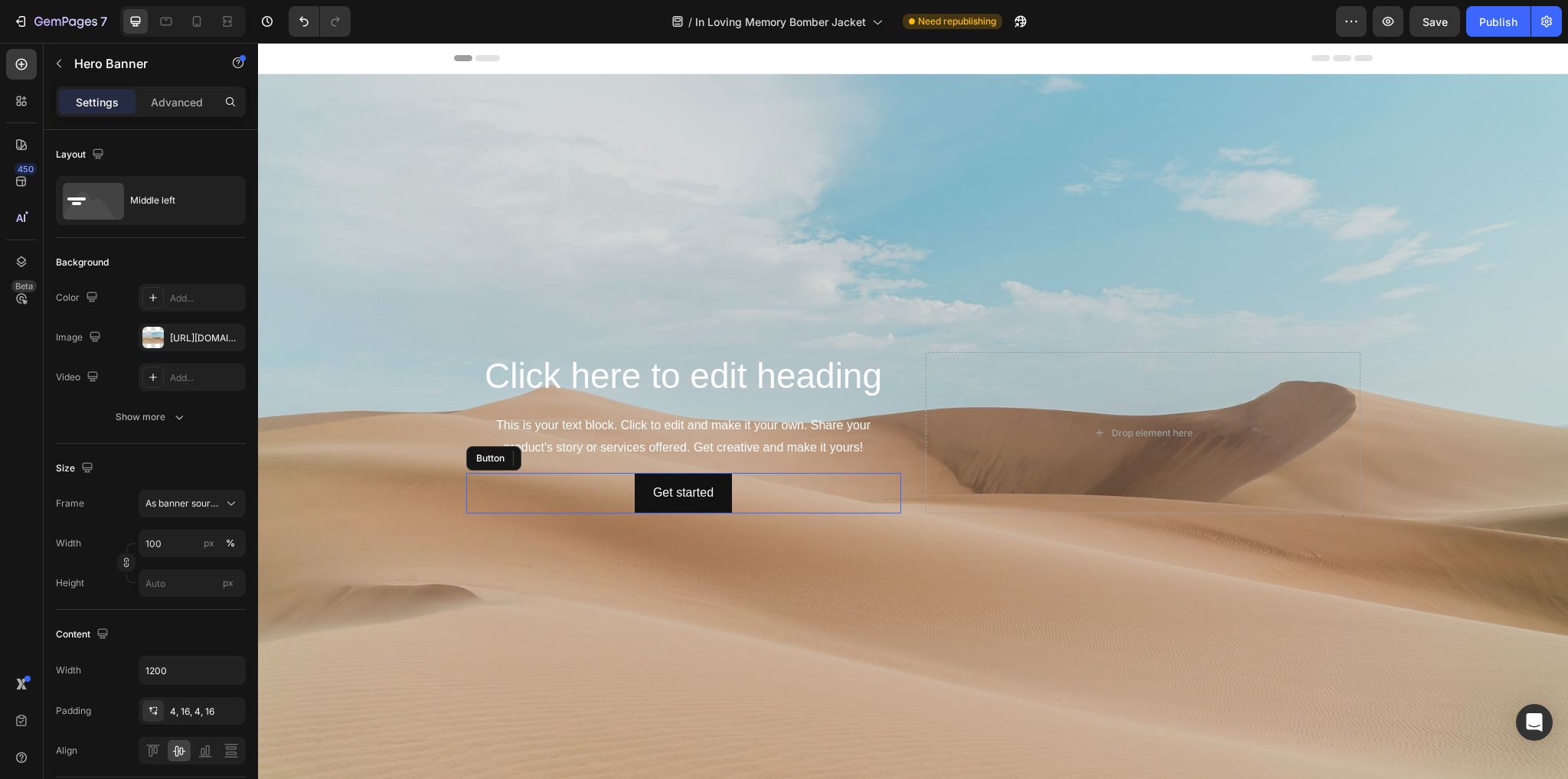
click at [876, 473] on div "Get started Button" at bounding box center [684, 493] width 435 height 41
click at [898, 425] on div "Click here to edit heading Heading This is your text block. Click to edit and m…" at bounding box center [913, 432] width 918 height 167
click at [386, 92] on icon at bounding box center [388, 89] width 12 height 12
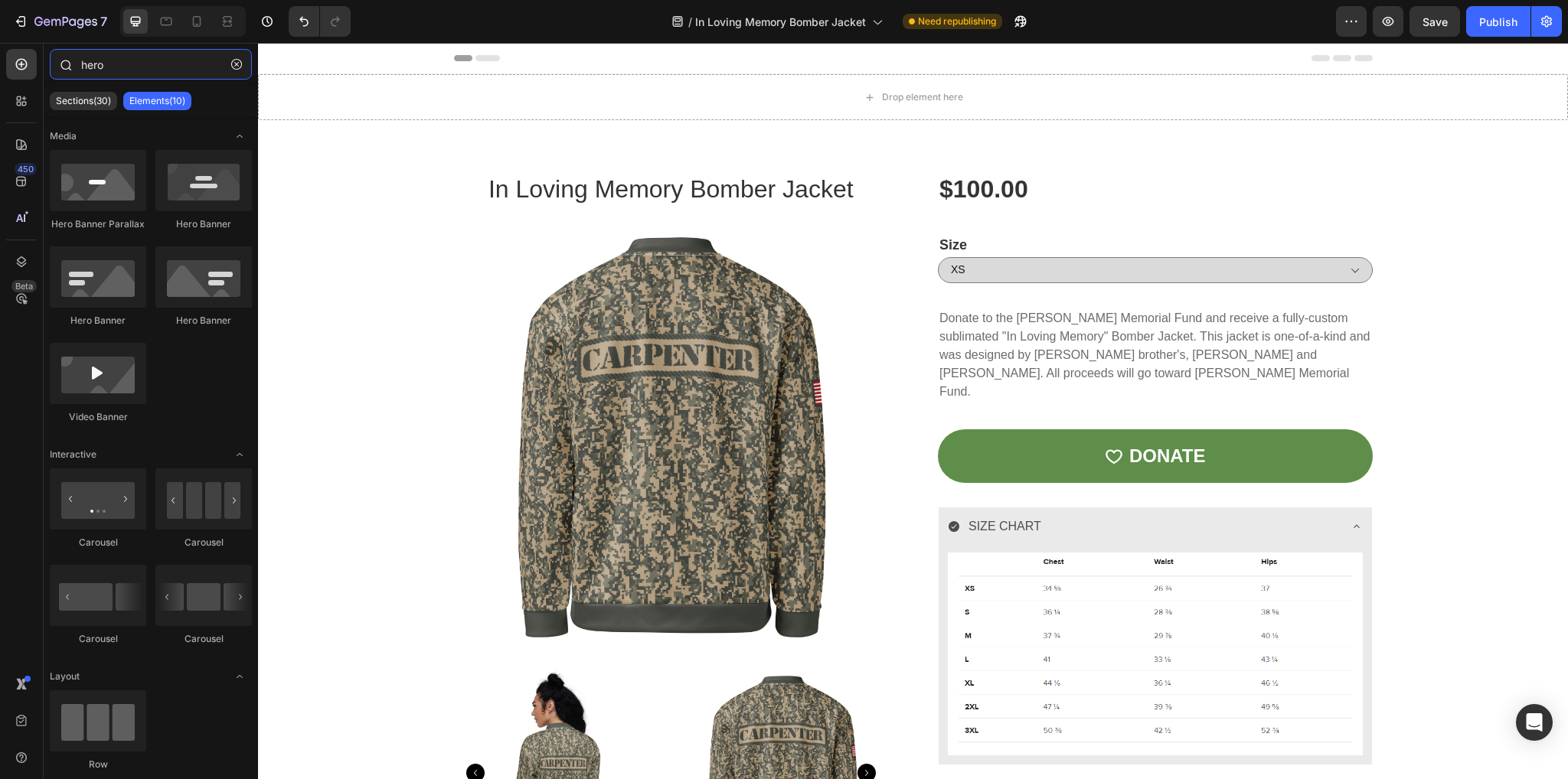
click at [117, 68] on input "hero" at bounding box center [151, 64] width 202 height 31
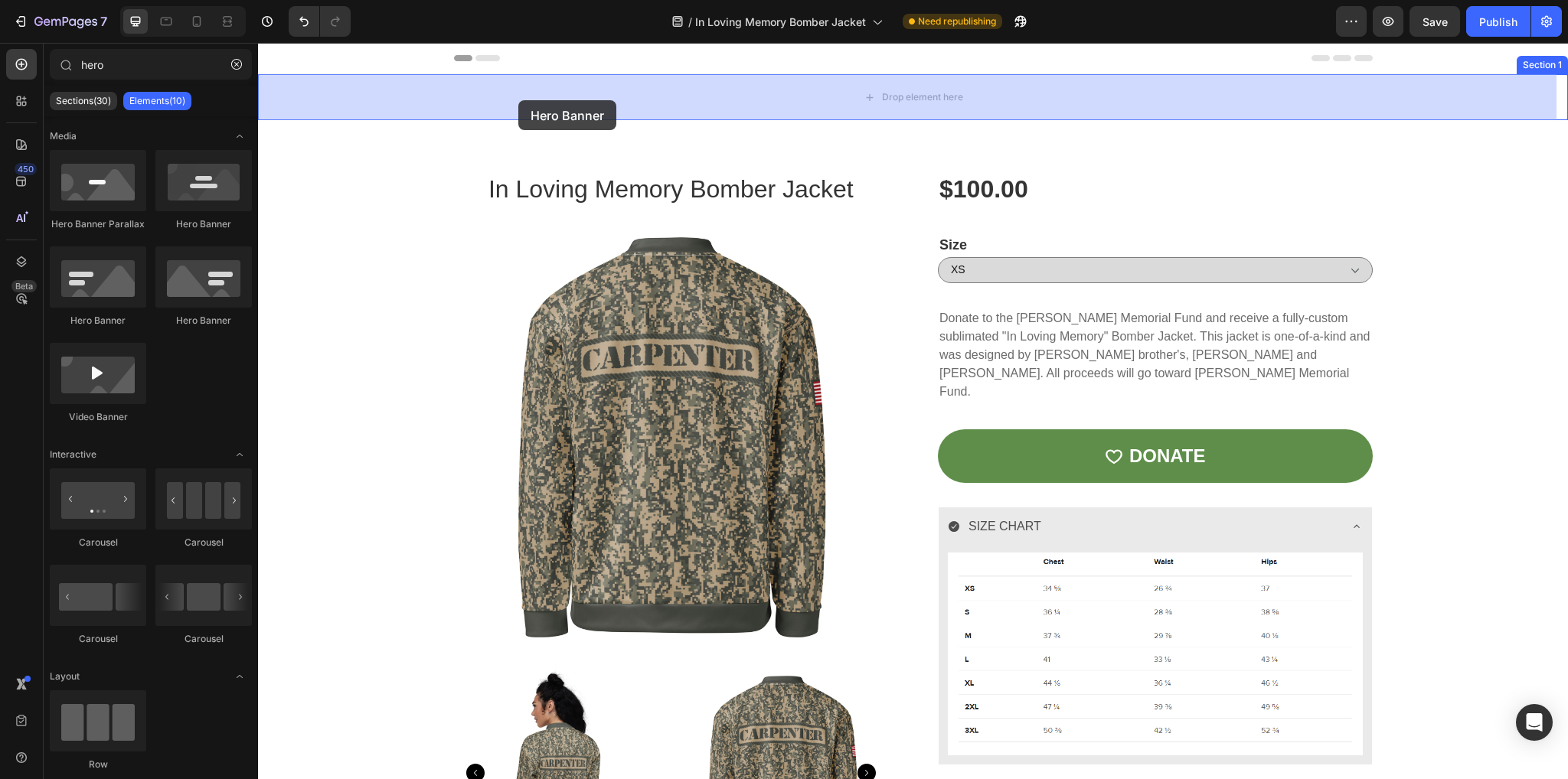
drag, startPoint x: 383, startPoint y: 329, endPoint x: 518, endPoint y: 100, distance: 265.8
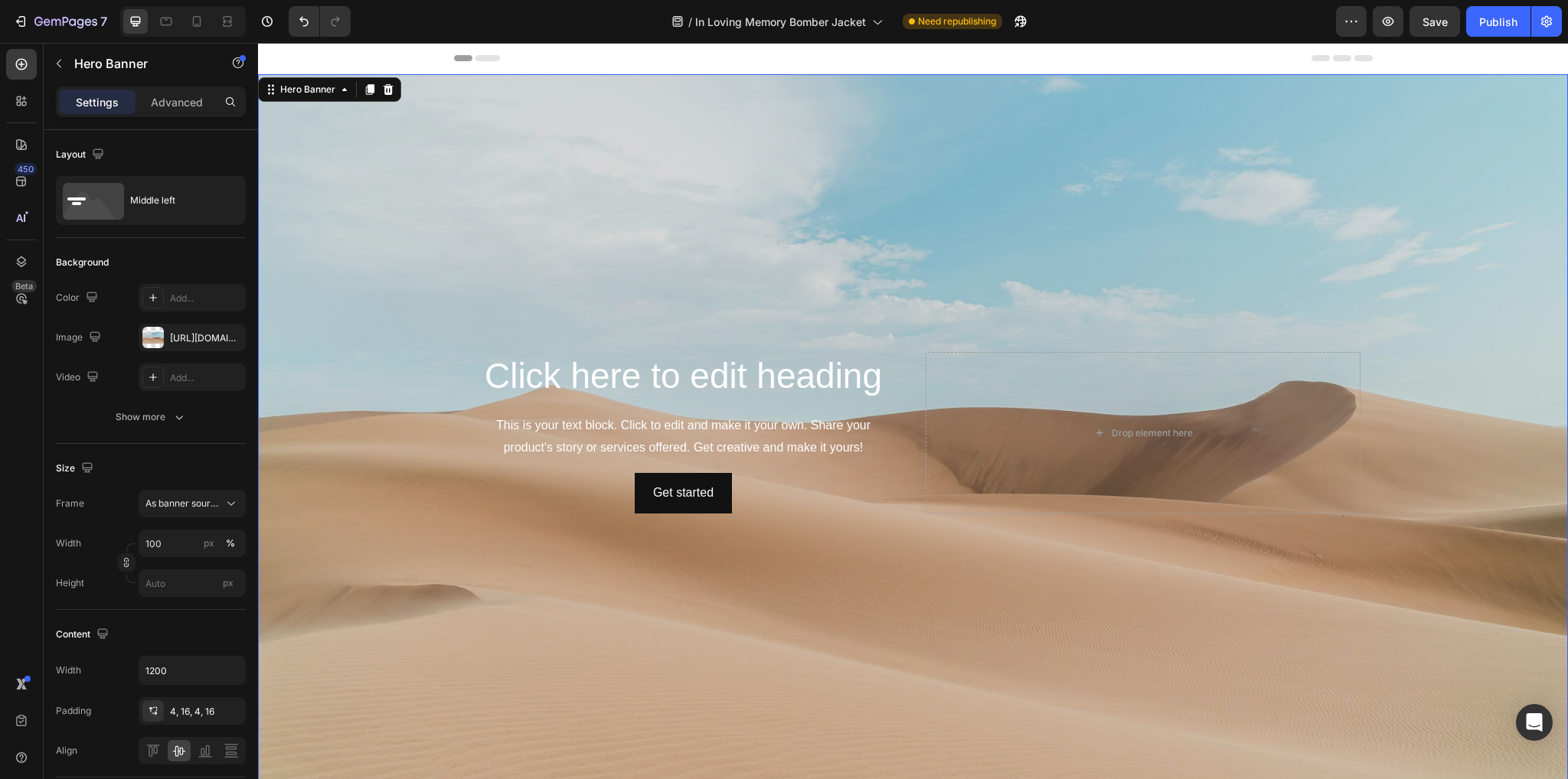
click at [363, 232] on div "Background Image" at bounding box center [913, 433] width 1310 height 717
click at [172, 338] on div "[URL][DOMAIN_NAME]" at bounding box center [192, 338] width 45 height 13
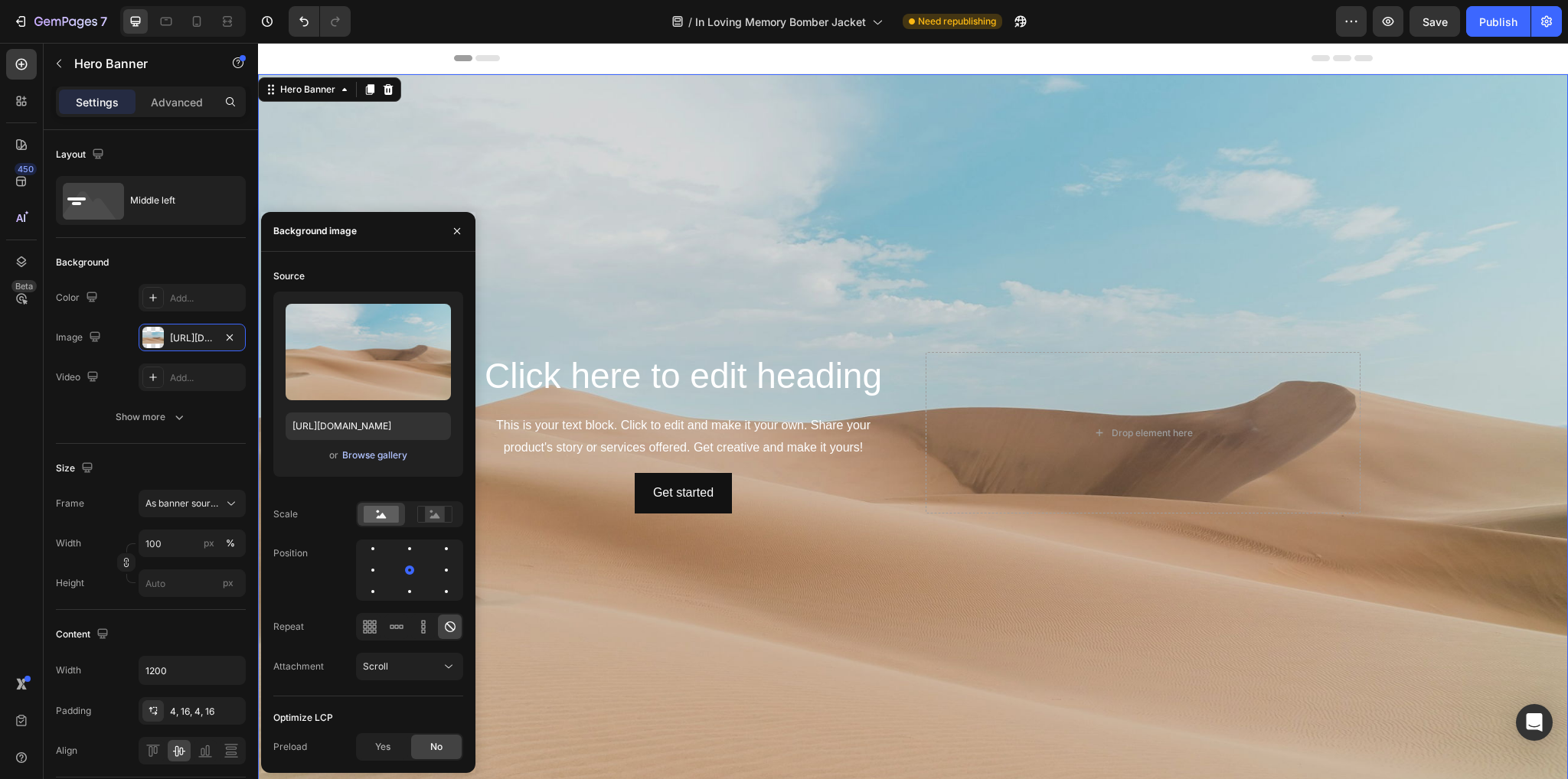
click at [346, 448] on div "Browse gallery" at bounding box center [375, 455] width 65 height 13
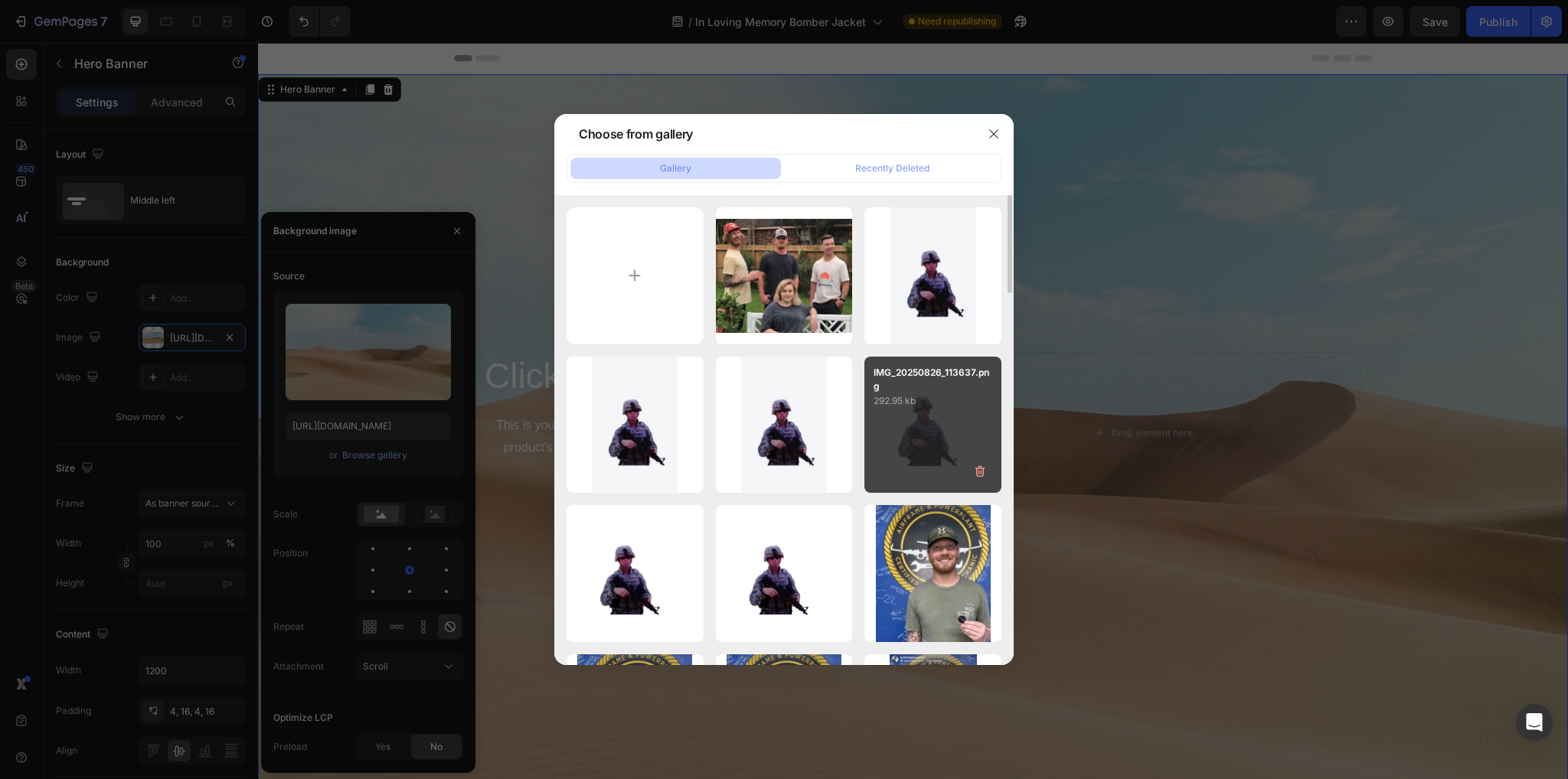
click at [931, 453] on div "IMG_20250826_113637.png 292.95 kb" at bounding box center [933, 425] width 137 height 137
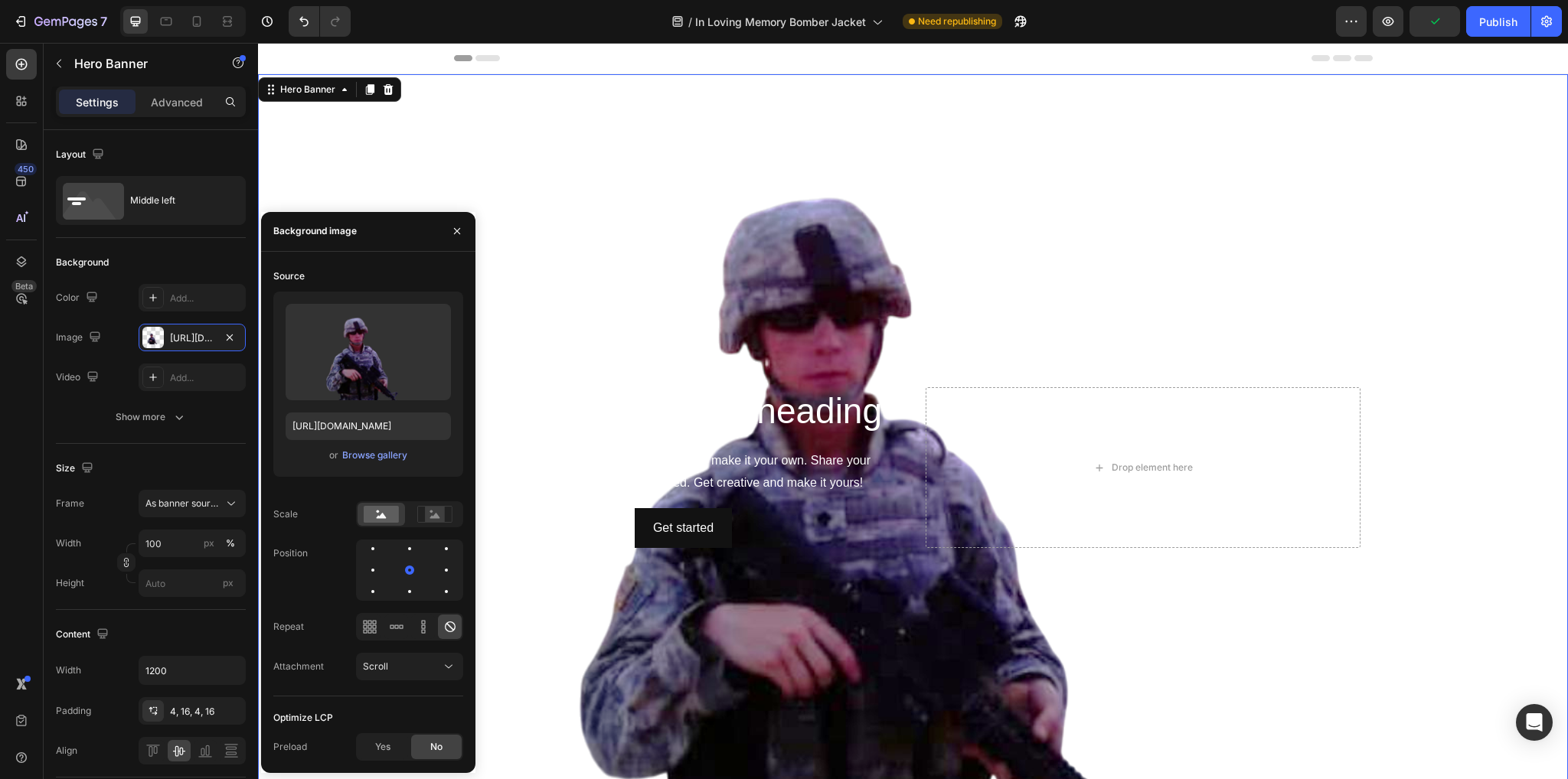
click at [371, 463] on div "or Browse gallery" at bounding box center [367, 455] width 165 height 18
click at [395, 451] on div "Browse gallery" at bounding box center [375, 455] width 65 height 13
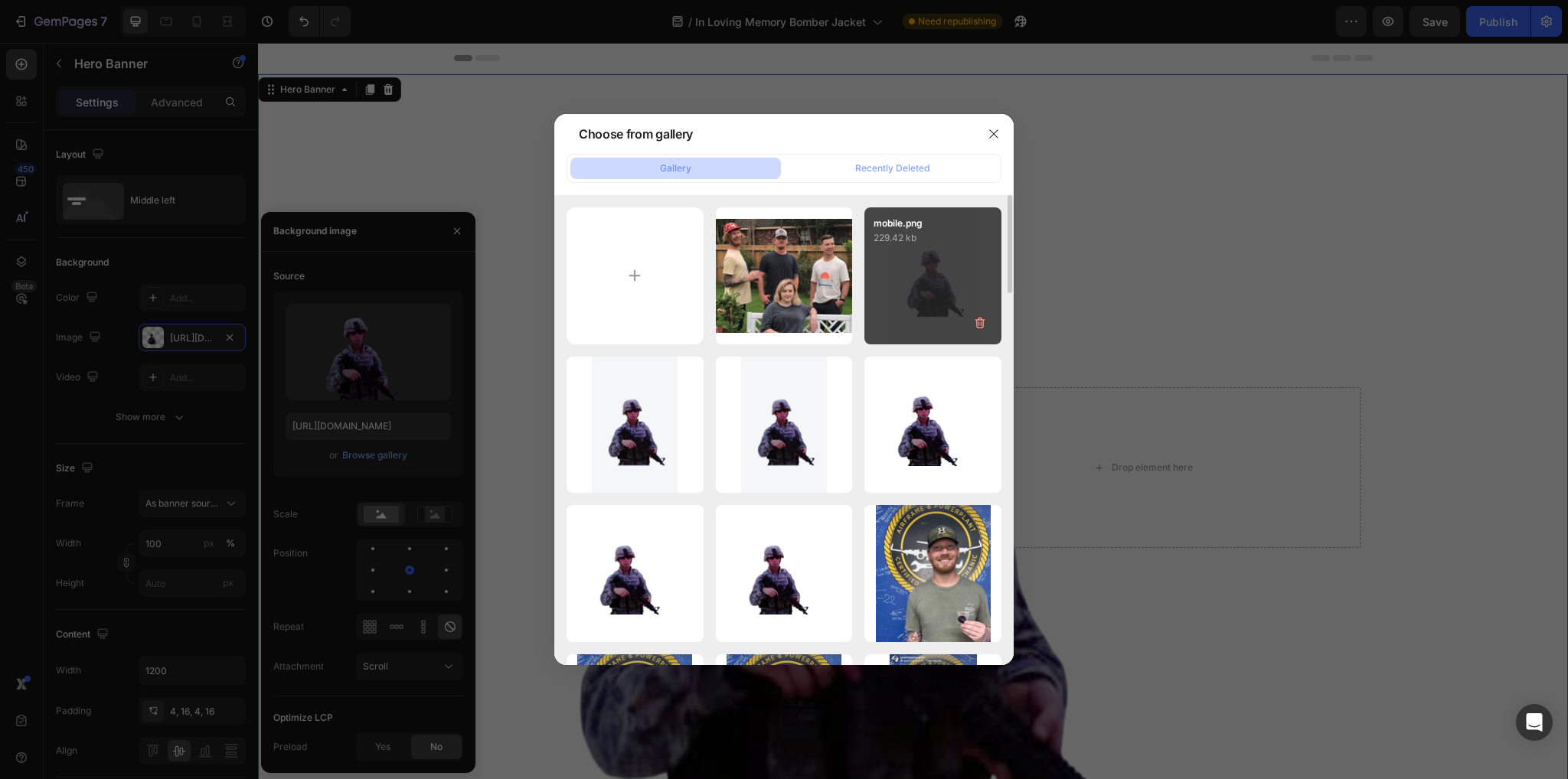
click at [938, 291] on div "mobile.png 229.42 kb" at bounding box center [933, 277] width 137 height 137
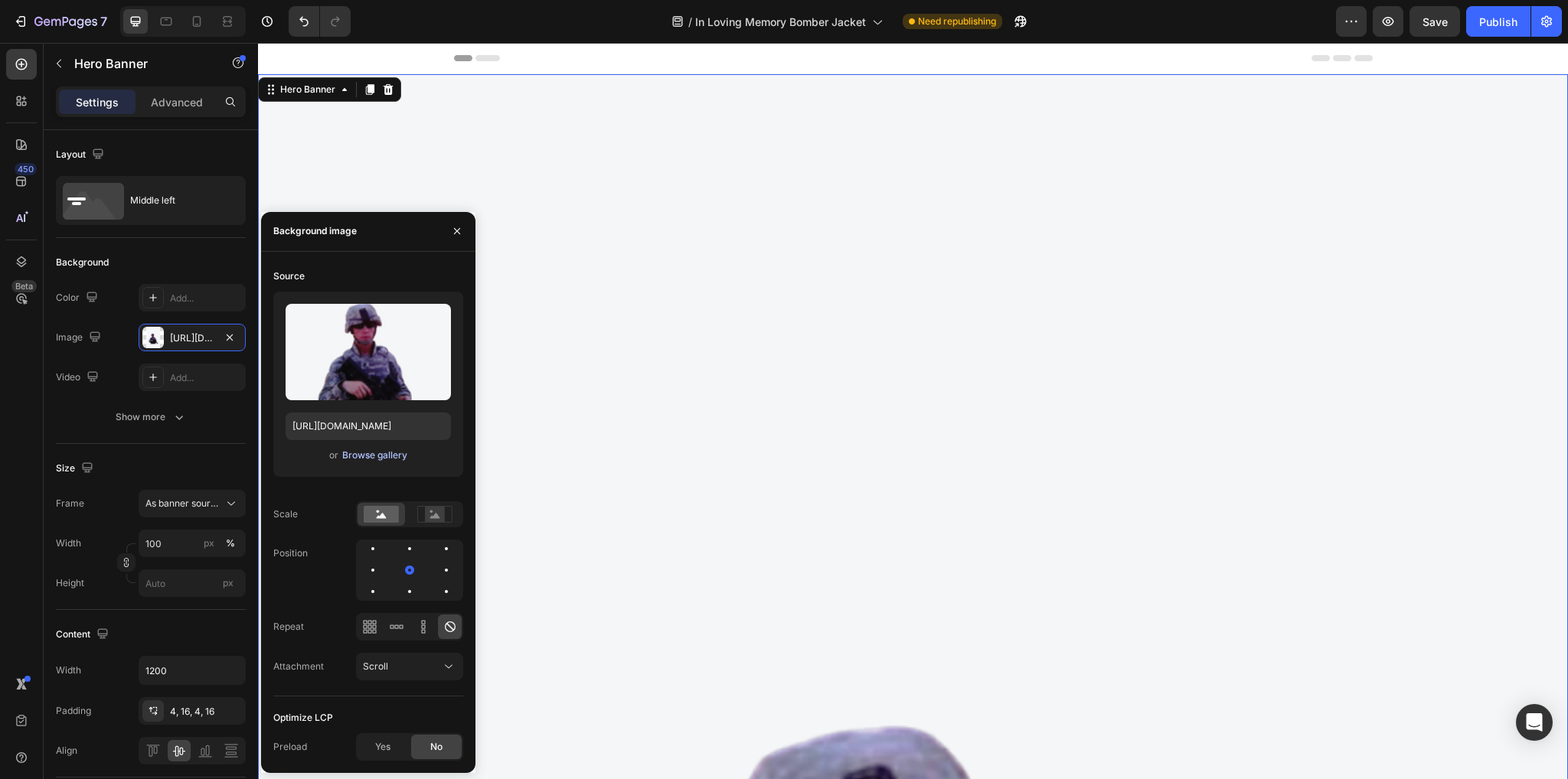
click at [368, 456] on div "Browse gallery" at bounding box center [375, 455] width 65 height 13
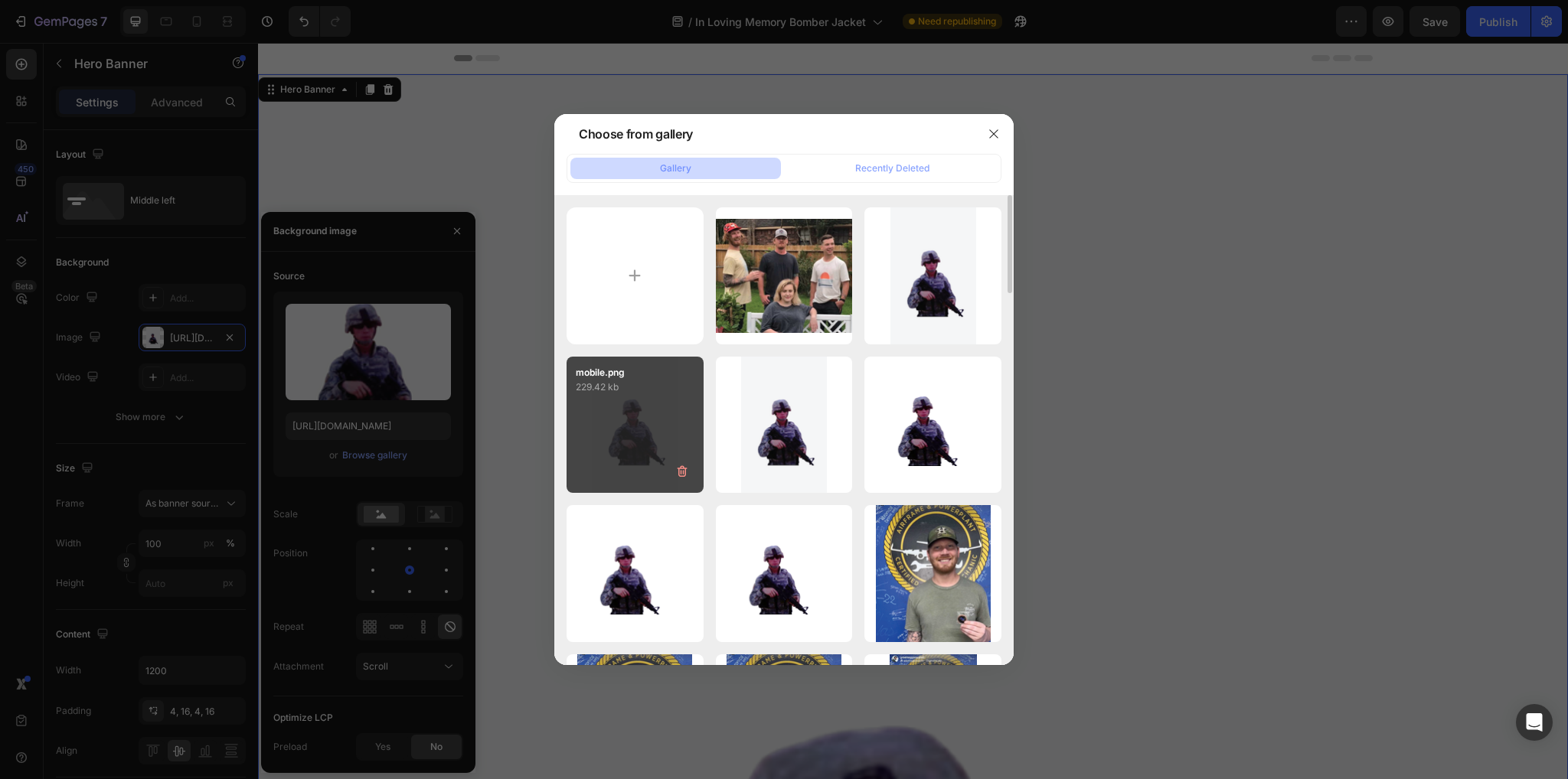
click at [611, 460] on div "mobile.png 229.42 kb" at bounding box center [635, 425] width 137 height 137
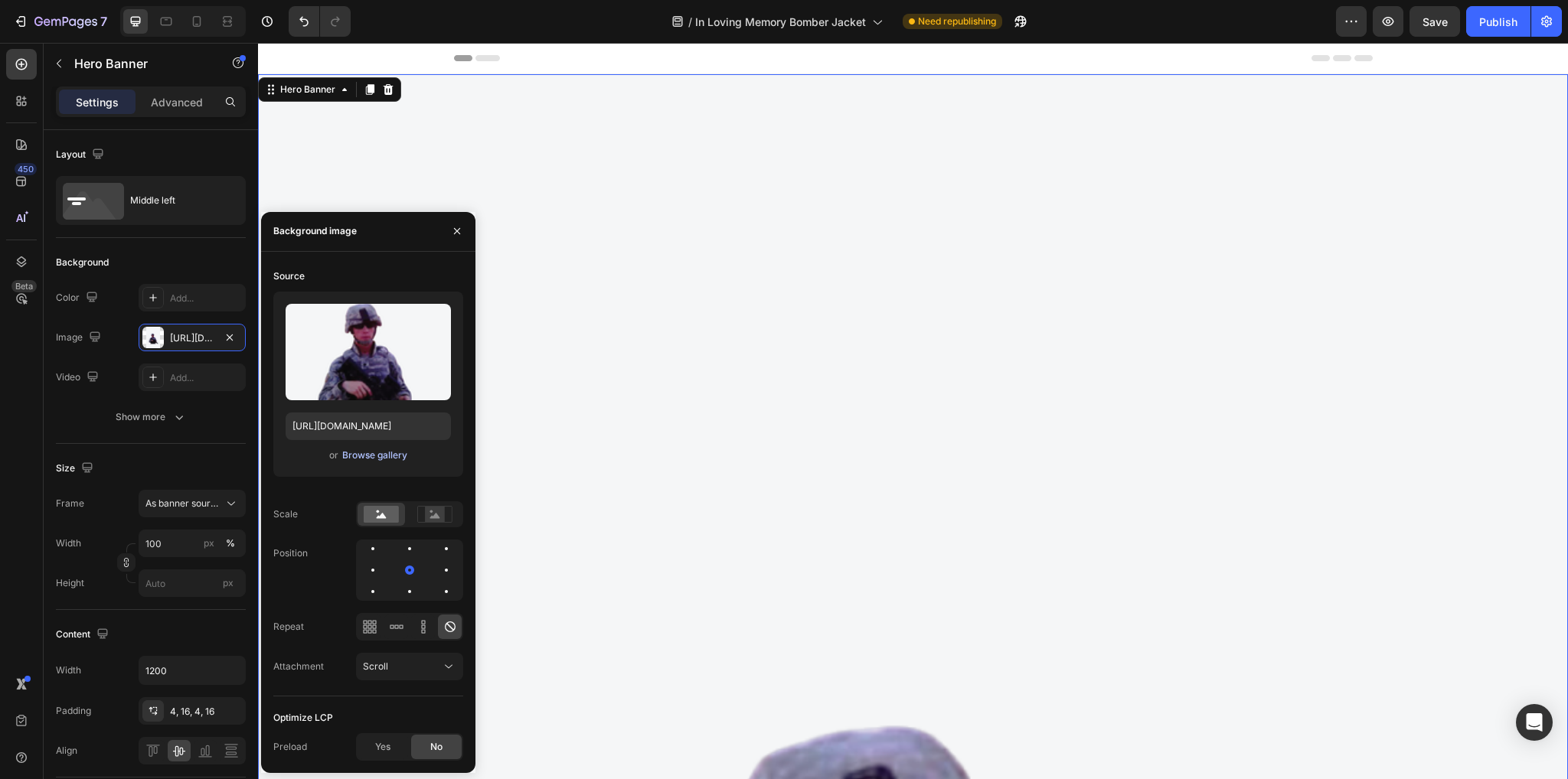
click at [374, 455] on div "Browse gallery" at bounding box center [375, 455] width 65 height 13
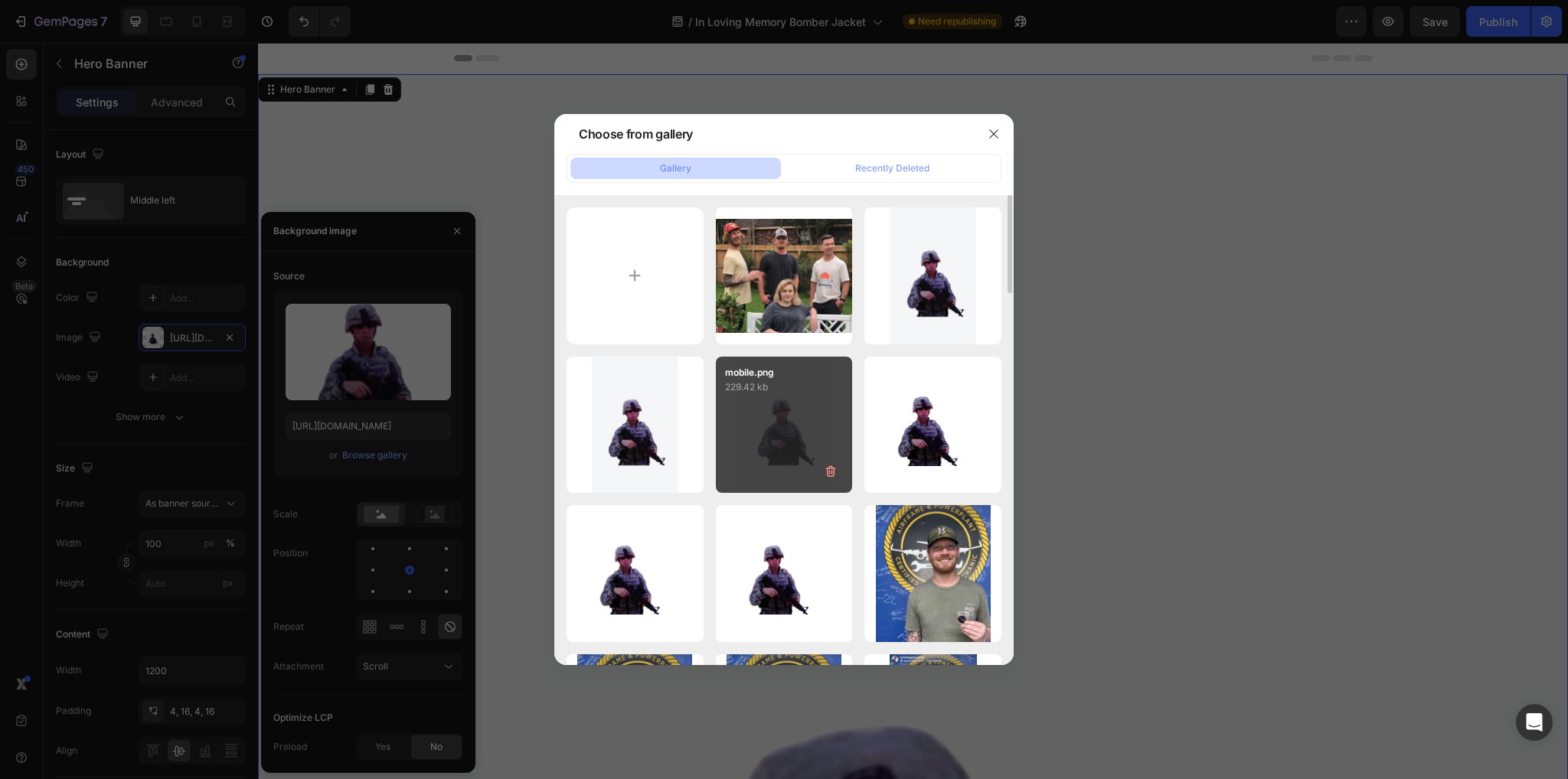
click at [766, 451] on div "mobile.png 229.42 kb" at bounding box center [785, 425] width 137 height 137
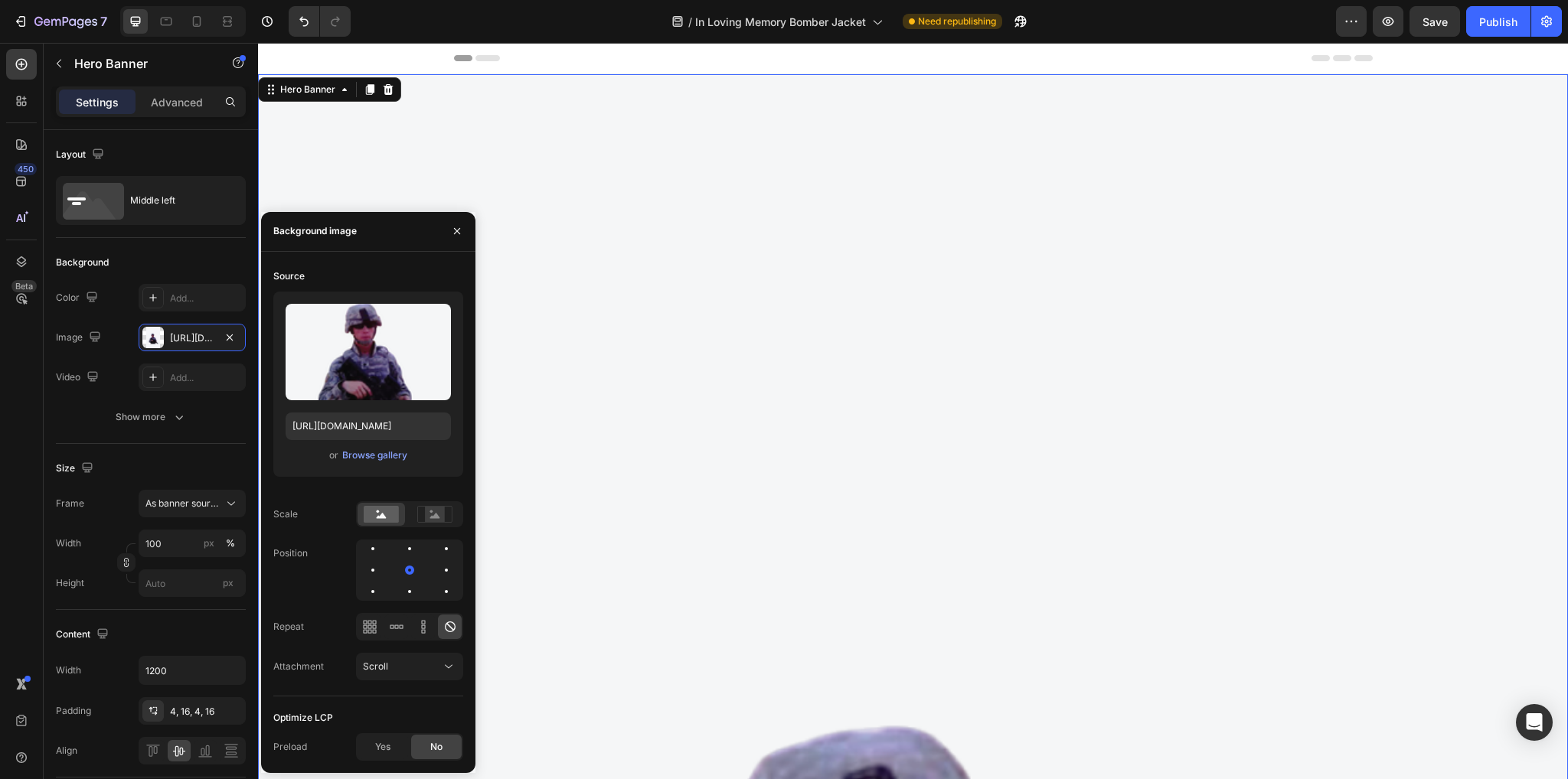
click at [380, 463] on div "or Browse gallery" at bounding box center [367, 455] width 165 height 18
click at [381, 458] on div "Browse gallery" at bounding box center [375, 455] width 65 height 13
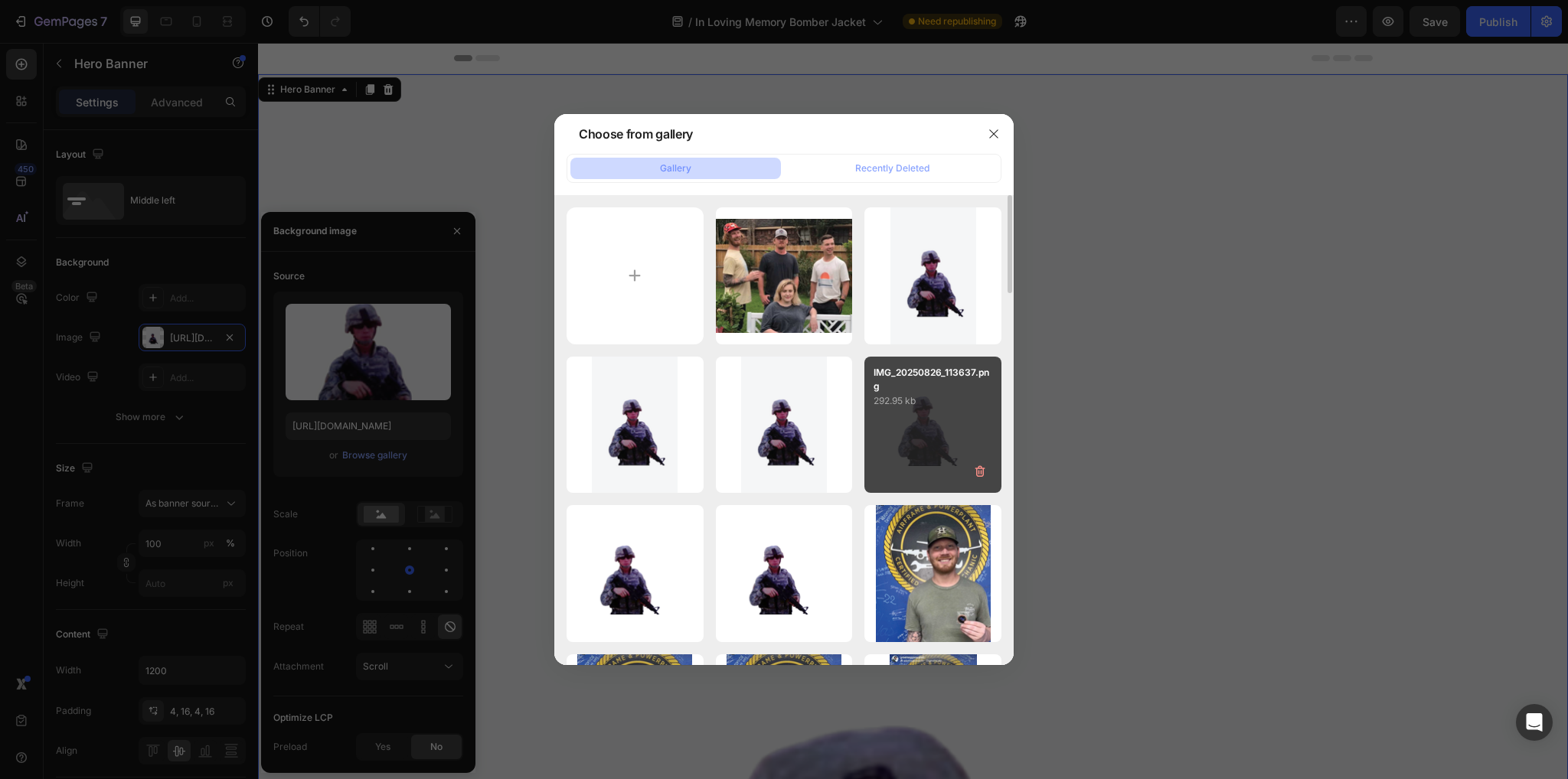
click at [952, 467] on div "IMG_20250826_113637.png 292.95 kb" at bounding box center [933, 425] width 137 height 137
type input "[URL][DOMAIN_NAME]"
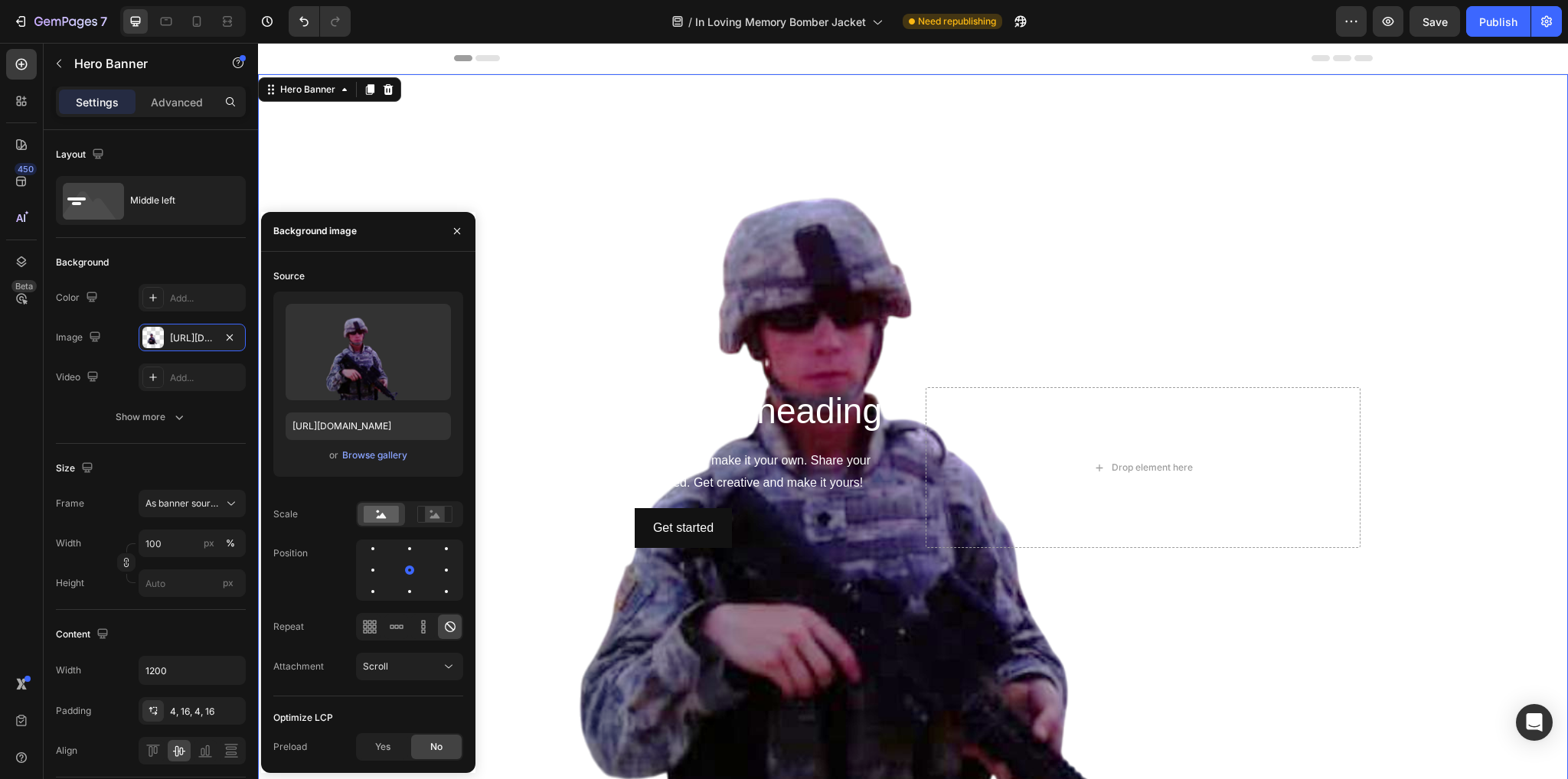
click at [1155, 219] on div "Background Image" at bounding box center [913, 468] width 1310 height 788
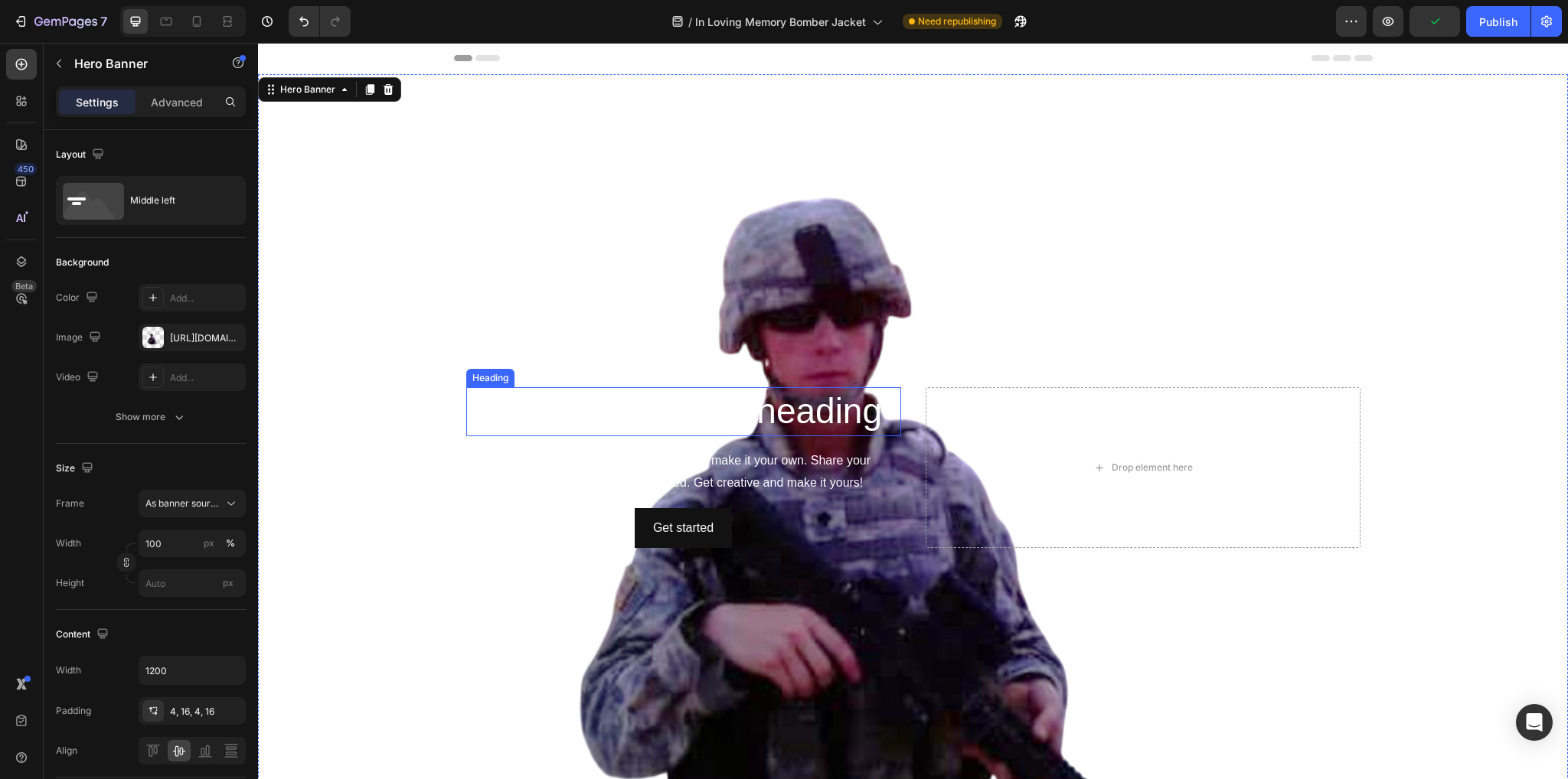
drag, startPoint x: 794, startPoint y: 405, endPoint x: 773, endPoint y: 405, distance: 21.0
click at [794, 405] on h2 "Click here to edit heading" at bounding box center [684, 411] width 435 height 49
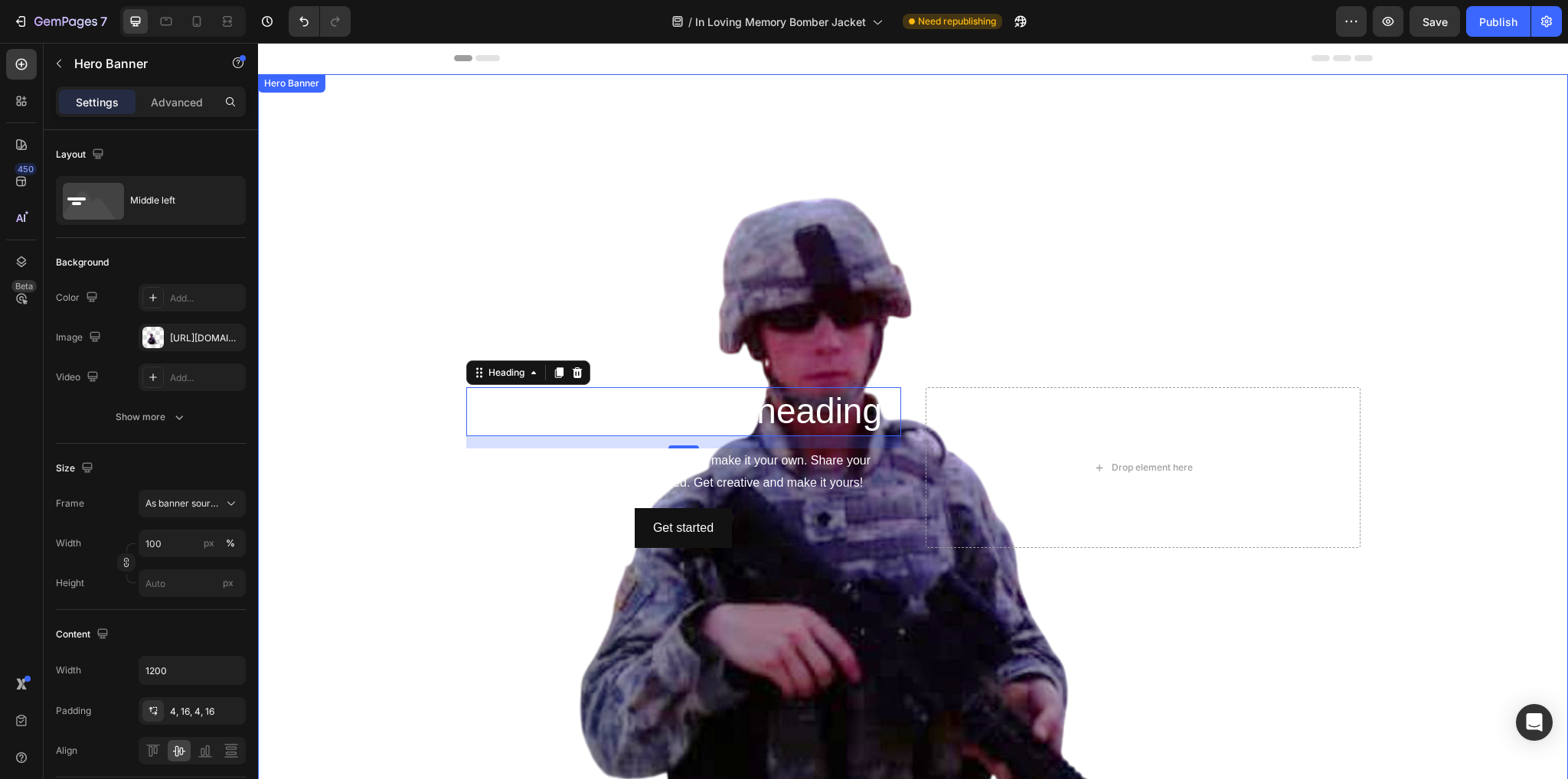
click at [1360, 130] on div "Background Image" at bounding box center [913, 468] width 1310 height 788
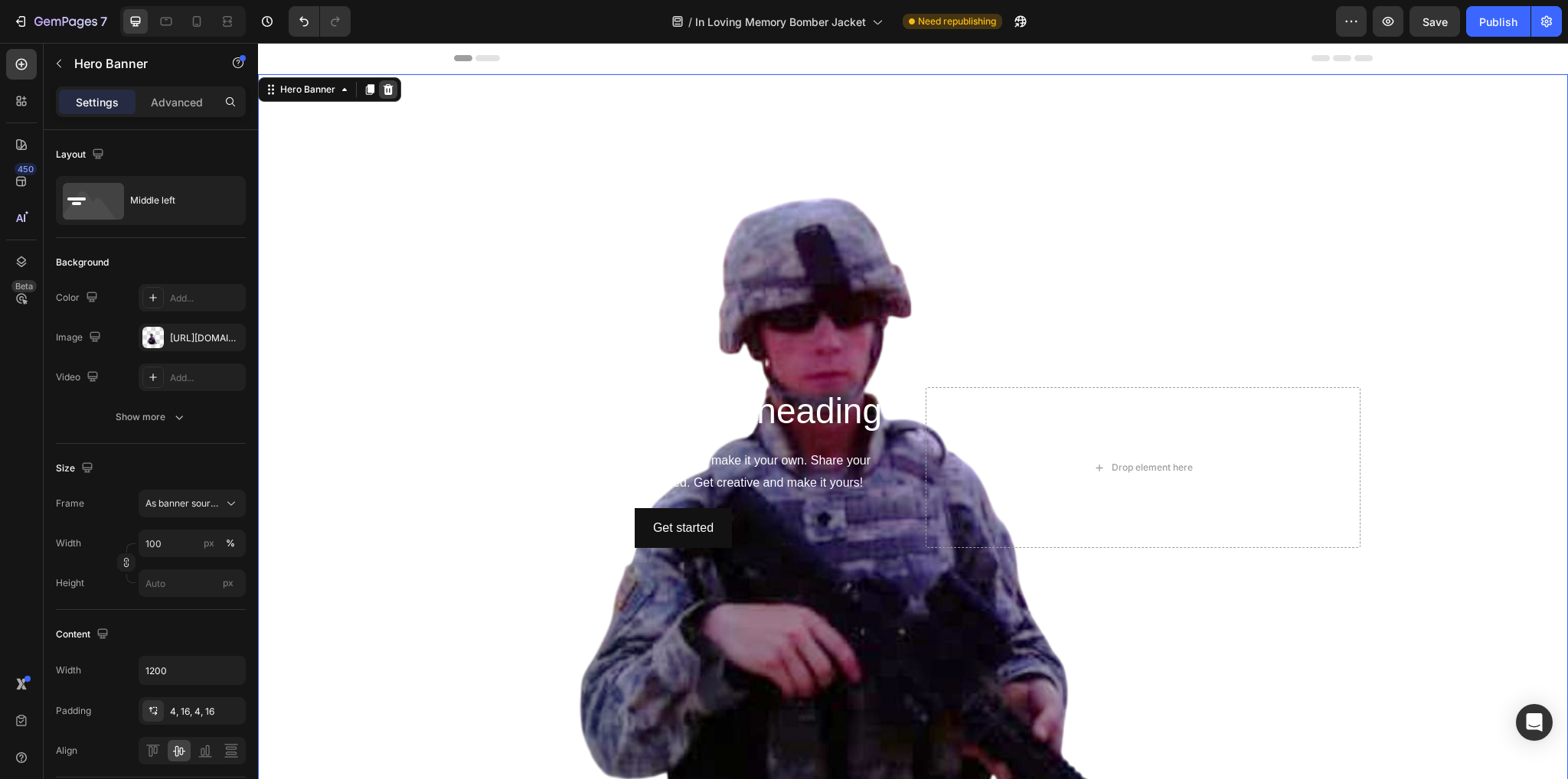
click at [386, 92] on icon at bounding box center [388, 89] width 12 height 12
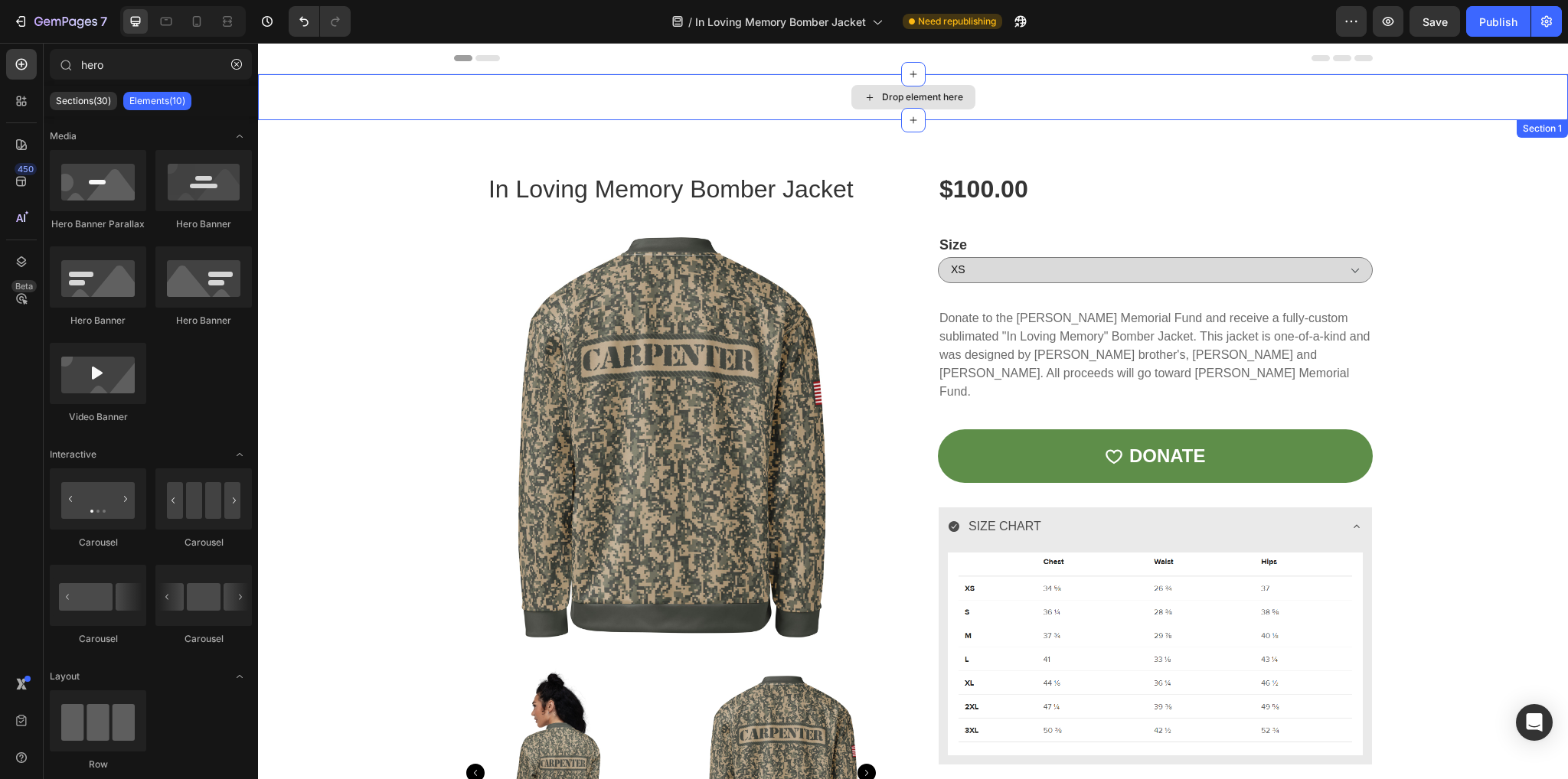
click at [982, 105] on div "Drop element here" at bounding box center [913, 97] width 1310 height 46
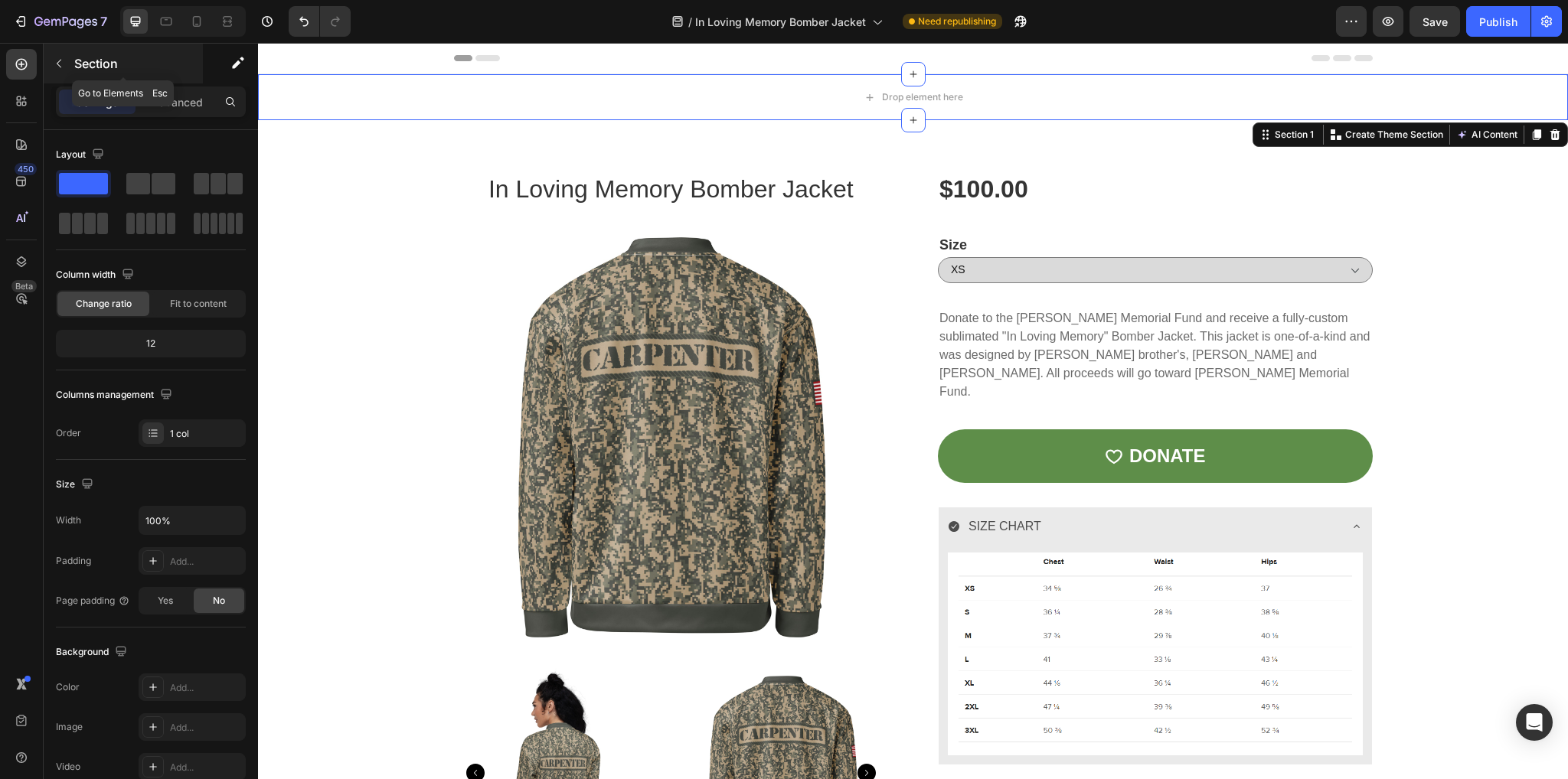
click at [72, 61] on div "Section" at bounding box center [123, 64] width 159 height 40
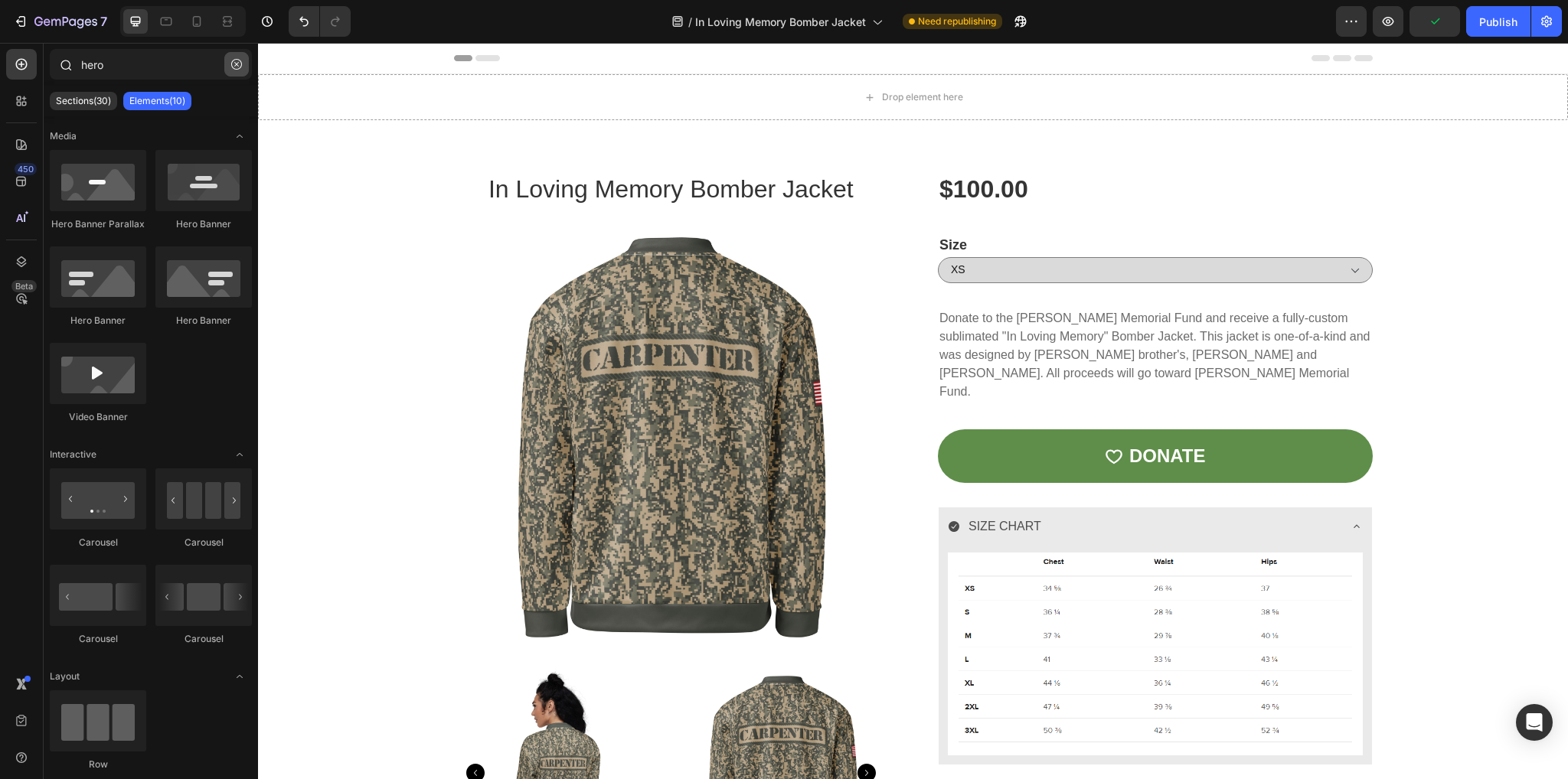
click at [236, 60] on icon "button" at bounding box center [236, 64] width 10 height 10
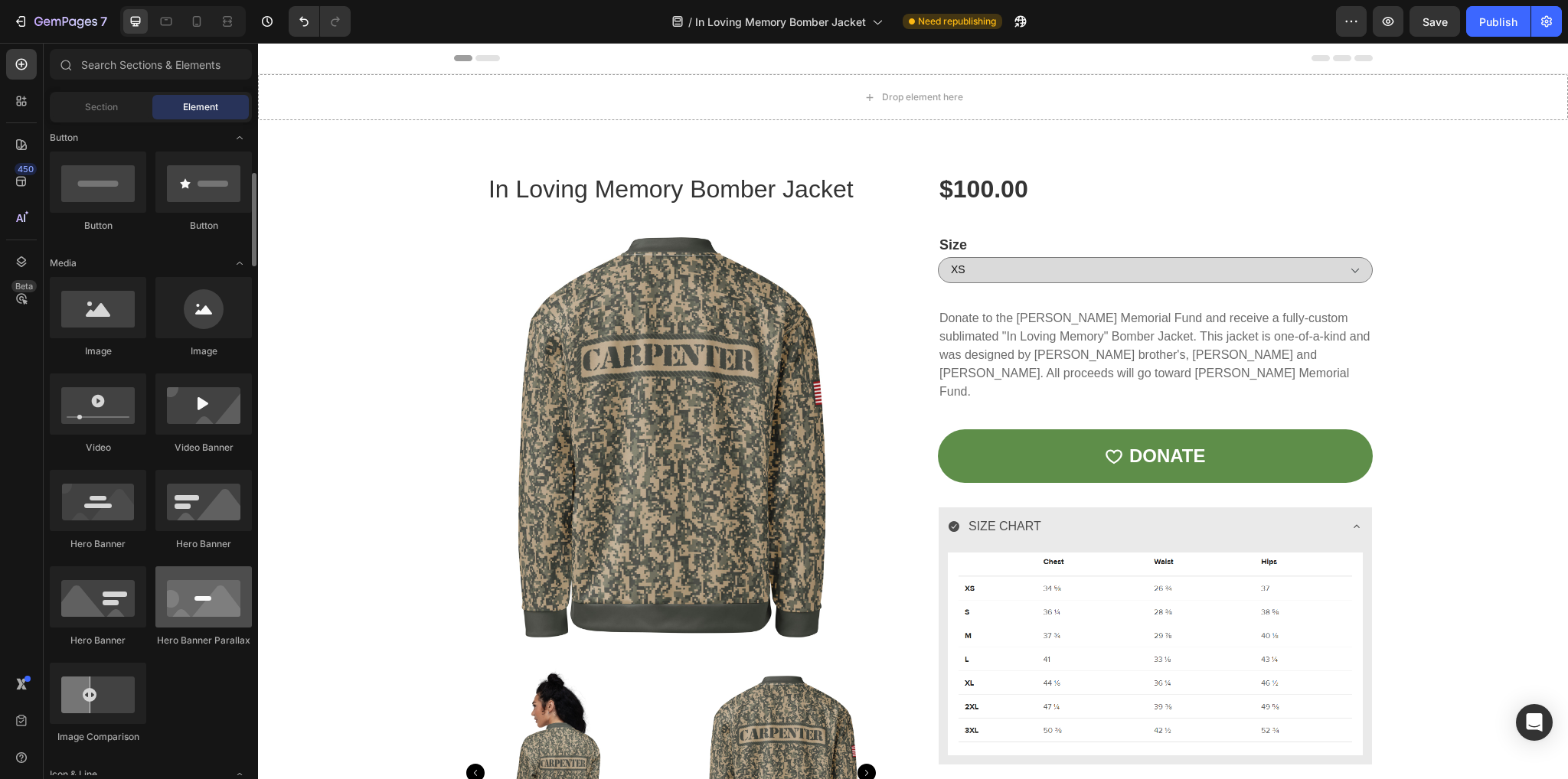
scroll to position [353, 0]
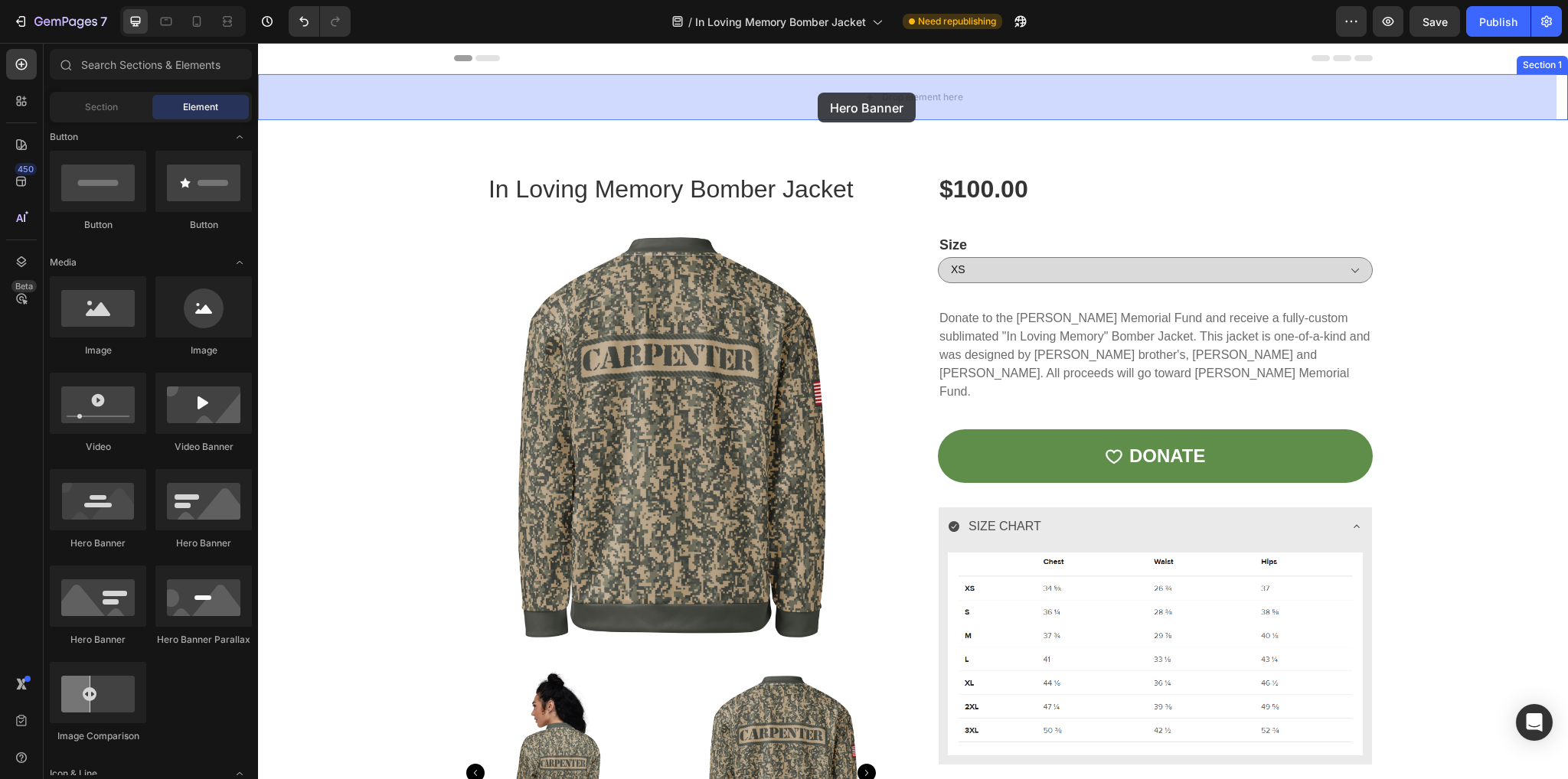
drag, startPoint x: 328, startPoint y: 647, endPoint x: 817, endPoint y: 92, distance: 739.7
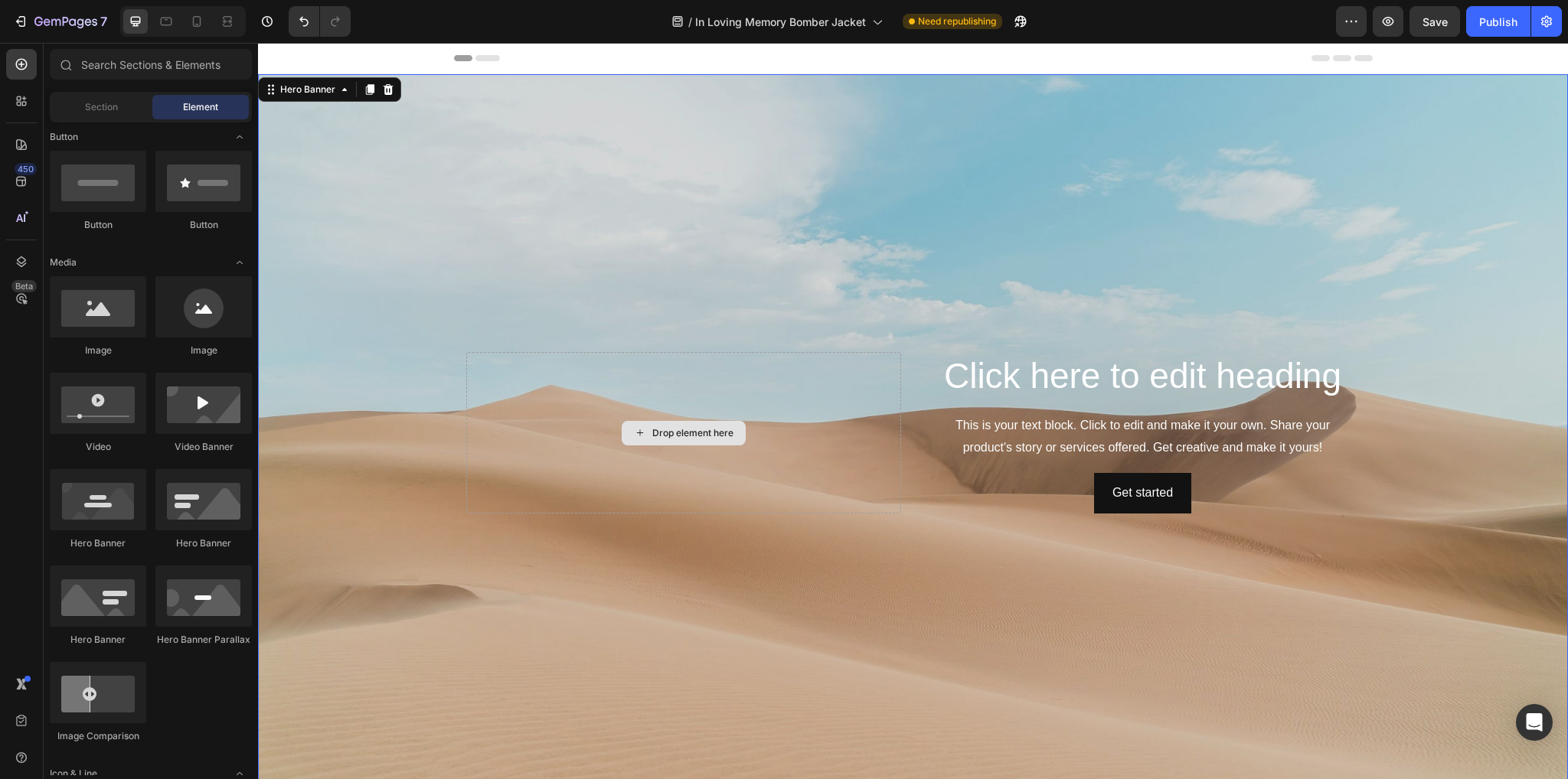
click at [726, 421] on div "Drop element here" at bounding box center [684, 434] width 124 height 25
click at [543, 359] on div "Drop element here" at bounding box center [684, 432] width 435 height 161
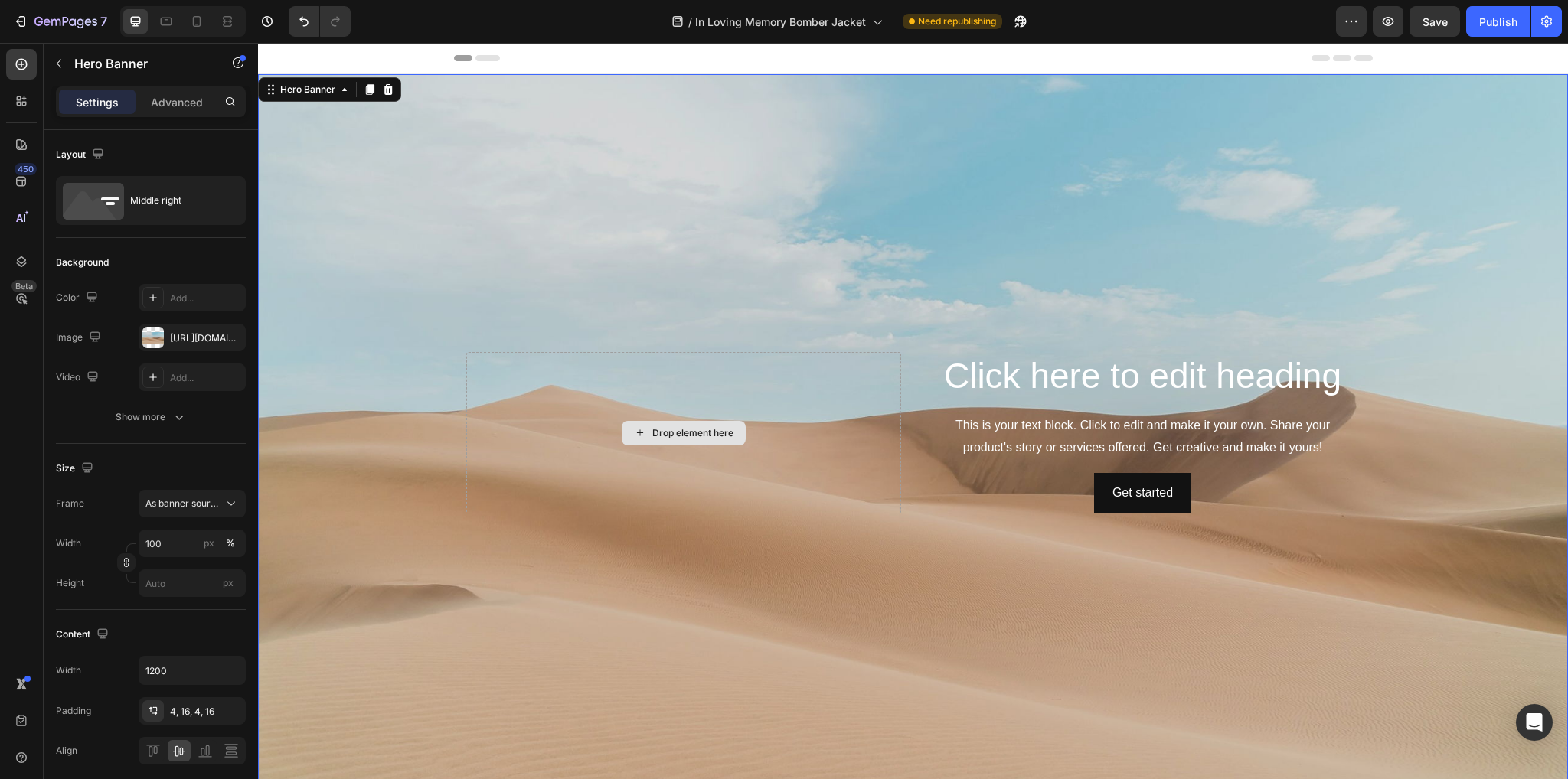
click at [757, 382] on div "Drop element here" at bounding box center [684, 432] width 435 height 161
click at [1011, 408] on div "Click here to edit heading Heading This is your text block. Click to edit and m…" at bounding box center [1144, 432] width 435 height 161
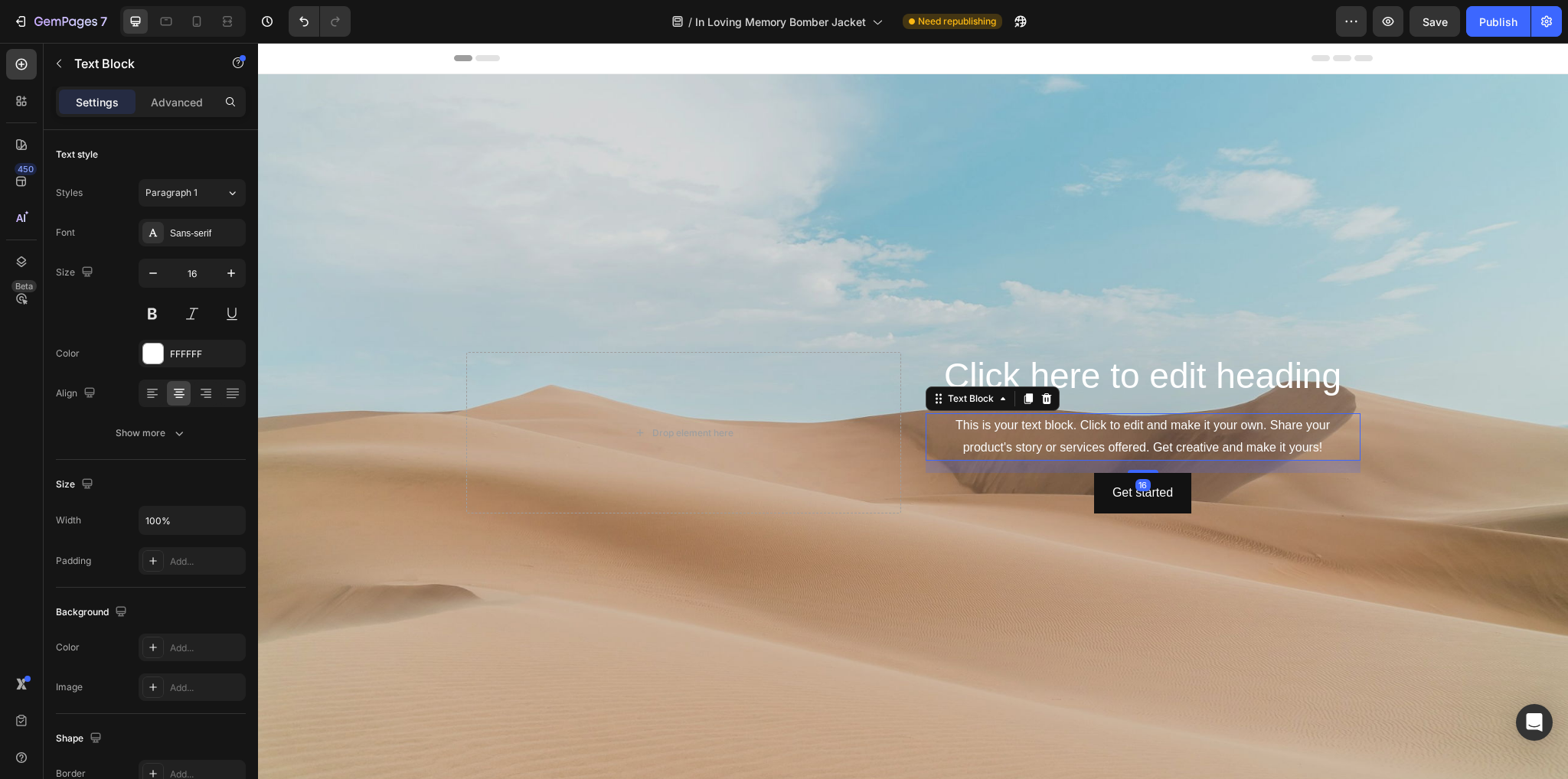
click at [994, 441] on div "This is your text block. Click to edit and make it your own. Share your product…" at bounding box center [1144, 437] width 435 height 48
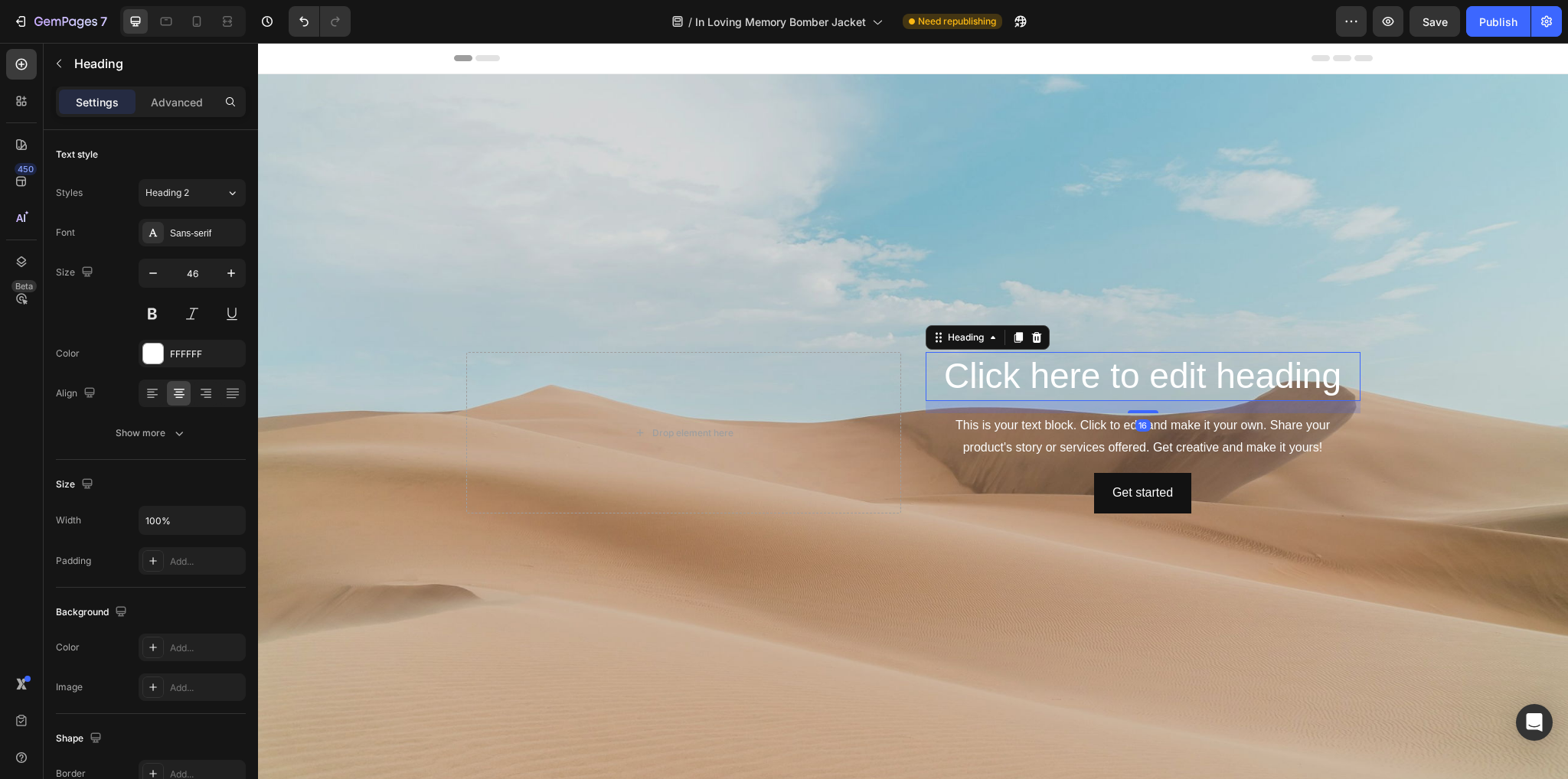
click at [1050, 379] on h2 "Click here to edit heading" at bounding box center [1144, 376] width 435 height 49
click at [778, 408] on div "Drop element here" at bounding box center [684, 432] width 435 height 161
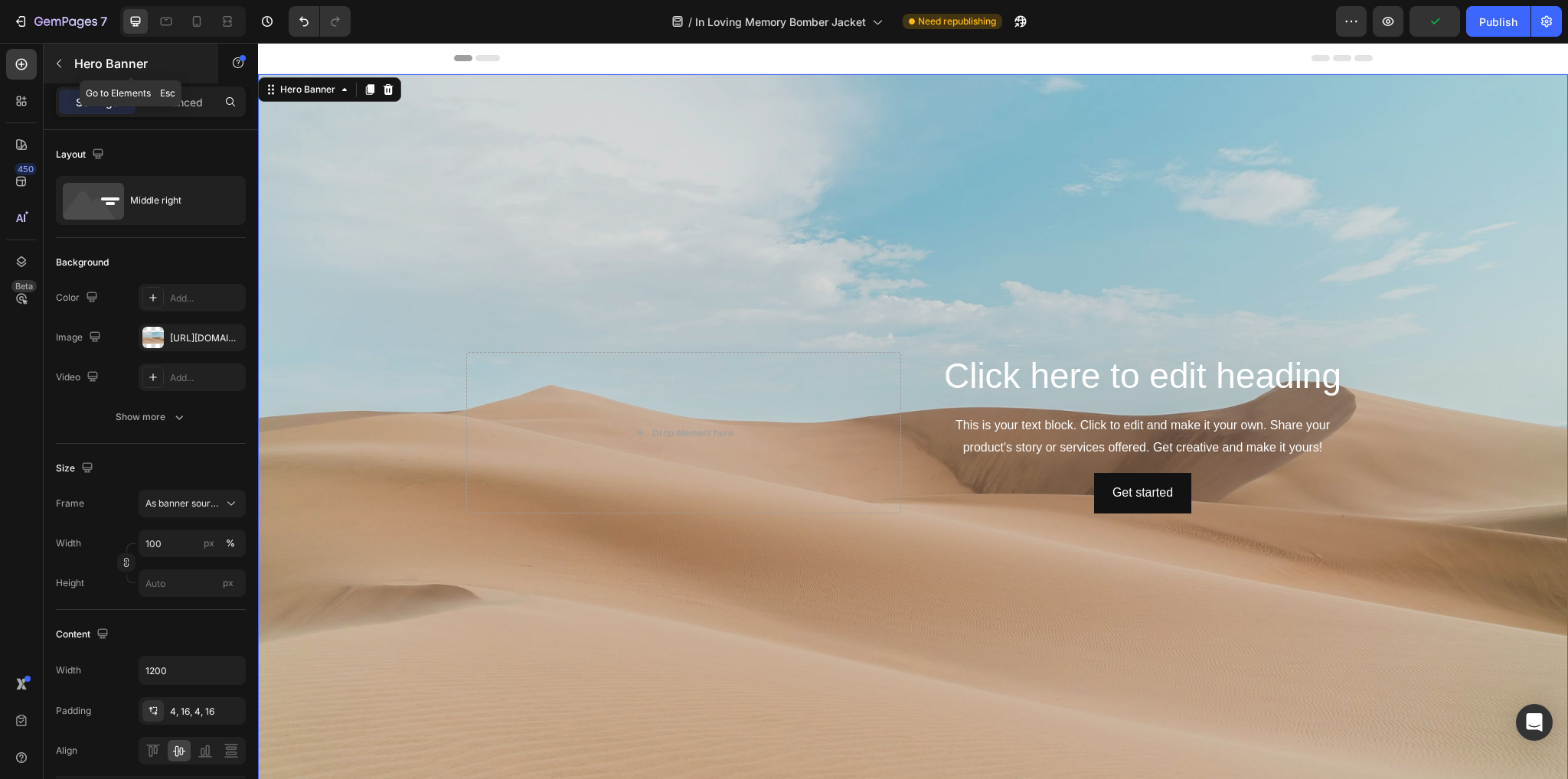
click at [52, 62] on icon "button" at bounding box center [58, 63] width 12 height 12
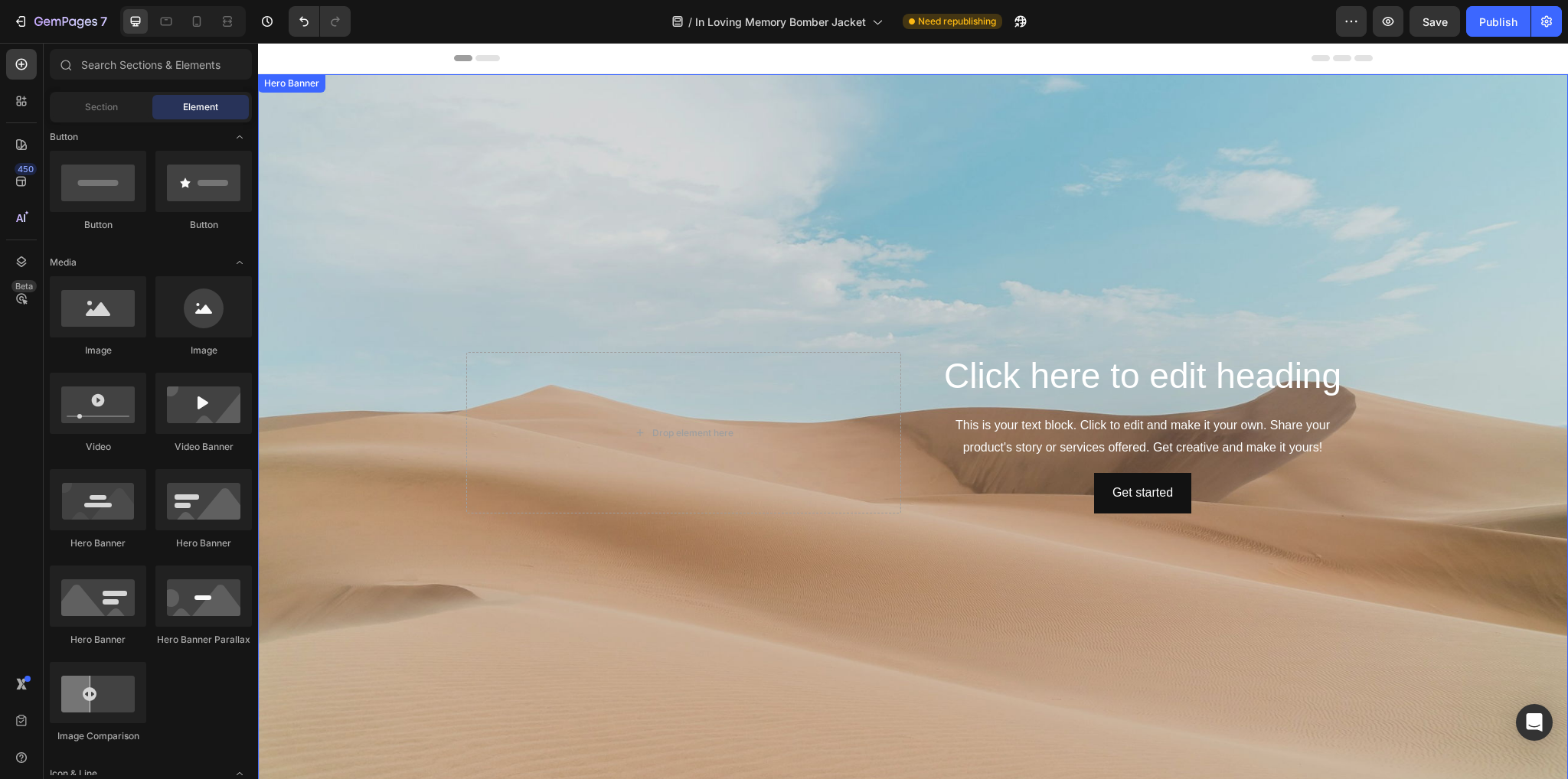
click at [1481, 113] on div "Background Image" at bounding box center [913, 433] width 1310 height 717
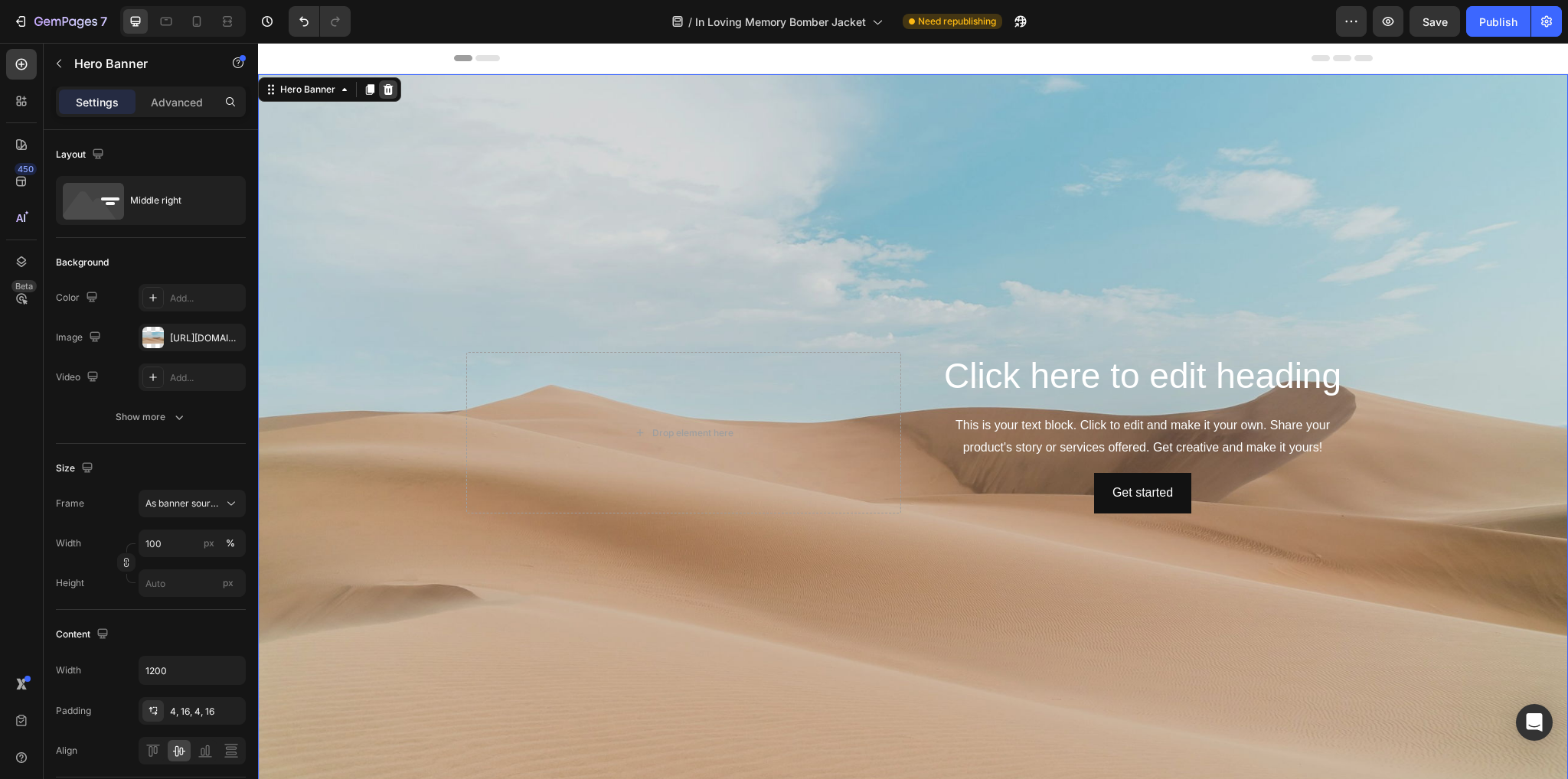
click at [386, 92] on icon at bounding box center [388, 89] width 12 height 12
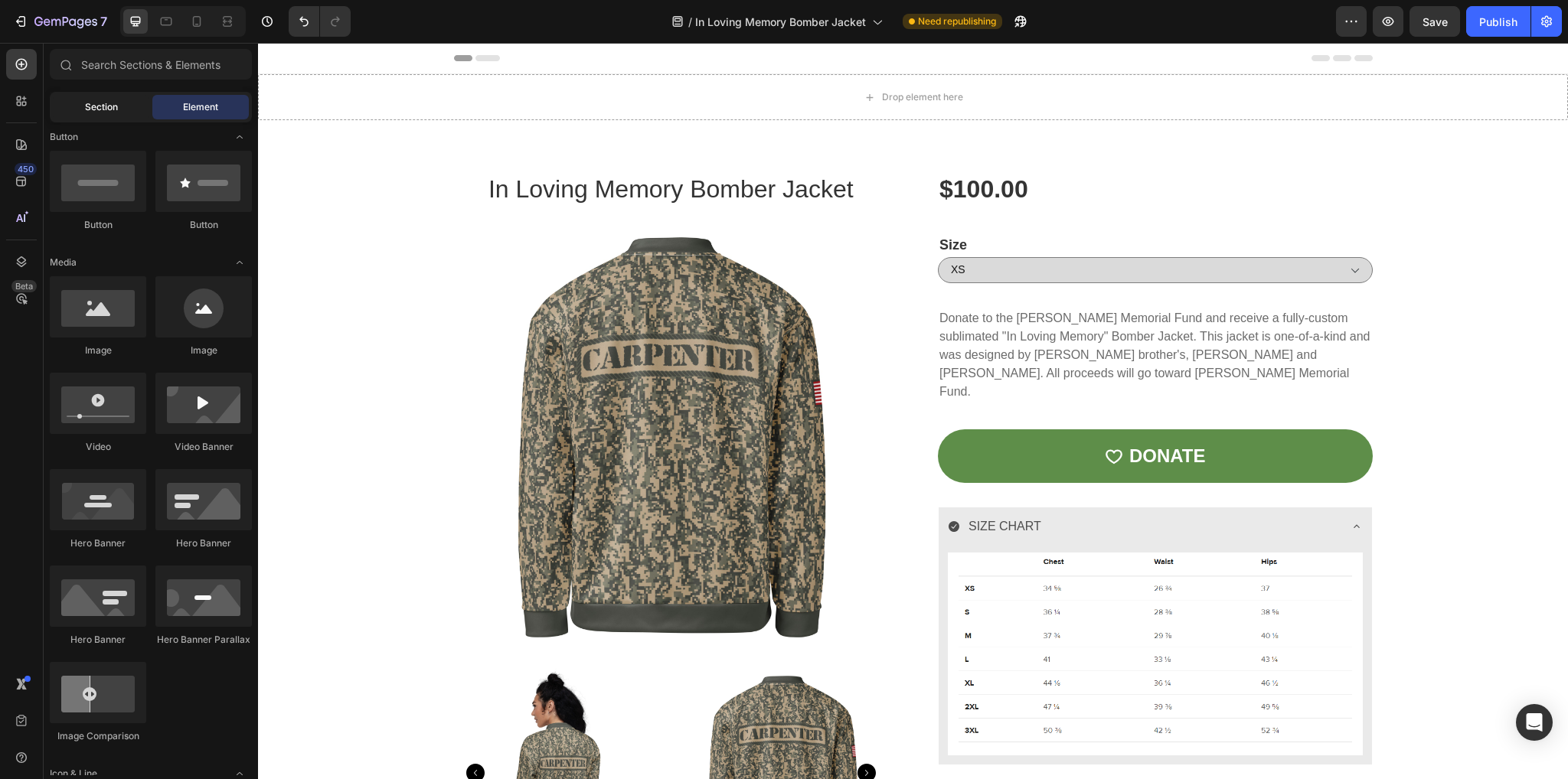
click at [101, 100] on span "Section" at bounding box center [101, 107] width 33 height 13
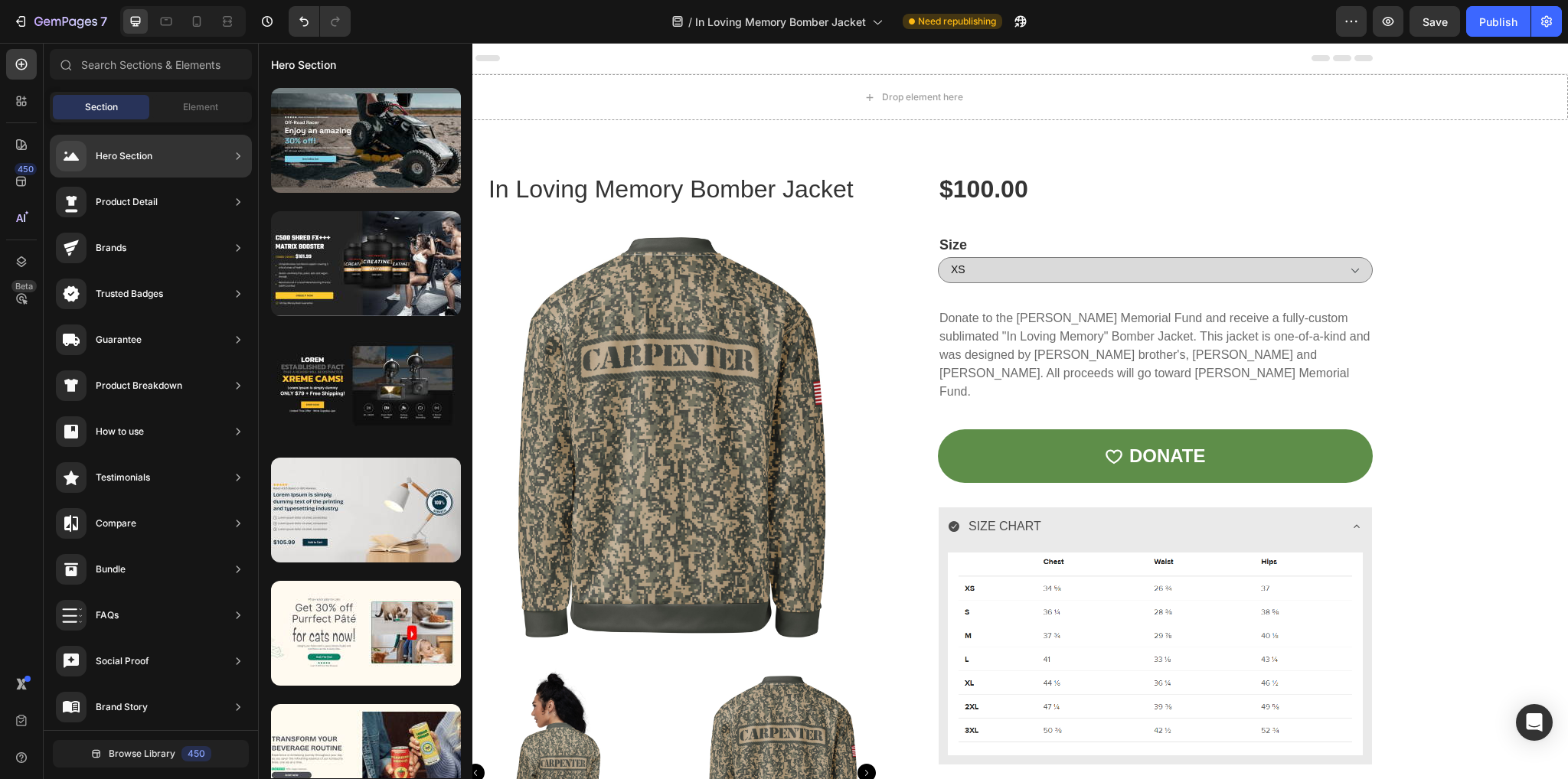
click at [121, 159] on div "Hero Section" at bounding box center [123, 156] width 56 height 15
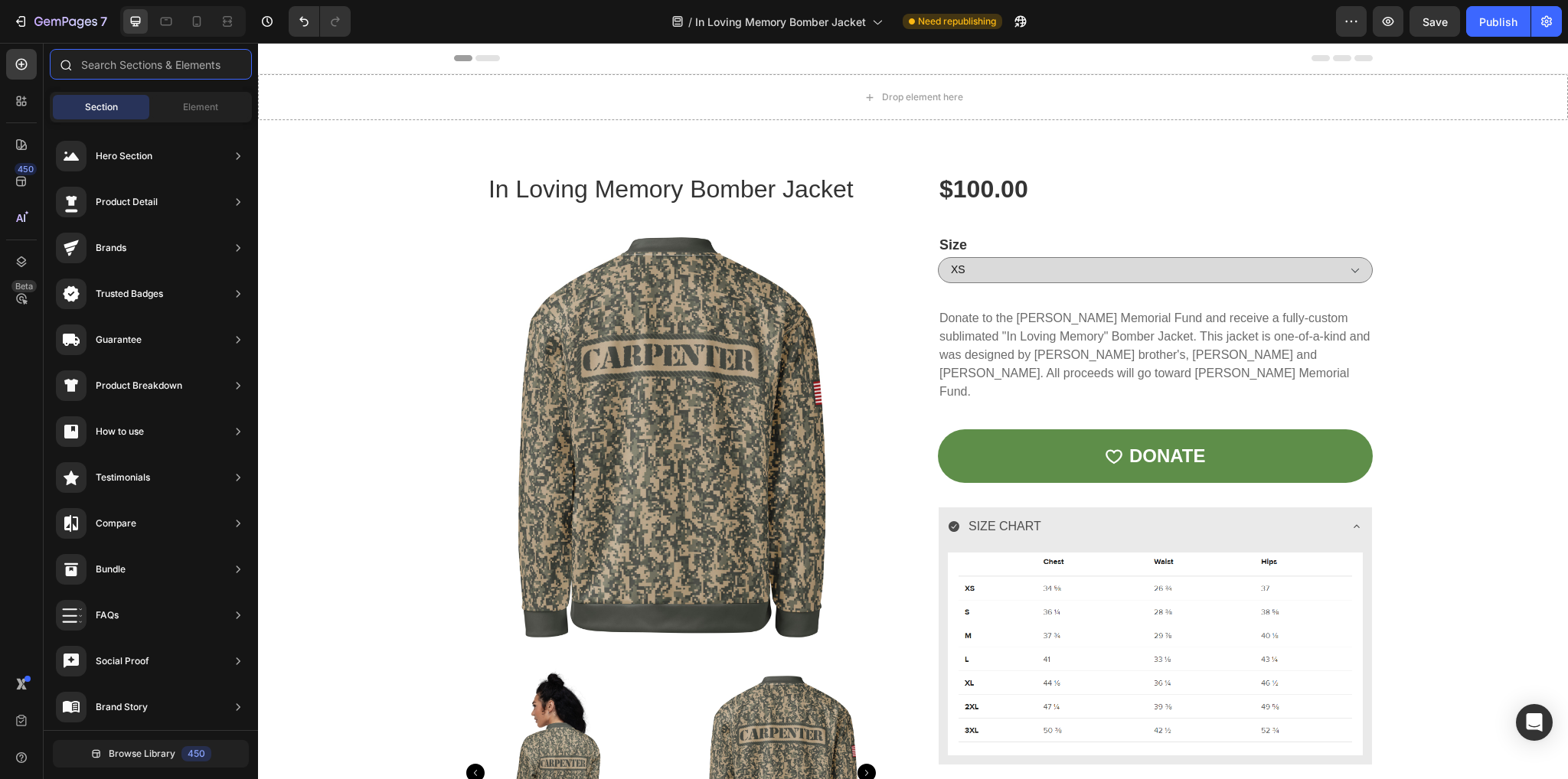
click at [130, 60] on input "text" at bounding box center [151, 64] width 202 height 31
click at [188, 104] on span "Element" at bounding box center [200, 107] width 35 height 13
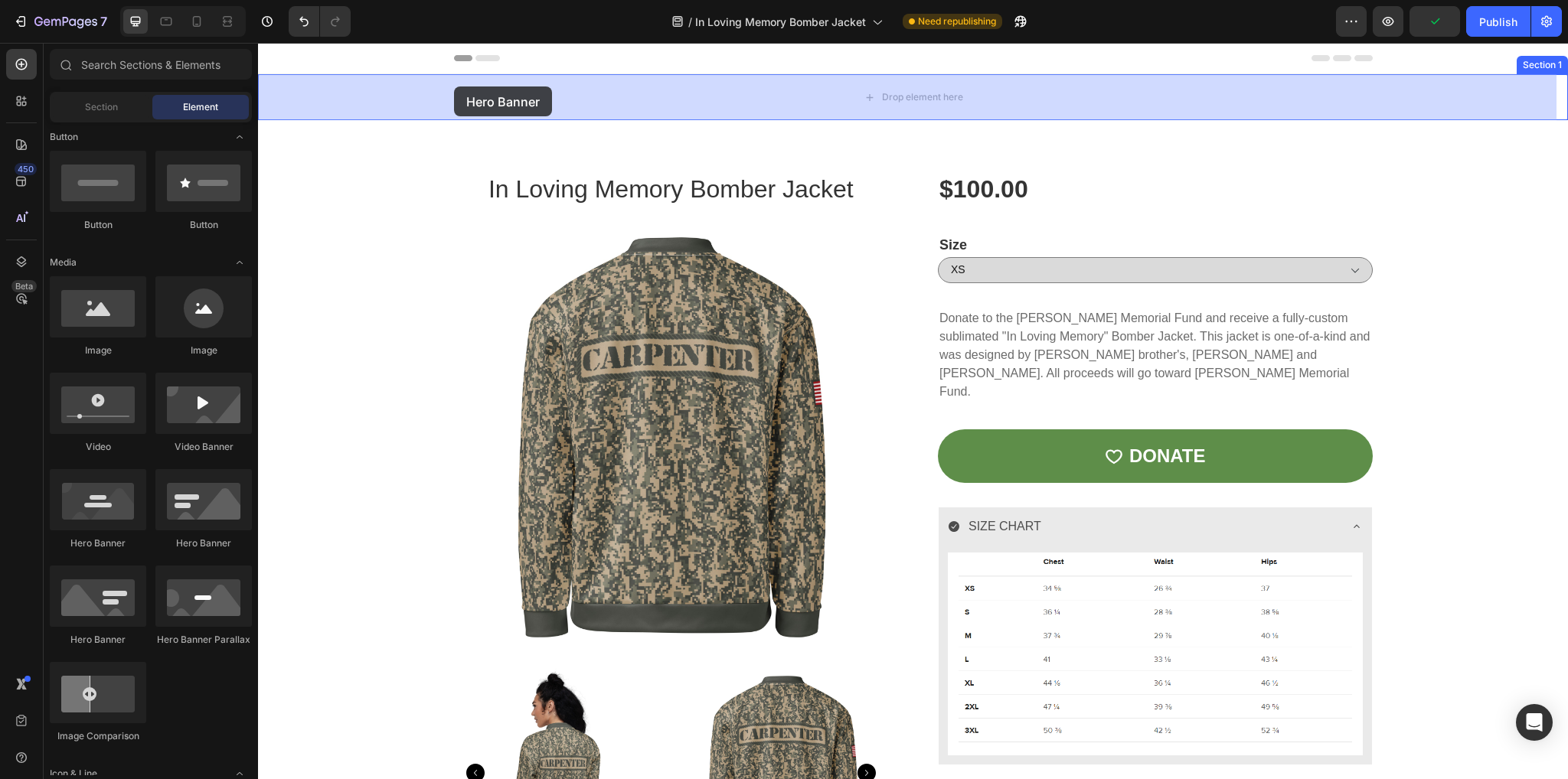
drag, startPoint x: 464, startPoint y: 549, endPoint x: 454, endPoint y: 87, distance: 462.1
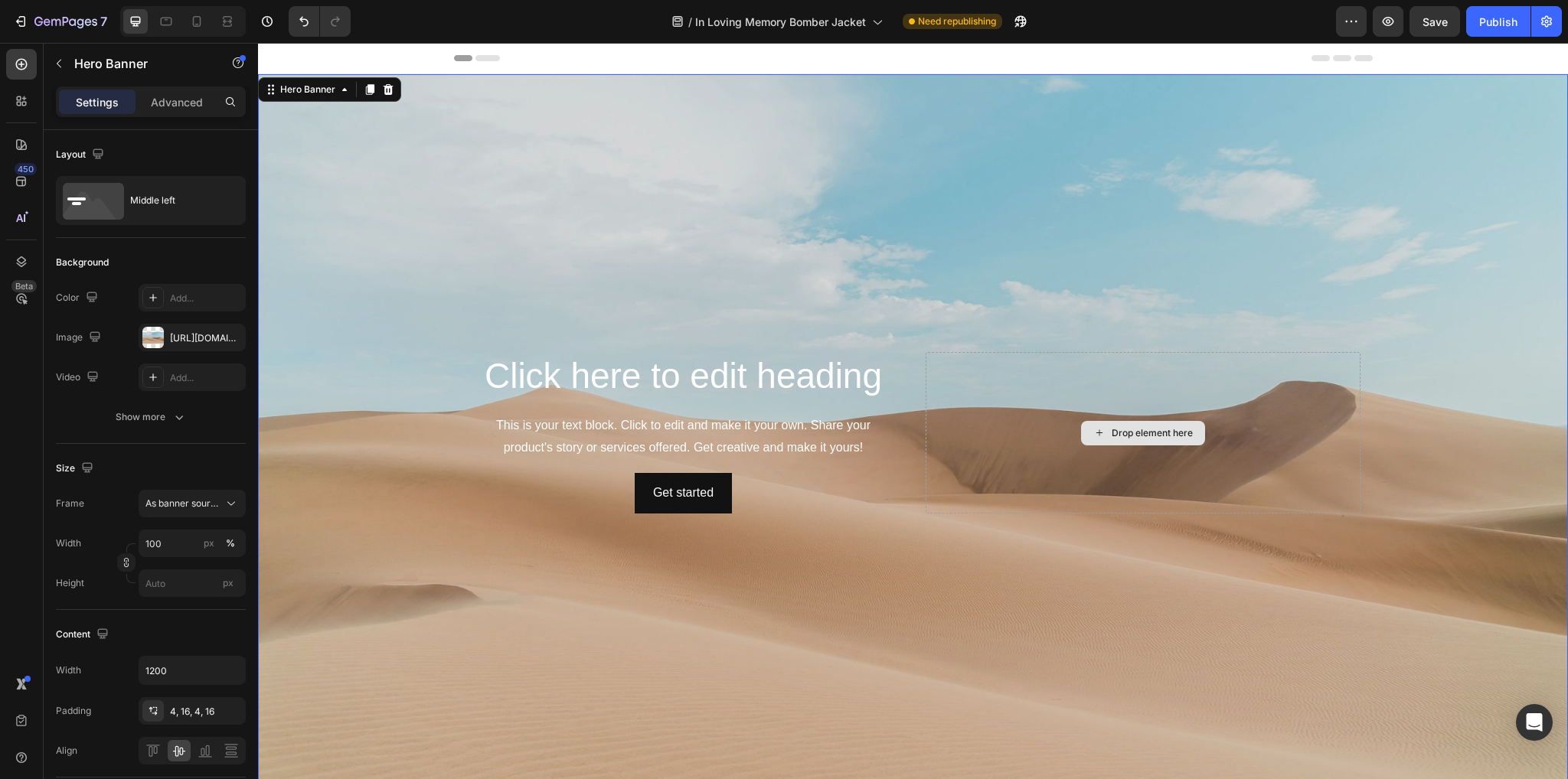
click at [1066, 414] on div "Drop element here" at bounding box center [1144, 432] width 435 height 161
click at [64, 53] on button "button" at bounding box center [59, 64] width 25 height 25
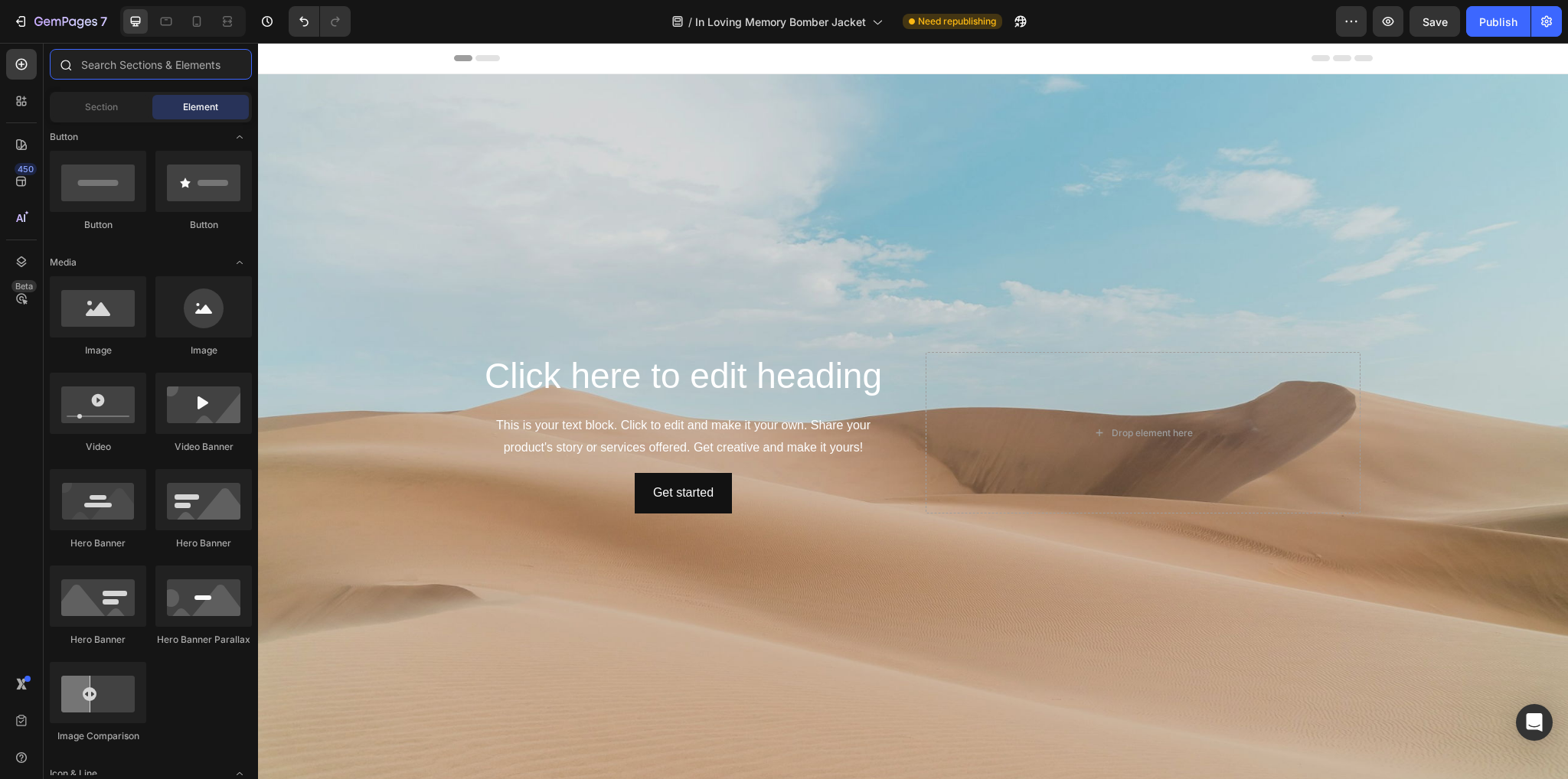
click at [169, 68] on input "text" at bounding box center [151, 64] width 202 height 31
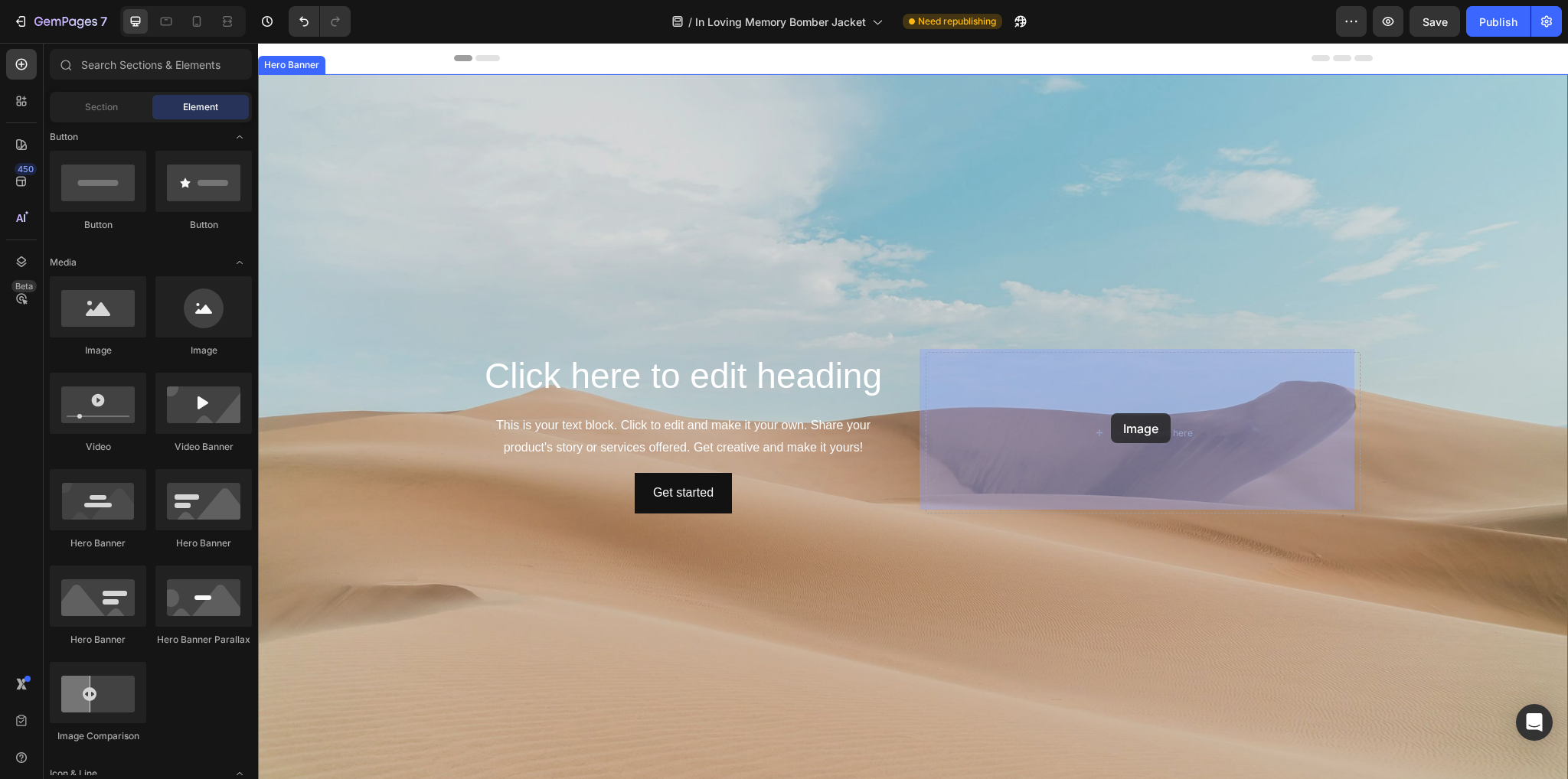
drag, startPoint x: 354, startPoint y: 345, endPoint x: 1159, endPoint y: 417, distance: 808.2
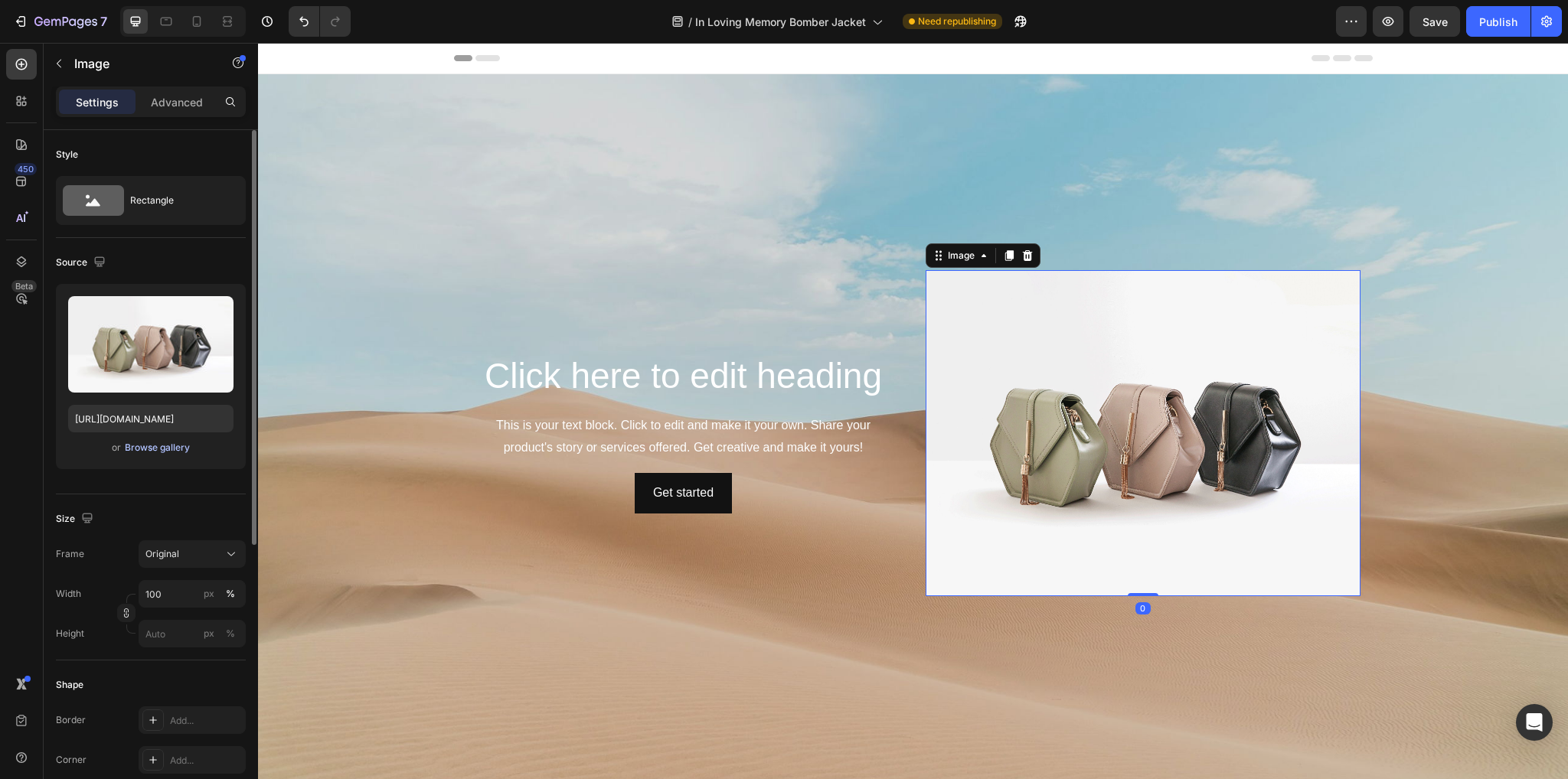
click at [157, 442] on div "Browse gallery" at bounding box center [157, 447] width 65 height 13
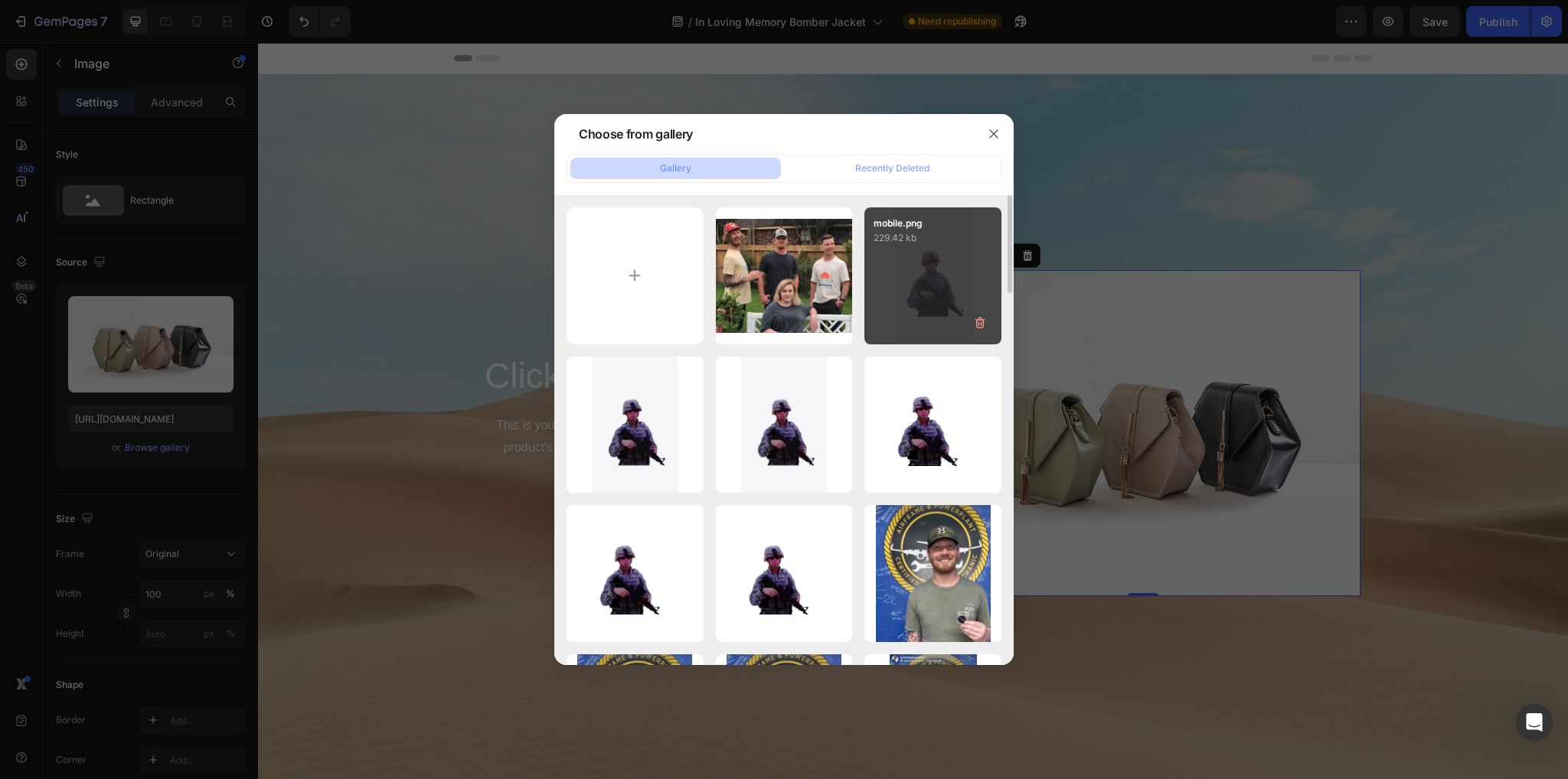
click at [960, 313] on div "mobile.png 229.42 kb" at bounding box center [933, 277] width 137 height 137
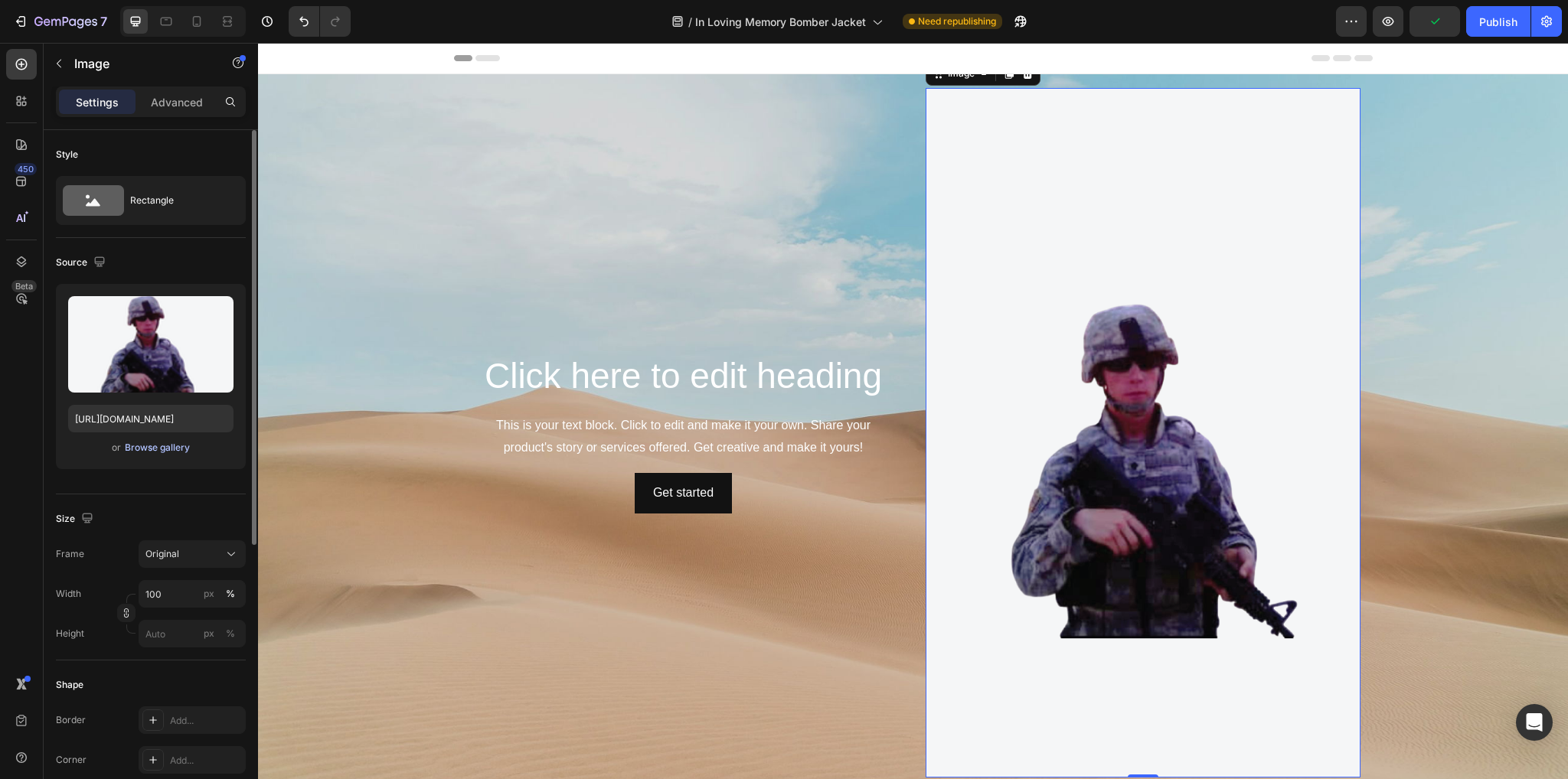
click at [164, 448] on div "Browse gallery" at bounding box center [157, 447] width 65 height 13
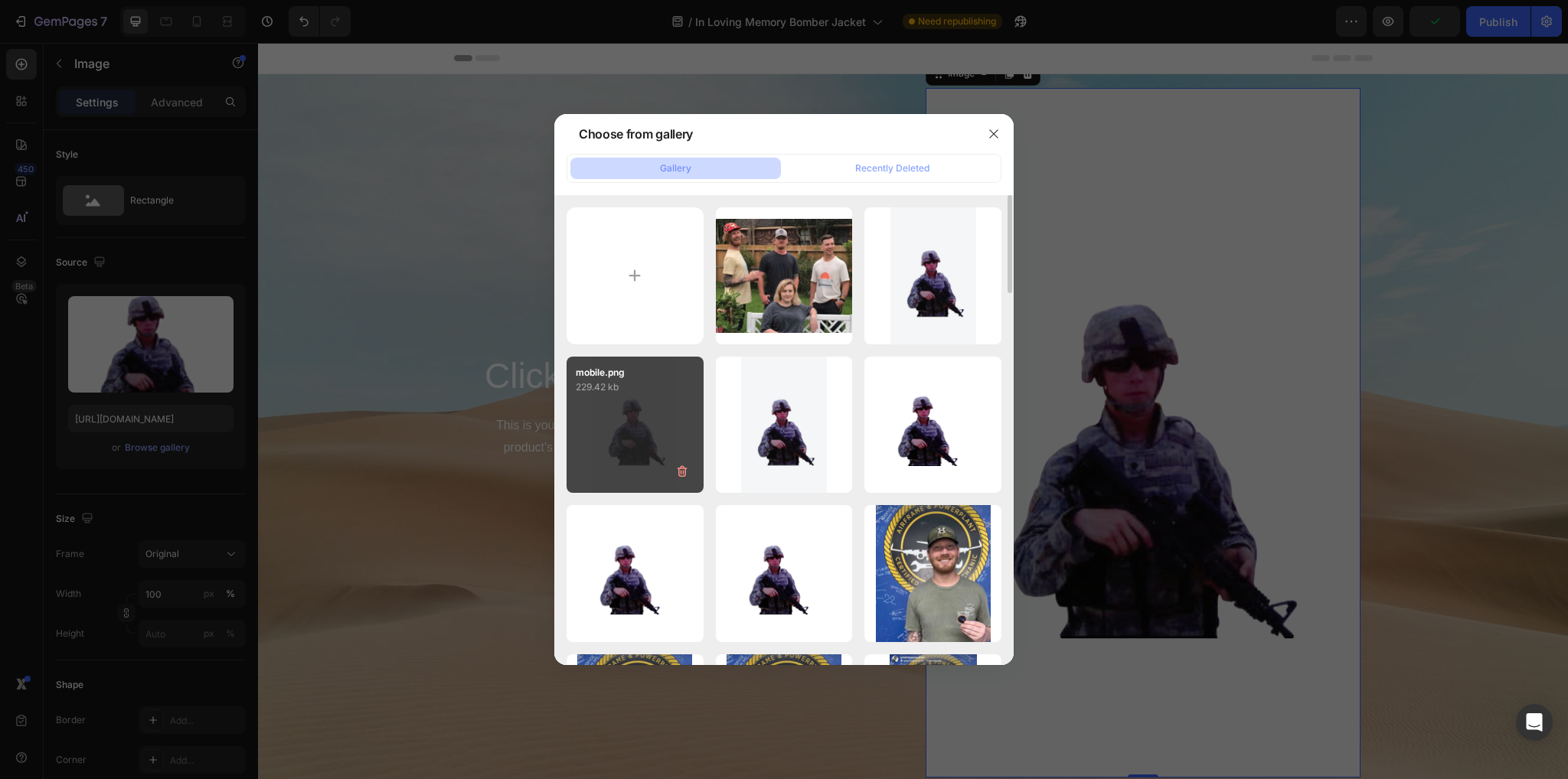
click at [648, 428] on div "mobile.png 229.42 kb" at bounding box center [635, 425] width 137 height 137
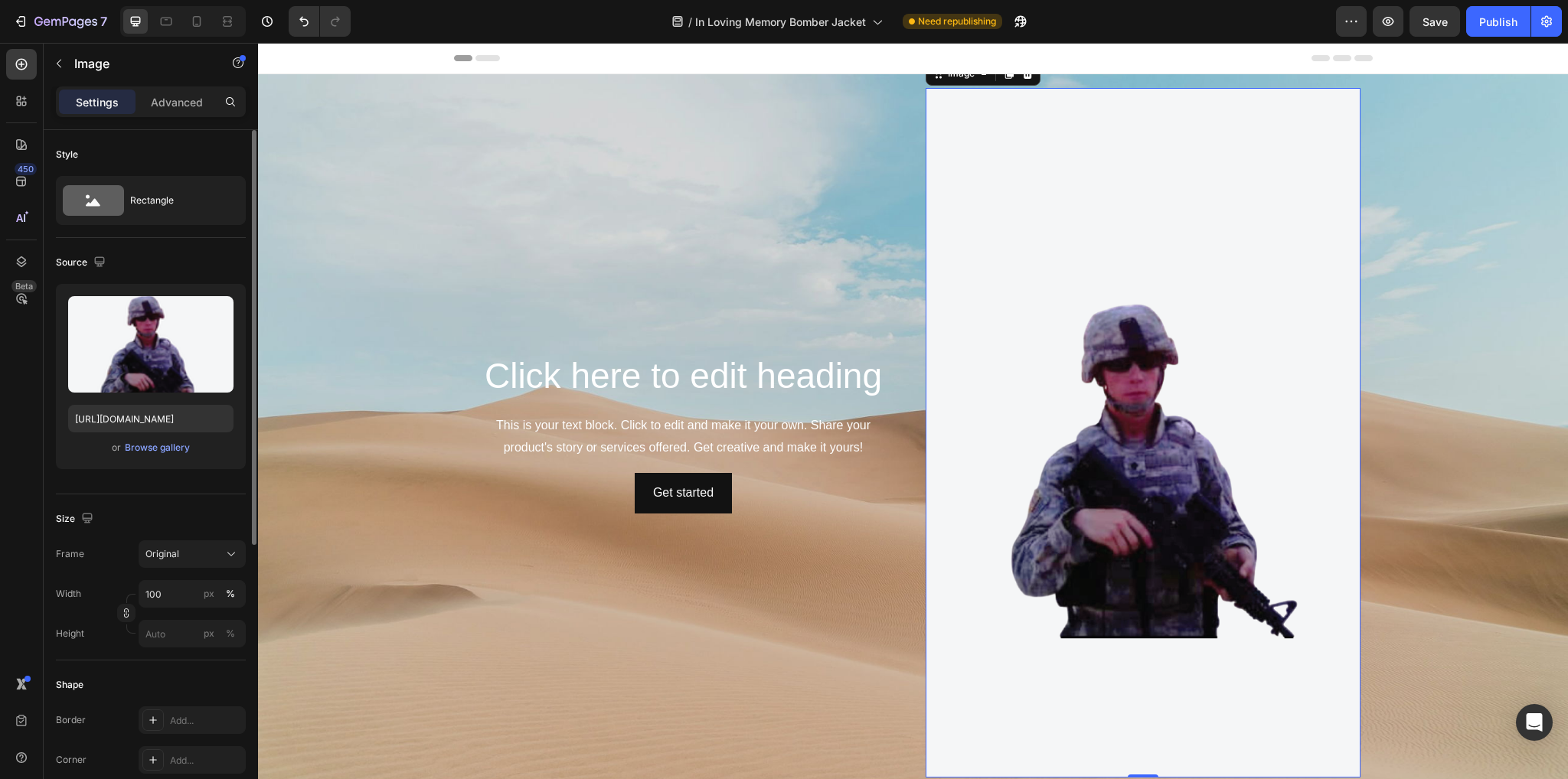
click at [152, 460] on div "Upload Image [URL][DOMAIN_NAME] or Browse gallery" at bounding box center [151, 377] width 190 height 185
click at [151, 453] on div "Browse gallery" at bounding box center [157, 447] width 65 height 13
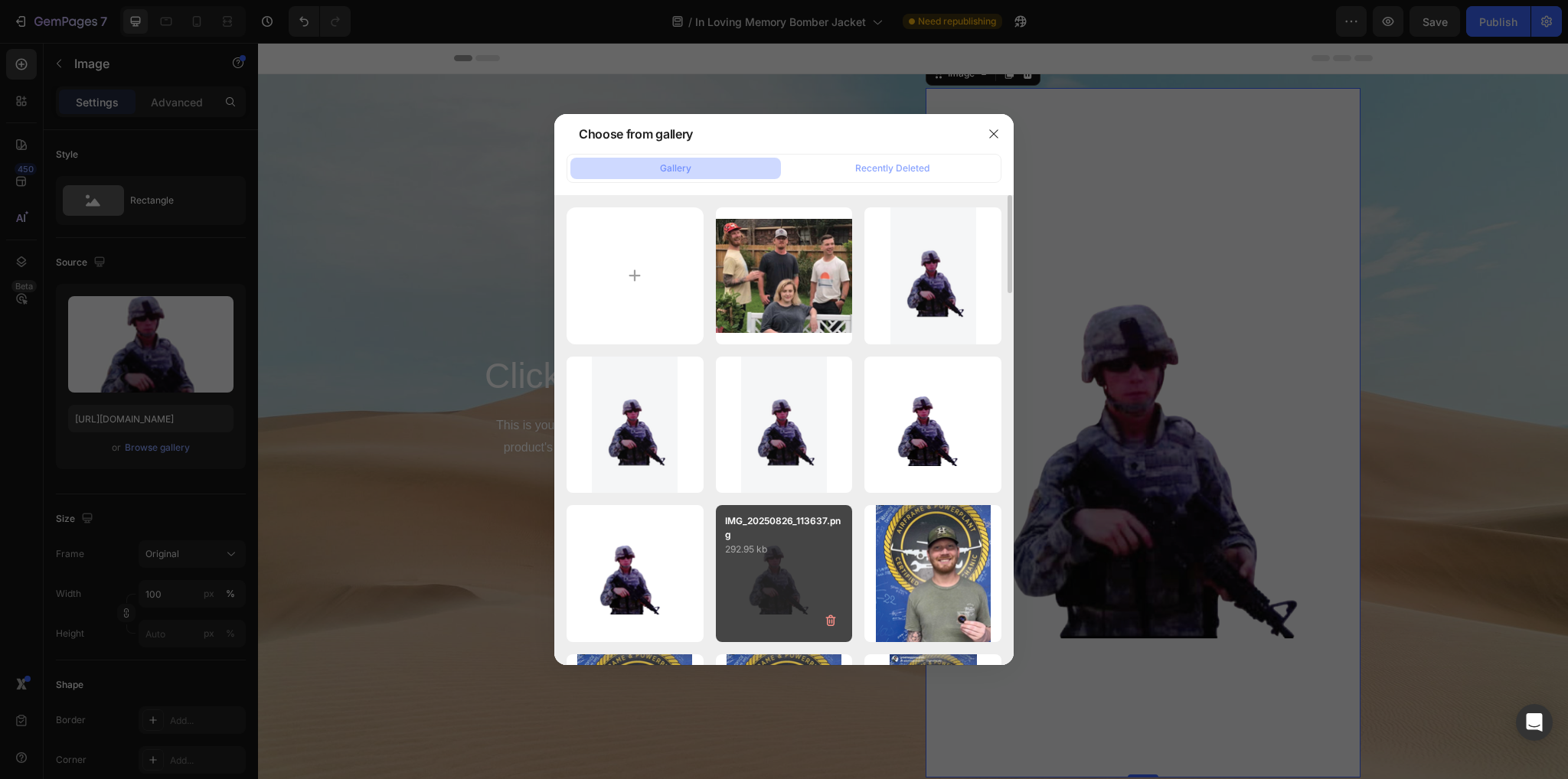
click at [732, 530] on p "IMG_20250826_113637.png" at bounding box center [784, 527] width 118 height 28
type input "[URL][DOMAIN_NAME]"
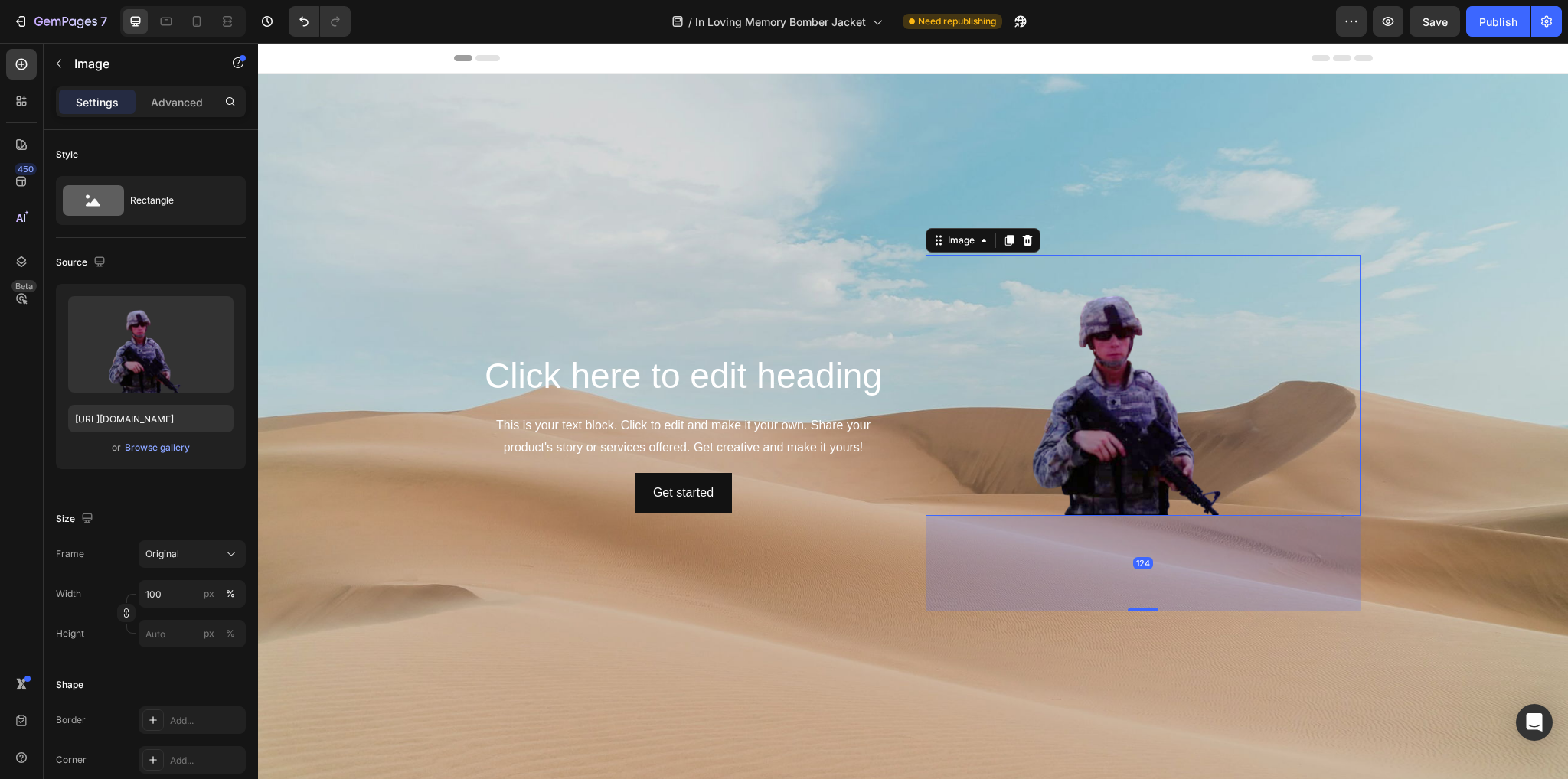
drag, startPoint x: 1146, startPoint y: 558, endPoint x: 1151, endPoint y: 653, distance: 95.1
click at [1151, 653] on div "Click here to edit heading Heading This is your text block. Click to edit and m…" at bounding box center [913, 433] width 1310 height 717
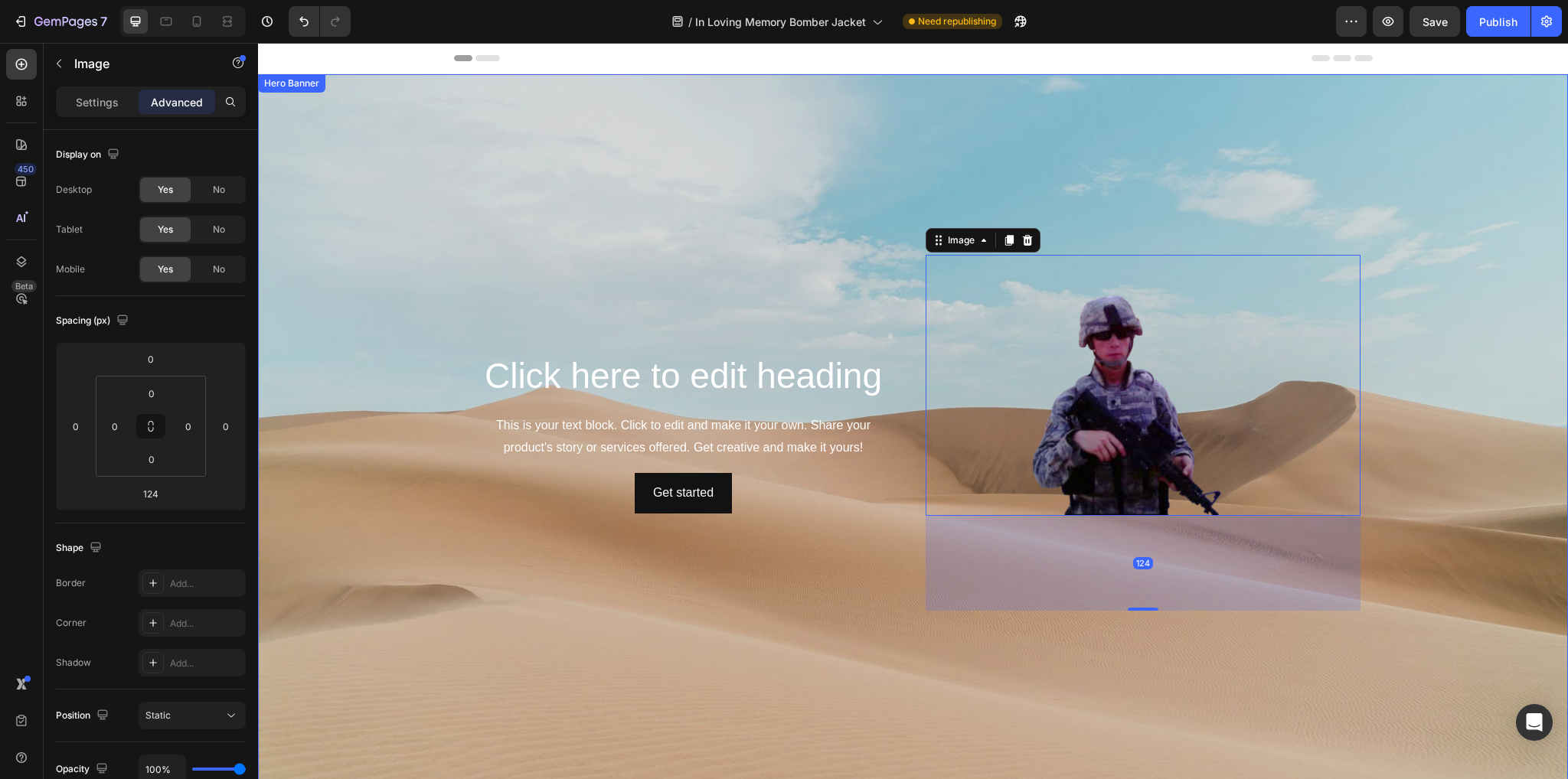
type input "0"
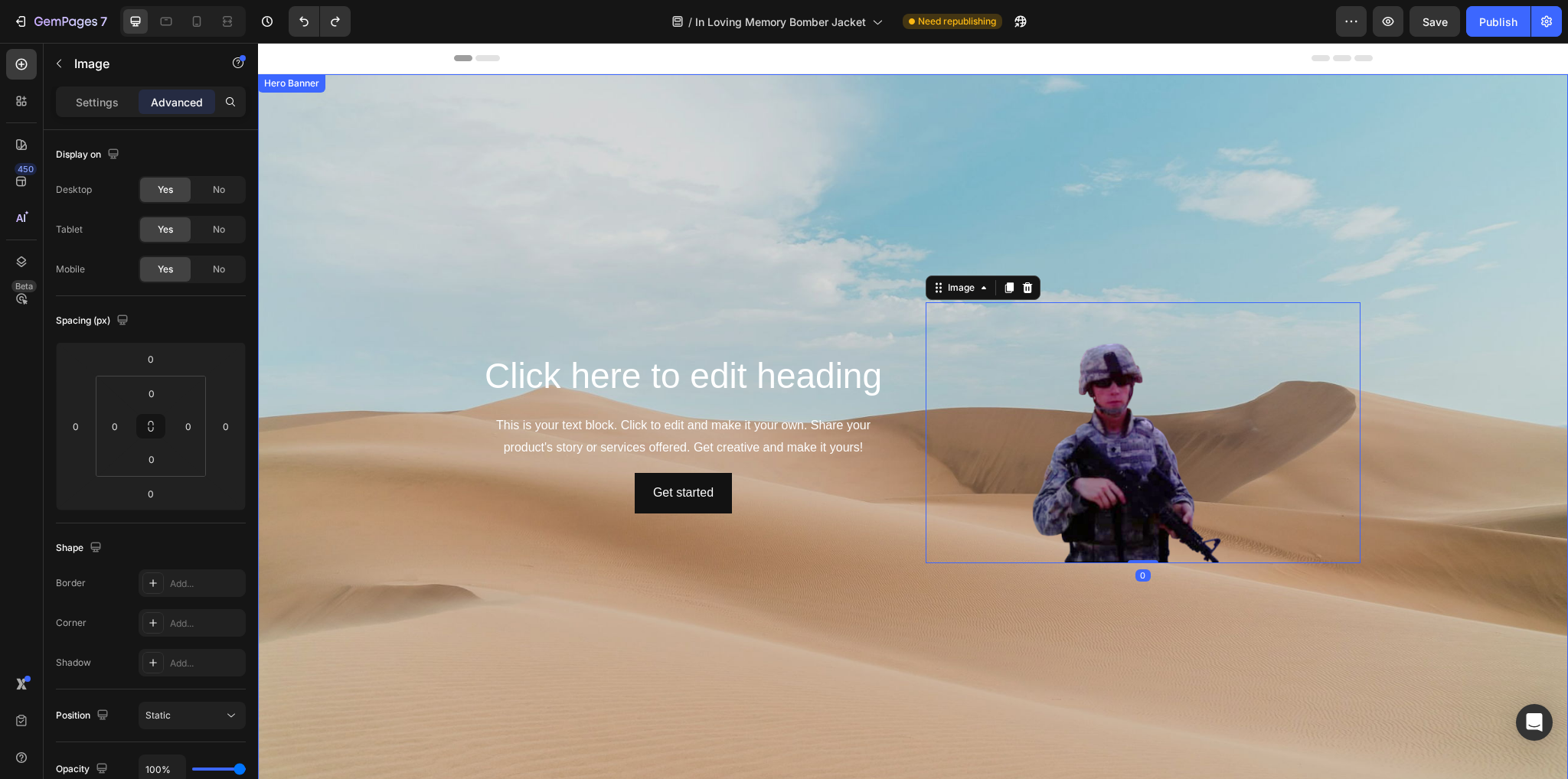
click at [832, 681] on div "Background Image" at bounding box center [913, 433] width 1310 height 717
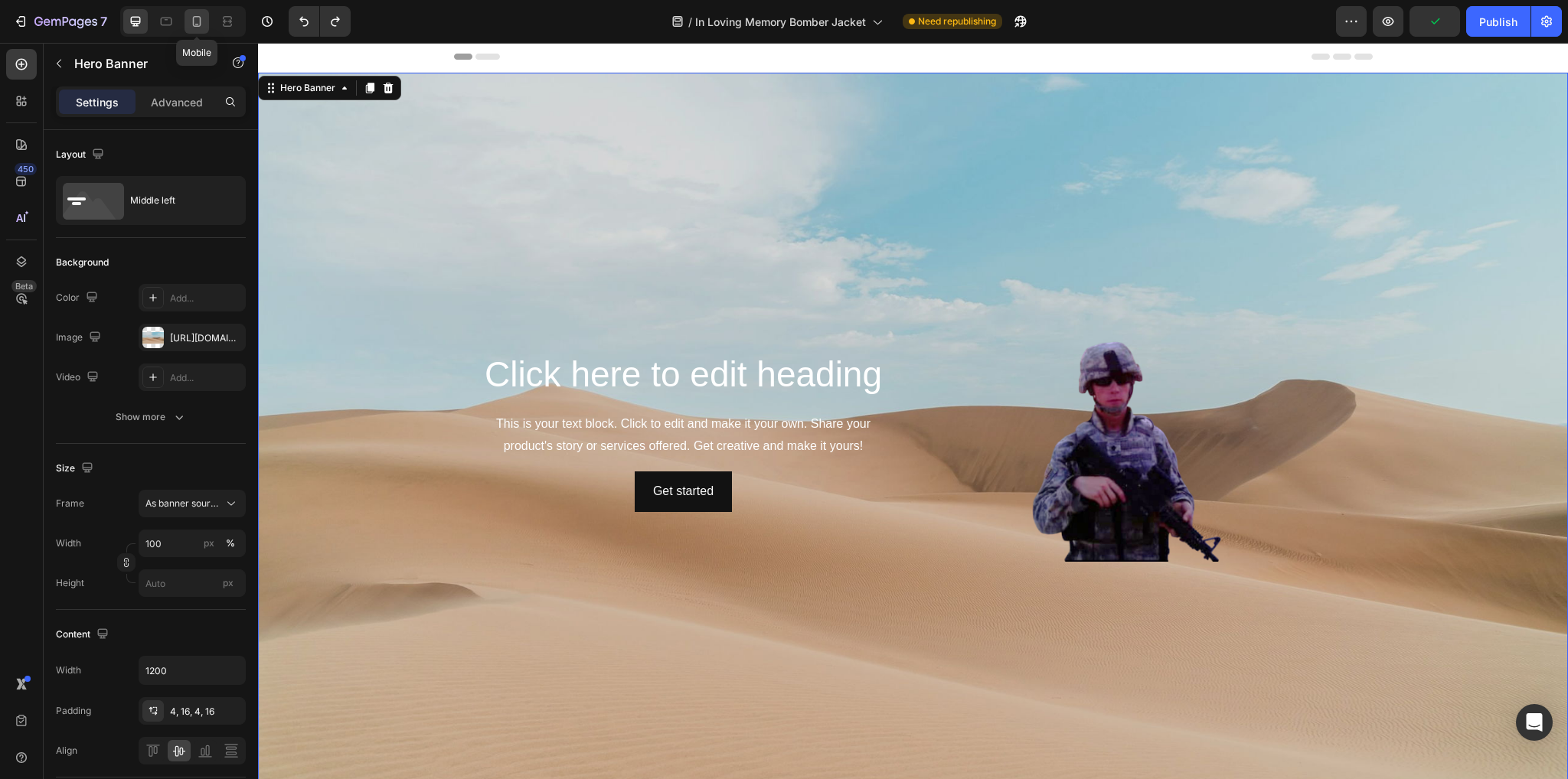
scroll to position [1, 0]
click at [195, 17] on icon at bounding box center [196, 21] width 9 height 10
type input "Auto"
type input "100%"
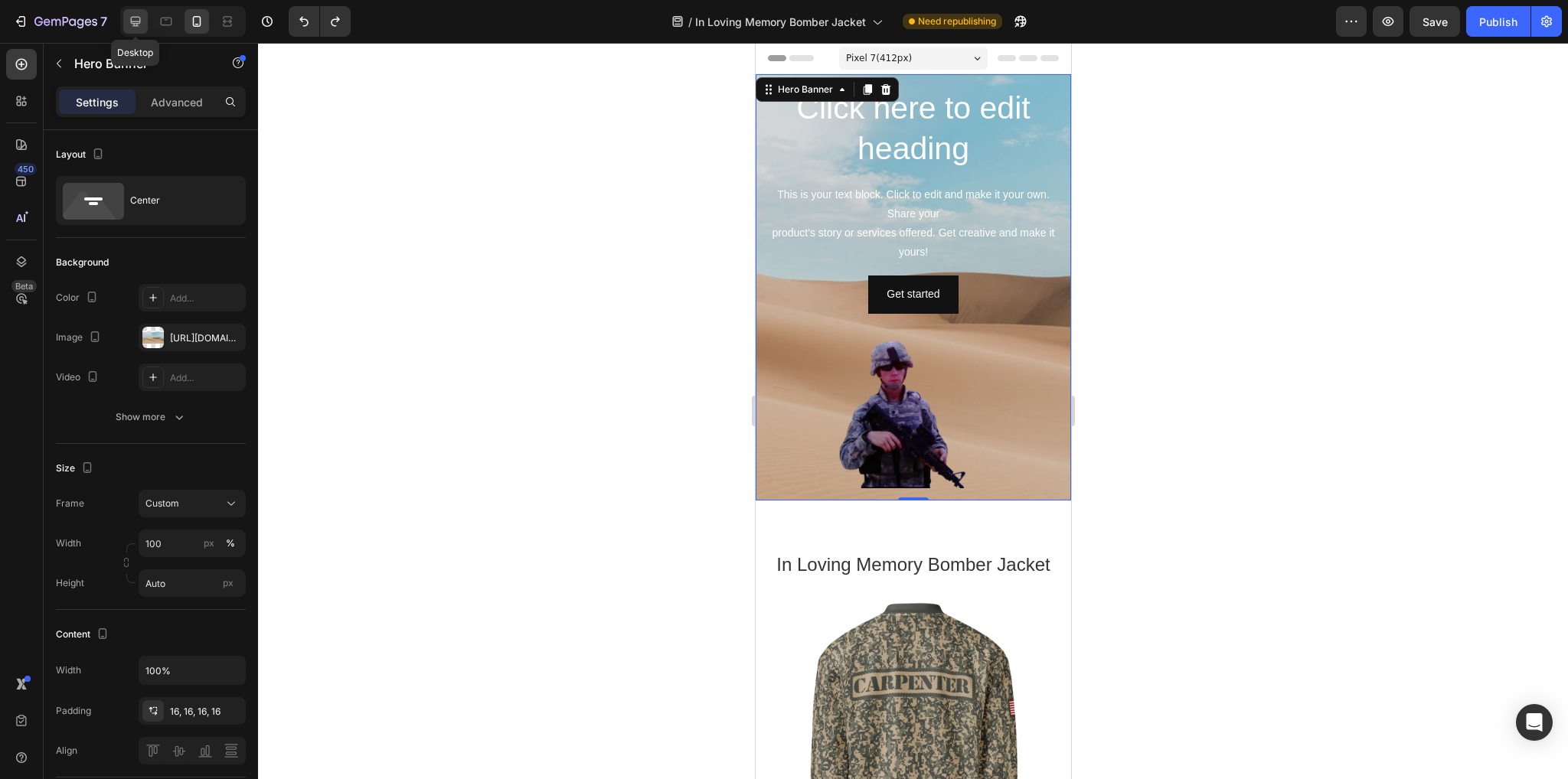
click at [136, 22] on icon at bounding box center [135, 21] width 15 height 15
type input "1200"
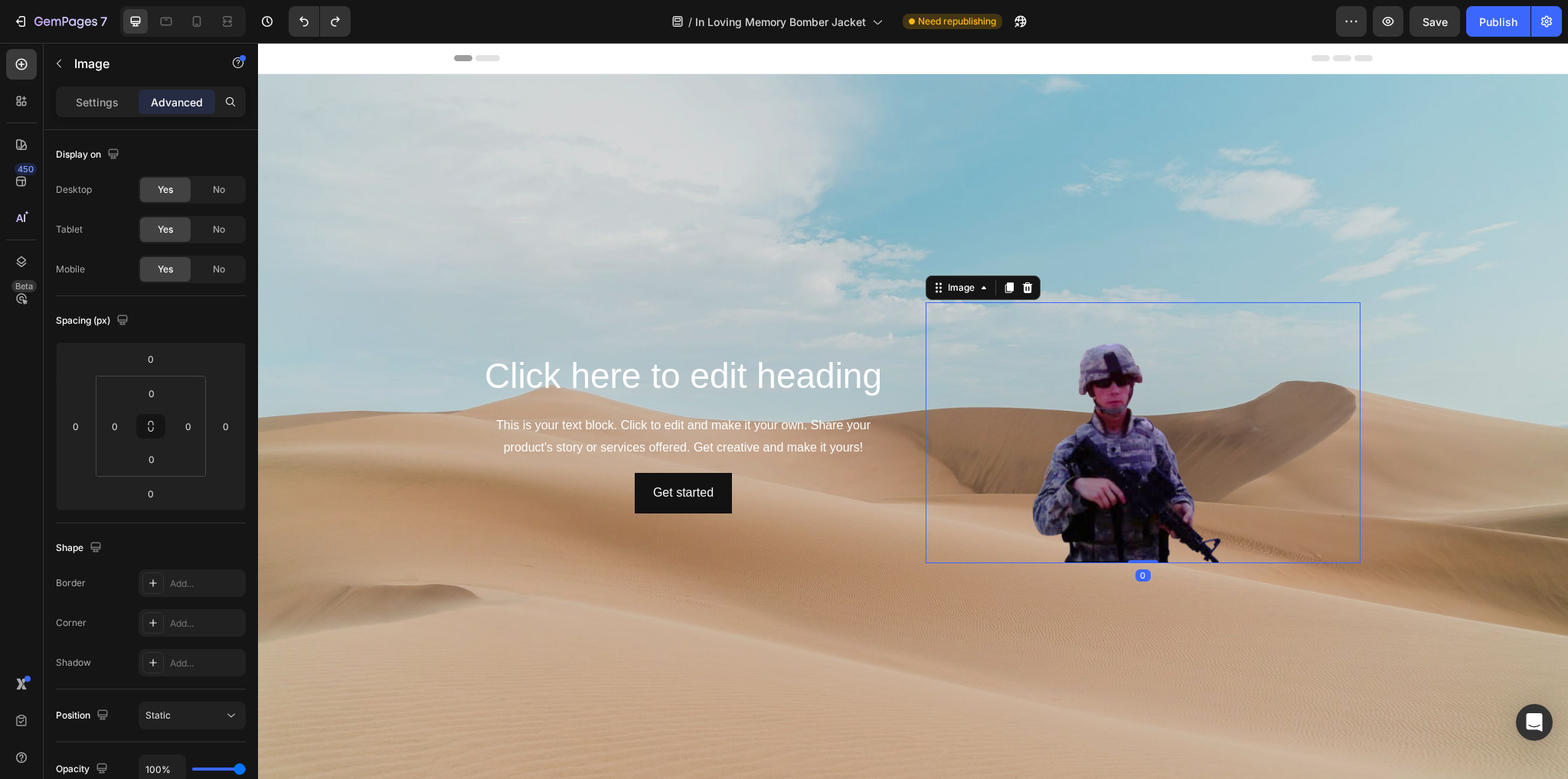
click at [1111, 426] on img at bounding box center [1144, 433] width 435 height 262
click at [1026, 278] on div at bounding box center [1027, 287] width 18 height 18
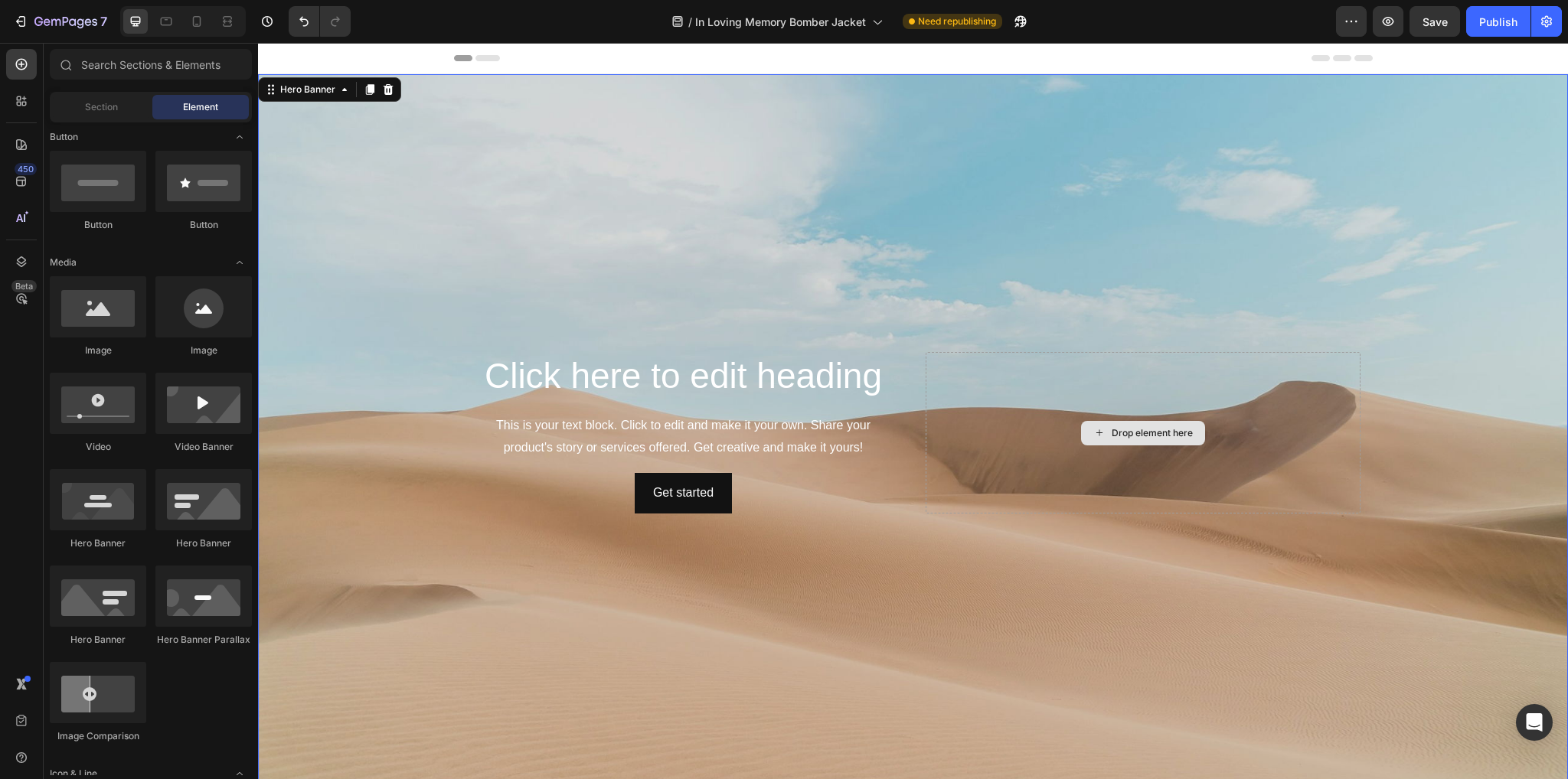
click at [1116, 399] on div "Drop element here" at bounding box center [1144, 432] width 435 height 161
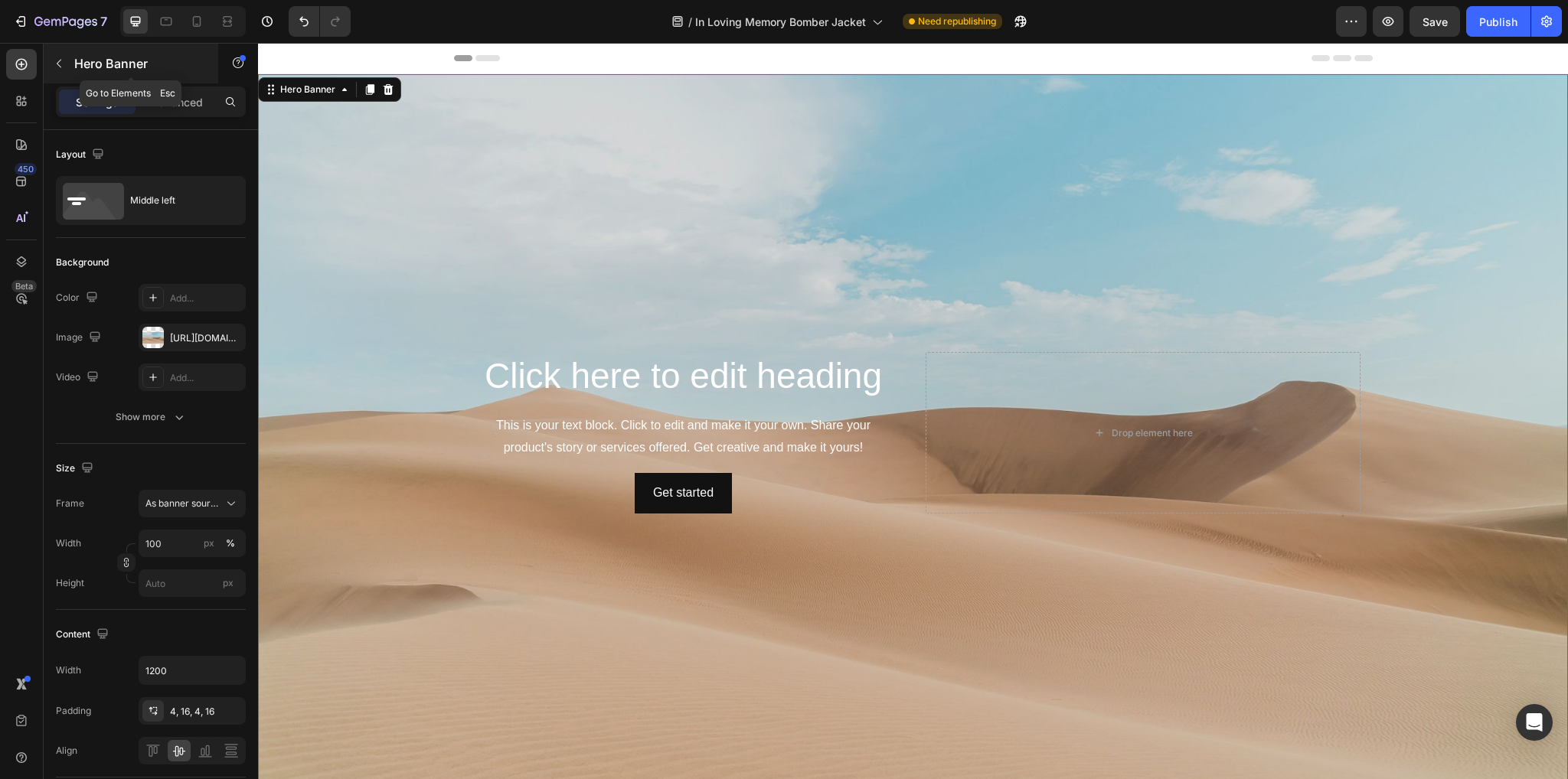
click at [59, 56] on button "button" at bounding box center [59, 64] width 25 height 25
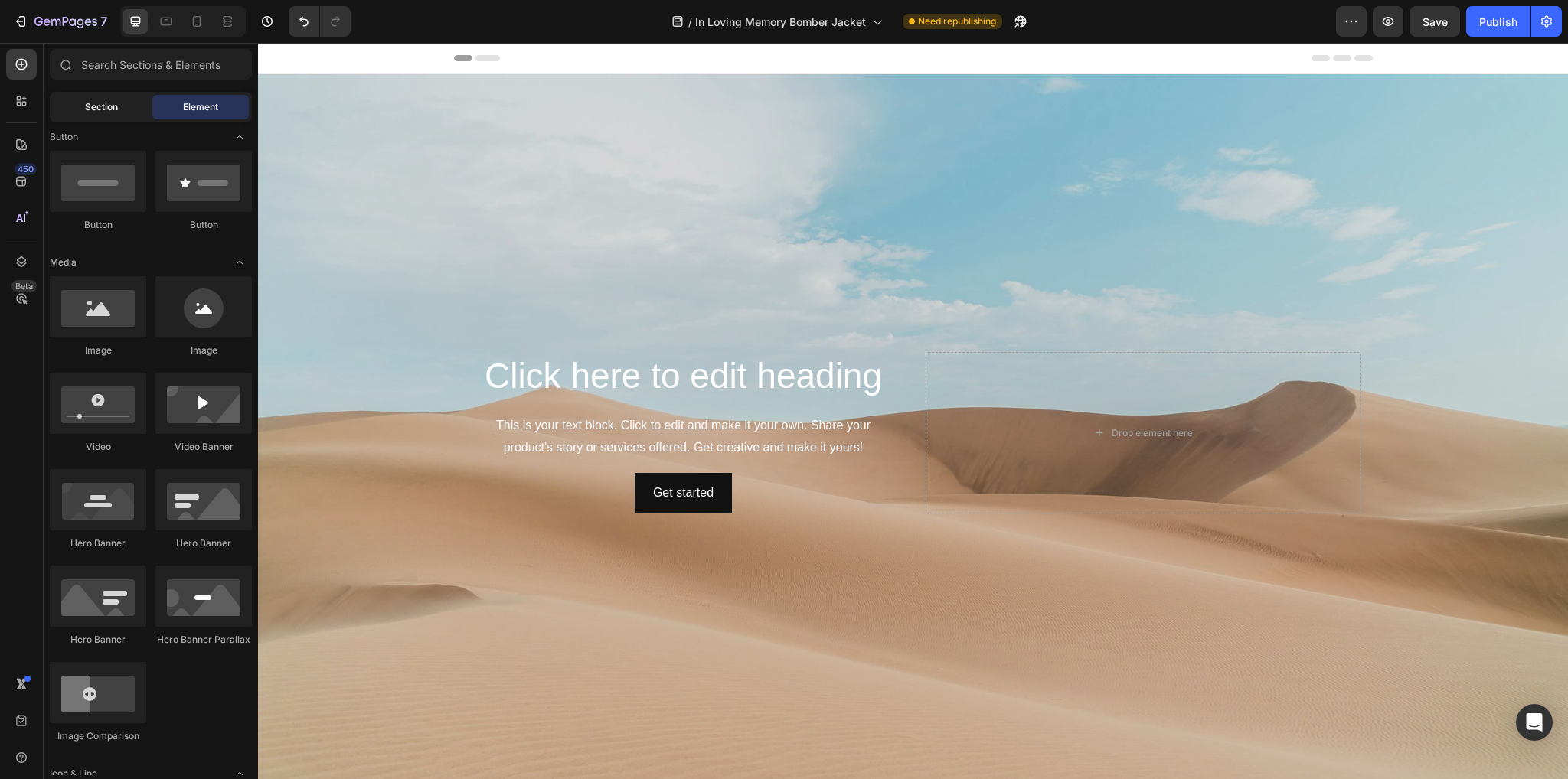
click at [90, 116] on div "Section" at bounding box center [100, 108] width 96 height 25
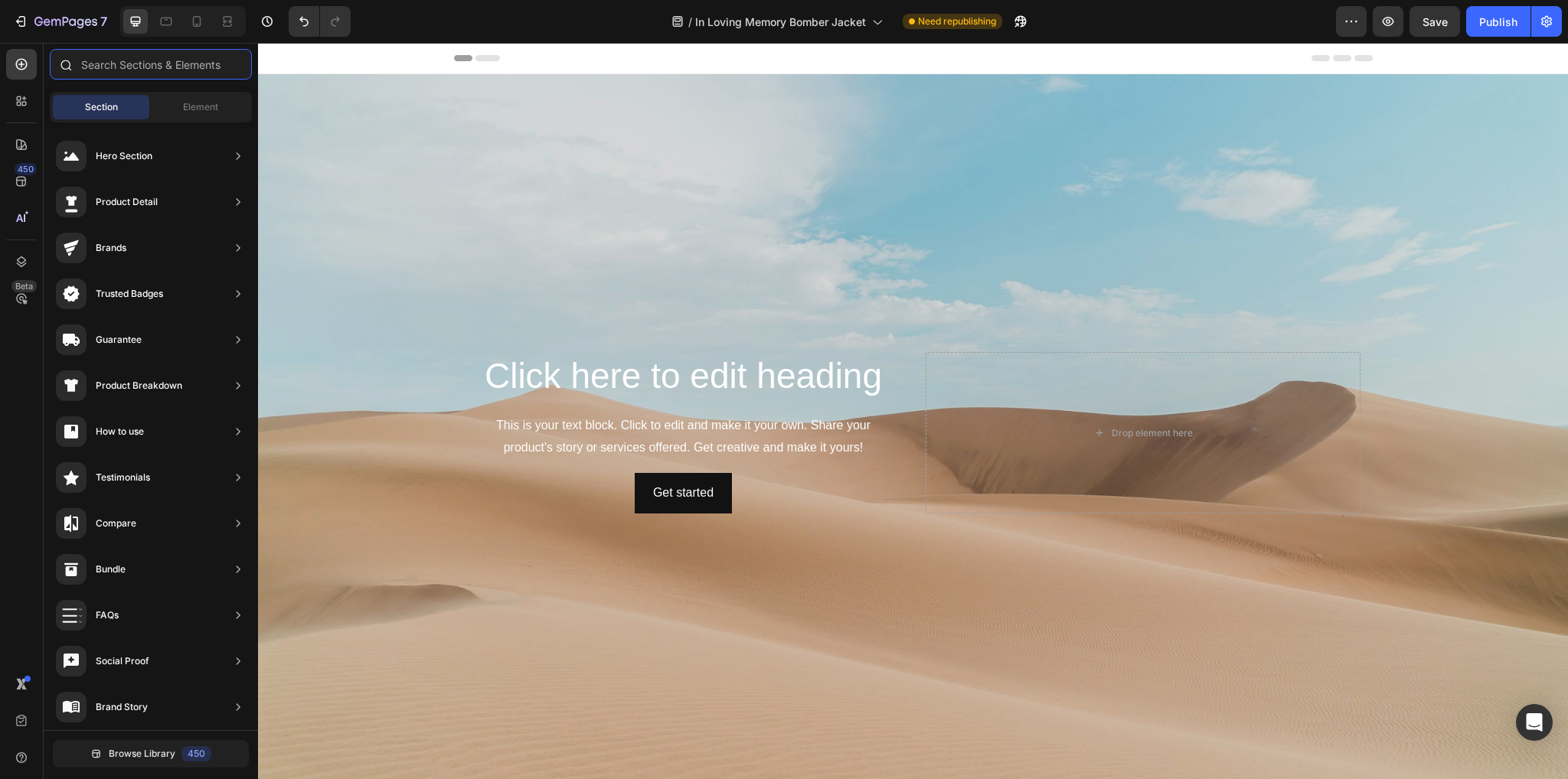
click at [92, 71] on input "text" at bounding box center [151, 64] width 202 height 31
click at [205, 99] on div "Element" at bounding box center [200, 108] width 96 height 25
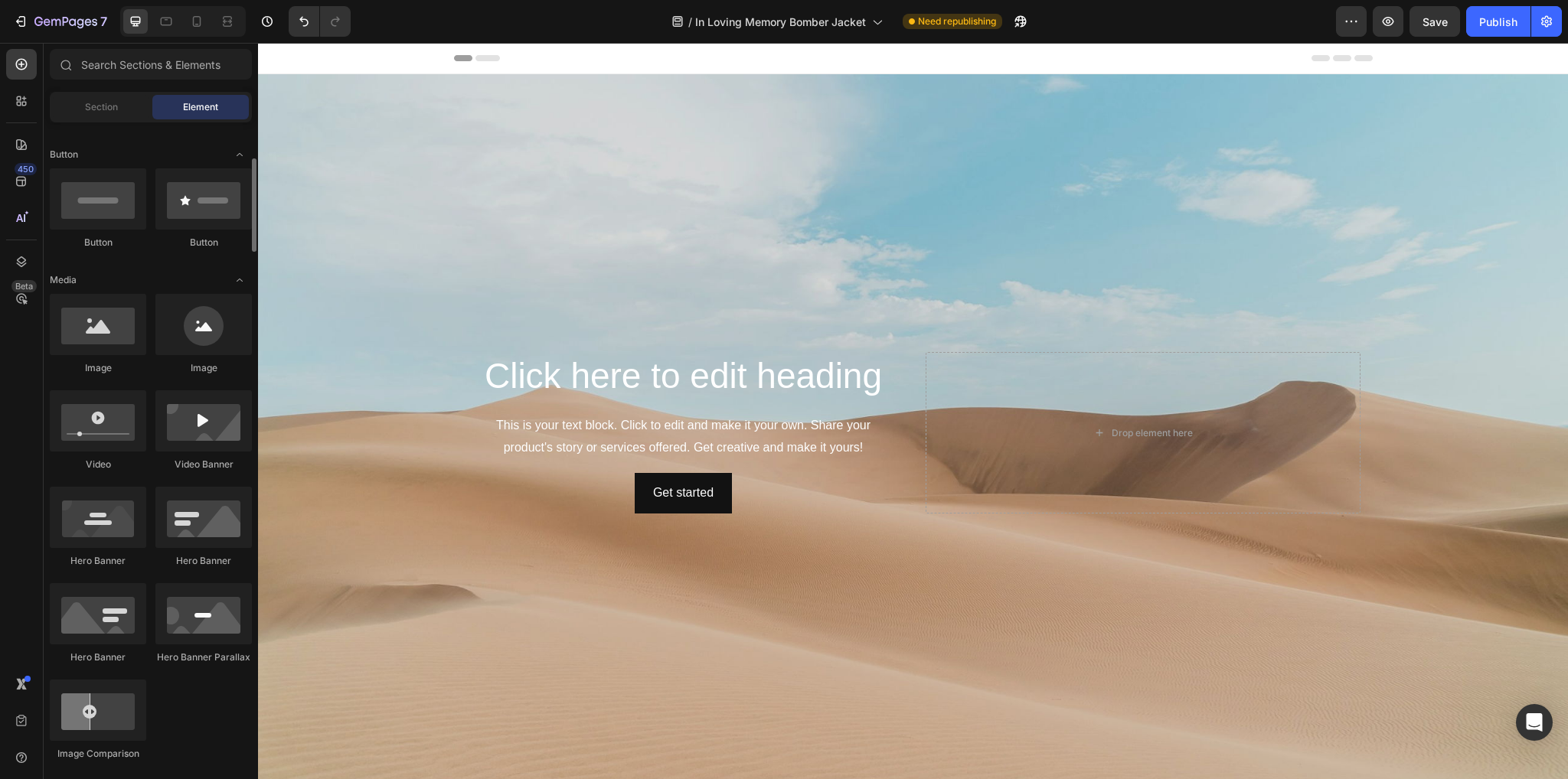
scroll to position [6, 0]
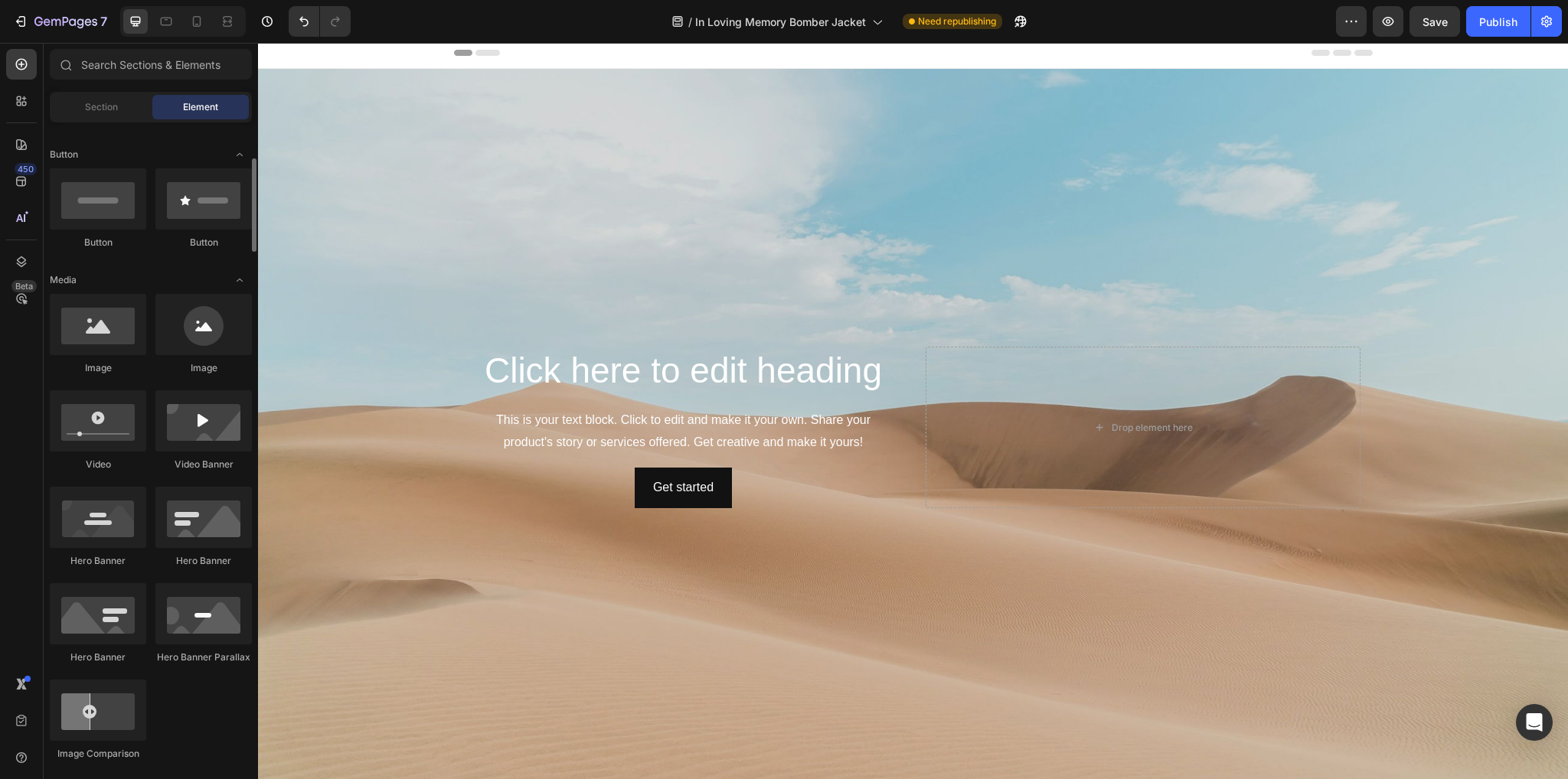
click at [1104, 448] on div "Drop element here" at bounding box center [1144, 427] width 435 height 161
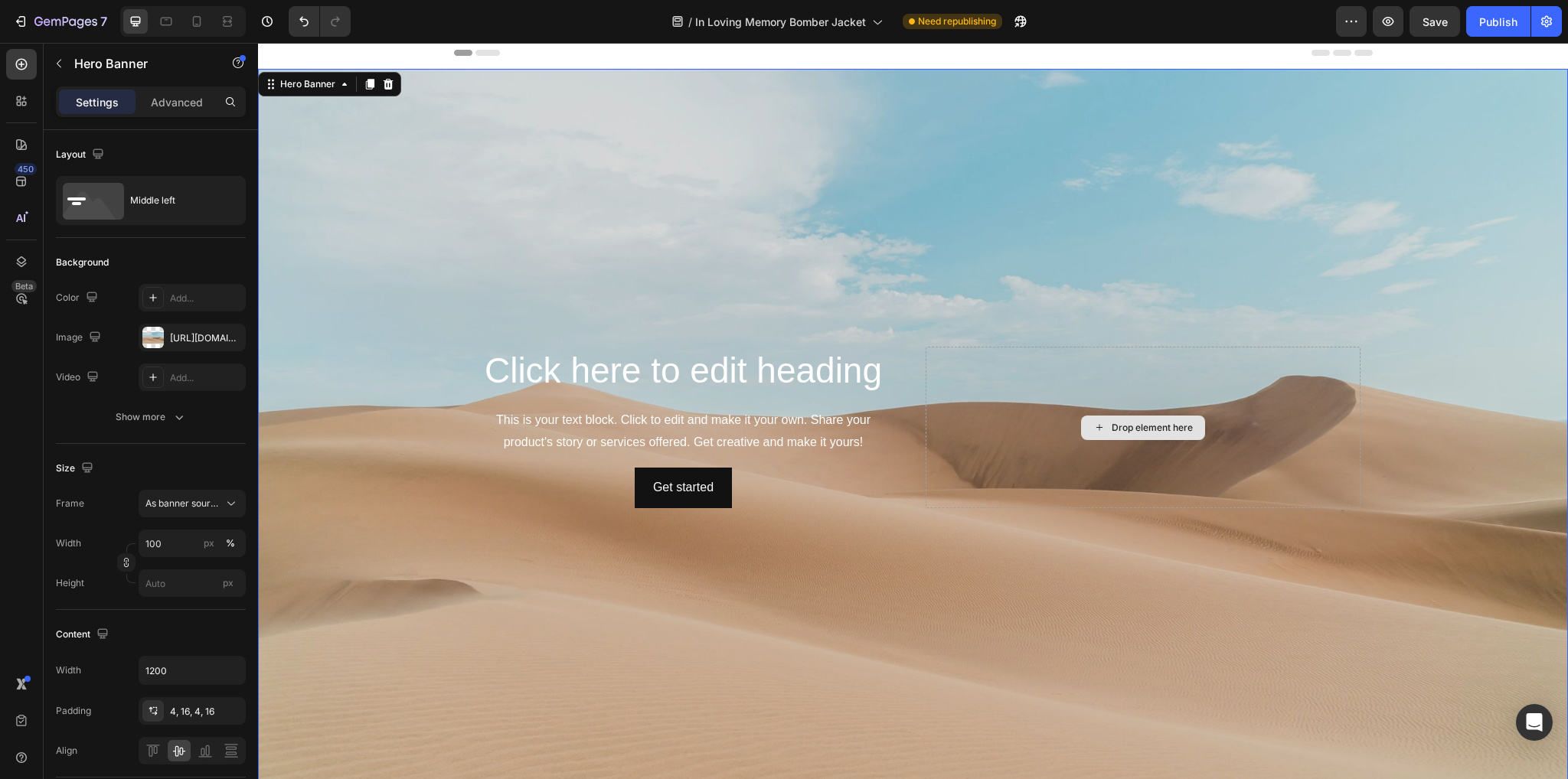
scroll to position [21, 0]
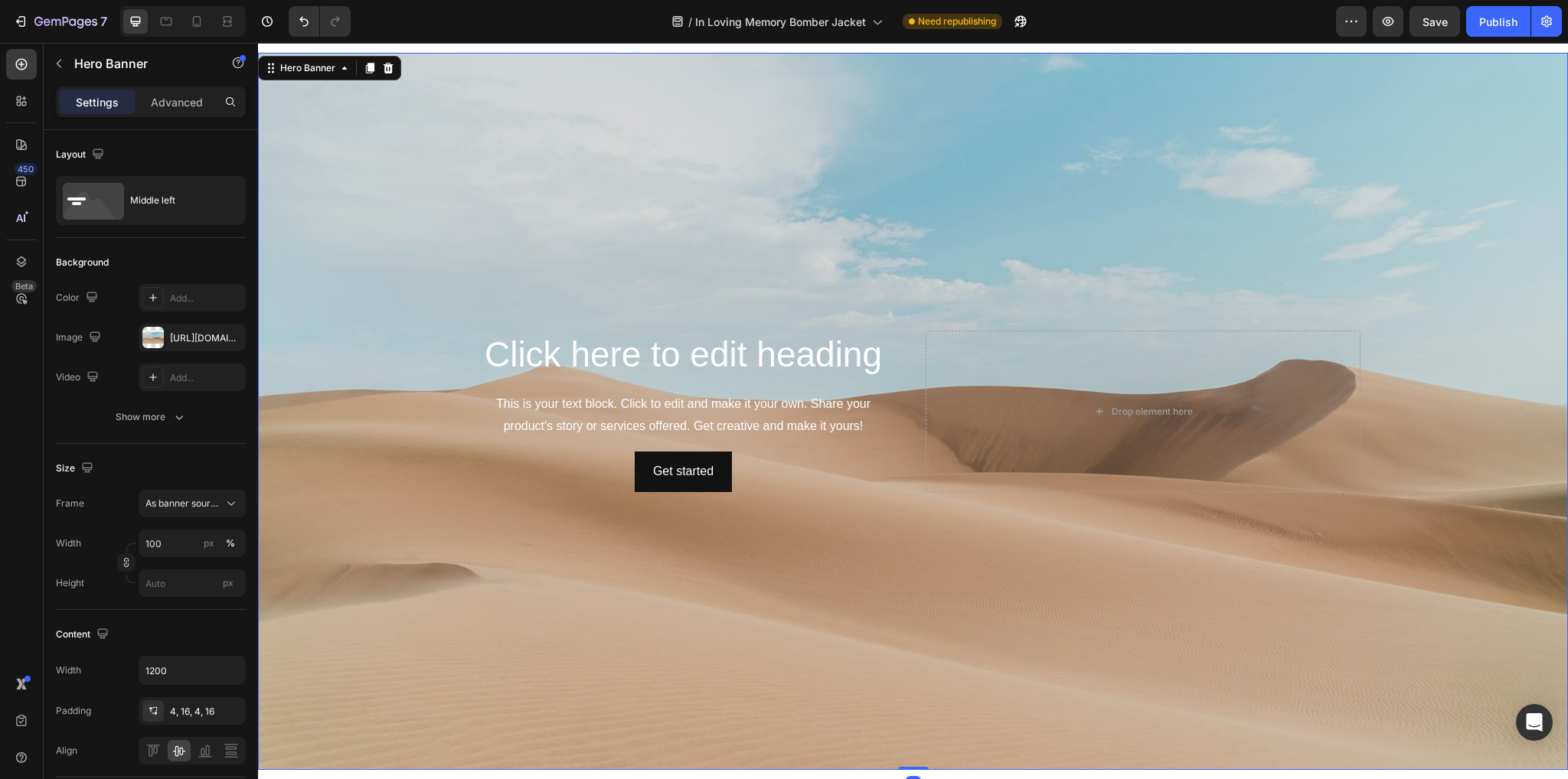
click at [819, 604] on div "Background Image" at bounding box center [913, 411] width 1310 height 717
click at [191, 346] on div "[URL][DOMAIN_NAME]" at bounding box center [192, 338] width 107 height 28
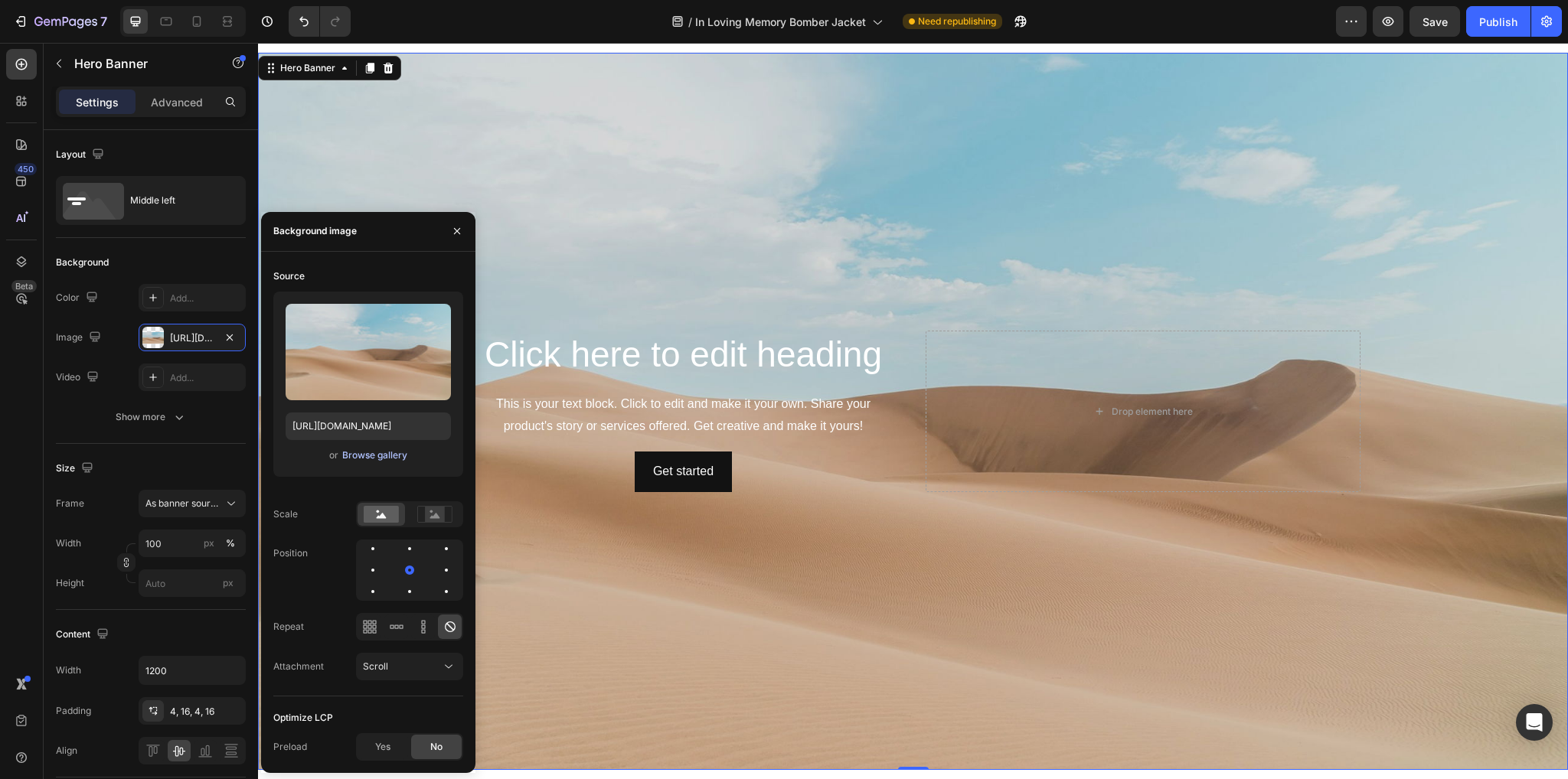
click at [374, 451] on div "Browse gallery" at bounding box center [375, 455] width 65 height 13
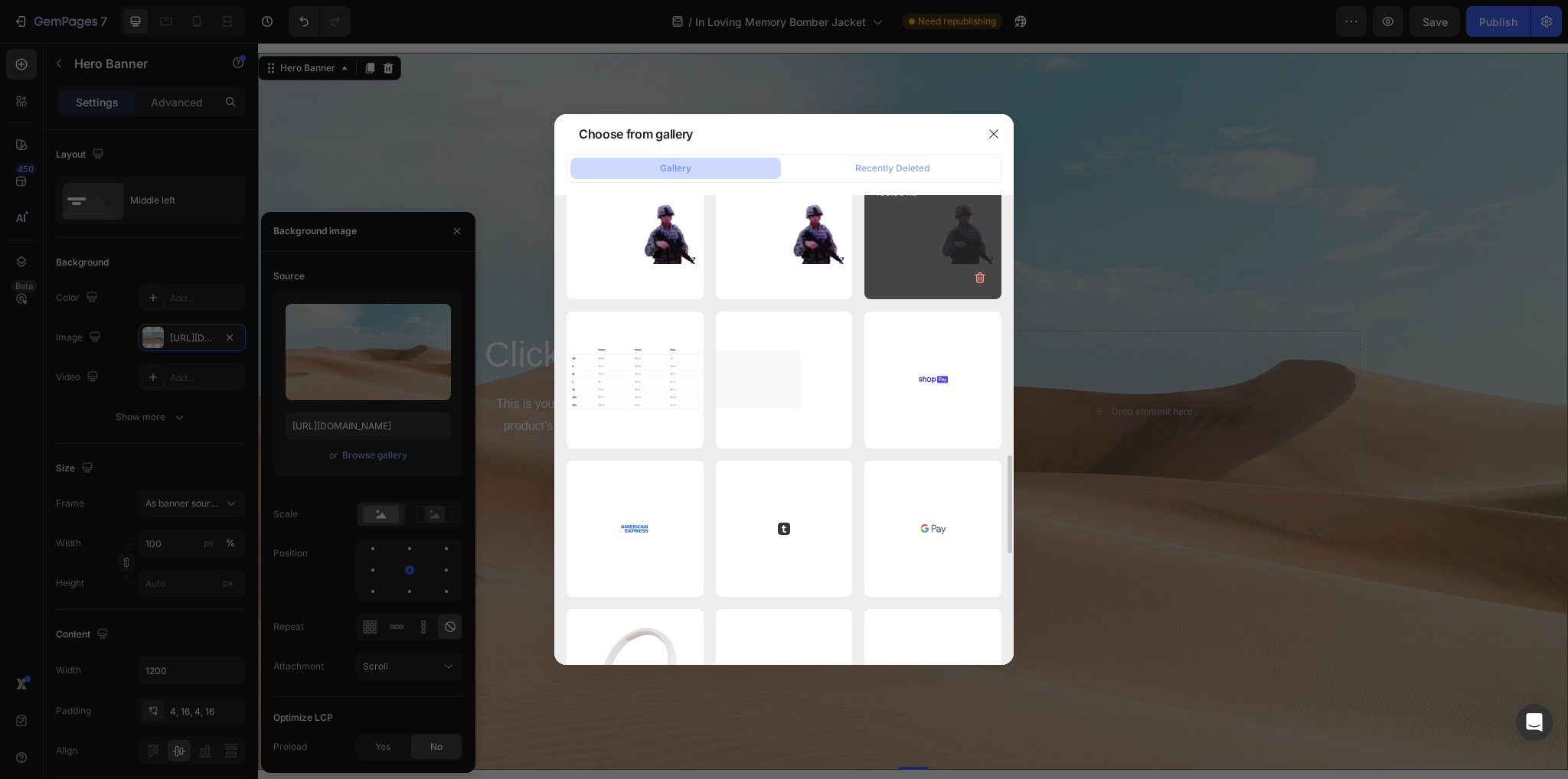
scroll to position [1239, 0]
click at [960, 229] on div "Header-Image.png 499.08 kb" at bounding box center [933, 230] width 137 height 137
type input "[URL][DOMAIN_NAME]"
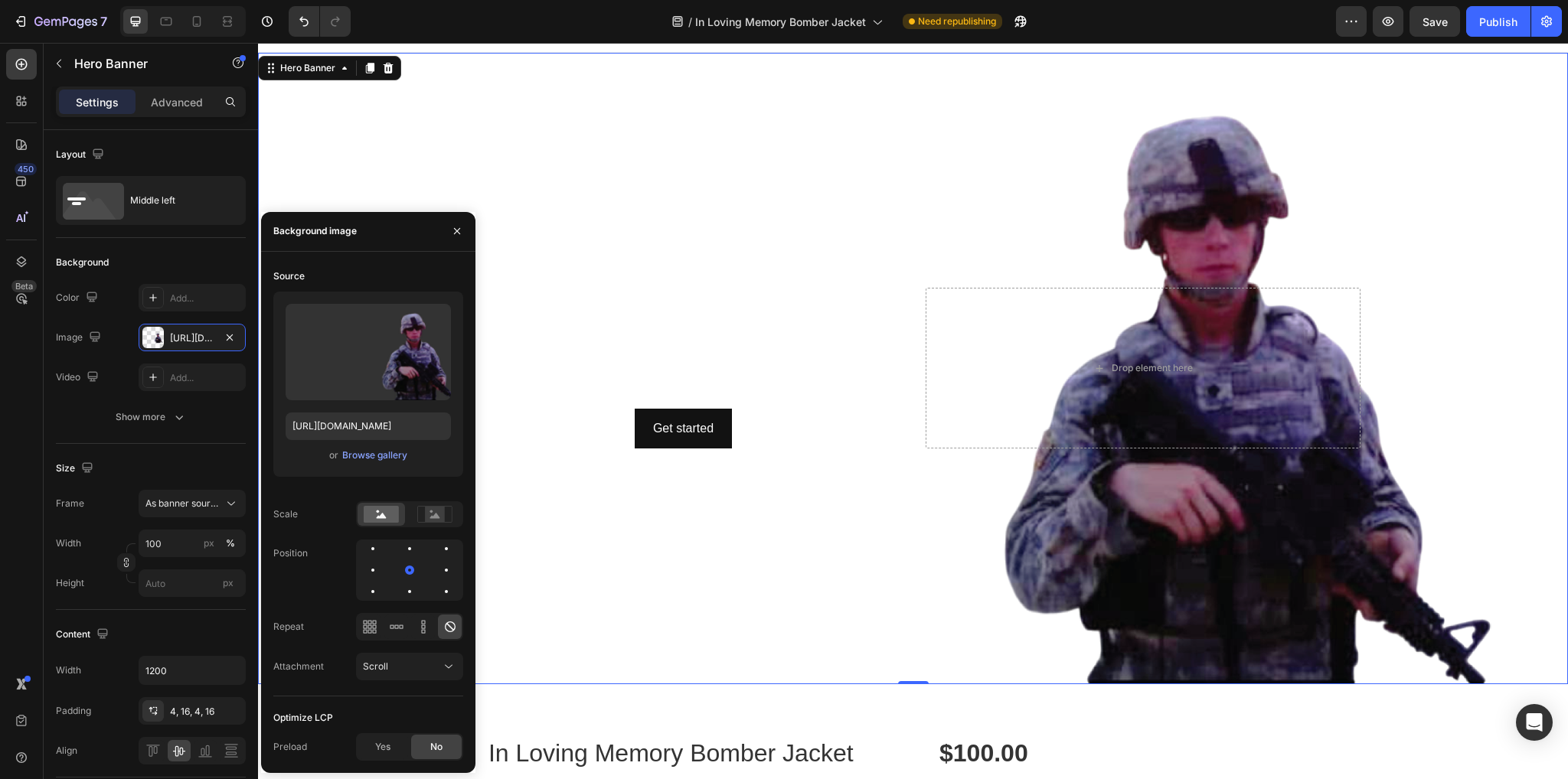
click at [1095, 606] on div "Background Image" at bounding box center [913, 368] width 1310 height 631
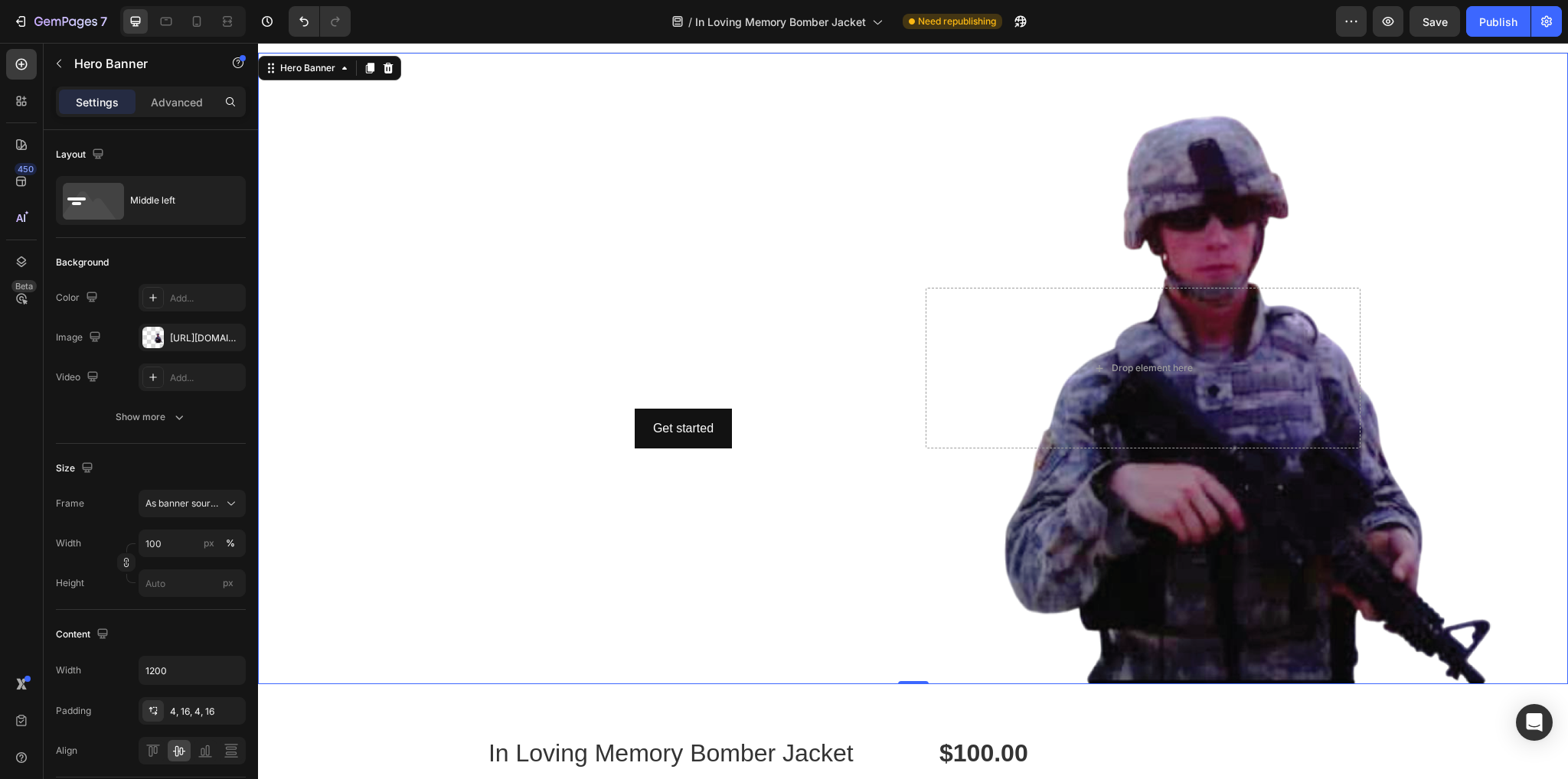
click at [662, 343] on div "Click here to edit heading Heading This is your text block. Click to edit and m…" at bounding box center [684, 368] width 435 height 161
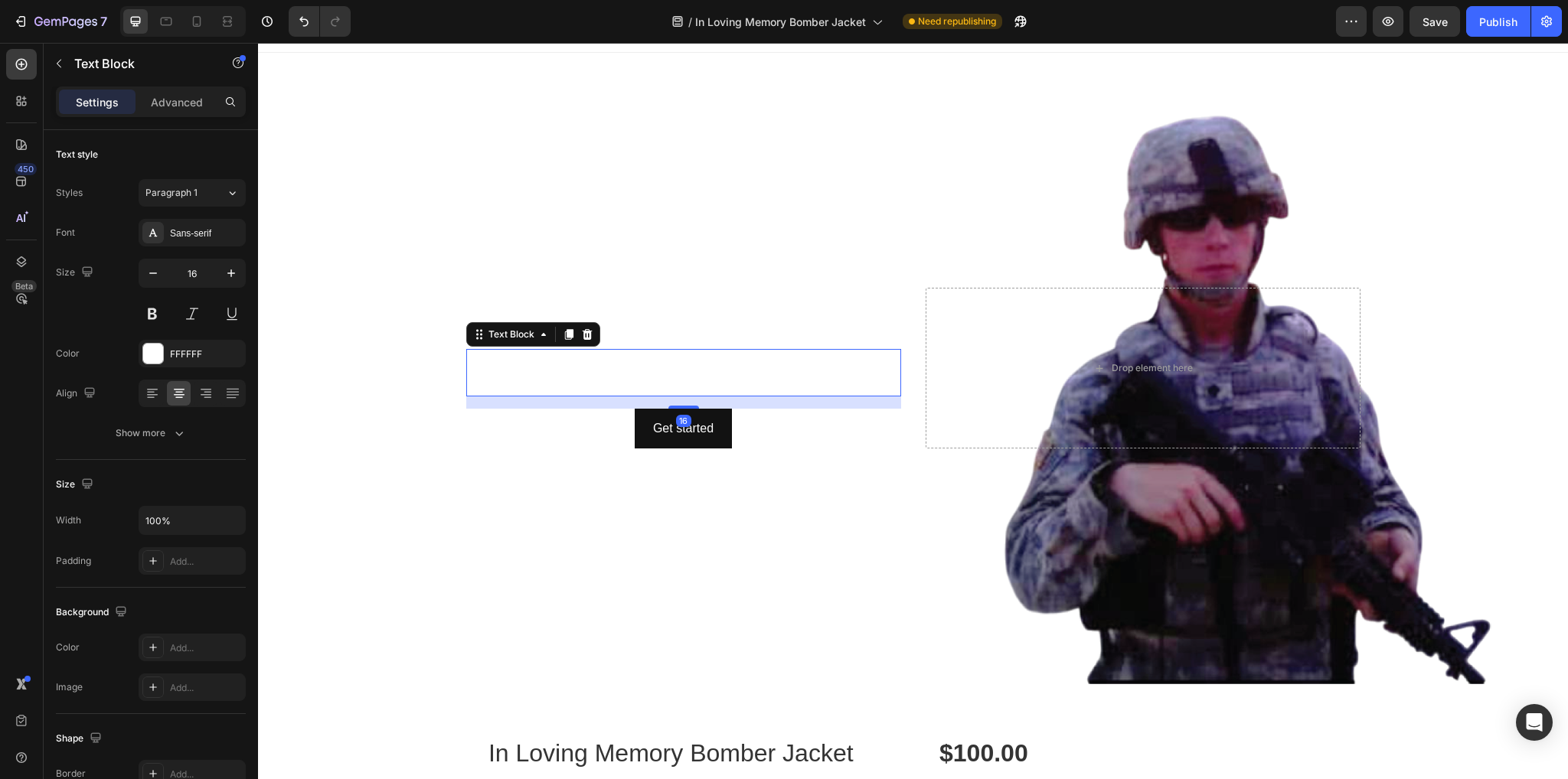
click at [662, 357] on div "This is your text block. Click to edit and make it your own. Share your product…" at bounding box center [684, 373] width 435 height 48
click at [176, 349] on div "FFFFFF" at bounding box center [192, 354] width 45 height 13
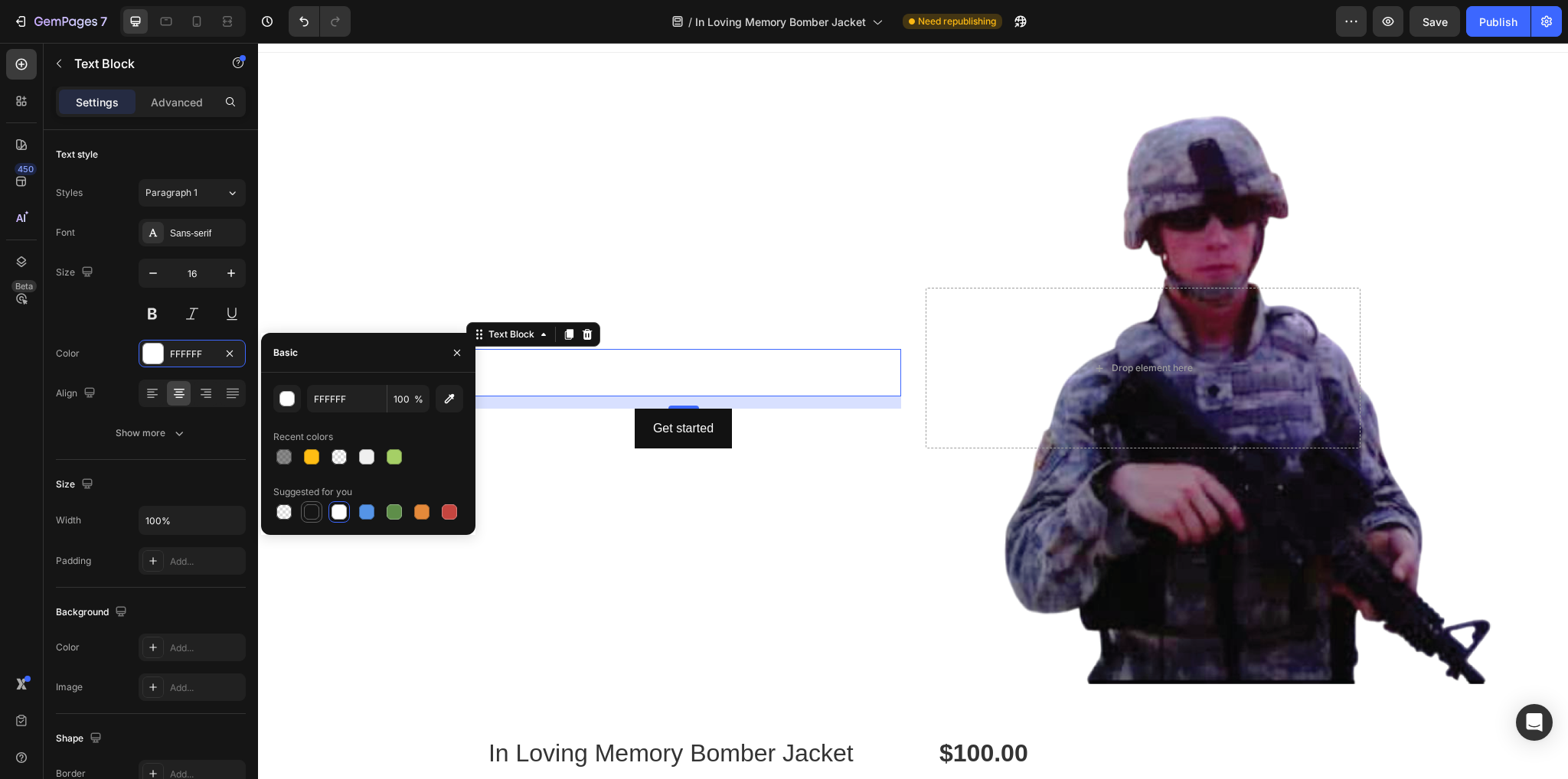
click at [315, 510] on div at bounding box center [312, 512] width 15 height 15
type input "151515"
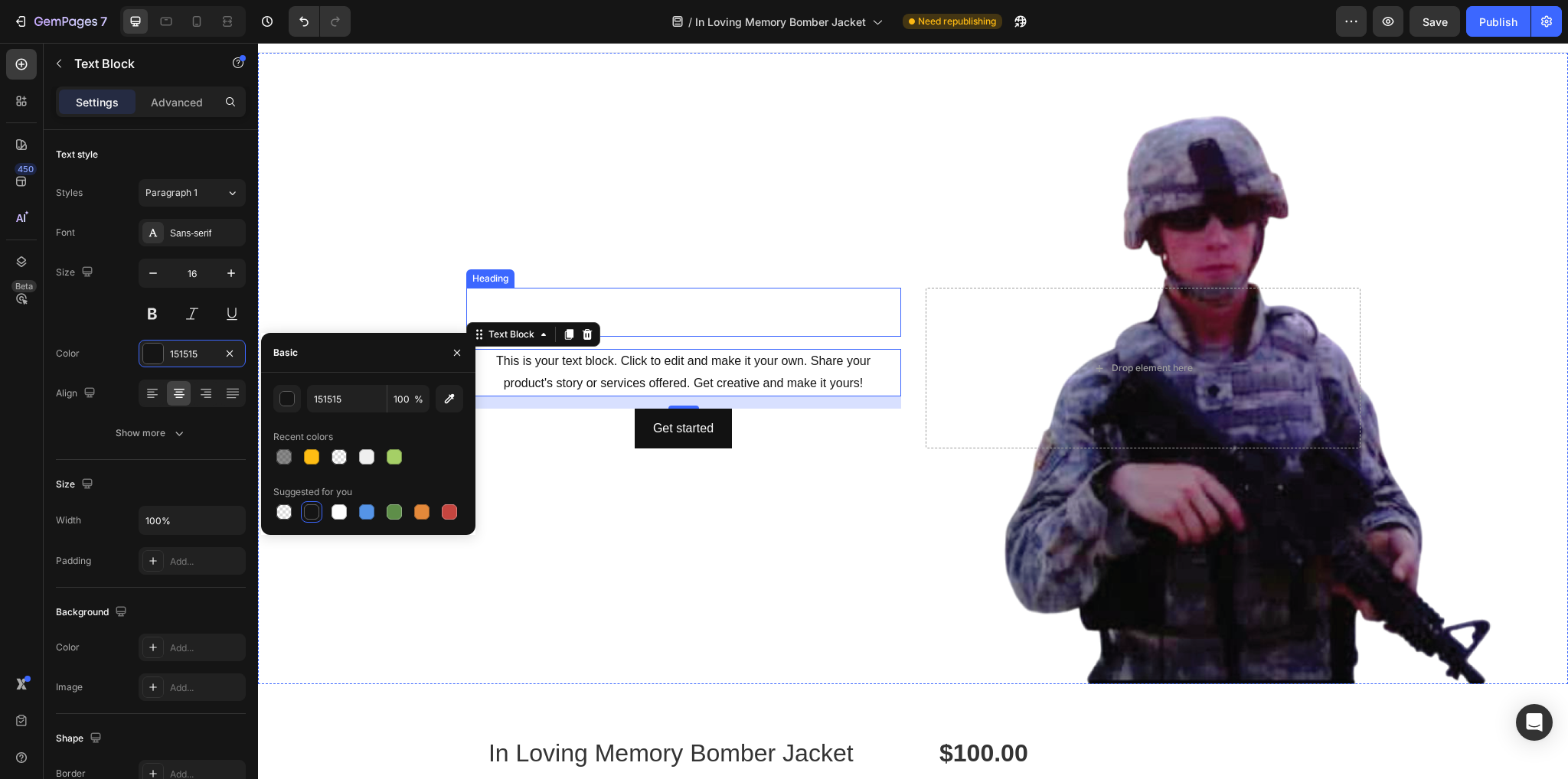
click at [647, 318] on h2 "Click here to edit heading" at bounding box center [684, 312] width 435 height 49
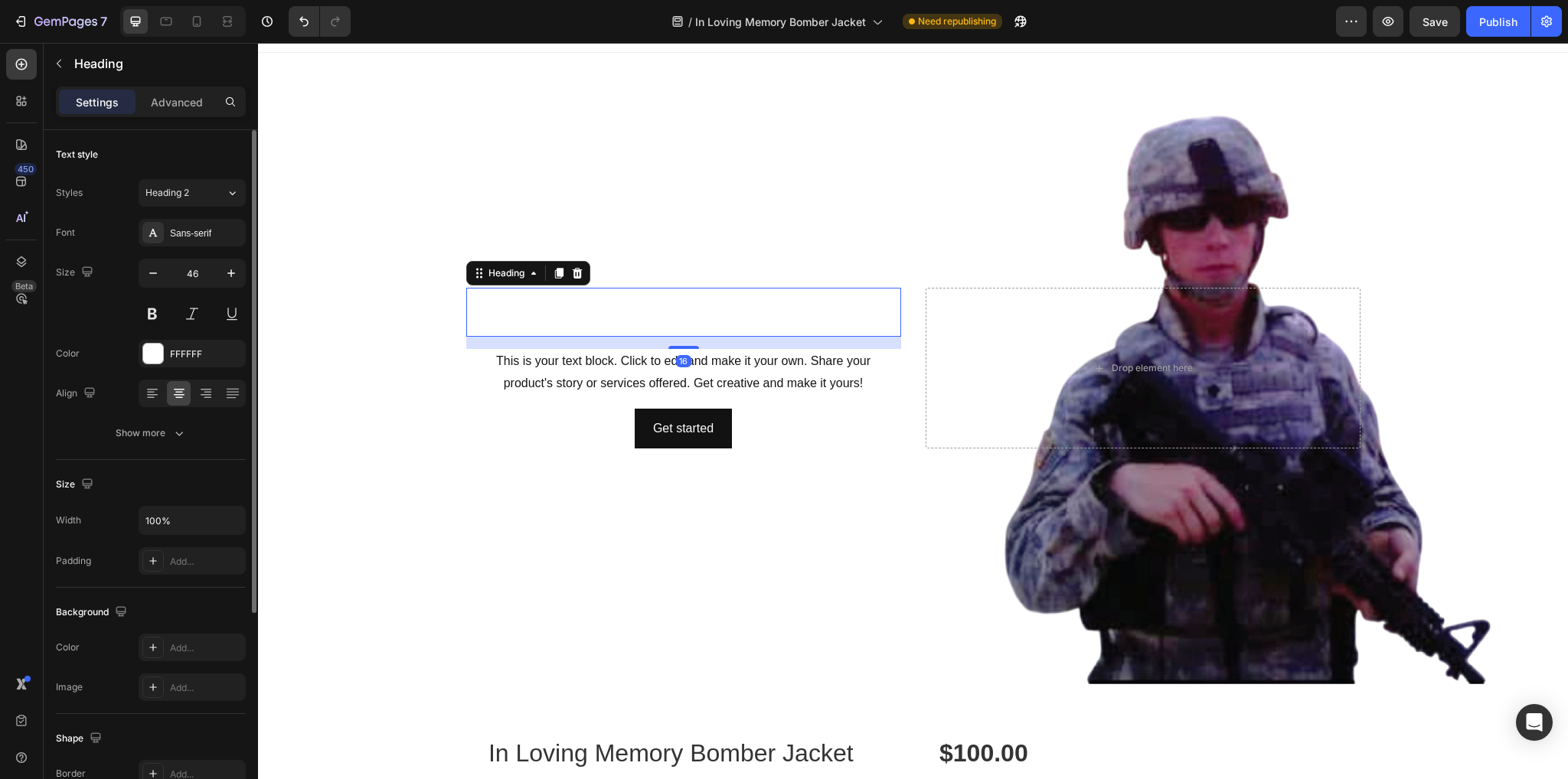
click at [174, 368] on div "Font Sans-serif Size 46 Color FFFFFF Align Show more" at bounding box center [151, 333] width 190 height 228
click at [178, 351] on div "FFFFFF" at bounding box center [192, 354] width 45 height 13
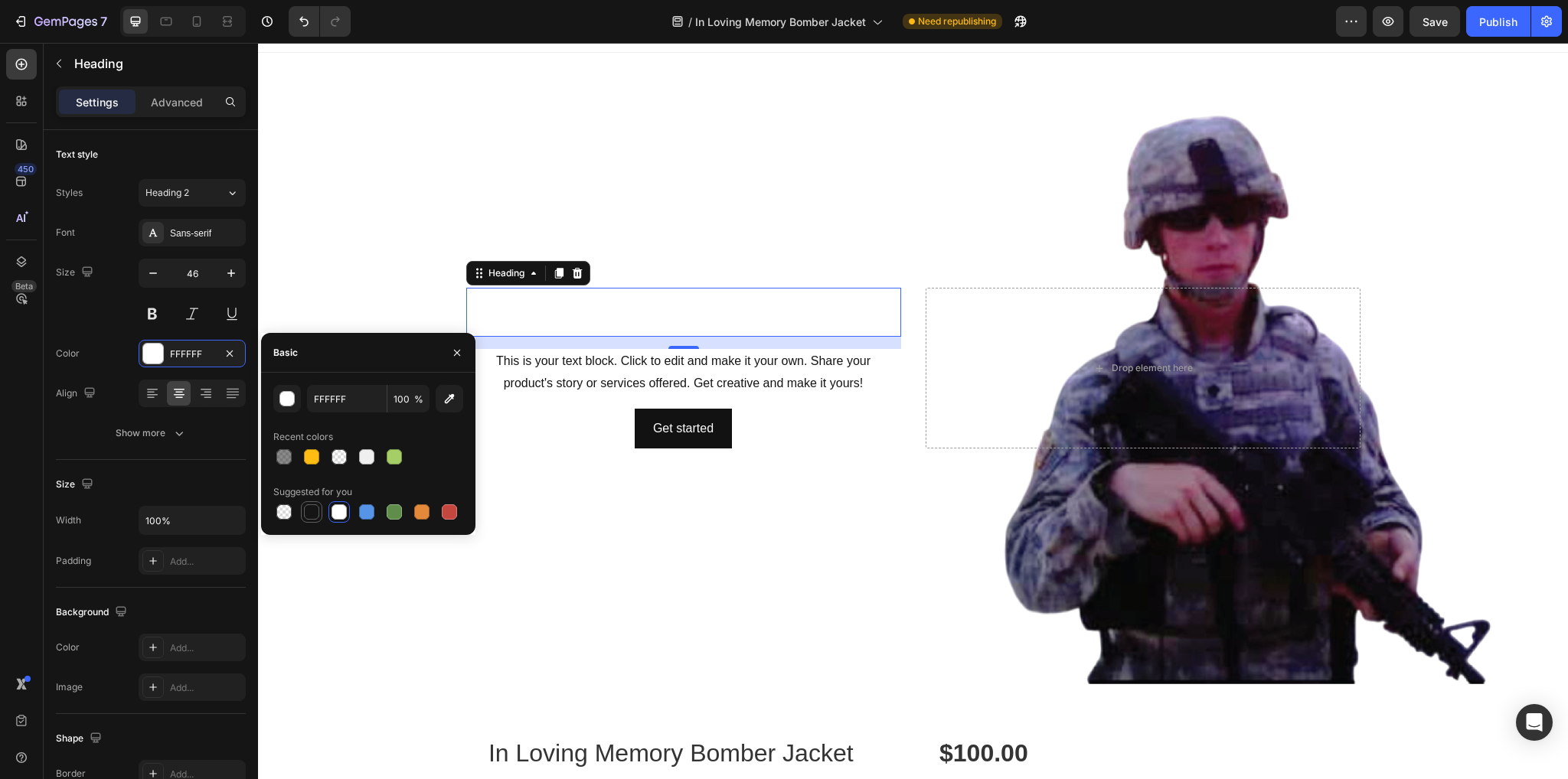
drag, startPoint x: 310, startPoint y: 506, endPoint x: 350, endPoint y: 534, distance: 48.8
click at [311, 506] on div at bounding box center [312, 512] width 15 height 15
type input "151515"
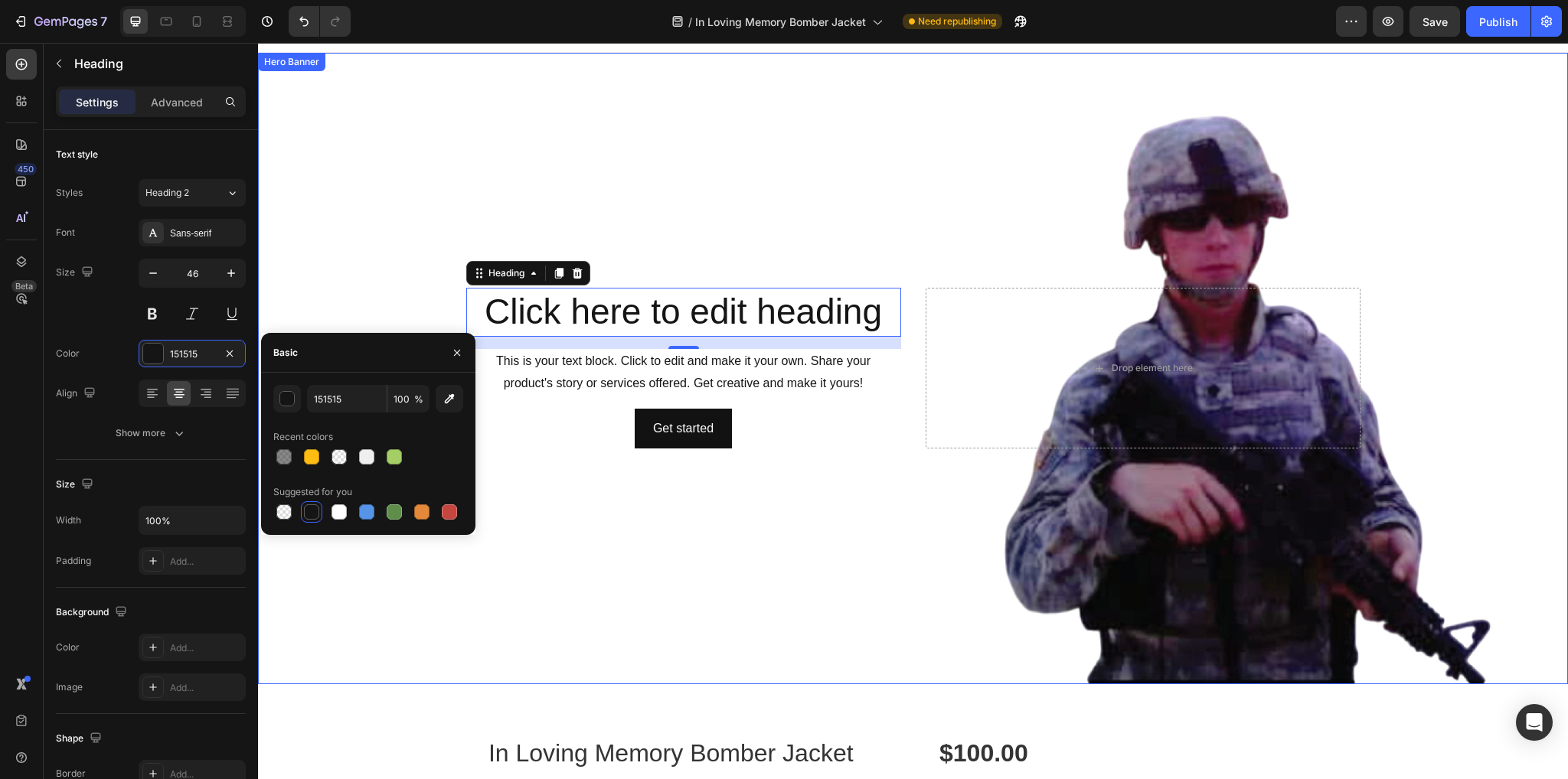
click at [528, 585] on div "Background Image" at bounding box center [913, 368] width 1310 height 631
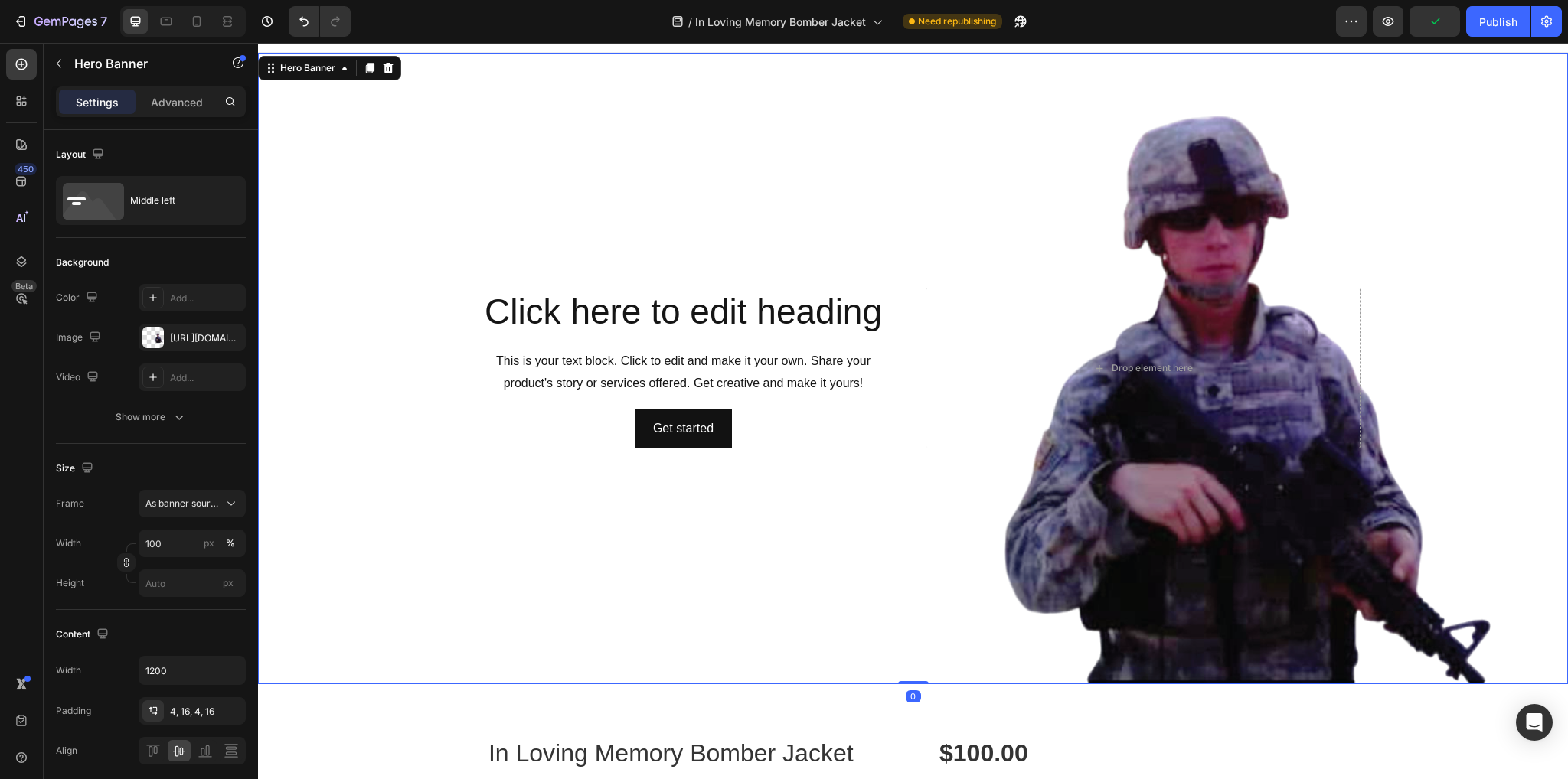
click at [723, 242] on div "Background Image" at bounding box center [913, 368] width 1310 height 631
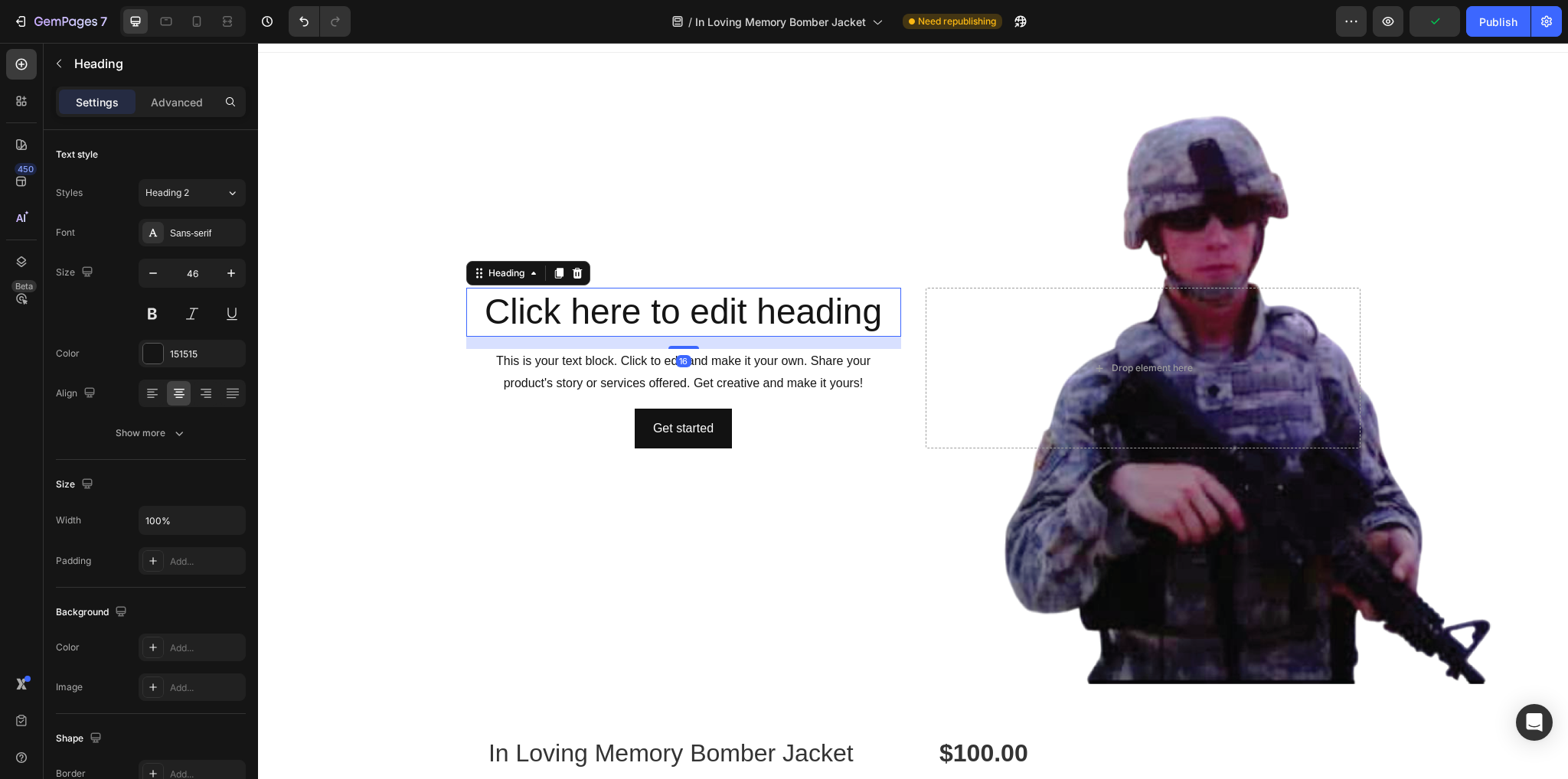
click at [709, 300] on h2 "Click here to edit heading" at bounding box center [684, 312] width 435 height 49
click at [729, 312] on h2 "Click here to edit heading" at bounding box center [684, 312] width 435 height 49
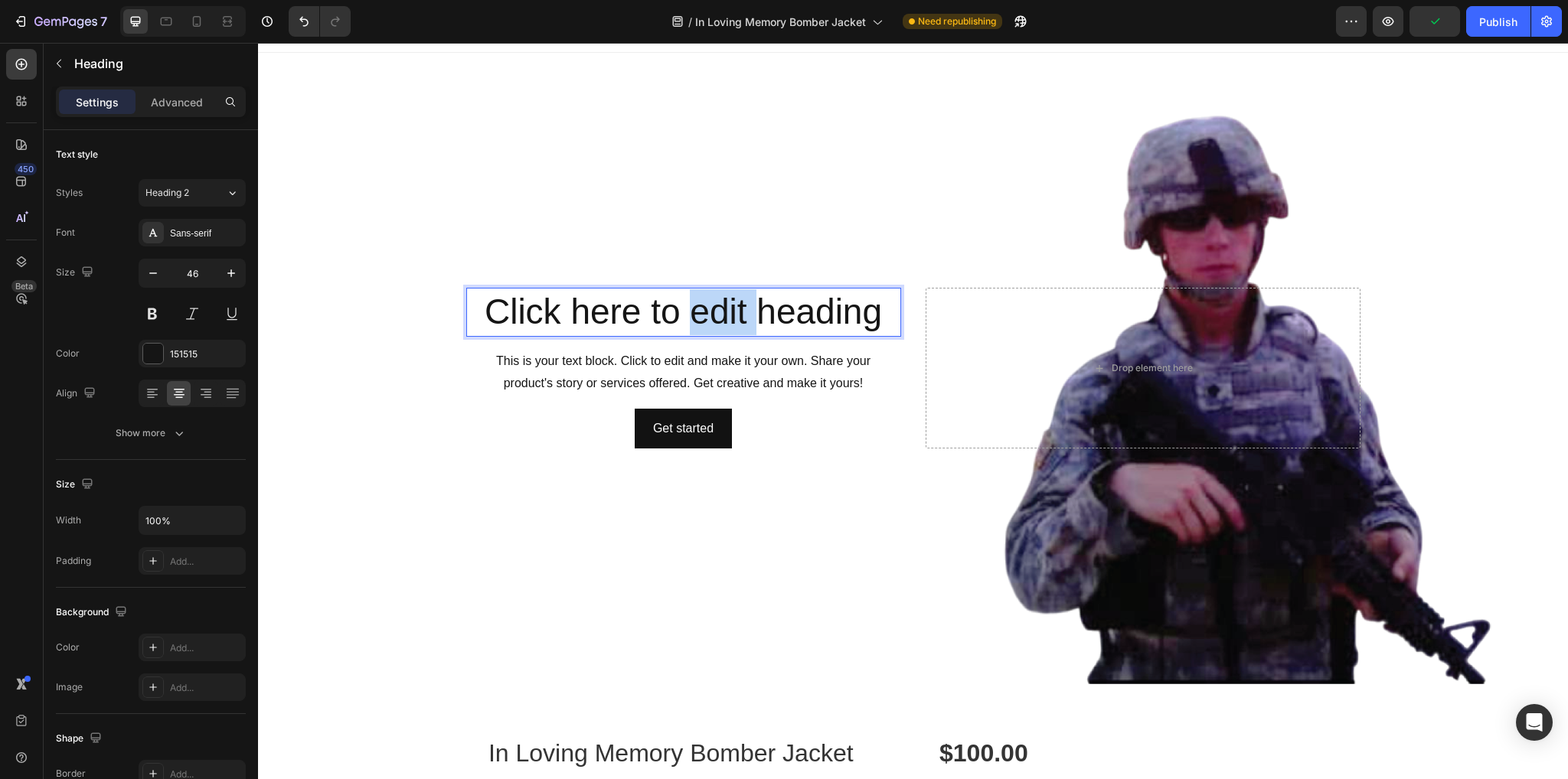
click at [729, 312] on p "Click here to edit heading" at bounding box center [683, 312] width 432 height 46
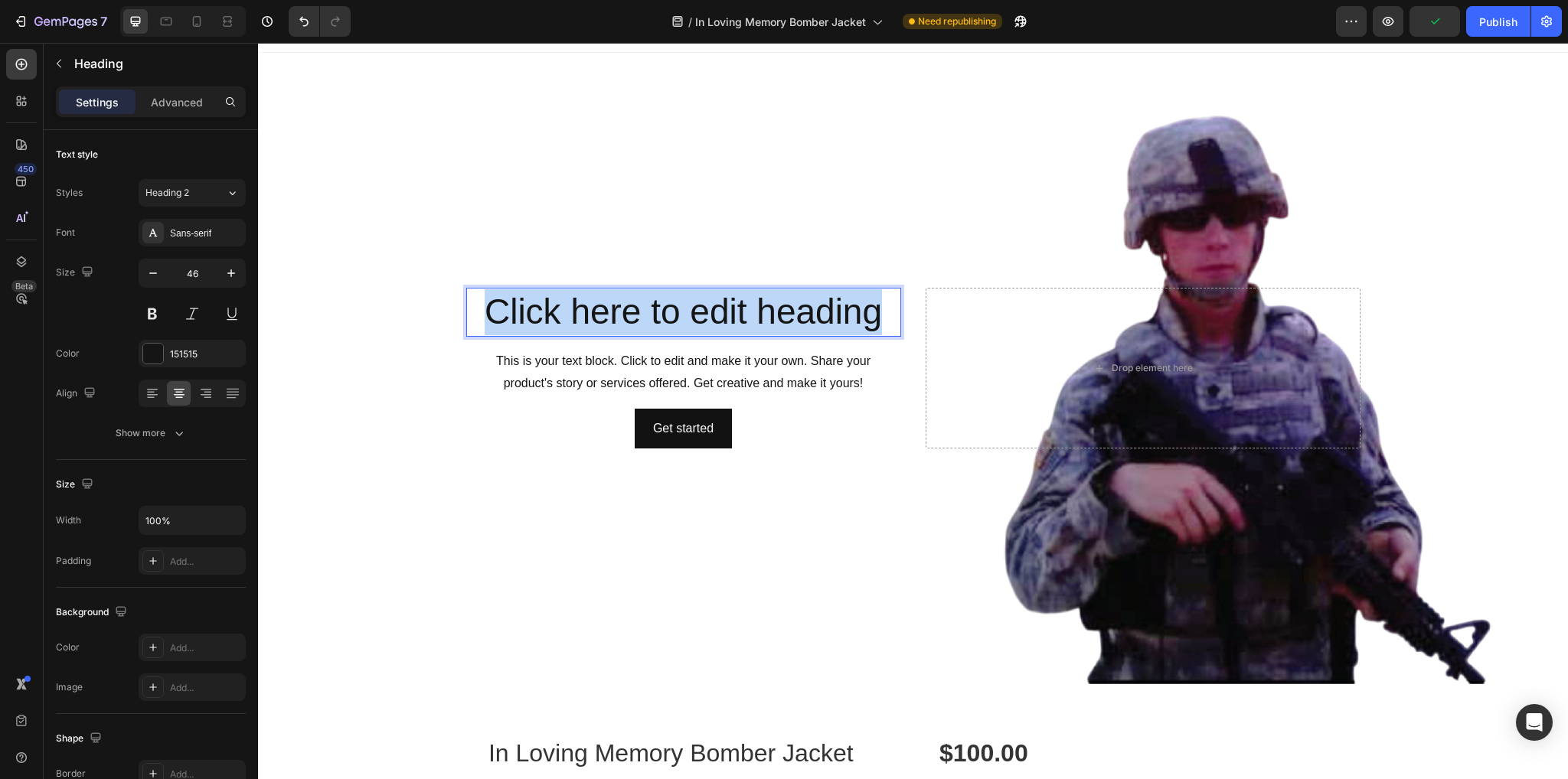
click at [729, 312] on p "Click here to edit heading" at bounding box center [683, 312] width 432 height 46
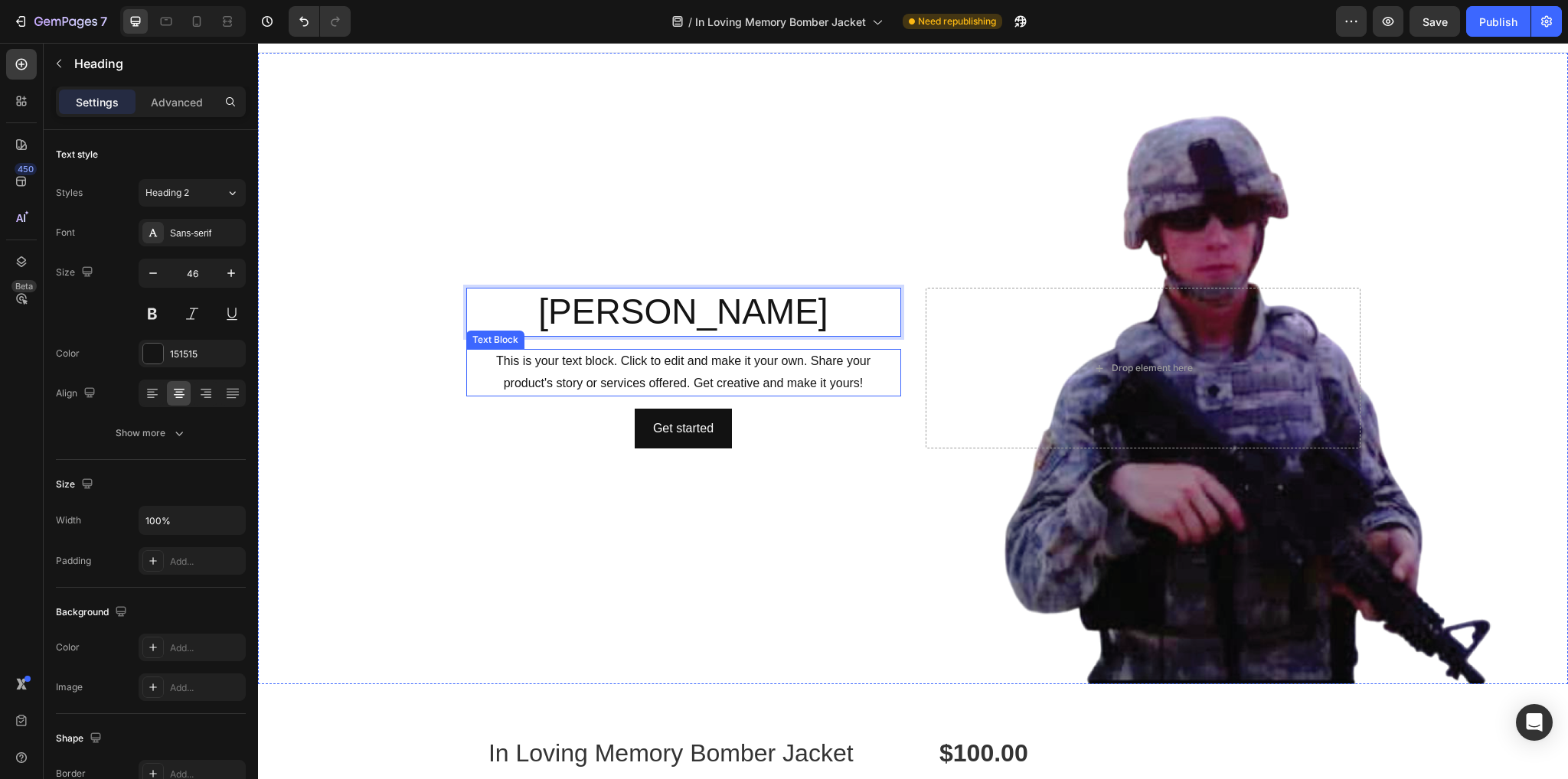
click at [863, 371] on div "This is your text block. Click to edit and make it your own. Share your product…" at bounding box center [684, 373] width 435 height 48
click at [858, 380] on div "This is your text block. Click to edit and make it your own. Share your product…" at bounding box center [684, 373] width 435 height 48
click at [858, 380] on p "This is your text block. Click to edit and make it your own. Share your product…" at bounding box center [683, 373] width 432 height 45
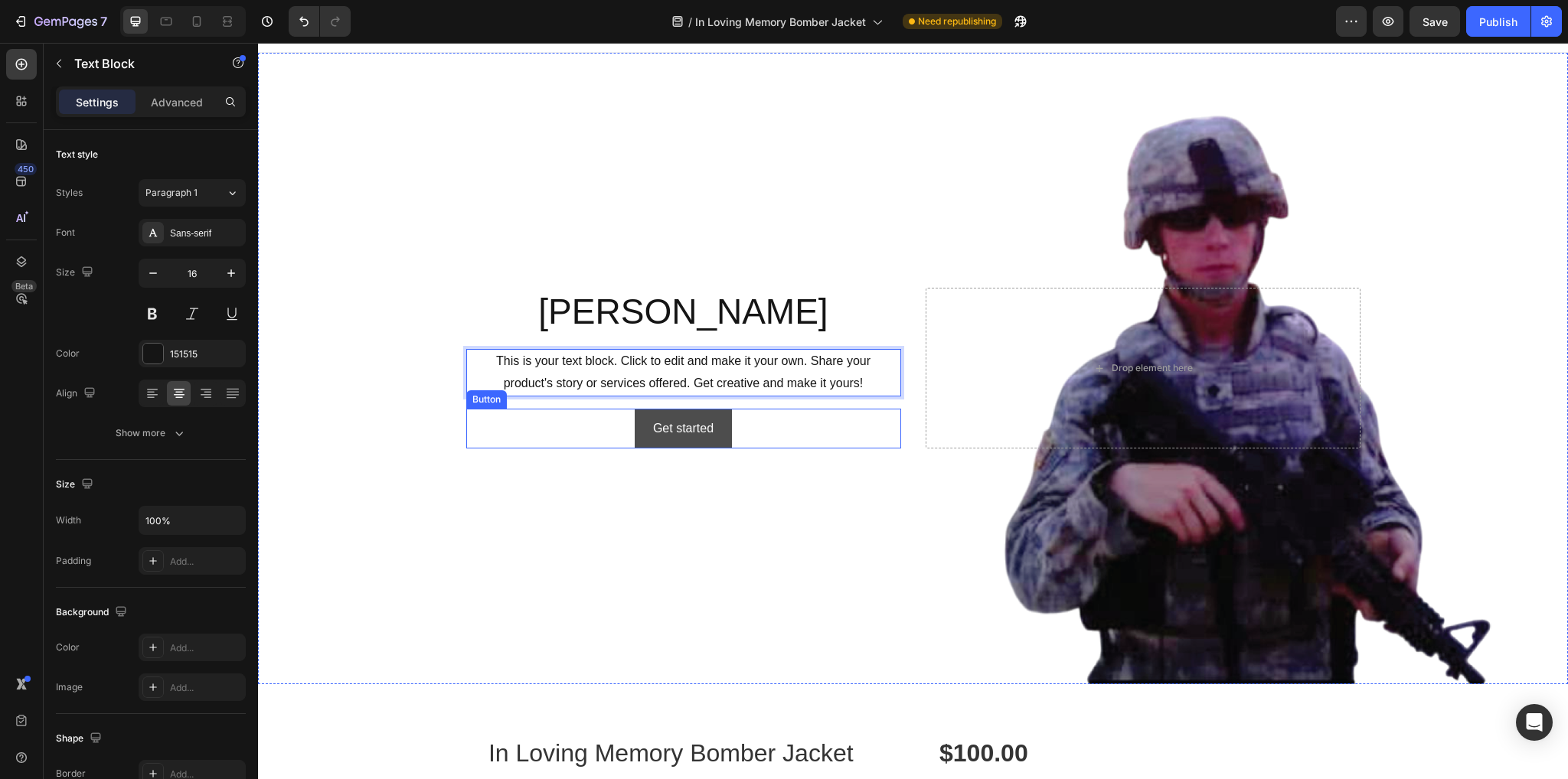
click at [717, 417] on button "Get started" at bounding box center [683, 429] width 97 height 41
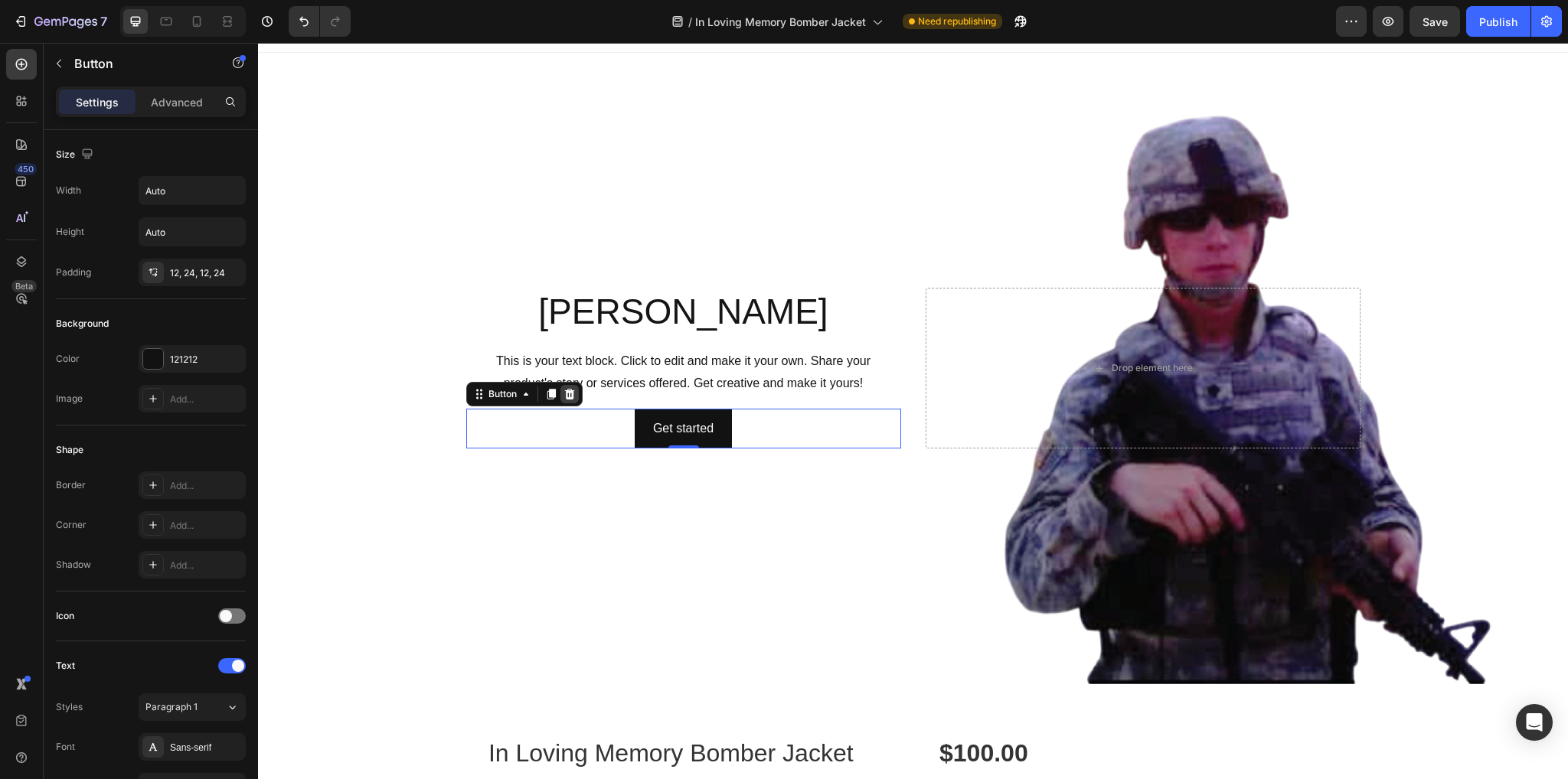
click at [567, 391] on icon at bounding box center [569, 394] width 12 height 12
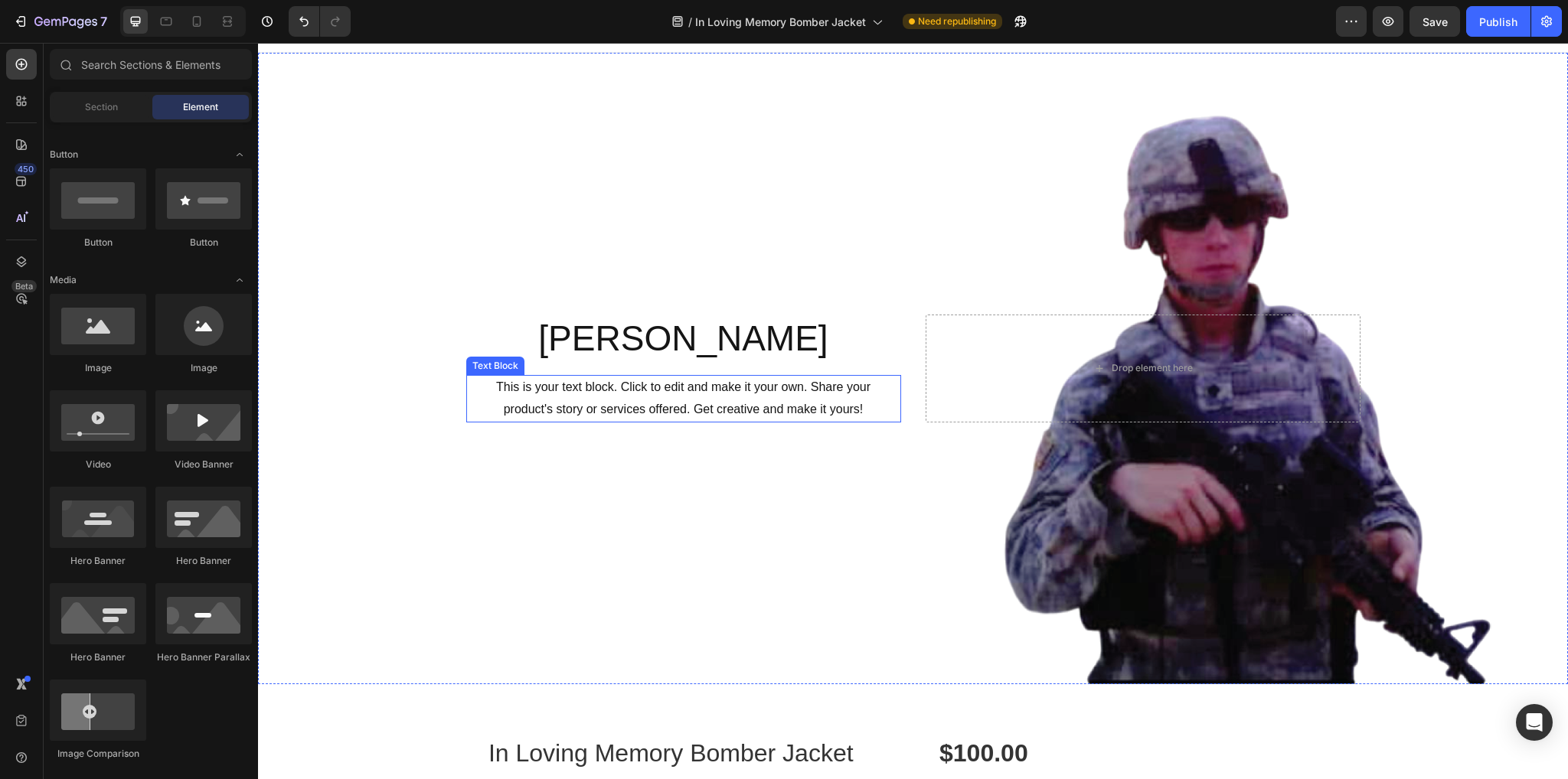
click at [718, 385] on p "This is your text block. Click to edit and make it your own. Share your product…" at bounding box center [683, 399] width 432 height 45
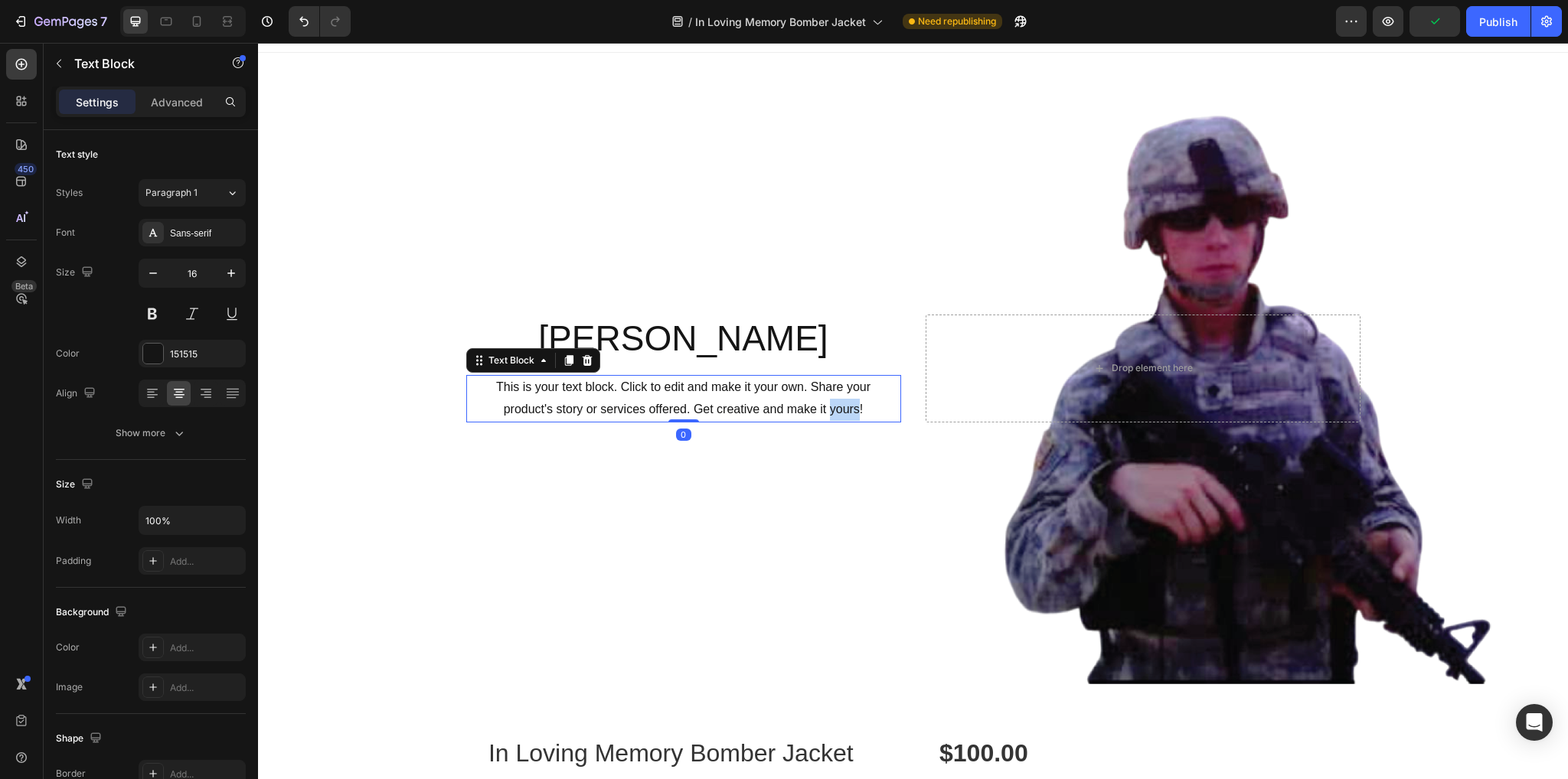
click at [836, 401] on p "This is your text block. Click to edit and make it your own. Share your product…" at bounding box center [683, 399] width 432 height 45
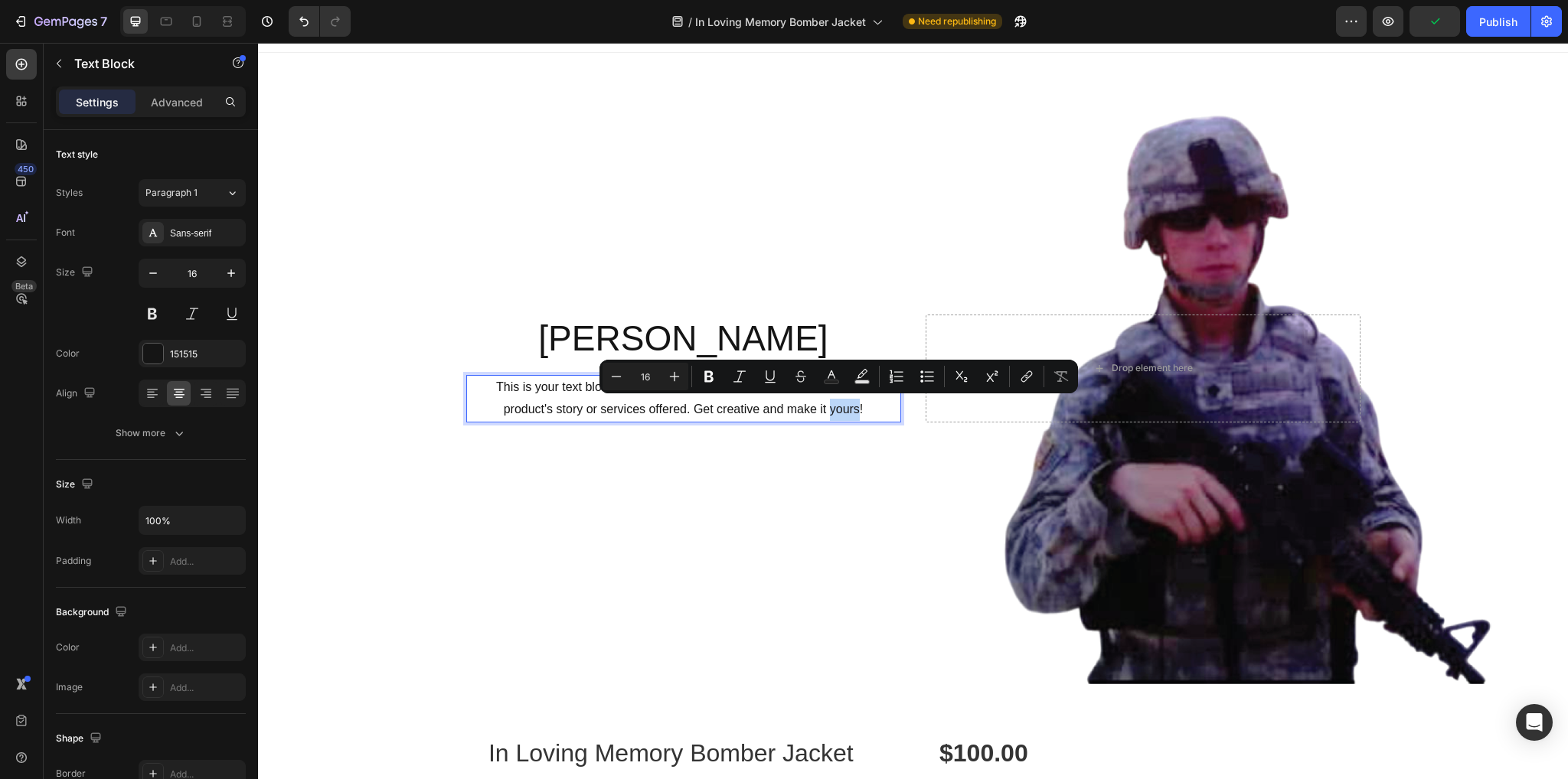
click at [852, 413] on p "This is your text block. Click to edit and make it your own. Share your product…" at bounding box center [683, 399] width 432 height 45
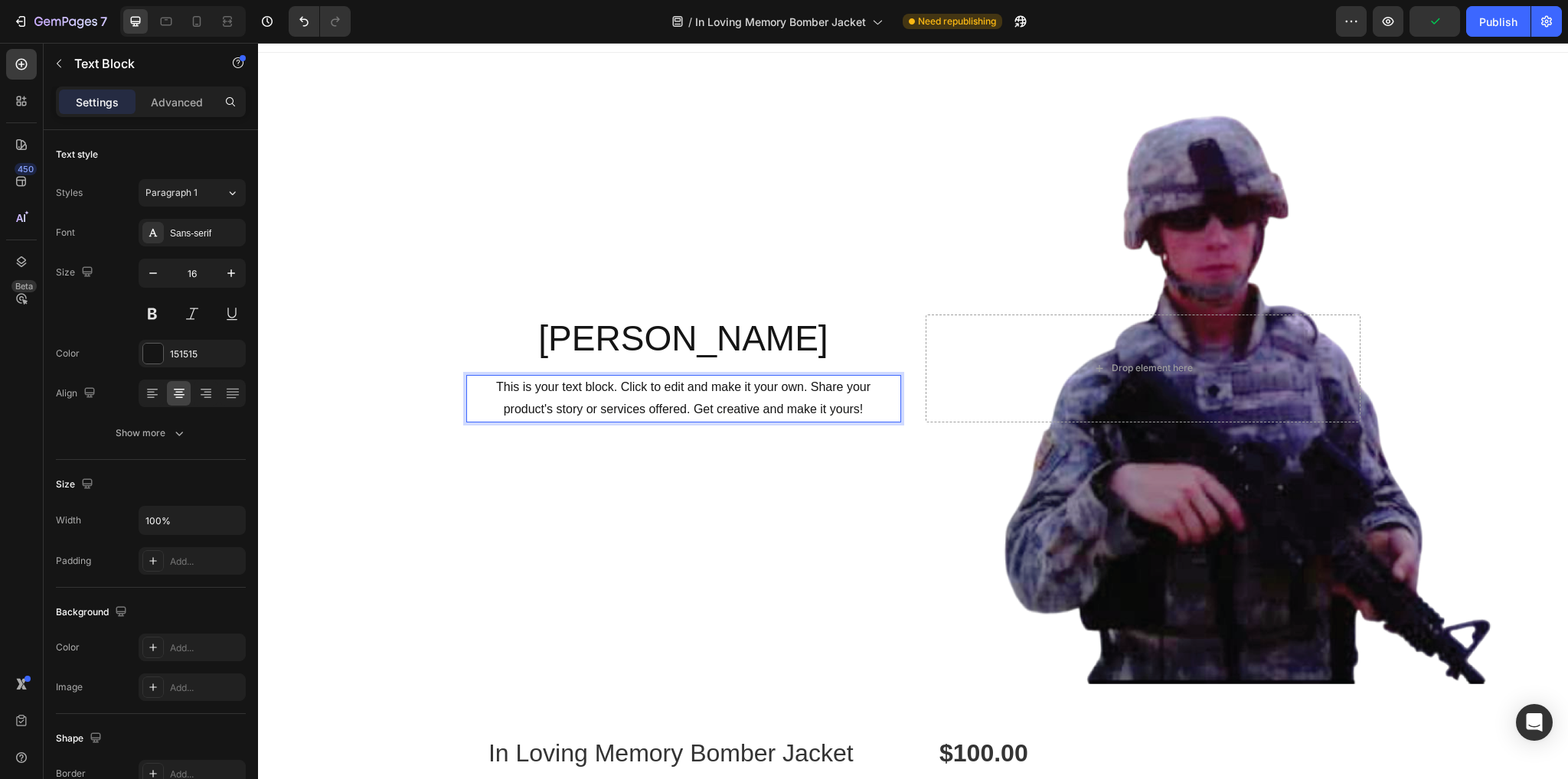
click at [868, 405] on p "This is your text block. Click to edit and make it your own. Share your product…" at bounding box center [683, 399] width 432 height 45
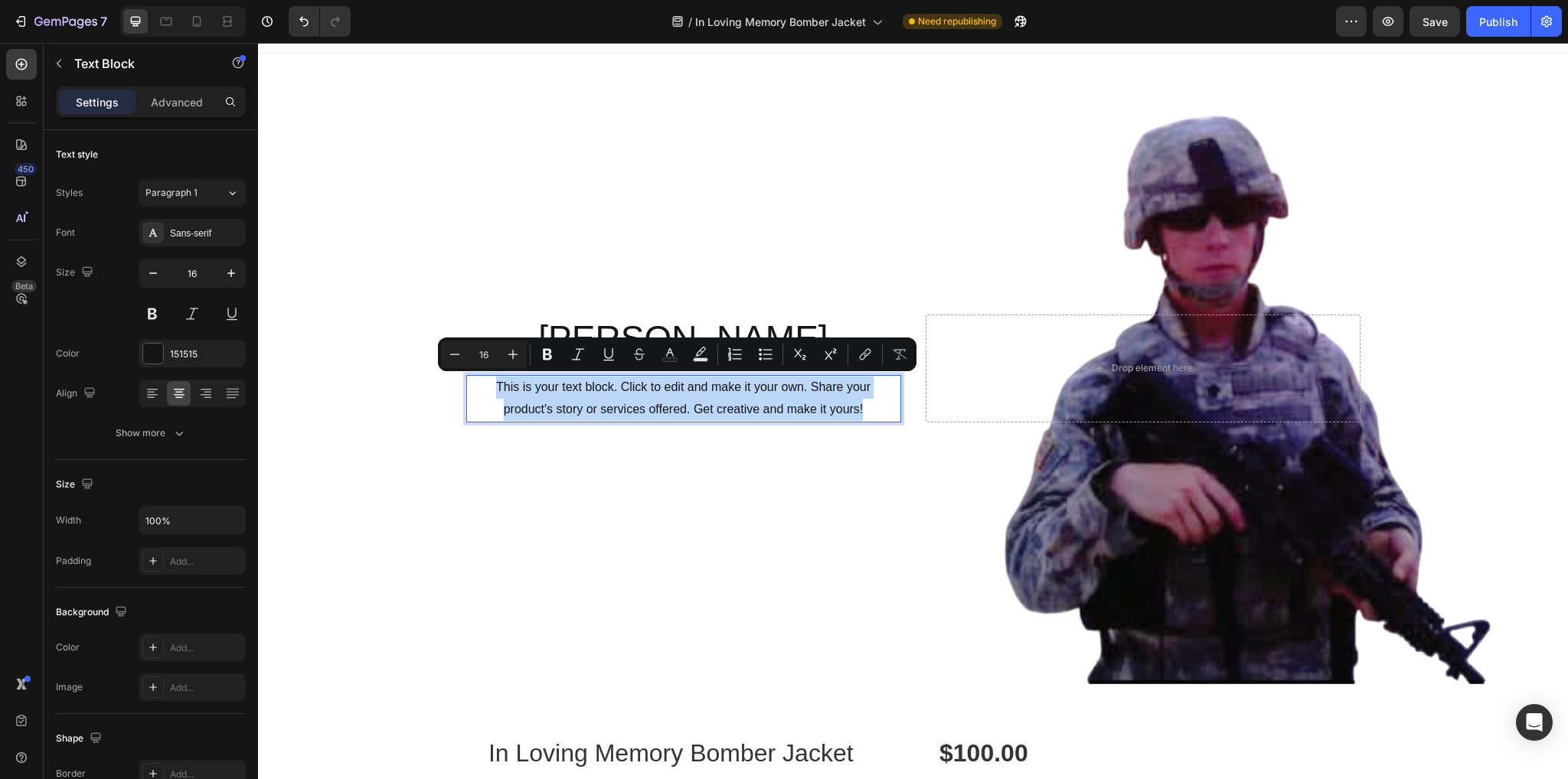
drag, startPoint x: 868, startPoint y: 405, endPoint x: 458, endPoint y: 378, distance: 410.9
click at [458, 378] on div "[PERSON_NAME] Heading This is your text block. Click to edit and make it your o…" at bounding box center [913, 369] width 918 height 114
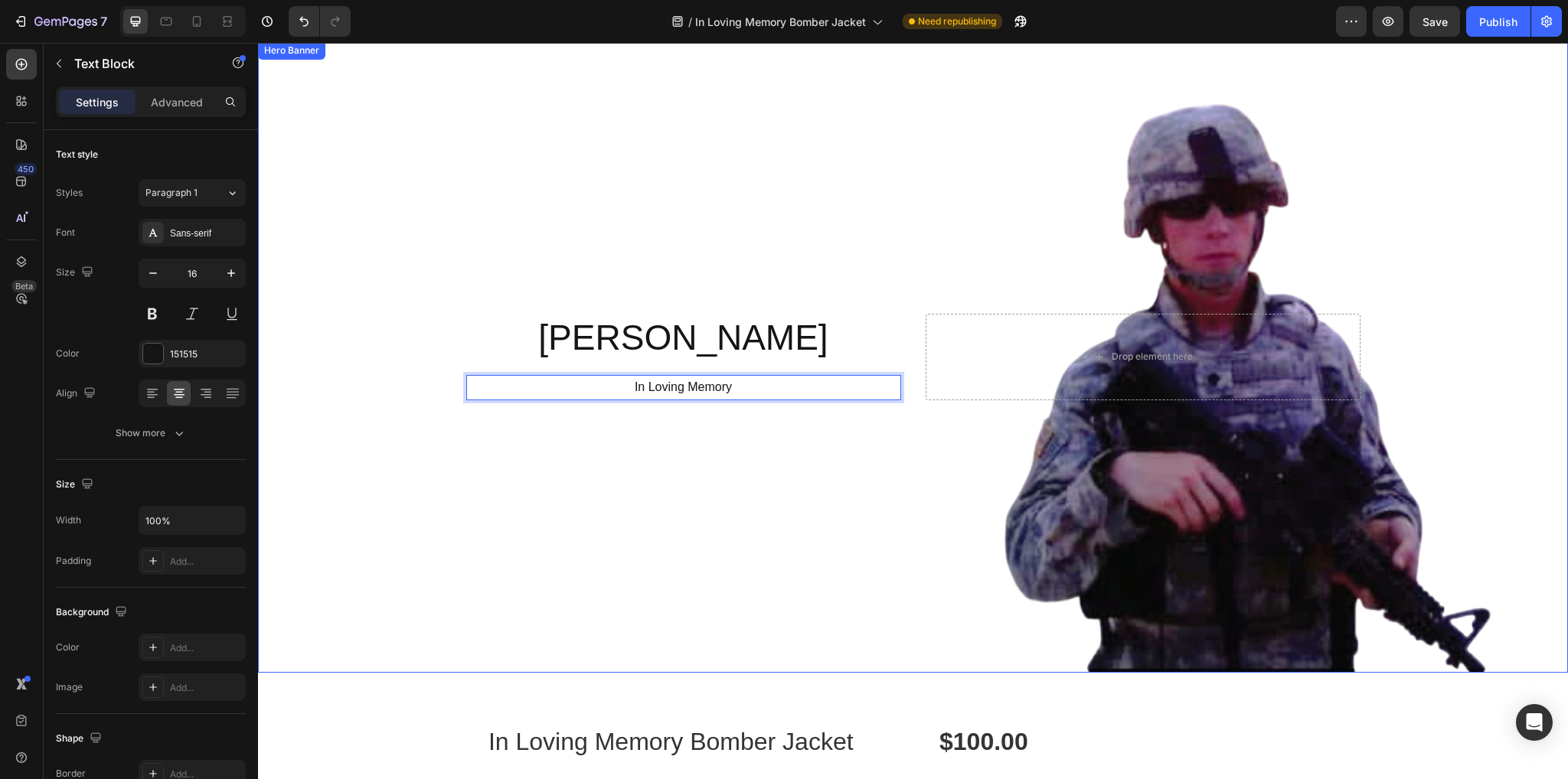
scroll to position [21, 0]
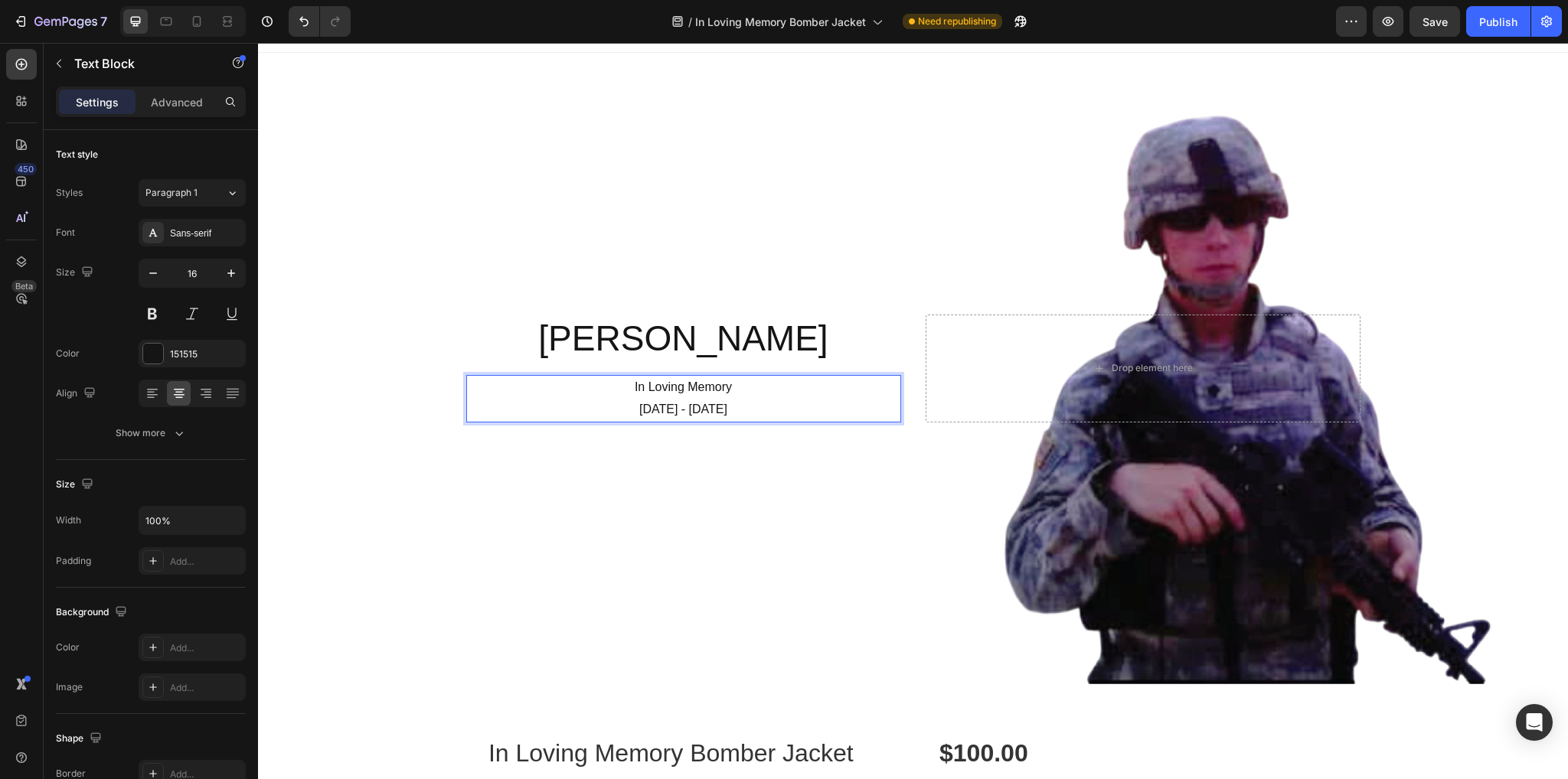
drag, startPoint x: 711, startPoint y: 411, endPoint x: 721, endPoint y: 411, distance: 10.0
click at [712, 411] on p "[DATE] - [DATE]" at bounding box center [683, 409] width 432 height 22
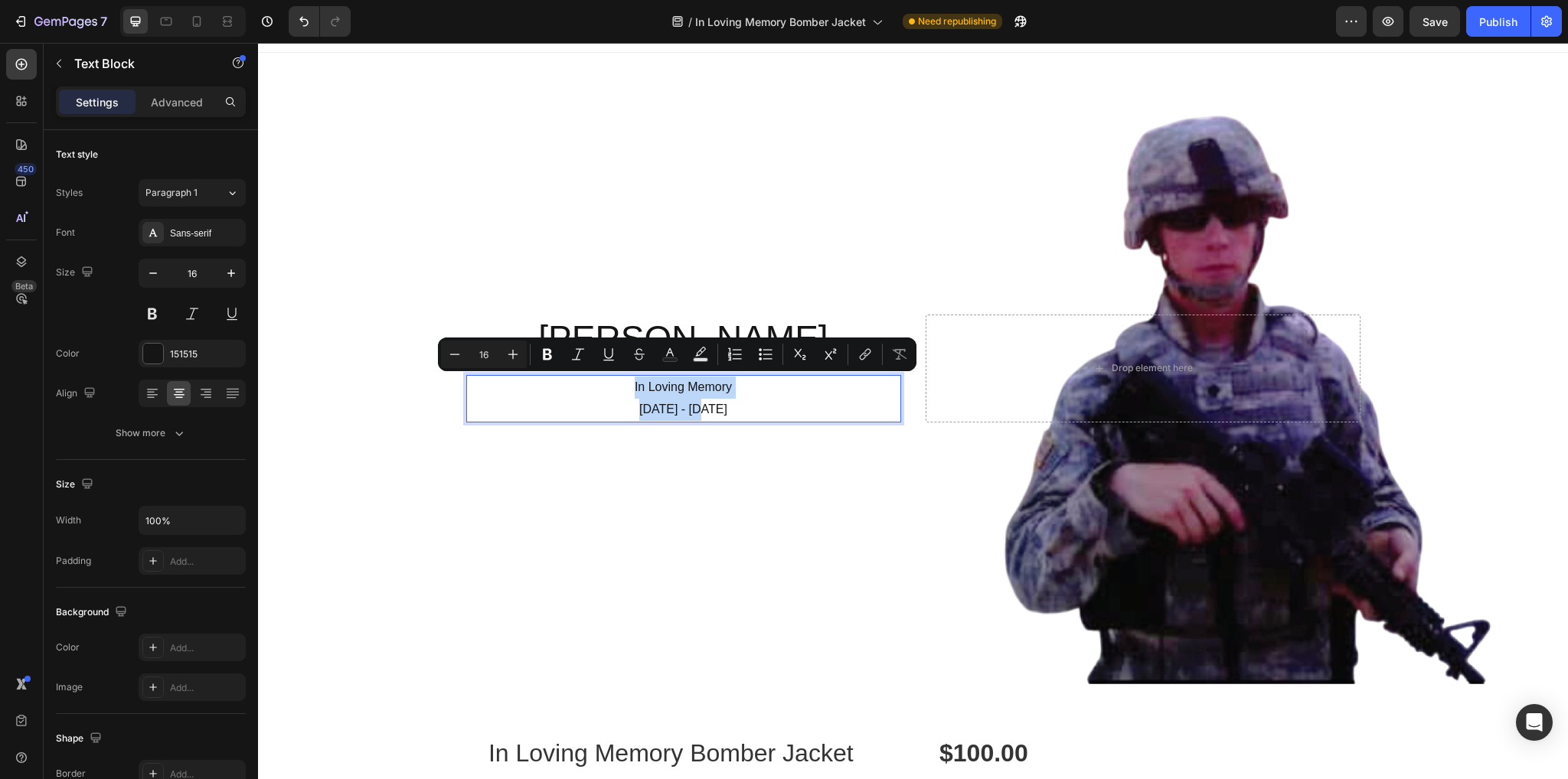
drag, startPoint x: 721, startPoint y: 411, endPoint x: 596, endPoint y: 382, distance: 128.3
click at [608, 383] on div "In Loving Memory [DATE] - [DATE]" at bounding box center [684, 399] width 435 height 48
click at [515, 348] on icon "Editor contextual toolbar" at bounding box center [513, 355] width 15 height 15
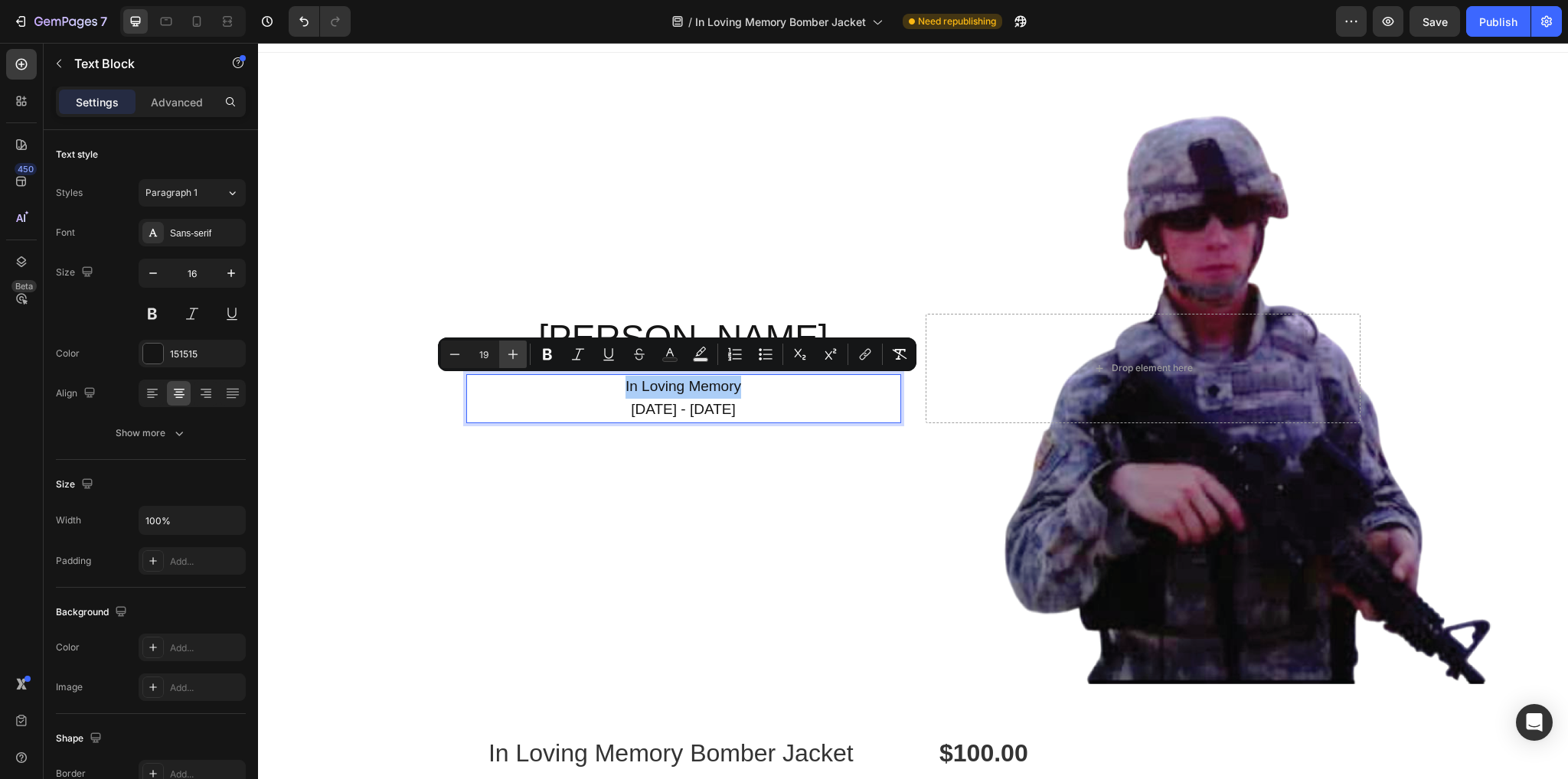
click at [515, 348] on icon "Editor contextual toolbar" at bounding box center [513, 355] width 15 height 15
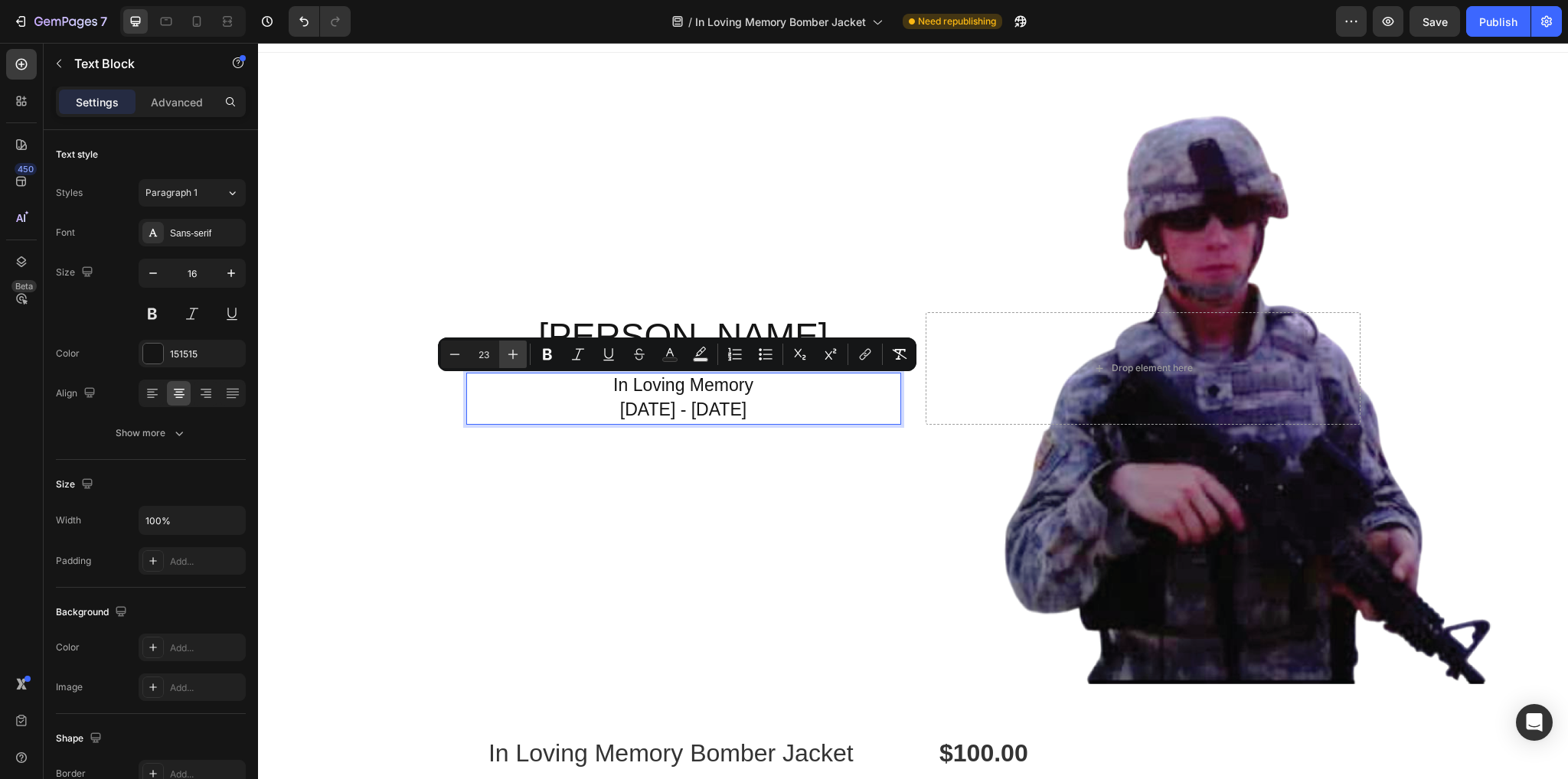
type input "24"
click at [549, 347] on icon "Editor contextual toolbar" at bounding box center [547, 355] width 15 height 15
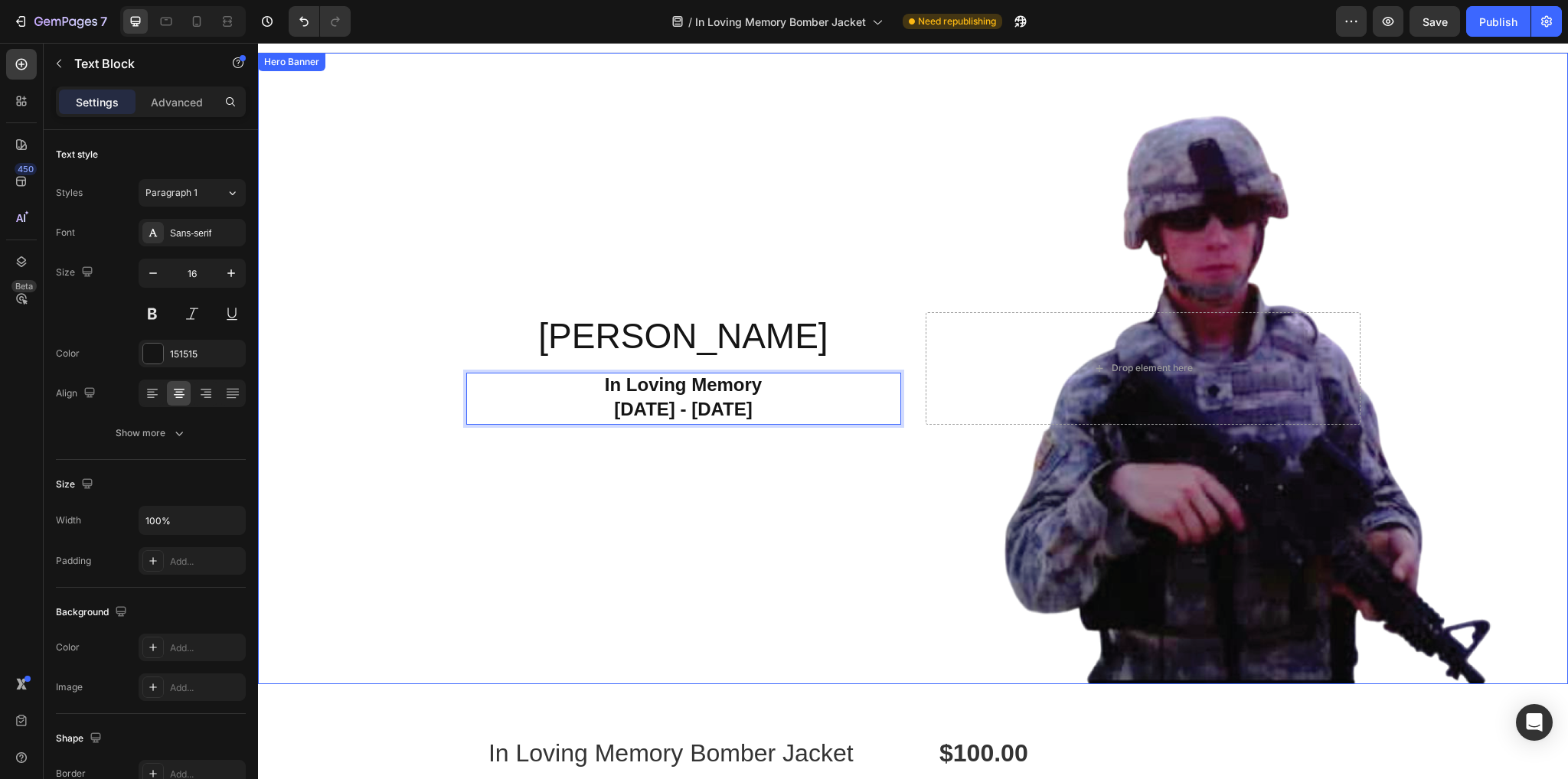
click at [634, 573] on div "Background Image" at bounding box center [913, 368] width 1310 height 631
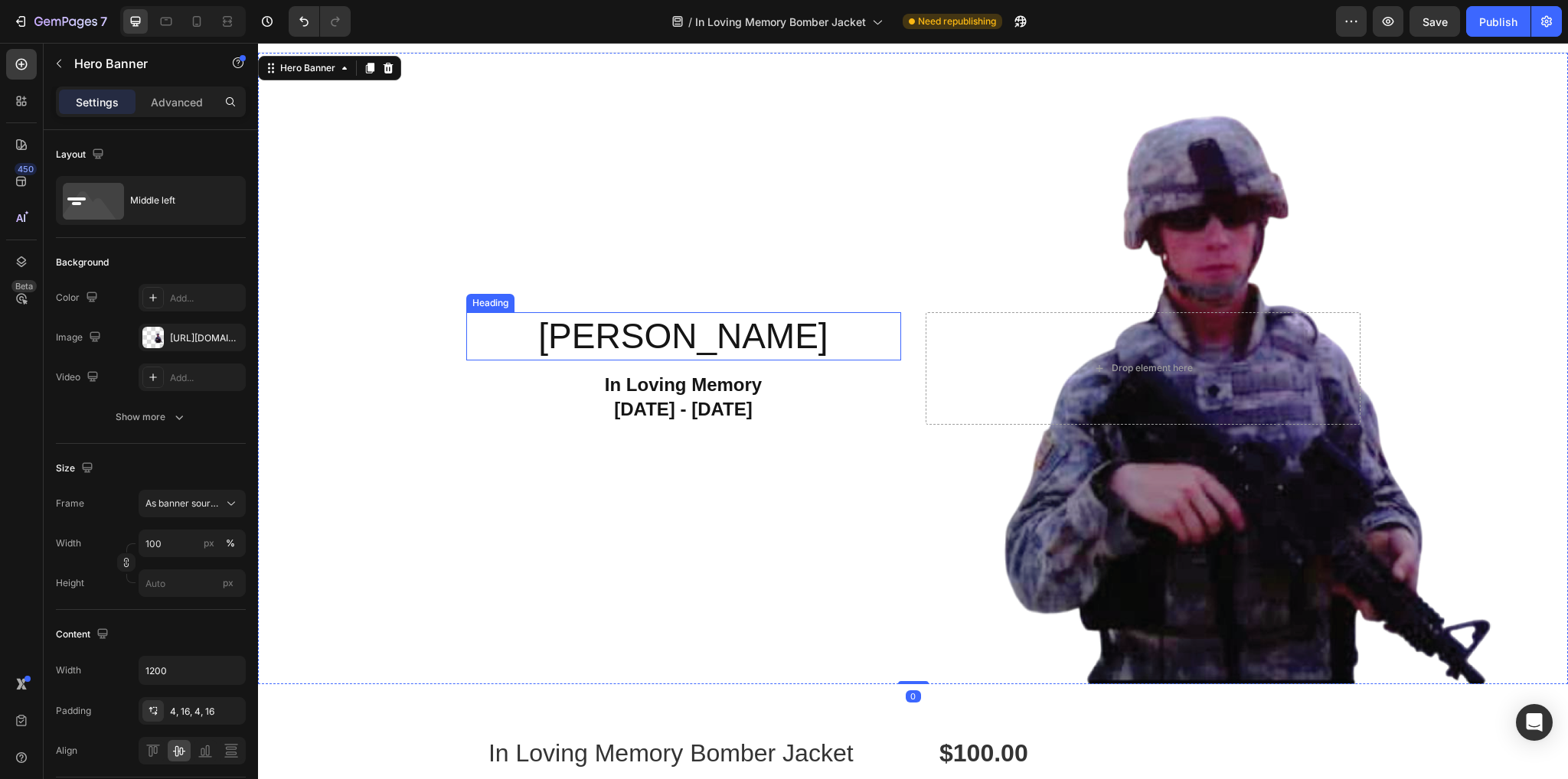
click at [761, 331] on p "[PERSON_NAME]" at bounding box center [683, 337] width 432 height 46
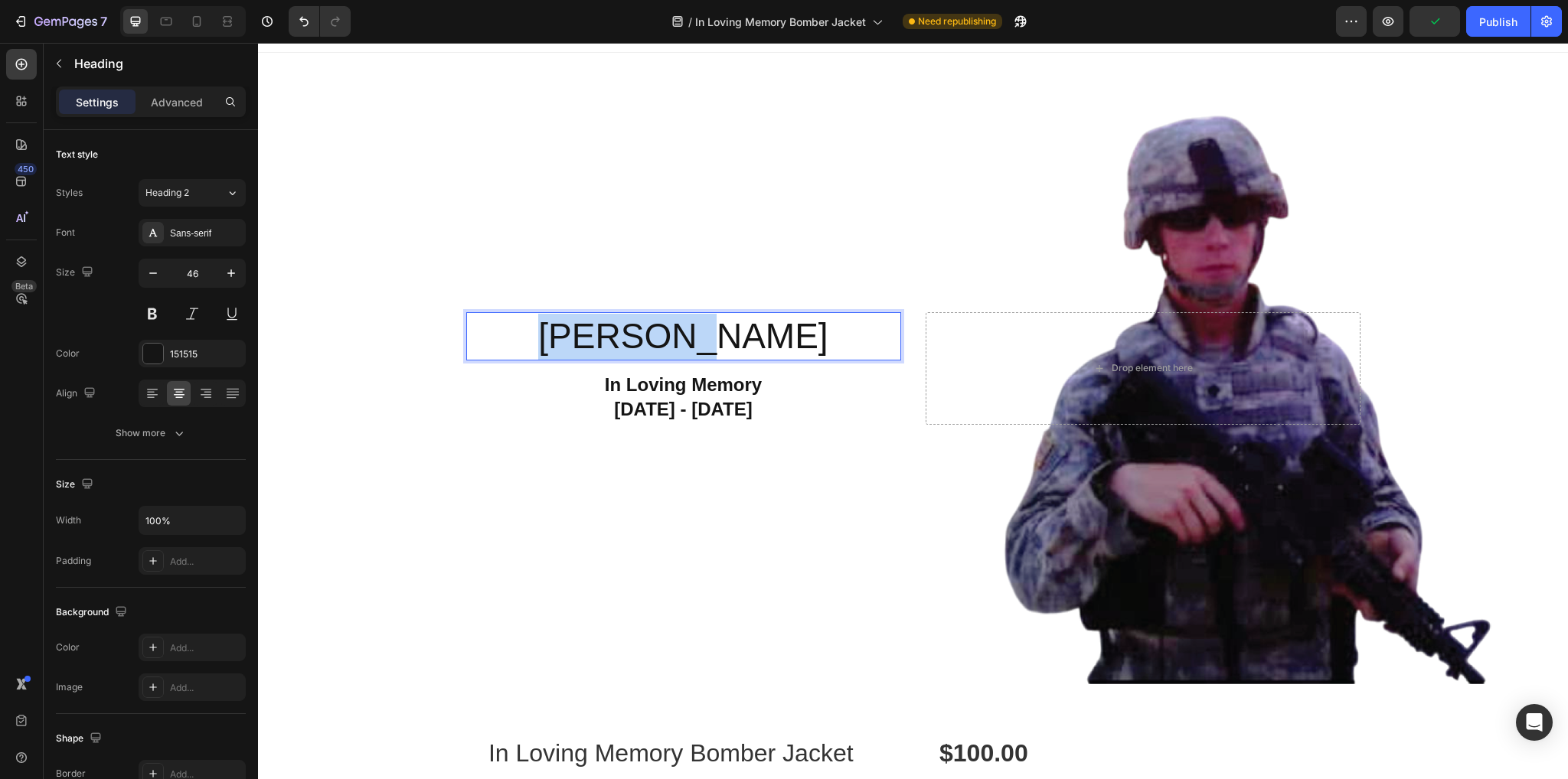
click at [585, 328] on p "[PERSON_NAME]" at bounding box center [683, 337] width 432 height 46
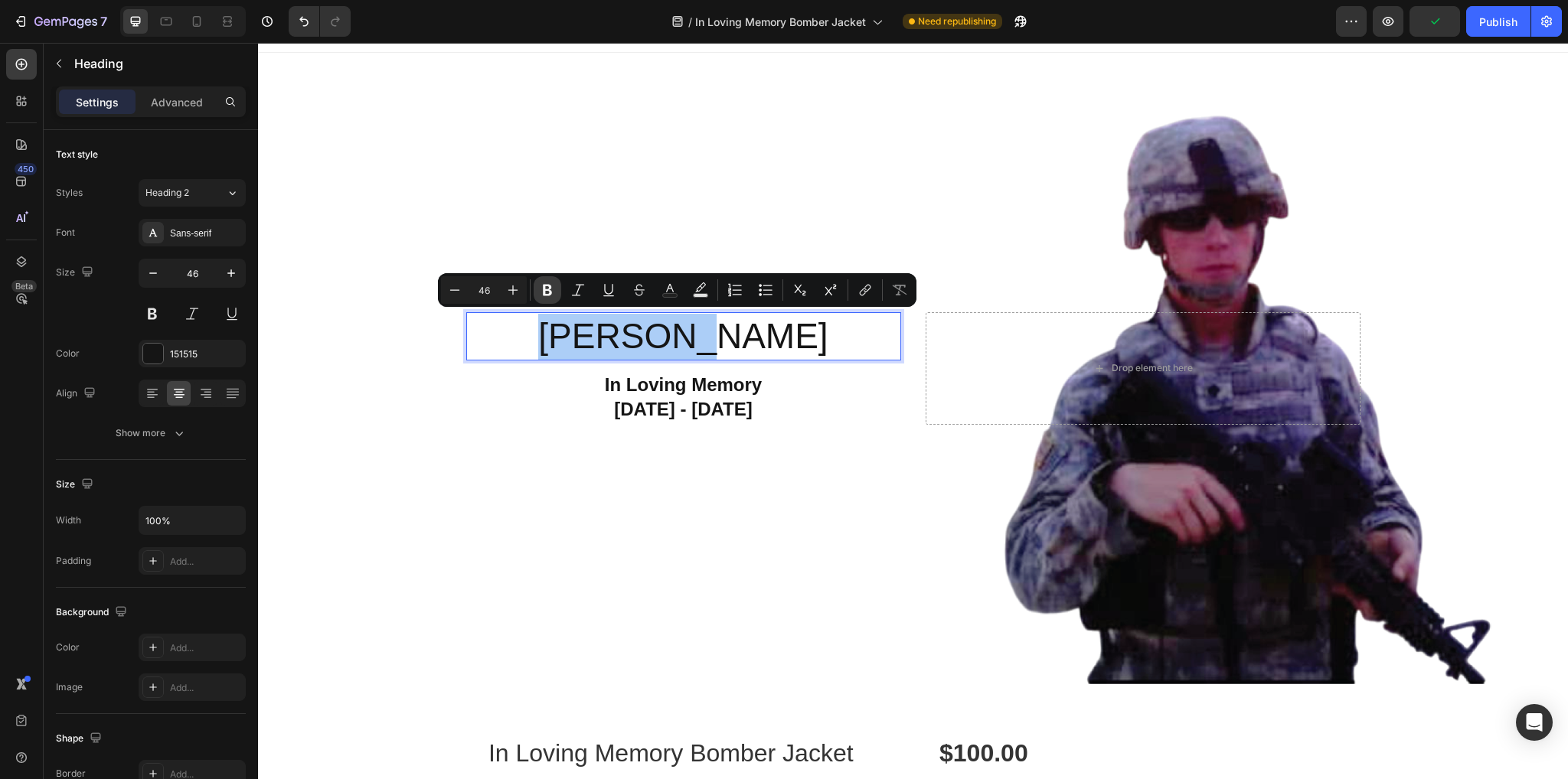
click at [546, 285] on icon "Editor contextual toolbar" at bounding box center [547, 291] width 10 height 11
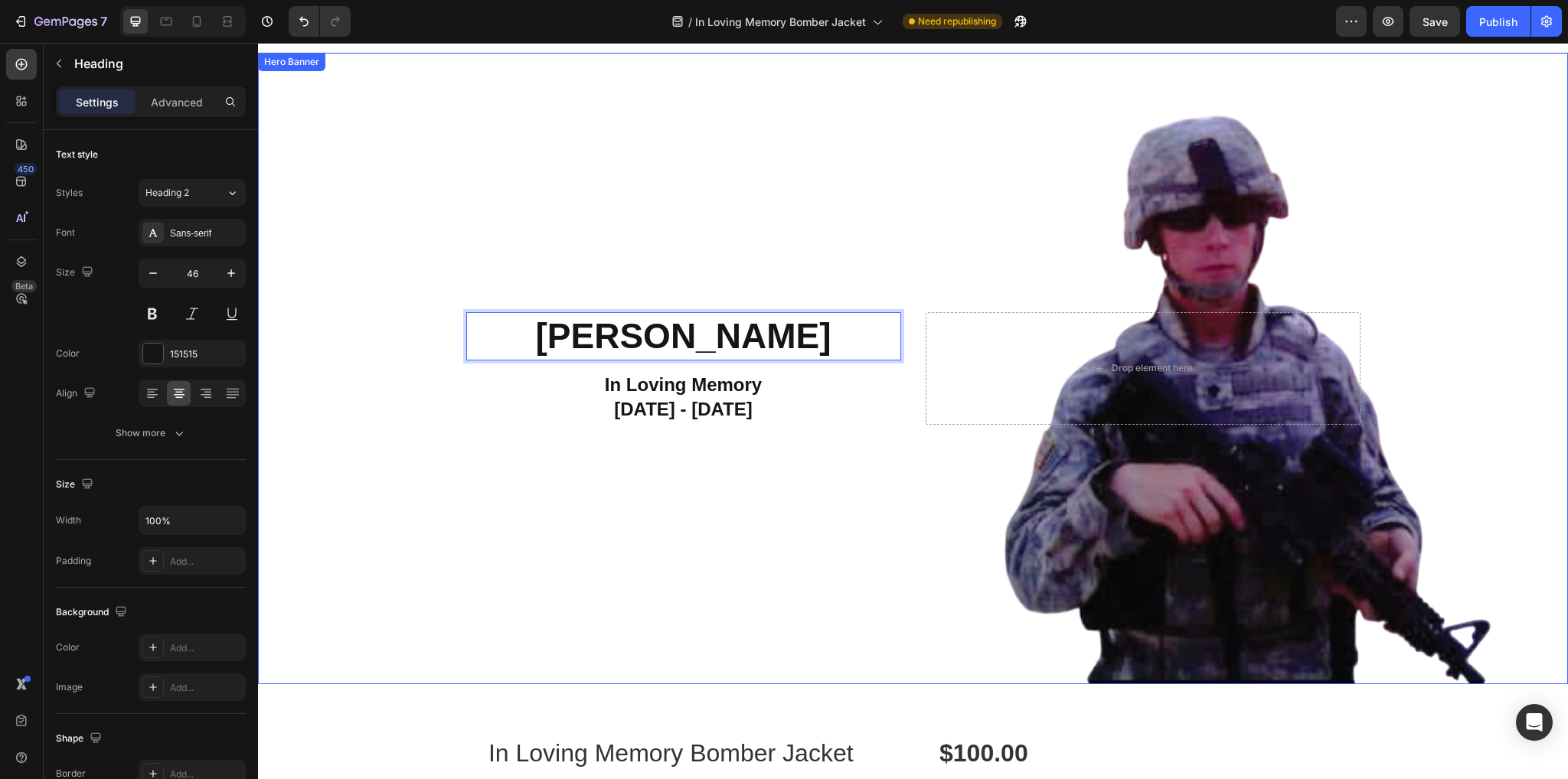
click at [524, 285] on div "Background Image" at bounding box center [913, 368] width 1310 height 631
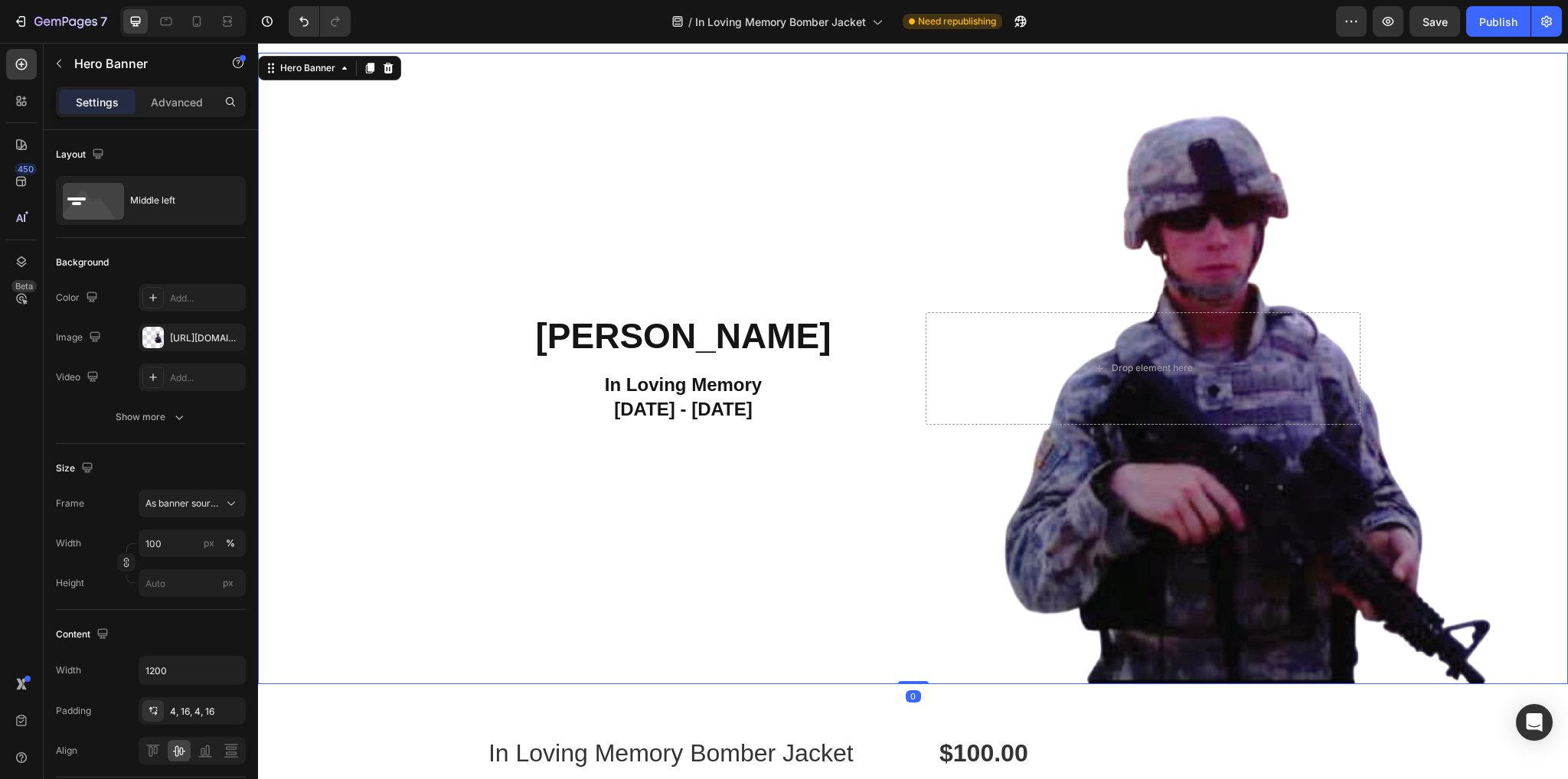
click at [580, 347] on strong "[PERSON_NAME]" at bounding box center [684, 337] width 296 height 40
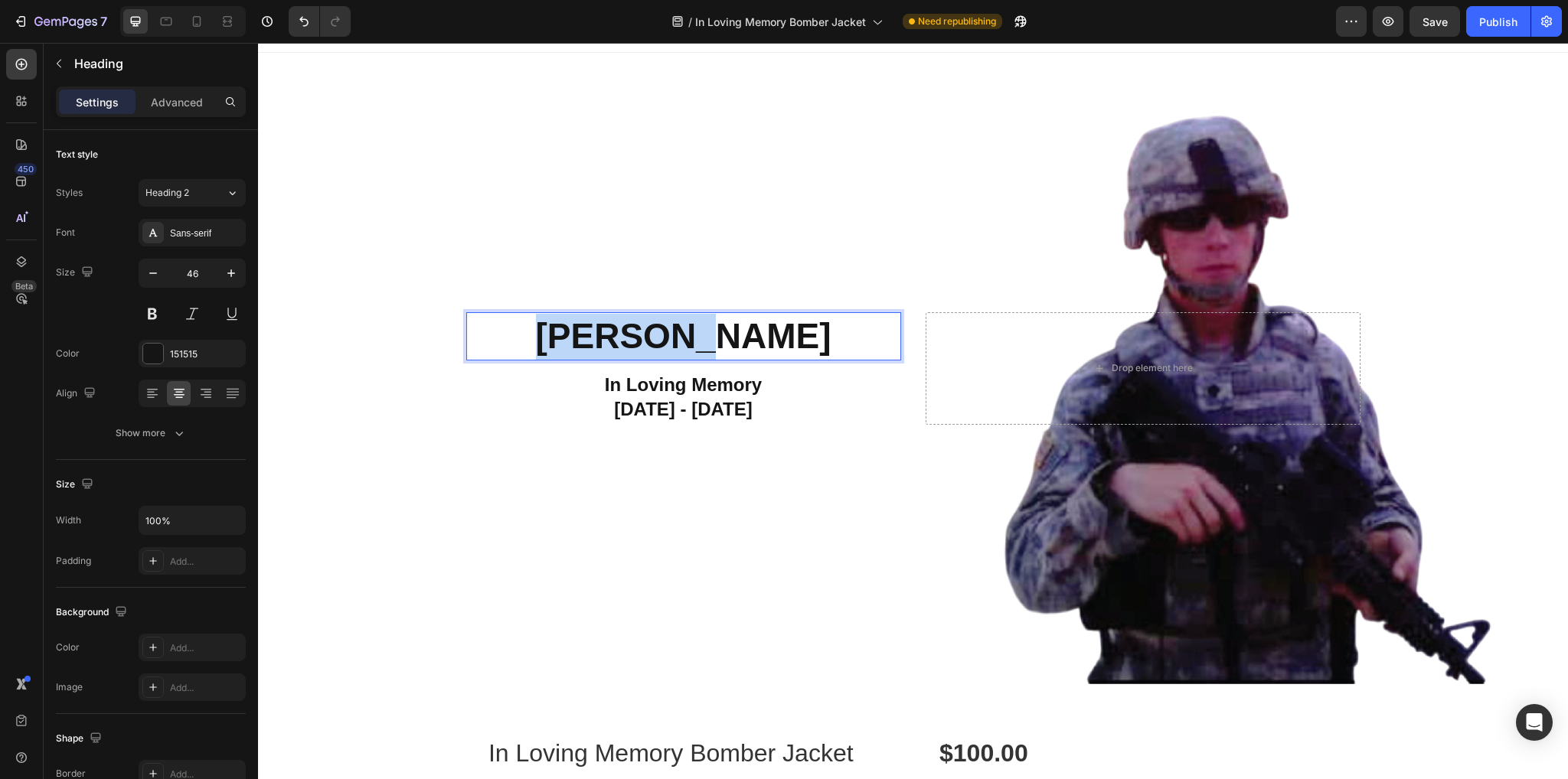
click at [583, 339] on strong "[PERSON_NAME]" at bounding box center [684, 337] width 296 height 40
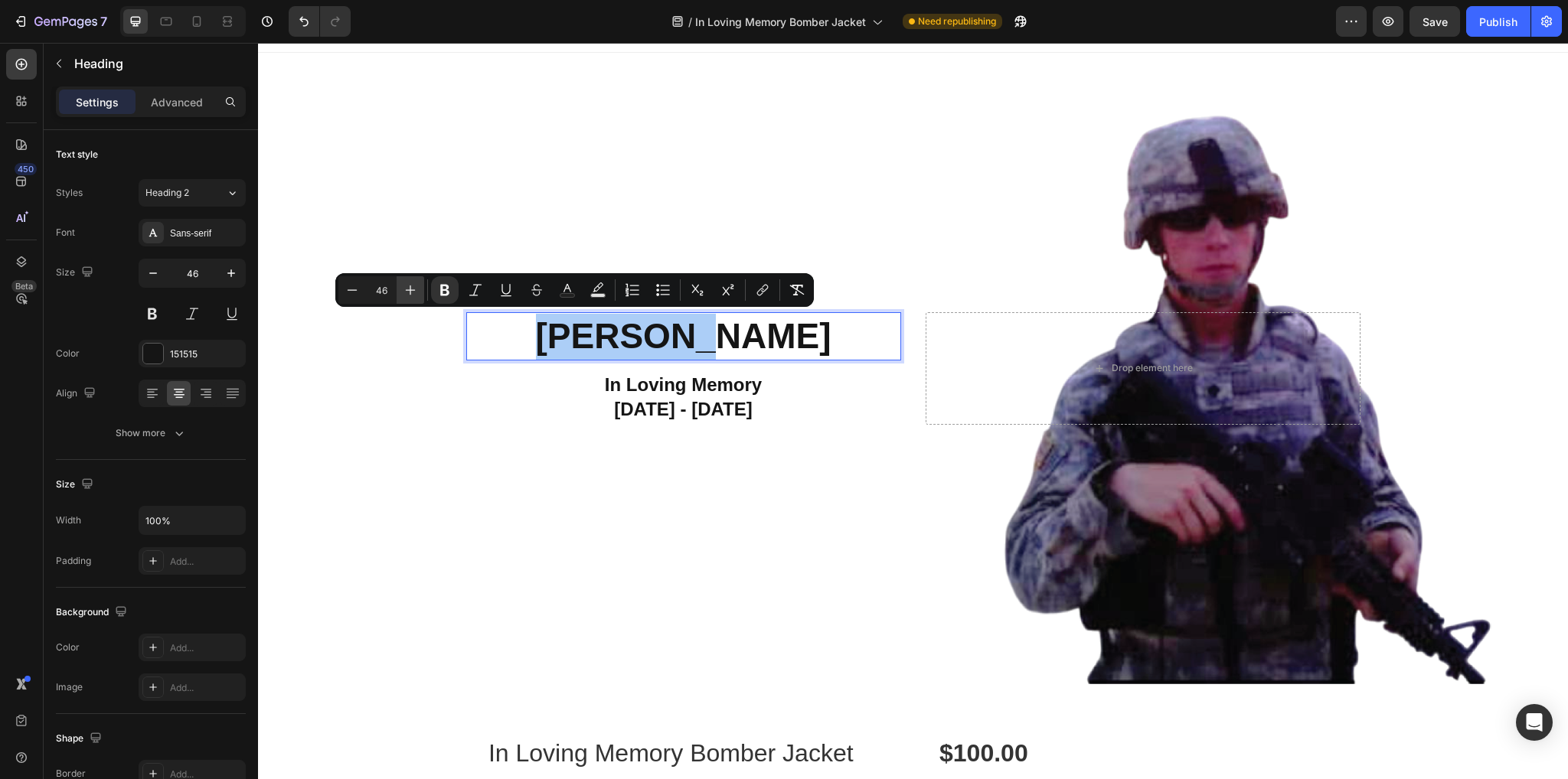
click at [417, 286] on icon "Editor contextual toolbar" at bounding box center [410, 290] width 15 height 15
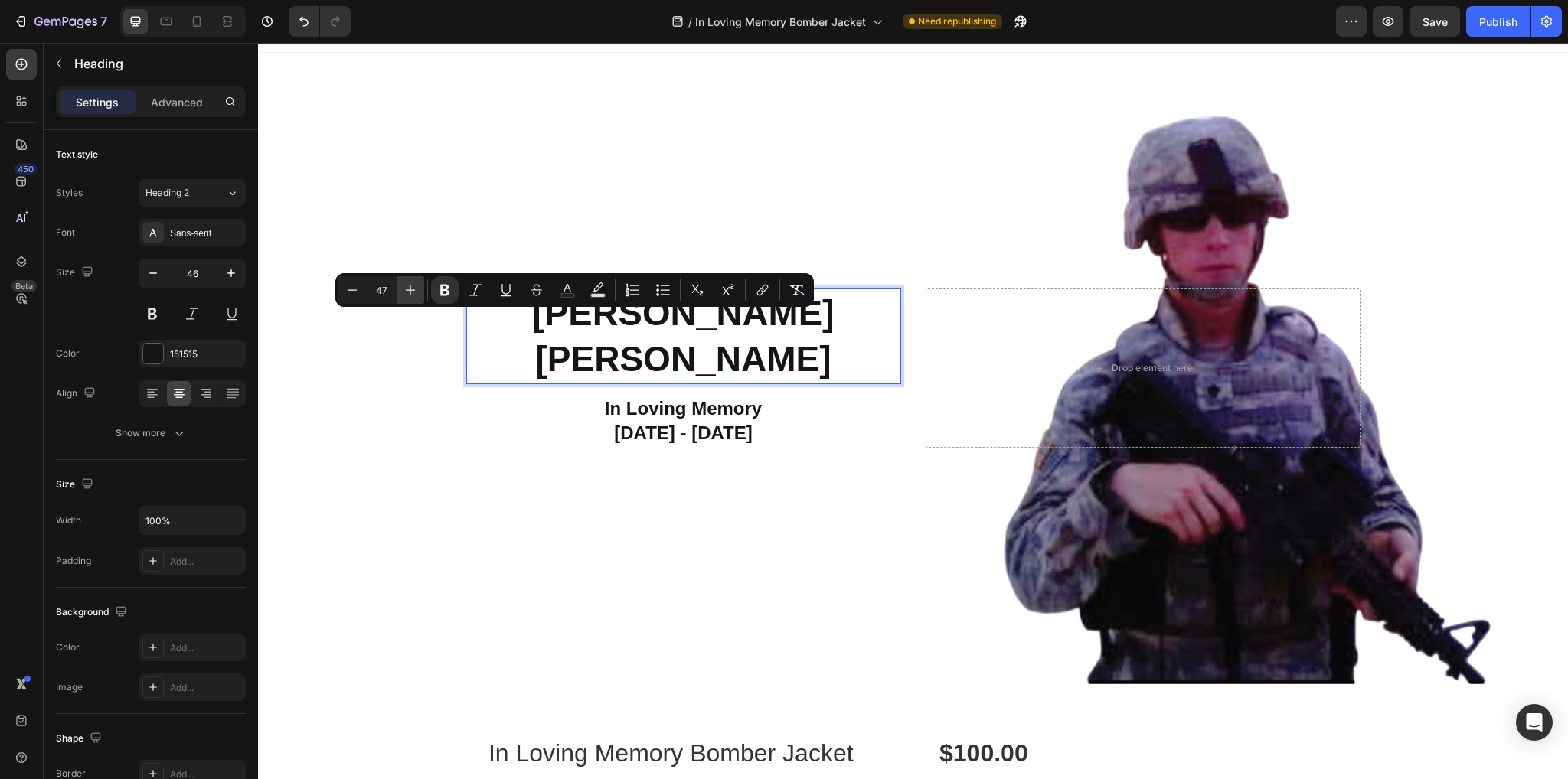
click at [417, 286] on icon "Editor contextual toolbar" at bounding box center [410, 290] width 15 height 15
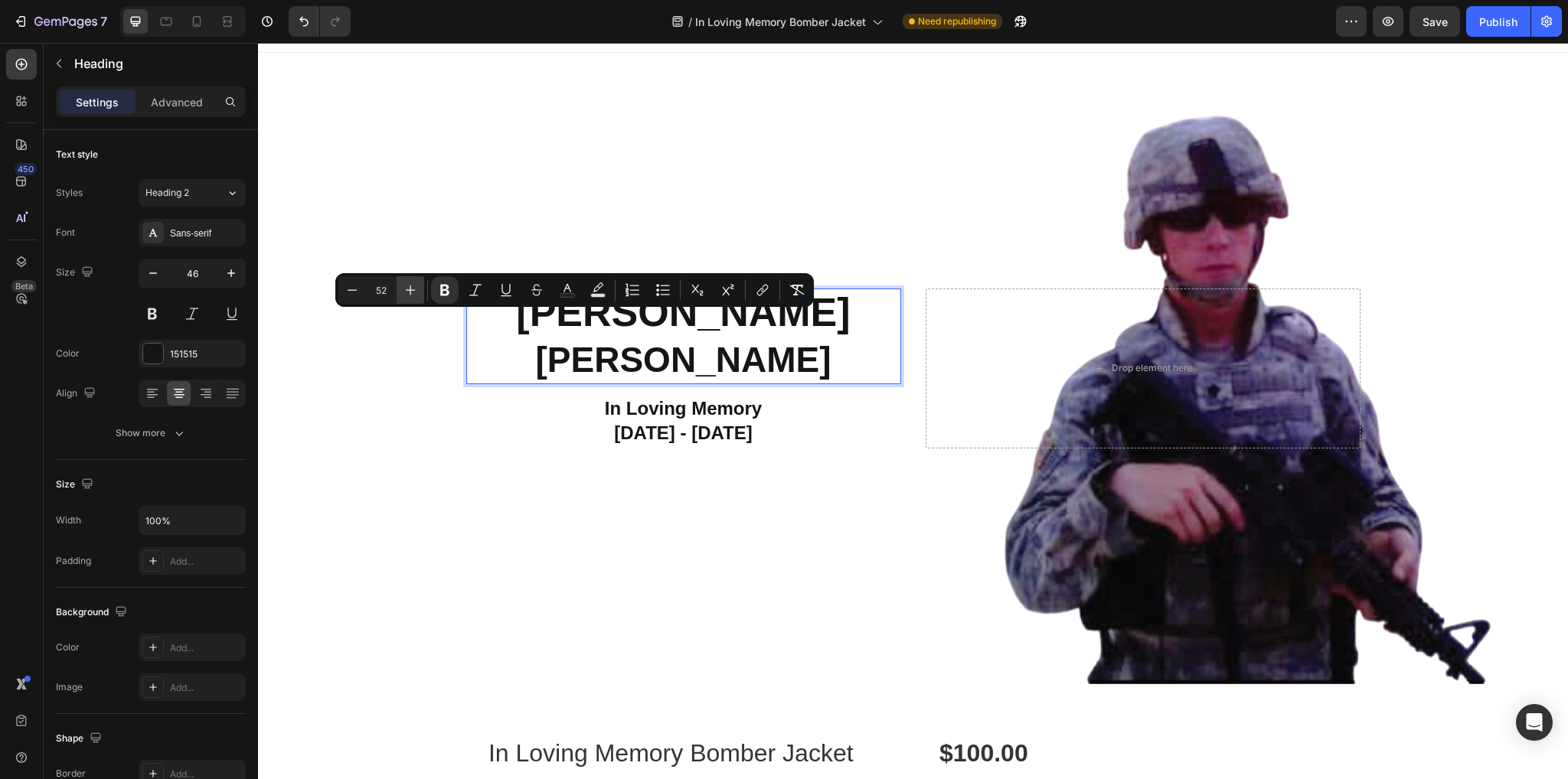
click at [417, 286] on icon "Editor contextual toolbar" at bounding box center [410, 290] width 15 height 15
type input "54"
click at [454, 527] on div "Background Image" at bounding box center [913, 368] width 1310 height 631
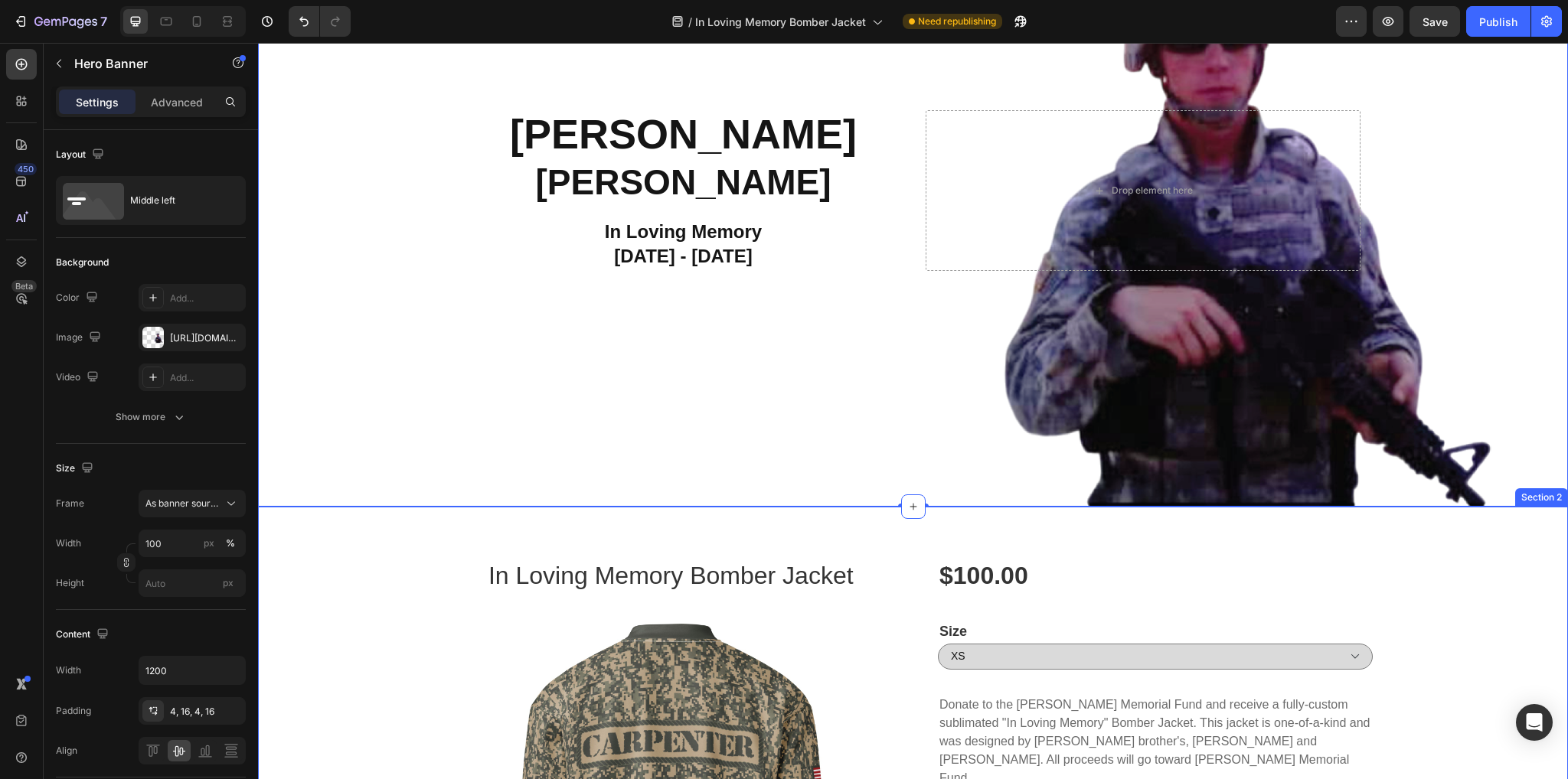
scroll to position [200, 0]
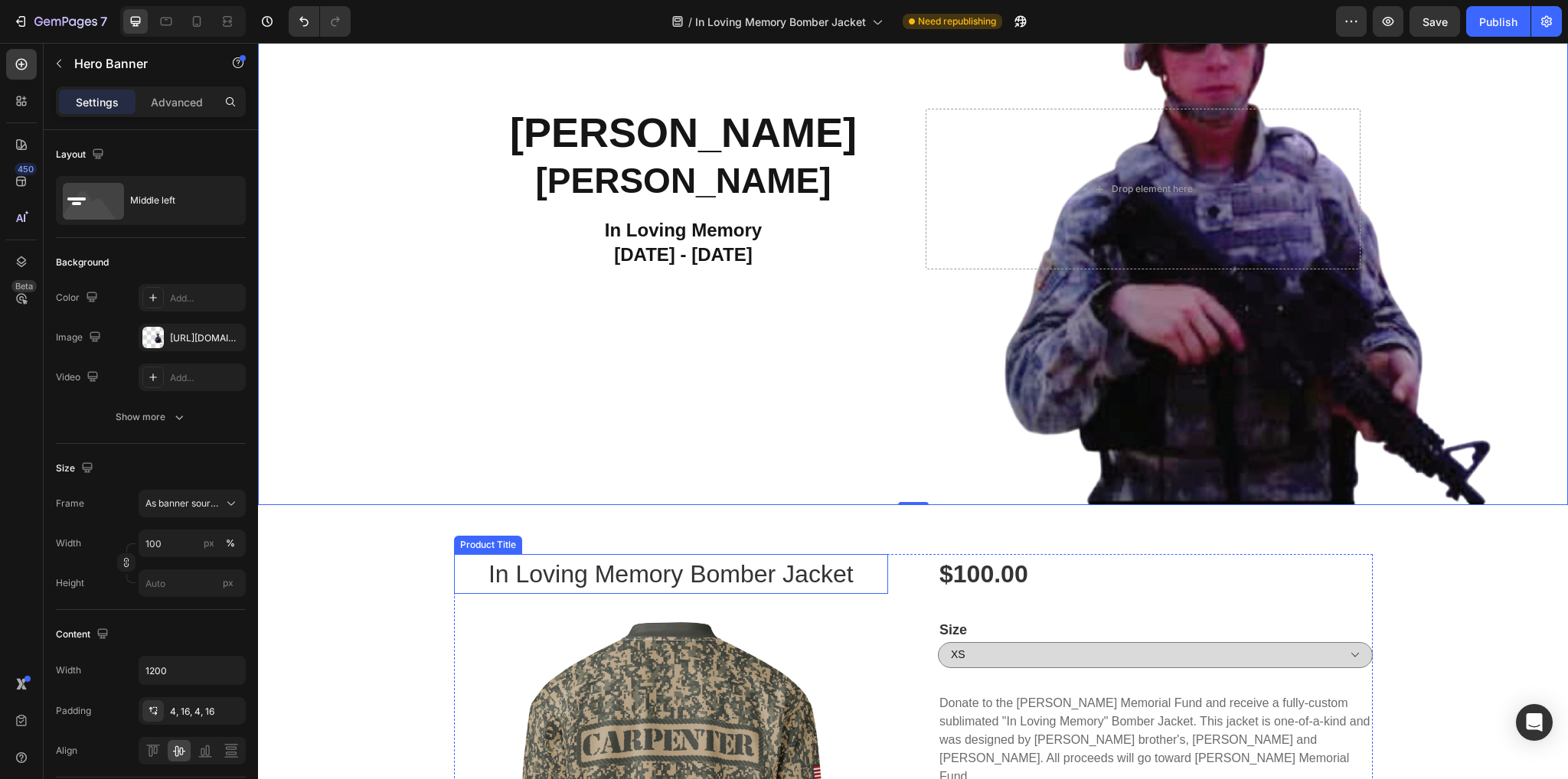
click at [629, 568] on h1 "In Loving Memory Bomber Jacket" at bounding box center [671, 574] width 435 height 40
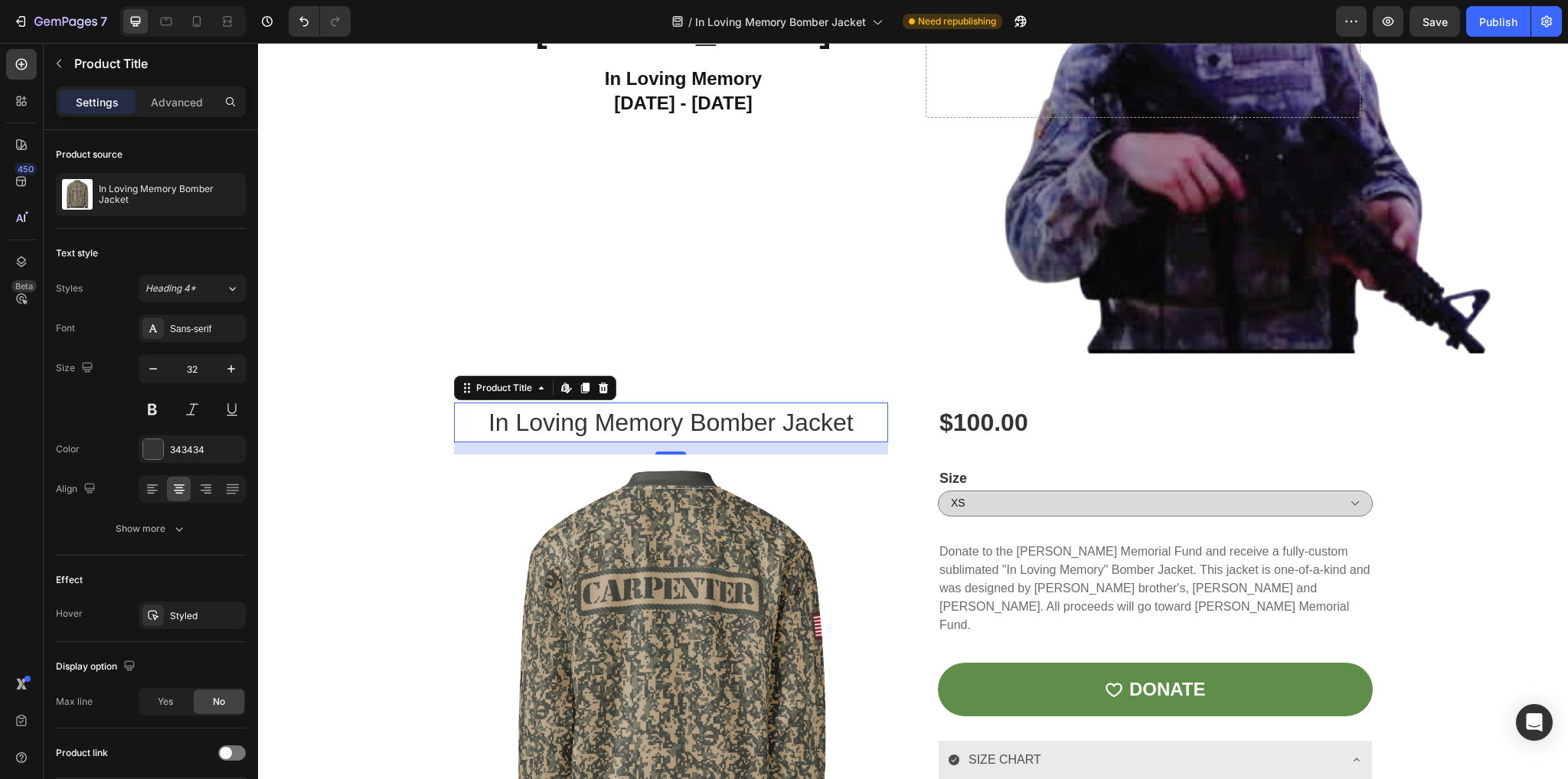
scroll to position [352, 0]
click at [190, 24] on icon at bounding box center [196, 21] width 15 height 15
type input "24"
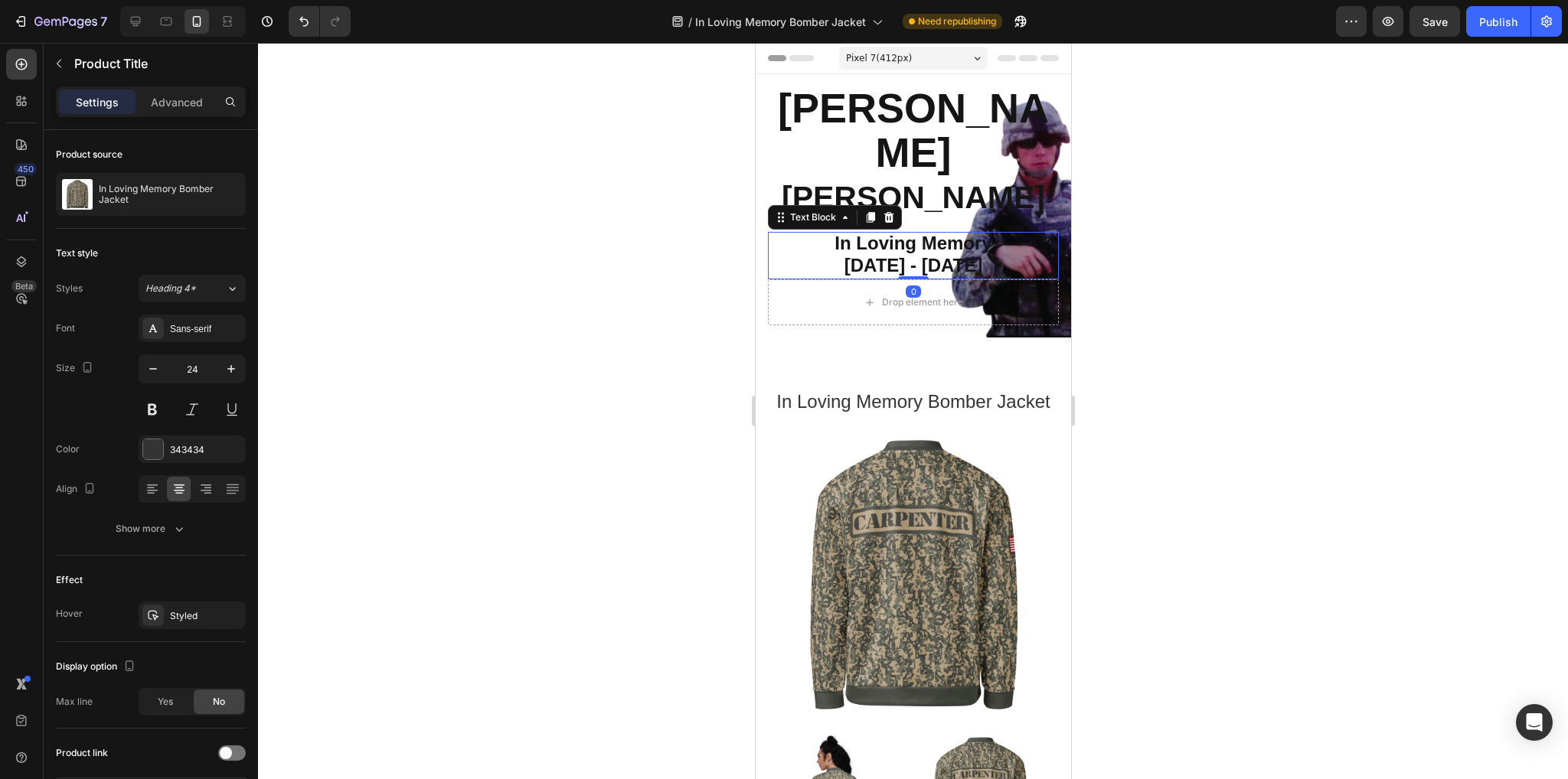
click at [891, 233] on strong "In Loving Memory" at bounding box center [912, 243] width 157 height 21
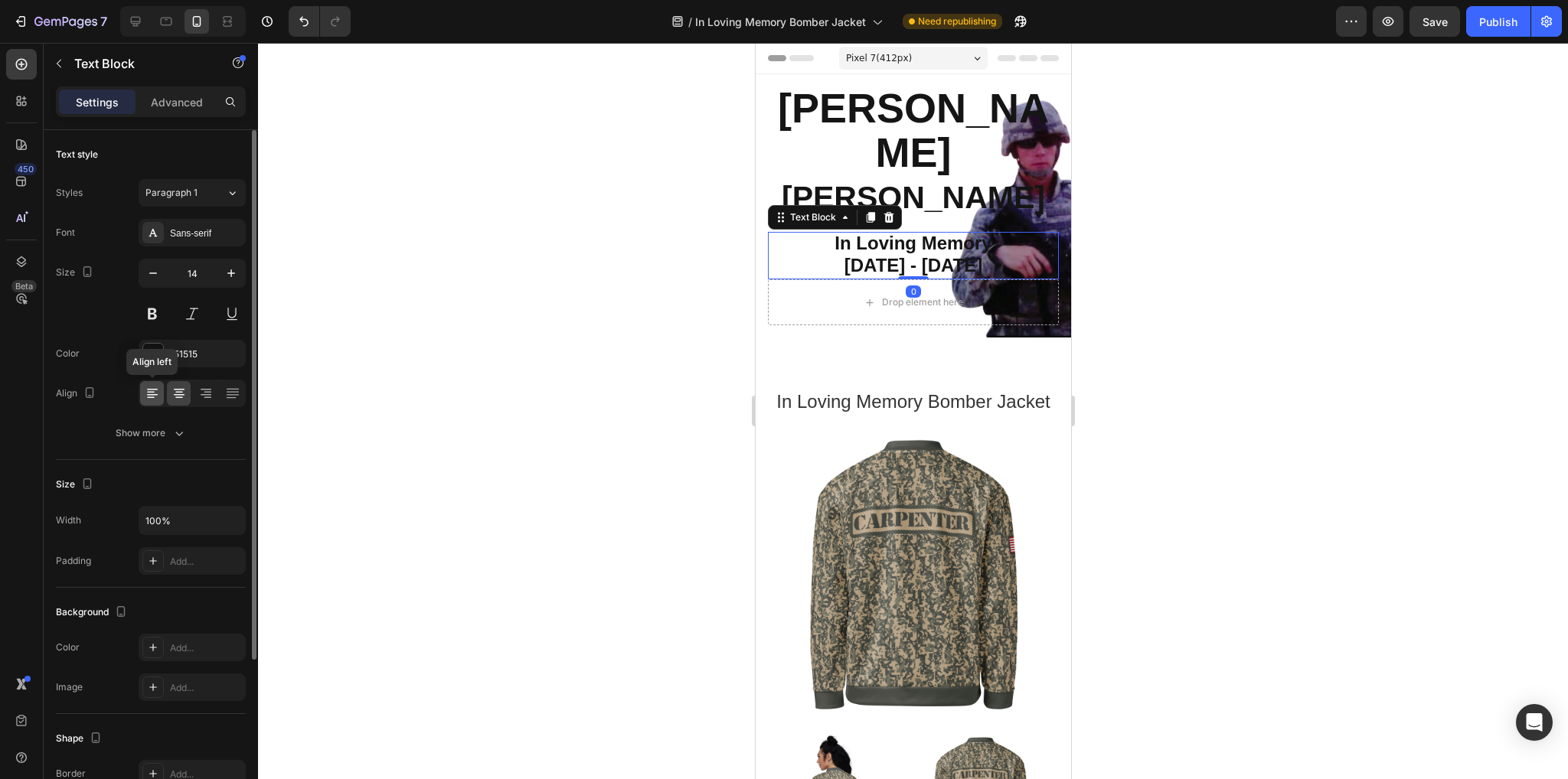
click at [147, 388] on icon at bounding box center [153, 394] width 15 height 15
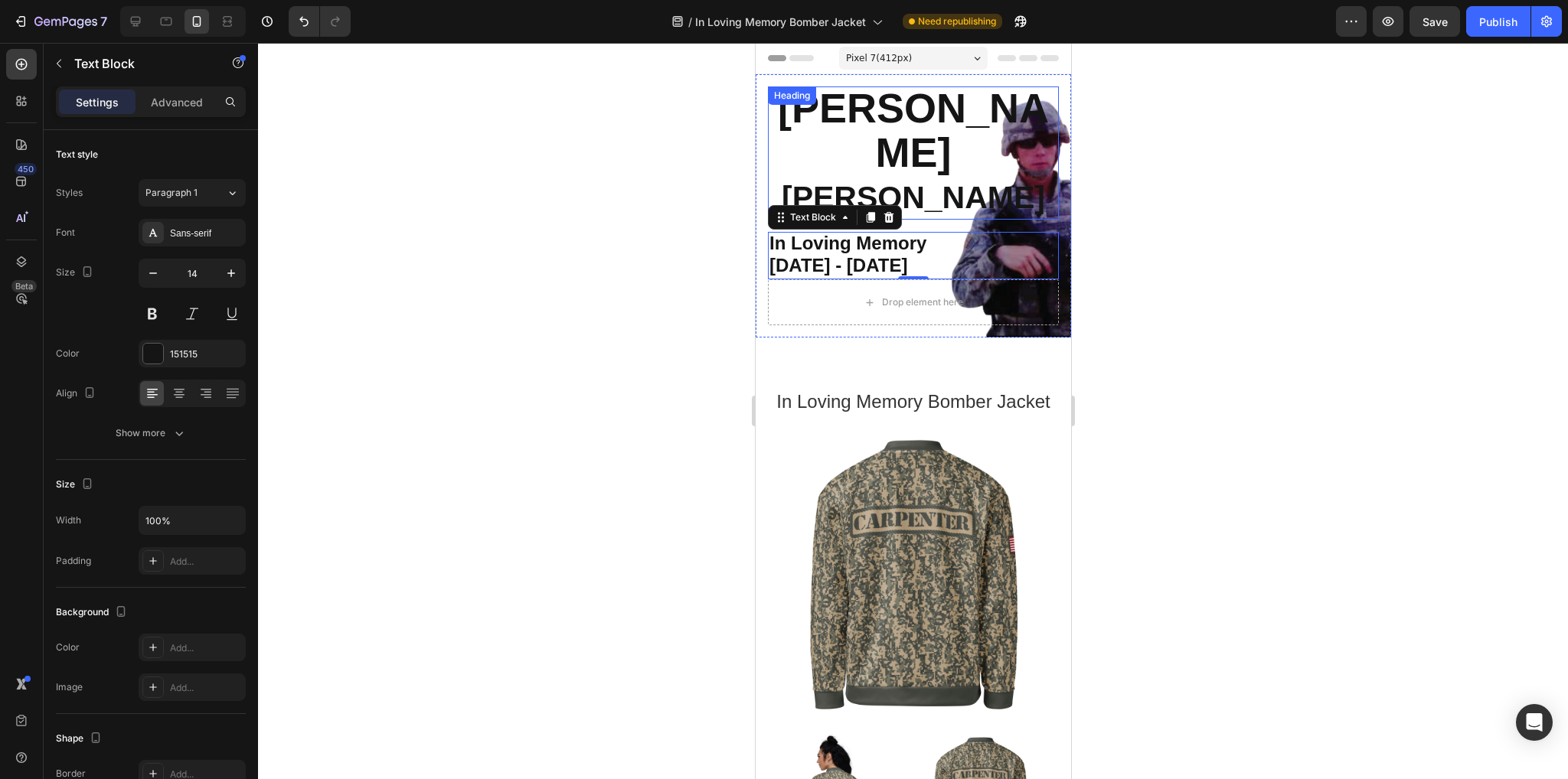
click at [881, 129] on strong "[PERSON_NAME]" at bounding box center [913, 130] width 271 height 91
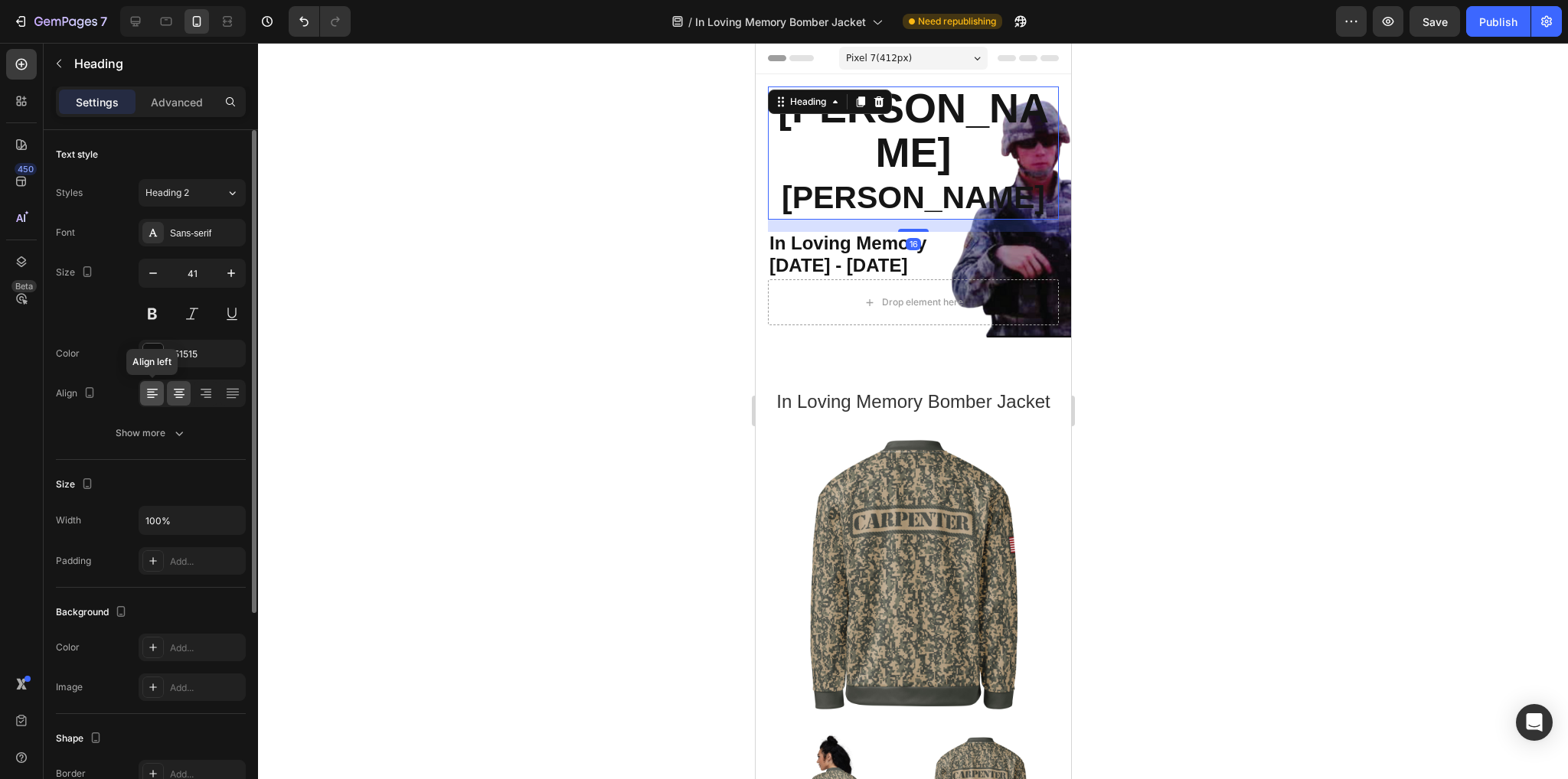
click at [154, 401] on div at bounding box center [152, 394] width 24 height 25
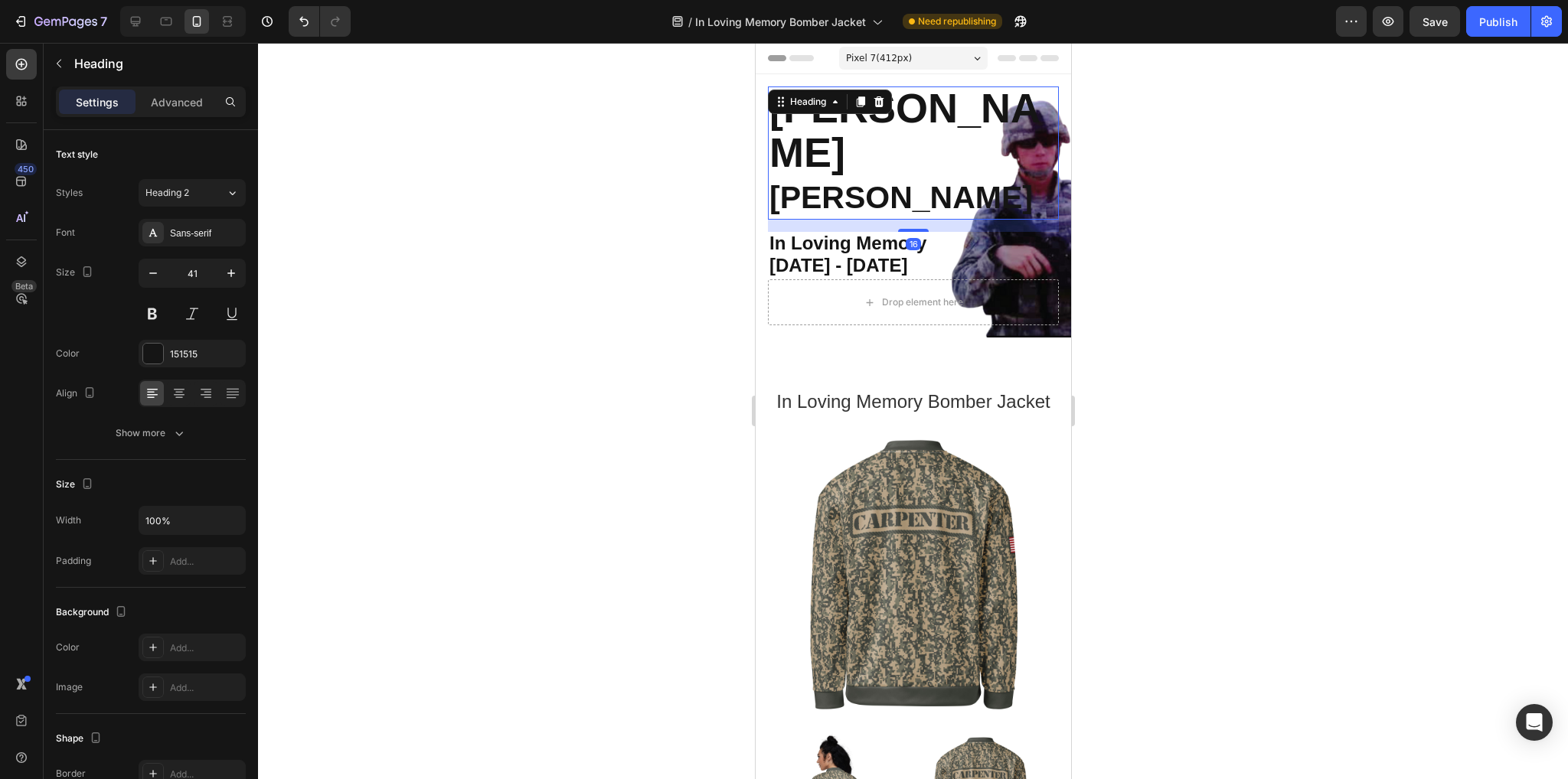
click at [628, 518] on div at bounding box center [913, 411] width 1310 height 736
click at [899, 114] on strong "[PERSON_NAME]" at bounding box center [904, 130] width 271 height 91
click at [914, 180] on strong "[PERSON_NAME]" at bounding box center [900, 197] width 263 height 35
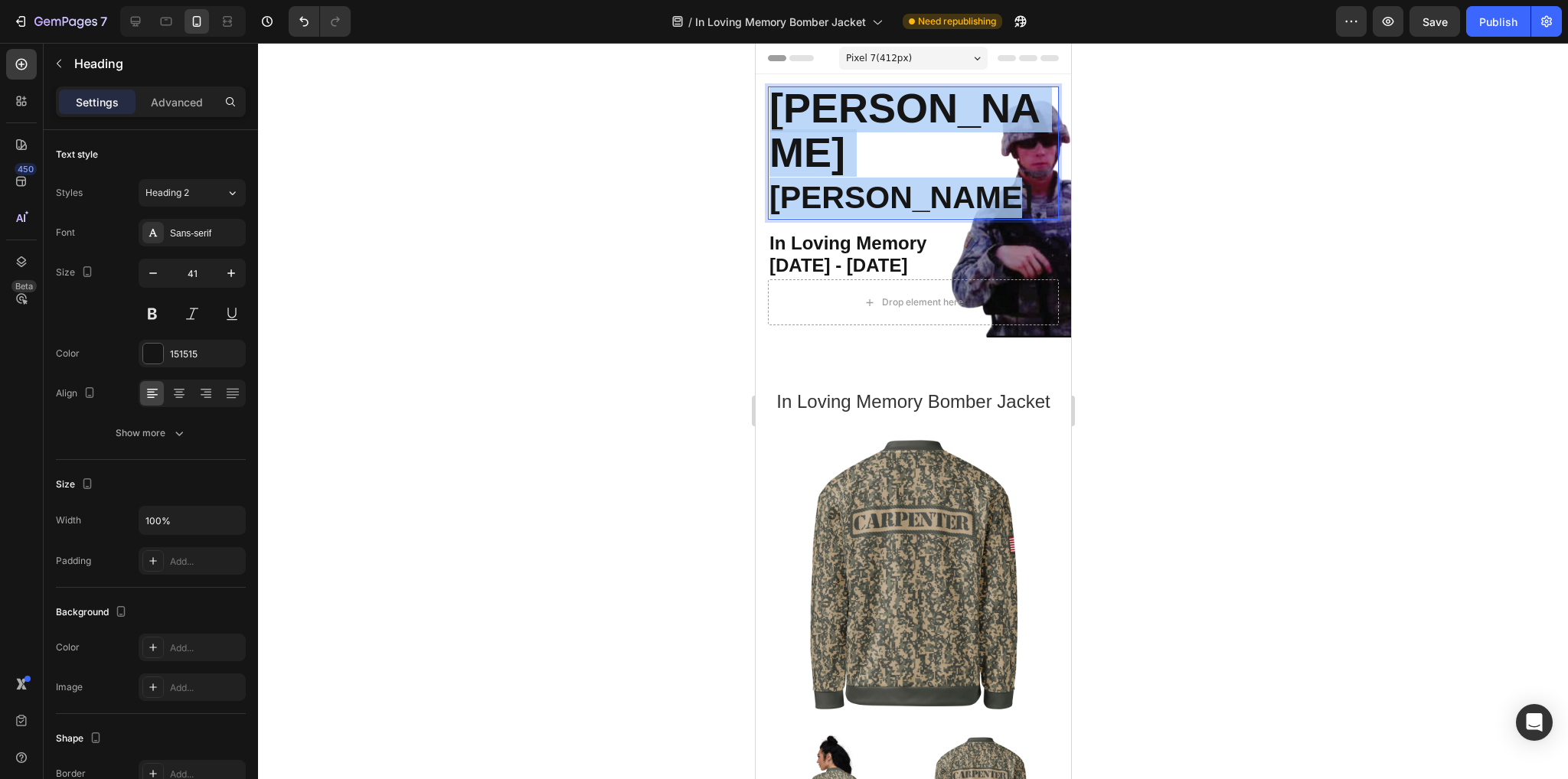
click at [914, 180] on strong "[PERSON_NAME]" at bounding box center [900, 197] width 263 height 35
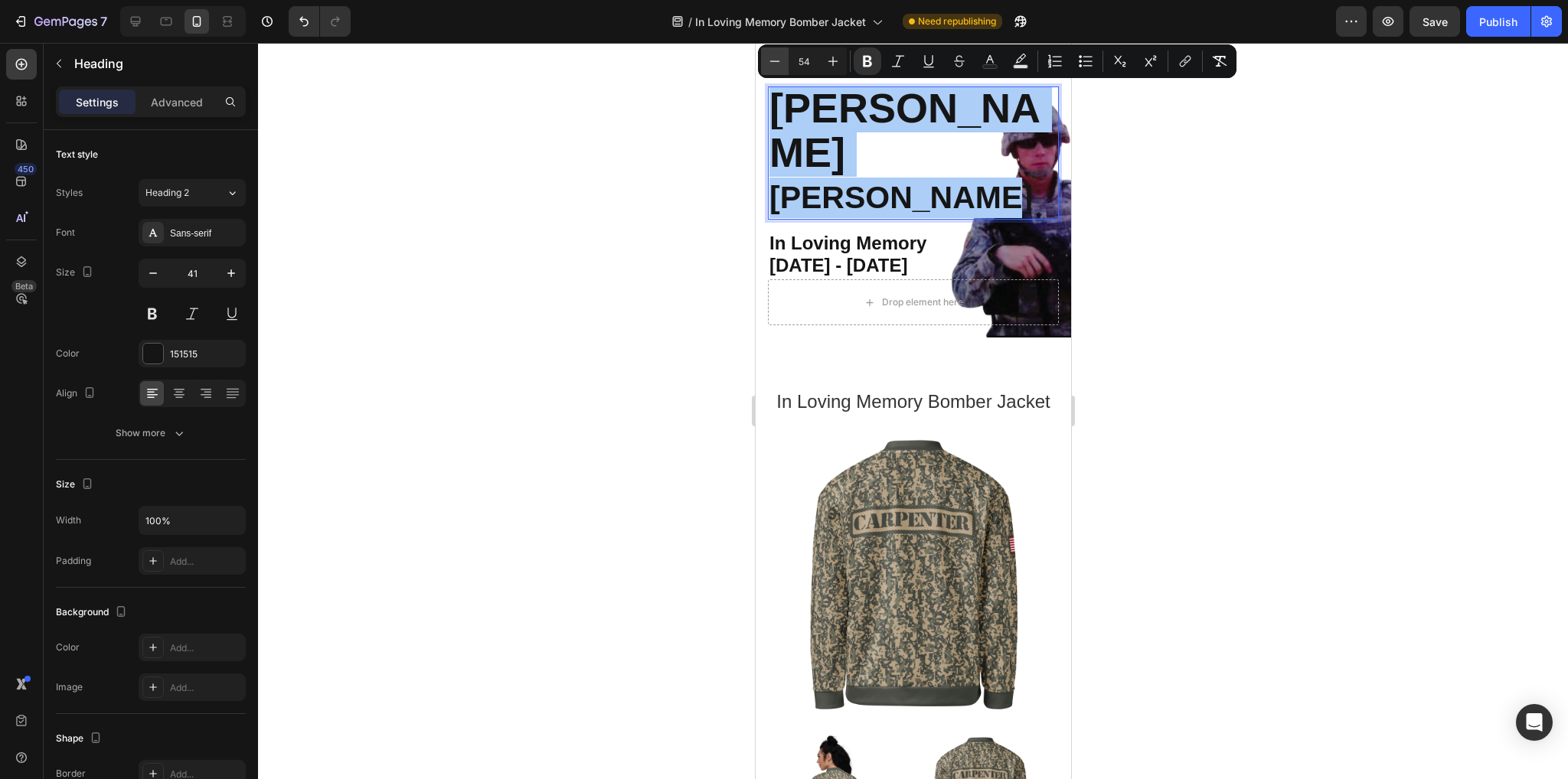
click at [773, 61] on icon "Editor contextual toolbar" at bounding box center [775, 60] width 10 height 1
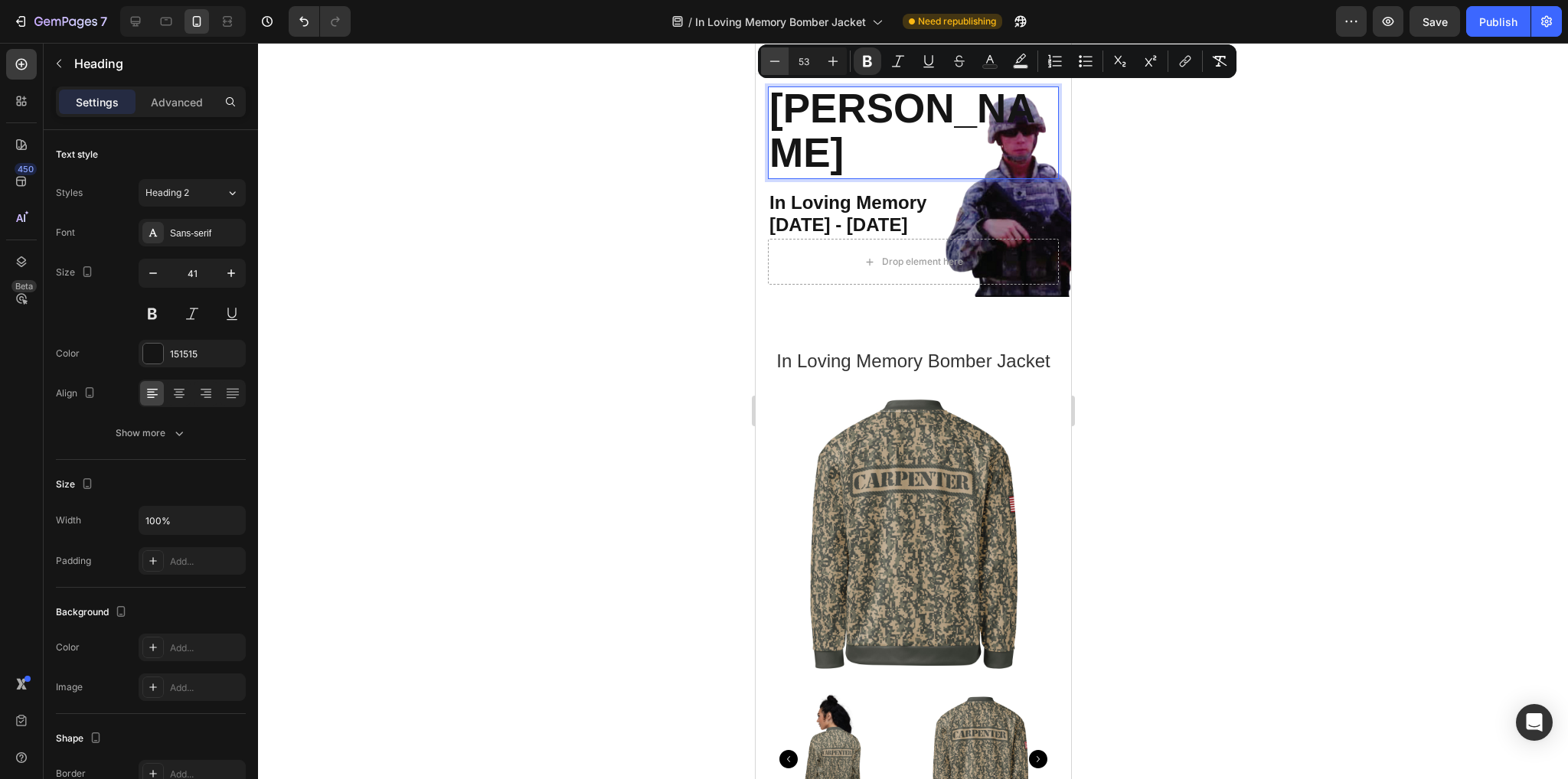
click at [773, 61] on icon "Editor contextual toolbar" at bounding box center [775, 60] width 10 height 1
type input "50"
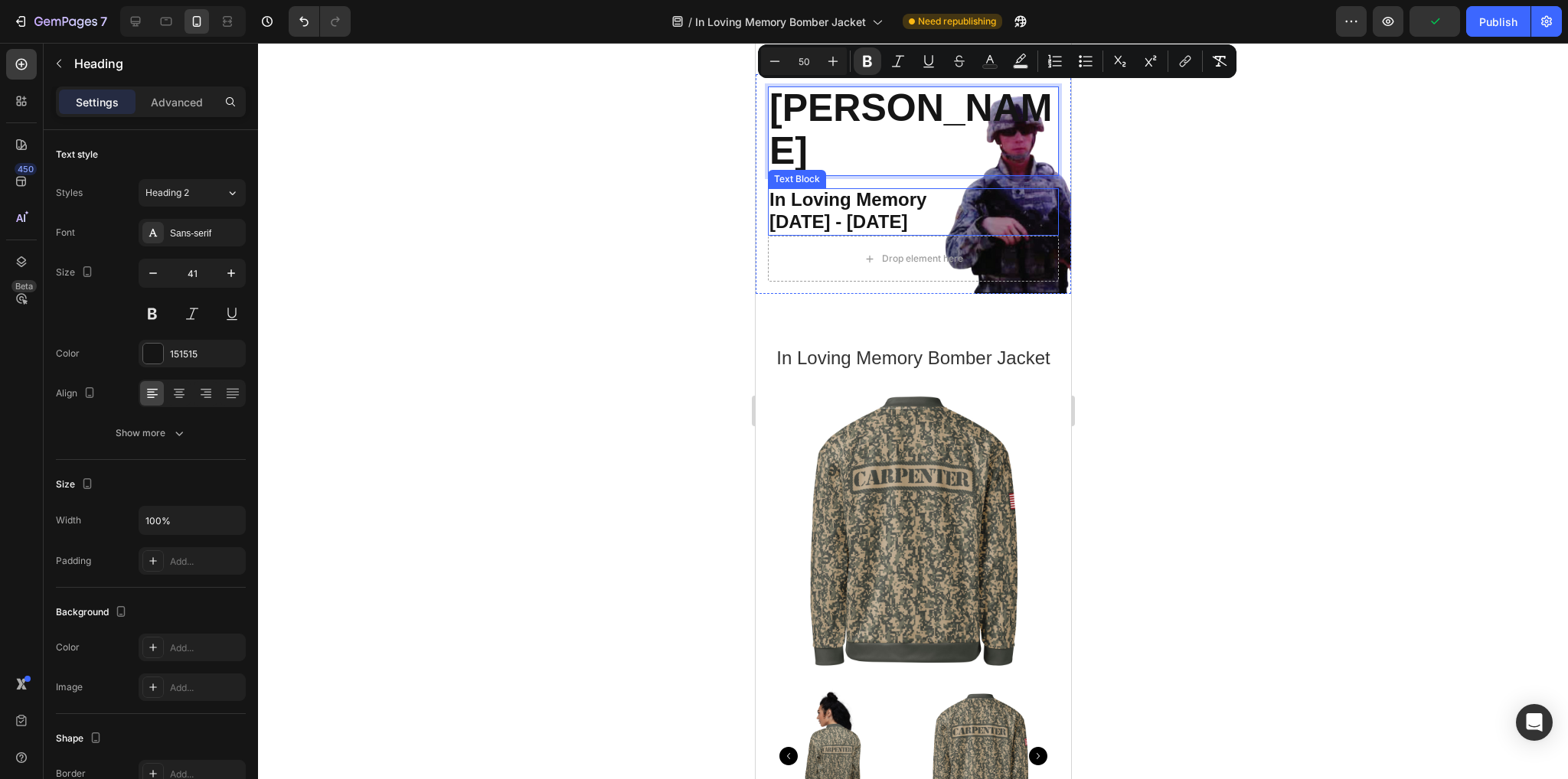
click at [952, 216] on p "[DATE] - [DATE]" at bounding box center [913, 222] width 288 height 22
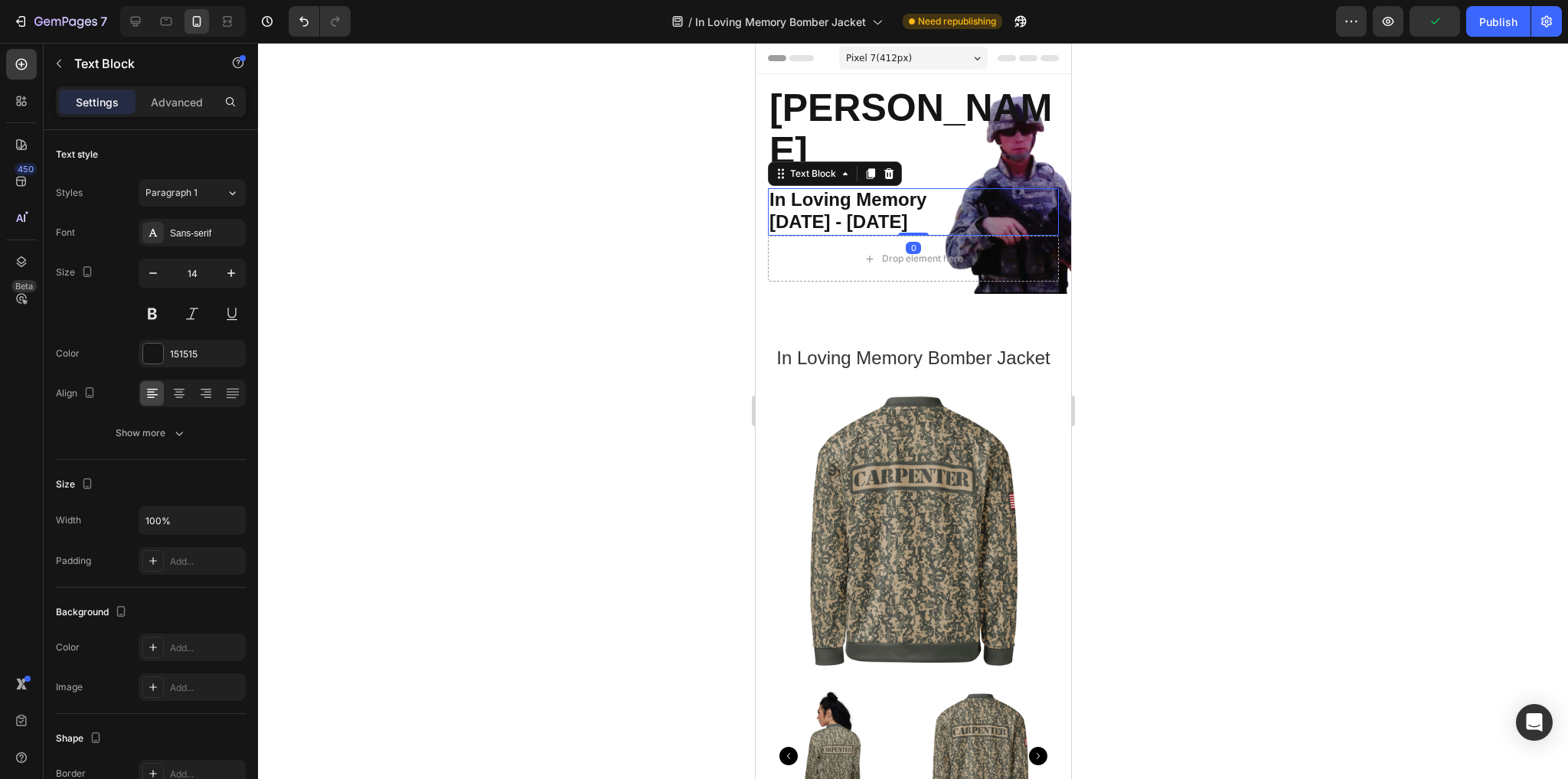
click at [1331, 375] on div at bounding box center [913, 411] width 1310 height 736
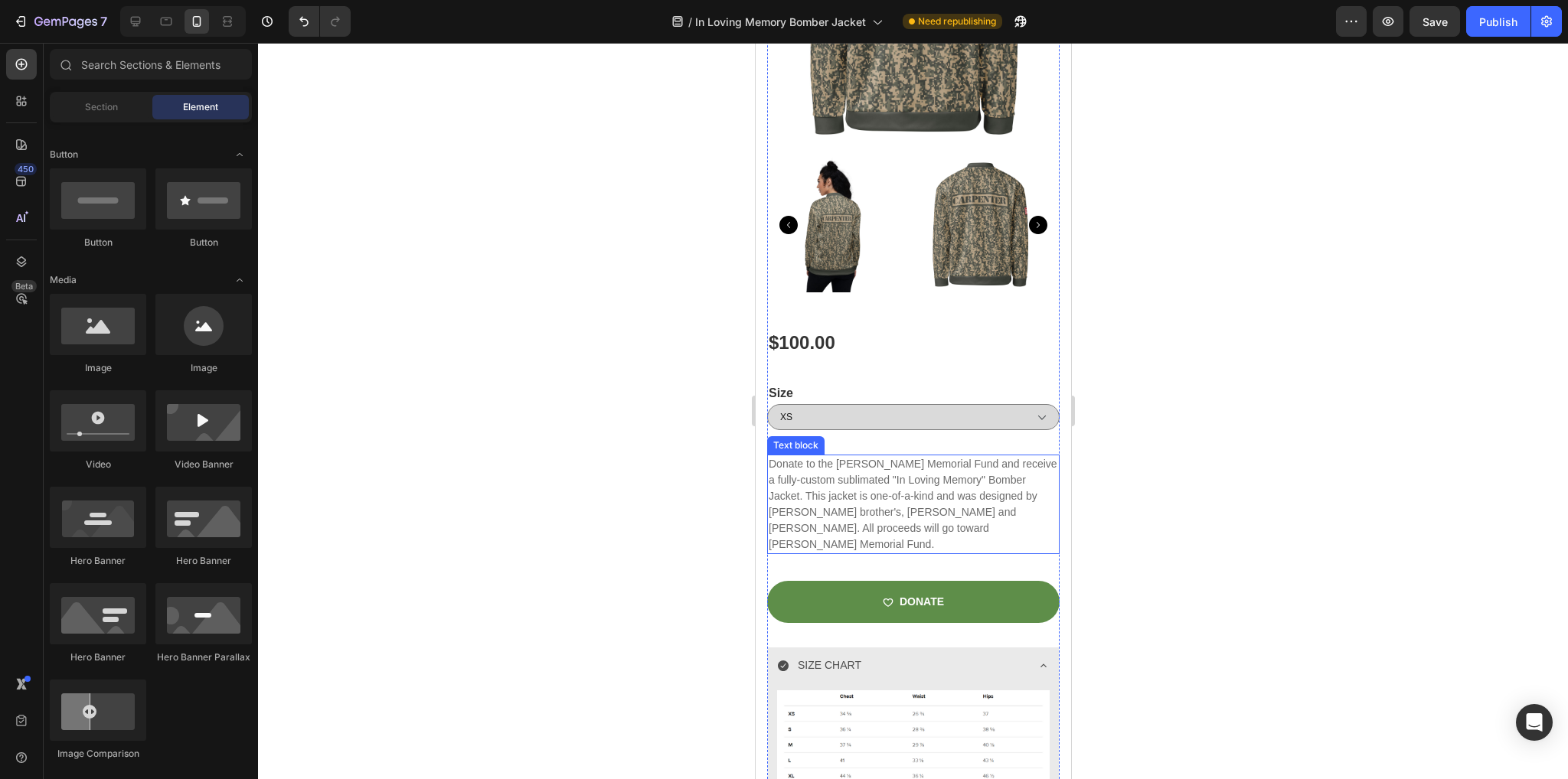
click at [919, 484] on p "Donate to the [PERSON_NAME] Memorial Fund and receive a fully-custom sublimated…" at bounding box center [912, 503] width 289 height 96
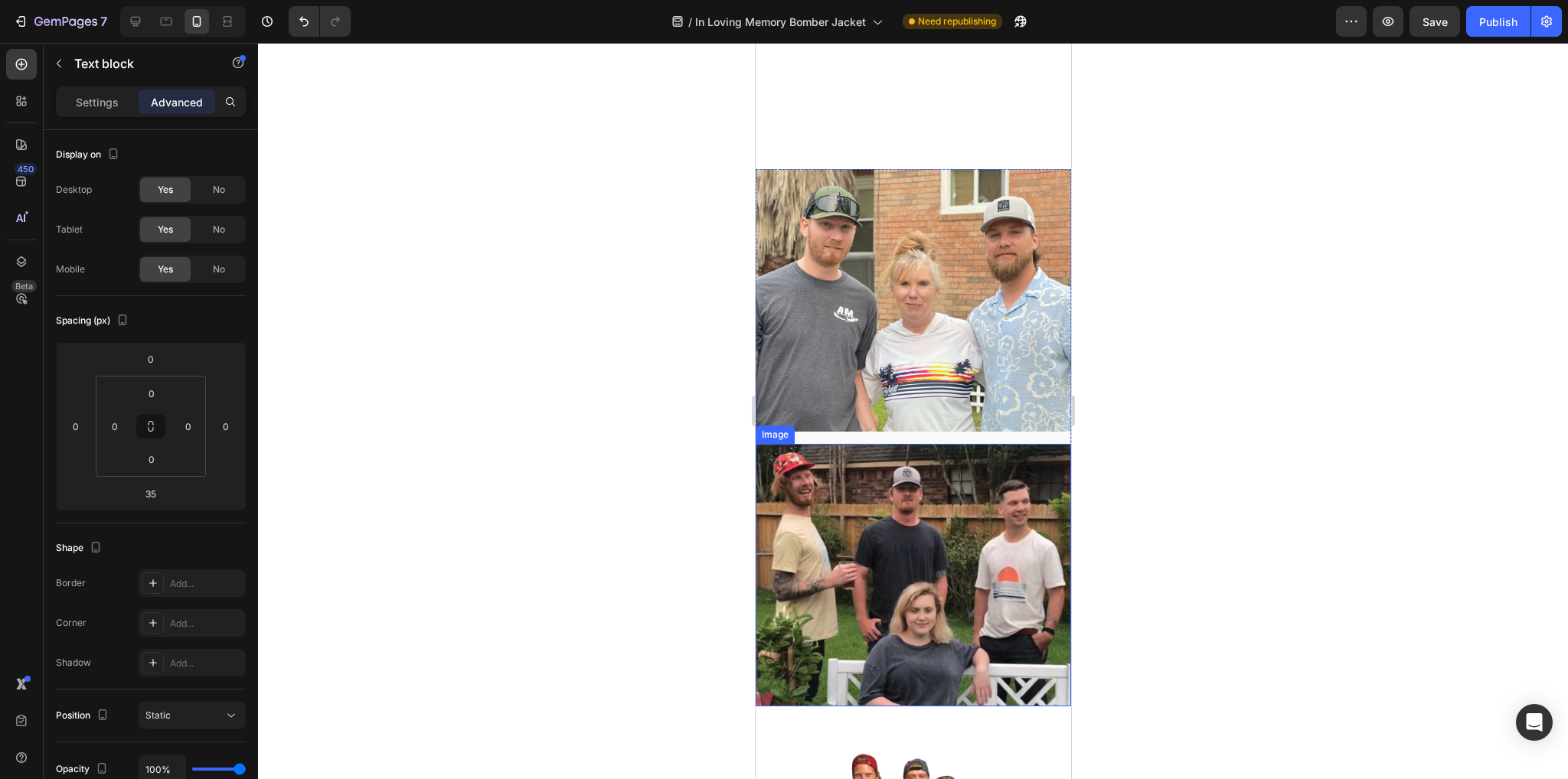
scroll to position [1659, 0]
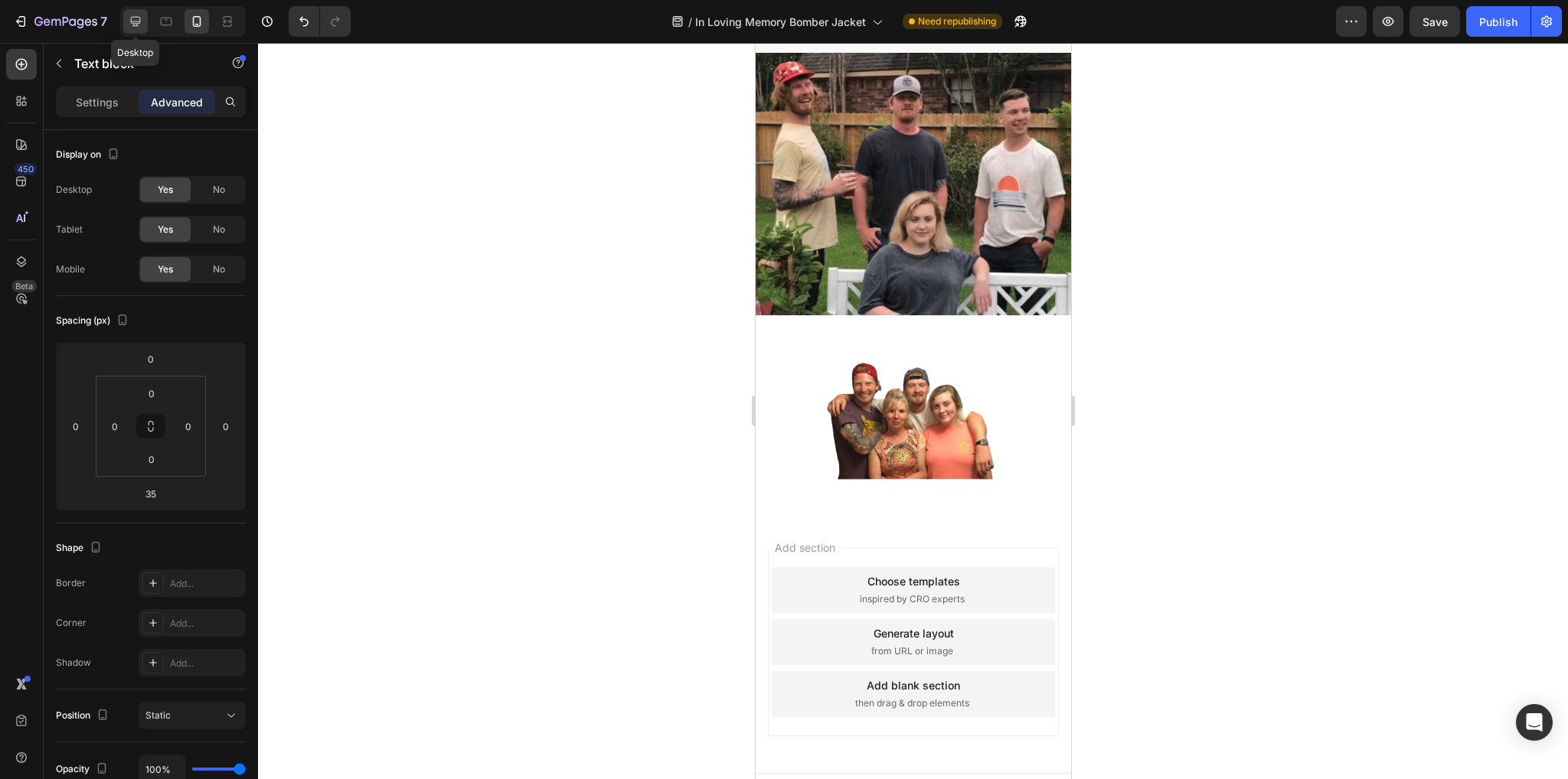
drag, startPoint x: 136, startPoint y: 19, endPoint x: 349, endPoint y: 121, distance: 236.2
click at [137, 26] on icon at bounding box center [135, 21] width 15 height 15
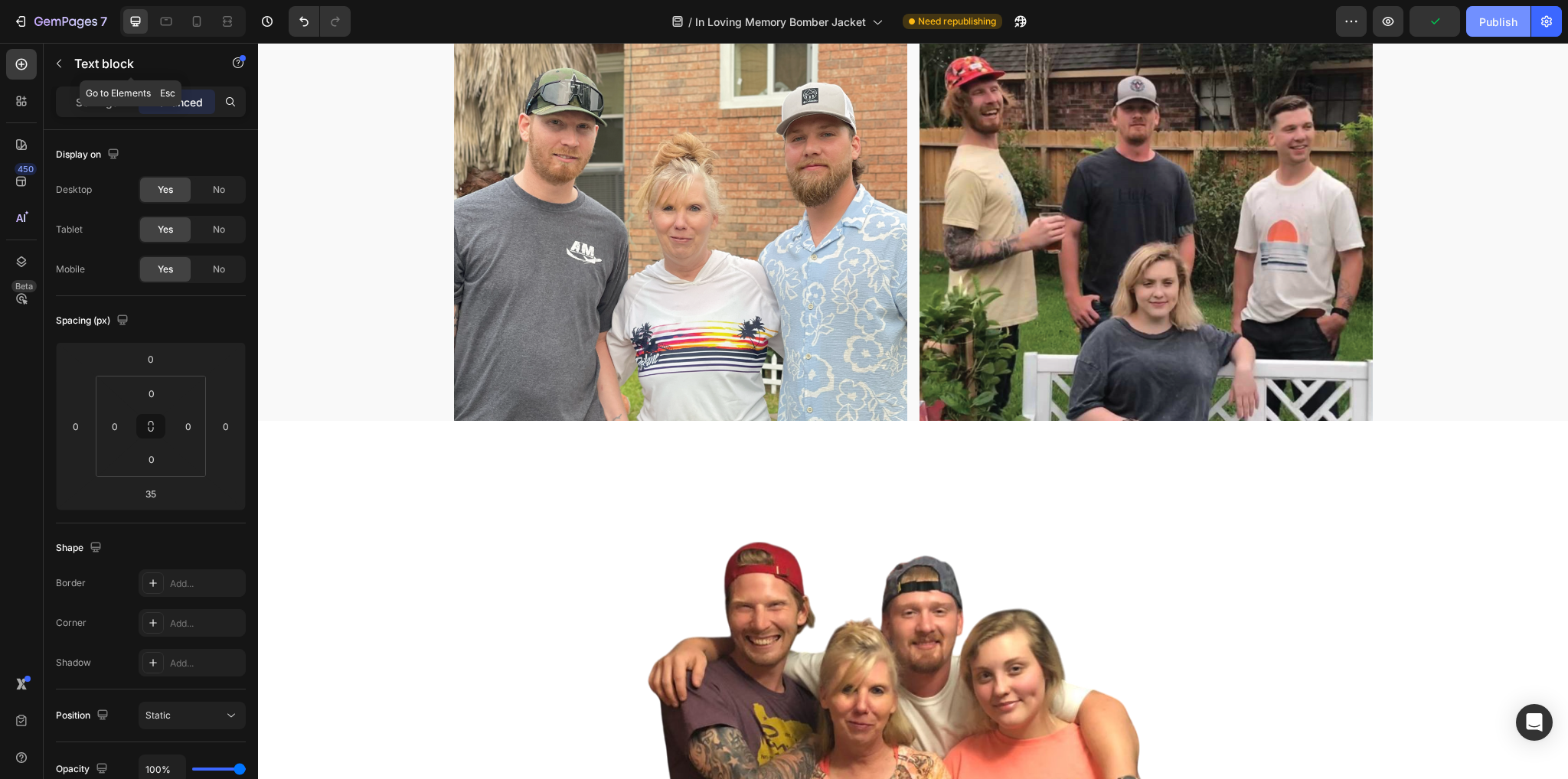
click at [1488, 18] on div "Publish" at bounding box center [1498, 21] width 38 height 16
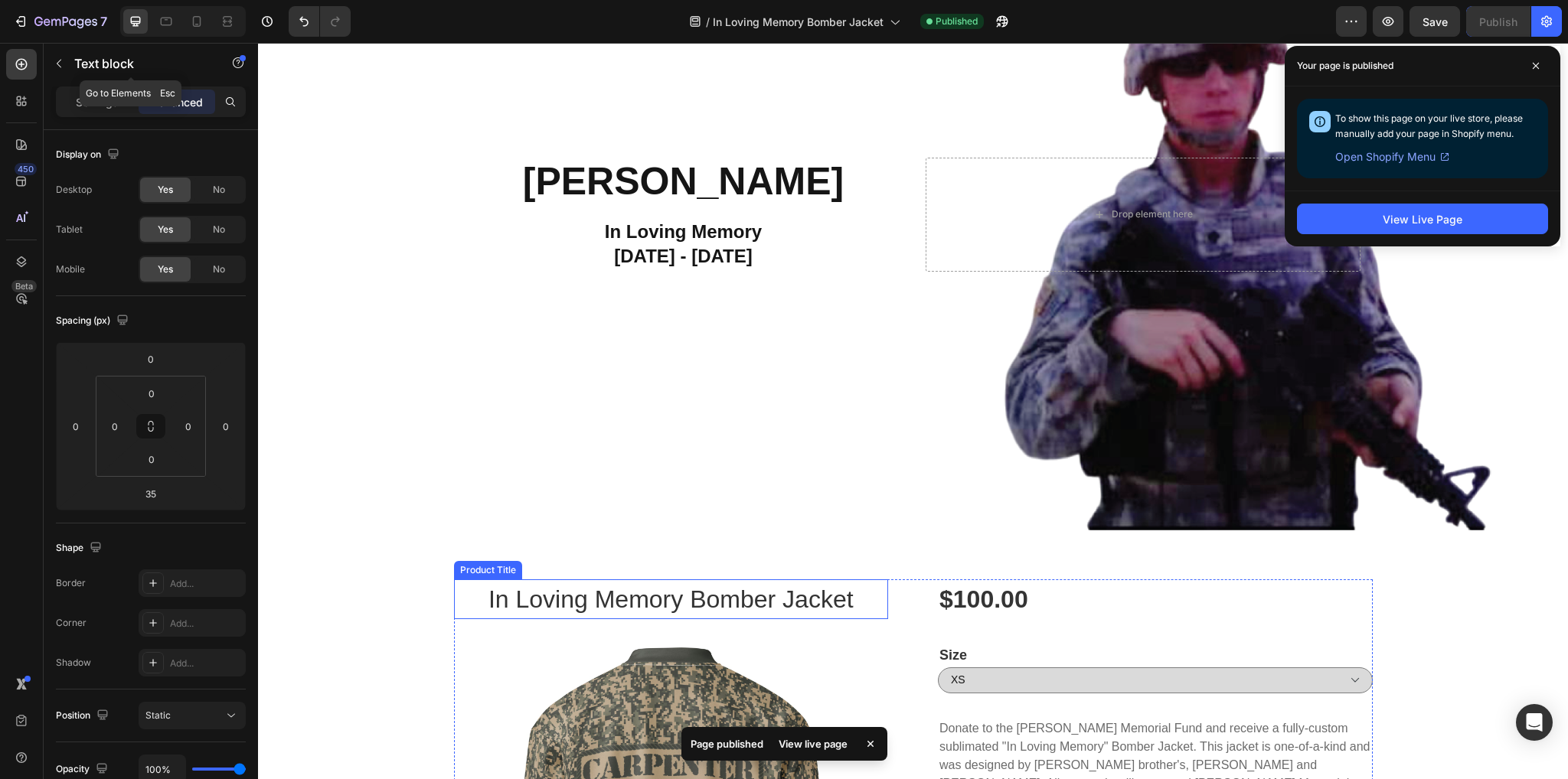
scroll to position [176, 0]
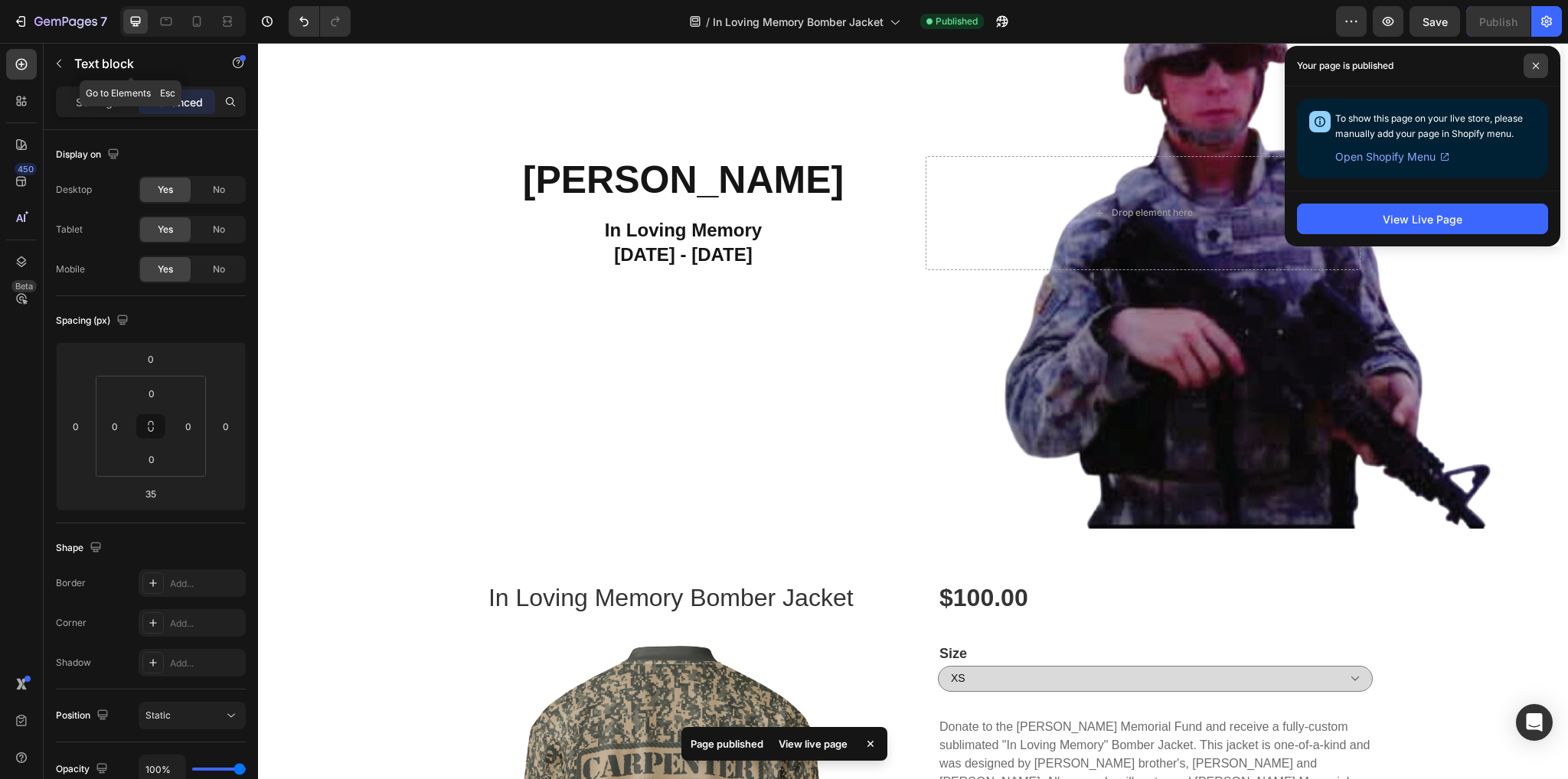
click at [1536, 65] on icon at bounding box center [1536, 66] width 6 height 6
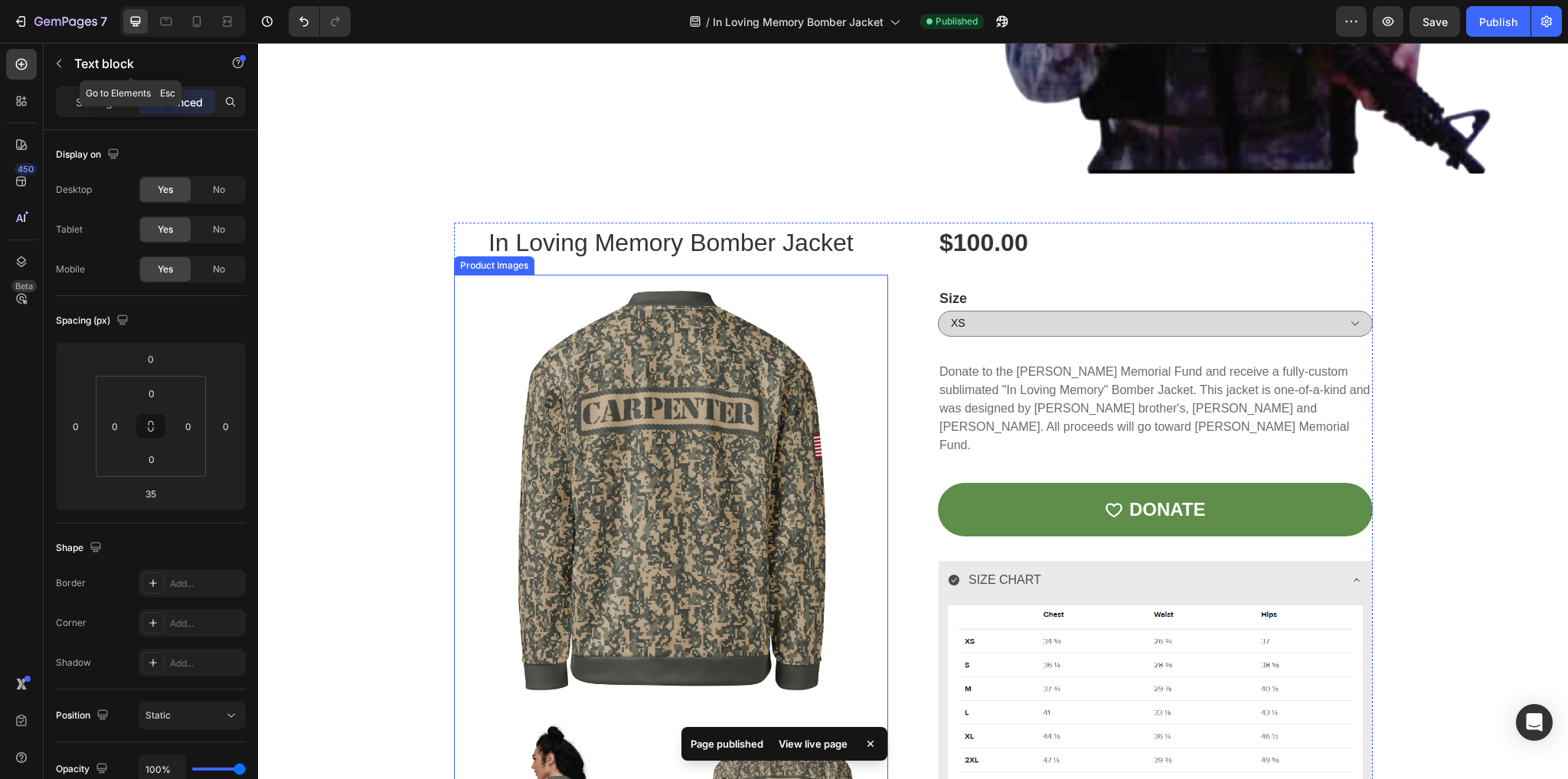
scroll to position [533, 0]
click at [1022, 322] on select "XS S M L XL 2XL 3XL" at bounding box center [1155, 322] width 435 height 26
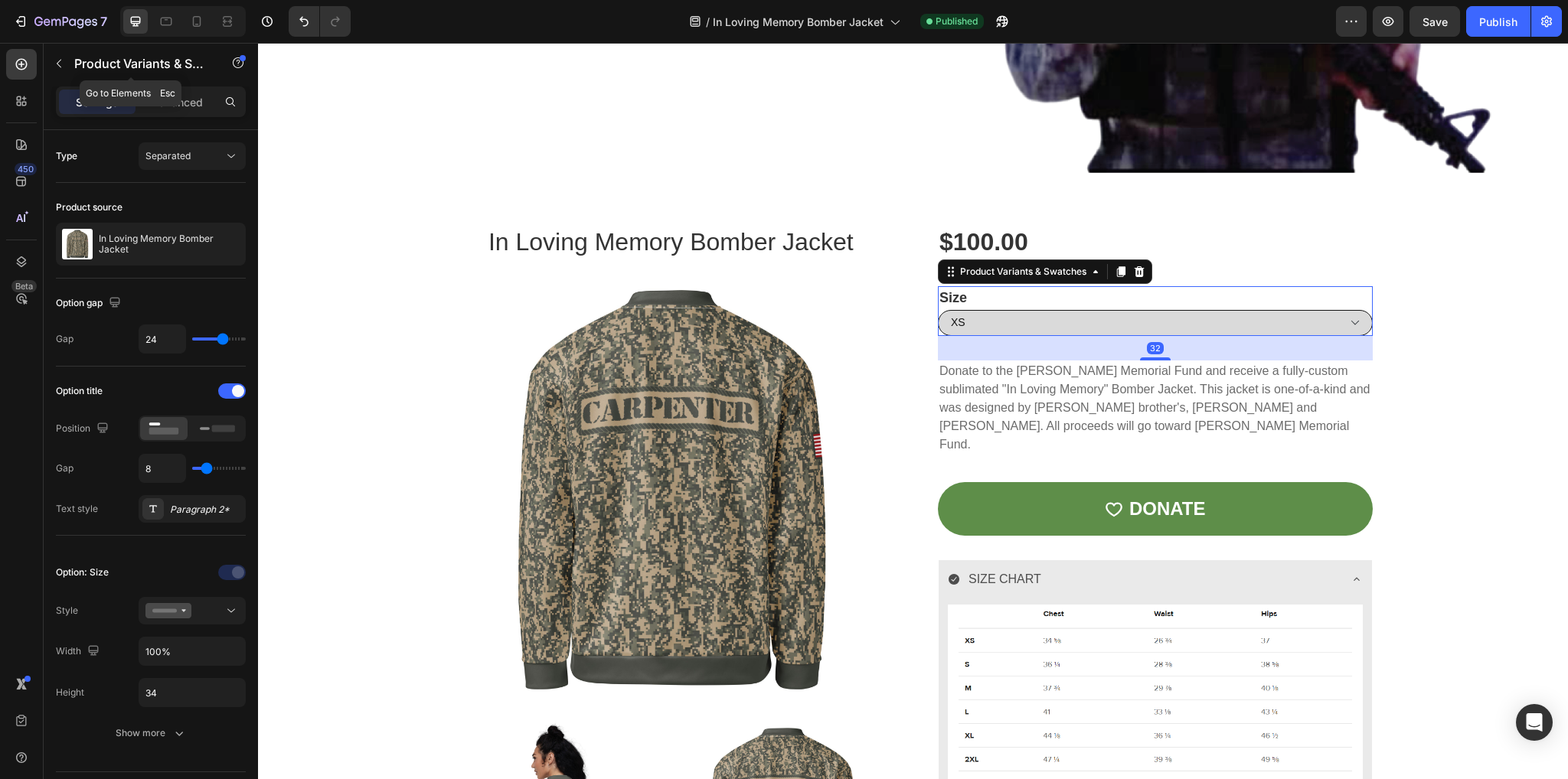
click at [1022, 322] on select "XS S M L XL 2XL 3XL" at bounding box center [1155, 322] width 435 height 26
click at [1109, 299] on div "Size XS S M L XL 2XL 3XL" at bounding box center [1155, 311] width 435 height 50
click at [1121, 310] on select "XS S M L XL 2XL 3XL" at bounding box center [1155, 322] width 435 height 26
click at [938, 310] on select "XS S M L XL 2XL 3XL" at bounding box center [1155, 322] width 435 height 26
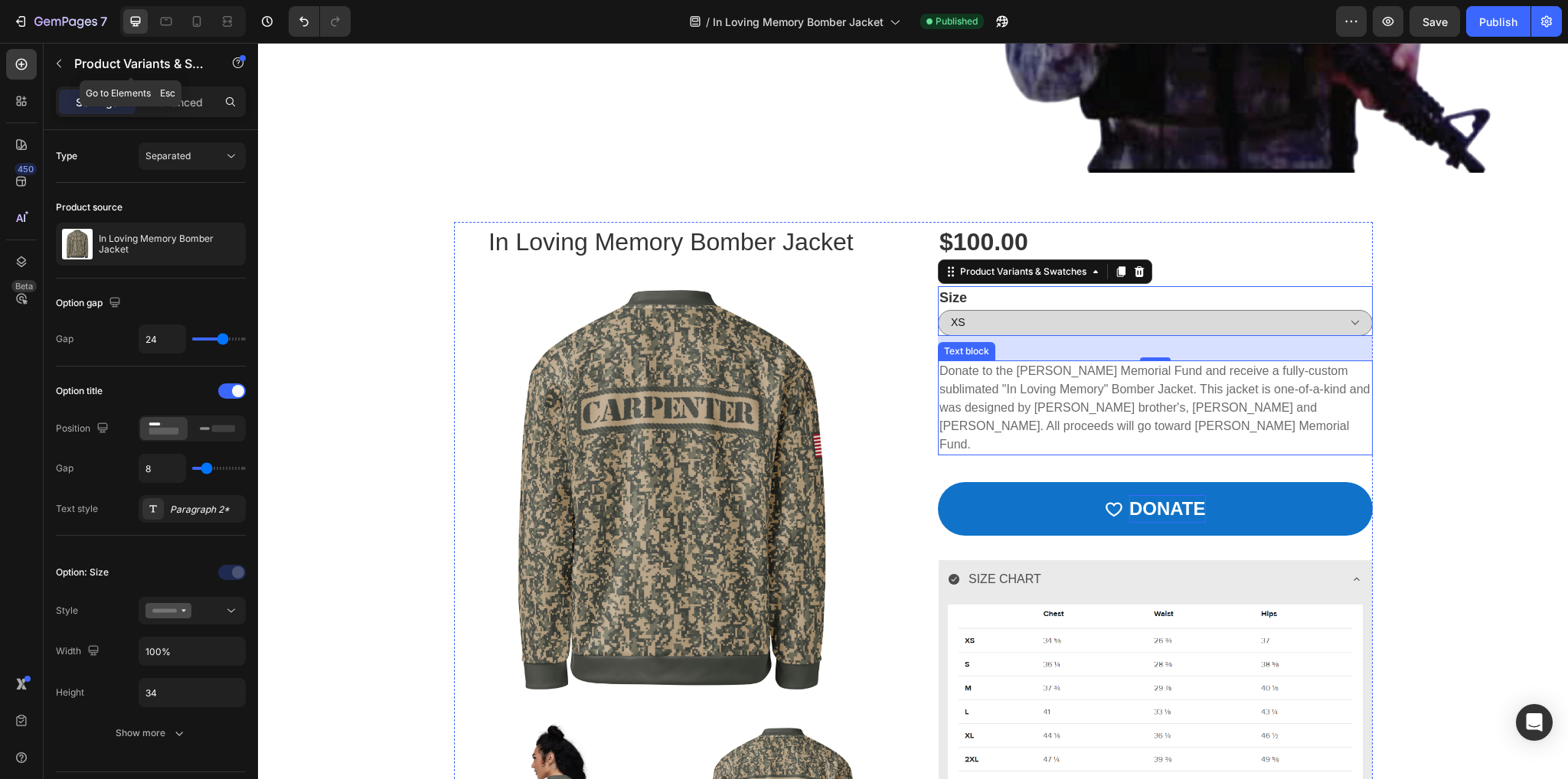
select select "L"
click at [1143, 495] on div "DONATE" at bounding box center [1167, 508] width 76 height 28
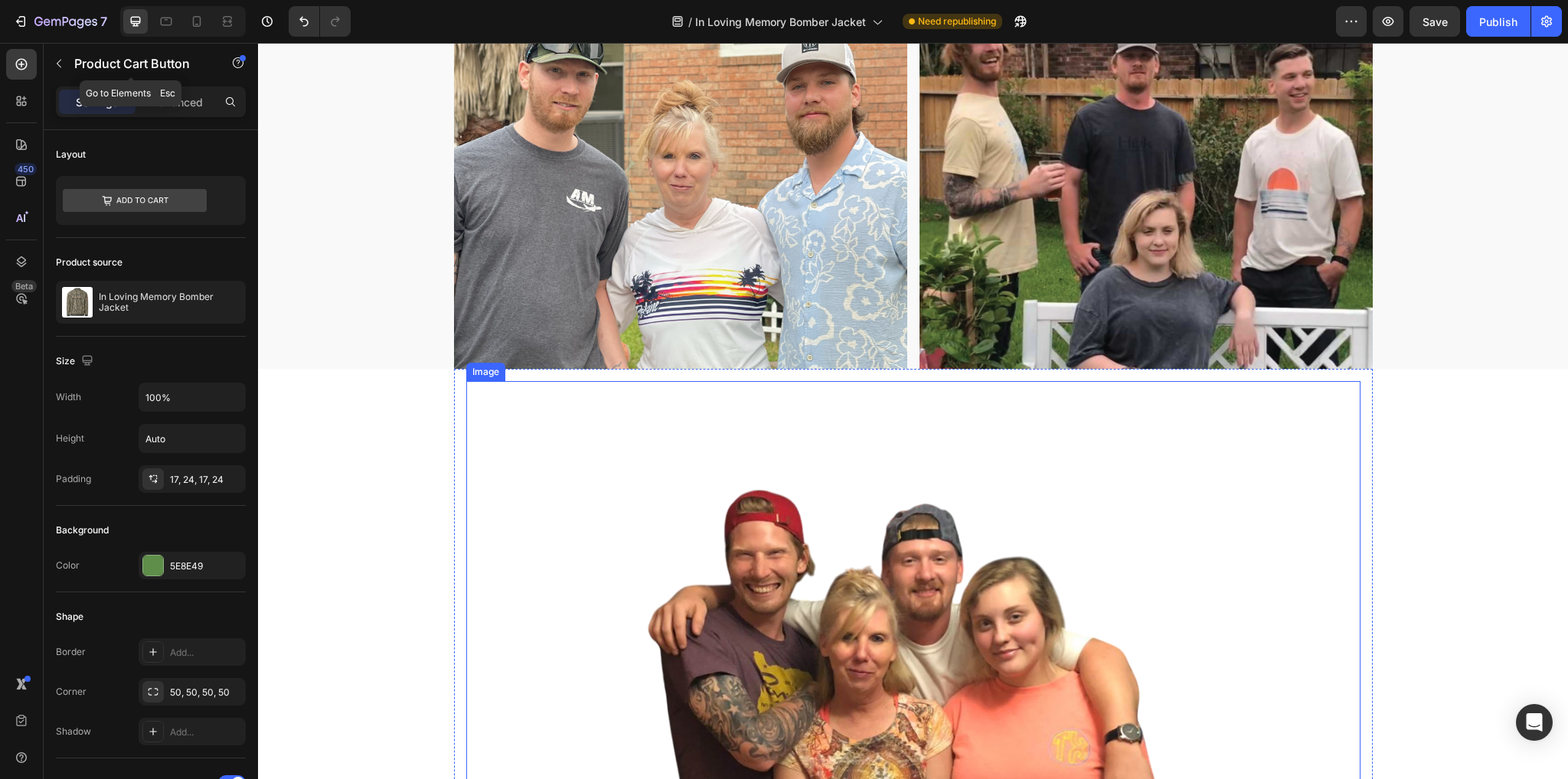
scroll to position [1456, 0]
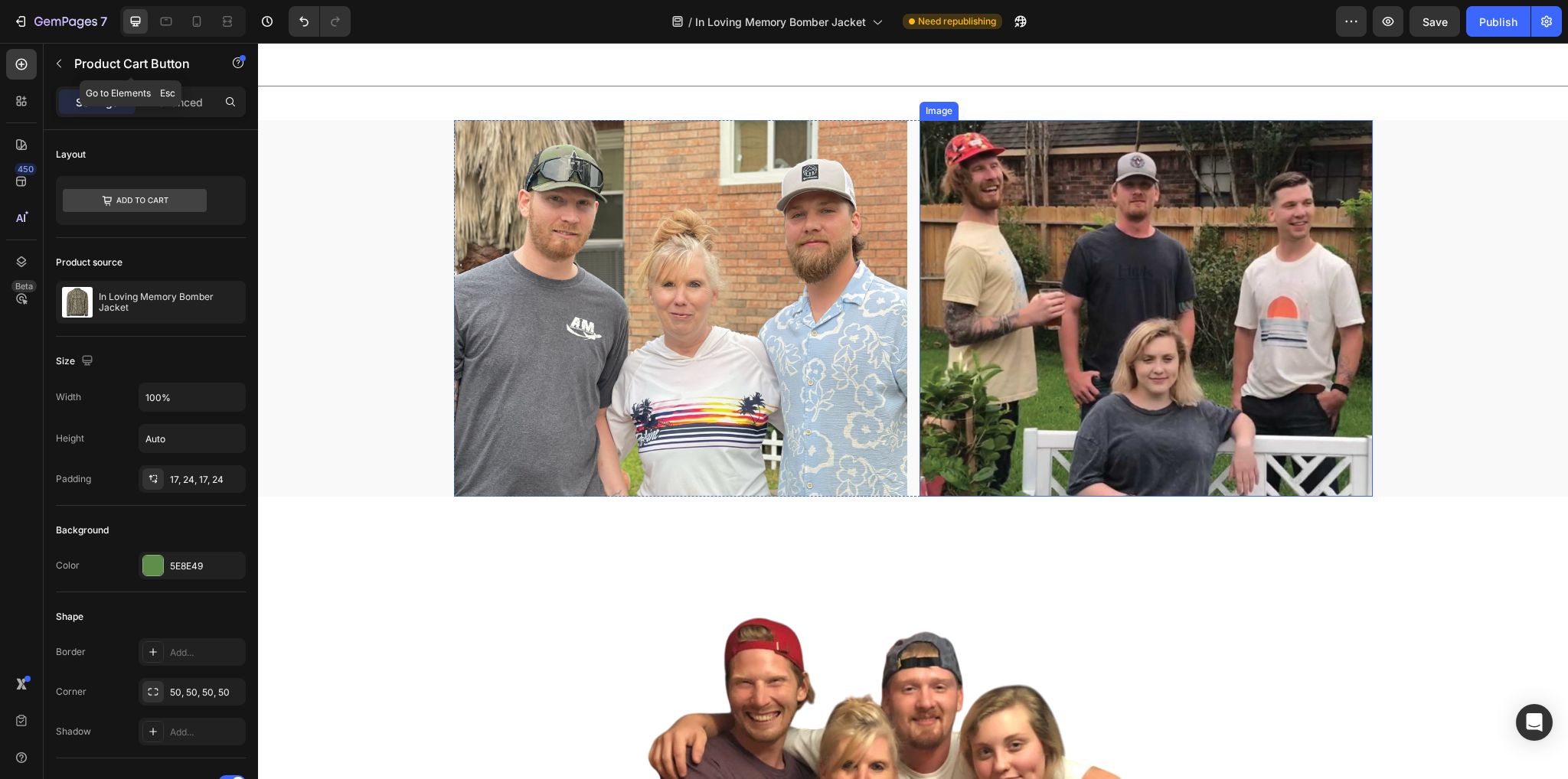
select select "L"
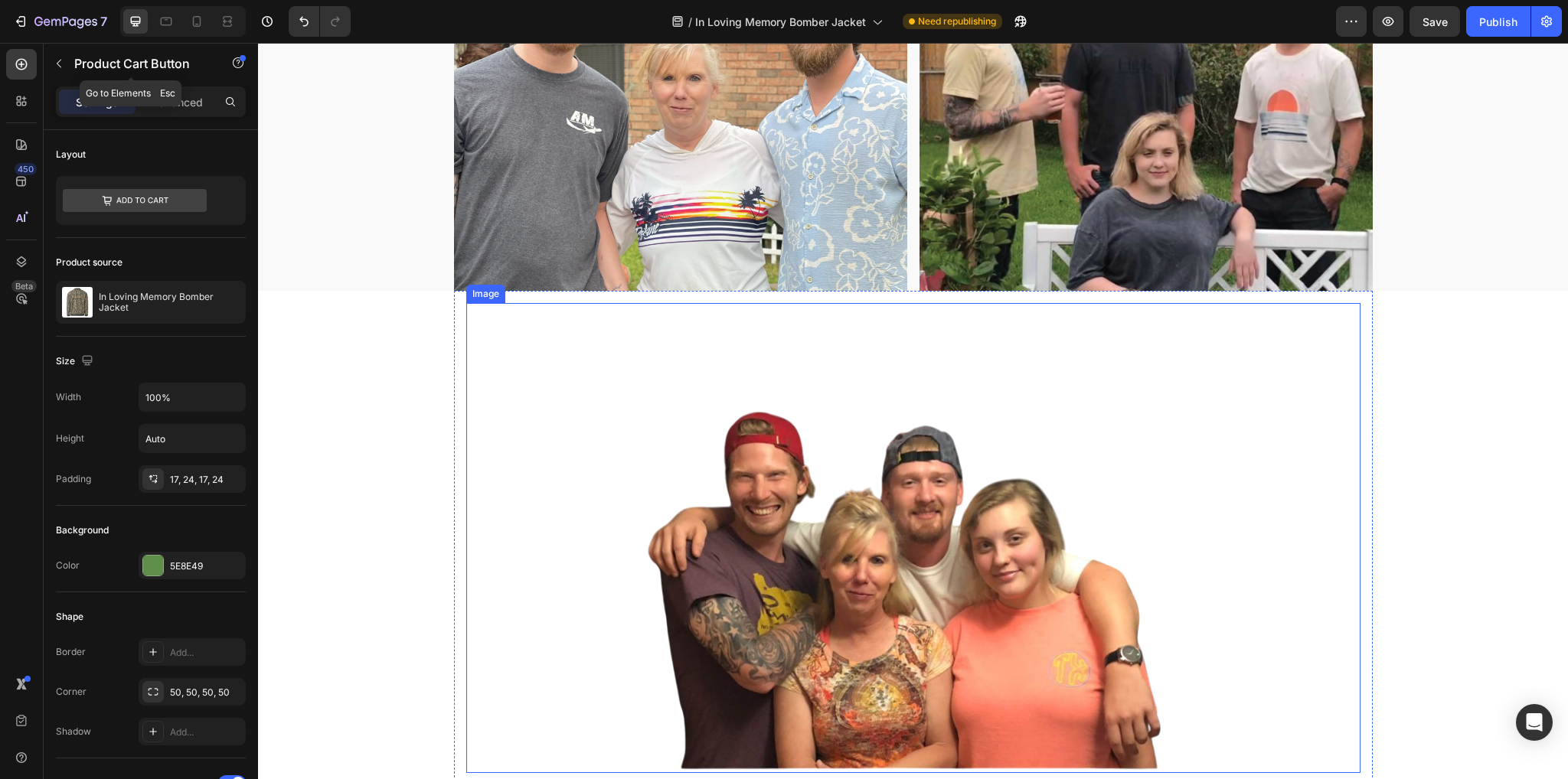
scroll to position [1523, 0]
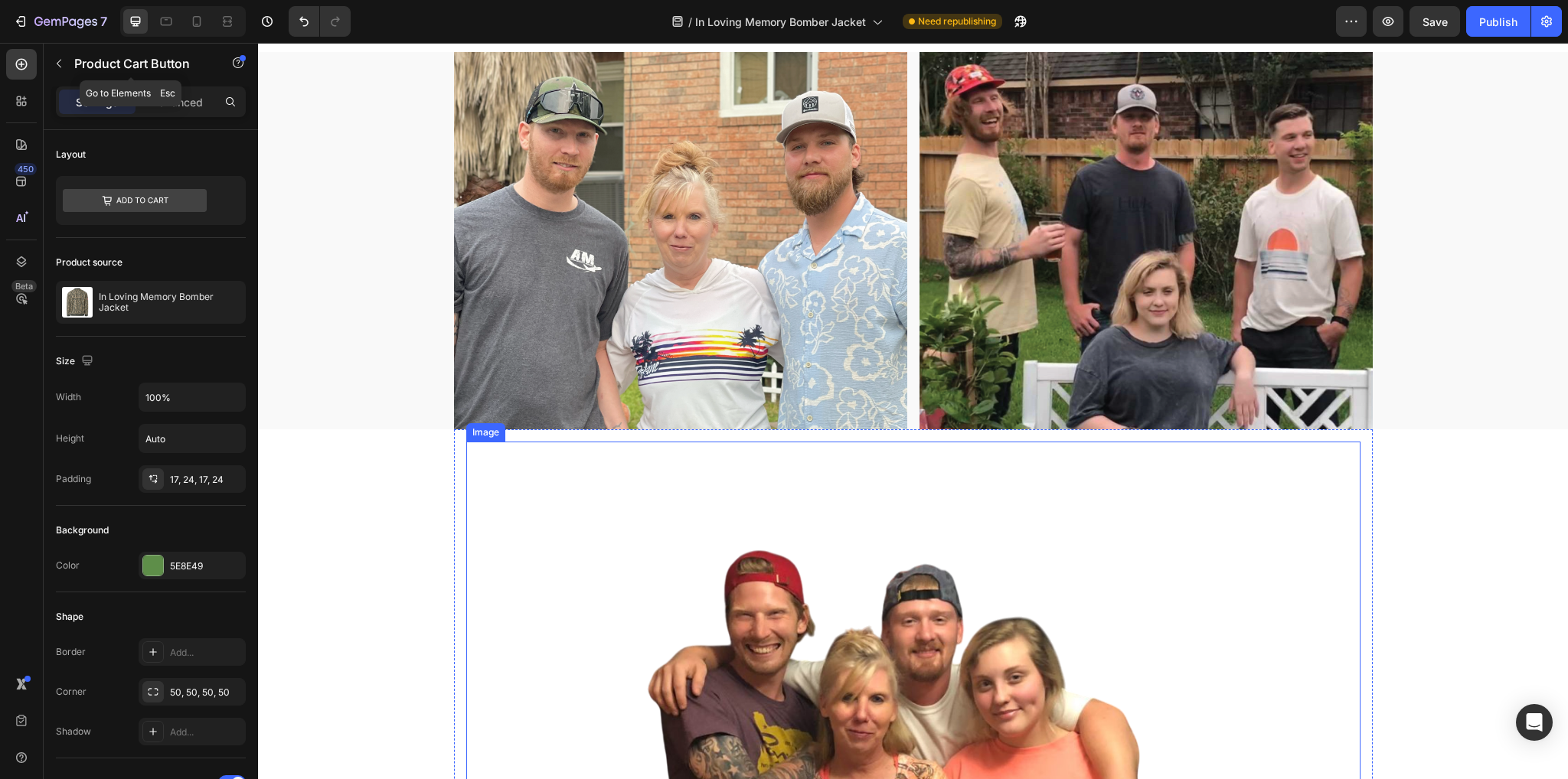
select select "L"
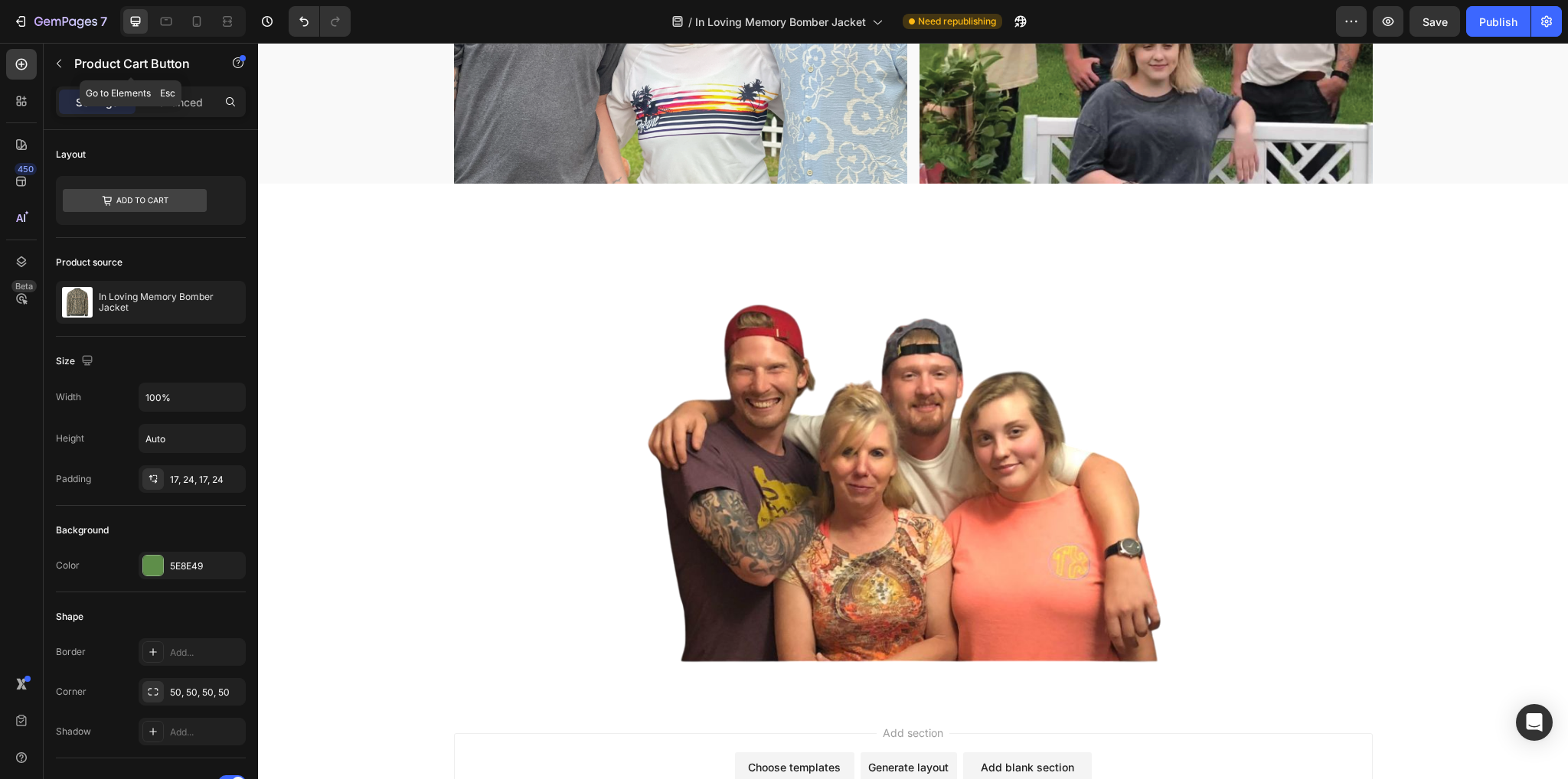
scroll to position [1375, 0]
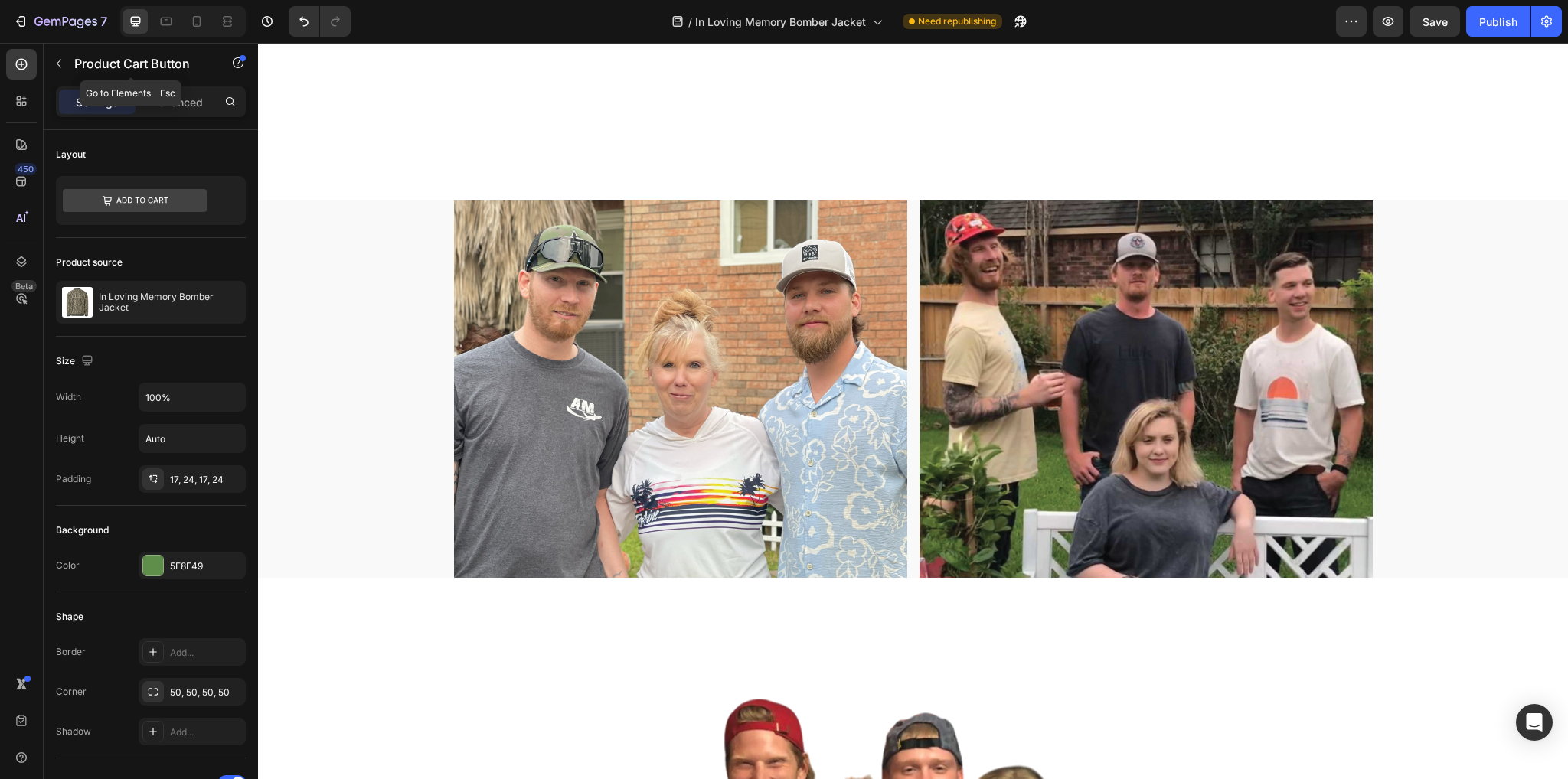
select select "L"
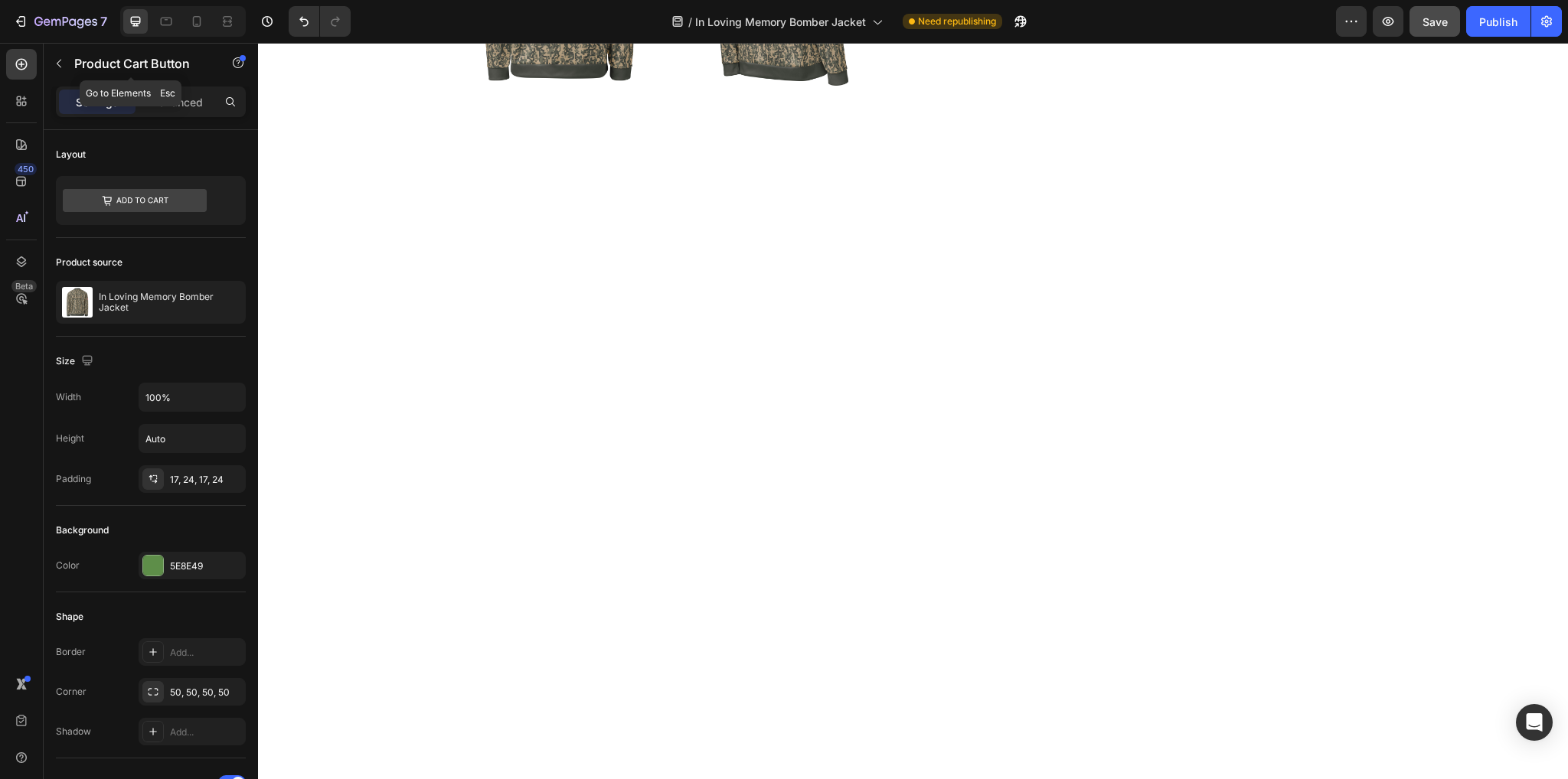
scroll to position [0, 0]
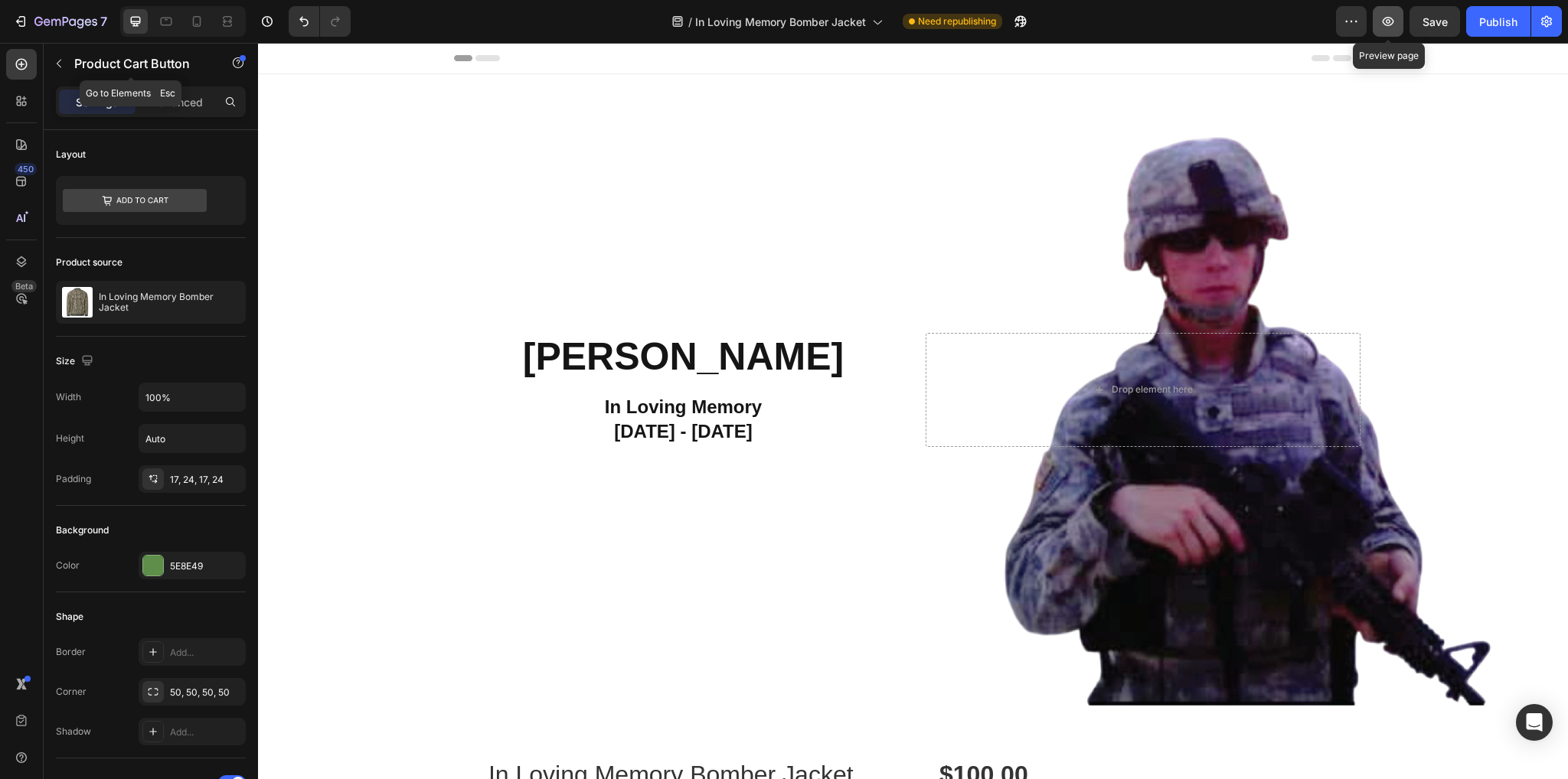
click at [1398, 19] on button "button" at bounding box center [1388, 21] width 31 height 31
click at [201, 37] on div "7 Mobile Version history / In Loving Memory Bomber Jacket Need republishing Pre…" at bounding box center [784, 22] width 1568 height 44
click at [199, 15] on icon at bounding box center [196, 21] width 15 height 15
type input "14"
